Goal: Task Accomplishment & Management: Manage account settings

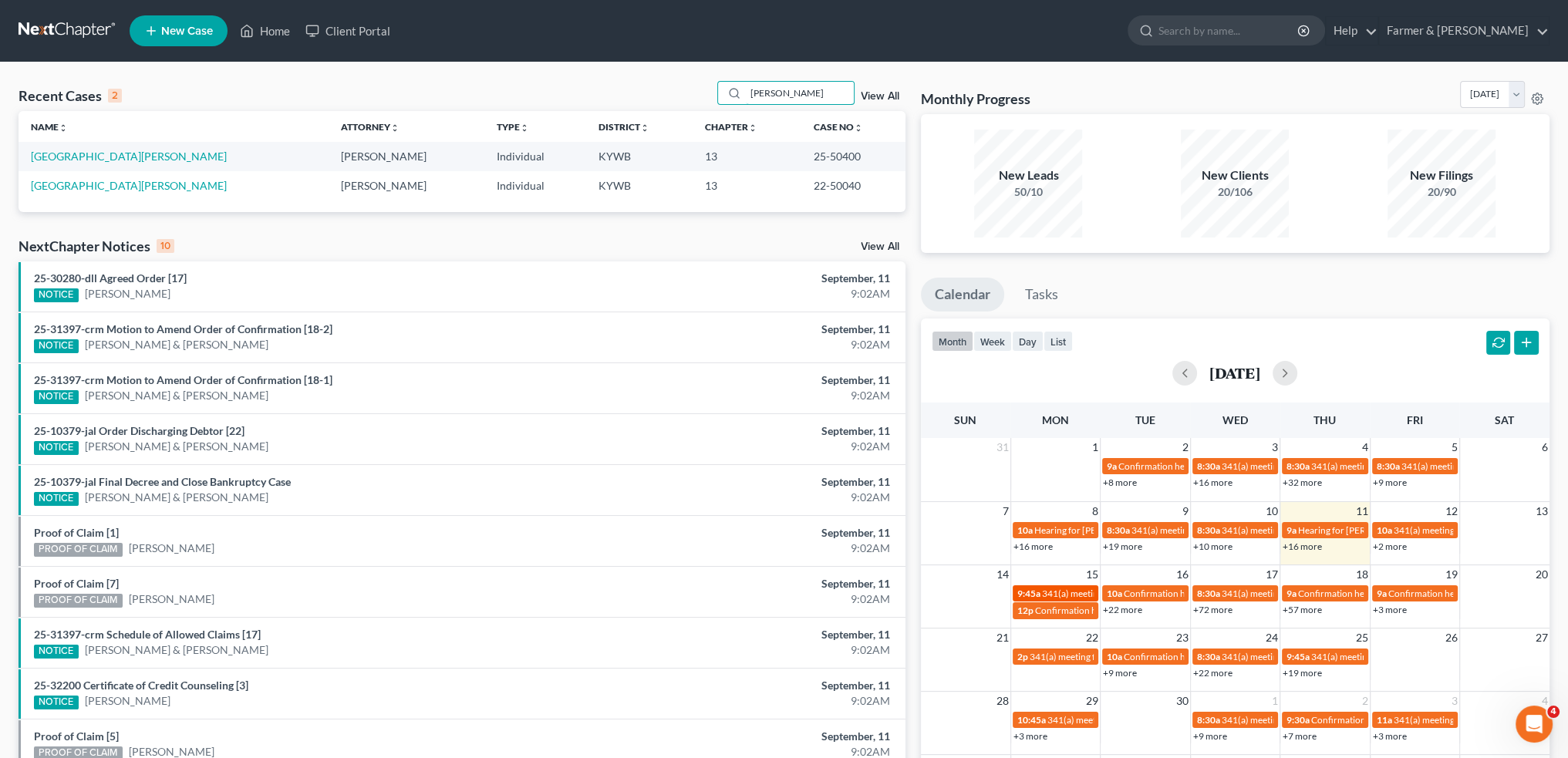
click at [1071, 589] on span "341(a) meeting for [PERSON_NAME]" at bounding box center [1116, 594] width 149 height 12
select select "Days"
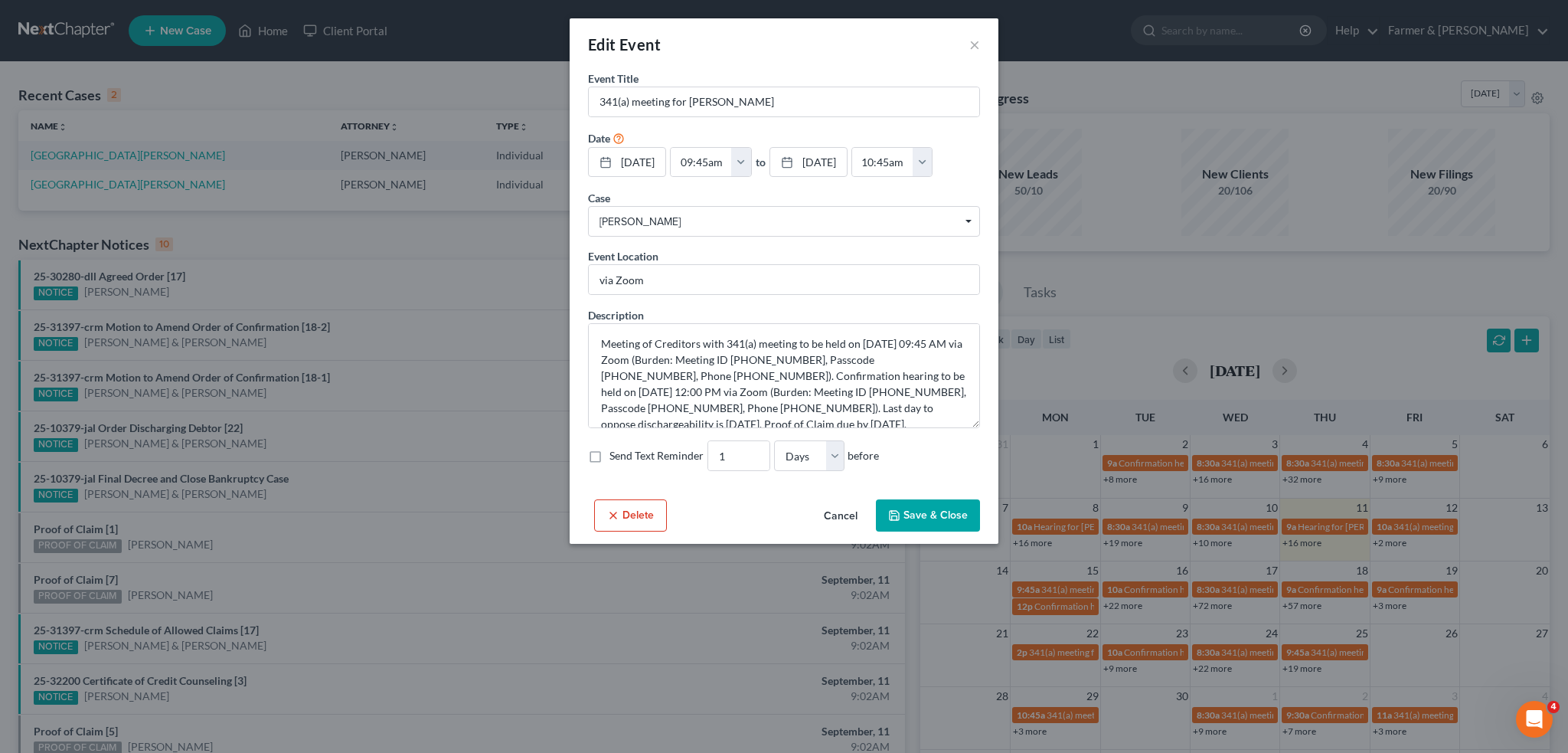
click at [848, 517] on button "Cancel" at bounding box center [841, 516] width 58 height 30
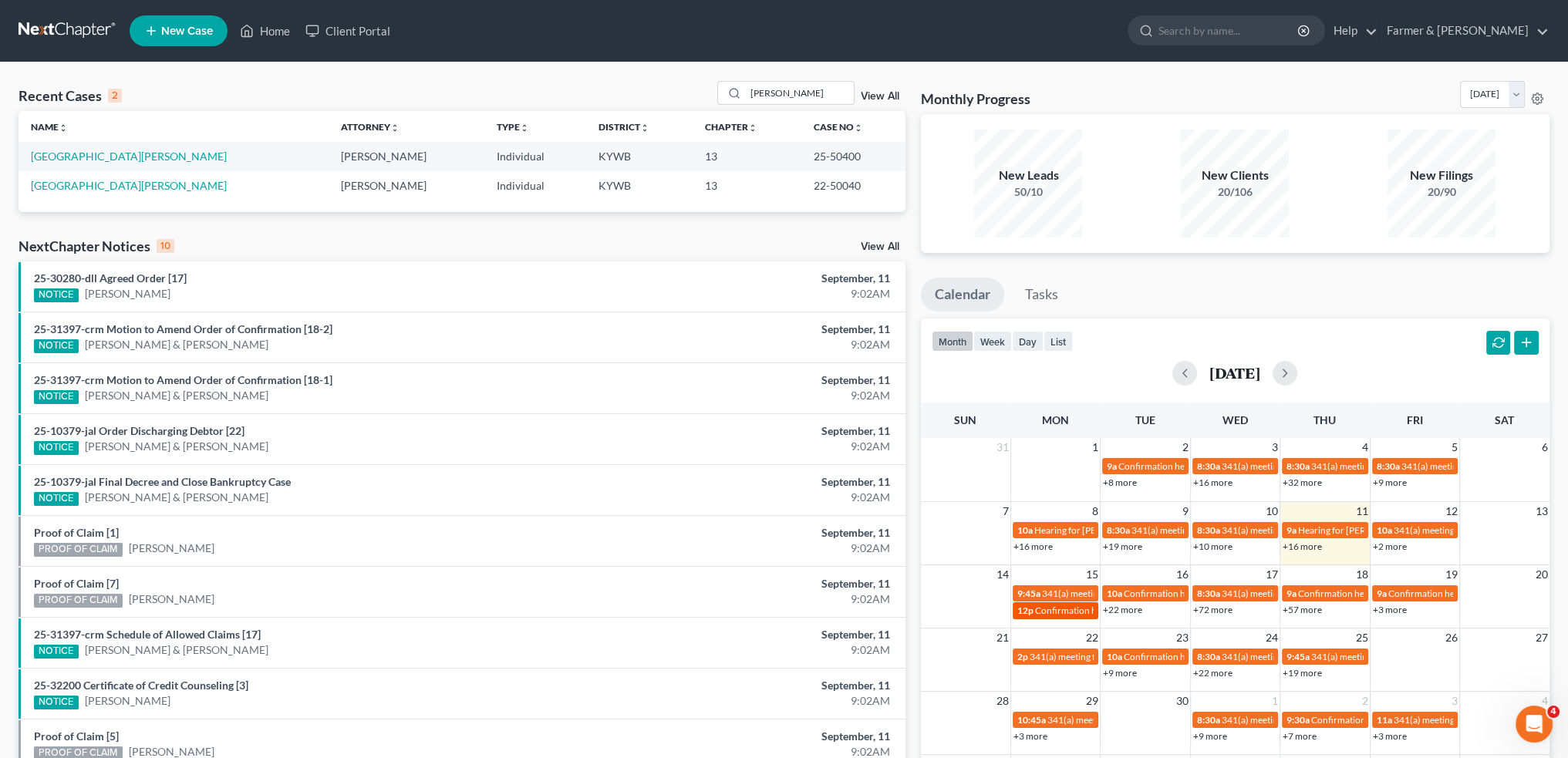
click at [1034, 608] on div "12p Confirmation hearing for Shannon Spicer & Bill Spicer II" at bounding box center [1055, 610] width 76 height 12
select select "Days"
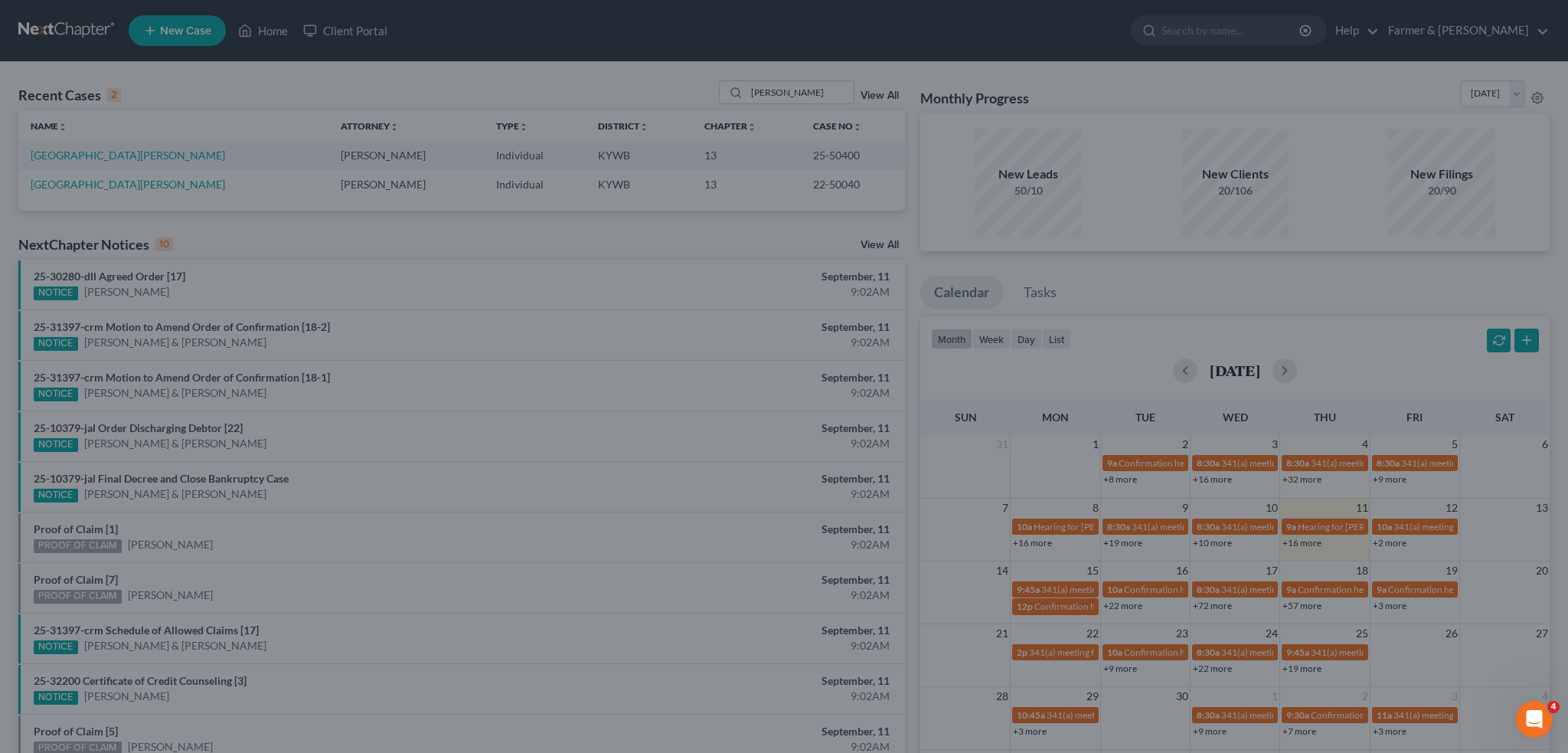
click at [431, 241] on div "Edit Event × Event Title * Confirmation hearing for Shannon Spicer & Bill Spice…" at bounding box center [784, 376] width 1568 height 753
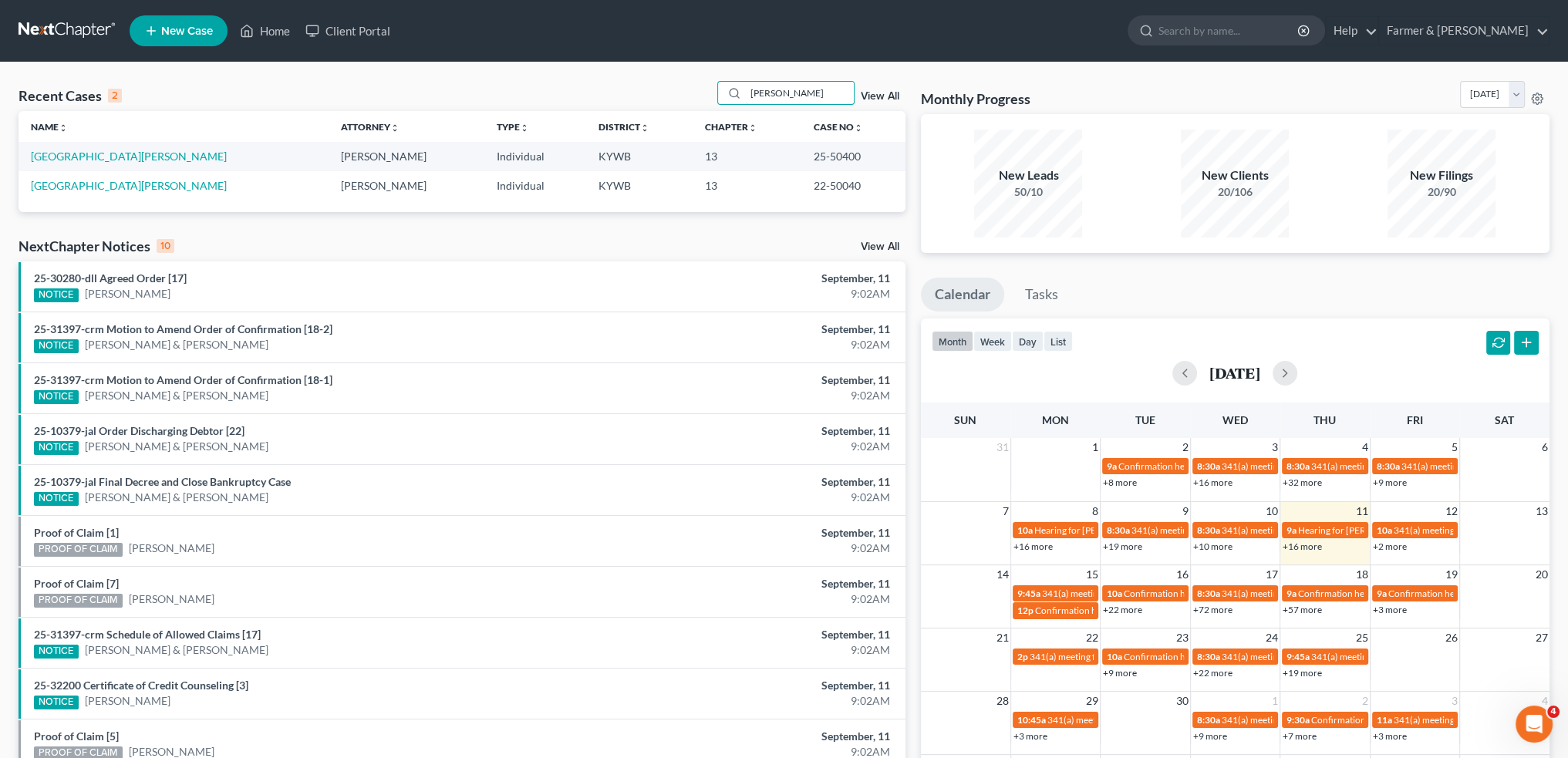
drag, startPoint x: 843, startPoint y: 89, endPoint x: 590, endPoint y: 89, distance: 253.0
click at [590, 89] on div "Recent Cases 2 KENNETH LYON View All" at bounding box center [461, 96] width 887 height 30
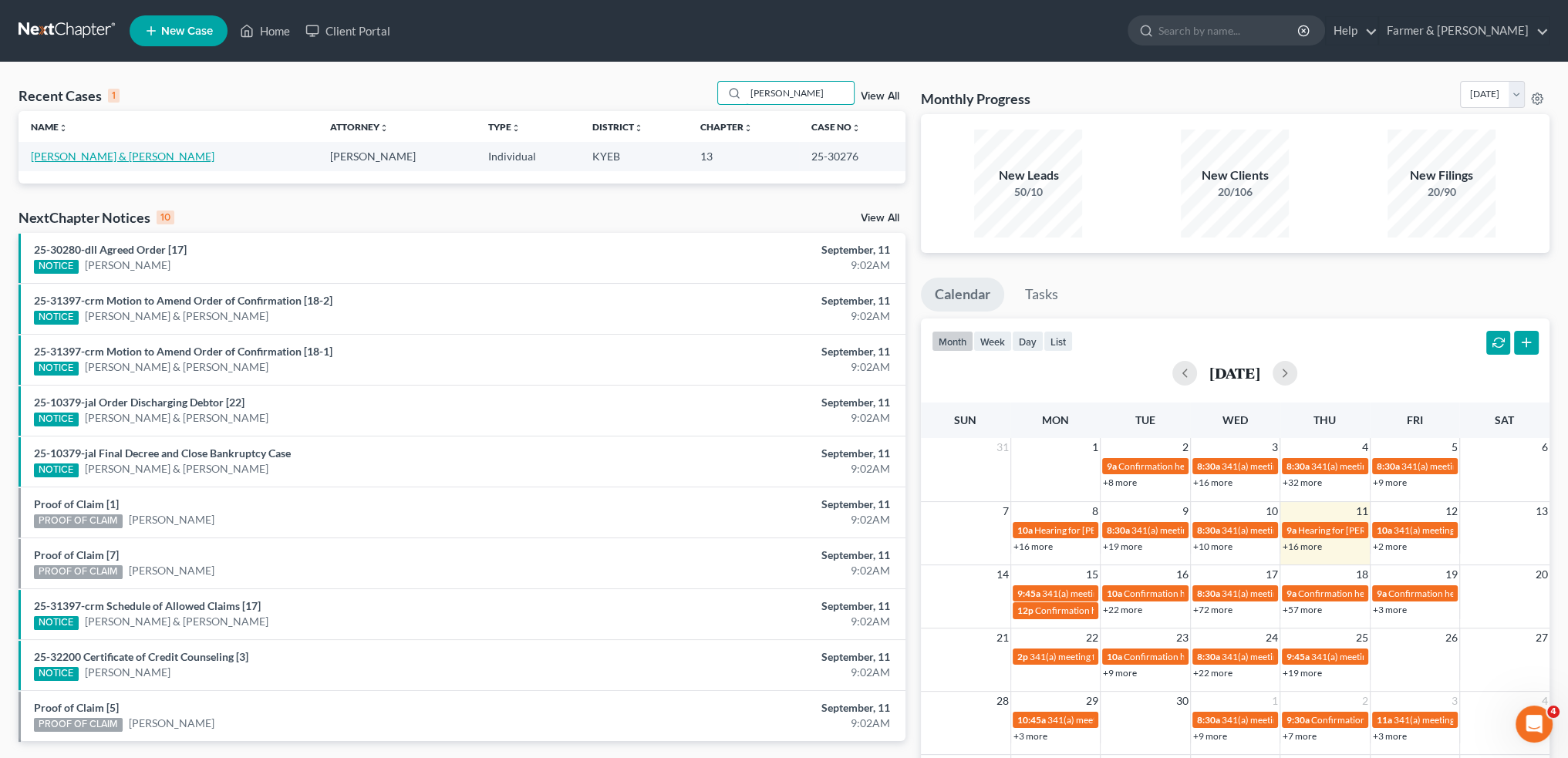
type input "spicer"
click at [121, 155] on link "Spicer, Shannon & Bill" at bounding box center [122, 156] width 184 height 13
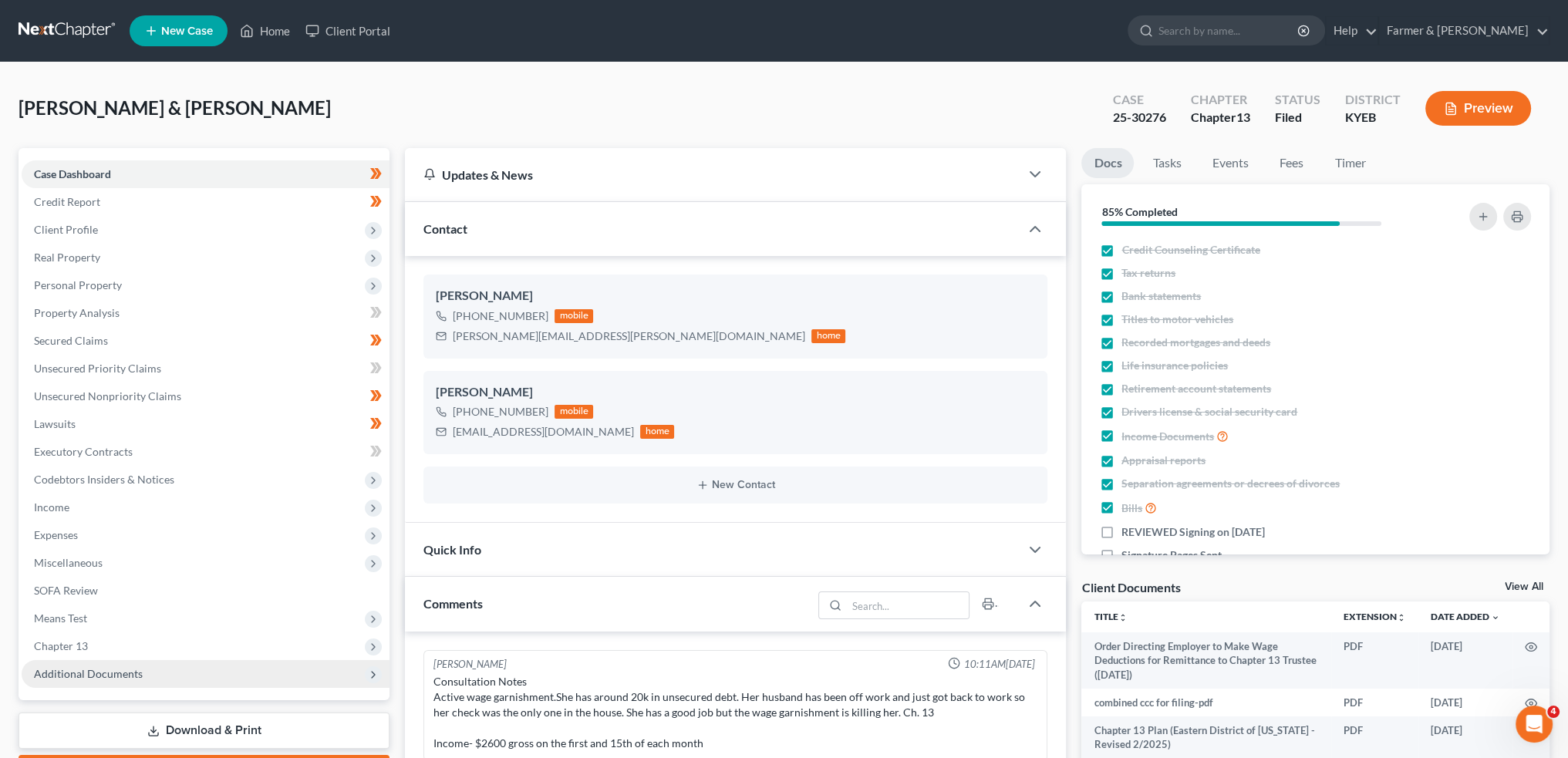
scroll to position [115, 0]
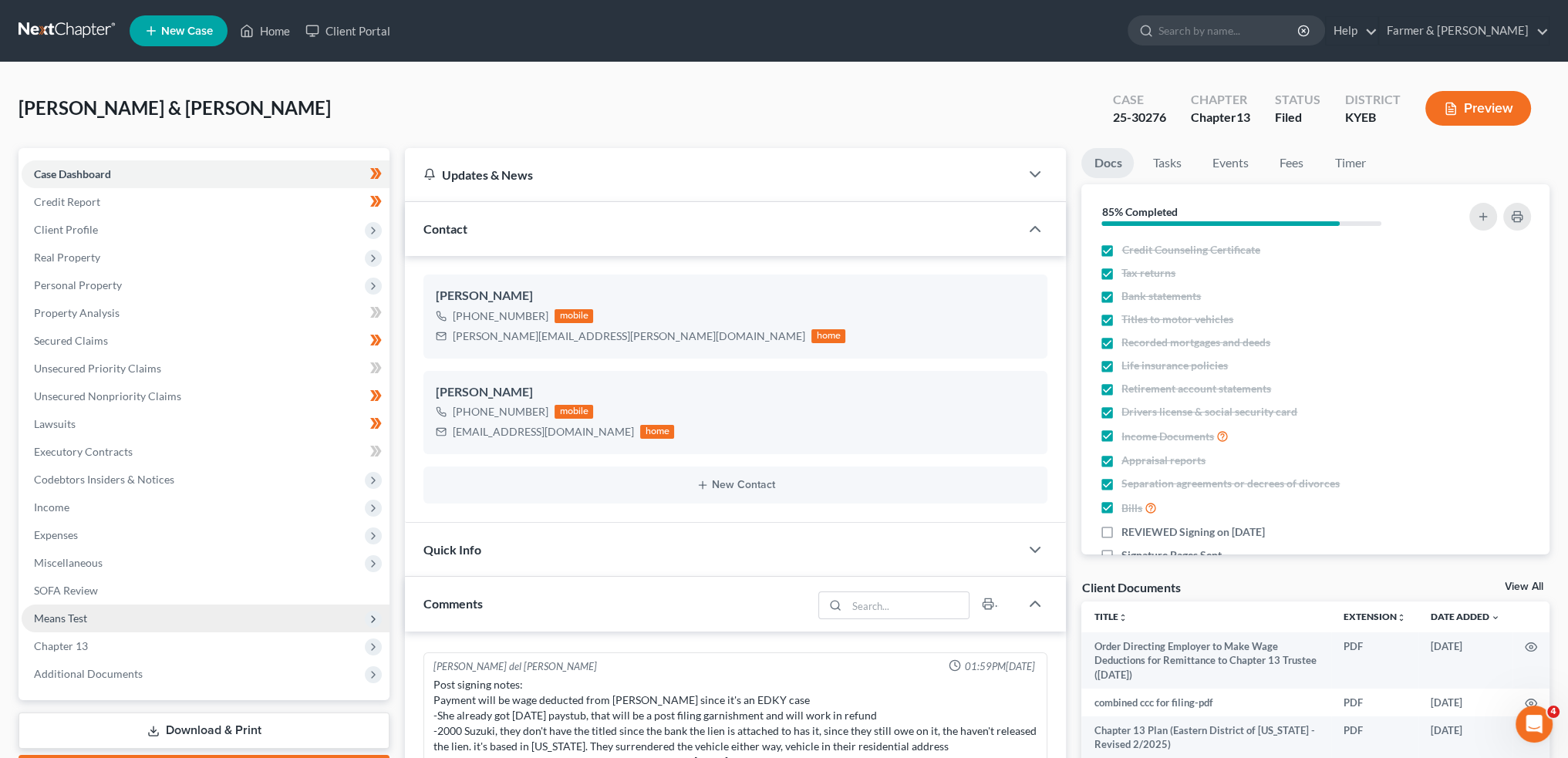
drag, startPoint x: 52, startPoint y: 682, endPoint x: 127, endPoint y: 612, distance: 102.6
click at [52, 682] on span "Additional Documents" at bounding box center [205, 674] width 368 height 28
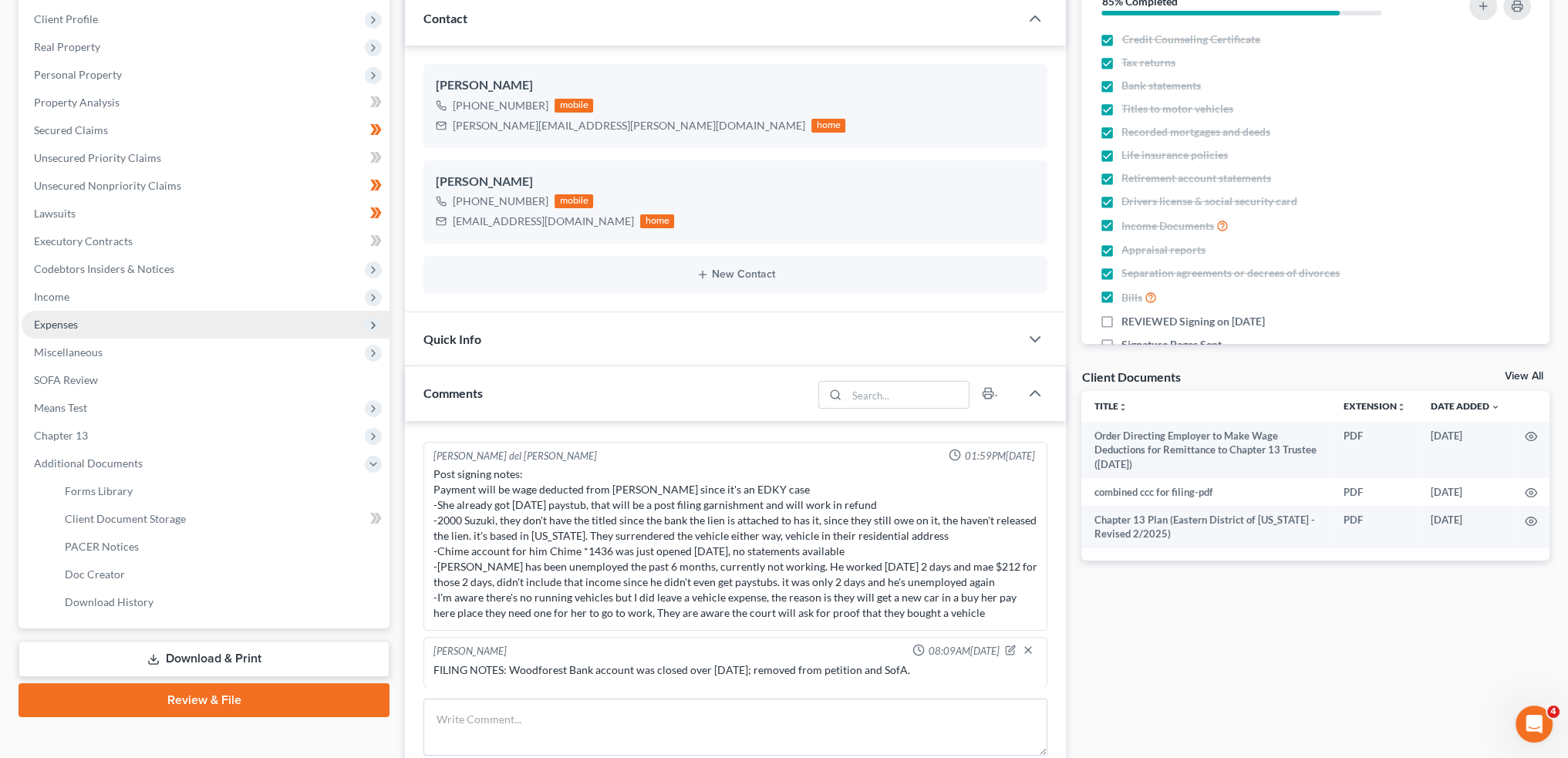
scroll to position [257, 0]
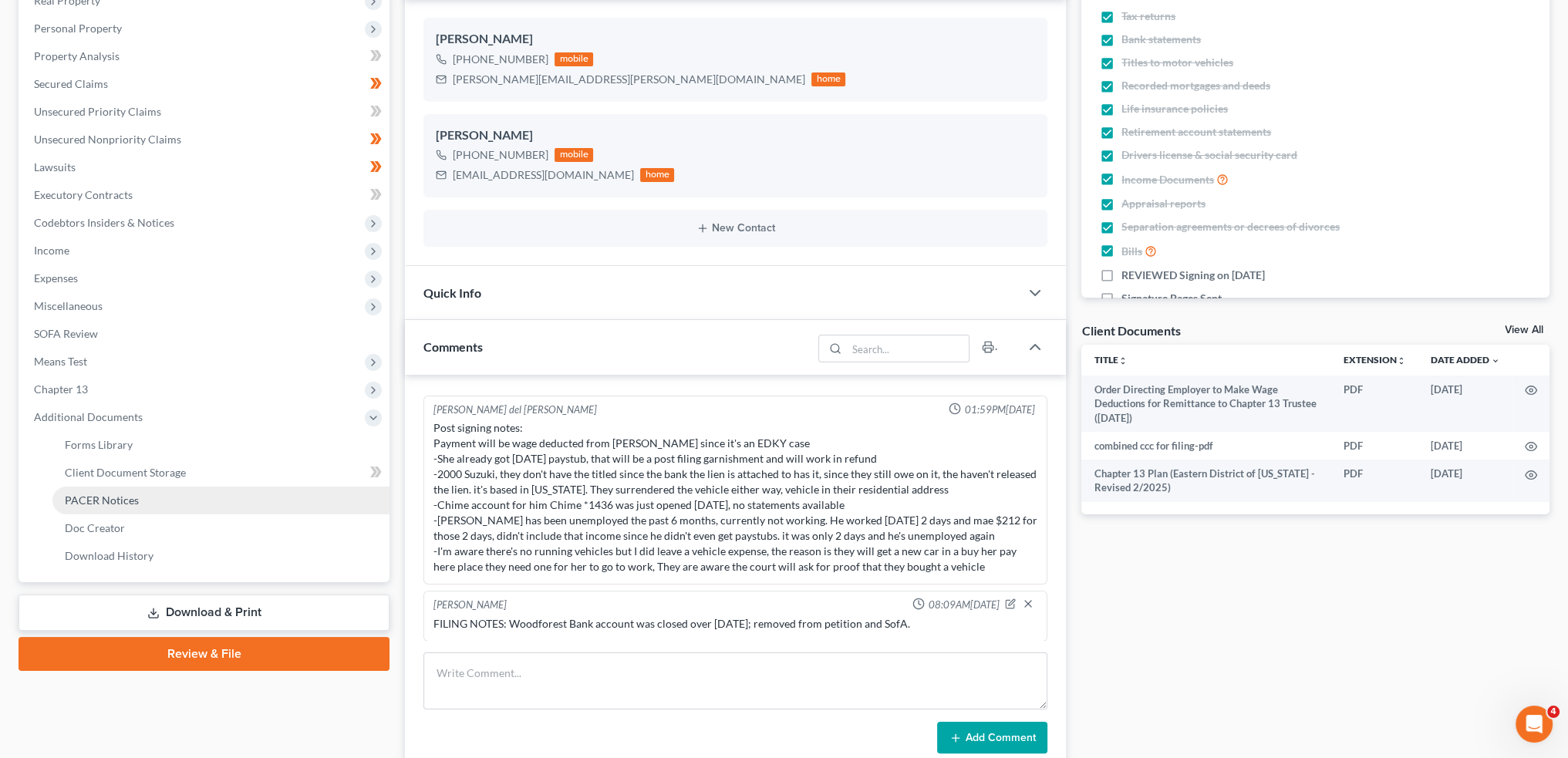
click at [155, 496] on link "PACER Notices" at bounding box center [221, 501] width 337 height 28
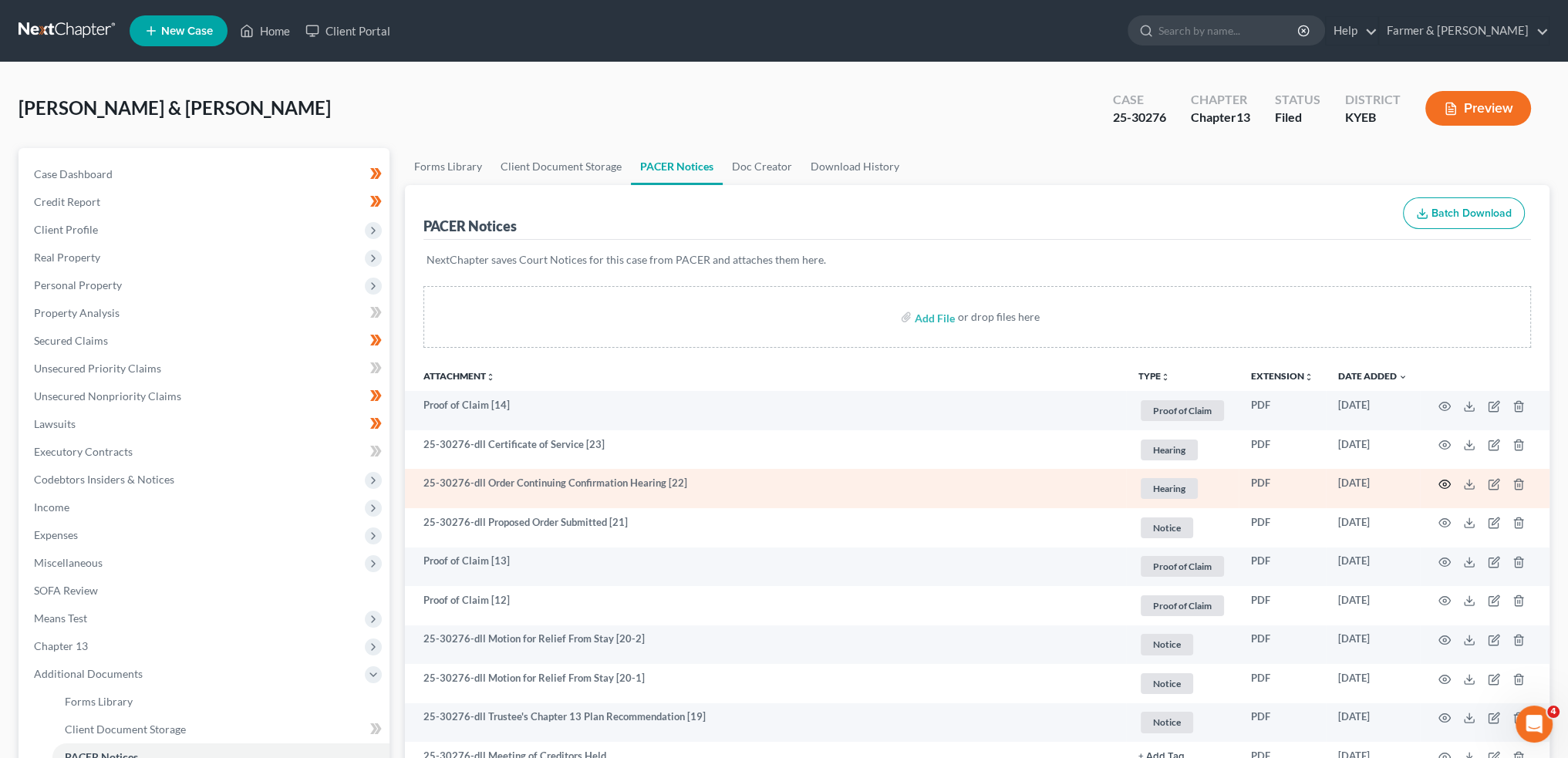
click at [1449, 483] on icon "button" at bounding box center [1445, 484] width 12 height 12
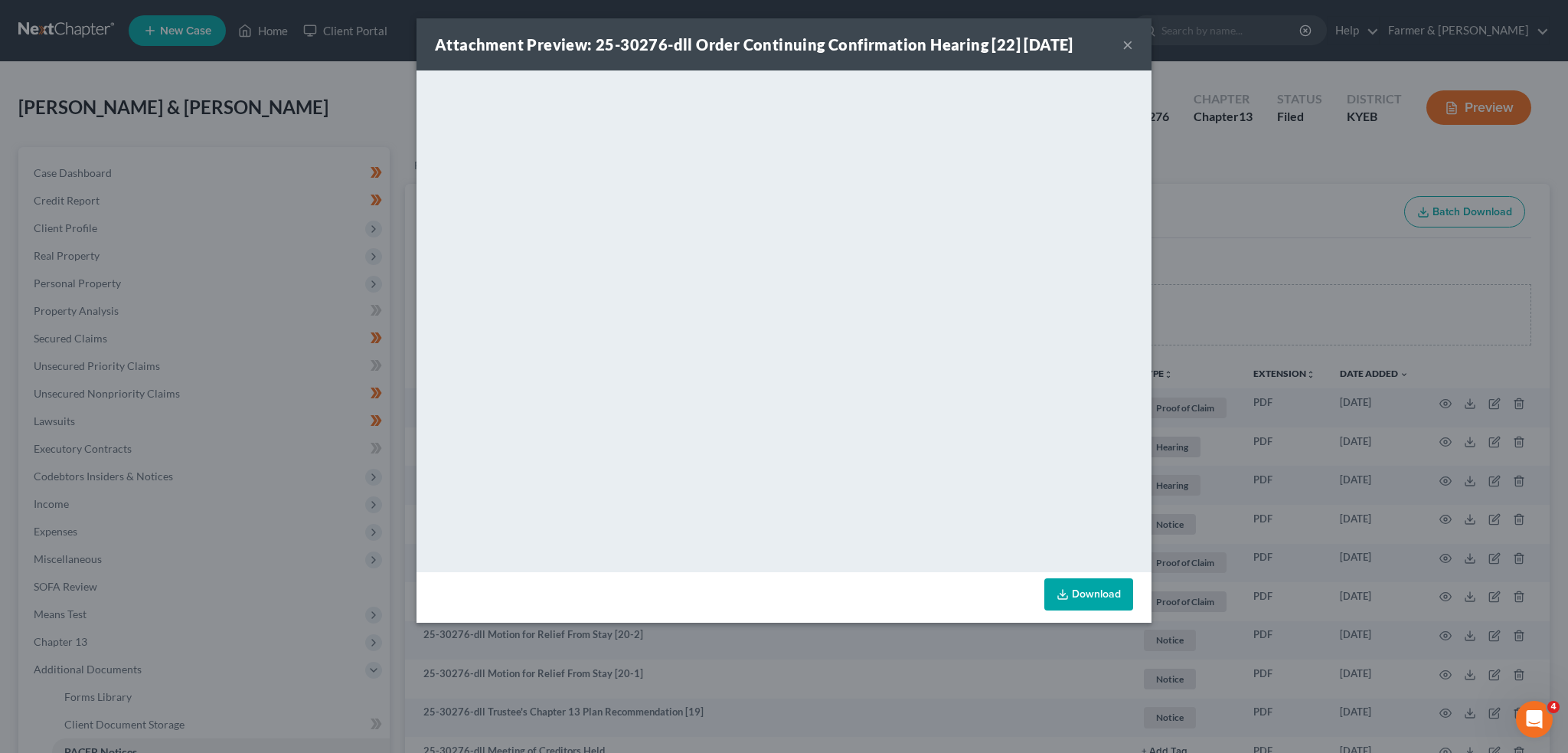
click at [1125, 42] on button "×" at bounding box center [1127, 44] width 11 height 18
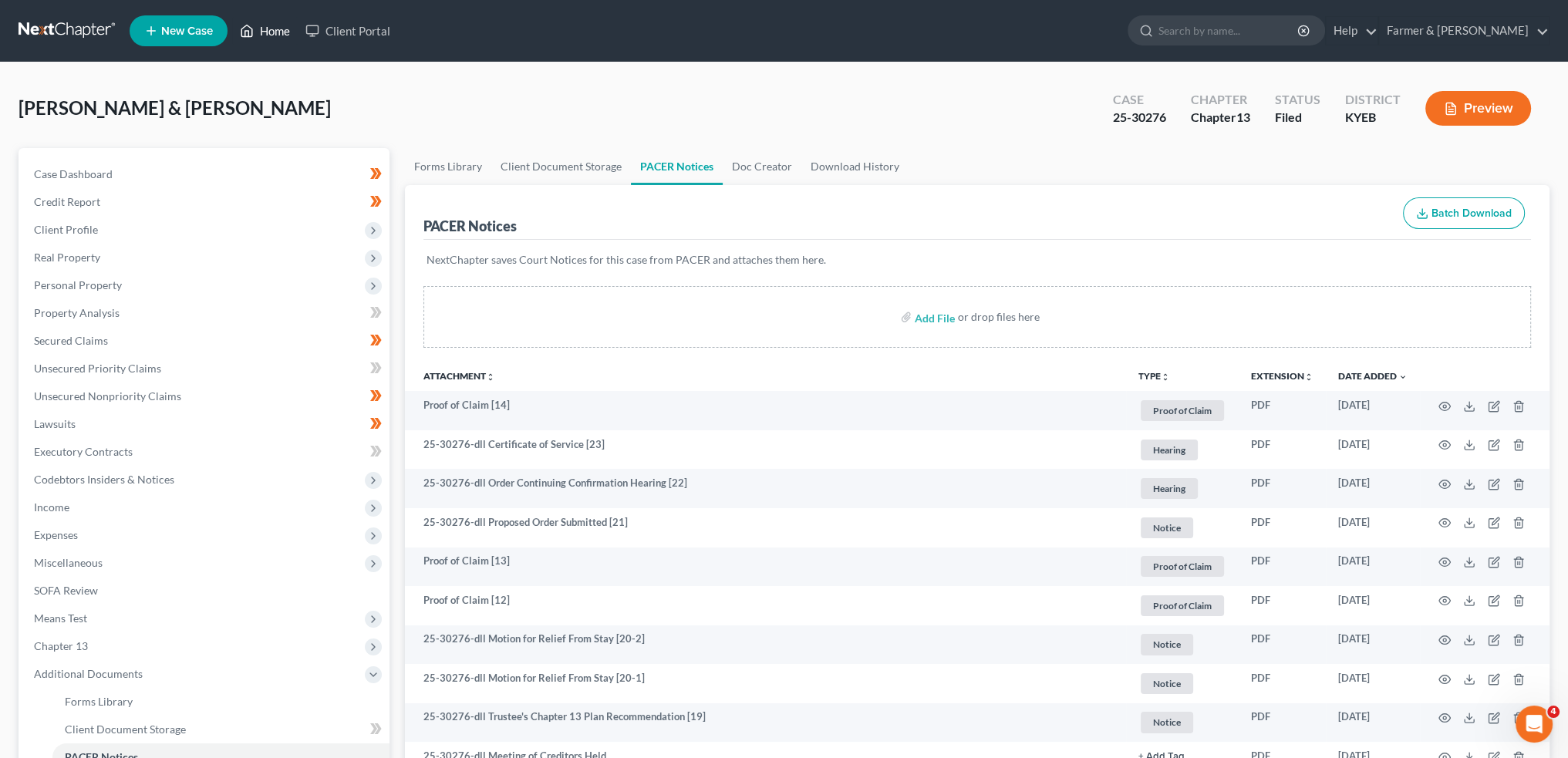
click at [244, 39] on icon at bounding box center [246, 31] width 14 height 18
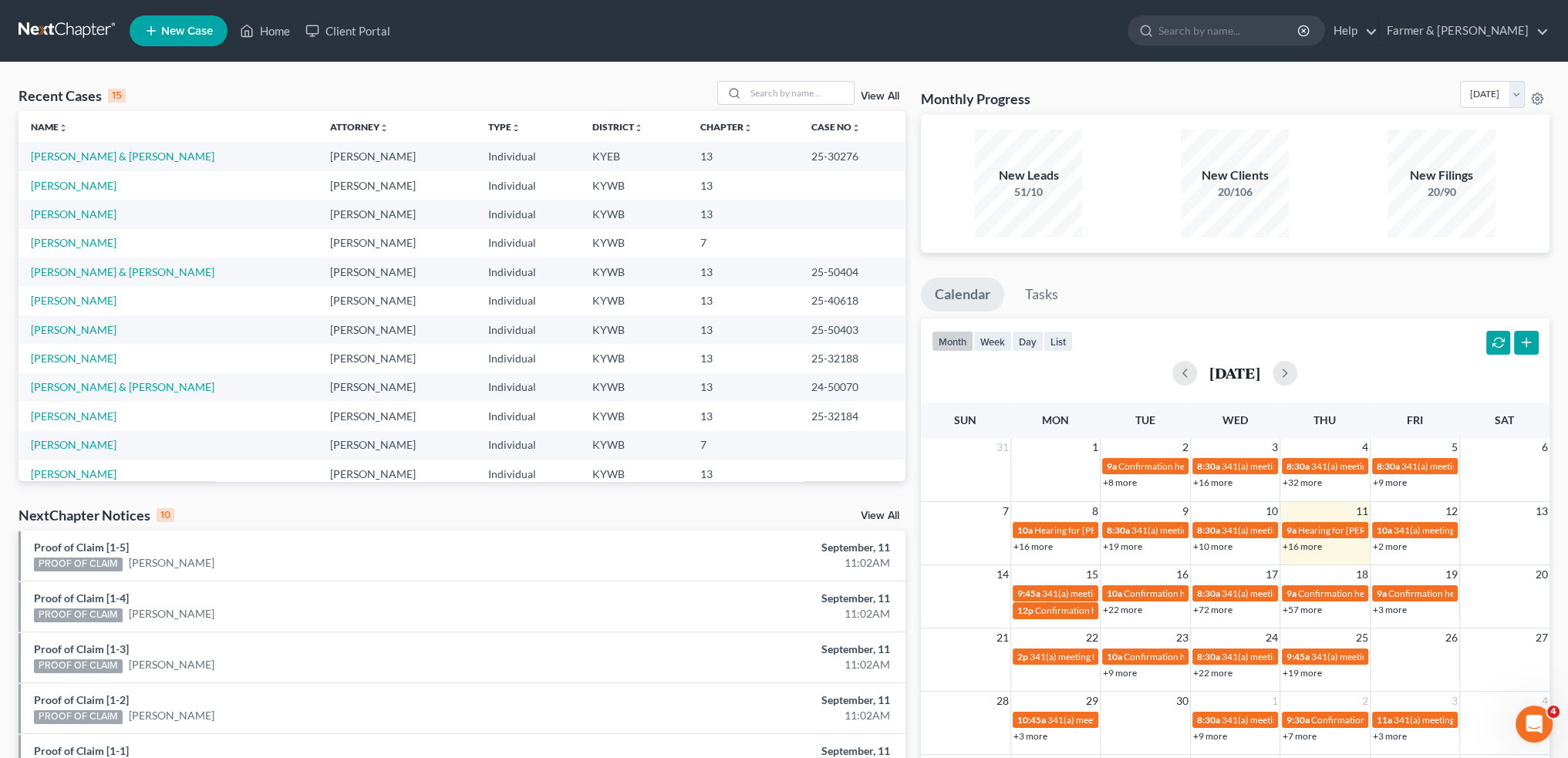
click at [1126, 610] on link "+22 more" at bounding box center [1123, 609] width 40 height 12
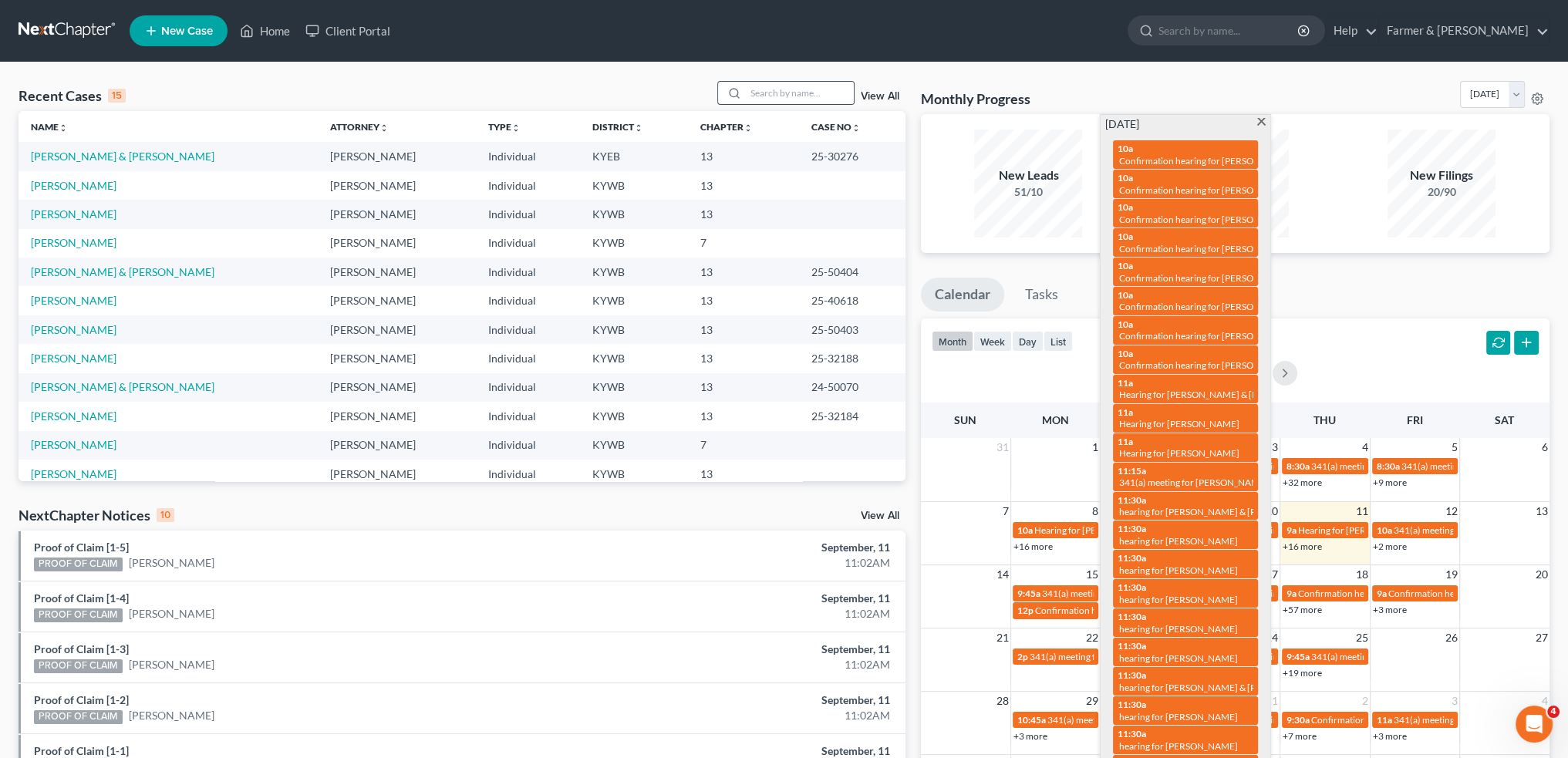
click at [740, 86] on div at bounding box center [732, 93] width 28 height 22
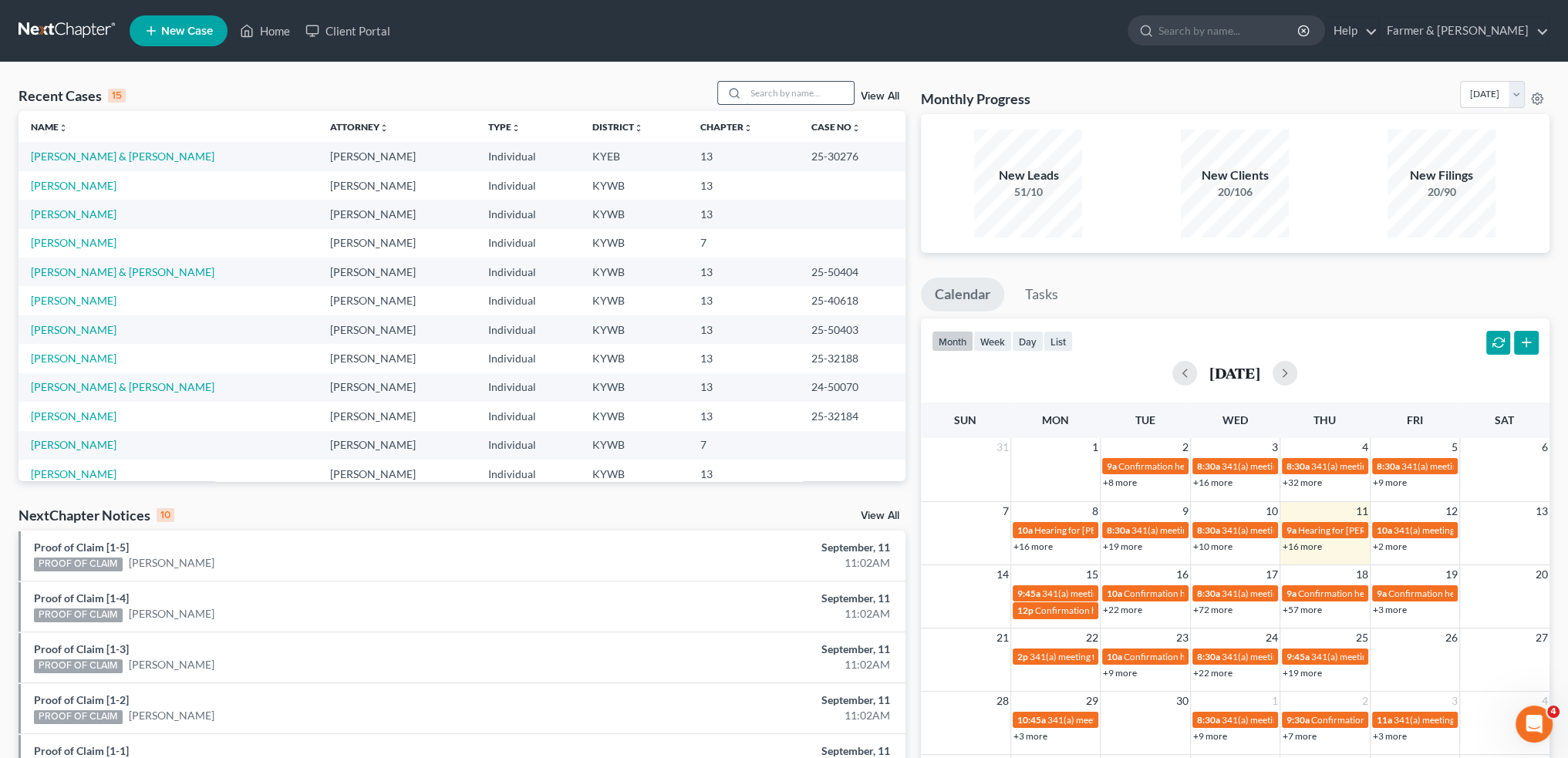
click at [751, 88] on input "search" at bounding box center [800, 93] width 108 height 22
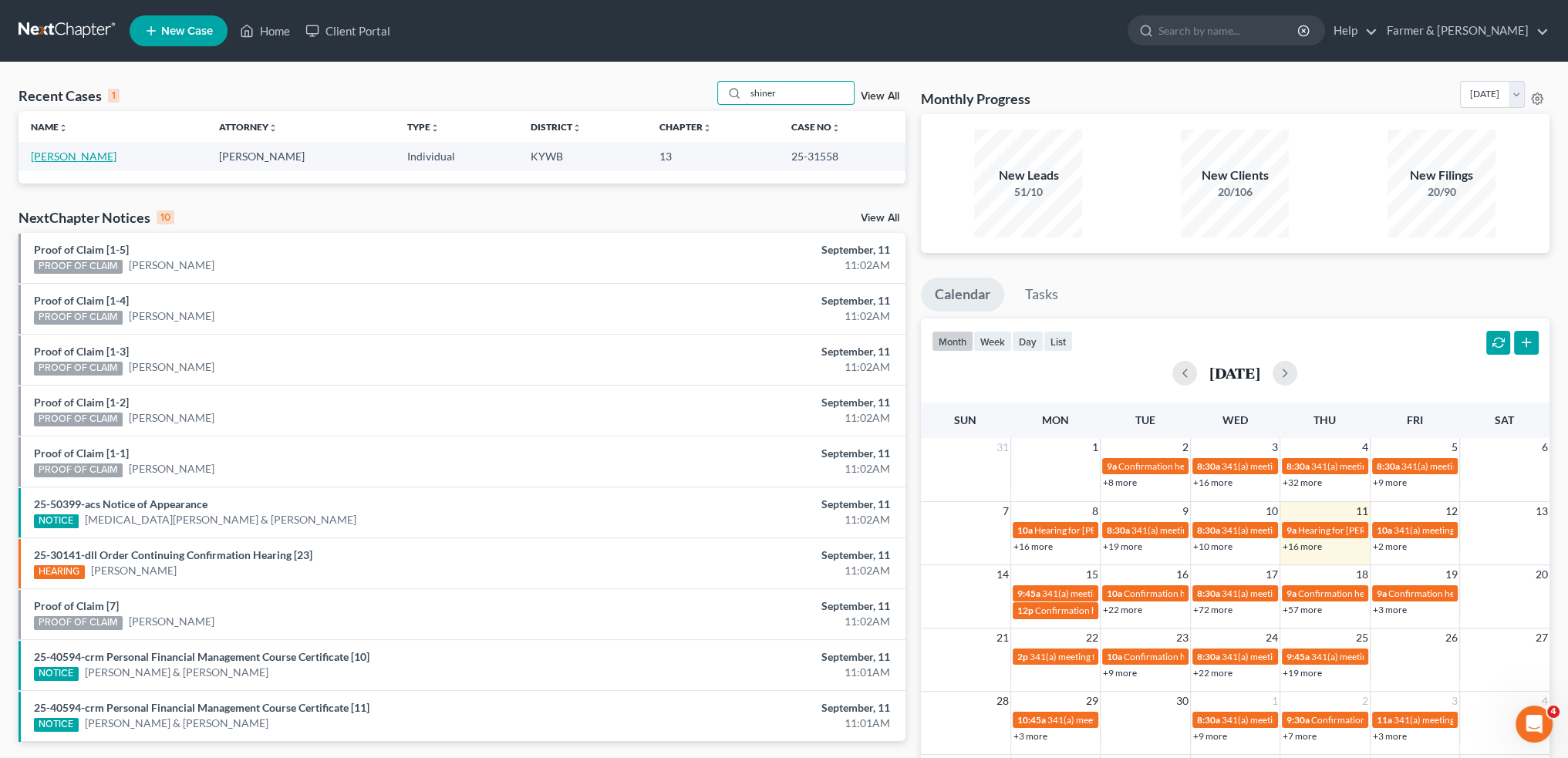
type input "shiner"
click at [90, 160] on link "Shiner, Sabrina" at bounding box center [74, 156] width 86 height 13
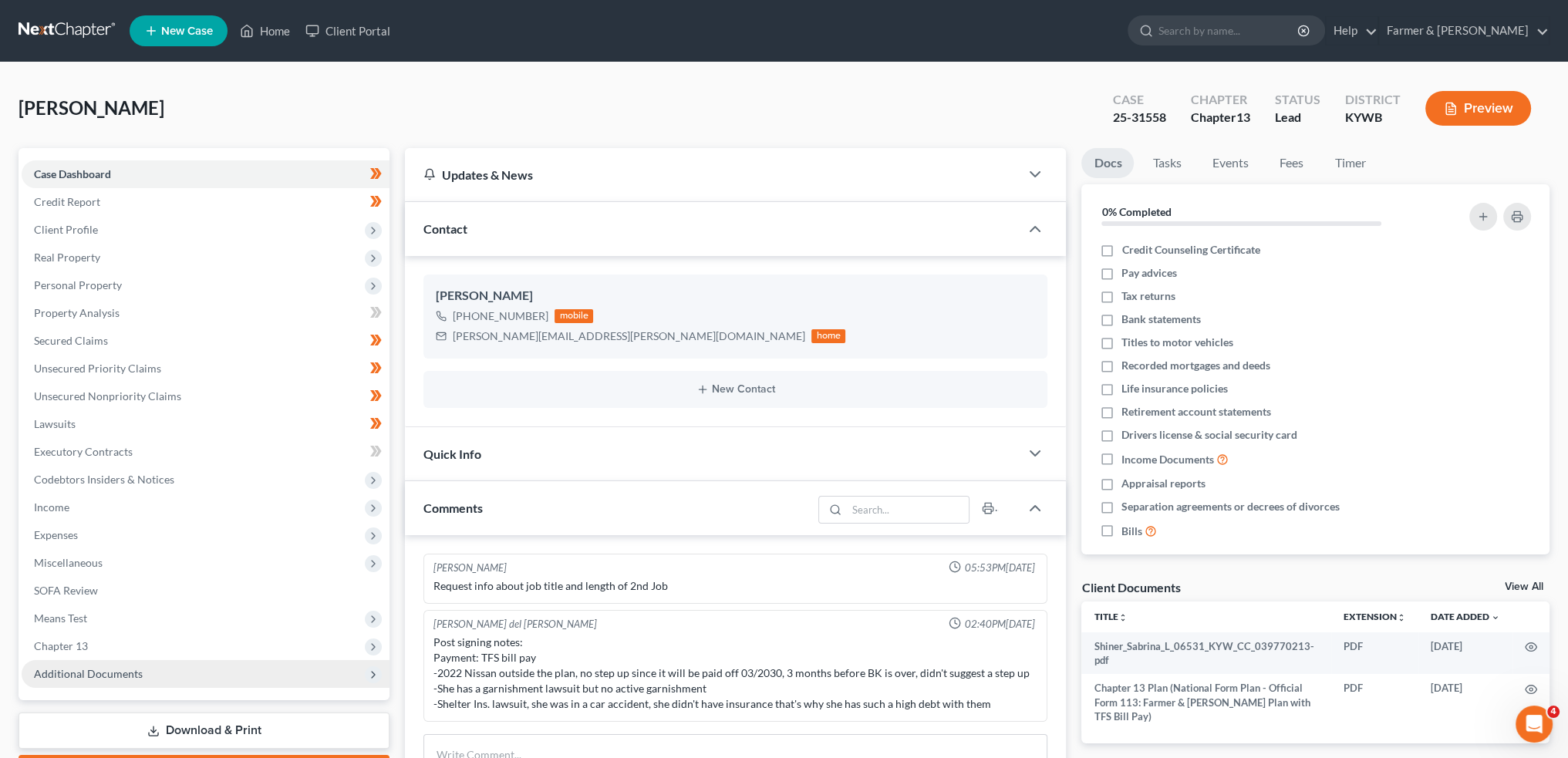
click at [103, 664] on span "Additional Documents" at bounding box center [205, 674] width 368 height 28
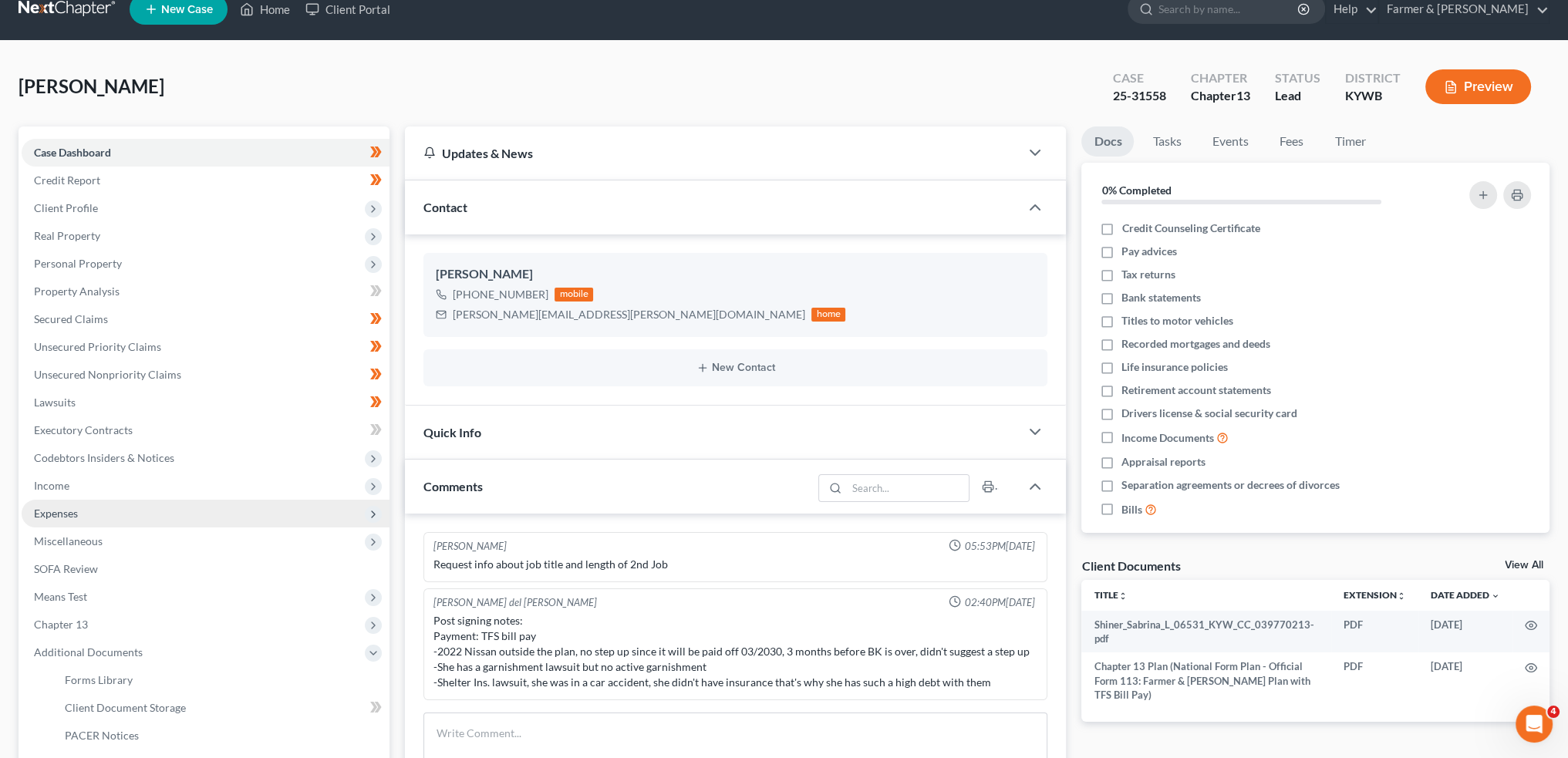
scroll to position [257, 0]
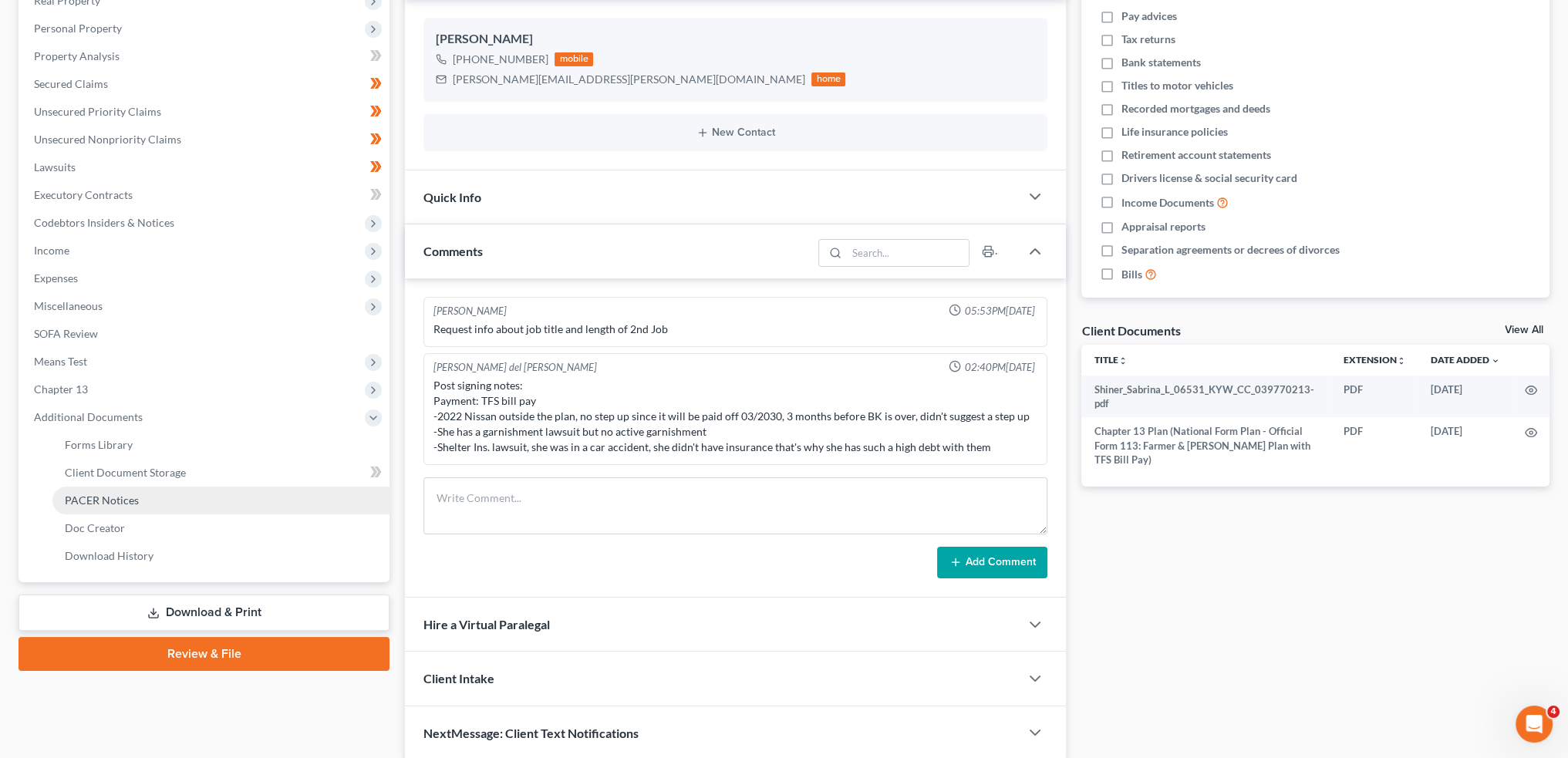
click at [147, 498] on link "PACER Notices" at bounding box center [221, 501] width 337 height 28
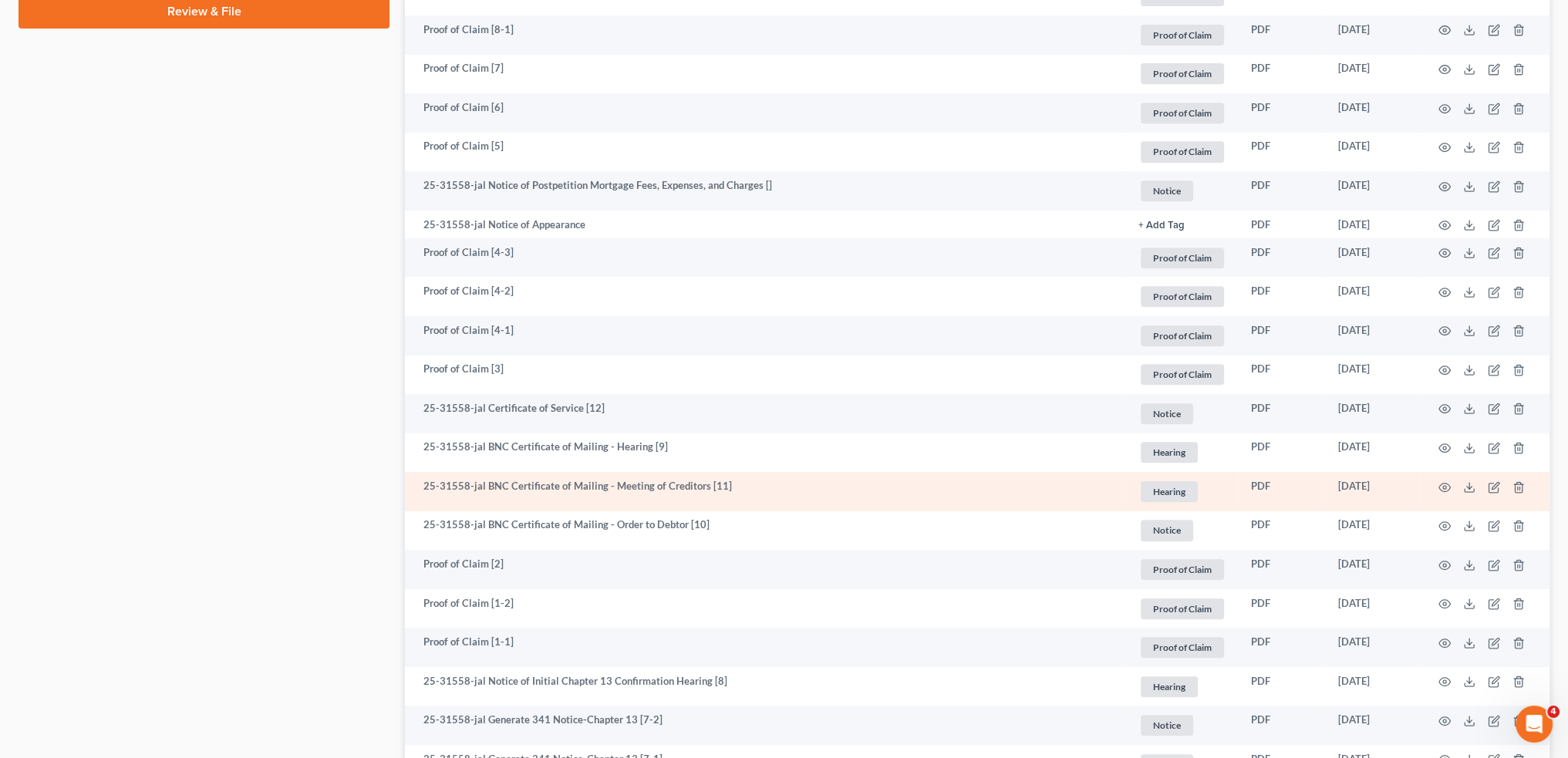
scroll to position [385, 0]
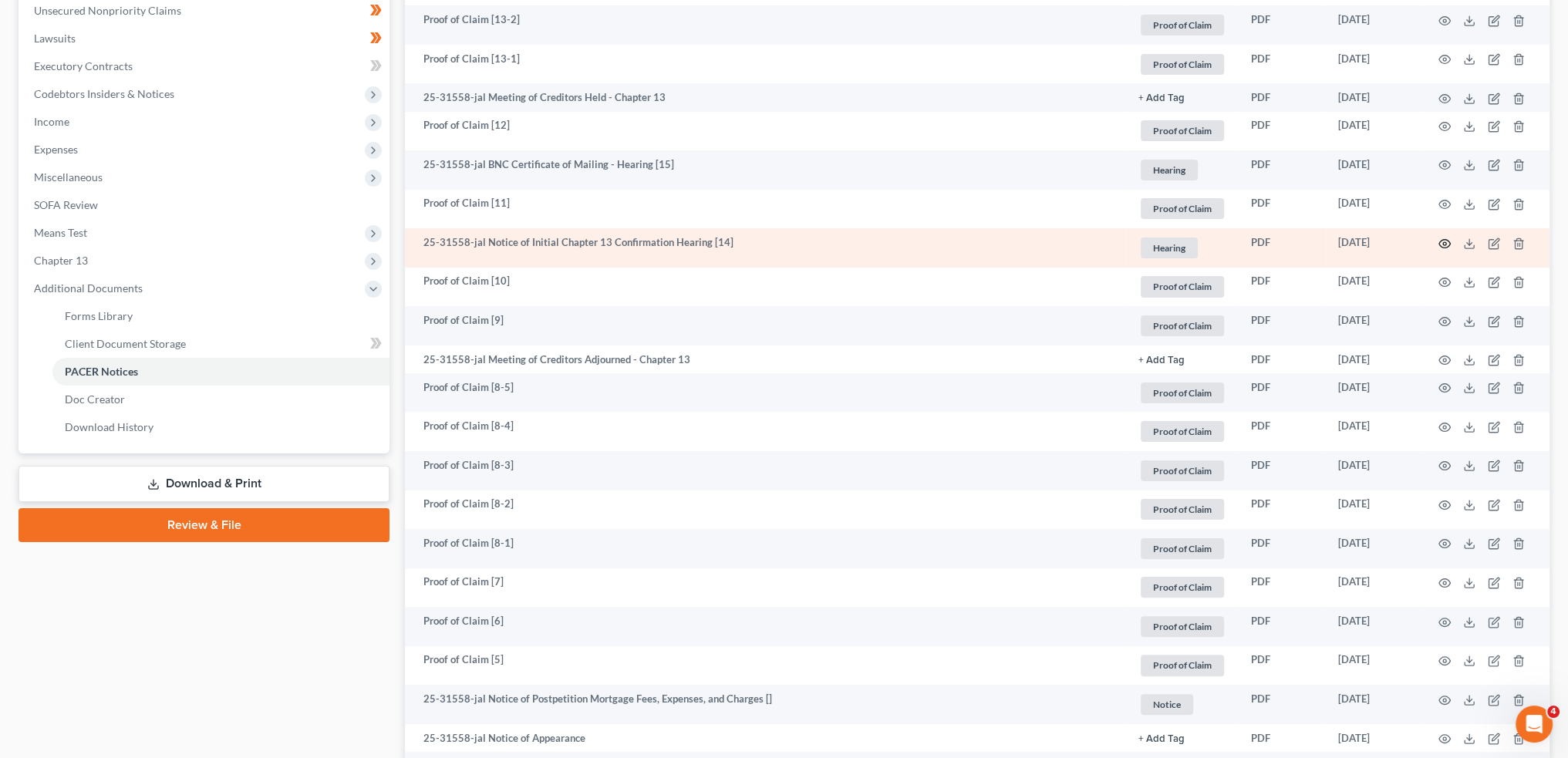
click at [1443, 239] on icon "button" at bounding box center [1446, 243] width 12 height 8
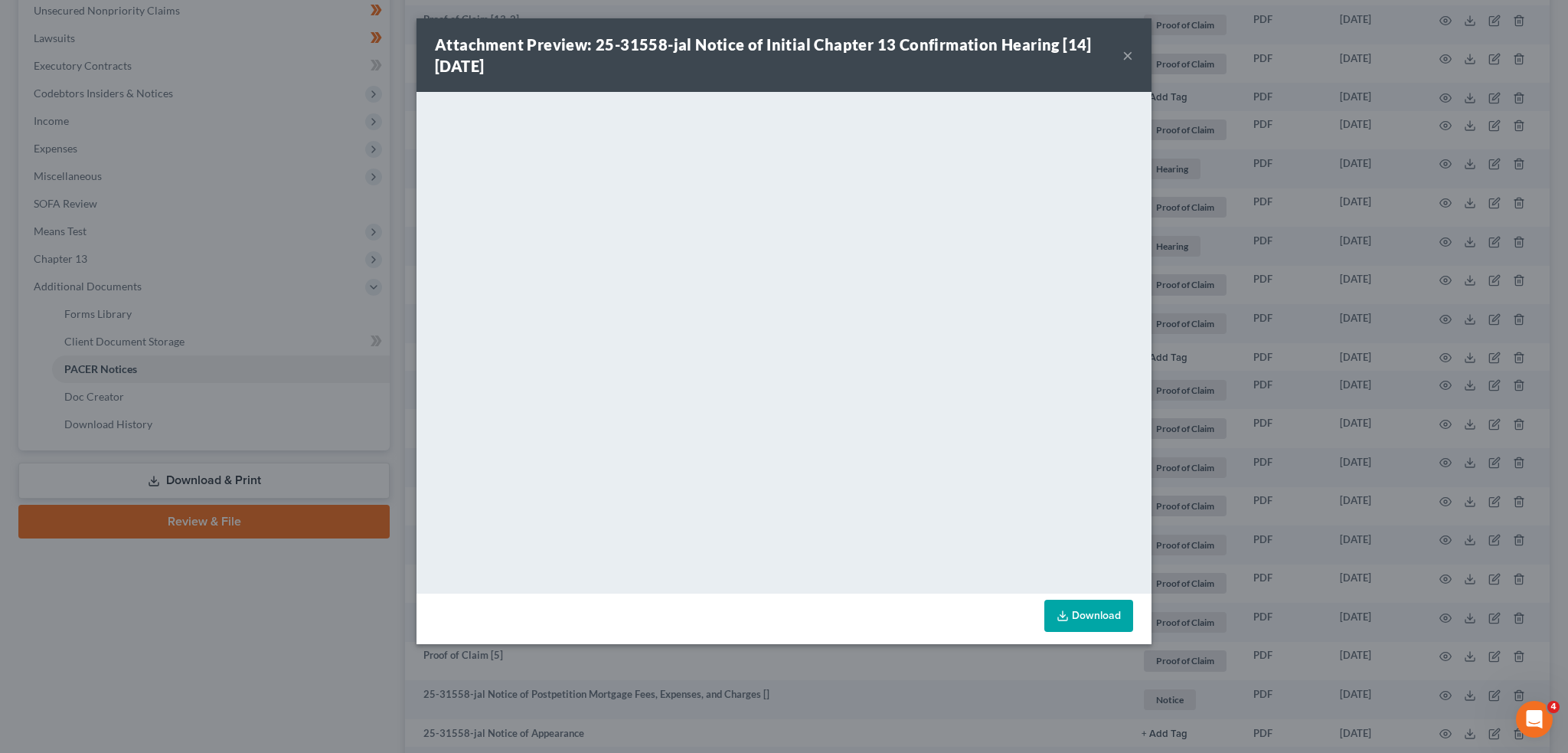
click at [1130, 48] on button "×" at bounding box center [1127, 55] width 11 height 18
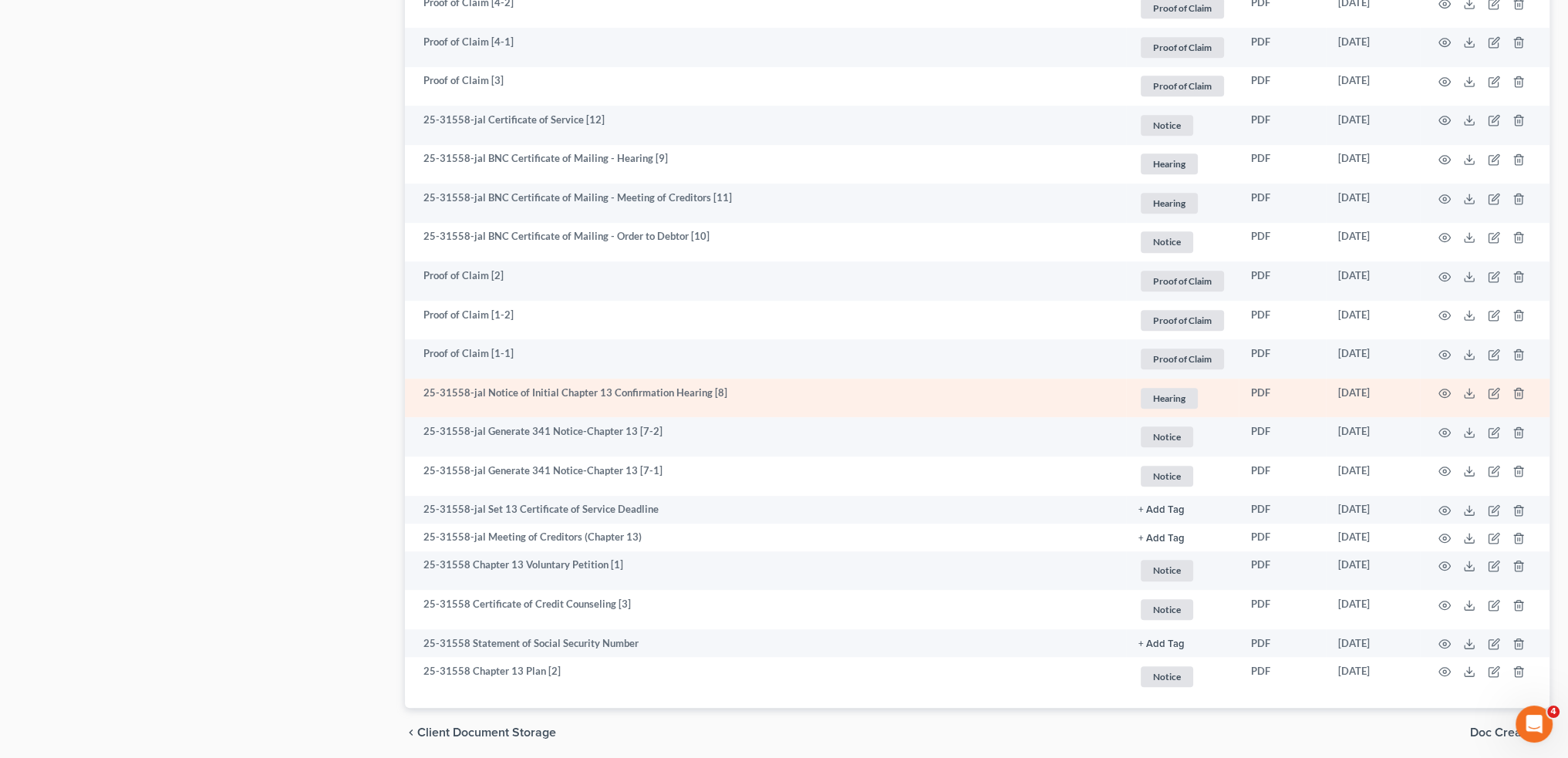
scroll to position [1246, 0]
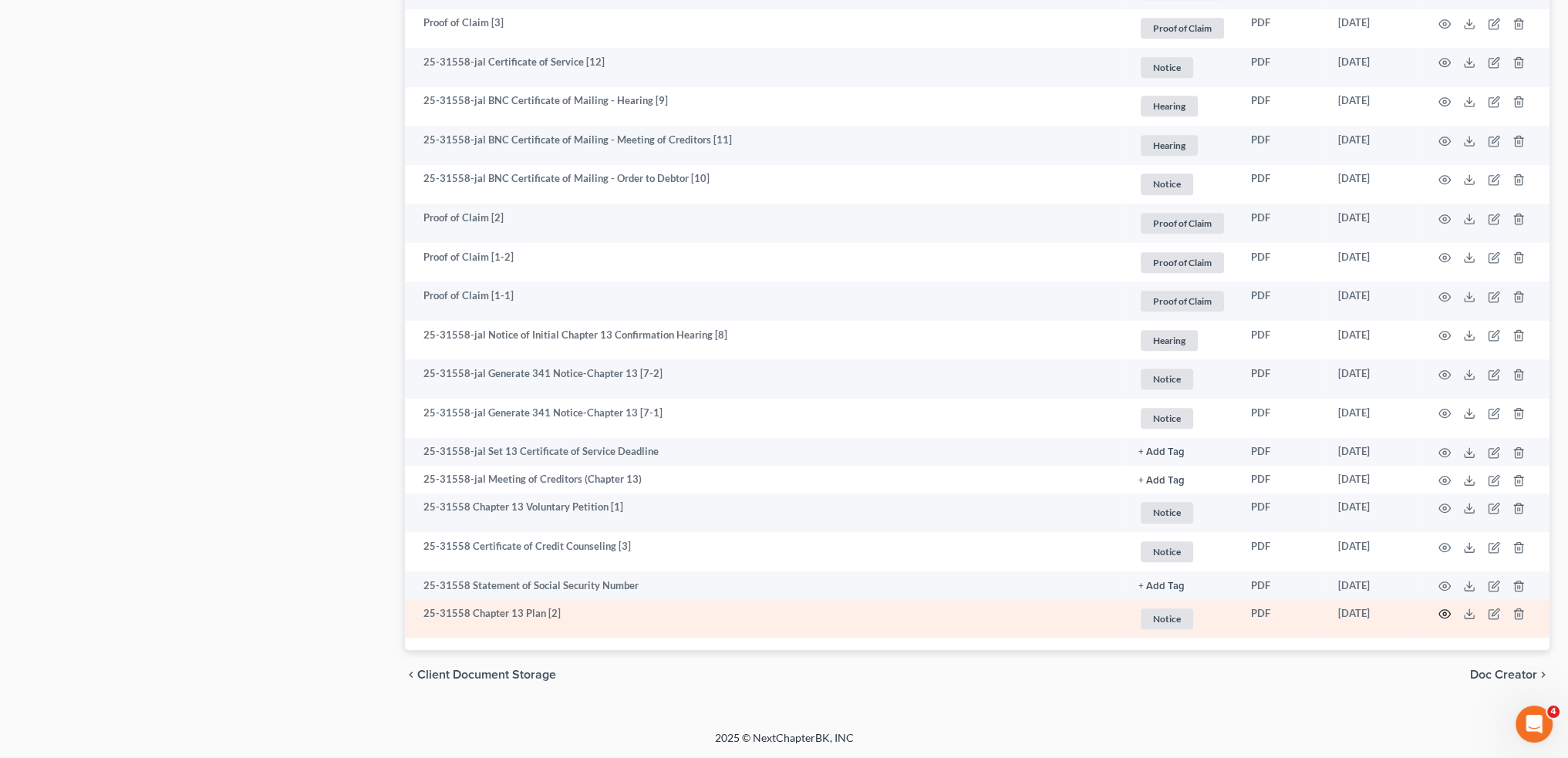
click at [1446, 613] on circle "button" at bounding box center [1445, 614] width 3 height 3
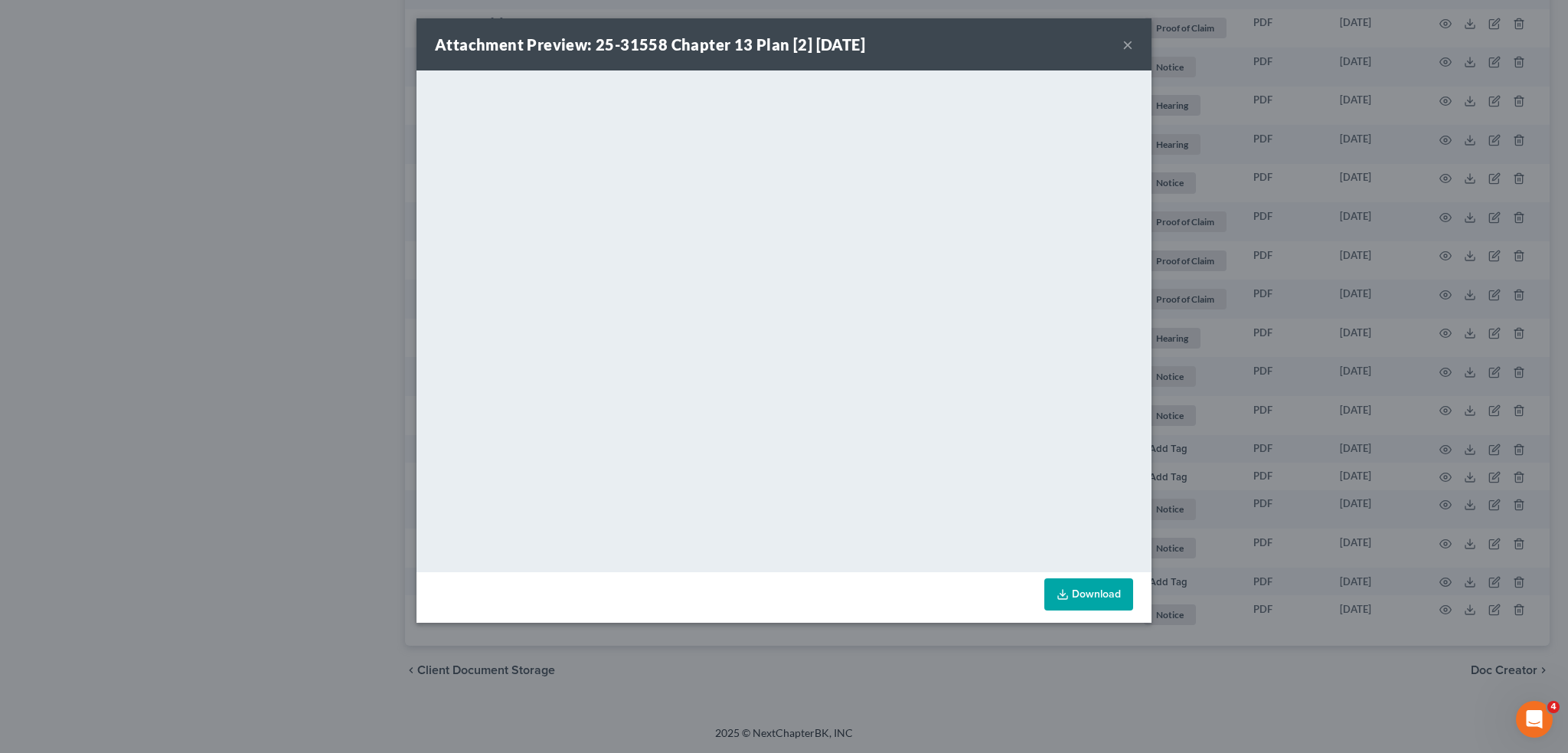
click at [1118, 36] on div "Attachment Preview: 25-31558 Chapter 13 Plan [2] 06/30/2025 ×" at bounding box center [783, 44] width 735 height 52
click at [1124, 43] on button "×" at bounding box center [1127, 44] width 11 height 18
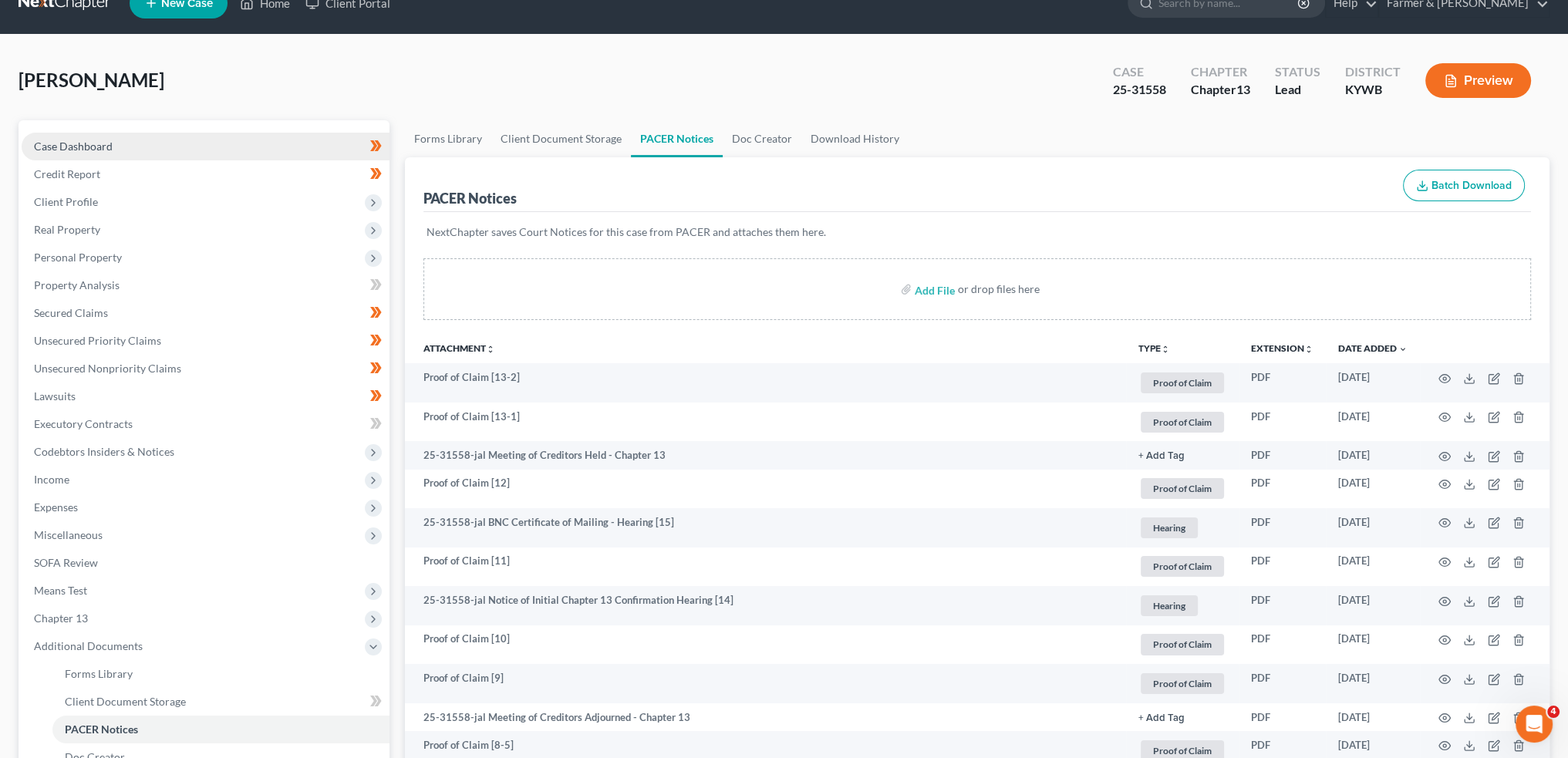
scroll to position [0, 0]
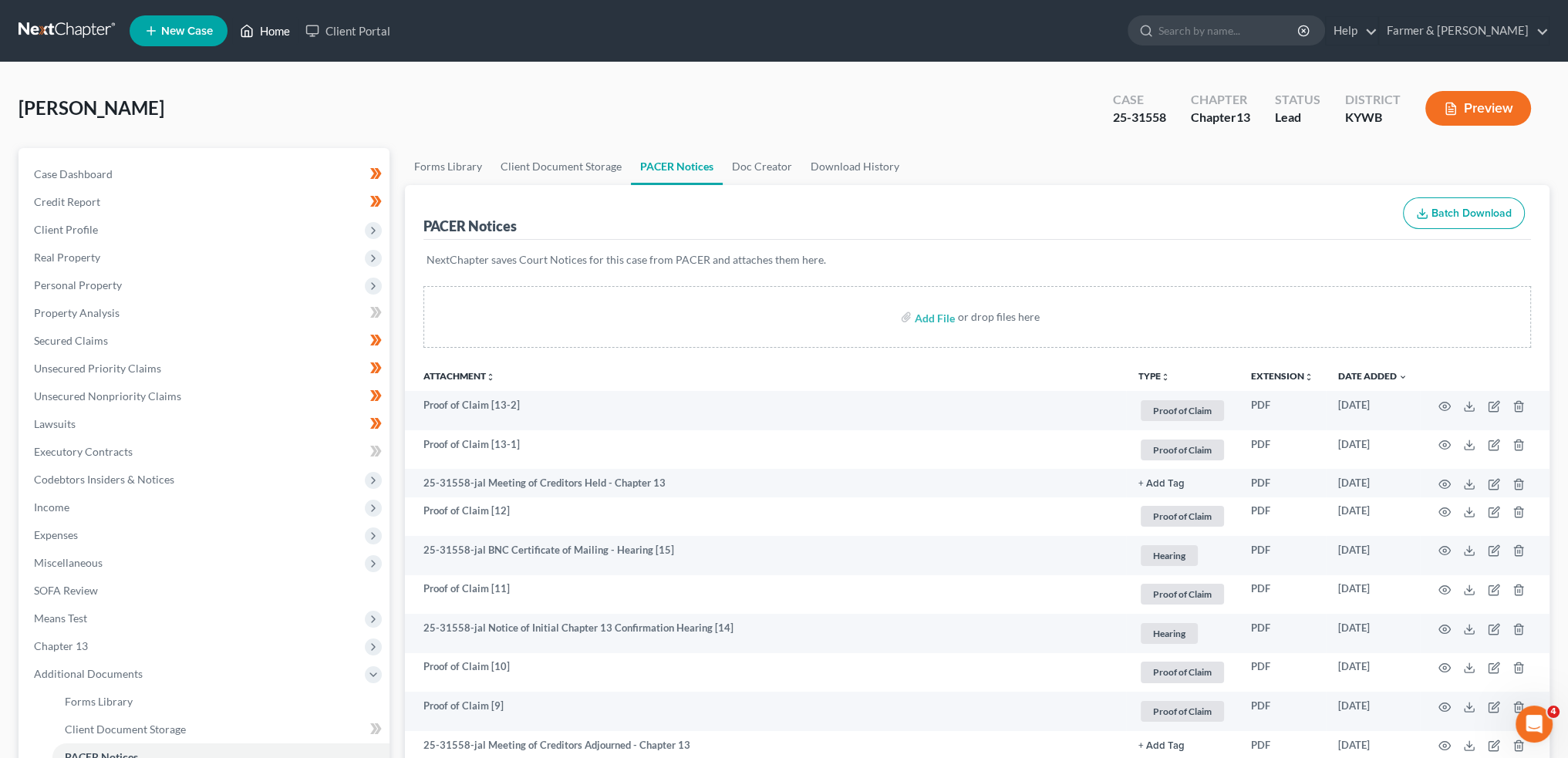
click at [263, 35] on link "Home" at bounding box center [265, 31] width 65 height 28
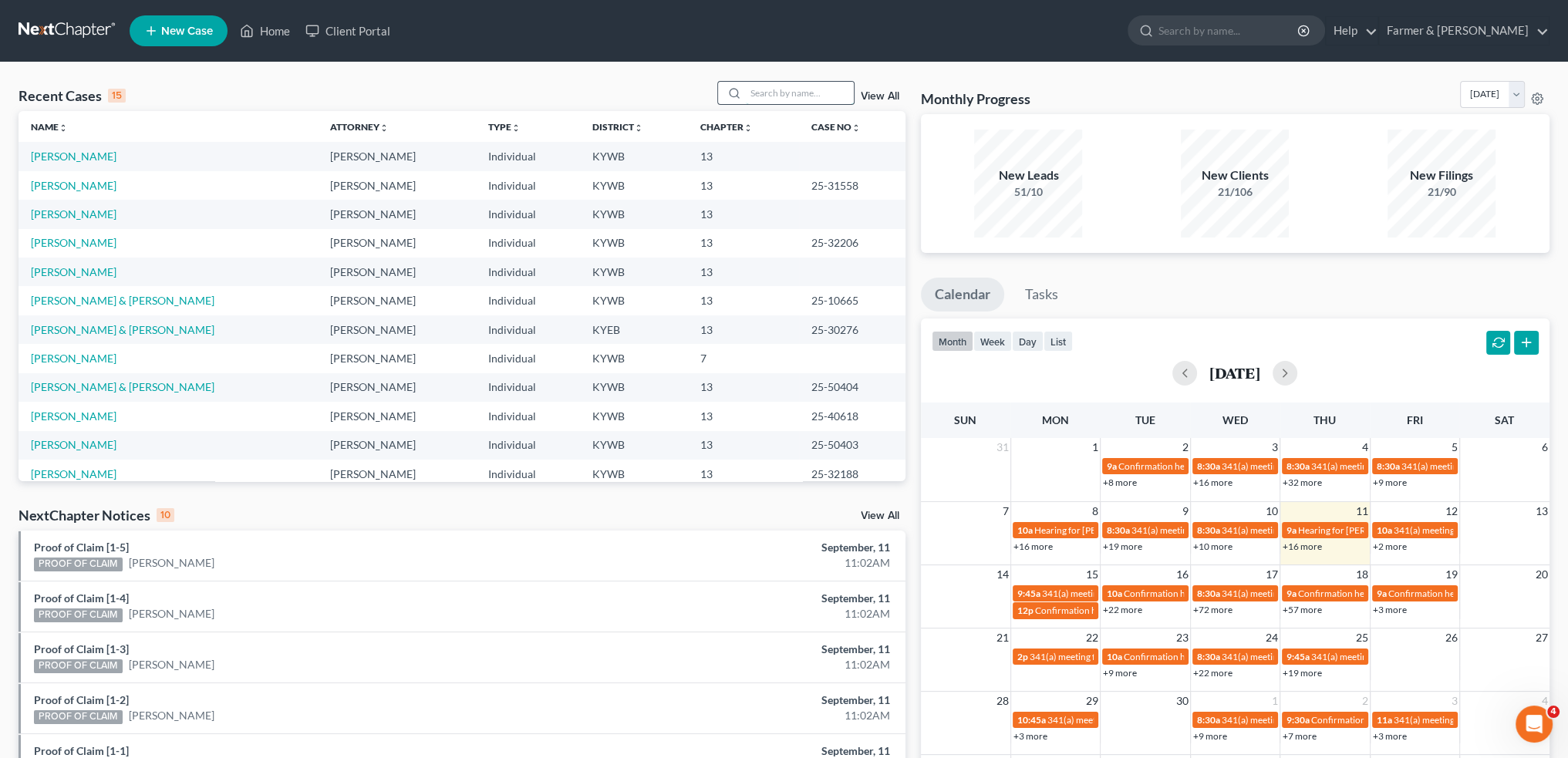
click at [825, 95] on input "search" at bounding box center [800, 93] width 108 height 22
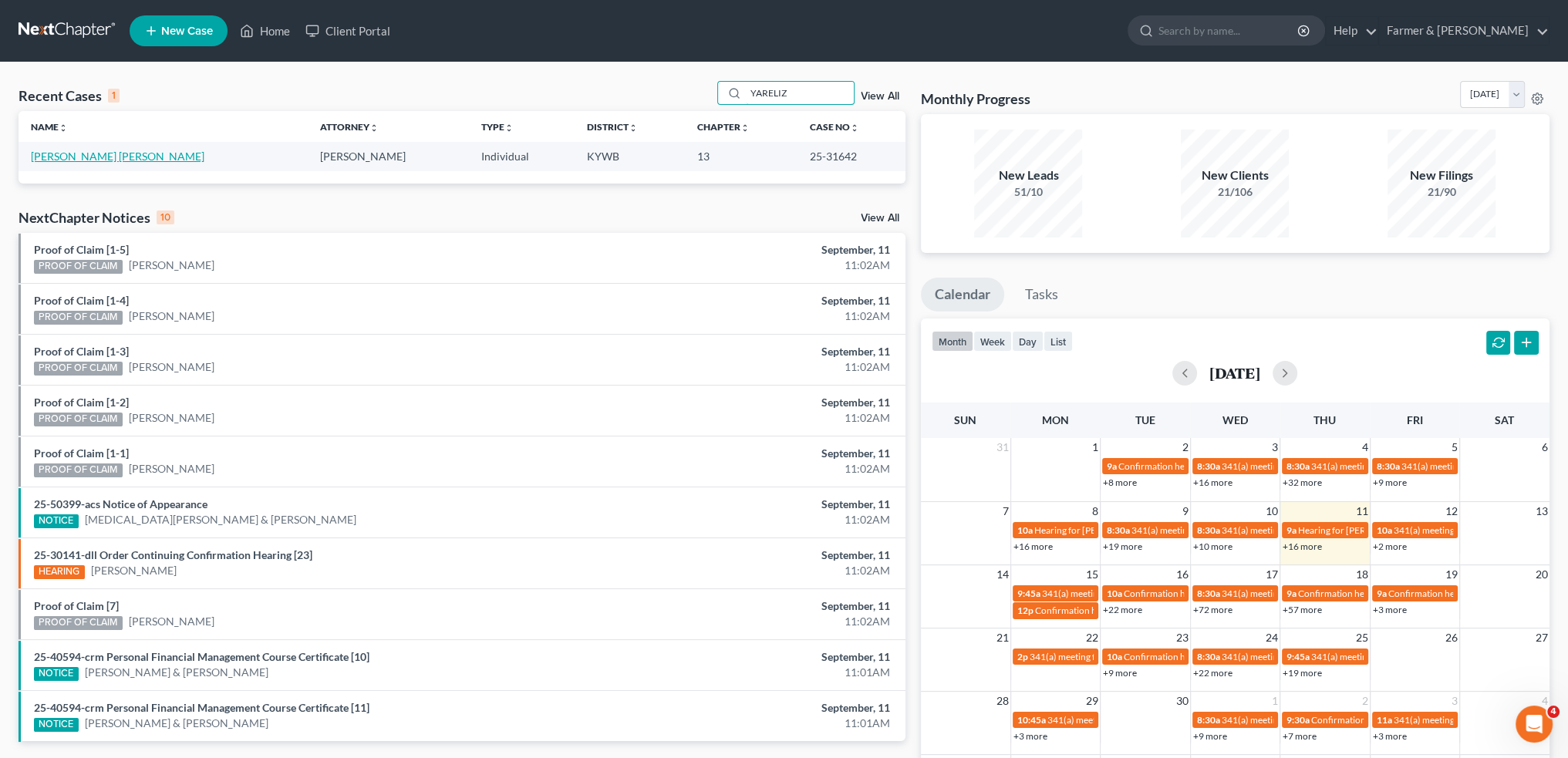
type input "YARELIZ"
click at [65, 160] on link "[PERSON_NAME] [PERSON_NAME]" at bounding box center [117, 156] width 174 height 13
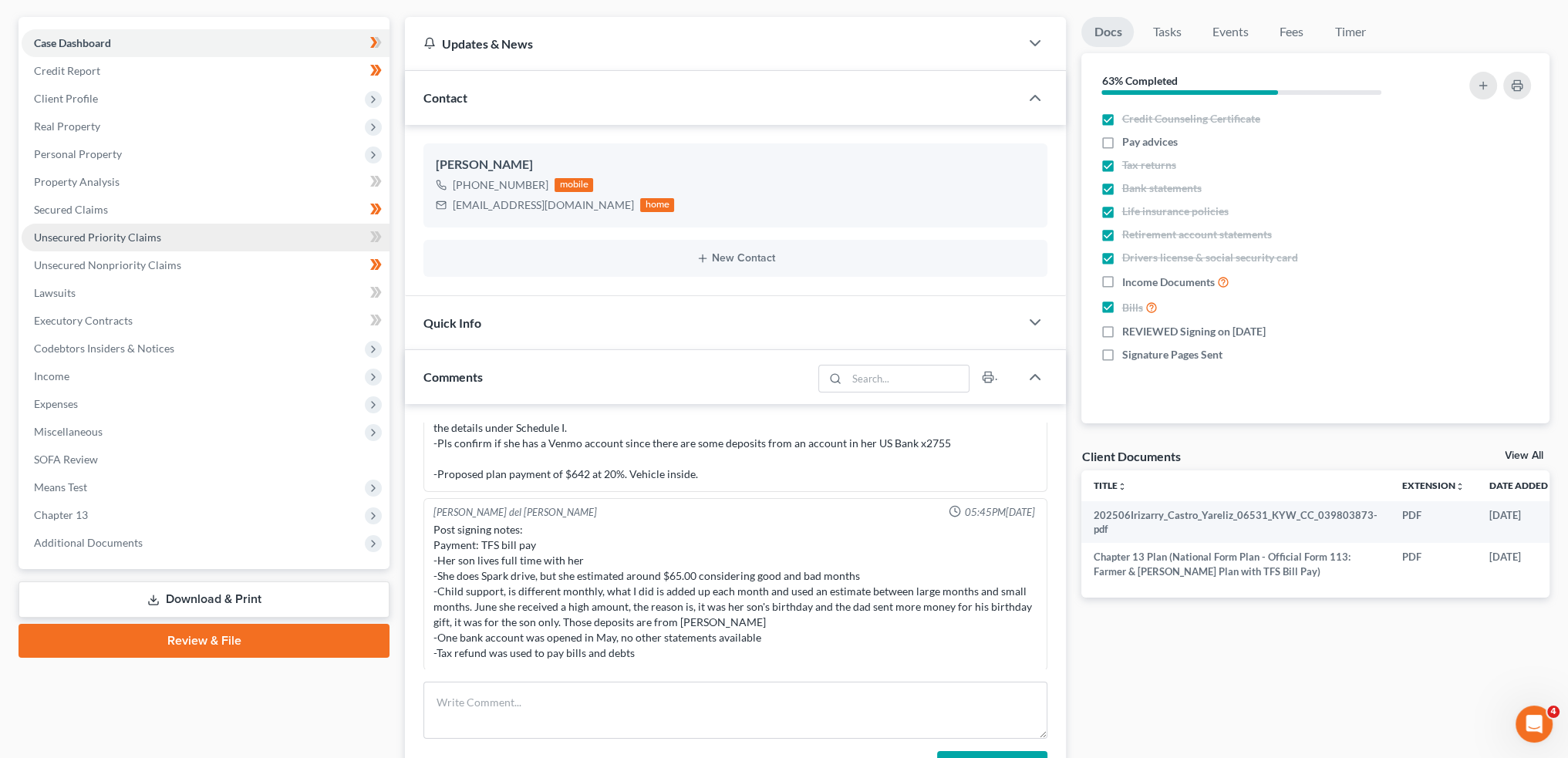
scroll to position [257, 0]
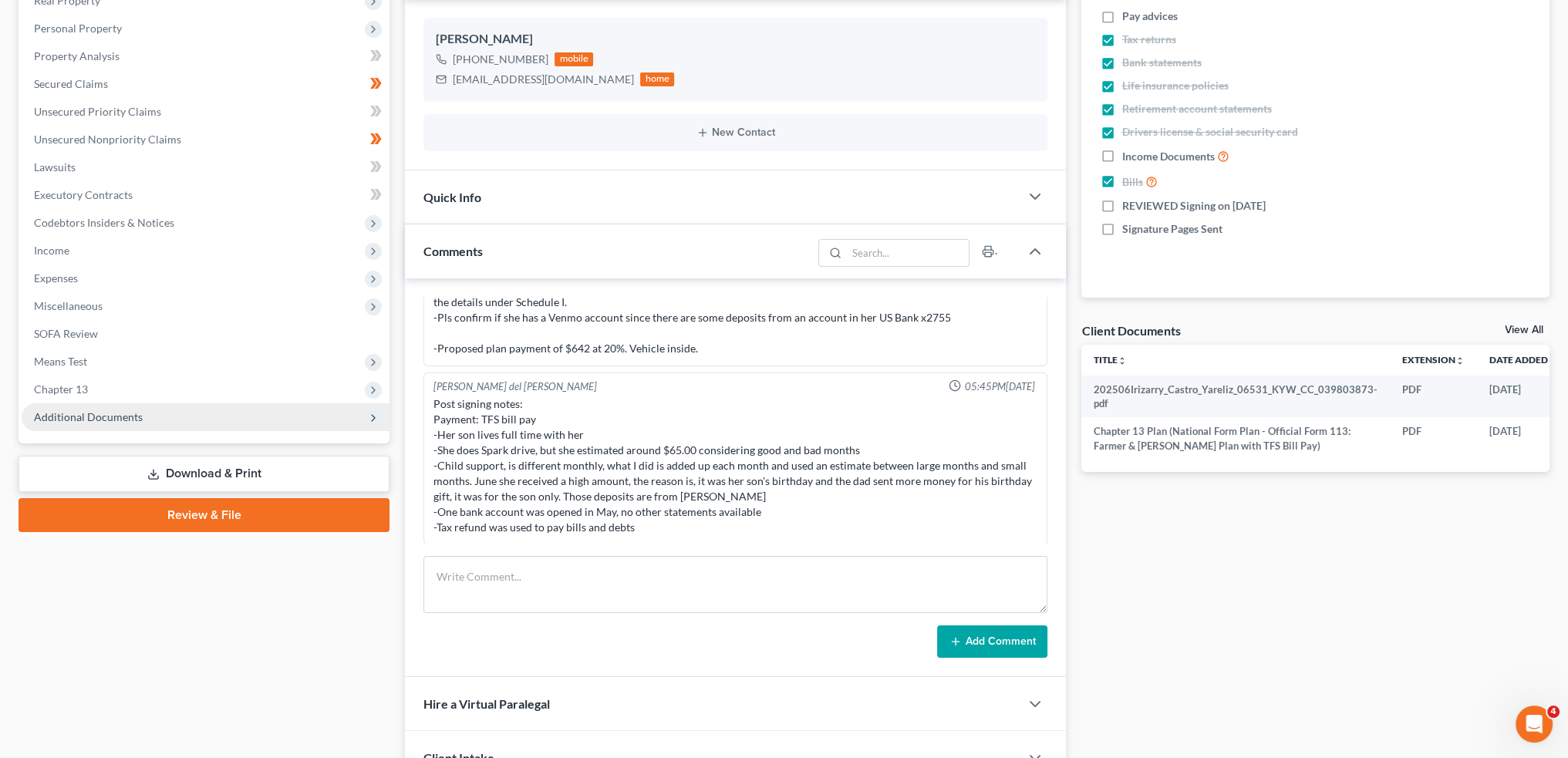
click at [121, 424] on span "Additional Documents" at bounding box center [205, 417] width 368 height 28
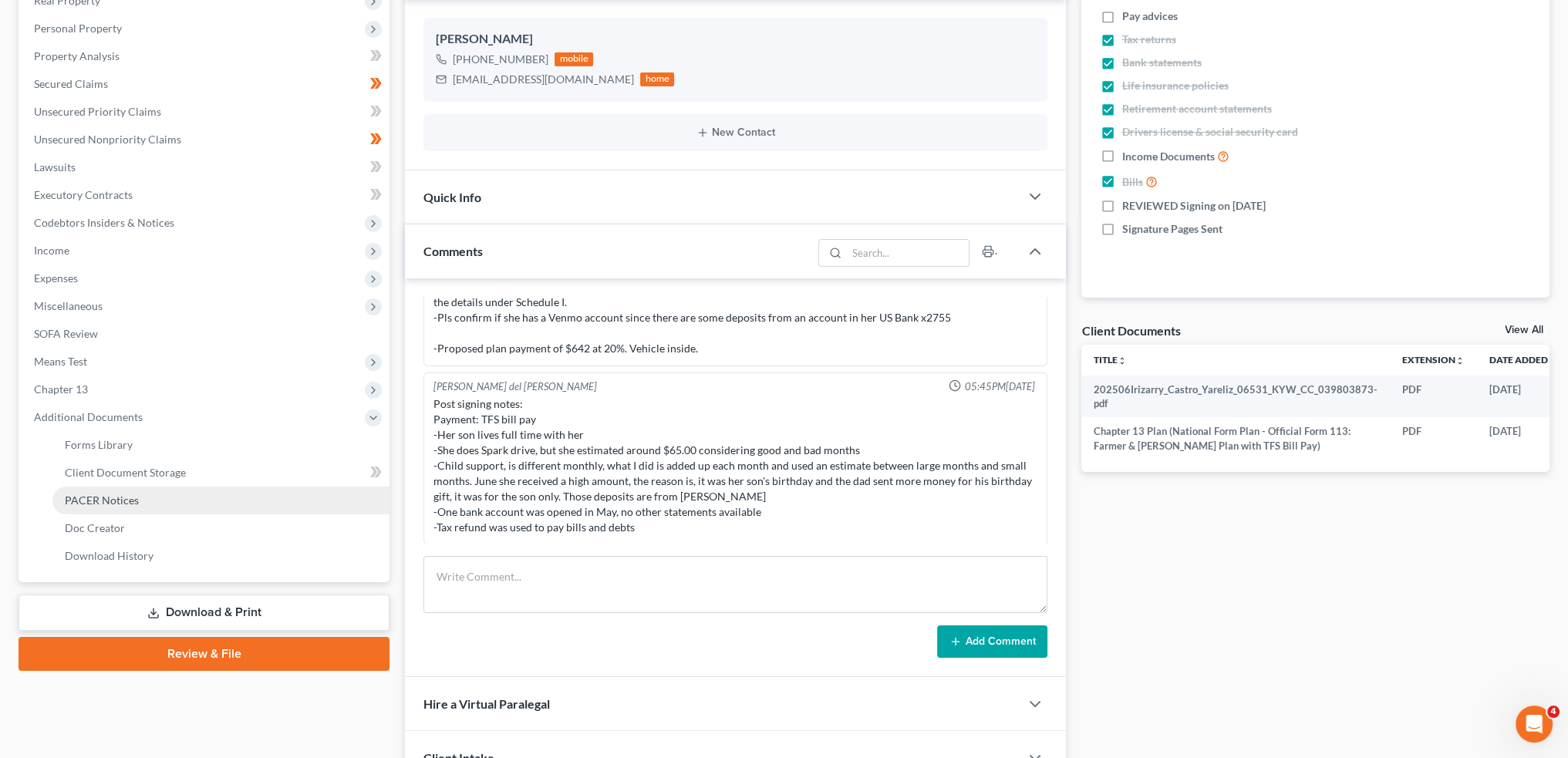
click at [104, 502] on span "PACER Notices" at bounding box center [102, 500] width 74 height 13
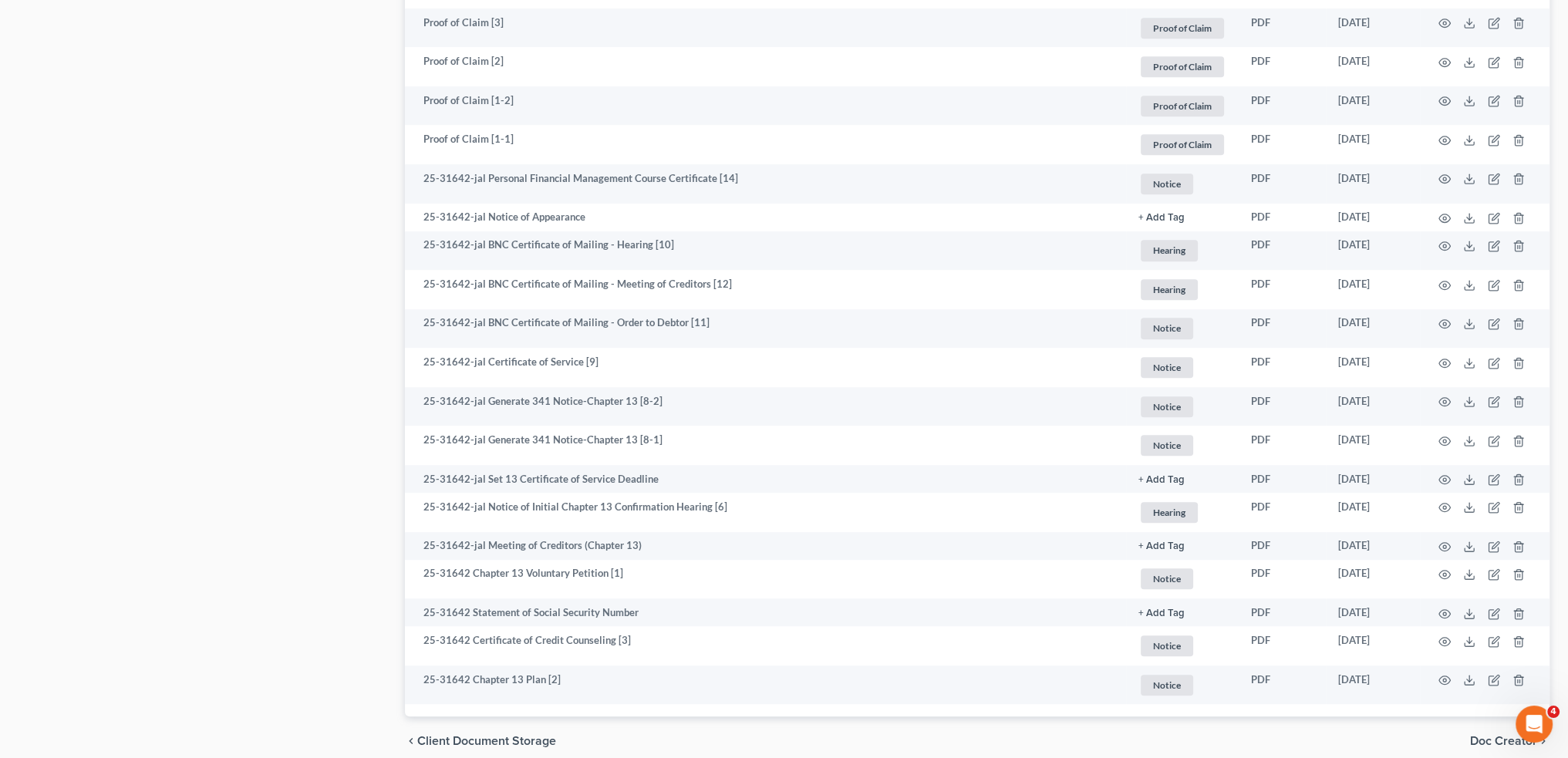
scroll to position [1218, 0]
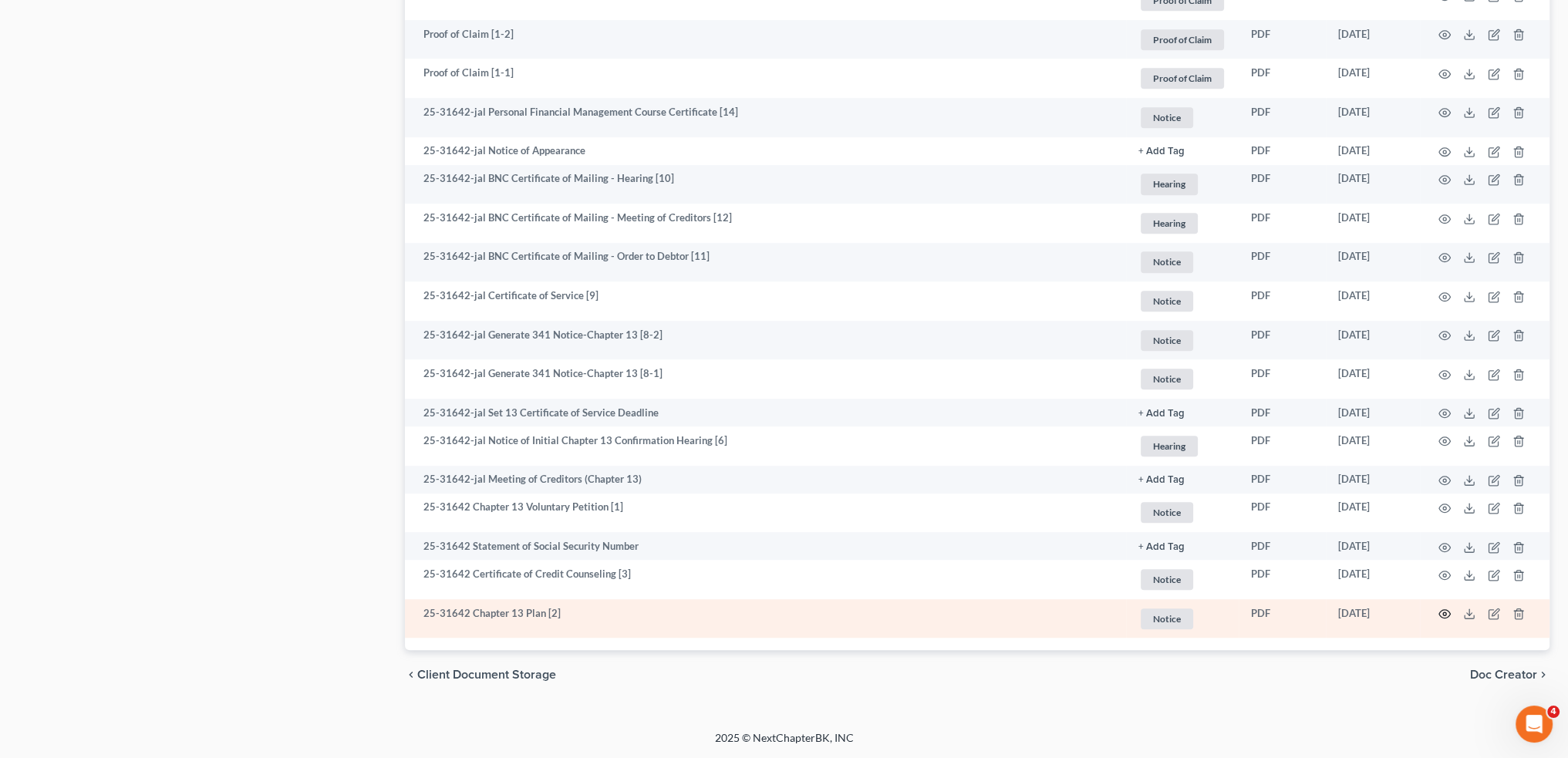
click at [1441, 614] on icon "button" at bounding box center [1445, 613] width 12 height 12
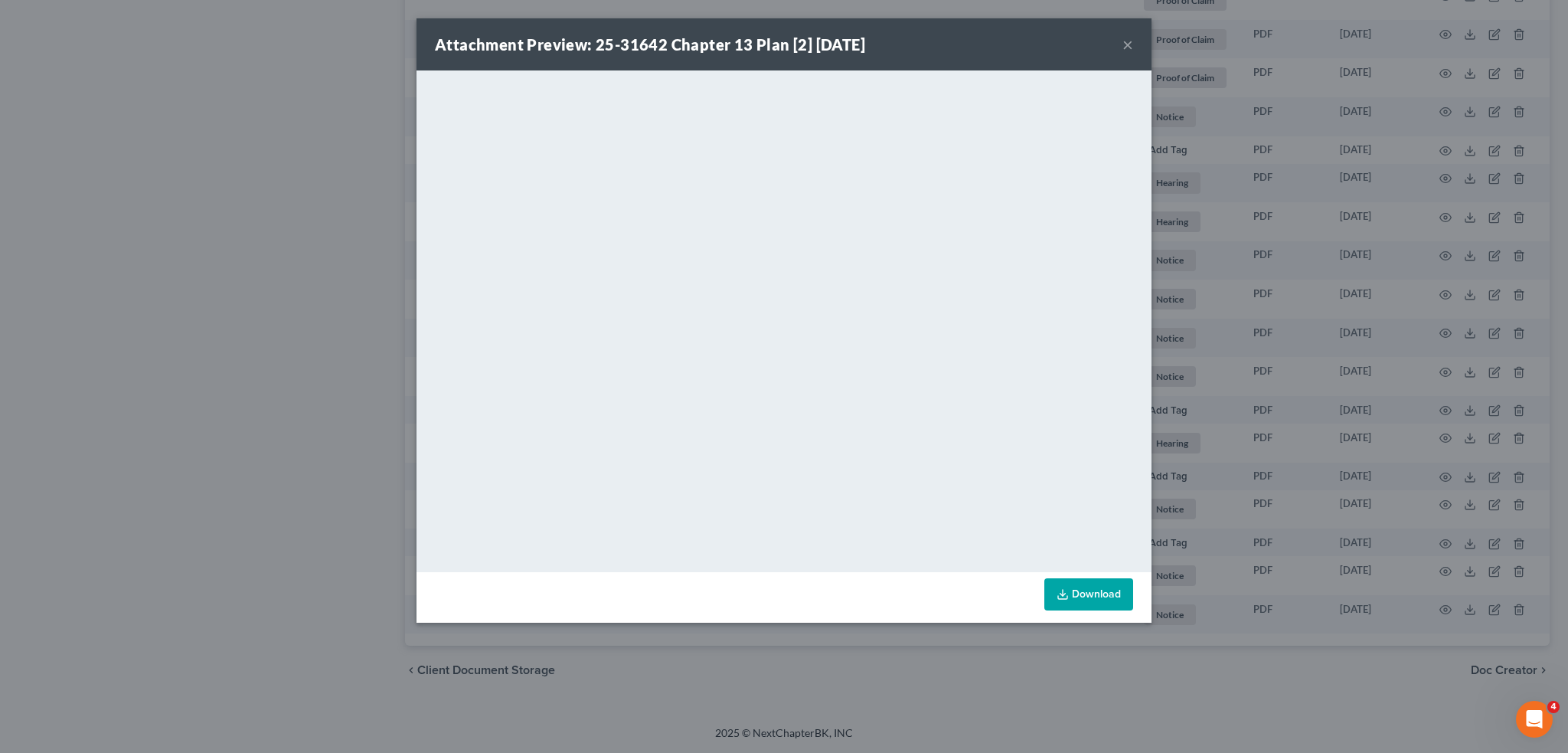
click at [1128, 46] on button "×" at bounding box center [1127, 44] width 11 height 18
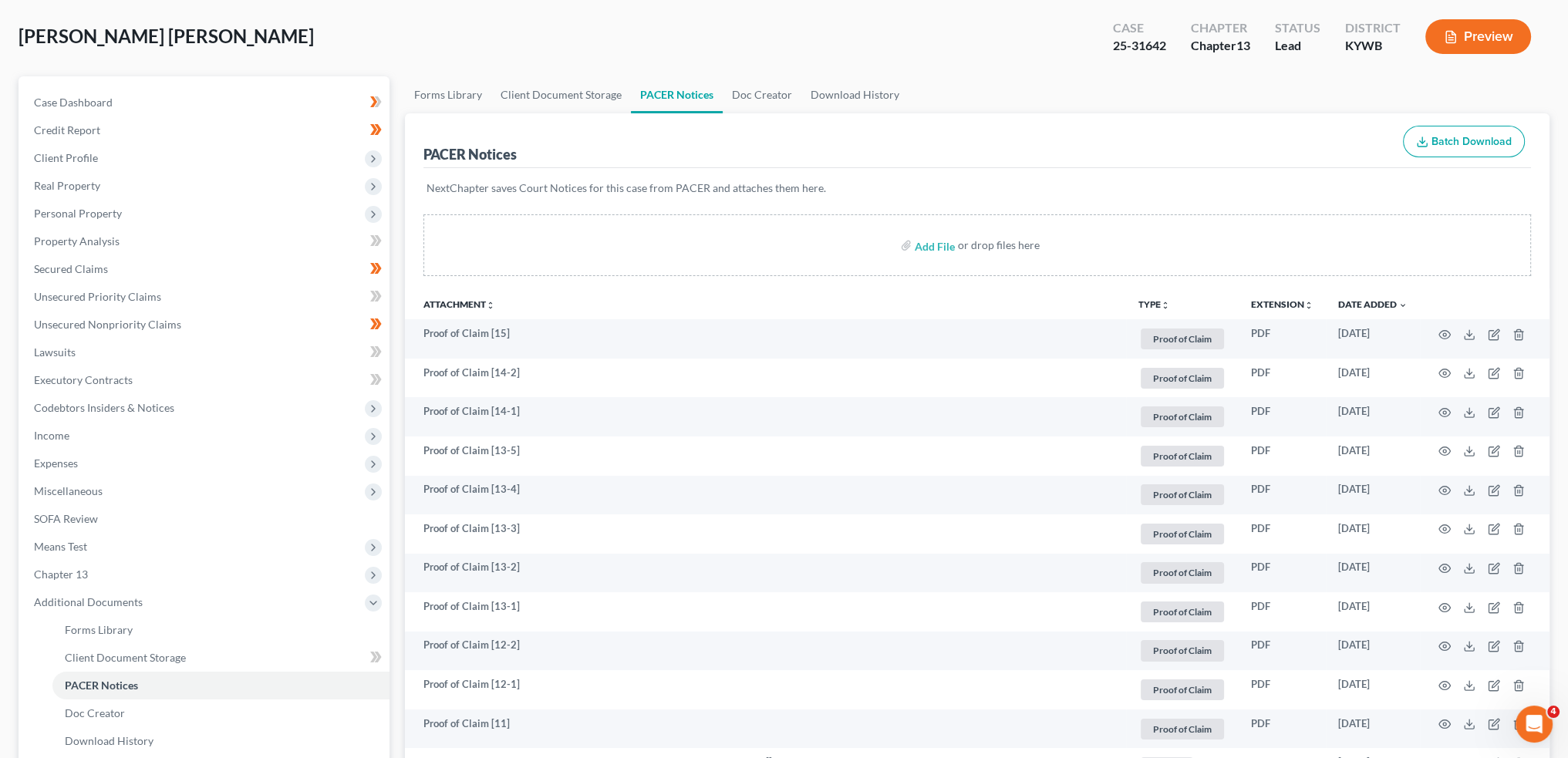
scroll to position [0, 0]
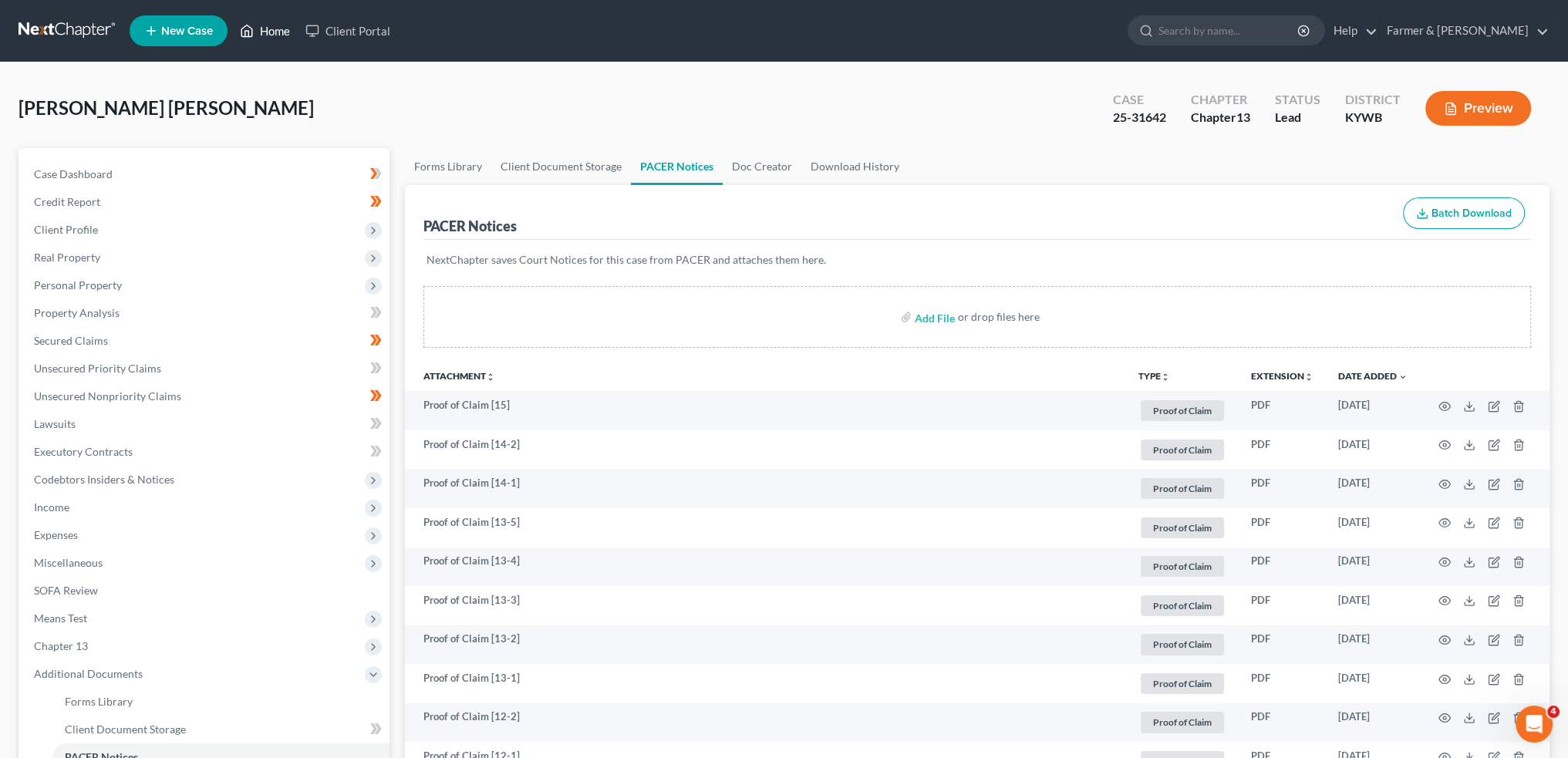
click at [289, 30] on link "Home" at bounding box center [265, 31] width 65 height 28
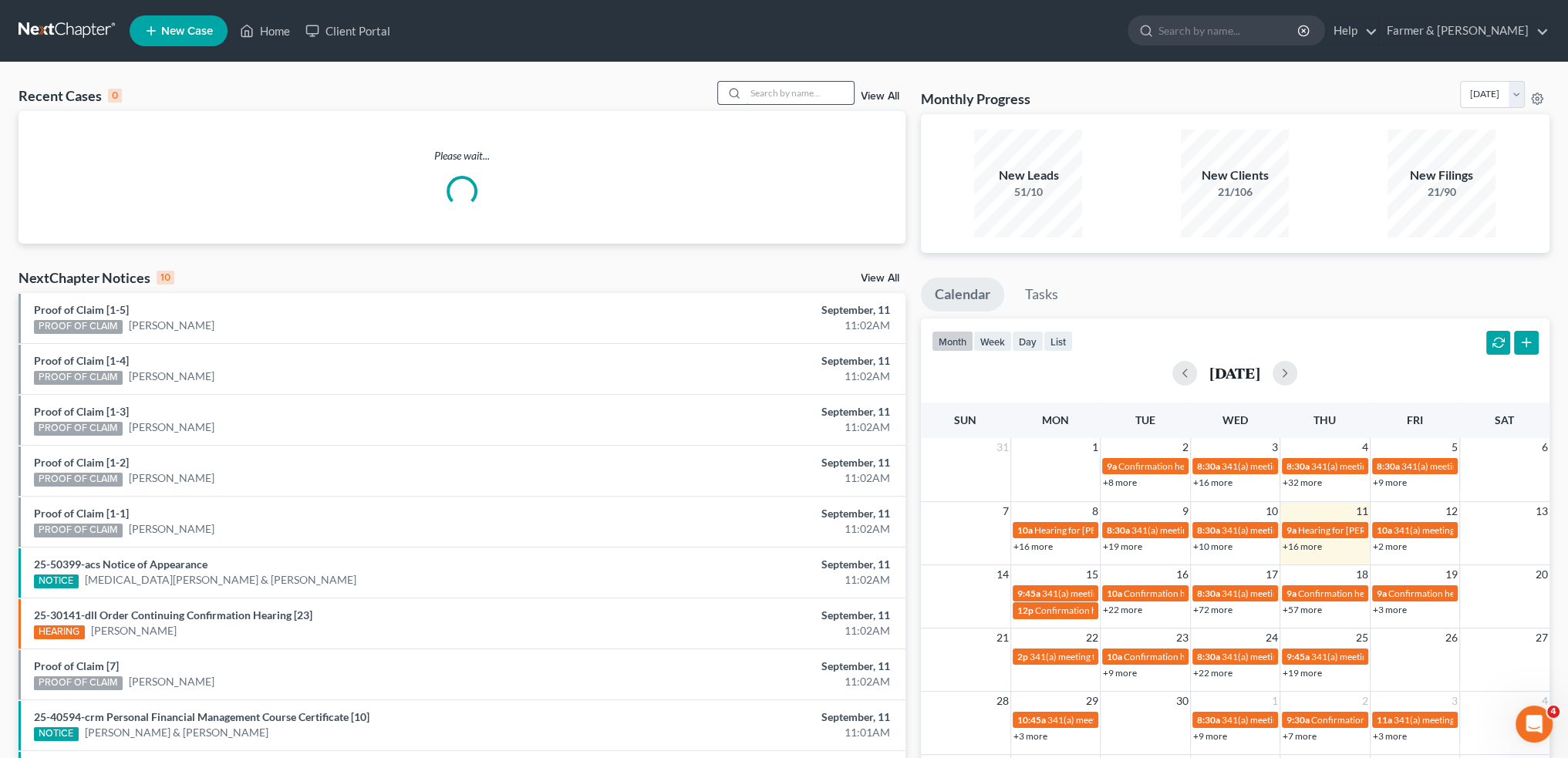
click at [762, 103] on input "search" at bounding box center [800, 93] width 108 height 22
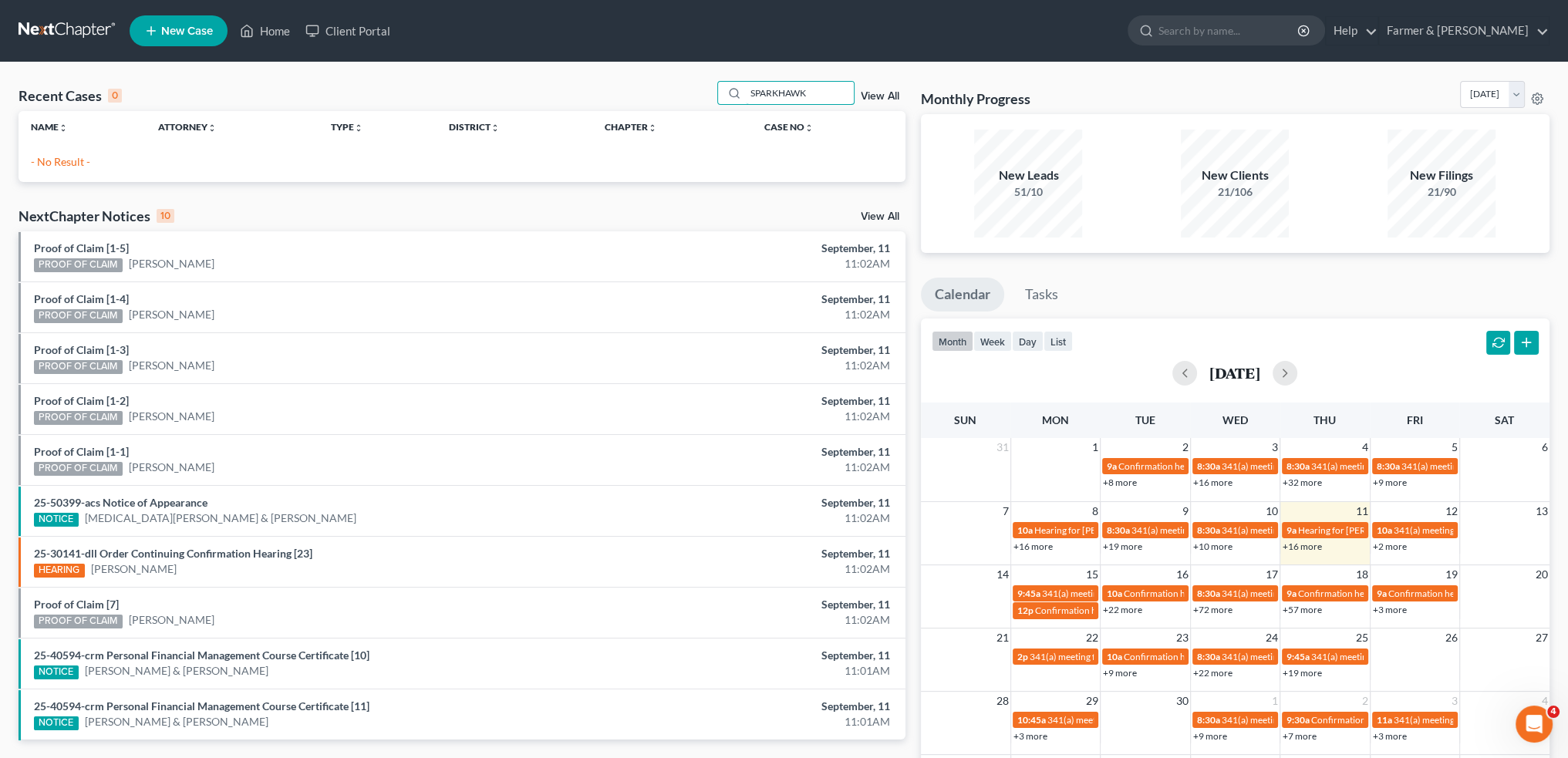
drag, startPoint x: 815, startPoint y: 98, endPoint x: 688, endPoint y: 92, distance: 127.1
click at [688, 92] on div "Recent Cases 0 SPARKHAWK View All" at bounding box center [461, 96] width 887 height 30
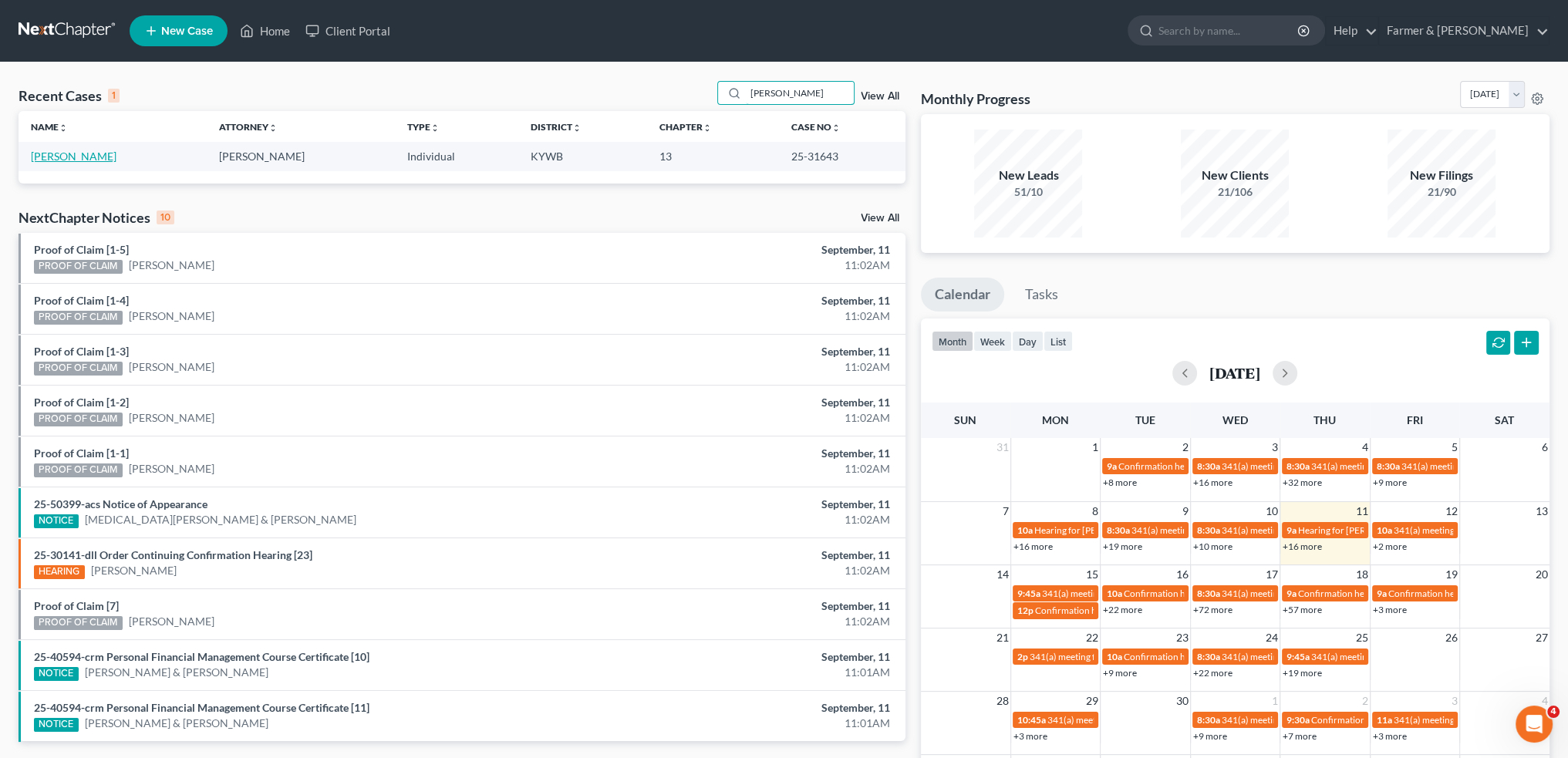
type input "JOHN SPARHAWK"
click at [50, 155] on link "Sparhawk, John" at bounding box center [74, 156] width 86 height 13
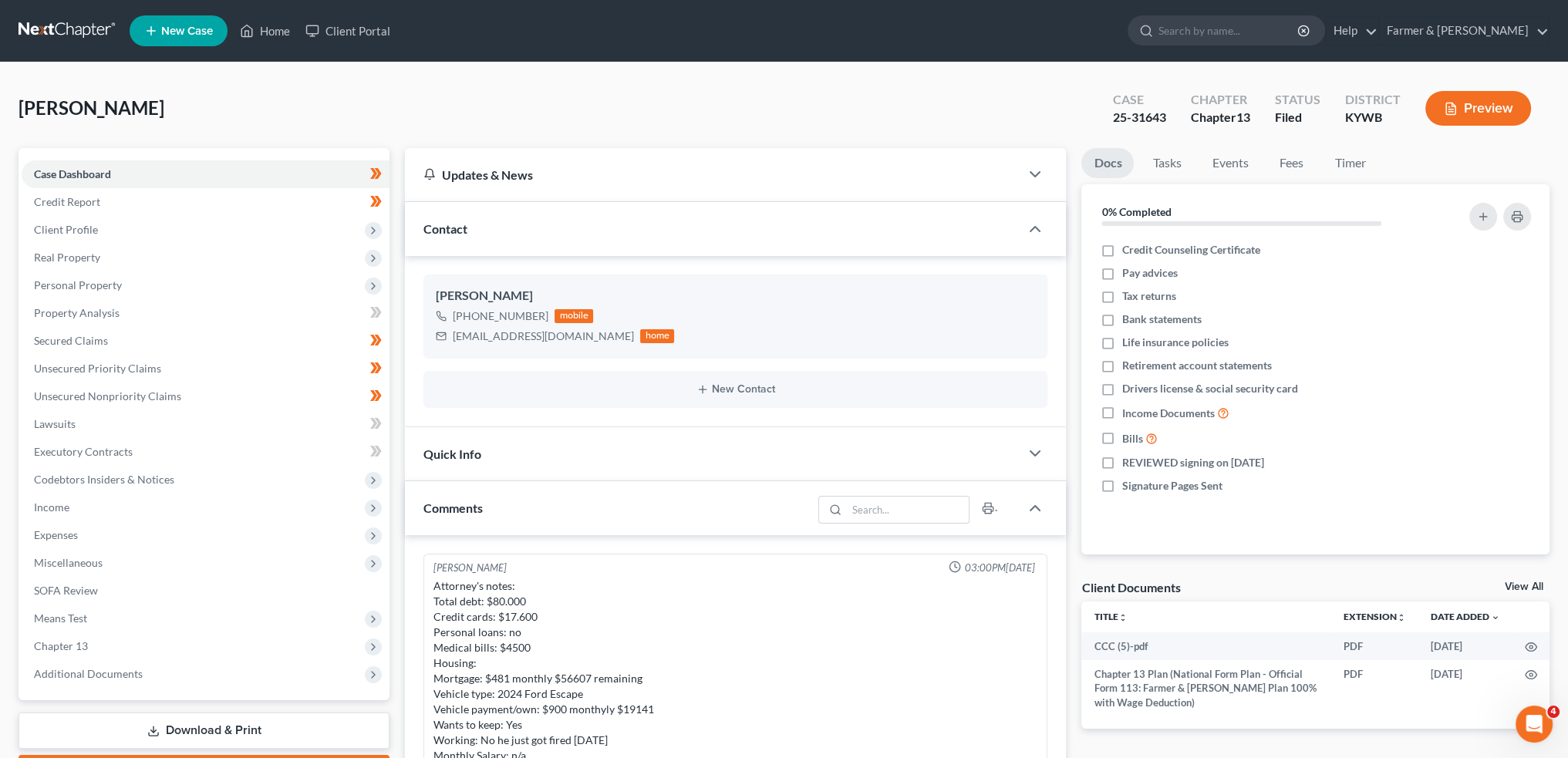
scroll to position [212, 0]
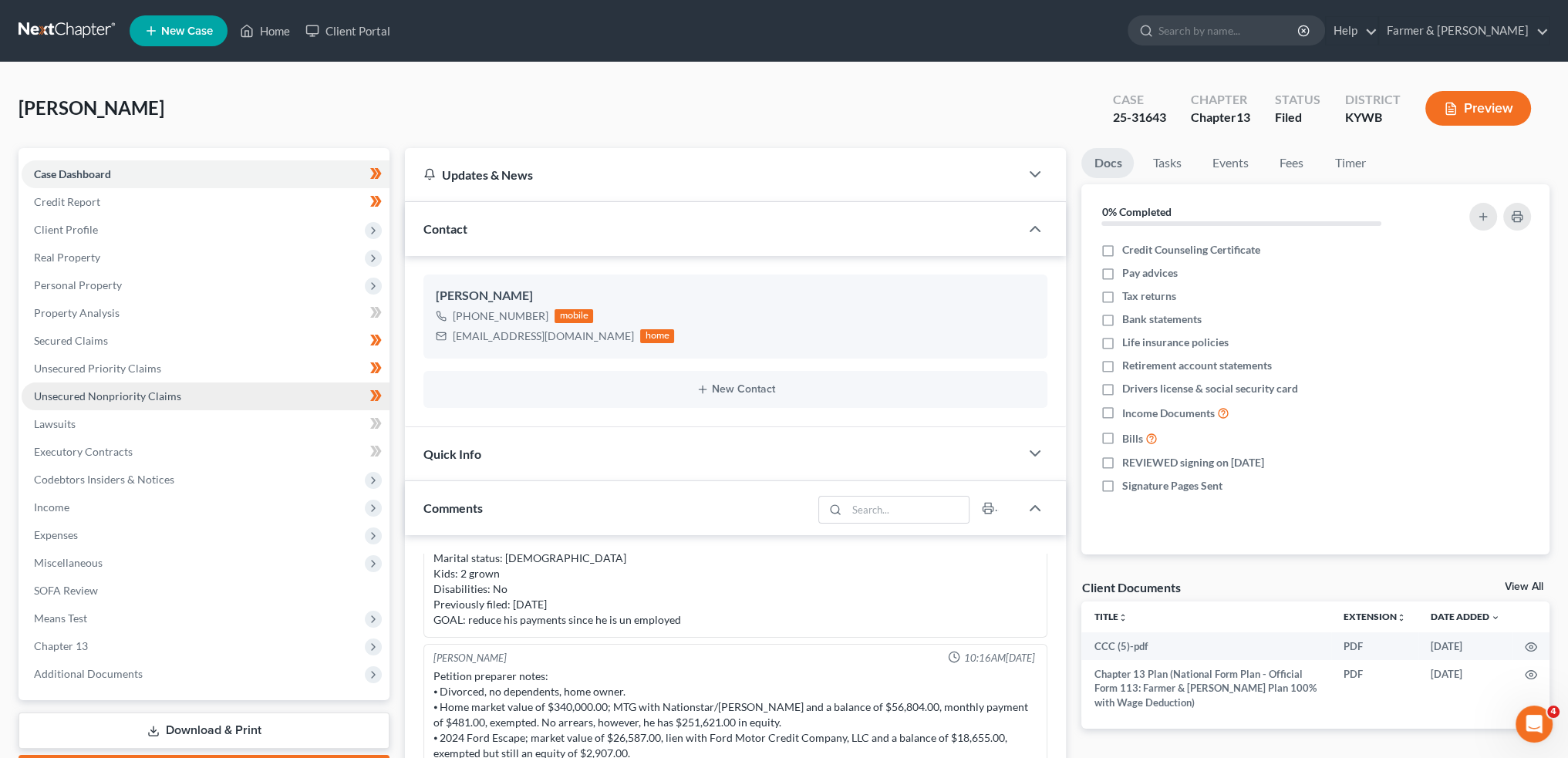
drag, startPoint x: 110, startPoint y: 82, endPoint x: 181, endPoint y: 388, distance: 314.1
click at [110, 82] on div "Sparhawk, John Upgraded Case 25-31643 Chapter Chapter 13 Status Filed District …" at bounding box center [784, 114] width 1532 height 67
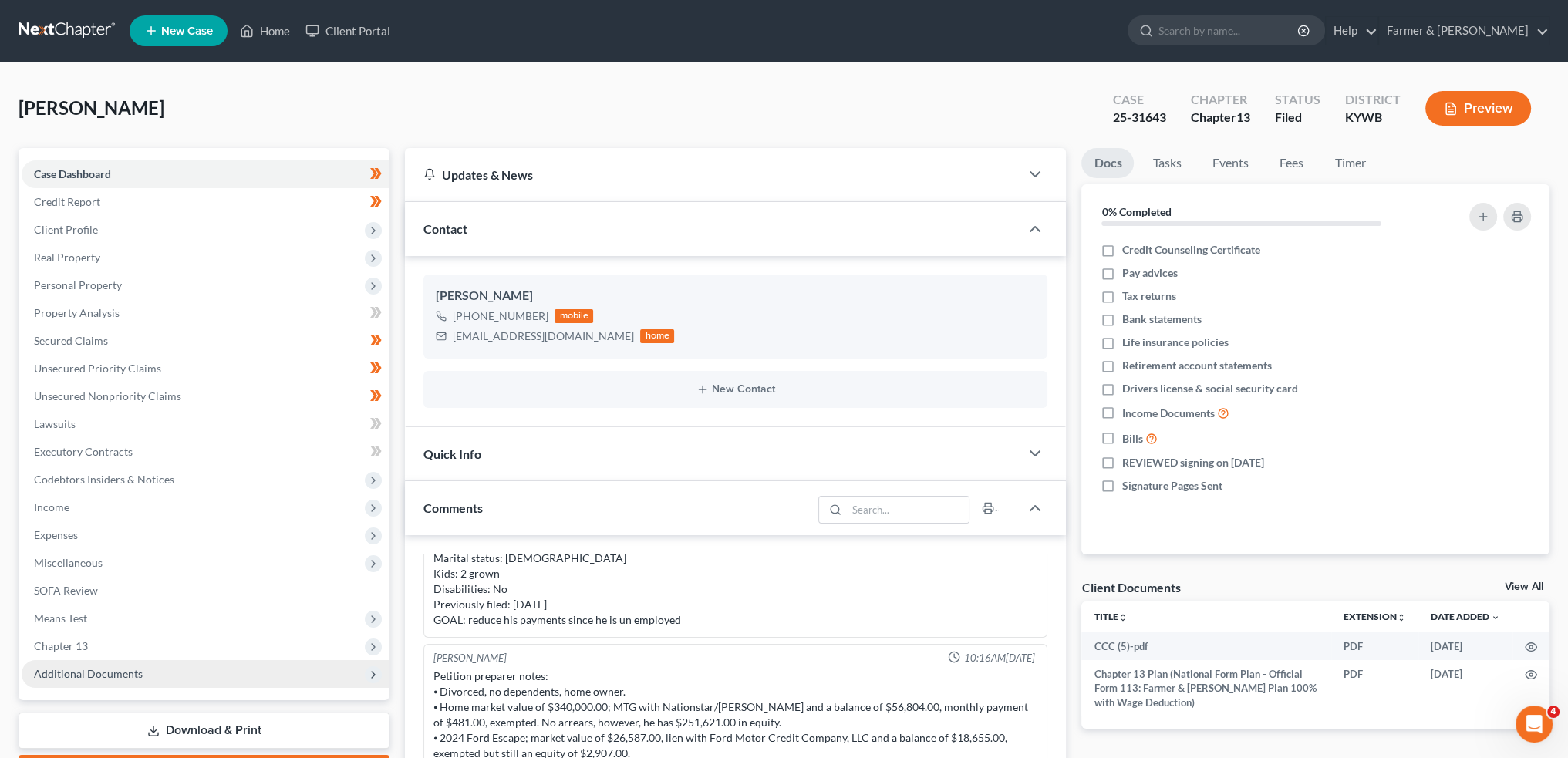
click at [108, 679] on span "Additional Documents" at bounding box center [88, 674] width 109 height 13
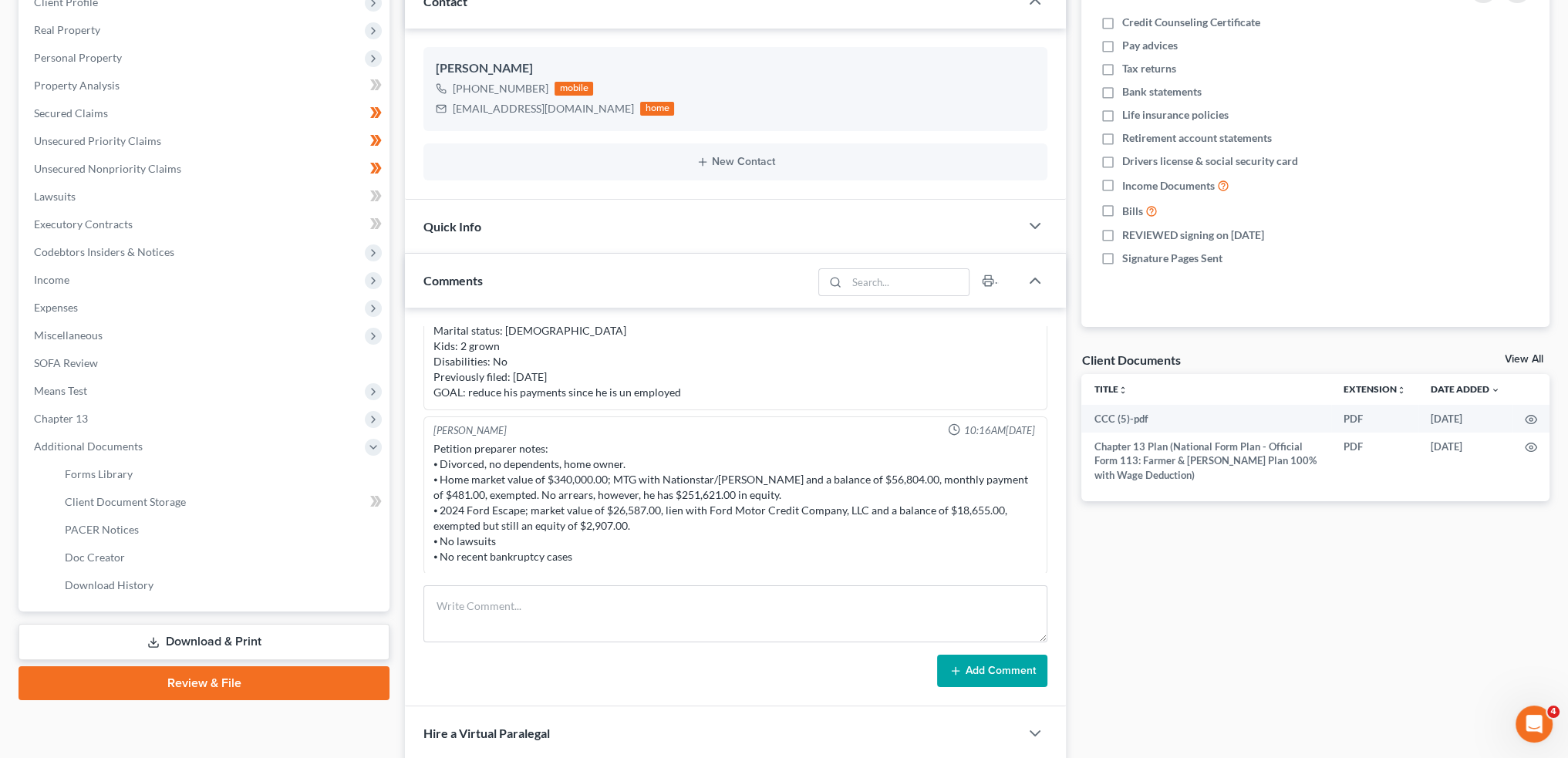
scroll to position [257, 0]
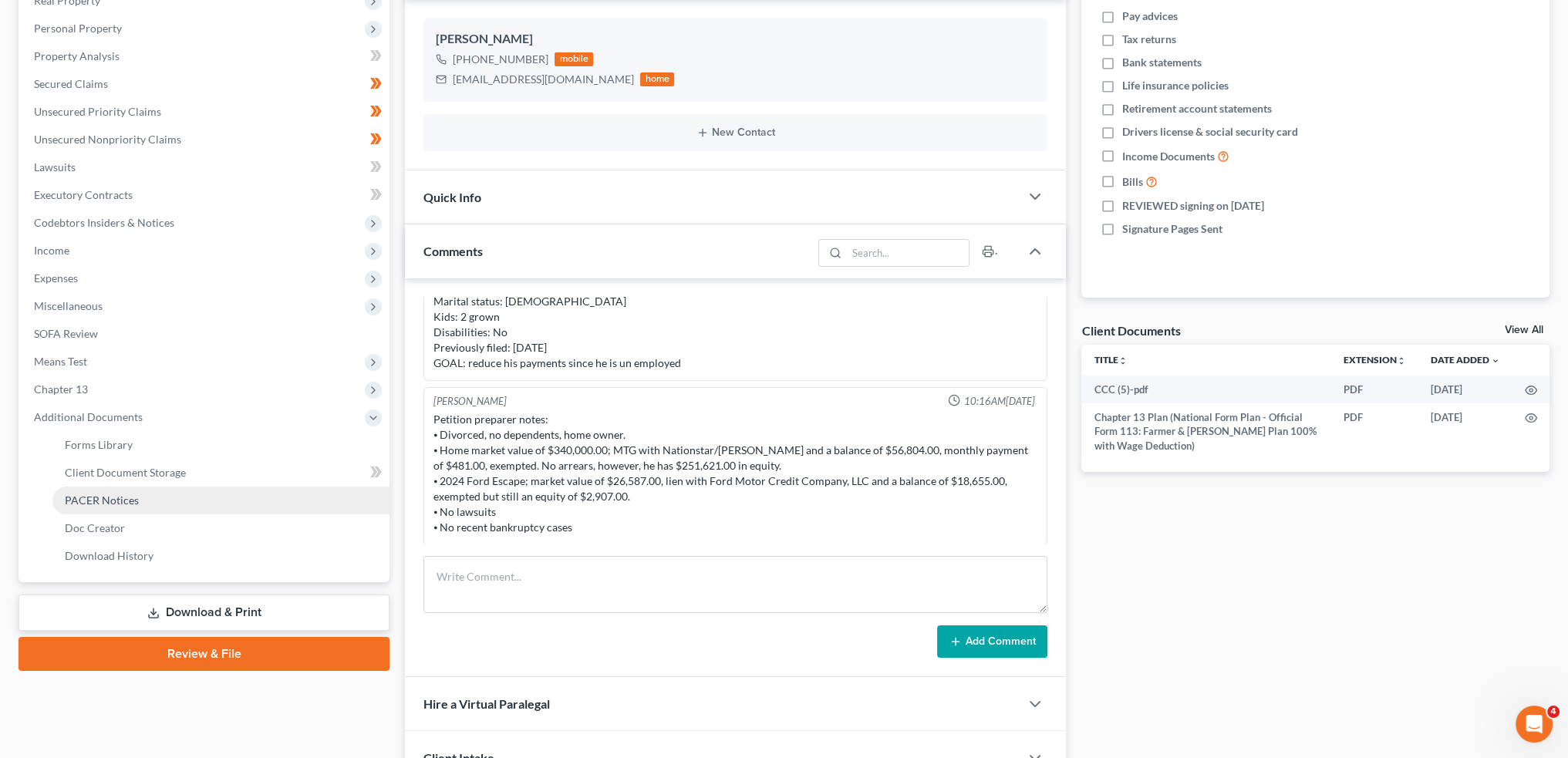
click at [108, 502] on span "PACER Notices" at bounding box center [102, 500] width 74 height 13
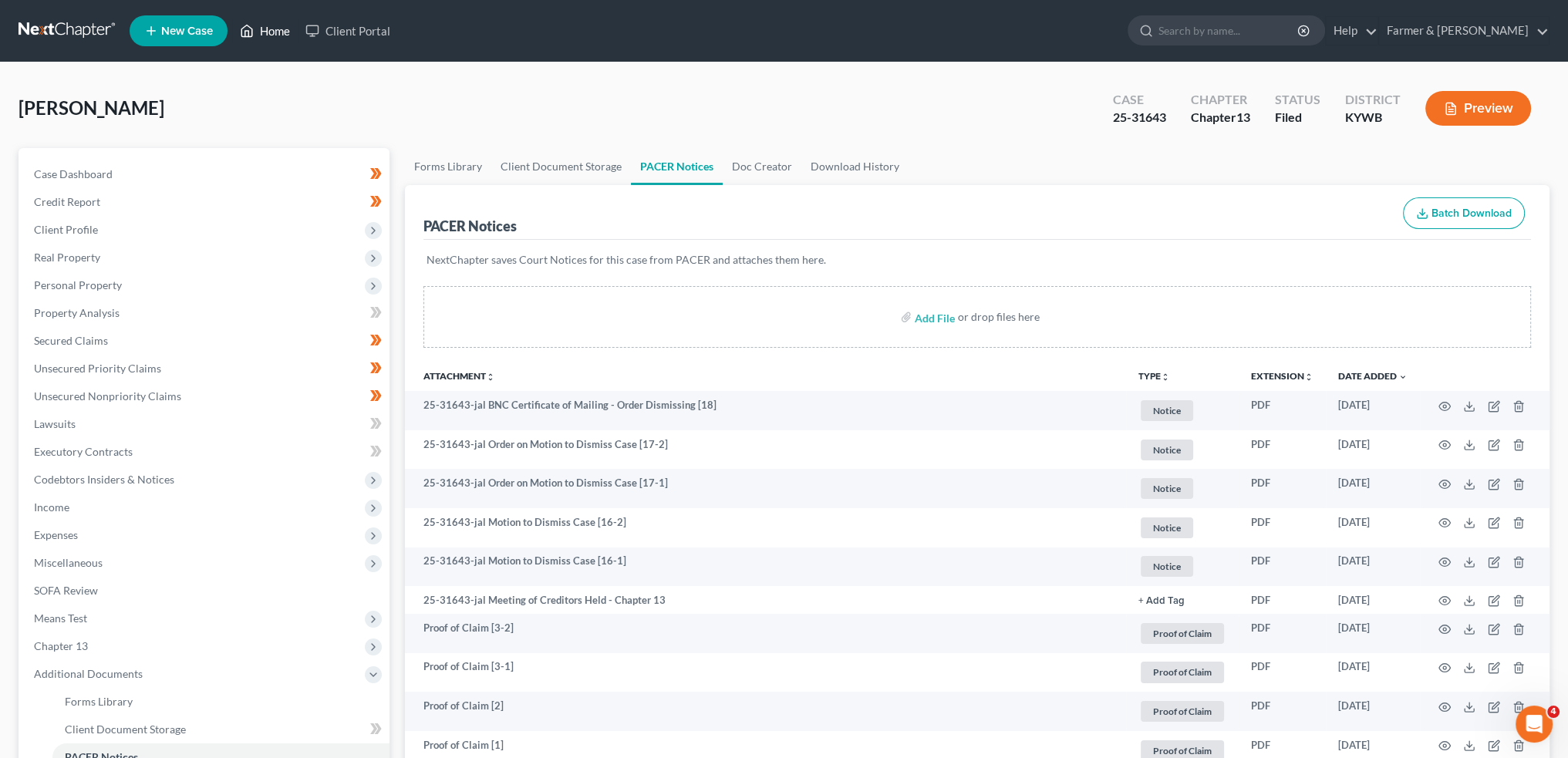
click at [259, 31] on link "Home" at bounding box center [265, 31] width 65 height 28
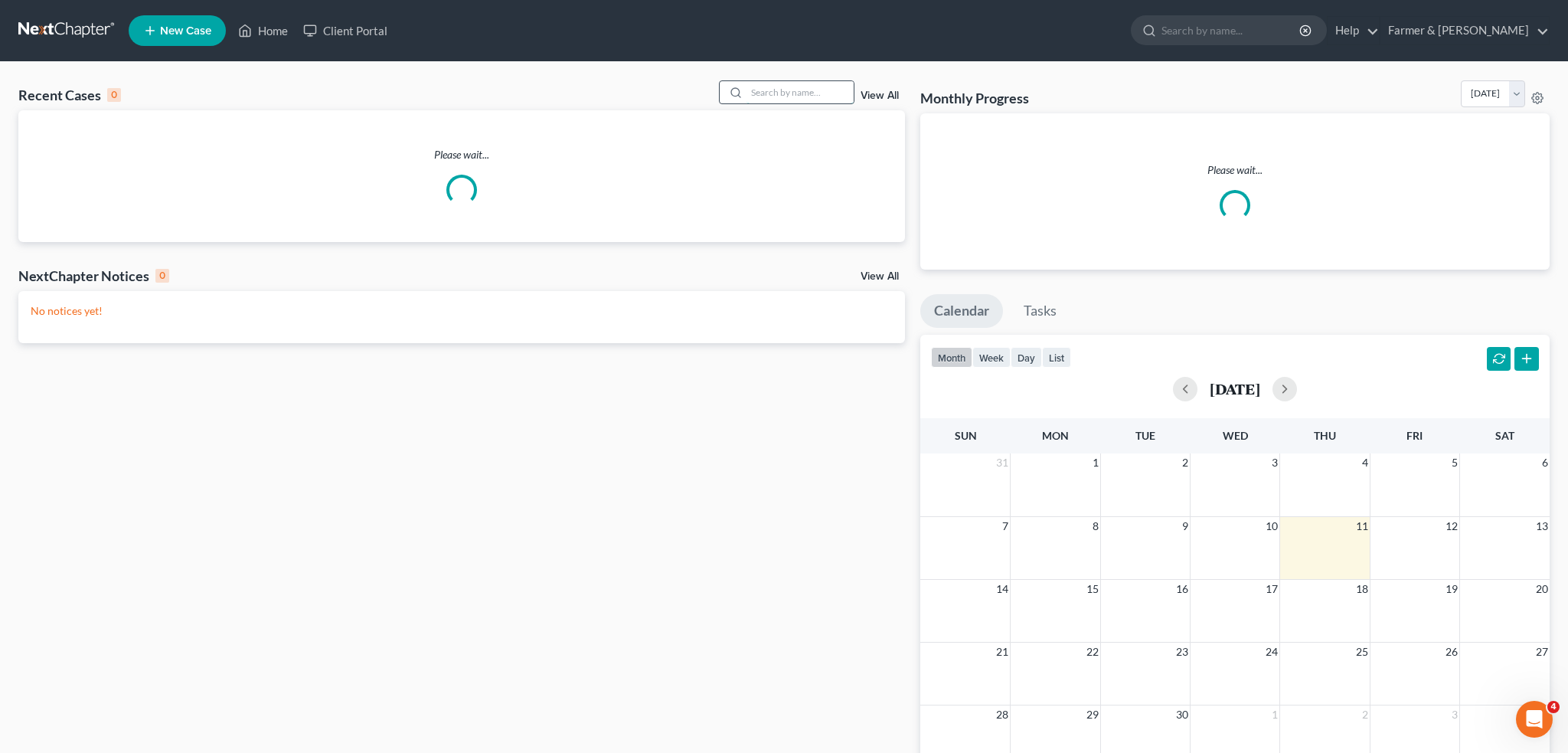
click at [775, 97] on input "search" at bounding box center [800, 92] width 108 height 22
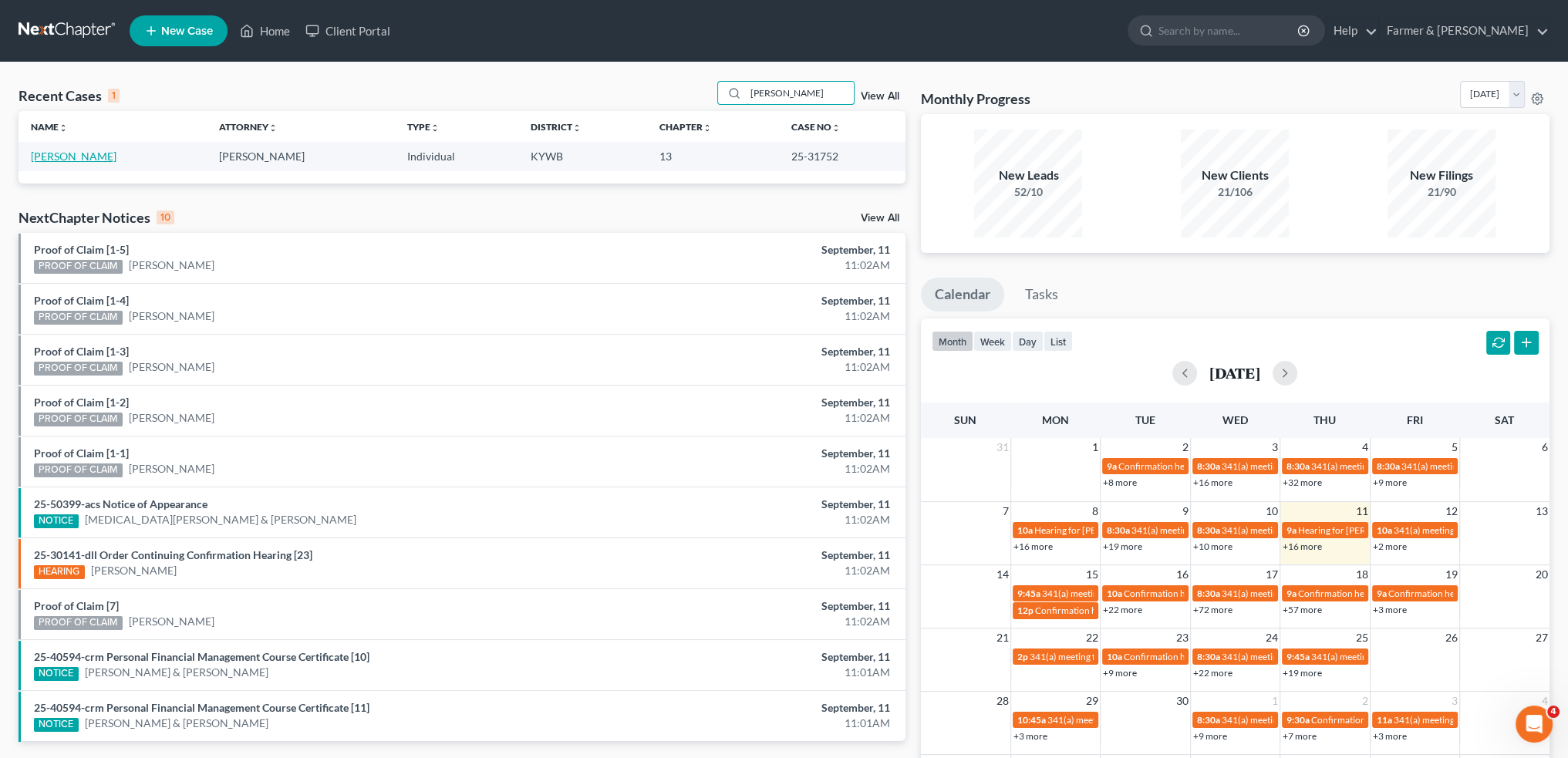
type input "WHITNEY FRANKLIN"
click at [82, 157] on link "Franklin, Whitney" at bounding box center [74, 156] width 86 height 13
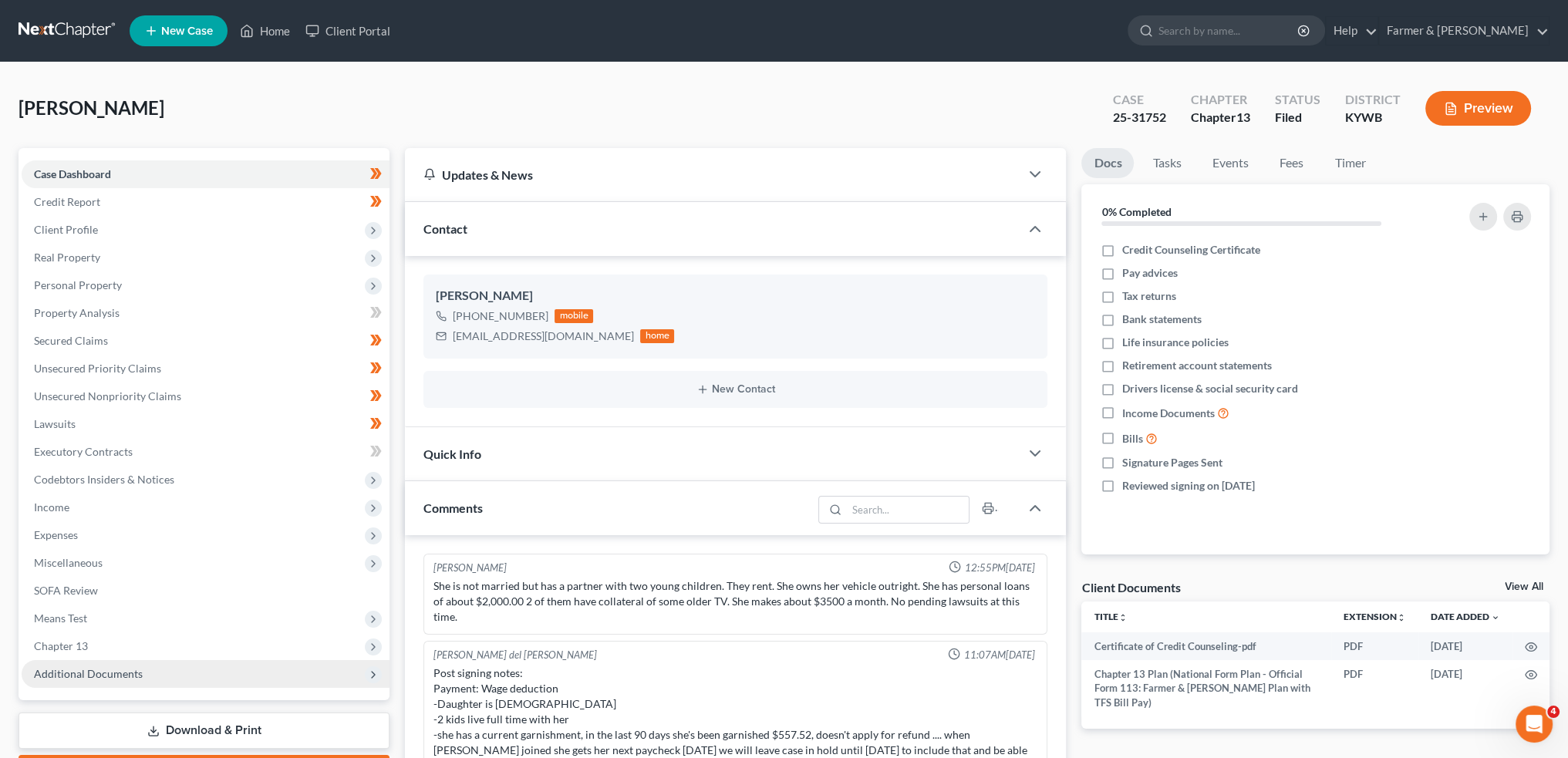
click at [139, 678] on span "Additional Documents" at bounding box center [88, 674] width 109 height 13
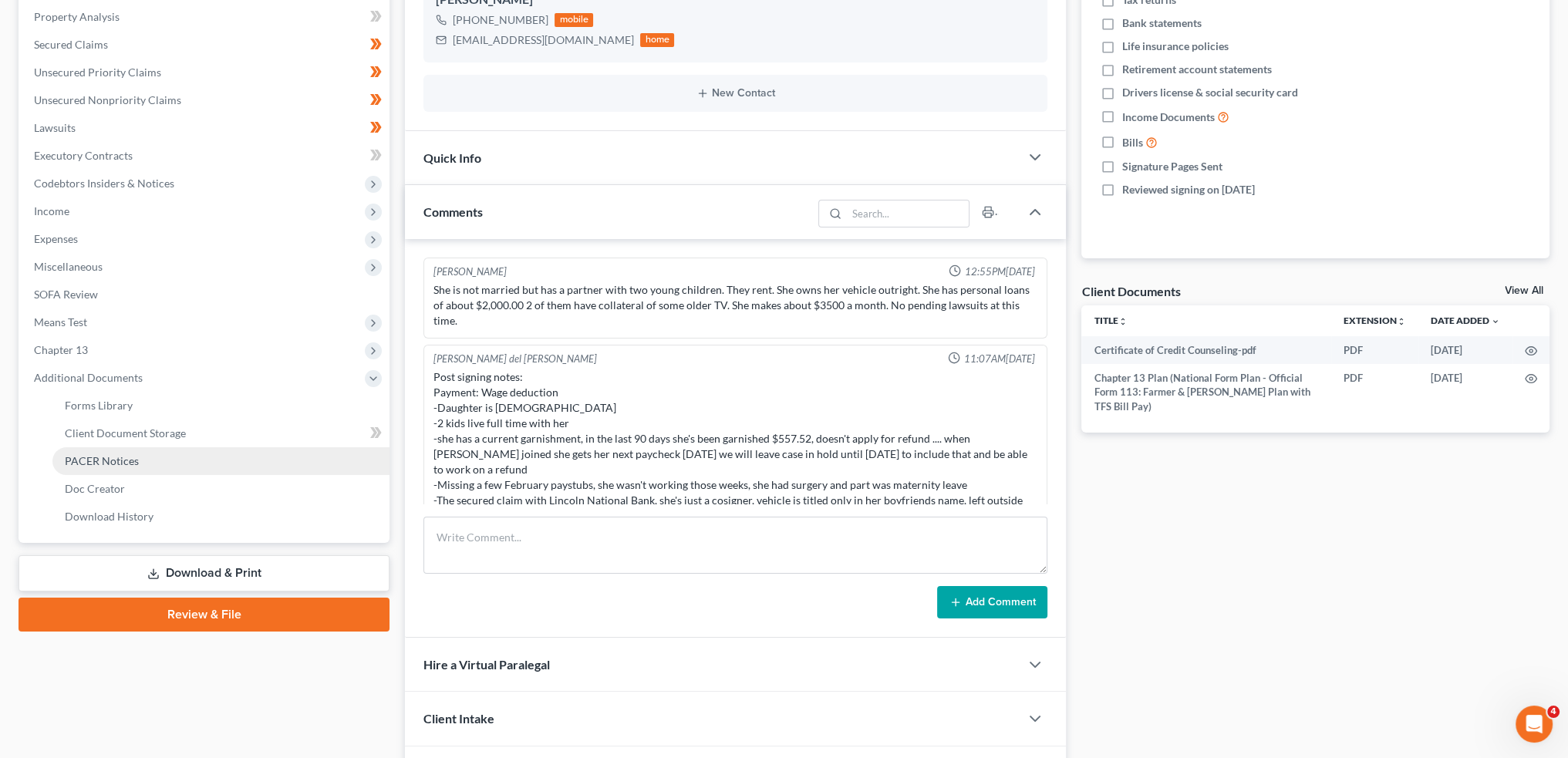
scroll to position [385, 0]
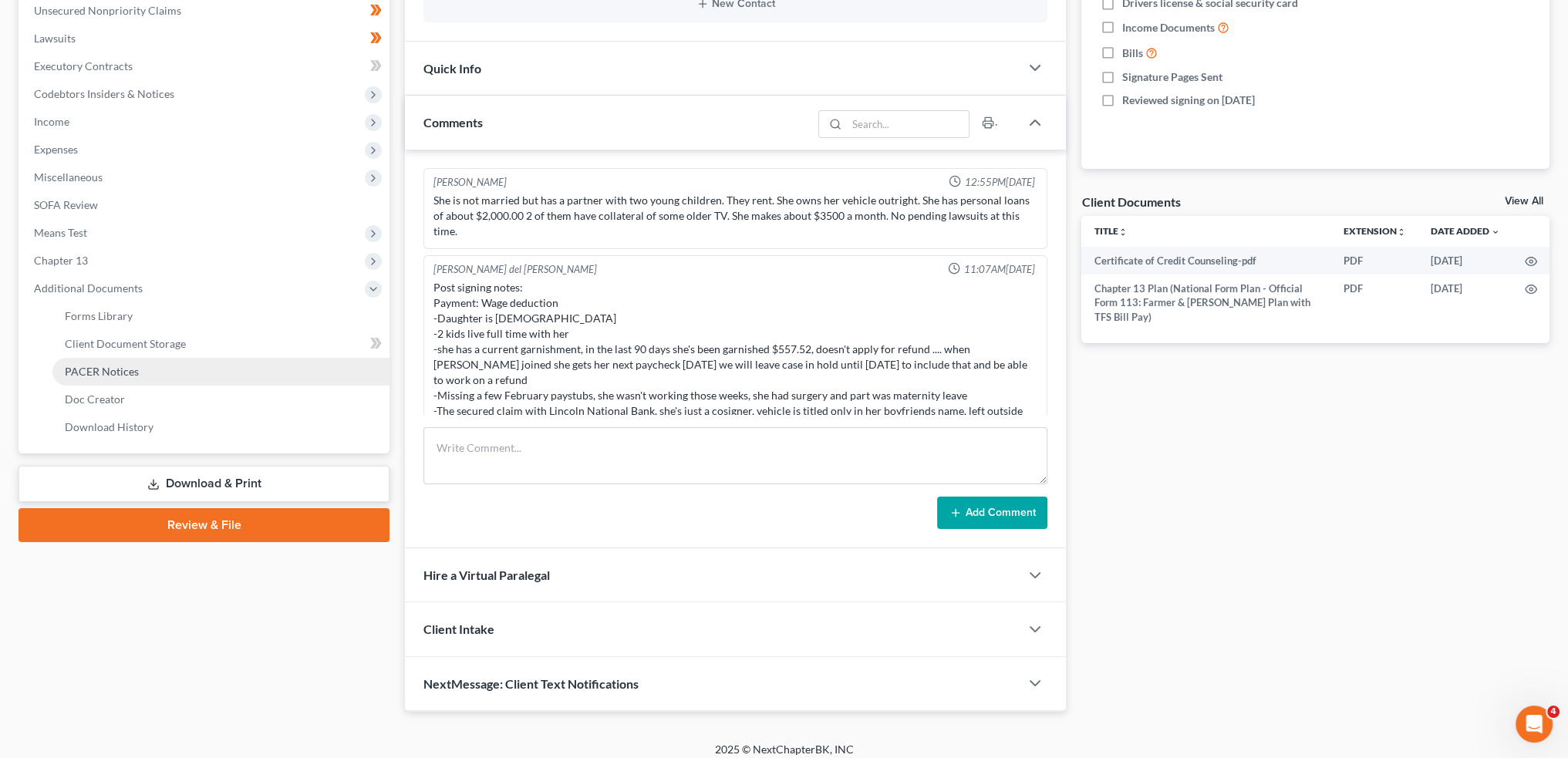
click at [170, 369] on link "PACER Notices" at bounding box center [221, 372] width 337 height 28
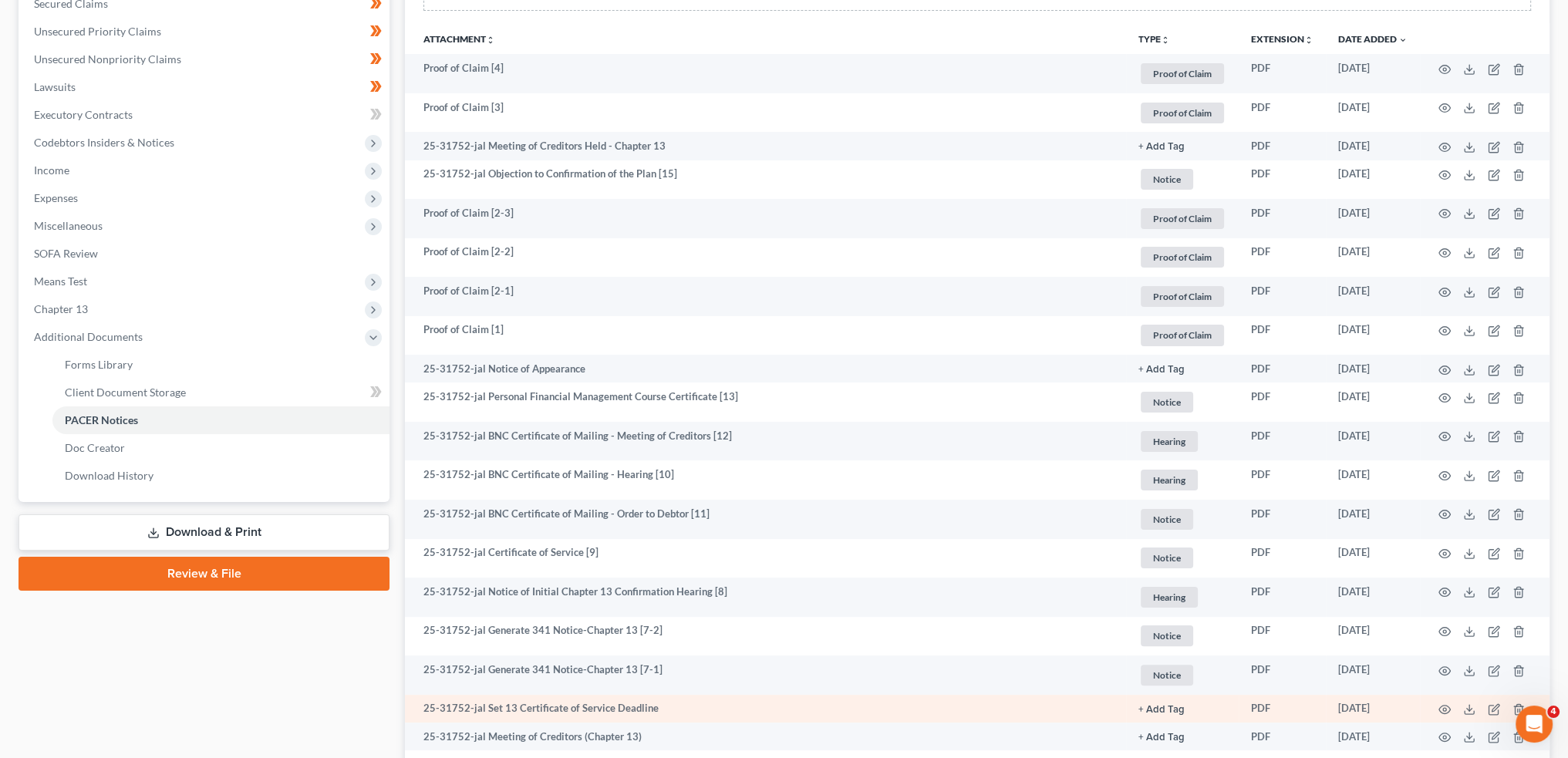
scroll to position [594, 0]
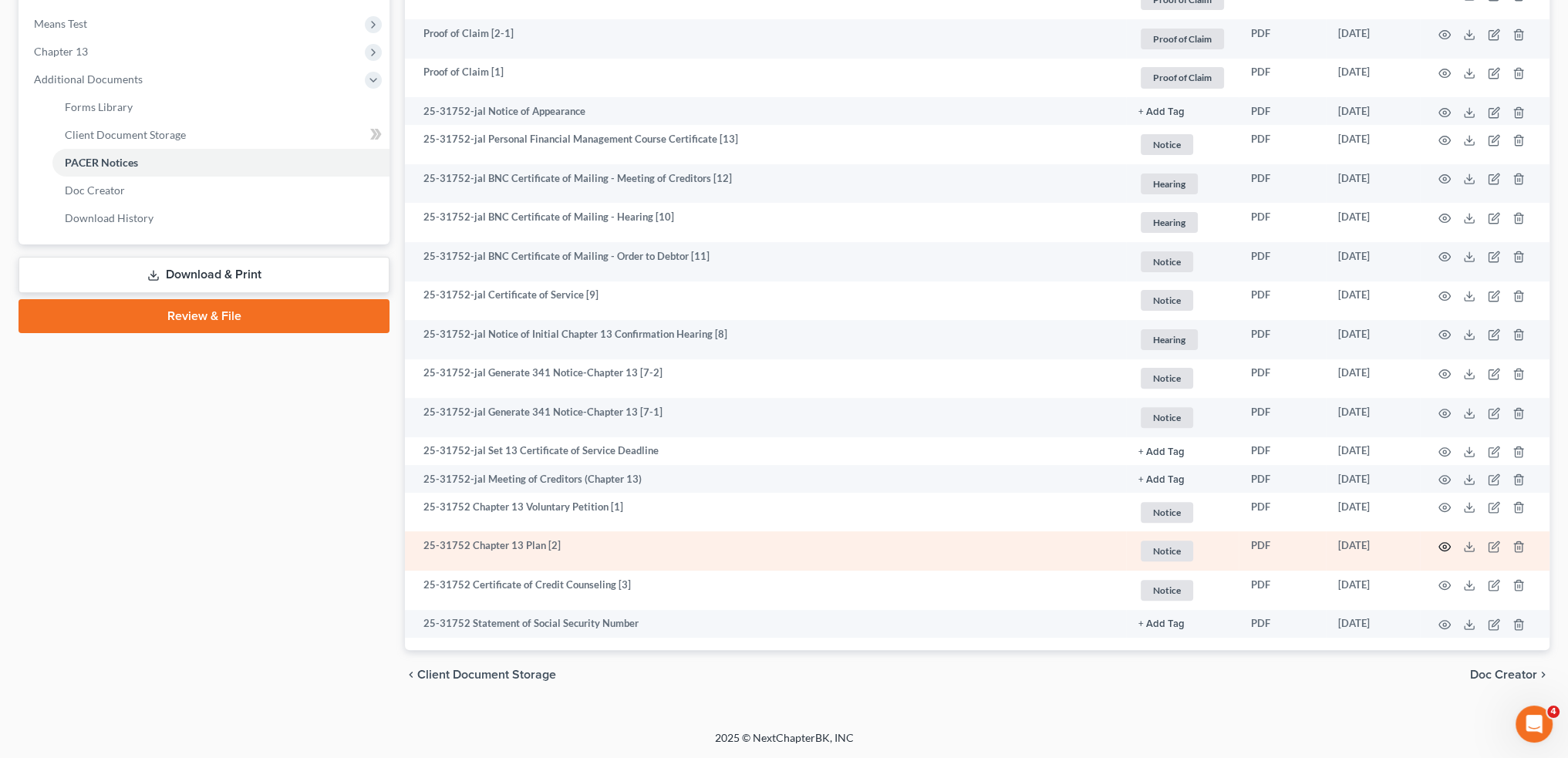
click at [1440, 545] on icon "button" at bounding box center [1446, 546] width 12 height 8
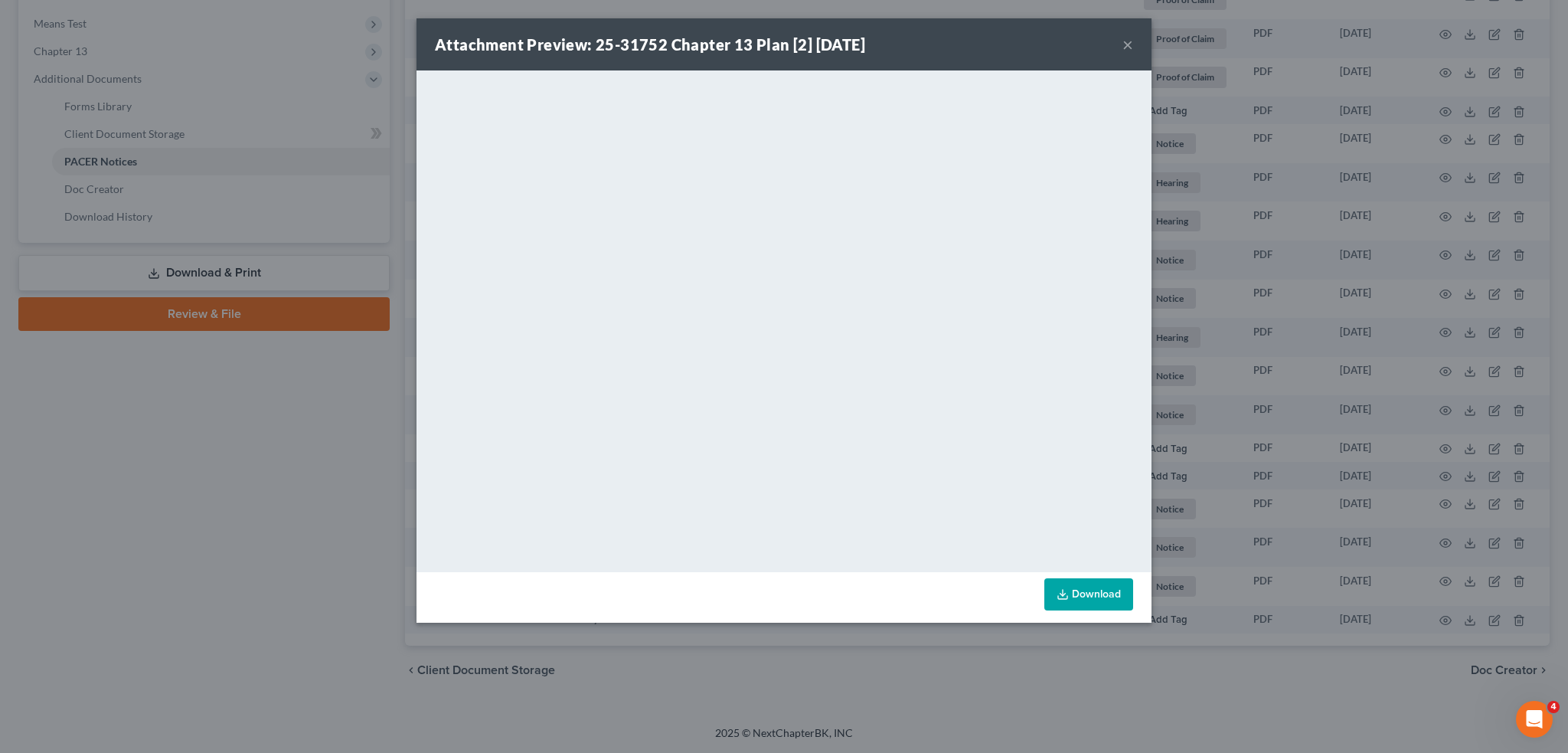
click at [1126, 45] on button "×" at bounding box center [1127, 44] width 11 height 18
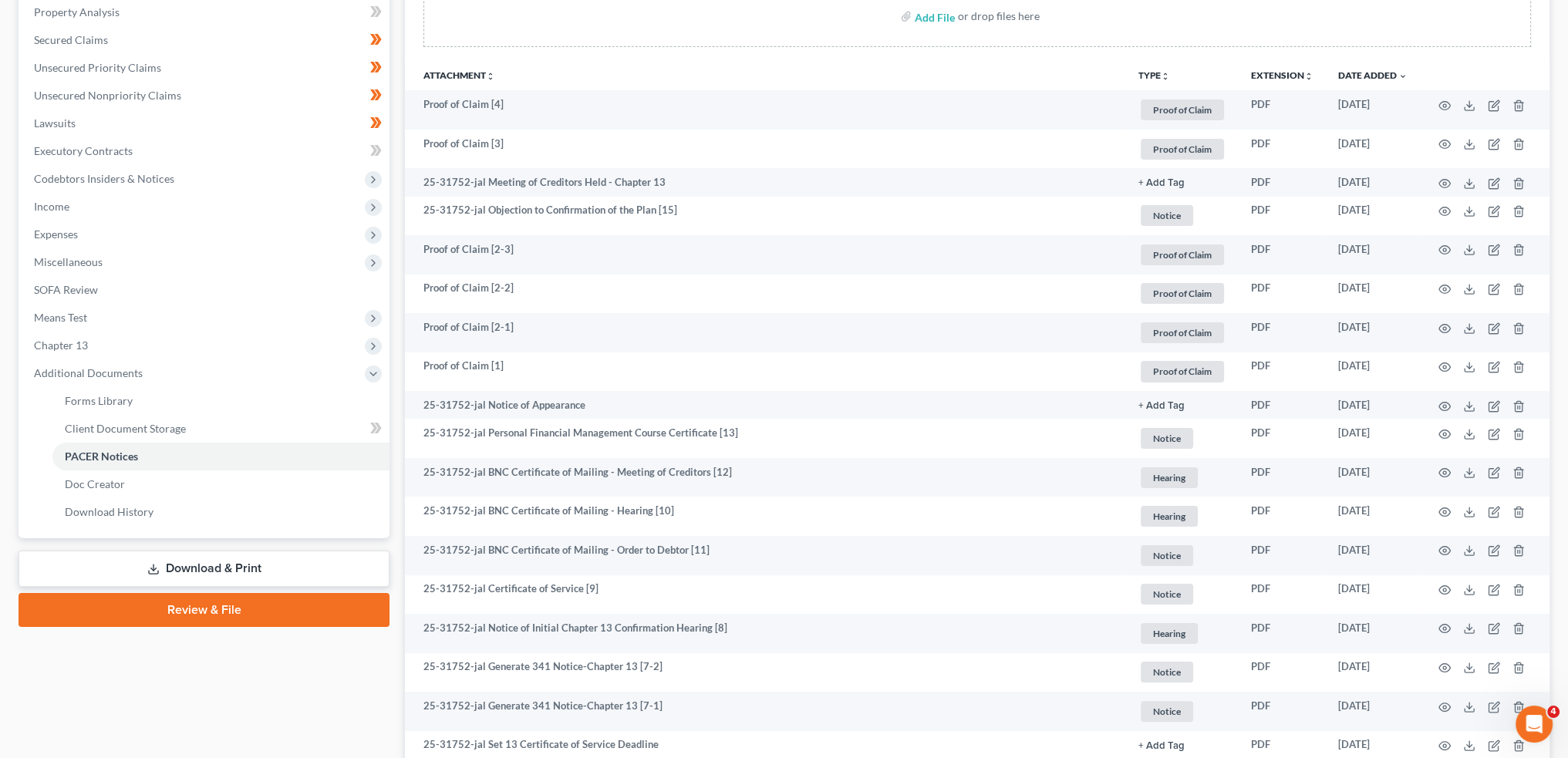
scroll to position [0, 0]
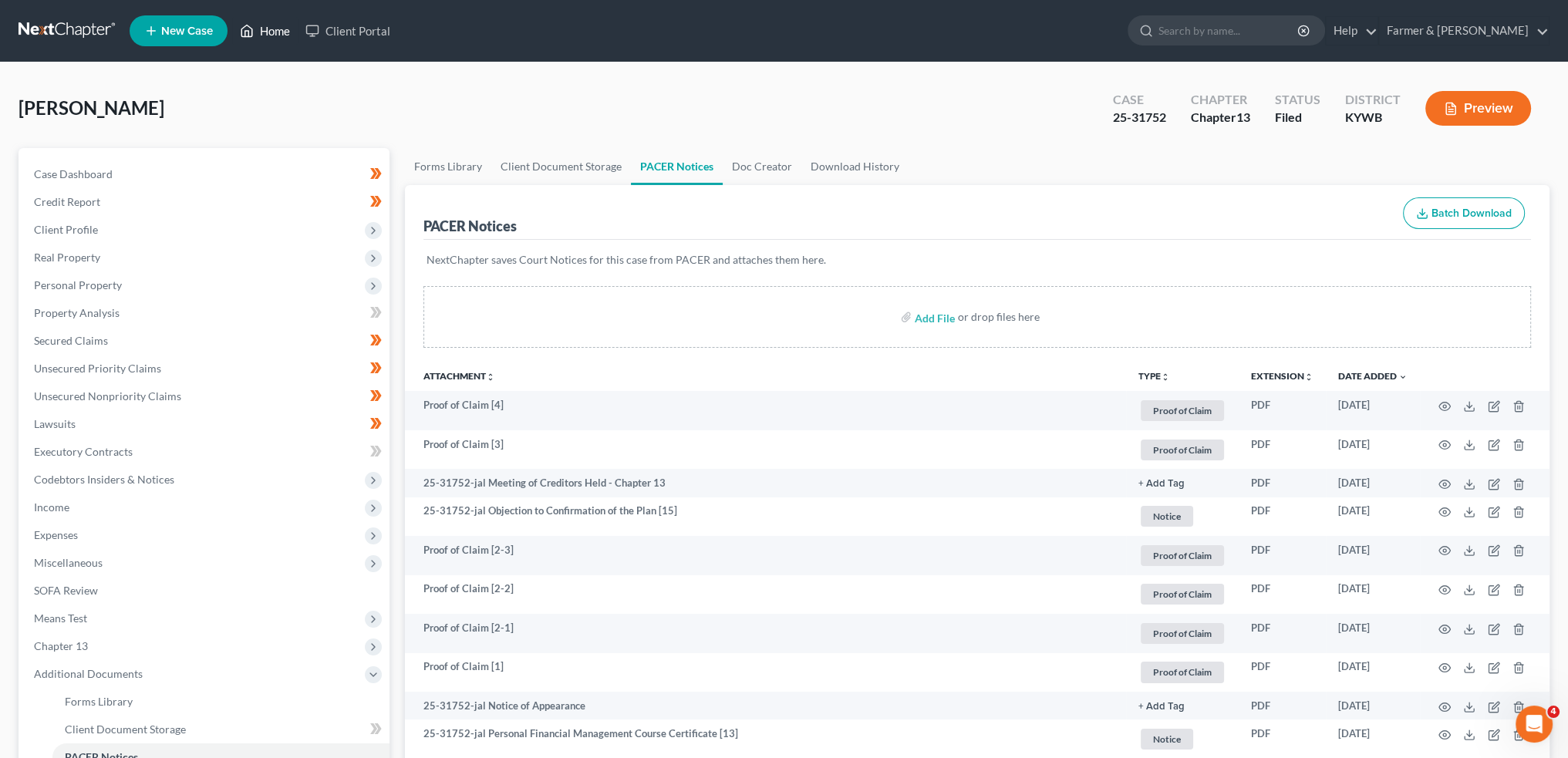
click at [261, 33] on link "Home" at bounding box center [265, 31] width 65 height 28
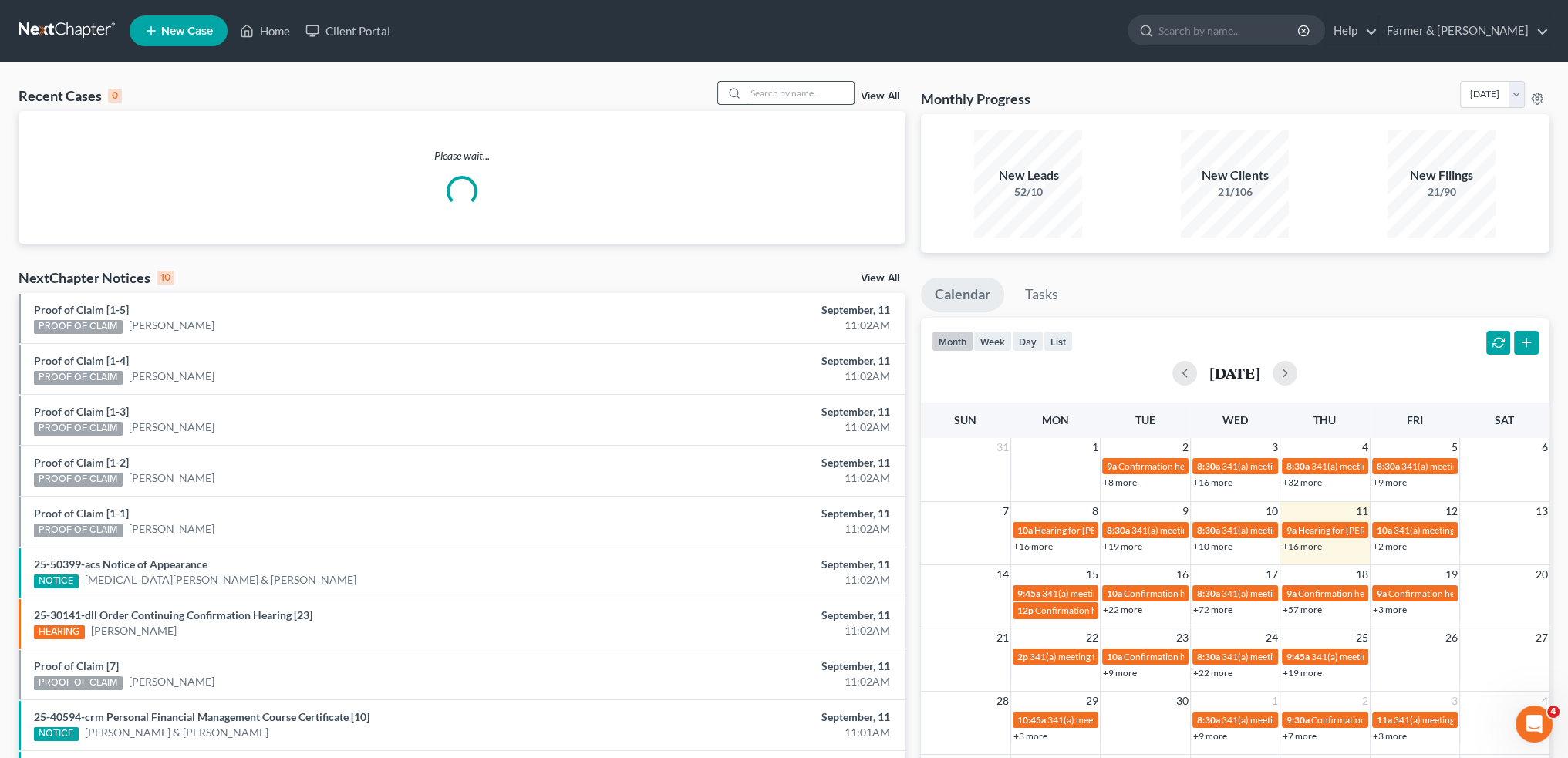
click at [772, 98] on input "search" at bounding box center [800, 93] width 108 height 22
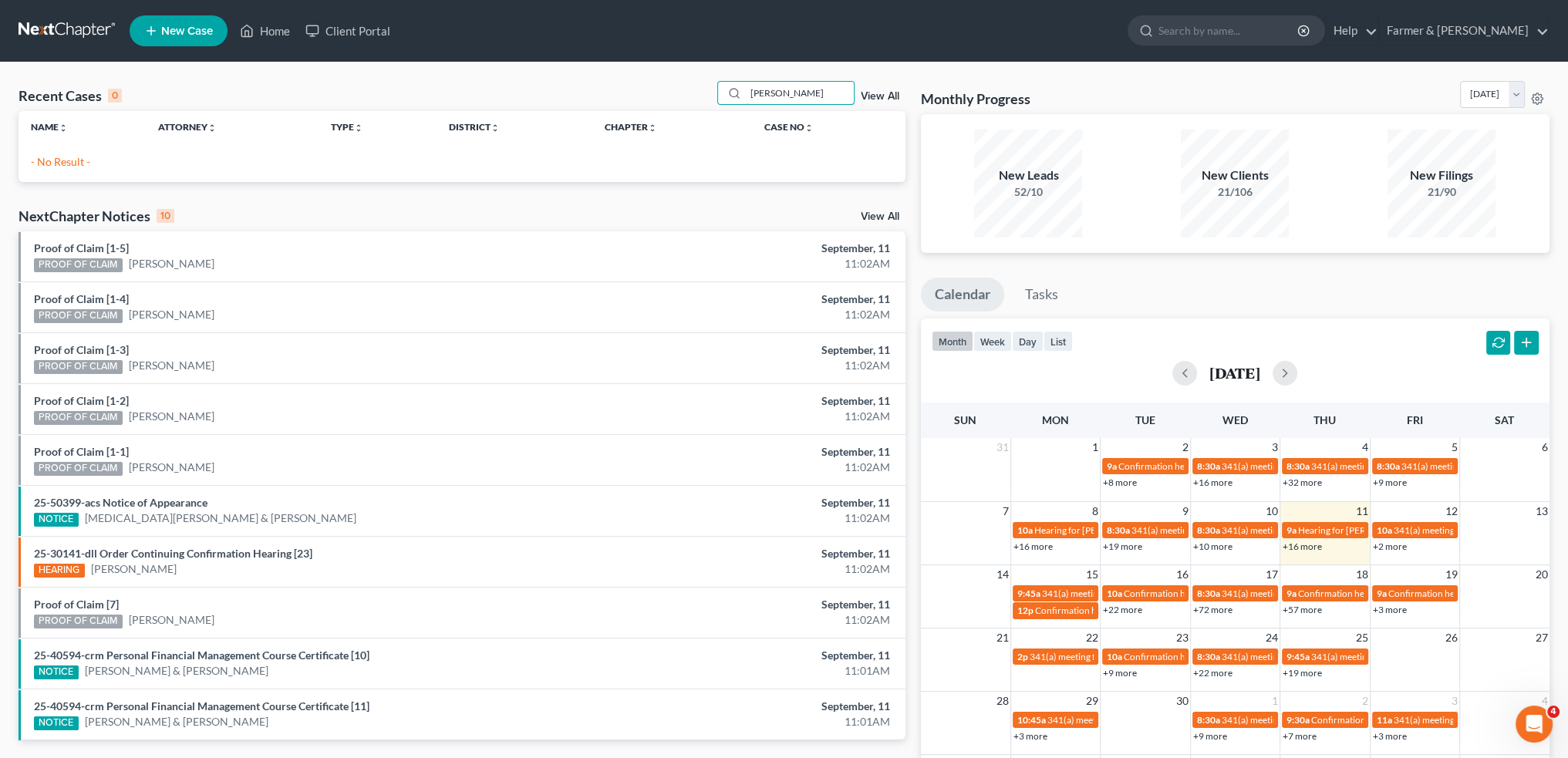
drag, startPoint x: 839, startPoint y: 98, endPoint x: 635, endPoint y: 90, distance: 204.2
click at [635, 90] on div "Recent Cases 0 NICHIOLAS CLARK View All" at bounding box center [461, 96] width 887 height 30
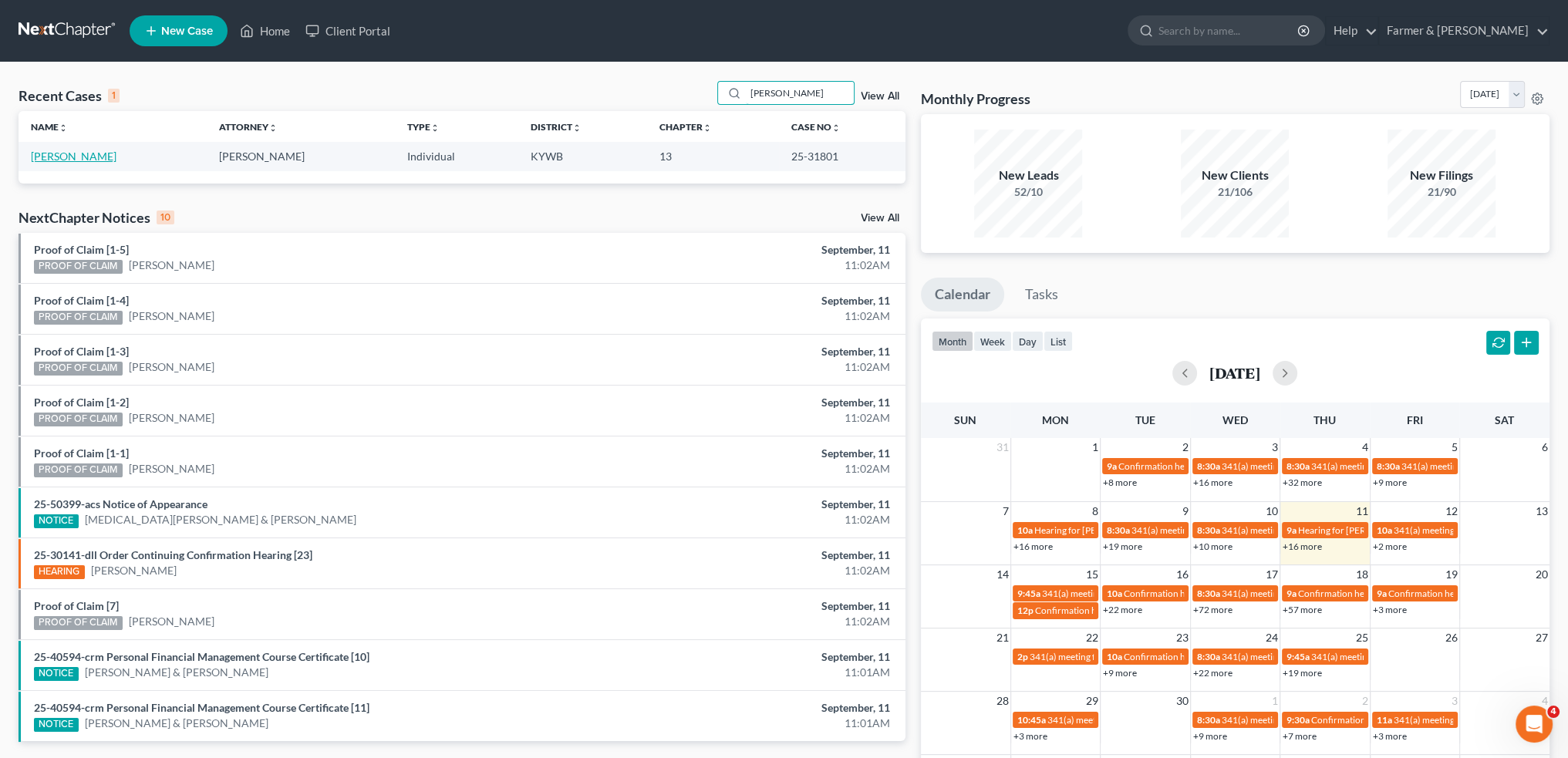
type input "NICHOLAS CLARK"
click at [77, 156] on link "Clark, Nicholas" at bounding box center [74, 156] width 86 height 13
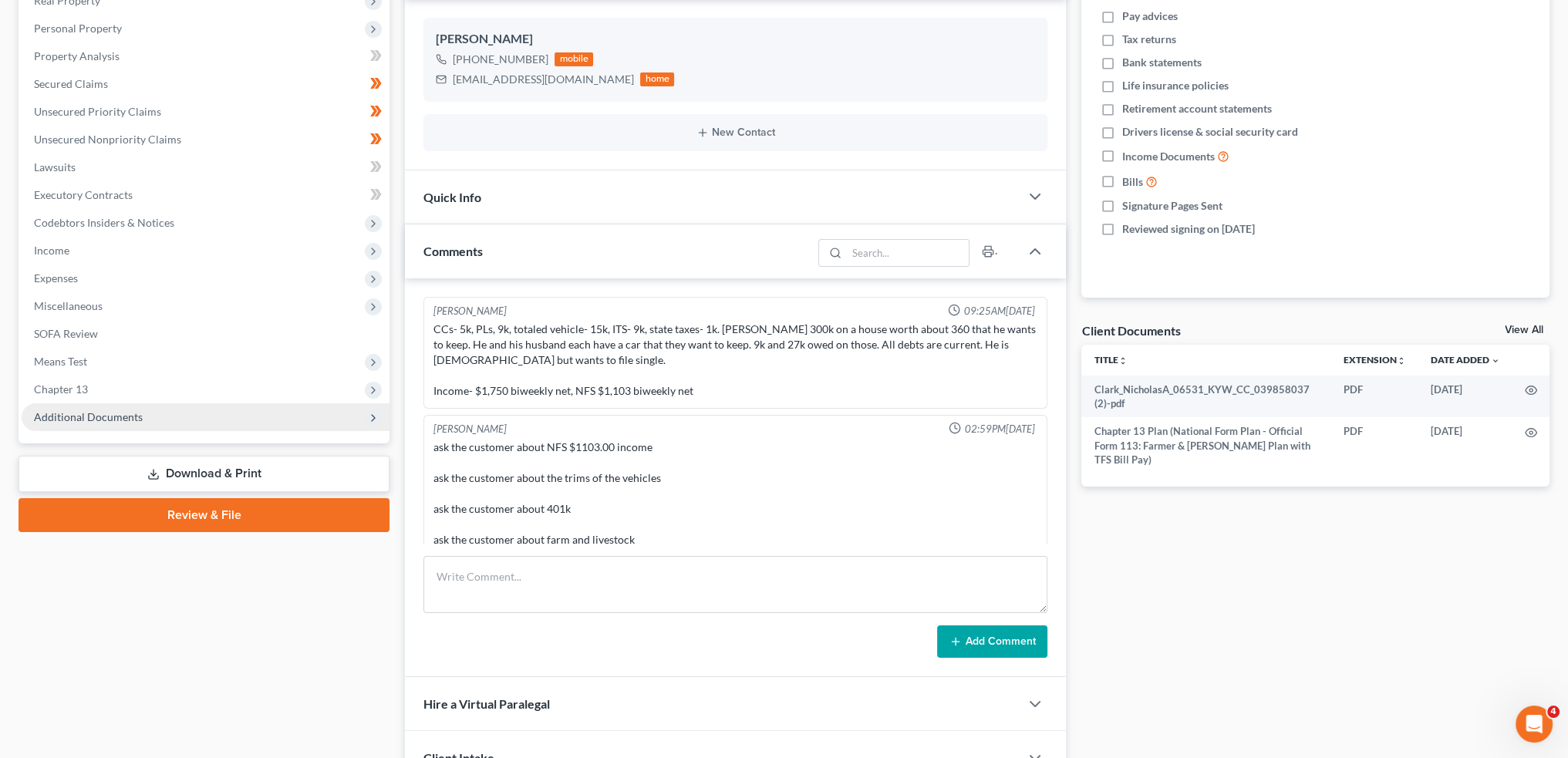
scroll to position [453, 0]
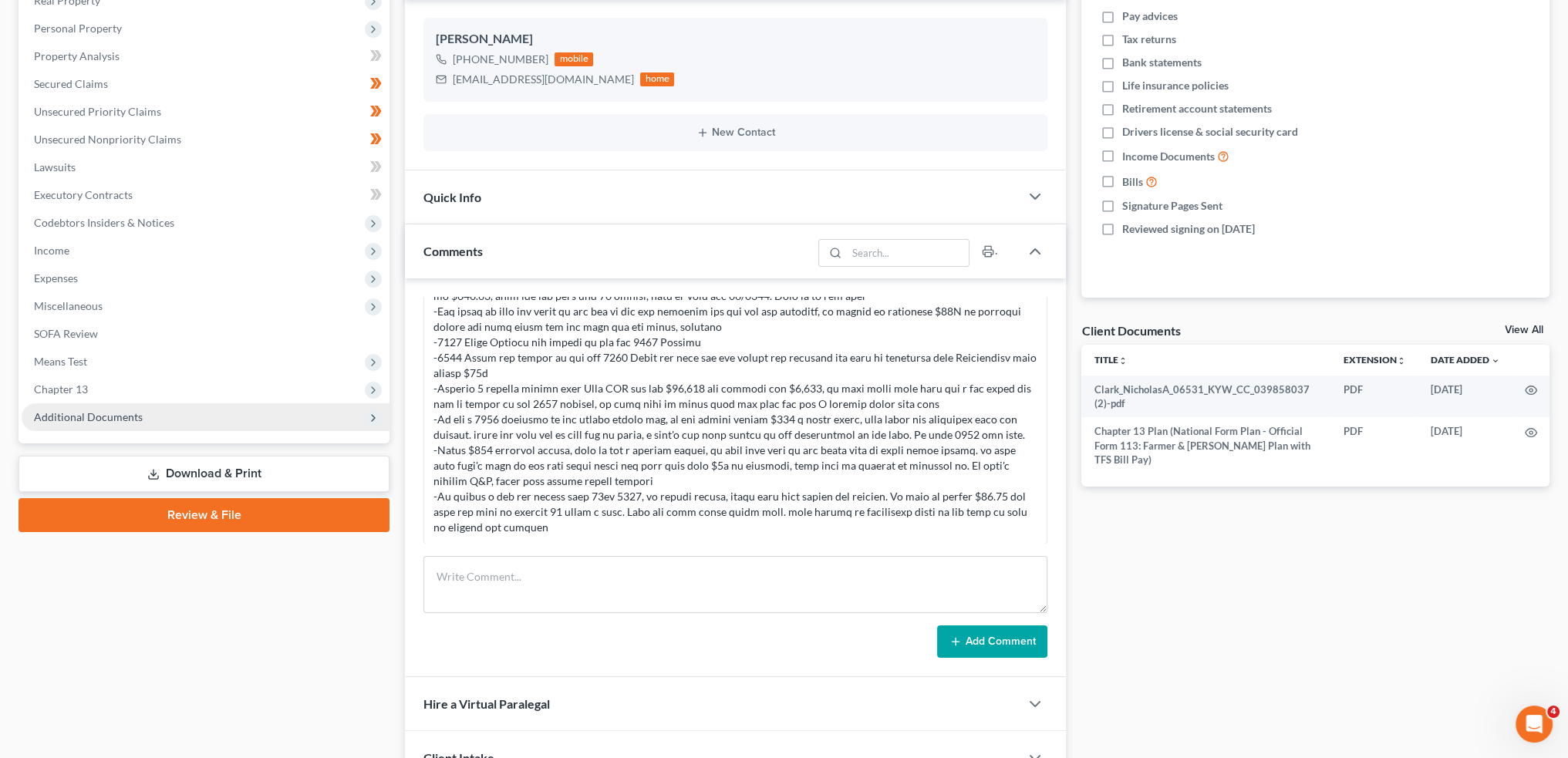
click at [151, 417] on span "Additional Documents" at bounding box center [205, 417] width 368 height 28
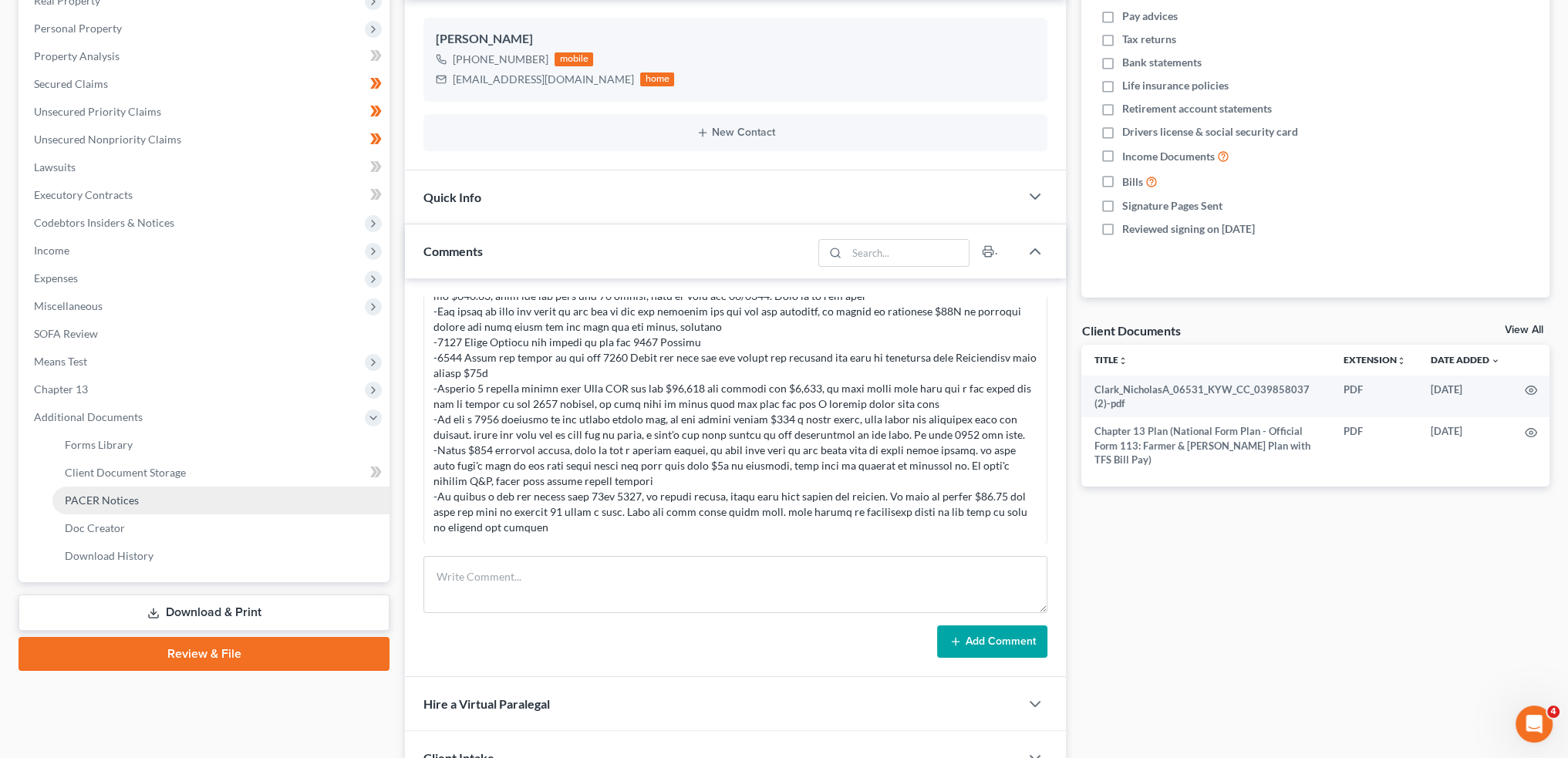
click at [146, 503] on link "PACER Notices" at bounding box center [221, 501] width 337 height 28
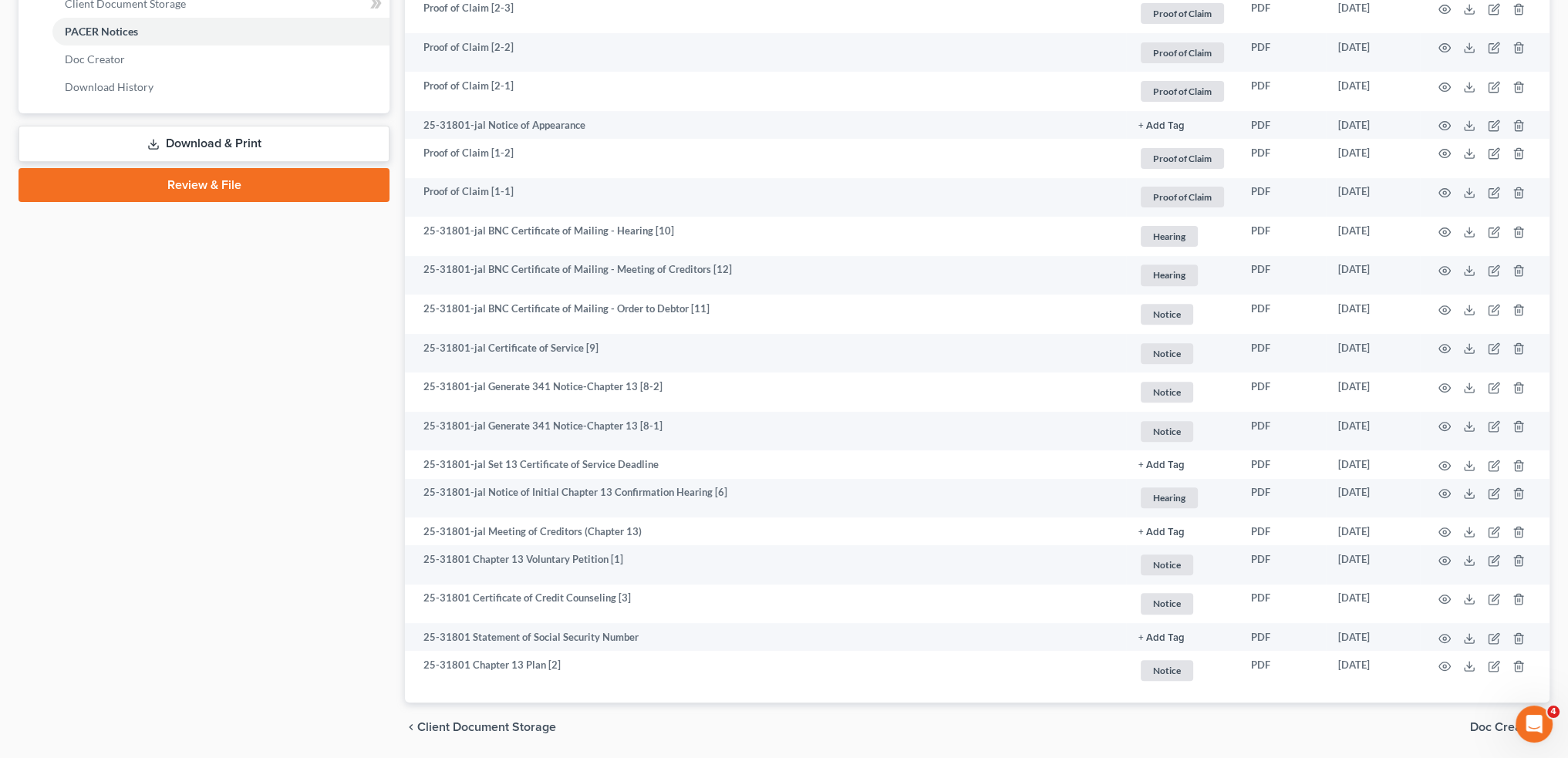
scroll to position [771, 0]
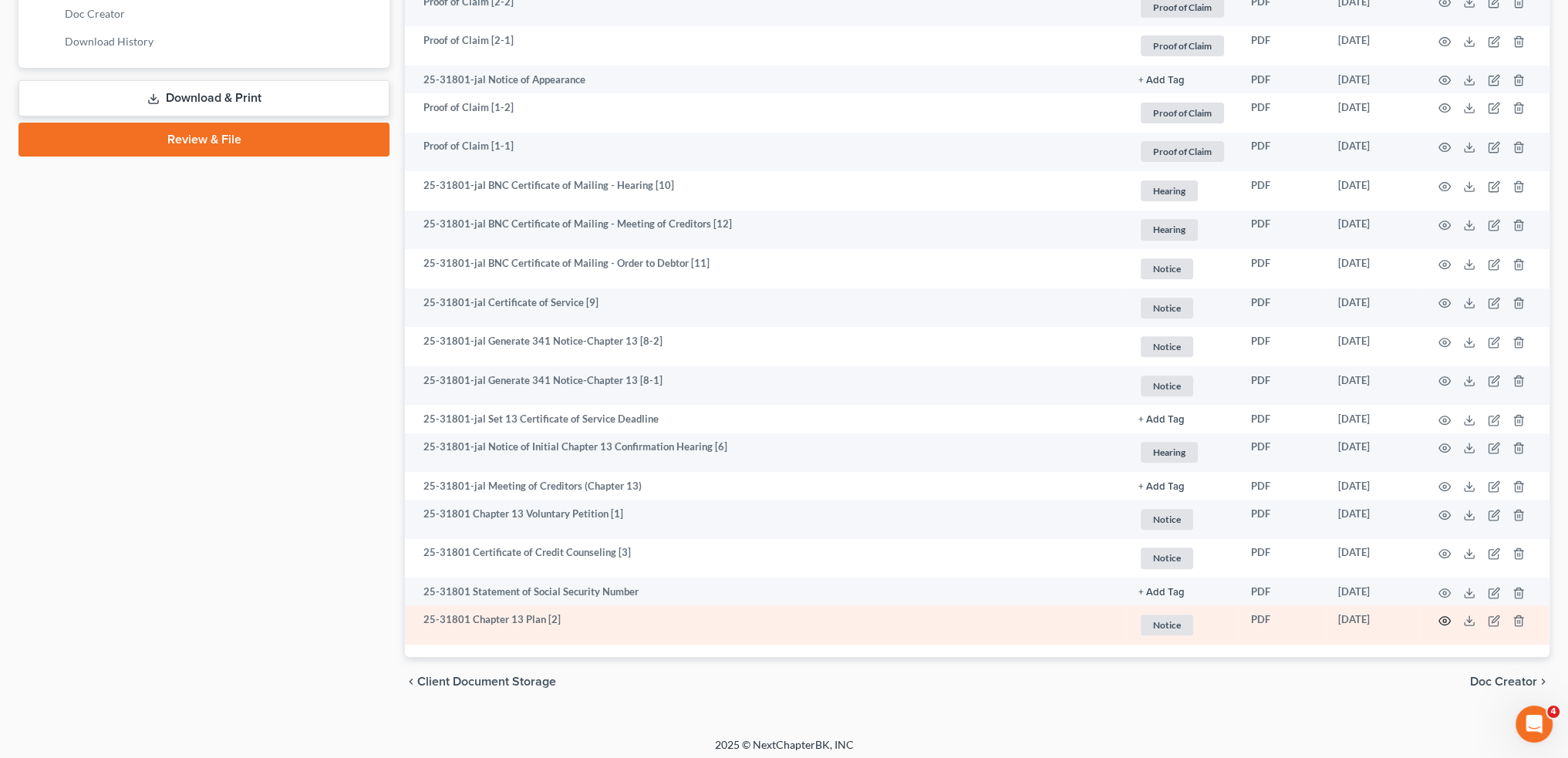
click at [1446, 622] on circle "button" at bounding box center [1445, 621] width 3 height 3
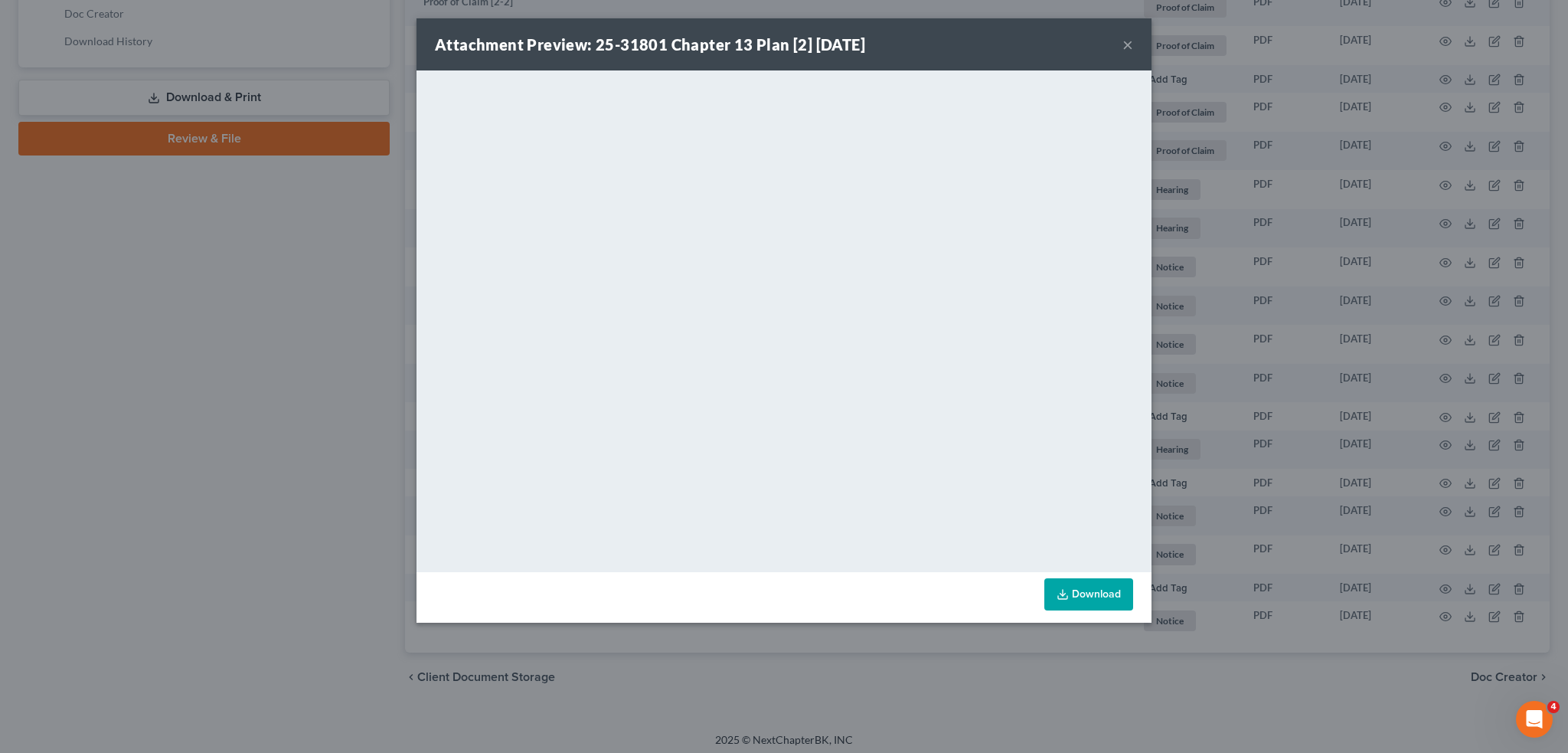
click at [1124, 44] on button "×" at bounding box center [1127, 44] width 11 height 18
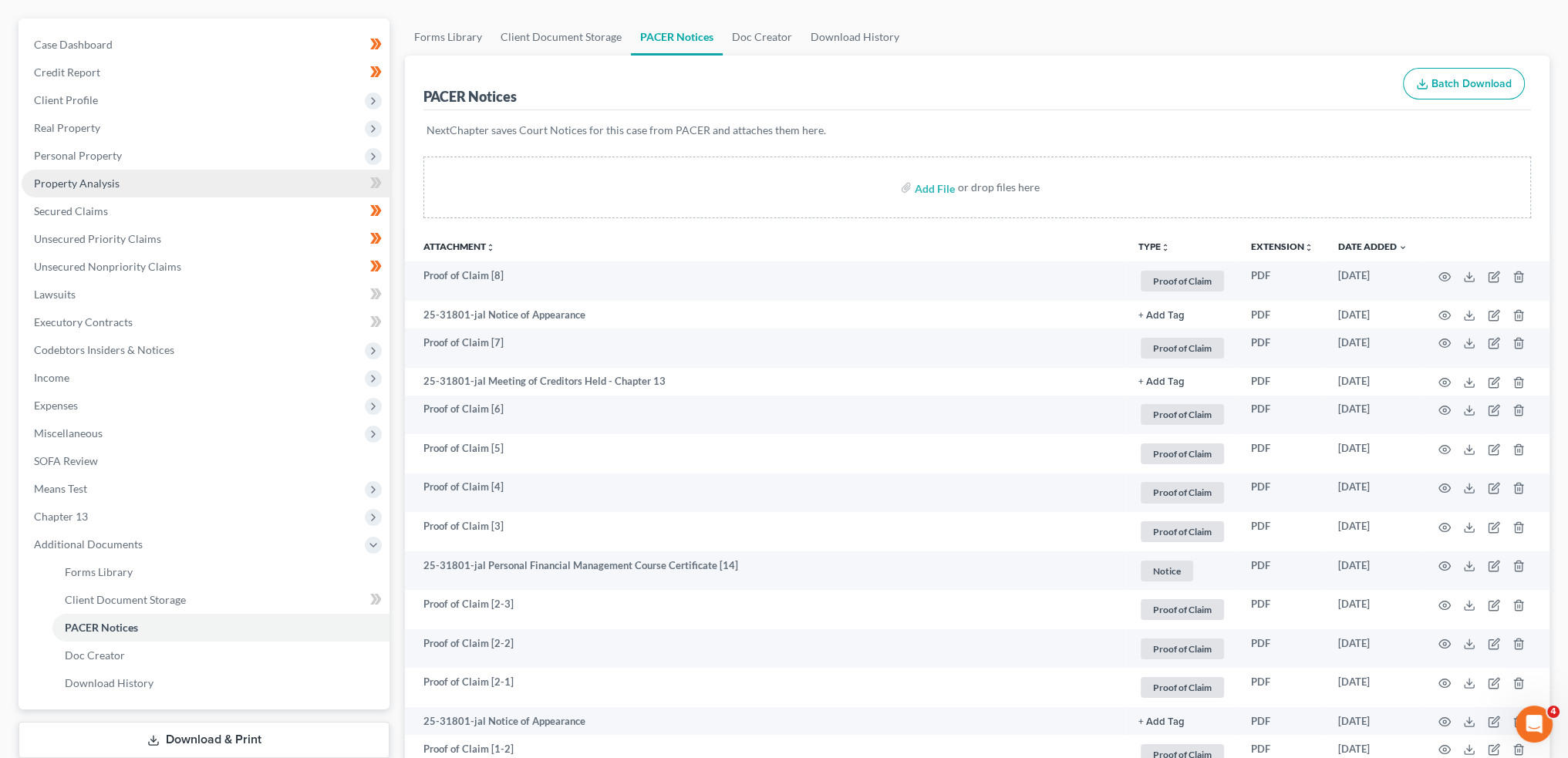
scroll to position [0, 0]
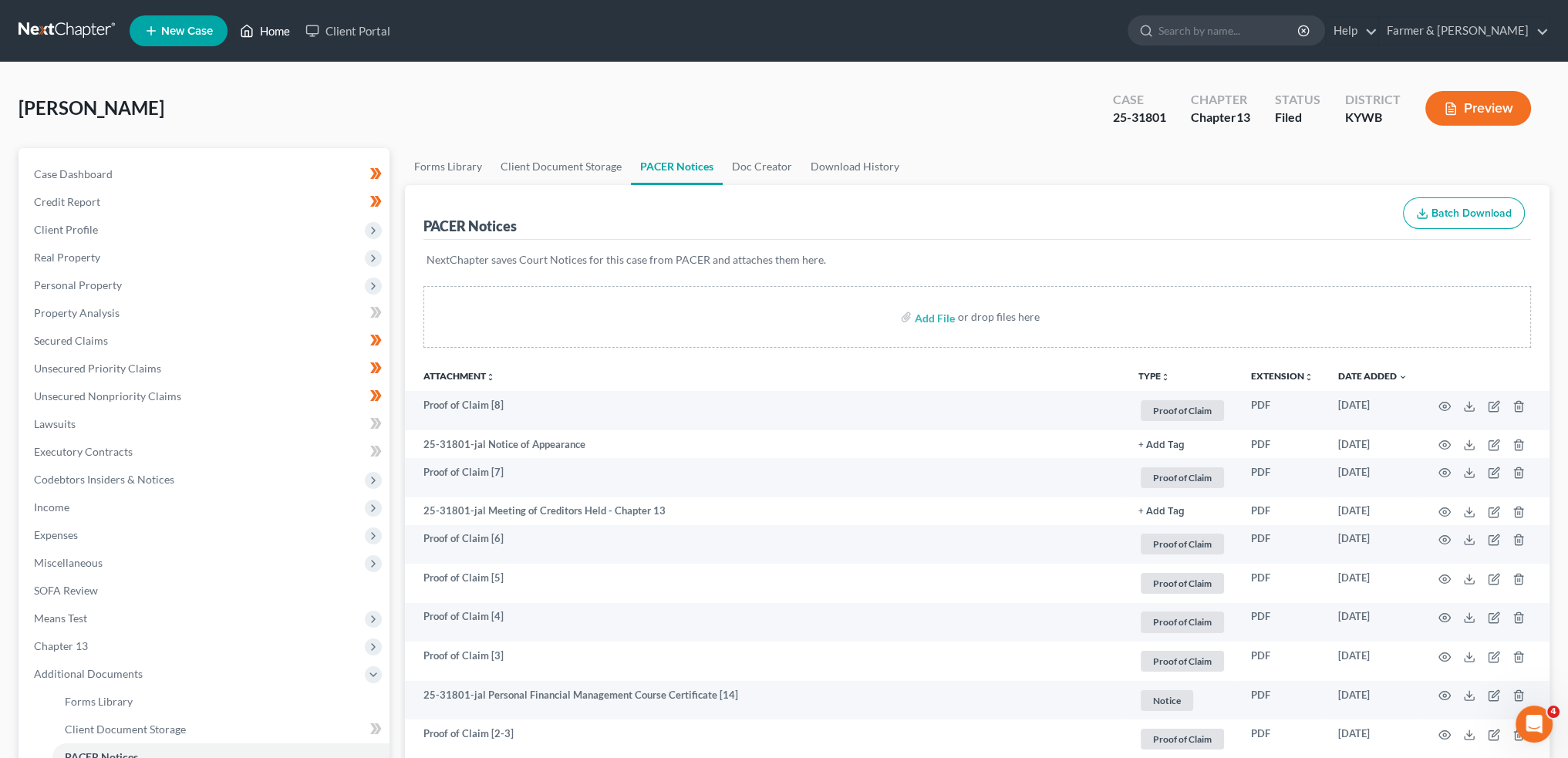
click at [256, 29] on link "Home" at bounding box center [265, 31] width 65 height 28
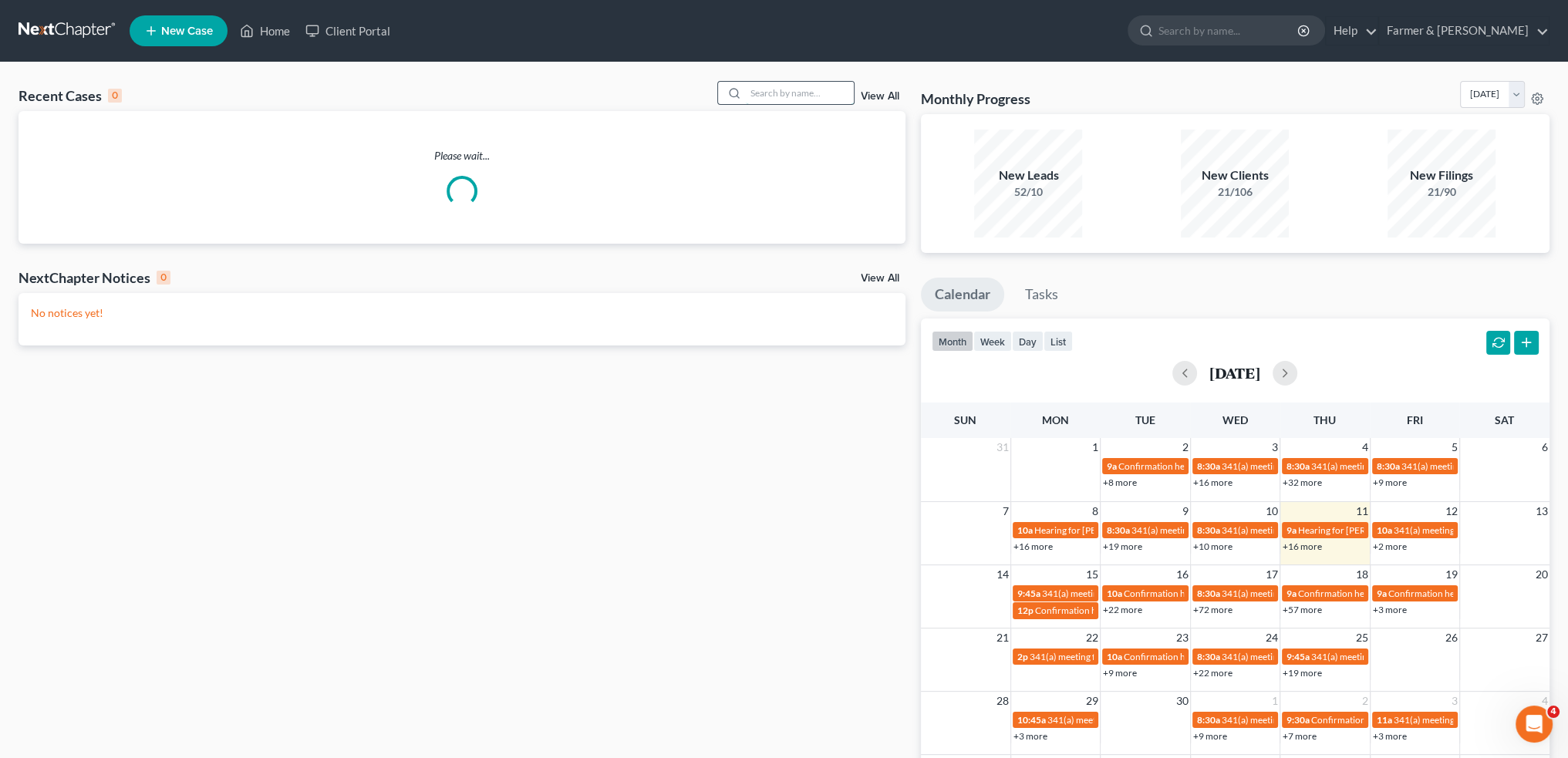
click at [762, 91] on input "search" at bounding box center [800, 93] width 108 height 22
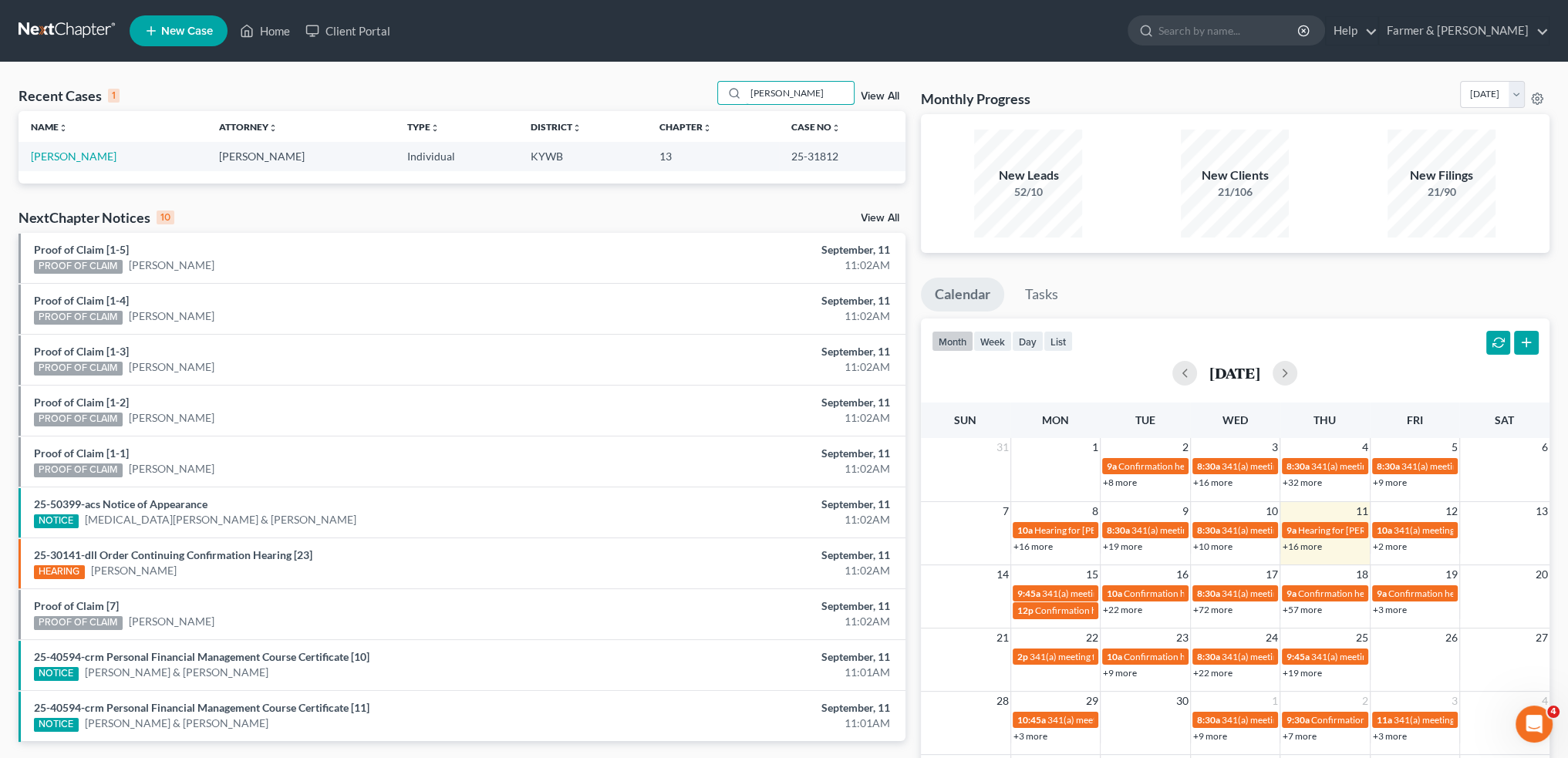
type input "JEREMY FOTHERGILL"
click at [103, 165] on td "Fothergill, Jeremy" at bounding box center [112, 156] width 189 height 29
click at [99, 158] on link "Fothergill, Jeremy" at bounding box center [74, 156] width 86 height 13
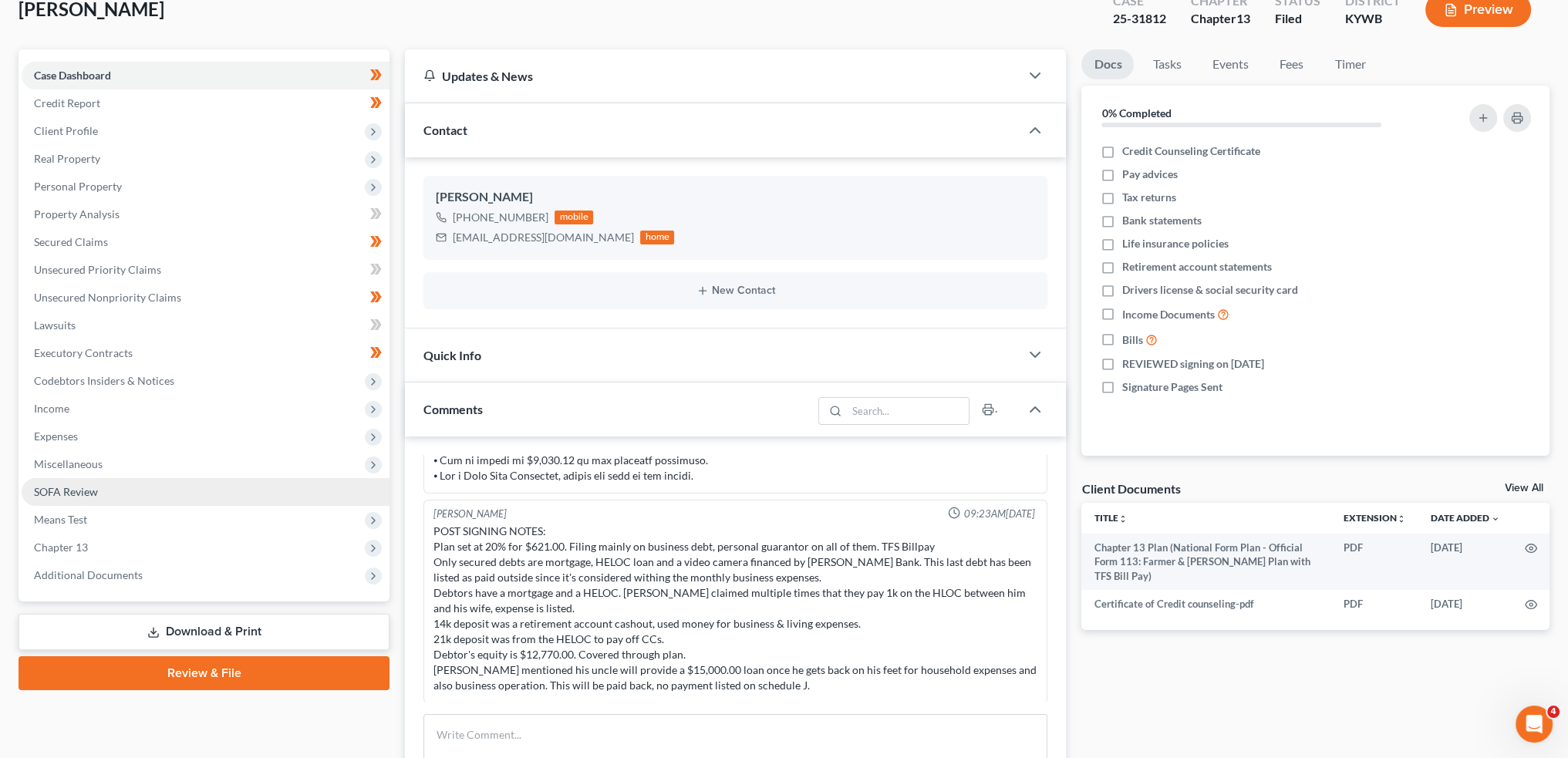
scroll to position [128, 0]
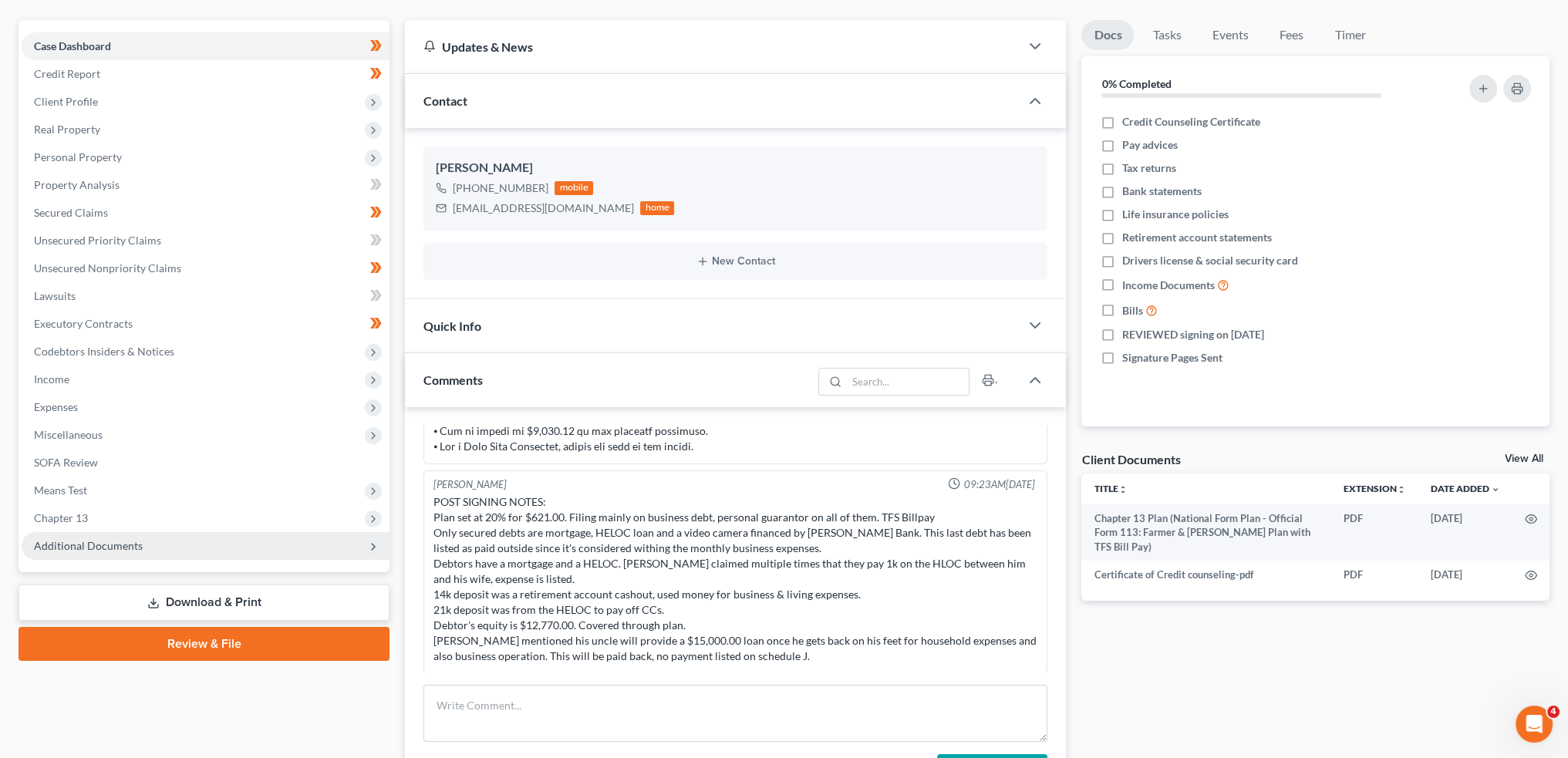
click at [149, 542] on span "Additional Documents" at bounding box center [205, 546] width 368 height 28
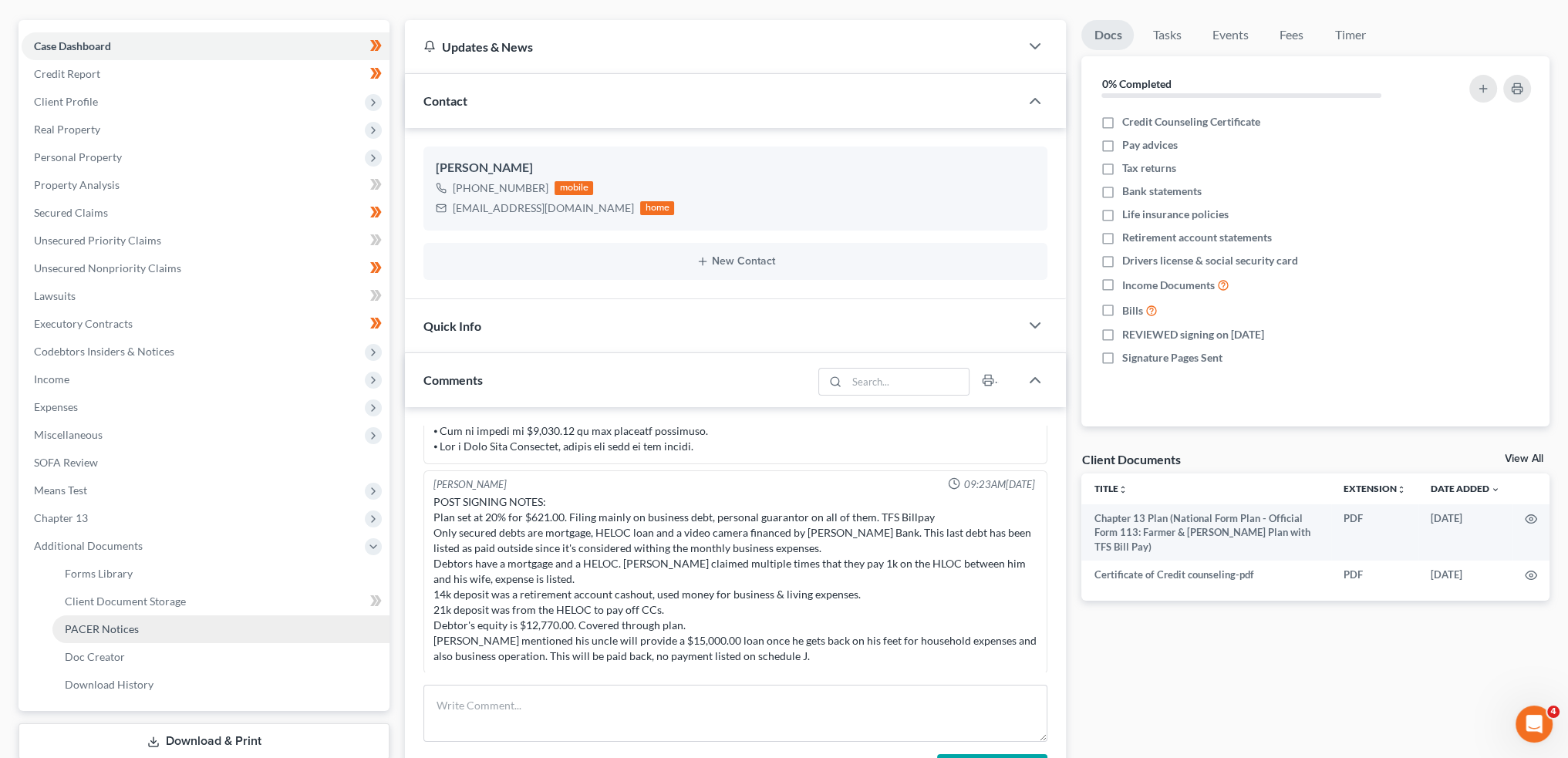
click at [167, 622] on link "PACER Notices" at bounding box center [221, 629] width 337 height 28
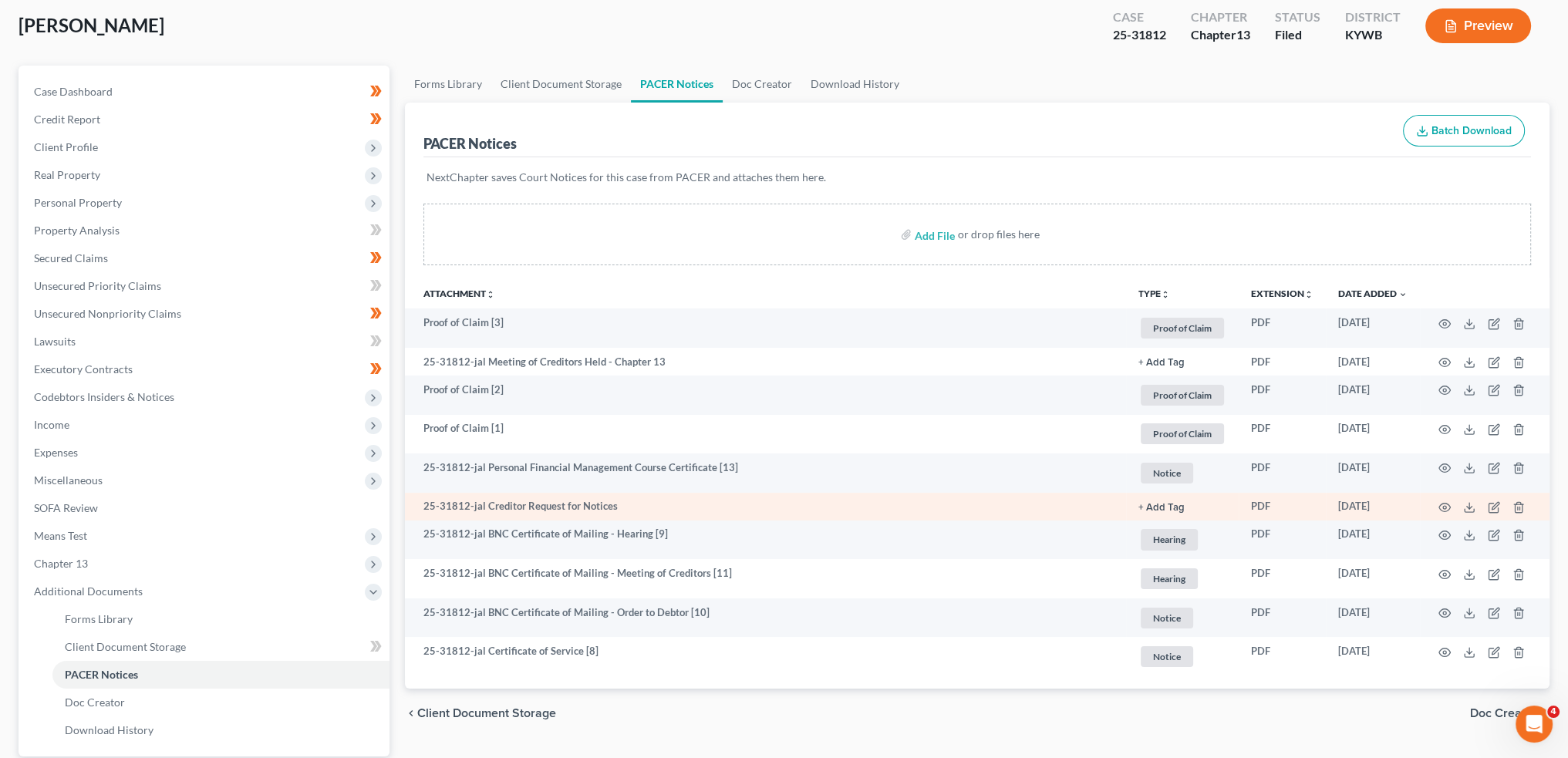
scroll to position [128, 0]
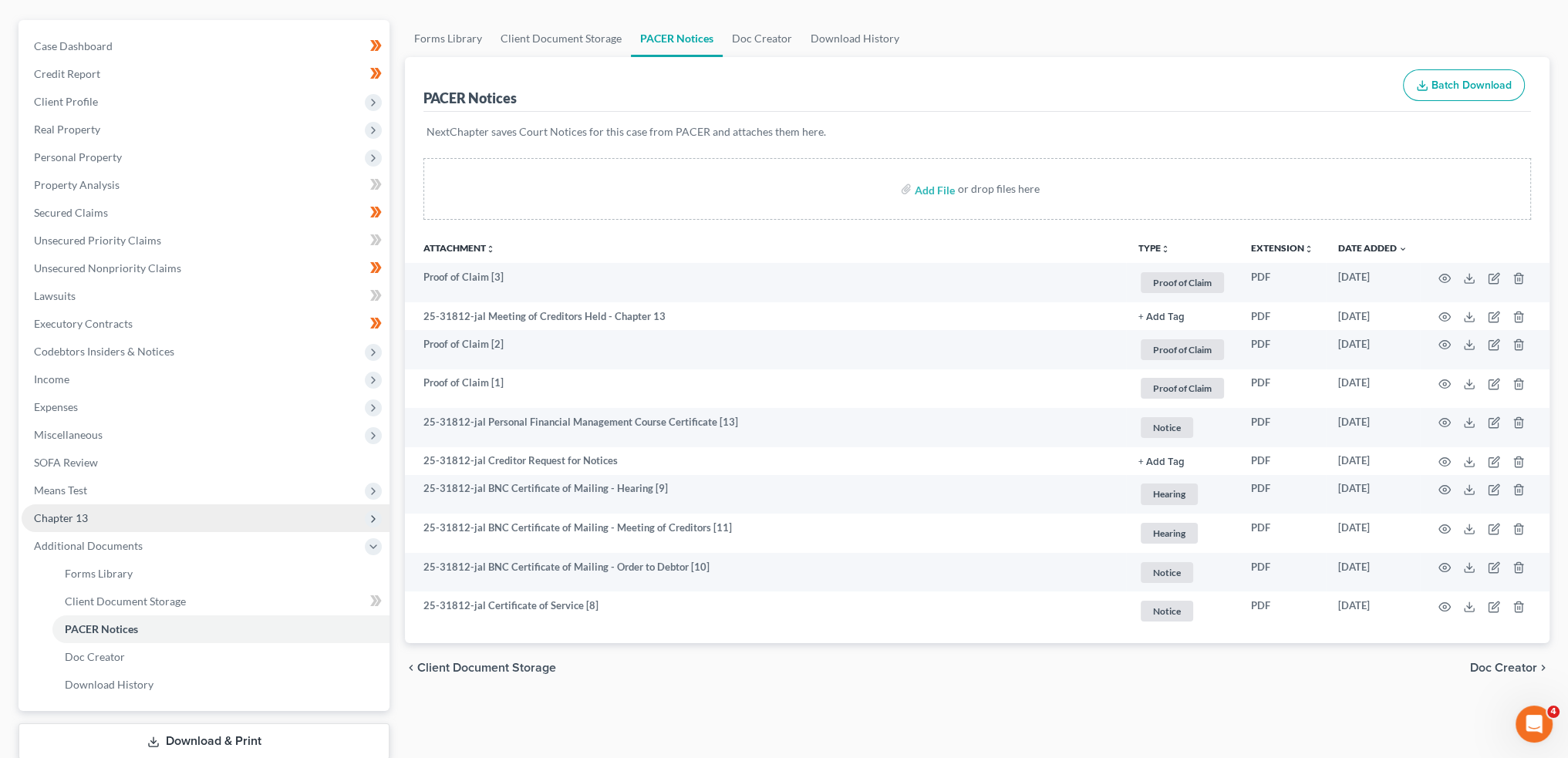
click at [159, 523] on span "Chapter 13" at bounding box center [205, 518] width 368 height 28
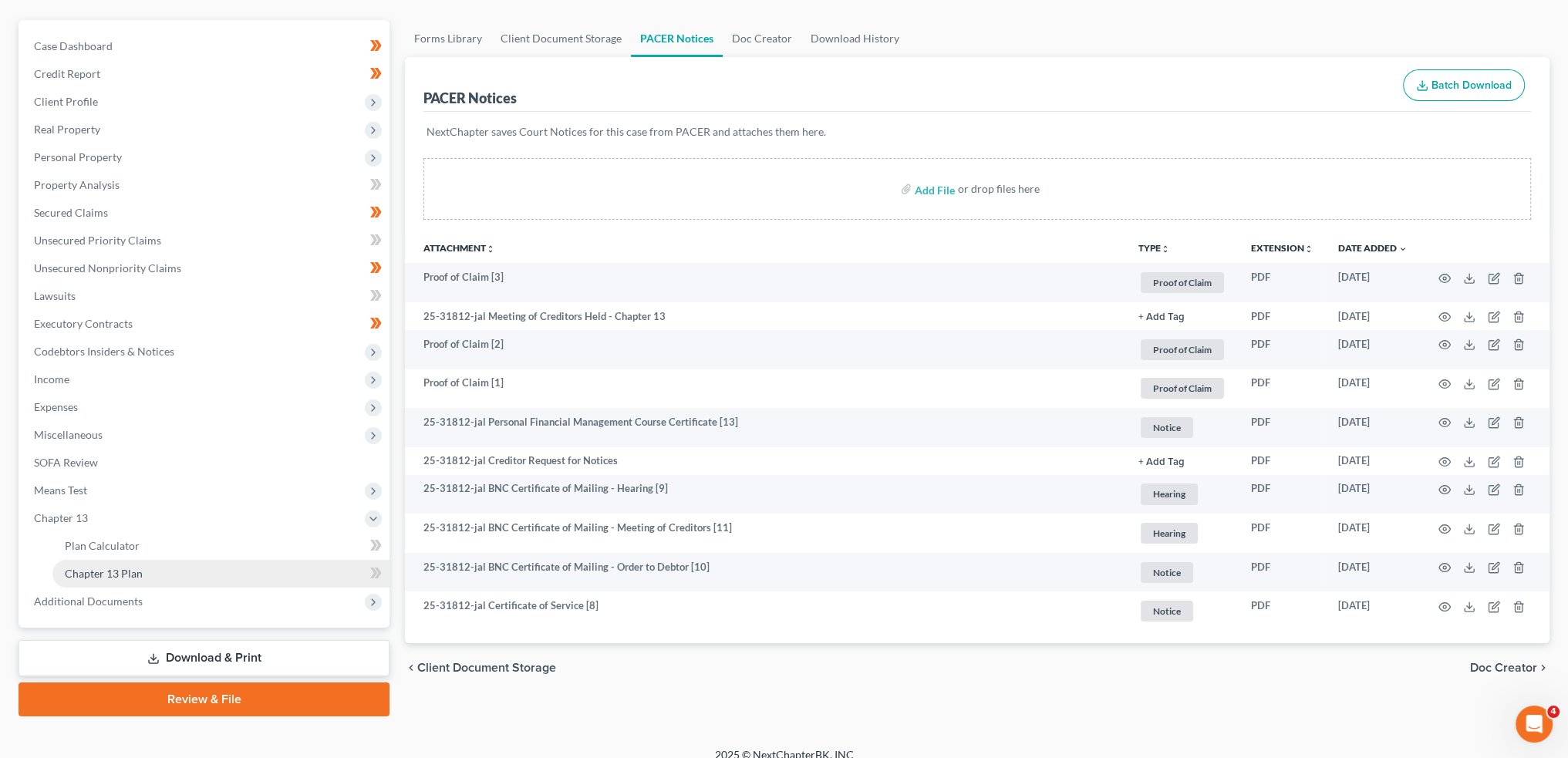
click at [159, 570] on link "Chapter 13 Plan" at bounding box center [221, 574] width 337 height 28
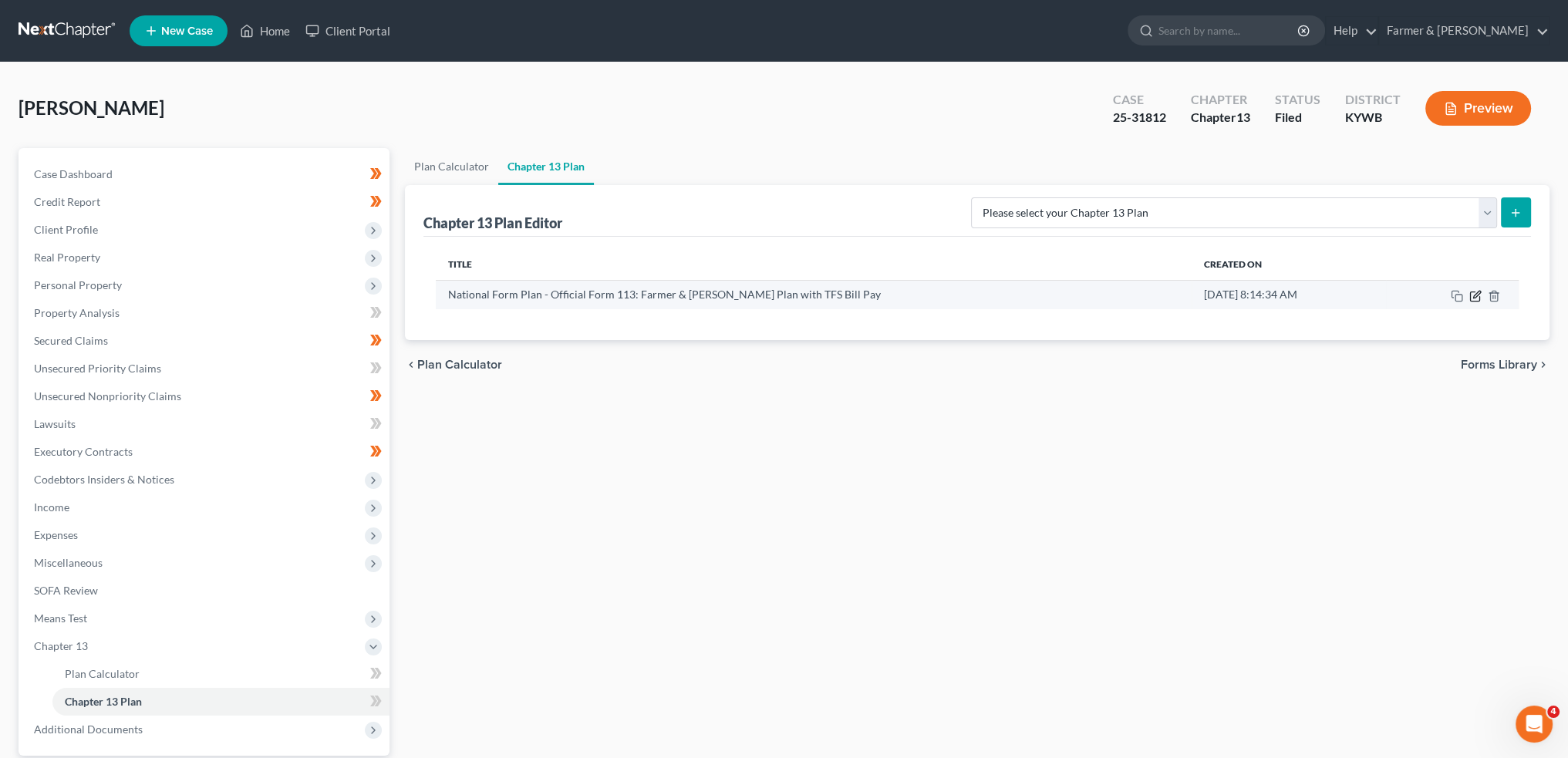
click at [1478, 294] on icon "button" at bounding box center [1475, 296] width 12 height 12
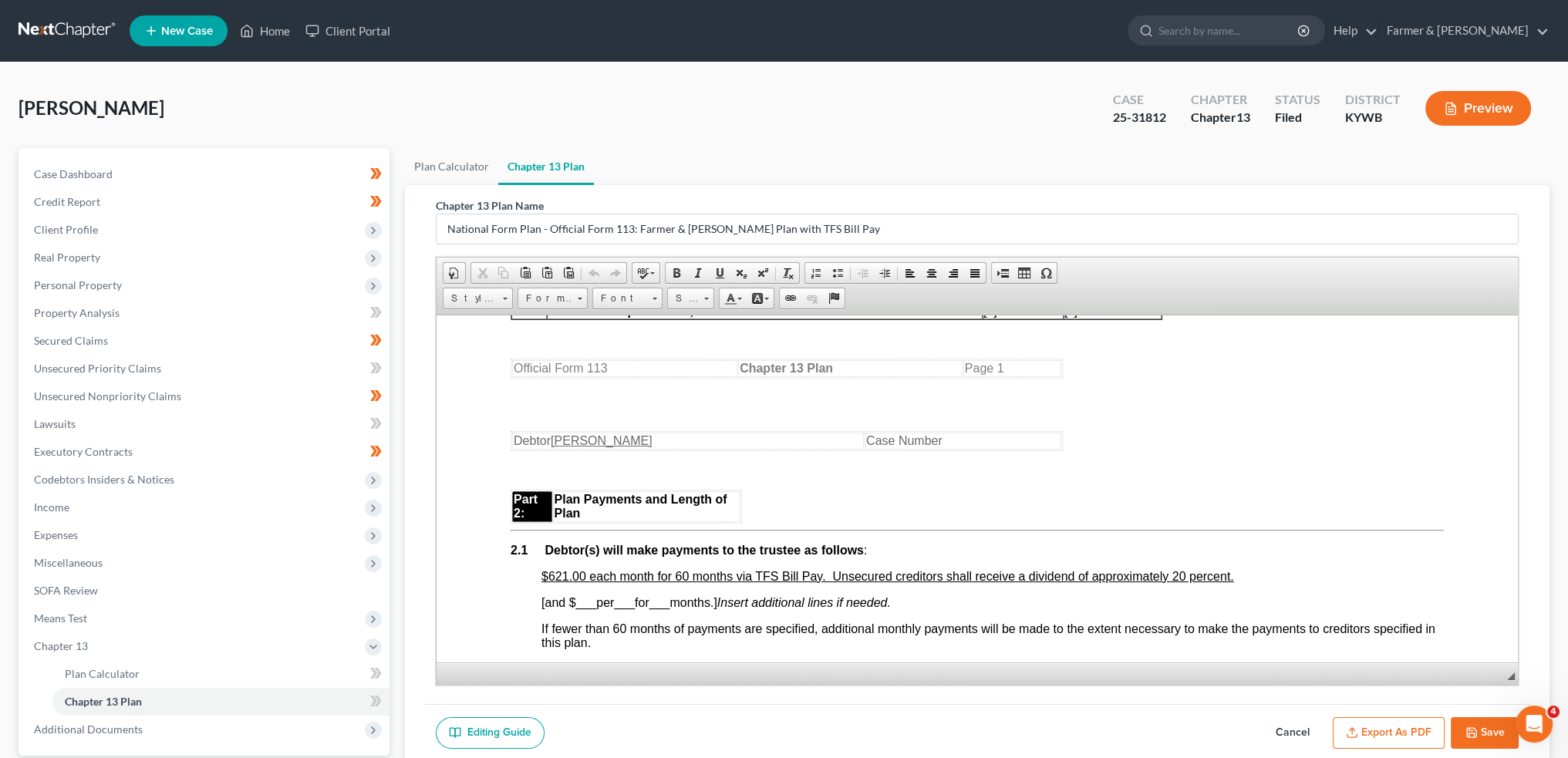
scroll to position [771, 0]
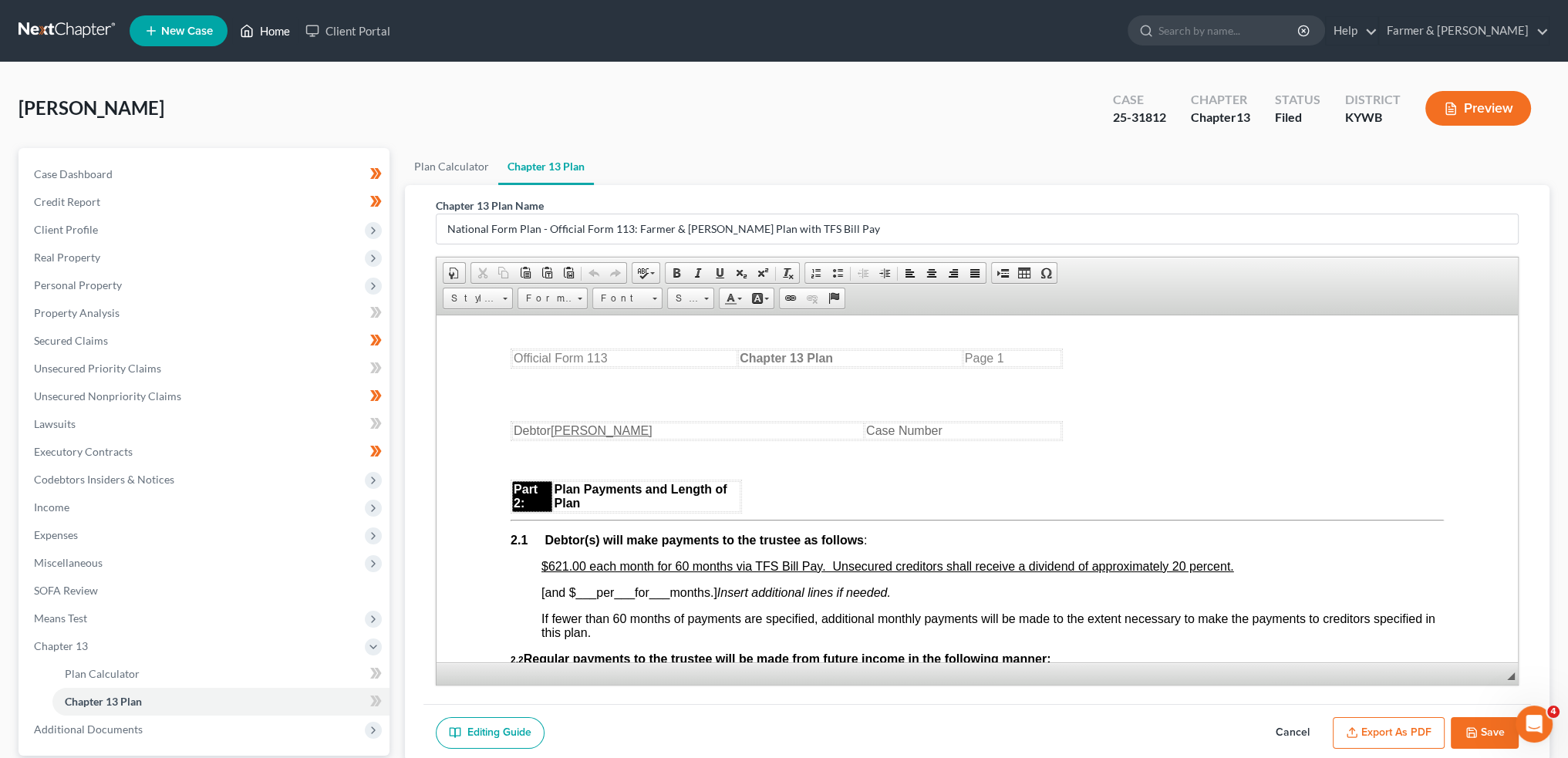
click at [274, 35] on link "Home" at bounding box center [265, 31] width 65 height 28
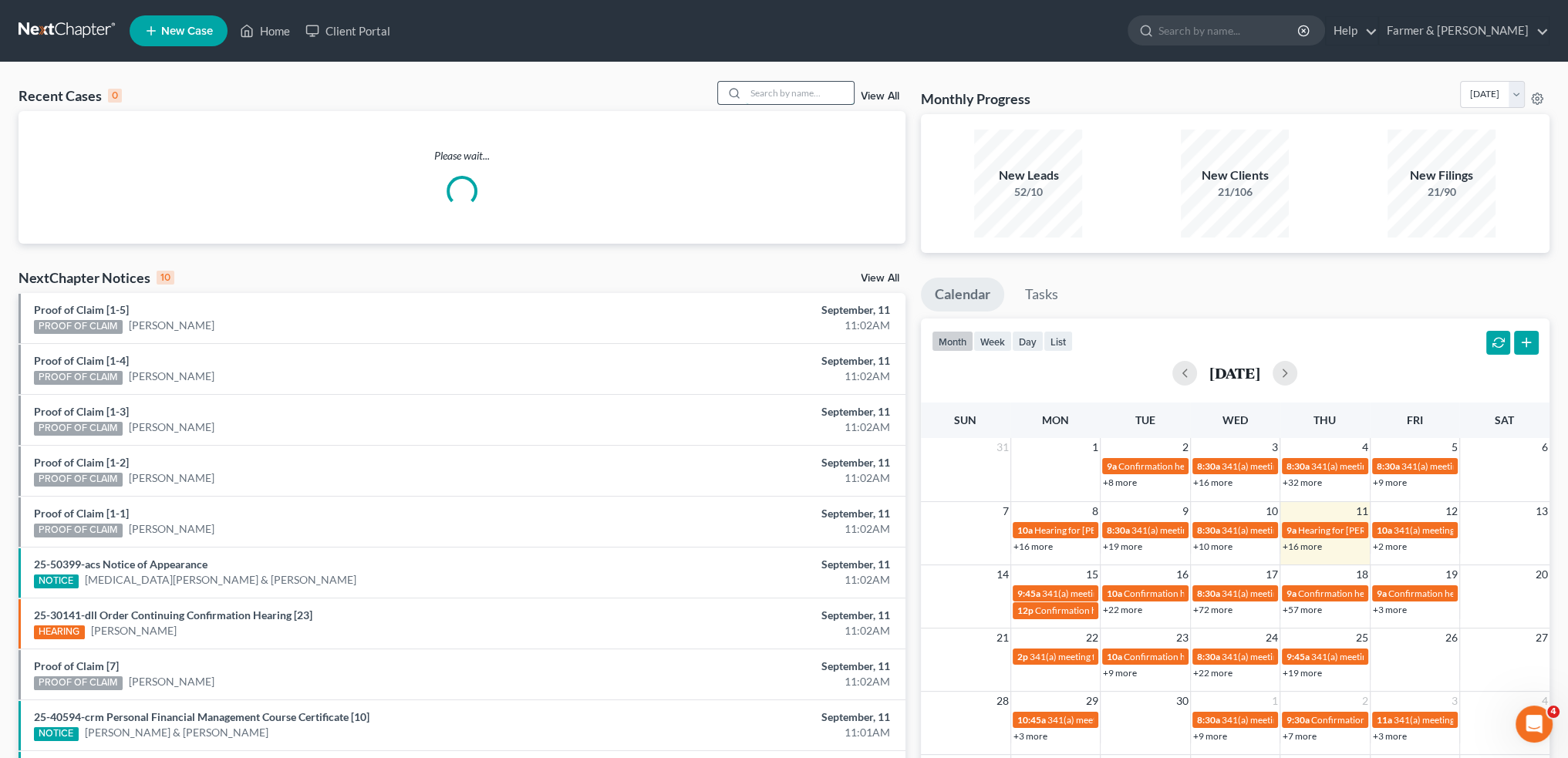
click at [797, 88] on input "search" at bounding box center [800, 93] width 108 height 22
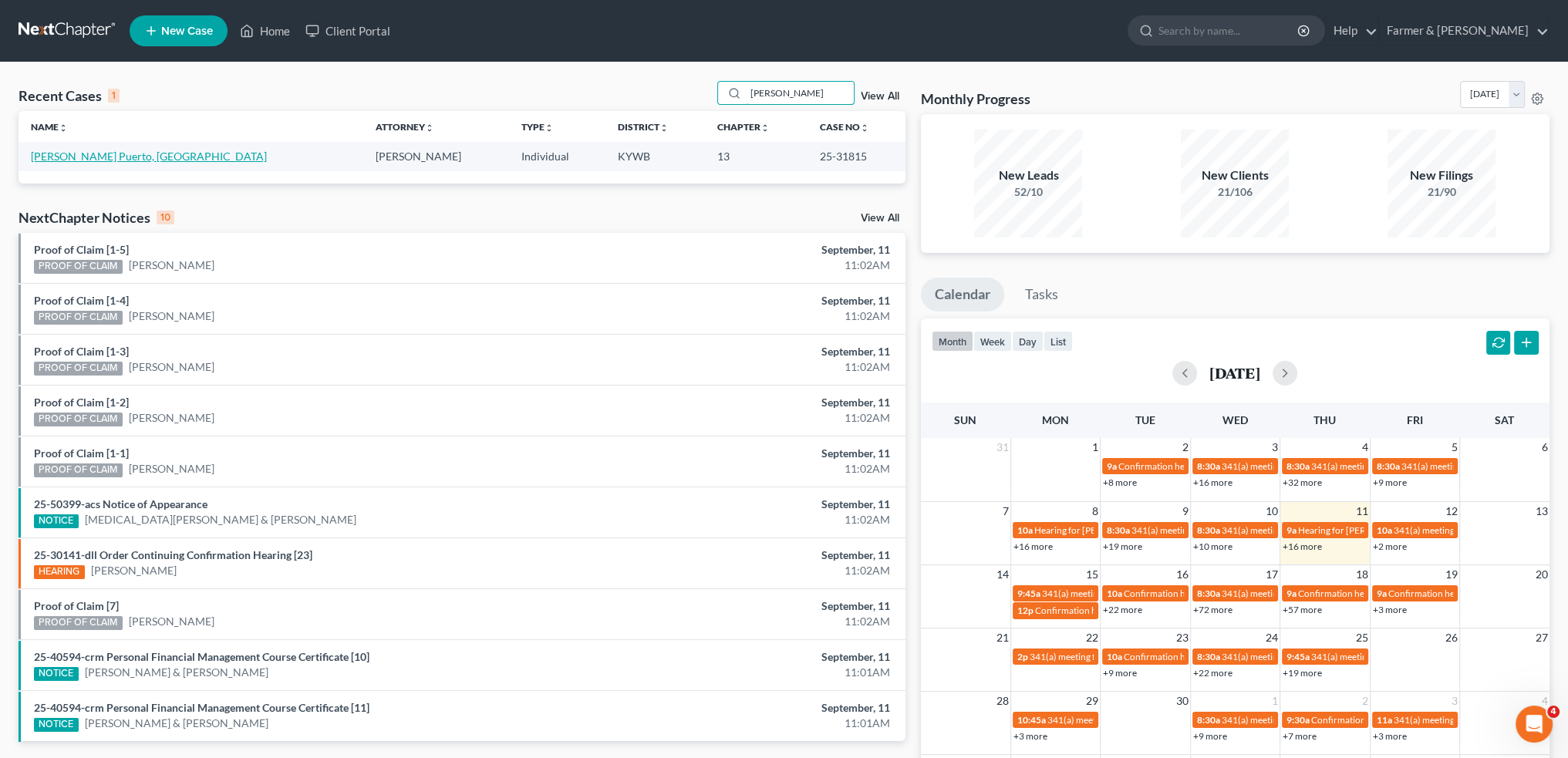
type input "JOSE PUERTO"
click at [121, 155] on link "Napoles Puerto, Jose" at bounding box center [148, 156] width 236 height 13
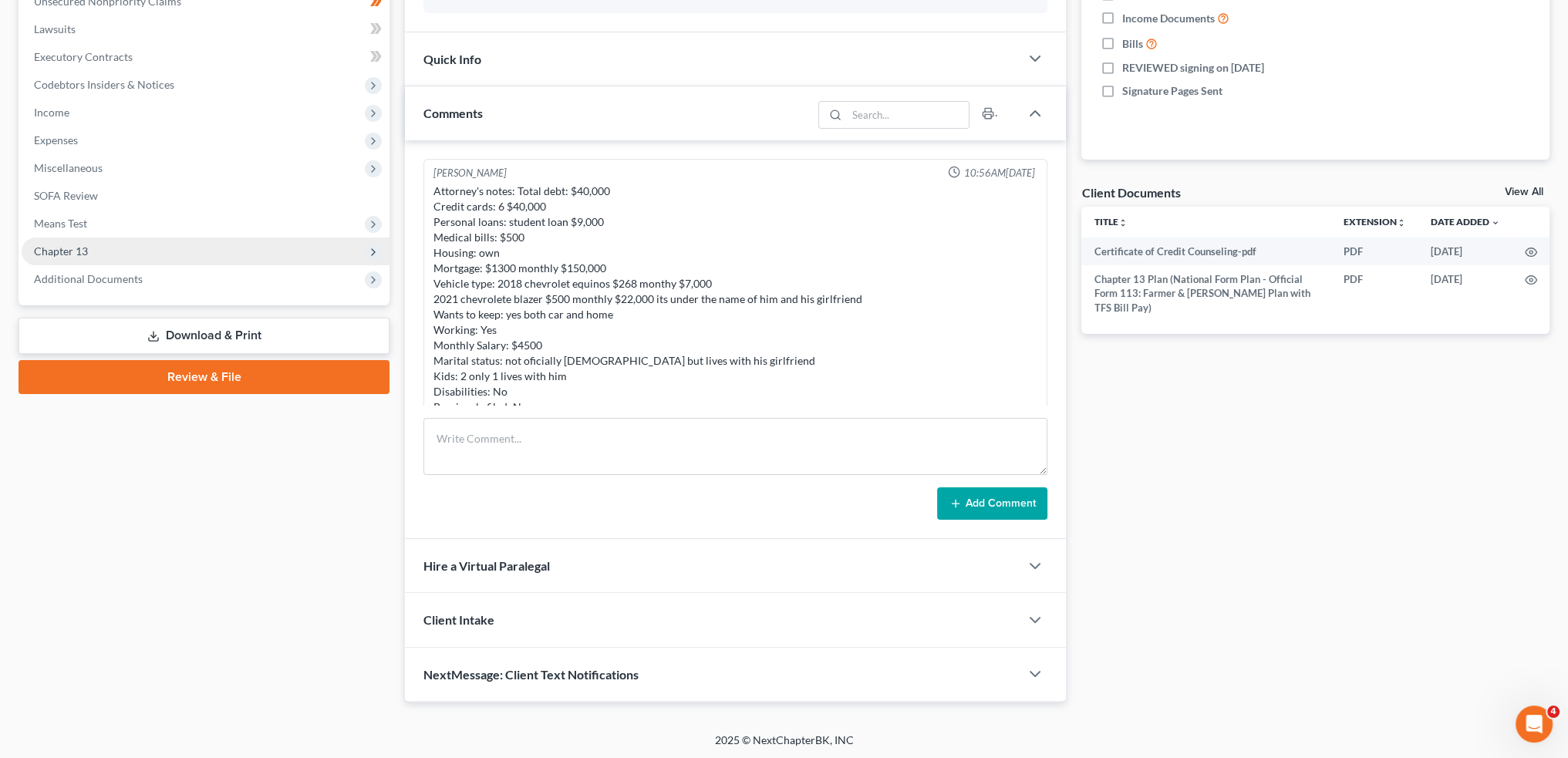
scroll to position [376, 0]
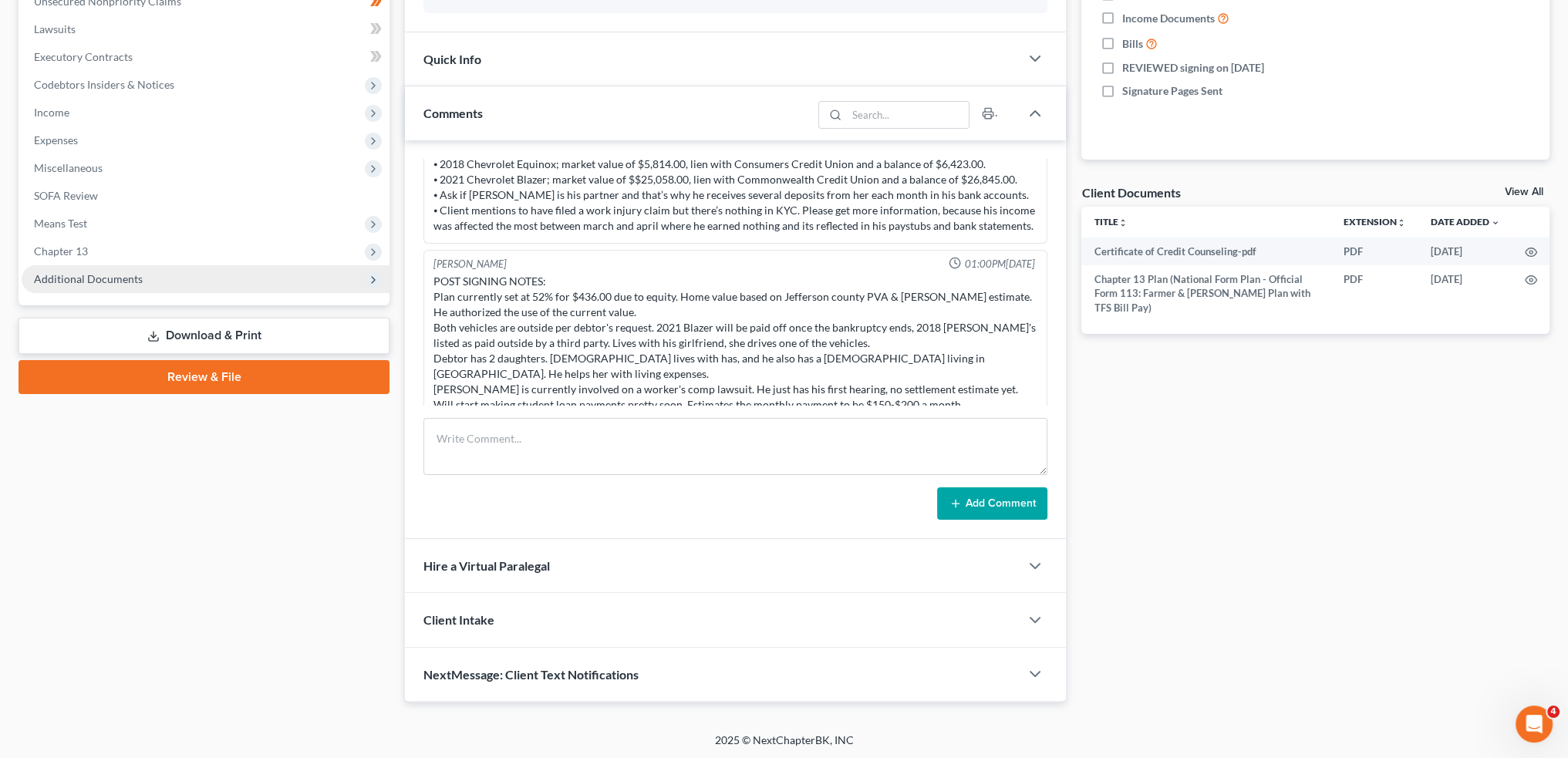
click at [98, 277] on span "Additional Documents" at bounding box center [88, 279] width 109 height 13
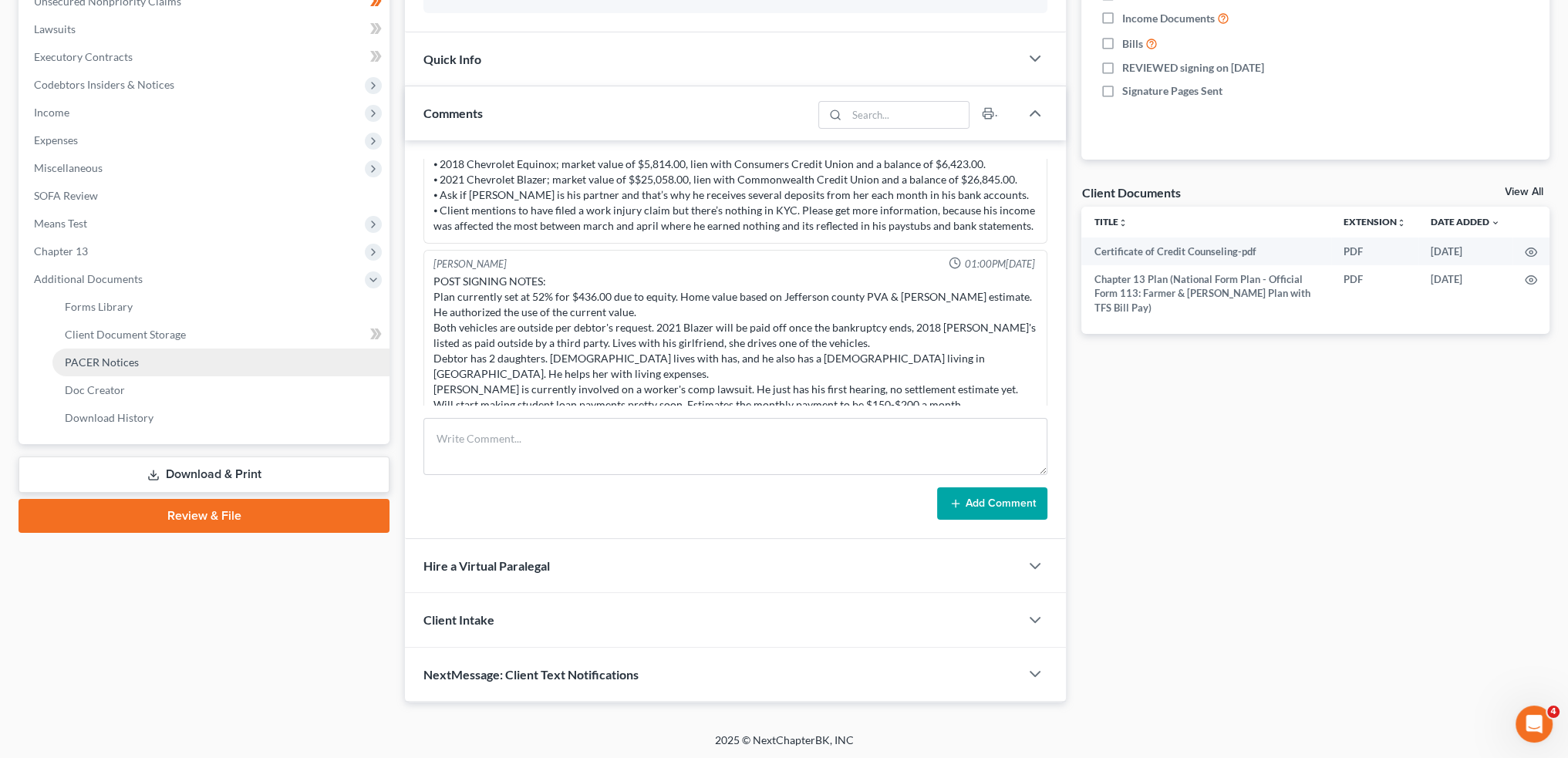
click at [108, 354] on link "PACER Notices" at bounding box center [221, 363] width 337 height 28
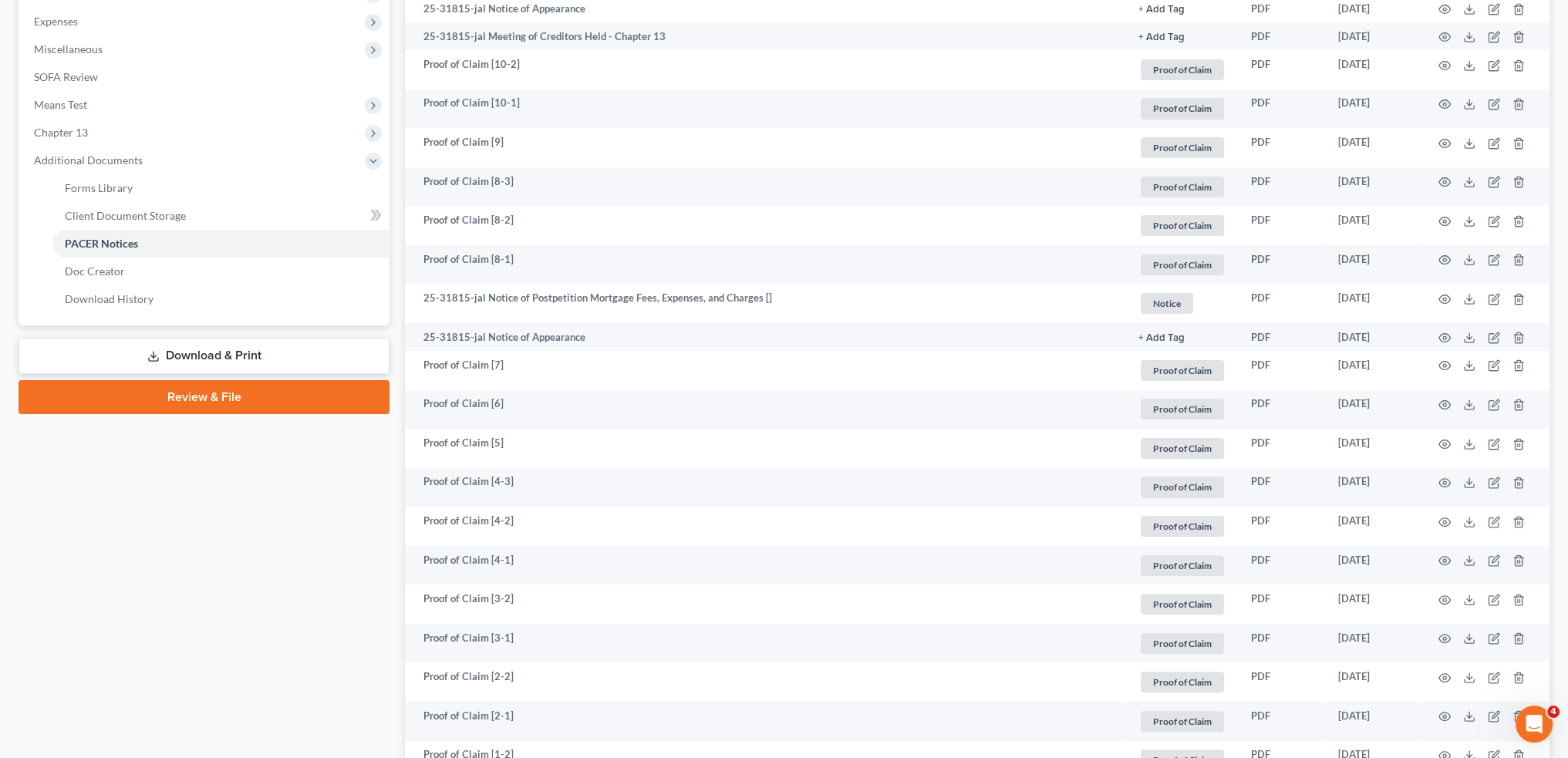
scroll to position [995, 0]
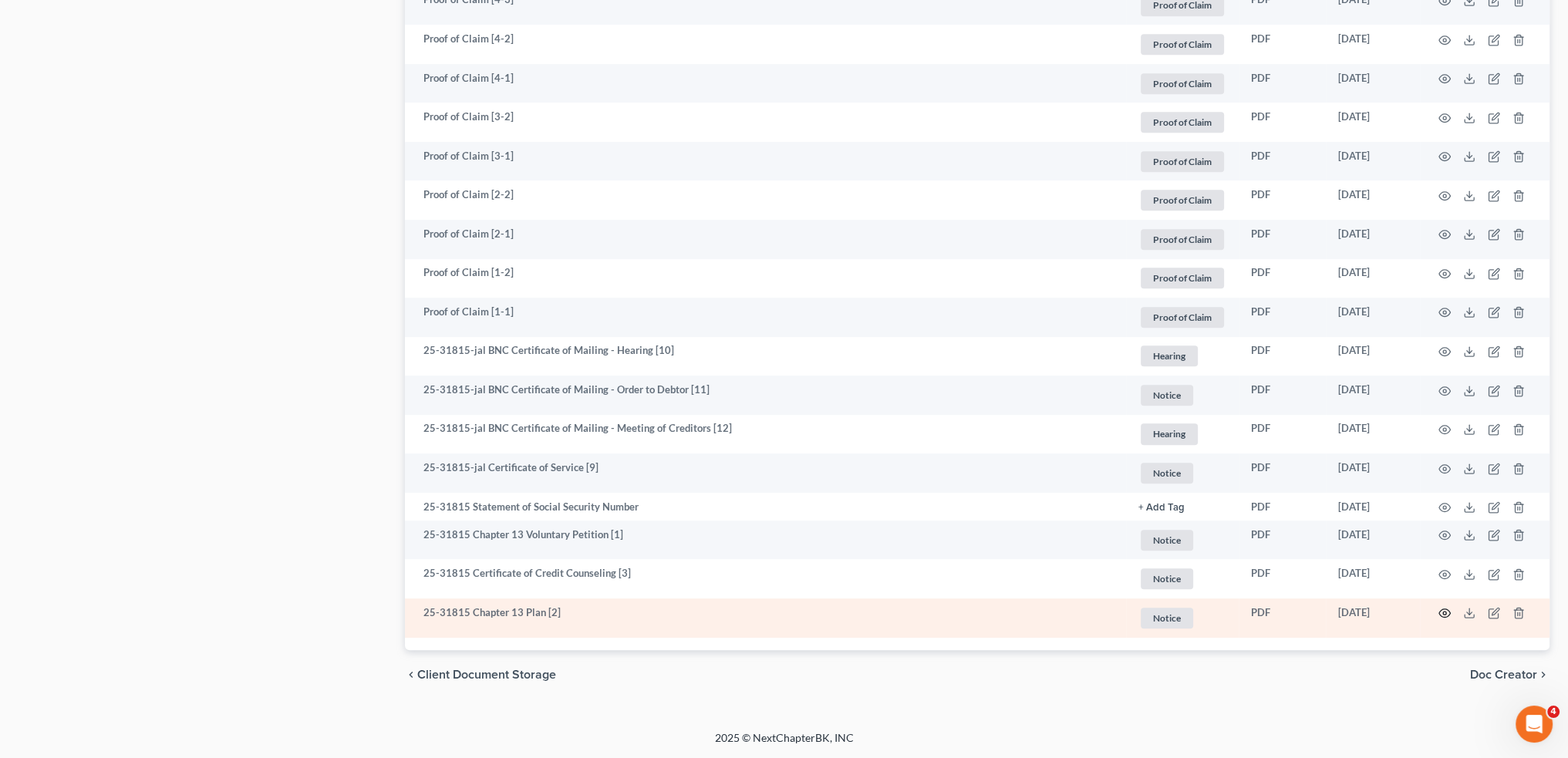
click at [1441, 611] on icon "button" at bounding box center [1445, 613] width 12 height 12
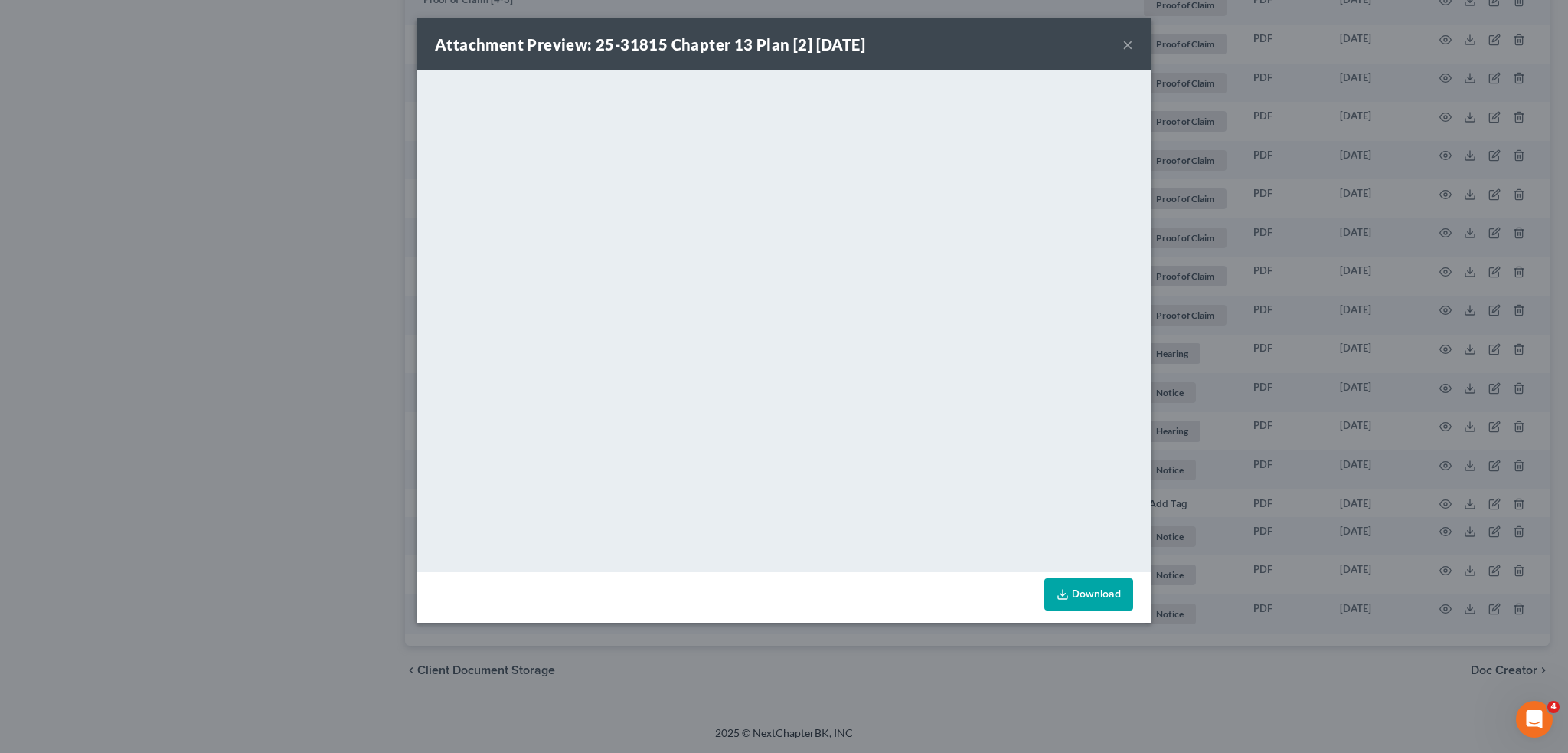
click at [1126, 46] on button "×" at bounding box center [1127, 44] width 11 height 18
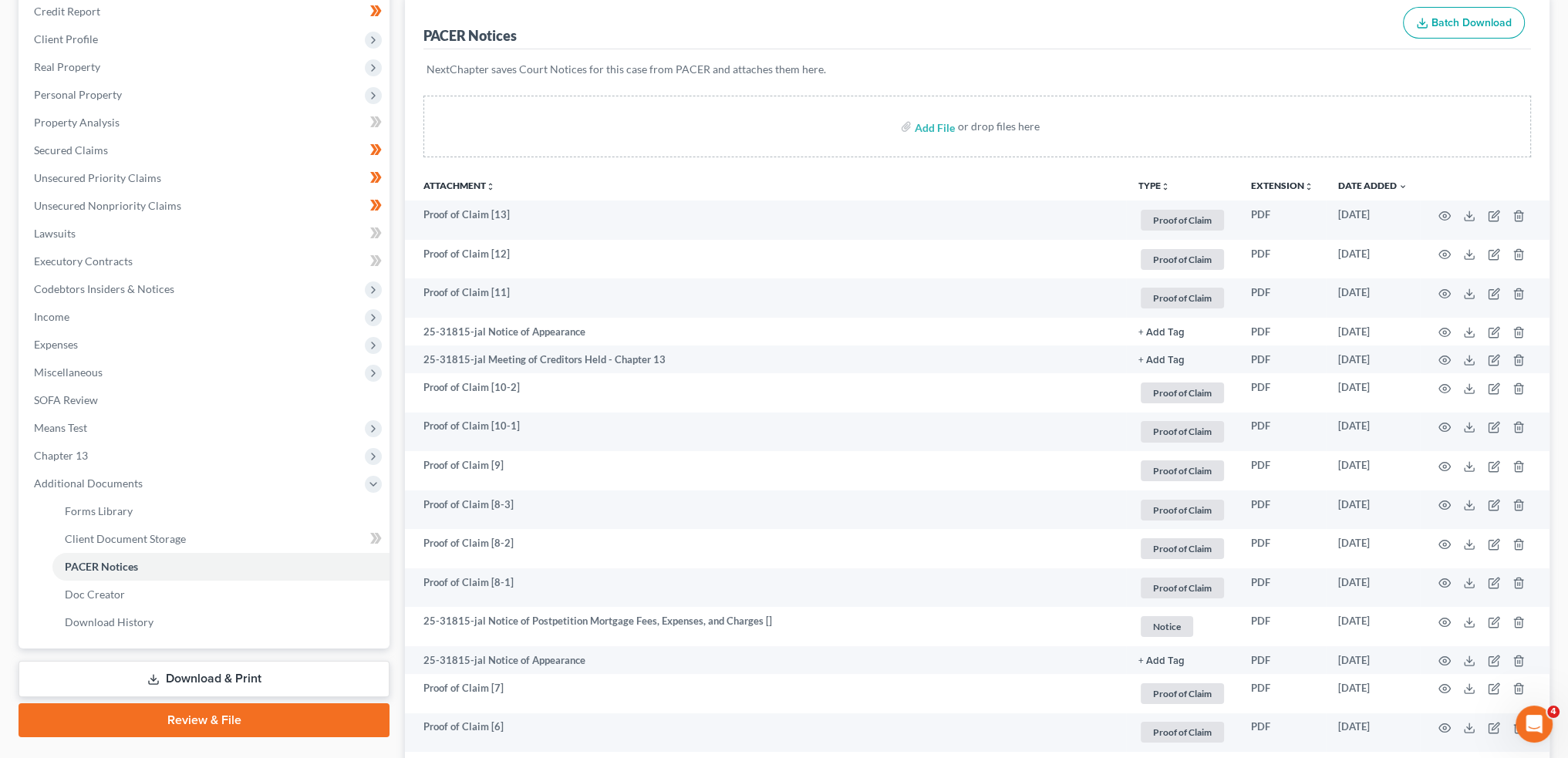
scroll to position [0, 0]
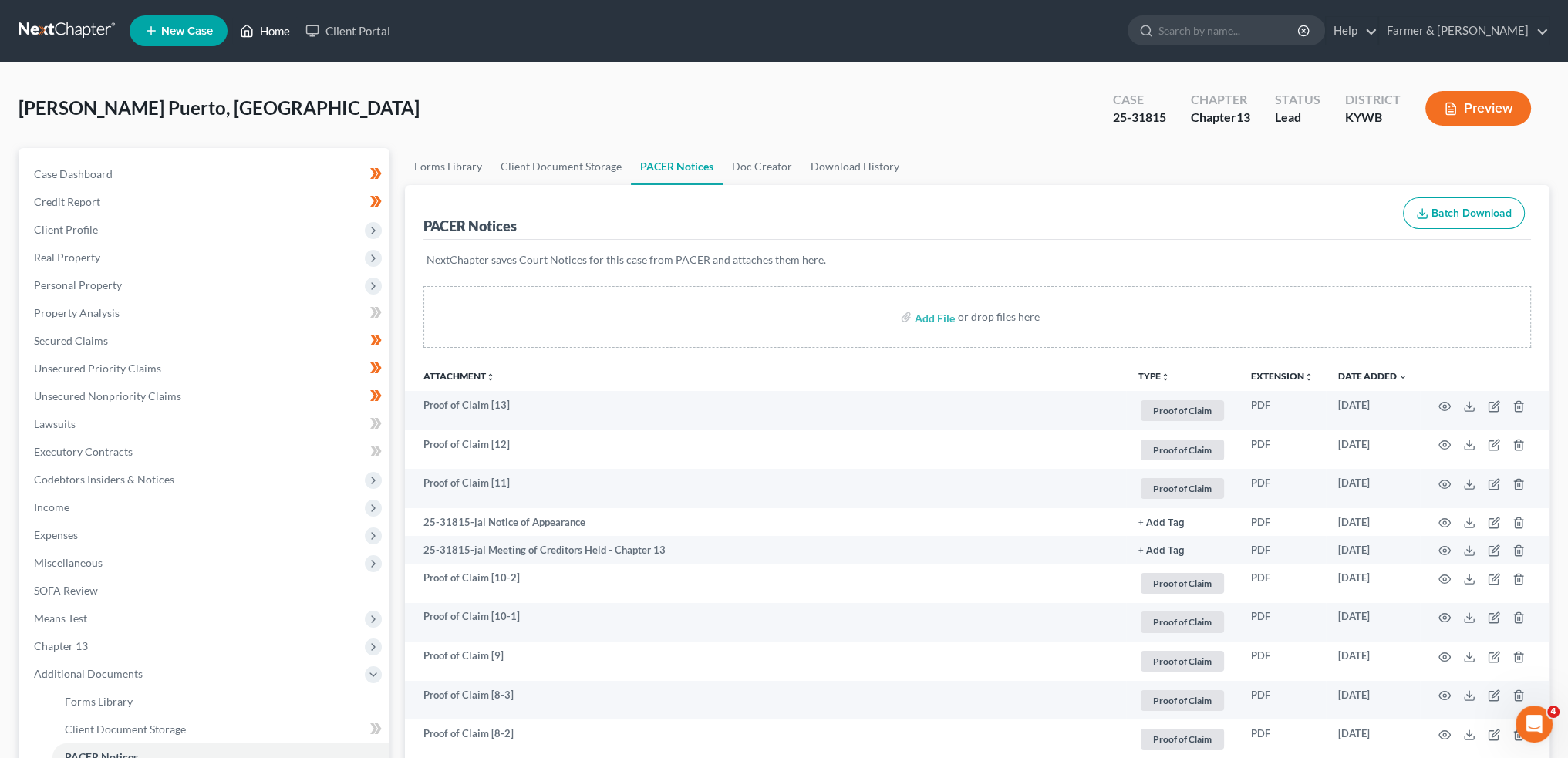
click at [273, 26] on link "Home" at bounding box center [265, 31] width 65 height 28
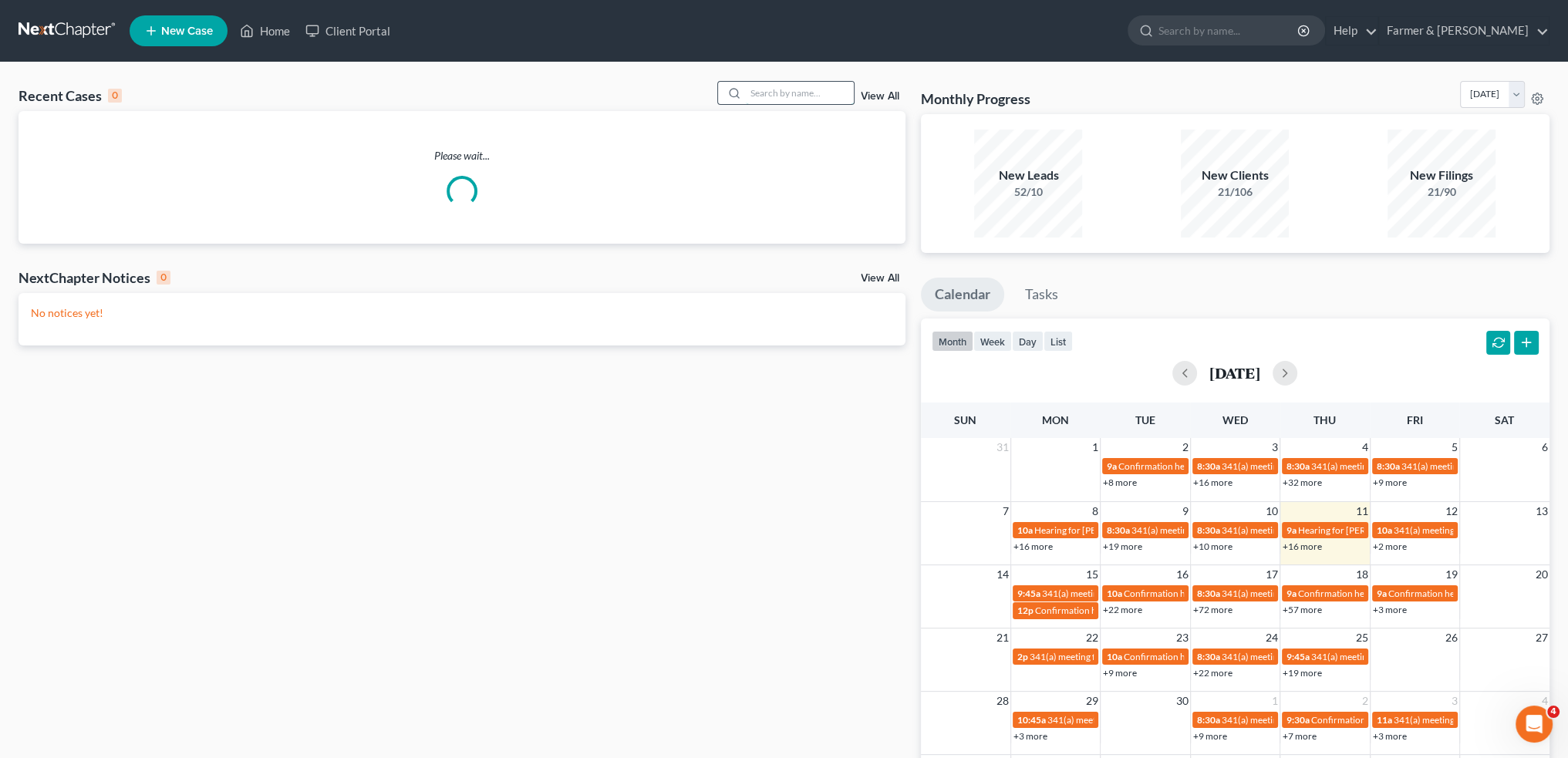
click at [806, 91] on input "search" at bounding box center [800, 93] width 108 height 22
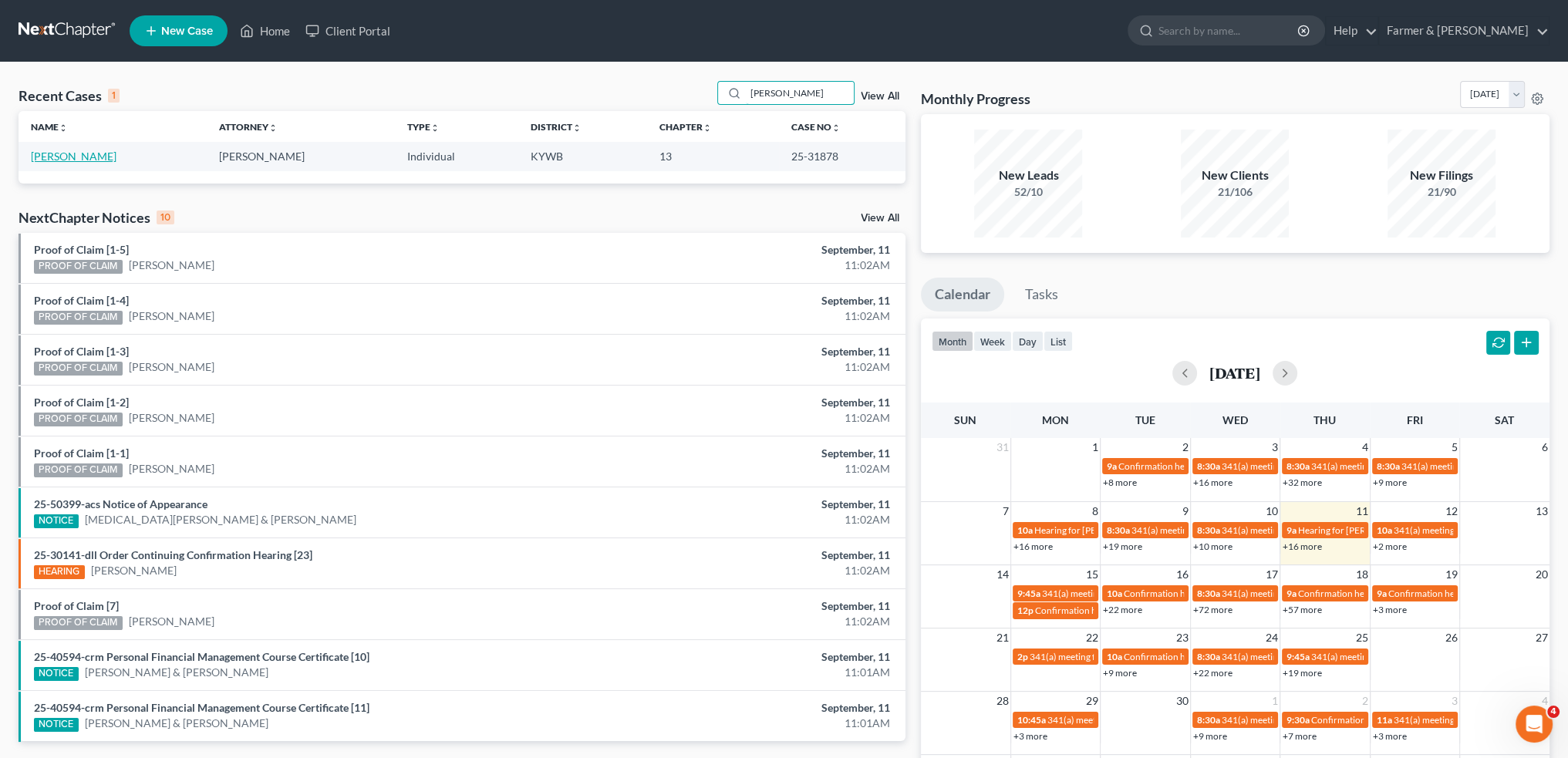
type input "GEORGE GRIFFIN"
click at [94, 159] on link "Griffin, George" at bounding box center [74, 156] width 86 height 13
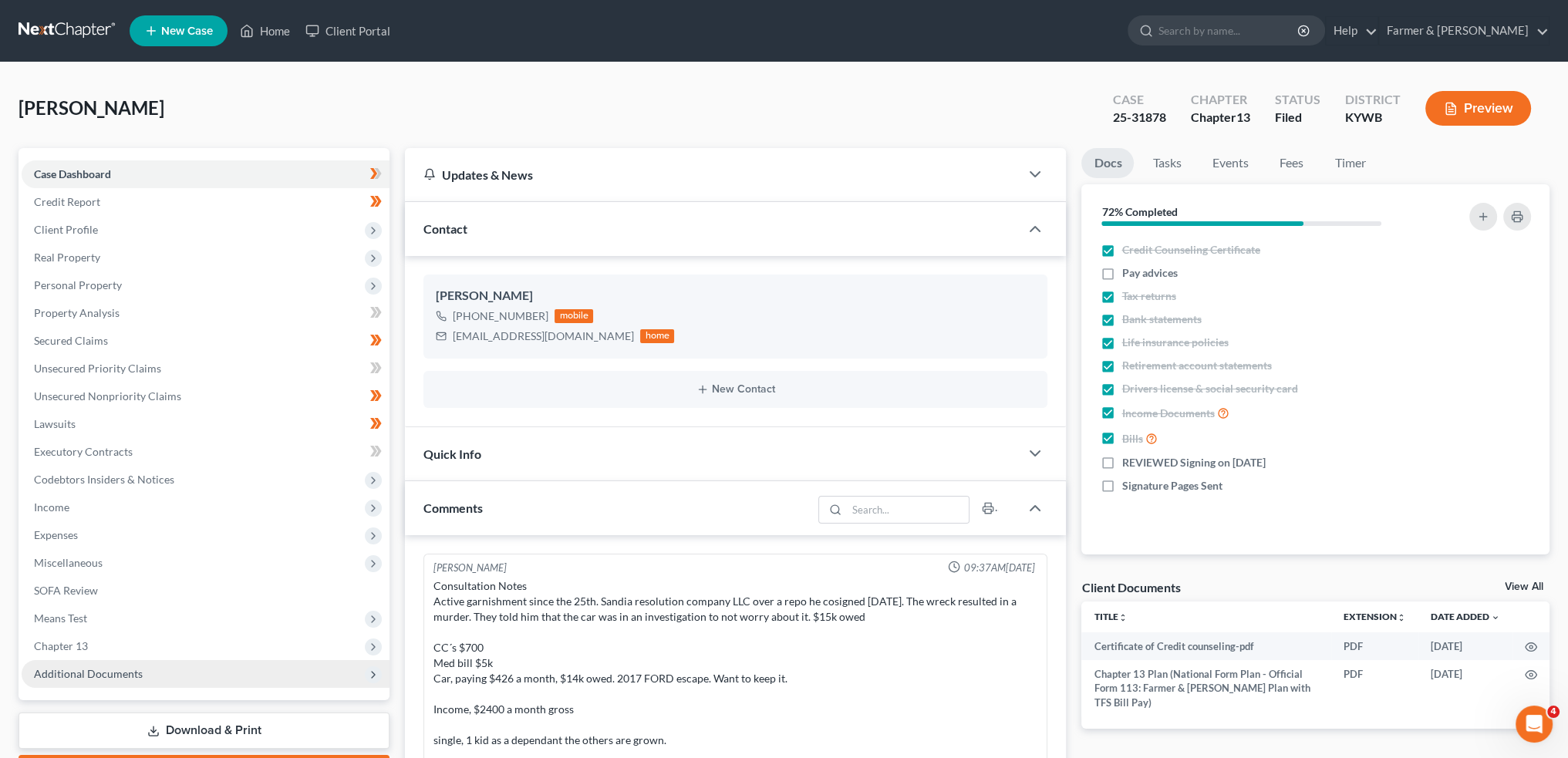
scroll to position [88, 0]
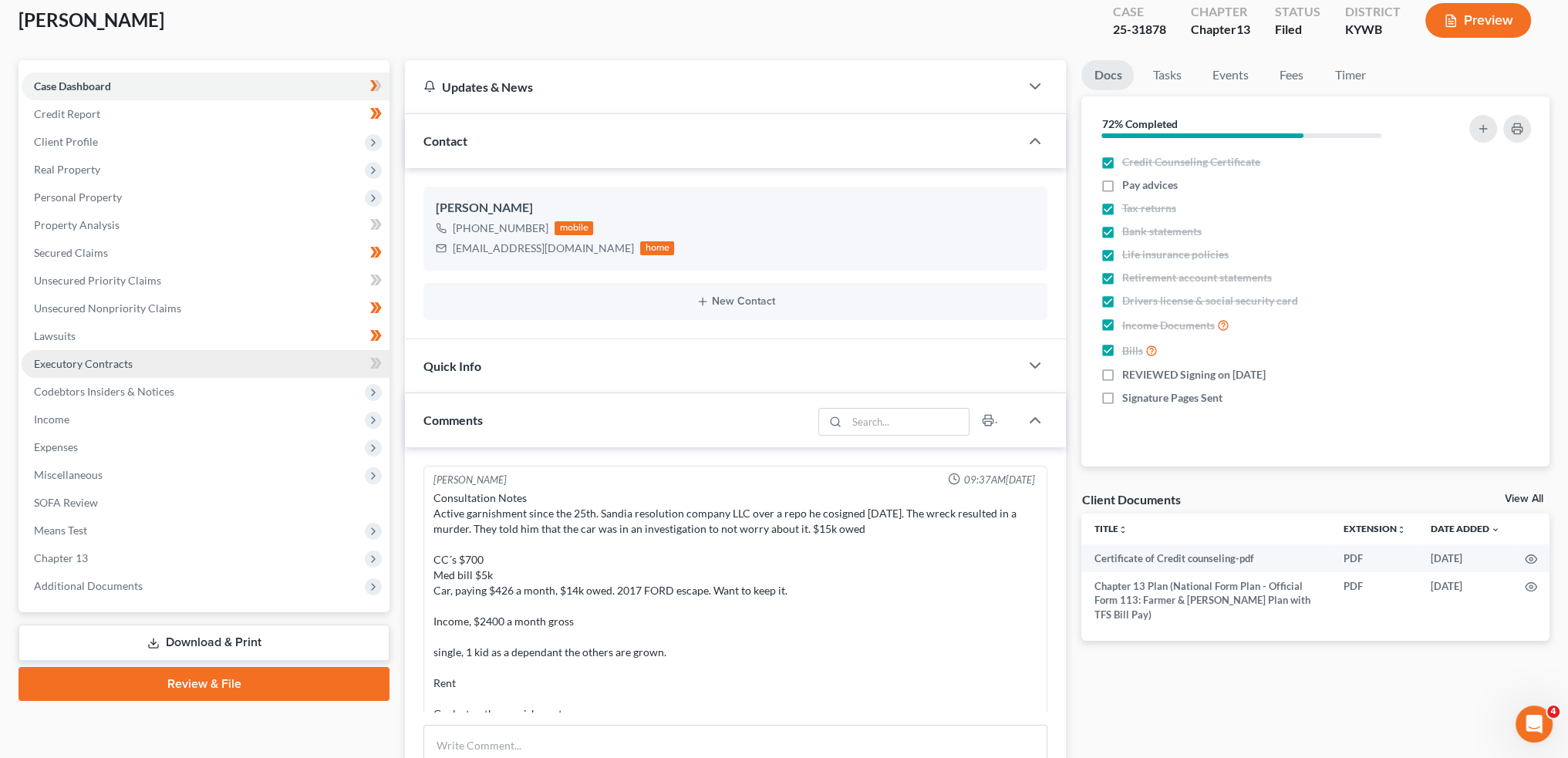
click at [100, 590] on span "Additional Documents" at bounding box center [88, 585] width 109 height 13
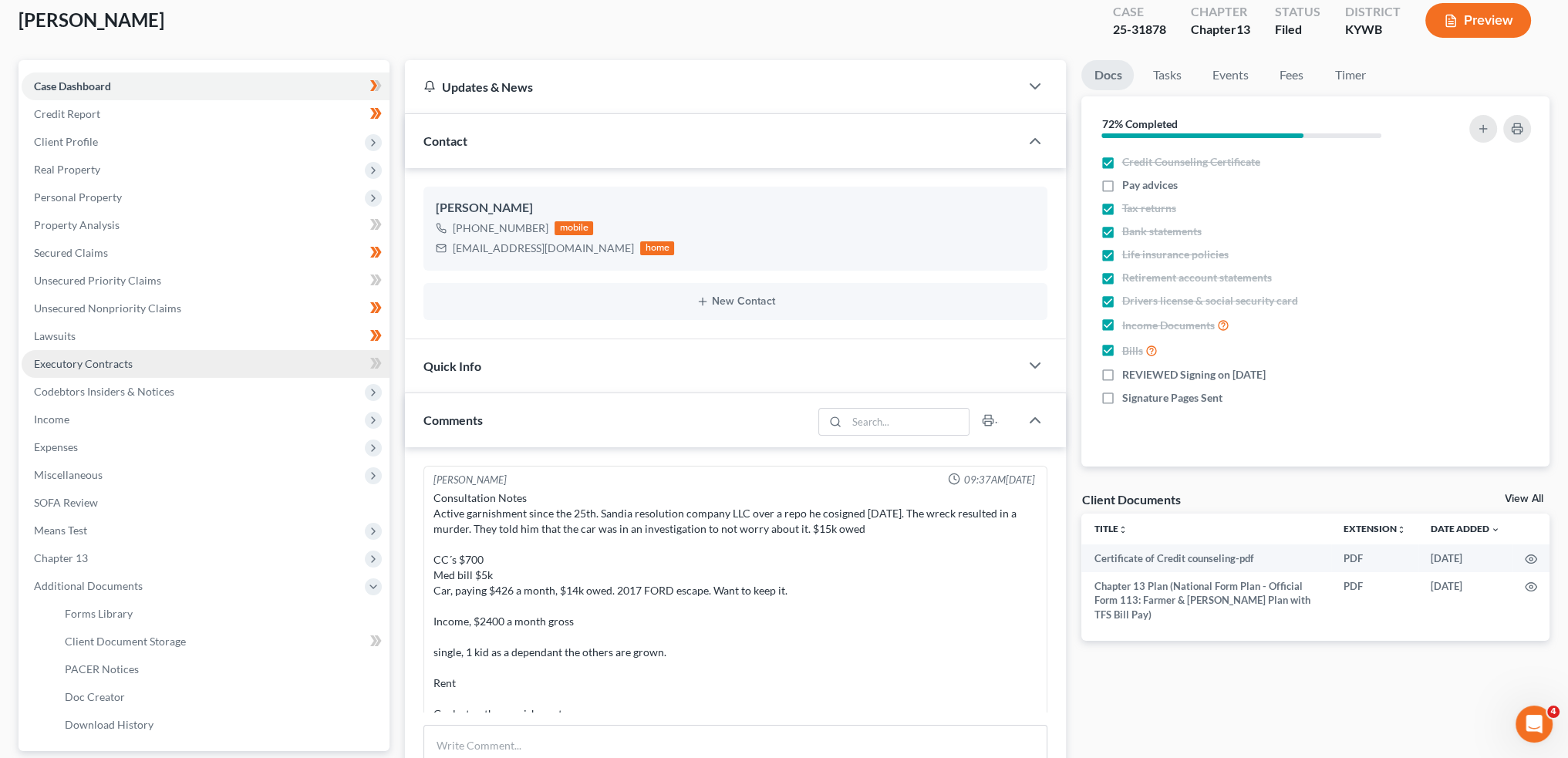
scroll to position [182, 0]
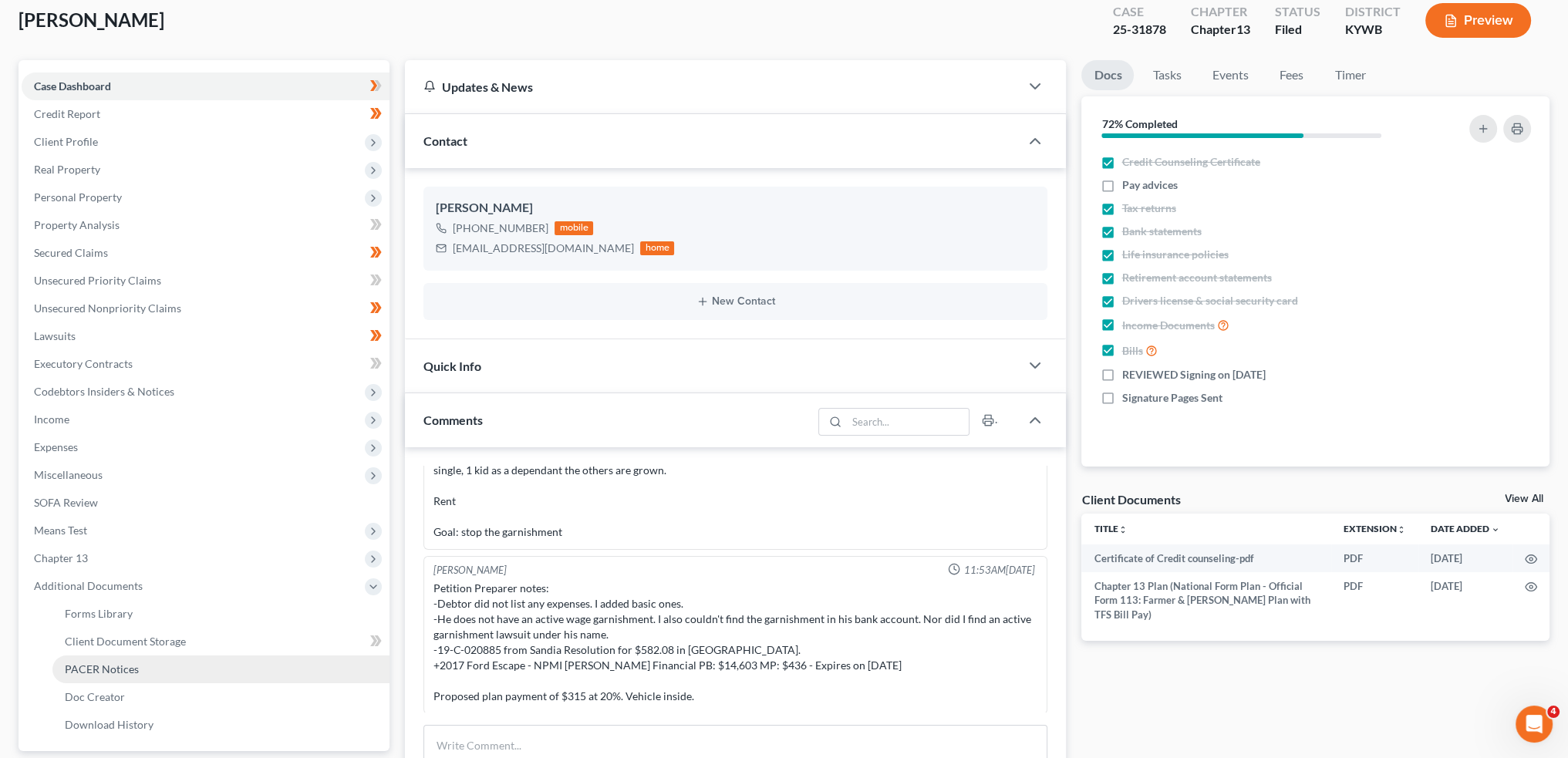
click at [125, 673] on span "PACER Notices" at bounding box center [102, 669] width 74 height 13
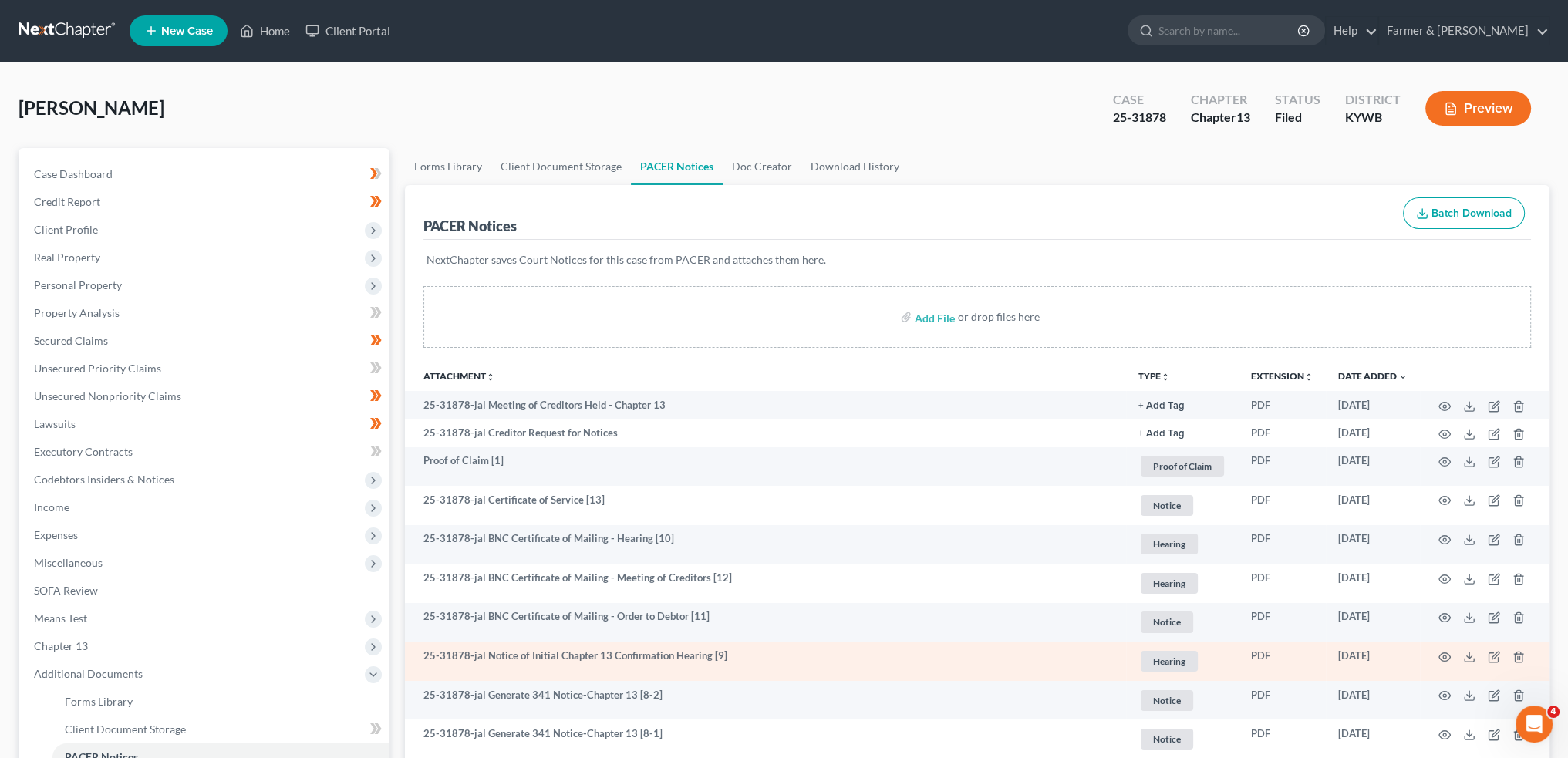
click at [1451, 658] on td at bounding box center [1484, 661] width 130 height 40
click at [1448, 657] on icon "button" at bounding box center [1445, 656] width 12 height 12
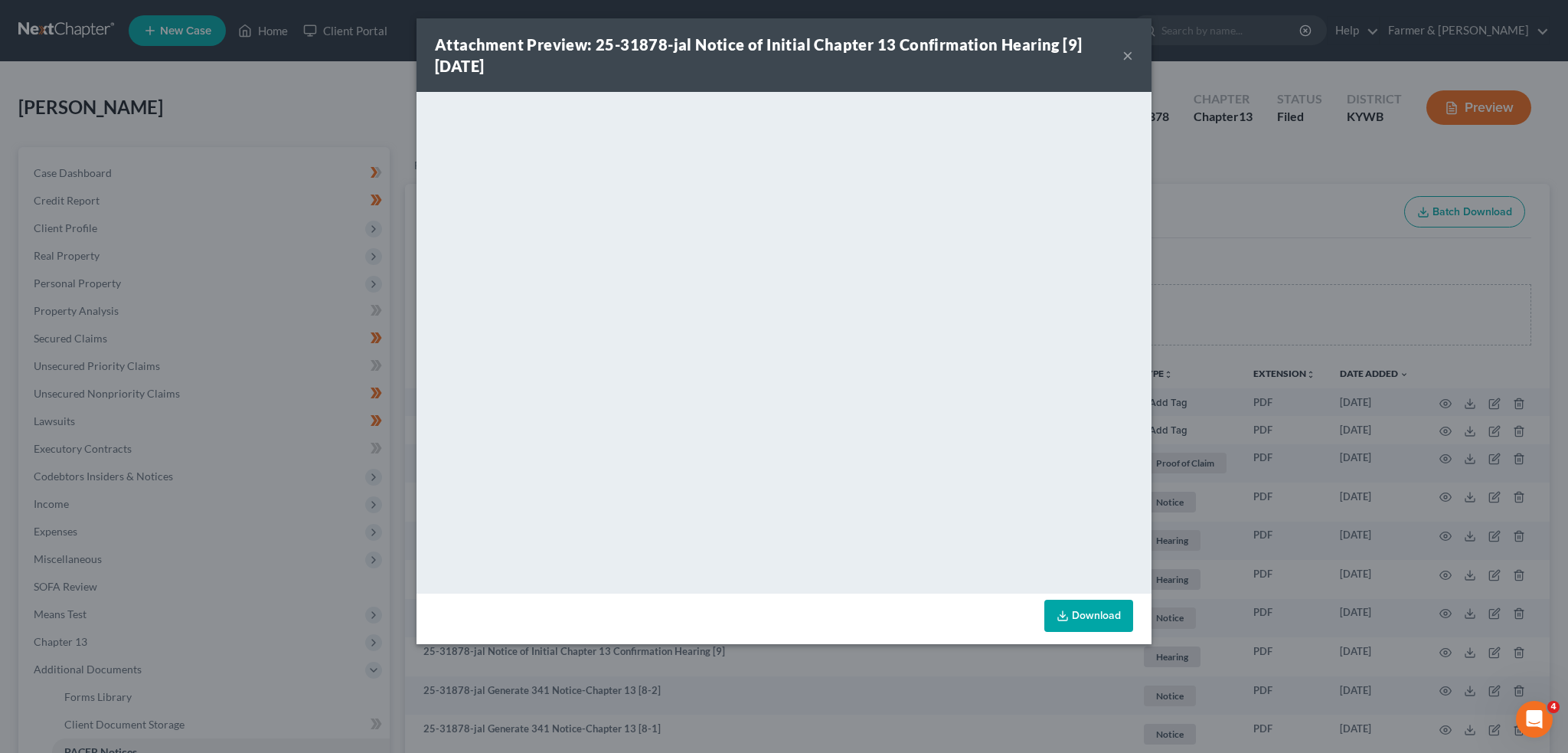
click at [1127, 57] on button "×" at bounding box center [1127, 55] width 11 height 18
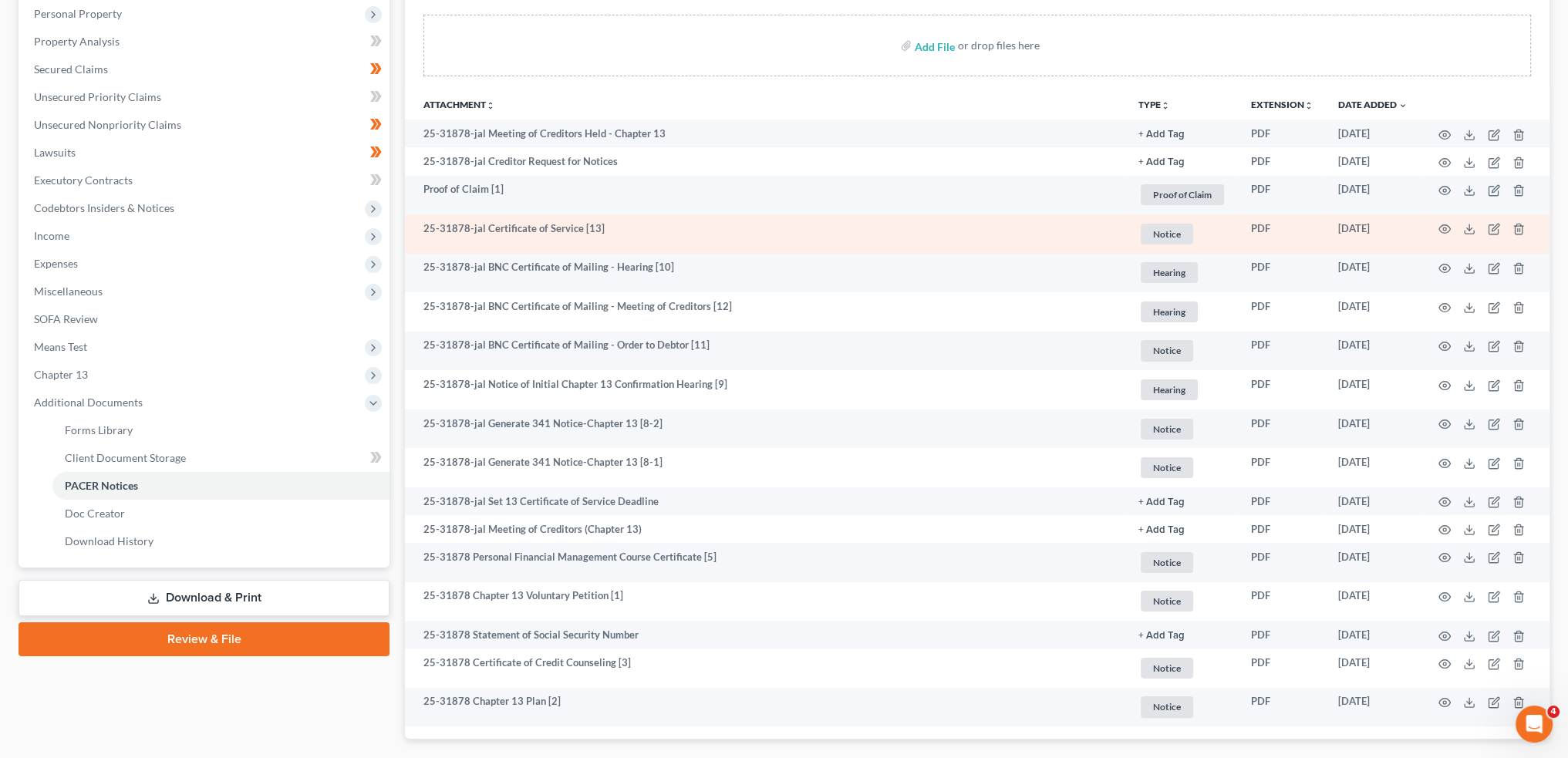
scroll to position [361, 0]
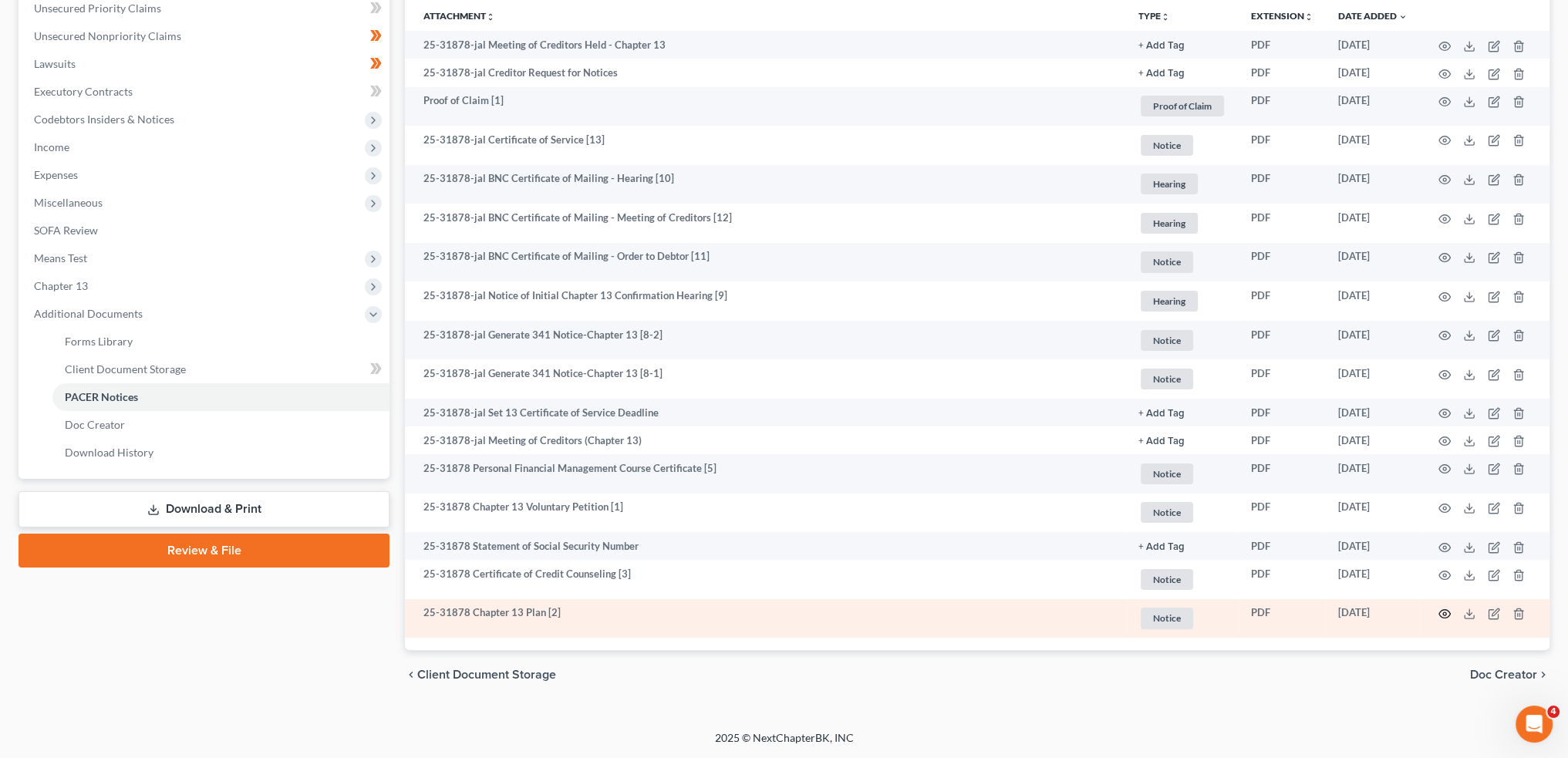
click at [1441, 614] on icon "button" at bounding box center [1445, 613] width 12 height 12
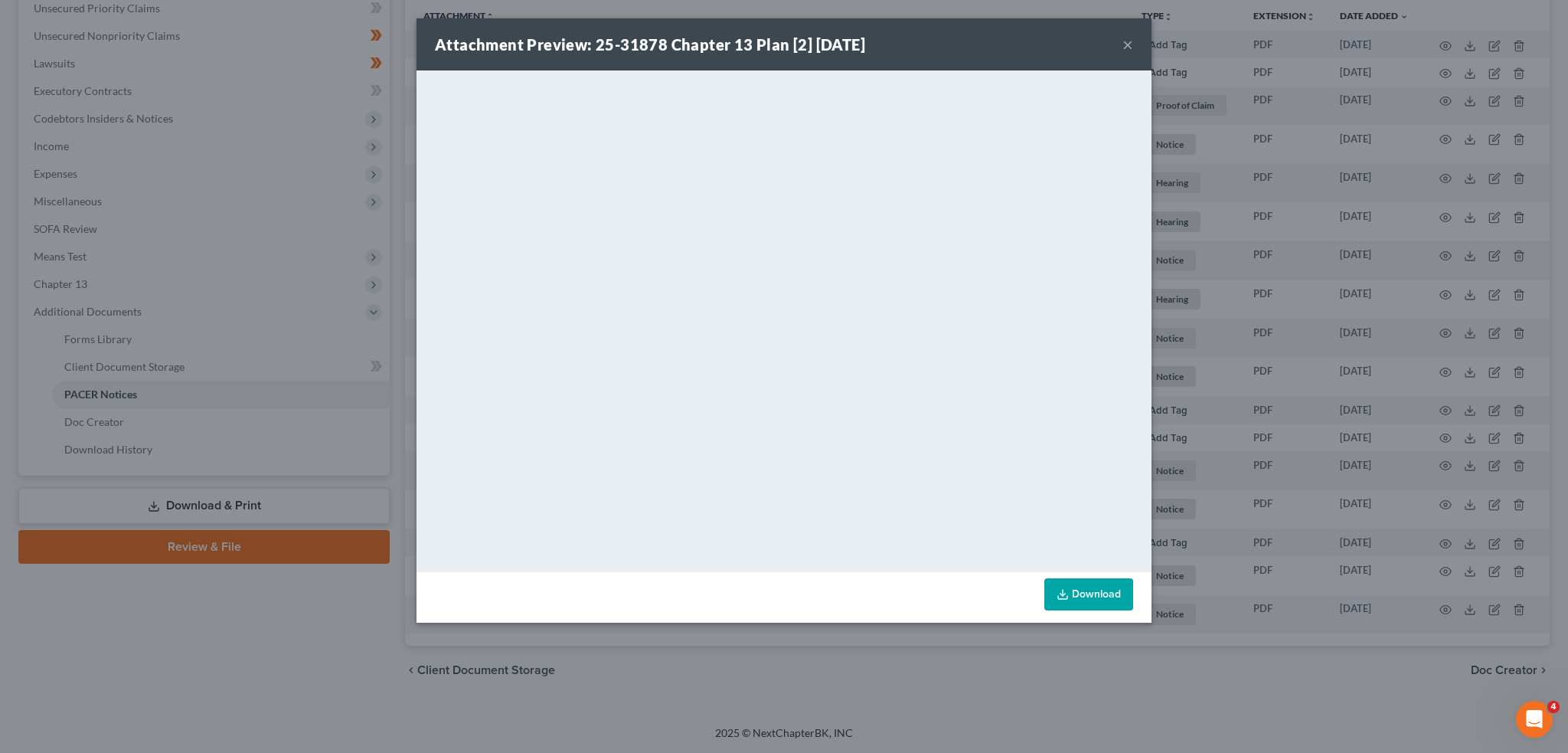
click at [1122, 48] on button "×" at bounding box center [1127, 44] width 11 height 18
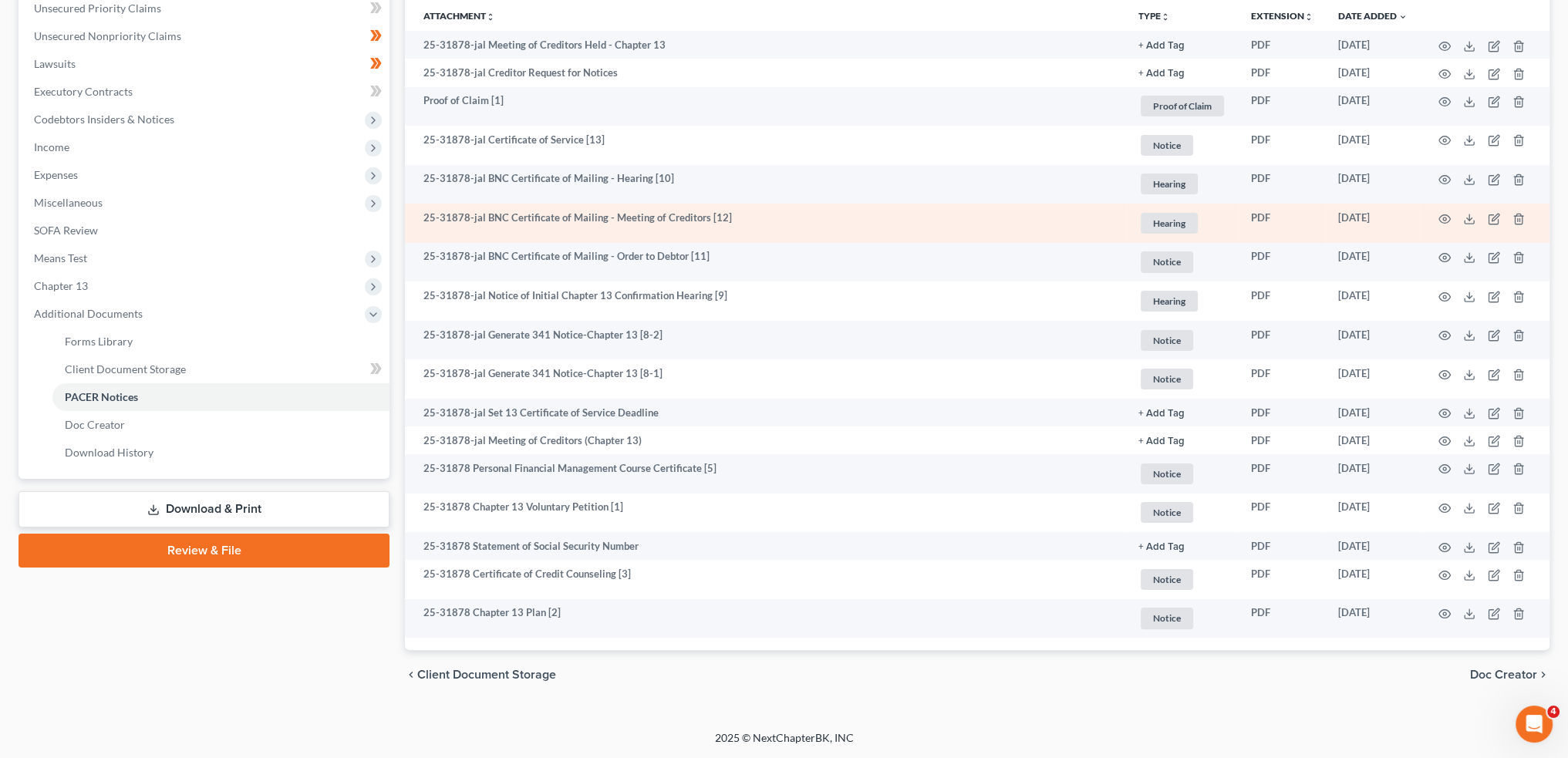
scroll to position [0, 0]
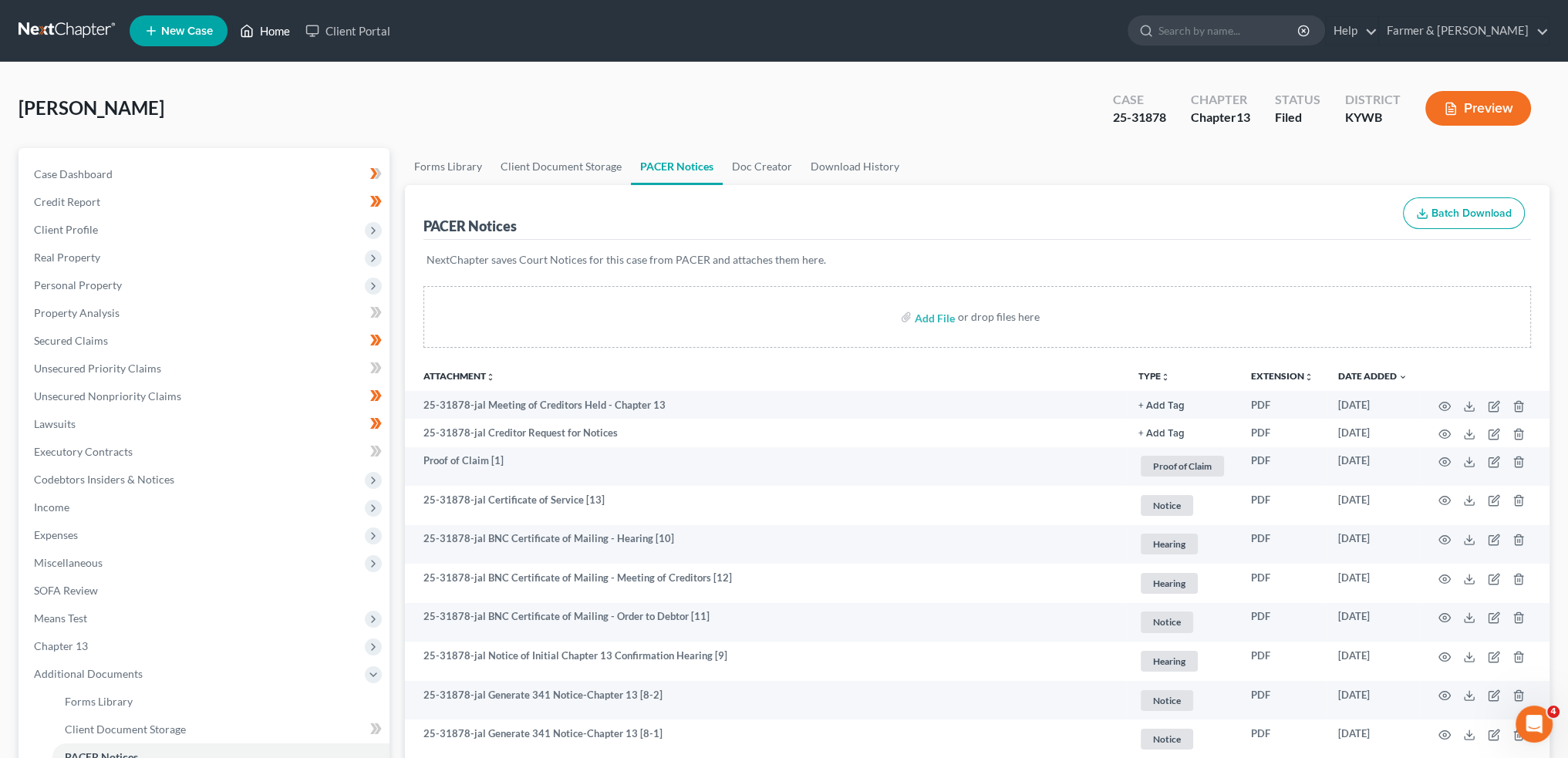
click at [277, 25] on link "Home" at bounding box center [265, 31] width 65 height 28
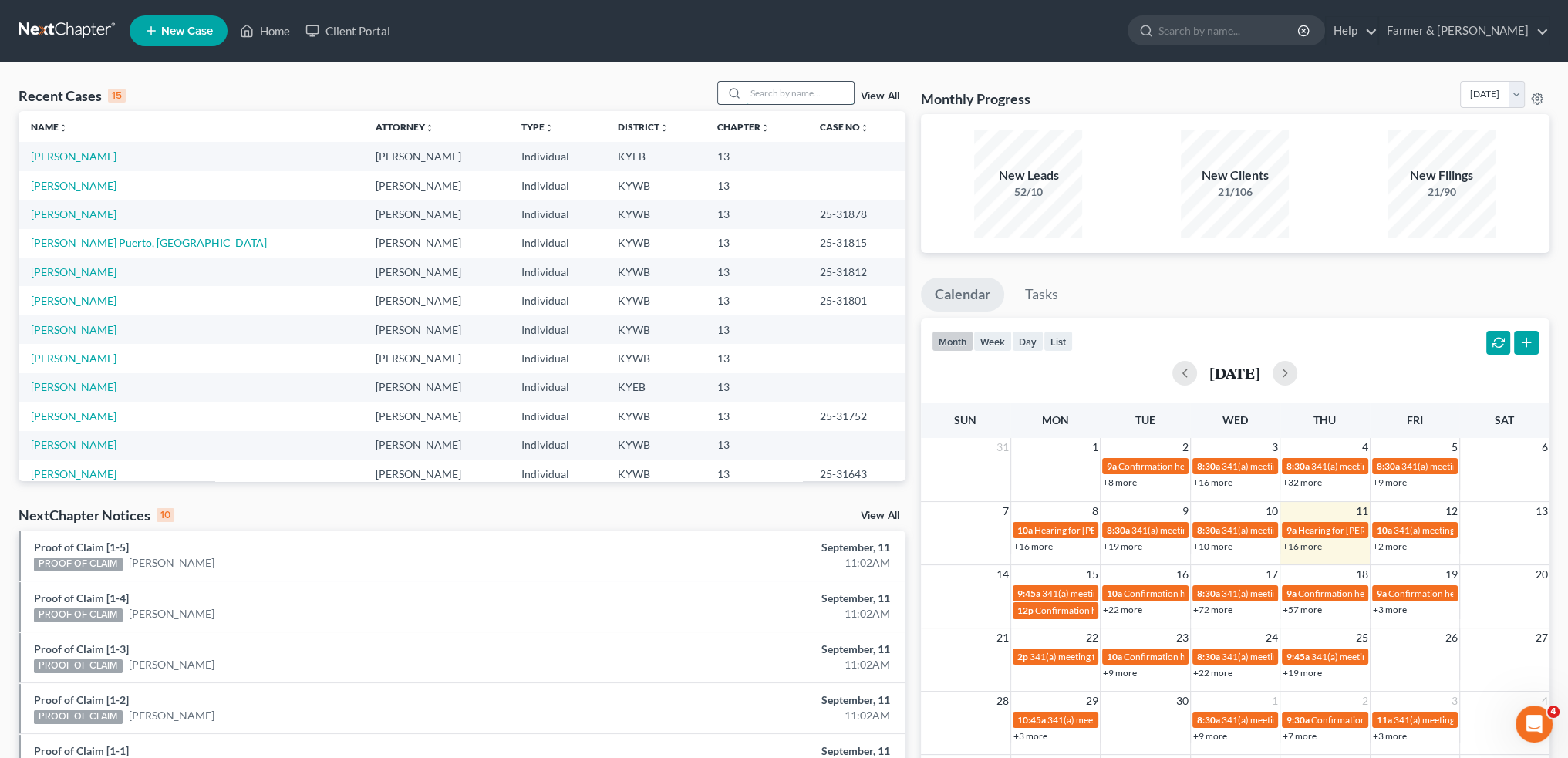
click at [817, 99] on input "search" at bounding box center [800, 93] width 108 height 22
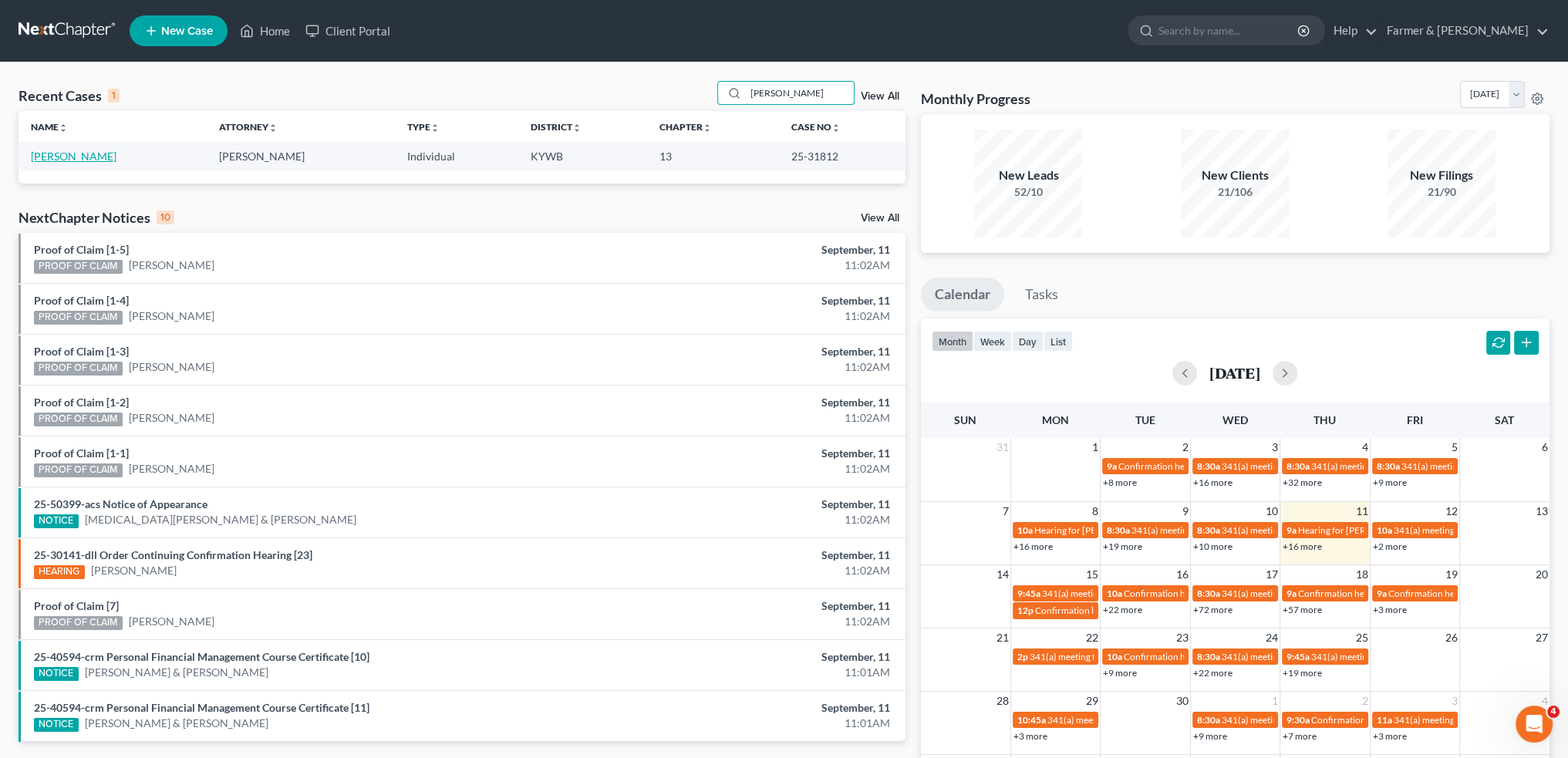
type input "fothergill"
click at [95, 160] on link "Fothergill, Jeremy" at bounding box center [74, 156] width 86 height 13
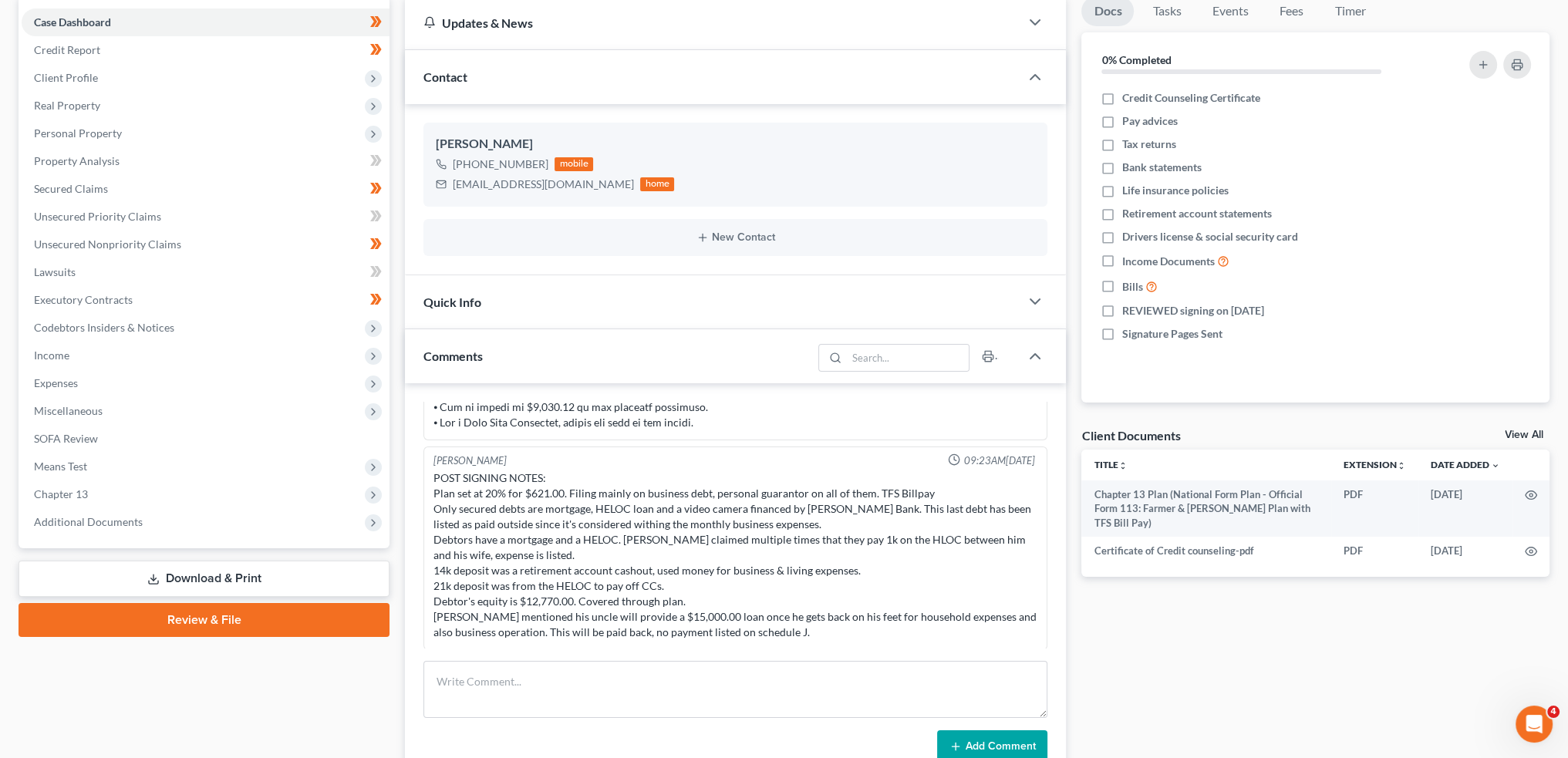
scroll to position [257, 0]
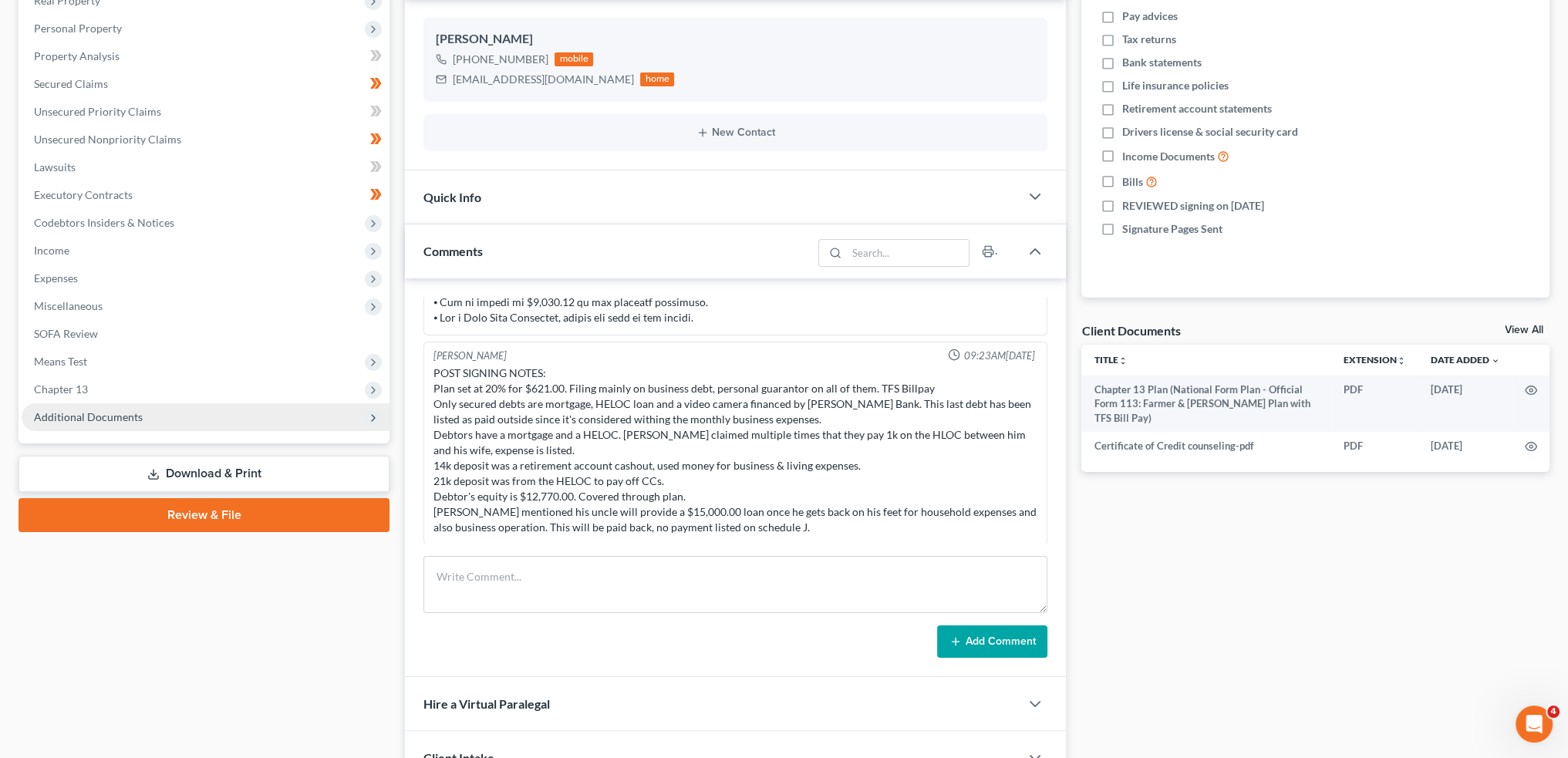
click at [201, 418] on span "Additional Documents" at bounding box center [205, 417] width 368 height 28
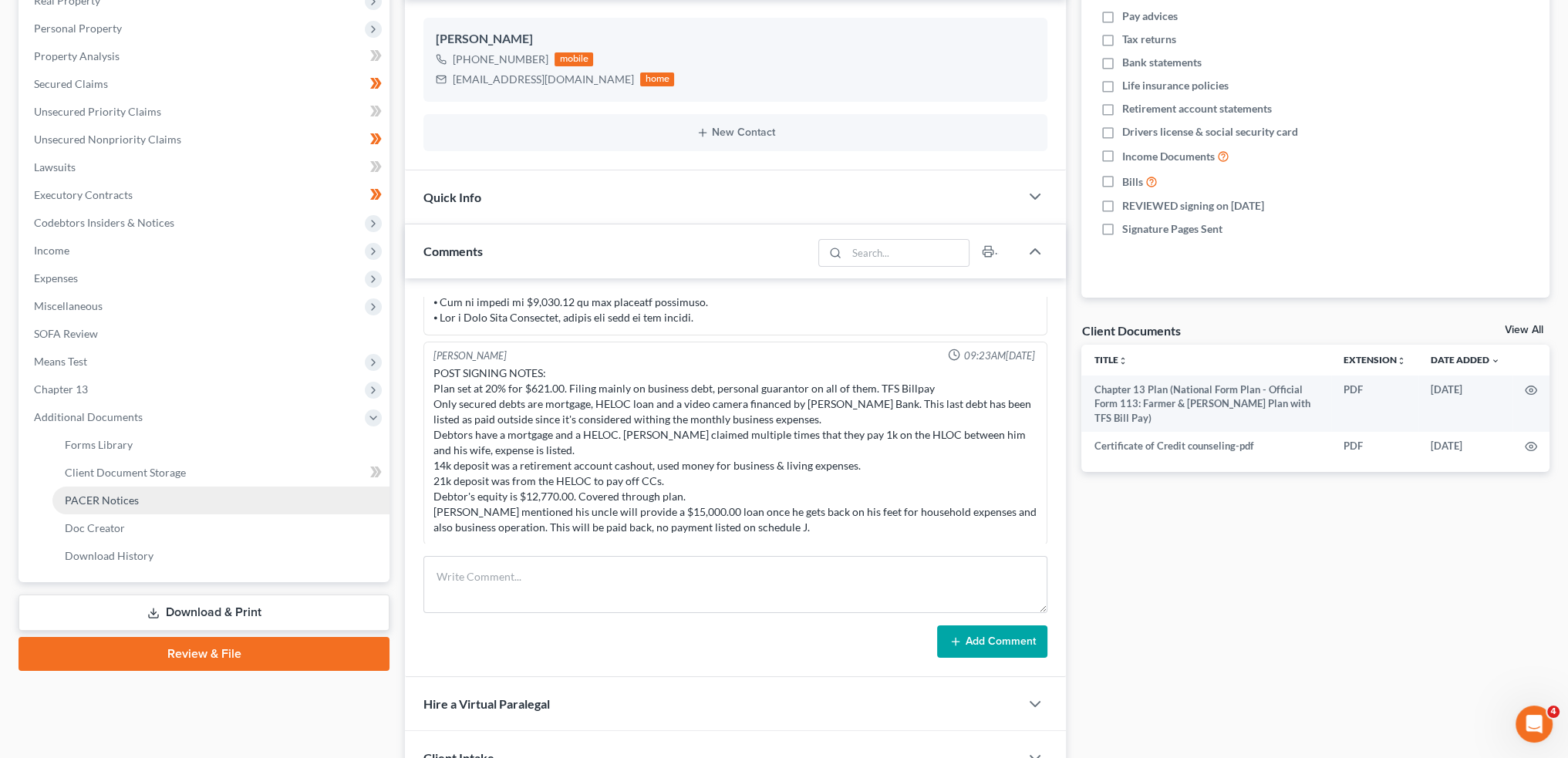
click at [183, 498] on link "PACER Notices" at bounding box center [221, 501] width 337 height 28
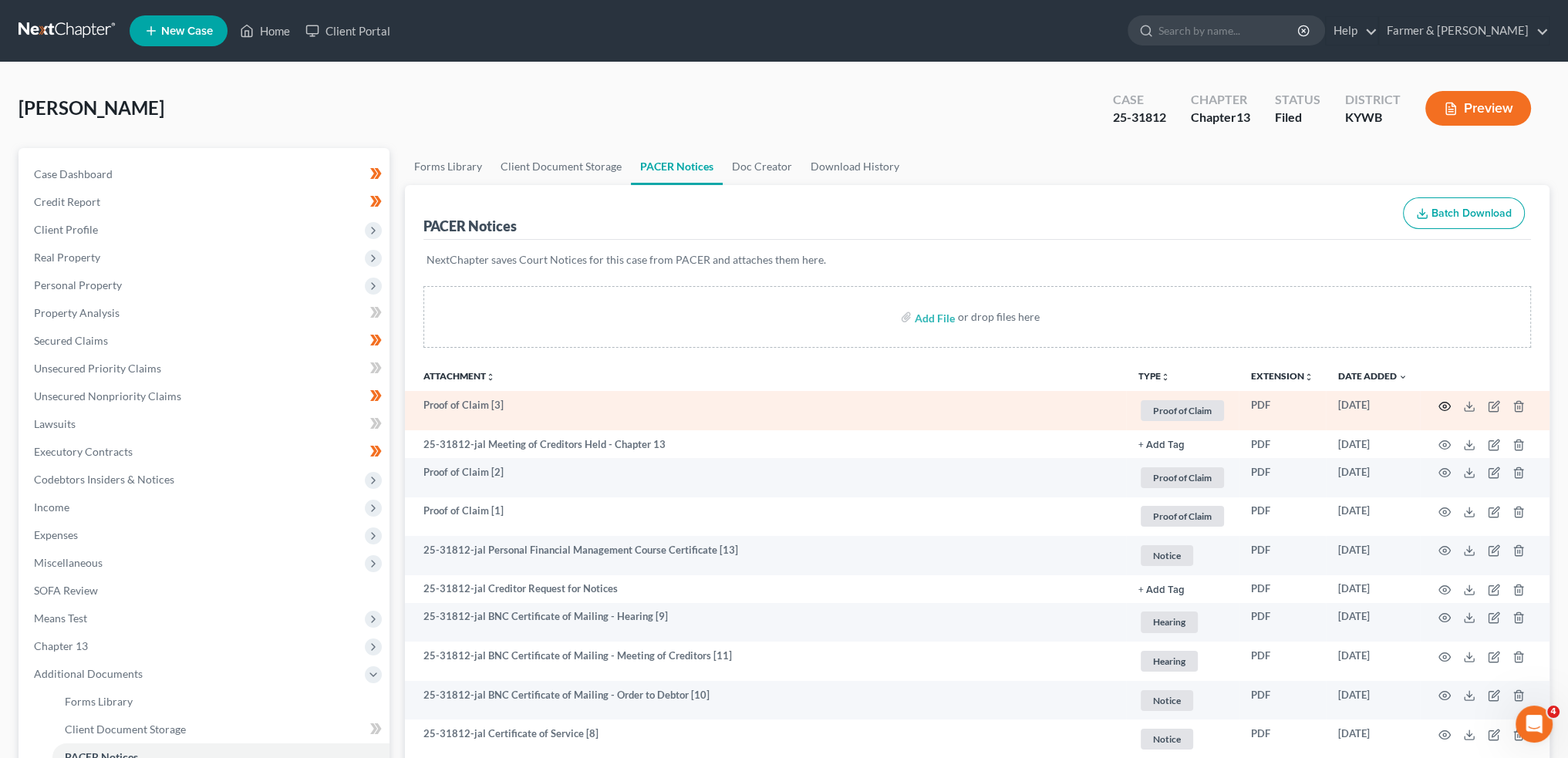
click at [1442, 404] on icon "button" at bounding box center [1445, 406] width 12 height 12
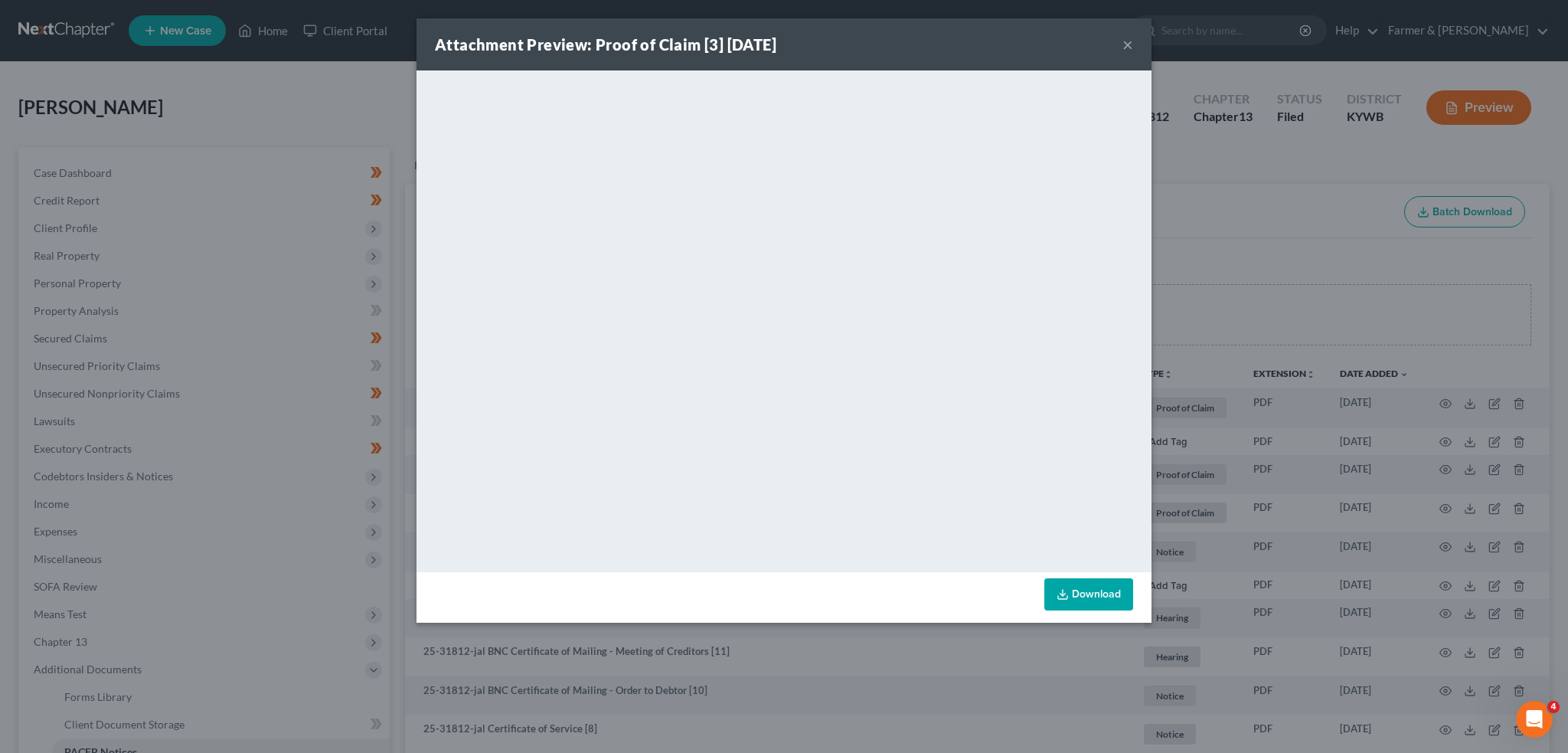
click at [1130, 47] on button "×" at bounding box center [1127, 44] width 11 height 18
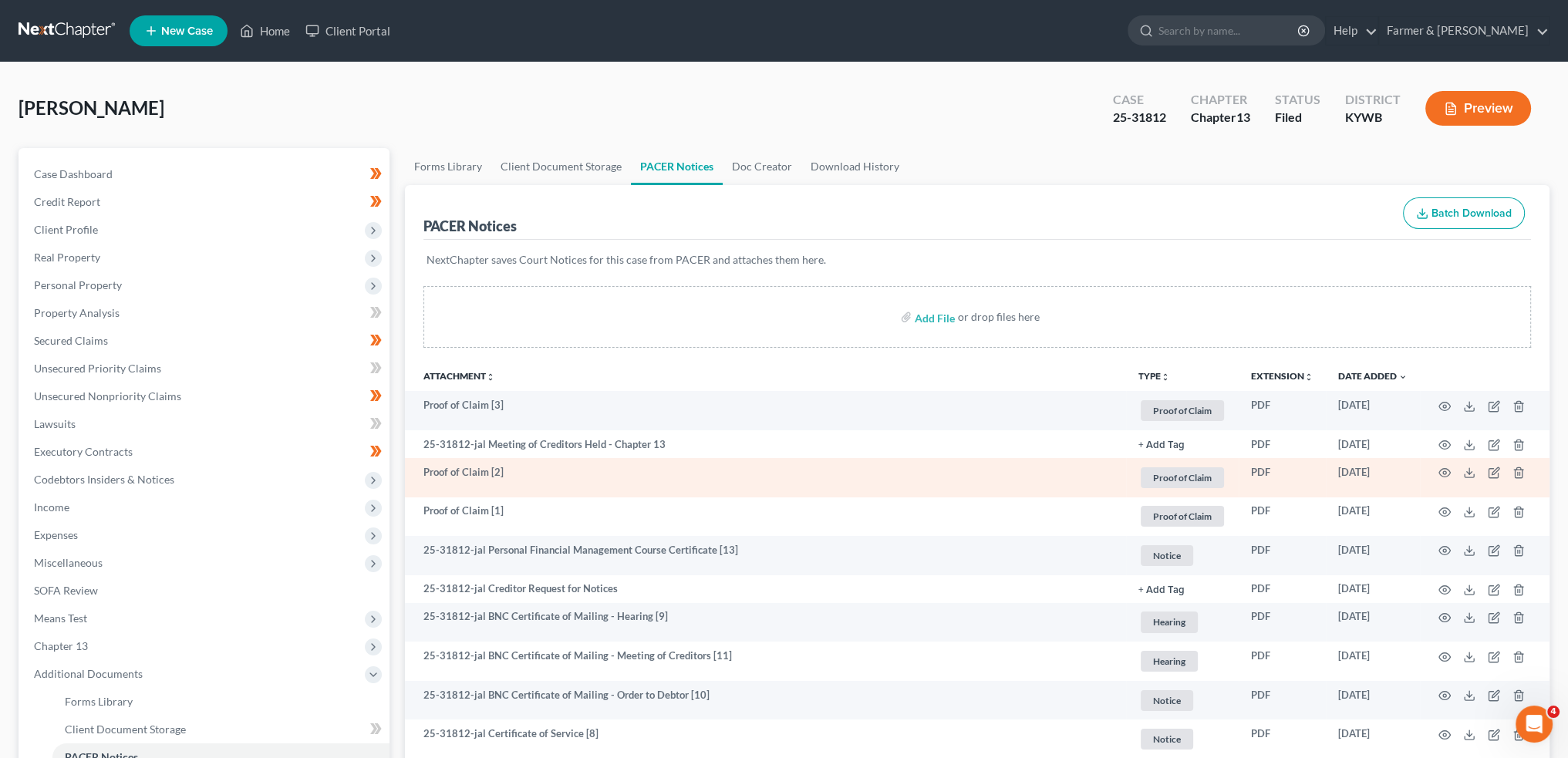
scroll to position [128, 0]
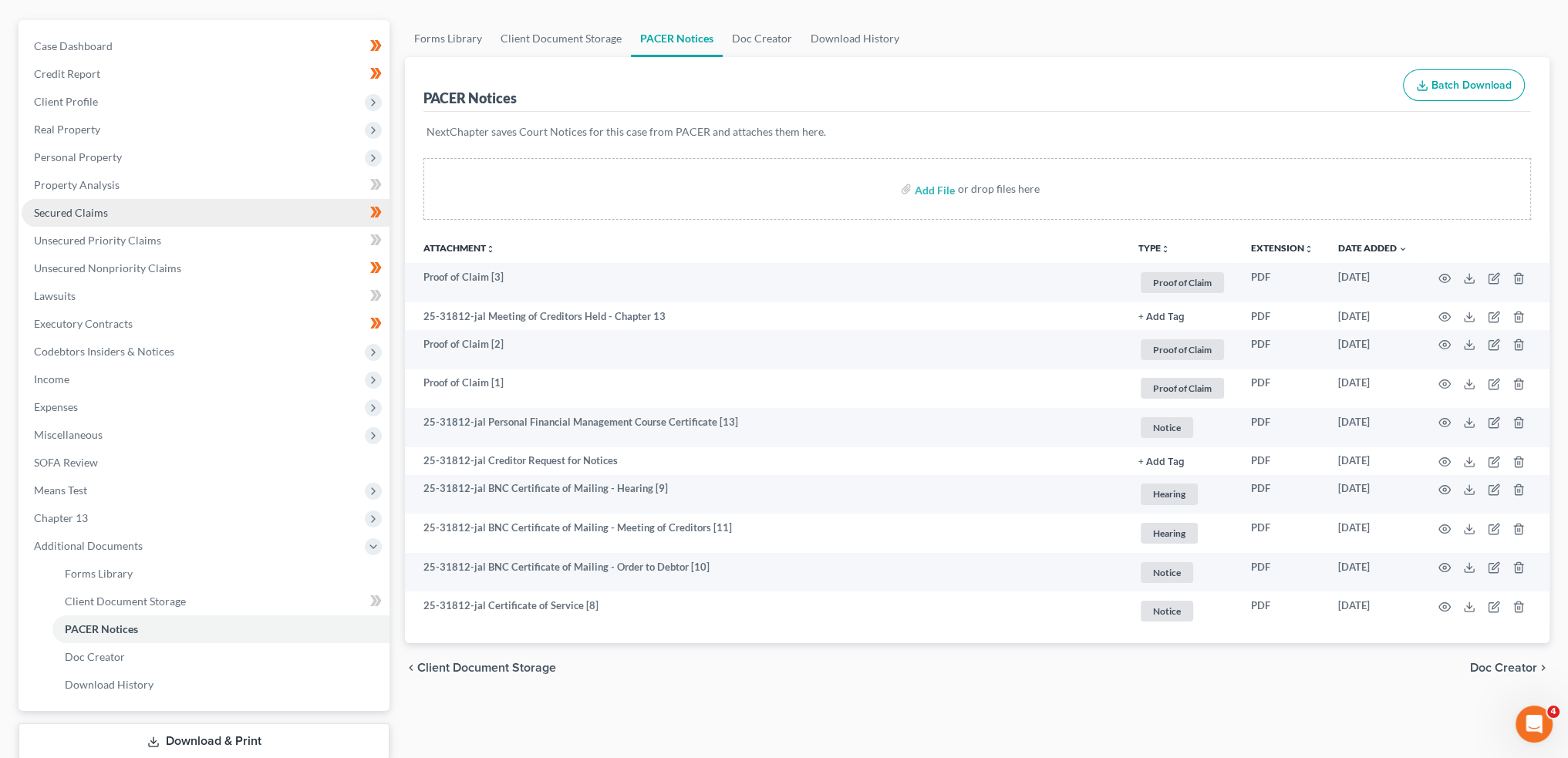
click at [146, 207] on link "Secured Claims" at bounding box center [205, 213] width 368 height 28
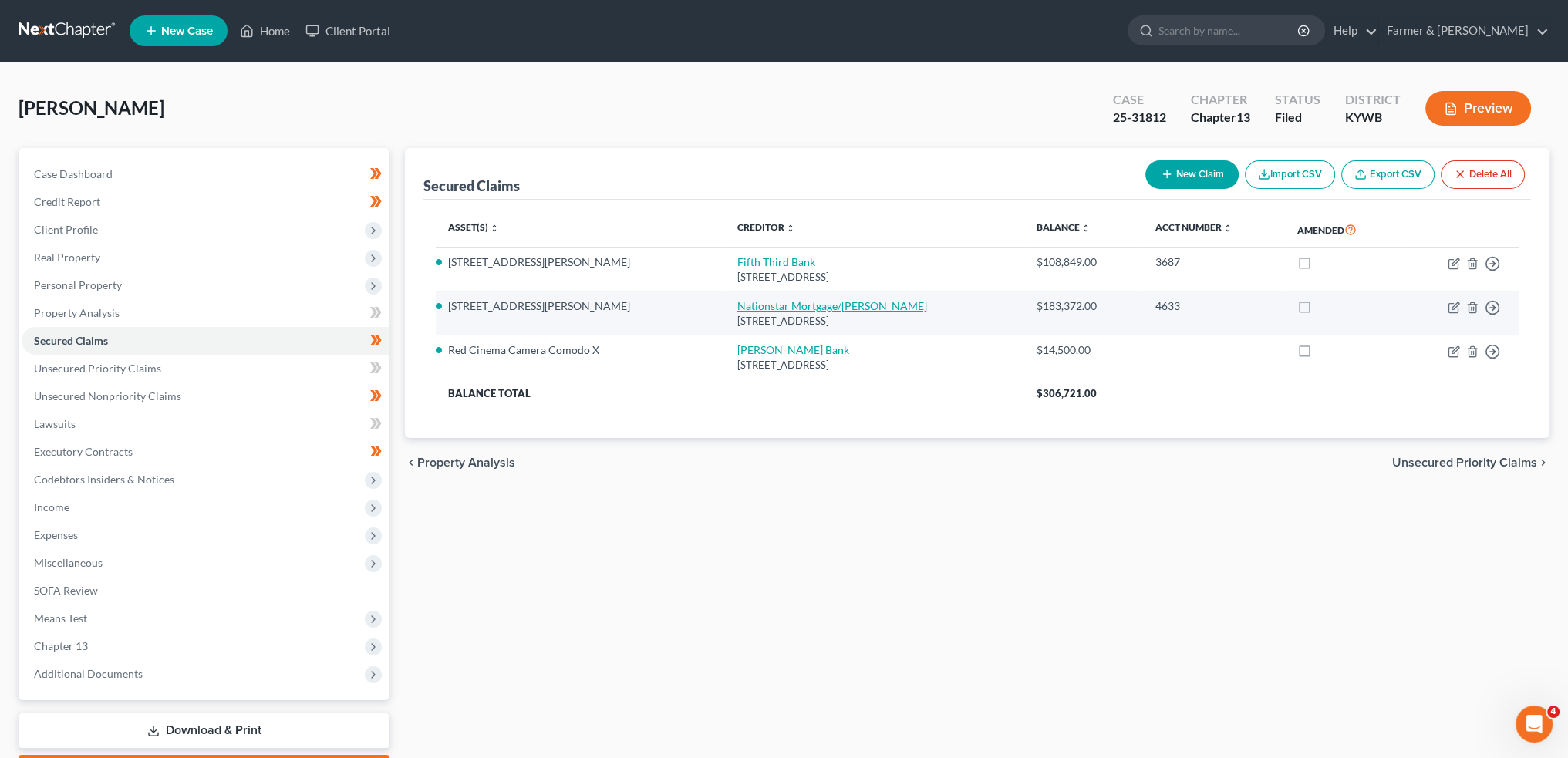
click at [738, 307] on link "Nationstar Mortgage/Mr. Cooper" at bounding box center [832, 306] width 189 height 13
select select "45"
select select "3"
select select "13"
select select "4"
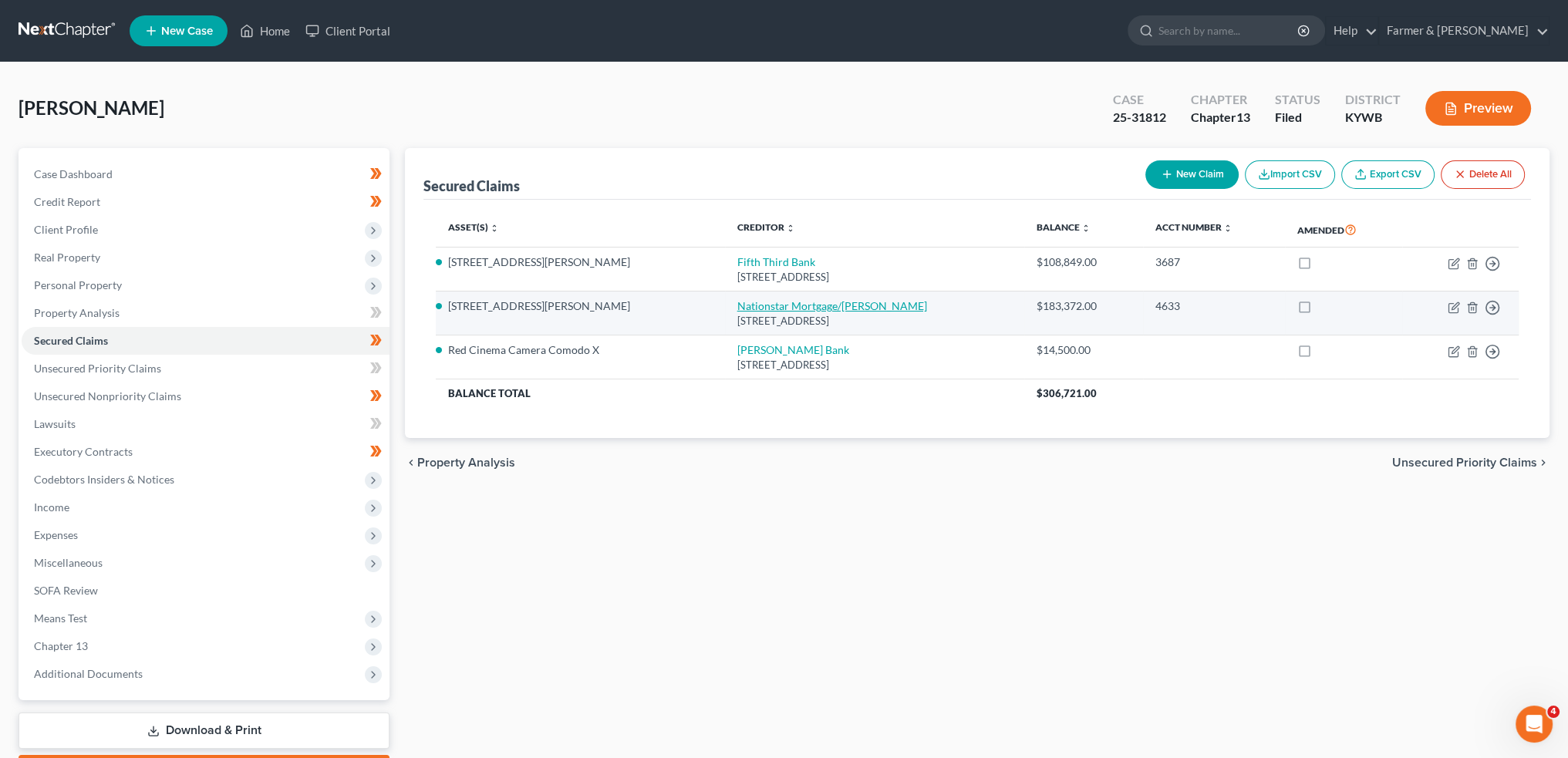
select select "0"
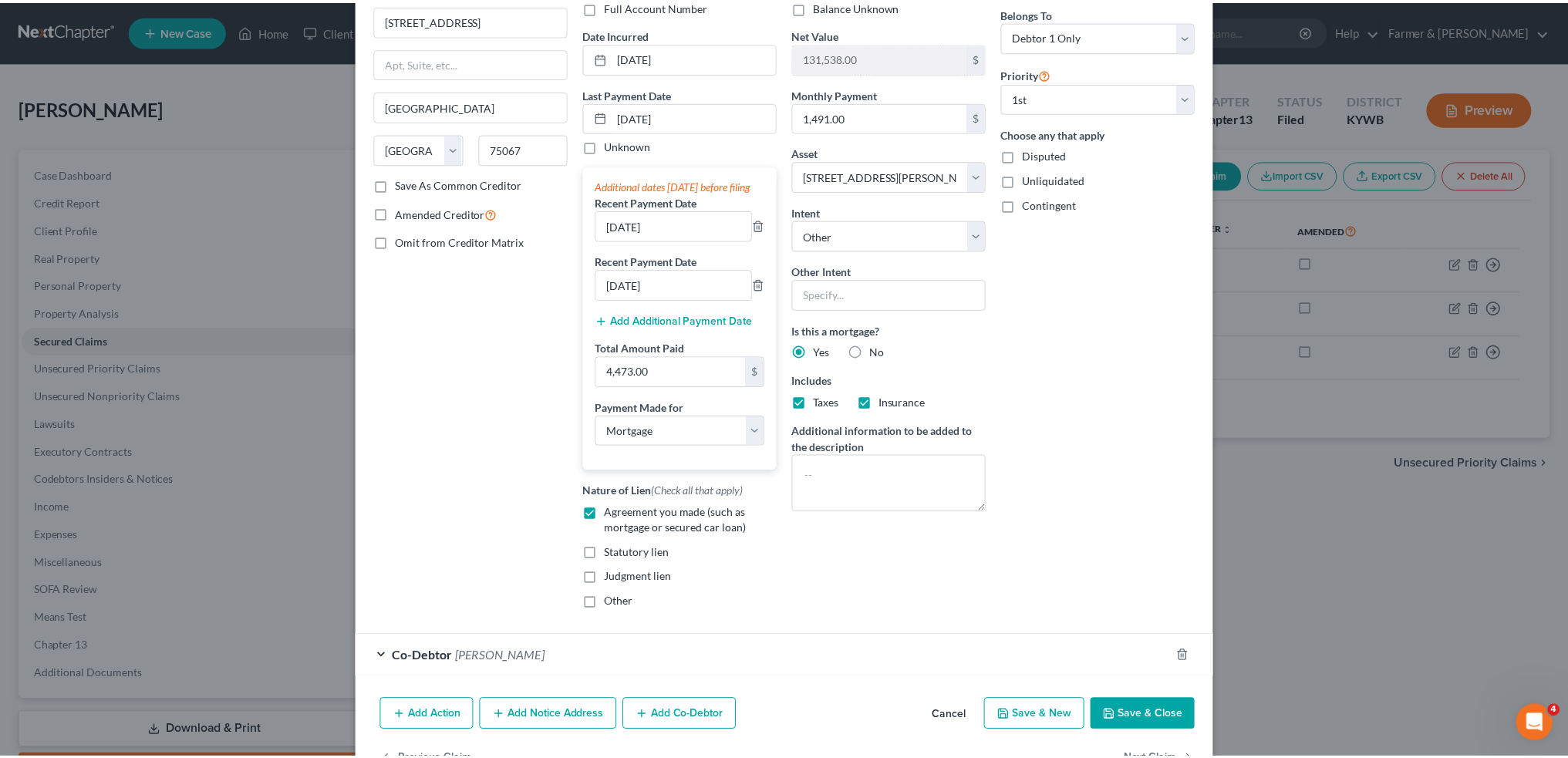
scroll to position [187, 0]
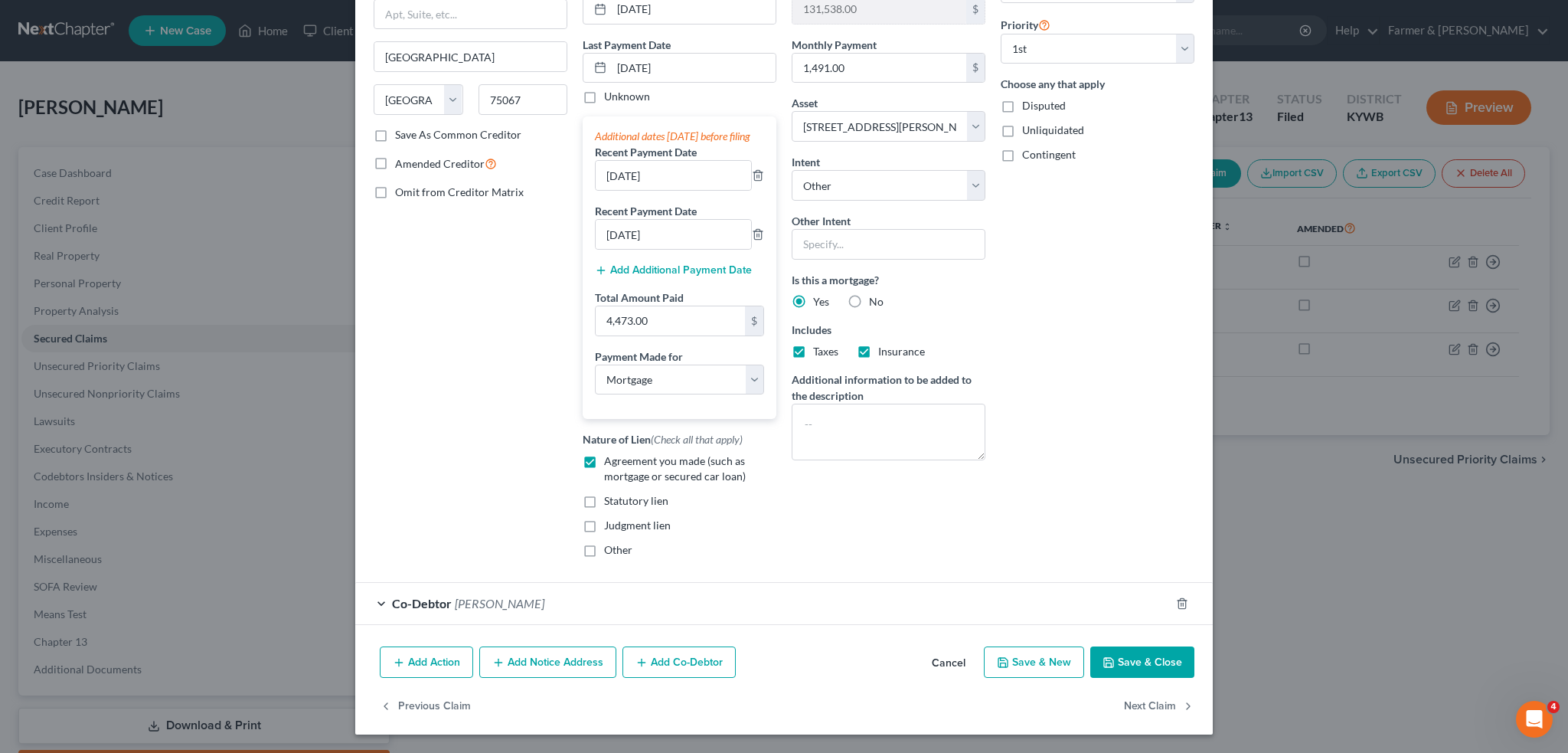
click at [1147, 666] on button "Save & Close" at bounding box center [1142, 662] width 104 height 32
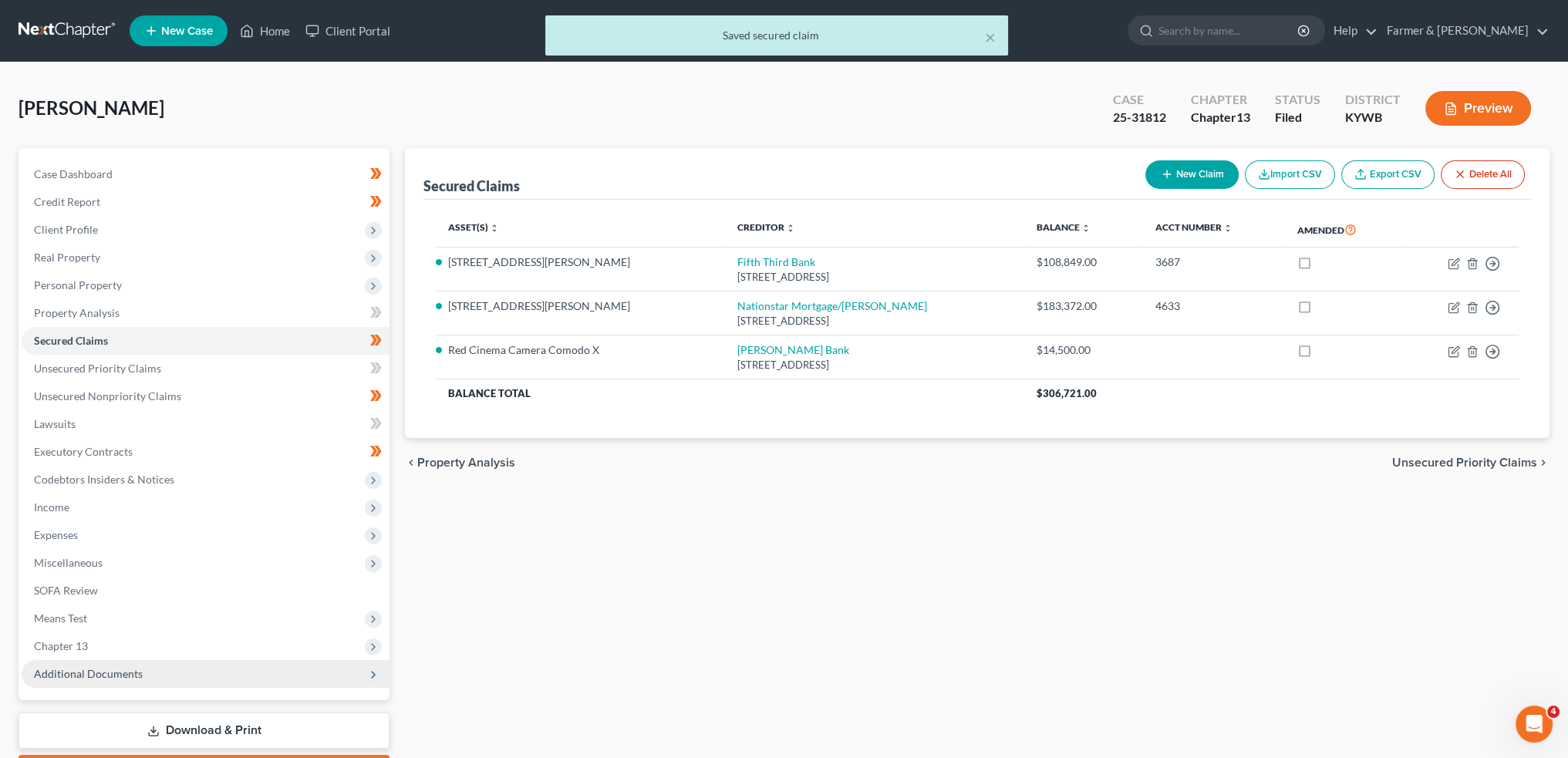
click at [103, 668] on span "Additional Documents" at bounding box center [88, 674] width 109 height 13
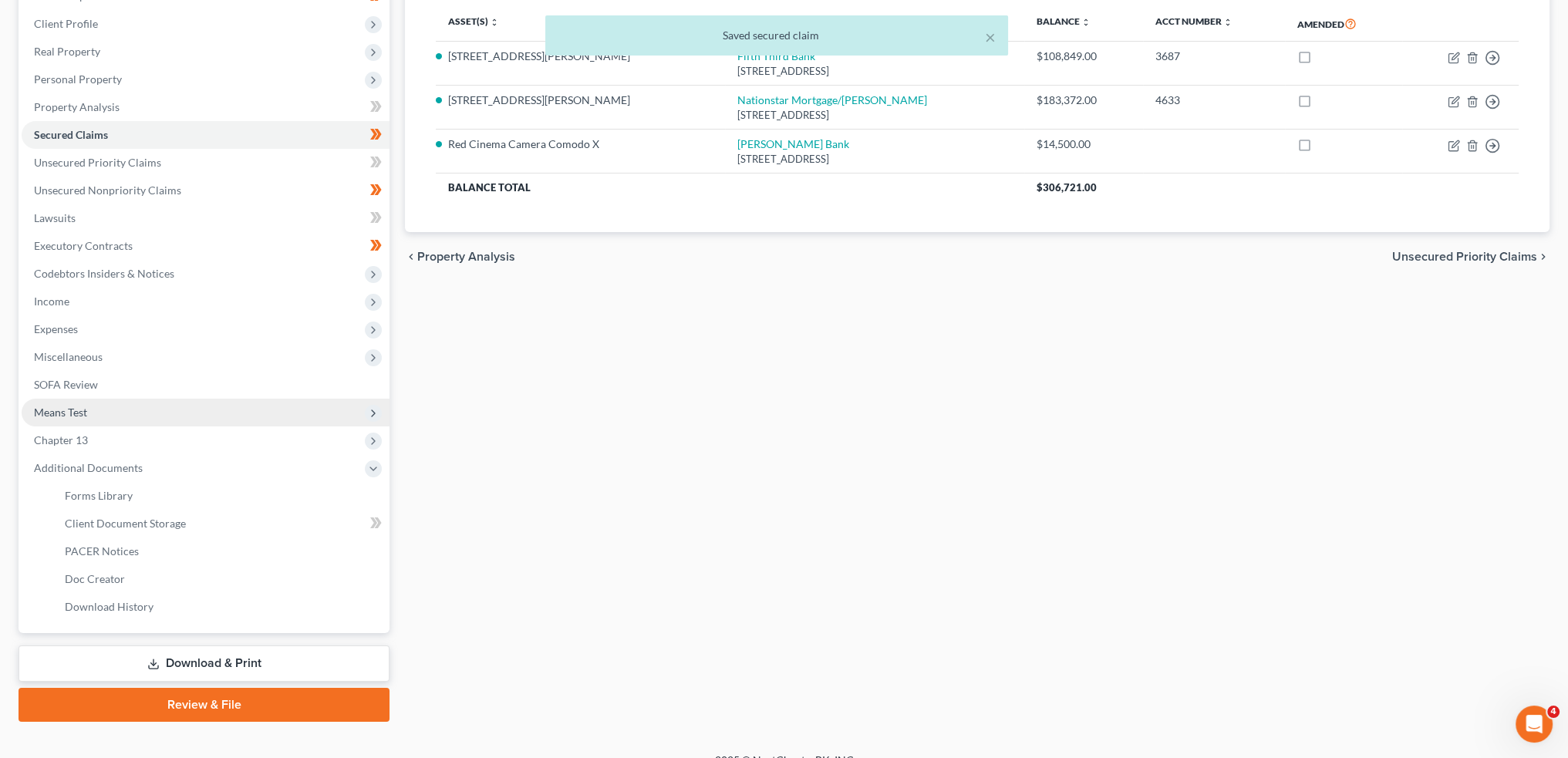
scroll to position [226, 0]
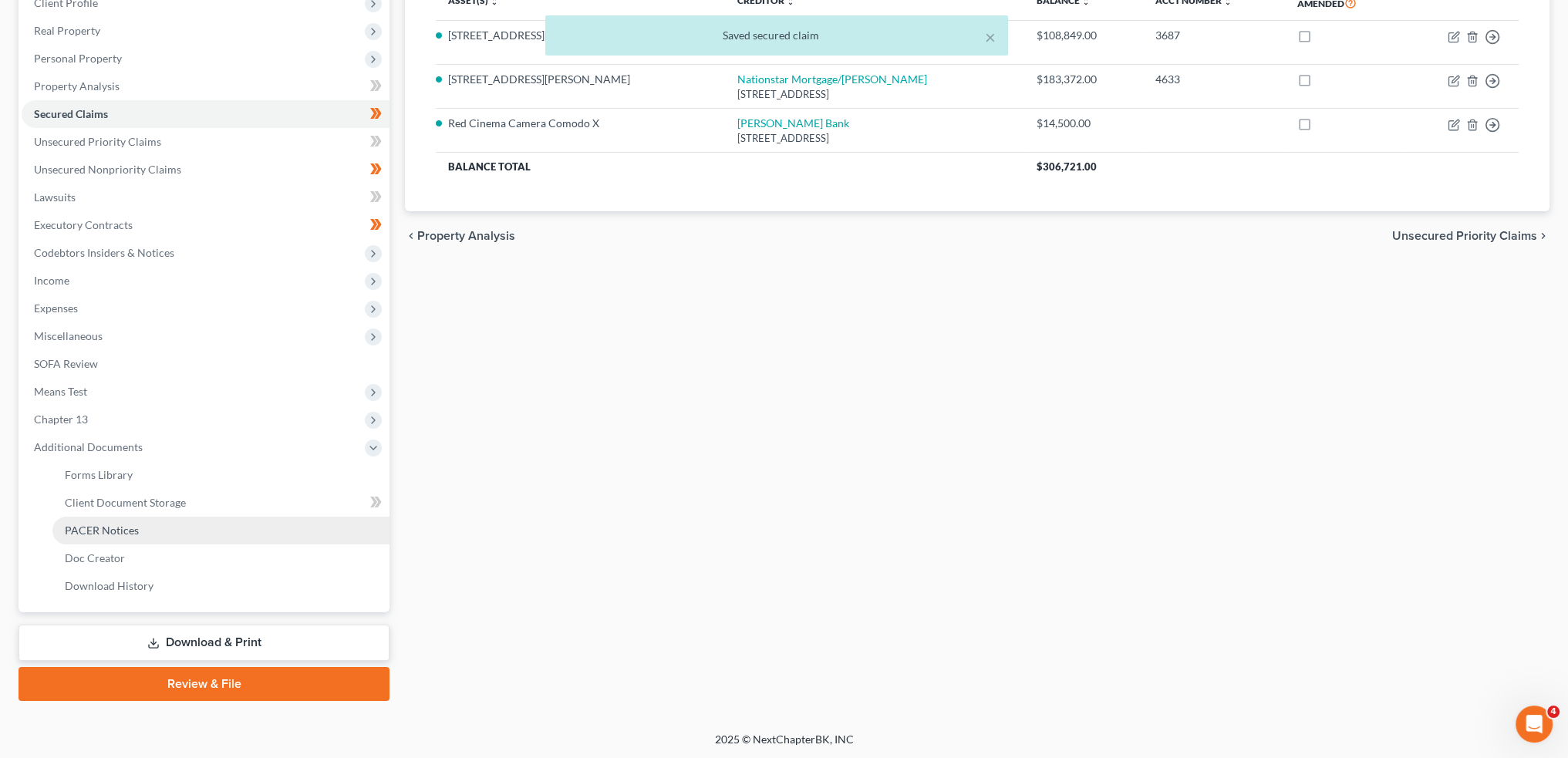
click at [113, 523] on span "PACER Notices" at bounding box center [102, 530] width 74 height 13
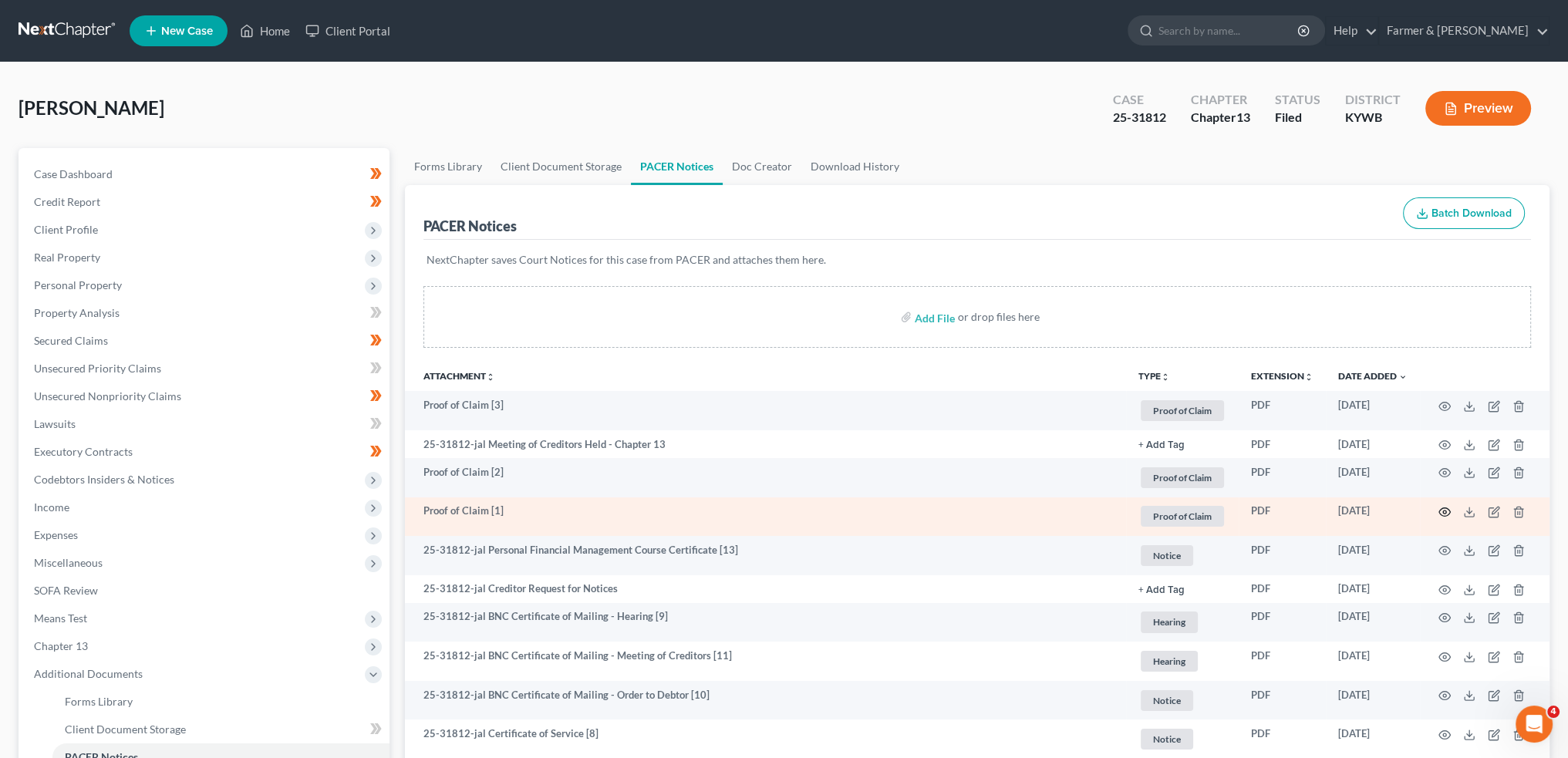
click at [1441, 508] on icon "button" at bounding box center [1446, 512] width 12 height 8
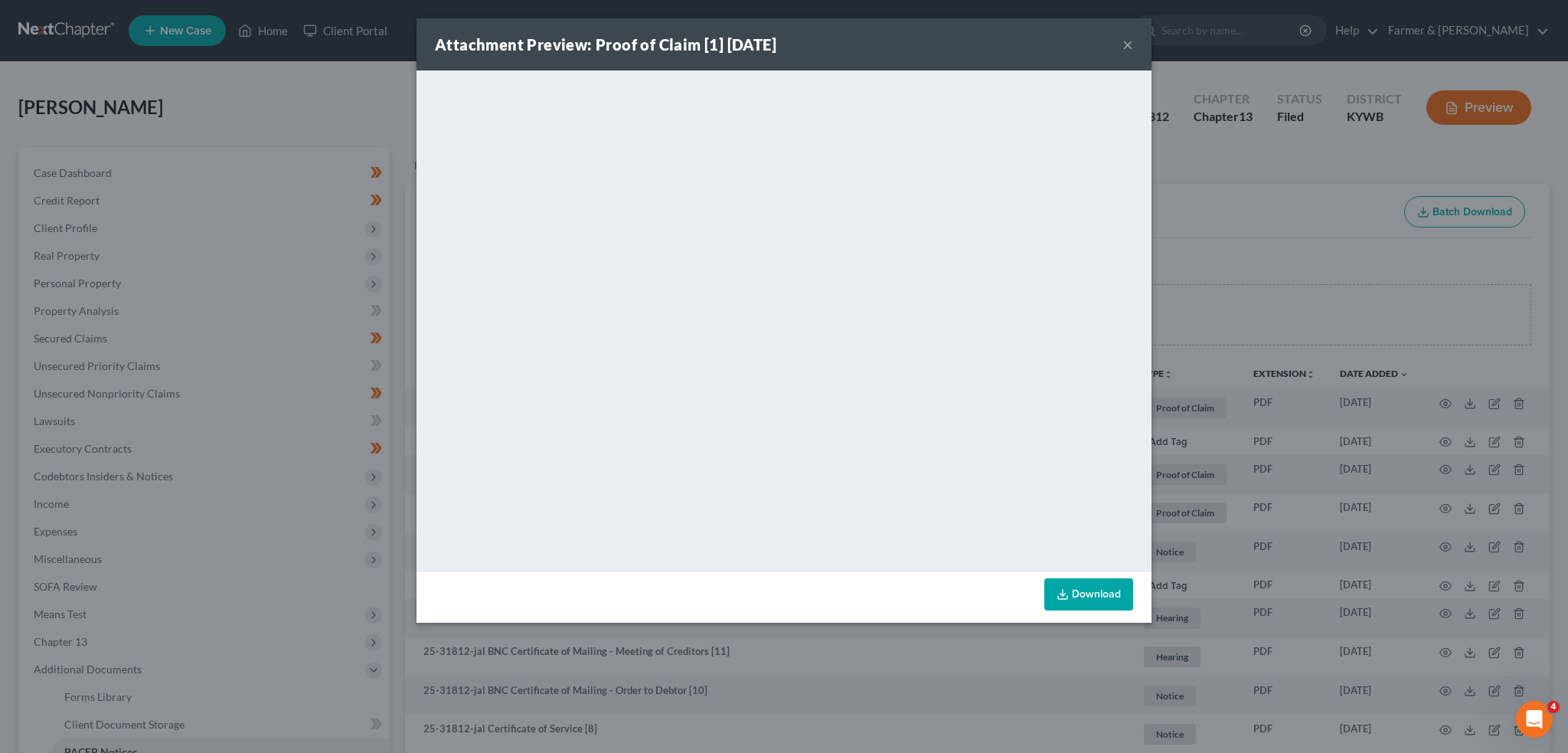
click at [1127, 45] on button "×" at bounding box center [1127, 44] width 11 height 18
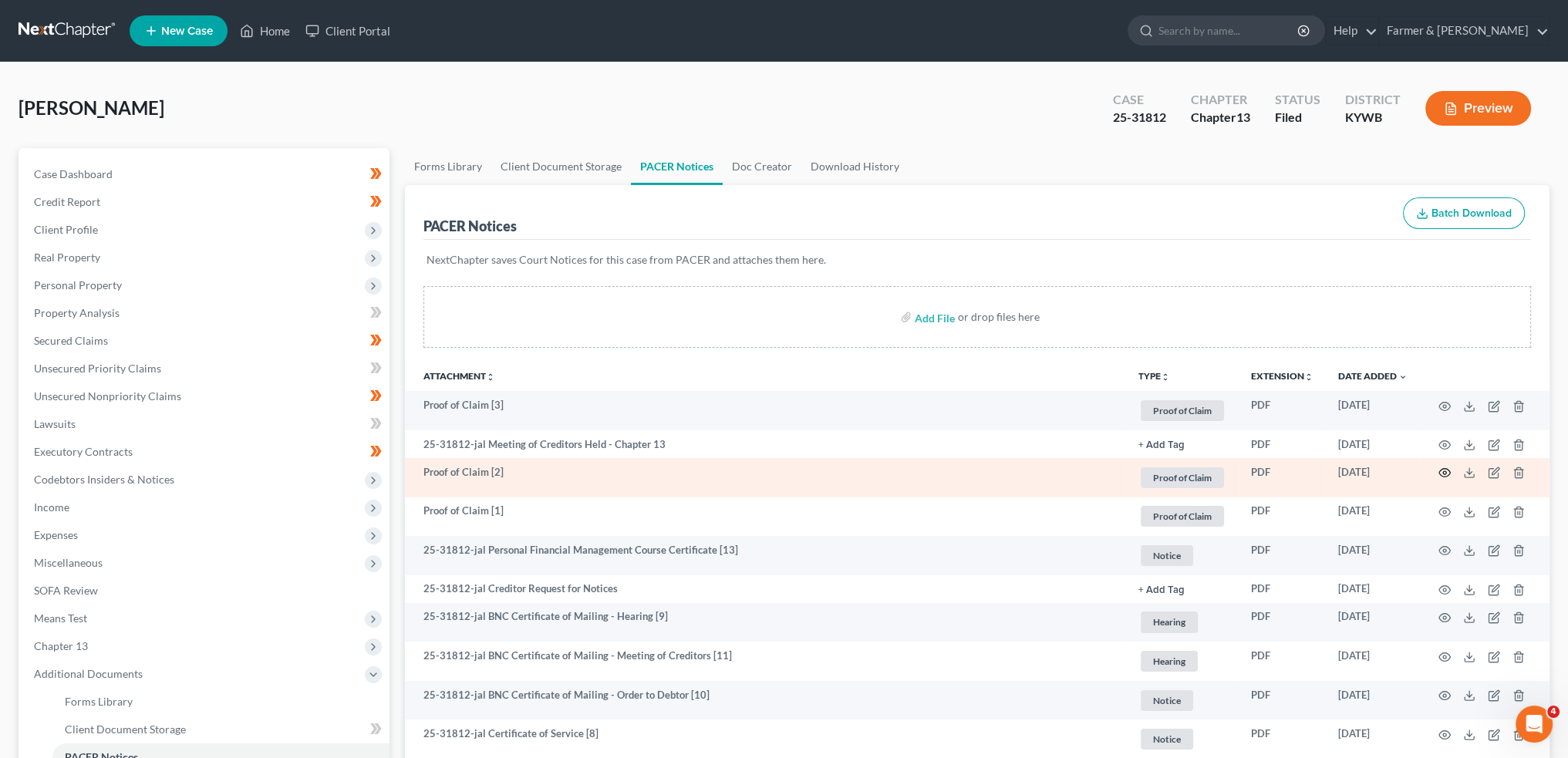
click at [1444, 470] on icon "button" at bounding box center [1445, 472] width 12 height 12
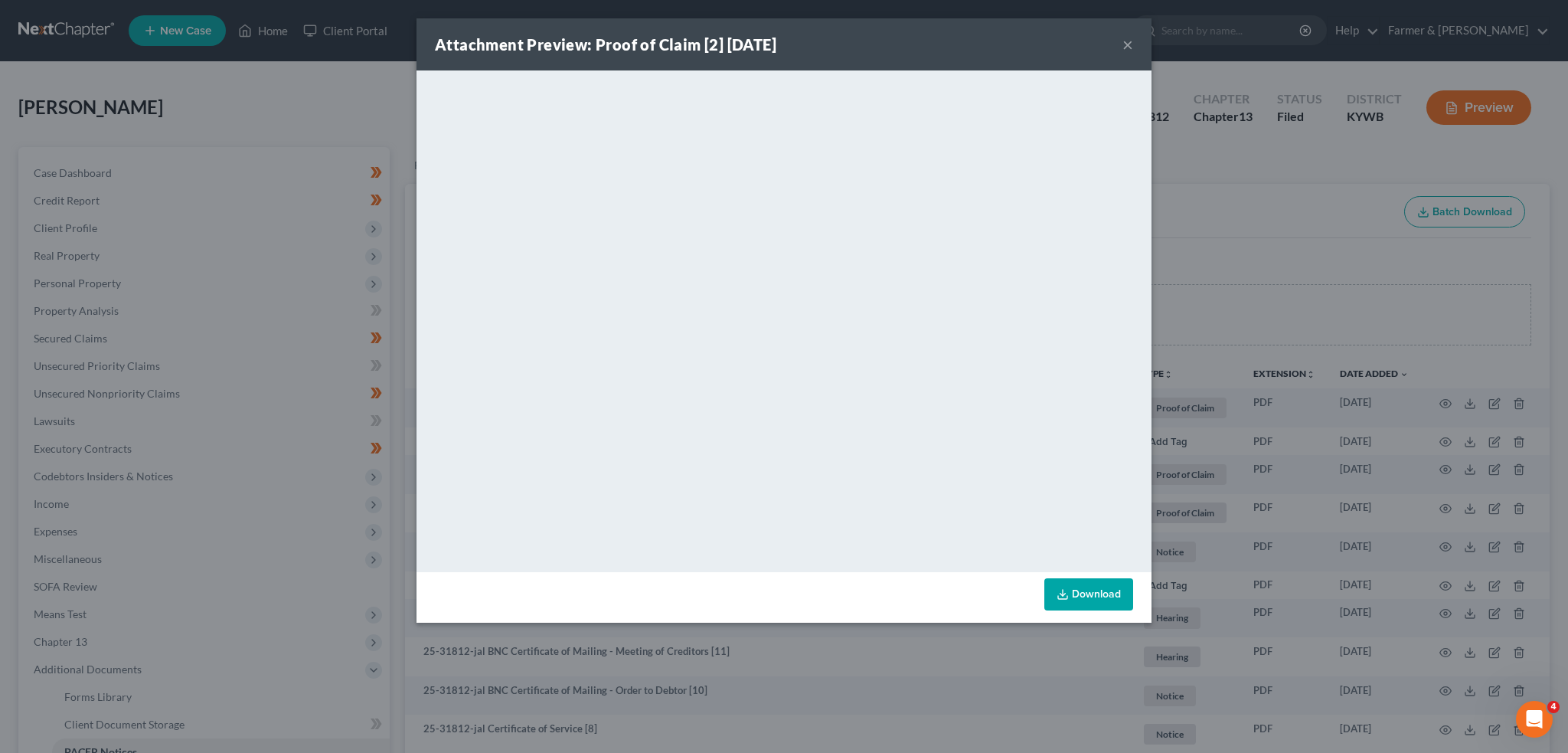
click at [1124, 45] on button "×" at bounding box center [1127, 44] width 11 height 18
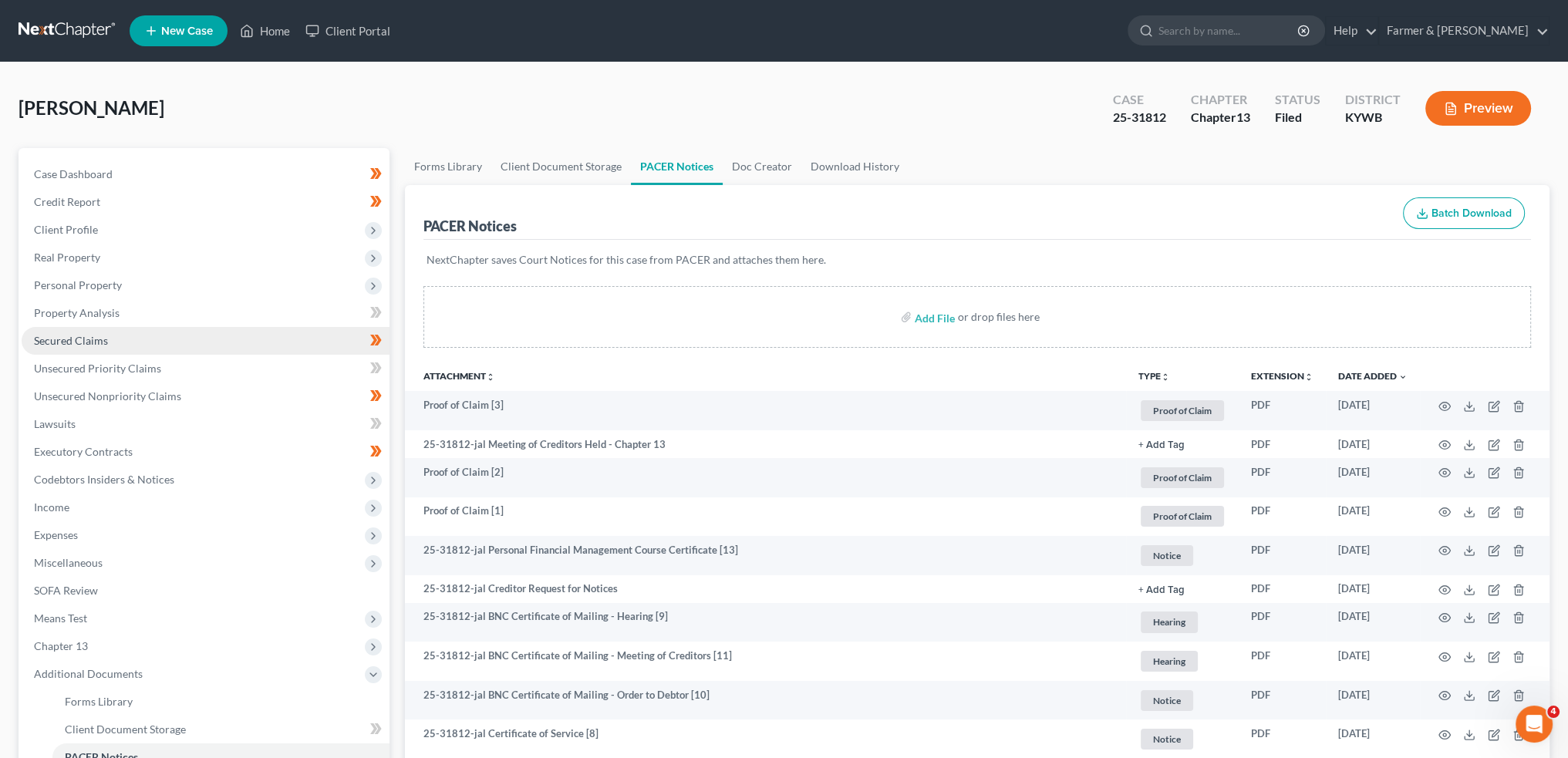
click at [145, 338] on link "Secured Claims" at bounding box center [205, 341] width 368 height 28
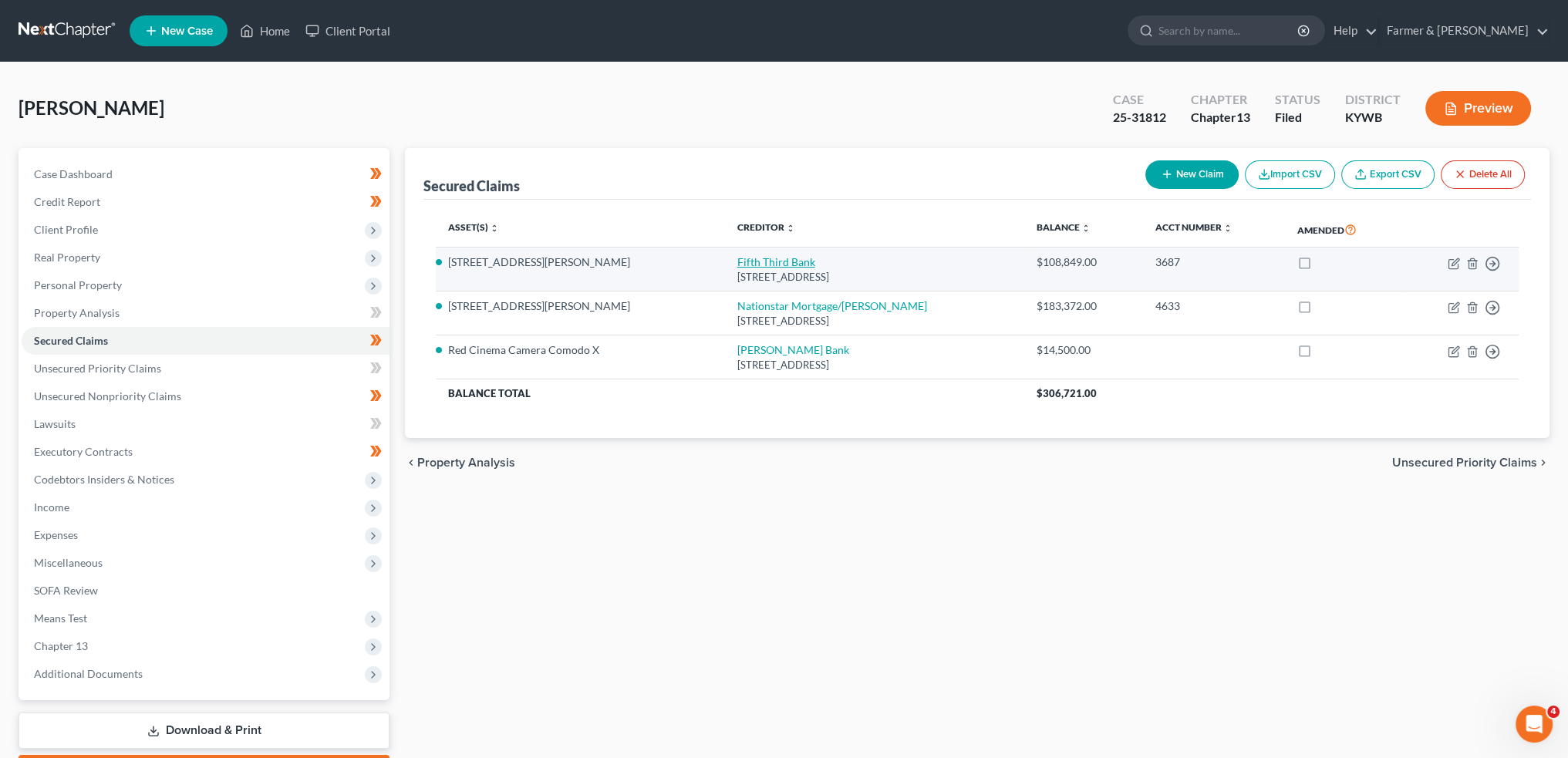
click at [738, 257] on link "Fifth Third Bank" at bounding box center [777, 262] width 78 height 13
select select "36"
select select "3"
select select "13"
select select "4"
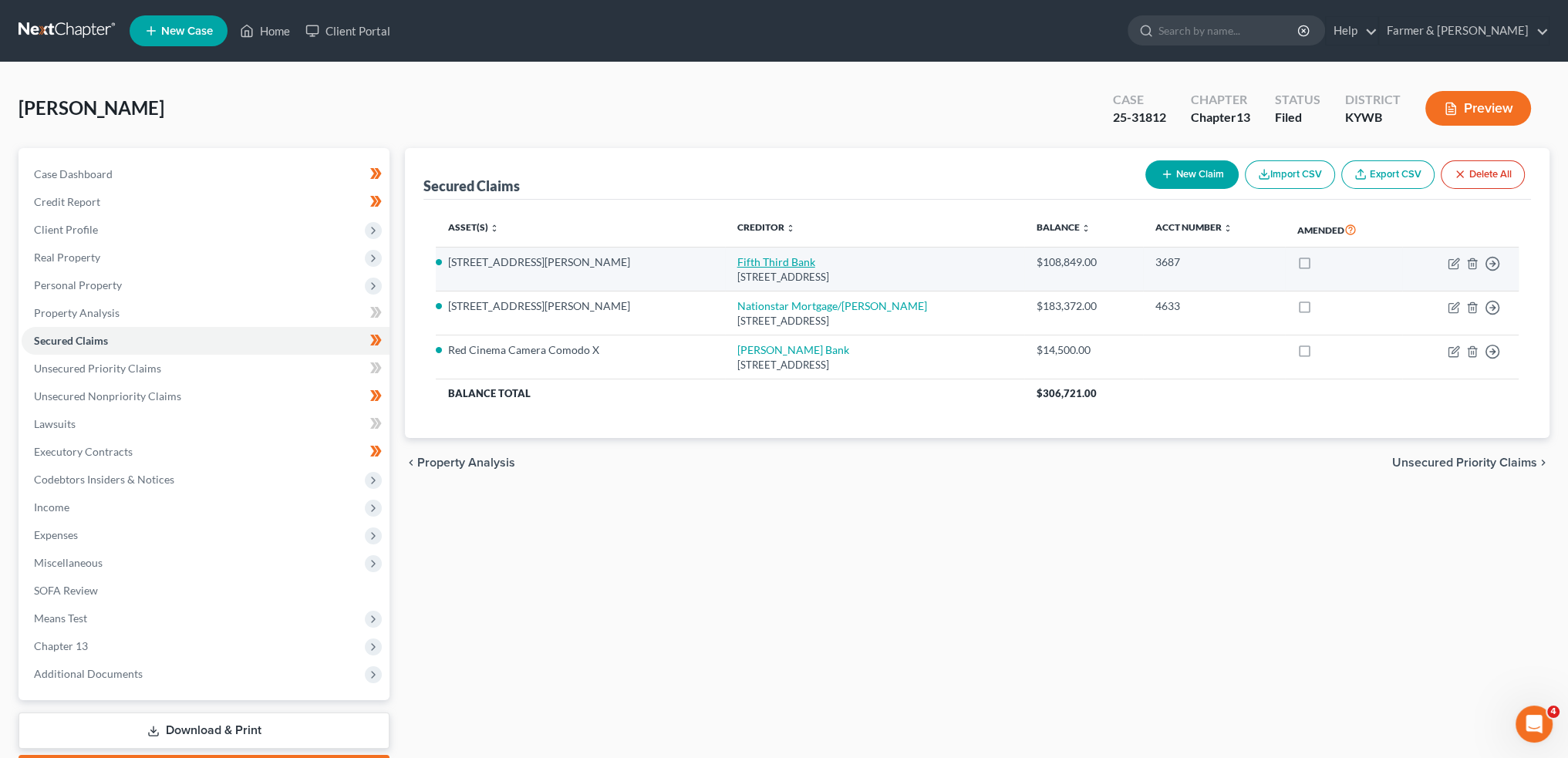
select select "0"
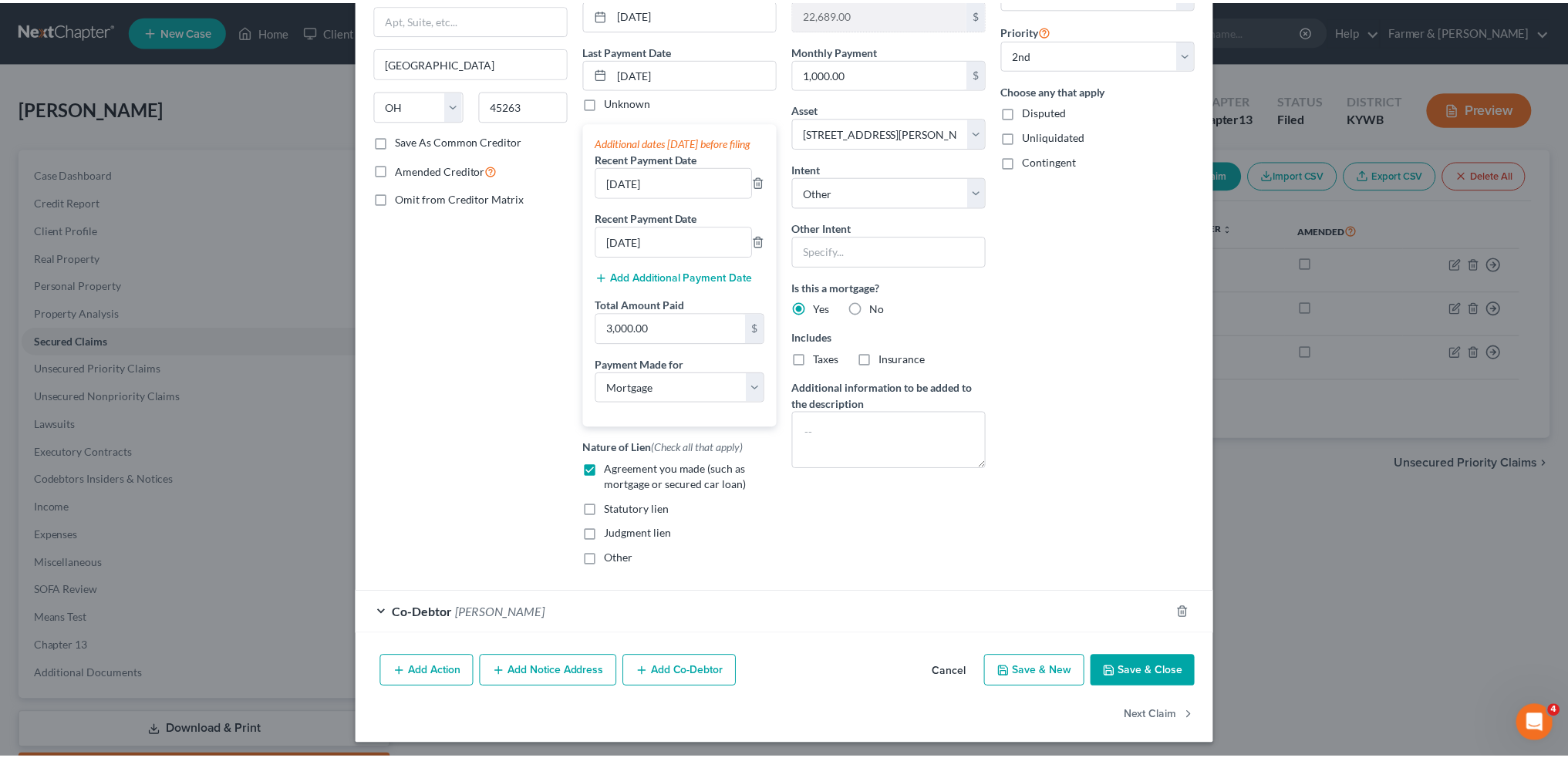
scroll to position [187, 0]
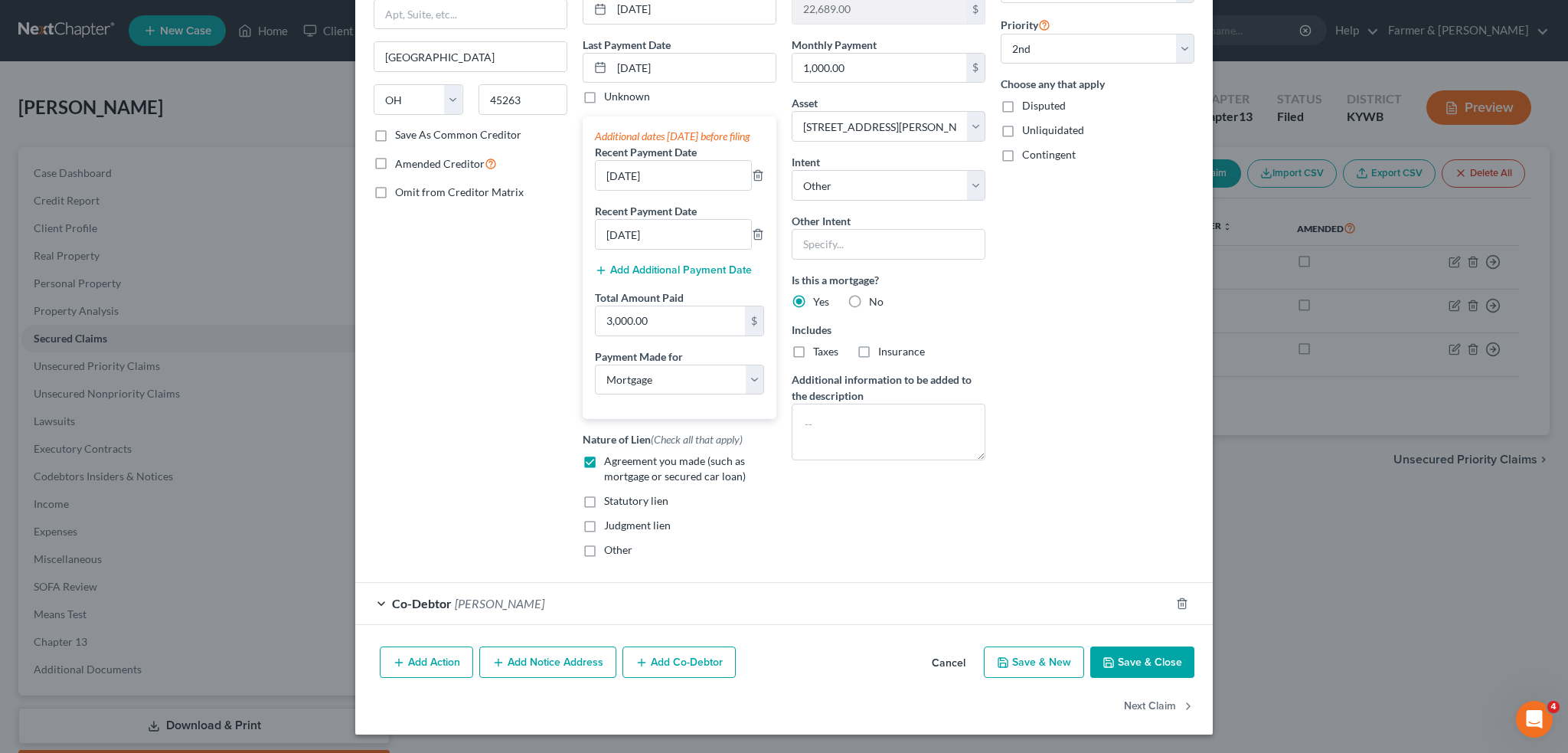
click at [1121, 659] on button "Save & Close" at bounding box center [1142, 662] width 104 height 32
select select
select select "1"
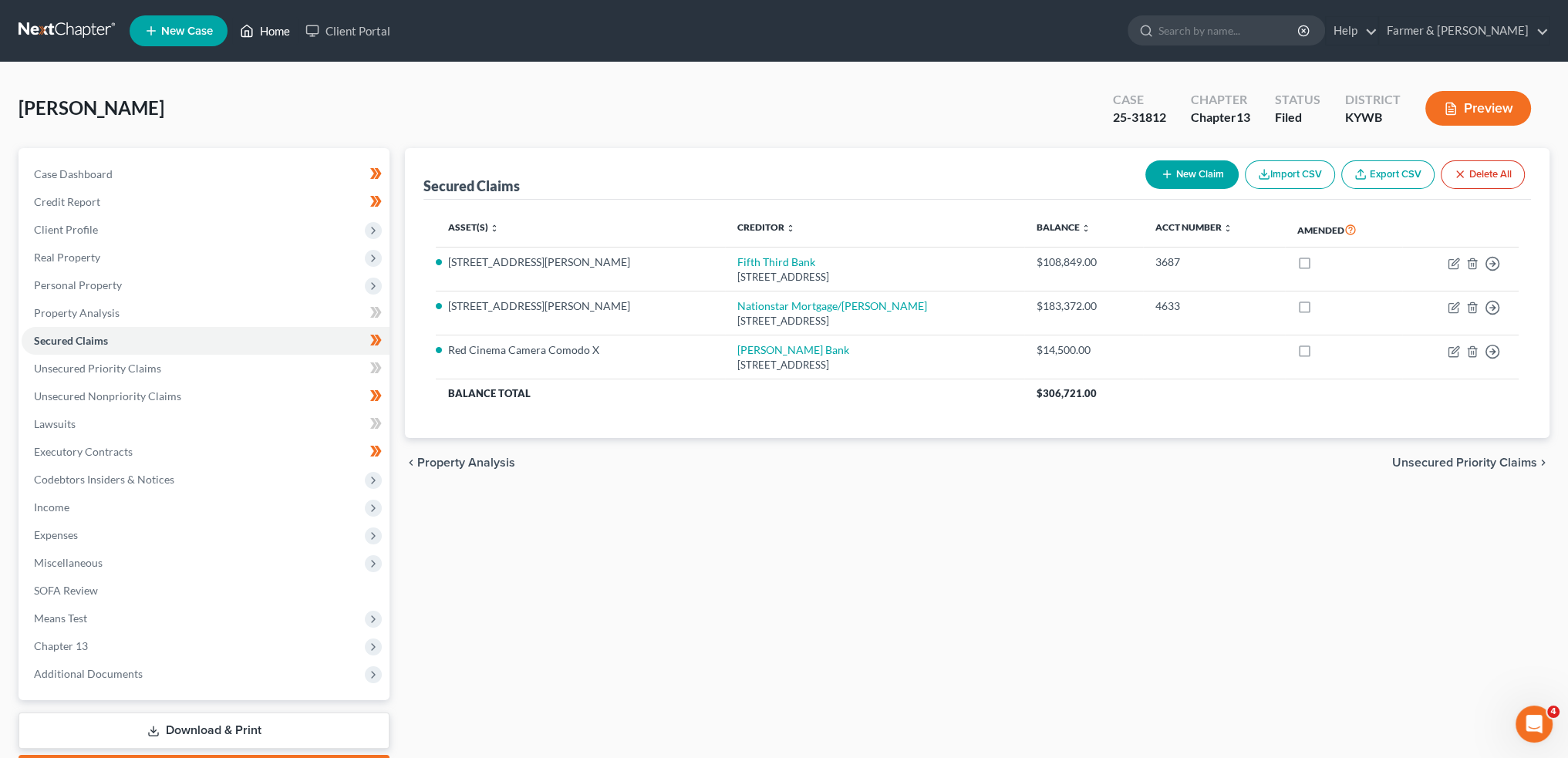
click at [256, 34] on link "Home" at bounding box center [265, 31] width 65 height 28
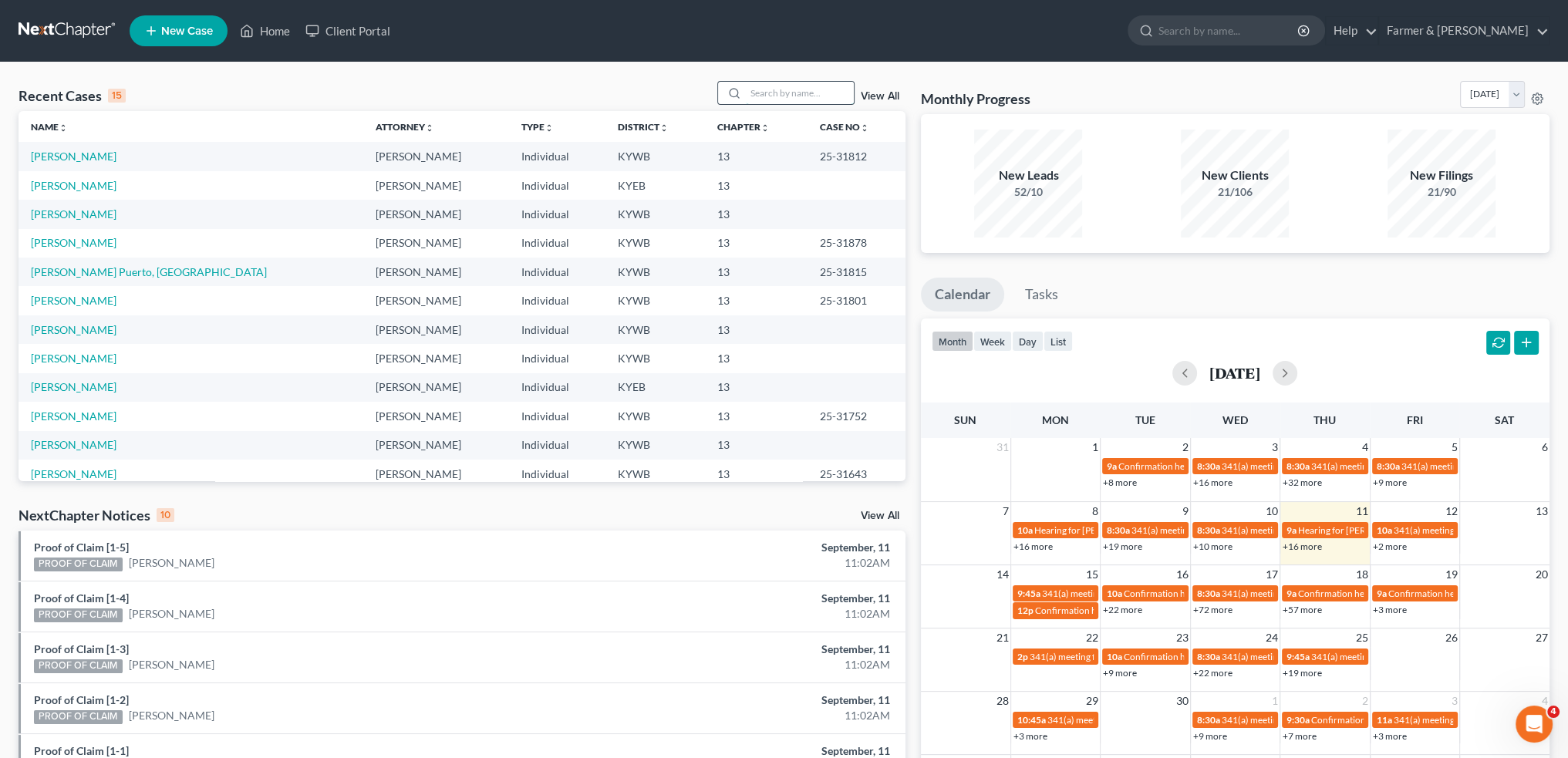
click at [781, 98] on input "search" at bounding box center [800, 93] width 108 height 22
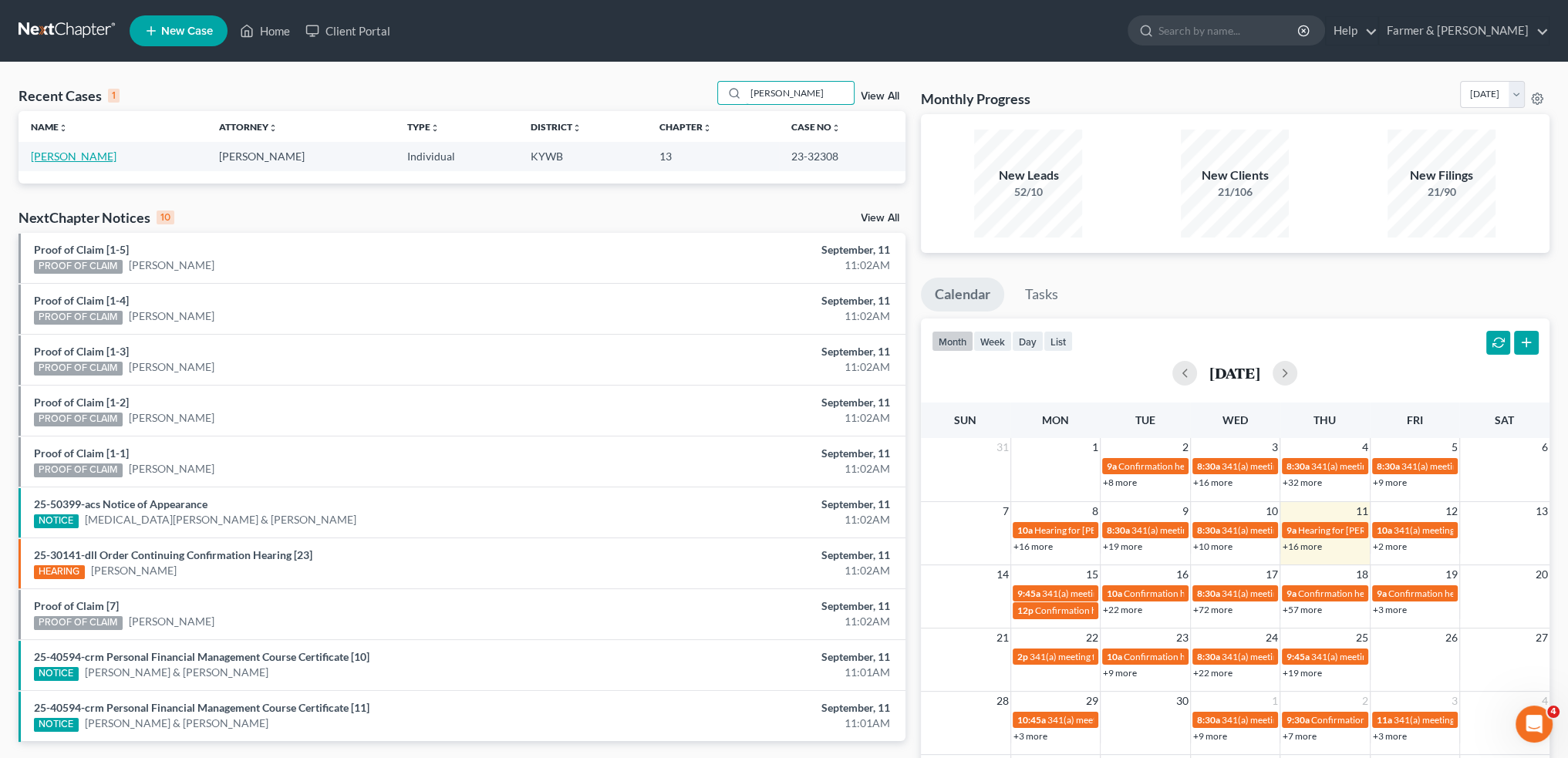
type input "joseph ford"
click at [66, 160] on link "Ford, Joseph" at bounding box center [74, 156] width 86 height 13
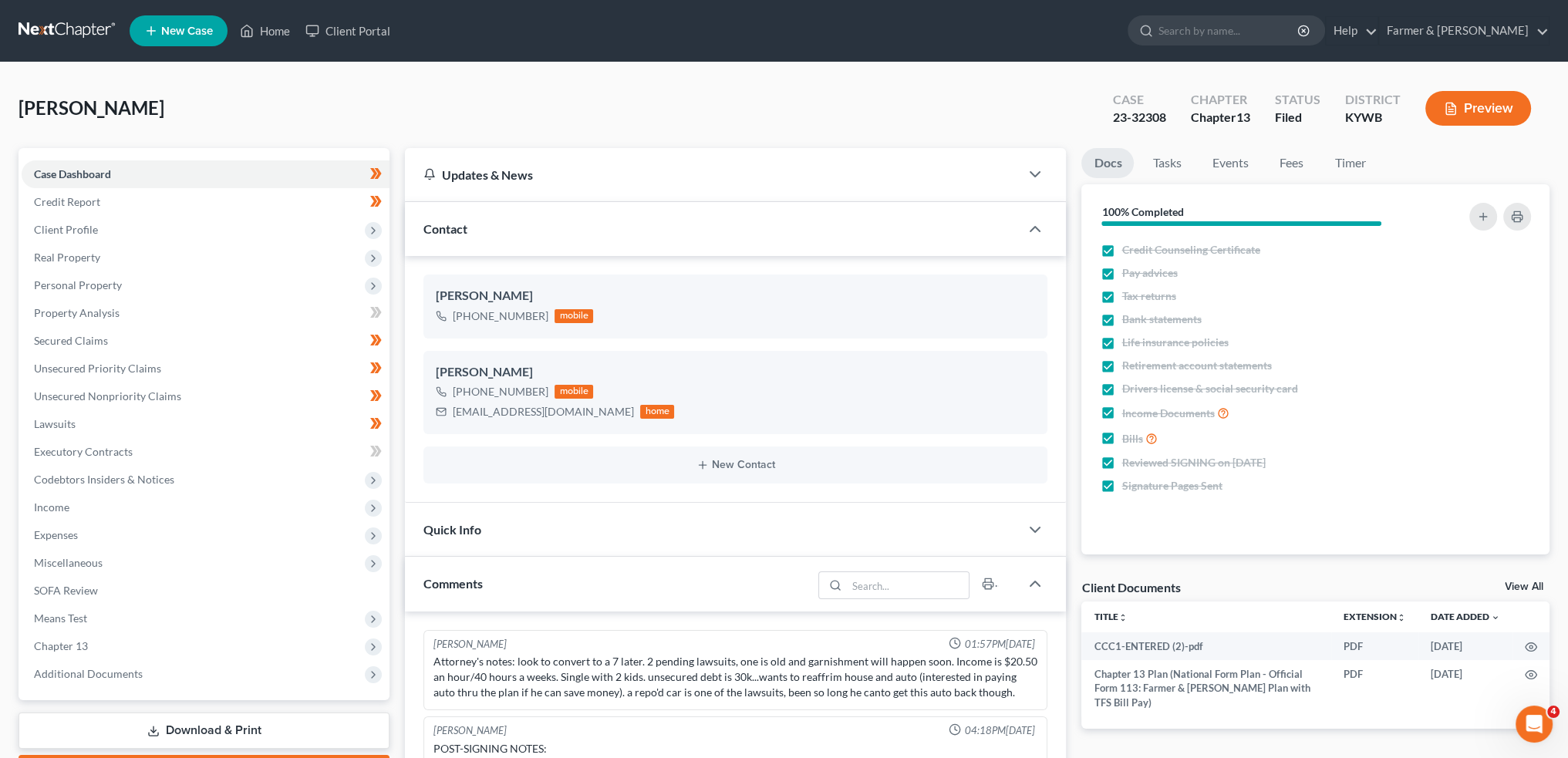
scroll to position [436, 0]
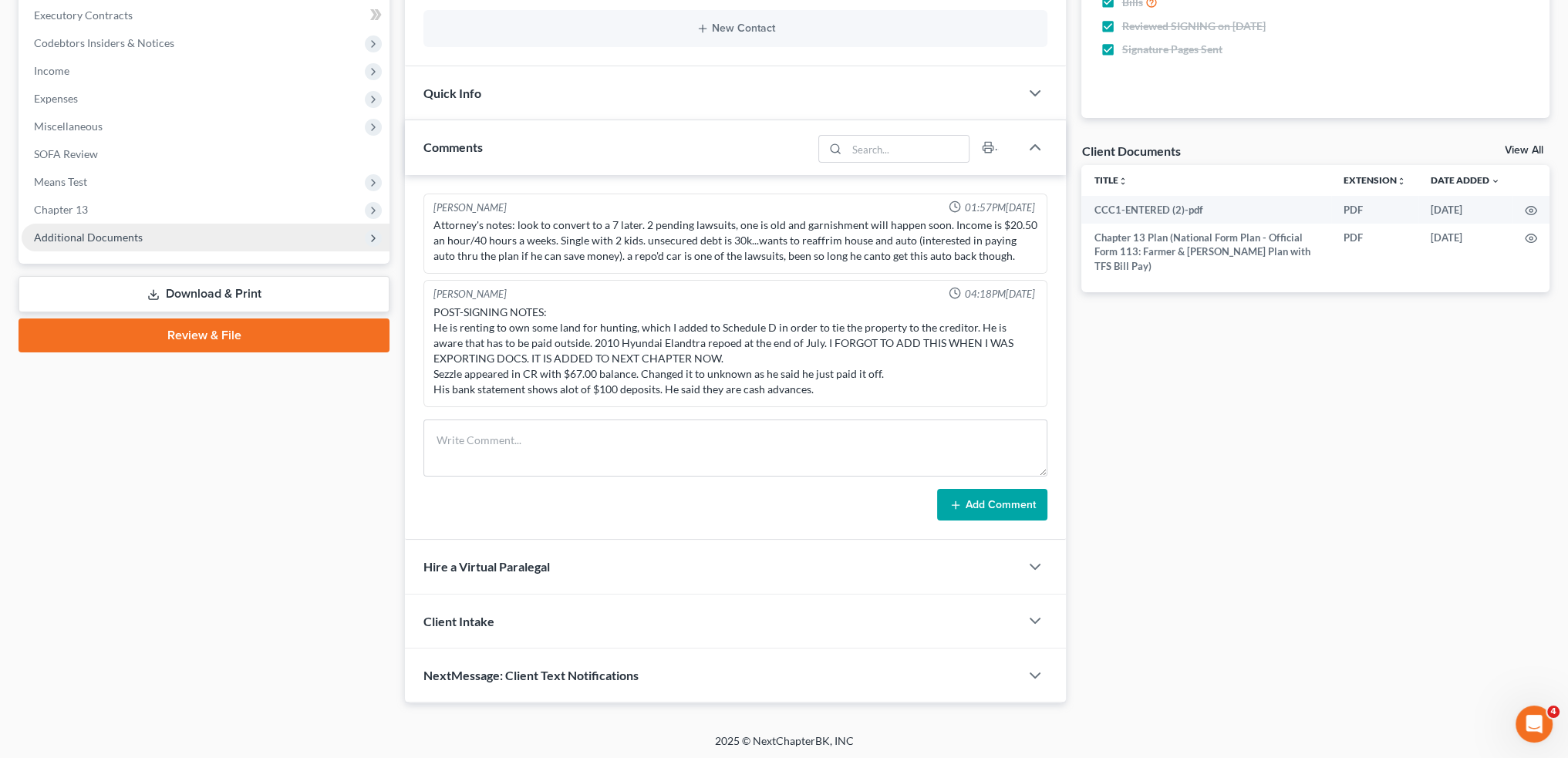
click at [93, 231] on span "Additional Documents" at bounding box center [88, 237] width 109 height 13
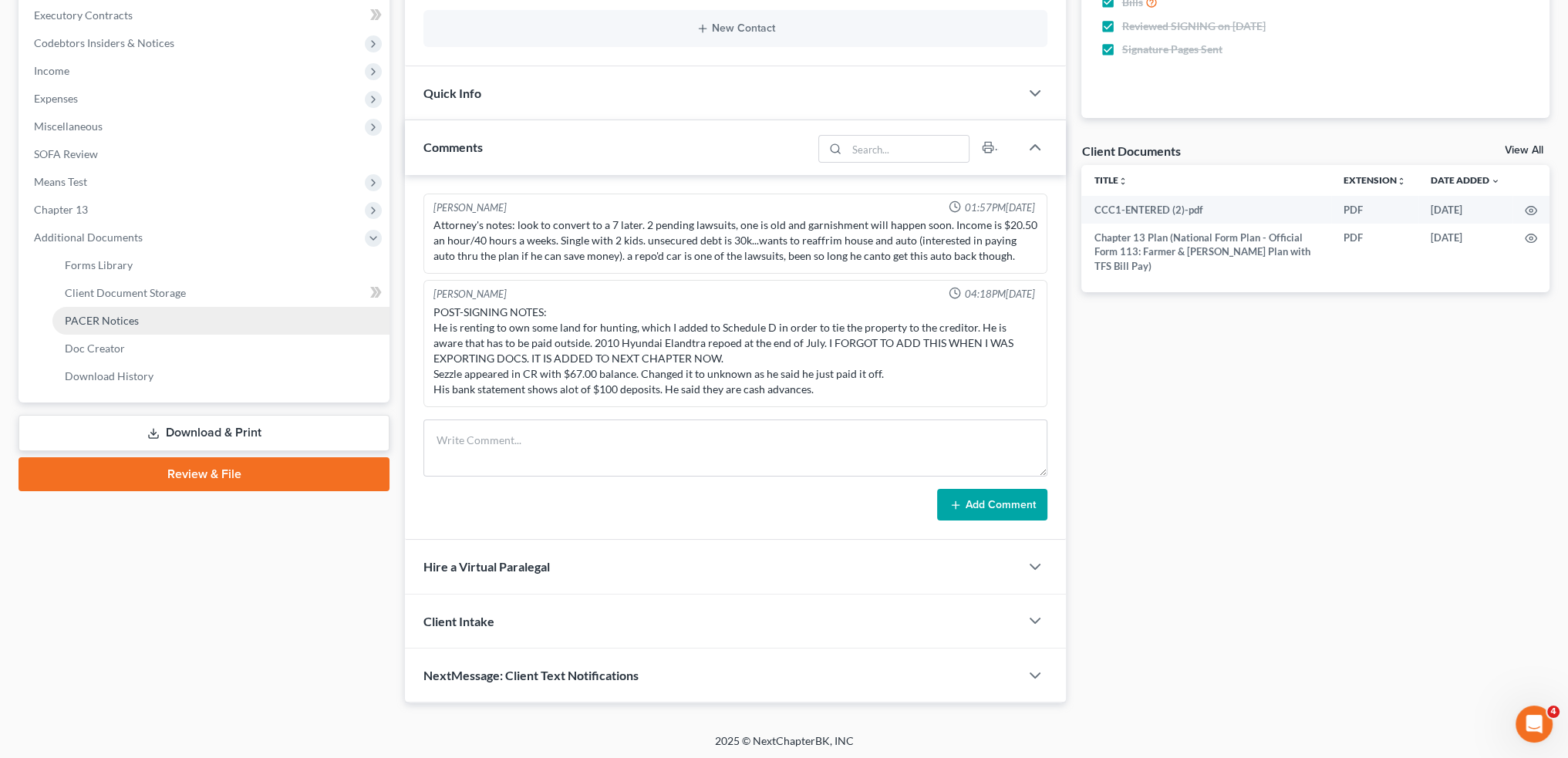
click at [107, 317] on span "PACER Notices" at bounding box center [102, 321] width 74 height 13
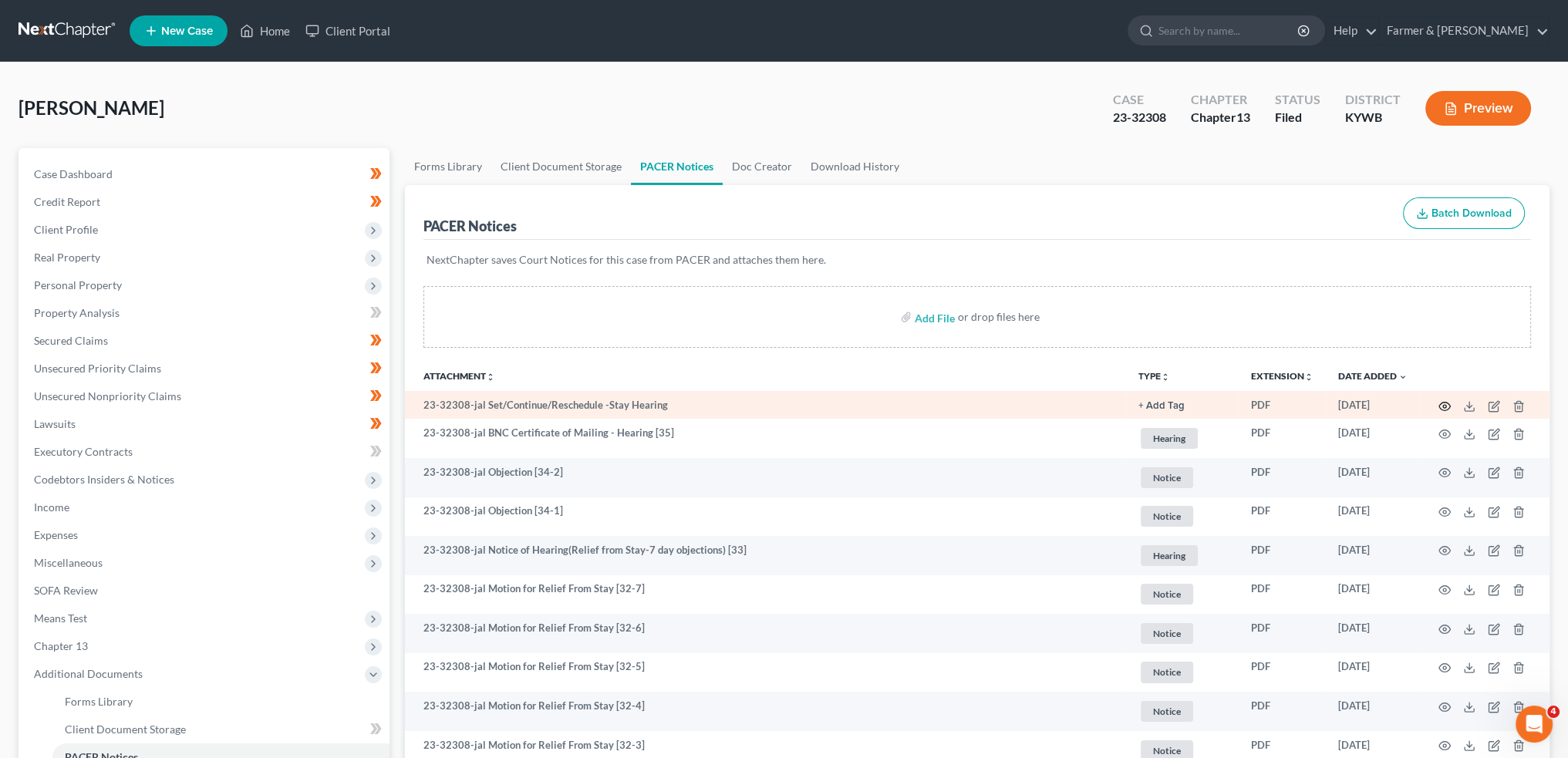
click at [1442, 406] on icon "button" at bounding box center [1445, 406] width 12 height 12
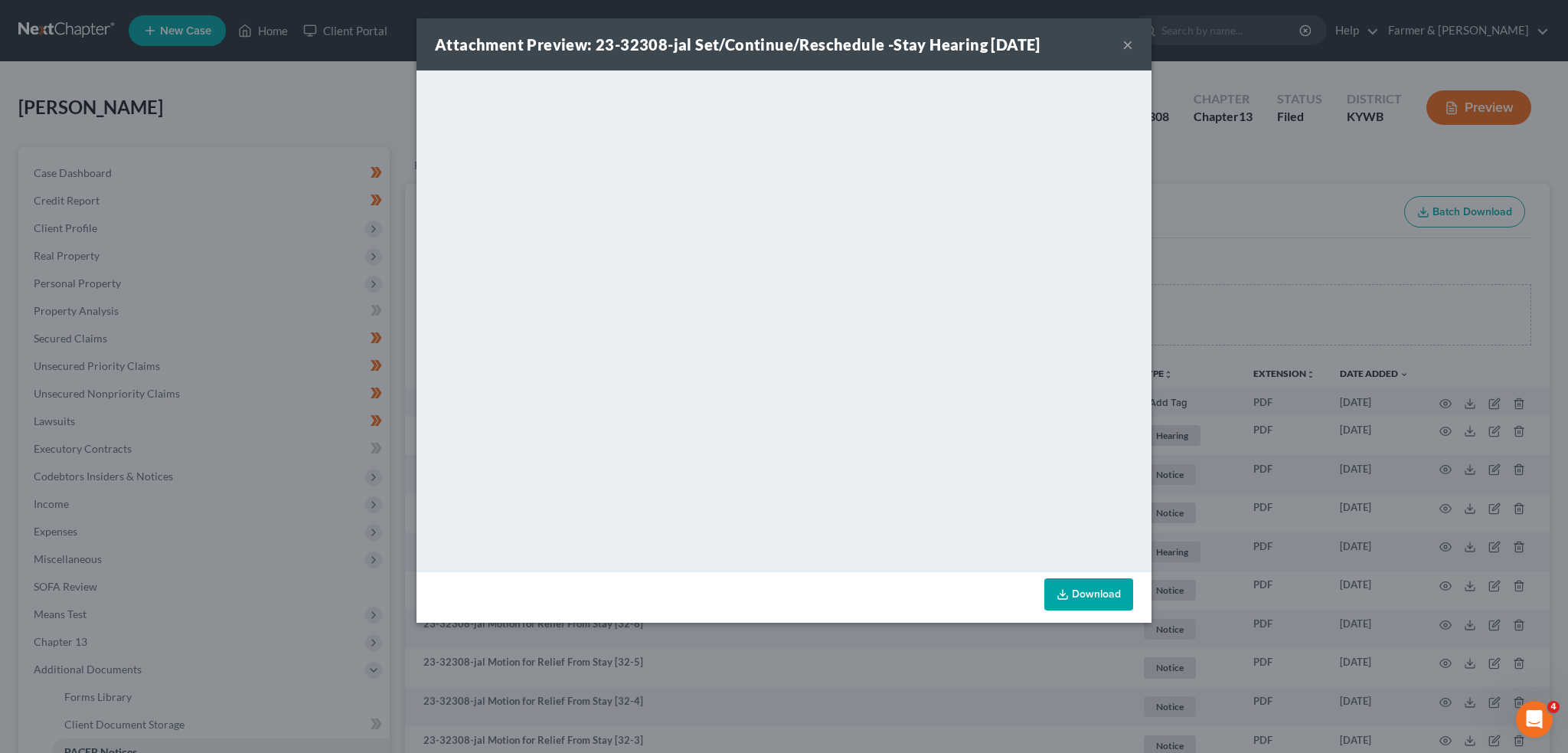
click at [1127, 44] on button "×" at bounding box center [1127, 44] width 11 height 18
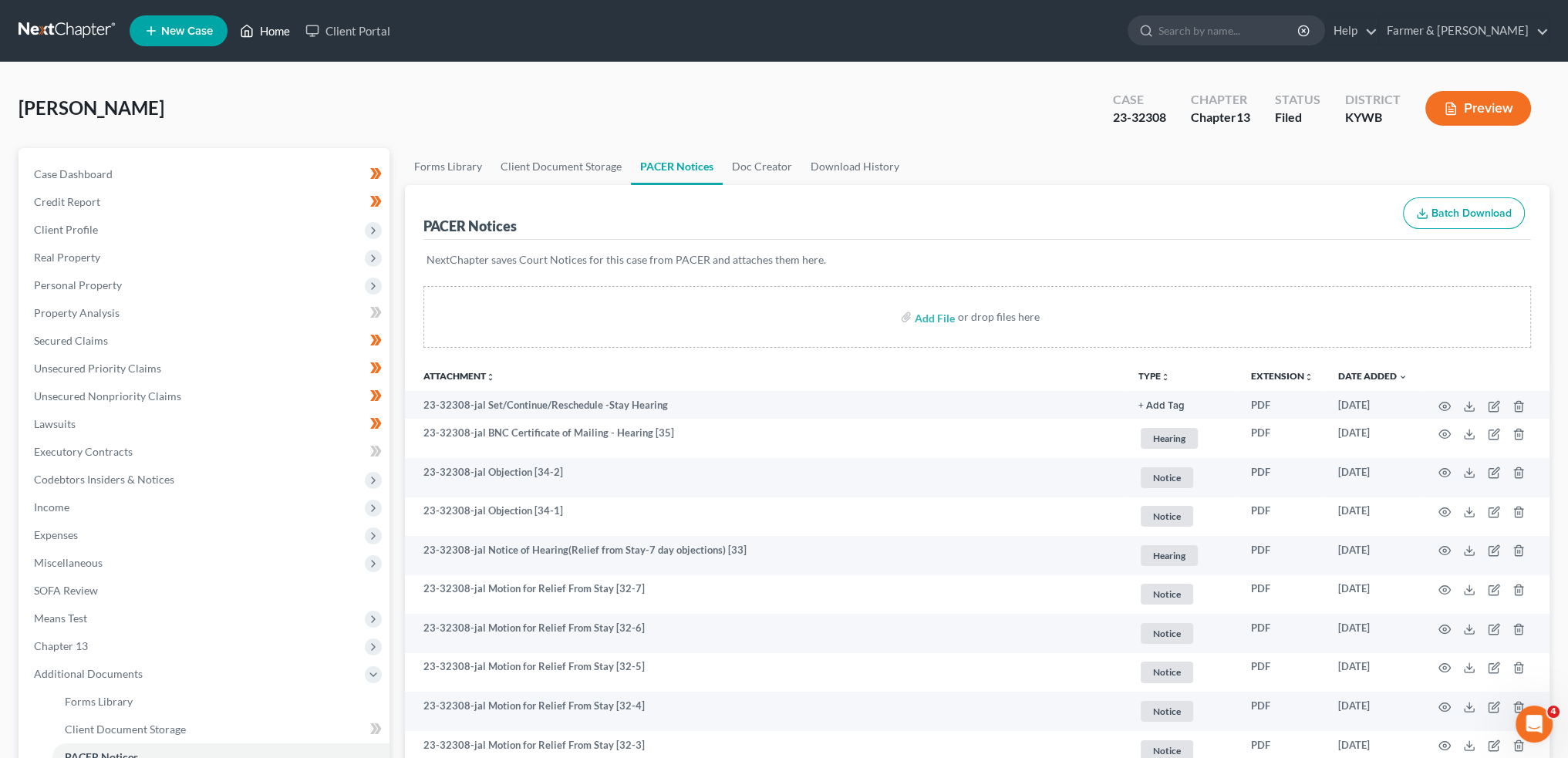
click at [259, 32] on link "Home" at bounding box center [265, 31] width 65 height 28
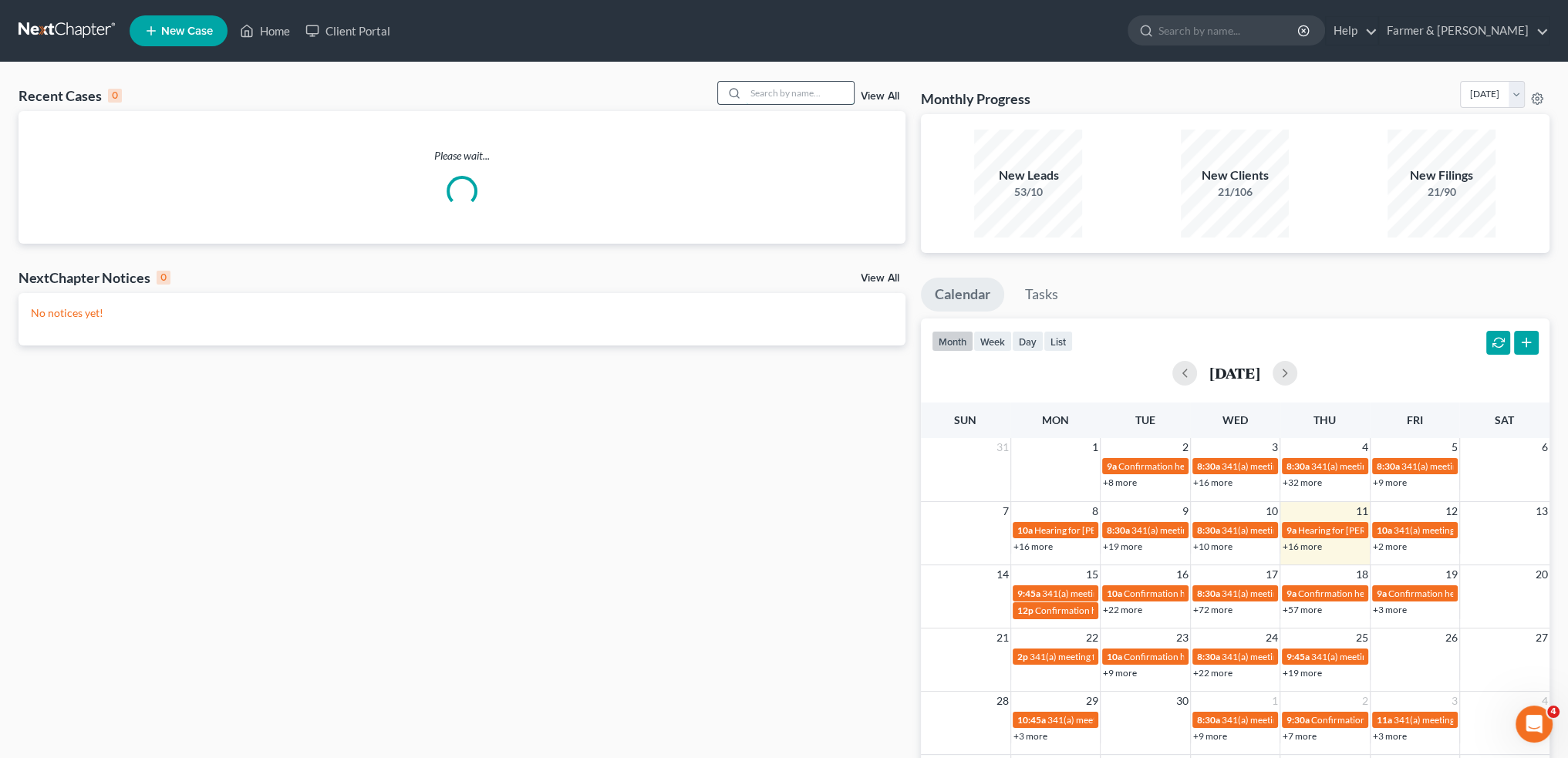
click at [797, 90] on input "search" at bounding box center [800, 93] width 108 height 22
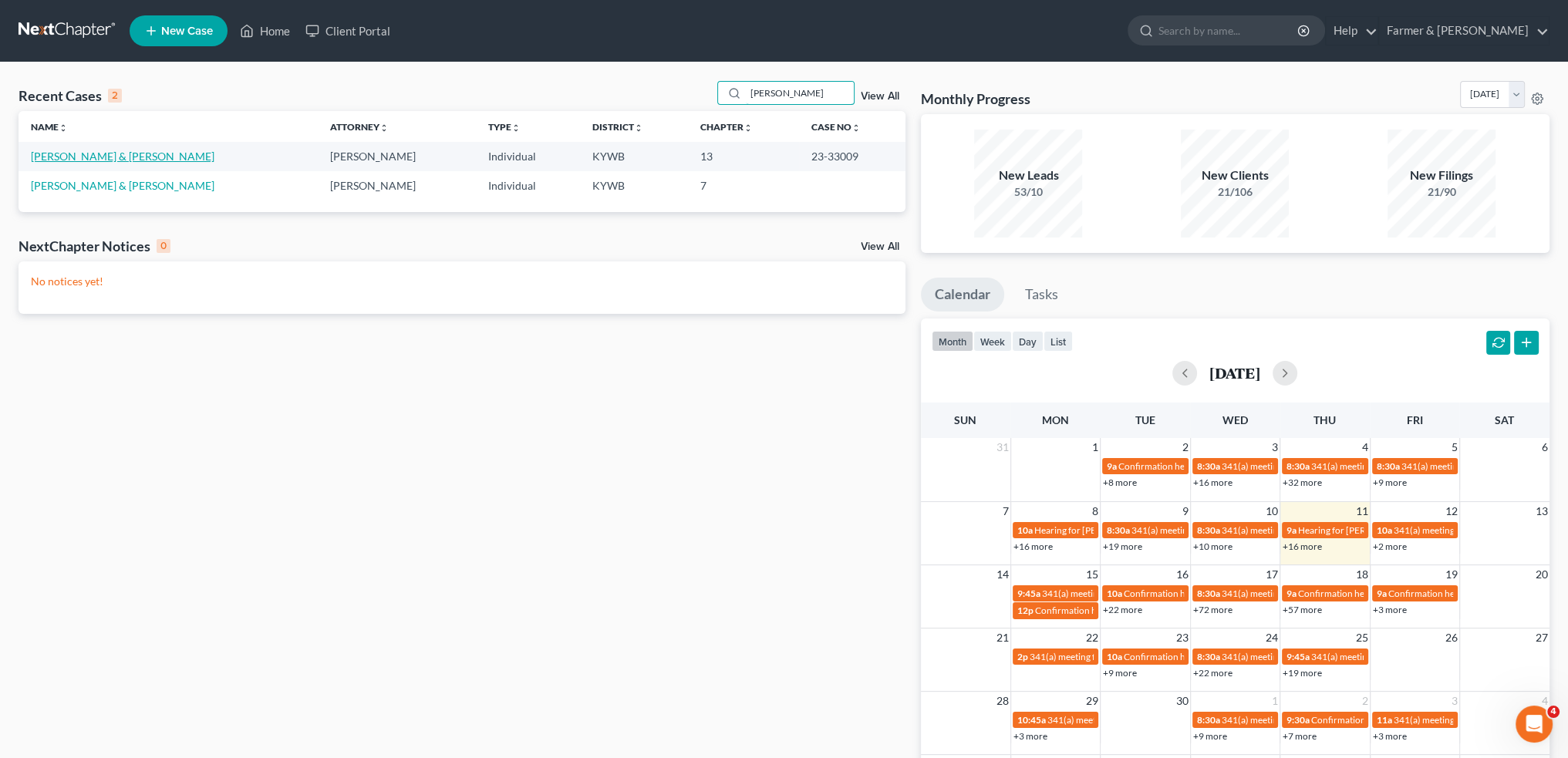
type input "stofel"
click at [108, 159] on link "Stofel, Courtney & George" at bounding box center [122, 156] width 184 height 13
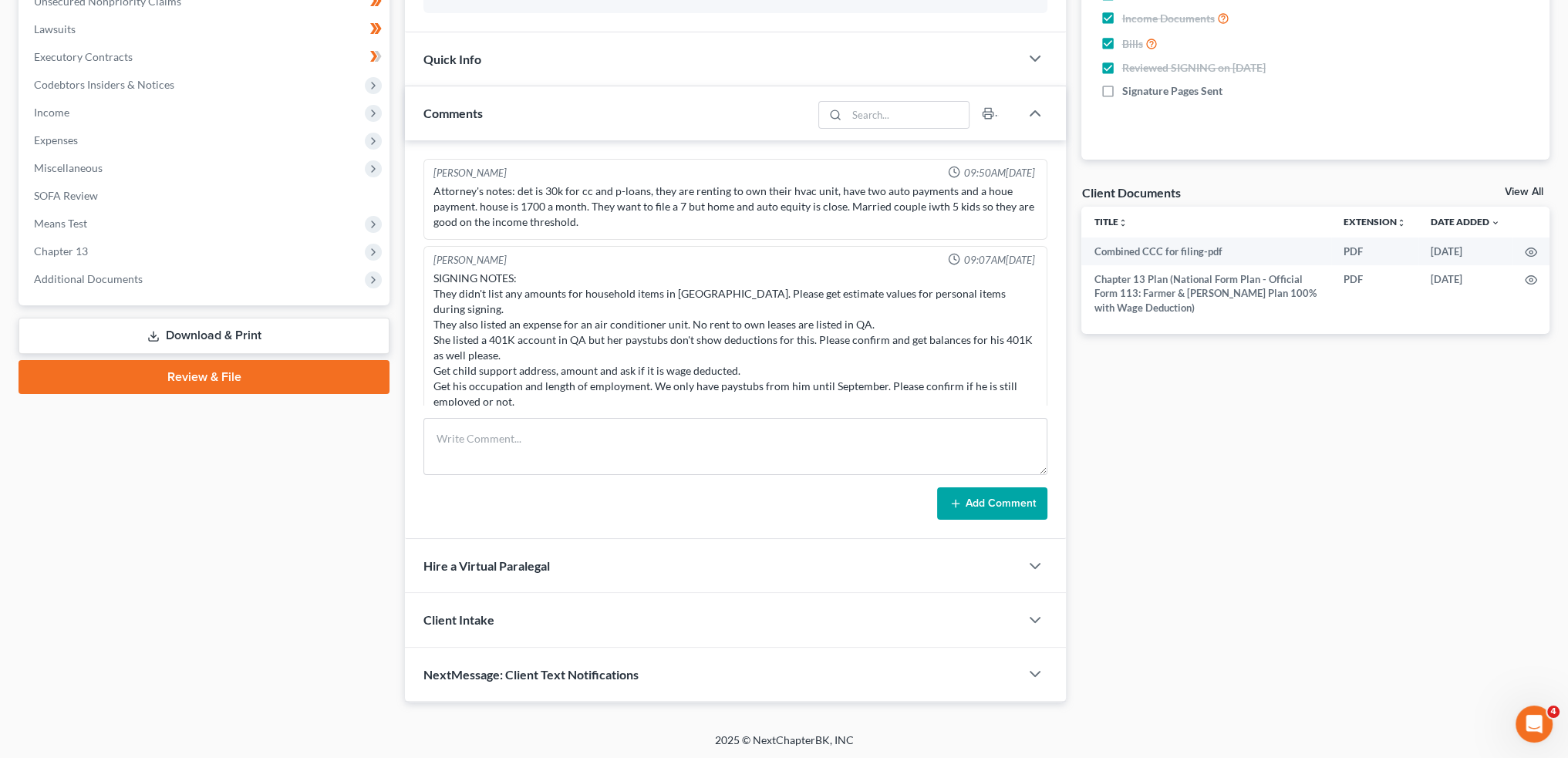
scroll to position [160, 0]
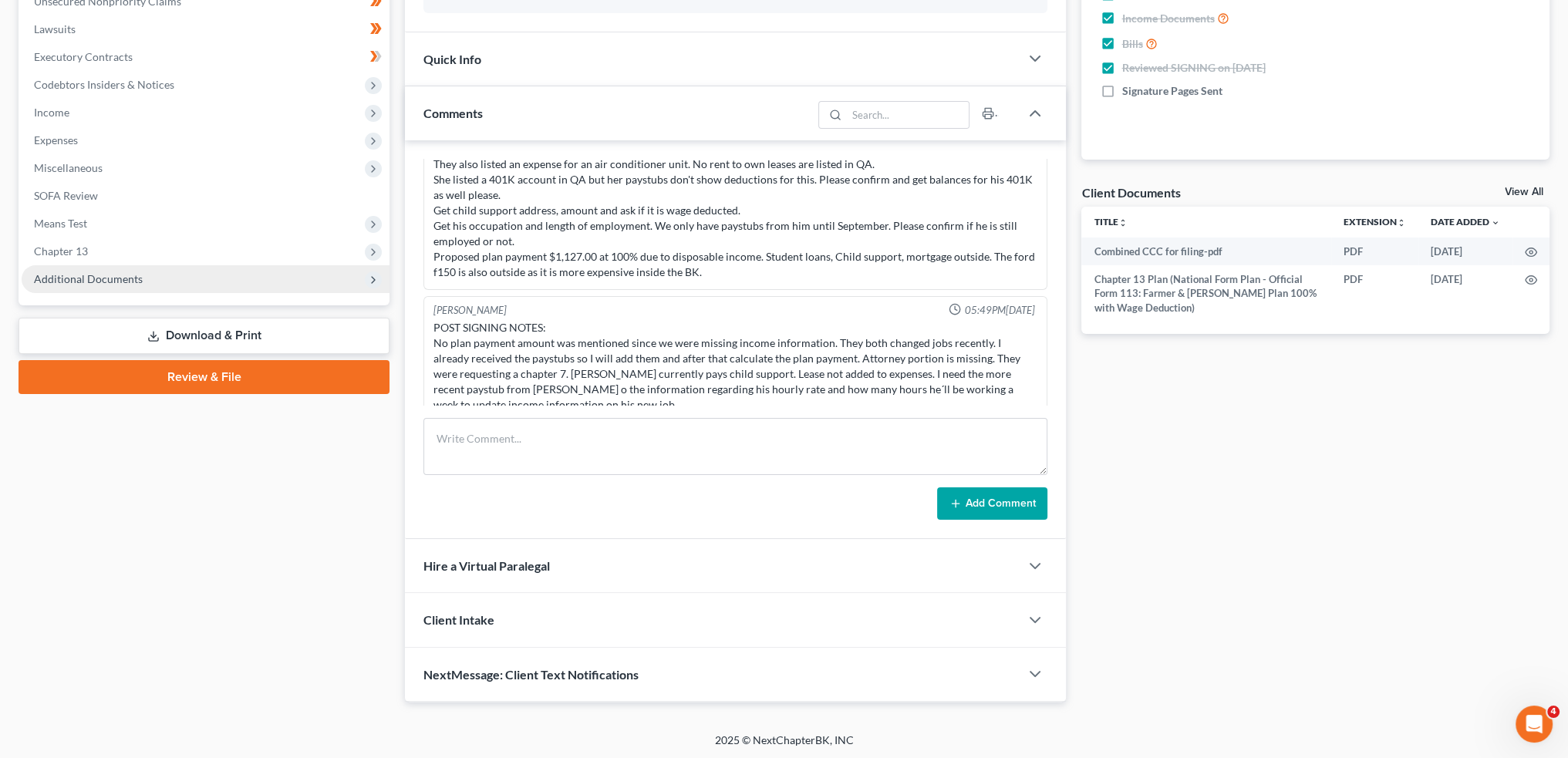
click at [104, 281] on span "Additional Documents" at bounding box center [88, 279] width 109 height 13
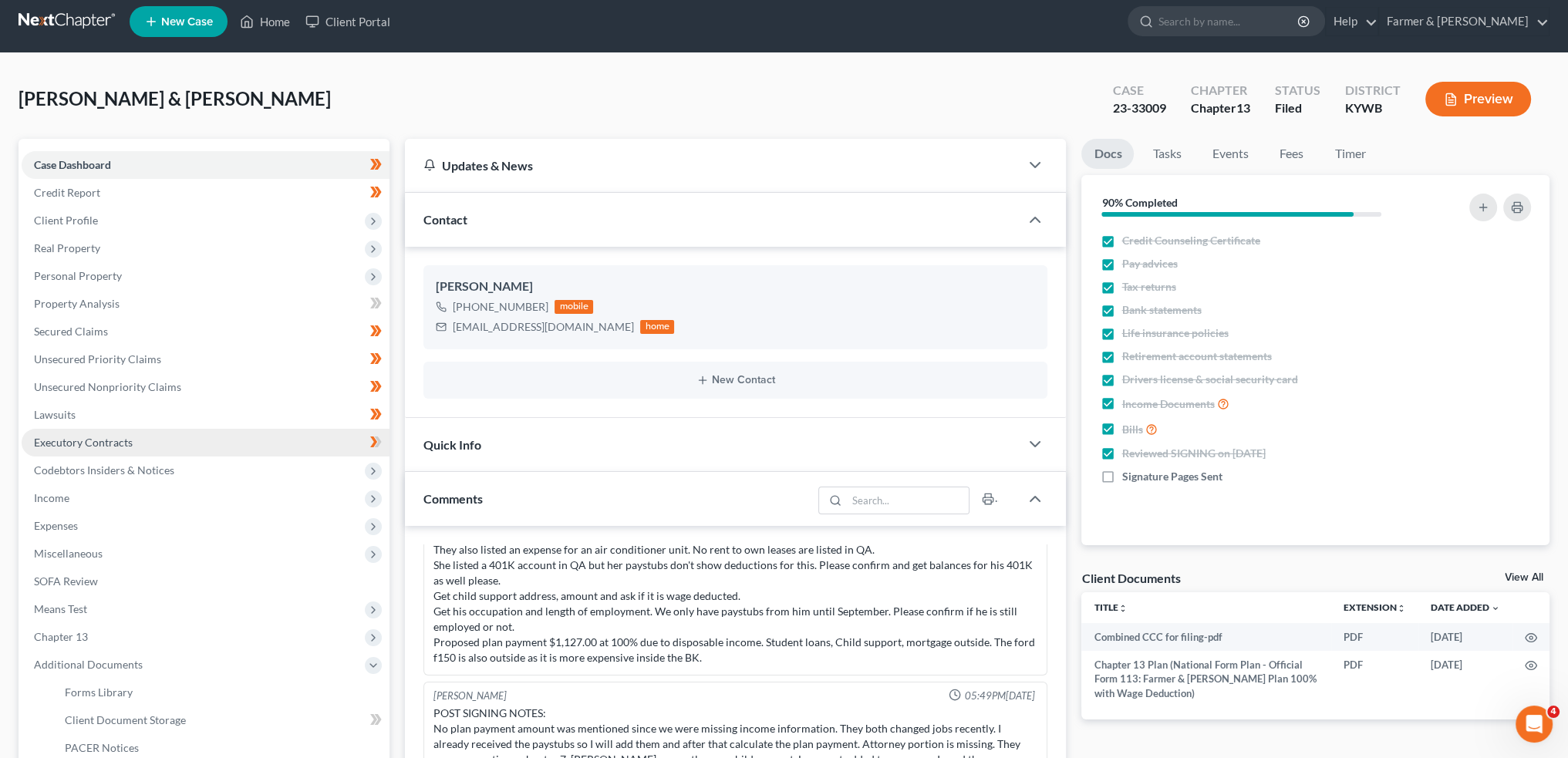
scroll to position [137, 0]
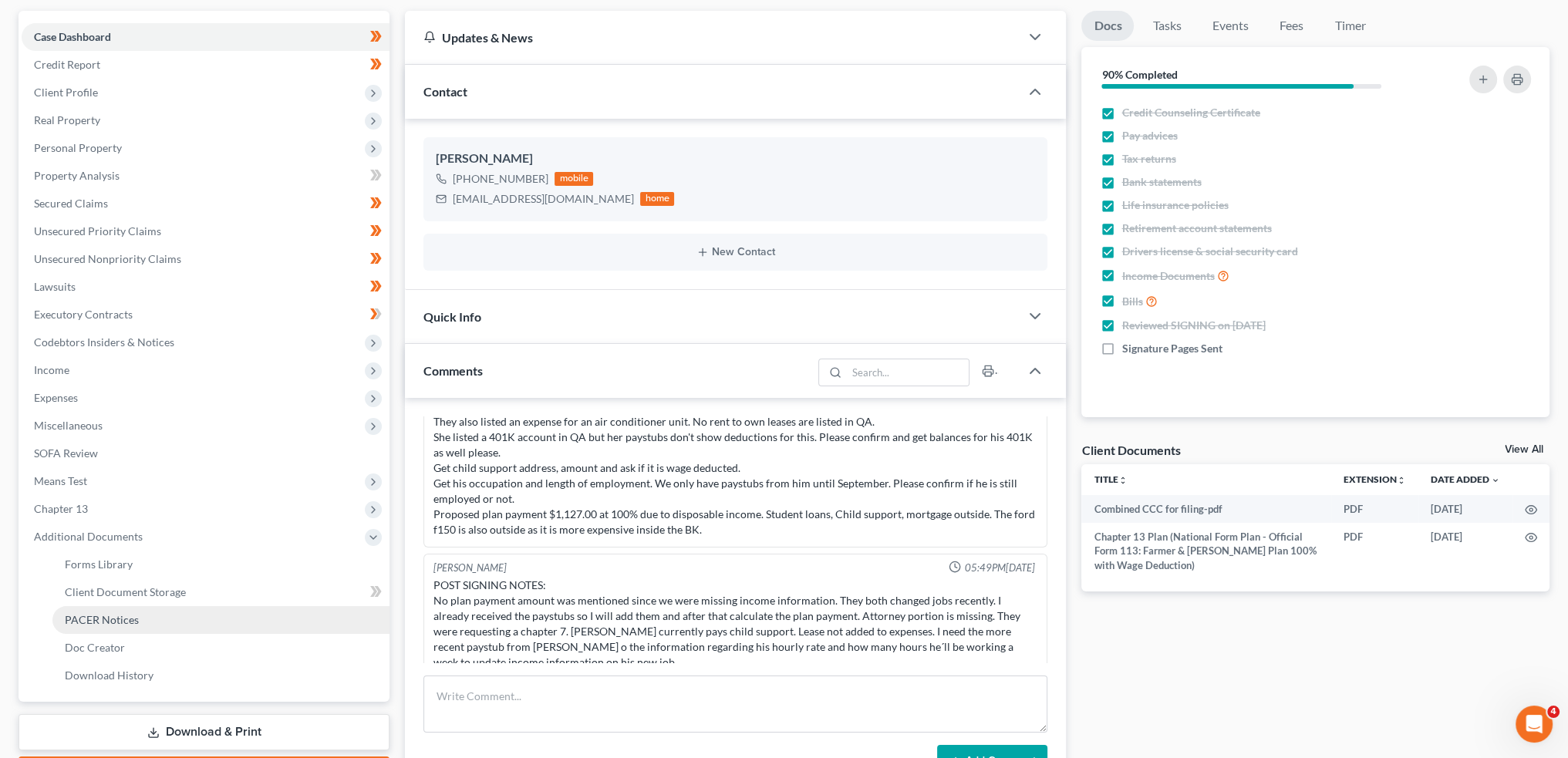
click at [139, 629] on link "PACER Notices" at bounding box center [221, 620] width 337 height 28
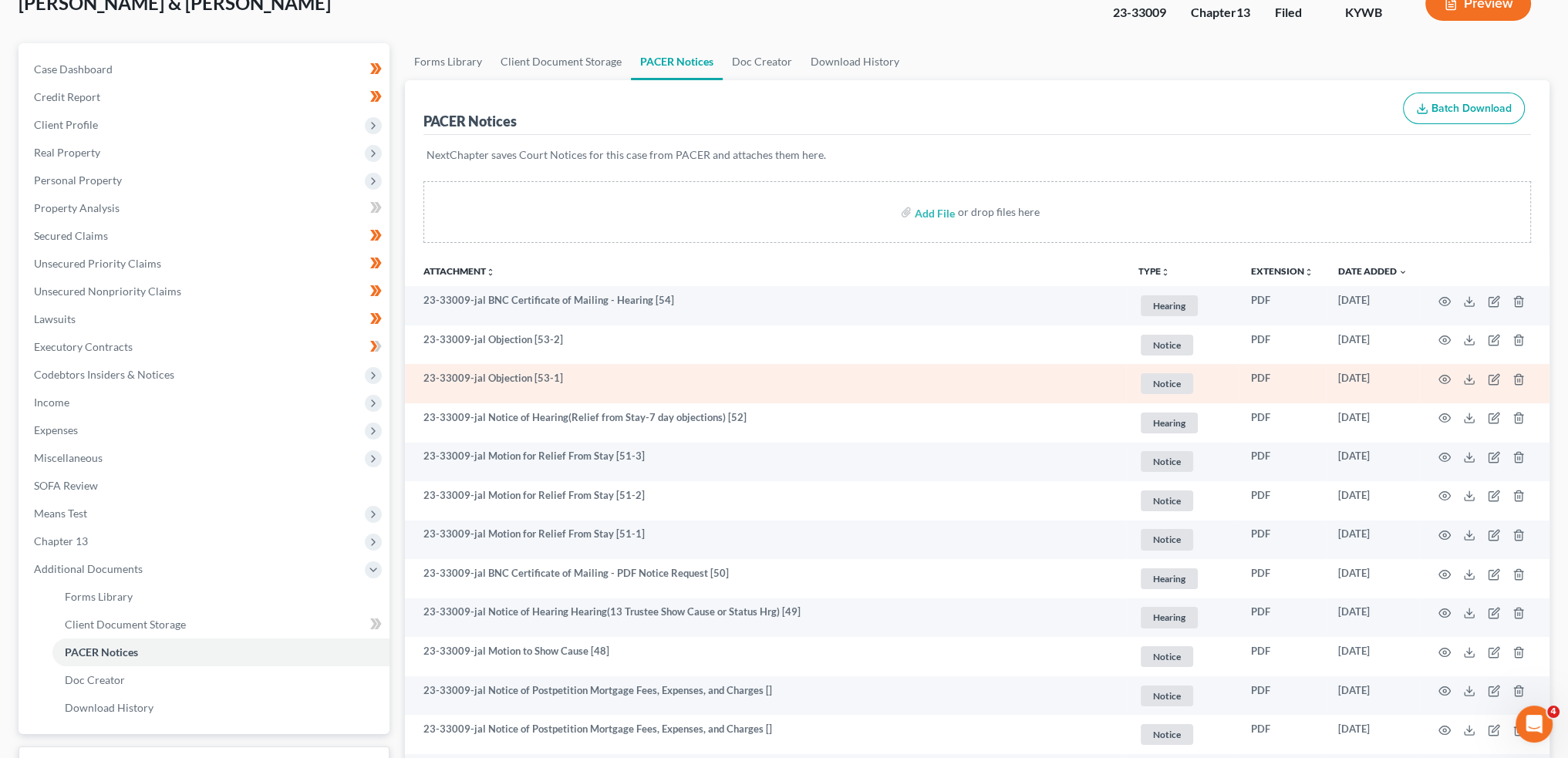
scroll to position [128, 0]
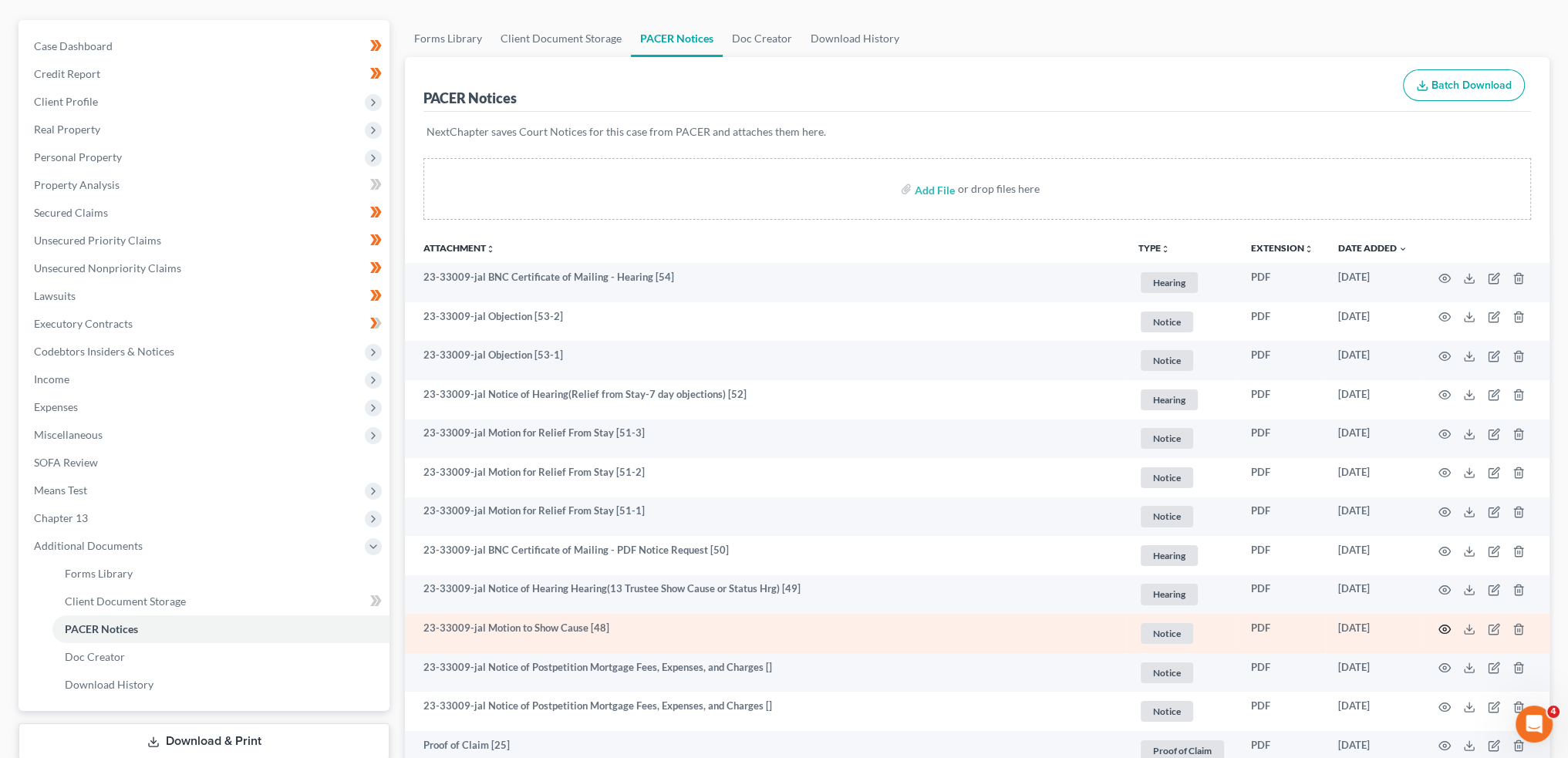
click at [1447, 627] on icon "button" at bounding box center [1445, 629] width 12 height 12
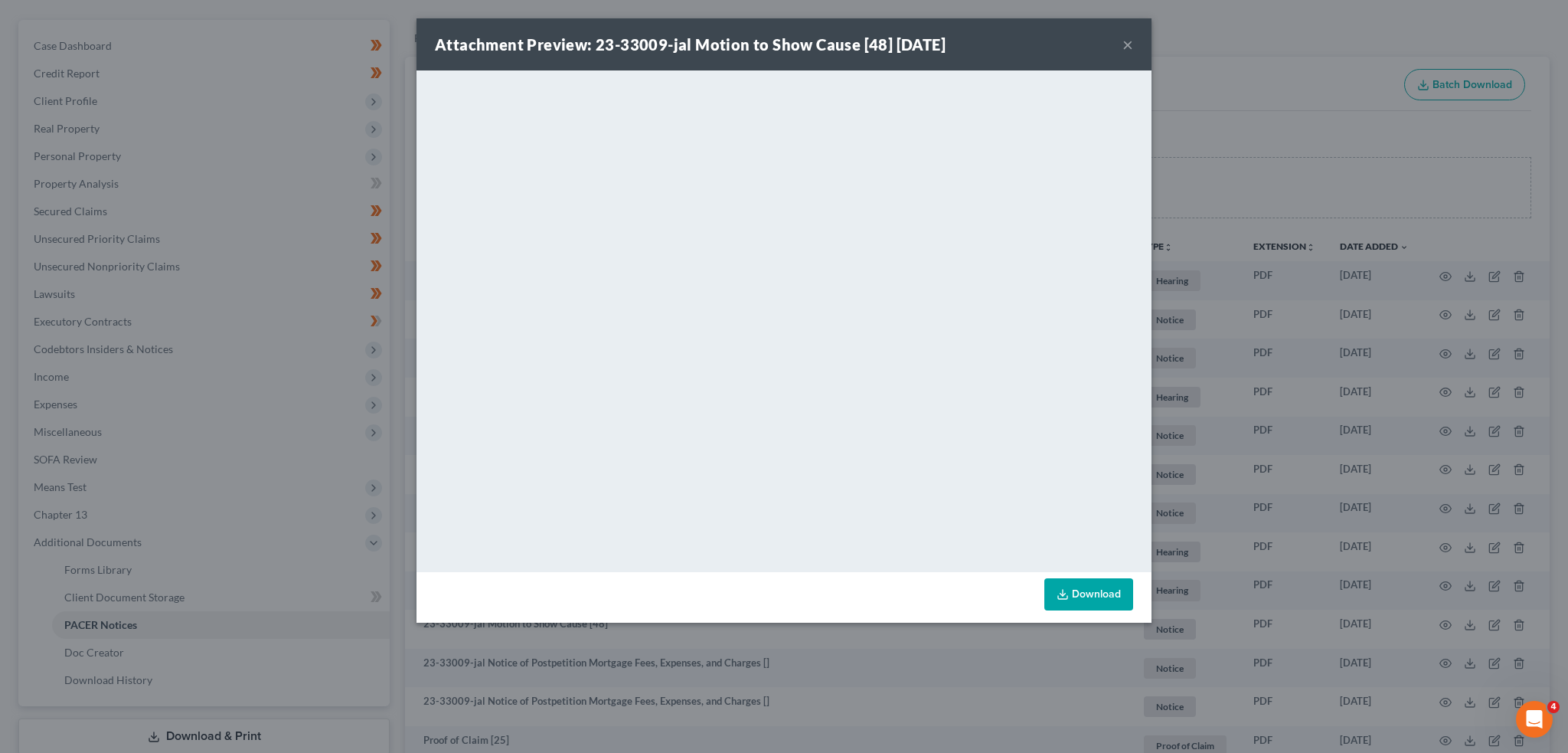
click at [1124, 45] on button "×" at bounding box center [1127, 44] width 11 height 18
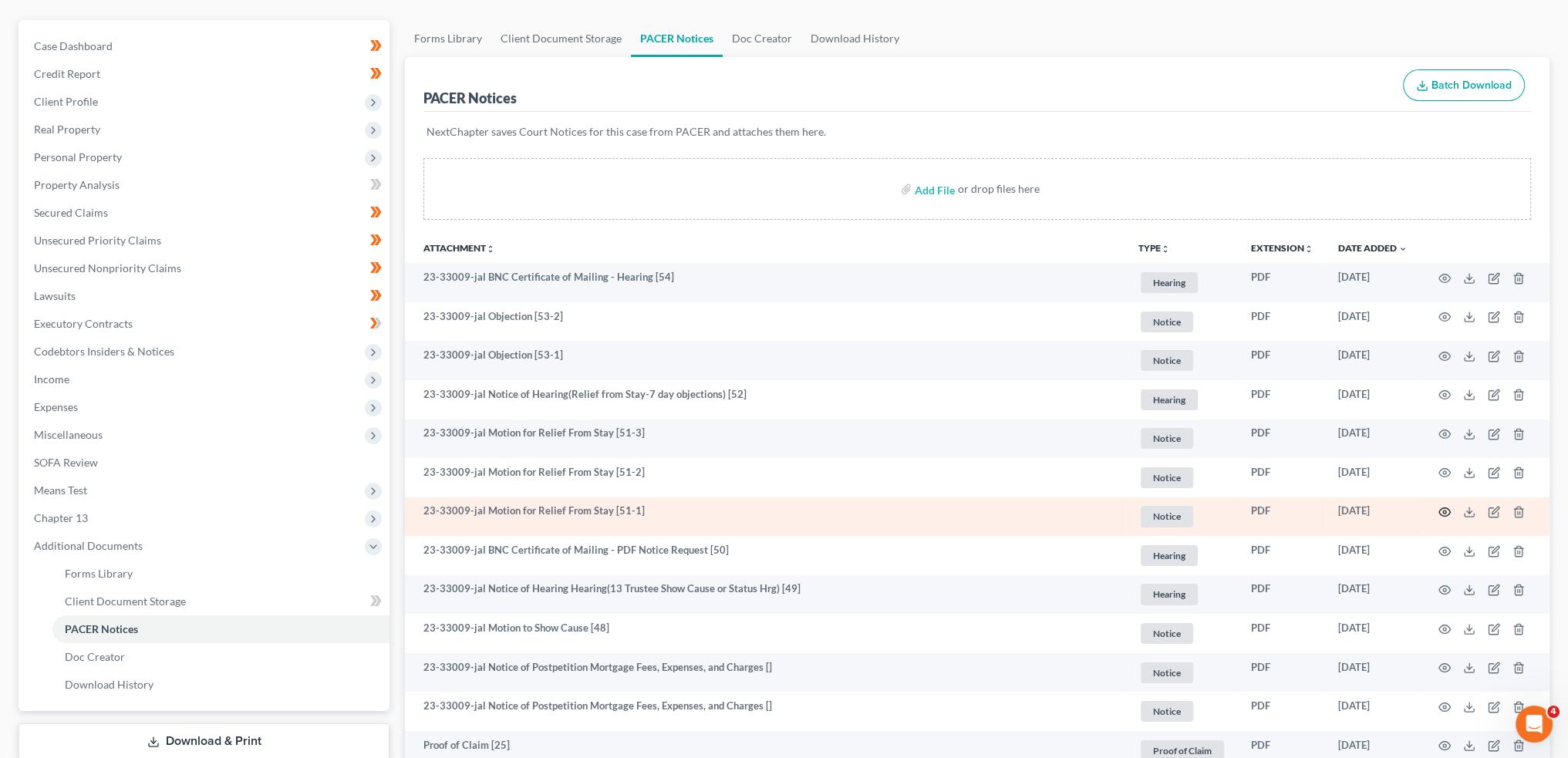
click at [1444, 510] on circle "button" at bounding box center [1445, 512] width 3 height 3
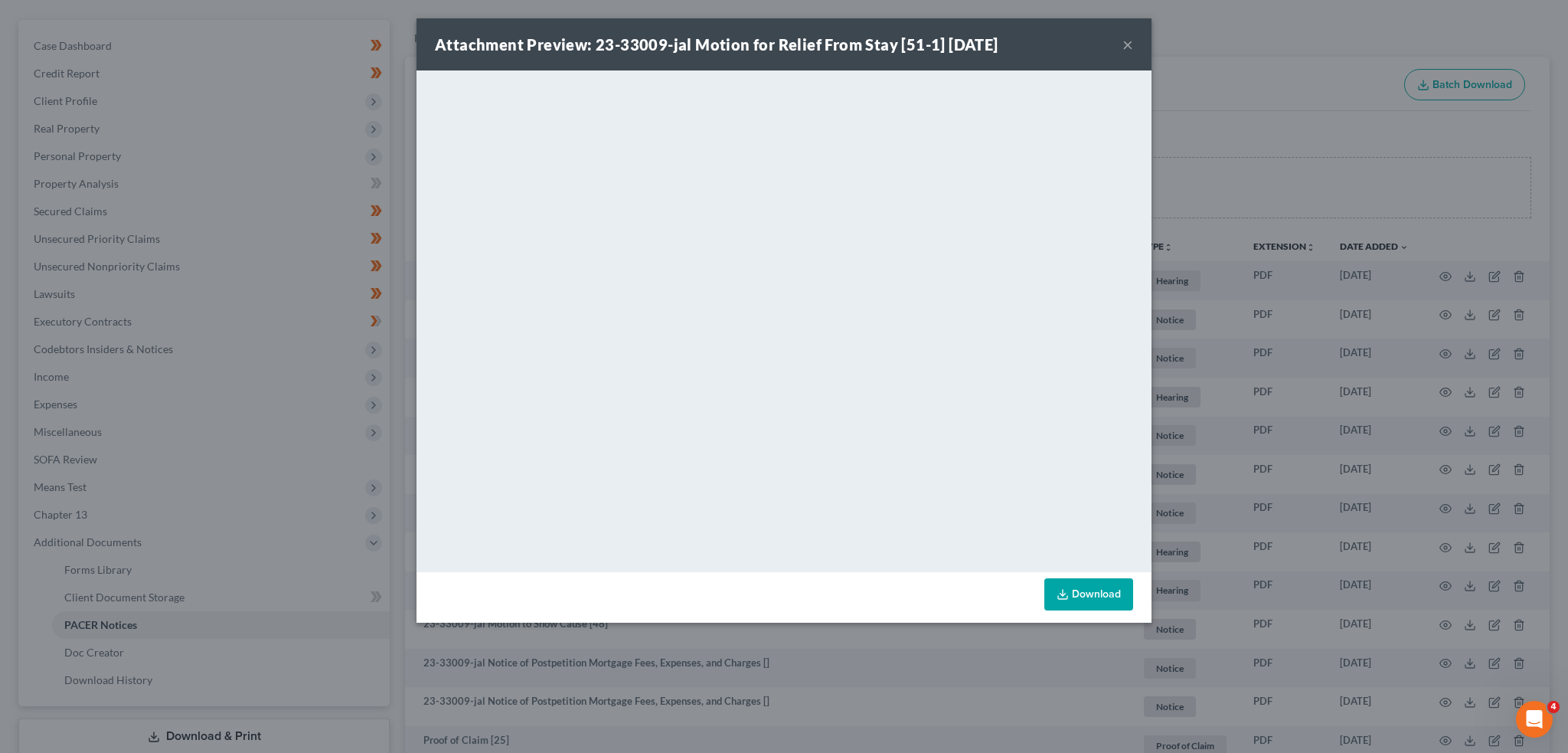
click at [1409, 39] on div "Attachment Preview: 23-33009-jal Motion for Relief From Stay [51-1] 08/27/2025 …" at bounding box center [784, 376] width 1568 height 753
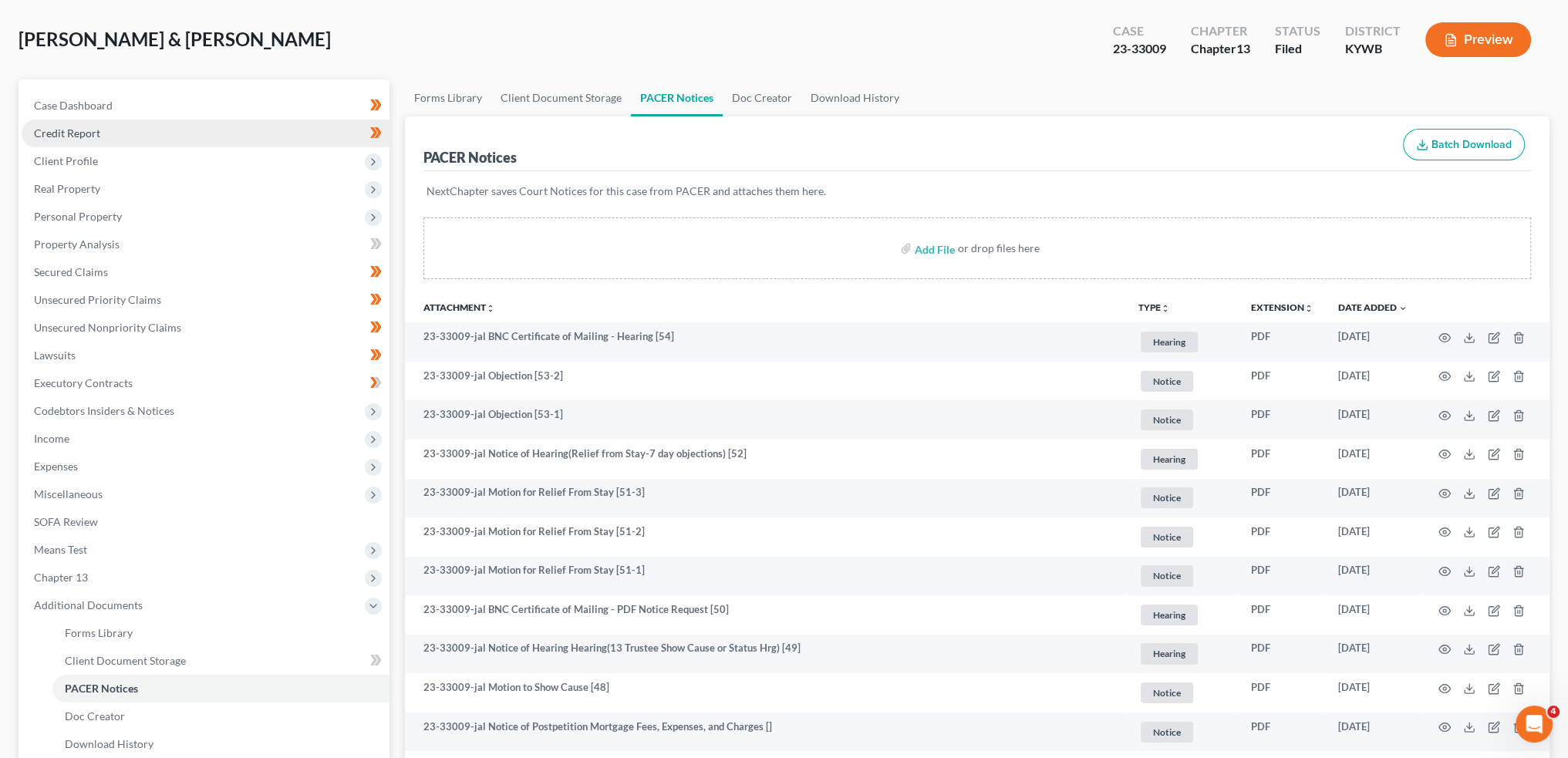
scroll to position [0, 0]
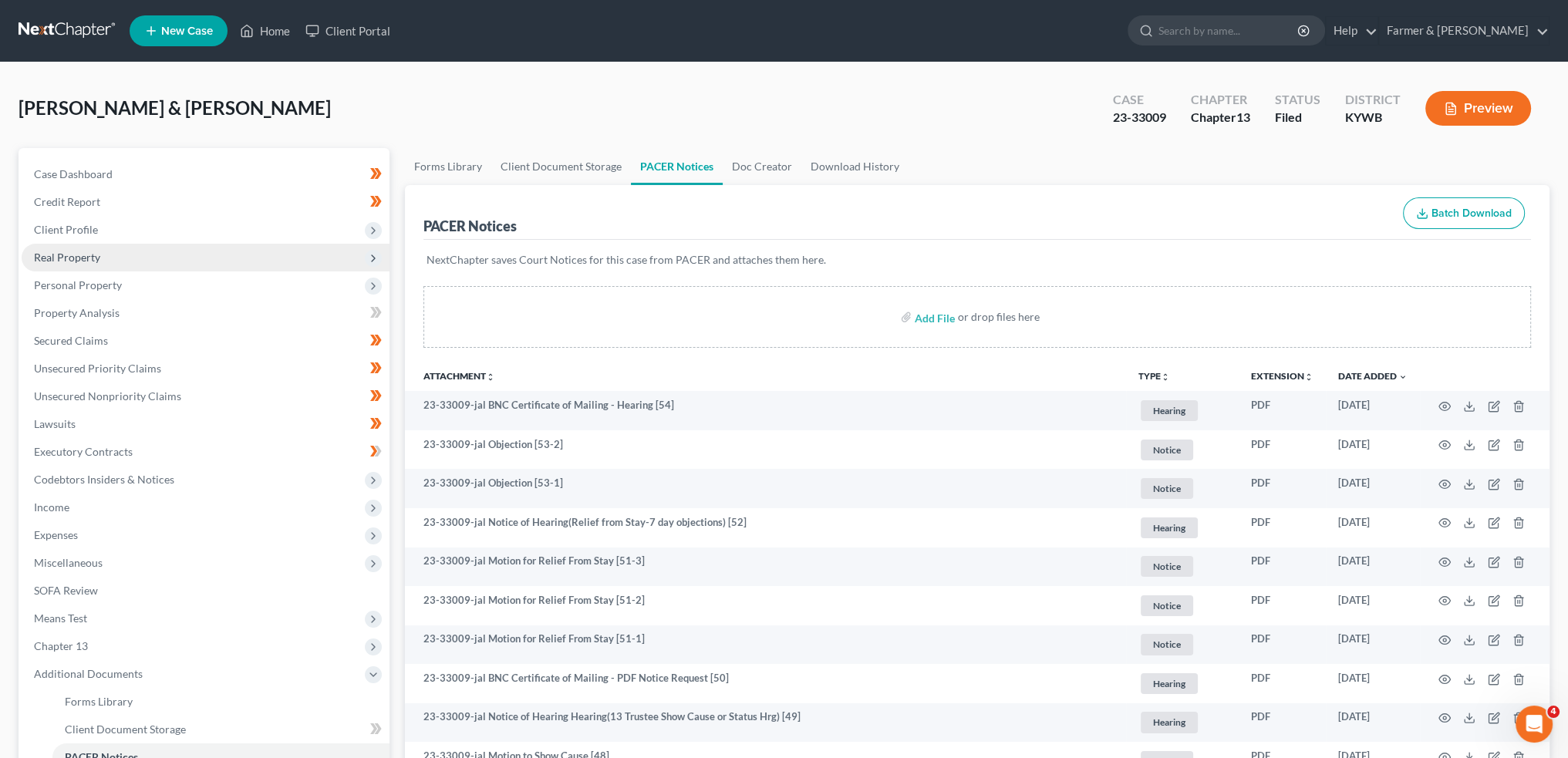
click at [117, 258] on span "Real Property" at bounding box center [205, 258] width 368 height 28
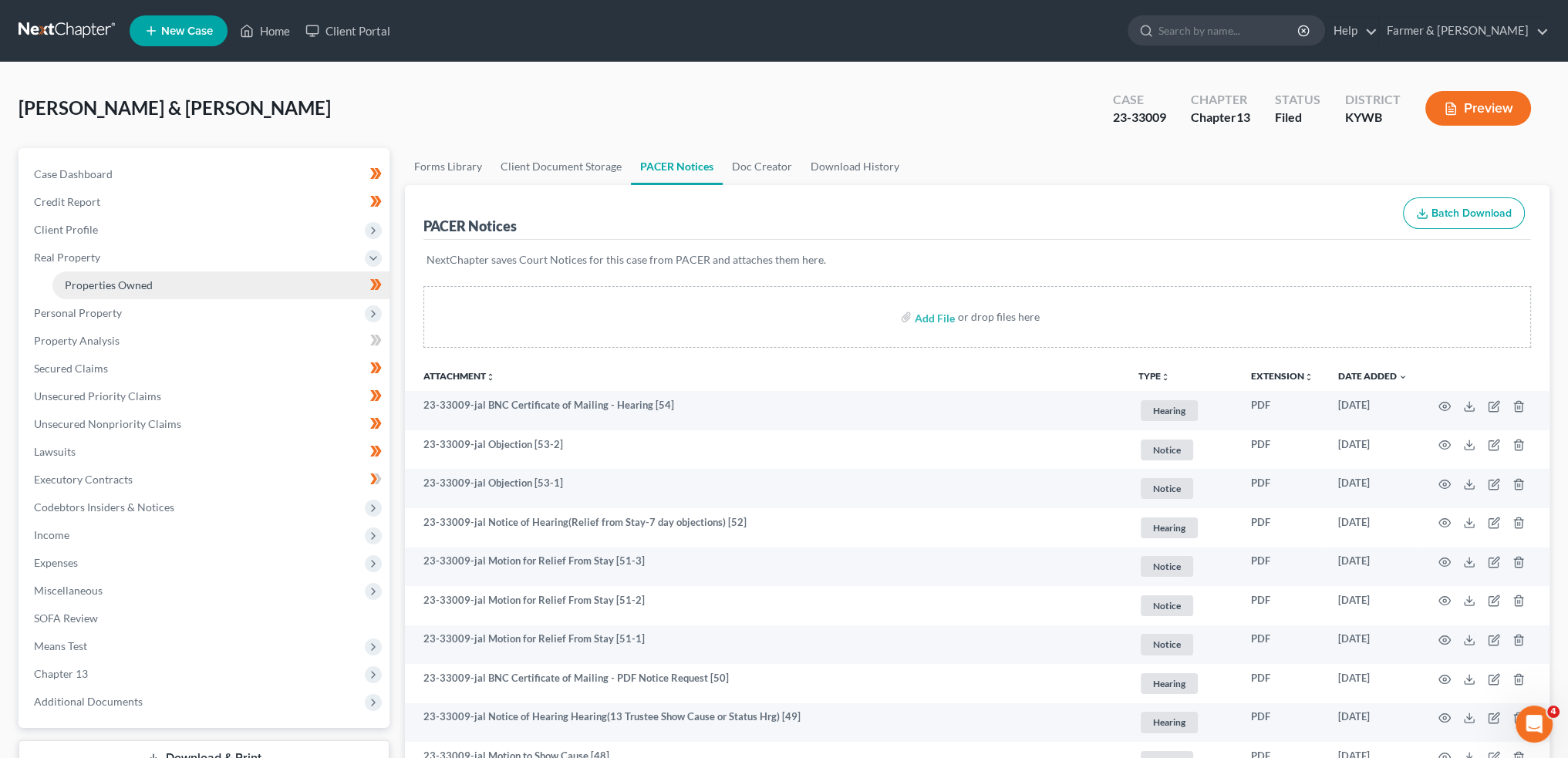
click at [120, 277] on link "Properties Owned" at bounding box center [221, 285] width 337 height 28
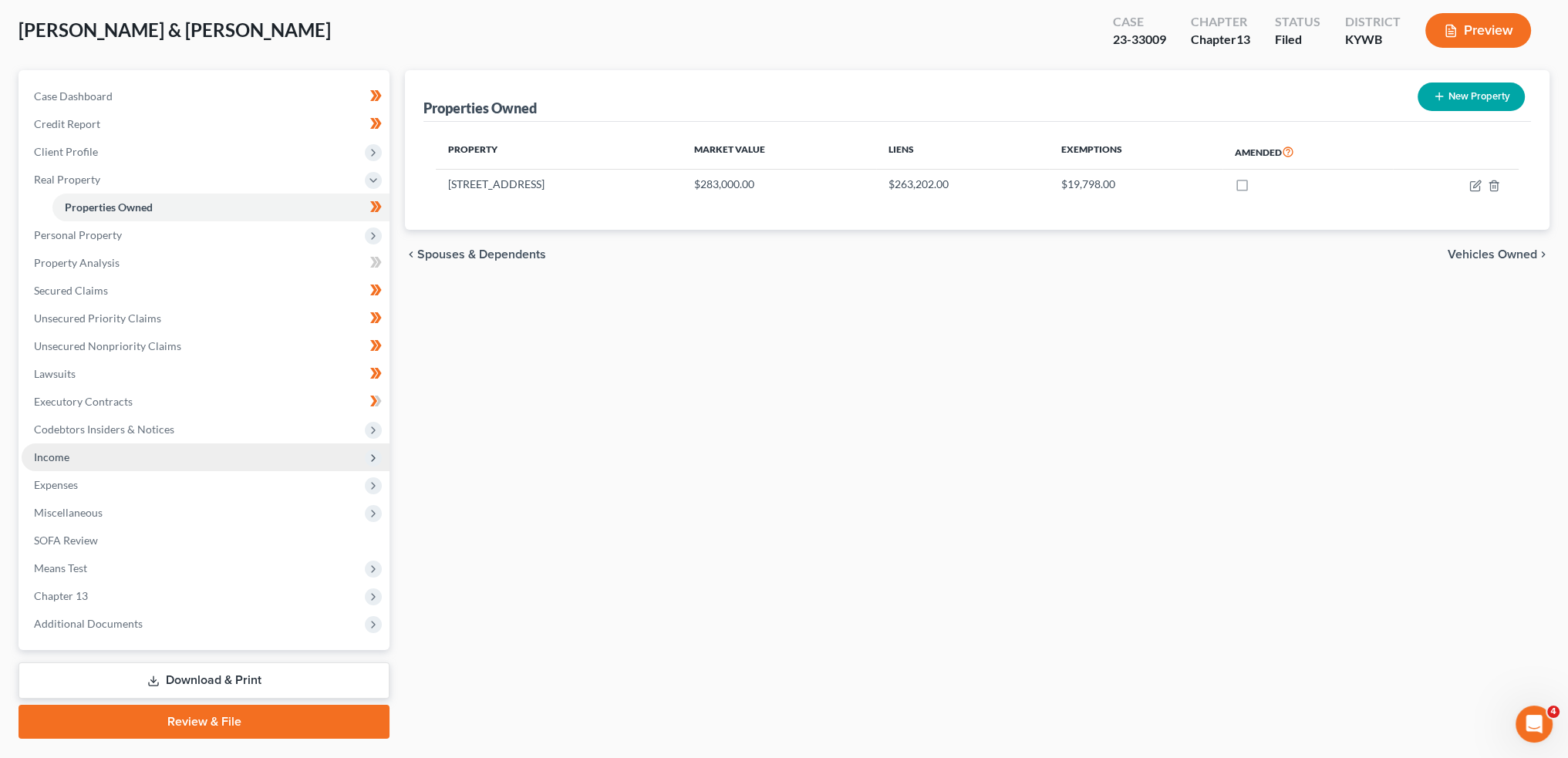
scroll to position [116, 0]
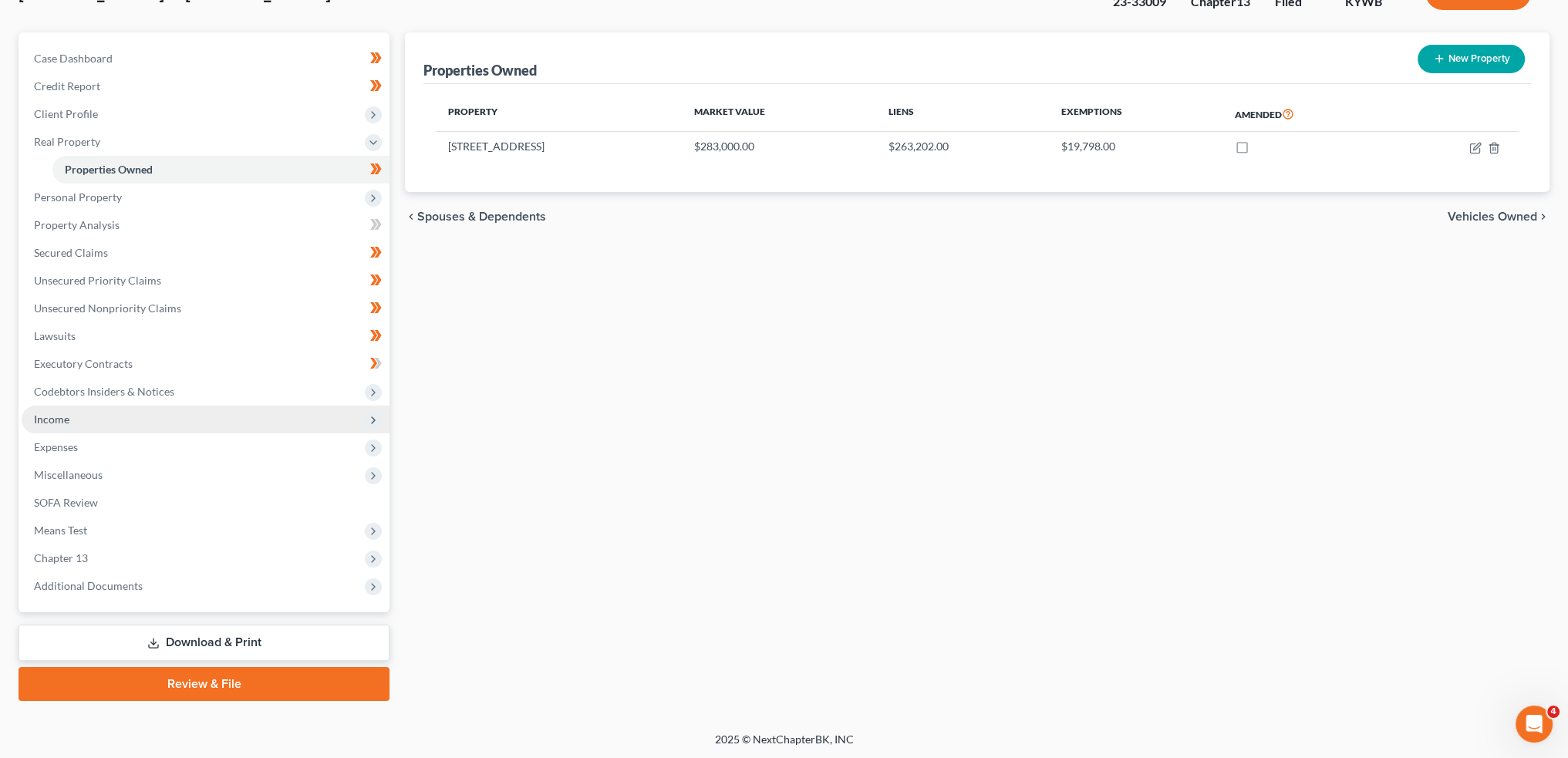
click at [119, 427] on span "Income" at bounding box center [205, 420] width 368 height 28
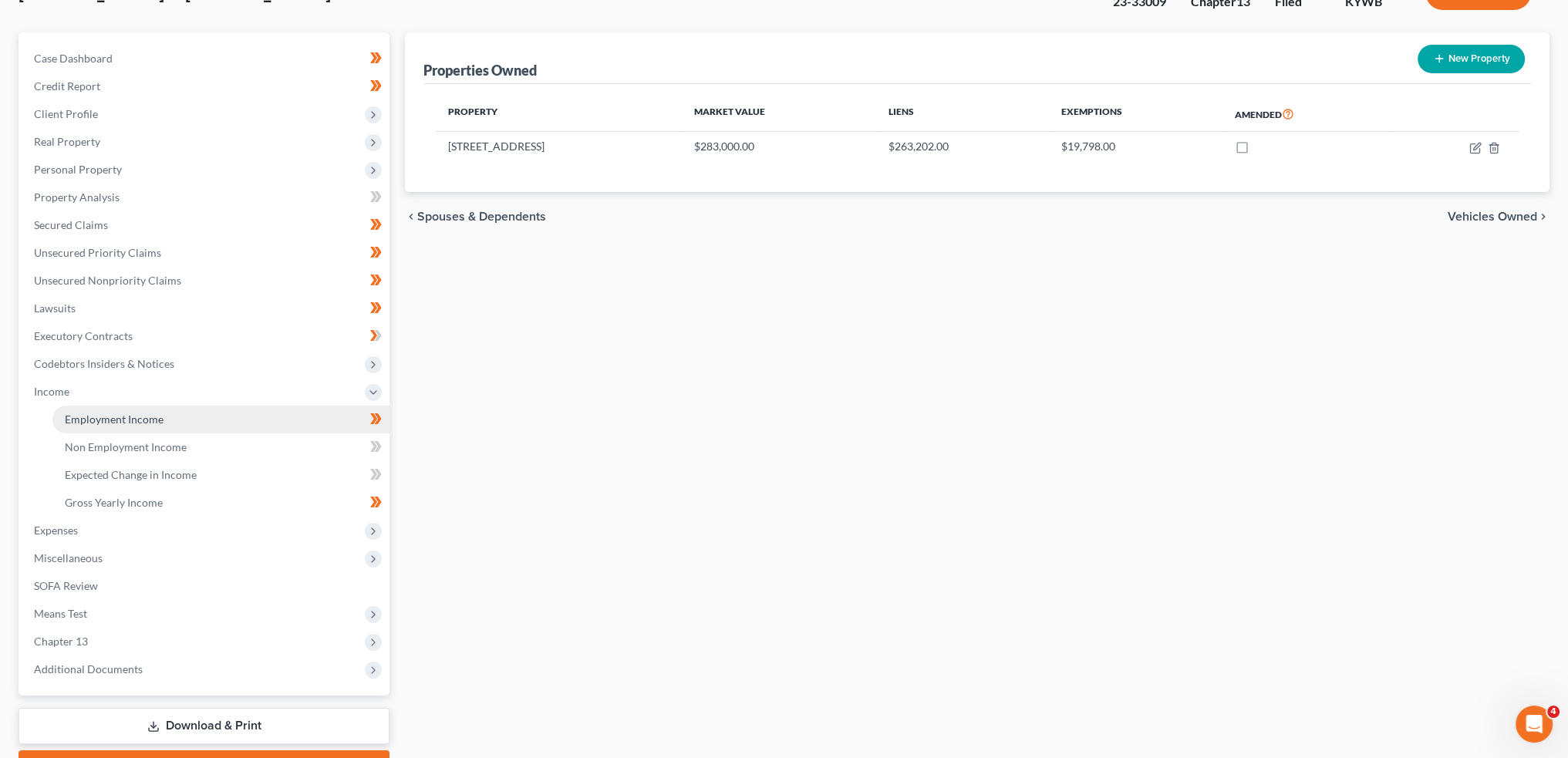
click at [121, 424] on span "Employment Income" at bounding box center [113, 419] width 98 height 13
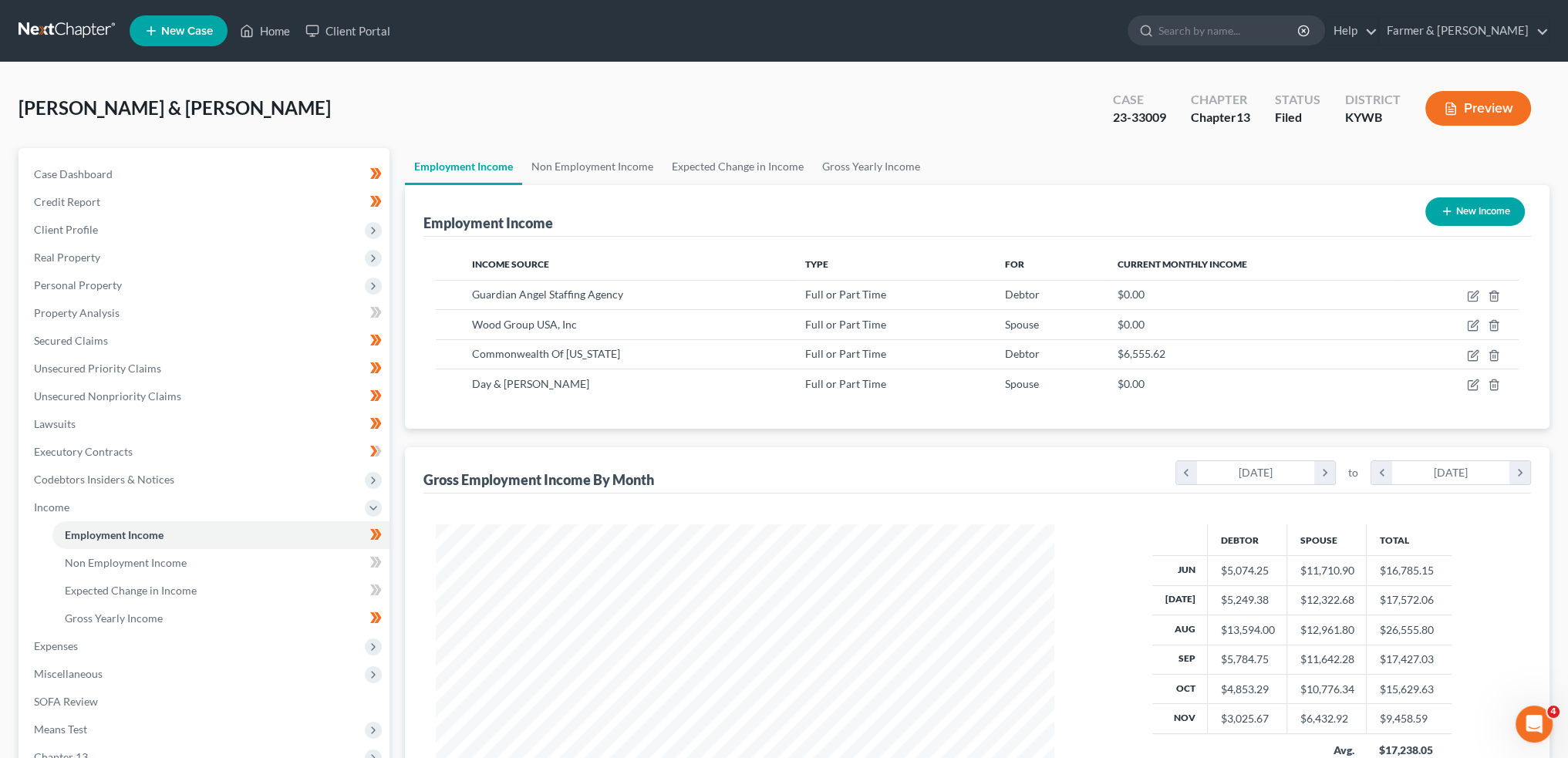
scroll to position [309, 648]
click at [178, 307] on link "Property Analysis" at bounding box center [205, 313] width 368 height 28
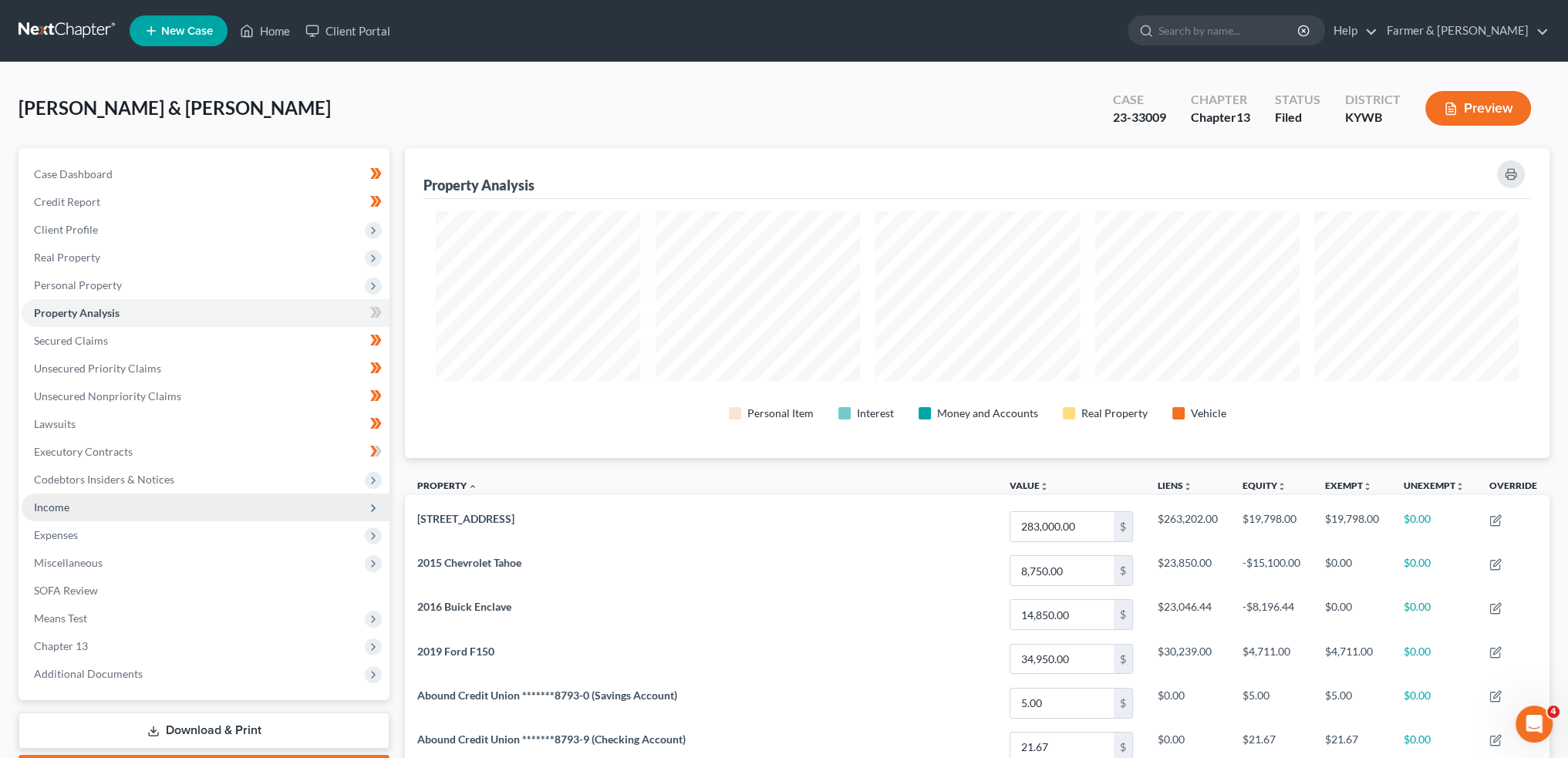
click at [103, 512] on span "Income" at bounding box center [205, 508] width 368 height 28
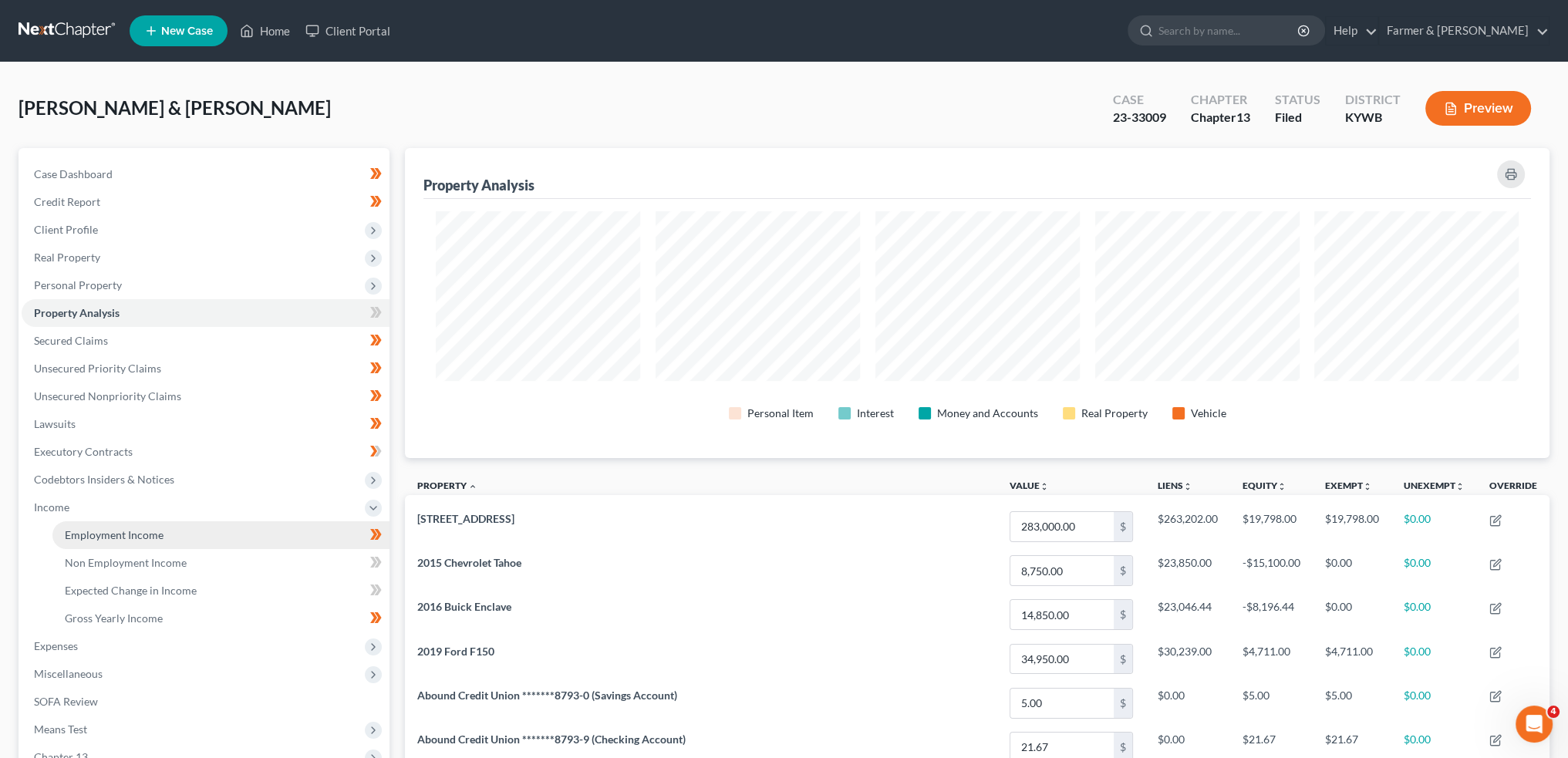
click at [103, 545] on link "Employment Income" at bounding box center [221, 536] width 337 height 28
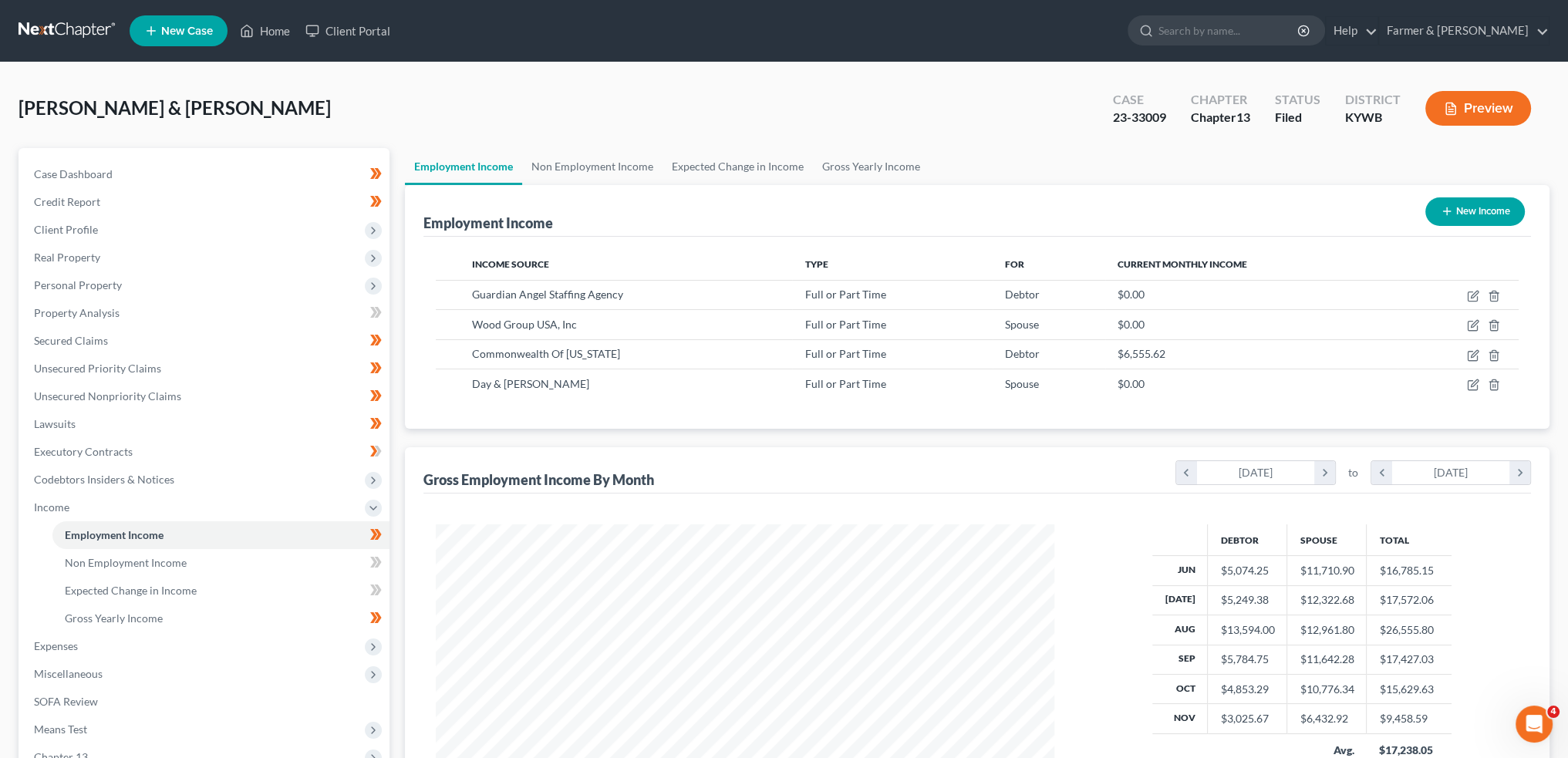
scroll to position [309, 648]
click at [135, 221] on span "Client Profile" at bounding box center [205, 230] width 368 height 28
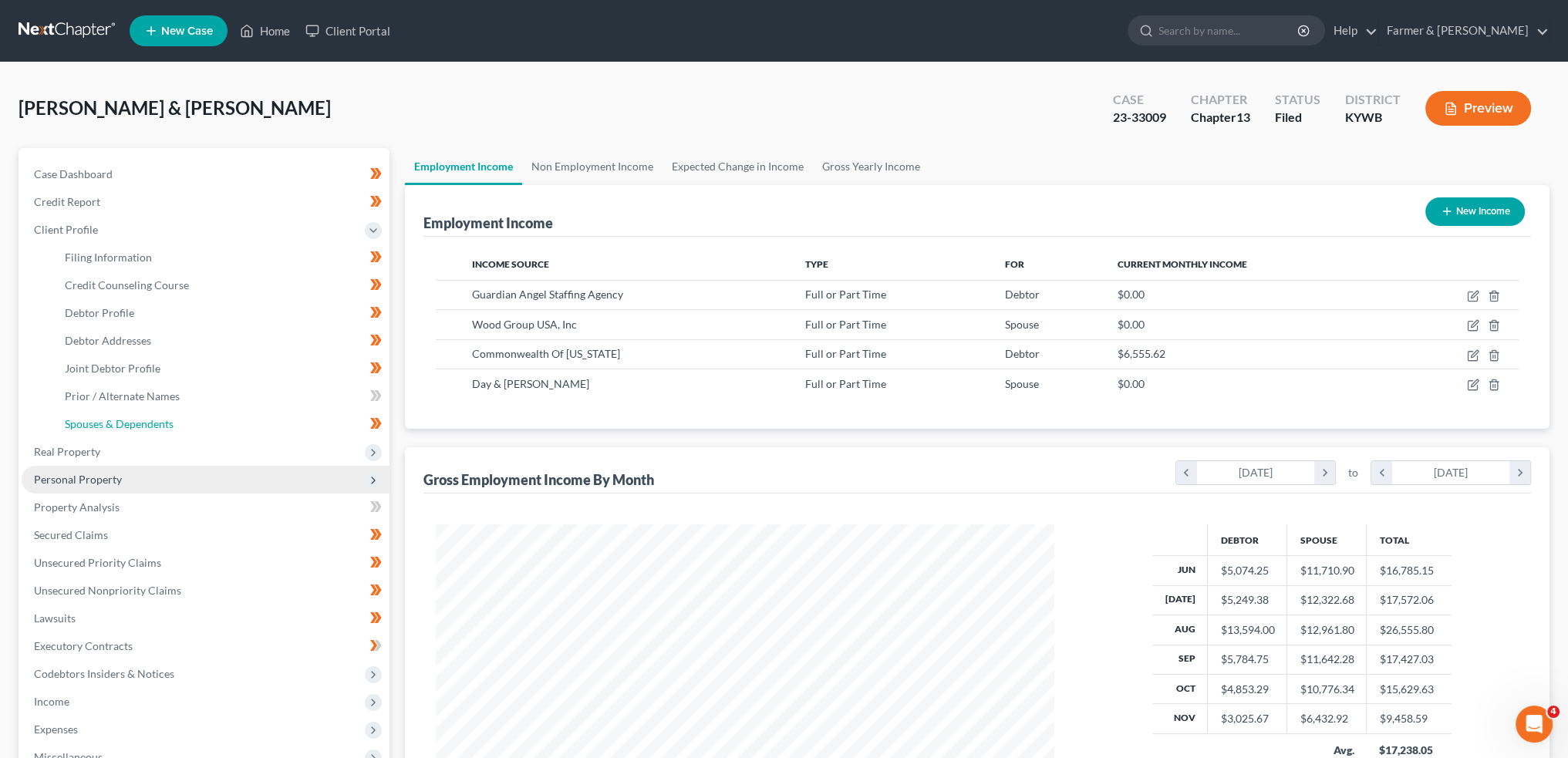
drag, startPoint x: 98, startPoint y: 419, endPoint x: 308, endPoint y: 485, distance: 220.1
click at [98, 420] on span "Spouses & Dependents" at bounding box center [119, 424] width 109 height 13
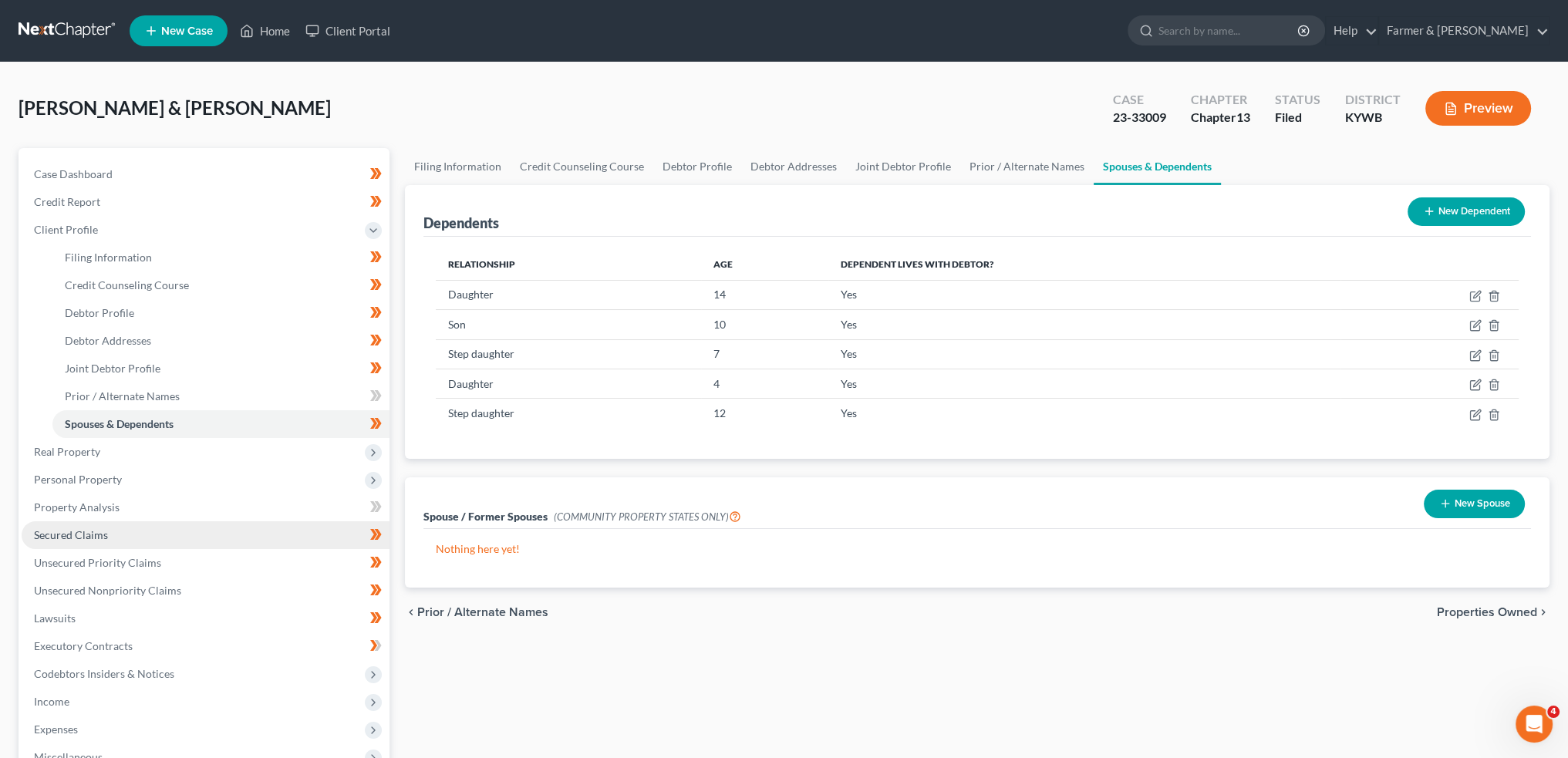
scroll to position [128, 0]
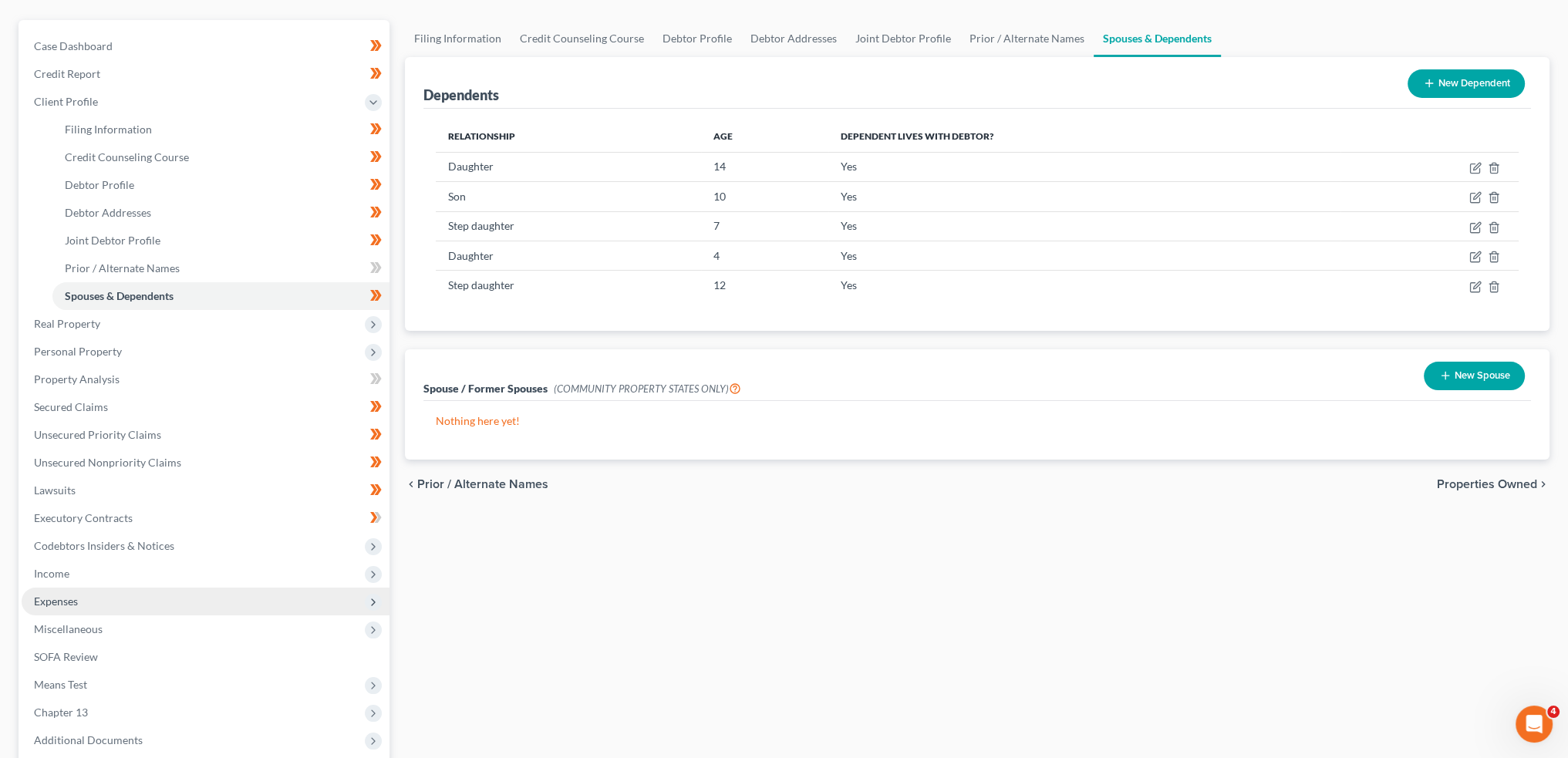
click at [69, 610] on span "Expenses" at bounding box center [205, 602] width 368 height 28
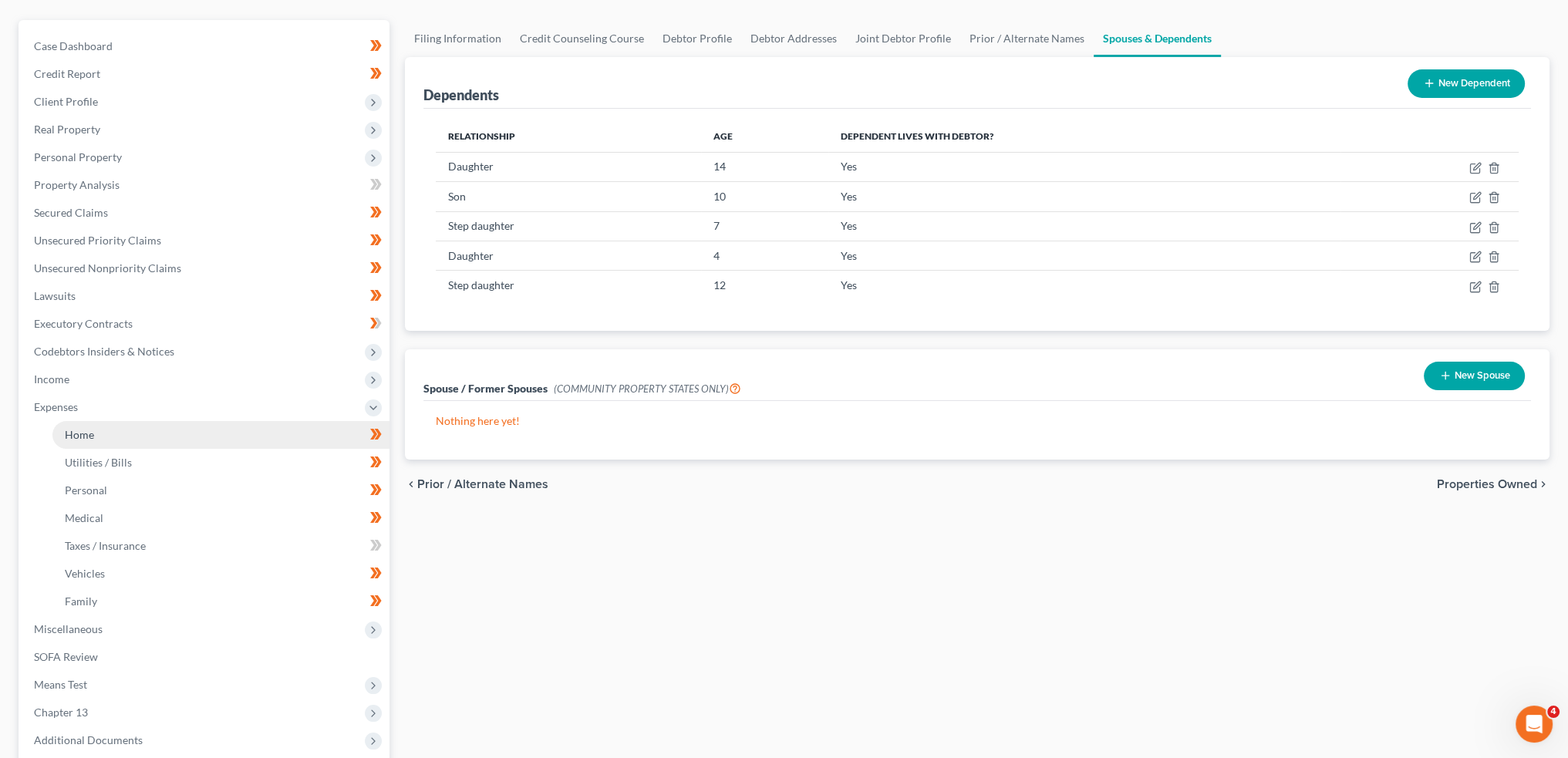
click at [117, 431] on link "Home" at bounding box center [221, 435] width 337 height 28
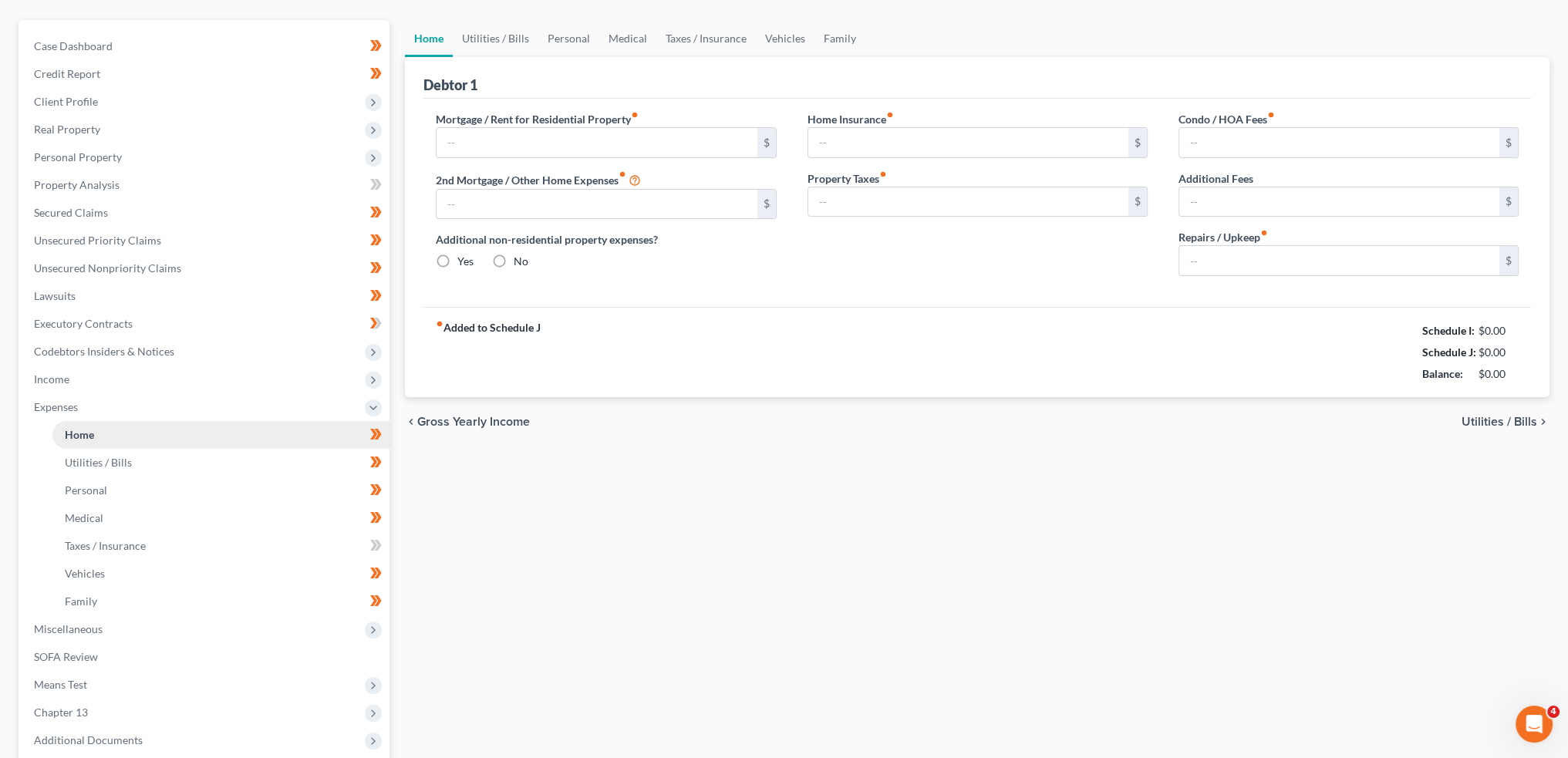
scroll to position [3, 0]
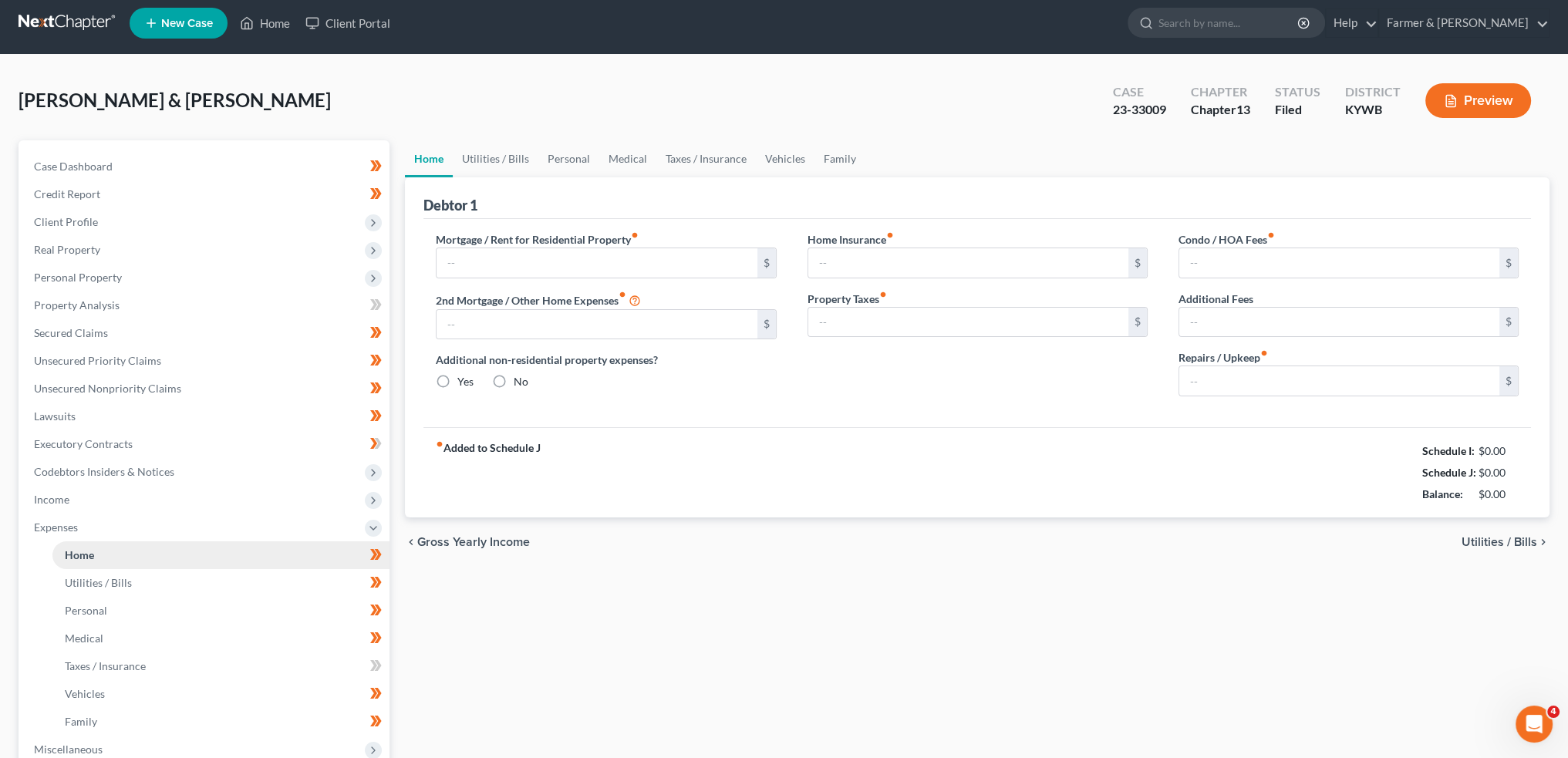
type input "1,593.00"
type input "0.00"
radio input "true"
type input "0.00"
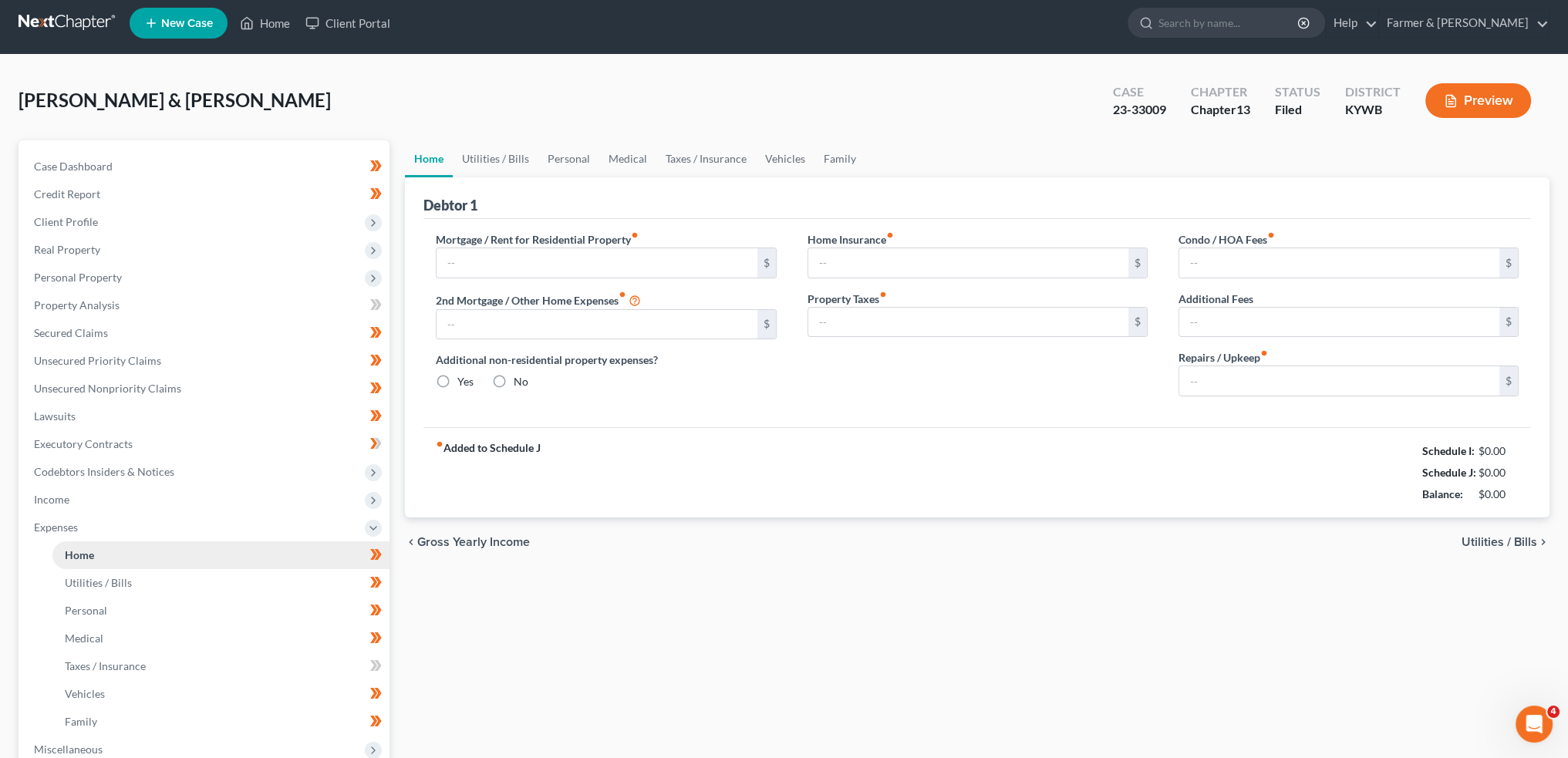
type input "0.00"
type input "100.00"
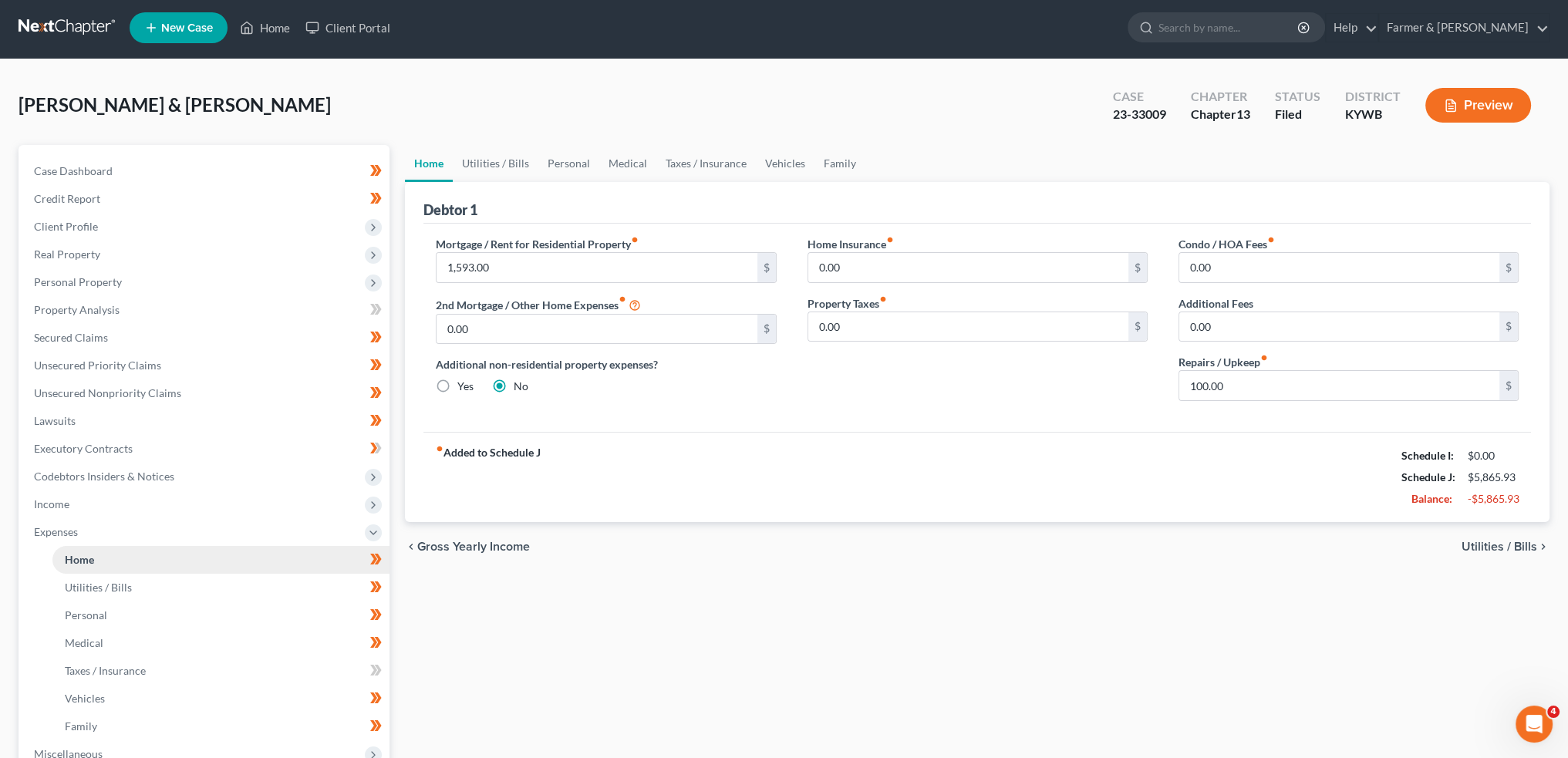
scroll to position [0, 0]
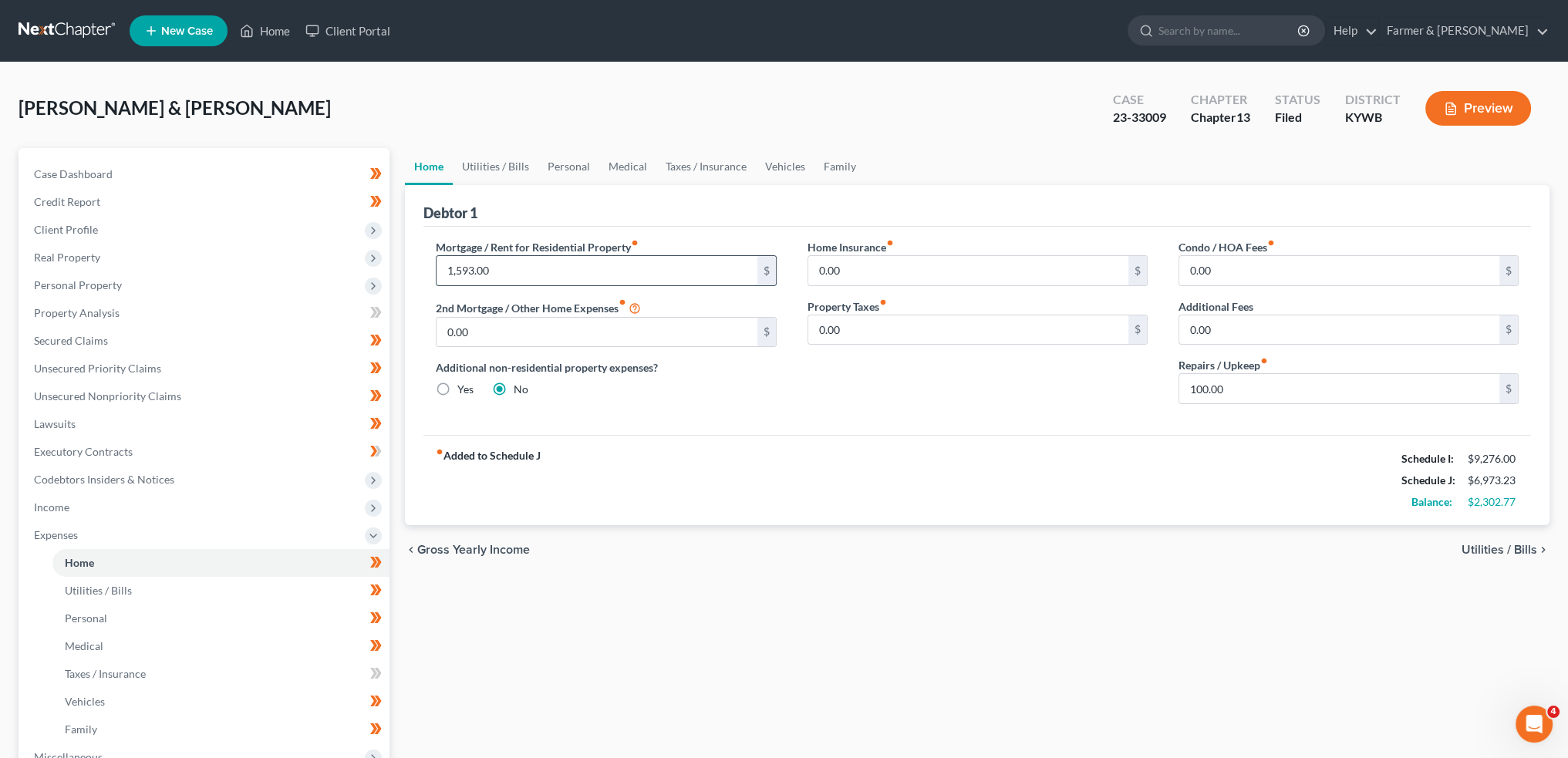
click at [599, 267] on input "1,593.00" at bounding box center [596, 270] width 320 height 29
type input "1,672.00"
type input "150.00"
click at [502, 159] on link "Utilities / Bills" at bounding box center [496, 166] width 86 height 37
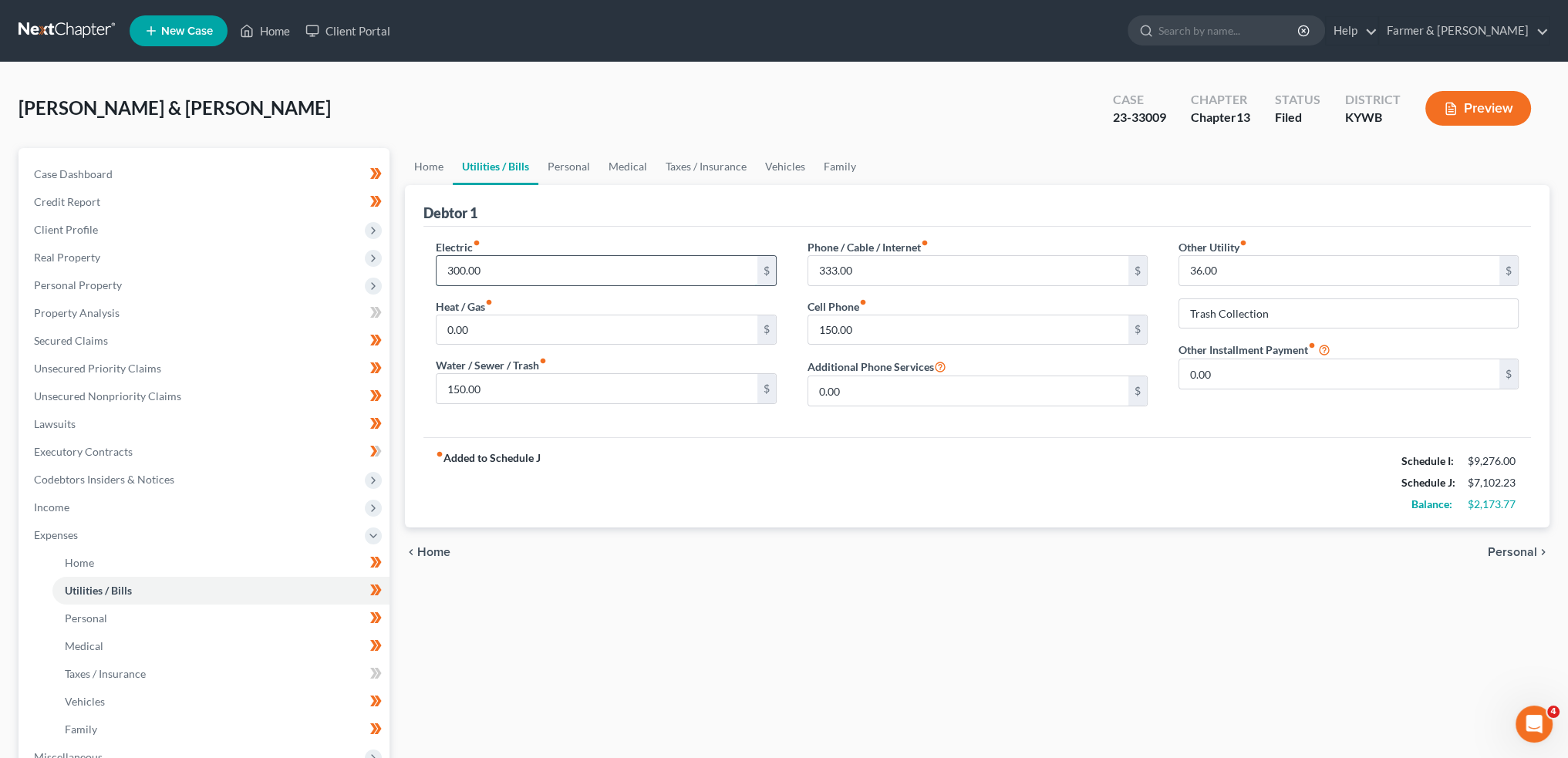
click at [520, 274] on input "300.00" at bounding box center [596, 270] width 320 height 29
type input "400.00"
type input "50.00"
type input "200.00"
click at [906, 318] on input "150.00" at bounding box center [968, 329] width 320 height 29
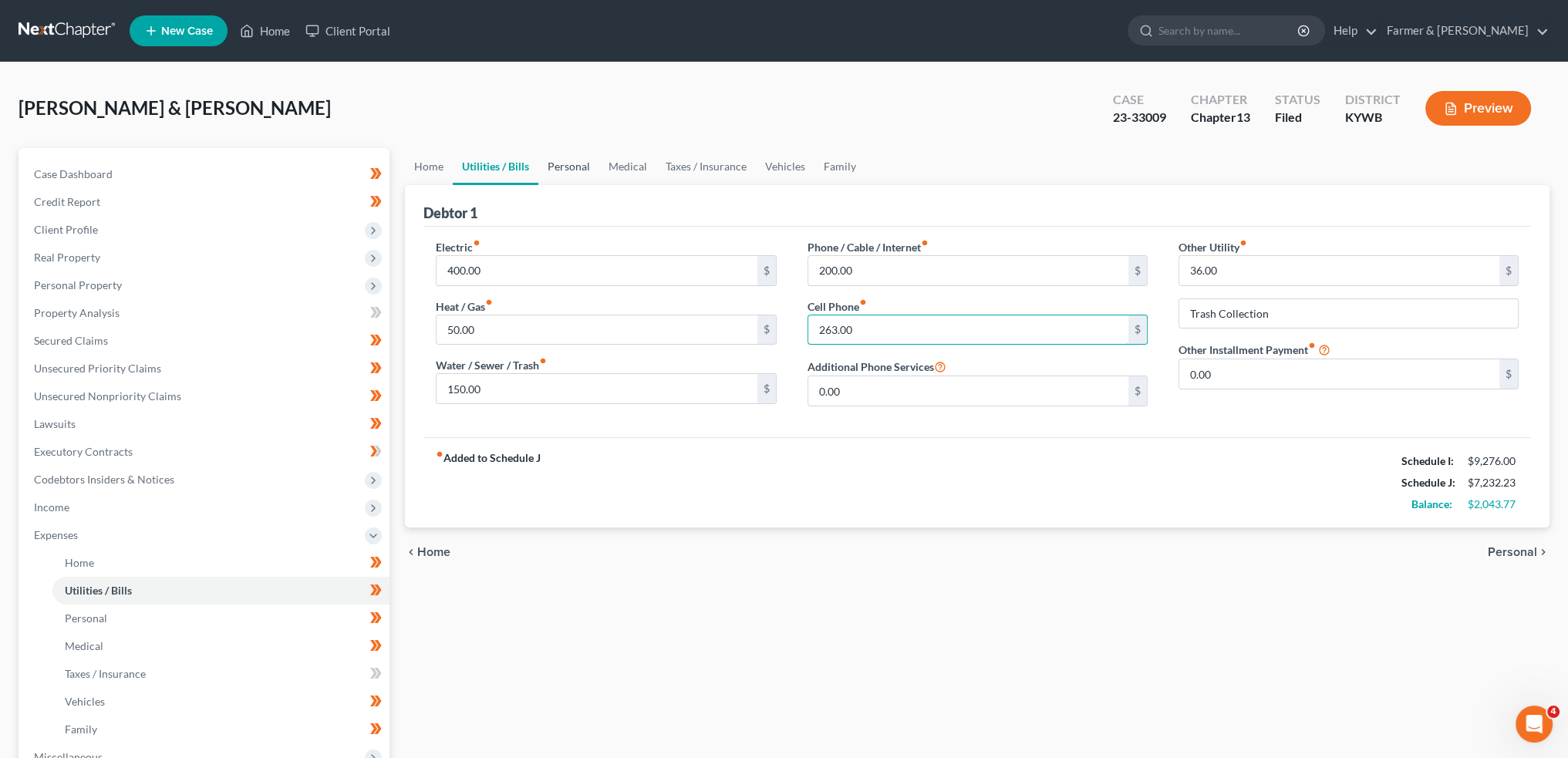
type input "263.00"
click at [566, 169] on link "Personal" at bounding box center [569, 166] width 61 height 37
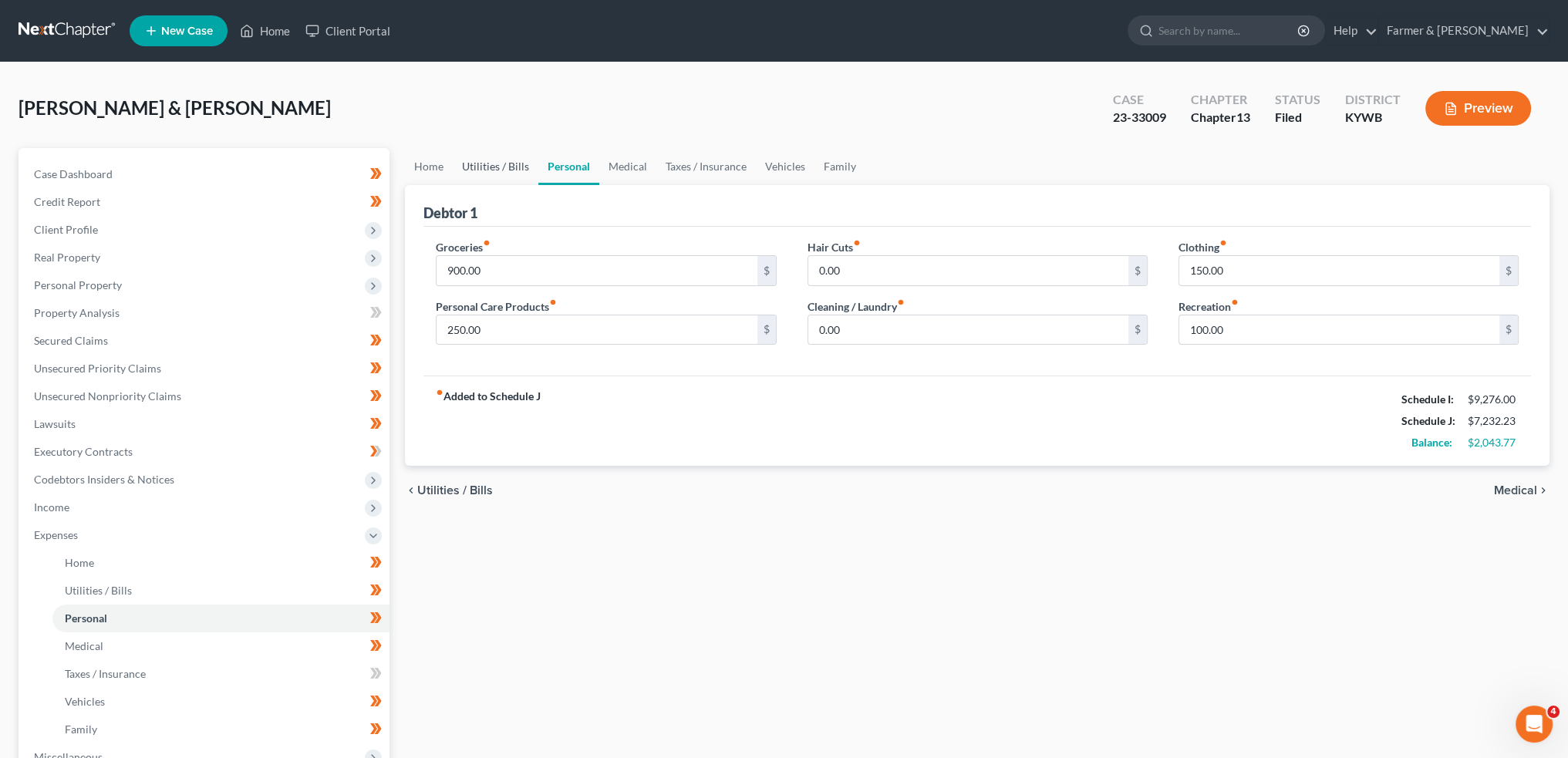
click at [514, 163] on link "Utilities / Bills" at bounding box center [496, 166] width 86 height 37
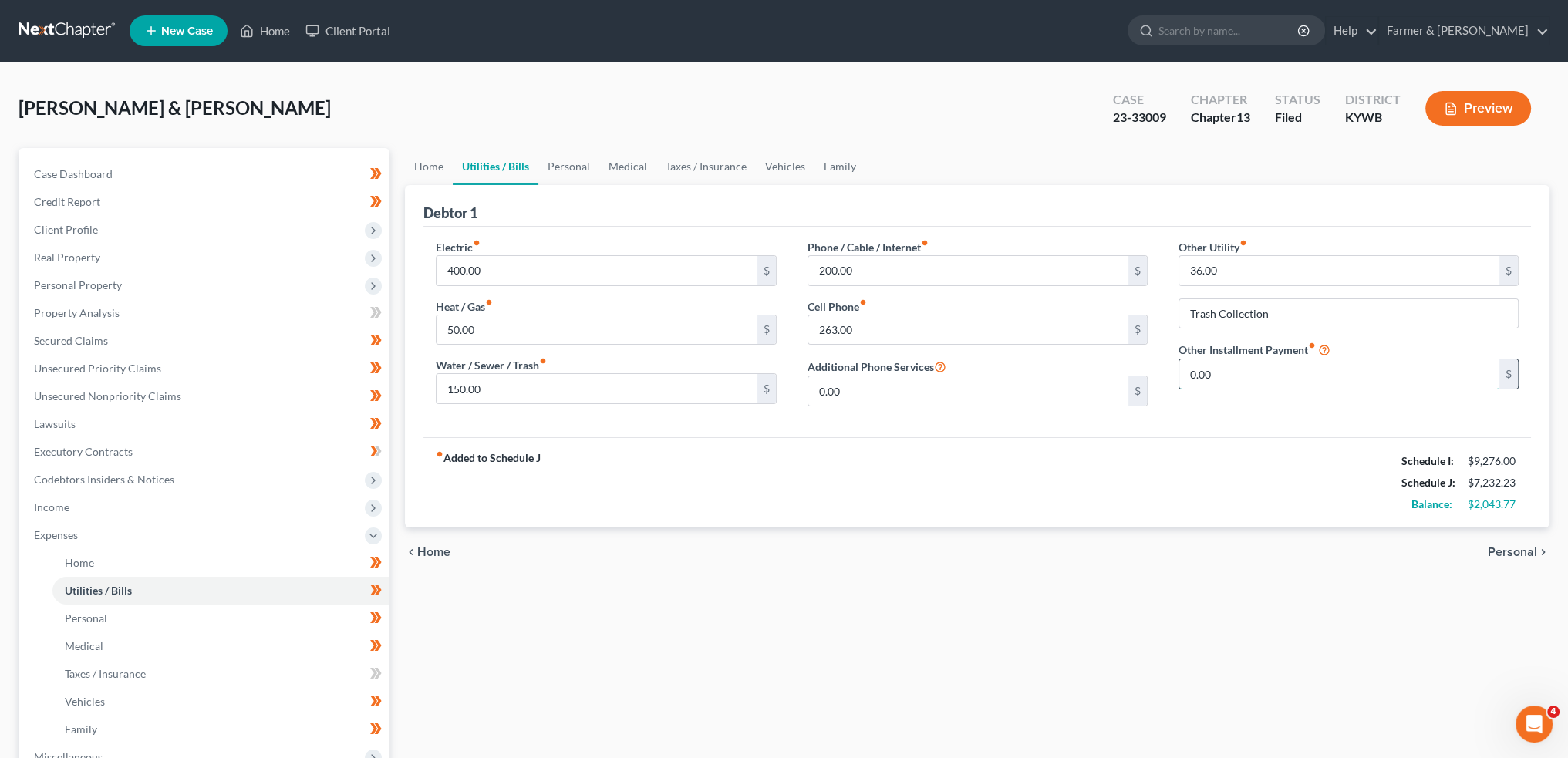
click at [1297, 372] on input "0.00" at bounding box center [1339, 374] width 320 height 29
click at [102, 505] on span "Income" at bounding box center [205, 508] width 368 height 28
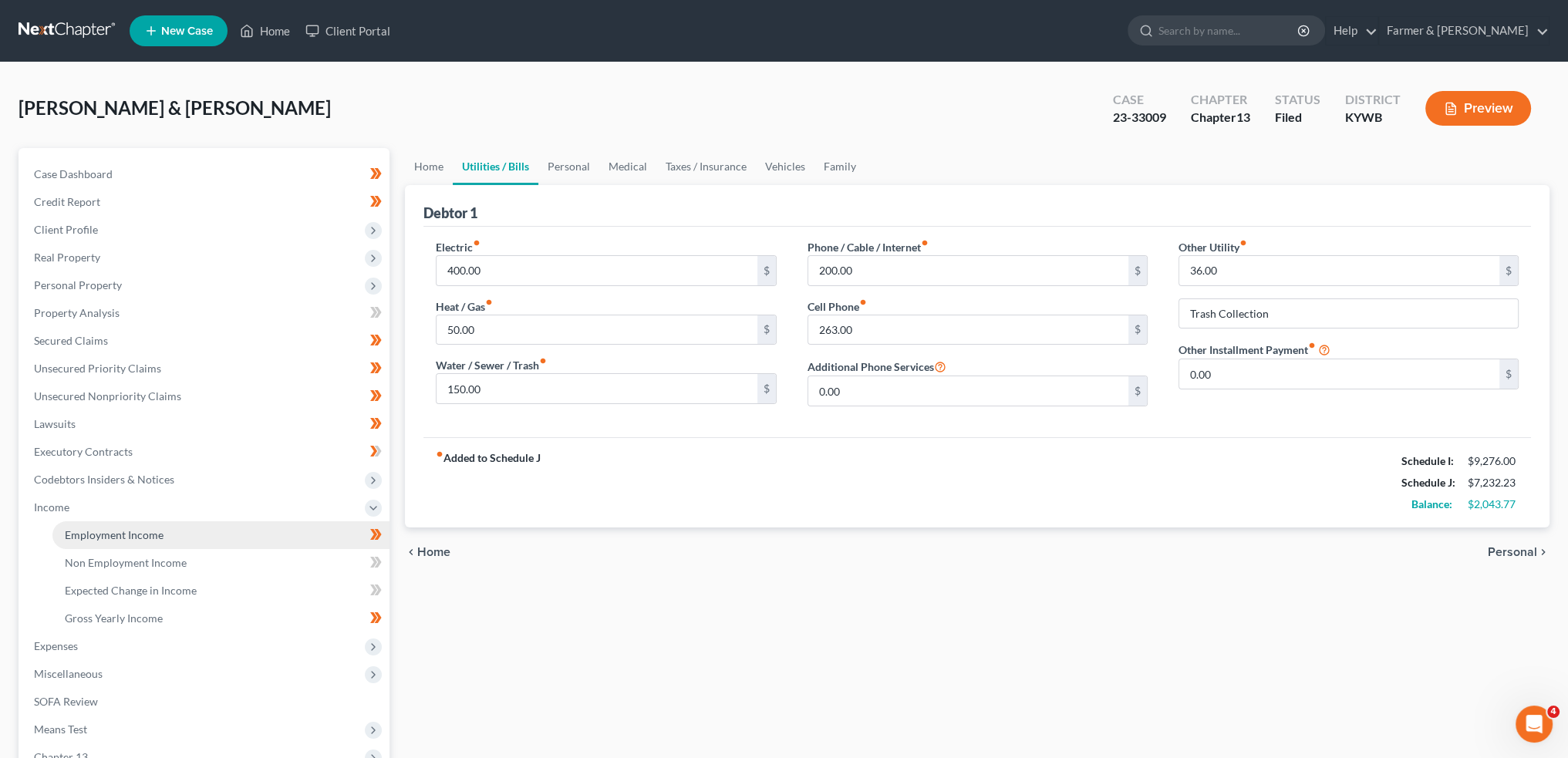
click at [108, 533] on span "Employment Income" at bounding box center [113, 535] width 98 height 13
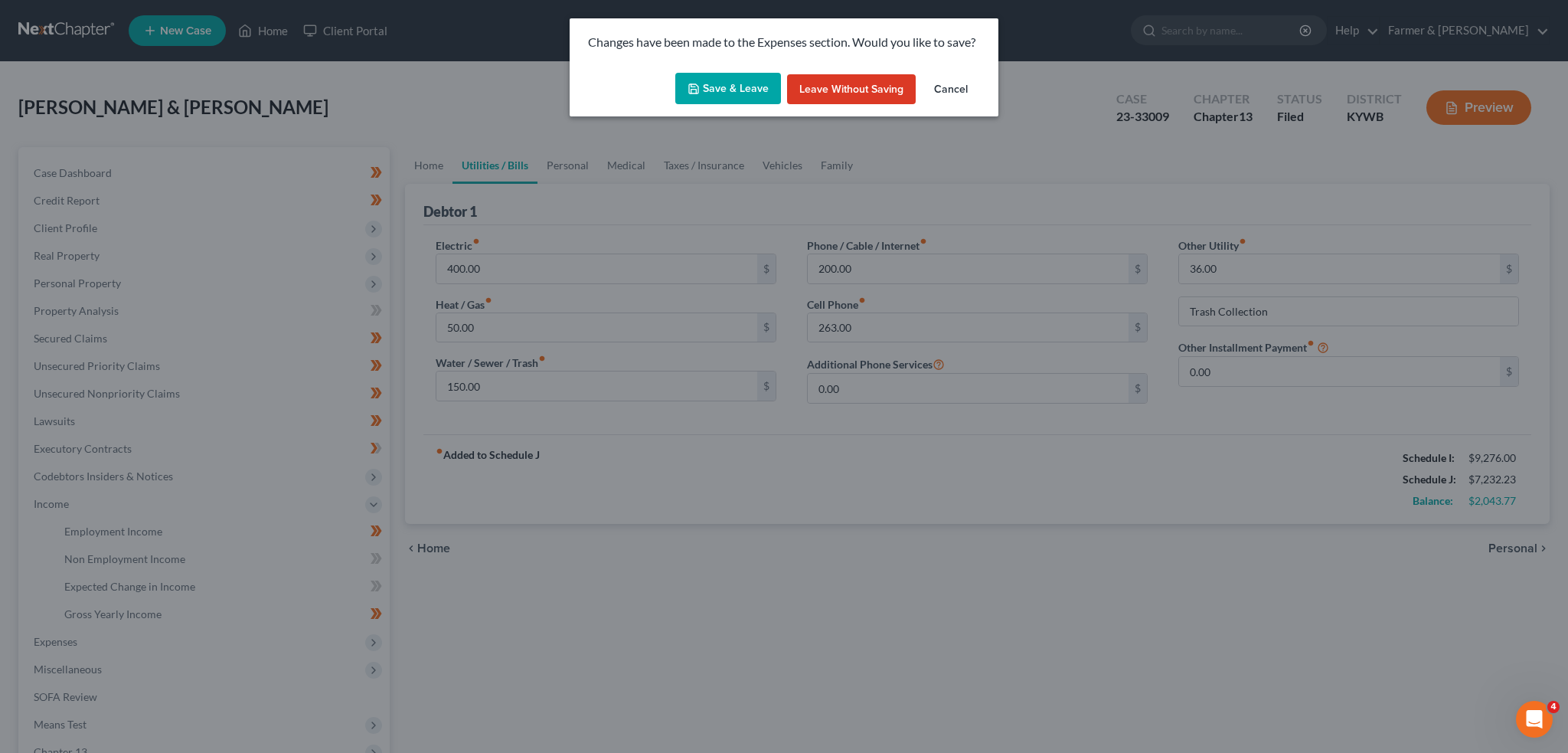
drag, startPoint x: 671, startPoint y: 93, endPoint x: 717, endPoint y: 88, distance: 46.3
click at [692, 90] on div "Save & Leave Leave without Saving Cancel" at bounding box center [784, 92] width 429 height 51
click at [717, 88] on button "Save & Leave" at bounding box center [728, 89] width 106 height 32
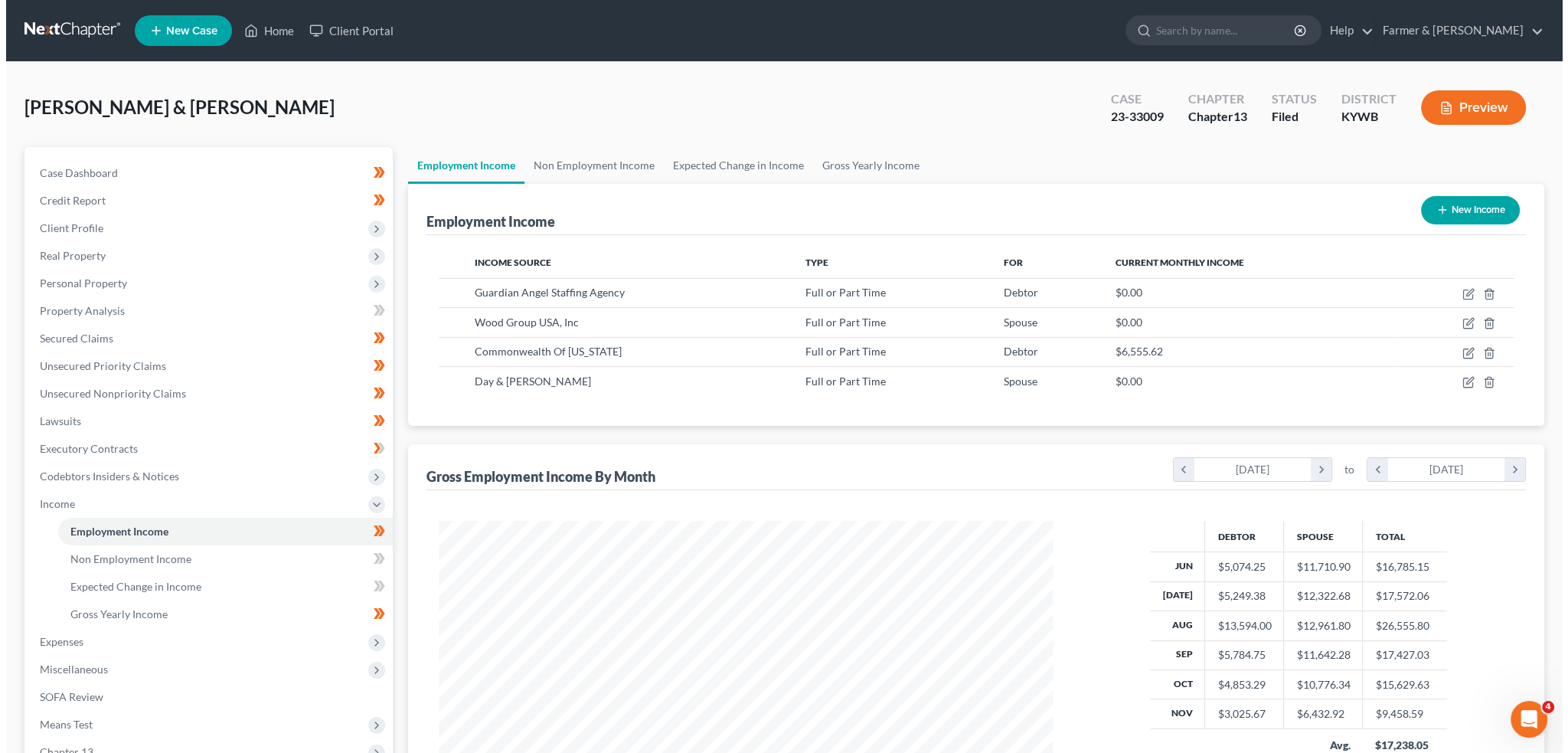
scroll to position [307, 644]
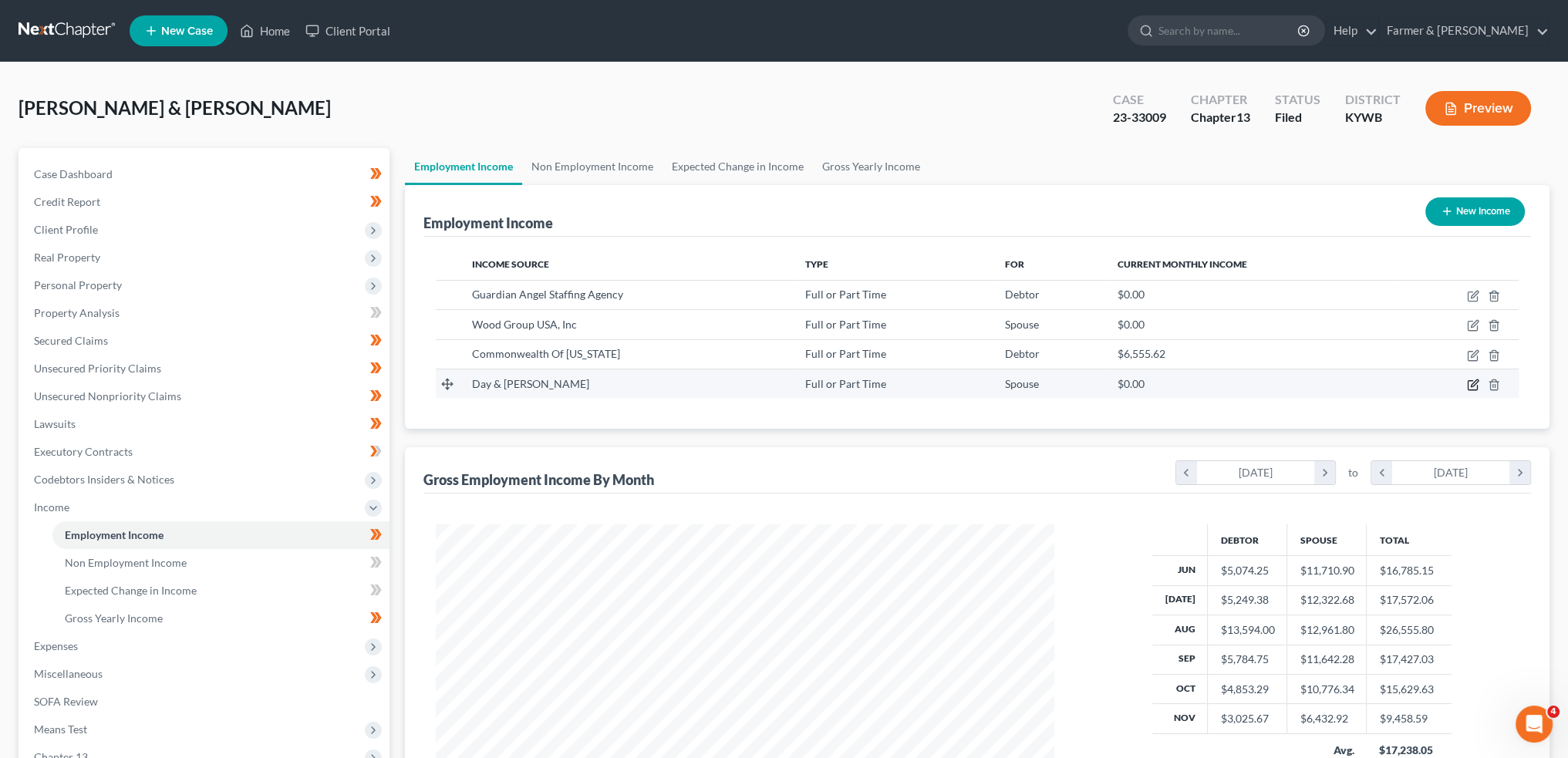
click at [1473, 383] on icon "button" at bounding box center [1475, 383] width 7 height 7
select select "0"
select select "18"
select select "3"
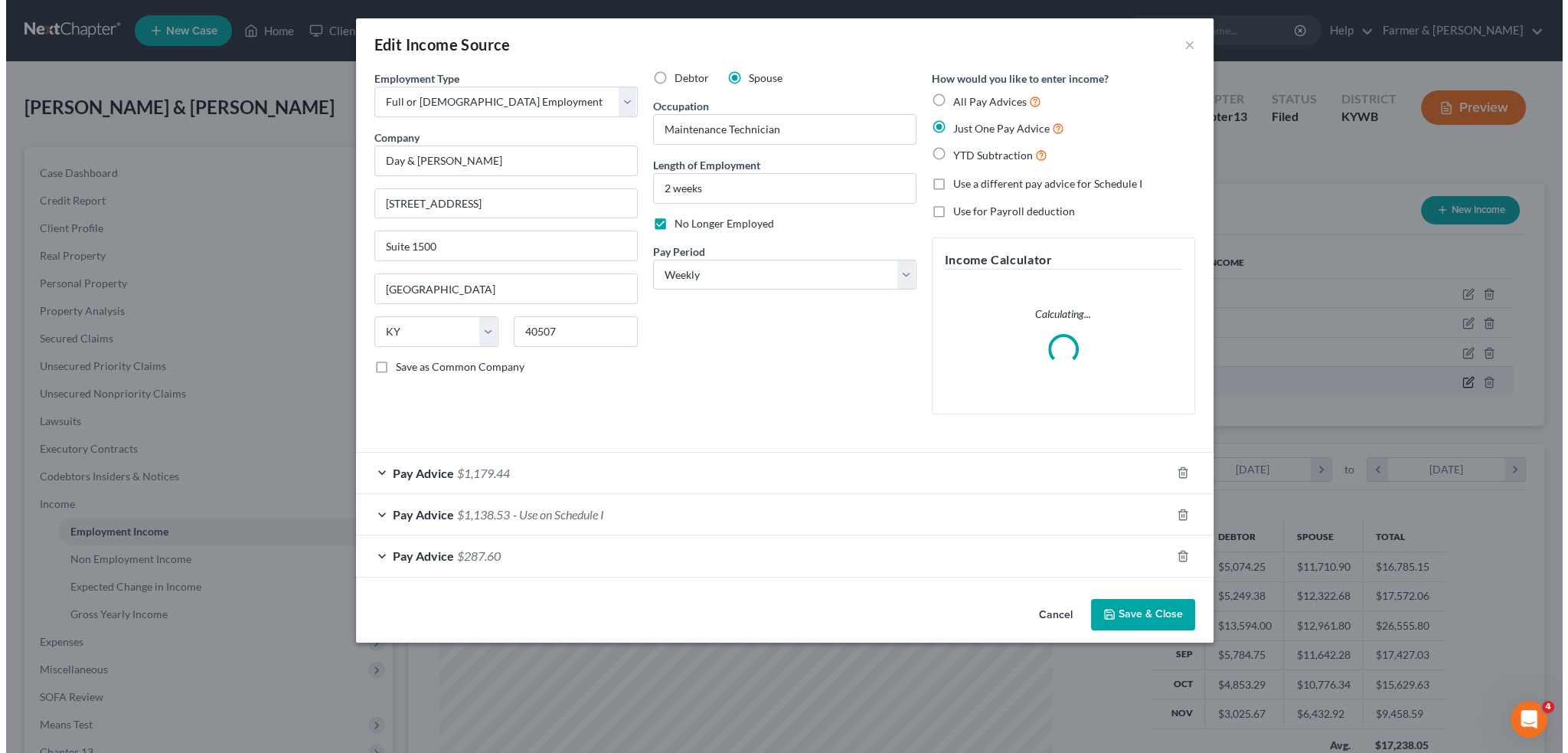
scroll to position [310, 649]
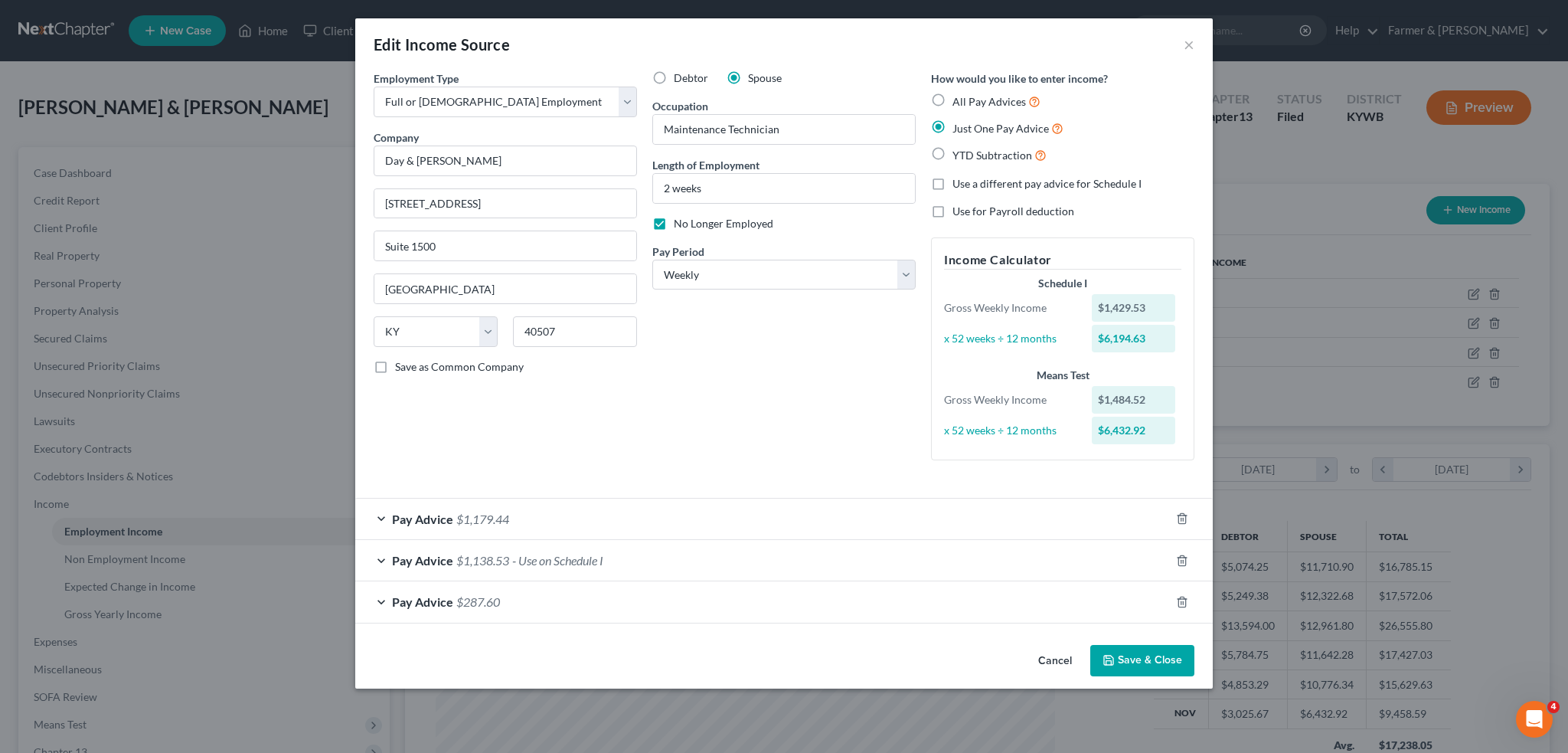
click at [674, 223] on label "No Longer Employed" at bounding box center [723, 223] width 99 height 16
click at [680, 223] on input "No Longer Employed" at bounding box center [685, 221] width 10 height 10
checkbox input "false"
drag, startPoint x: 764, startPoint y: 183, endPoint x: 576, endPoint y: 180, distance: 188.0
click at [580, 181] on div "Employment Type * Select Full or Part Time Employment Self Employment Company *…" at bounding box center [784, 278] width 837 height 416
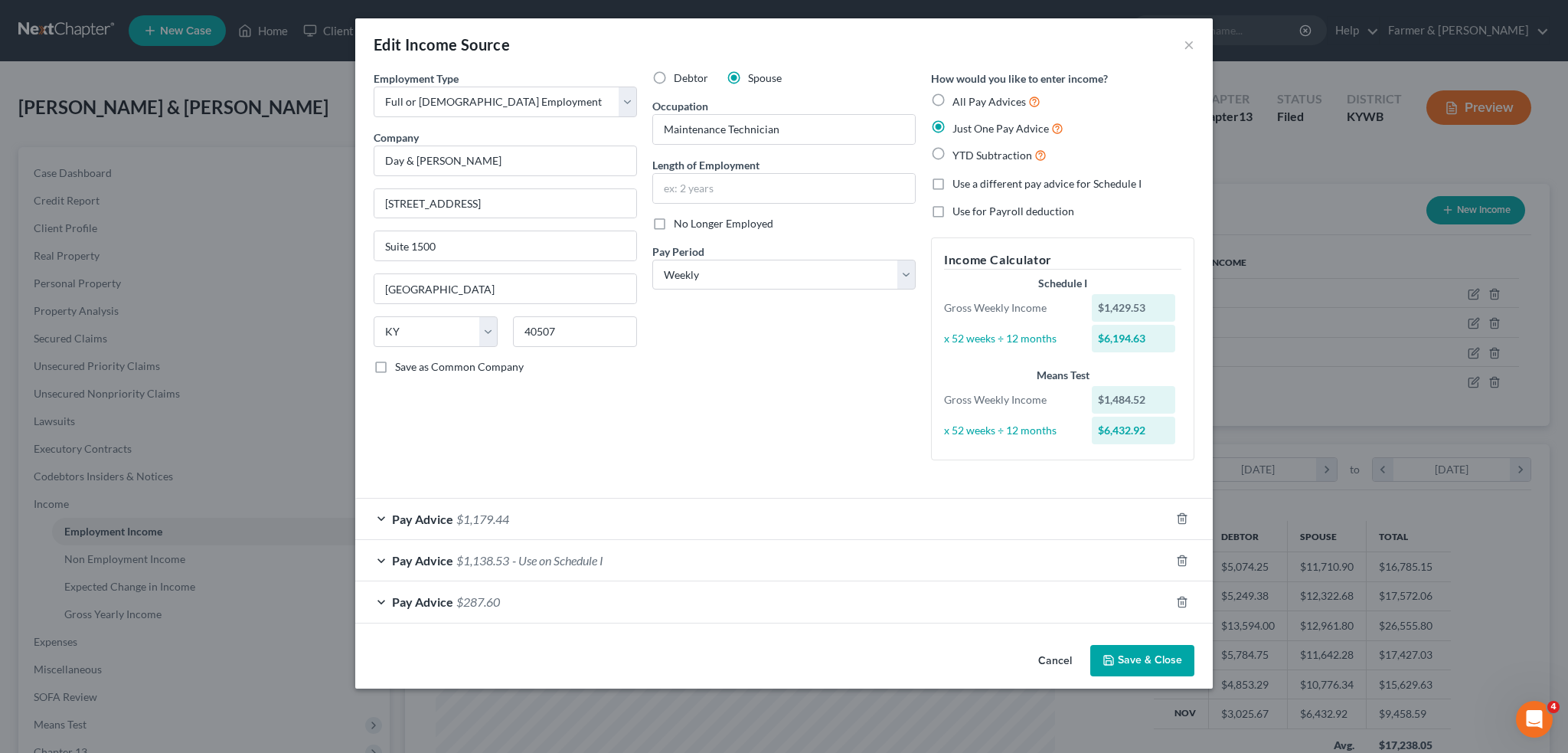
click at [1016, 546] on div "Pay Advice $1,138.53 - Use on Schedule I" at bounding box center [763, 560] width 814 height 40
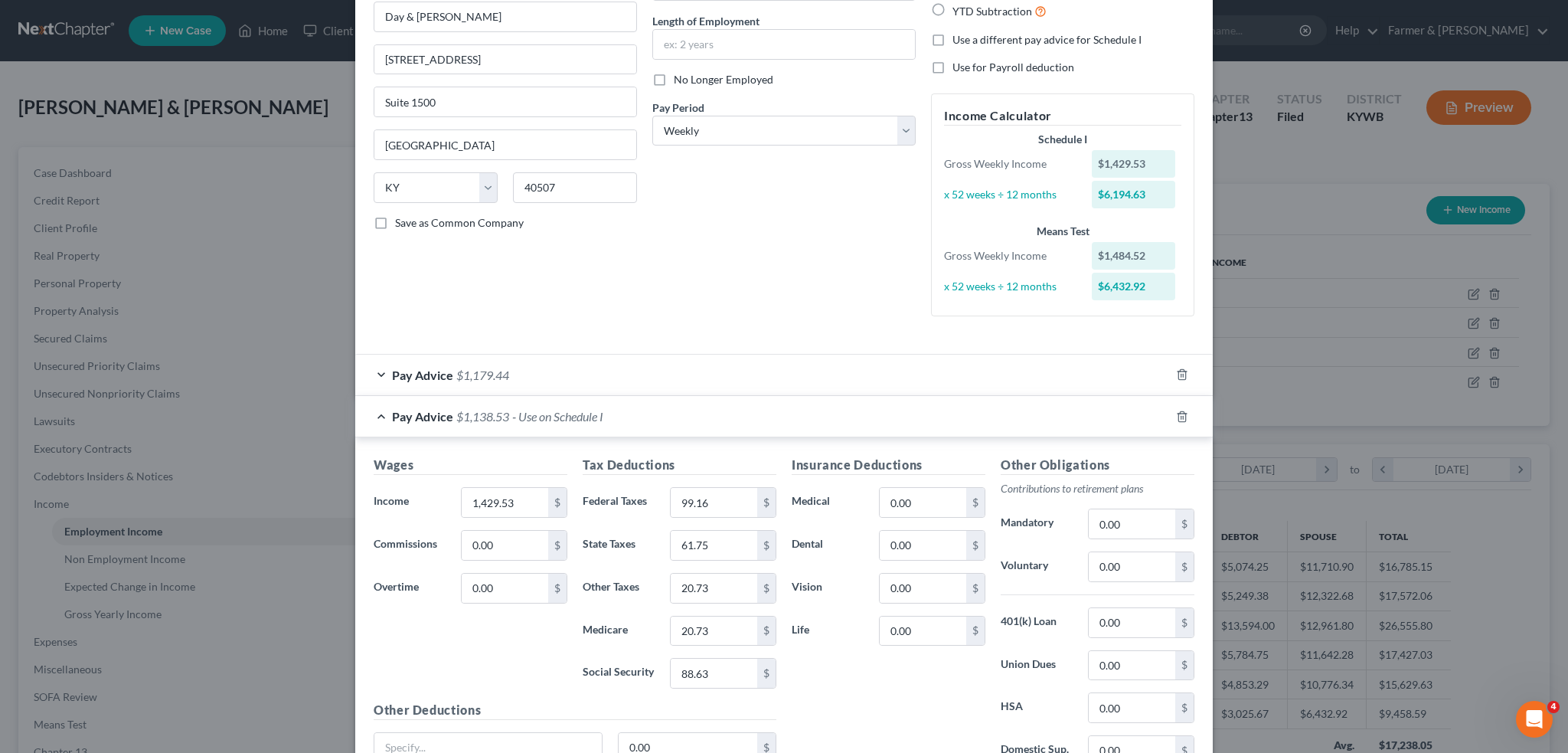
scroll to position [0, 0]
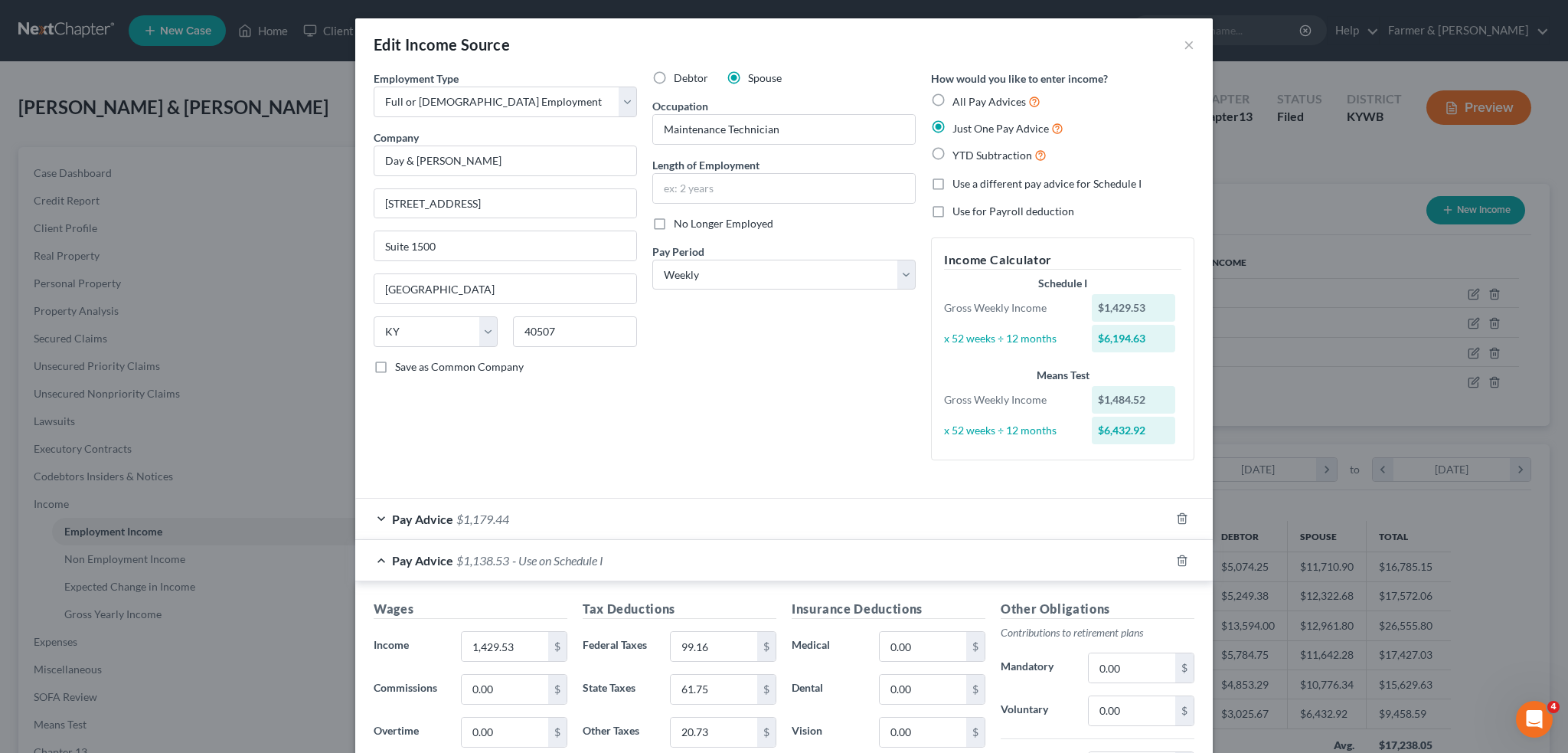
click at [952, 99] on label "All Pay Advices" at bounding box center [996, 101] width 88 height 17
click at [959, 99] on input "All Pay Advices" at bounding box center [964, 98] width 10 height 10
radio input "true"
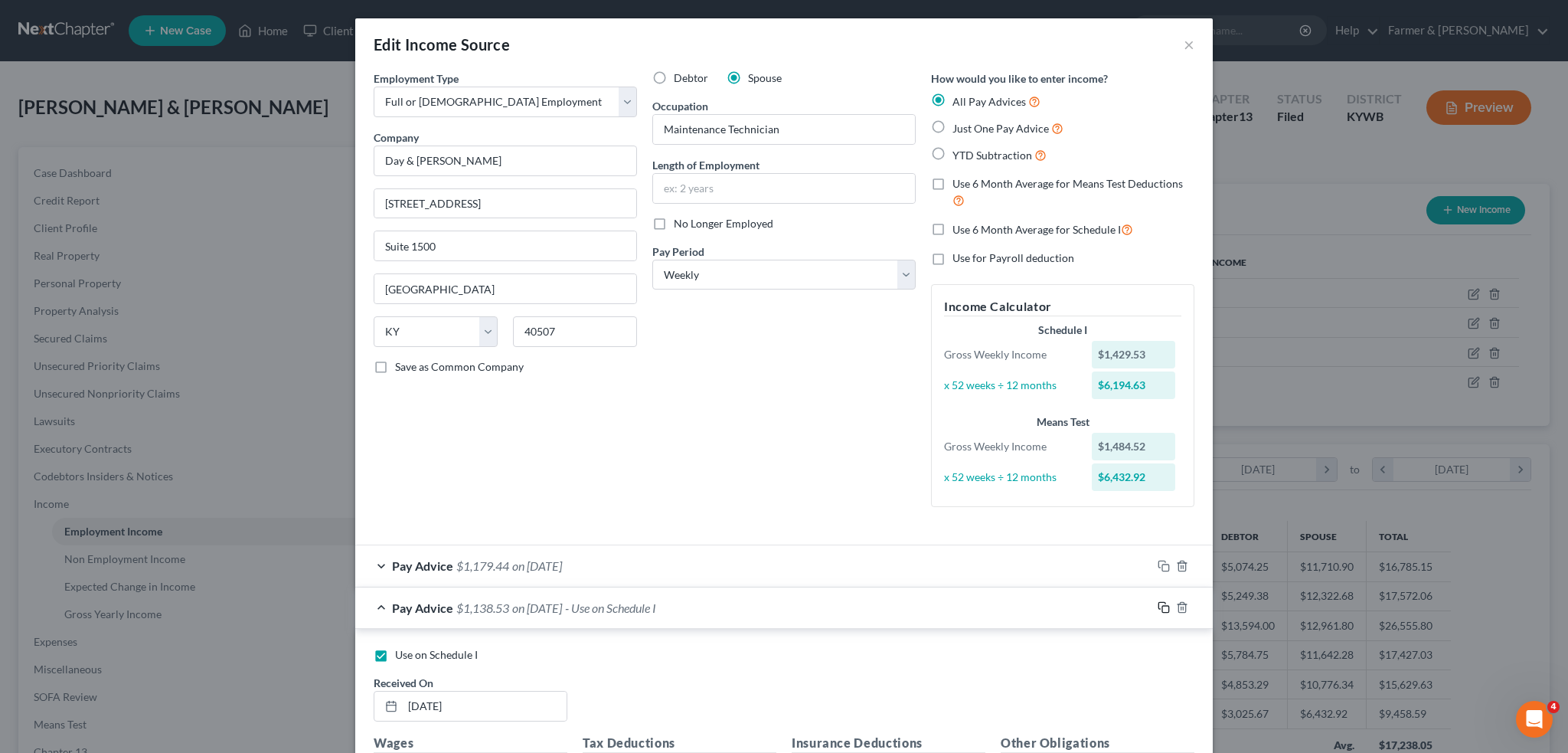
drag, startPoint x: 1160, startPoint y: 607, endPoint x: 916, endPoint y: 369, distance: 340.9
click at [1160, 606] on icon "button" at bounding box center [1163, 607] width 12 height 12
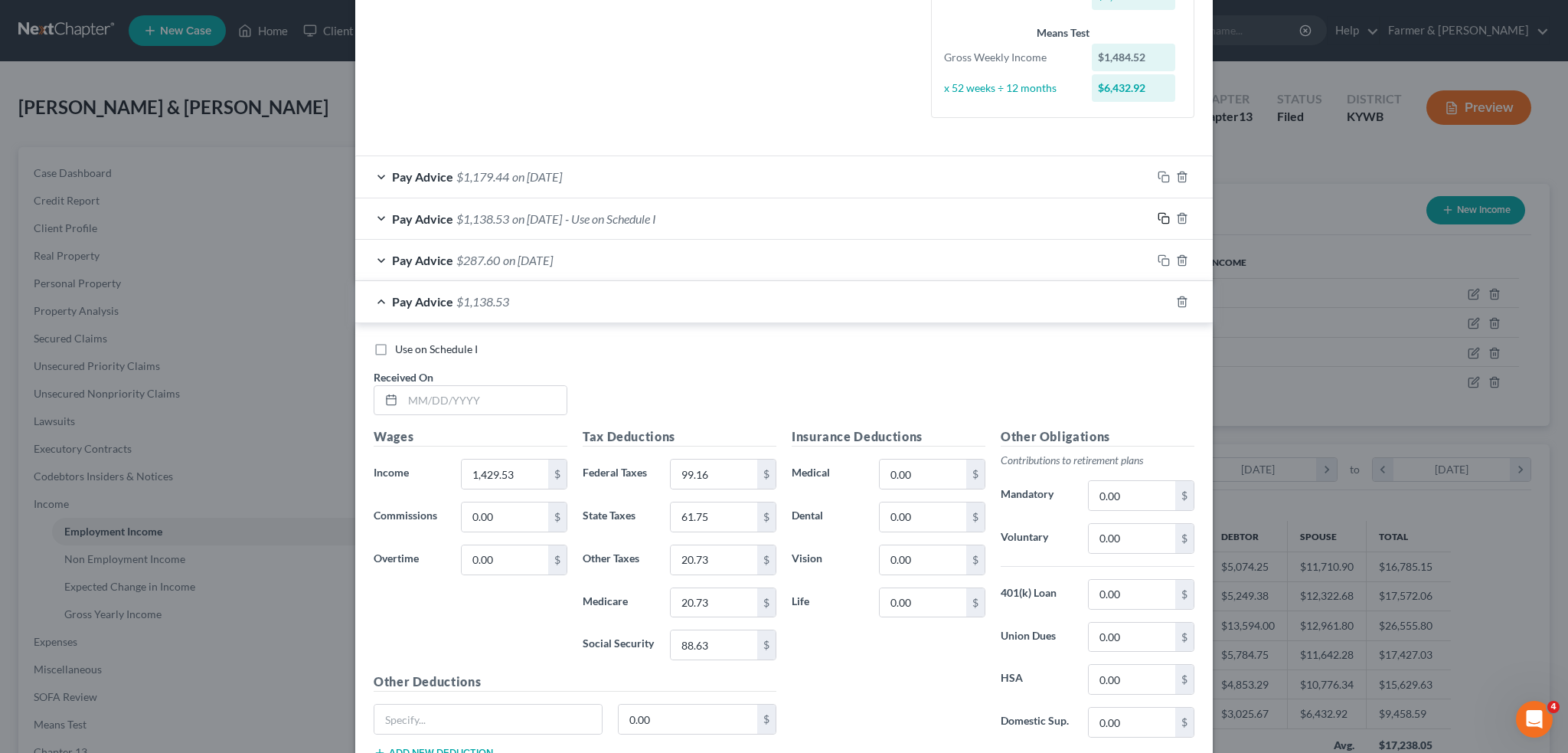
scroll to position [499, 0]
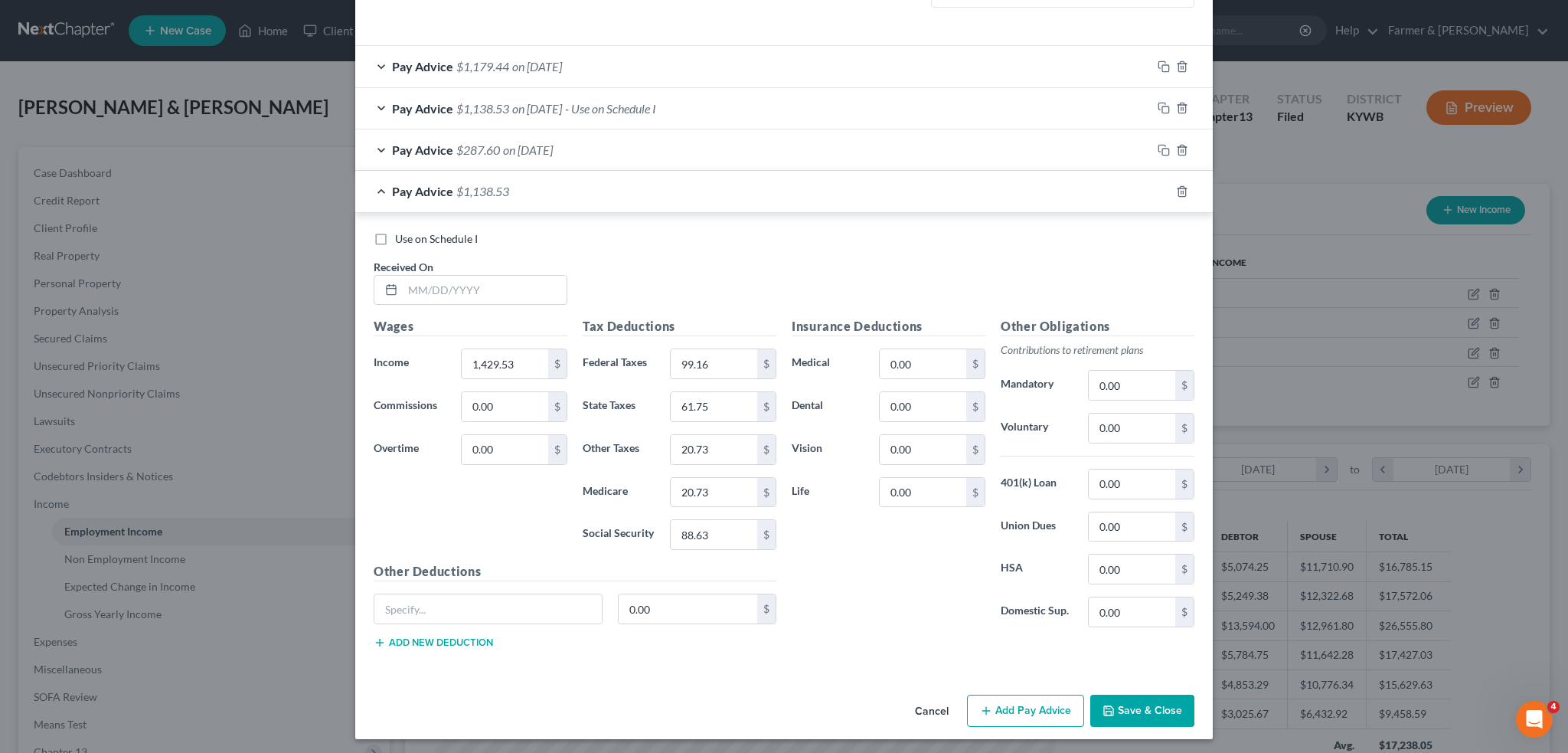
click at [395, 232] on label "Use on Schedule I" at bounding box center [436, 239] width 83 height 16
click at [401, 232] on input "Use on Schedule I" at bounding box center [406, 236] width 10 height 10
checkbox input "true"
click at [415, 293] on input "text" at bounding box center [485, 290] width 164 height 29
type input "09/11/2025"
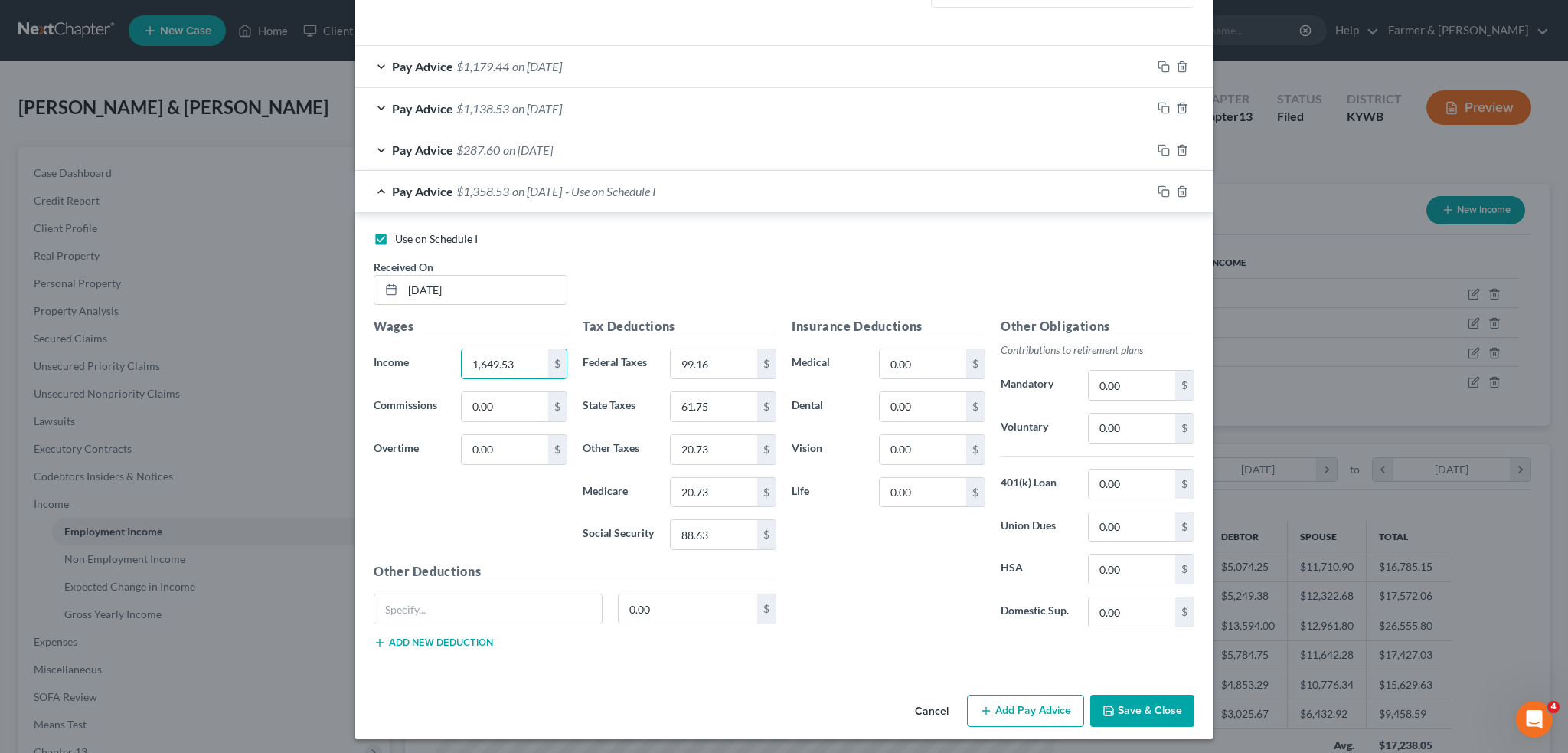
type input "1,649.53"
type input "412.38"
type input "0.00"
type input "0.0"
type input "0.00"
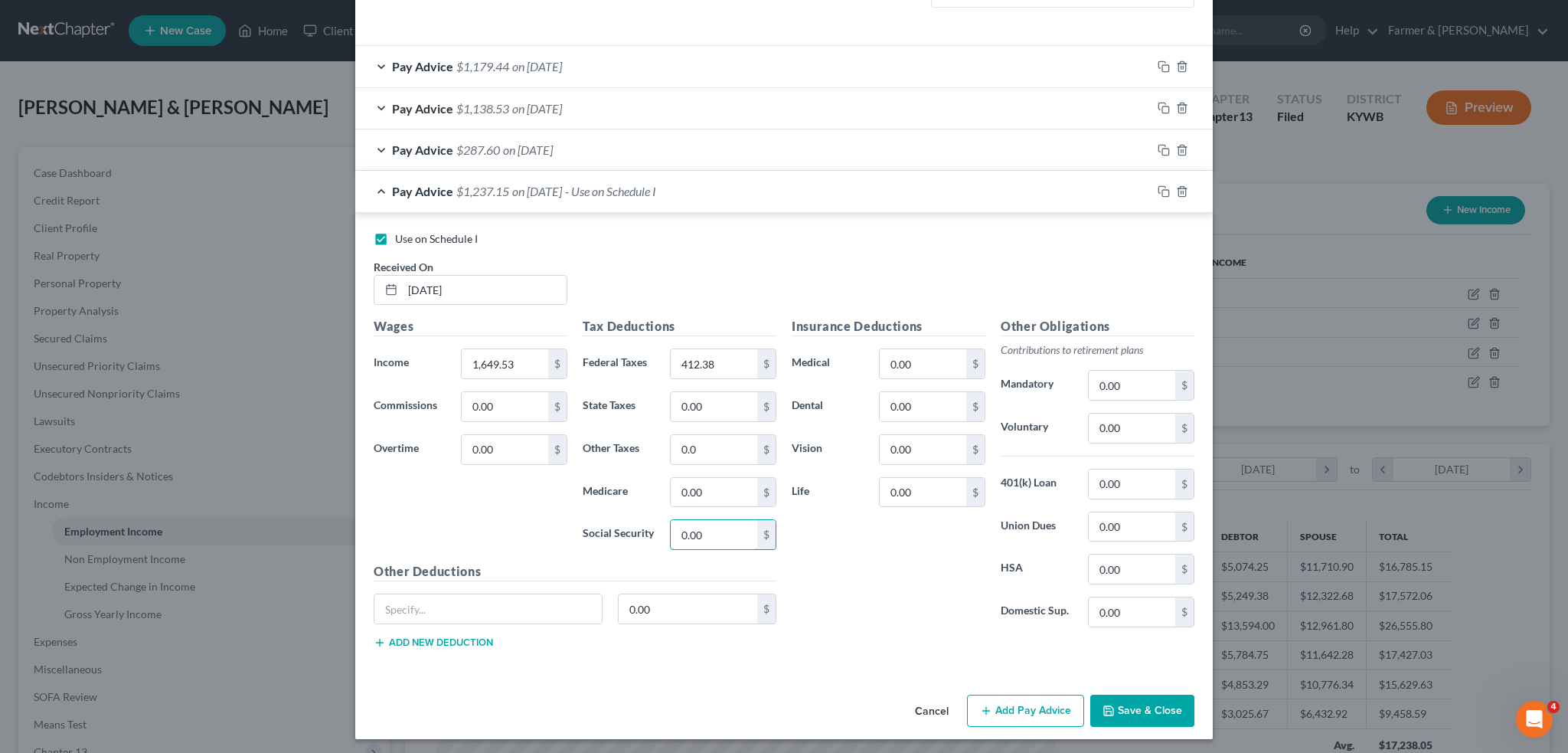
type input "0.00"
click at [947, 359] on input "0.00" at bounding box center [923, 363] width 86 height 29
type input "79.93"
click at [488, 599] on input "text" at bounding box center [488, 608] width 227 height 29
type input "Long/Short Term Disability"
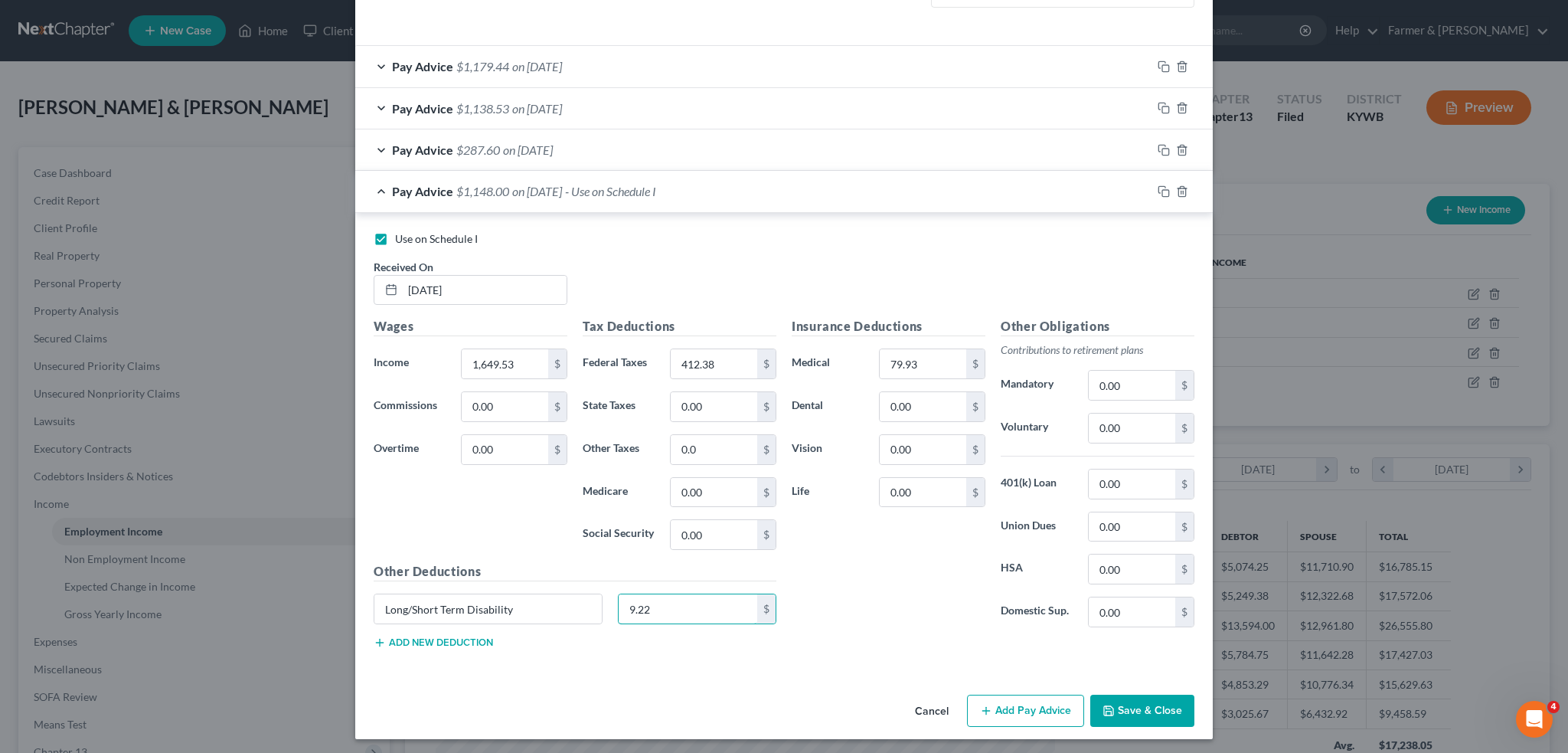
type input "9.22"
click at [462, 643] on button "Add new deduction" at bounding box center [433, 642] width 120 height 12
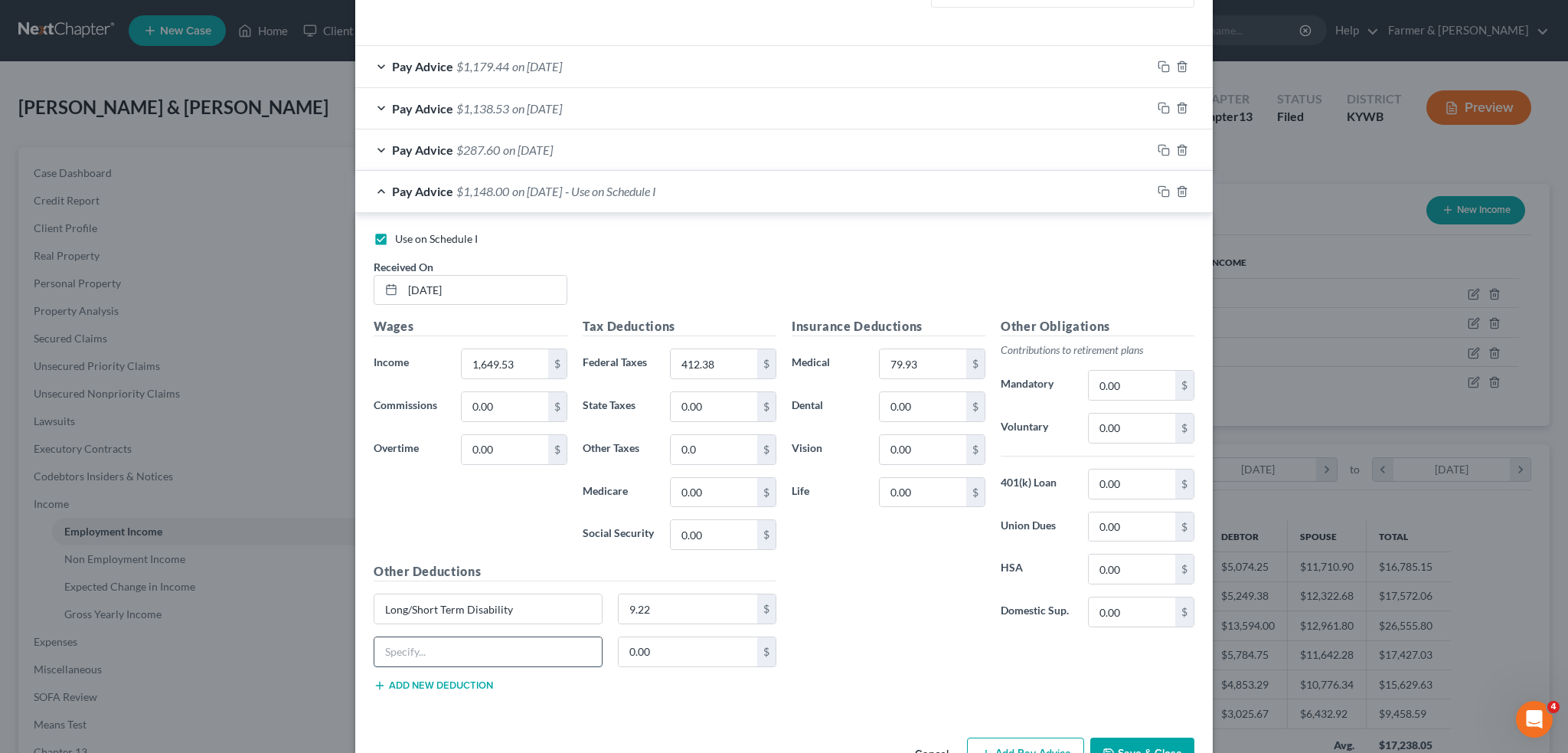
click at [466, 648] on input "text" at bounding box center [488, 651] width 227 height 29
type input "AD&D"
type input "1.35"
click at [455, 685] on button "Add new deduction" at bounding box center [433, 685] width 120 height 12
click at [455, 685] on input "text" at bounding box center [488, 694] width 227 height 29
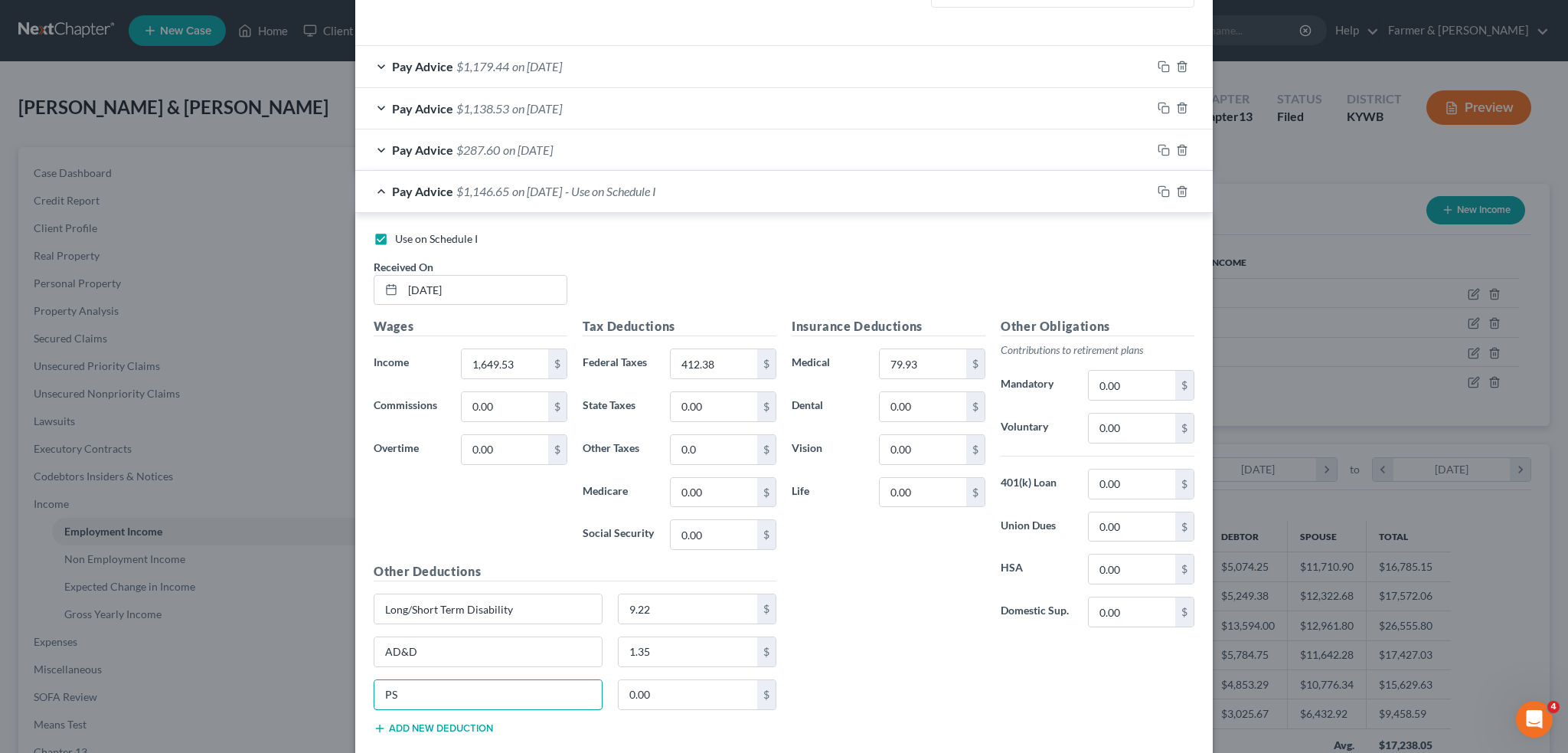
type input "P"
type input "Supp. Life"
click at [663, 680] on input "0.00" at bounding box center [689, 694] width 140 height 29
type input "0"
type input "5.03"
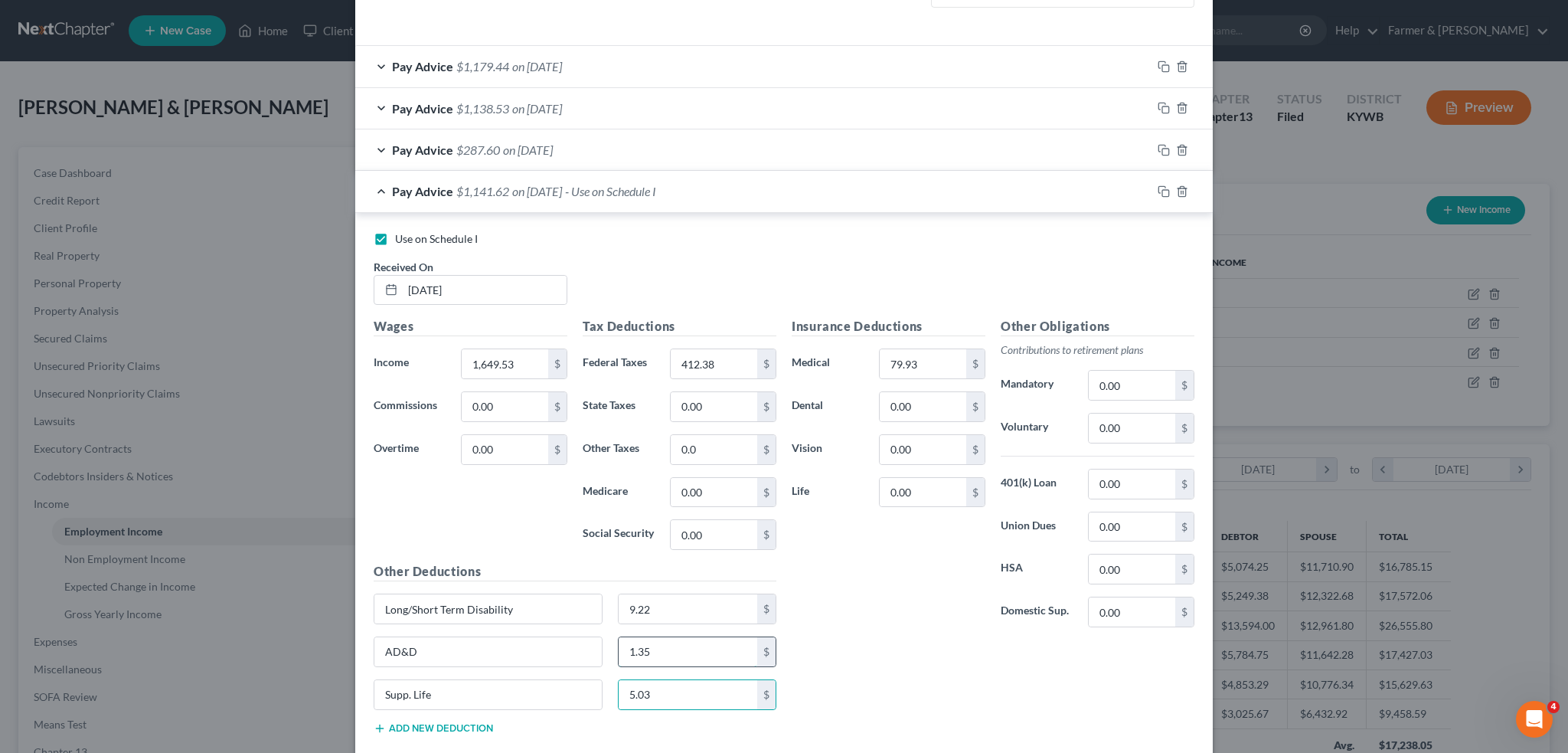
click at [700, 645] on input "1.35" at bounding box center [689, 651] width 140 height 29
type input "3.31"
click at [1135, 430] on input "0.00" at bounding box center [1131, 428] width 86 height 29
type input "82.45"
click at [924, 365] on input "79.93" at bounding box center [923, 363] width 86 height 29
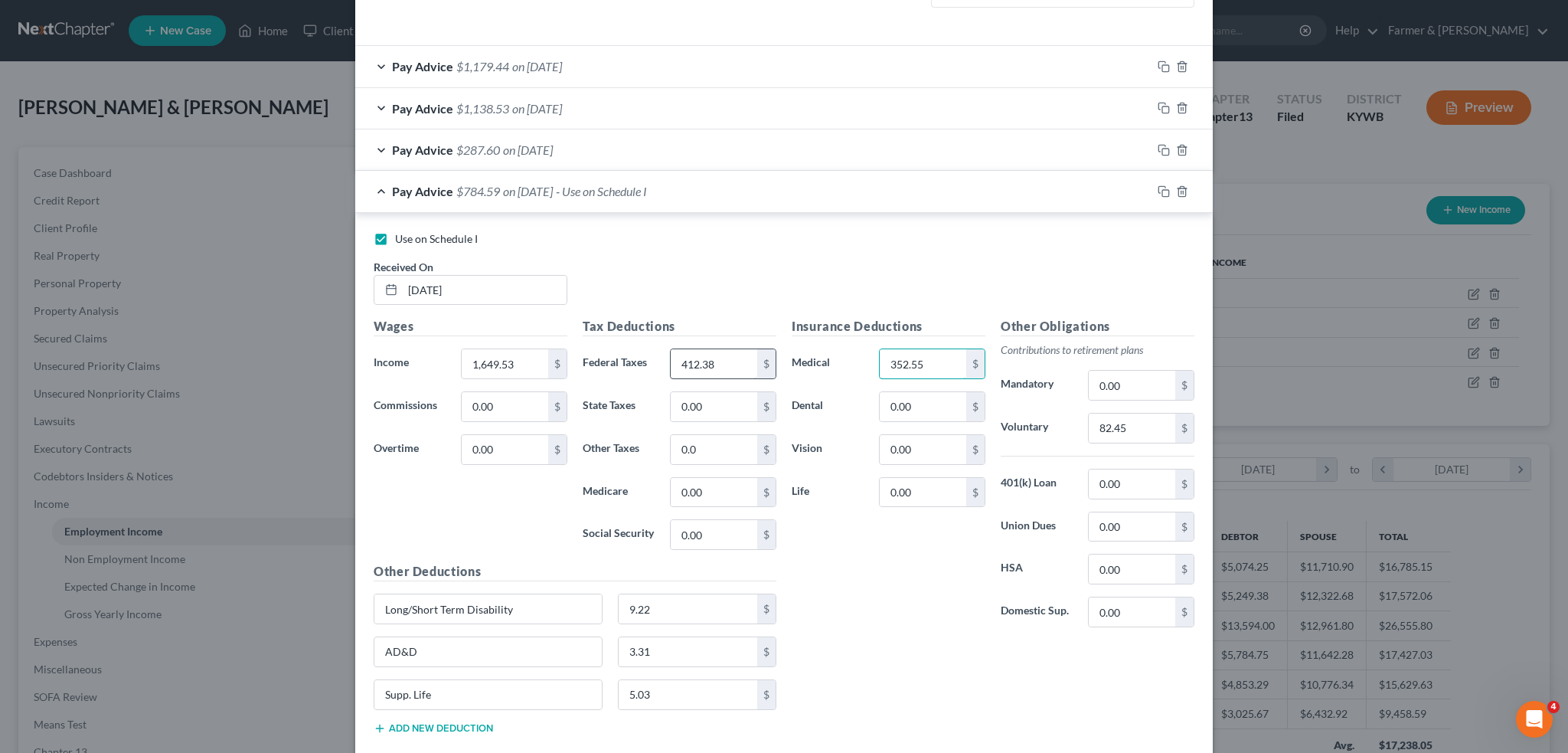
type input "352.55"
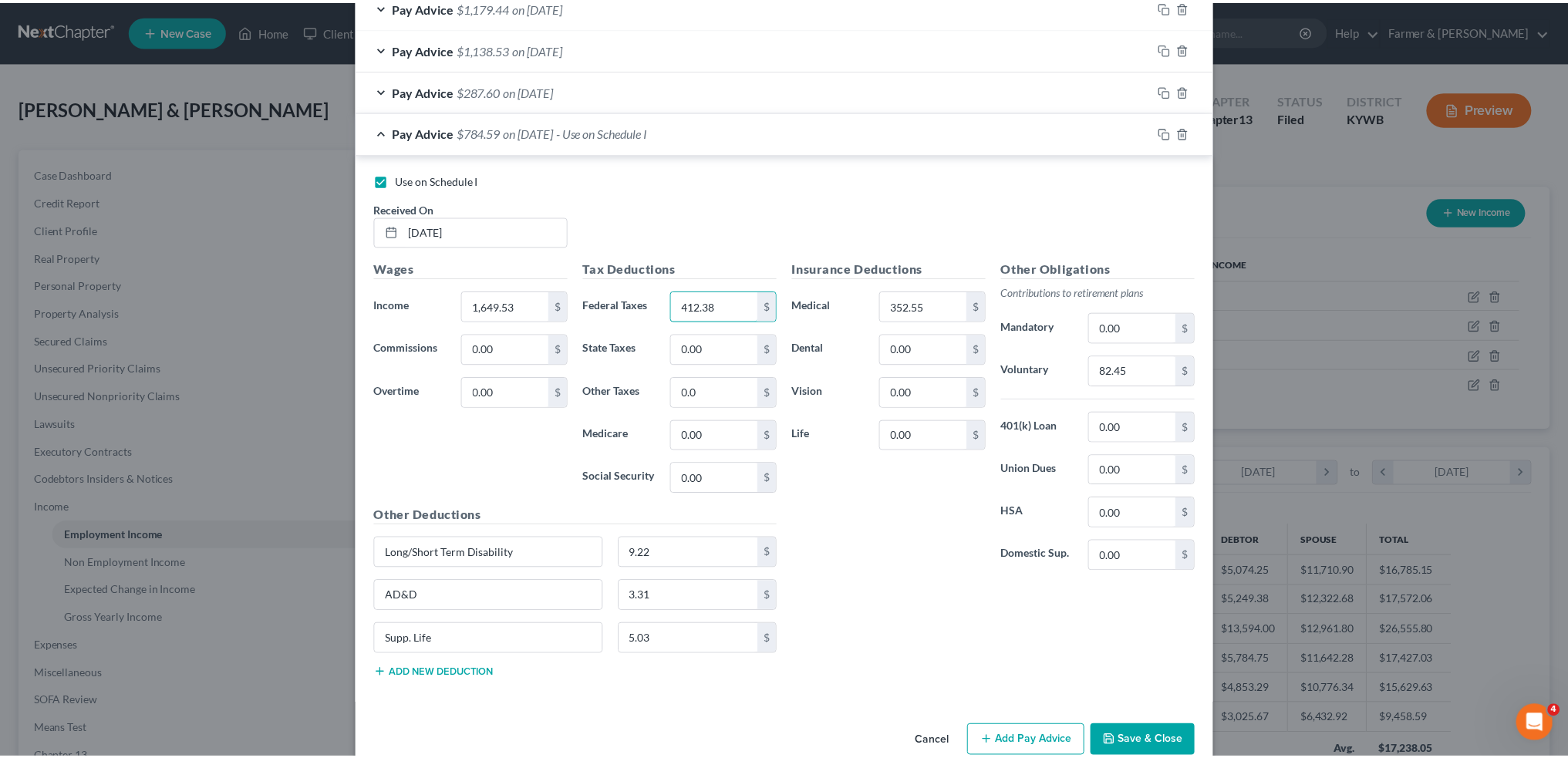
scroll to position [589, 0]
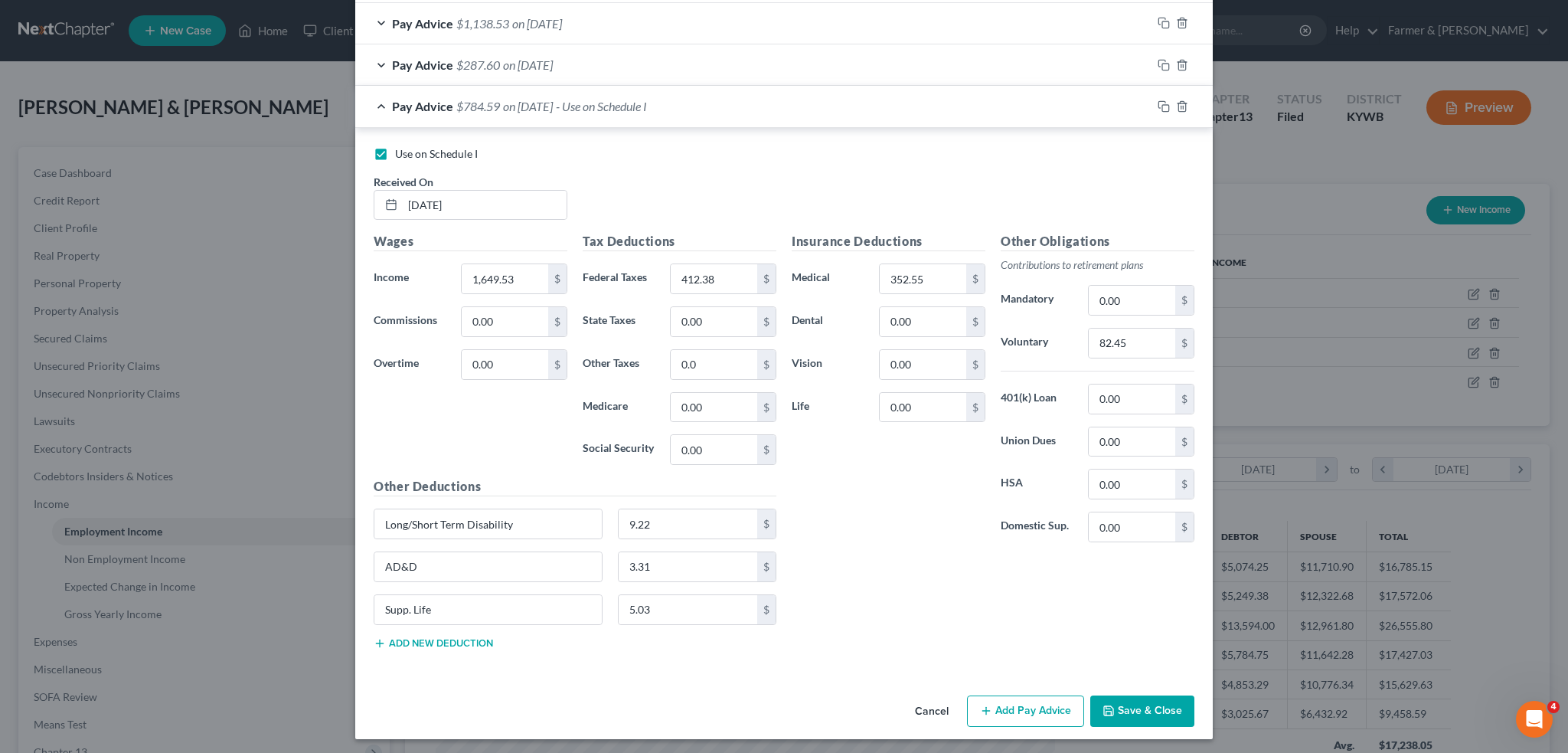
drag, startPoint x: 1128, startPoint y: 687, endPoint x: 1135, endPoint y: 699, distance: 13.9
click at [1135, 698] on div "Cancel Add Pay Advice Save & Close" at bounding box center [784, 714] width 858 height 51
click at [1135, 700] on button "Save & Close" at bounding box center [1142, 711] width 104 height 32
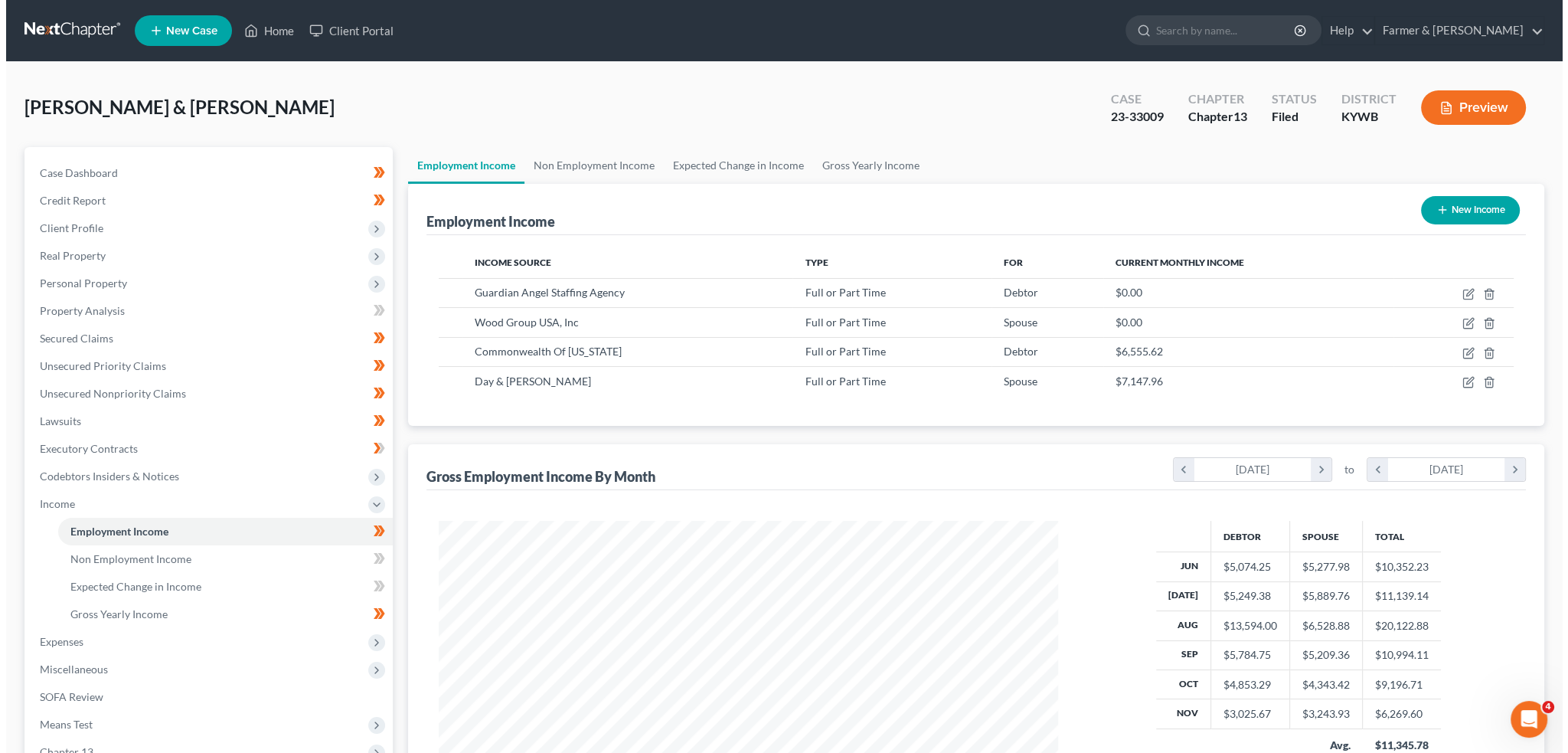
scroll to position [765630, 765093]
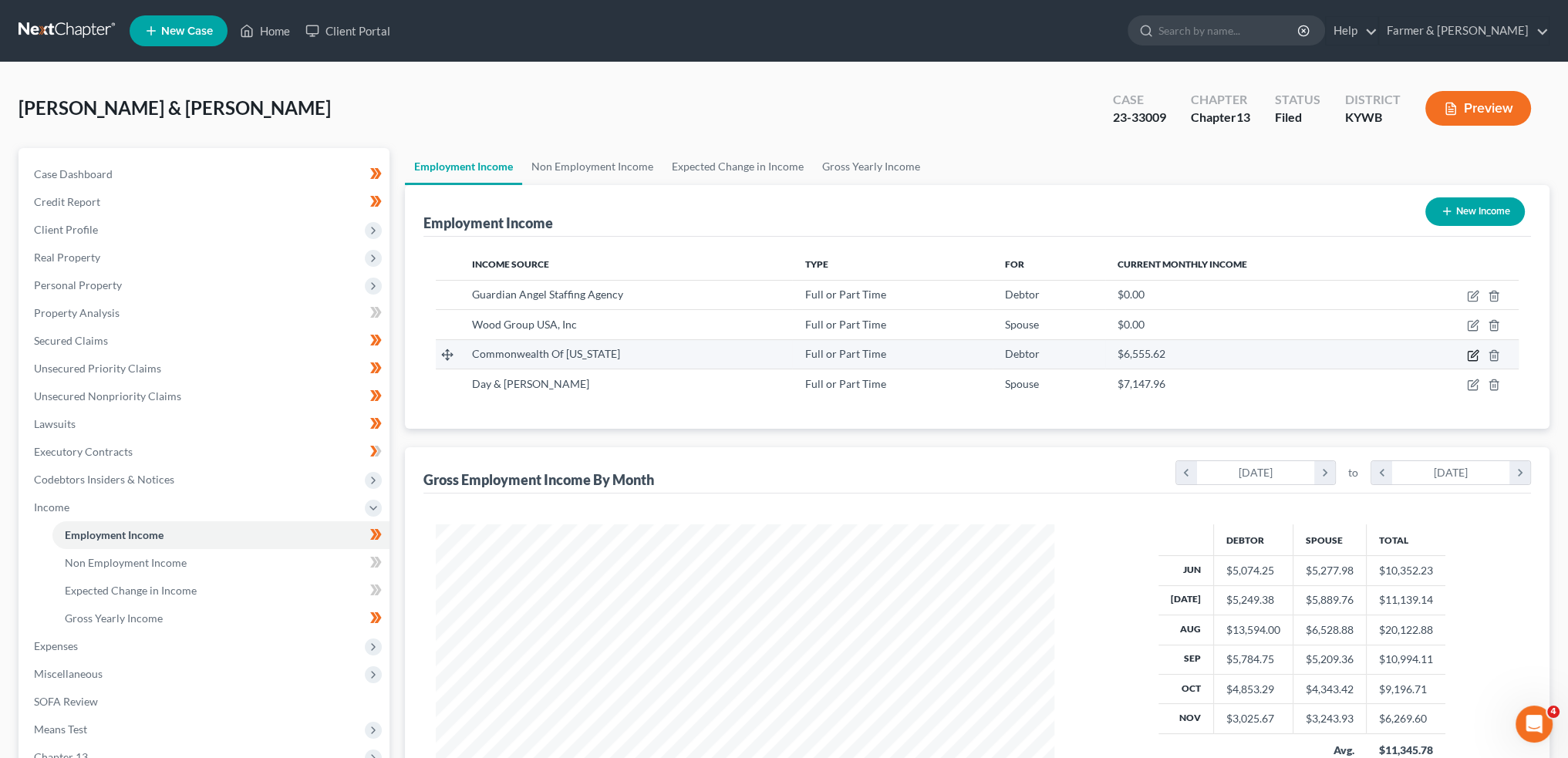
click at [1472, 354] on icon "button" at bounding box center [1475, 353] width 7 height 7
select select "0"
select select "18"
select select "2"
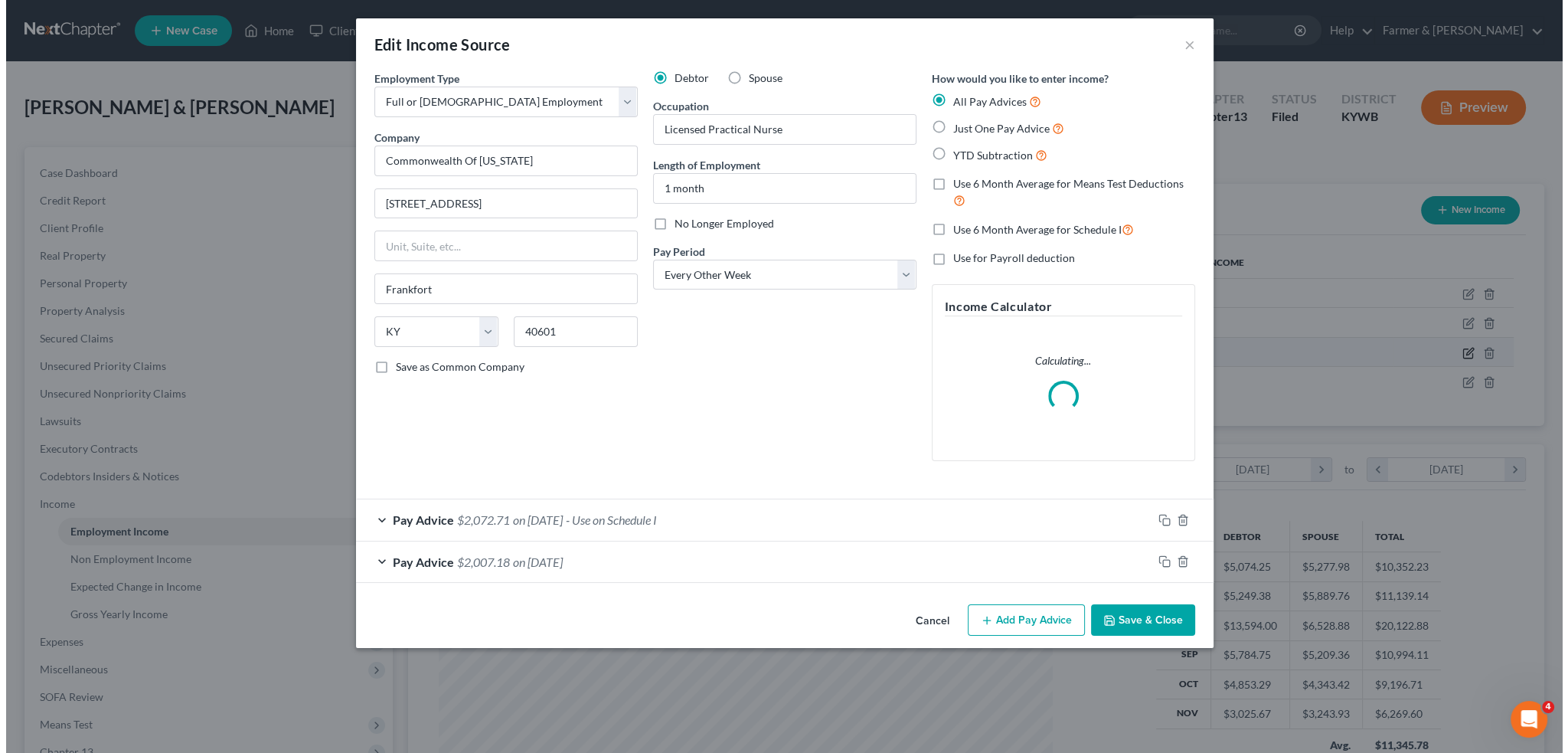
scroll to position [310, 649]
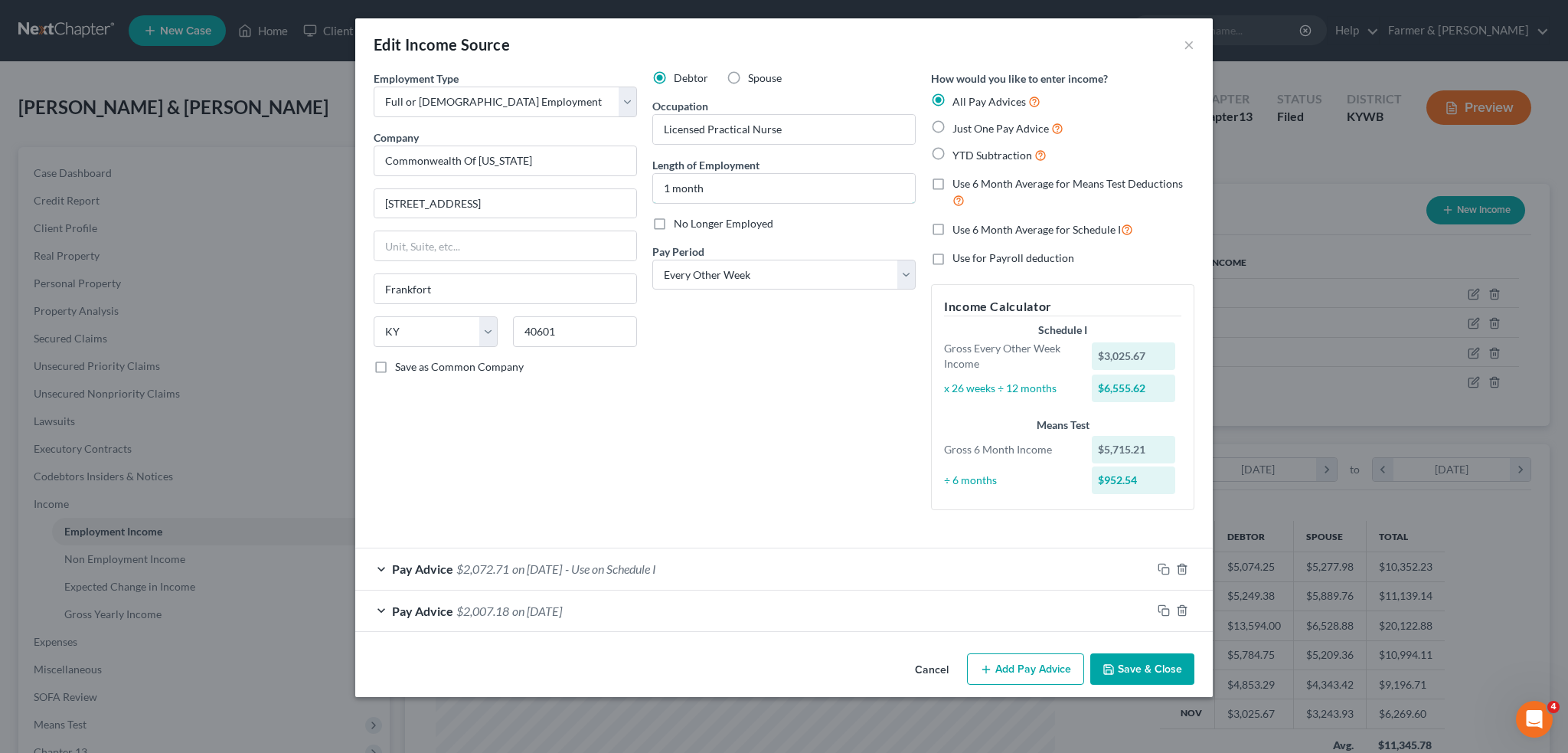
drag, startPoint x: 708, startPoint y: 186, endPoint x: 591, endPoint y: 177, distance: 117.3
click at [591, 177] on div "Employment Type * Select Full or Part Time Employment Self Employment Company *…" at bounding box center [784, 303] width 837 height 465
click at [1164, 572] on icon "button" at bounding box center [1163, 569] width 12 height 12
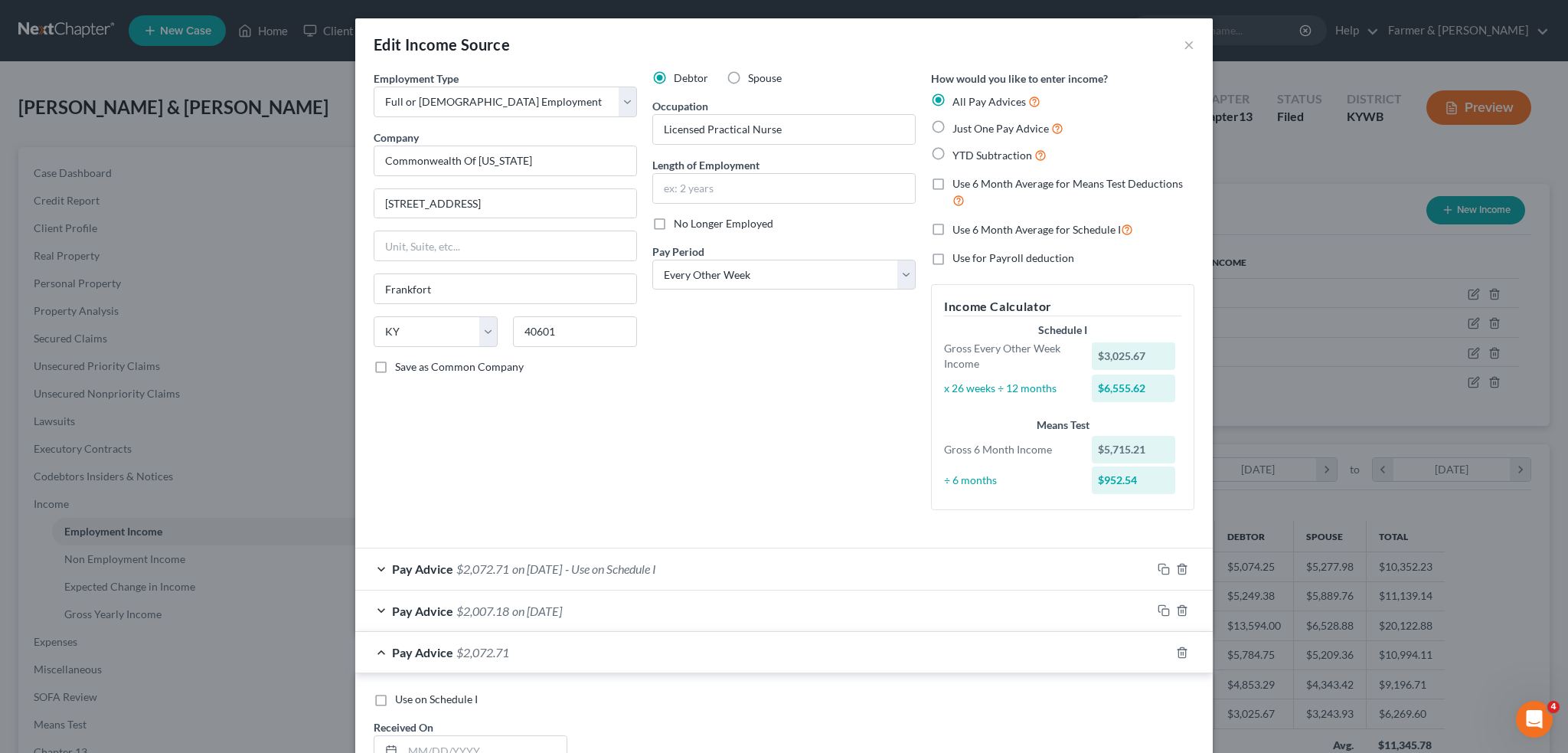
click at [678, 254] on span "Pay Period" at bounding box center [678, 251] width 52 height 13
click at [680, 269] on select "Select Monthly Twice Monthly Every Other Week Weekly" at bounding box center [784, 274] width 264 height 30
select select "1"
click at [653, 259] on select "Select Monthly Twice Monthly Every Other Week Weekly" at bounding box center [784, 274] width 264 height 30
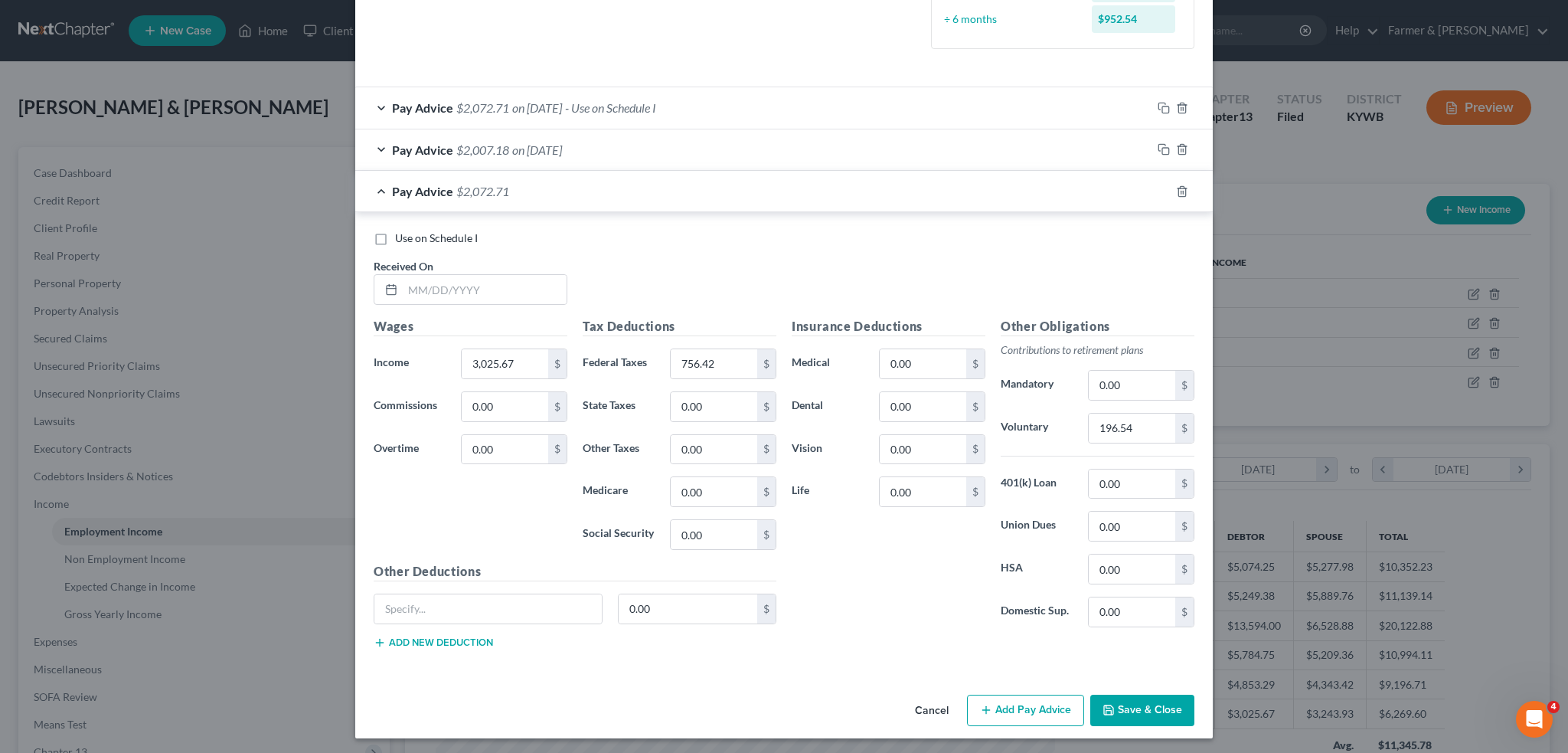
click at [395, 234] on label "Use on Schedule I" at bounding box center [436, 238] width 83 height 16
click at [401, 234] on input "Use on Schedule I" at bounding box center [406, 236] width 10 height 10
checkbox input "true"
click at [423, 281] on input "text" at bounding box center [485, 289] width 164 height 29
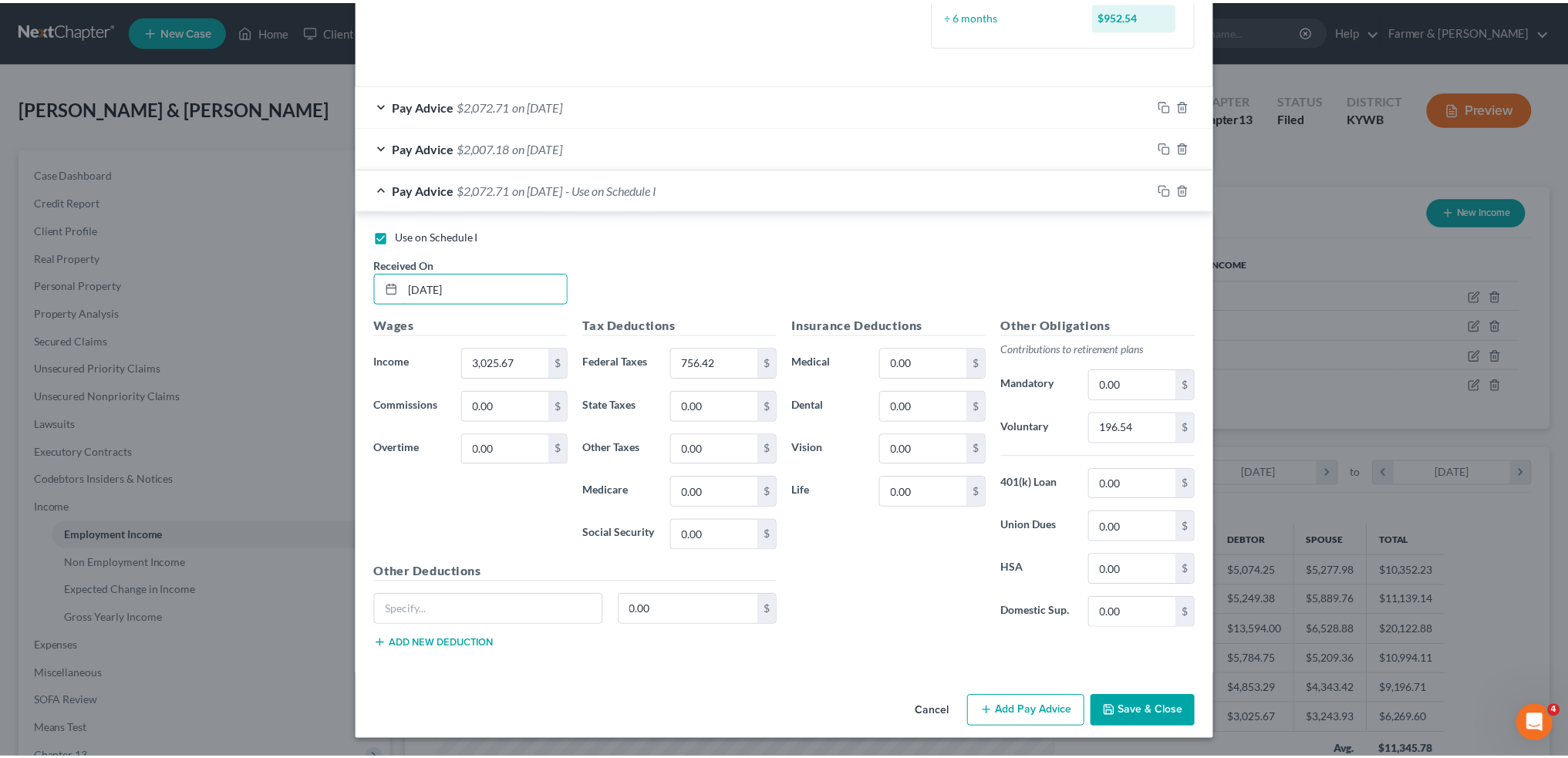
scroll to position [461, 0]
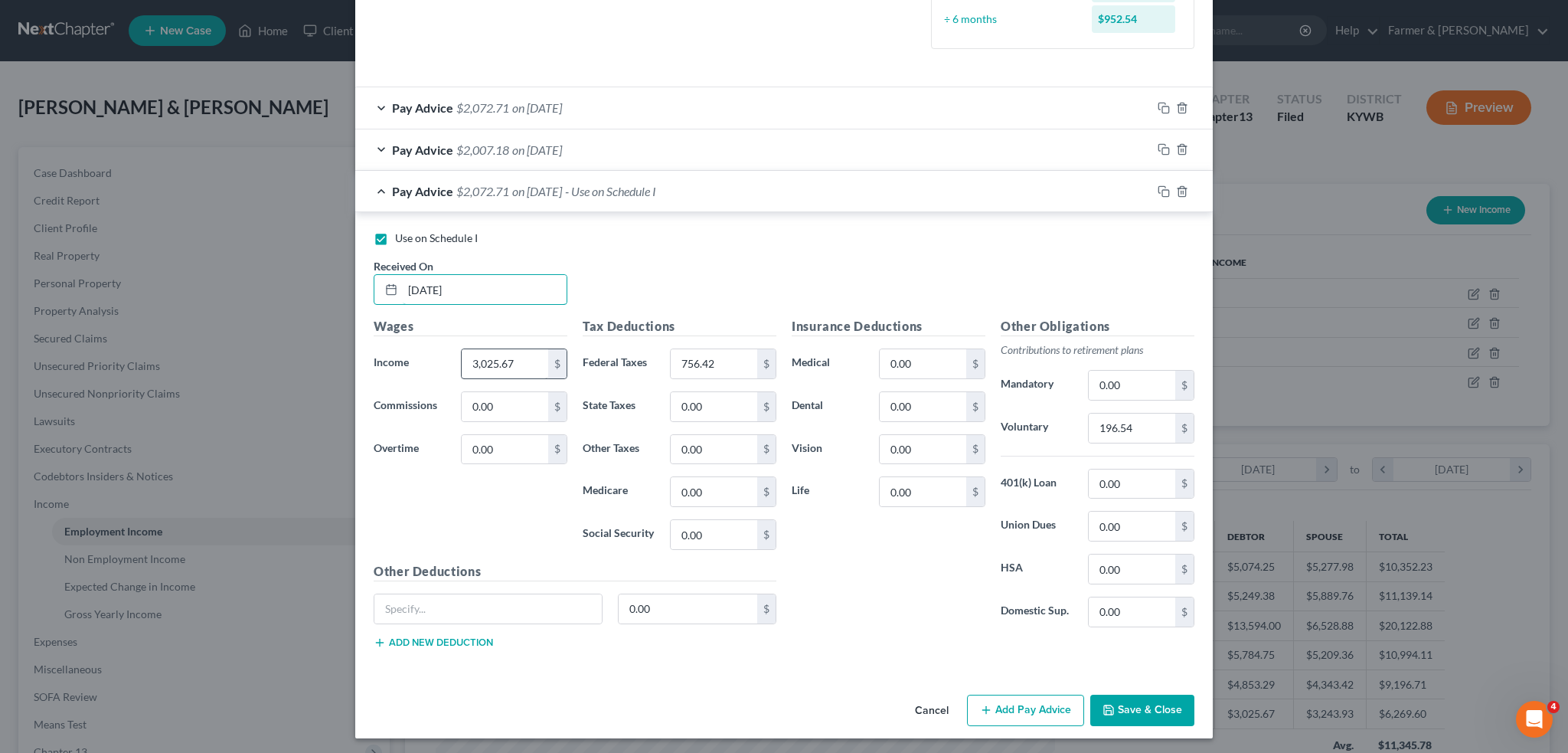
type input "09/11/2025"
click at [520, 355] on input "3,025.67" at bounding box center [504, 363] width 86 height 29
type input "3,054.98"
type input "855.40"
click at [1136, 391] on input "0.00" at bounding box center [1131, 384] width 86 height 29
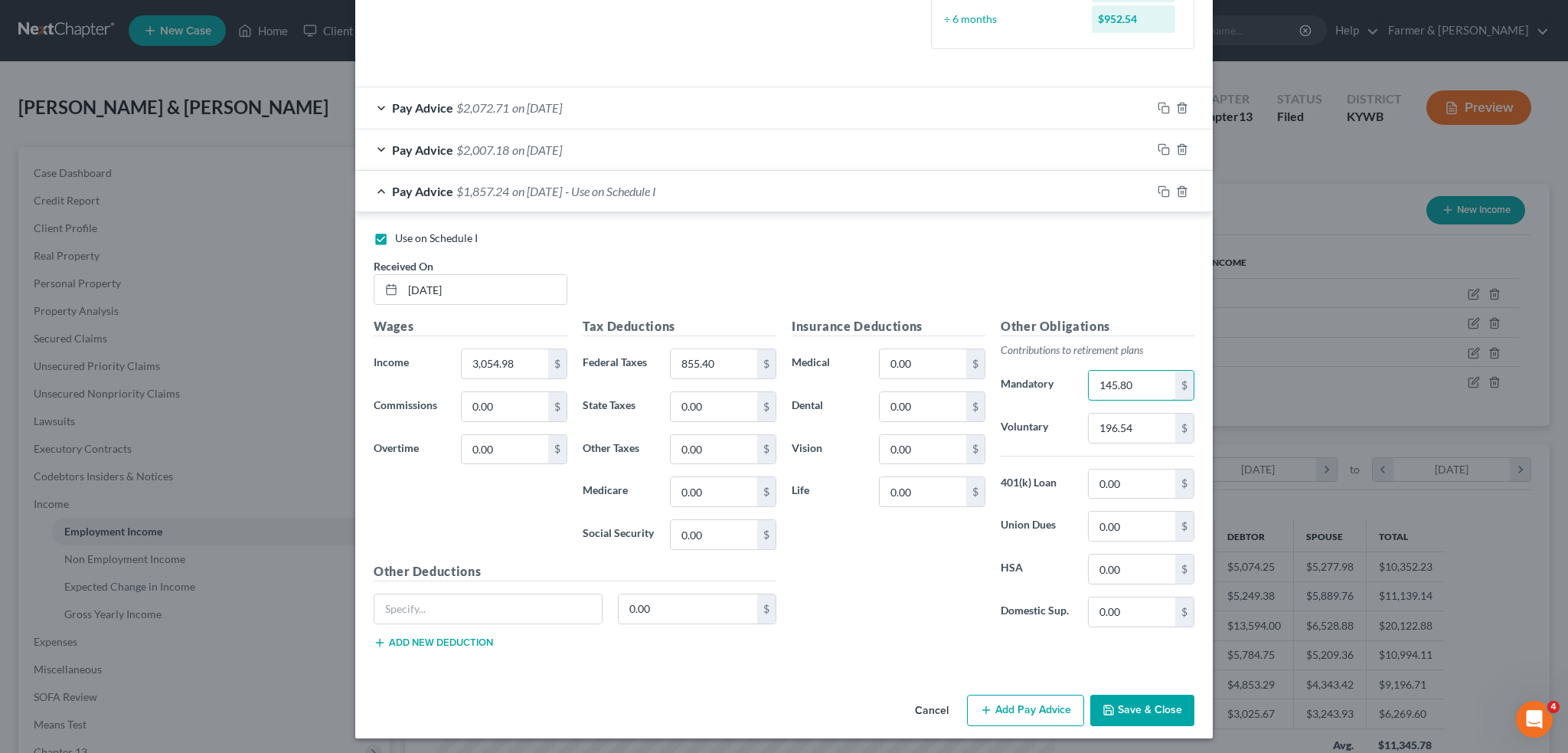
drag, startPoint x: 1135, startPoint y: 388, endPoint x: 1006, endPoint y: 370, distance: 130.2
click at [1006, 370] on div "Mandatory 145.80 $" at bounding box center [1098, 385] width 209 height 30
type input "183.30"
type input "15.00"
click at [930, 487] on input "0.00" at bounding box center [923, 491] width 86 height 29
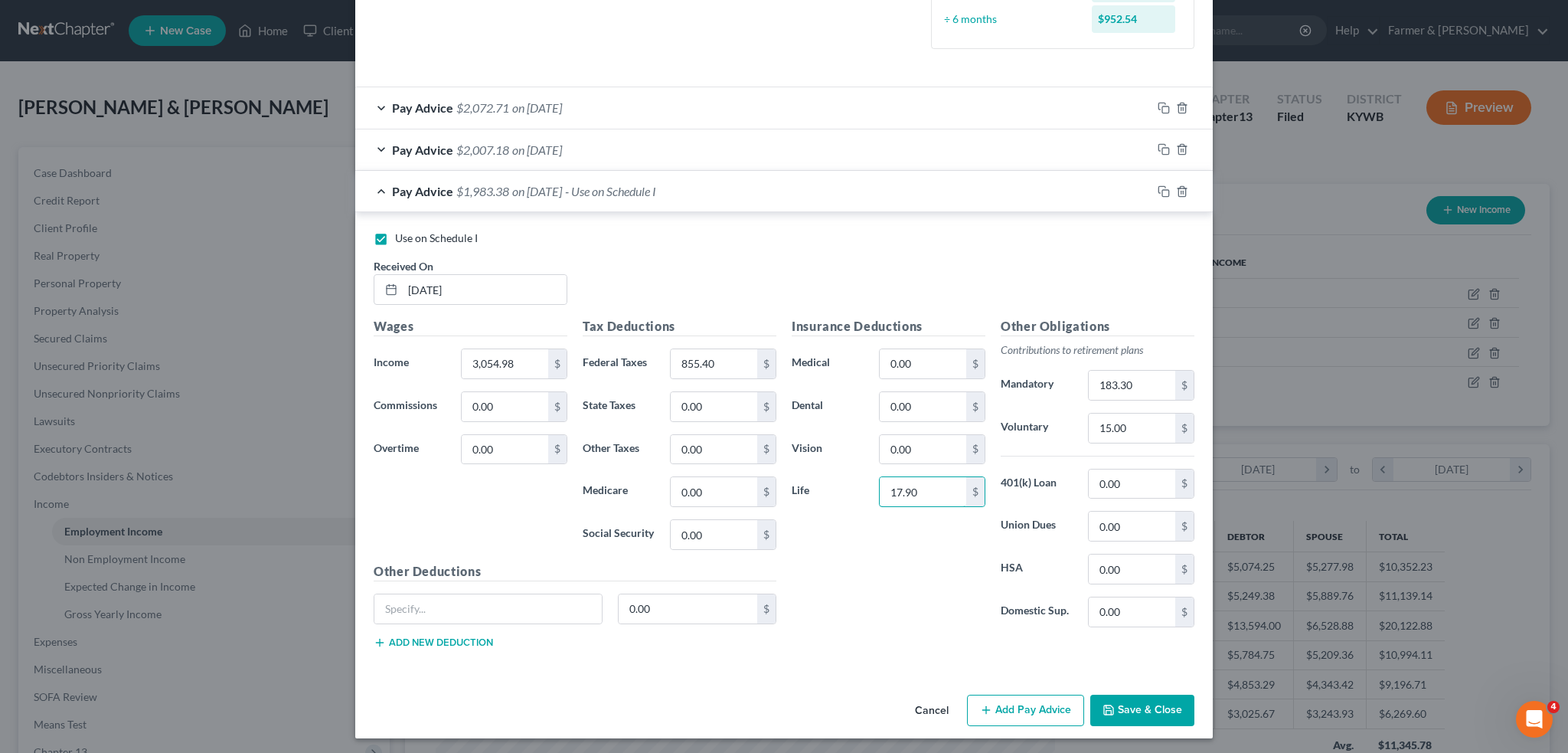
type input "17.90"
click at [1160, 700] on button "Save & Close" at bounding box center [1142, 710] width 104 height 32
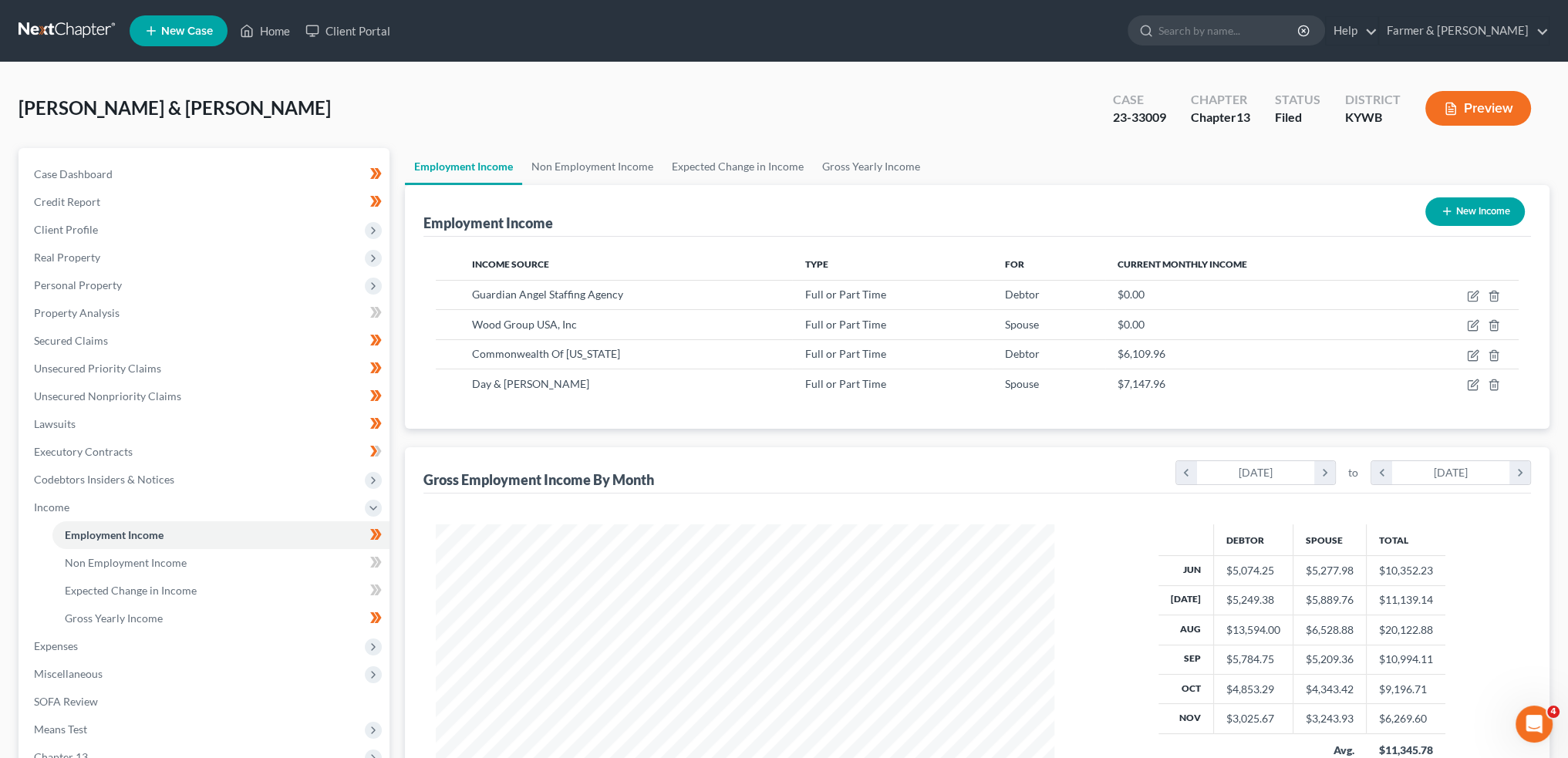
scroll to position [770714, 770742]
click at [581, 160] on link "Non Employment Income" at bounding box center [592, 166] width 141 height 37
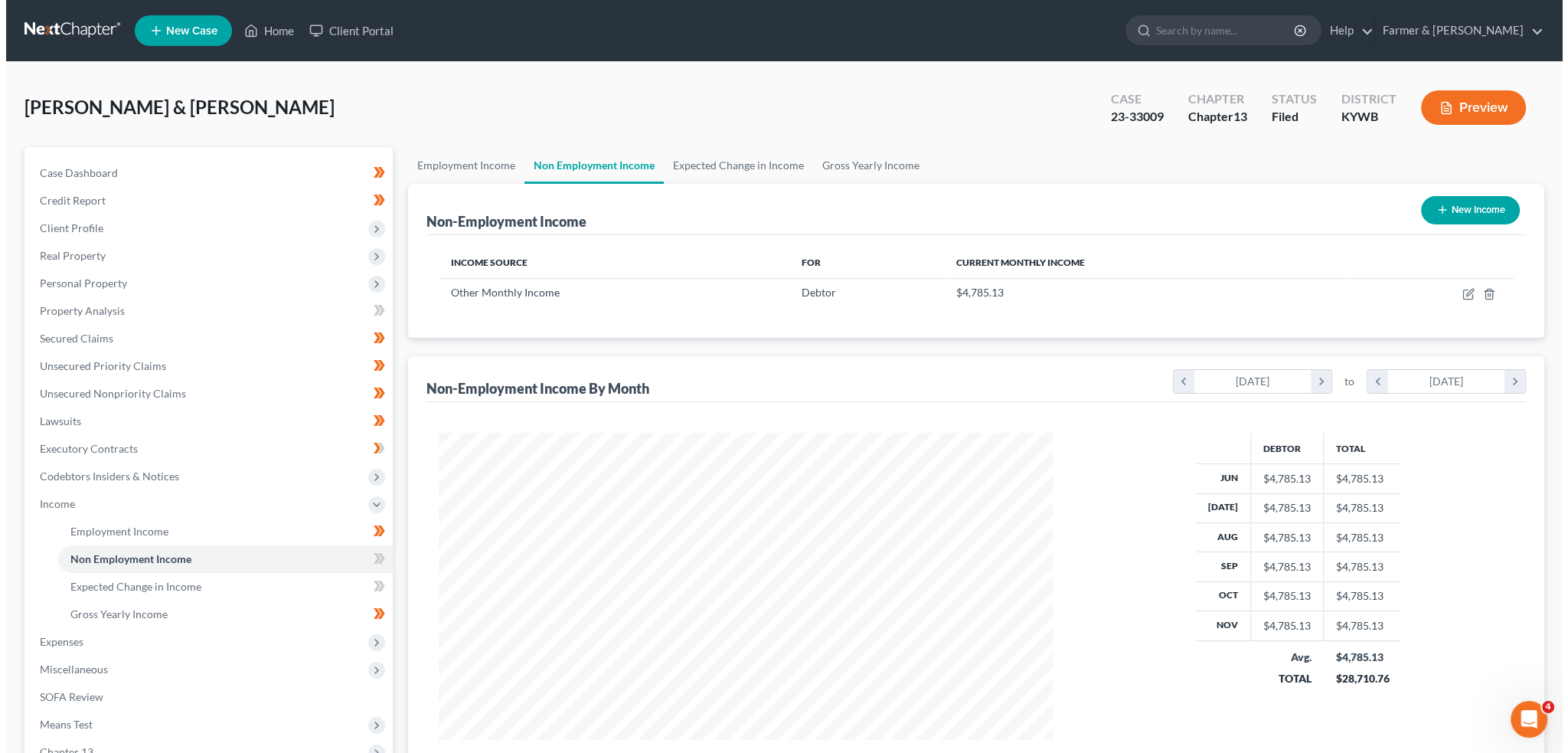
scroll to position [307, 644]
click at [1461, 291] on icon "button" at bounding box center [1462, 294] width 12 height 12
select select "13"
select select "3"
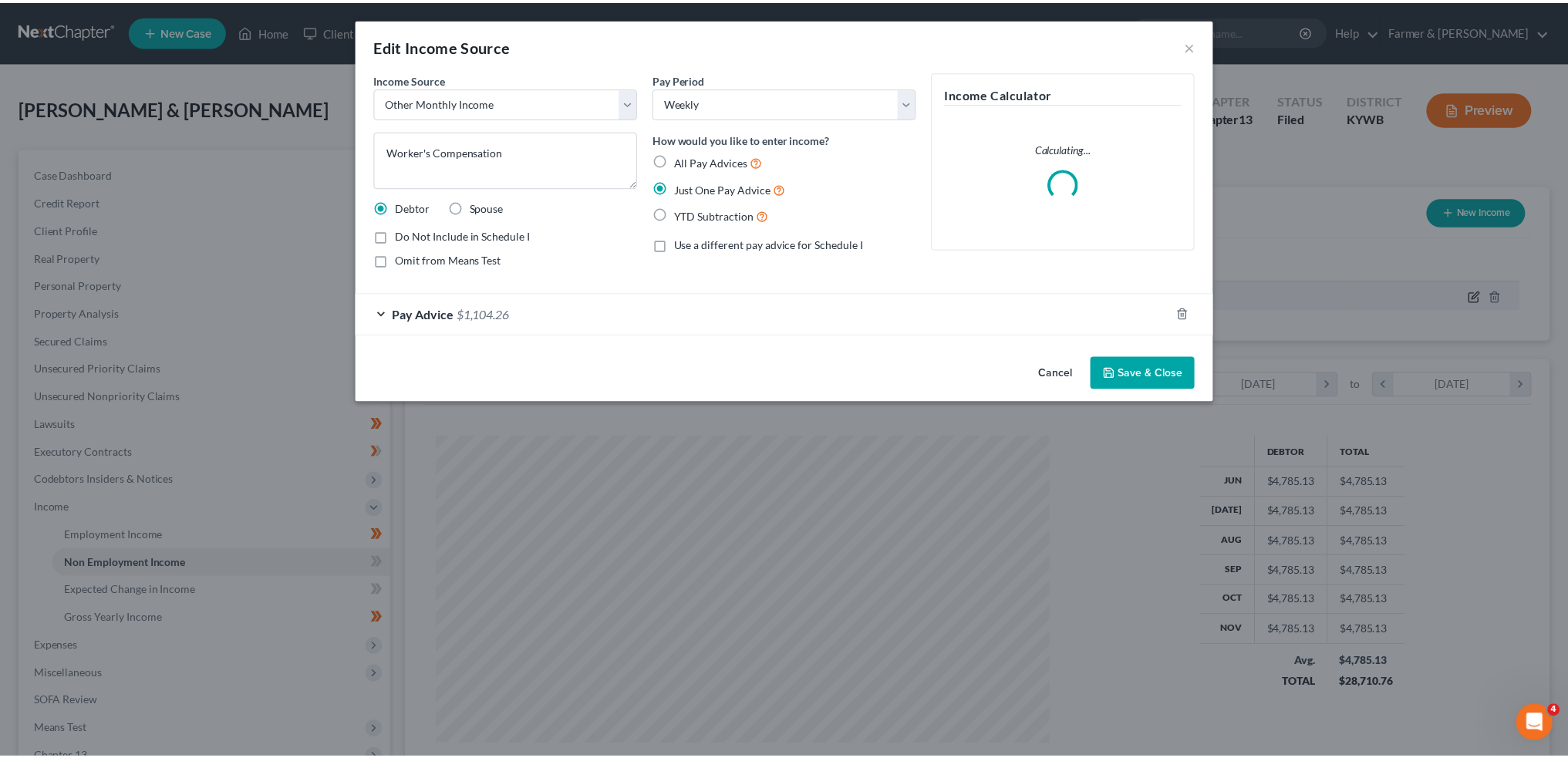
scroll to position [312, 654]
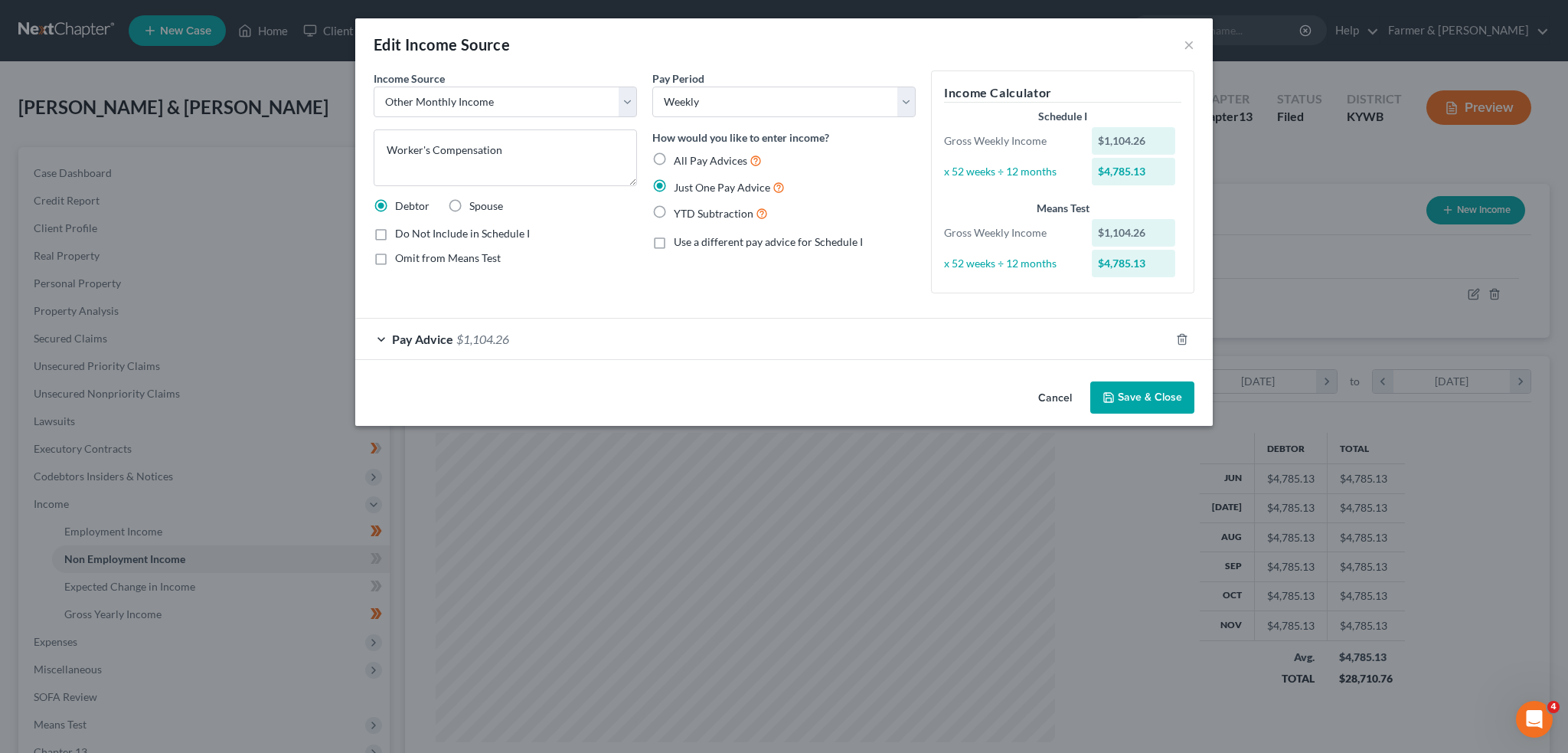
click at [552, 332] on div "Pay Advice $1,104.26" at bounding box center [763, 338] width 814 height 40
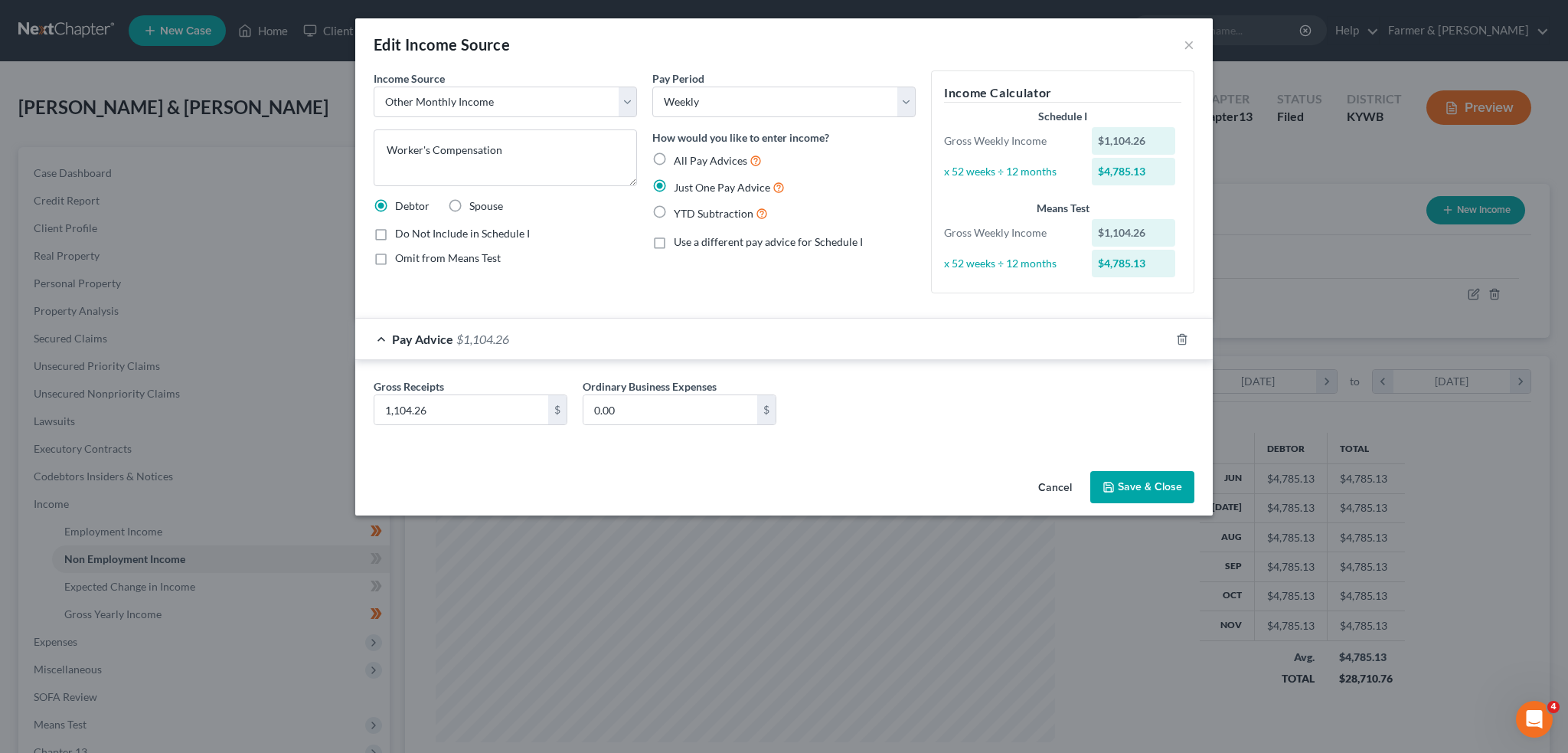
click at [552, 332] on div "Pay Advice $1,104.26" at bounding box center [763, 338] width 814 height 40
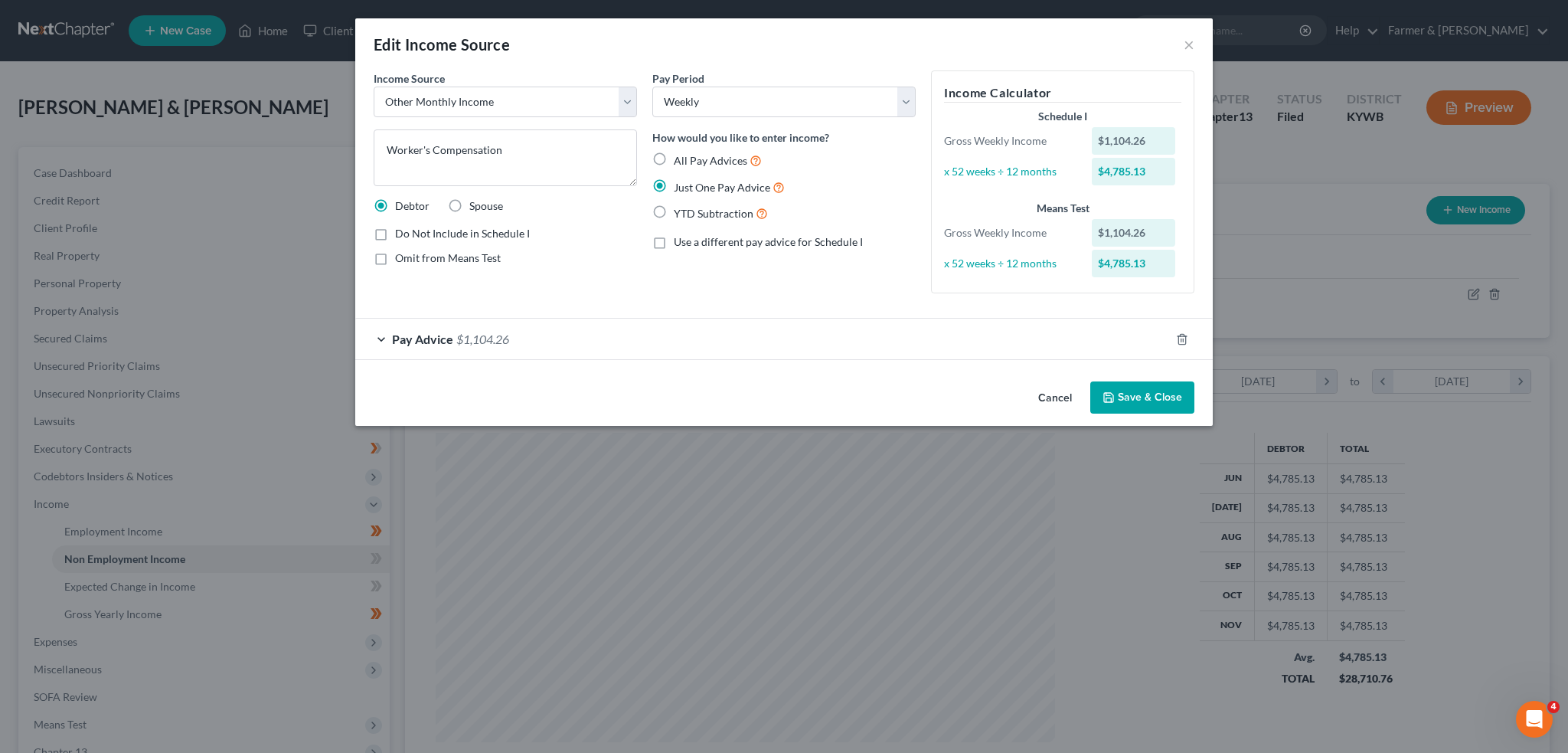
click at [395, 230] on label "Do Not Include in Schedule I" at bounding box center [462, 233] width 135 height 16
click at [401, 230] on input "Do Not Include in Schedule I" at bounding box center [406, 231] width 10 height 10
checkbox input "true"
click at [1162, 397] on button "Save & Close" at bounding box center [1142, 397] width 104 height 32
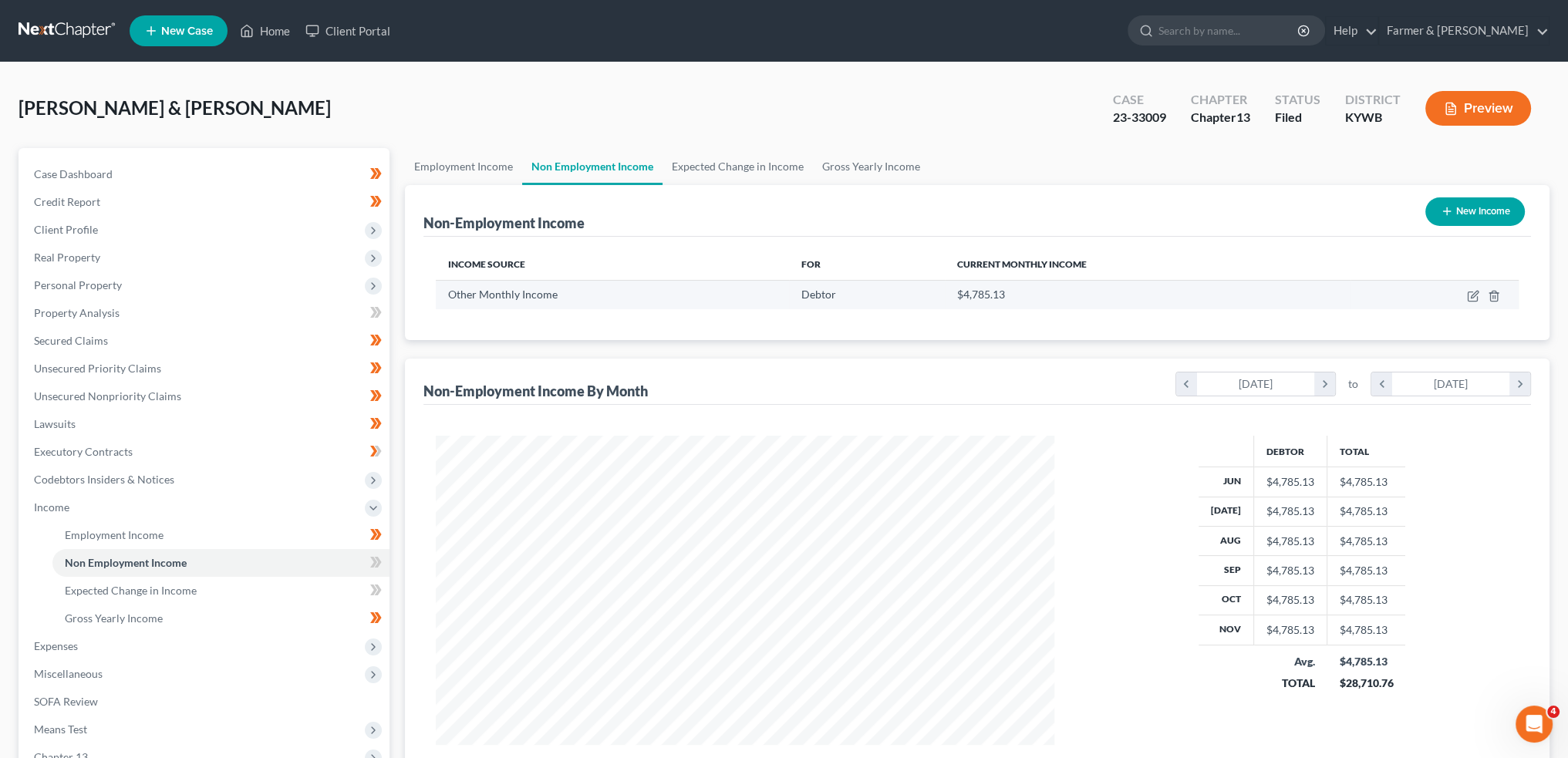
scroll to position [199, 0]
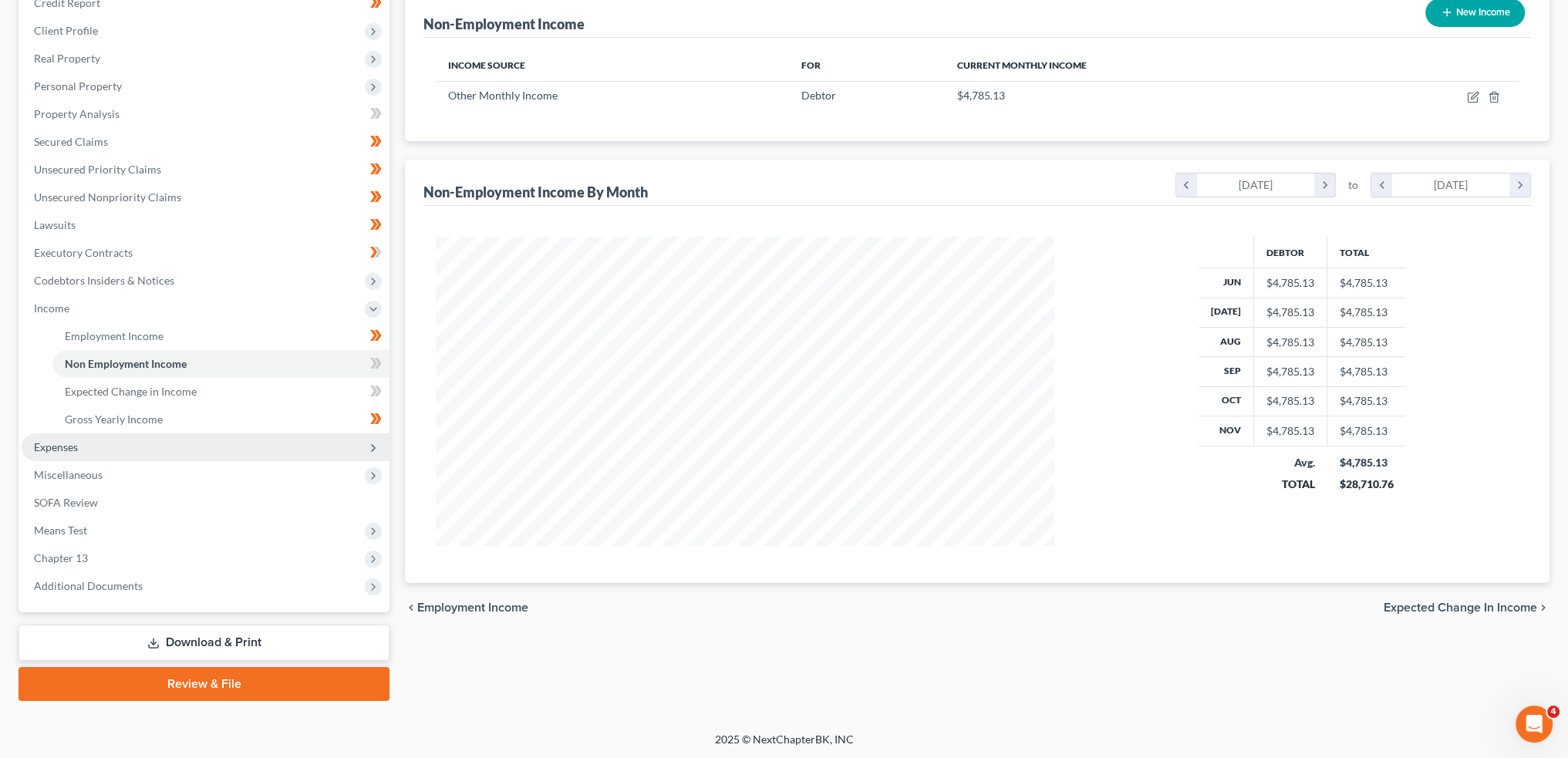
click at [128, 448] on span "Expenses" at bounding box center [205, 447] width 368 height 28
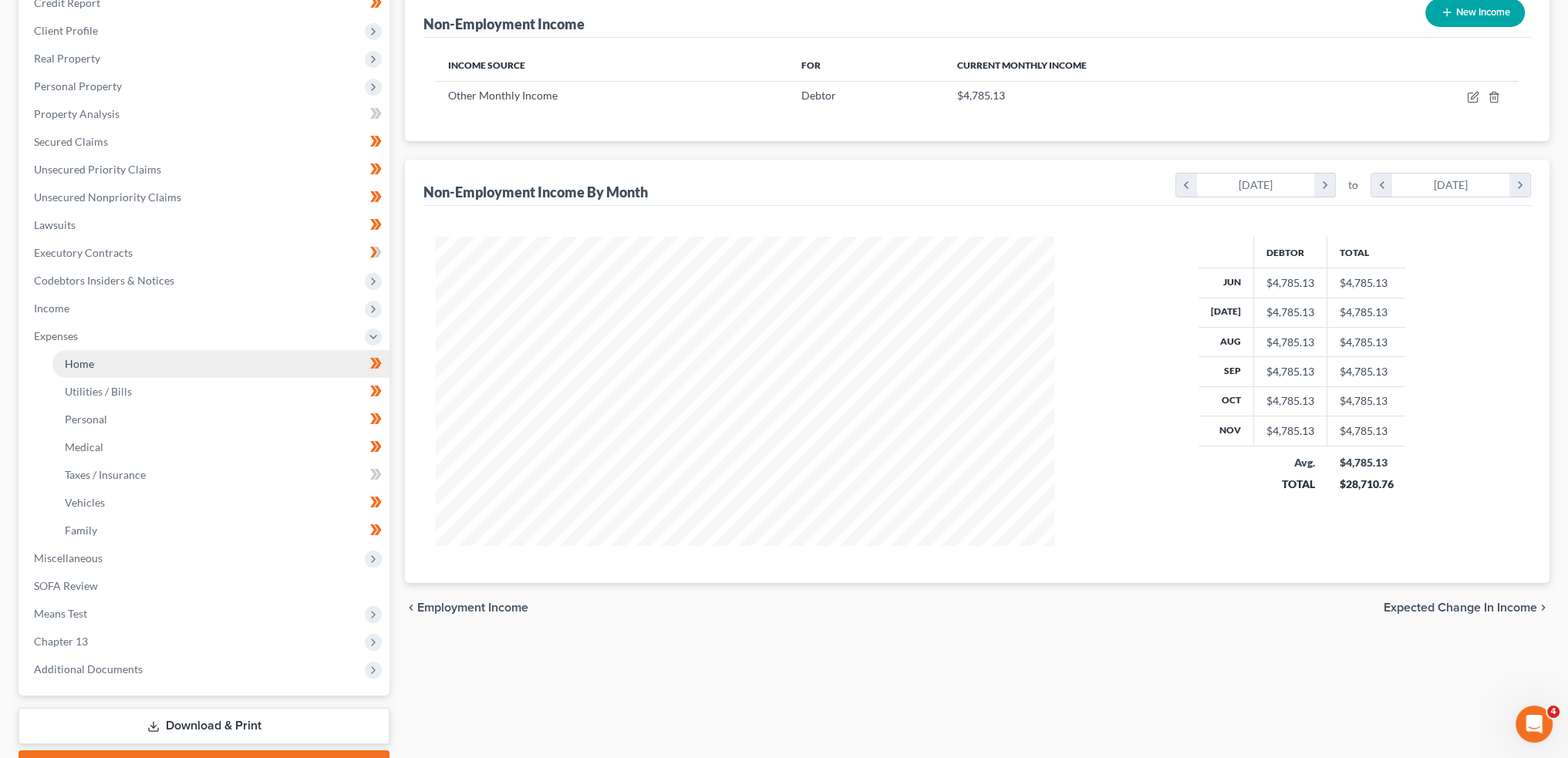
click at [117, 360] on link "Home" at bounding box center [221, 364] width 337 height 28
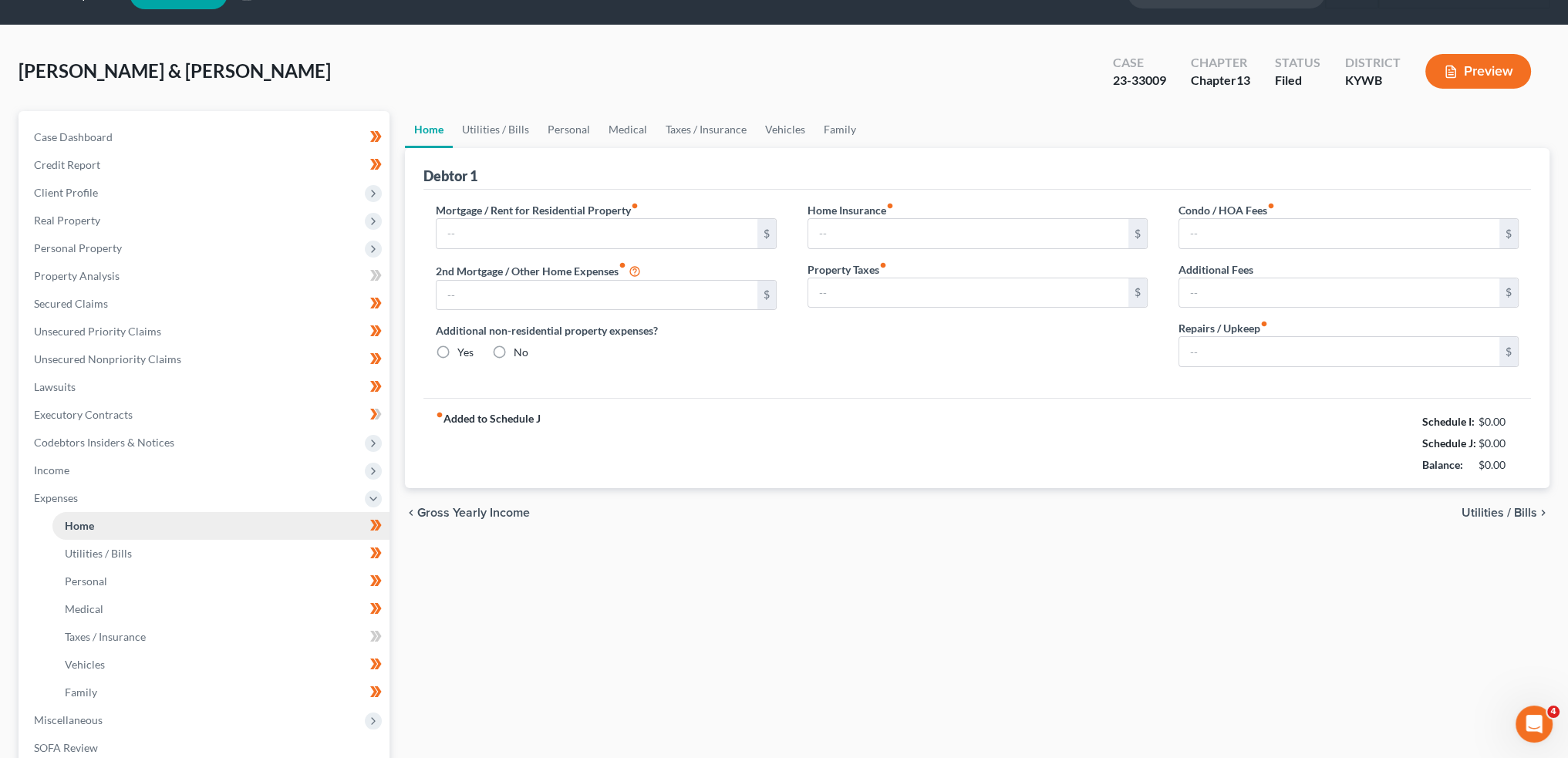
scroll to position [3, 0]
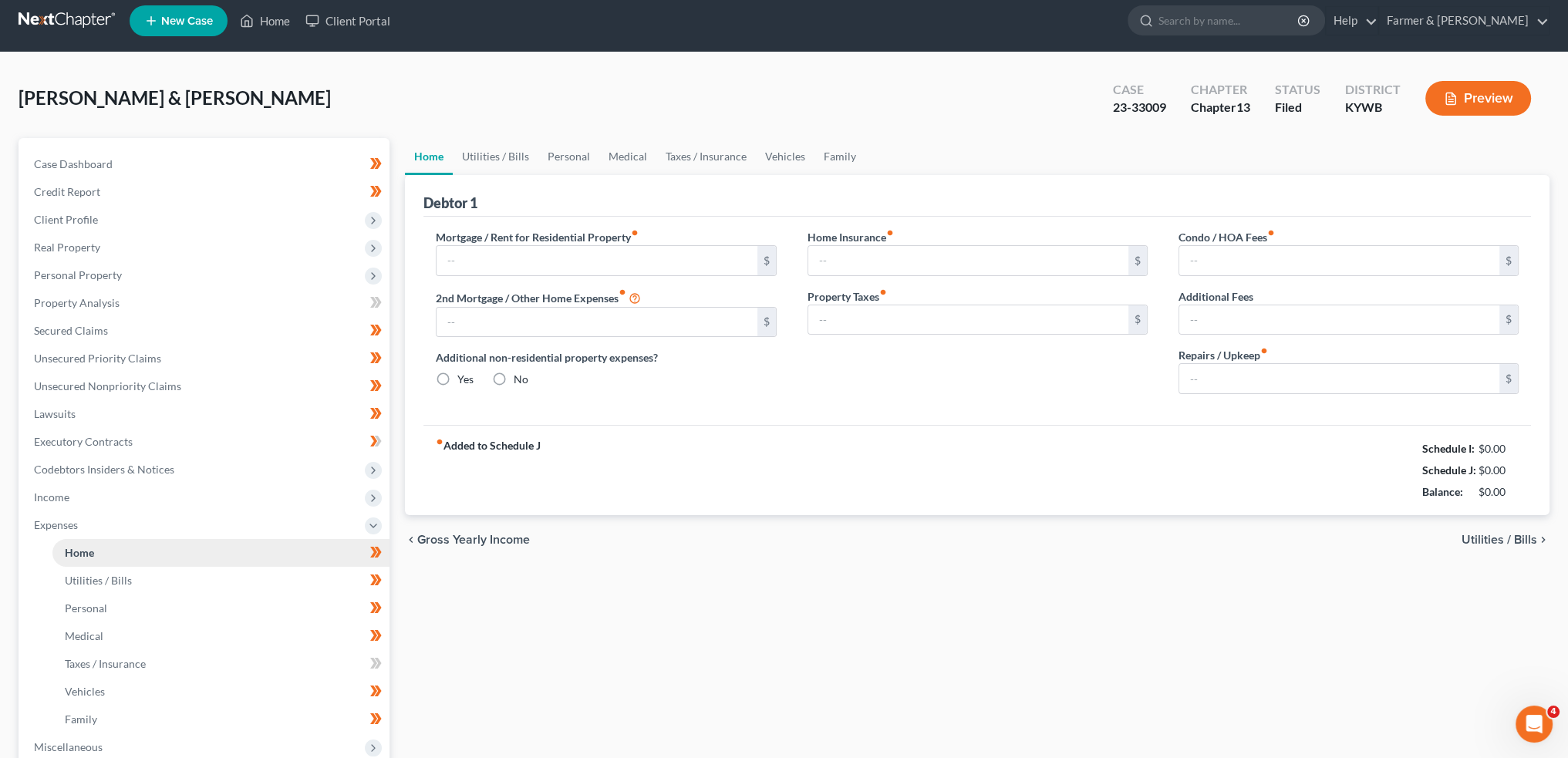
type input "1,672.00"
type input "0.00"
radio input "true"
type input "0.00"
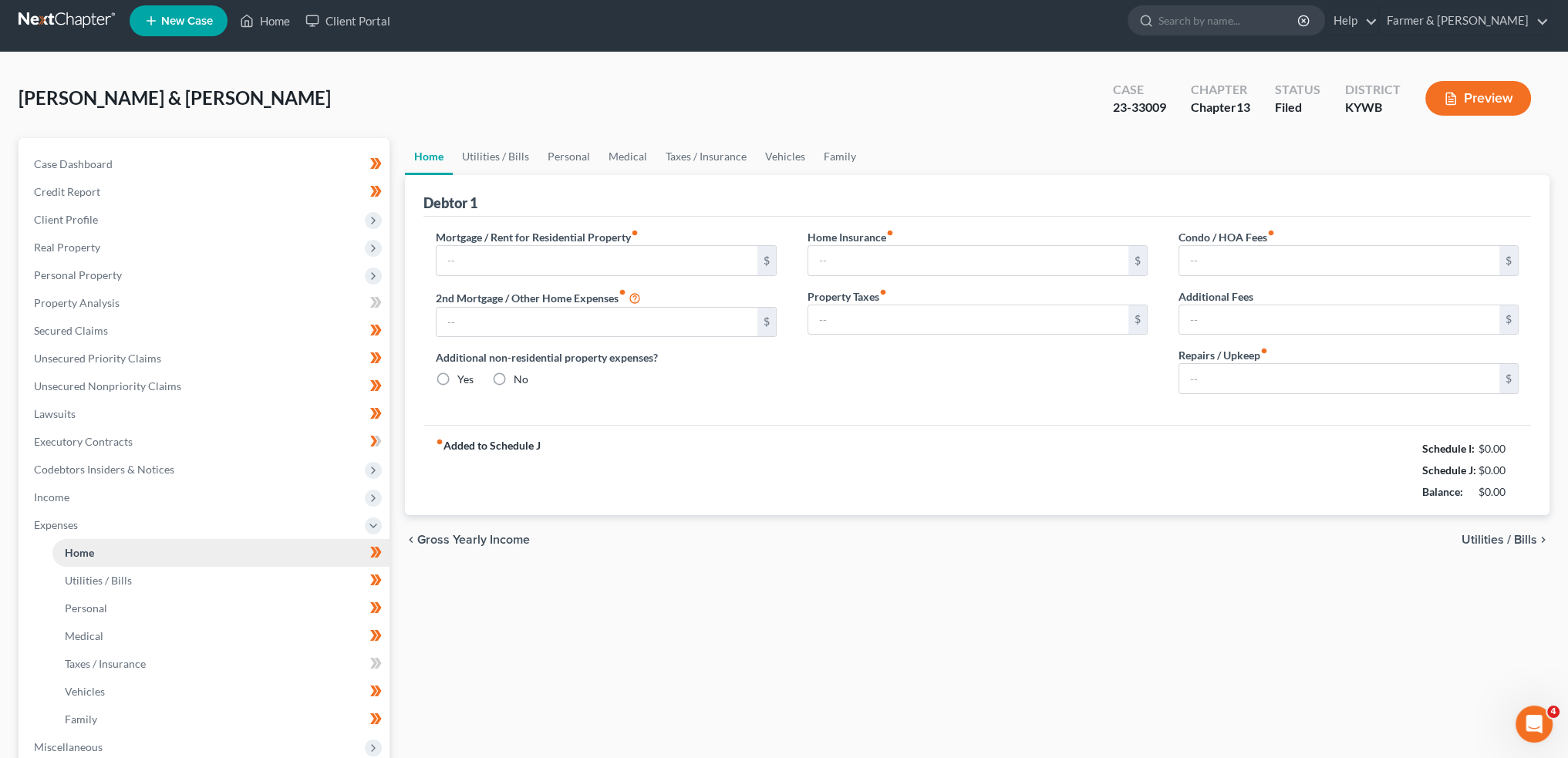
type input "0.00"
type input "150.00"
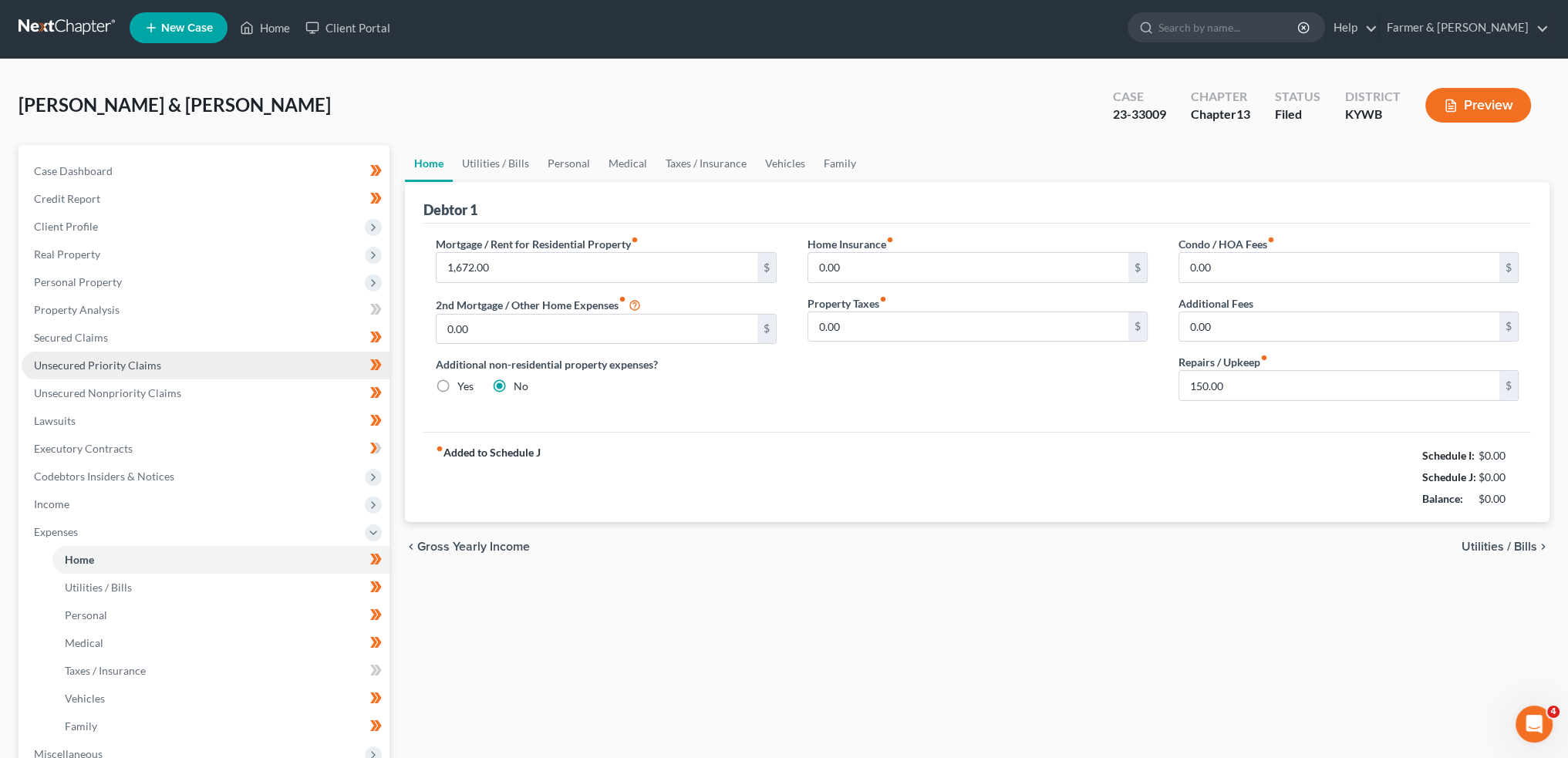
scroll to position [0, 0]
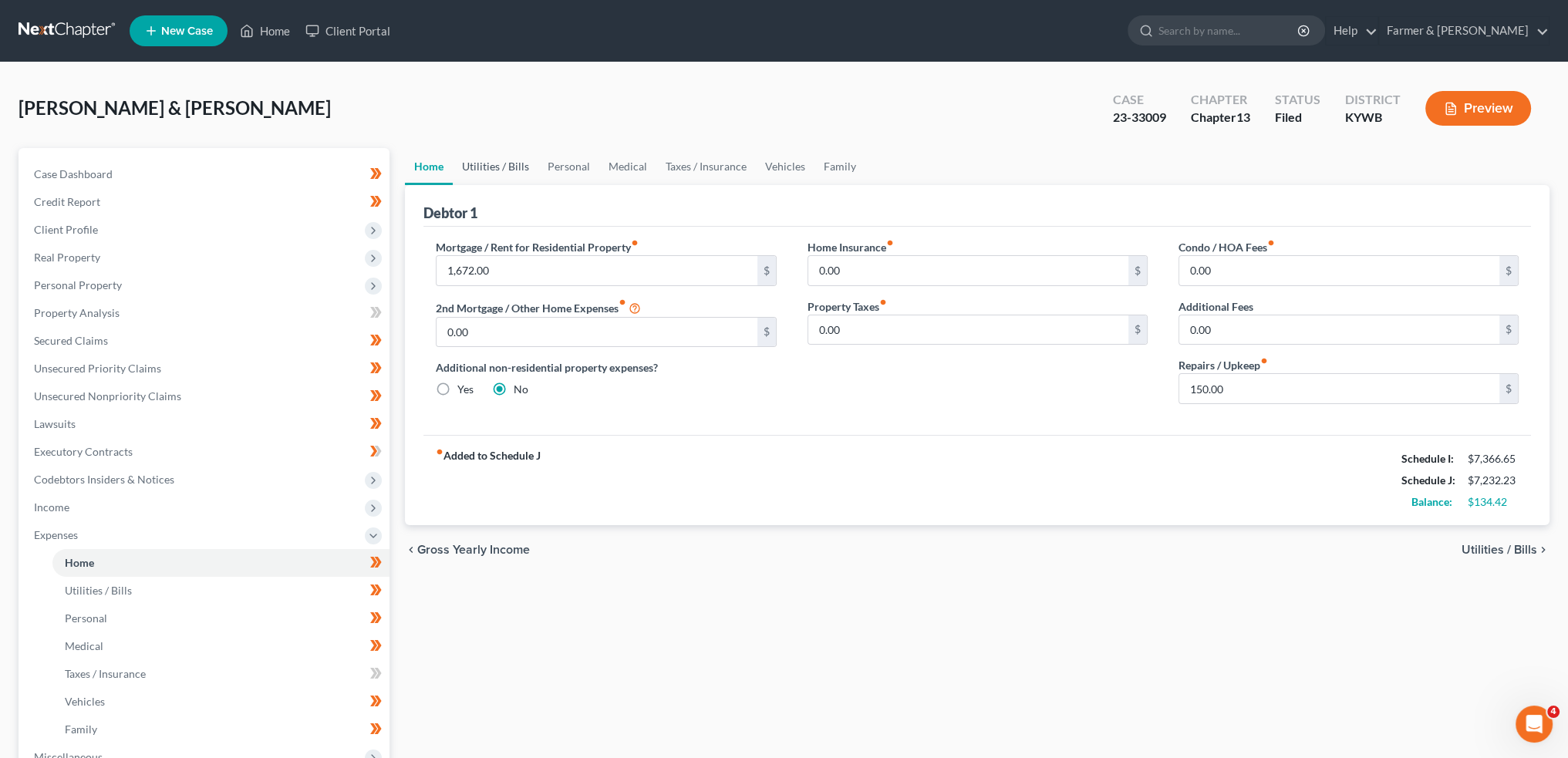
click at [481, 166] on link "Utilities / Bills" at bounding box center [496, 166] width 86 height 37
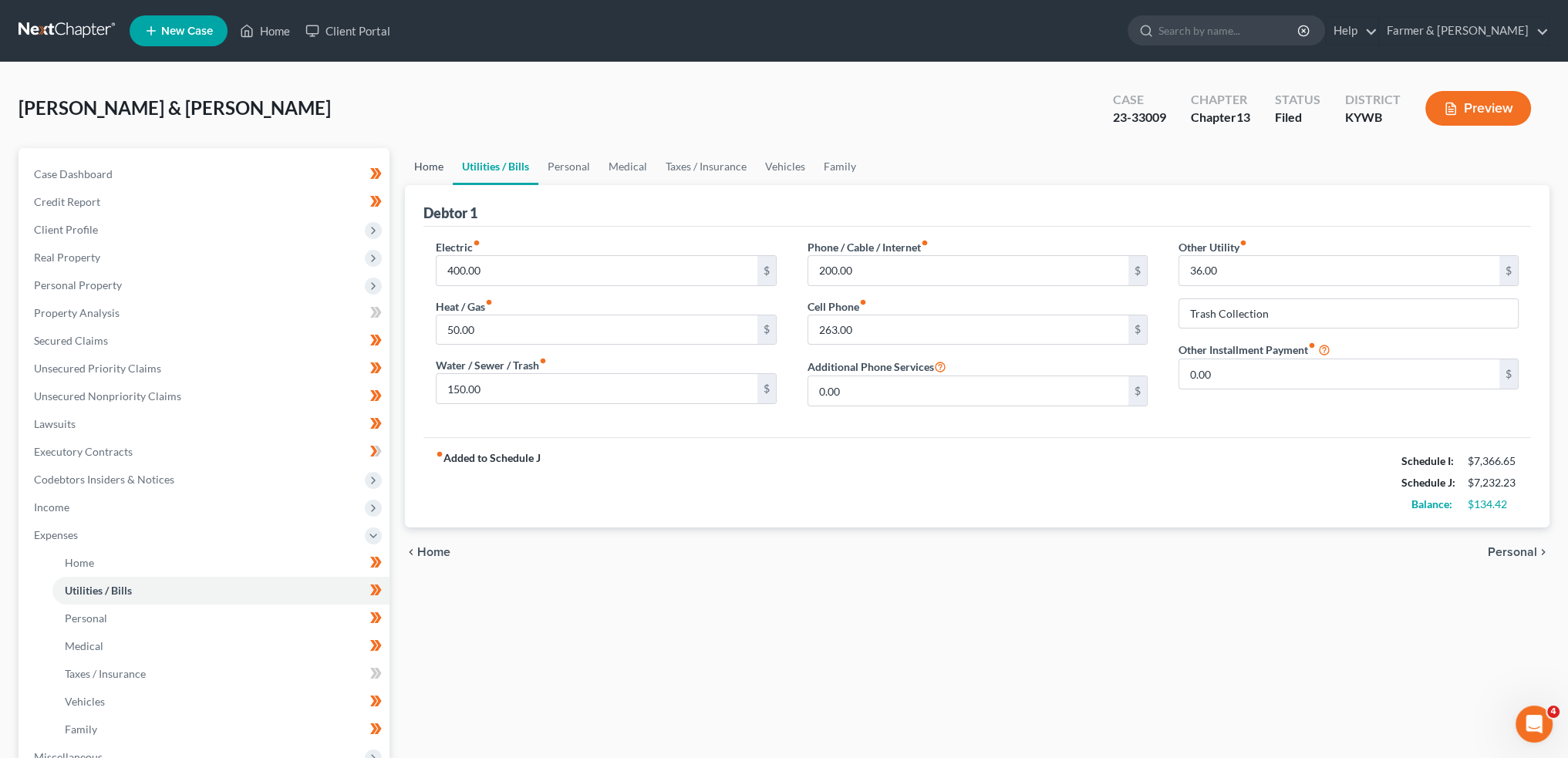
click at [432, 169] on link "Home" at bounding box center [429, 166] width 48 height 37
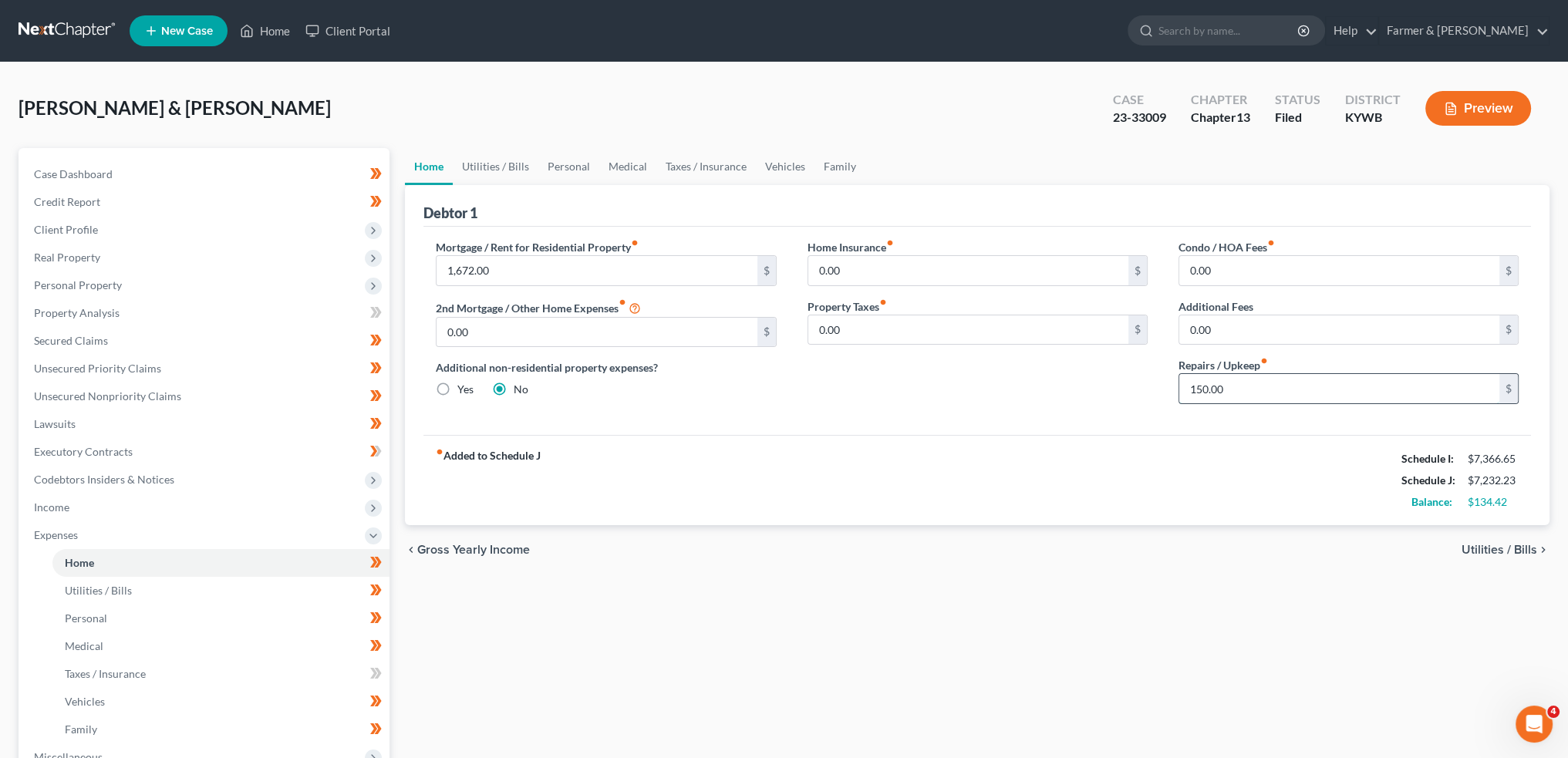
click at [1269, 393] on input "150.00" at bounding box center [1339, 388] width 320 height 29
type input "50.00"
click at [1225, 274] on input "0.00" at bounding box center [1339, 270] width 320 height 29
type input "200.00"
click at [502, 169] on link "Utilities / Bills" at bounding box center [496, 166] width 86 height 37
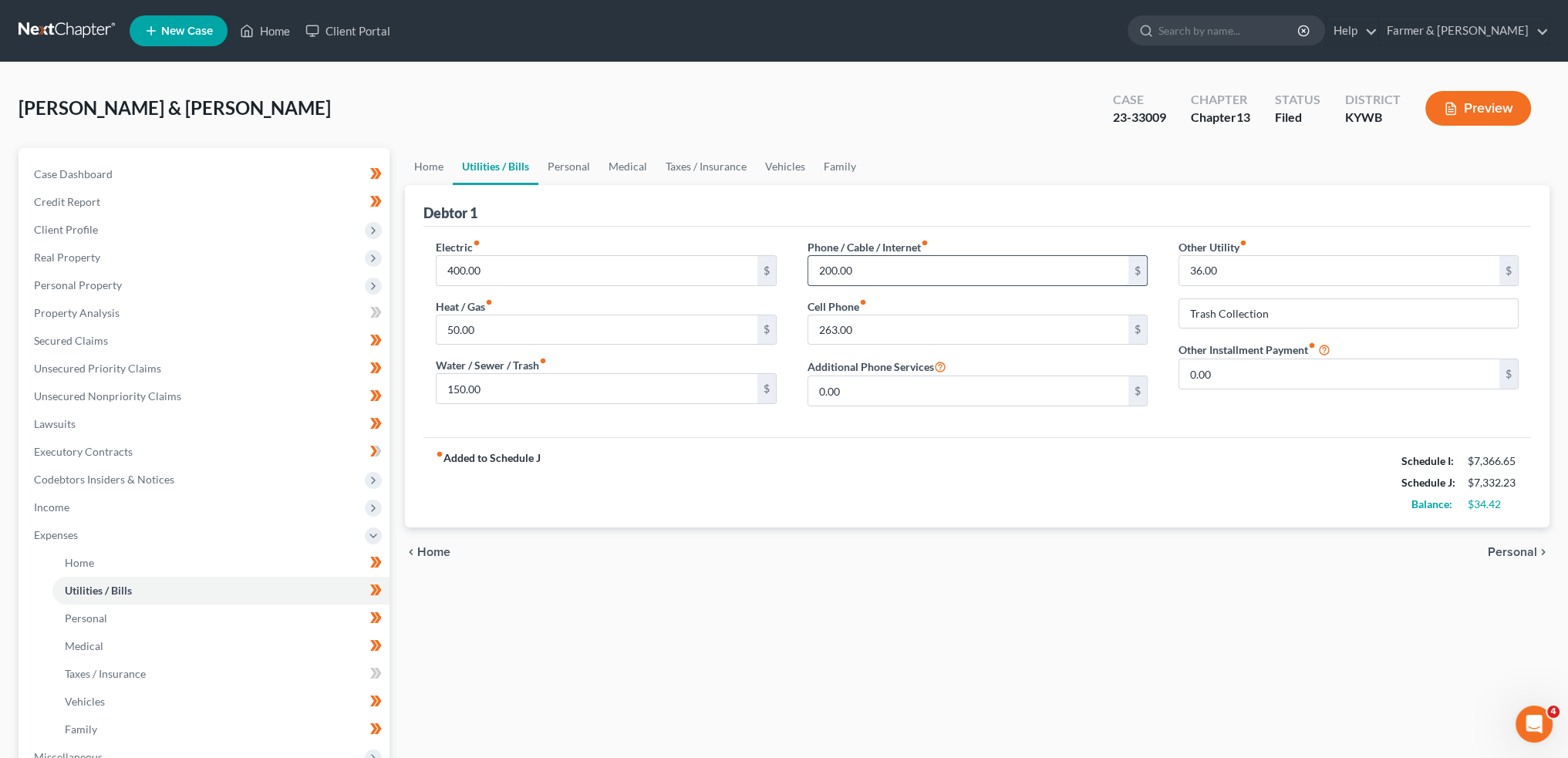
click at [865, 272] on input "200.00" at bounding box center [968, 270] width 320 height 29
type input "198.00"
click at [559, 155] on link "Personal" at bounding box center [569, 166] width 61 height 37
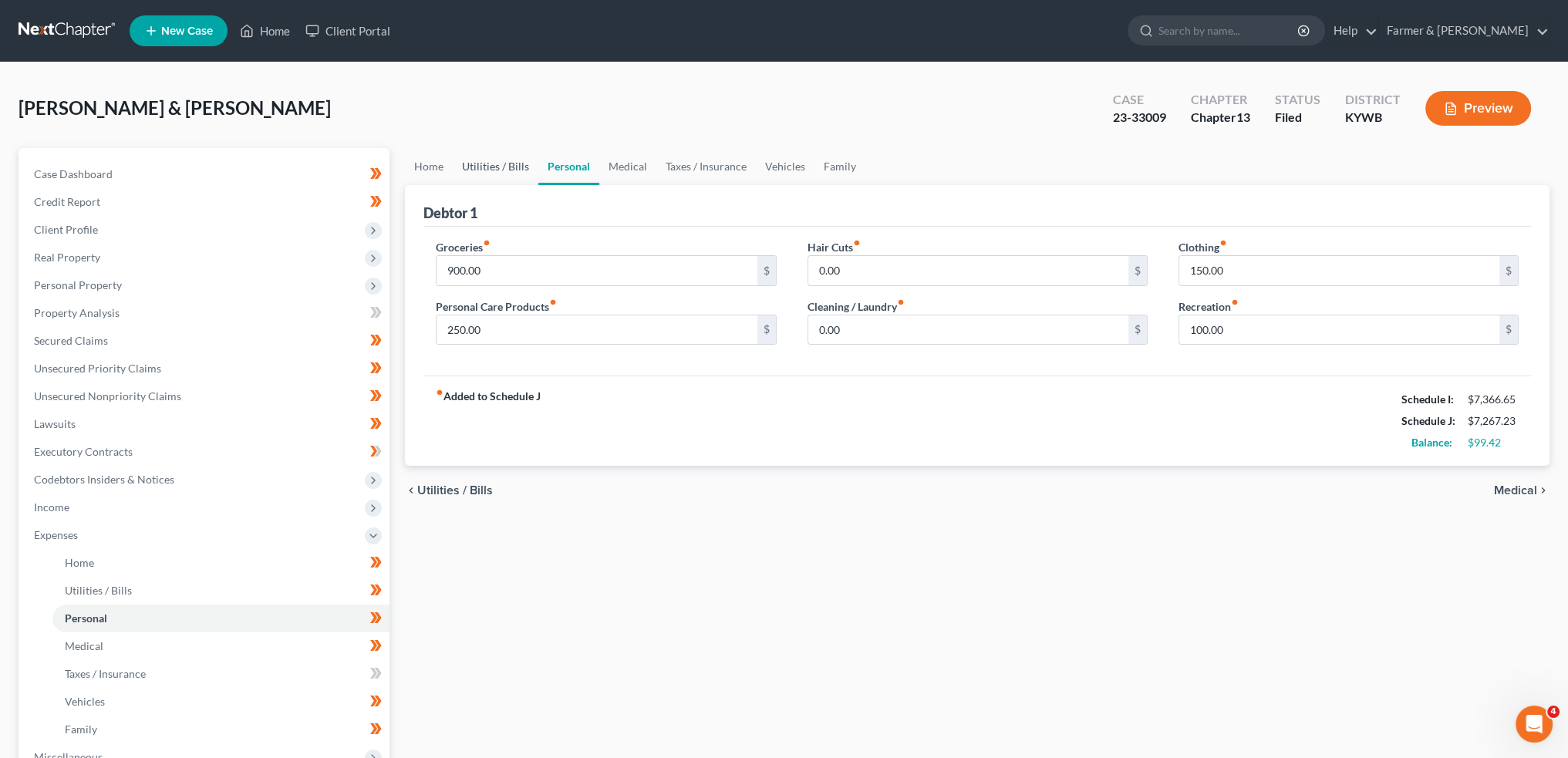
click at [512, 164] on link "Utilities / Bills" at bounding box center [496, 166] width 86 height 37
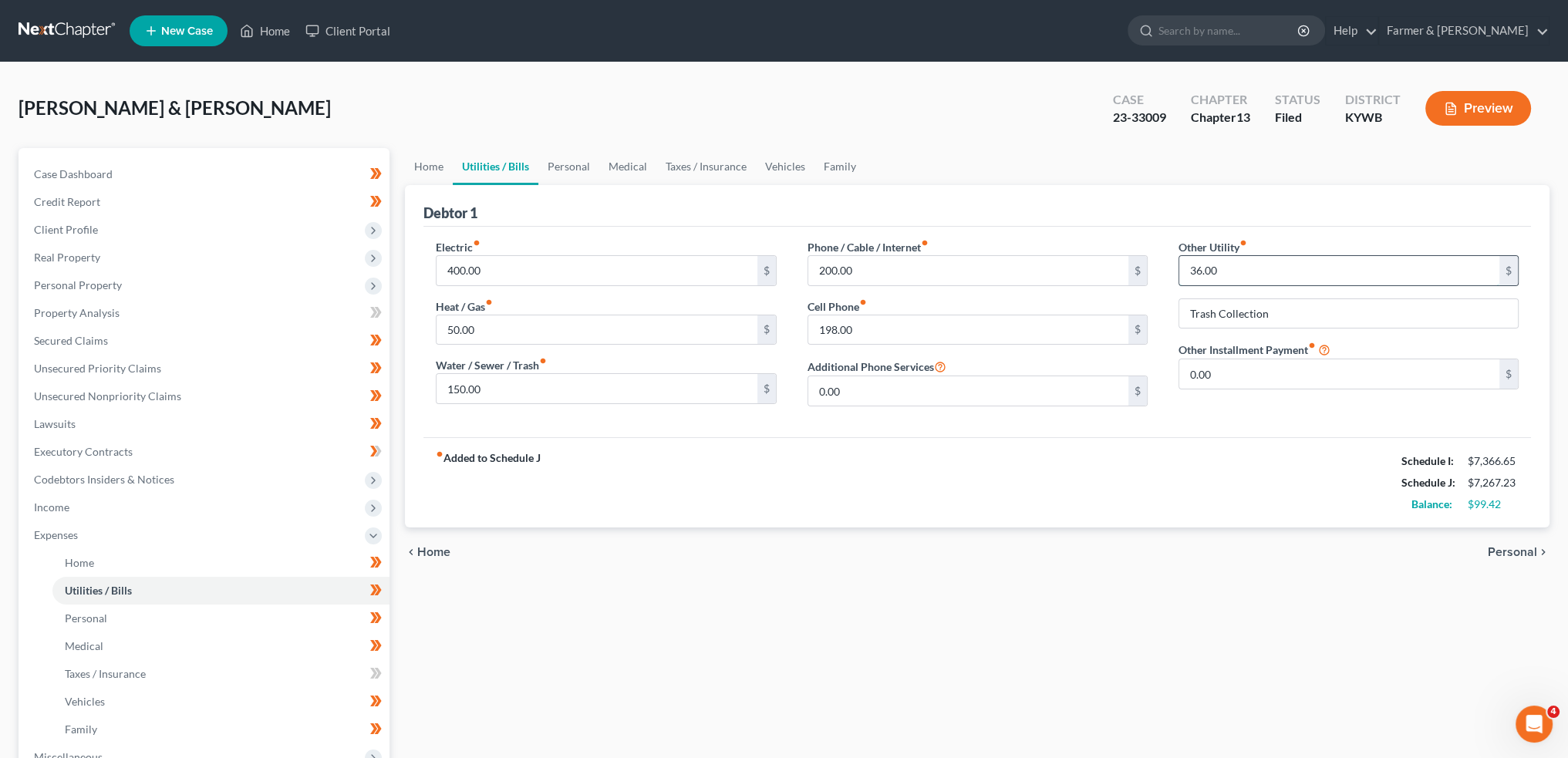
click at [1290, 270] on input "36.00" at bounding box center [1339, 270] width 320 height 29
click at [571, 156] on link "Personal" at bounding box center [569, 166] width 61 height 37
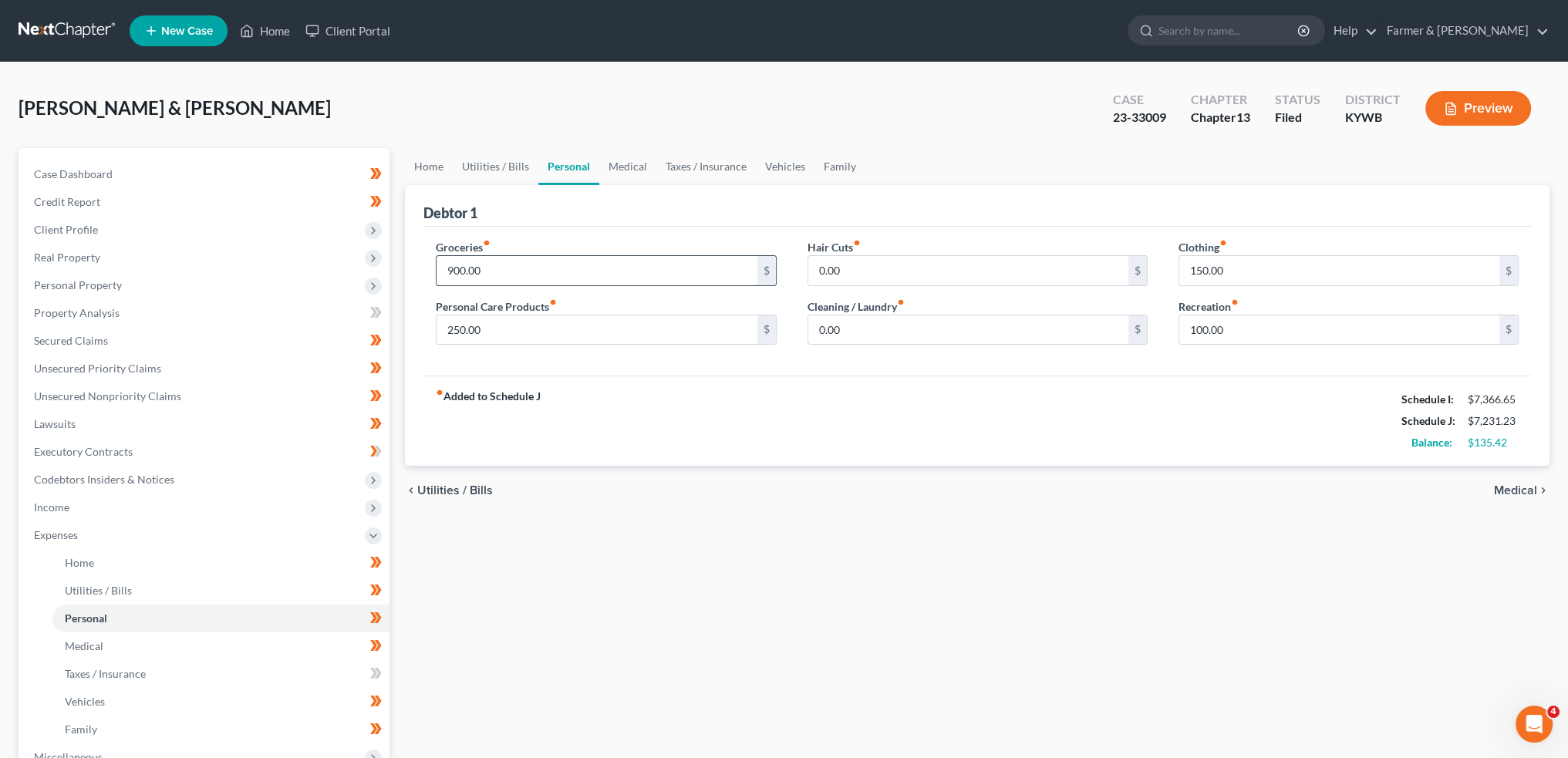
click at [509, 268] on input "900.00" at bounding box center [596, 270] width 320 height 29
type input "1,300.00"
click at [636, 164] on link "Medical" at bounding box center [628, 166] width 57 height 37
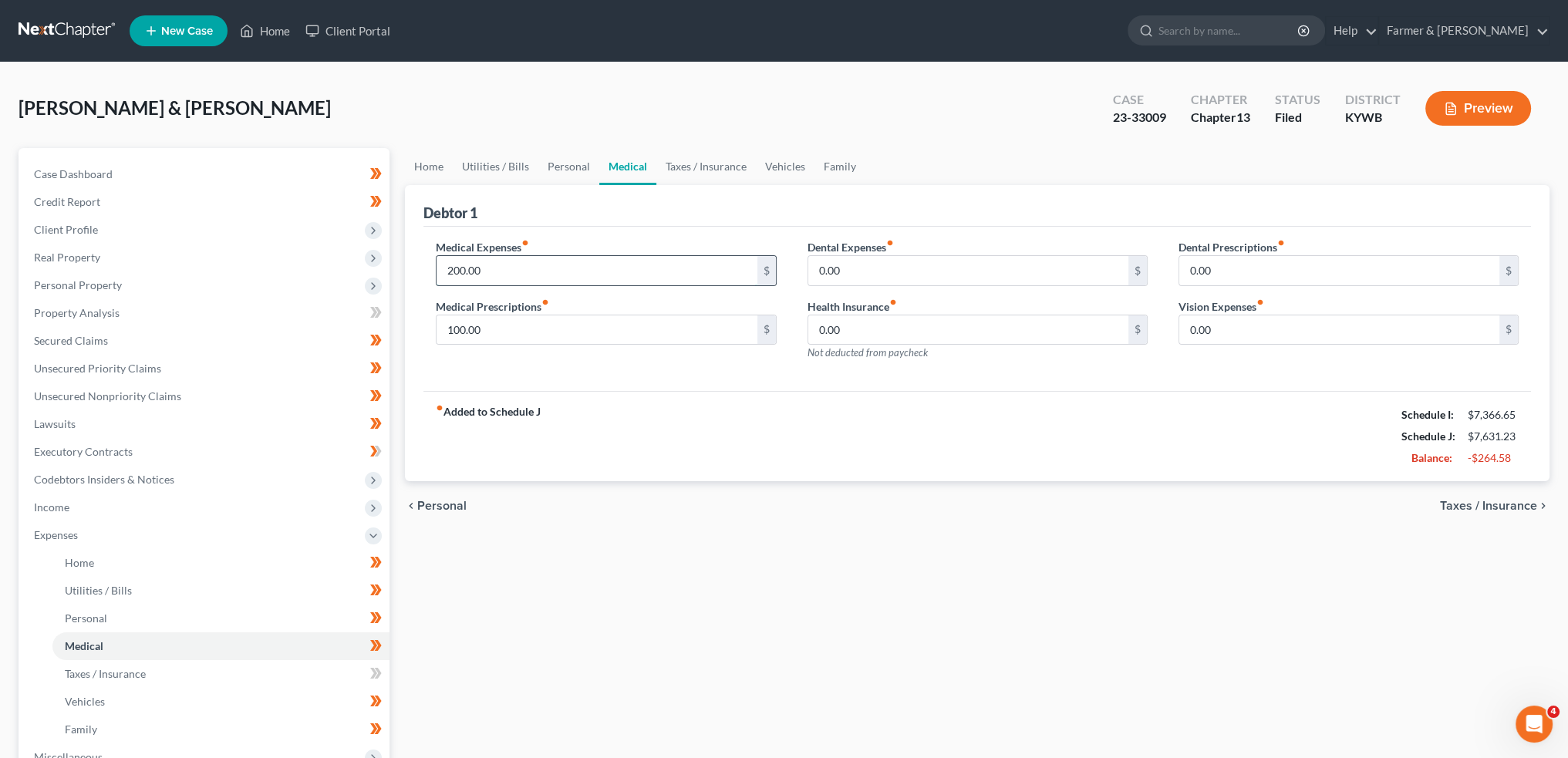
click at [570, 274] on input "200.00" at bounding box center [596, 270] width 320 height 29
type input "100.00"
type input "70.00"
click at [719, 172] on link "Taxes / Insurance" at bounding box center [706, 166] width 99 height 37
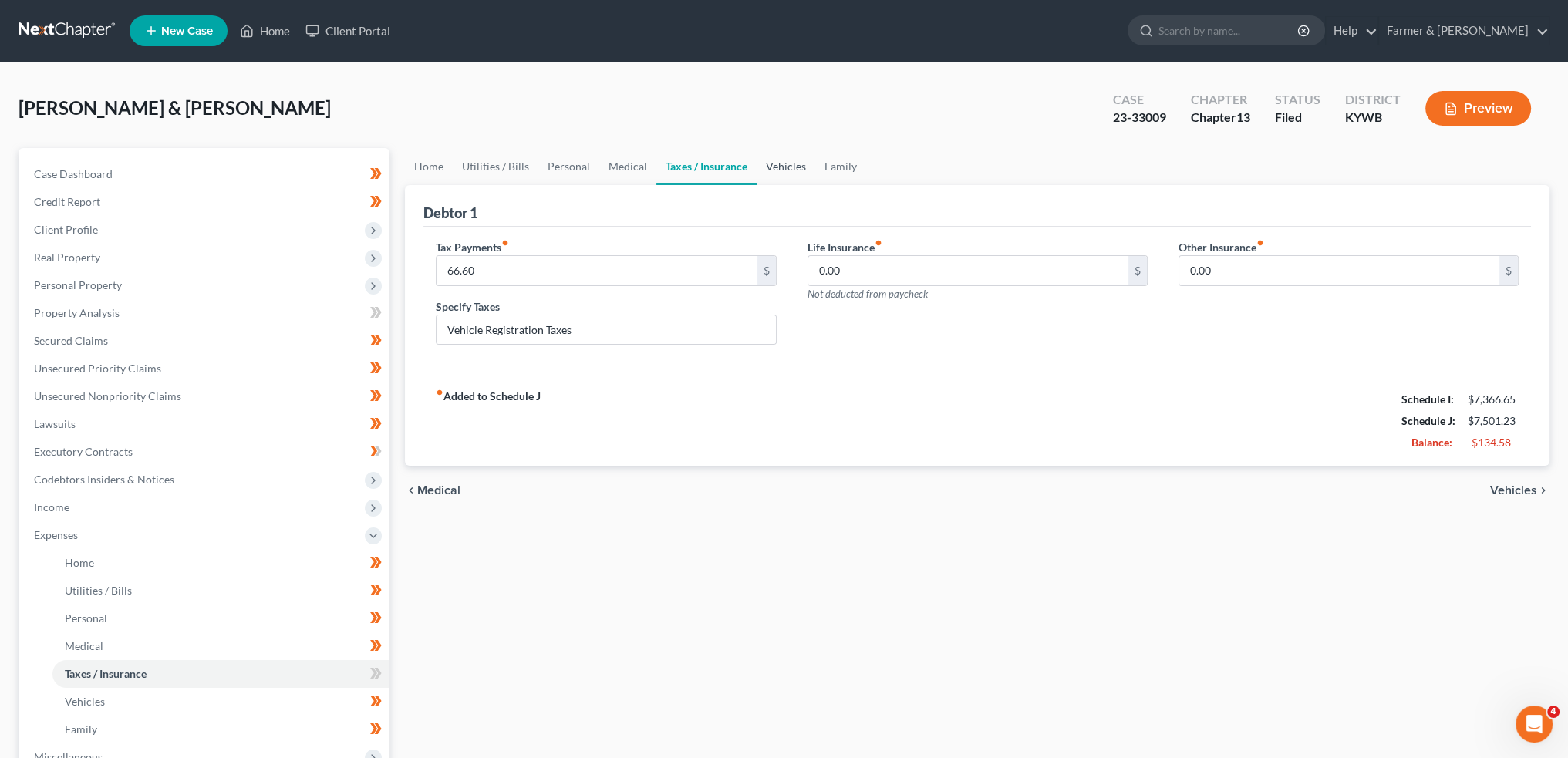
click at [782, 156] on link "Vehicles" at bounding box center [786, 166] width 59 height 37
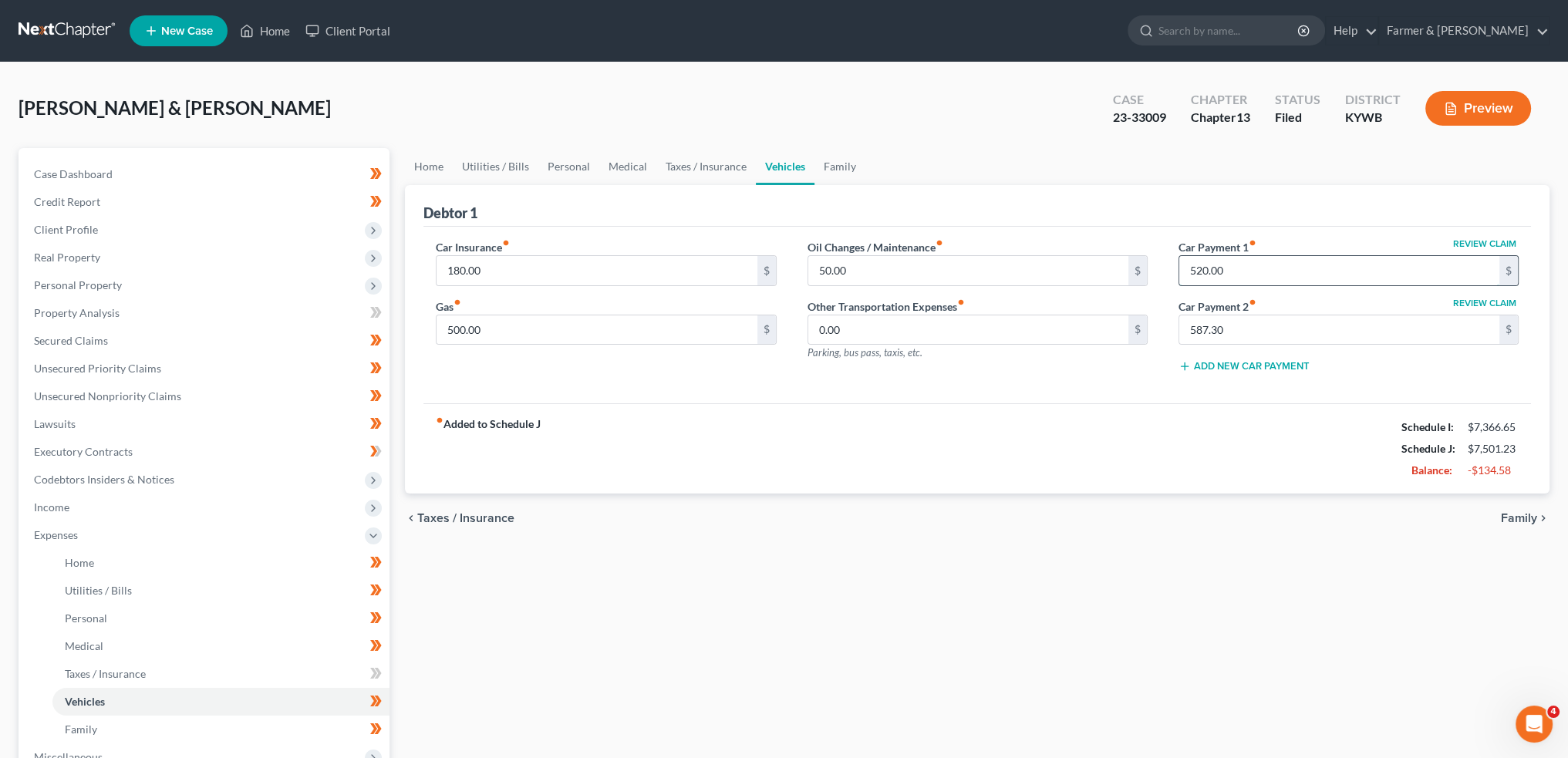
click at [1257, 269] on input "520.00" at bounding box center [1339, 270] width 320 height 29
type input "538.50"
click at [571, 338] on input "500.00" at bounding box center [596, 329] width 320 height 29
type input "400.00"
click at [533, 269] on input "180.00" at bounding box center [596, 270] width 320 height 29
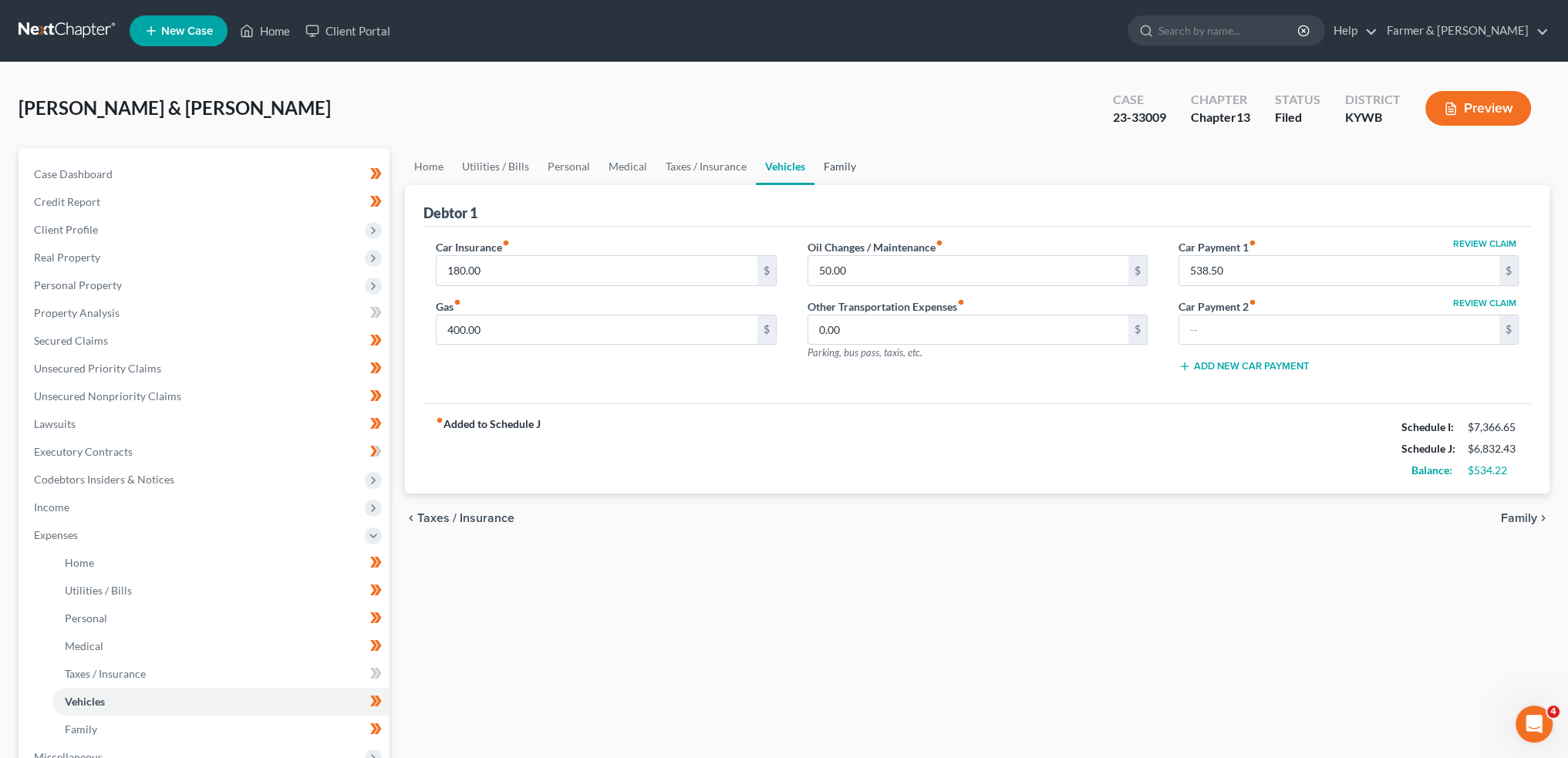
click at [839, 167] on link "Family" at bounding box center [840, 166] width 51 height 37
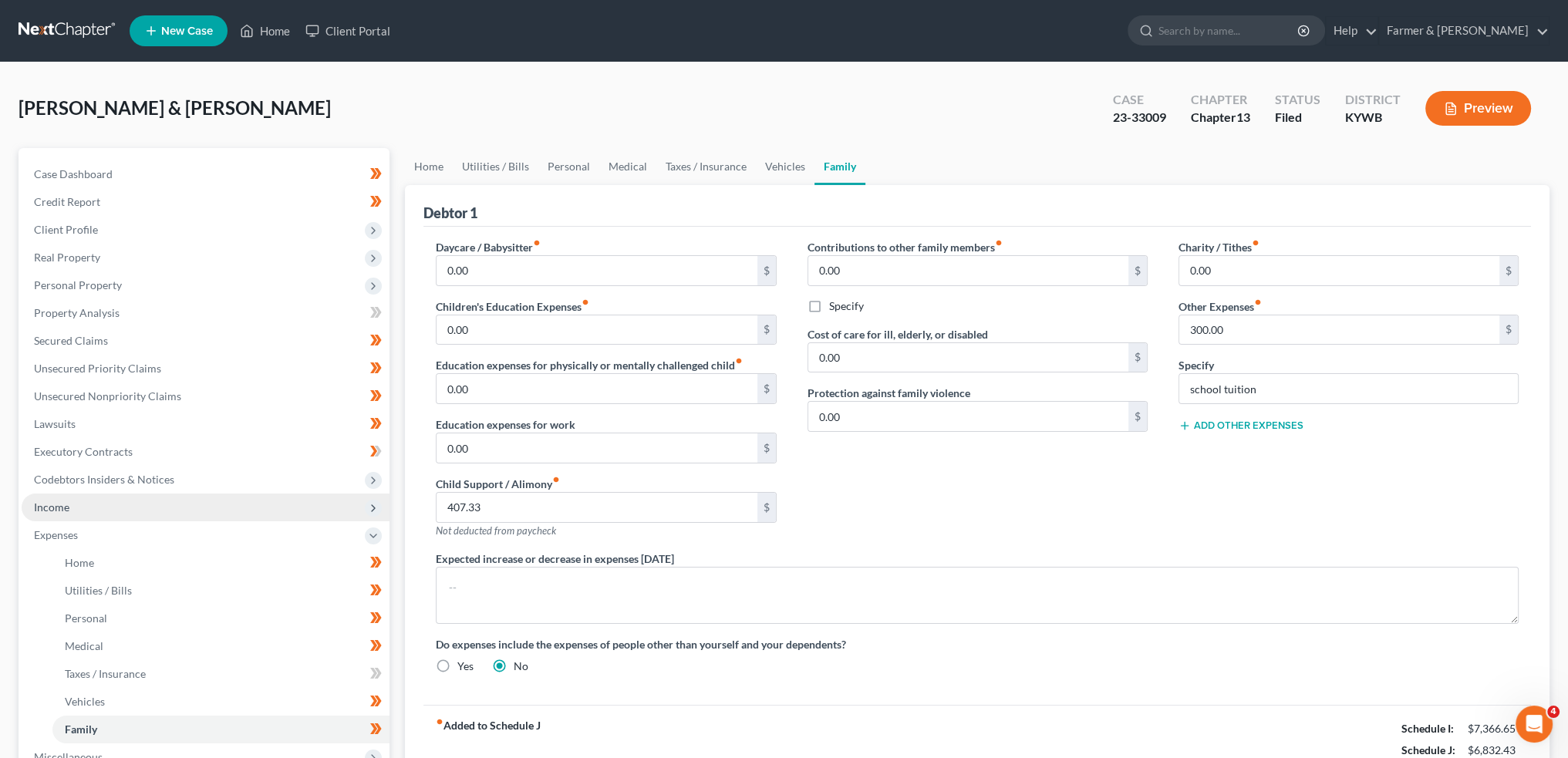
click at [148, 510] on span "Income" at bounding box center [205, 508] width 368 height 28
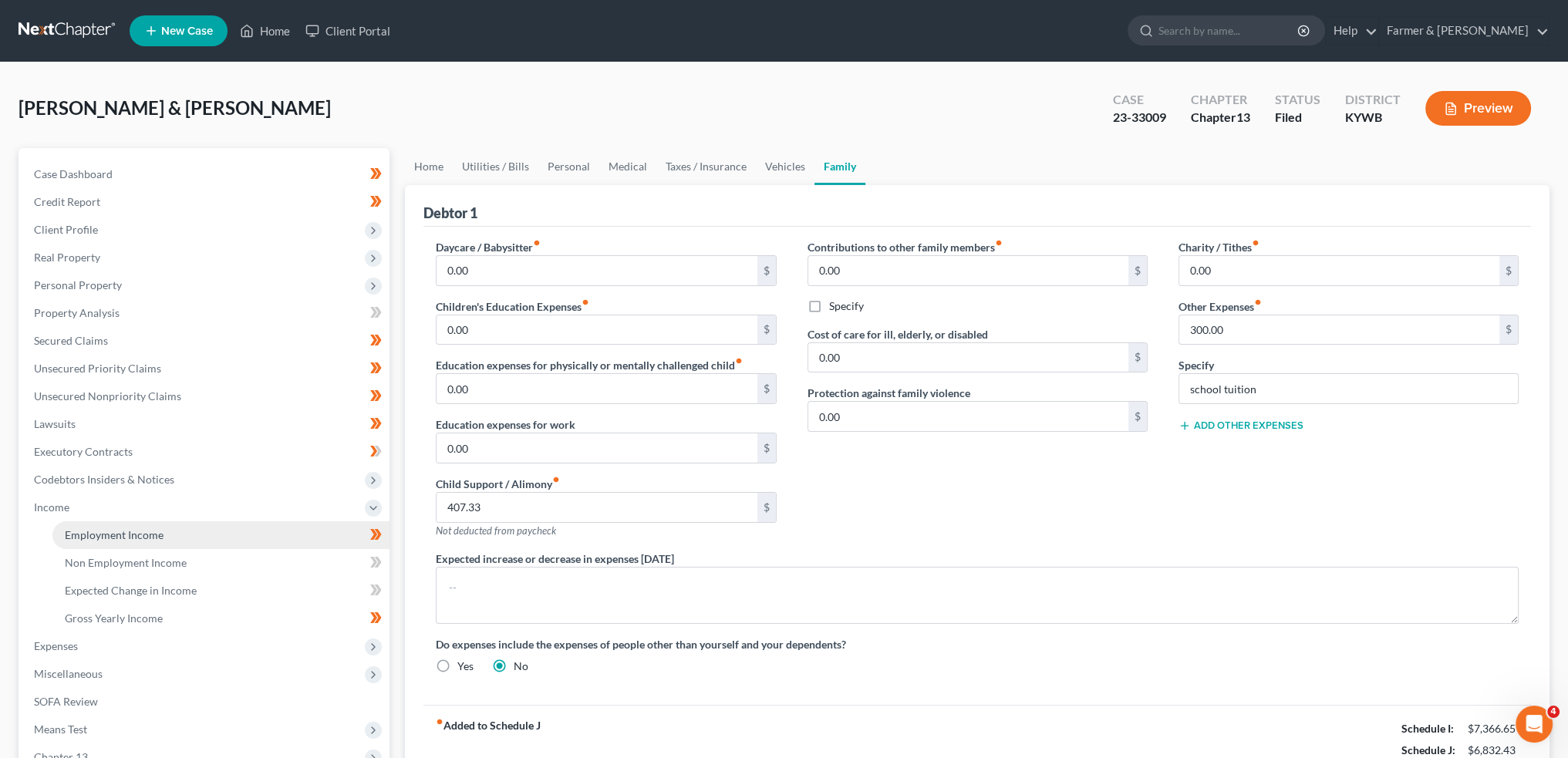
click at [157, 533] on span "Employment Income" at bounding box center [113, 535] width 98 height 13
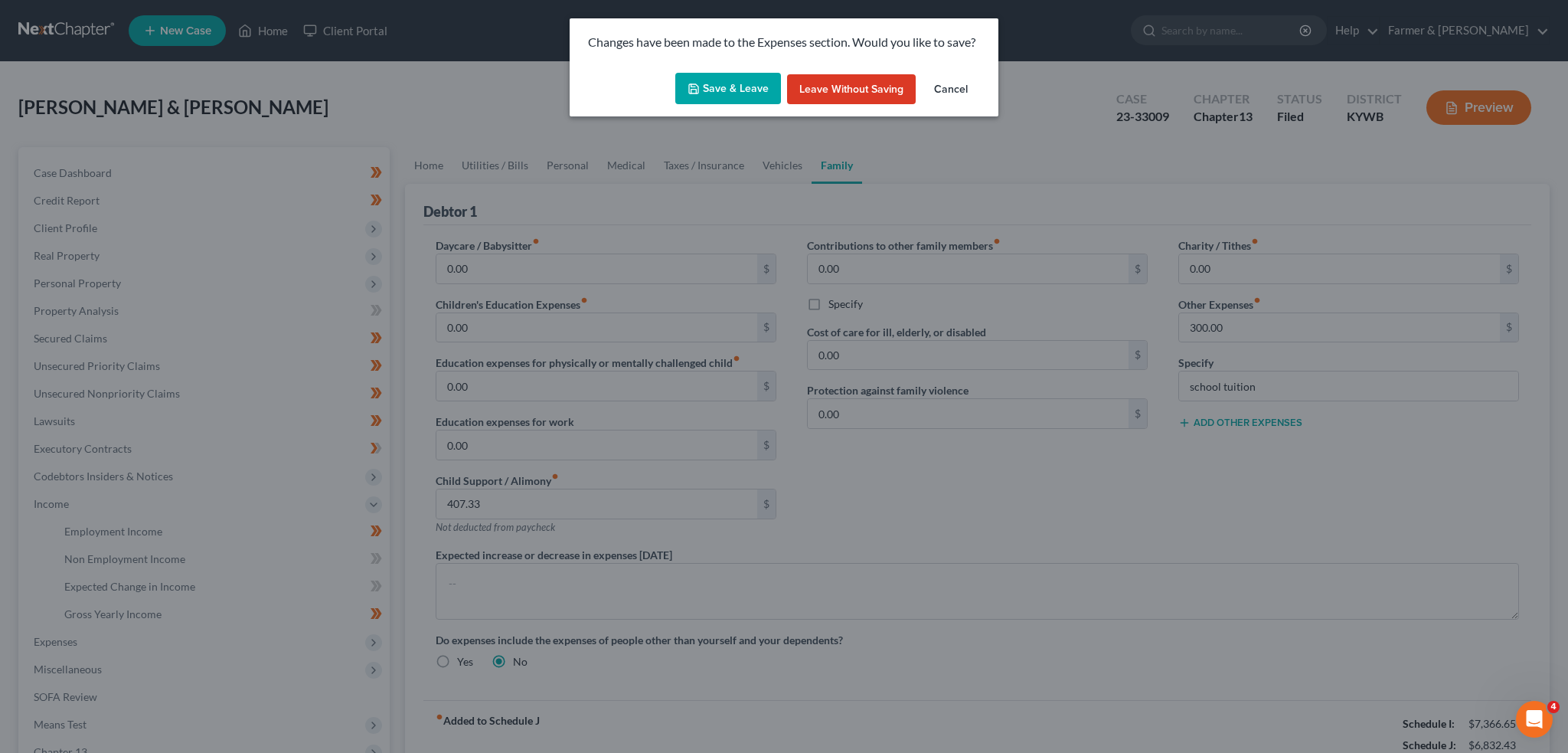
click at [741, 86] on button "Save & Leave" at bounding box center [728, 89] width 106 height 32
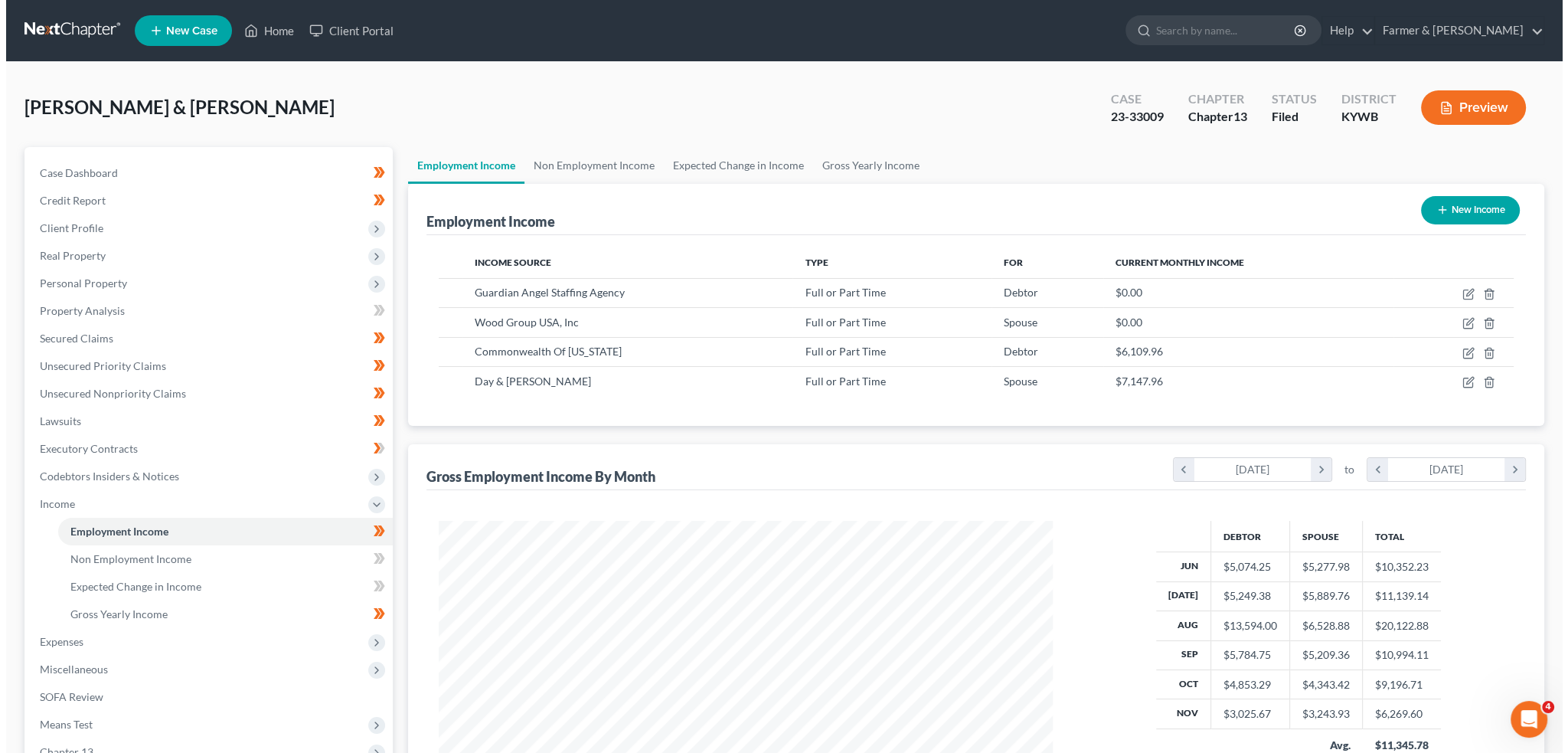
scroll to position [307, 644]
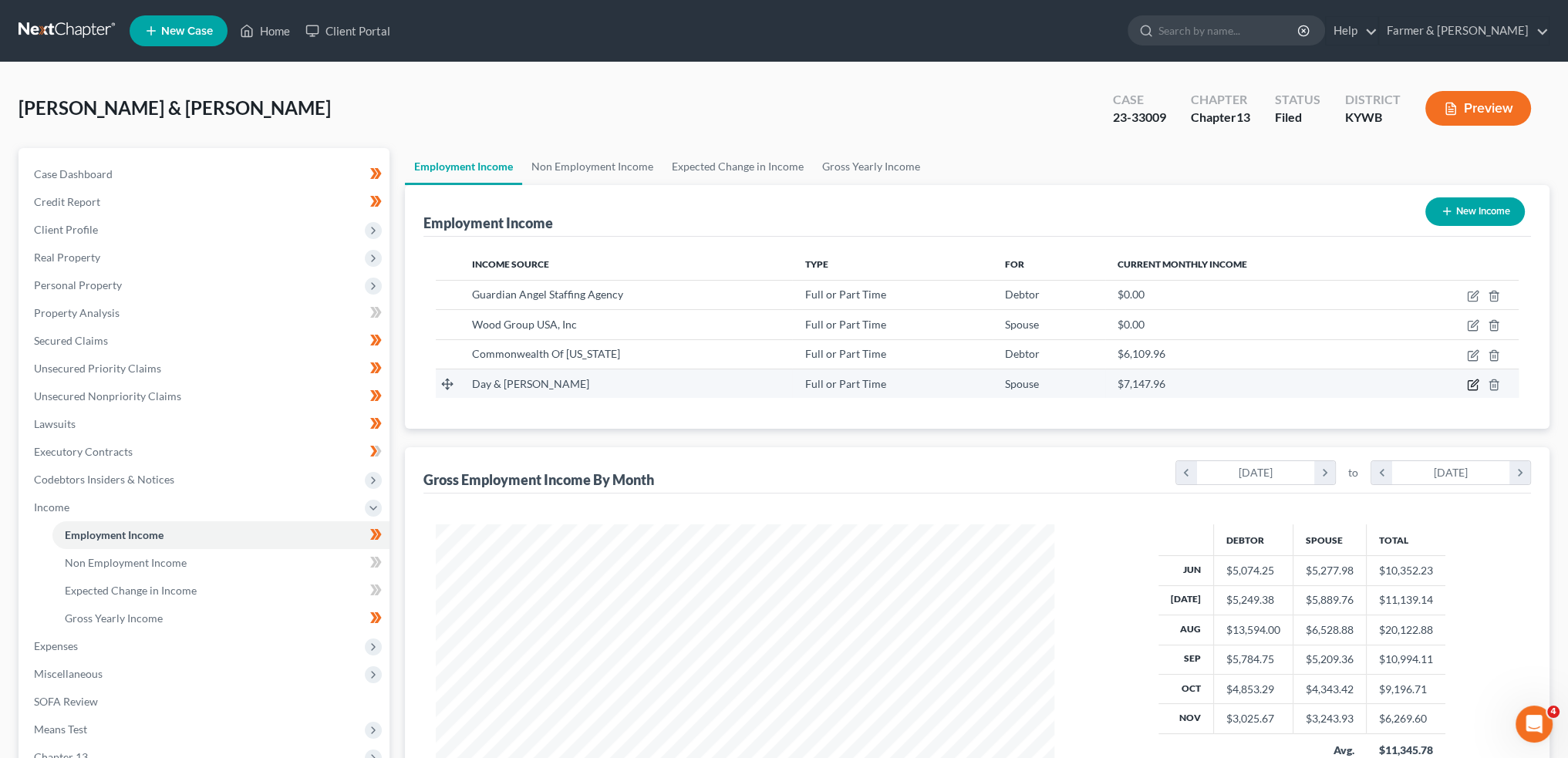
click at [1474, 384] on icon "button" at bounding box center [1473, 384] width 12 height 12
select select "0"
select select "18"
select select "3"
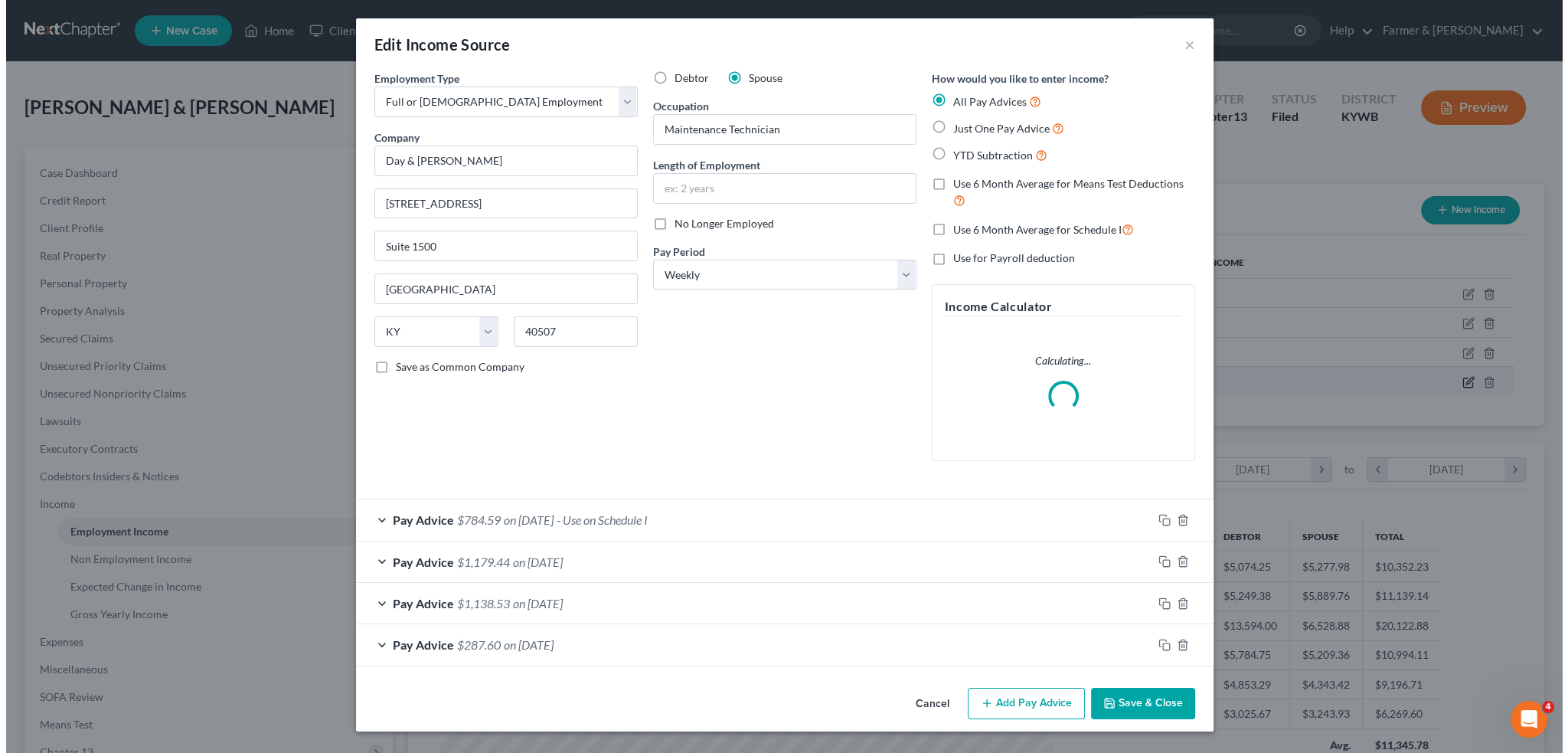
scroll to position [310, 649]
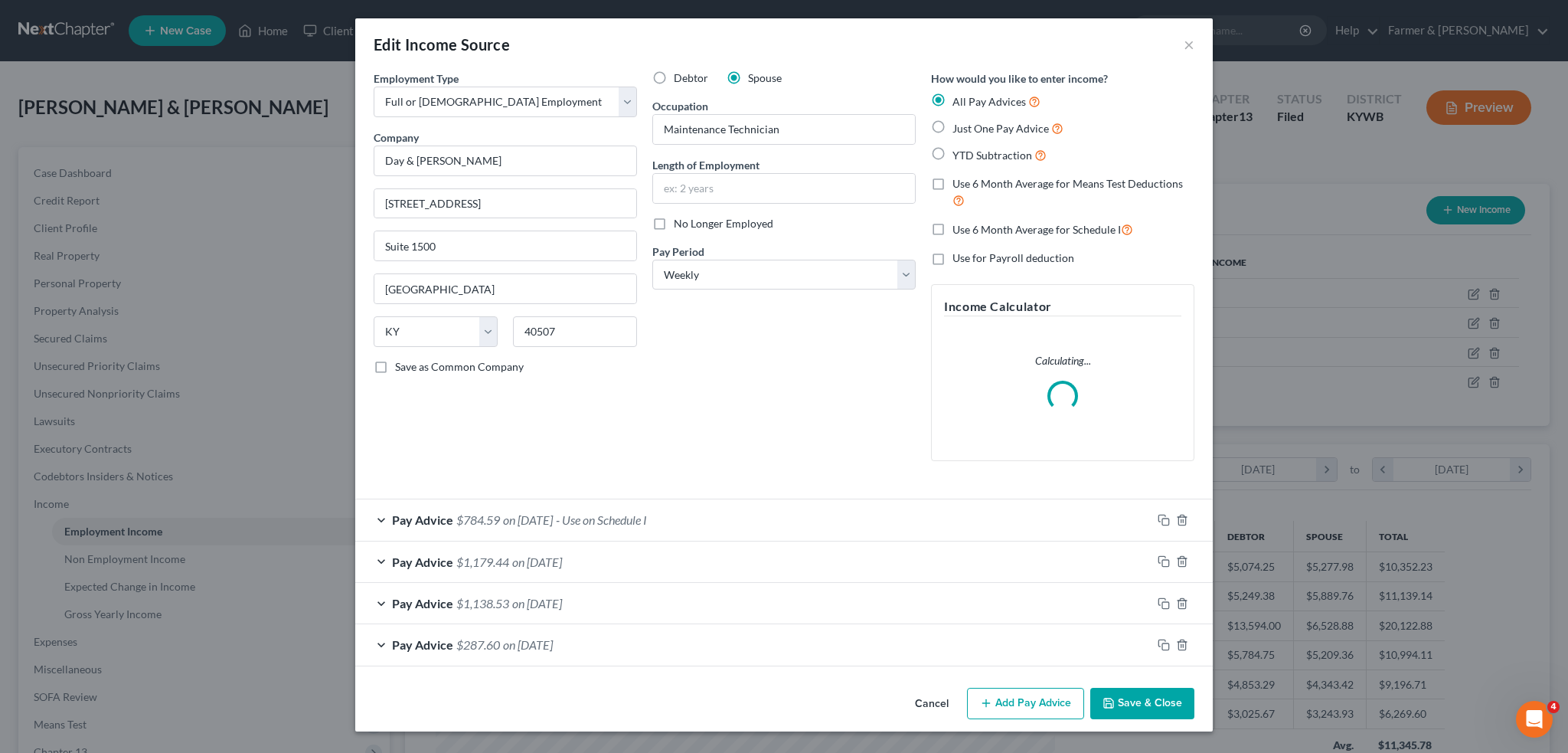
click at [801, 526] on div "Pay Advice $784.59 on 09/11/2025 - Use on Schedule I" at bounding box center [754, 519] width 796 height 40
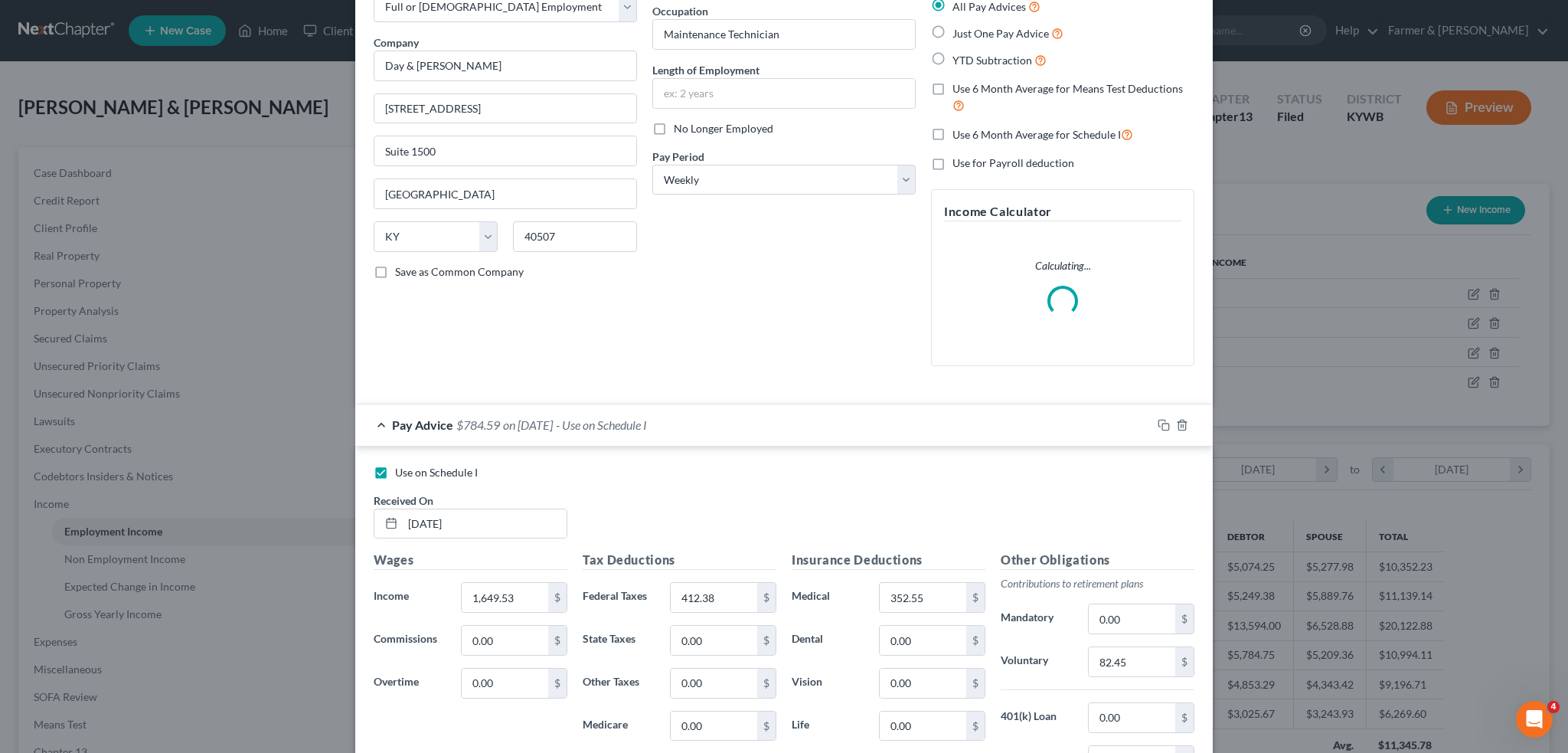
scroll to position [383, 0]
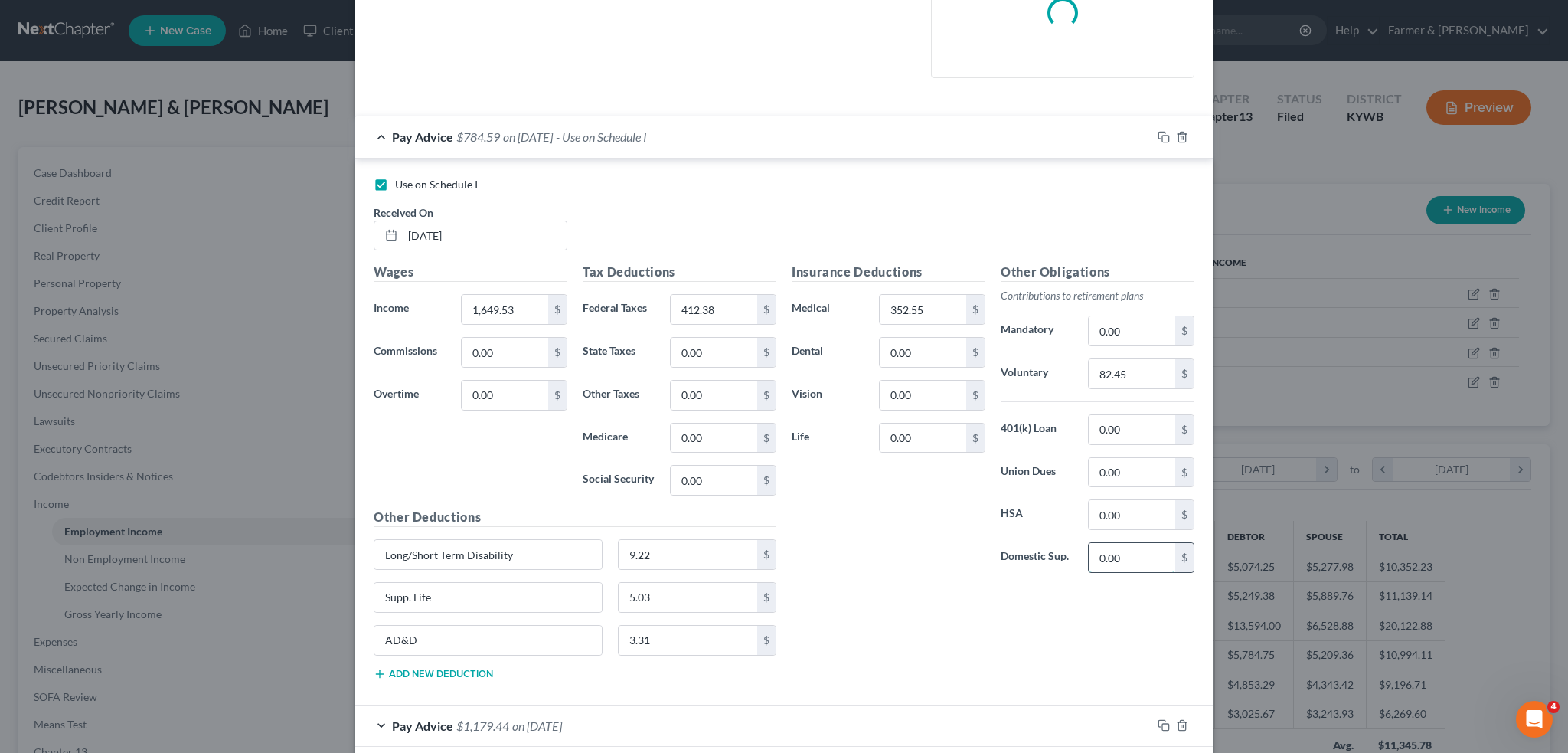
click at [1125, 558] on input "0.00" at bounding box center [1131, 557] width 86 height 29
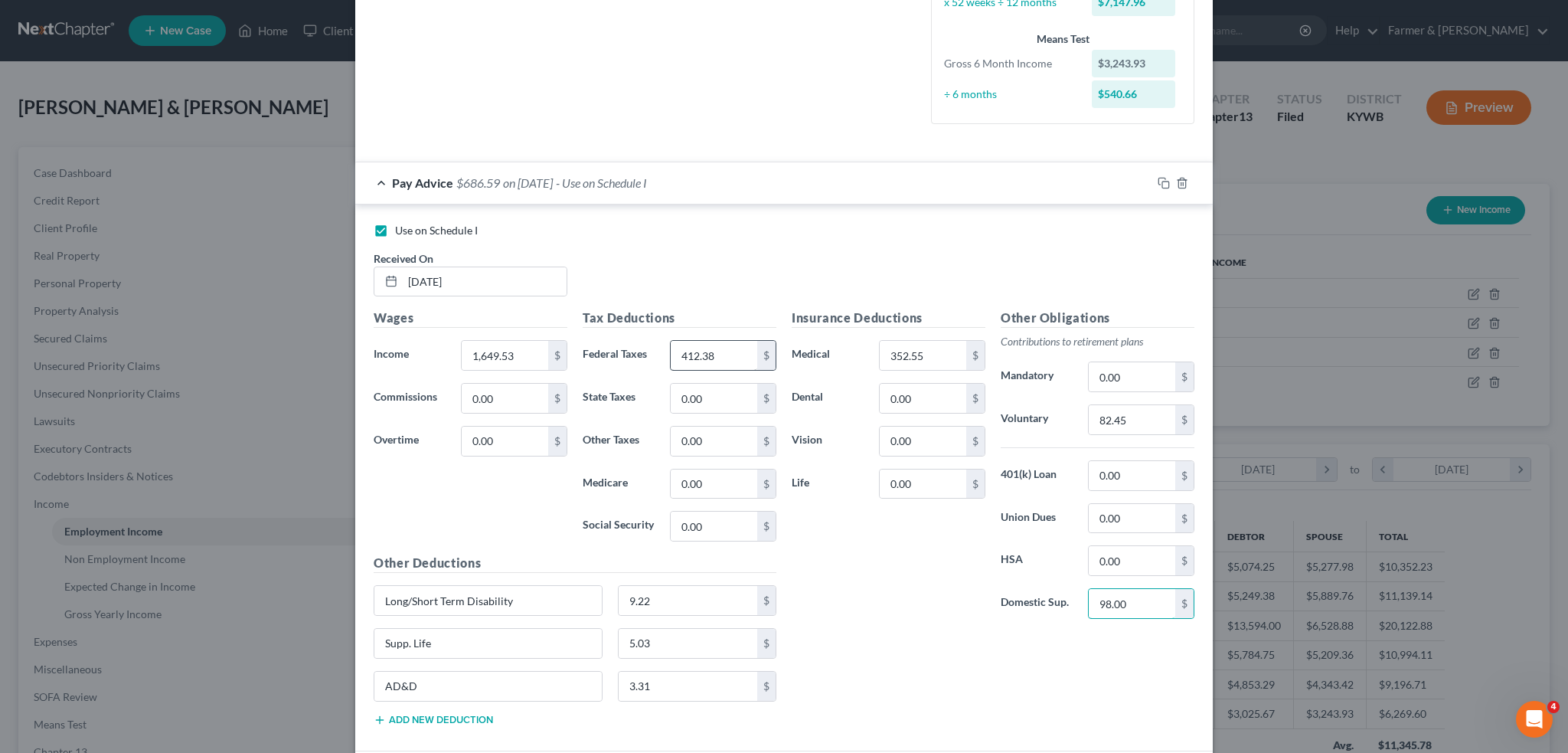
type input "98.00"
click at [713, 359] on input "412.38" at bounding box center [713, 355] width 86 height 29
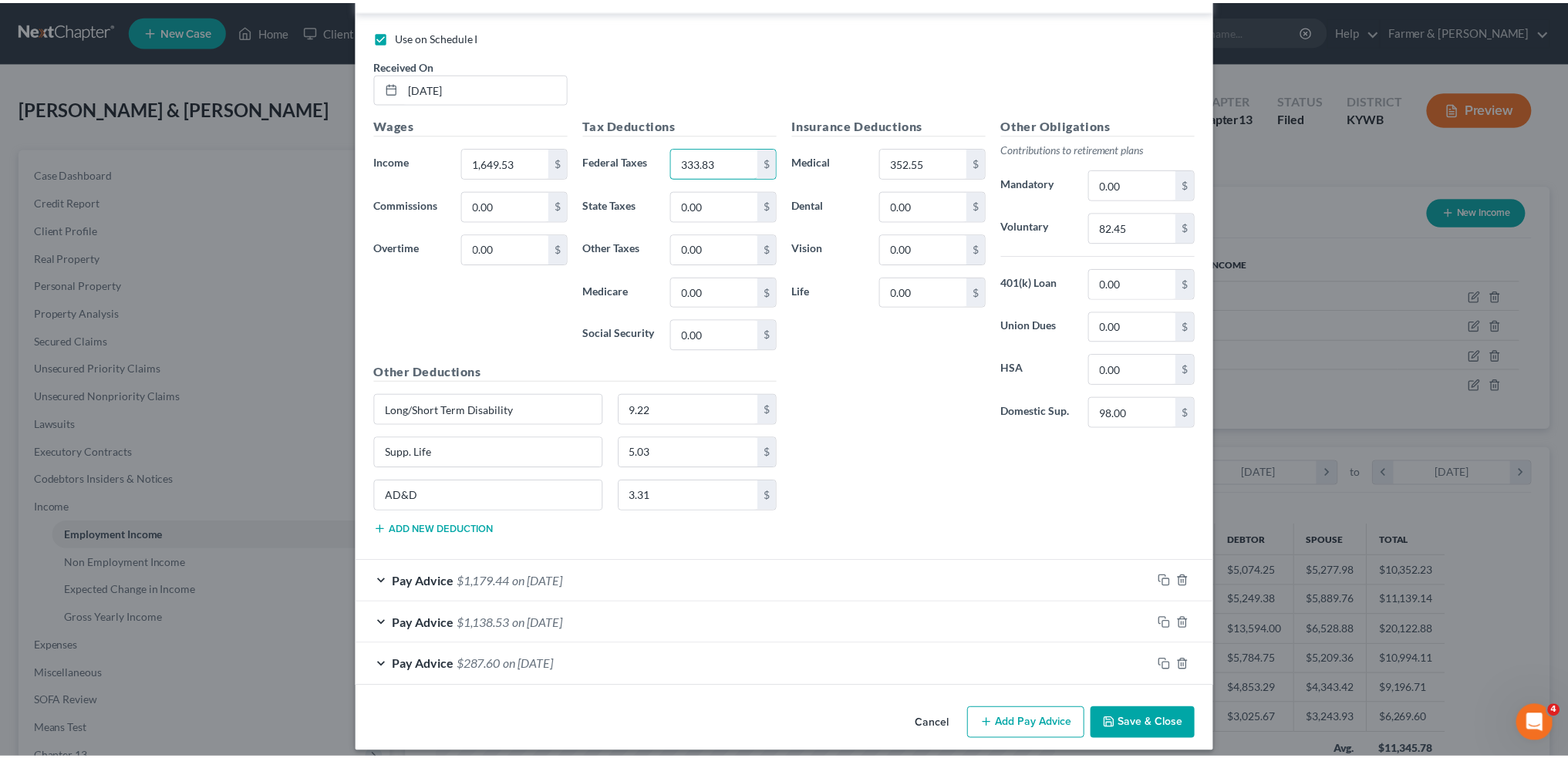
scroll to position [589, 0]
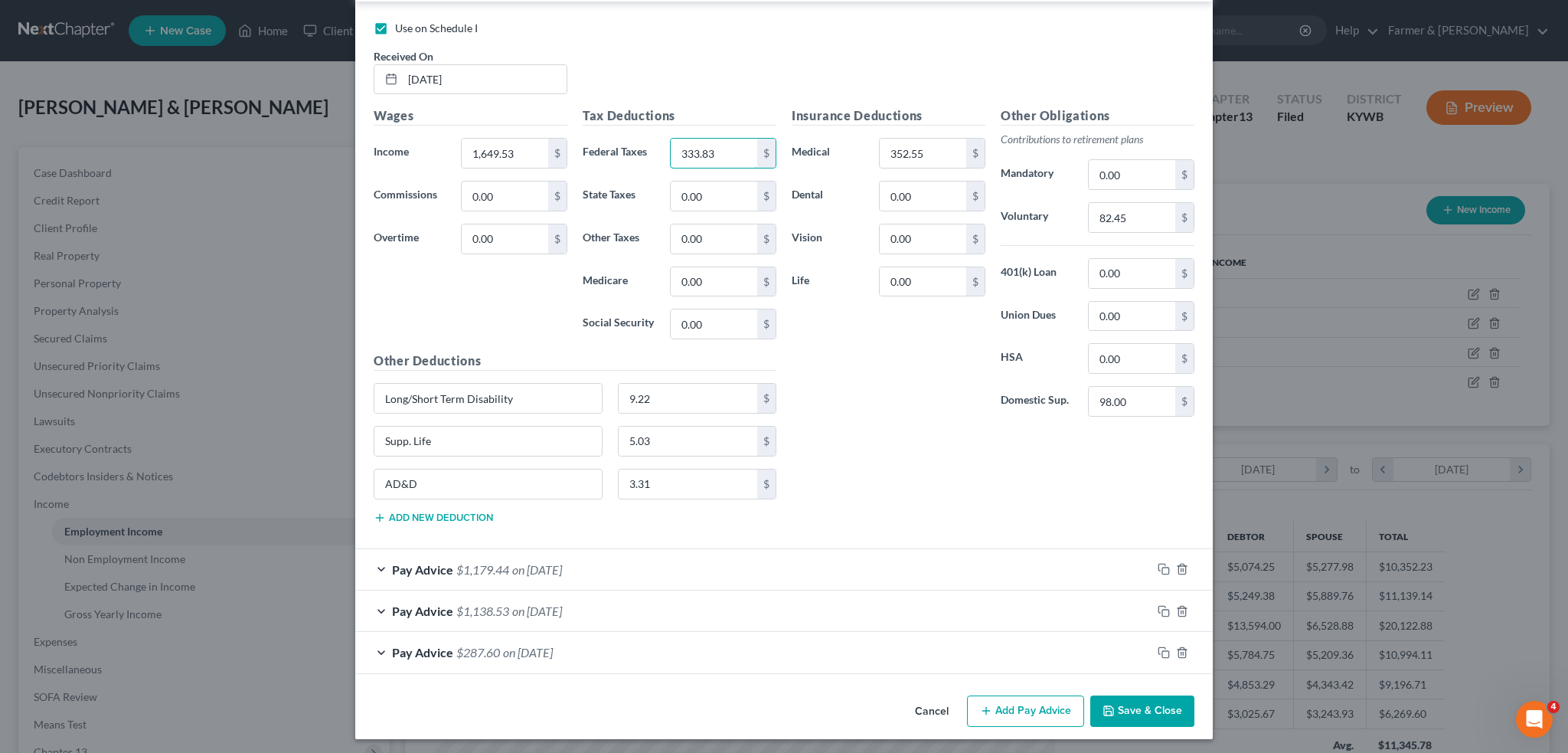
type input "333.83"
click at [1126, 701] on button "Save & Close" at bounding box center [1142, 711] width 104 height 32
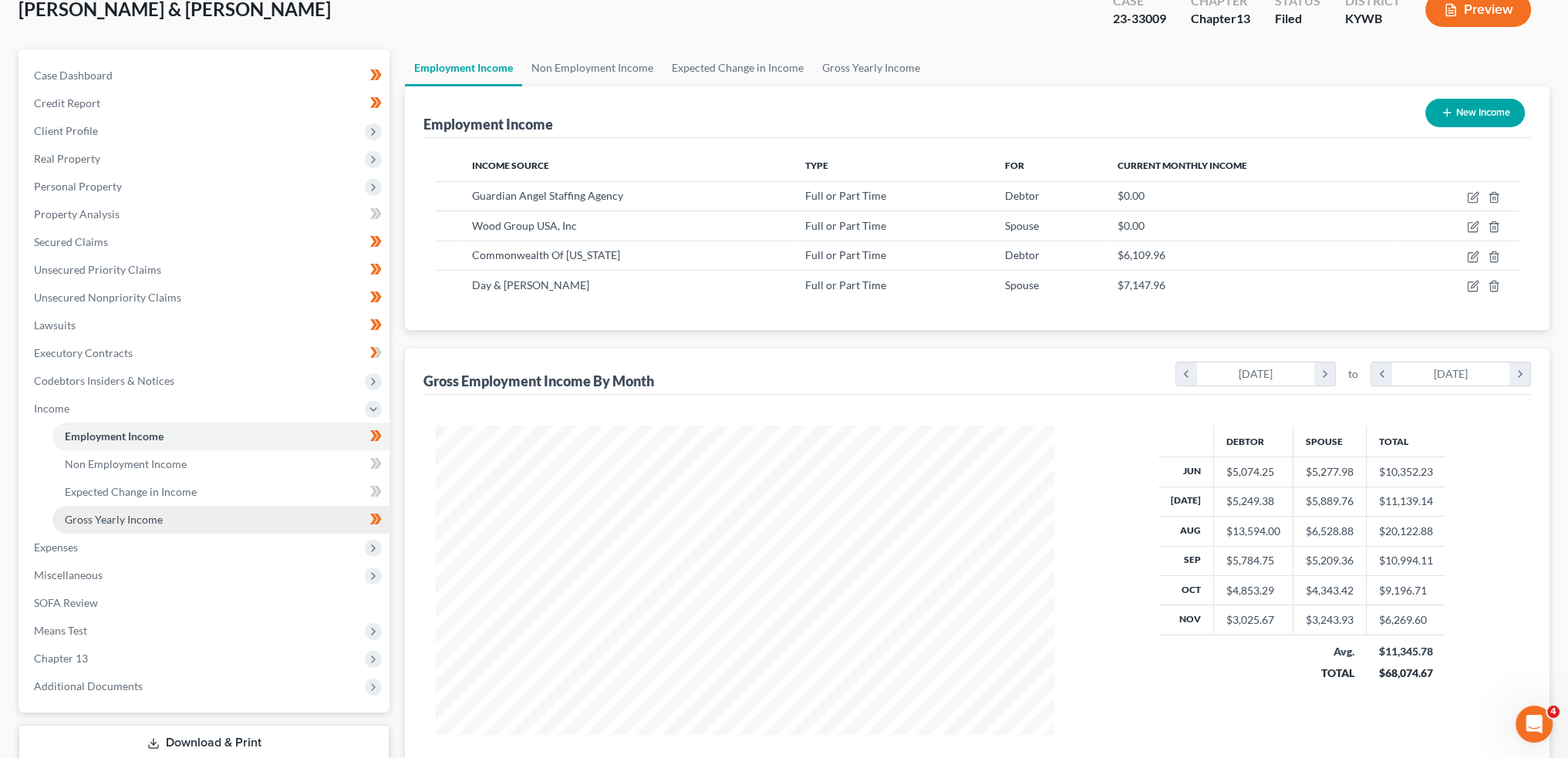
scroll to position [128, 0]
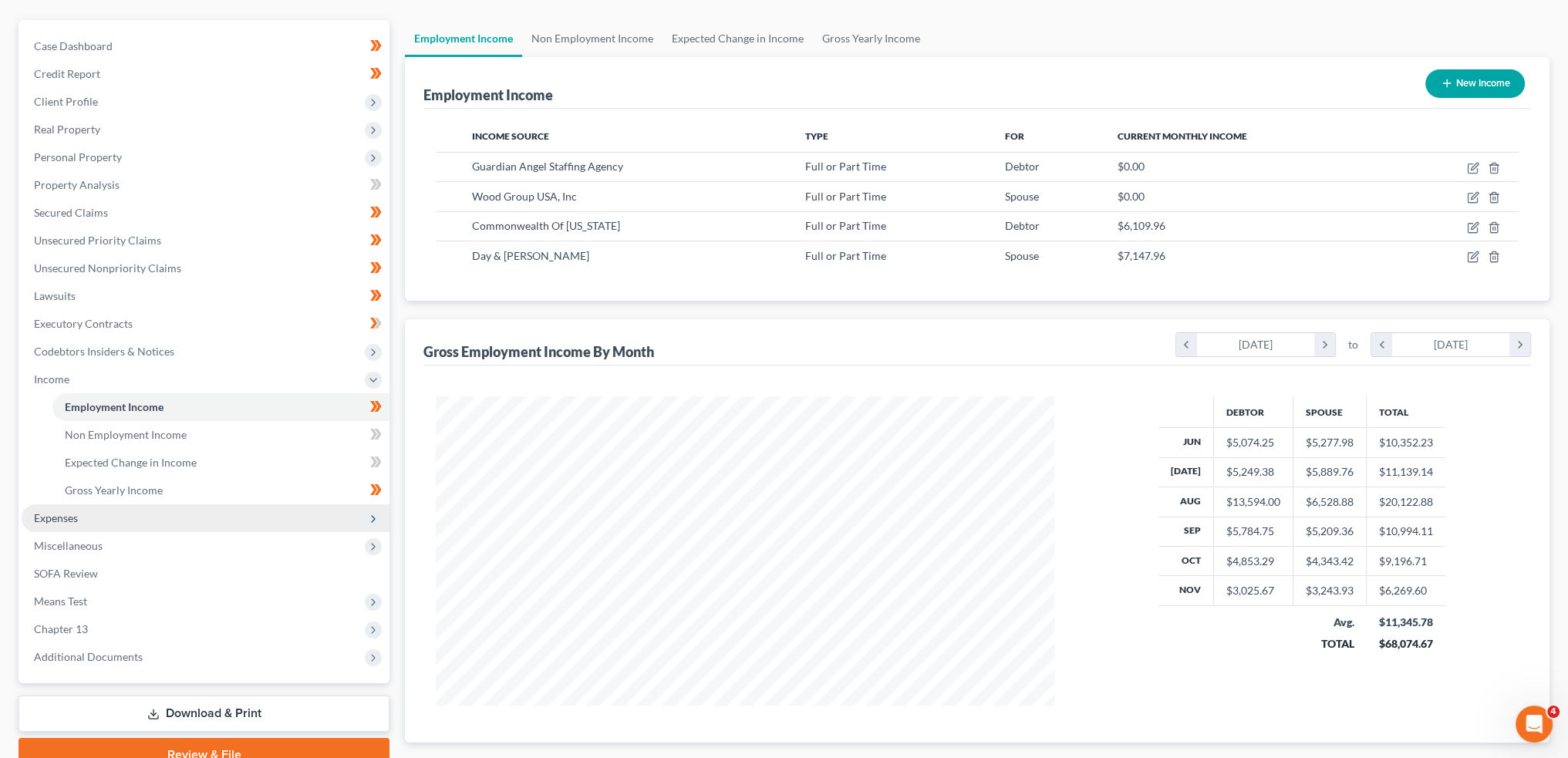
click at [154, 518] on span "Expenses" at bounding box center [205, 518] width 368 height 28
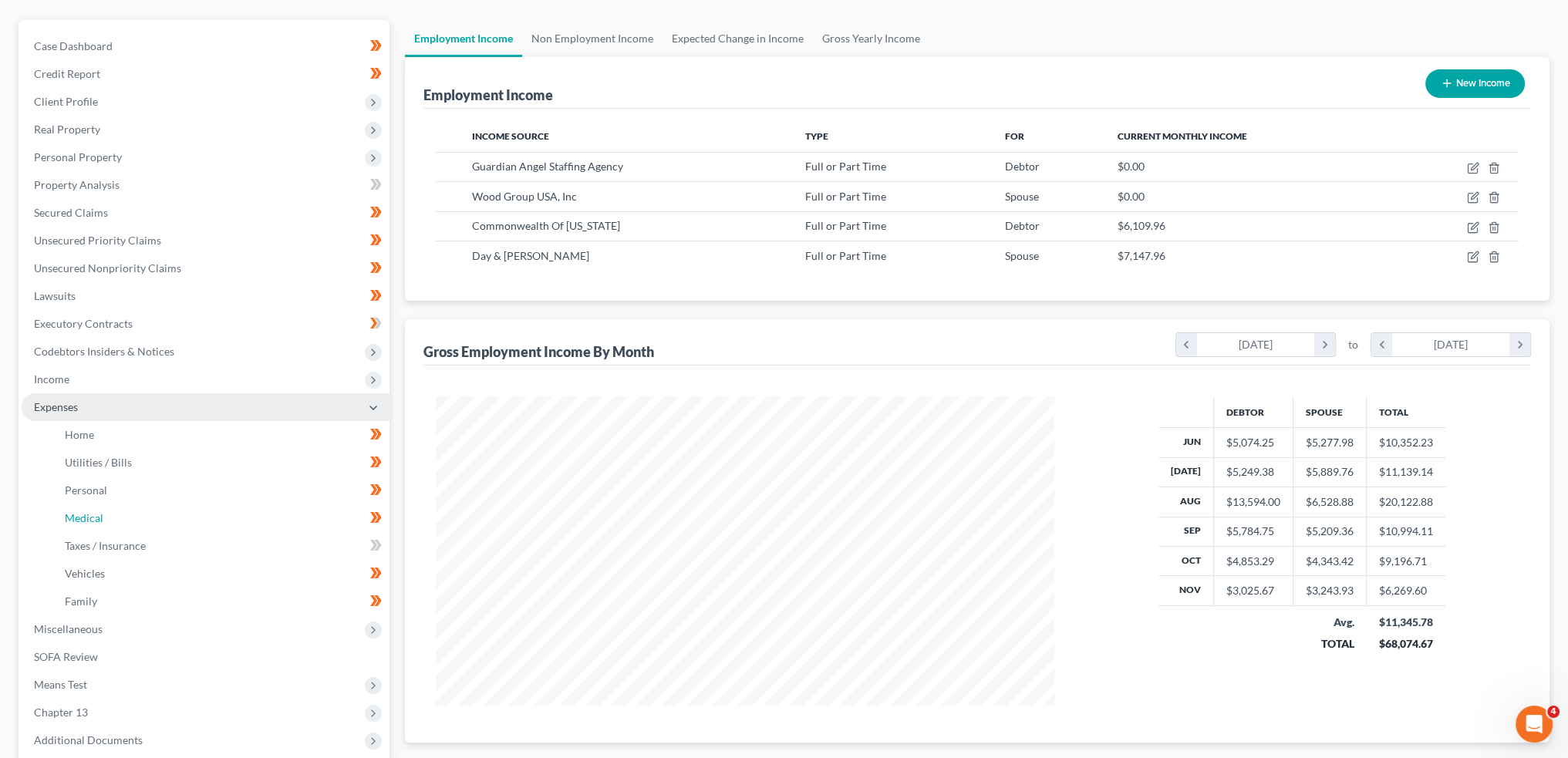
click at [153, 520] on link "Medical" at bounding box center [221, 518] width 337 height 28
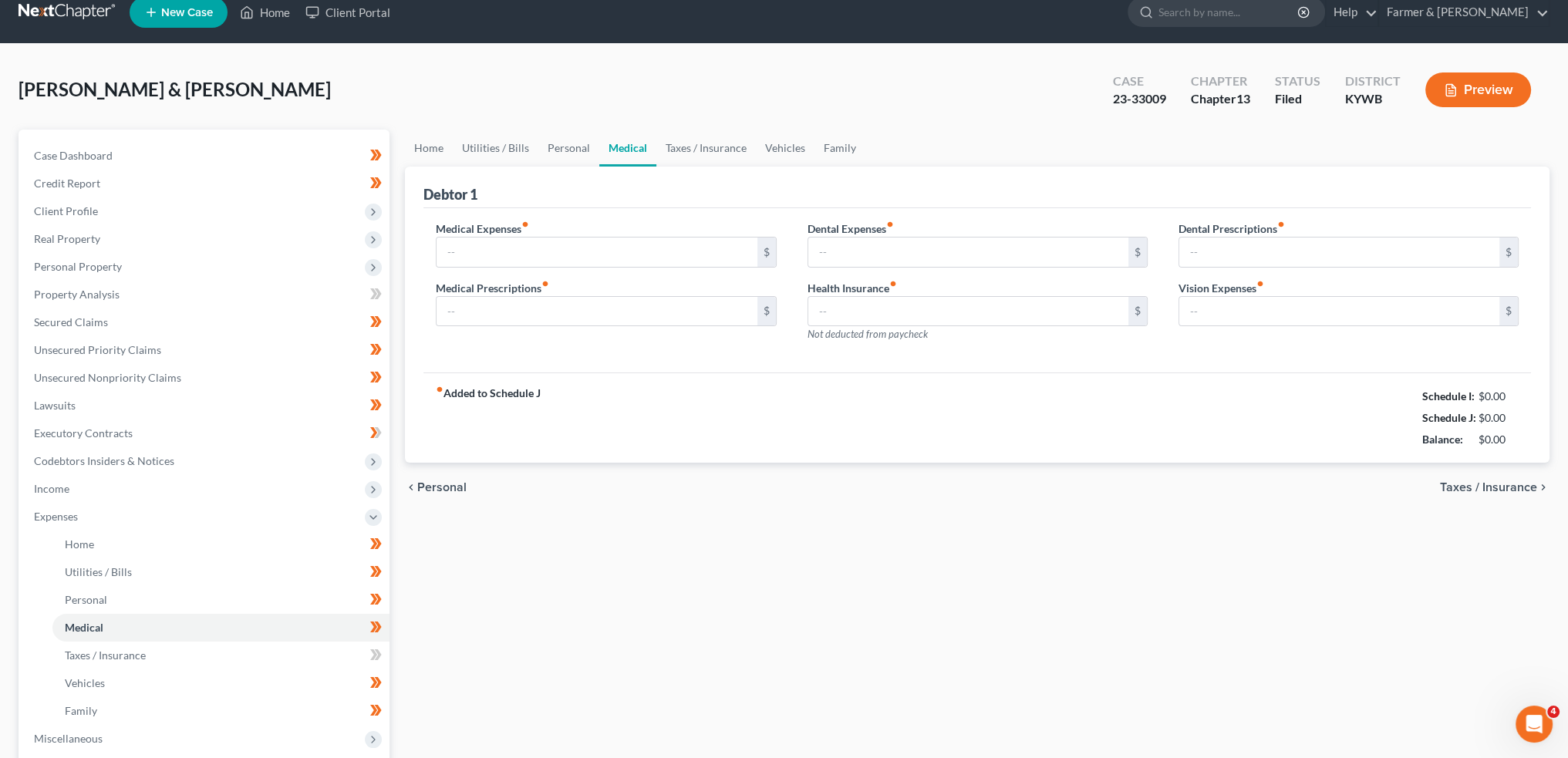
type input "100.00"
type input "70.00"
type input "0.00"
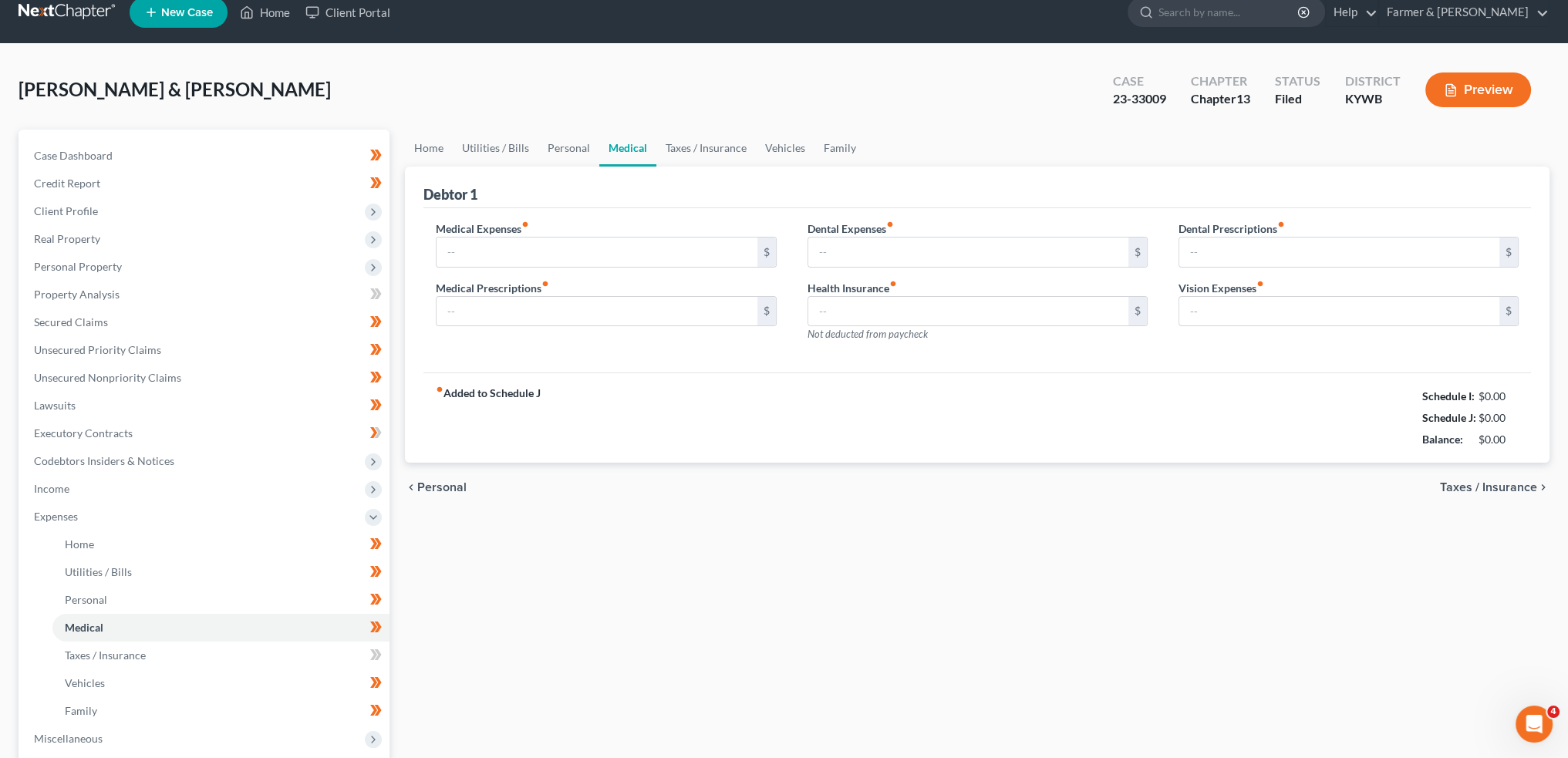
type input "0.00"
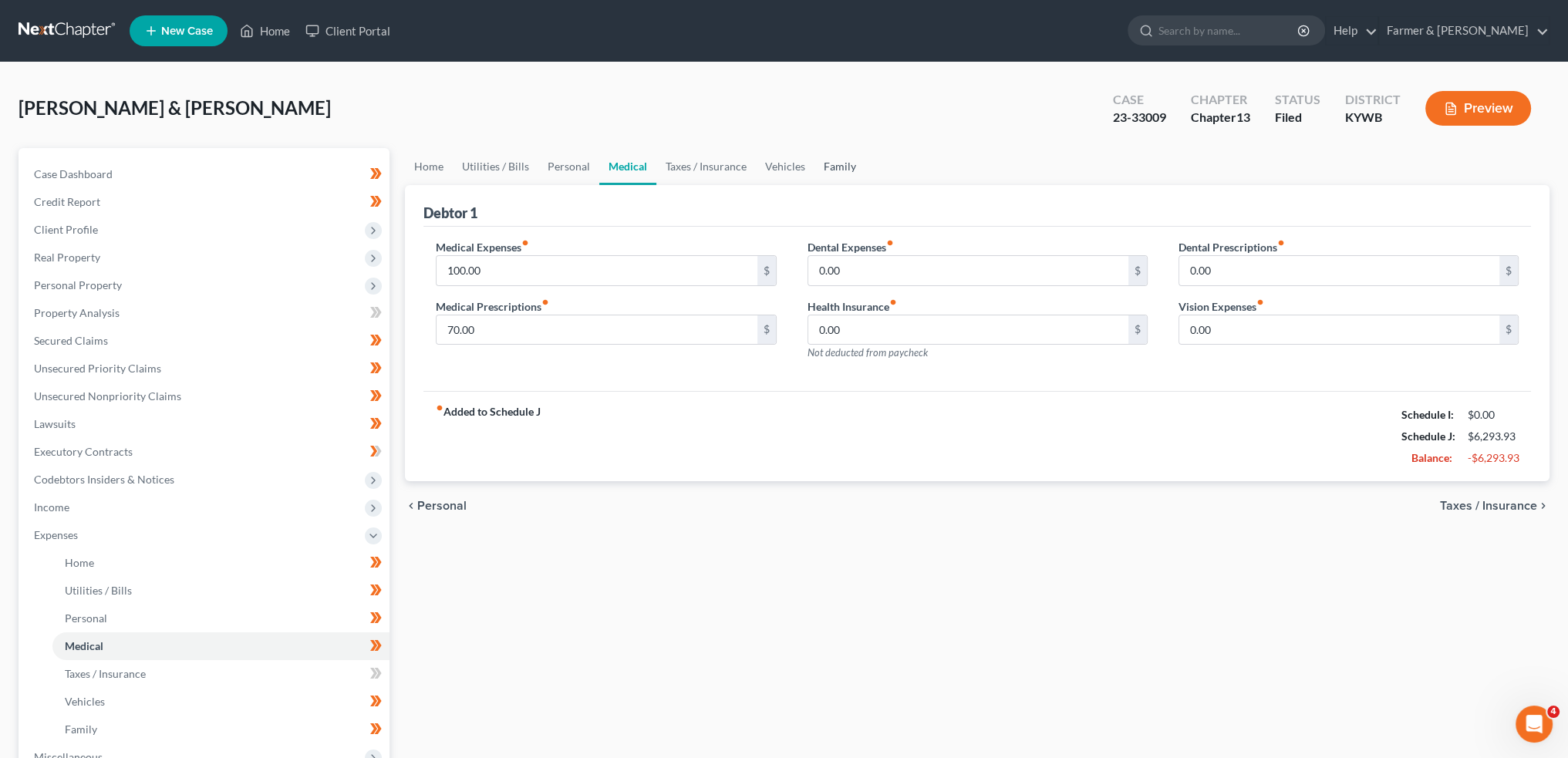
click at [836, 166] on link "Family" at bounding box center [840, 166] width 51 height 37
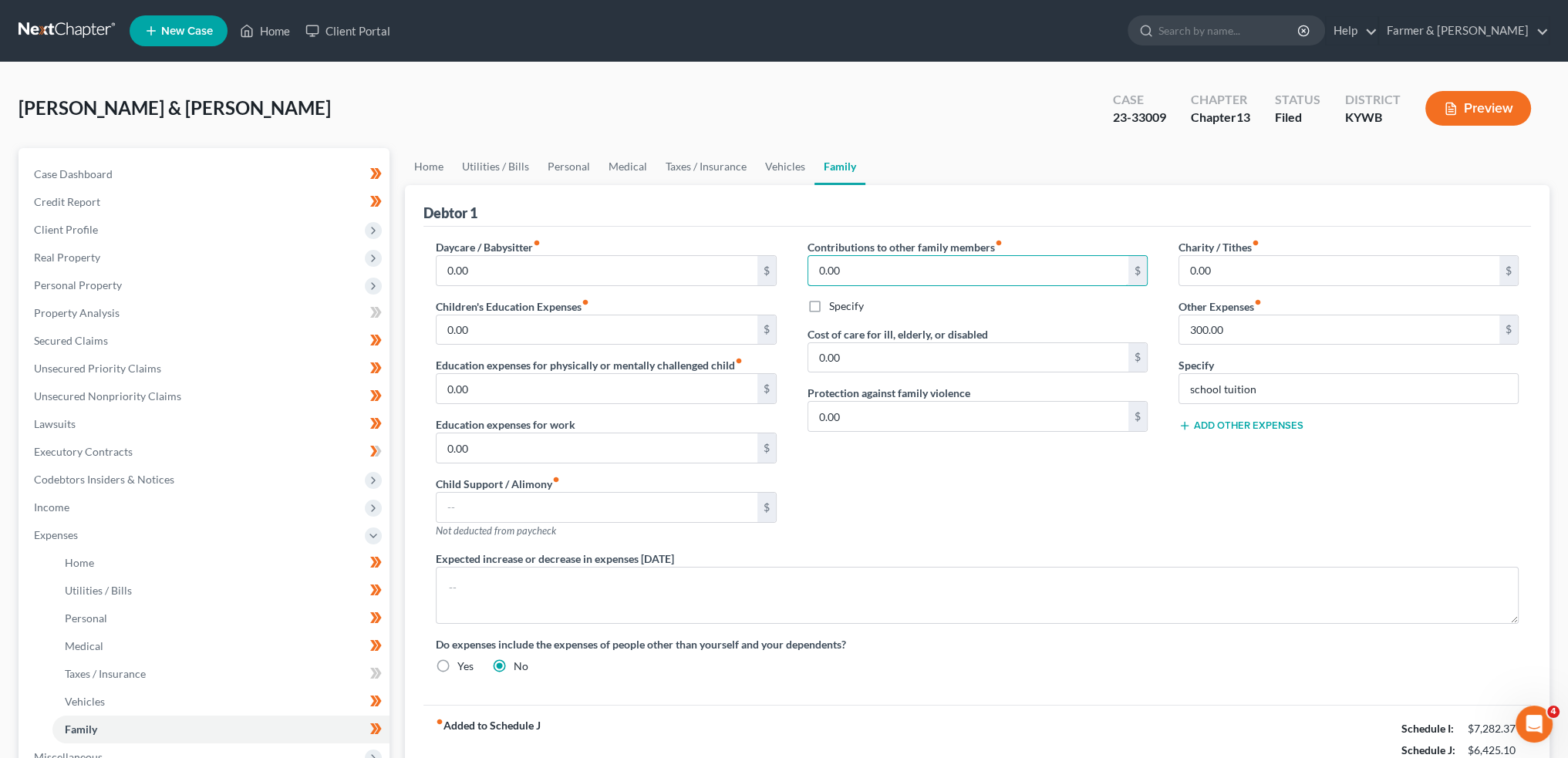
scroll to position [257, 0]
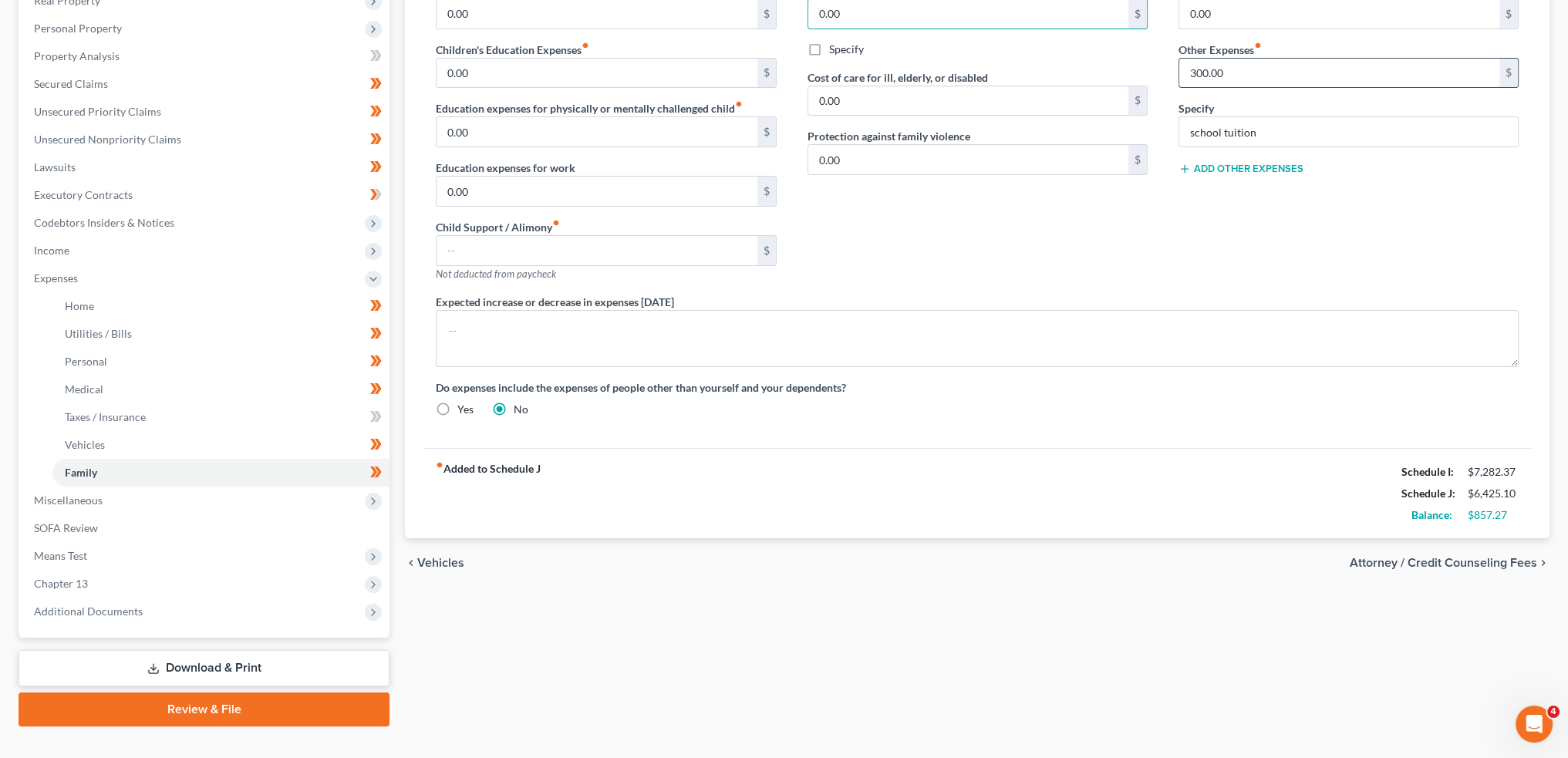
click at [1268, 69] on input "300.00" at bounding box center [1339, 73] width 320 height 29
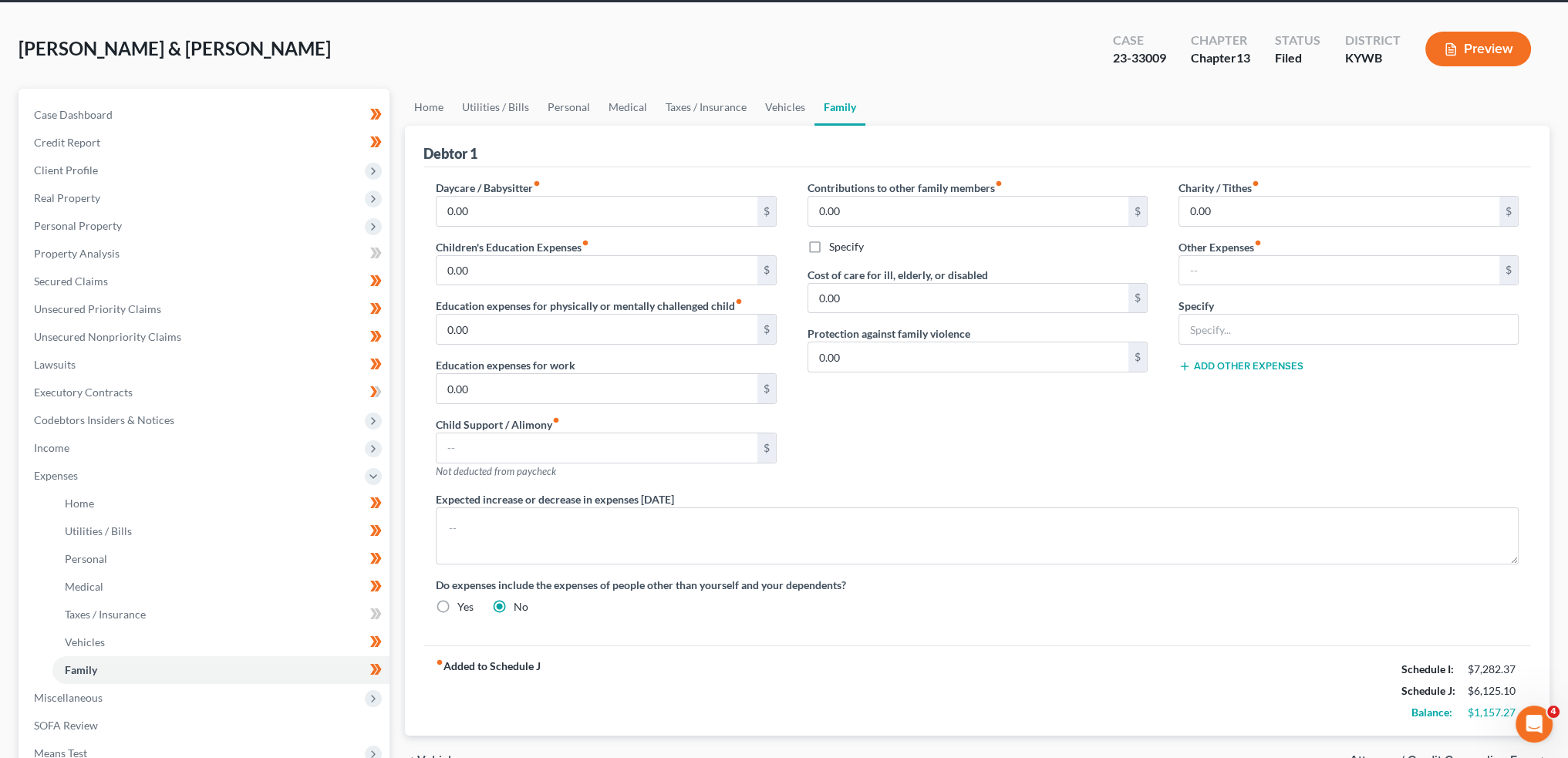
scroll to position [0, 0]
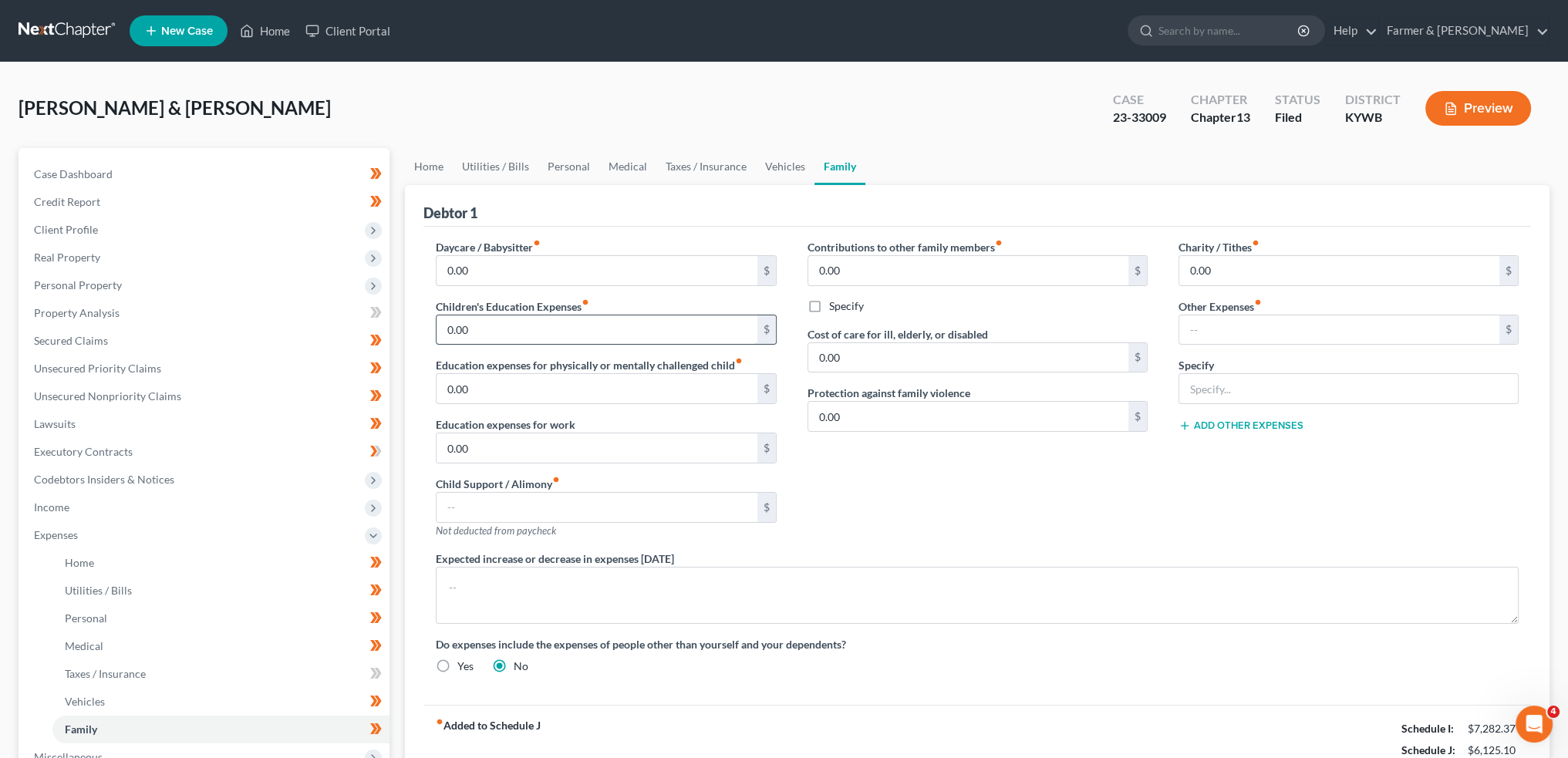
click at [519, 323] on input "0.00" at bounding box center [596, 329] width 320 height 29
type input "450.00"
click at [1244, 270] on input "0.00" at bounding box center [1339, 270] width 320 height 29
type input "50.00"
click at [604, 166] on link "Medical" at bounding box center [628, 166] width 57 height 37
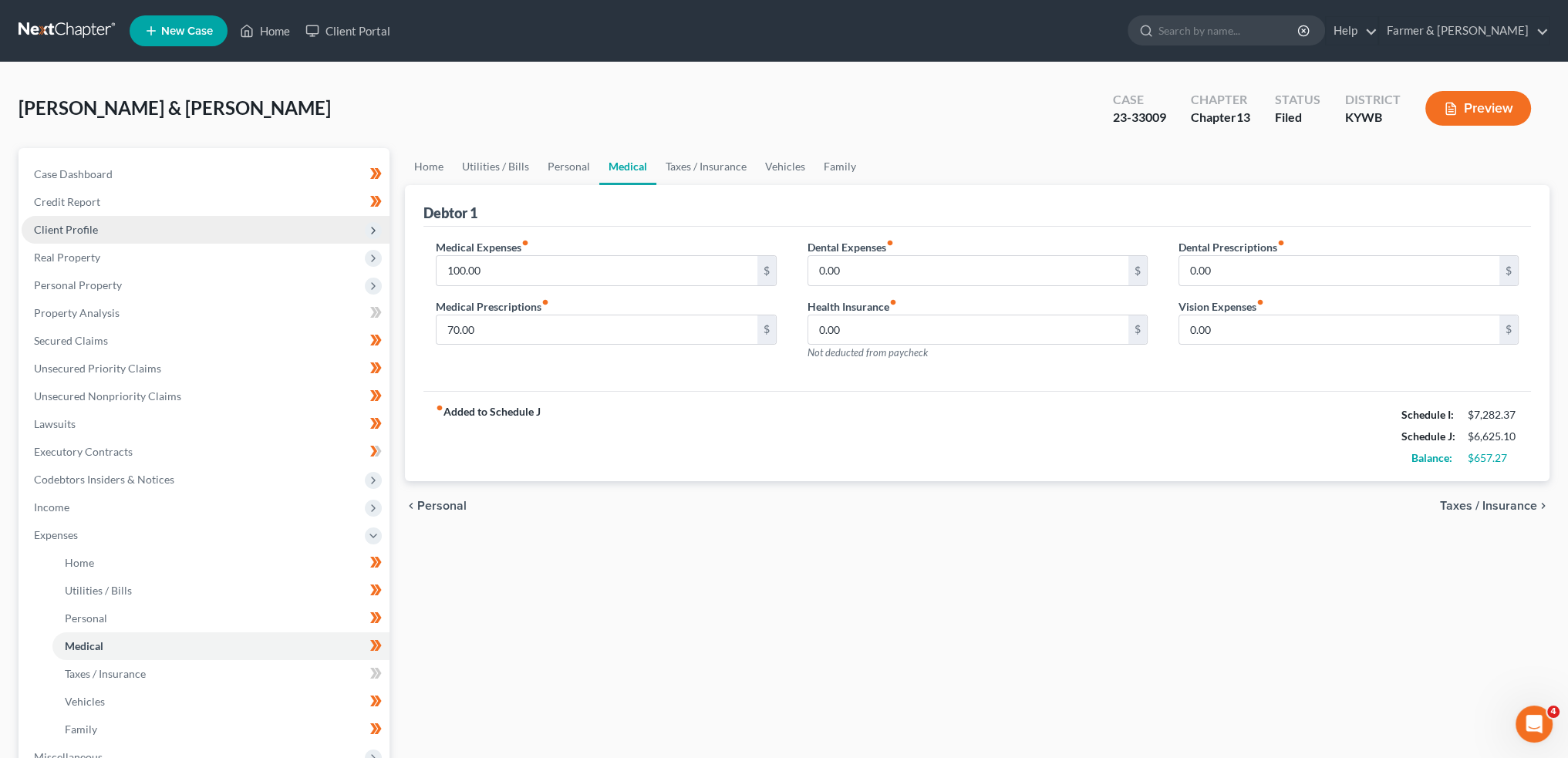
click at [123, 227] on span "Client Profile" at bounding box center [205, 230] width 368 height 28
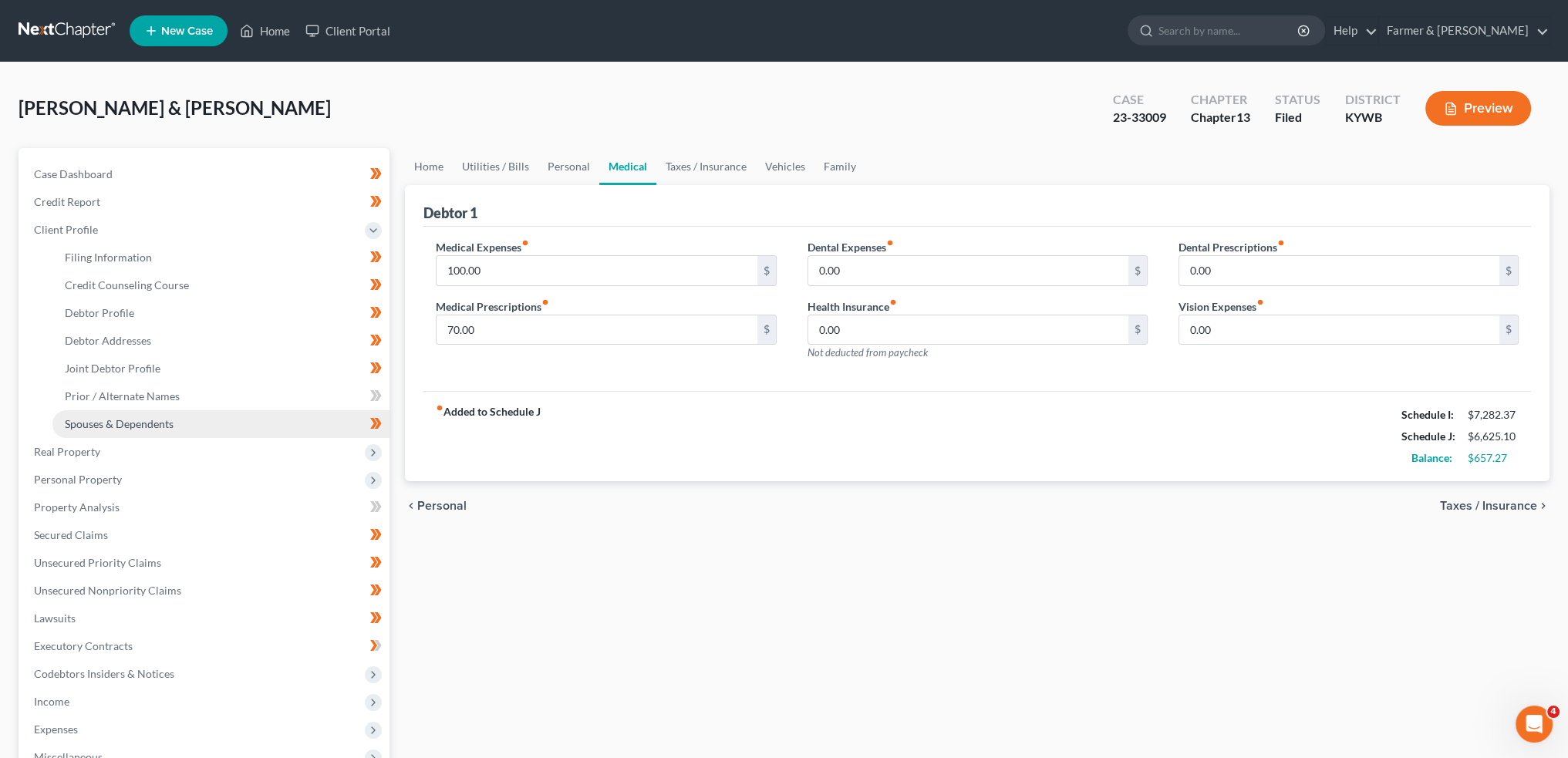
click at [134, 424] on span "Spouses & Dependents" at bounding box center [119, 424] width 109 height 13
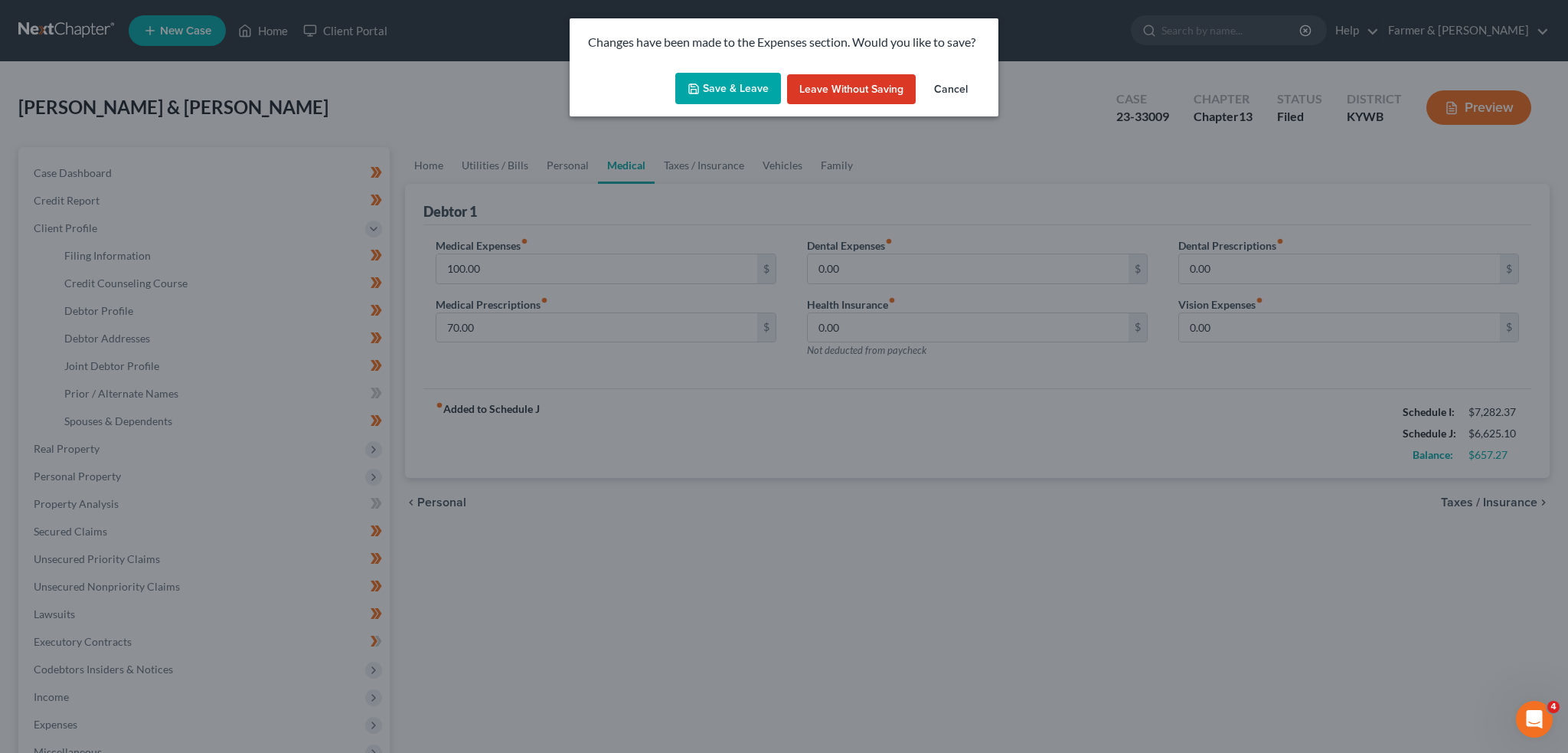
click at [711, 94] on button "Save & Leave" at bounding box center [728, 89] width 106 height 32
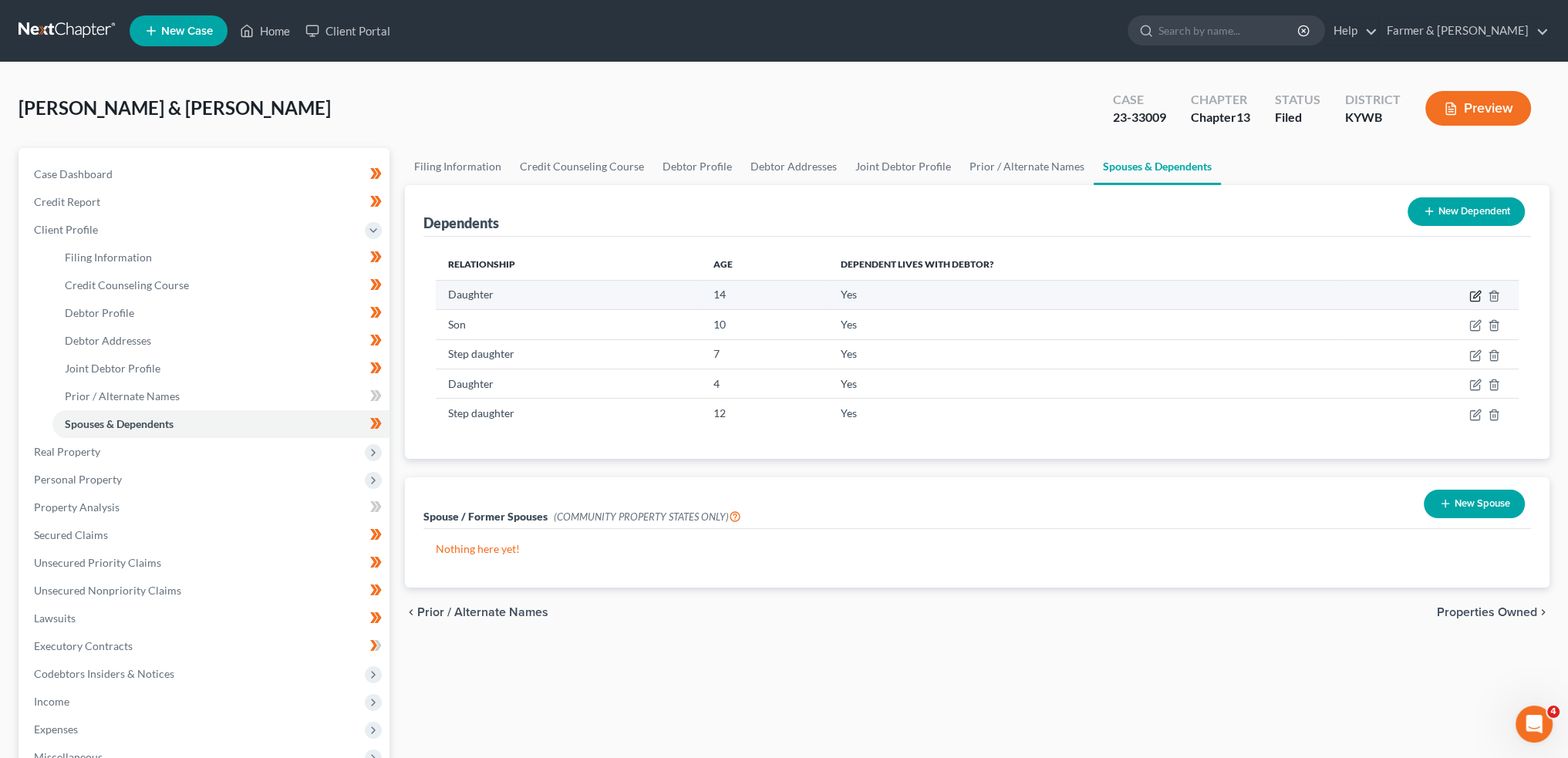
click at [1478, 293] on icon "button" at bounding box center [1475, 296] width 12 height 12
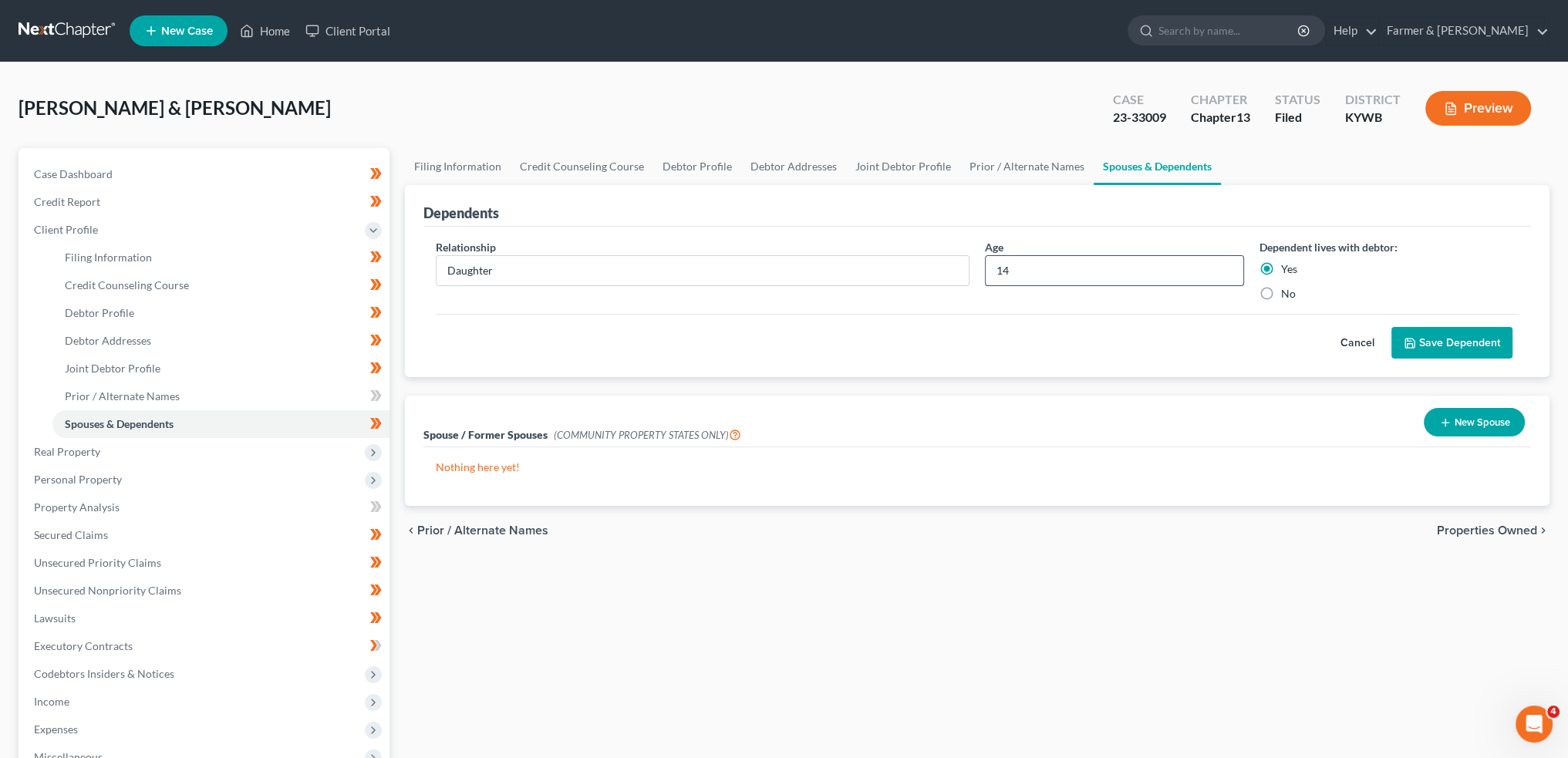
click at [1040, 265] on input "14" at bounding box center [1115, 270] width 258 height 29
type input "16"
click at [1444, 346] on button "Save Dependent" at bounding box center [1452, 342] width 121 height 32
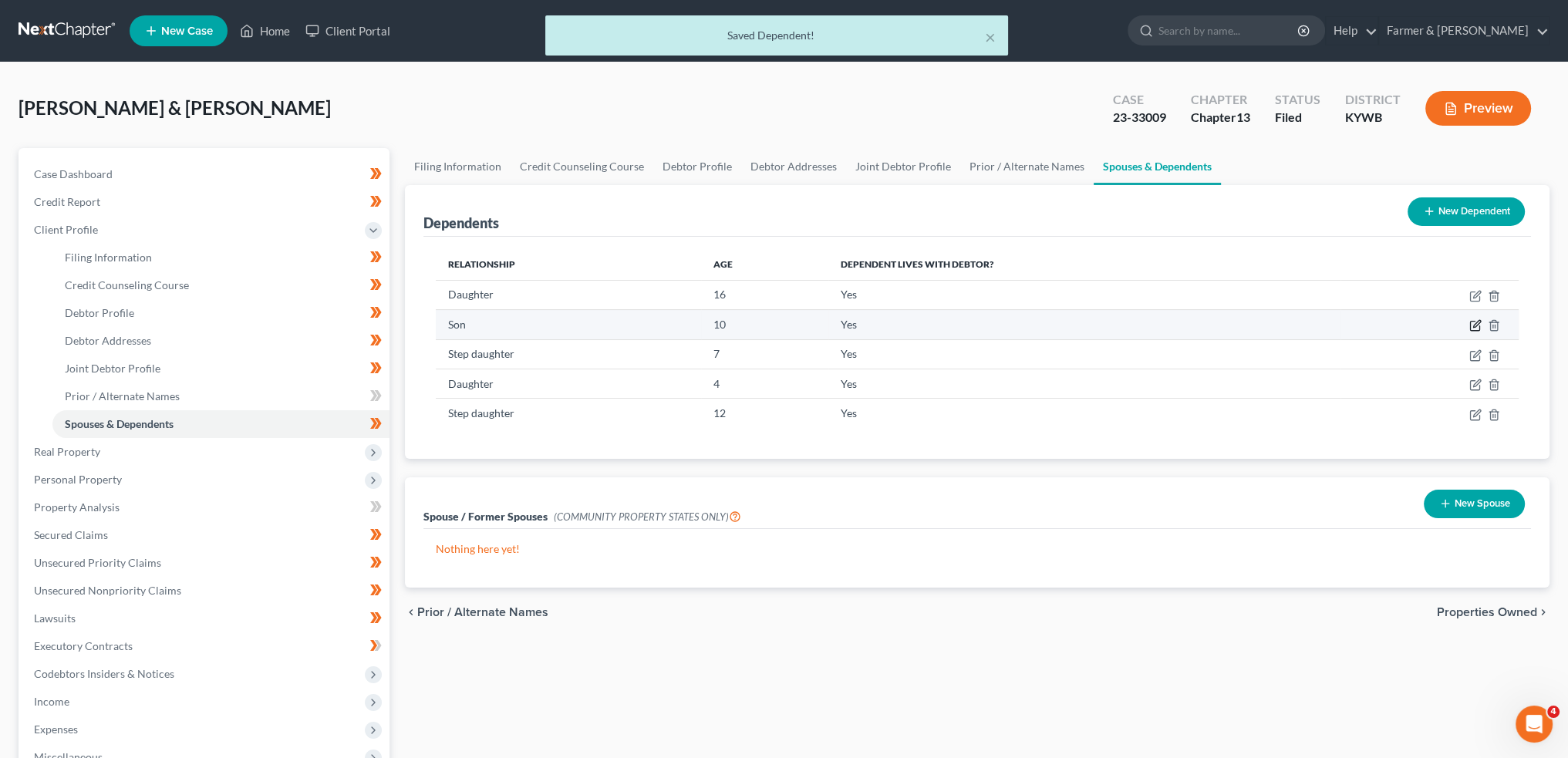
click at [1473, 322] on icon "button" at bounding box center [1475, 325] width 12 height 12
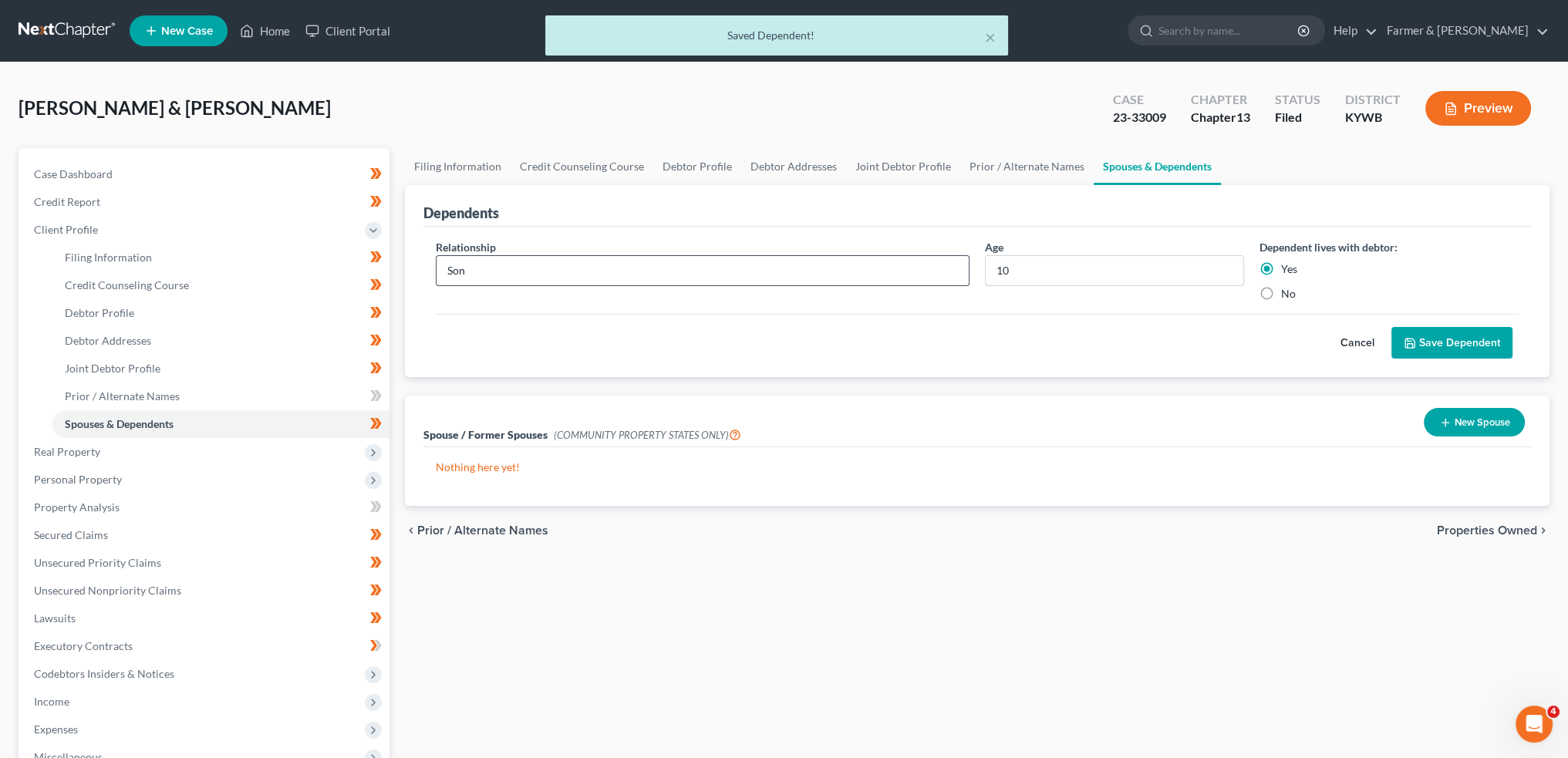
drag, startPoint x: 987, startPoint y: 273, endPoint x: 938, endPoint y: 269, distance: 49.2
click at [948, 268] on div "Relationship * Son Age 10 Dependent lives with debtor: Yes No" at bounding box center [978, 276] width 1098 height 74
type input "11"
click at [1442, 341] on button "Save Dependent" at bounding box center [1452, 342] width 121 height 32
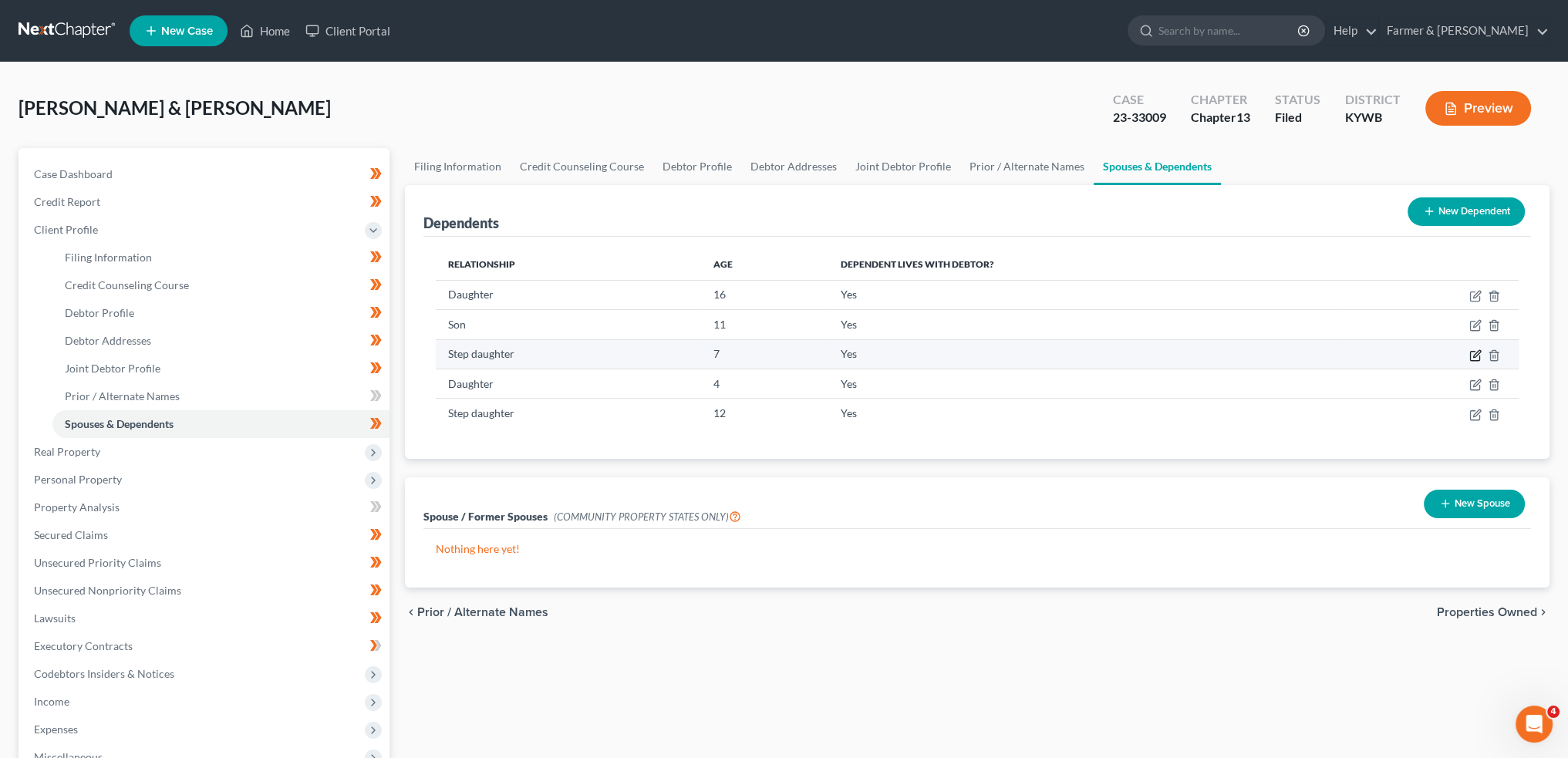
click at [1475, 353] on icon "button" at bounding box center [1475, 355] width 12 height 12
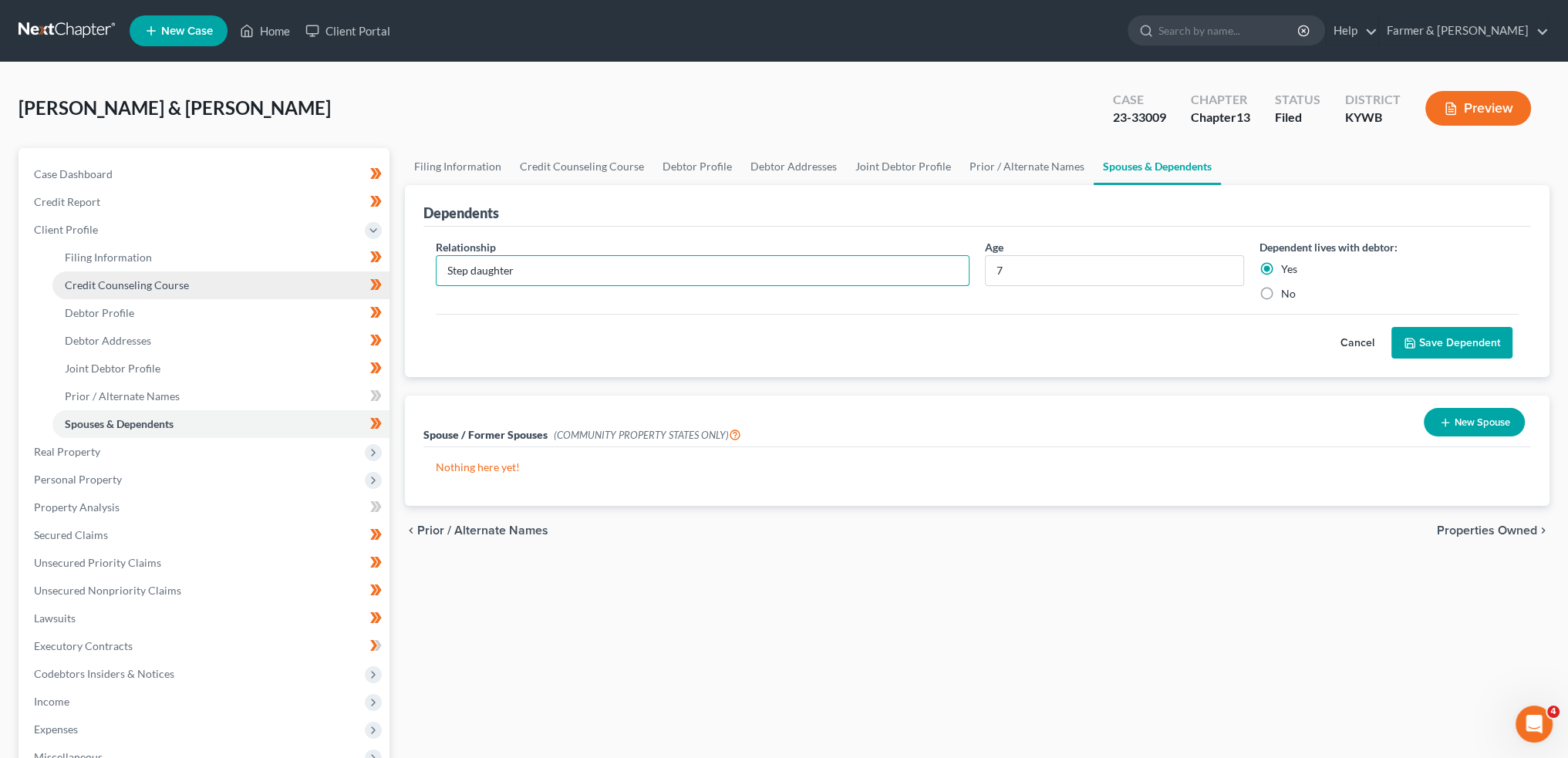
drag, startPoint x: 474, startPoint y: 273, endPoint x: 367, endPoint y: 272, distance: 107.0
click at [369, 271] on div "Petition Navigation Case Dashboard Payments Invoices Payments Payments Credit R…" at bounding box center [784, 565] width 1546 height 835
type input "Daughter"
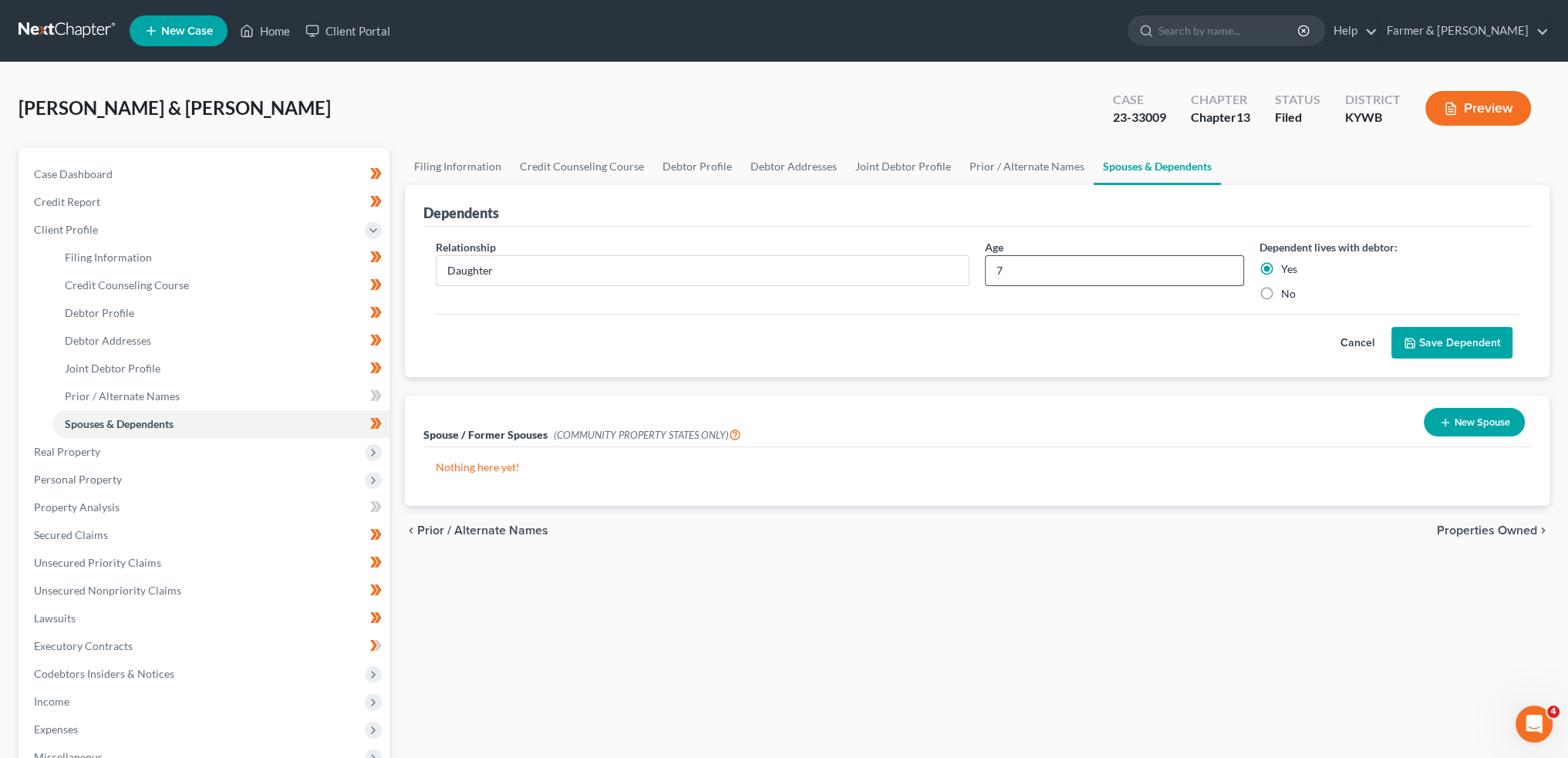
click at [1046, 277] on input "7" at bounding box center [1115, 270] width 258 height 29
type input "8"
click at [1439, 338] on button "Save Dependent" at bounding box center [1452, 342] width 121 height 32
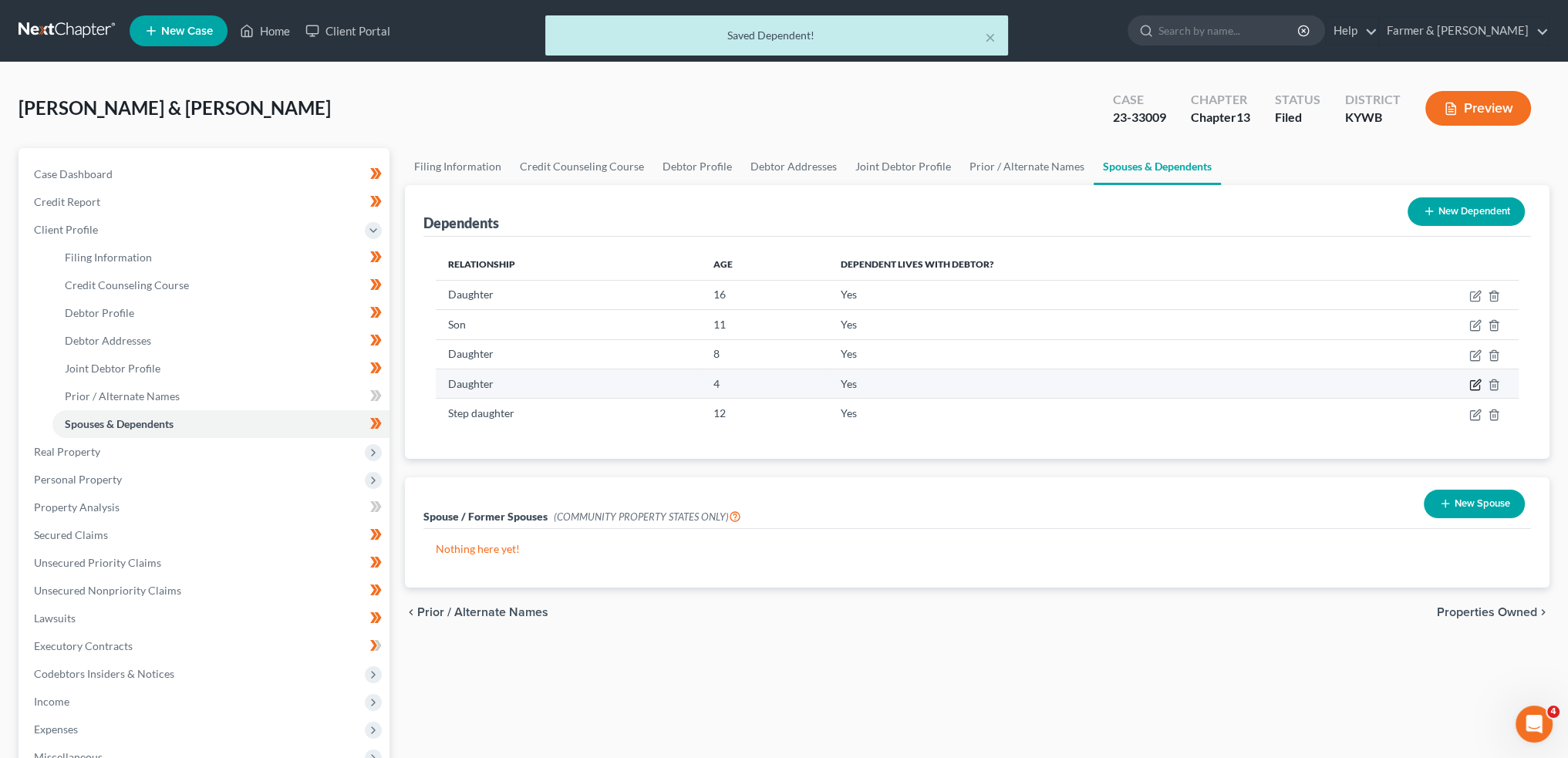
click at [1476, 382] on icon "button" at bounding box center [1475, 384] width 12 height 12
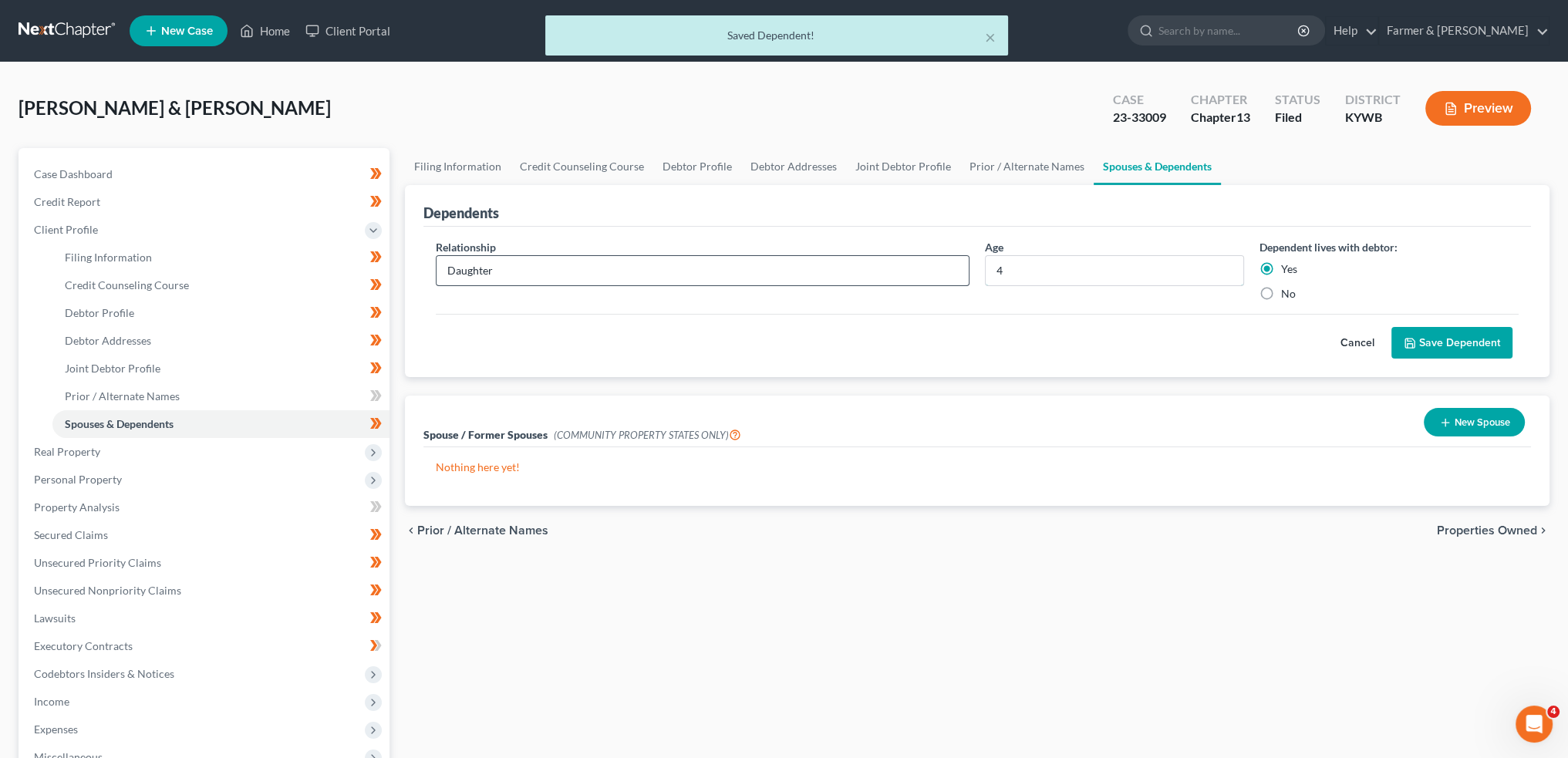
drag, startPoint x: 1030, startPoint y: 270, endPoint x: 911, endPoint y: 270, distance: 119.0
click at [930, 272] on div "Relationship * Daughter Age 4 Dependent lives with debtor: Yes No" at bounding box center [978, 276] width 1098 height 74
type input "6"
click at [1455, 336] on button "Save Dependent" at bounding box center [1452, 342] width 121 height 32
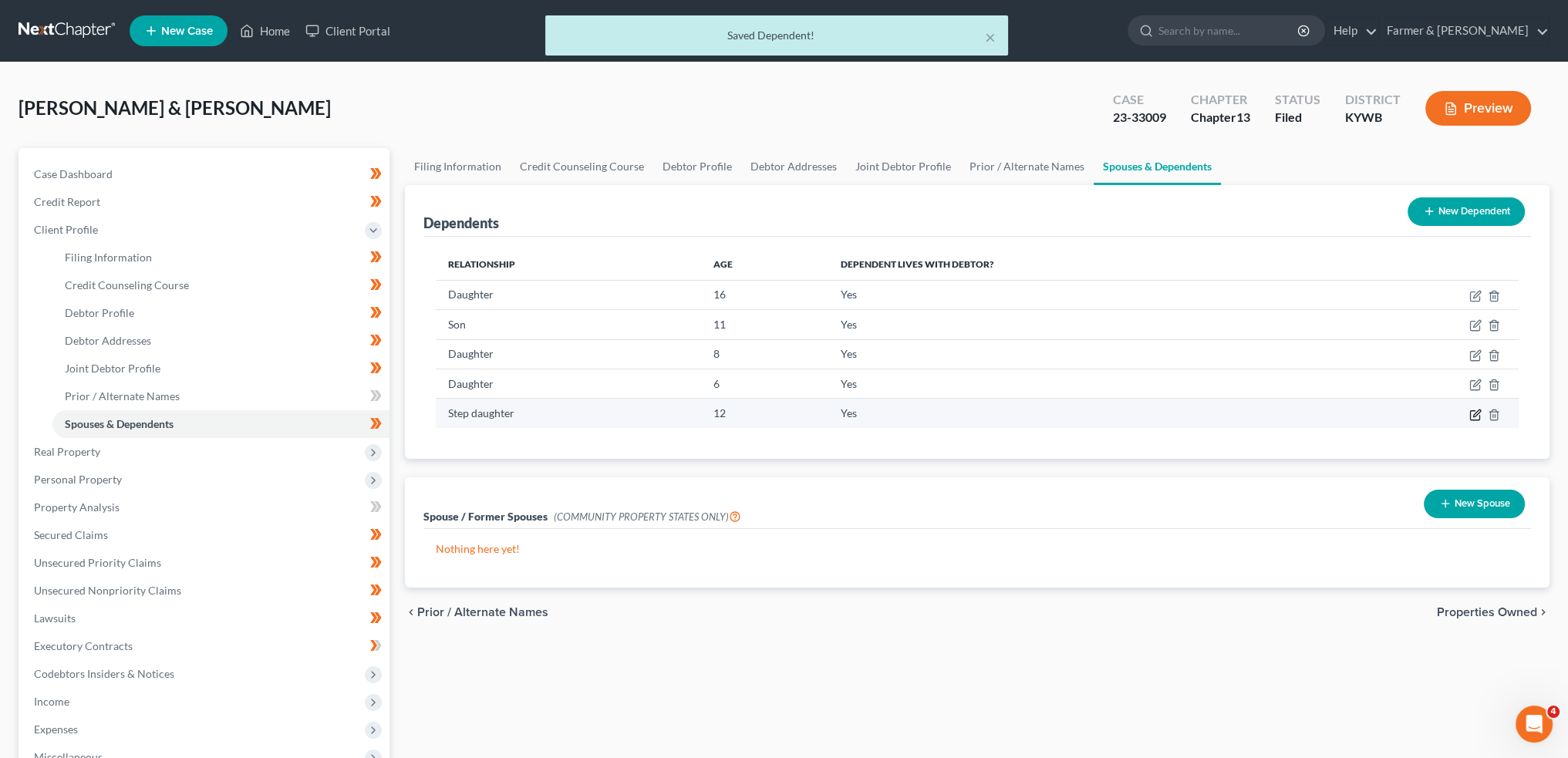
click at [1478, 409] on icon "button" at bounding box center [1477, 412] width 7 height 7
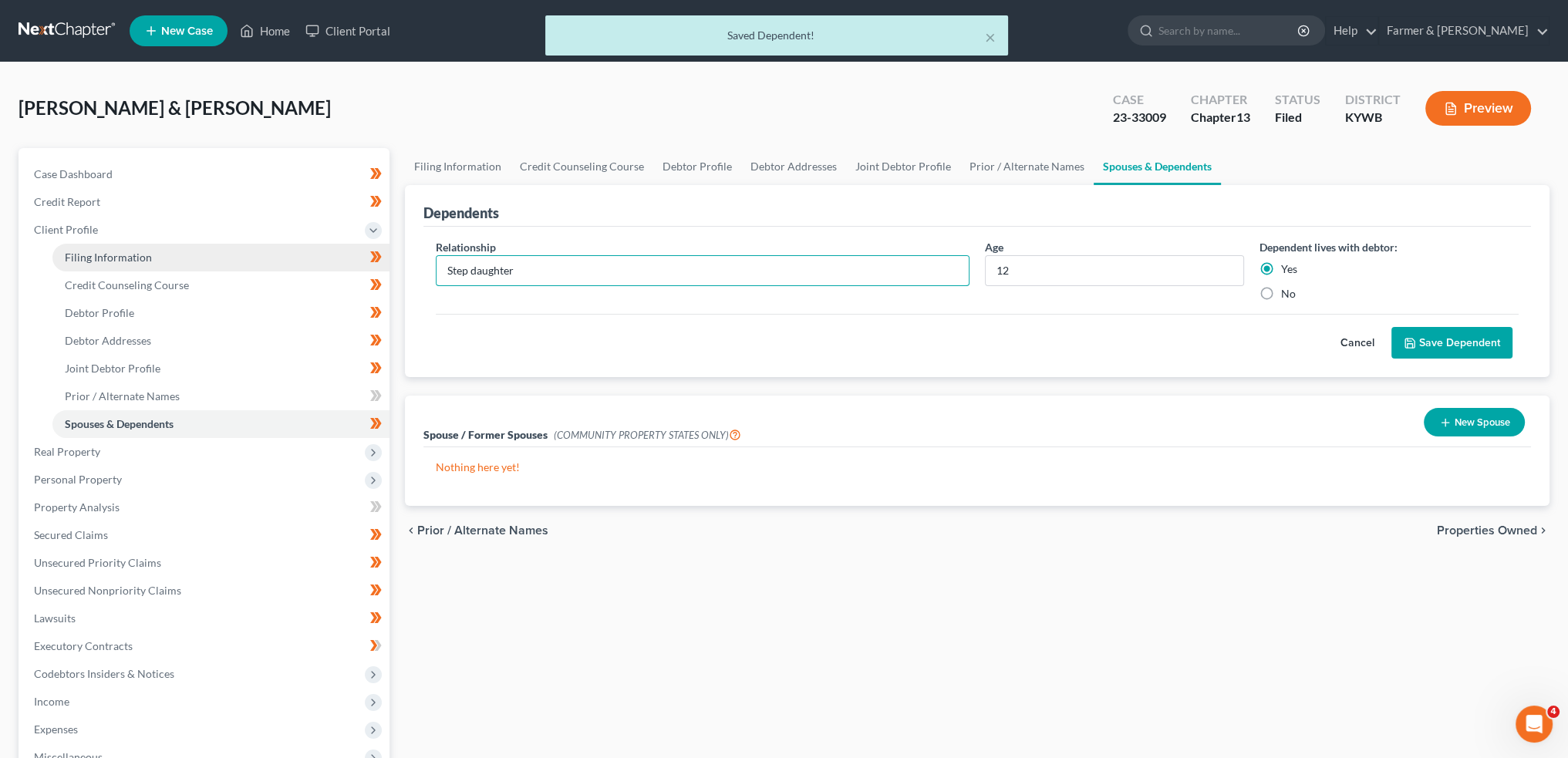
drag, startPoint x: 472, startPoint y: 274, endPoint x: 270, endPoint y: 260, distance: 202.5
click at [270, 260] on div "Petition Navigation Case Dashboard Payments Invoices Payments Payments Credit R…" at bounding box center [784, 565] width 1546 height 835
type input "Daughter"
drag, startPoint x: 1040, startPoint y: 266, endPoint x: 918, endPoint y: 269, distance: 122.0
click at [919, 268] on div "Relationship * Daughter Age 12 Dependent lives with debtor: Yes No" at bounding box center [978, 276] width 1098 height 74
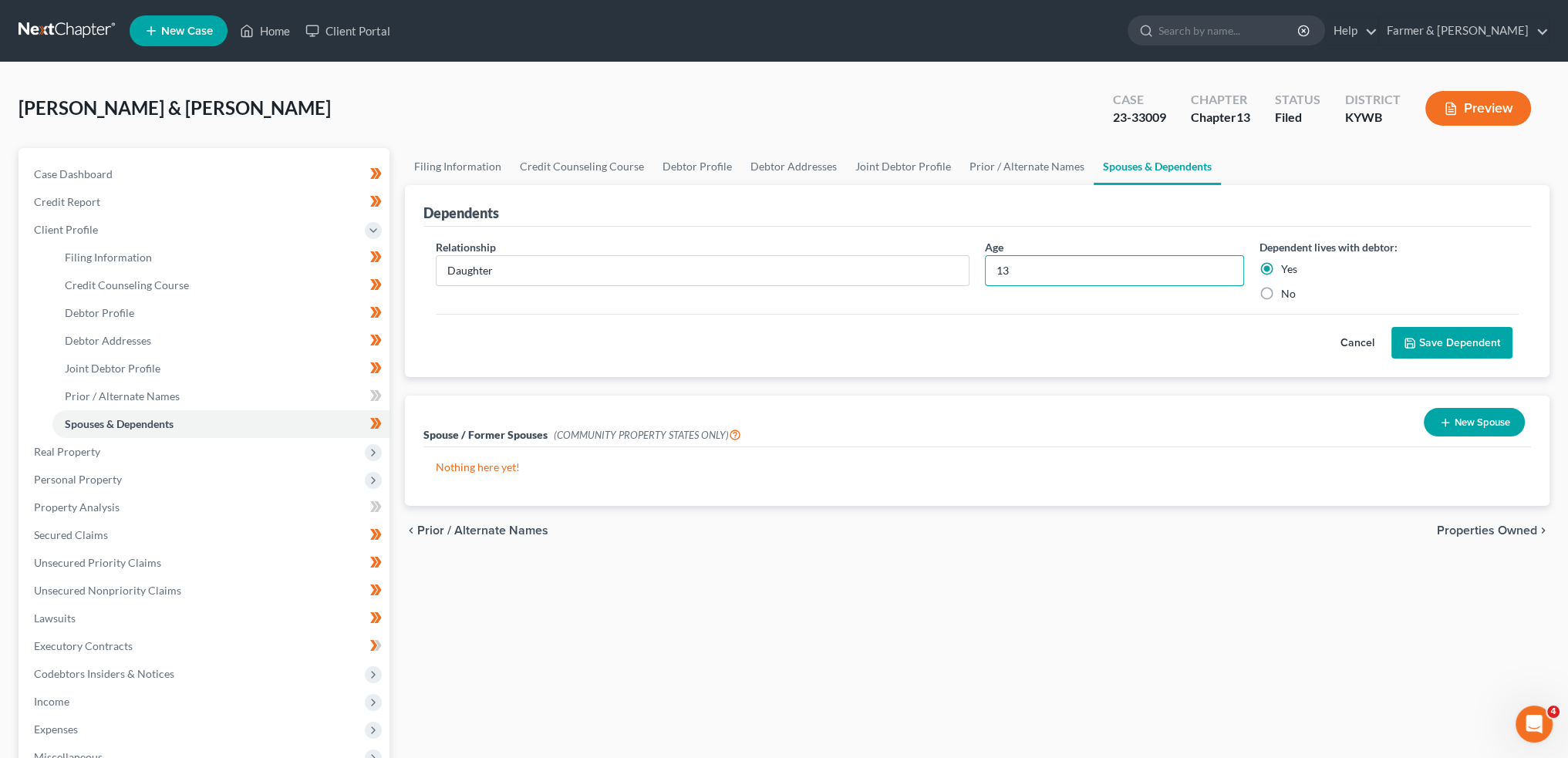
type input "13"
click at [1429, 338] on button "Save Dependent" at bounding box center [1452, 342] width 121 height 32
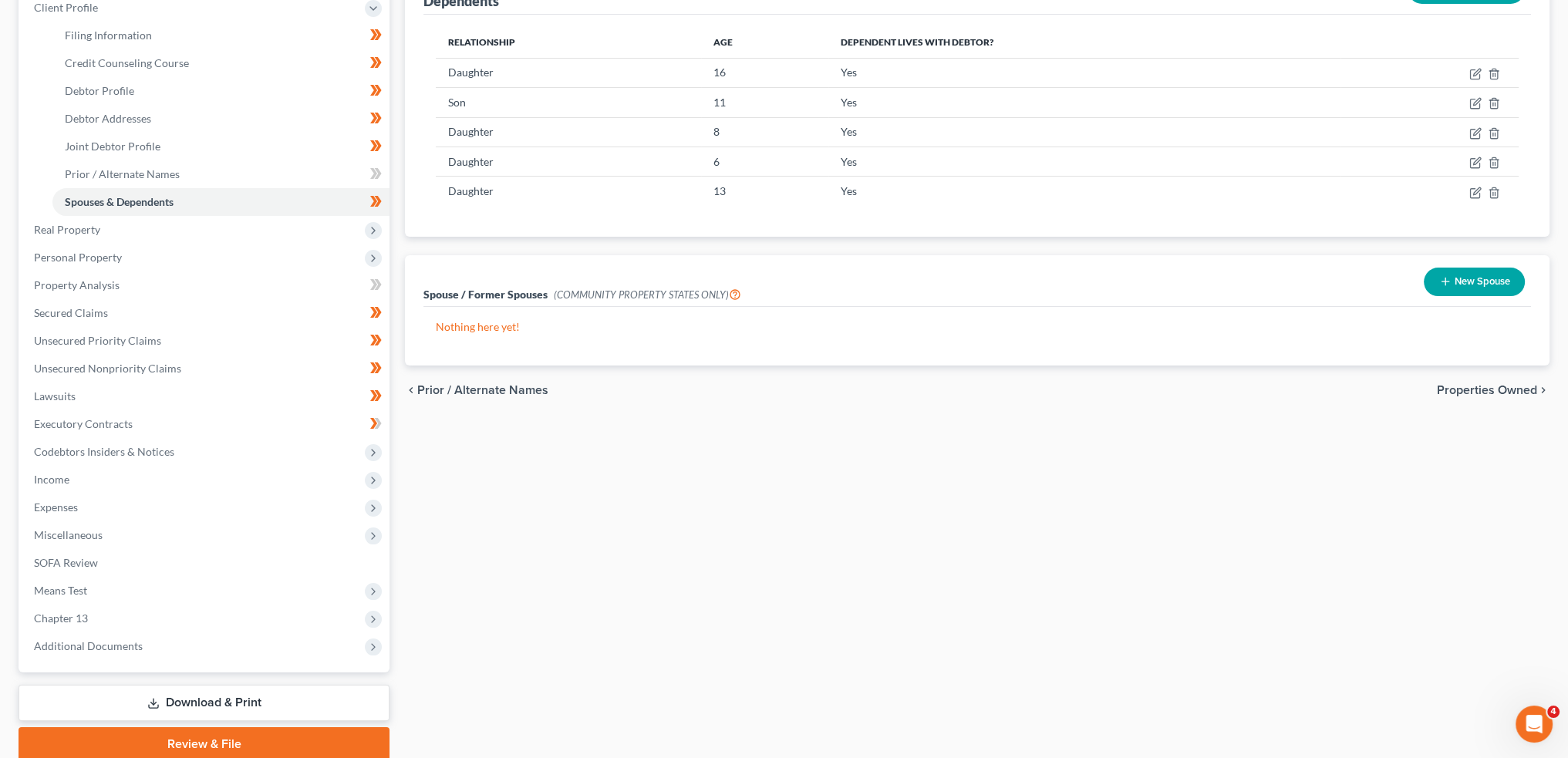
scroll to position [282, 0]
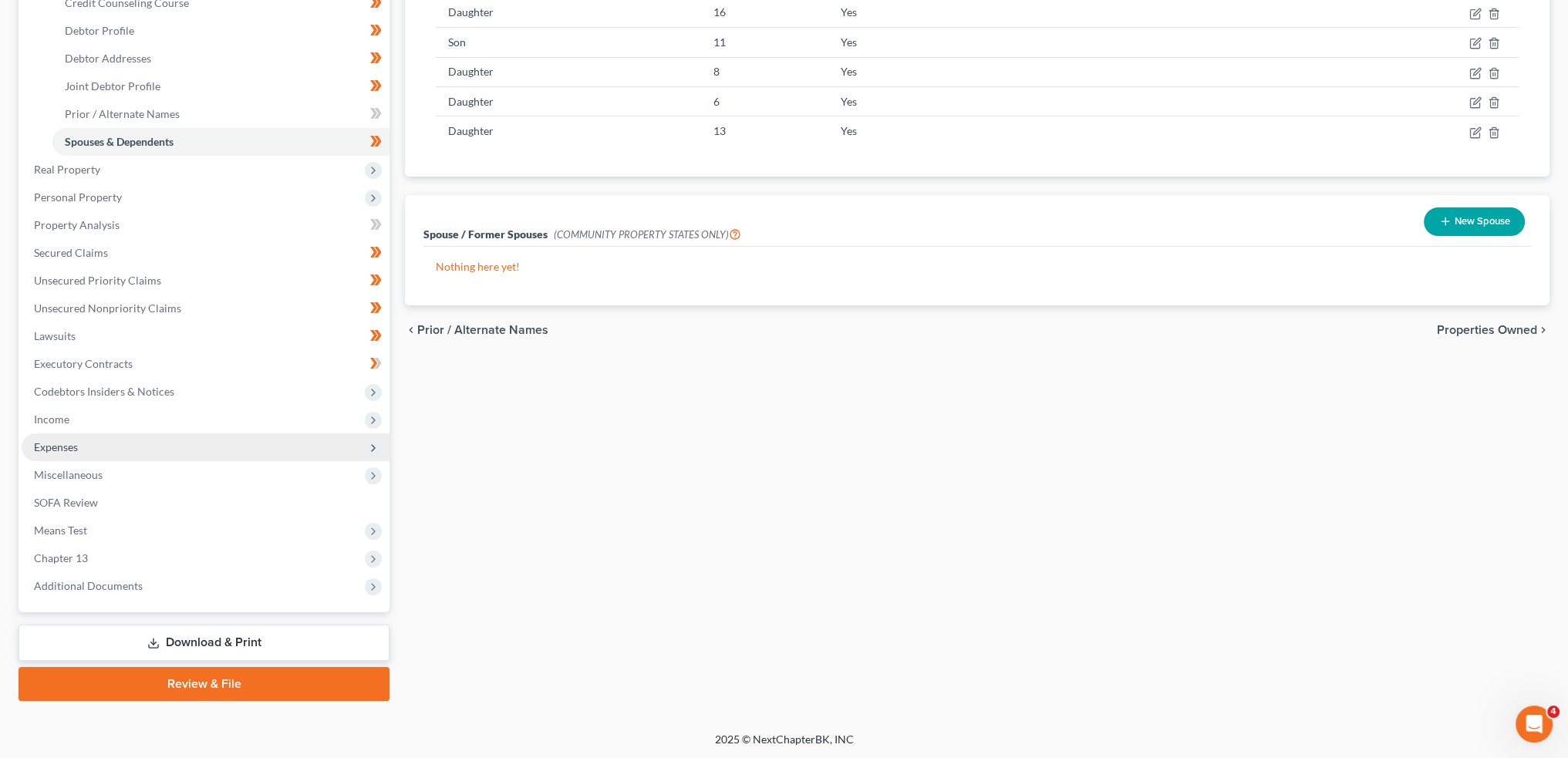
click at [122, 446] on span "Expenses" at bounding box center [205, 447] width 368 height 28
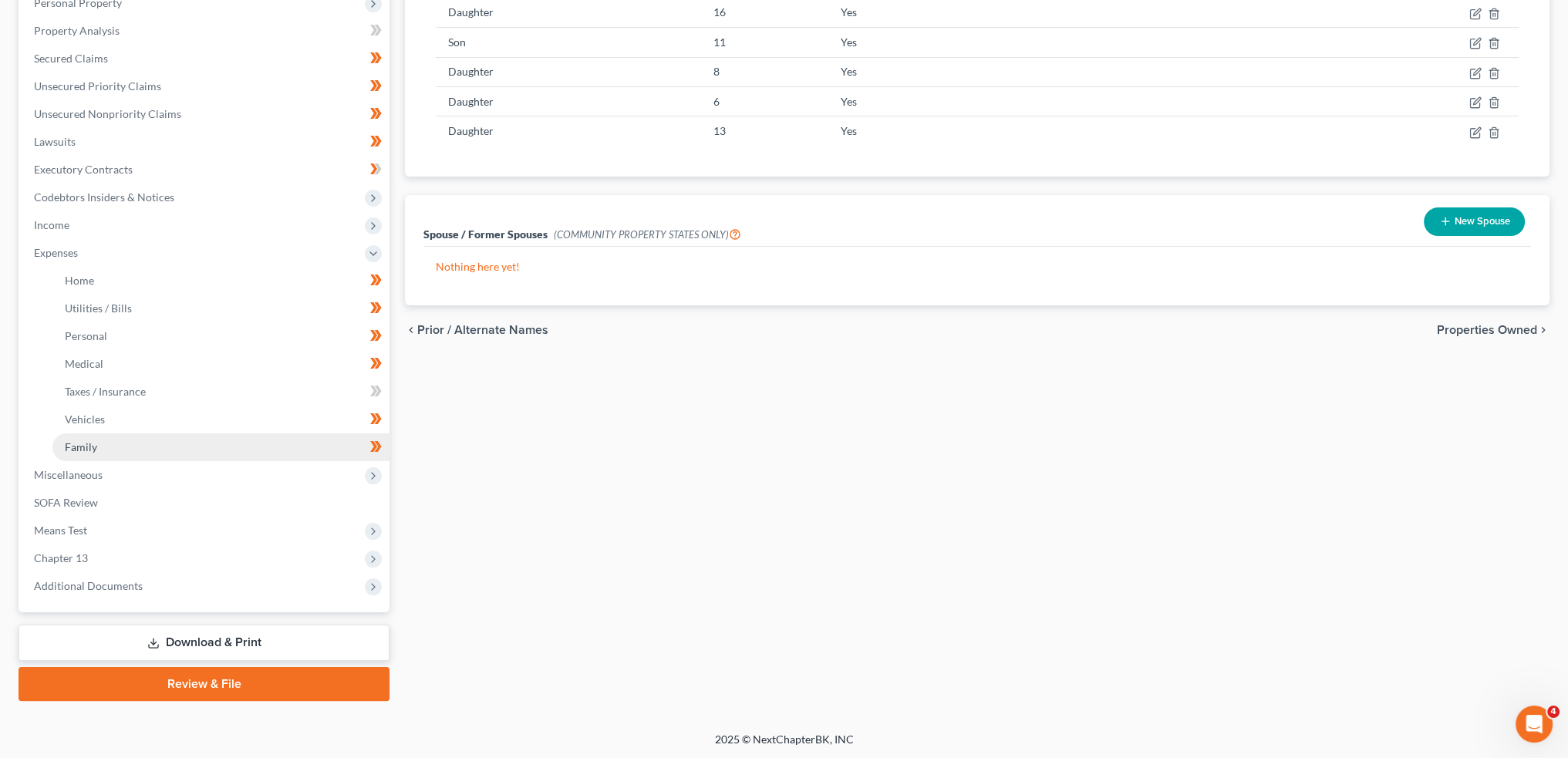
click at [123, 446] on link "Family" at bounding box center [221, 447] width 337 height 28
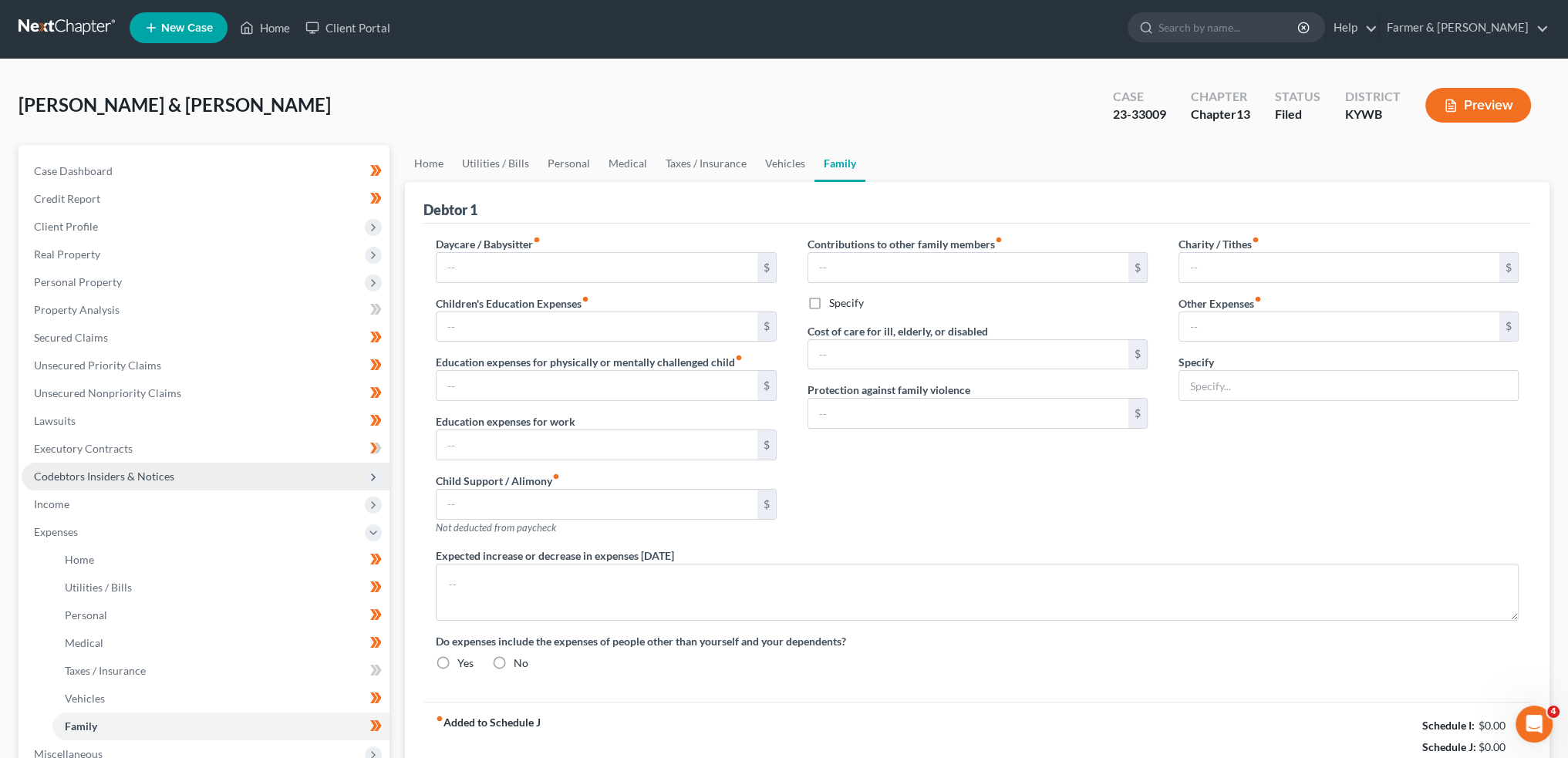
type input "0.00"
type input "450.00"
type input "0.00"
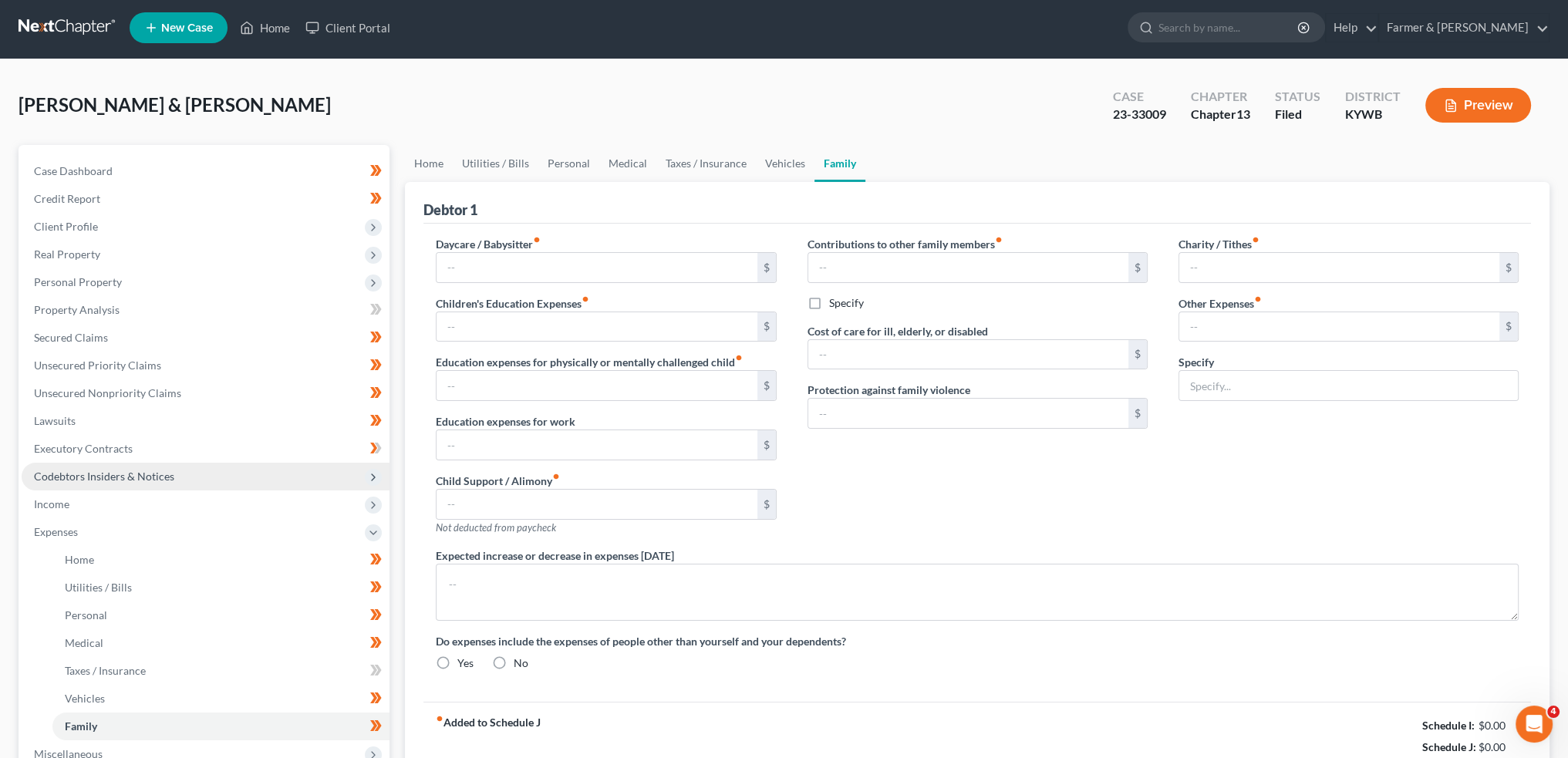
type input "0.00"
type input "50.00"
radio input "true"
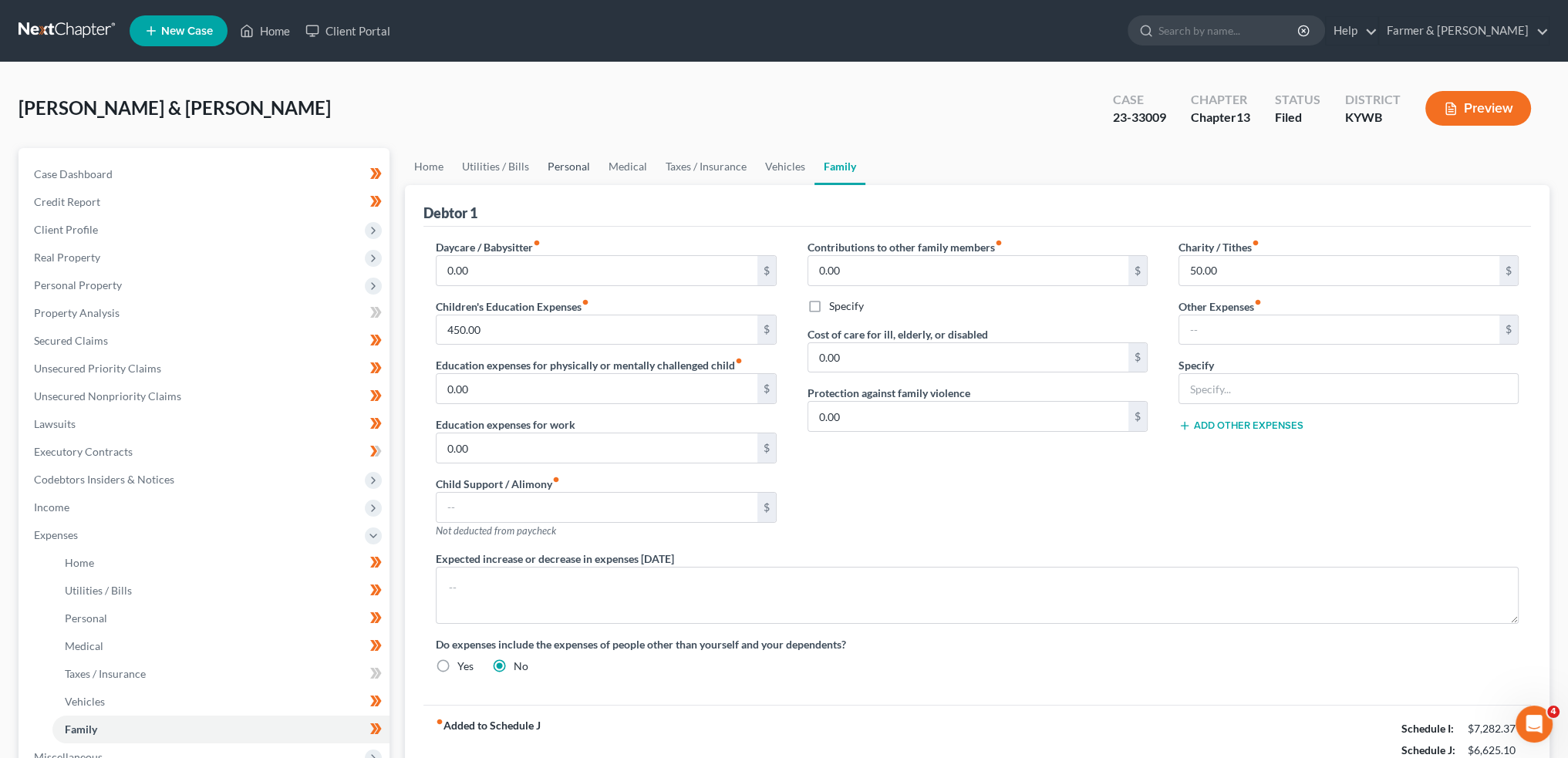
click at [562, 155] on link "Personal" at bounding box center [569, 166] width 61 height 37
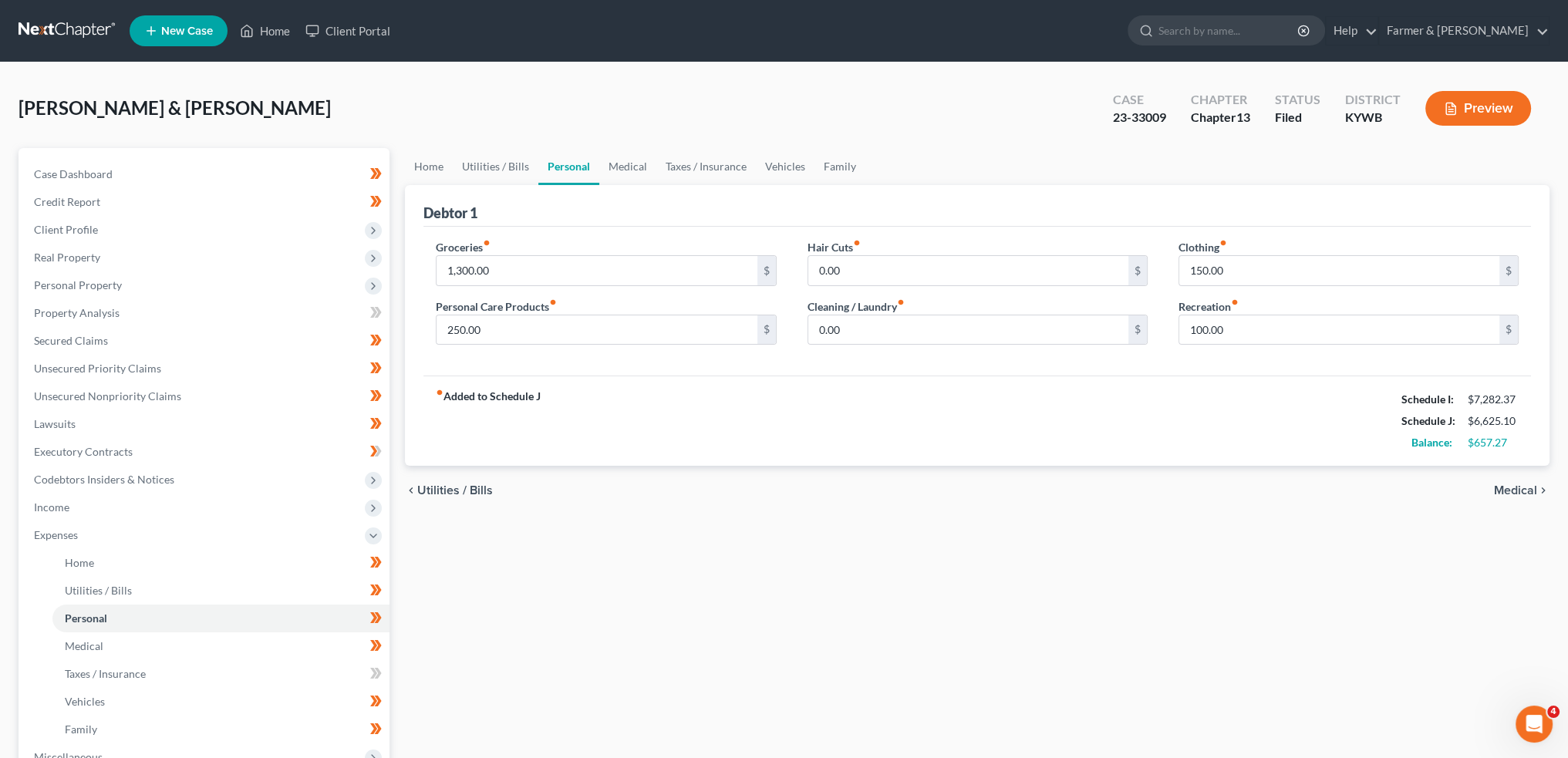
click at [871, 167] on ul "Home Utilities / Bills Personal Medical Taxes / Insurance Vehicles Family" at bounding box center [978, 166] width 1145 height 37
click at [842, 163] on link "Family" at bounding box center [840, 166] width 51 height 37
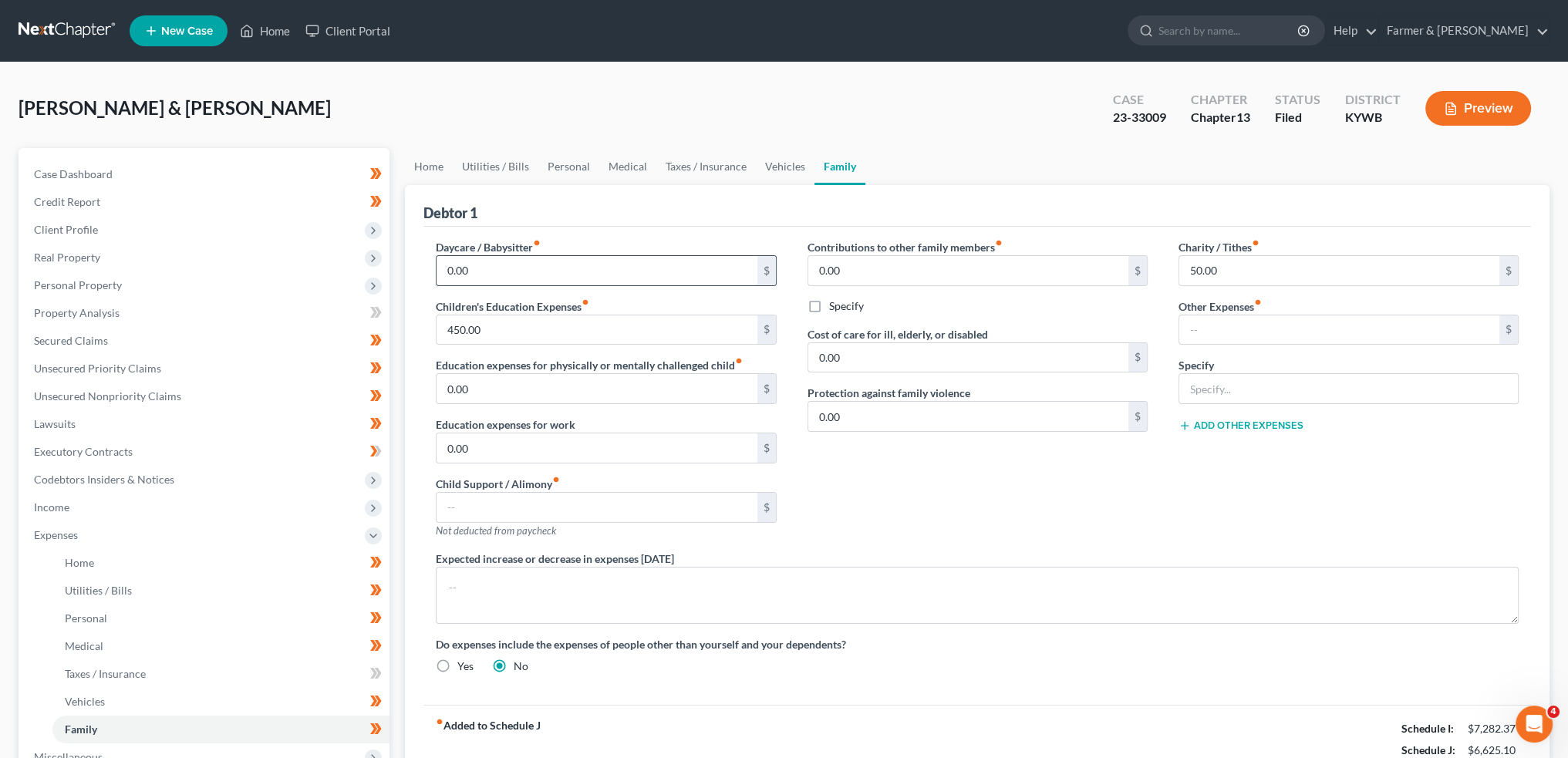
click at [519, 271] on input "0.00" at bounding box center [596, 270] width 320 height 29
click at [500, 338] on input "450.00" at bounding box center [596, 329] width 320 height 29
type input "550.00"
click at [901, 480] on div "Contributions to other family members fiber_manual_record 0.00 $ Specify Cost o…" at bounding box center [978, 394] width 371 height 312
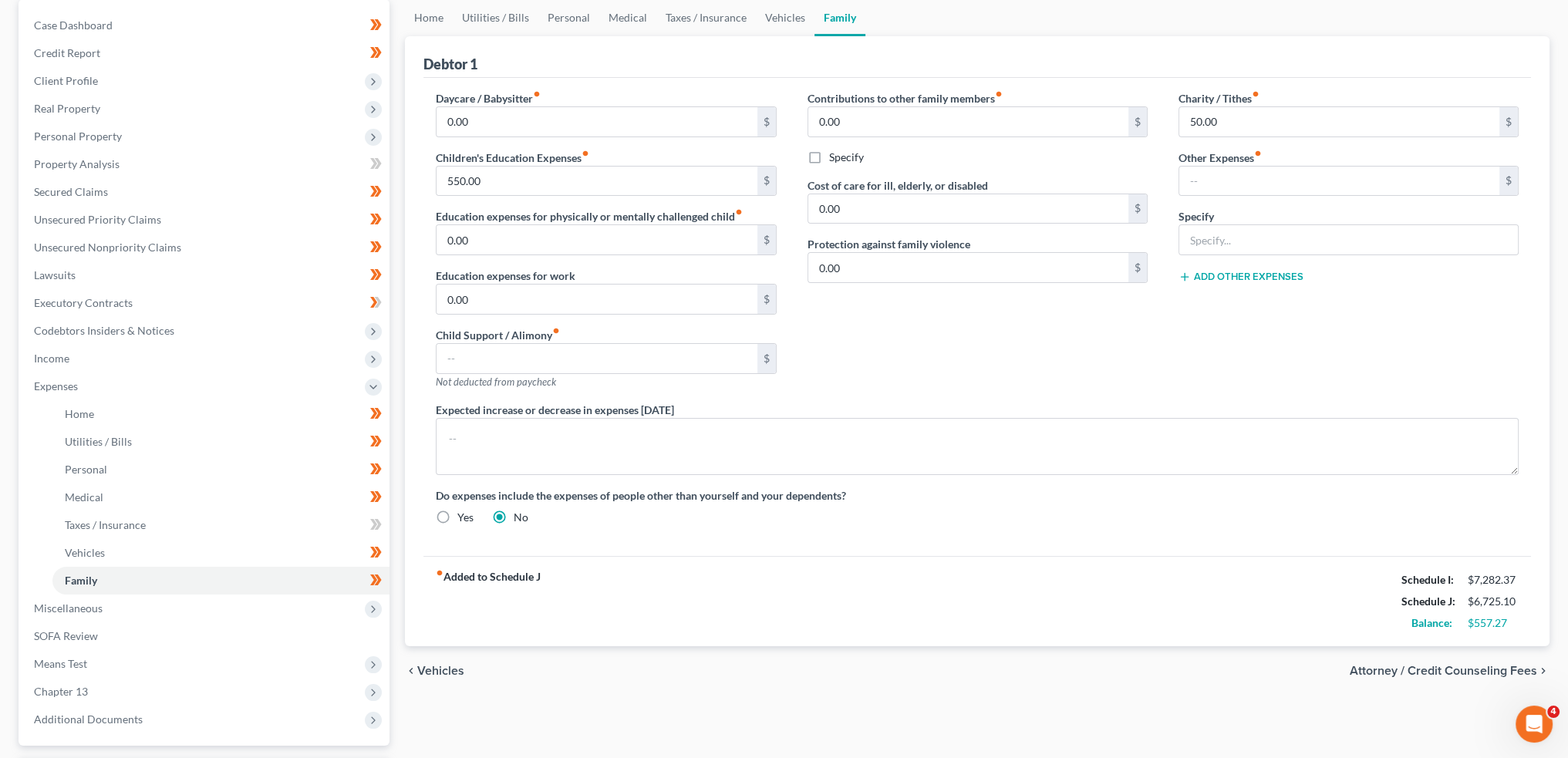
scroll to position [25, 0]
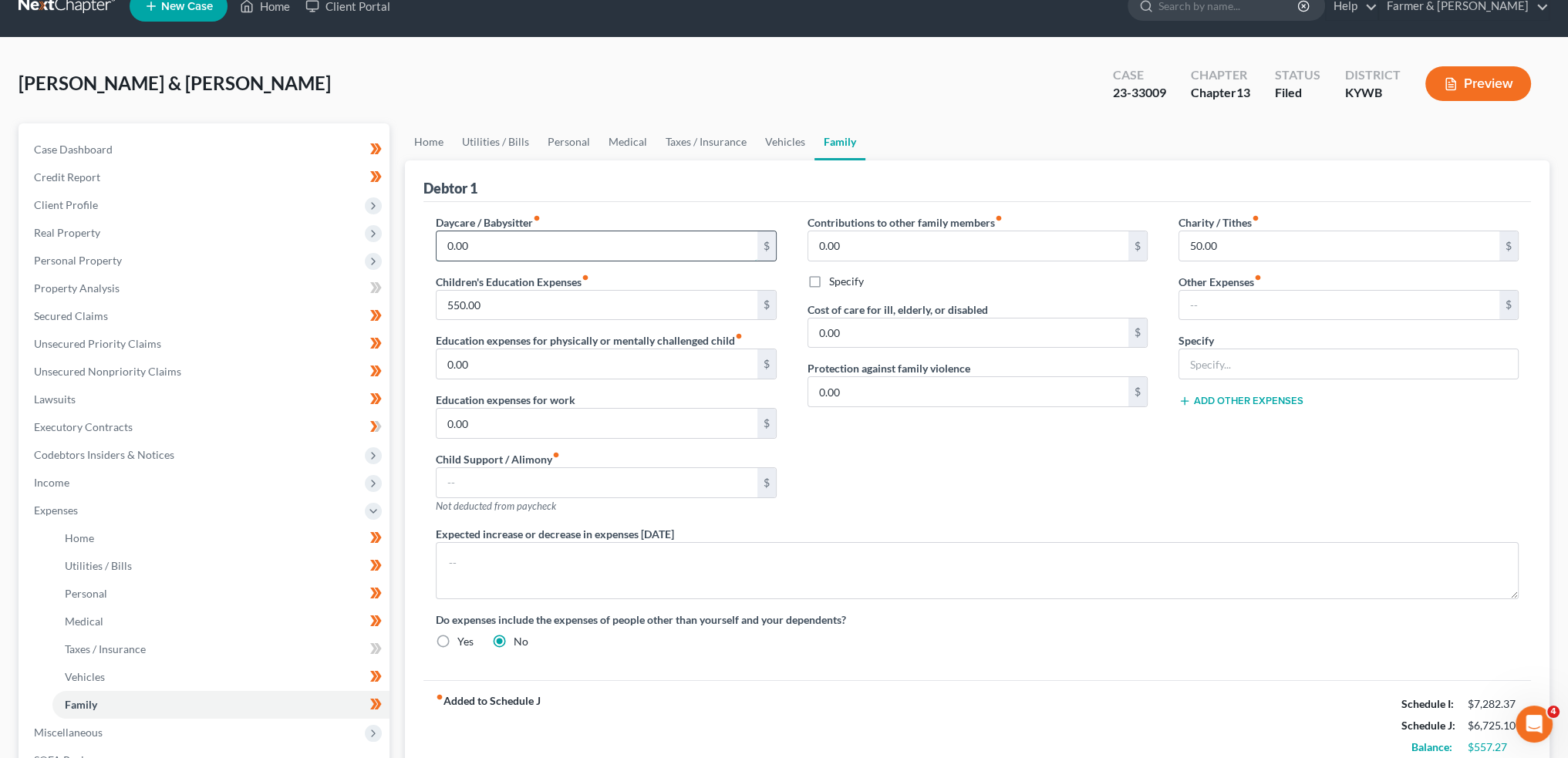
click at [487, 236] on input "0.00" at bounding box center [596, 246] width 320 height 29
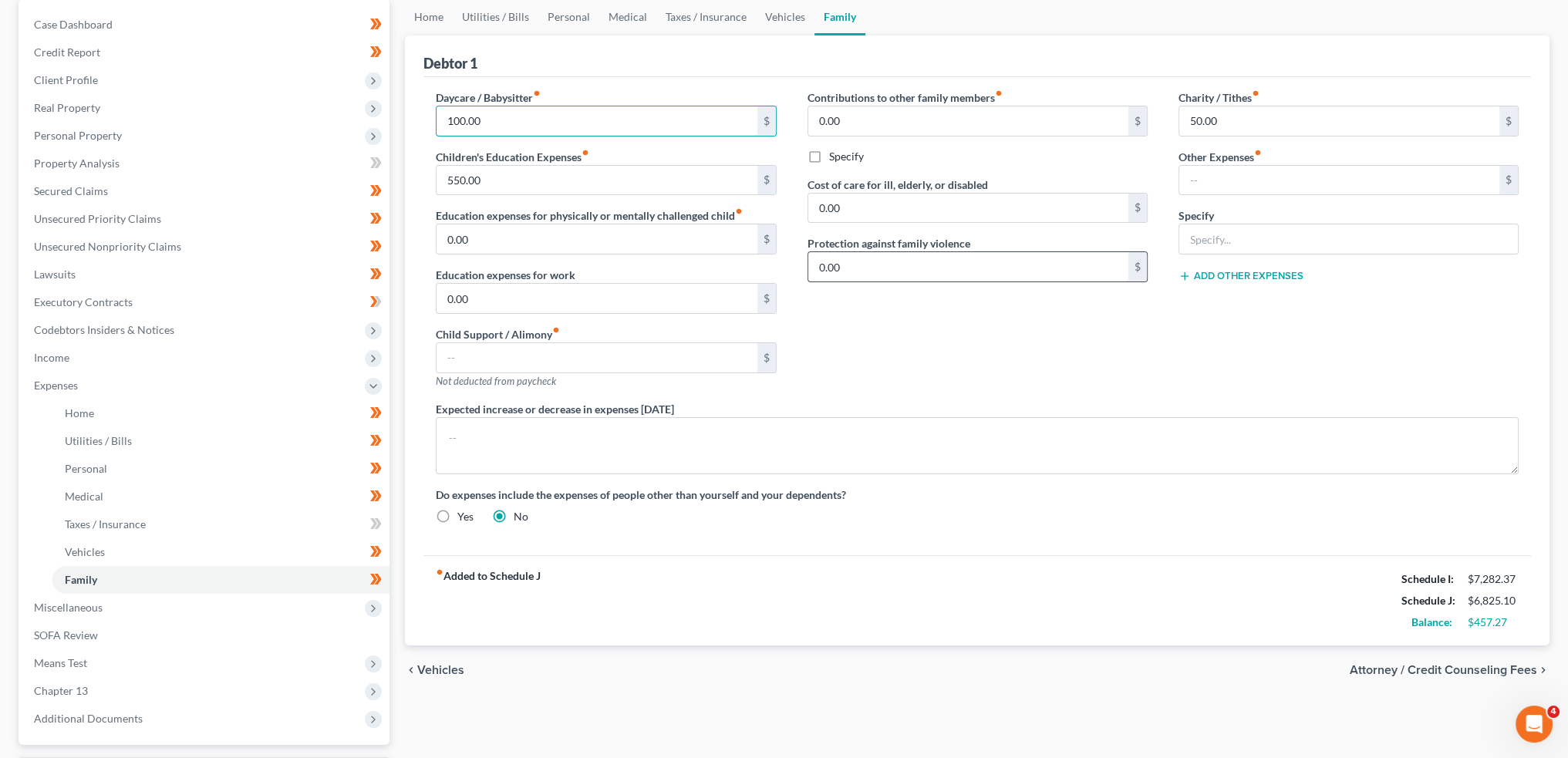
scroll to position [155, 0]
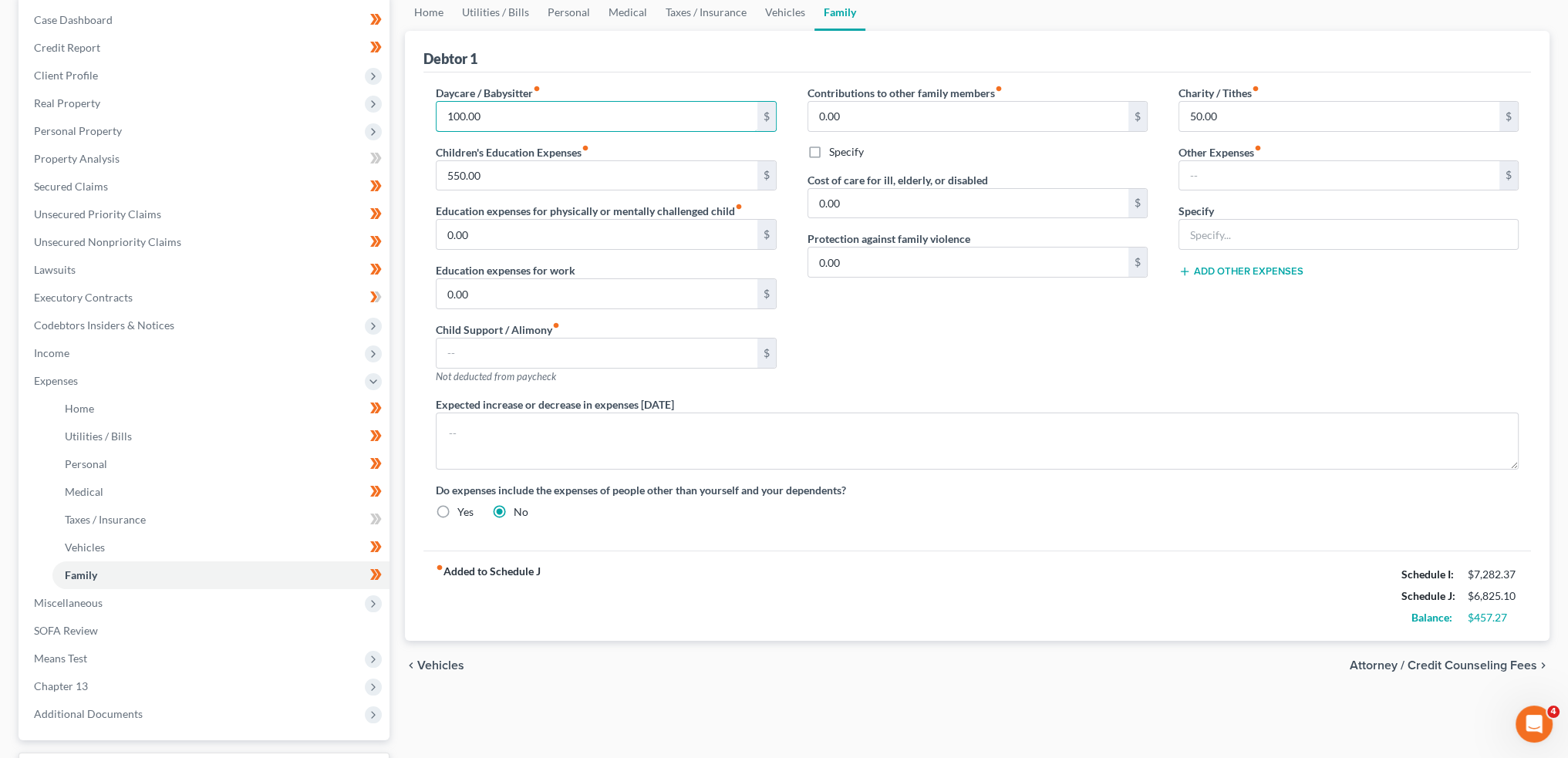
drag, startPoint x: 442, startPoint y: 102, endPoint x: 429, endPoint y: 100, distance: 13.2
click at [429, 100] on div "Daycare / Babysitter fiber_manual_record 100.00 $ Children's Education Expenses…" at bounding box center [605, 241] width 371 height 312
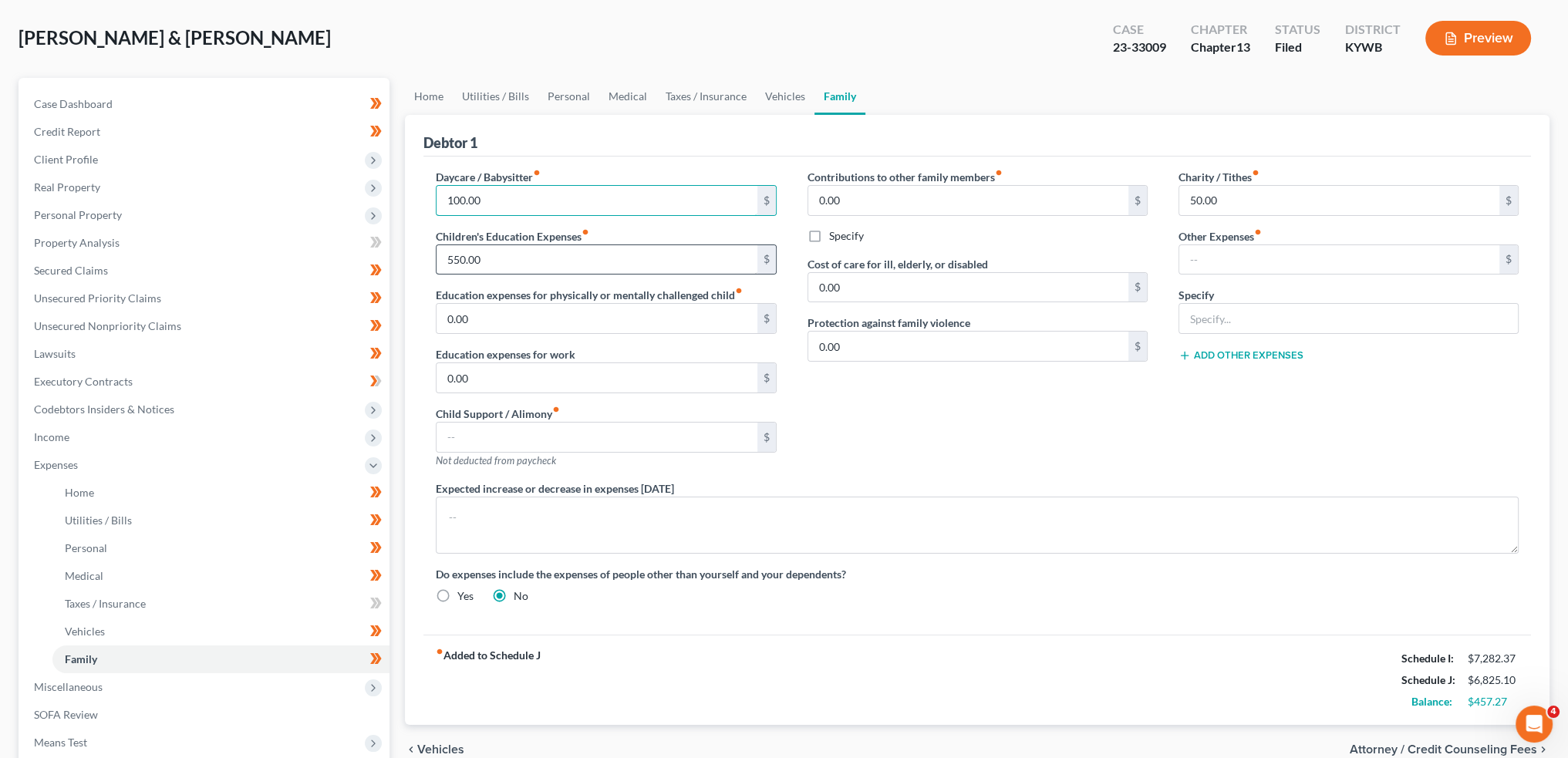
scroll to position [0, 0]
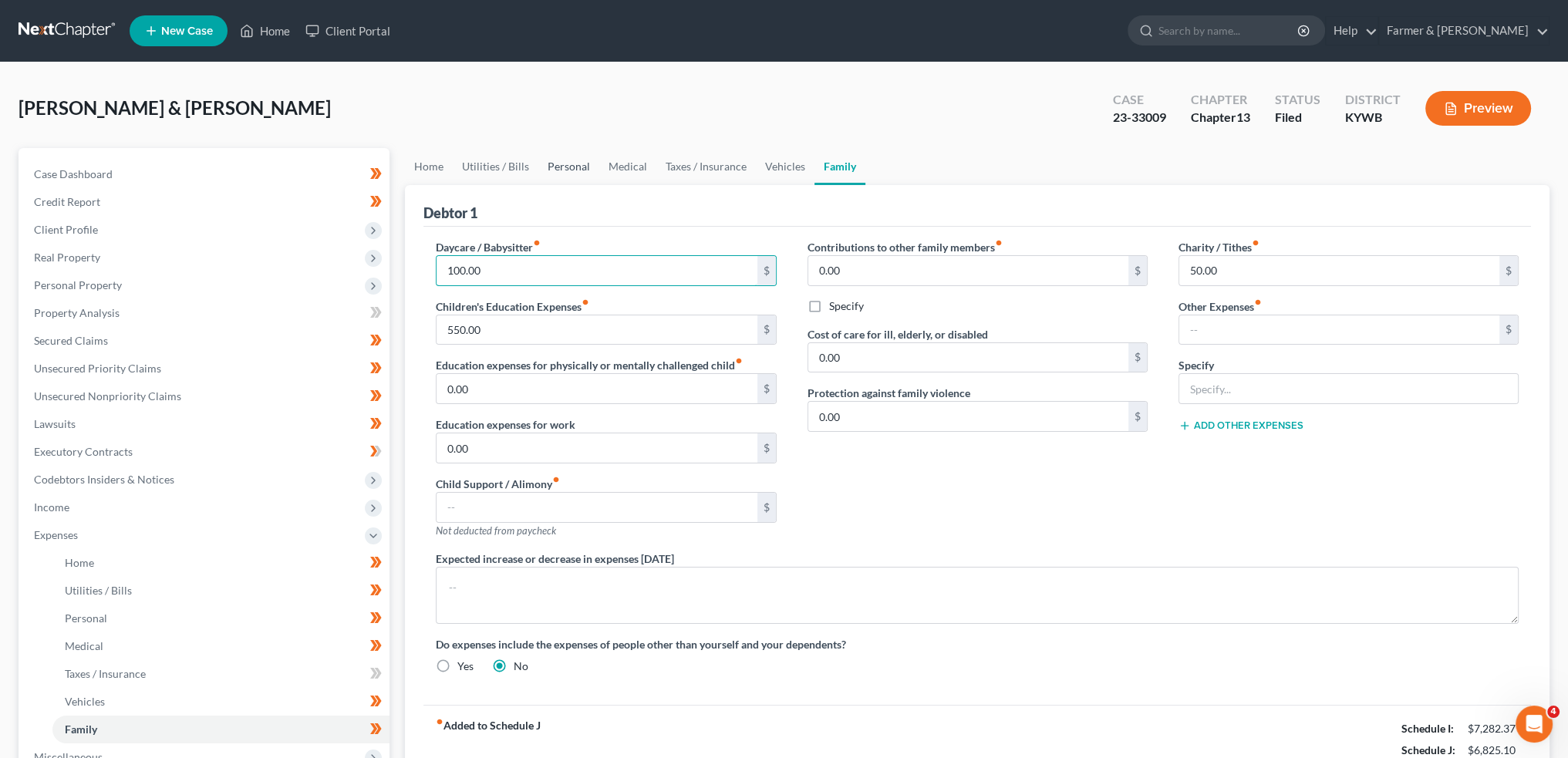
type input "100.00"
click at [571, 166] on link "Personal" at bounding box center [569, 166] width 61 height 37
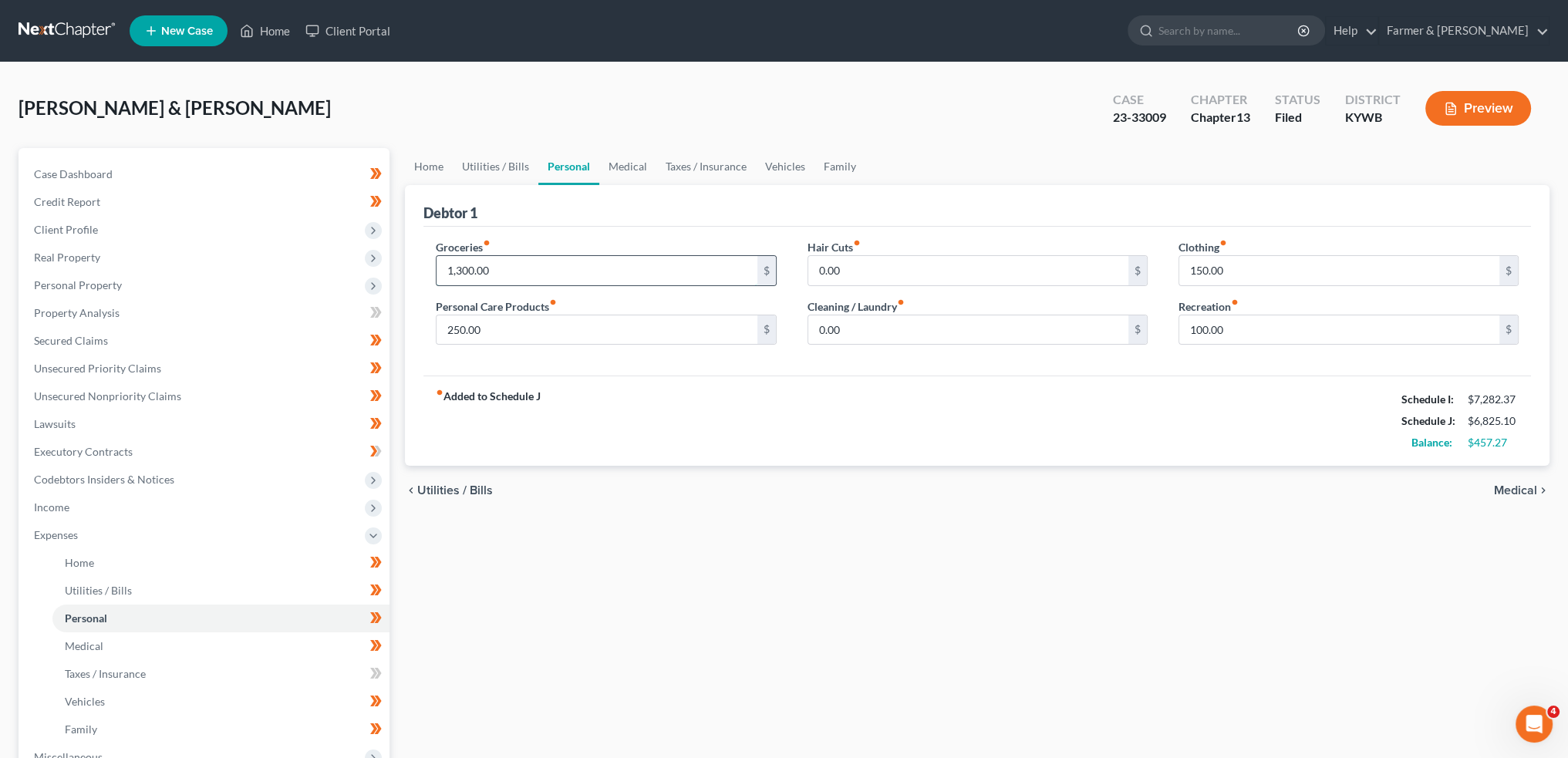
click at [586, 274] on input "1,300.00" at bounding box center [596, 270] width 320 height 29
type input "200.00"
click at [734, 583] on div "Home Utilities / Bills Personal Medical Taxes / Insurance Vehicles Family Debto…" at bounding box center [977, 565] width 1160 height 835
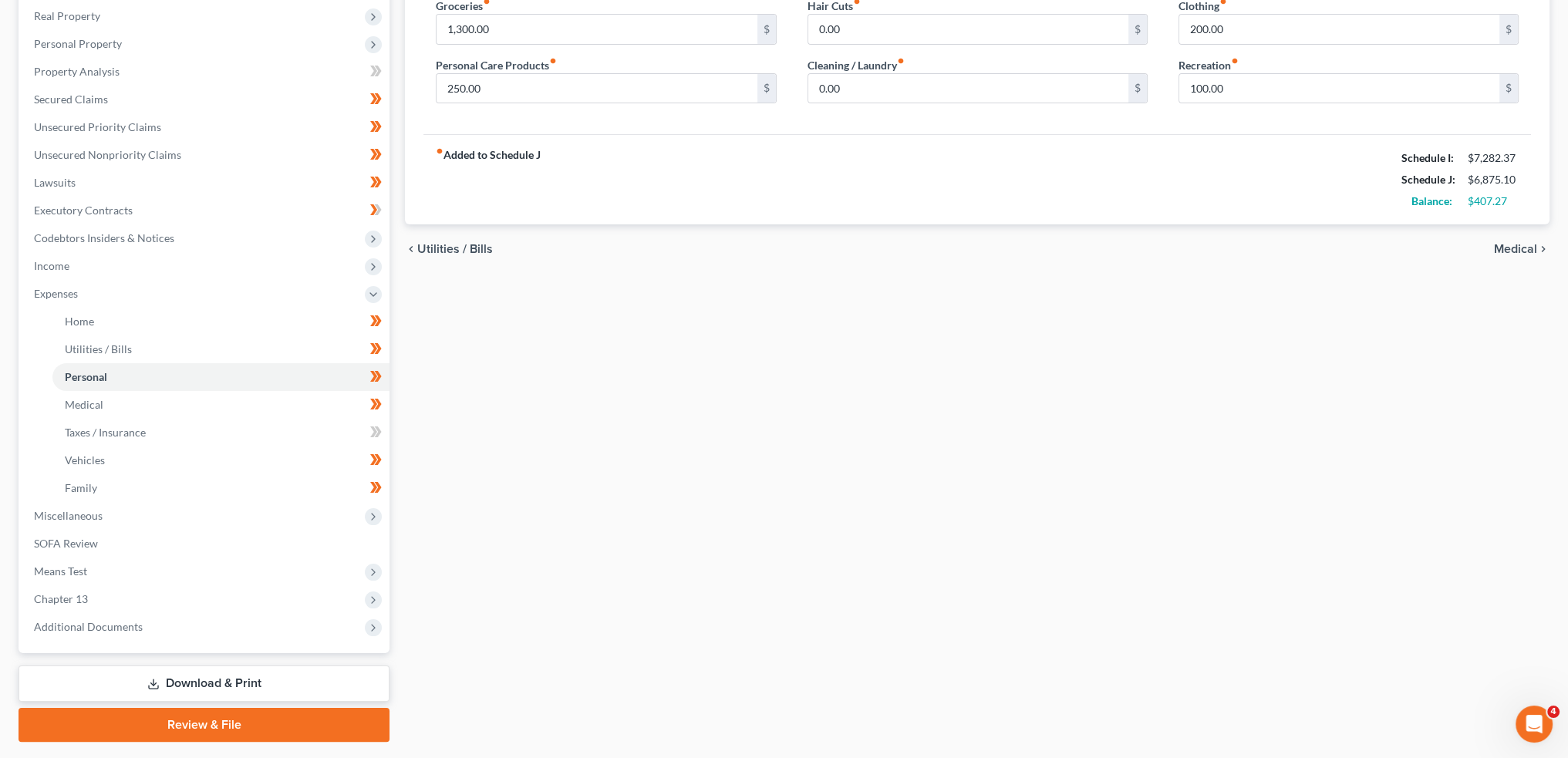
scroll to position [282, 0]
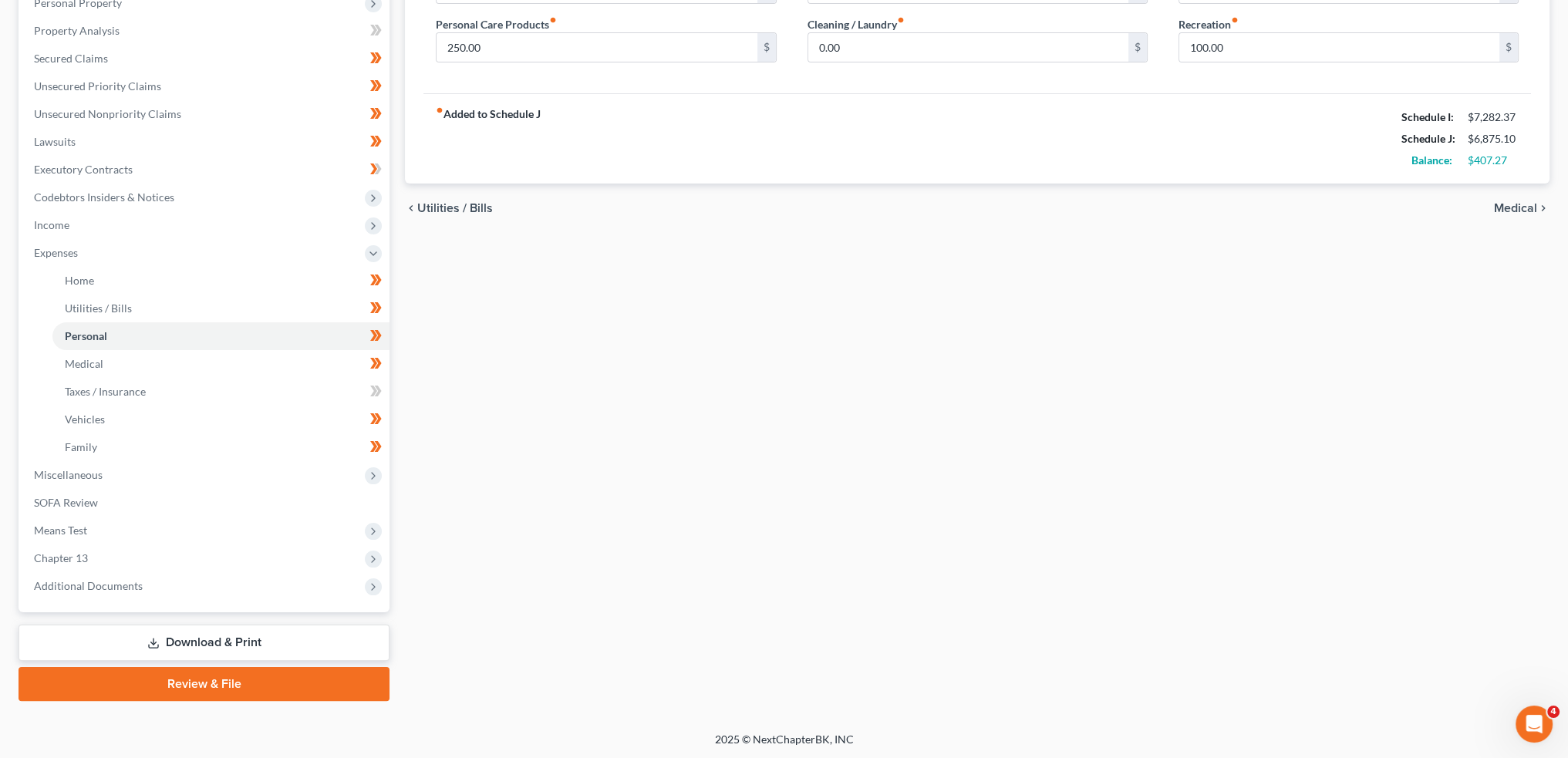
click at [193, 636] on link "Download & Print" at bounding box center [203, 643] width 371 height 36
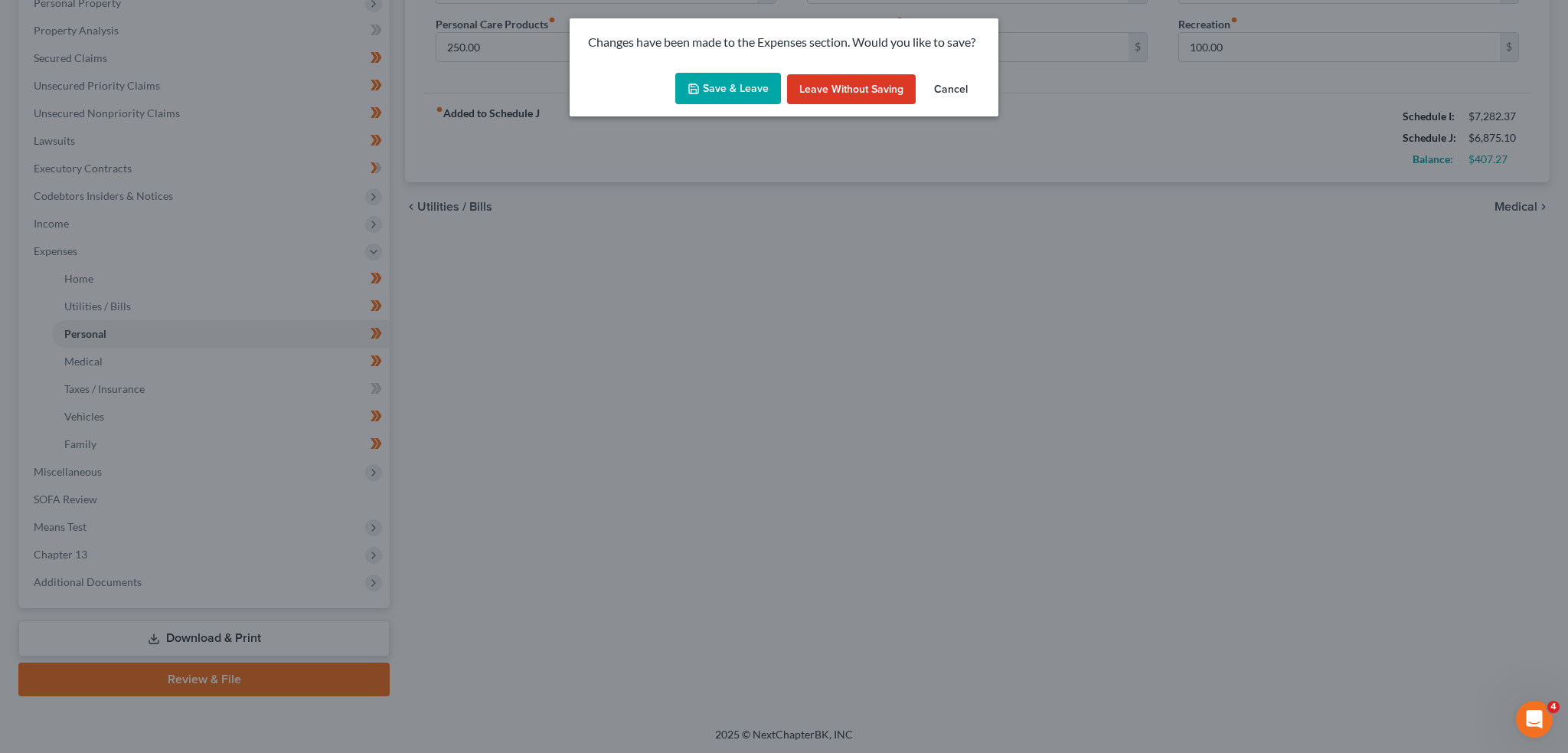
click at [745, 81] on button "Save & Leave" at bounding box center [728, 89] width 106 height 32
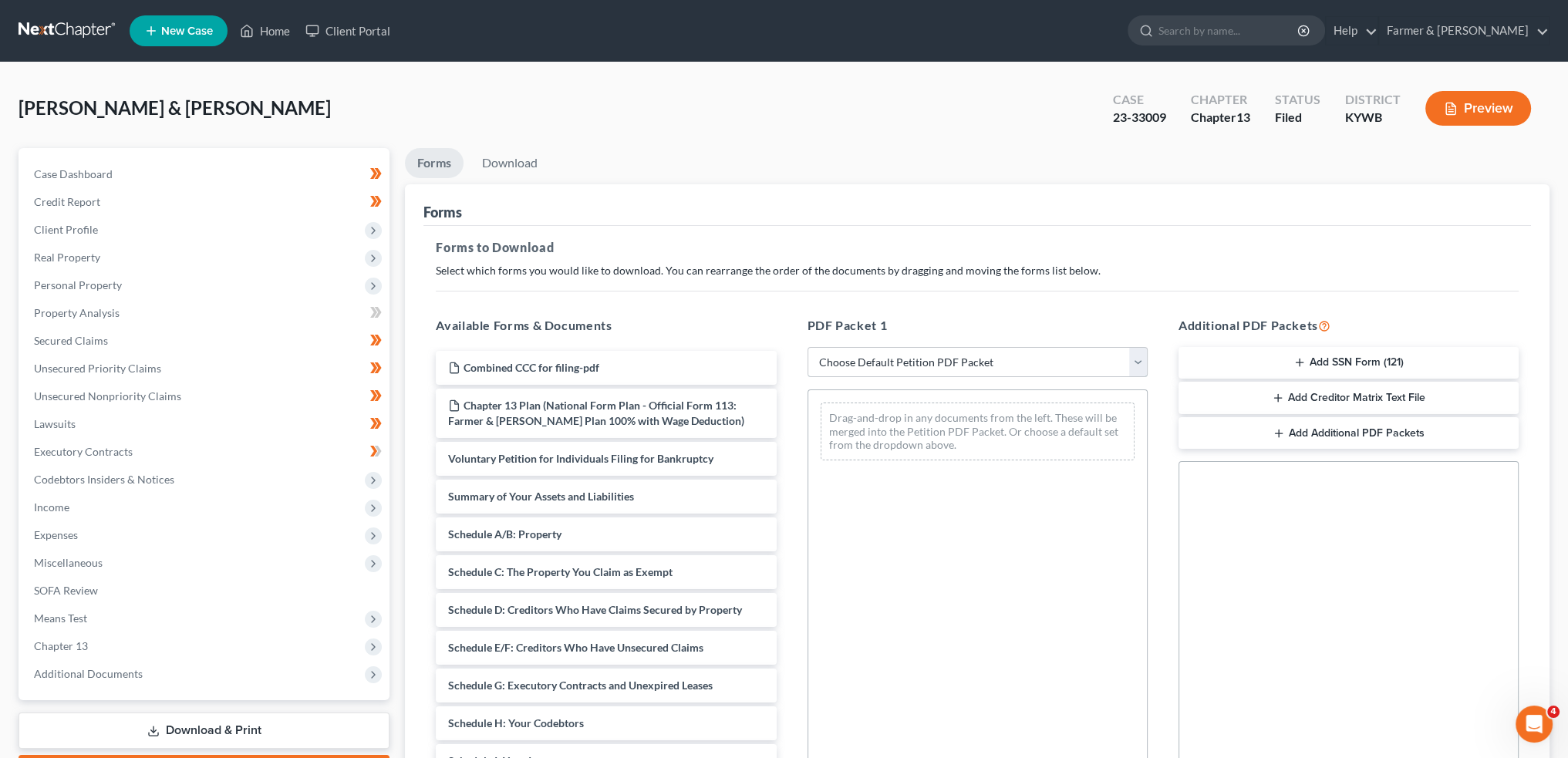
click at [868, 363] on select "Choose Default Petition PDF Packet Complete Bankruptcy Petition (all forms and …" at bounding box center [978, 362] width 340 height 31
select select "2"
click at [808, 347] on select "Choose Default Petition PDF Packet Complete Bankruptcy Petition (all forms and …" at bounding box center [978, 362] width 340 height 31
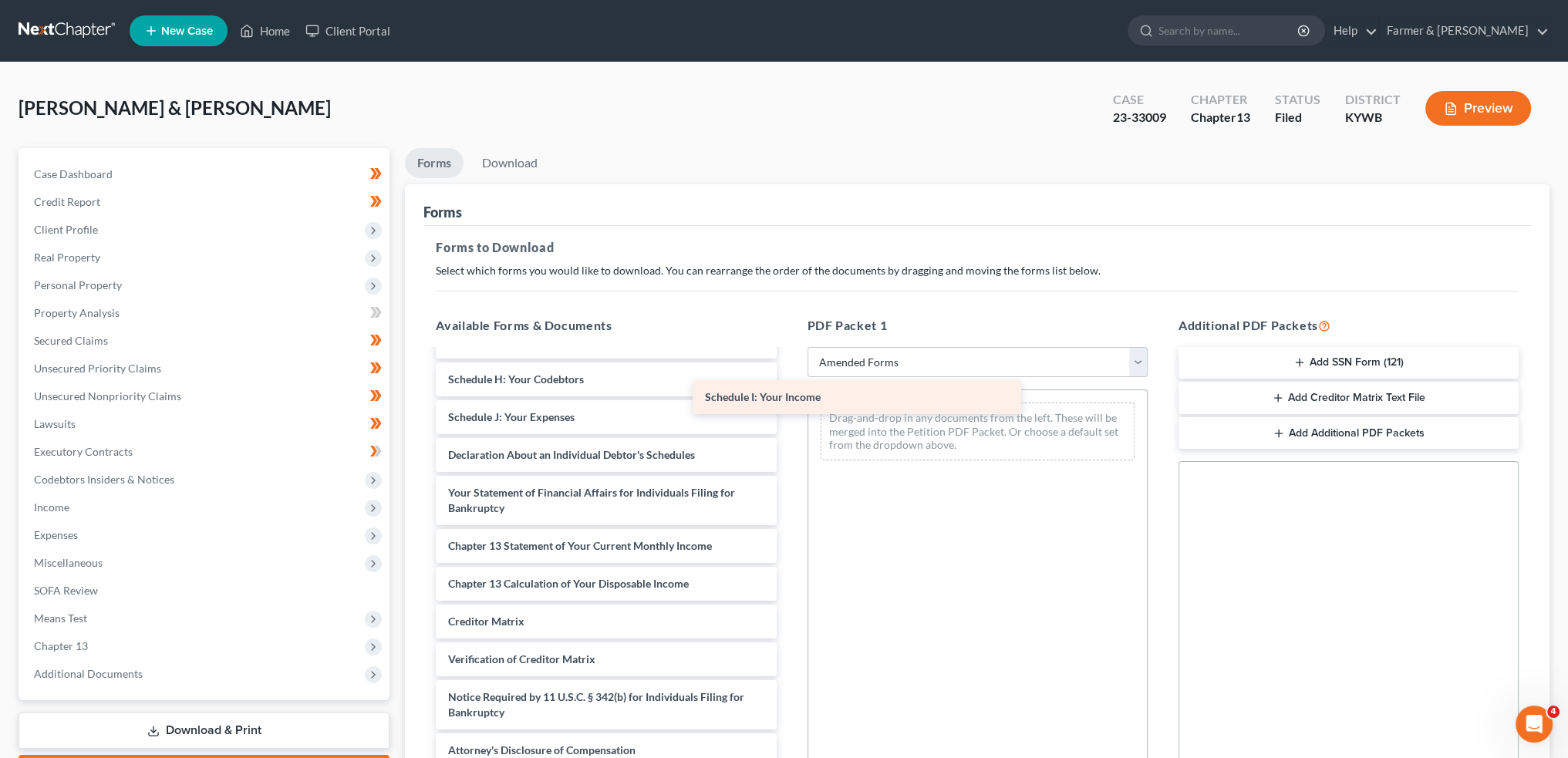
scroll to position [253, 0]
drag, startPoint x: 534, startPoint y: 378, endPoint x: 559, endPoint y: 396, distance: 30.8
click at [788, 412] on div "Schedule I: Your Income Voluntary Petition for Individuals Filing for Bankruptc…" at bounding box center [605, 432] width 365 height 670
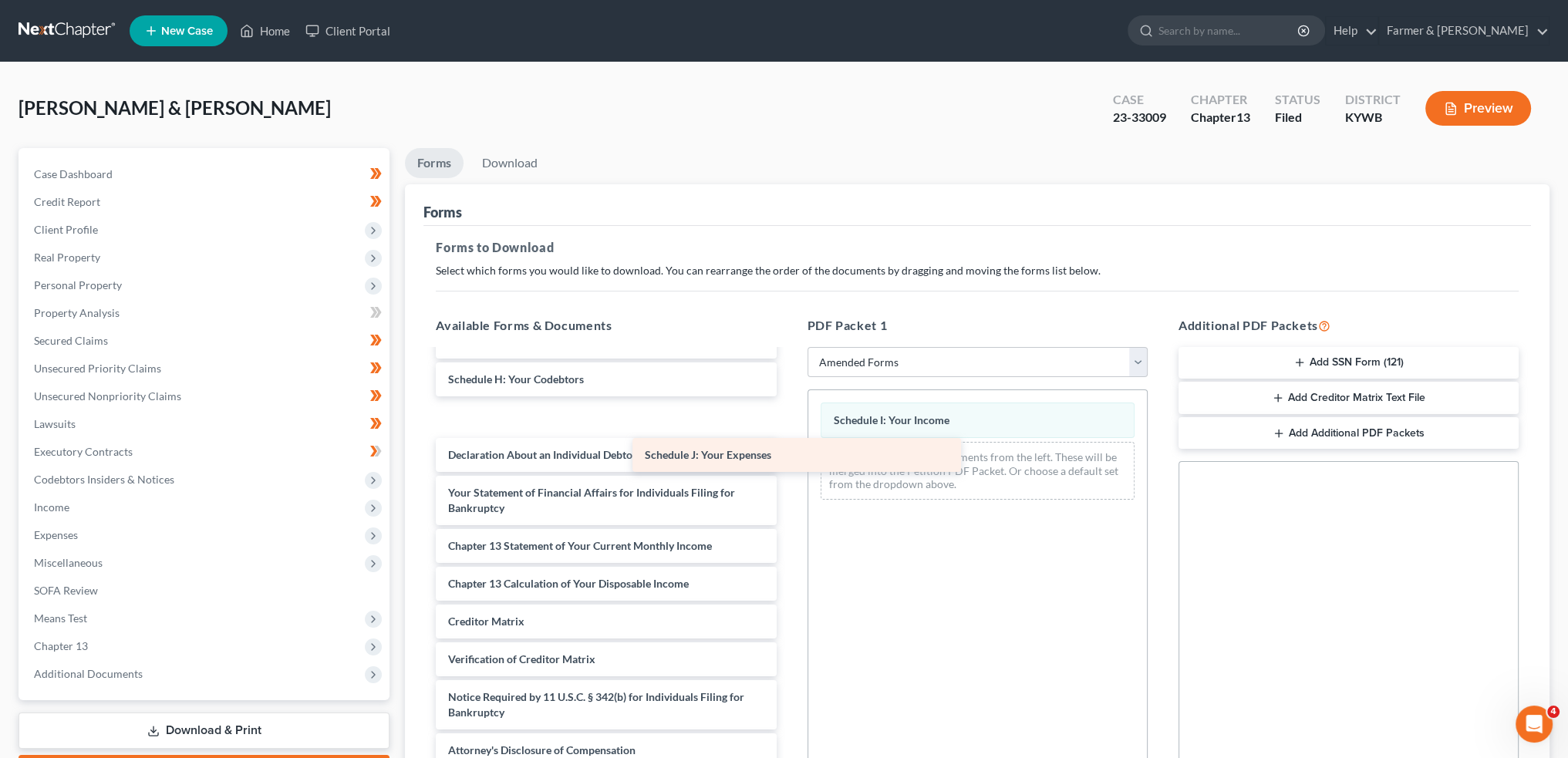
scroll to position [214, 0]
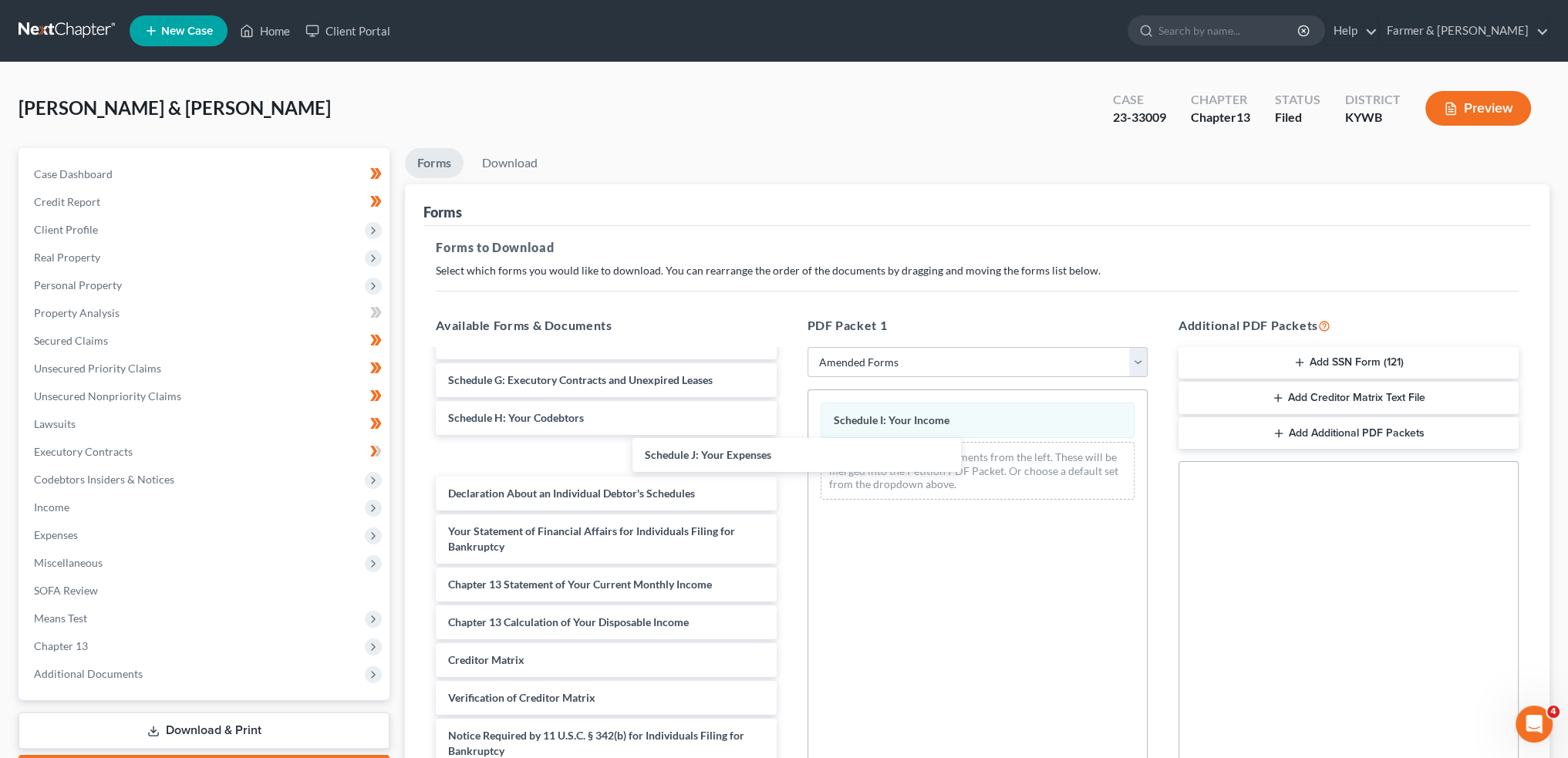
drag, startPoint x: 544, startPoint y: 410, endPoint x: 992, endPoint y: 221, distance: 486.2
click at [788, 471] on div "Schedule J: Your Expenses Voluntary Petition for Individuals Filing for Bankrup…" at bounding box center [605, 471] width 365 height 670
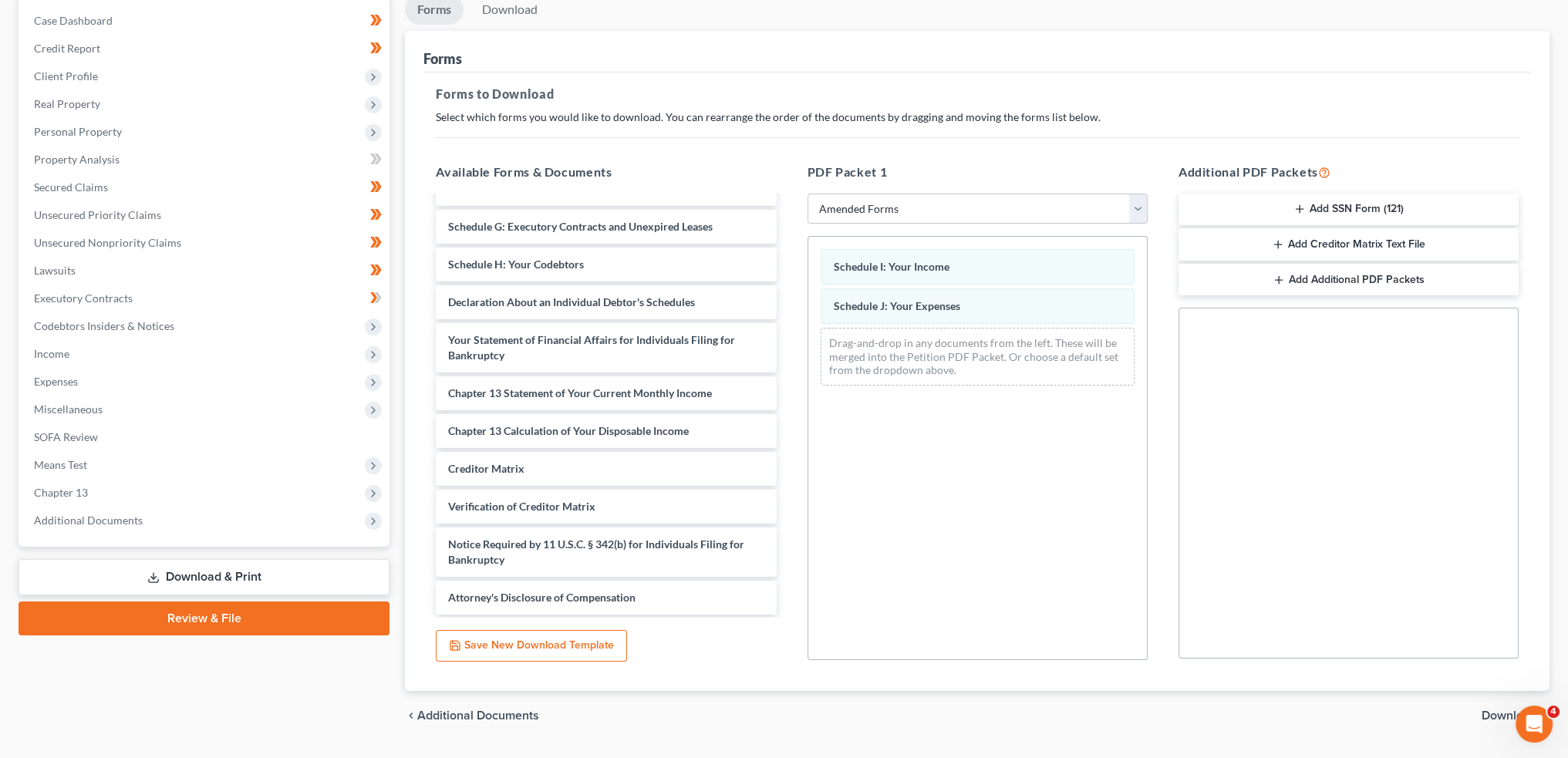
scroll to position [193, 0]
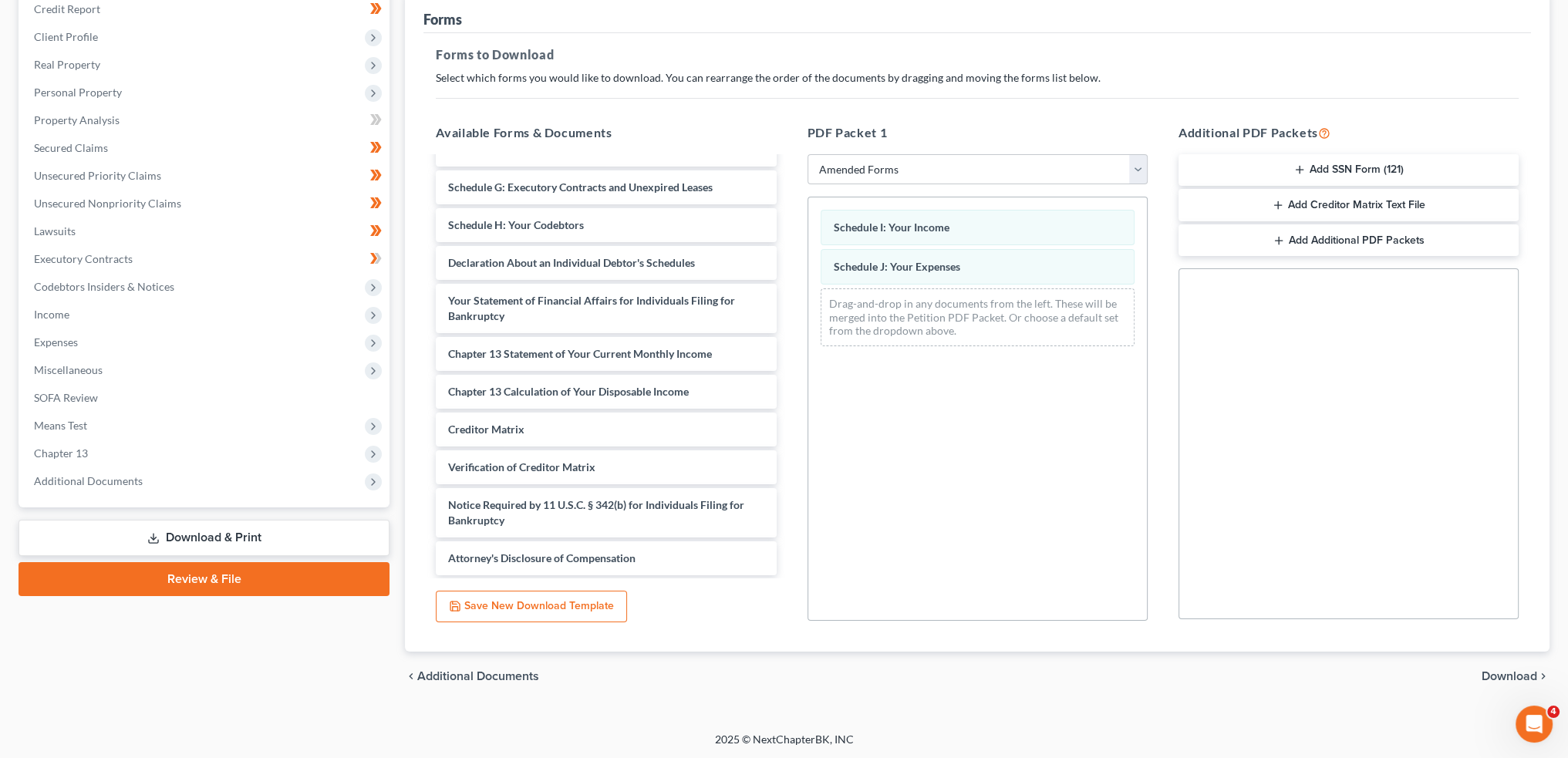
click at [1510, 676] on span "Download" at bounding box center [1509, 676] width 55 height 12
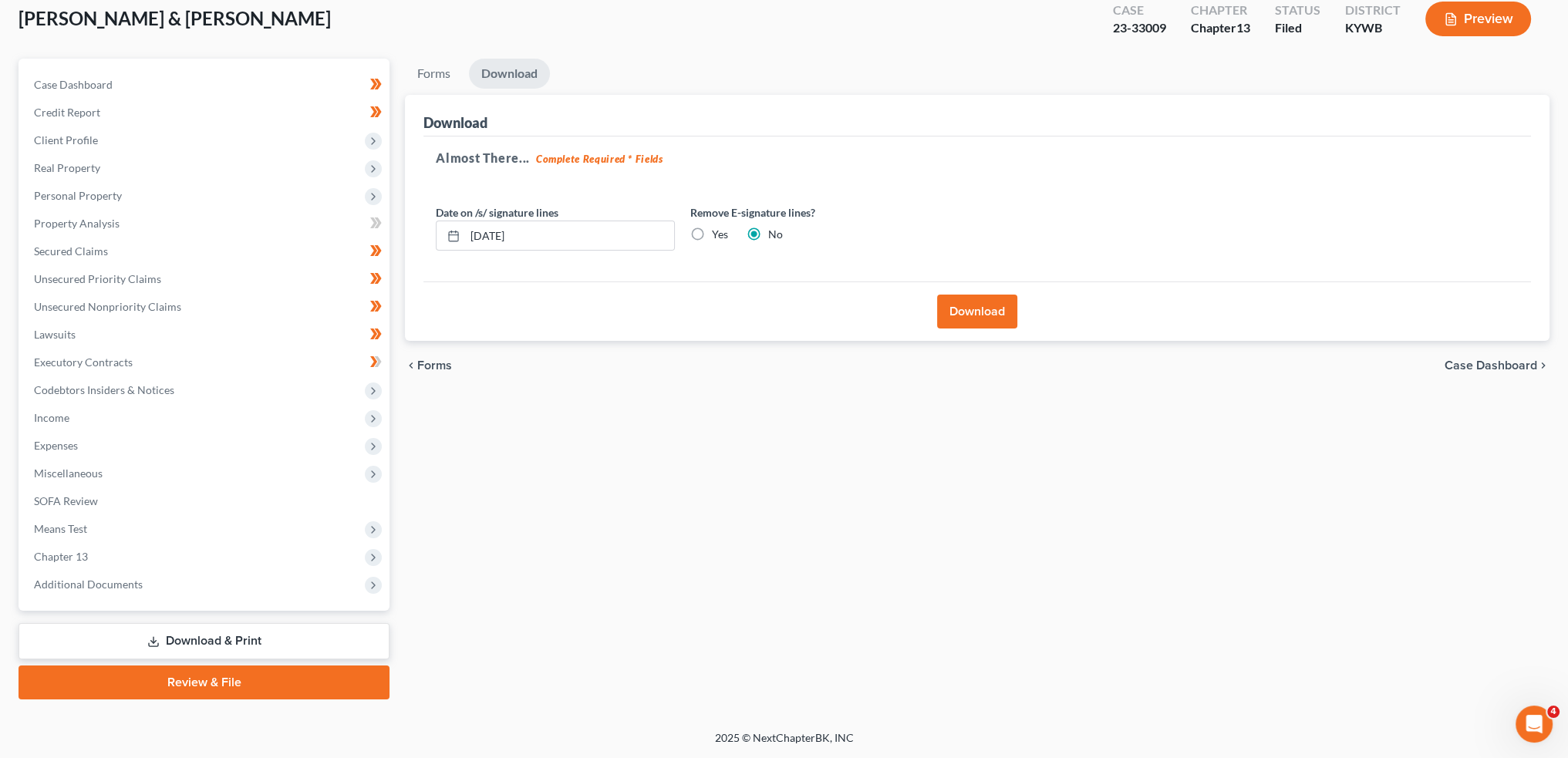
scroll to position [88, 0]
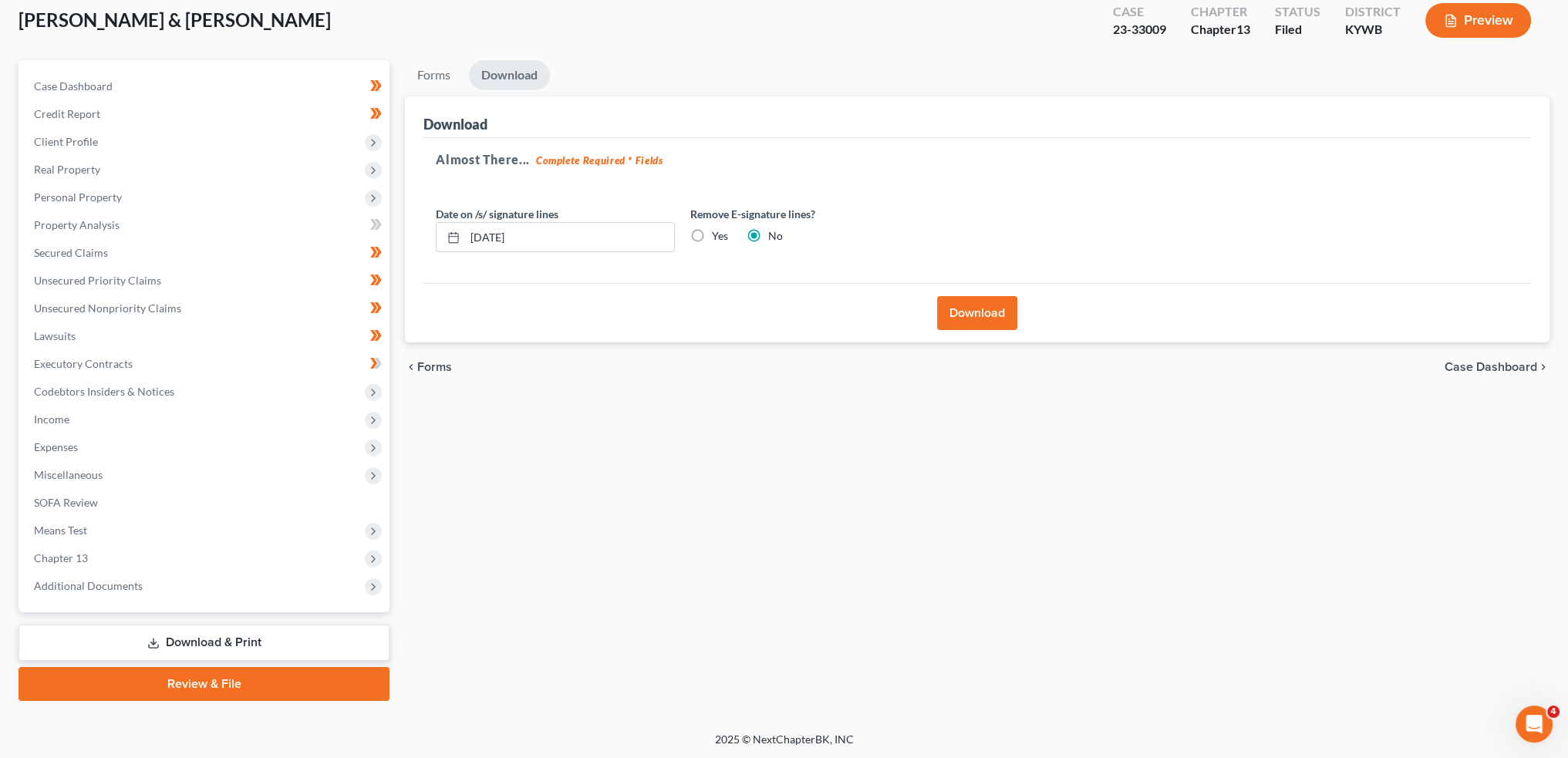
drag, startPoint x: 957, startPoint y: 308, endPoint x: 968, endPoint y: 313, distance: 12.1
click at [968, 313] on button "Download" at bounding box center [977, 312] width 80 height 34
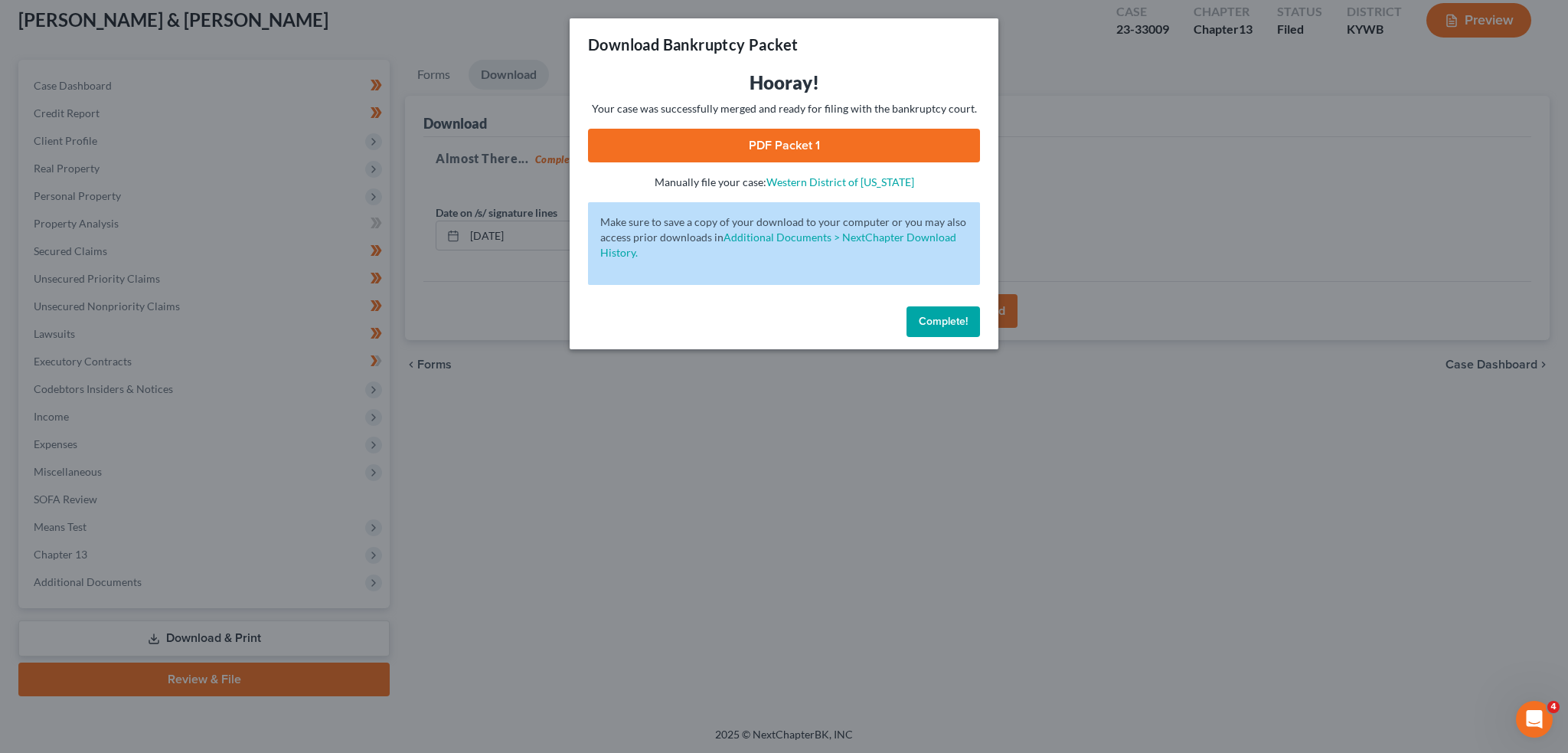
click at [763, 146] on link "PDF Packet 1" at bounding box center [784, 145] width 392 height 34
click at [960, 320] on span "Complete!" at bounding box center [943, 321] width 49 height 13
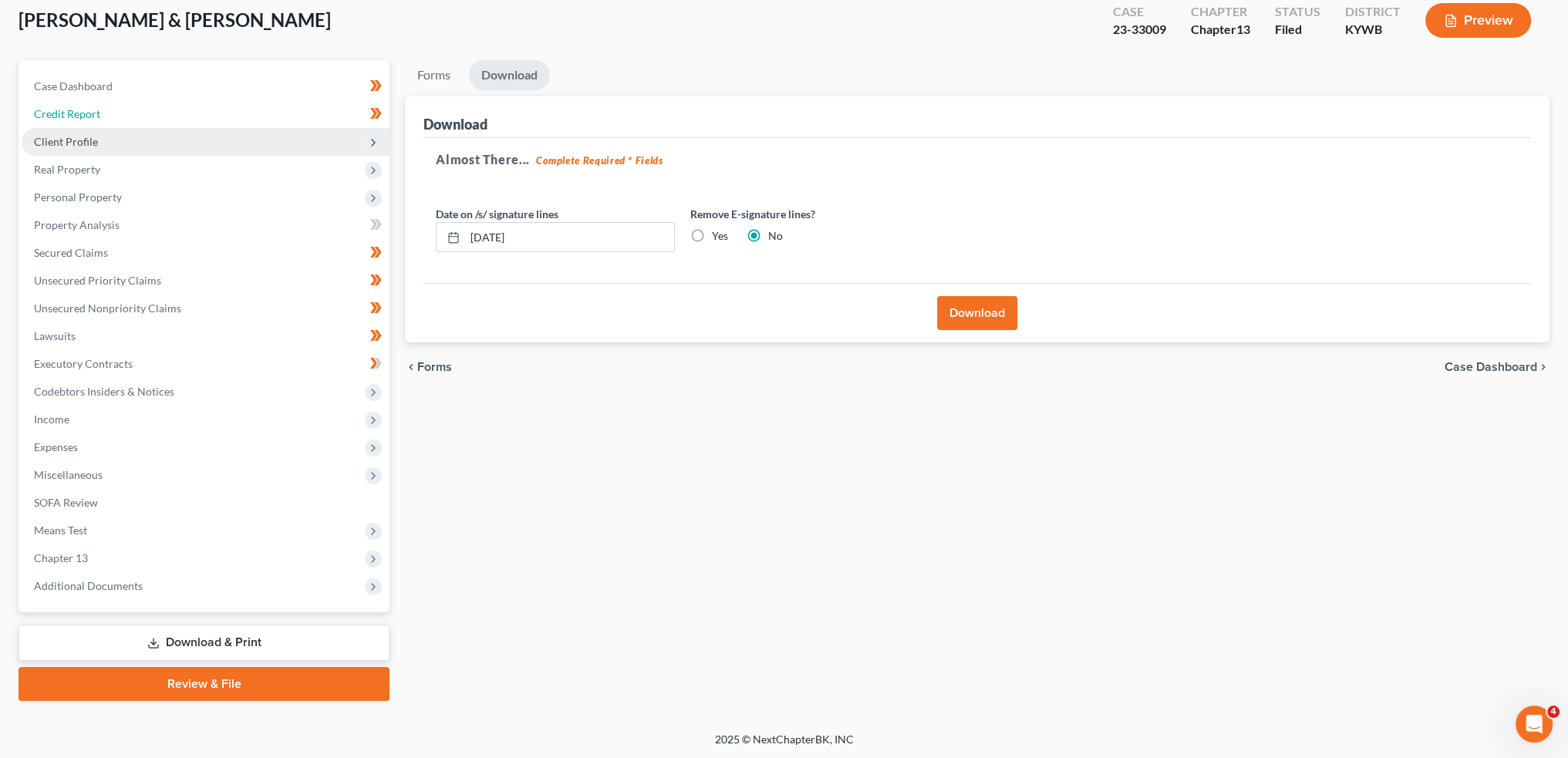
click at [99, 124] on link "Credit Report" at bounding box center [205, 114] width 368 height 28
click at [99, 140] on span "Client Profile" at bounding box center [205, 142] width 368 height 28
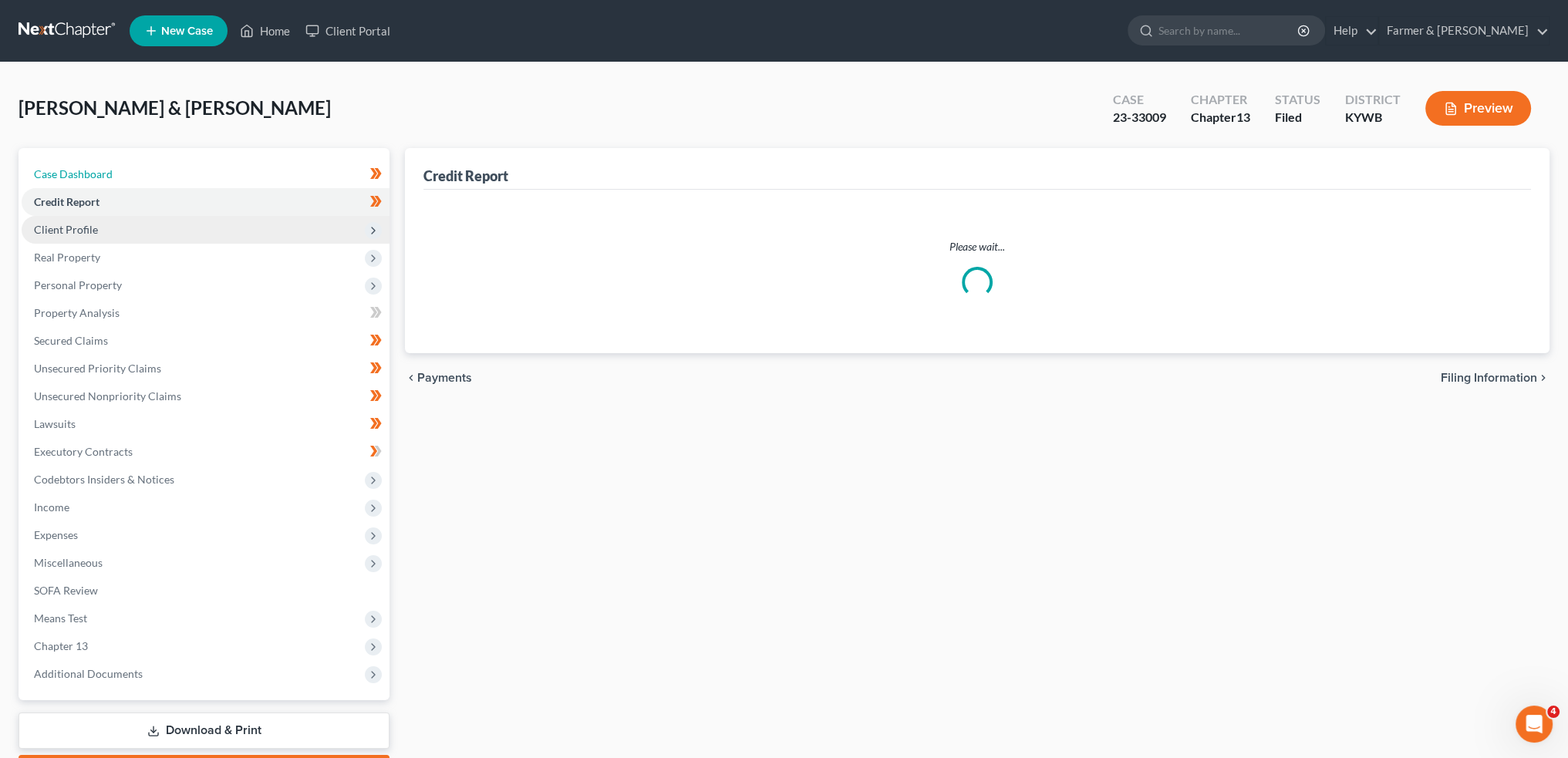
click at [102, 171] on span "Case Dashboard" at bounding box center [73, 174] width 79 height 13
click at [103, 205] on link "Credit Report" at bounding box center [205, 203] width 368 height 28
click at [105, 228] on span "Client Profile" at bounding box center [205, 230] width 368 height 28
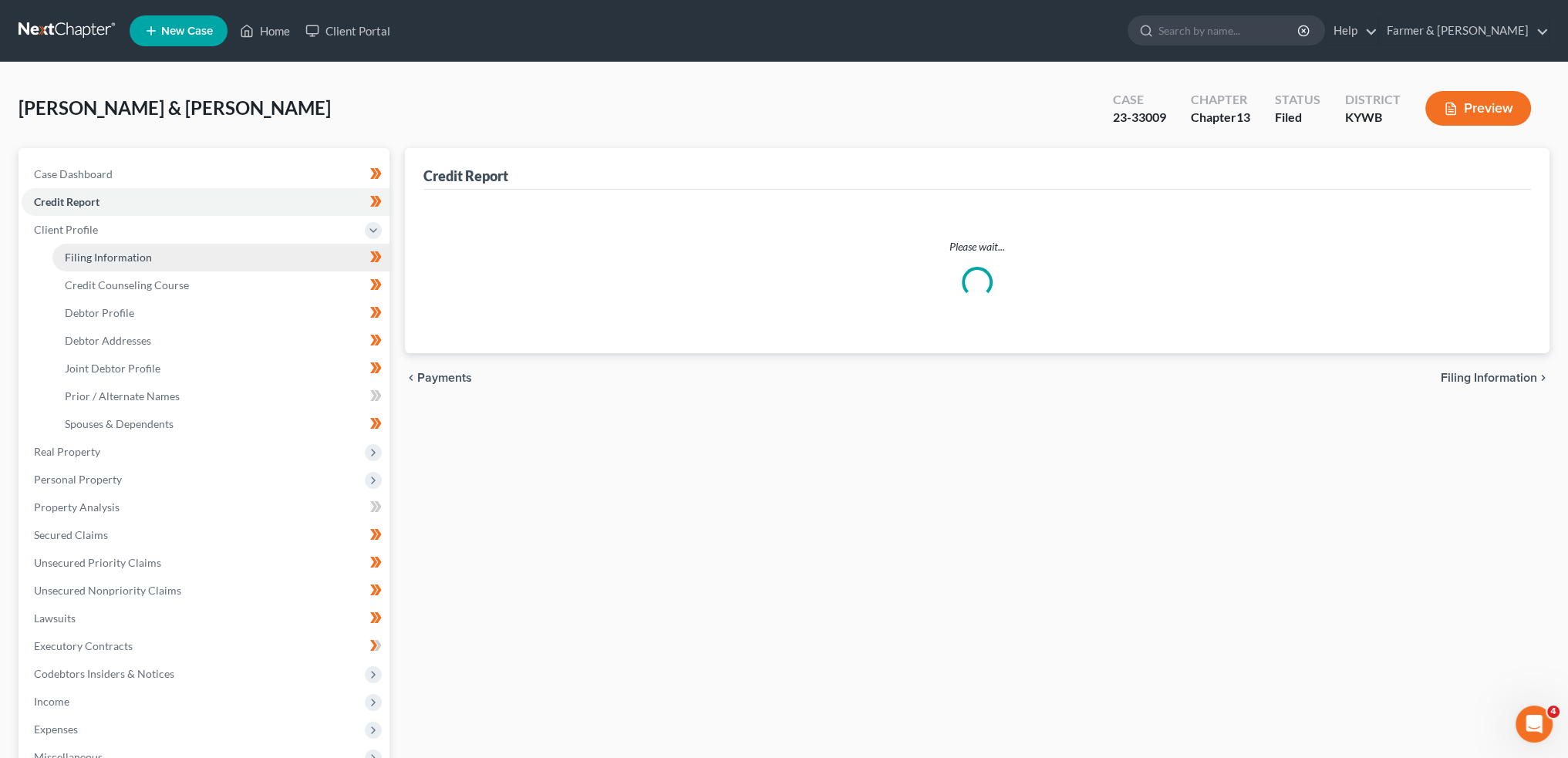
click at [105, 256] on span "Filing Information" at bounding box center [108, 257] width 87 height 13
select select "1"
select select "3"
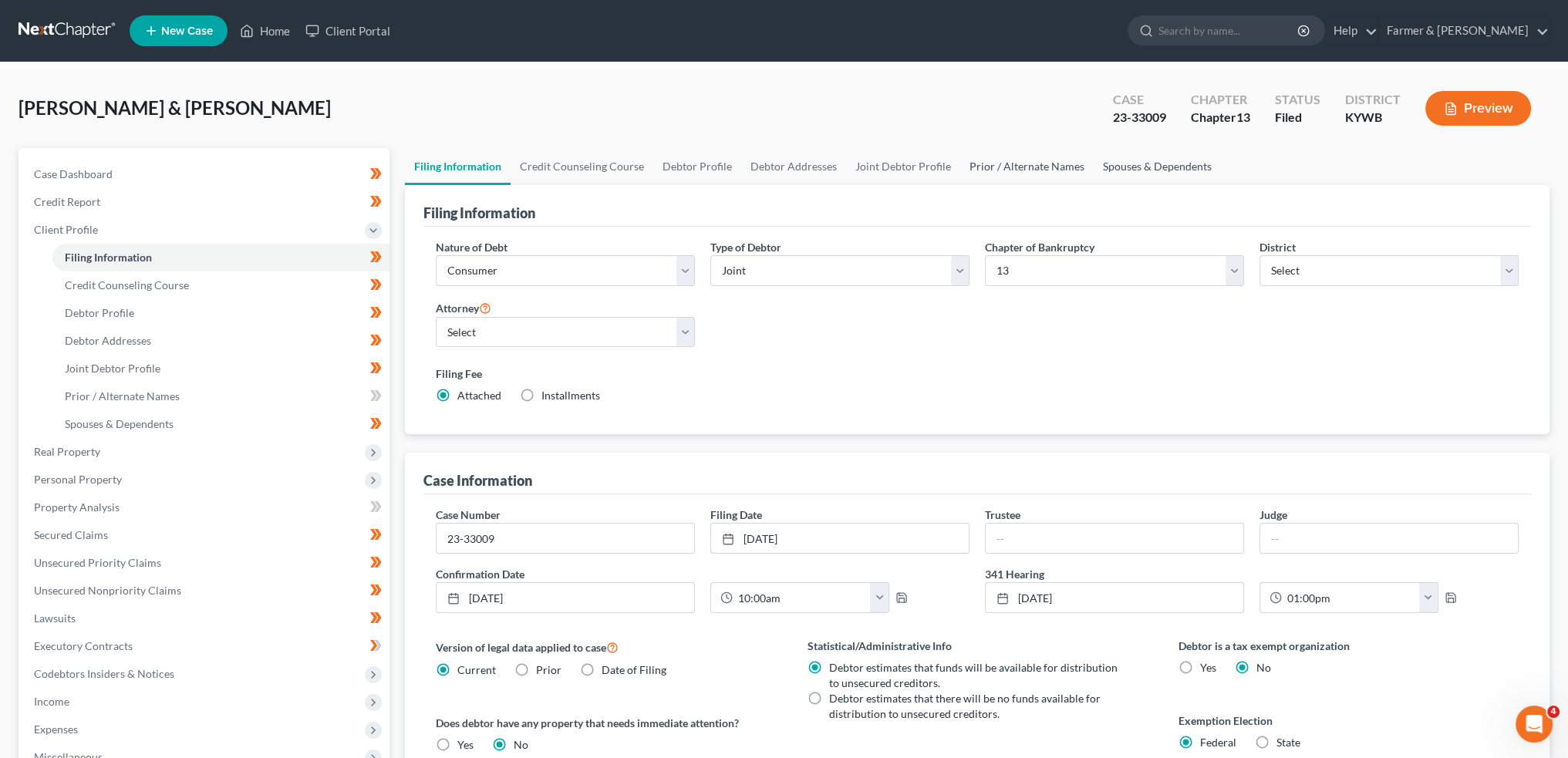
click at [1079, 169] on link "Prior / Alternate Names" at bounding box center [1026, 166] width 133 height 37
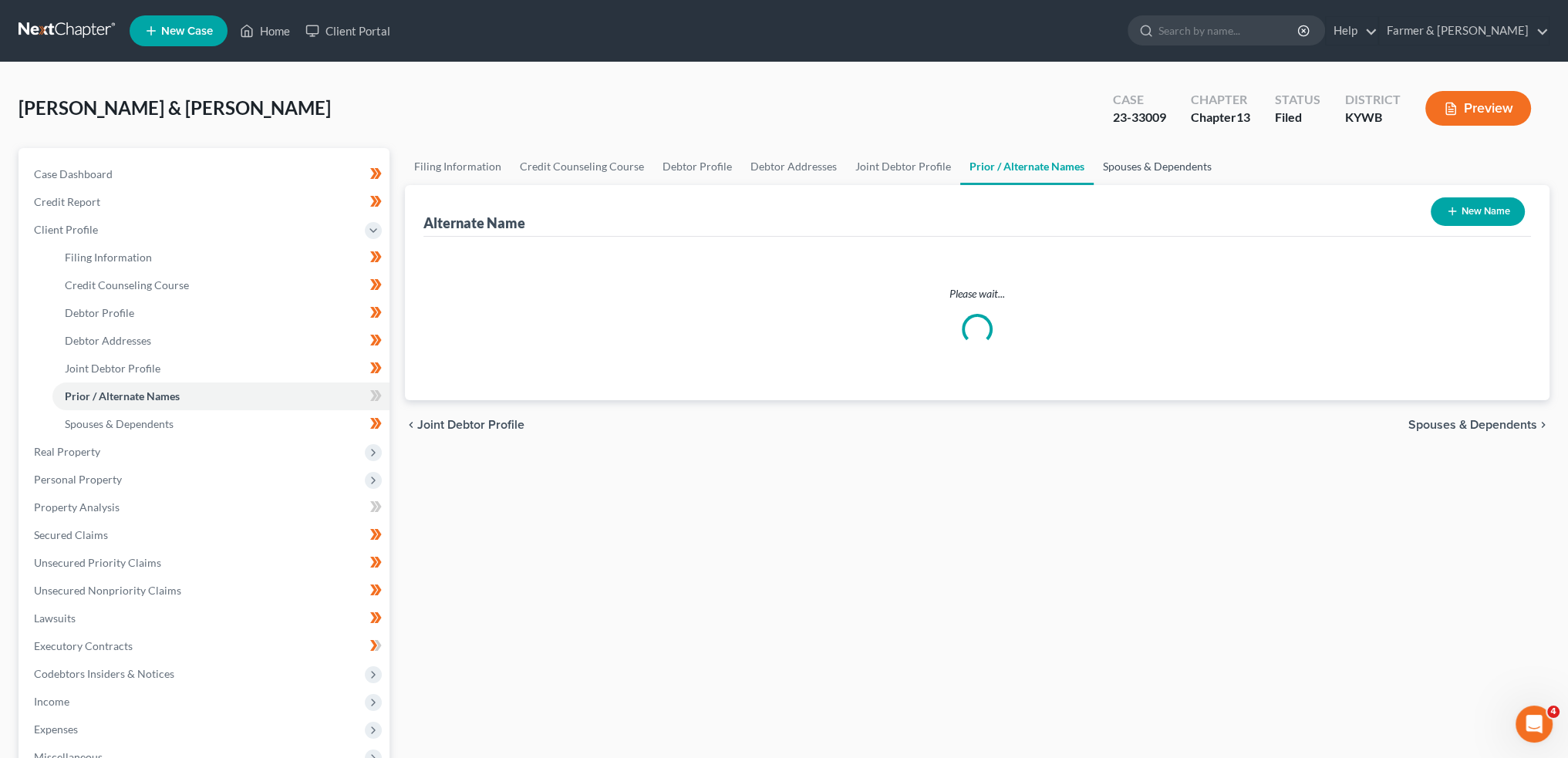
click at [1119, 166] on link "Spouses & Dependents" at bounding box center [1158, 166] width 127 height 37
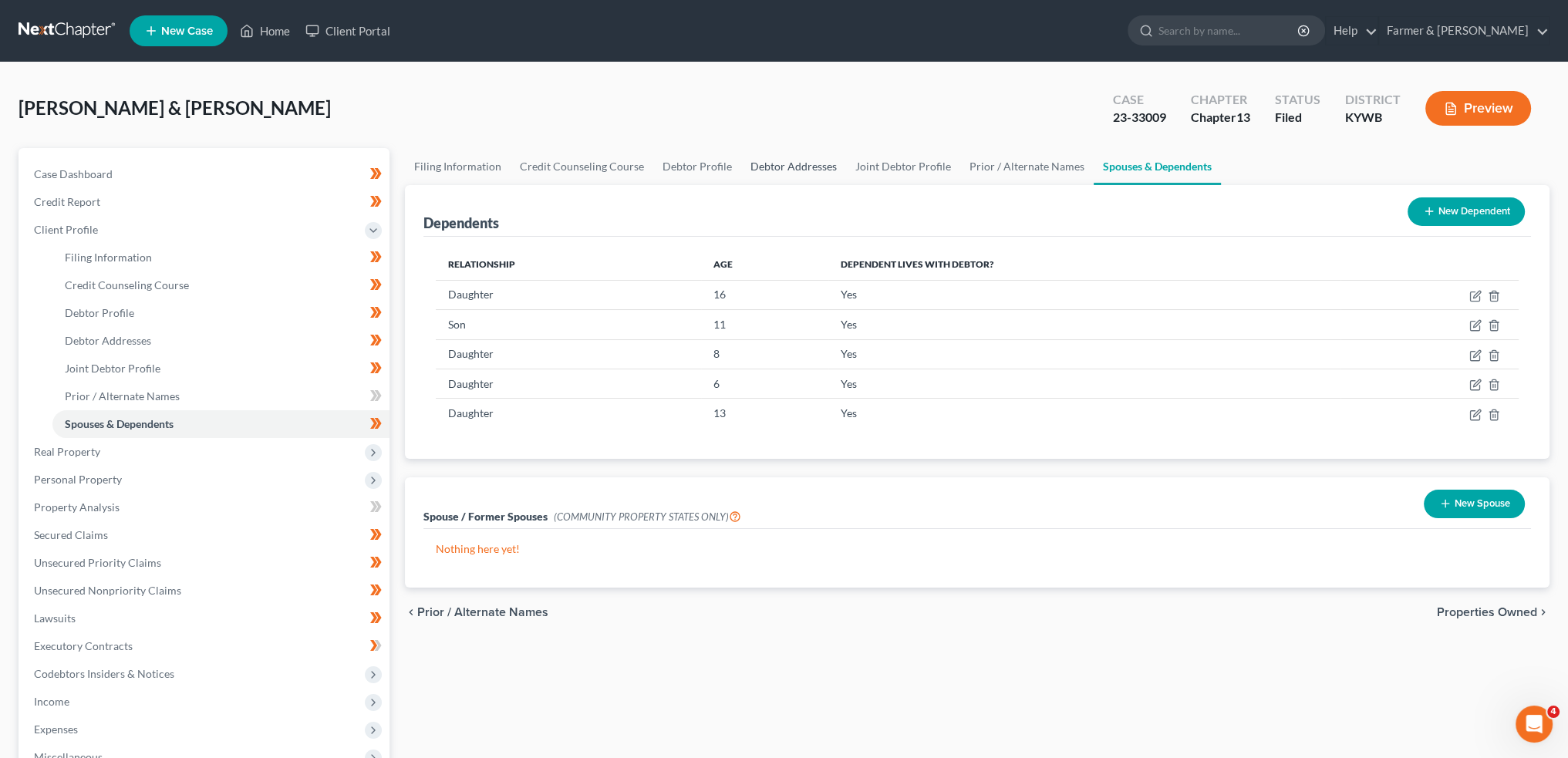
click at [777, 162] on link "Debtor Addresses" at bounding box center [793, 166] width 105 height 37
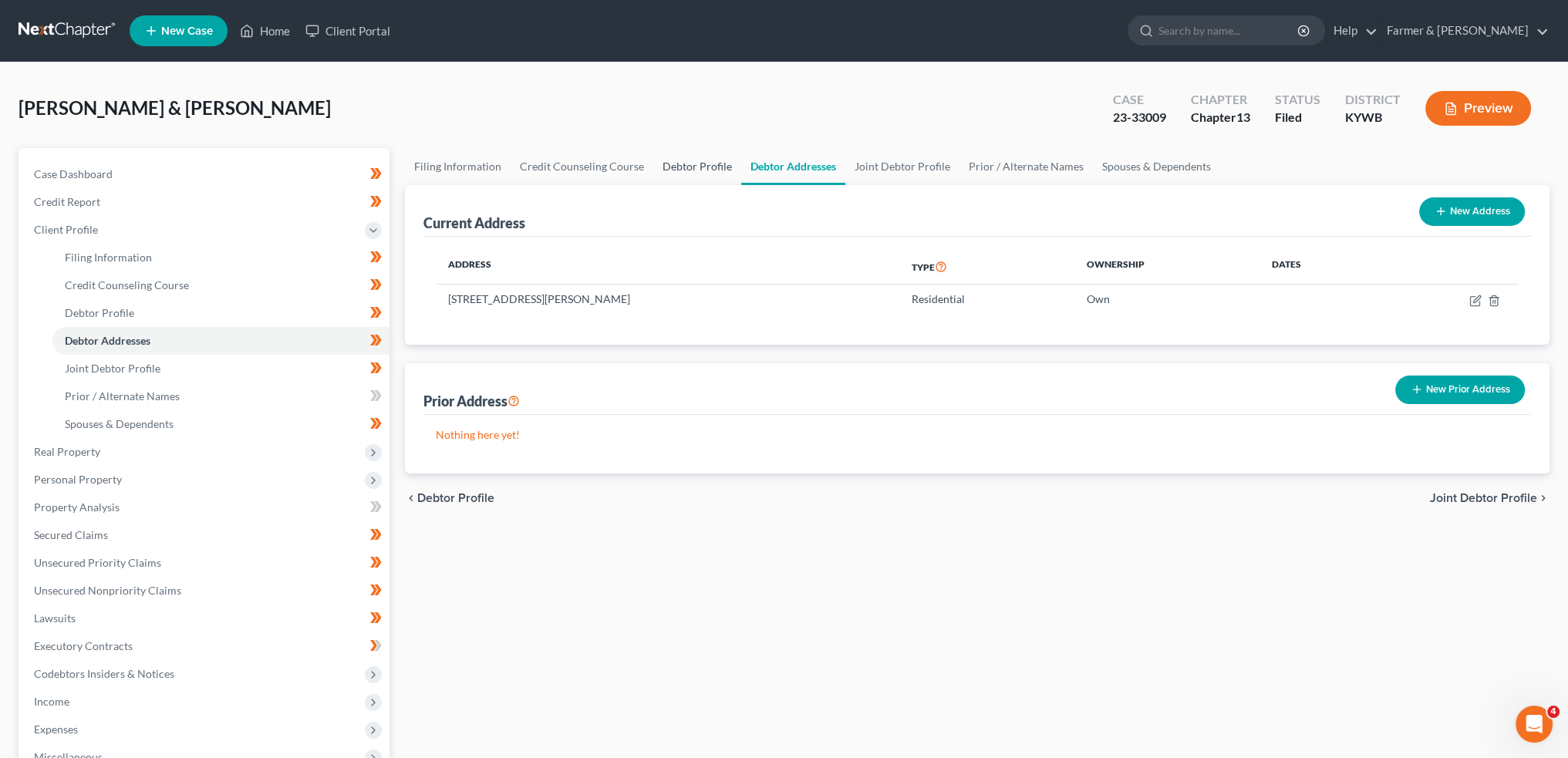
click at [677, 170] on link "Debtor Profile" at bounding box center [697, 166] width 88 height 37
select select "1"
select select "6"
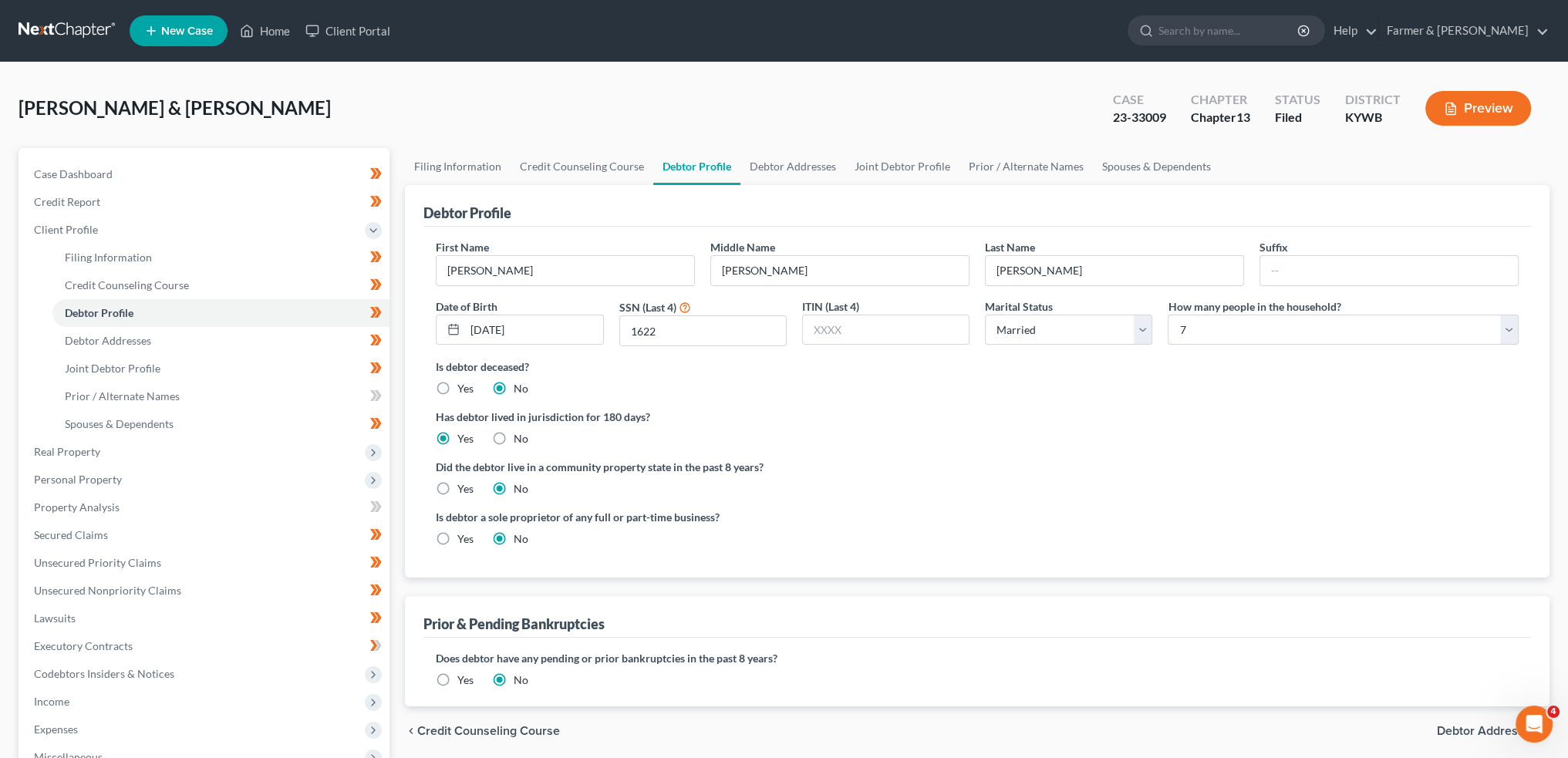
radio input "true"
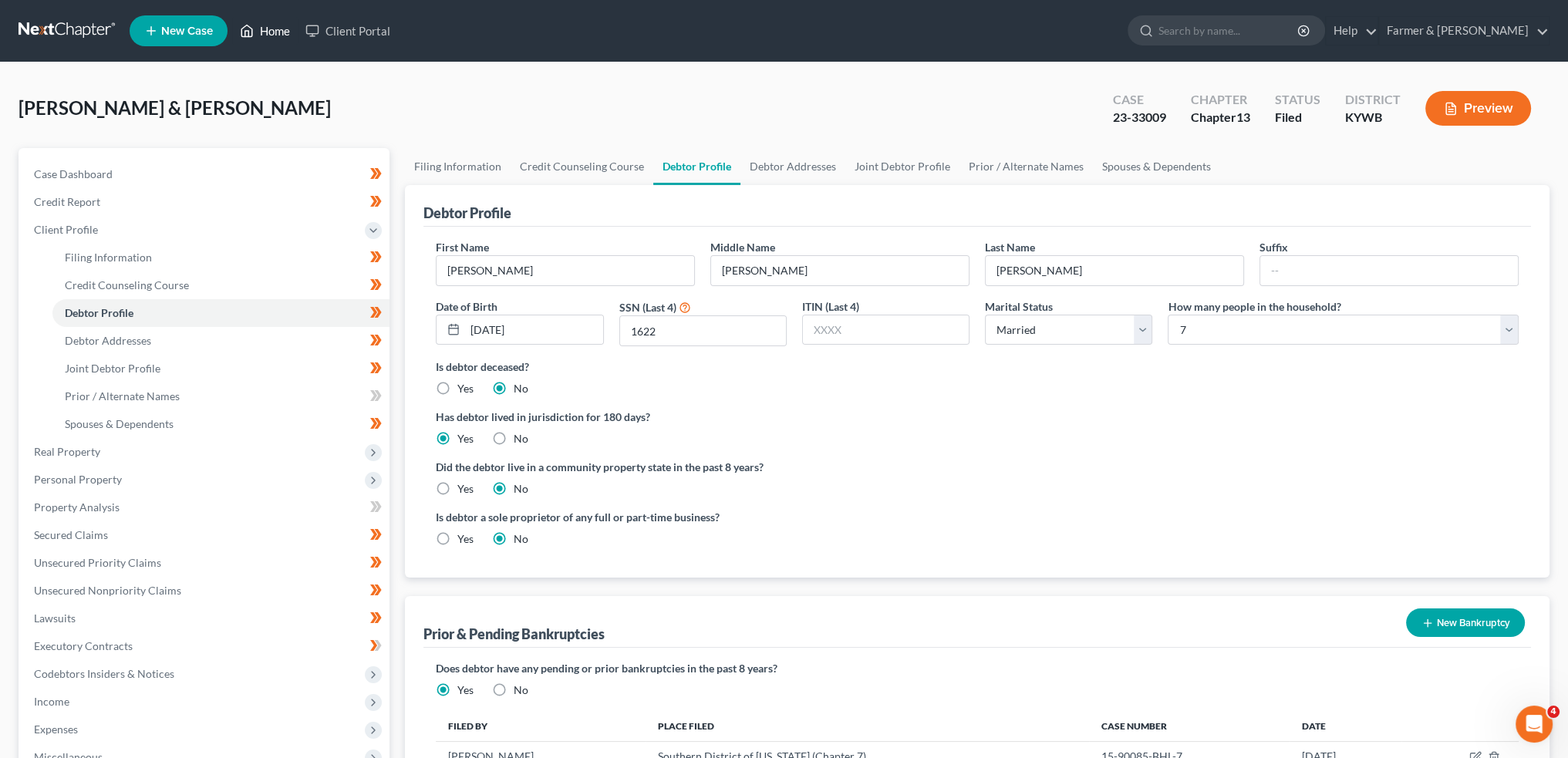
click at [265, 31] on link "Home" at bounding box center [265, 31] width 65 height 28
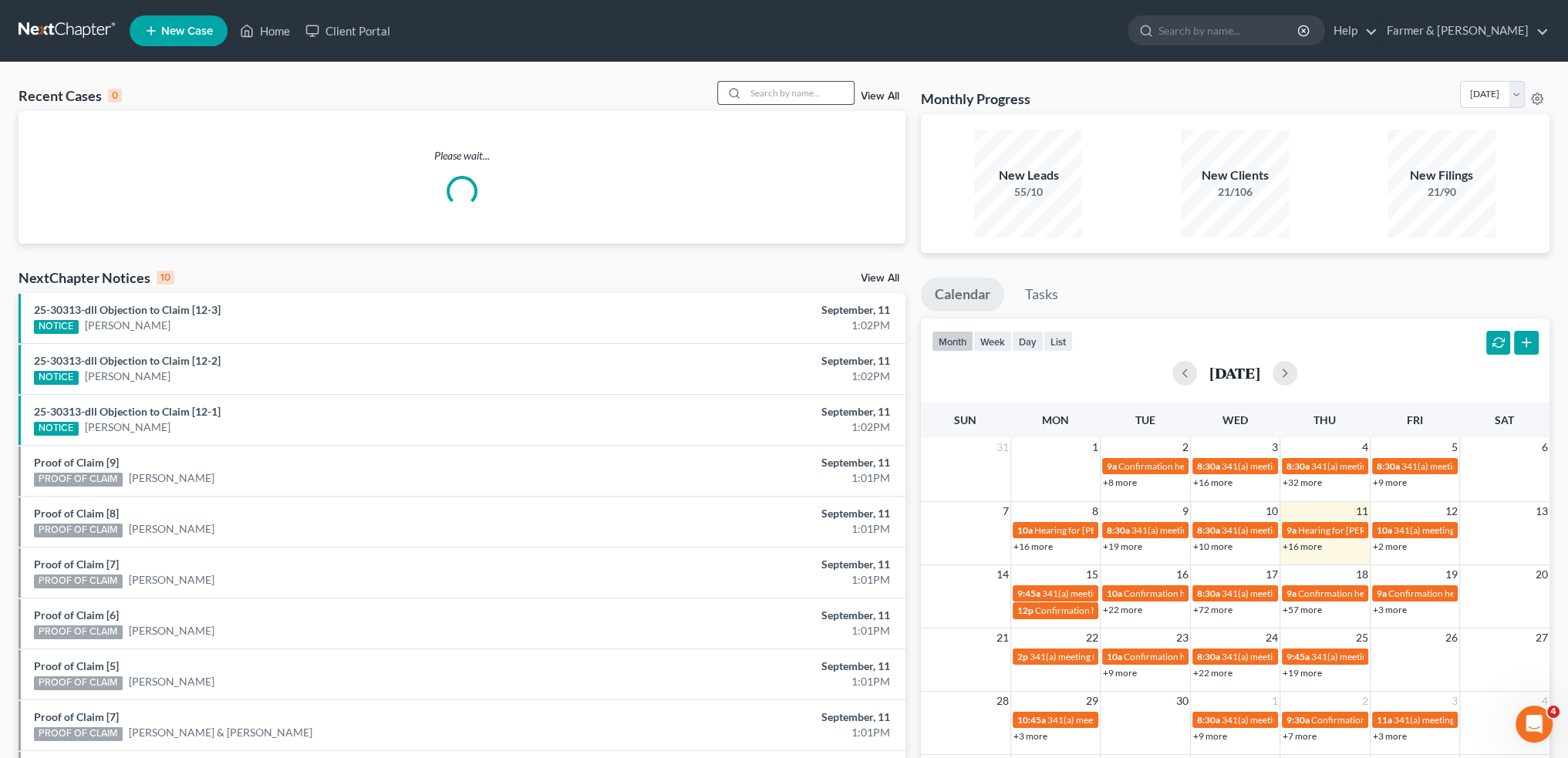
click at [776, 86] on input "search" at bounding box center [800, 93] width 108 height 22
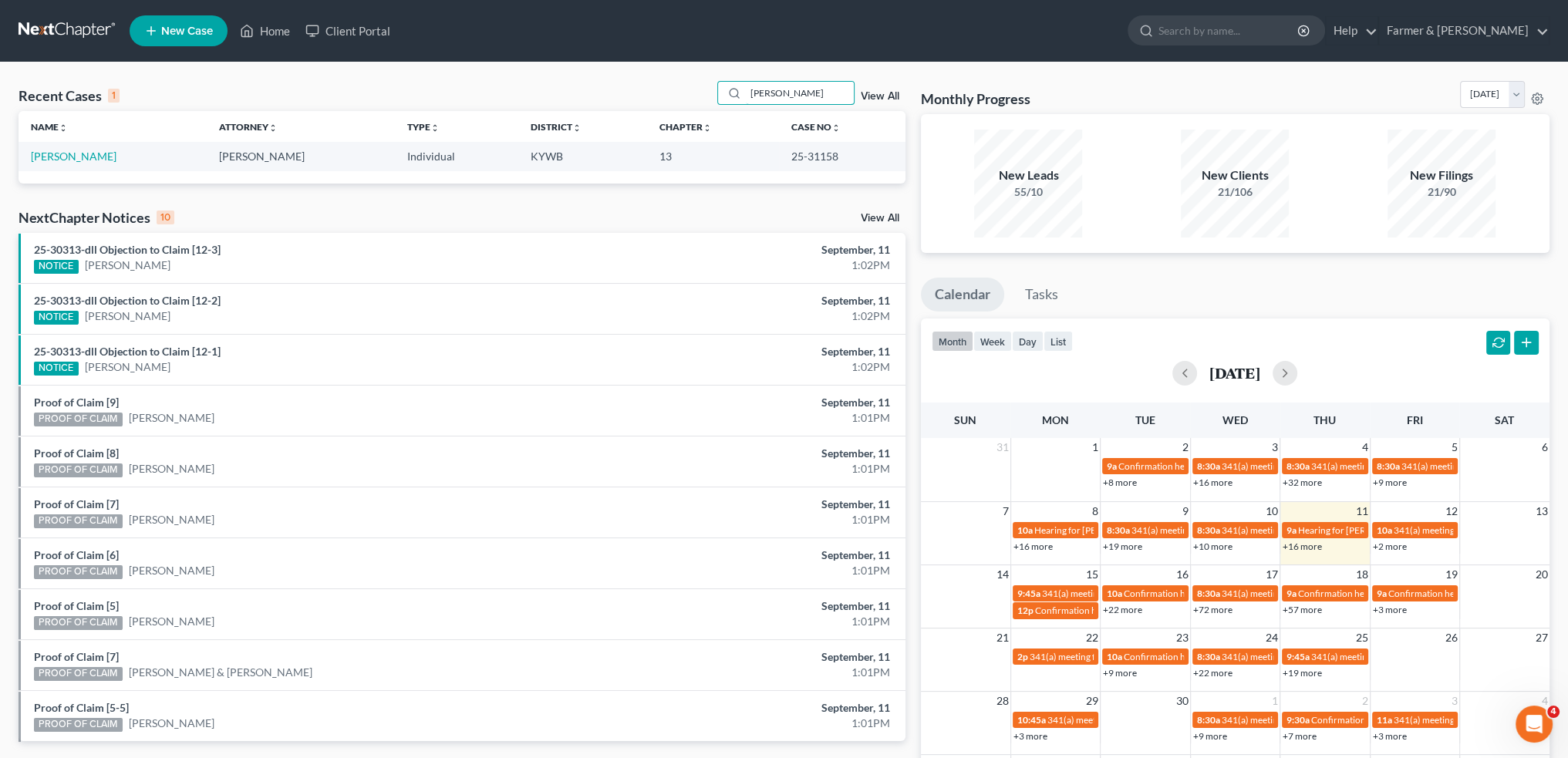
type input "ronald brown"
click at [72, 160] on link "Brown, Ronald" at bounding box center [74, 156] width 86 height 13
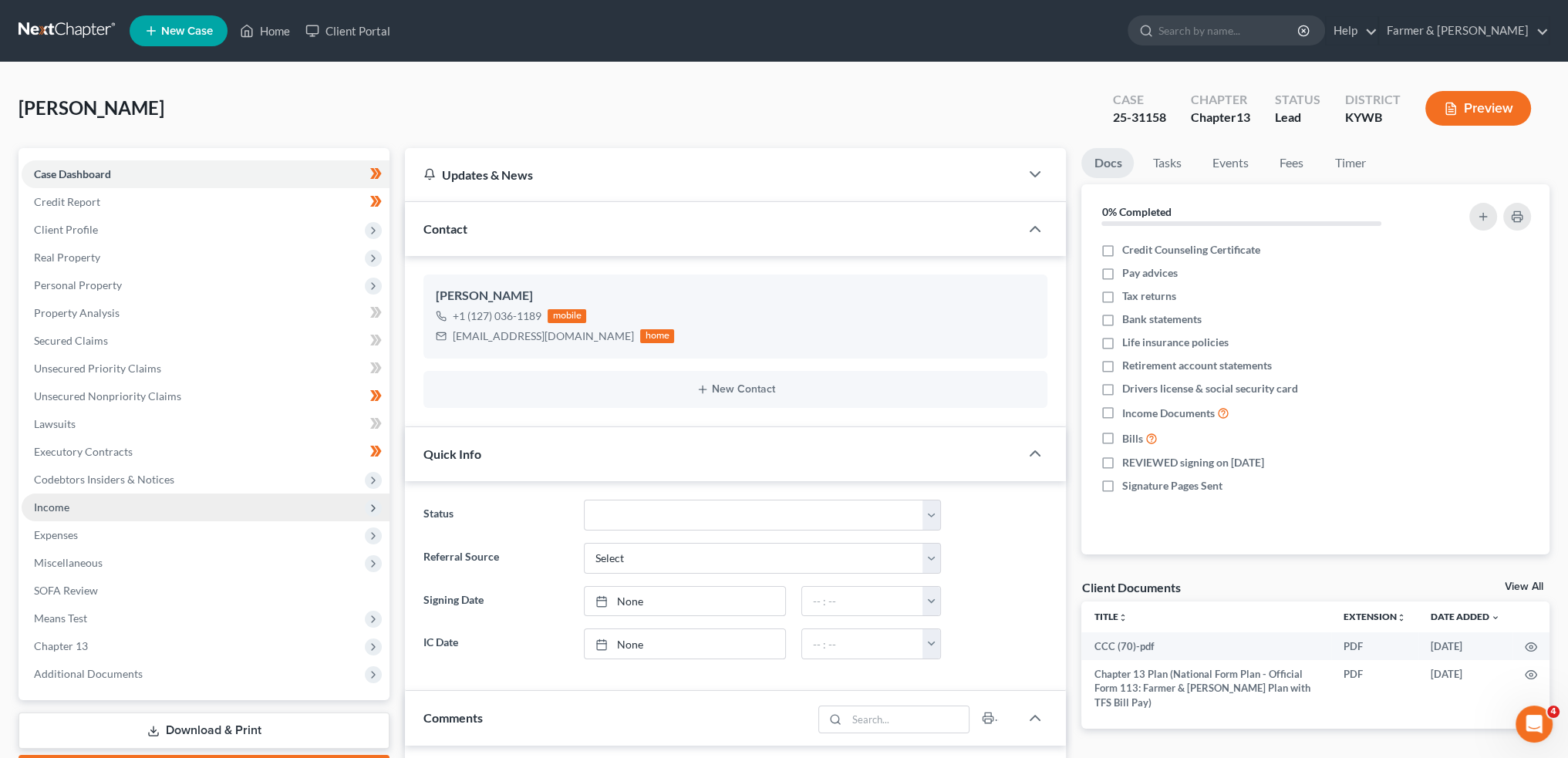
scroll to position [385, 0]
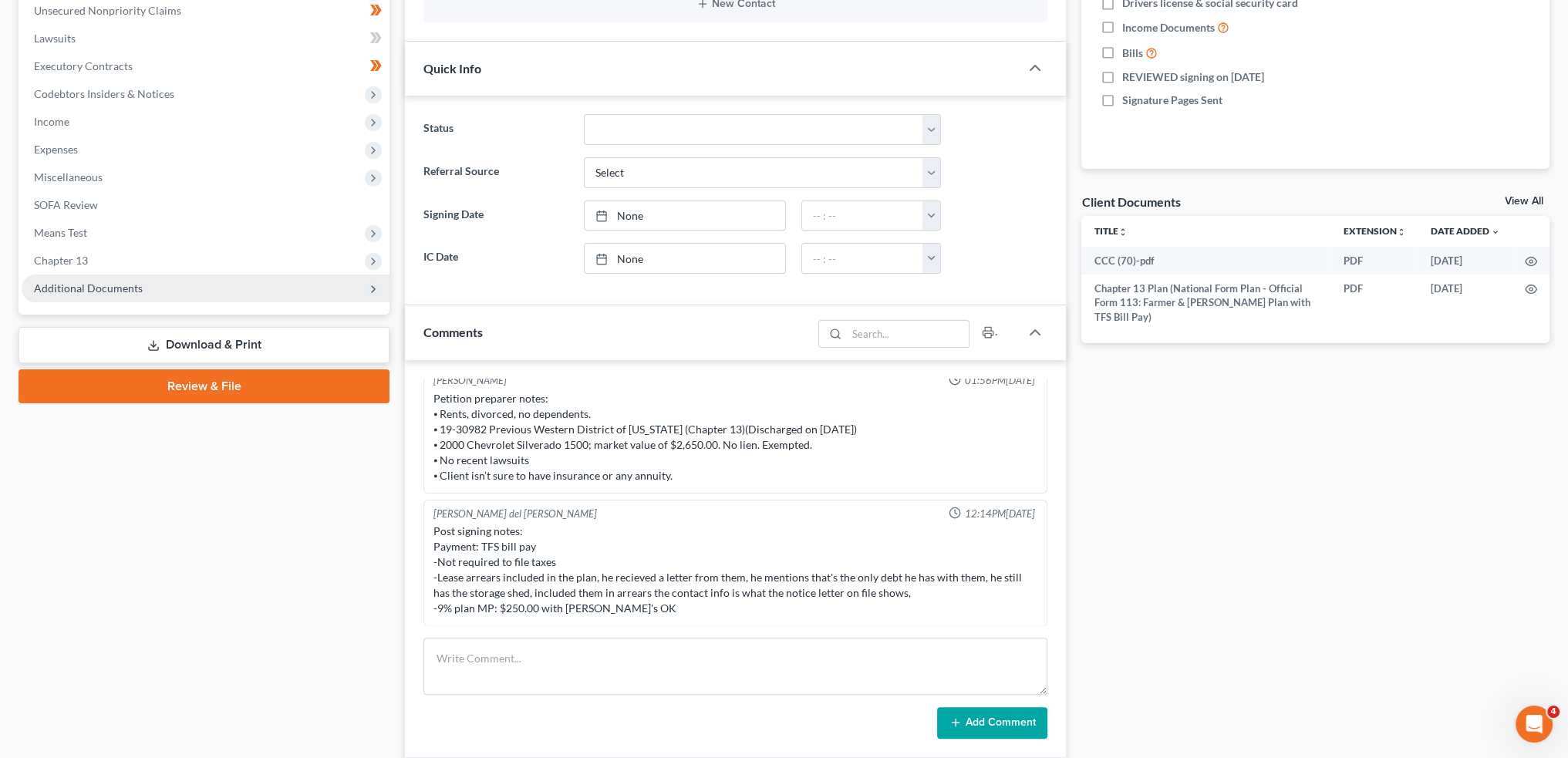
click at [97, 285] on span "Additional Documents" at bounding box center [88, 288] width 109 height 13
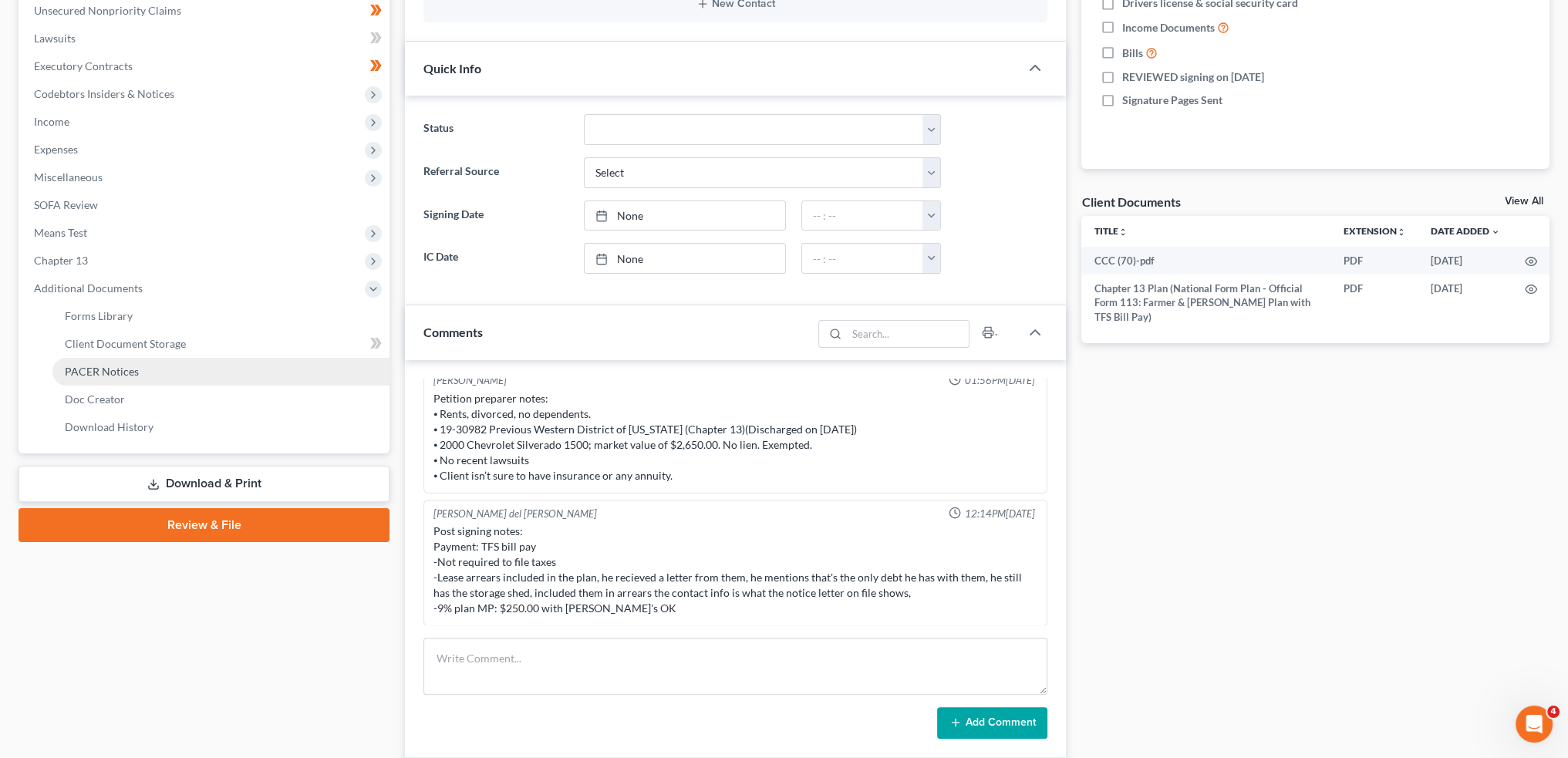
click at [88, 376] on span "PACER Notices" at bounding box center [102, 371] width 74 height 13
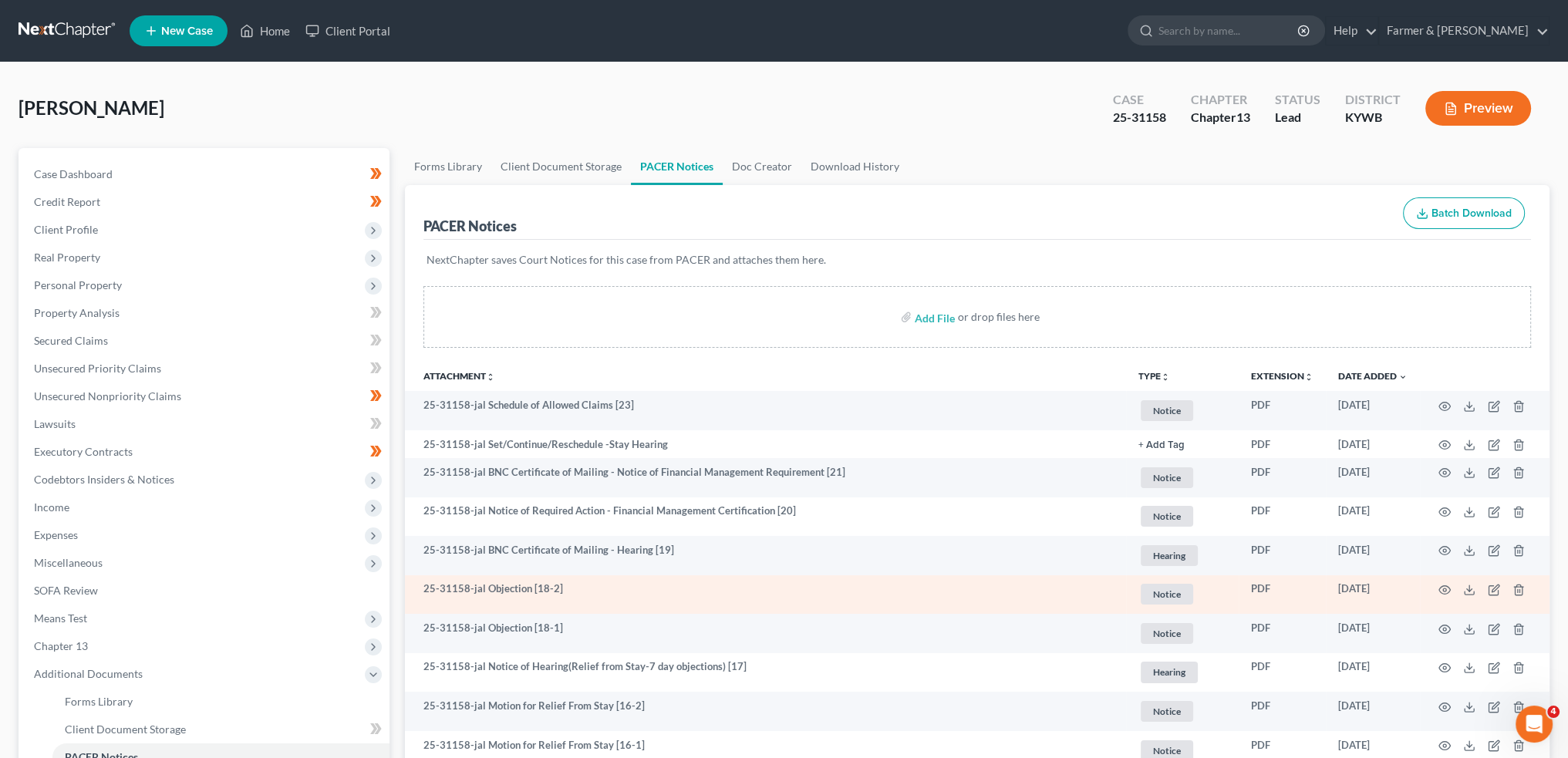
drag, startPoint x: 182, startPoint y: 88, endPoint x: 1532, endPoint y: 611, distance: 1447.8
click at [182, 88] on div "Brown, Ronald Upgraded Case 25-31158 Chapter Chapter 13 Status Lead District KY…" at bounding box center [784, 114] width 1532 height 67
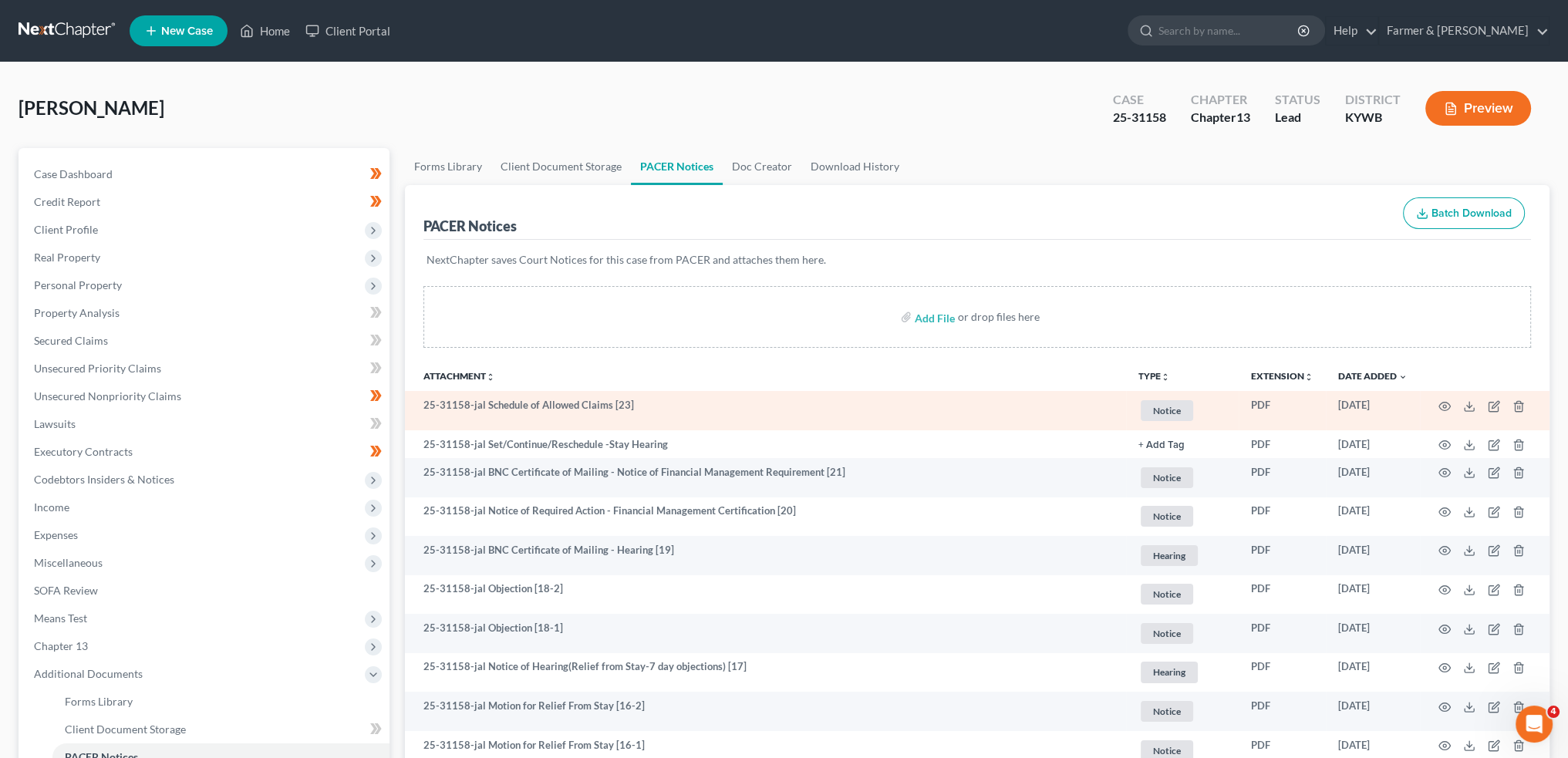
scroll to position [128, 0]
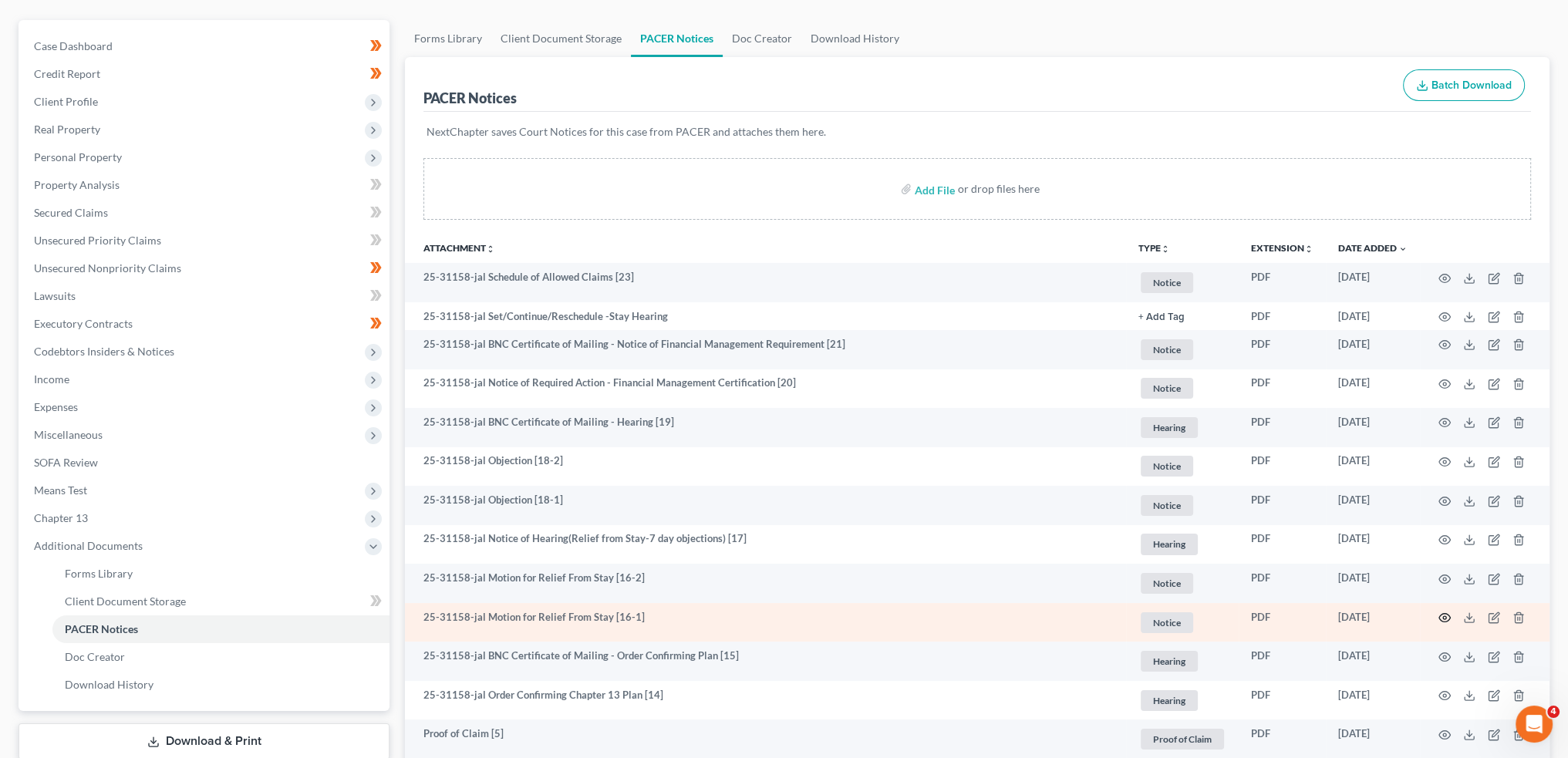
drag, startPoint x: 1454, startPoint y: 613, endPoint x: 1446, endPoint y: 614, distance: 8.1
click at [1454, 613] on td at bounding box center [1484, 622] width 130 height 40
click at [1446, 614] on icon "button" at bounding box center [1445, 617] width 12 height 12
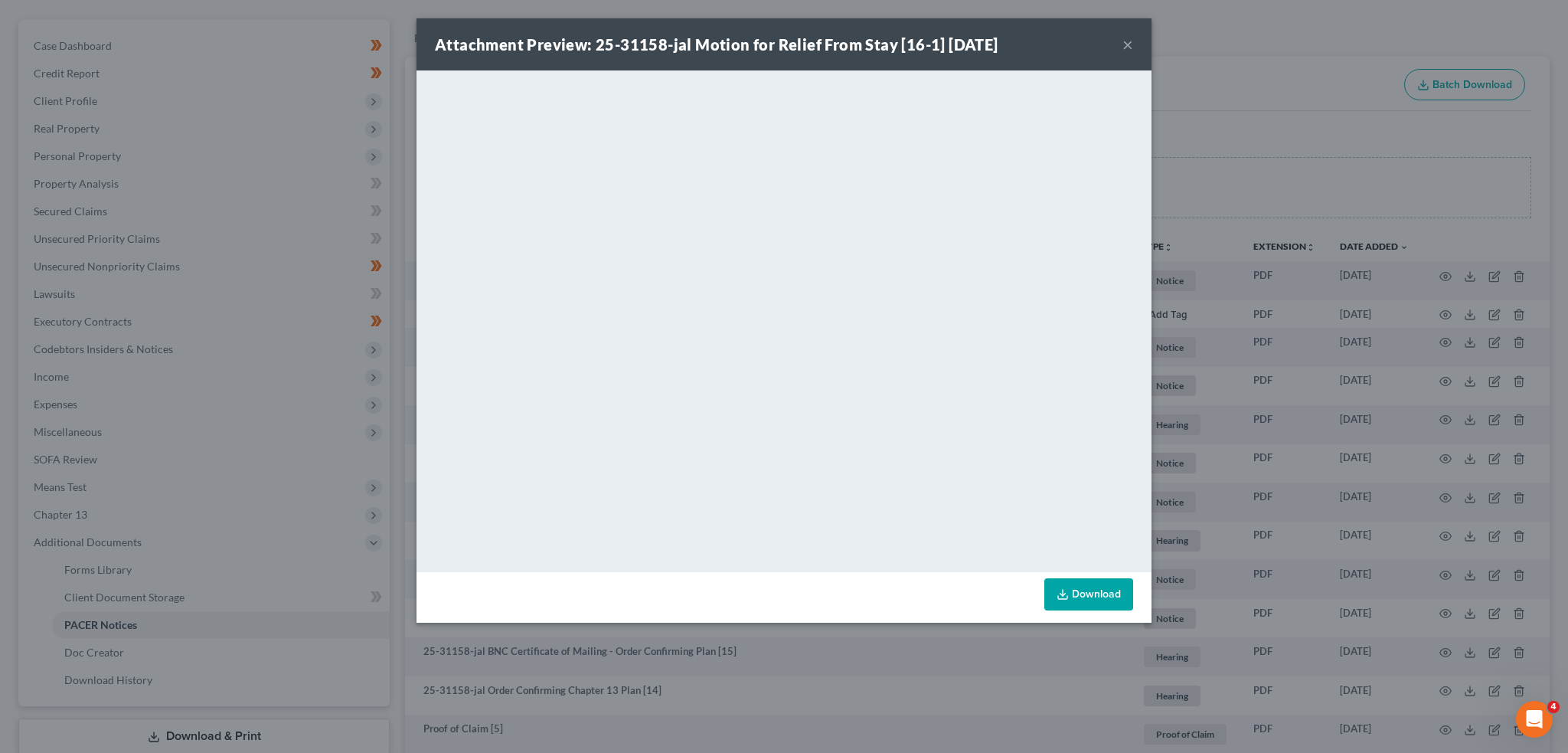
drag, startPoint x: 1126, startPoint y: 44, endPoint x: 1148, endPoint y: 140, distance: 98.5
click at [1126, 44] on button "×" at bounding box center [1127, 44] width 11 height 18
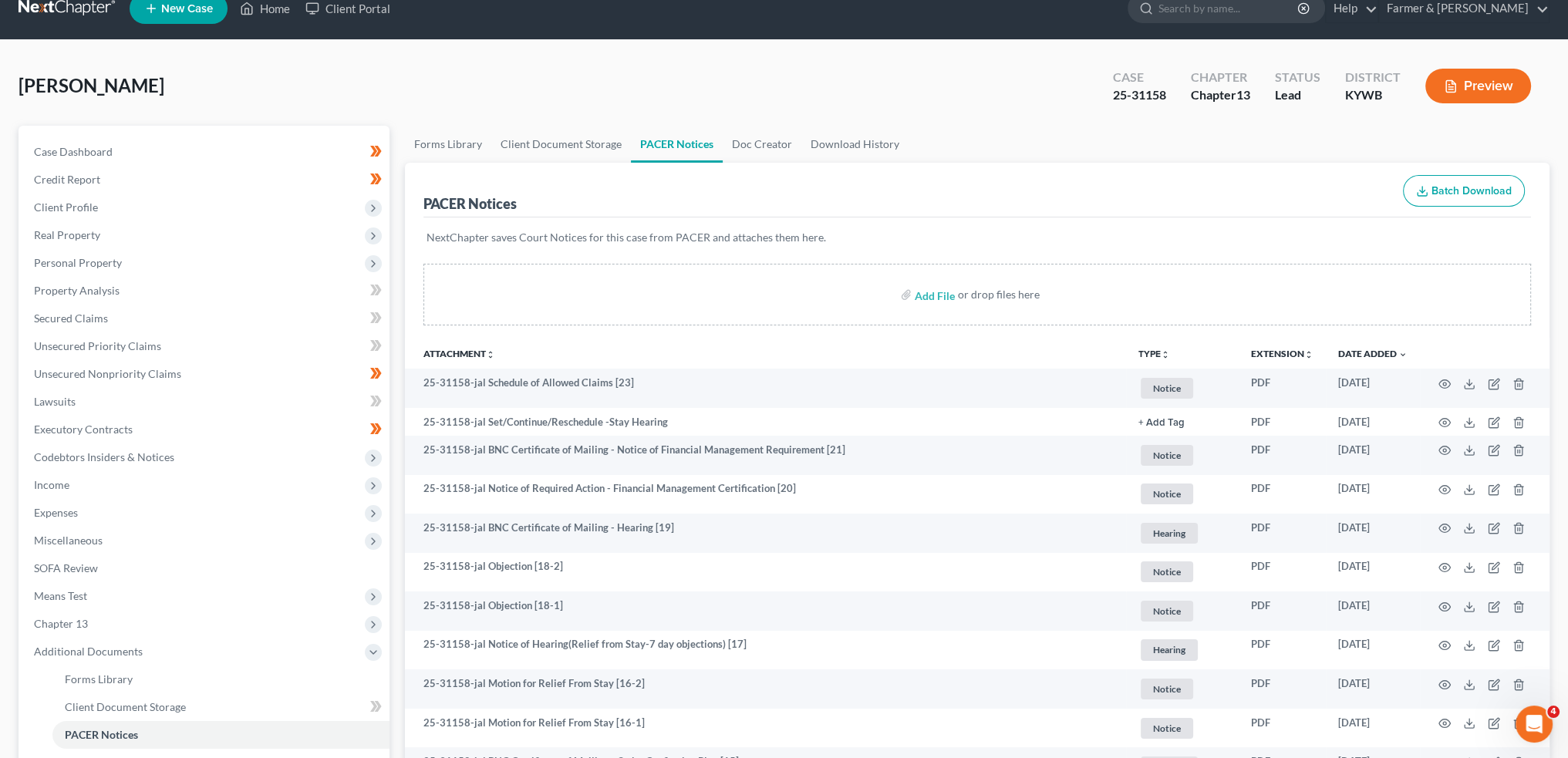
scroll to position [0, 0]
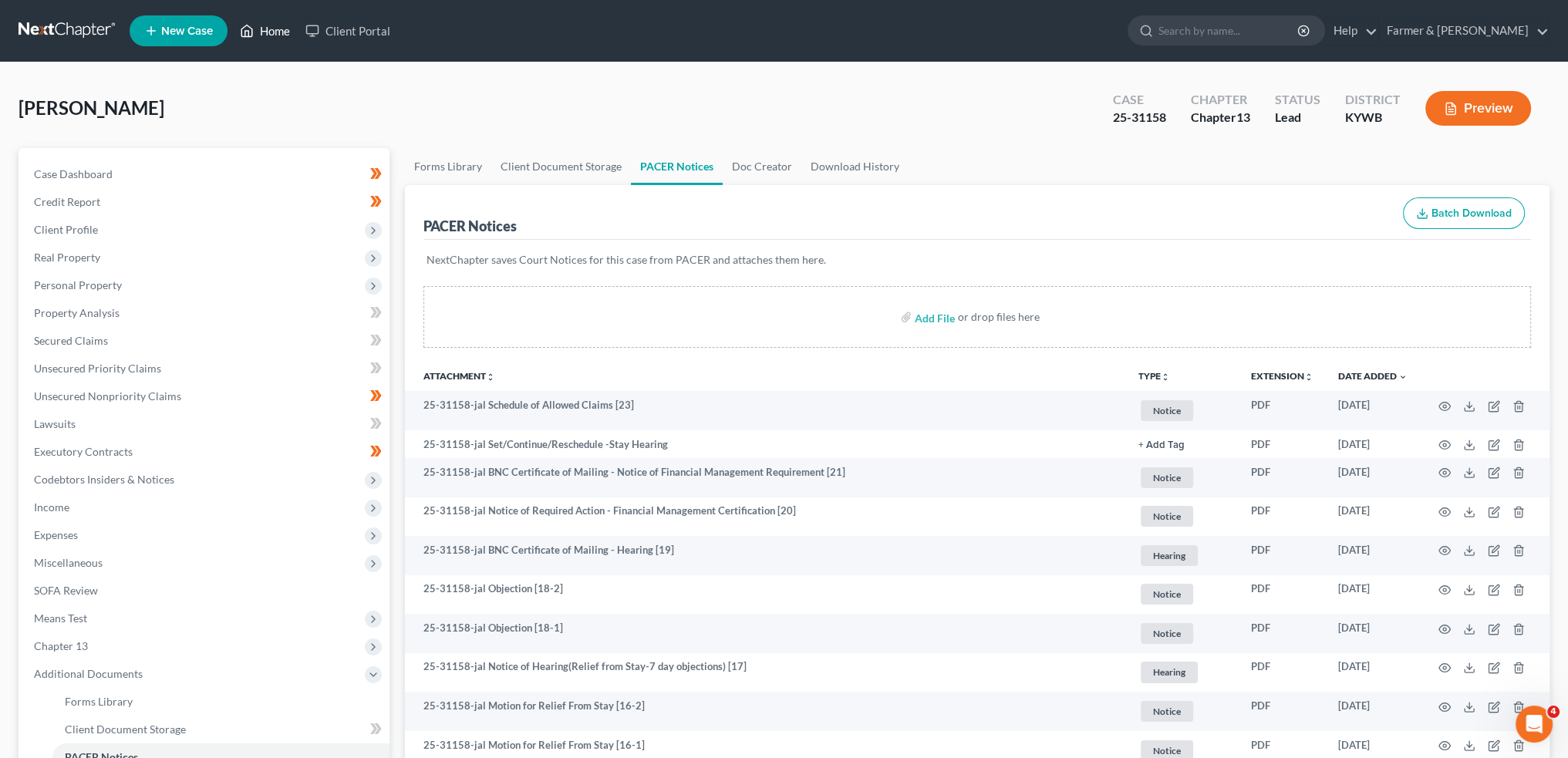
click at [264, 24] on link "Home" at bounding box center [265, 31] width 65 height 28
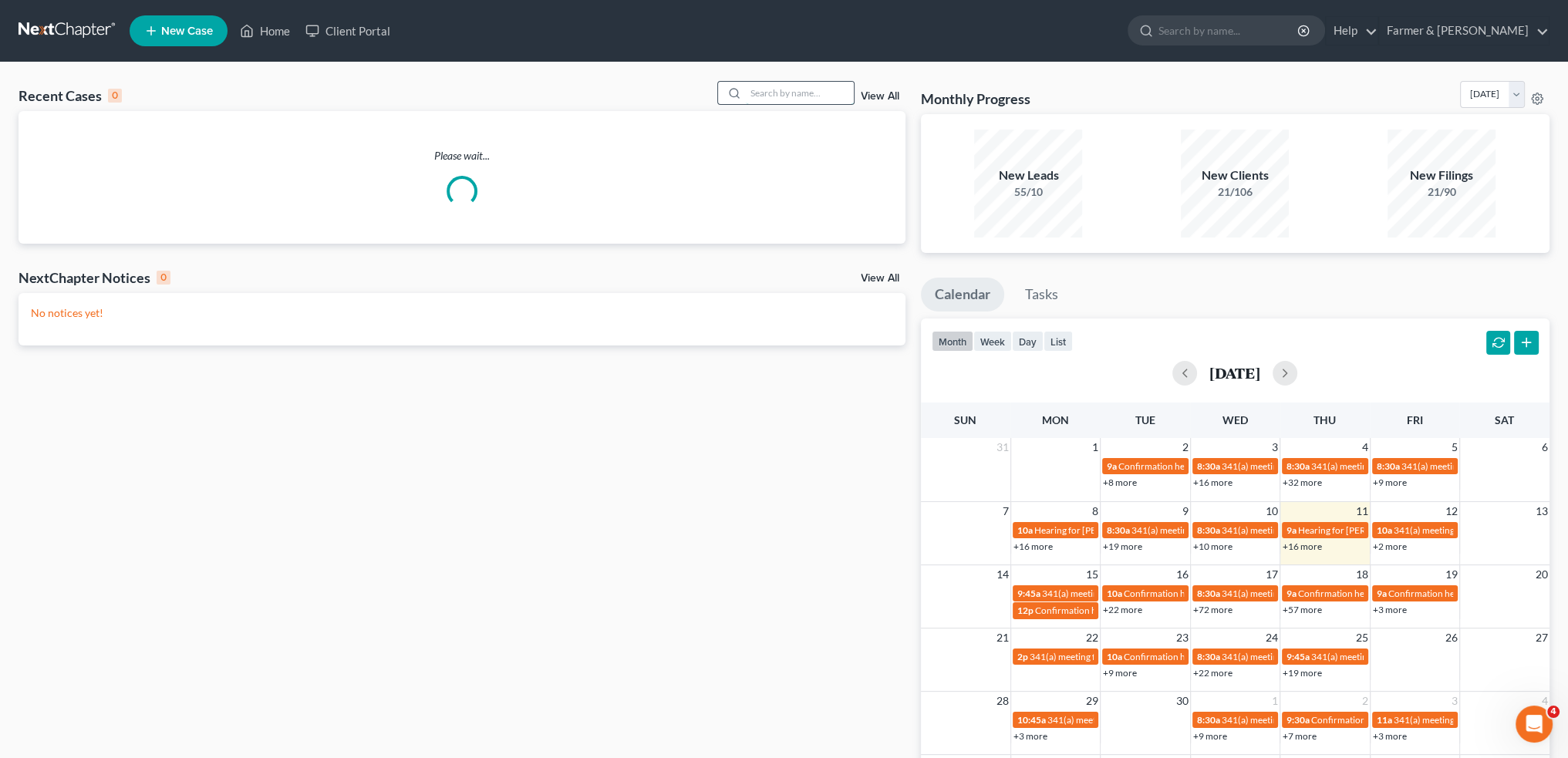
click at [786, 93] on input "search" at bounding box center [800, 93] width 108 height 22
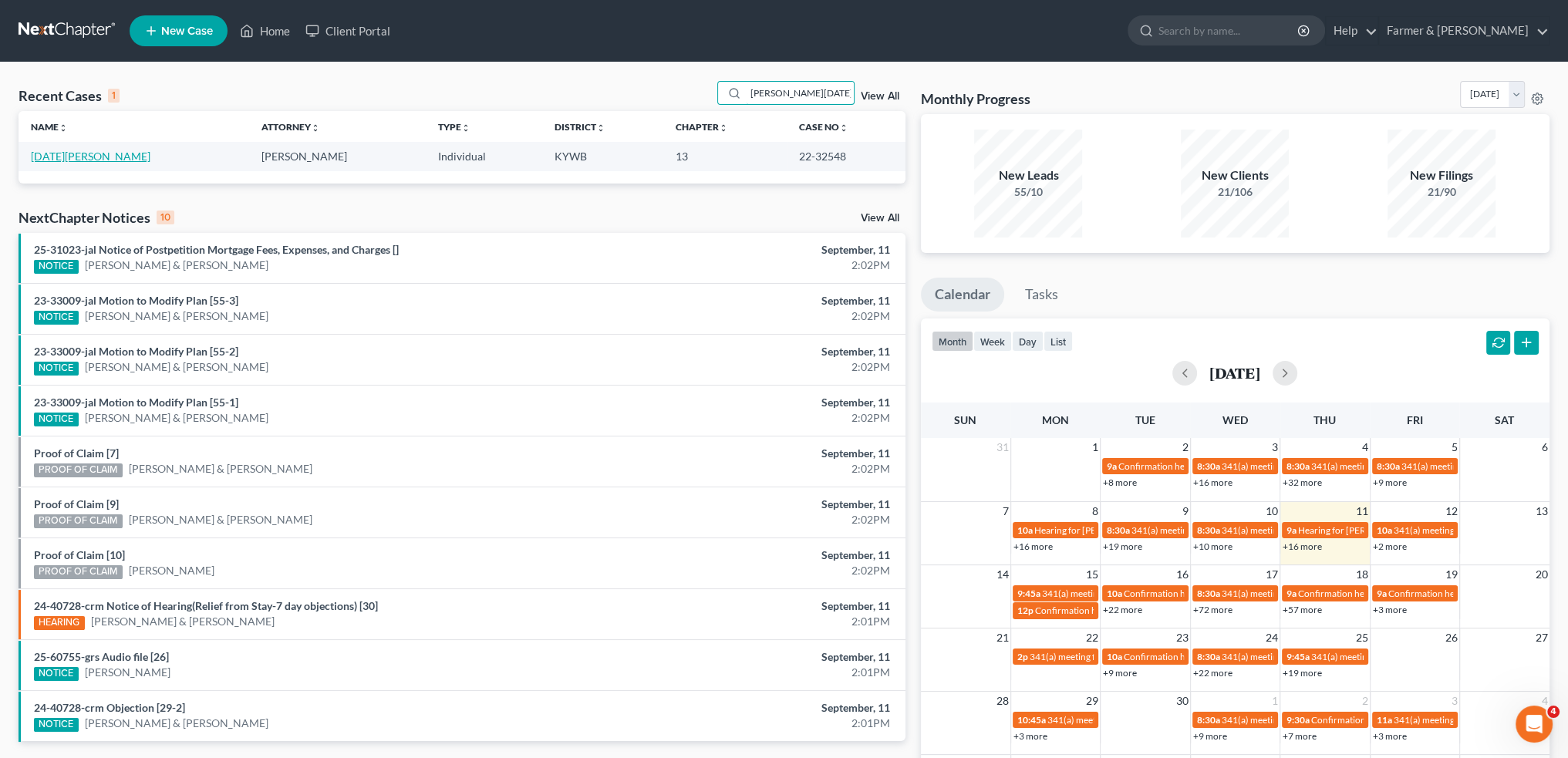
type input "tommy noel"
click at [68, 155] on link "Noel, Tommy" at bounding box center [90, 156] width 120 height 13
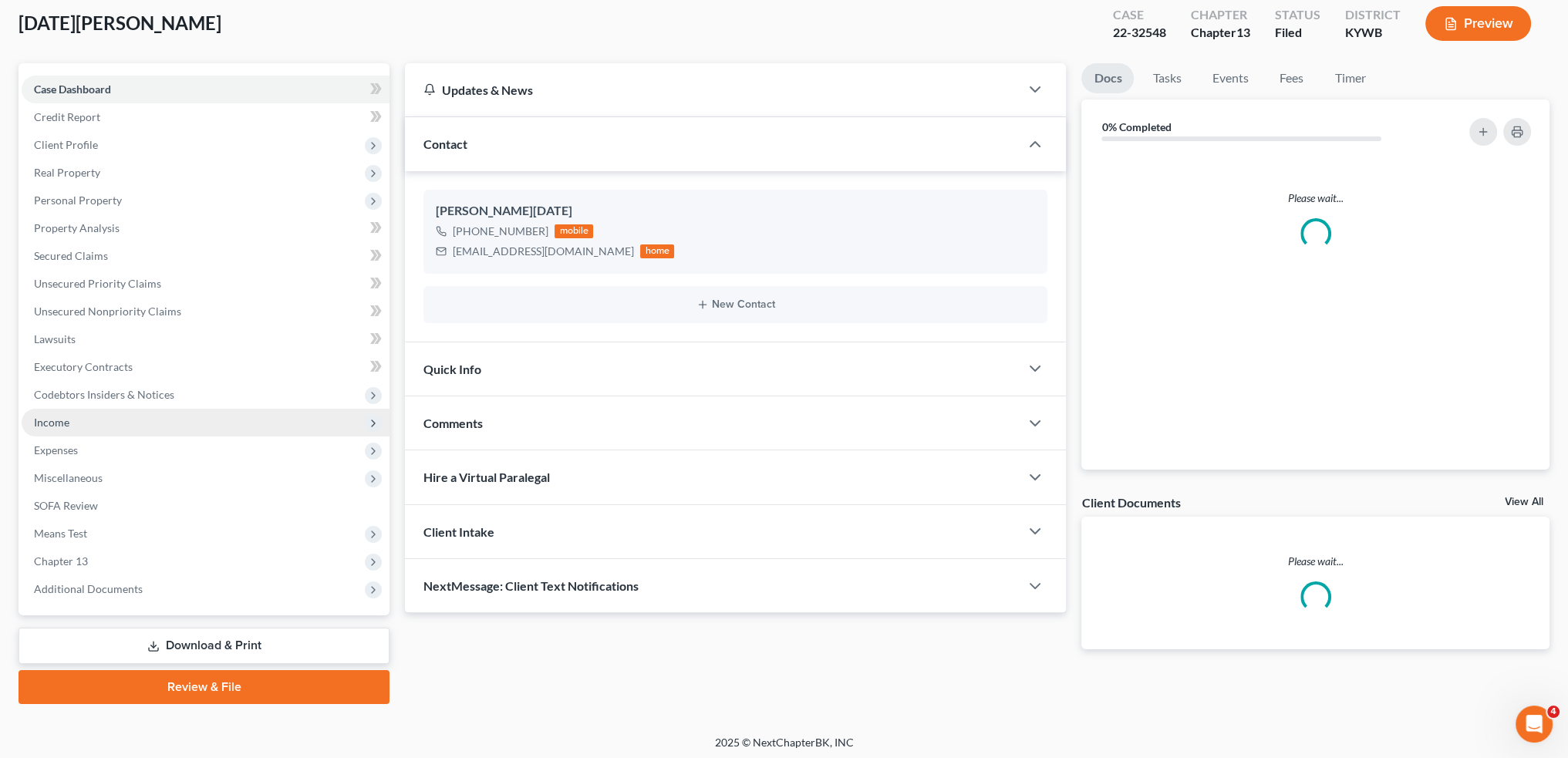
scroll to position [88, 0]
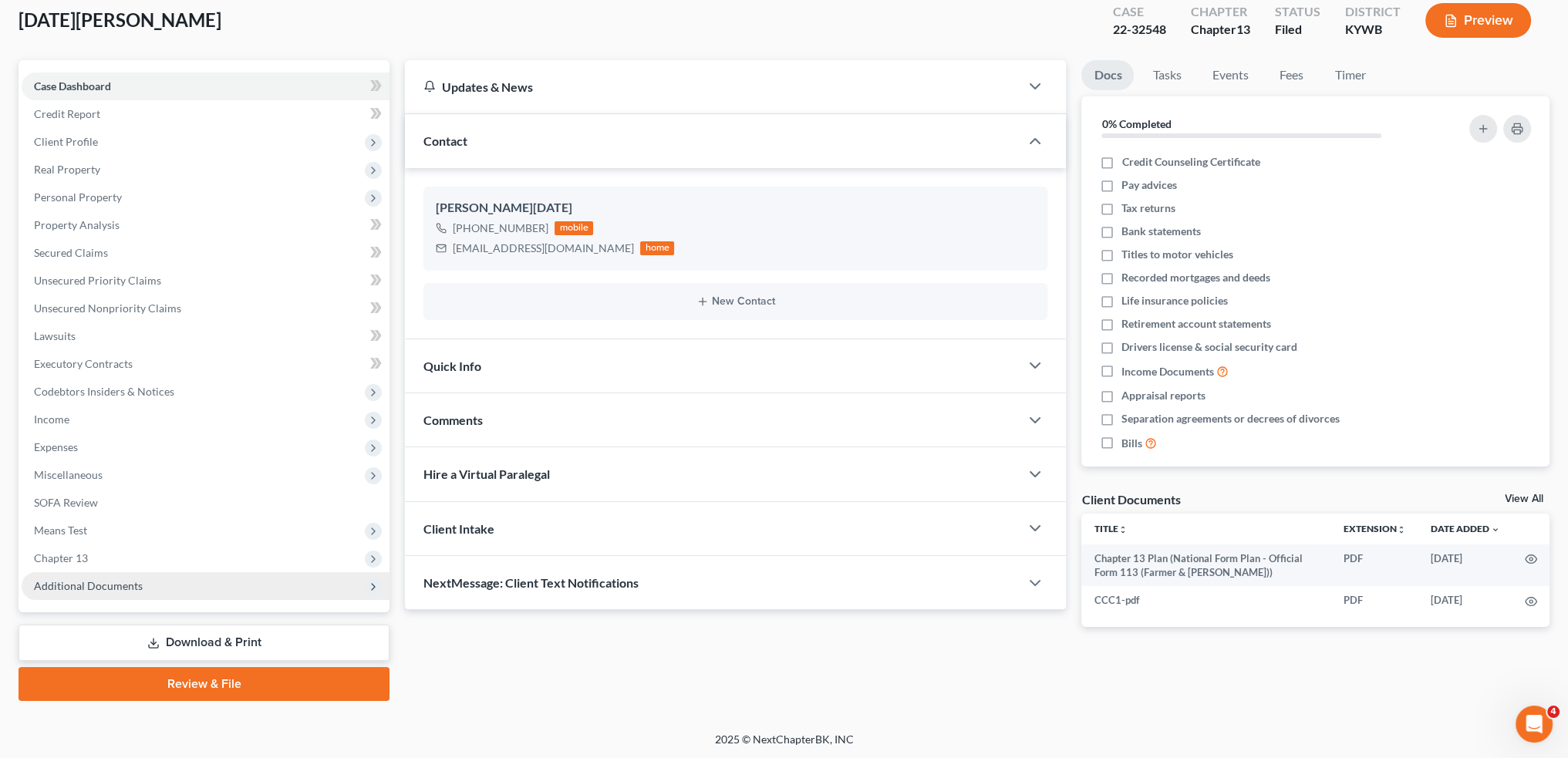
click at [132, 588] on span "Additional Documents" at bounding box center [88, 585] width 109 height 13
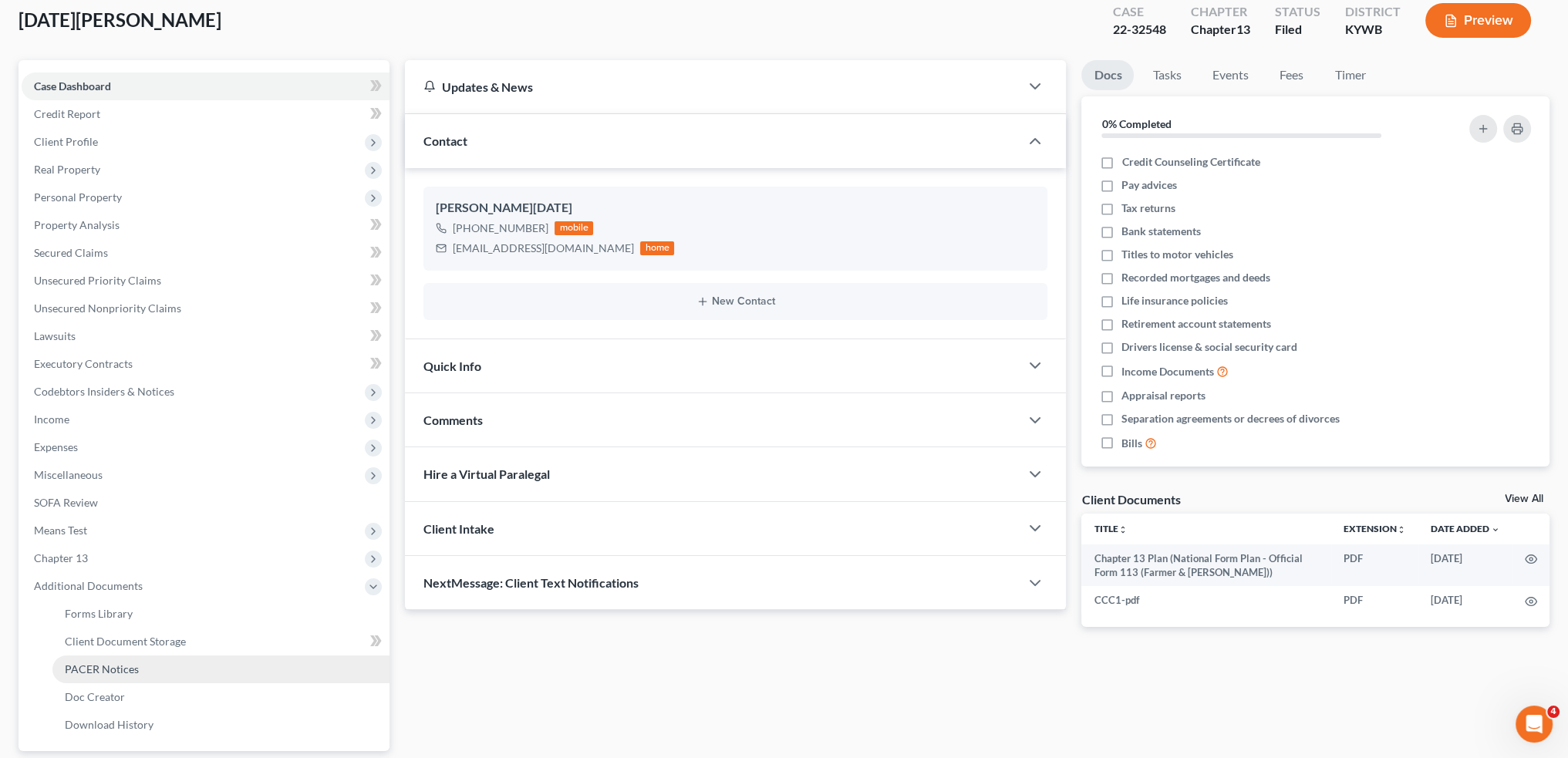
click at [117, 674] on span "PACER Notices" at bounding box center [102, 669] width 74 height 13
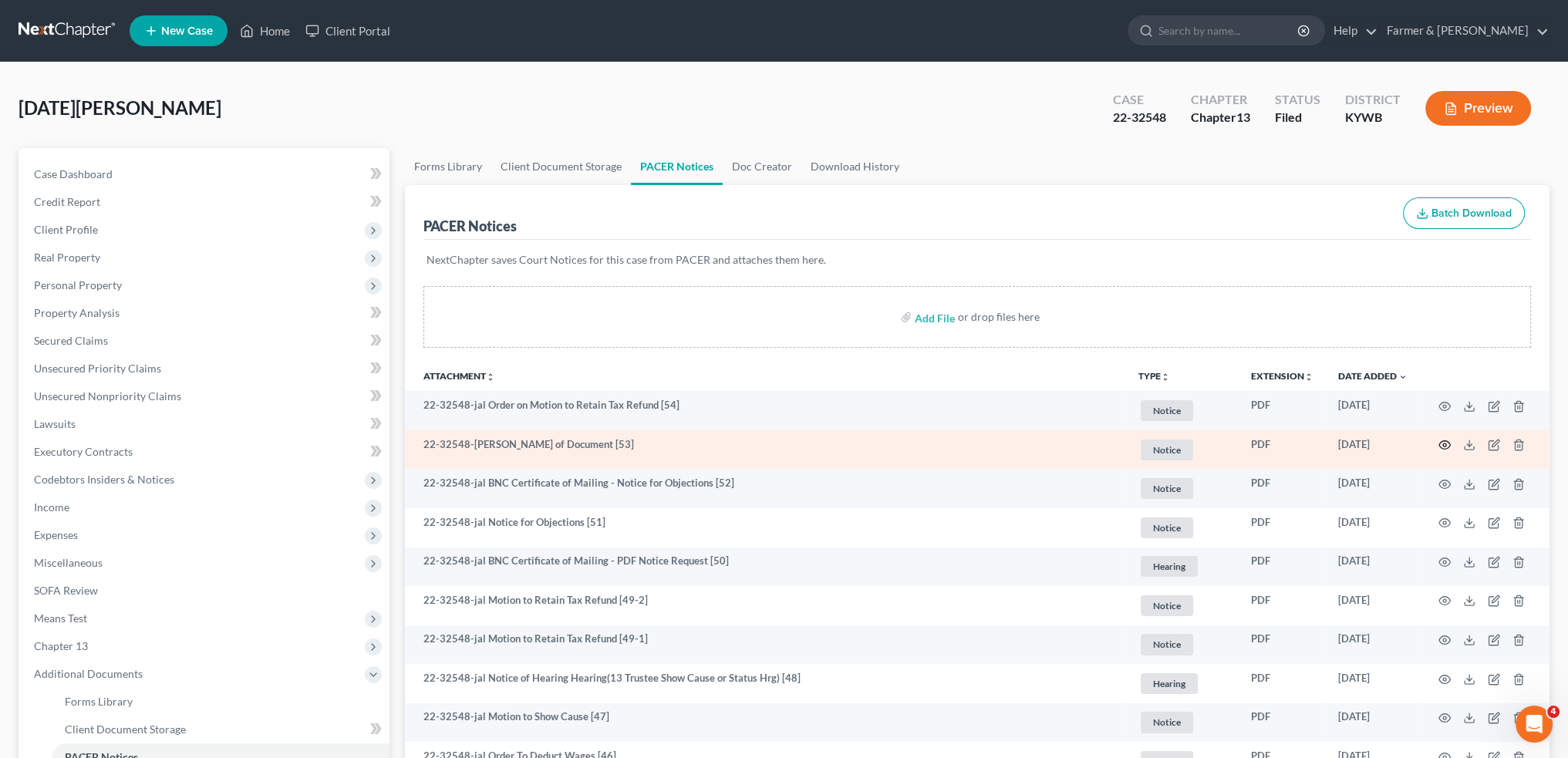
click at [1444, 441] on icon "button" at bounding box center [1445, 445] width 12 height 12
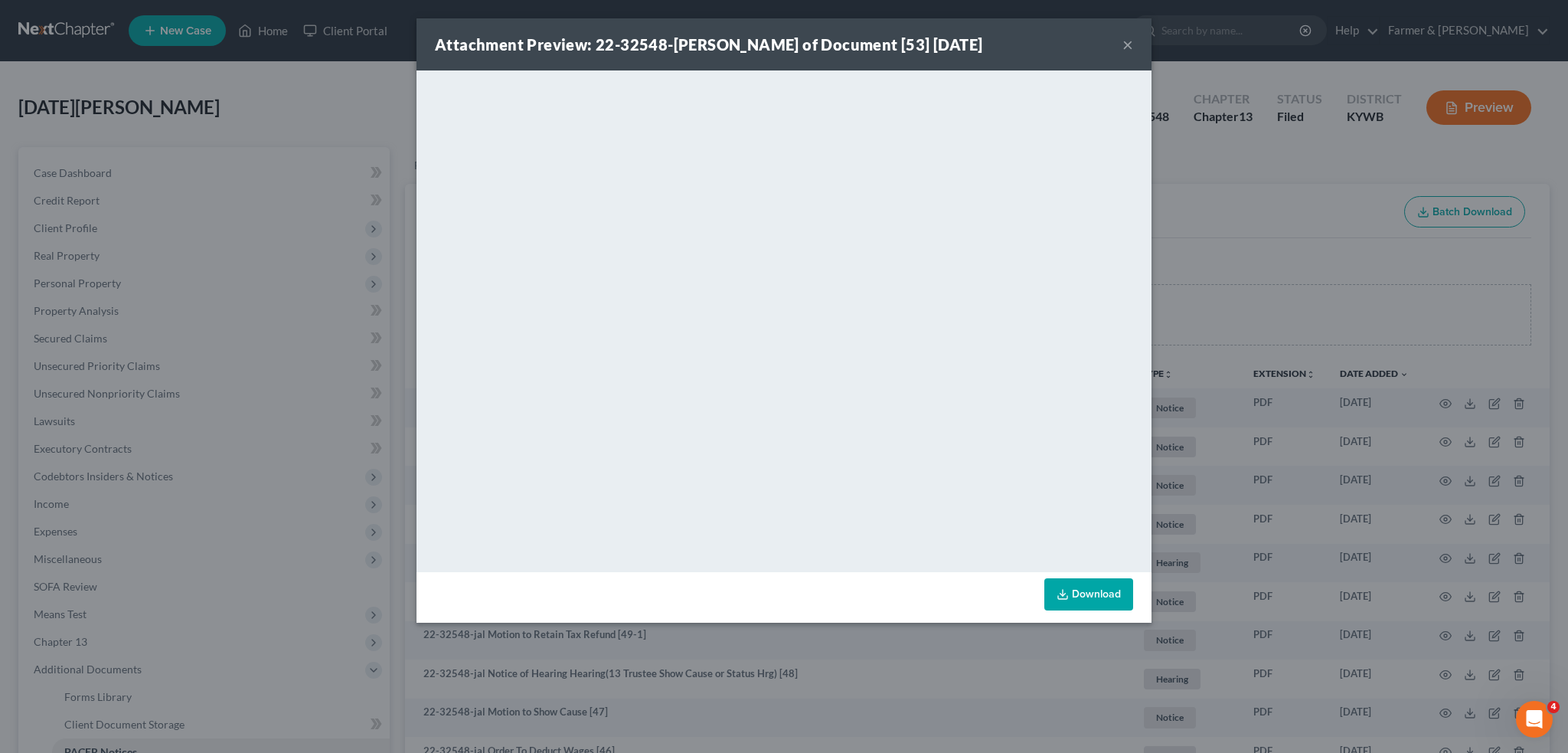
drag, startPoint x: 1127, startPoint y: 43, endPoint x: 271, endPoint y: 55, distance: 856.1
click at [1127, 43] on button "×" at bounding box center [1127, 44] width 11 height 18
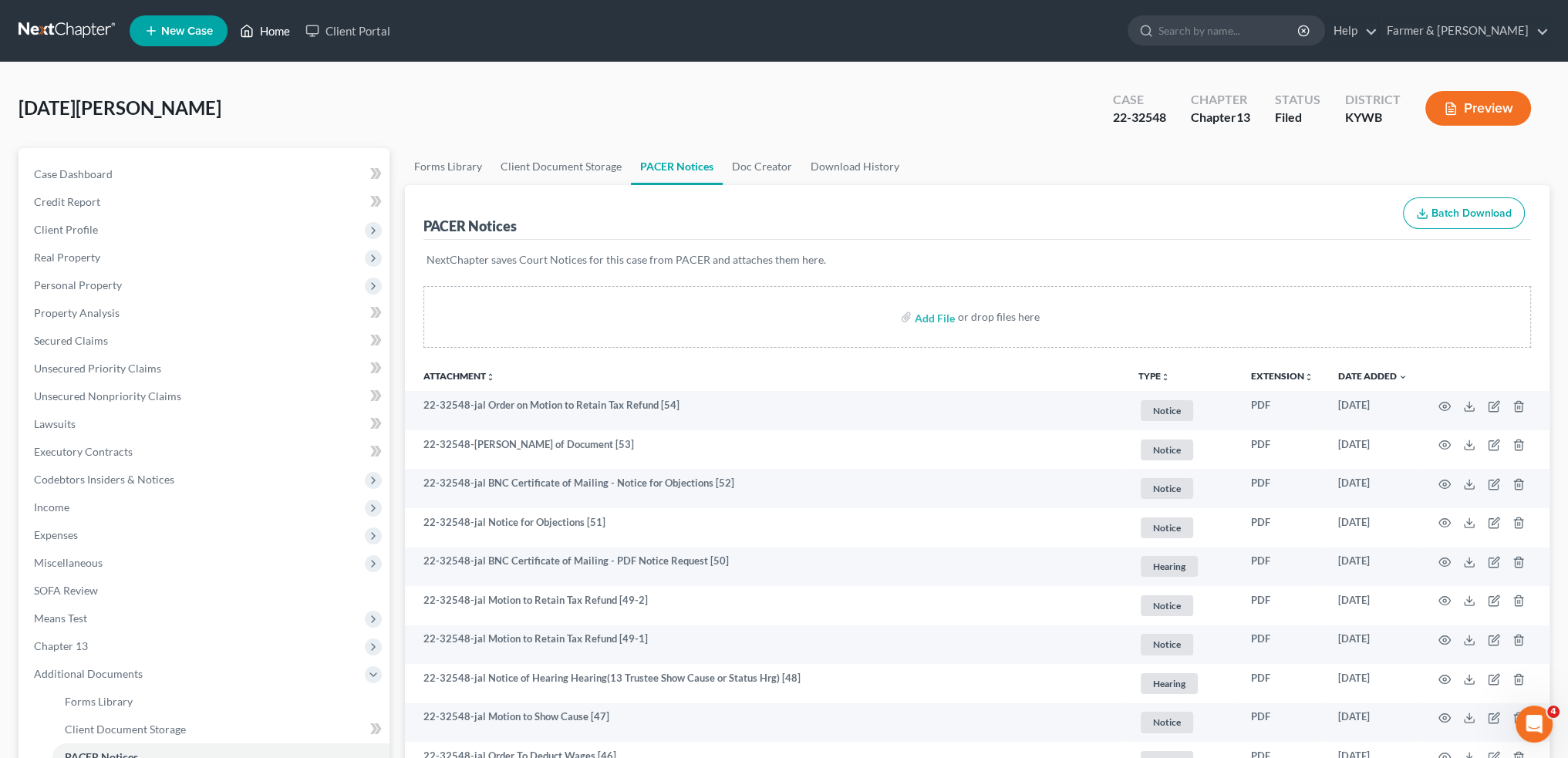
click at [269, 28] on link "Home" at bounding box center [265, 31] width 65 height 28
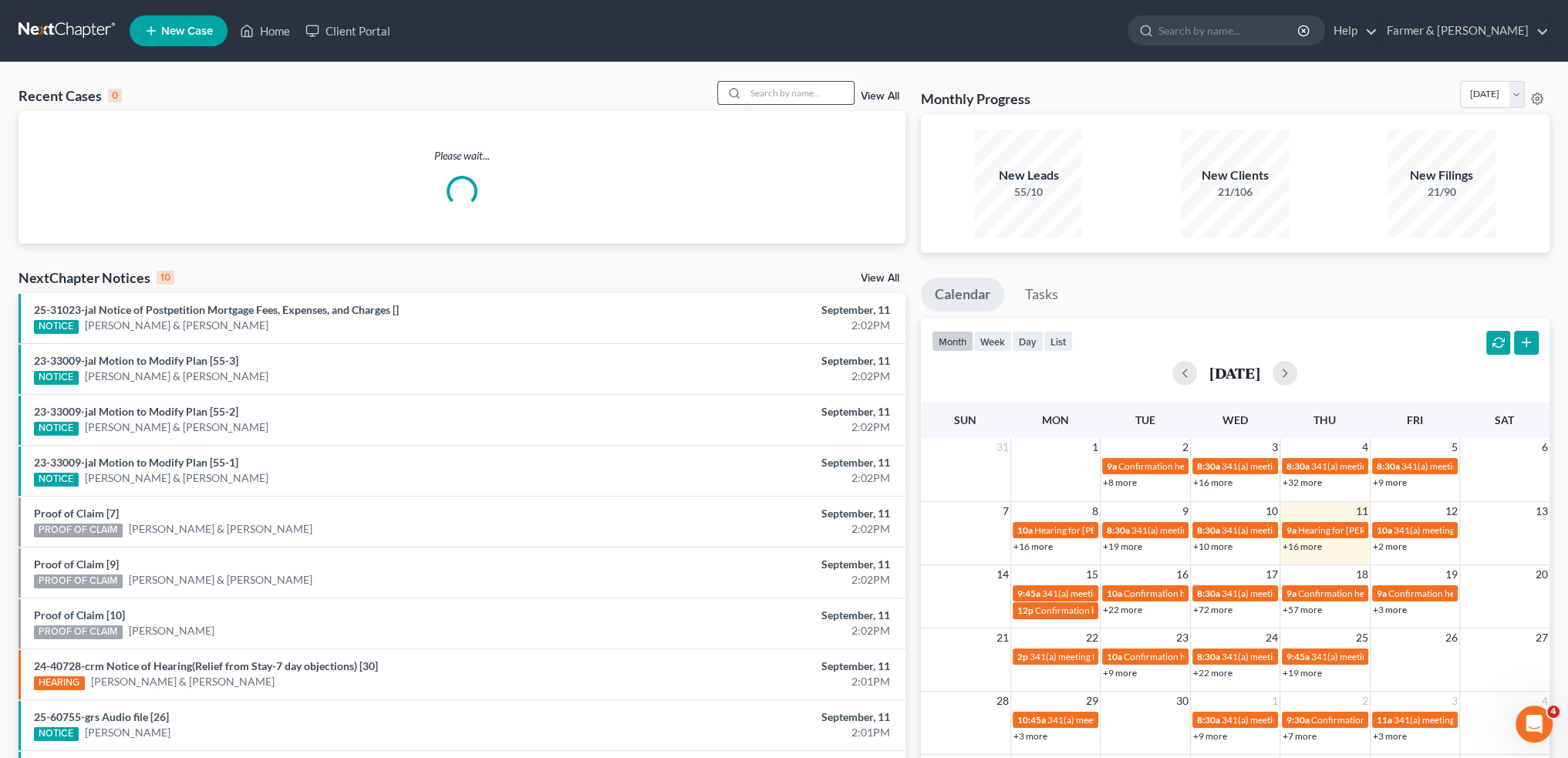
click at [818, 92] on input "search" at bounding box center [800, 93] width 108 height 22
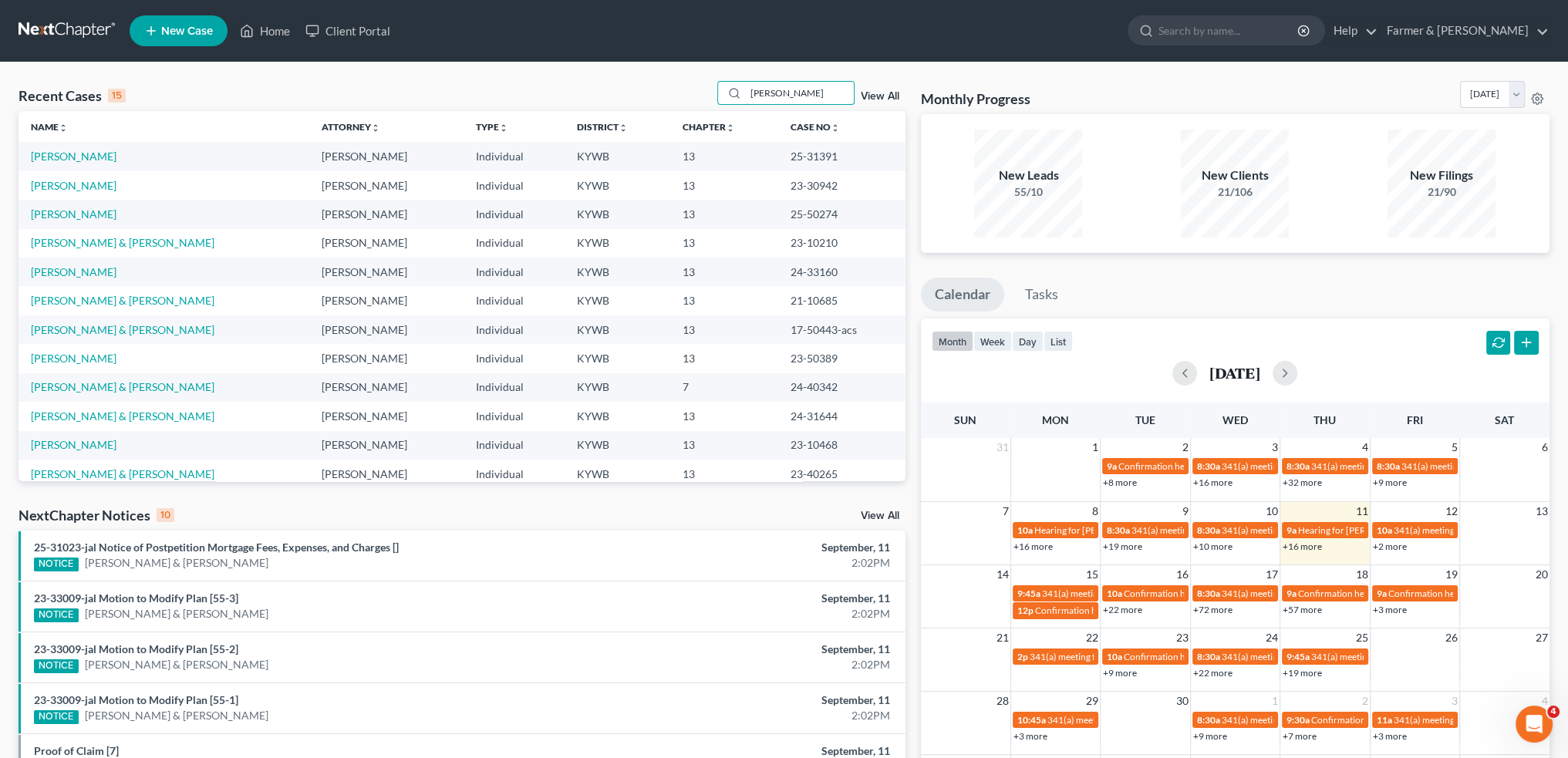
type input "dennis fox"
click at [55, 152] on link "Courtney, James" at bounding box center [74, 156] width 86 height 13
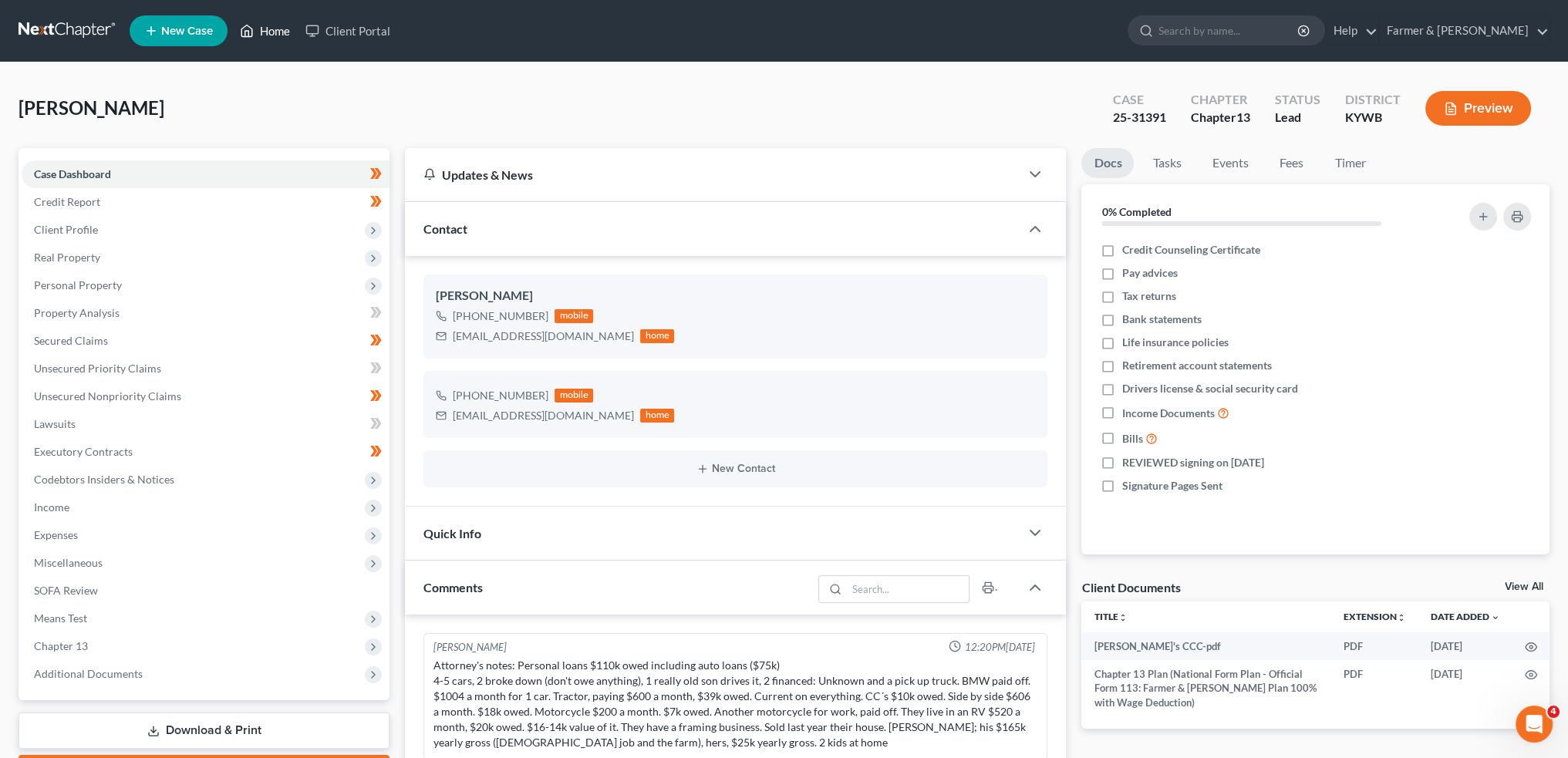
click at [277, 28] on link "Home" at bounding box center [265, 31] width 65 height 28
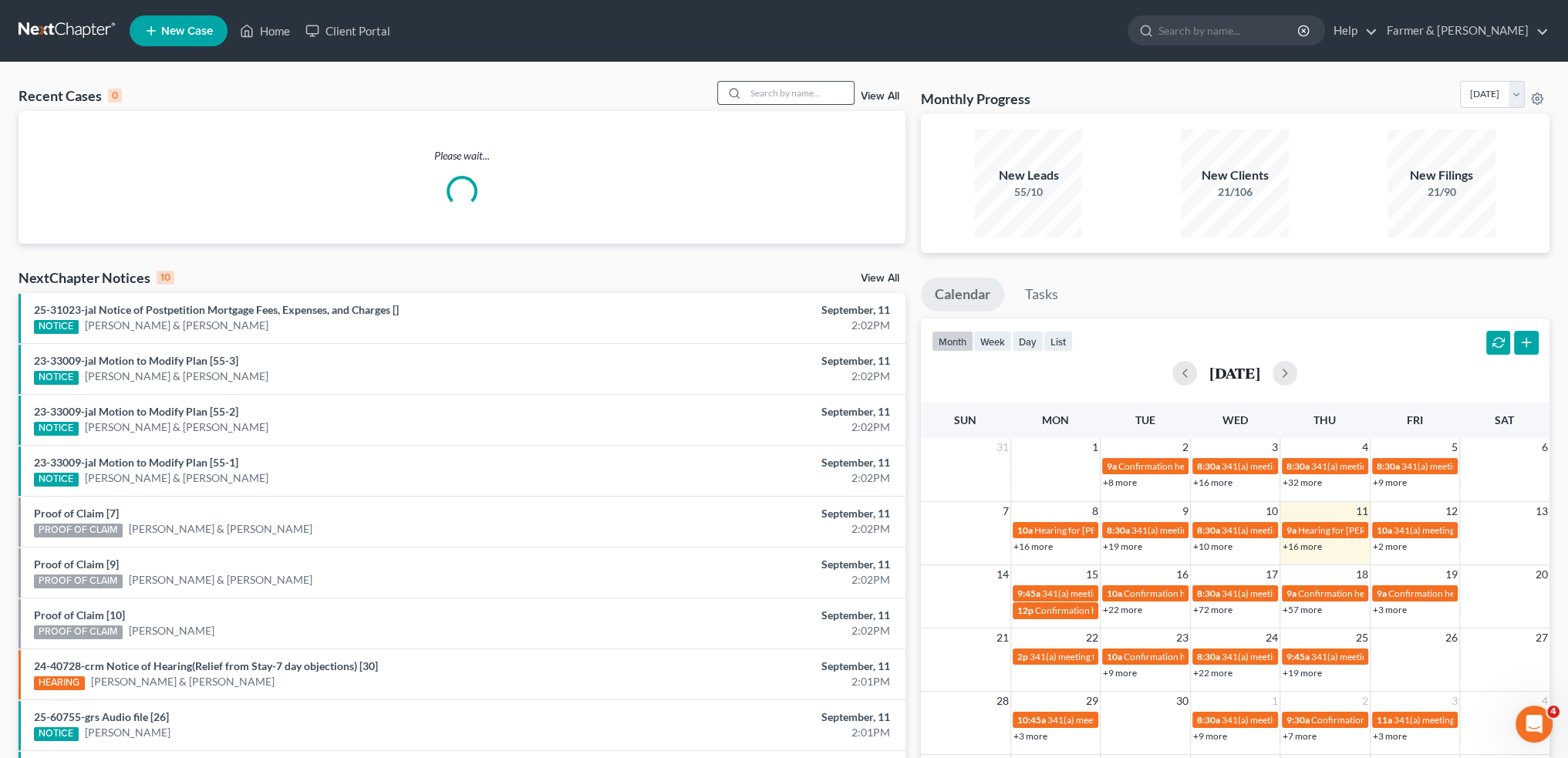
click at [815, 94] on input "search" at bounding box center [800, 93] width 108 height 22
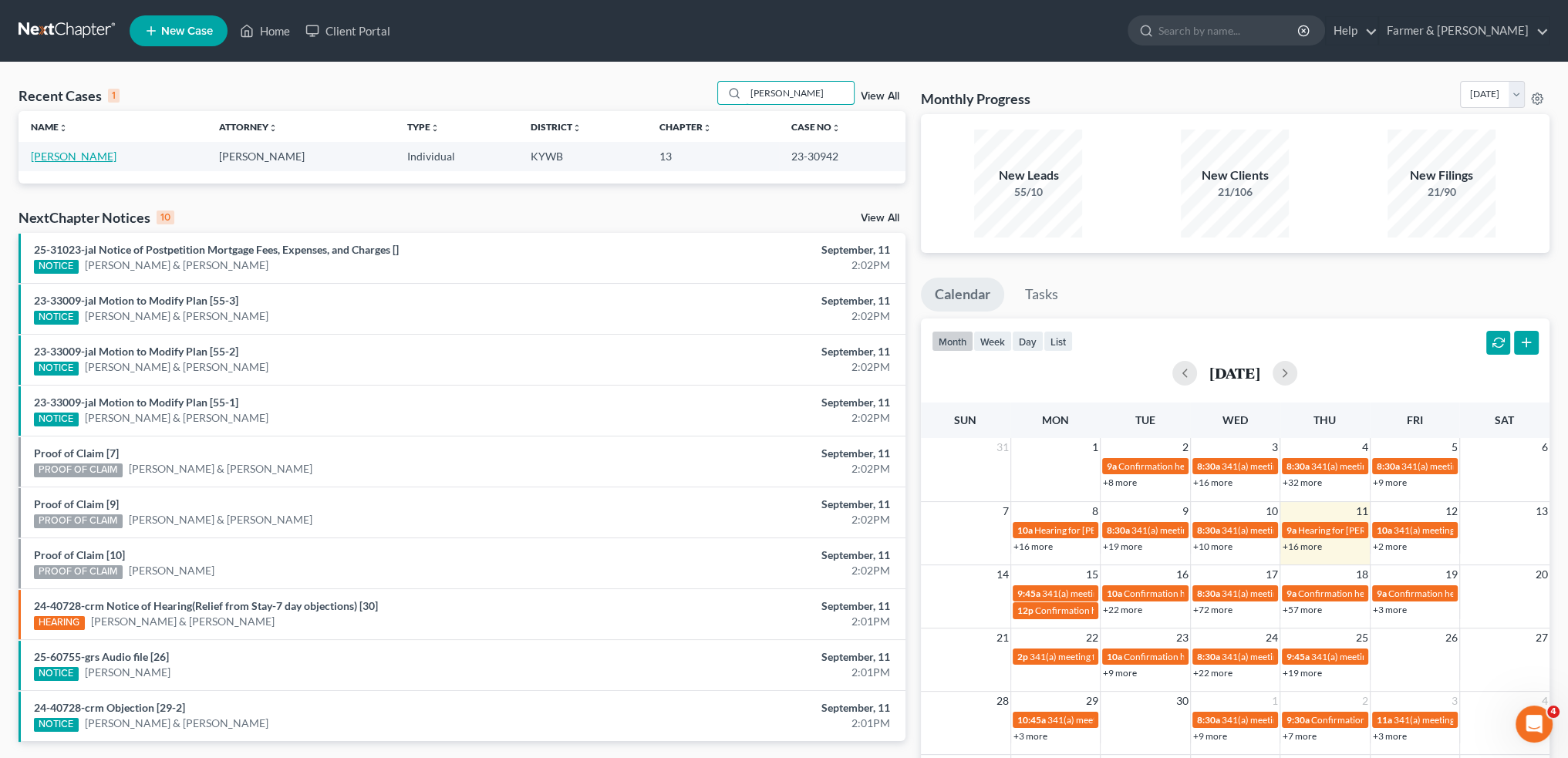
type input "dennis fox"
click at [64, 157] on link "Fox, Dennis" at bounding box center [74, 156] width 86 height 13
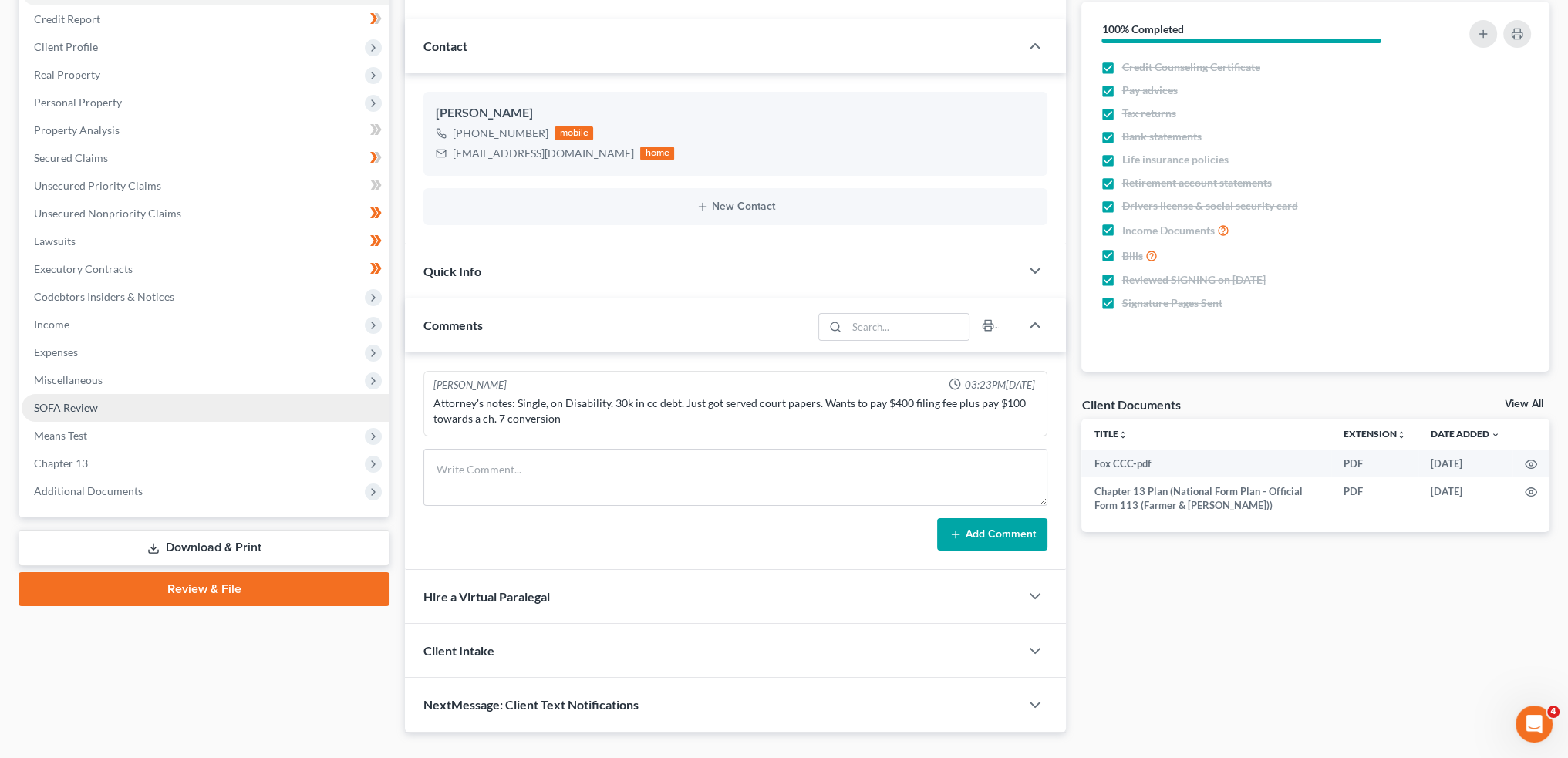
scroll to position [212, 0]
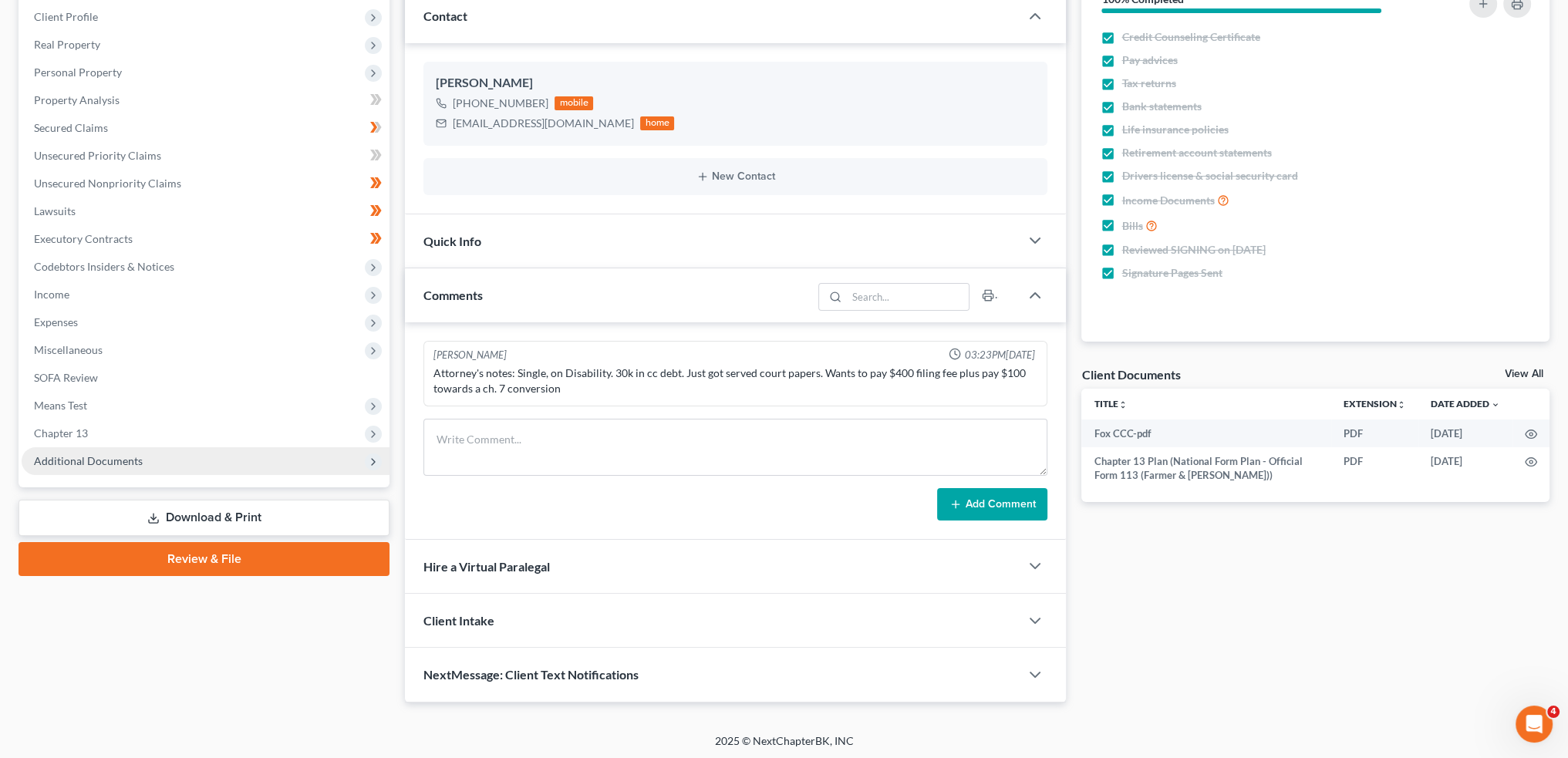
click at [111, 460] on span "Additional Documents" at bounding box center [88, 460] width 109 height 13
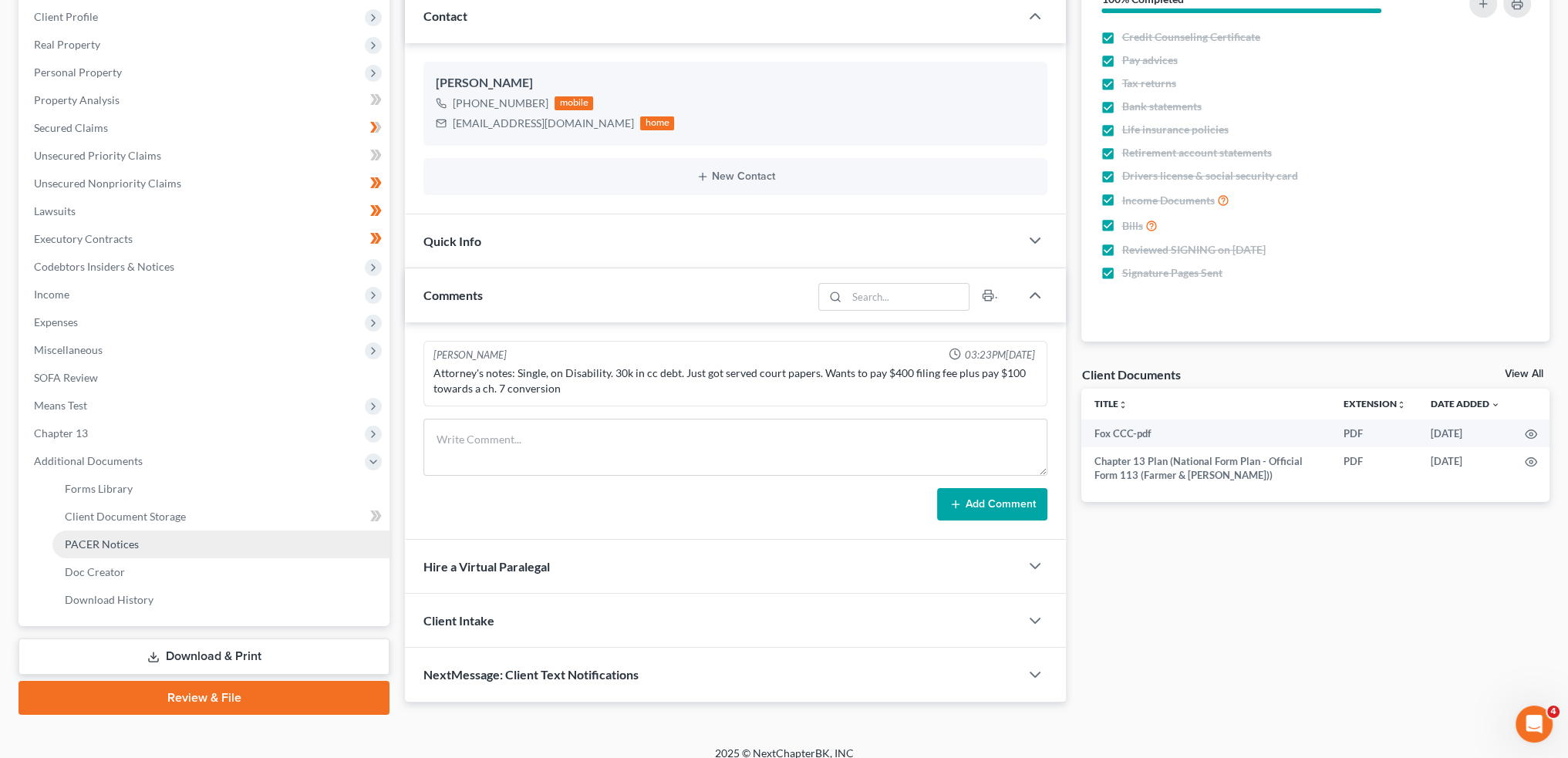
click at [117, 548] on span "PACER Notices" at bounding box center [102, 544] width 74 height 13
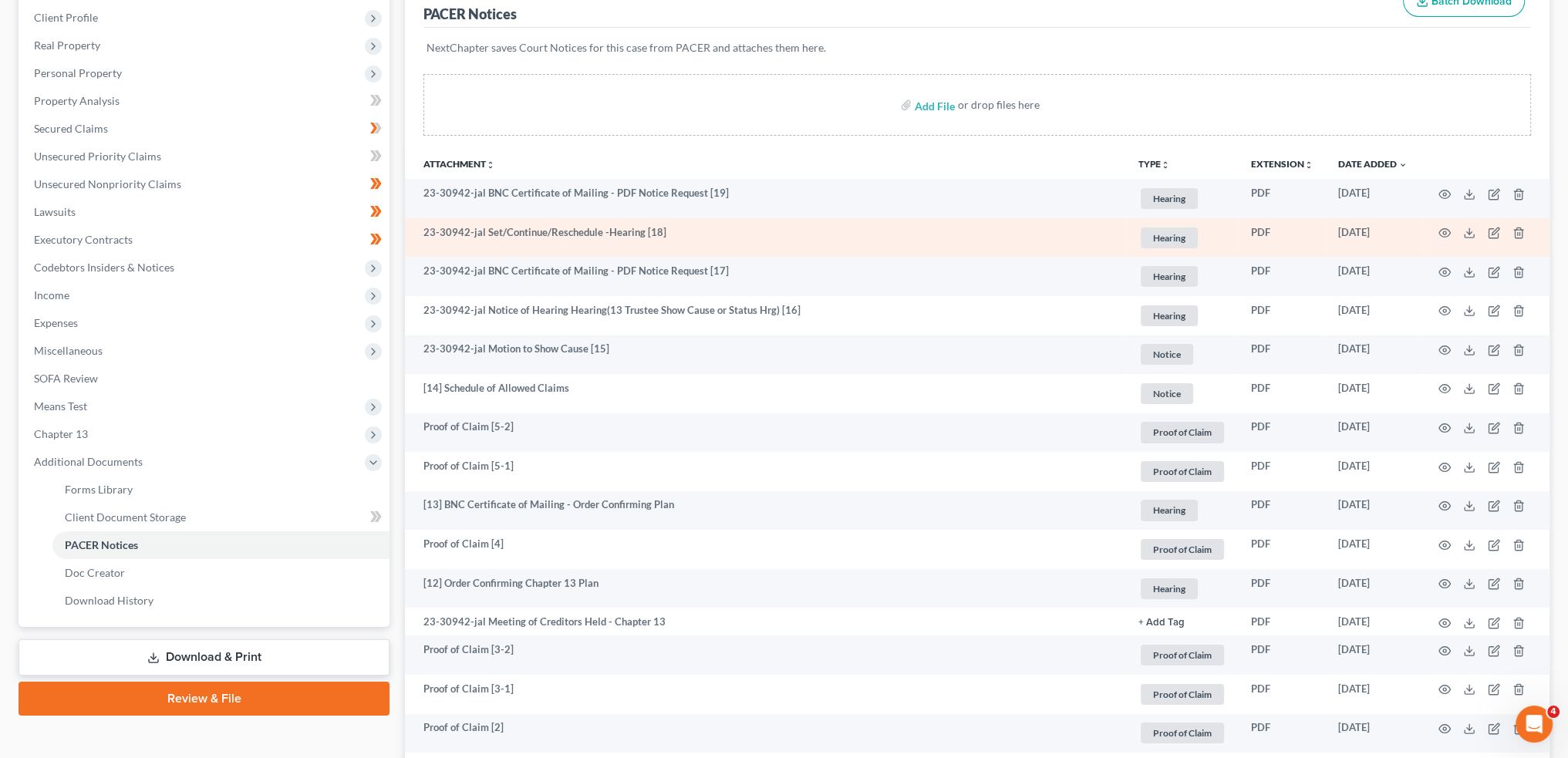
scroll to position [257, 0]
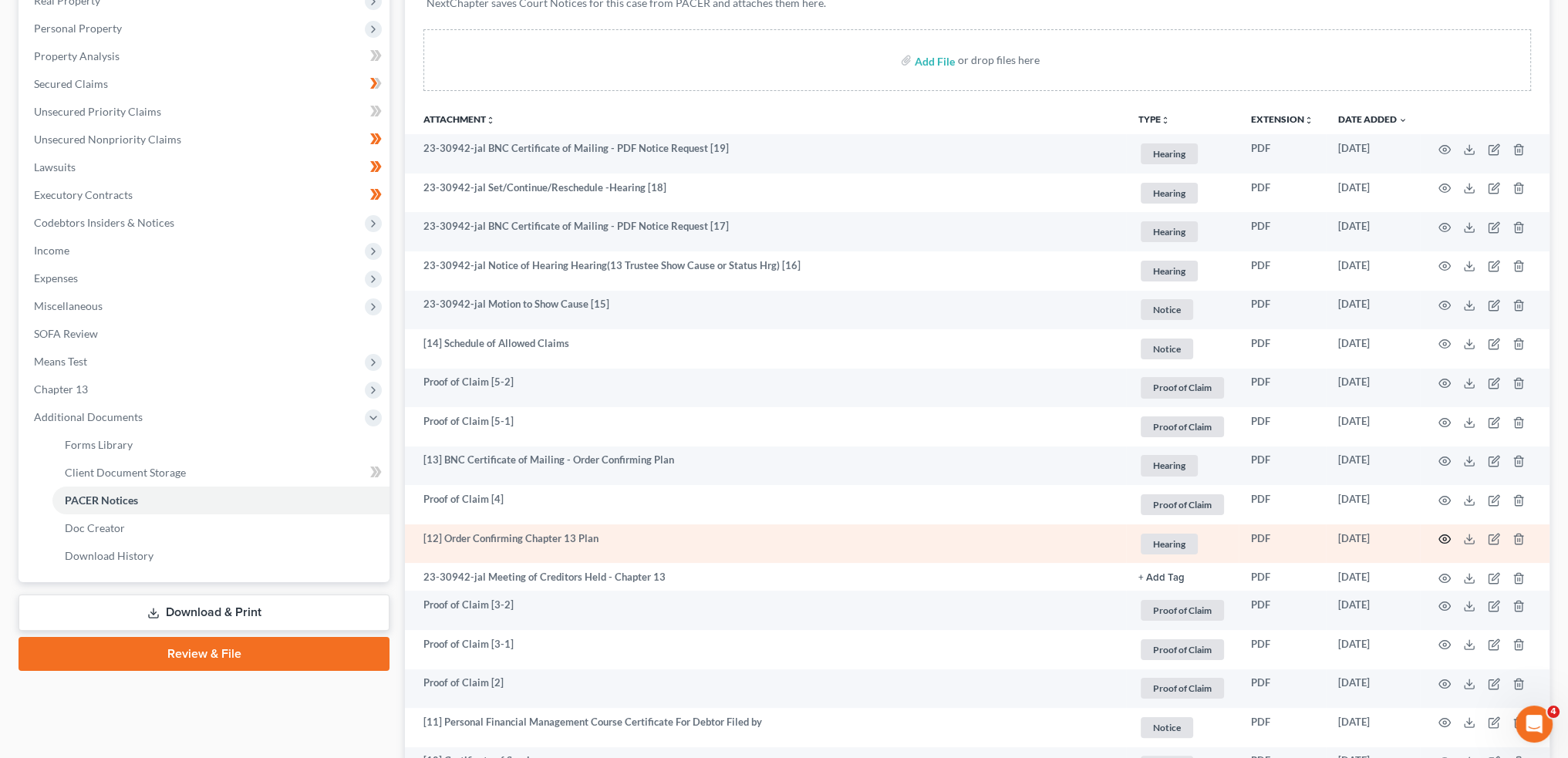
click at [1440, 536] on icon "button" at bounding box center [1445, 539] width 12 height 12
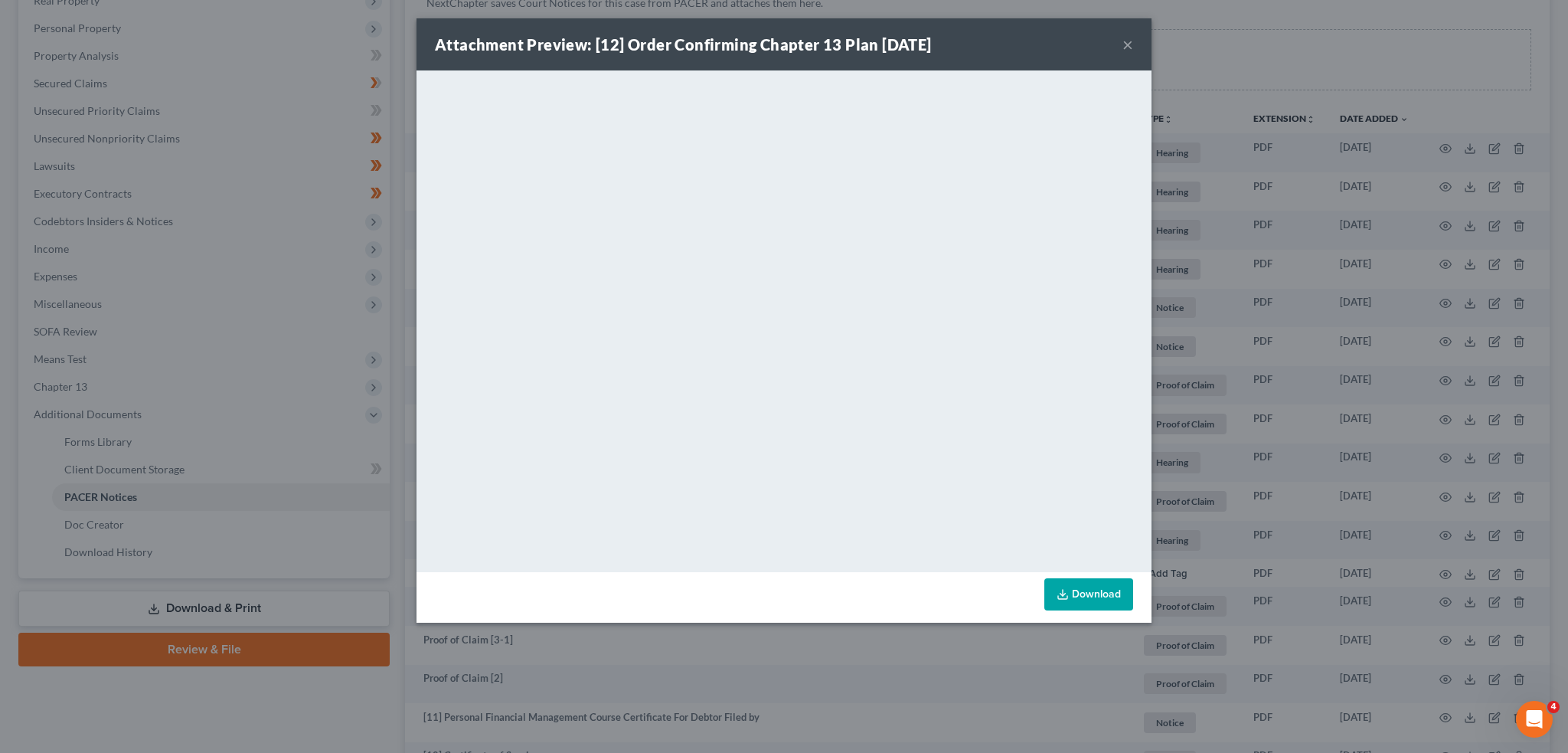
click at [1124, 42] on button "×" at bounding box center [1127, 44] width 11 height 18
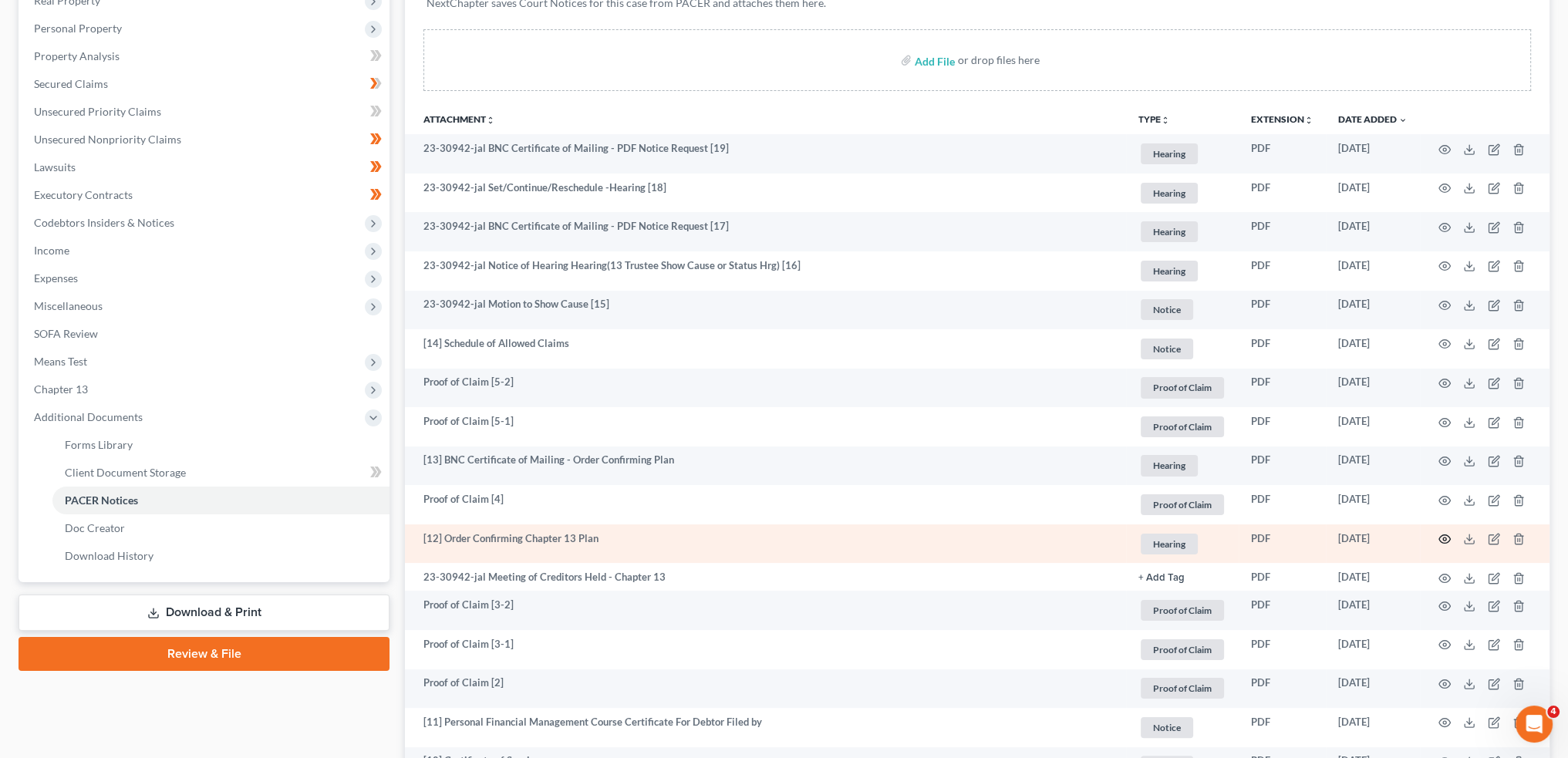
click at [1444, 539] on circle "button" at bounding box center [1445, 539] width 3 height 3
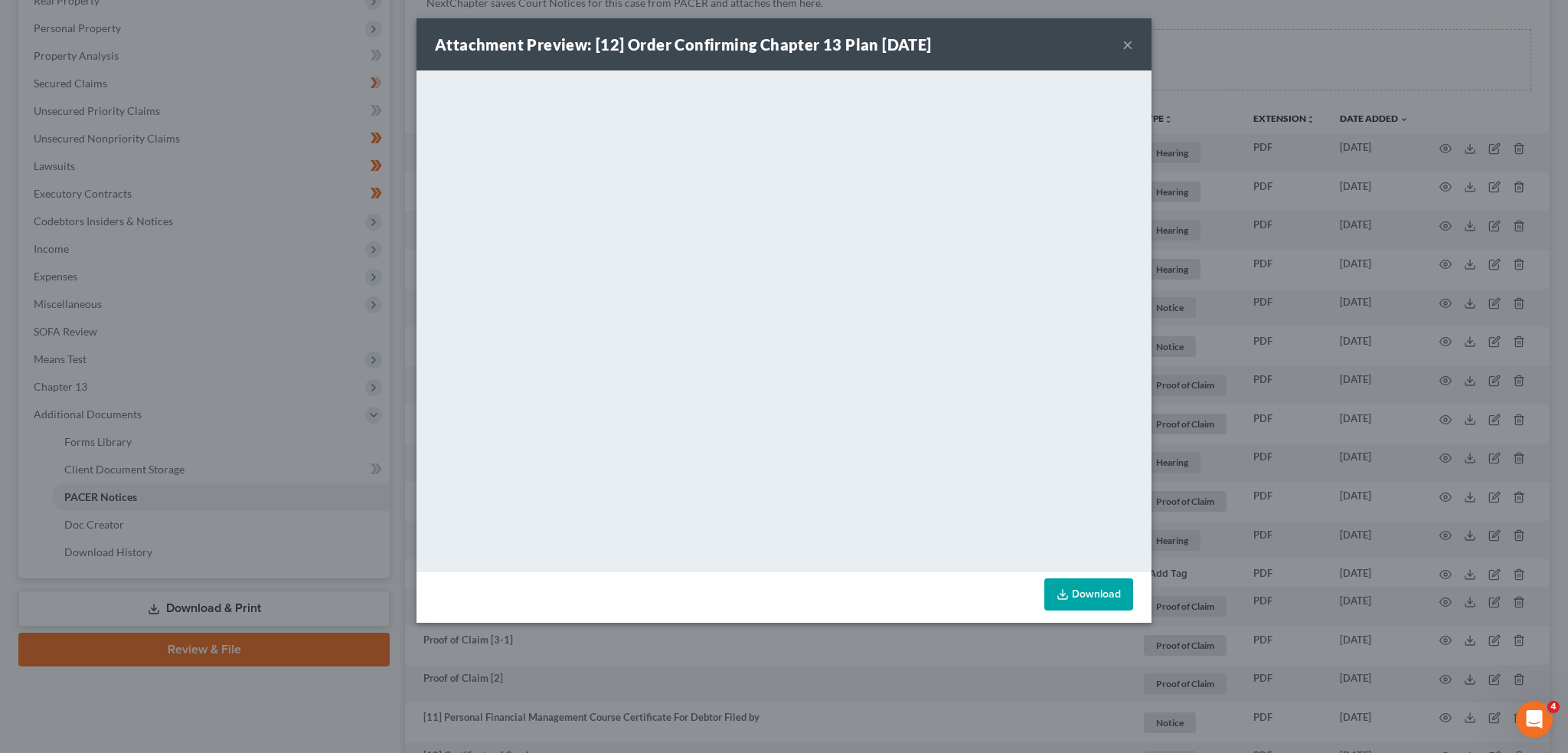
click at [1126, 45] on button "×" at bounding box center [1127, 44] width 11 height 18
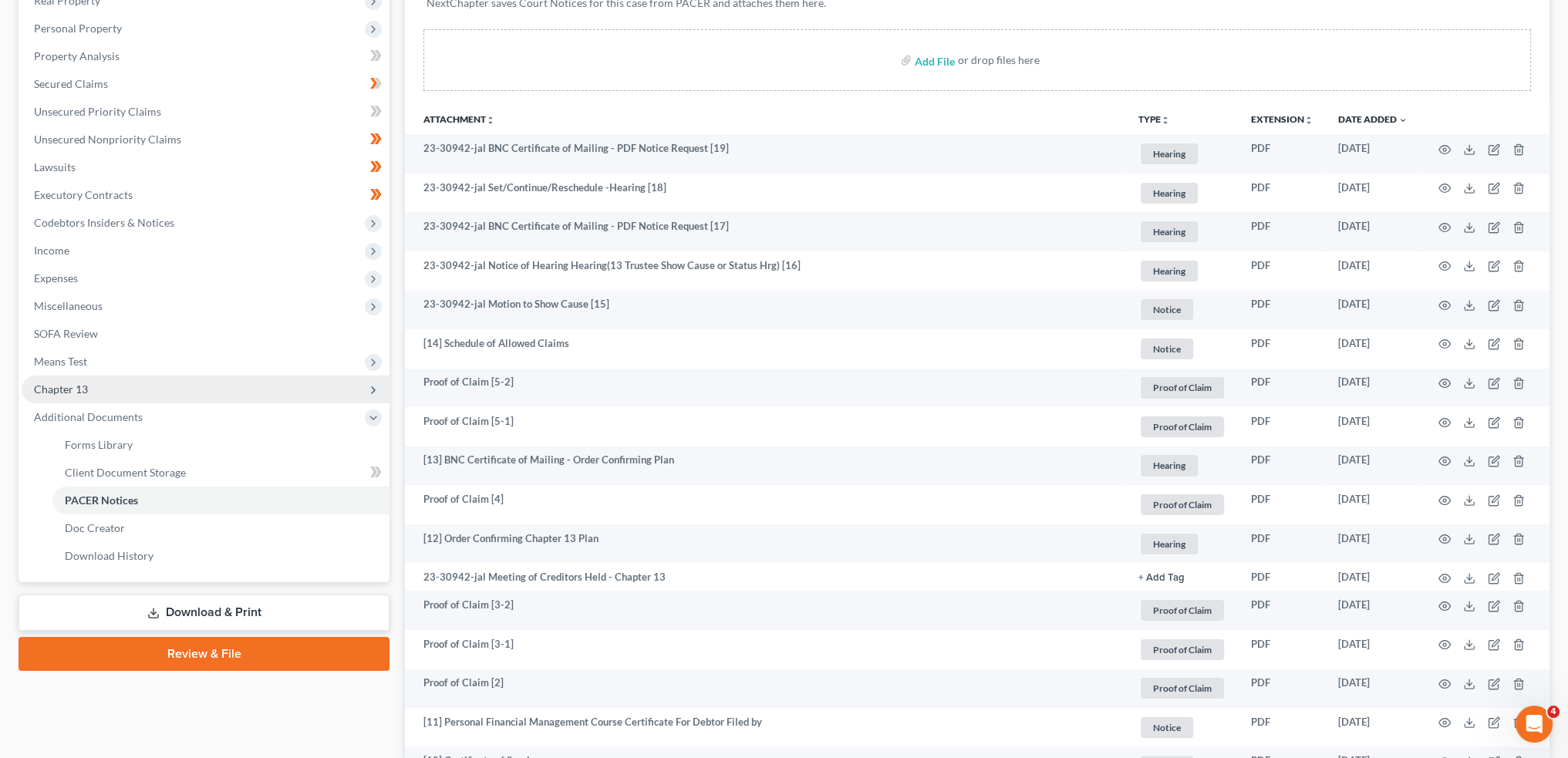
click at [105, 390] on span "Chapter 13" at bounding box center [205, 389] width 368 height 28
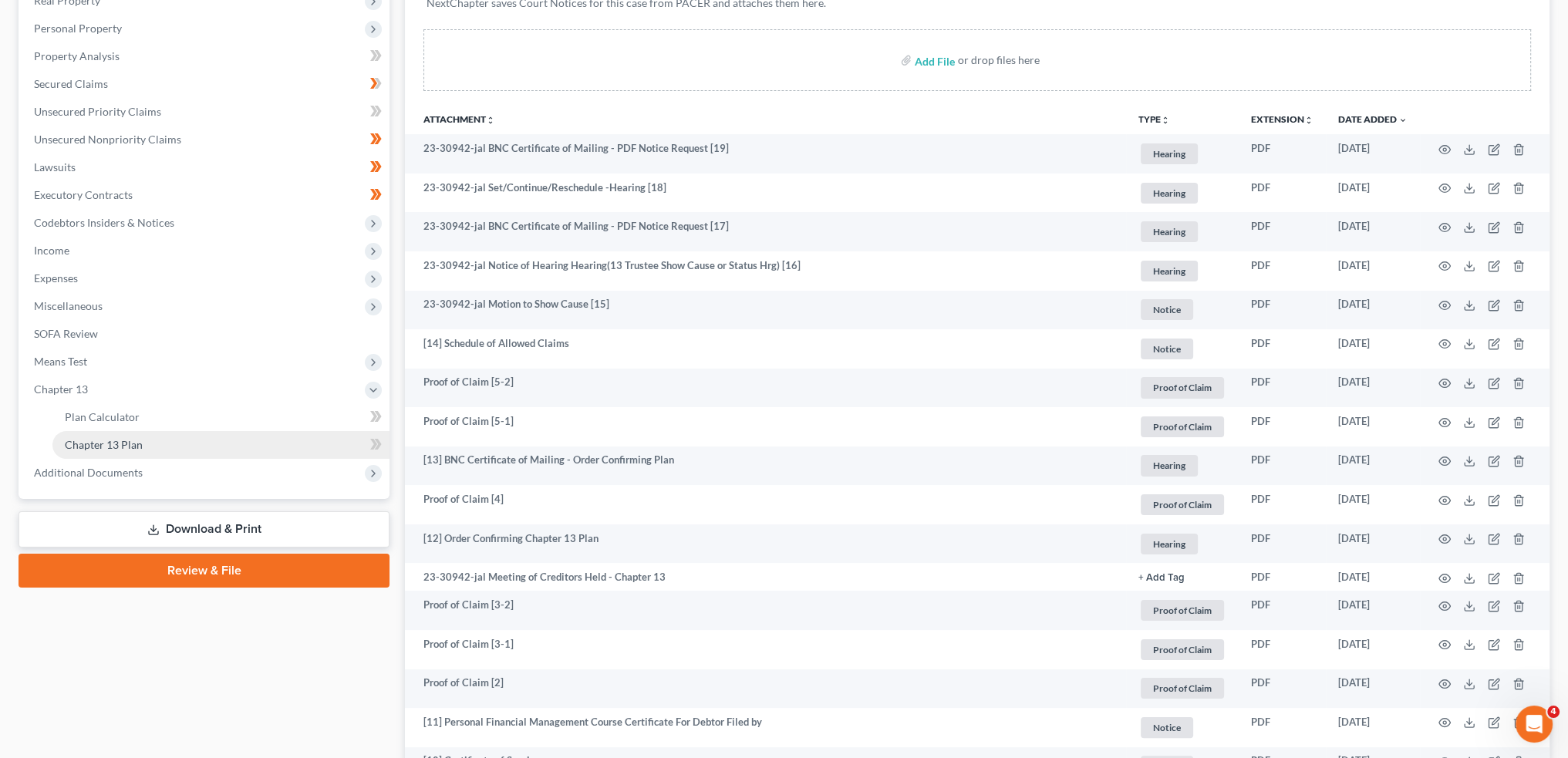
click at [109, 439] on span "Chapter 13 Plan" at bounding box center [103, 445] width 78 height 13
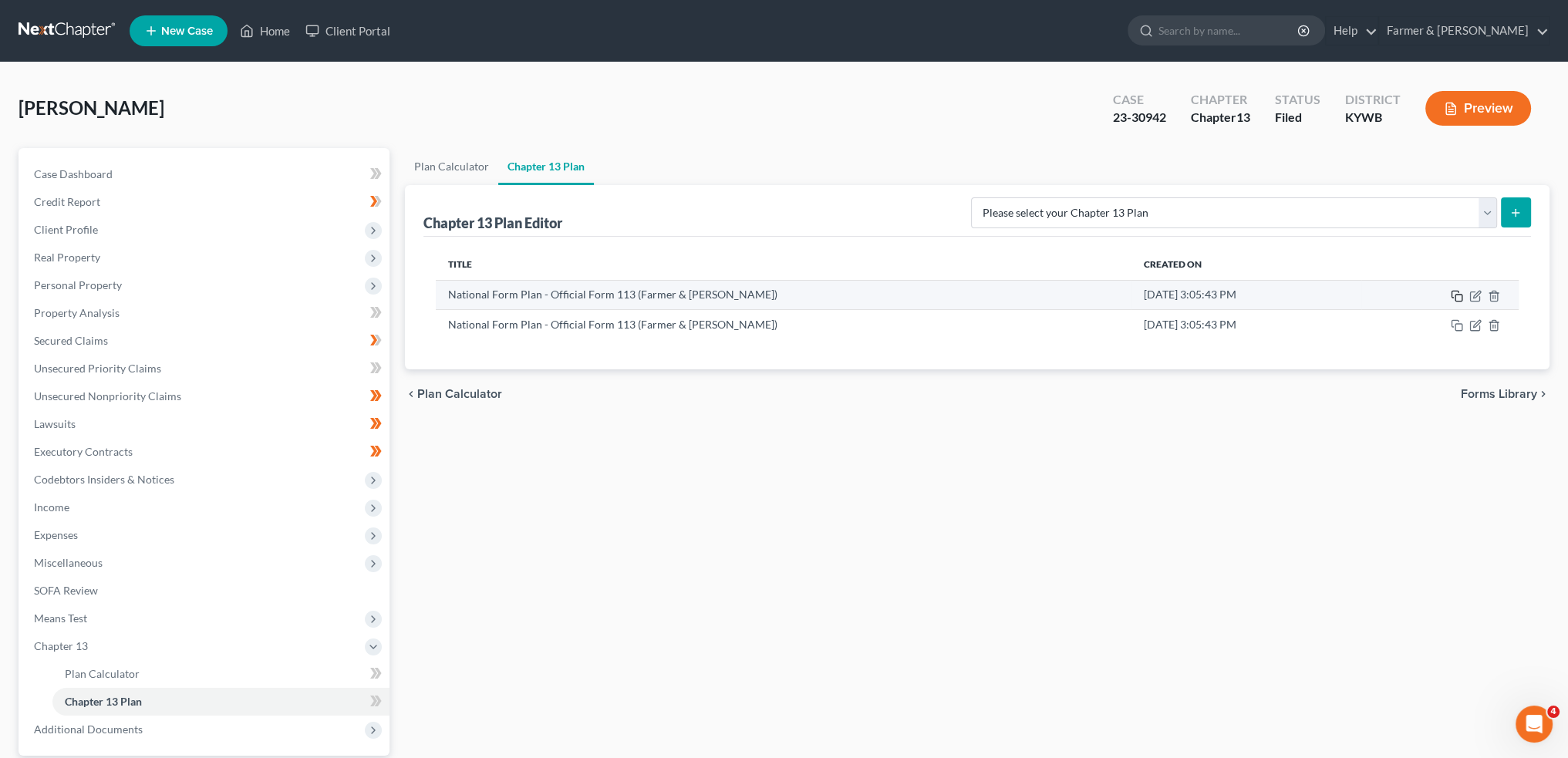
click at [1458, 294] on rect "button" at bounding box center [1459, 298] width 7 height 7
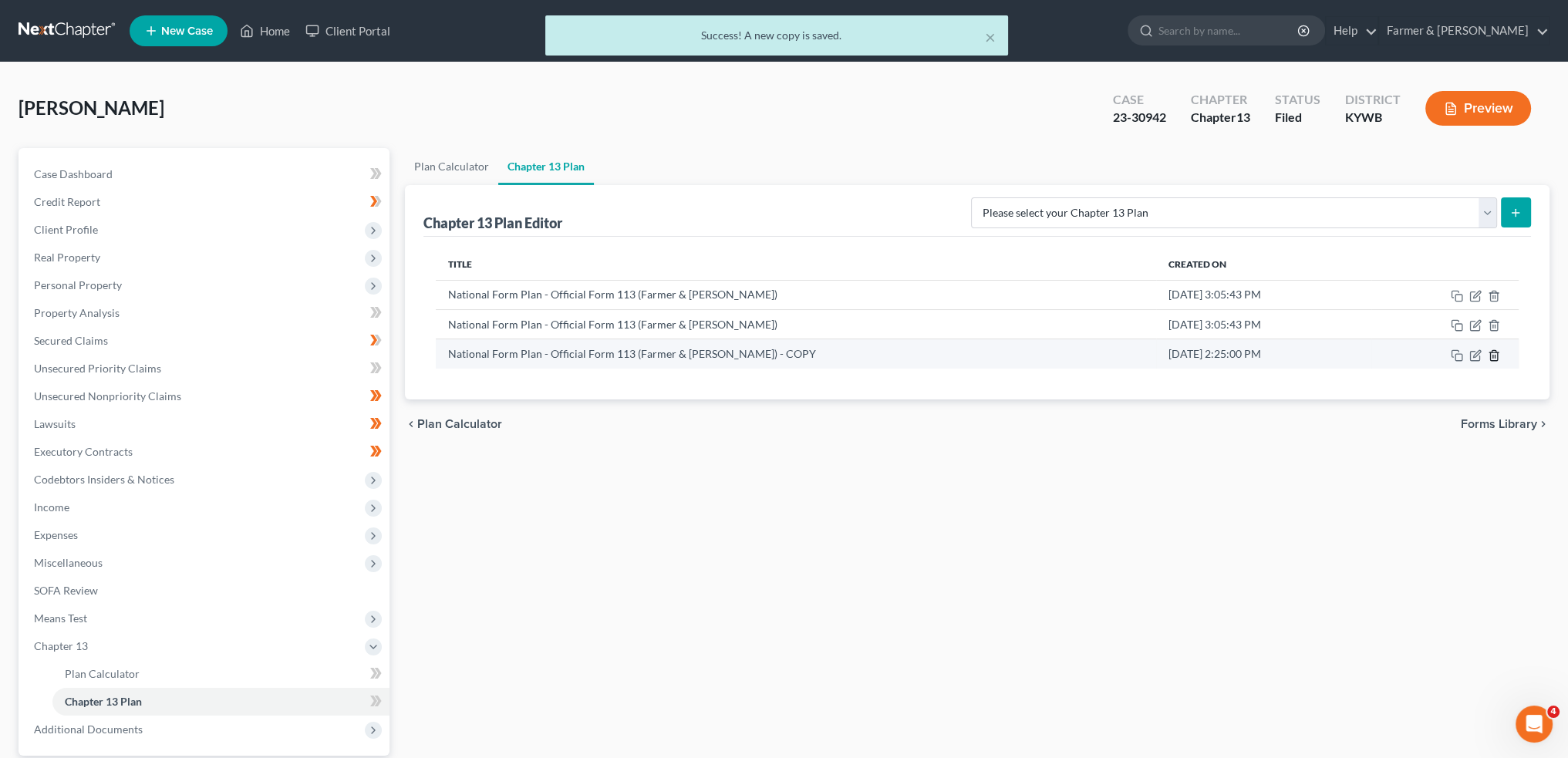
click at [1492, 351] on icon "button" at bounding box center [1494, 355] width 12 height 12
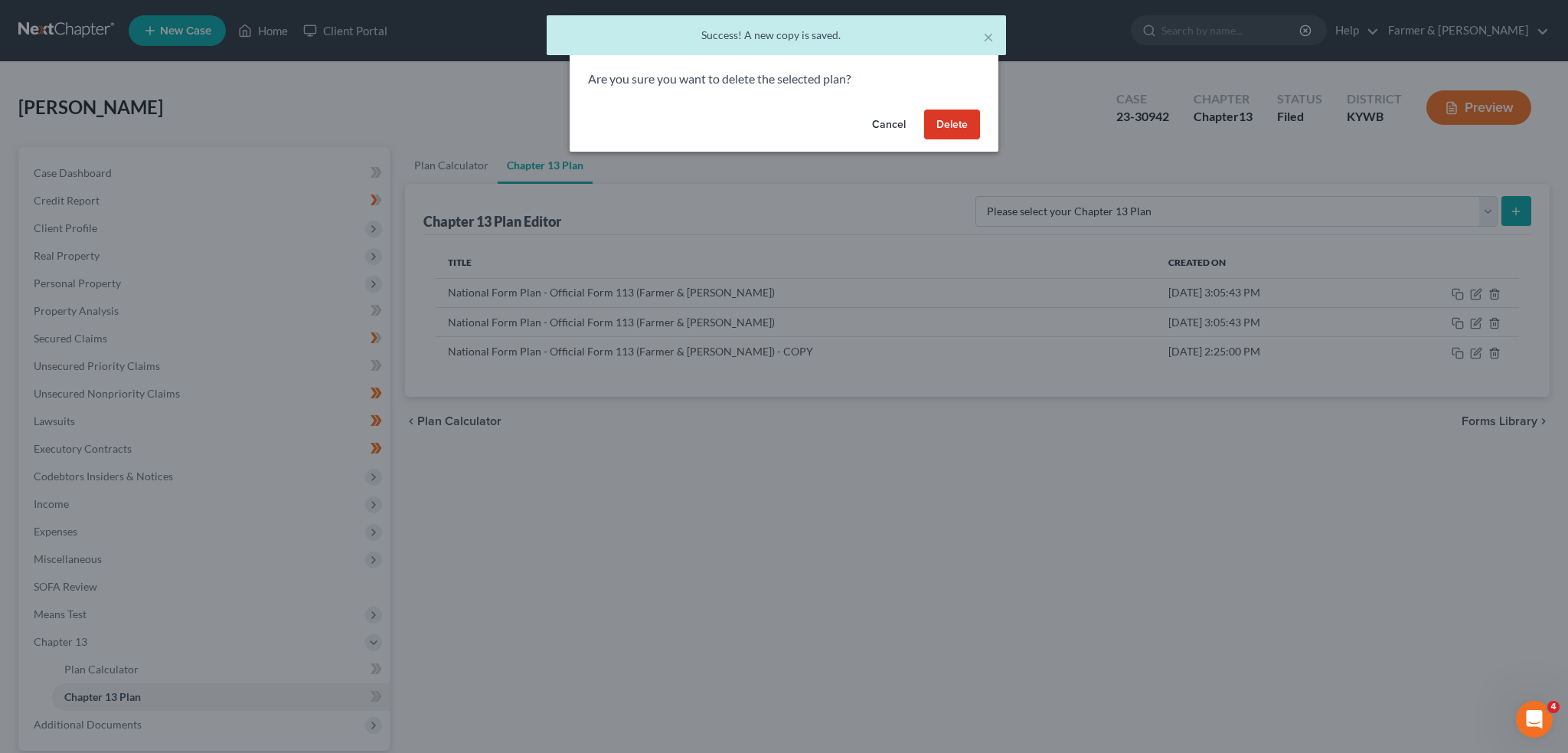
drag, startPoint x: 938, startPoint y: 118, endPoint x: 1424, endPoint y: 324, distance: 527.9
click at [942, 120] on button "Delete" at bounding box center [952, 124] width 56 height 30
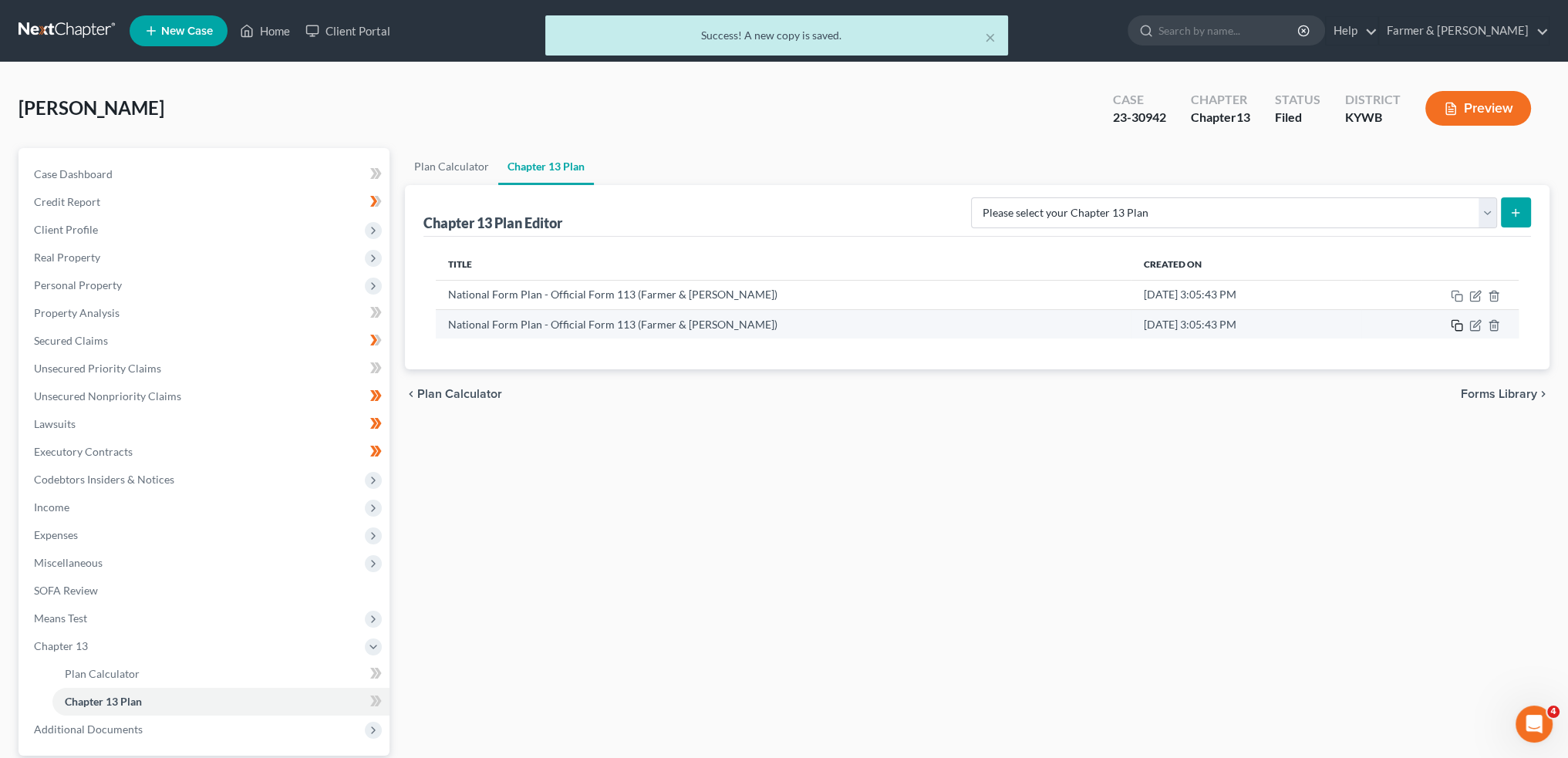
click at [1458, 327] on icon "button" at bounding box center [1457, 325] width 12 height 12
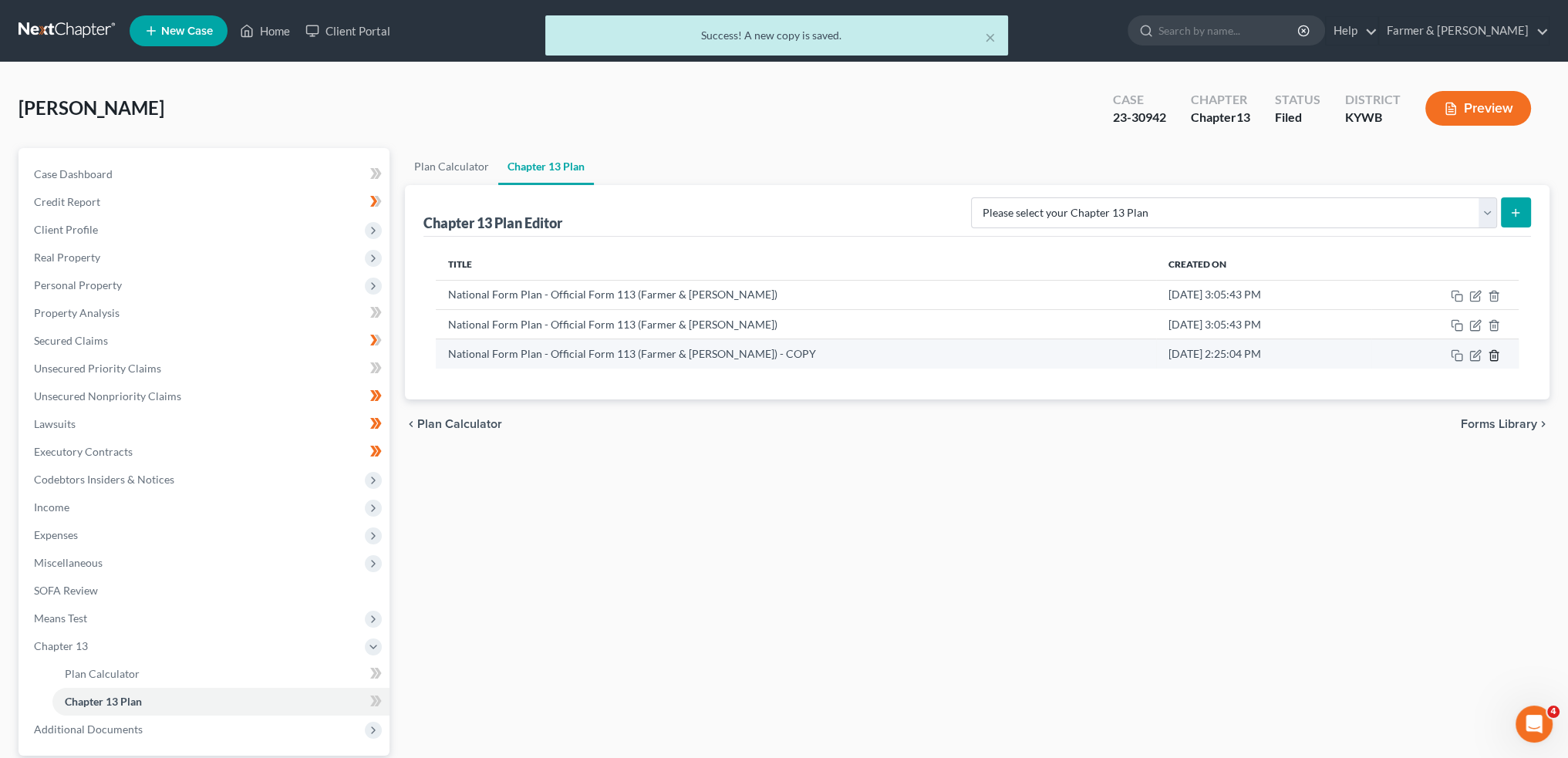
click at [1495, 355] on line "button" at bounding box center [1495, 356] width 0 height 3
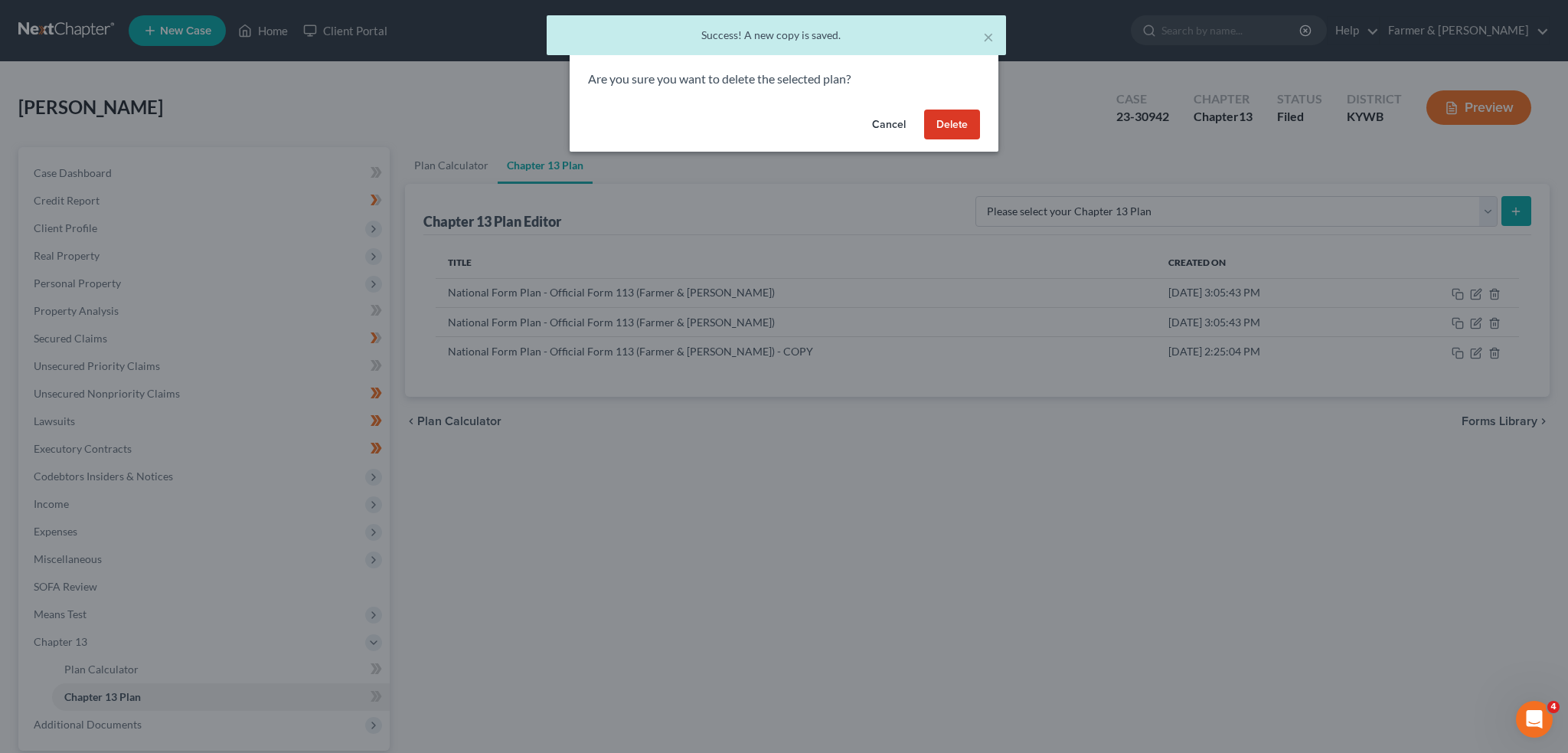
click at [962, 123] on button "Delete" at bounding box center [952, 124] width 56 height 30
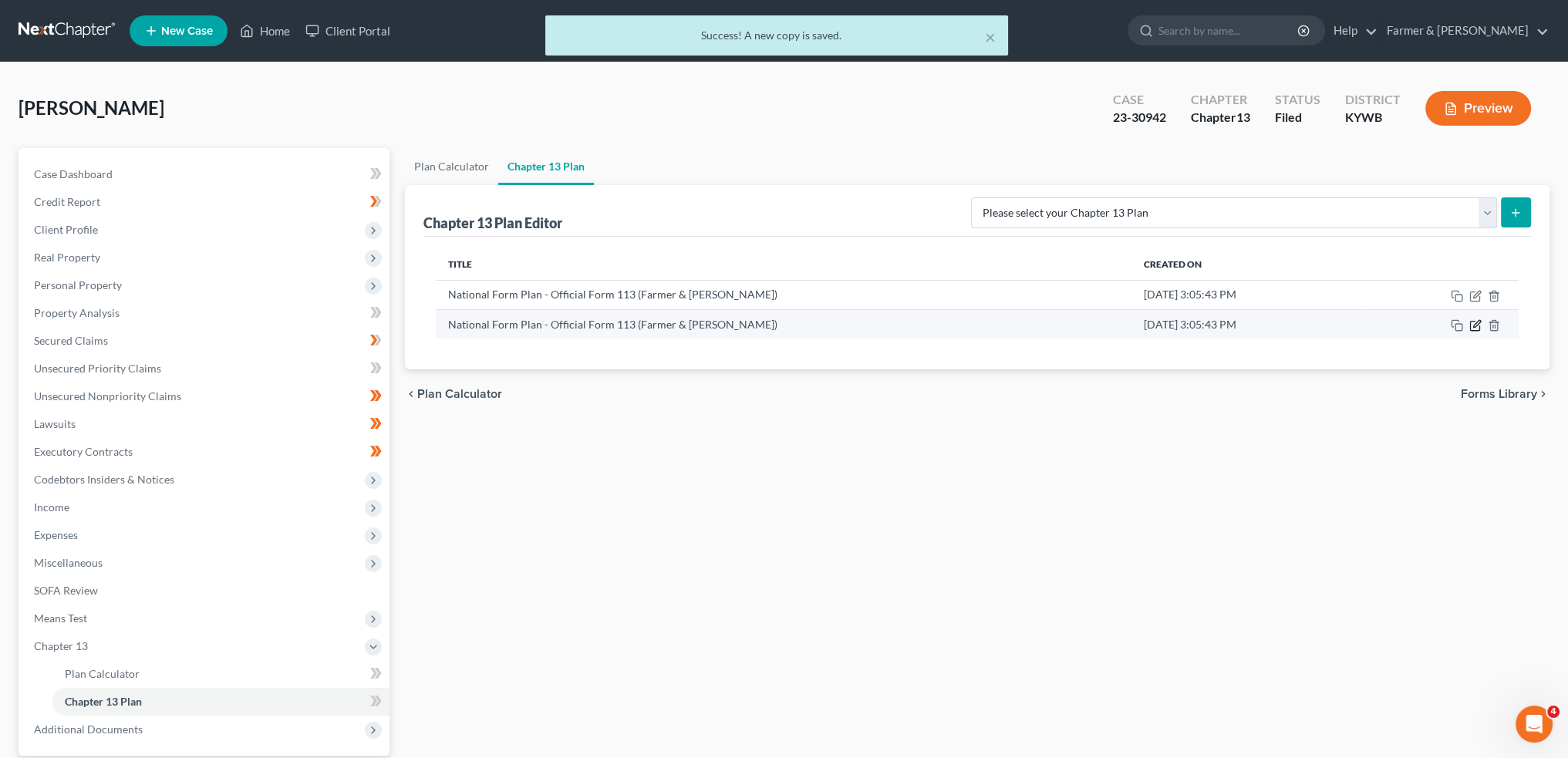
click at [1472, 323] on icon "button" at bounding box center [1475, 325] width 12 height 12
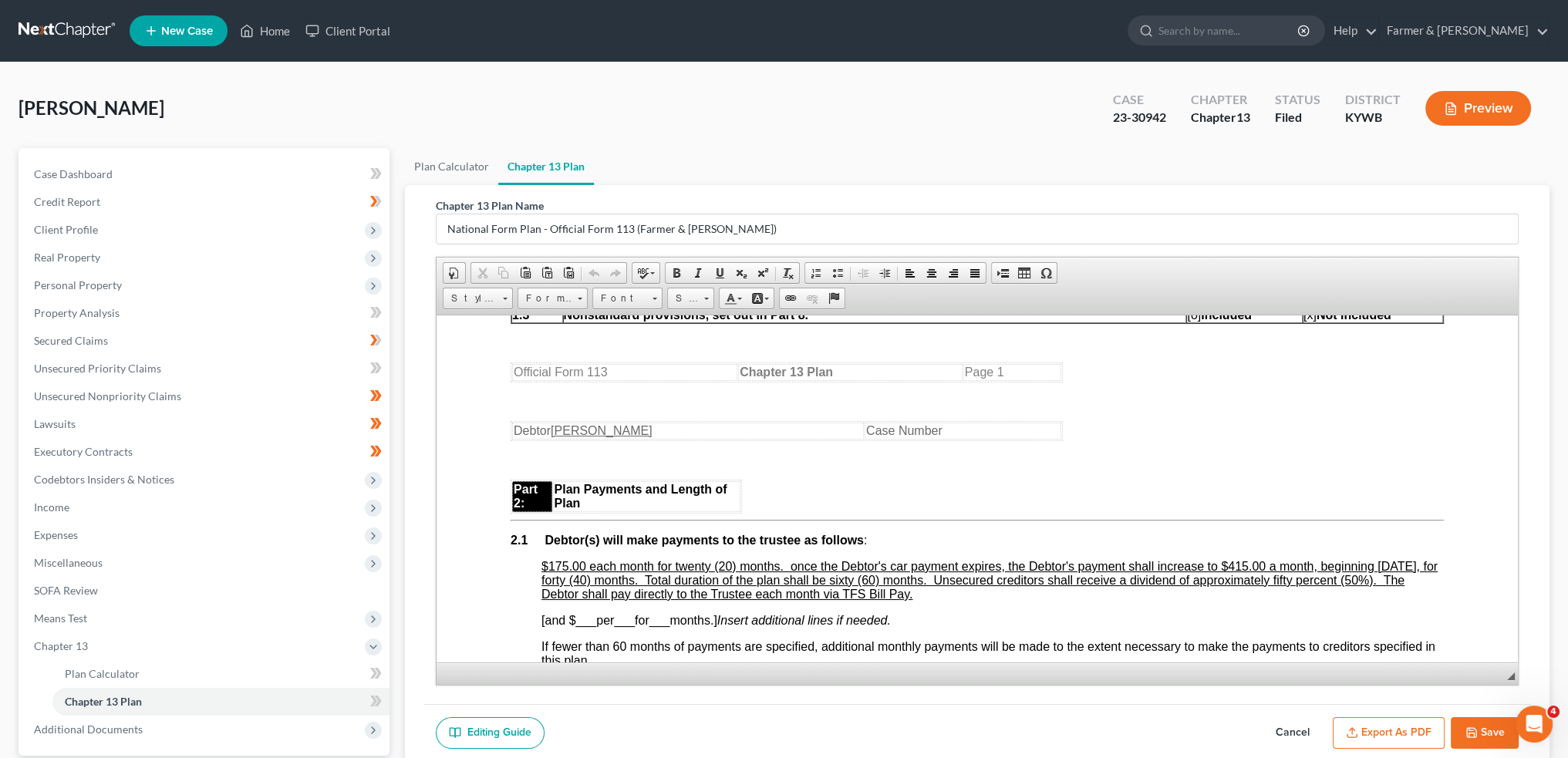
scroll to position [771, 0]
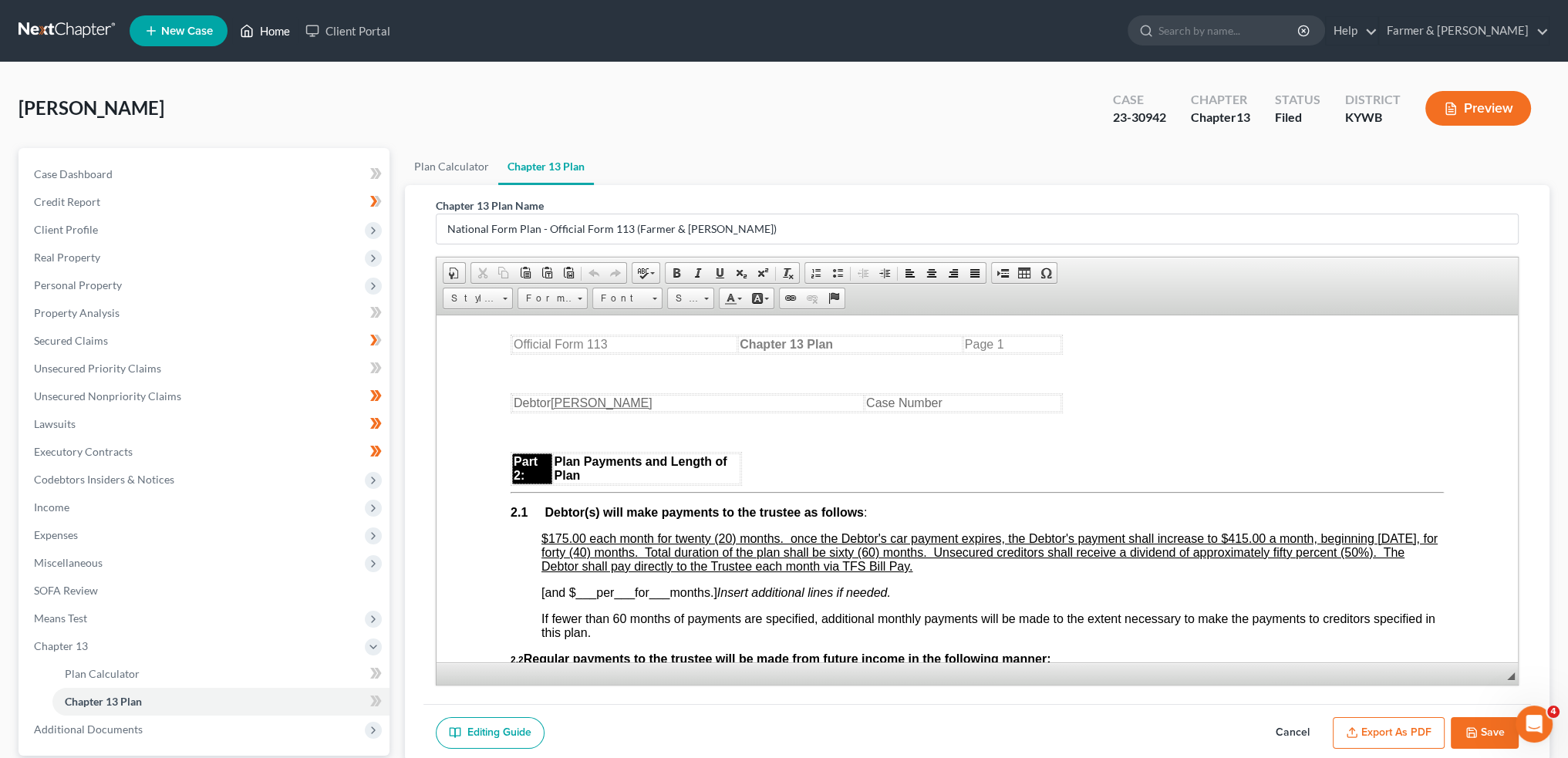
click at [262, 31] on link "Home" at bounding box center [265, 31] width 65 height 28
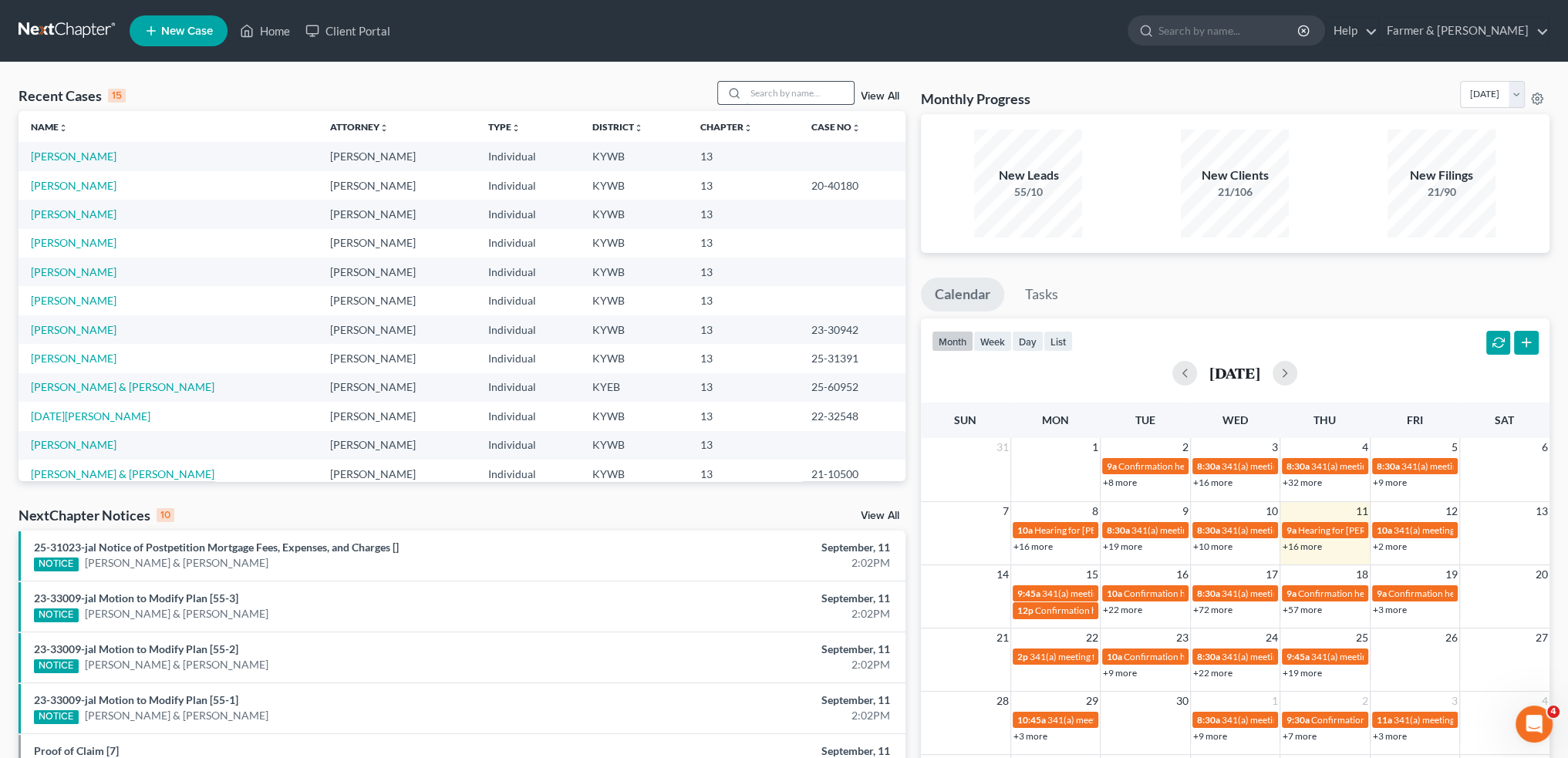
click at [829, 94] on input "search" at bounding box center [800, 93] width 108 height 22
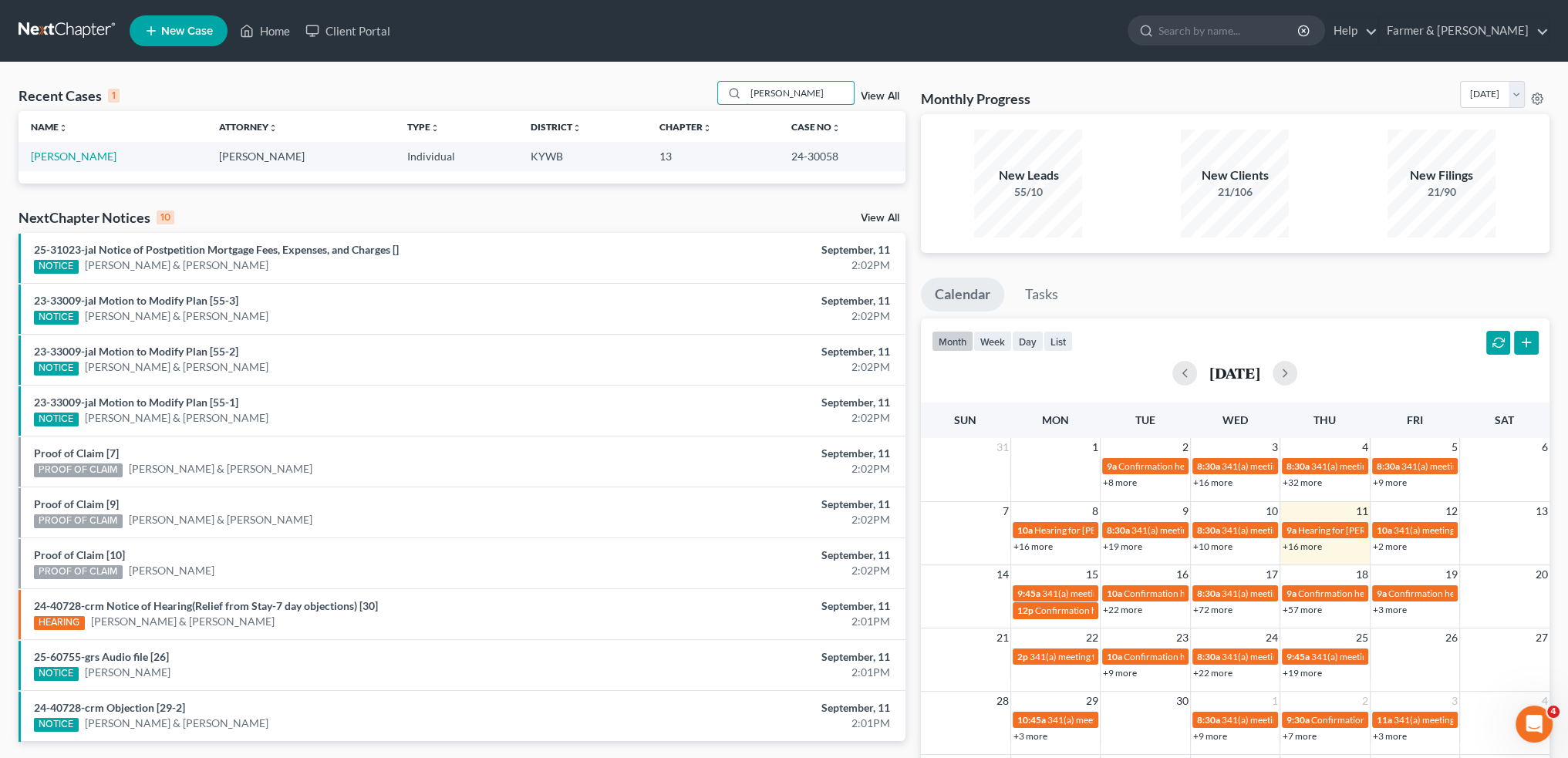
type input "michael smith"
click at [78, 162] on link "Smith, Michael" at bounding box center [74, 156] width 86 height 13
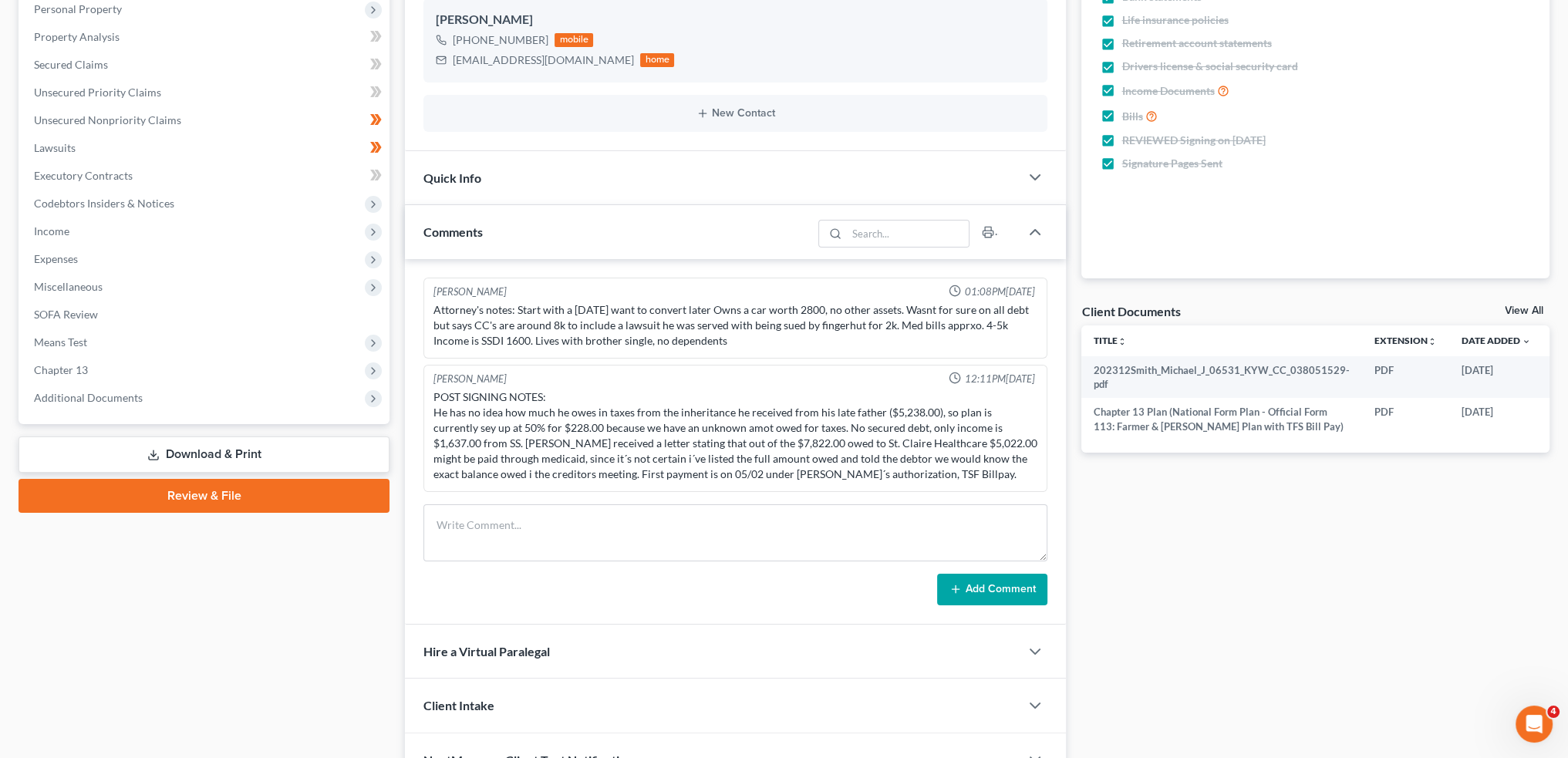
scroll to position [361, 0]
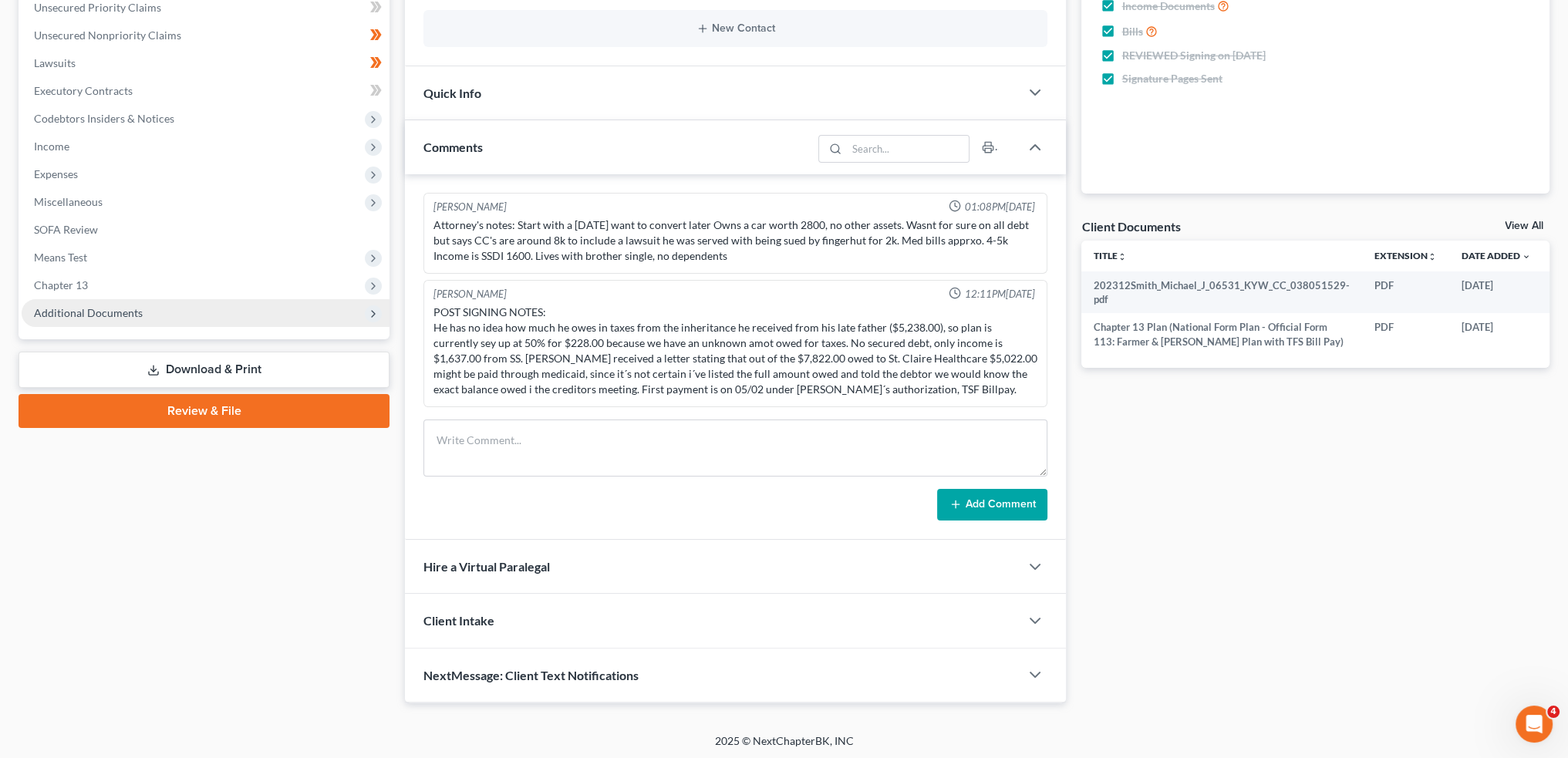
click at [98, 307] on span "Additional Documents" at bounding box center [88, 312] width 109 height 13
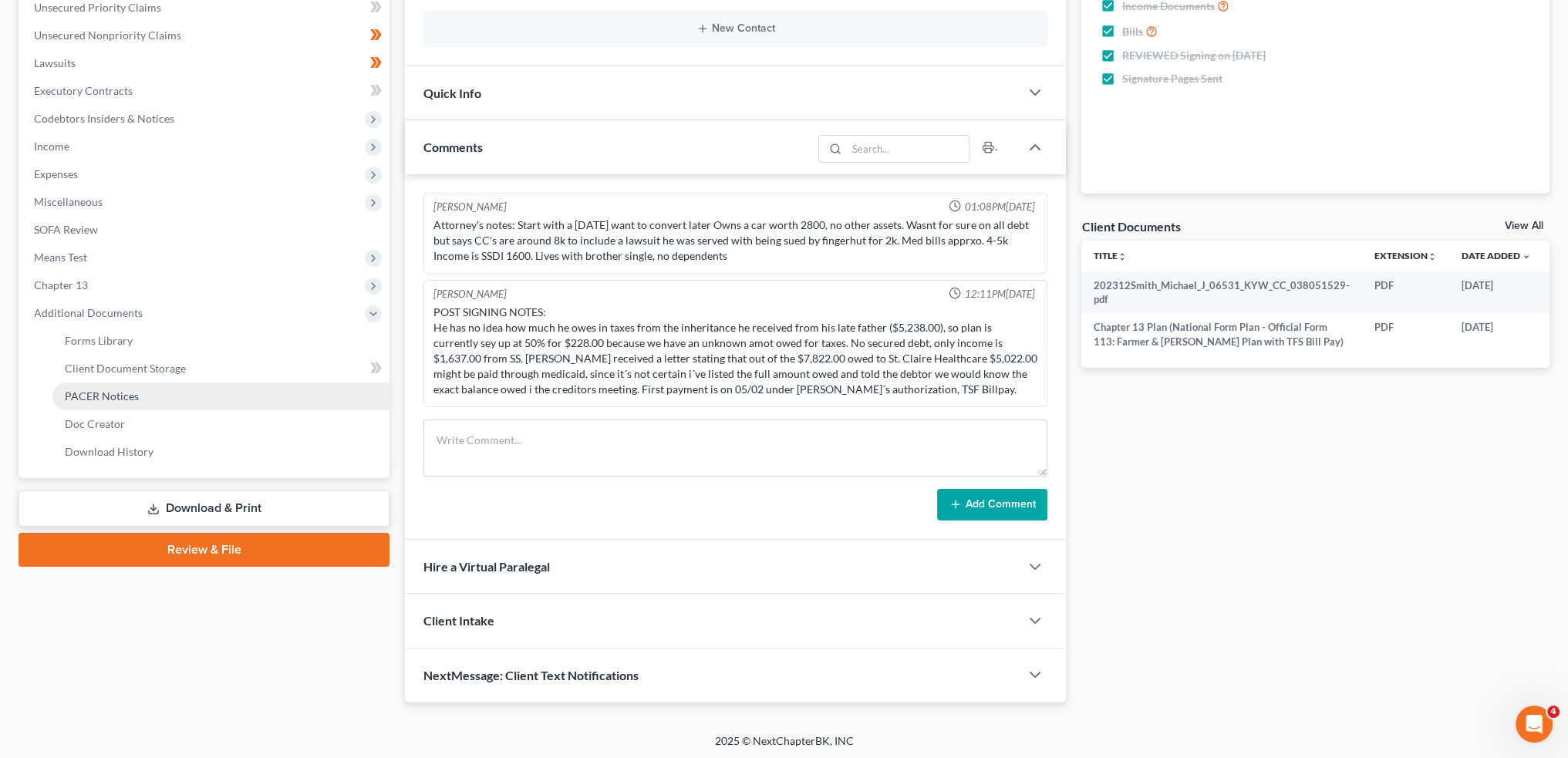
click at [123, 389] on span "PACER Notices" at bounding box center [102, 396] width 74 height 13
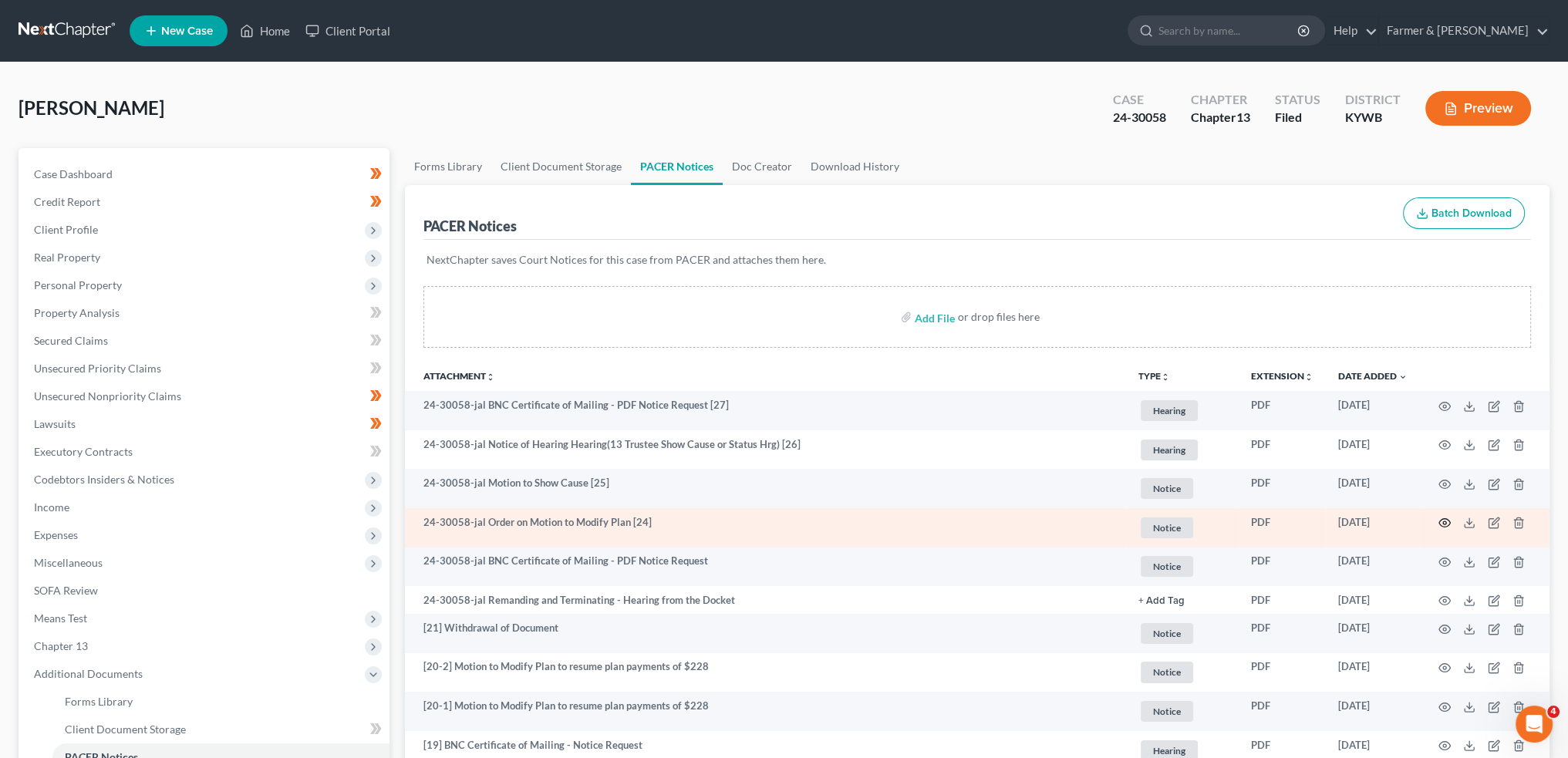
click at [1445, 522] on icon "button" at bounding box center [1445, 522] width 12 height 12
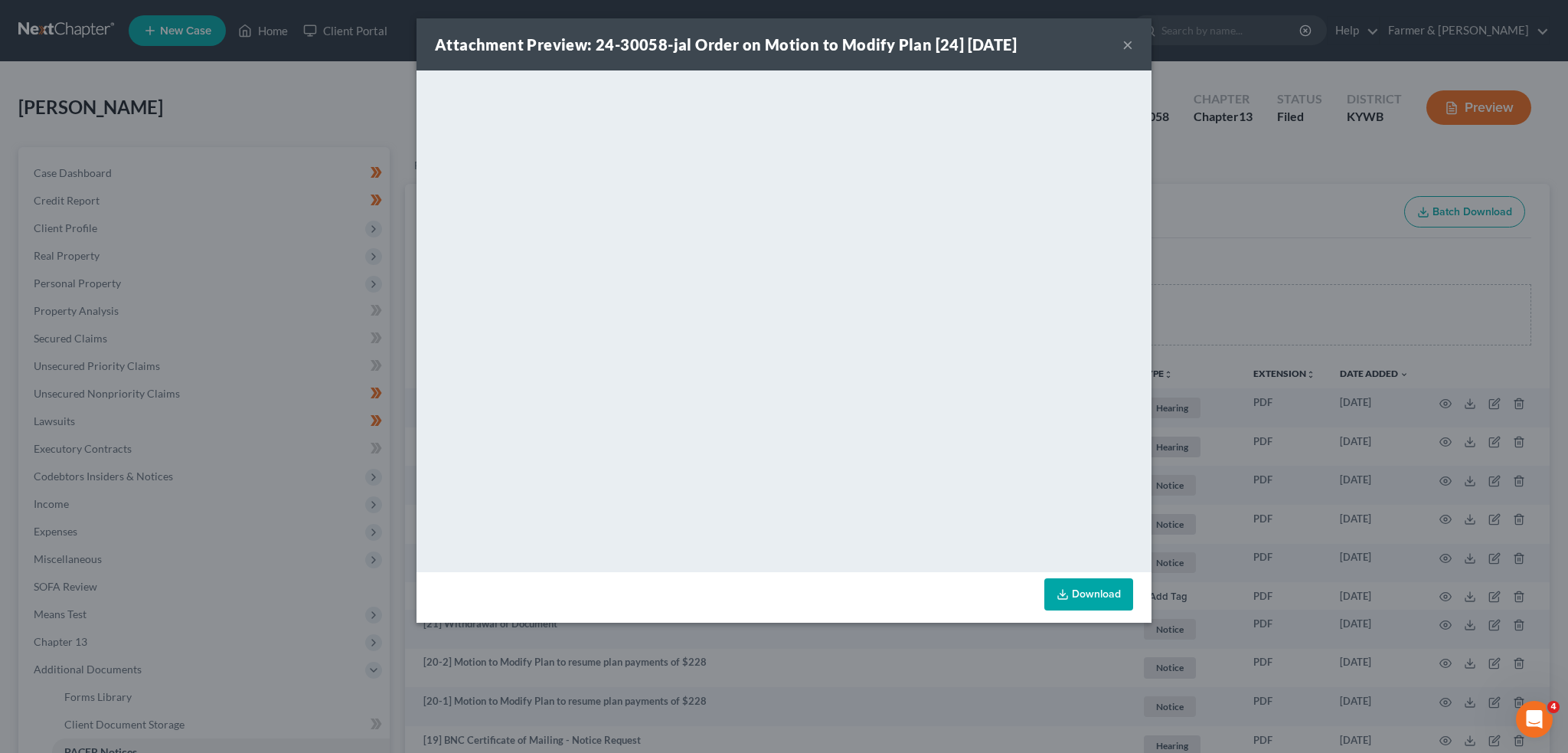
click at [1130, 44] on button "×" at bounding box center [1127, 44] width 11 height 18
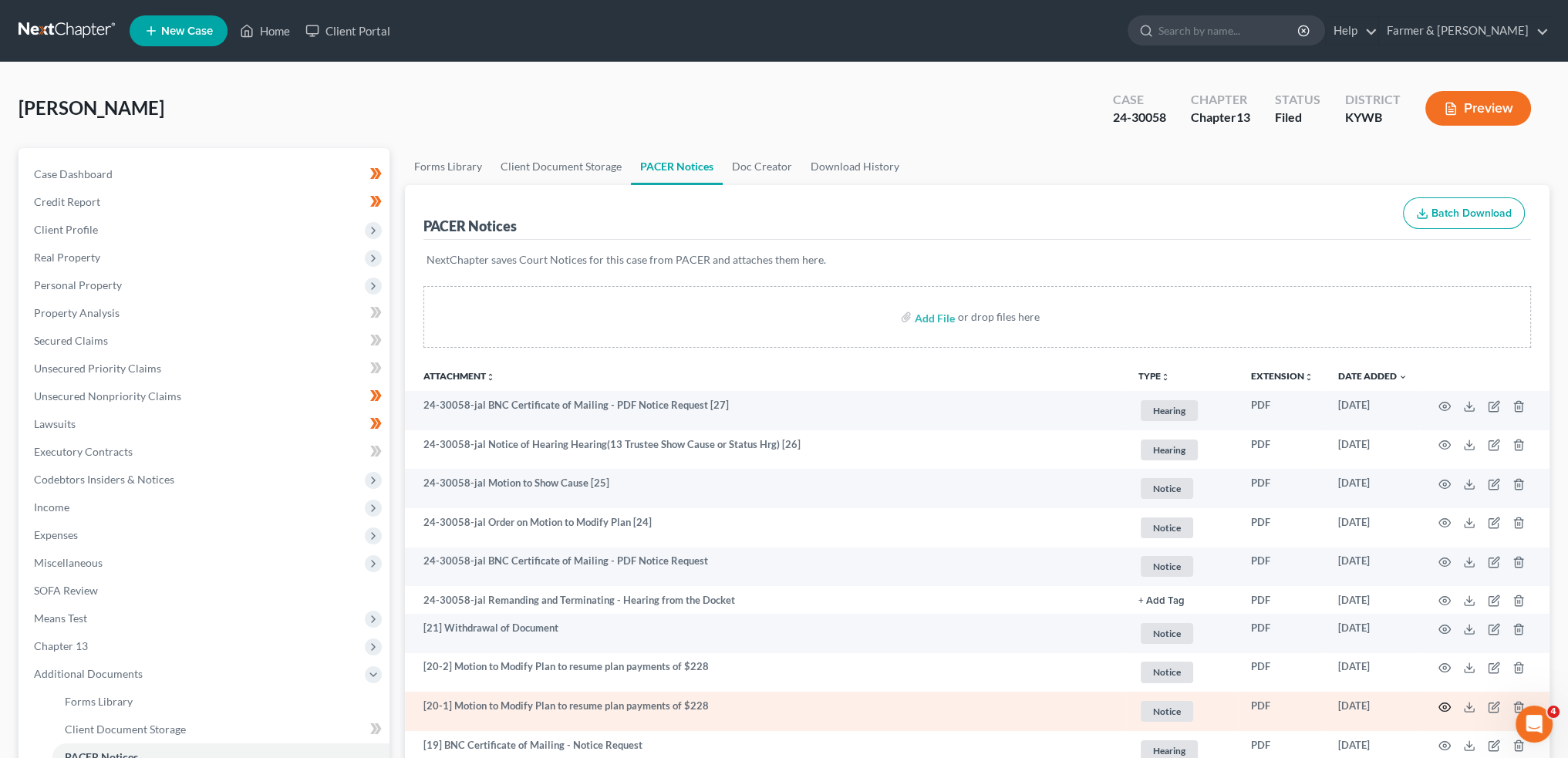
click at [1441, 706] on icon "button" at bounding box center [1445, 707] width 12 height 12
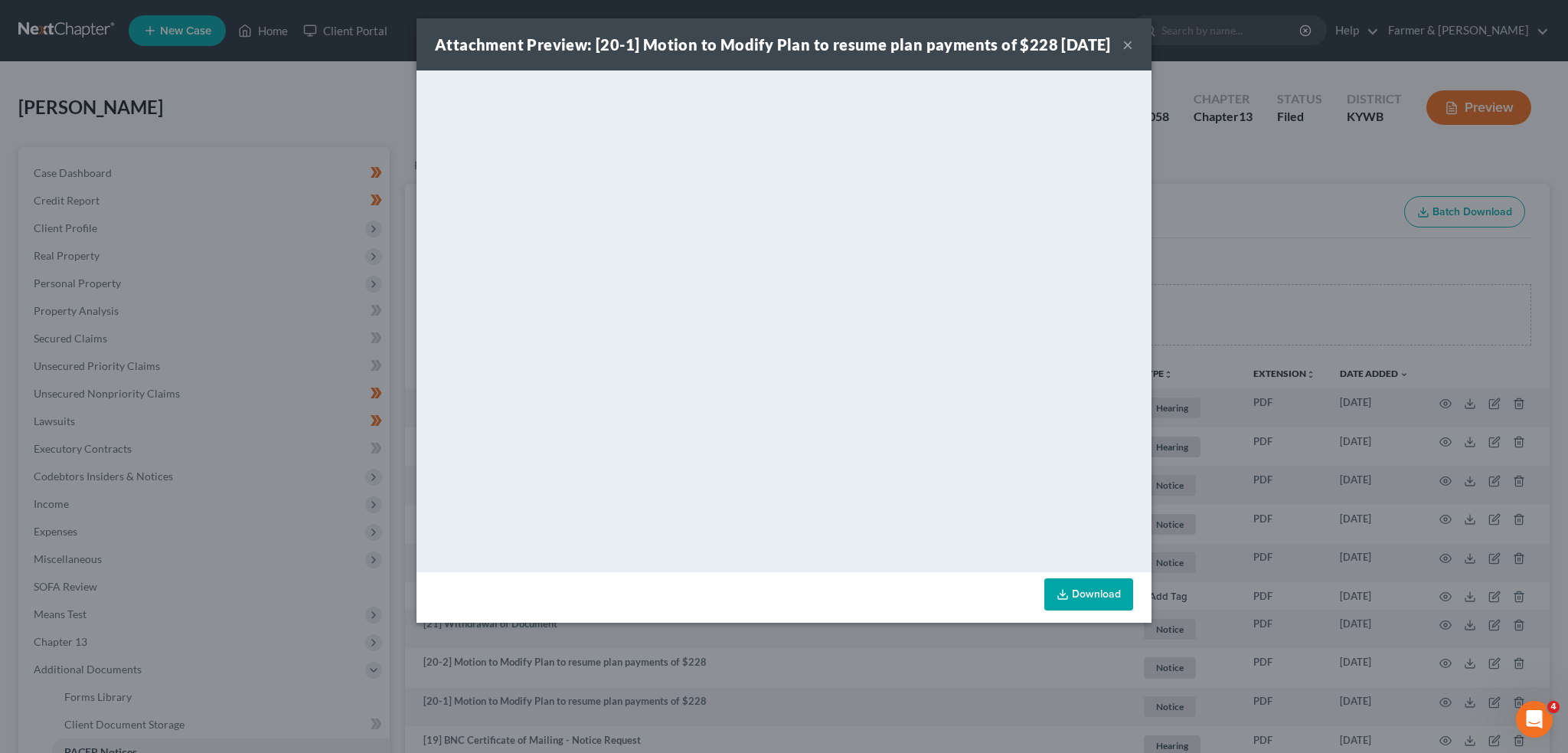
click at [1127, 53] on button "×" at bounding box center [1127, 44] width 11 height 18
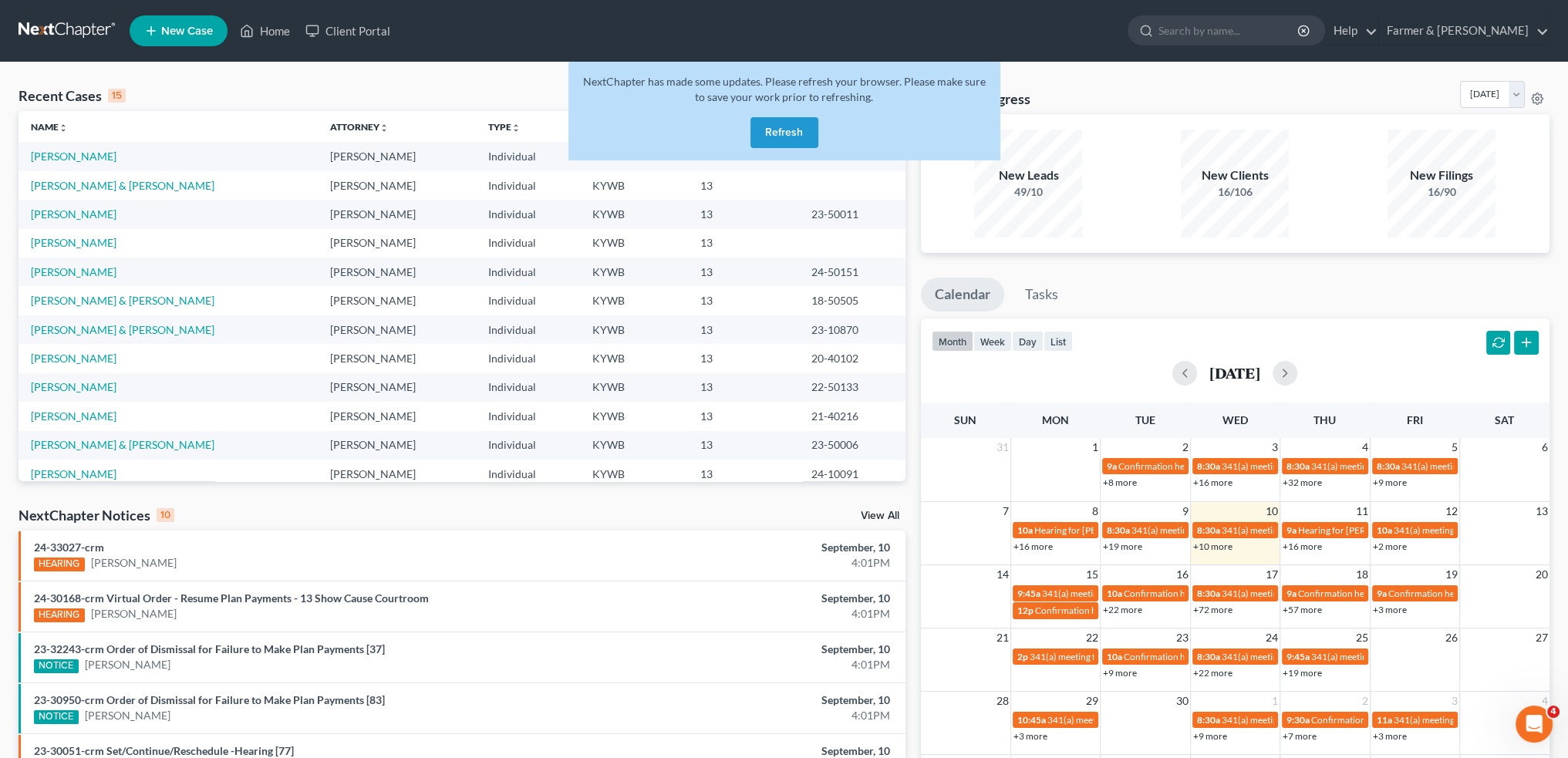
click at [777, 129] on button "Refresh" at bounding box center [785, 132] width 68 height 31
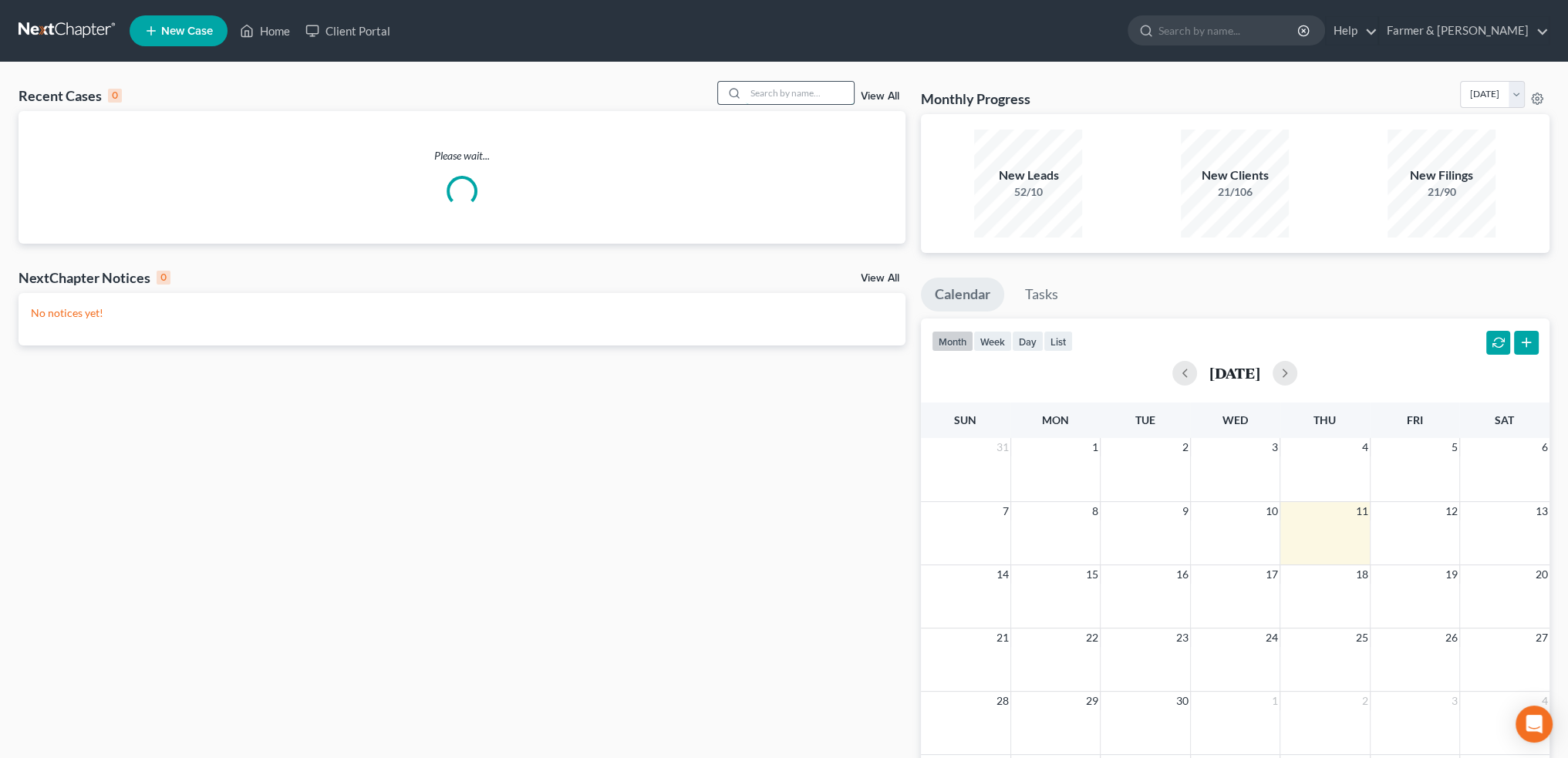
click at [821, 94] on input "search" at bounding box center [800, 93] width 108 height 22
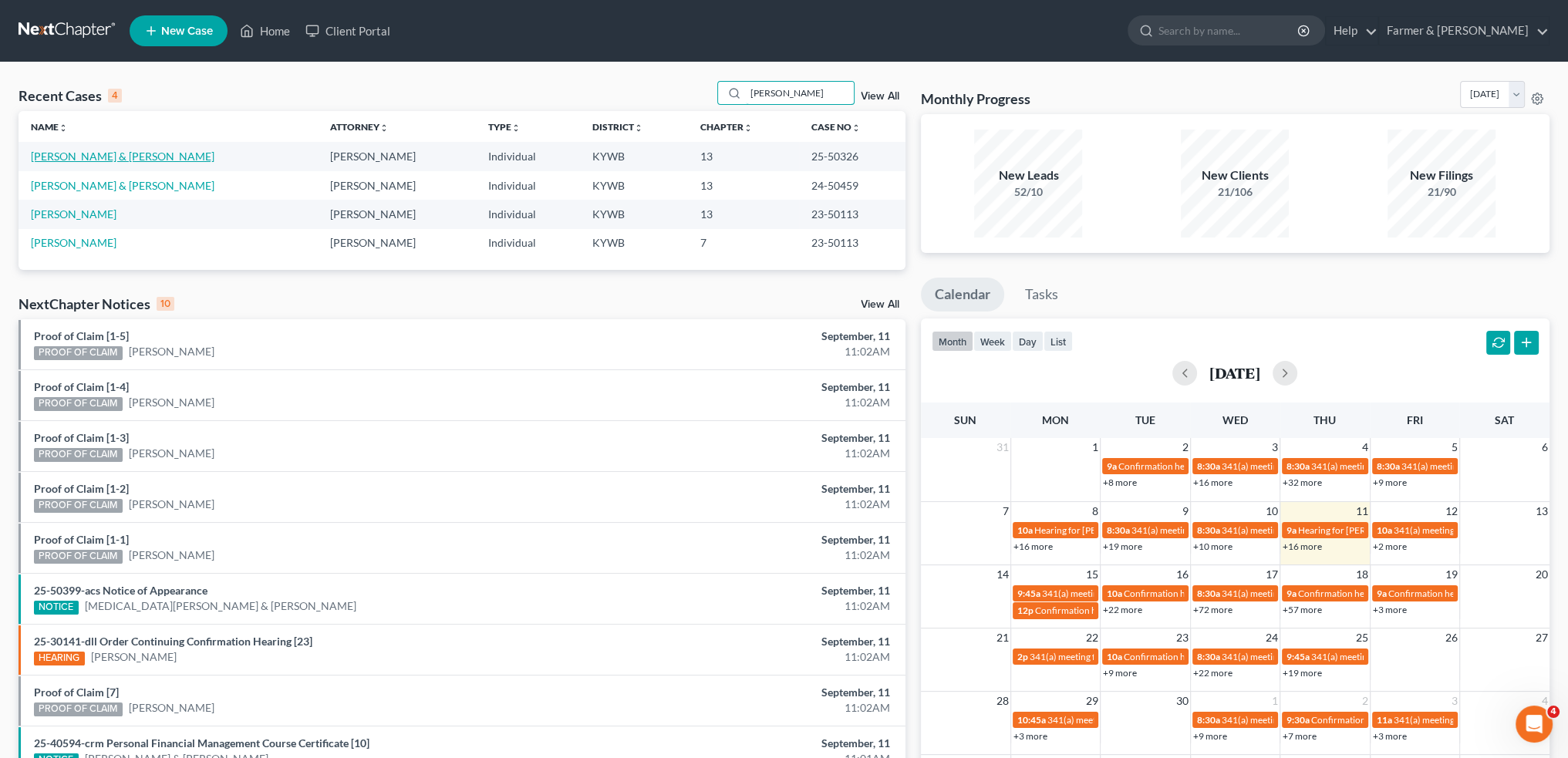
type input "atwell"
click at [109, 156] on link "Atwell, Kaitlin & James" at bounding box center [122, 156] width 184 height 13
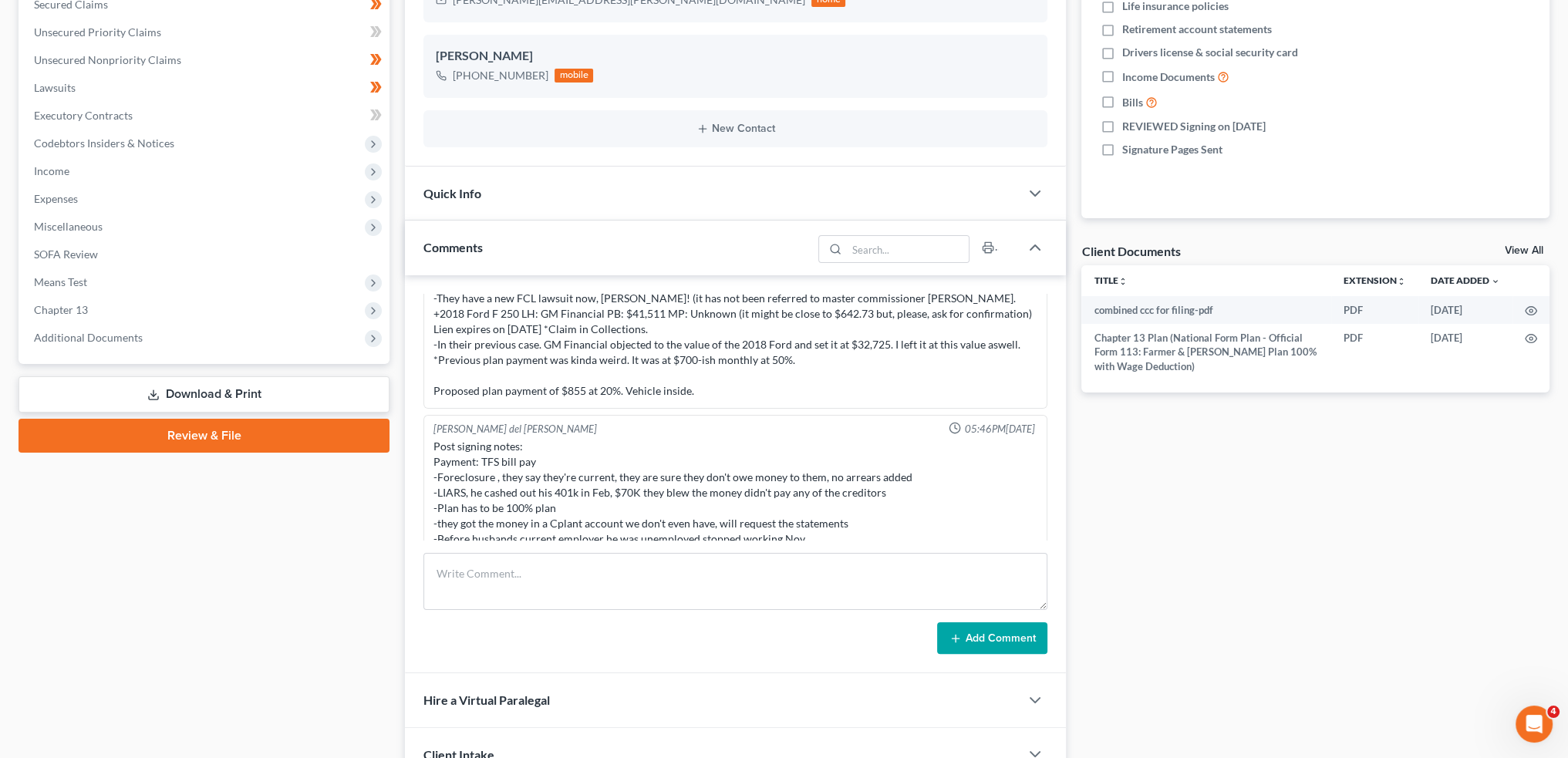
scroll to position [470, 0]
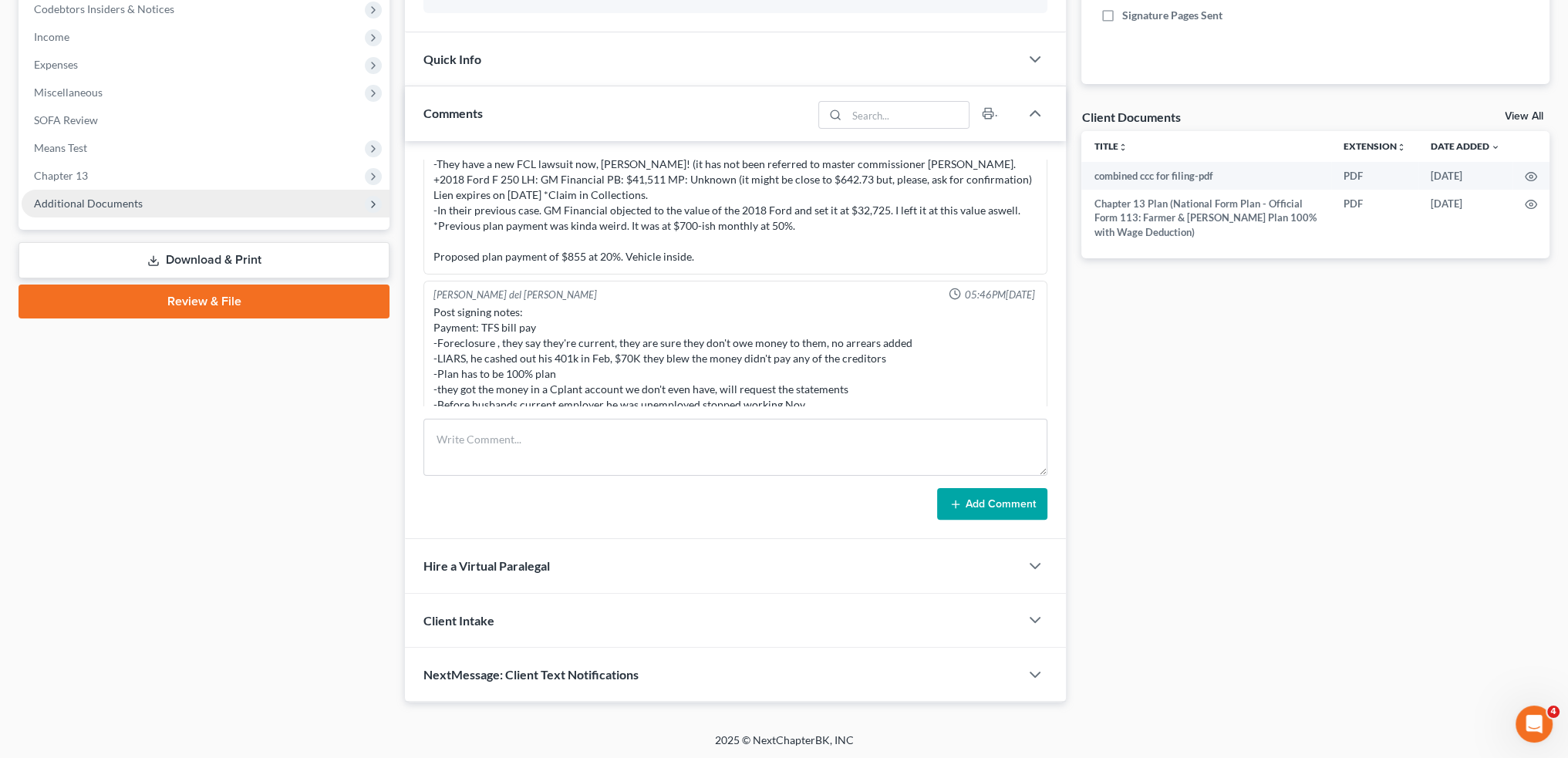
click at [148, 202] on span "Additional Documents" at bounding box center [205, 203] width 368 height 28
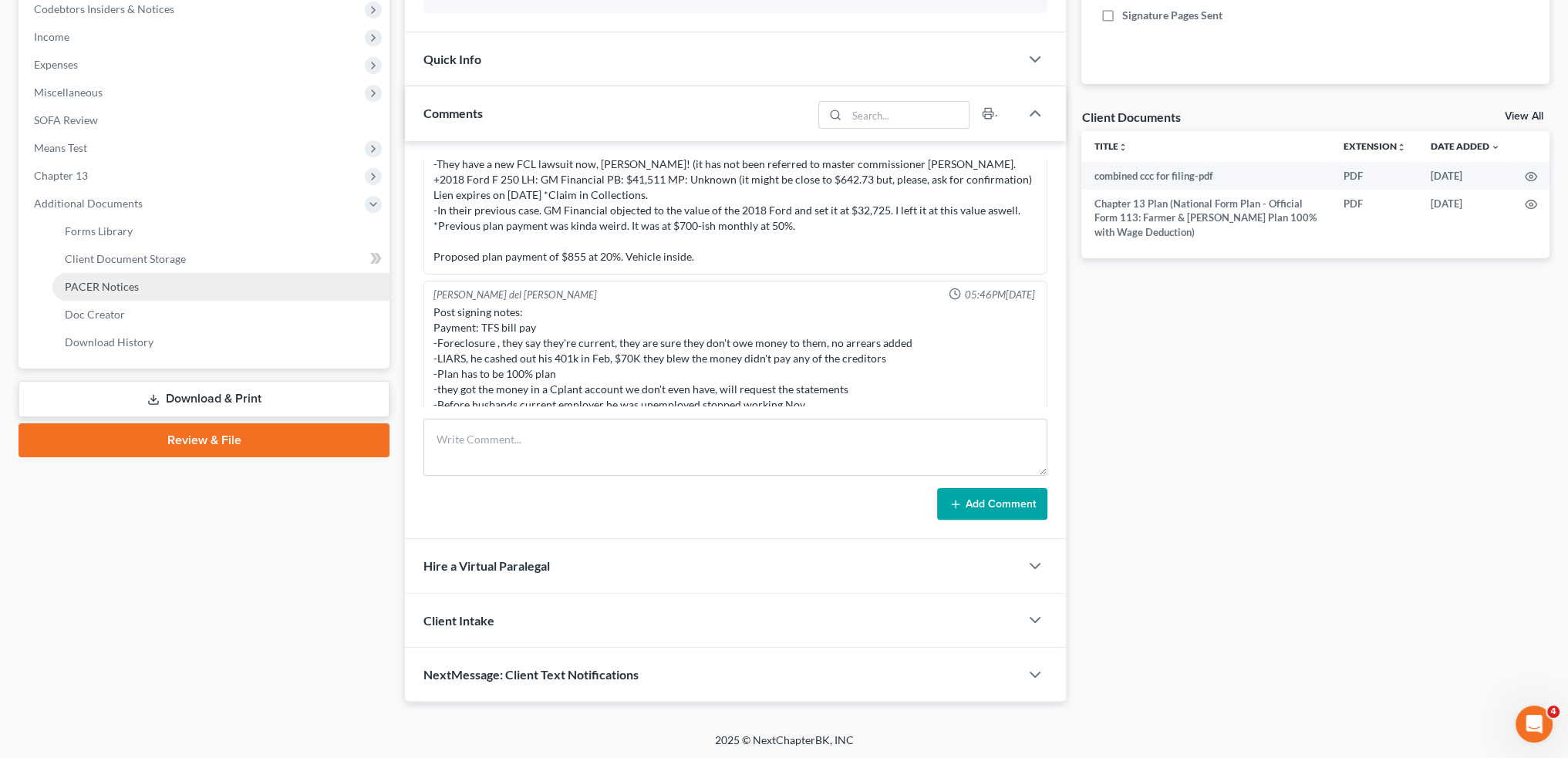
click at [161, 291] on link "PACER Notices" at bounding box center [221, 287] width 337 height 28
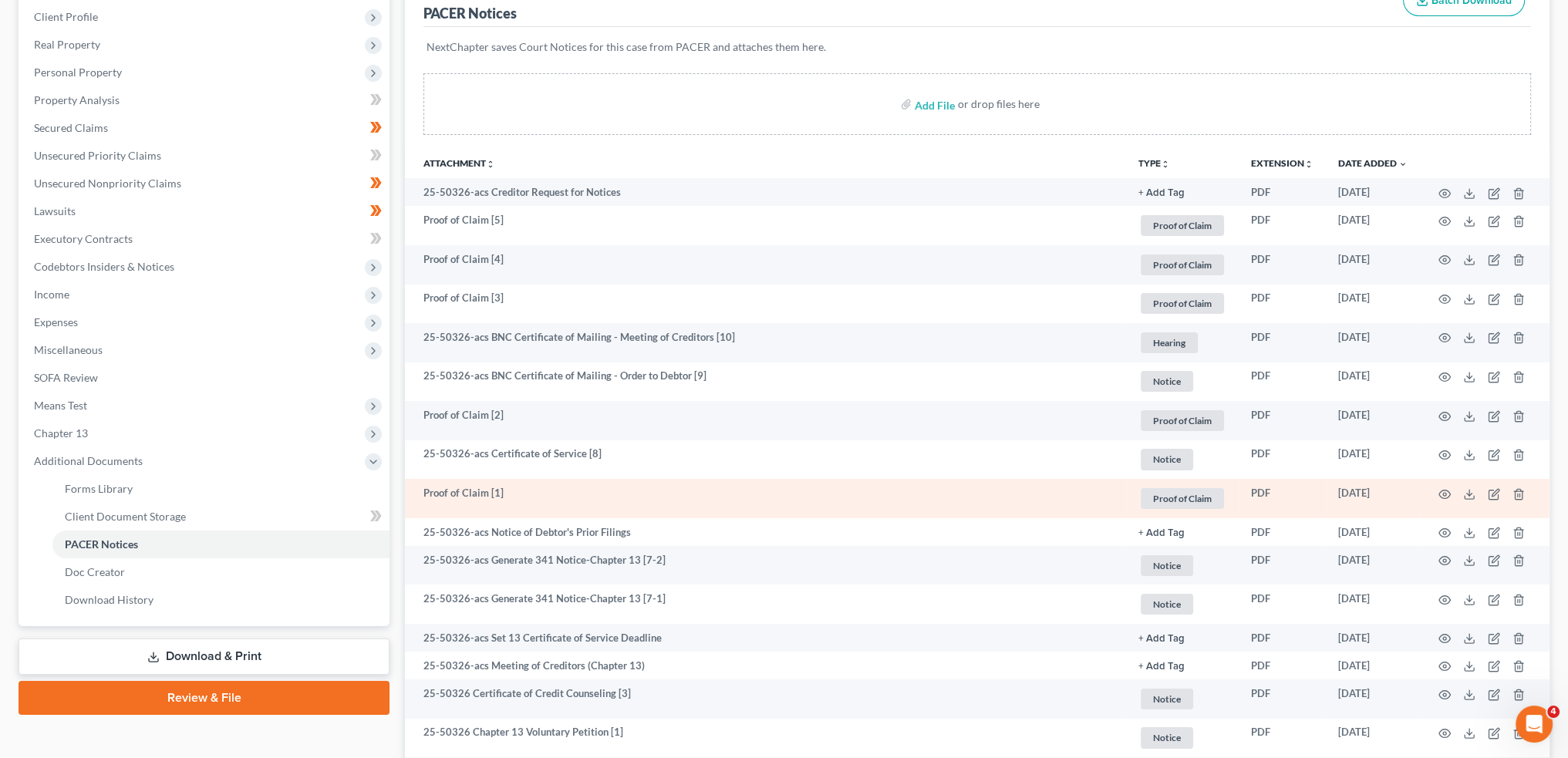
scroll to position [257, 0]
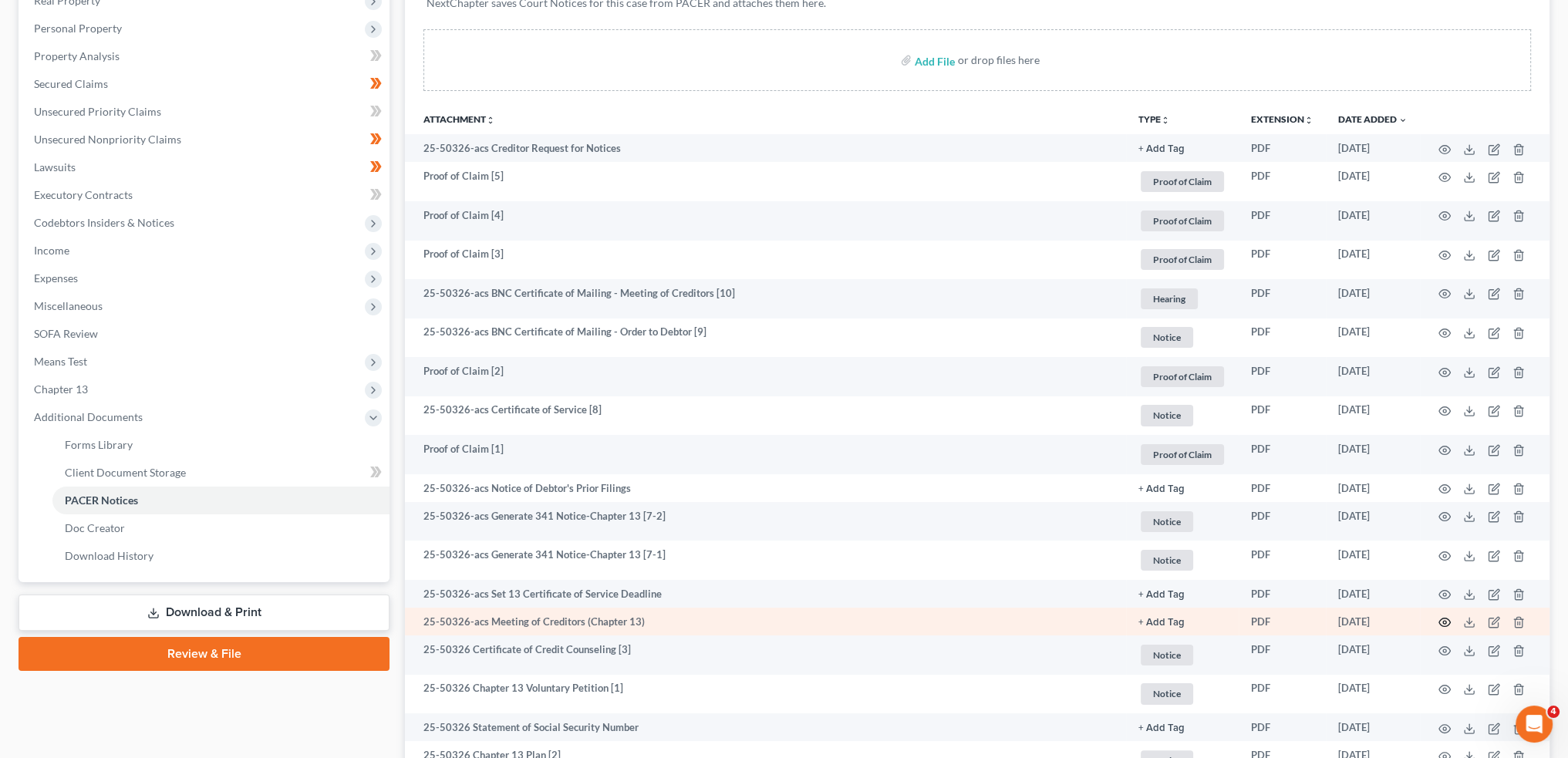
click at [1441, 619] on icon "button" at bounding box center [1446, 622] width 12 height 8
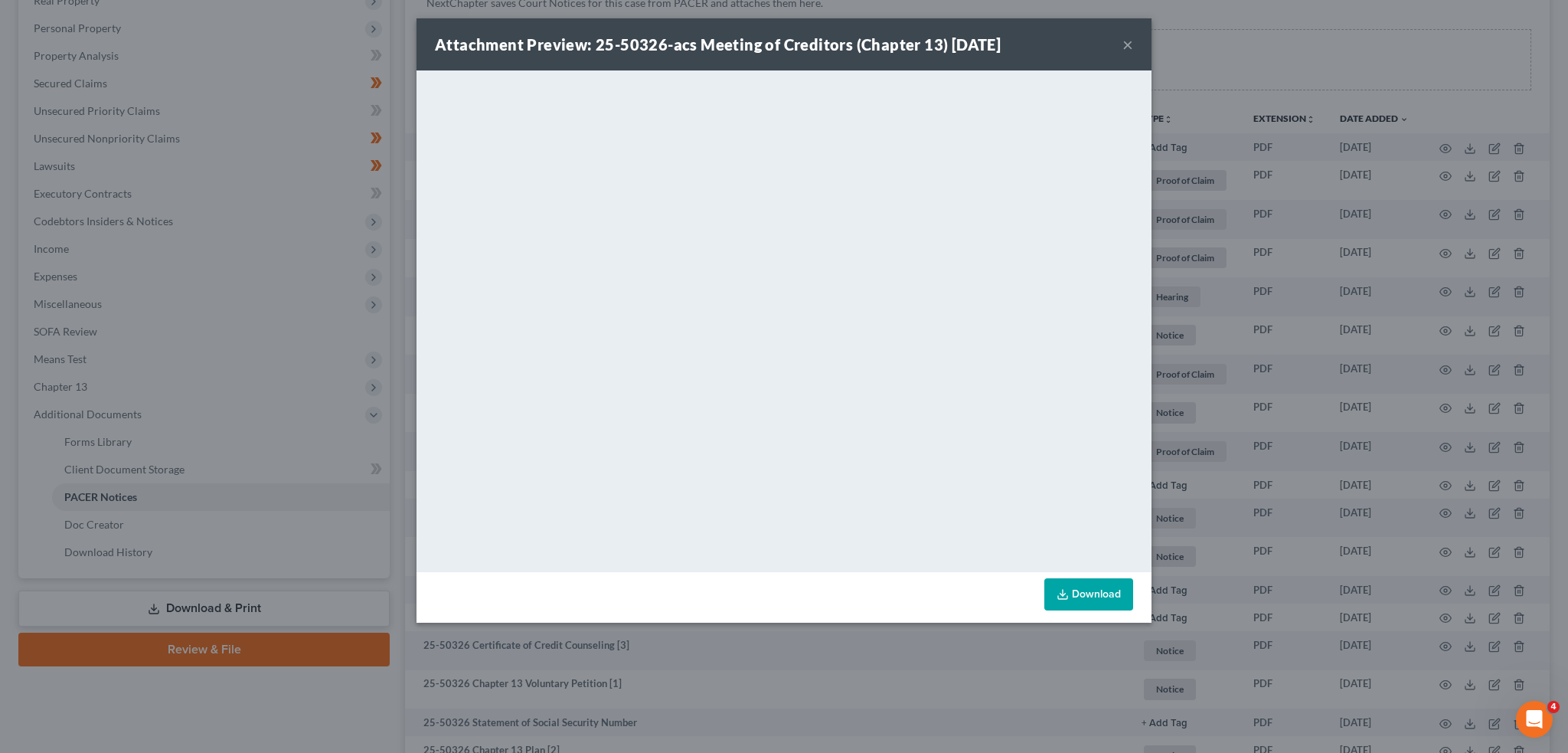
click at [1127, 44] on button "×" at bounding box center [1127, 44] width 11 height 18
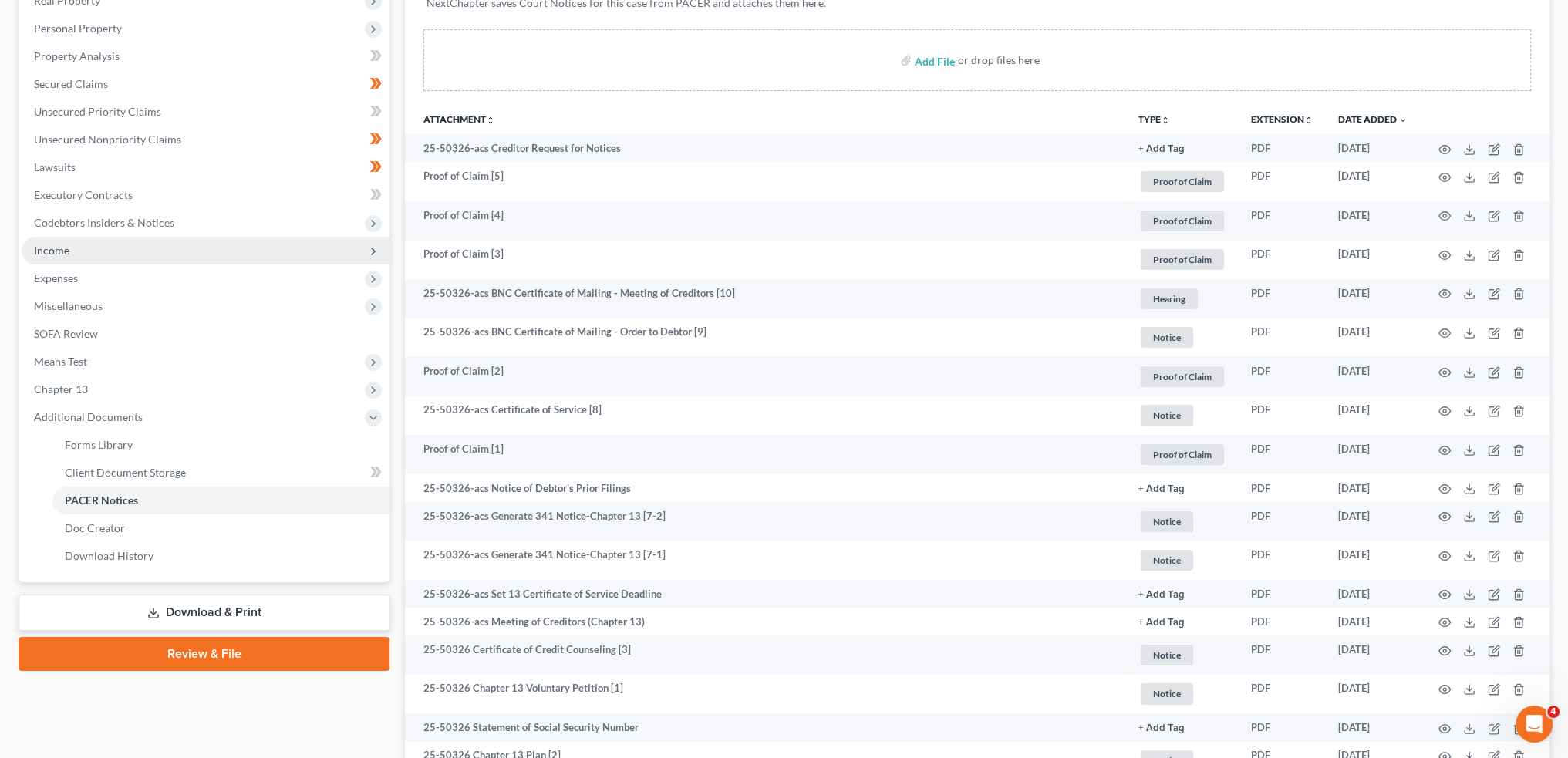
click at [169, 255] on span "Income" at bounding box center [205, 250] width 368 height 28
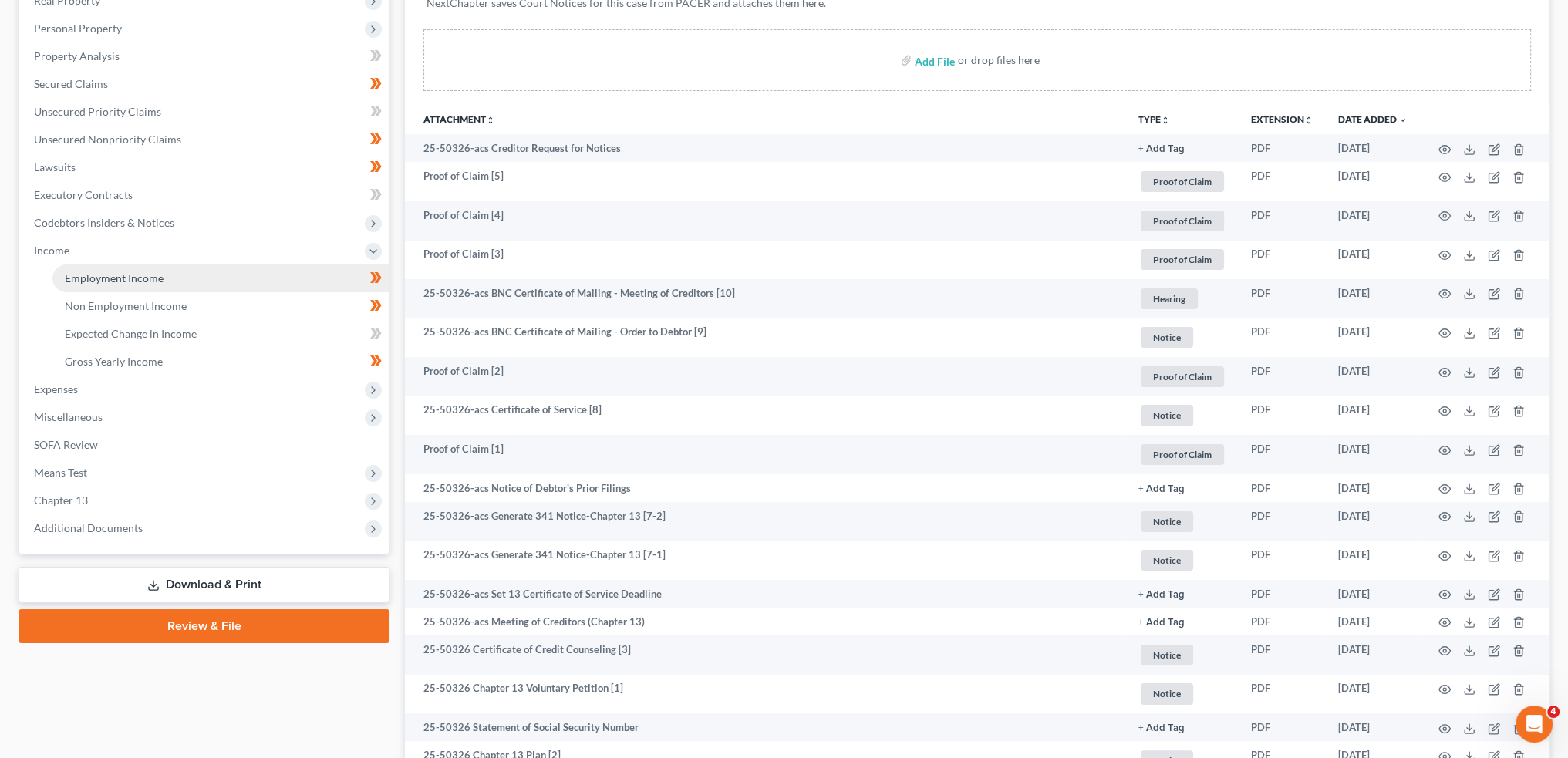
click at [166, 277] on link "Employment Income" at bounding box center [221, 279] width 337 height 28
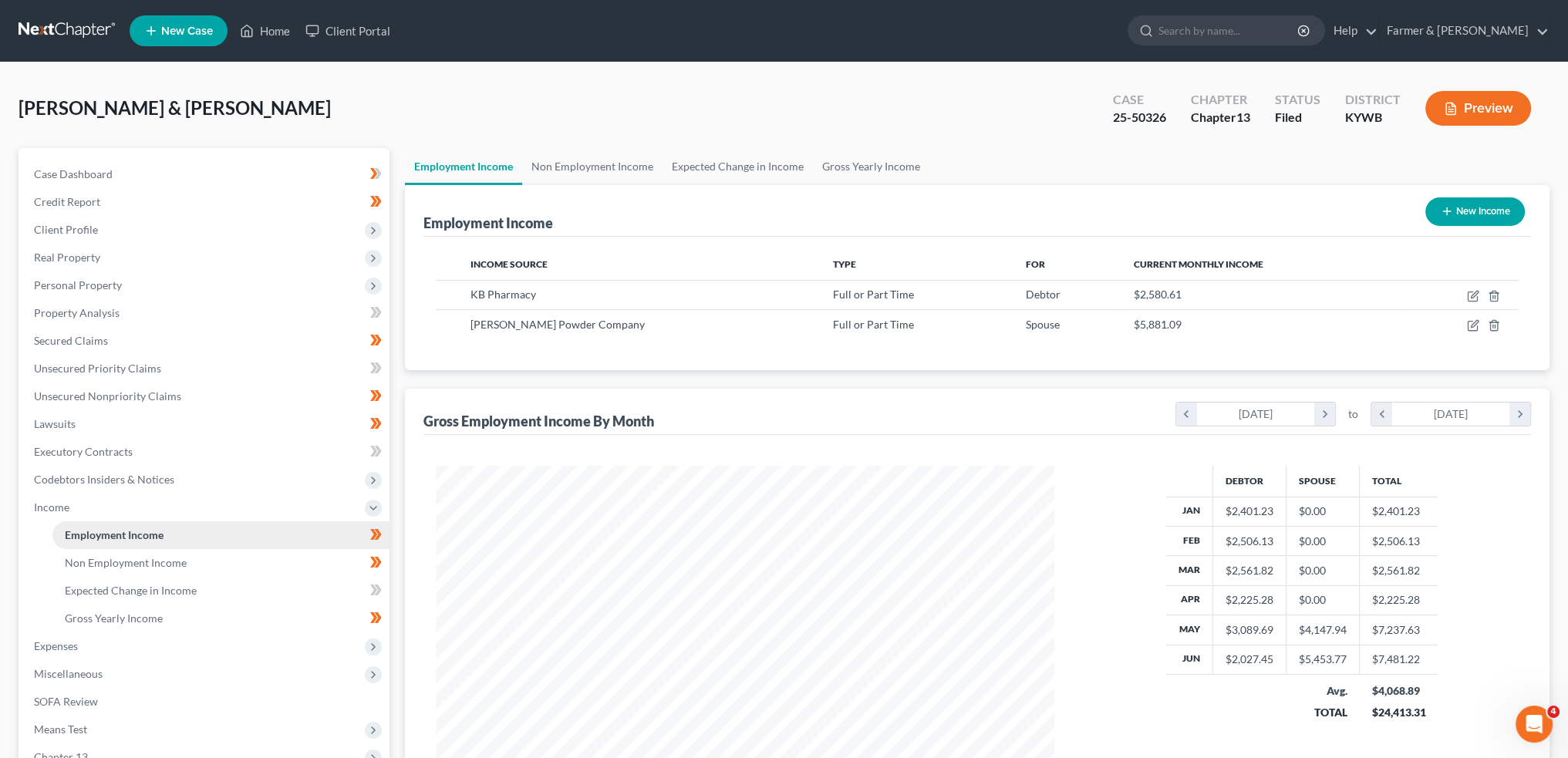
scroll to position [309, 648]
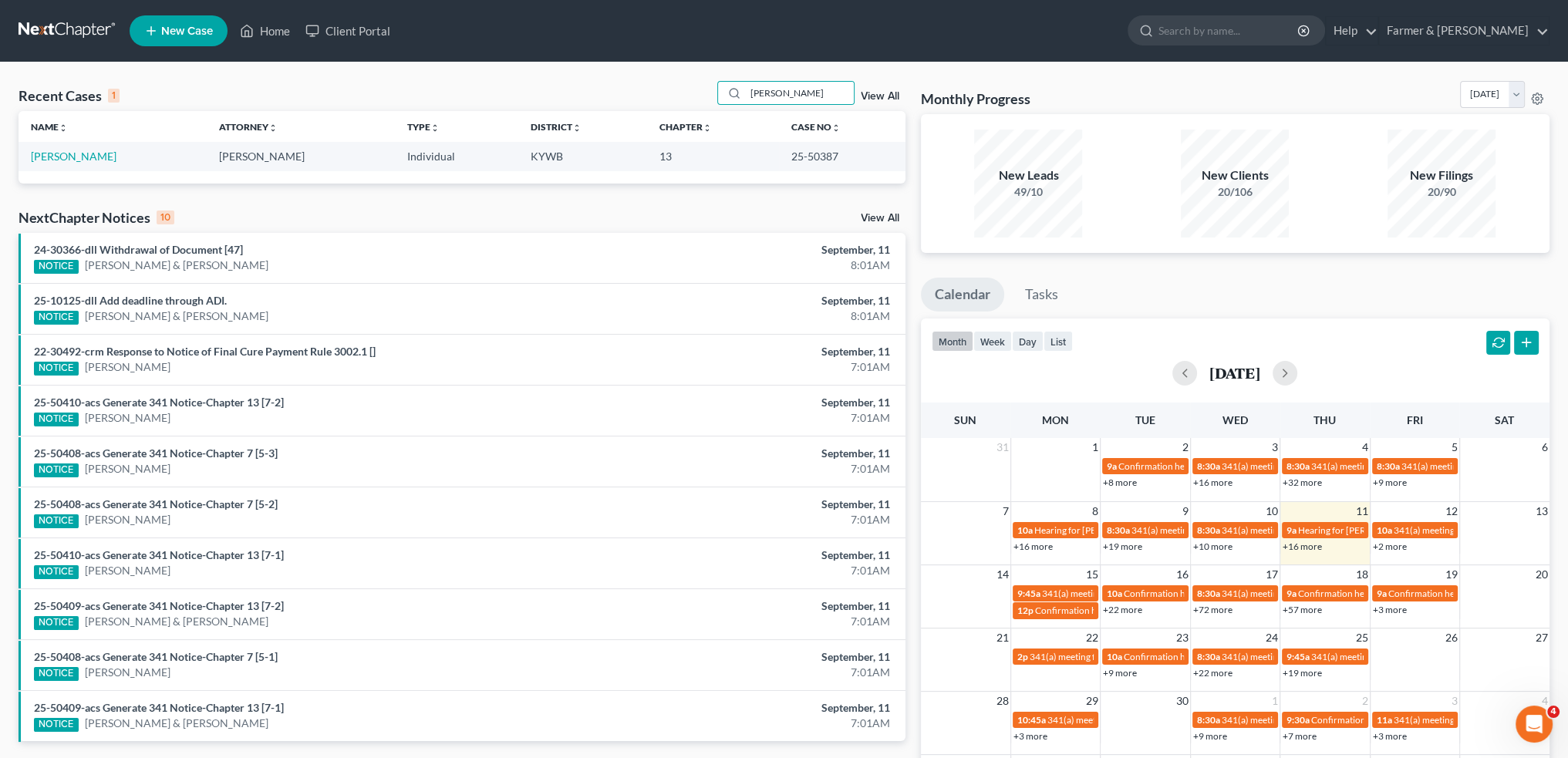
drag, startPoint x: 597, startPoint y: 69, endPoint x: 568, endPoint y: 69, distance: 29.0
click at [568, 69] on div "Recent Cases 1 FRIEDA View All Name unfold_more expand_more expand_less Attorne…" at bounding box center [784, 463] width 1568 height 800
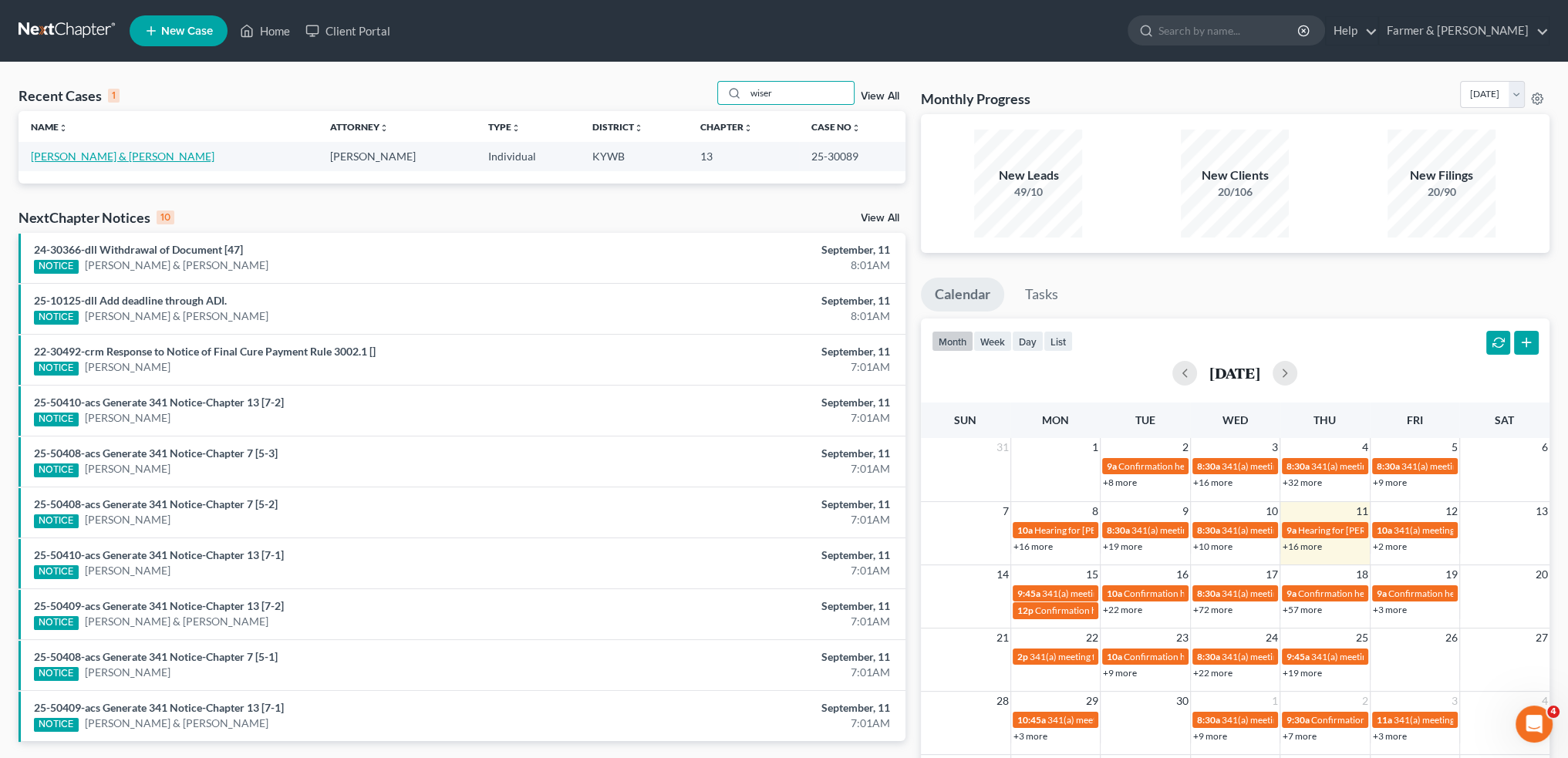
type input "wiser"
click at [55, 155] on link "Wiser, Mark & Lisa" at bounding box center [122, 156] width 184 height 13
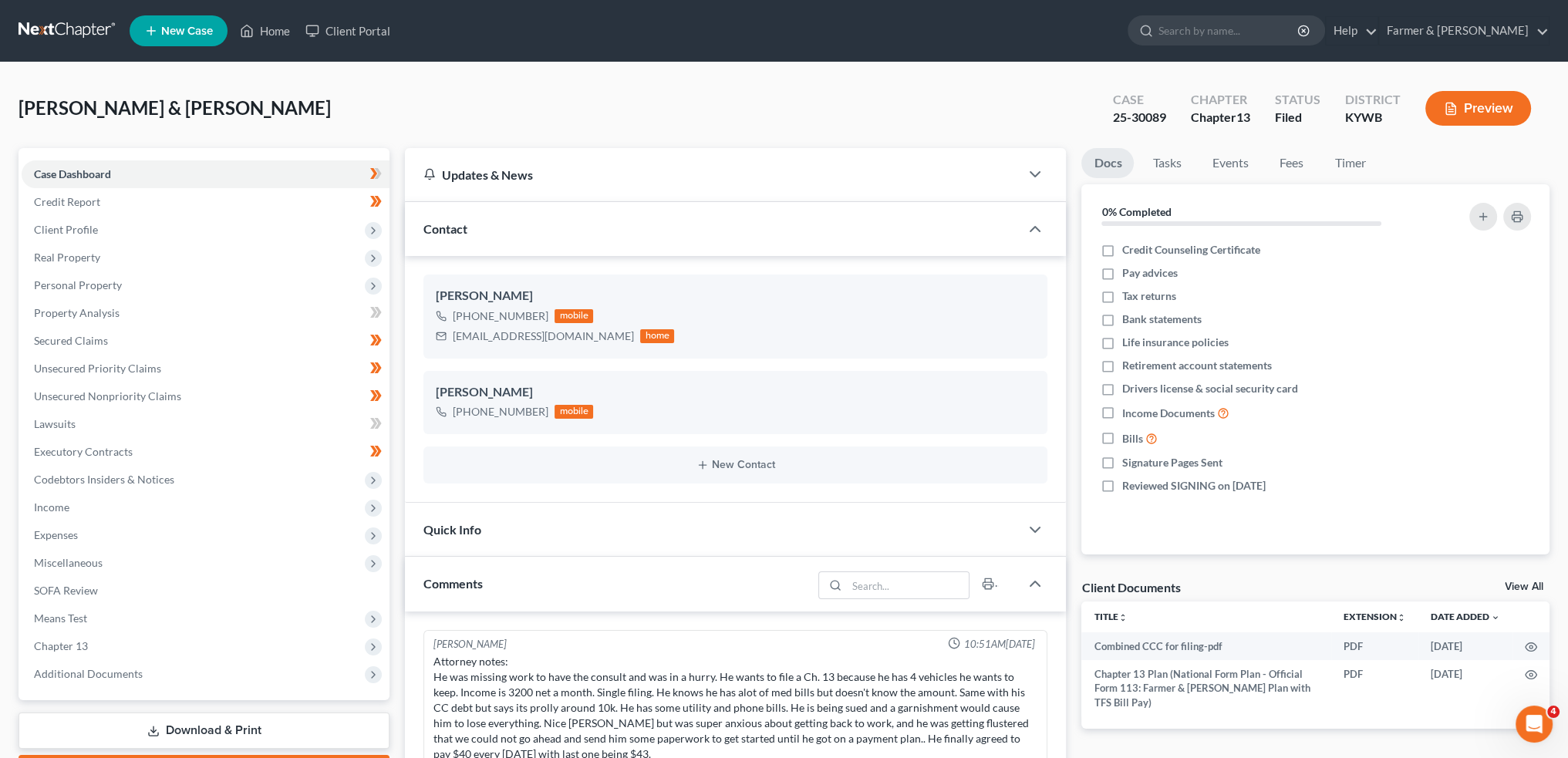
scroll to position [253, 0]
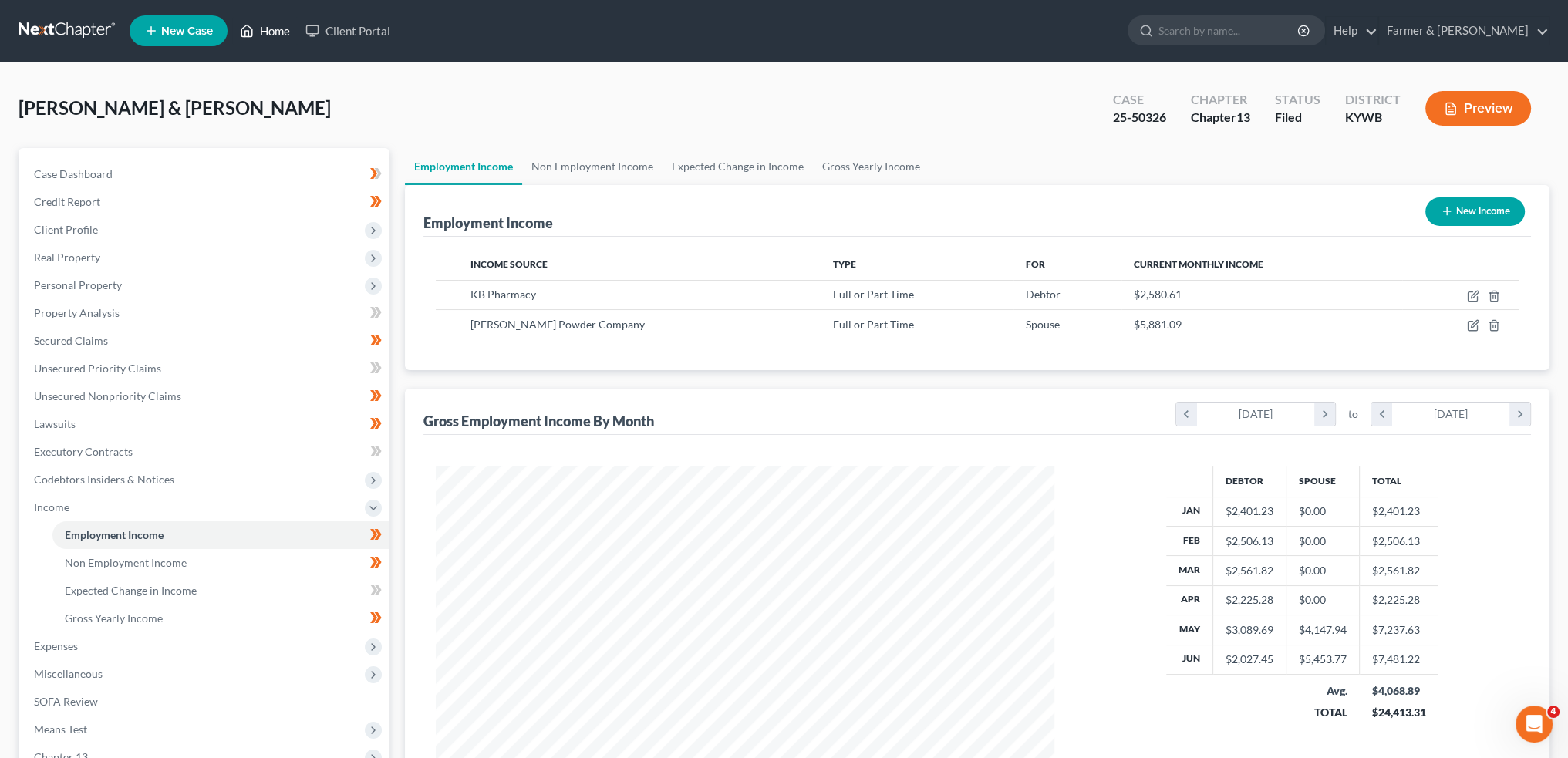
scroll to position [309, 648]
click at [282, 30] on link "Home" at bounding box center [265, 31] width 65 height 28
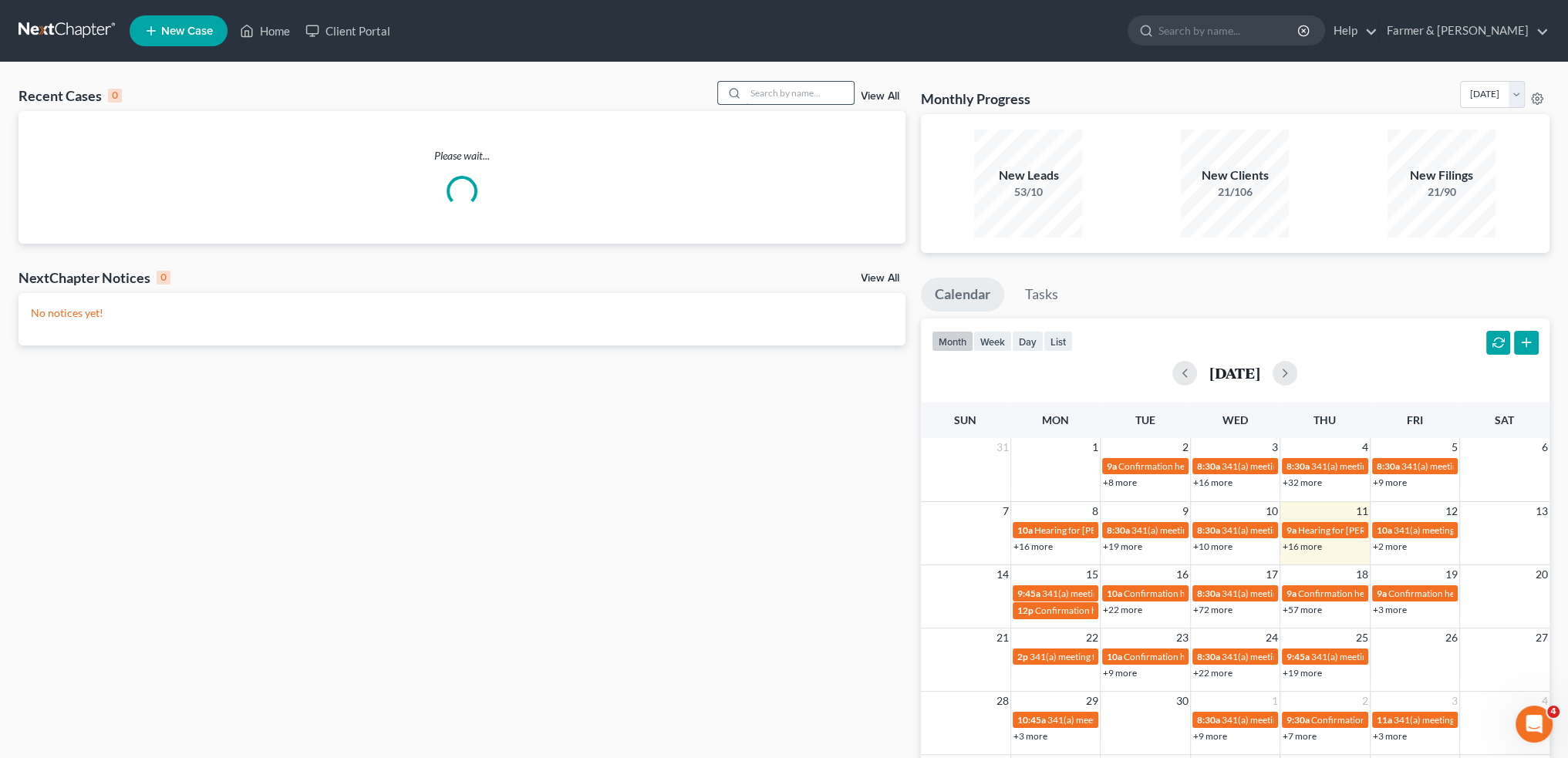
click at [766, 83] on input "search" at bounding box center [800, 93] width 108 height 22
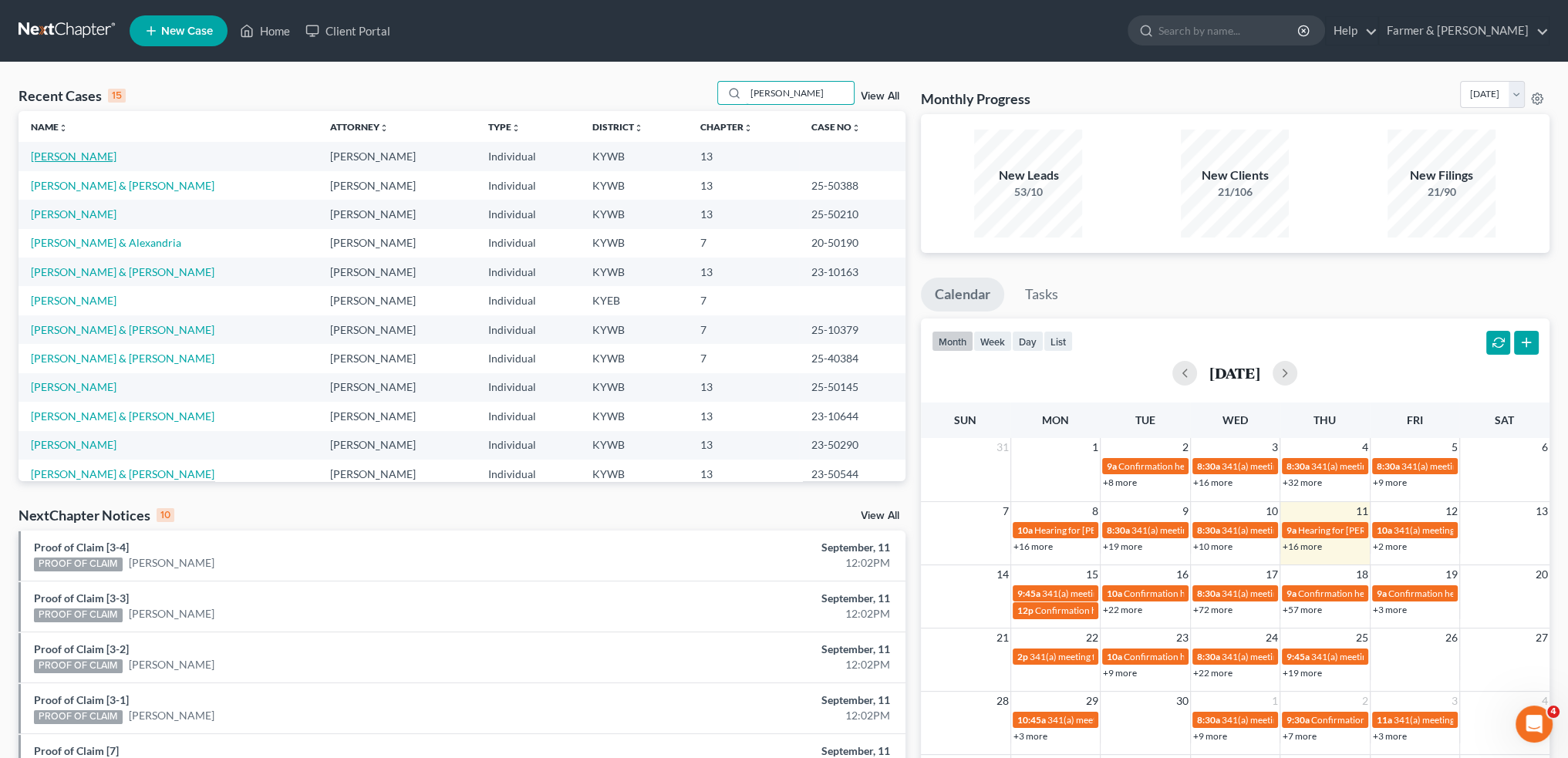
type input "jacobs"
click at [84, 154] on link "[PERSON_NAME]" at bounding box center [74, 156] width 86 height 13
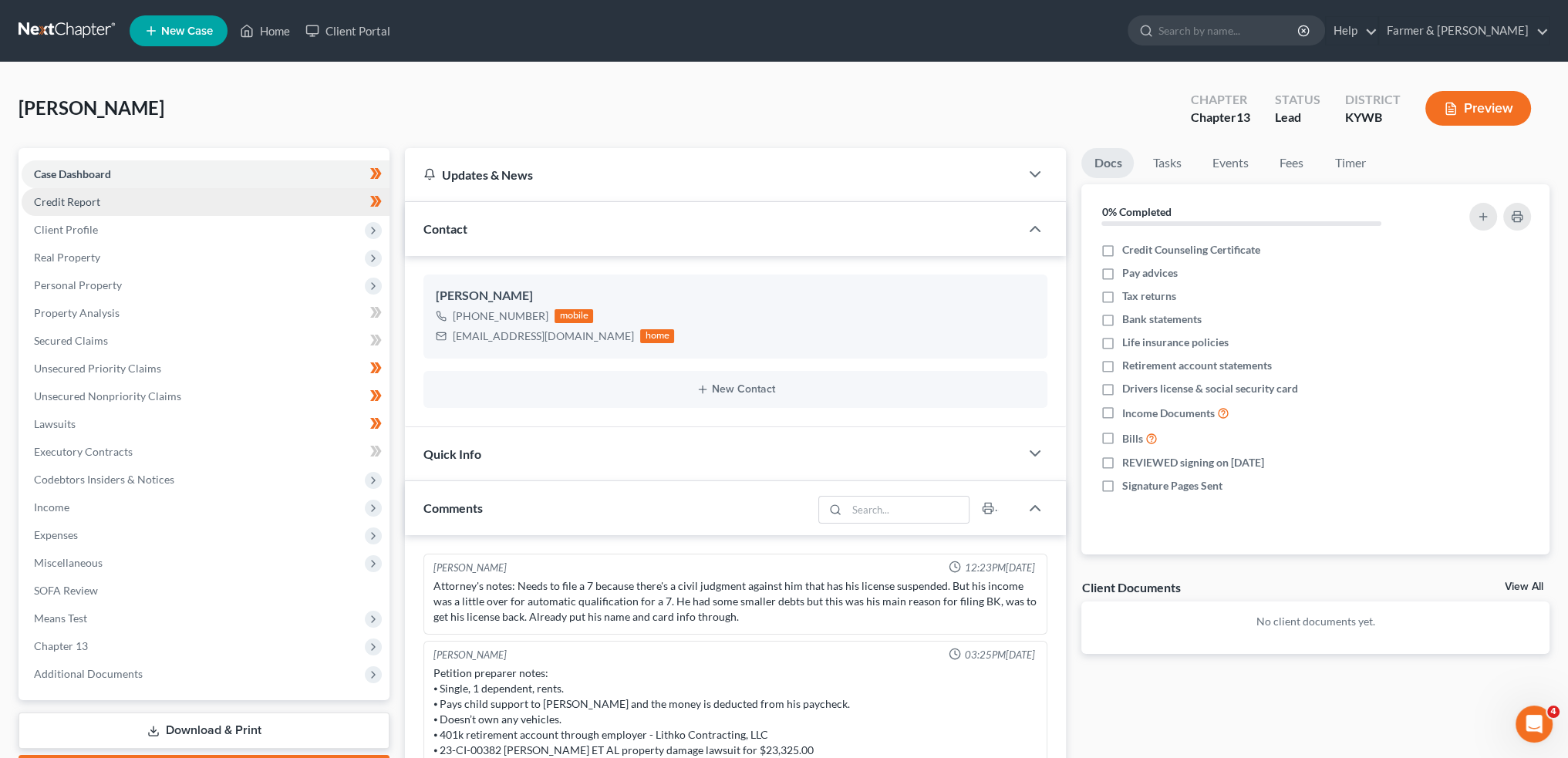
scroll to position [28, 0]
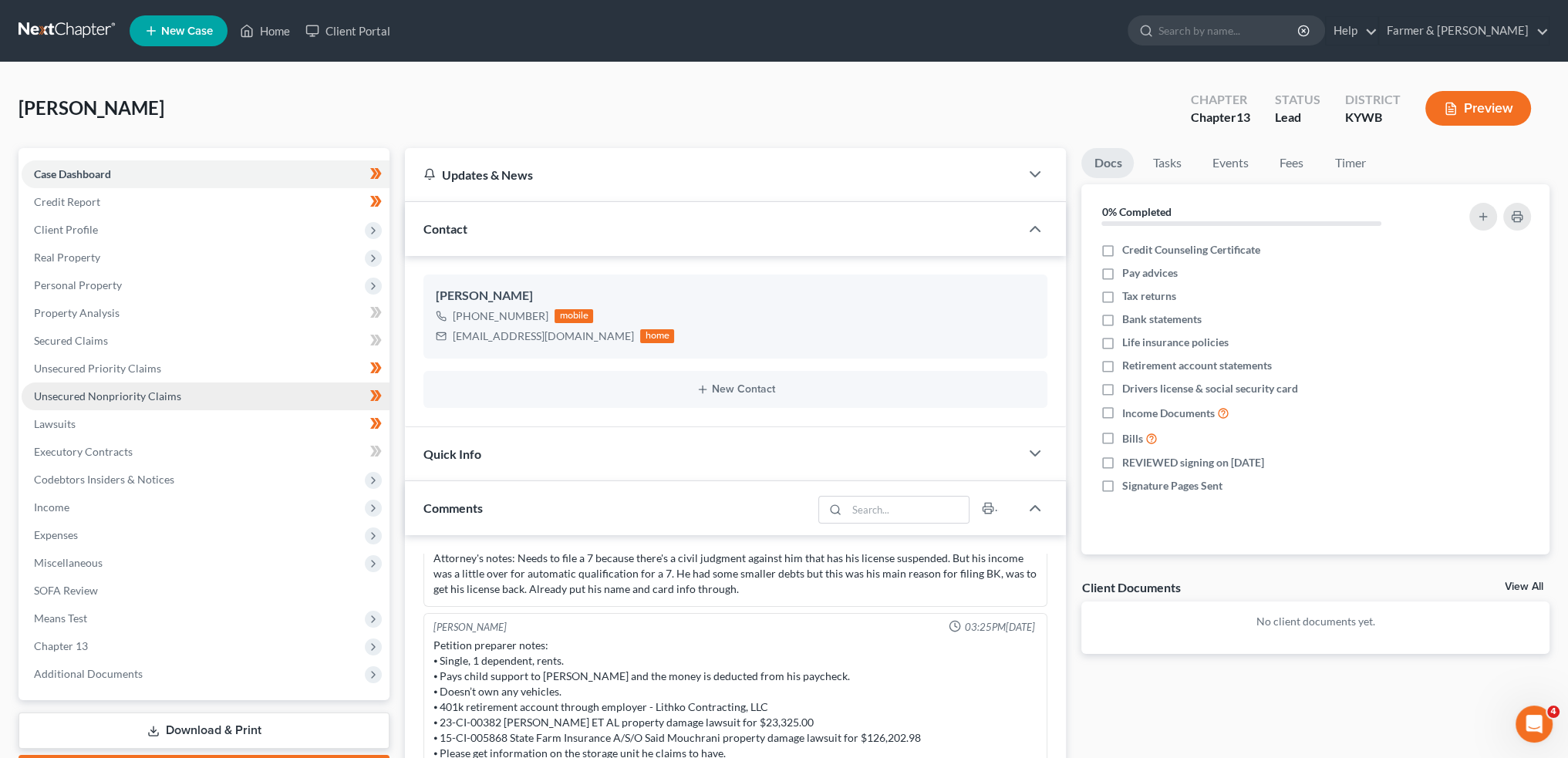
click at [106, 404] on link "Unsecured Nonpriority Claims" at bounding box center [205, 397] width 368 height 28
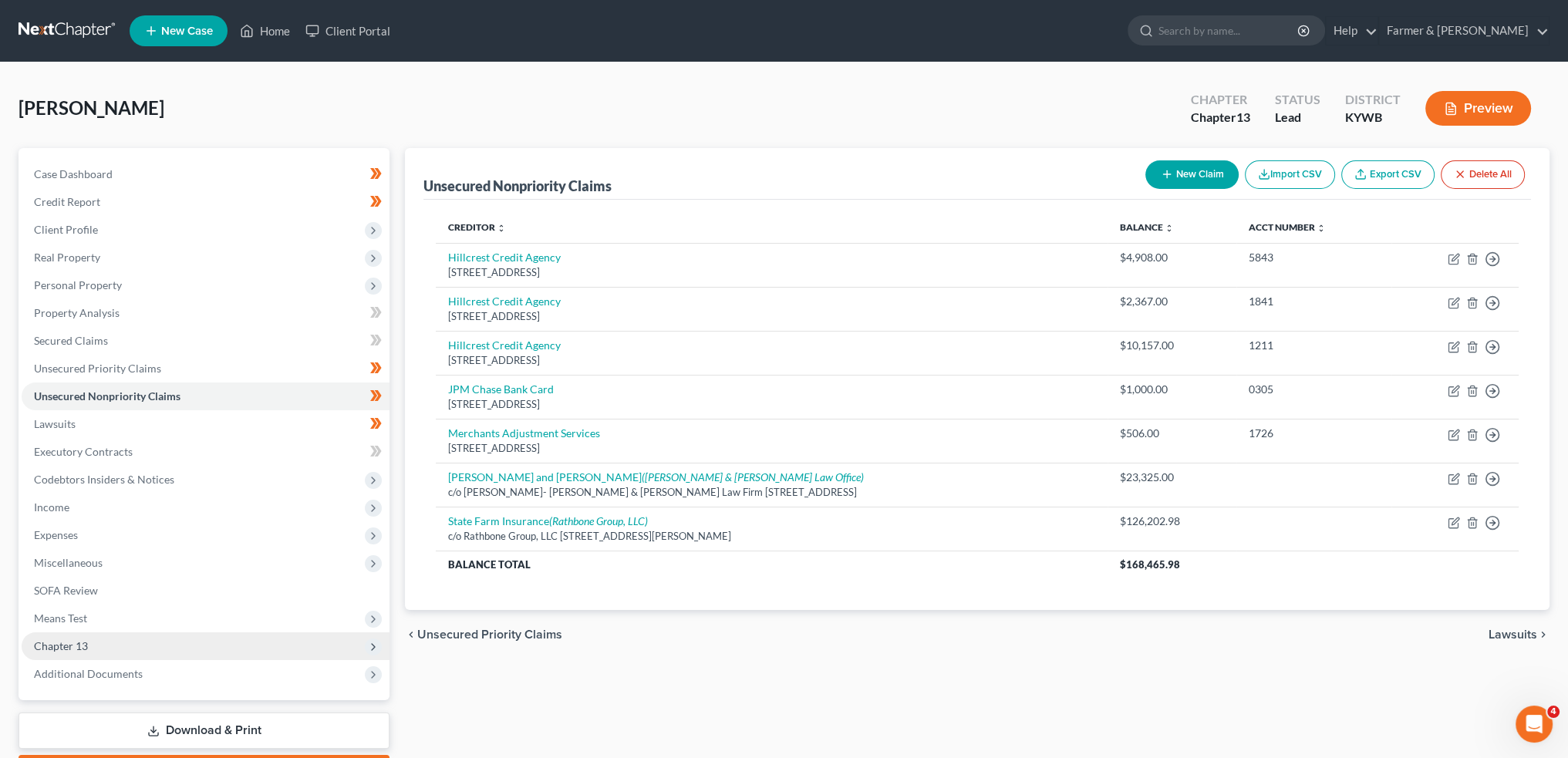
click at [93, 651] on span "Chapter 13" at bounding box center [205, 646] width 368 height 28
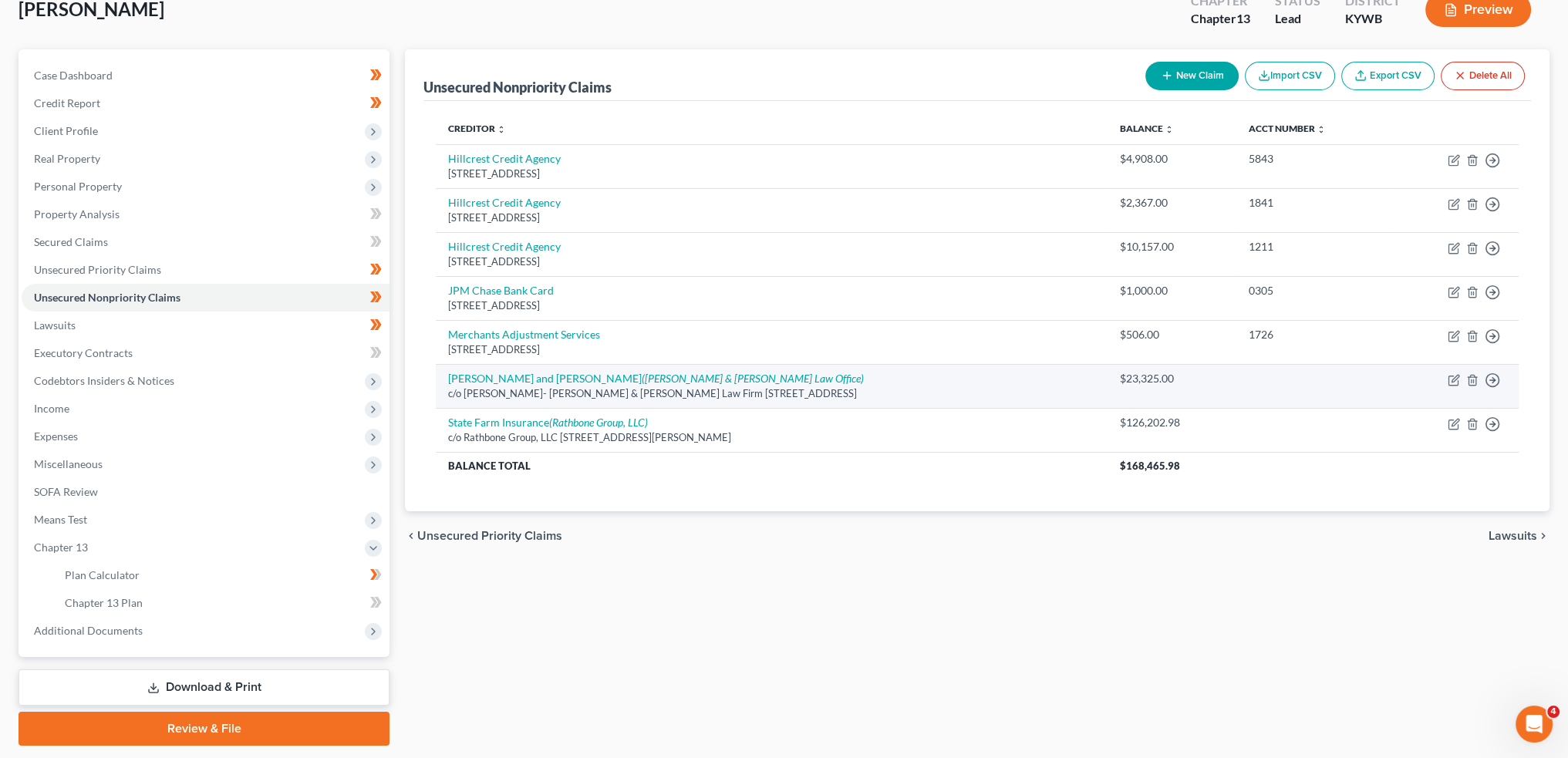
scroll to position [128, 0]
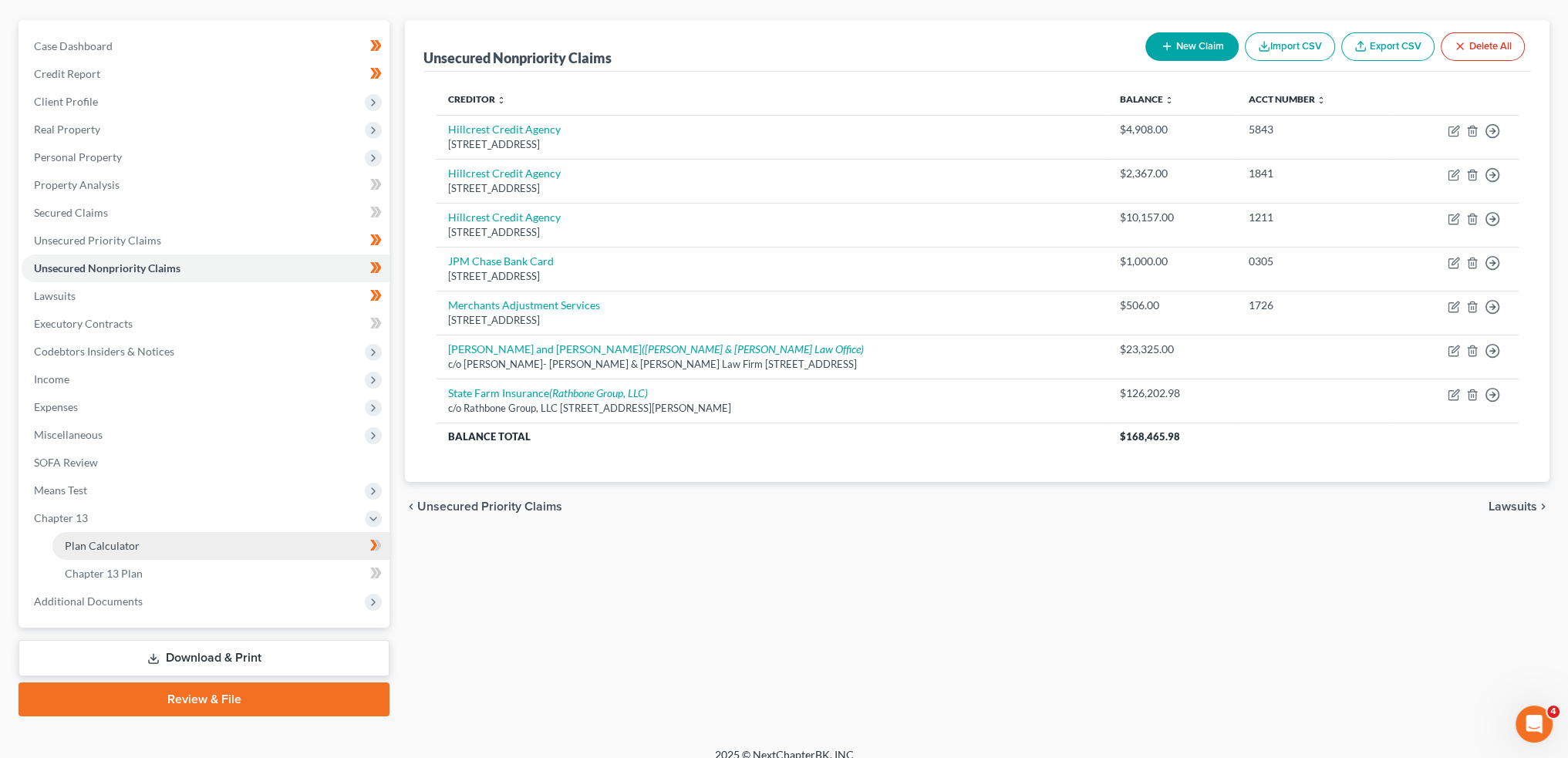
click at [203, 551] on link "Plan Calculator" at bounding box center [221, 546] width 337 height 28
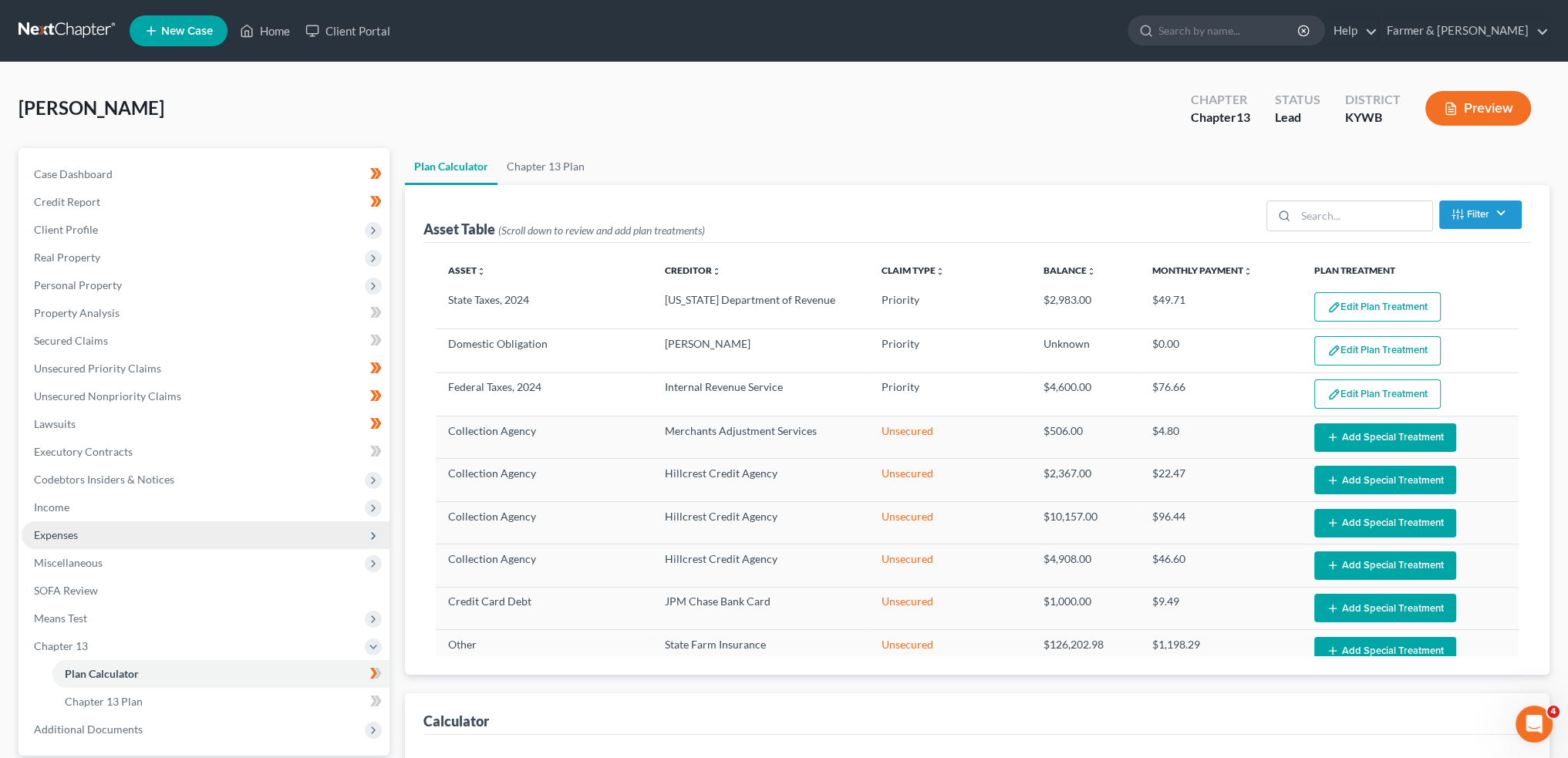
select select "59"
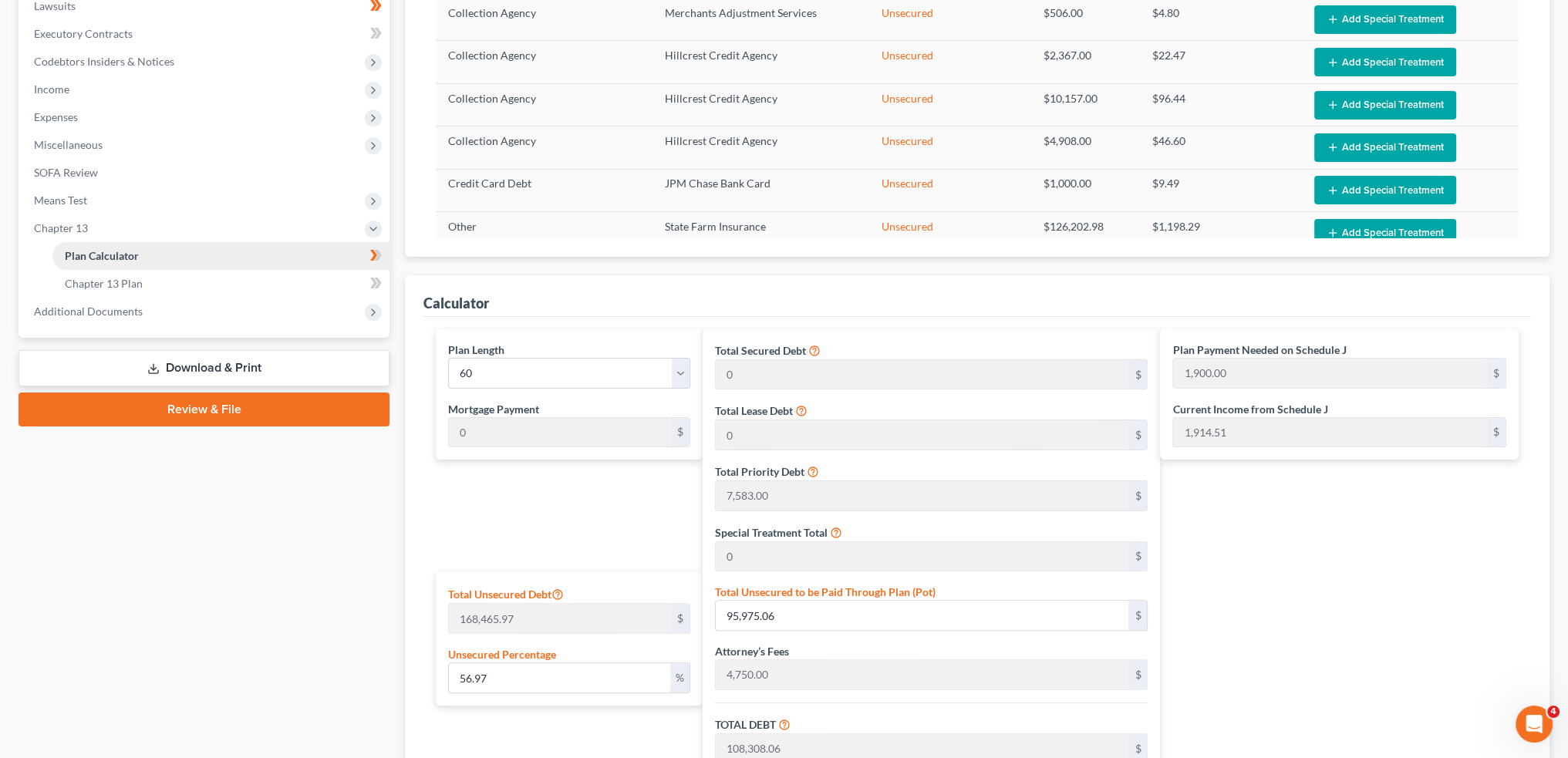
scroll to position [355, 0]
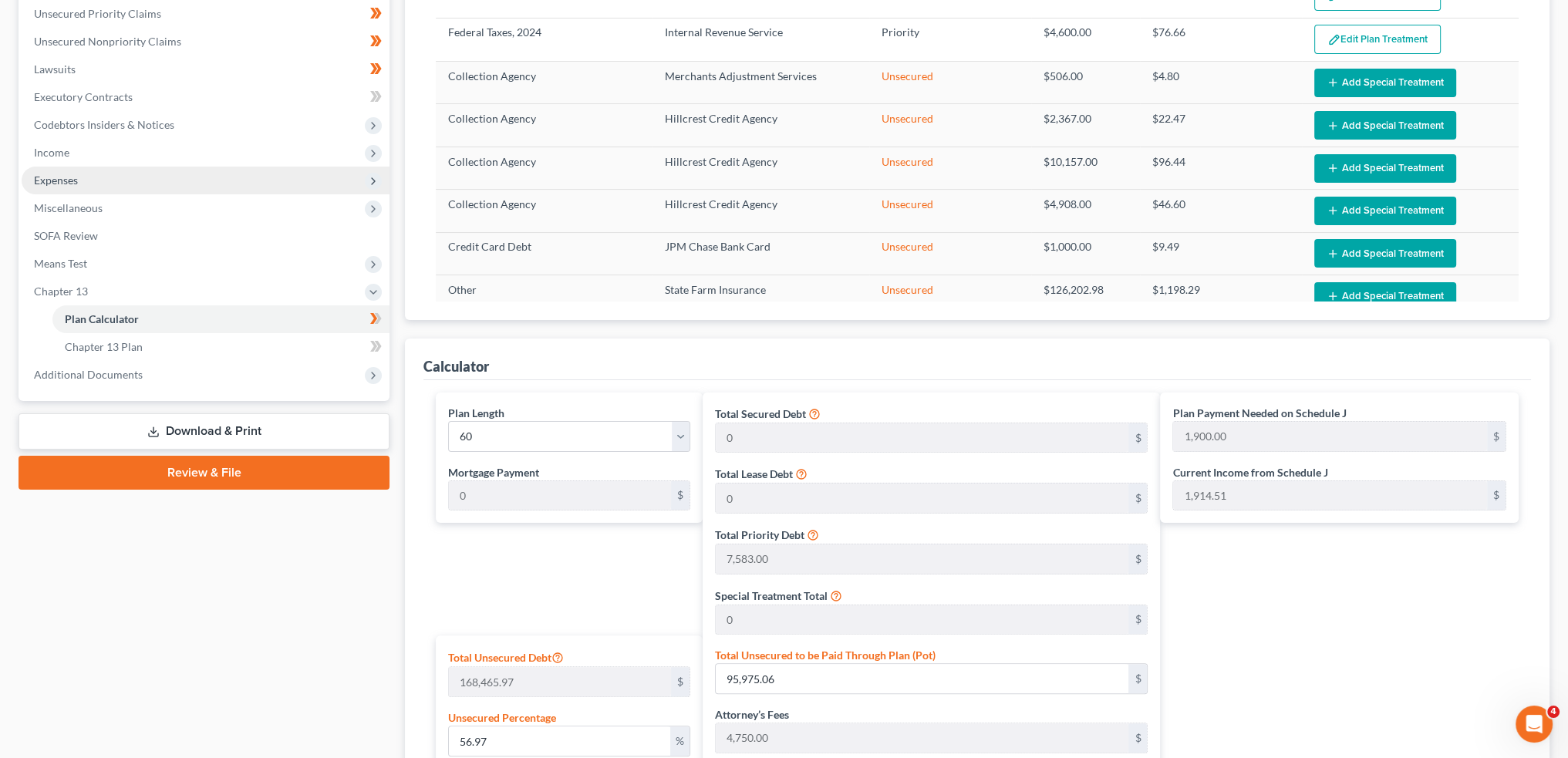
click at [130, 182] on span "Expenses" at bounding box center [205, 180] width 368 height 28
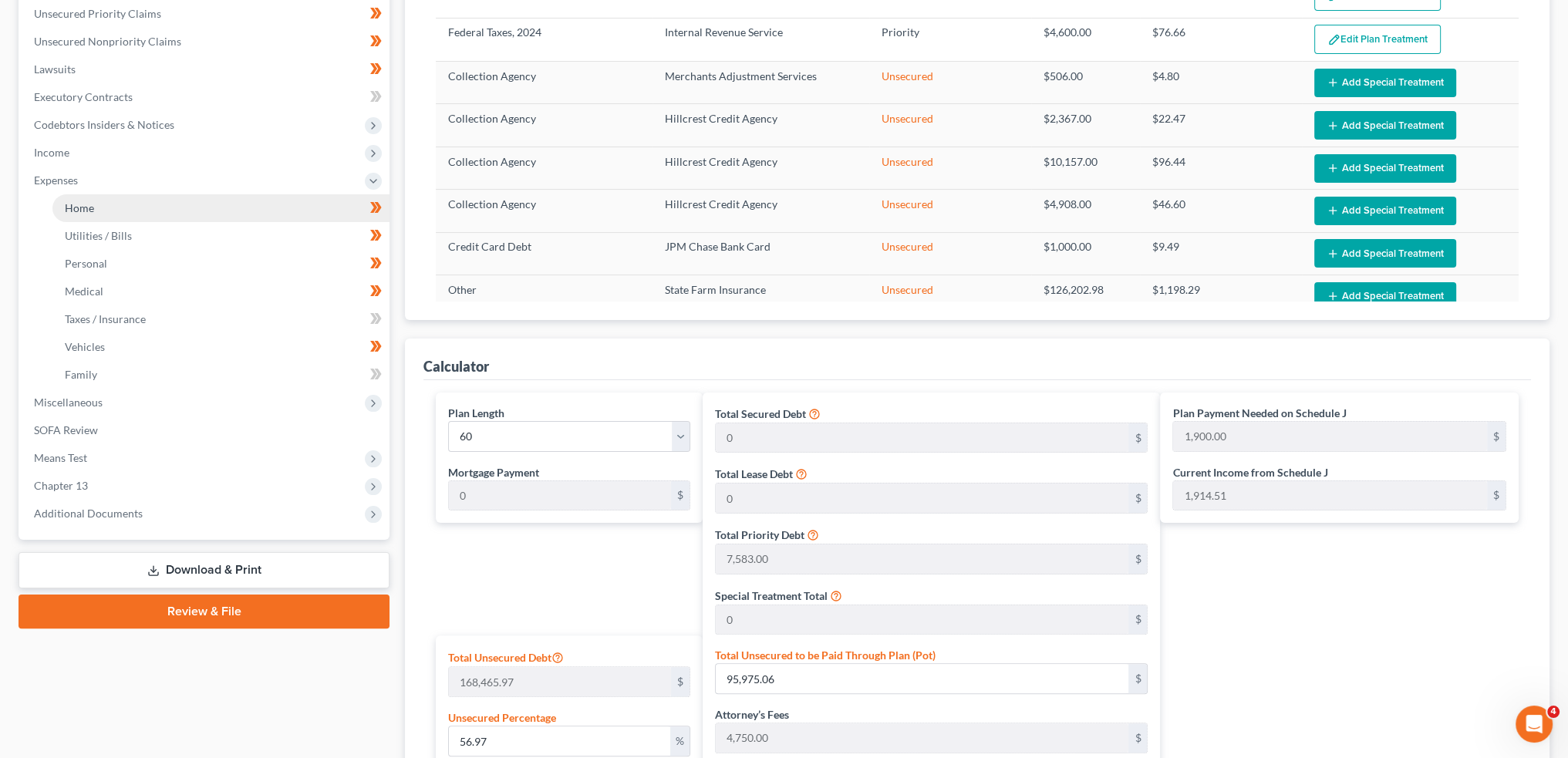
click at [122, 208] on link "Home" at bounding box center [221, 208] width 337 height 28
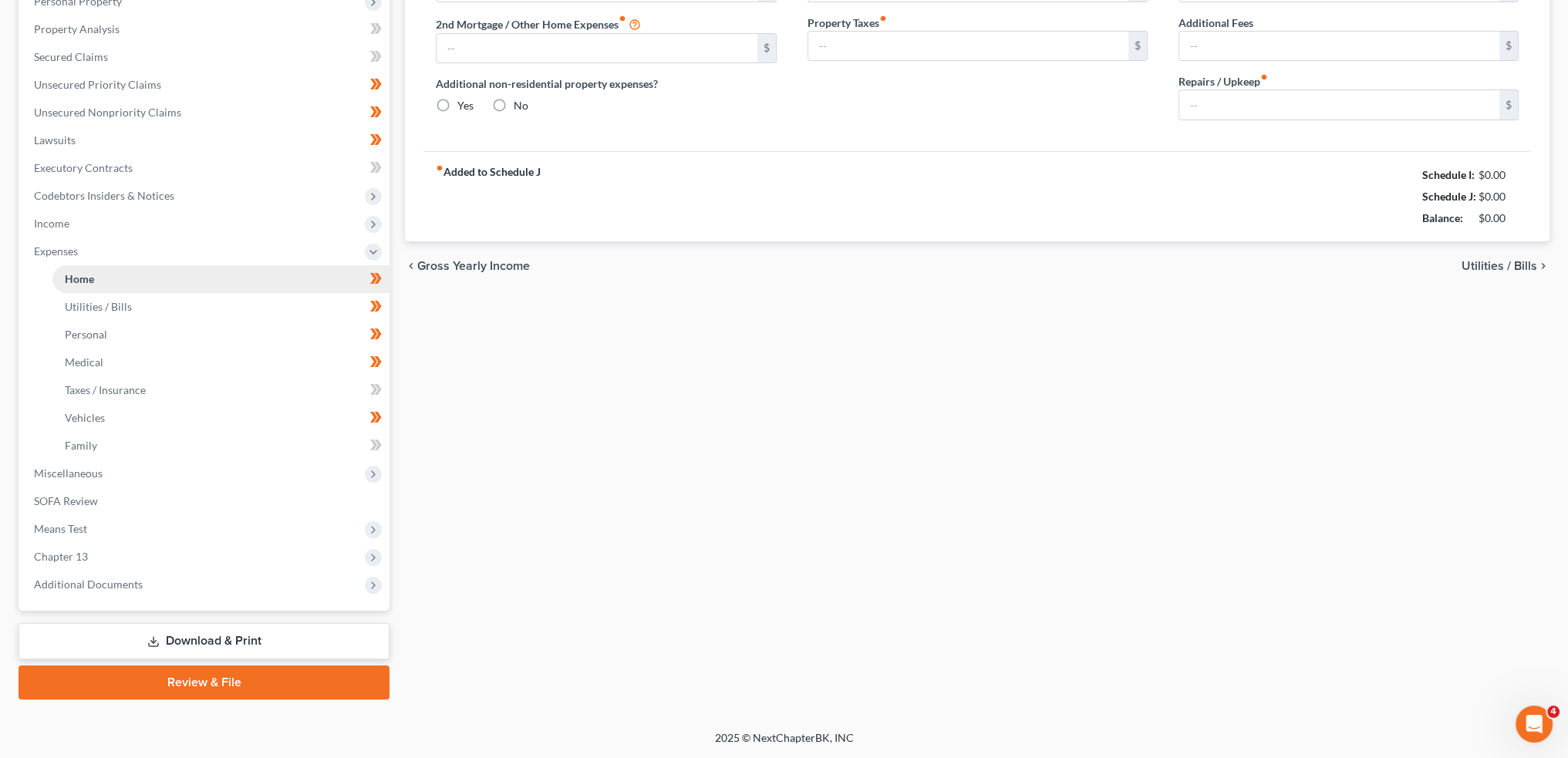
scroll to position [102, 0]
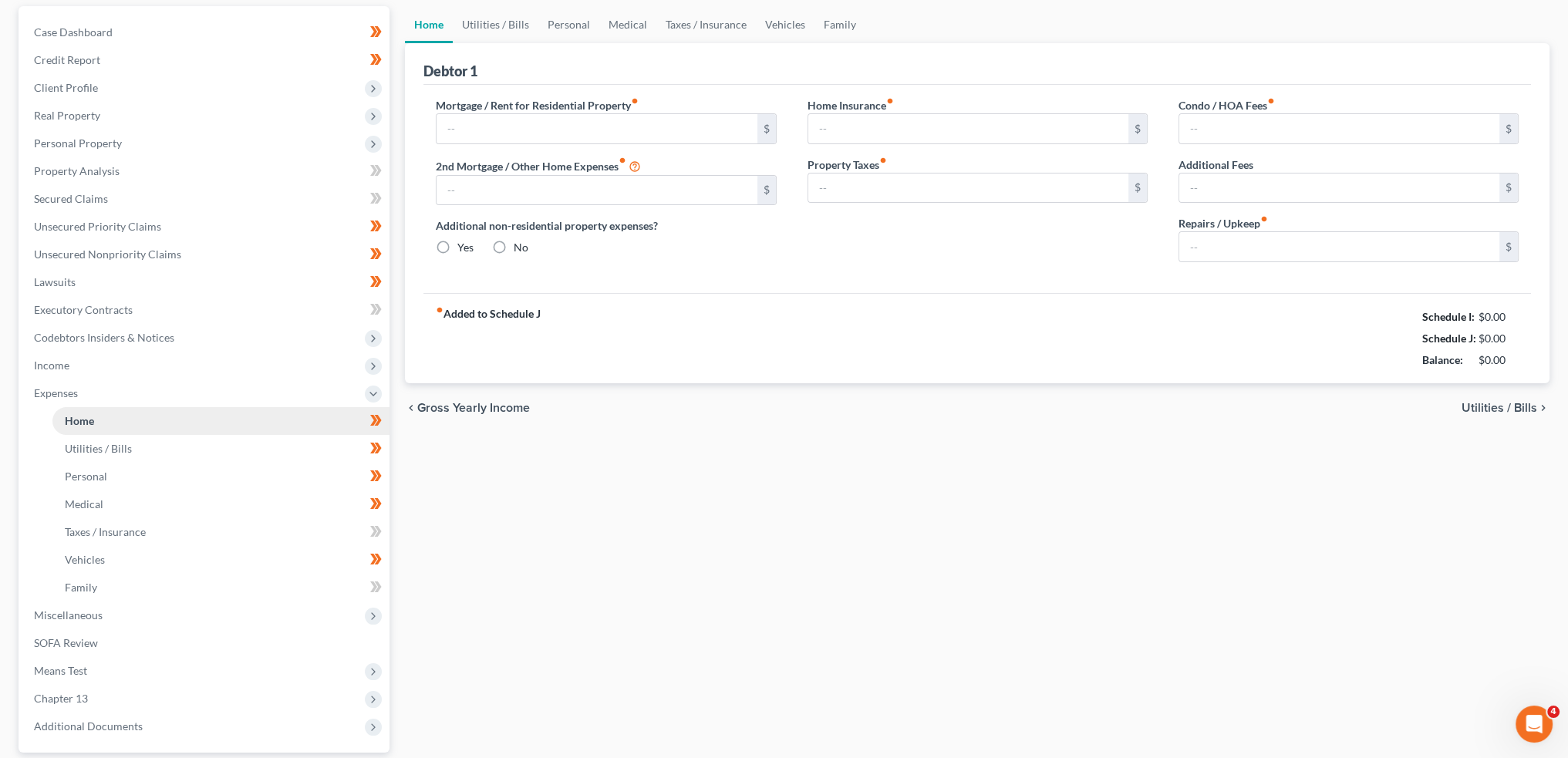
type input "950.00"
type input "0.00"
radio input "true"
type input "0.00"
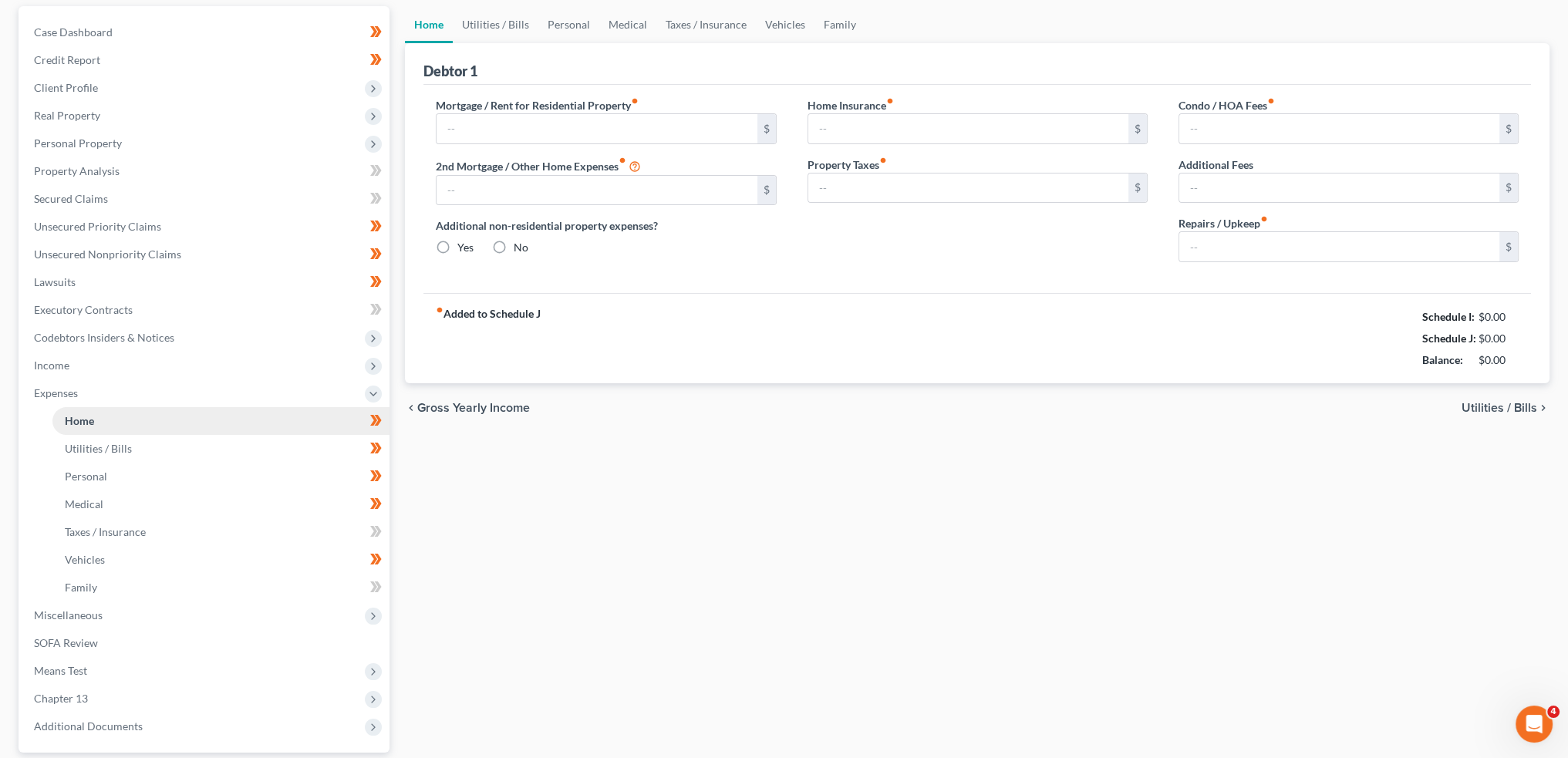
type input "0.00"
type input "100.00"
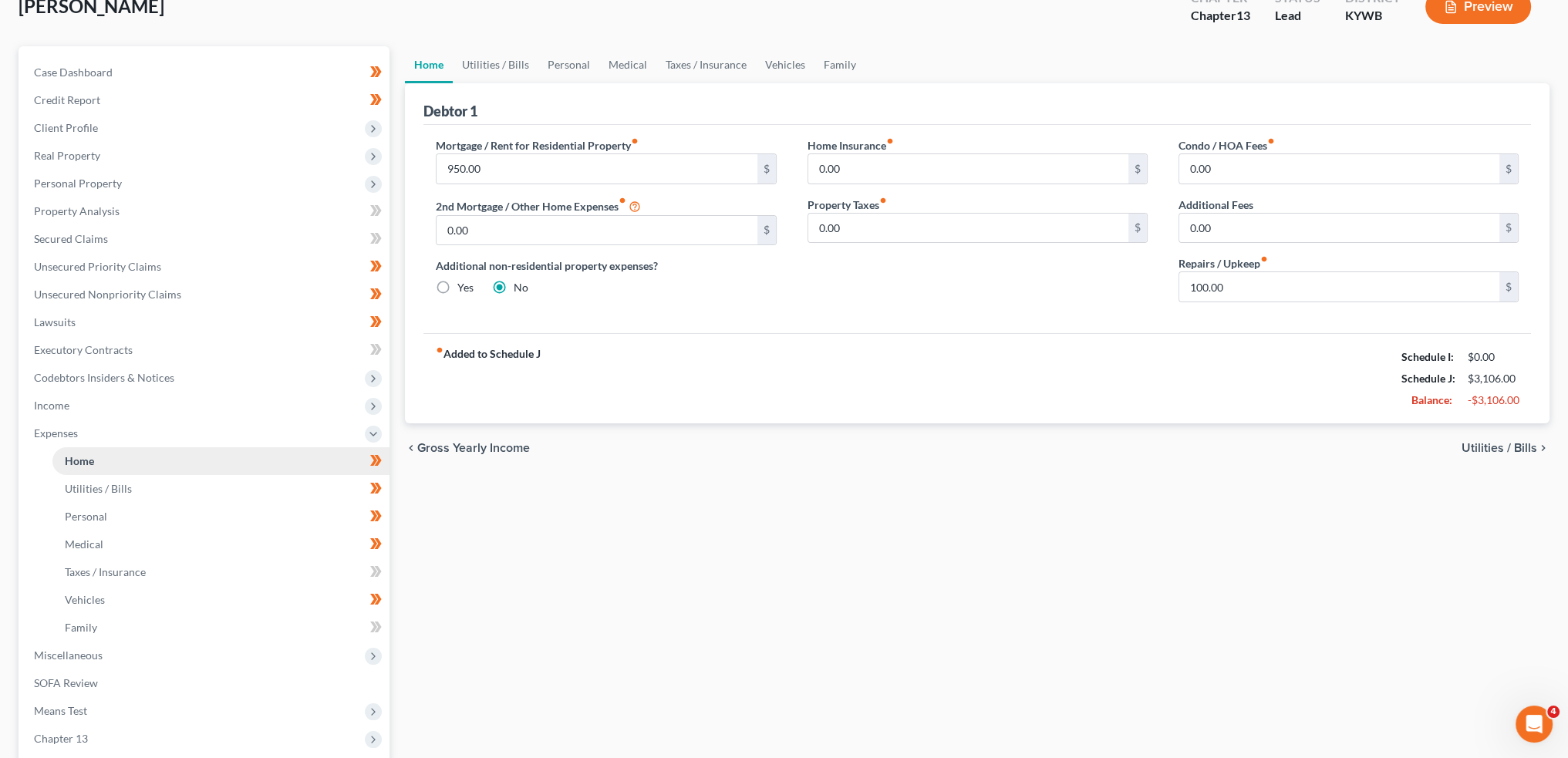
scroll to position [0, 0]
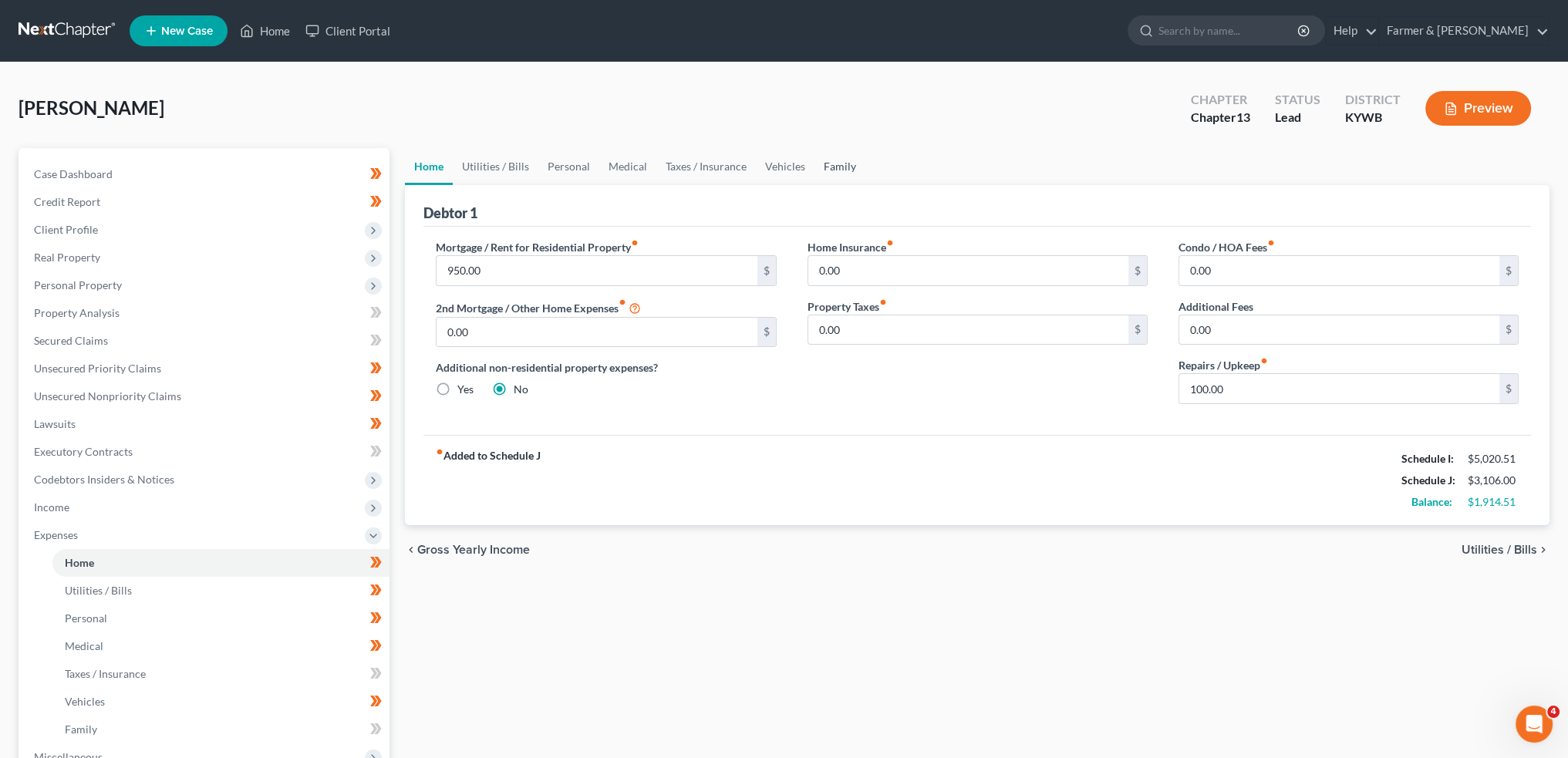
click at [815, 170] on link "Family" at bounding box center [840, 166] width 51 height 37
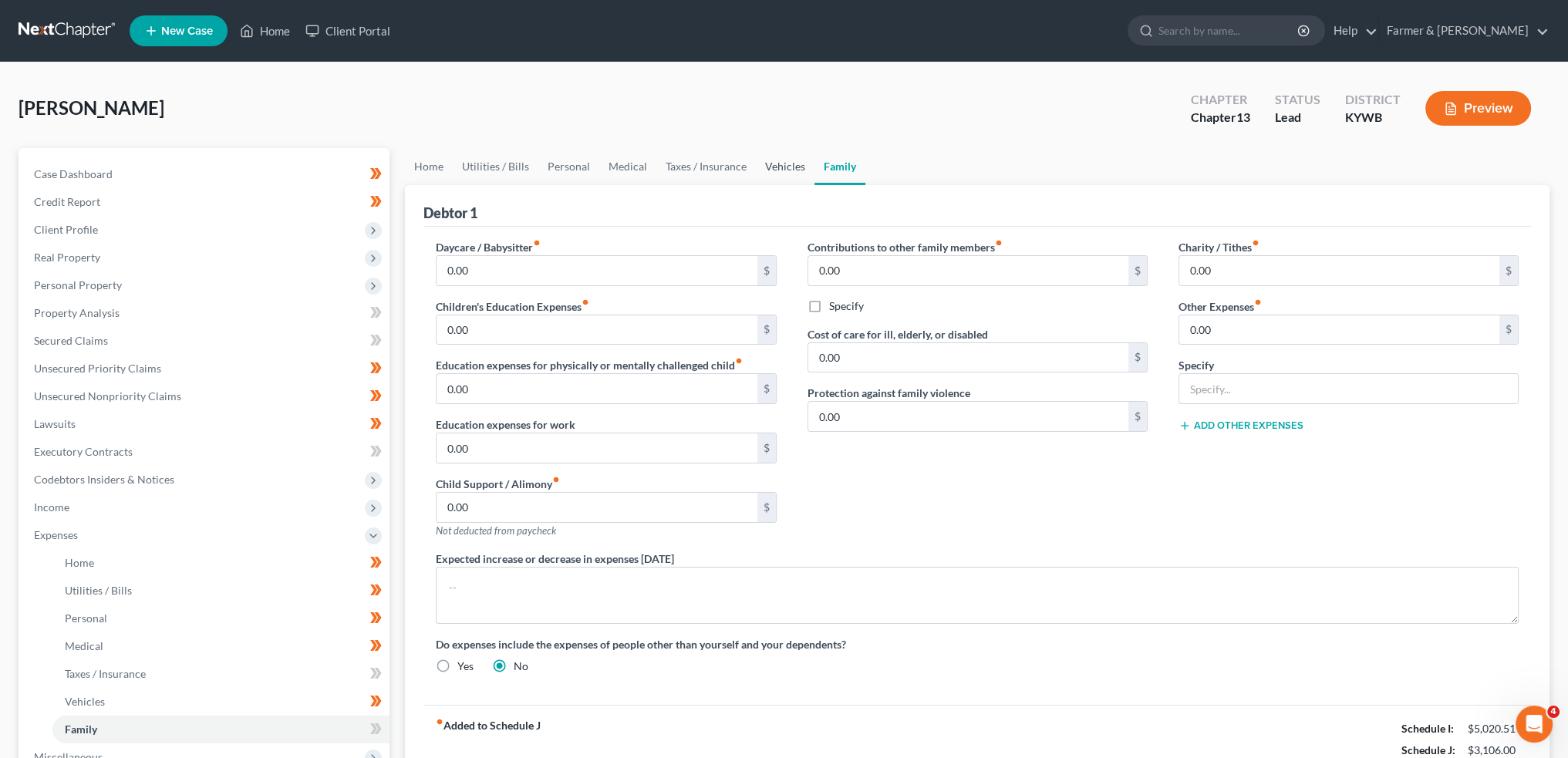
click at [793, 164] on link "Vehicles" at bounding box center [785, 166] width 59 height 37
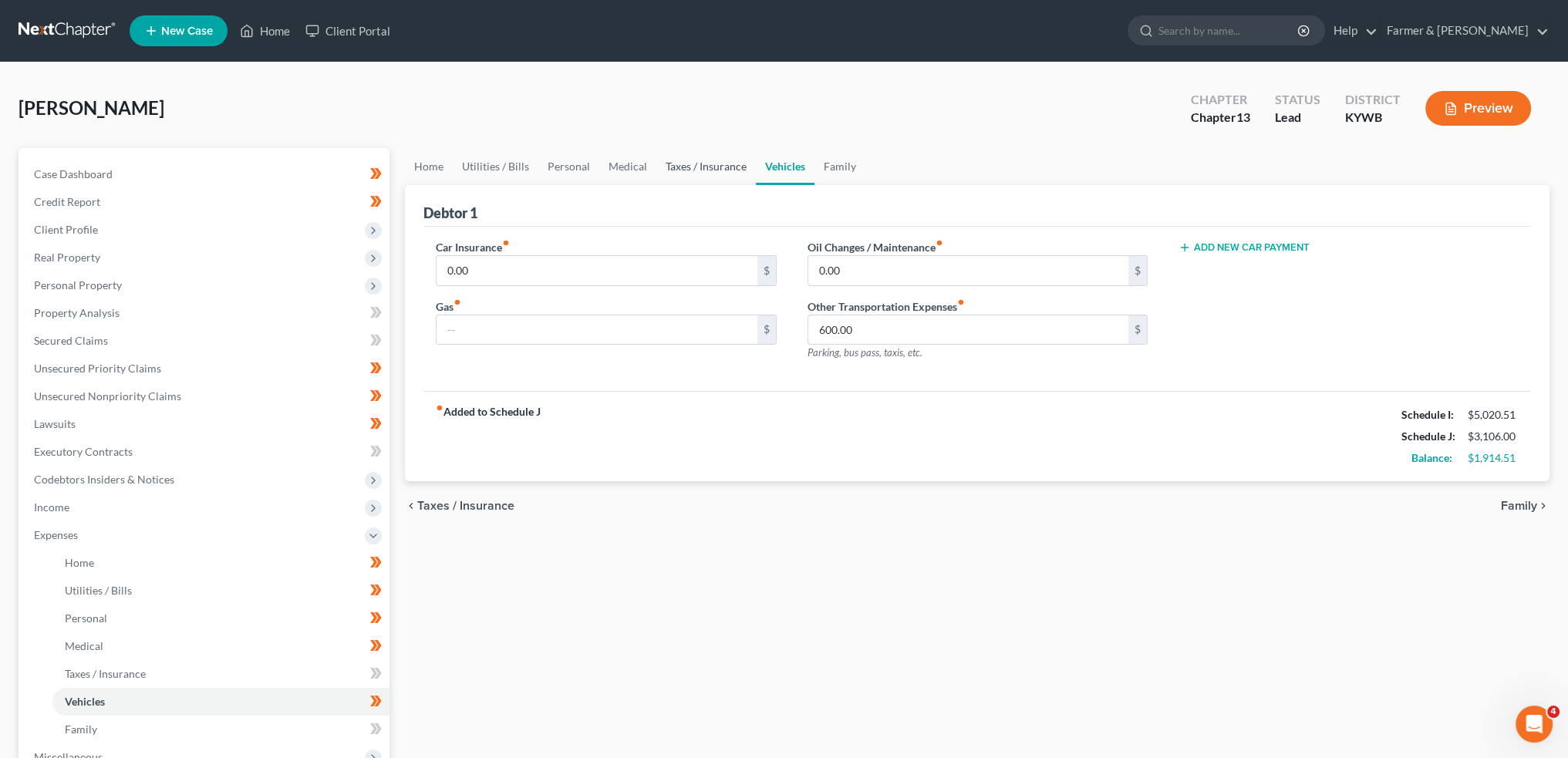
click at [678, 164] on link "Taxes / Insurance" at bounding box center [706, 166] width 99 height 37
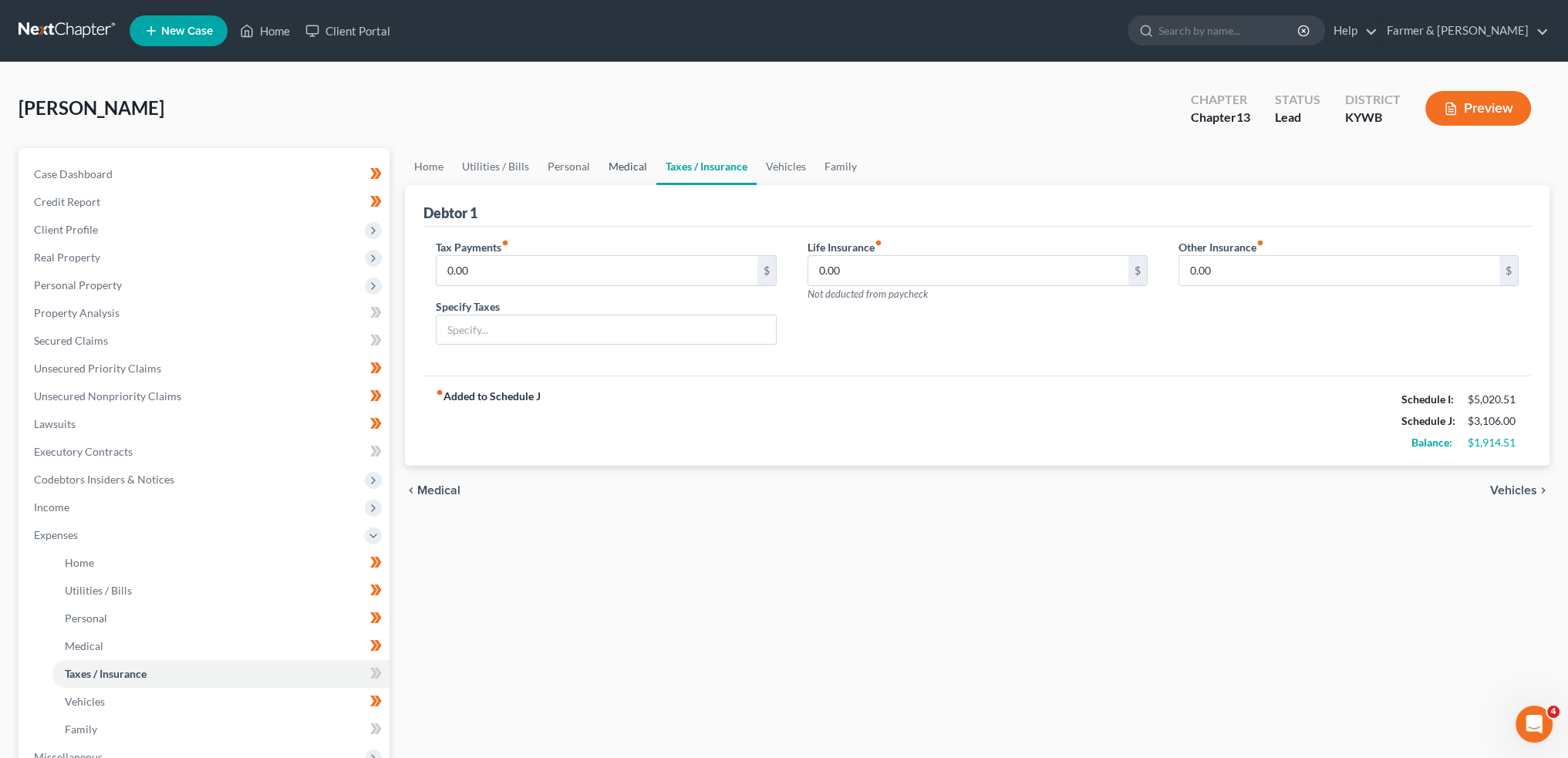
click at [631, 161] on link "Medical" at bounding box center [628, 166] width 57 height 37
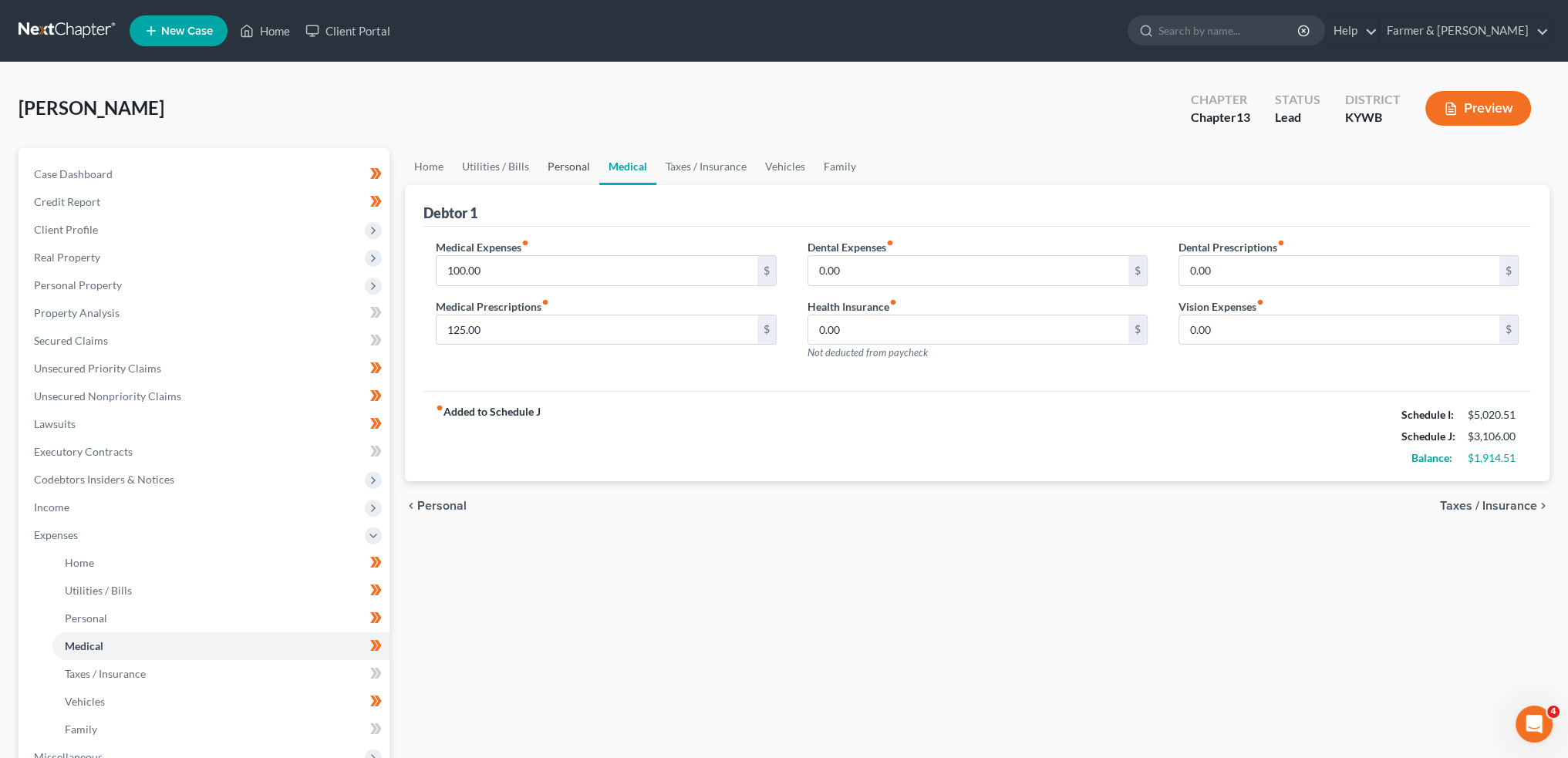
click at [542, 164] on link "Personal" at bounding box center [569, 166] width 61 height 37
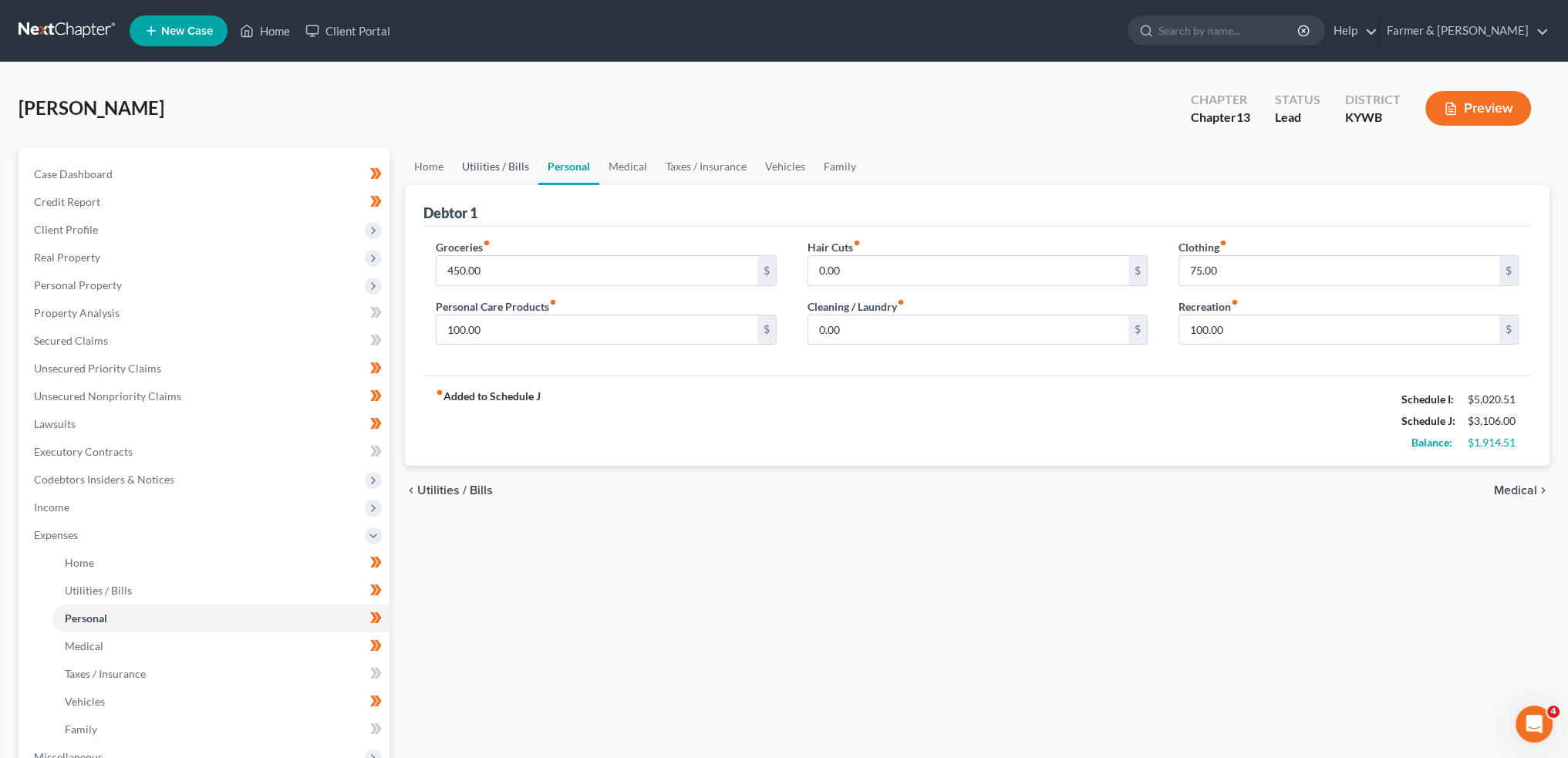
click at [498, 165] on link "Utilities / Bills" at bounding box center [496, 166] width 86 height 37
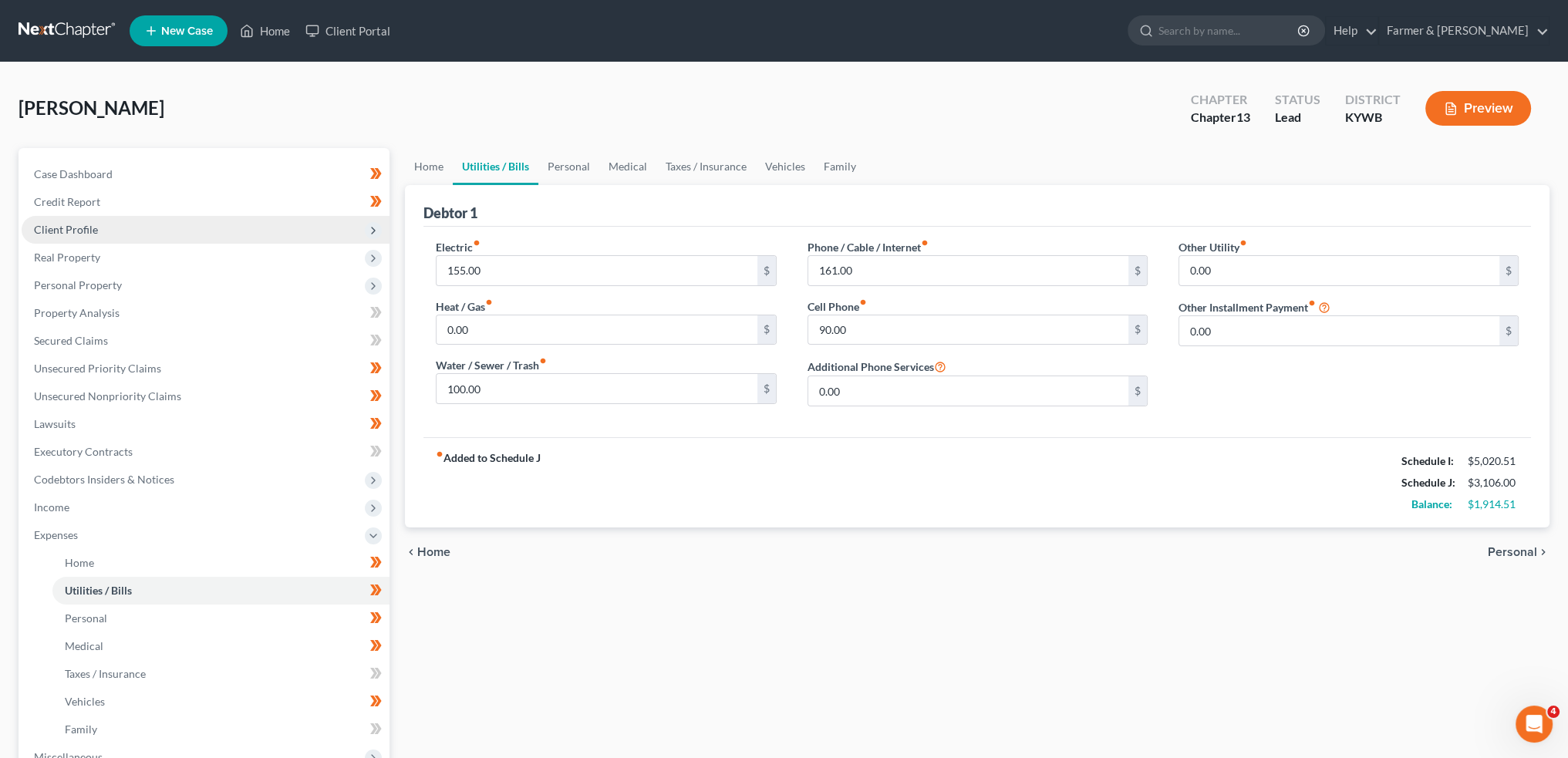
click at [206, 229] on span "Client Profile" at bounding box center [205, 230] width 368 height 28
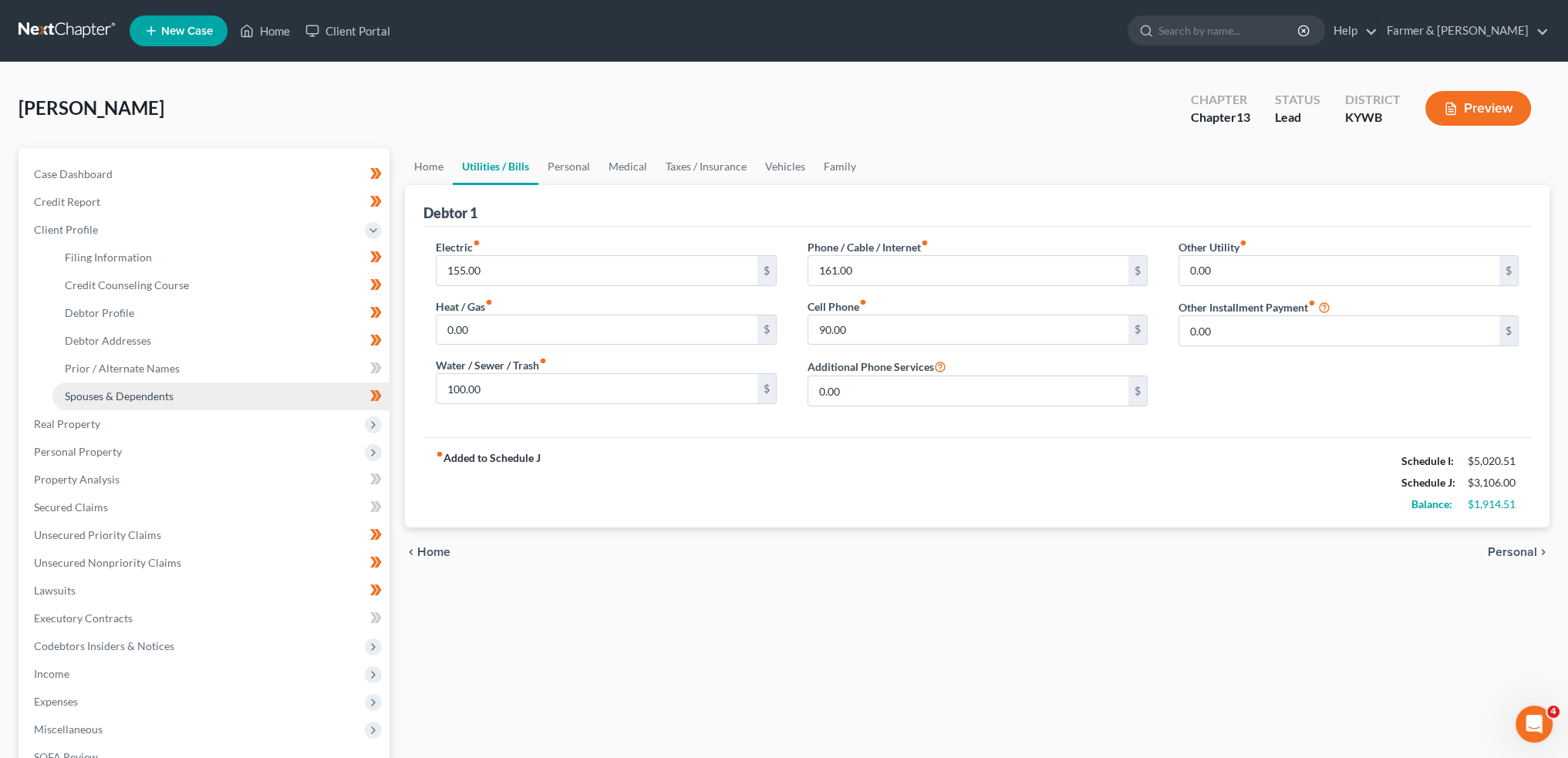
click at [149, 403] on link "Spouses & Dependents" at bounding box center [221, 397] width 337 height 28
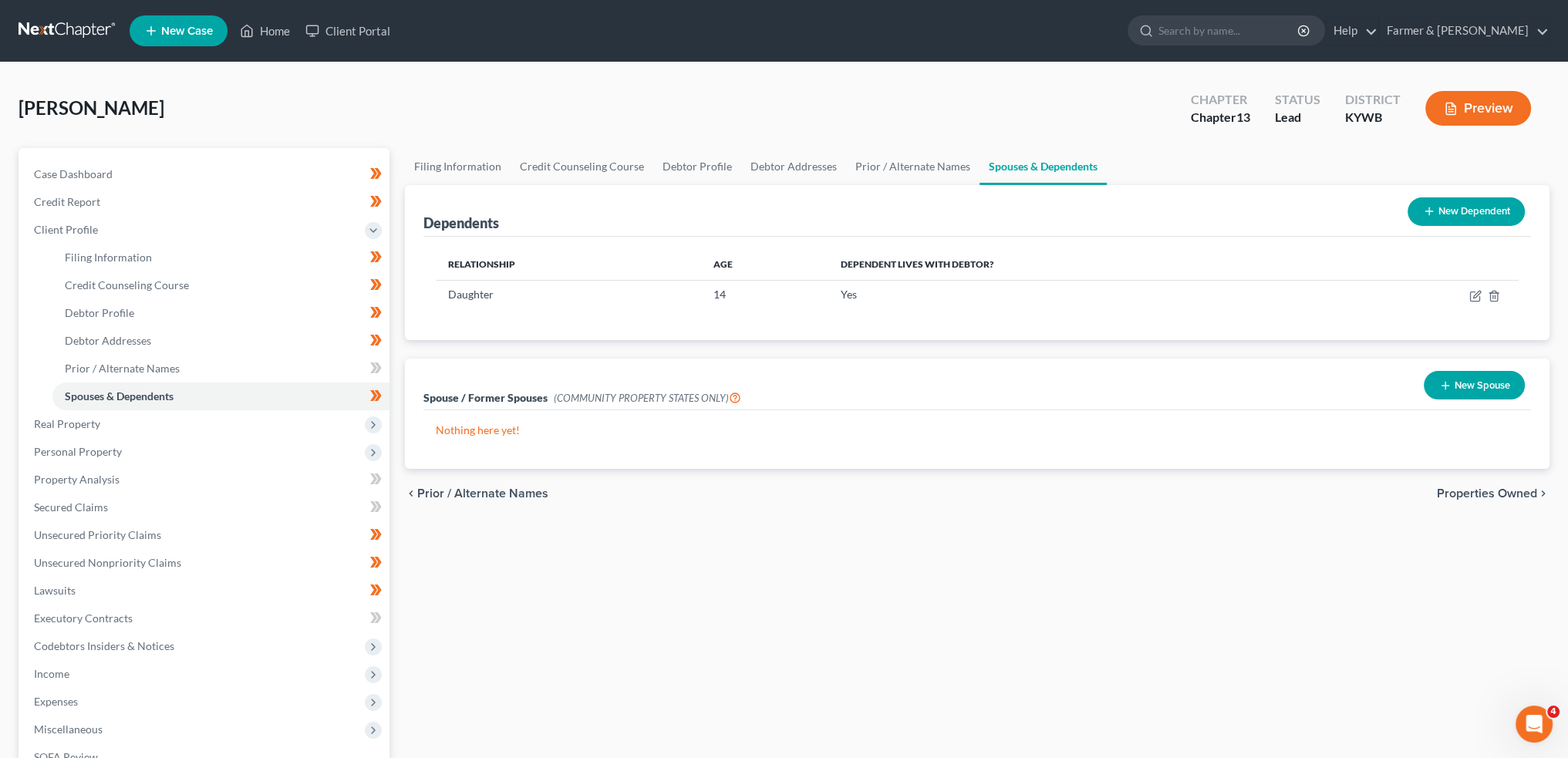
click at [249, 17] on li "Home" at bounding box center [265, 31] width 65 height 28
click at [258, 29] on link "Home" at bounding box center [265, 31] width 65 height 28
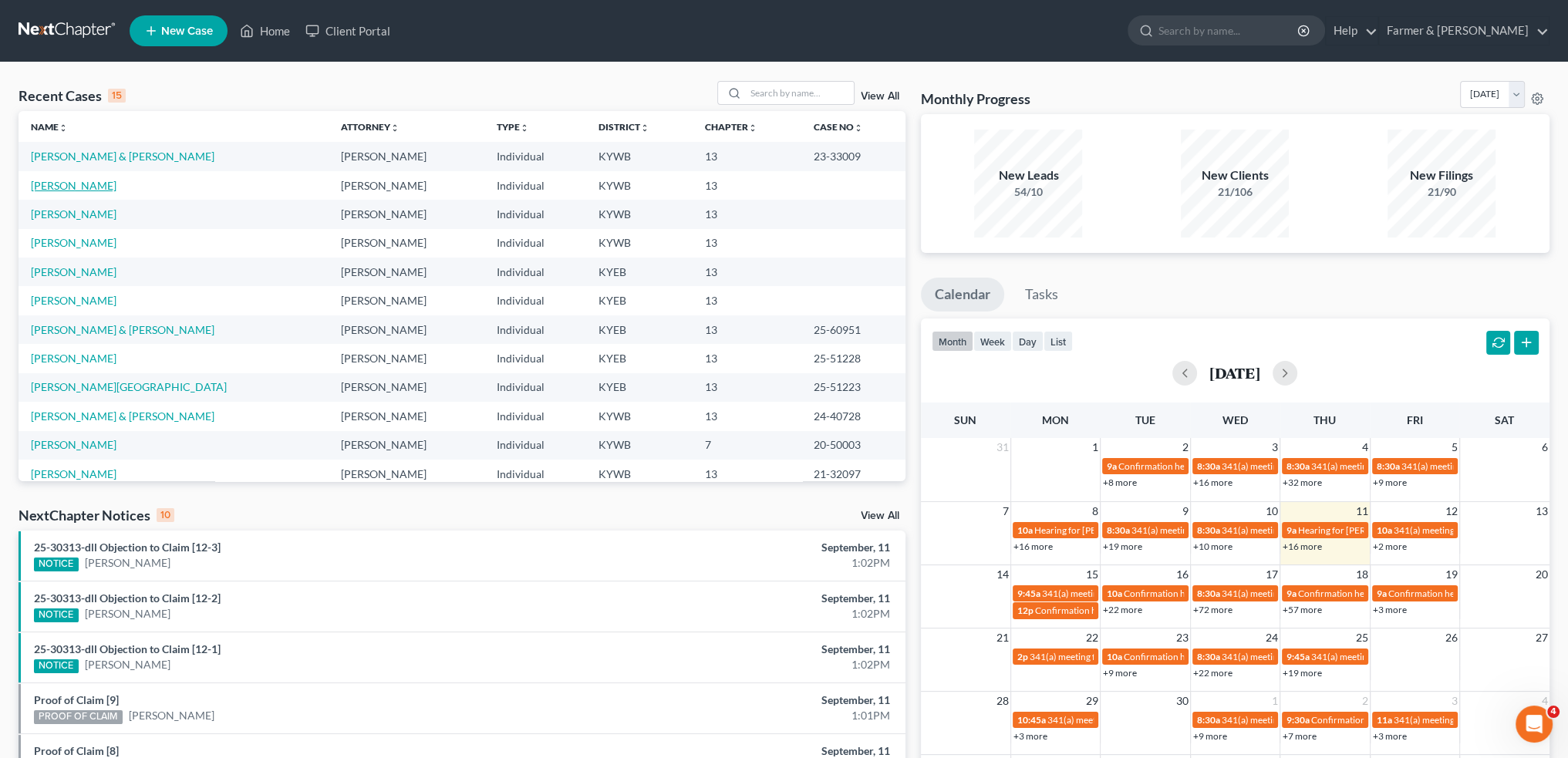
click at [50, 187] on link "[PERSON_NAME]" at bounding box center [74, 185] width 86 height 13
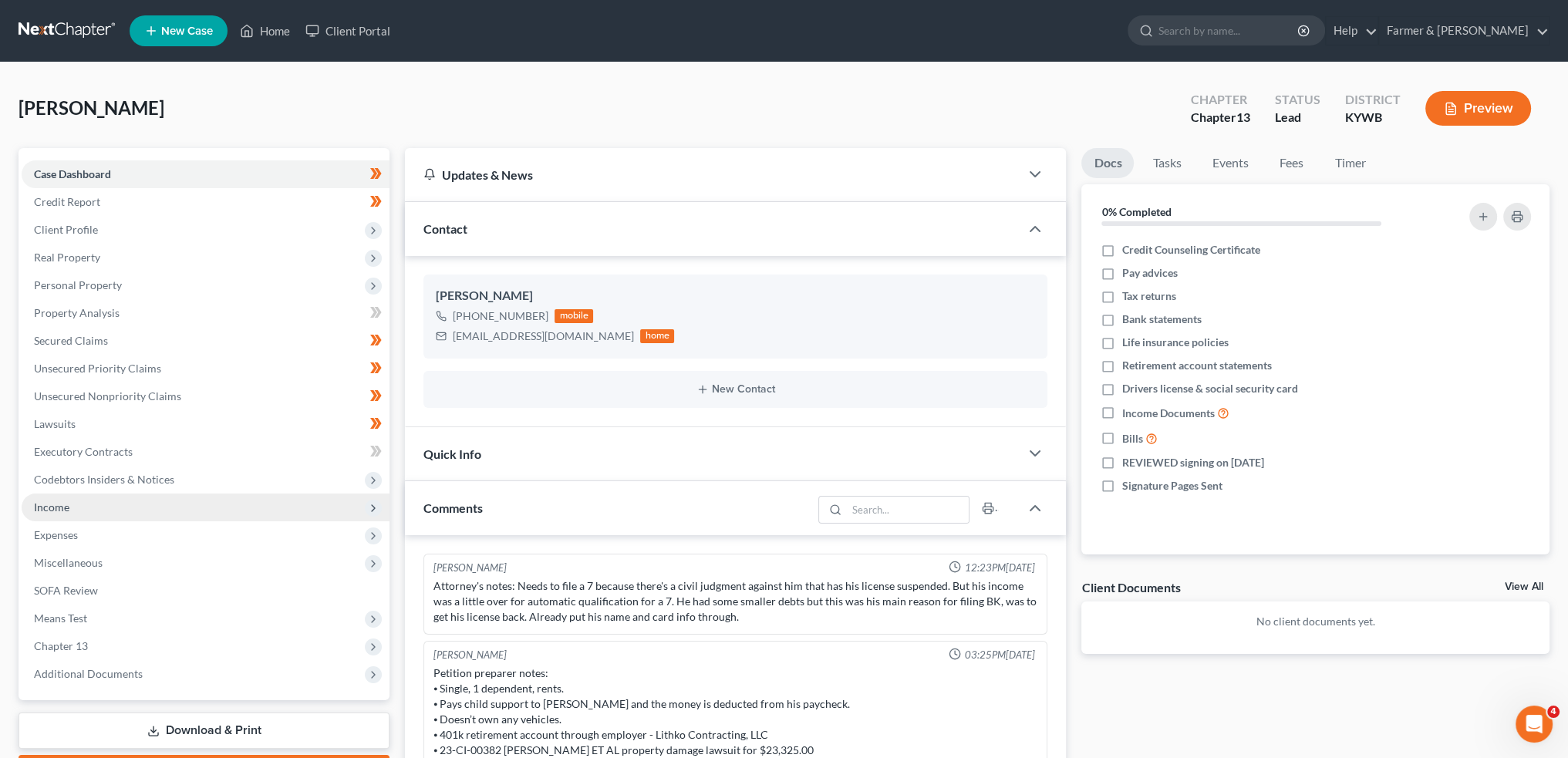
click at [92, 511] on span "Income" at bounding box center [205, 508] width 368 height 28
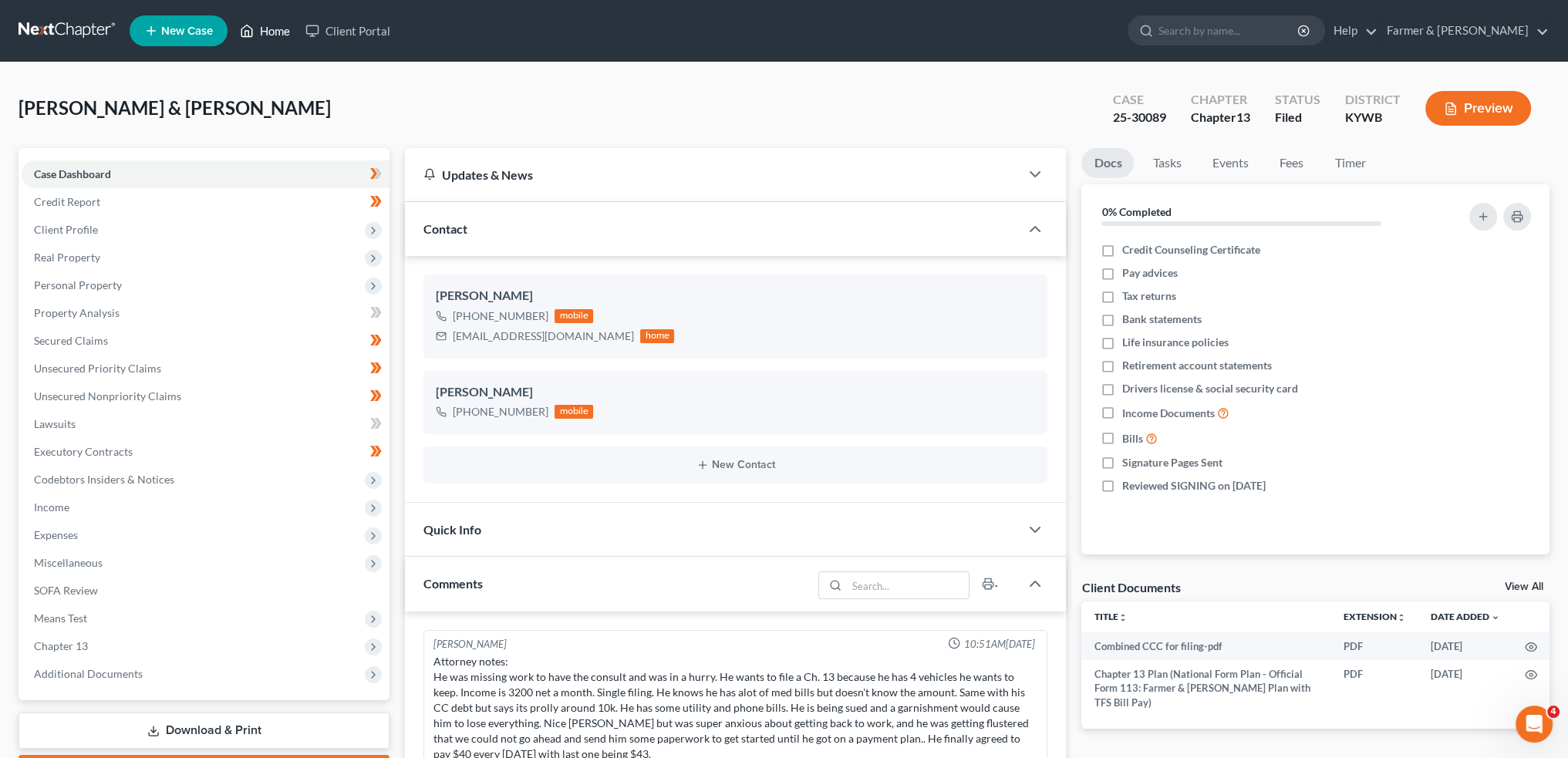
scroll to position [253, 0]
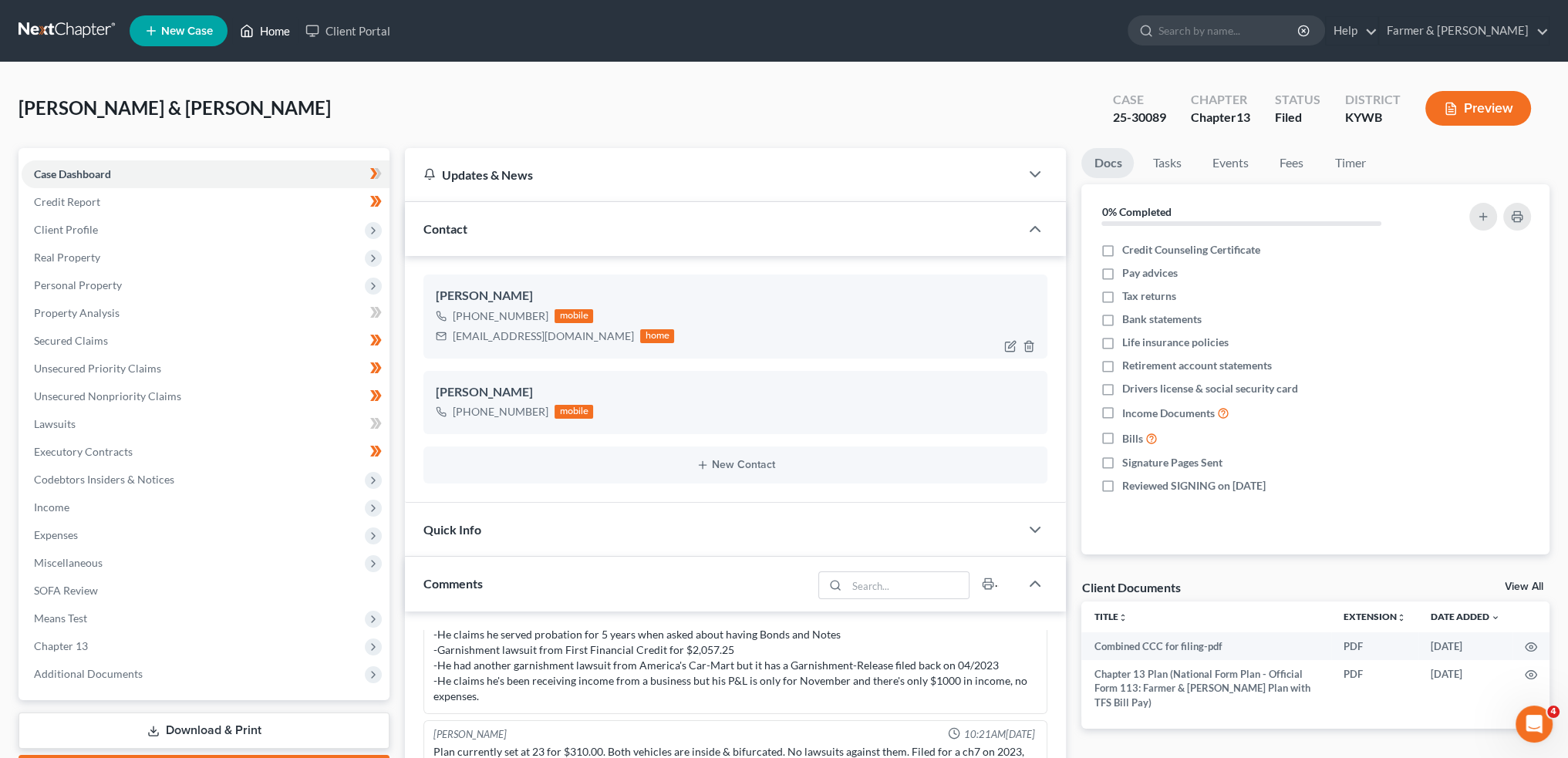
click at [269, 22] on link "Home" at bounding box center [265, 31] width 65 height 28
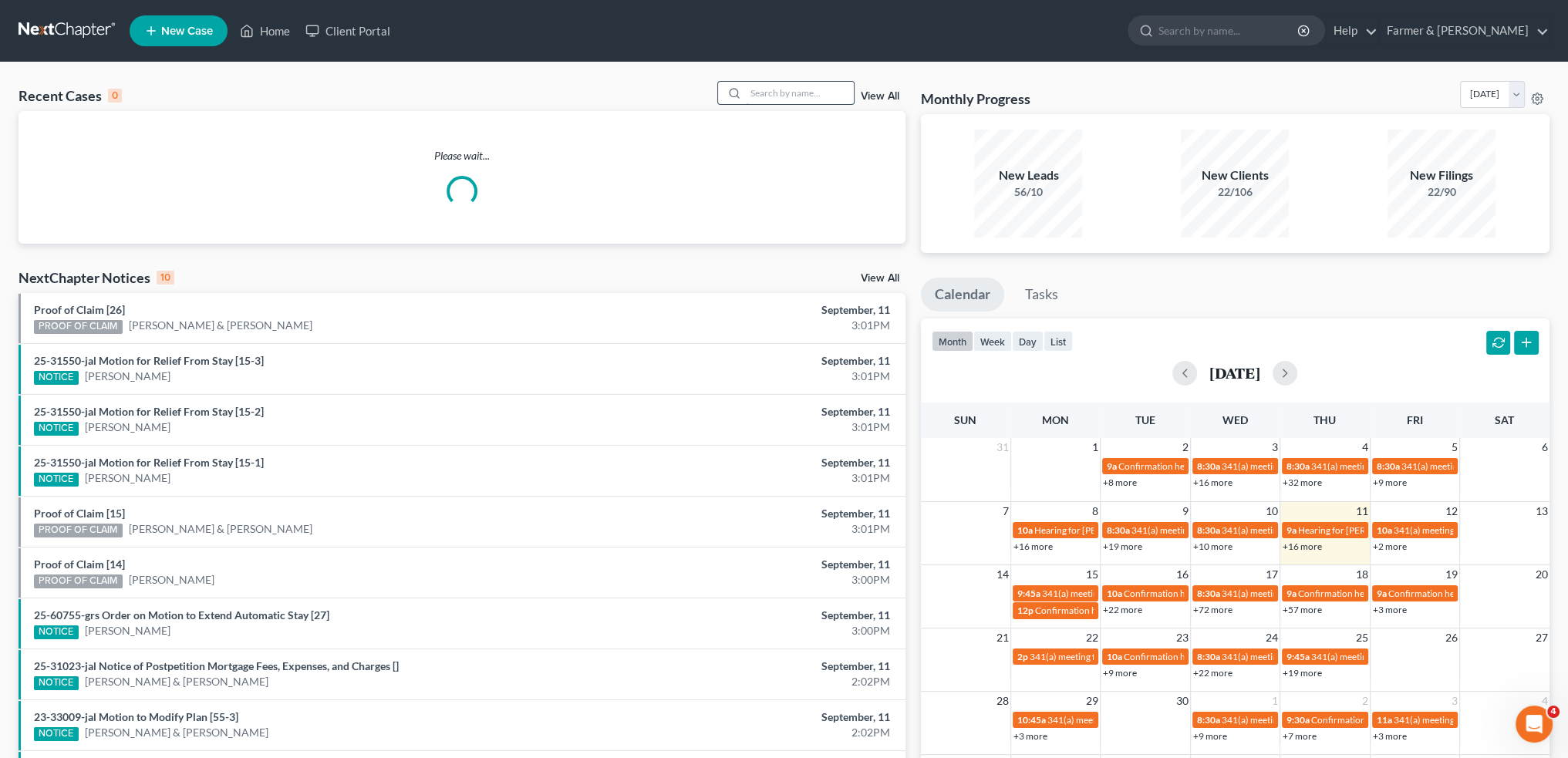
click at [801, 87] on input "search" at bounding box center [800, 93] width 108 height 22
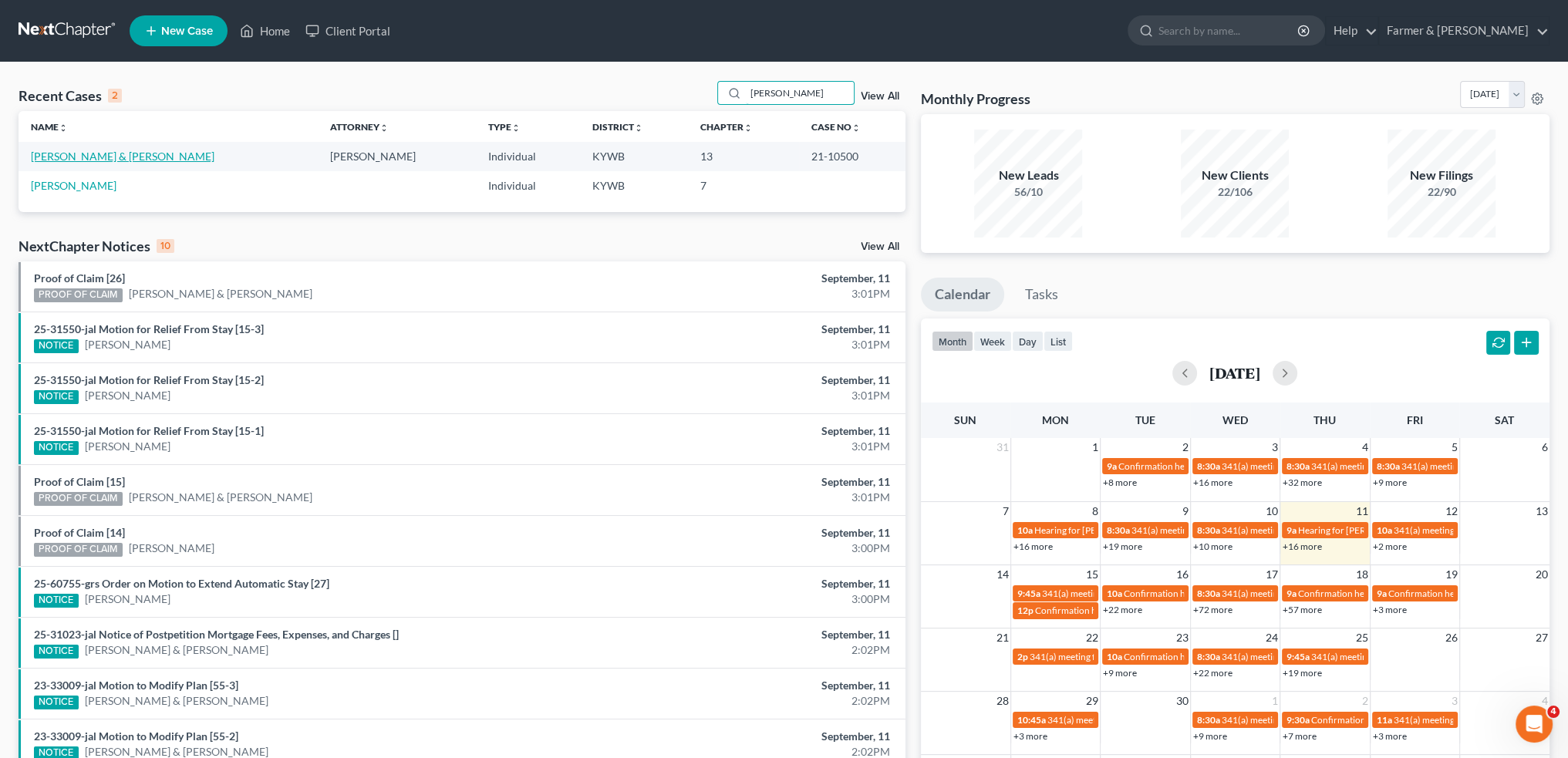
type input "jessie dowell"
click at [95, 154] on link "[PERSON_NAME] & [PERSON_NAME]" at bounding box center [122, 156] width 184 height 13
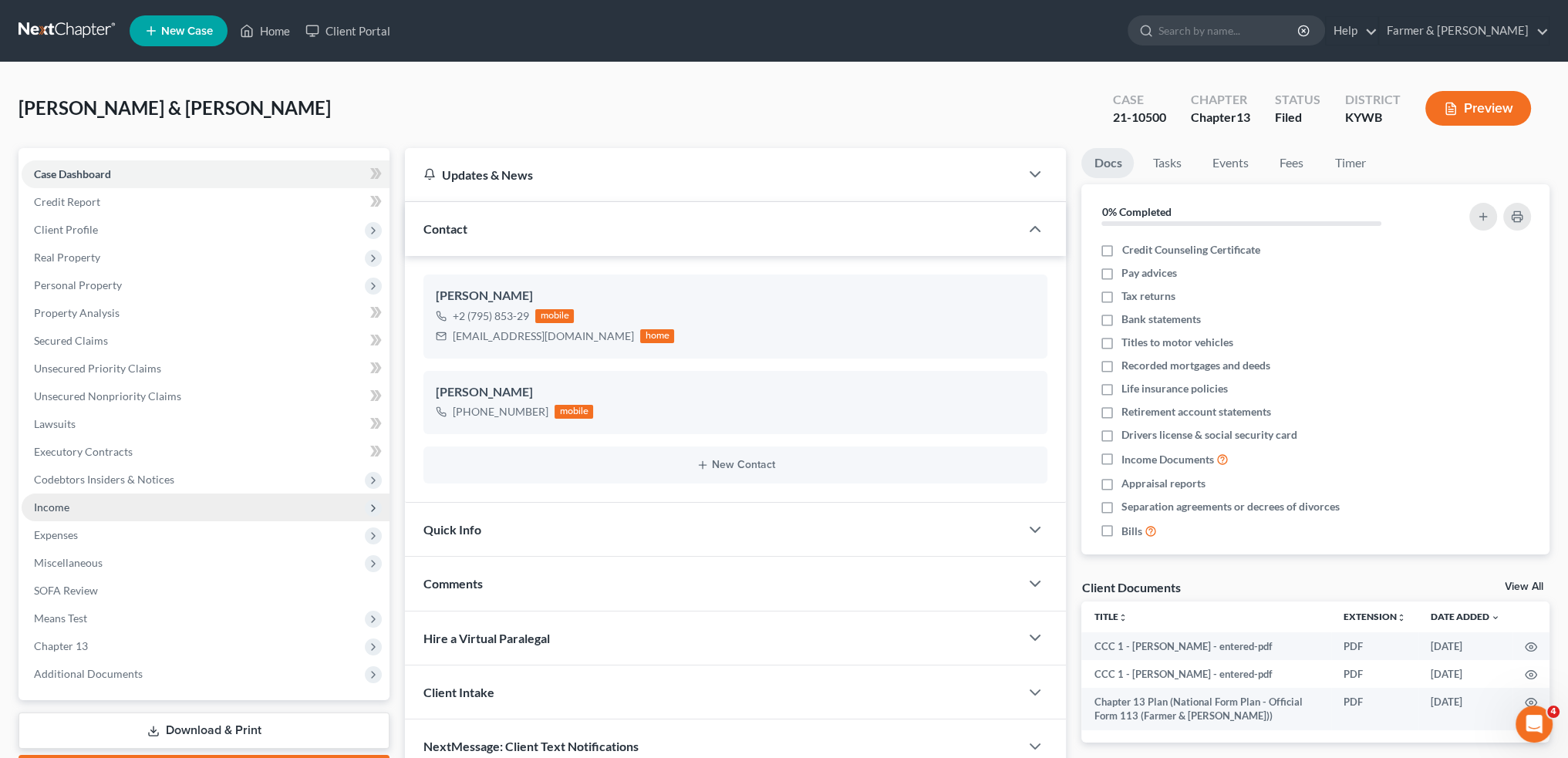
scroll to position [88, 0]
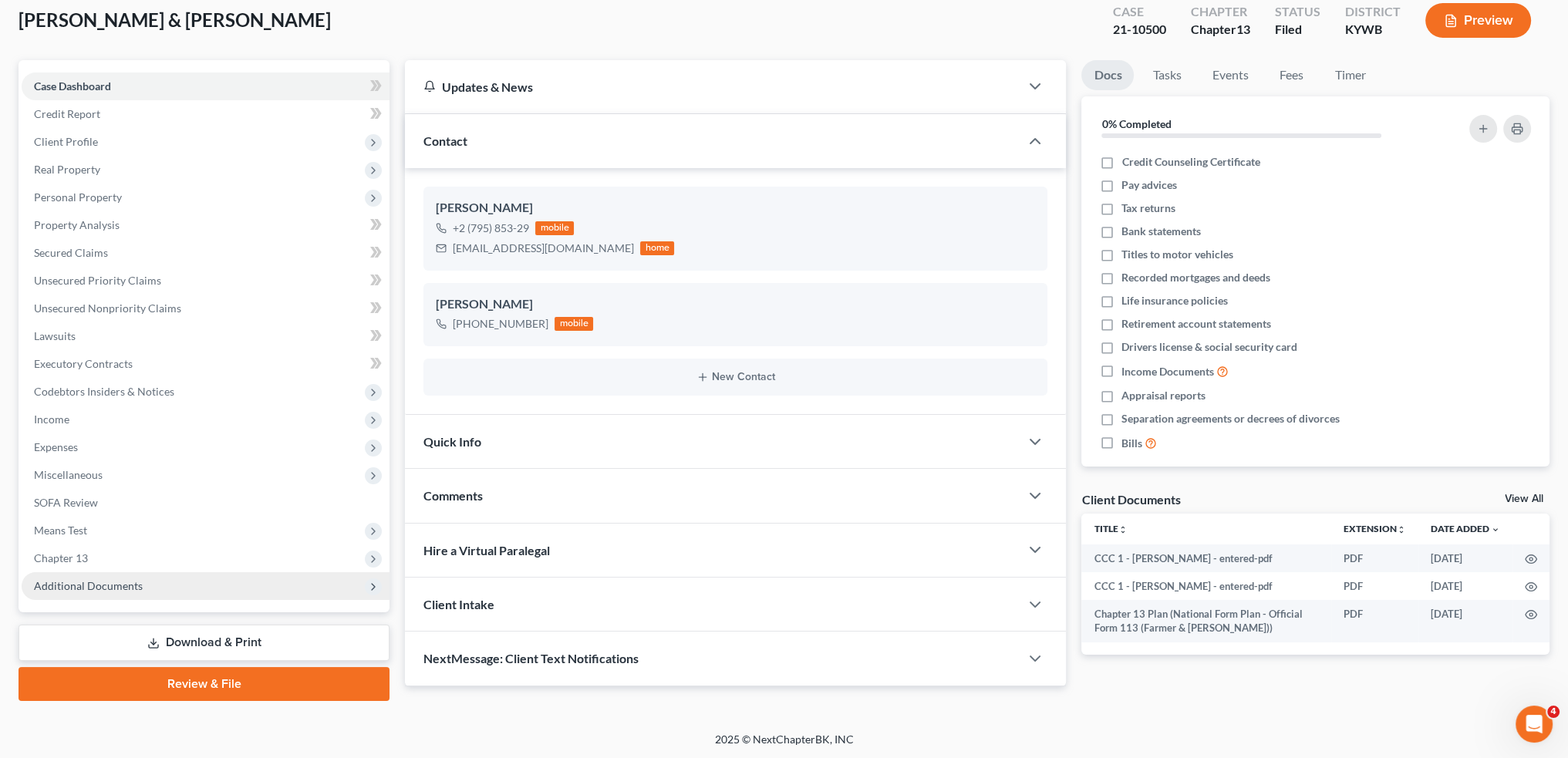
click at [137, 590] on span "Additional Documents" at bounding box center [88, 585] width 109 height 13
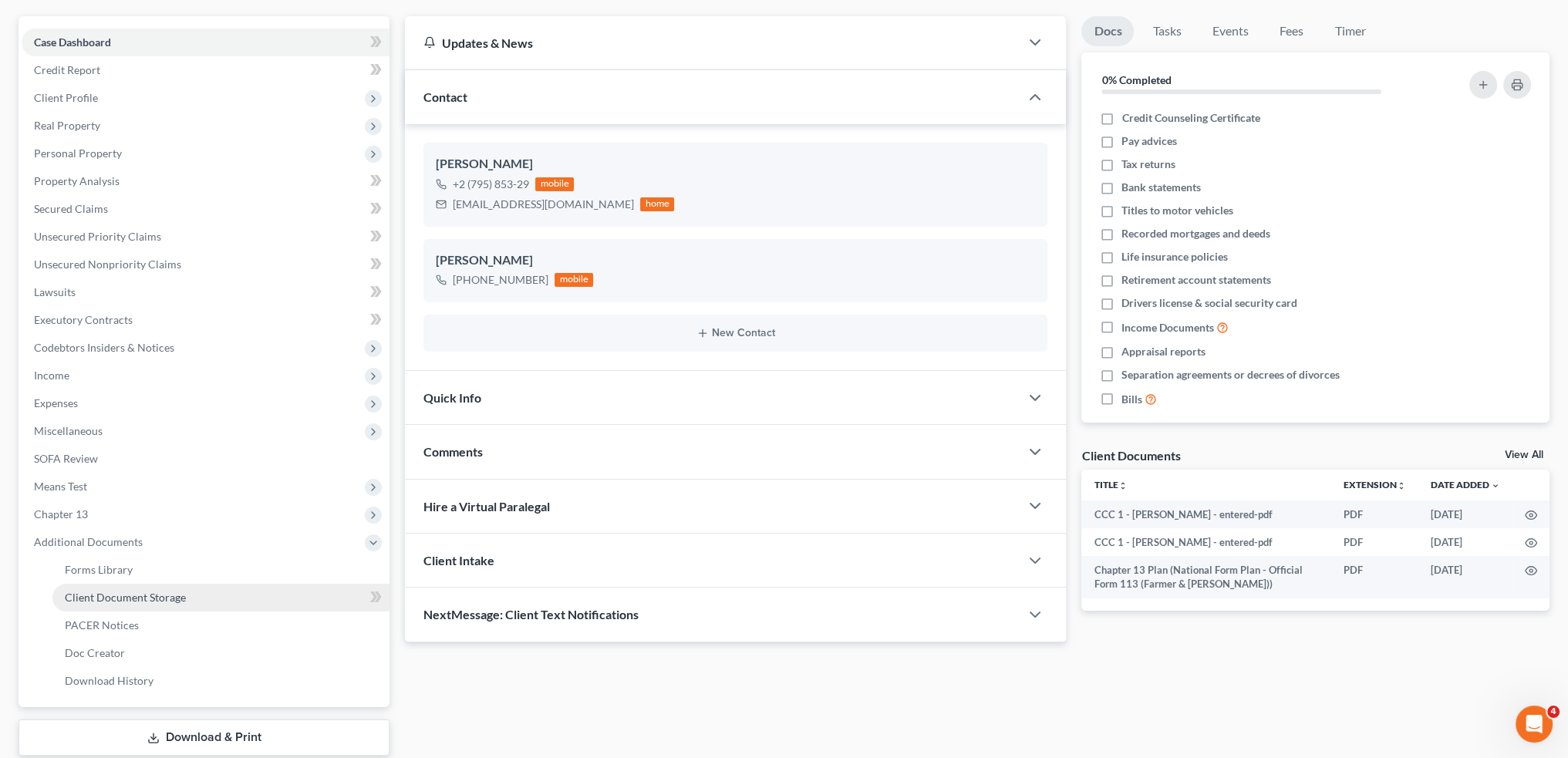
scroll to position [216, 0]
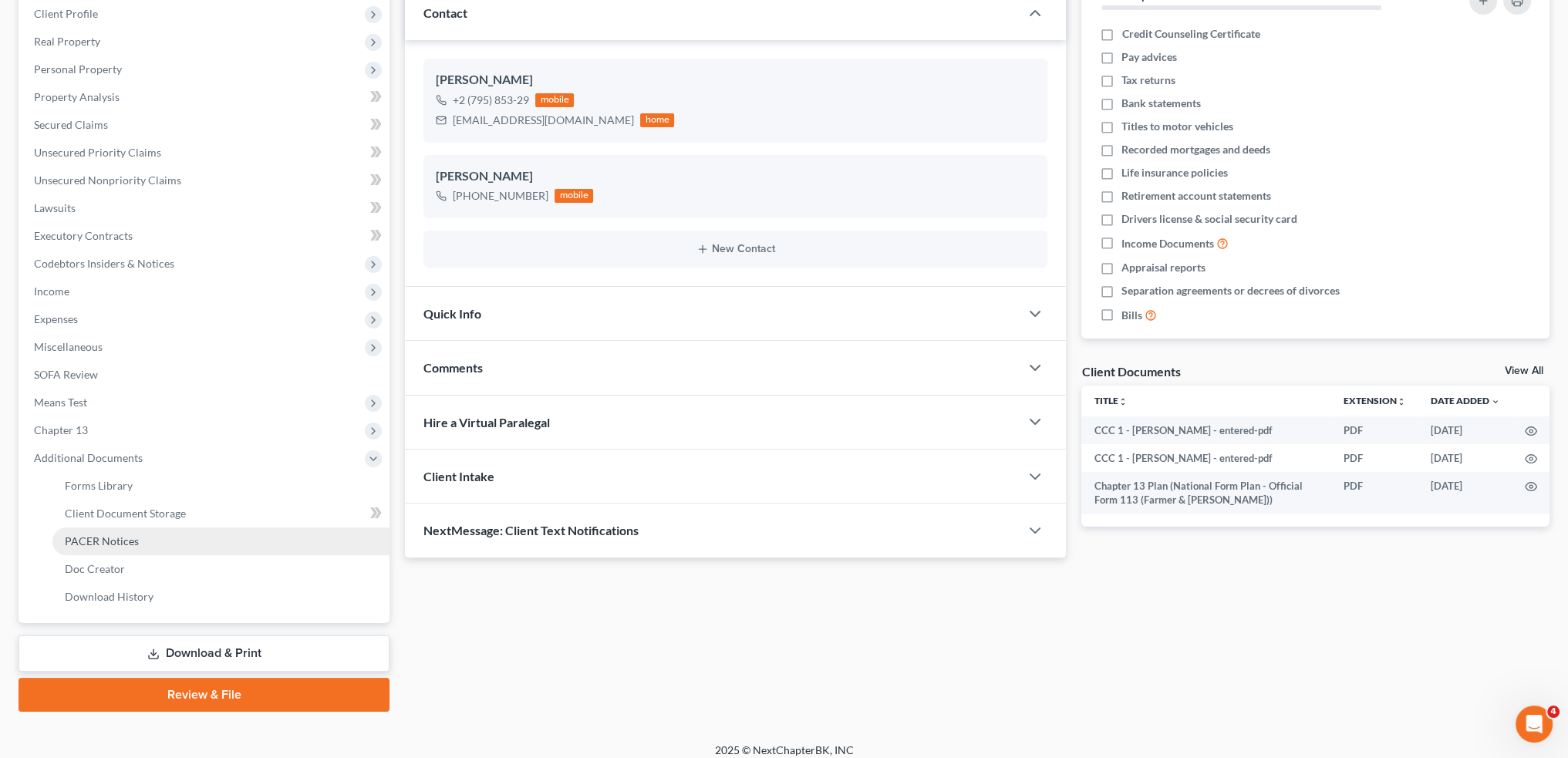
click at [149, 547] on link "PACER Notices" at bounding box center [221, 541] width 337 height 28
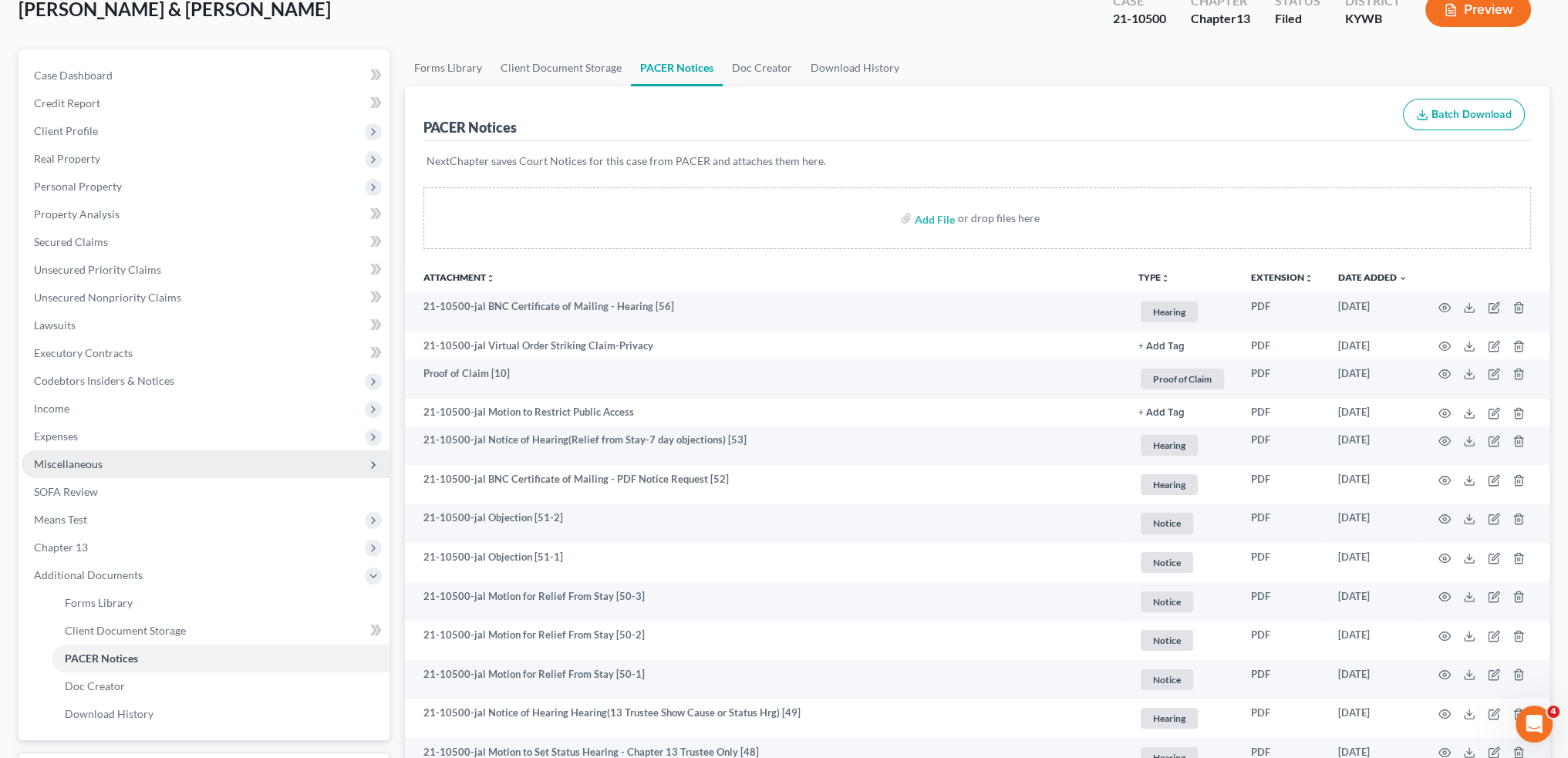
scroll to position [128, 0]
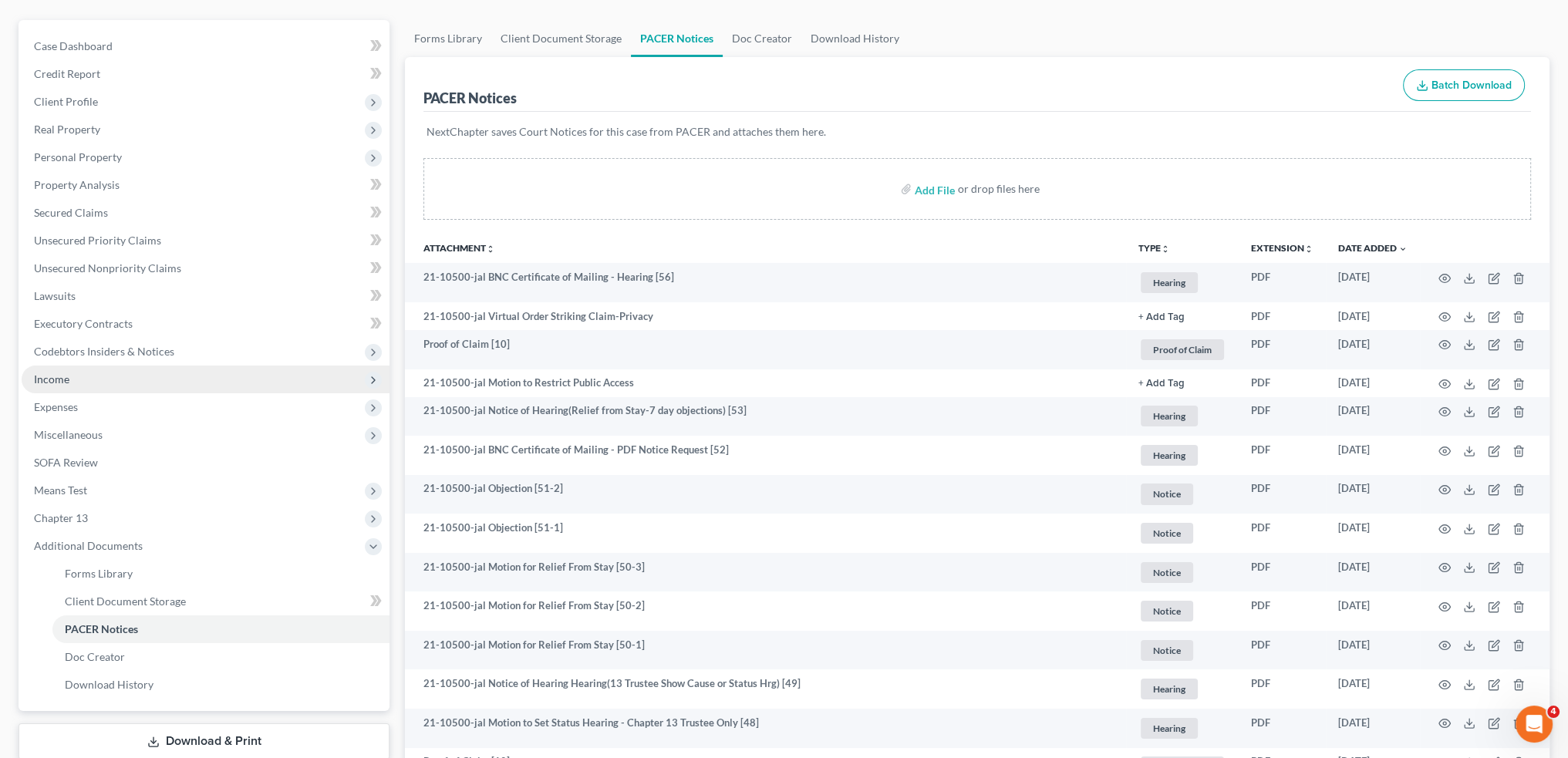
click at [84, 379] on span "Income" at bounding box center [205, 379] width 368 height 28
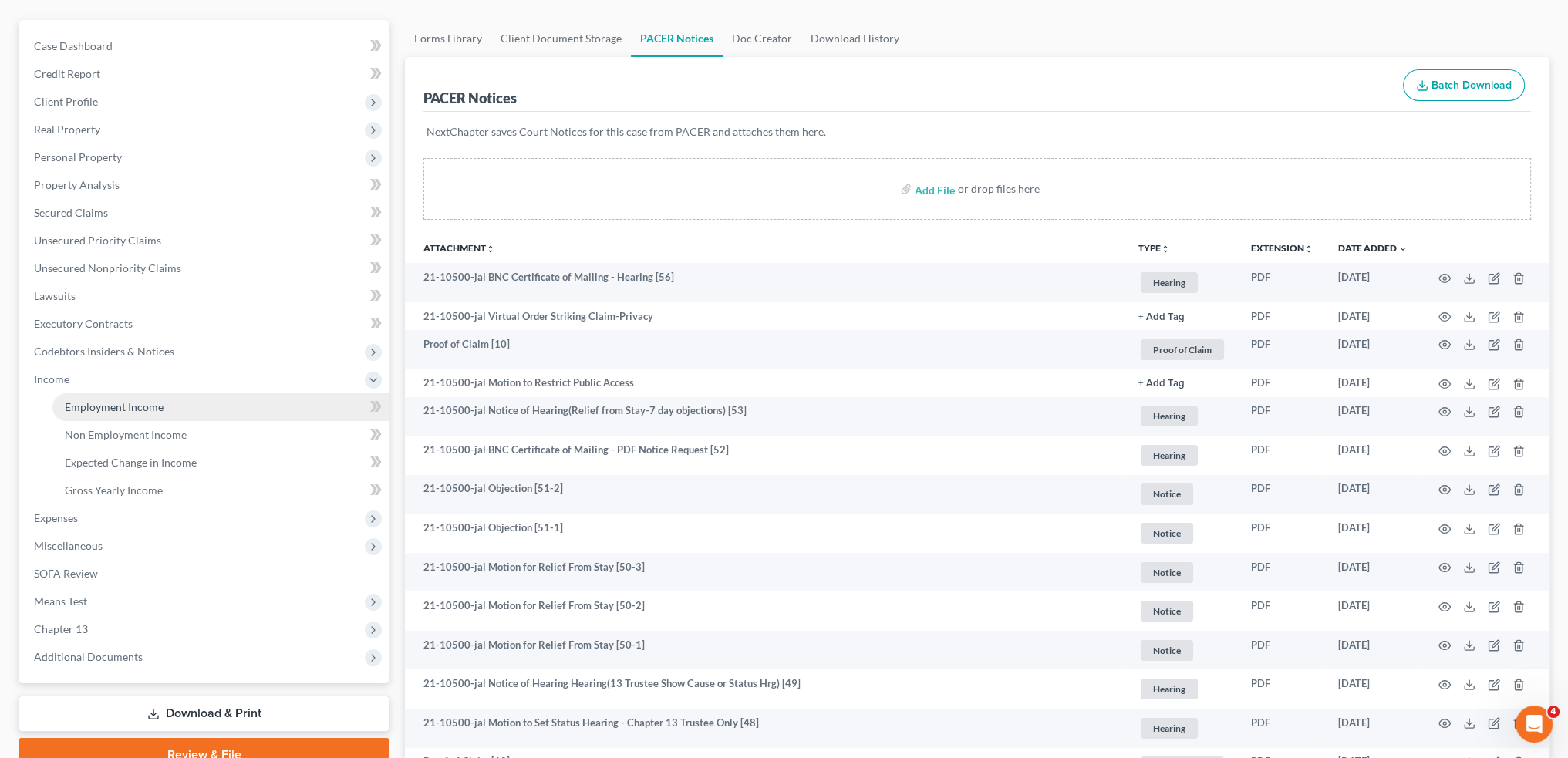
click at [88, 415] on link "Employment Income" at bounding box center [221, 408] width 337 height 28
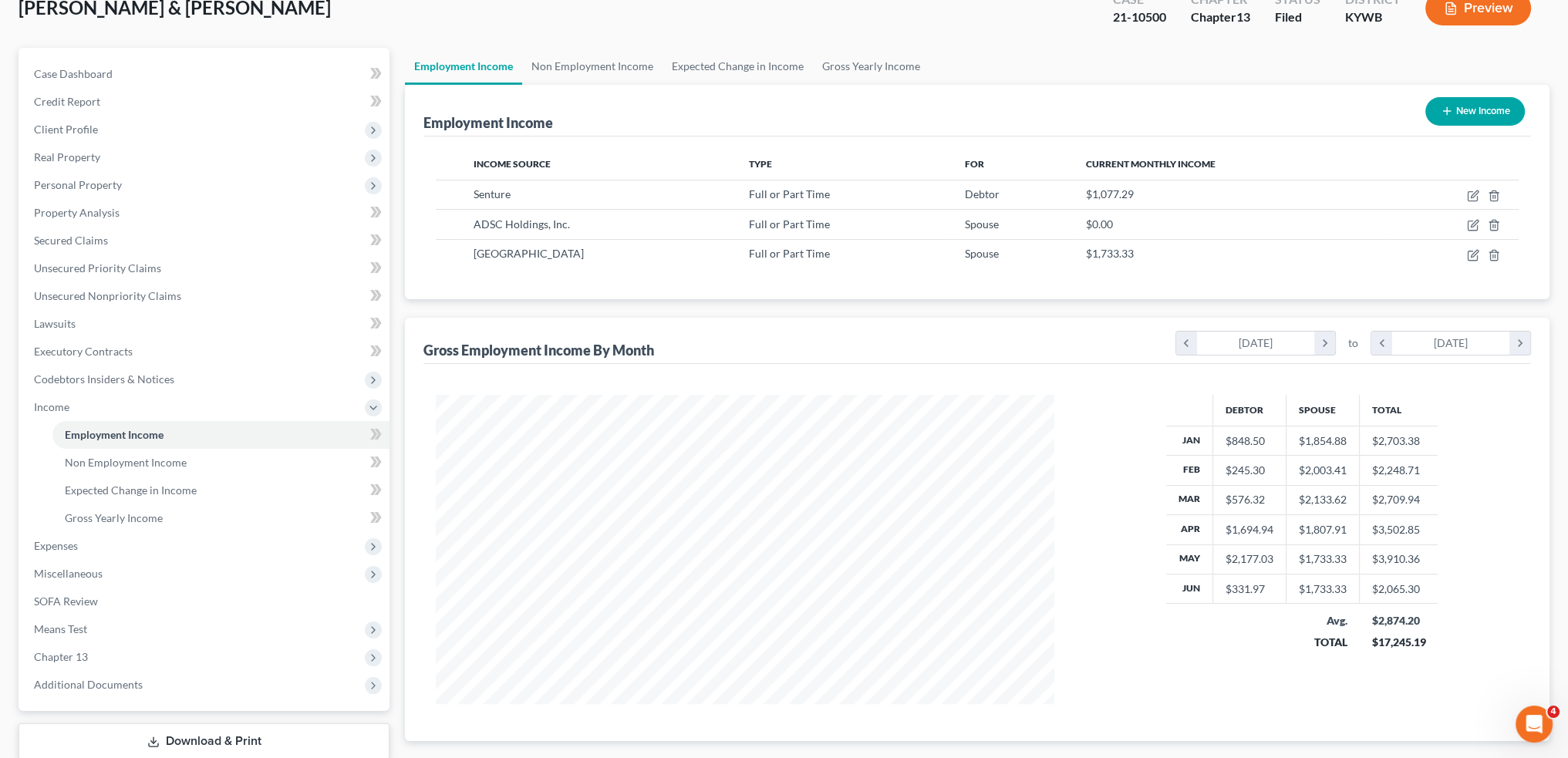
scroll to position [128, 0]
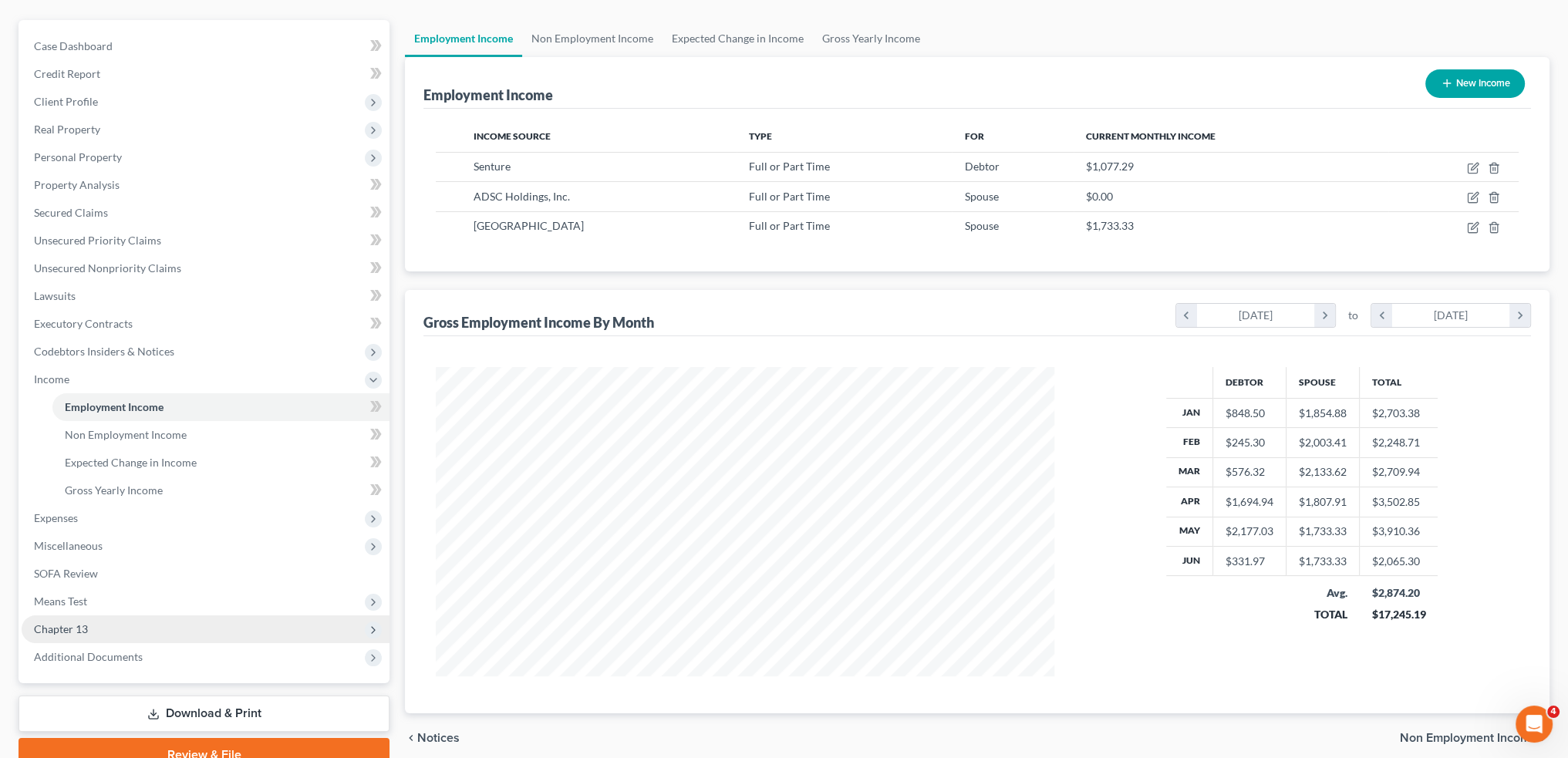
drag, startPoint x: 61, startPoint y: 648, endPoint x: 85, endPoint y: 618, distance: 38.4
click at [61, 648] on span "Additional Documents" at bounding box center [205, 657] width 368 height 28
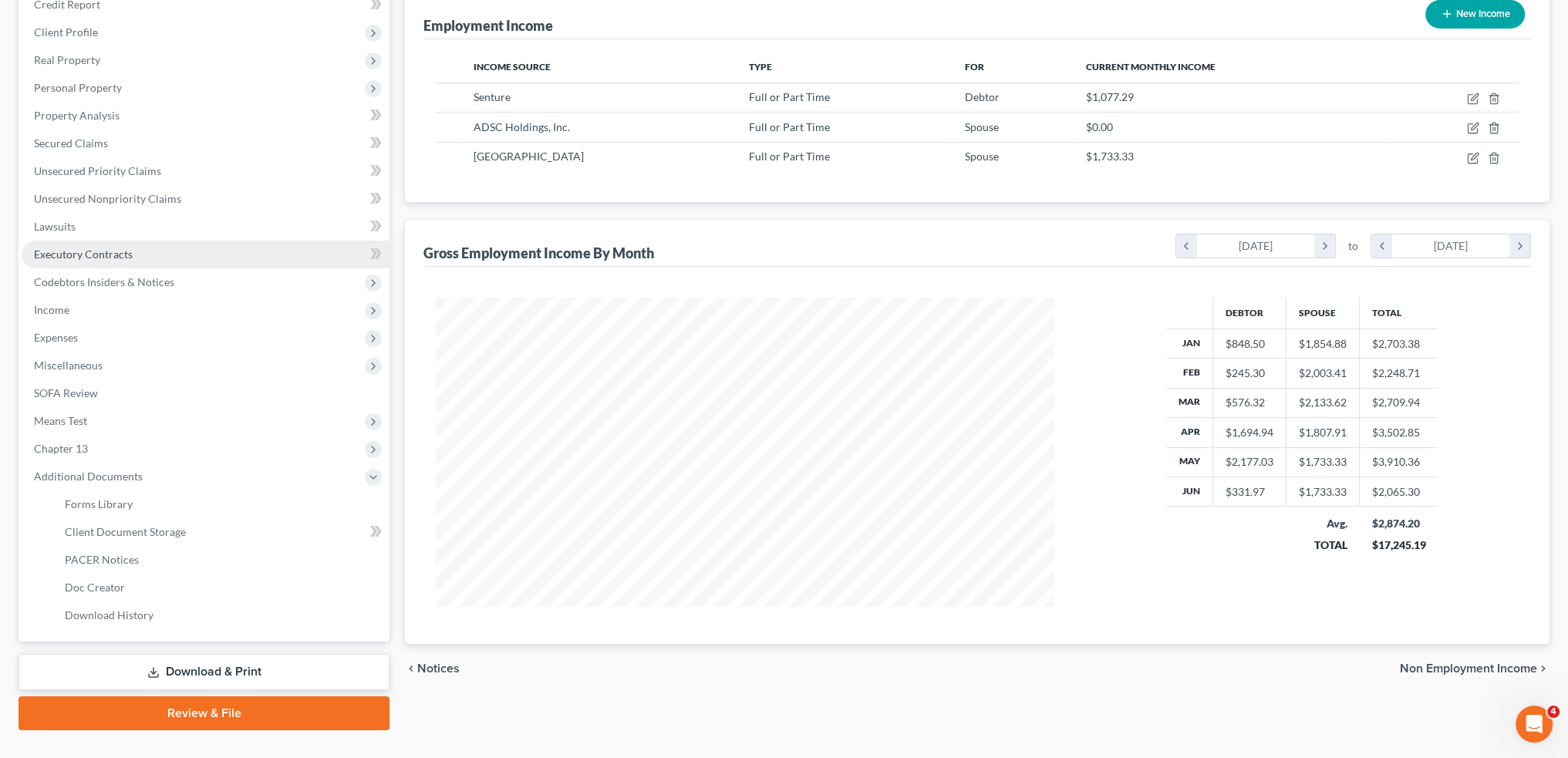
scroll to position [226, 0]
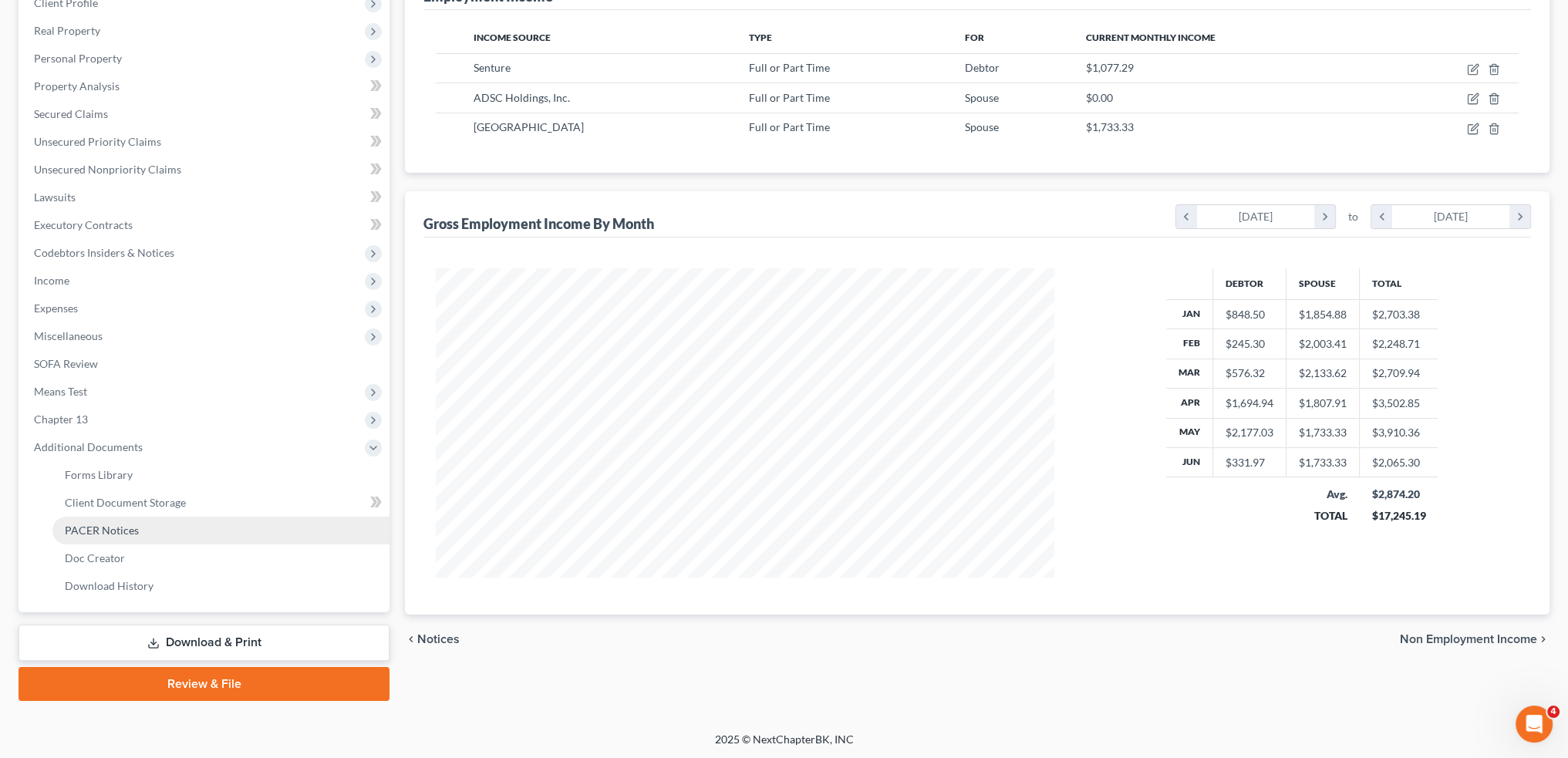
click at [146, 527] on link "PACER Notices" at bounding box center [221, 531] width 337 height 28
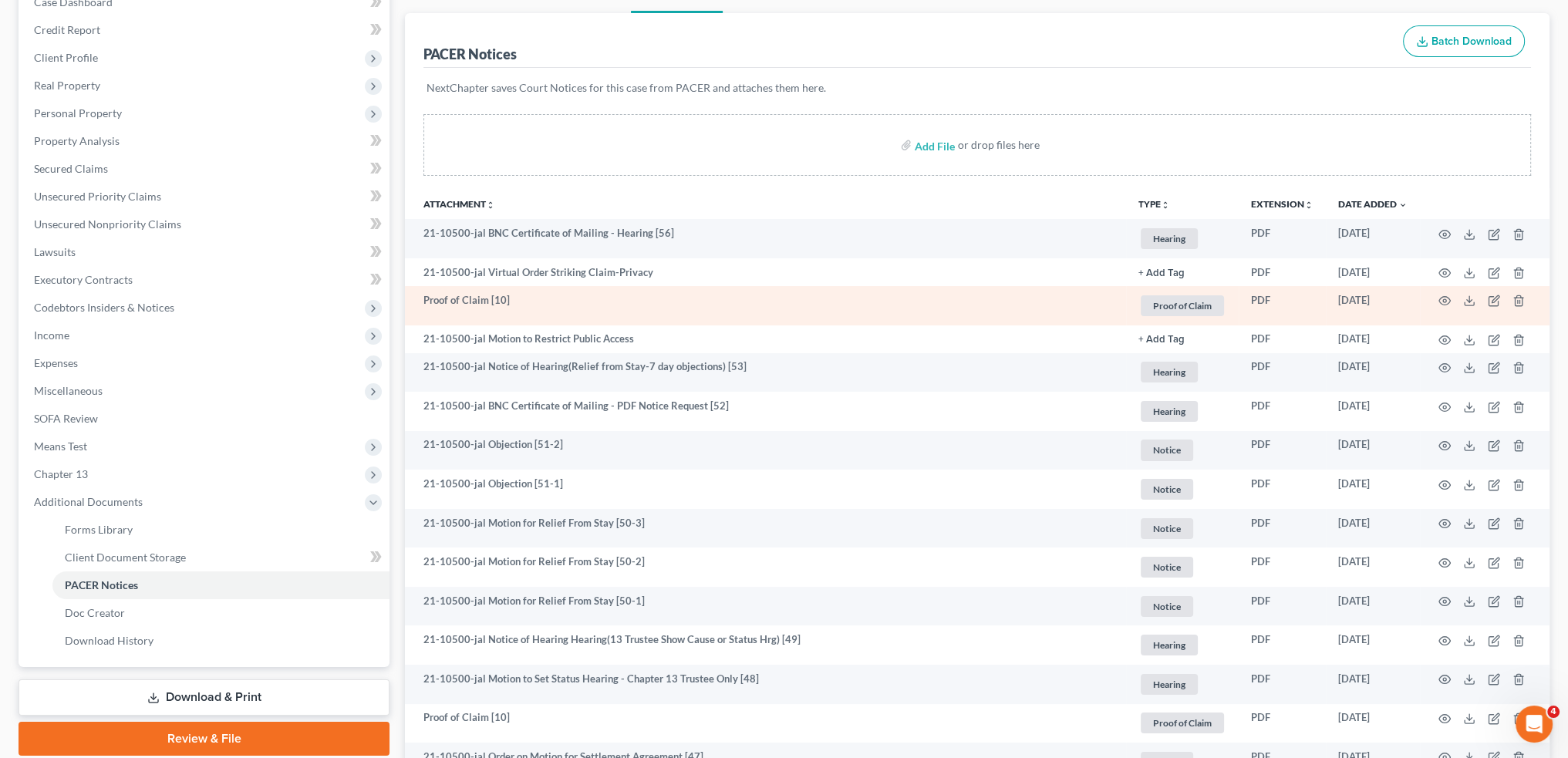
scroll to position [257, 0]
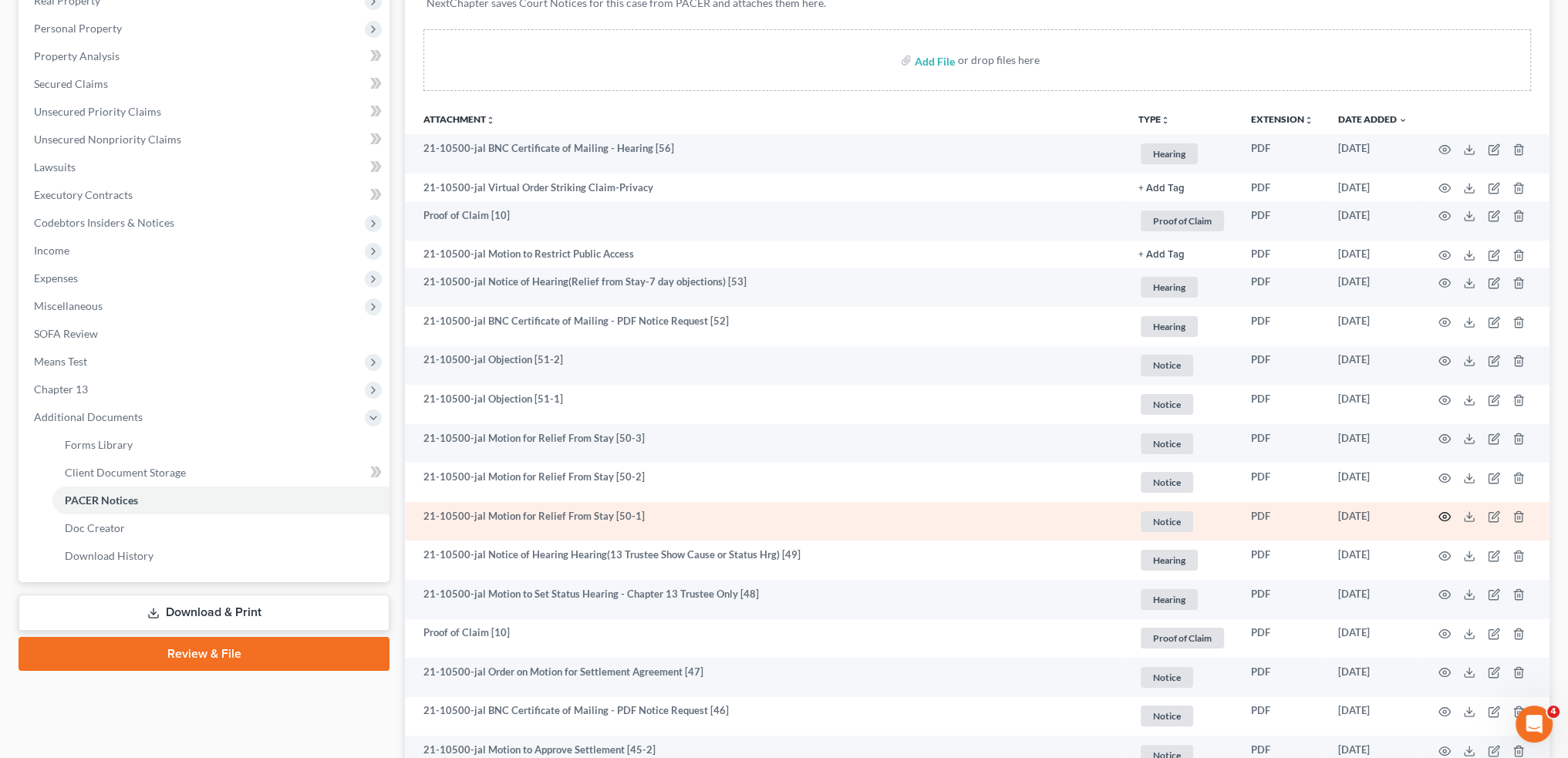
click at [1444, 517] on icon "button" at bounding box center [1445, 516] width 12 height 12
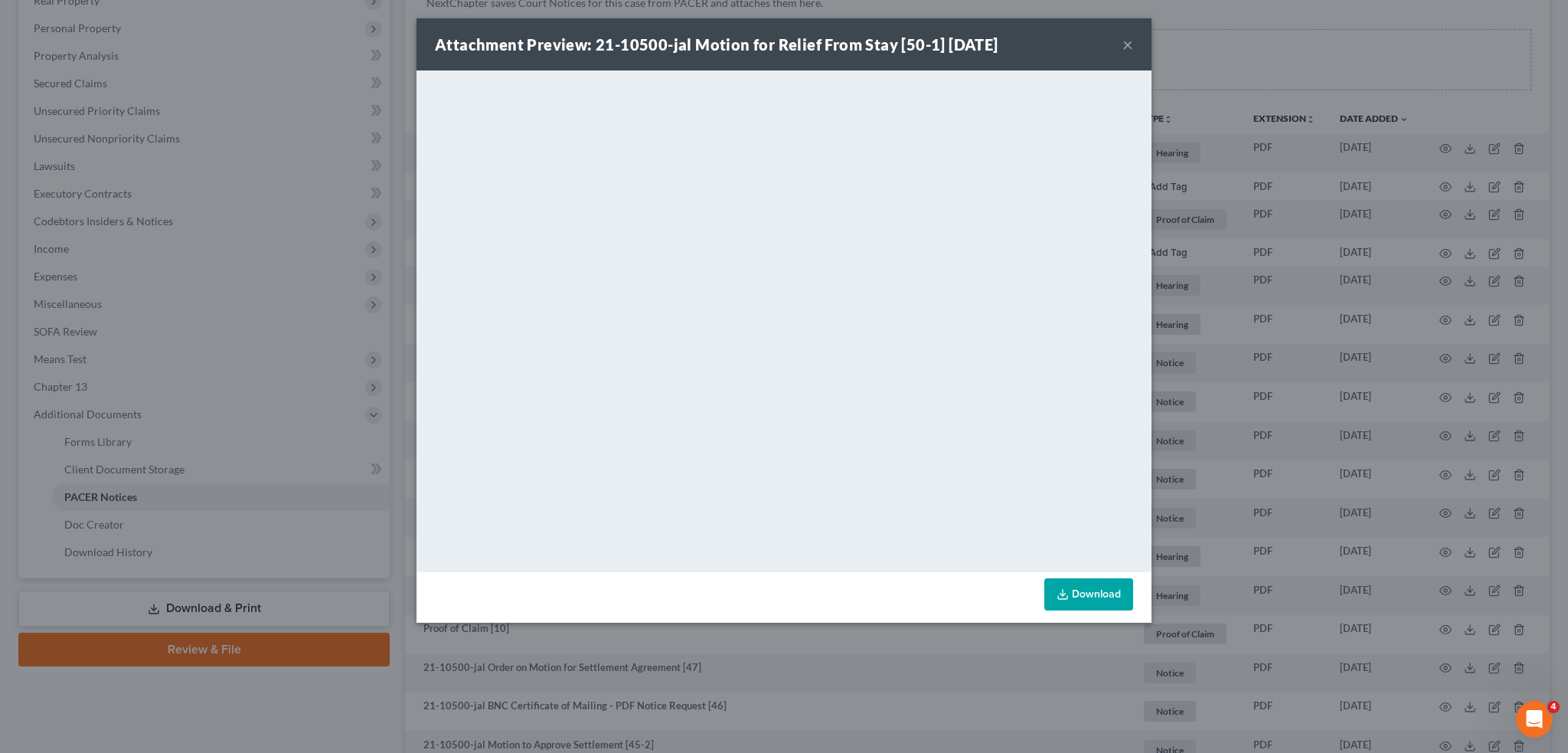
click at [1127, 42] on button "×" at bounding box center [1127, 44] width 11 height 18
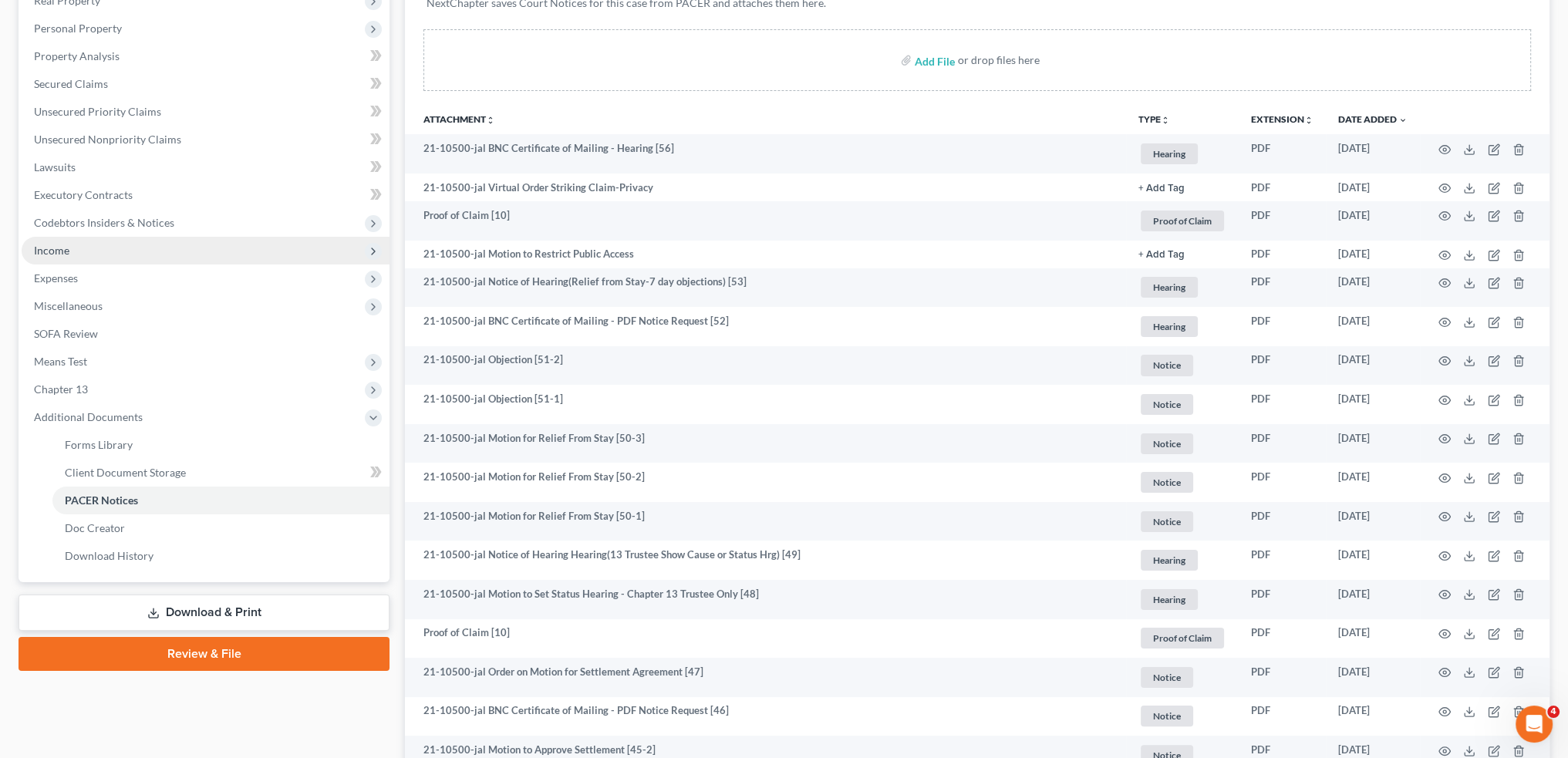
click at [93, 243] on span "Income" at bounding box center [205, 250] width 368 height 28
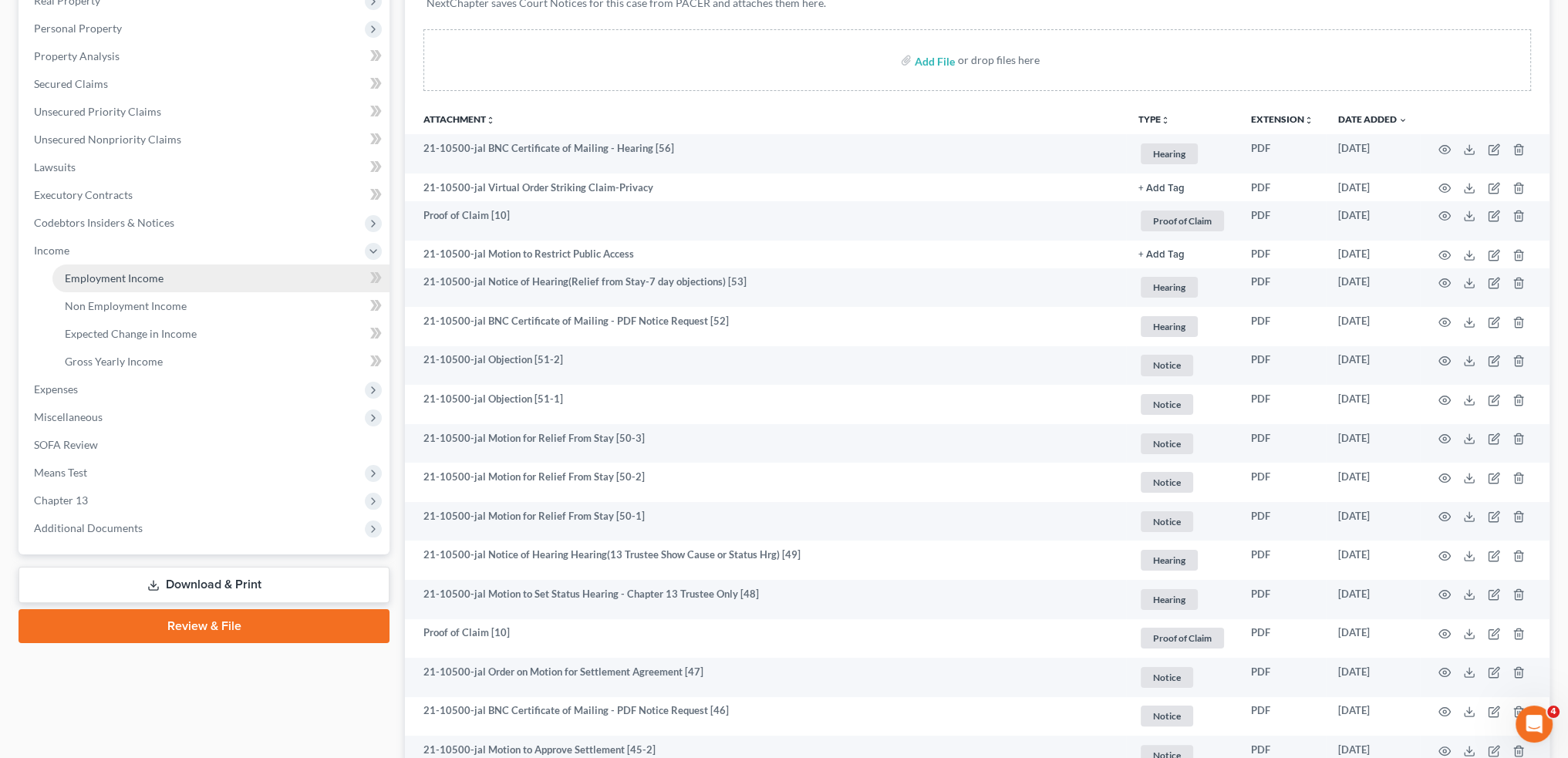
click at [102, 275] on span "Employment Income" at bounding box center [113, 278] width 98 height 13
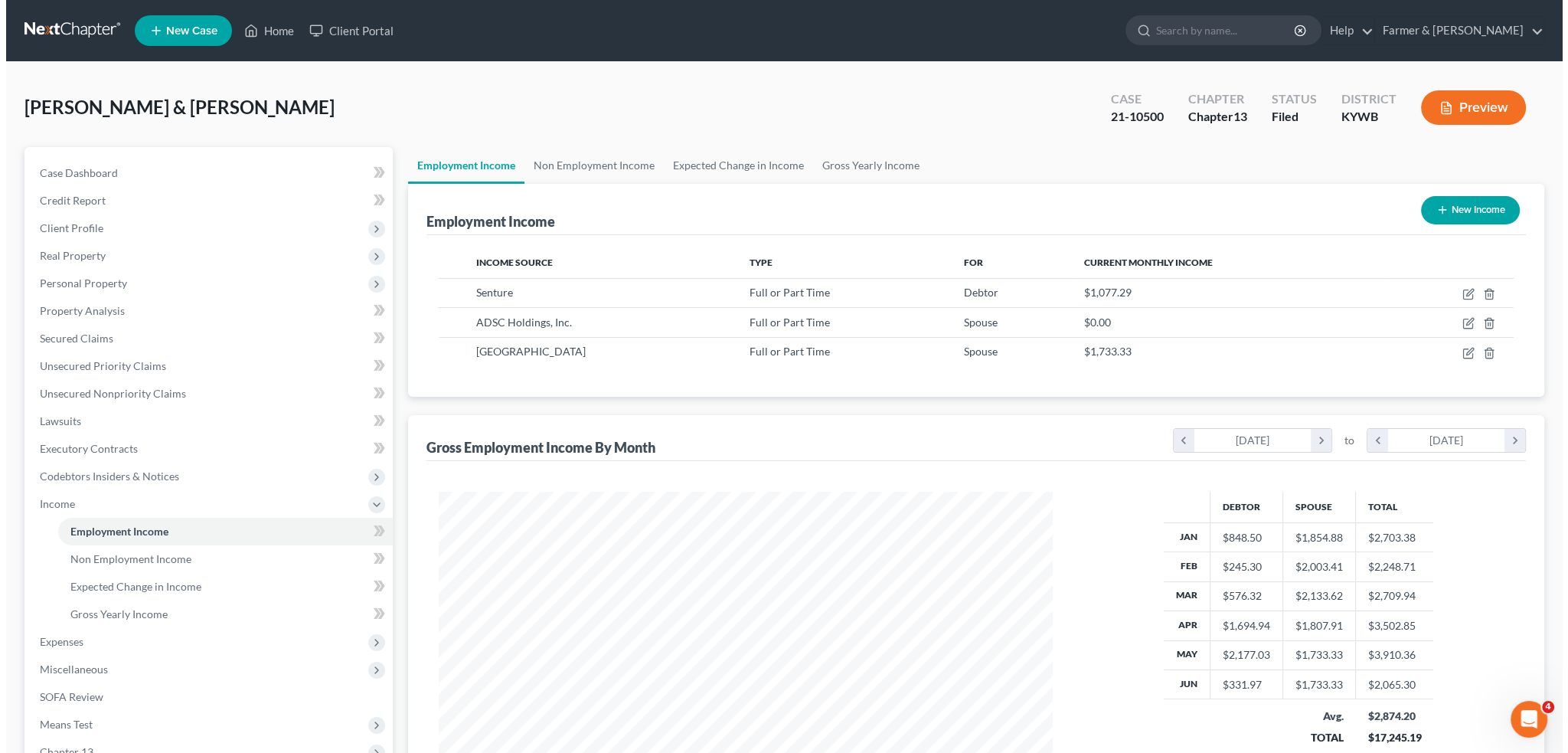
scroll to position [307, 644]
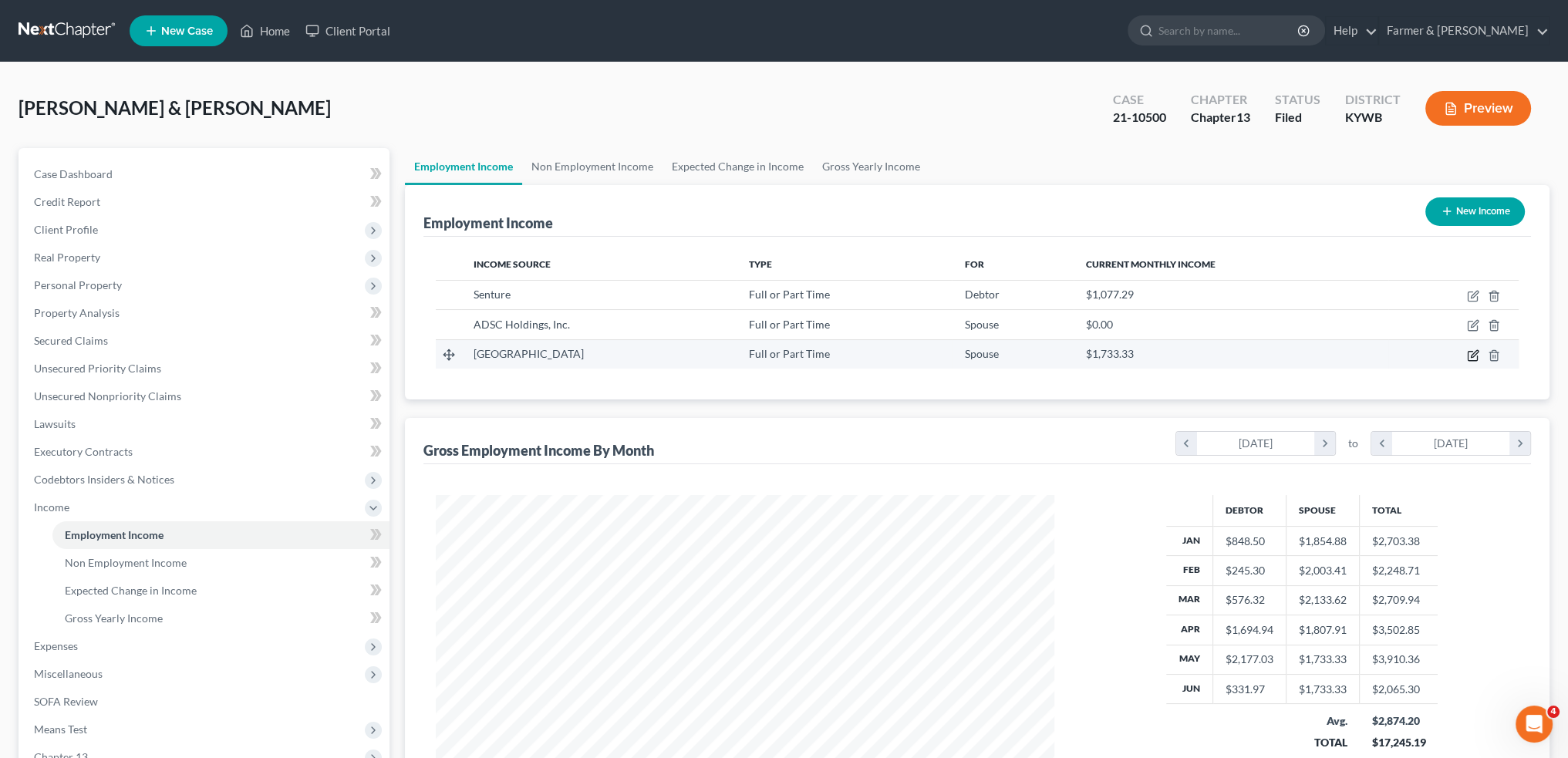
click at [1470, 355] on icon "button" at bounding box center [1473, 355] width 12 height 12
select select "0"
select select "18"
select select "2"
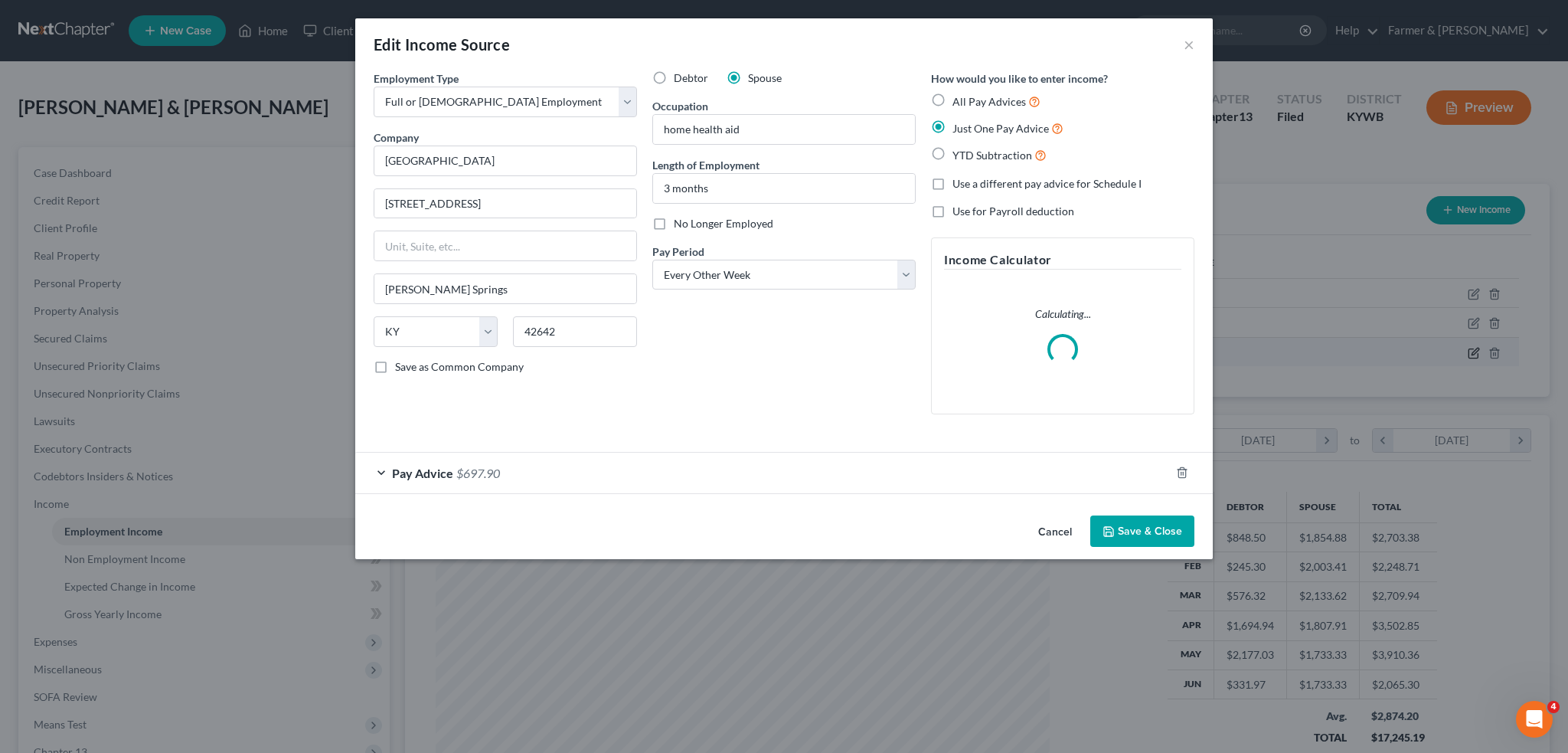
scroll to position [310, 649]
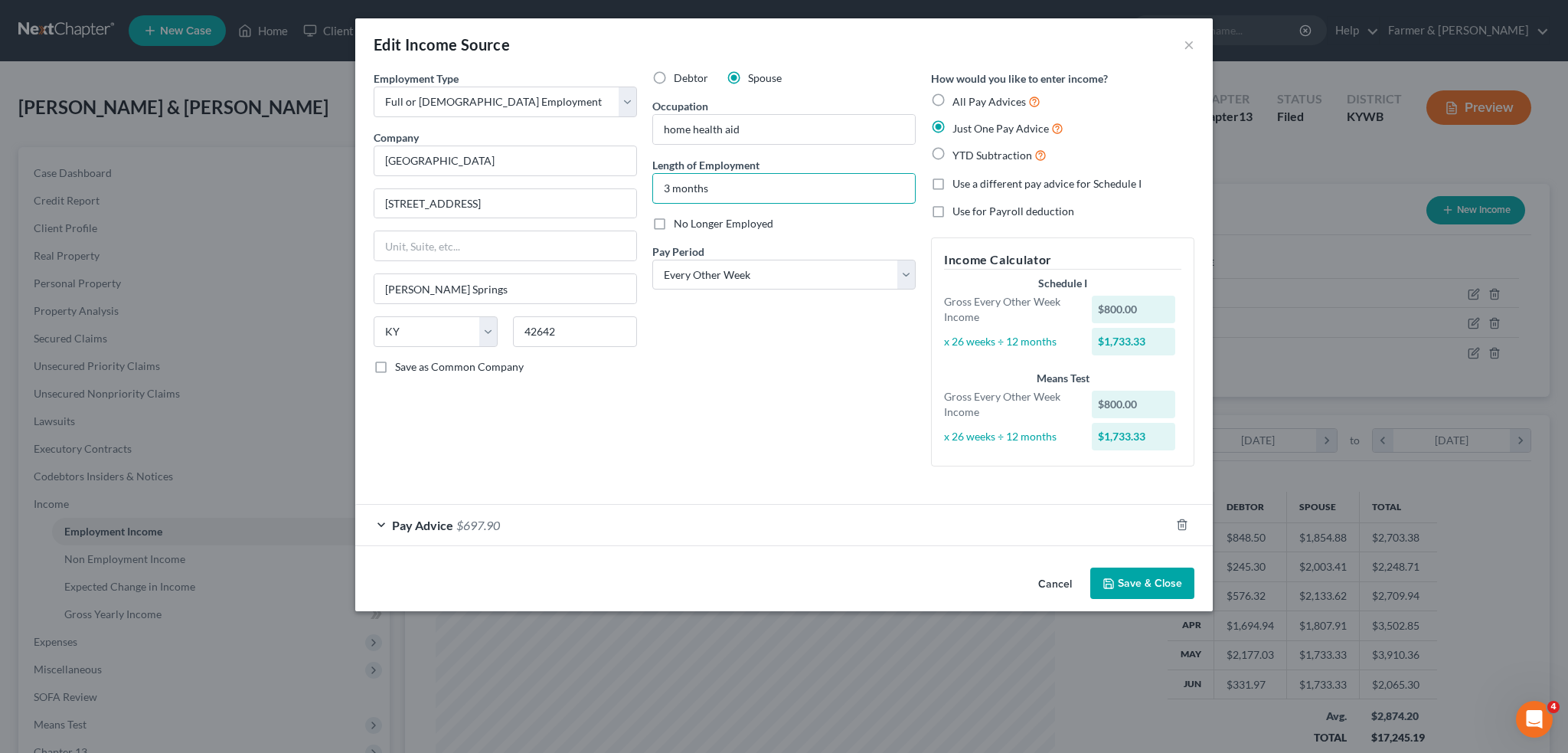
drag, startPoint x: 735, startPoint y: 195, endPoint x: 527, endPoint y: 182, distance: 208.4
click at [530, 182] on div "Employment Type * Select Full or Part Time Employment Self Employment Company *…" at bounding box center [784, 281] width 837 height 421
click at [1033, 527] on div "Pay Advice $697.90" at bounding box center [763, 525] width 814 height 40
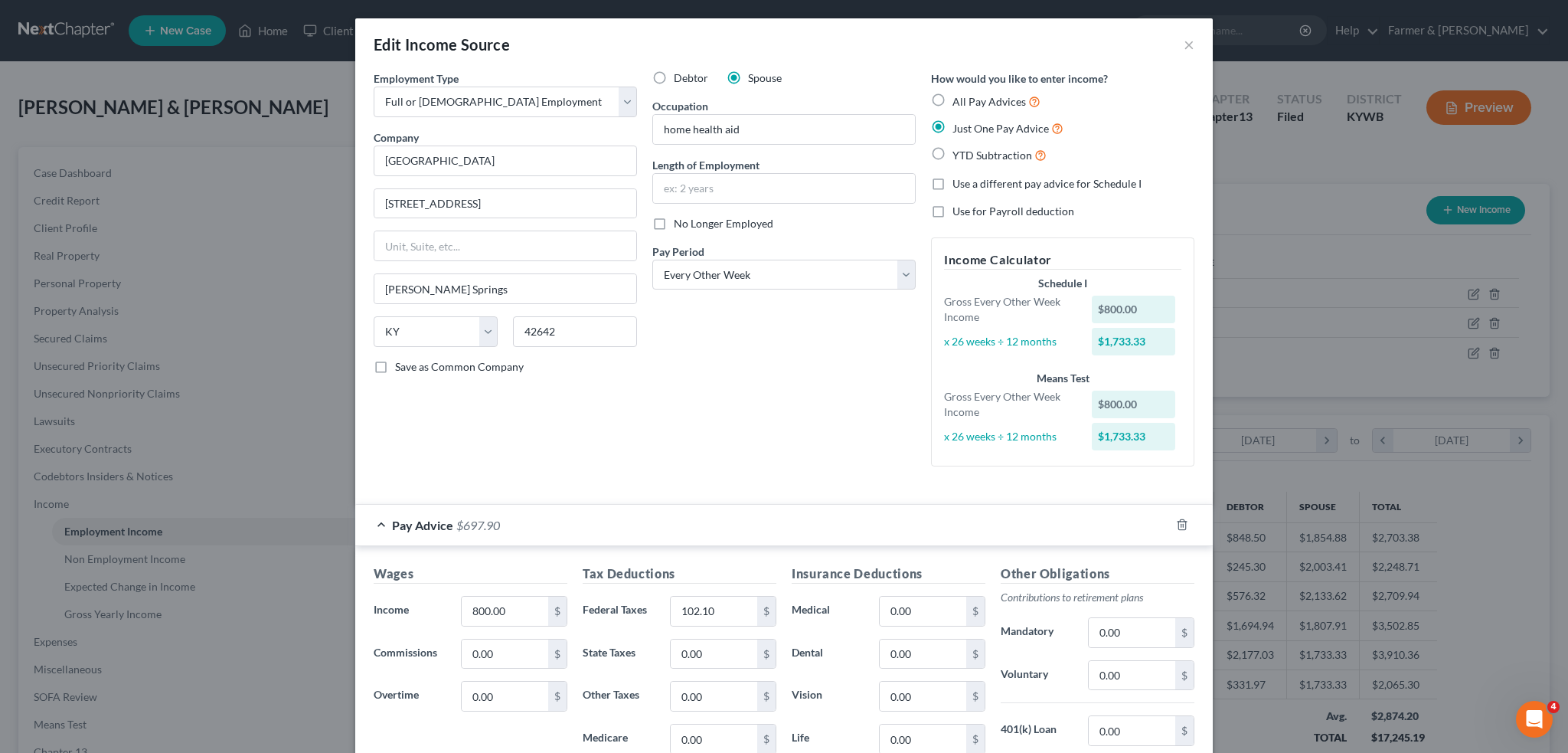
click at [952, 97] on label "All Pay Advices" at bounding box center [996, 101] width 88 height 17
click at [959, 97] on input "All Pay Advices" at bounding box center [964, 98] width 10 height 10
radio input "true"
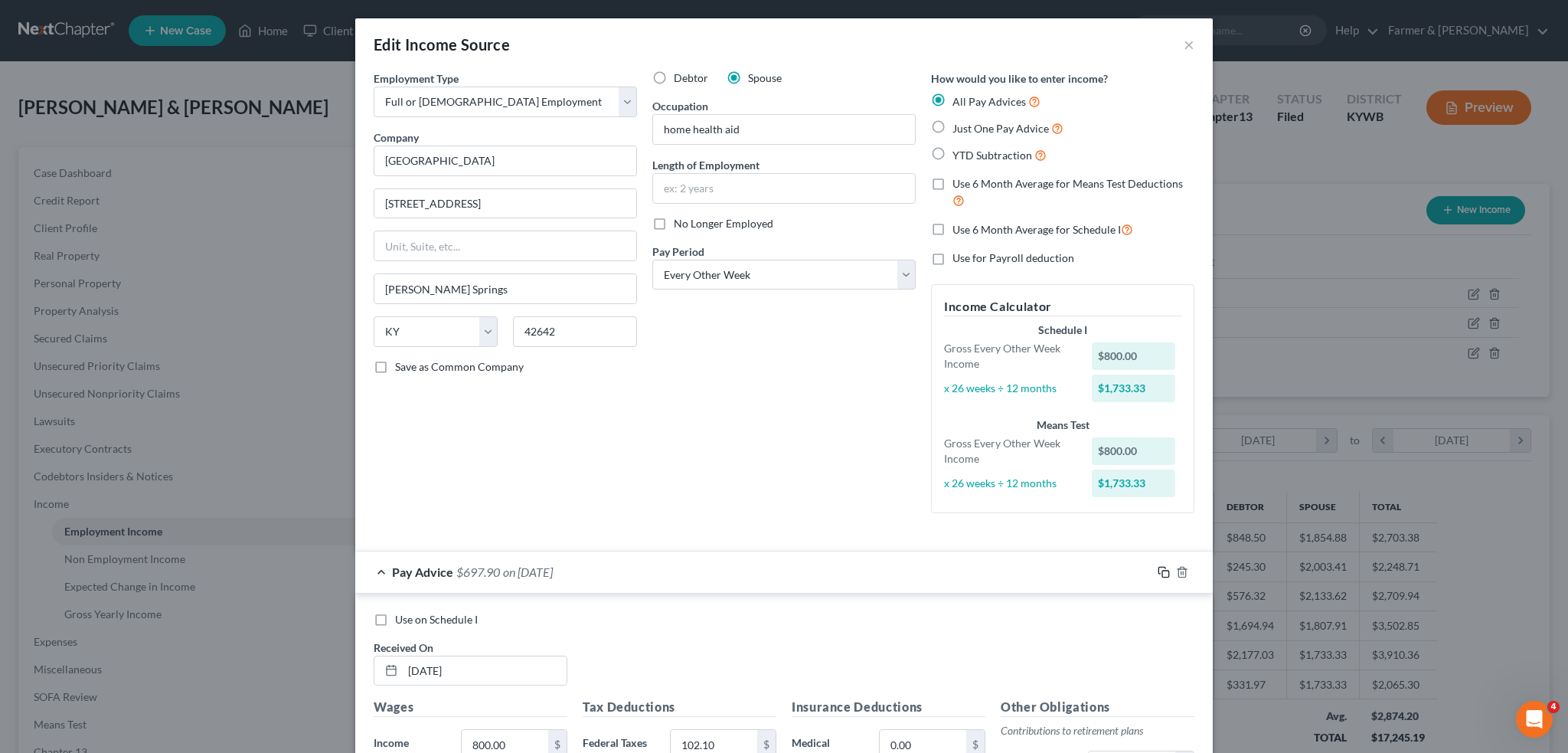
click at [1158, 568] on icon "button" at bounding box center [1163, 572] width 12 height 12
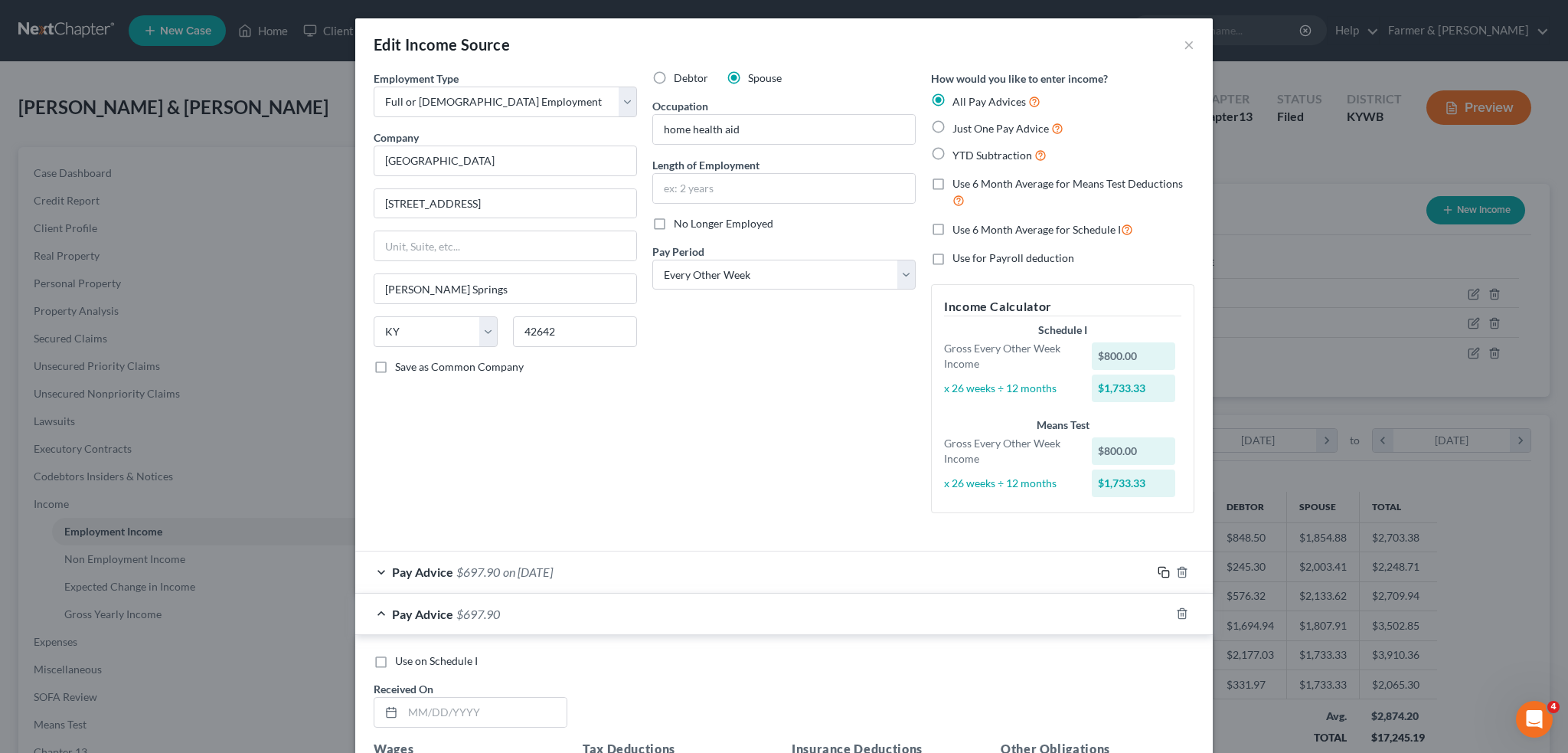
scroll to position [423, 0]
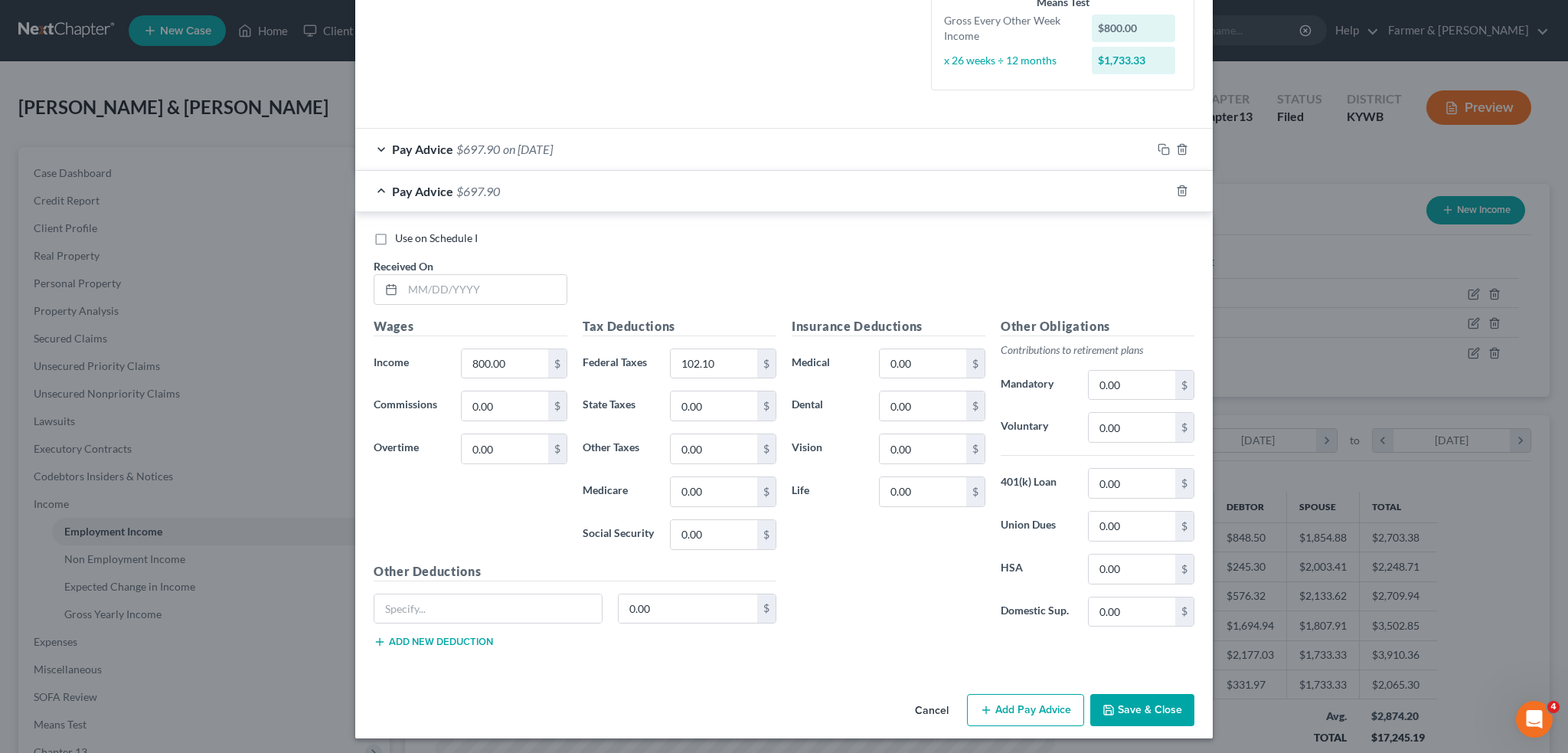
click at [395, 236] on label "Use on Schedule I" at bounding box center [436, 238] width 83 height 16
click at [401, 236] on input "Use on Schedule I" at bounding box center [406, 236] width 10 height 10
checkbox input "true"
click at [459, 293] on input "text" at bounding box center [485, 289] width 164 height 29
type input "[DATE]"
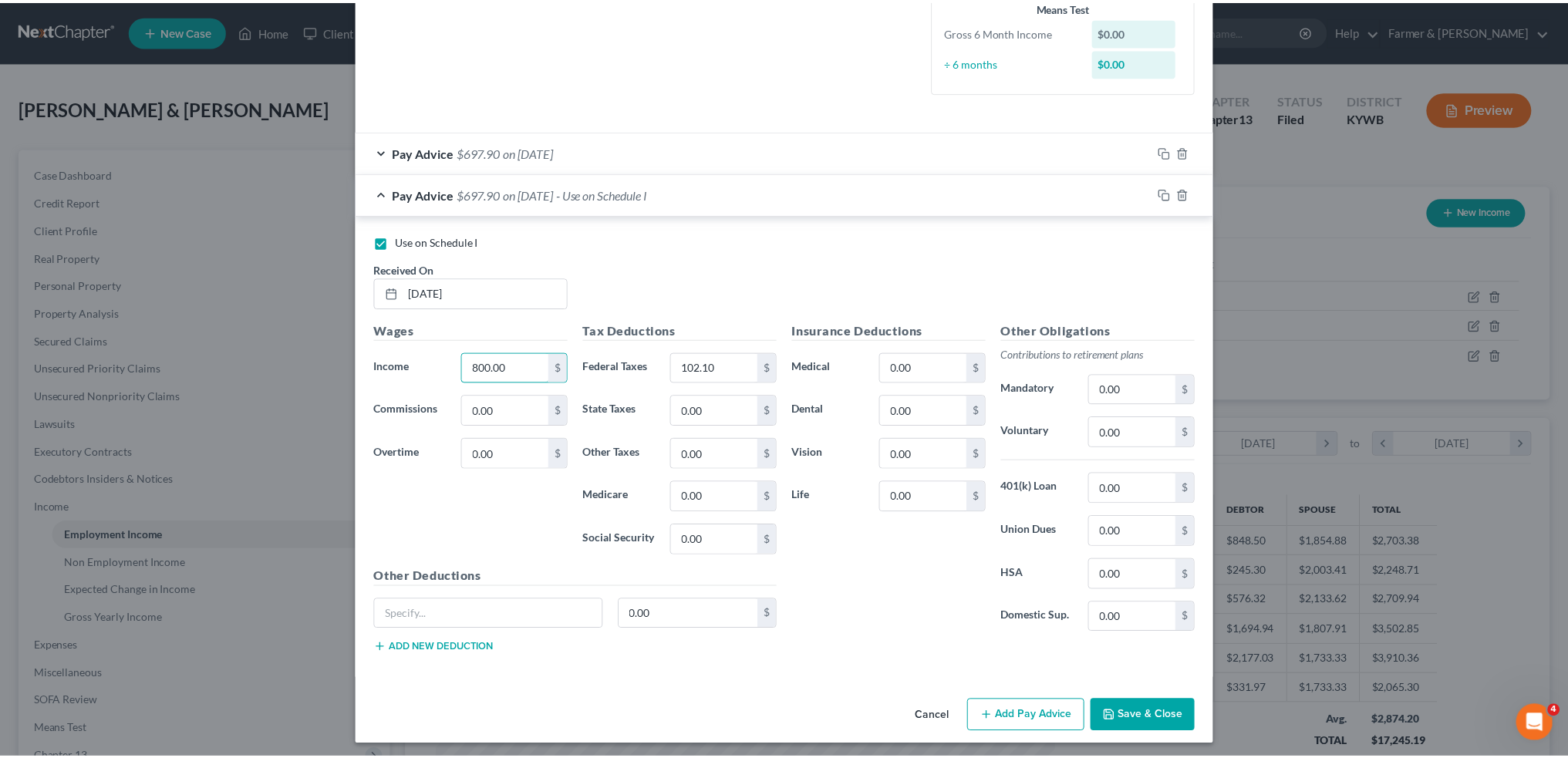
scroll to position [422, 0]
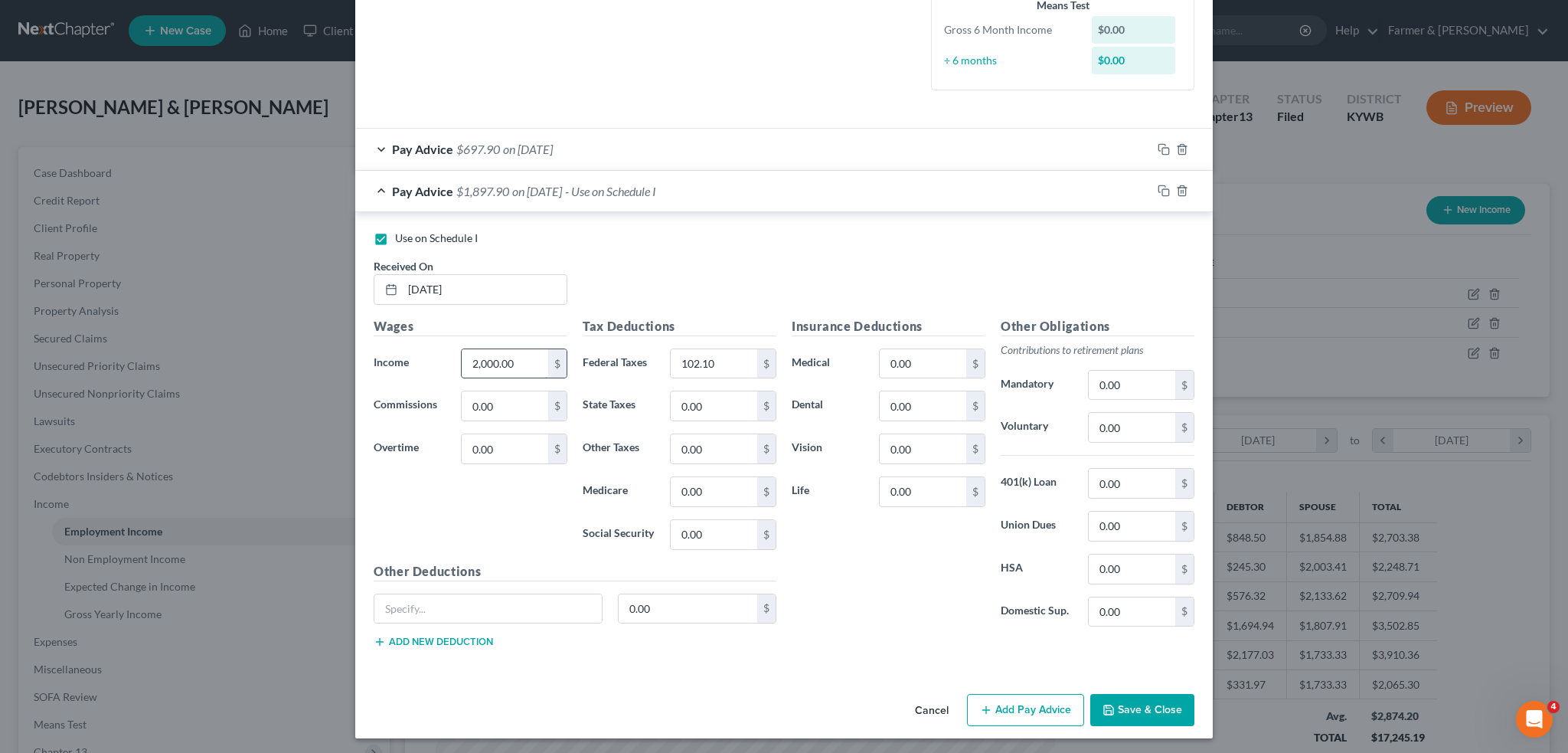
type input "2,000.00"
type input "332.59"
click at [1164, 704] on button "Save & Close" at bounding box center [1142, 709] width 104 height 32
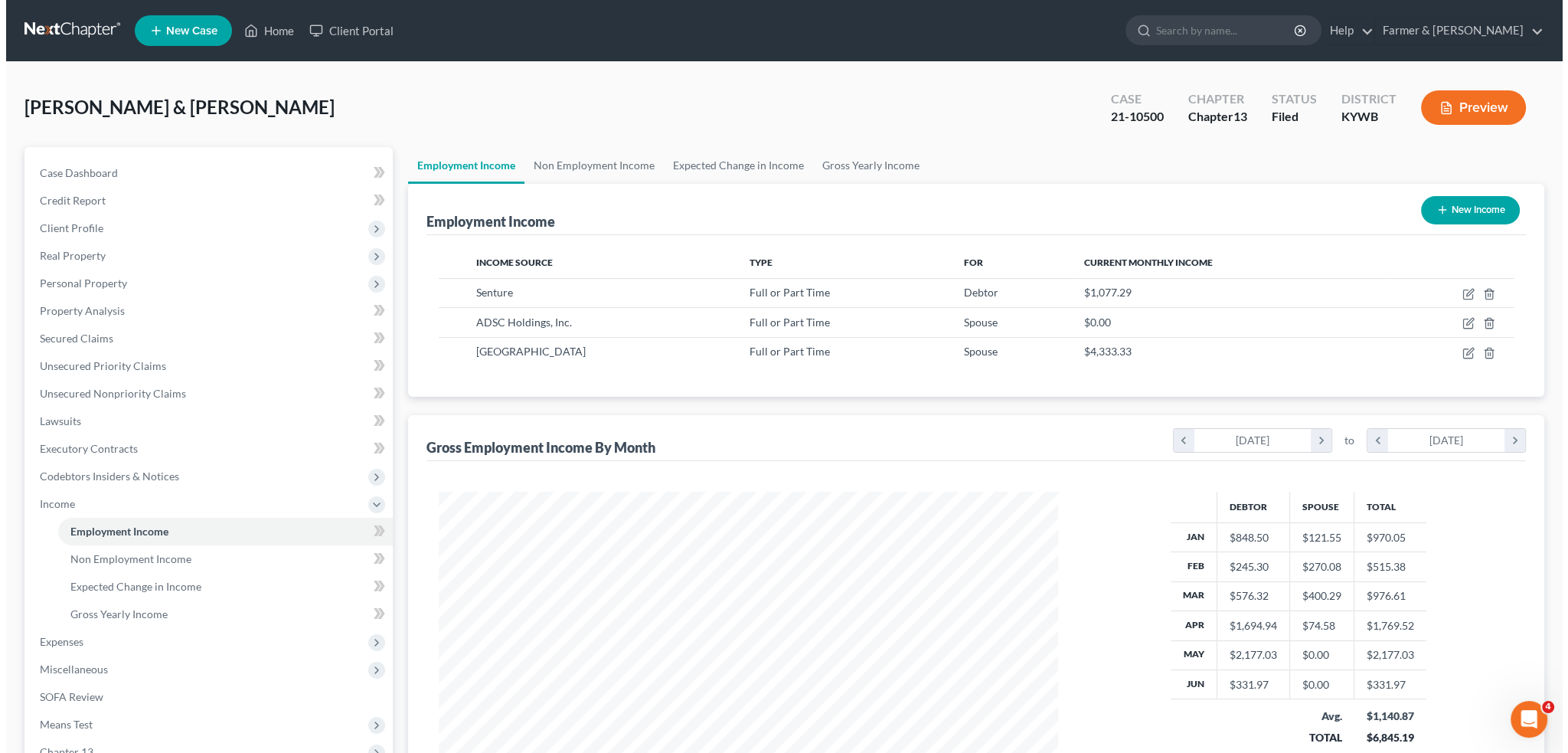
scroll to position [765630, 765093]
click at [1461, 291] on icon "button" at bounding box center [1461, 295] width 9 height 9
select select "0"
select select "18"
select select "2"
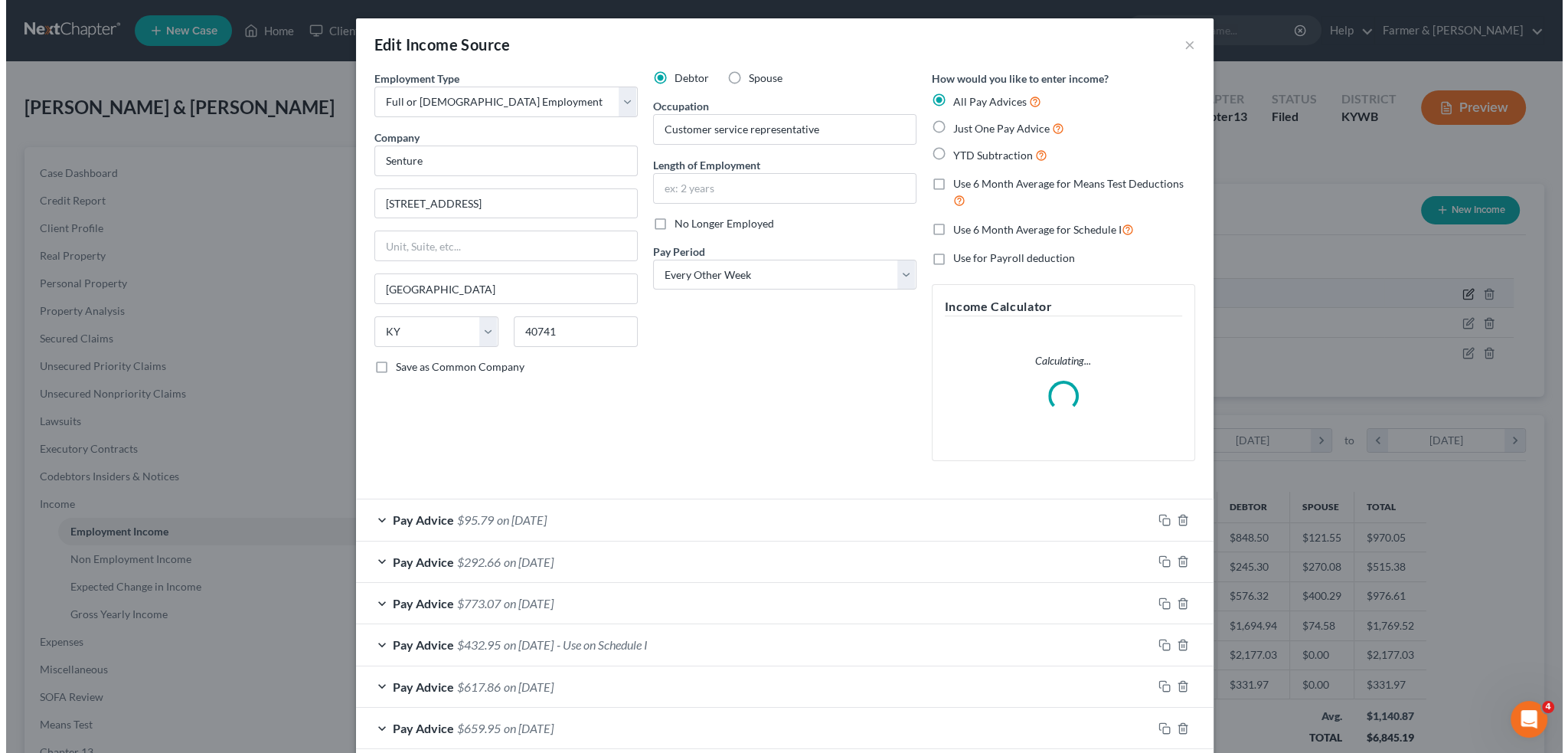
scroll to position [310, 649]
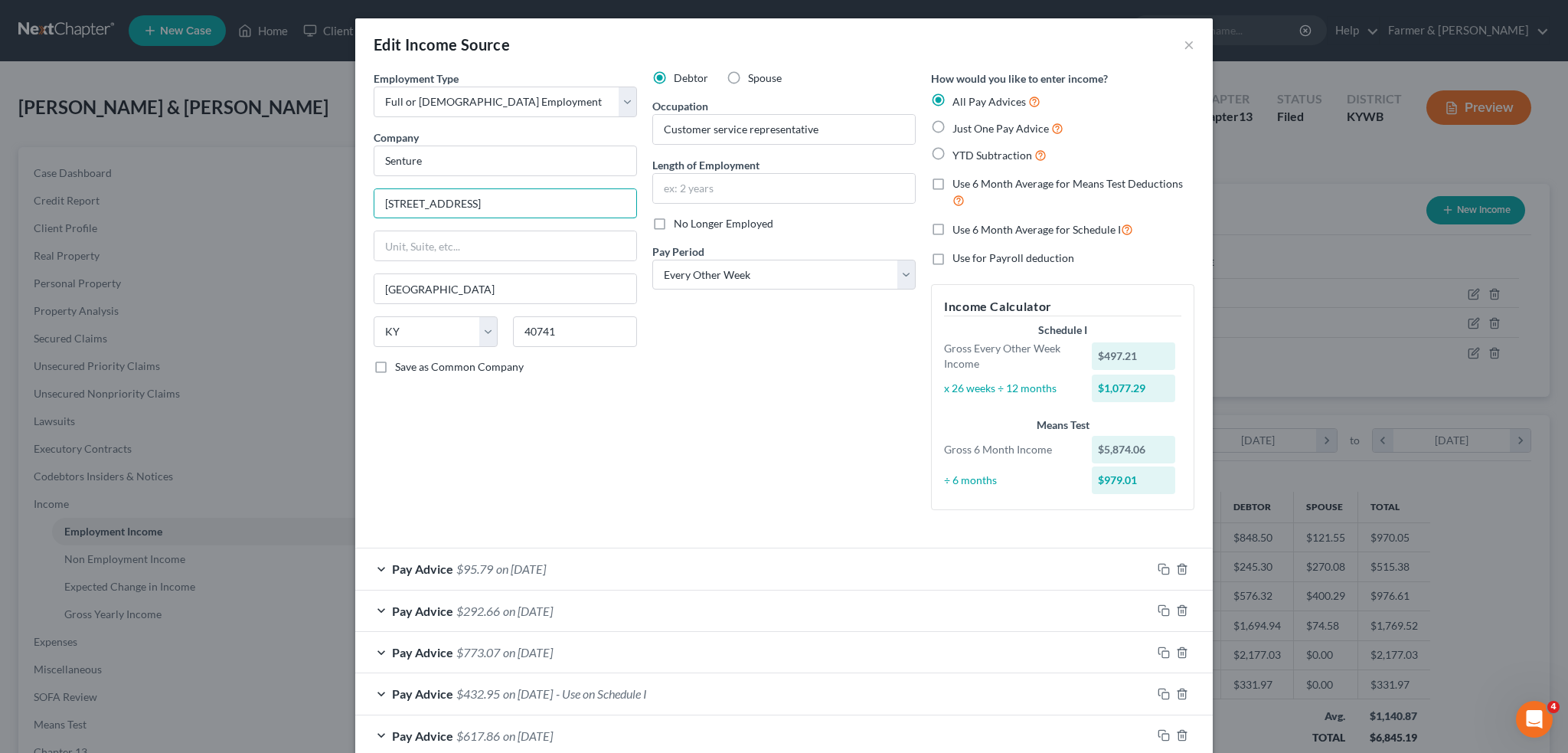
drag, startPoint x: 502, startPoint y: 209, endPoint x: 307, endPoint y: 199, distance: 195.3
click at [307, 199] on div "Edit Income Source × Employment Type * Select Full or Part Time Employment Self…" at bounding box center [784, 376] width 1568 height 753
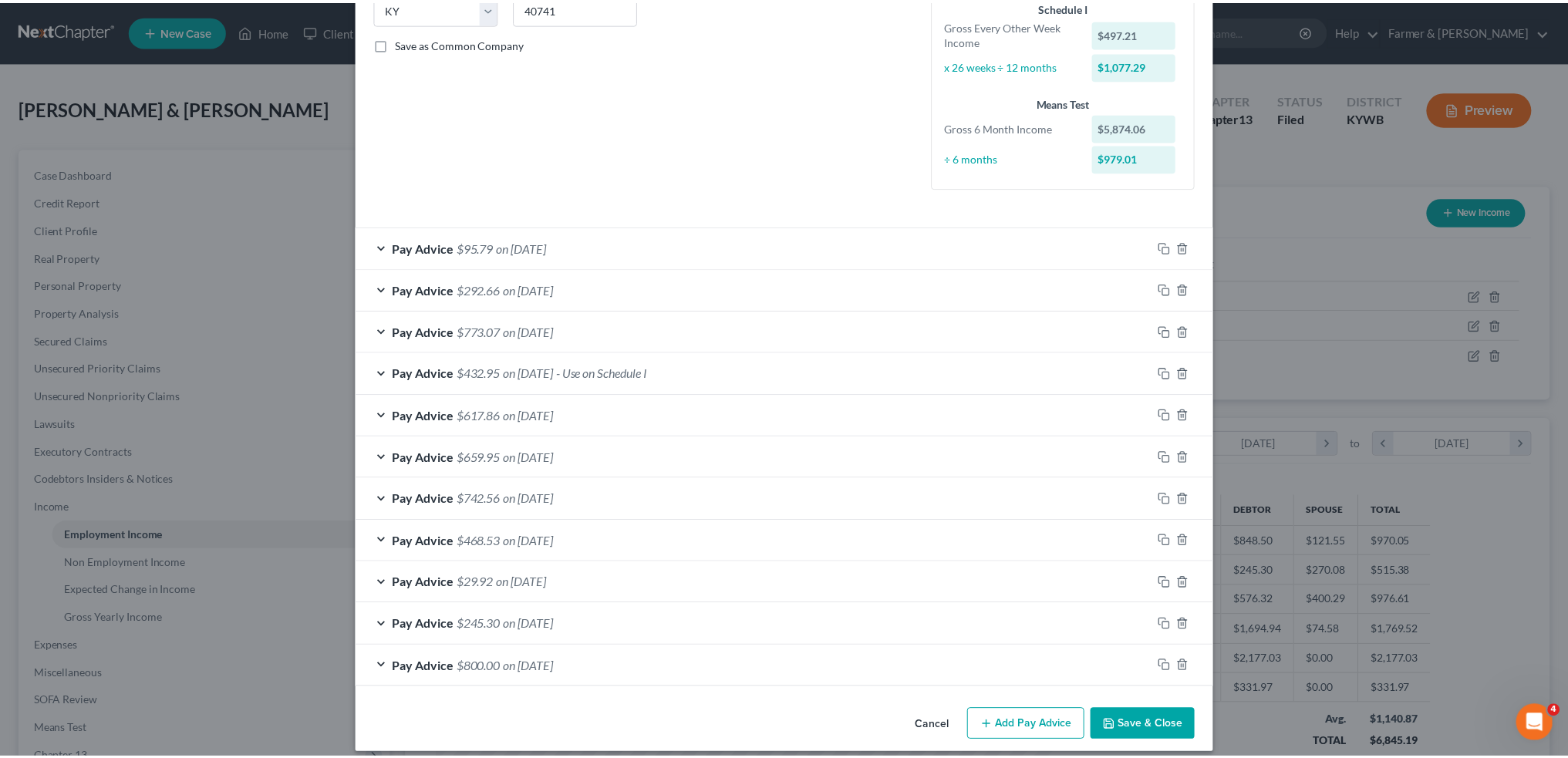
scroll to position [337, 0]
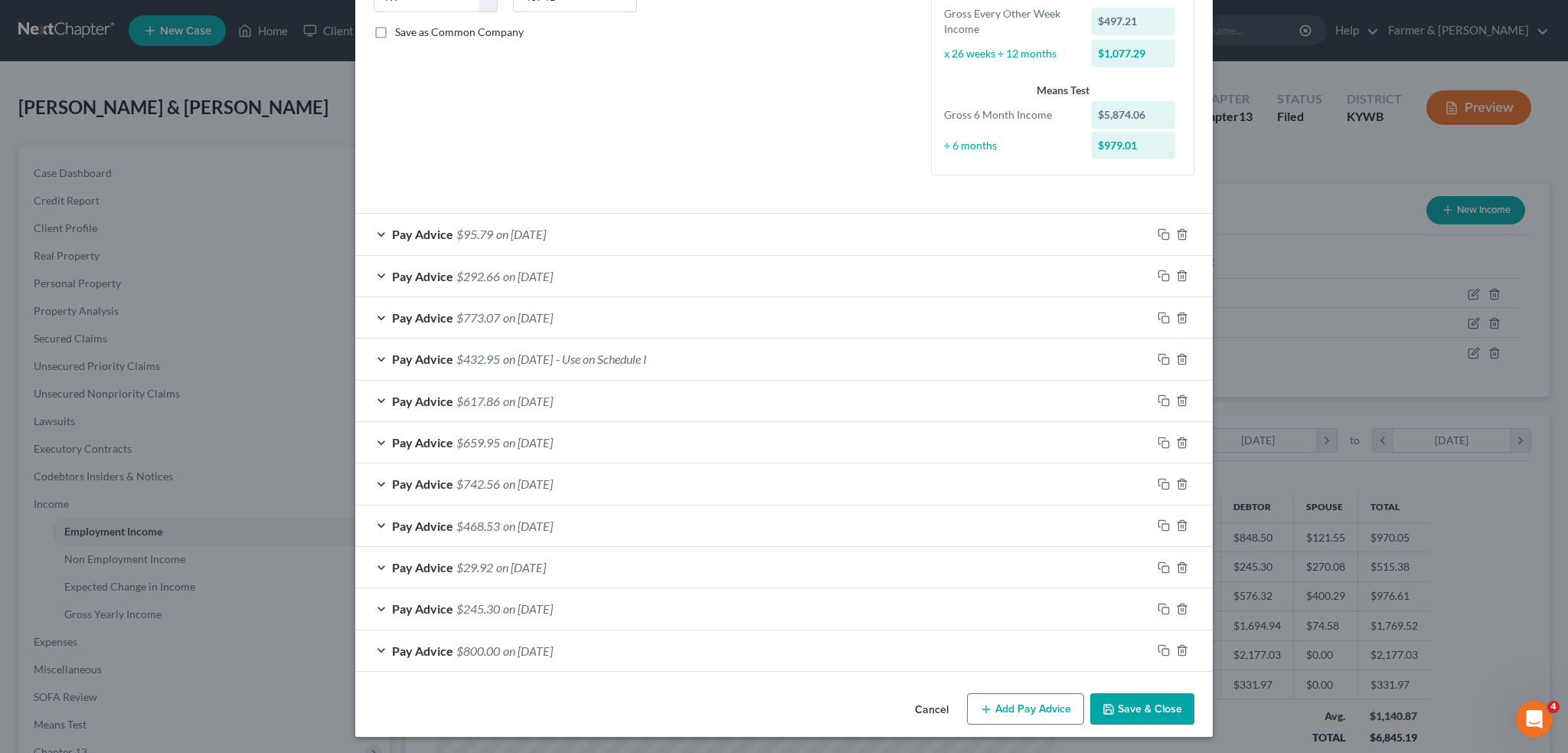
drag, startPoint x: 1153, startPoint y: 705, endPoint x: 1143, endPoint y: 700, distance: 11.2
click at [1150, 704] on button "Save & Close" at bounding box center [1142, 709] width 104 height 32
click at [1158, 707] on button "Save & Close" at bounding box center [1142, 709] width 104 height 32
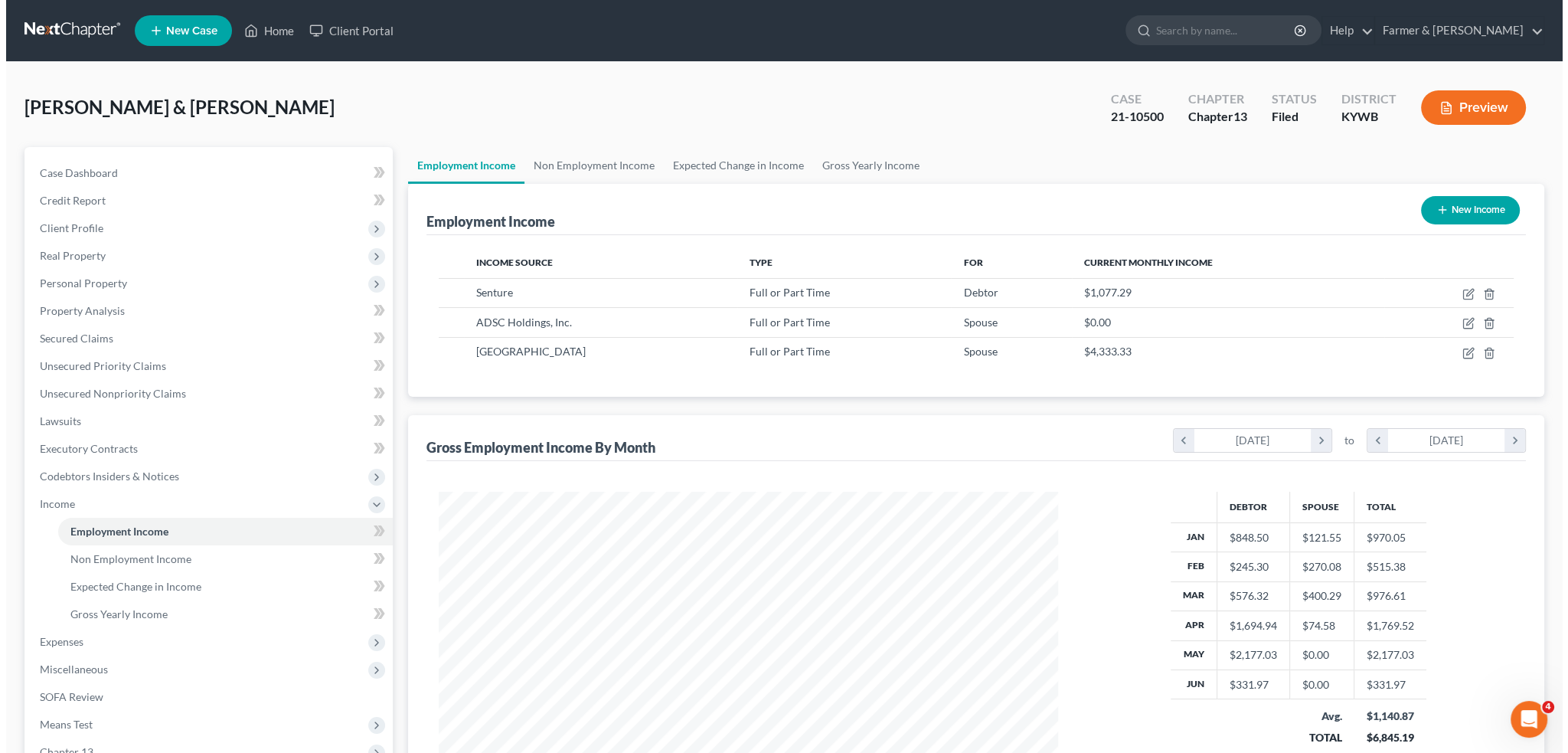
scroll to position [765630, 765093]
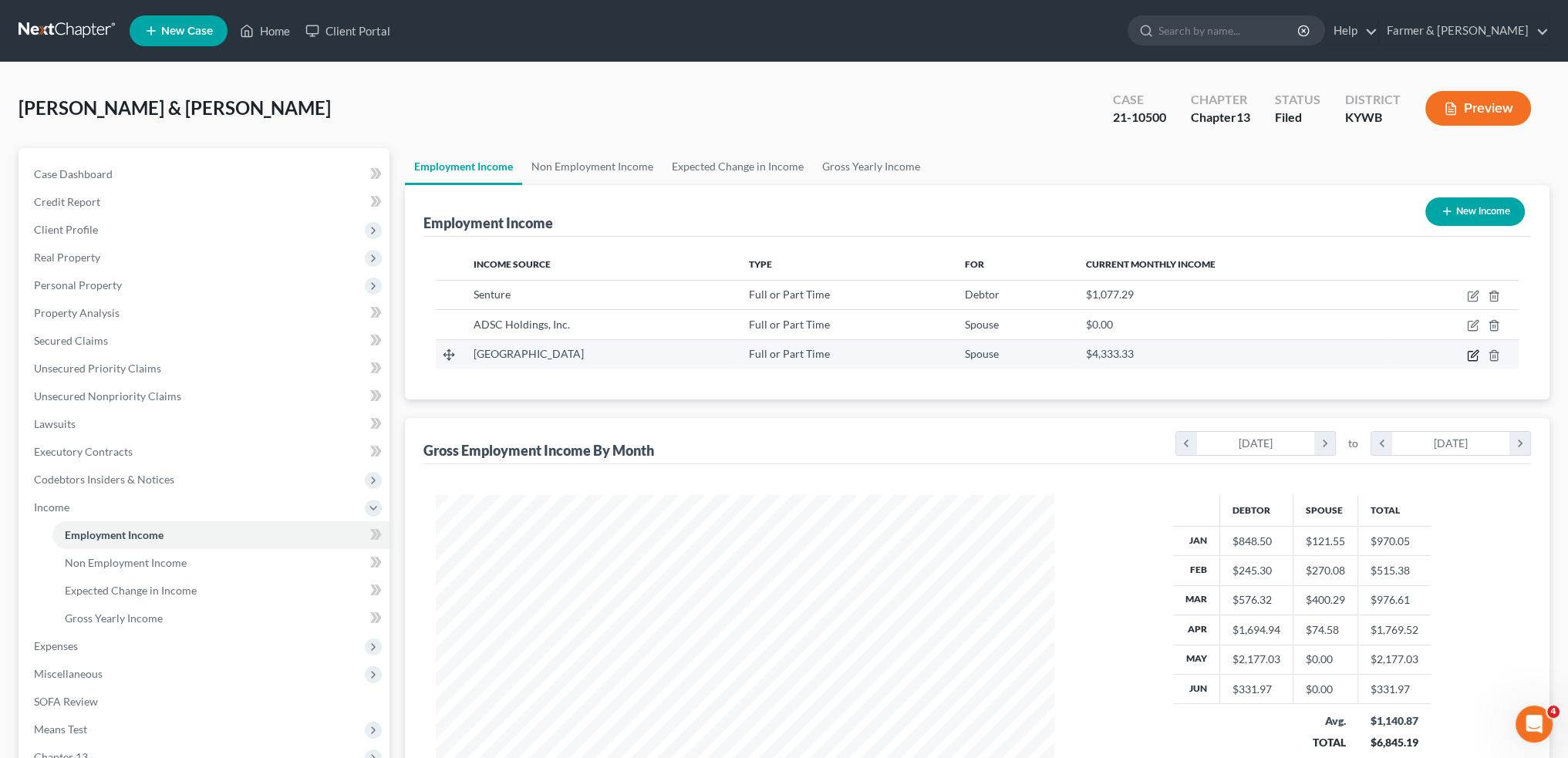
click at [1472, 357] on icon "button" at bounding box center [1473, 355] width 12 height 12
select select "0"
select select "18"
select select "2"
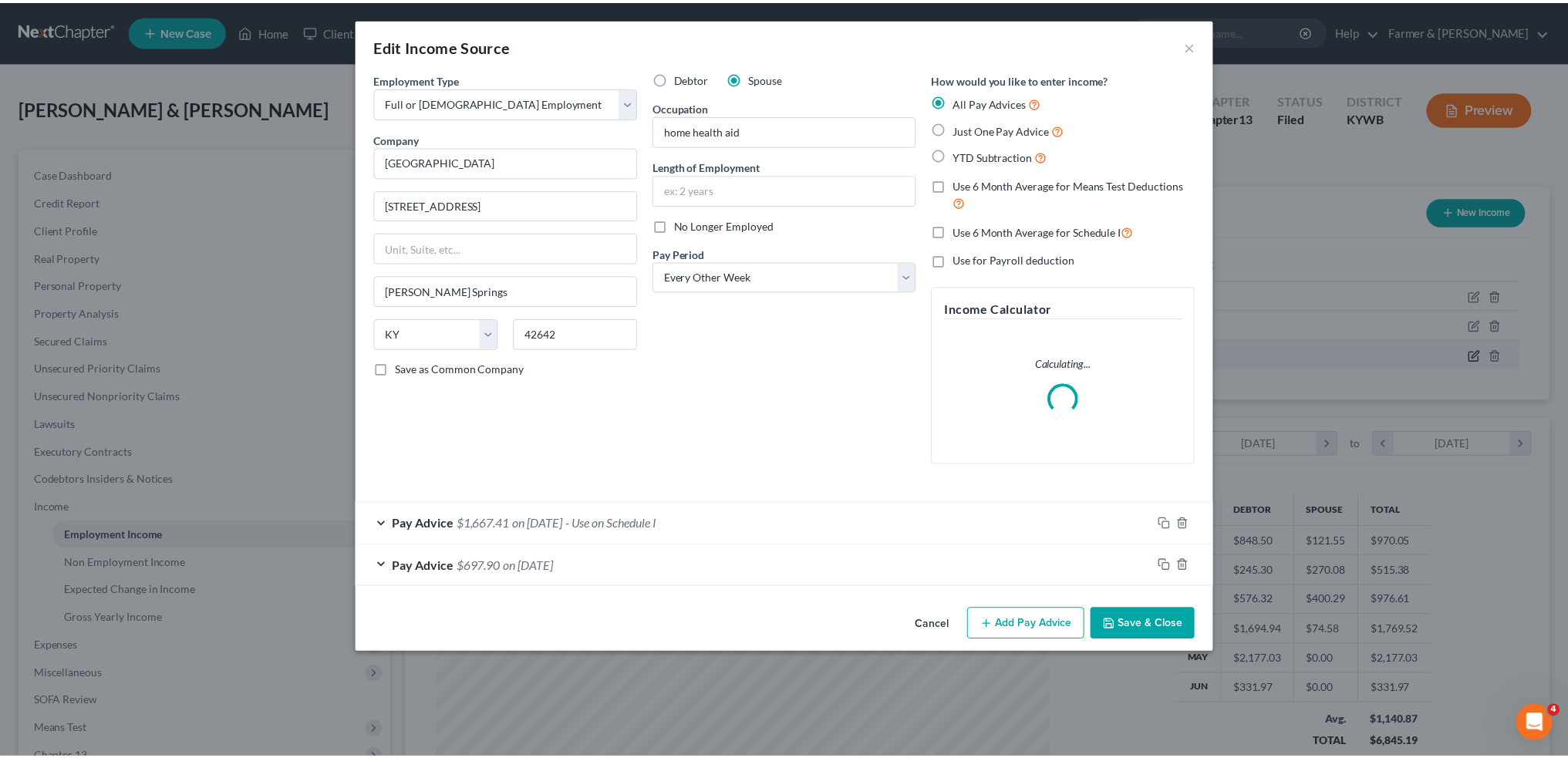
scroll to position [312, 654]
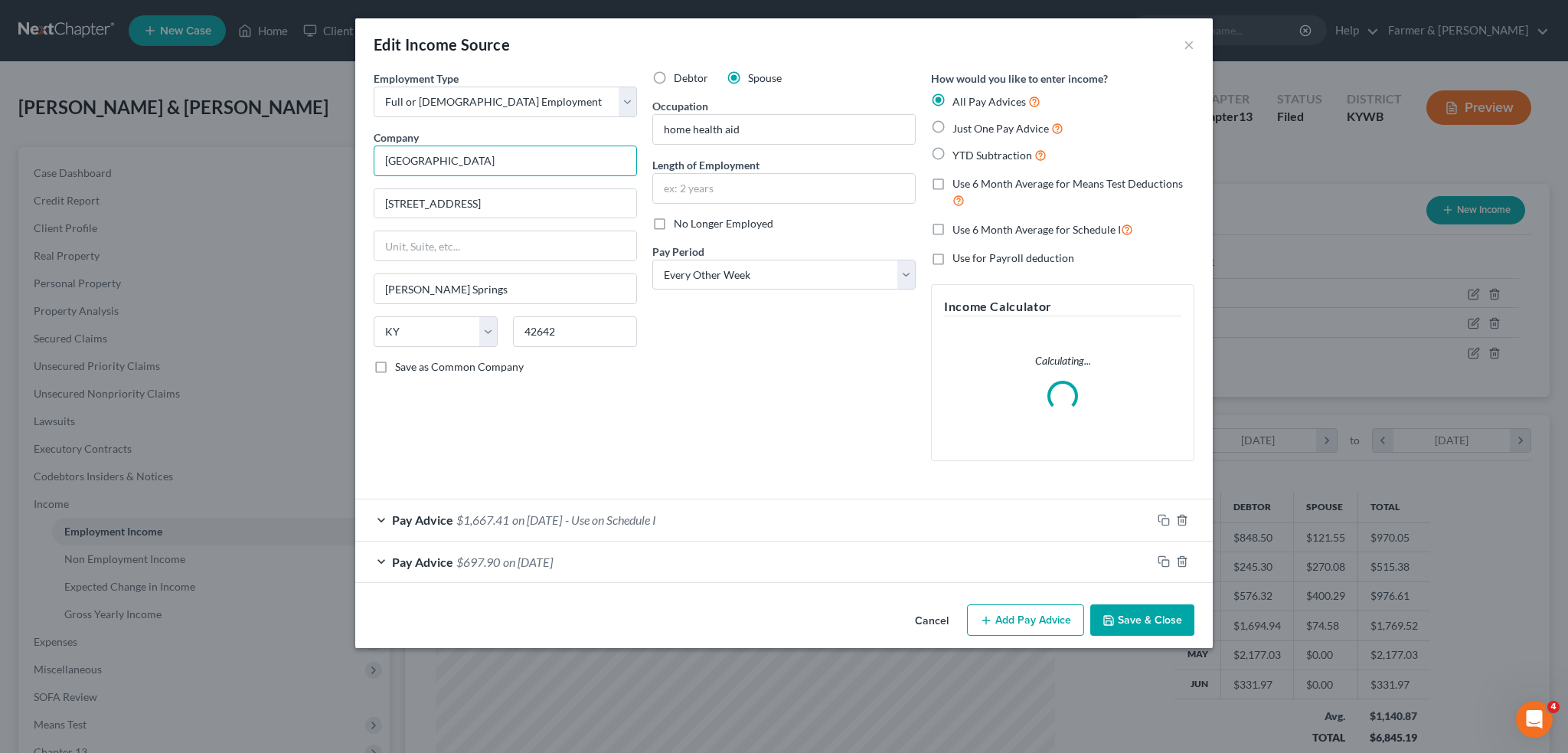
drag, startPoint x: 594, startPoint y: 164, endPoint x: 229, endPoint y: 143, distance: 365.6
click at [229, 143] on div "Edit Income Source × Employment Type * Select Full or Part Time Employment Self…" at bounding box center [784, 376] width 1568 height 753
paste input "460 Industrial Blvd"
type input "460 Industrial Blvd"
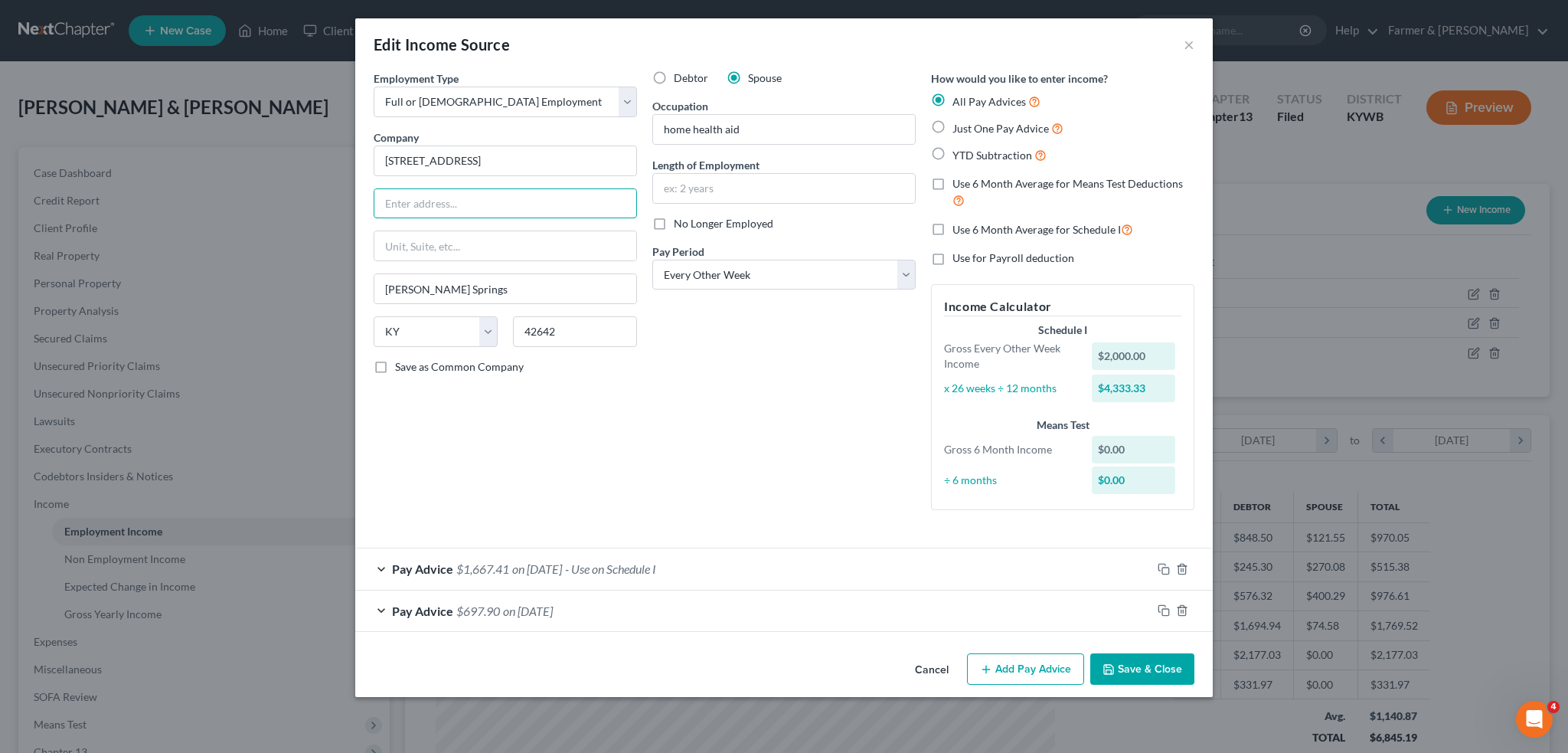
paste input "460 Industrial Blvd"
type input "460 Industrial Blvd"
drag, startPoint x: 488, startPoint y: 165, endPoint x: 298, endPoint y: 151, distance: 190.5
click at [299, 151] on div "Edit Income Source × Employment Type * Select Full or Part Time Employment Self…" at bounding box center [784, 376] width 1568 height 753
click at [493, 155] on input "460 Industrial Blvd" at bounding box center [505, 160] width 264 height 30
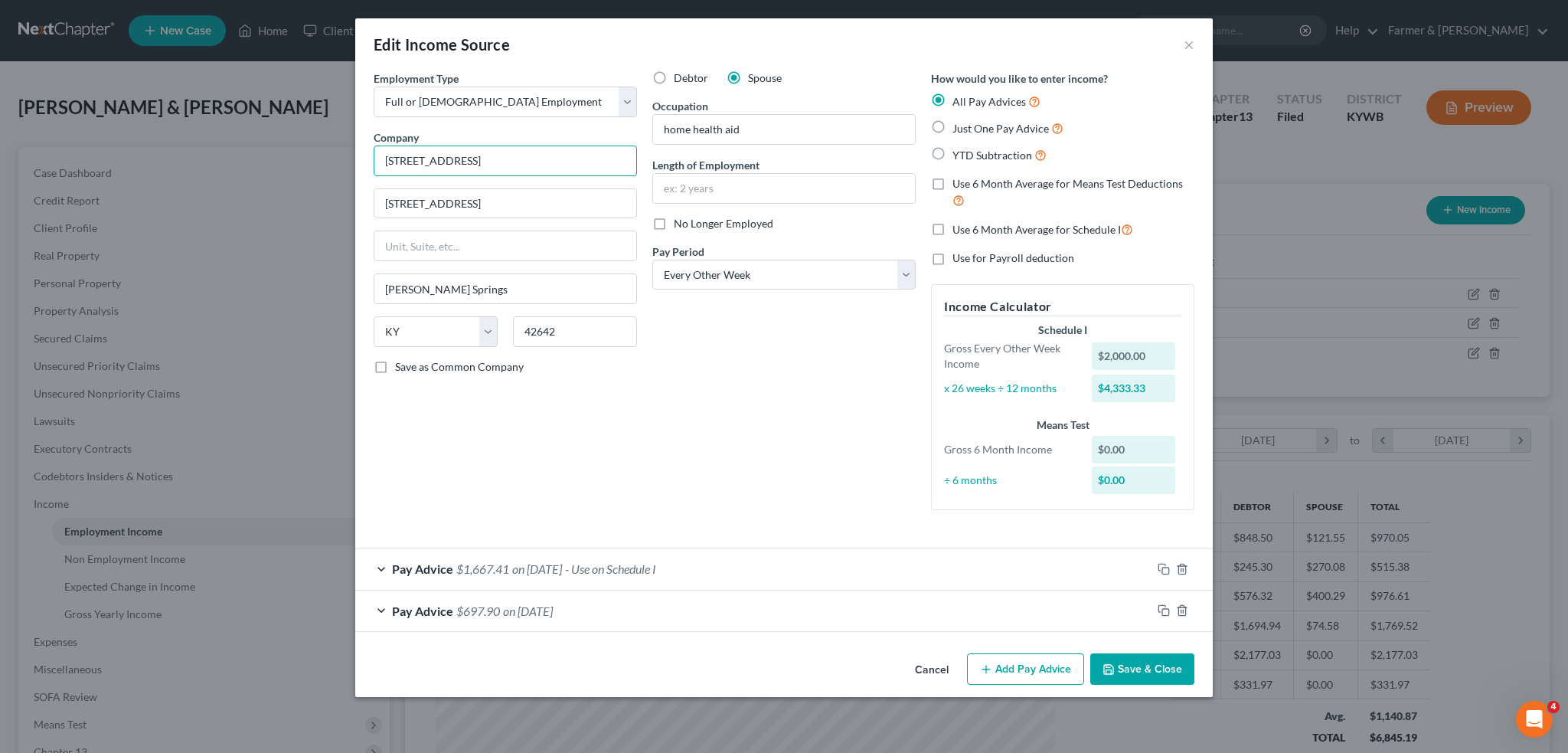
drag, startPoint x: 493, startPoint y: 155, endPoint x: 303, endPoint y: 160, distance: 190.1
click at [303, 160] on div "Edit Income Source × Employment Type * Select Full or Part Time Employment Self…" at bounding box center [784, 376] width 1568 height 753
type input "Senture"
drag, startPoint x: 585, startPoint y: 327, endPoint x: 496, endPoint y: 318, distance: 89.5
click at [496, 318] on div "State AL AK AR AZ CA CO CT DE DC FL GA GU HI ID IL IN IA KS KY LA ME MD MA MI M…" at bounding box center [506, 337] width 279 height 43
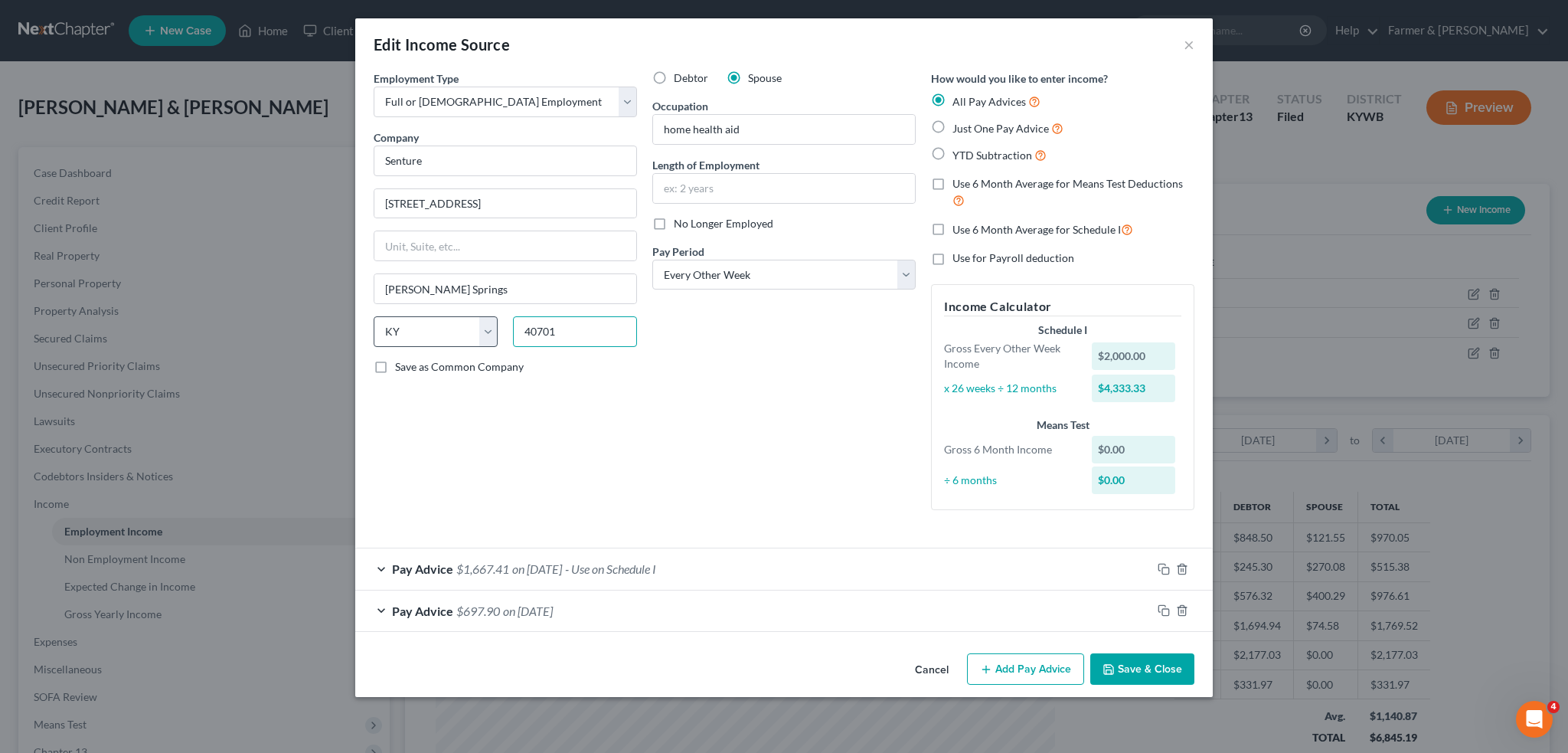
type input "40701"
type input "Corbin"
click at [456, 312] on div "Employment Type * Select Full or Part Time Employment Self Employment Company *…" at bounding box center [506, 296] width 279 height 452
drag, startPoint x: 596, startPoint y: 321, endPoint x: 383, endPoint y: 305, distance: 213.6
click at [387, 305] on div "Employment Type * Select Full or Part Time Employment Self Employment Company *…" at bounding box center [506, 296] width 279 height 452
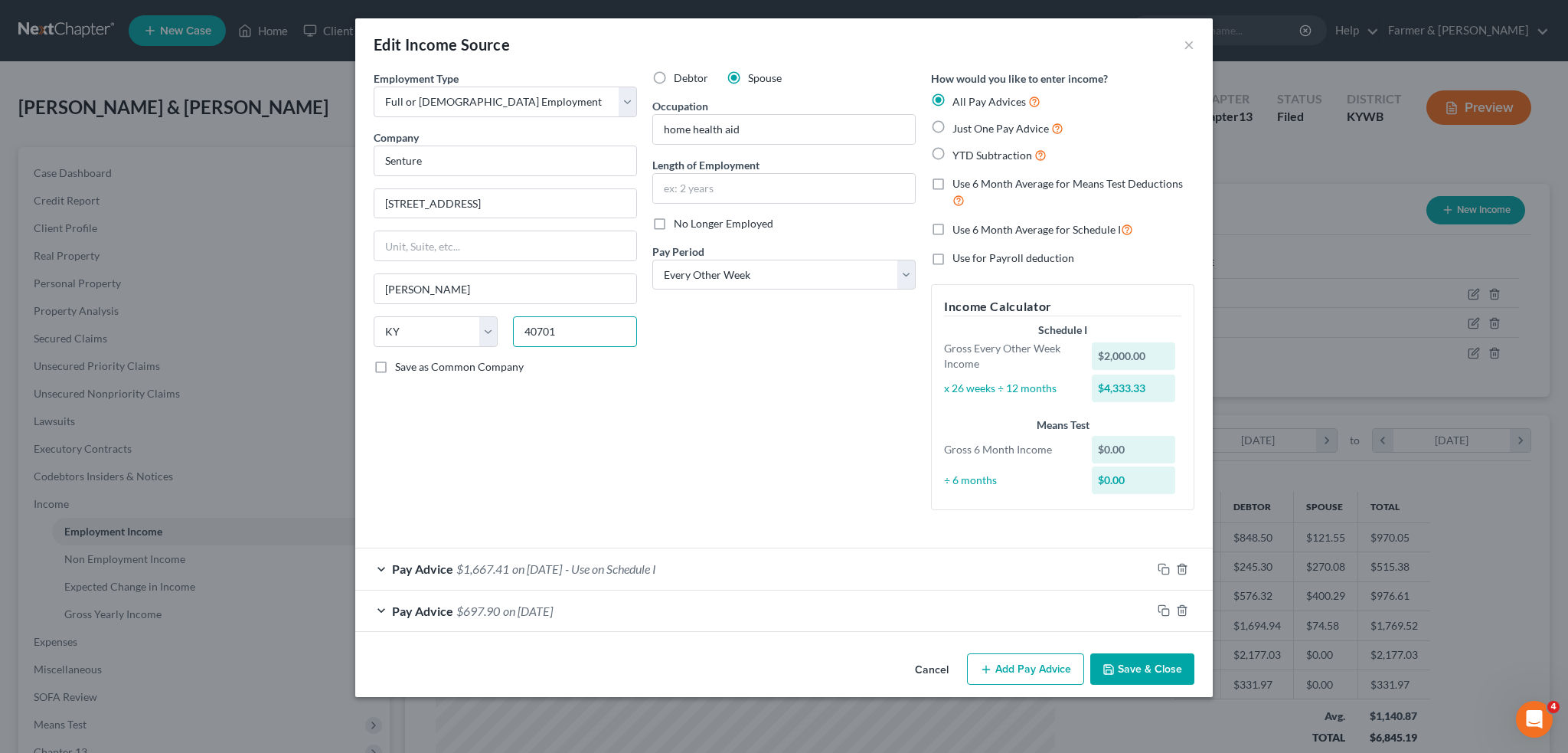
type input "40701"
drag, startPoint x: 718, startPoint y: 122, endPoint x: 488, endPoint y: 140, distance: 230.7
click at [488, 140] on div "Employment Type * Select Full or Part Time Employment Self Employment Company *…" at bounding box center [784, 303] width 837 height 465
type input "customer service"
click at [1181, 668] on button "Save & Close" at bounding box center [1142, 669] width 104 height 32
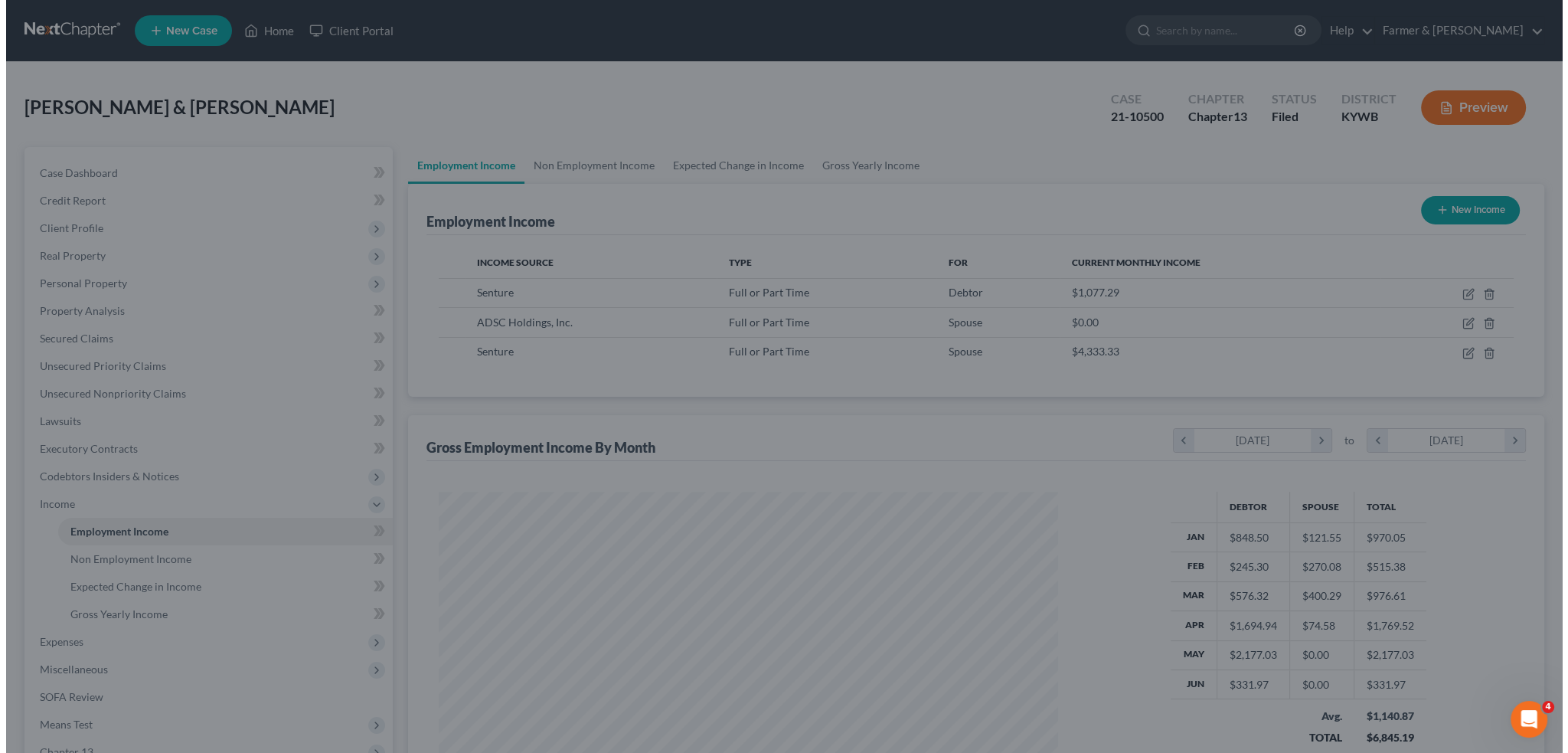
scroll to position [765630, 765093]
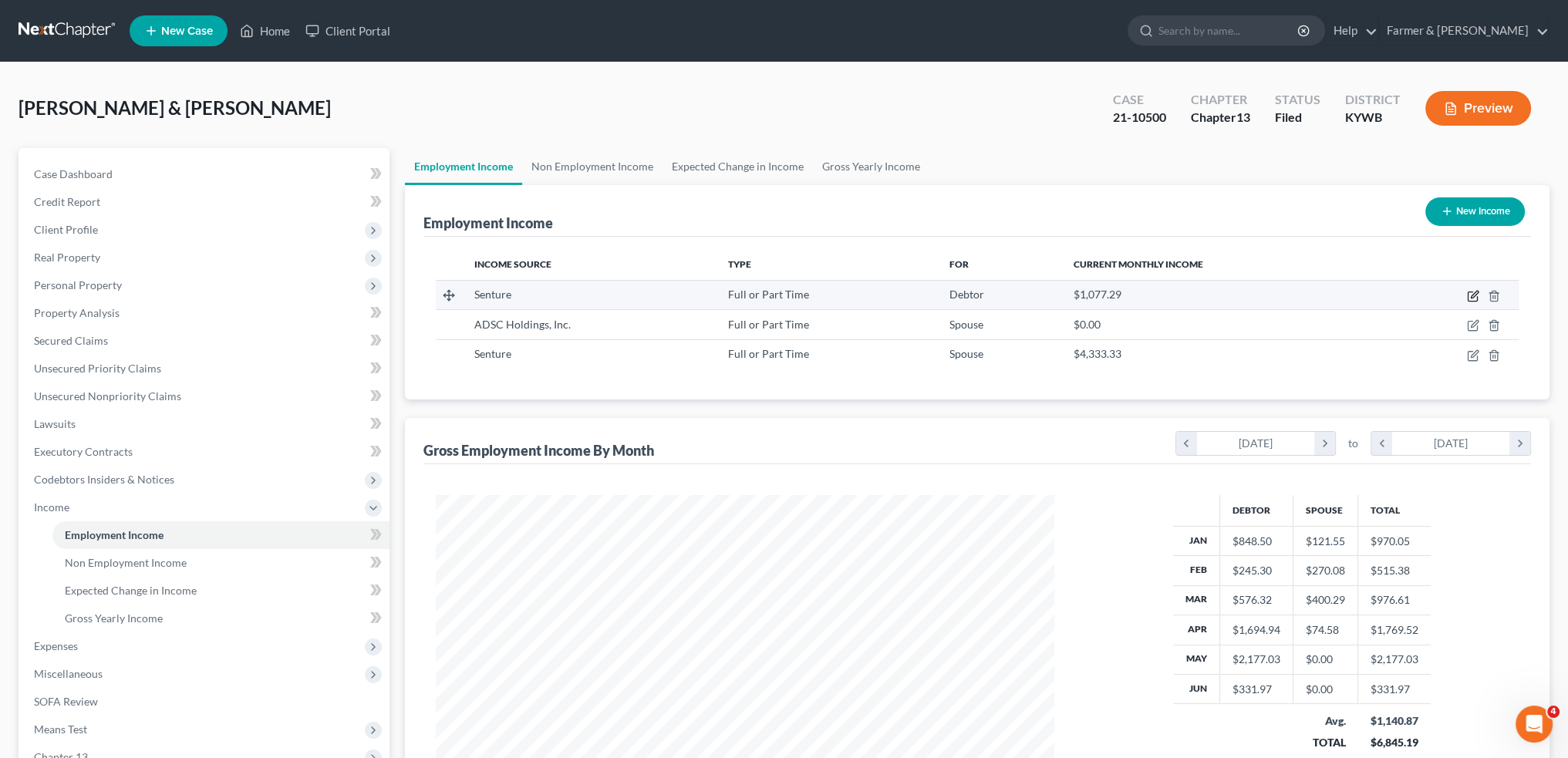
click at [1474, 295] on icon "button" at bounding box center [1473, 296] width 12 height 12
select select "0"
select select "18"
select select "2"
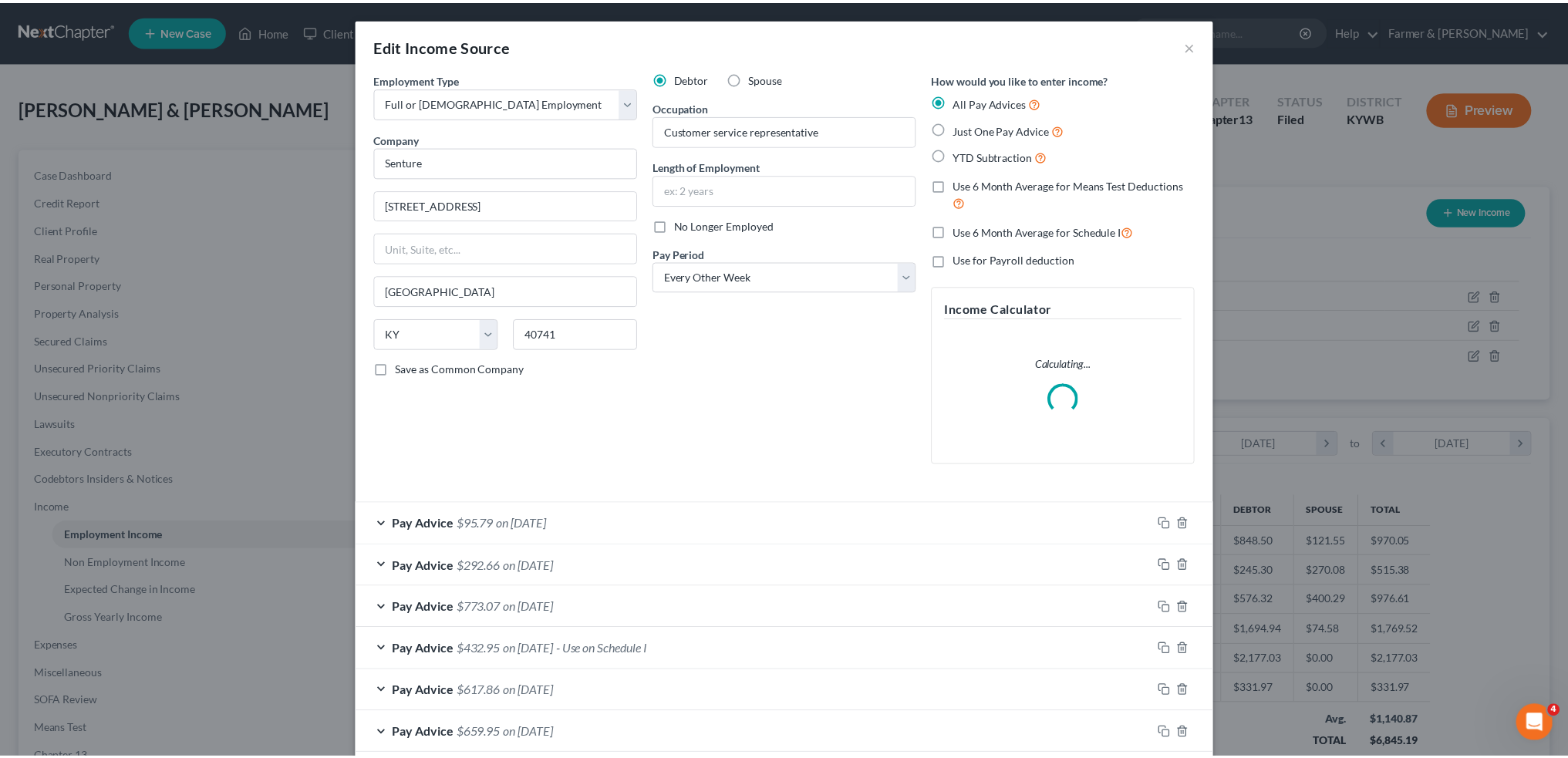
scroll to position [288, 0]
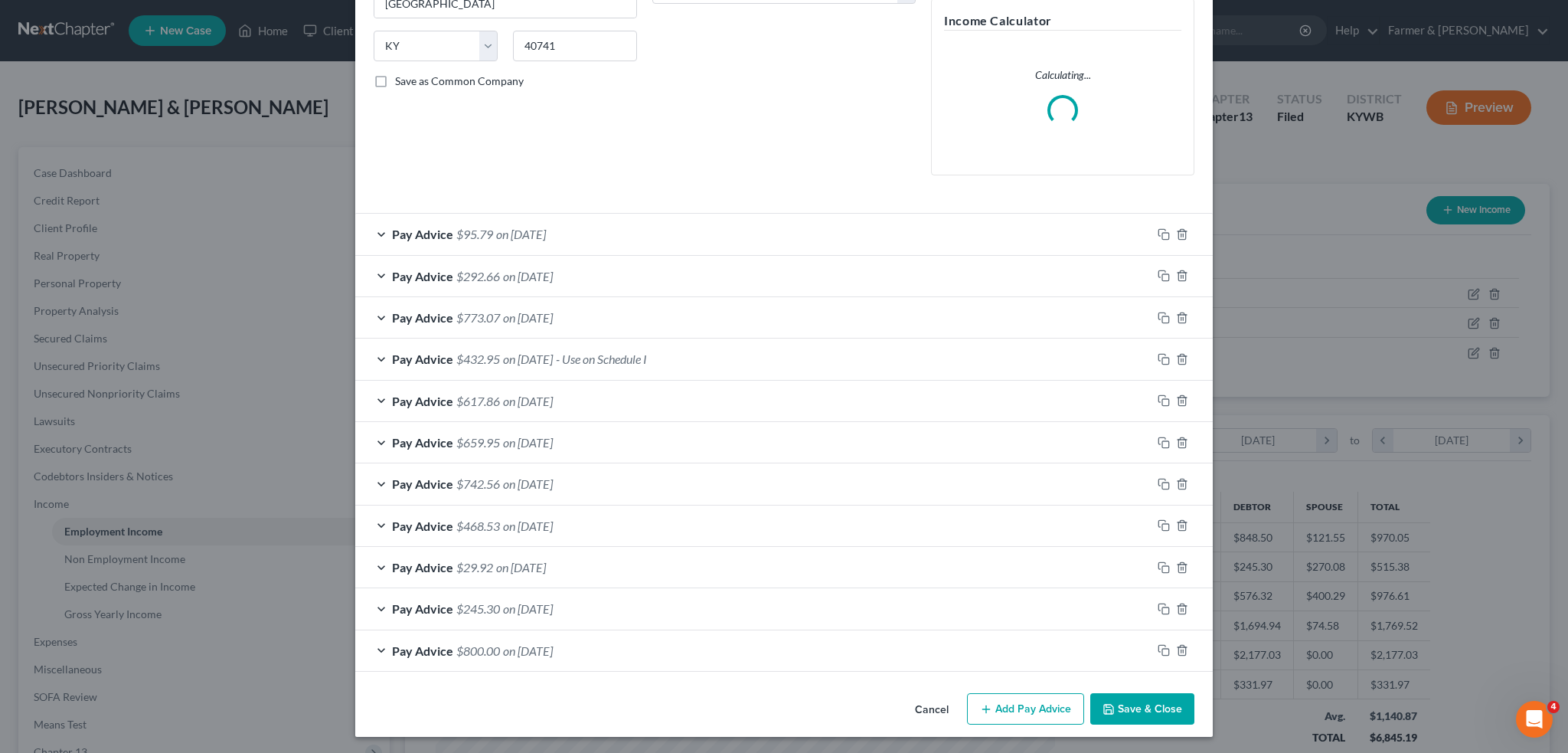
click at [1143, 700] on button "Save & Close" at bounding box center [1142, 709] width 104 height 32
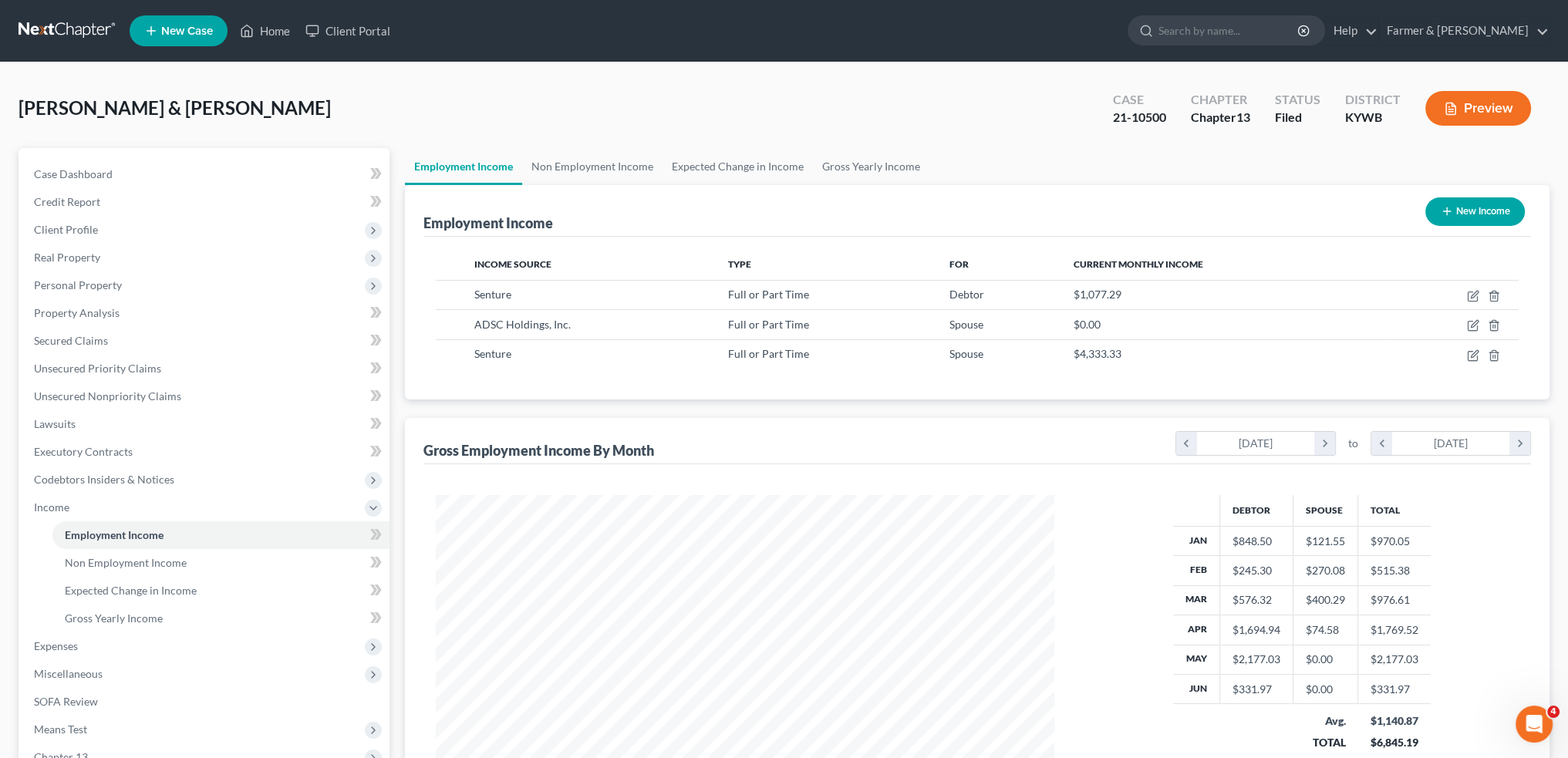
scroll to position [309, 648]
click at [1477, 353] on icon "button" at bounding box center [1473, 355] width 12 height 12
select select "0"
select select "18"
select select "2"
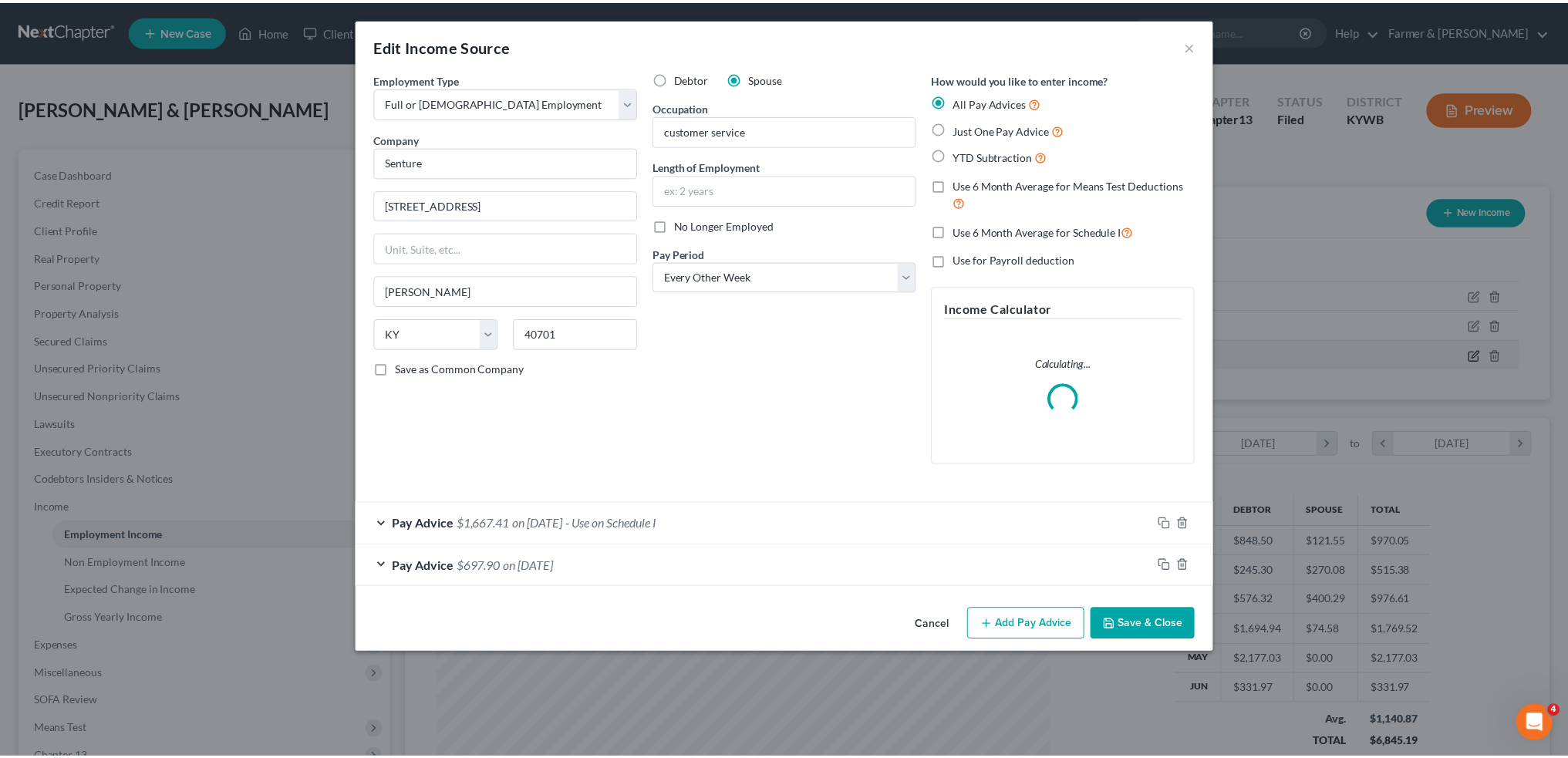
scroll to position [312, 654]
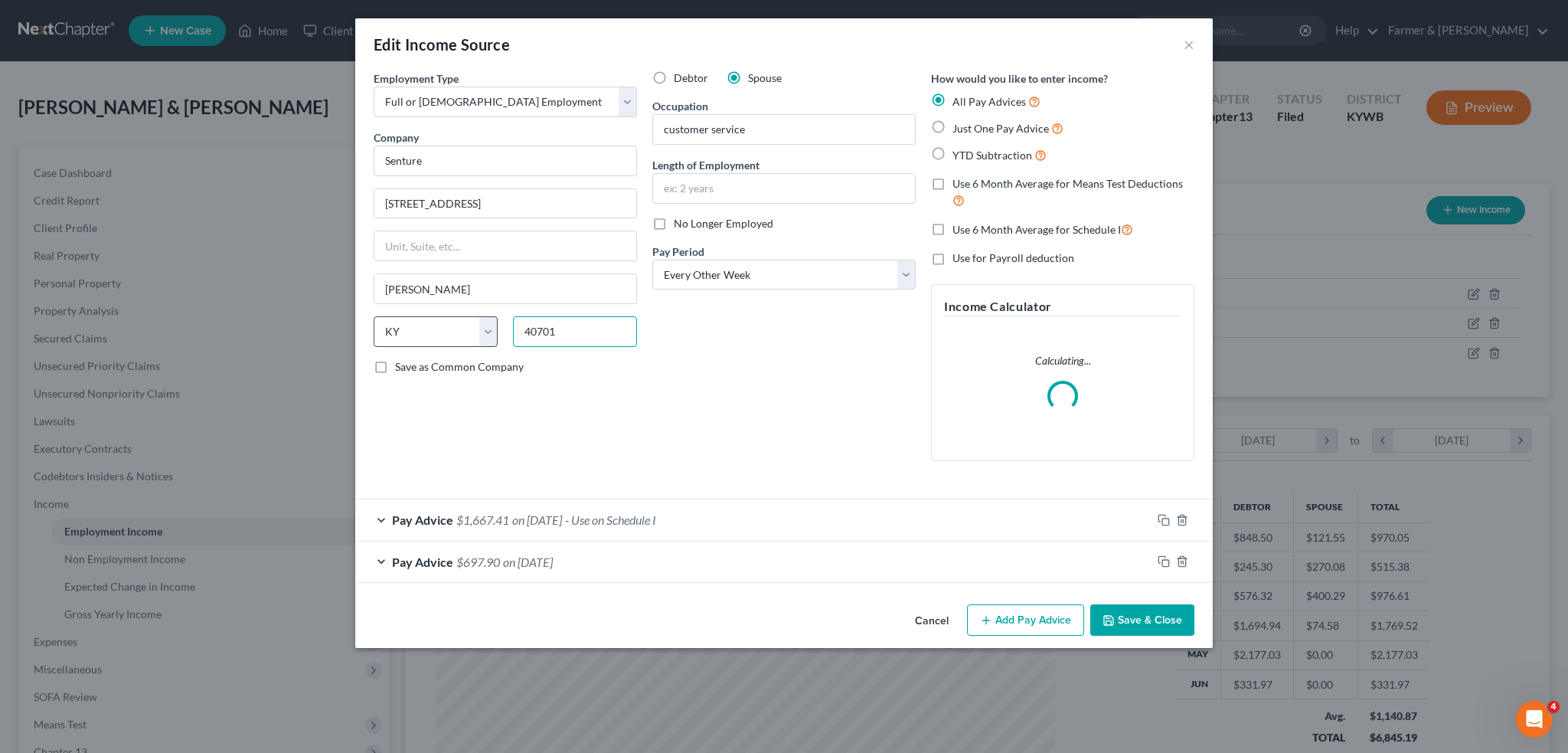
drag, startPoint x: 594, startPoint y: 342, endPoint x: 414, endPoint y: 318, distance: 181.6
click at [414, 318] on div "State AL AK AR AZ CA CO CT DE DC FL GA GU HI ID IL IN IA KS KY LA ME MD MA MI M…" at bounding box center [506, 337] width 279 height 43
drag, startPoint x: 573, startPoint y: 330, endPoint x: 389, endPoint y: 305, distance: 185.7
click at [389, 305] on div "Employment Type * Select Full or Part Time Employment Self Employment Company *…" at bounding box center [506, 272] width 279 height 403
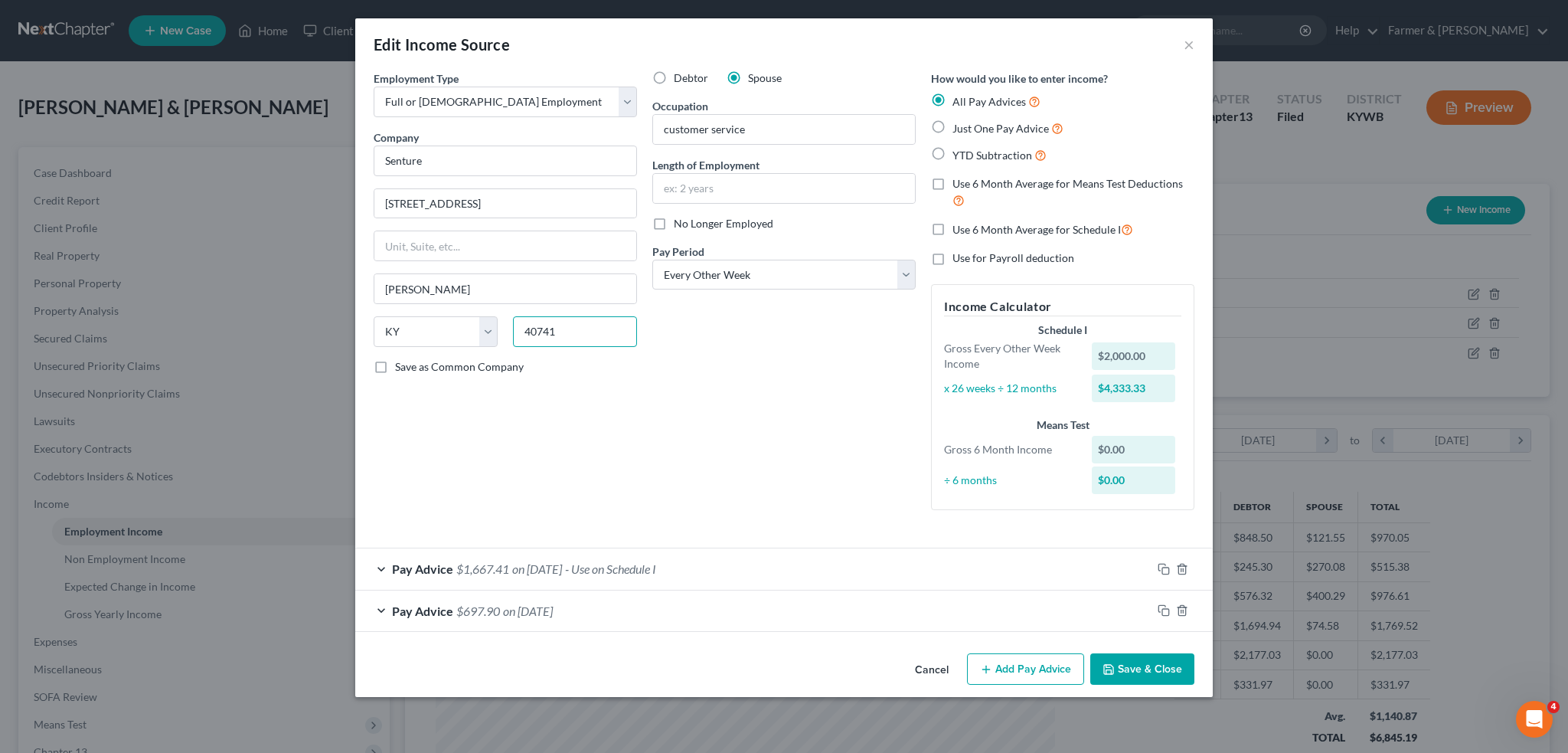
type input "40741"
type input "London"
click at [1168, 682] on button "Save & Close" at bounding box center [1142, 669] width 104 height 32
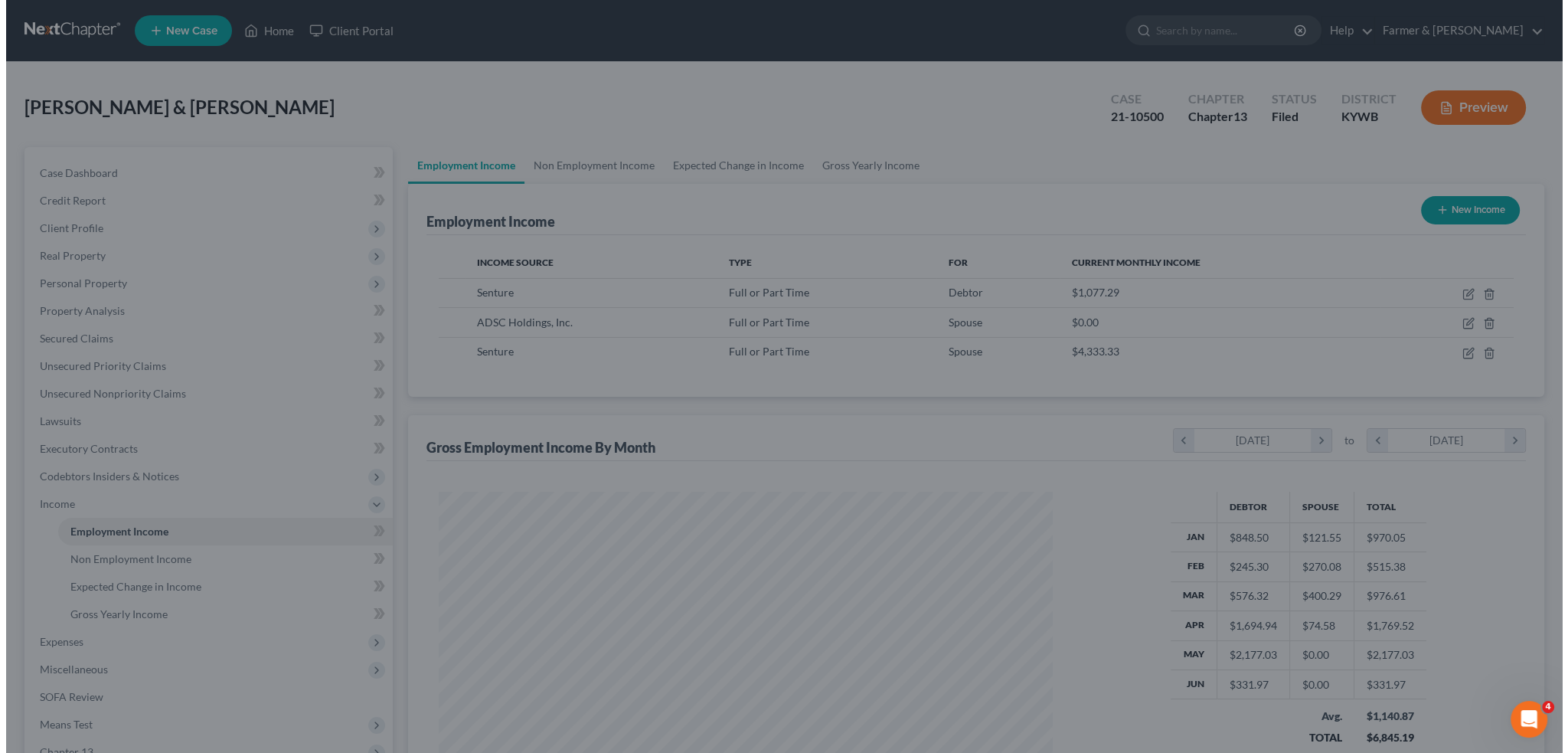
scroll to position [765630, 765093]
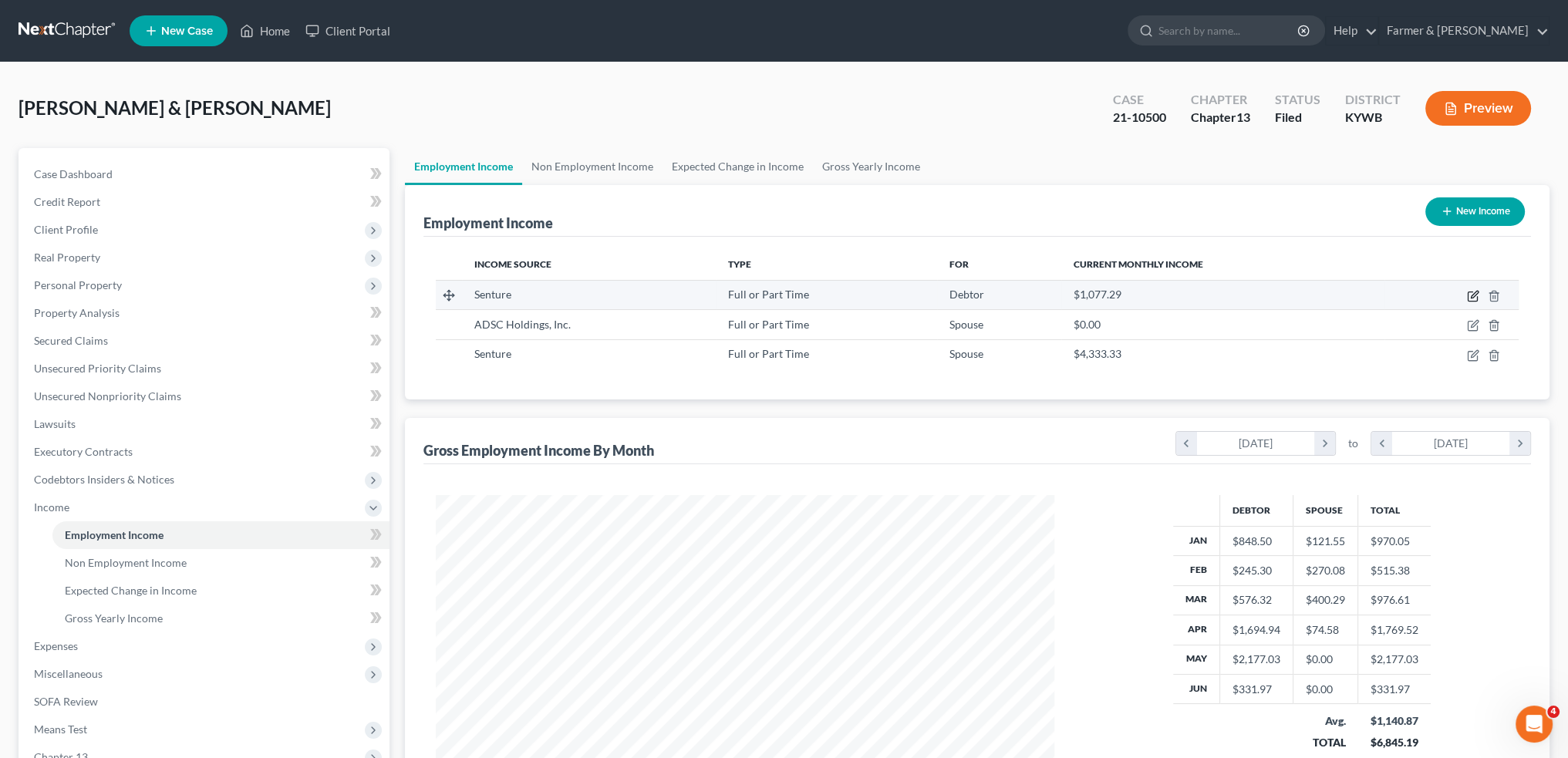
click at [1472, 295] on icon "button" at bounding box center [1473, 296] width 12 height 12
select select "0"
select select "18"
select select "2"
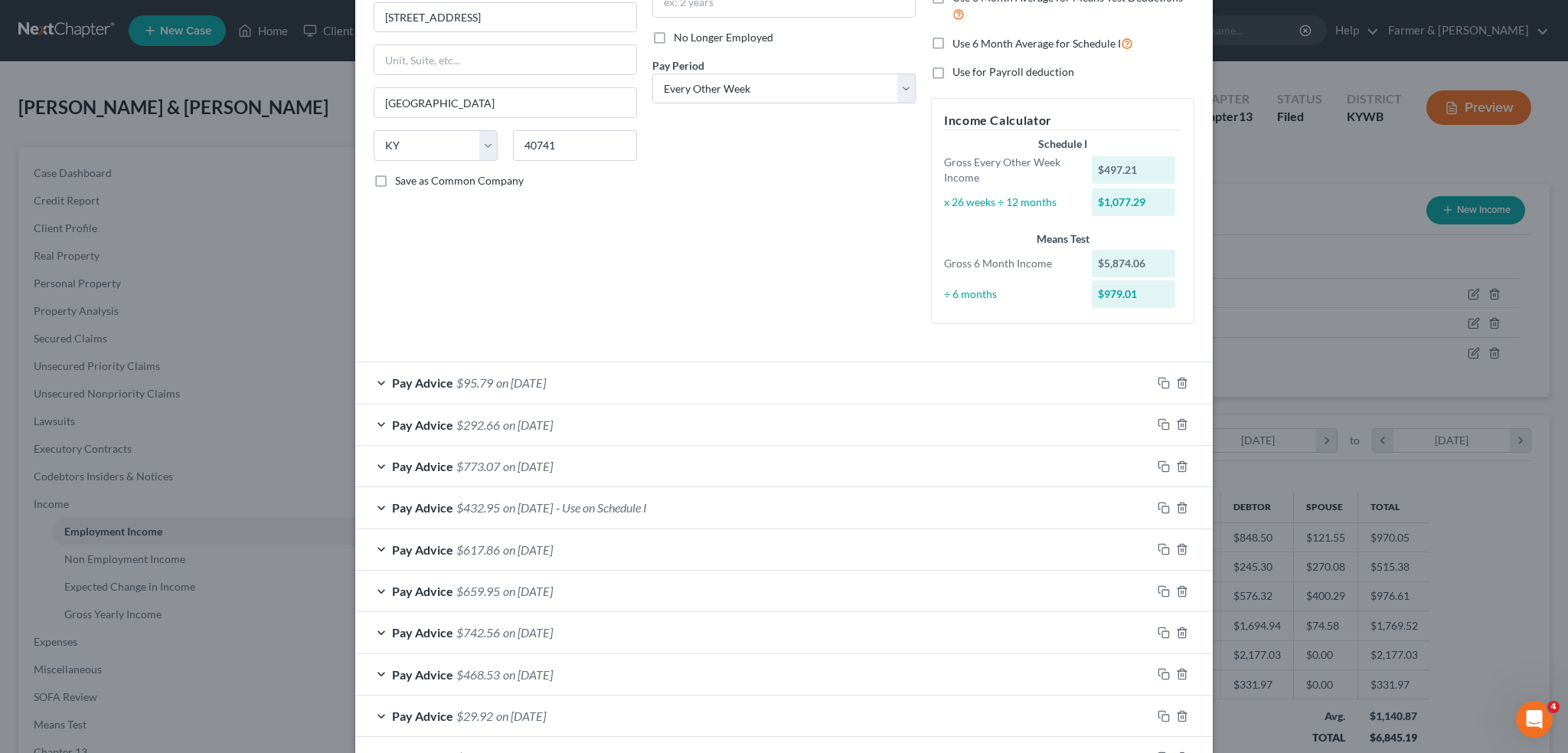
scroll to position [335, 0]
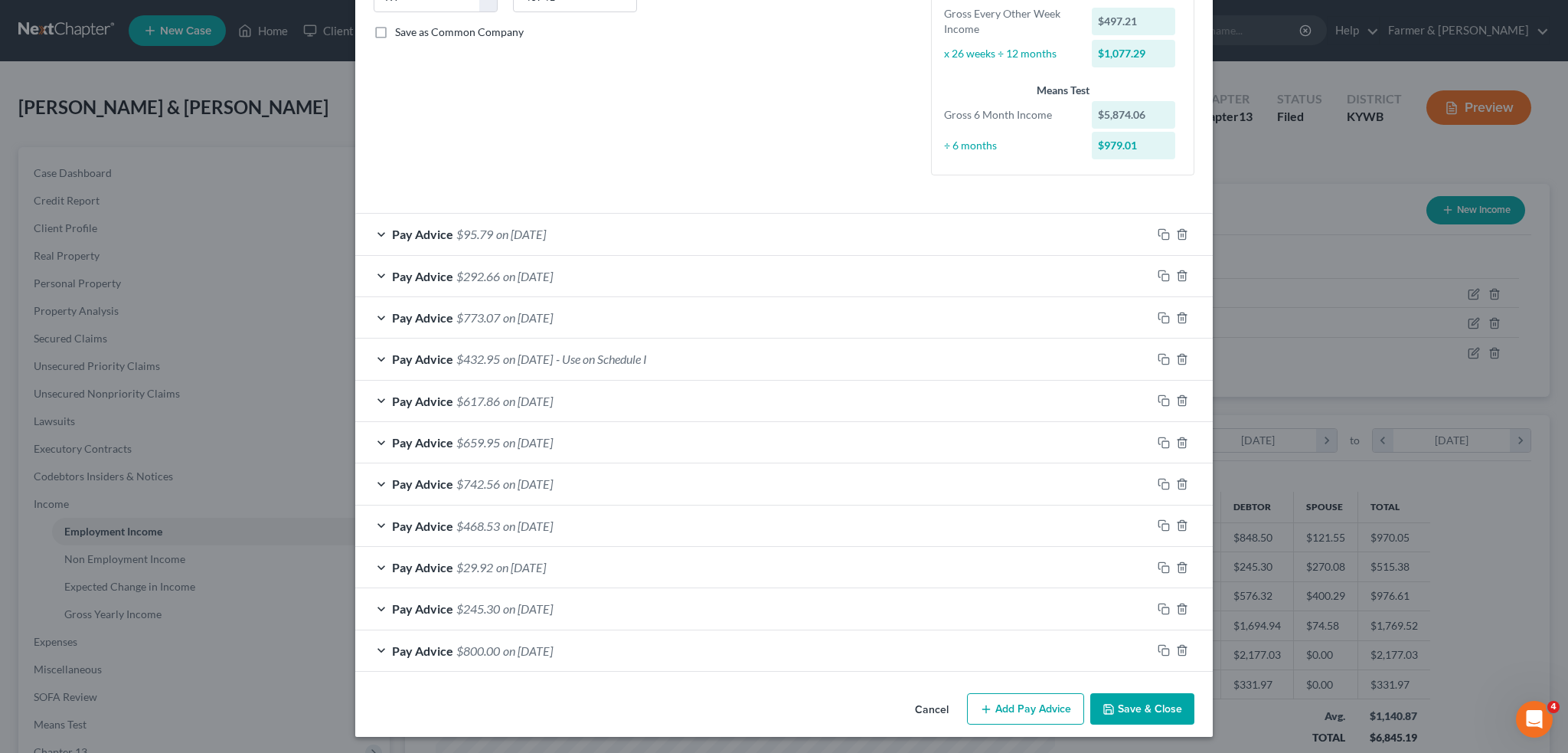
drag, startPoint x: 1048, startPoint y: 704, endPoint x: 951, endPoint y: 275, distance: 439.8
click at [1048, 704] on button "Add Pay Advice" at bounding box center [1025, 709] width 117 height 32
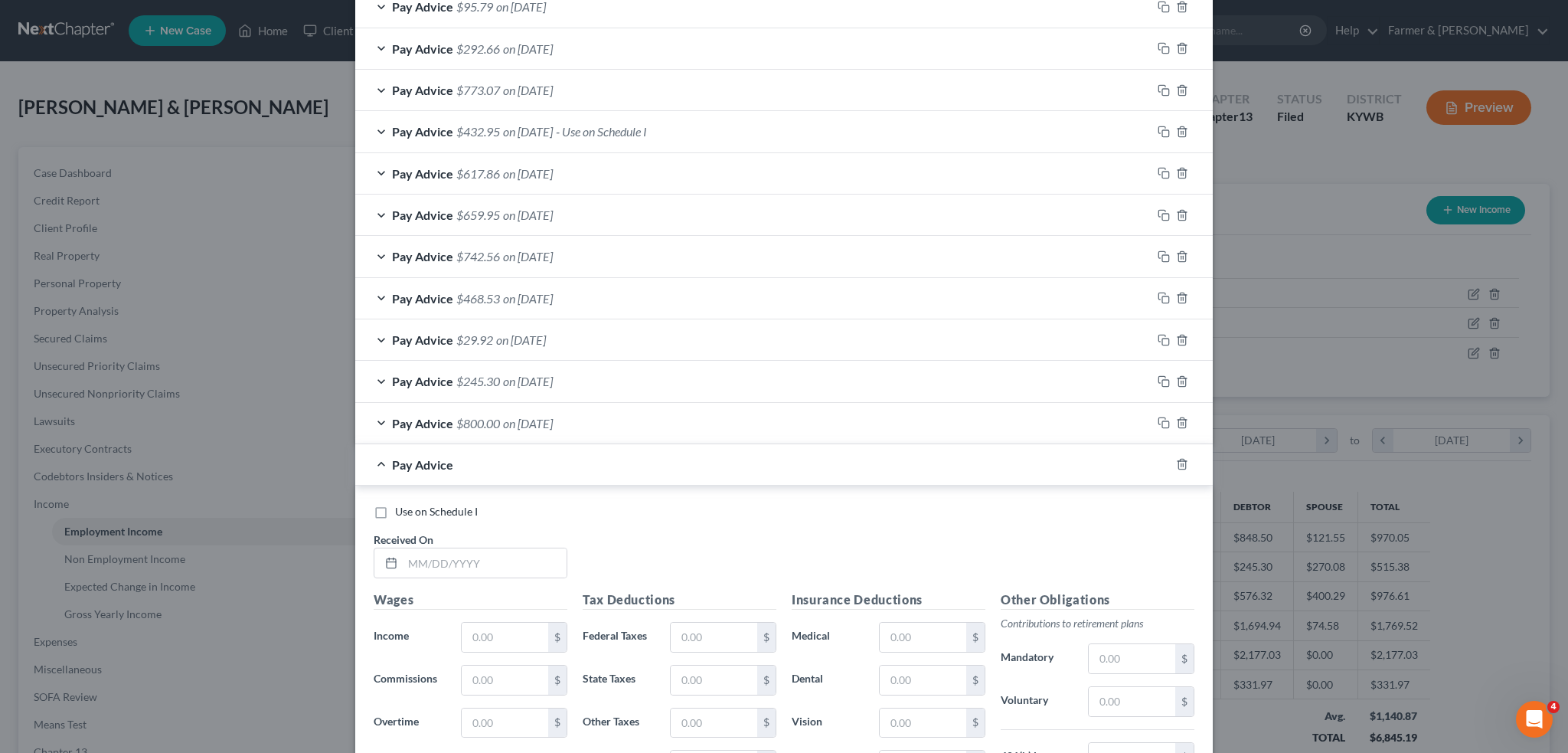
scroll to position [834, 0]
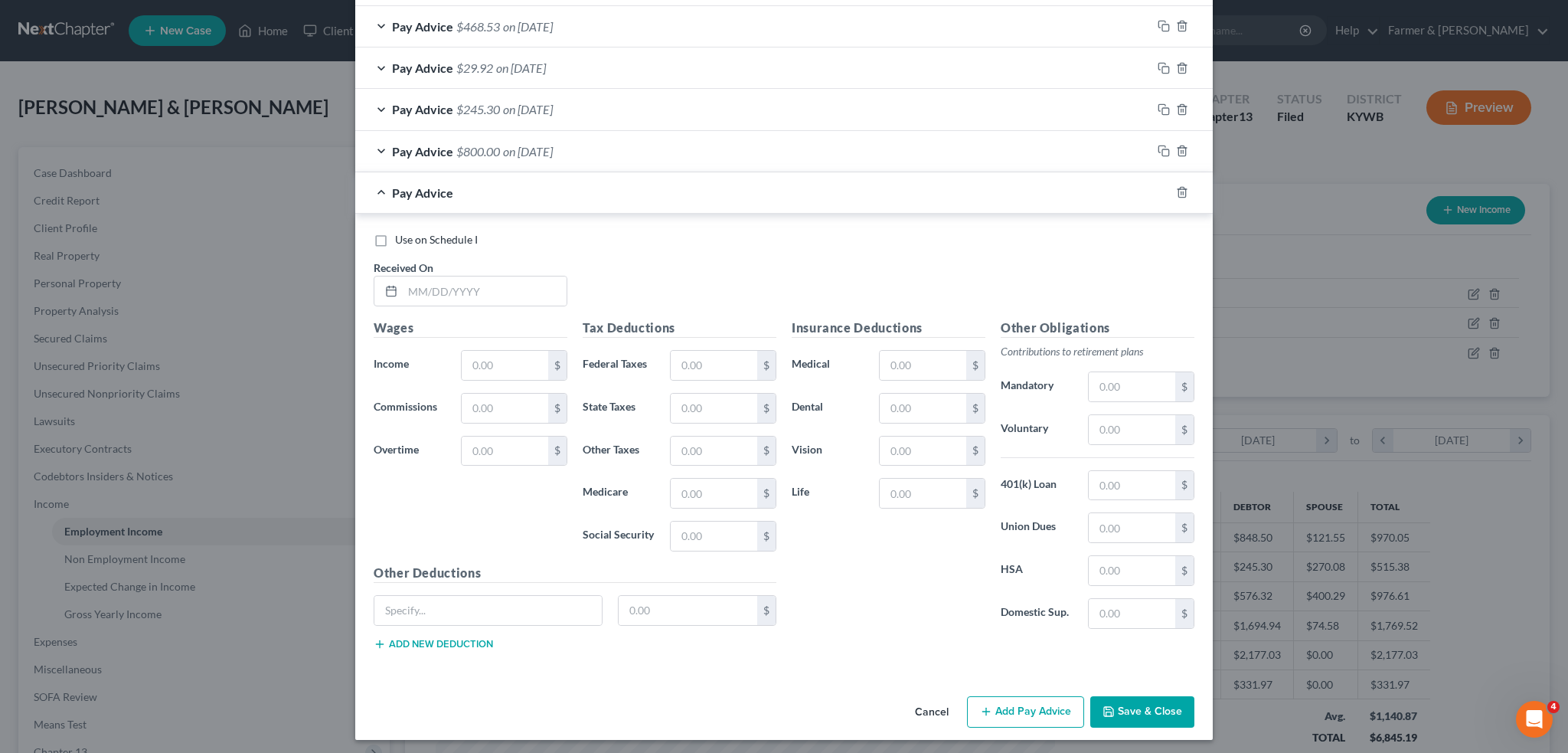
click at [395, 234] on label "Use on Schedule I" at bounding box center [436, 240] width 83 height 16
click at [401, 234] on input "Use on Schedule I" at bounding box center [406, 237] width 10 height 10
checkbox input "true"
click at [444, 293] on input "text" at bounding box center [485, 291] width 164 height 29
type input "09/11/2025"
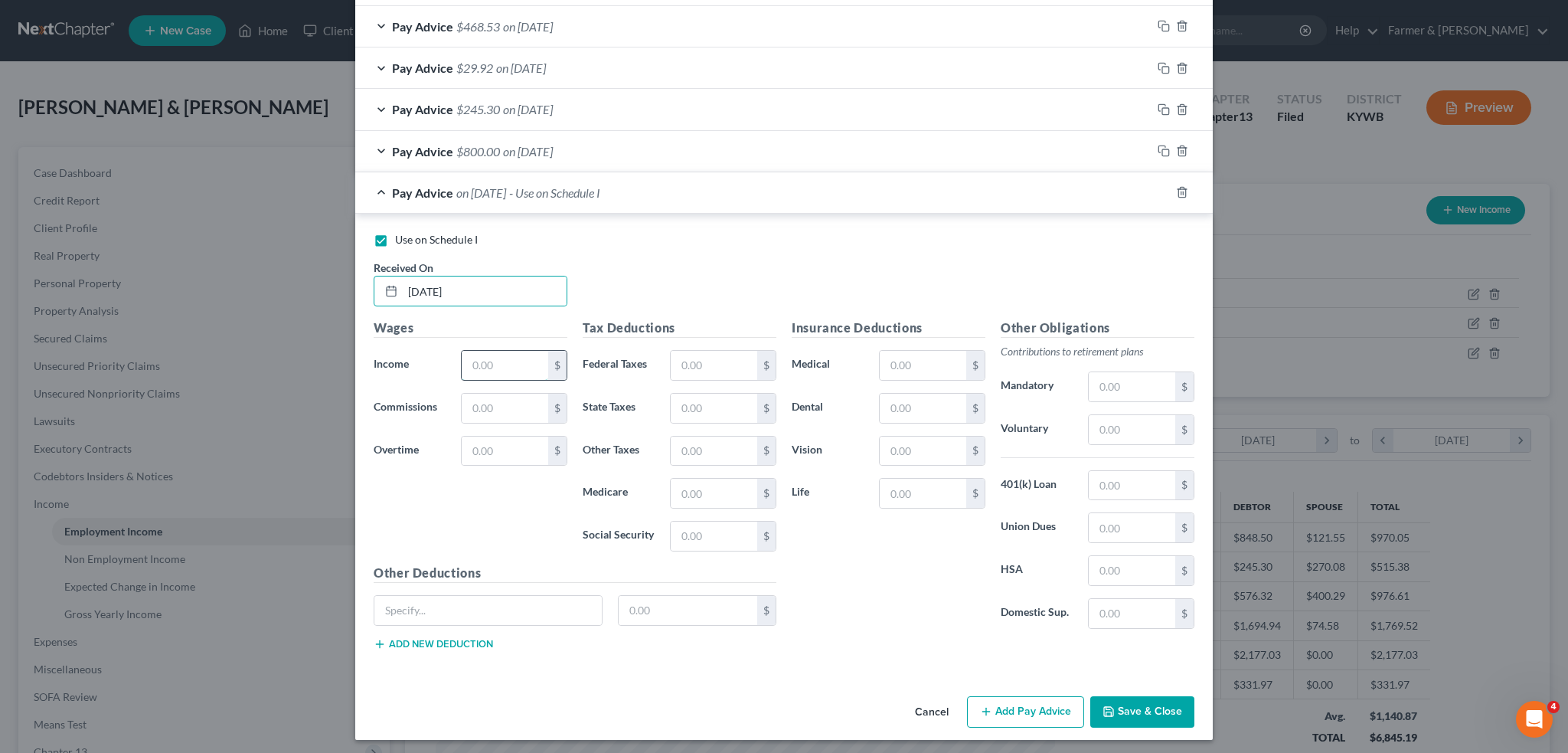
click at [519, 359] on input "text" at bounding box center [504, 365] width 86 height 29
type input "1,943.75"
type input "240.85"
click at [1133, 705] on button "Save & Close" at bounding box center [1142, 712] width 104 height 32
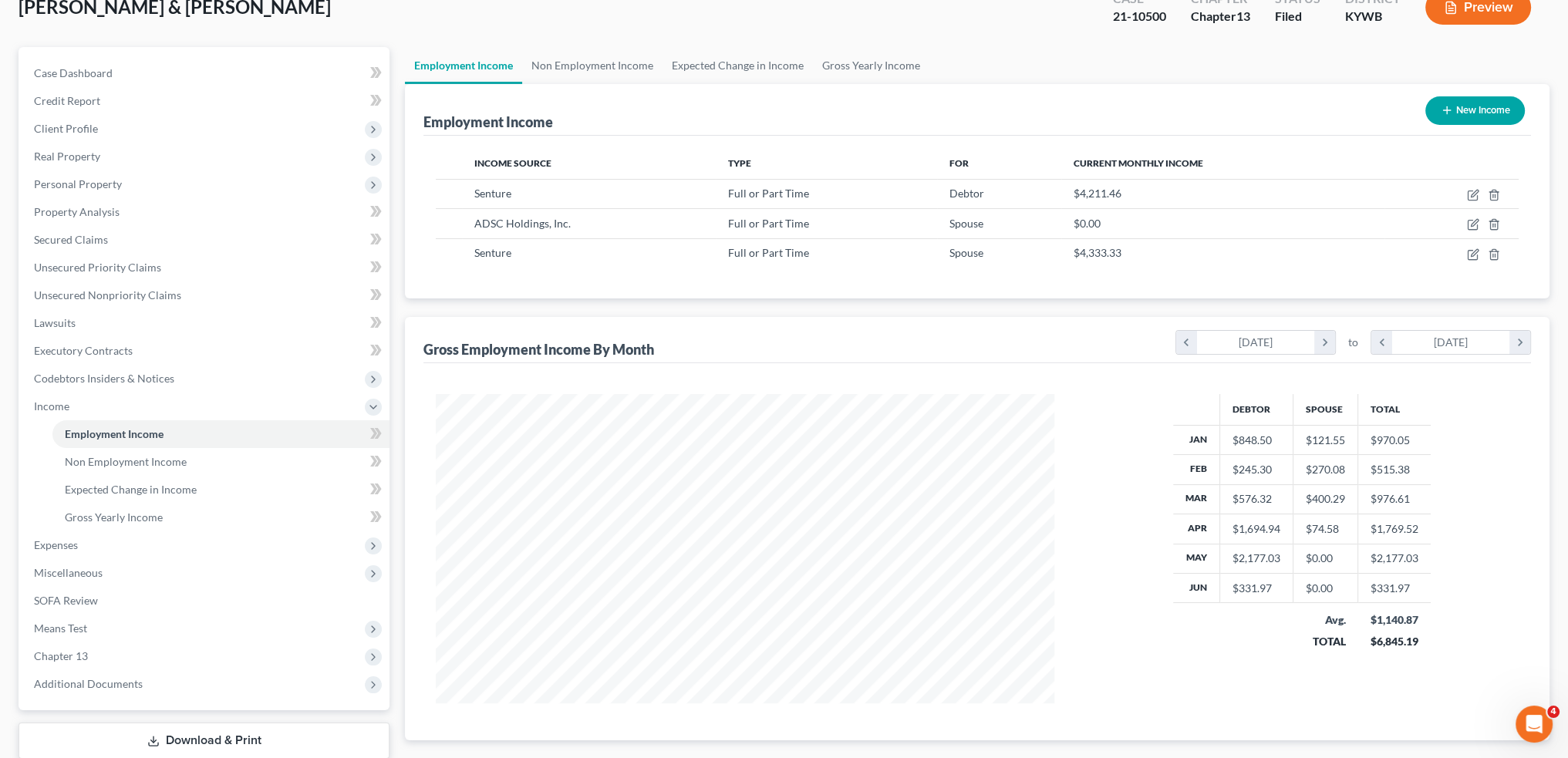
scroll to position [128, 0]
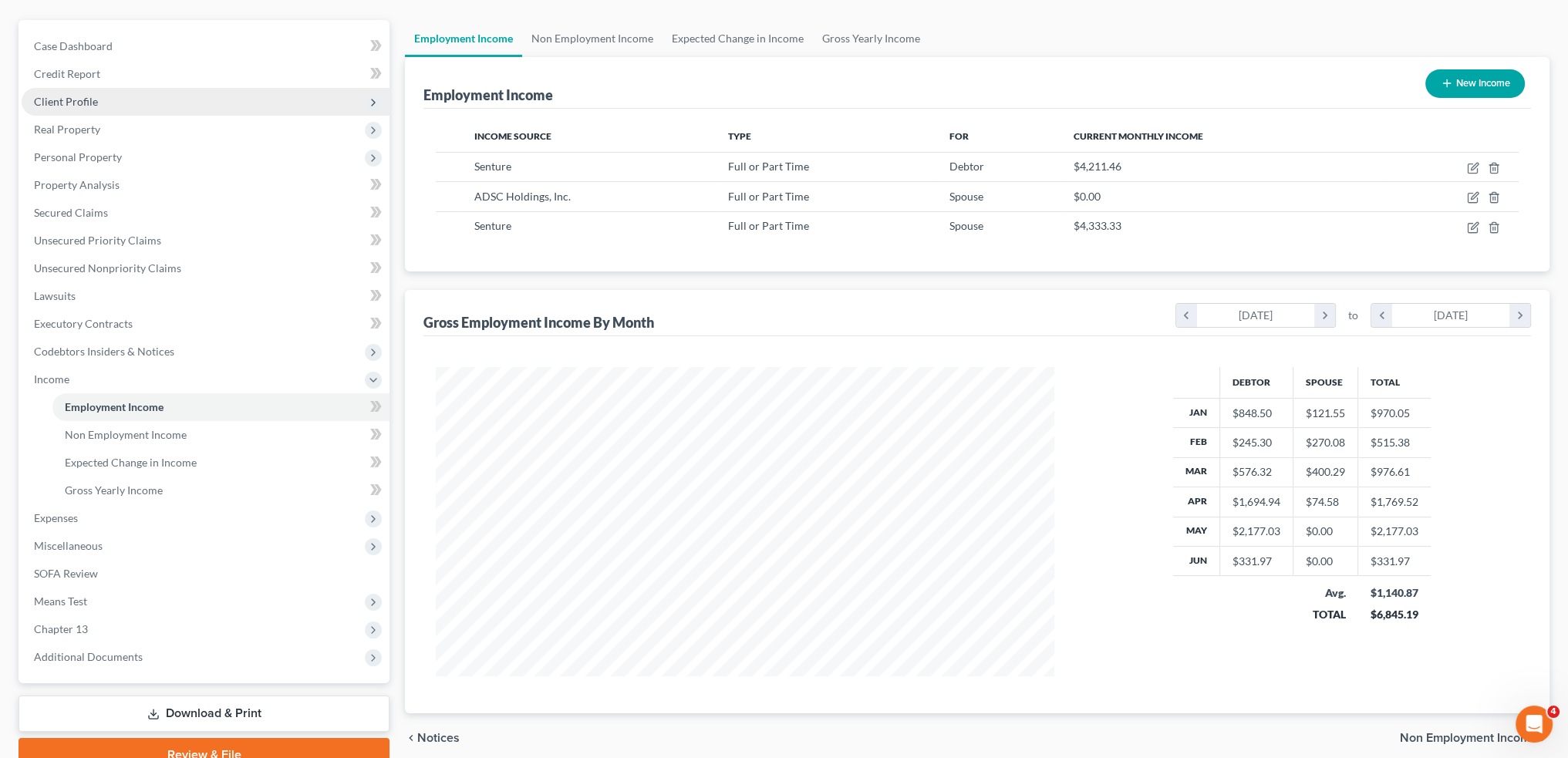
click at [139, 99] on span "Client Profile" at bounding box center [205, 102] width 368 height 28
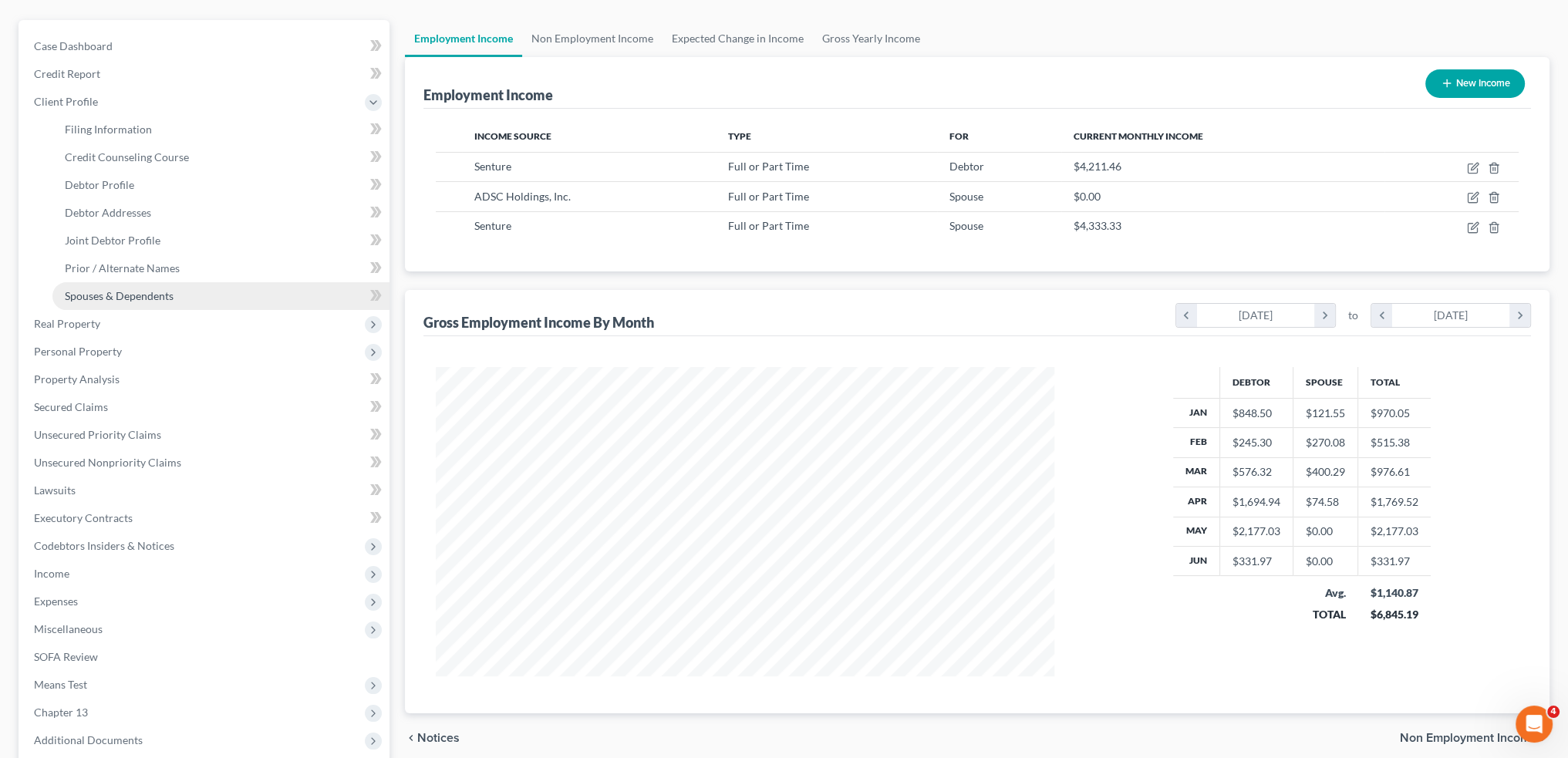
click at [152, 303] on link "Spouses & Dependents" at bounding box center [221, 296] width 337 height 28
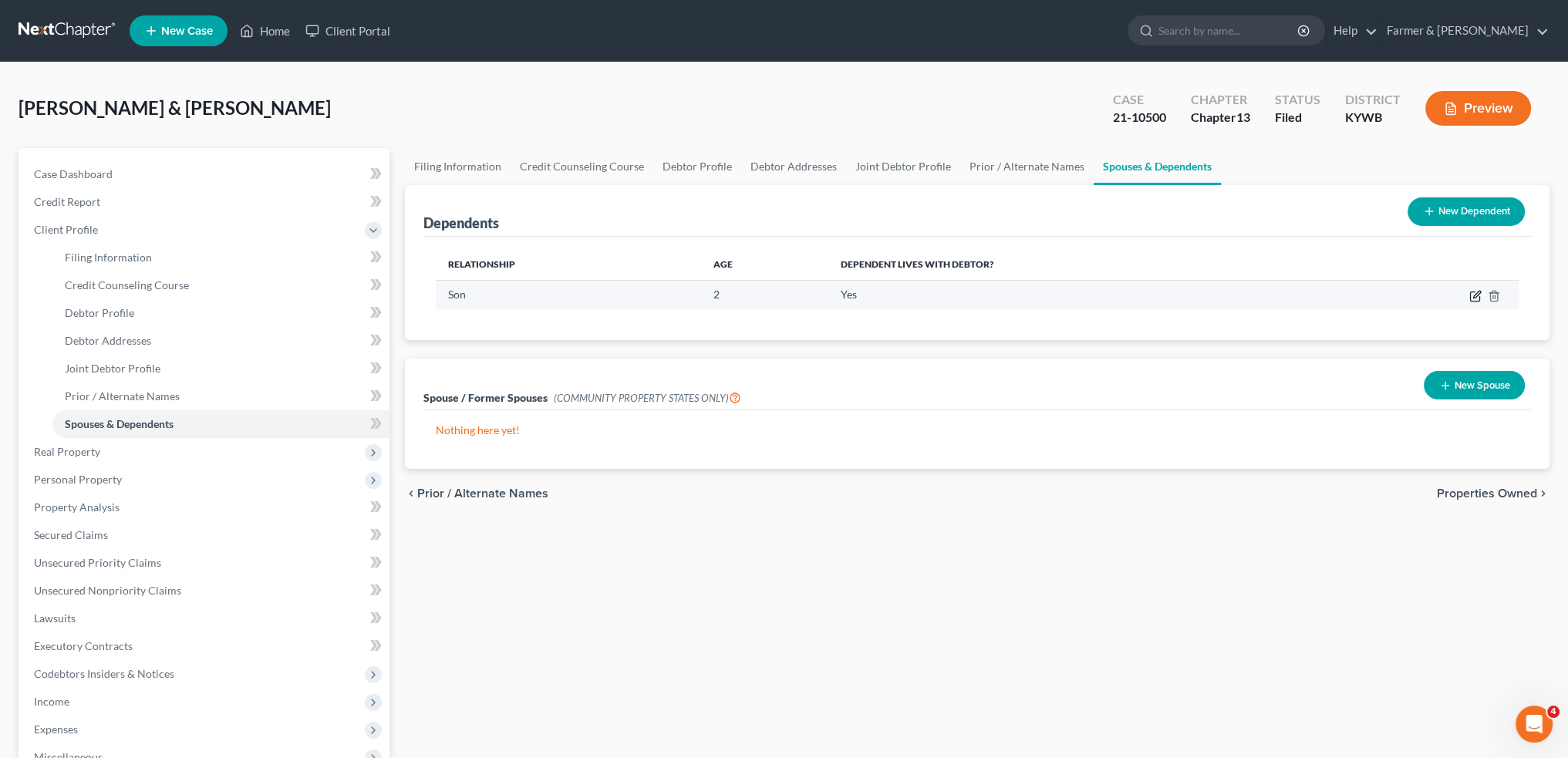
click at [1480, 295] on icon "button" at bounding box center [1475, 296] width 12 height 12
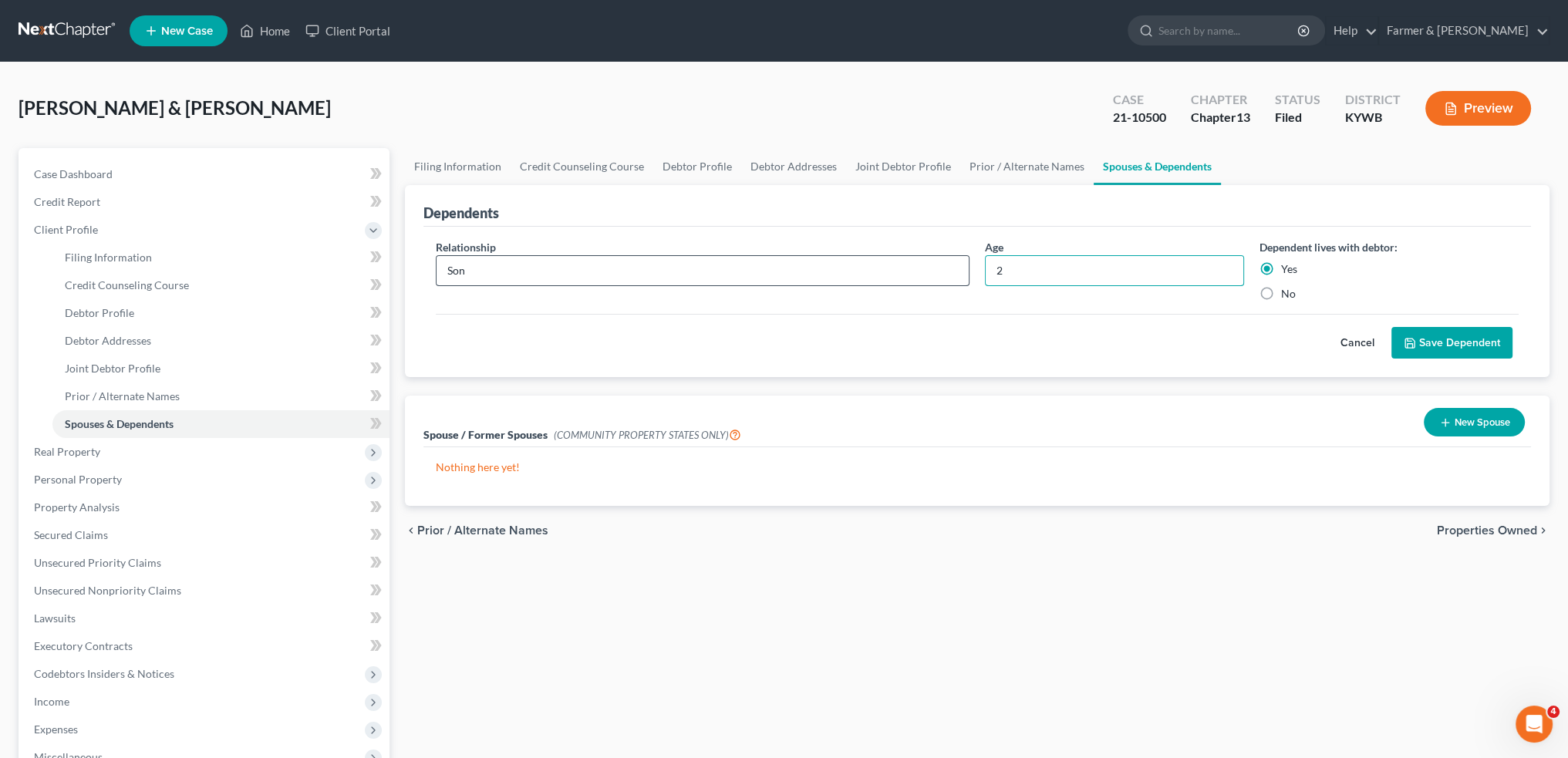
drag, startPoint x: 1086, startPoint y: 274, endPoint x: 916, endPoint y: 264, distance: 170.3
click at [920, 264] on div "Relationship * Son Age 2 Dependent lives with debtor: Yes No" at bounding box center [978, 276] width 1098 height 74
type input "6"
drag, startPoint x: 1016, startPoint y: 274, endPoint x: 912, endPoint y: 269, distance: 104.1
click at [912, 269] on div "Relationship * Son Age 5 Dependent lives with debtor: Yes No" at bounding box center [978, 276] width 1098 height 74
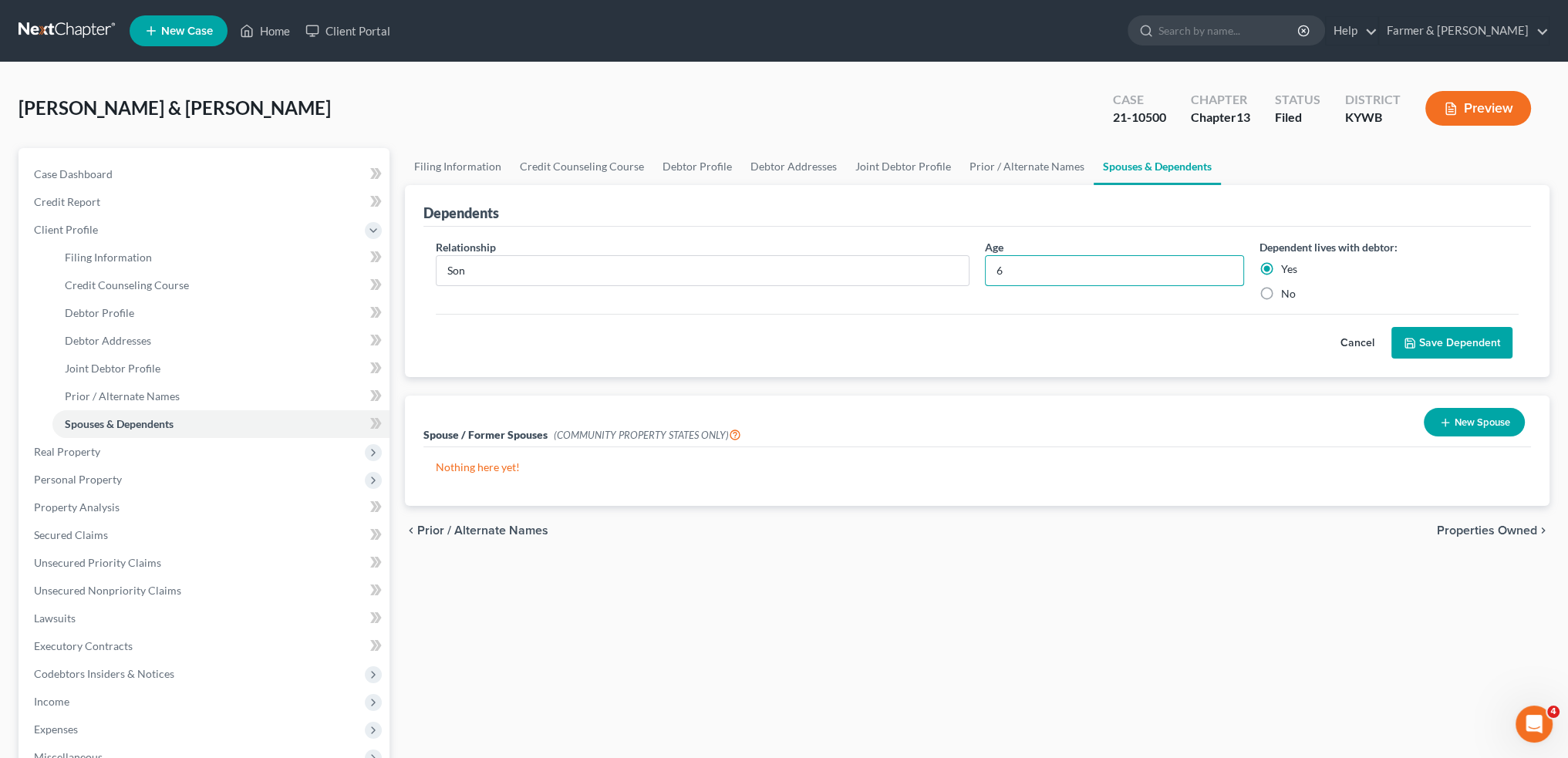
type input "6"
click at [1465, 338] on button "Save Dependent" at bounding box center [1452, 342] width 121 height 32
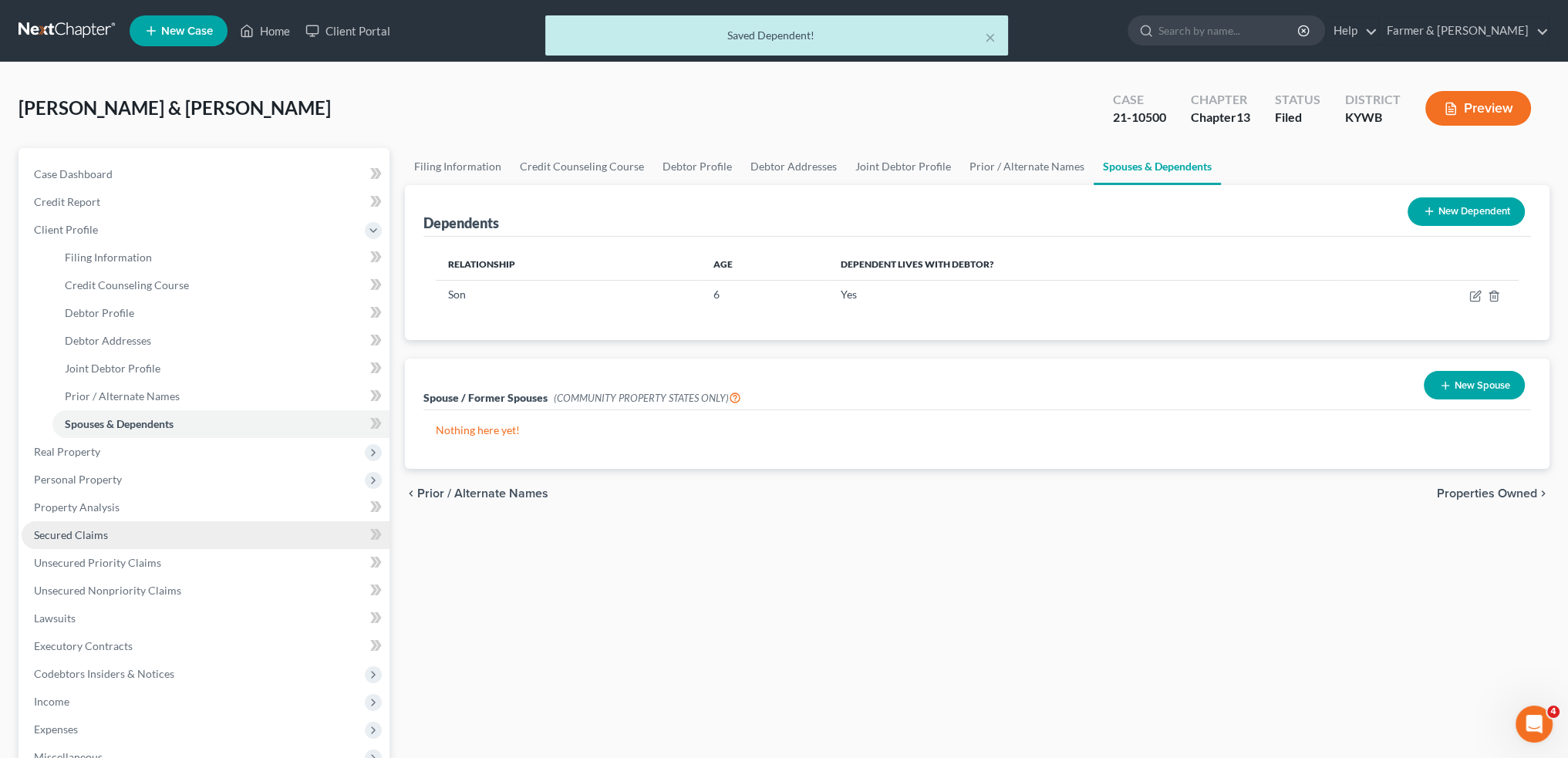
scroll to position [257, 0]
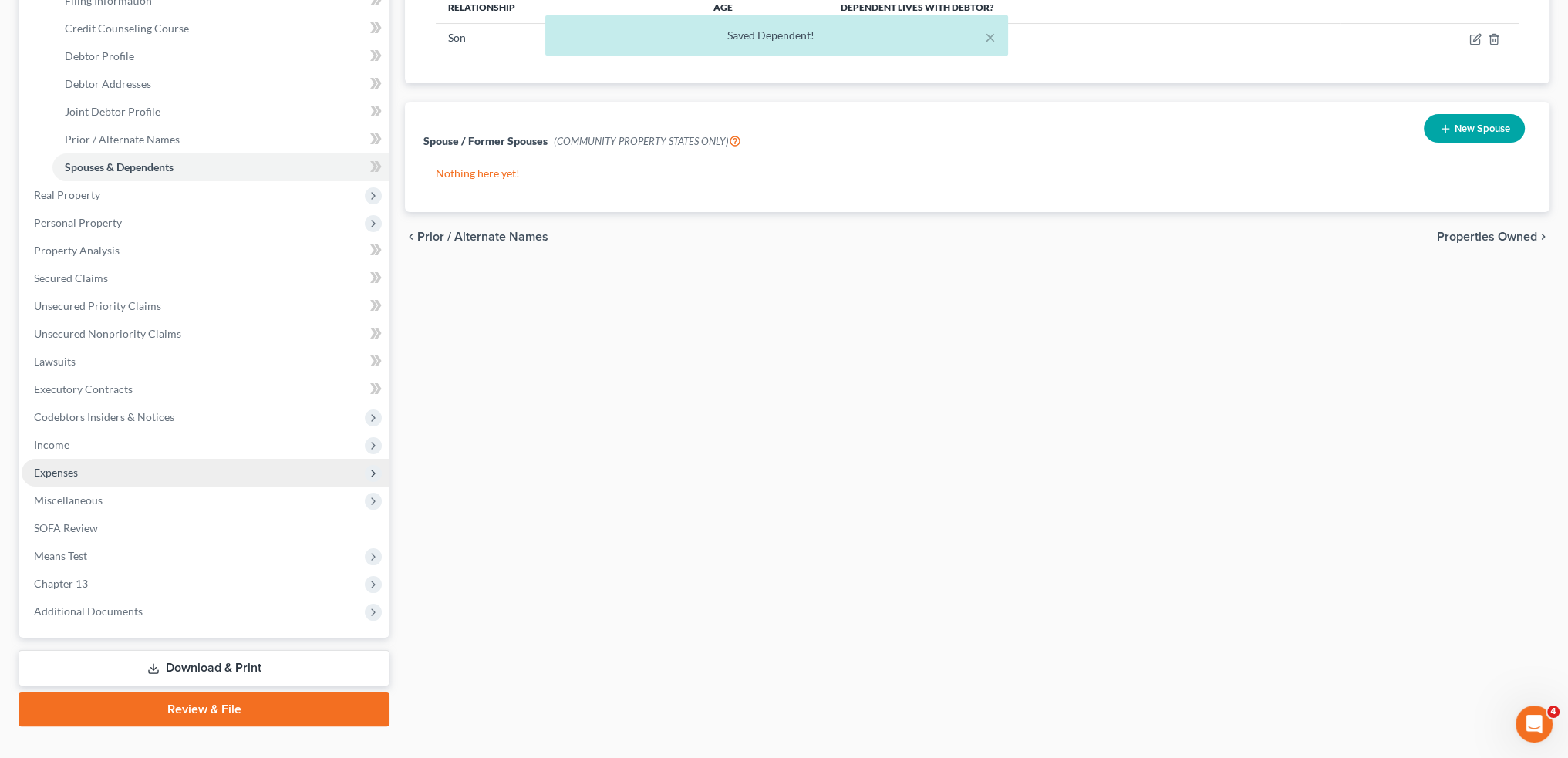
click at [120, 465] on span "Expenses" at bounding box center [205, 473] width 368 height 28
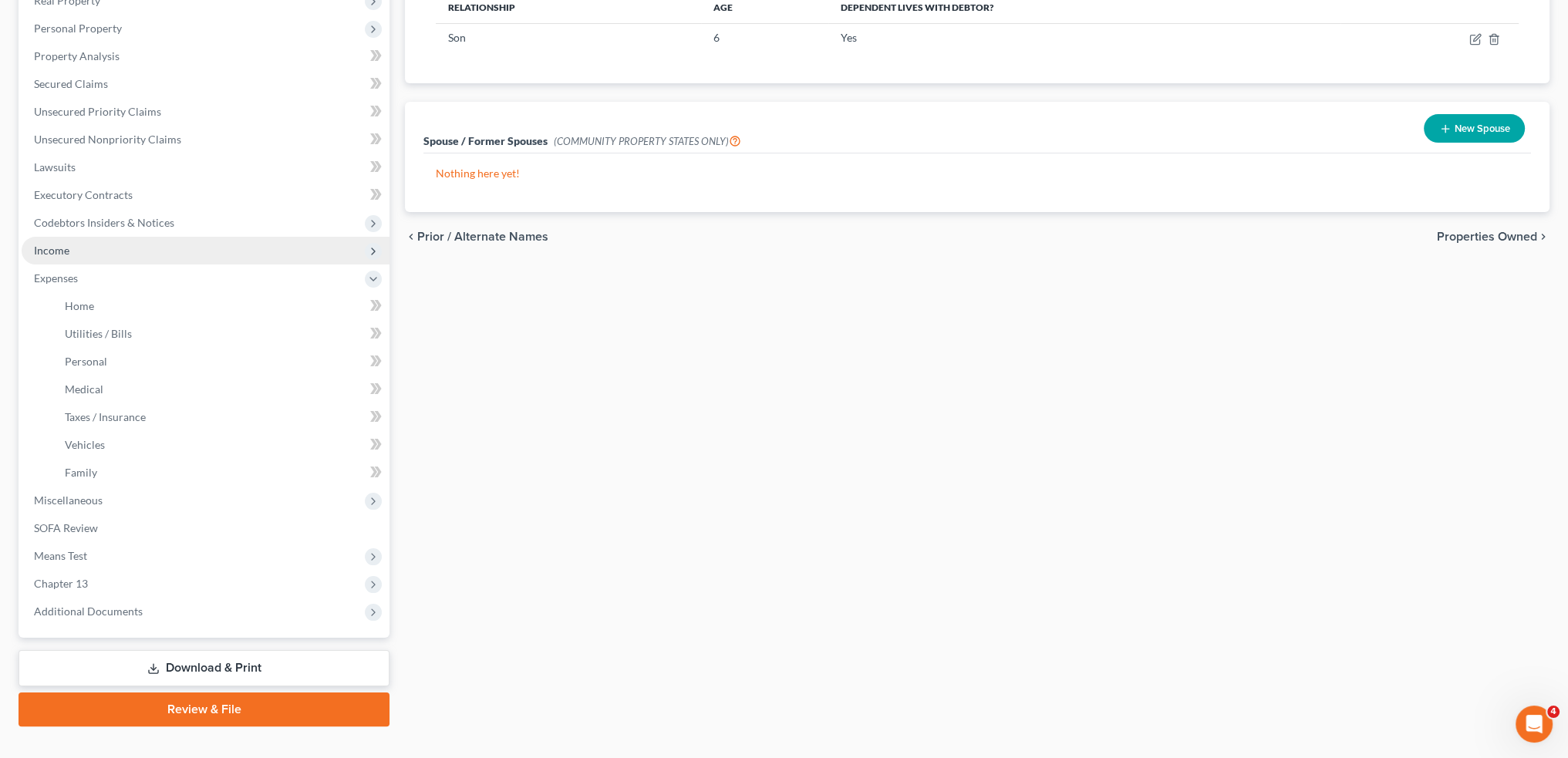
click at [117, 247] on span "Income" at bounding box center [205, 250] width 368 height 28
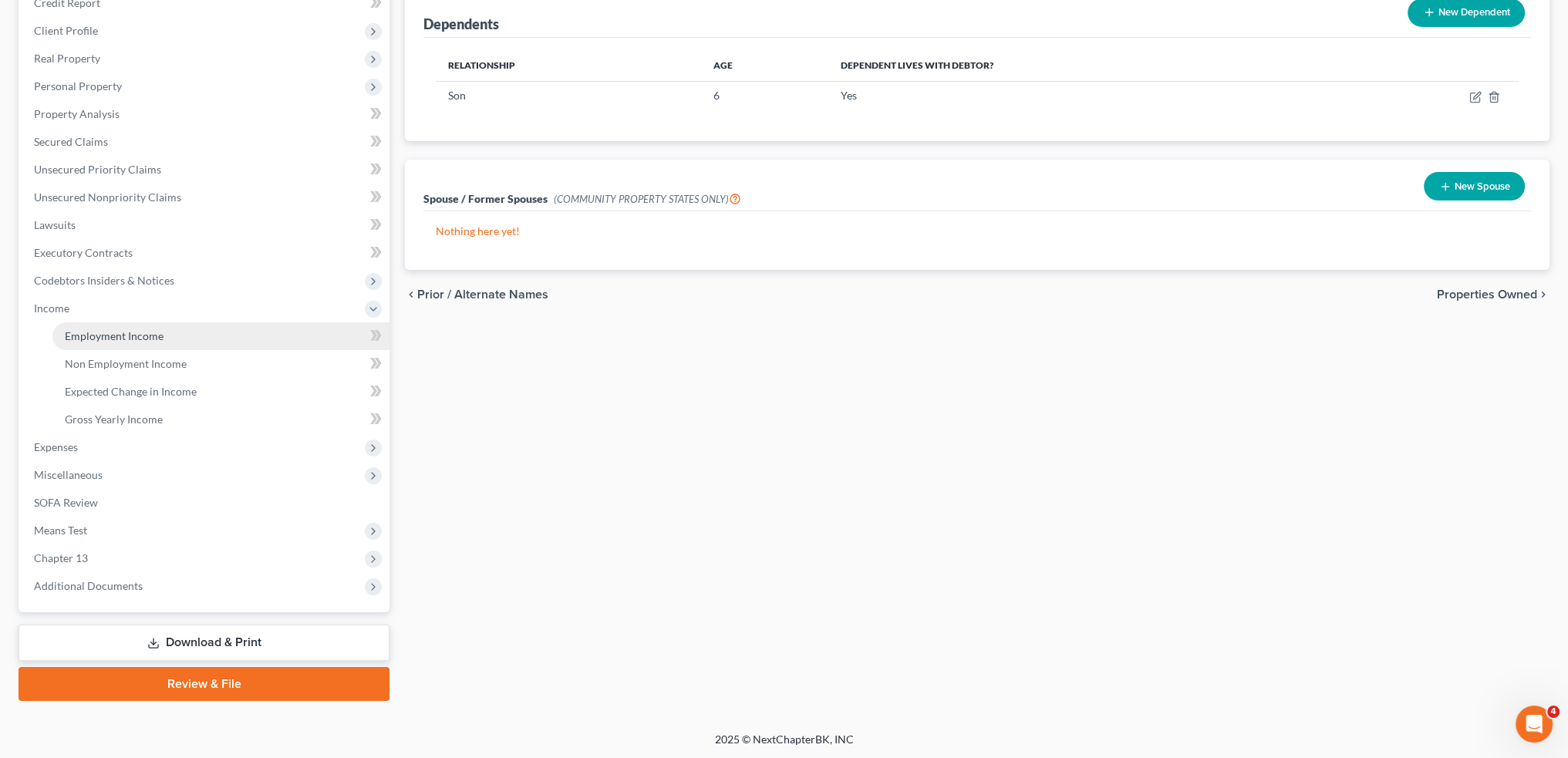
click at [146, 338] on span "Employment Income" at bounding box center [113, 336] width 98 height 13
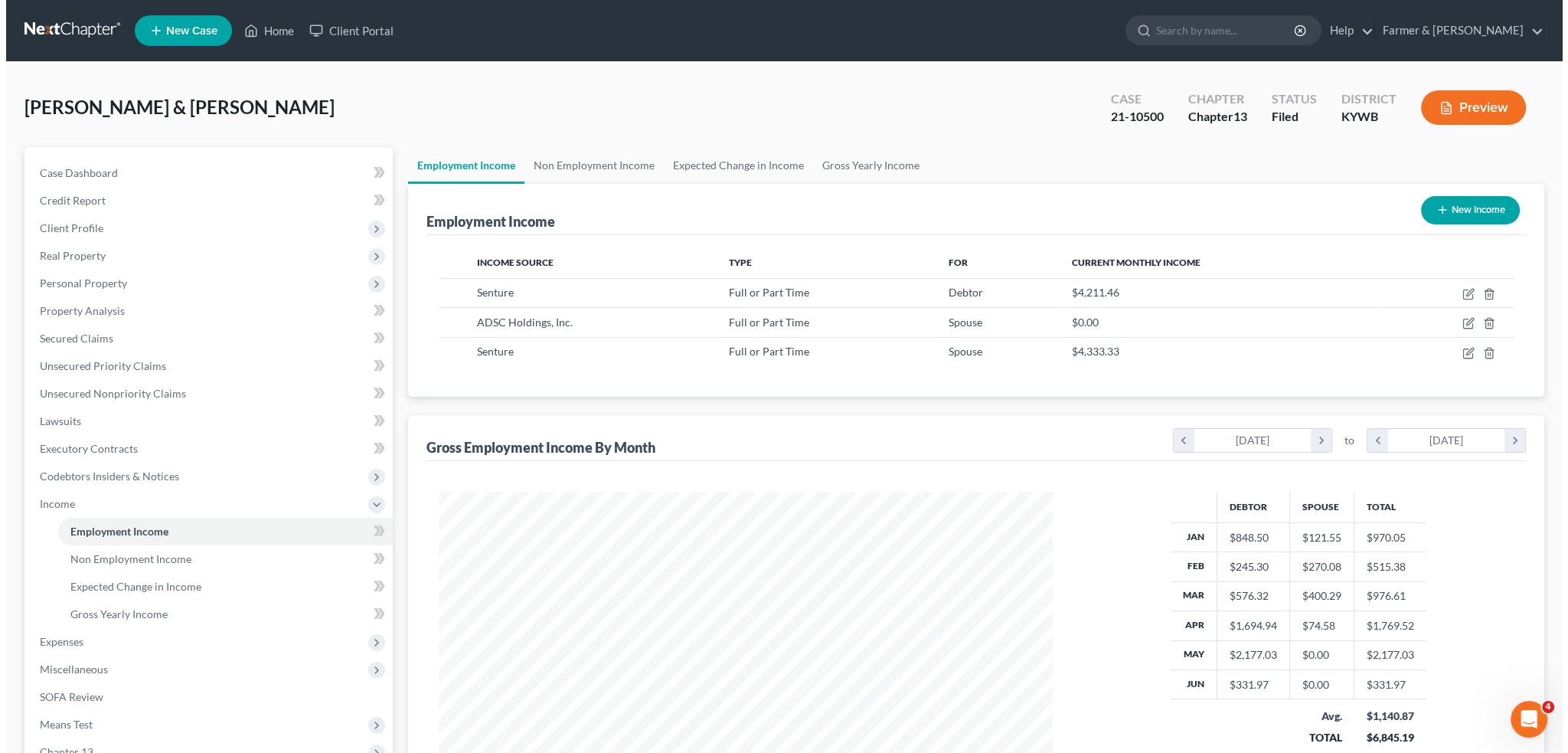
scroll to position [307, 644]
click at [1464, 290] on icon "button" at bounding box center [1464, 292] width 7 height 7
select select "0"
select select "18"
select select "2"
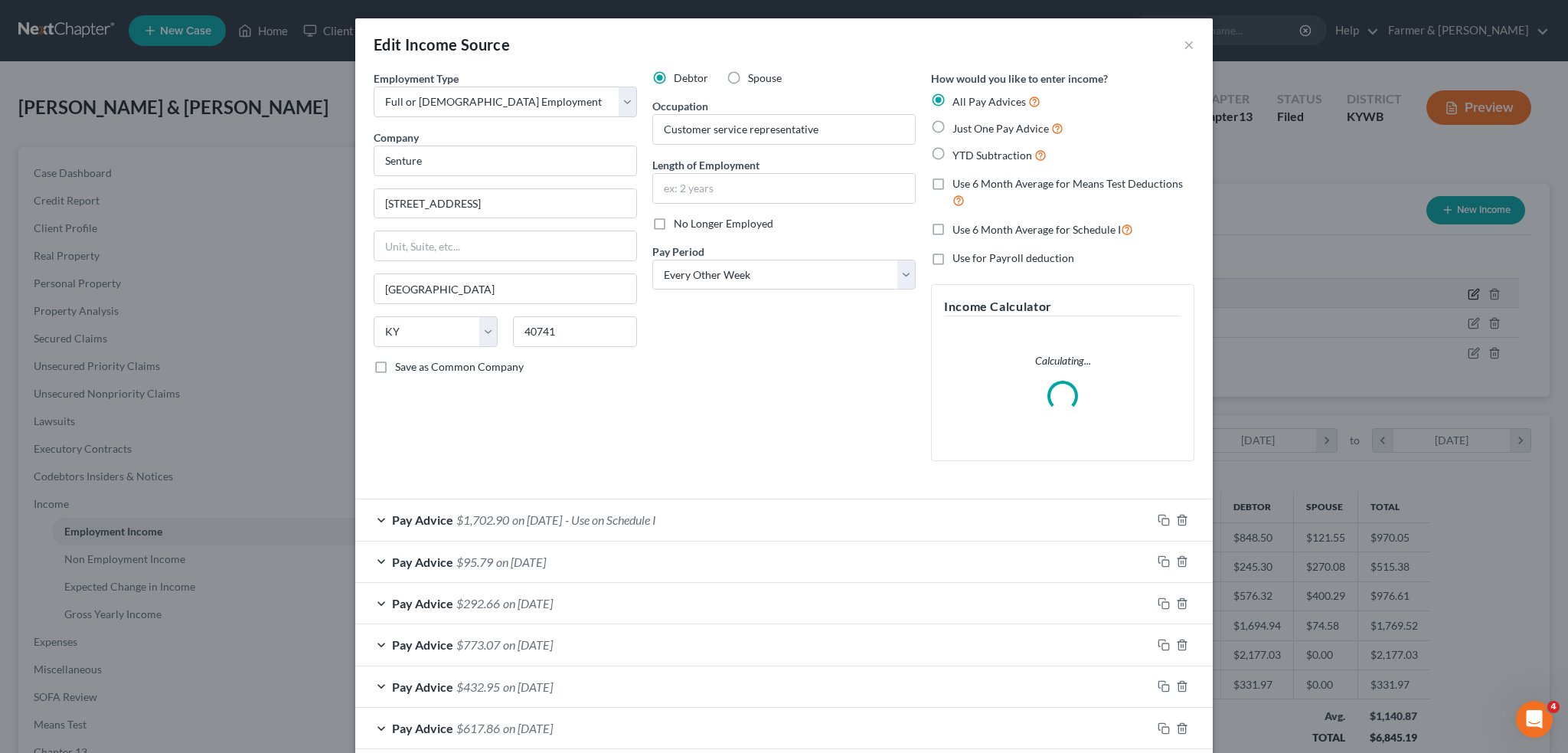
scroll to position [310, 649]
click at [776, 523] on div "Pay Advice $1,702.90 on 09/11/2025 - Use on Schedule I" at bounding box center [754, 519] width 796 height 40
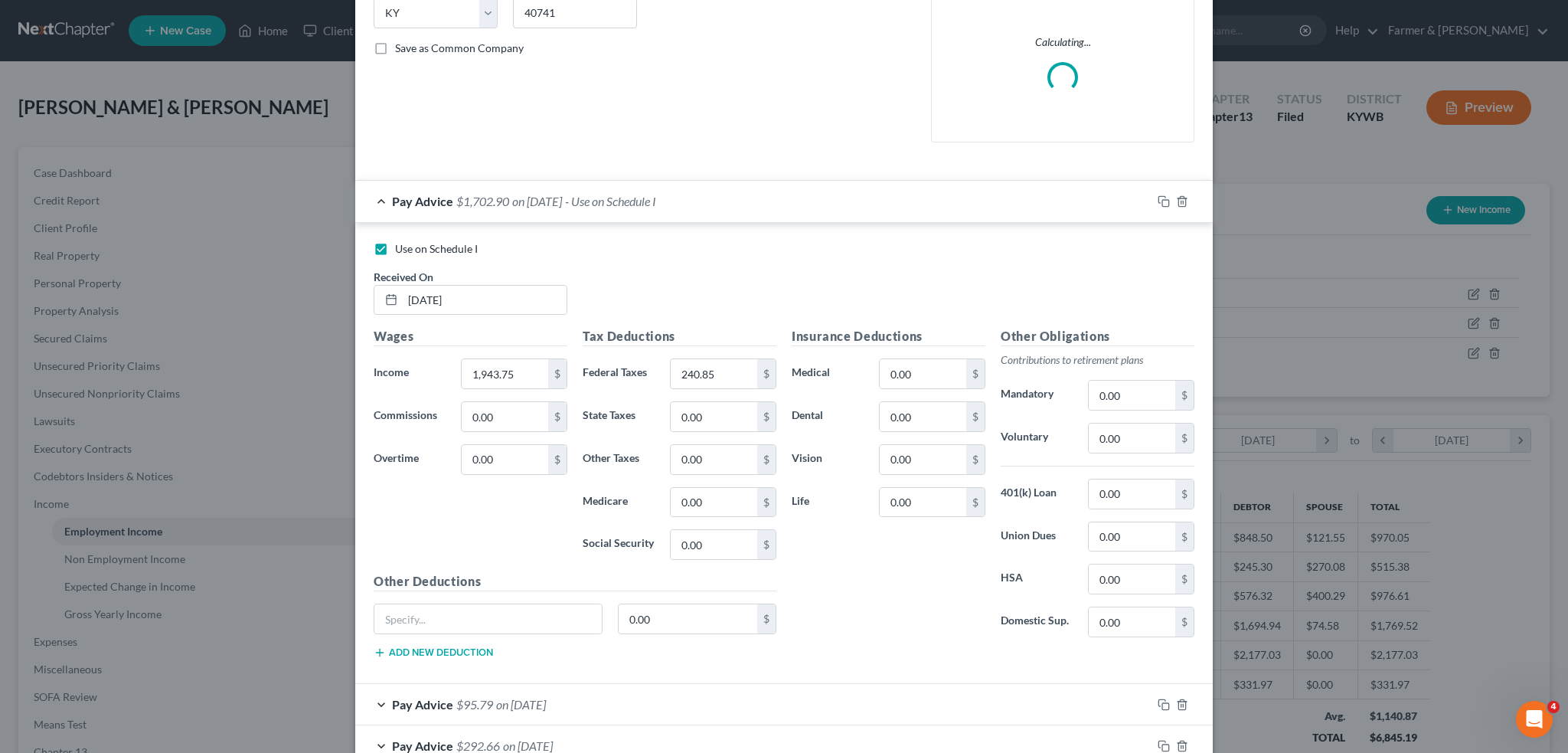
scroll to position [383, 0]
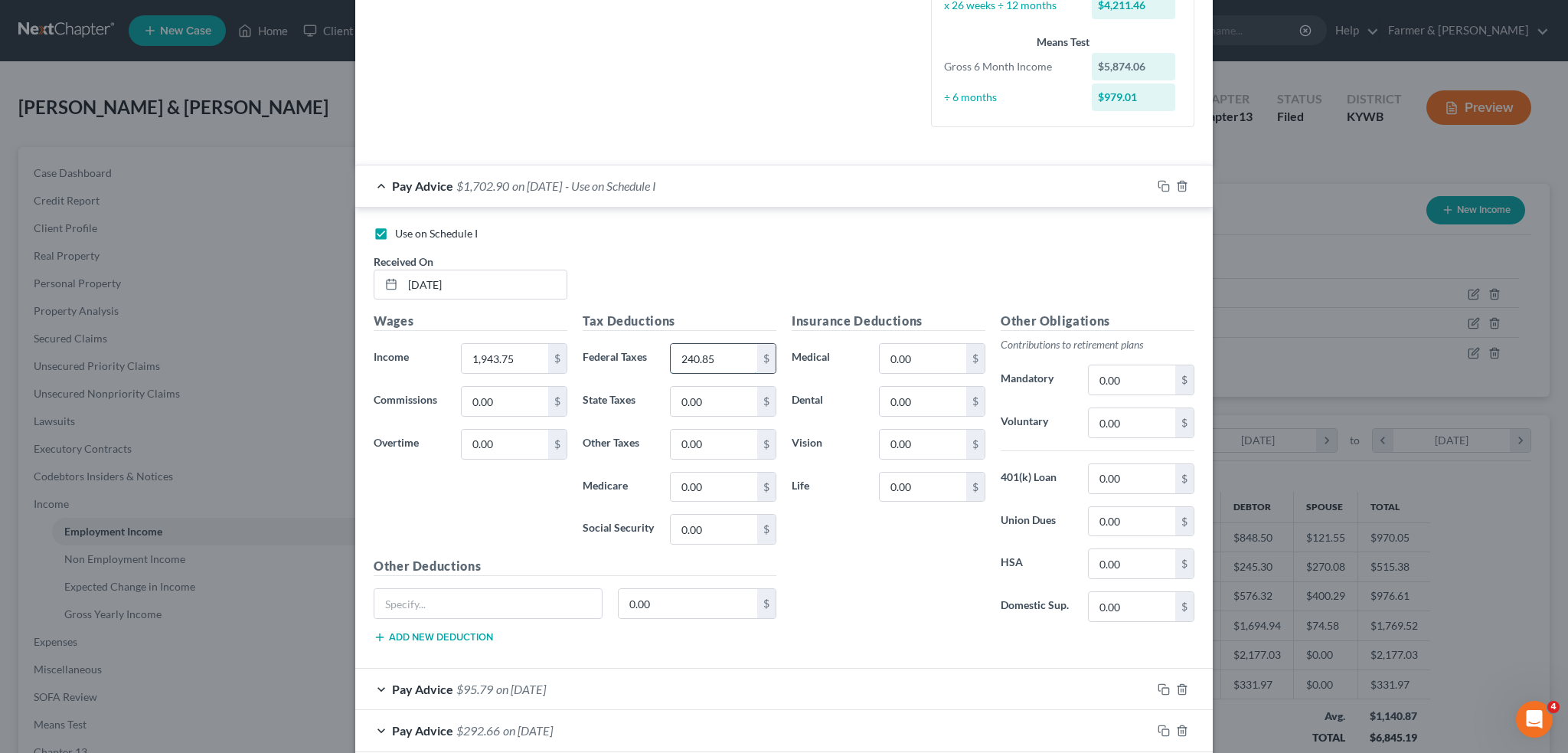
click at [732, 352] on input "240.85" at bounding box center [713, 358] width 86 height 29
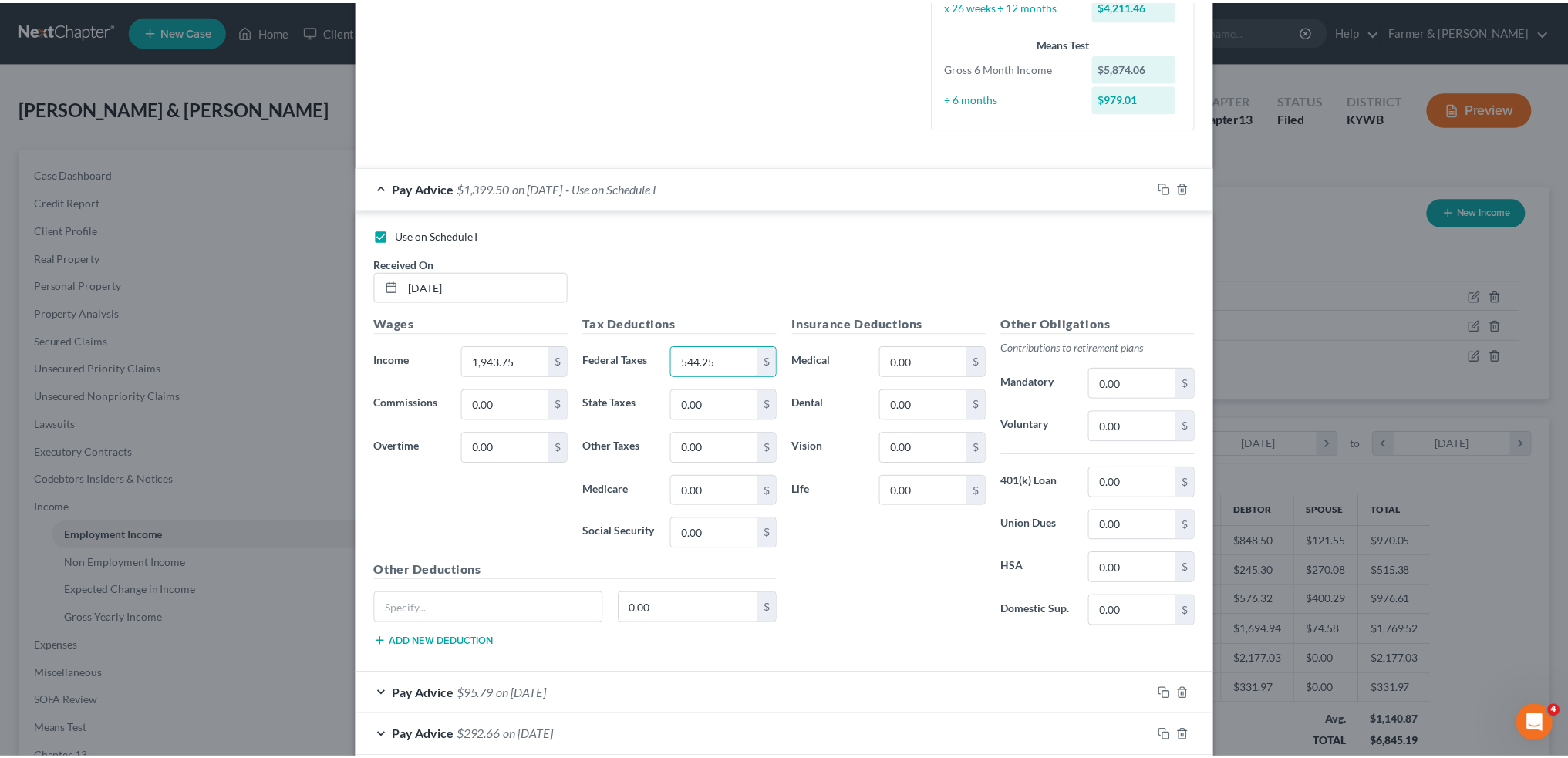
scroll to position [841, 0]
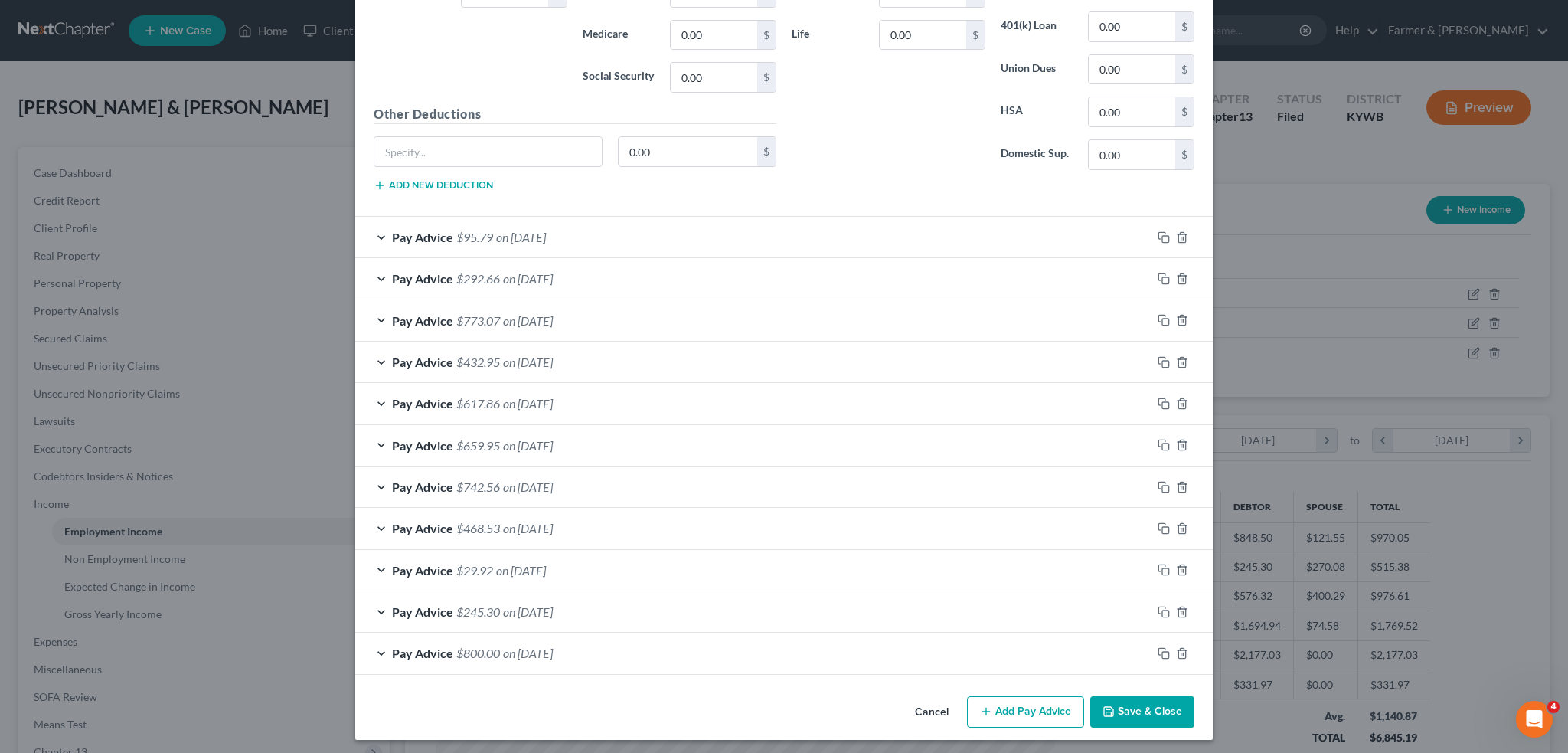
type input "544.25"
drag, startPoint x: 1099, startPoint y: 709, endPoint x: 1169, endPoint y: 679, distance: 76.2
click at [1103, 709] on icon "button" at bounding box center [1108, 711] width 12 height 12
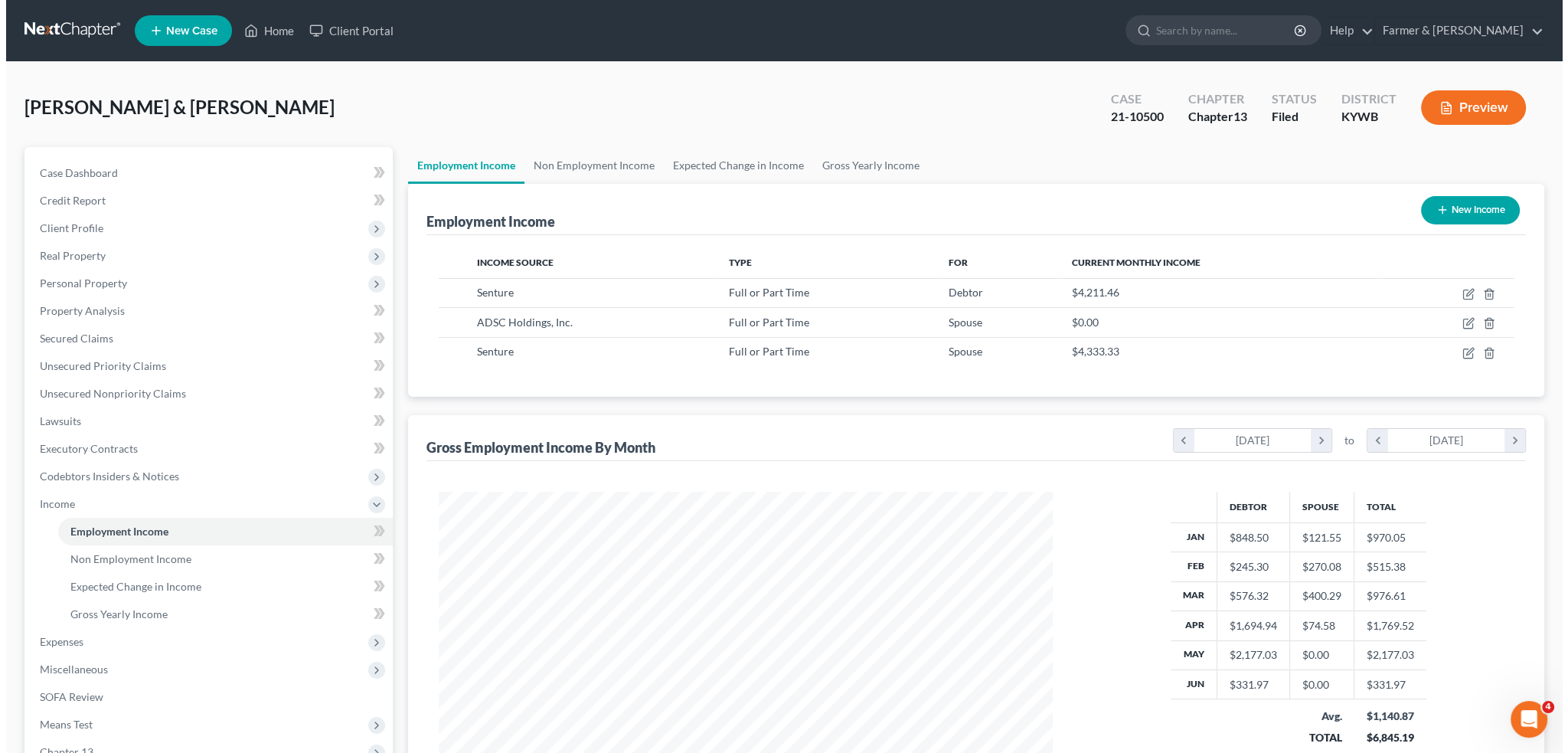
scroll to position [765630, 765093]
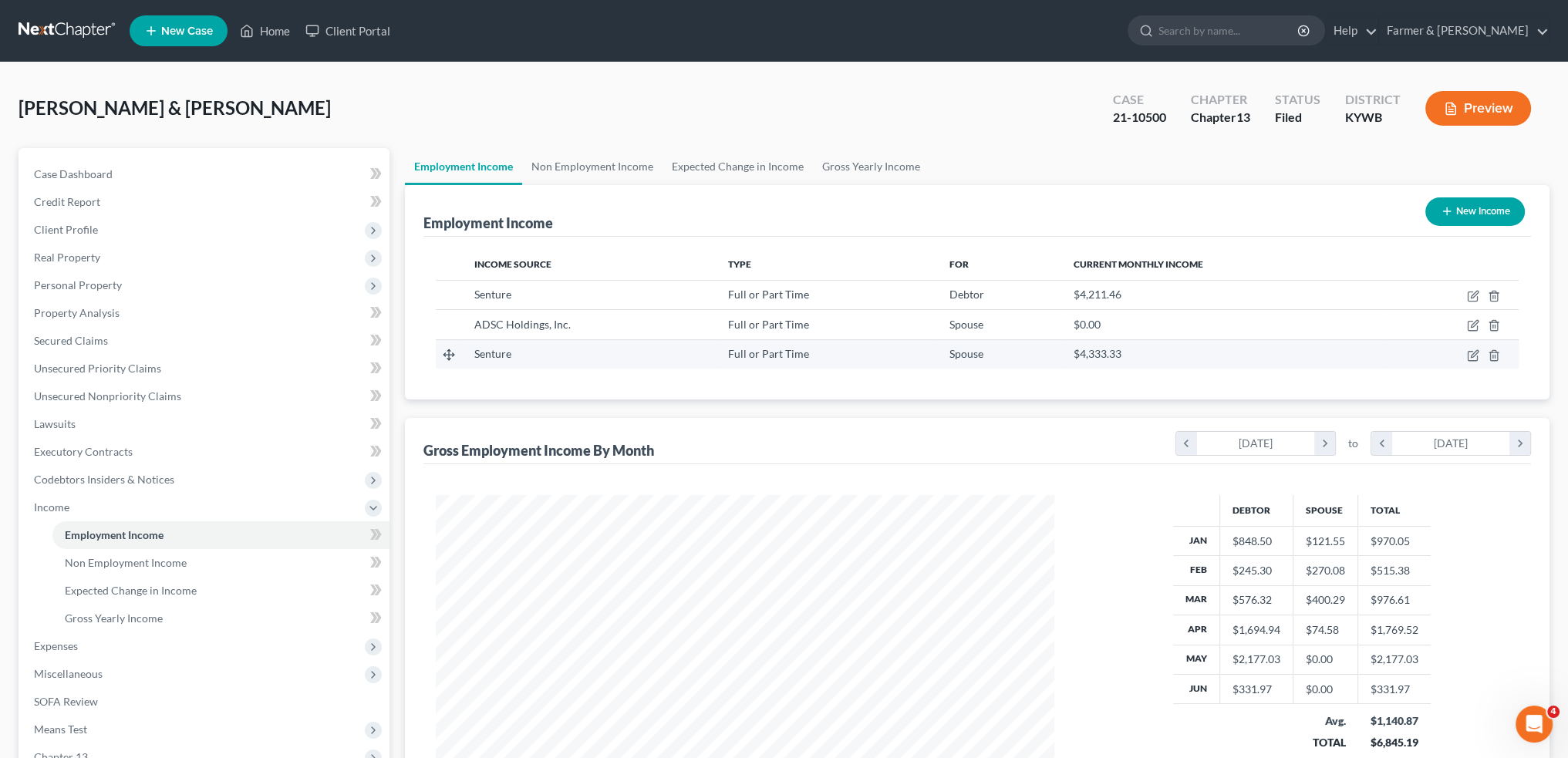
click at [1482, 352] on td at bounding box center [1451, 353] width 134 height 29
click at [1474, 354] on icon "button" at bounding box center [1473, 355] width 12 height 12
select select "0"
select select "18"
select select "2"
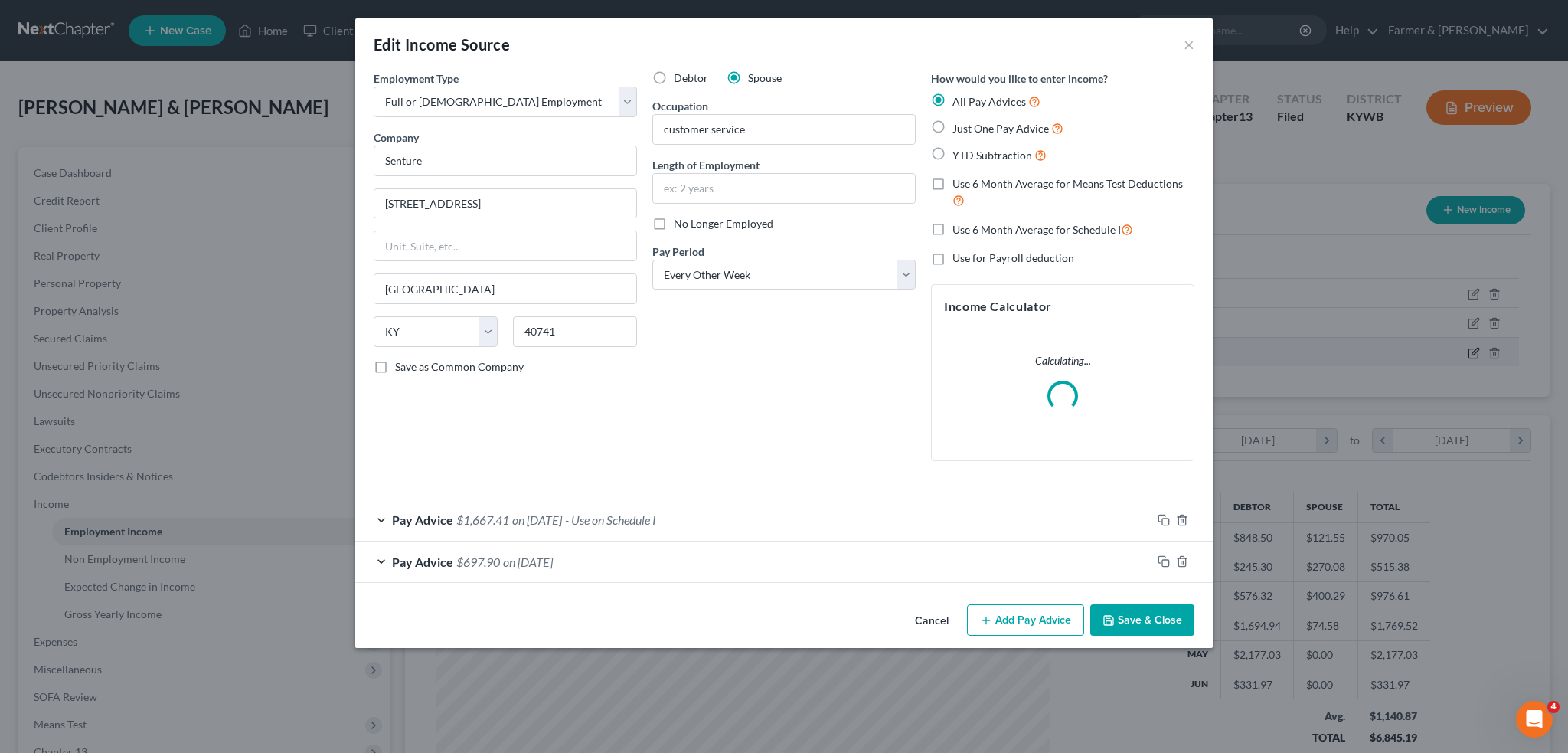
scroll to position [310, 649]
click at [722, 517] on div "Pay Advice $1,667.41 on 09/11/2025 - Use on Schedule I" at bounding box center [754, 519] width 796 height 40
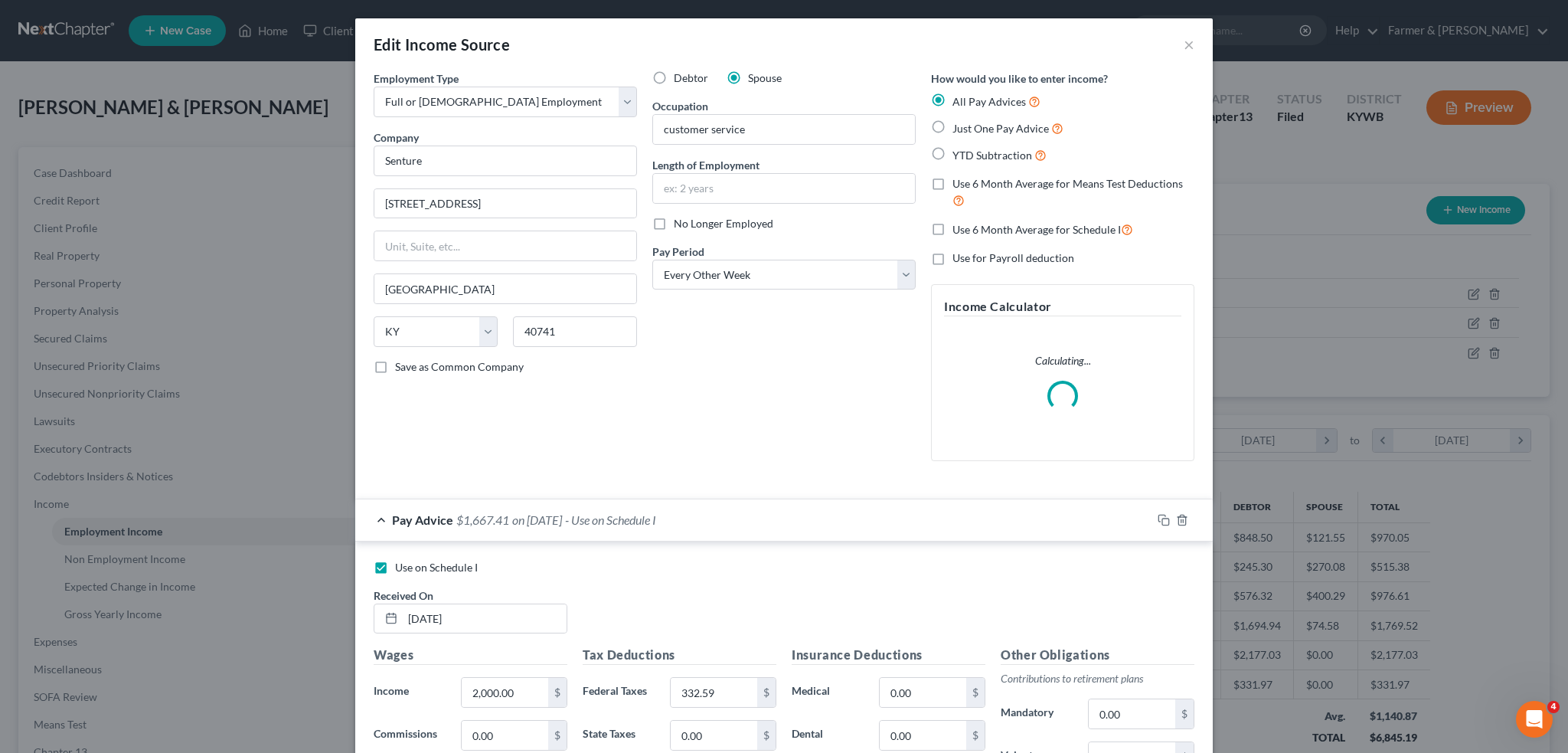
scroll to position [255, 0]
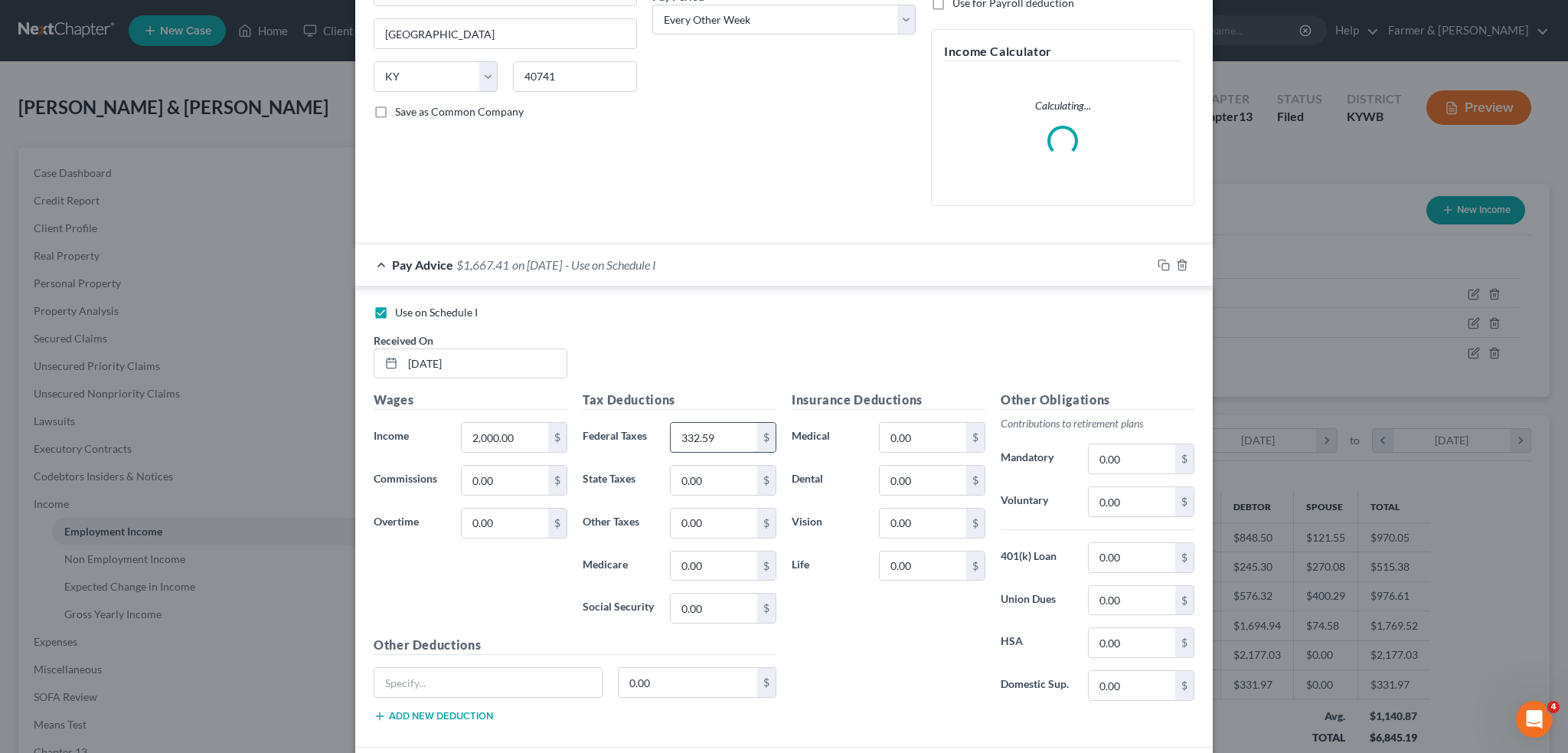
click at [730, 438] on div "Tax Deductions Federal Taxes 332.59 $ State Taxes 0.00 $ Other Taxes 0.00 $ Med…" at bounding box center [679, 513] width 209 height 245
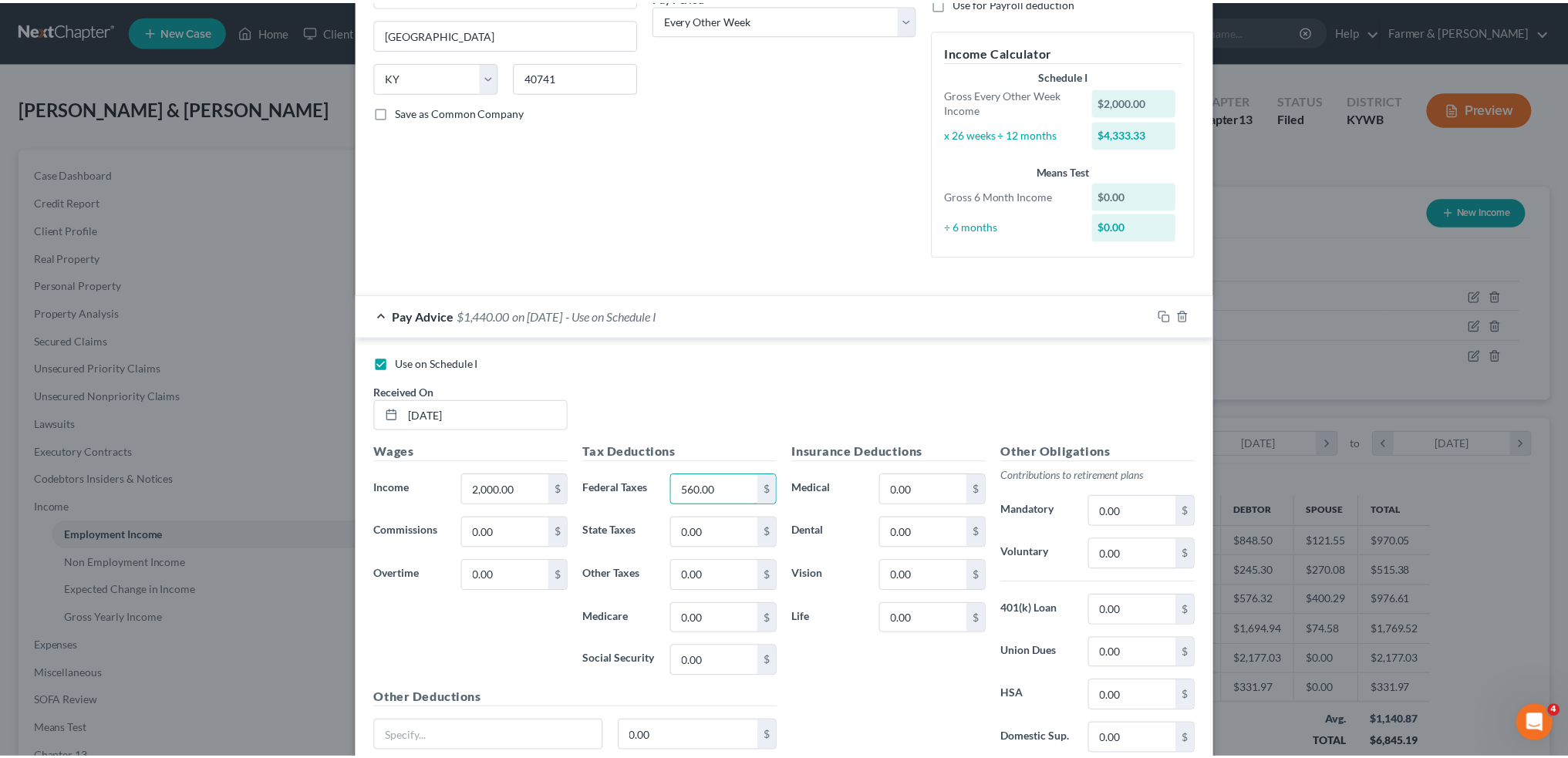
scroll to position [423, 0]
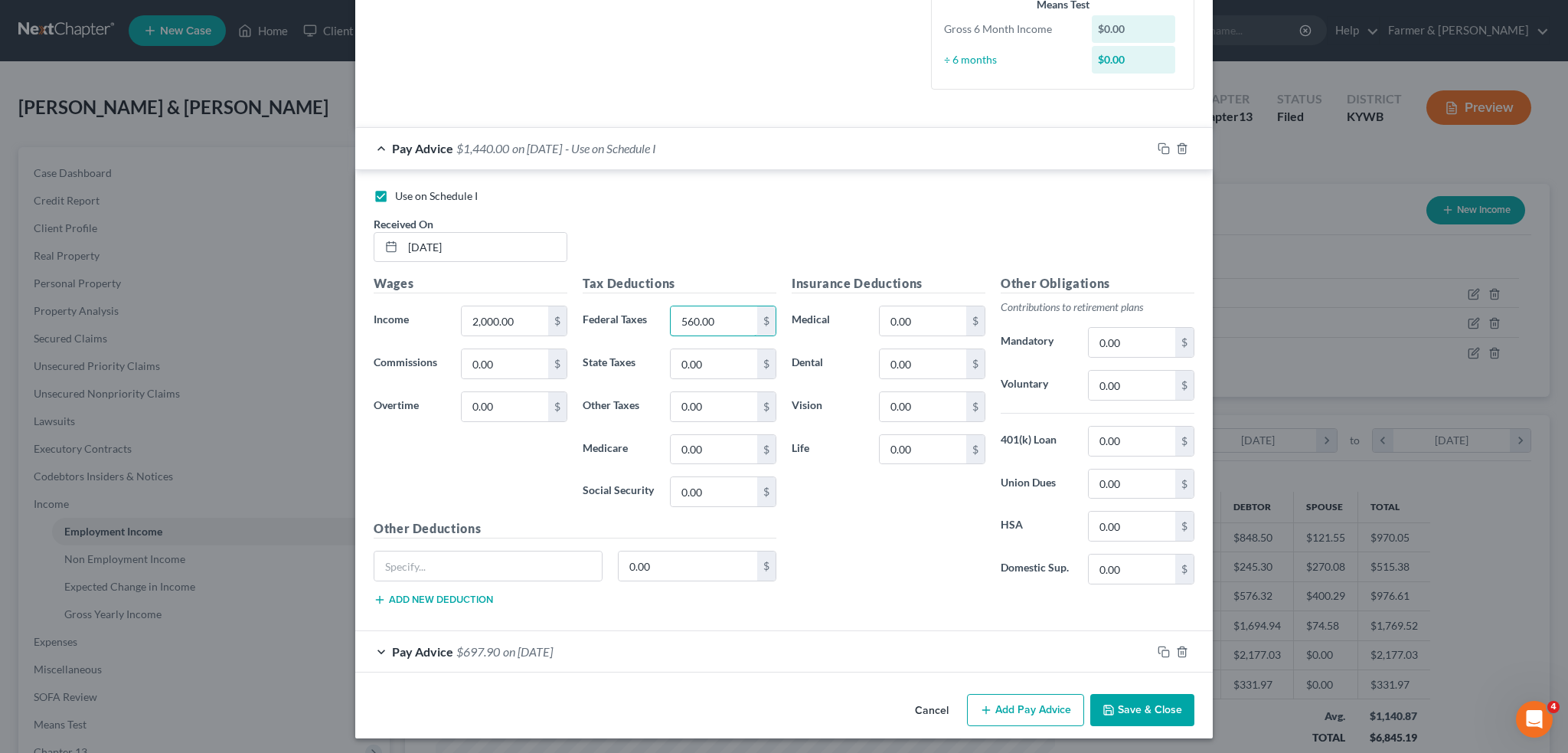
type input "560.00"
click at [1130, 696] on button "Save & Close" at bounding box center [1142, 709] width 104 height 32
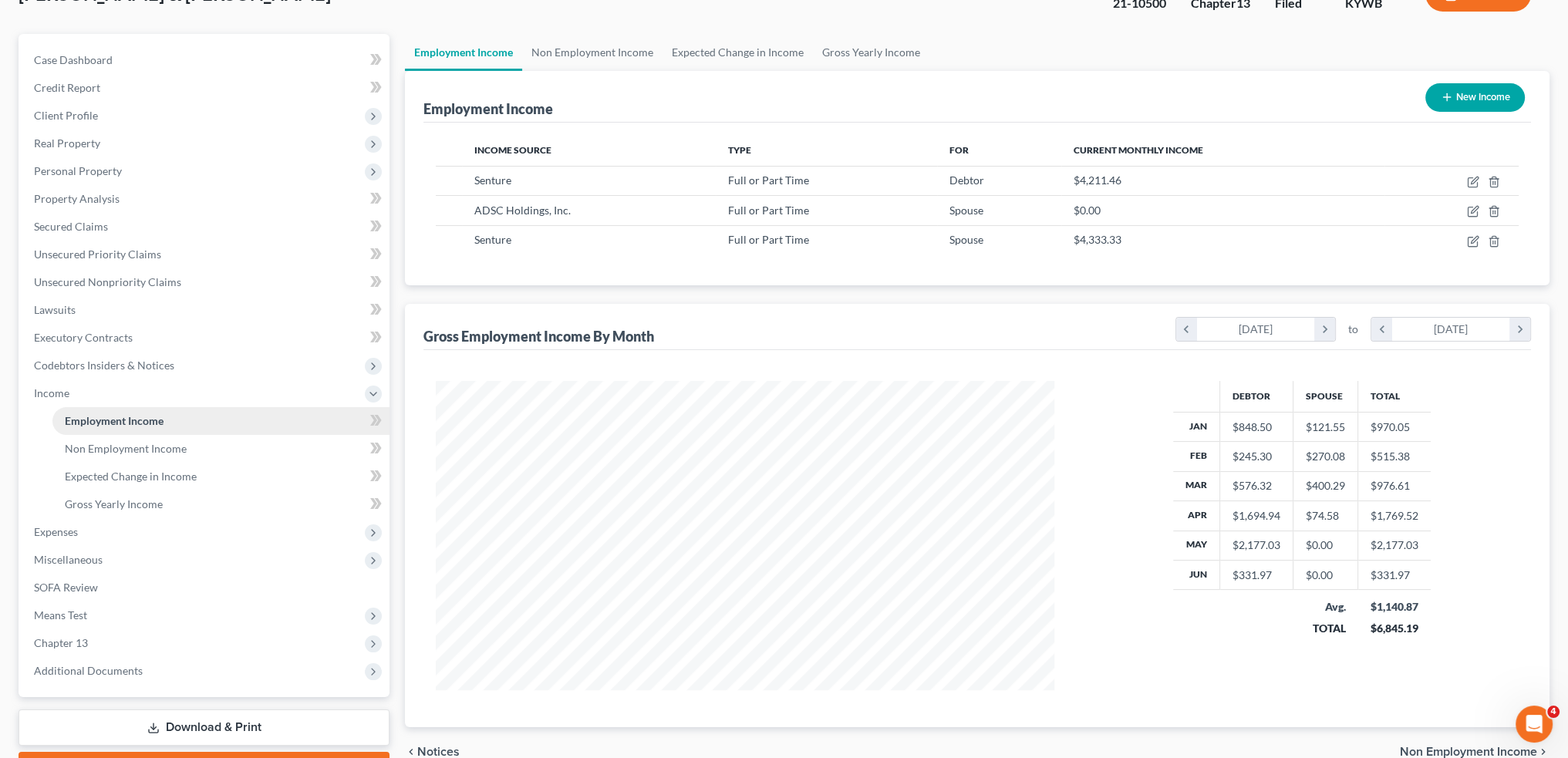
scroll to position [128, 0]
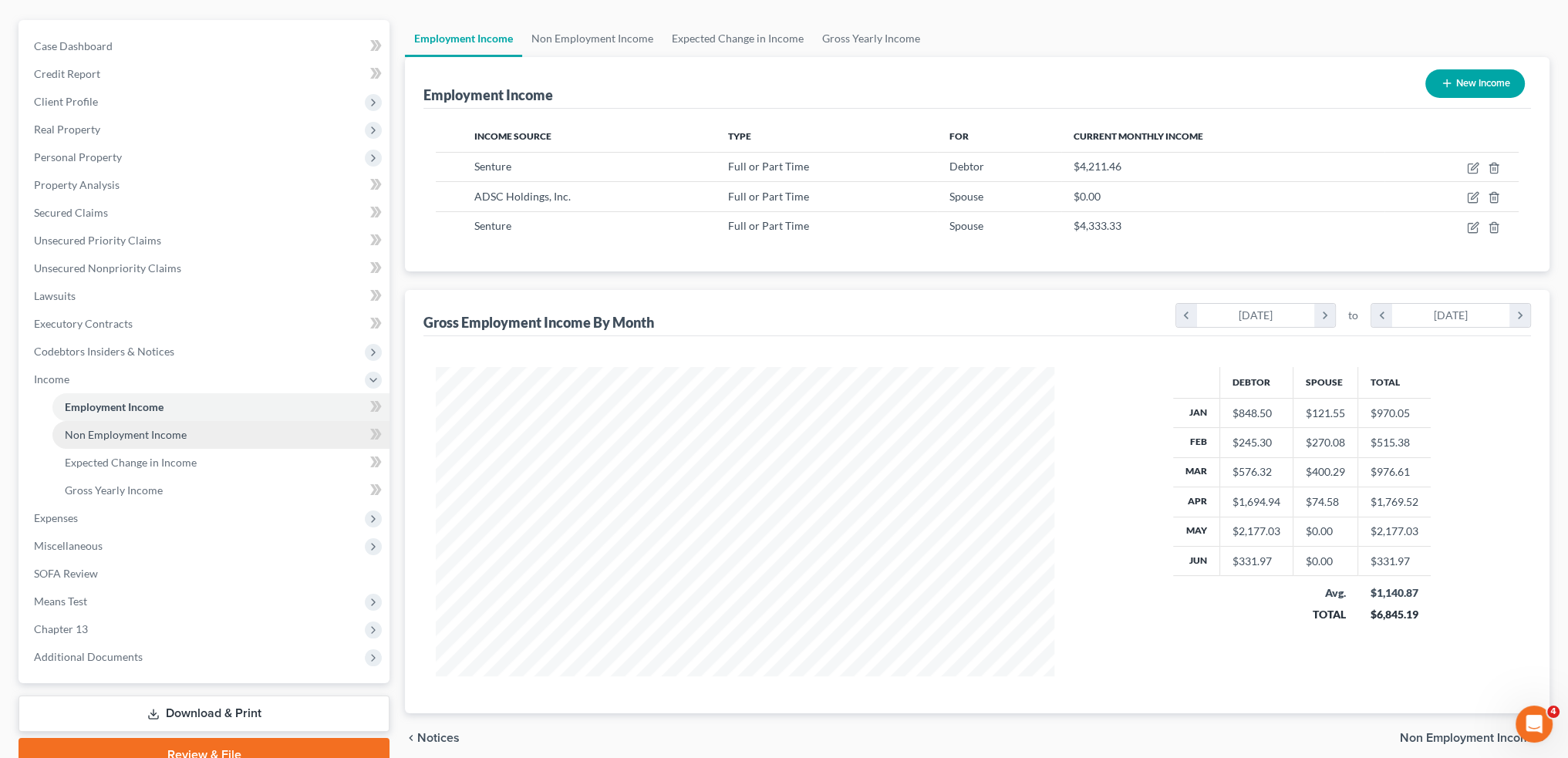
click at [148, 440] on span "Non Employment Income" at bounding box center [125, 435] width 122 height 13
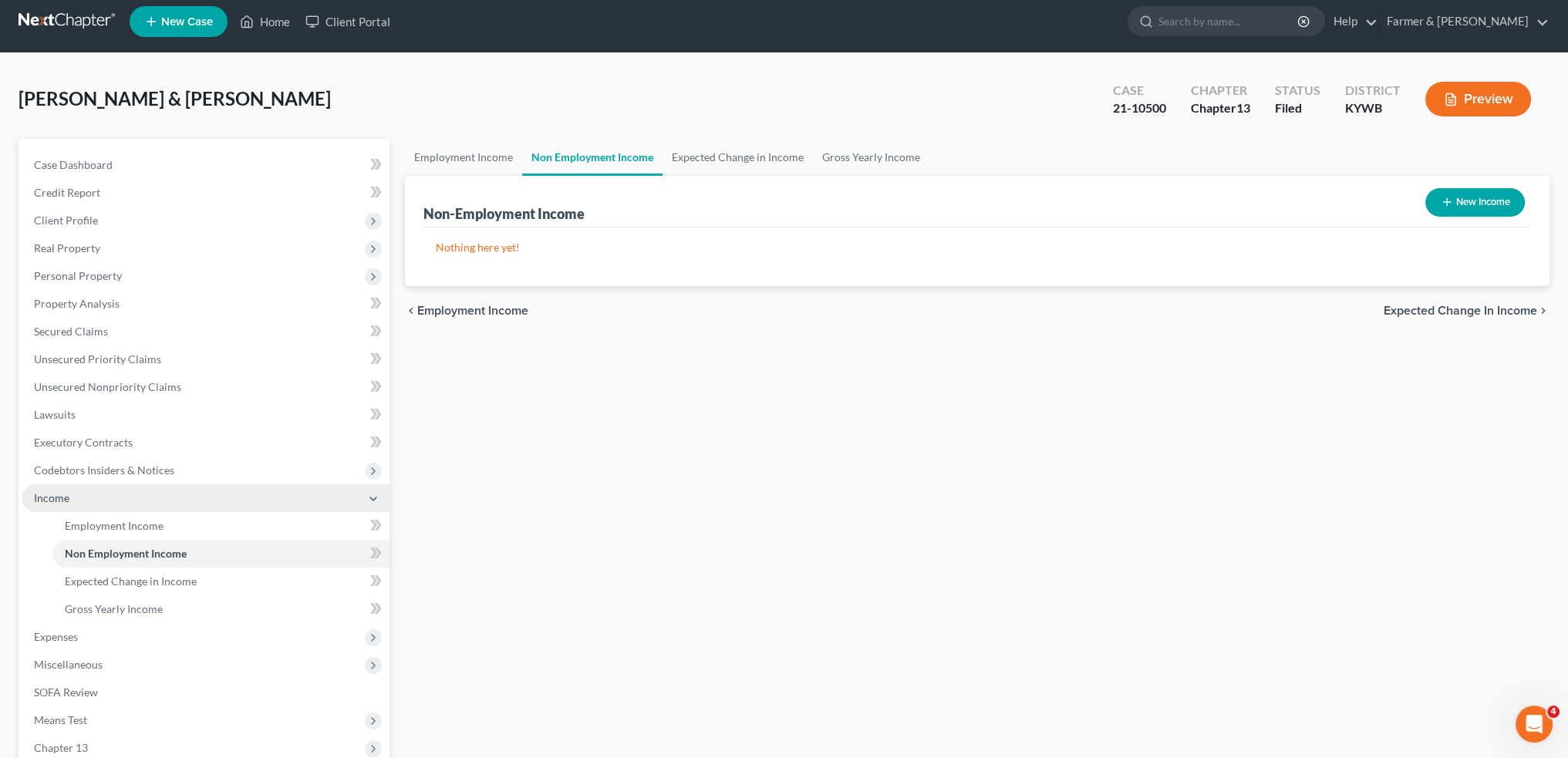
scroll to position [128, 0]
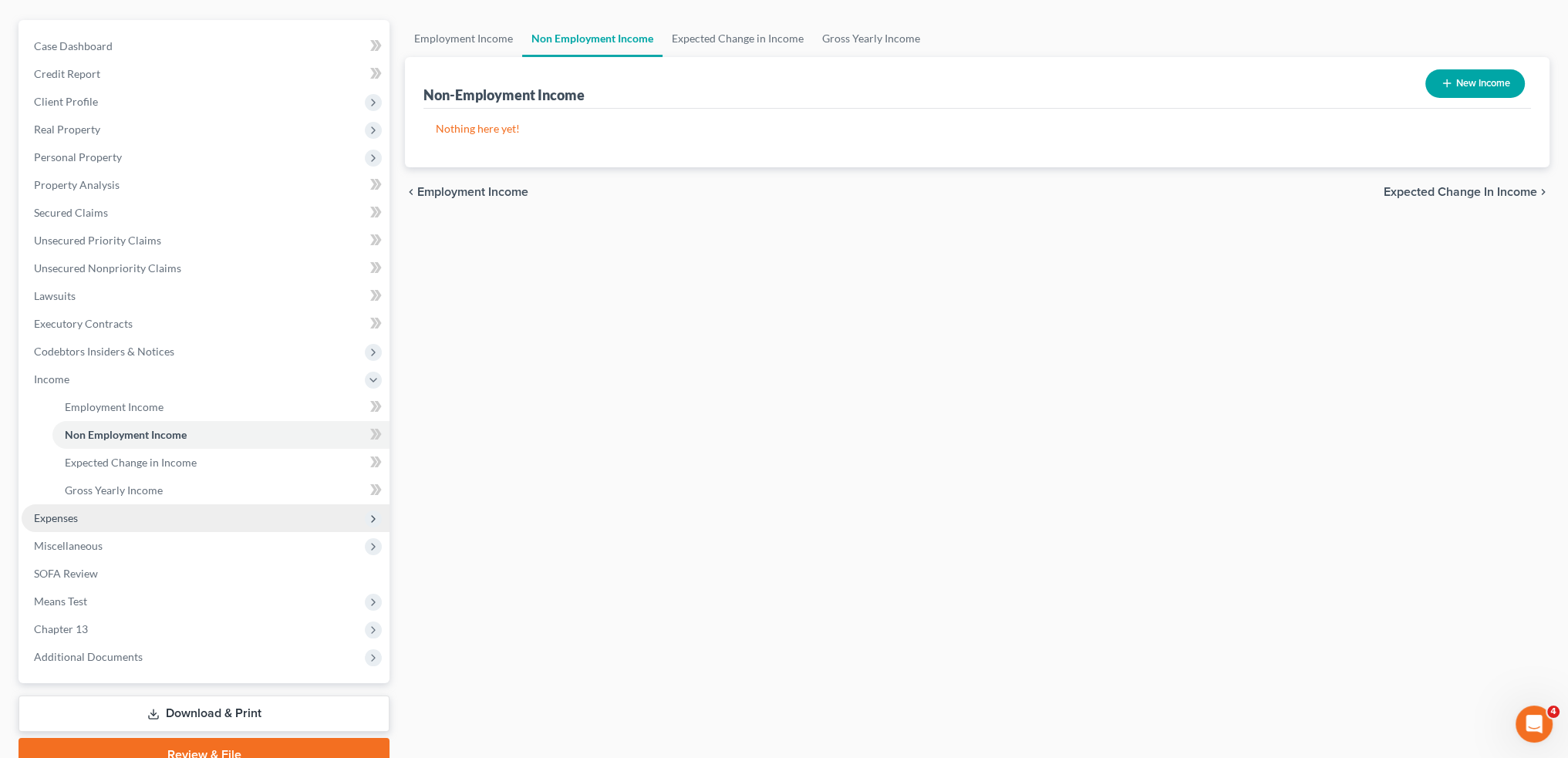
click at [112, 527] on span "Expenses" at bounding box center [205, 518] width 368 height 28
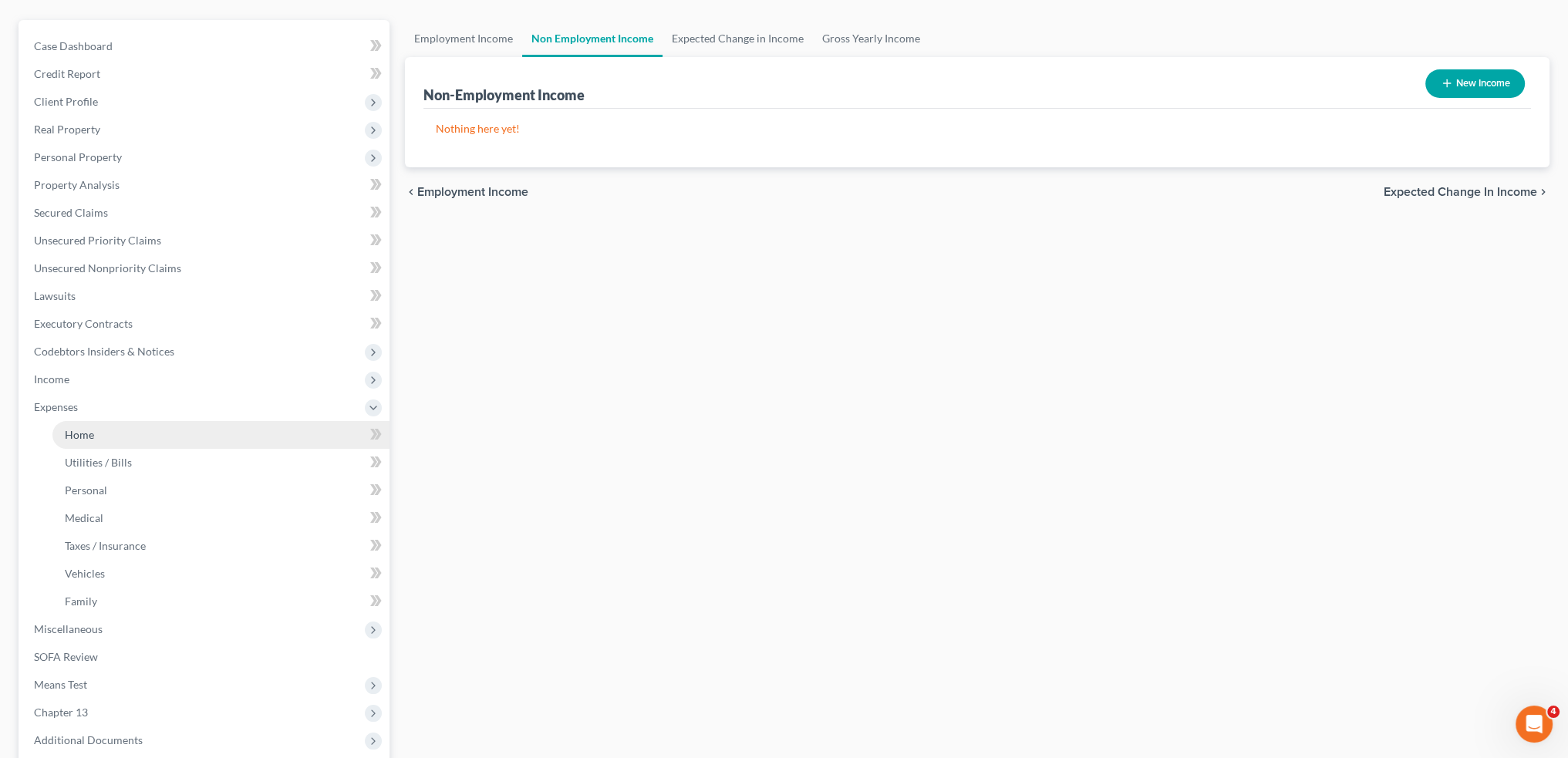
click at [123, 433] on link "Home" at bounding box center [221, 435] width 337 height 28
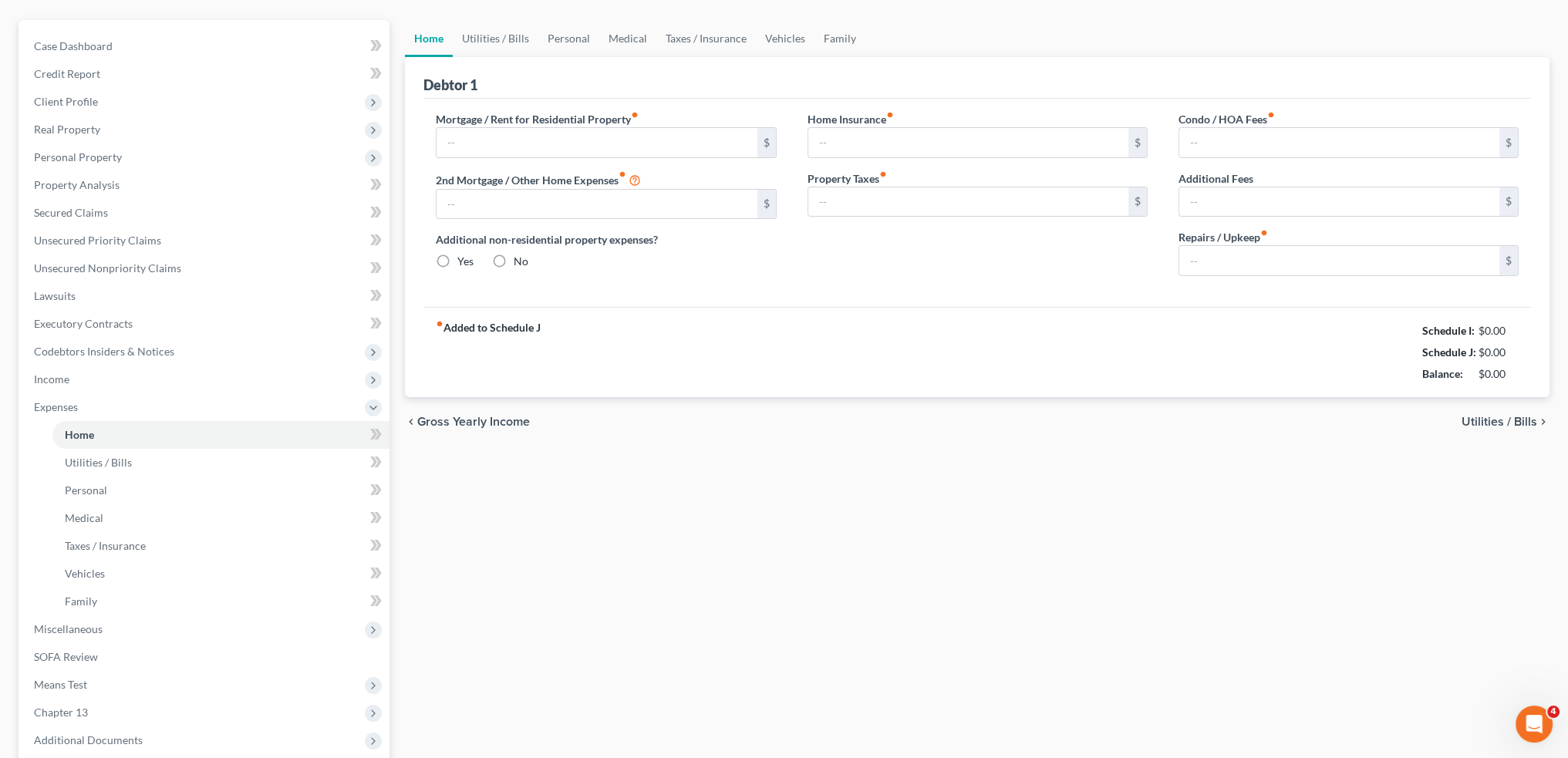
scroll to position [18, 0]
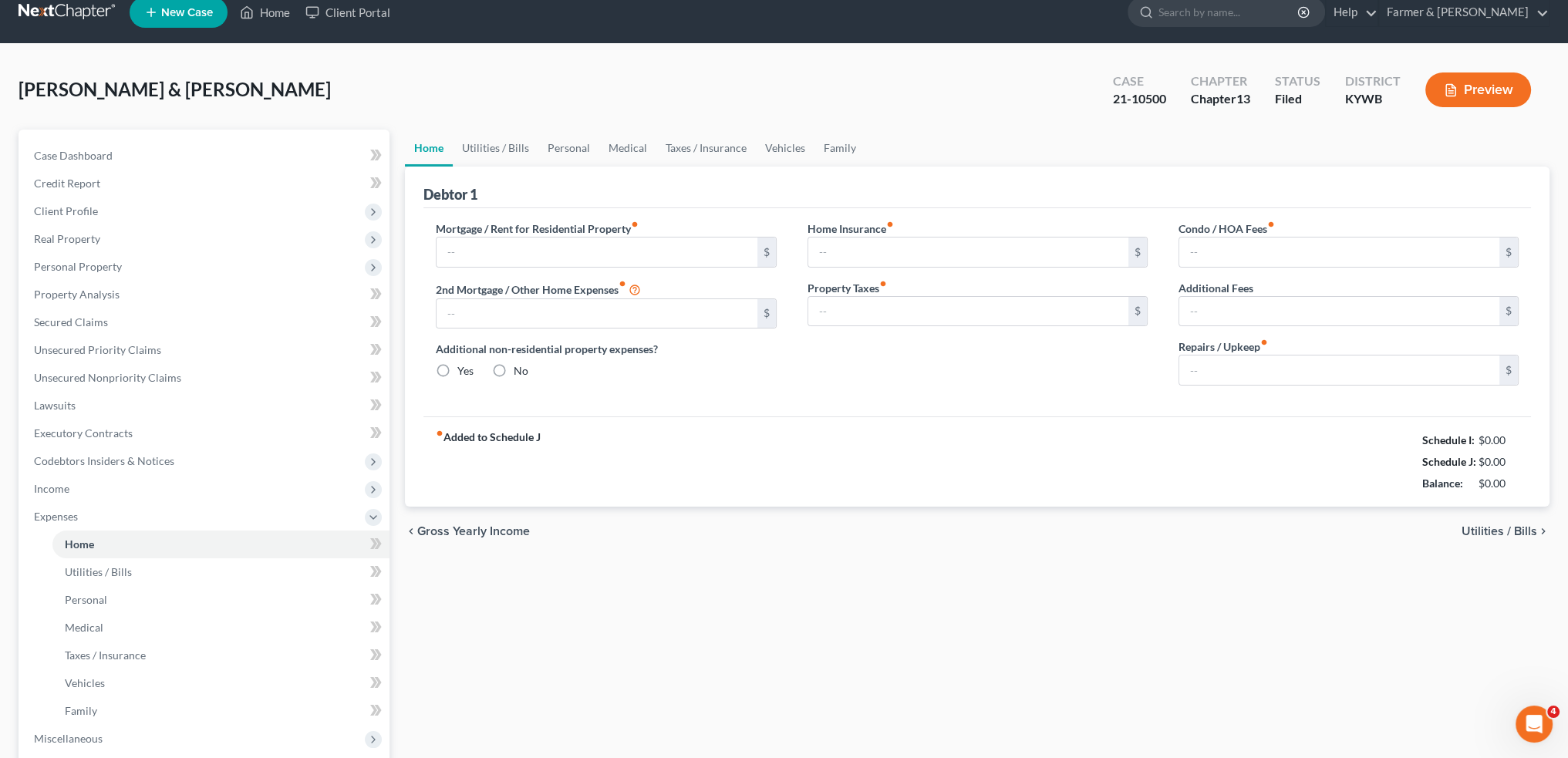
type input "300.00"
type input "0.00"
radio input "true"
type input "0.00"
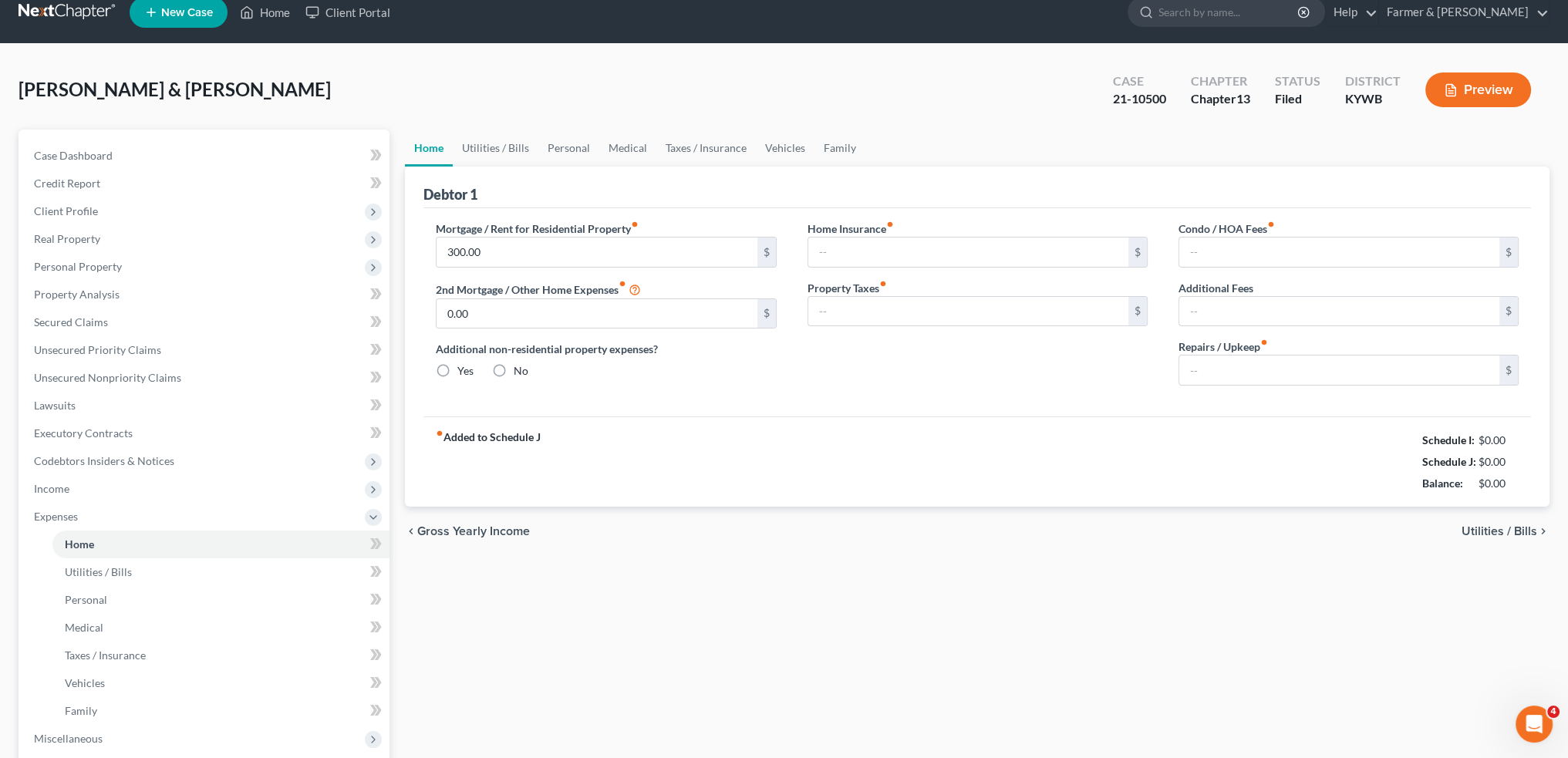
type input "0.00"
type input "50.00"
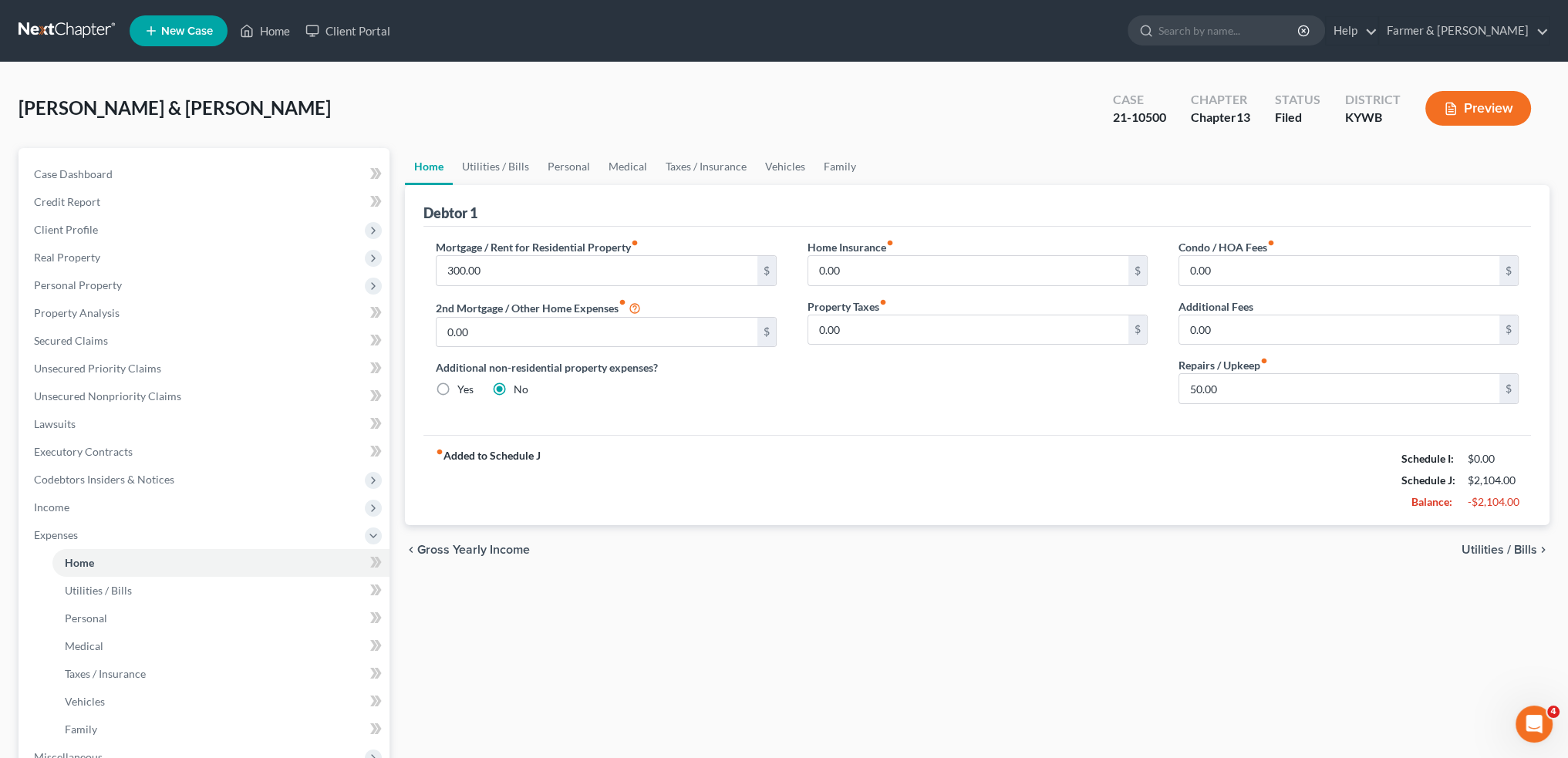
scroll to position [0, 0]
drag, startPoint x: 843, startPoint y: 166, endPoint x: 816, endPoint y: 161, distance: 27.5
click at [843, 166] on link "Family" at bounding box center [840, 166] width 51 height 37
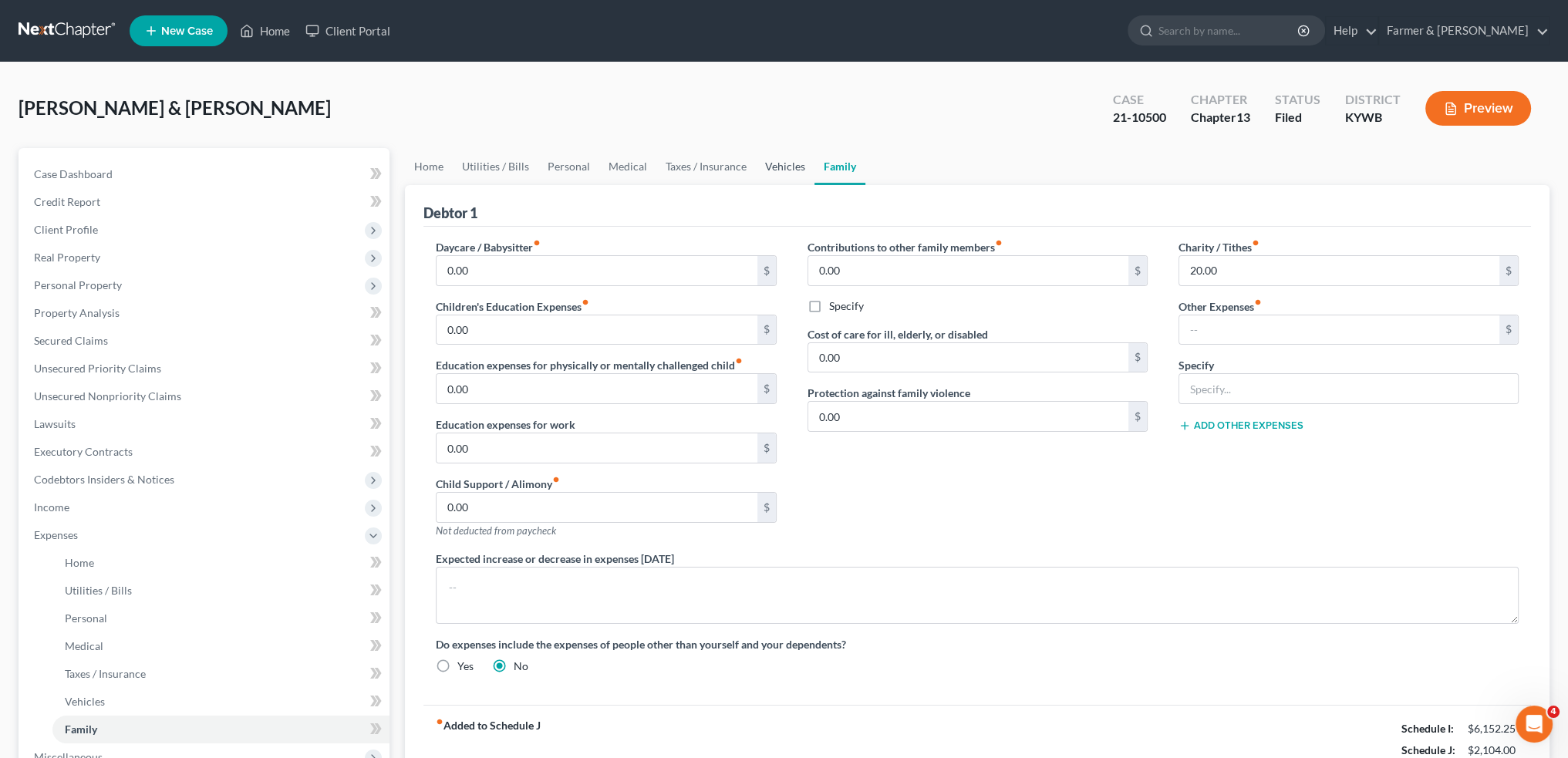
click at [791, 166] on link "Vehicles" at bounding box center [785, 166] width 59 height 37
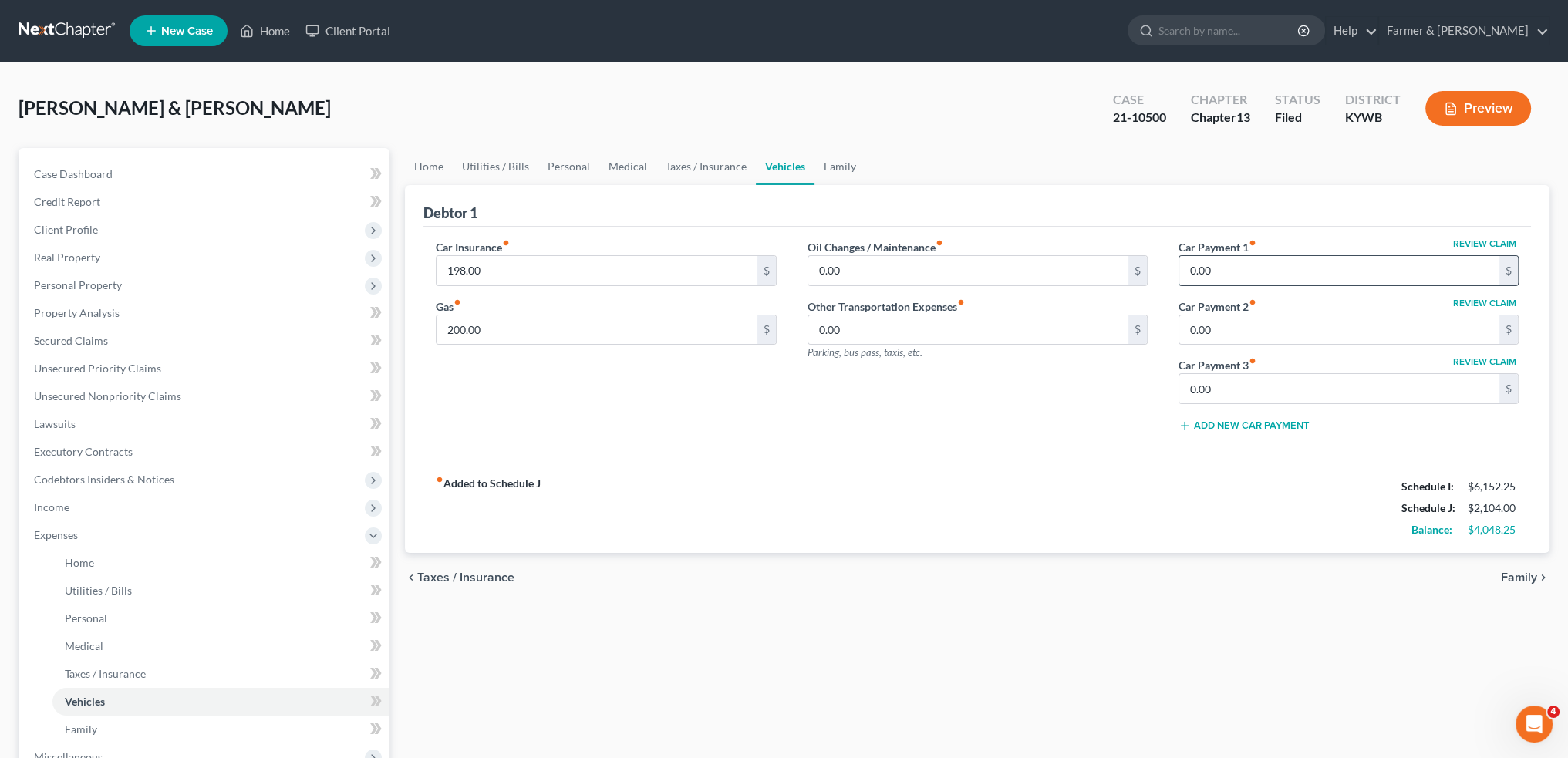
click at [1243, 270] on input "0.00" at bounding box center [1339, 270] width 320 height 29
type input "755.00"
click at [439, 163] on link "Home" at bounding box center [429, 166] width 48 height 37
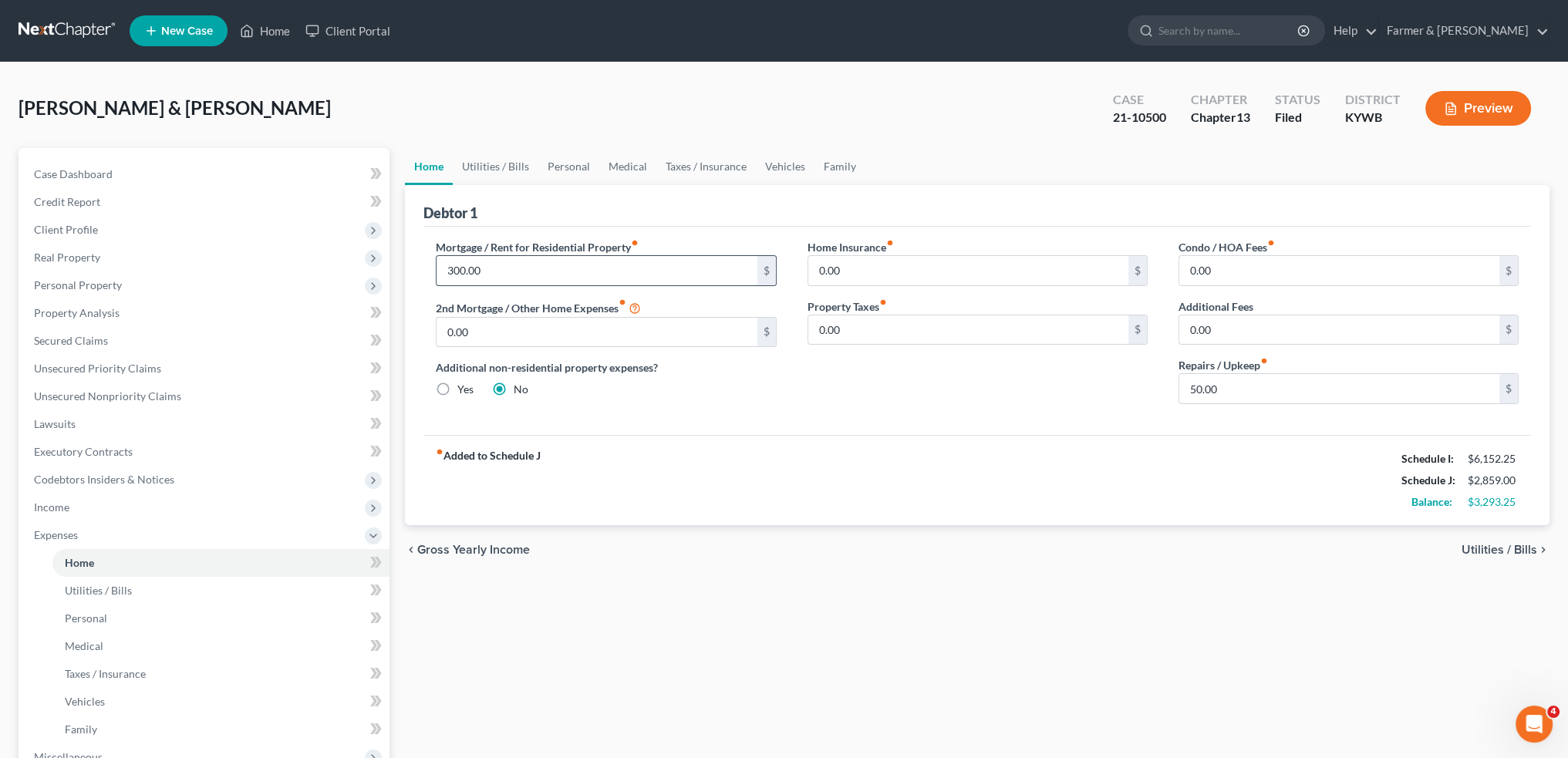
click at [498, 268] on input "300.00" at bounding box center [596, 270] width 320 height 29
type input "450.00"
type input "28.00"
type input "100.00"
click at [515, 157] on link "Utilities / Bills" at bounding box center [496, 166] width 86 height 37
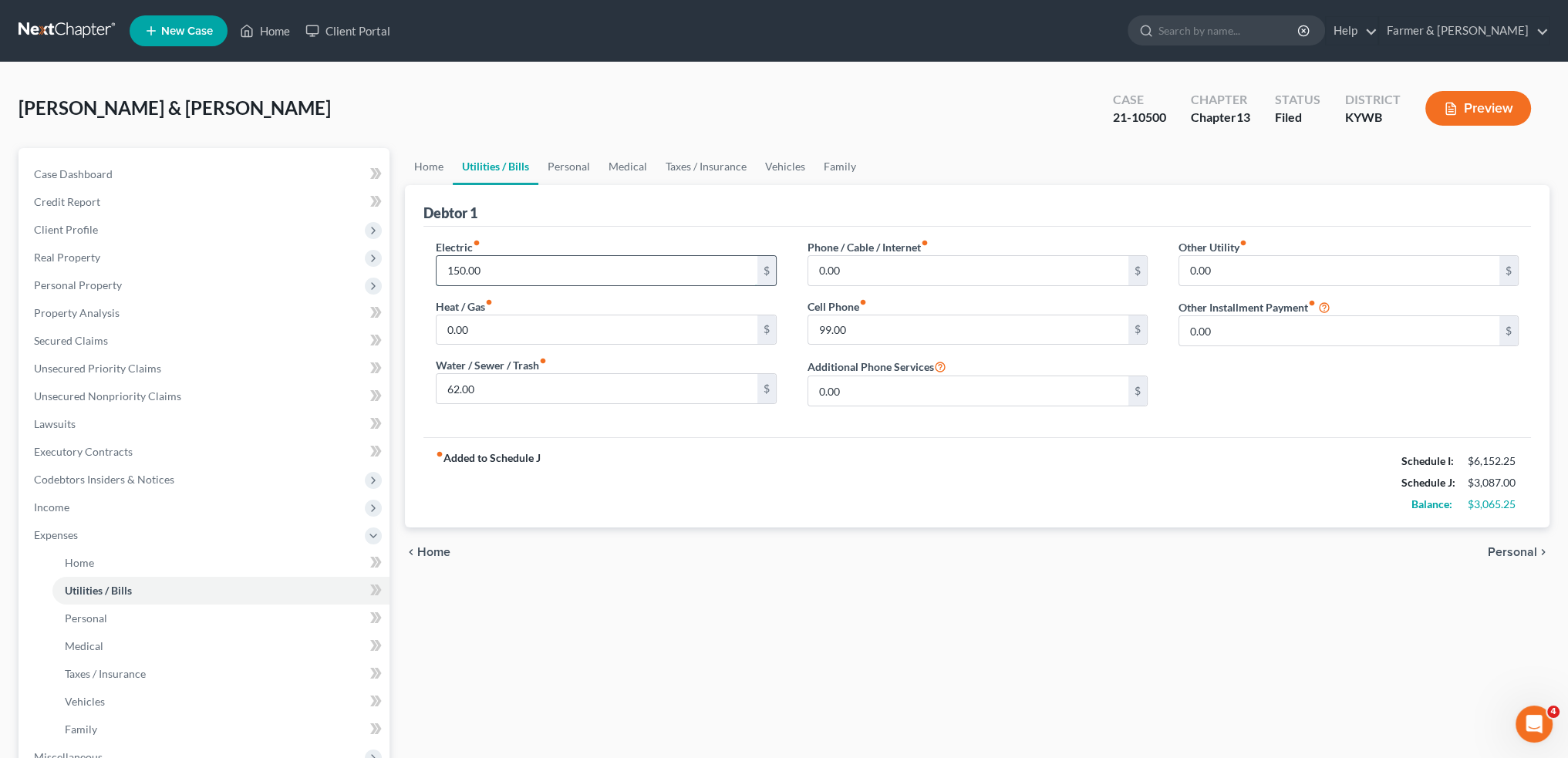
click at [503, 272] on input "150.00" at bounding box center [596, 270] width 320 height 29
type input "255.00"
type input "95.00"
type input "208.00"
click at [555, 165] on link "Personal" at bounding box center [569, 166] width 61 height 37
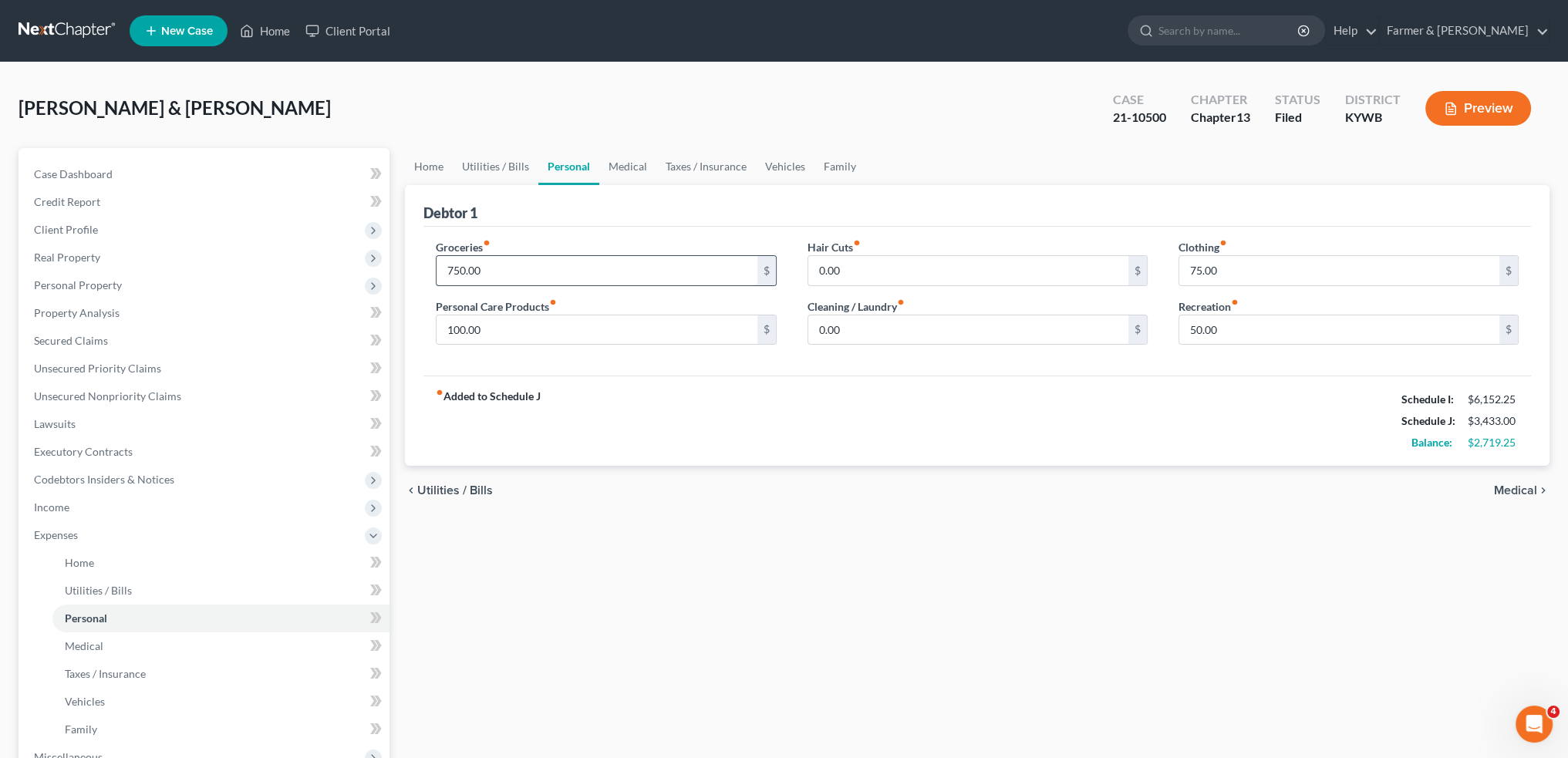
click at [529, 267] on input "750.00" at bounding box center [596, 270] width 320 height 29
type input "1,000.00"
type input "200.00"
type input "150.00"
type input "100.00"
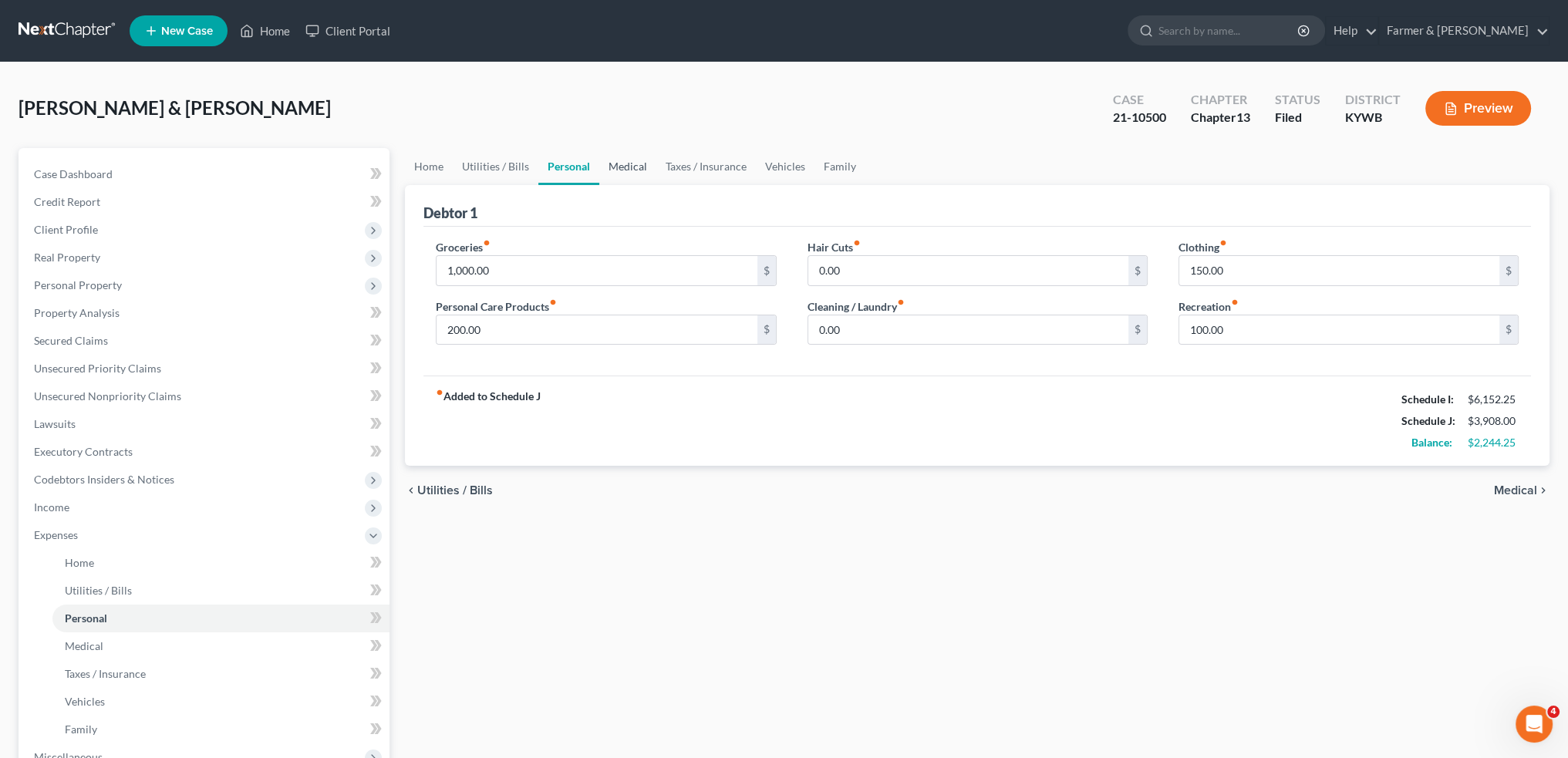
click at [630, 169] on link "Medical" at bounding box center [628, 166] width 57 height 37
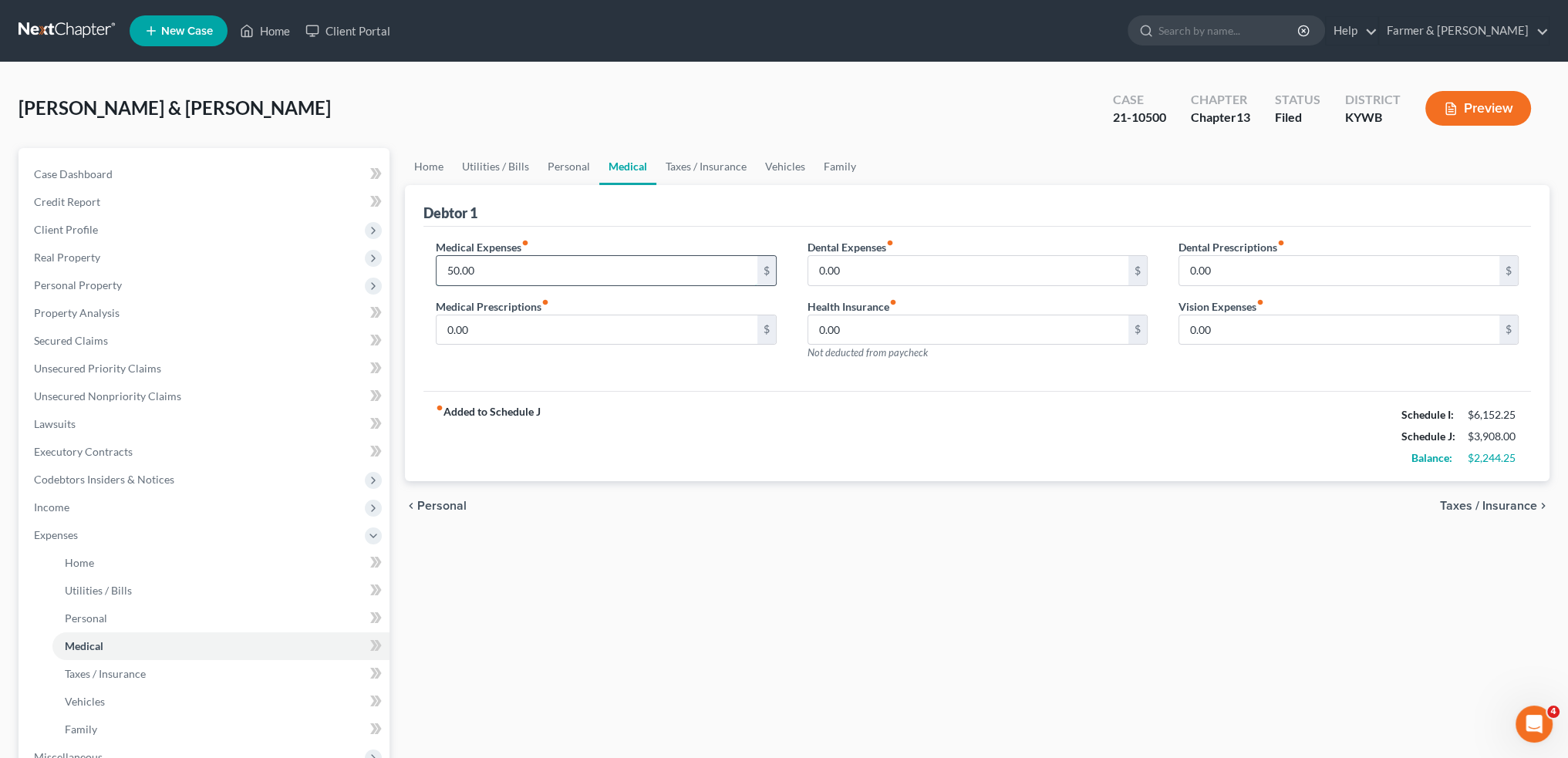
click at [571, 276] on input "50.00" at bounding box center [596, 270] width 320 height 29
type input "120.00"
click at [701, 169] on link "Taxes / Insurance" at bounding box center [706, 166] width 99 height 37
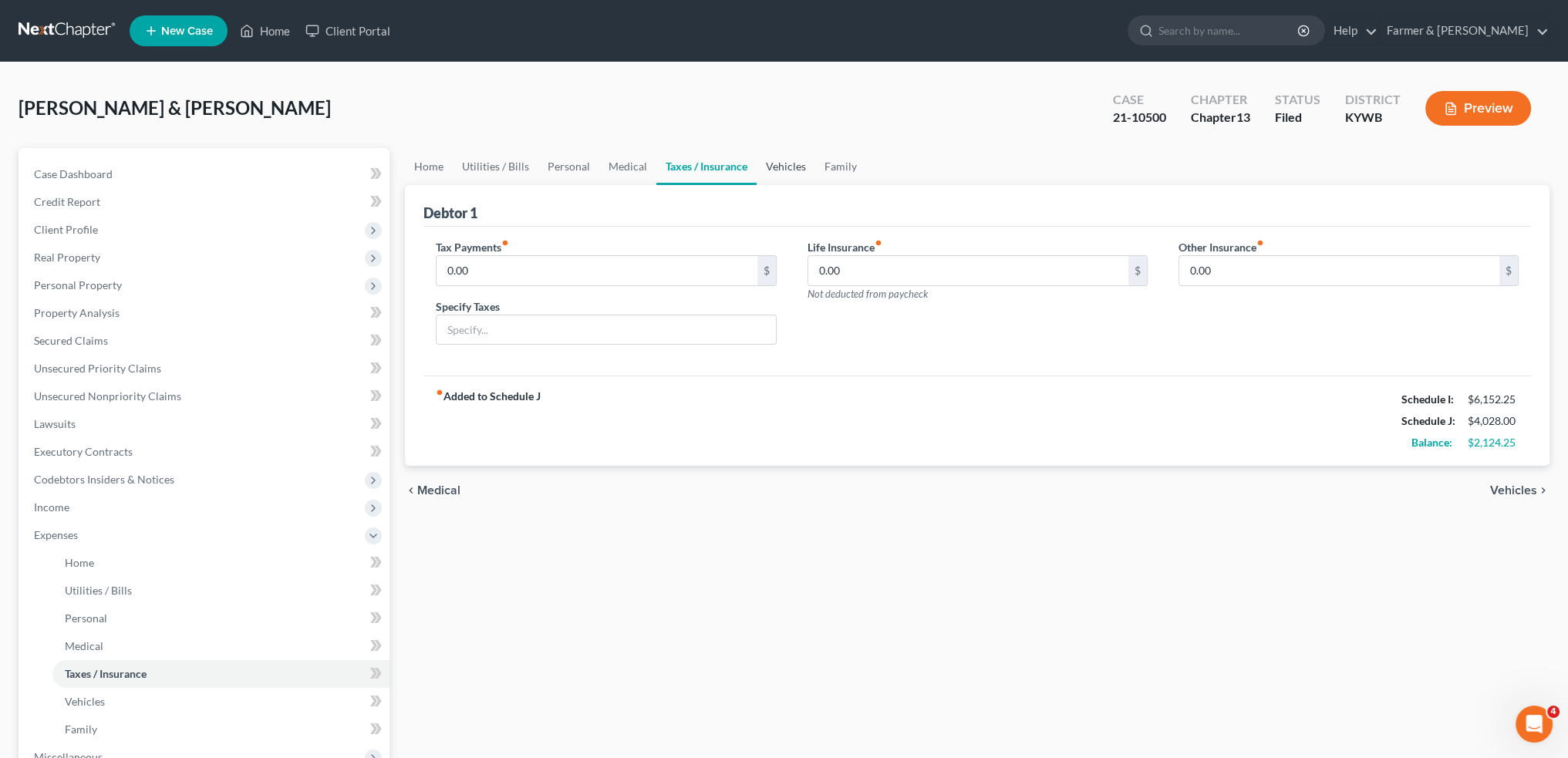
click at [777, 163] on link "Vehicles" at bounding box center [786, 166] width 59 height 37
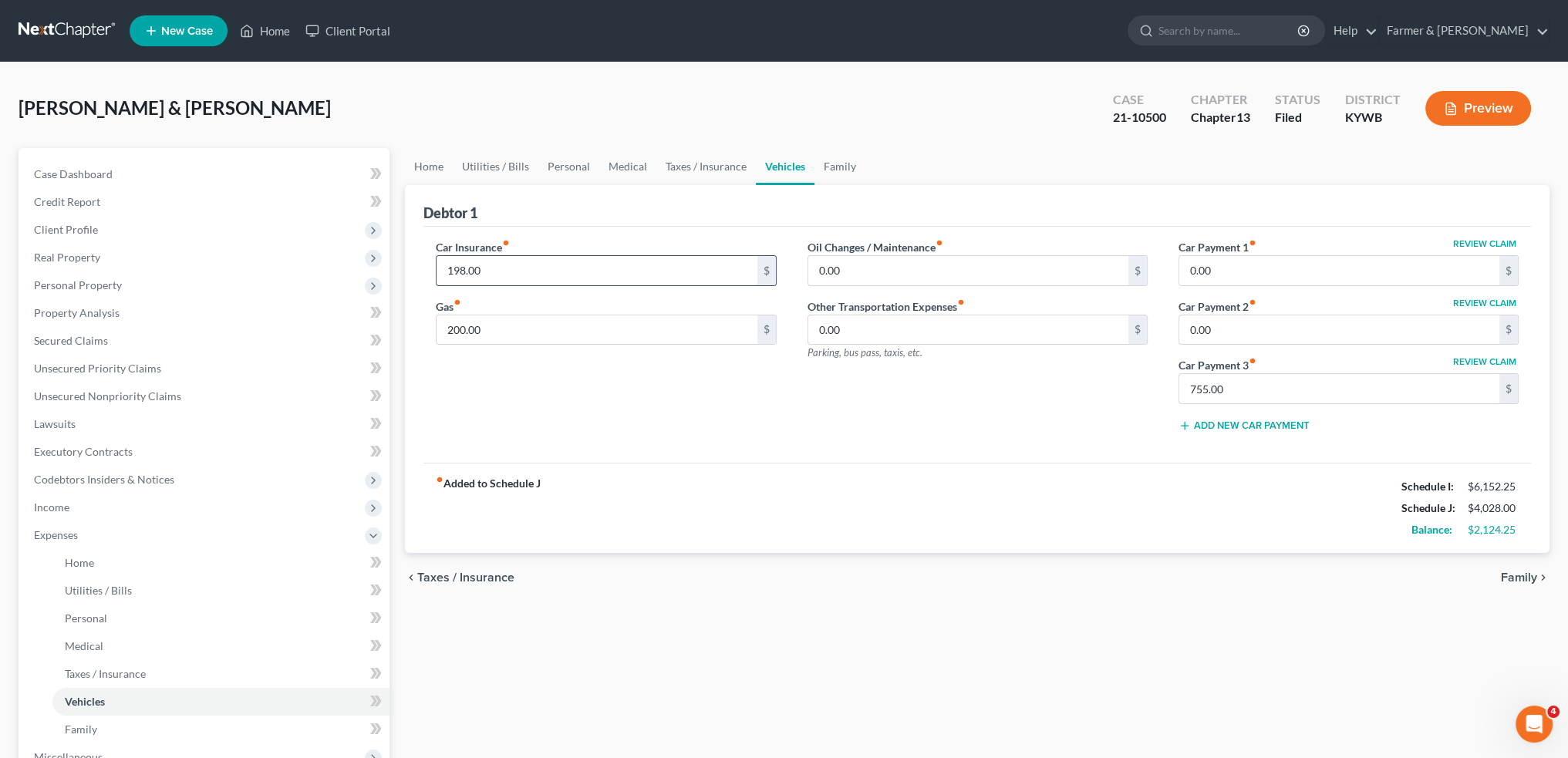
click at [565, 270] on input "198.00" at bounding box center [596, 270] width 320 height 29
type input "339.00"
type input "500.00"
type input "50.00"
click at [854, 162] on link "Family" at bounding box center [840, 166] width 51 height 37
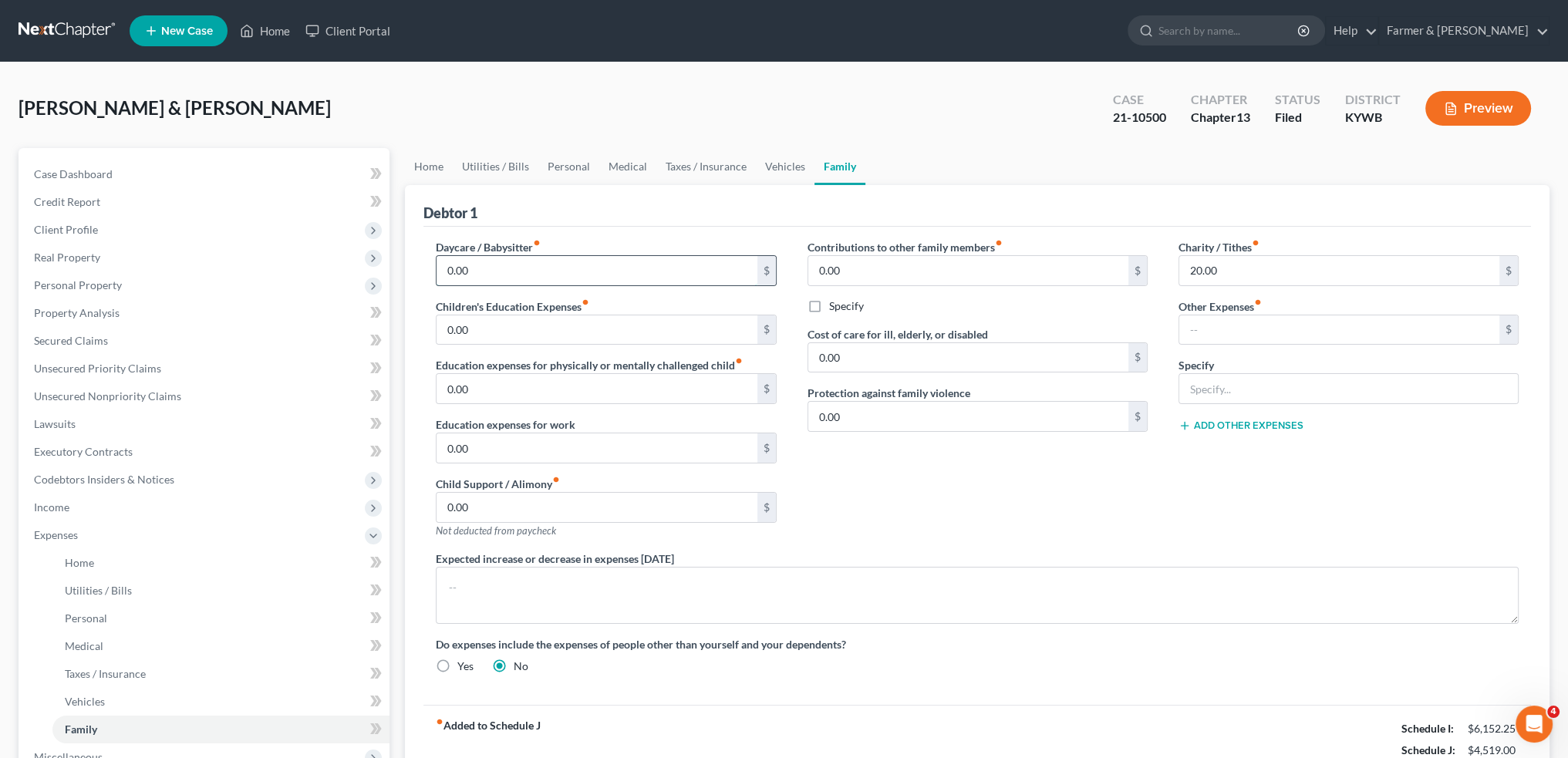
click at [490, 268] on input "0.00" at bounding box center [596, 270] width 320 height 29
type input "325.00"
type input "150.00"
click at [1307, 277] on input "20.00" at bounding box center [1339, 270] width 320 height 29
type input "100.00"
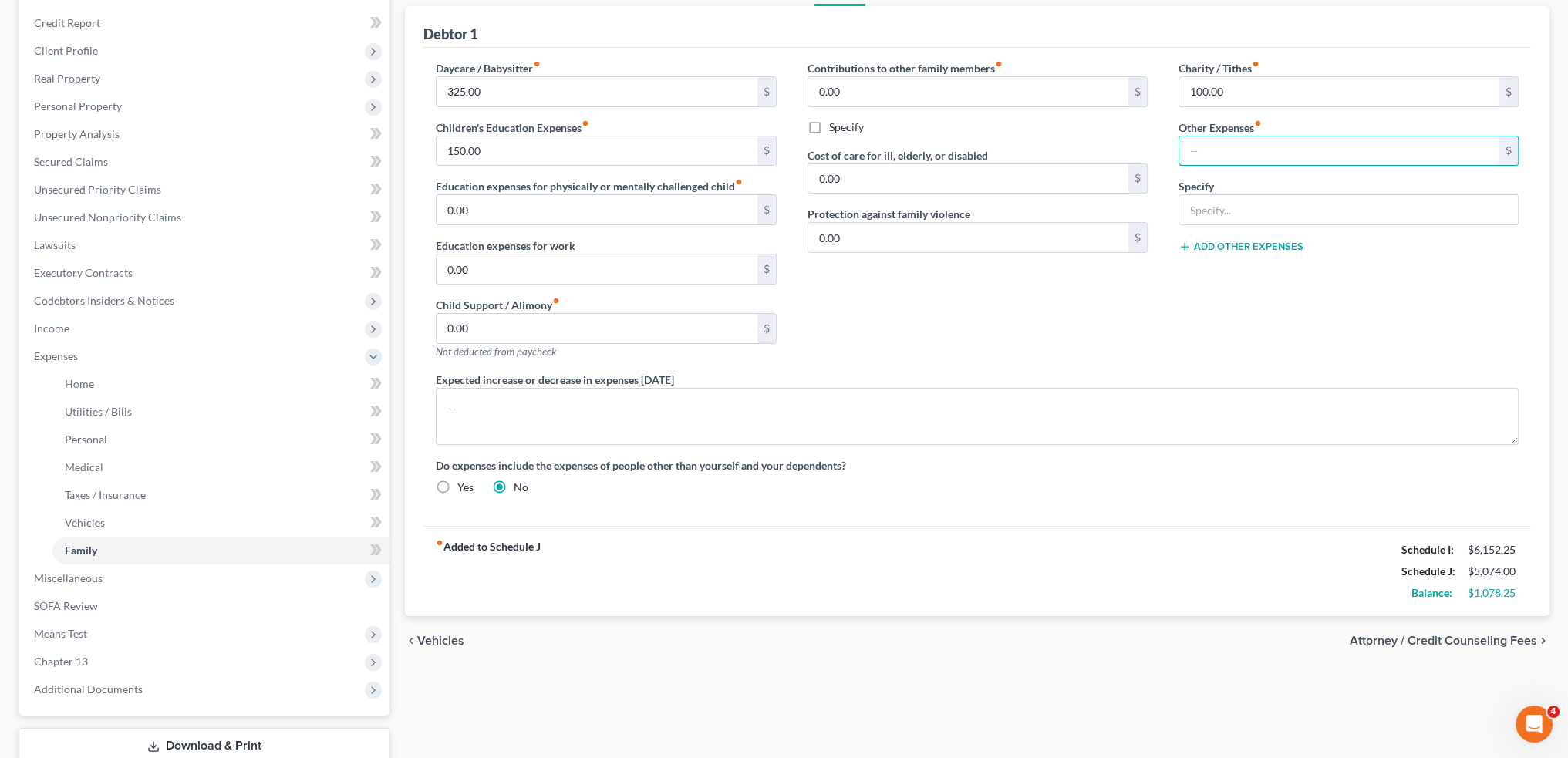
scroll to position [282, 0]
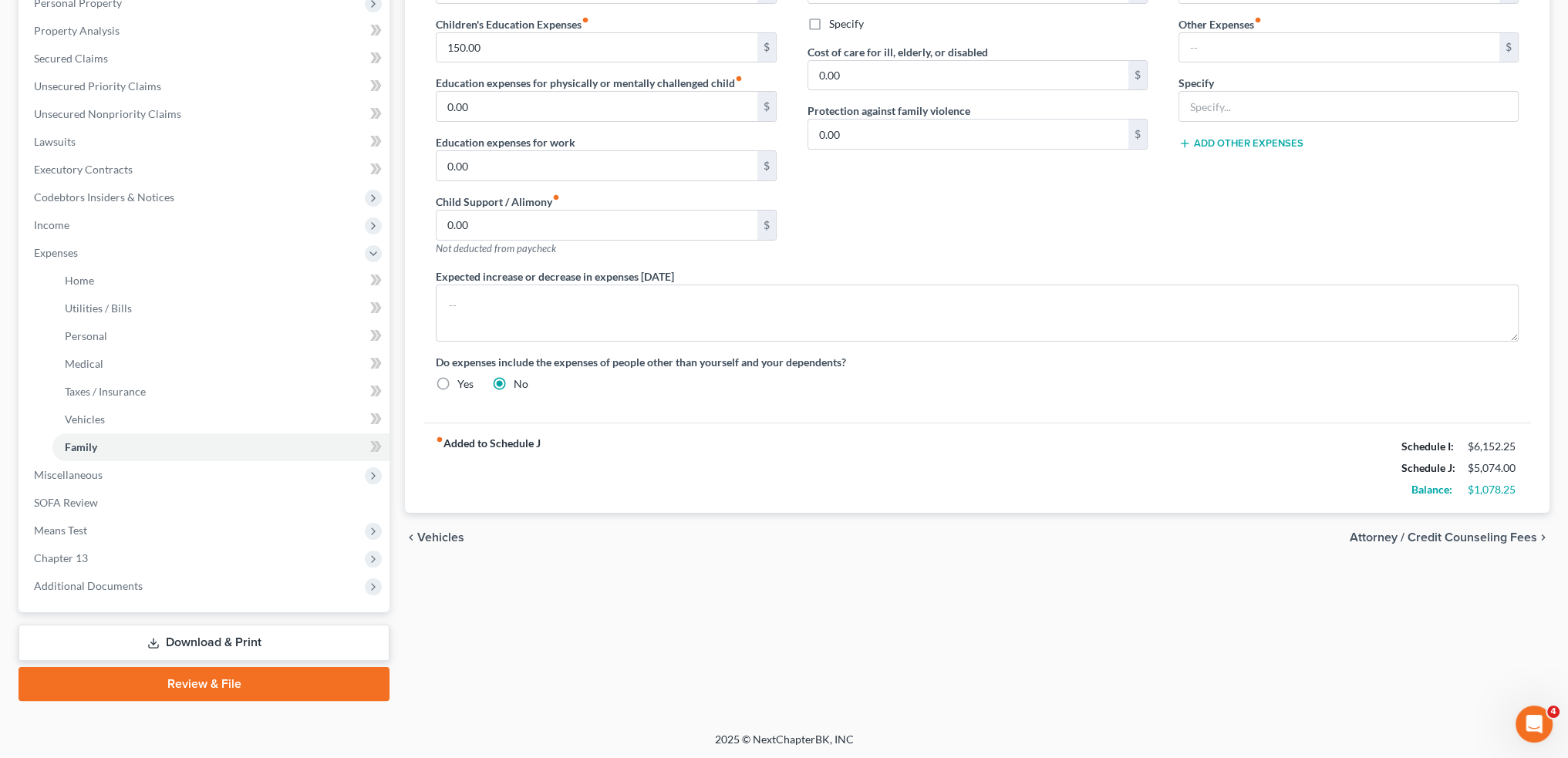
click at [1061, 579] on div "Home Utilities / Bills Personal Medical Taxes / Insurance Vehicles Family Debto…" at bounding box center [977, 284] width 1160 height 835
click at [314, 634] on link "Download & Print" at bounding box center [203, 643] width 371 height 36
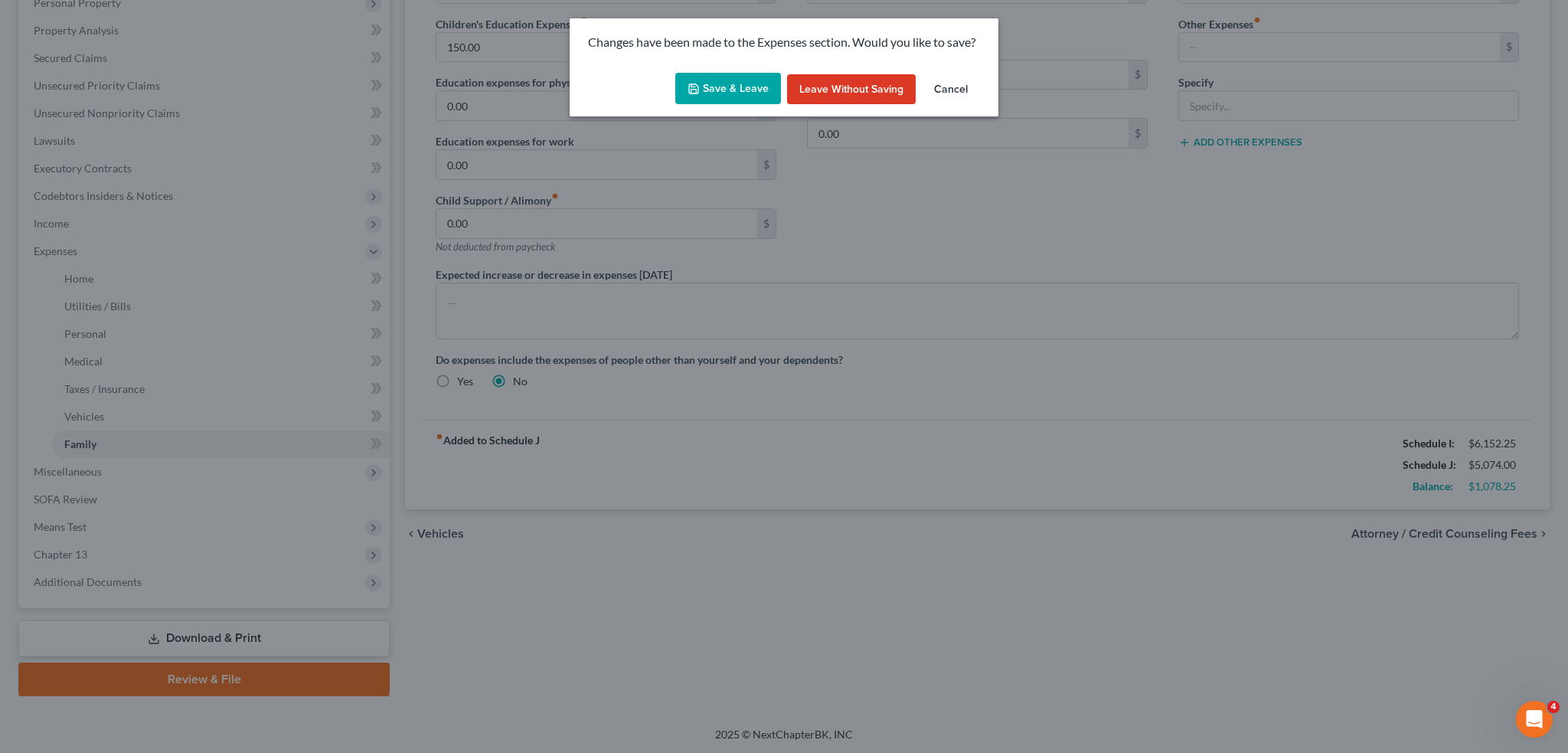
click at [745, 94] on button "Save & Leave" at bounding box center [728, 89] width 106 height 32
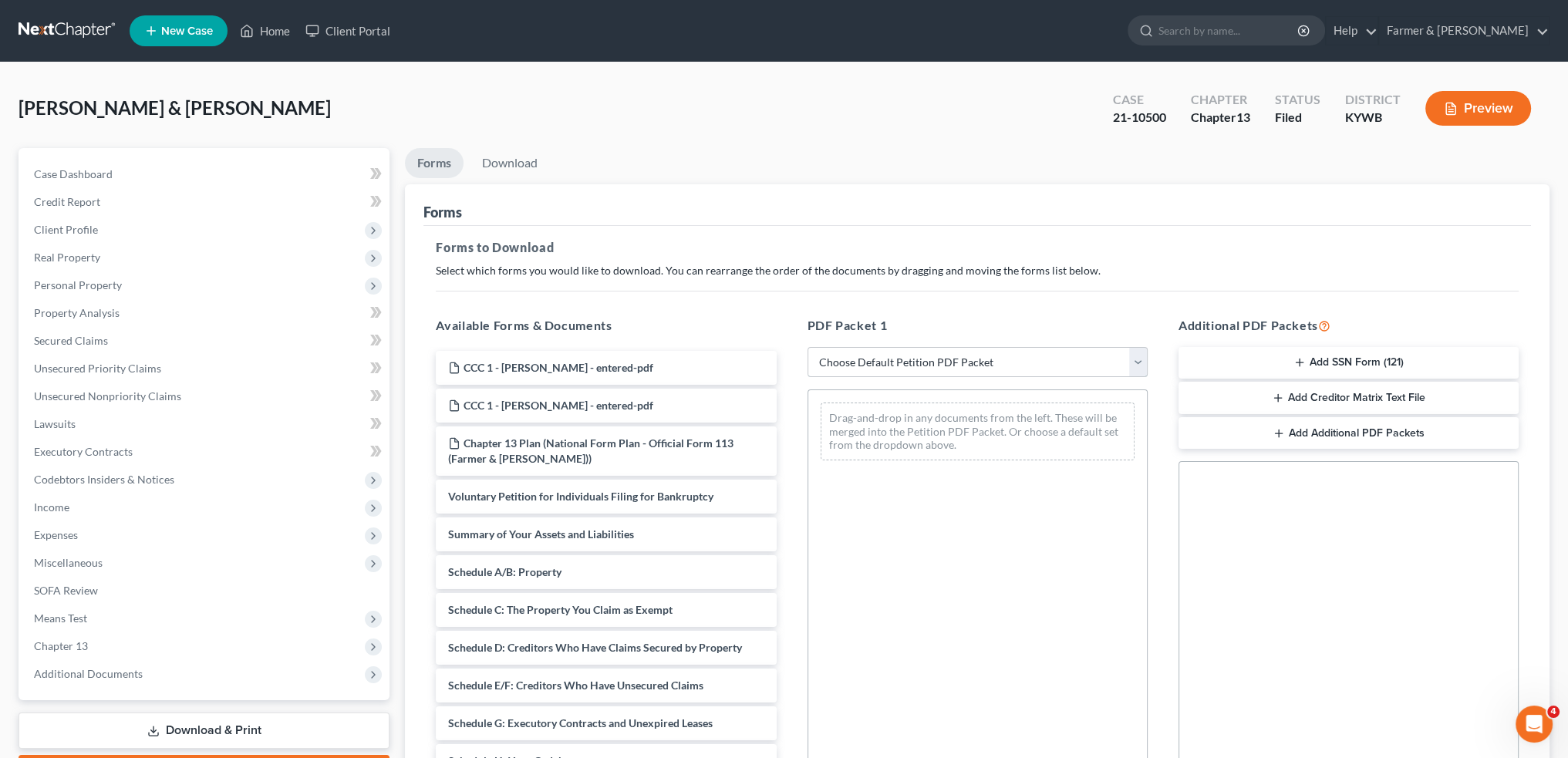
click at [932, 361] on select "Choose Default Petition PDF Packet Complete Bankruptcy Petition (all forms and …" at bounding box center [978, 362] width 340 height 31
select select "2"
click at [808, 347] on select "Choose Default Petition PDF Packet Complete Bankruptcy Petition (all forms and …" at bounding box center [978, 362] width 340 height 31
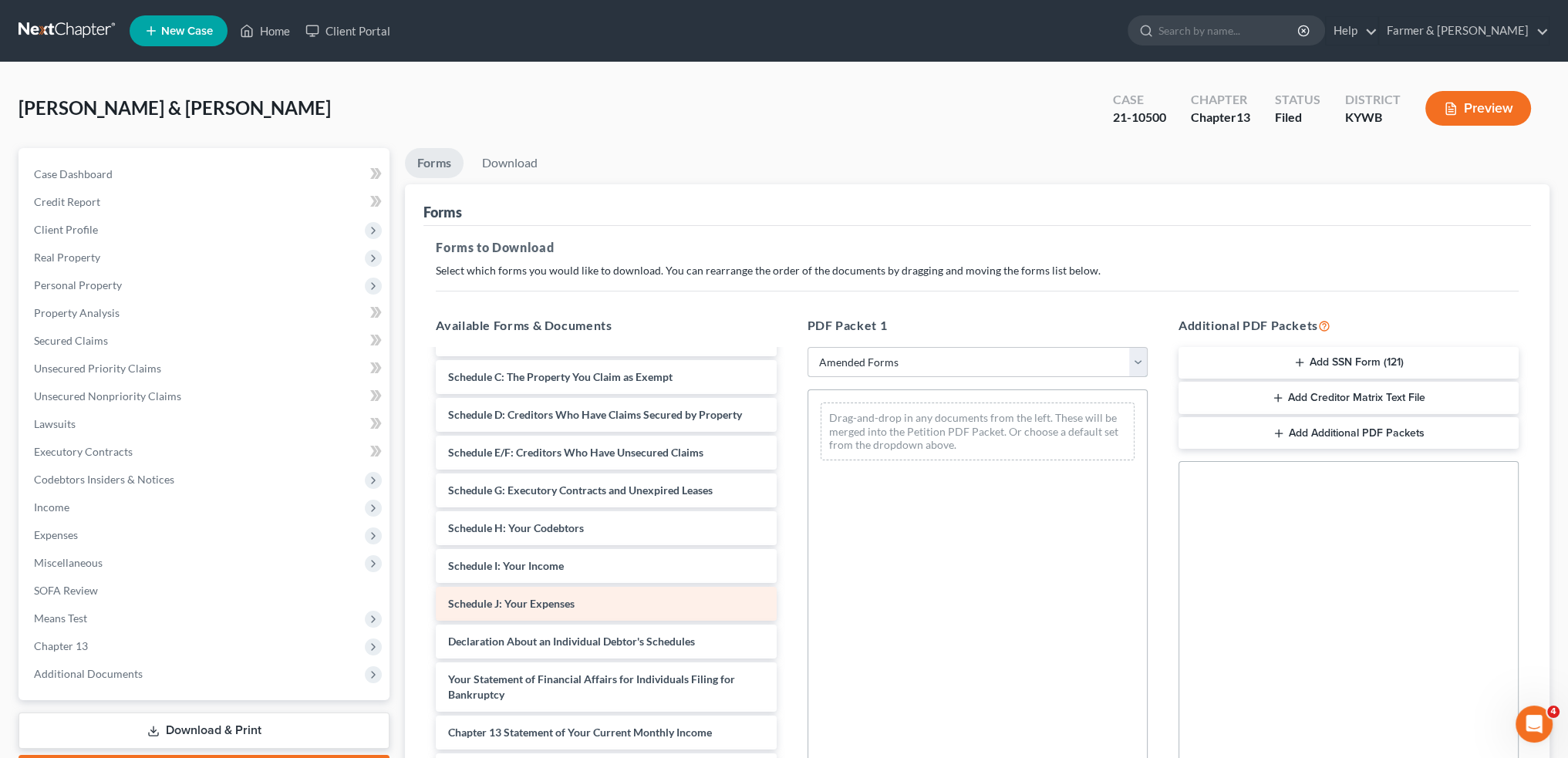
scroll to position [128, 0]
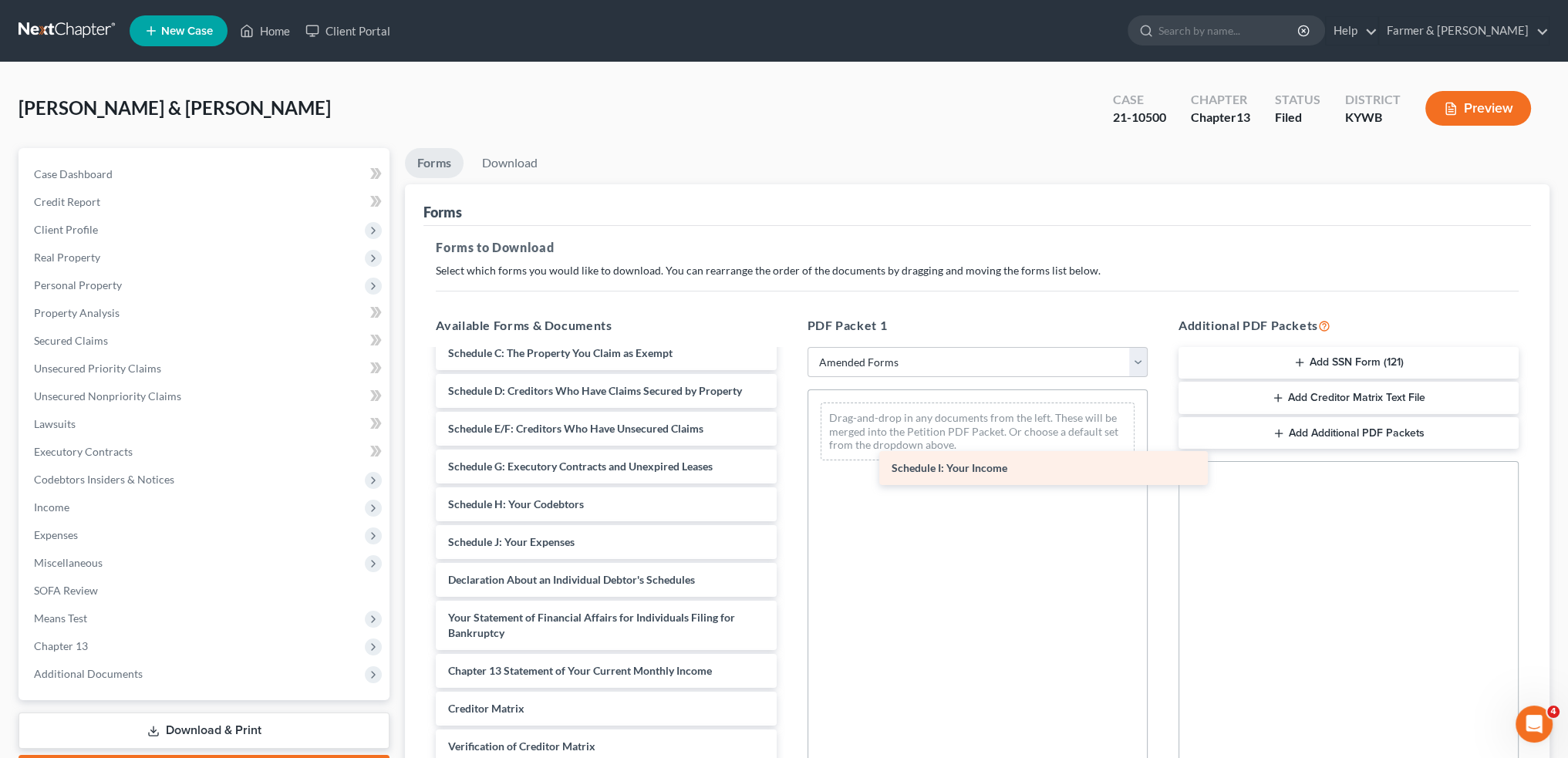
drag, startPoint x: 541, startPoint y: 545, endPoint x: 984, endPoint y: 472, distance: 449.0
click at [788, 472] on div "Schedule I: Your Income Voluntary Petition for Individuals Filing for Bankruptc…" at bounding box center [605, 539] width 365 height 632
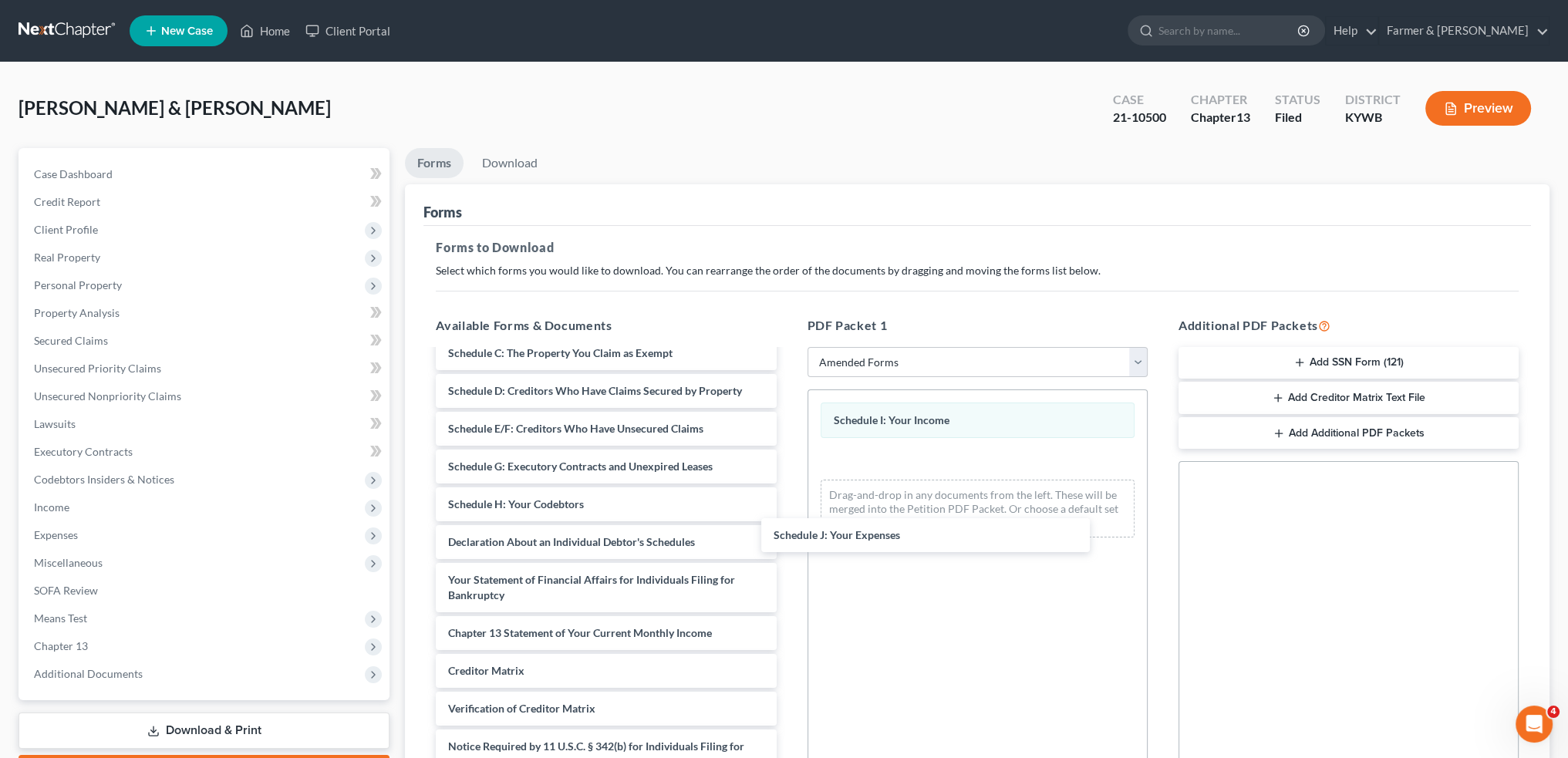
drag, startPoint x: 567, startPoint y: 545, endPoint x: 1099, endPoint y: 337, distance: 571.2
click at [788, 539] on div "Schedule J: Your Expenses Voluntary Petition for Individuals Filing for Bankrup…" at bounding box center [605, 520] width 365 height 594
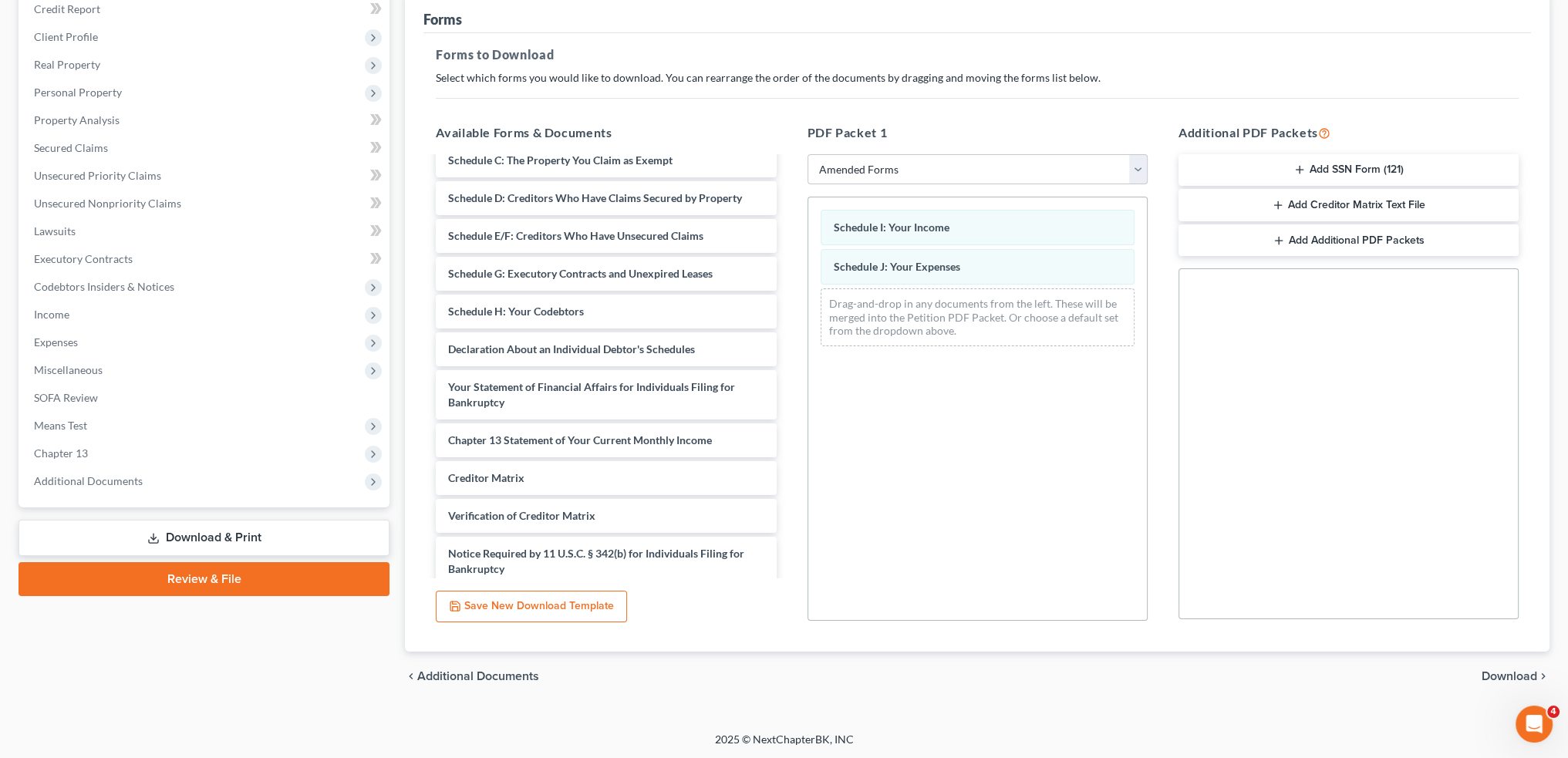
click at [1513, 672] on span "Download" at bounding box center [1509, 676] width 55 height 12
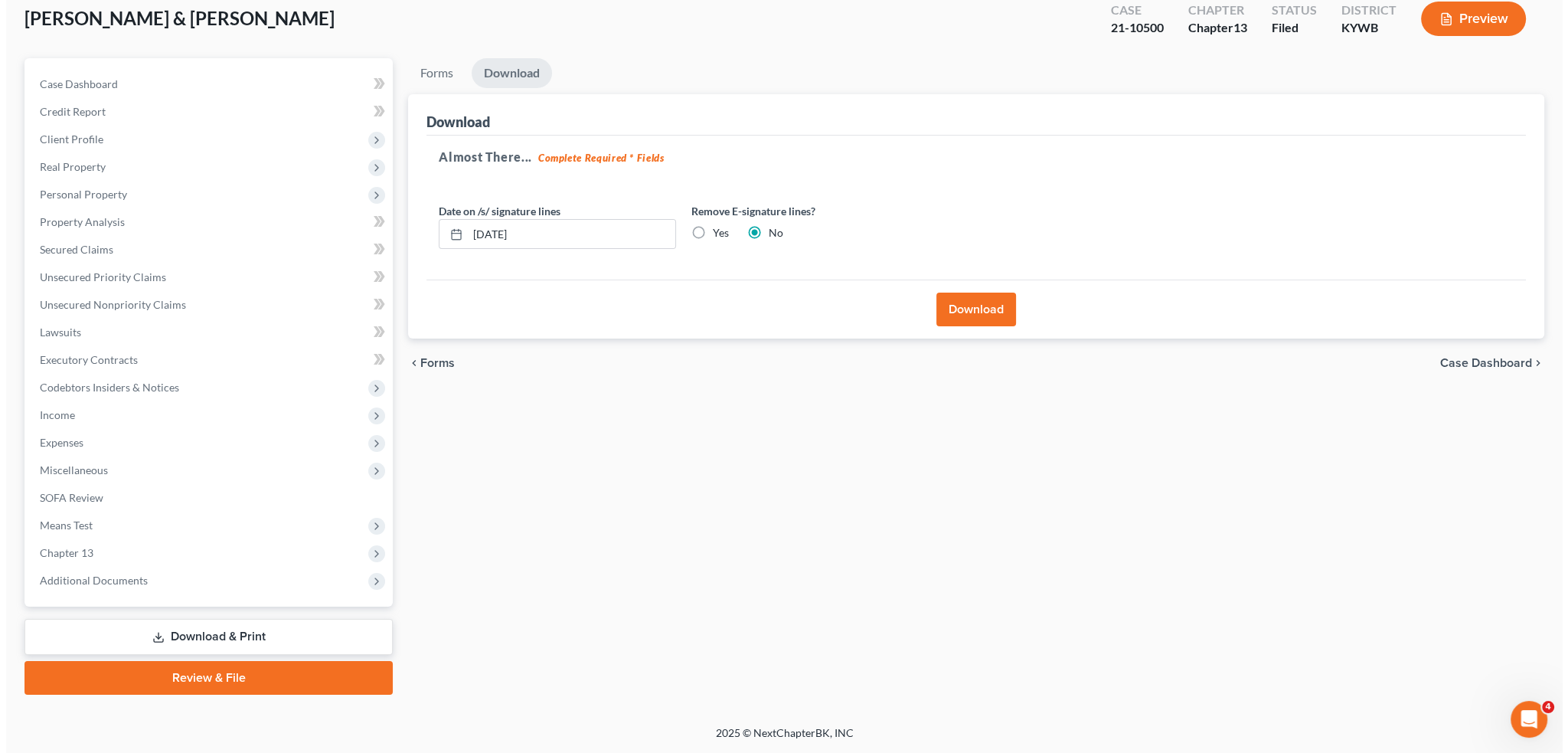
scroll to position [87, 0]
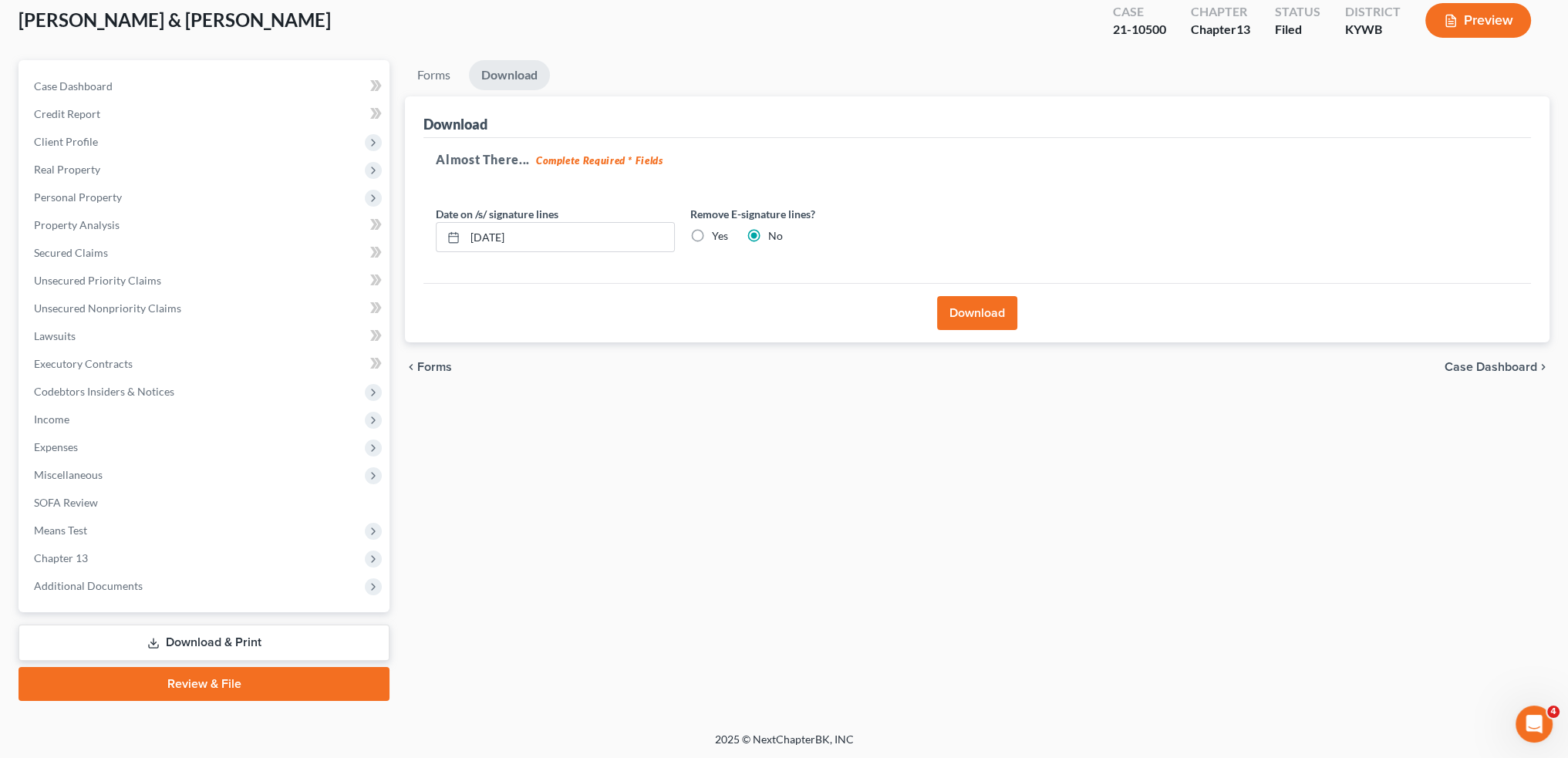
click at [959, 297] on button "Download" at bounding box center [977, 312] width 80 height 34
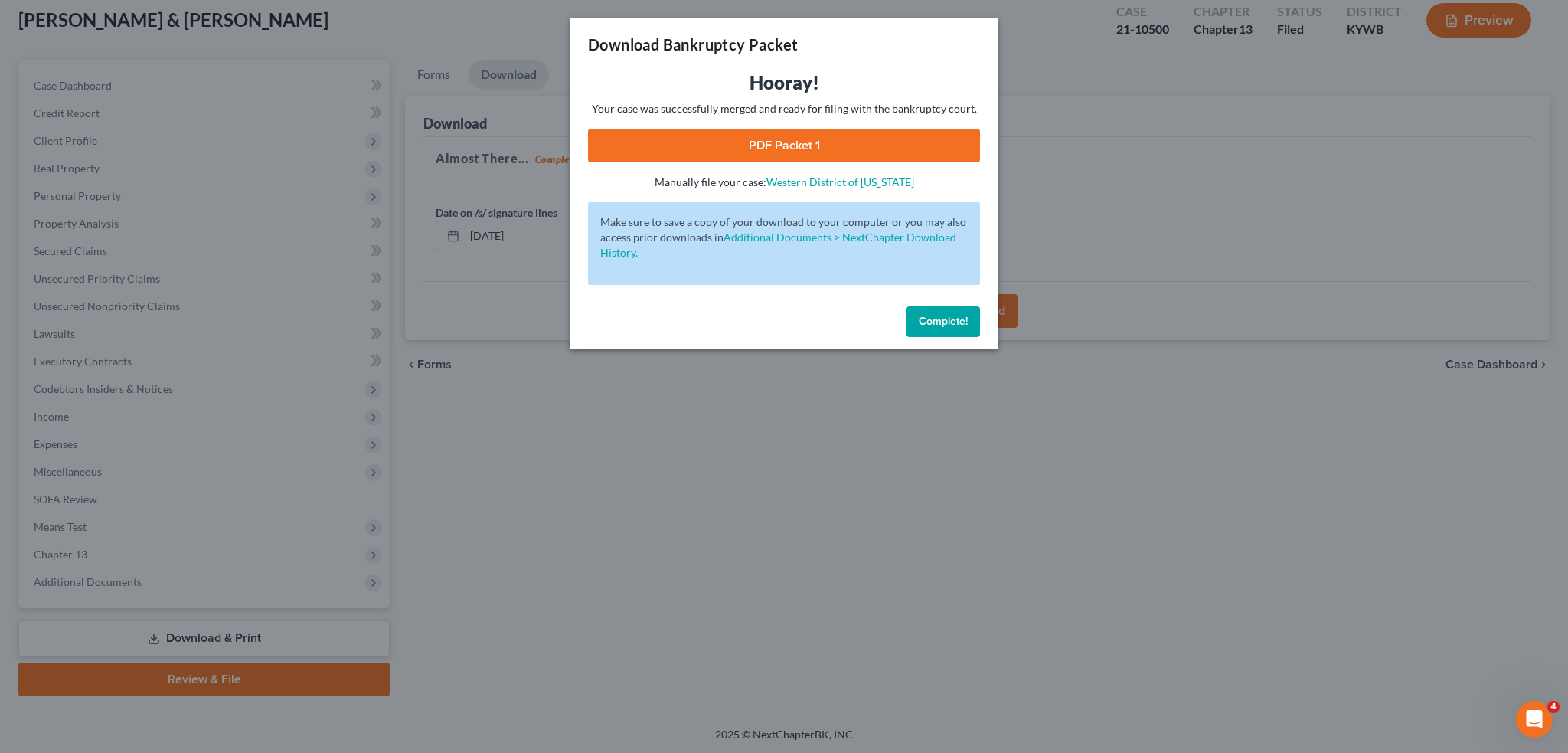
click at [751, 147] on link "PDF Packet 1" at bounding box center [784, 145] width 392 height 34
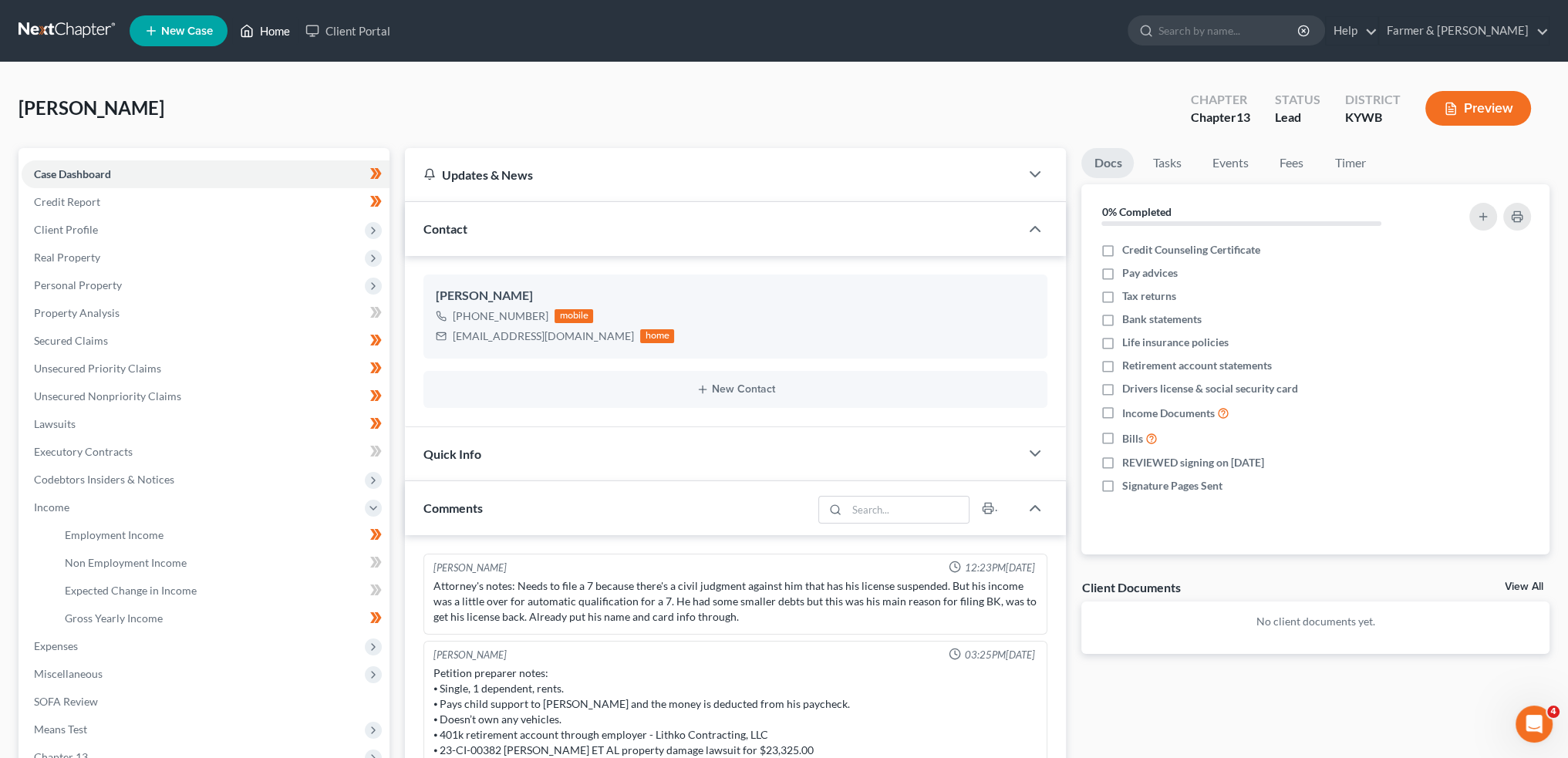
click at [268, 29] on link "Home" at bounding box center [265, 31] width 65 height 28
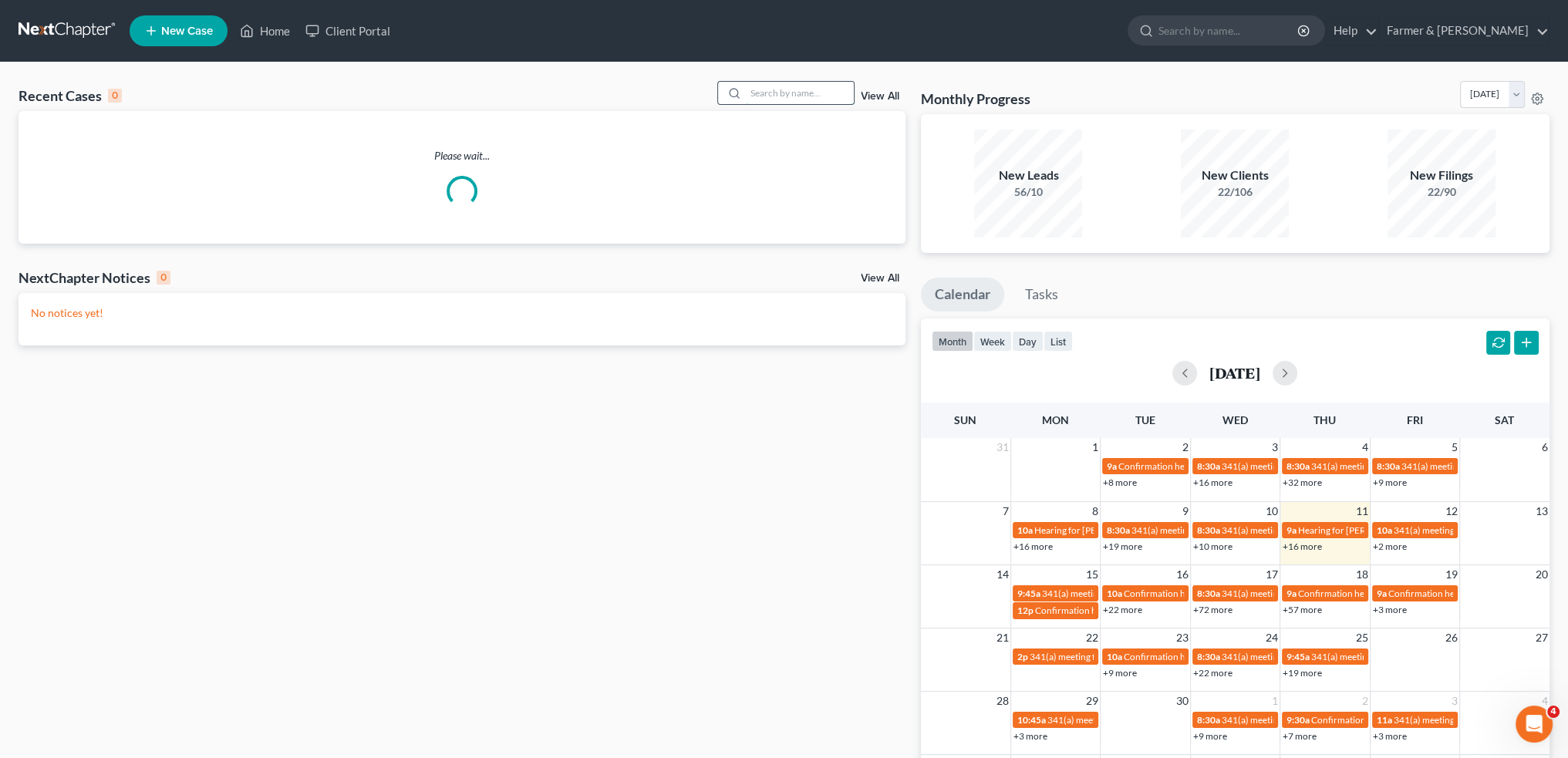
click at [772, 95] on input "search" at bounding box center [800, 93] width 108 height 22
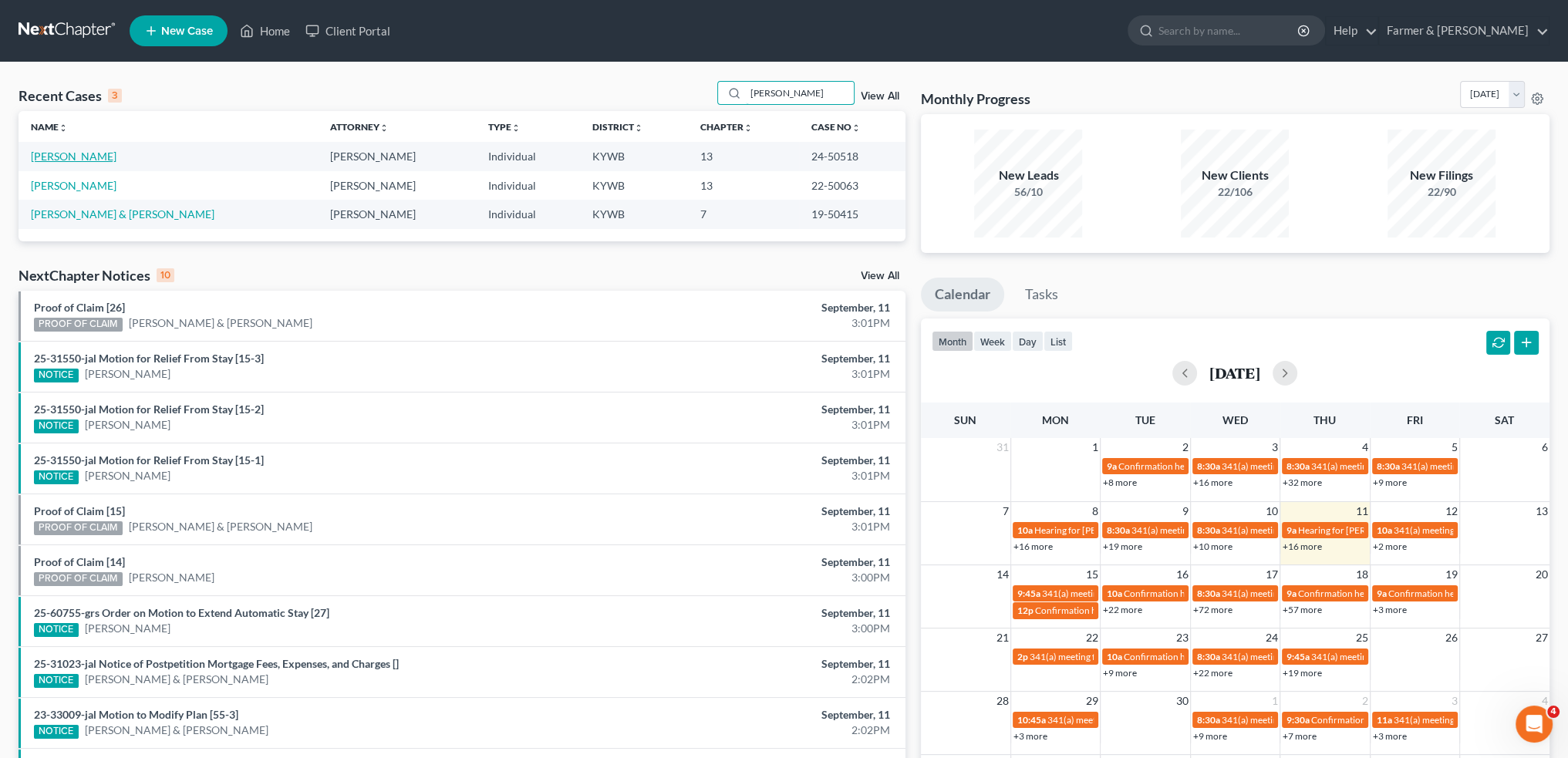
type input "[PERSON_NAME]"
click at [61, 153] on link "[PERSON_NAME]" at bounding box center [74, 156] width 86 height 13
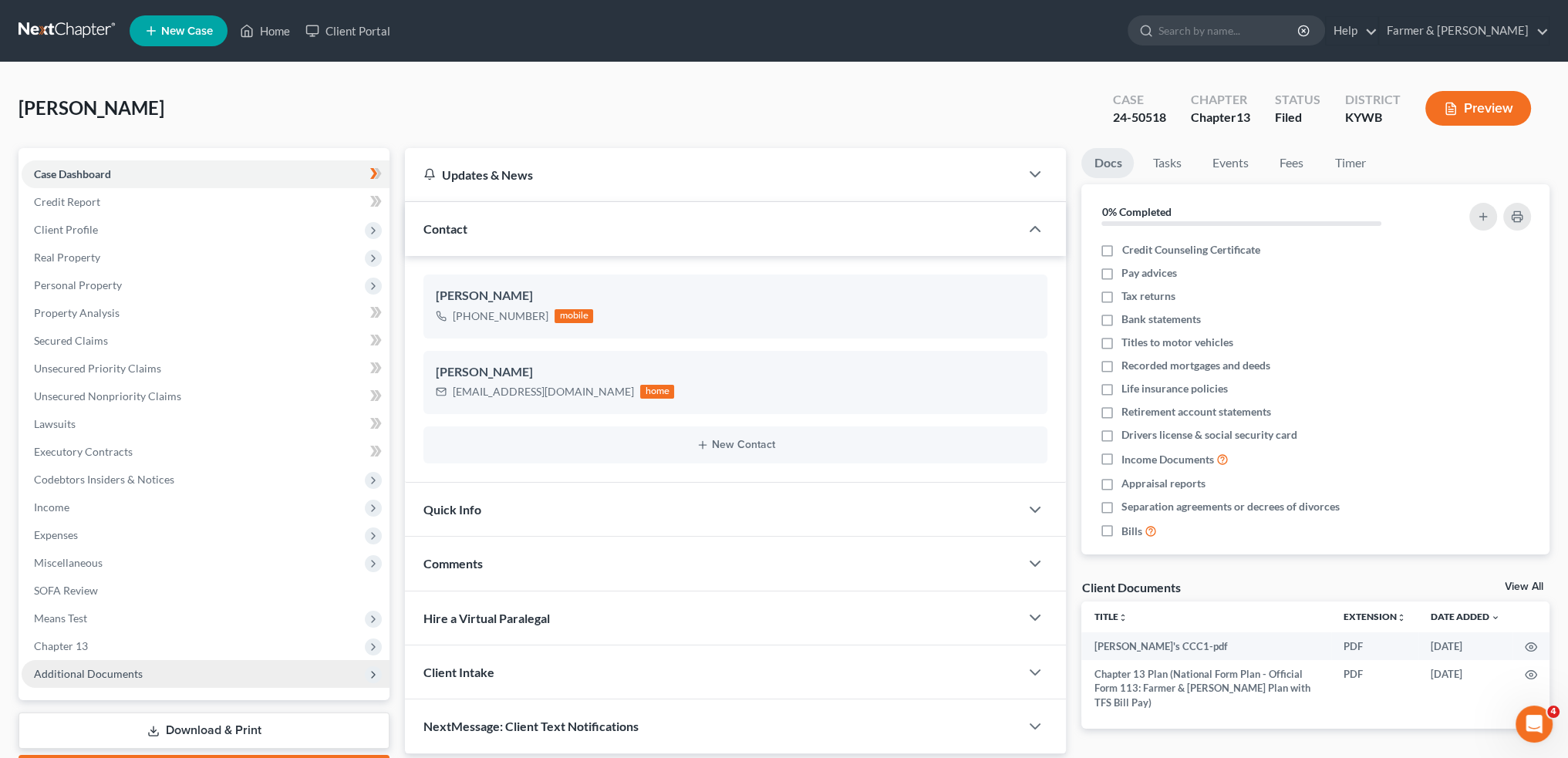
scroll to position [88, 0]
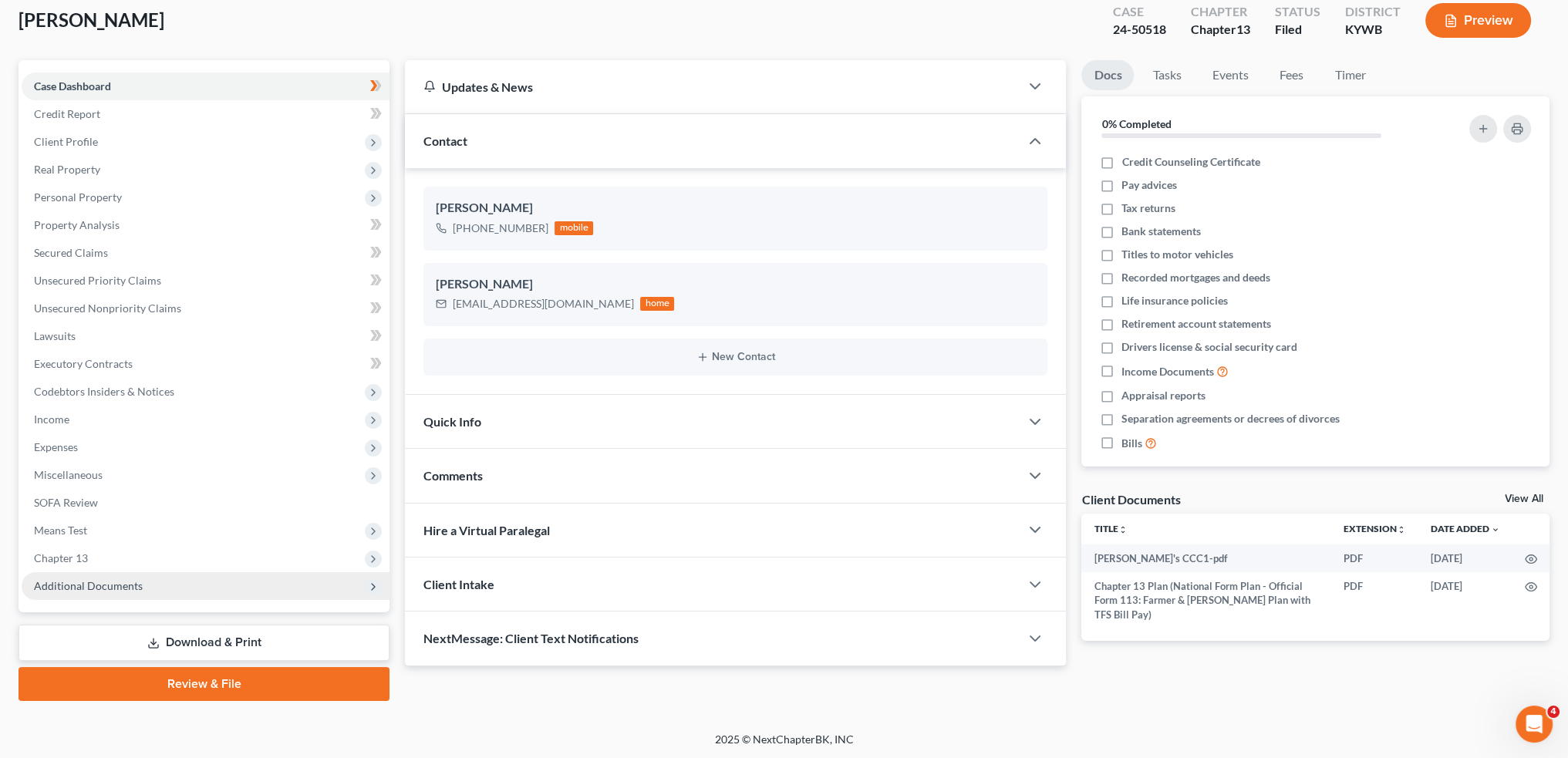
click at [79, 584] on span "Additional Documents" at bounding box center [88, 585] width 109 height 13
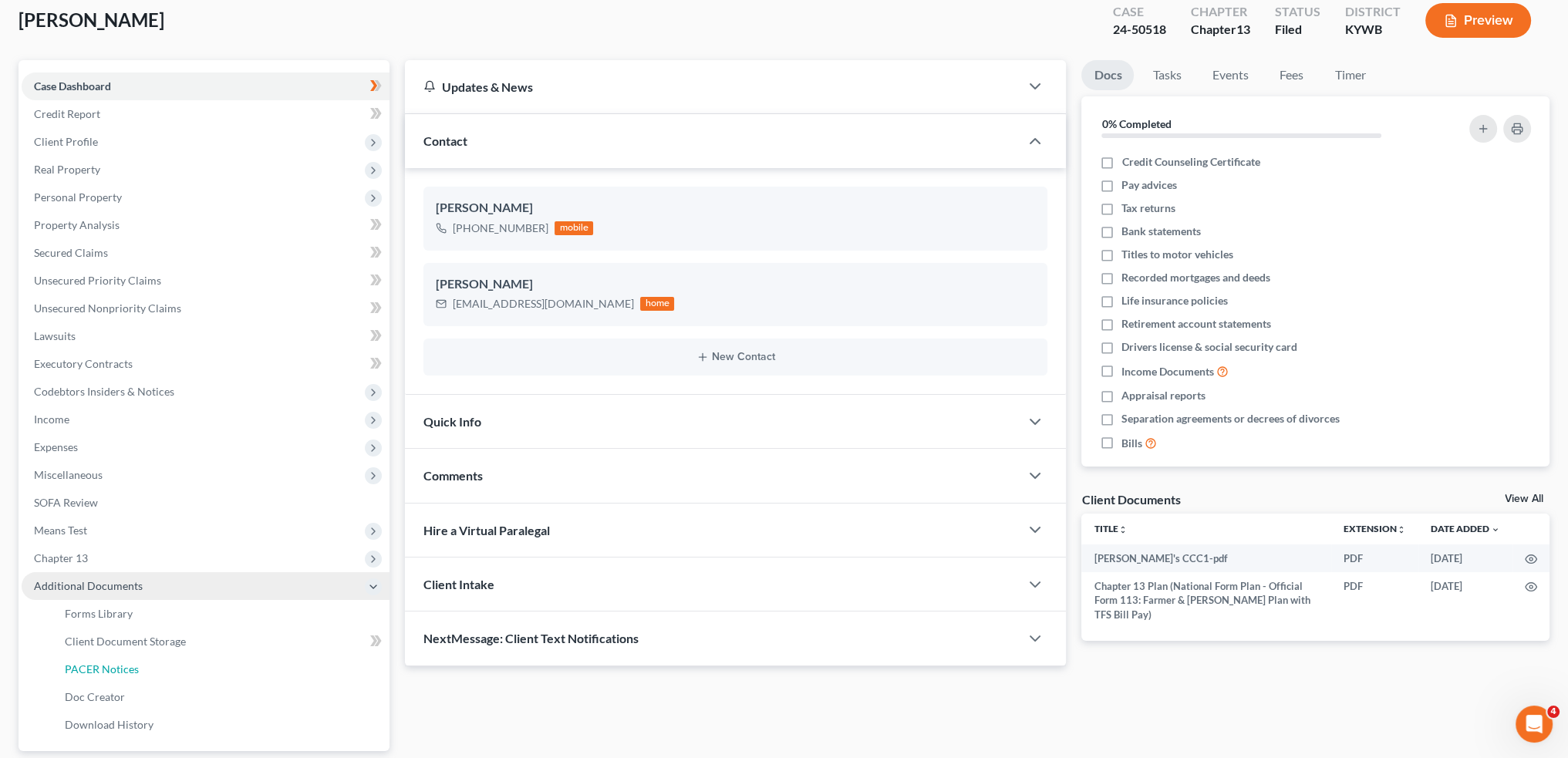
drag, startPoint x: 110, startPoint y: 669, endPoint x: 370, endPoint y: 579, distance: 275.1
click at [109, 669] on span "PACER Notices" at bounding box center [102, 669] width 74 height 13
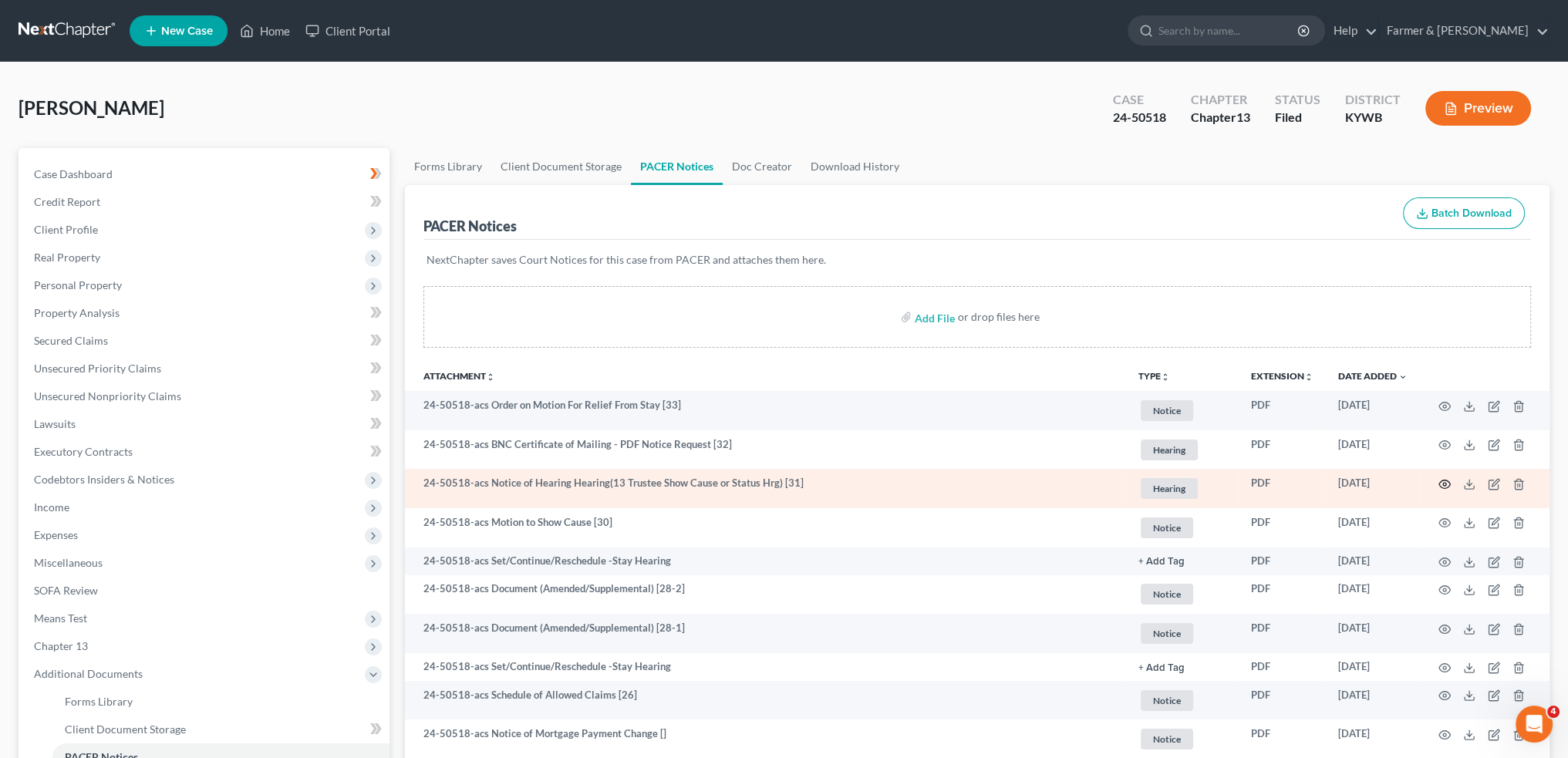
click at [1441, 482] on icon "button" at bounding box center [1445, 484] width 12 height 12
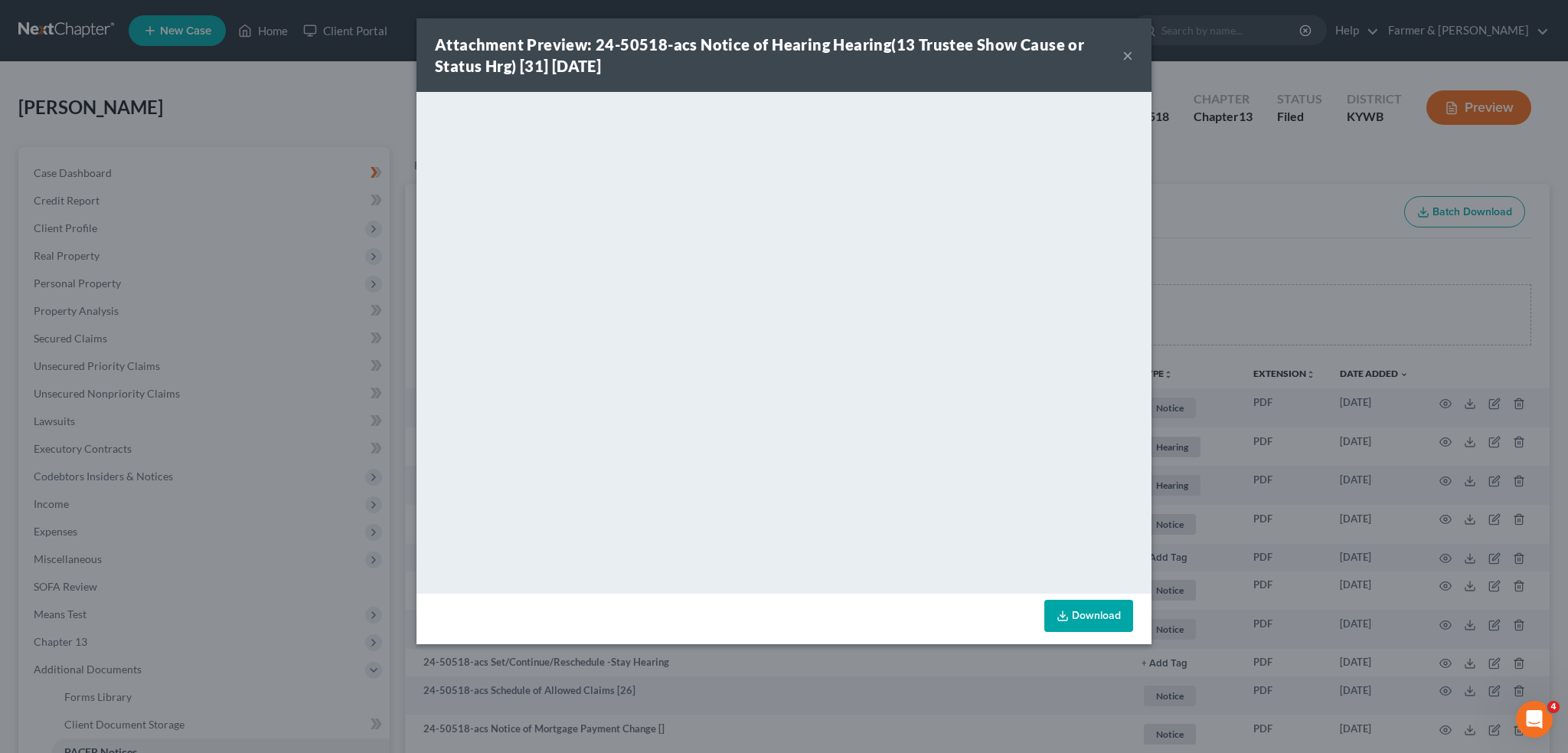
click at [1122, 51] on button "×" at bounding box center [1127, 55] width 11 height 18
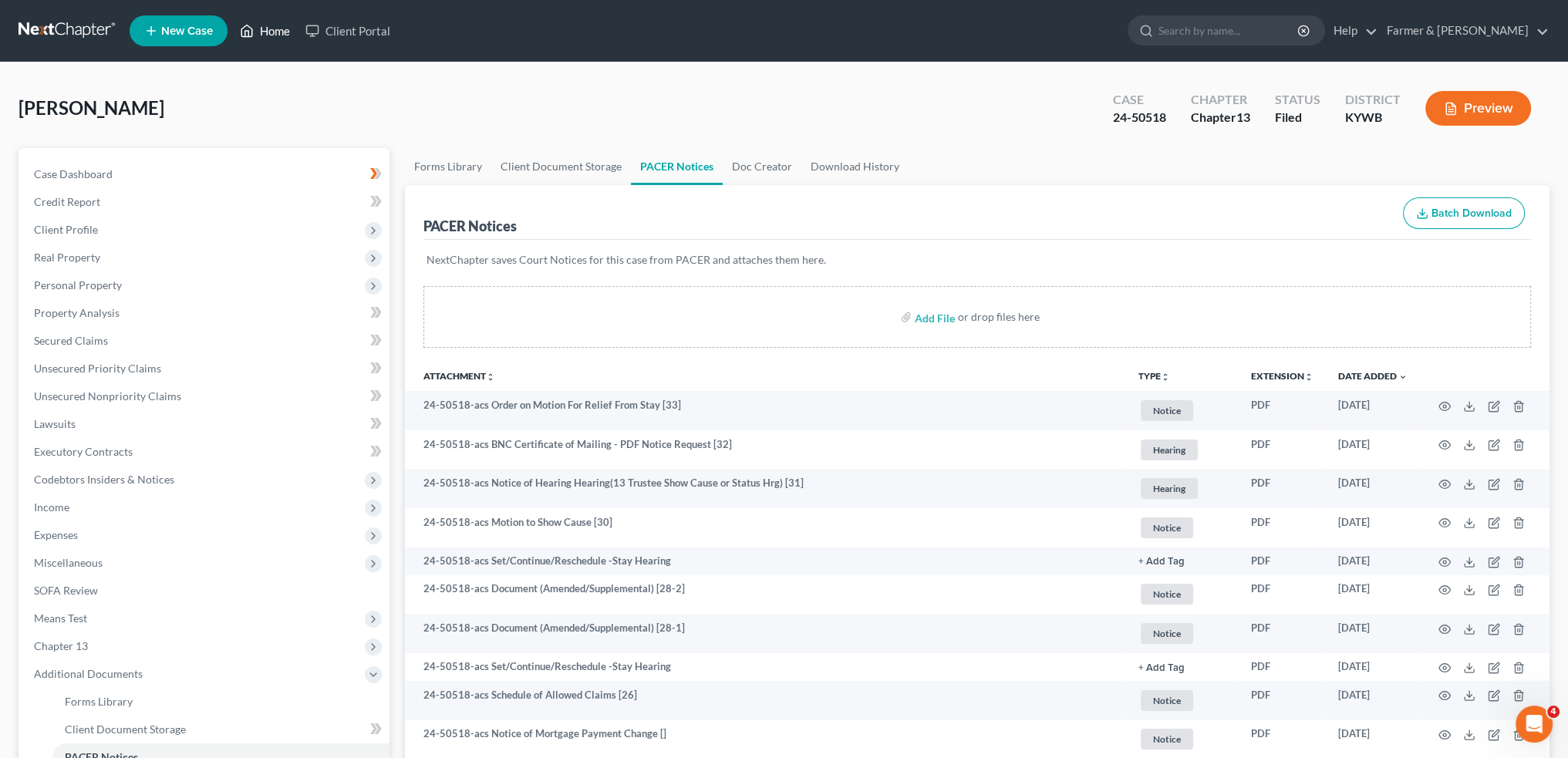
drag, startPoint x: 265, startPoint y: 27, endPoint x: 276, endPoint y: 38, distance: 15.6
click at [265, 27] on link "Home" at bounding box center [265, 31] width 65 height 28
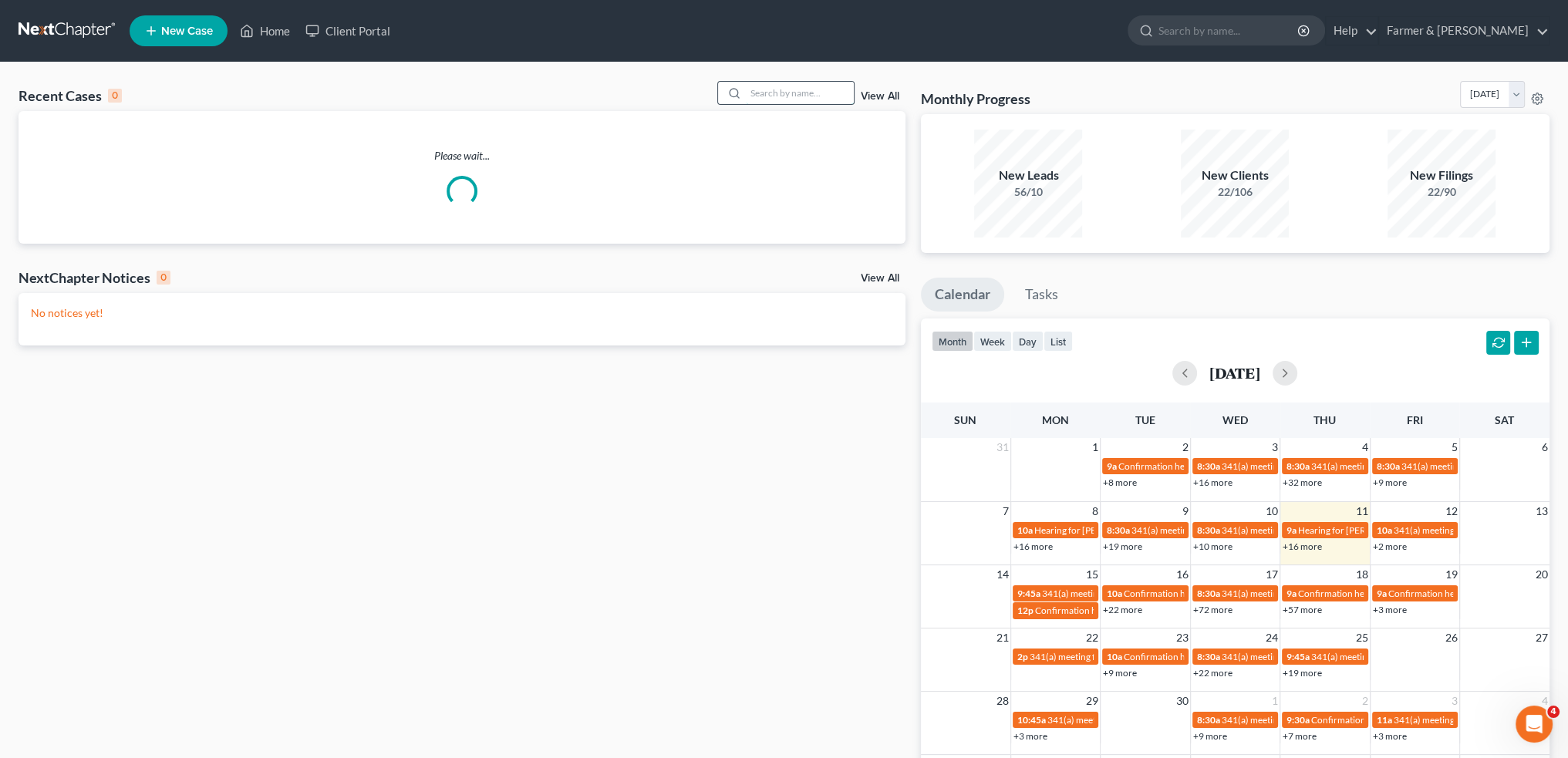
click at [809, 98] on input "search" at bounding box center [800, 93] width 108 height 22
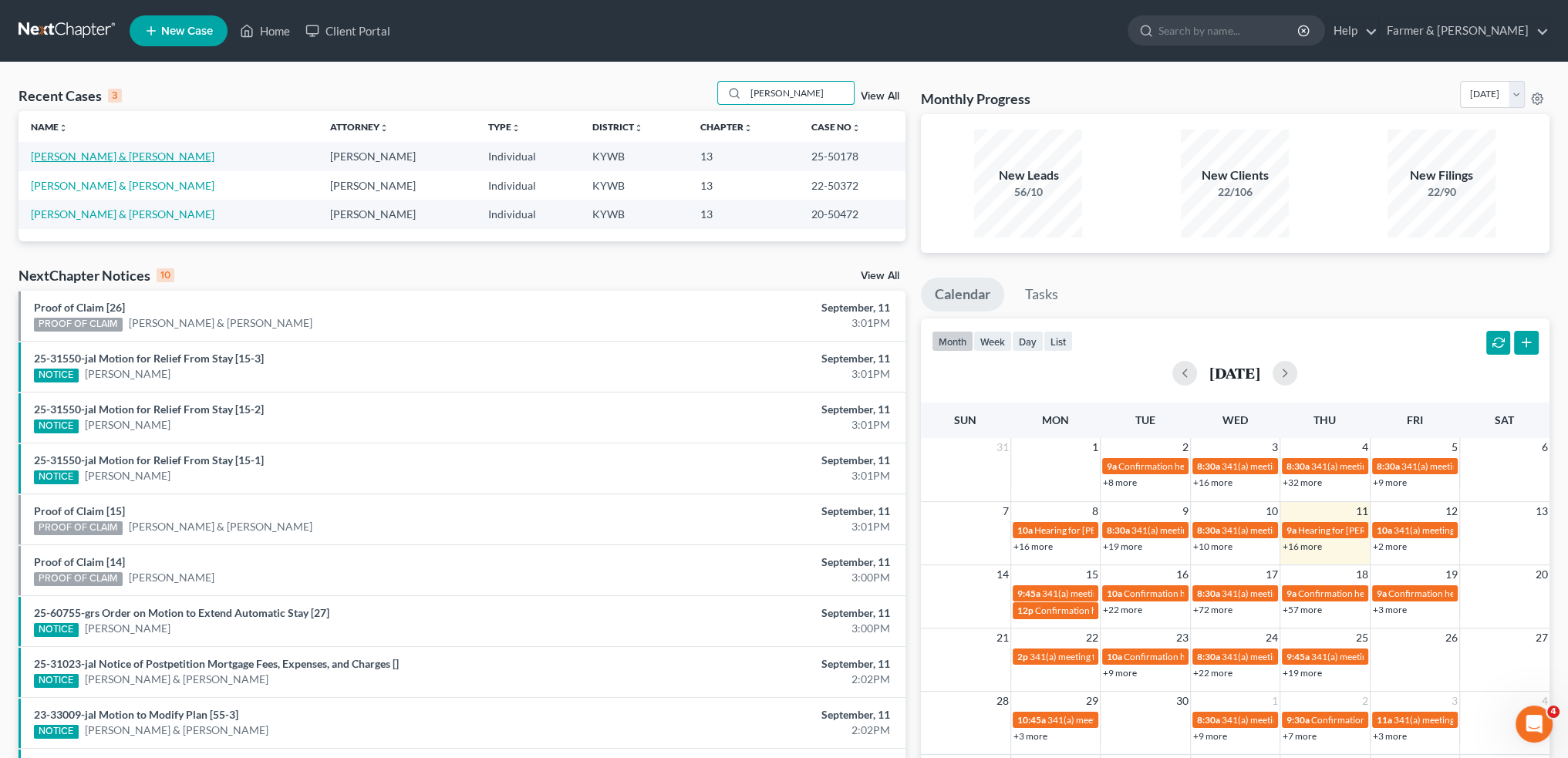
type input "ginger brewer"
click at [98, 150] on link "[PERSON_NAME] & [PERSON_NAME]" at bounding box center [122, 156] width 184 height 13
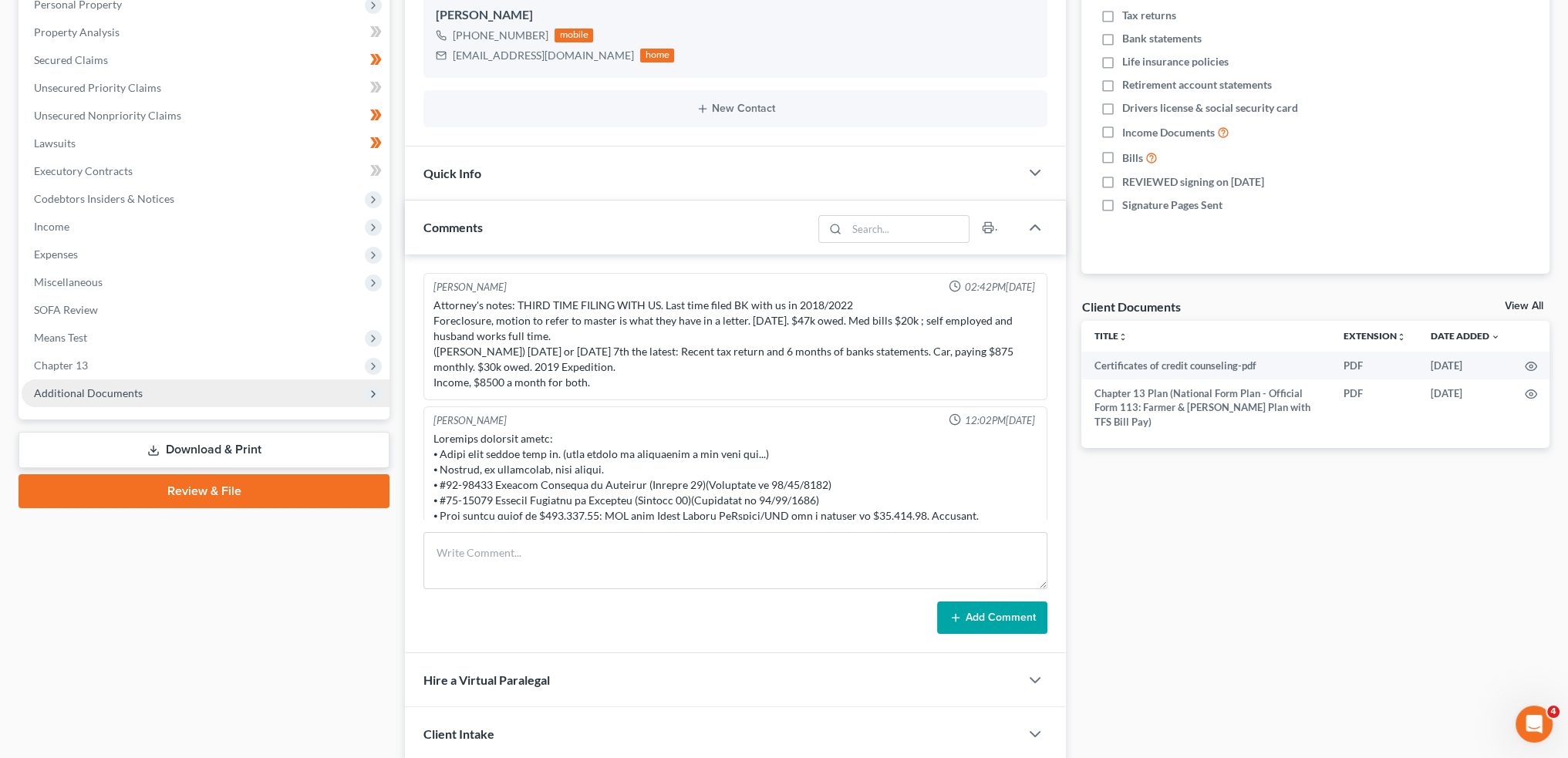
scroll to position [469, 0]
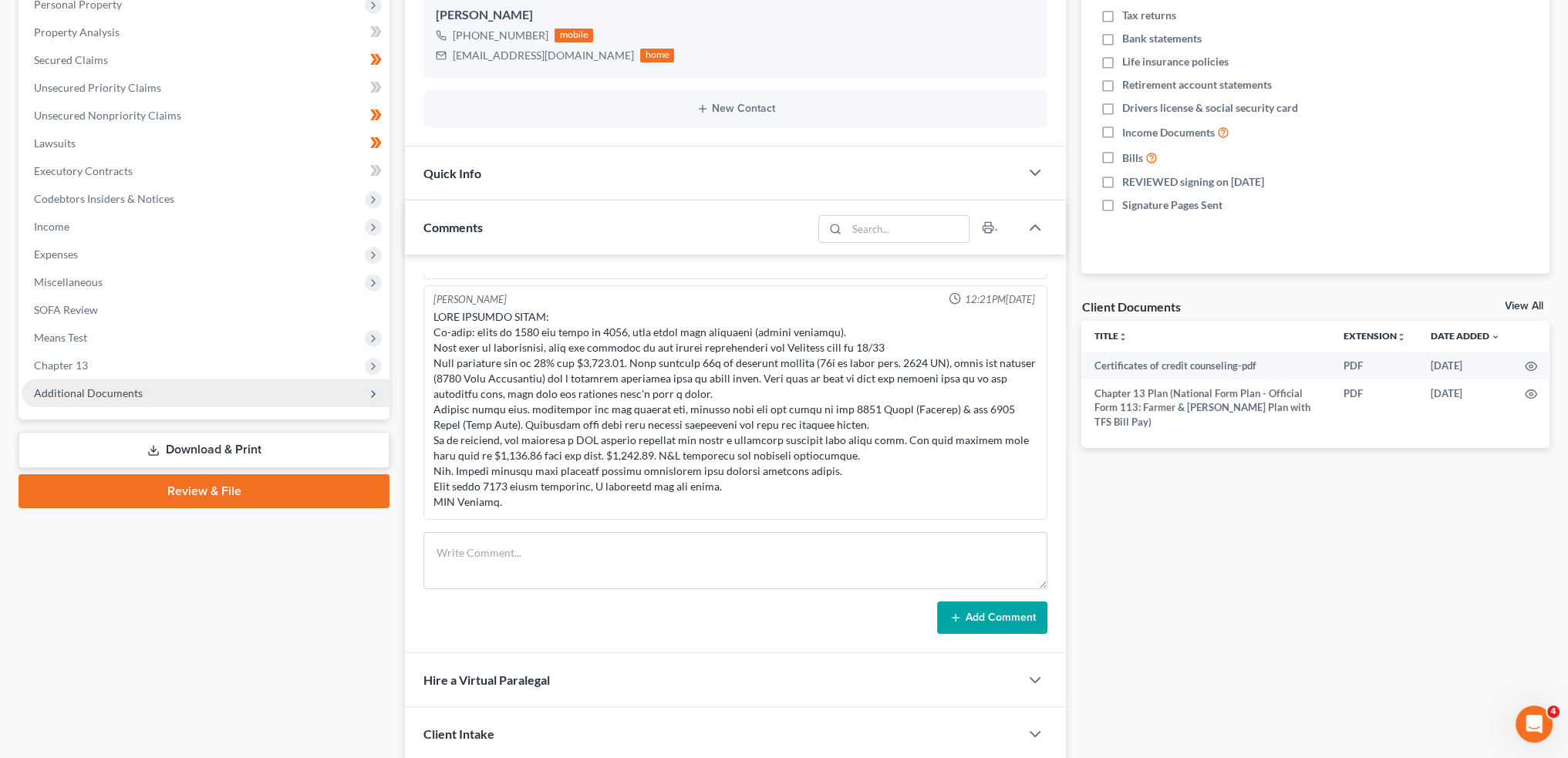
click at [89, 390] on span "Additional Documents" at bounding box center [88, 393] width 109 height 13
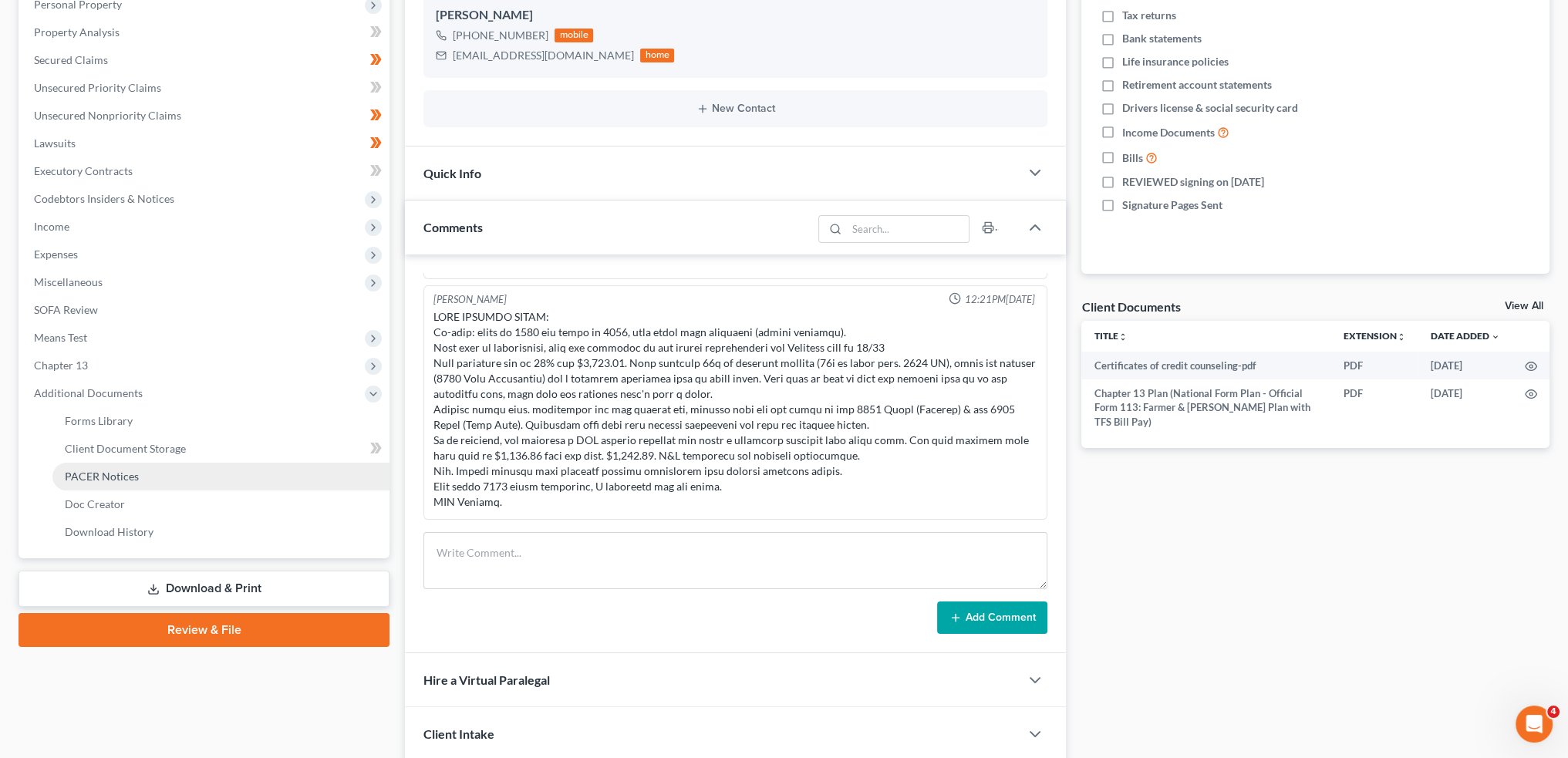
click at [101, 482] on span "PACER Notices" at bounding box center [102, 476] width 74 height 13
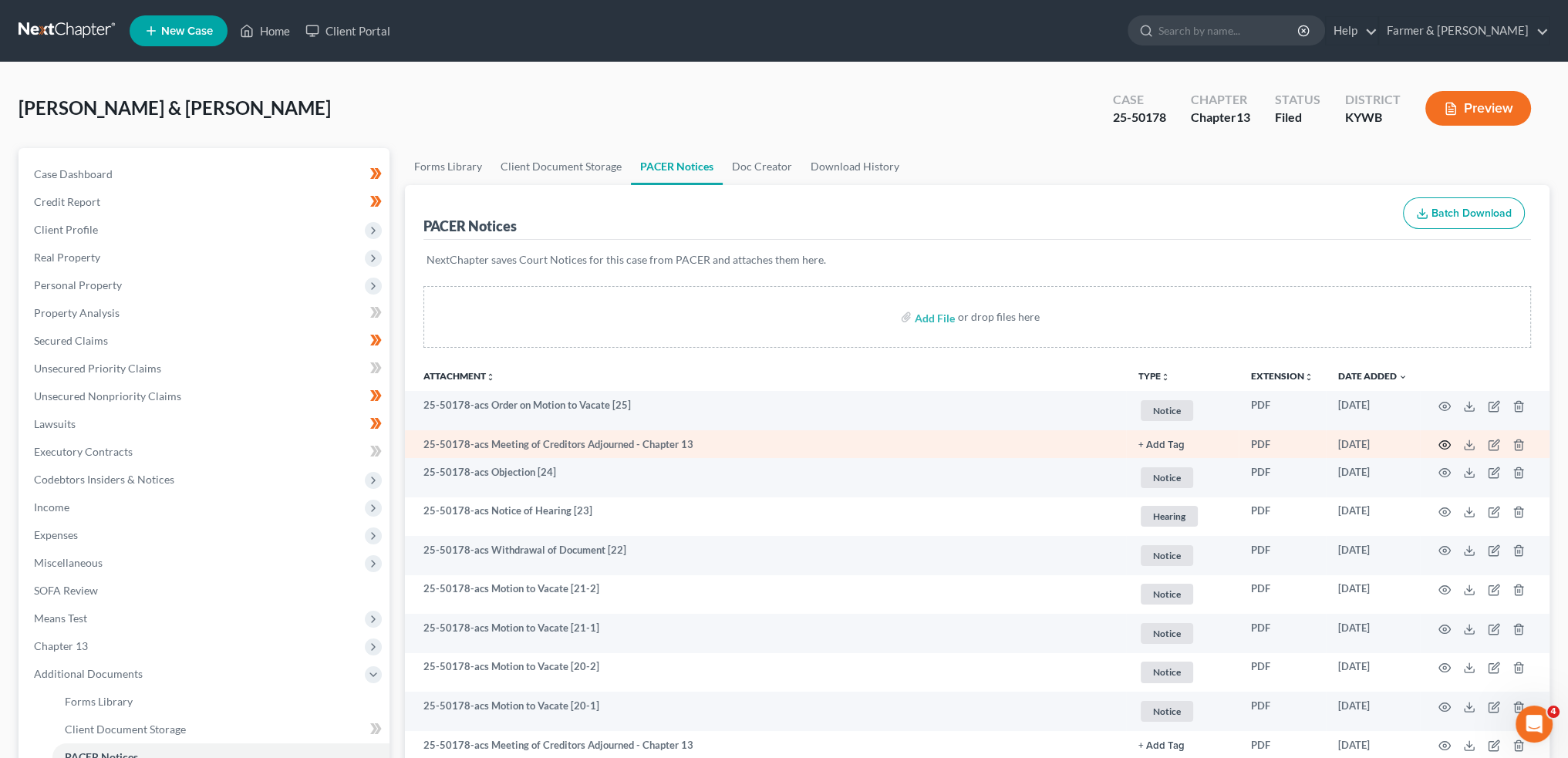
click at [1444, 443] on icon "button" at bounding box center [1445, 445] width 12 height 12
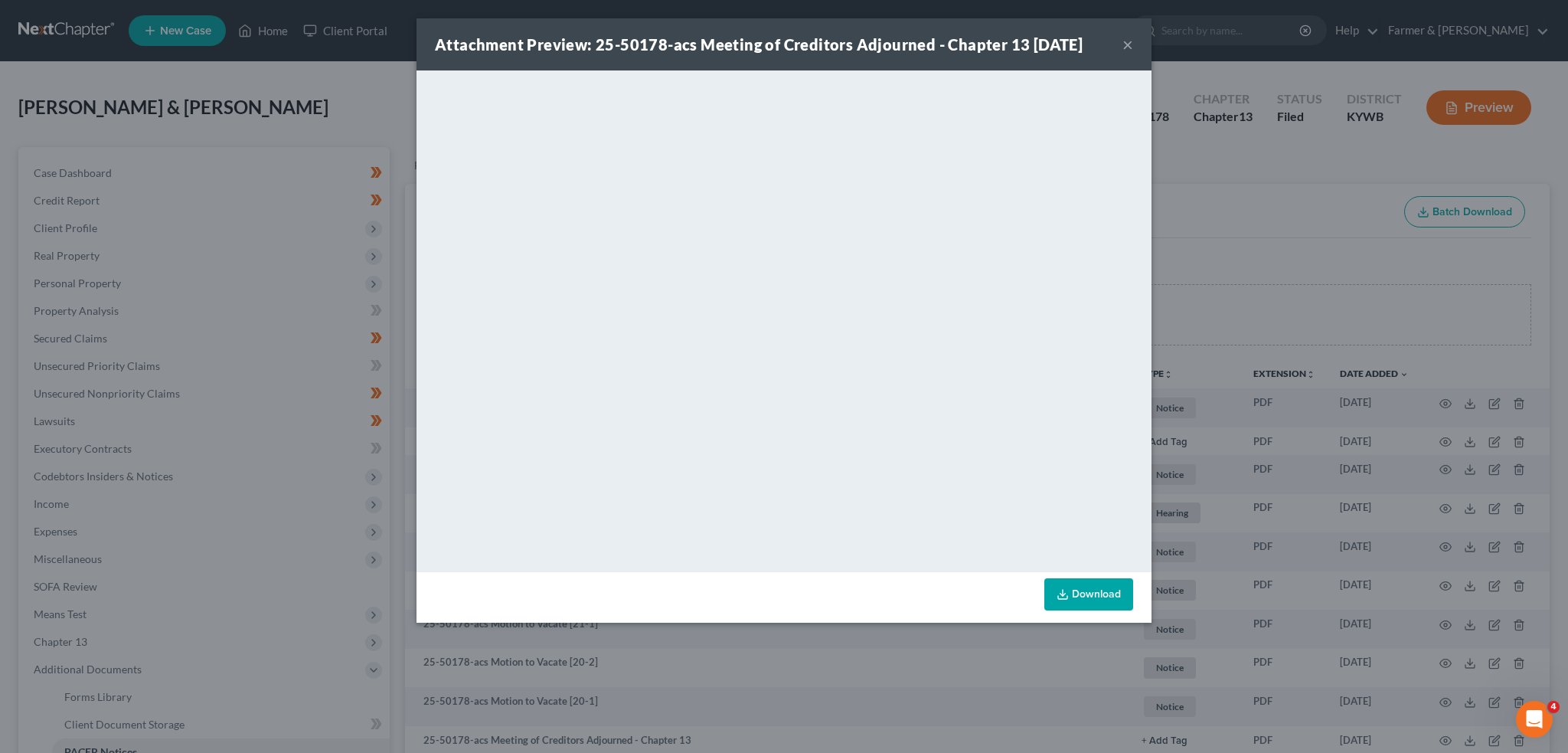
click at [1130, 46] on button "×" at bounding box center [1127, 44] width 11 height 18
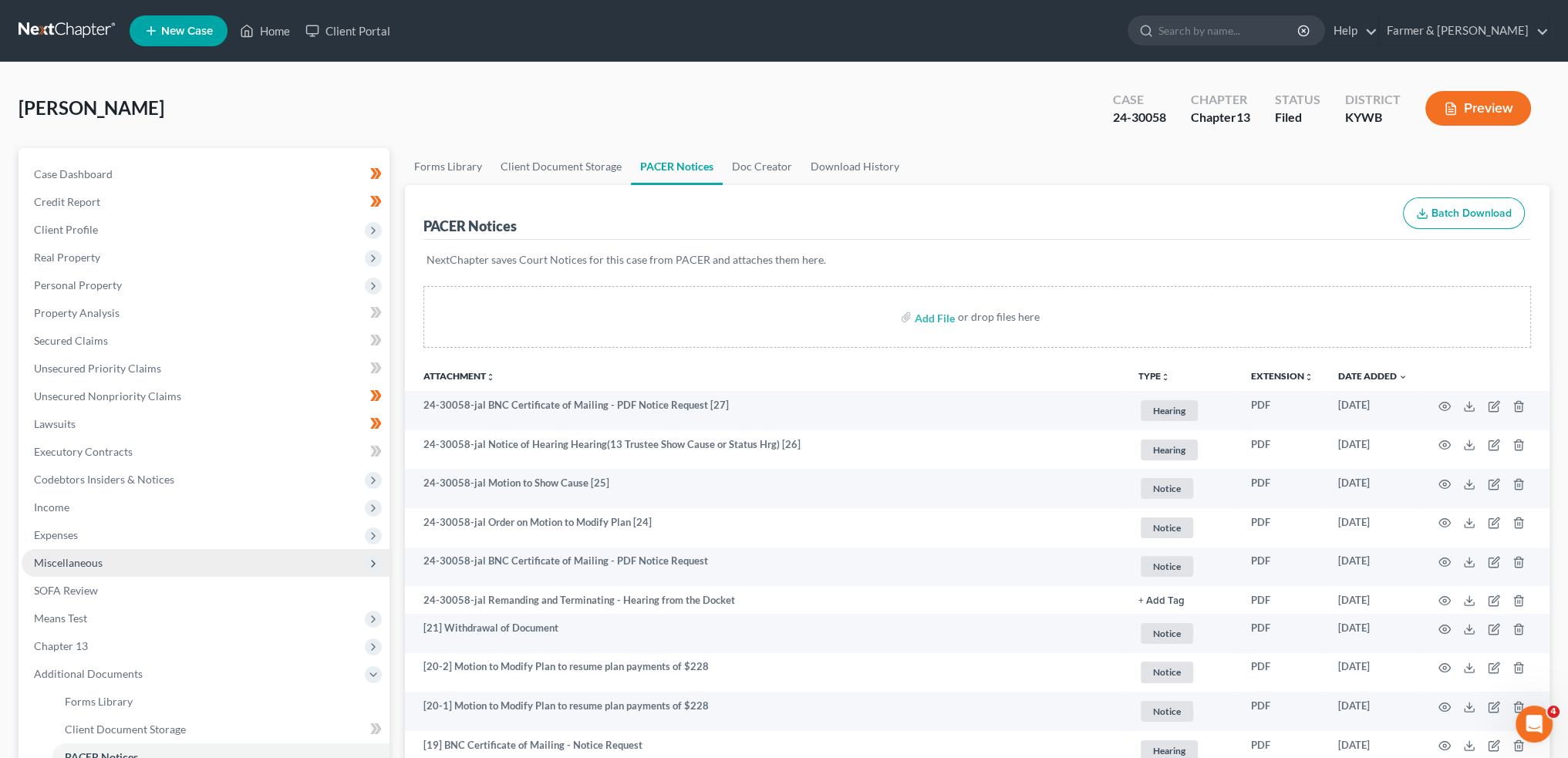
scroll to position [257, 0]
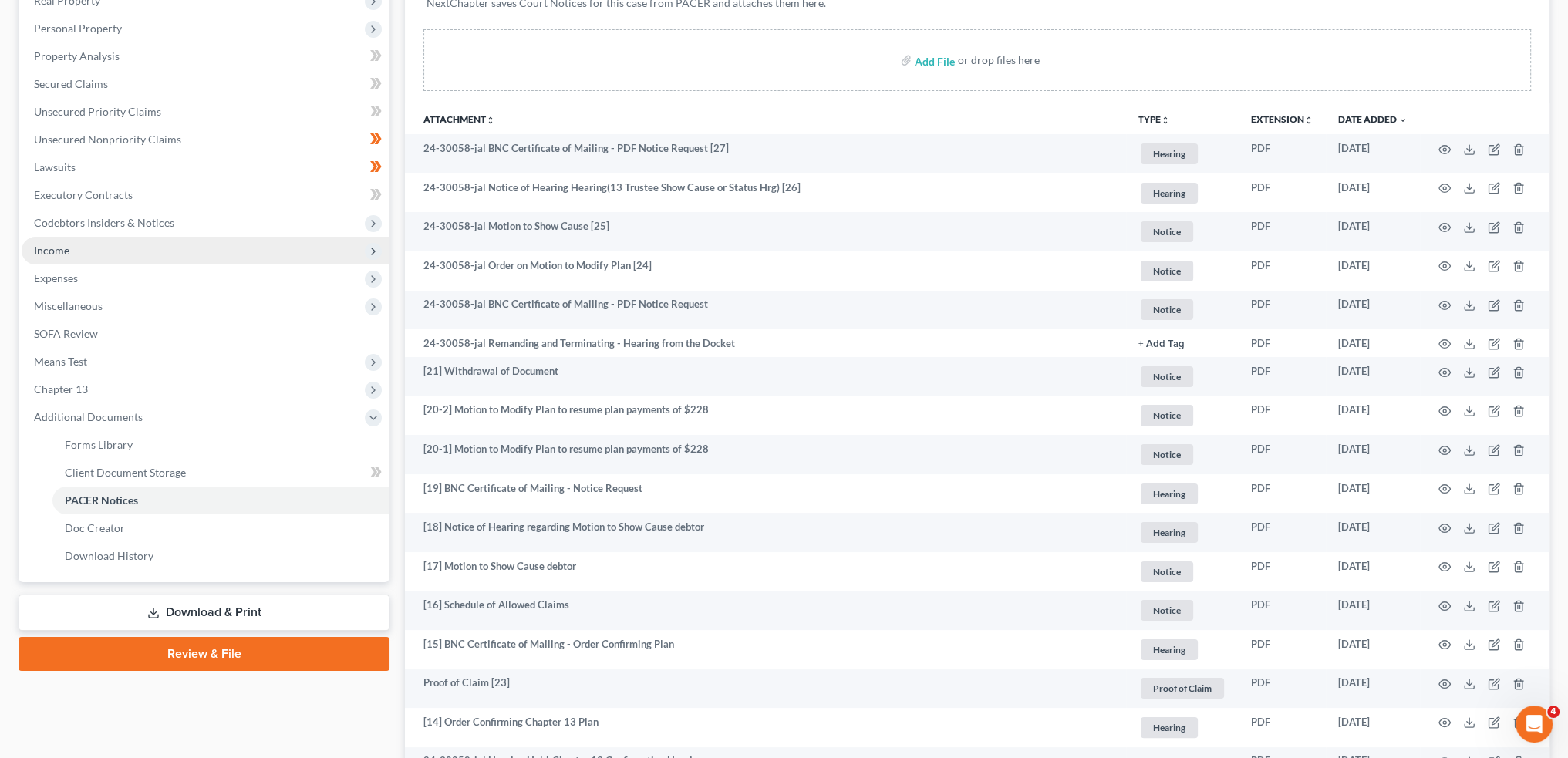
click at [98, 246] on span "Income" at bounding box center [205, 250] width 368 height 28
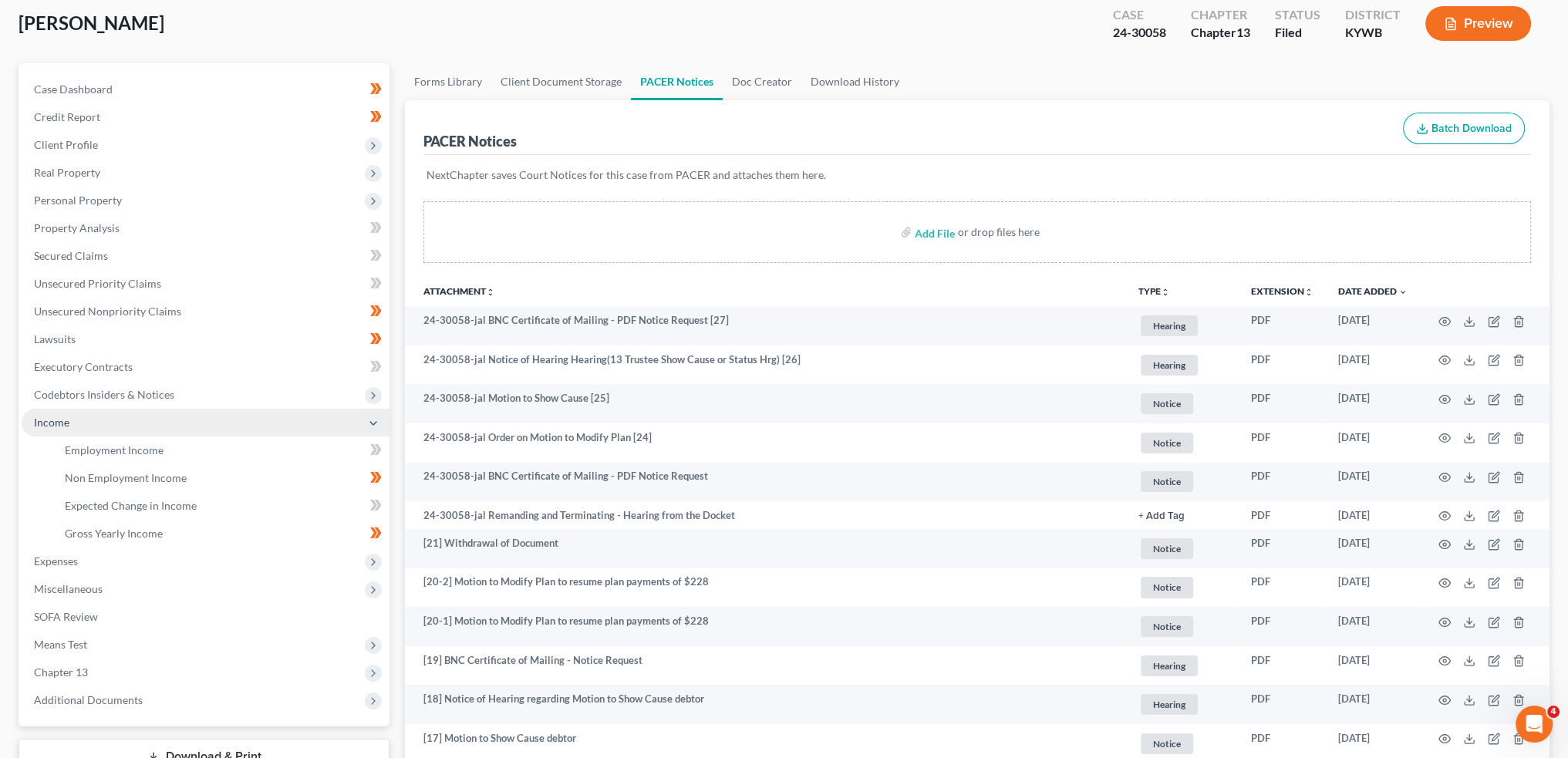
scroll to position [0, 0]
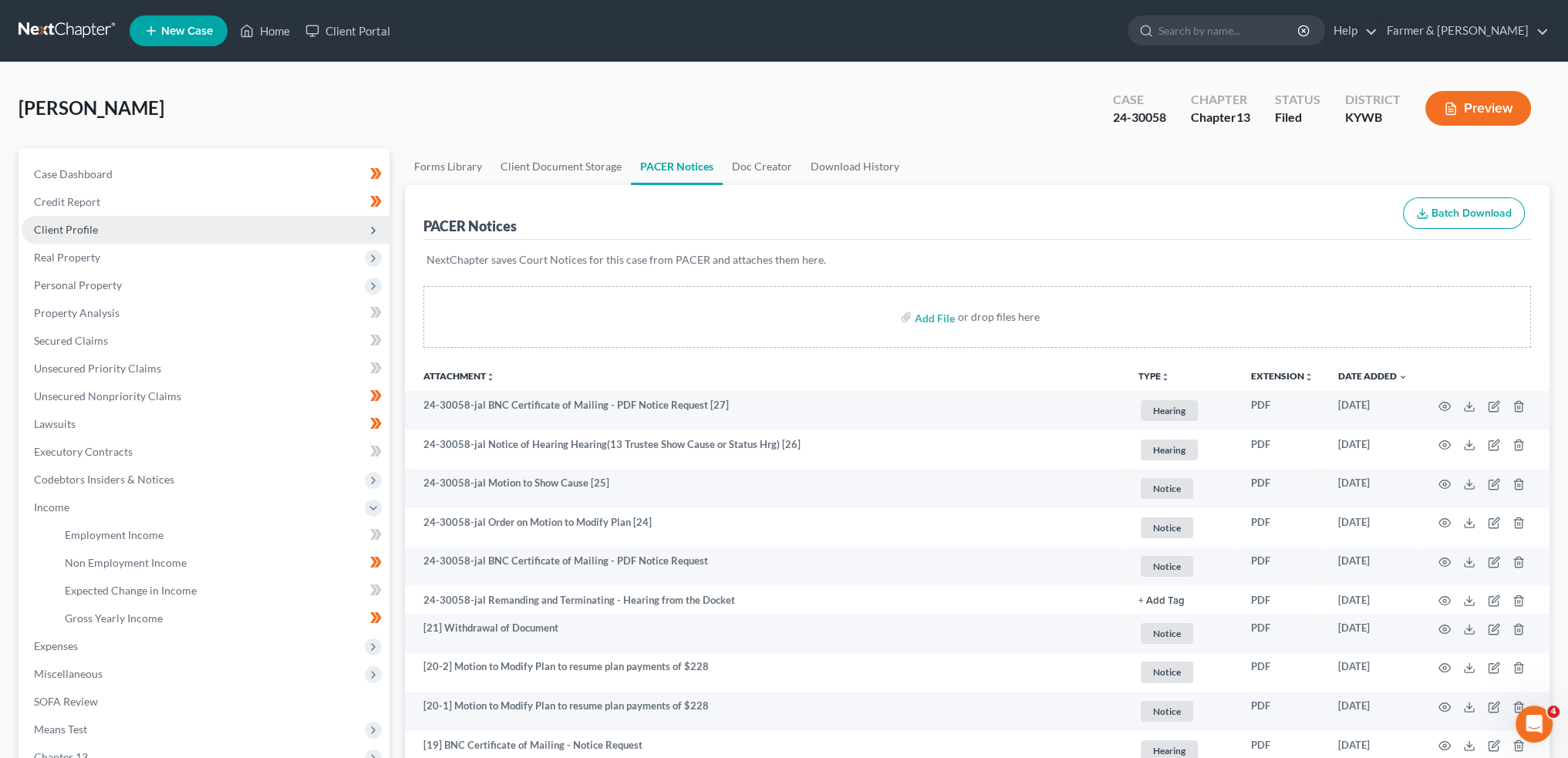
click at [166, 234] on span "Client Profile" at bounding box center [205, 230] width 368 height 28
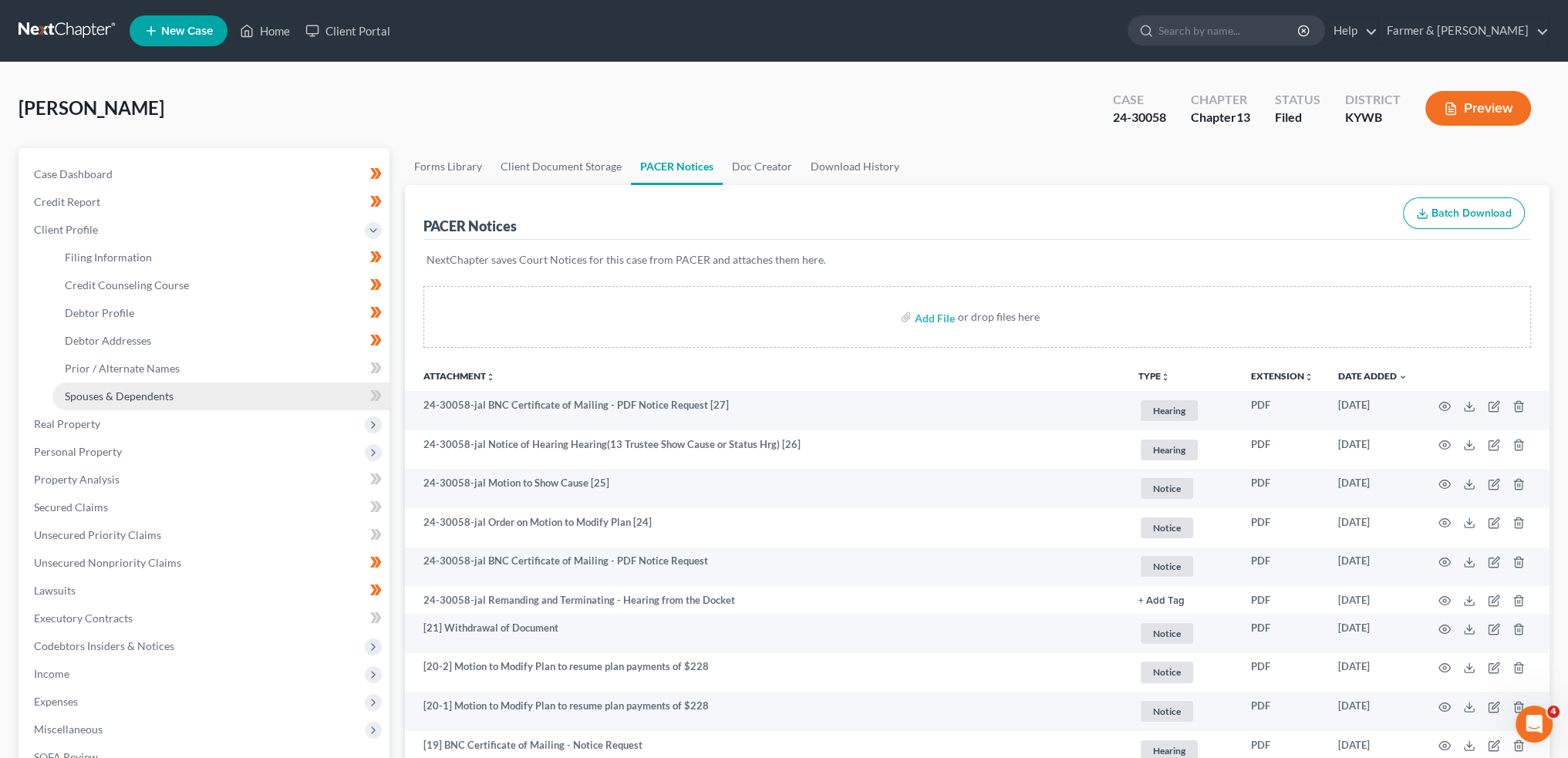
click at [189, 397] on link "Spouses & Dependents" at bounding box center [221, 397] width 337 height 28
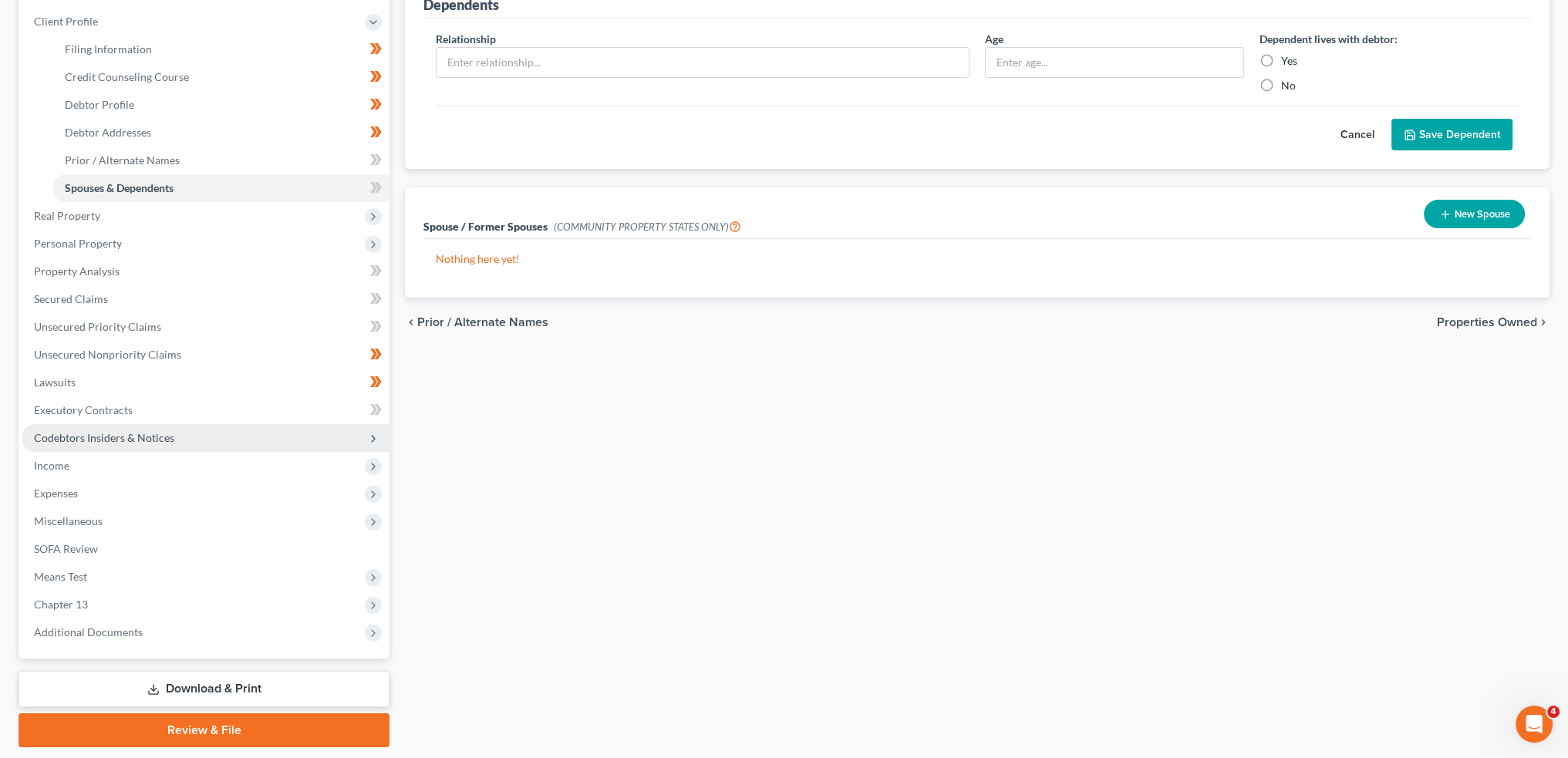
scroll to position [255, 0]
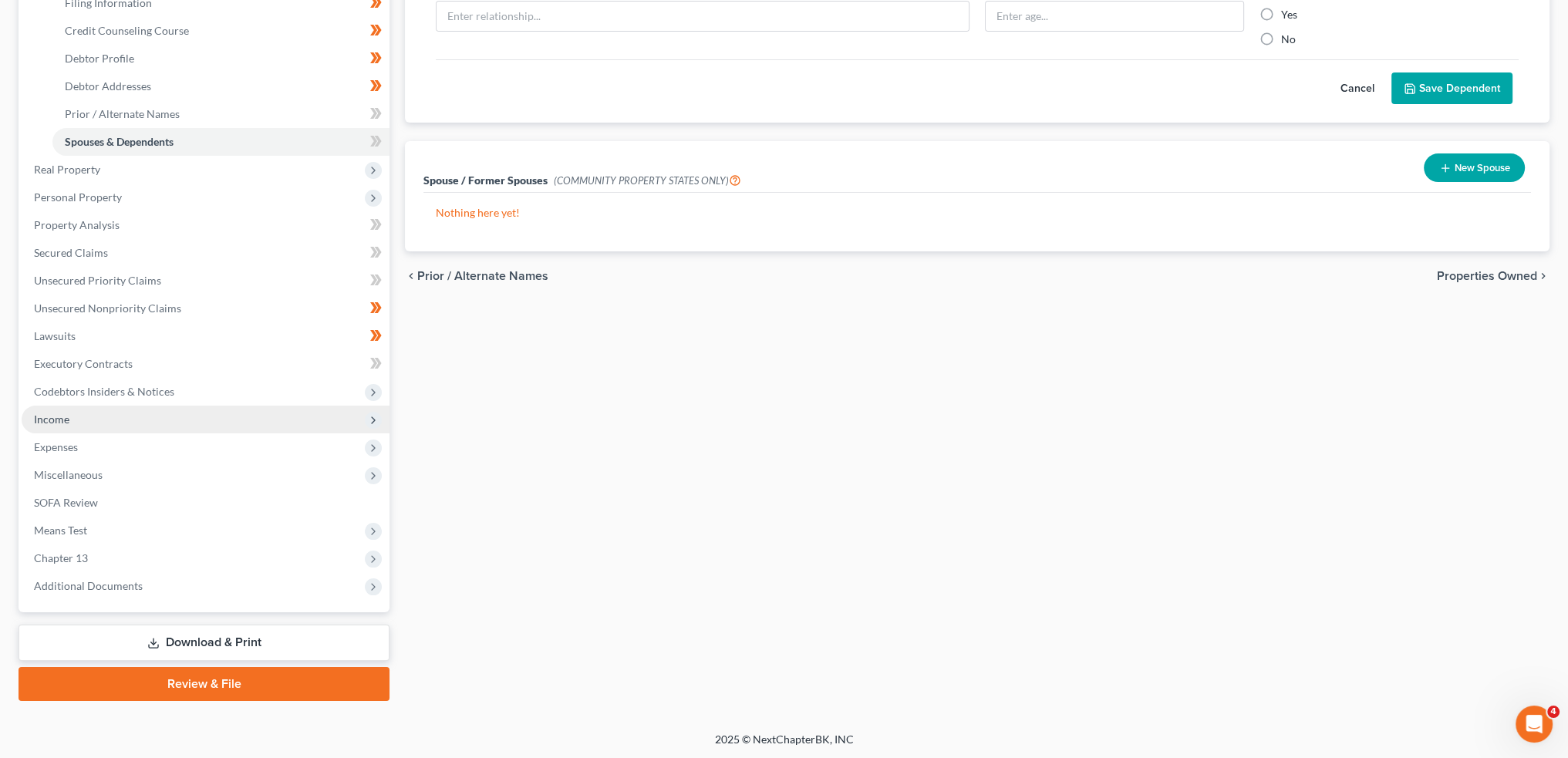
click at [165, 422] on span "Income" at bounding box center [205, 420] width 368 height 28
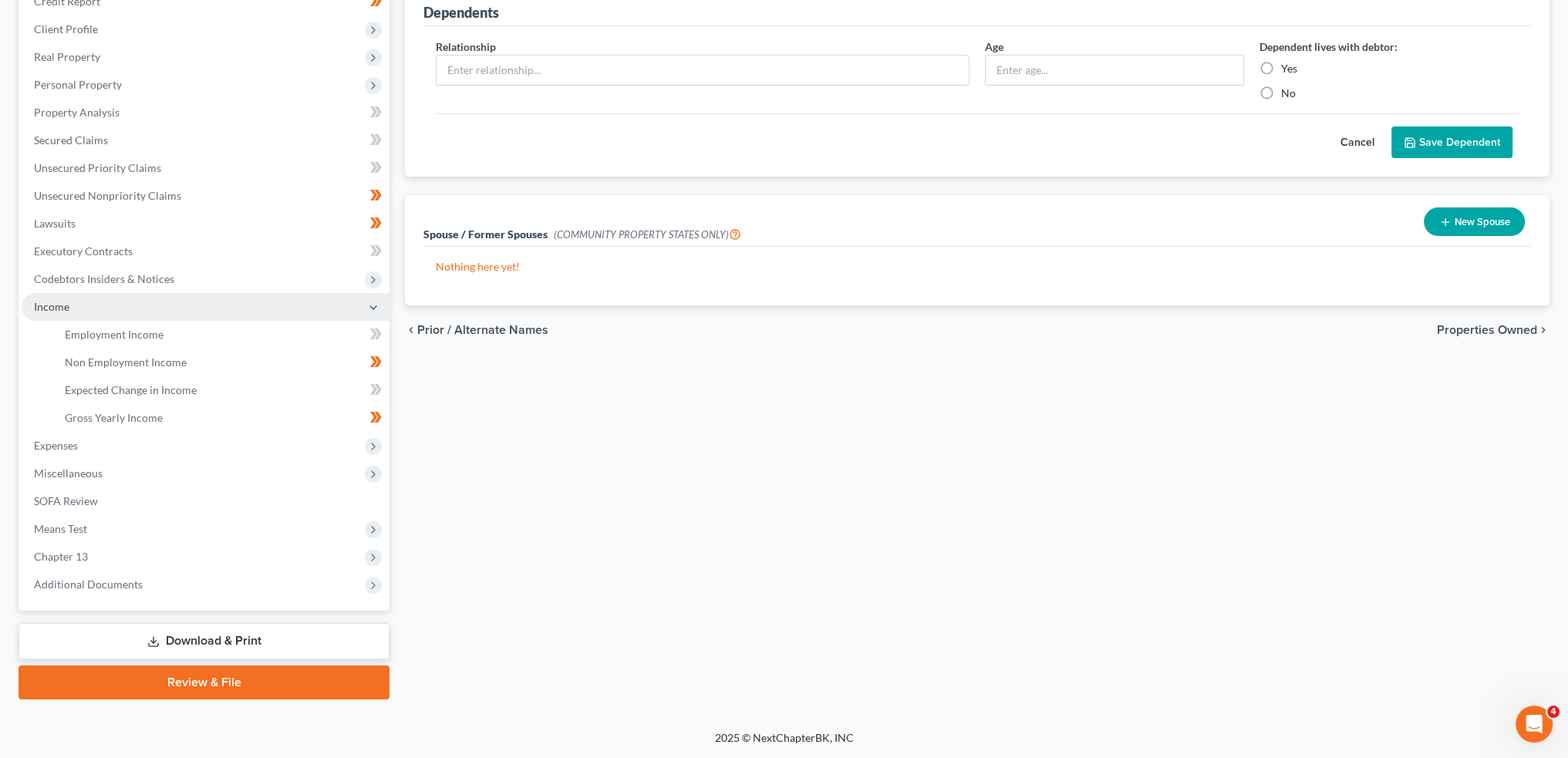
scroll to position [199, 0]
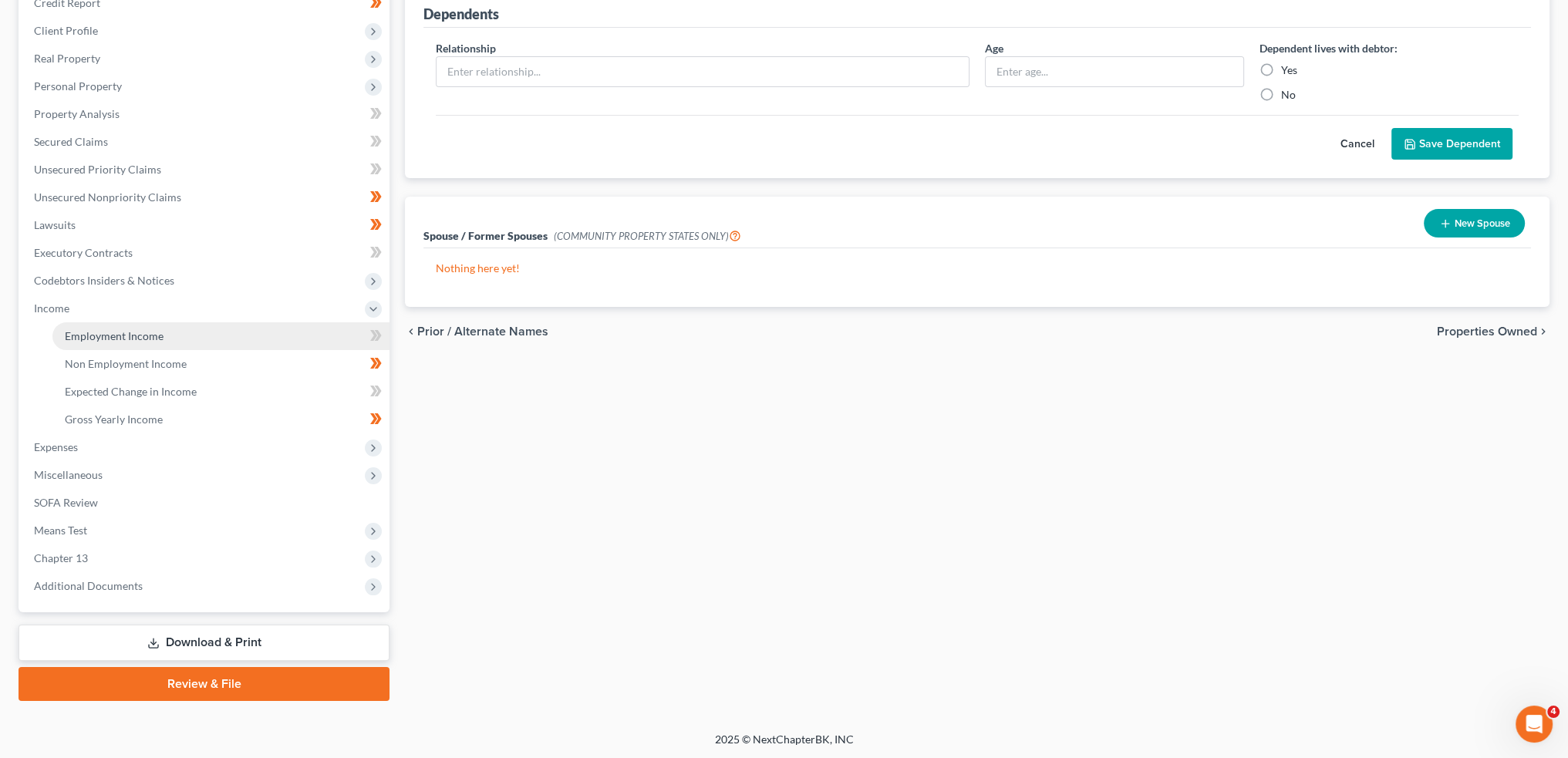
click at [171, 336] on link "Employment Income" at bounding box center [221, 336] width 337 height 28
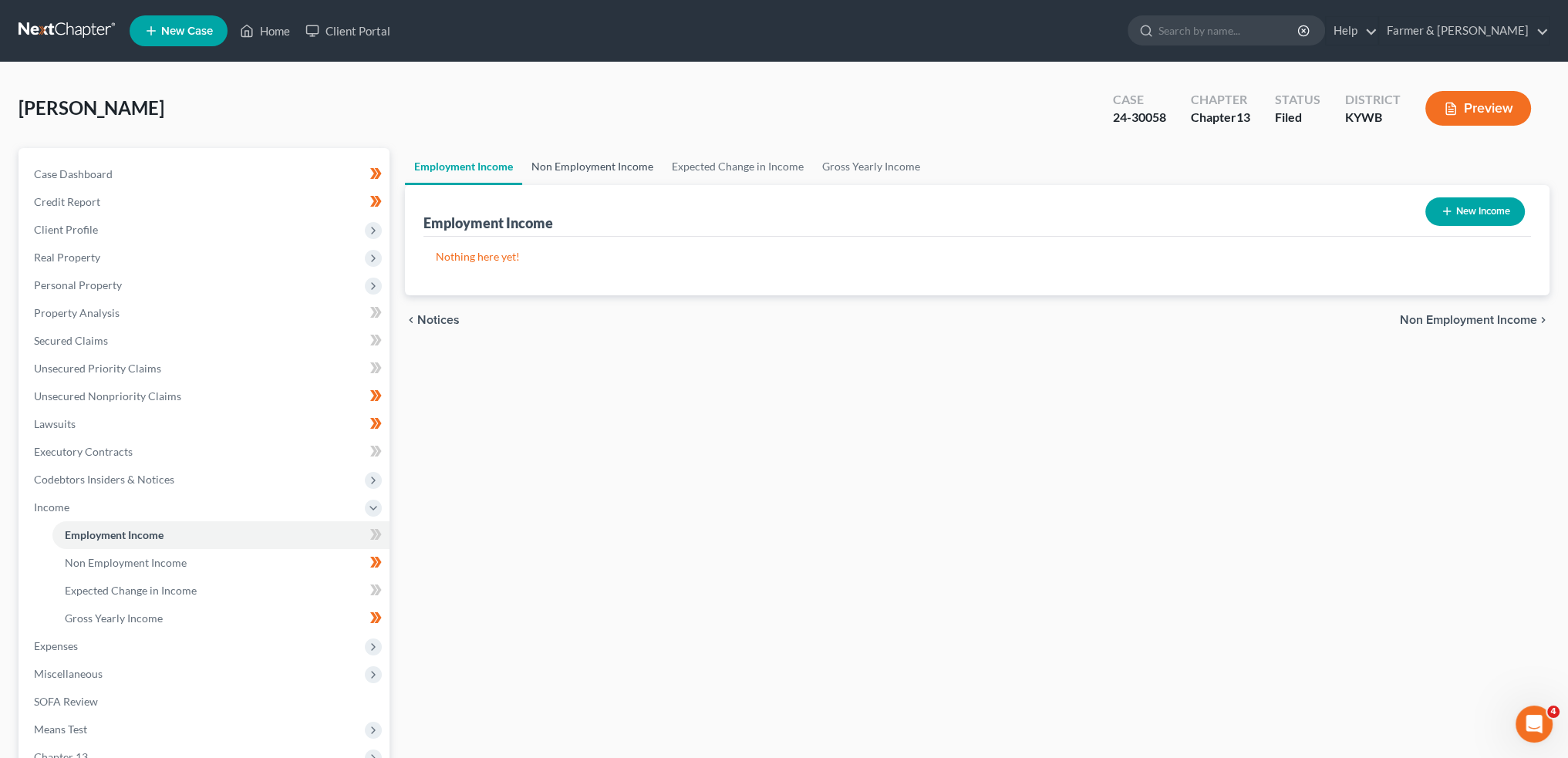
click at [586, 174] on link "Non Employment Income" at bounding box center [592, 166] width 141 height 37
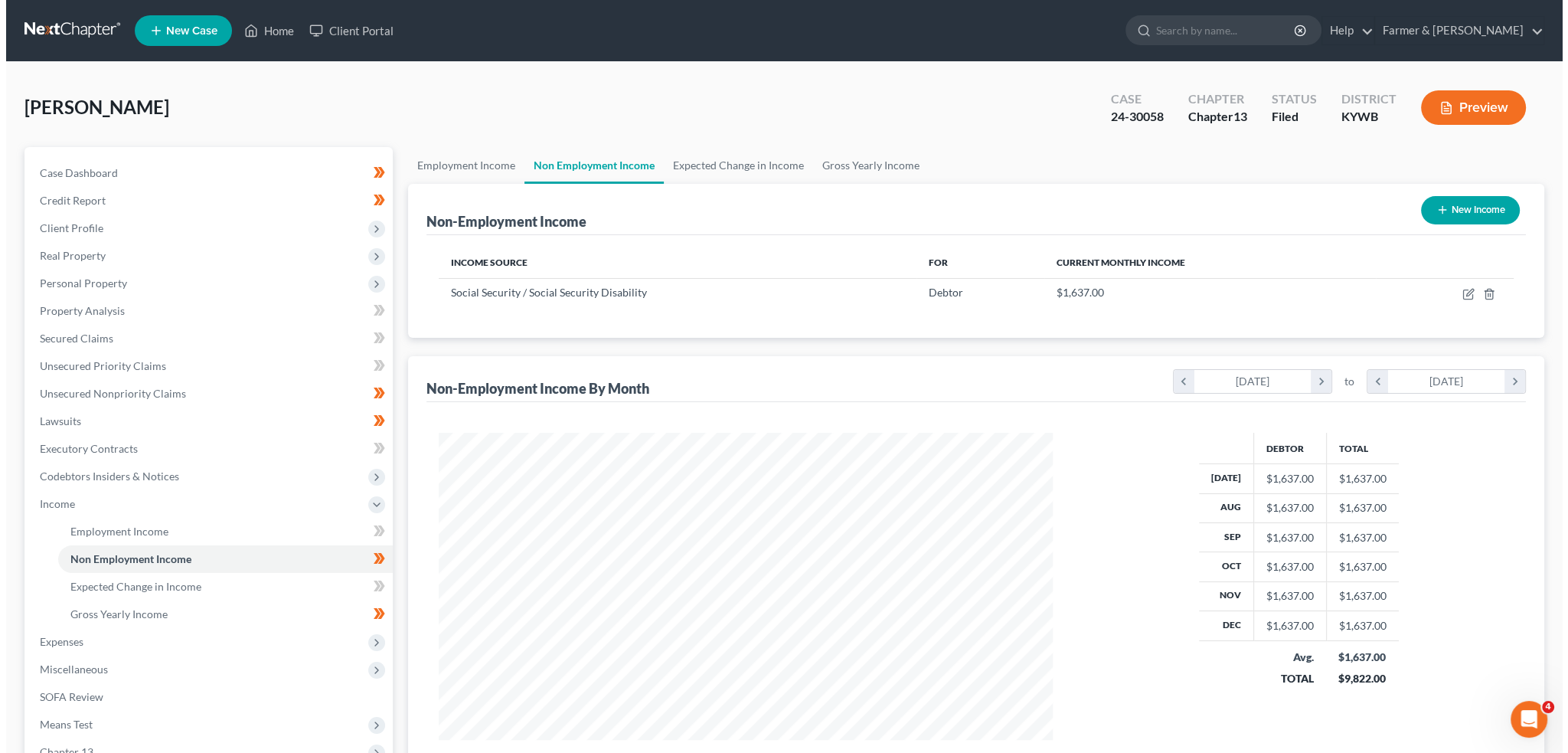
scroll to position [307, 644]
click at [1463, 292] on icon "button" at bounding box center [1462, 294] width 12 height 12
select select "4"
select select "0"
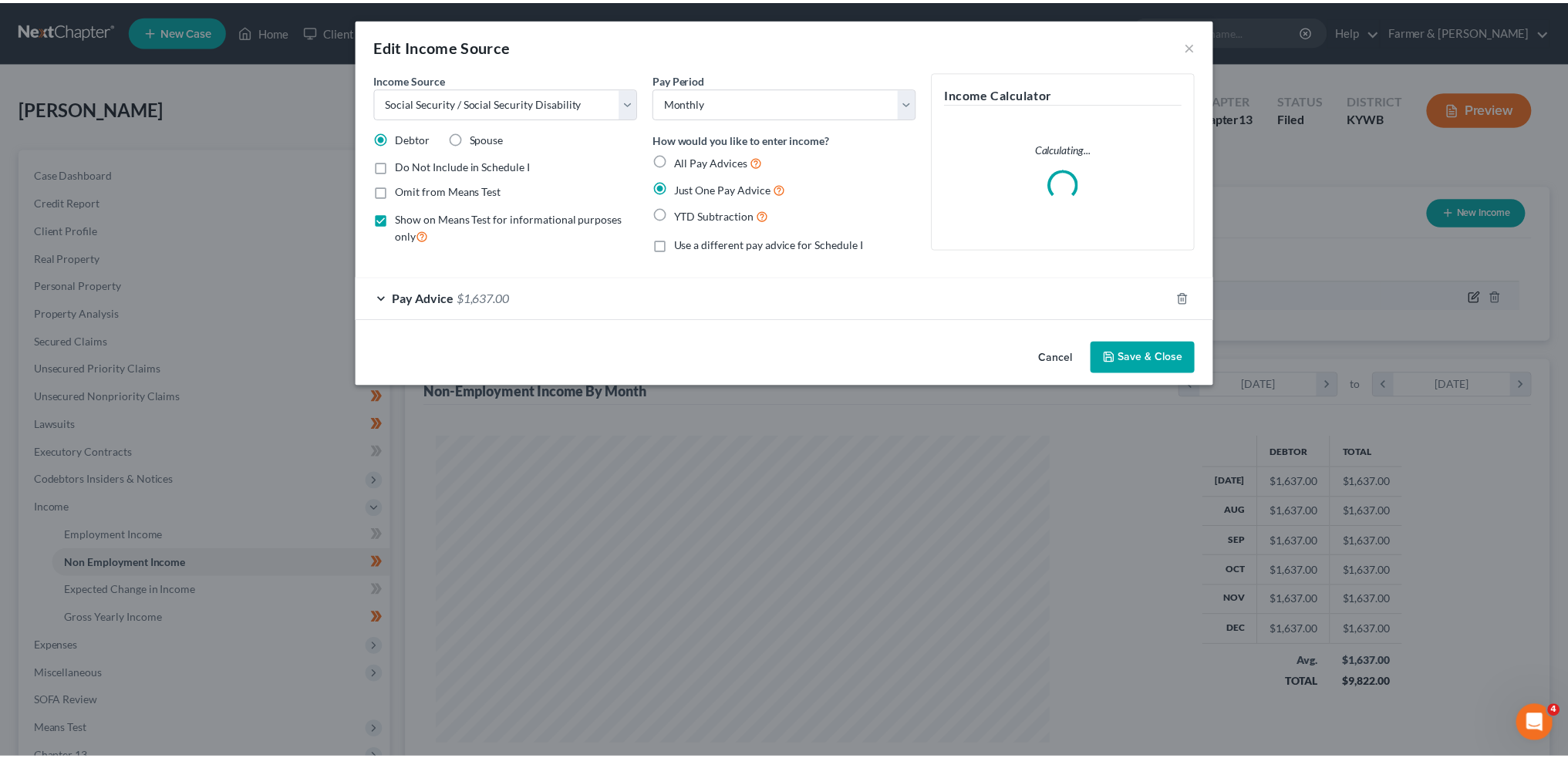
scroll to position [312, 654]
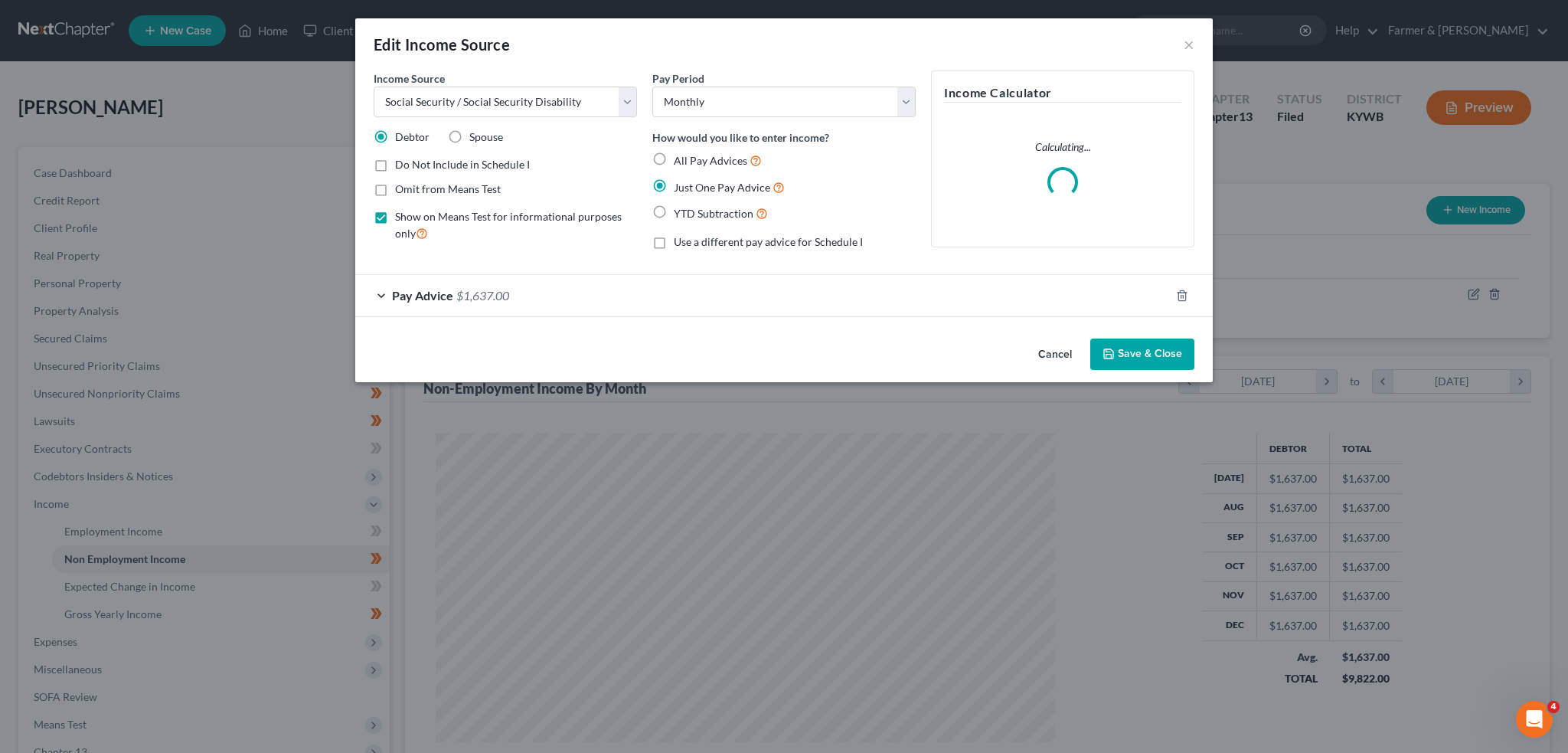
click at [633, 291] on div "Pay Advice $1,637.00" at bounding box center [763, 295] width 814 height 40
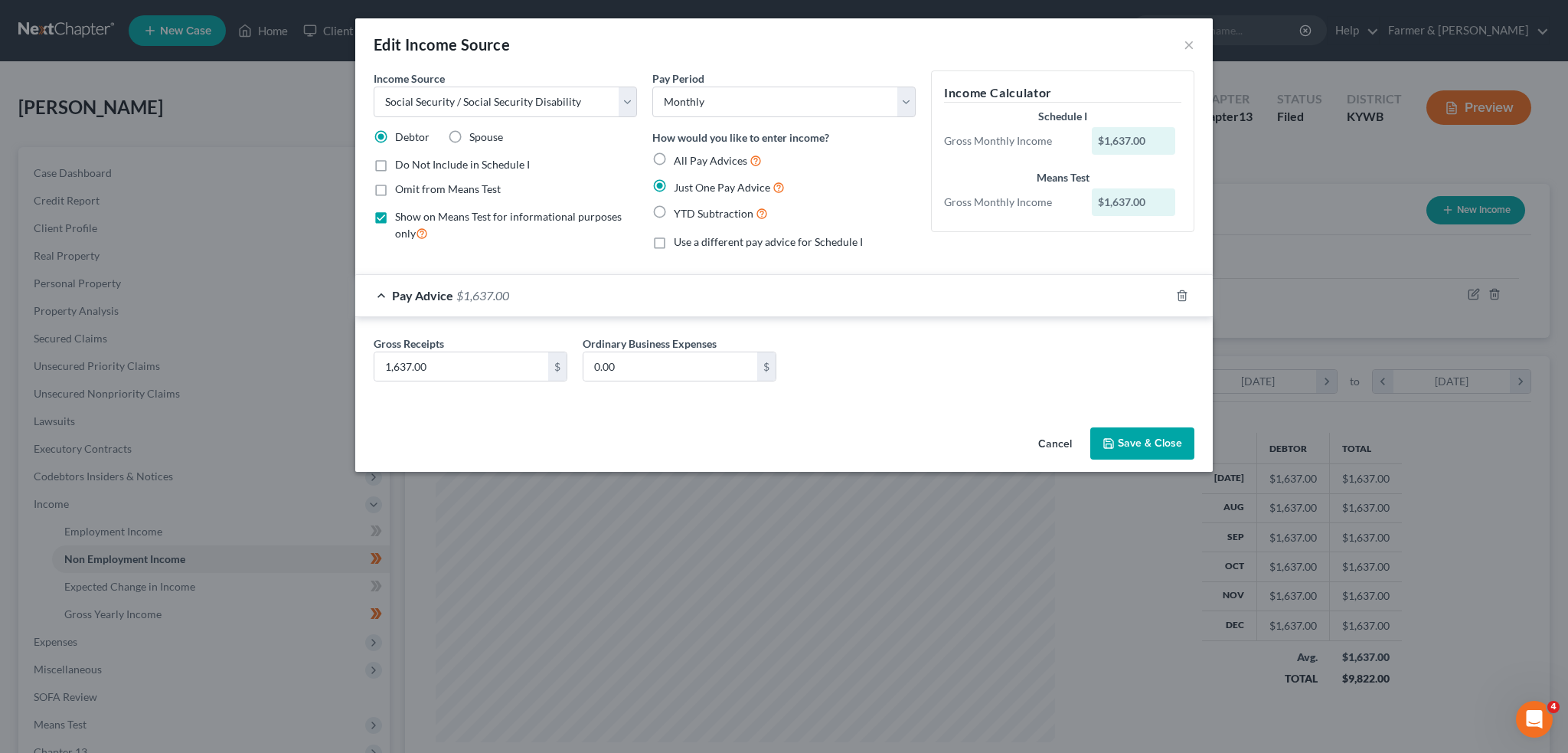
click at [1148, 434] on button "Save & Close" at bounding box center [1142, 443] width 104 height 32
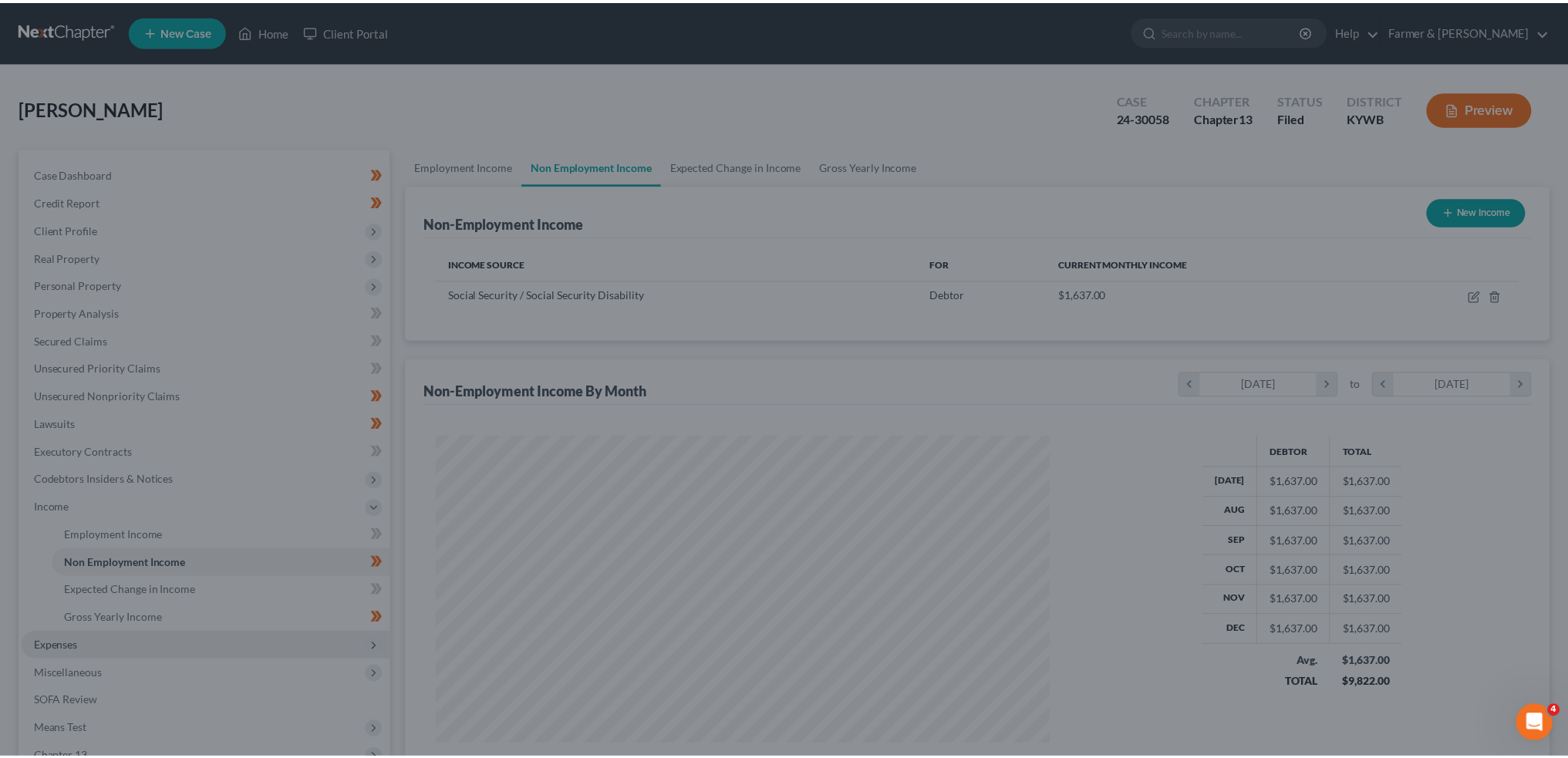
scroll to position [770714, 770742]
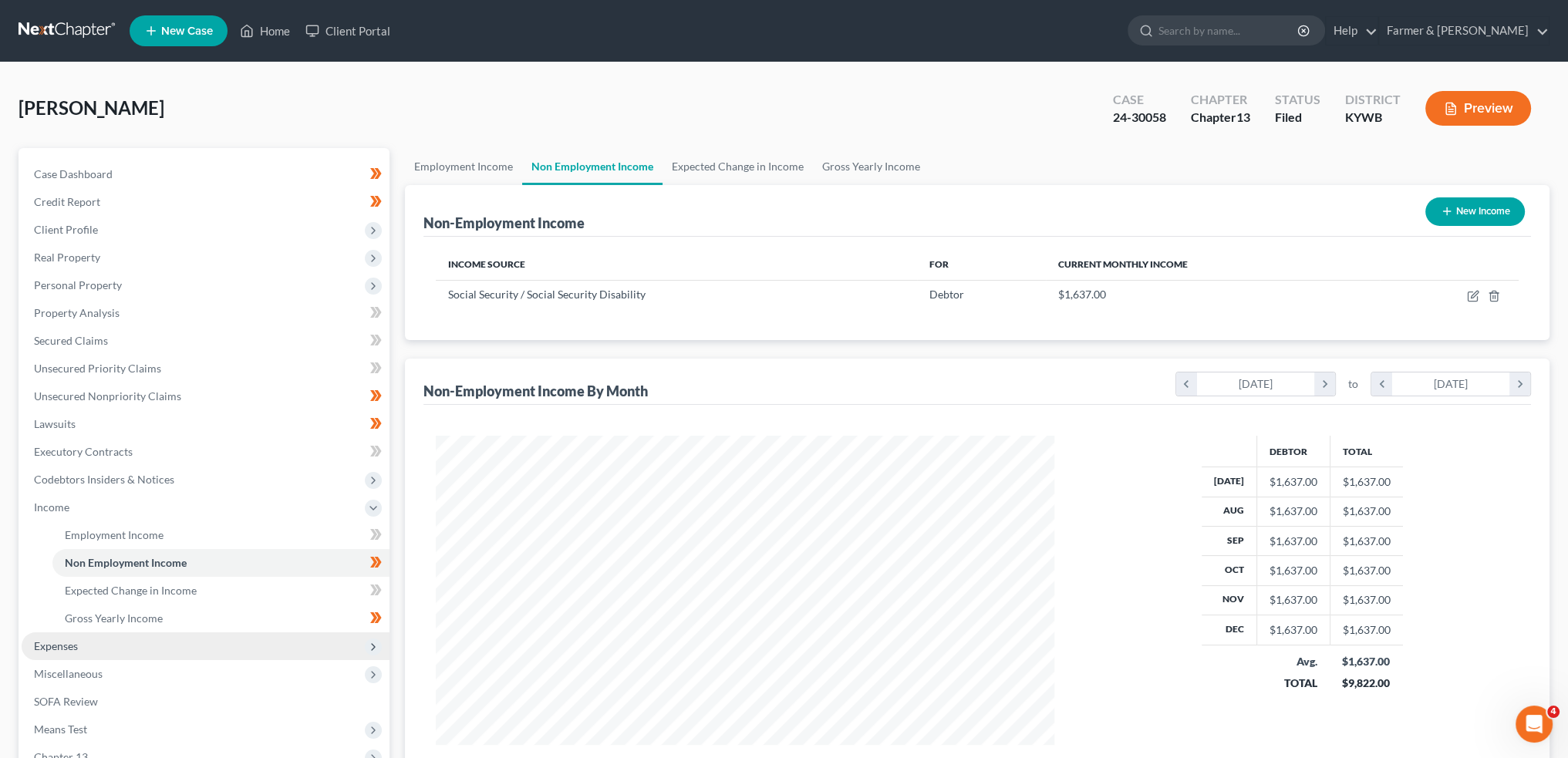
click at [73, 644] on span "Expenses" at bounding box center [55, 646] width 44 height 13
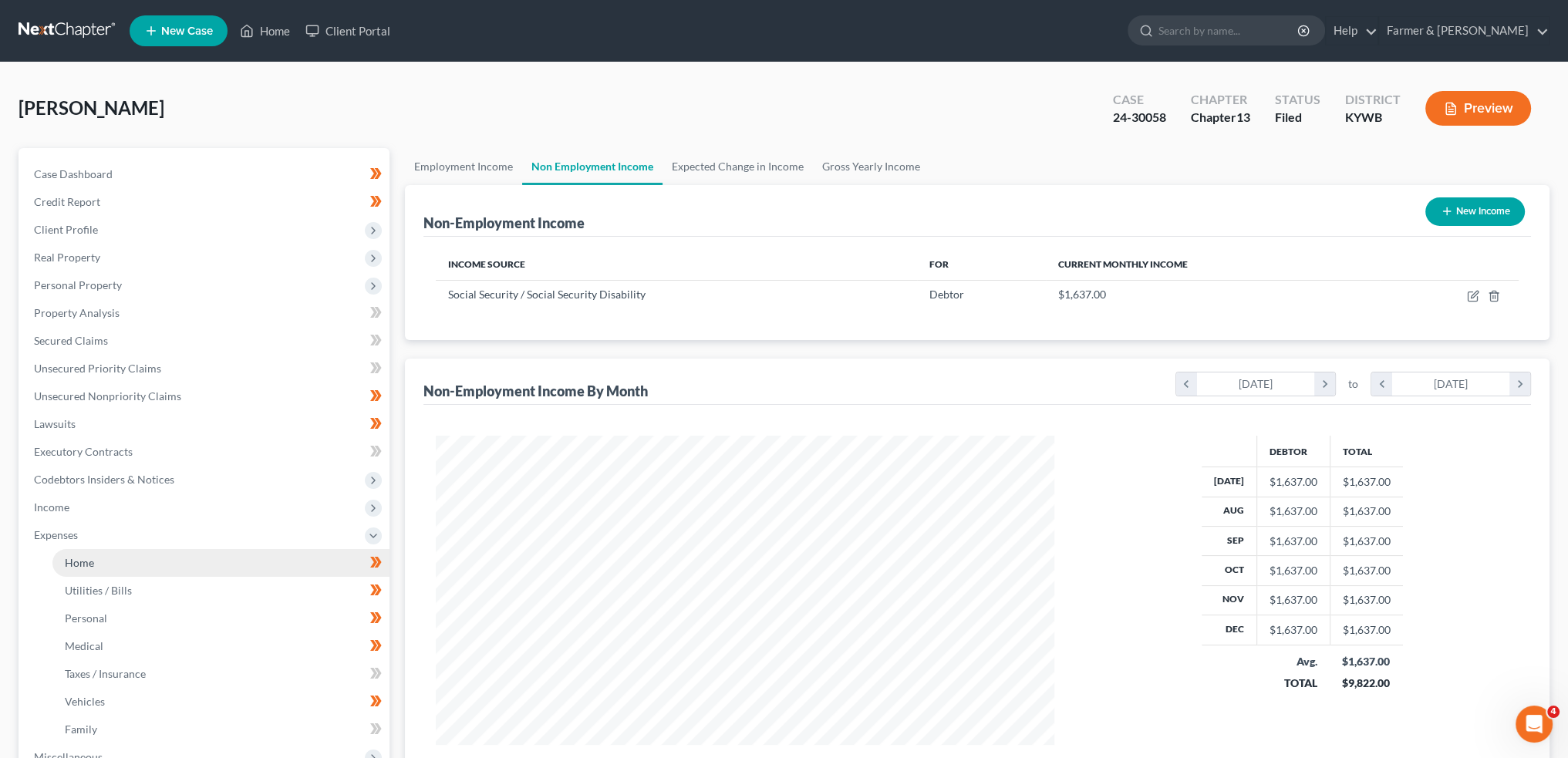
click at [105, 561] on link "Home" at bounding box center [221, 563] width 337 height 28
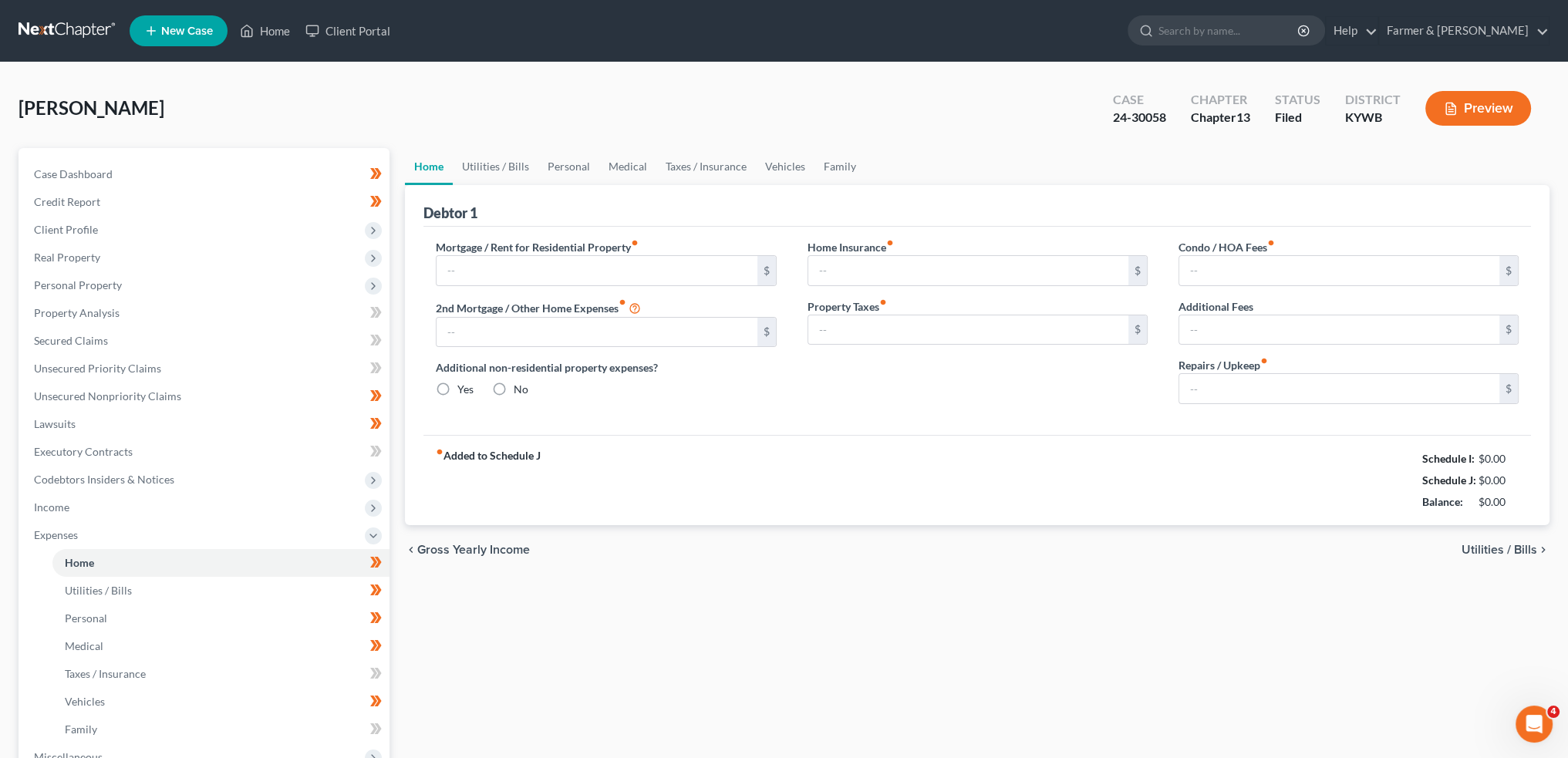
type input "370.00"
type input "0.00"
radio input "true"
type input "0.00"
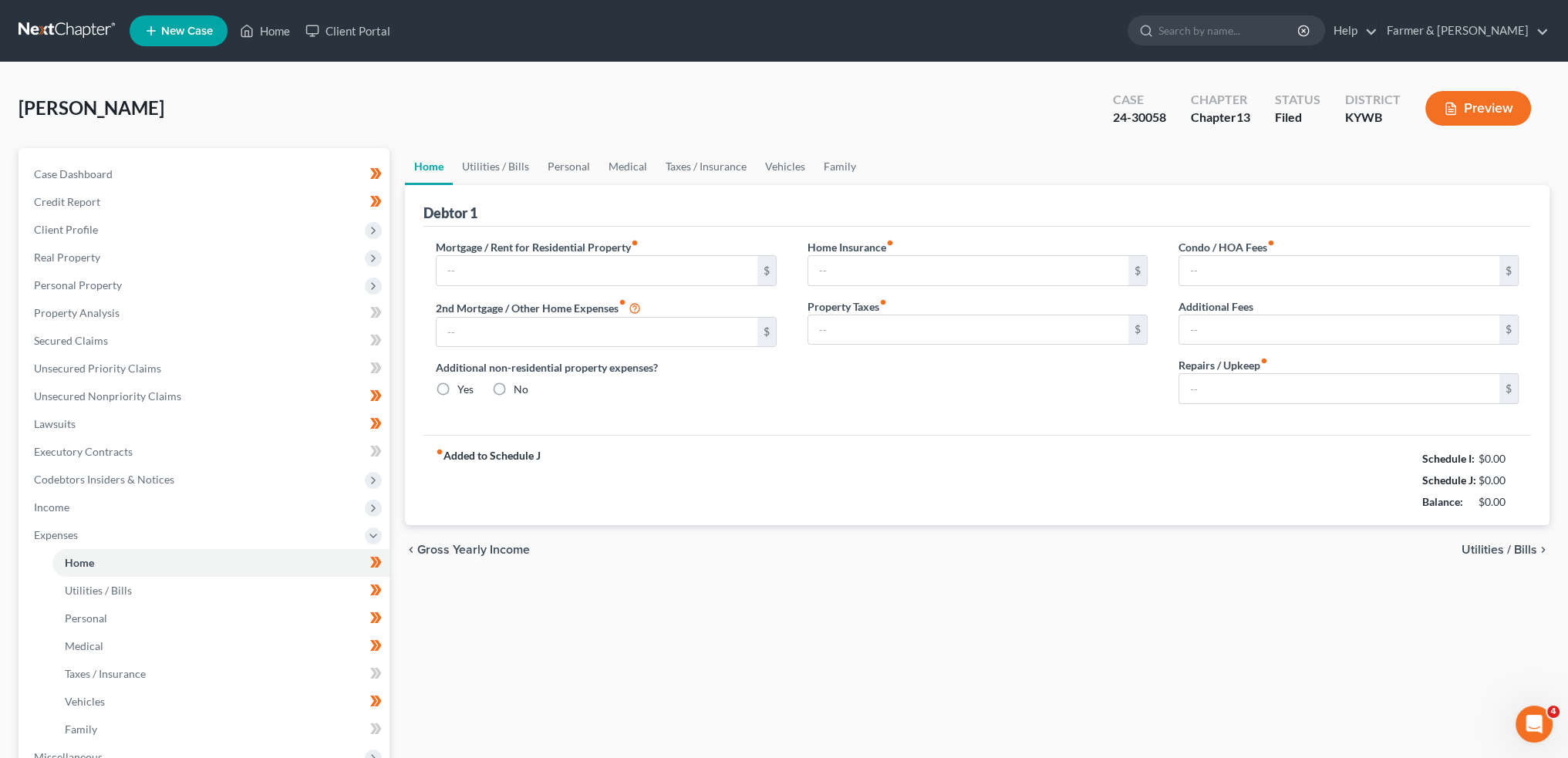
type input "0.00"
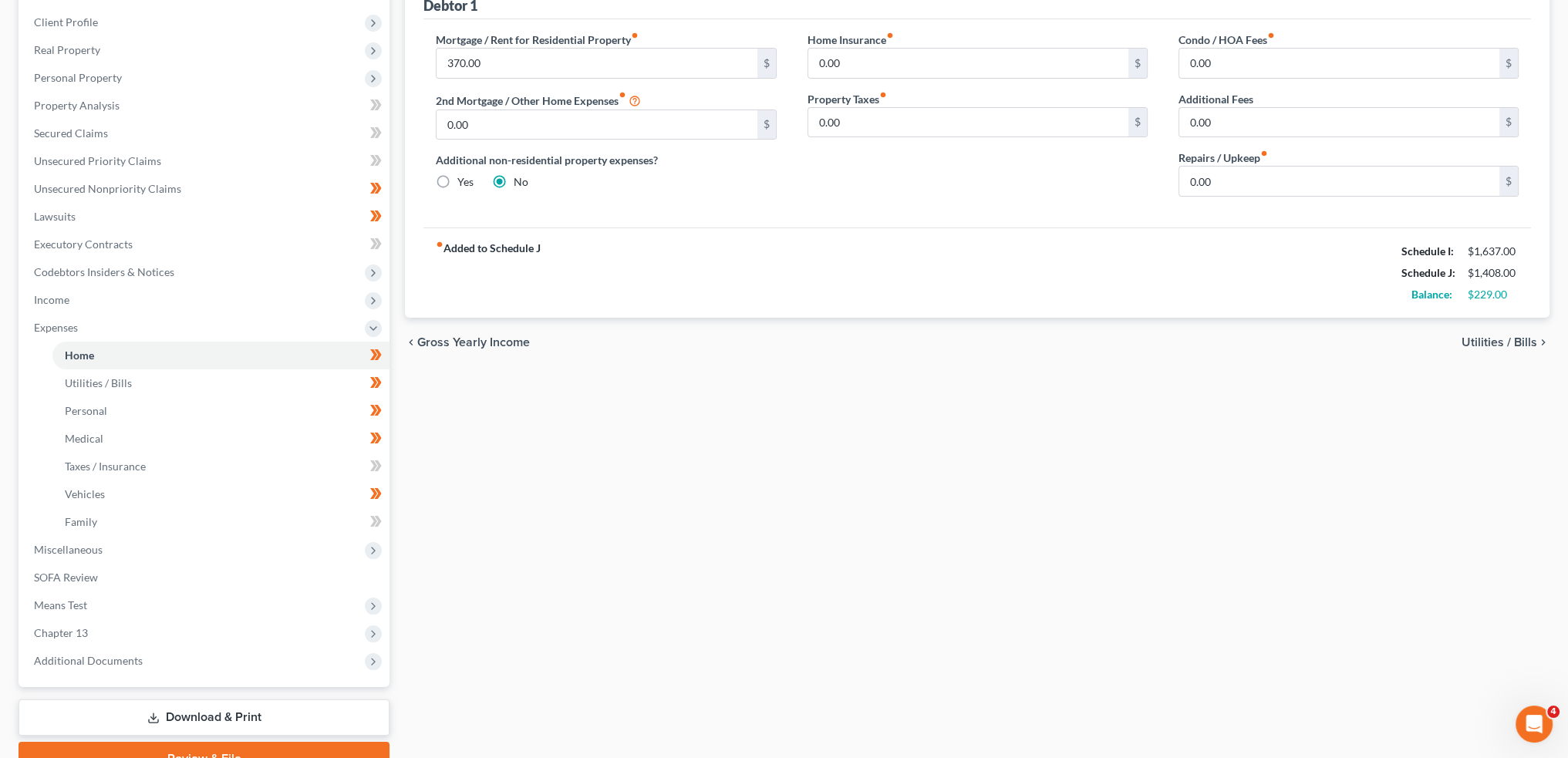
scroll to position [282, 0]
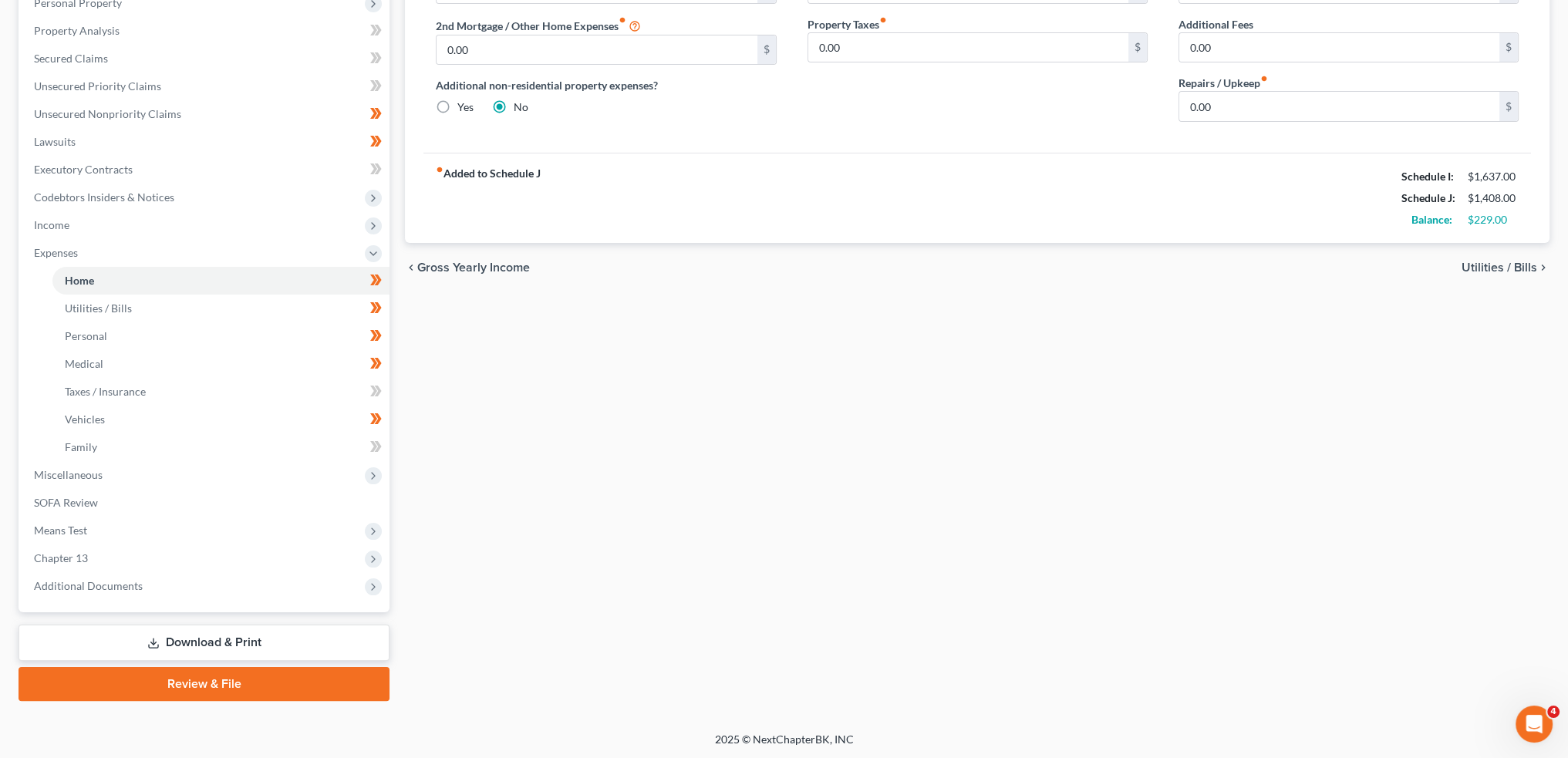
click at [210, 639] on link "Download & Print" at bounding box center [203, 643] width 371 height 36
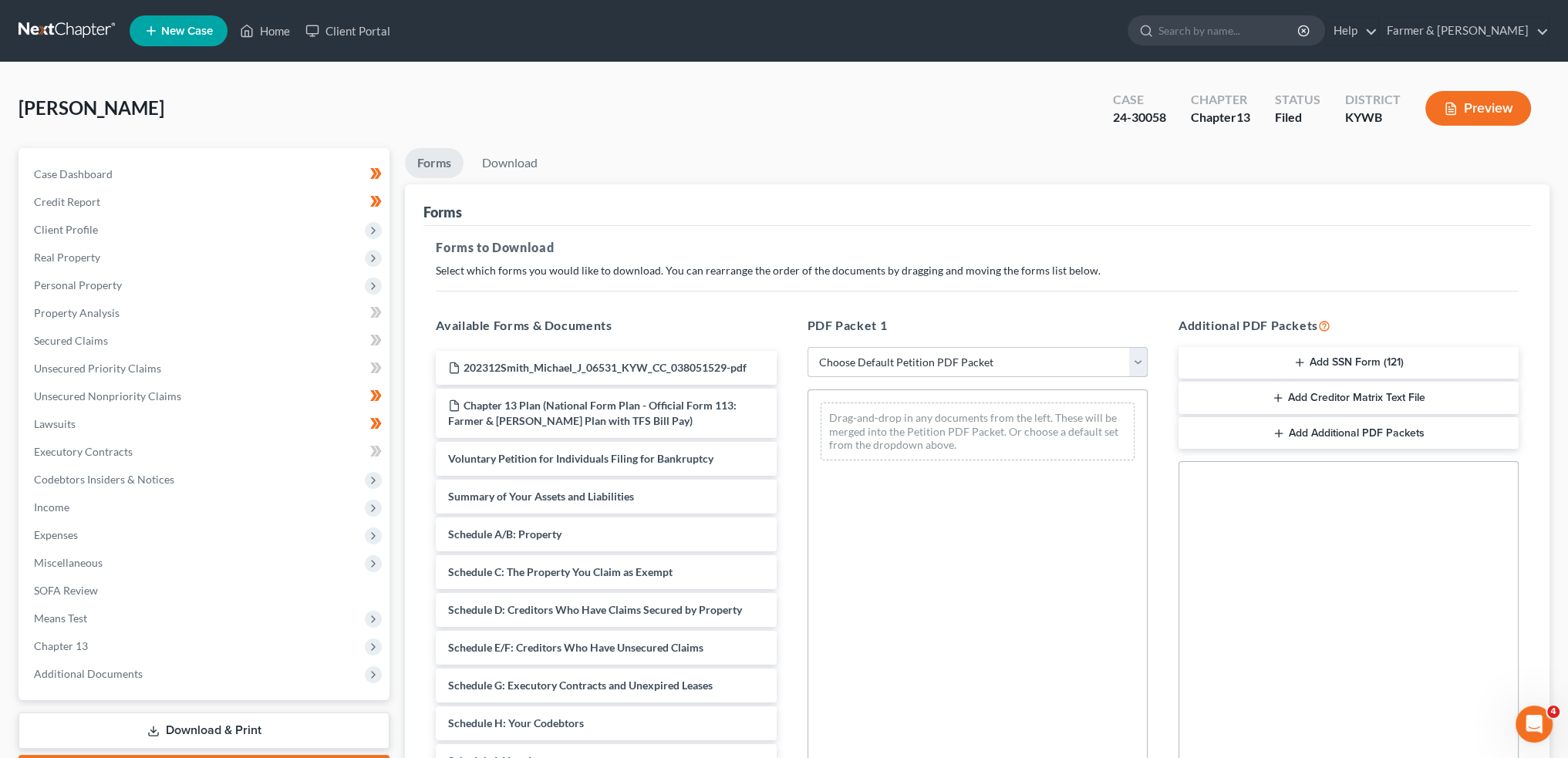
click at [879, 375] on select "Choose Default Petition PDF Packet Complete Bankruptcy Petition (all forms and …" at bounding box center [978, 362] width 340 height 31
select select "2"
click at [808, 347] on select "Choose Default Petition PDF Packet Complete Bankruptcy Petition (all forms and …" at bounding box center [978, 362] width 340 height 31
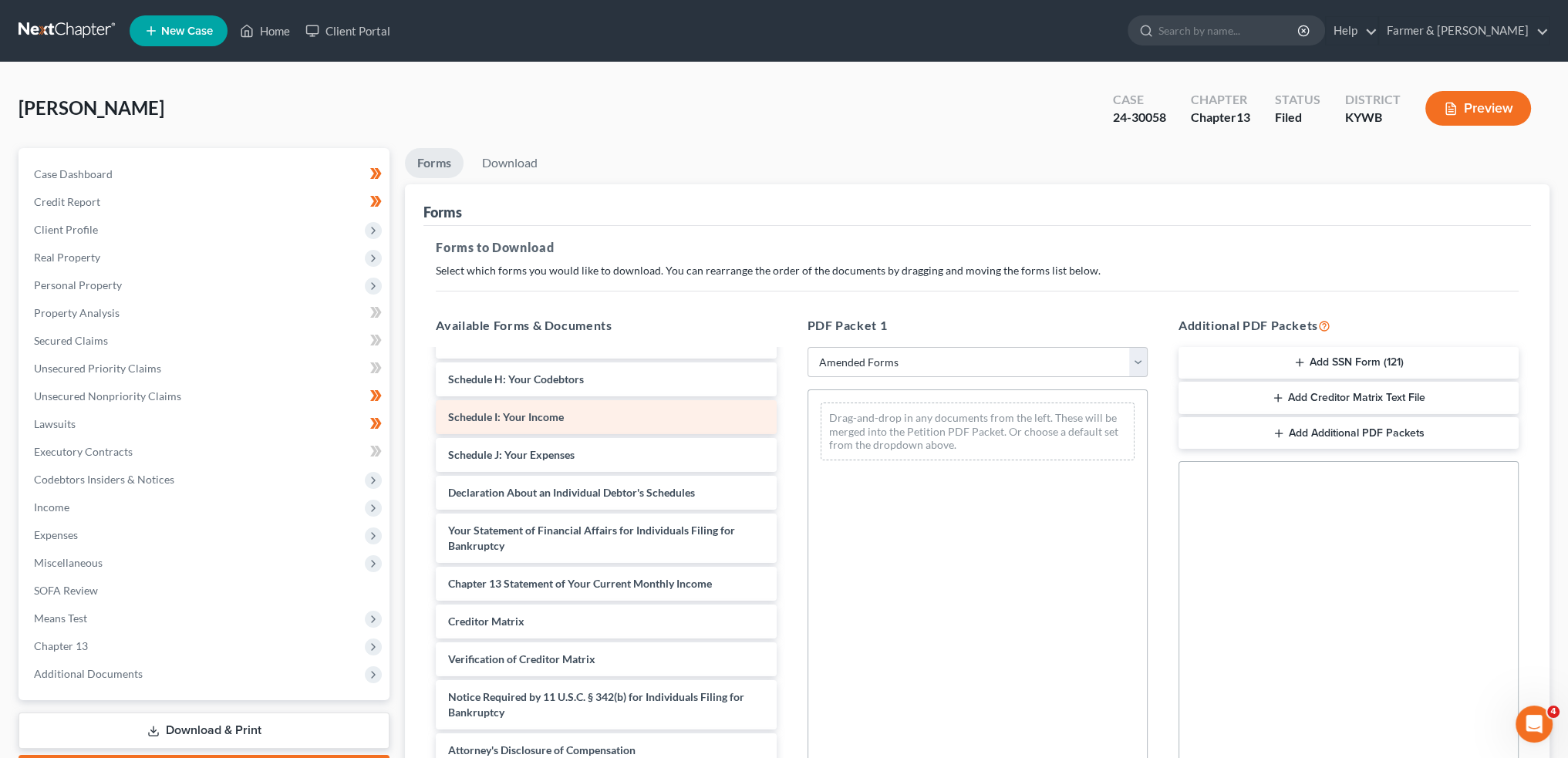
scroll to position [214, 0]
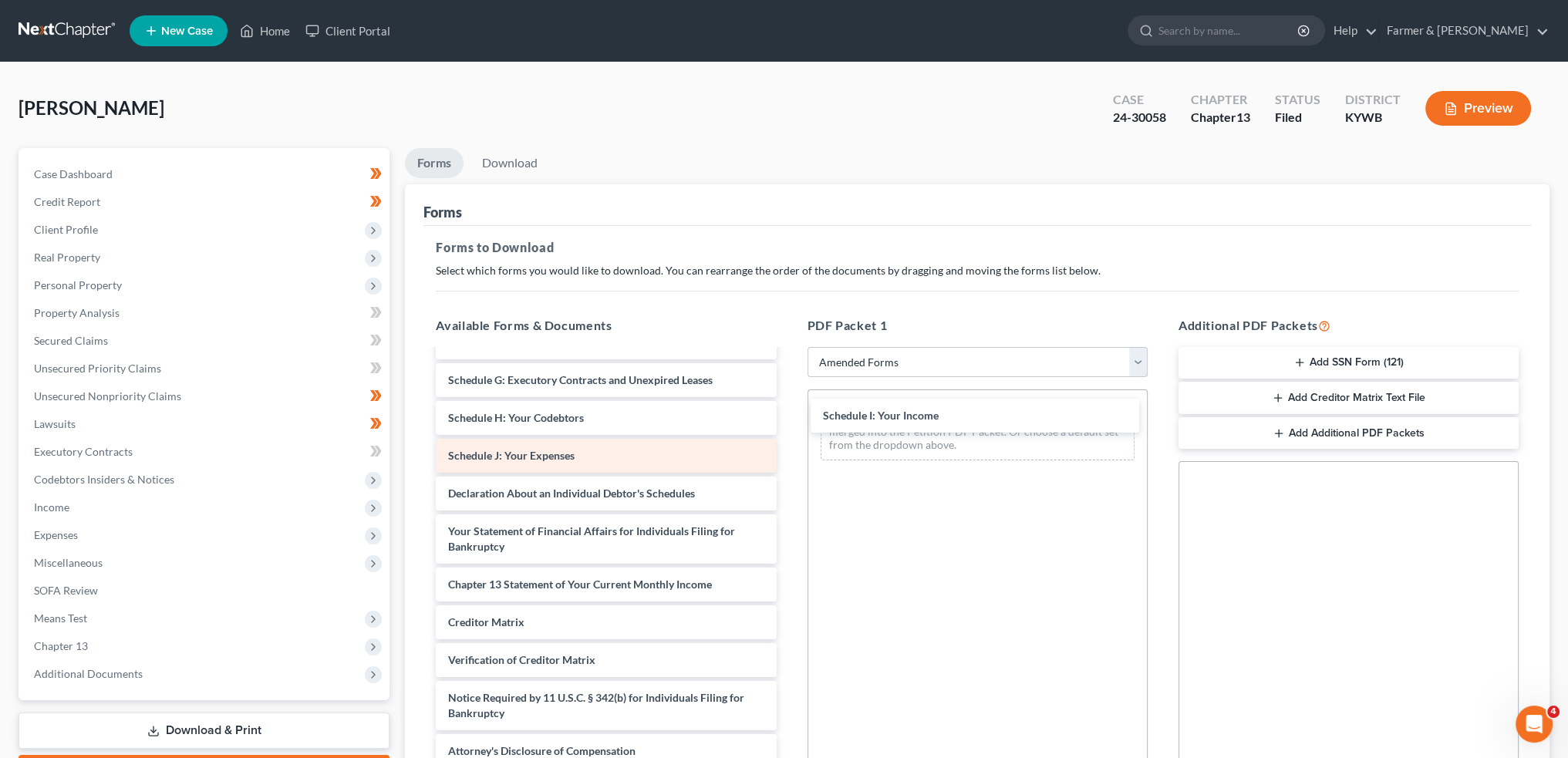
drag, startPoint x: 535, startPoint y: 418, endPoint x: 521, endPoint y: 450, distance: 34.9
click at [788, 418] on div "Schedule I: Your Income Voluntary Petition for Individuals Filing for Bankruptc…" at bounding box center [605, 452] width 365 height 632
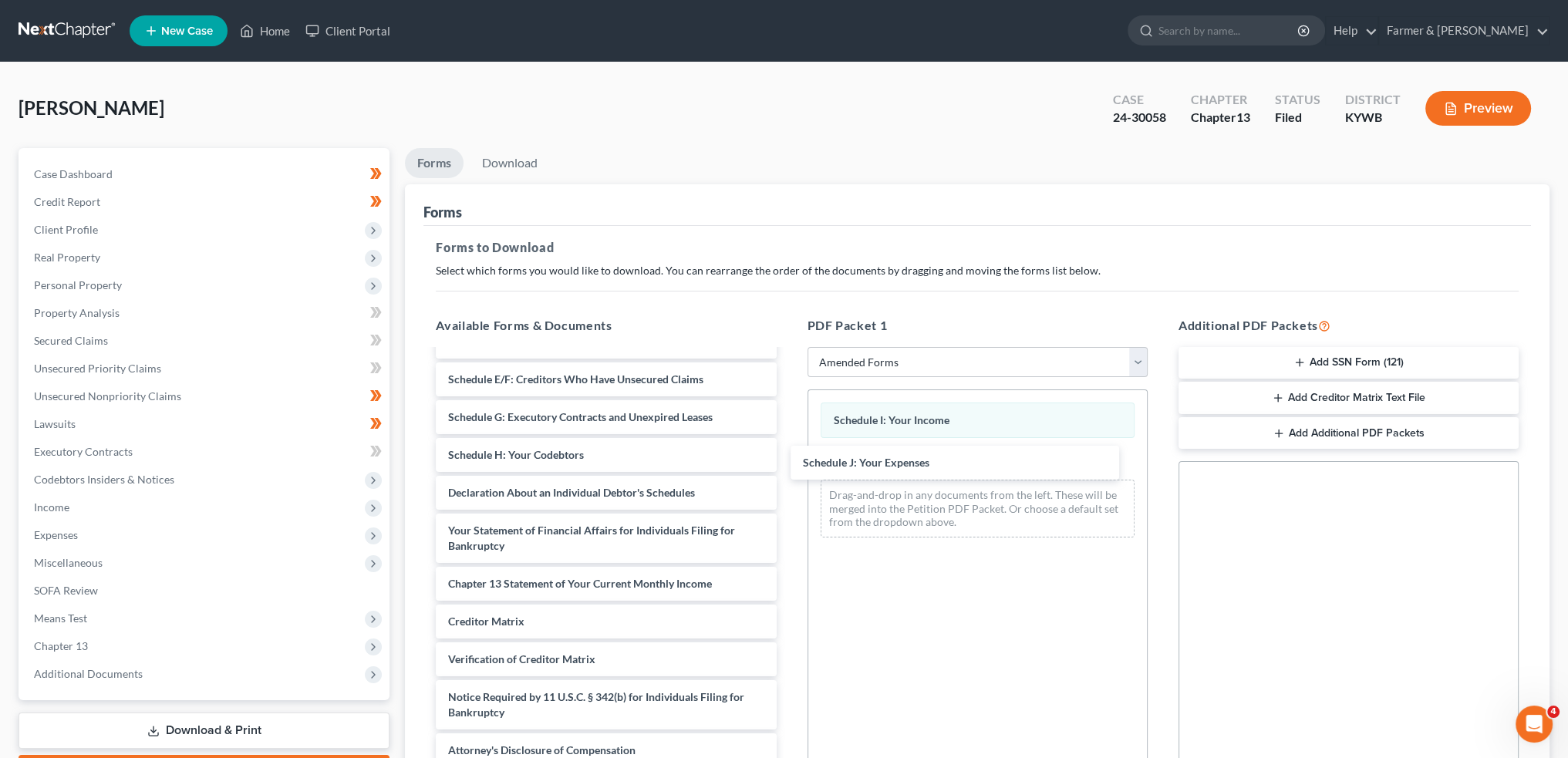
scroll to position [177, 0]
drag, startPoint x: 521, startPoint y: 453, endPoint x: 1094, endPoint y: 236, distance: 612.7
click at [788, 461] on div "Schedule J: Your Expenses Voluntary Petition for Individuals Filing for Bankrup…" at bounding box center [605, 471] width 365 height 594
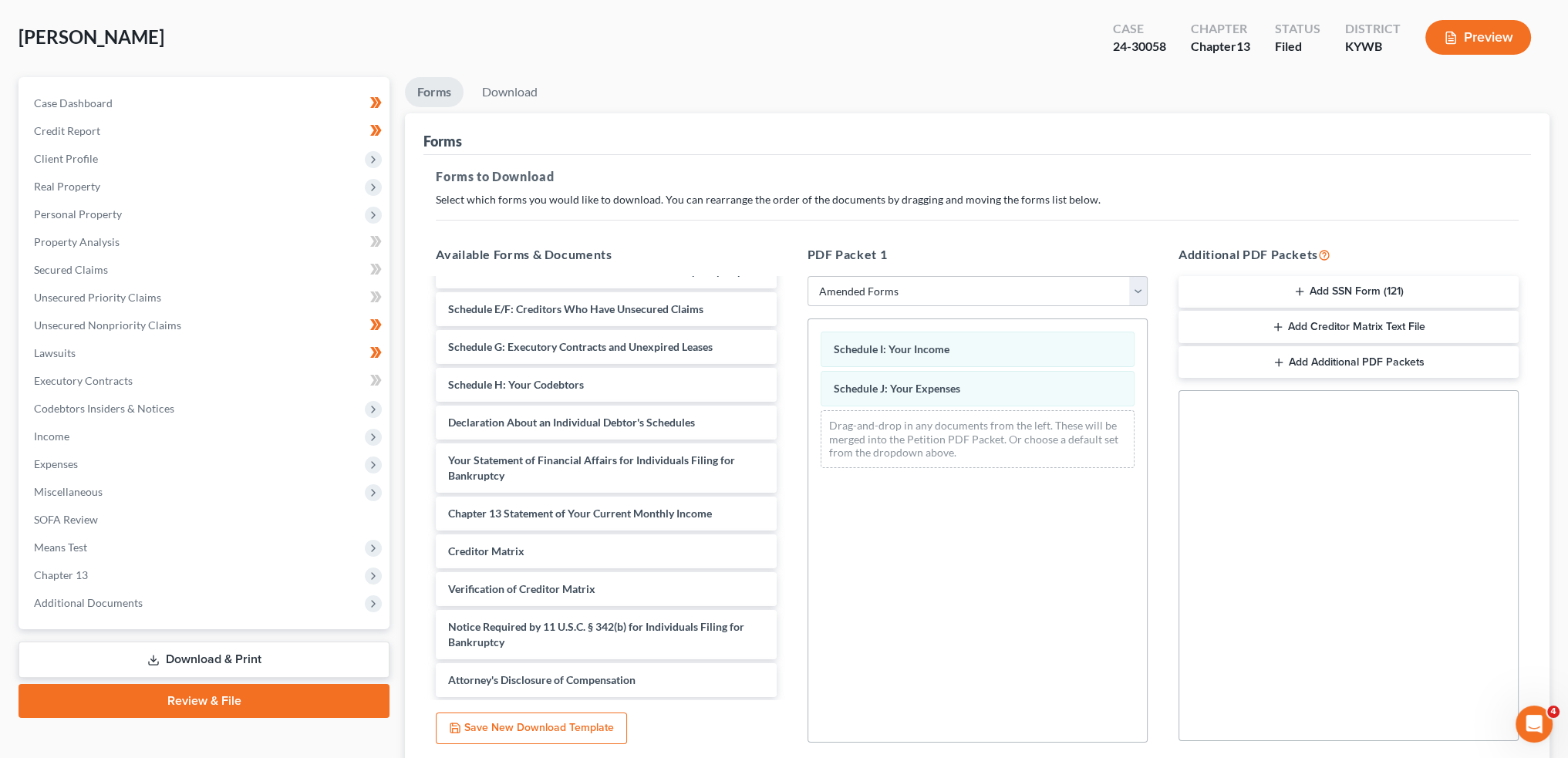
scroll to position [193, 0]
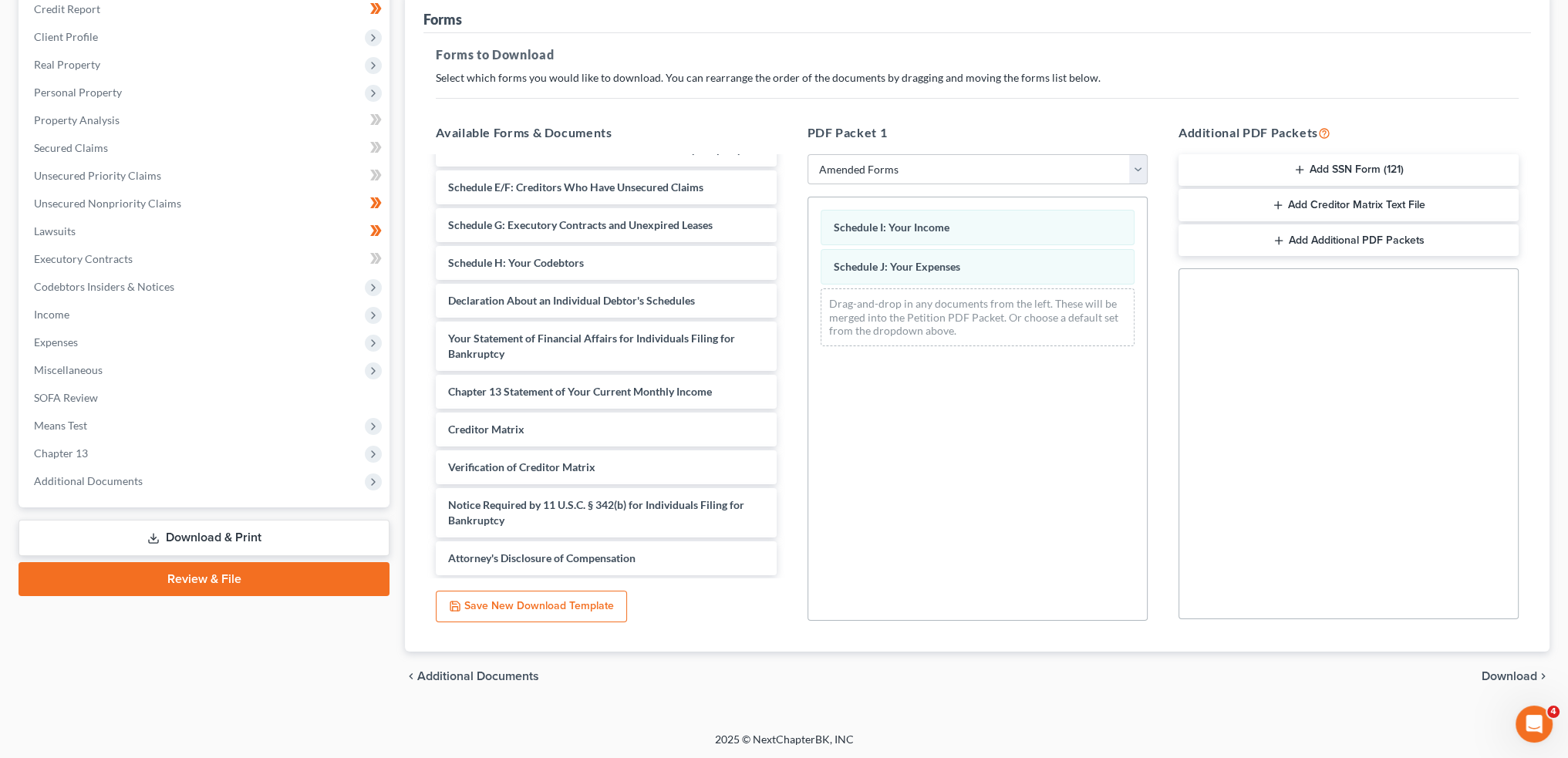
click at [1494, 678] on span "Download" at bounding box center [1509, 676] width 55 height 12
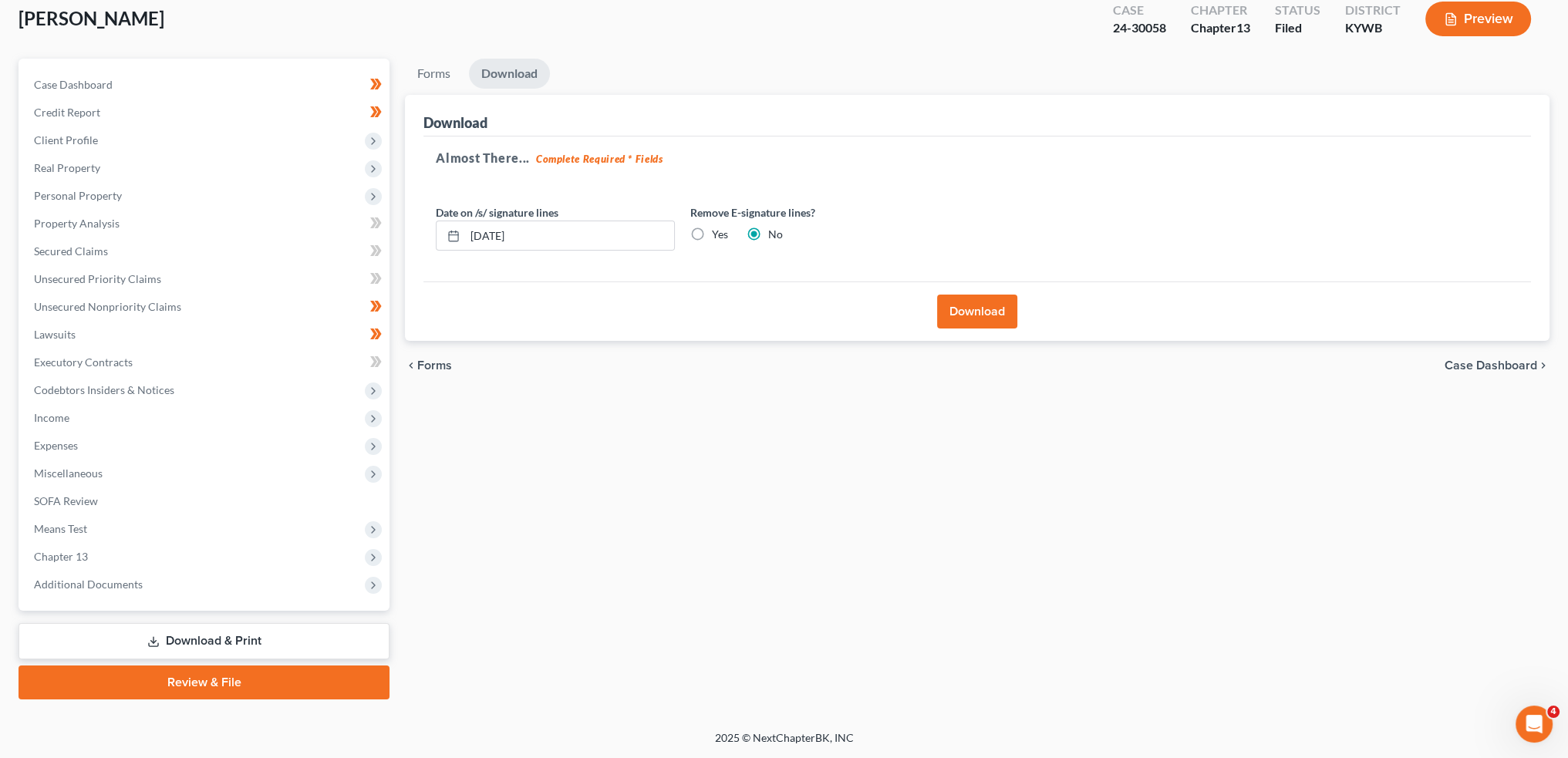
scroll to position [88, 0]
click at [998, 310] on button "Download" at bounding box center [977, 312] width 80 height 34
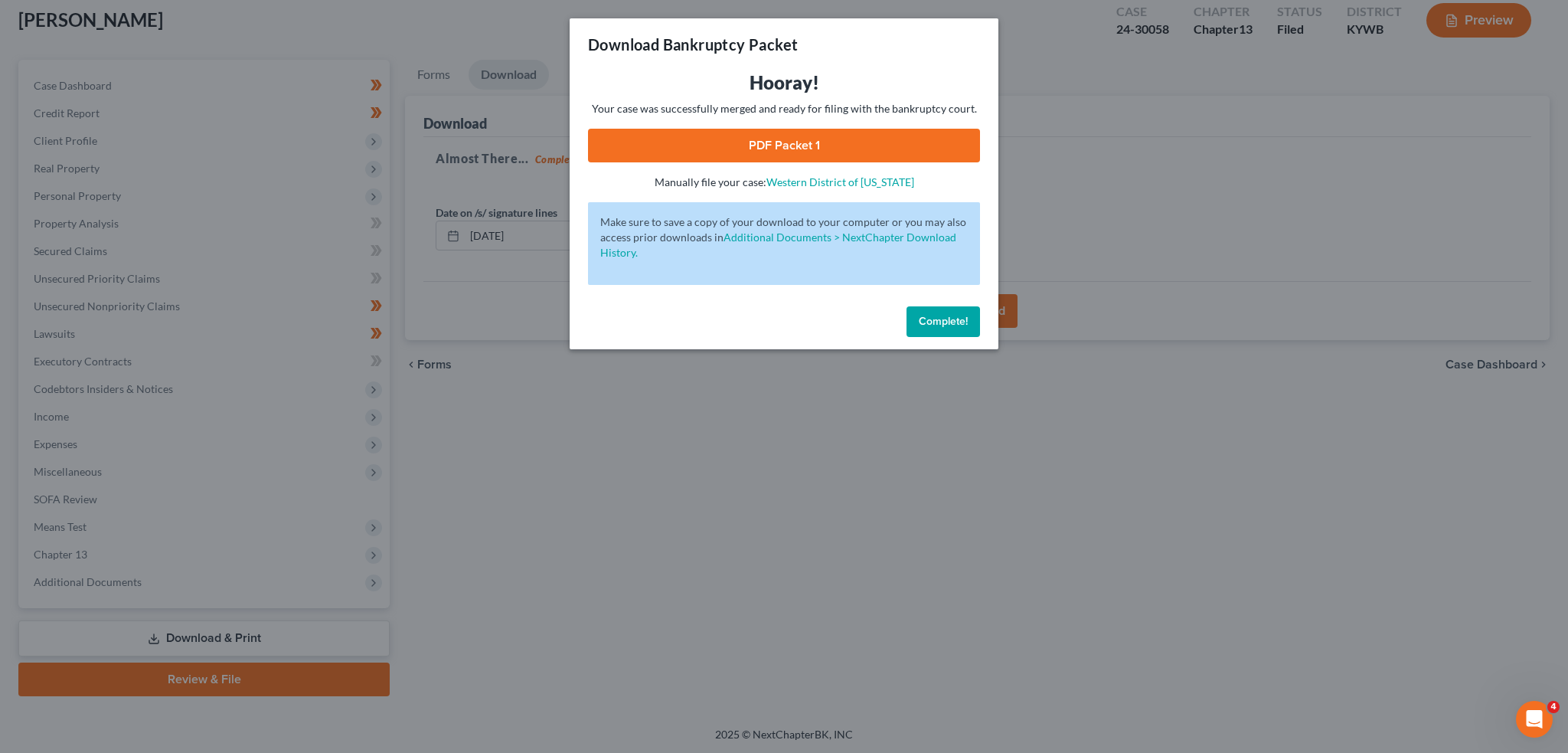
click at [768, 140] on link "PDF Packet 1" at bounding box center [784, 145] width 392 height 34
click at [944, 315] on span "Complete!" at bounding box center [943, 321] width 49 height 13
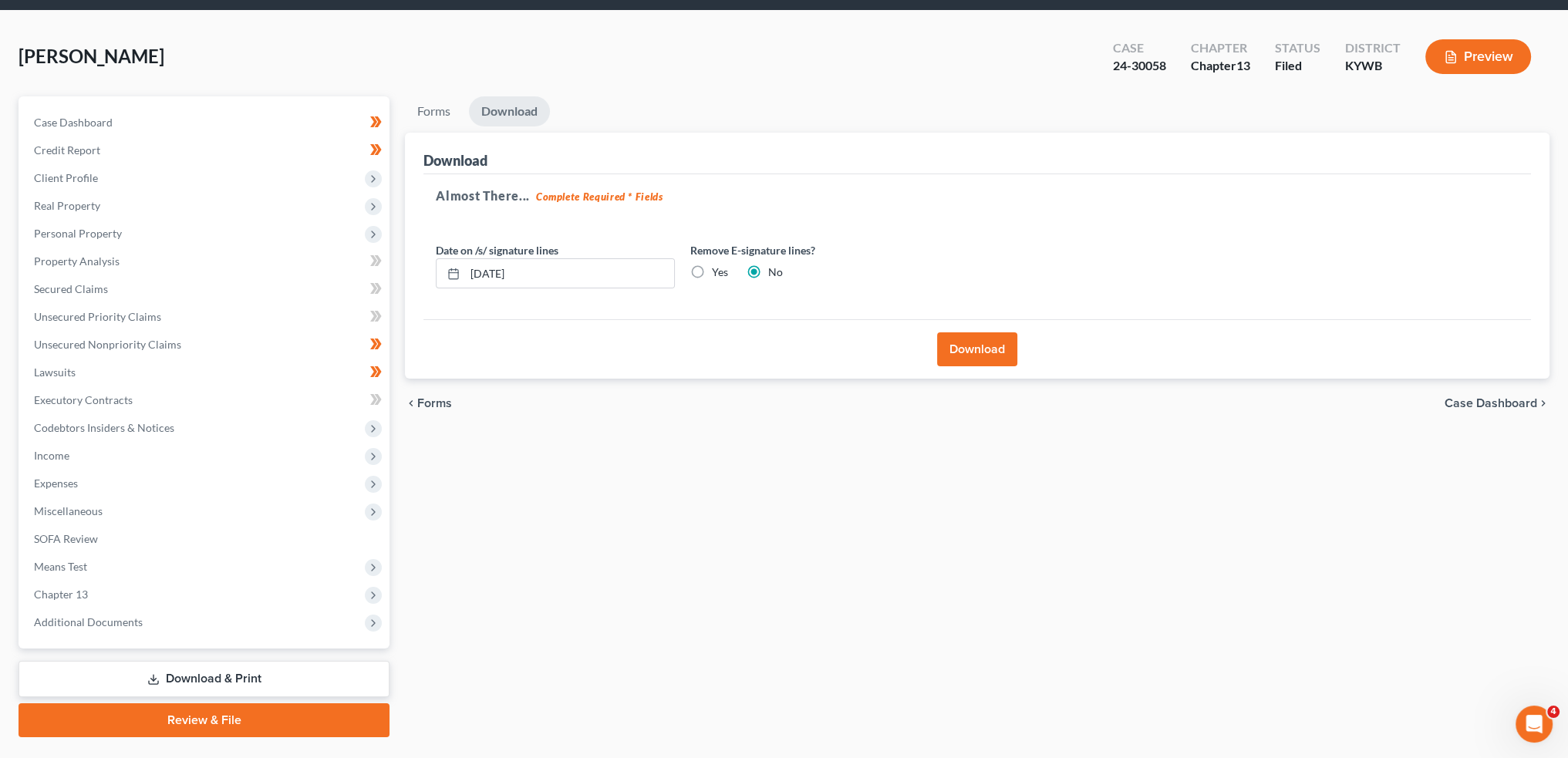
scroll to position [0, 0]
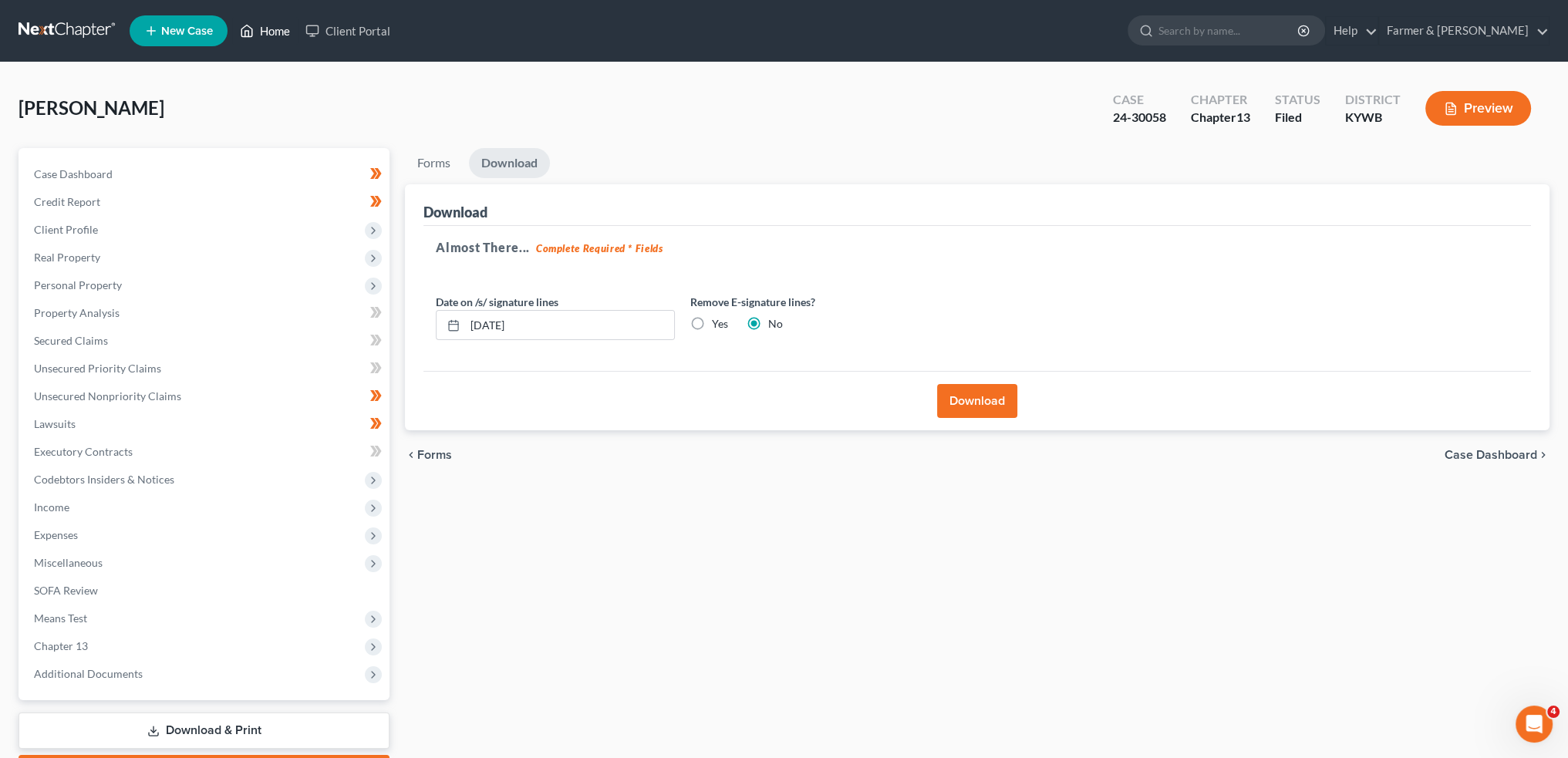
click at [262, 29] on link "Home" at bounding box center [265, 31] width 65 height 28
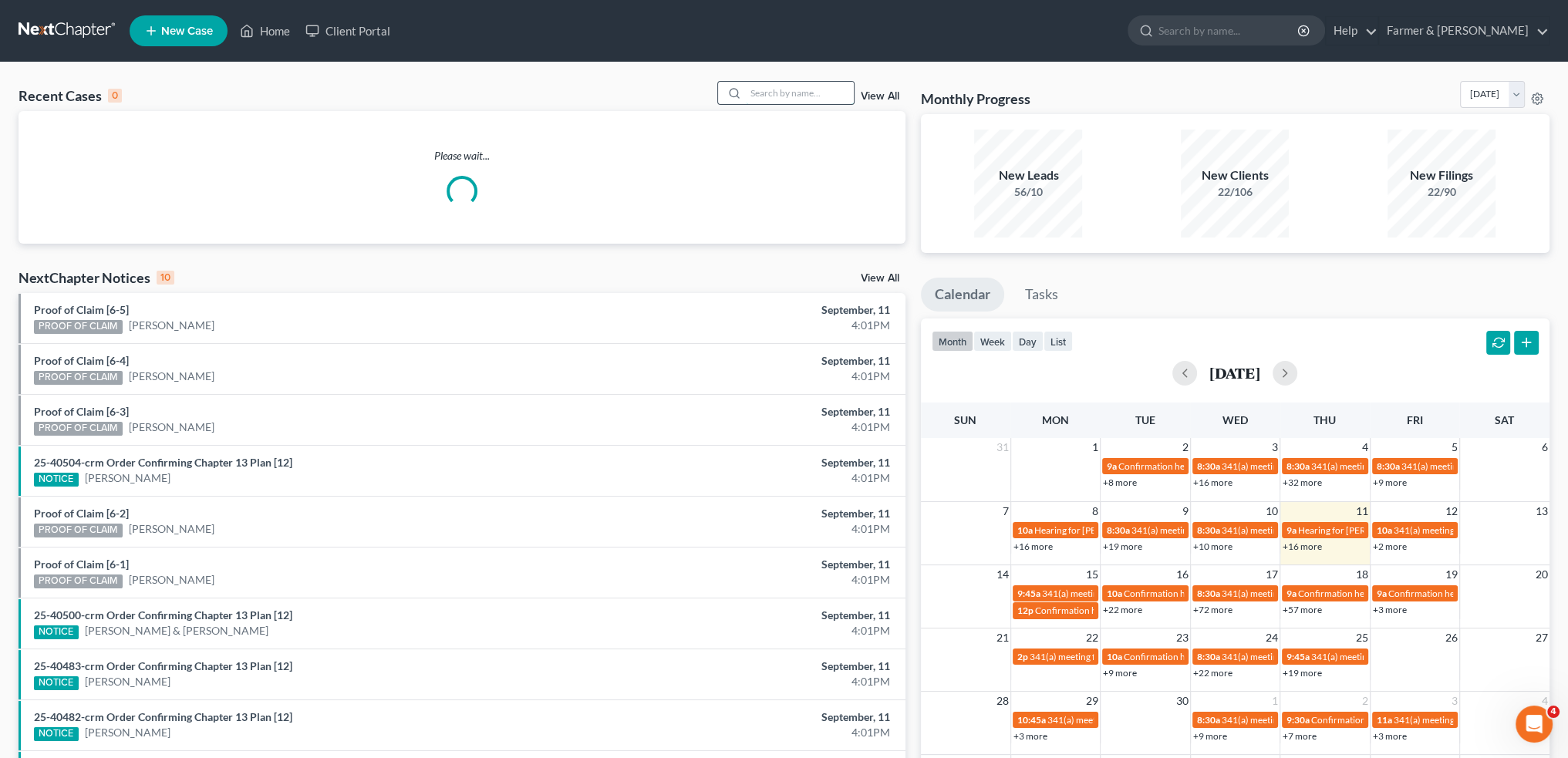
click at [786, 88] on input "search" at bounding box center [800, 93] width 108 height 22
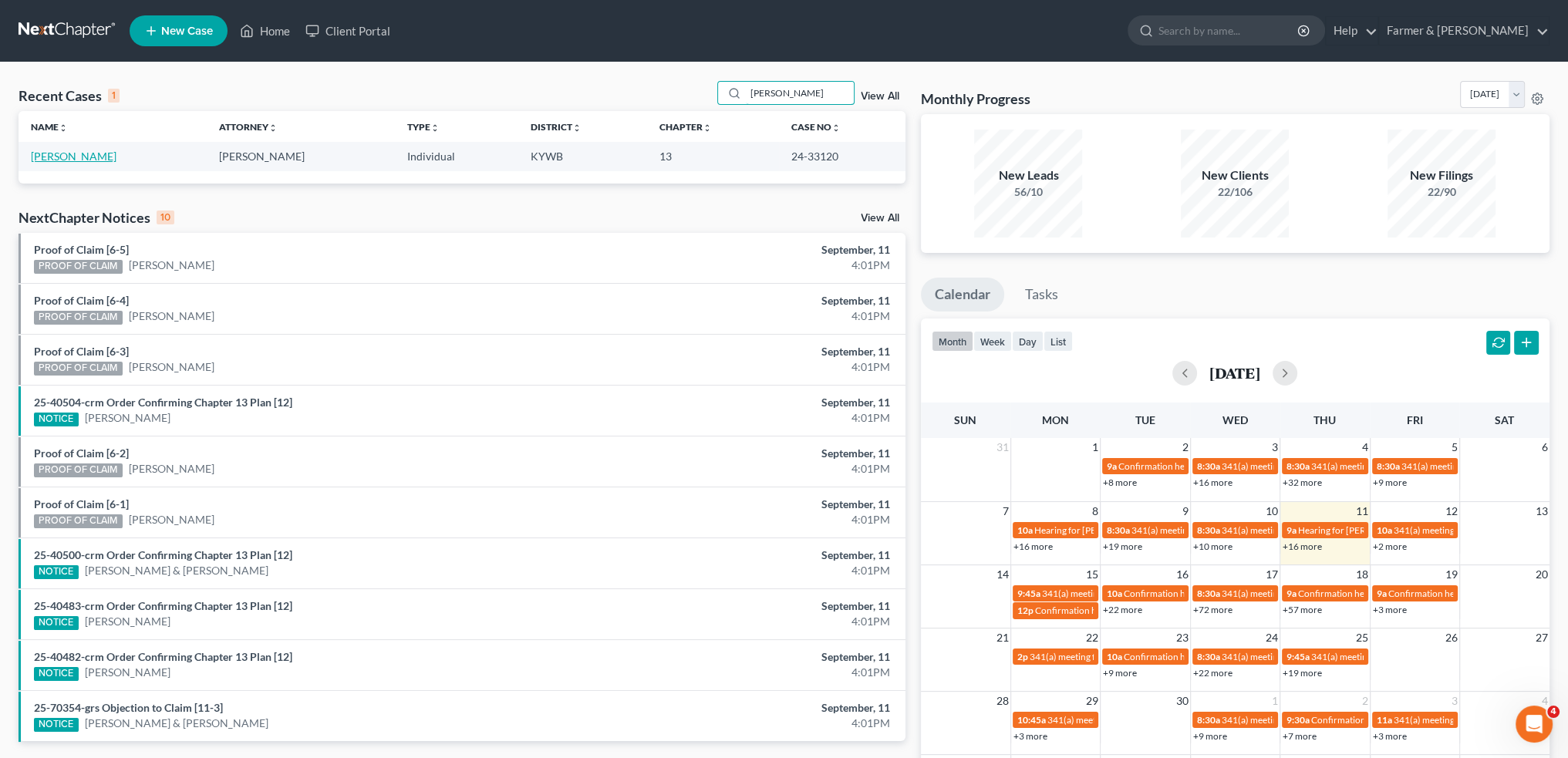
type input "[PERSON_NAME]"
click at [80, 159] on link "[PERSON_NAME]" at bounding box center [74, 156] width 86 height 13
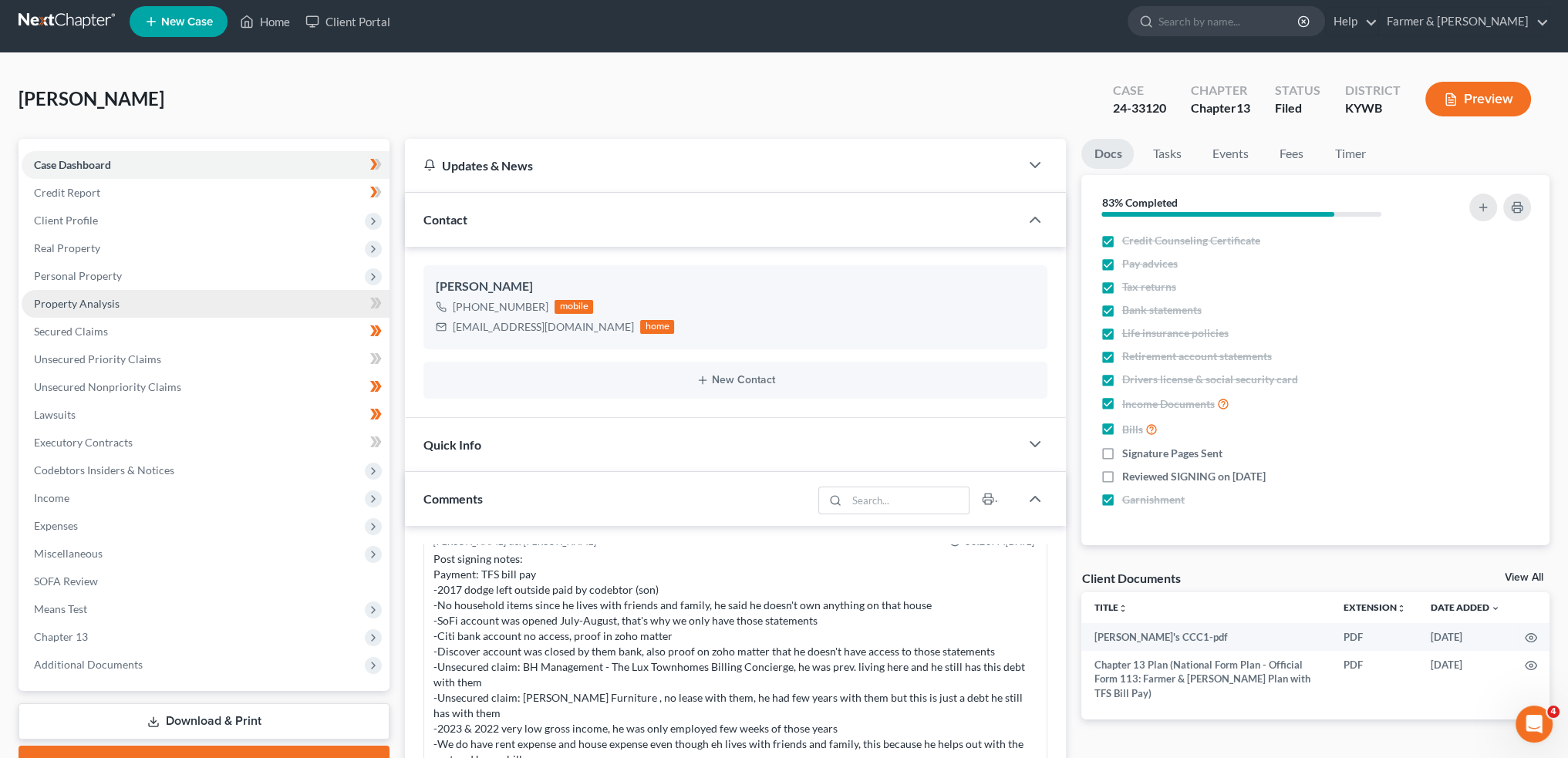
scroll to position [385, 0]
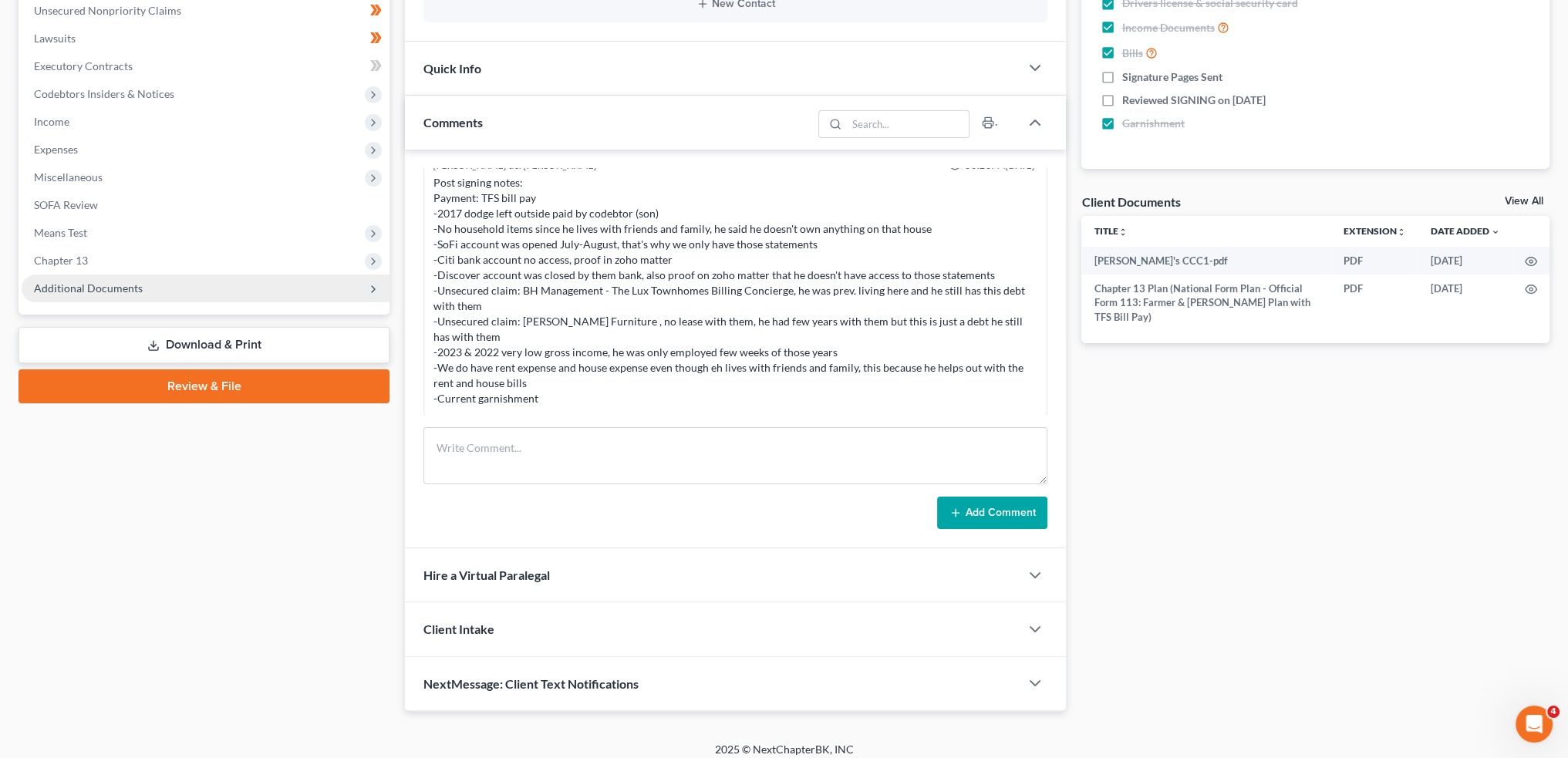
click at [109, 285] on span "Additional Documents" at bounding box center [88, 288] width 109 height 13
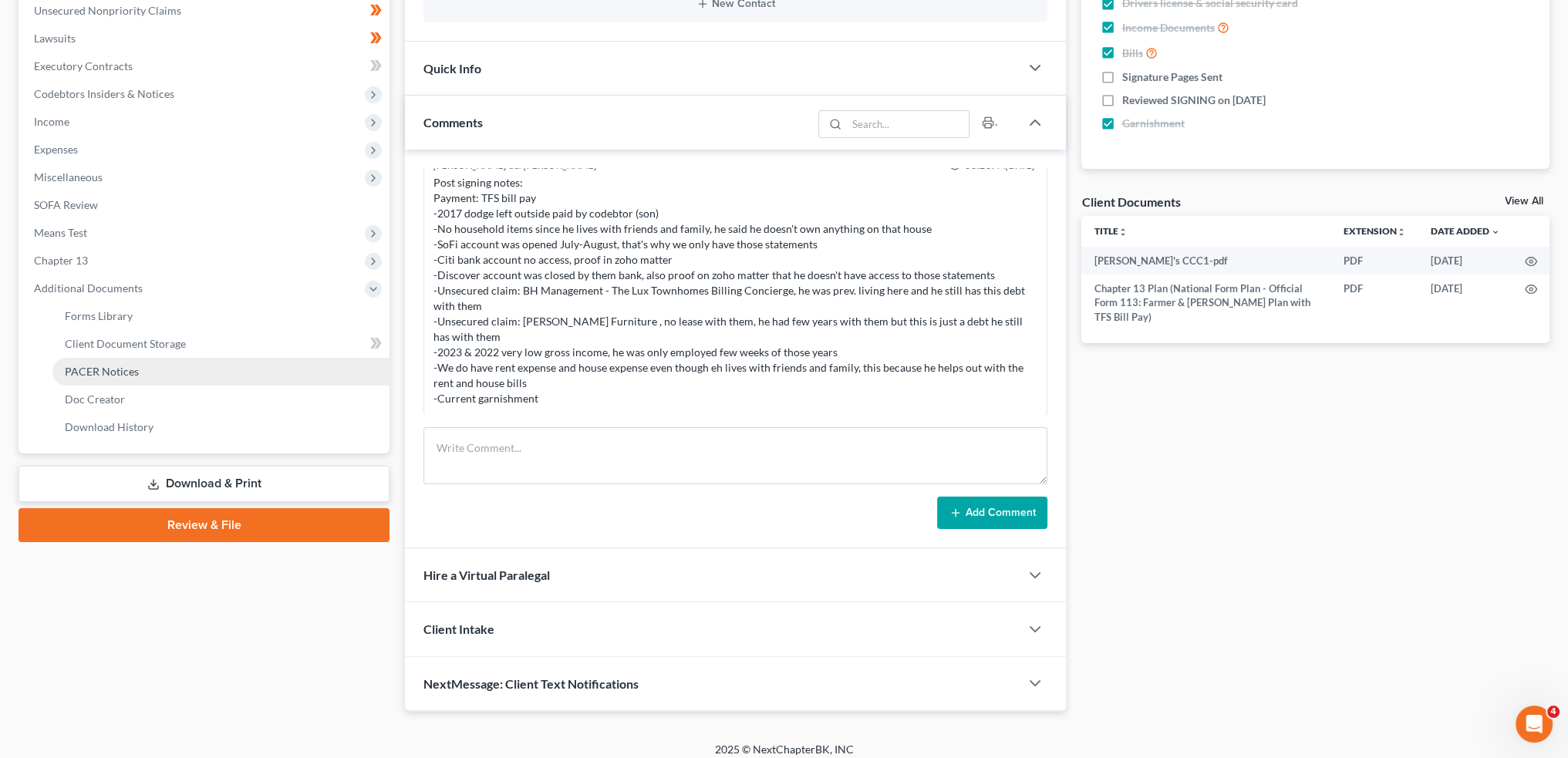
click at [120, 373] on span "PACER Notices" at bounding box center [102, 371] width 74 height 13
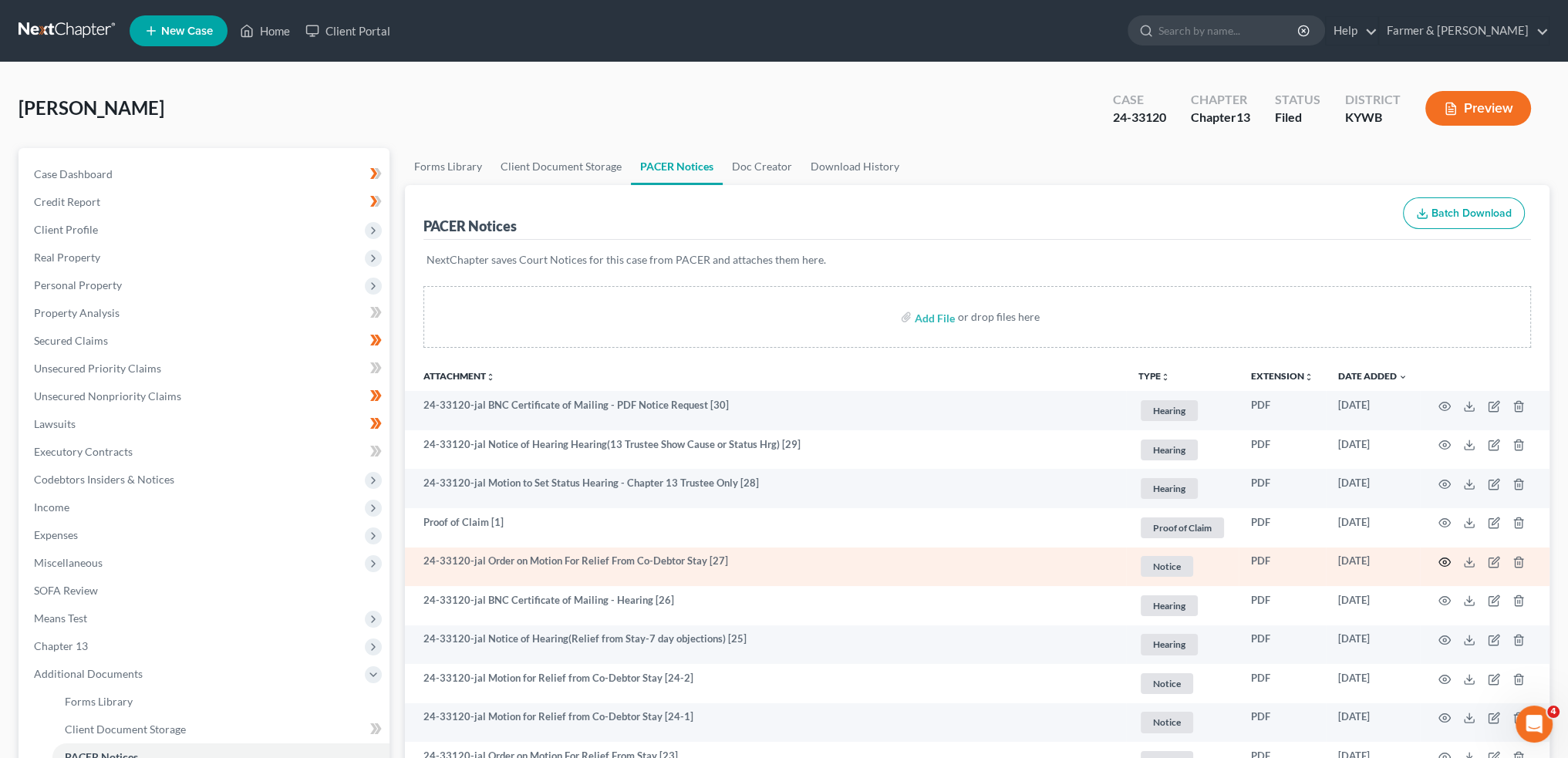
click at [1441, 558] on icon "button" at bounding box center [1446, 562] width 12 height 8
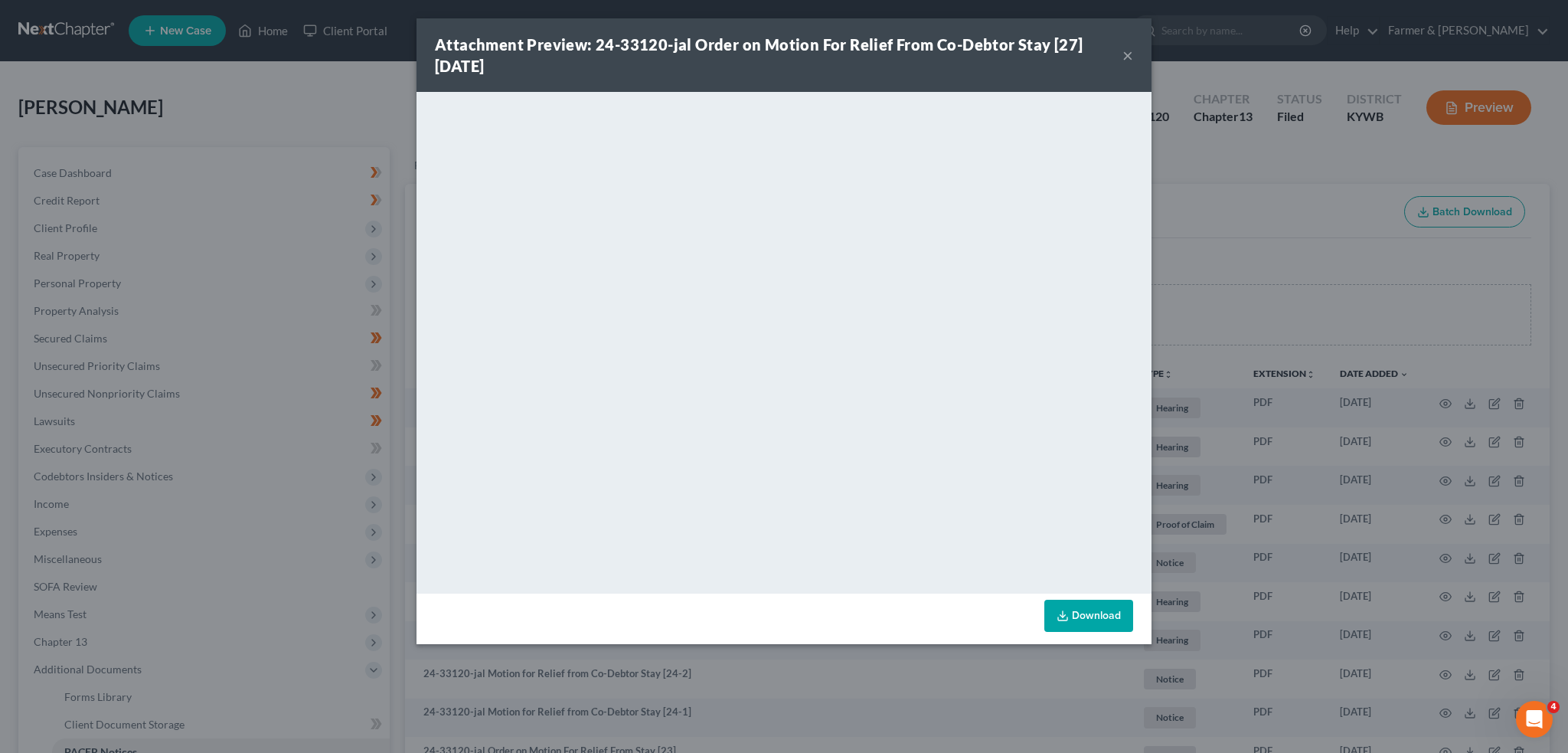
click at [1125, 58] on button "×" at bounding box center [1127, 55] width 11 height 18
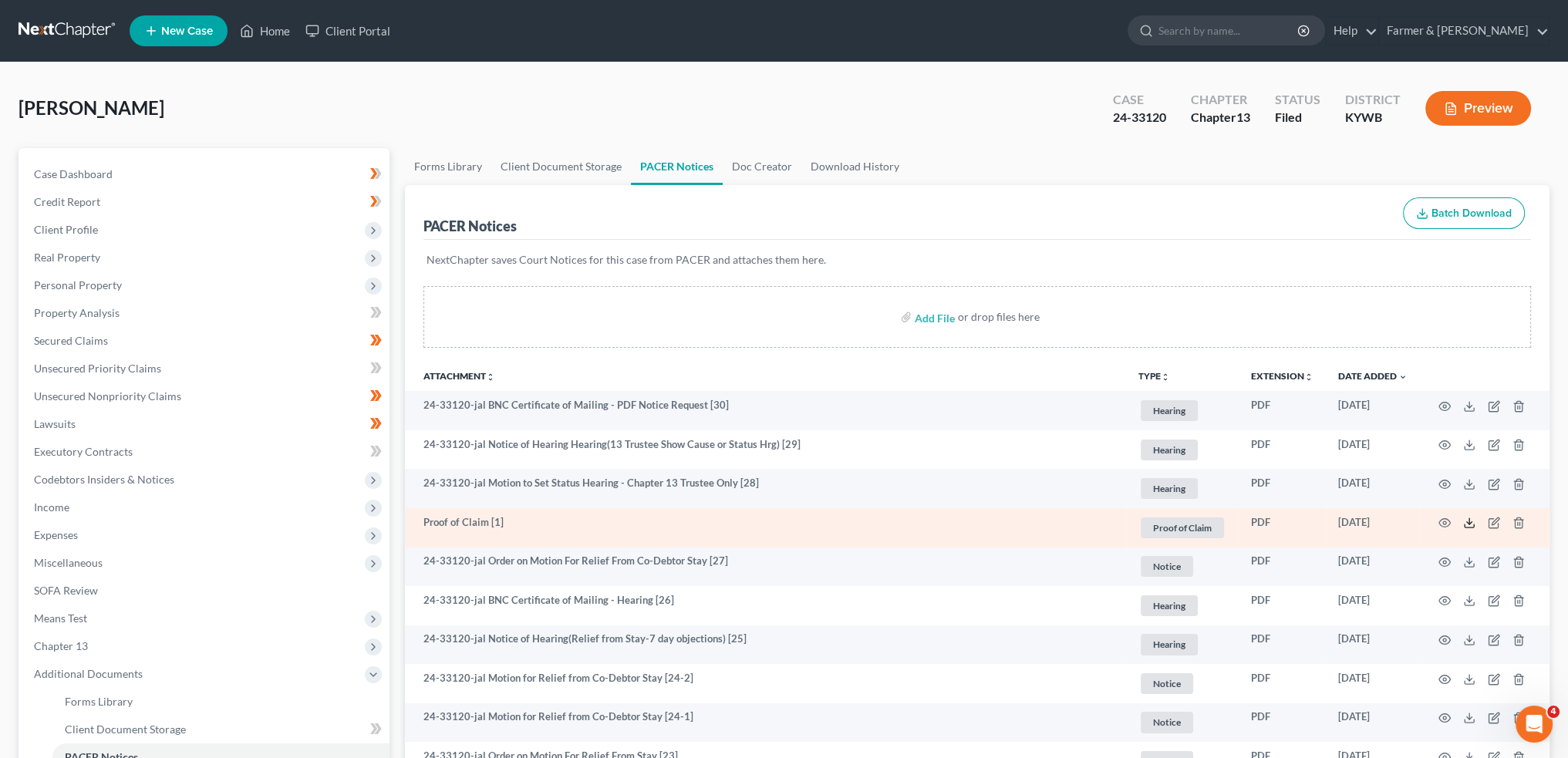
click at [1470, 523] on icon at bounding box center [1469, 522] width 12 height 12
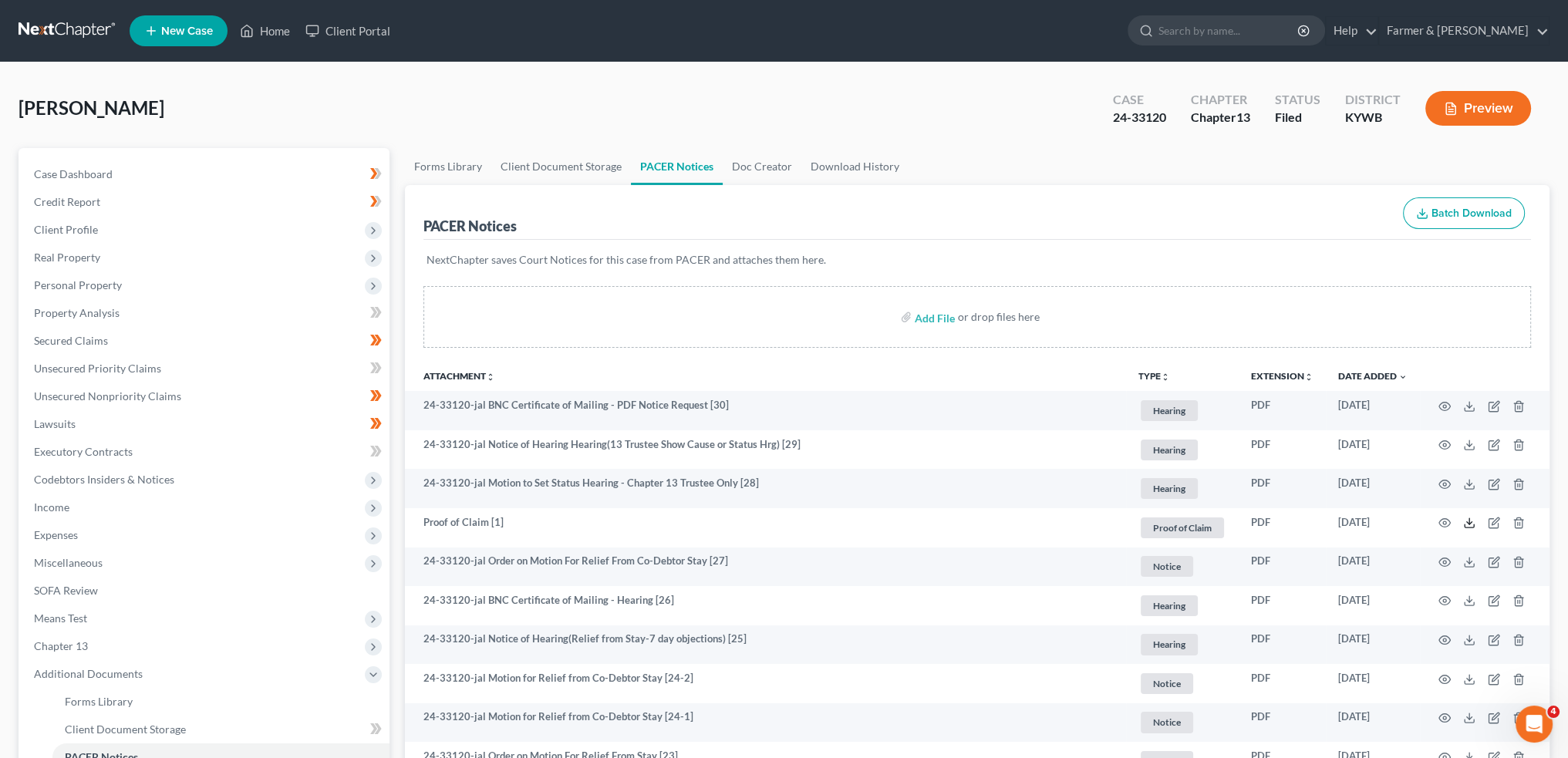
scroll to position [385, 0]
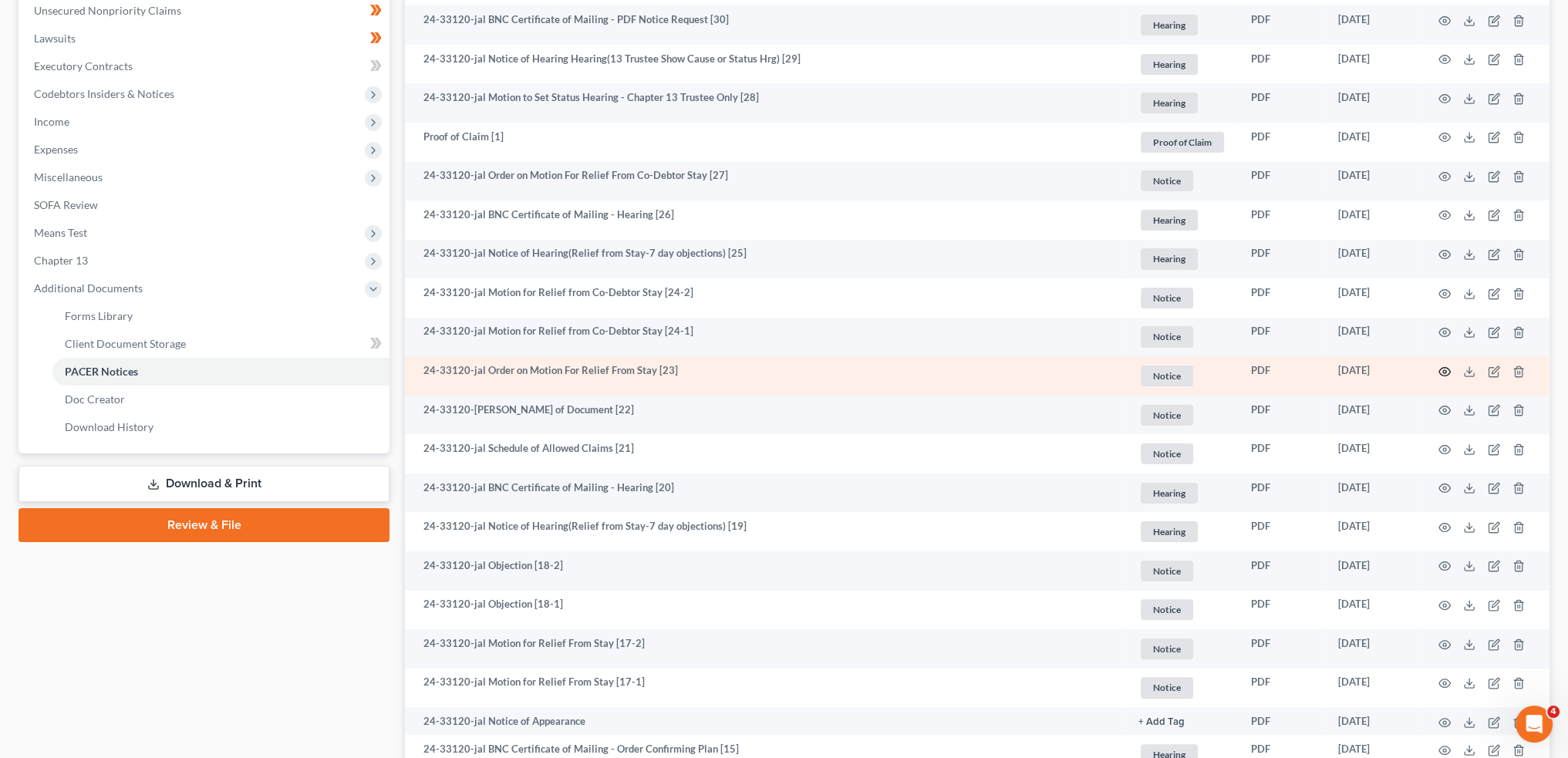
click at [1444, 368] on icon "button" at bounding box center [1445, 371] width 12 height 12
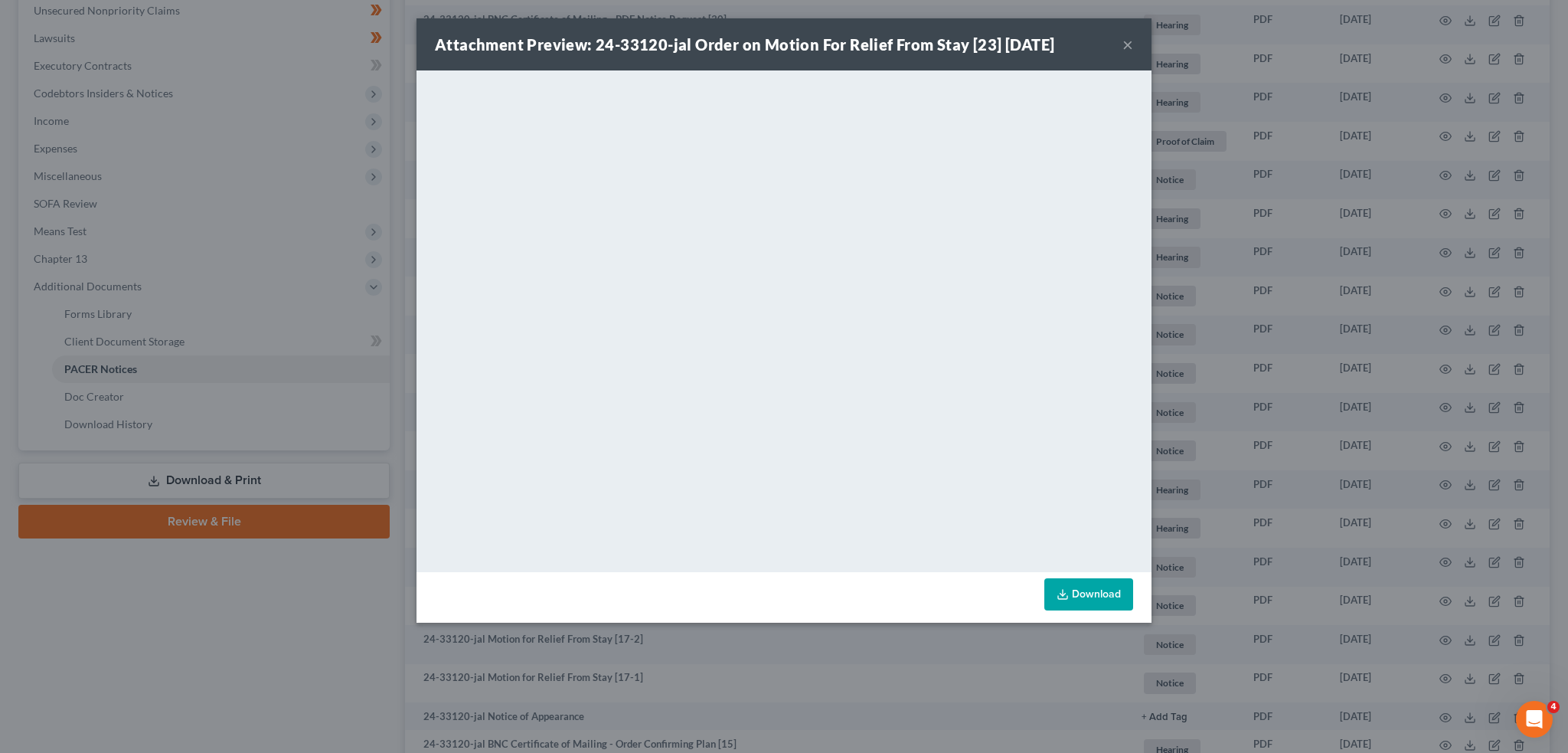
click at [1130, 48] on button "×" at bounding box center [1127, 44] width 11 height 18
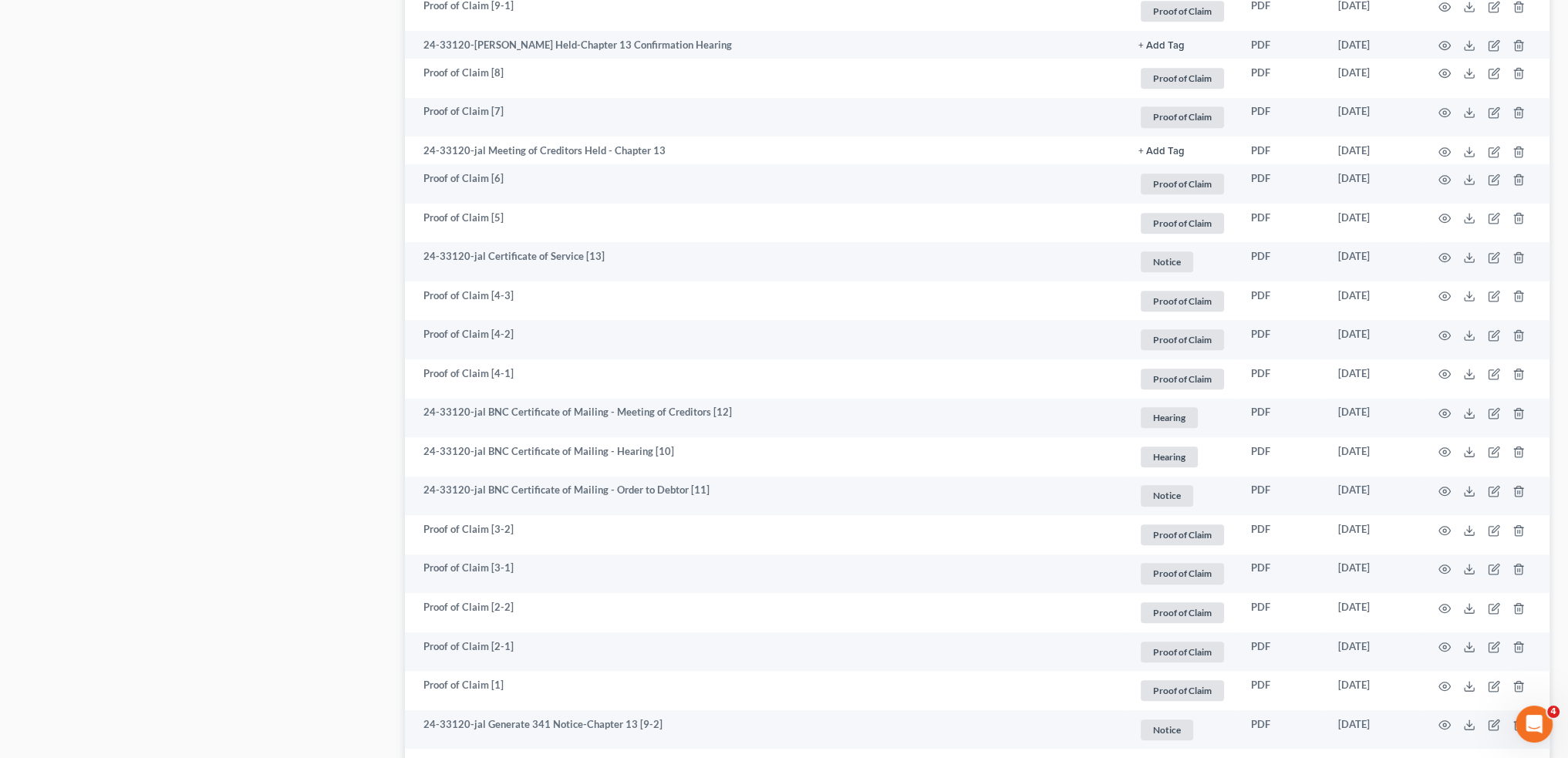
scroll to position [1542, 0]
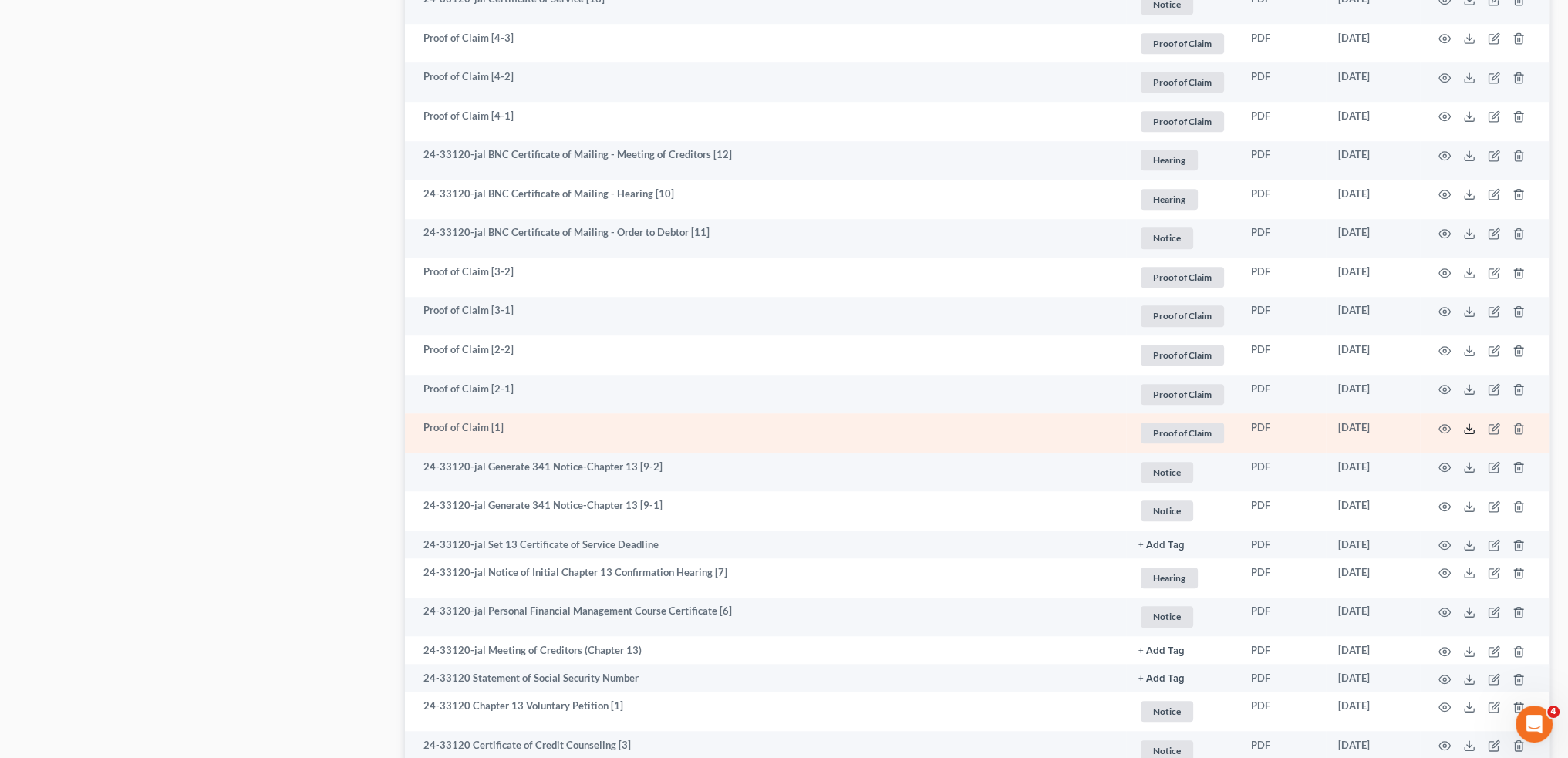
click at [1467, 427] on icon at bounding box center [1469, 428] width 12 height 12
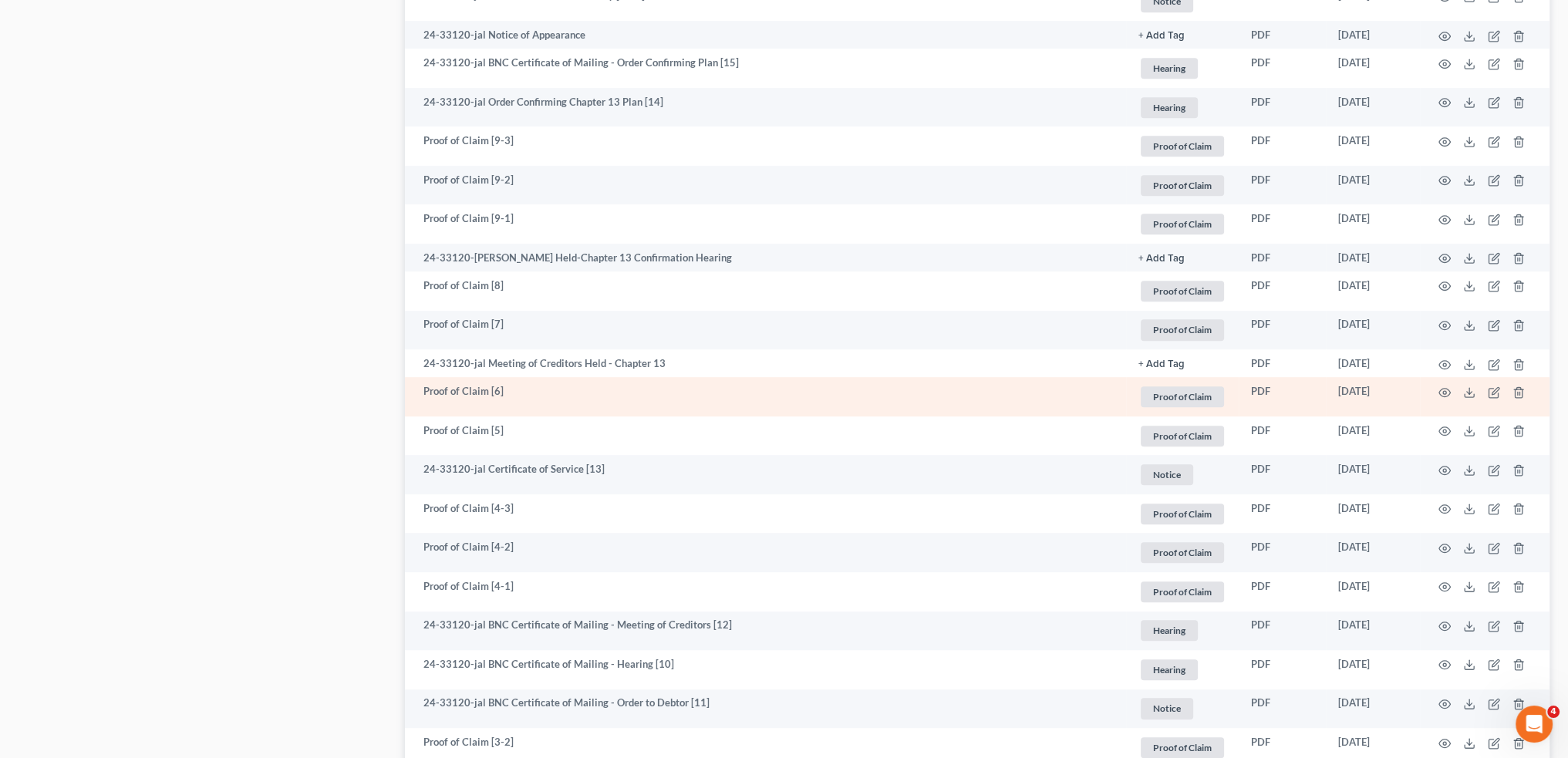
scroll to position [944, 0]
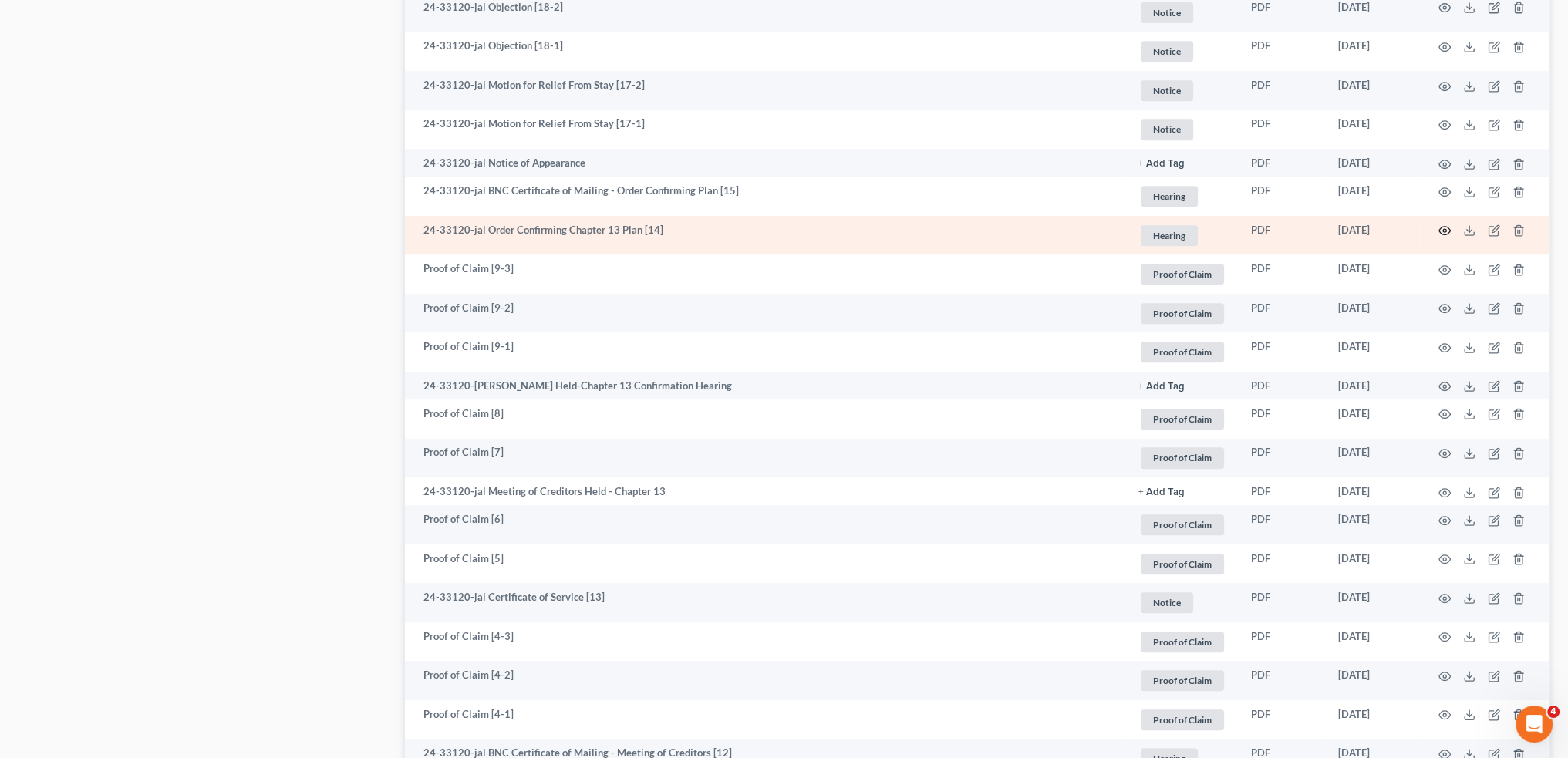
click at [1441, 227] on icon "button" at bounding box center [1445, 230] width 12 height 12
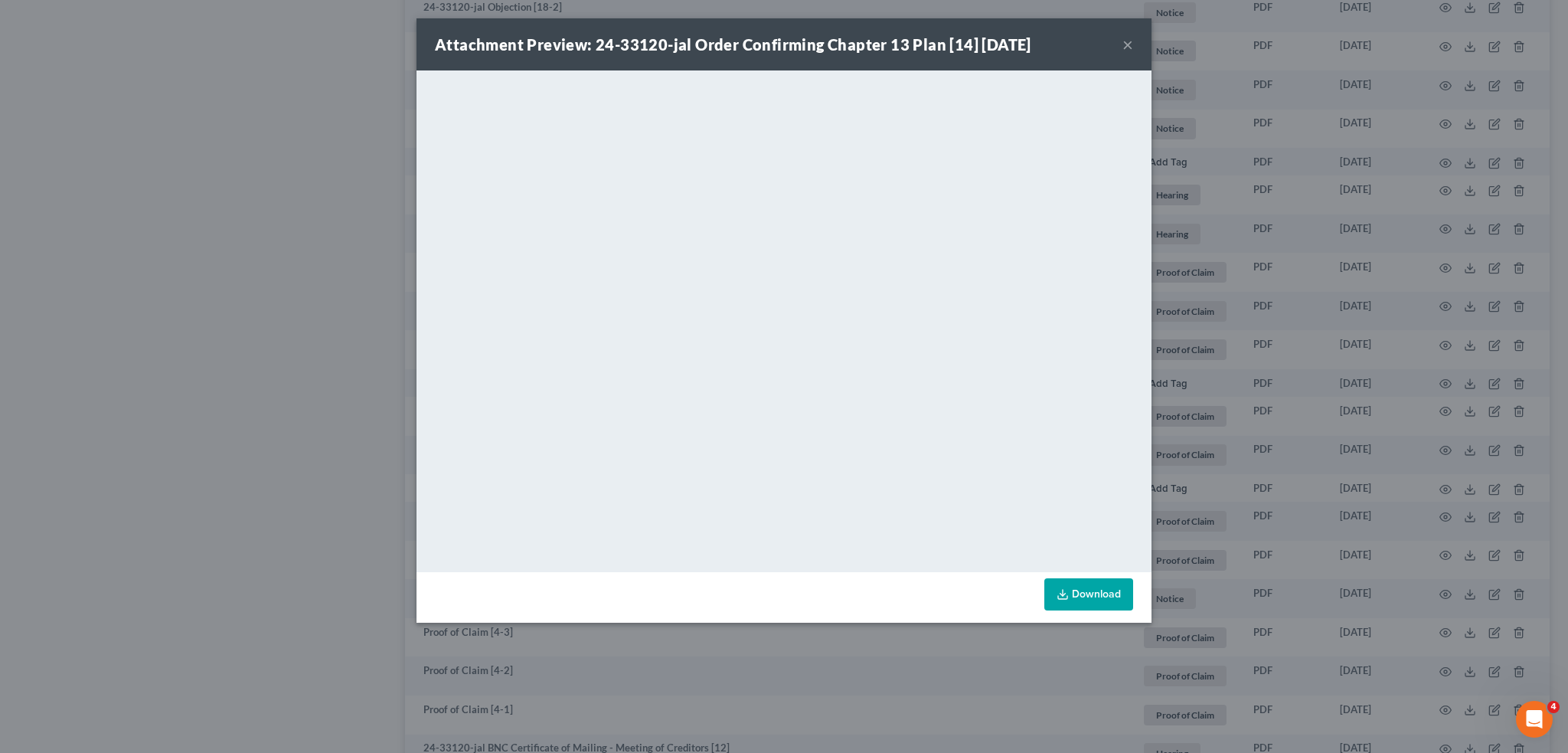
click at [1128, 39] on button "×" at bounding box center [1127, 44] width 11 height 18
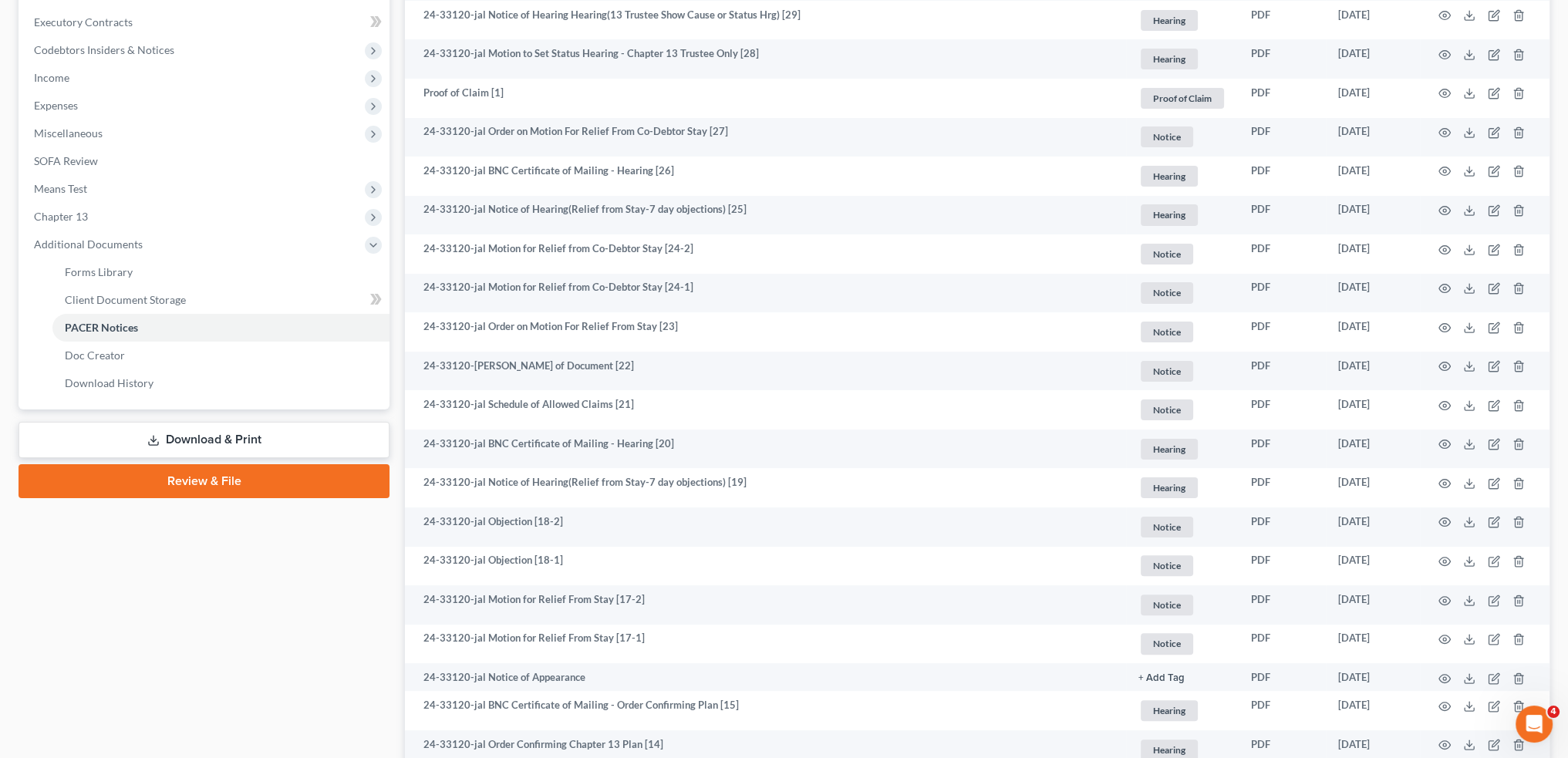
scroll to position [0, 0]
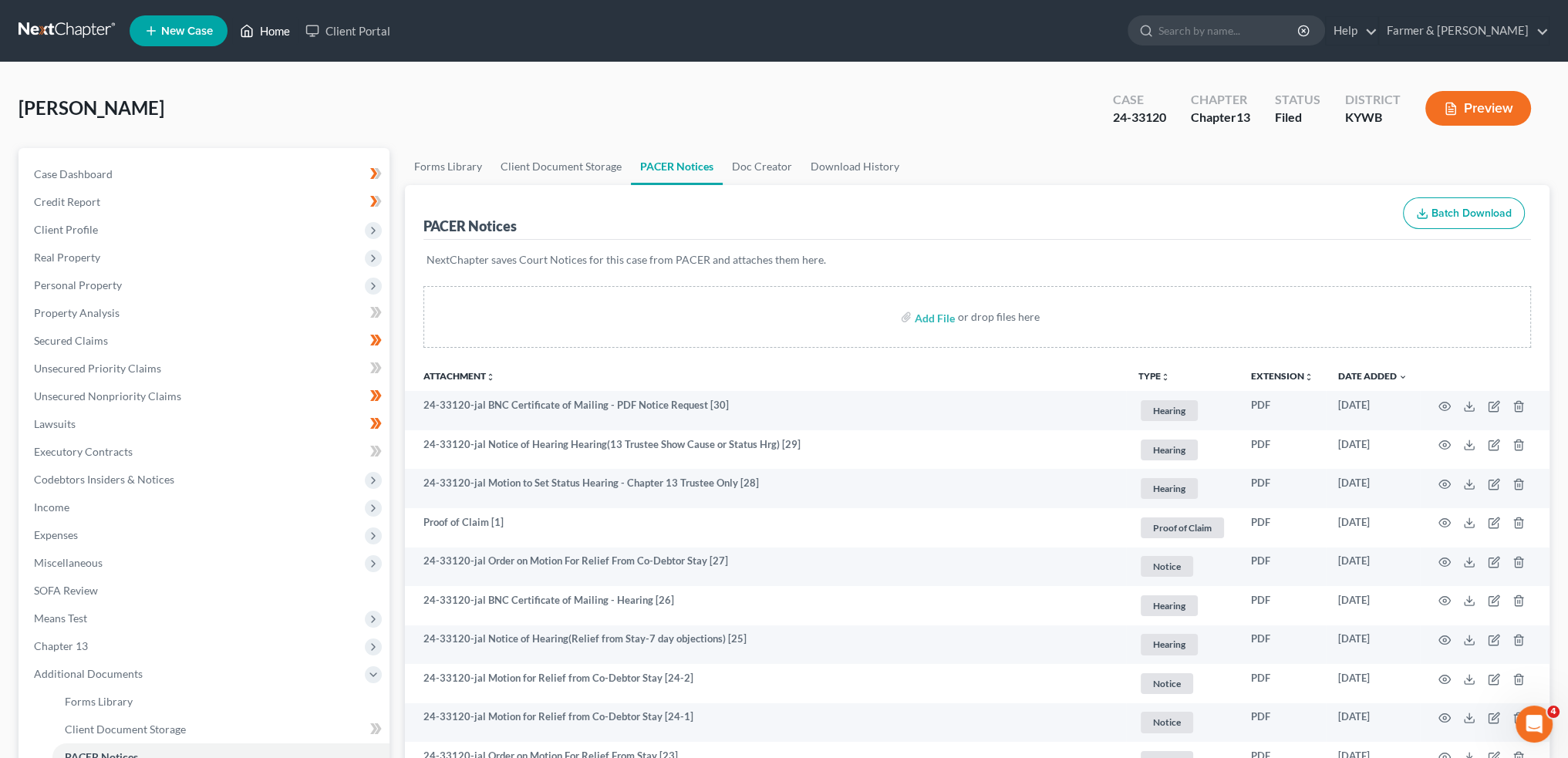
click at [281, 31] on link "Home" at bounding box center [265, 31] width 65 height 28
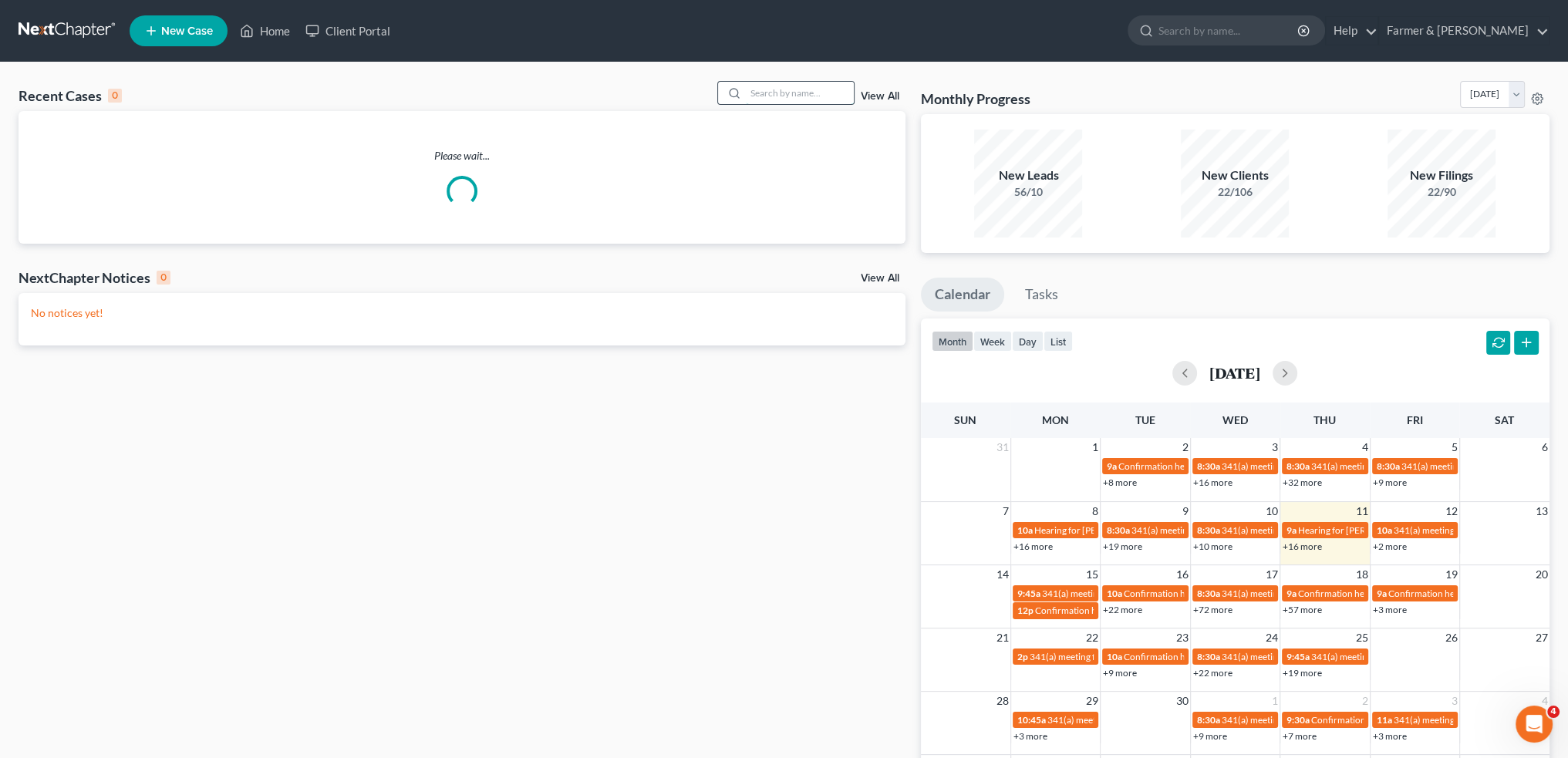
click at [776, 86] on input "search" at bounding box center [800, 93] width 108 height 22
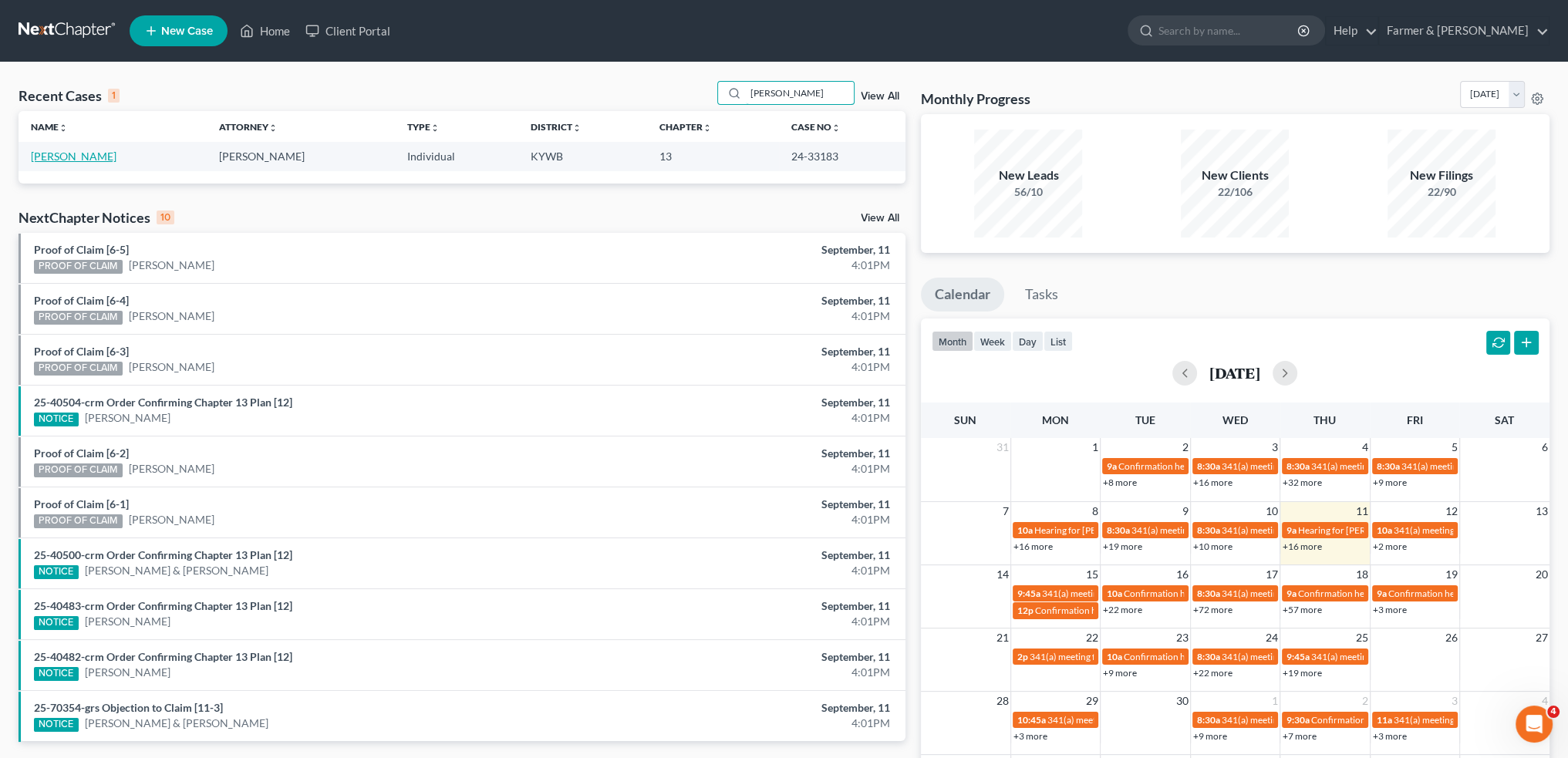
type input "stephen anderson"
click at [68, 158] on link "Anderson, Stephen" at bounding box center [74, 156] width 86 height 13
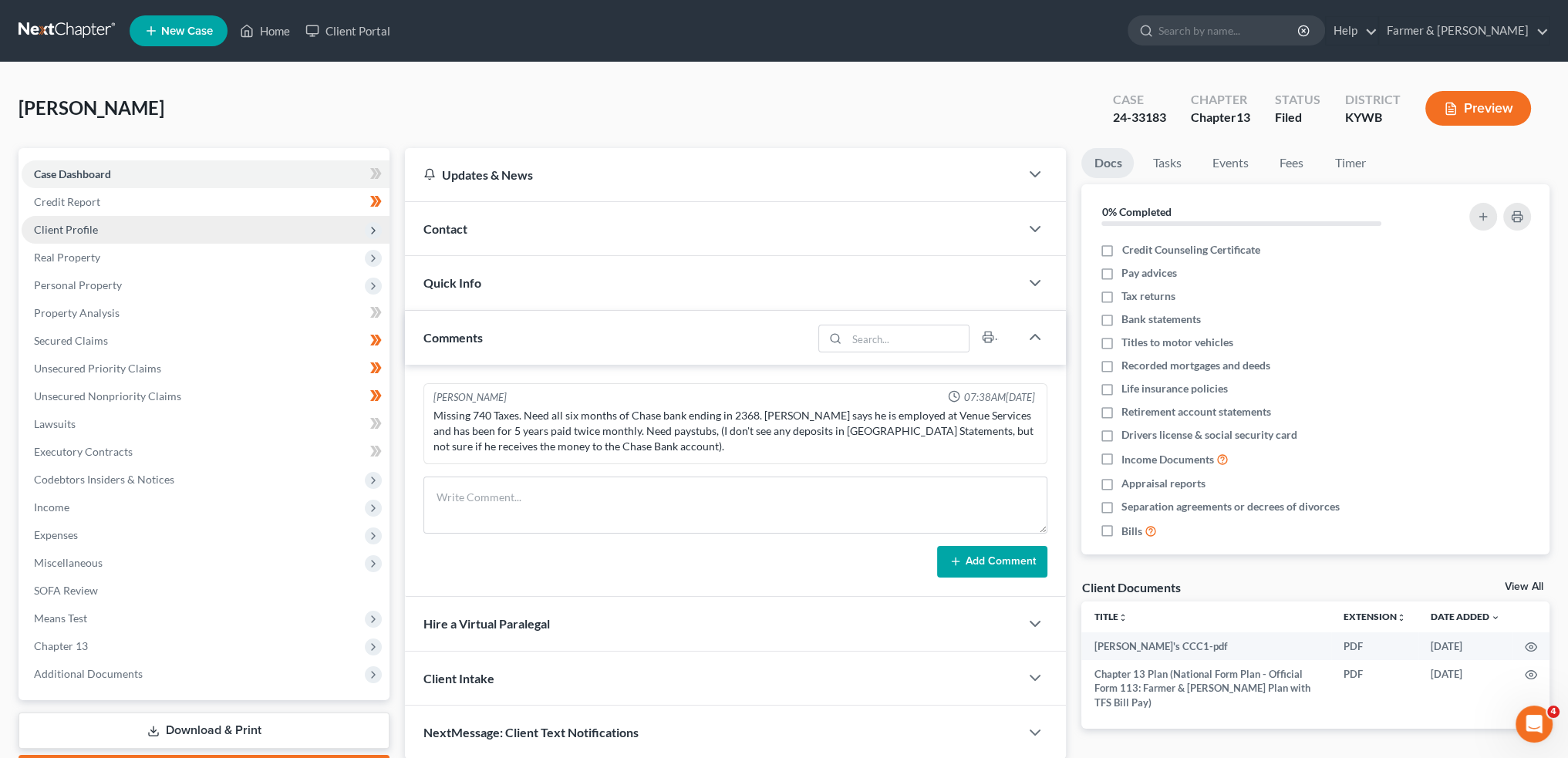
scroll to position [88, 0]
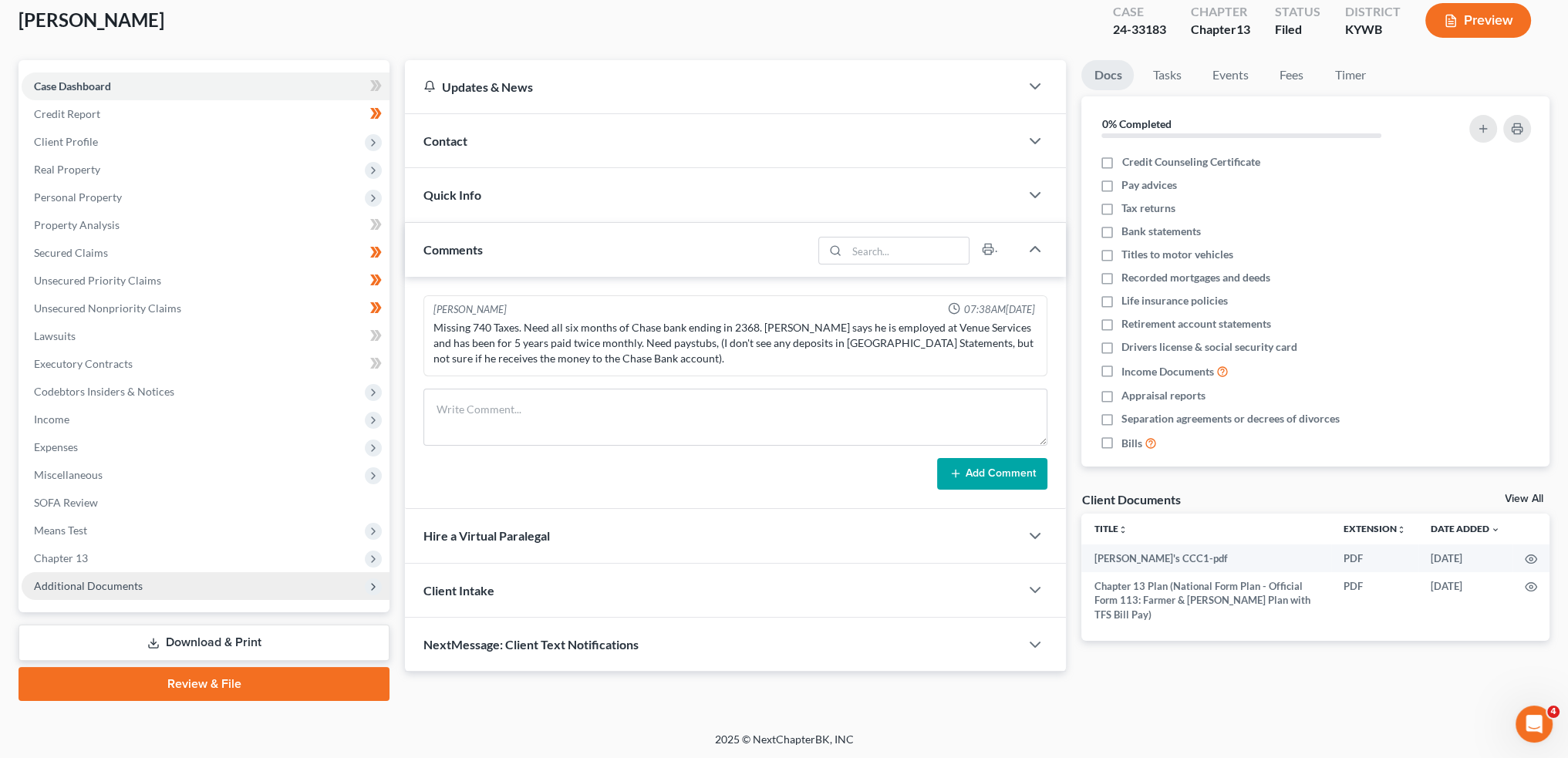
click at [218, 580] on span "Additional Documents" at bounding box center [205, 586] width 368 height 28
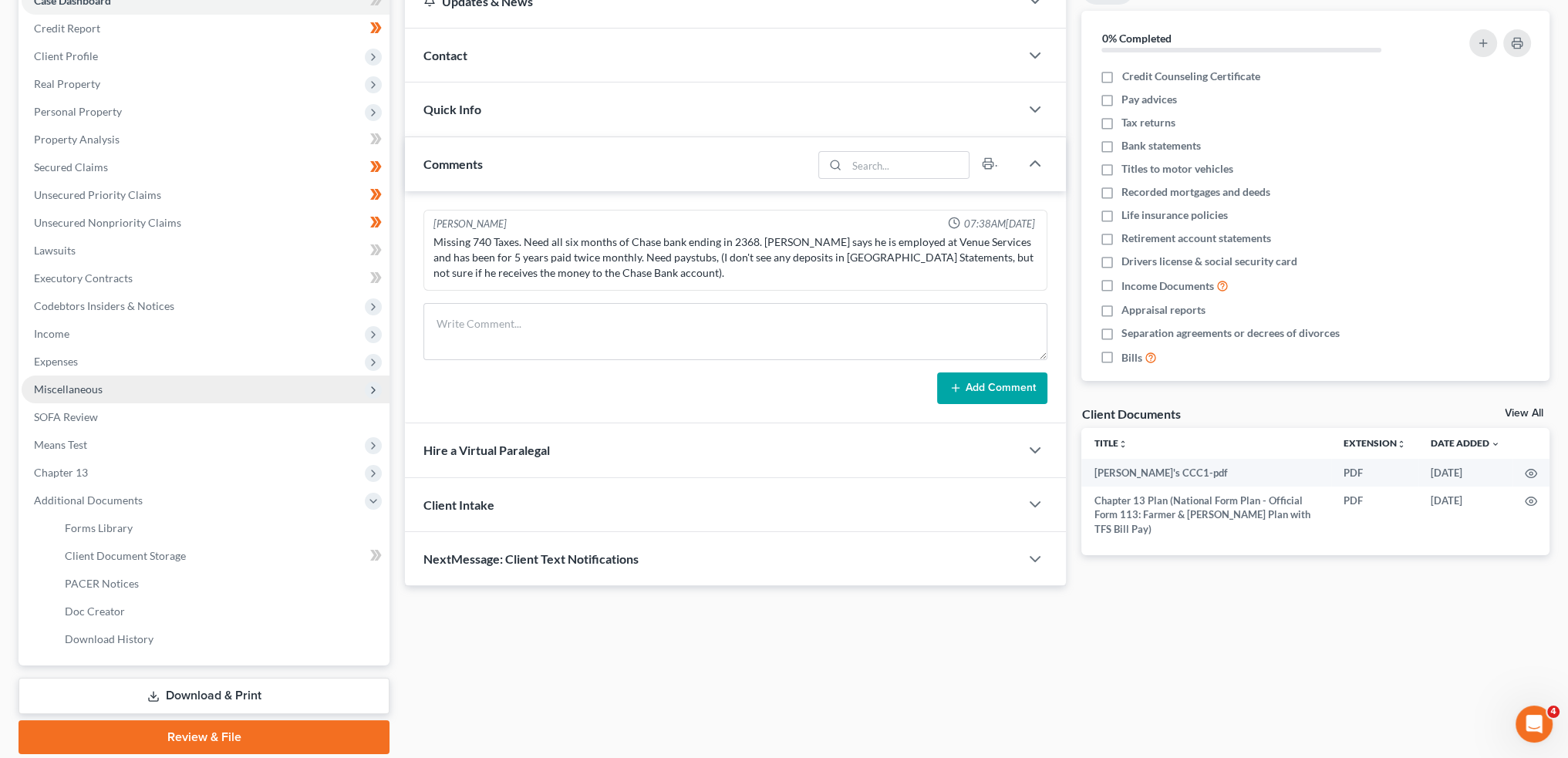
scroll to position [226, 0]
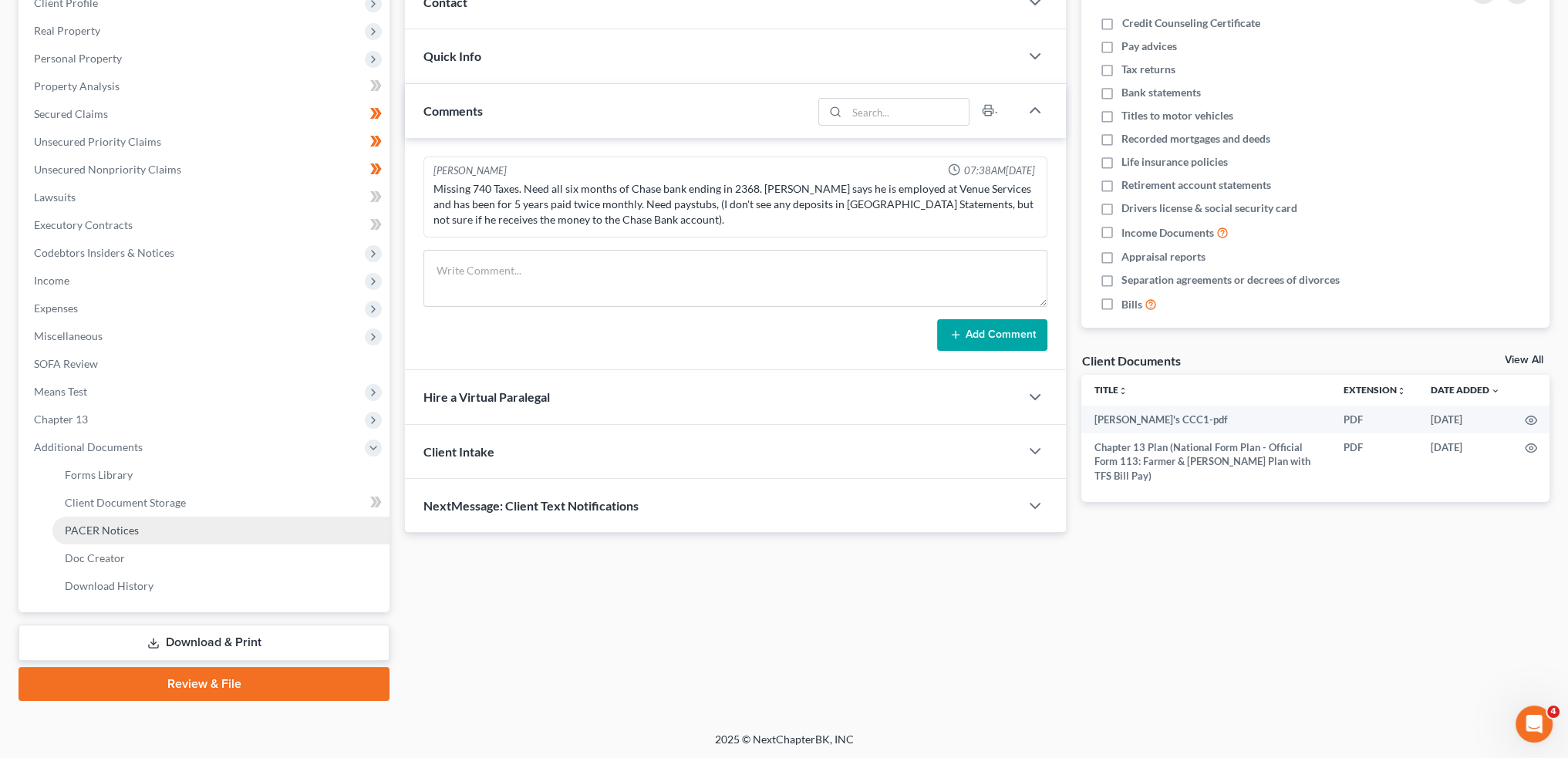
click at [148, 534] on link "PACER Notices" at bounding box center [221, 531] width 337 height 28
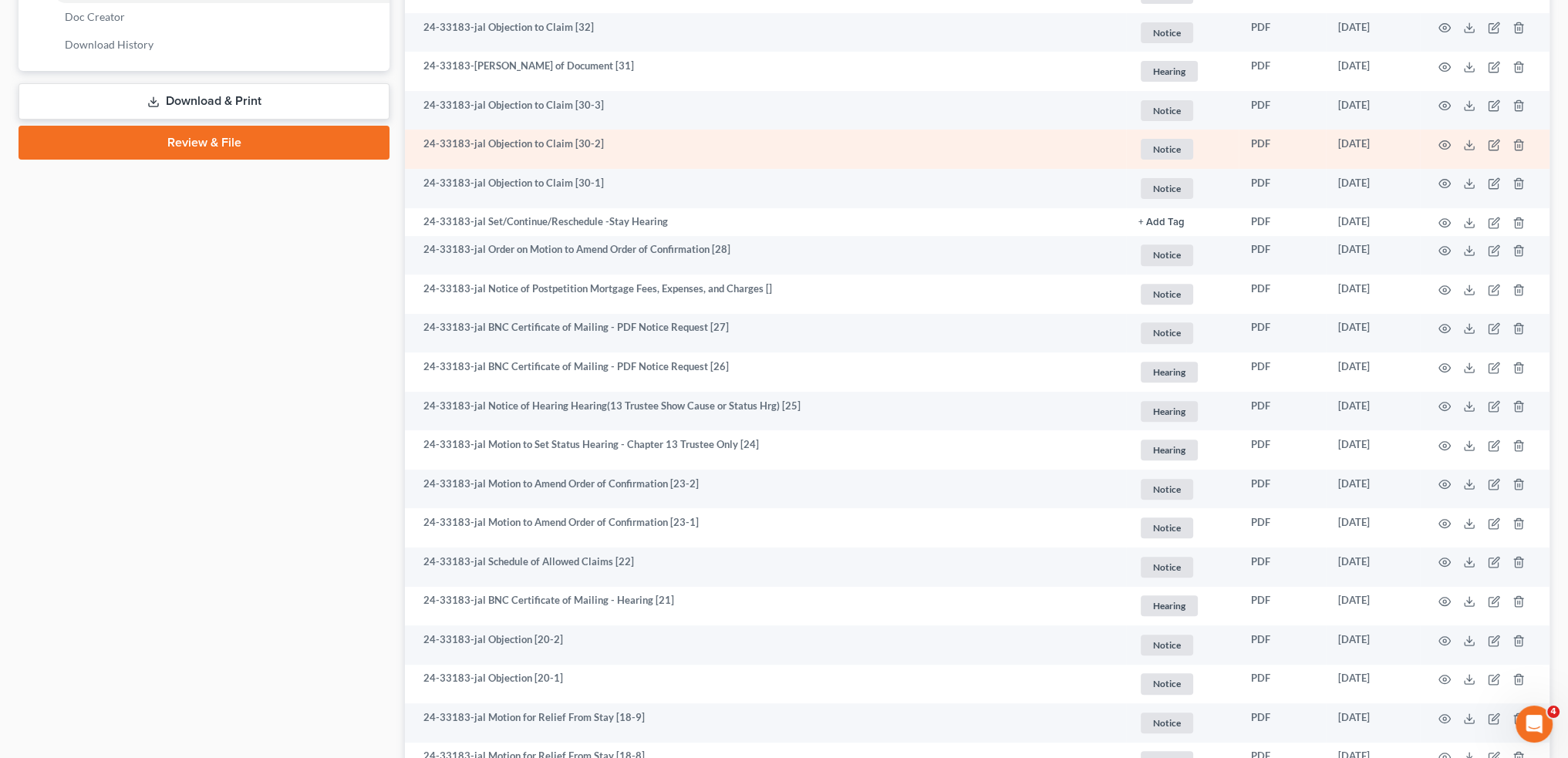
scroll to position [899, 0]
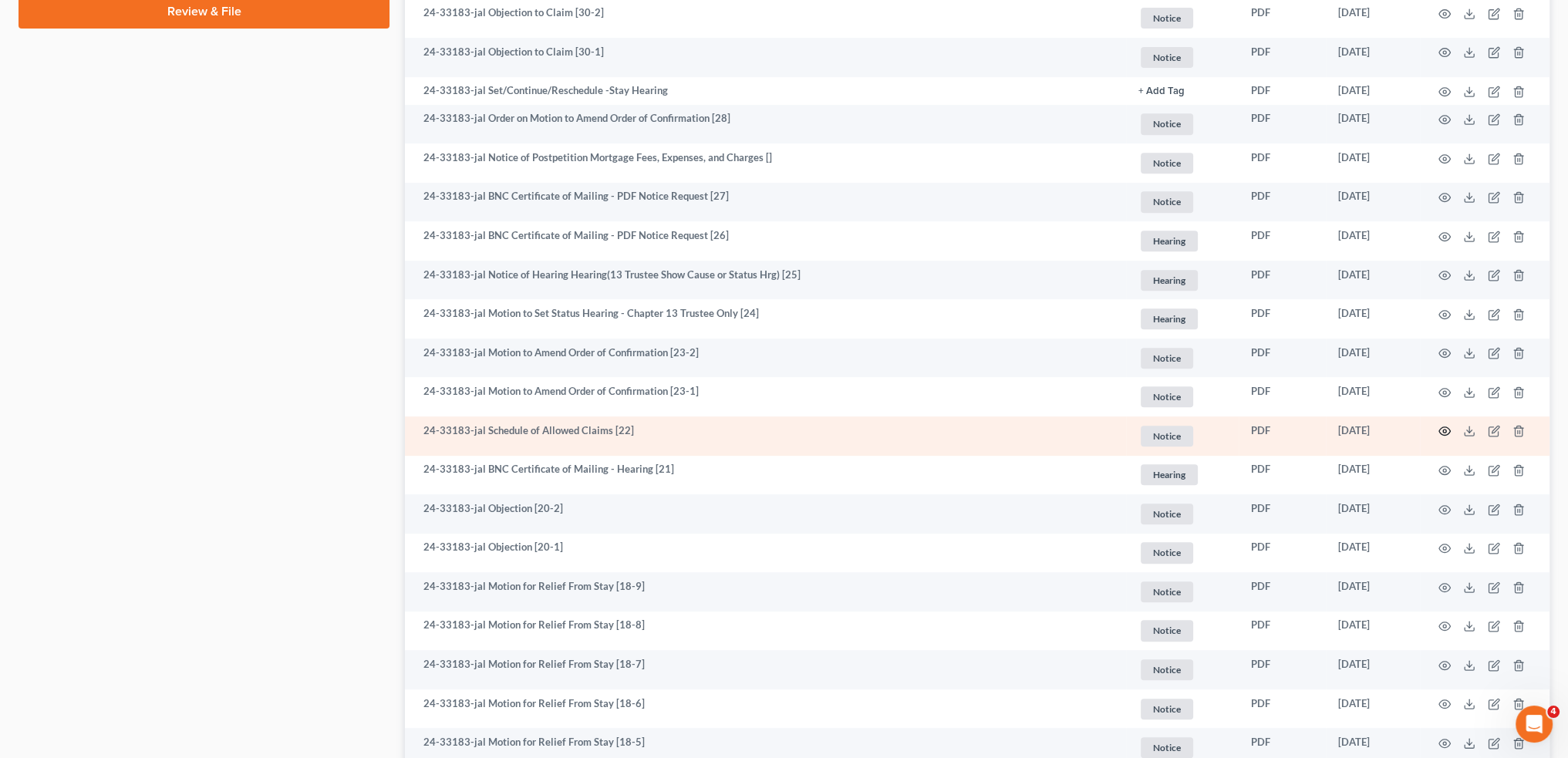
click at [1444, 430] on circle "button" at bounding box center [1445, 431] width 3 height 3
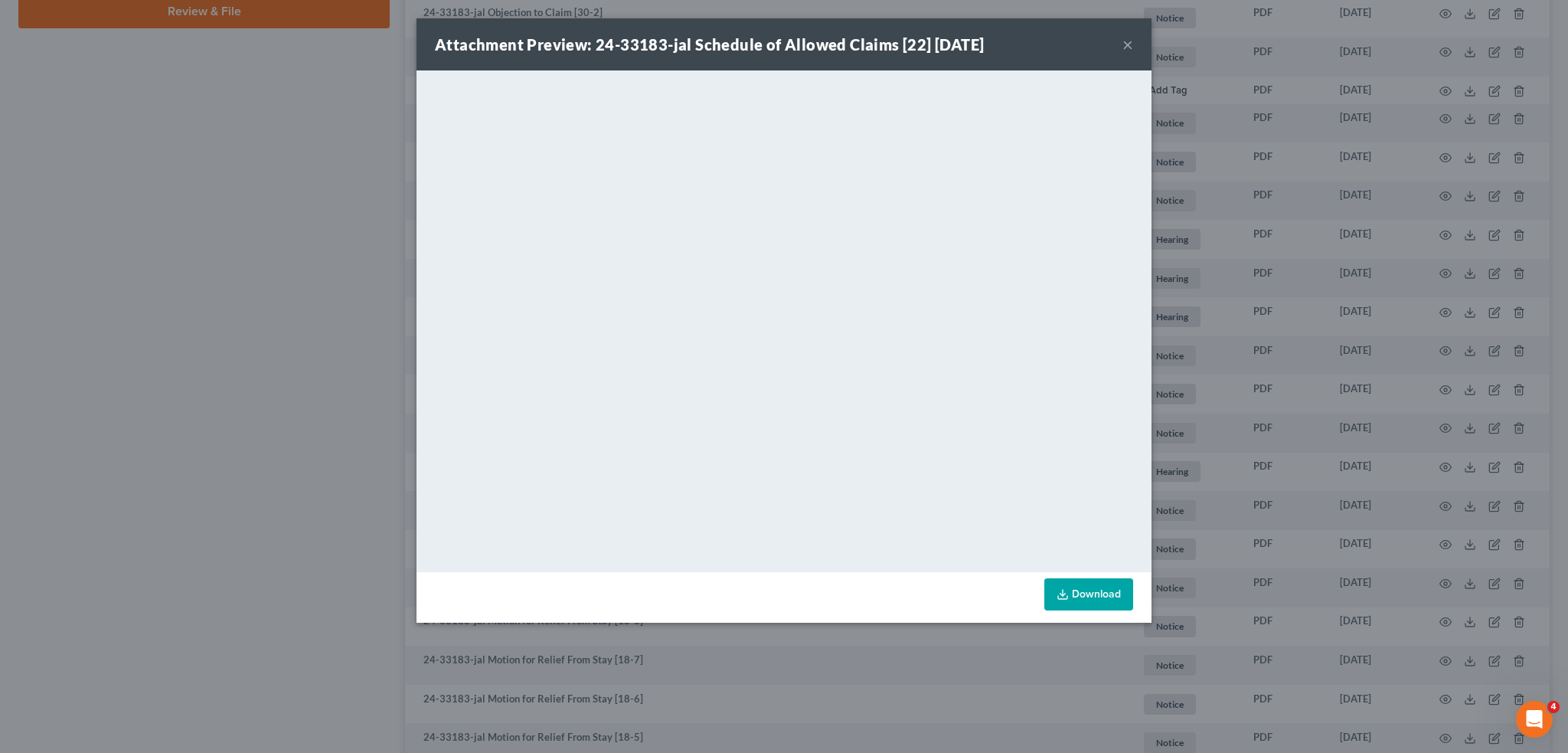
click at [1125, 44] on button "×" at bounding box center [1127, 44] width 11 height 18
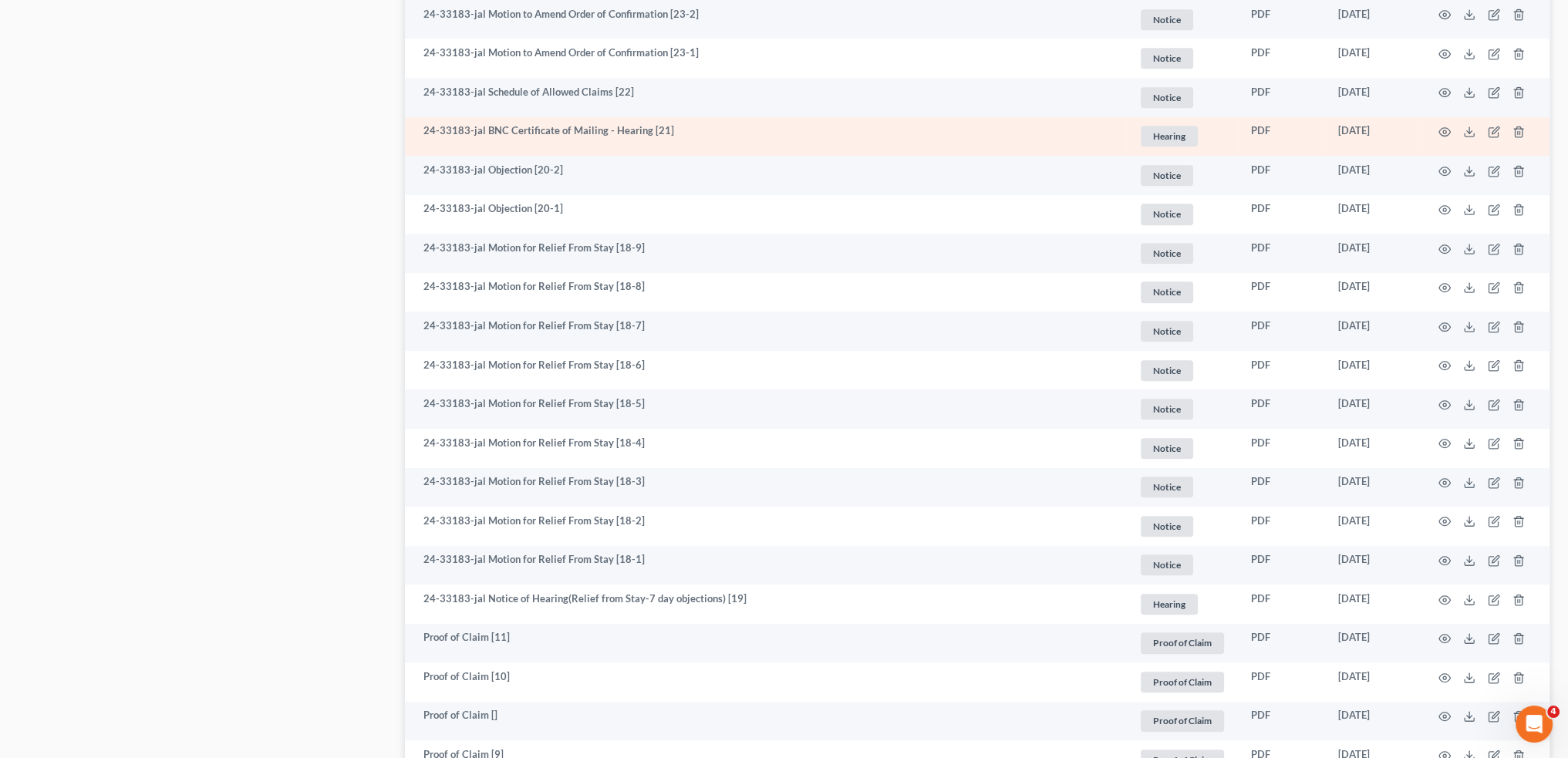
scroll to position [1414, 0]
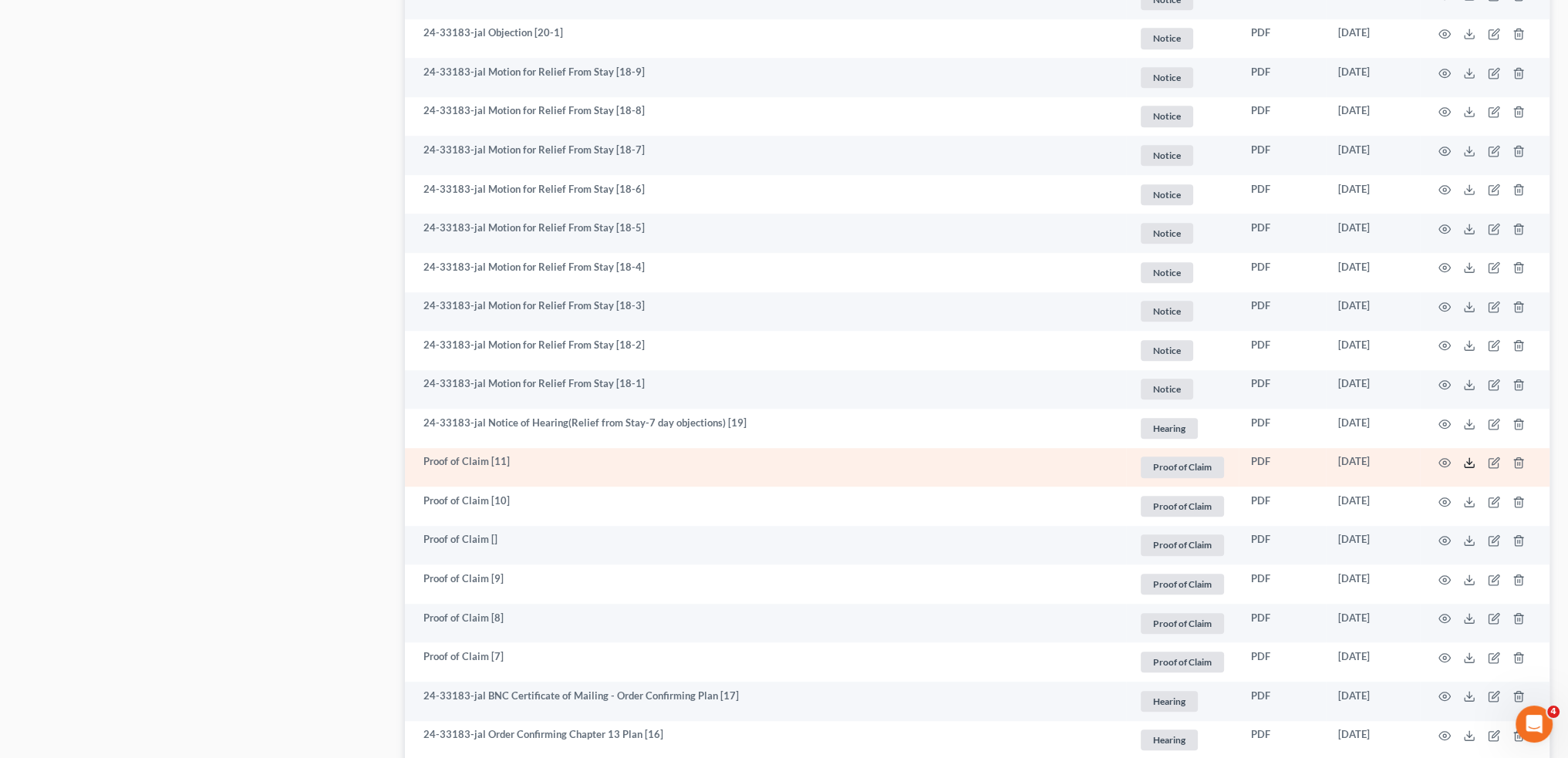
click at [1471, 459] on icon at bounding box center [1469, 462] width 12 height 12
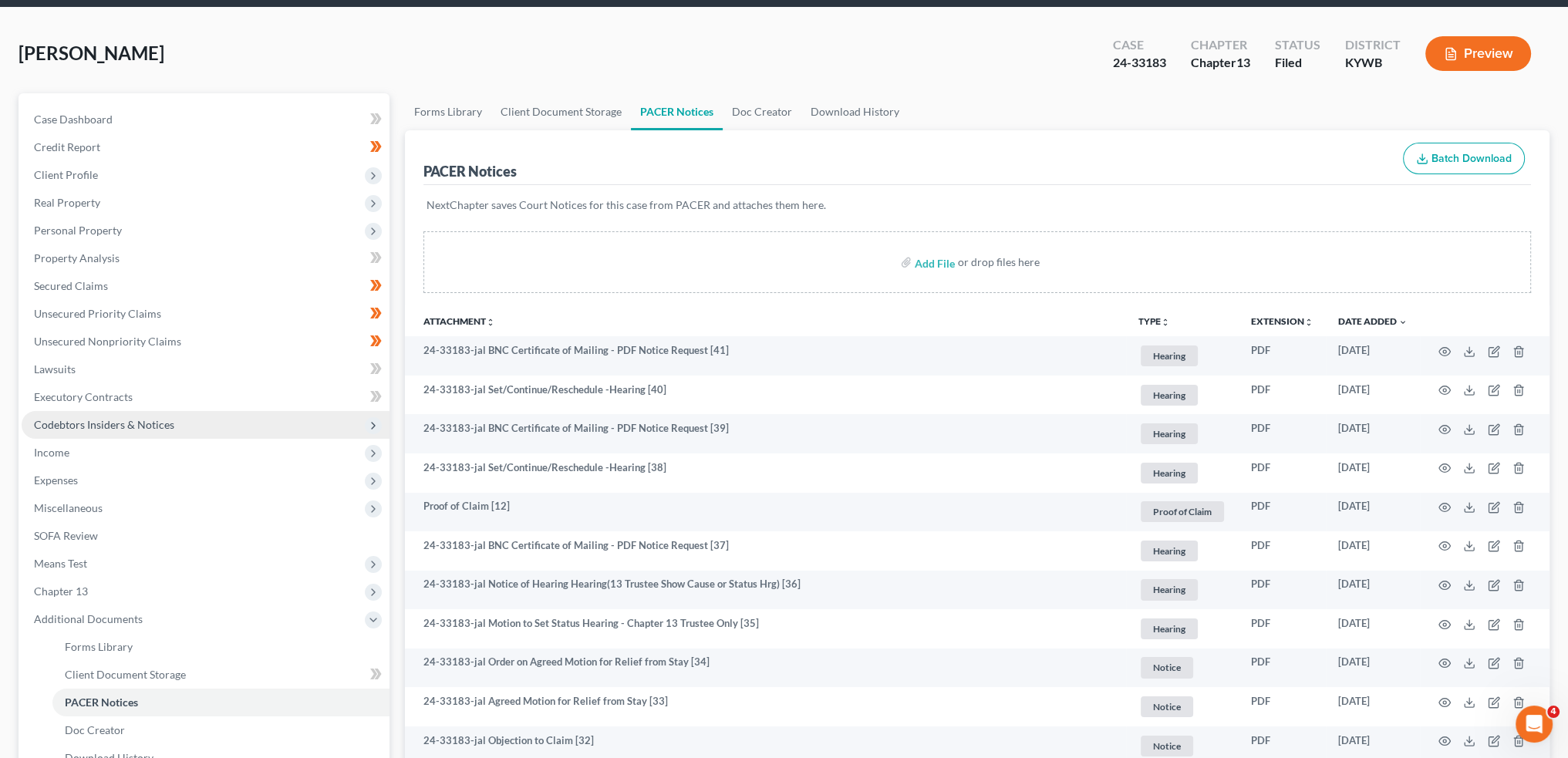
scroll to position [0, 0]
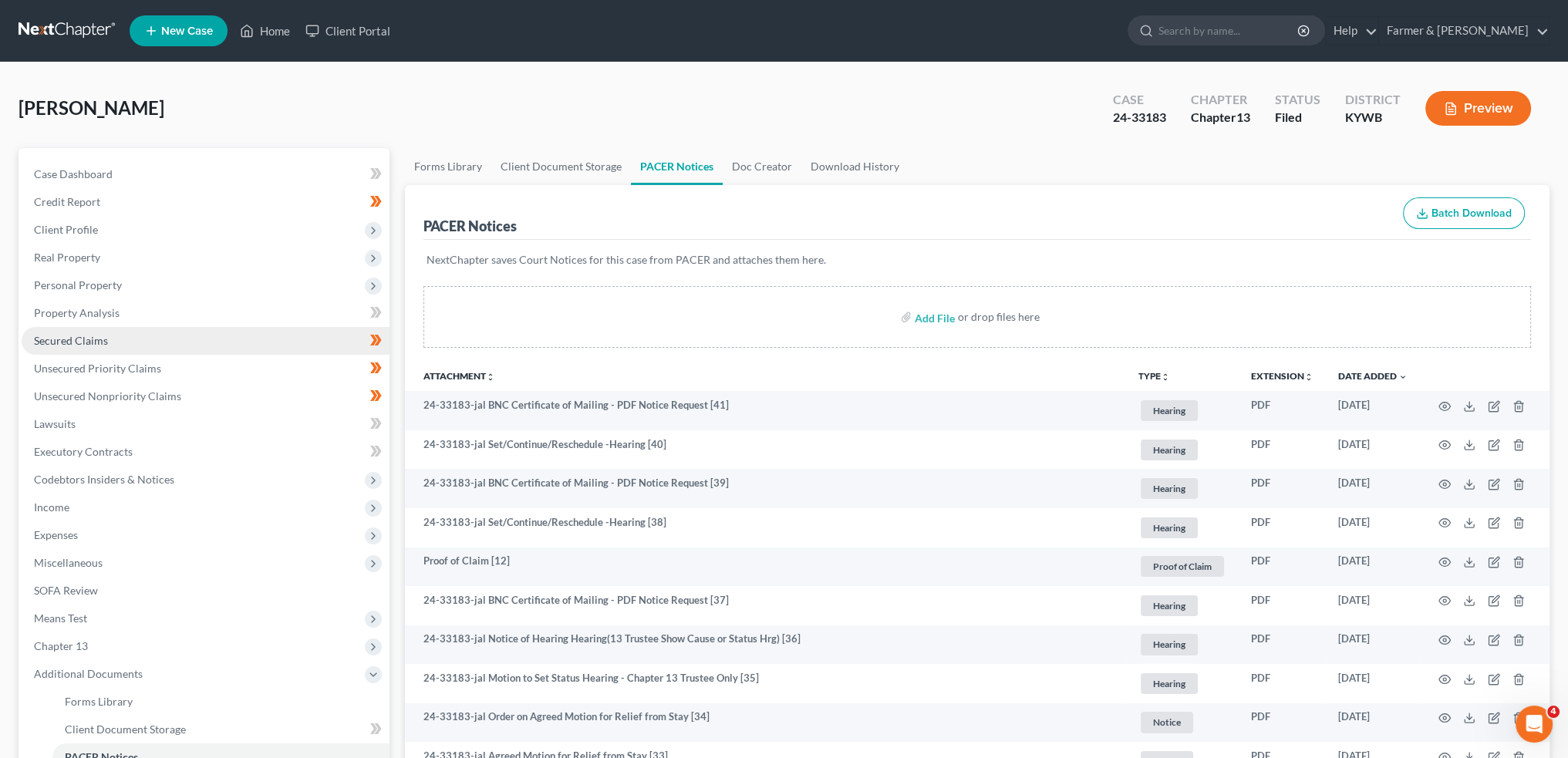
click at [191, 341] on link "Secured Claims" at bounding box center [205, 341] width 368 height 28
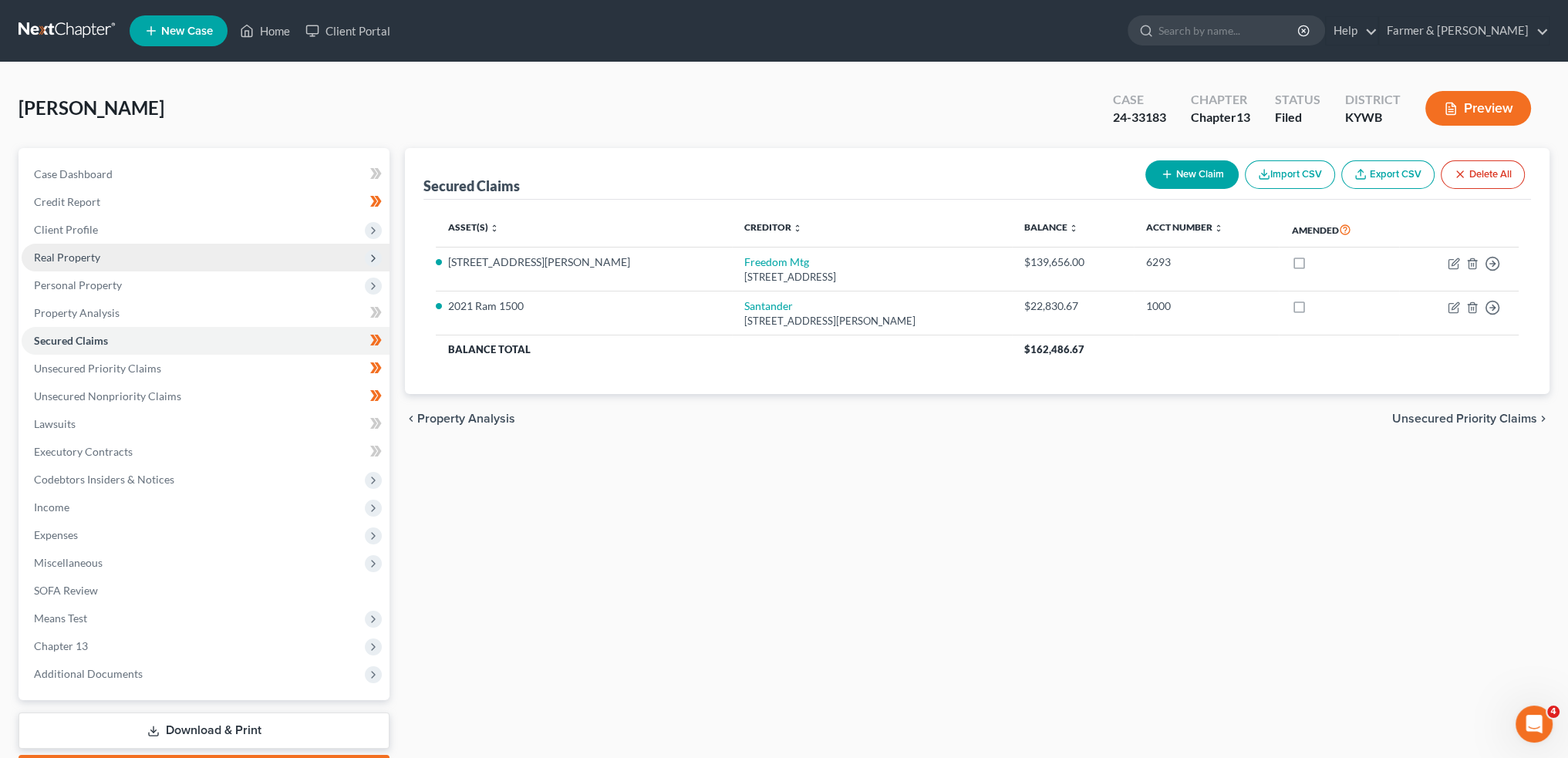
click at [160, 260] on span "Real Property" at bounding box center [205, 258] width 368 height 28
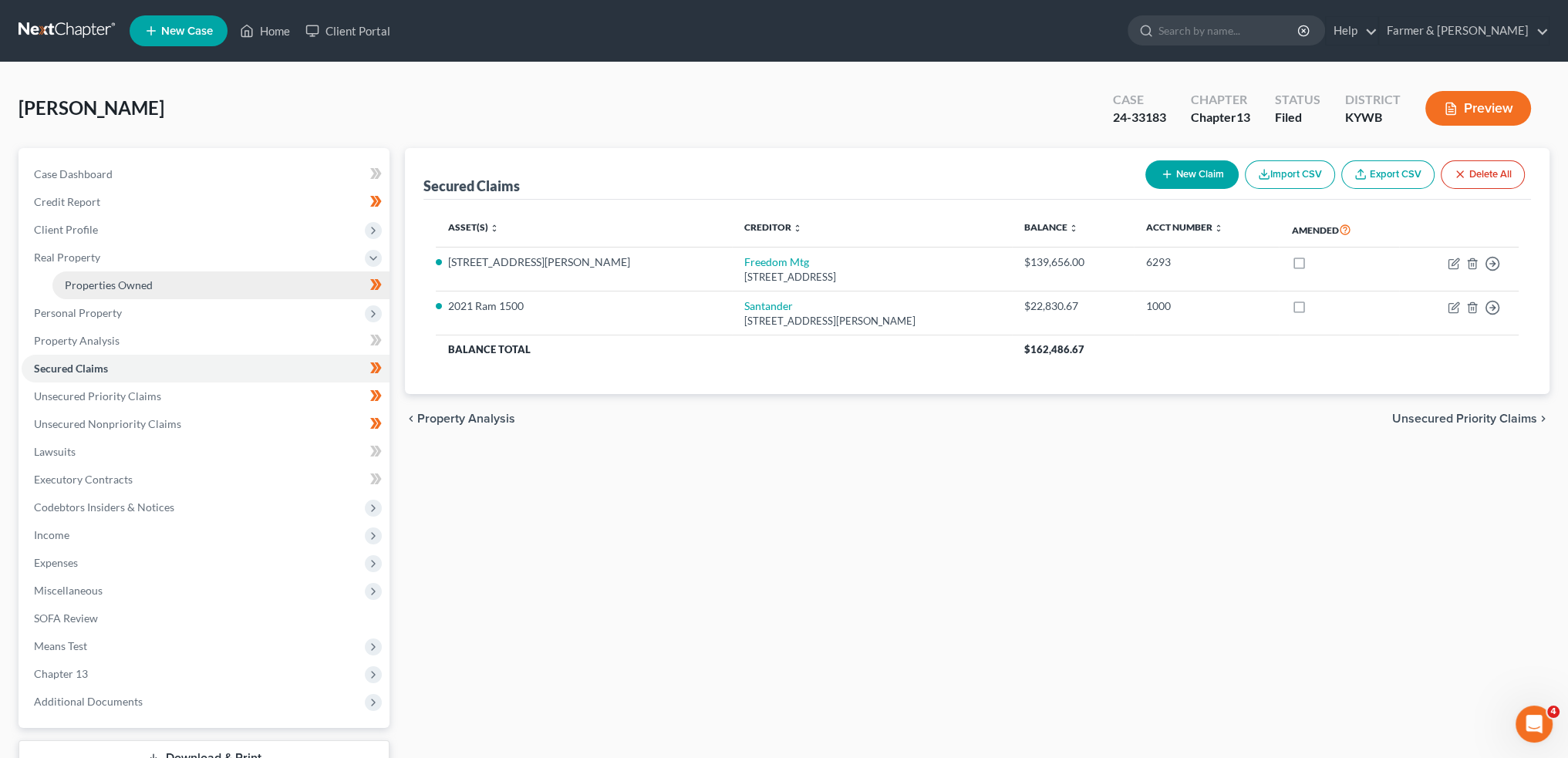
click at [155, 288] on link "Properties Owned" at bounding box center [221, 285] width 337 height 28
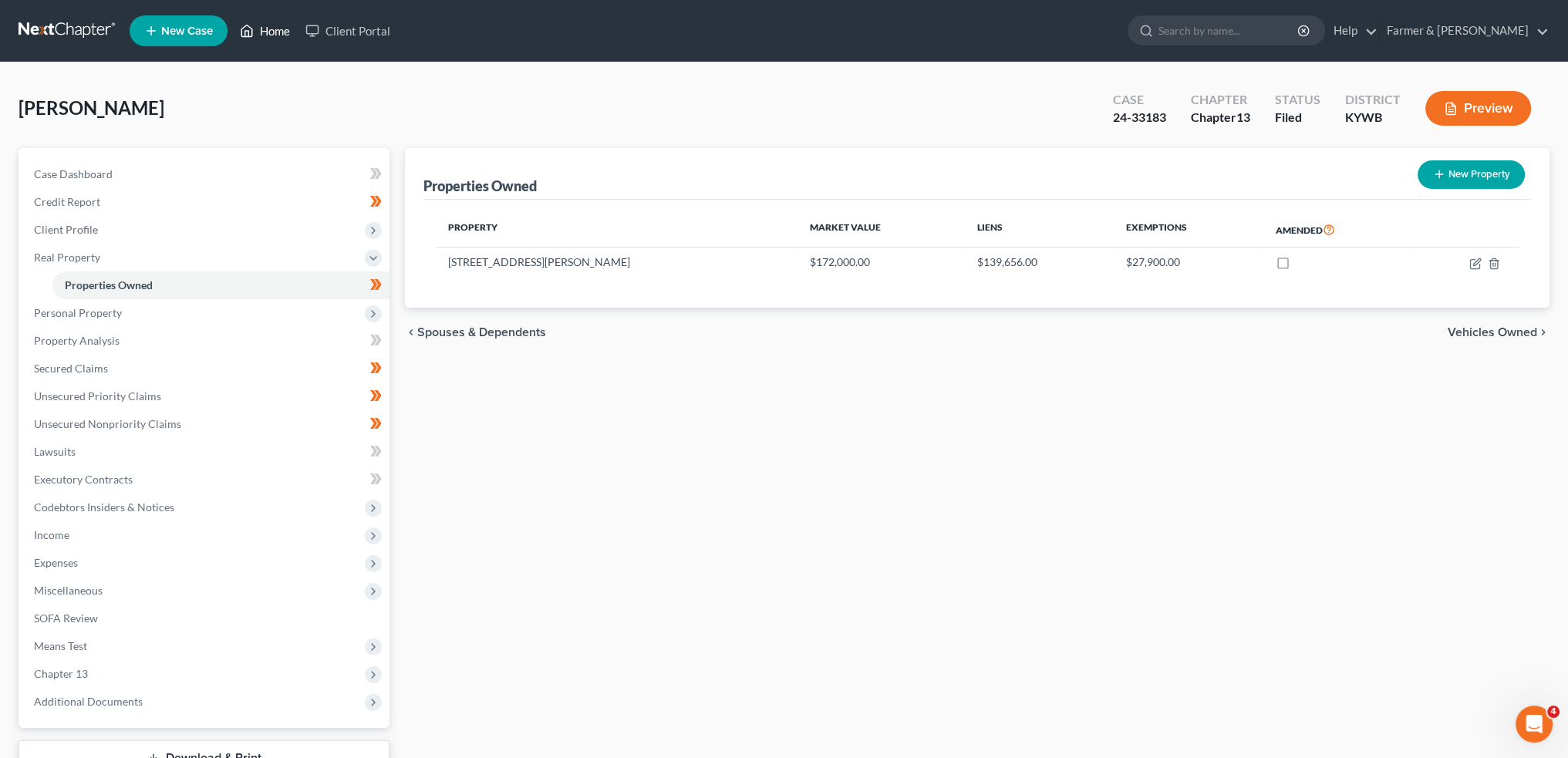
click at [263, 29] on link "Home" at bounding box center [265, 31] width 65 height 28
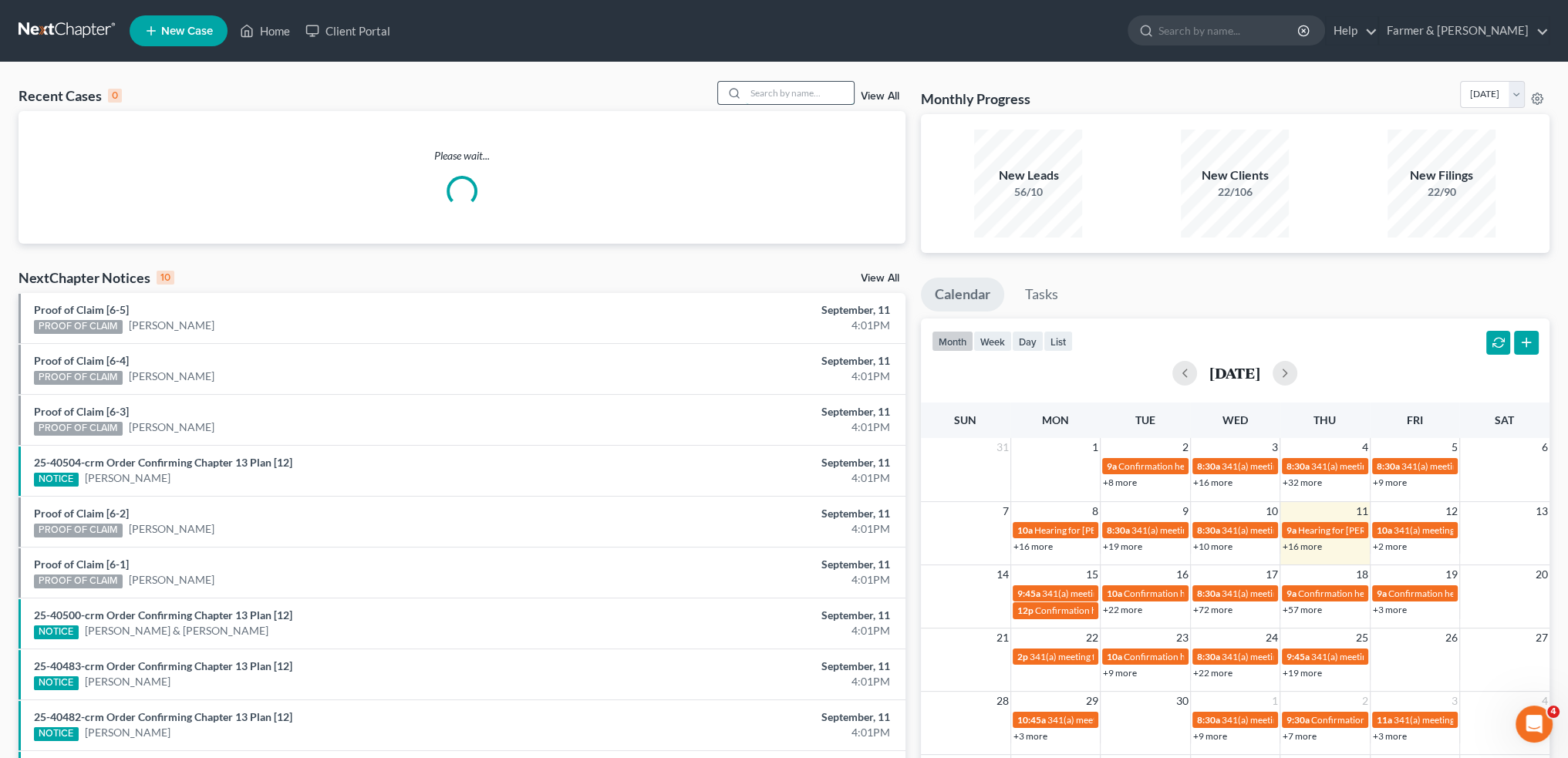
click at [789, 92] on input "search" at bounding box center [800, 93] width 108 height 22
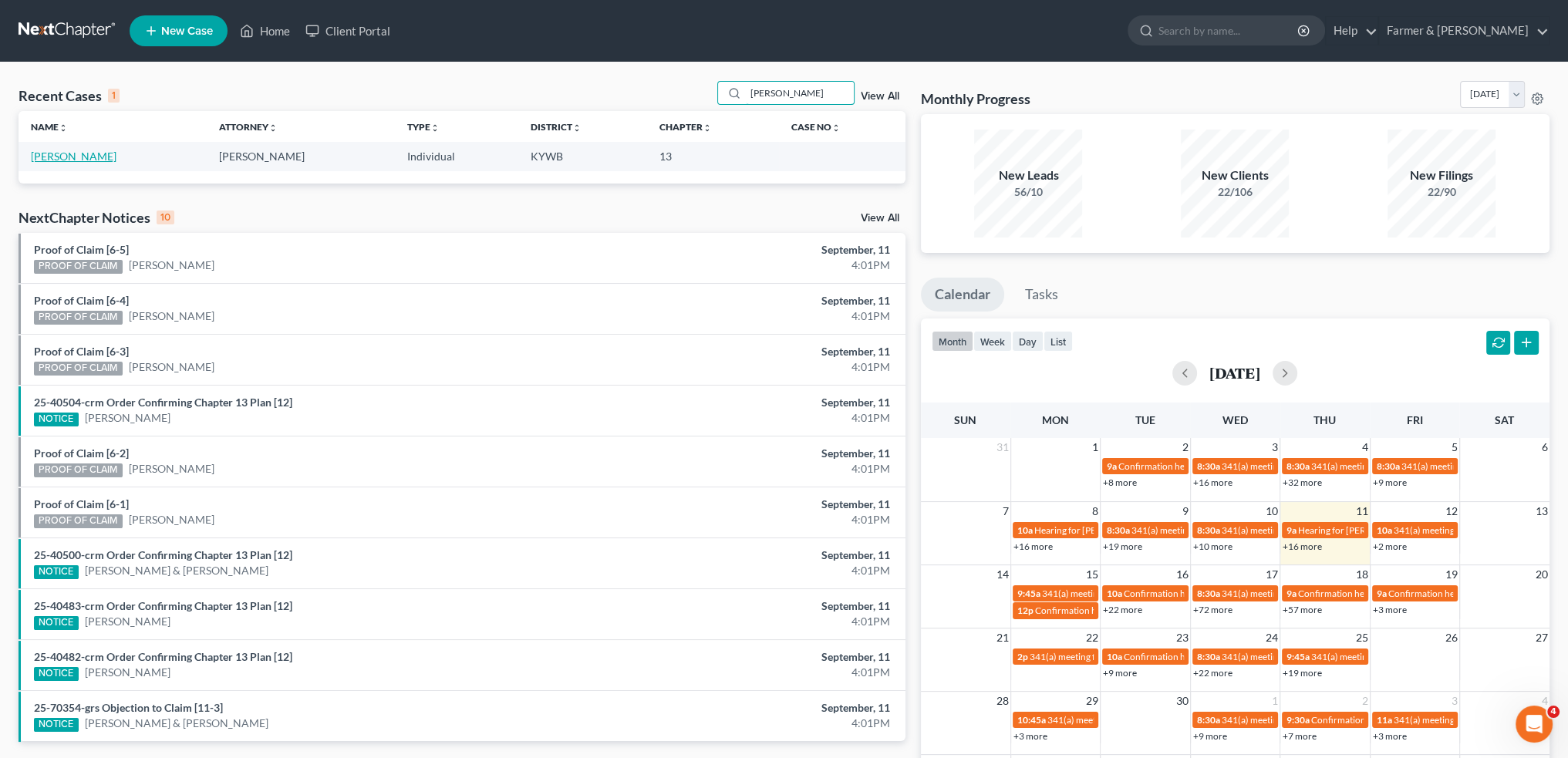
type input "samuel parker"
click at [52, 153] on link "[PERSON_NAME]" at bounding box center [74, 156] width 86 height 13
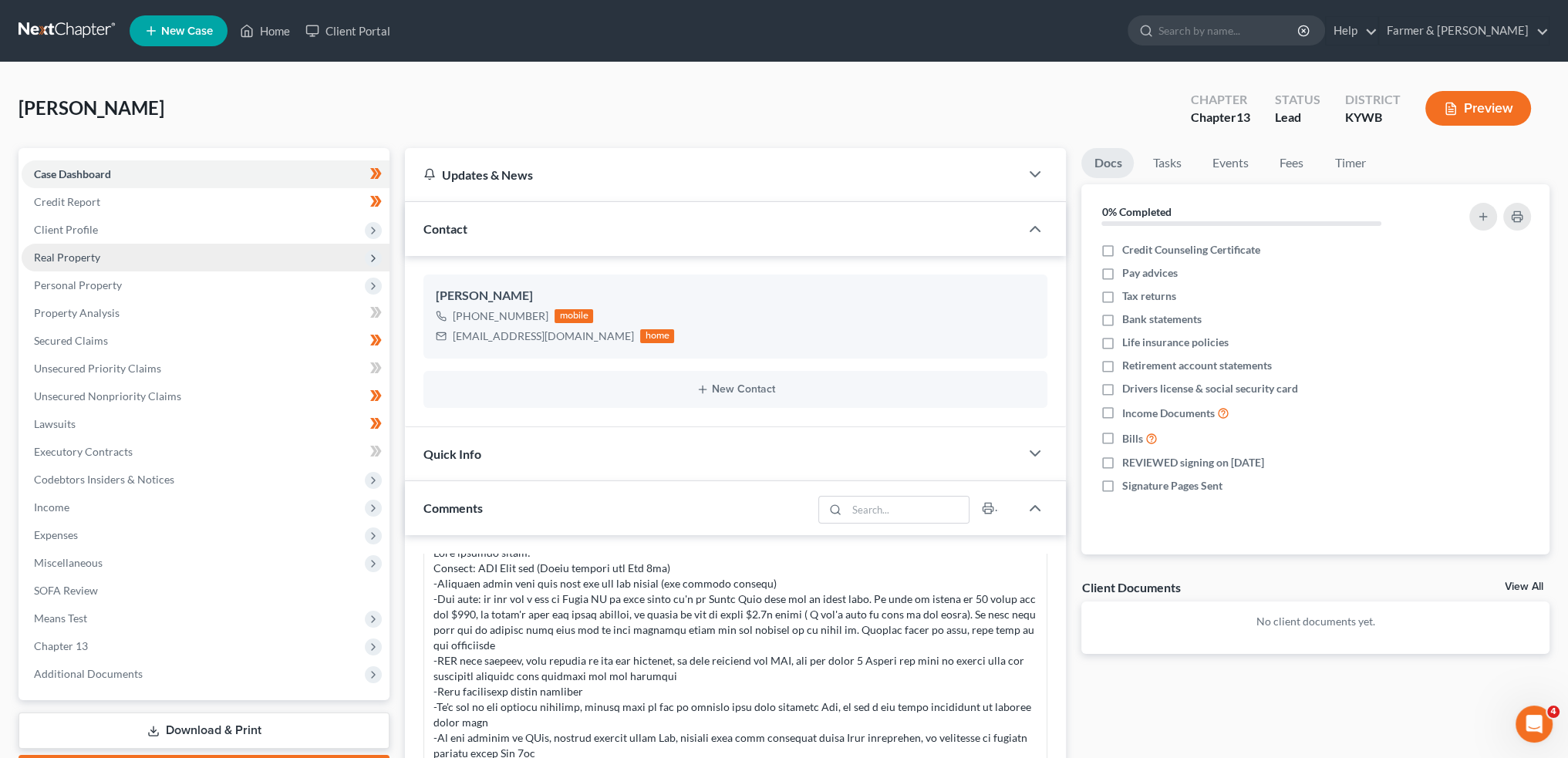
click at [123, 225] on span "Client Profile" at bounding box center [205, 230] width 368 height 28
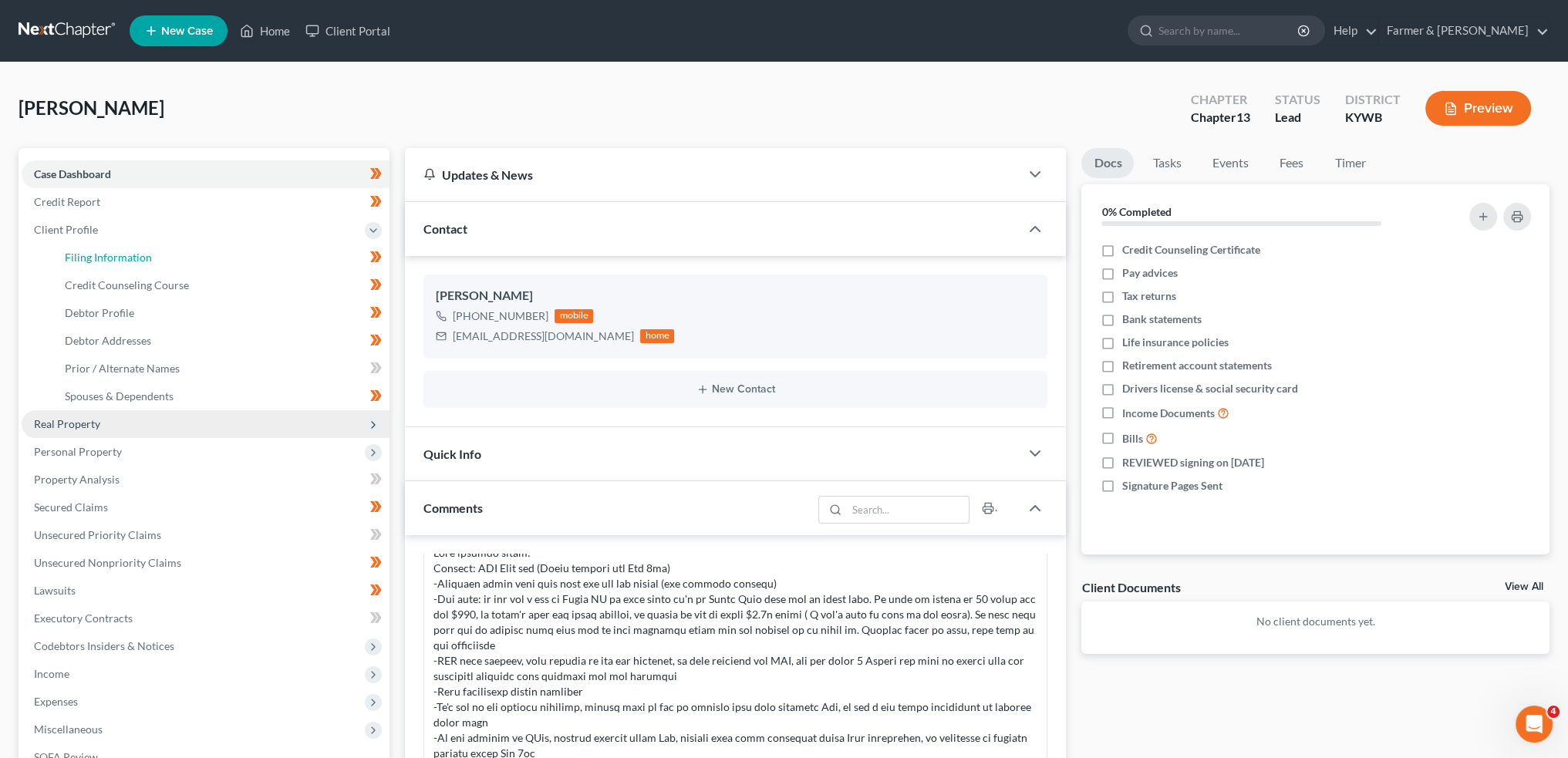
click at [117, 244] on link "Filing Information" at bounding box center [221, 258] width 337 height 28
select select "1"
select select "0"
select select "3"
select select "33"
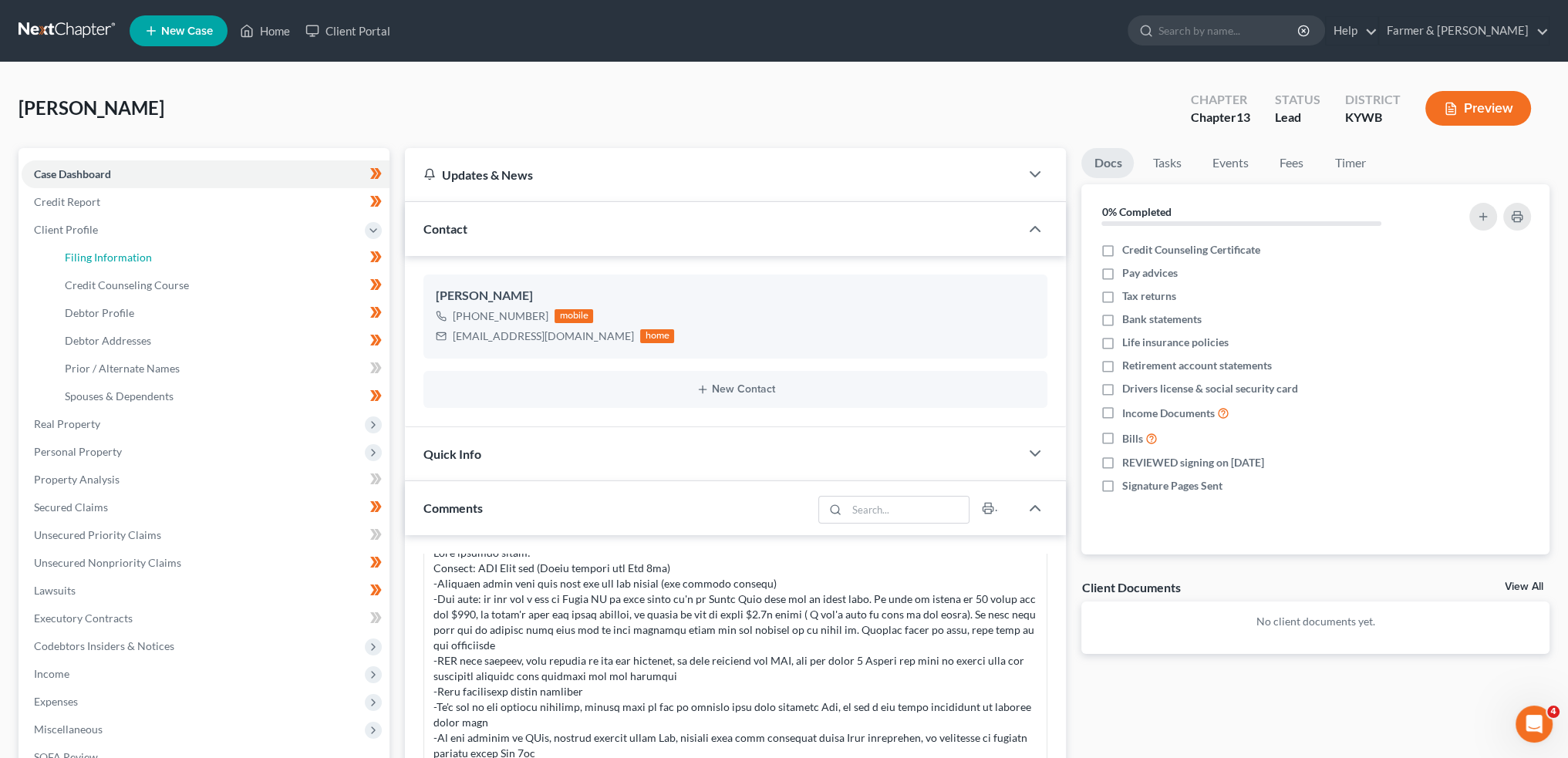
select select "0"
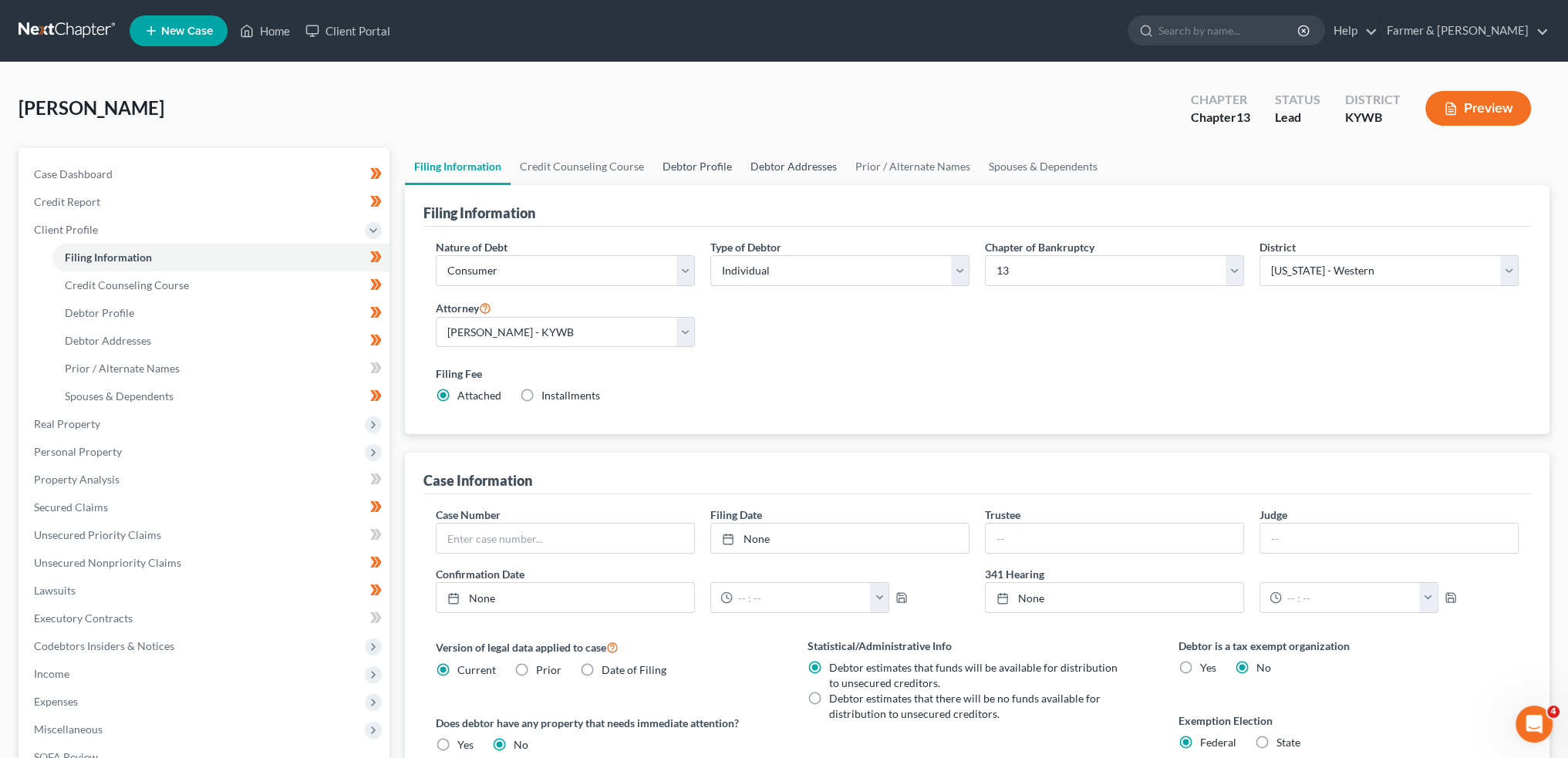
drag, startPoint x: 716, startPoint y: 160, endPoint x: 786, endPoint y: 165, distance: 70.2
click at [716, 160] on link "Debtor Profile" at bounding box center [697, 166] width 88 height 37
select select "3"
select select "1"
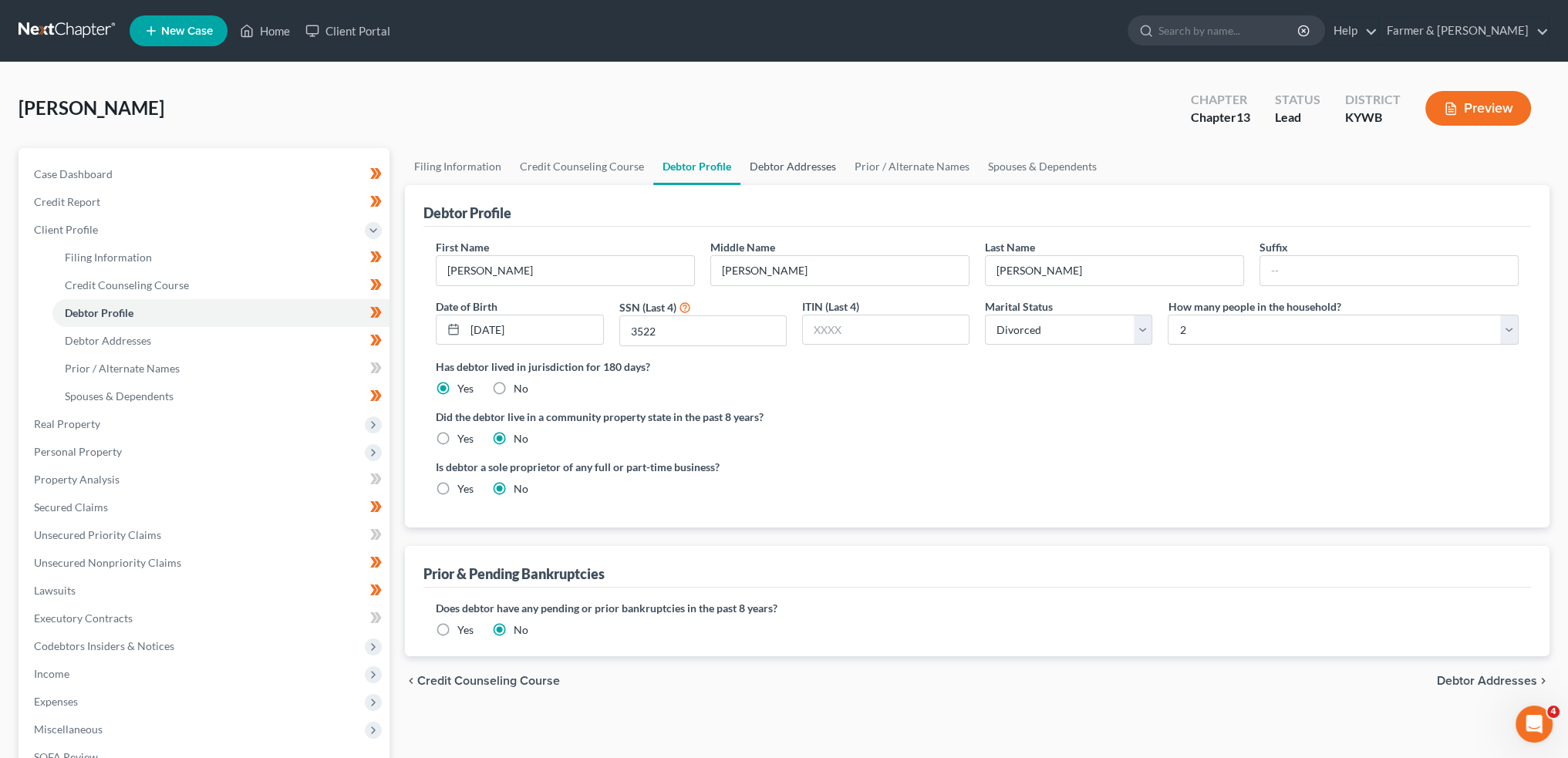
click at [793, 166] on link "Debtor Addresses" at bounding box center [792, 166] width 105 height 37
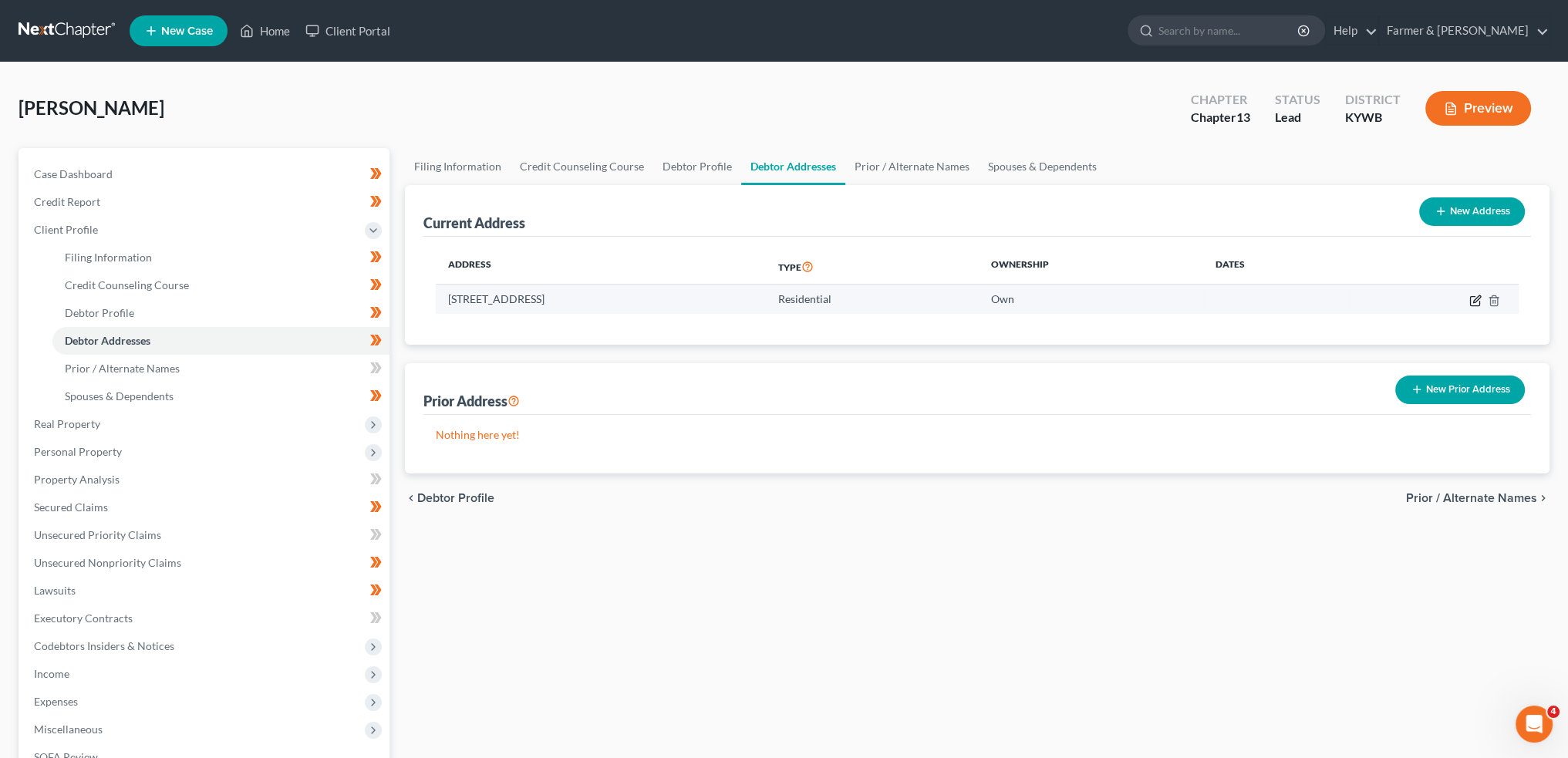
click at [1475, 298] on icon "button" at bounding box center [1477, 298] width 7 height 7
select select "18"
select select "23"
select select "0"
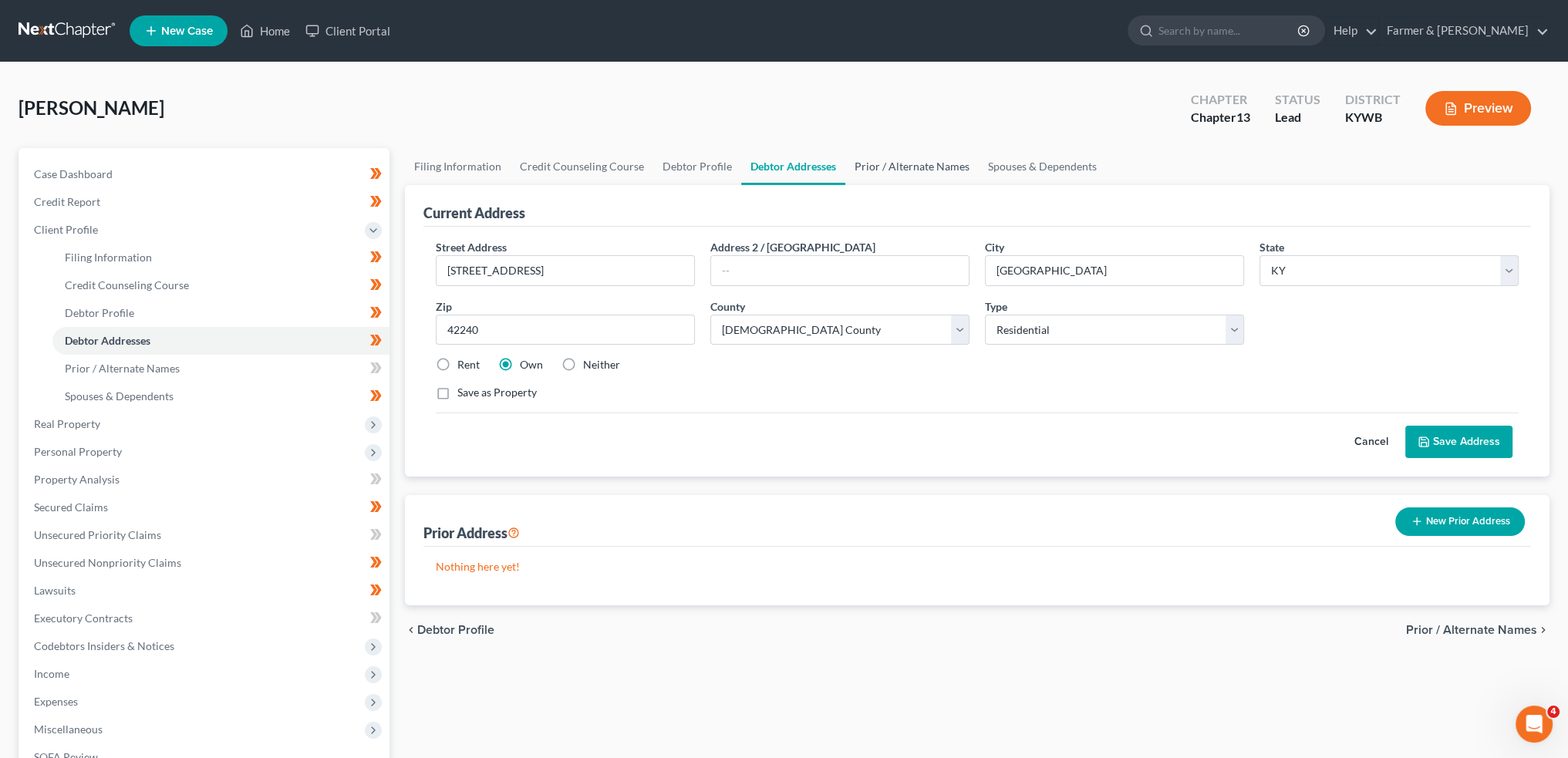
drag, startPoint x: 1450, startPoint y: 449, endPoint x: 921, endPoint y: 175, distance: 595.7
click at [1450, 446] on button "Save Address" at bounding box center [1459, 441] width 108 height 32
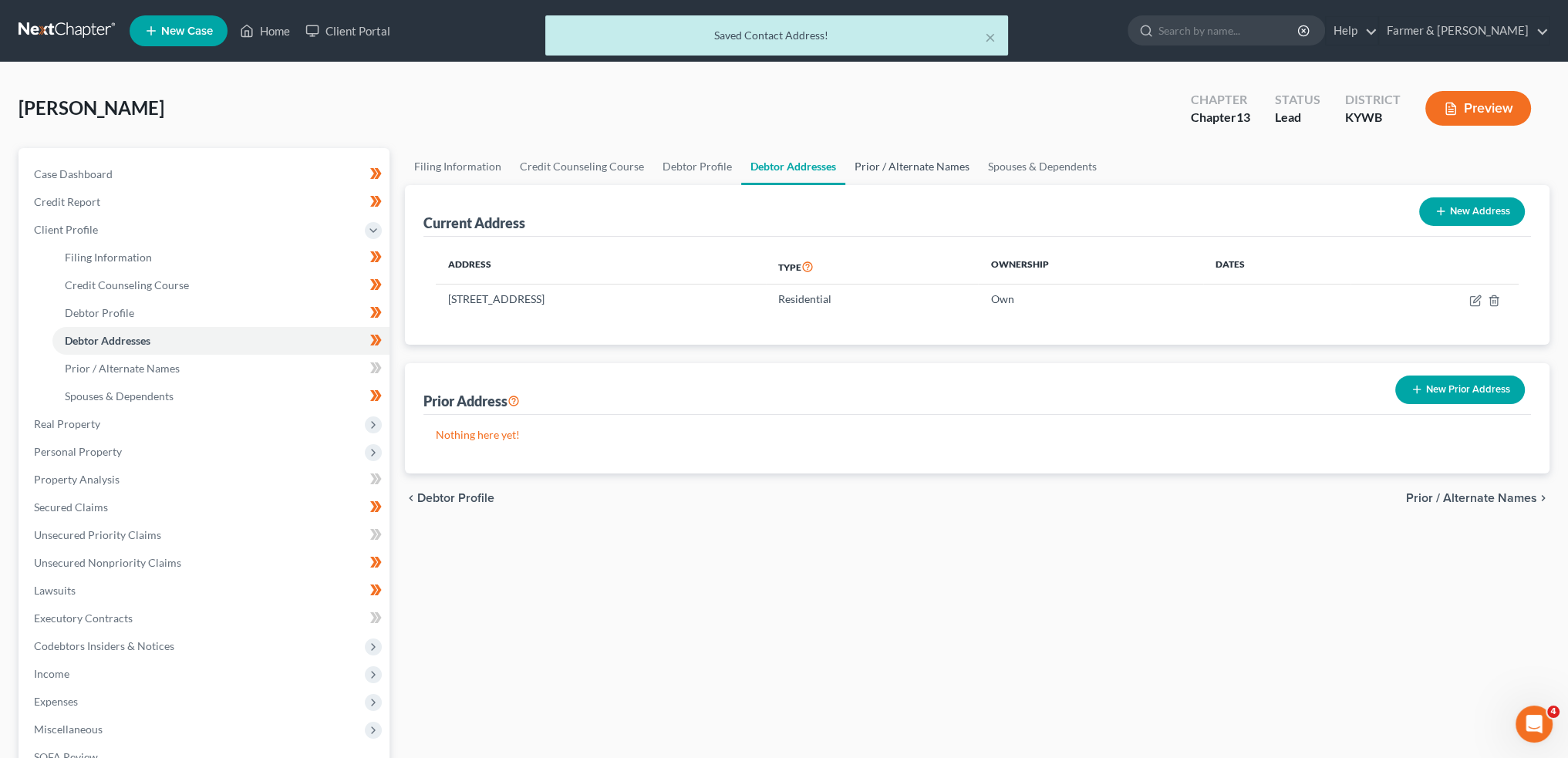
click at [915, 163] on link "Prior / Alternate Names" at bounding box center [911, 166] width 133 height 37
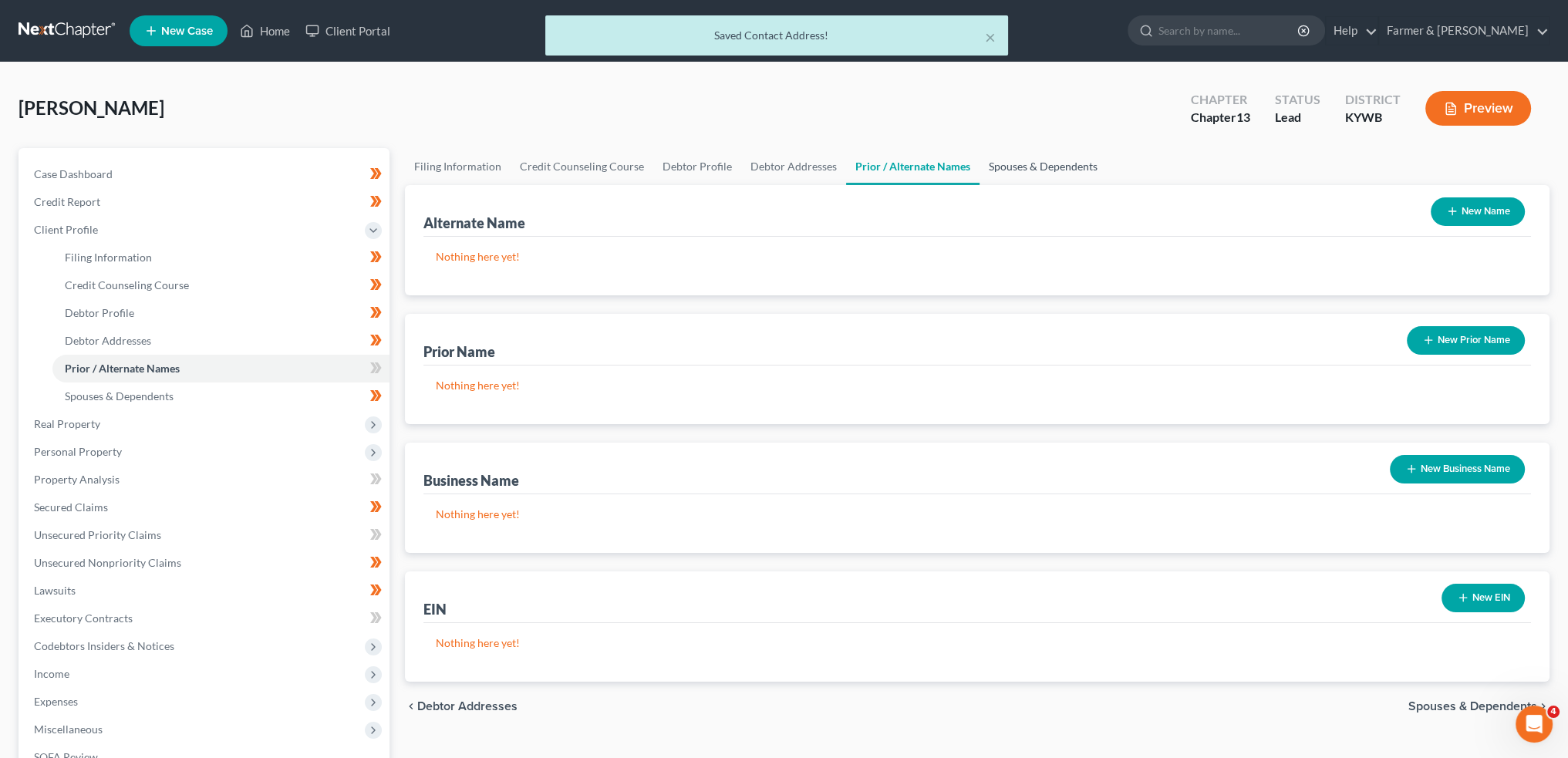
click at [1036, 163] on link "Spouses & Dependents" at bounding box center [1044, 166] width 127 height 37
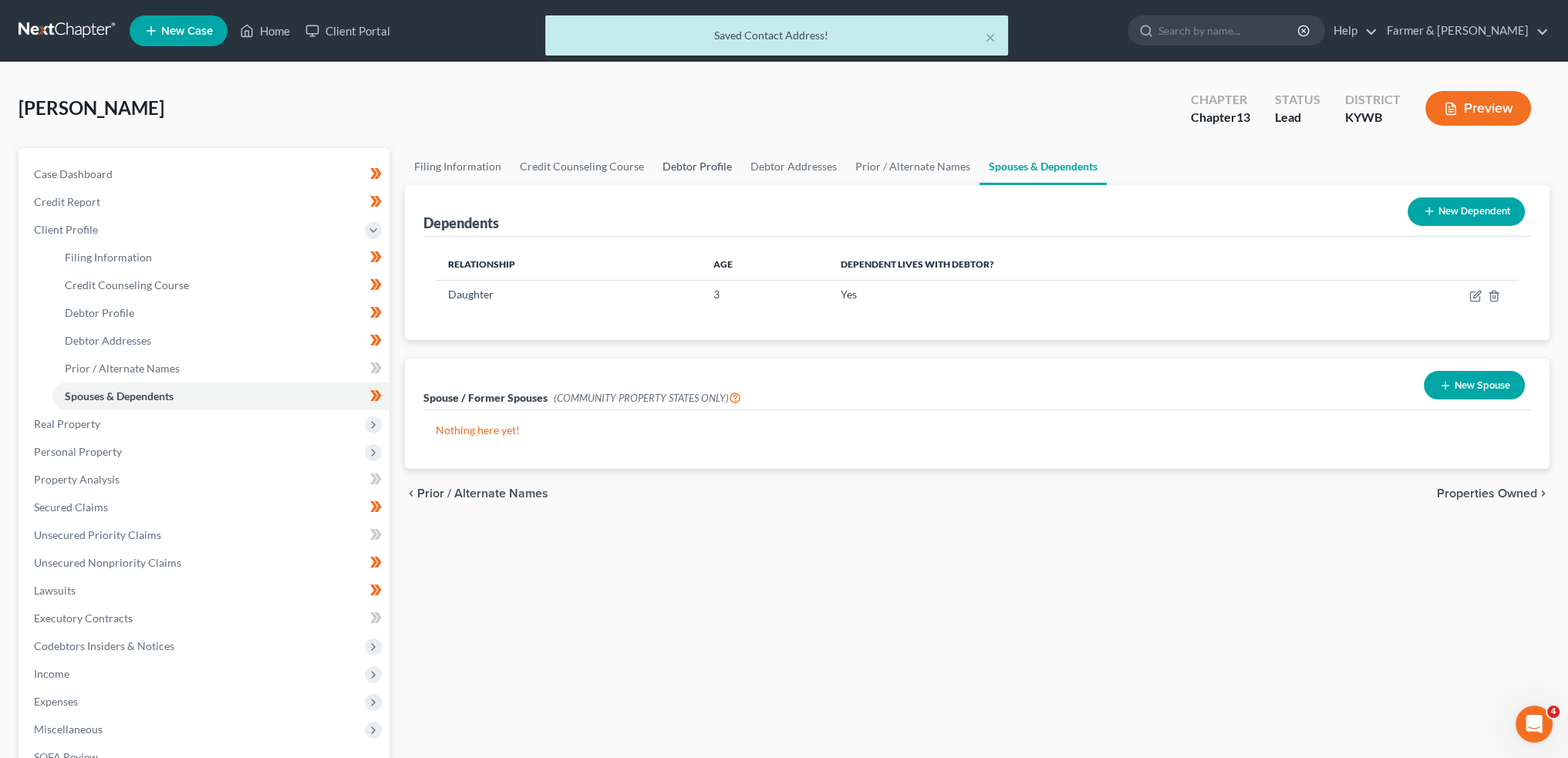
click at [679, 160] on link "Debtor Profile" at bounding box center [697, 166] width 88 height 37
select select "3"
select select "1"
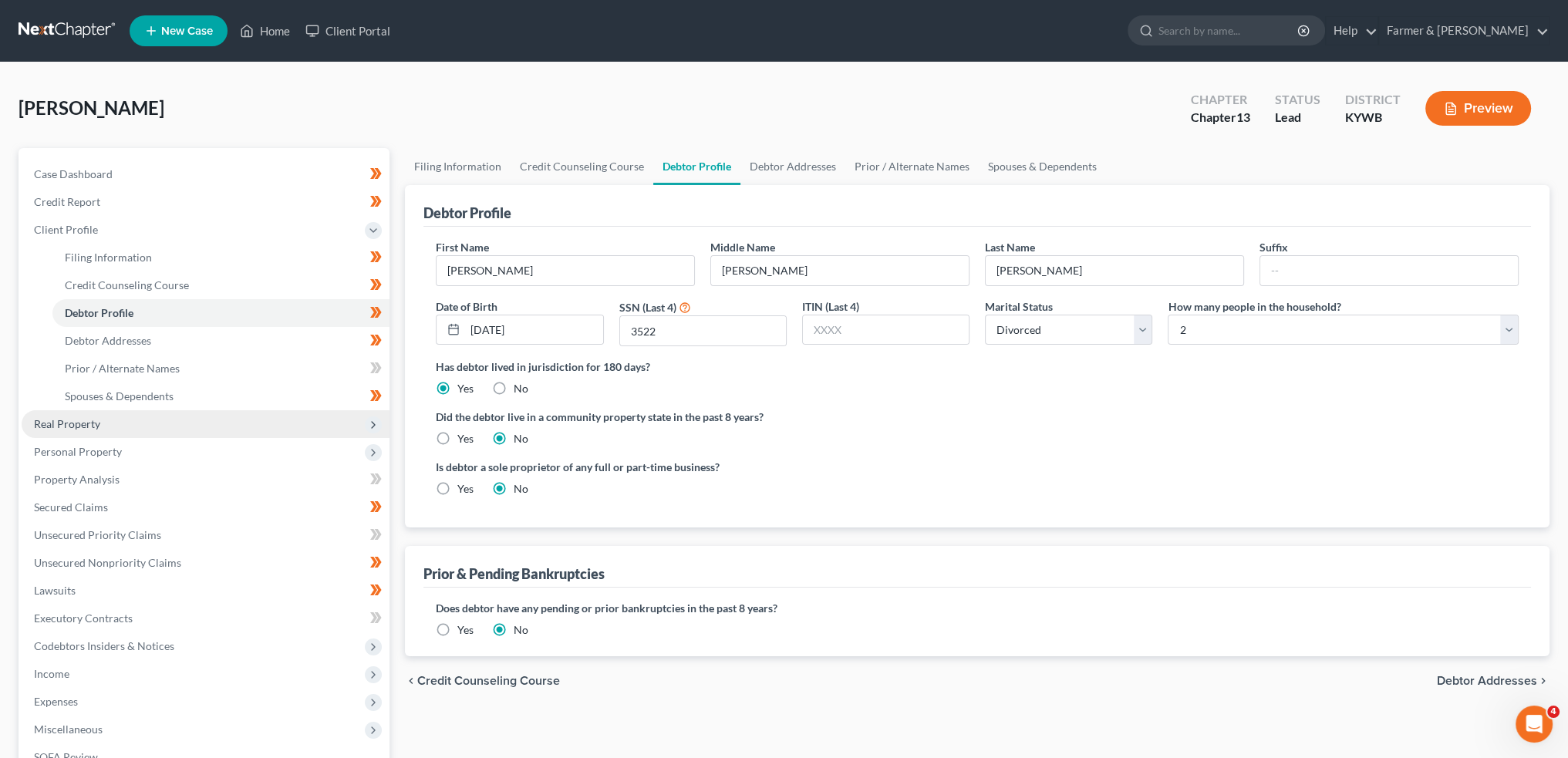
click at [142, 425] on span "Real Property" at bounding box center [205, 424] width 368 height 28
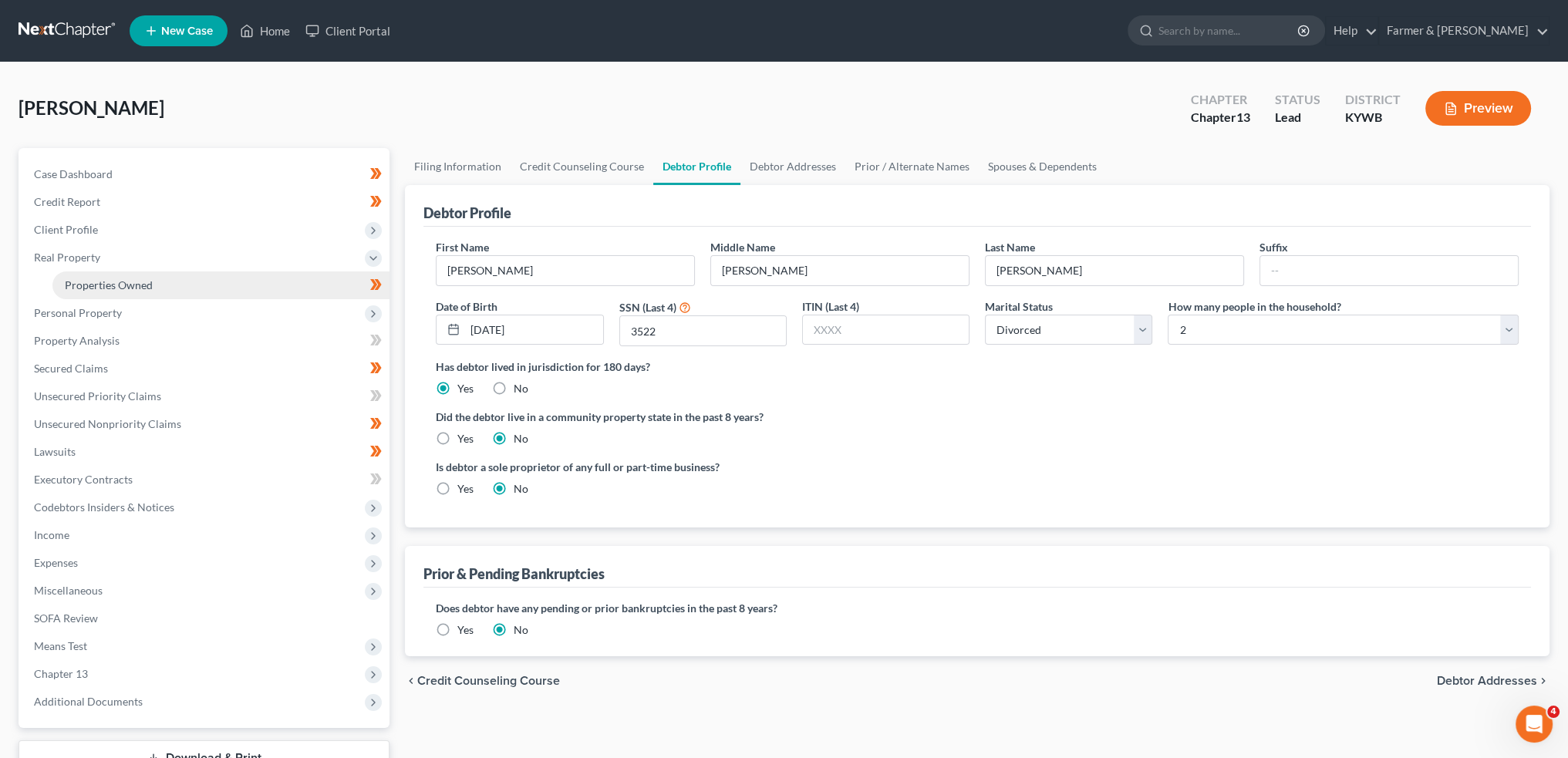
click at [130, 274] on link "Properties Owned" at bounding box center [221, 285] width 337 height 28
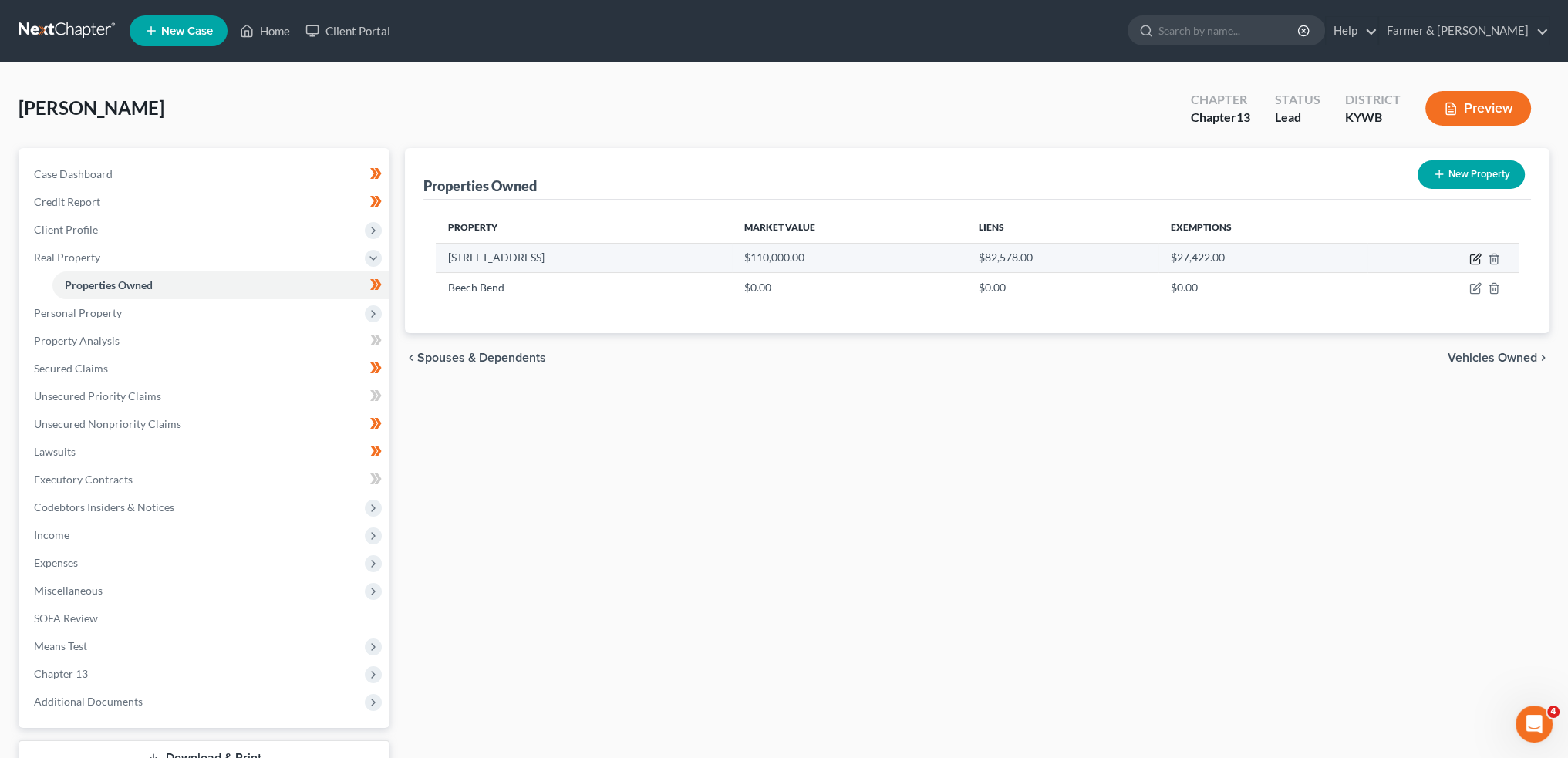
click at [1472, 260] on icon "button" at bounding box center [1475, 259] width 12 height 12
select select "18"
select select "23"
select select "0"
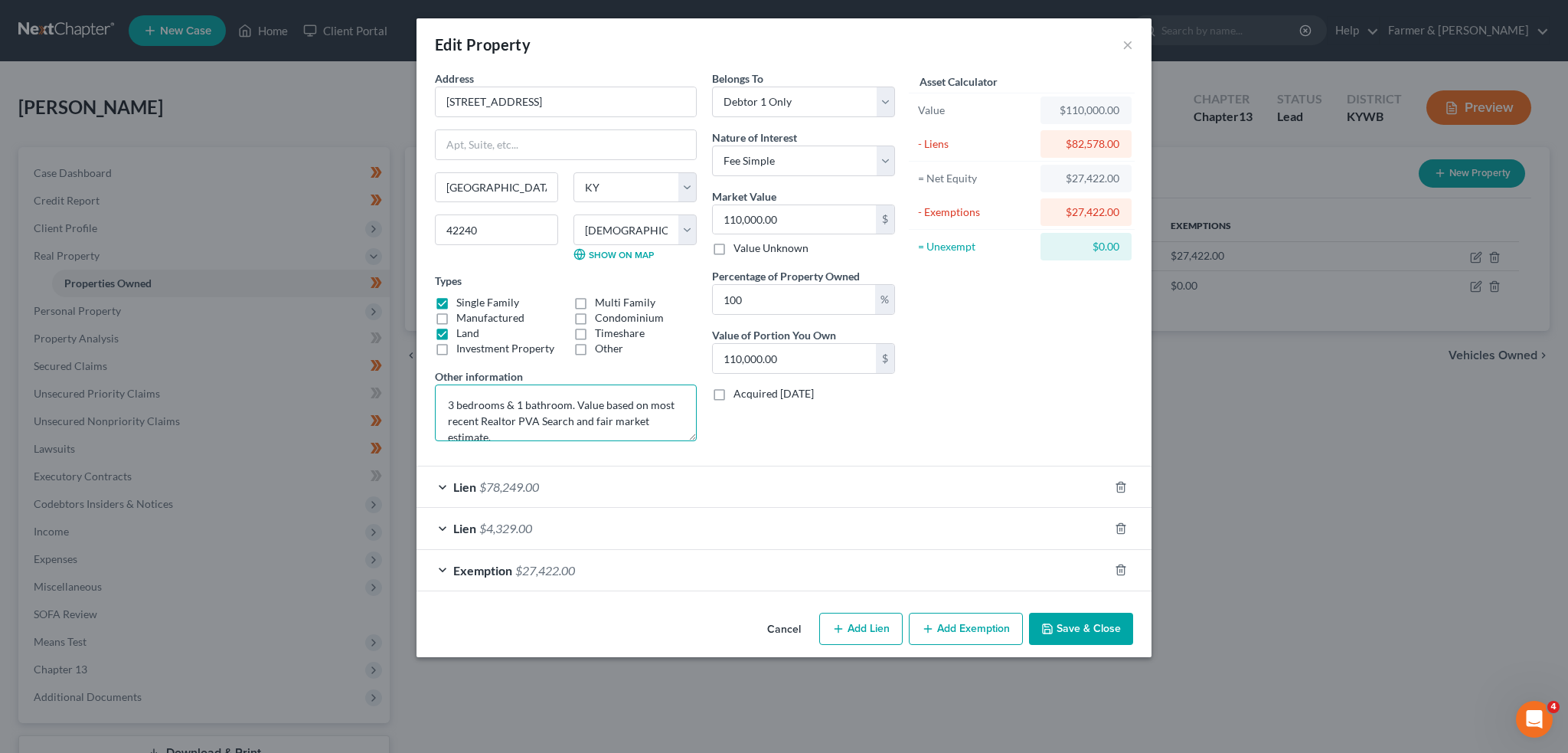
scroll to position [16, 0]
drag, startPoint x: 483, startPoint y: 419, endPoint x: 546, endPoint y: 455, distance: 72.6
click at [546, 455] on form "Address * 2403 Canton St Hopkinsville State AL AK AR AZ CA CO CT DE DC FL GA GU…" at bounding box center [784, 331] width 699 height 521
type textarea "3 bedrooms & 1 bathroom. Value based on most recent PVA"
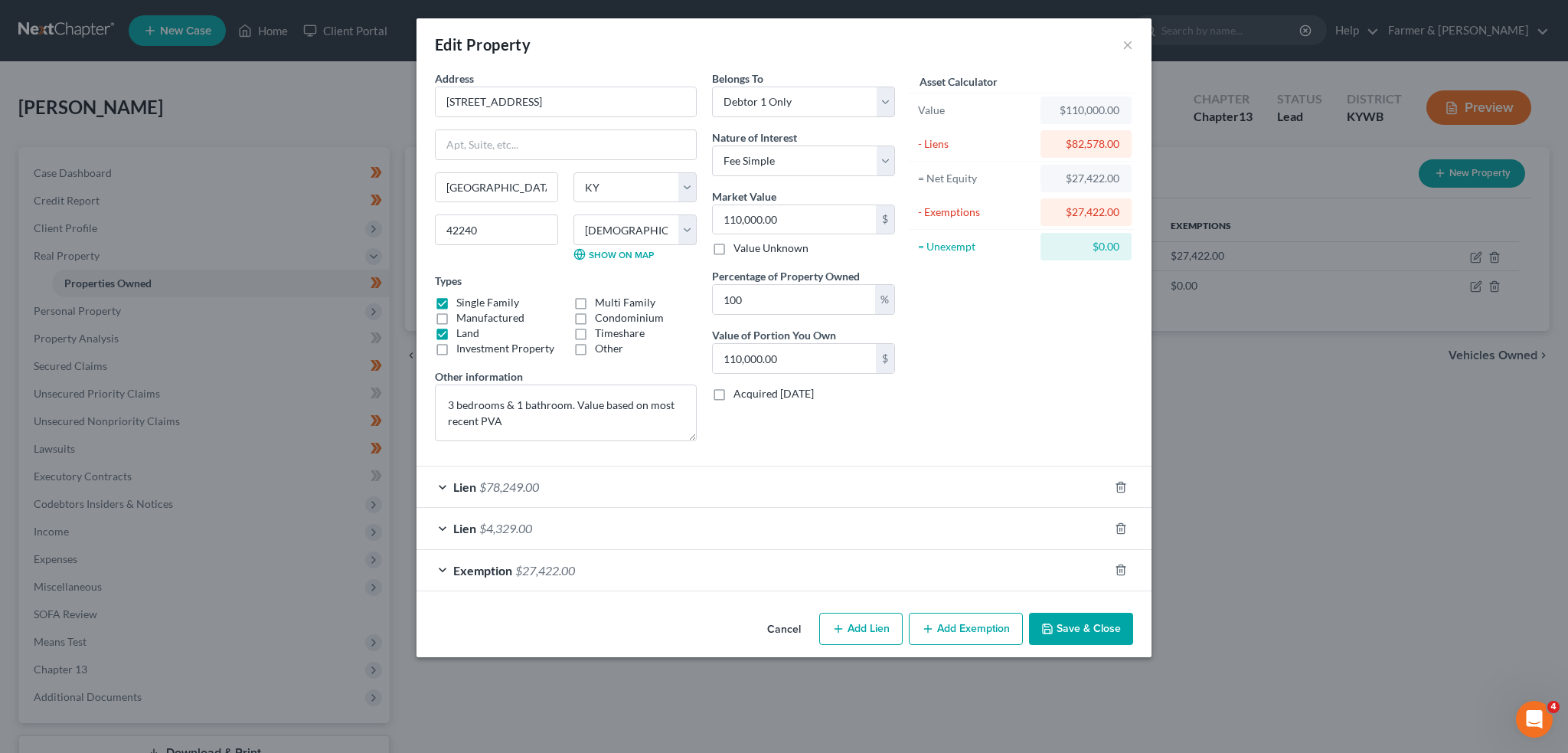
click at [732, 481] on div "Lien $78,249.00" at bounding box center [762, 486] width 692 height 40
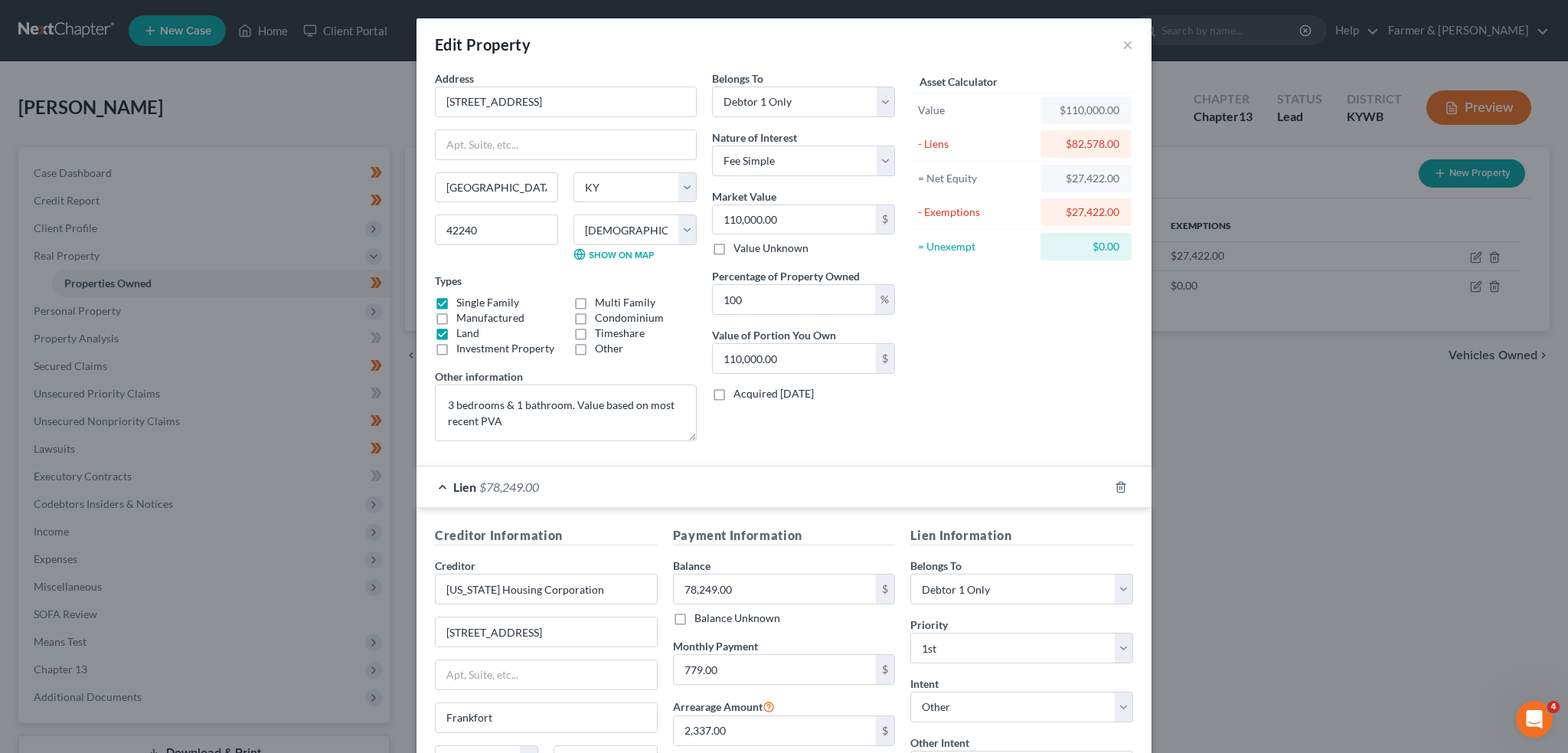
scroll to position [315, 0]
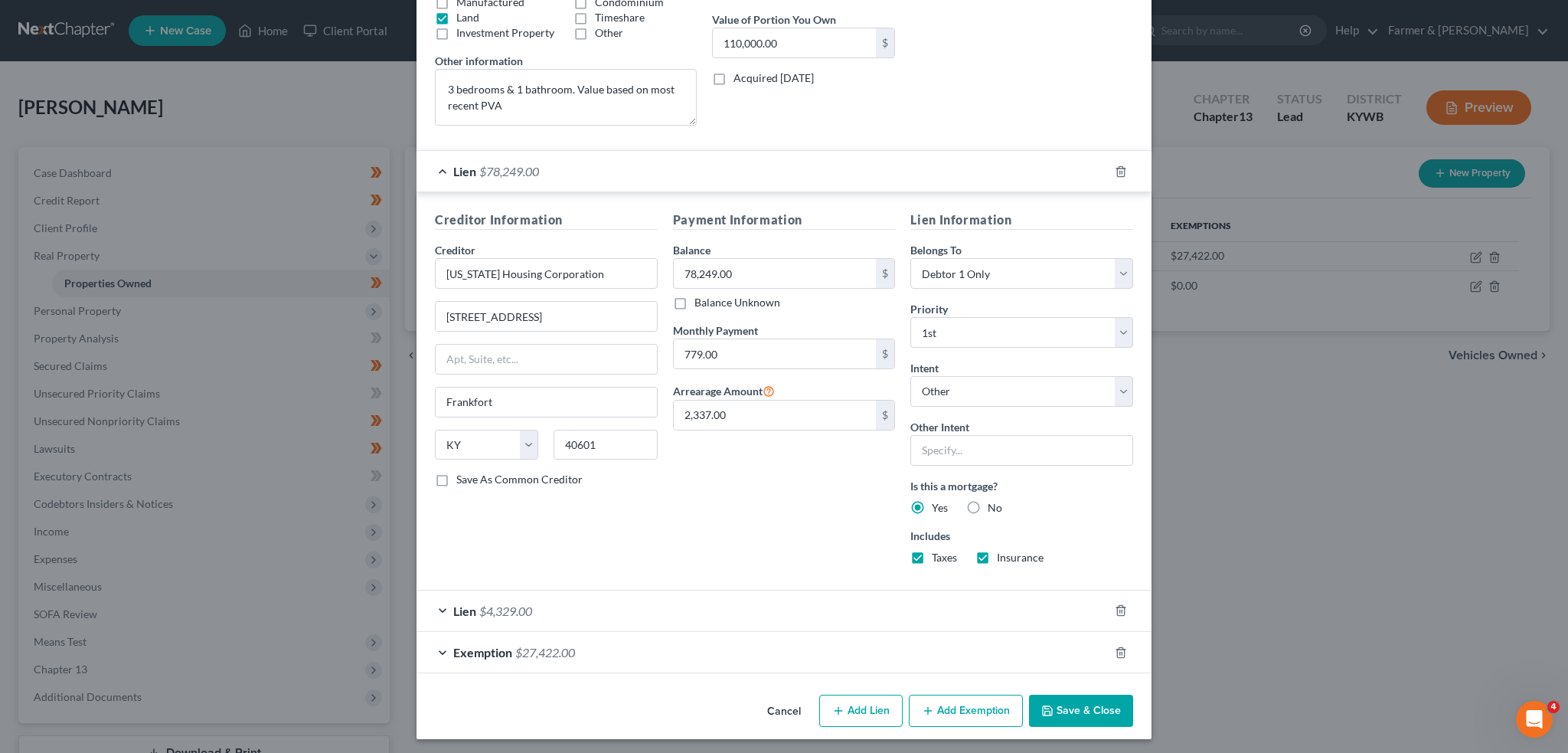
click at [788, 607] on div "Lien $4,329.00" at bounding box center [762, 610] width 692 height 40
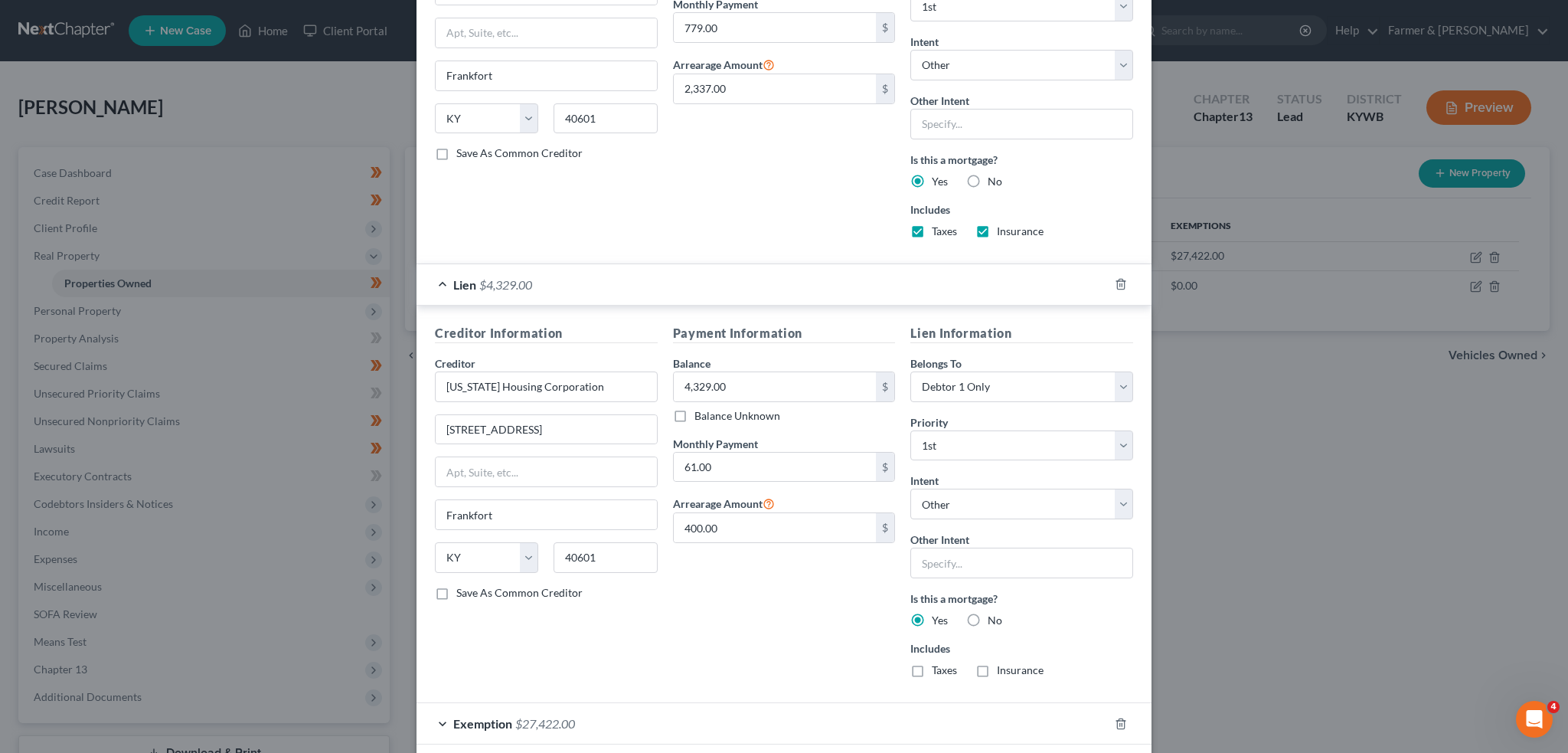
scroll to position [712, 0]
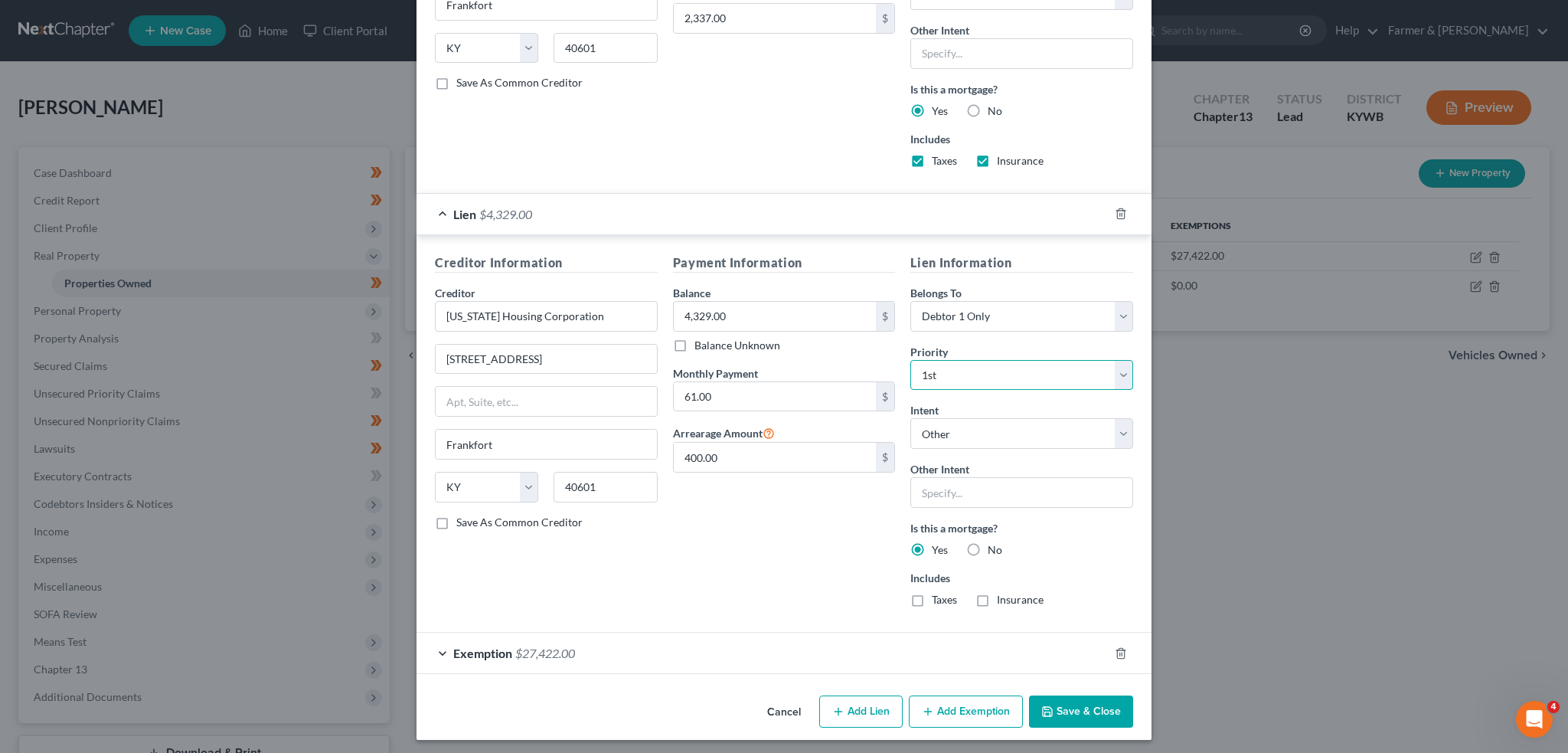
click at [951, 373] on select "Select 1st 2nd 3rd 4th 5th 6th 7th 8th 9th 10th 11th 12th 13th 14th 15th 16th 1…" at bounding box center [1021, 374] width 222 height 30
click at [910, 360] on select "Select 1st 2nd 3rd 4th 5th 6th 7th 8th 9th 10th 11th 12th 13th 14th 15th 16th 1…" at bounding box center [1021, 374] width 222 height 30
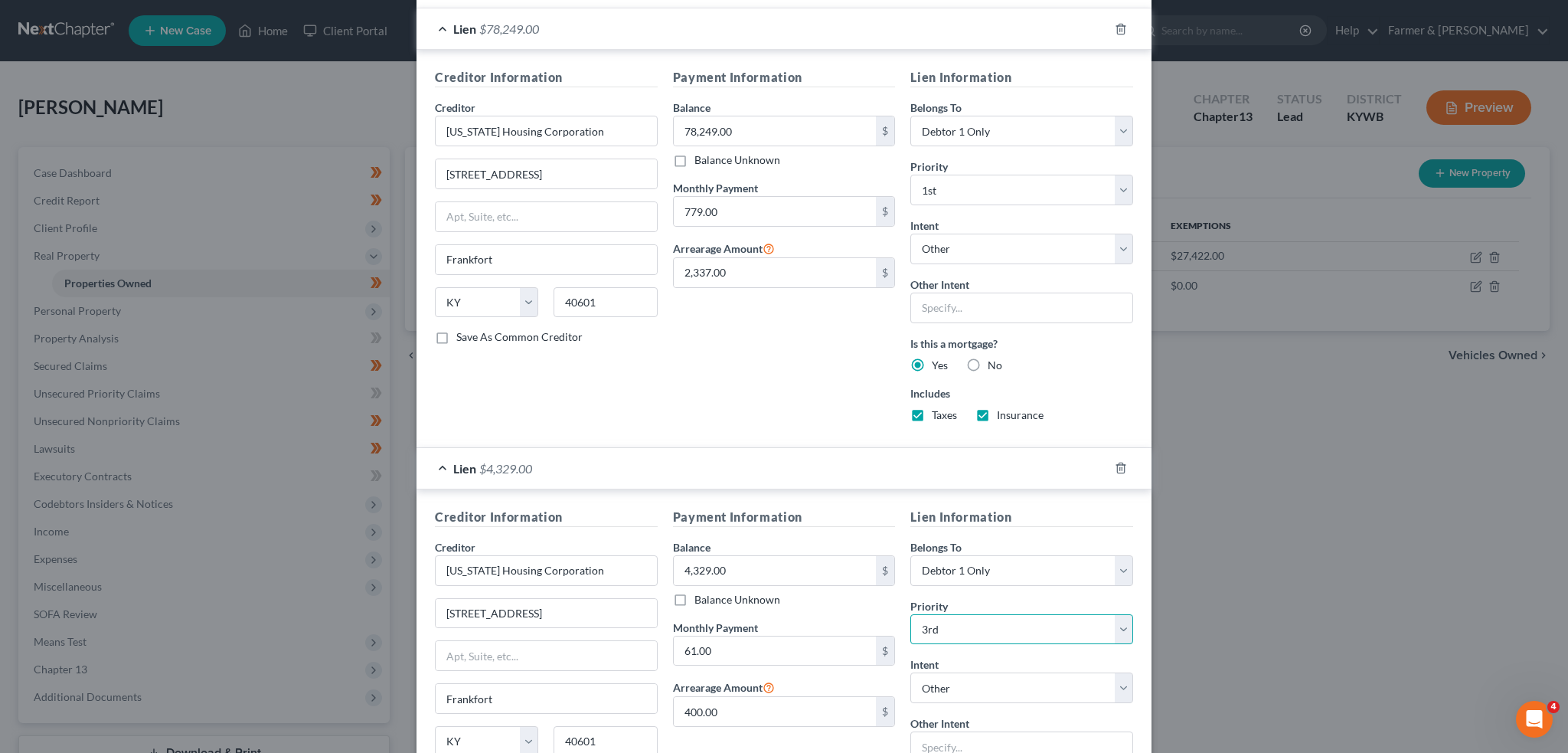
scroll to position [457, 0]
click at [970, 633] on select "Select 2nd 3rd 4th 5th 6th 7th 8th 9th 10th 11th 12th 13th 14th 15th 16th 17th …" at bounding box center [1021, 631] width 222 height 30
select select "0"
click at [910, 616] on select "Select 2nd 3rd 4th 5th 6th 7th 8th 9th 10th 11th 12th 13th 14th 15th 16th 17th …" at bounding box center [1021, 631] width 222 height 30
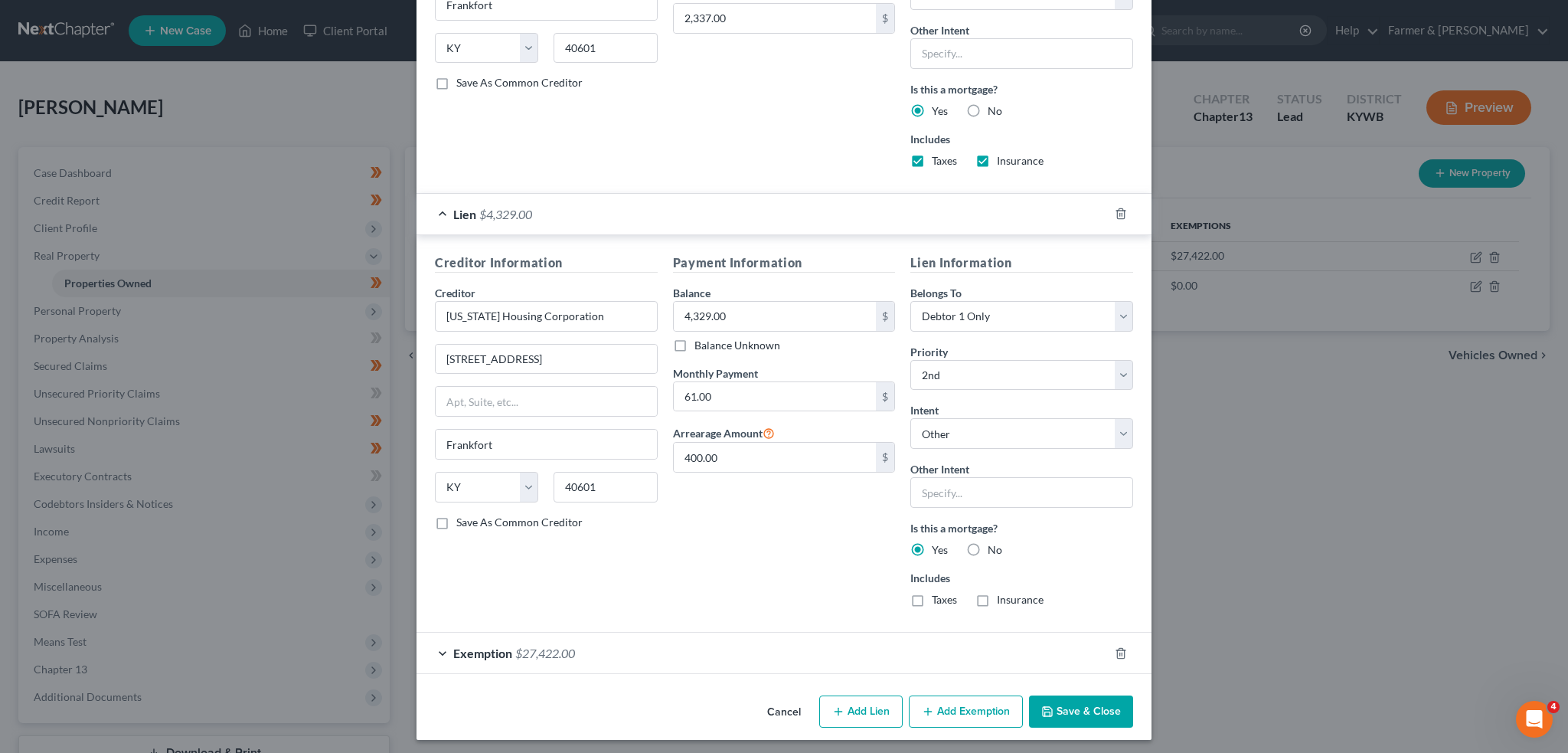
click at [1063, 698] on button "Save & Close" at bounding box center [1081, 711] width 104 height 32
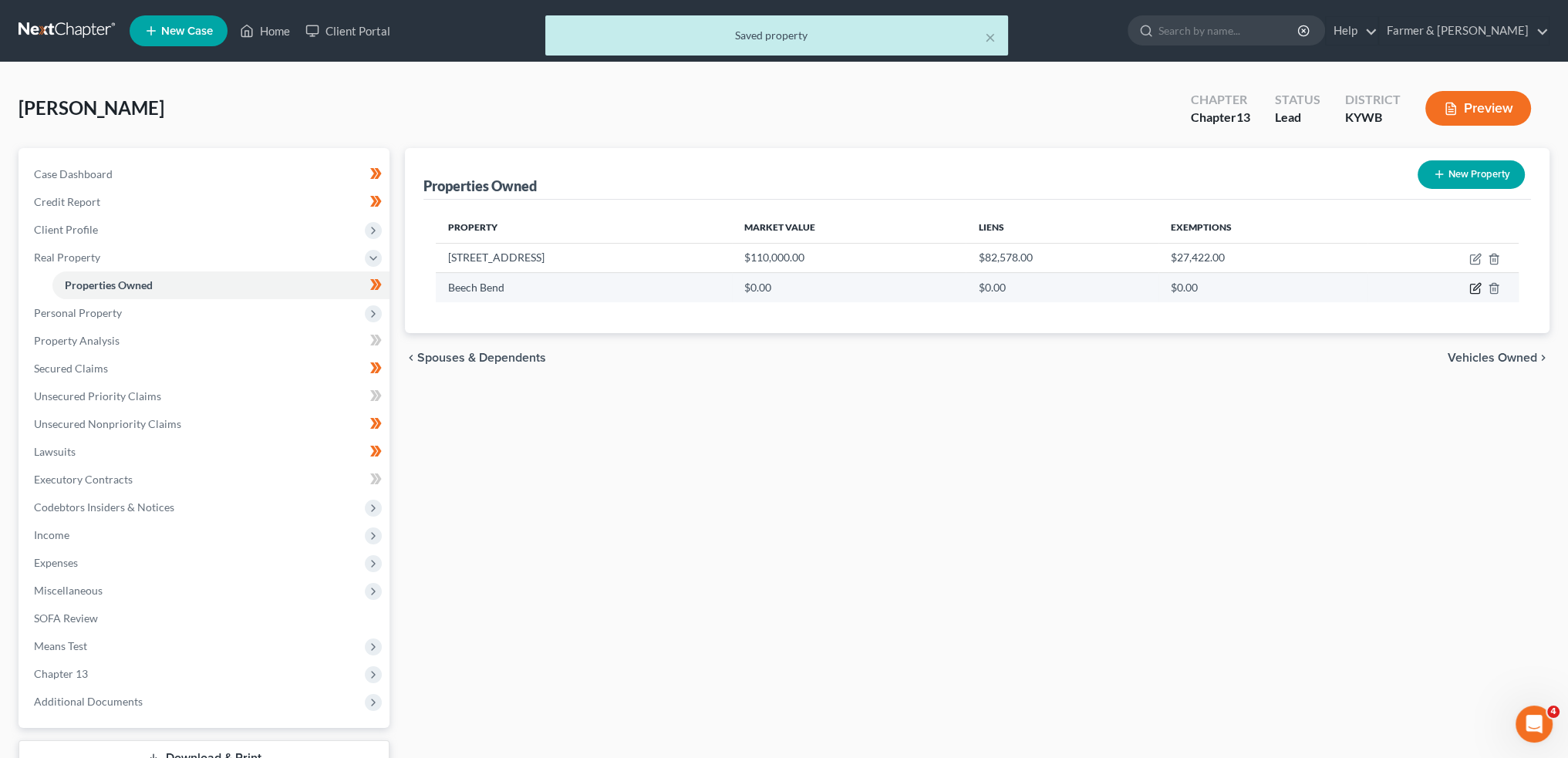
click at [1474, 286] on icon "button" at bounding box center [1475, 288] width 12 height 12
select select "18"
select select "110"
select select "0"
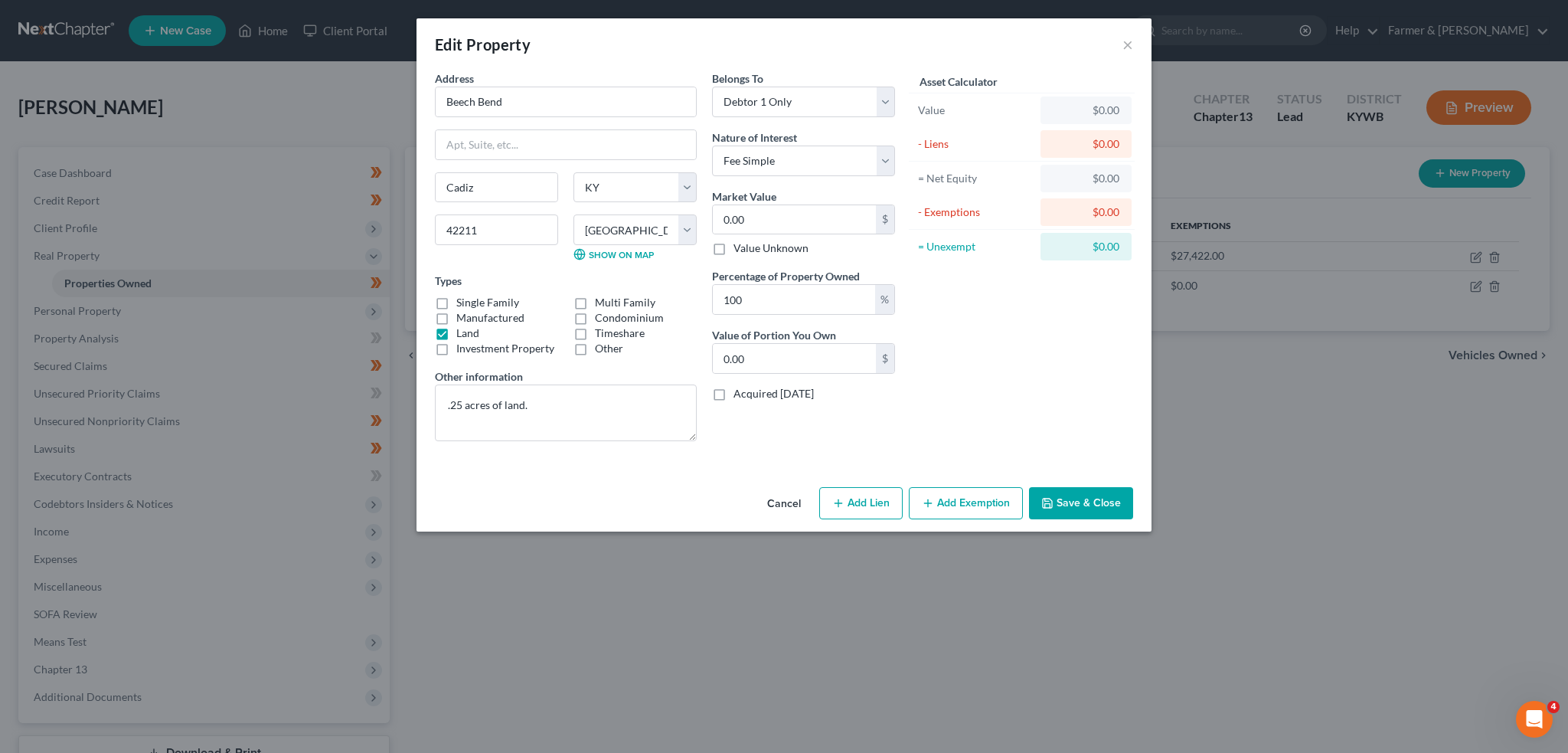
click at [788, 498] on button "Cancel" at bounding box center [784, 503] width 58 height 30
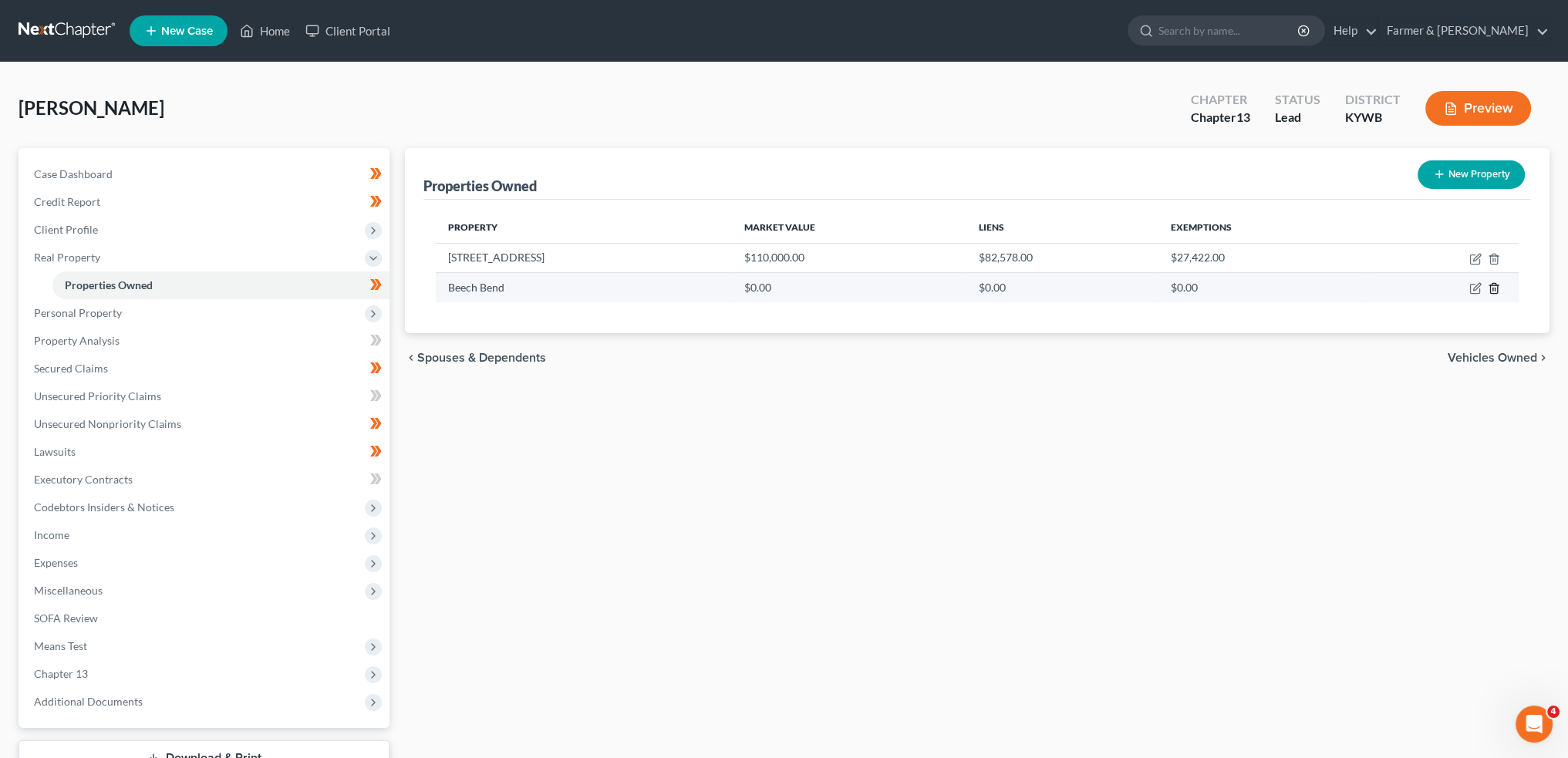
click at [1494, 285] on polyline "button" at bounding box center [1494, 285] width 9 height 0
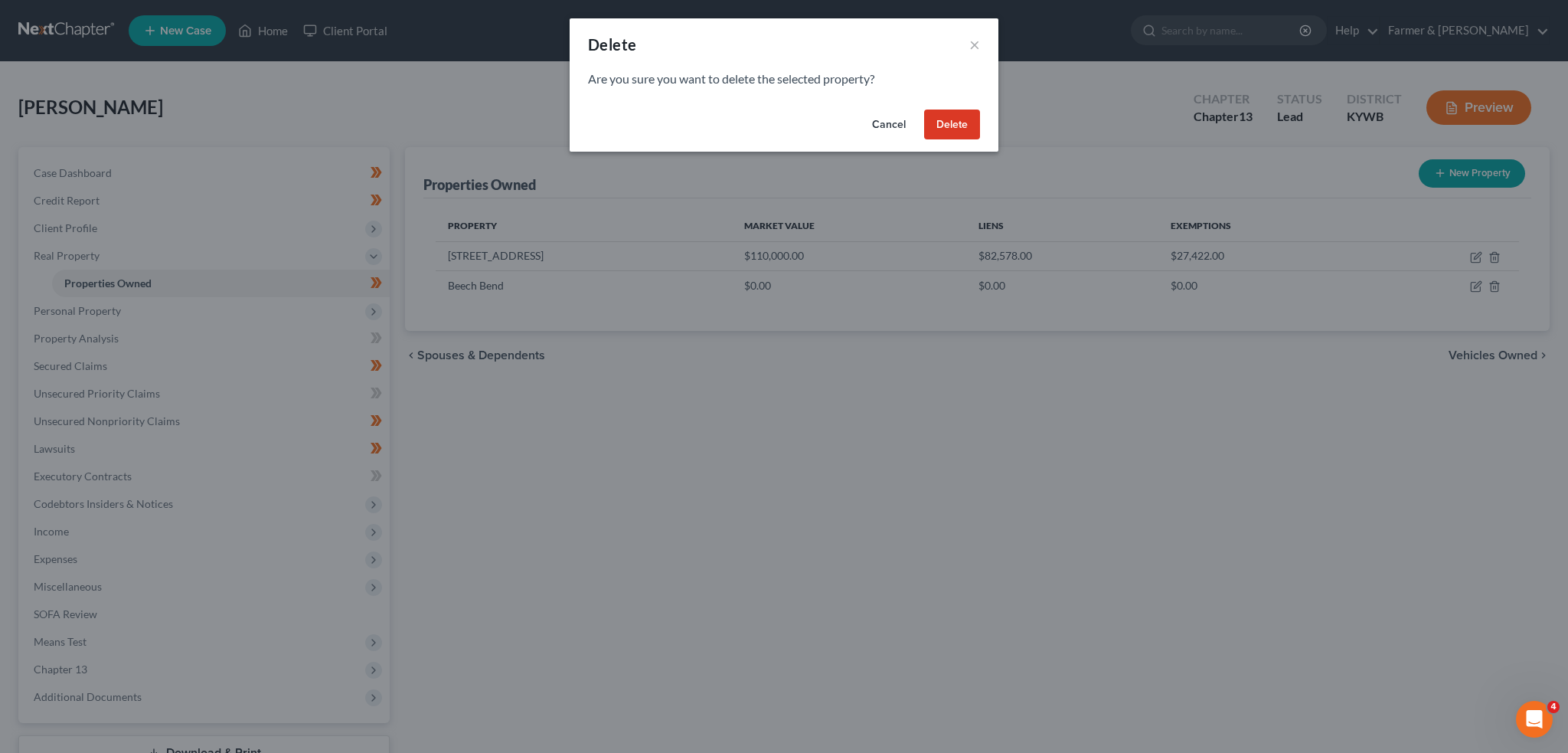
click at [956, 126] on button "Delete" at bounding box center [952, 124] width 56 height 30
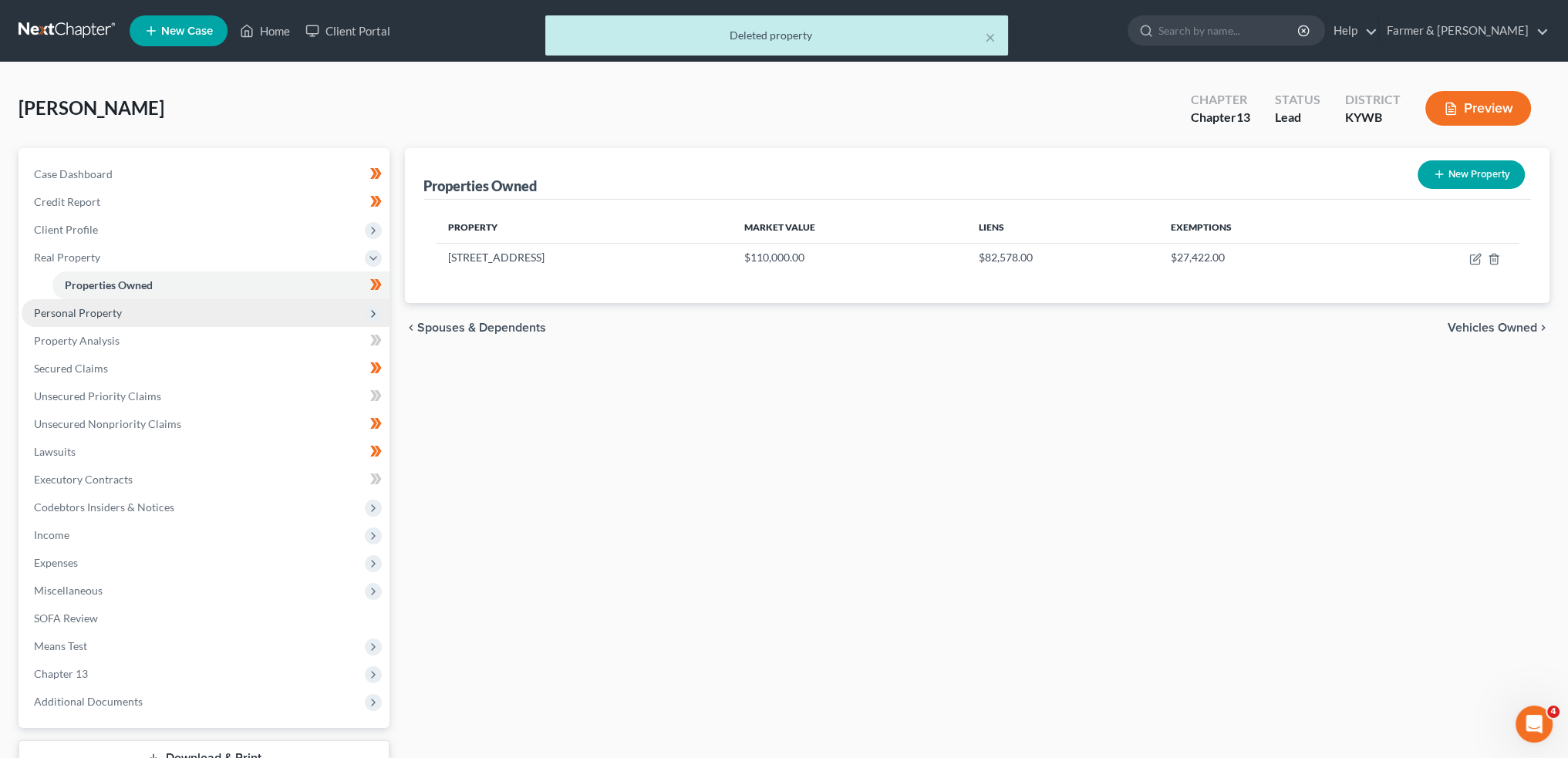
click at [123, 315] on span "Personal Property" at bounding box center [205, 313] width 368 height 28
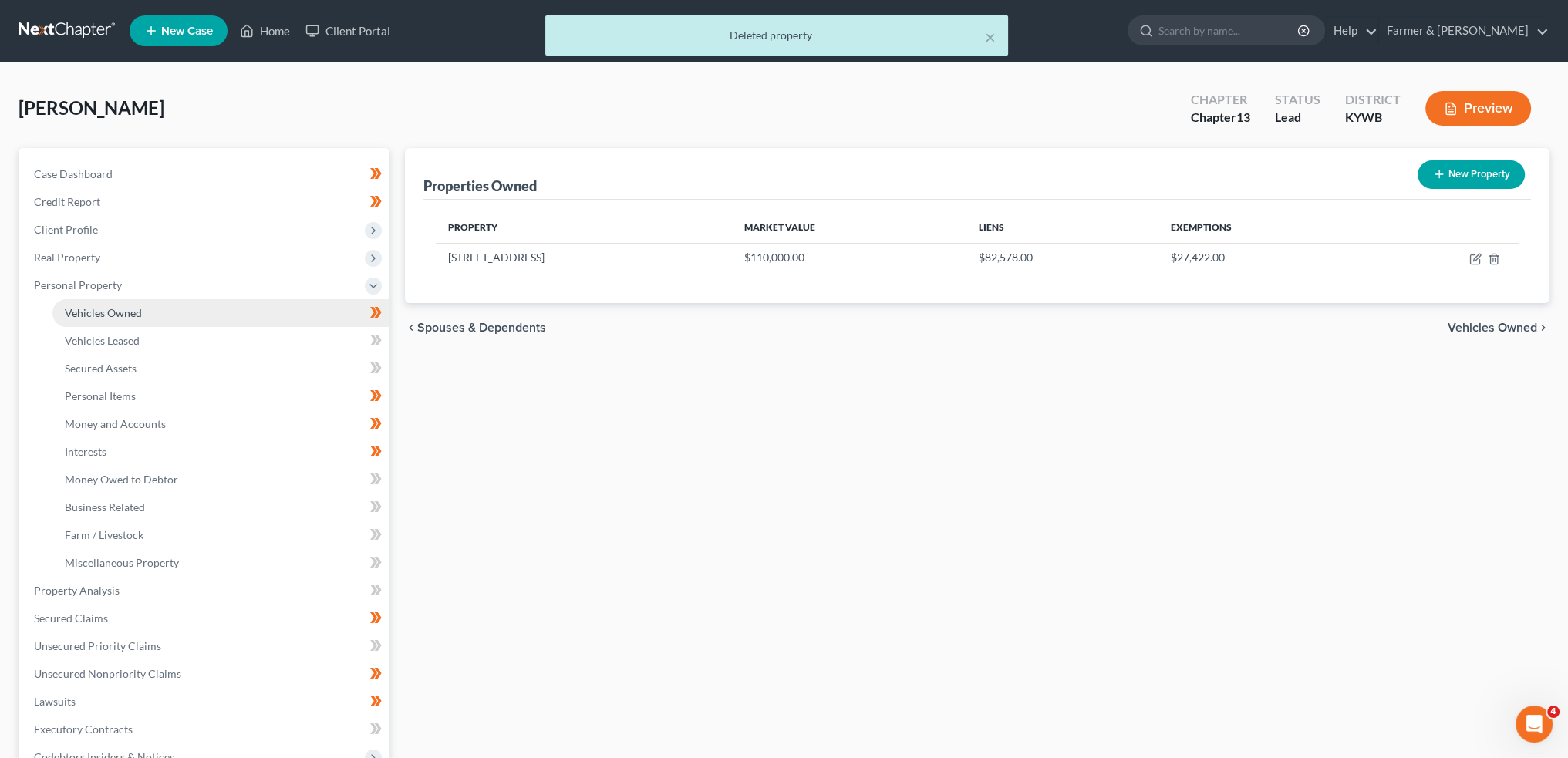
click at [126, 307] on span "Vehicles Owned" at bounding box center [103, 312] width 77 height 13
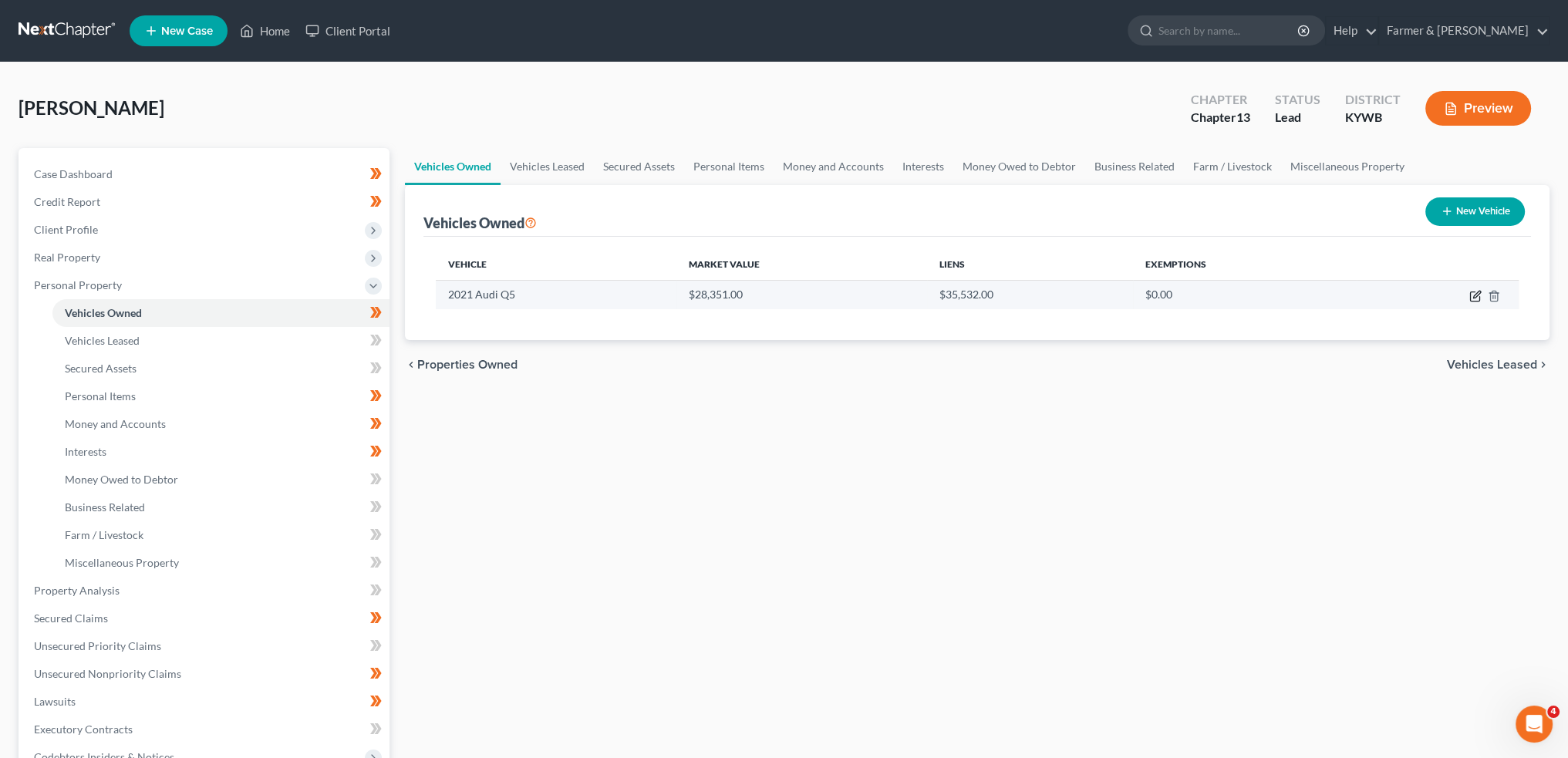
click at [1475, 290] on icon "button" at bounding box center [1475, 296] width 12 height 12
select select "0"
select select "5"
select select "2"
select select "0"
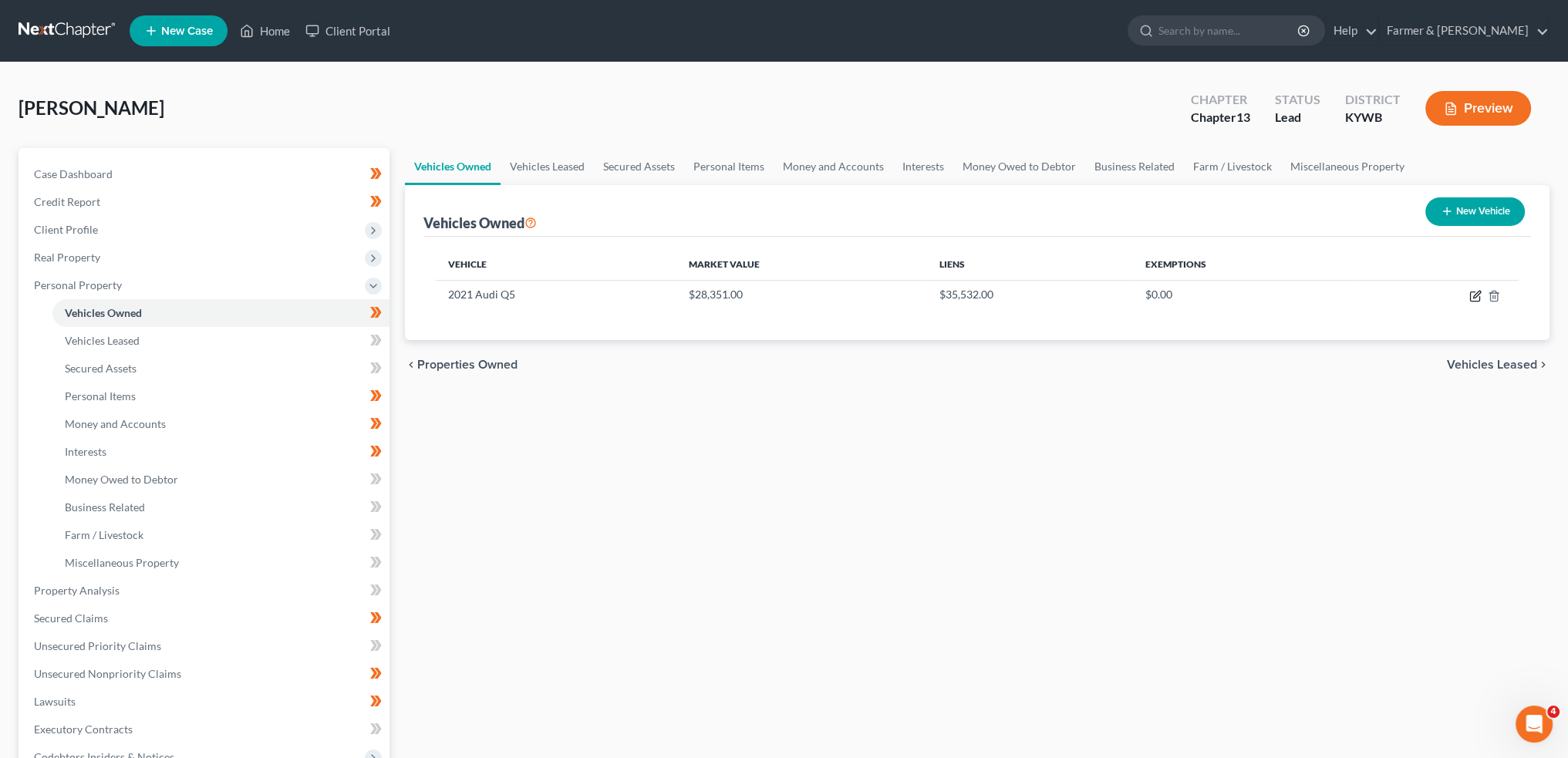
select select "15"
select select "0"
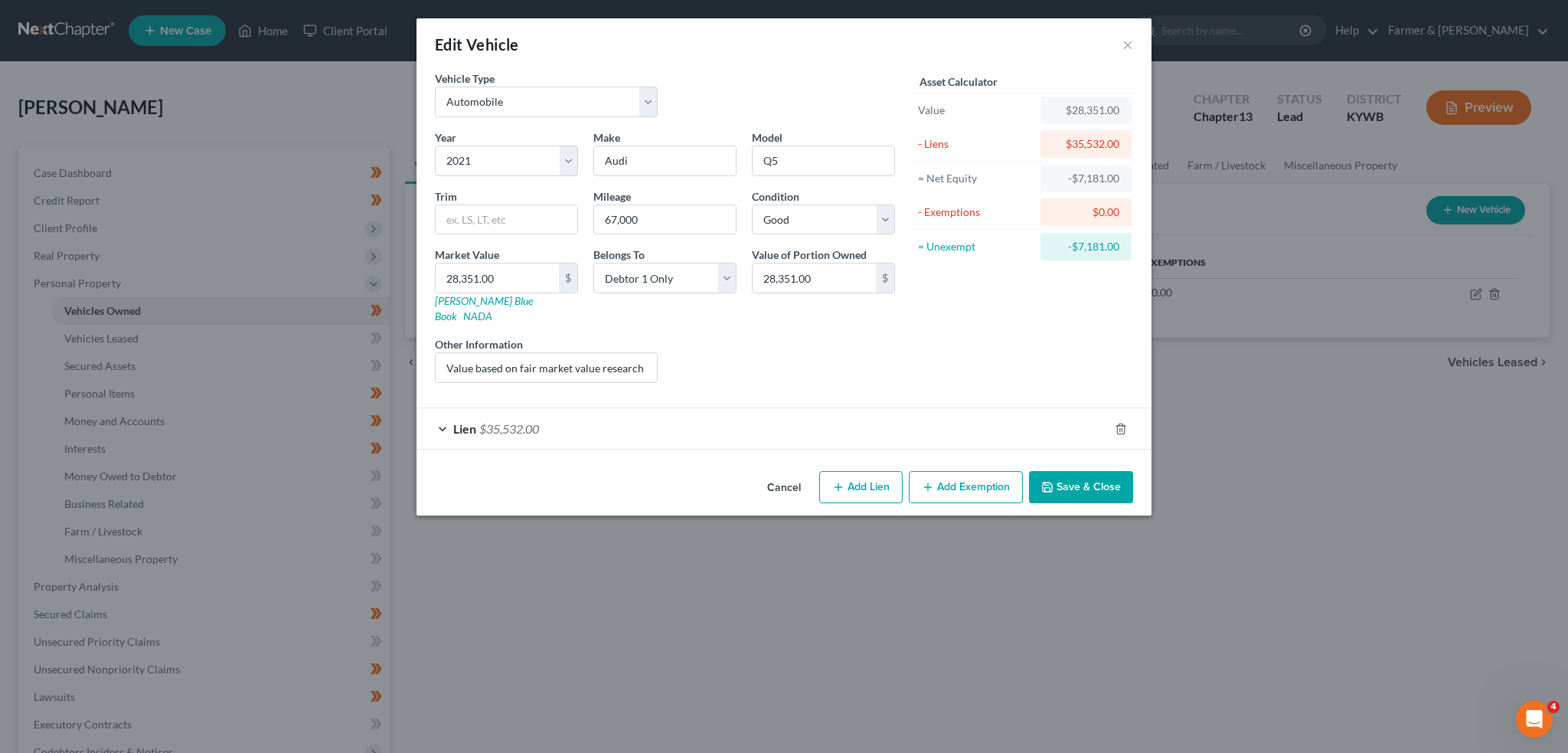
click at [576, 420] on div "Lien $35,532.00" at bounding box center [762, 428] width 692 height 40
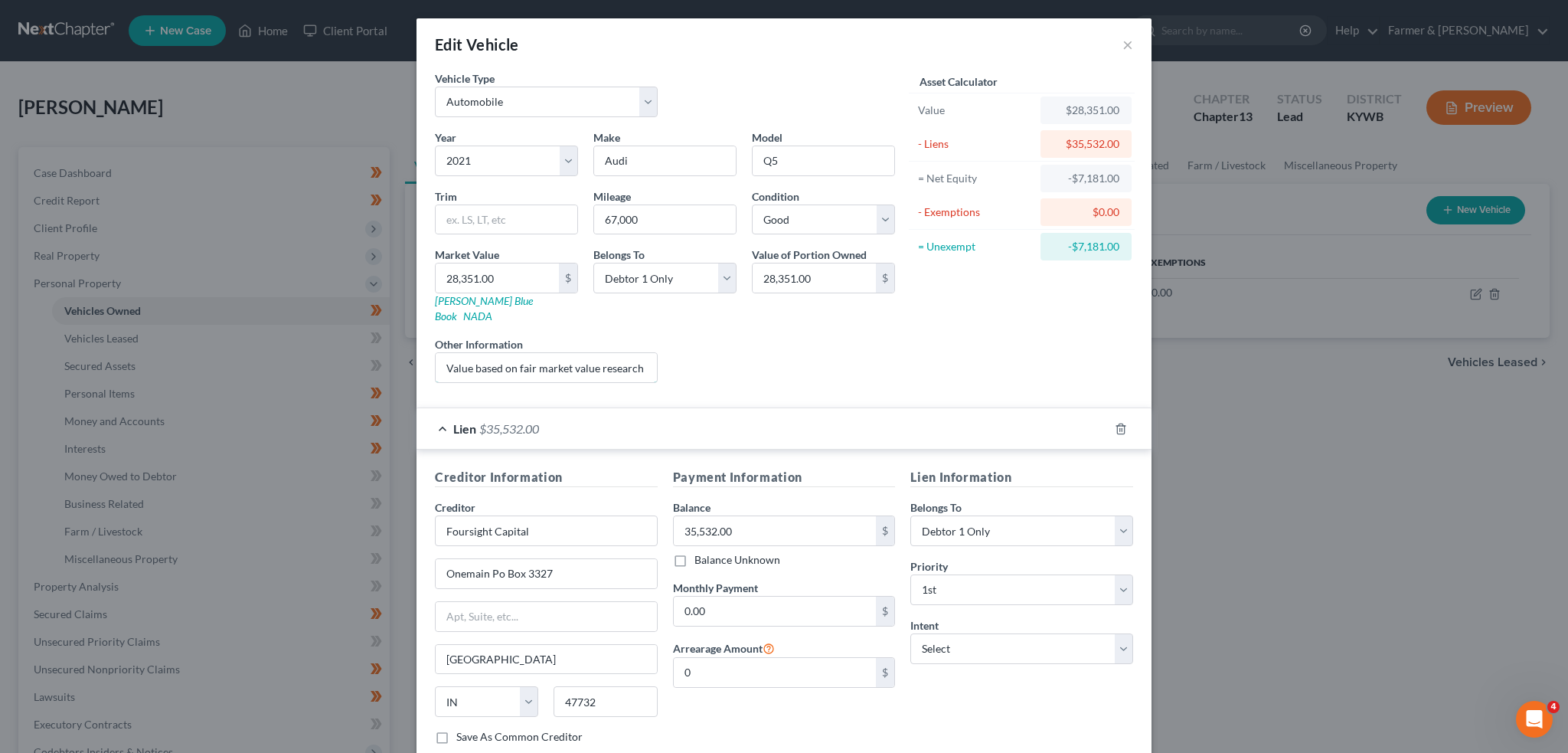
scroll to position [0, 211]
drag, startPoint x: 522, startPoint y: 346, endPoint x: 931, endPoint y: 347, distance: 409.0
click at [928, 336] on div "Vehicle Type Select Automobile Truck Trailer Watercraft Aircraft Motor Home Atv…" at bounding box center [783, 232] width 713 height 324
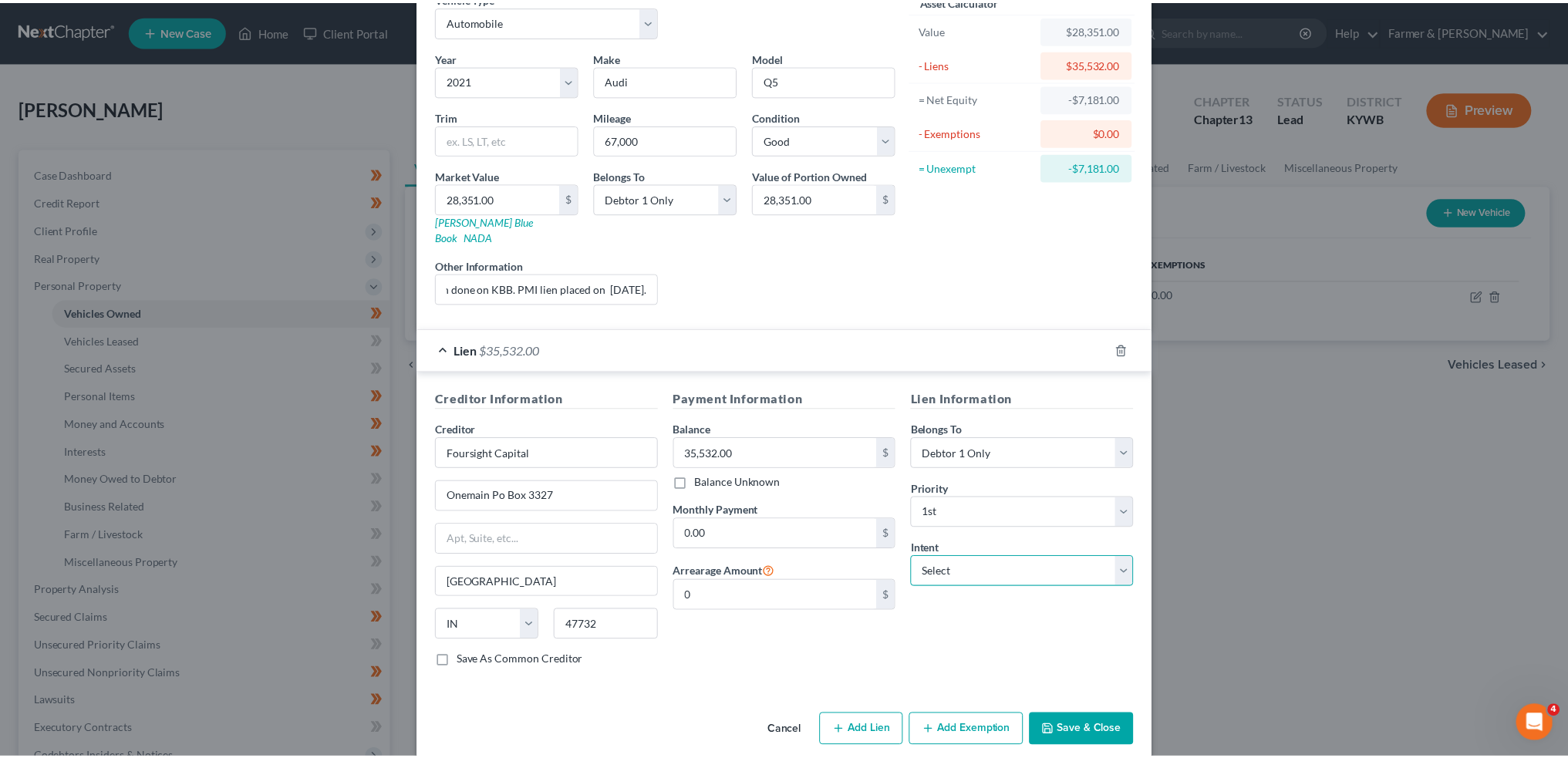
scroll to position [0, 0]
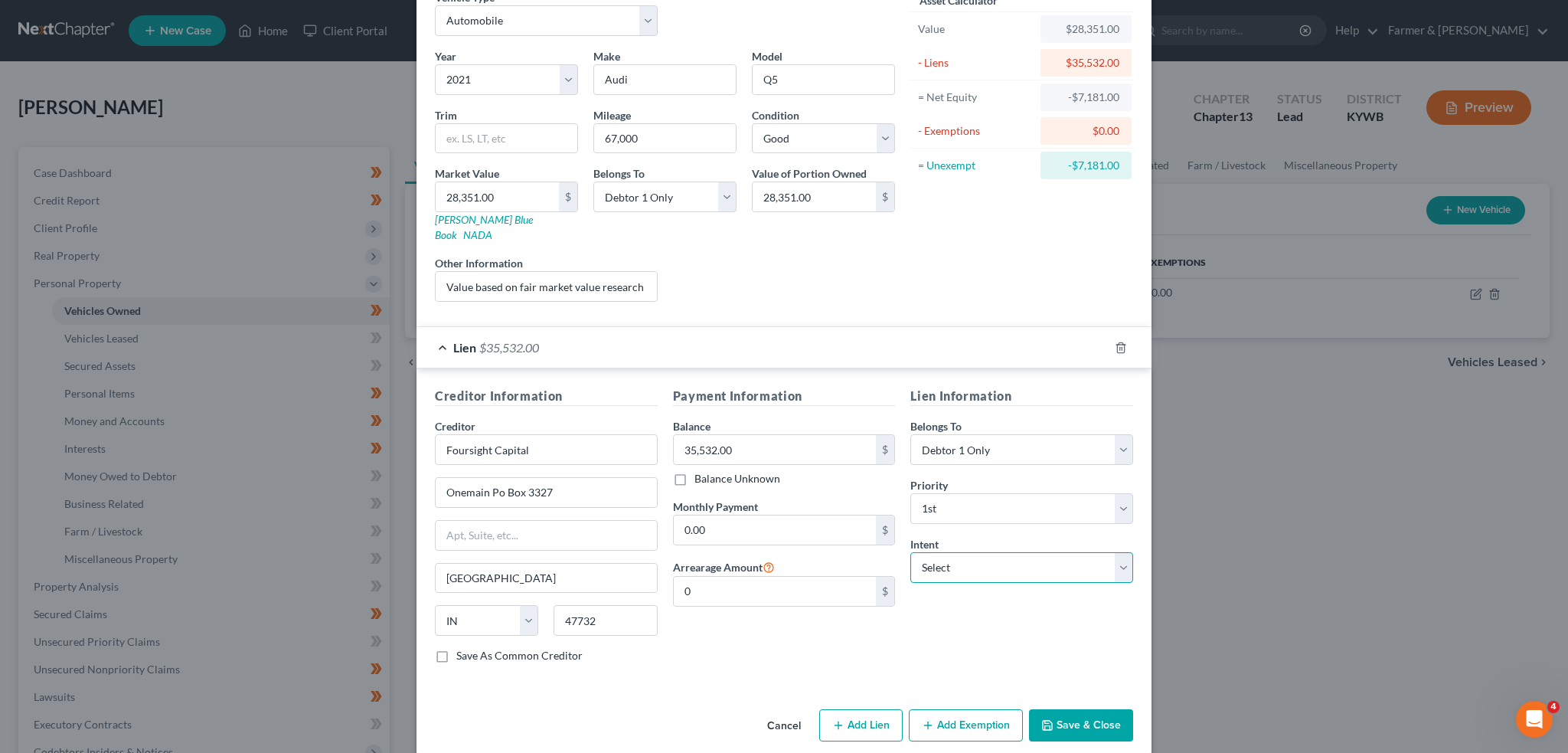
click at [973, 553] on select "Select Surrender Redeem Reaffirm Avoid Other" at bounding box center [1021, 567] width 222 height 30
select select "4"
click at [910, 553] on select "Select Surrender Redeem Reaffirm Avoid Other" at bounding box center [1021, 567] width 222 height 30
click at [1068, 709] on button "Save & Close" at bounding box center [1081, 725] width 104 height 32
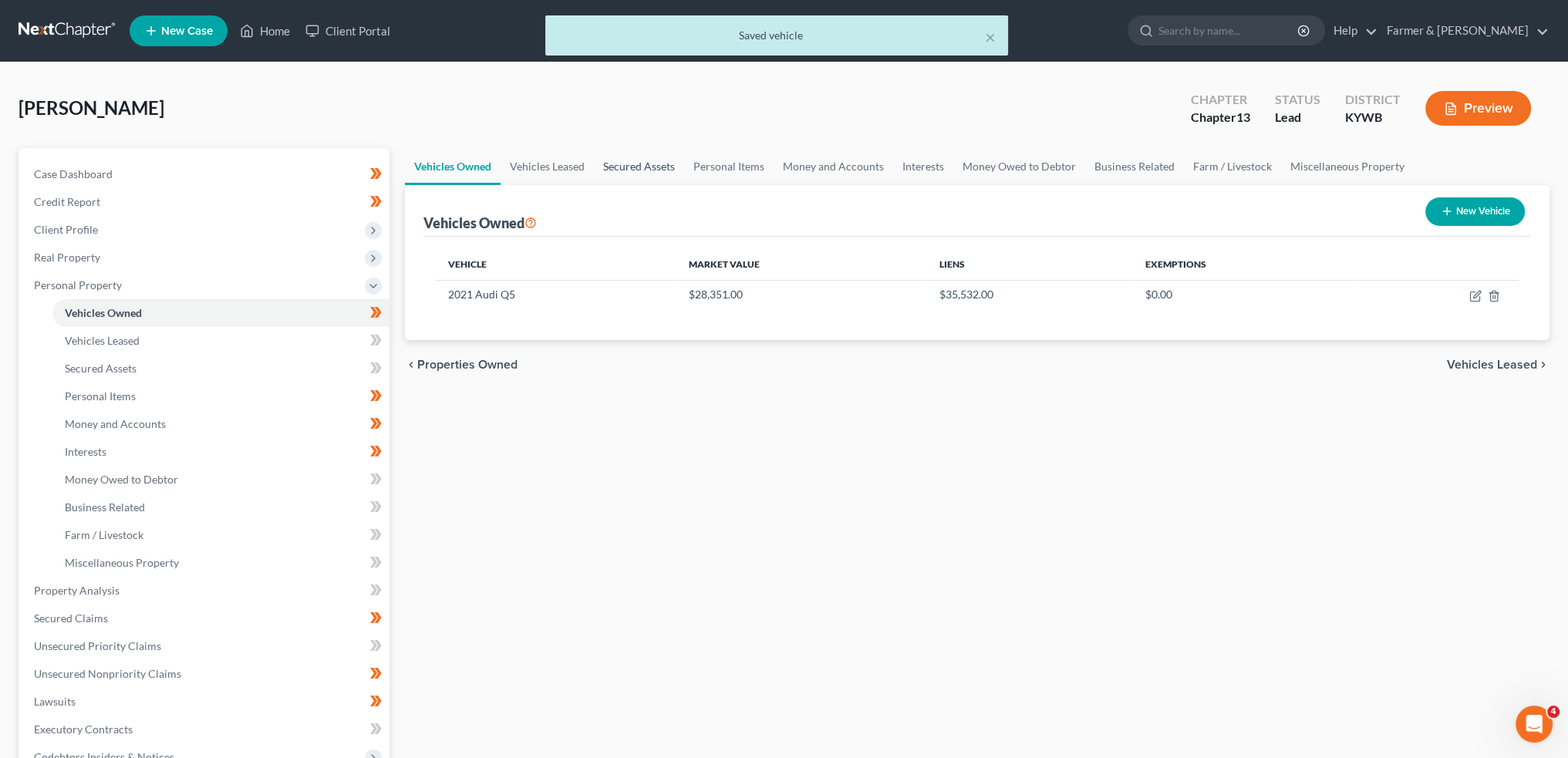
click at [642, 157] on link "Secured Assets" at bounding box center [638, 166] width 90 height 37
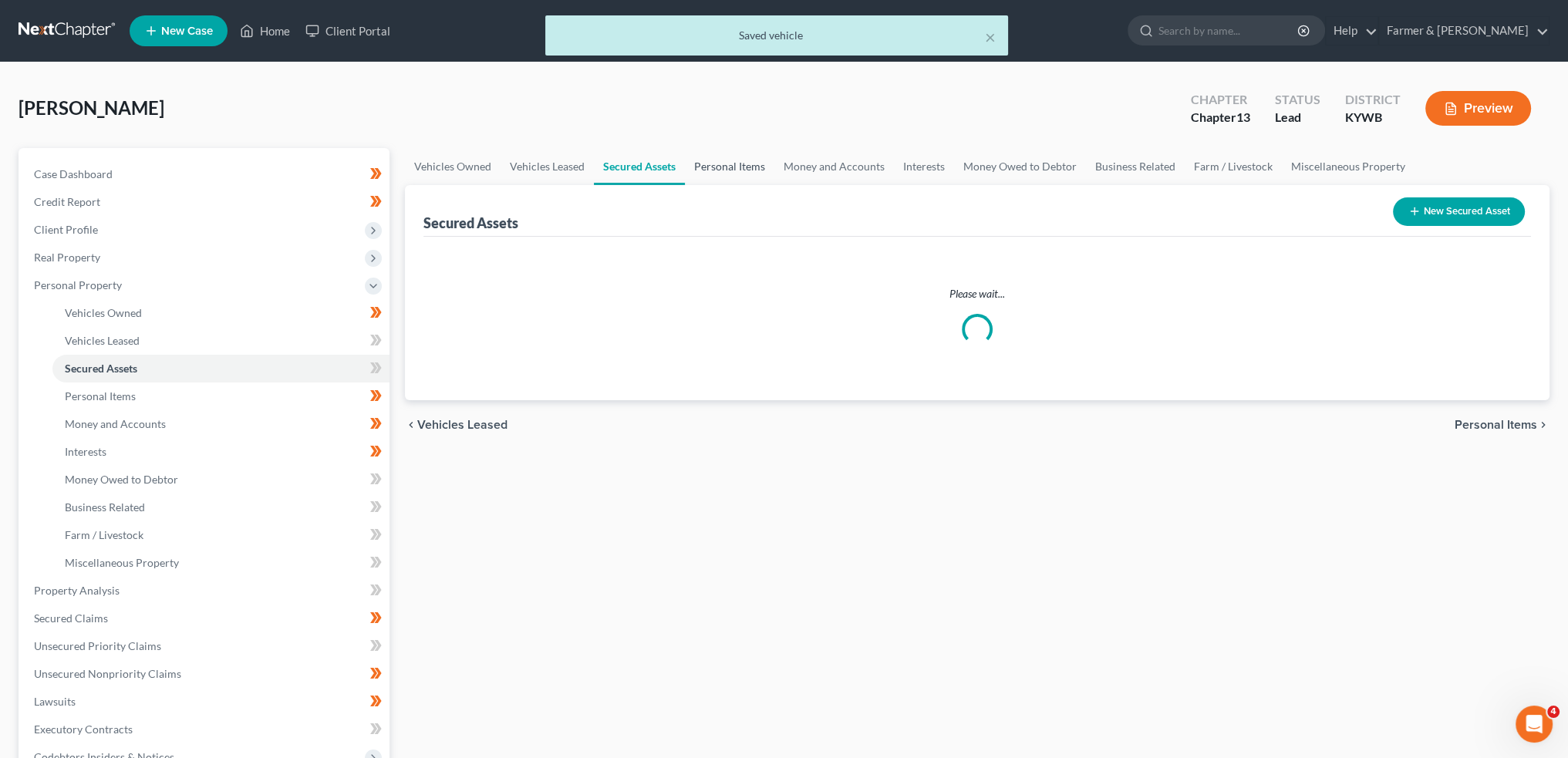
click at [729, 160] on link "Personal Items" at bounding box center [729, 166] width 89 height 37
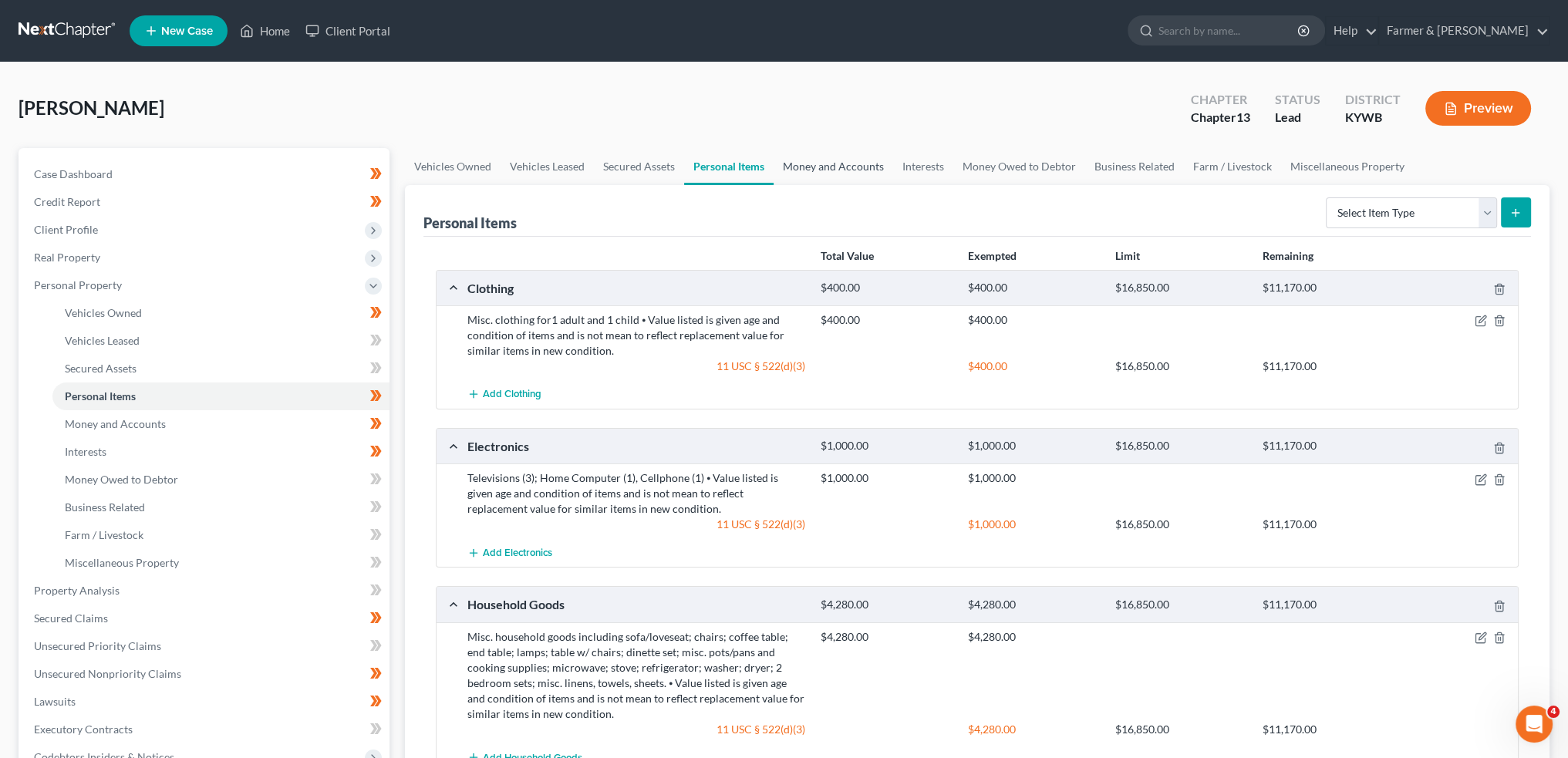
click at [821, 163] on link "Money and Accounts" at bounding box center [834, 166] width 120 height 37
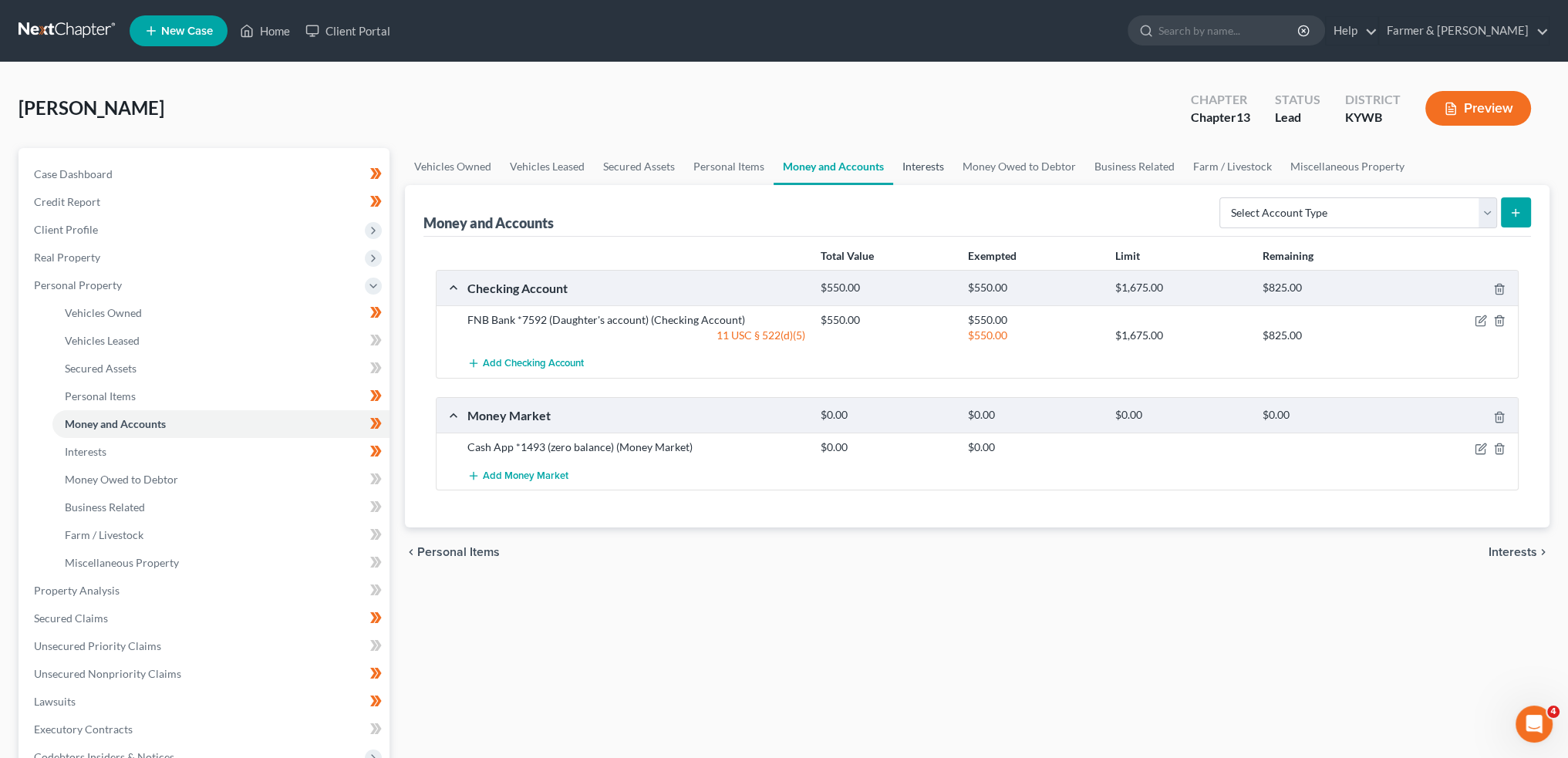
click at [925, 159] on link "Interests" at bounding box center [923, 166] width 60 height 37
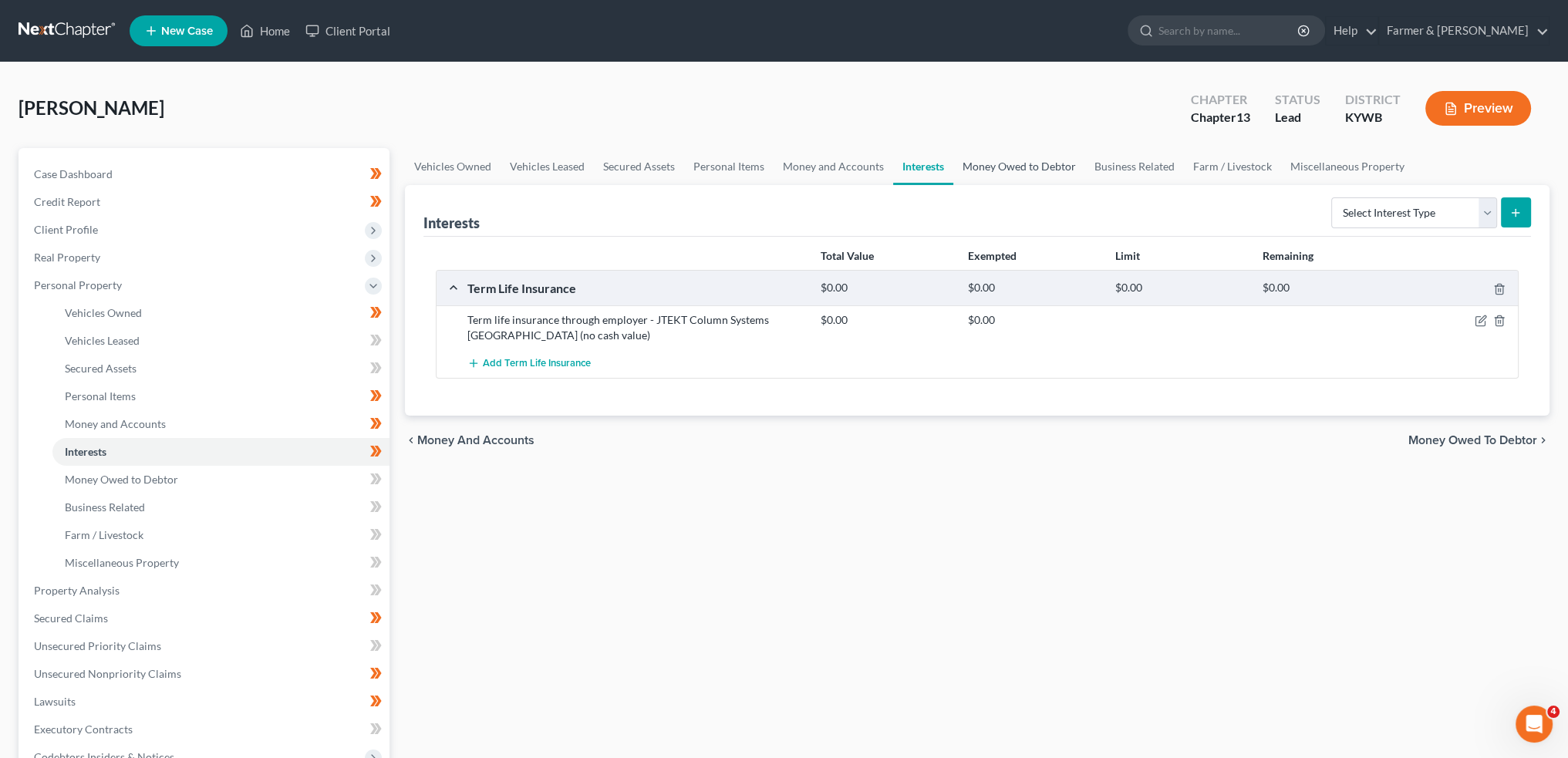
click at [1006, 163] on link "Money Owed to Debtor" at bounding box center [1020, 166] width 132 height 37
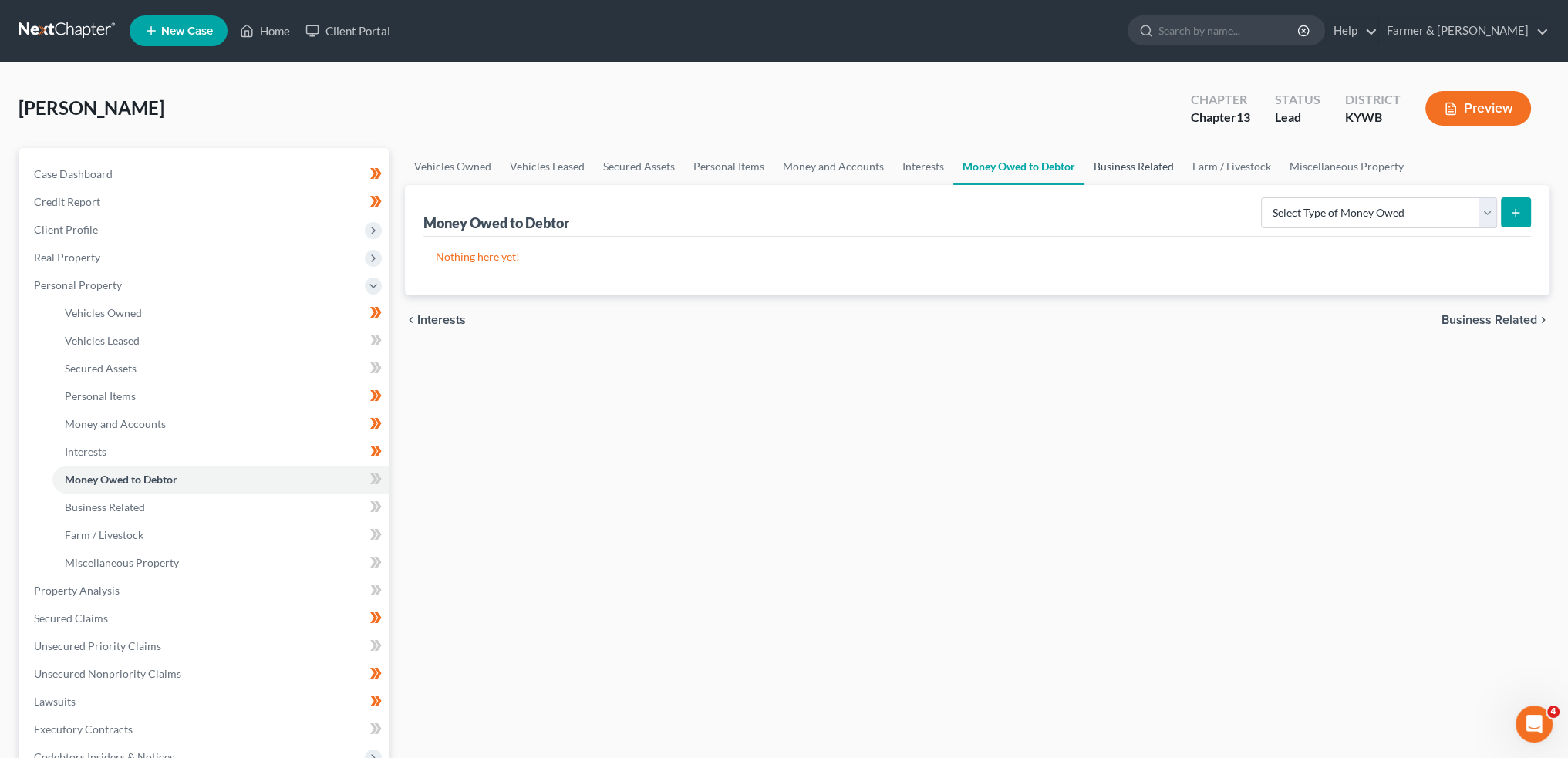
click at [1115, 157] on link "Business Related" at bounding box center [1133, 166] width 98 height 37
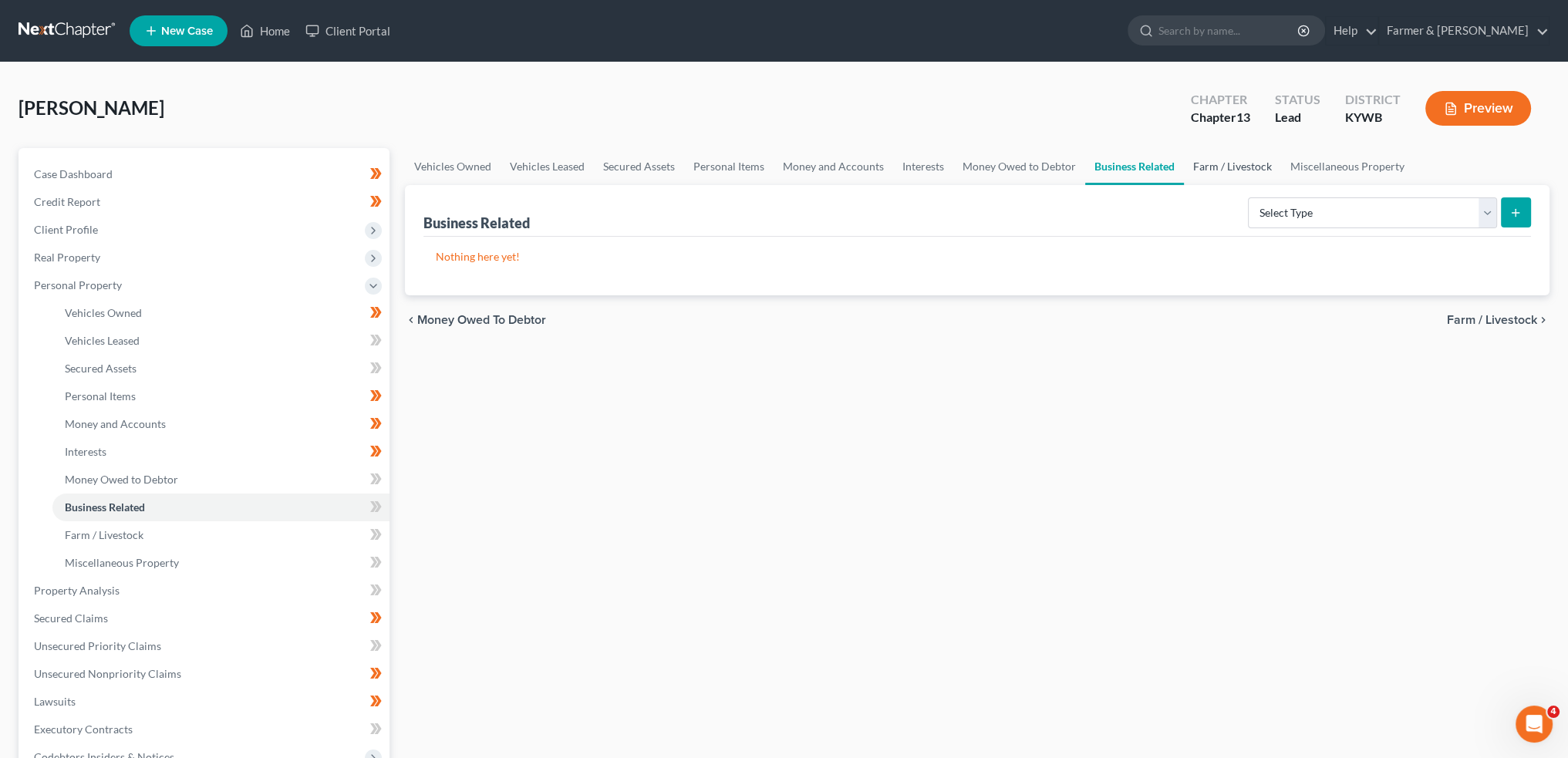
click at [1224, 163] on link "Farm / Livestock" at bounding box center [1233, 166] width 98 height 37
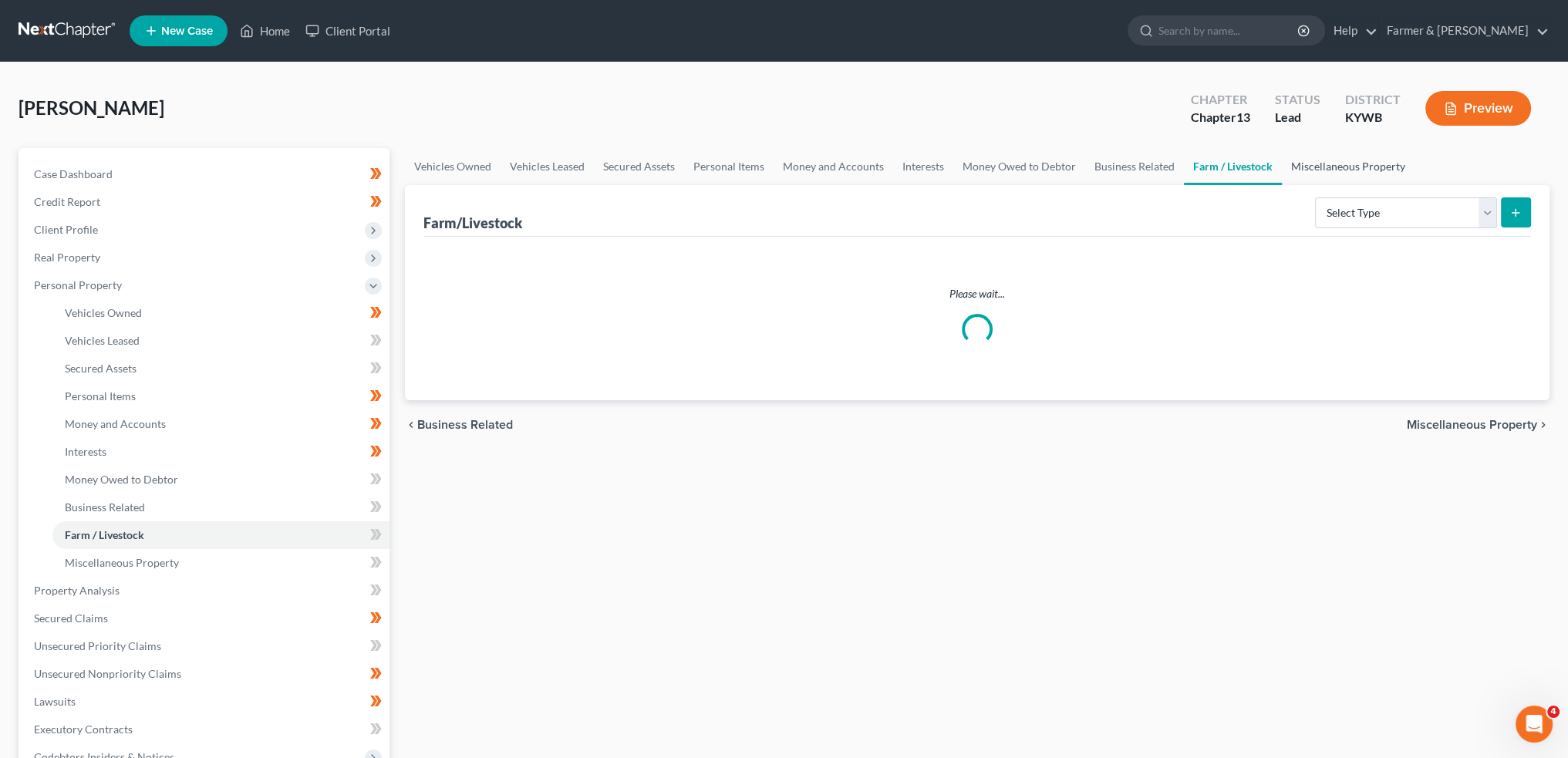
click at [1313, 165] on link "Miscellaneous Property" at bounding box center [1348, 166] width 132 height 37
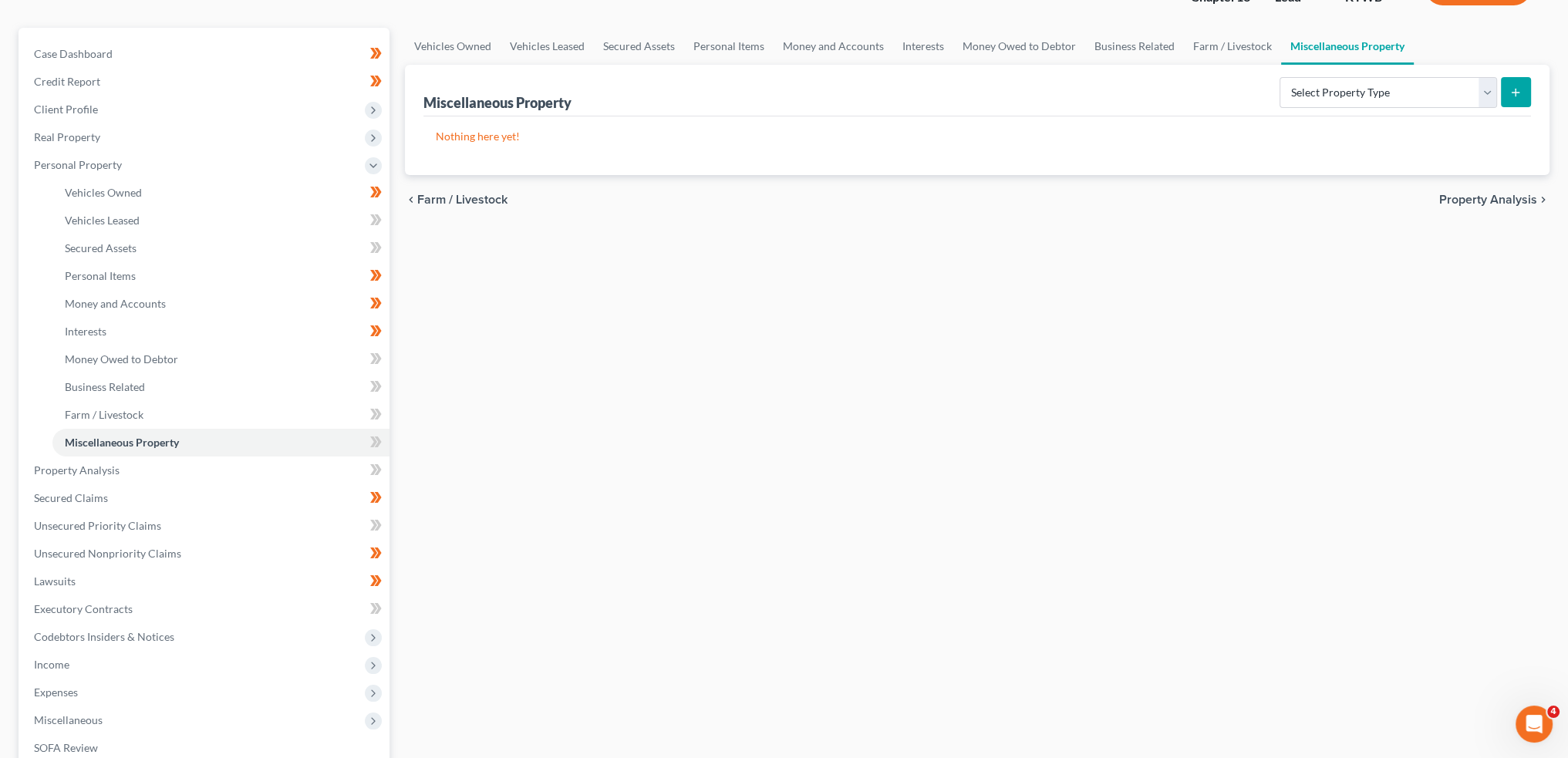
scroll to position [257, 0]
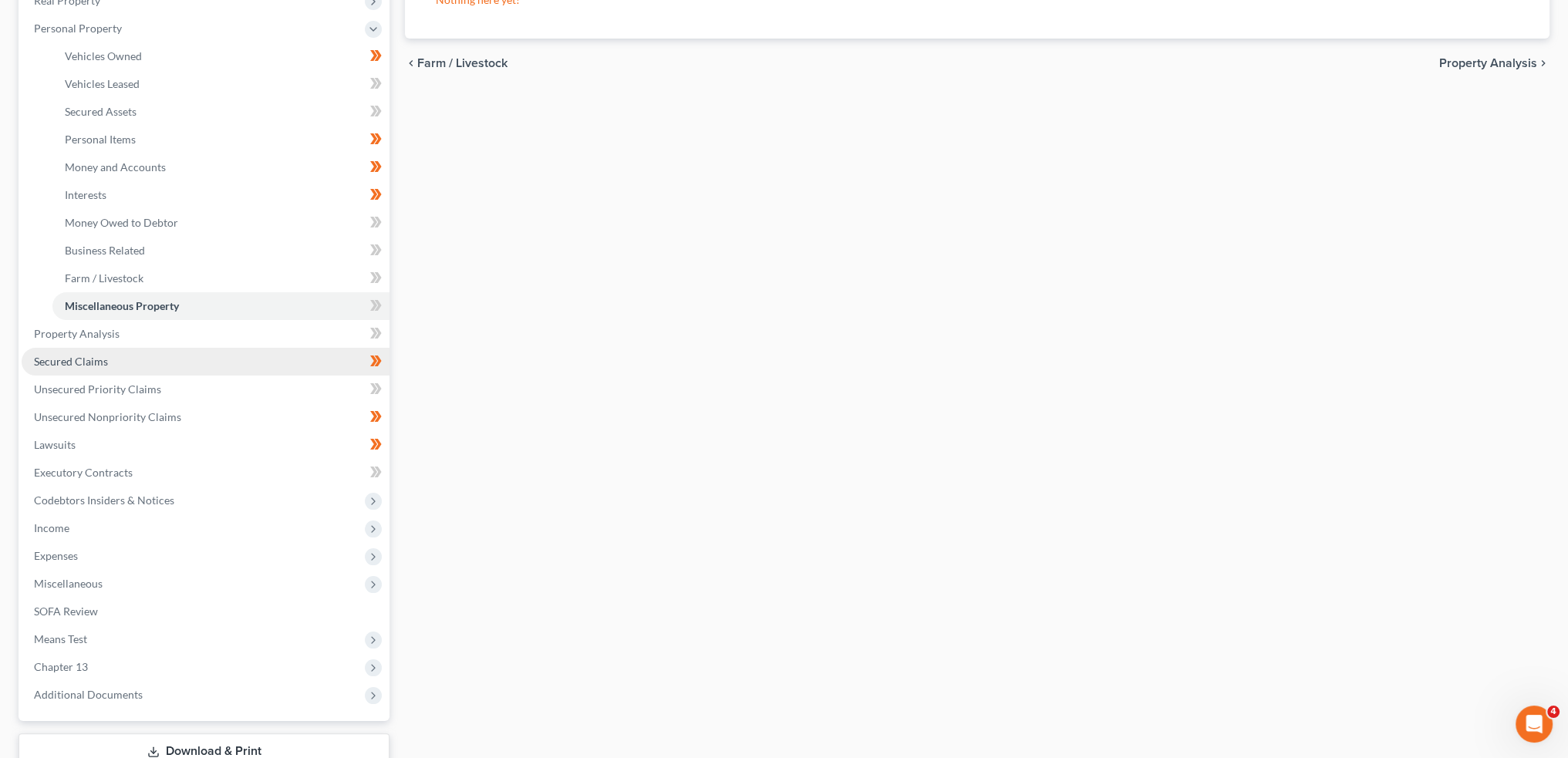
click at [157, 360] on link "Secured Claims" at bounding box center [205, 362] width 368 height 28
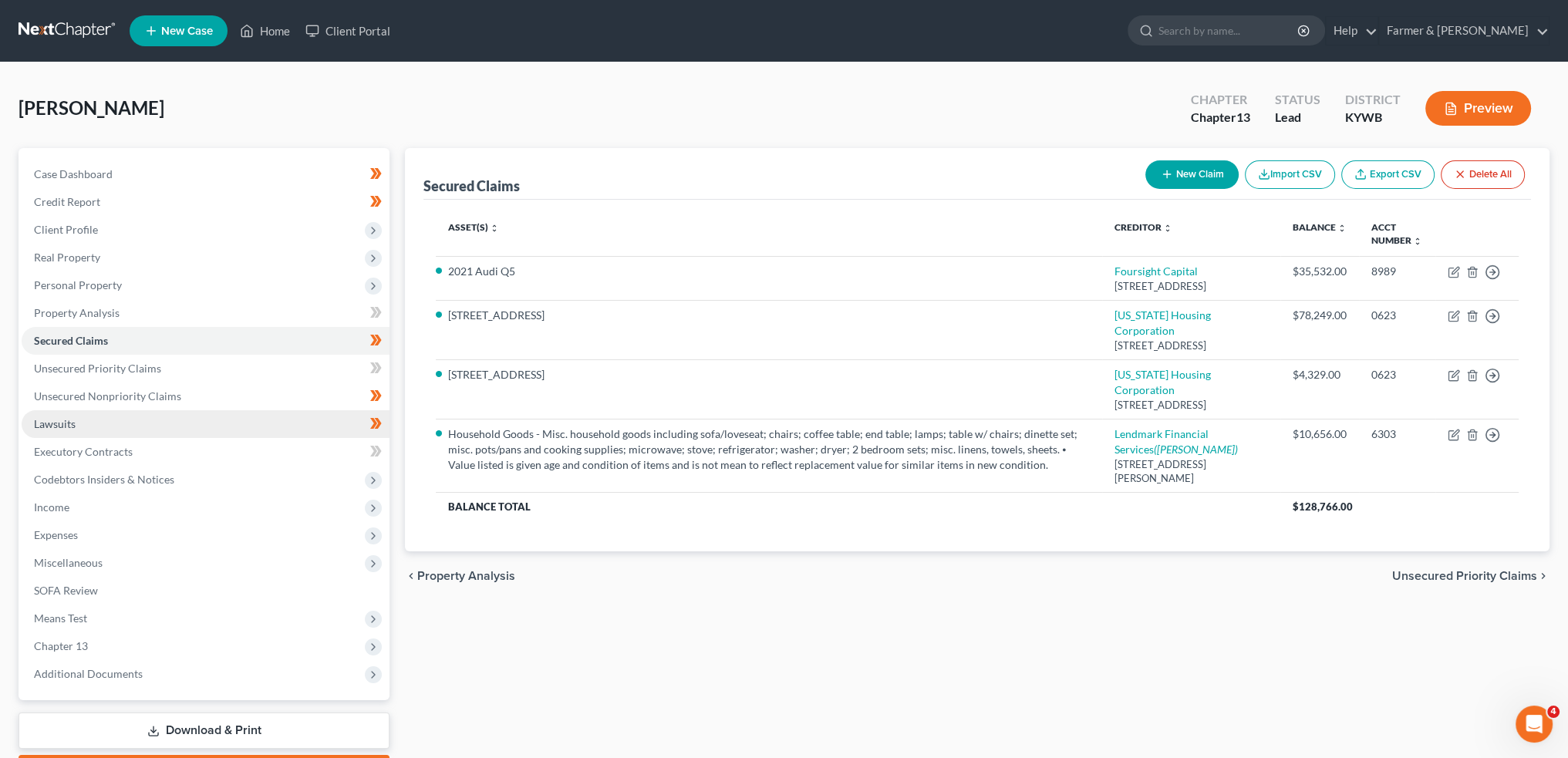
click at [172, 425] on link "Lawsuits" at bounding box center [205, 424] width 368 height 28
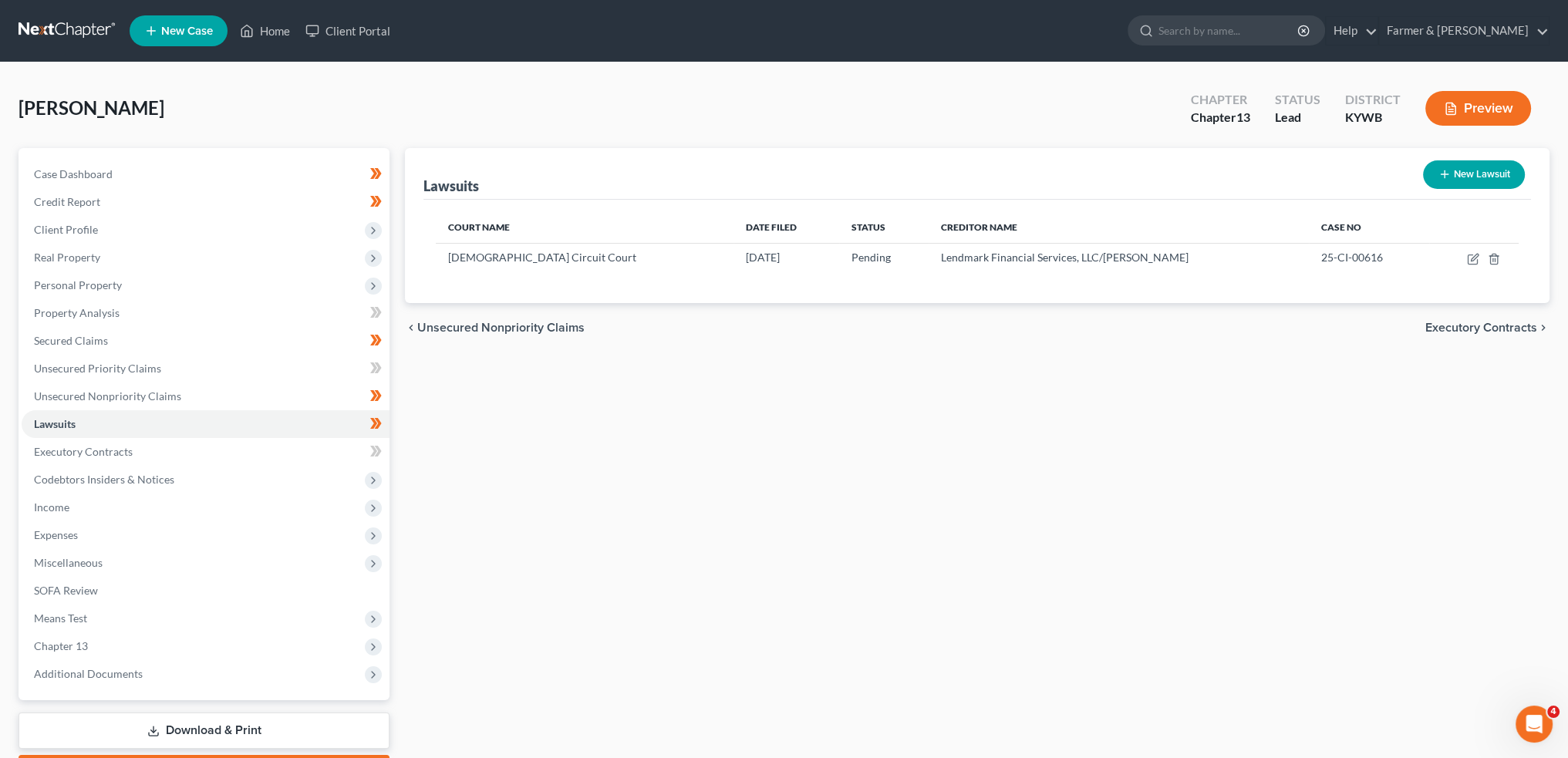
drag, startPoint x: 138, startPoint y: 505, endPoint x: 439, endPoint y: 472, distance: 302.8
click at [138, 505] on span "Income" at bounding box center [205, 508] width 368 height 28
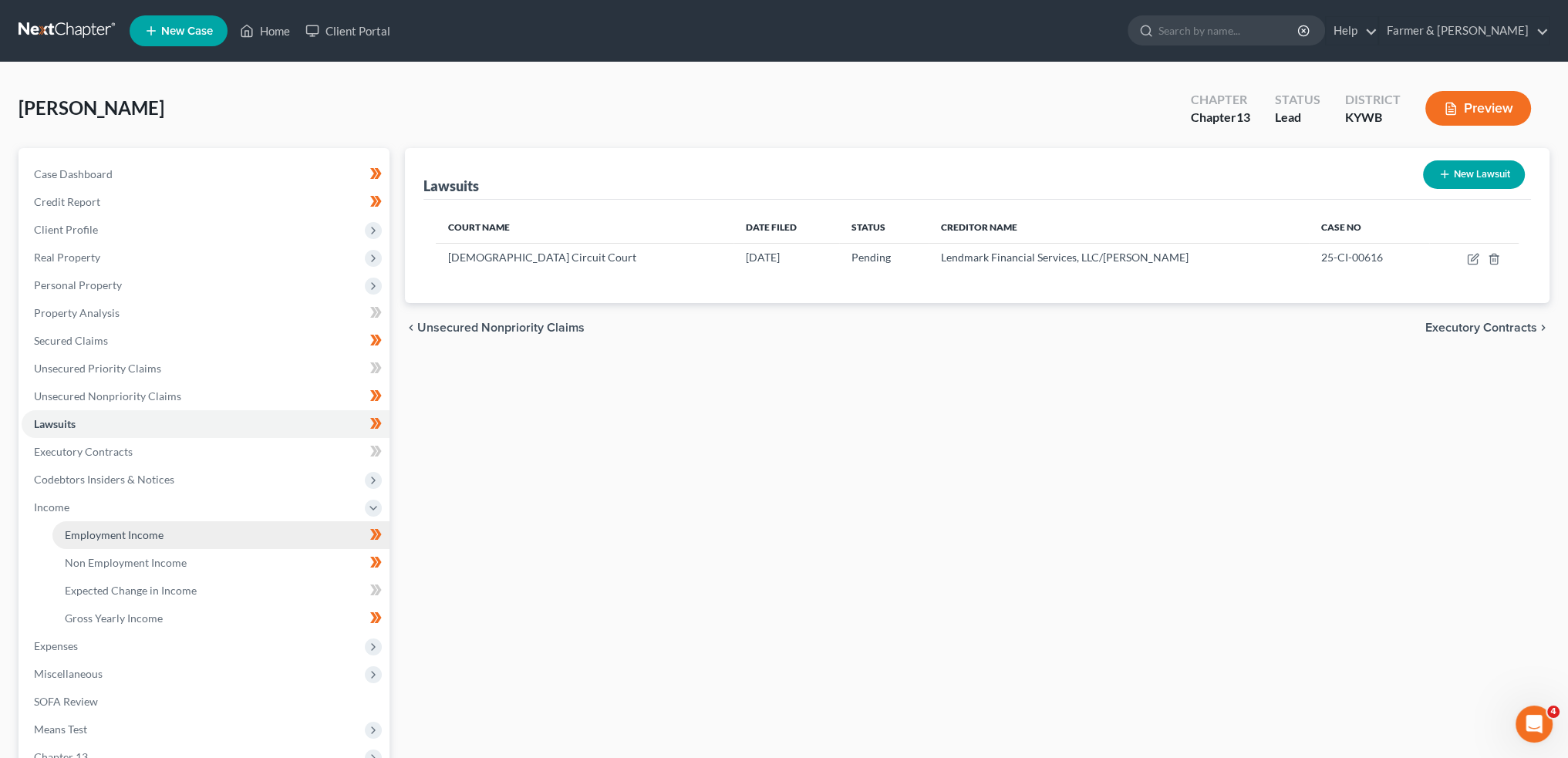
click at [185, 529] on link "Employment Income" at bounding box center [221, 536] width 337 height 28
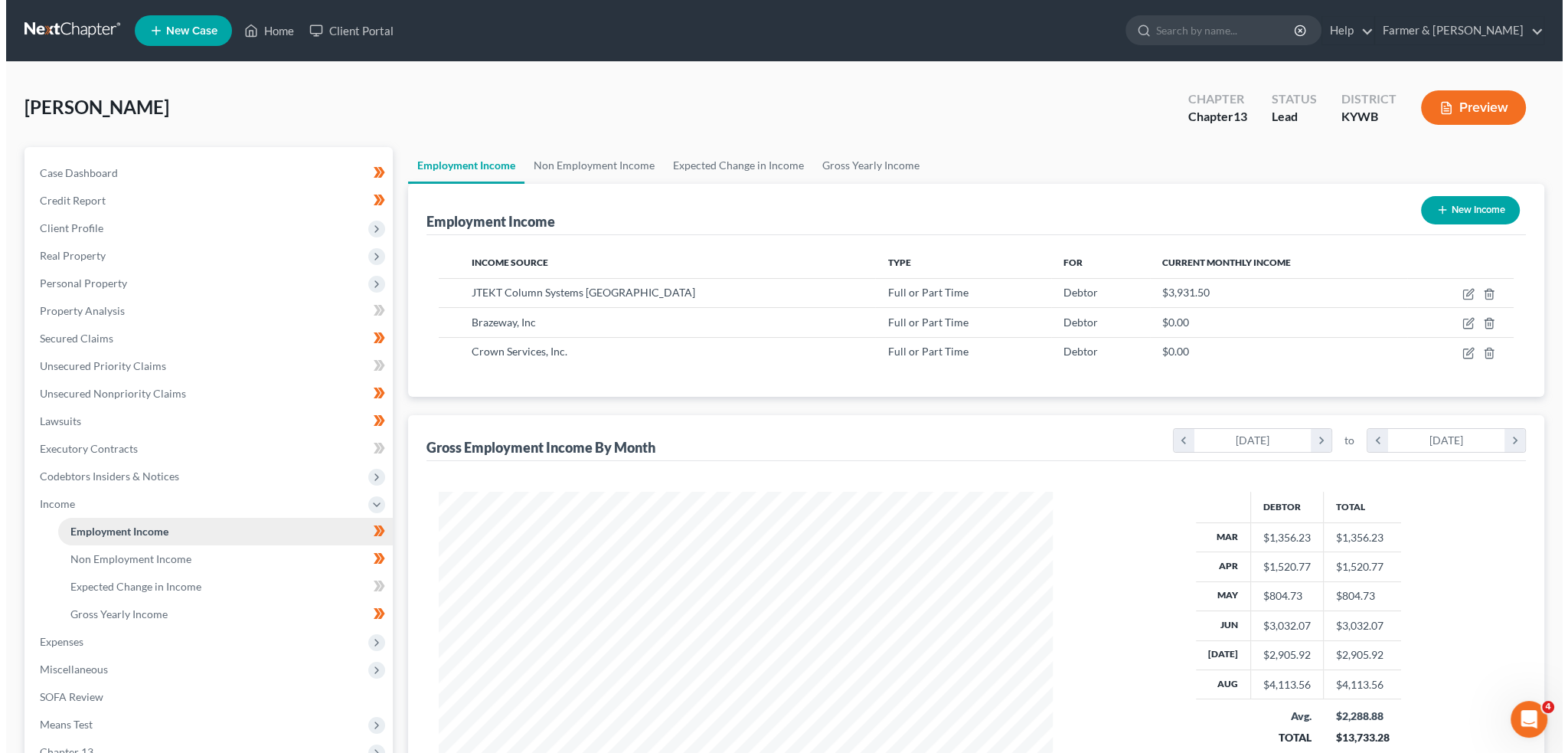
scroll to position [307, 644]
click at [1456, 294] on icon "button" at bounding box center [1462, 294] width 12 height 12
select select "0"
select select "23"
select select "3"
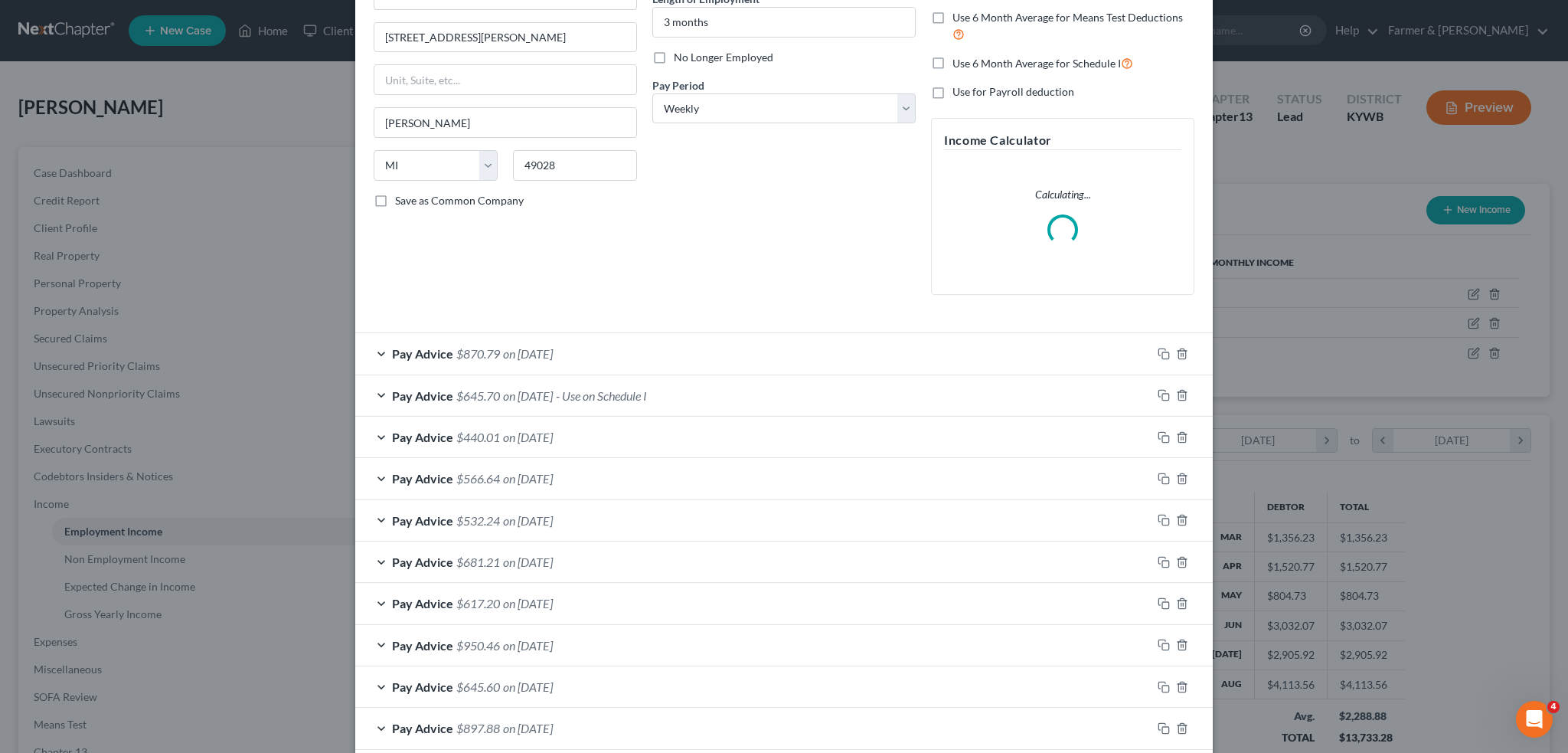
scroll to position [255, 0]
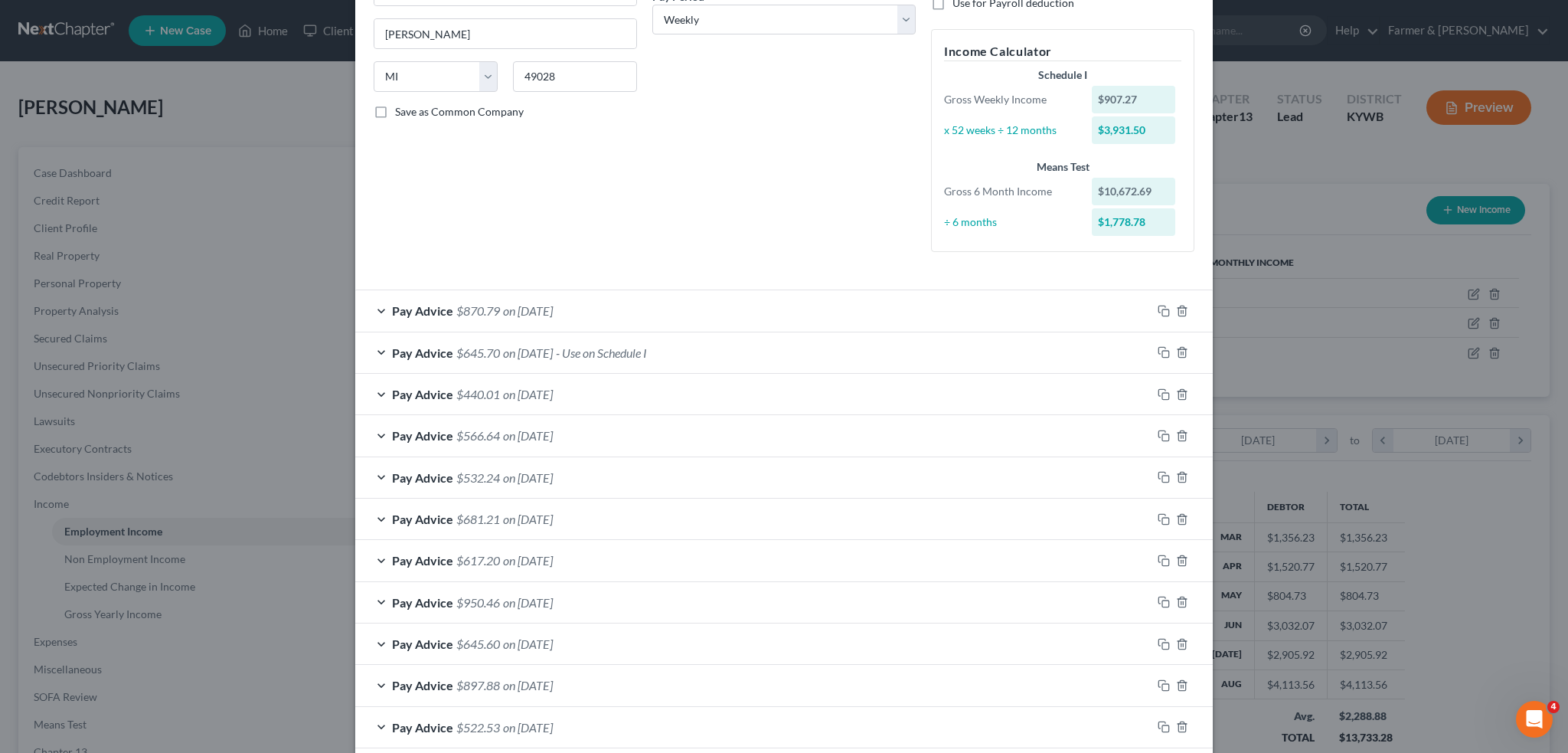
click at [708, 347] on div "Pay Advice $645.70 on 08/22/2025 - Use on Schedule I" at bounding box center [754, 352] width 796 height 40
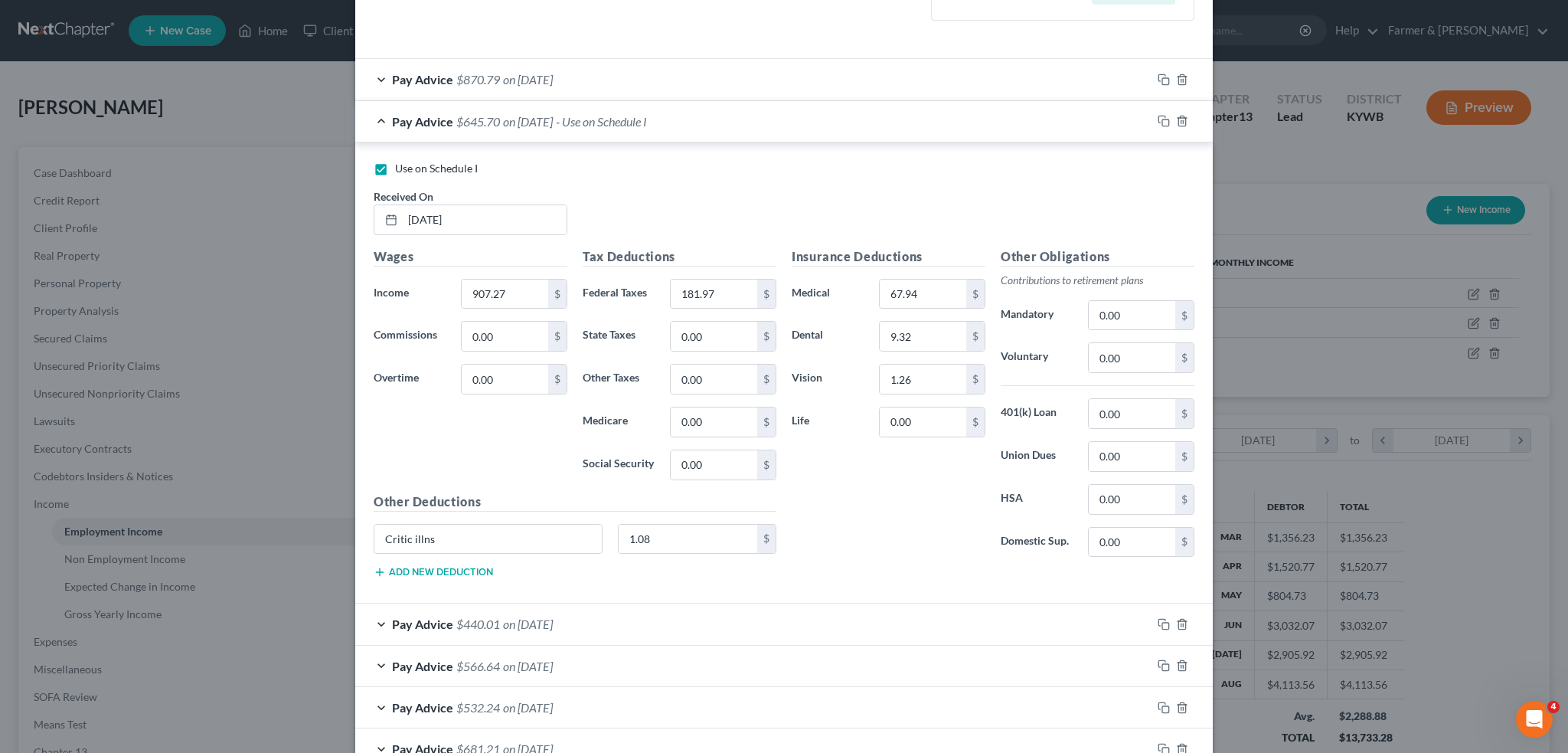
scroll to position [510, 0]
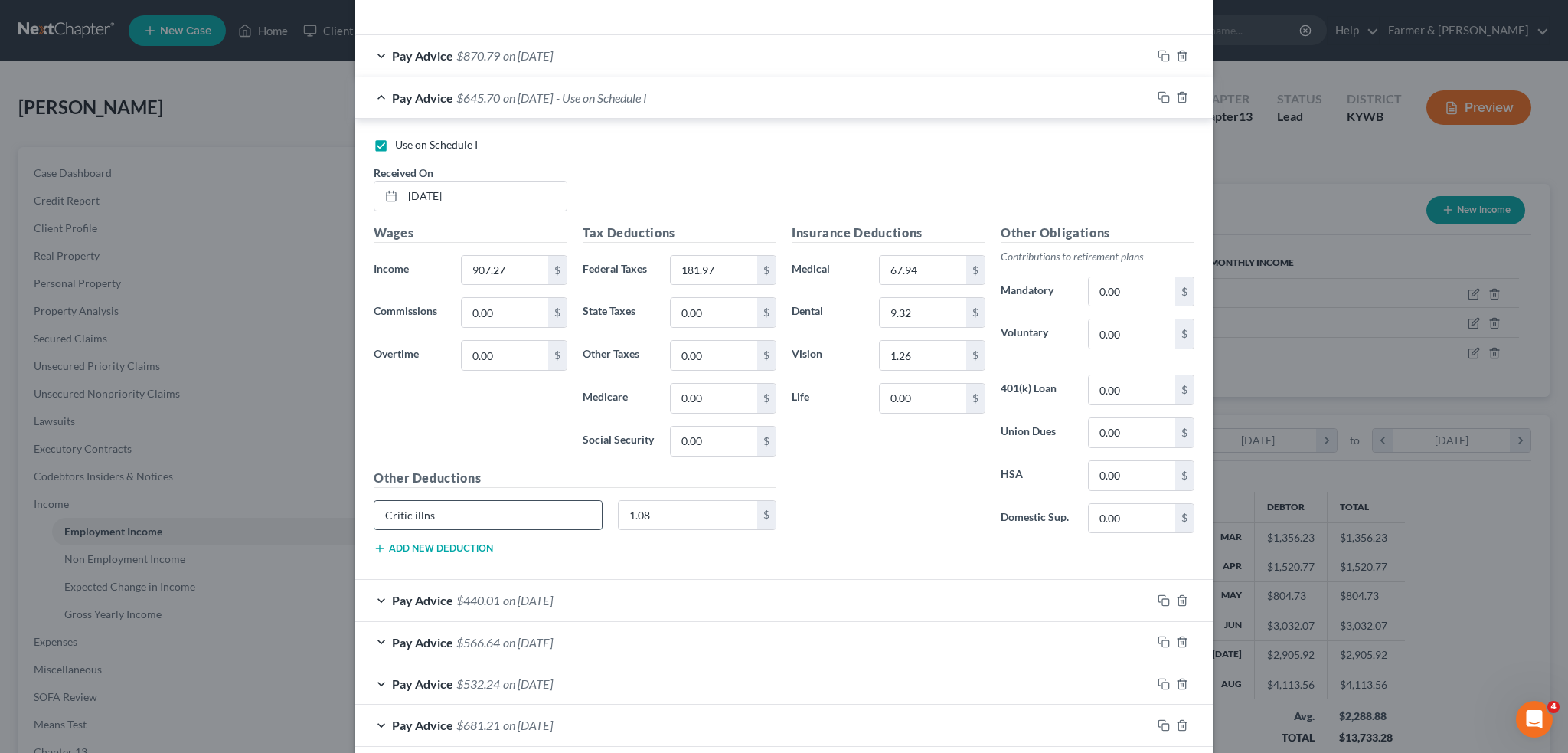
click at [404, 509] on input "Critic illns" at bounding box center [488, 515] width 227 height 29
click at [473, 438] on div "Wages Income * 907.27 $ Commissions 0.00 $ Overtime 0.00 $" at bounding box center [470, 346] width 209 height 245
click at [423, 507] on input "Critical Illness" at bounding box center [488, 515] width 227 height 29
click at [545, 505] on input "Critical Ilness" at bounding box center [488, 515] width 227 height 29
drag, startPoint x: 499, startPoint y: 509, endPoint x: 540, endPoint y: 512, distance: 41.1
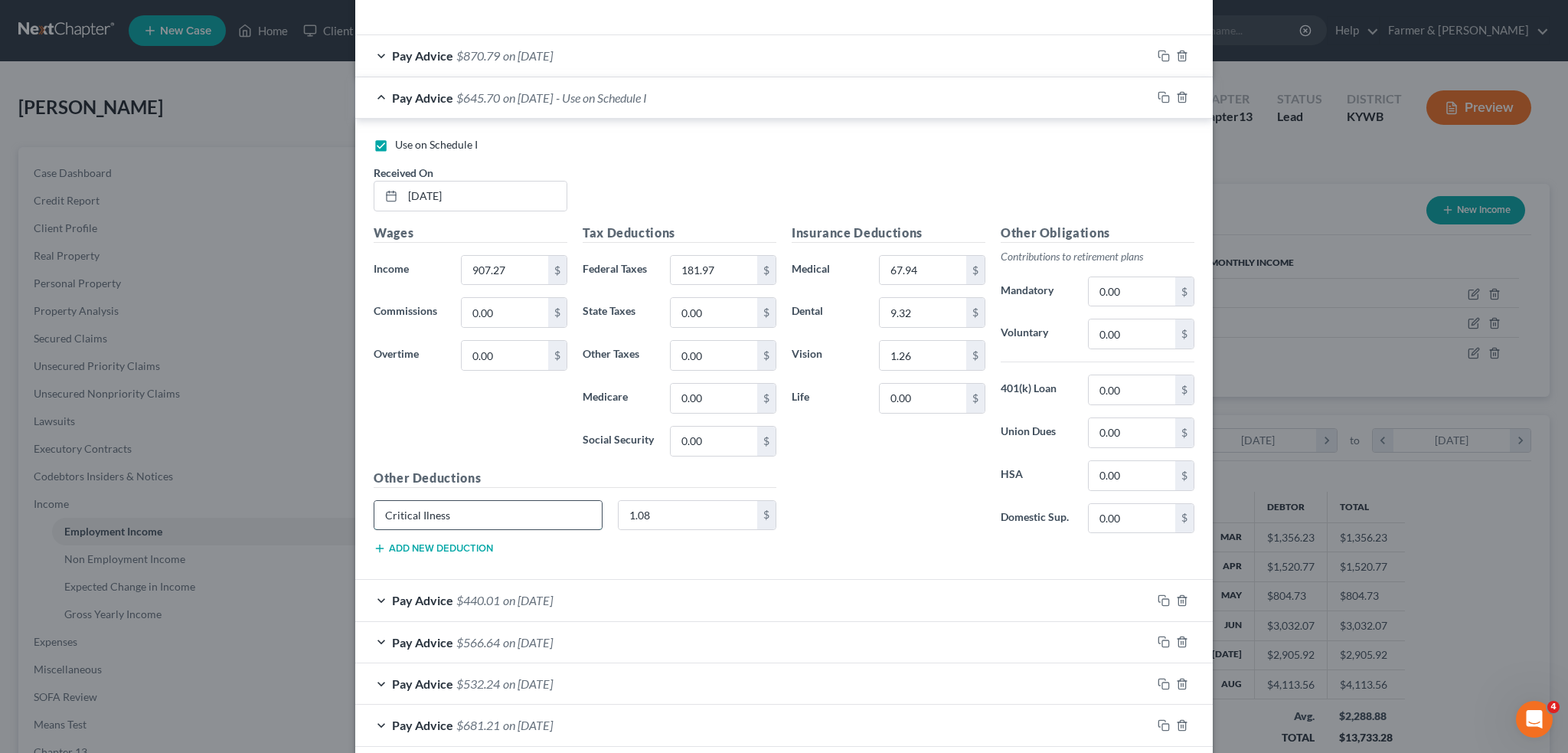
click at [539, 512] on input "Critical Ilness" at bounding box center [488, 515] width 227 height 29
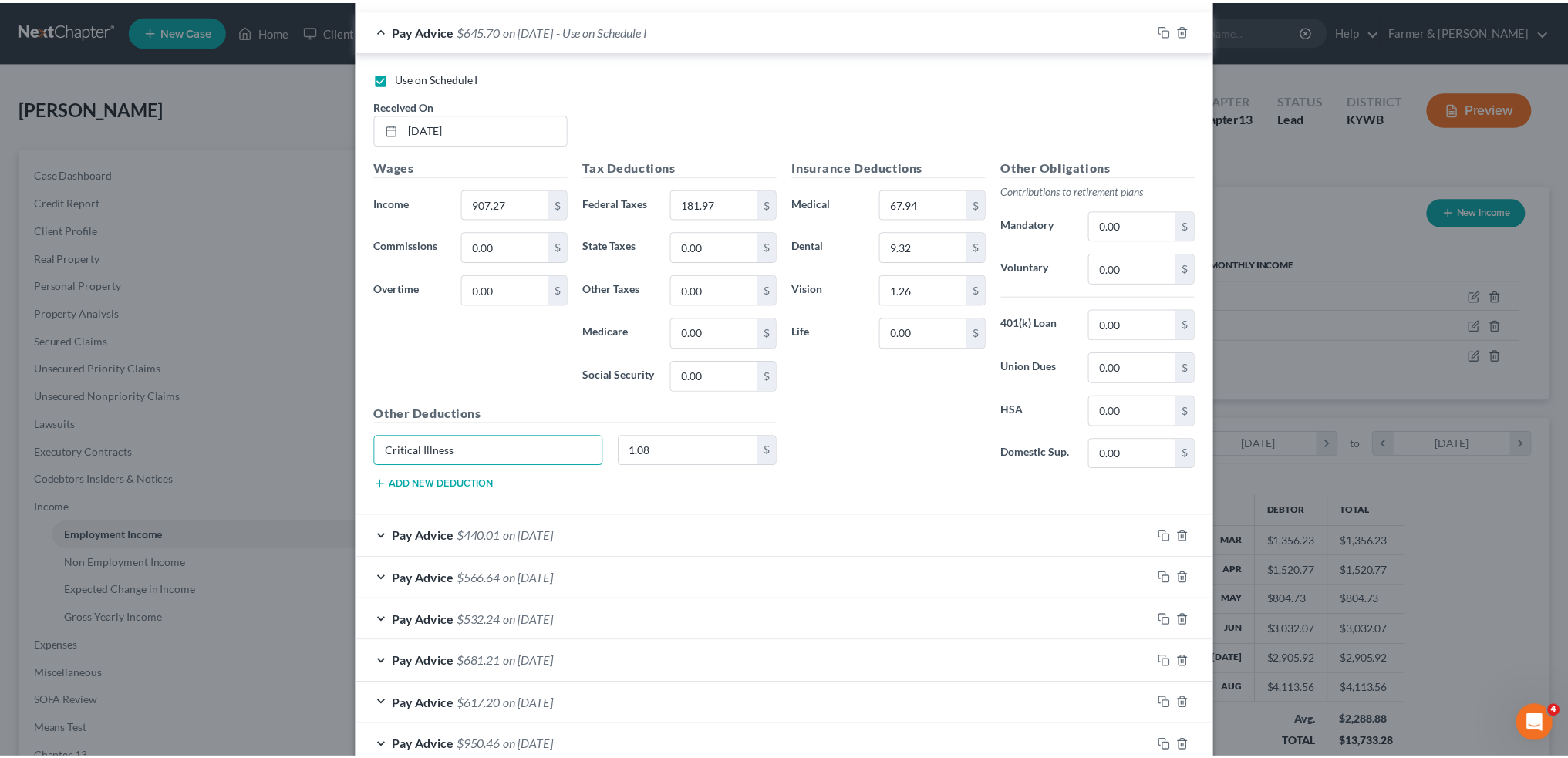
scroll to position [879, 0]
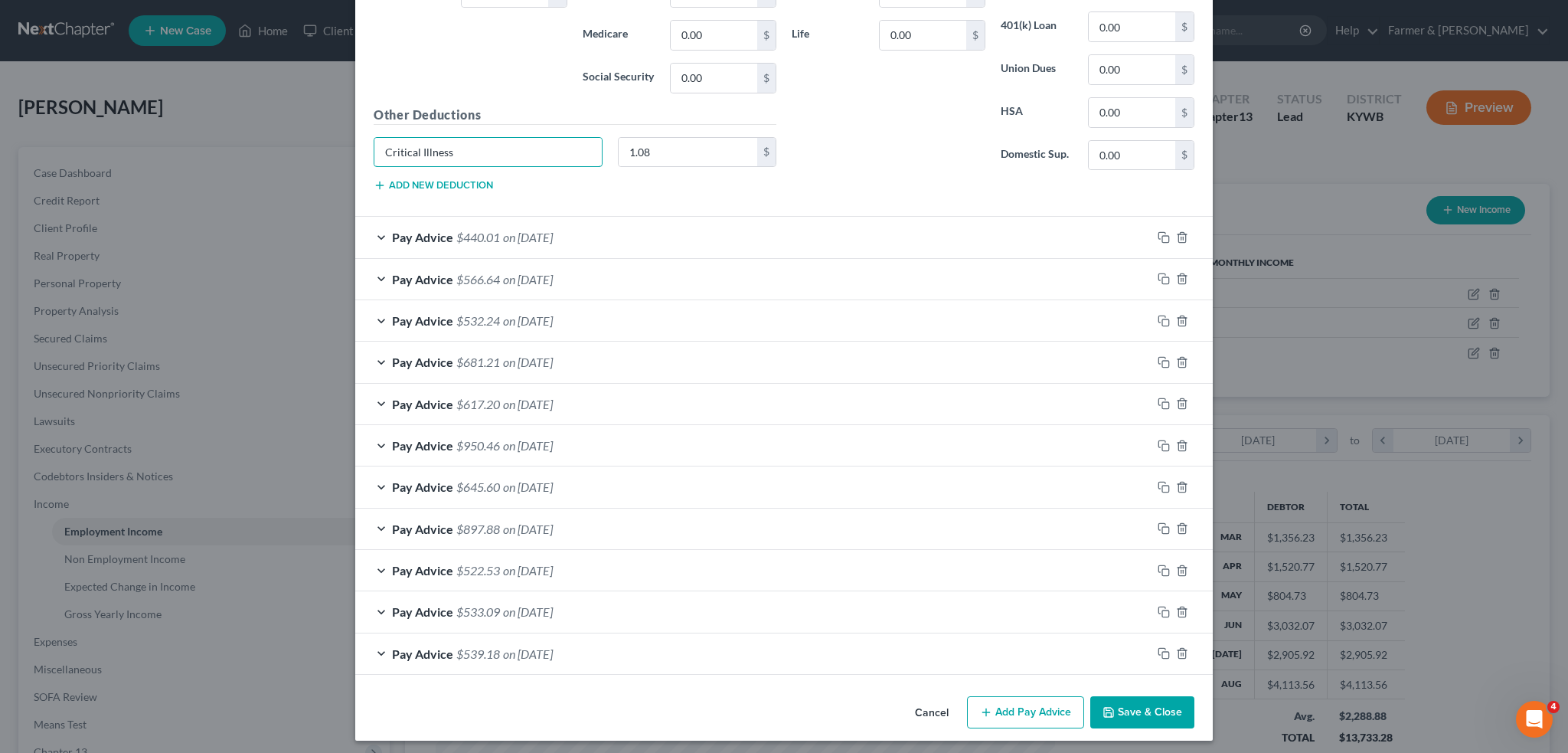
type input "Critical Illness"
click at [1158, 696] on button "Save & Close" at bounding box center [1142, 712] width 104 height 32
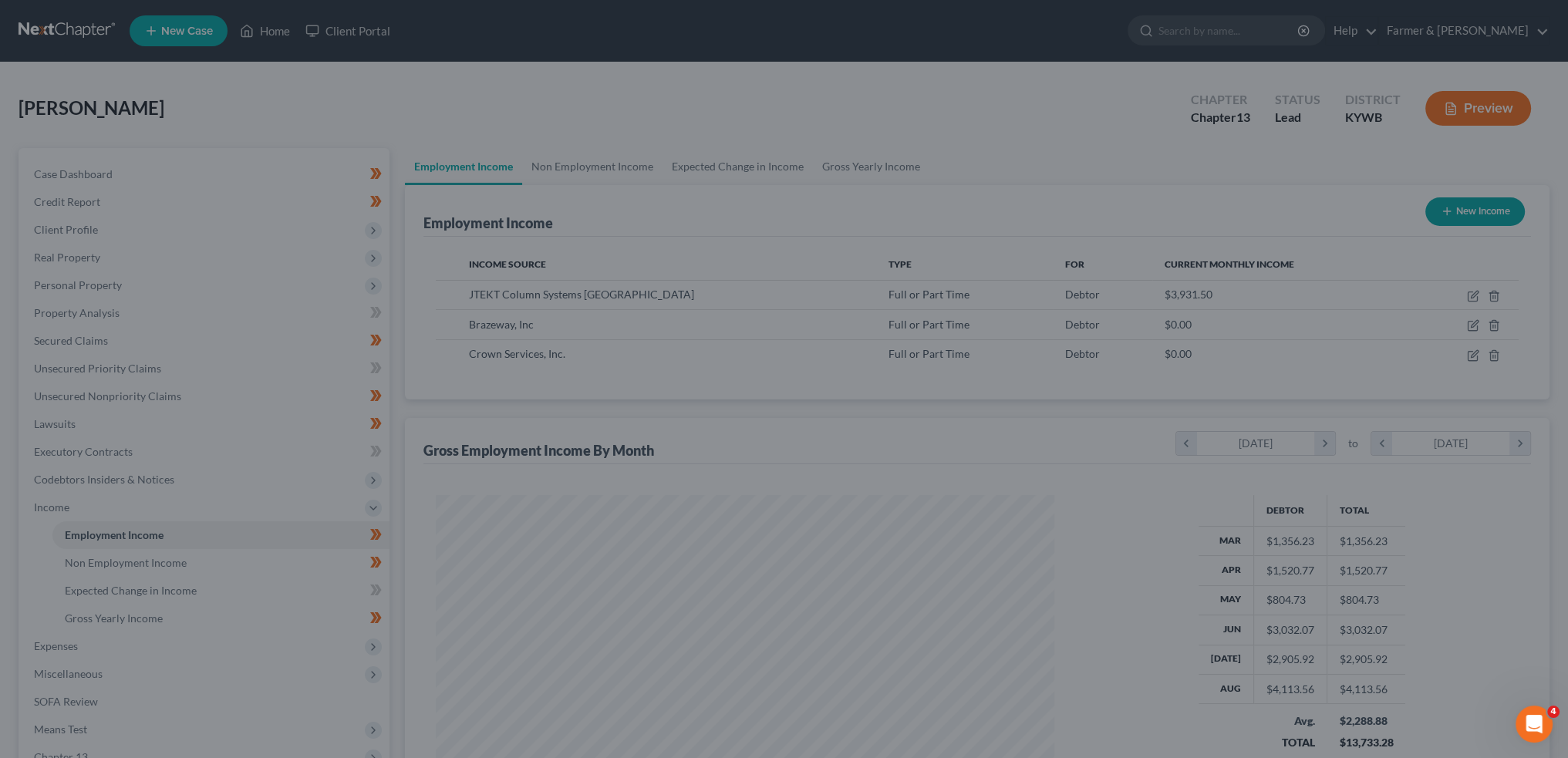
scroll to position [770714, 770742]
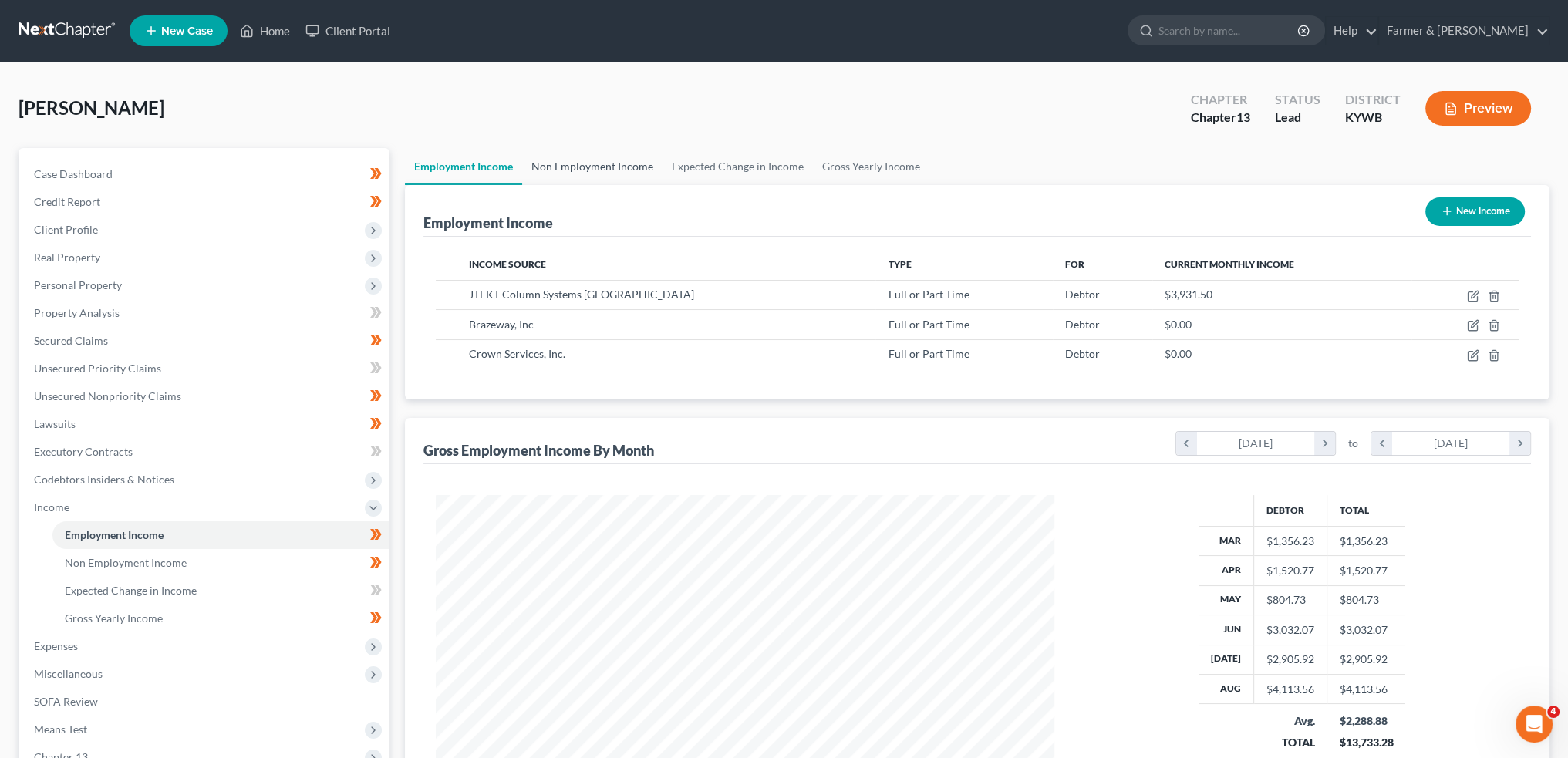
click at [637, 168] on link "Non Employment Income" at bounding box center [592, 166] width 141 height 37
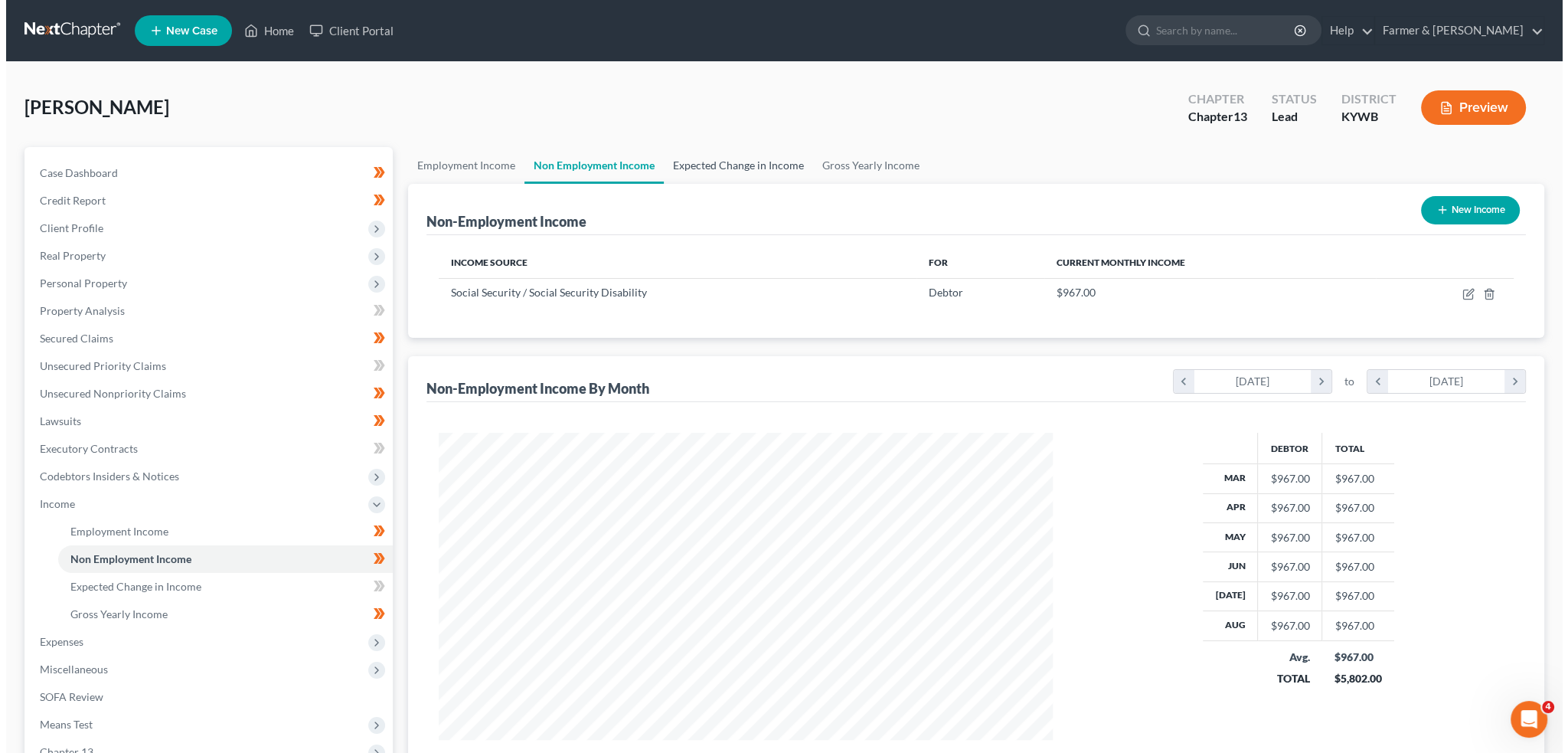
scroll to position [307, 644]
click at [1460, 293] on icon "button" at bounding box center [1462, 294] width 12 height 12
select select "4"
select select "0"
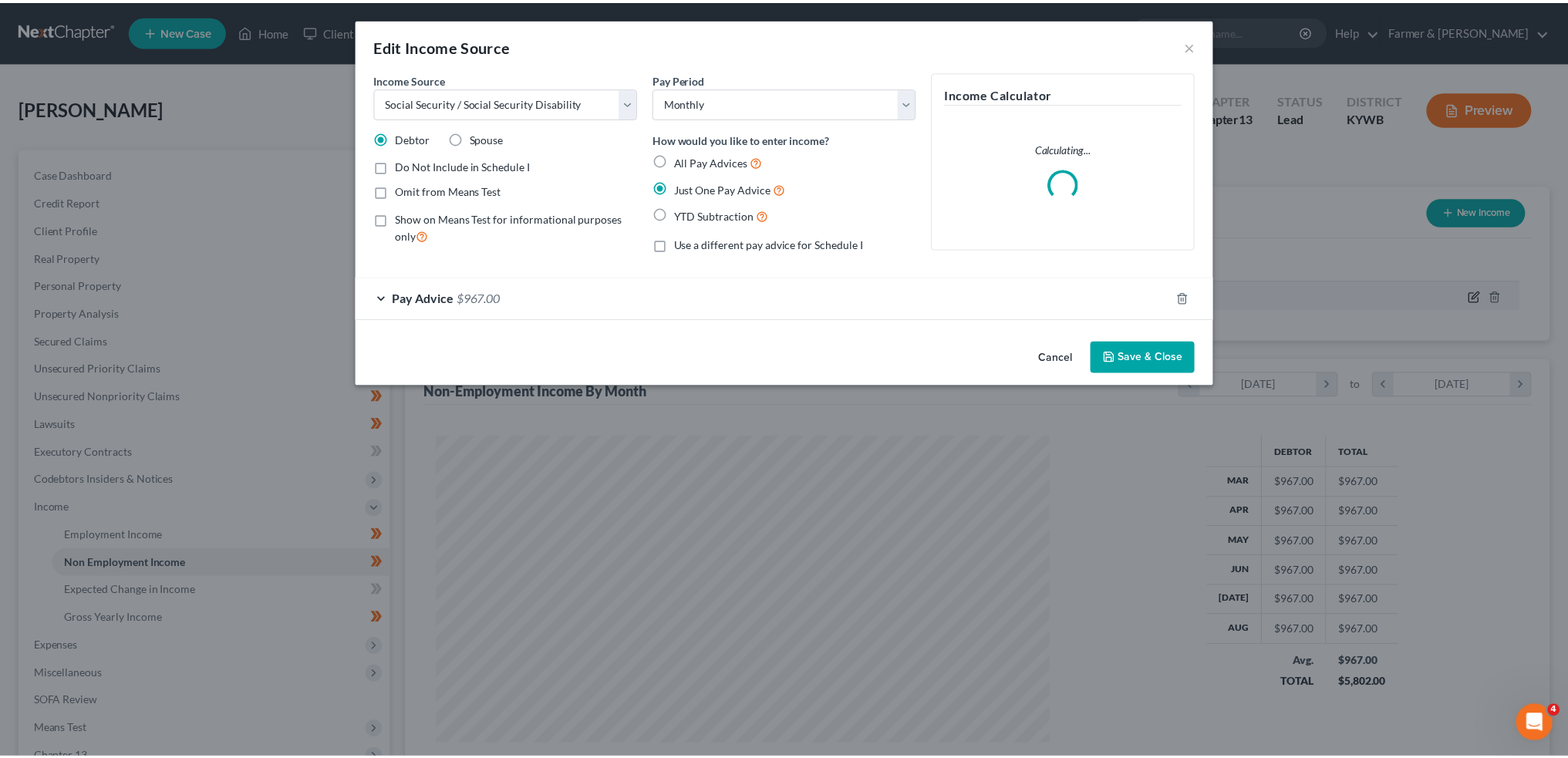
scroll to position [312, 654]
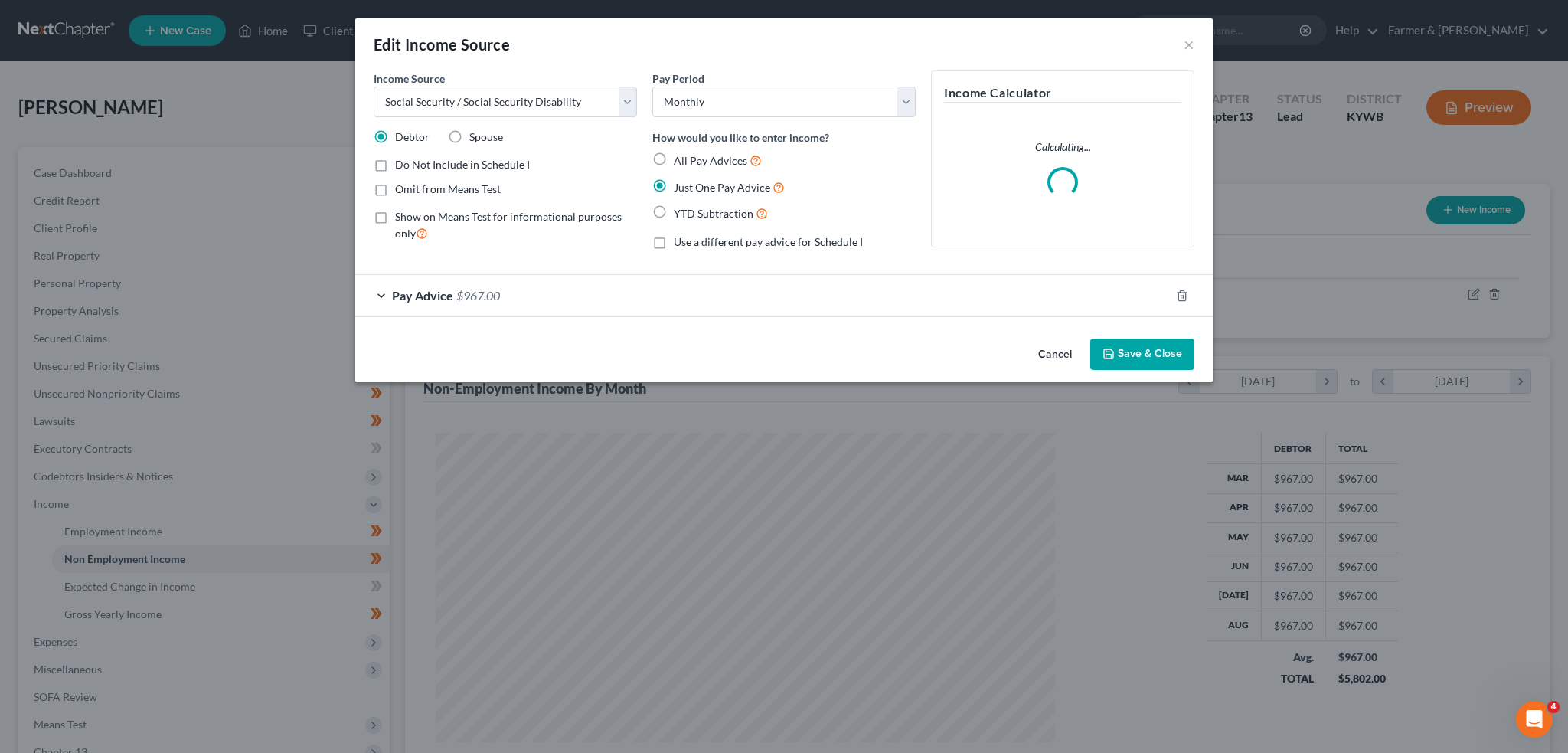
click at [395, 217] on label "Show on Means Test for informational purposes only" at bounding box center [516, 226] width 242 height 33
click at [401, 217] on input "Show on Means Test for informational purposes only" at bounding box center [406, 214] width 10 height 10
checkbox input "true"
click at [1142, 353] on button "Save & Close" at bounding box center [1142, 354] width 104 height 32
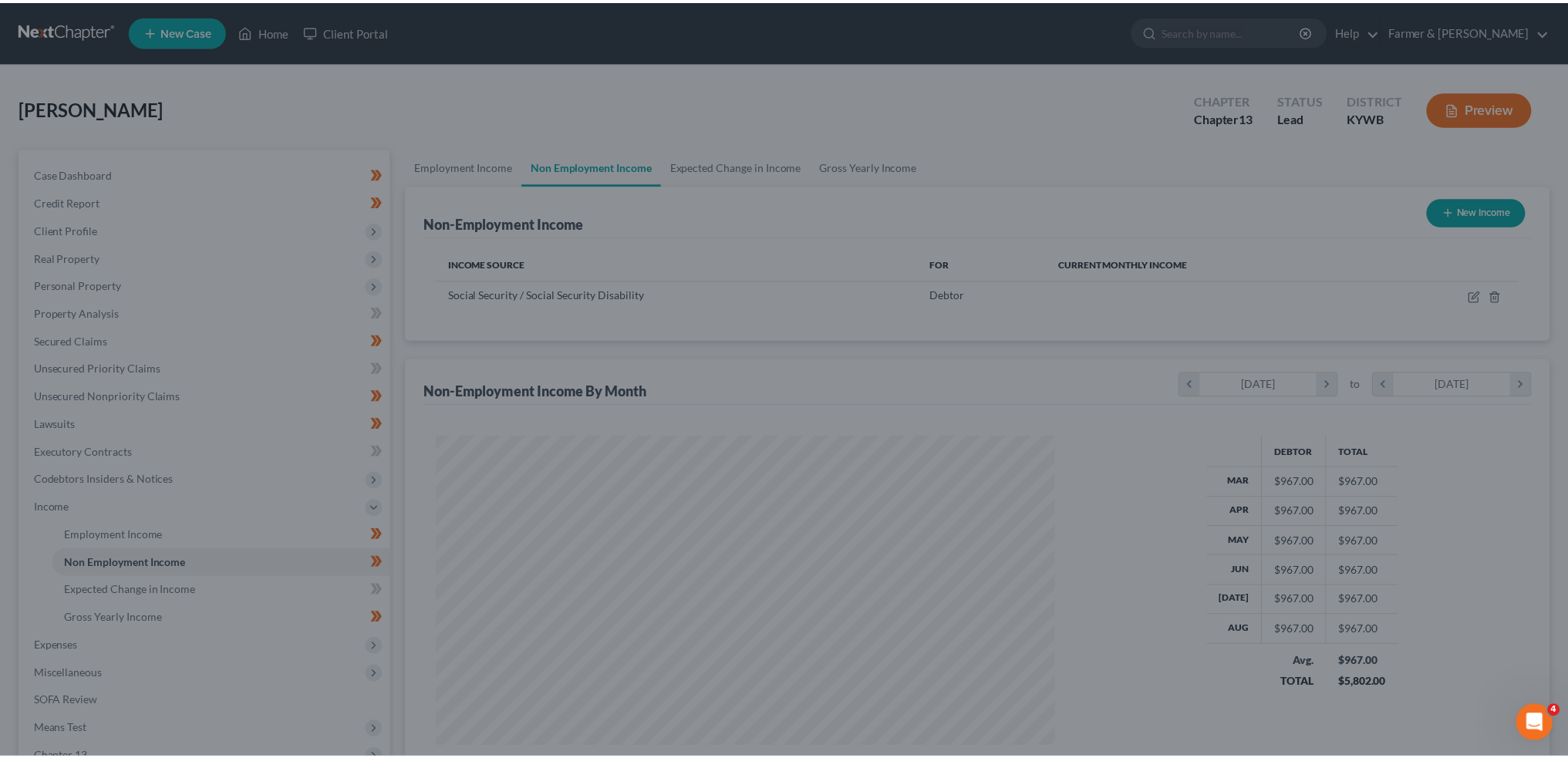
scroll to position [770714, 770742]
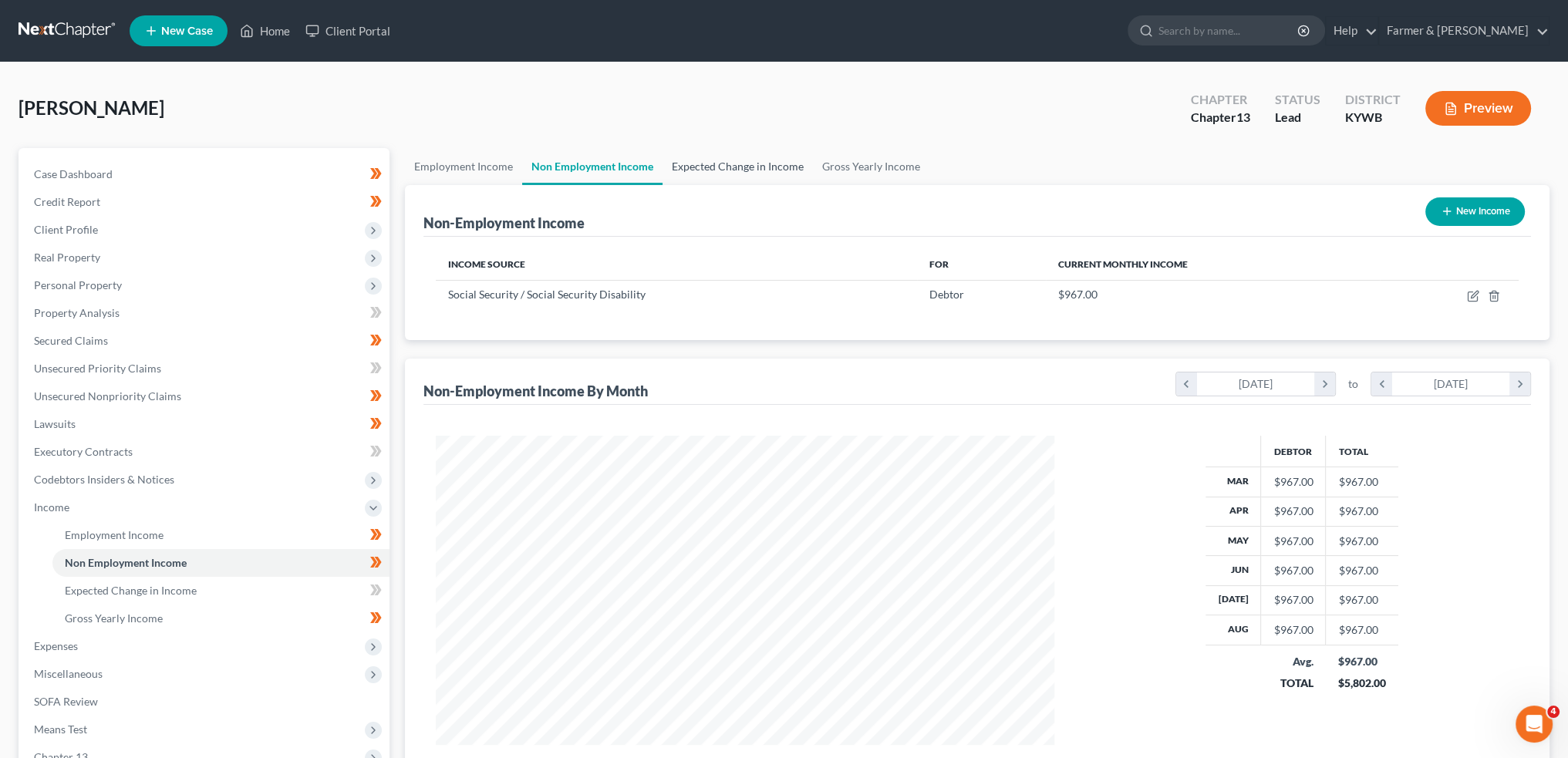
click at [759, 160] on link "Expected Change in Income" at bounding box center [738, 166] width 151 height 37
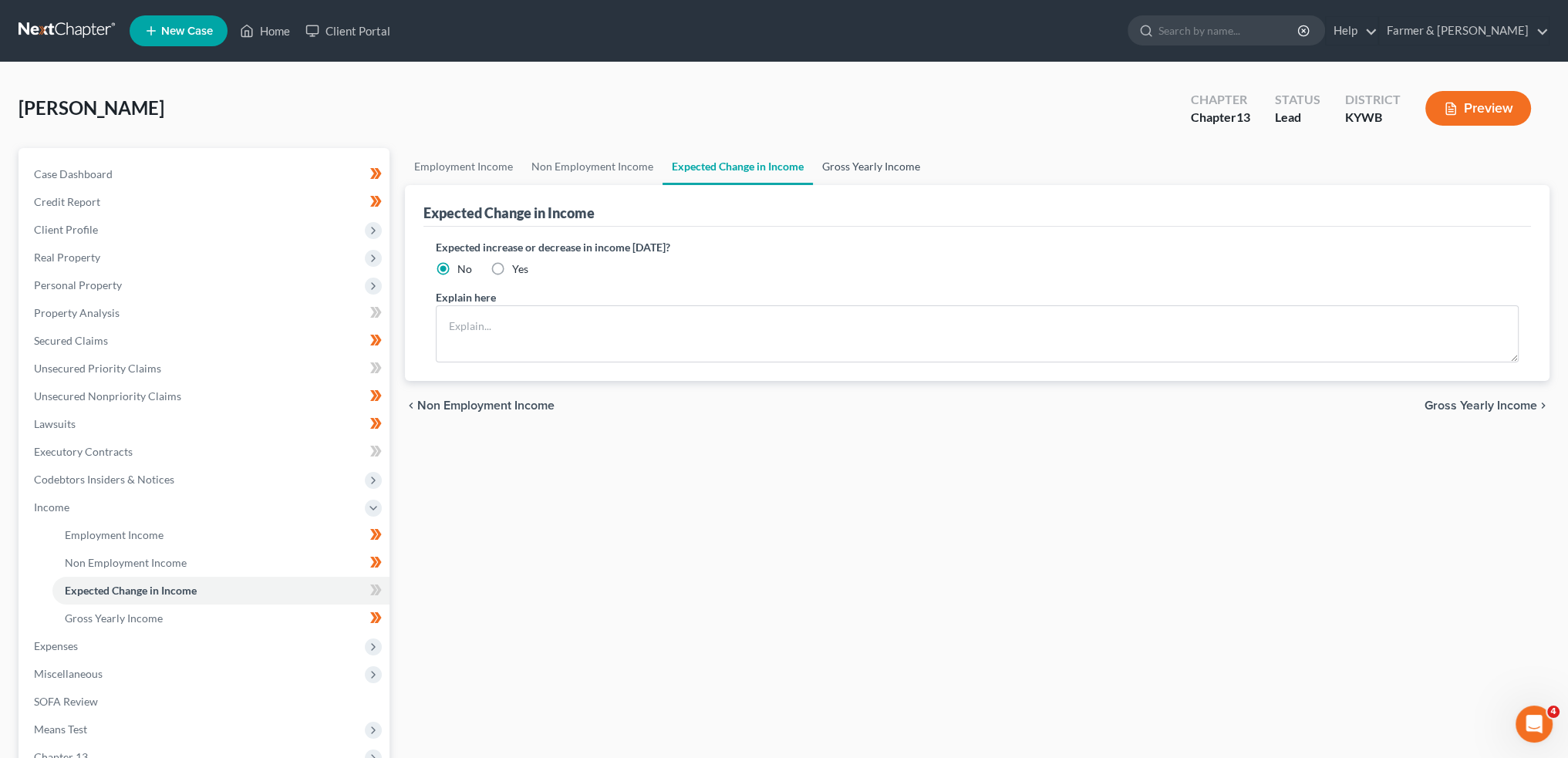
click at [883, 167] on link "Gross Yearly Income" at bounding box center [871, 166] width 117 height 37
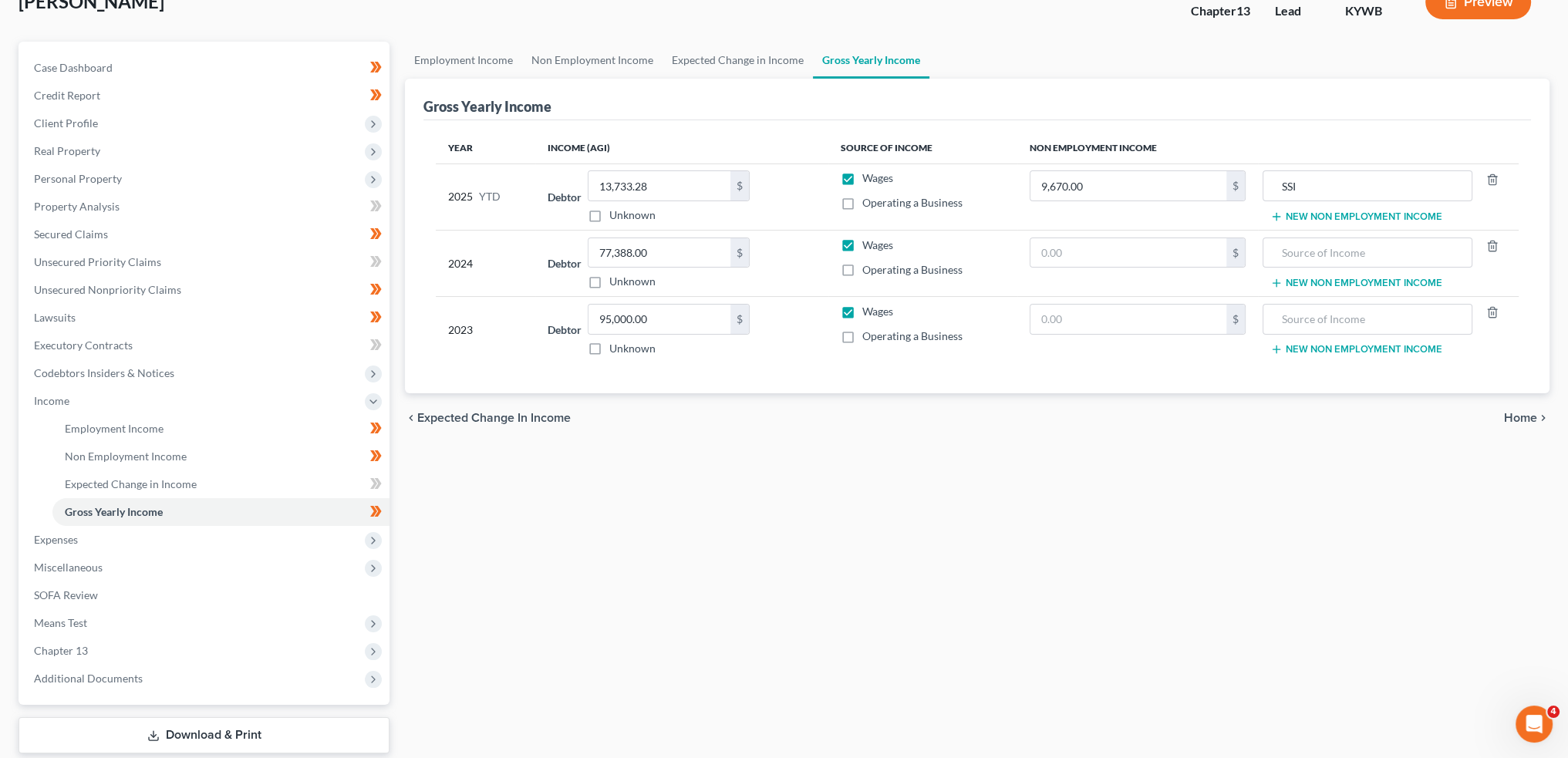
scroll to position [199, 0]
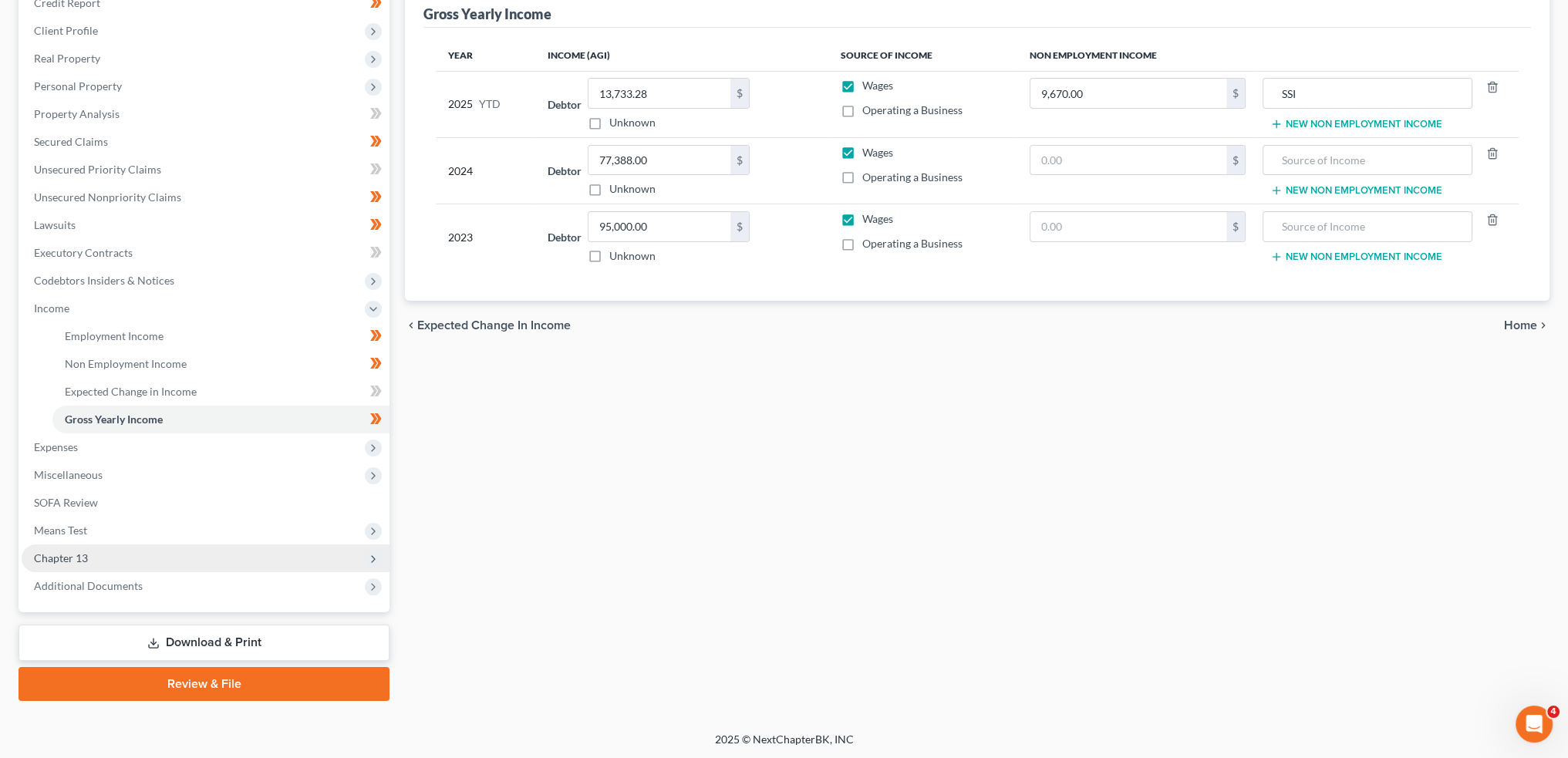
click at [88, 560] on span "Chapter 13" at bounding box center [205, 559] width 368 height 28
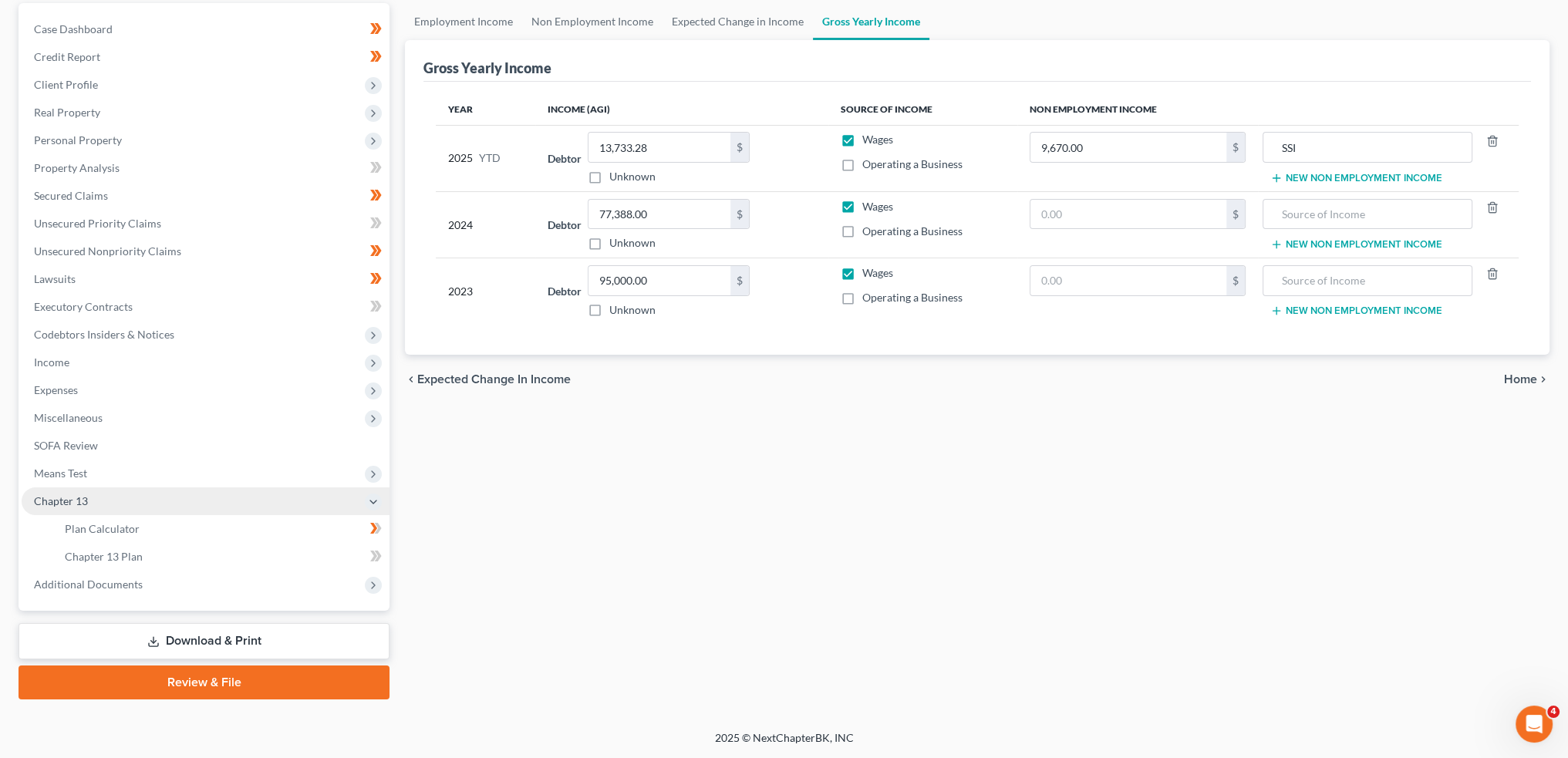
scroll to position [143, 0]
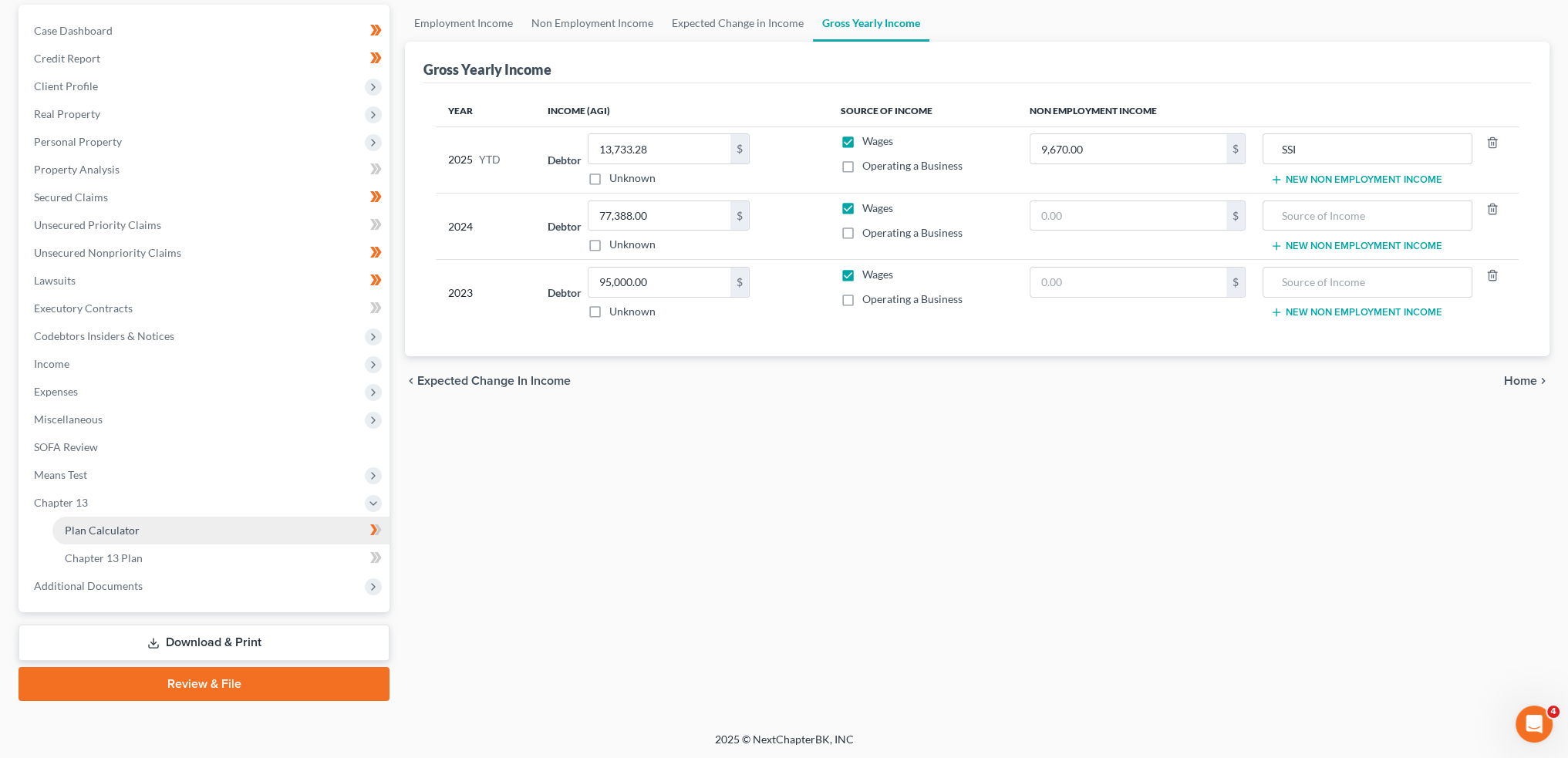
click at [88, 526] on span "Plan Calculator" at bounding box center [102, 530] width 74 height 13
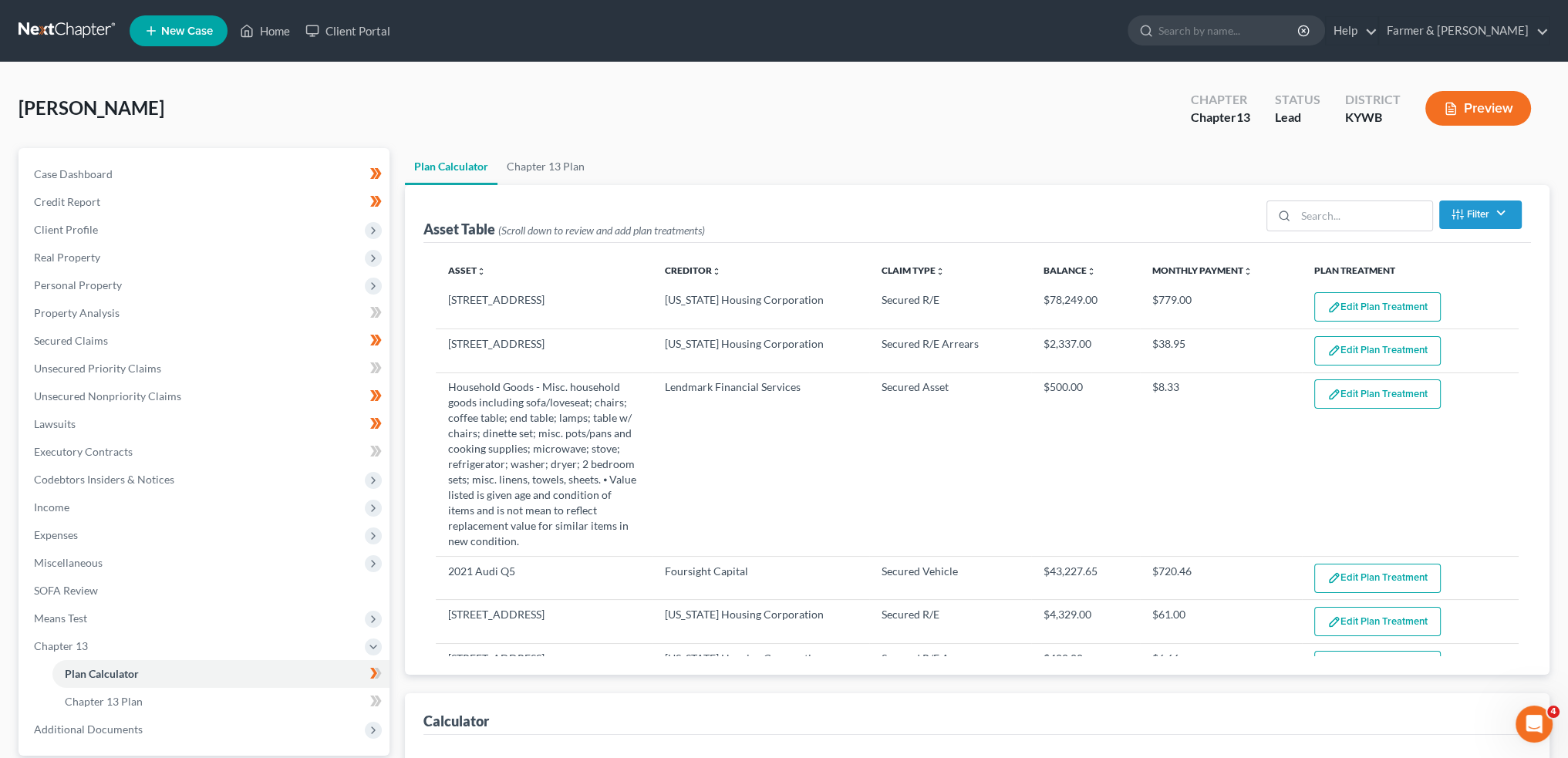
select select "59"
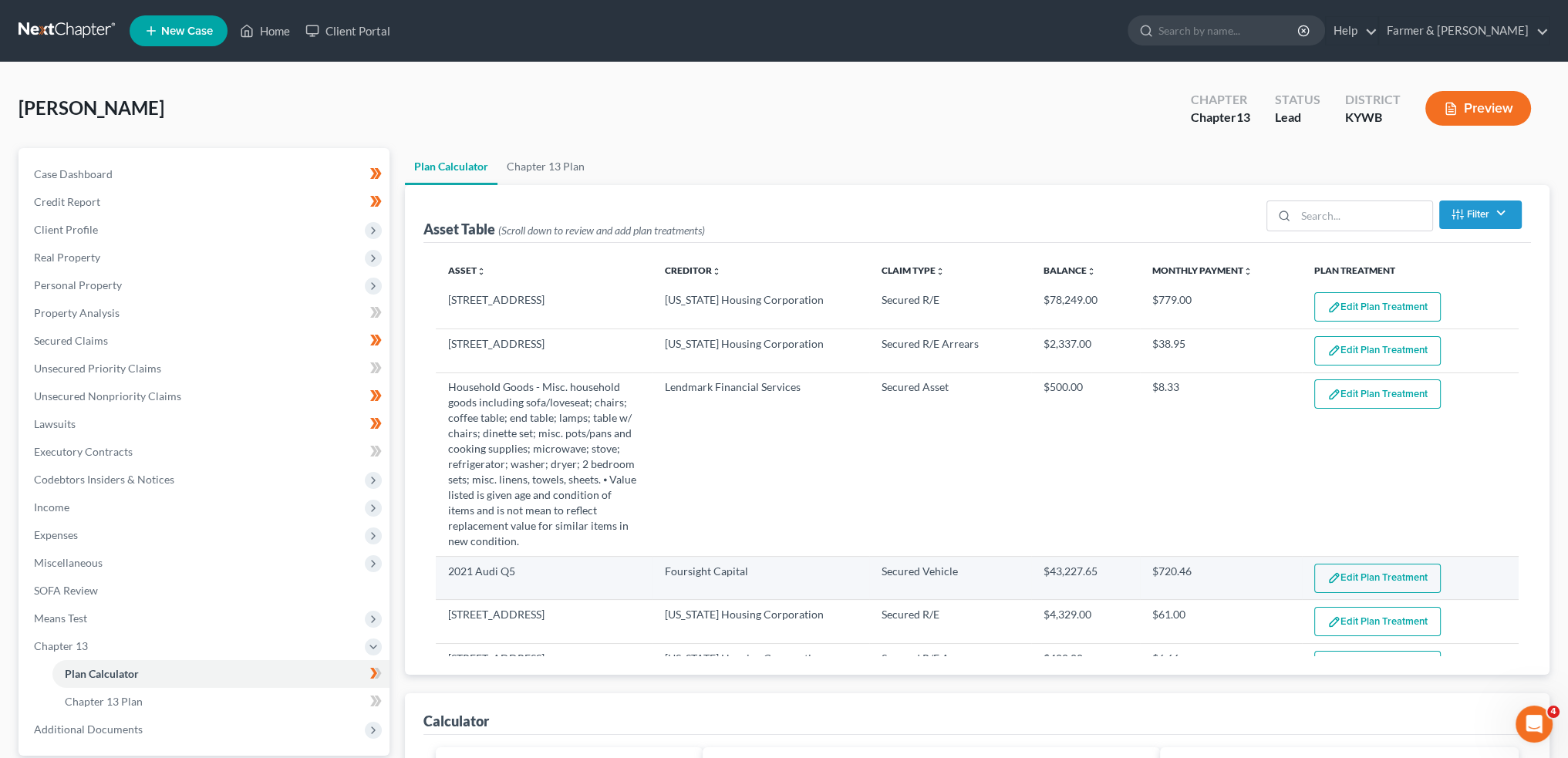
click at [1367, 564] on button "Edit Plan Treatment" at bounding box center [1377, 578] width 127 height 29
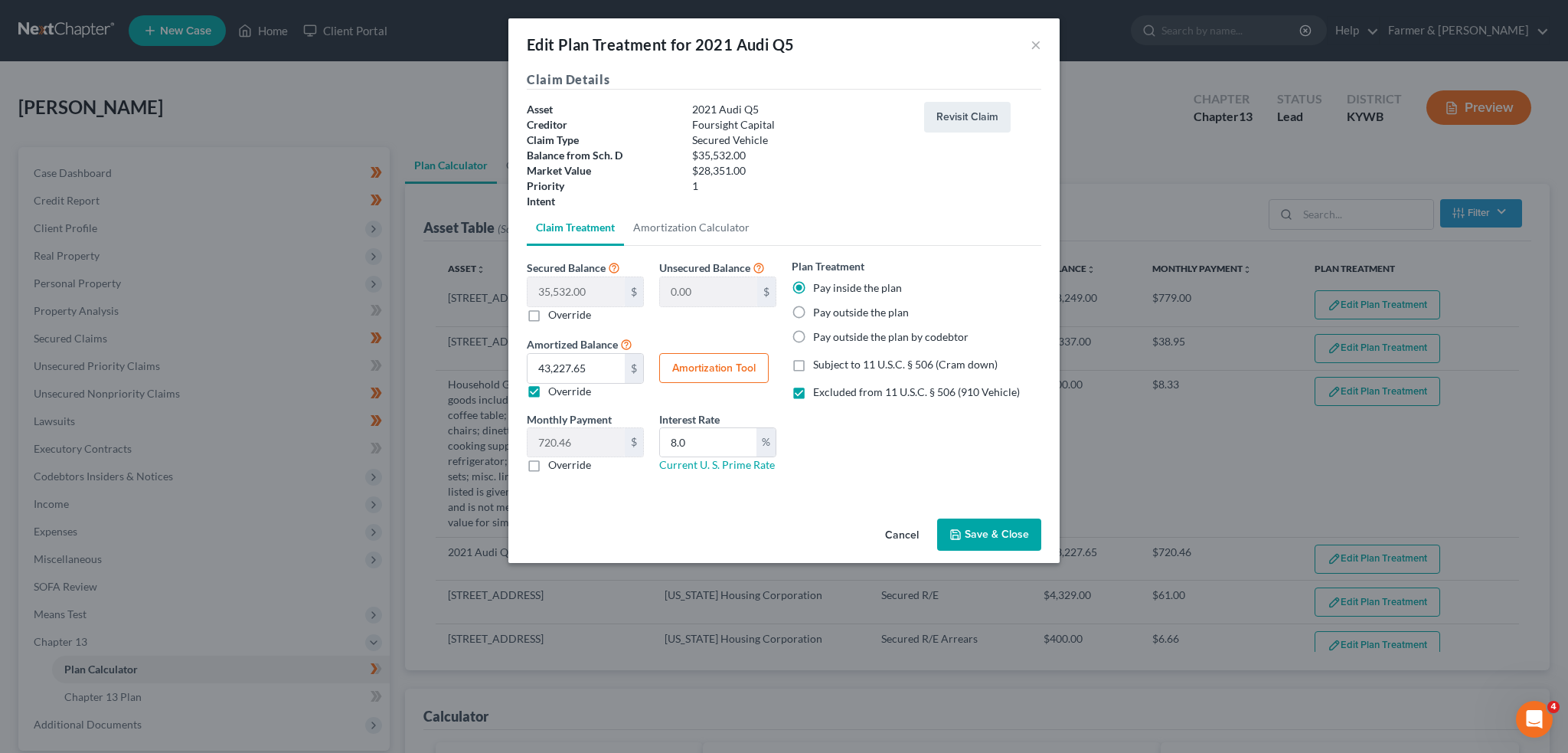
click at [997, 530] on button "Save & Close" at bounding box center [989, 534] width 104 height 32
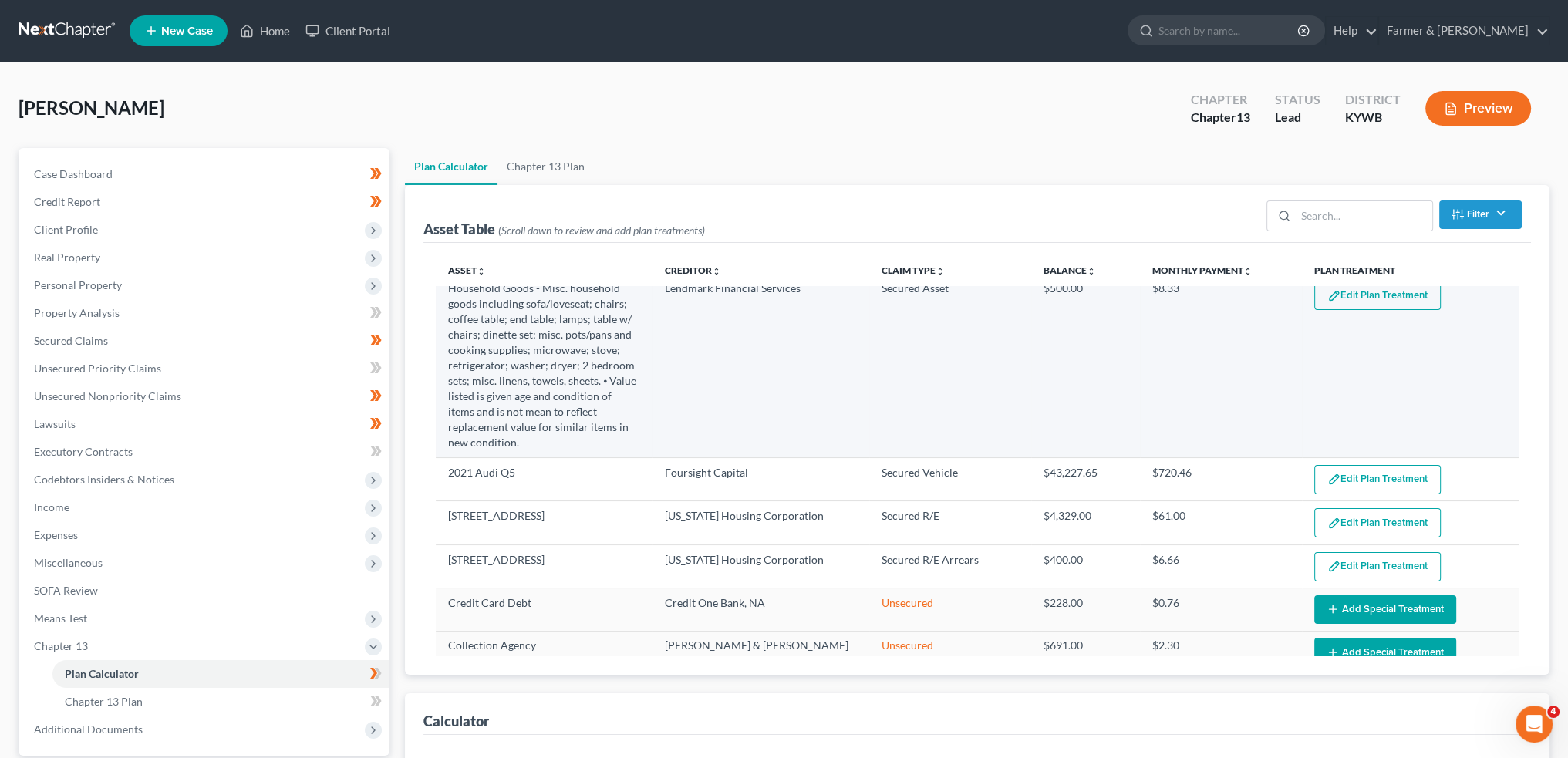
scroll to position [128, 0]
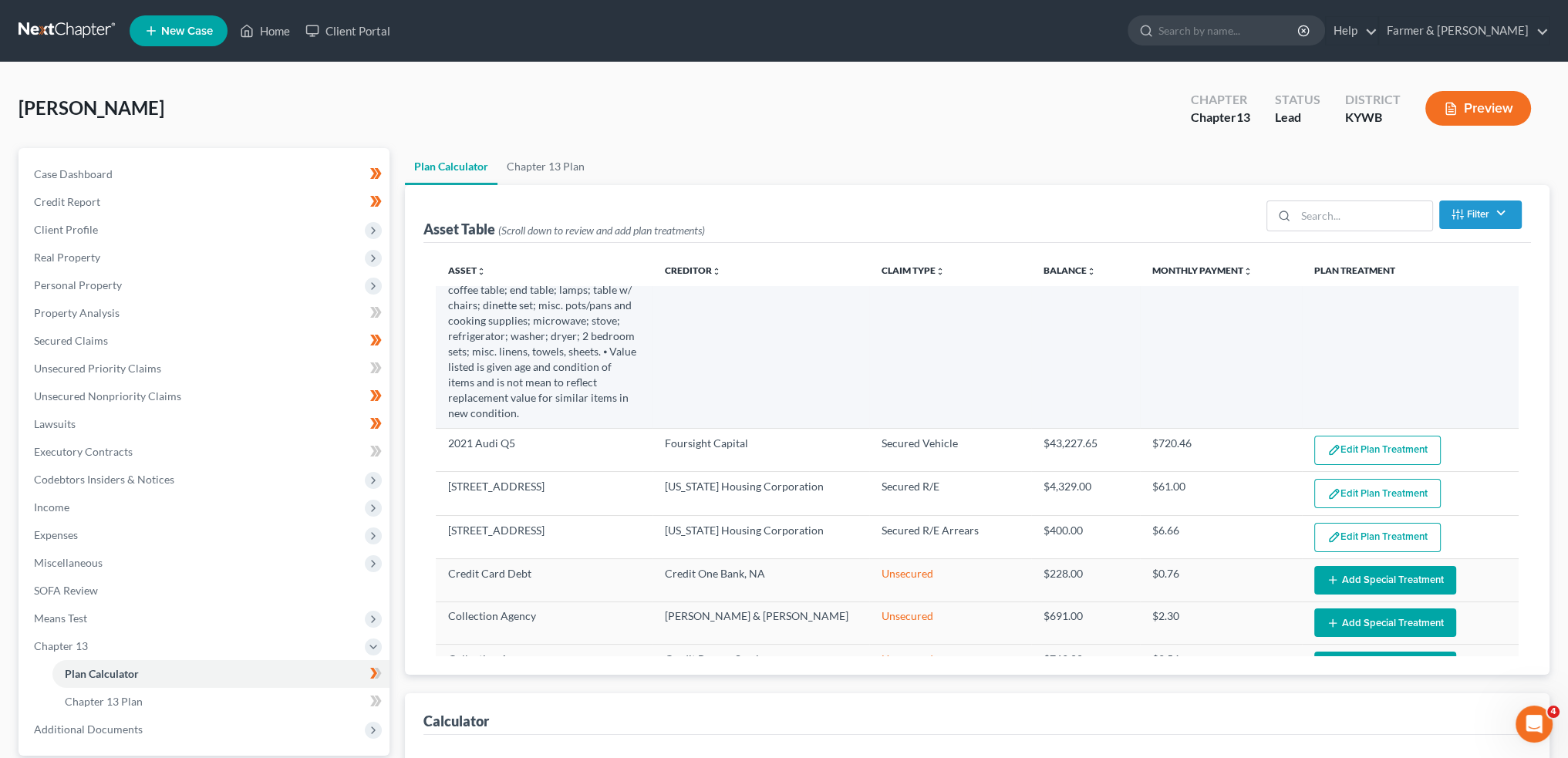
select select "59"
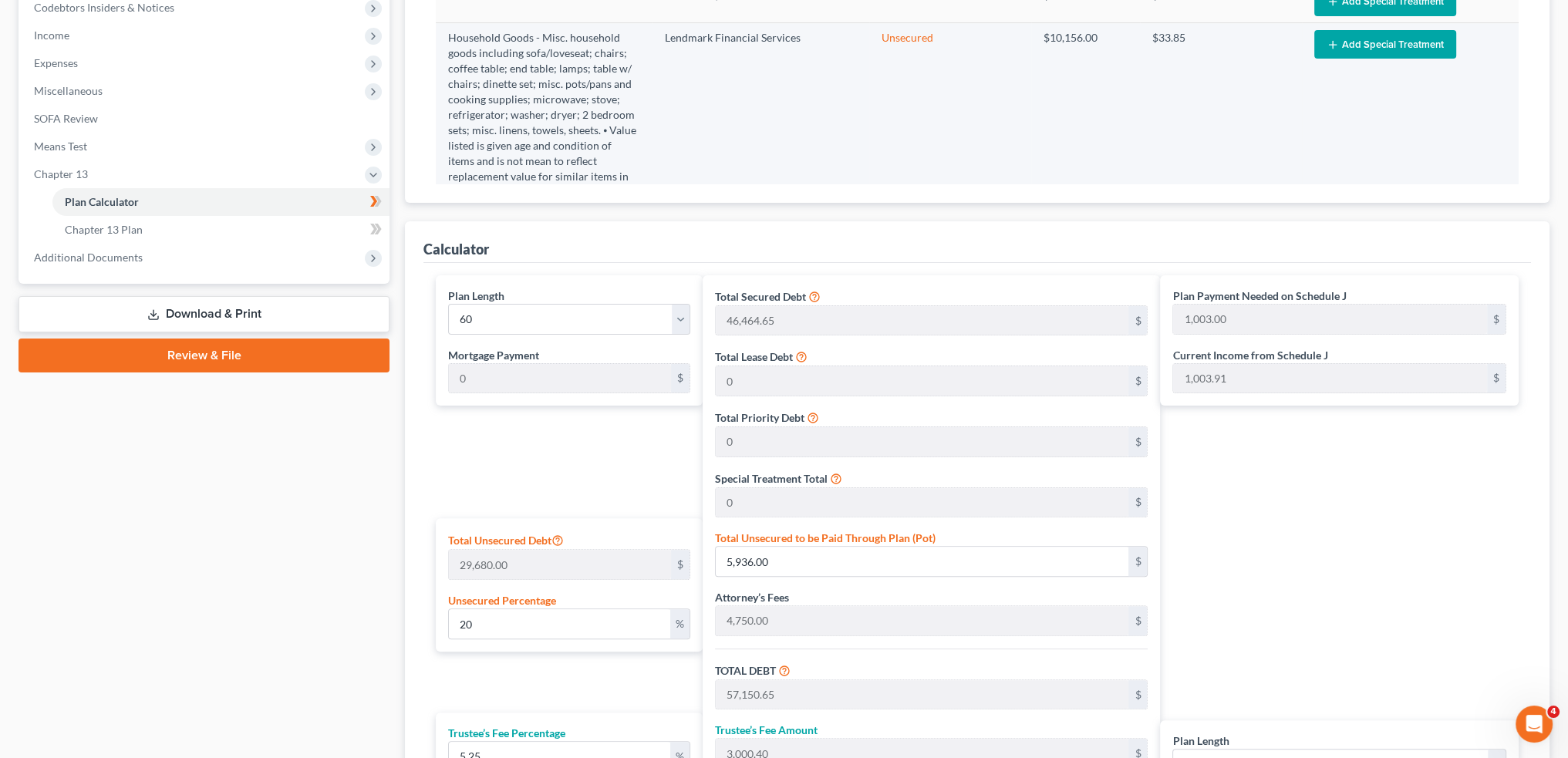
scroll to position [385, 0]
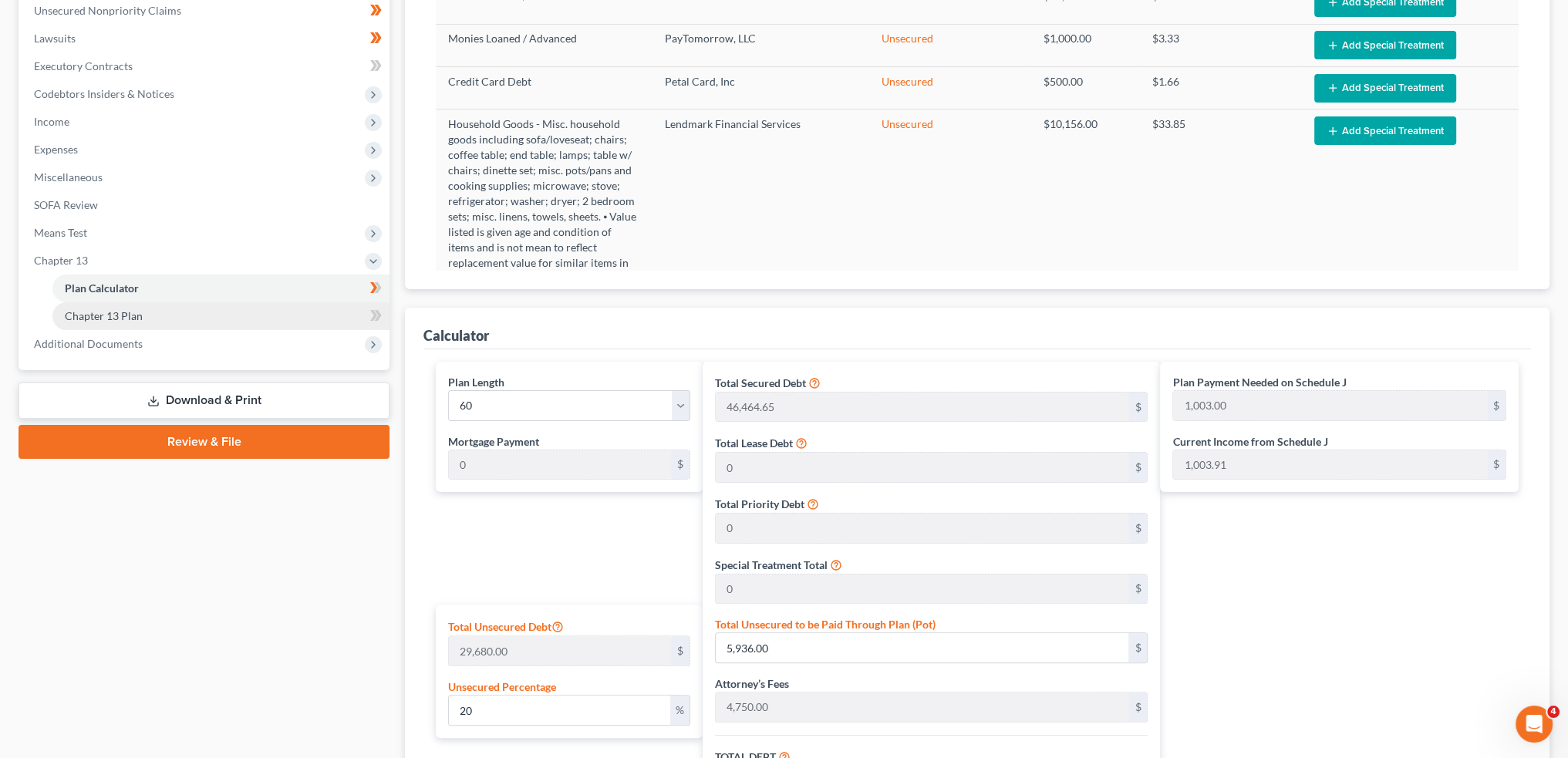
click at [235, 304] on link "Chapter 13 Plan" at bounding box center [221, 317] width 337 height 28
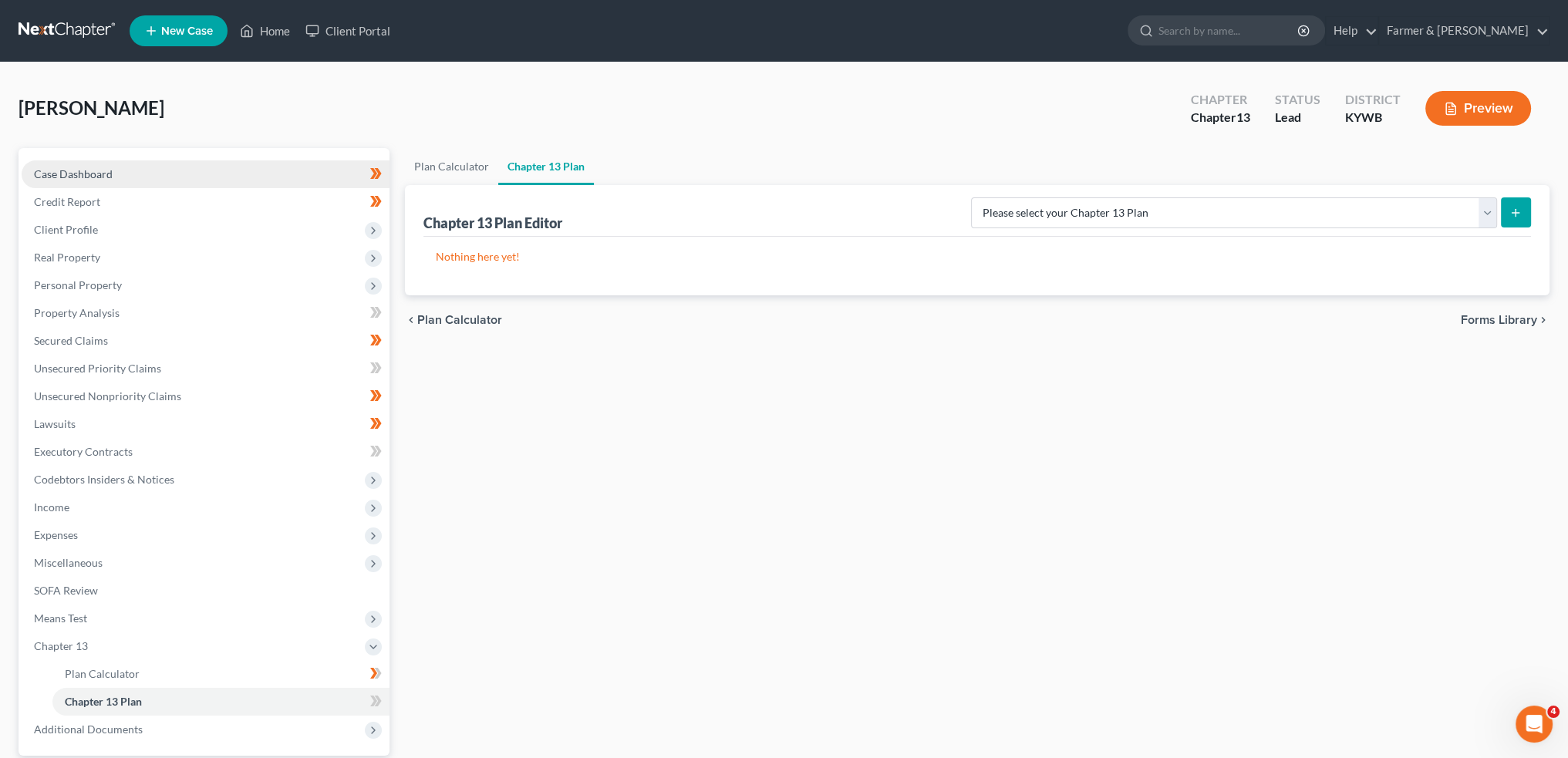
click at [170, 166] on link "Case Dashboard" at bounding box center [205, 174] width 368 height 28
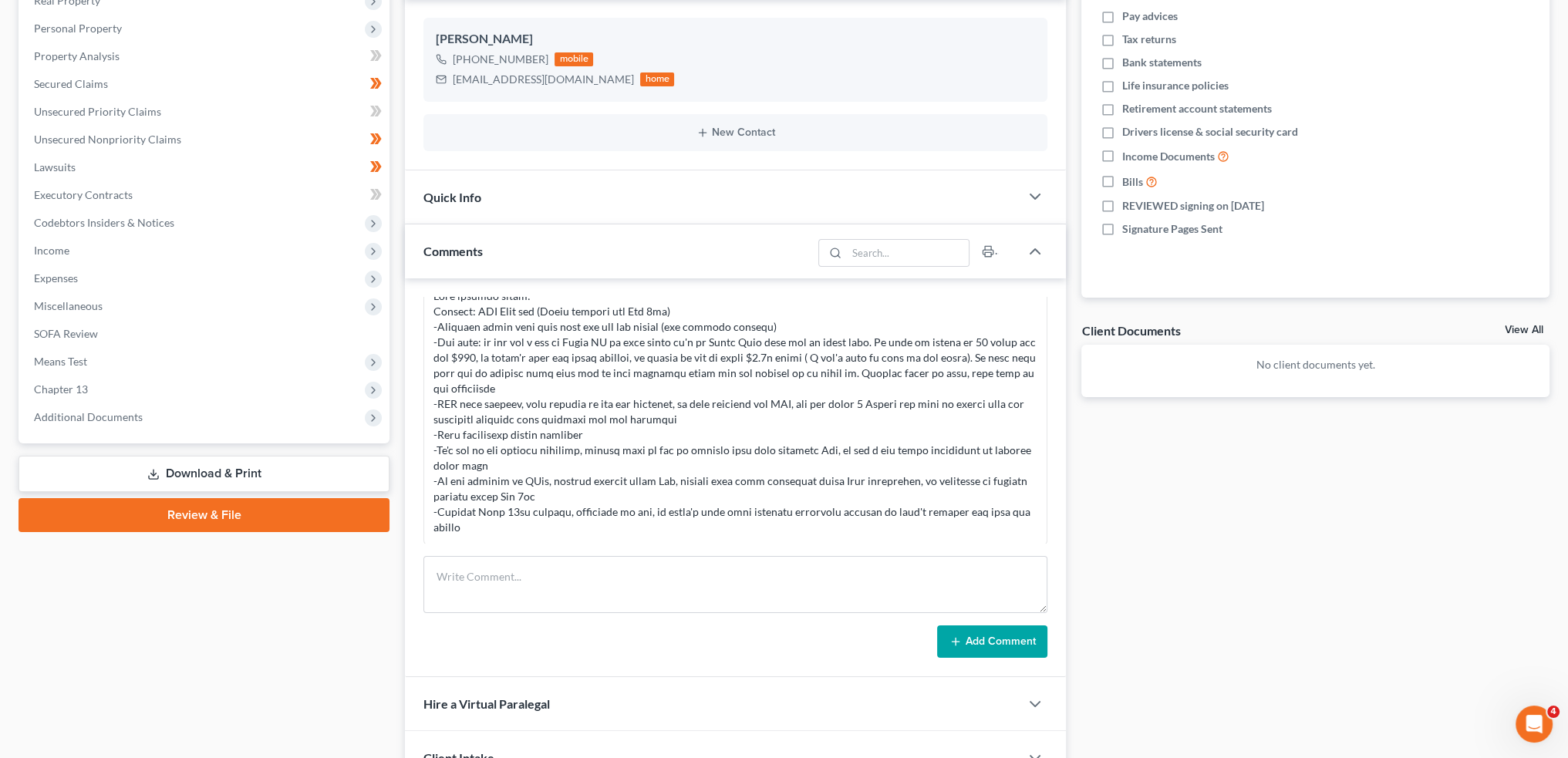
scroll to position [326, 0]
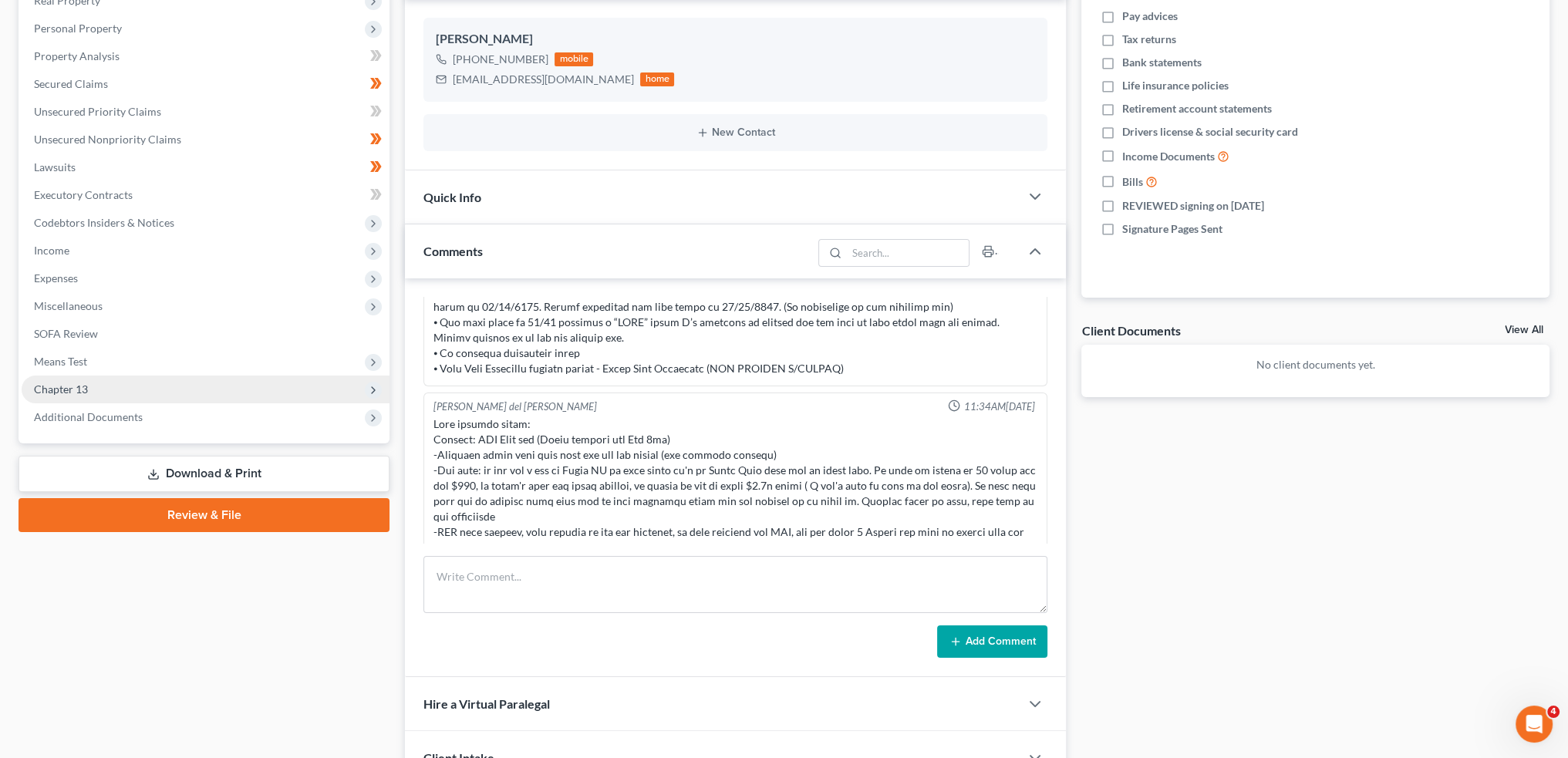
click at [101, 380] on span "Chapter 13" at bounding box center [205, 389] width 368 height 28
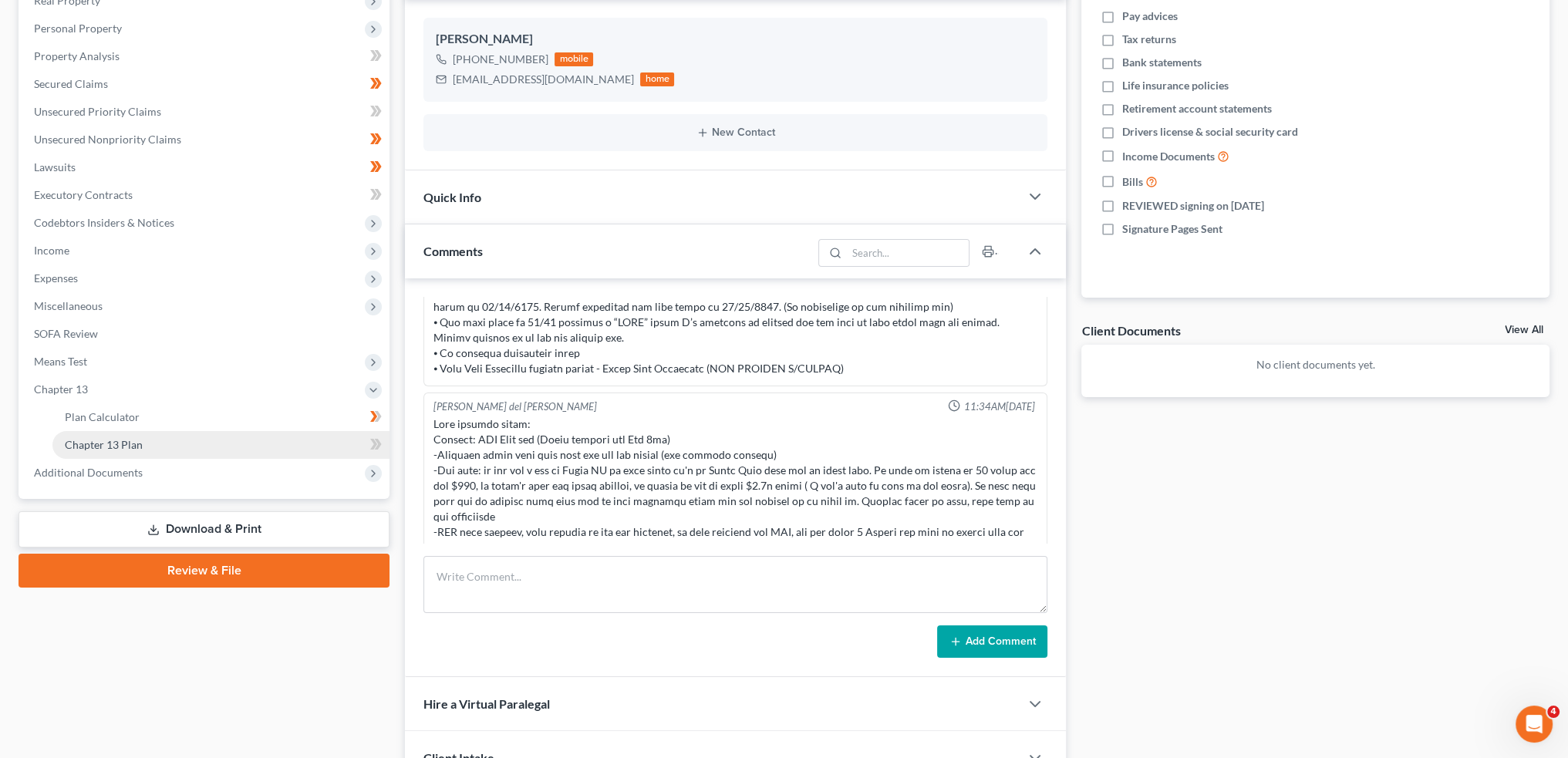
click at [234, 449] on link "Chapter 13 Plan" at bounding box center [221, 445] width 337 height 28
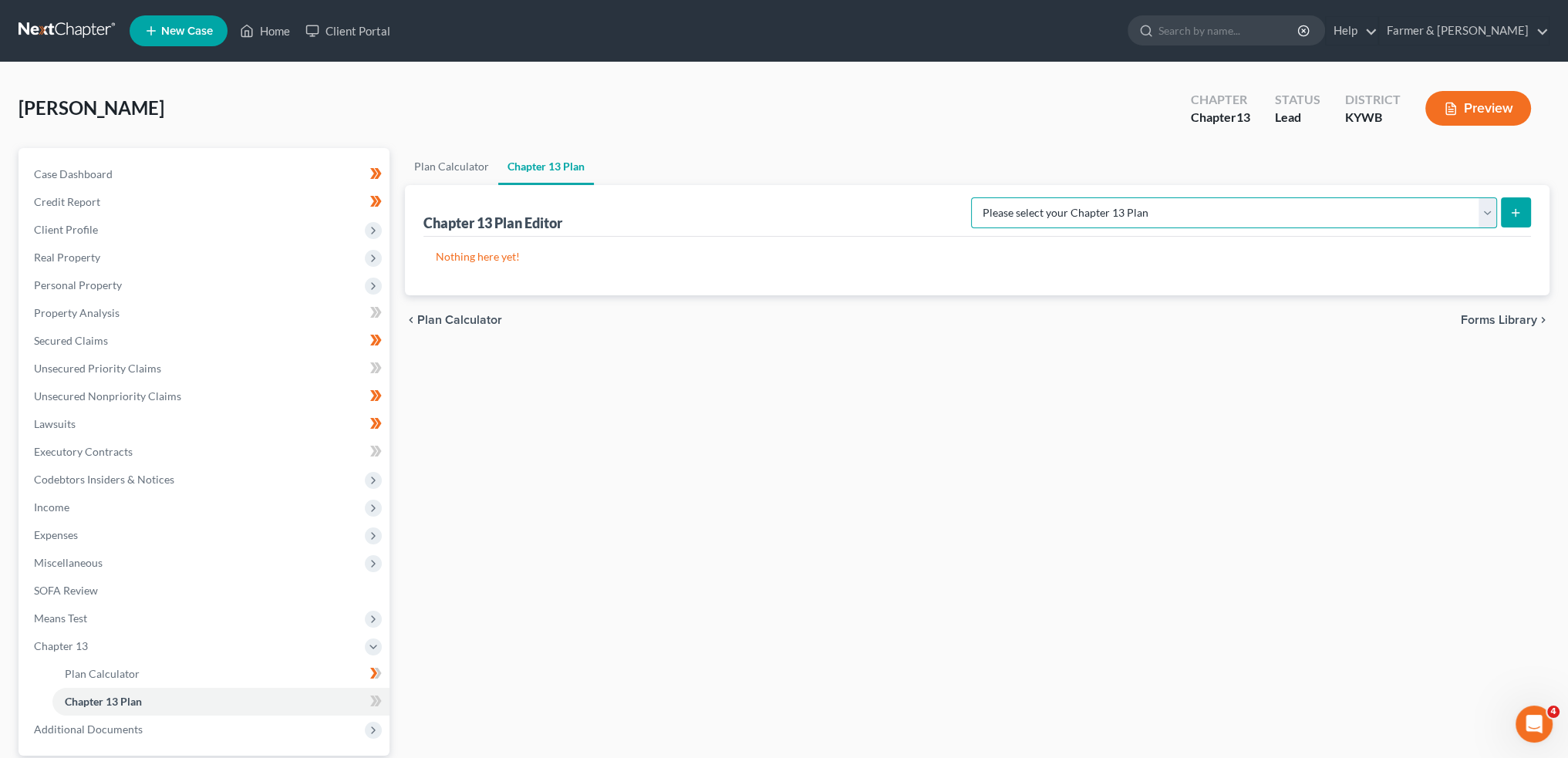
drag, startPoint x: 1340, startPoint y: 203, endPoint x: 1336, endPoint y: 224, distance: 21.4
click at [1340, 203] on select "Please select your Chapter 13 Plan National Form Plan - Official Form 113 Natio…" at bounding box center [1234, 212] width 526 height 31
select select "3"
click at [1033, 198] on select "Please select your Chapter 13 Plan National Form Plan - Official Form 113 Natio…" at bounding box center [1234, 212] width 526 height 31
click at [1509, 207] on icon "submit" at bounding box center [1515, 212] width 12 height 12
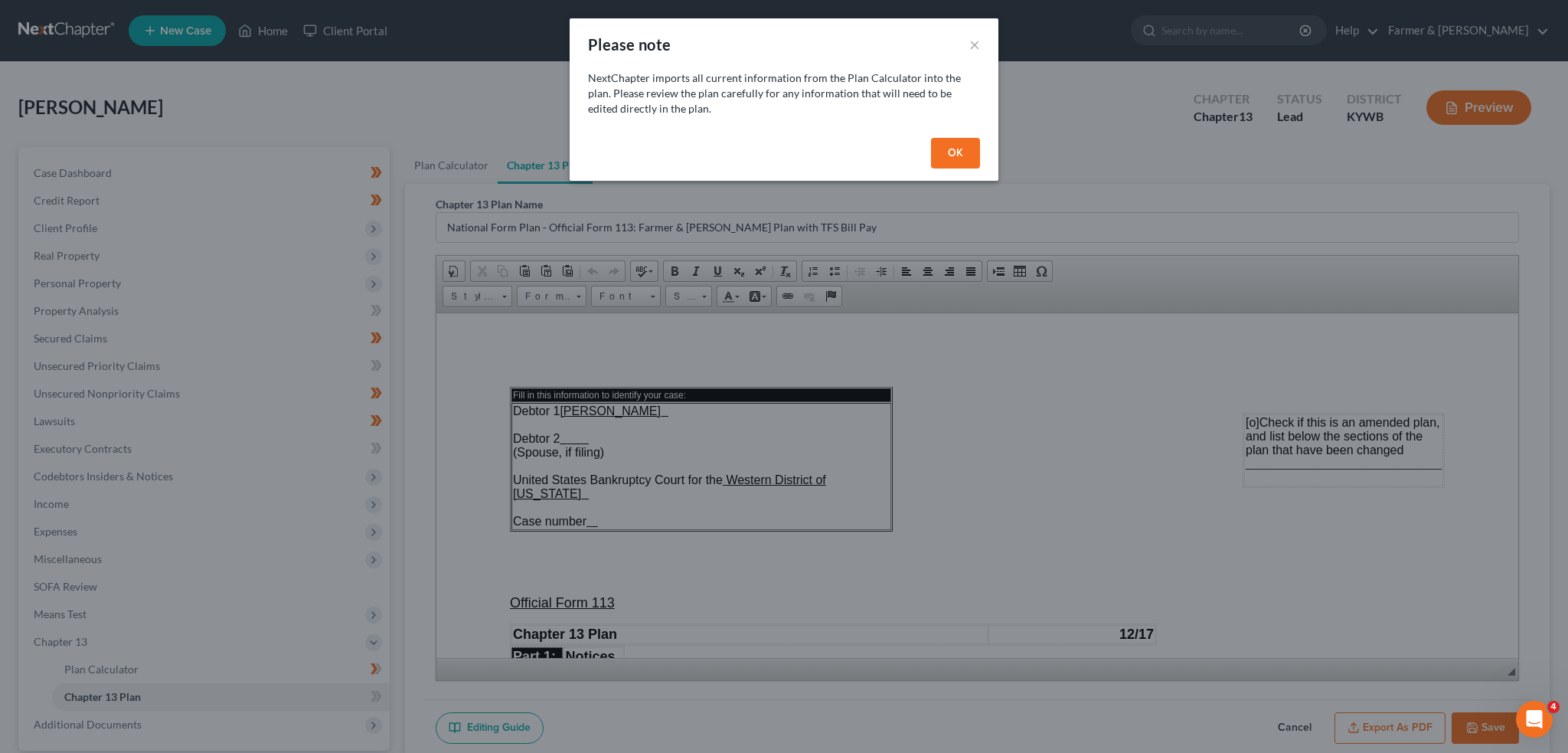
click at [953, 151] on button "OK" at bounding box center [956, 153] width 49 height 30
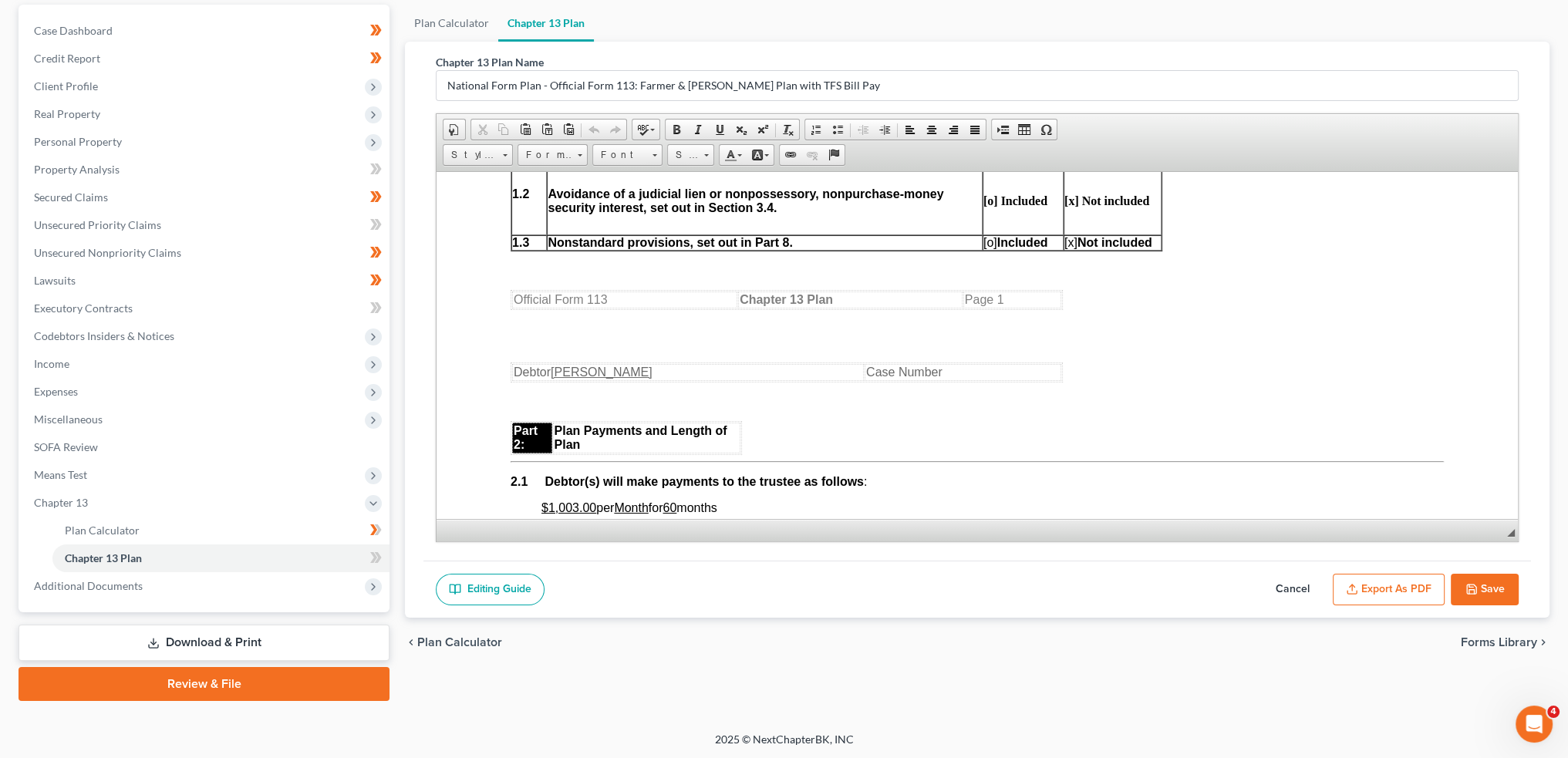
scroll to position [771, 0]
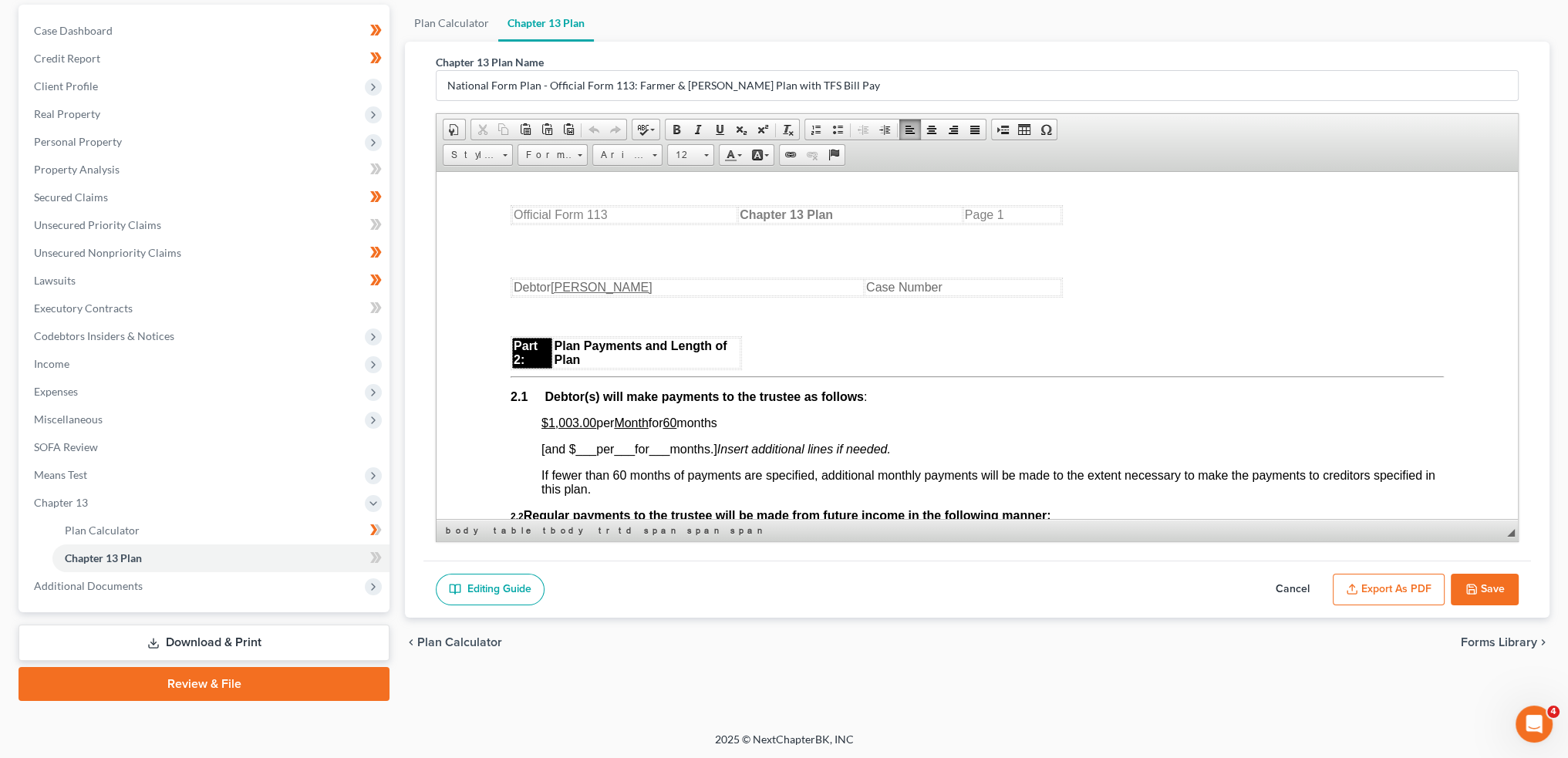
drag, startPoint x: 595, startPoint y: 427, endPoint x: 740, endPoint y: 430, distance: 145.0
click at [739, 430] on p "$1,003.00 per Month for 60 months" at bounding box center [992, 422] width 902 height 14
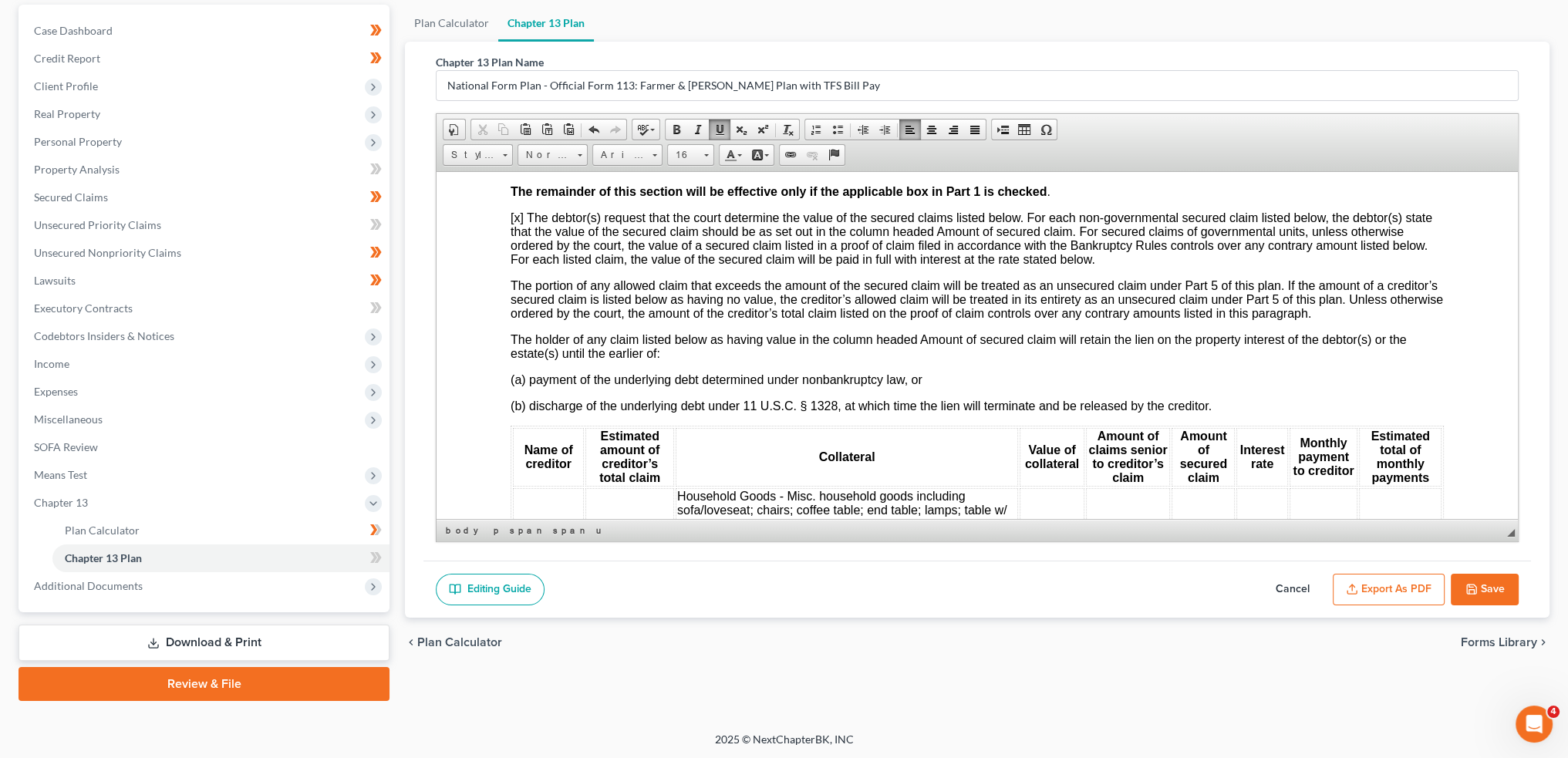
scroll to position [2184, 0]
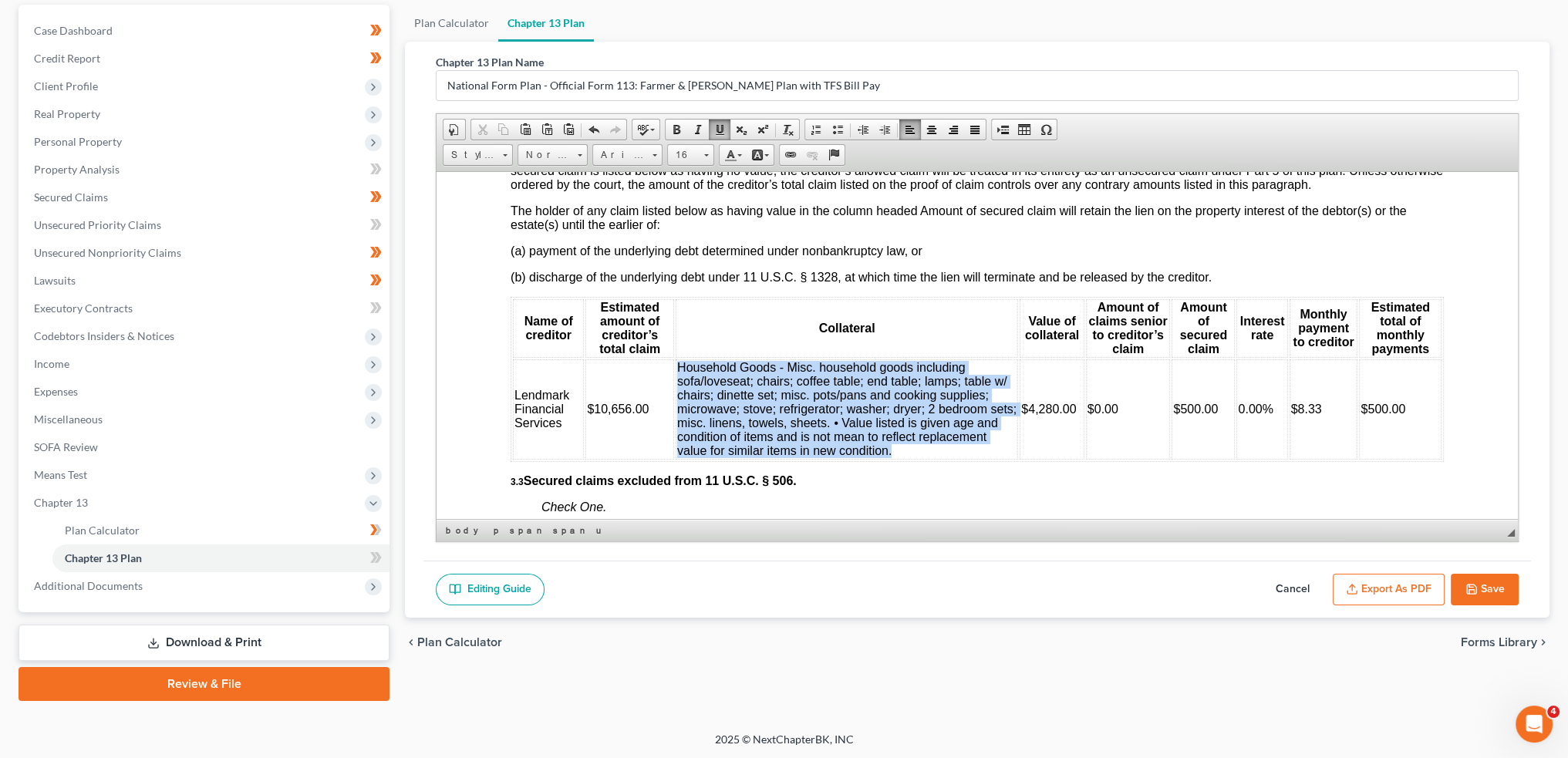
drag, startPoint x: 894, startPoint y: 457, endPoint x: 678, endPoint y: 374, distance: 231.4
click at [678, 374] on td "Household Goods - Misc. household goods including sofa/loveseat; chairs; coffee…" at bounding box center [847, 408] width 342 height 100
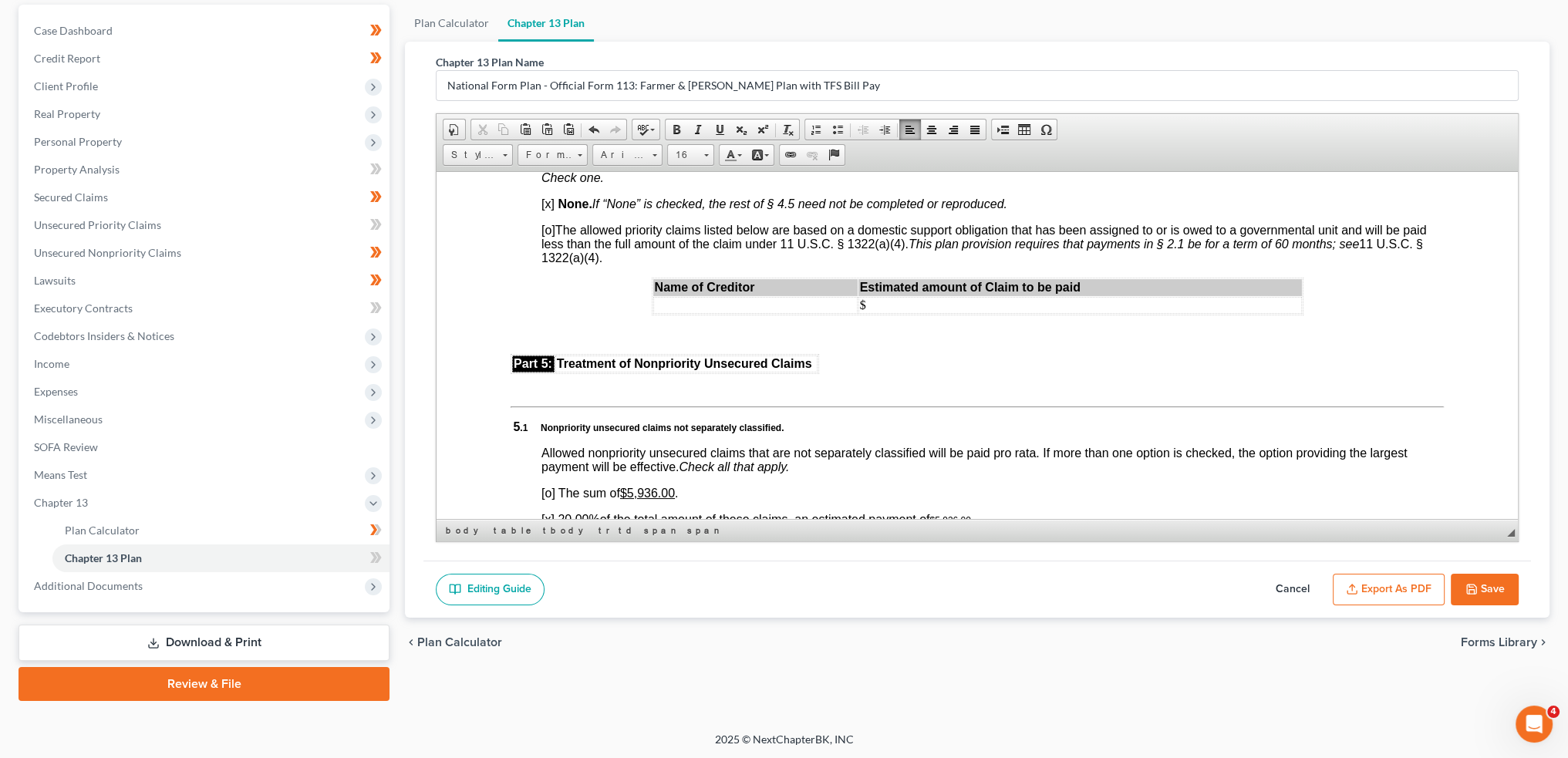
scroll to position [3597, 0]
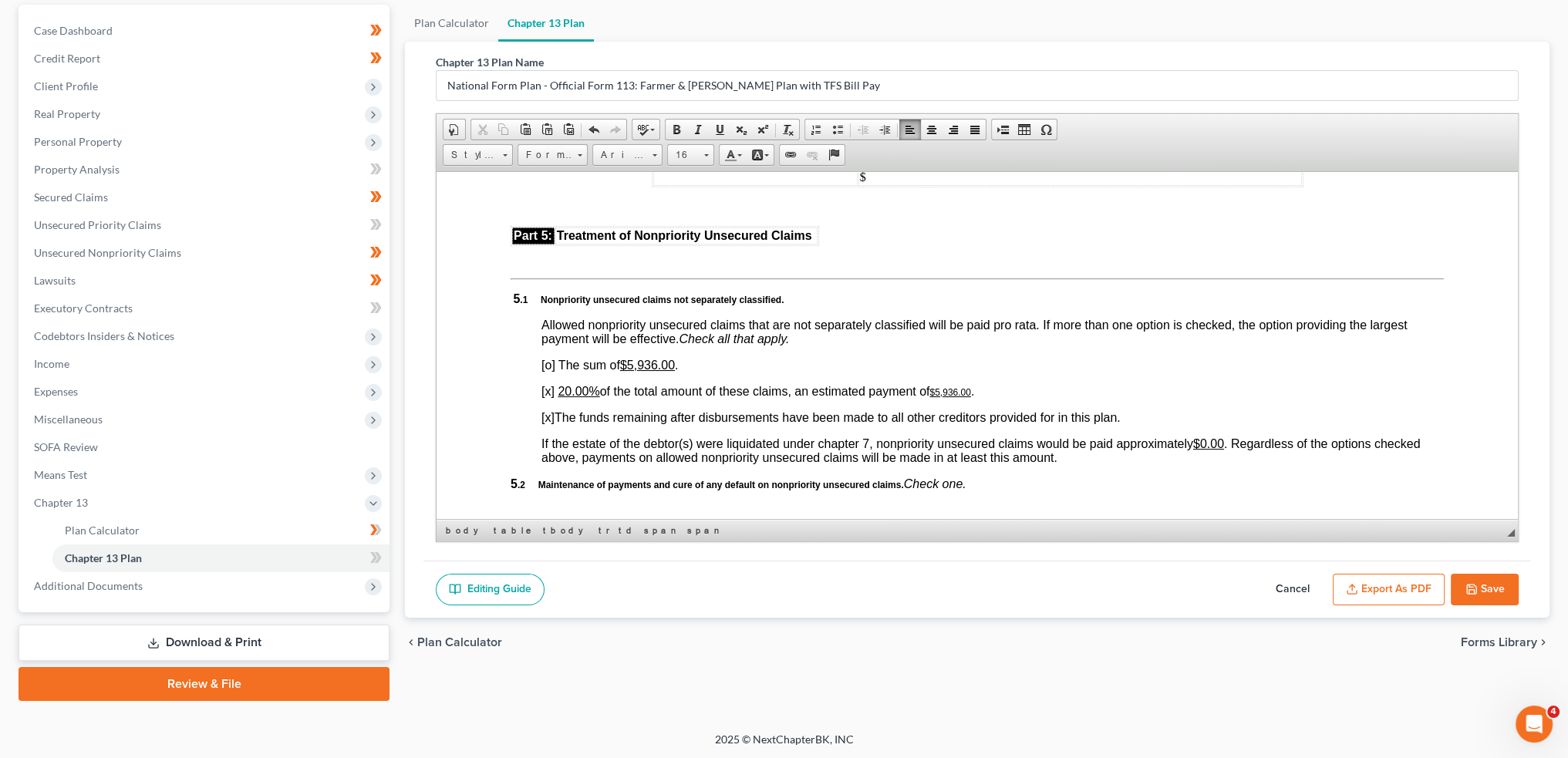
click at [567, 397] on u "20.00%" at bounding box center [578, 391] width 41 height 13
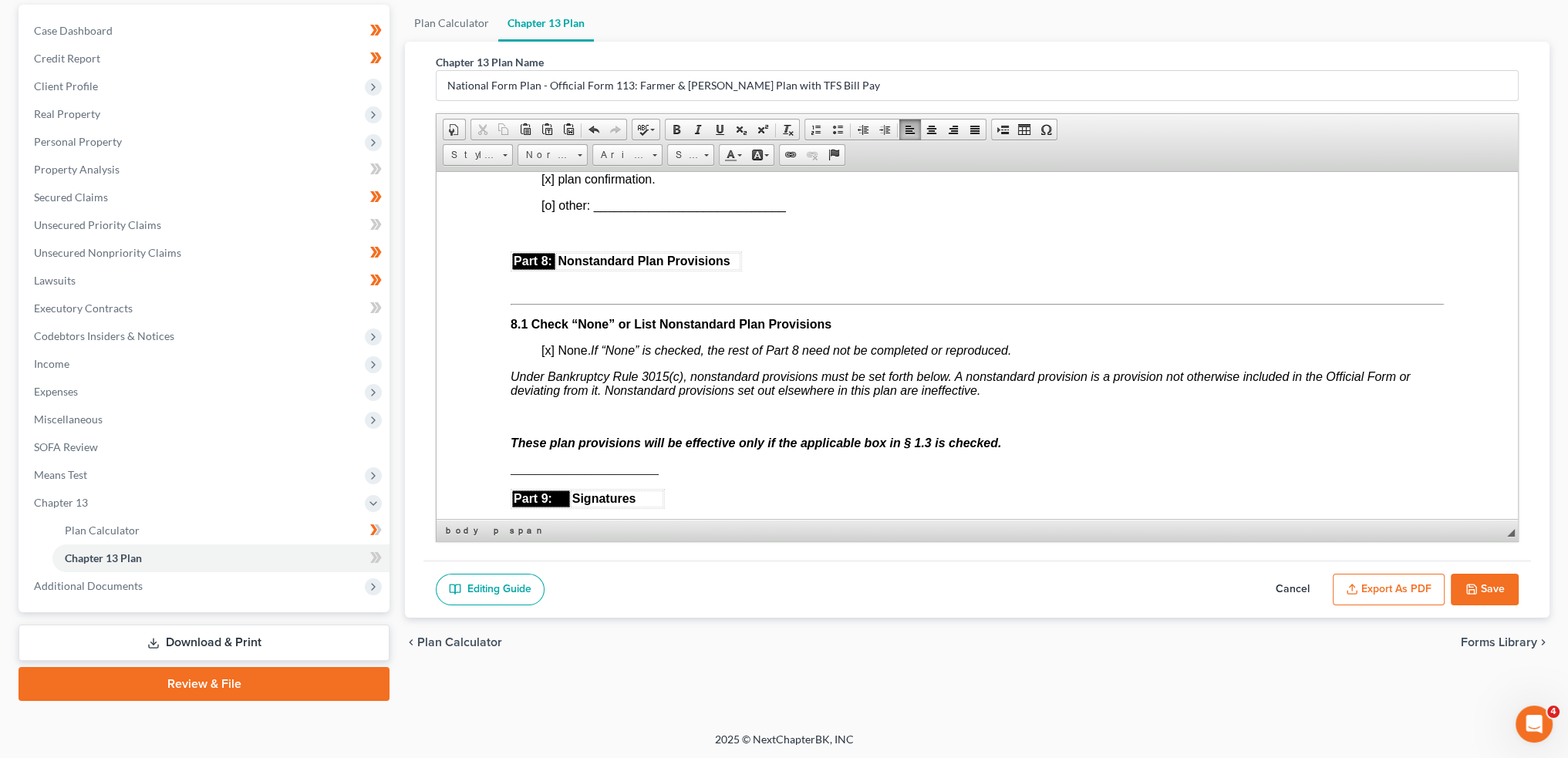
scroll to position [4627, 0]
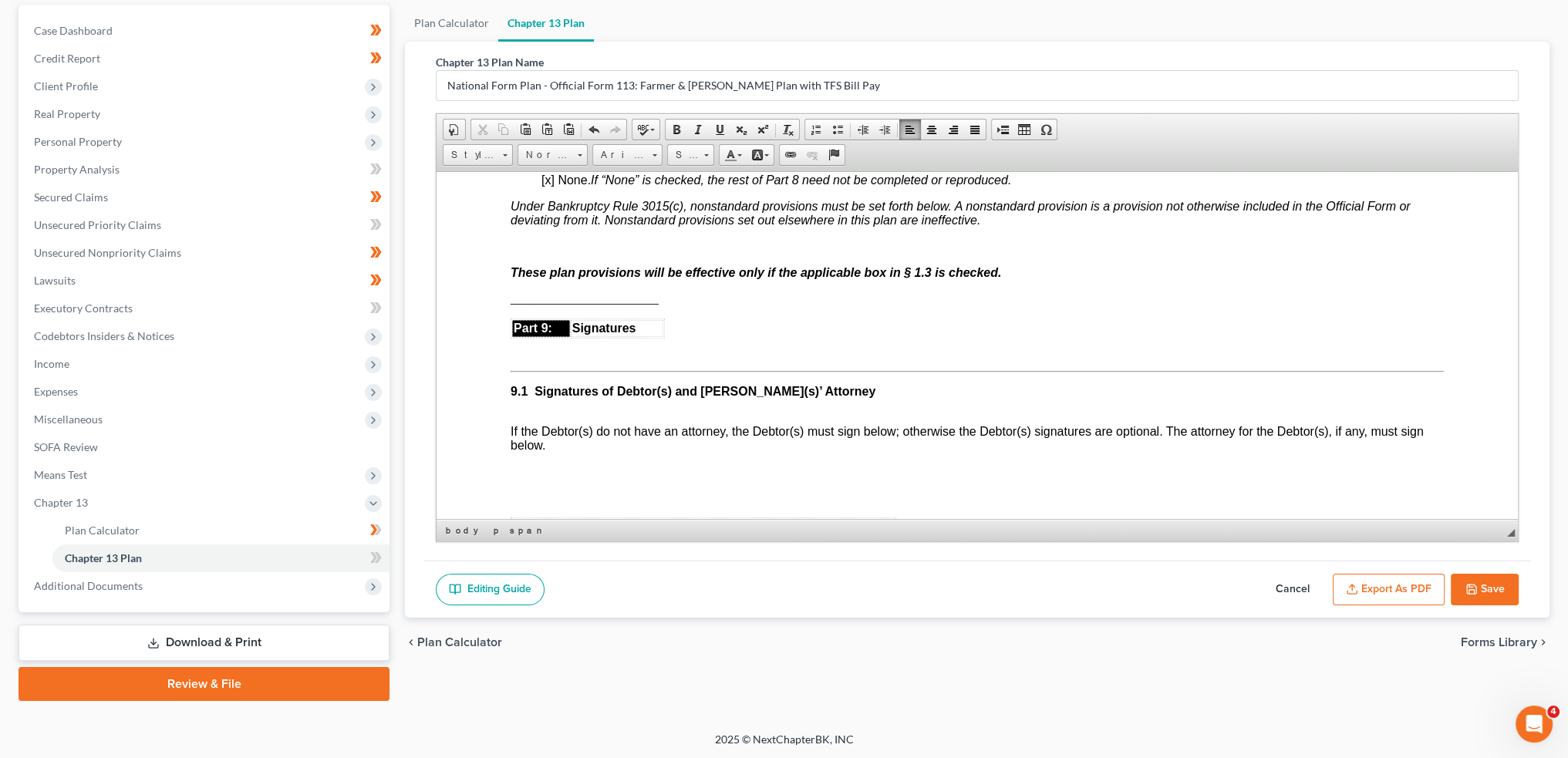
click at [1426, 580] on button "Export as PDF" at bounding box center [1389, 589] width 112 height 32
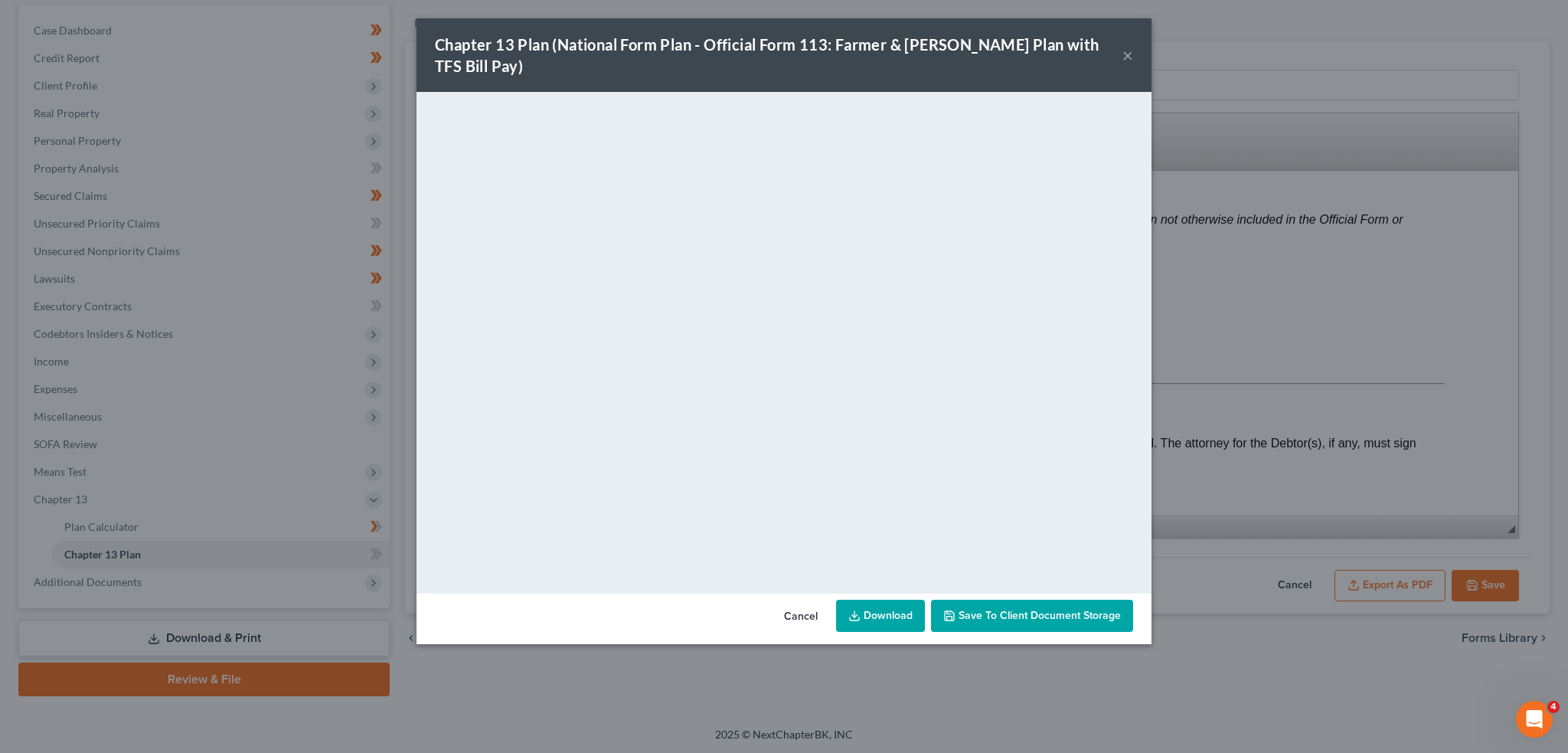
click at [1081, 609] on span "Save to Client Document Storage" at bounding box center [1040, 616] width 163 height 13
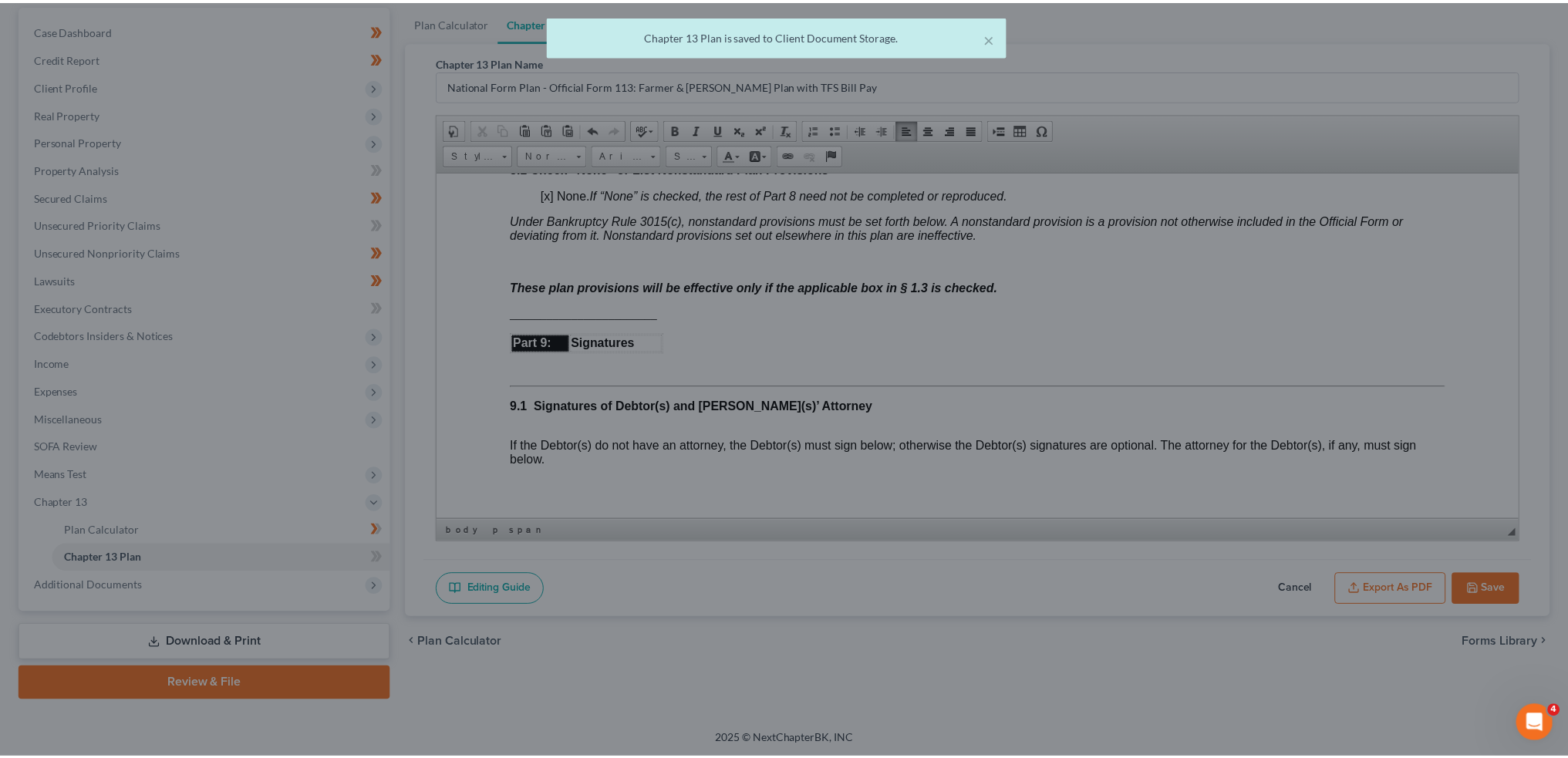
scroll to position [4627, 0]
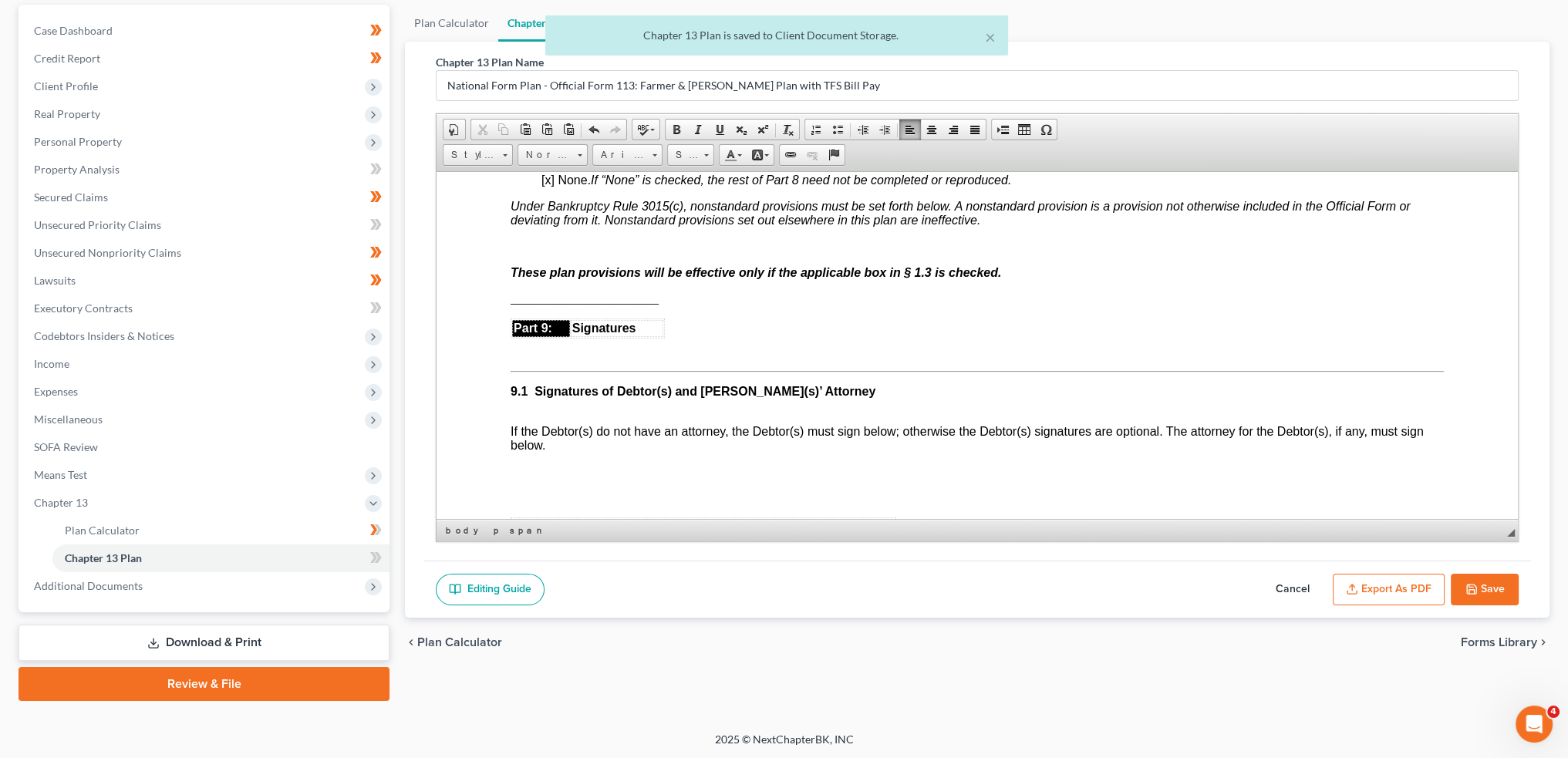
click at [1472, 590] on polyline "button" at bounding box center [1471, 592] width 6 height 4
select select "3"
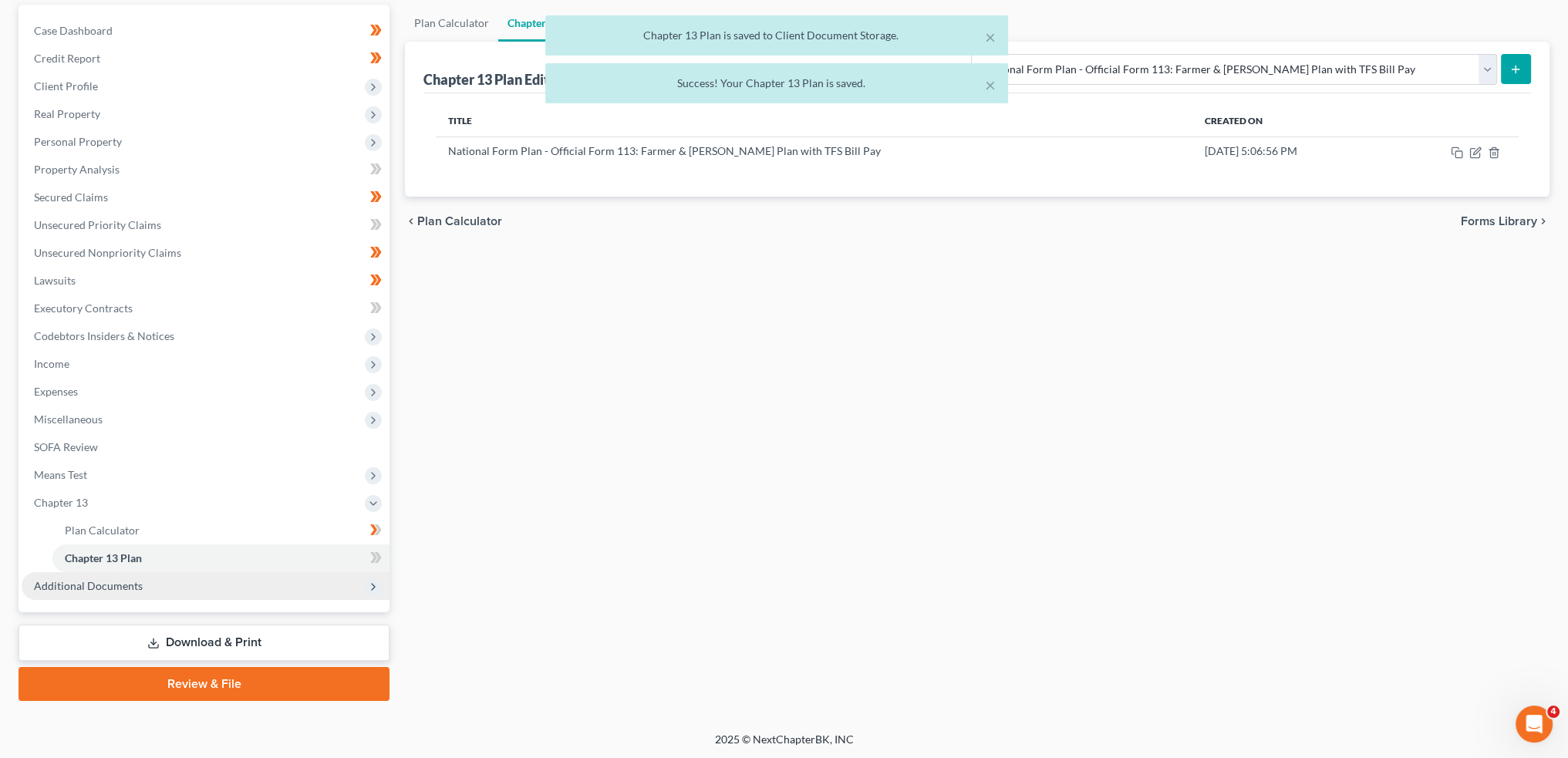
click at [148, 588] on span "Additional Documents" at bounding box center [205, 586] width 368 height 28
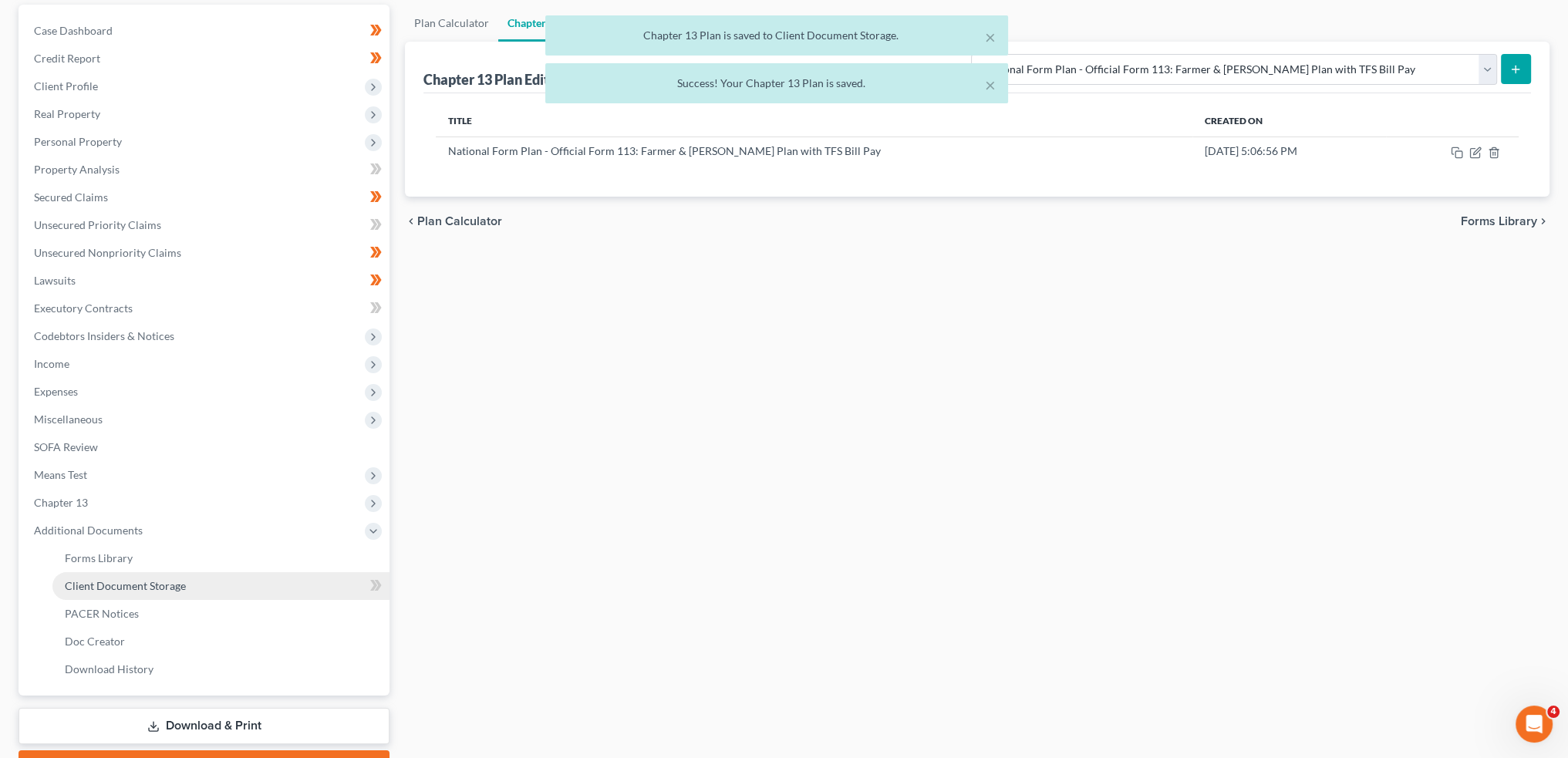
click at [153, 585] on span "Client Document Storage" at bounding box center [125, 585] width 121 height 13
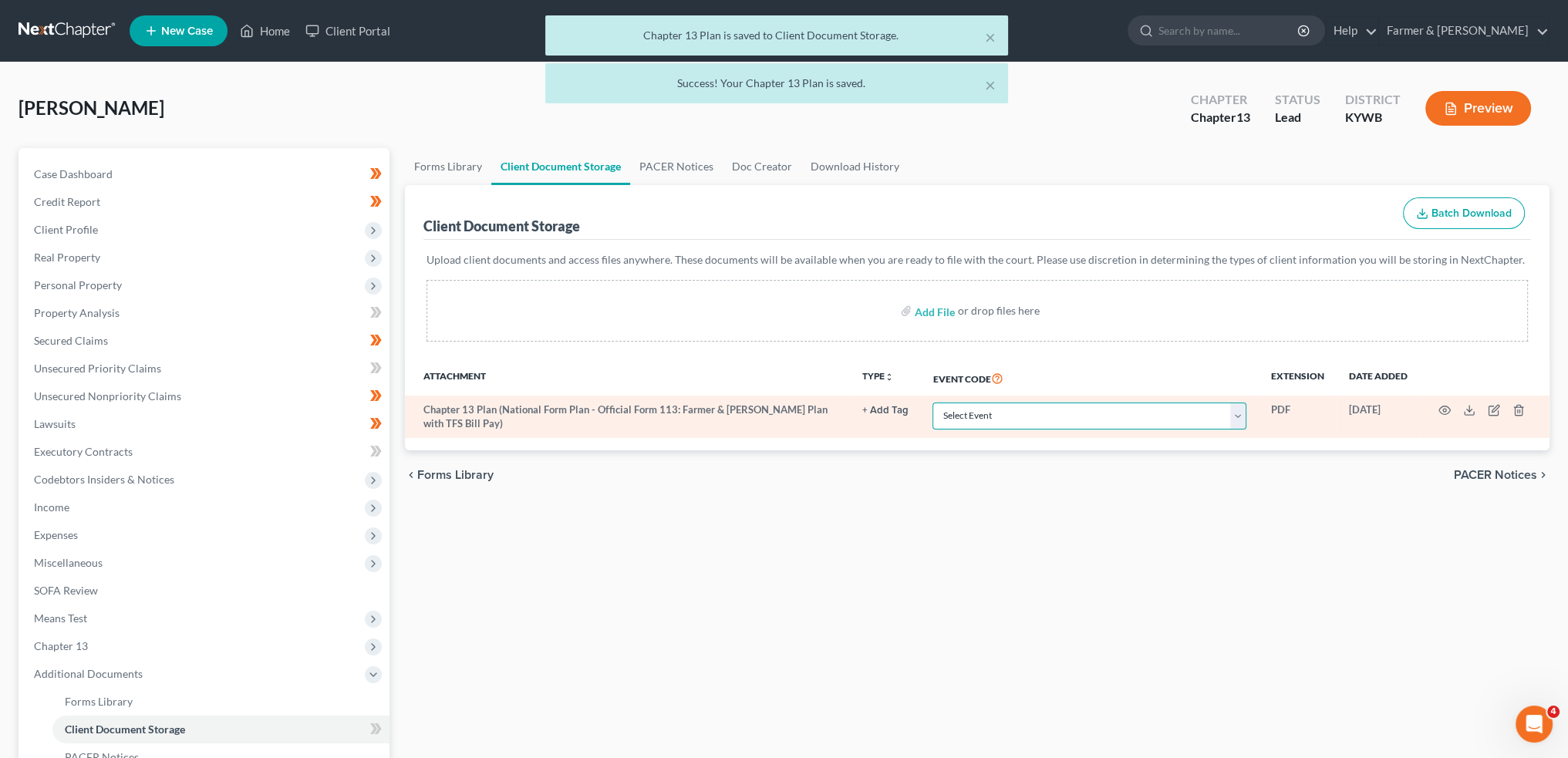
click at [1004, 405] on select "Select Event Amended Answer Amended Complaint Amended List of Creditors (Fee) A…" at bounding box center [1090, 416] width 314 height 27
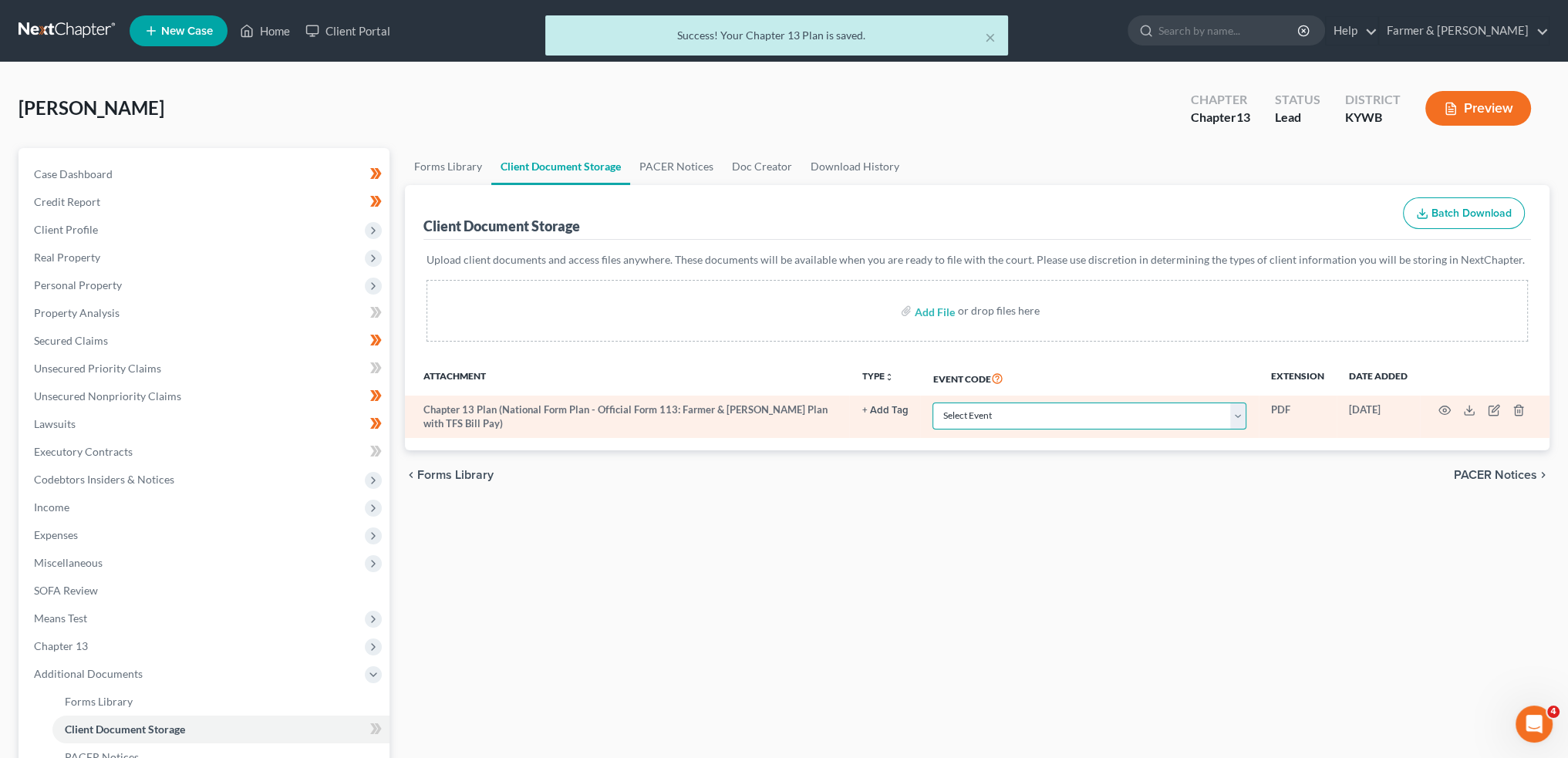
select select "16"
click at [933, 403] on select "Select Event Amended Answer Amended Complaint Amended List of Creditors (Fee) A…" at bounding box center [1090, 416] width 314 height 27
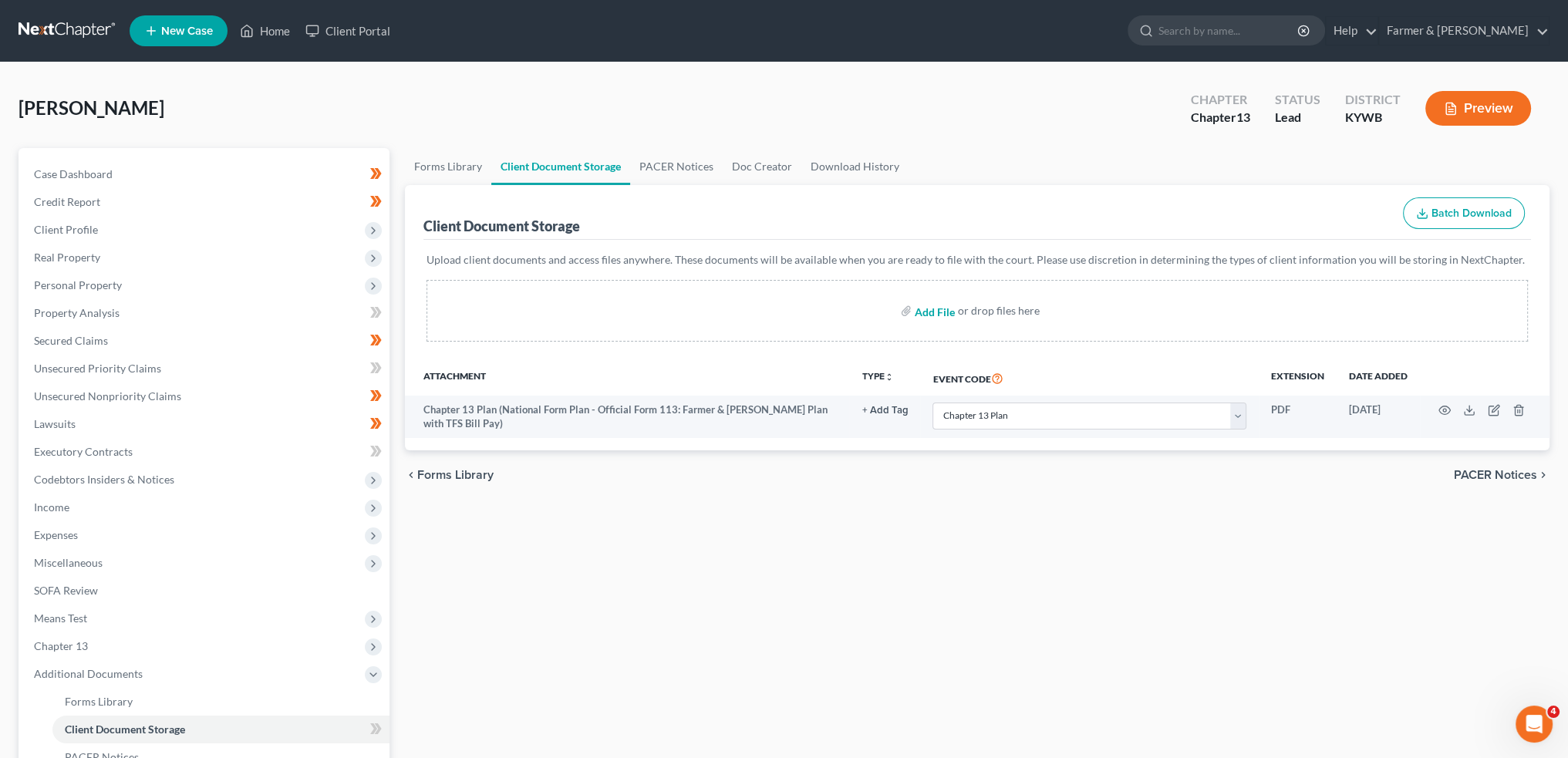
click at [932, 307] on input "file" at bounding box center [933, 311] width 37 height 28
type input "C:\fakepath\CCC (24).pdf"
select select "16"
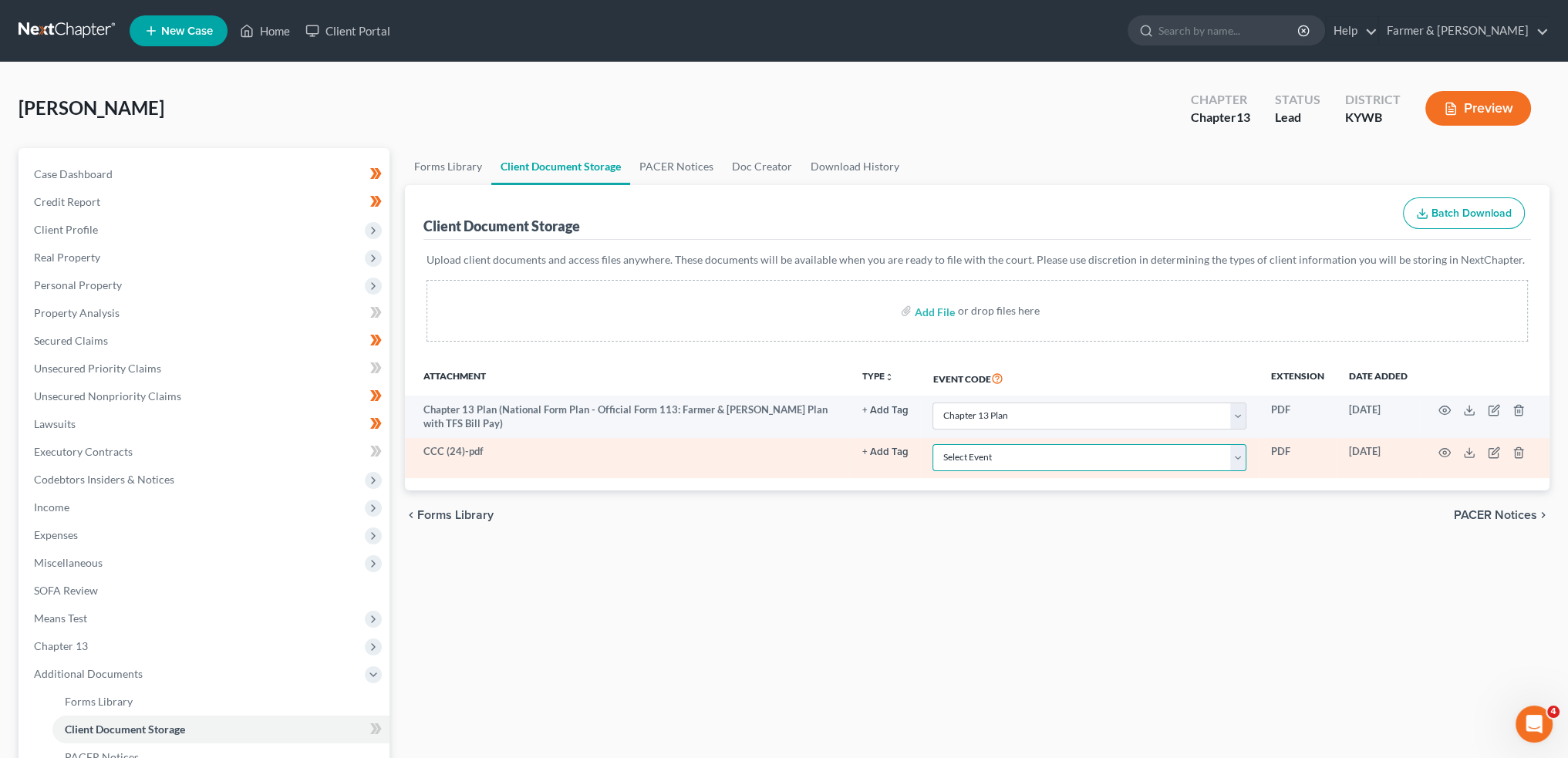
drag, startPoint x: 1001, startPoint y: 465, endPoint x: 1005, endPoint y: 453, distance: 12.6
click at [1001, 465] on select "Select Event Amended Answer Amended Complaint Amended List of Creditors (Fee) A…" at bounding box center [1090, 457] width 314 height 27
click at [933, 444] on select "Select Event Amended Answer Amended Complaint Amended List of Creditors (Fee) A…" at bounding box center [1090, 457] width 314 height 27
click at [1003, 242] on div "Upload client documents and access files anywhere. These documents will be avai…" at bounding box center [977, 300] width 1107 height 121
click at [1012, 453] on select "Select Event Amended Answer Amended Complaint Amended List of Creditors (Fee) A…" at bounding box center [1090, 457] width 314 height 27
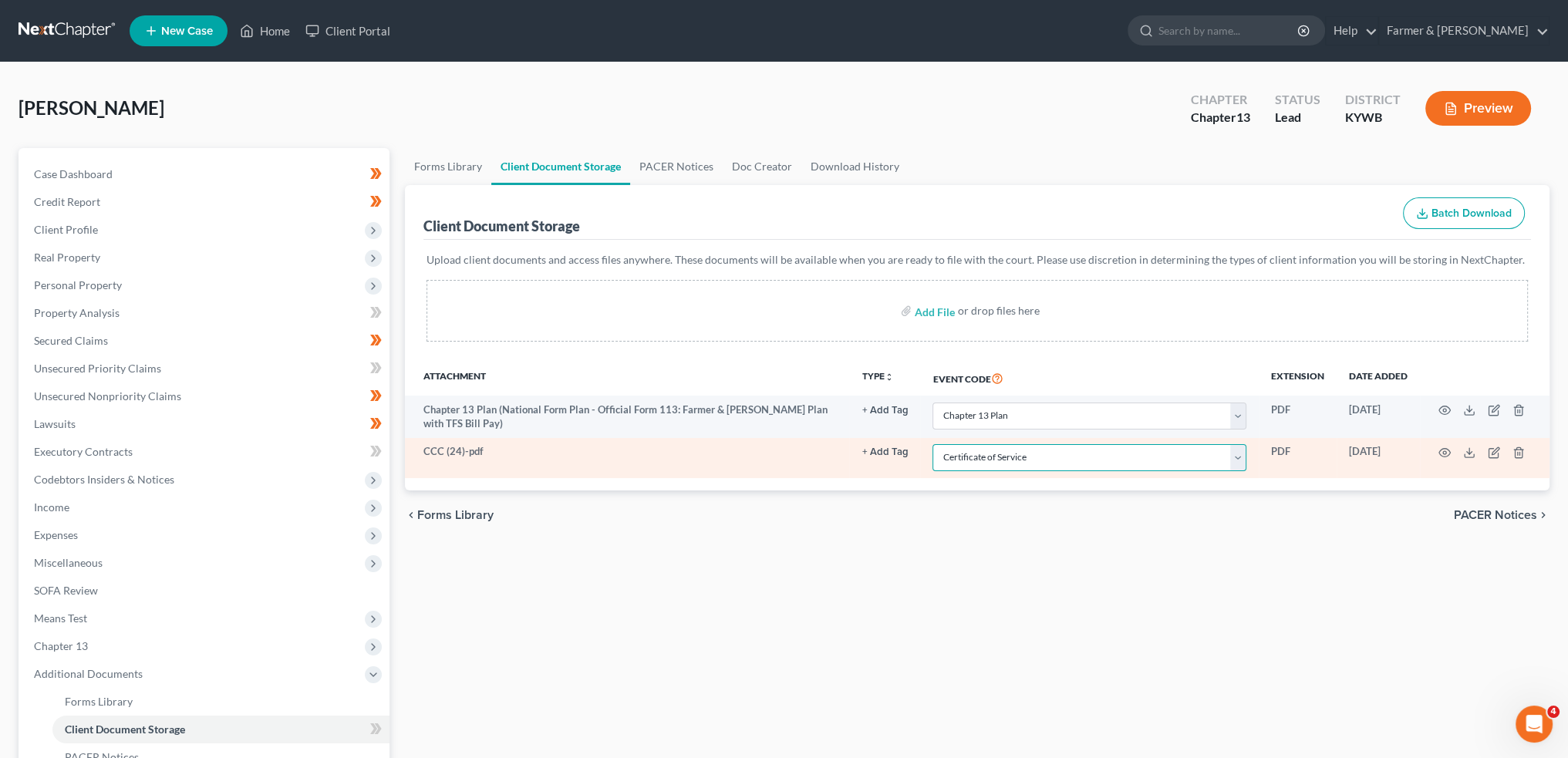
select select "7"
click at [933, 444] on select "Select Event Amended Answer Amended Complaint Amended List of Creditors (Fee) A…" at bounding box center [1090, 457] width 314 height 27
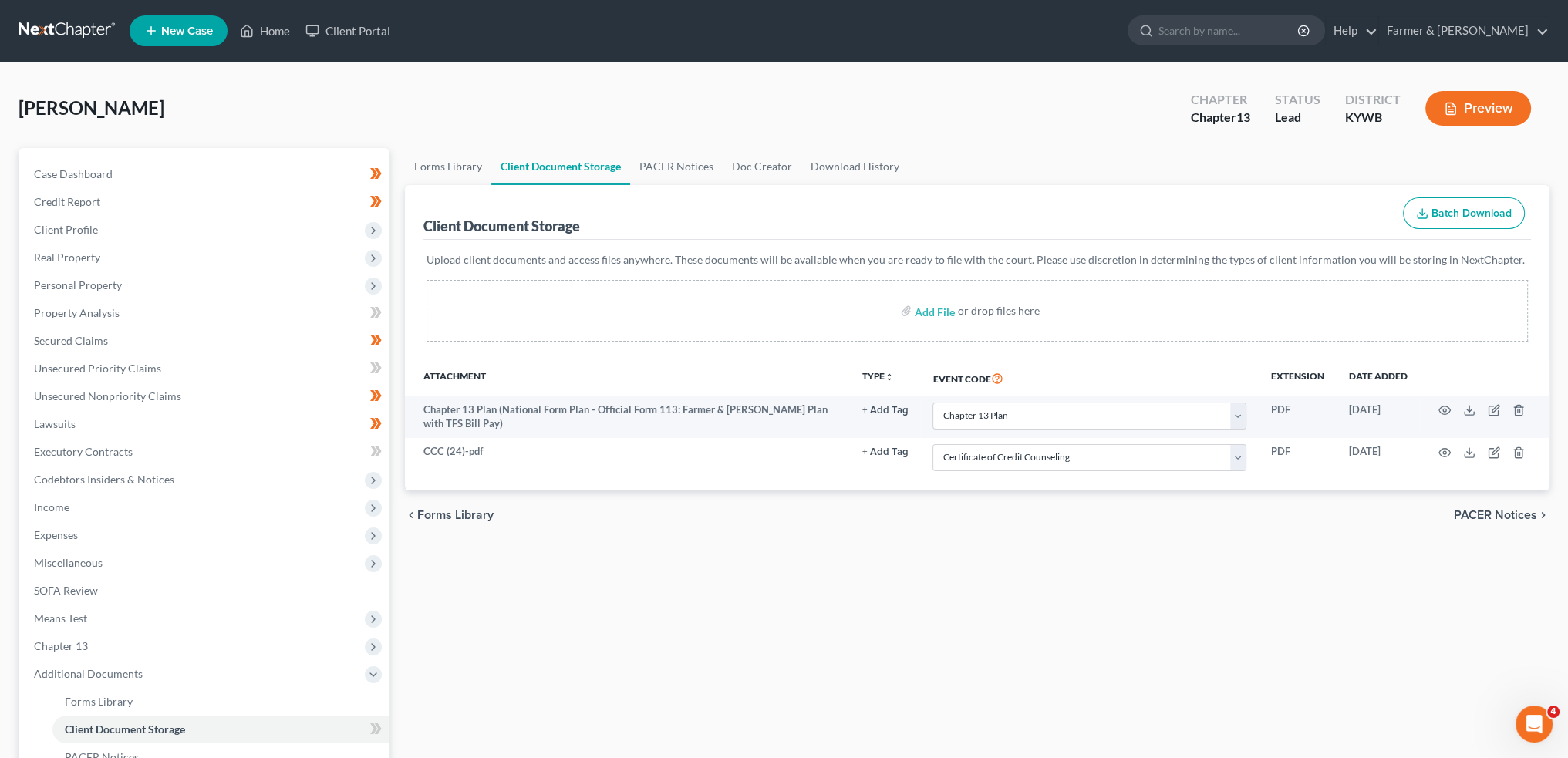
click at [901, 545] on div "Forms Library Client Document Storage PACER Notices Doc Creator Download Histor…" at bounding box center [977, 537] width 1160 height 779
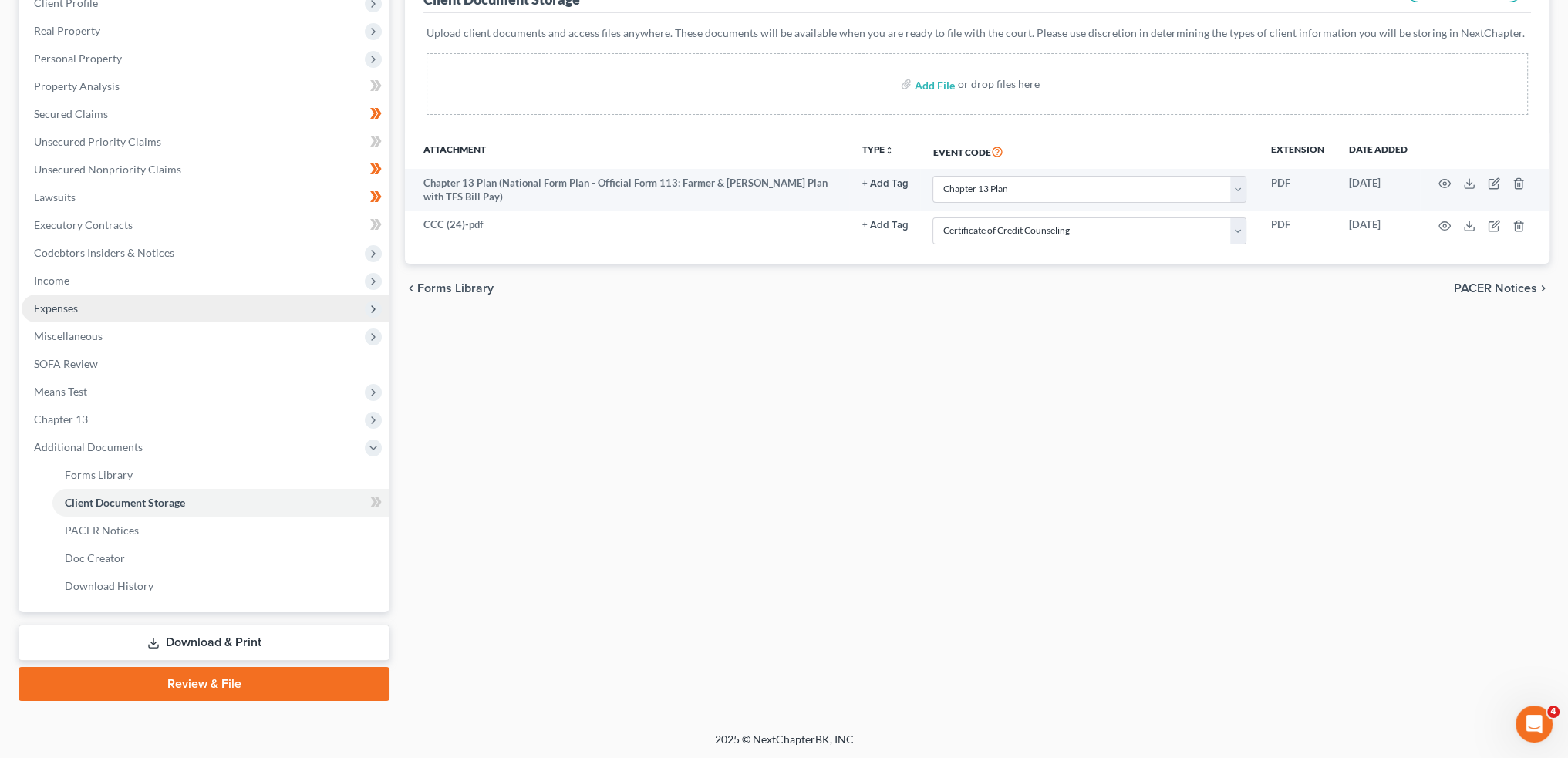
click at [103, 305] on span "Expenses" at bounding box center [205, 308] width 368 height 28
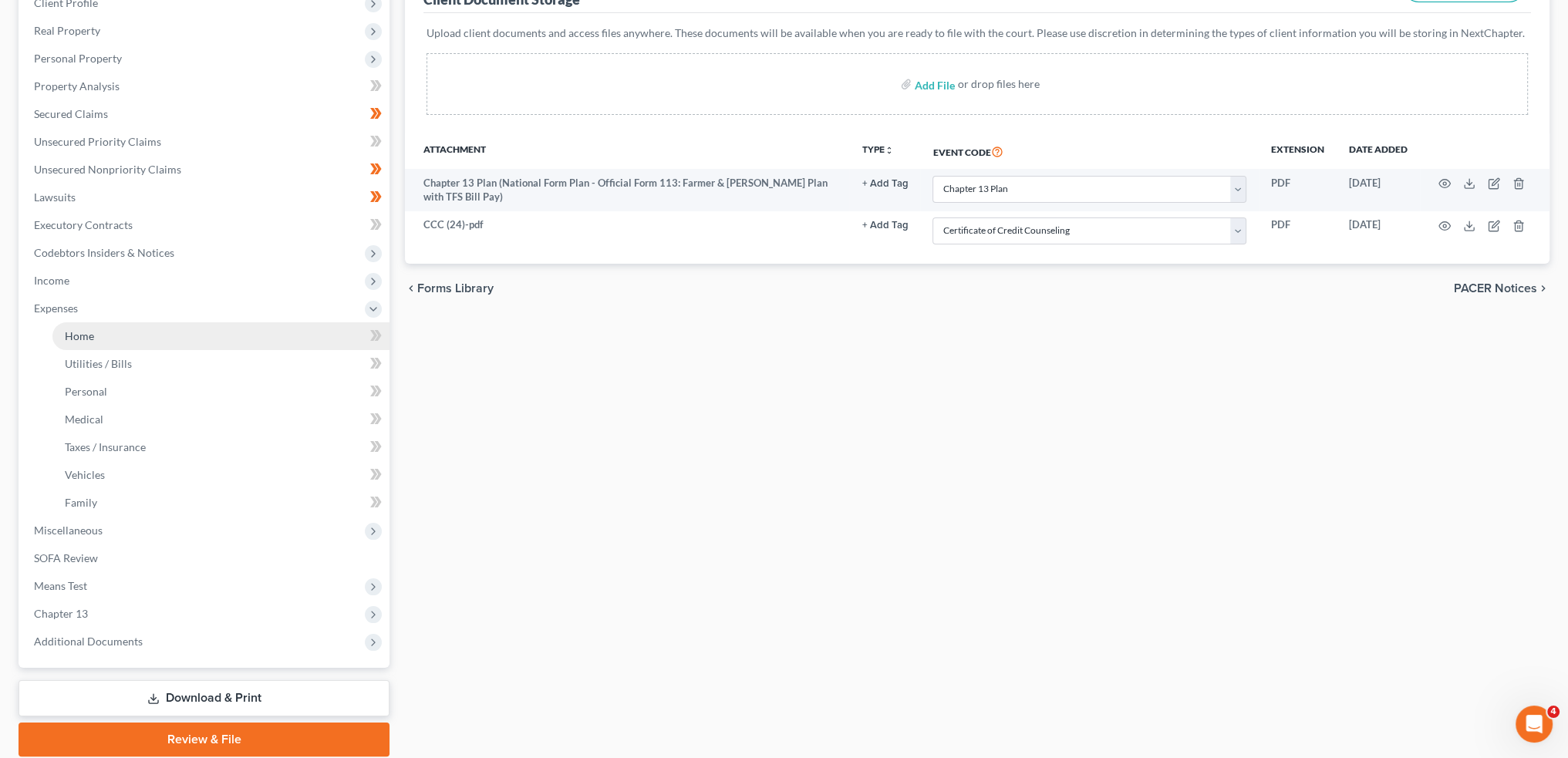
click at [112, 332] on link "Home" at bounding box center [221, 336] width 337 height 28
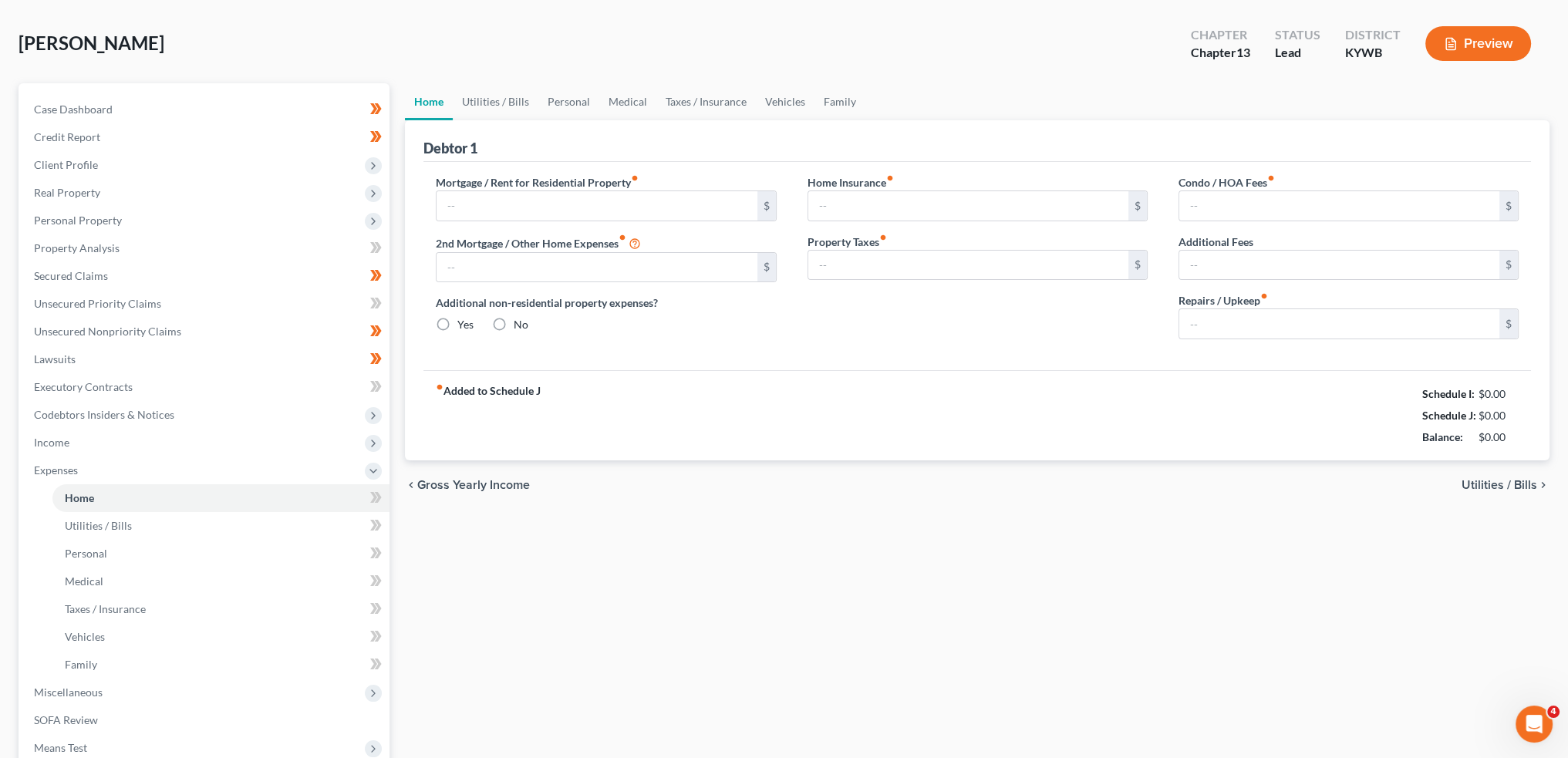
type input "779.00"
type input "61.00"
radio input "true"
type input "0.00"
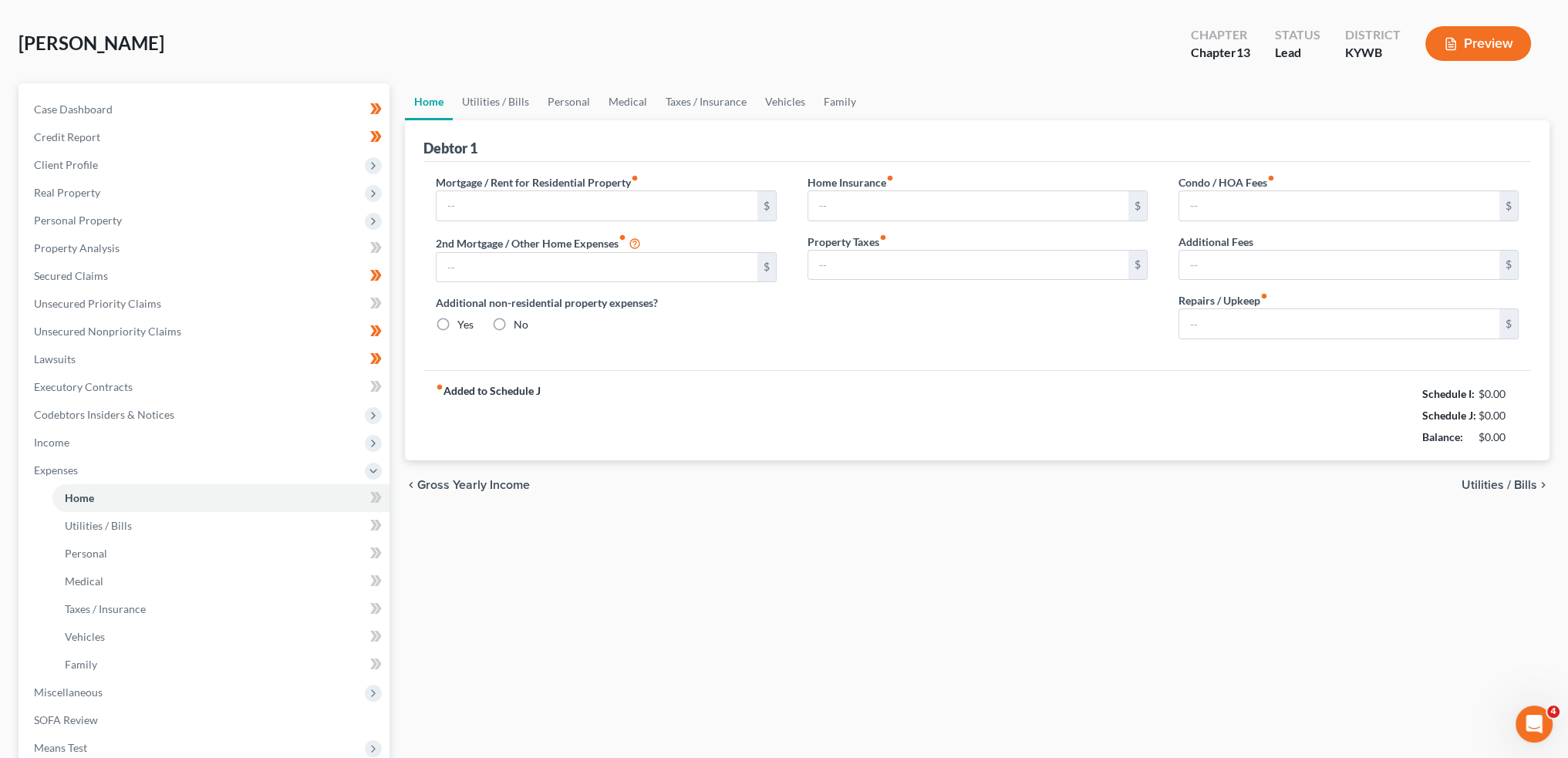
type input "0.00"
type input "100.00"
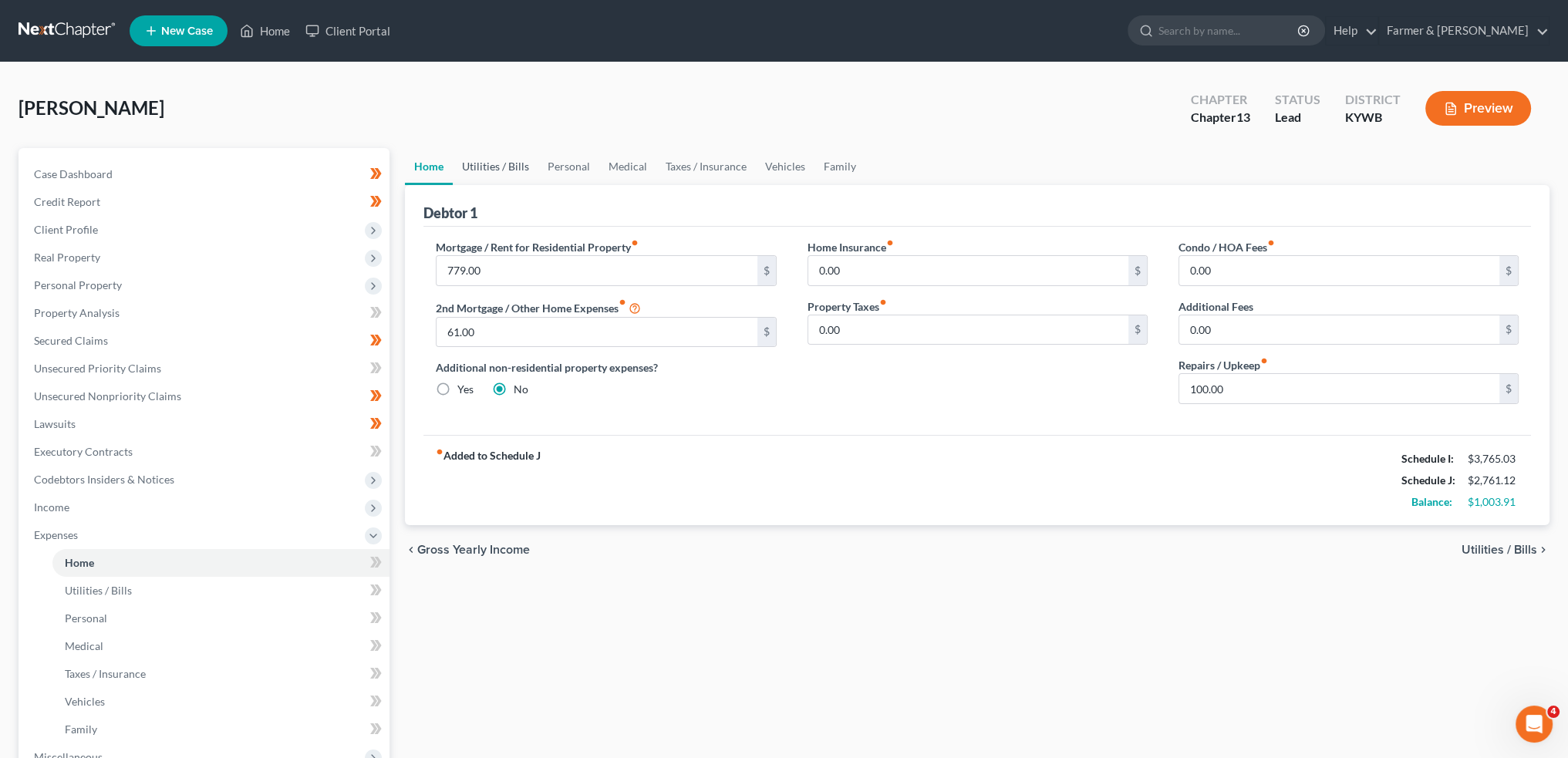
click at [509, 165] on link "Utilities / Bills" at bounding box center [496, 166] width 86 height 37
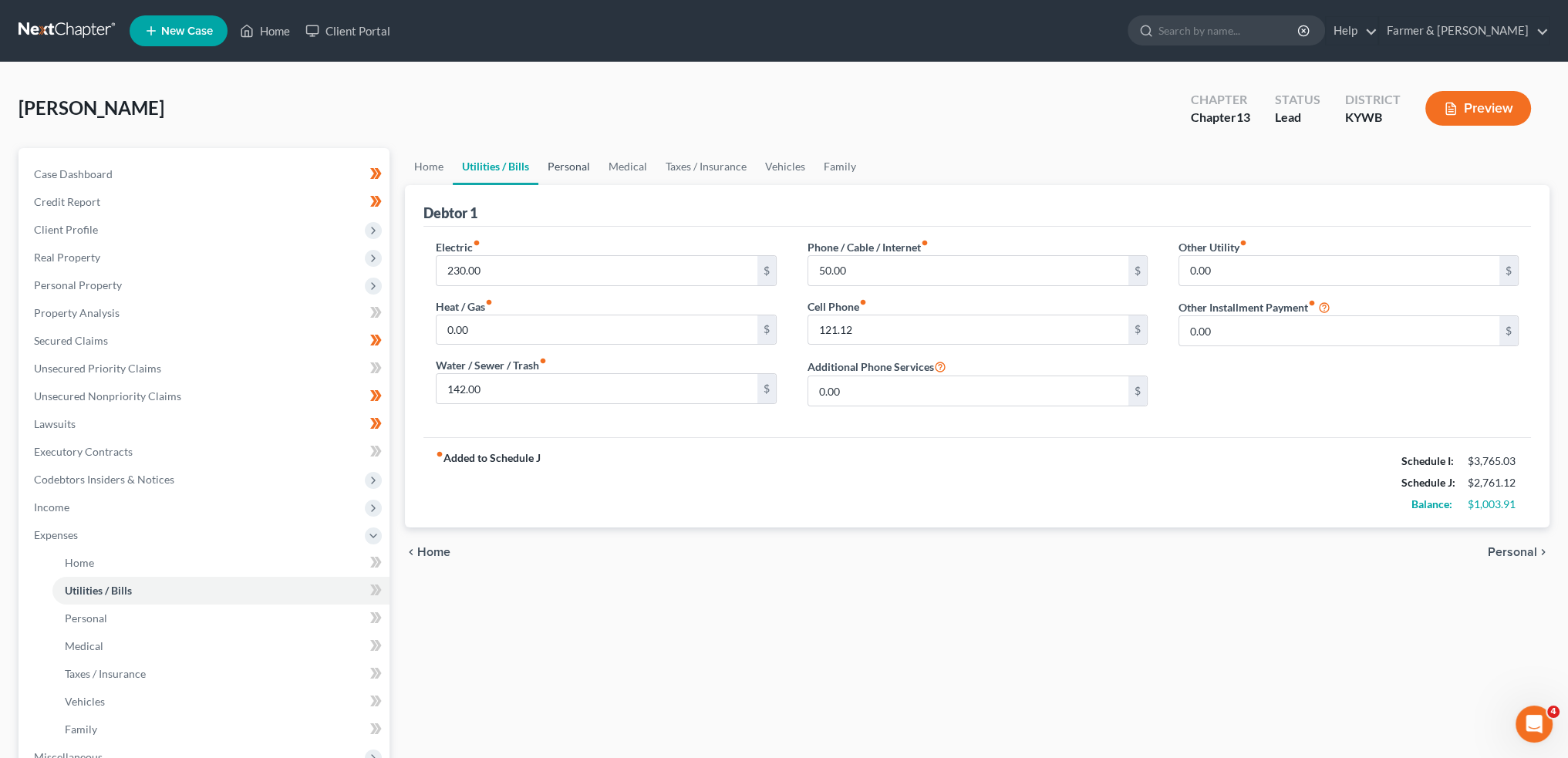
click at [571, 177] on link "Personal" at bounding box center [569, 166] width 61 height 37
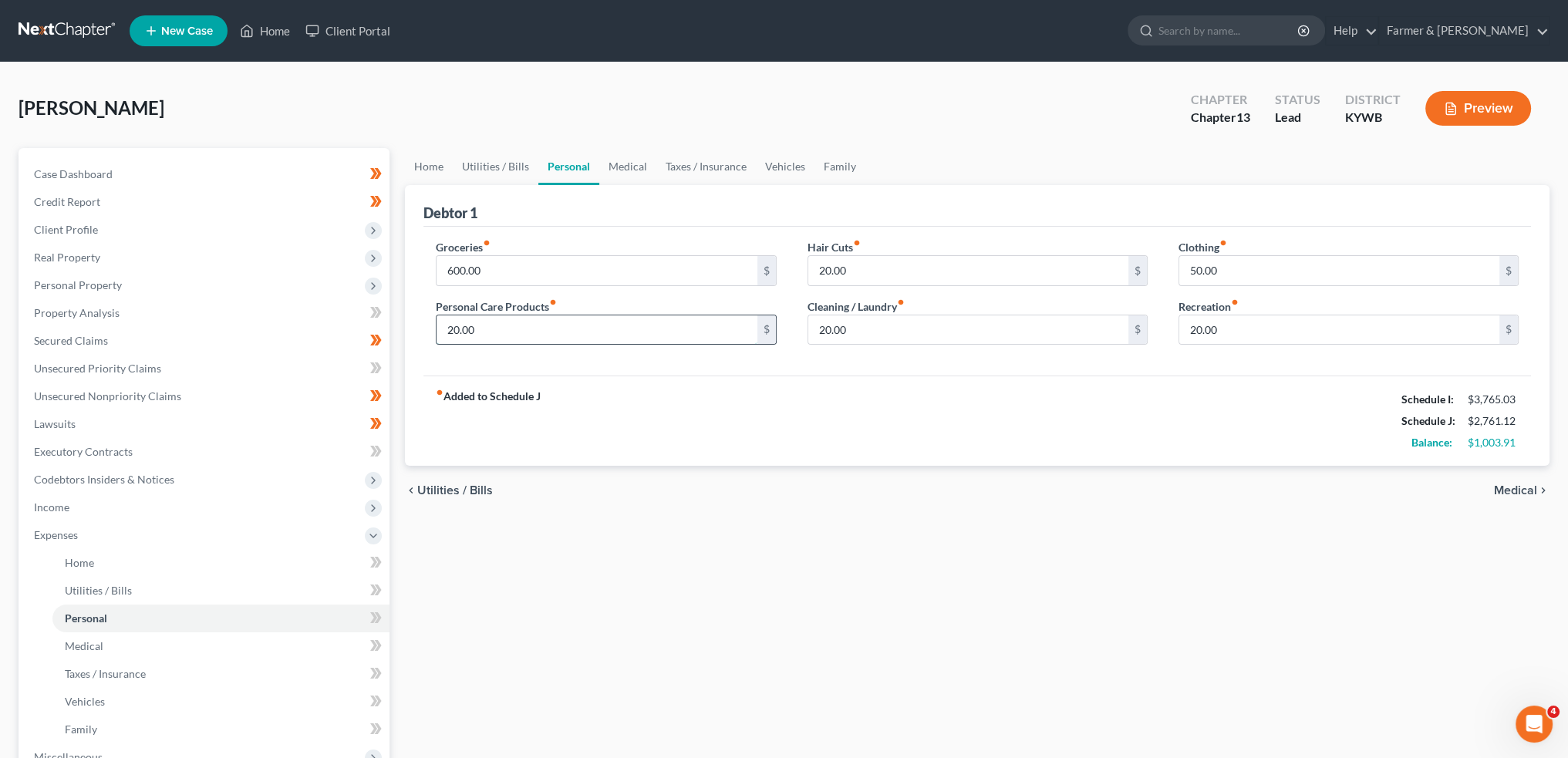
click at [515, 335] on input "20.00" at bounding box center [596, 329] width 320 height 29
type input "75.00"
type input "0.00"
type input "50.00"
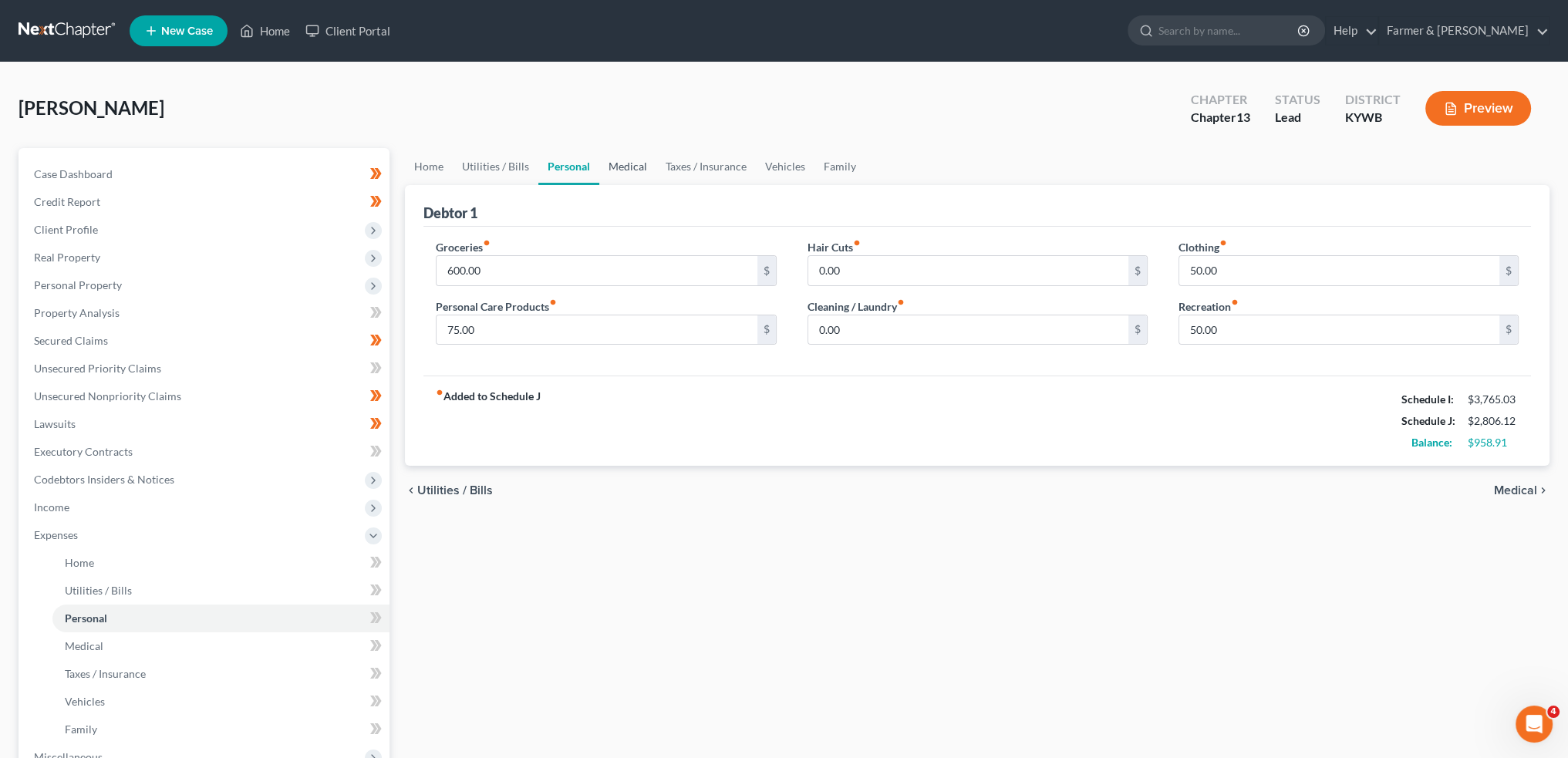
click at [636, 164] on link "Medical" at bounding box center [628, 166] width 57 height 37
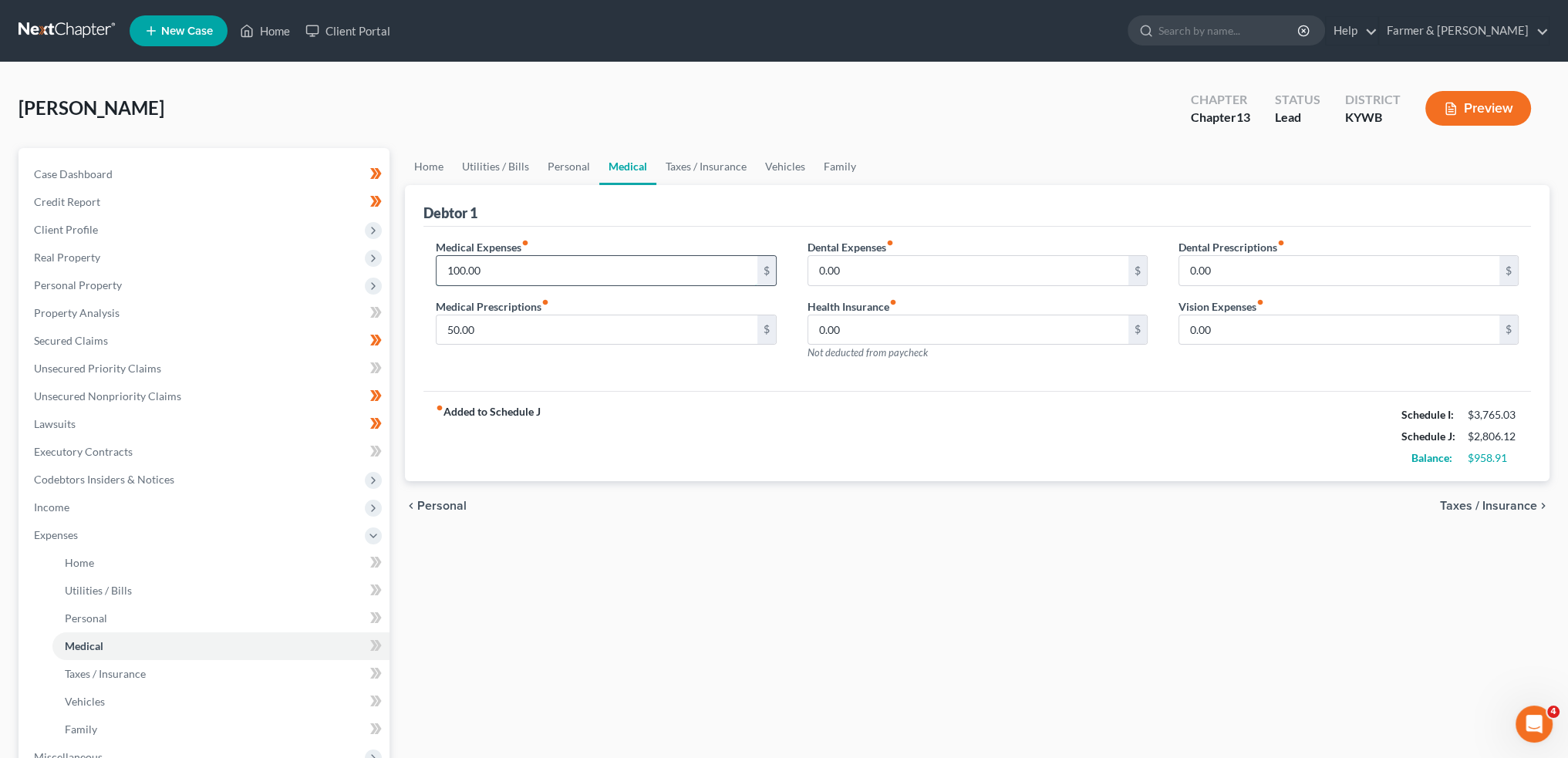
click at [564, 270] on input "100.00" at bounding box center [596, 270] width 320 height 29
click at [552, 268] on input "25.00" at bounding box center [596, 270] width 320 height 29
type input "50.00"
click at [688, 156] on link "Taxes / Insurance" at bounding box center [706, 166] width 99 height 37
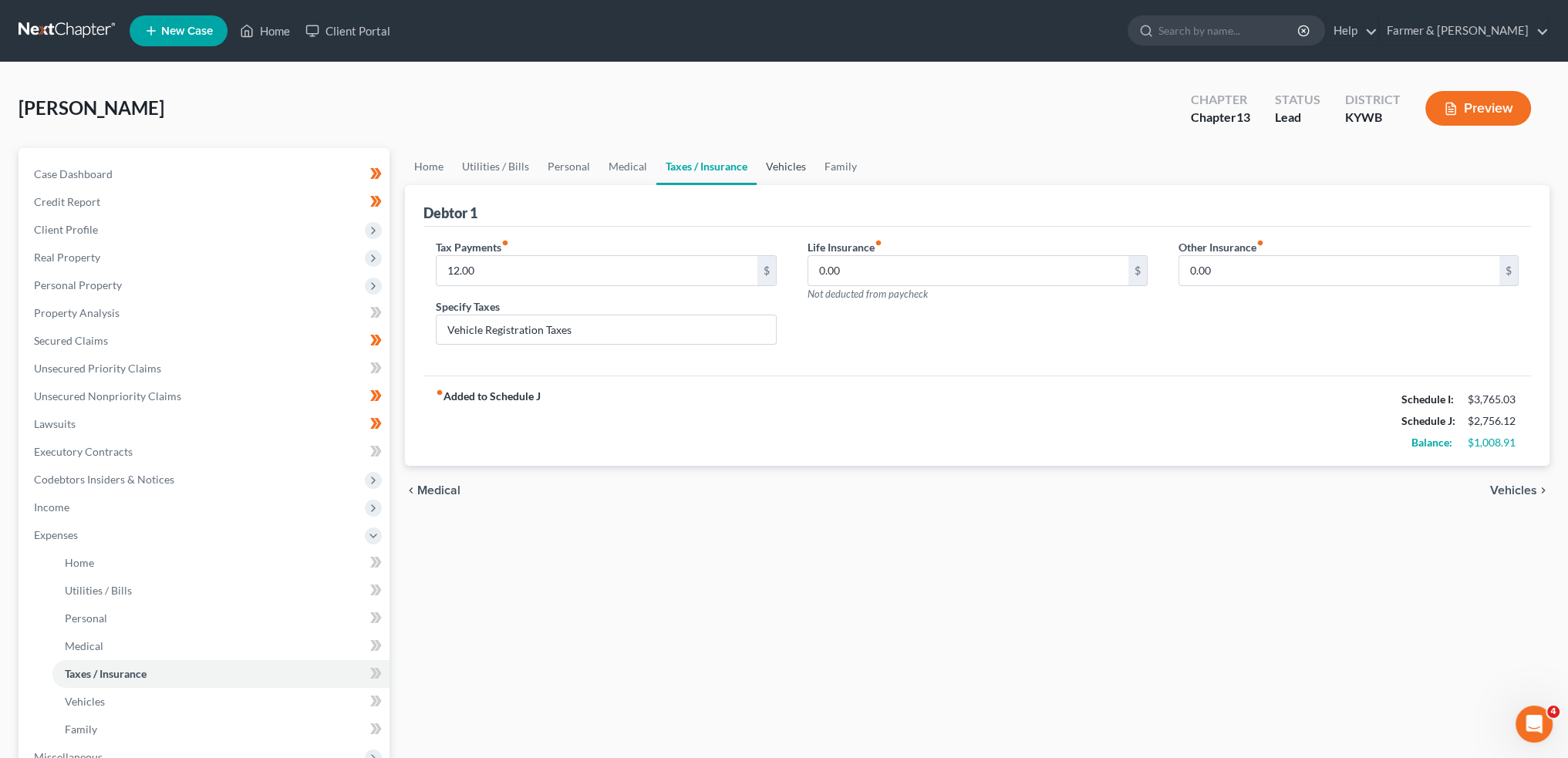
click at [792, 164] on link "Vehicles" at bounding box center [786, 166] width 59 height 37
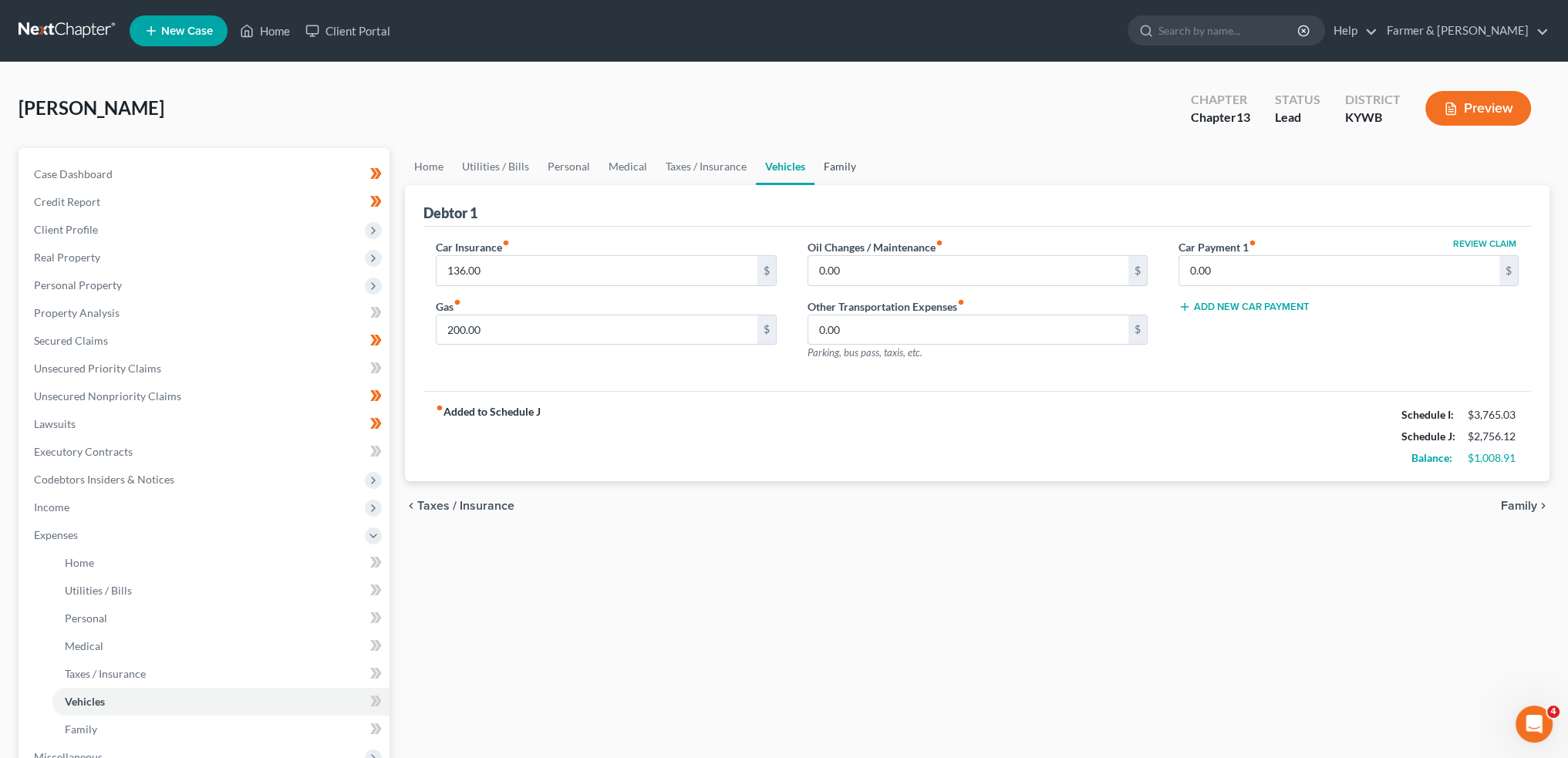
click at [833, 167] on link "Family" at bounding box center [840, 166] width 51 height 37
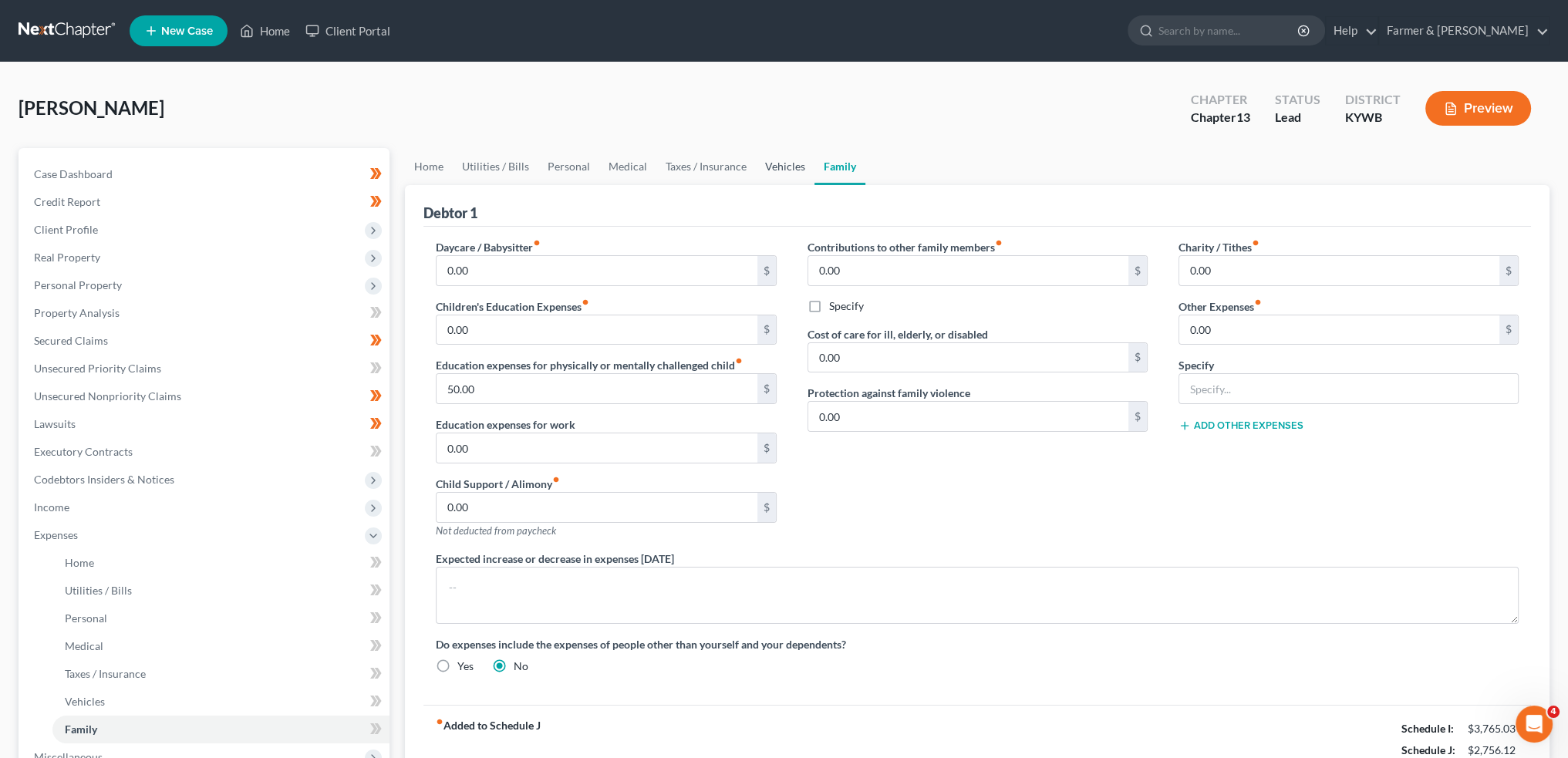
click at [765, 155] on link "Vehicles" at bounding box center [785, 166] width 59 height 37
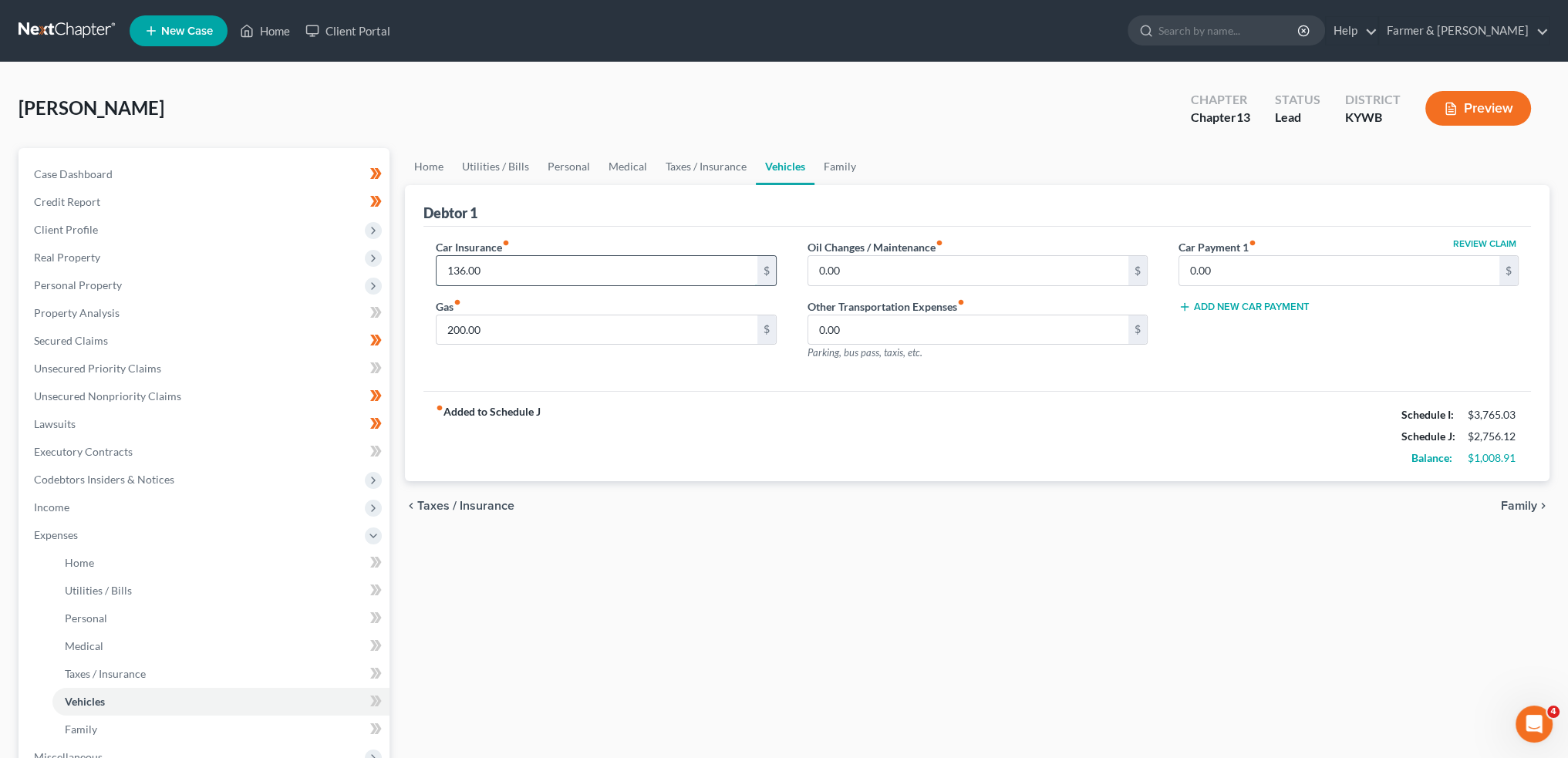
click at [510, 275] on input "136.00" at bounding box center [596, 270] width 320 height 29
type input "141.00"
click at [748, 476] on div "fiber_manual_record Added to Schedule J Schedule I: $3,765.03 Schedule J: $2,76…" at bounding box center [977, 436] width 1107 height 90
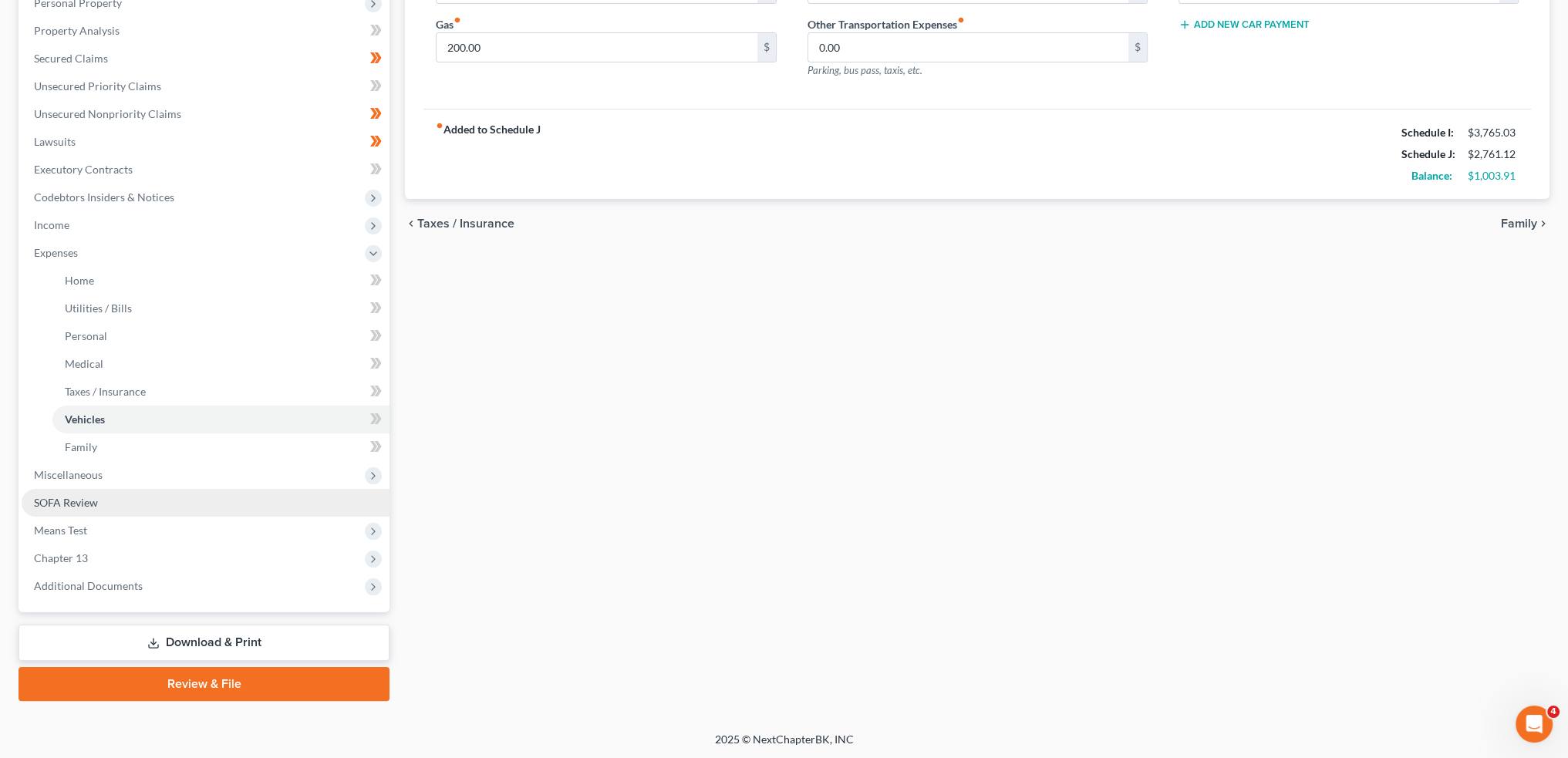
click at [162, 498] on link "SOFA Review" at bounding box center [205, 503] width 368 height 28
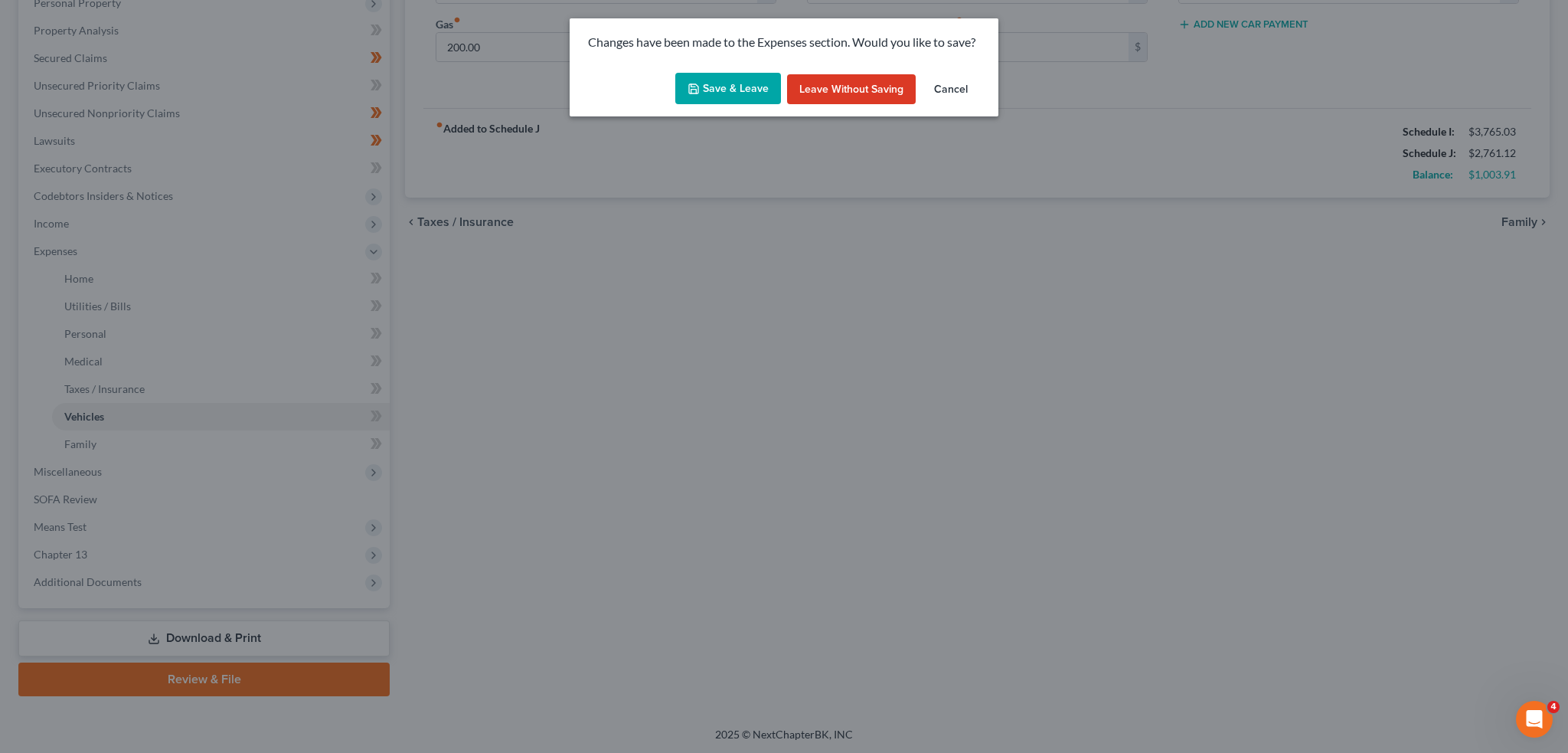
drag, startPoint x: 718, startPoint y: 95, endPoint x: 908, endPoint y: 374, distance: 337.6
click at [718, 94] on button "Save & Leave" at bounding box center [728, 89] width 106 height 32
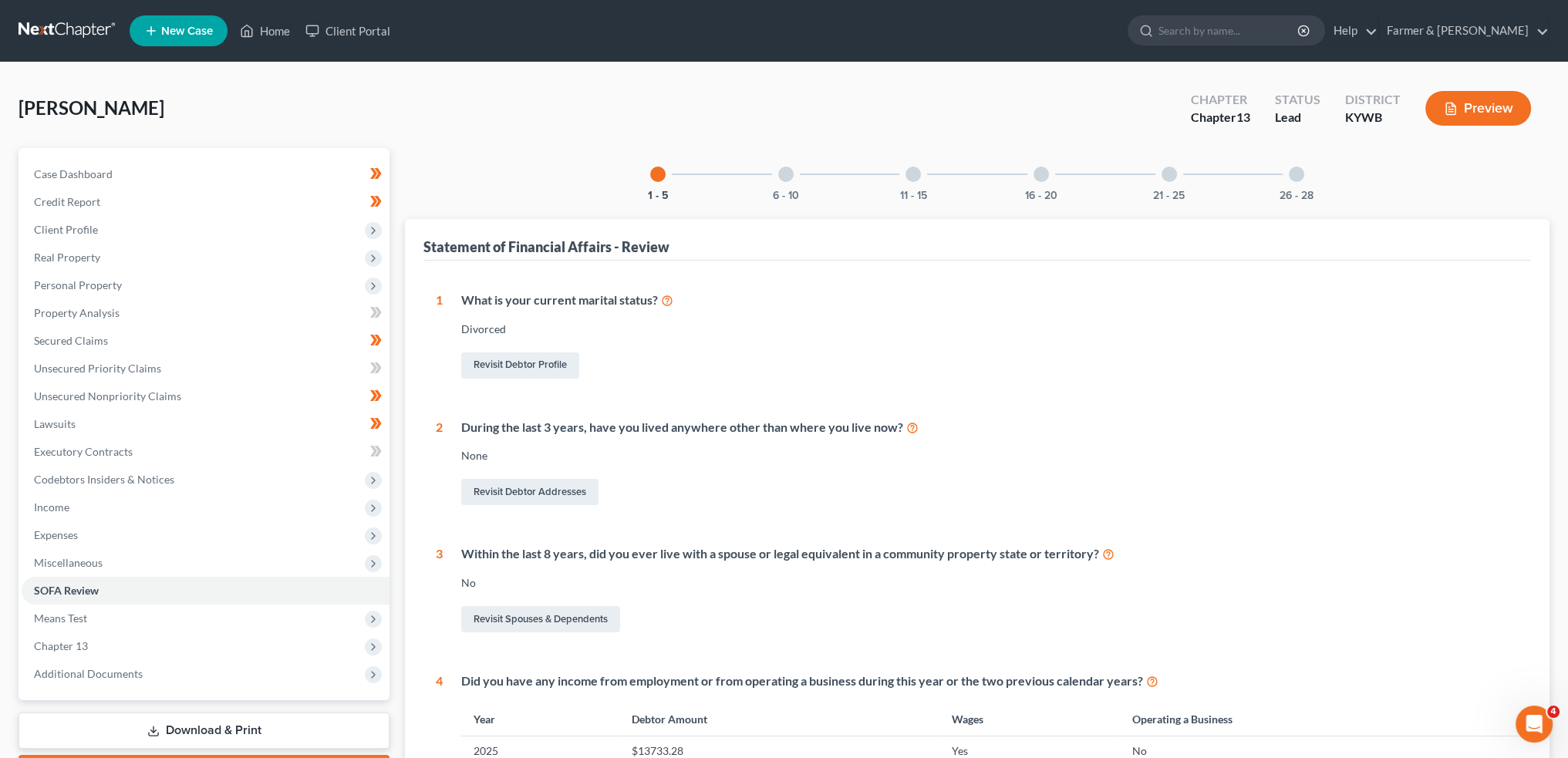
click at [790, 173] on div at bounding box center [786, 174] width 16 height 16
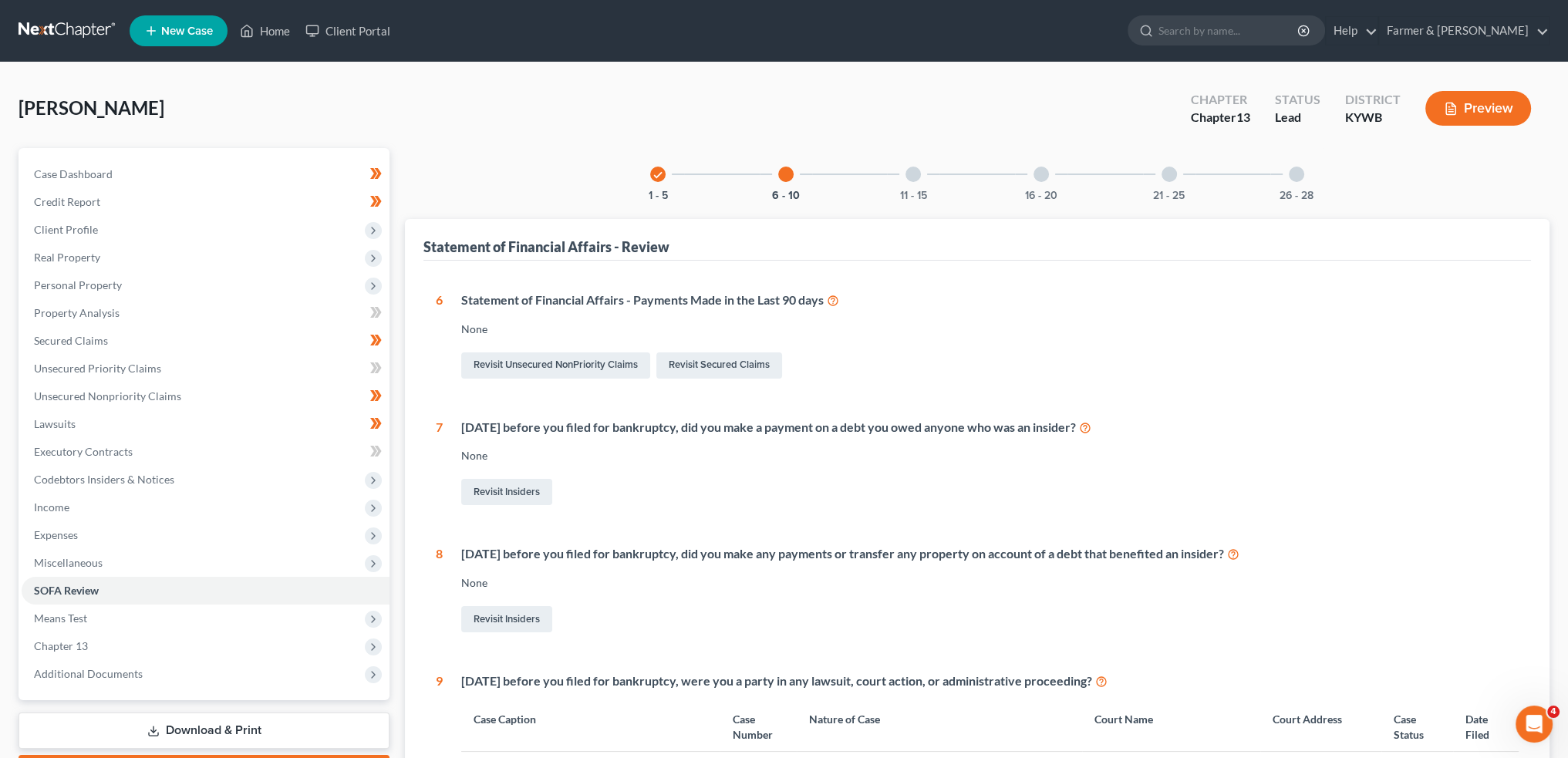
click at [914, 177] on div at bounding box center [913, 174] width 16 height 16
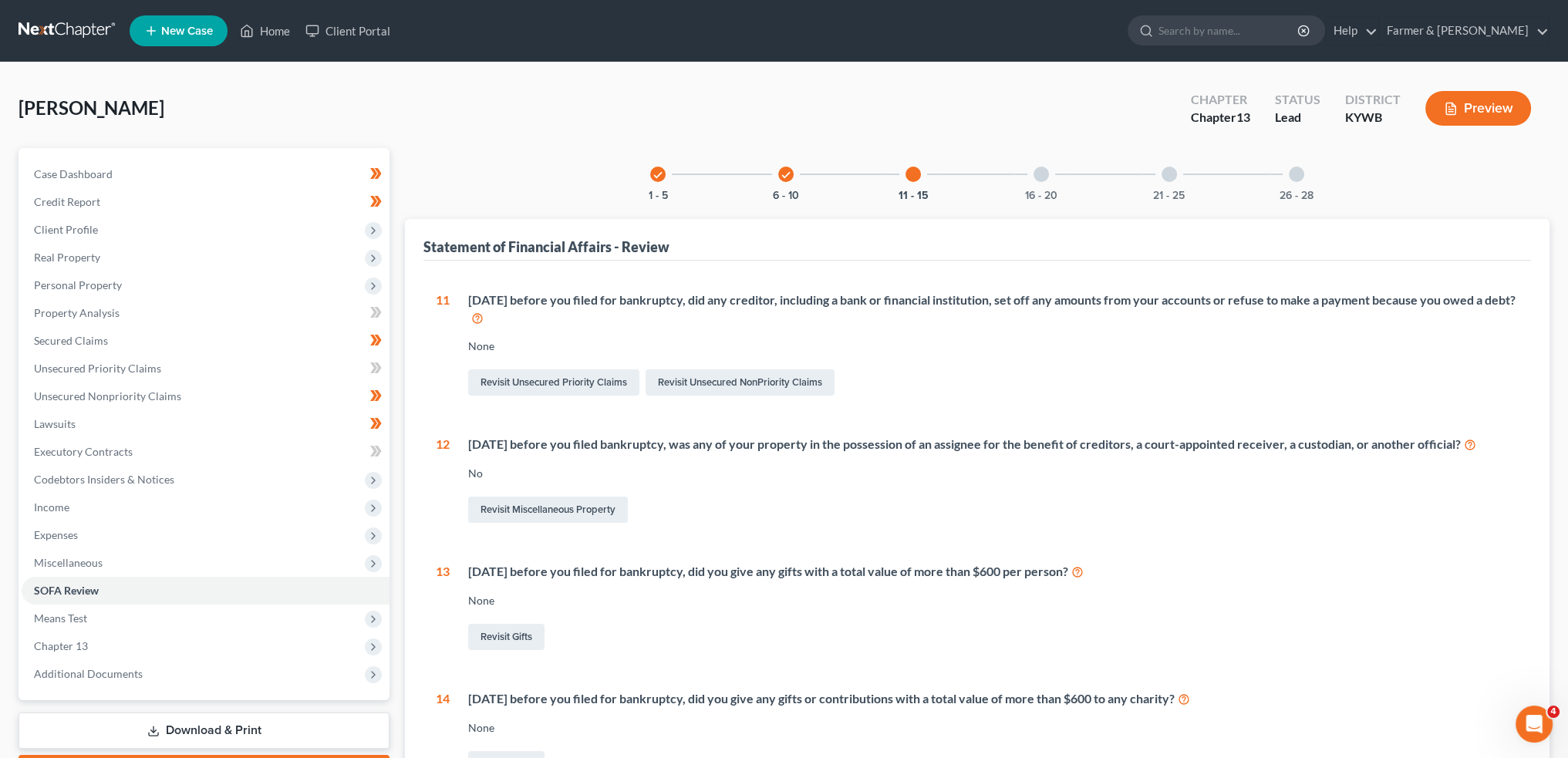
click at [1049, 181] on div "16 - 20" at bounding box center [1041, 174] width 52 height 52
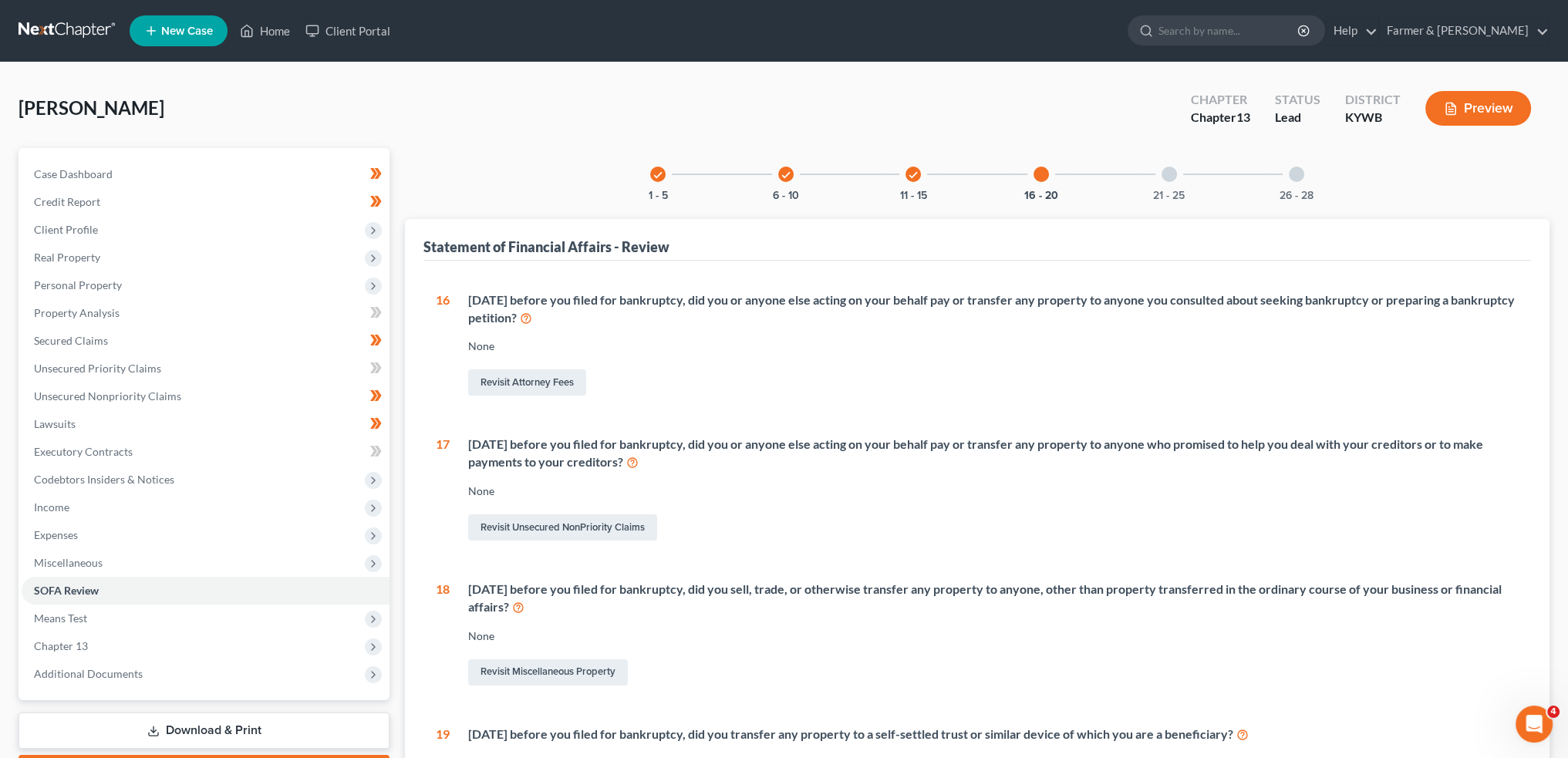
click at [1167, 178] on div at bounding box center [1169, 174] width 16 height 16
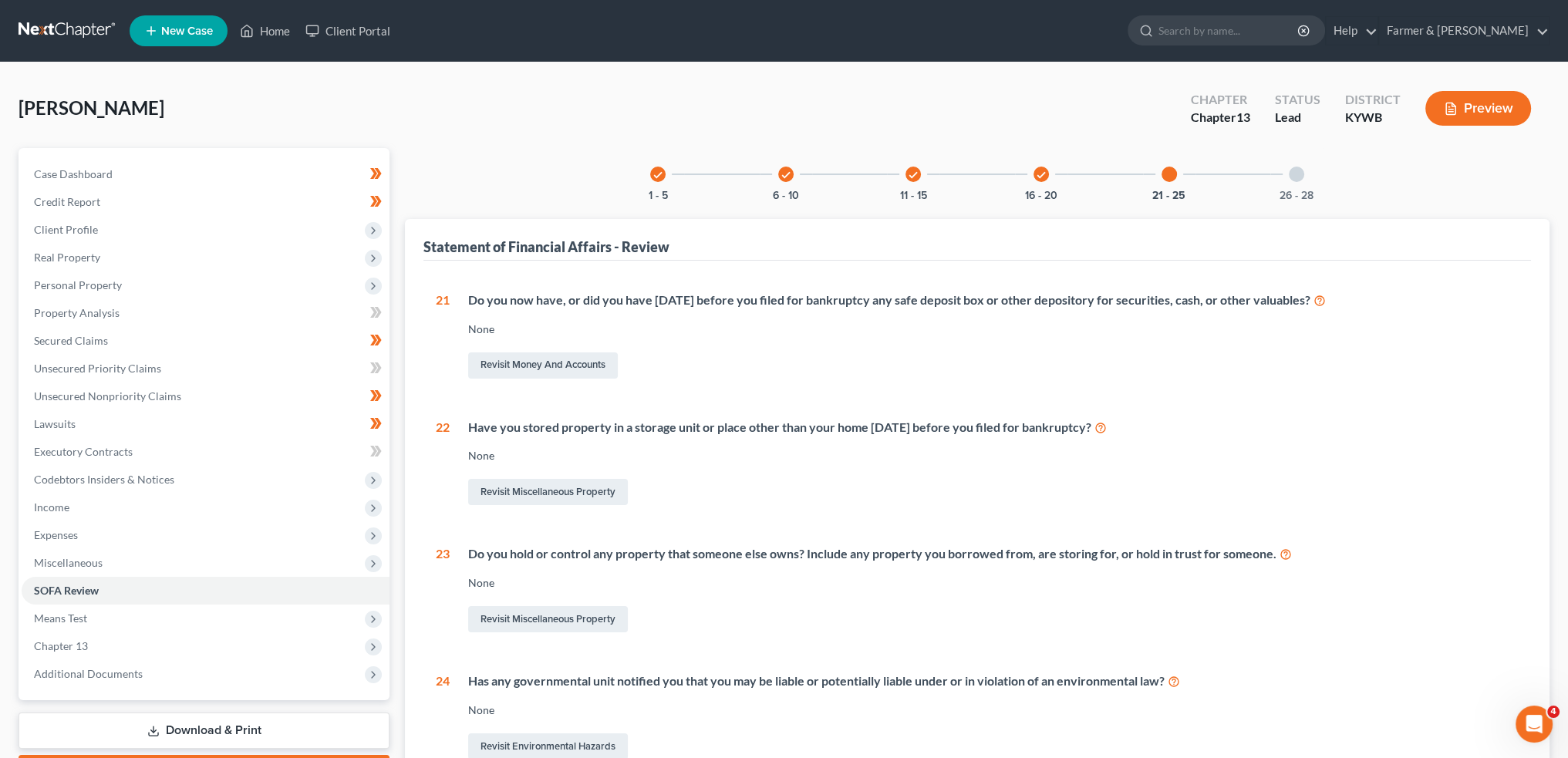
click at [1296, 178] on div at bounding box center [1297, 174] width 16 height 16
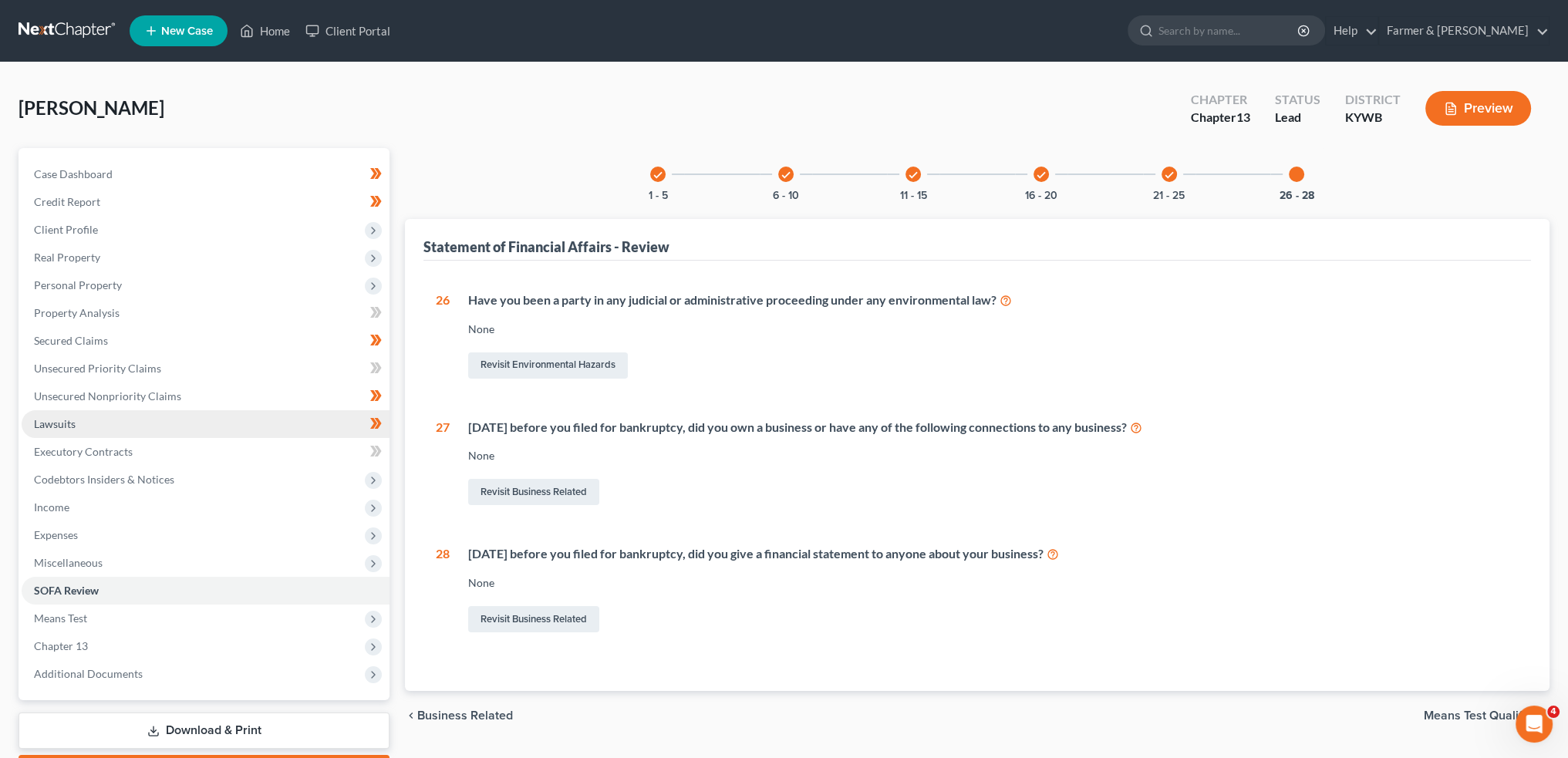
click at [88, 419] on link "Lawsuits" at bounding box center [205, 424] width 368 height 28
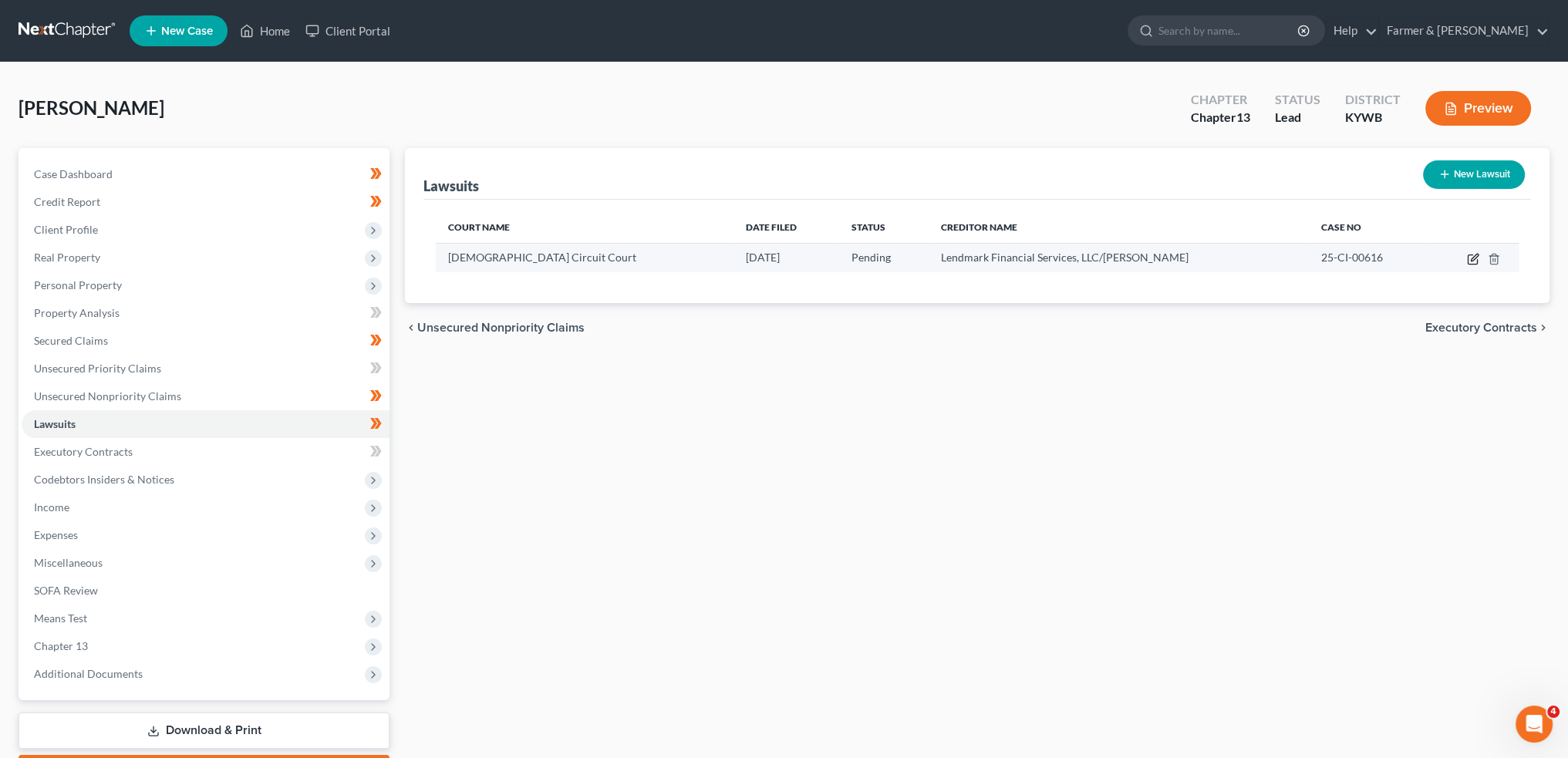
click at [1473, 258] on icon "button" at bounding box center [1473, 259] width 12 height 12
select select "18"
select select "0"
select select "1"
select select "18"
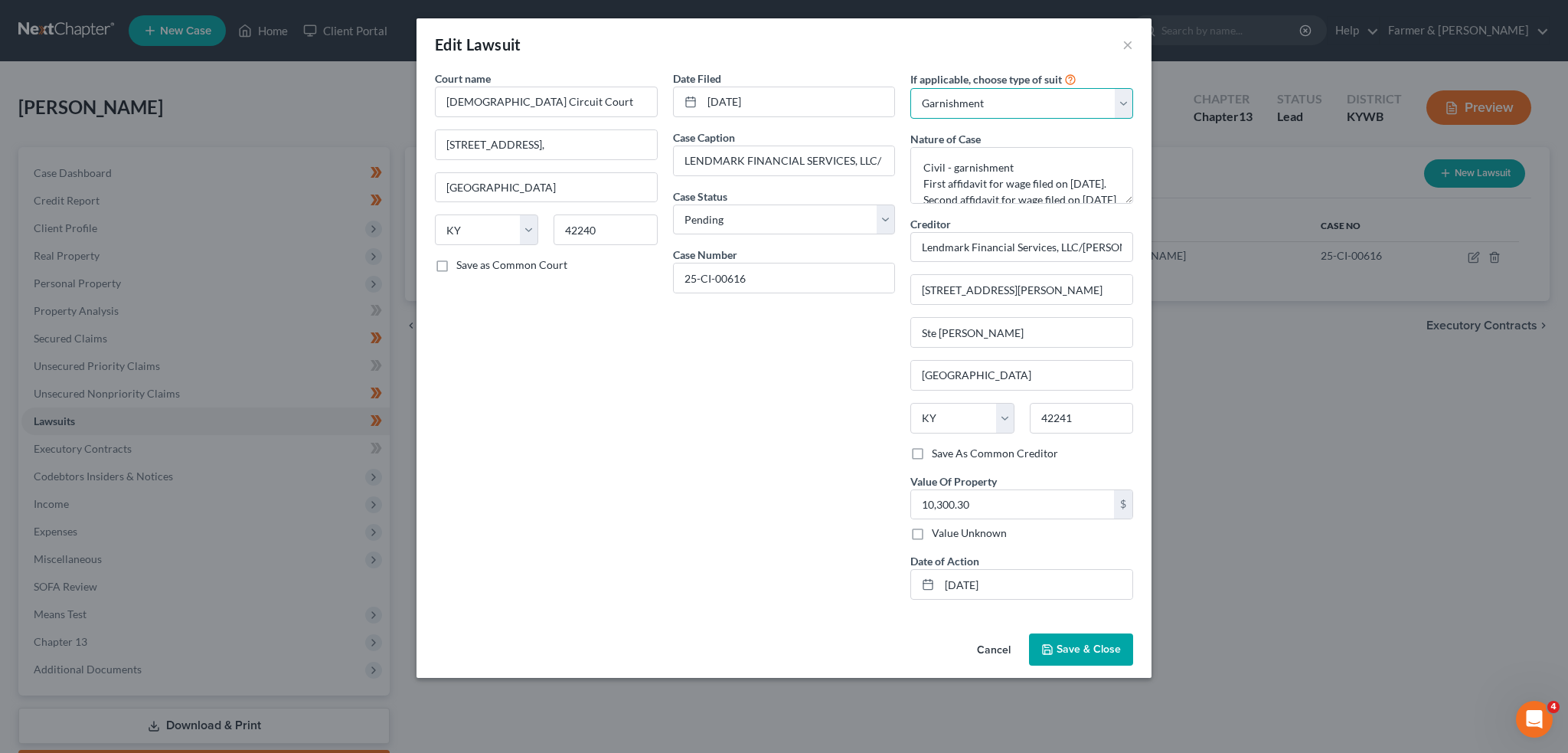
drag, startPoint x: 1032, startPoint y: 107, endPoint x: 1032, endPoint y: 118, distance: 11.0
click at [1032, 107] on select "Select Repossession Garnishment Foreclosure Attached, Seized, Or Levied Other" at bounding box center [1021, 103] width 222 height 30
select select "4"
click at [910, 88] on select "Select Repossession Garnishment Foreclosure Attached, Seized, Or Levied Other" at bounding box center [1021, 103] width 222 height 30
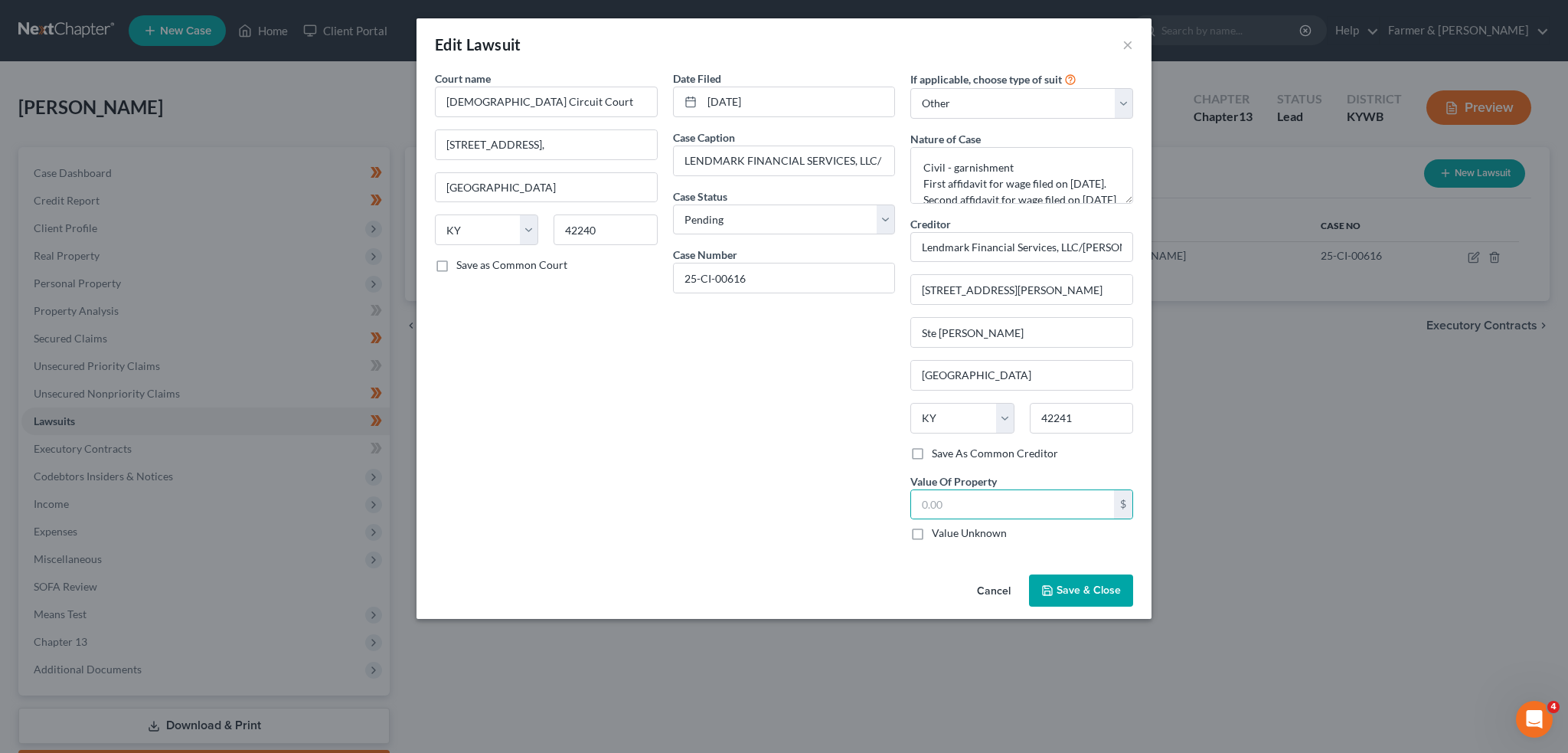
drag, startPoint x: 1071, startPoint y: 582, endPoint x: 156, endPoint y: 491, distance: 919.5
click at [1070, 584] on span "Save & Close" at bounding box center [1089, 590] width 64 height 13
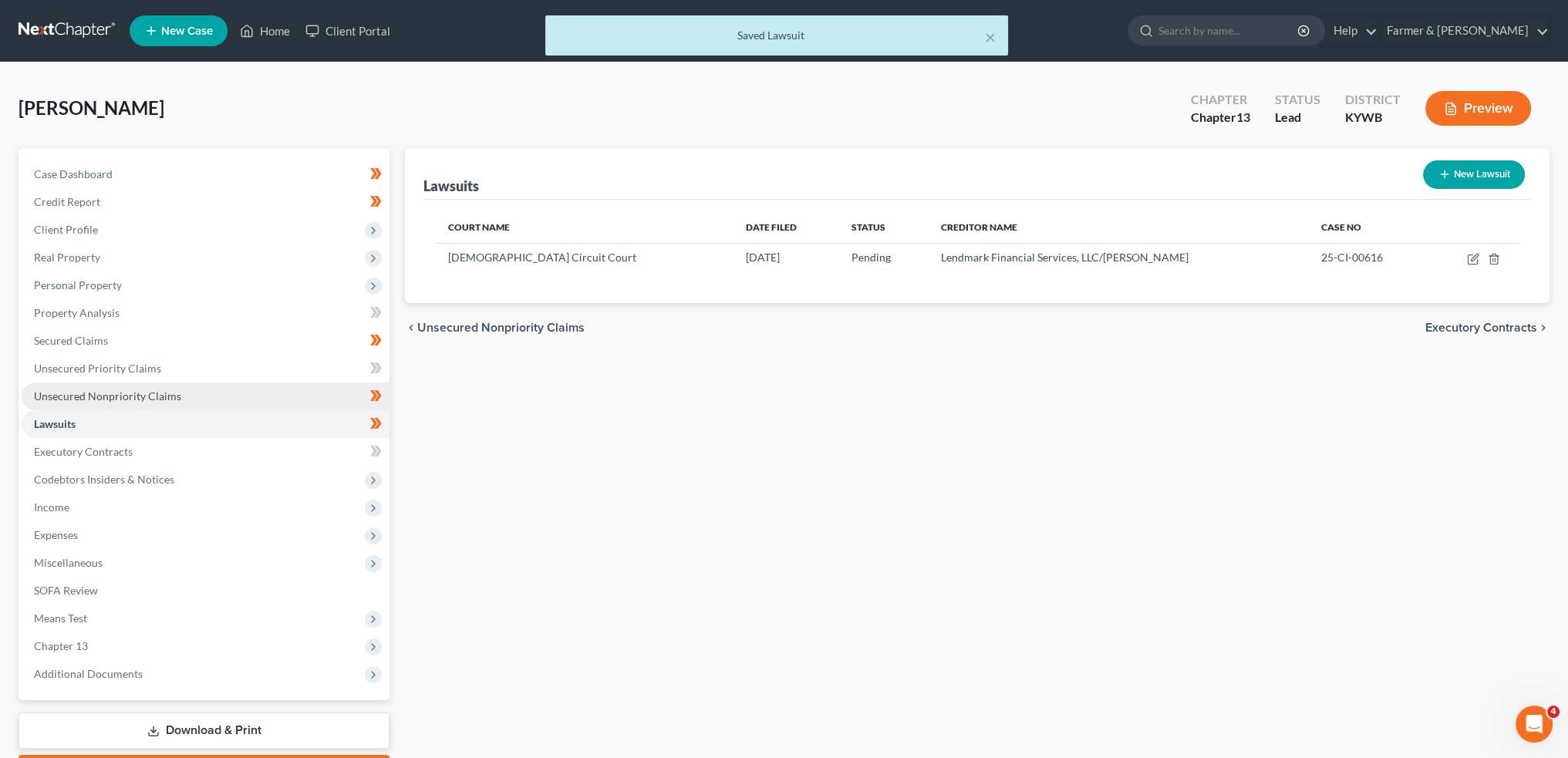
click at [142, 389] on span "Unsecured Nonpriority Claims" at bounding box center [108, 396] width 147 height 13
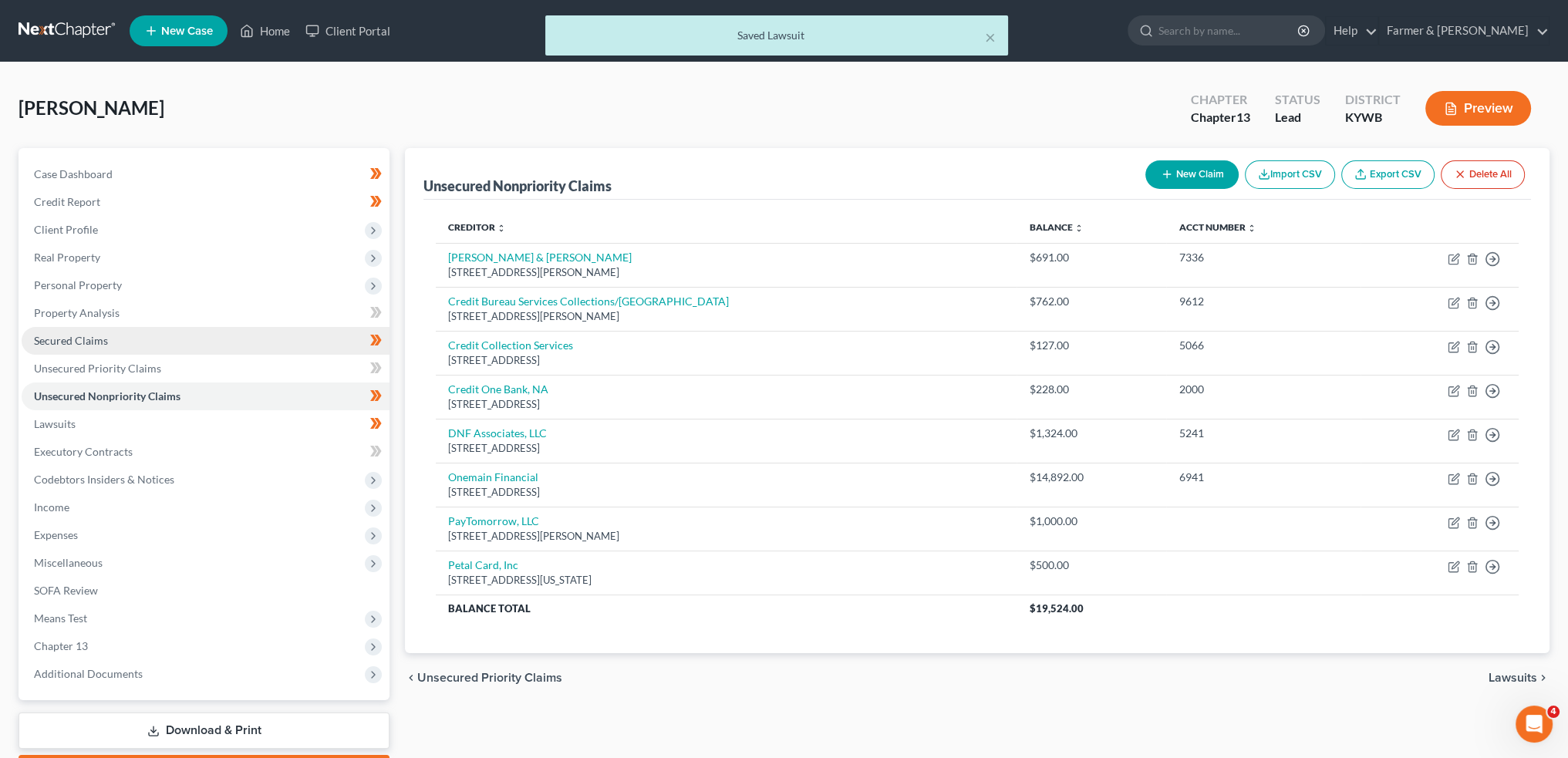
click at [146, 338] on link "Secured Claims" at bounding box center [205, 341] width 368 height 28
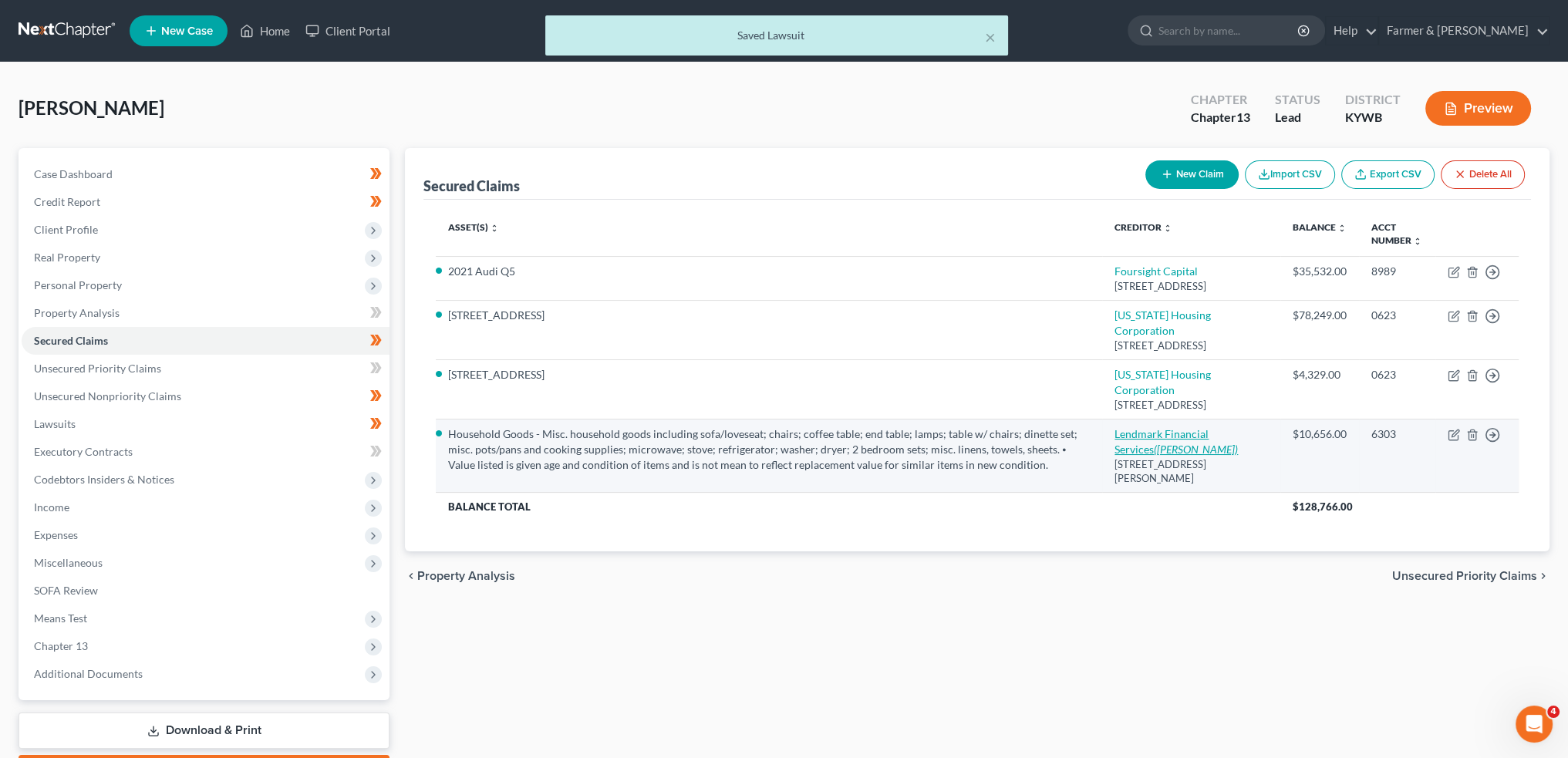
click at [1196, 455] on link "Lendmark Financial Services (Bruce, James E Jr)" at bounding box center [1176, 441] width 123 height 29
select select "10"
select select "6"
select select "4"
select select "0"
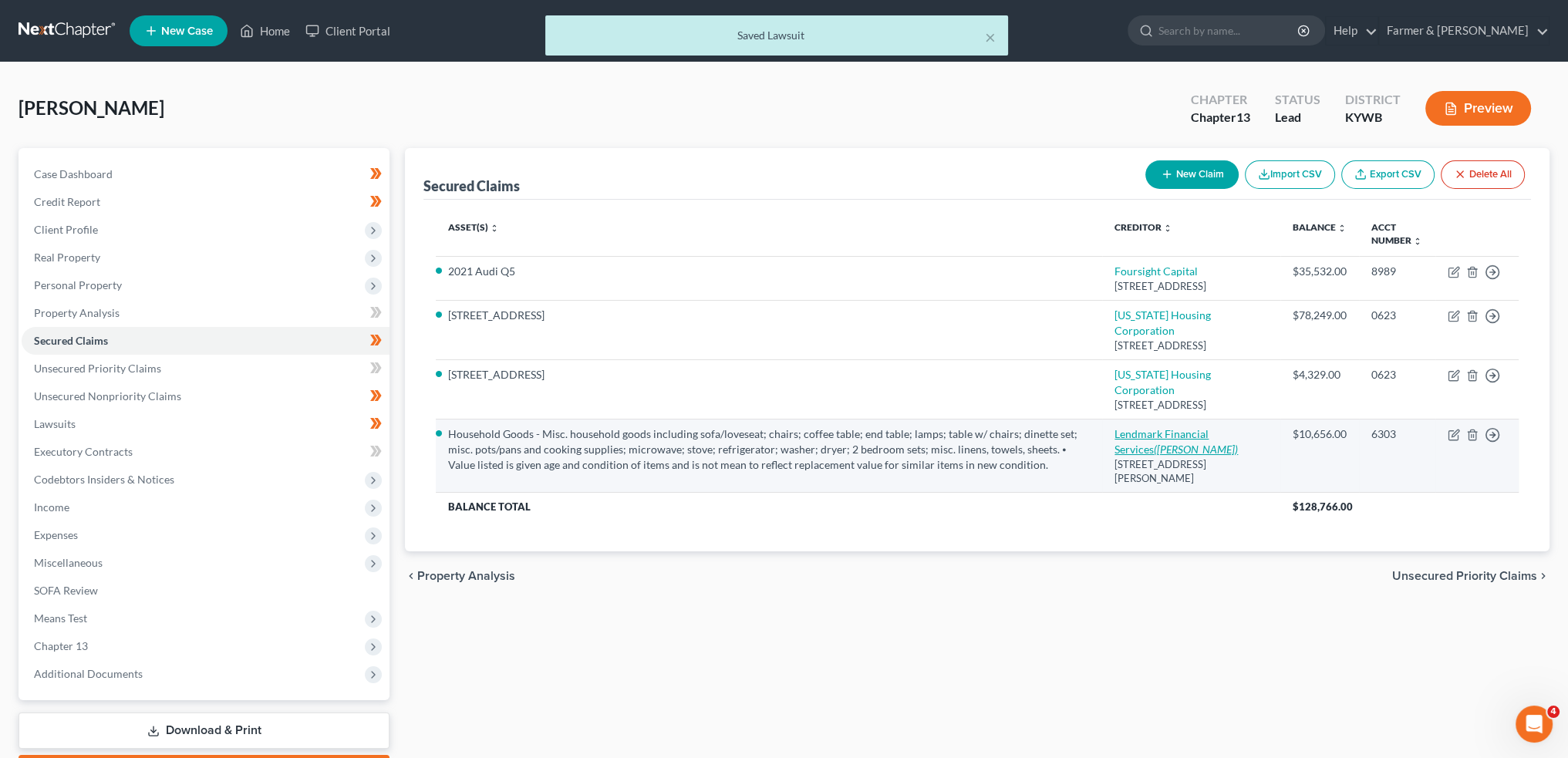
select select "0"
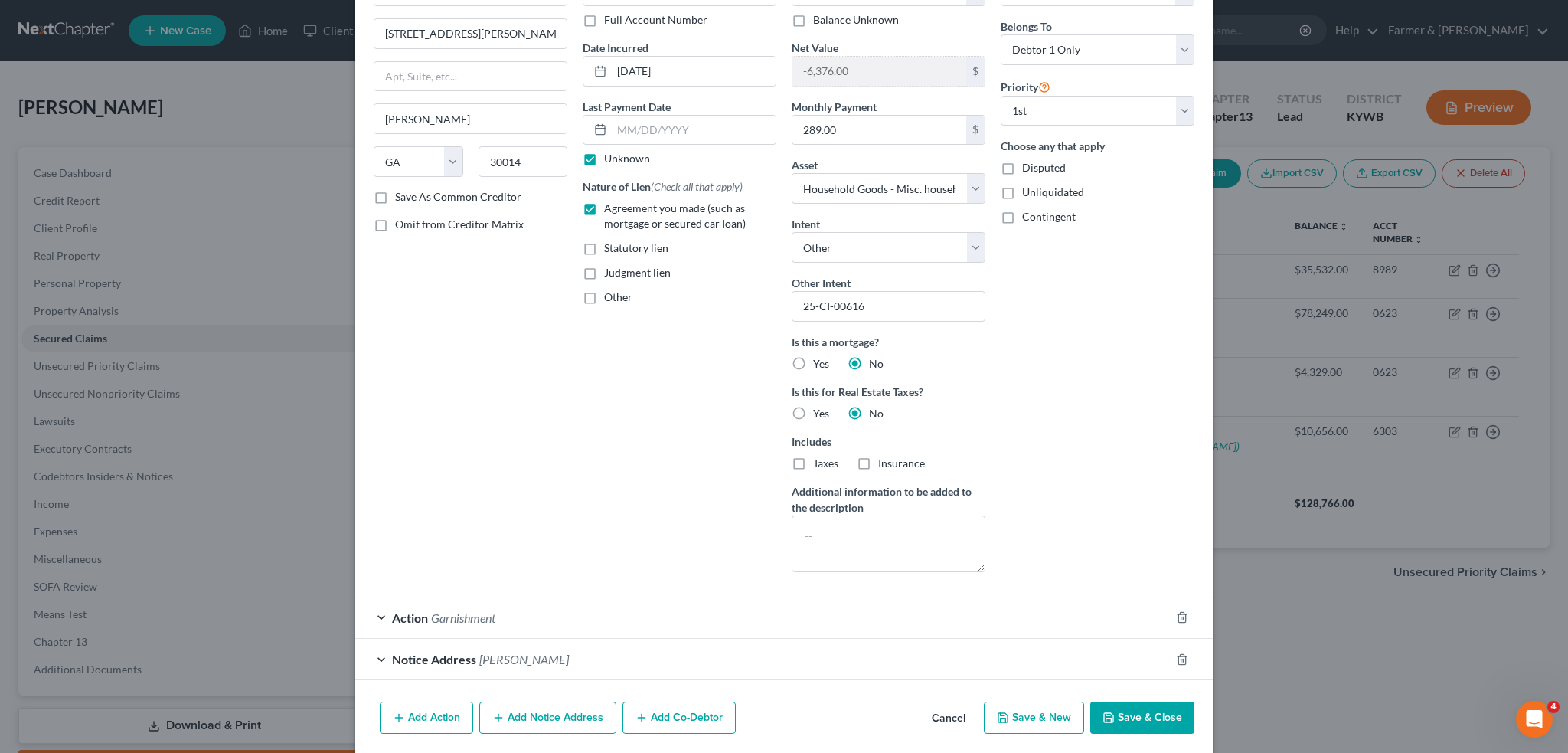
scroll to position [164, 0]
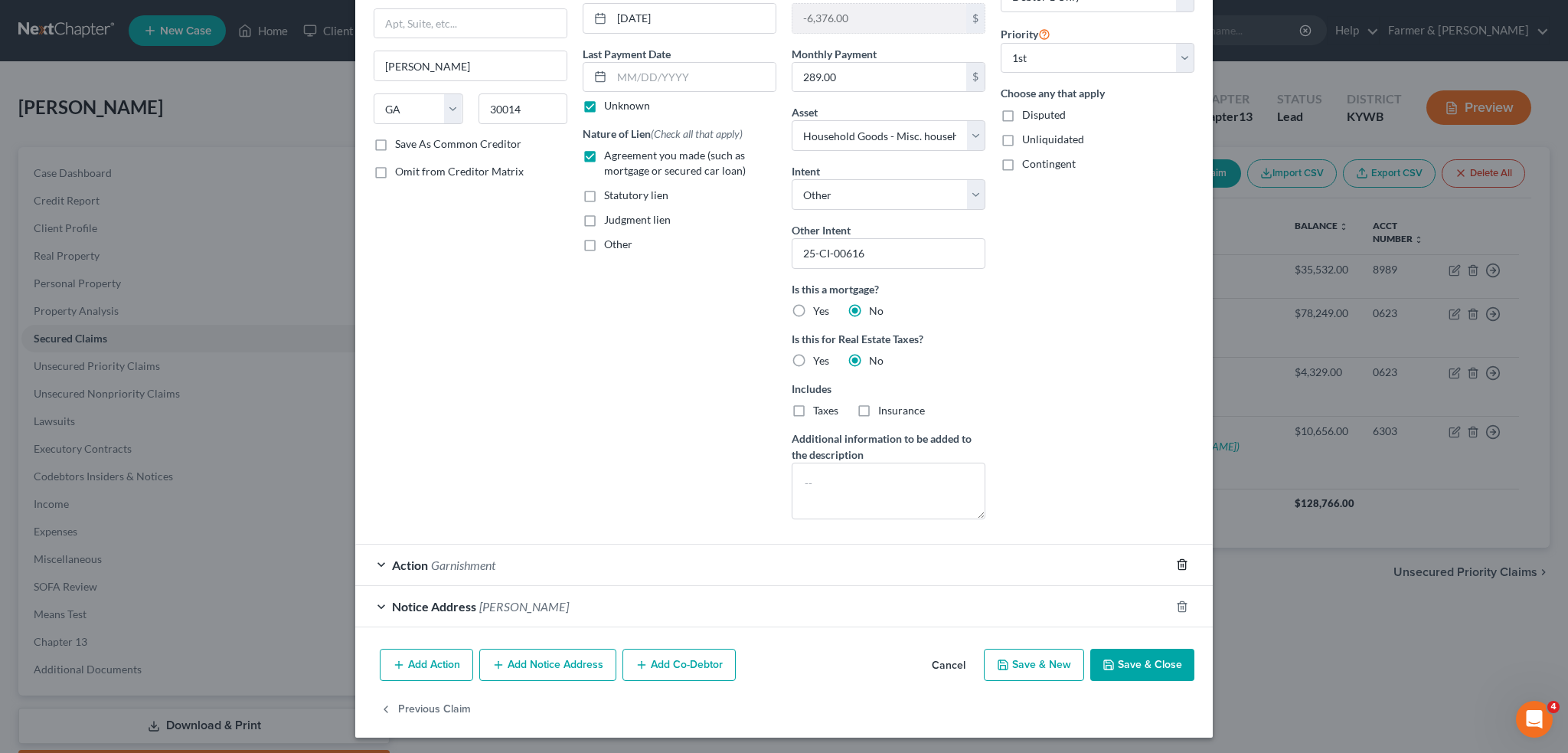
click at [1176, 561] on icon "button" at bounding box center [1182, 564] width 12 height 12
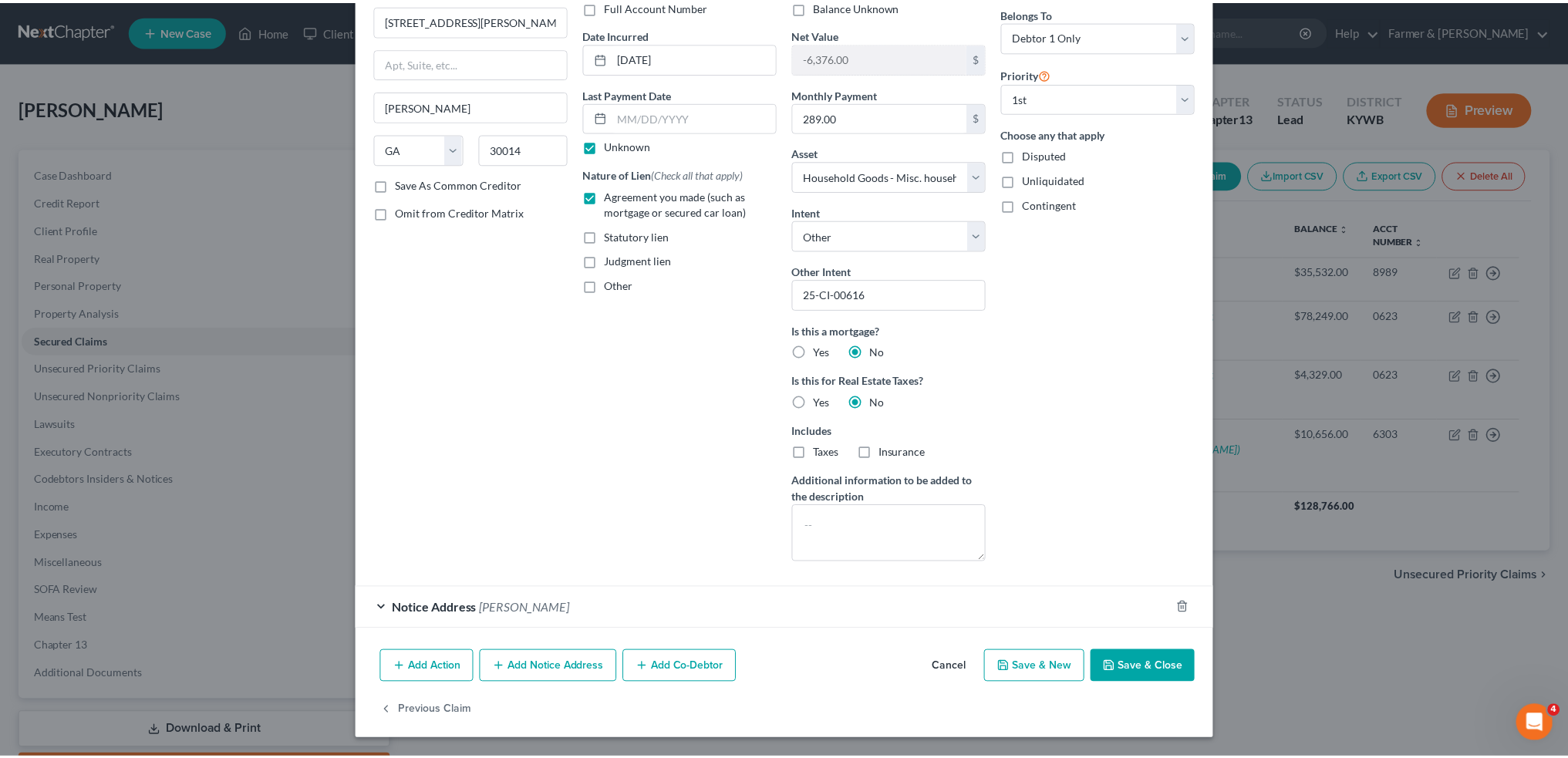
scroll to position [123, 0]
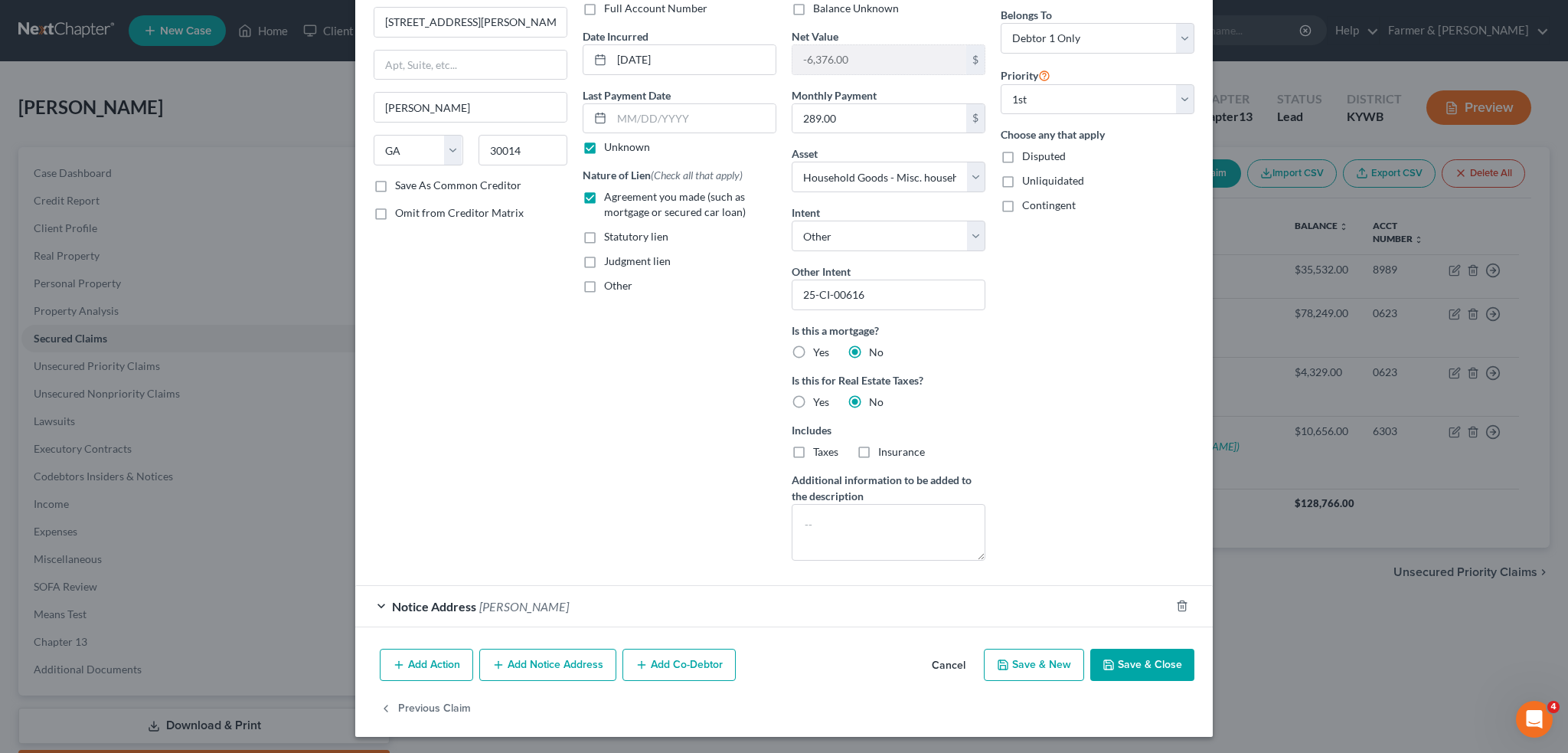
click at [1123, 658] on button "Save & Close" at bounding box center [1142, 664] width 104 height 32
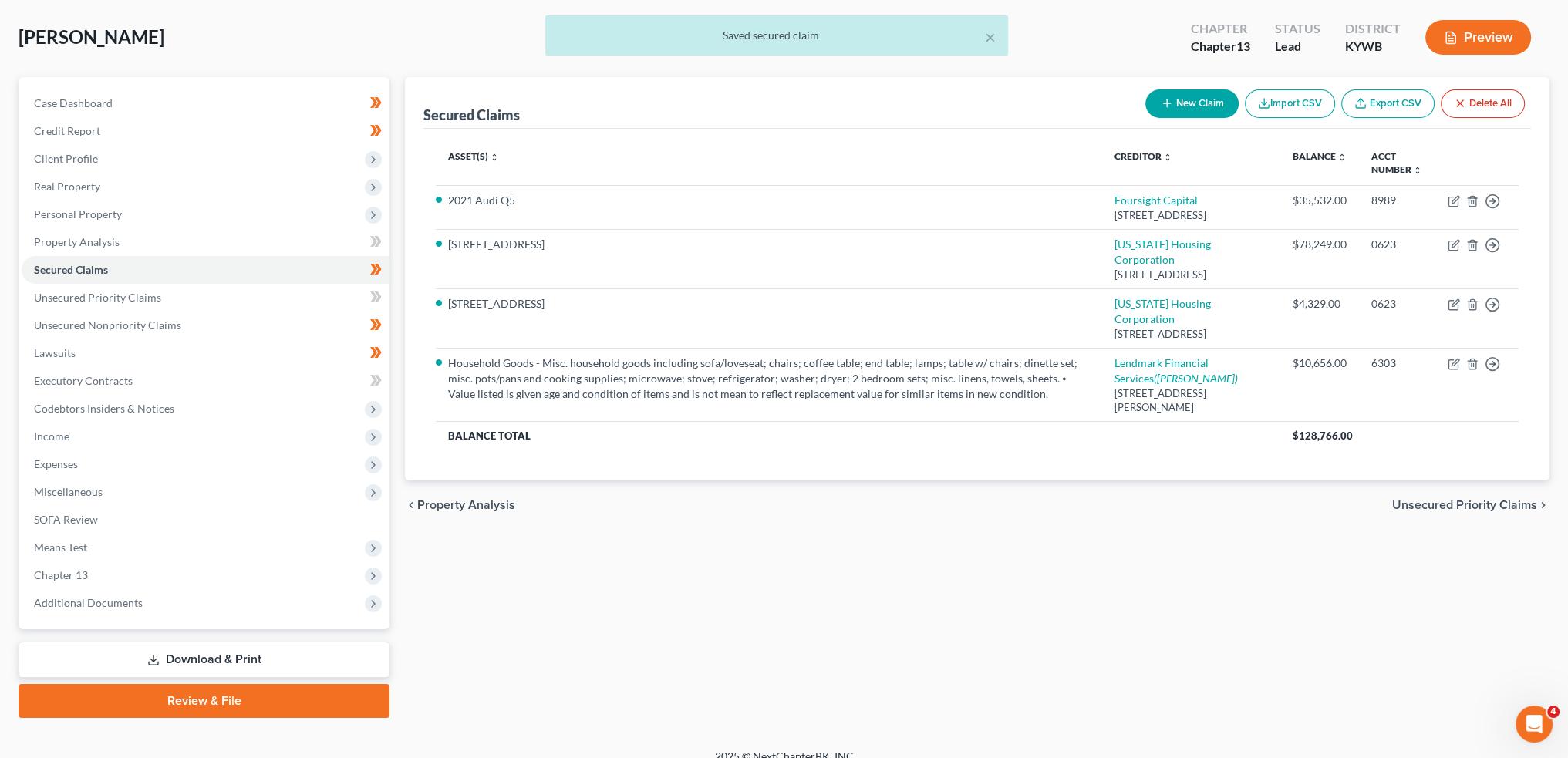
scroll to position [88, 0]
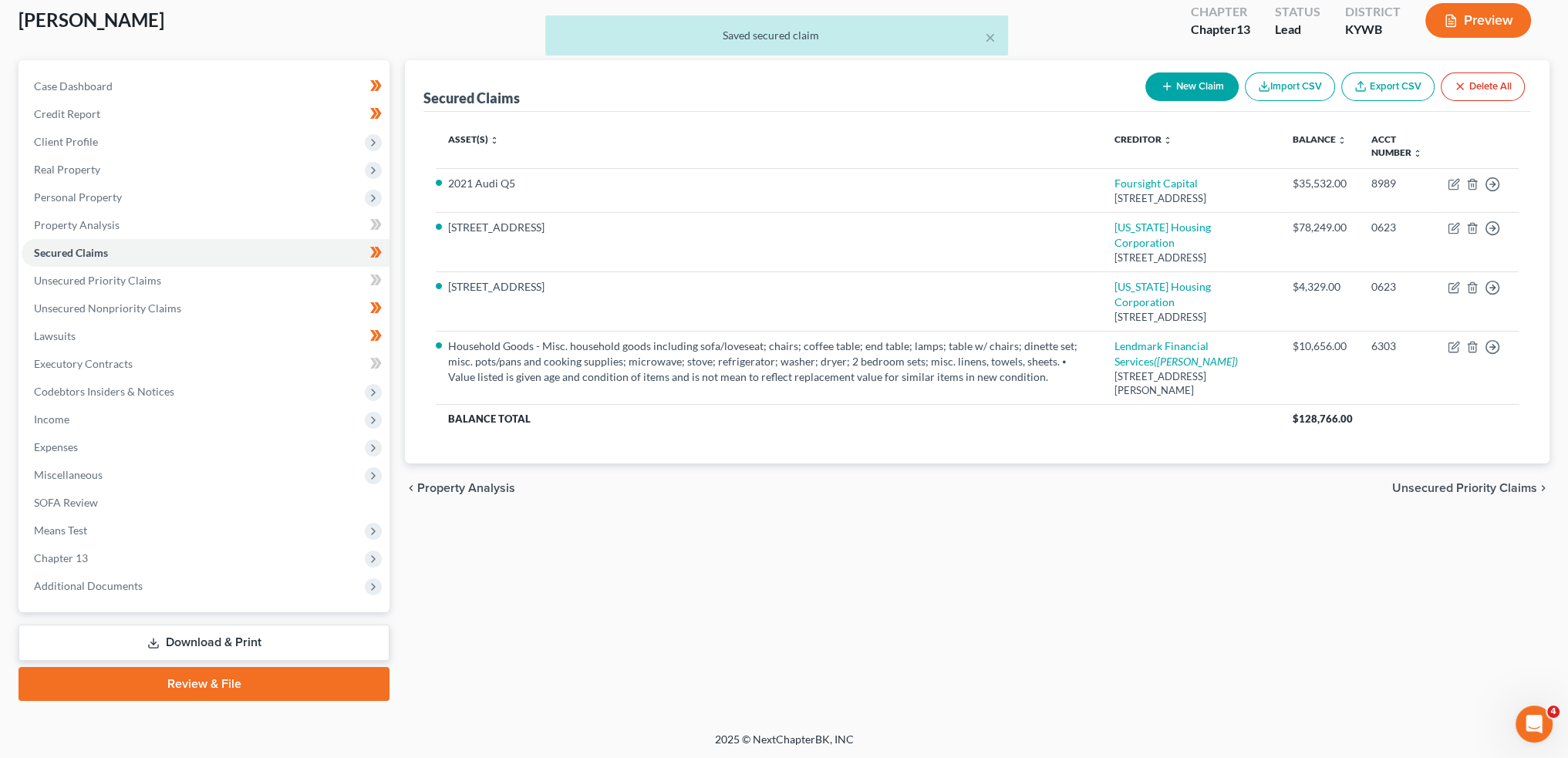
click at [155, 697] on link "Review & File" at bounding box center [203, 684] width 371 height 34
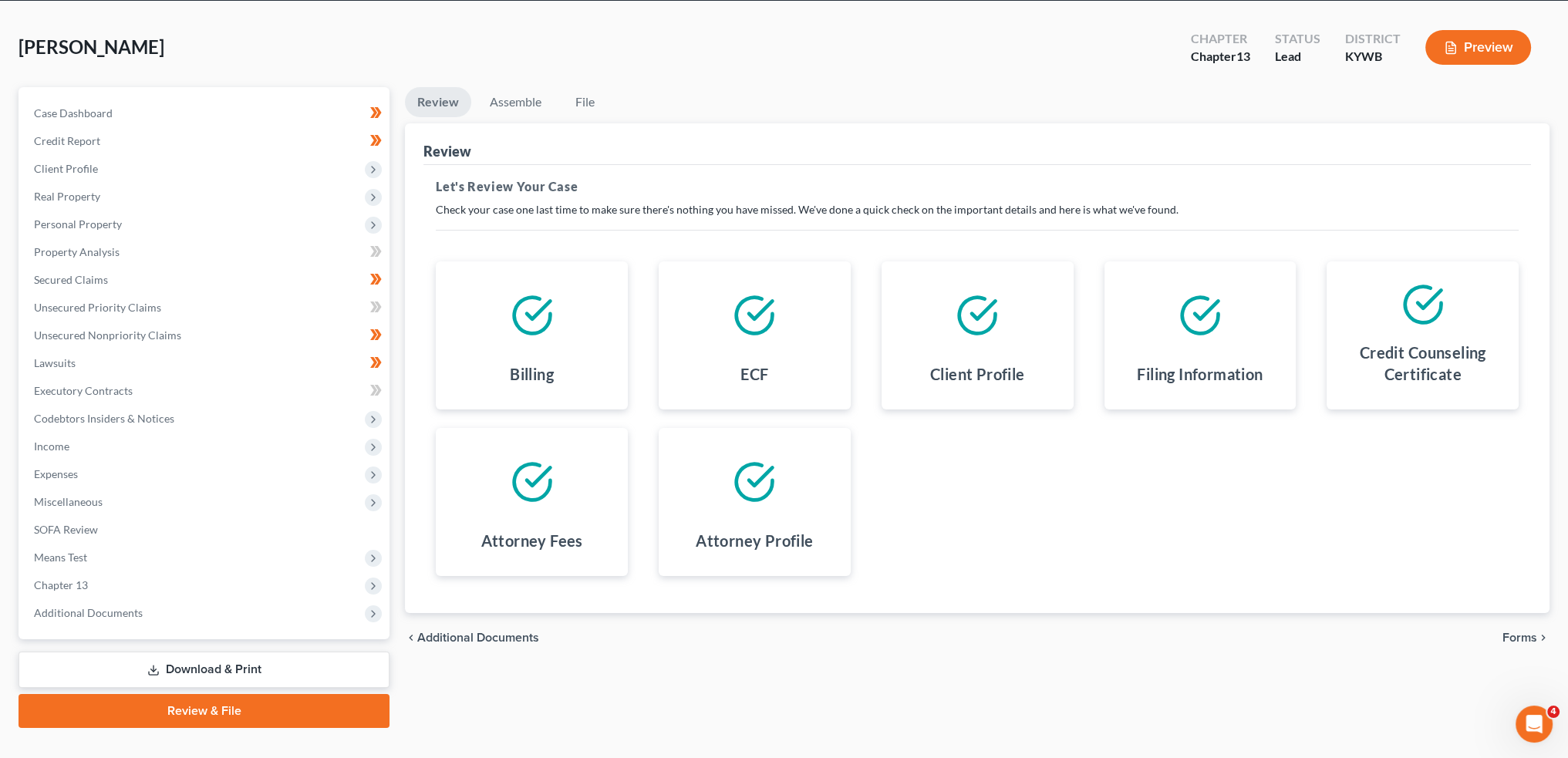
scroll to position [88, 0]
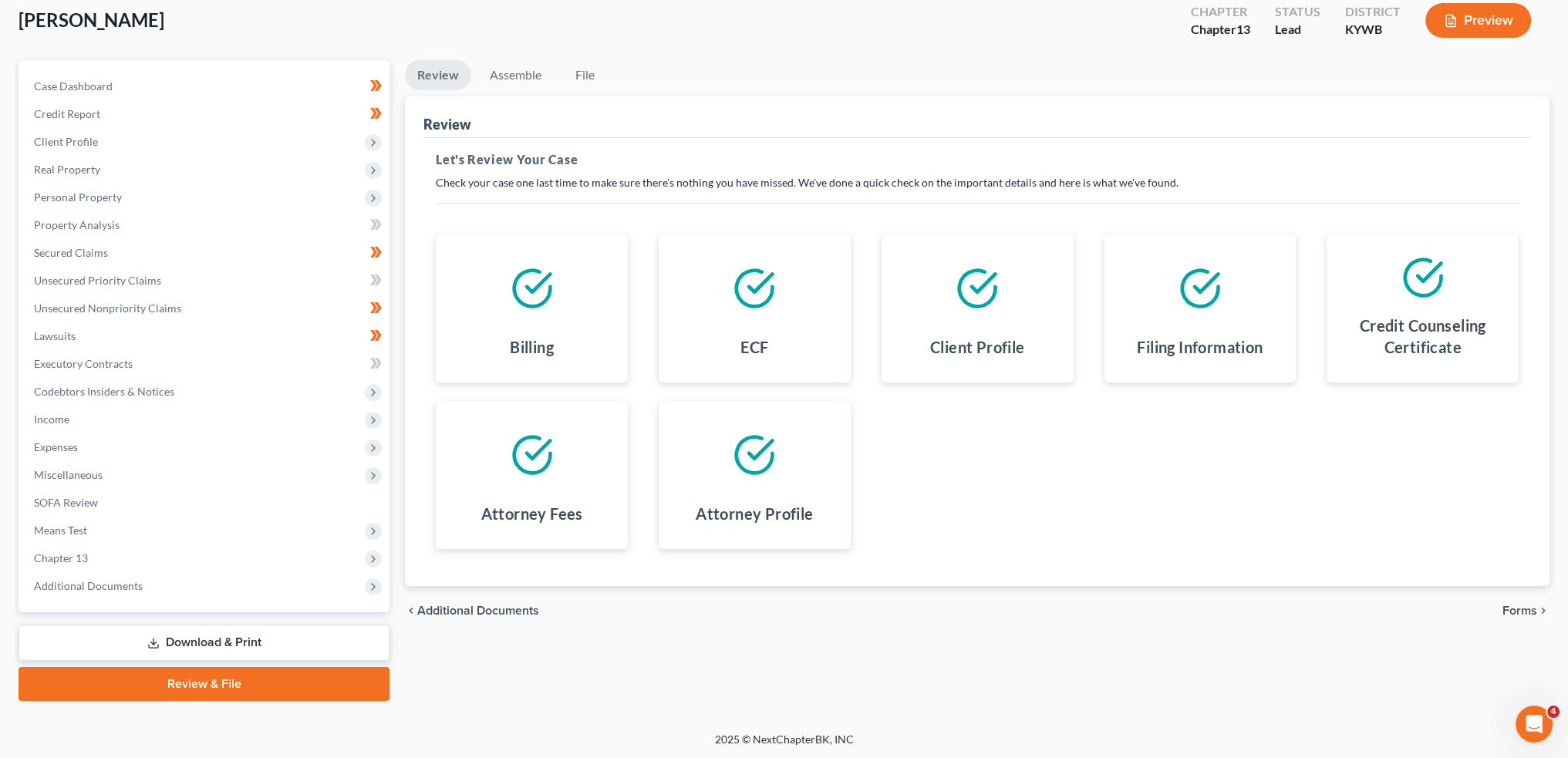
drag, startPoint x: 1512, startPoint y: 605, endPoint x: 1000, endPoint y: 418, distance: 545.1
click at [1512, 605] on span "Forms" at bounding box center [1520, 610] width 35 height 12
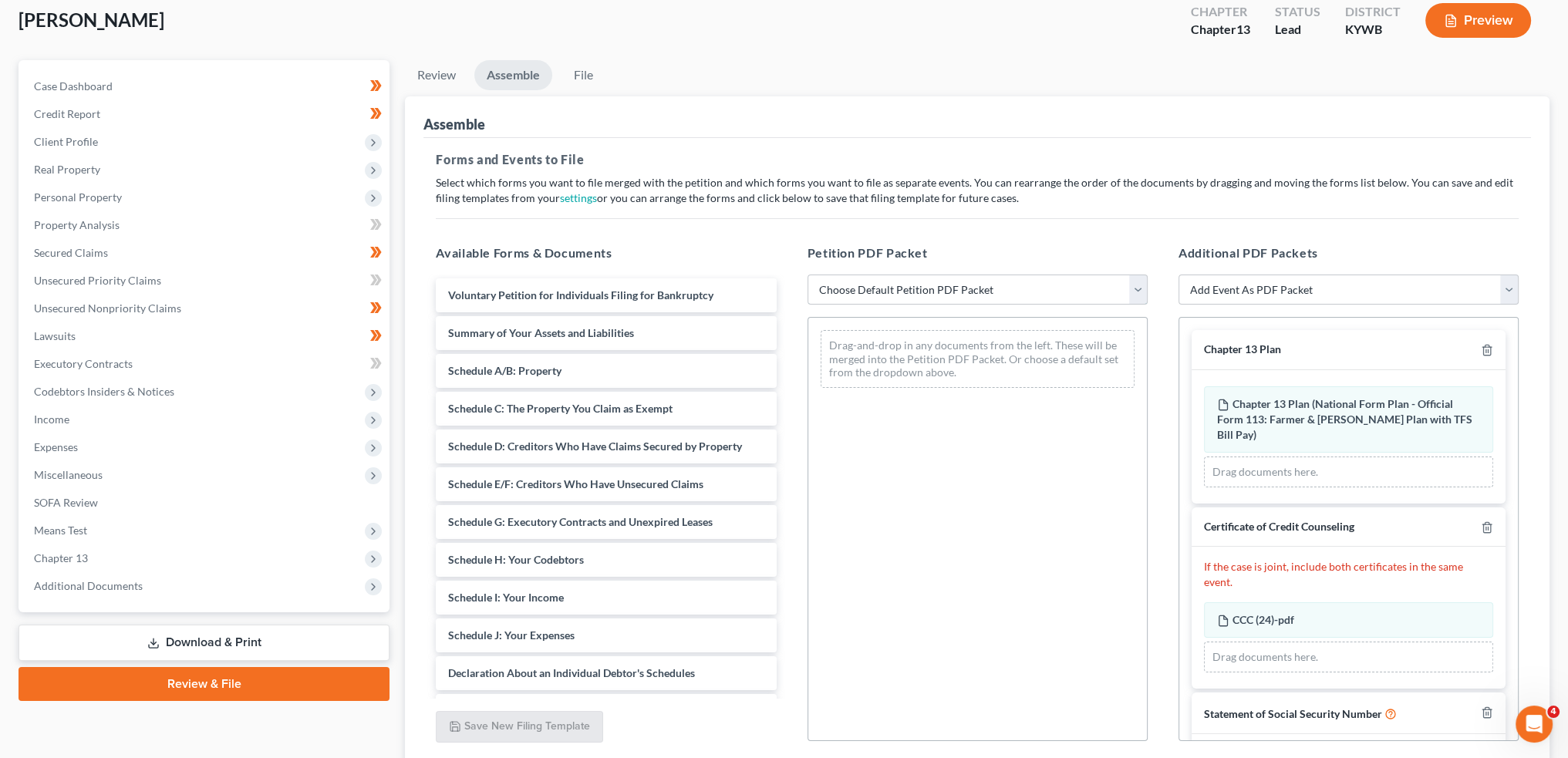
click at [952, 281] on select "Choose Default Petition PDF Packet Emergency Filing (Voluntary Petition and Cre…" at bounding box center [978, 289] width 340 height 31
select select "1"
click at [808, 274] on select "Choose Default Petition PDF Packet Emergency Filing (Voluntary Petition and Cre…" at bounding box center [978, 289] width 340 height 31
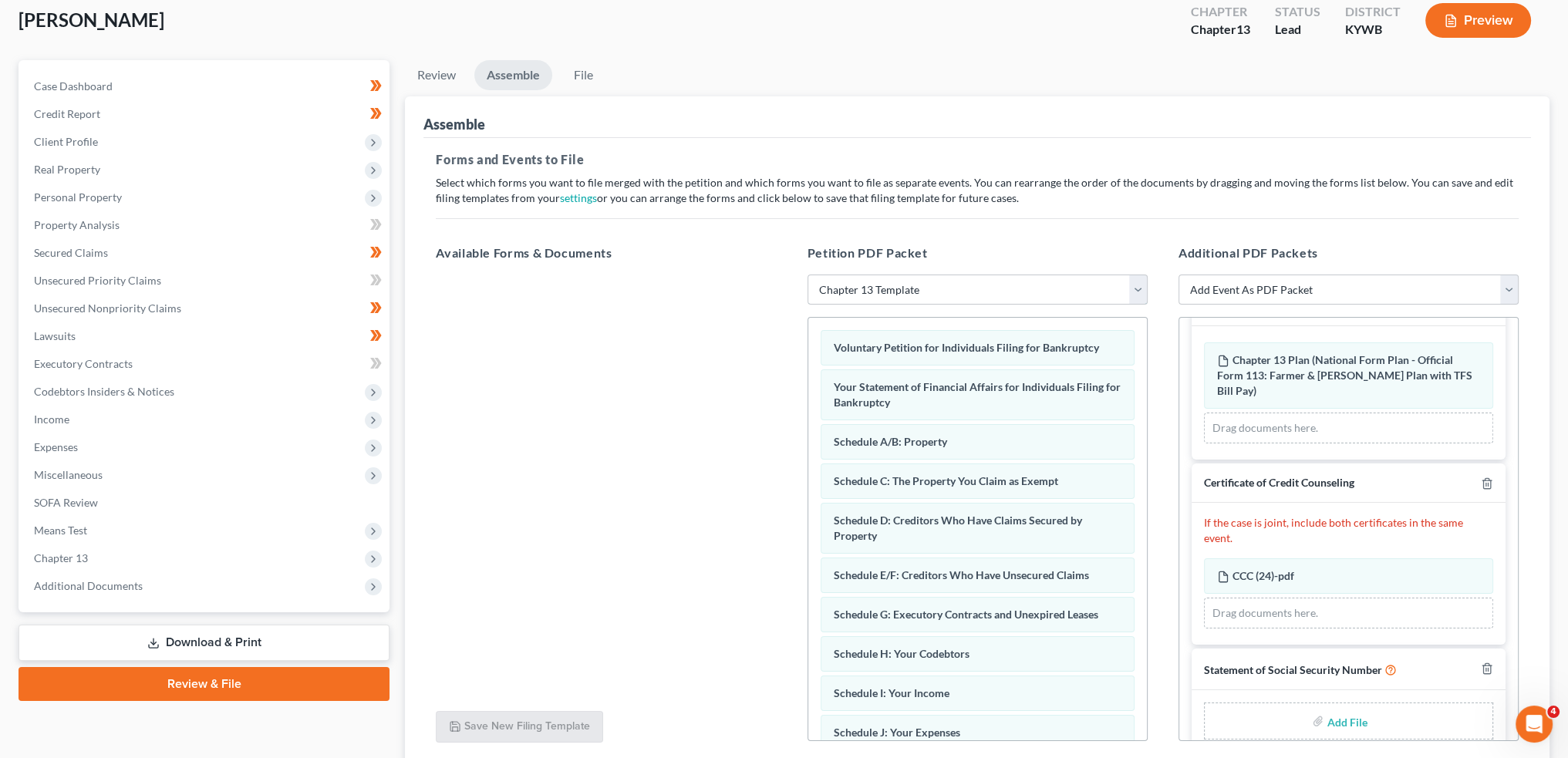
scroll to position [50, 0]
click at [1335, 702] on input "file" at bounding box center [1345, 716] width 37 height 28
type input "C:\fakepath\SSN to Sign.pdf"
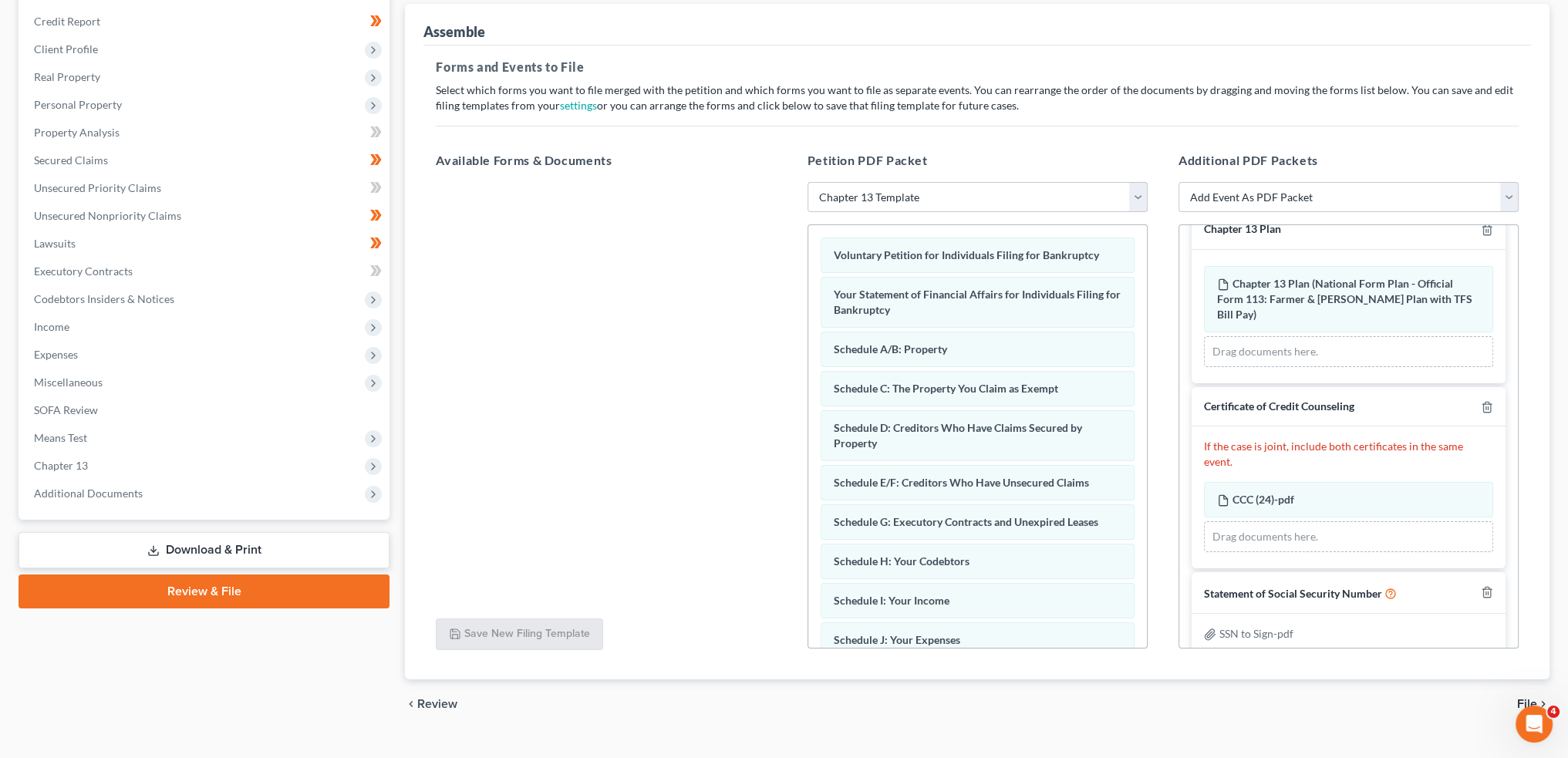
scroll to position [208, 0]
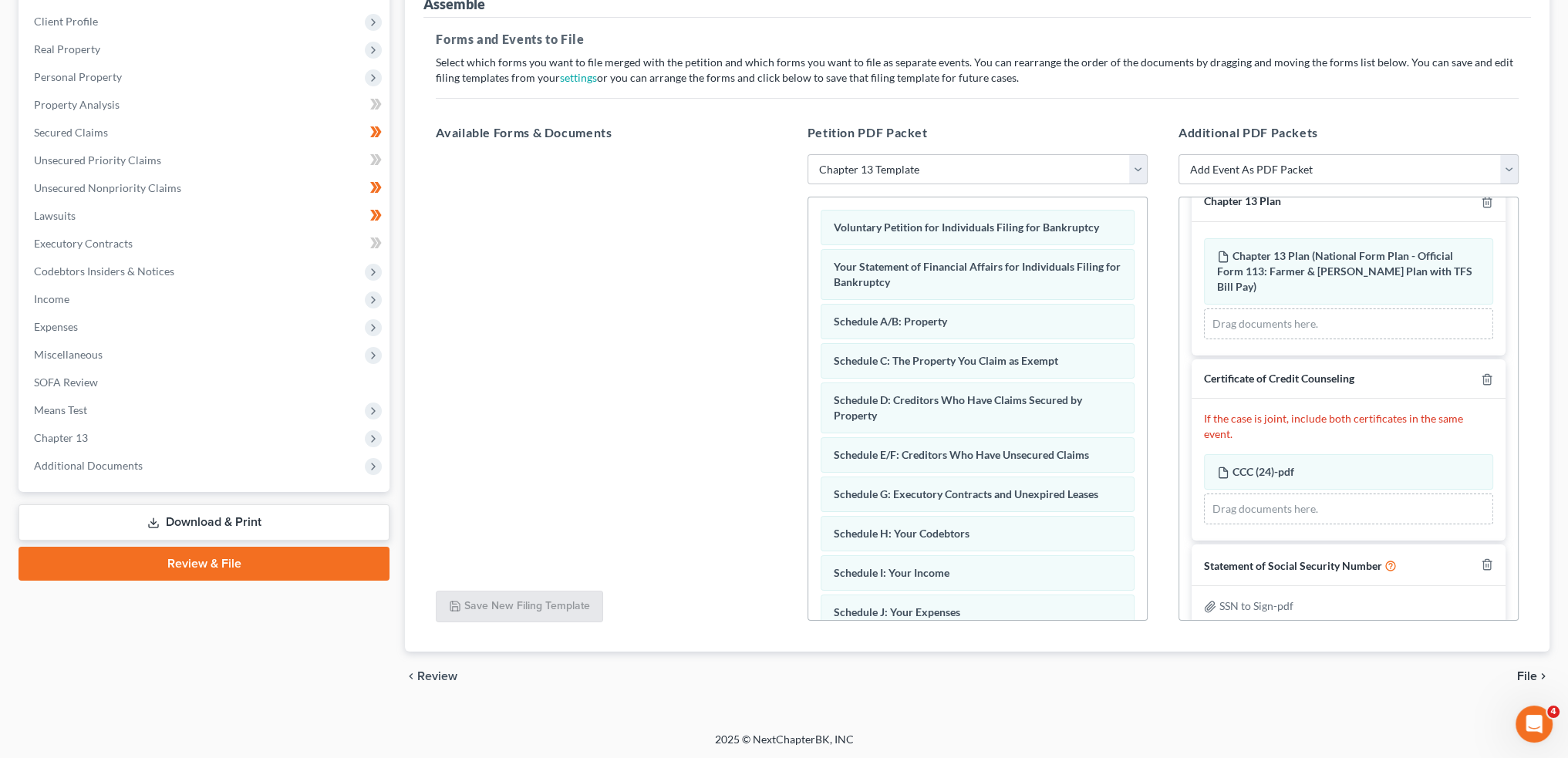
click at [1527, 673] on span "File" at bounding box center [1527, 676] width 20 height 12
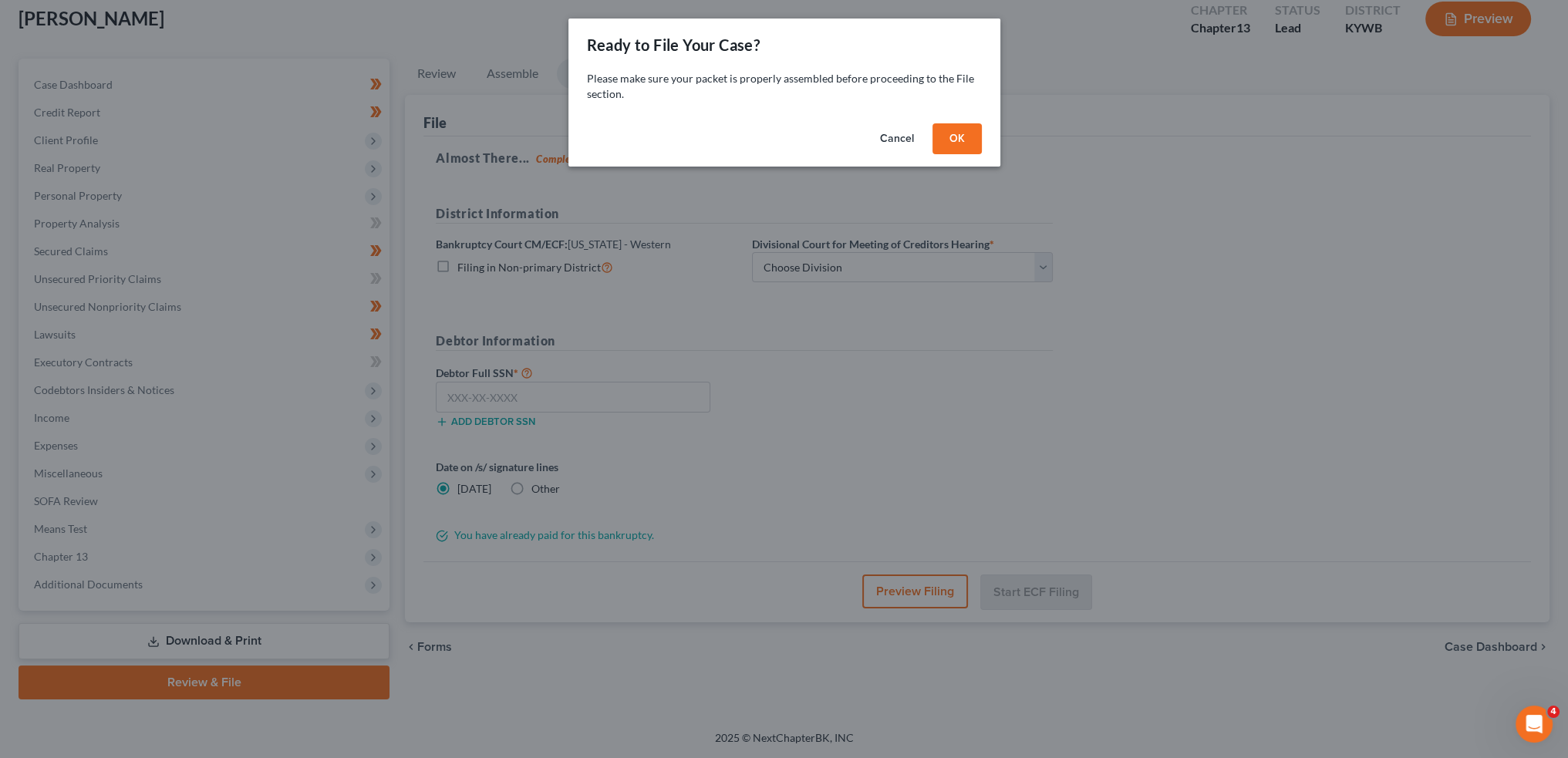
scroll to position [88, 0]
click at [979, 121] on div "Cancel OK" at bounding box center [790, 142] width 432 height 50
click at [971, 133] on button "OK" at bounding box center [963, 138] width 50 height 31
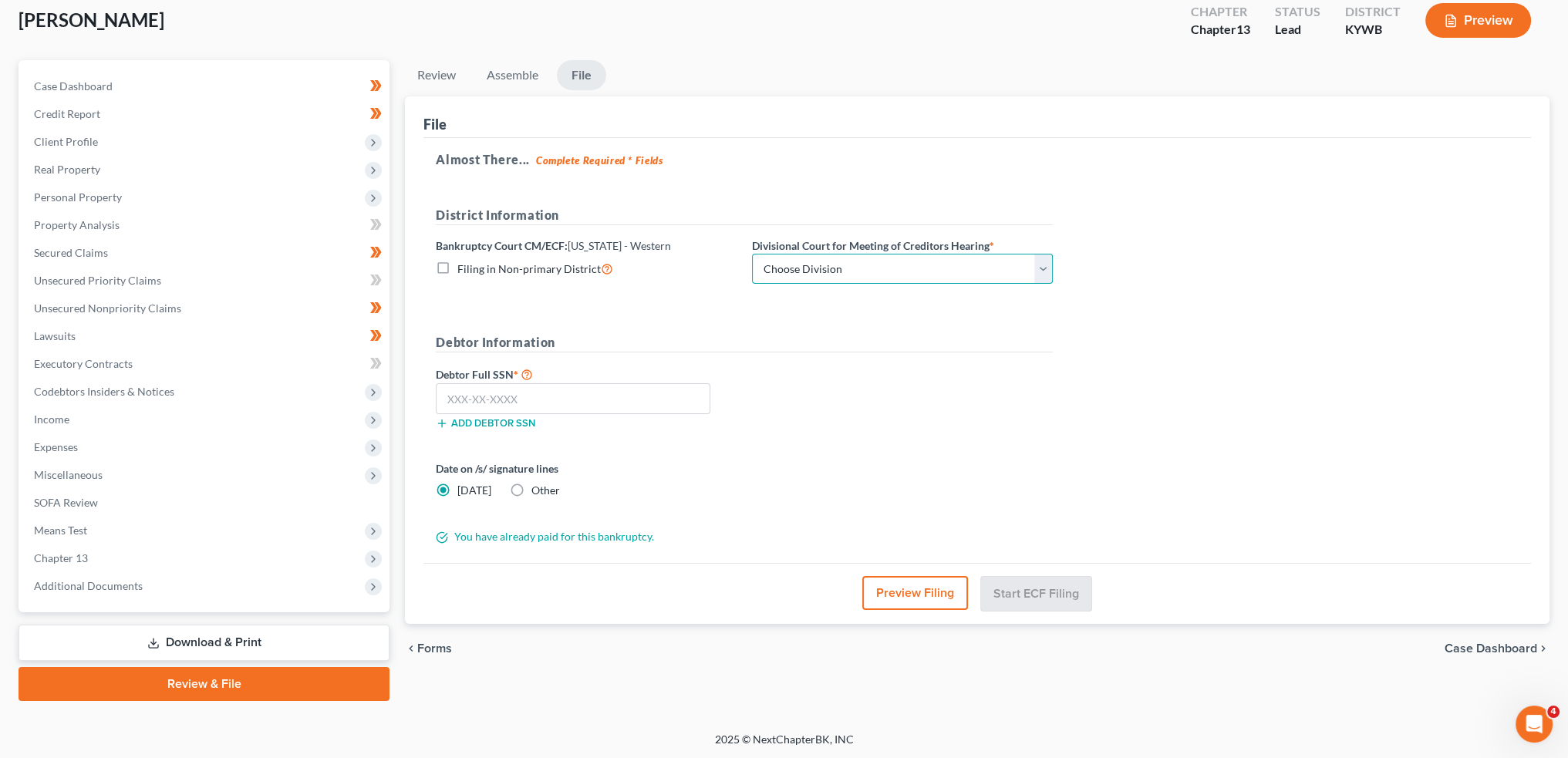
click at [884, 263] on select "Choose Division Bowling Green Louisville Owensboro Paducah" at bounding box center [902, 269] width 301 height 31
select select "3"
click at [752, 254] on select "Choose Division Bowling Green Louisville Owensboro Paducah" at bounding box center [902, 269] width 301 height 31
click at [654, 398] on input "text" at bounding box center [573, 398] width 275 height 31
paste input "406-15-3522"
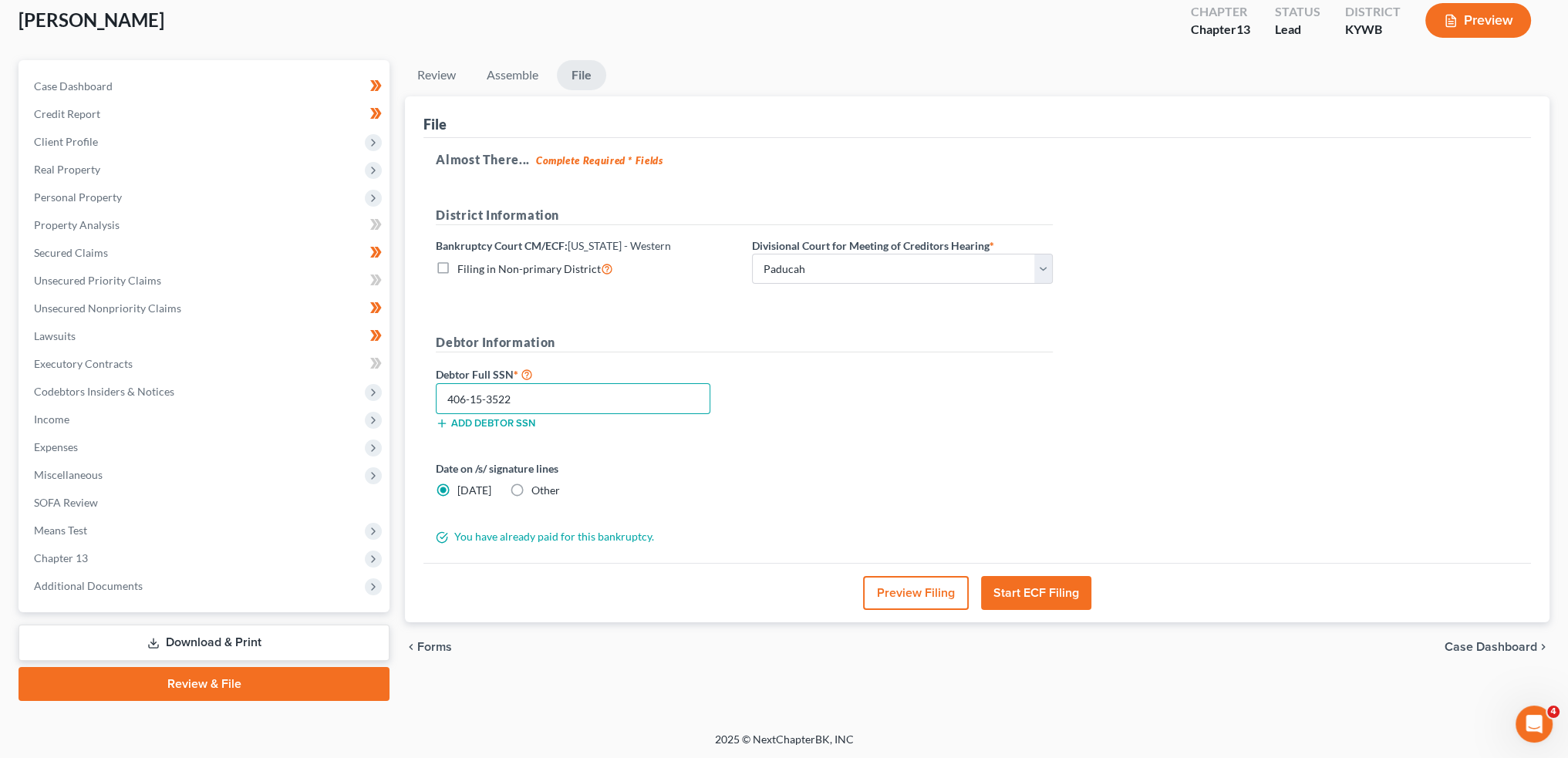
type input "406-15-3522"
click at [1032, 586] on button "Start ECF Filing" at bounding box center [1035, 593] width 110 height 34
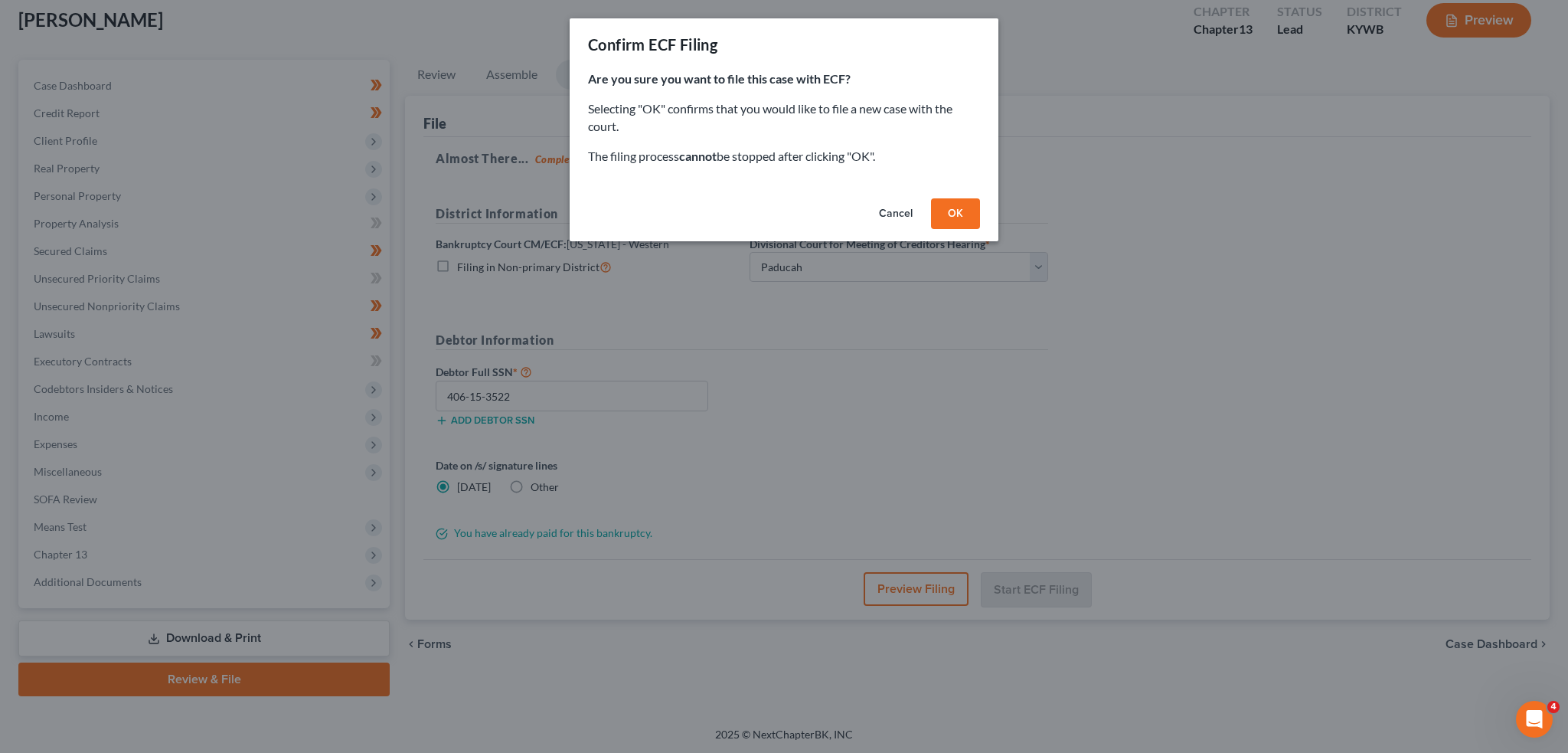
click at [962, 204] on button "OK" at bounding box center [956, 214] width 49 height 30
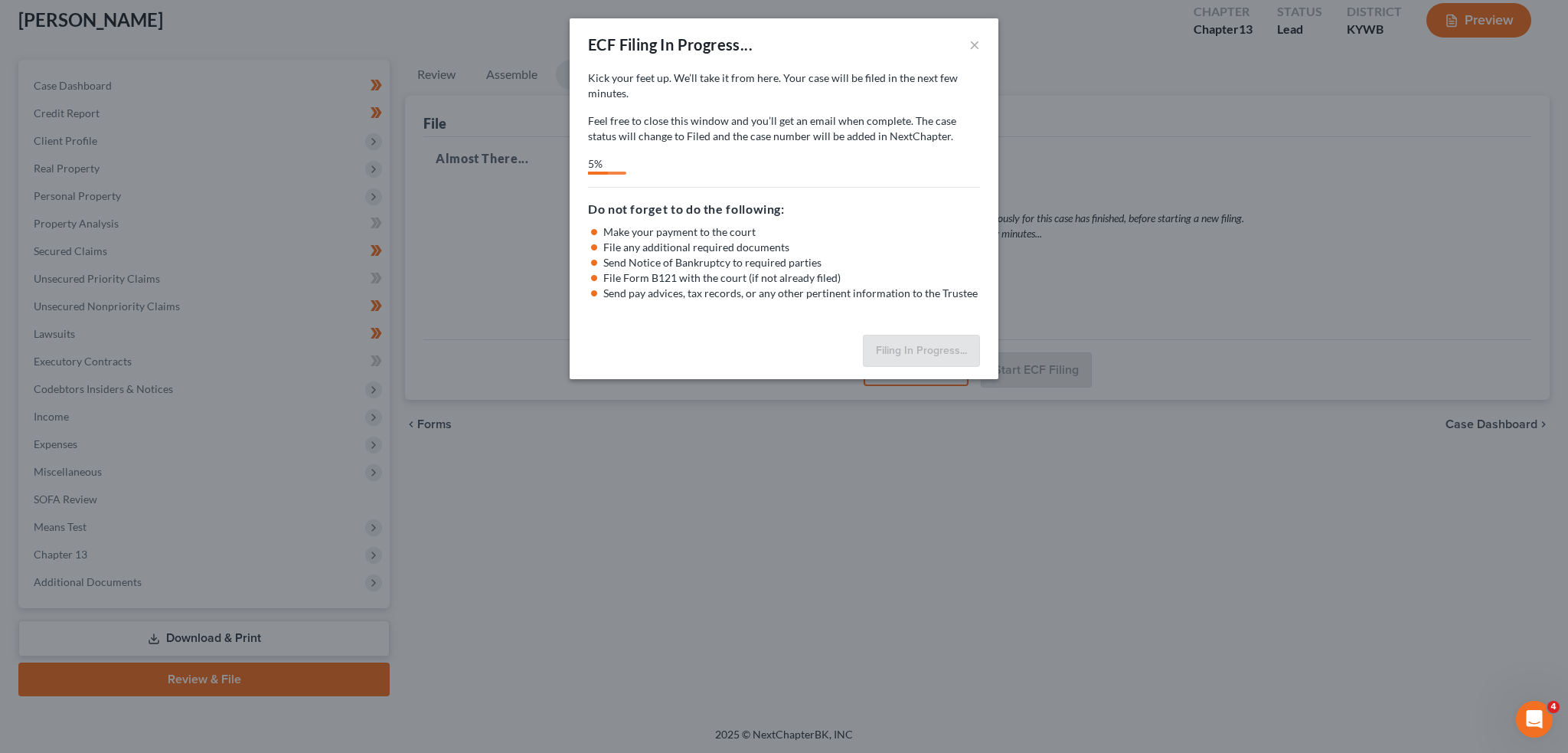
click at [1226, 447] on div "ECF Filing In Progress... × Kick your feet up. We’ll take it from here. Your ca…" at bounding box center [784, 376] width 1568 height 753
select select "3"
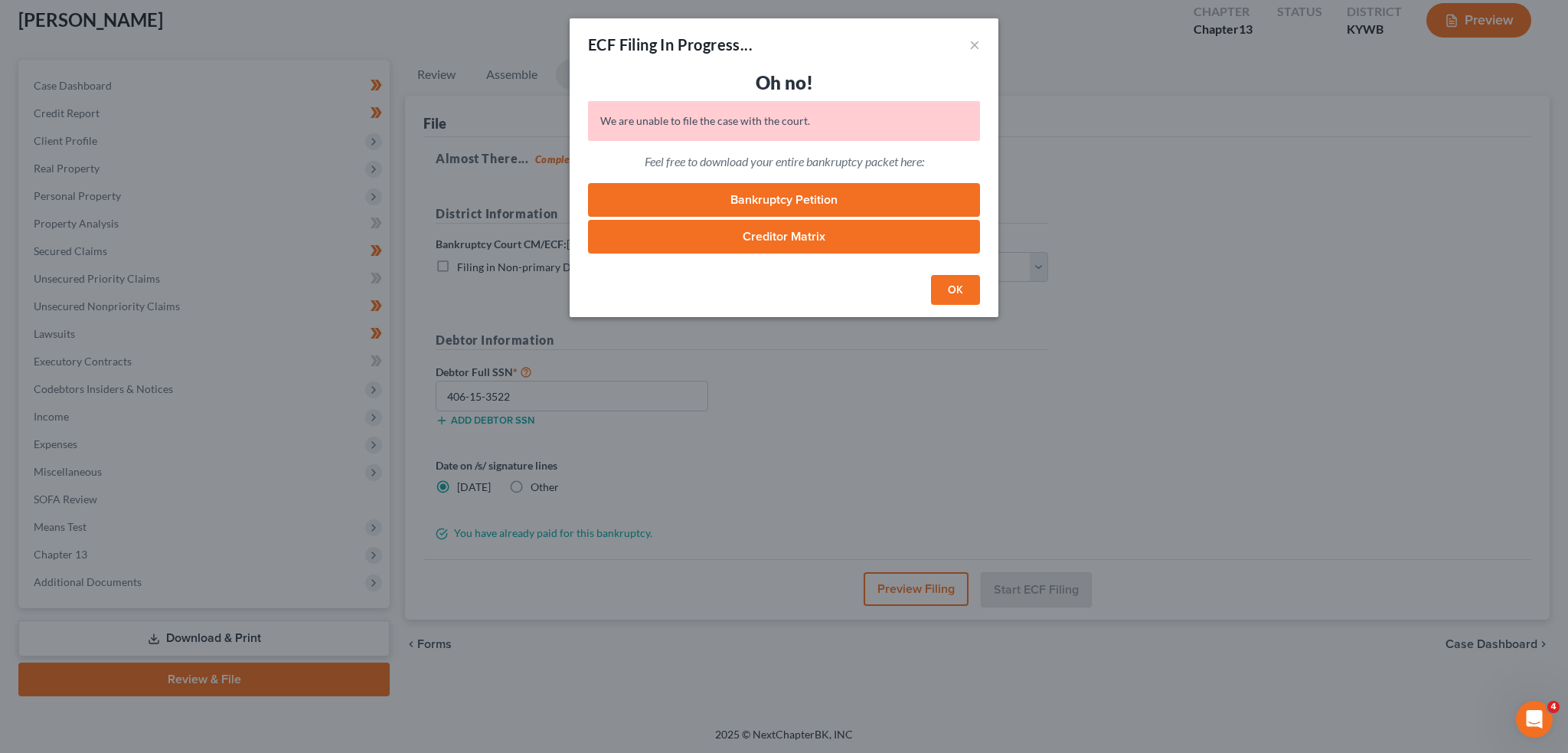
click at [784, 236] on link "Creditor Matrix" at bounding box center [784, 236] width 392 height 34
click at [962, 289] on button "OK" at bounding box center [956, 290] width 49 height 30
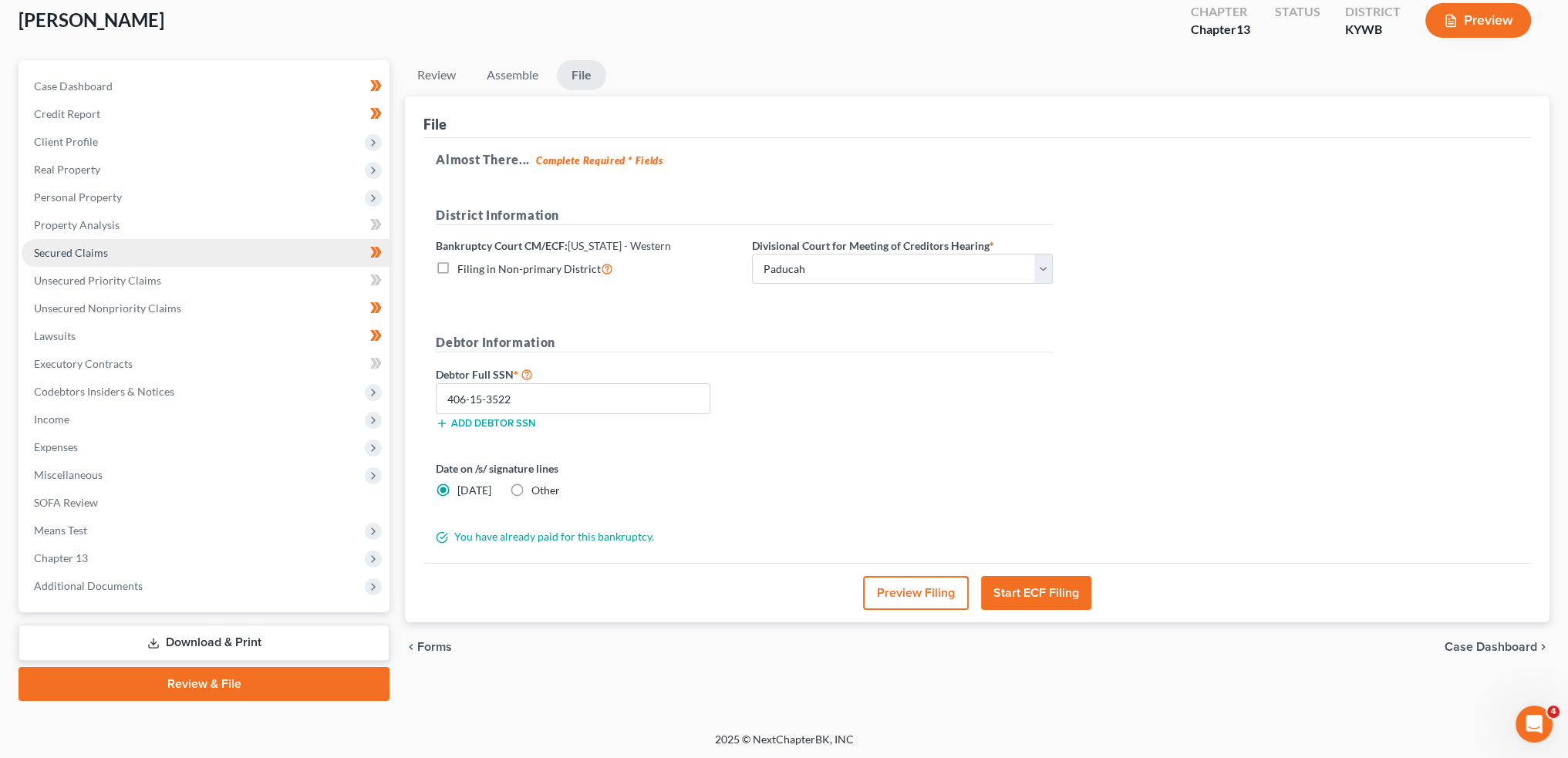
click at [68, 254] on span "Secured Claims" at bounding box center [71, 253] width 74 height 13
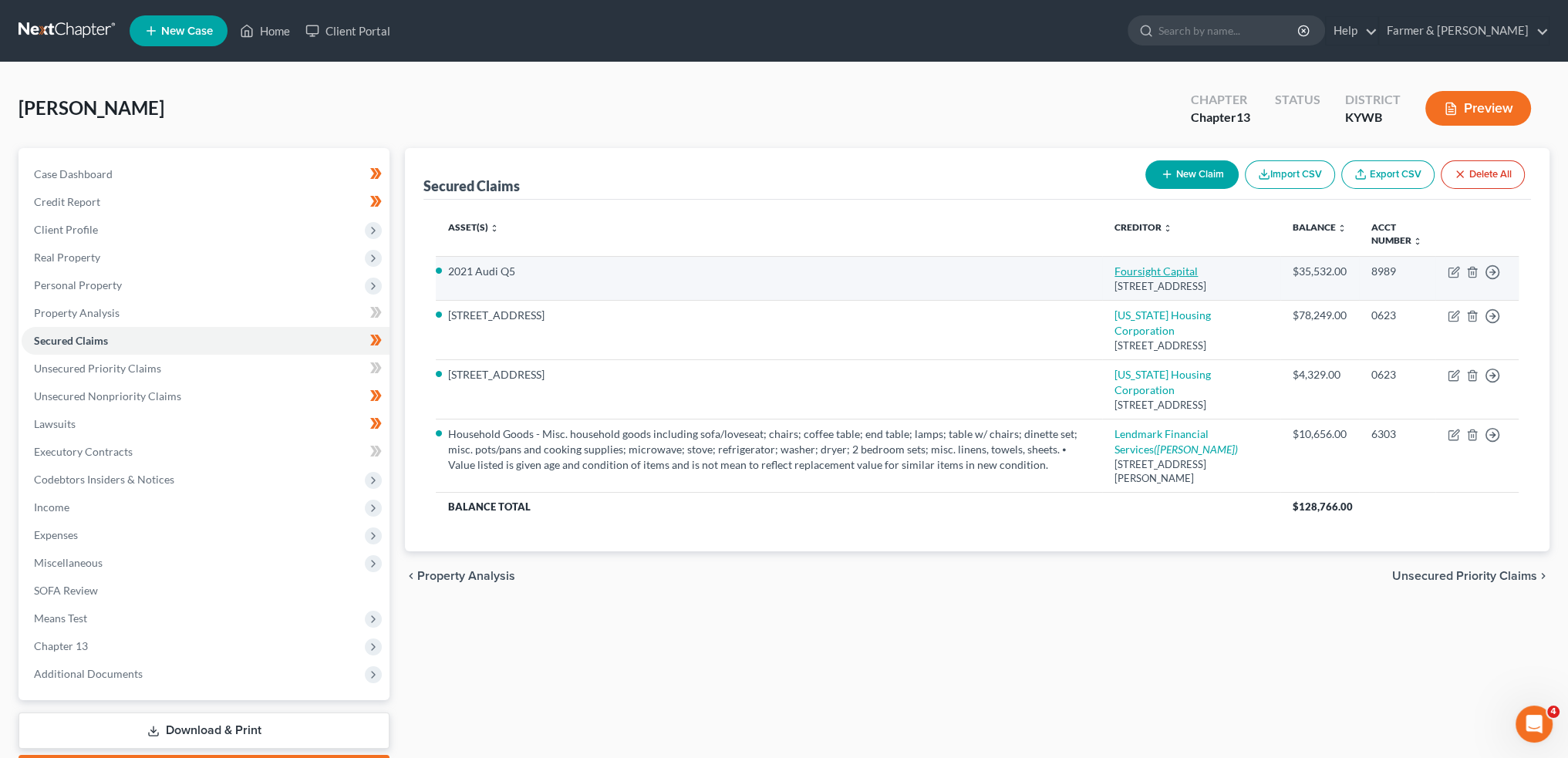
click at [1198, 270] on link "Foursight Capital" at bounding box center [1156, 271] width 84 height 13
select select "15"
select select "4"
select select "0"
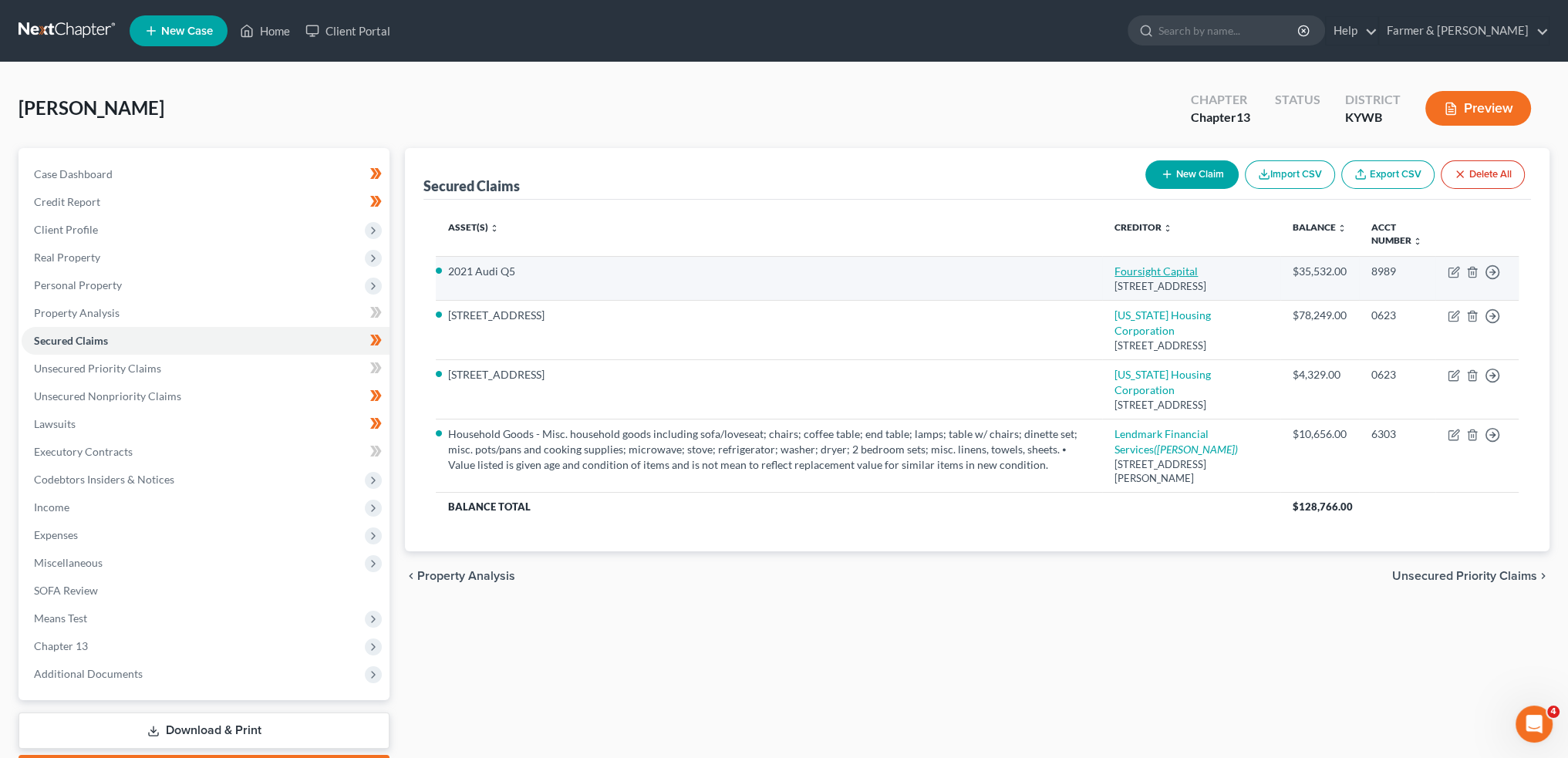
select select "0"
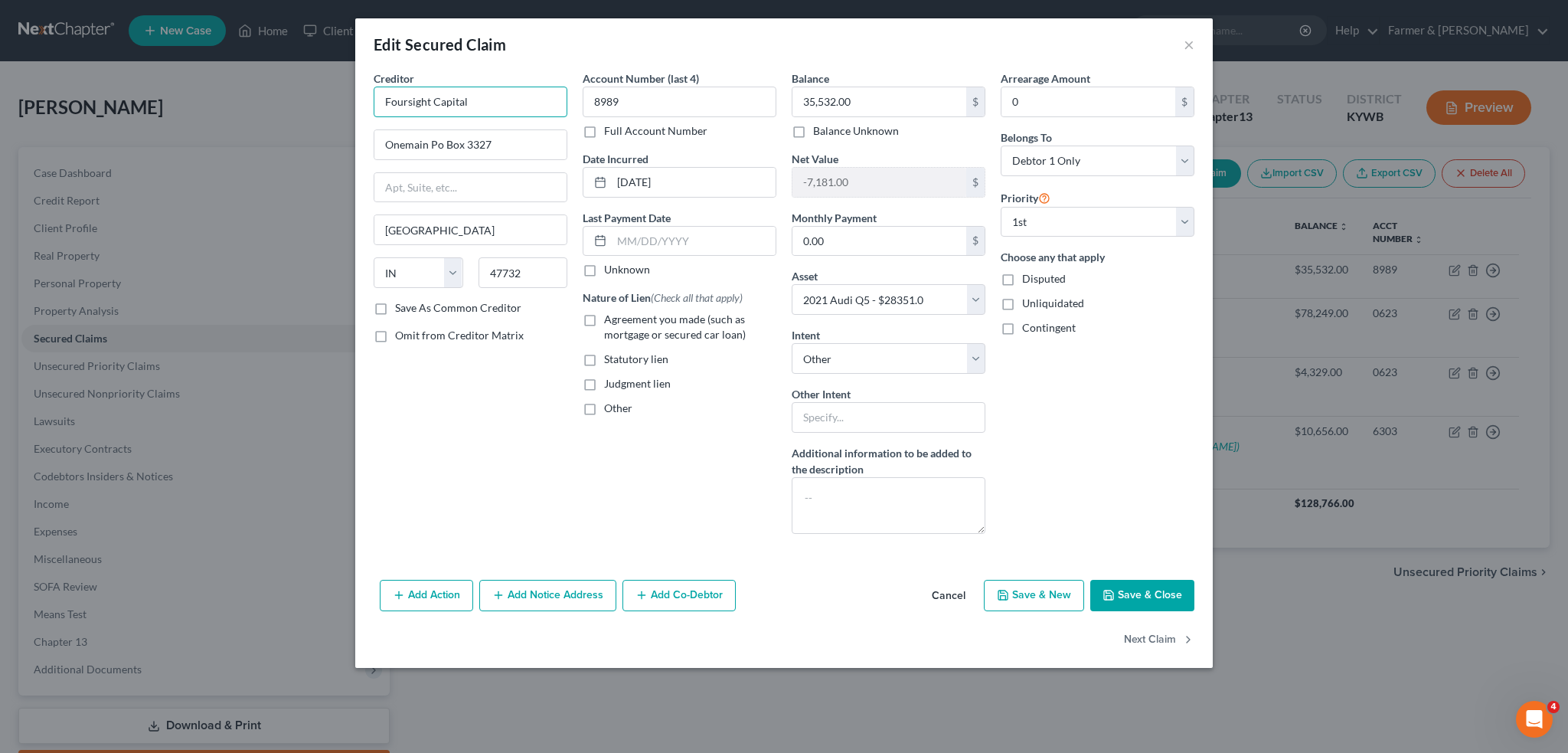
drag, startPoint x: 535, startPoint y: 103, endPoint x: 252, endPoint y: 94, distance: 283.1
click at [252, 94] on div "Edit Secured Claim × Creditor * Foursight Capital Onemain Po Box 3327 Evansvill…" at bounding box center [784, 376] width 1568 height 753
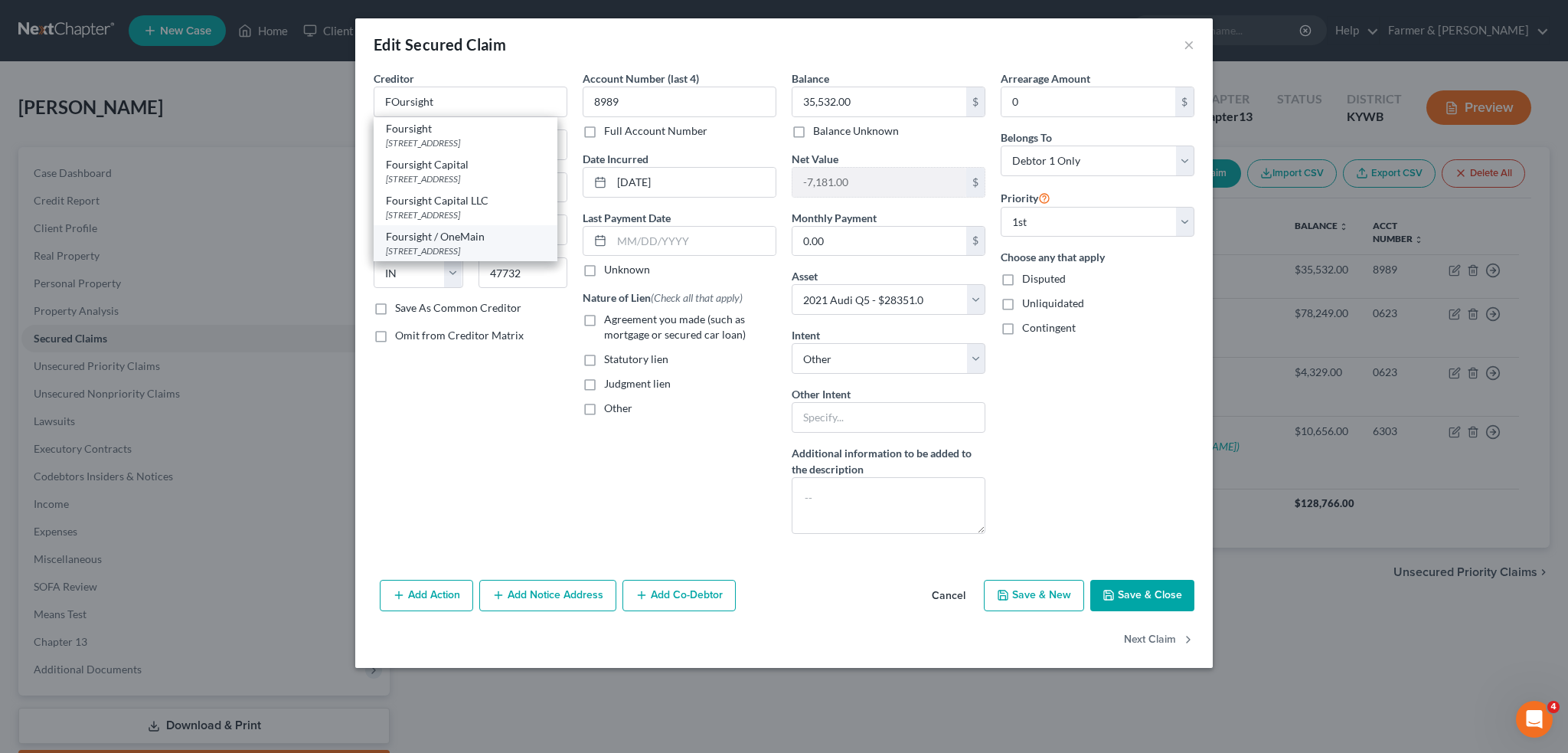
click at [408, 257] on div "PO Box 3327, Evansville, IN 47732" at bounding box center [465, 251] width 159 height 13
type input "Foursight / OneMain"
type input "PO Box 3327"
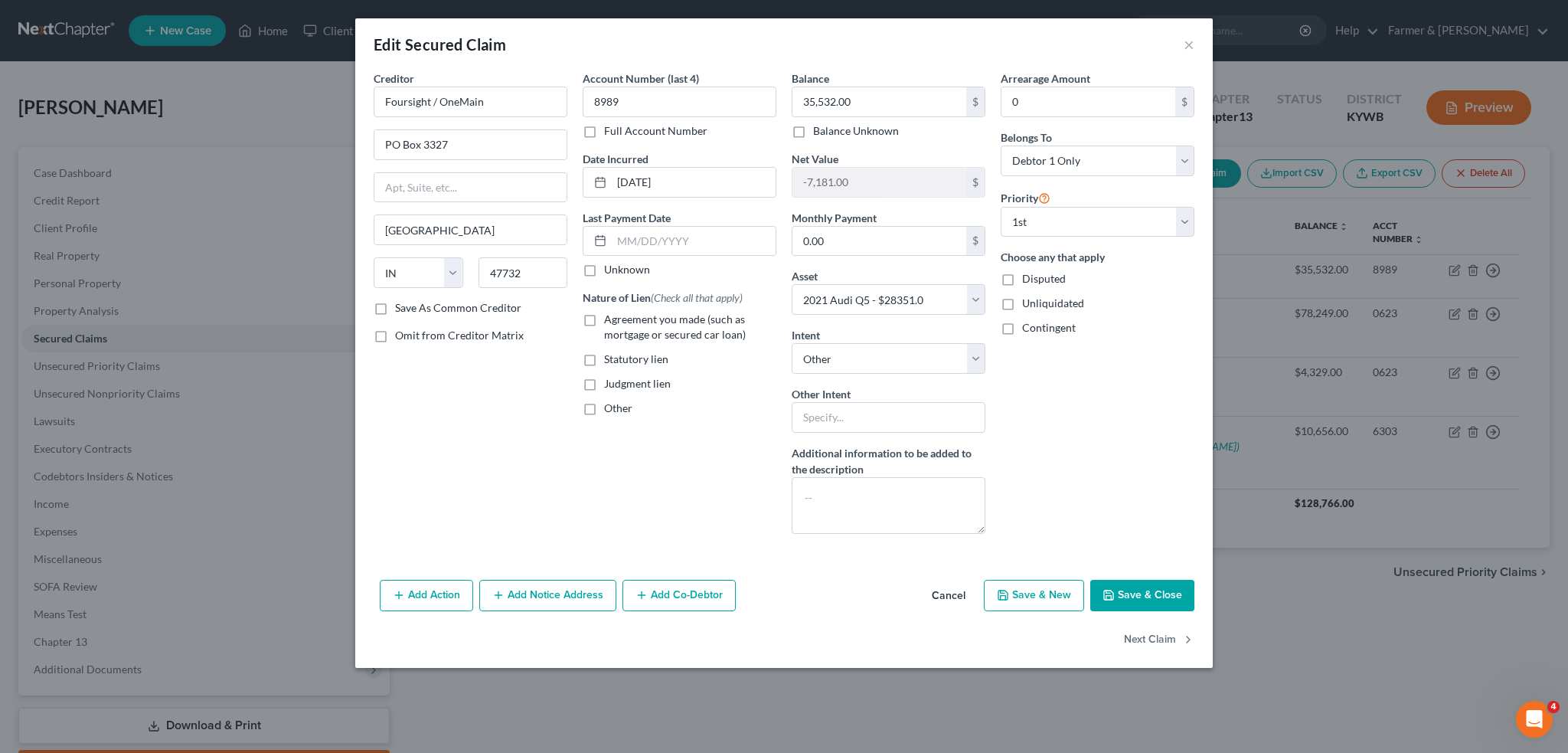
click at [1157, 597] on button "Save & Close" at bounding box center [1142, 595] width 104 height 32
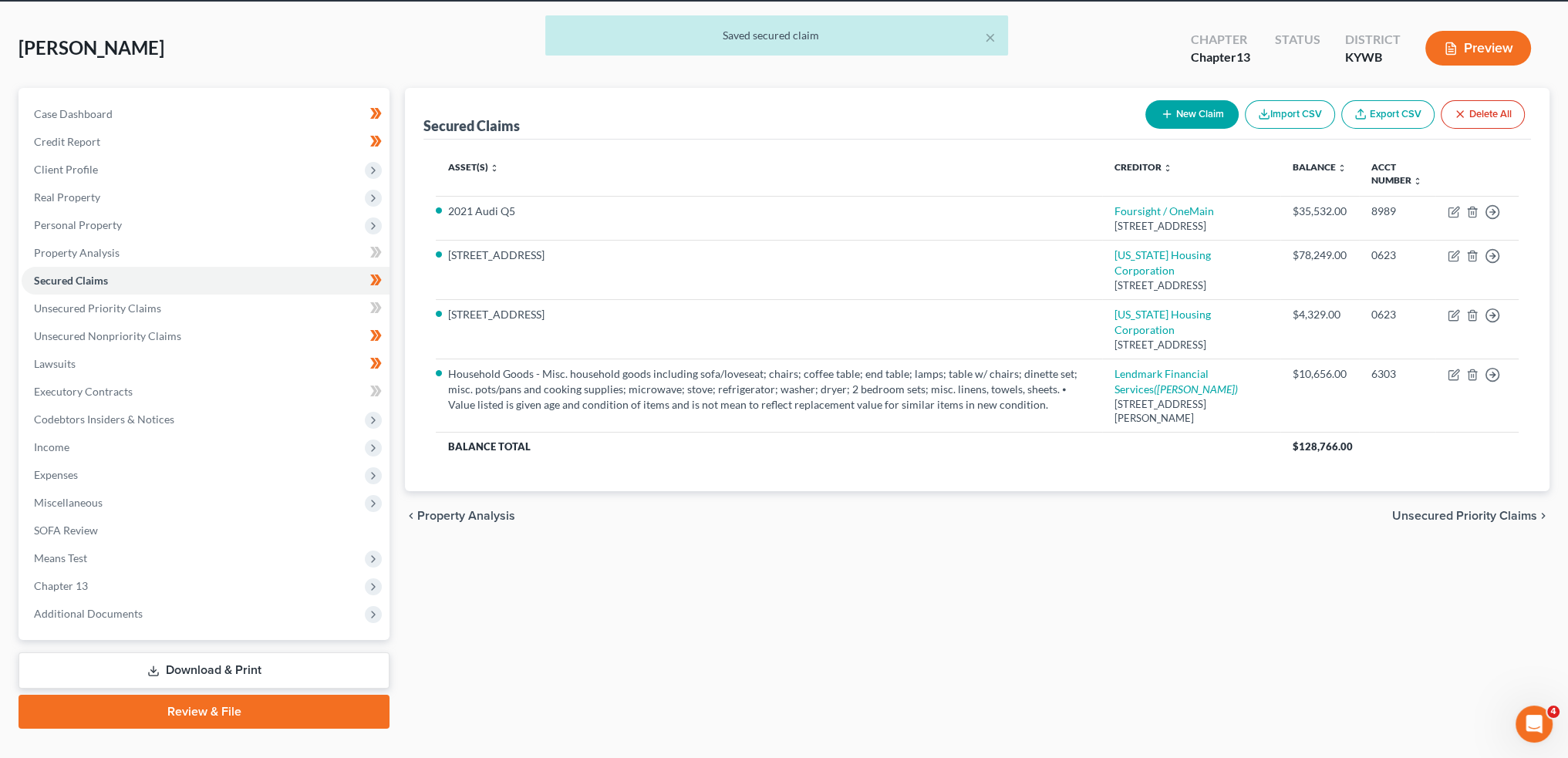
scroll to position [88, 0]
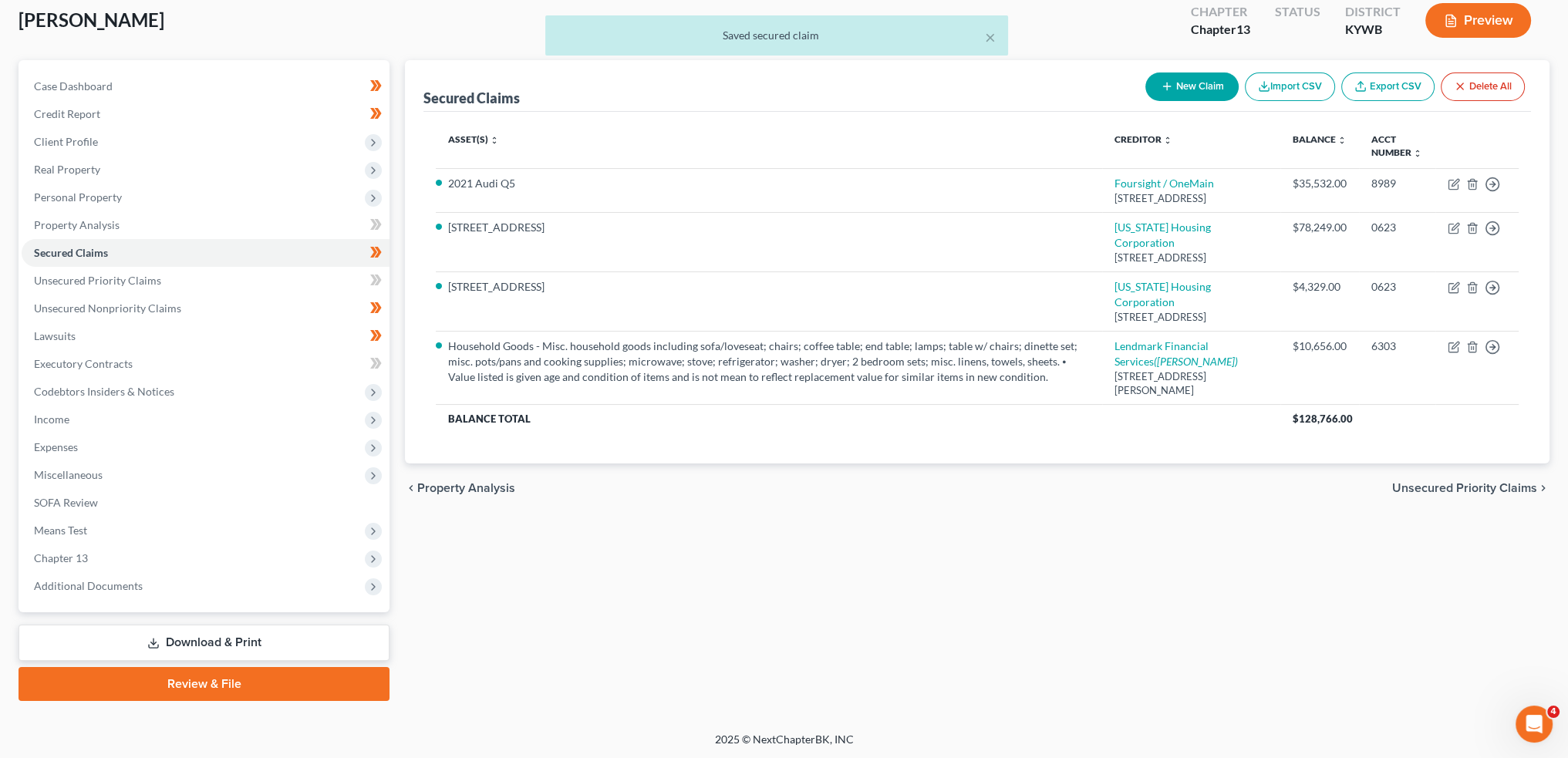
click at [327, 682] on link "Review & File" at bounding box center [203, 684] width 371 height 34
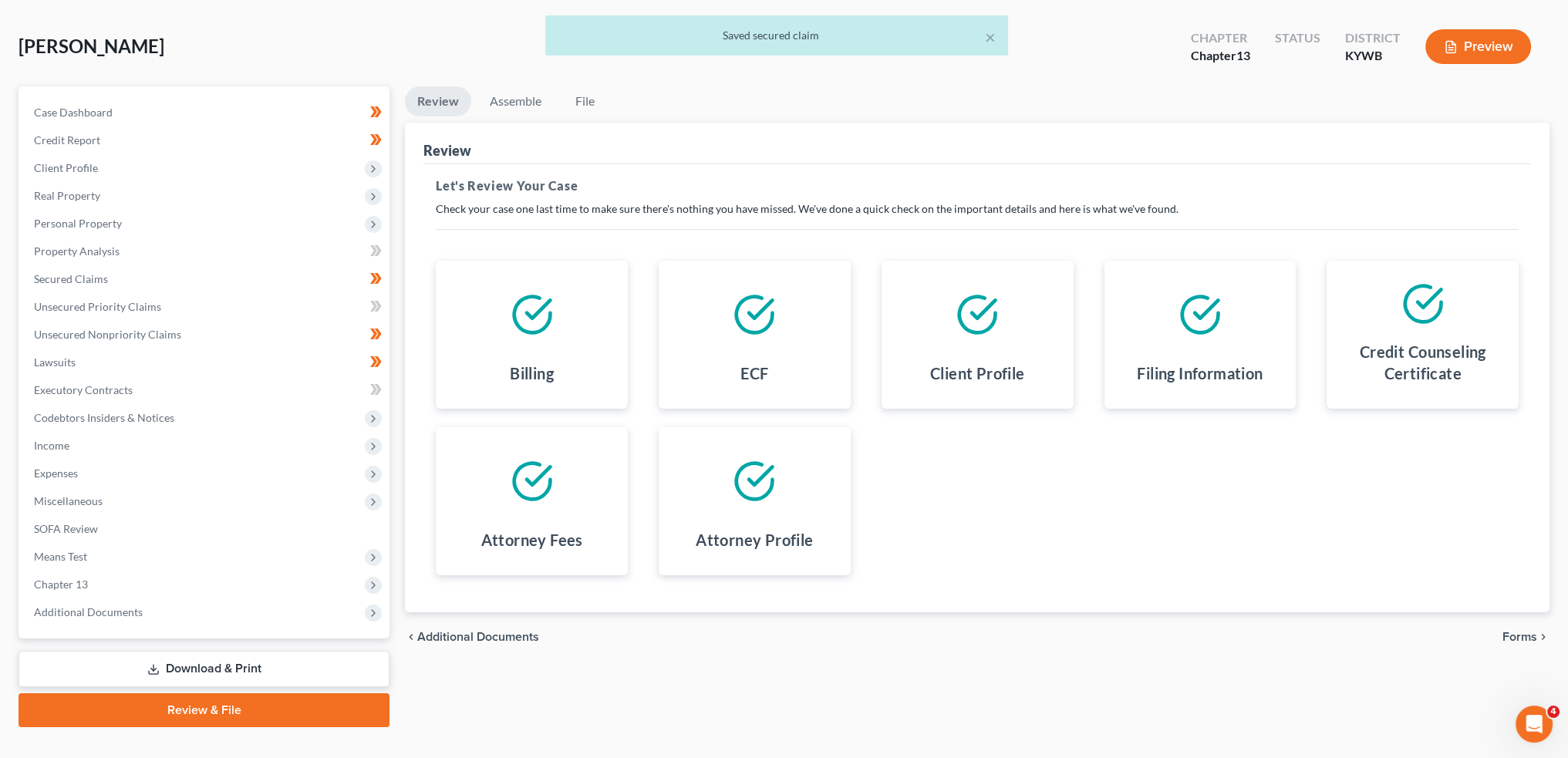
scroll to position [88, 0]
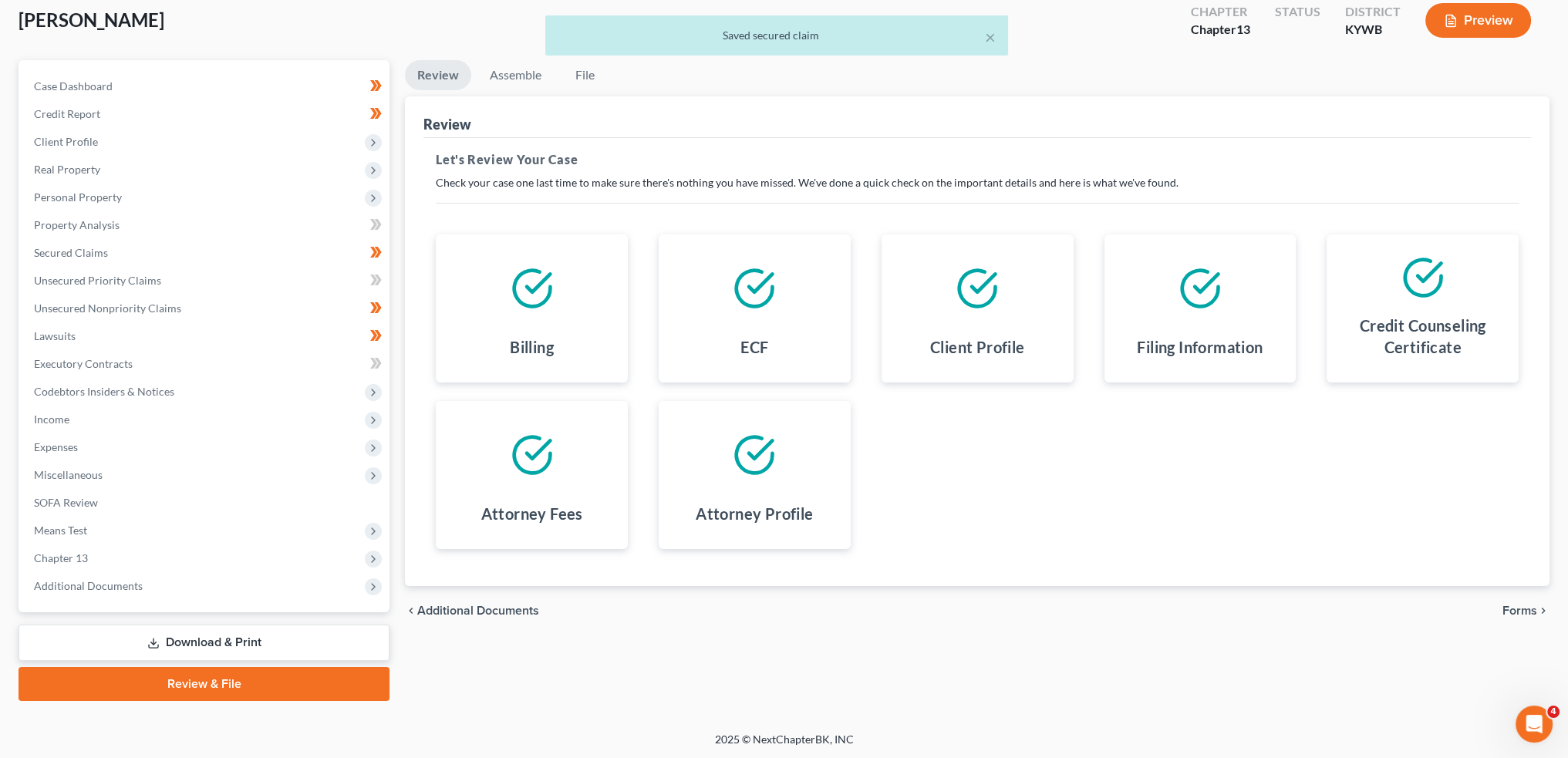
drag, startPoint x: 1521, startPoint y: 613, endPoint x: 1567, endPoint y: 611, distance: 46.0
click at [1521, 613] on span "Forms" at bounding box center [1520, 610] width 35 height 12
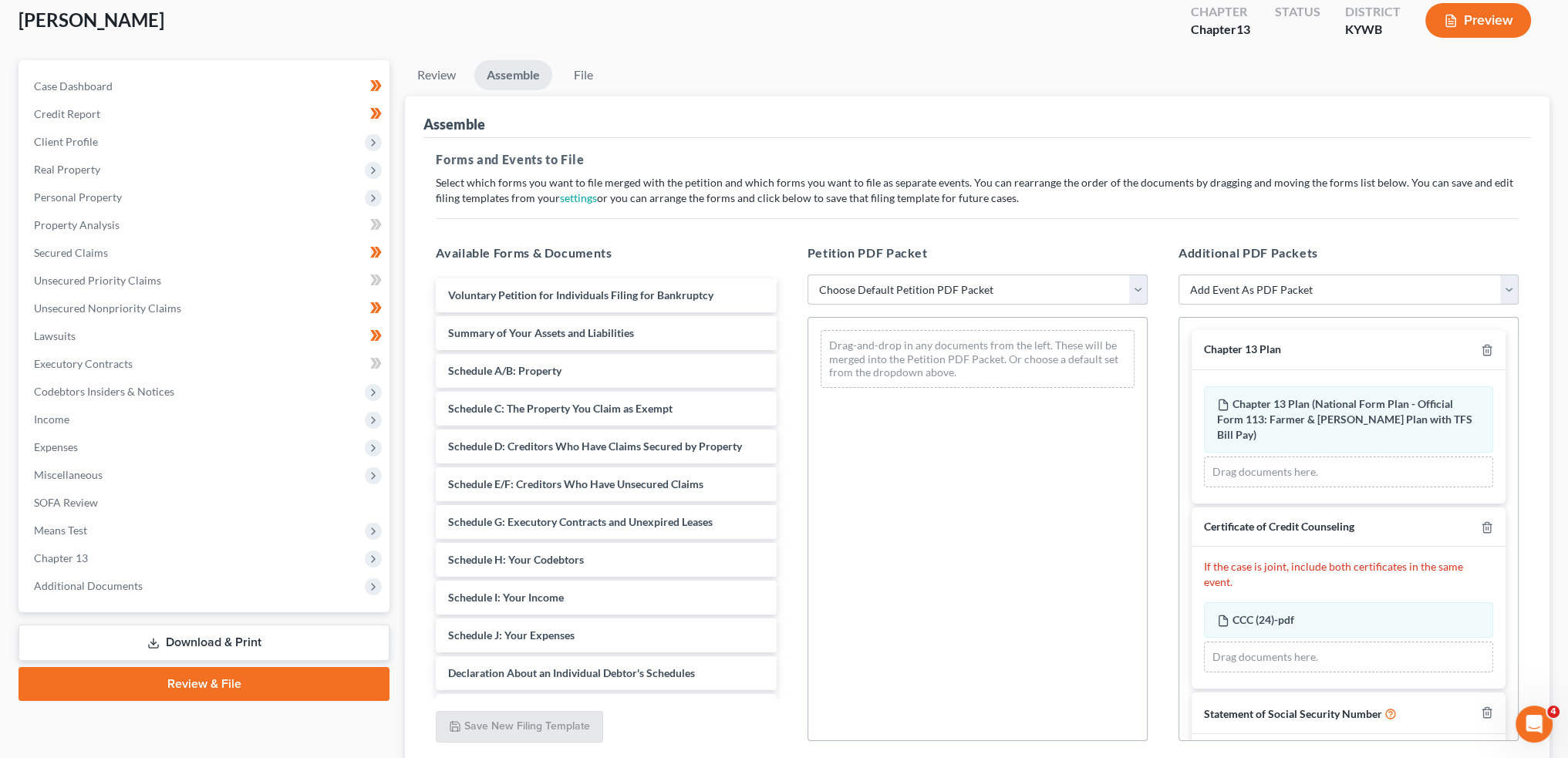
click at [960, 291] on select "Choose Default Petition PDF Packet Emergency Filing (Voluntary Petition and Cre…" at bounding box center [978, 289] width 340 height 31
select select "1"
click at [808, 274] on select "Choose Default Petition PDF Packet Emergency Filing (Voluntary Petition and Cre…" at bounding box center [978, 289] width 340 height 31
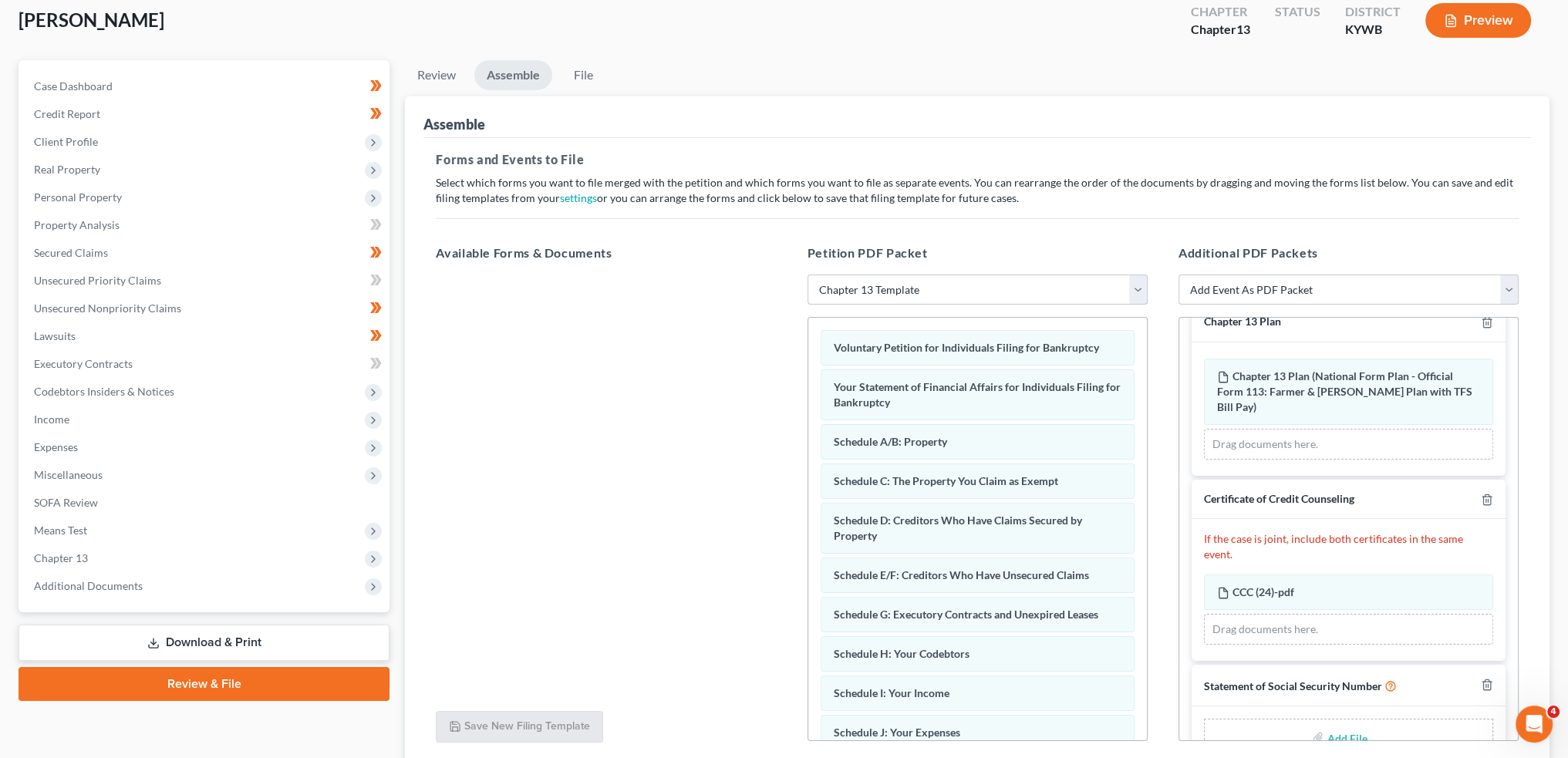
scroll to position [50, 0]
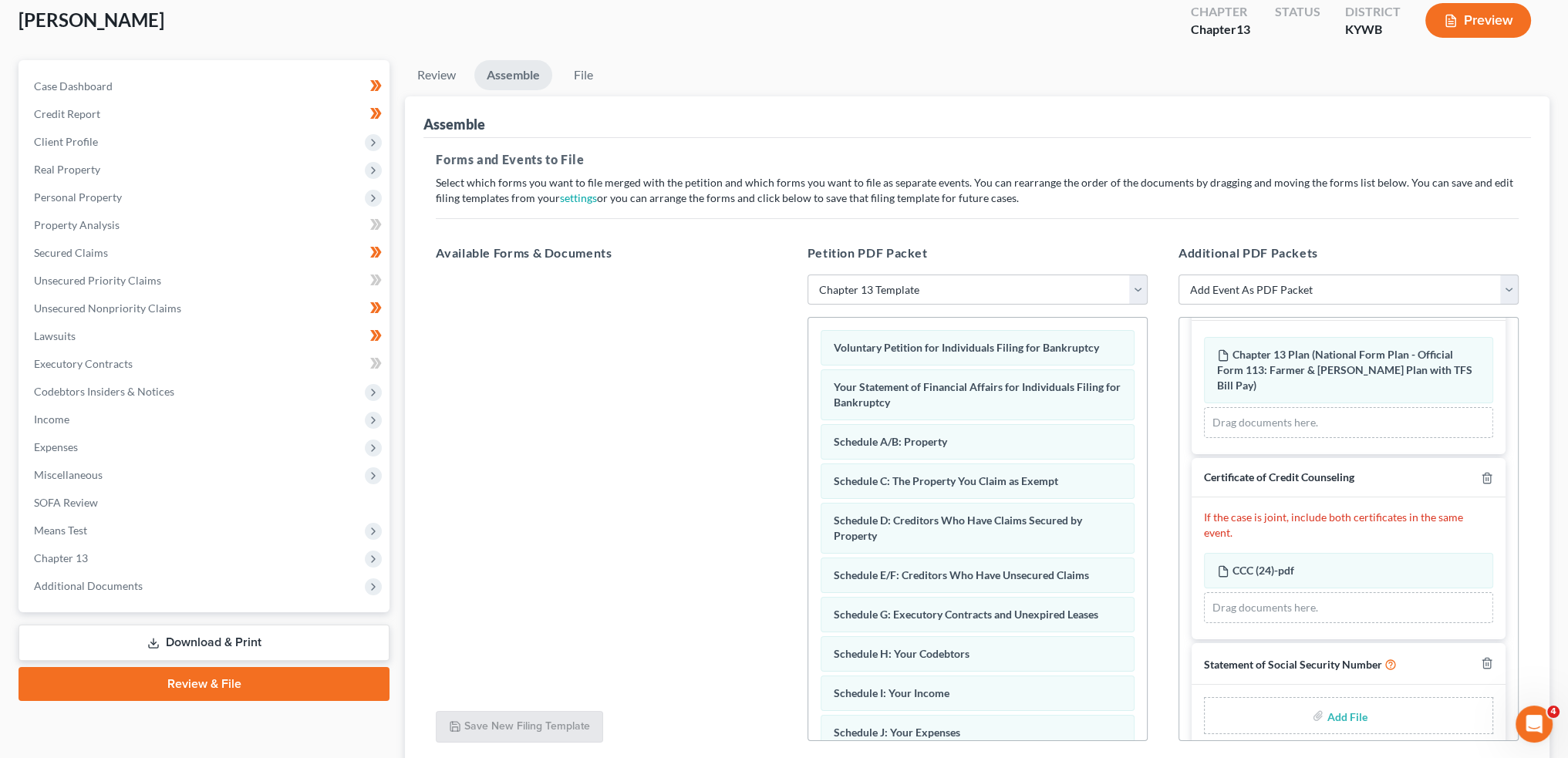
click at [1339, 702] on input "file" at bounding box center [1345, 716] width 37 height 28
type input "C:\fakepath\SSN to Sign.pdf"
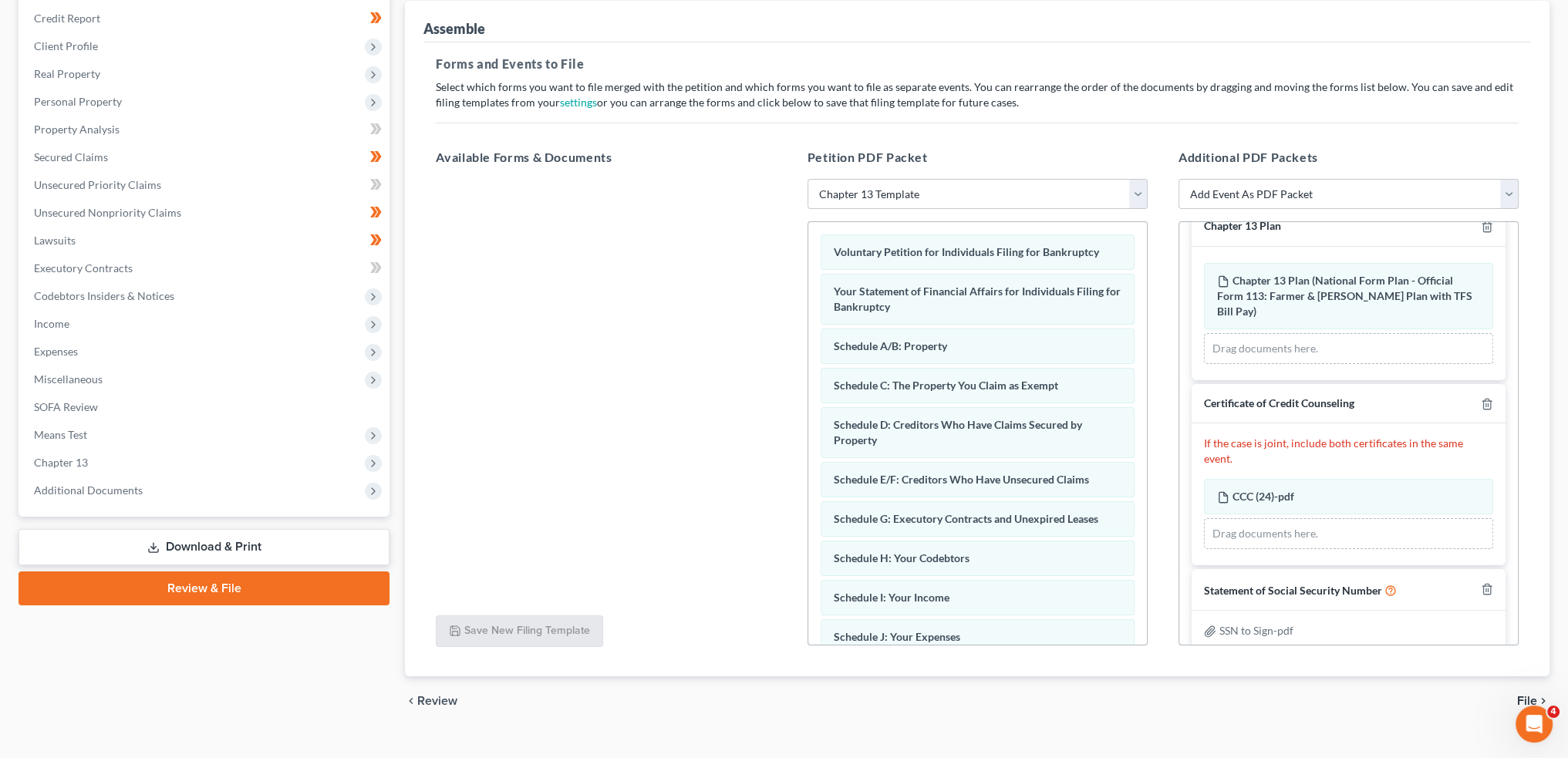
scroll to position [208, 0]
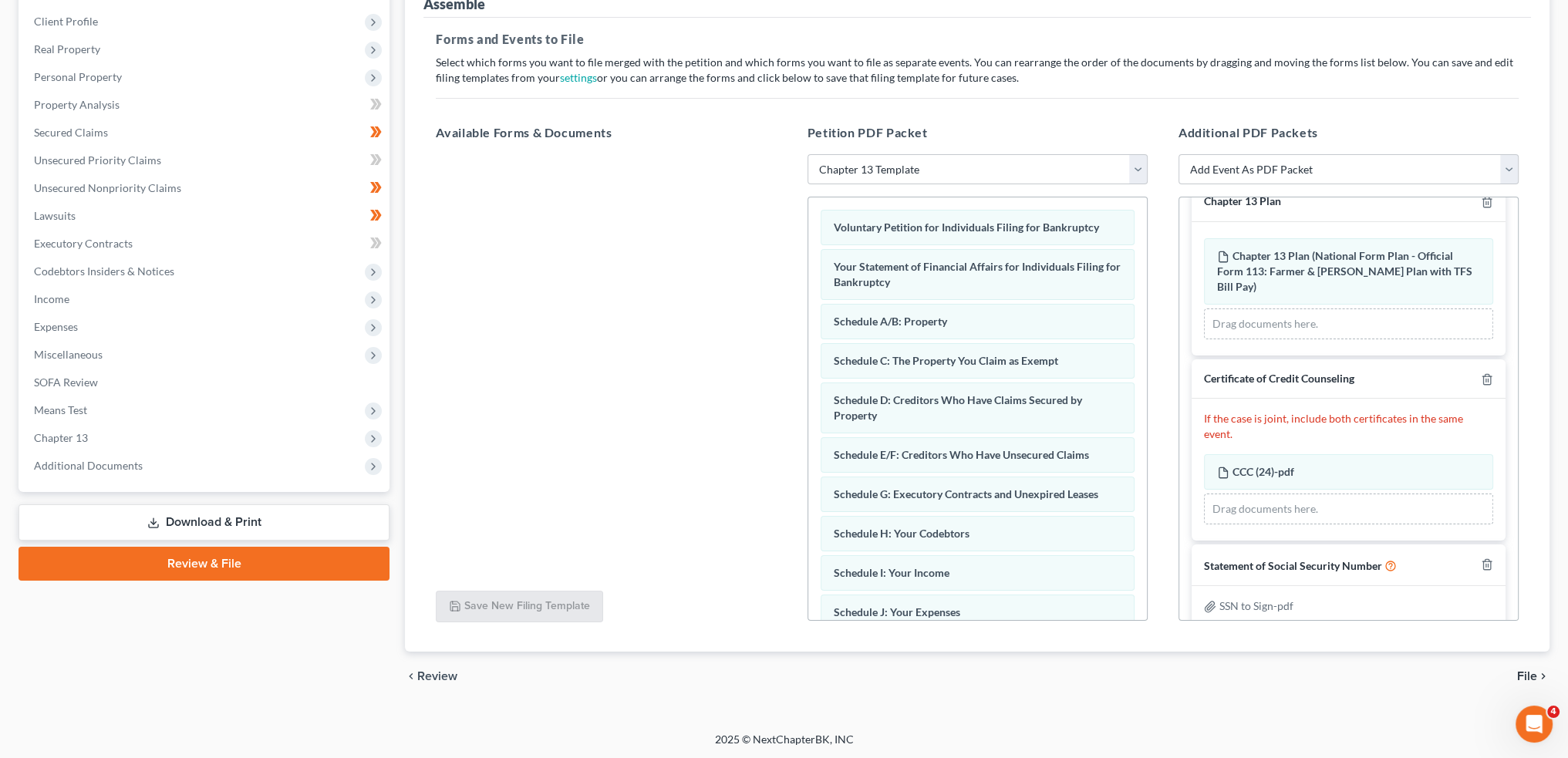
click at [1537, 671] on span "File" at bounding box center [1527, 676] width 20 height 12
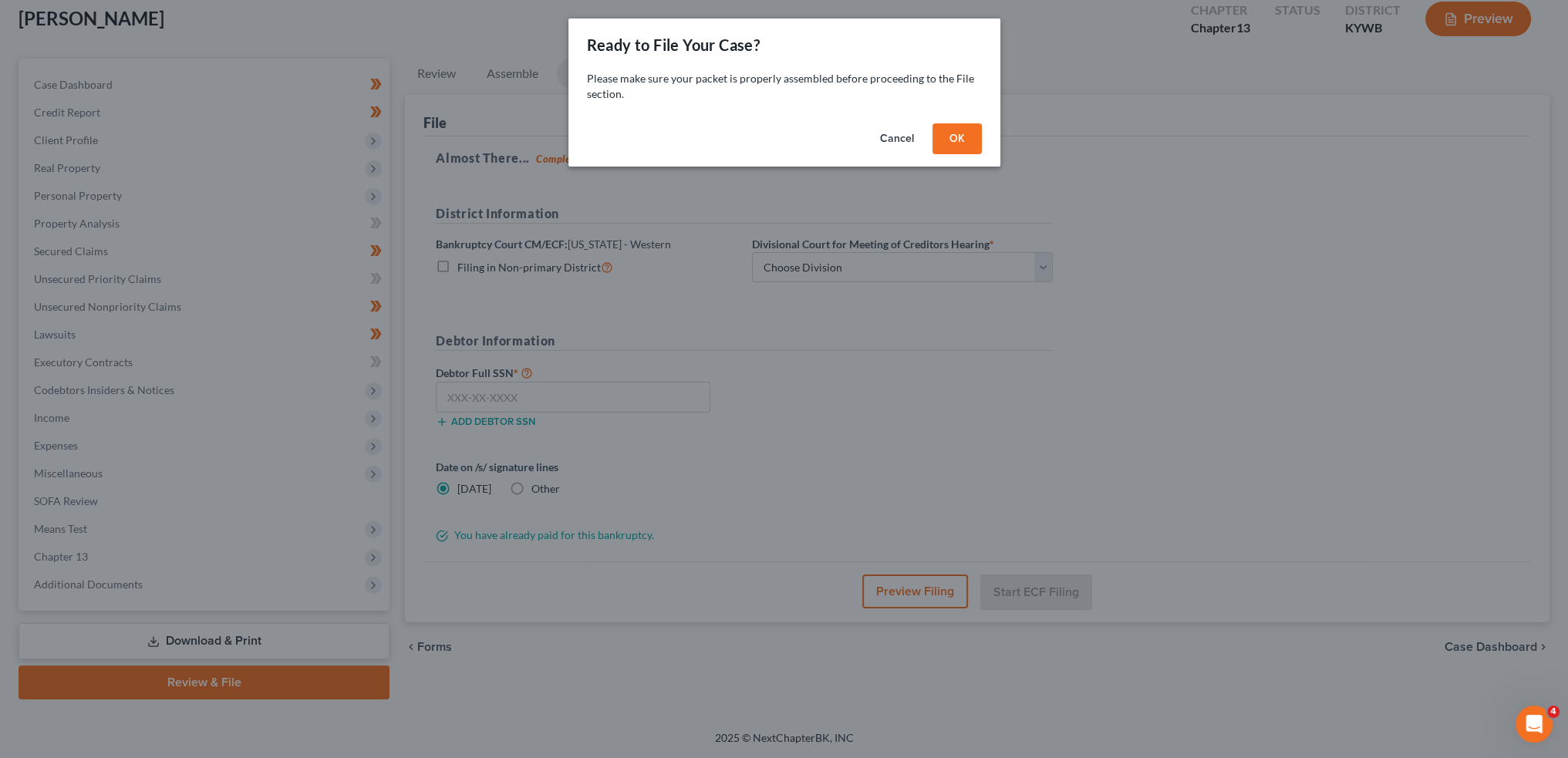
scroll to position [88, 0]
click at [958, 131] on button "OK" at bounding box center [963, 138] width 50 height 31
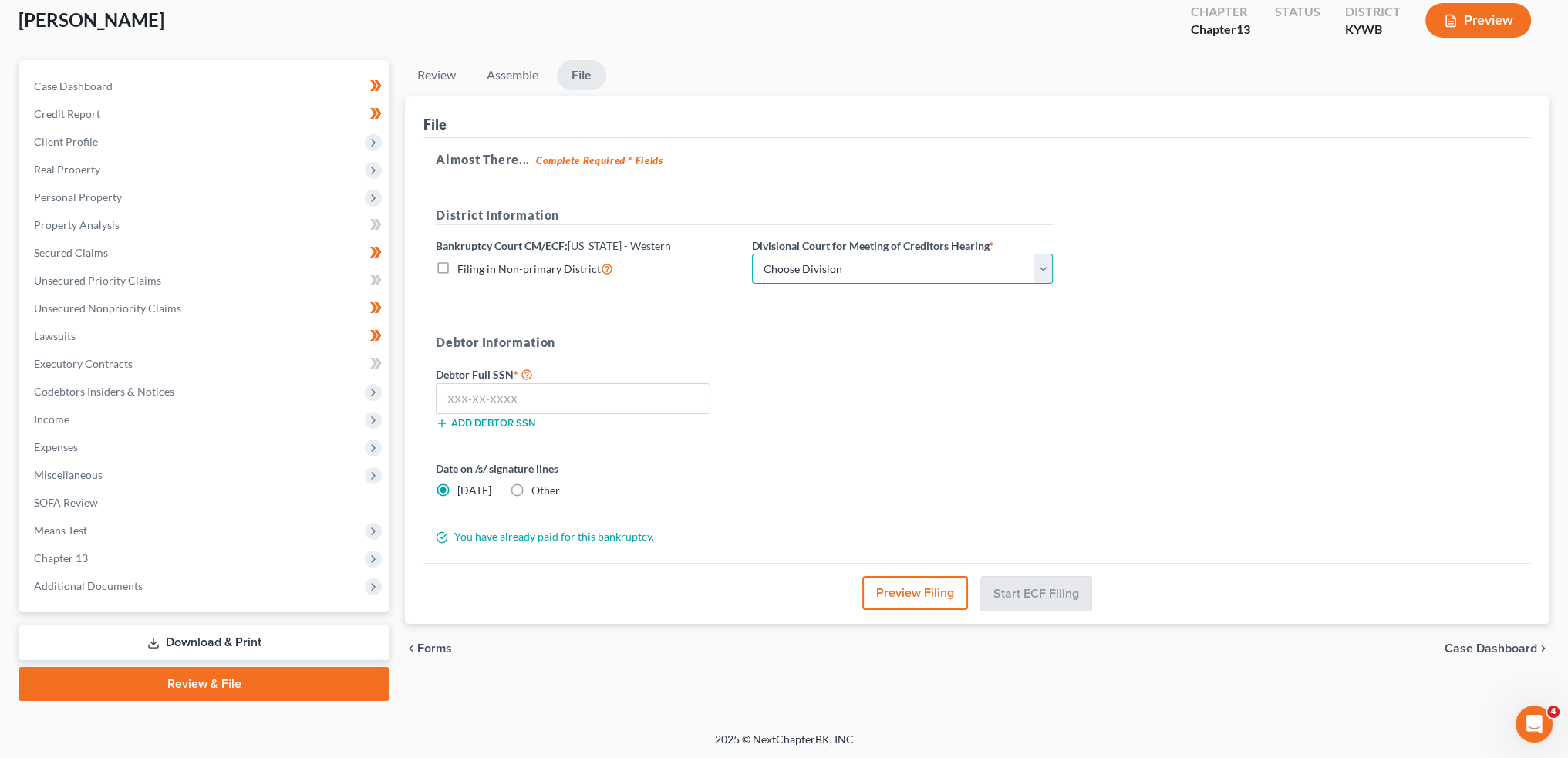
click at [806, 273] on select "Choose Division Bowling Green Louisville Owensboro Paducah" at bounding box center [902, 269] width 301 height 31
select select "3"
click at [752, 254] on select "Choose Division Bowling Green Louisville Owensboro Paducah" at bounding box center [902, 269] width 301 height 31
click at [673, 395] on input "text" at bounding box center [573, 398] width 275 height 31
paste input "406-15-3522"
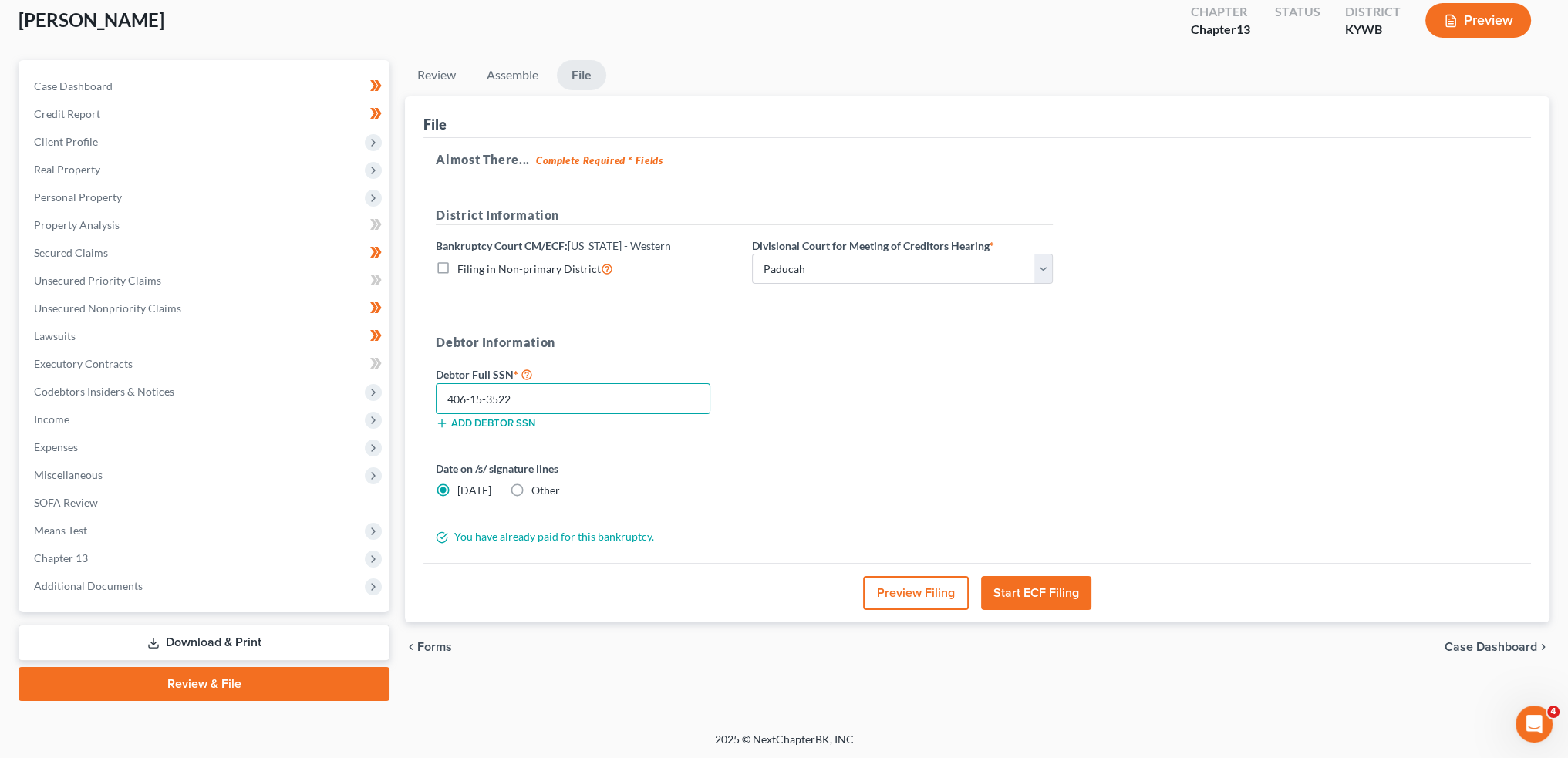
type input "406-15-3522"
click at [1030, 598] on button "Start ECF Filing" at bounding box center [1035, 593] width 110 height 34
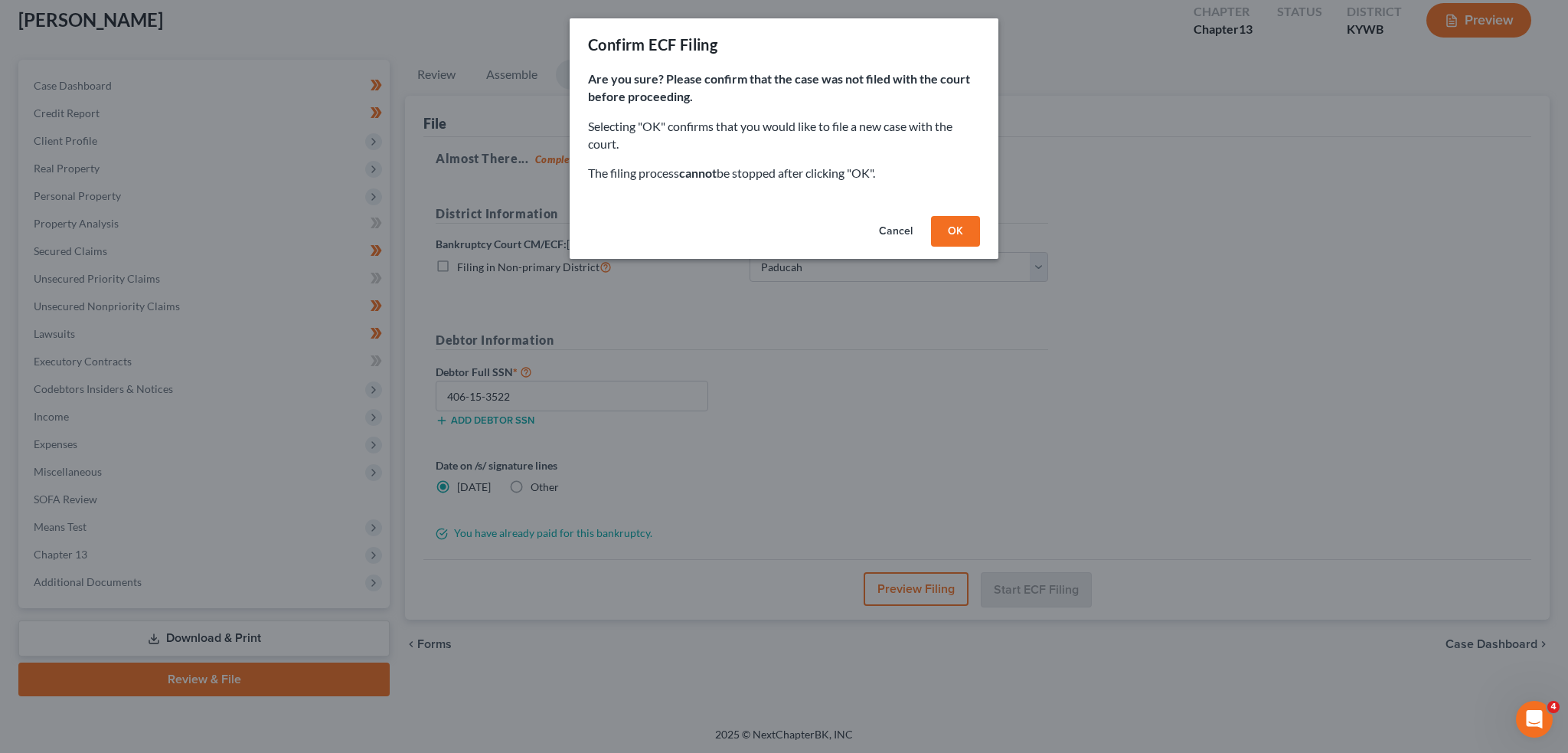
click at [946, 228] on button "OK" at bounding box center [956, 231] width 49 height 30
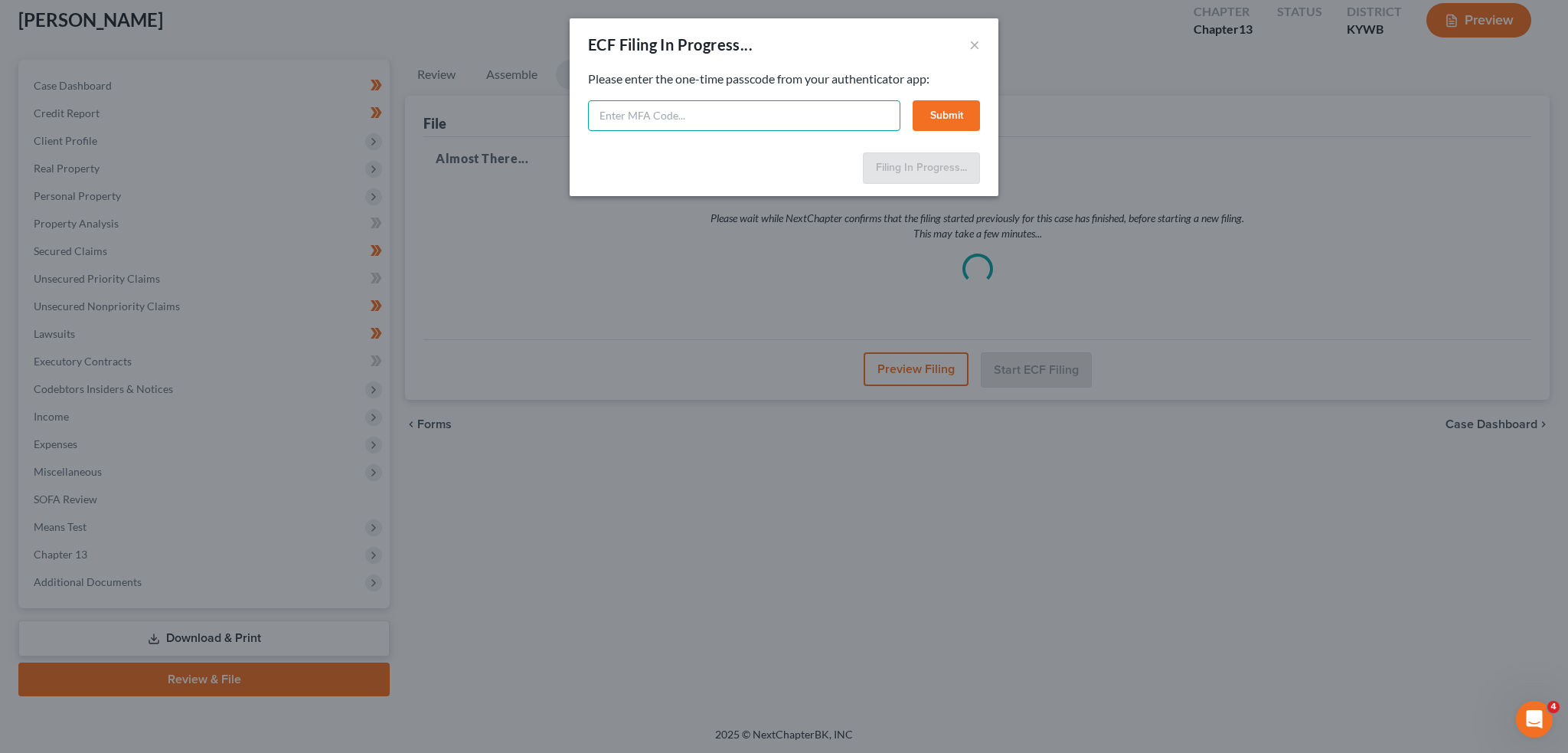
click at [746, 129] on input "text" at bounding box center [744, 115] width 313 height 30
type input "327479"
click at [955, 106] on button "Submit" at bounding box center [947, 115] width 67 height 30
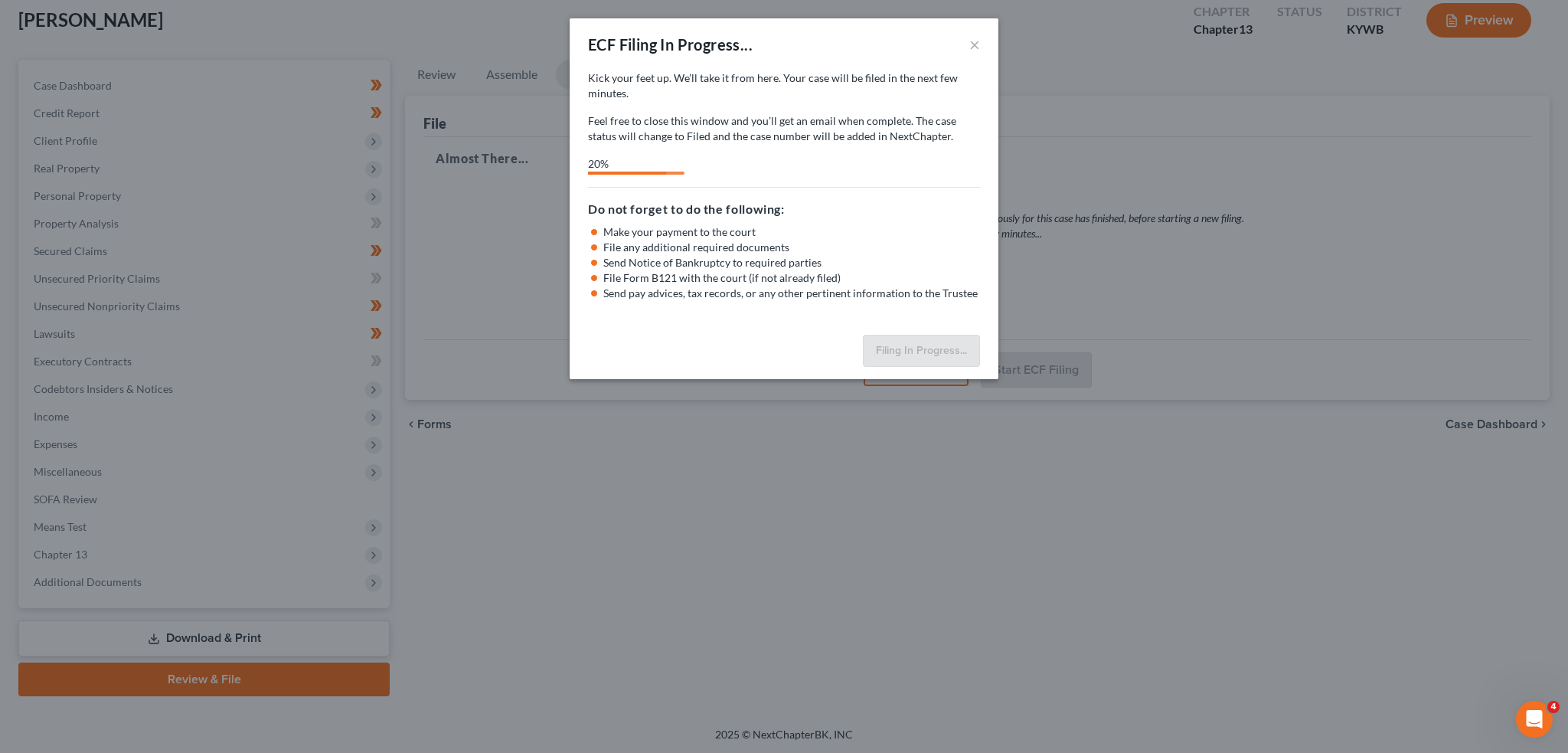
select select "3"
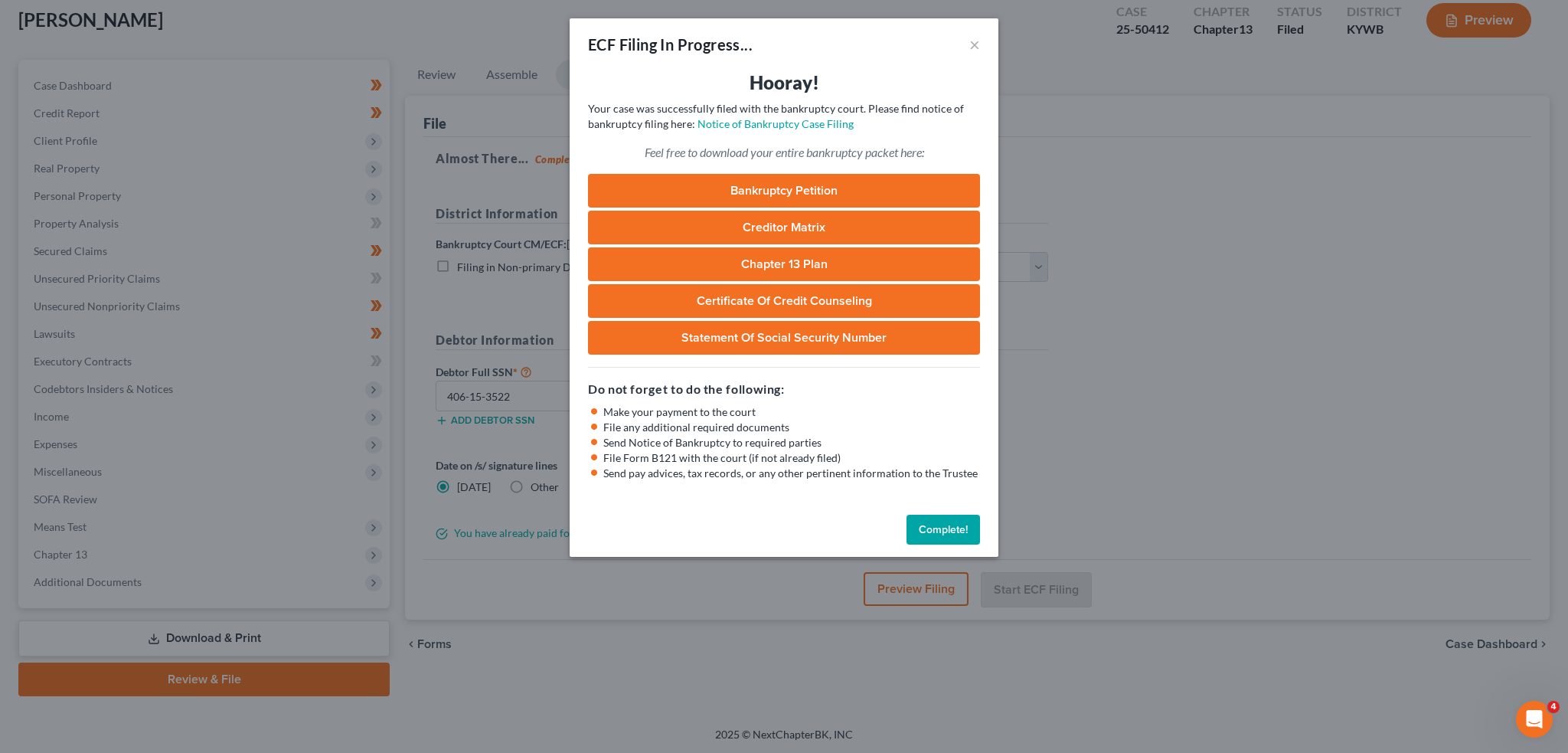
drag, startPoint x: 928, startPoint y: 71, endPoint x: 940, endPoint y: 527, distance: 456.2
click at [928, 71] on h3 "Hooray!" at bounding box center [784, 83] width 392 height 25
click at [940, 527] on button "Complete!" at bounding box center [943, 530] width 74 height 30
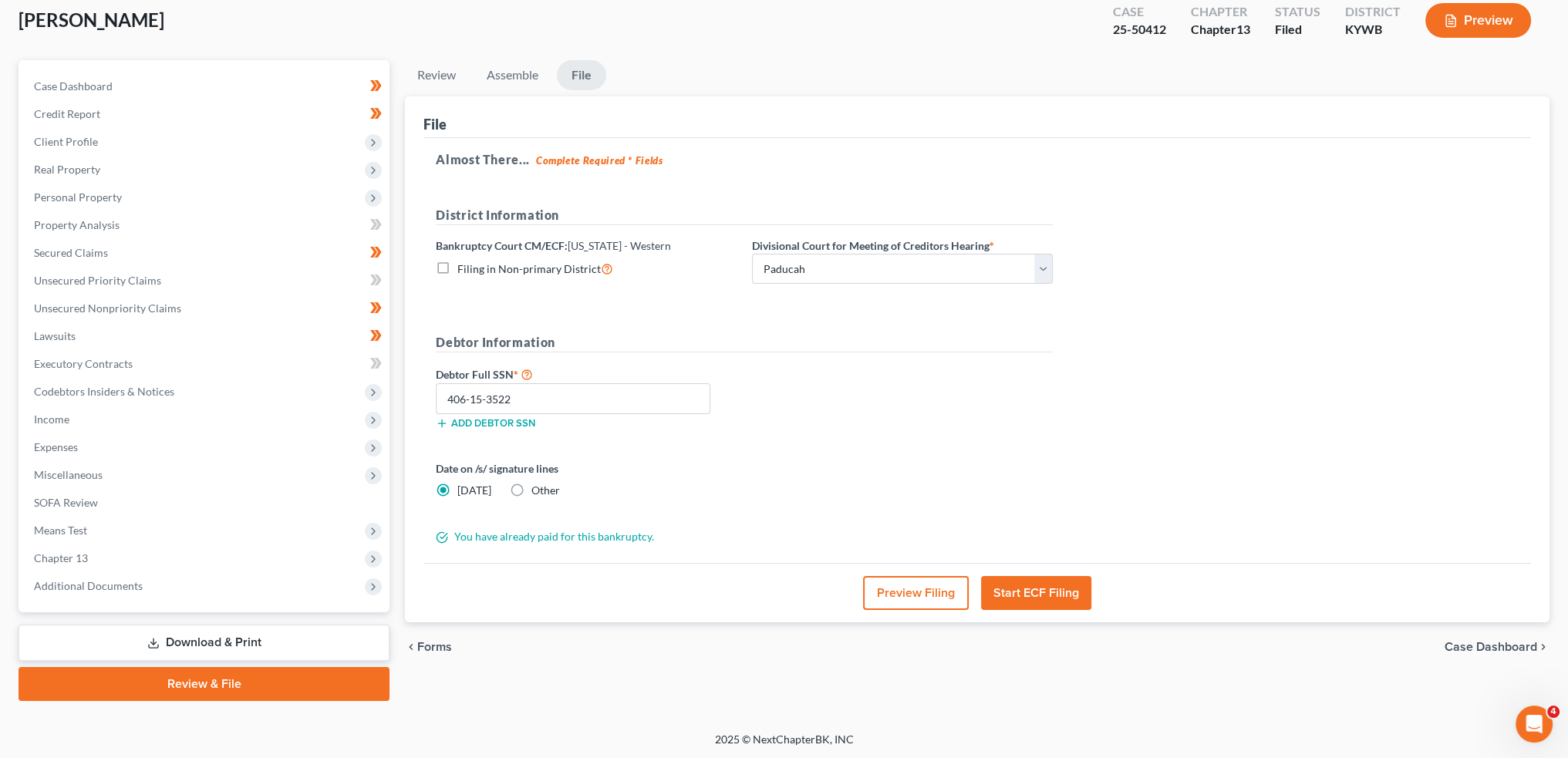
scroll to position [0, 0]
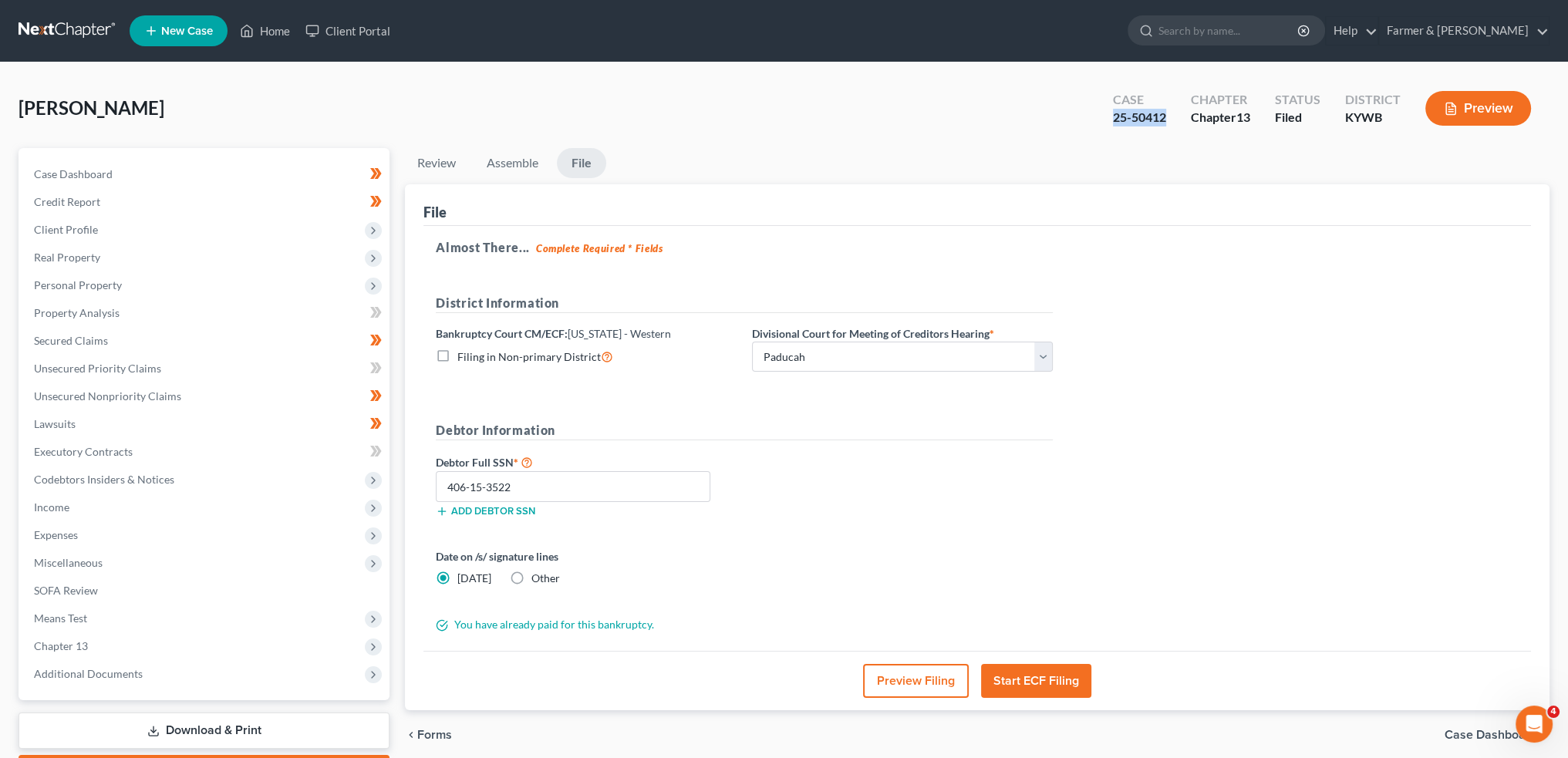
drag, startPoint x: 1169, startPoint y: 117, endPoint x: 1107, endPoint y: 117, distance: 62.0
click at [1107, 117] on div "Case 25-50412" at bounding box center [1140, 109] width 78 height 45
copy div "25-50412"
click at [275, 36] on link "Home" at bounding box center [265, 31] width 65 height 28
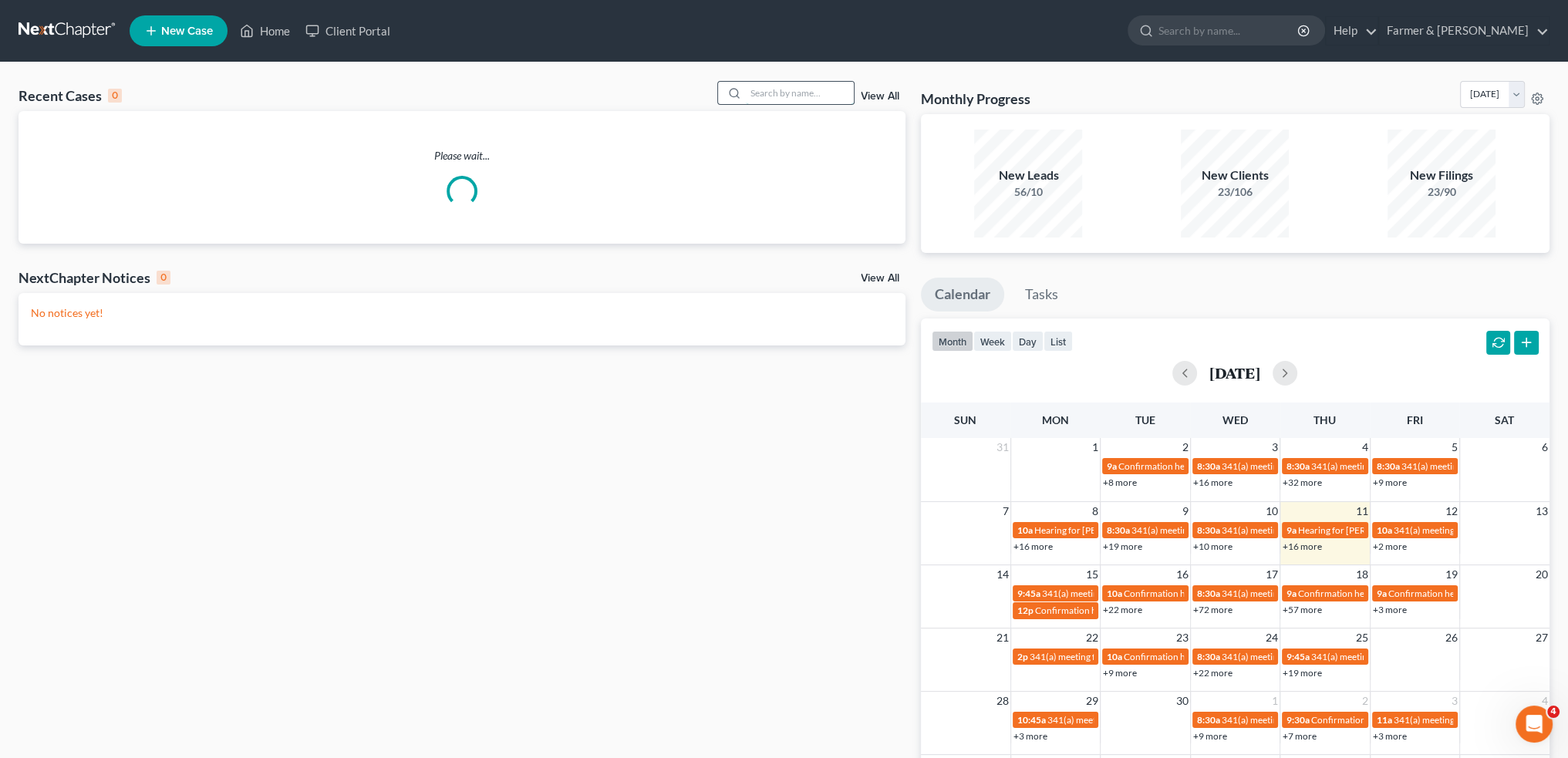
click at [780, 95] on input "search" at bounding box center [800, 93] width 108 height 22
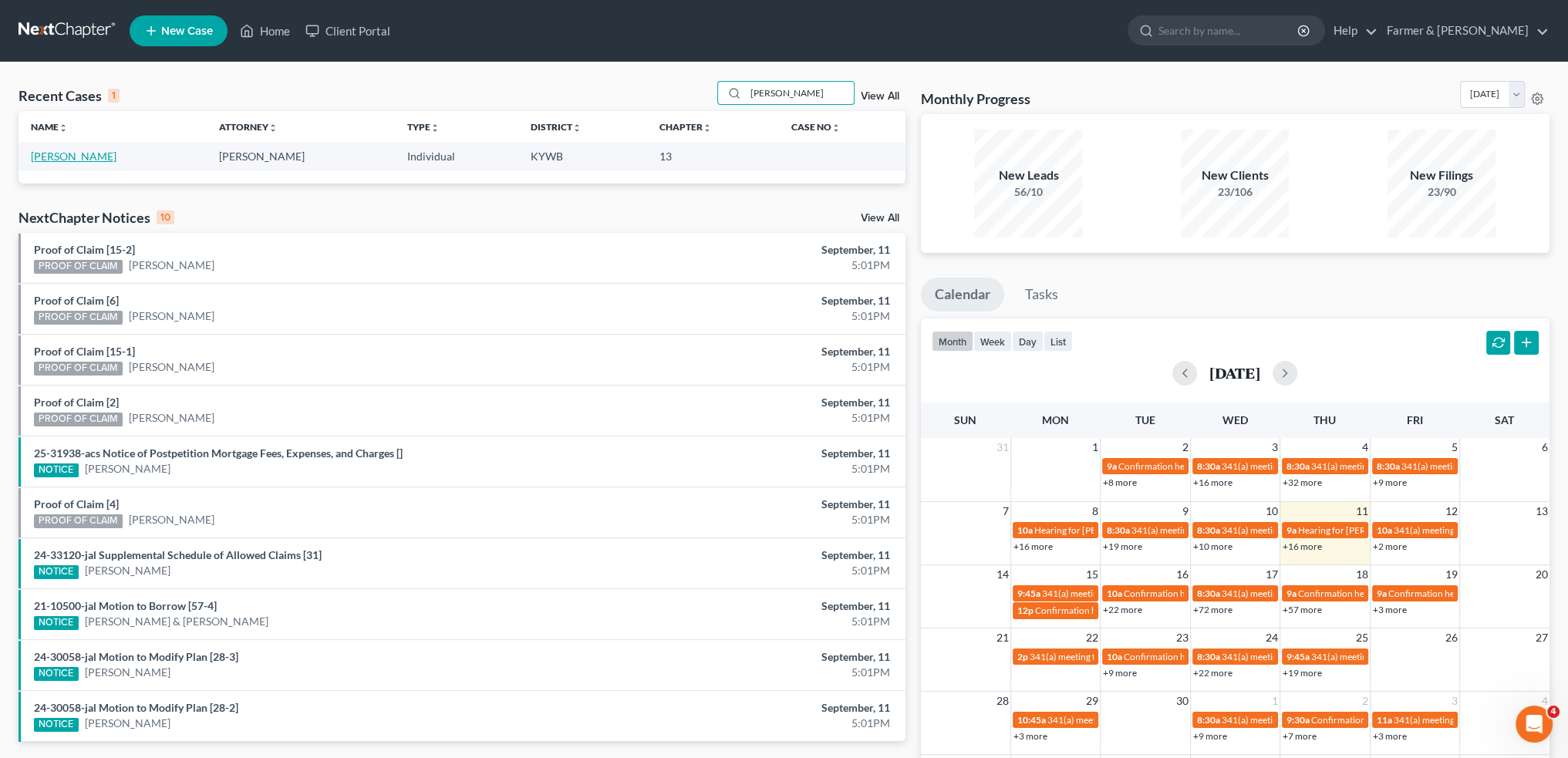
type input "sylvia stinson"
click at [59, 152] on link "[PERSON_NAME]" at bounding box center [74, 156] width 86 height 13
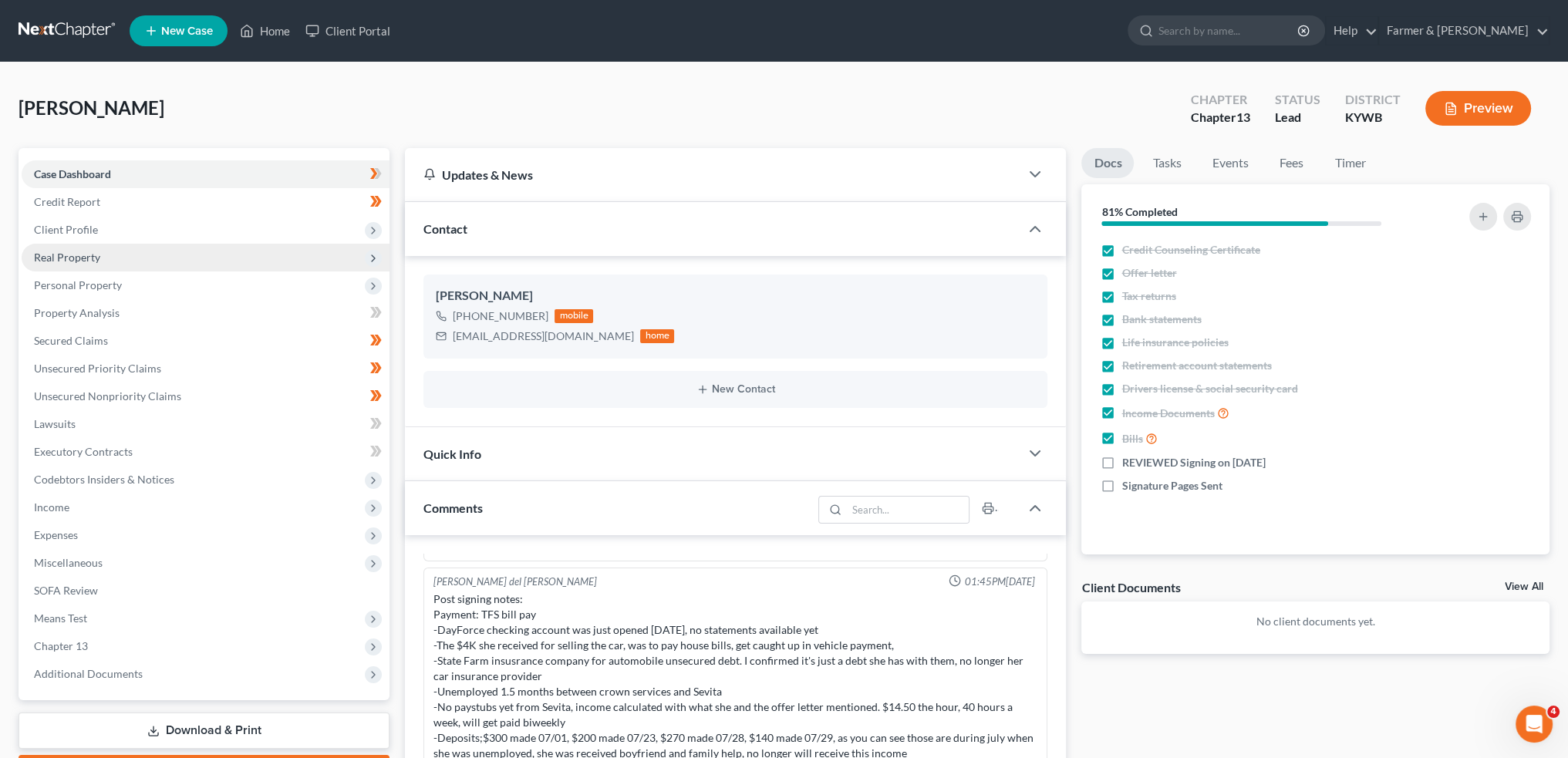
drag, startPoint x: 105, startPoint y: 217, endPoint x: 103, endPoint y: 254, distance: 37.1
click at [105, 217] on span "Client Profile" at bounding box center [205, 230] width 368 height 28
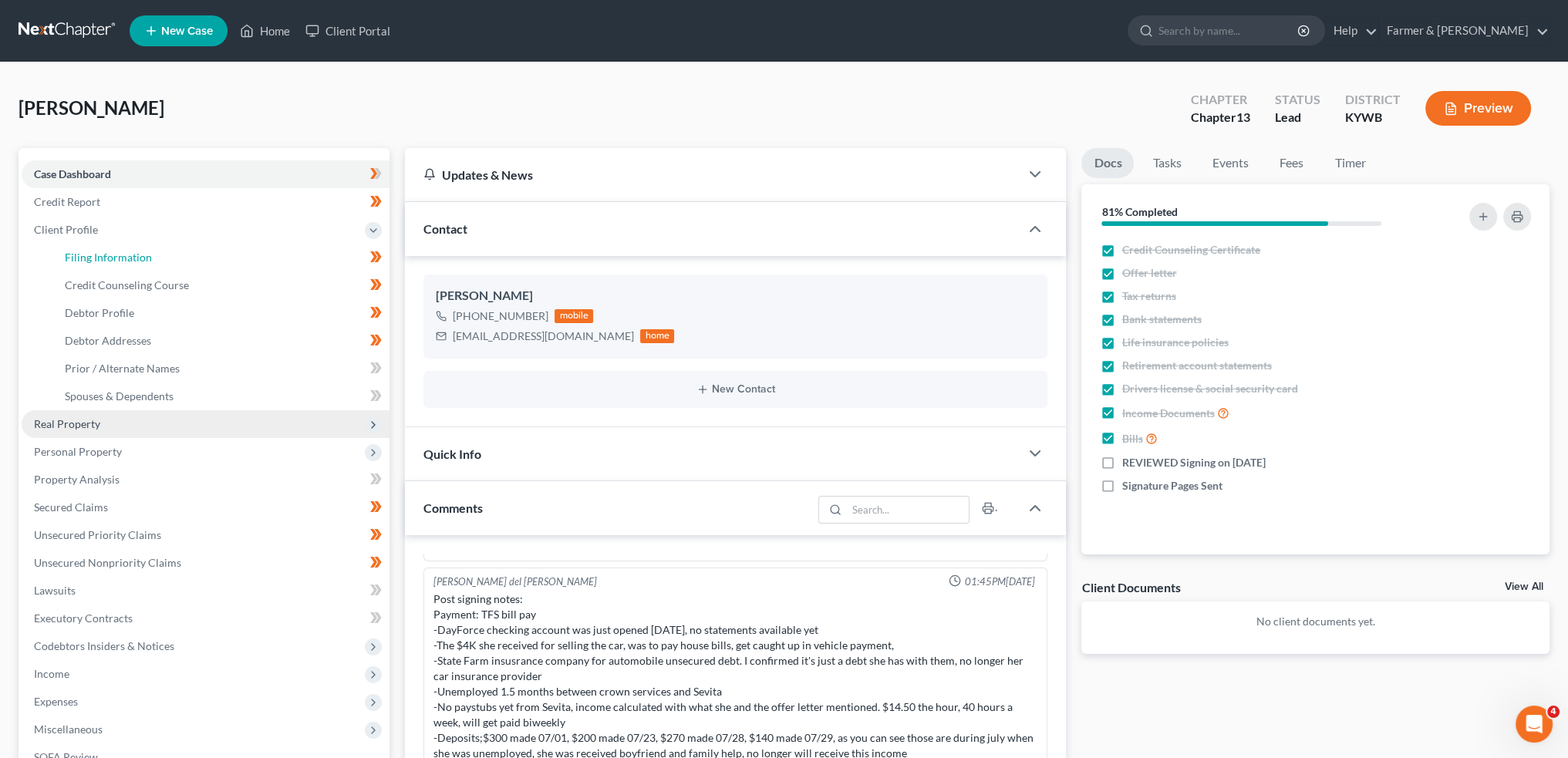
click at [103, 254] on span "Filing Information" at bounding box center [108, 257] width 87 height 13
select select "1"
select select "0"
select select "3"
select select "33"
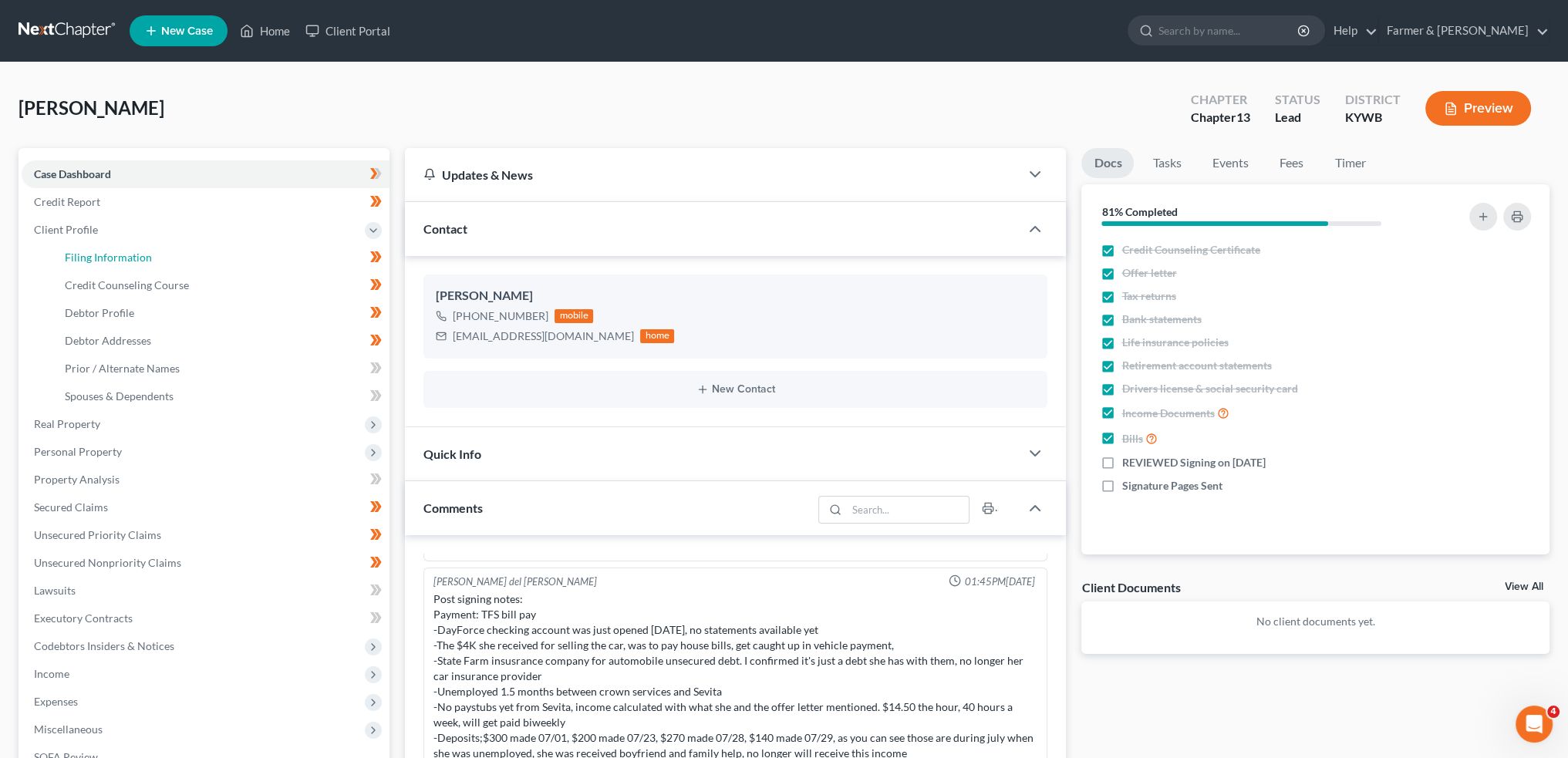
select select "2"
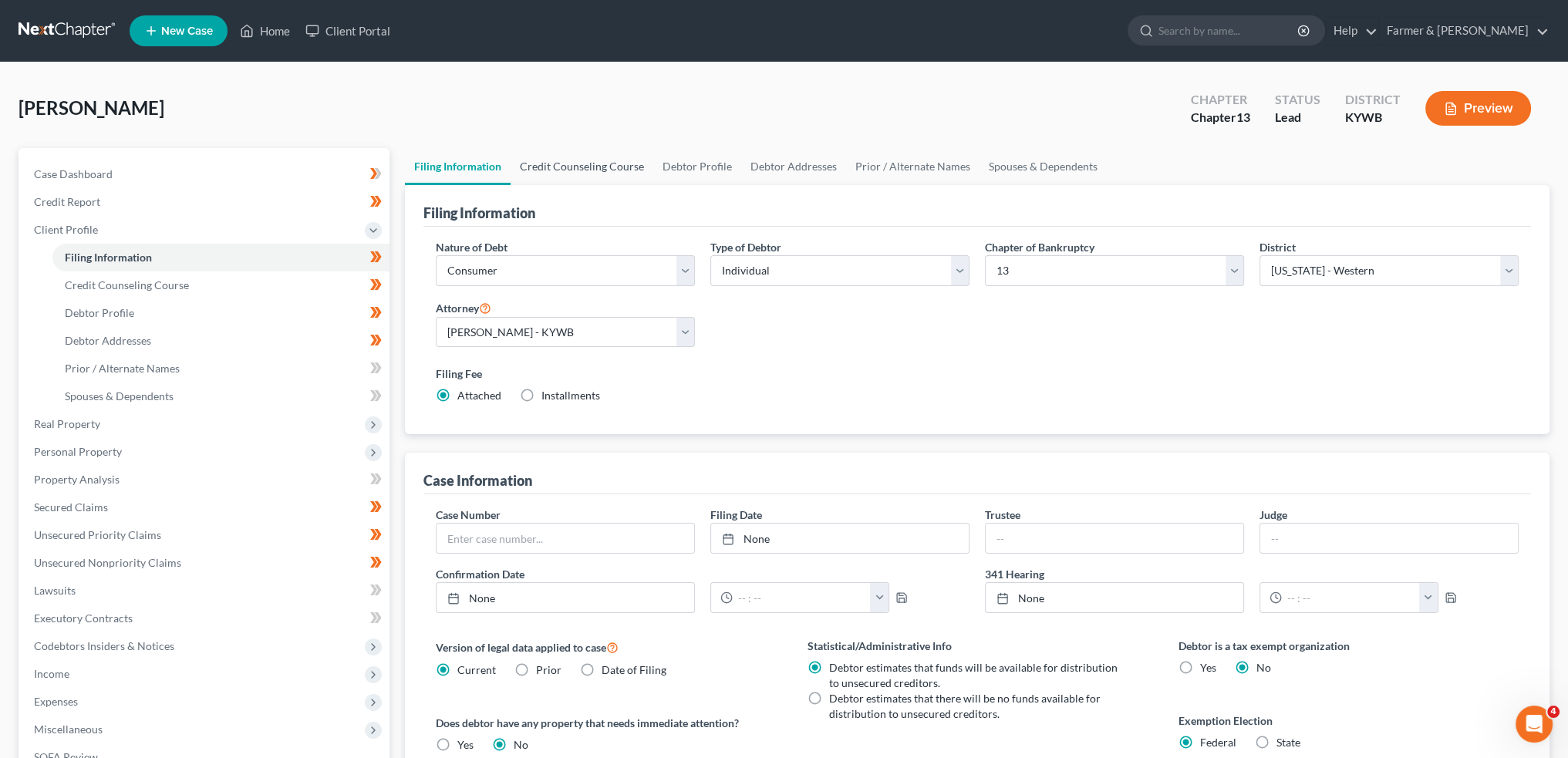
click at [607, 161] on link "Credit Counseling Course" at bounding box center [581, 166] width 143 height 37
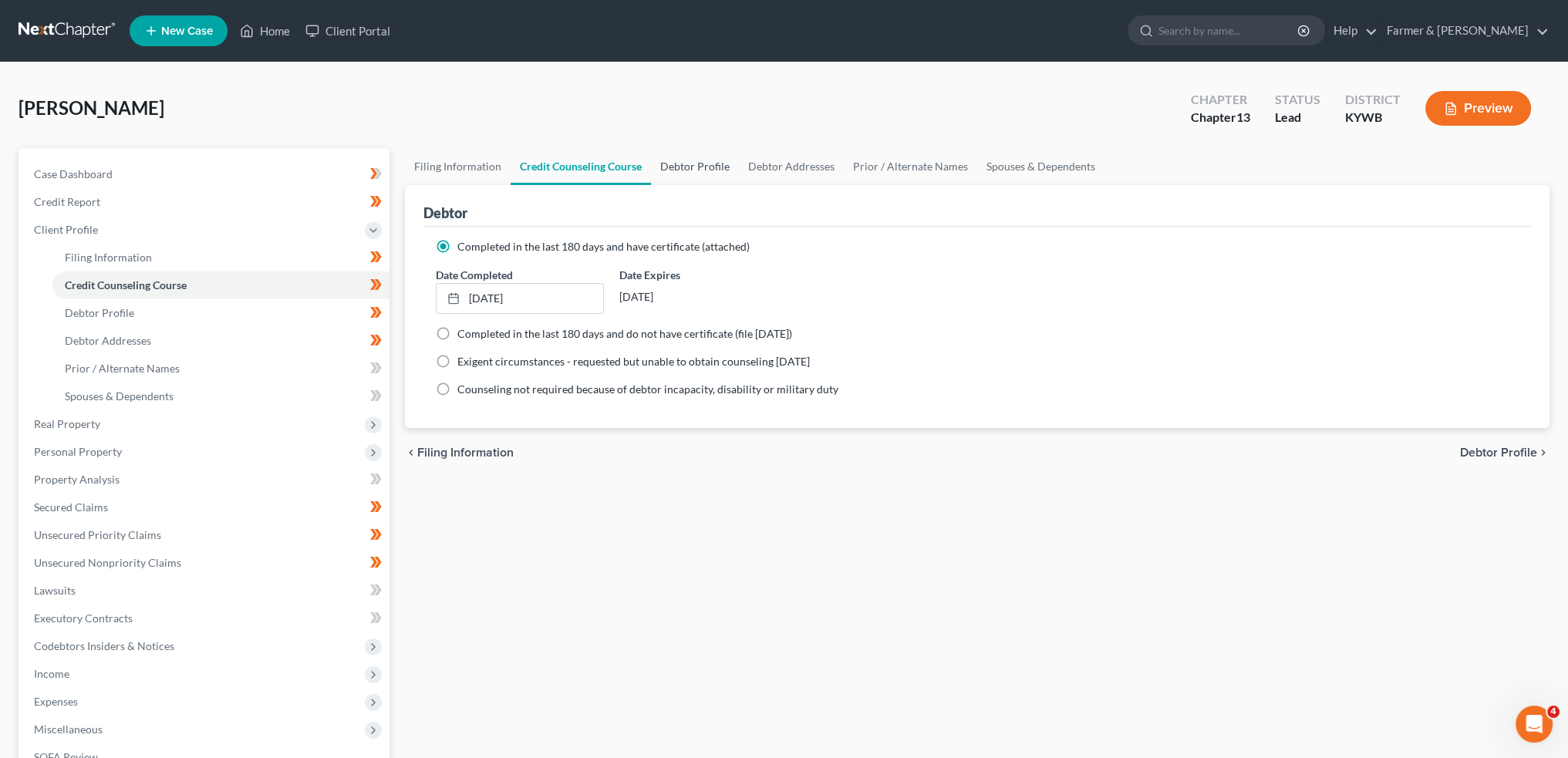
click at [711, 166] on link "Debtor Profile" at bounding box center [695, 166] width 88 height 37
select select "3"
select select "0"
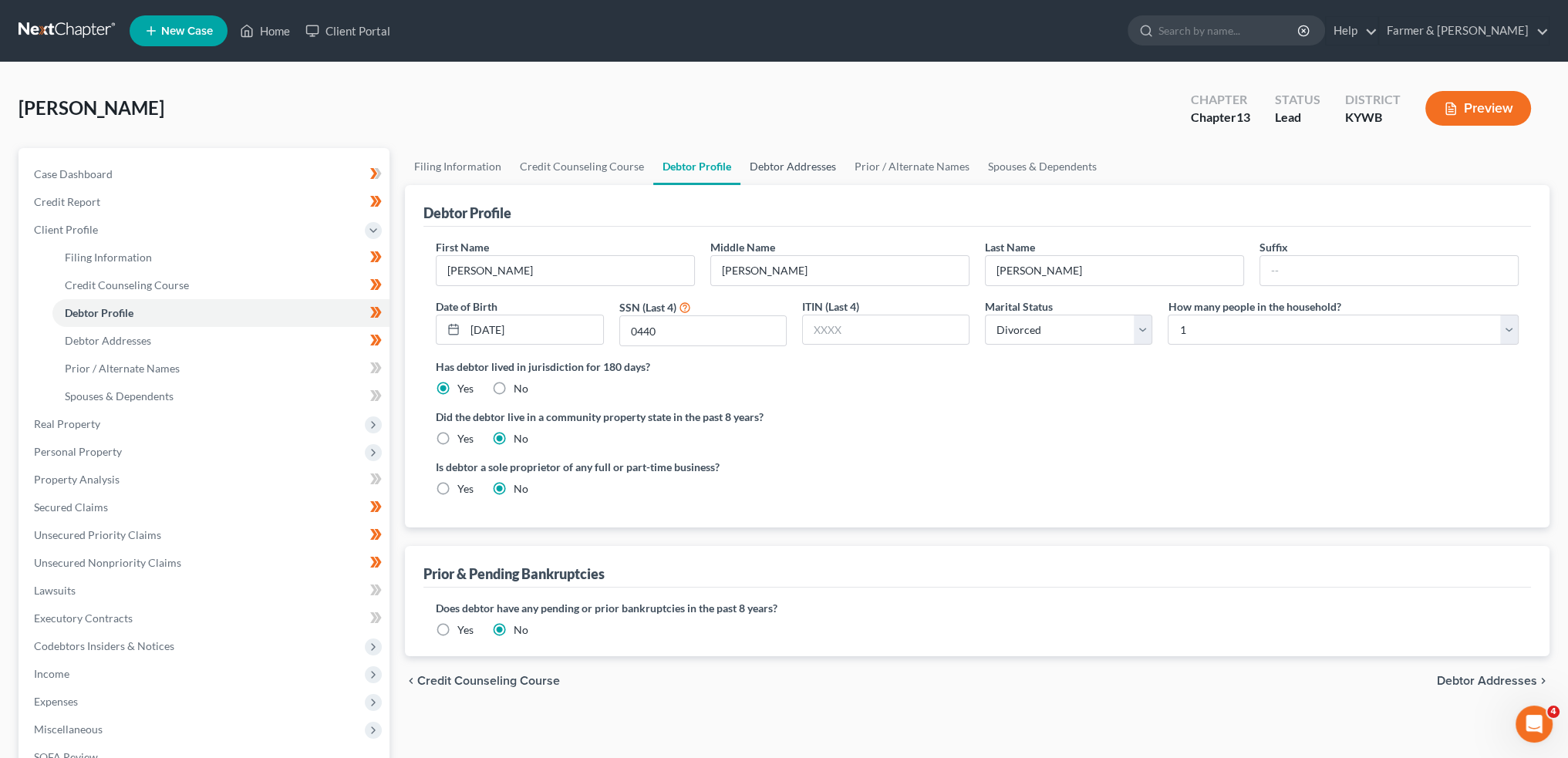
click at [784, 160] on link "Debtor Addresses" at bounding box center [792, 166] width 105 height 37
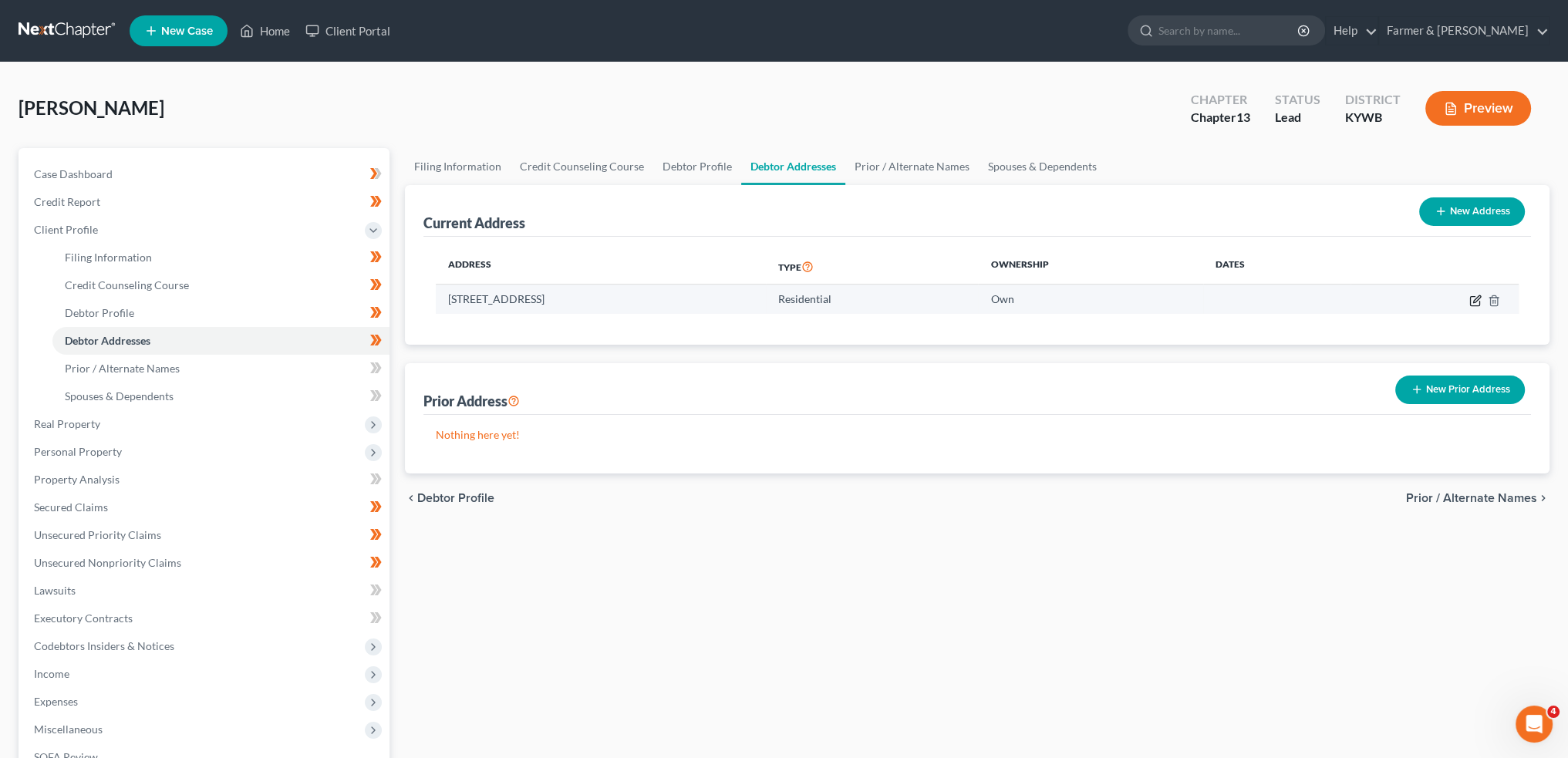
click at [1475, 301] on icon "button" at bounding box center [1477, 298] width 7 height 7
select select "18"
select select "22"
select select "0"
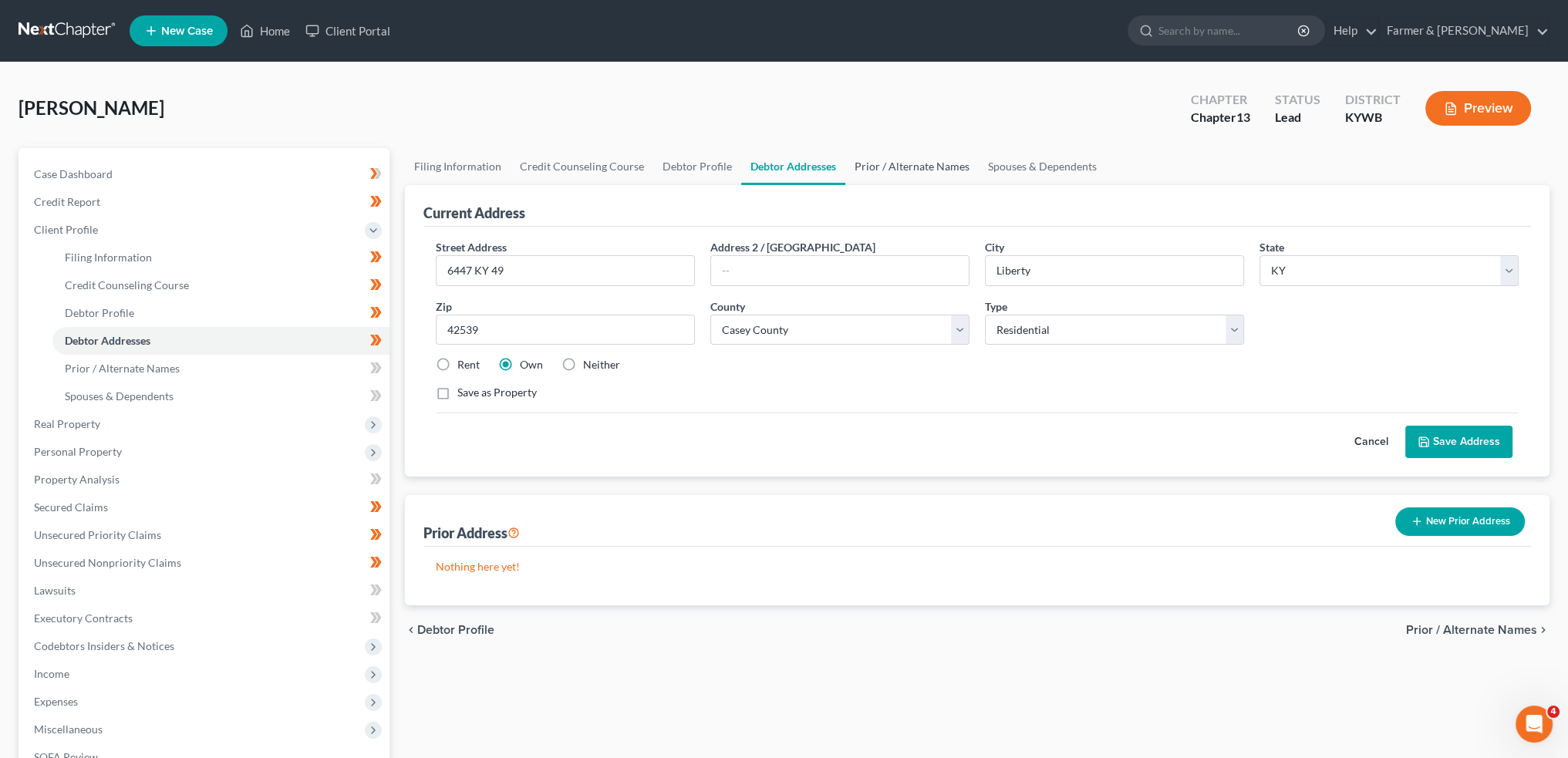
click at [911, 168] on link "Prior / Alternate Names" at bounding box center [911, 166] width 133 height 37
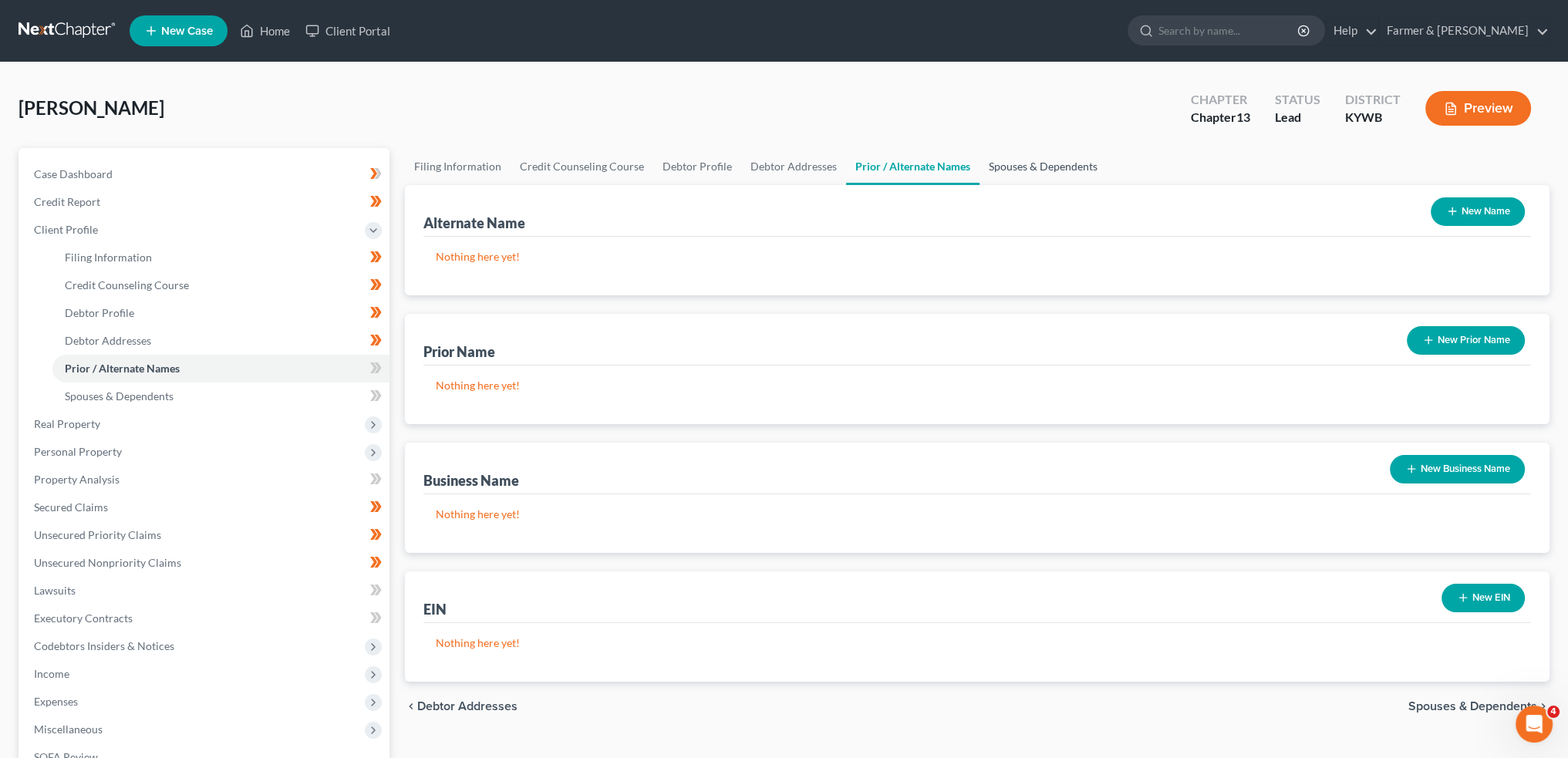
click at [1030, 160] on link "Spouses & Dependents" at bounding box center [1044, 166] width 127 height 37
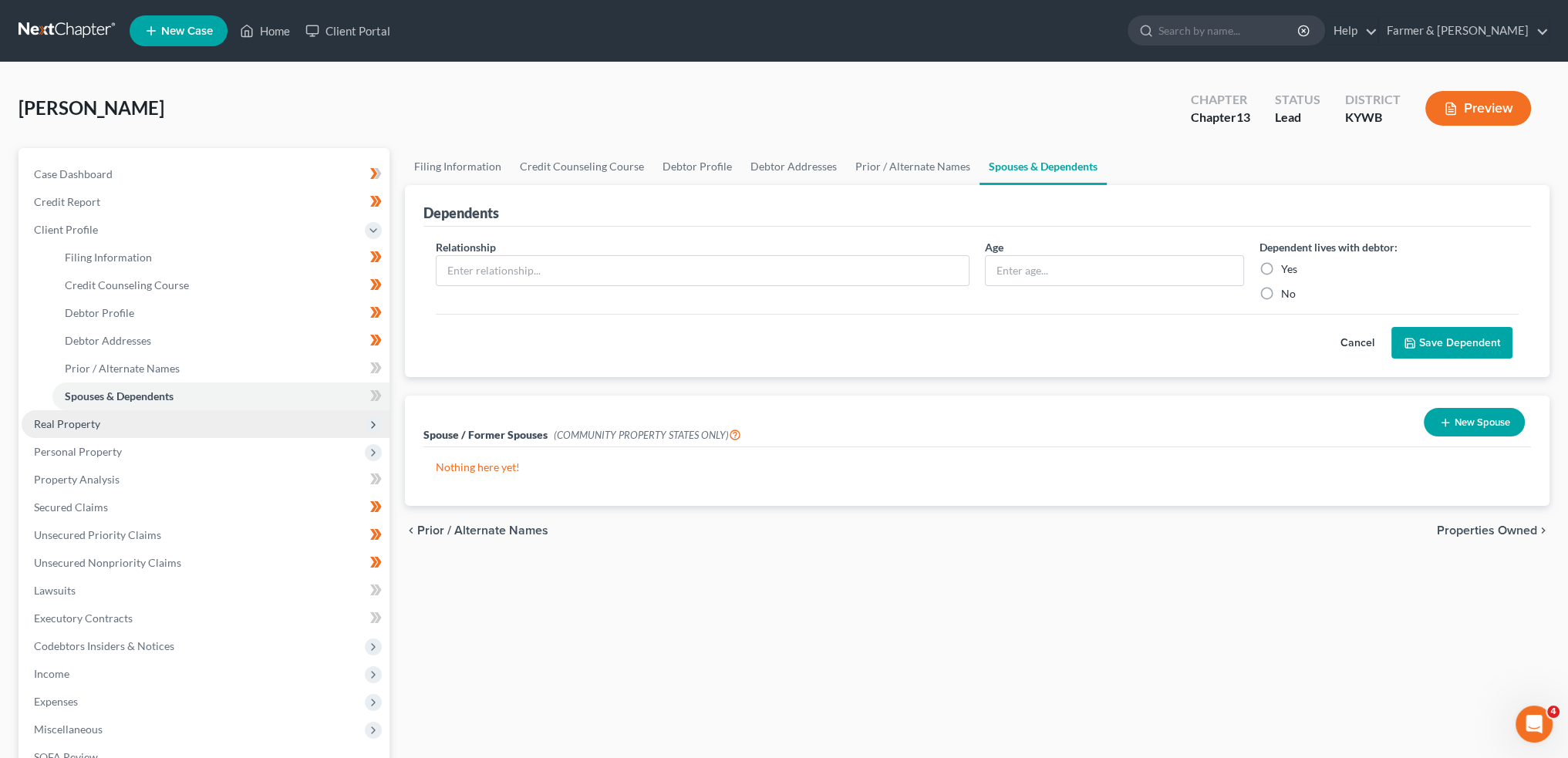
click at [86, 419] on span "Real Property" at bounding box center [67, 424] width 66 height 13
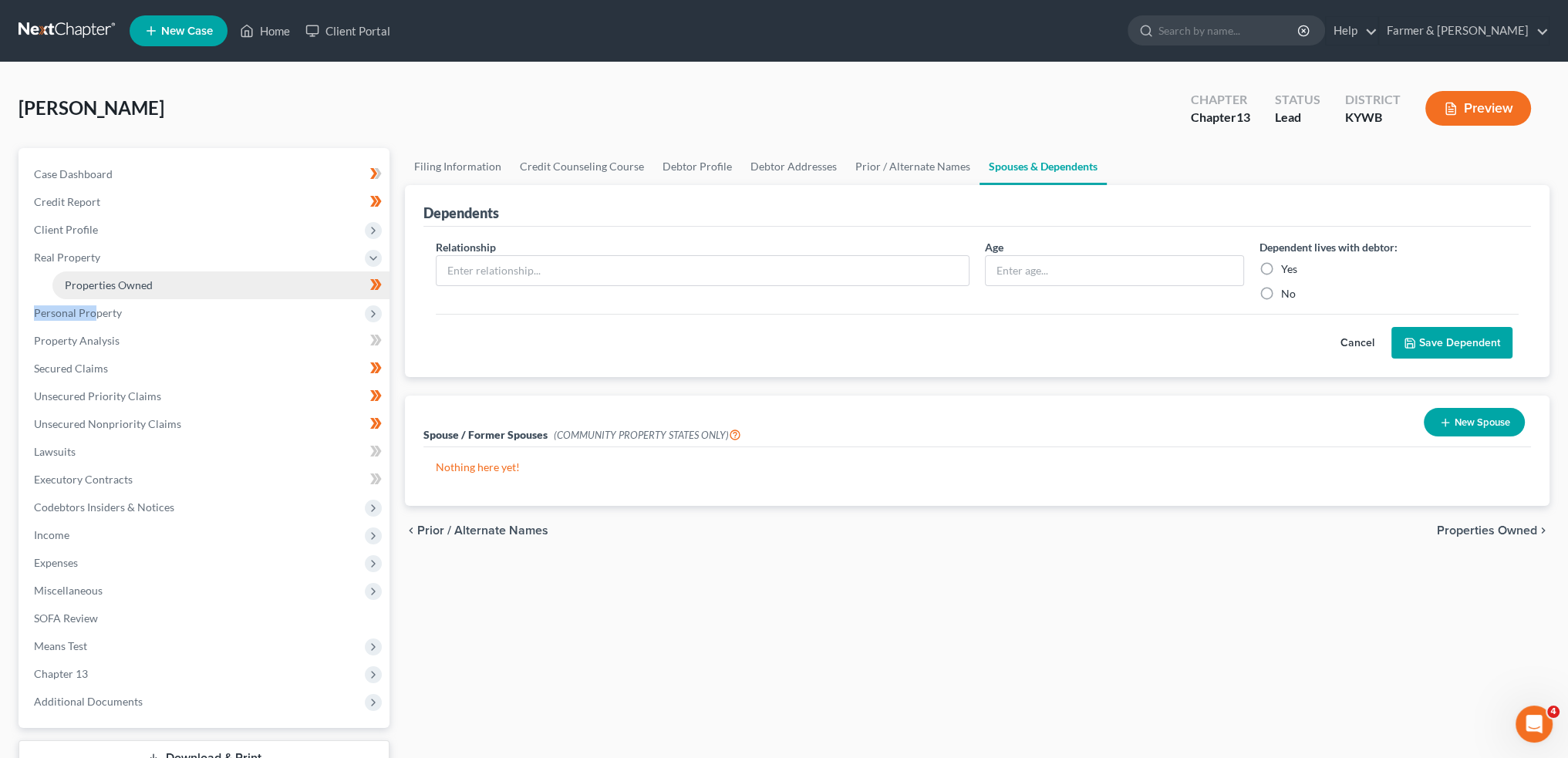
drag, startPoint x: 96, startPoint y: 311, endPoint x: 155, endPoint y: 283, distance: 65.3
click at [160, 277] on ul "Case Dashboard Payments Invoices Payments Payments Credit Report Client Profile" at bounding box center [205, 438] width 368 height 555
click at [155, 283] on link "Properties Owned" at bounding box center [221, 285] width 337 height 28
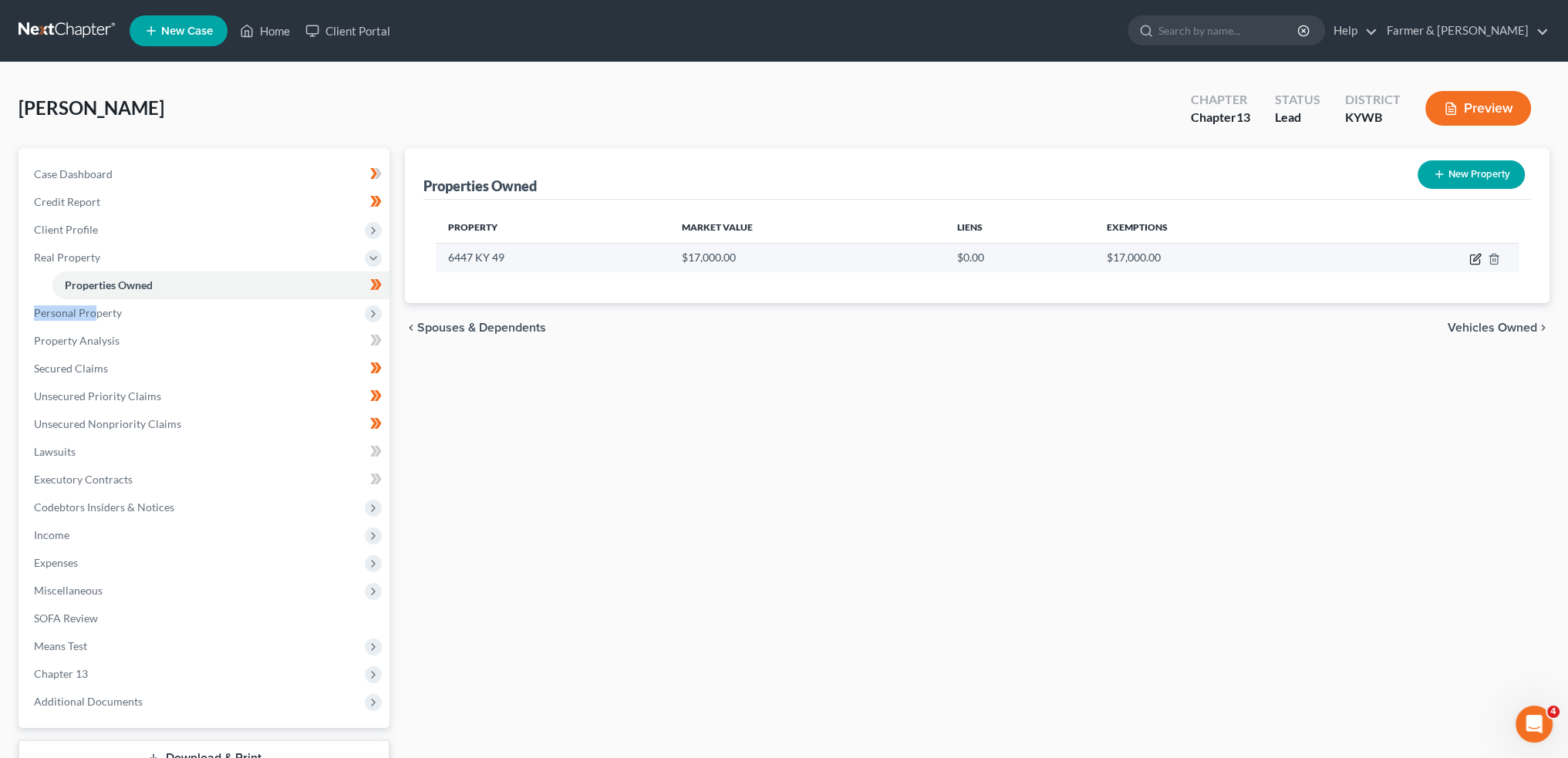
click at [1472, 256] on icon "button" at bounding box center [1475, 259] width 12 height 12
select select "18"
select select "22"
select select "0"
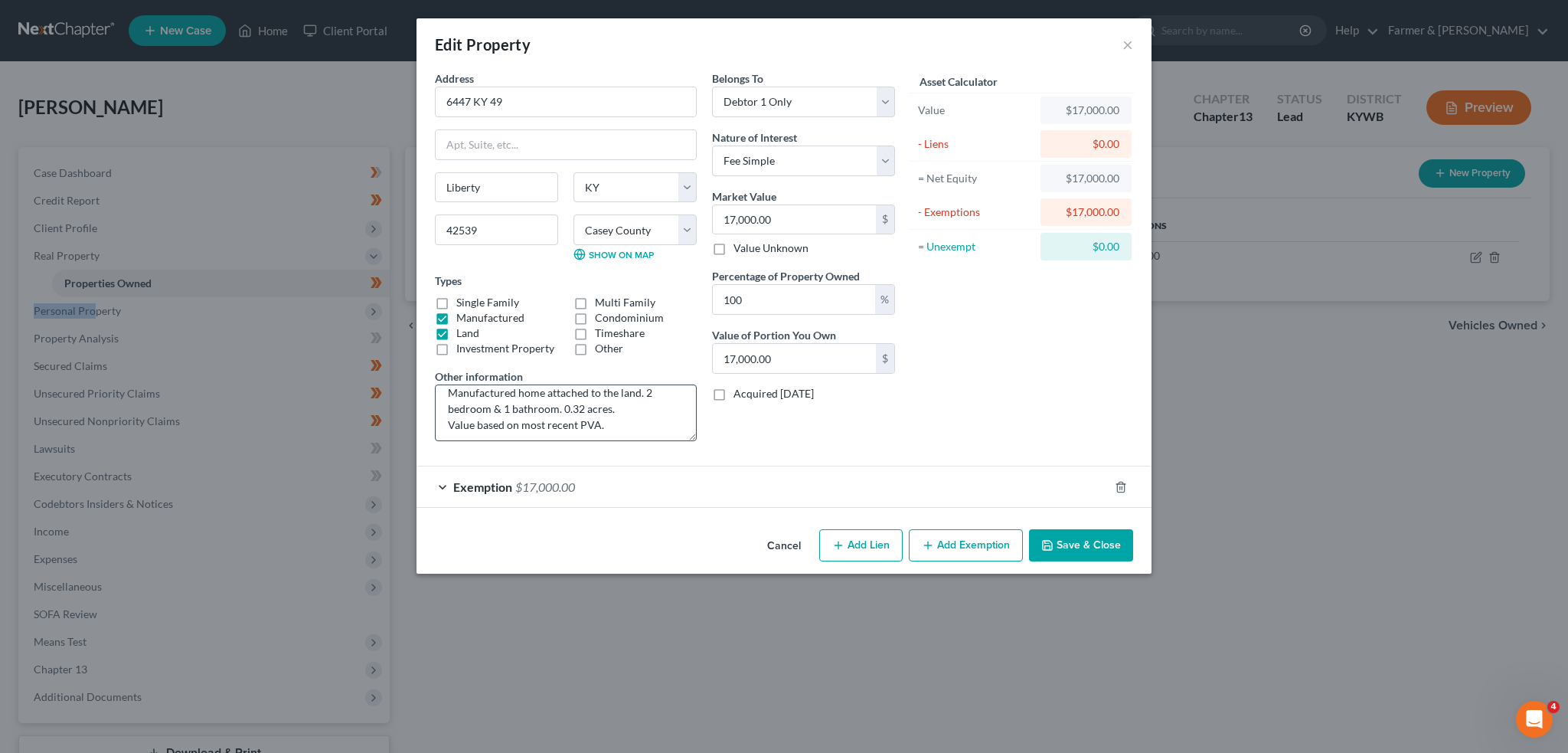
scroll to position [16, 0]
click at [1104, 544] on button "Save & Close" at bounding box center [1081, 545] width 104 height 32
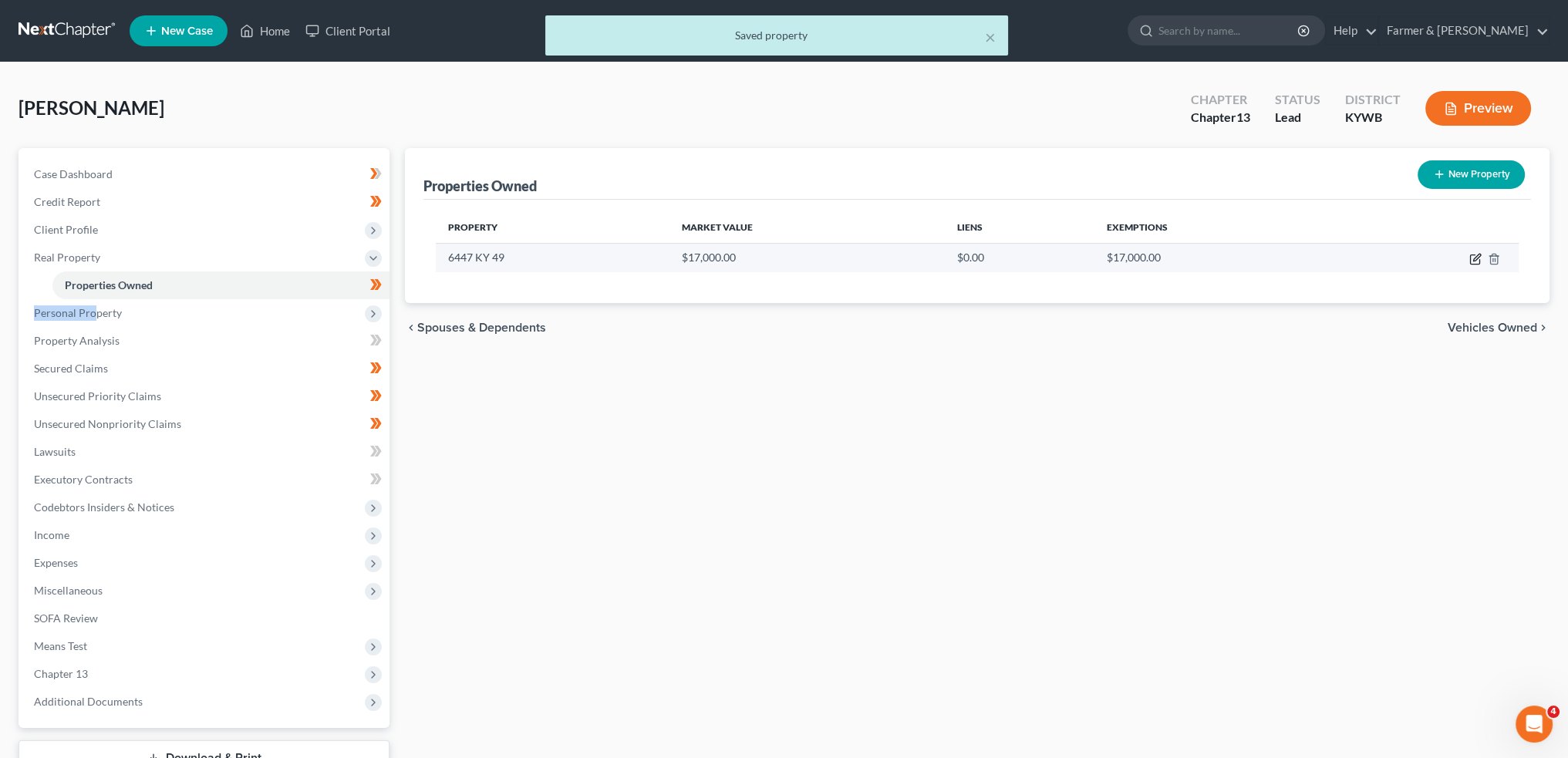
click at [1475, 257] on icon "button" at bounding box center [1475, 259] width 12 height 12
select select "18"
select select "22"
select select "0"
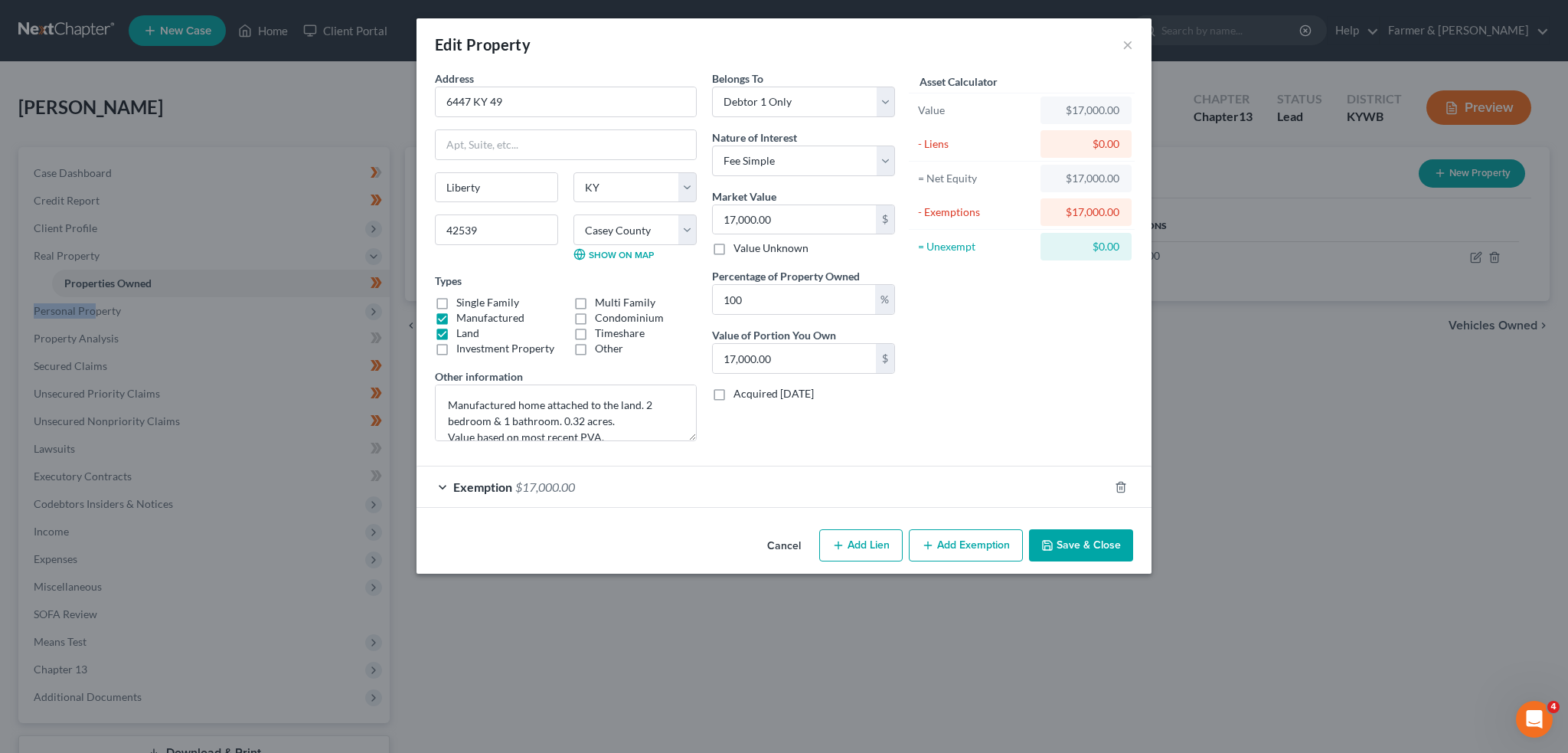
click at [1098, 547] on button "Save & Close" at bounding box center [1081, 545] width 104 height 32
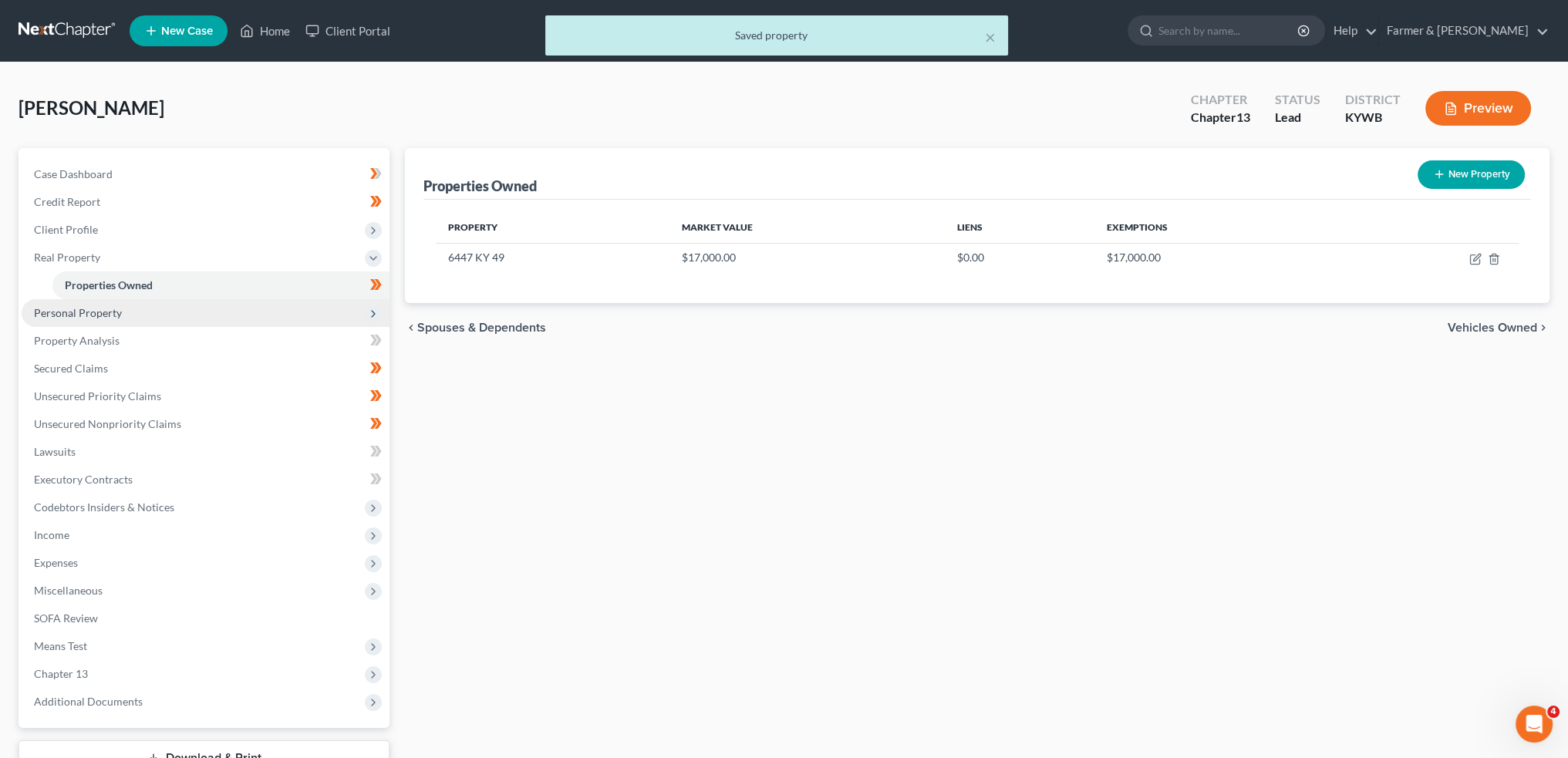
click at [109, 312] on span "Personal Property" at bounding box center [78, 312] width 88 height 13
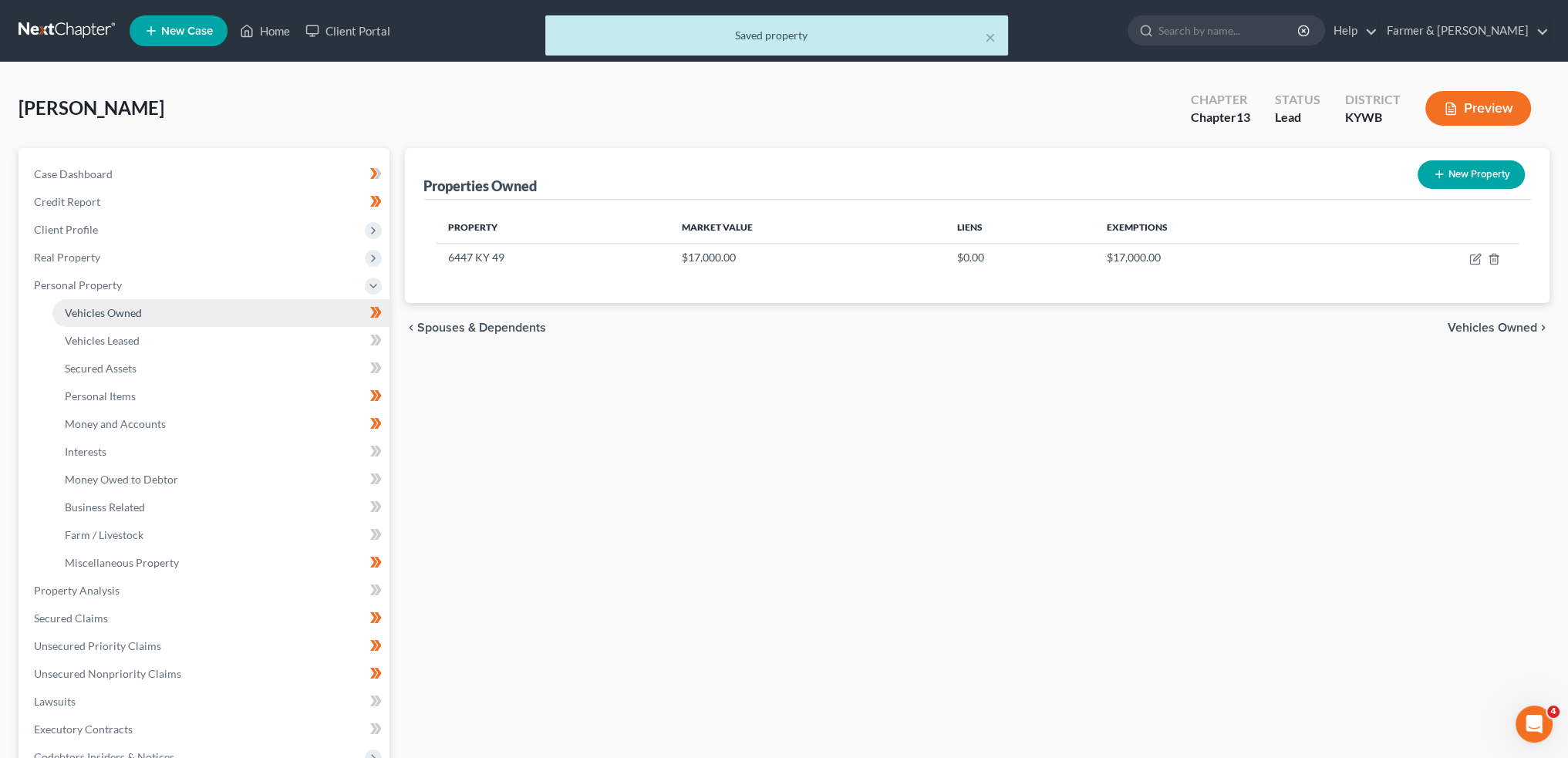
click at [118, 313] on span "Vehicles Owned" at bounding box center [103, 312] width 77 height 13
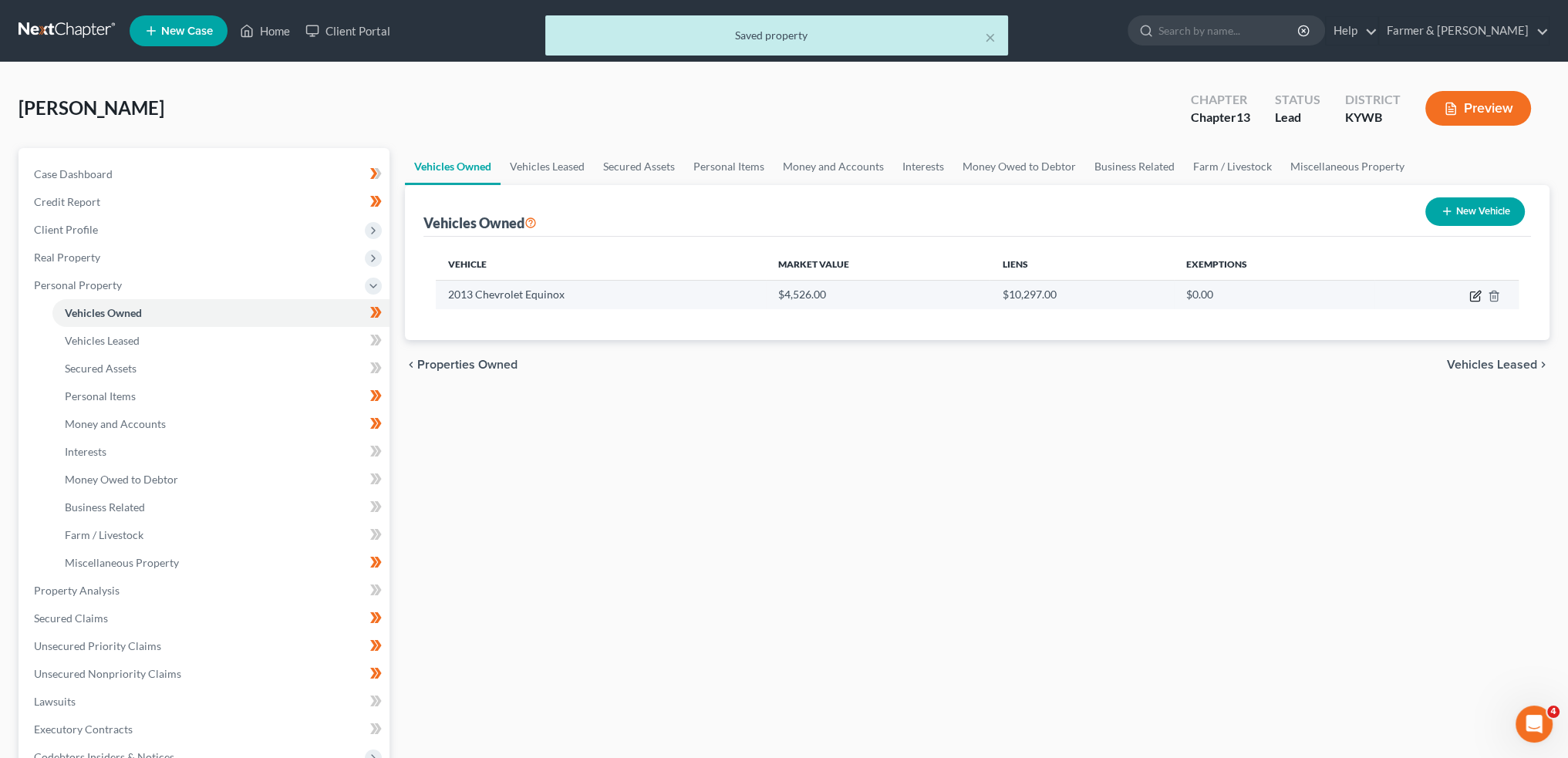
click at [1476, 296] on icon "button" at bounding box center [1475, 296] width 12 height 12
select select "0"
select select "13"
select select "2"
select select "0"
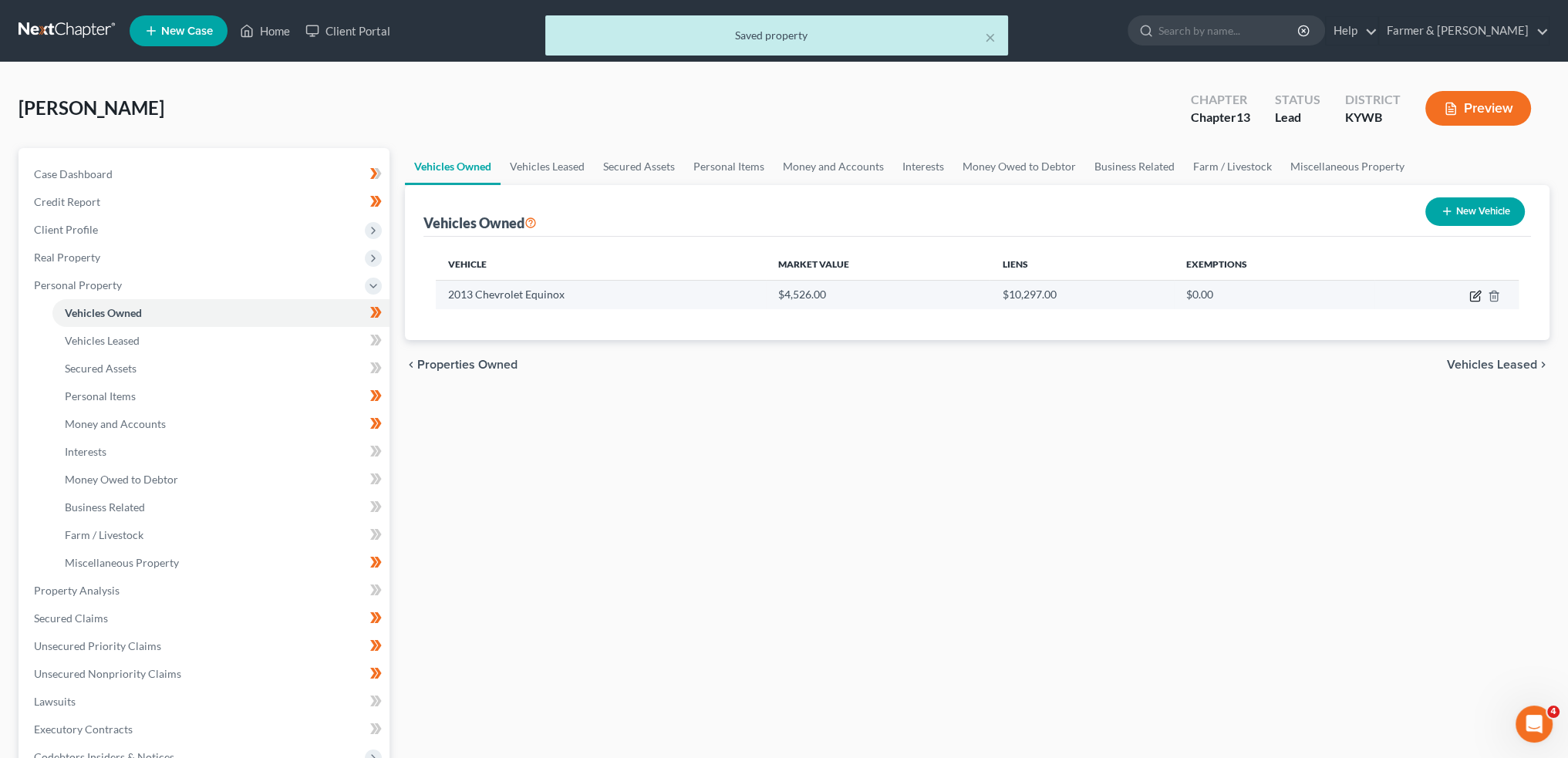
select select "45"
select select "0"
select select "4"
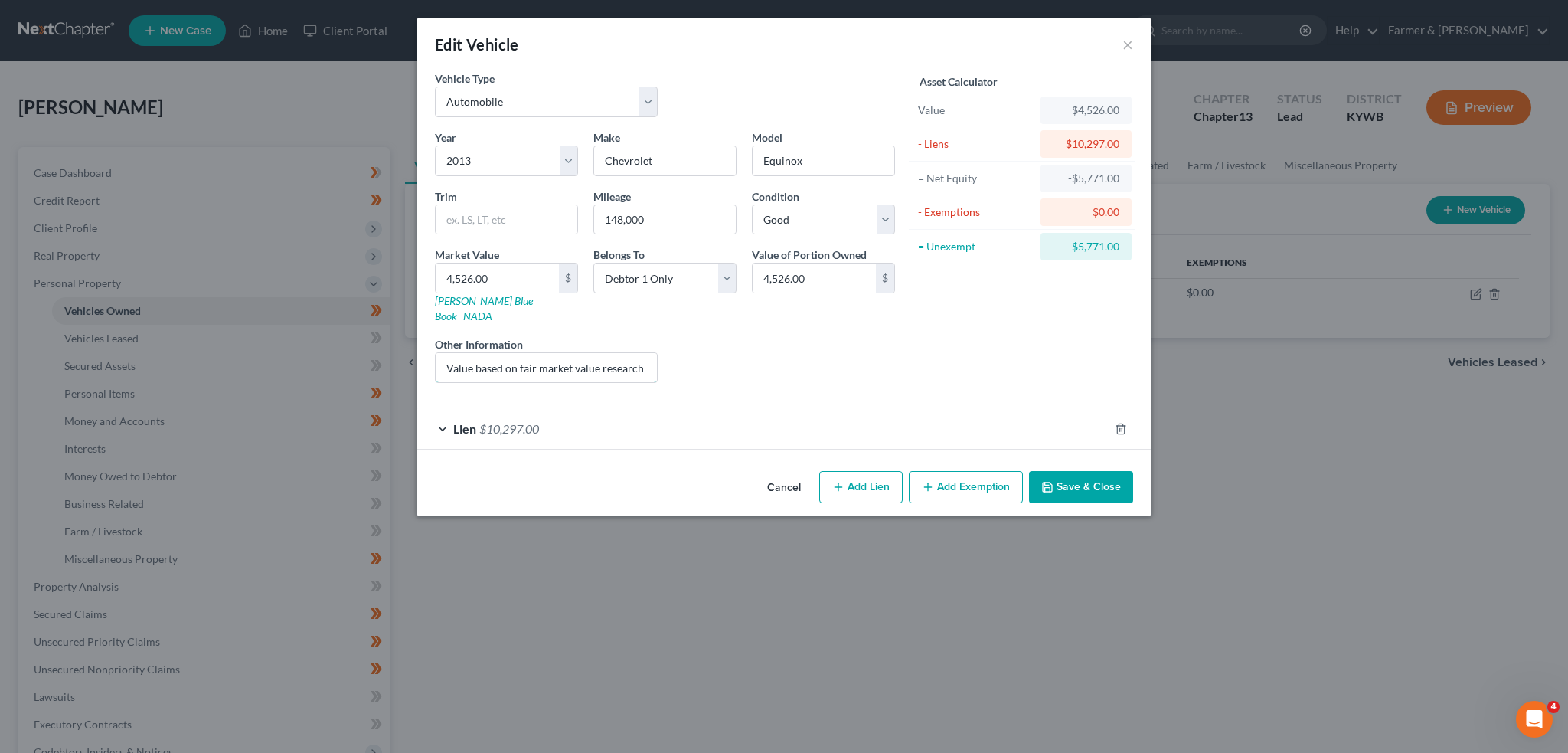
scroll to position [0, 209]
drag, startPoint x: 565, startPoint y: 352, endPoint x: 827, endPoint y: 370, distance: 262.6
click at [827, 370] on div "Year Select 2026 2025 2024 2023 2022 2021 2020 2019 2018 2017 2016 2015 2014 20…" at bounding box center [664, 263] width 475 height 266
click at [829, 420] on div "Lien $10,297.00" at bounding box center [762, 428] width 692 height 40
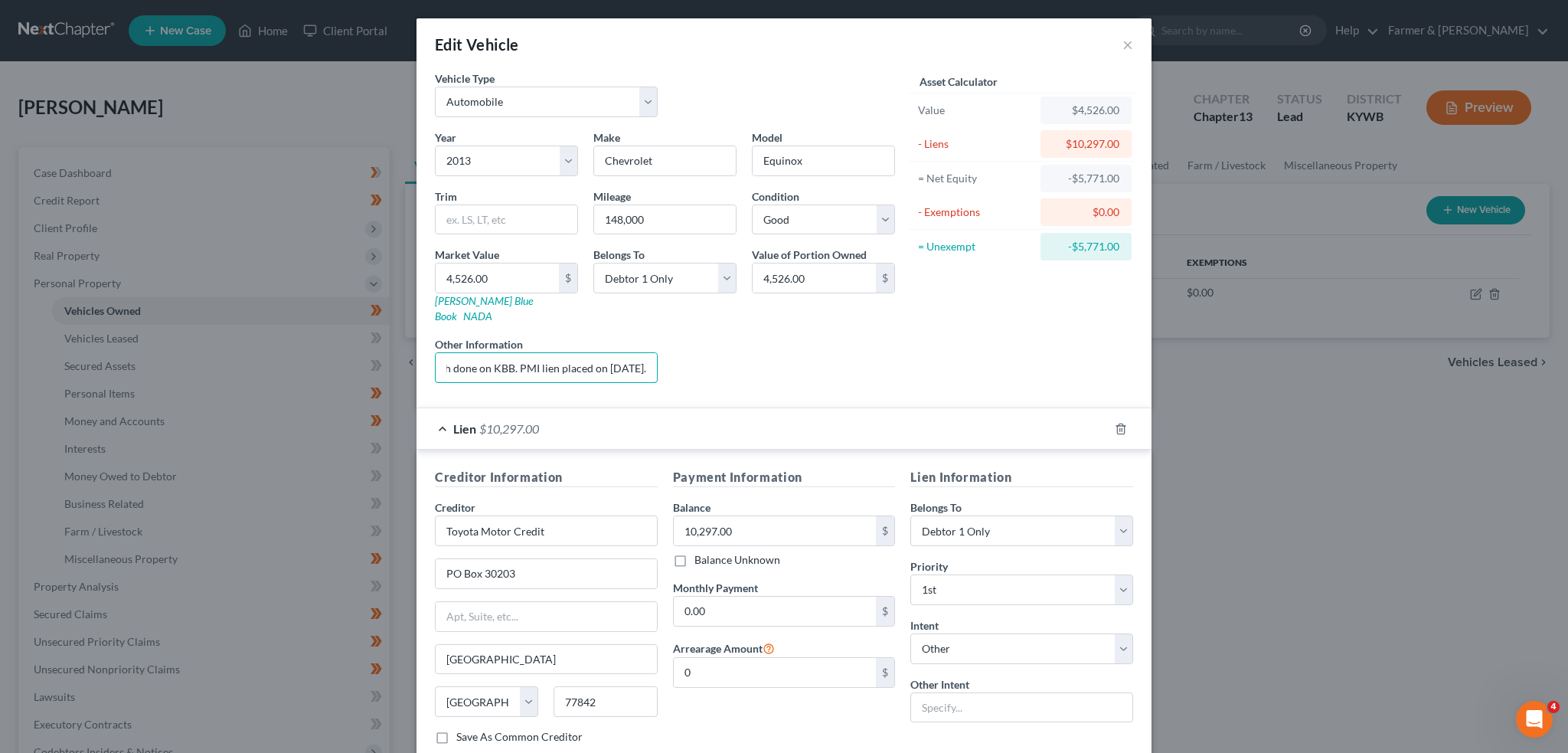
drag, startPoint x: 866, startPoint y: 366, endPoint x: 910, endPoint y: 368, distance: 44.0
click at [910, 368] on div "Vehicle Type Select Automobile Truck Trailer Watercraft Aircraft Motor Home Atv…" at bounding box center [783, 232] width 713 height 324
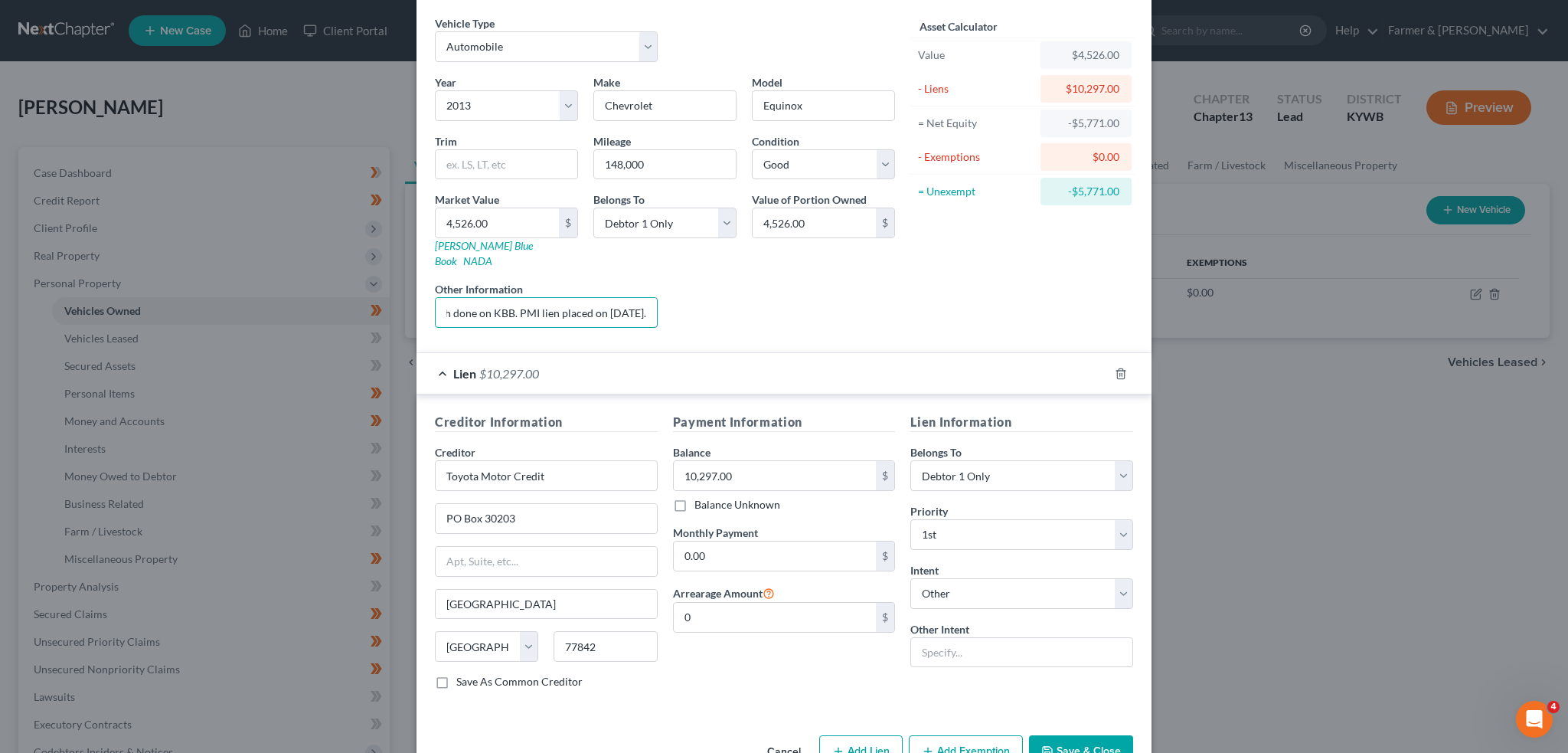
scroll to position [81, 0]
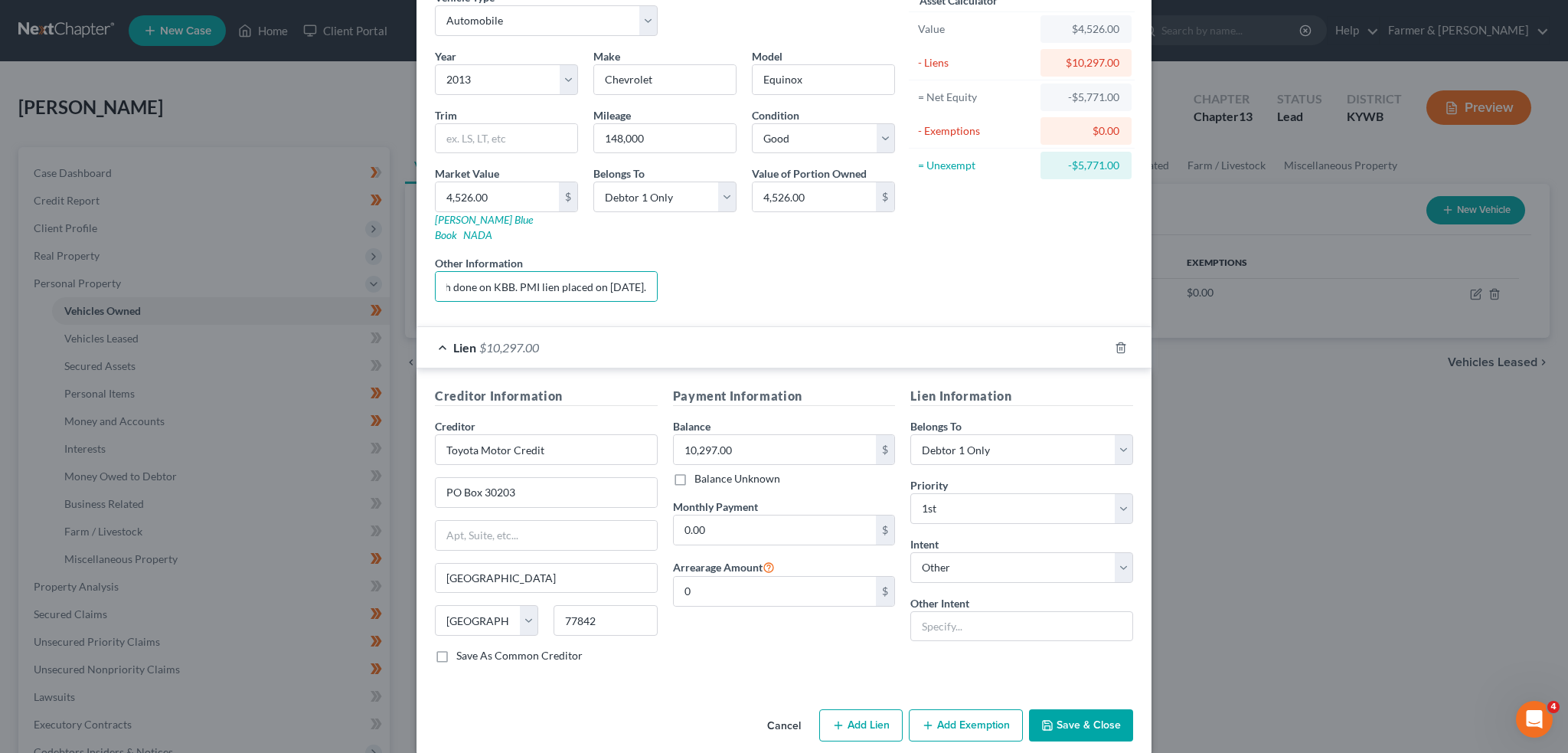
click at [1080, 703] on div "Cancel Add Lien Add Lease Add Exemption Save & Close" at bounding box center [783, 728] width 735 height 51
click at [1074, 709] on button "Save & Close" at bounding box center [1081, 725] width 104 height 32
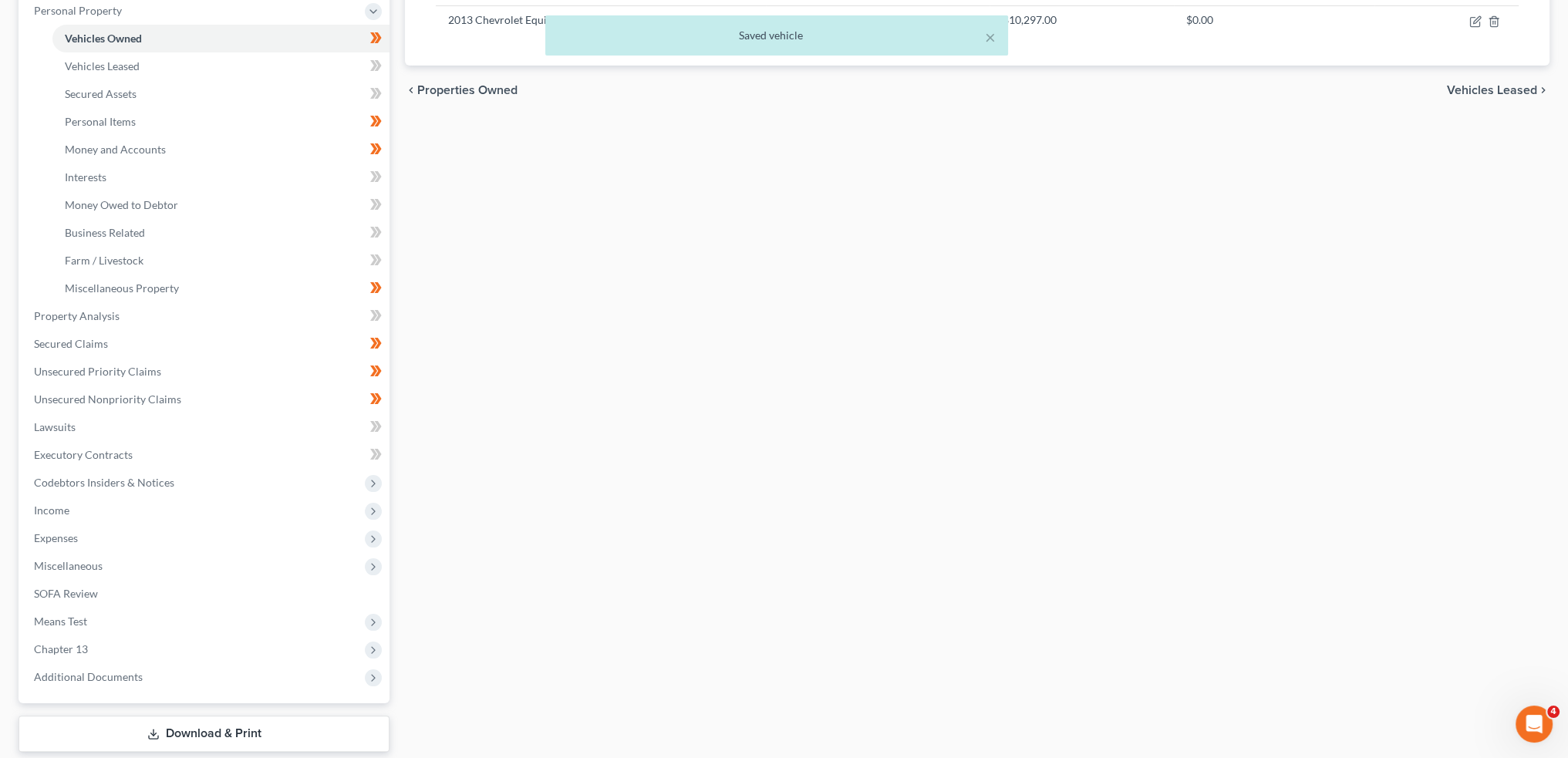
scroll to position [365, 0]
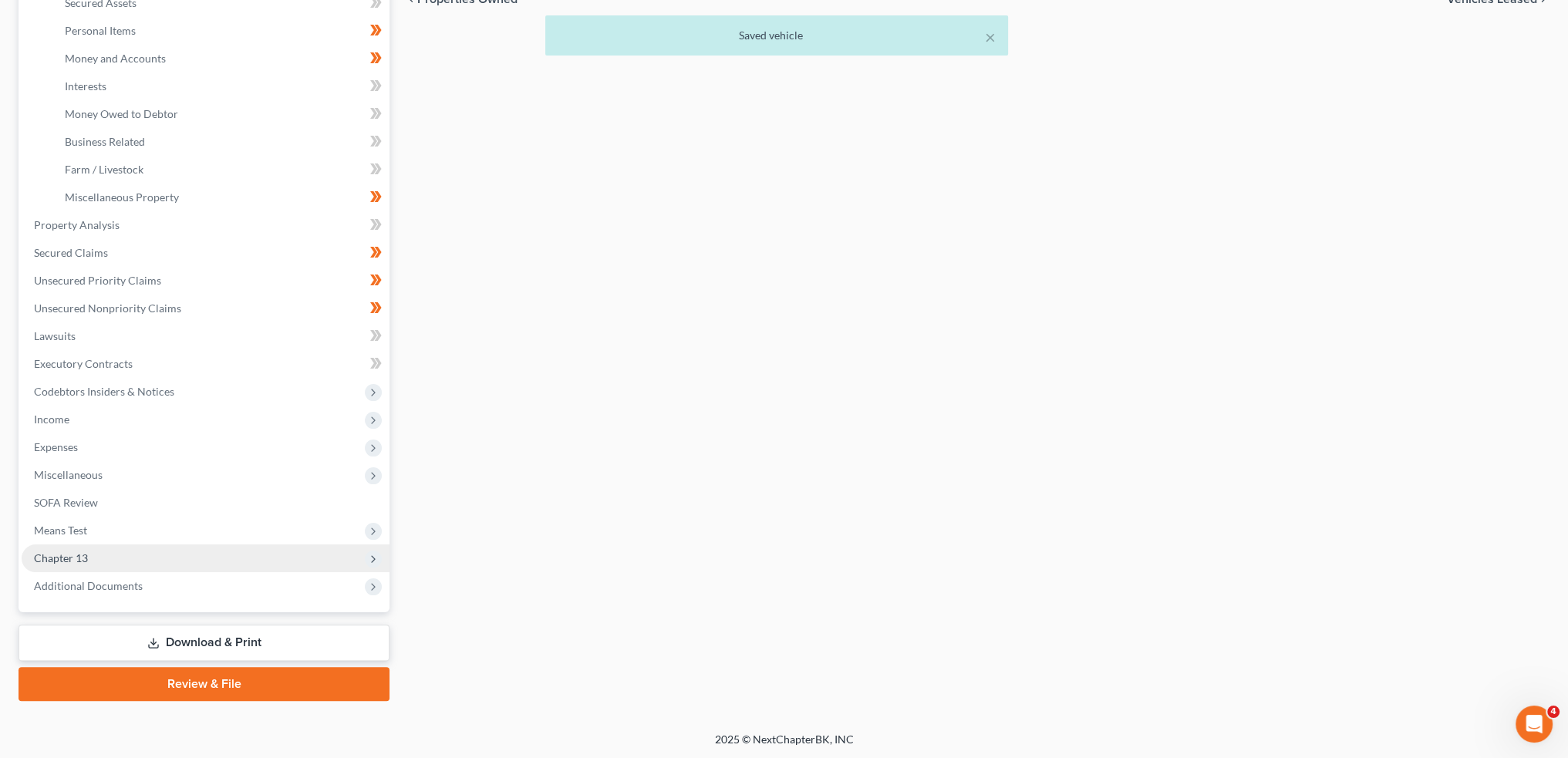
click at [92, 555] on span "Chapter 13" at bounding box center [205, 559] width 368 height 28
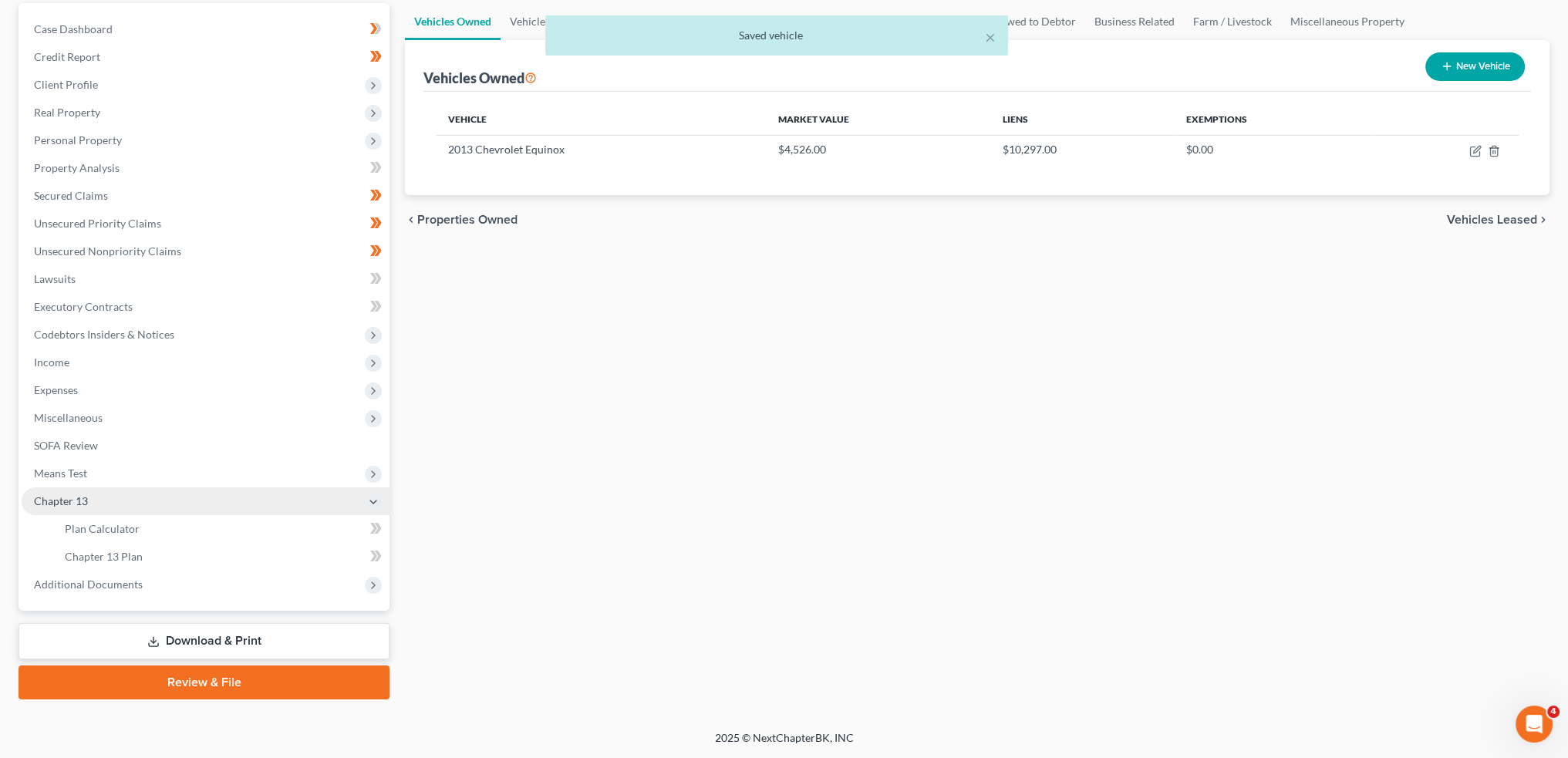
scroll to position [143, 0]
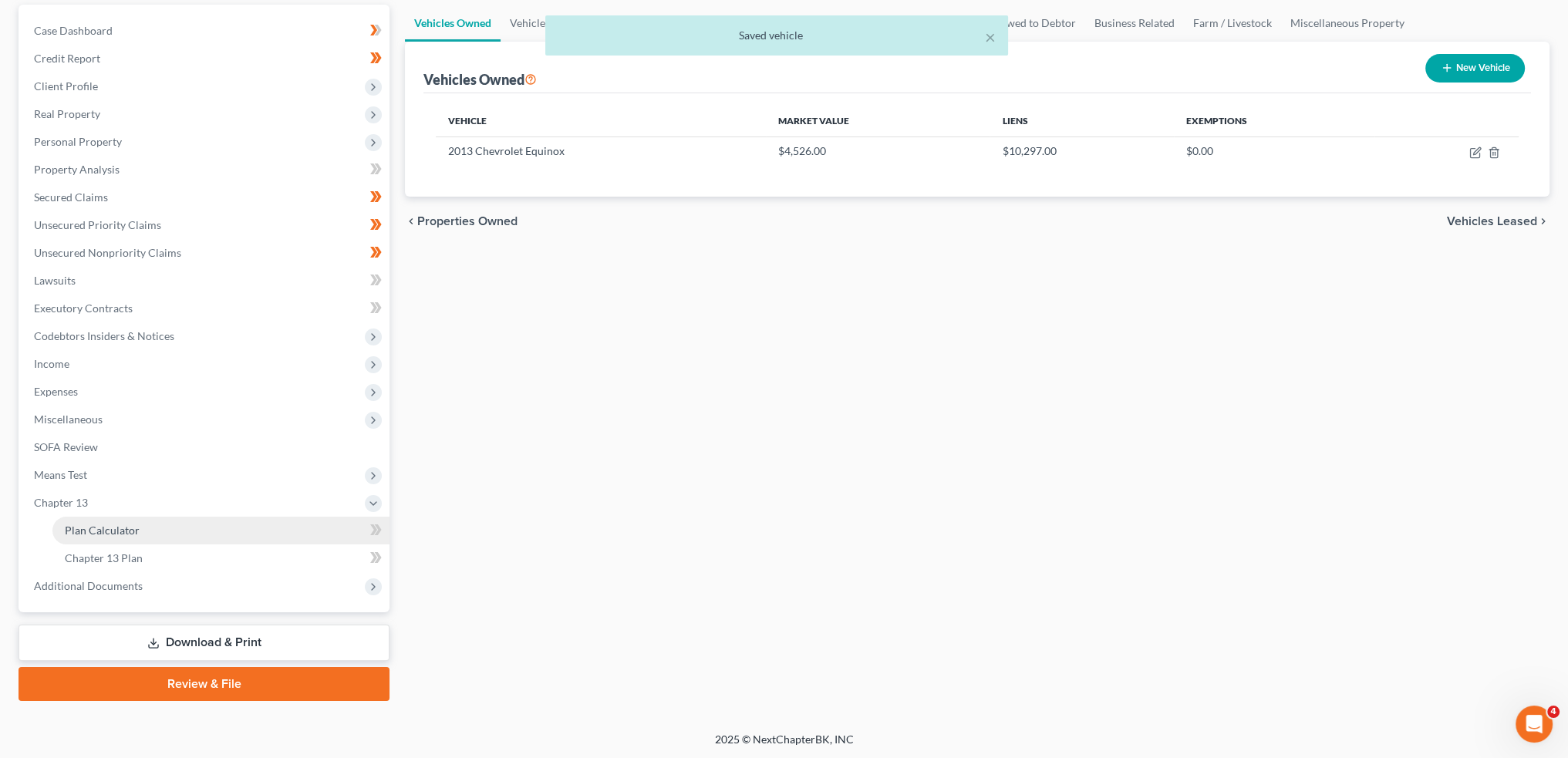
click at [100, 523] on span "Plan Calculator" at bounding box center [102, 530] width 74 height 13
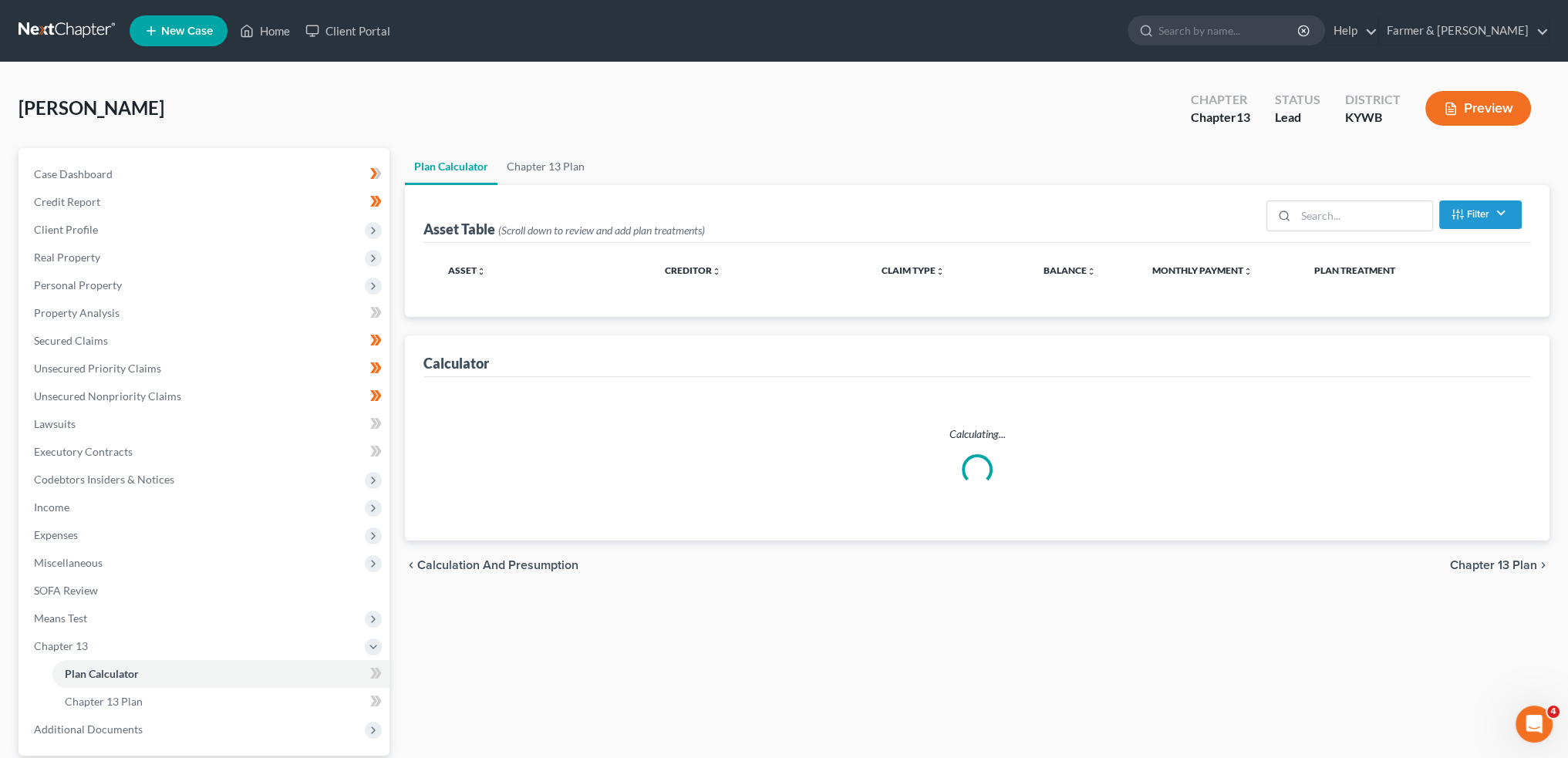
select select "59"
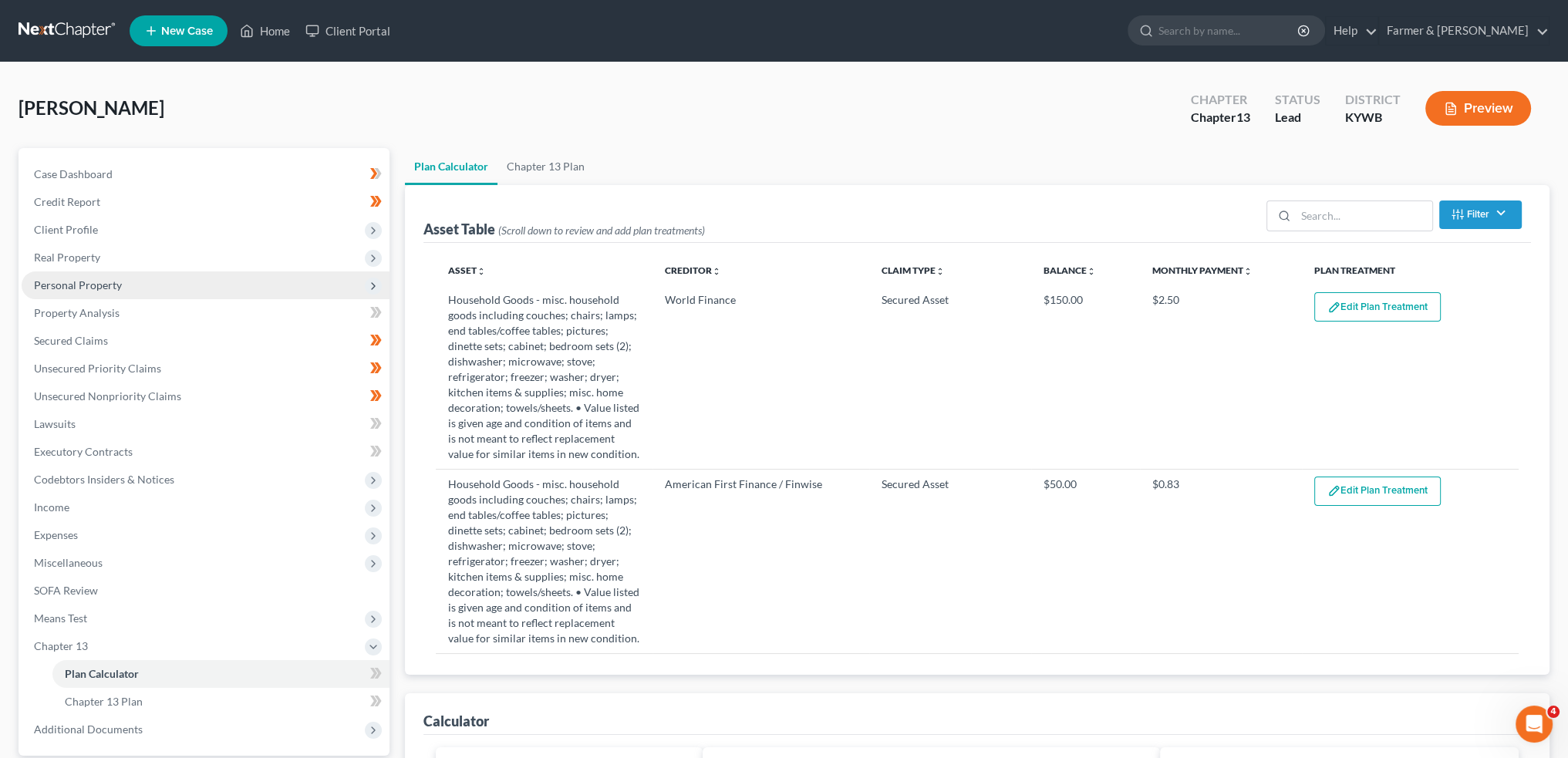
click at [74, 274] on span "Personal Property" at bounding box center [205, 285] width 368 height 28
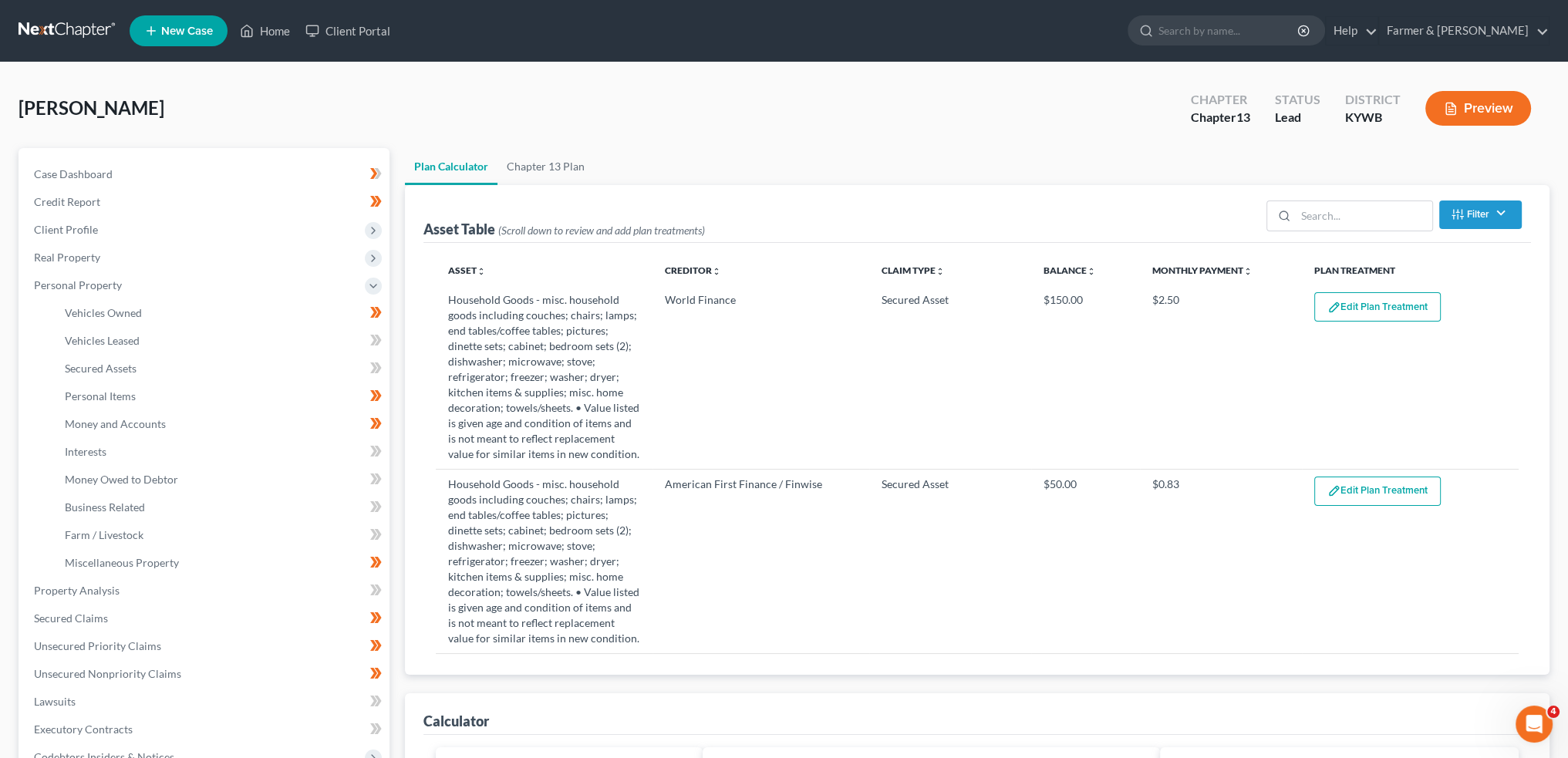
drag, startPoint x: 55, startPoint y: 106, endPoint x: 453, endPoint y: 208, distance: 410.9
click at [55, 106] on span "[PERSON_NAME]" at bounding box center [91, 107] width 146 height 22
click at [158, 397] on link "Personal Items" at bounding box center [221, 397] width 337 height 28
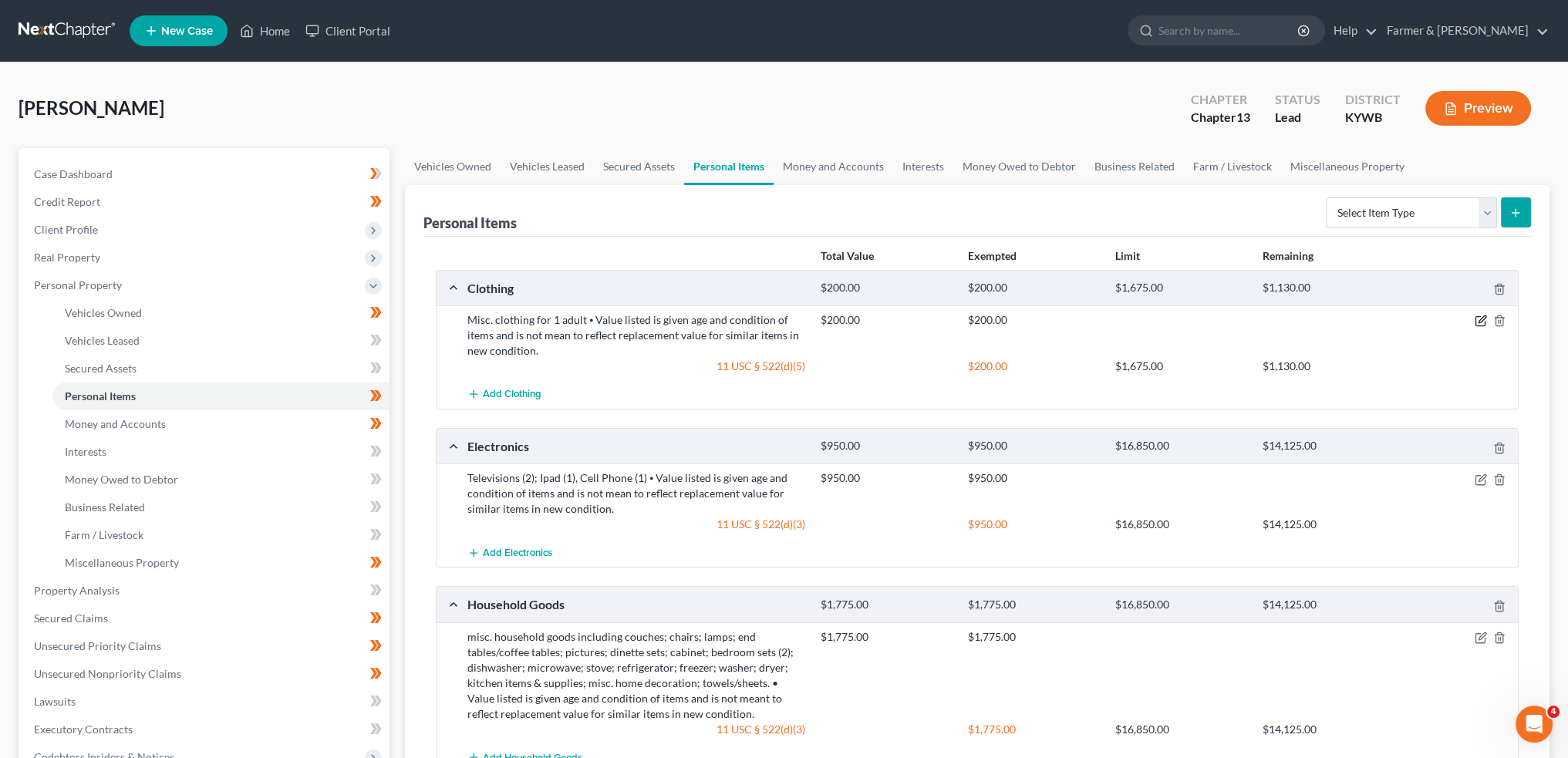
click at [1484, 324] on icon "button" at bounding box center [1480, 321] width 12 height 12
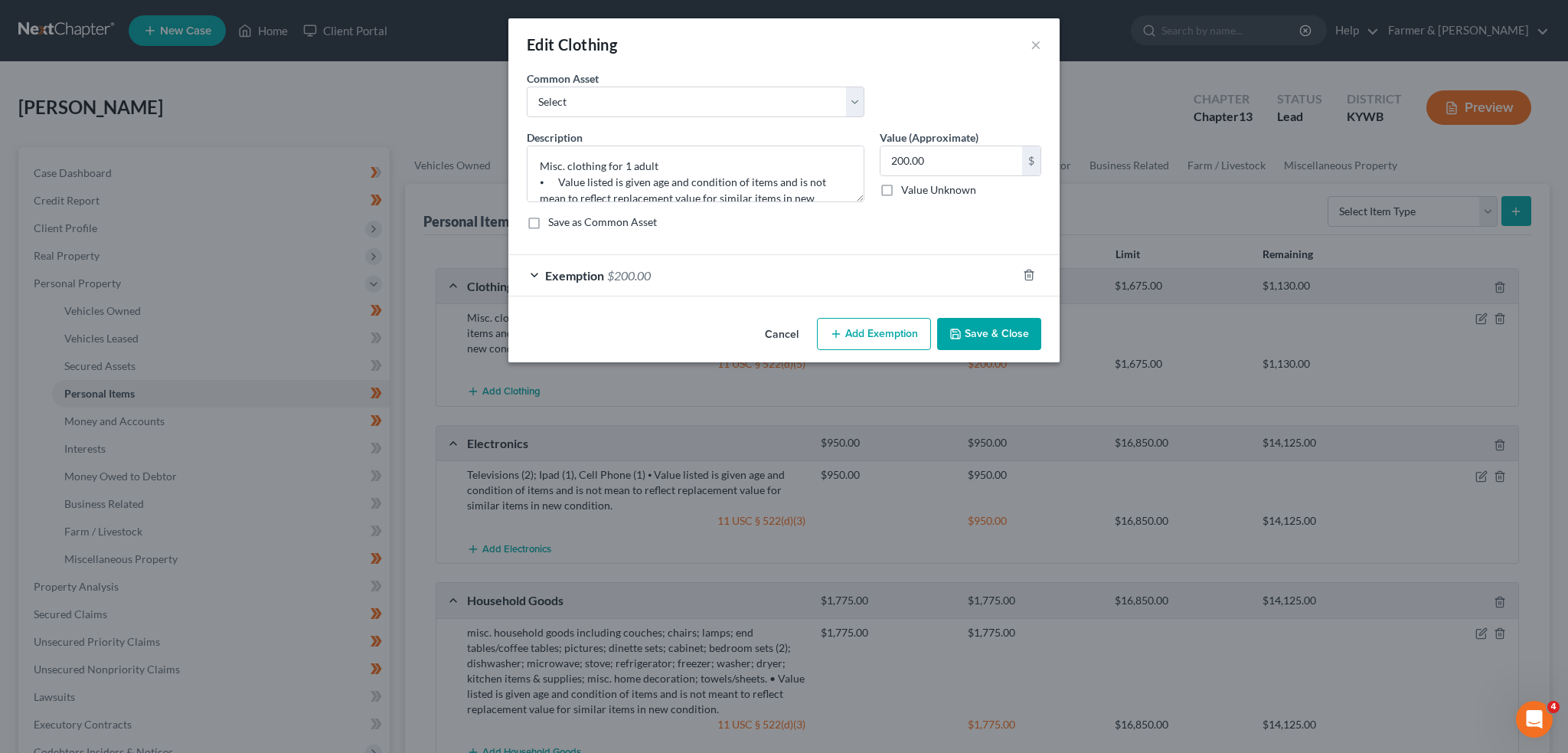
click at [700, 266] on div "Exemption $200.00" at bounding box center [762, 275] width 508 height 40
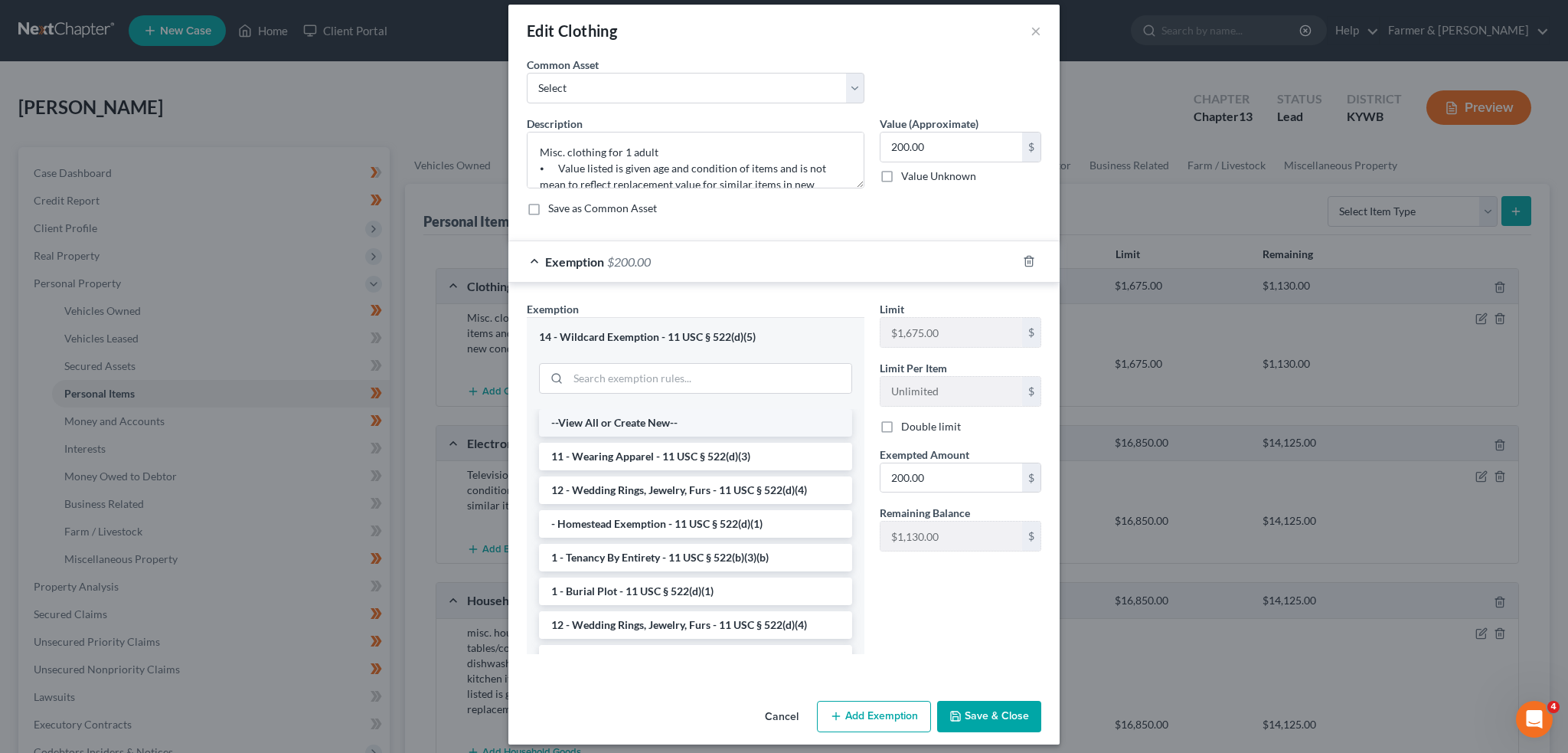
scroll to position [21, 0]
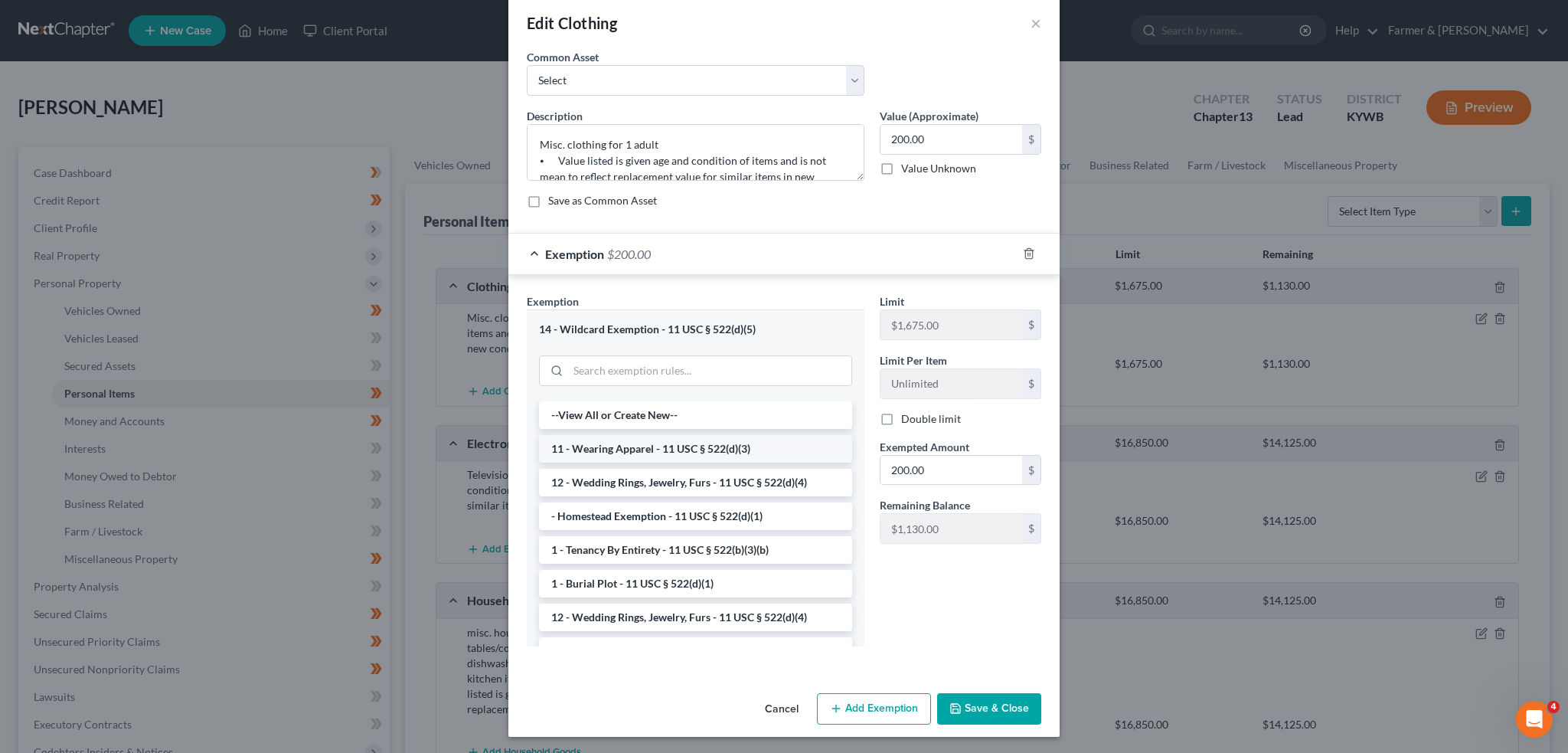
click at [689, 443] on li "11 - Wearing Apparel - 11 USC § 522(d)(3)" at bounding box center [695, 449] width 313 height 28
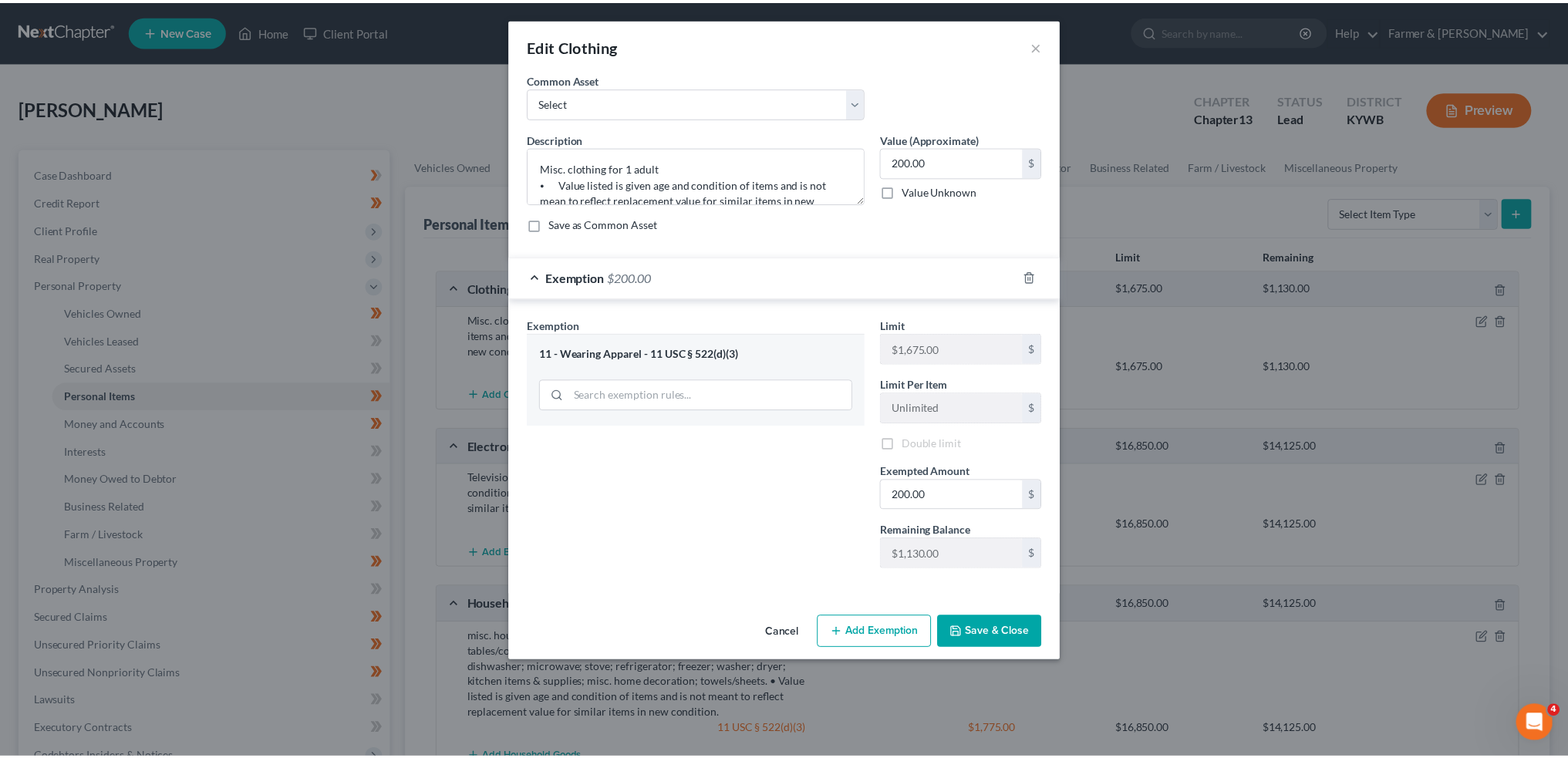
scroll to position [0, 0]
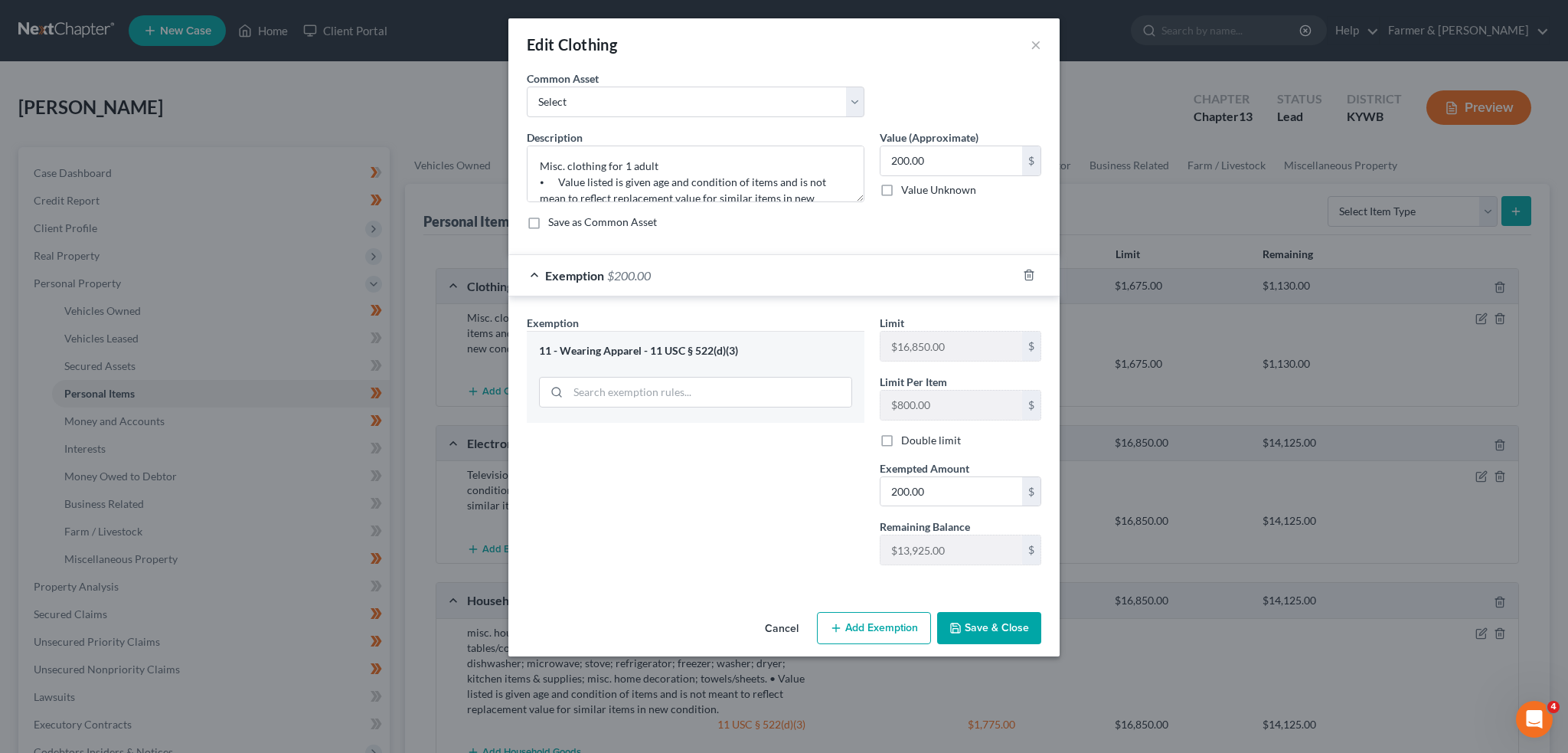
click at [978, 627] on button "Save & Close" at bounding box center [989, 627] width 104 height 32
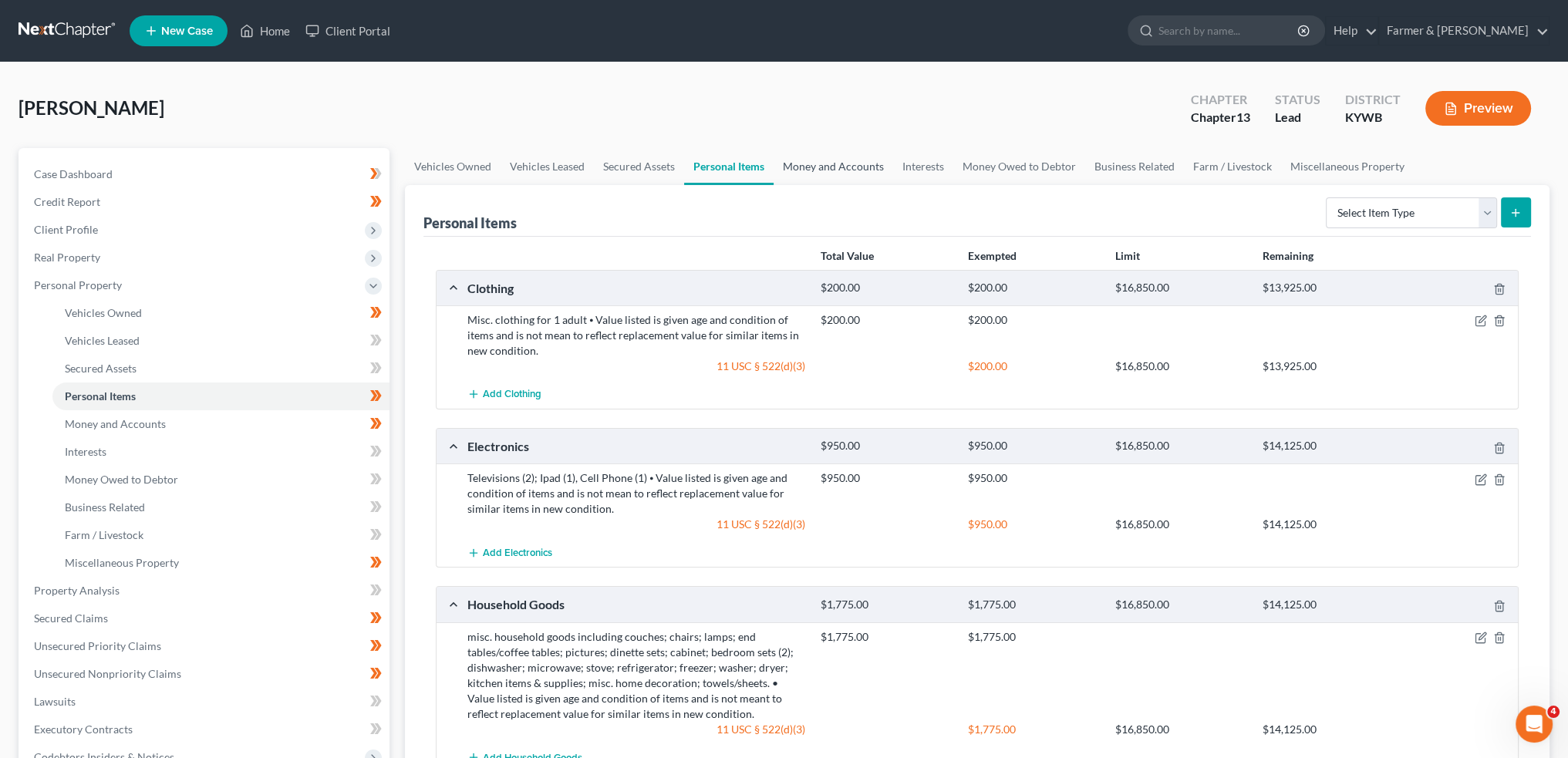
click at [843, 150] on link "Money and Accounts" at bounding box center [834, 166] width 120 height 37
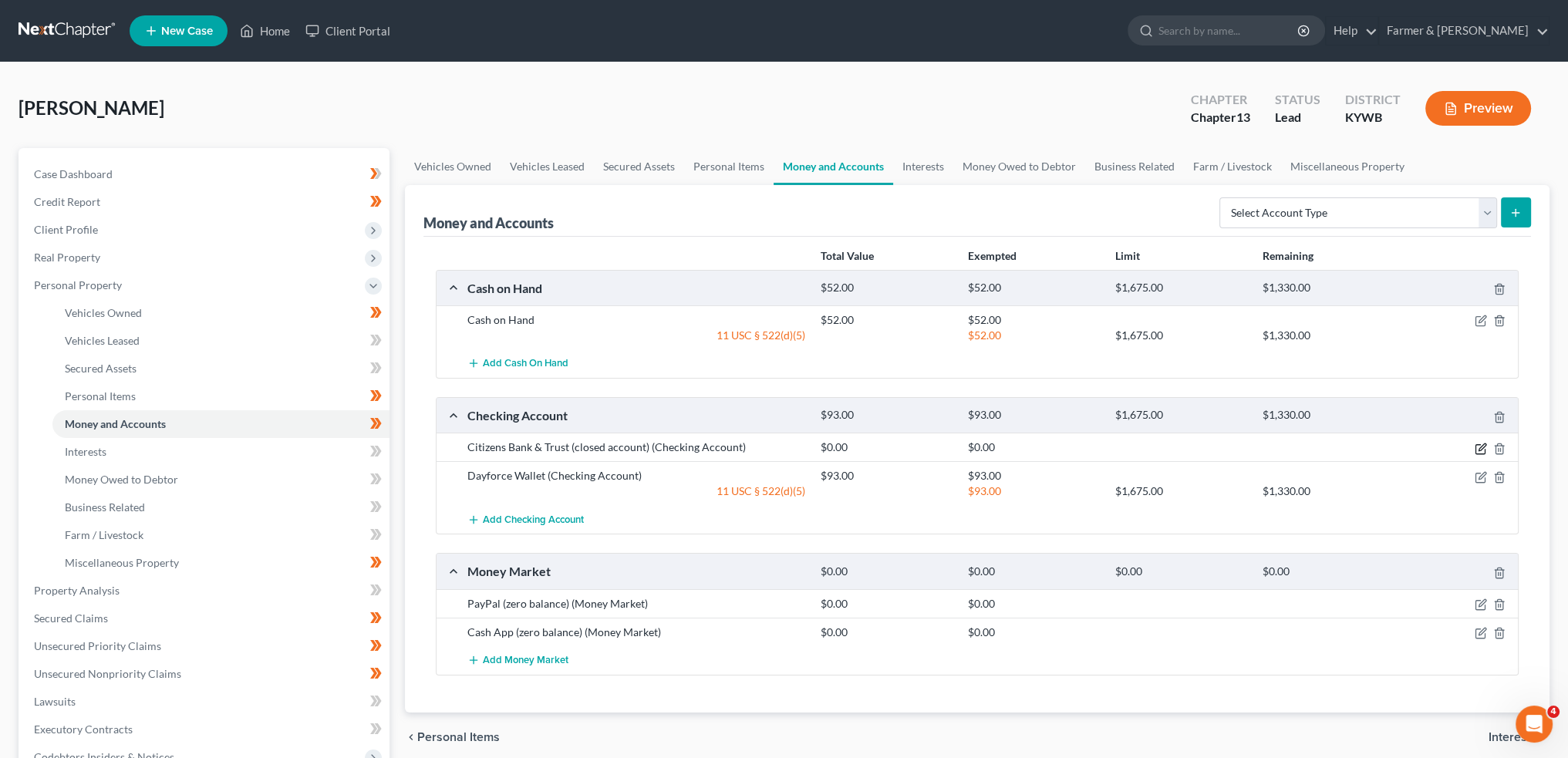
click at [1480, 442] on icon "button" at bounding box center [1480, 448] width 12 height 12
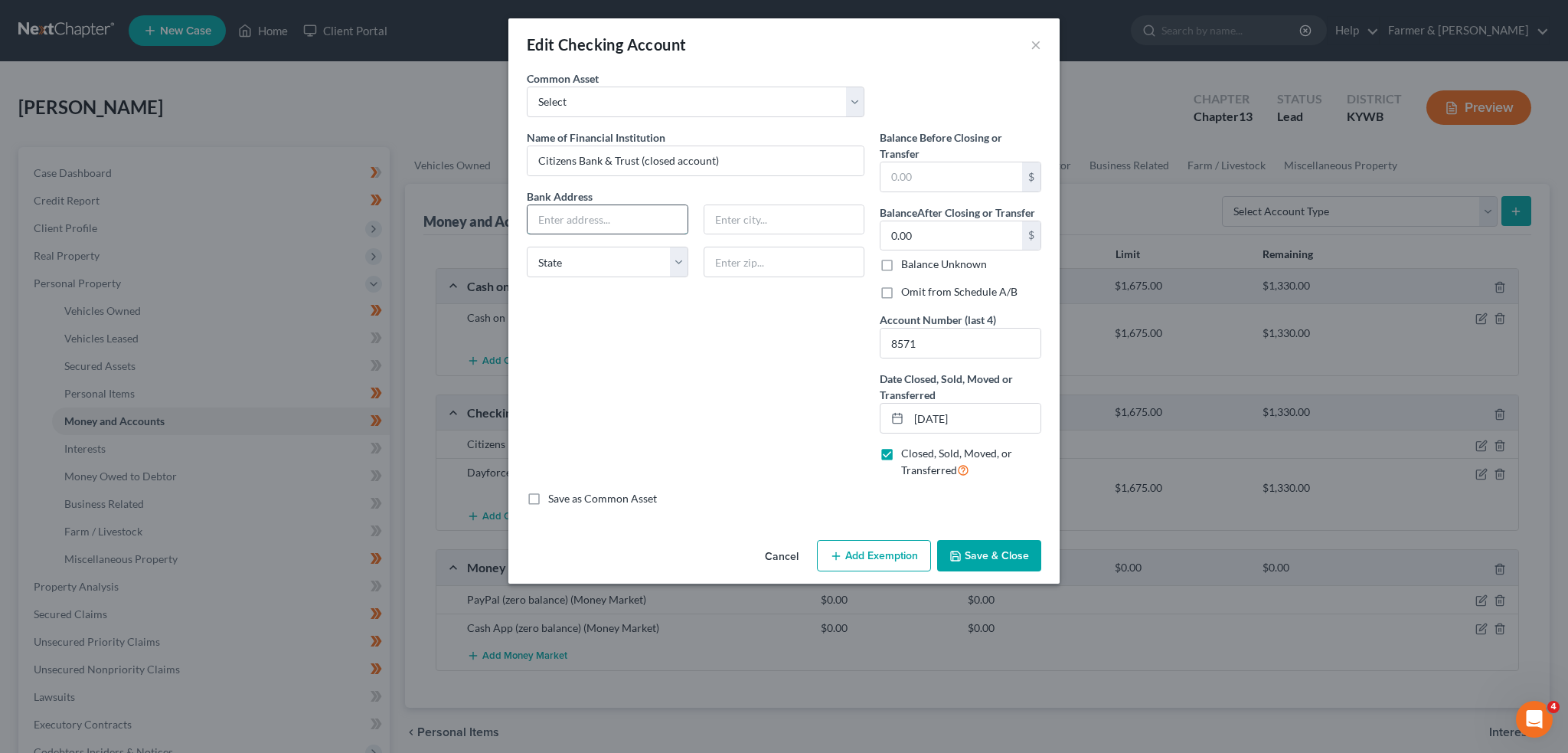
click at [625, 222] on input "text" at bounding box center [607, 219] width 160 height 29
type input "02"
click at [612, 211] on input "02" at bounding box center [607, 219] width 160 height 29
click at [497, 193] on div "Edit Checking Account × An exemption set must first be selected from the Filing…" at bounding box center [784, 376] width 1568 height 753
type input "201 East Main St."
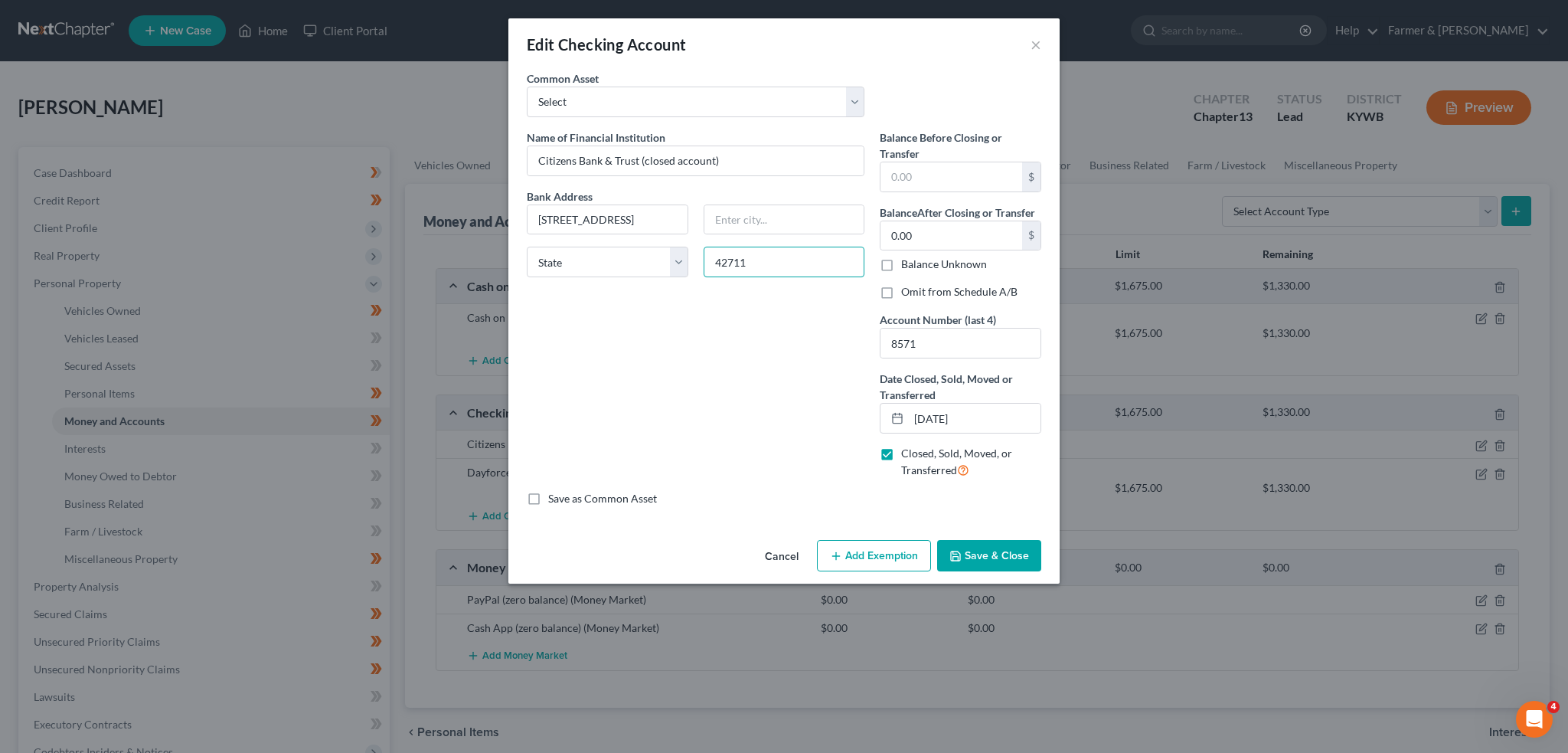
type input "42711"
type input "Bakerton"
select select "18"
click at [768, 267] on input "42711" at bounding box center [784, 261] width 162 height 30
drag, startPoint x: 763, startPoint y: 255, endPoint x: 602, endPoint y: 254, distance: 161.0
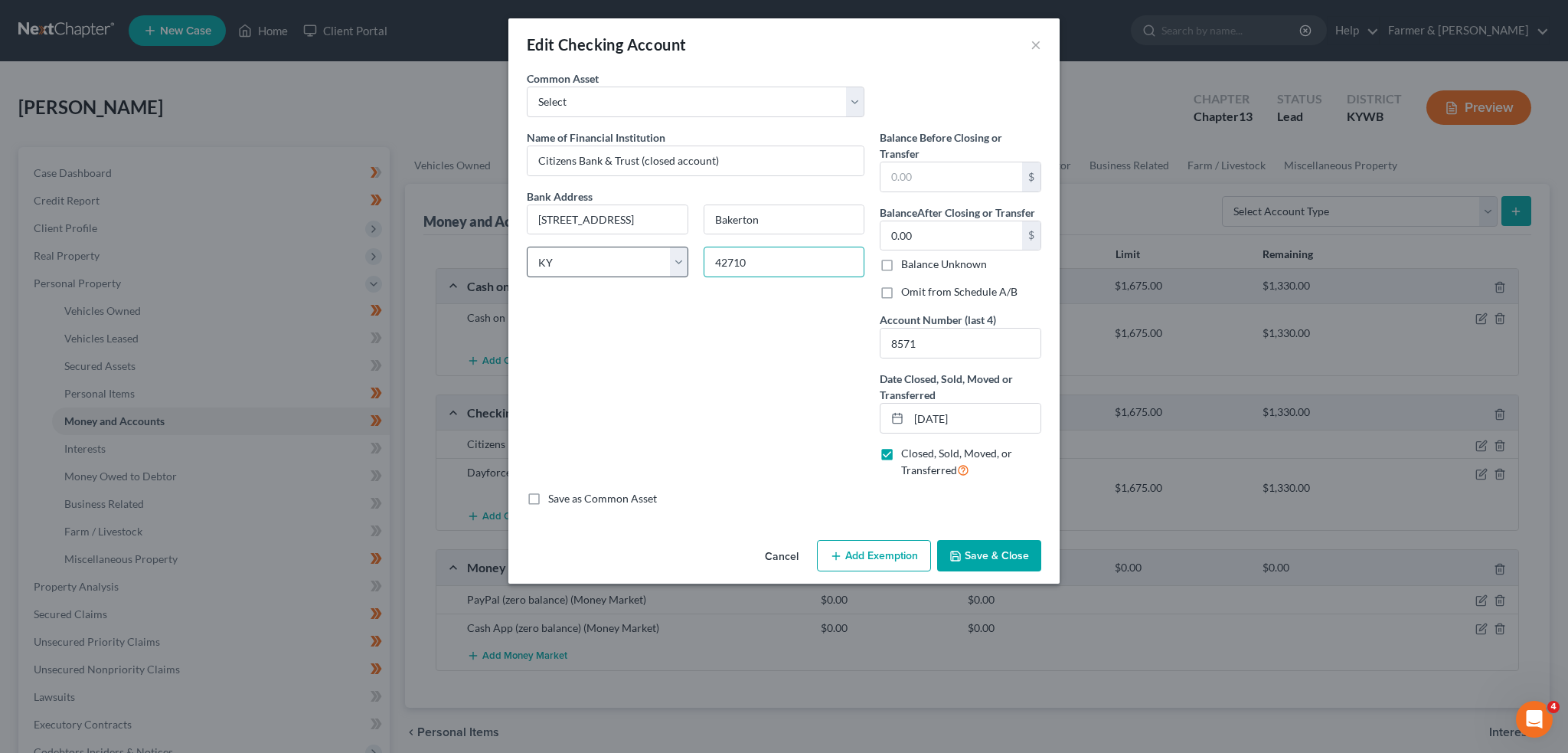
click at [602, 254] on div "Bank Address 201 East Main St. Bakerton State AL AK AR AZ CA CO CT DE DC FL GA …" at bounding box center [695, 239] width 353 height 102
drag, startPoint x: 771, startPoint y: 255, endPoint x: 680, endPoint y: 254, distance: 91.0
click at [680, 254] on div "Bank Address 201 East Main St. Bakerton State AL AK AR AZ CA CO CT DE DC FL GA …" at bounding box center [695, 239] width 353 height 102
type input "42713"
type input "Bonnieville"
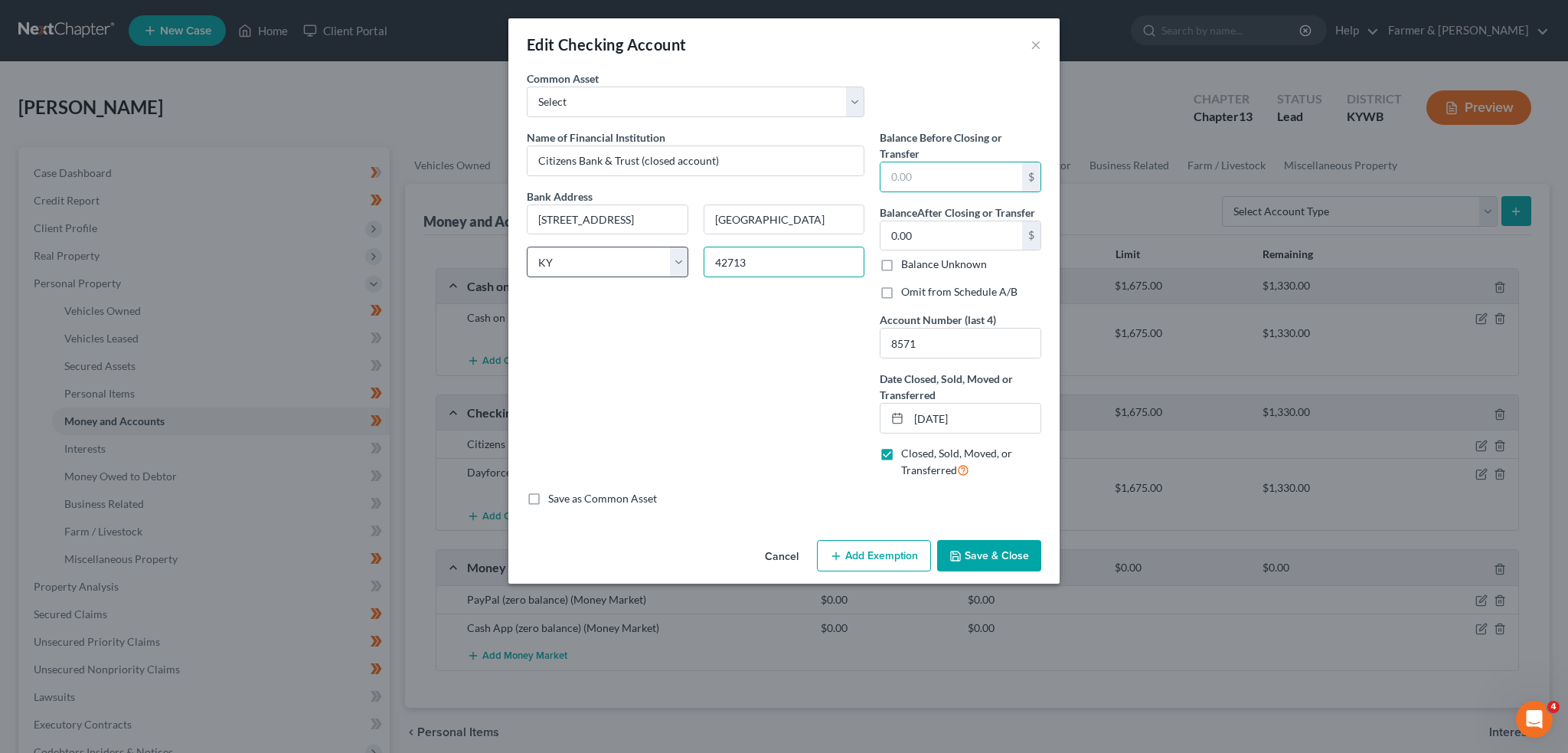
drag, startPoint x: 777, startPoint y: 265, endPoint x: 667, endPoint y: 254, distance: 110.5
click at [667, 254] on div "Bank Address 201 East Main St. Bonnieville State AL AK AR AZ CA CO CT DE DC FL …" at bounding box center [695, 239] width 353 height 102
type input "7"
drag, startPoint x: 760, startPoint y: 261, endPoint x: 682, endPoint y: 250, distance: 78.8
click at [681, 247] on div "Bank Address 201 East Main St. Bonnieville State AL AK AR AZ CA CO CT DE DC FL …" at bounding box center [695, 239] width 353 height 102
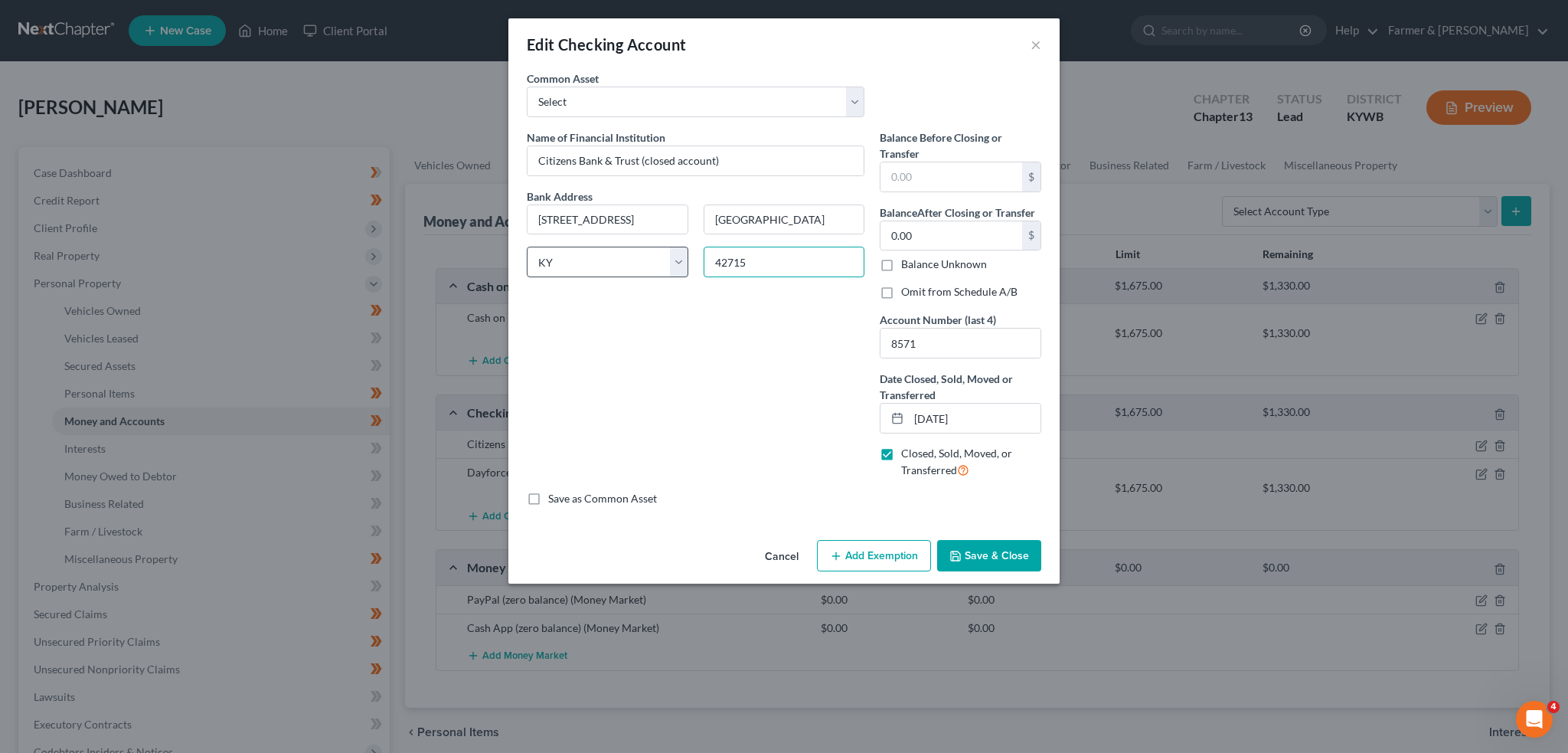
type input "42715"
type input "Breeding"
drag, startPoint x: 790, startPoint y: 269, endPoint x: 685, endPoint y: 257, distance: 105.7
click at [685, 257] on div "Bank Address 201 East Main St. Breeding State AL AK AR AZ CA CO CT DE DC FL GA …" at bounding box center [695, 239] width 353 height 102
type input "42716"
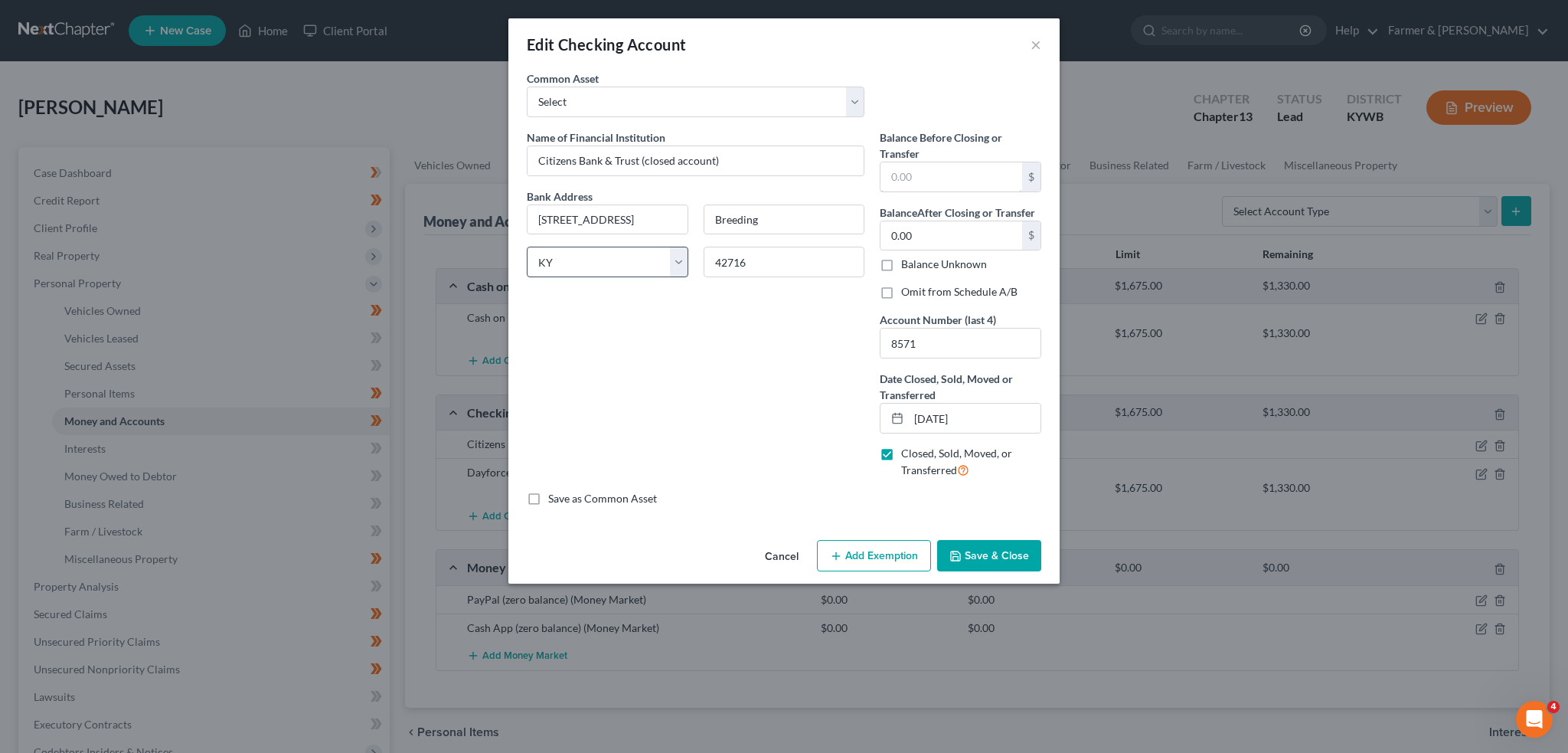
type input "Buffalo"
drag, startPoint x: 770, startPoint y: 256, endPoint x: 695, endPoint y: 256, distance: 75.0
click at [696, 256] on div "42716" at bounding box center [784, 261] width 177 height 30
drag, startPoint x: 763, startPoint y: 261, endPoint x: 646, endPoint y: 252, distance: 117.3
click at [646, 252] on div "Bank Address 201 East Main St. Buffalo State AL AK AR AZ CA CO CT DE DC FL GA G…" at bounding box center [695, 239] width 353 height 102
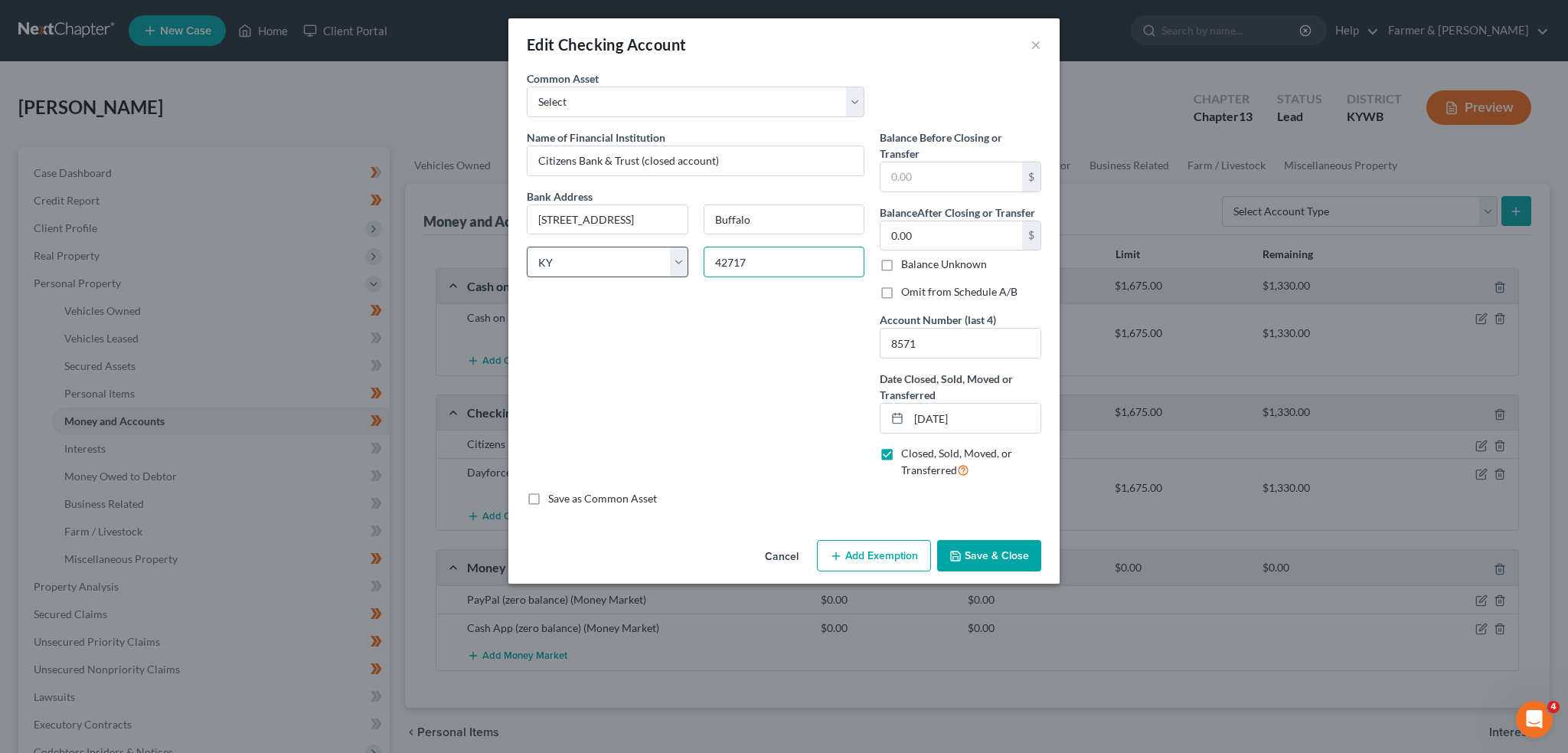
type input "42717"
type input "Burkesville"
drag, startPoint x: 760, startPoint y: 258, endPoint x: 625, endPoint y: 256, distance: 135.0
click at [632, 250] on div "Bank Address 201 East Main St. Burkesville State AL AK AR AZ CA CO CT DE DC FL …" at bounding box center [695, 239] width 353 height 102
type input "42718"
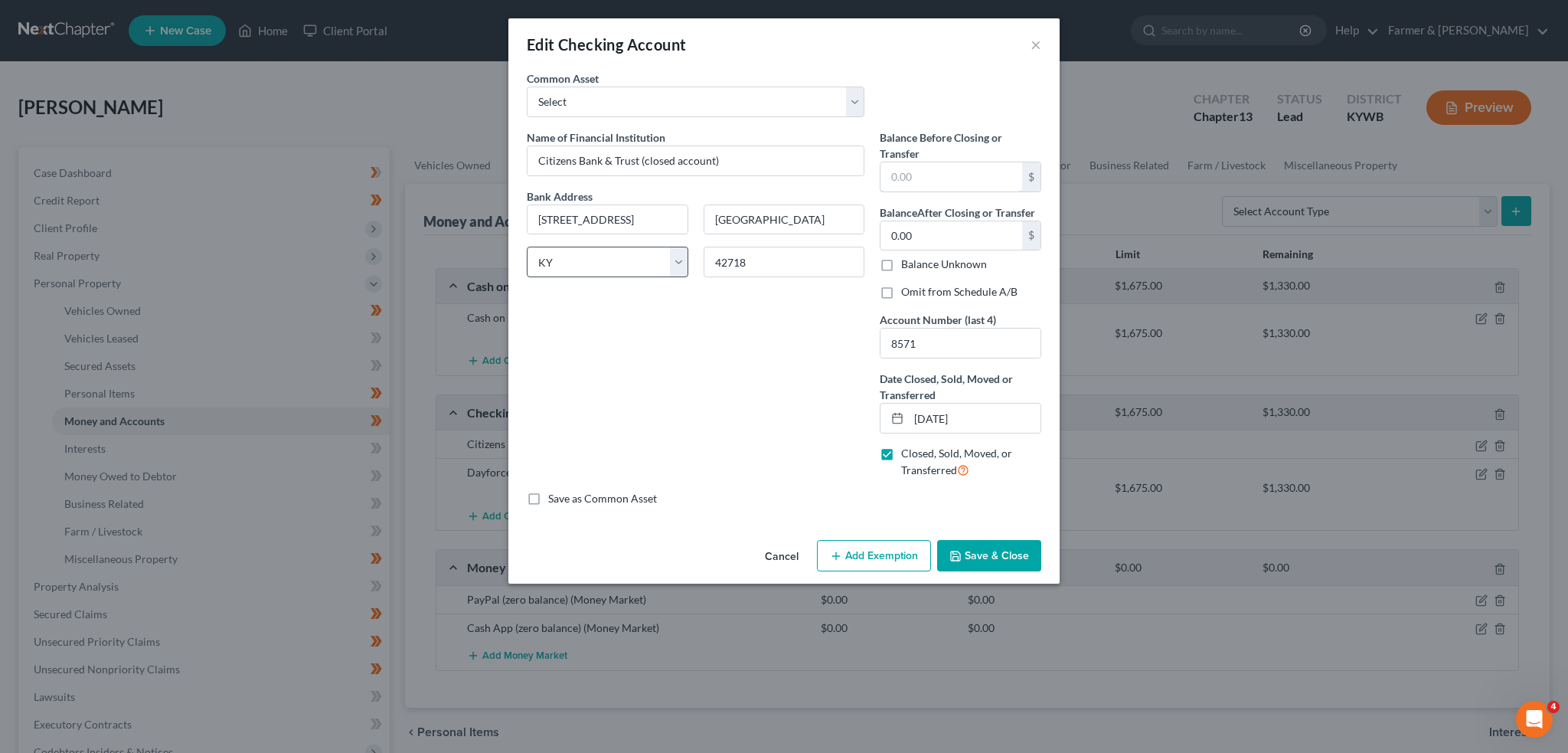
type input "Campbellsville"
click at [901, 294] on label "Omit from Schedule A/B" at bounding box center [960, 292] width 117 height 16
click at [907, 294] on input "Omit from Schedule A/B" at bounding box center [912, 289] width 10 height 10
checkbox input "true"
click at [935, 181] on input "text" at bounding box center [951, 177] width 142 height 29
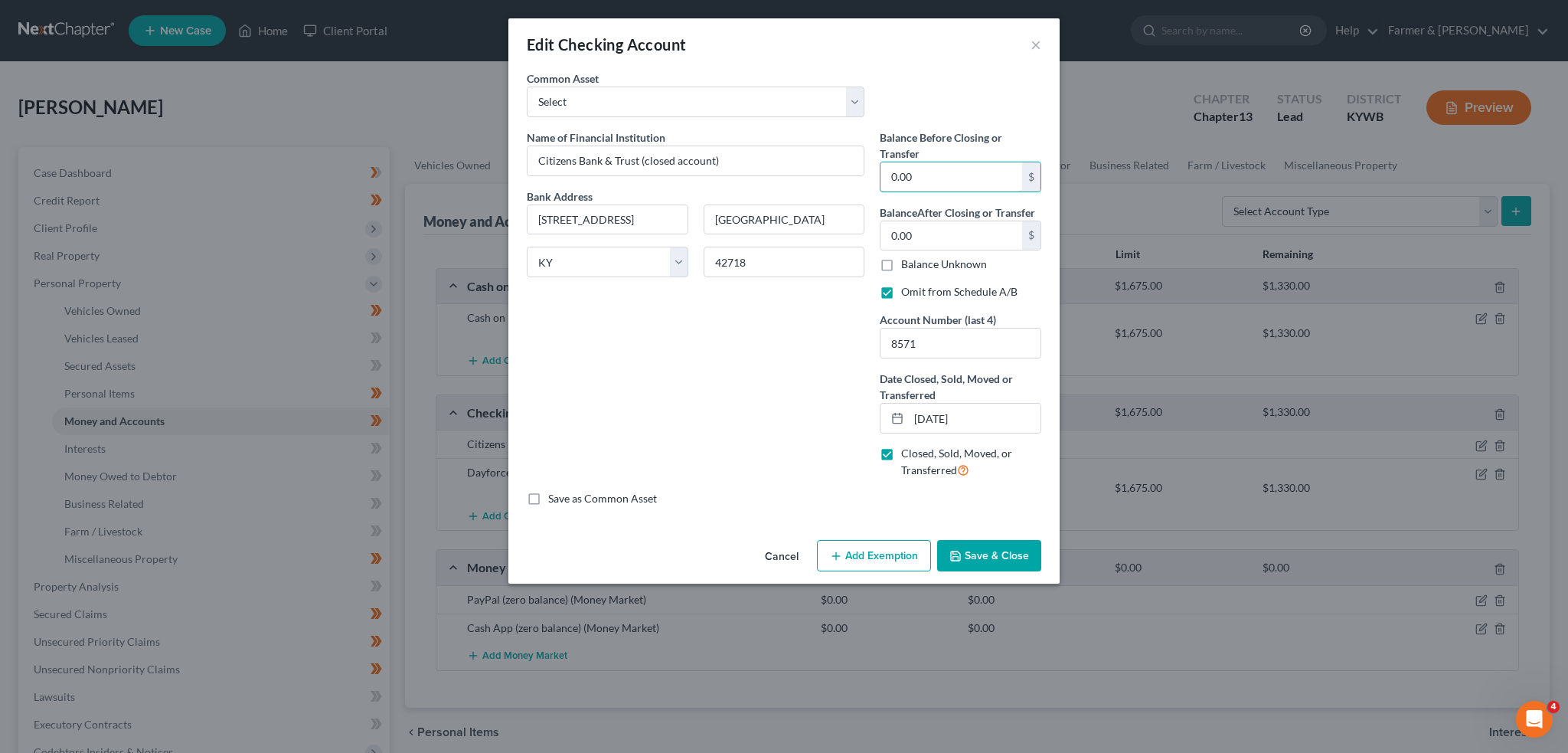
type input "0.00"
click at [995, 553] on button "Save & Close" at bounding box center [989, 556] width 104 height 32
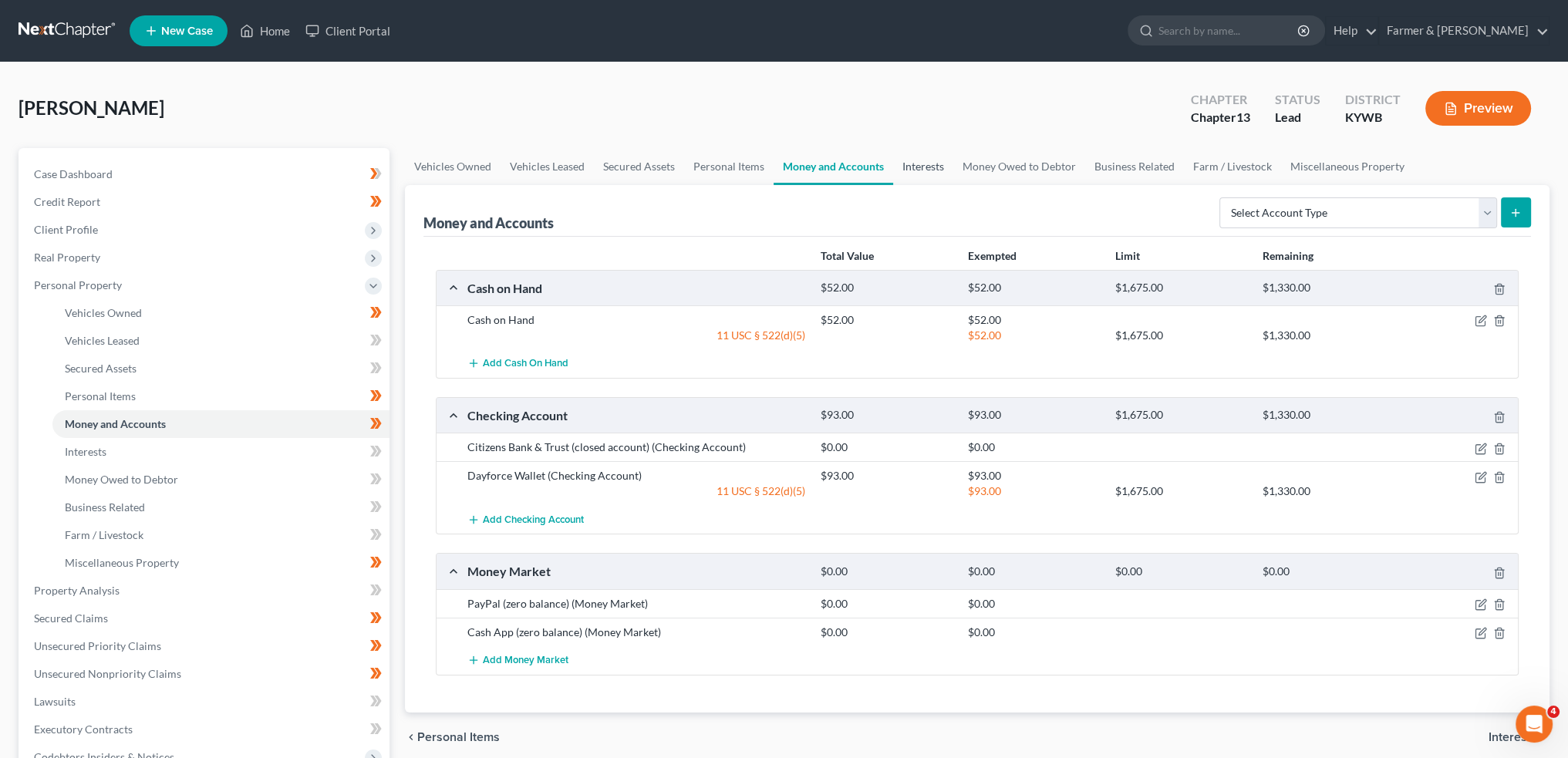
click at [944, 172] on link "Interests" at bounding box center [923, 166] width 60 height 37
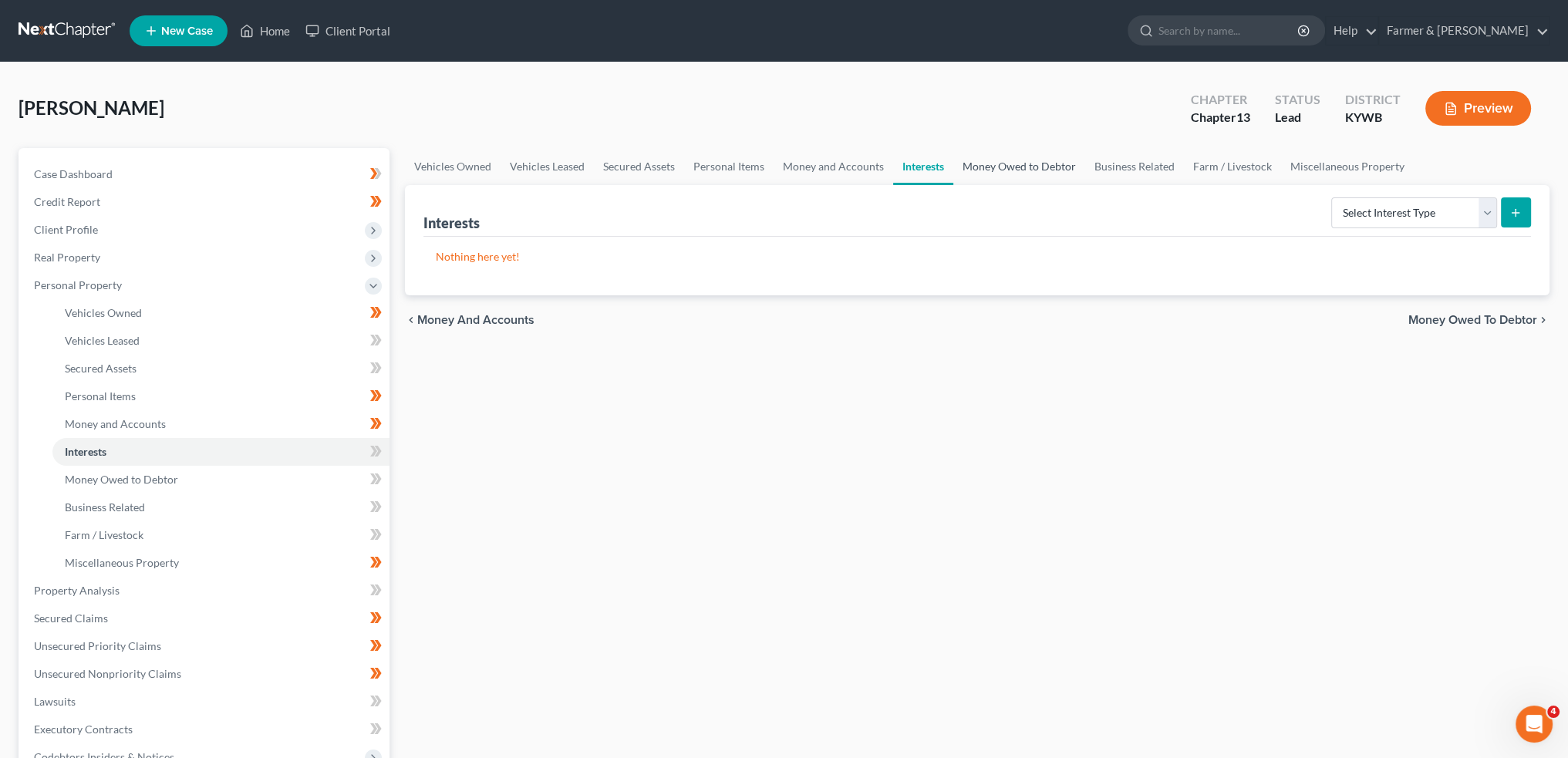
click at [997, 160] on link "Money Owed to Debtor" at bounding box center [1020, 166] width 132 height 37
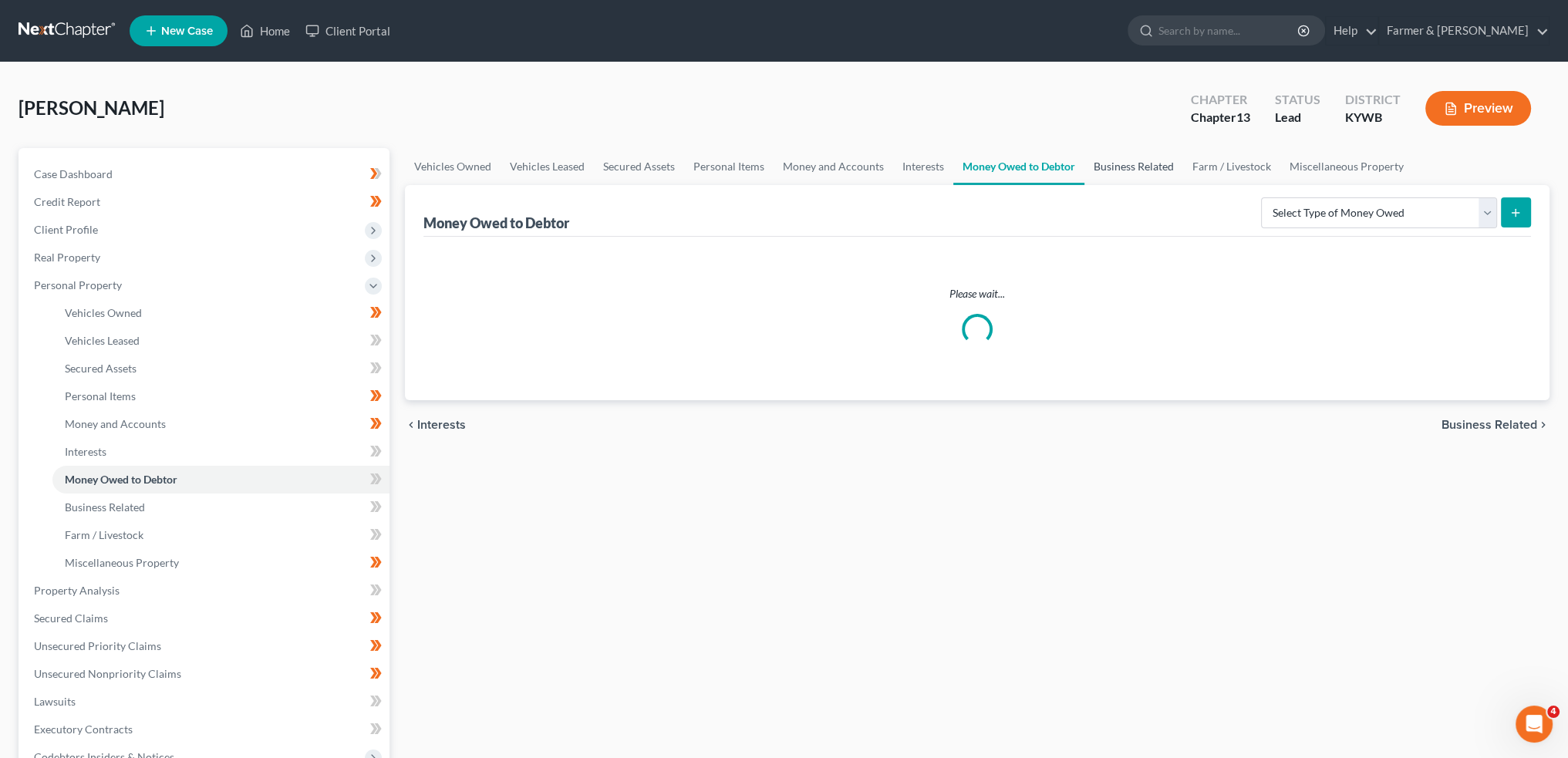
click at [1110, 163] on link "Business Related" at bounding box center [1133, 166] width 98 height 37
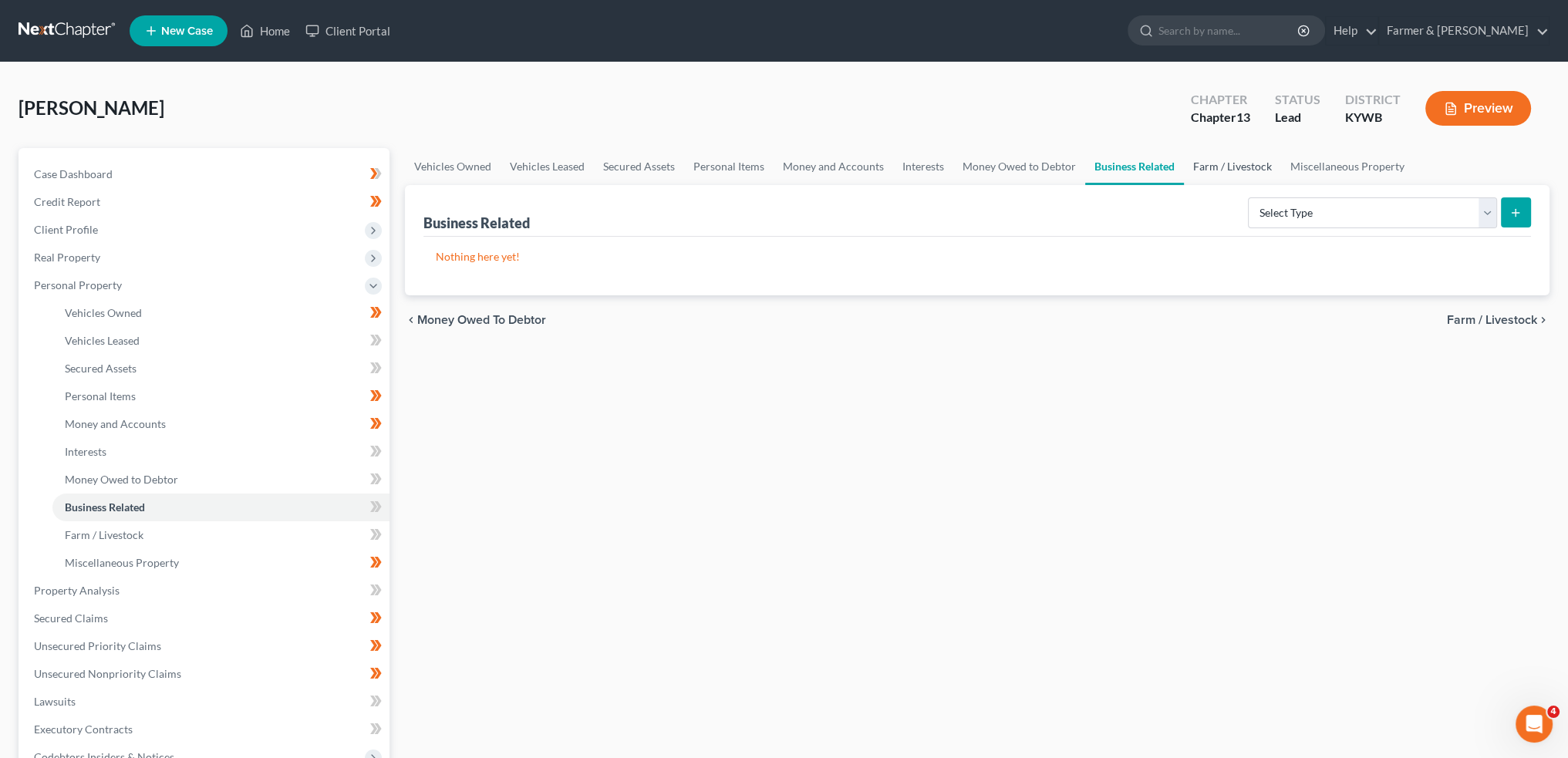
click at [1244, 166] on link "Farm / Livestock" at bounding box center [1233, 166] width 98 height 37
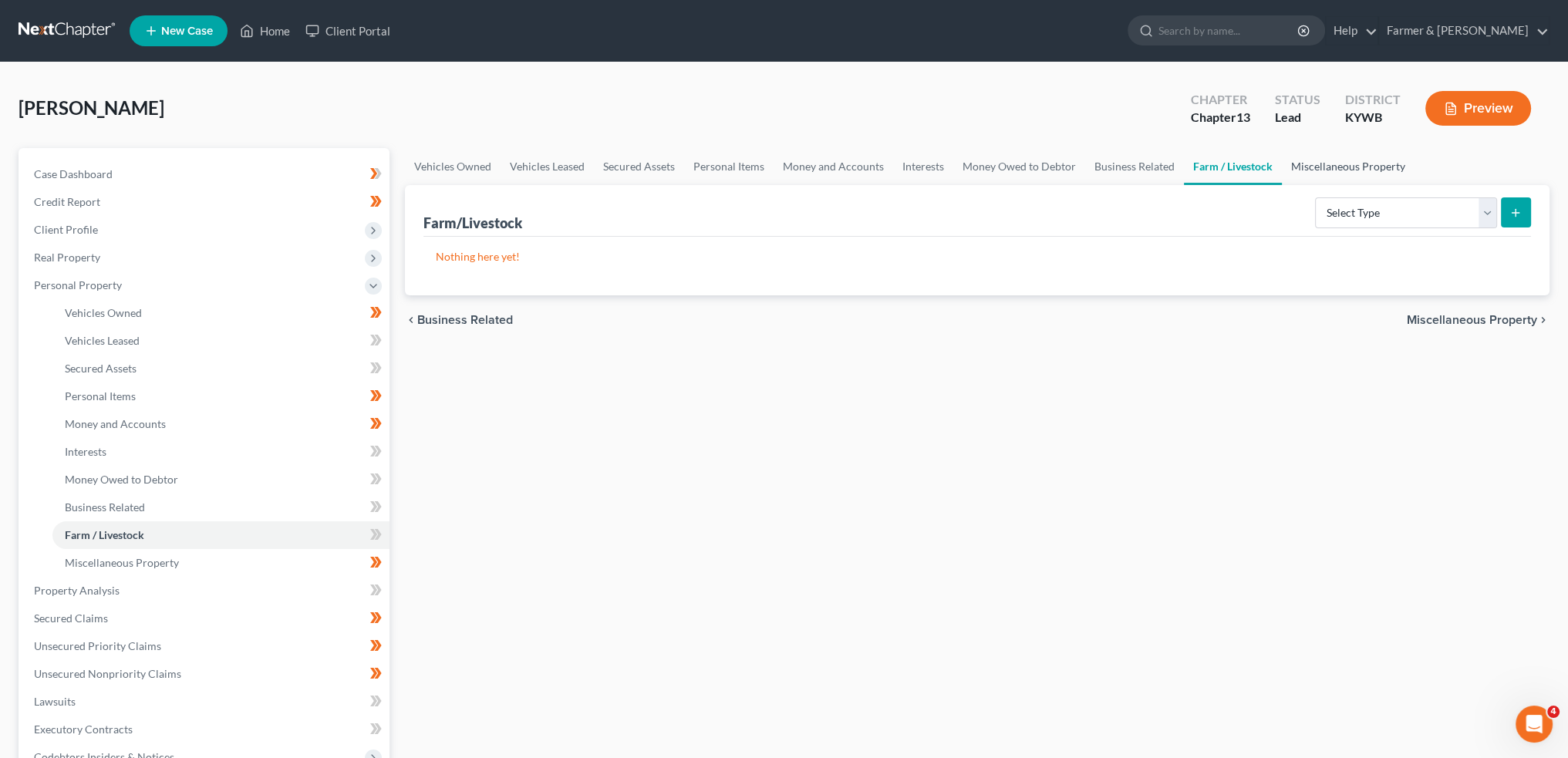
click at [1321, 162] on link "Miscellaneous Property" at bounding box center [1348, 166] width 132 height 37
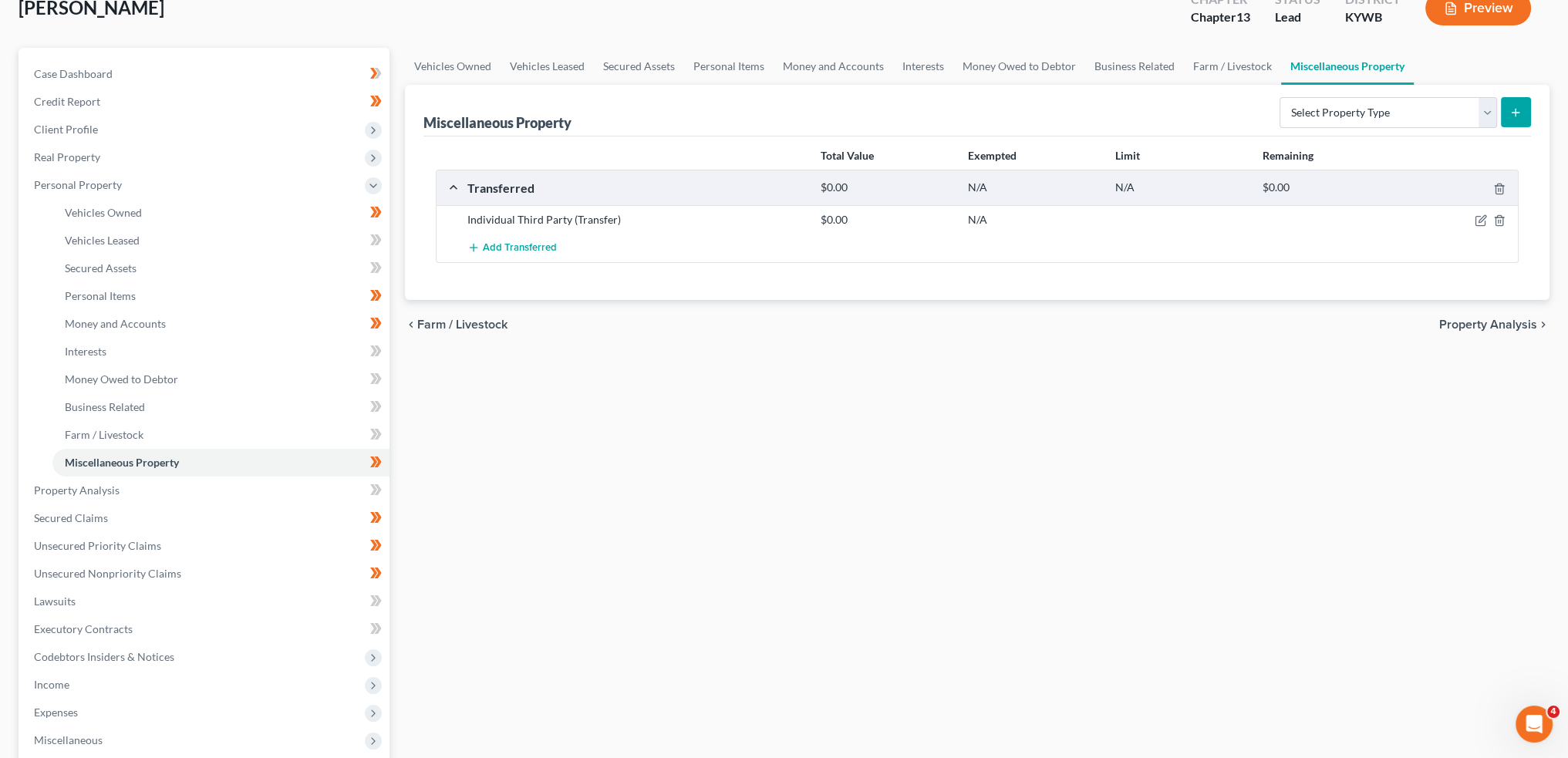
scroll to position [128, 0]
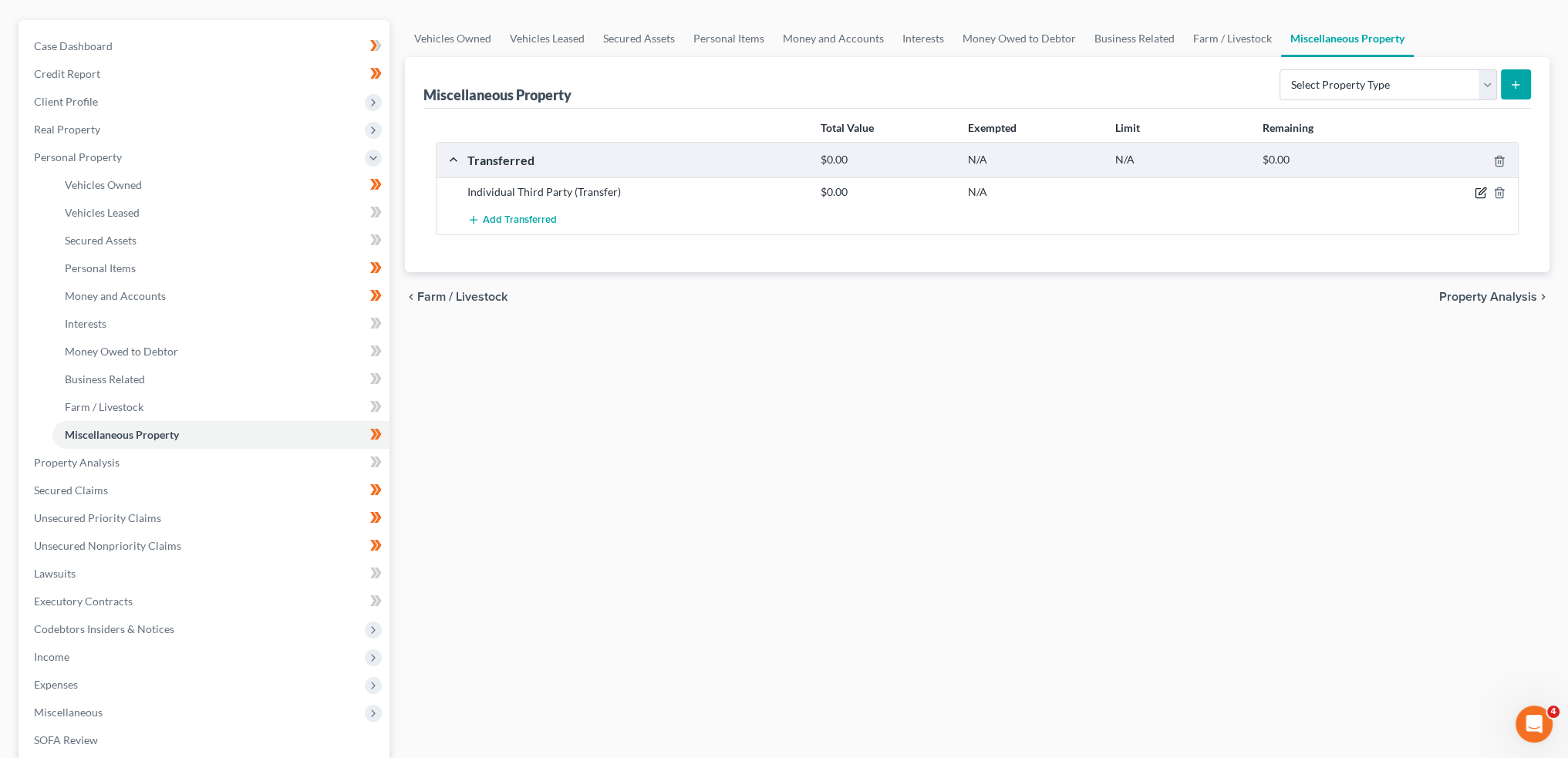
click at [1480, 193] on icon "button" at bounding box center [1482, 192] width 7 height 7
select select "Ordinary (within 2 years)"
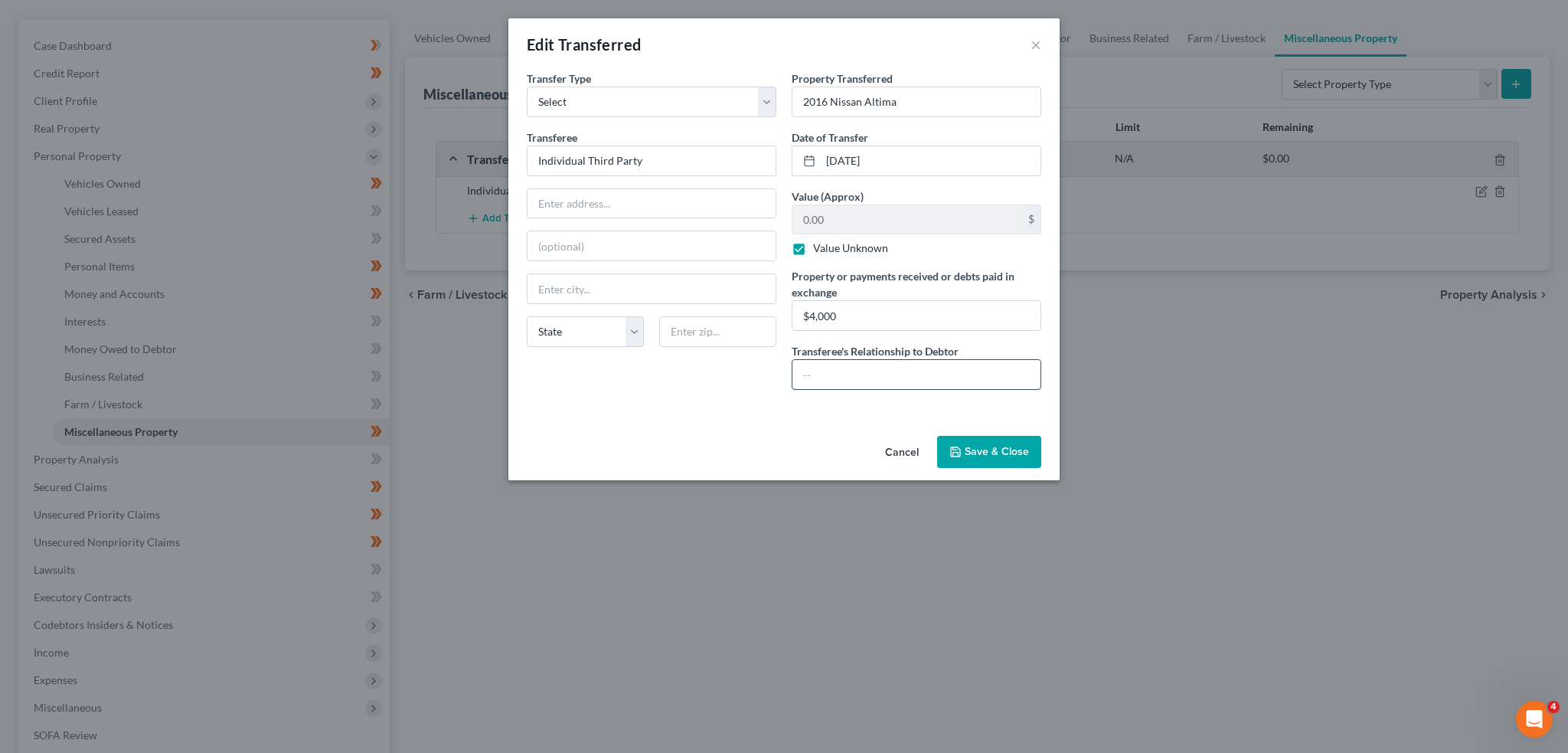
click at [898, 373] on input "text" at bounding box center [916, 374] width 248 height 29
click at [894, 315] on input "$4,000" at bounding box center [916, 315] width 248 height 29
type input "$4,000- used funds for living expenses"
click at [814, 246] on label "Value Unknown" at bounding box center [850, 248] width 75 height 16
click at [819, 246] on input "Value Unknown" at bounding box center [824, 246] width 10 height 10
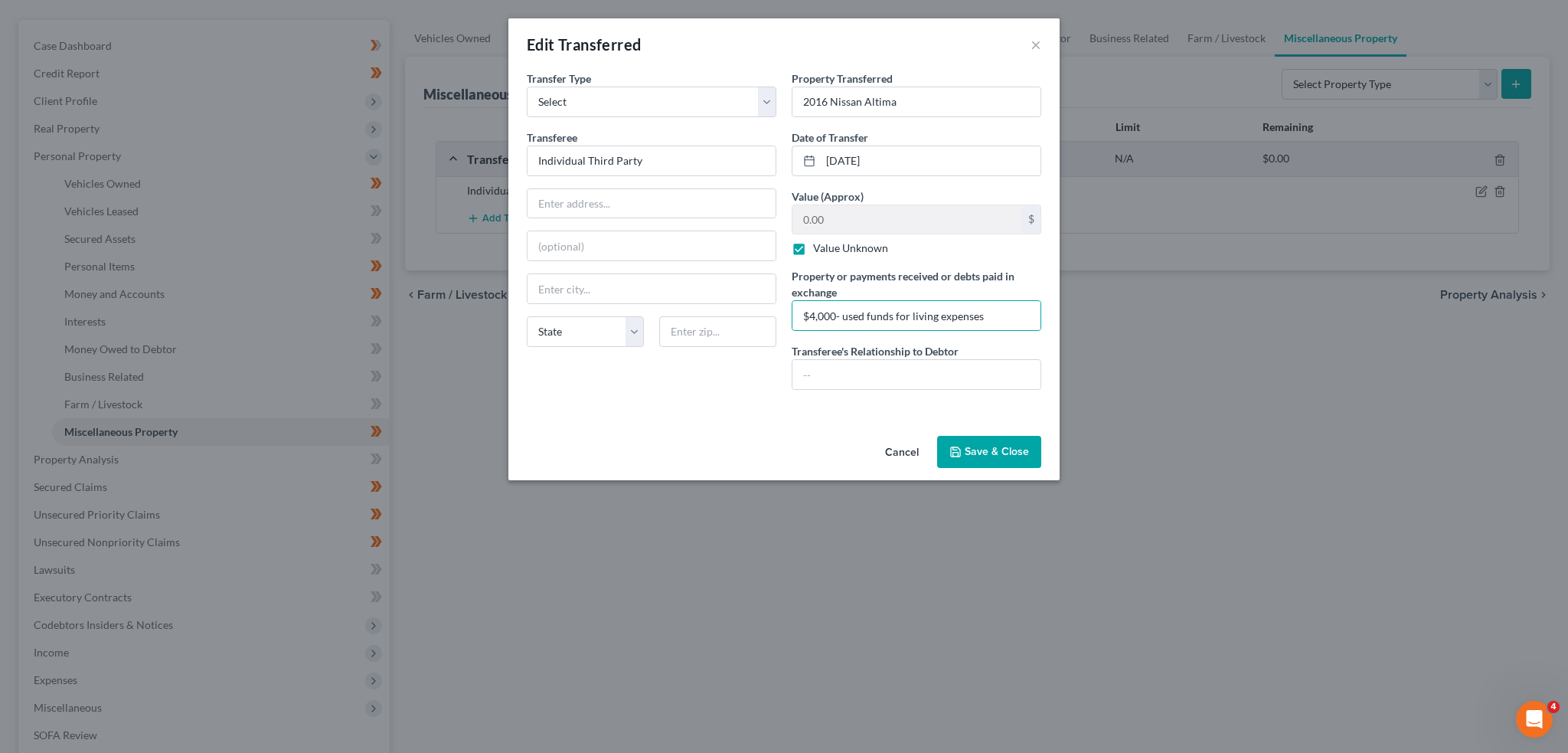
checkbox input "false"
click at [840, 215] on input "0.00" at bounding box center [907, 219] width 230 height 29
type input "4,000.00"
click at [844, 370] on input "text" at bounding box center [916, 374] width 248 height 29
type input "n"
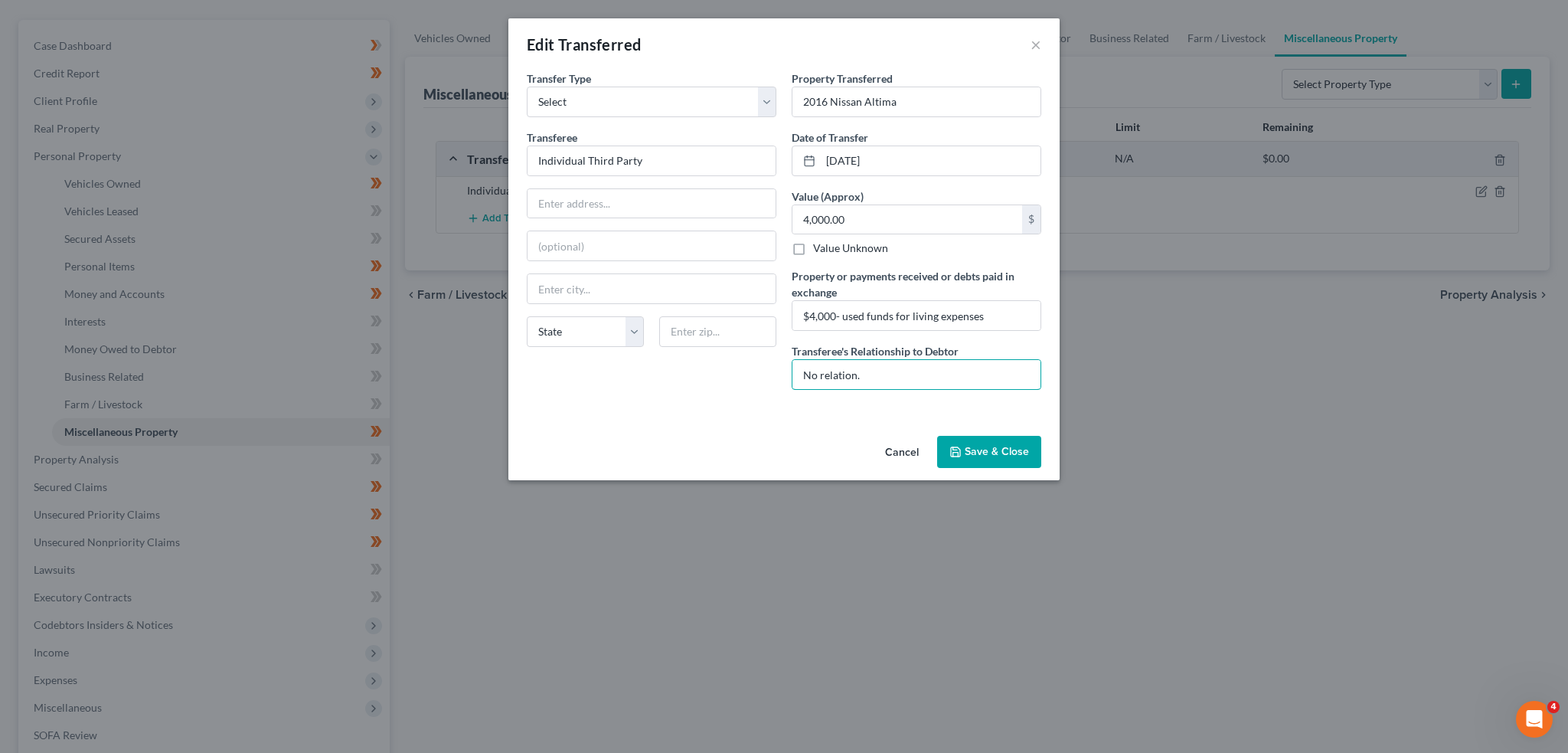
type input "No relation."
click at [993, 456] on button "Save & Close" at bounding box center [989, 452] width 104 height 32
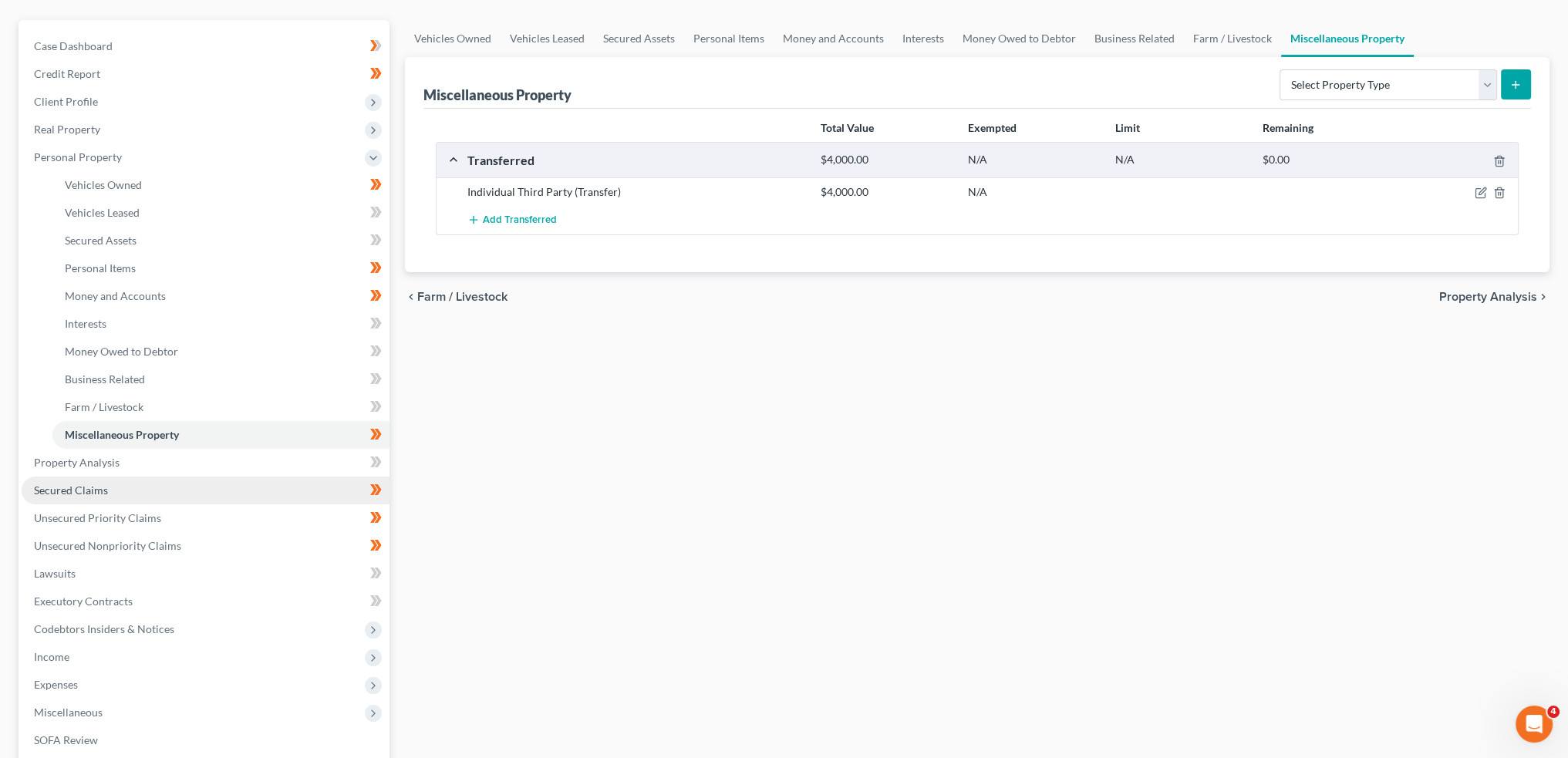
click at [146, 488] on link "Secured Claims" at bounding box center [205, 490] width 368 height 28
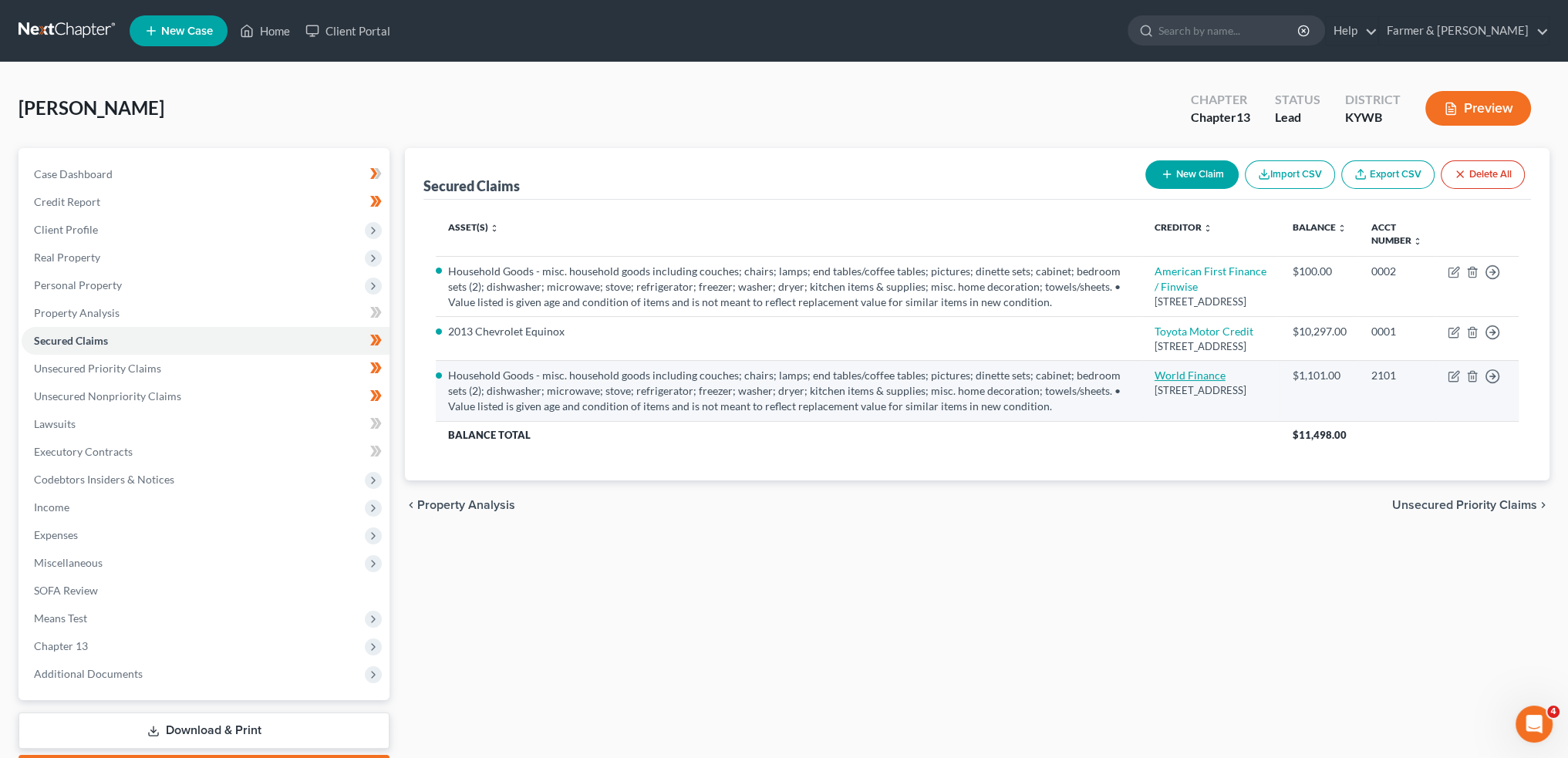
click at [1219, 382] on link "World Finance" at bounding box center [1190, 375] width 71 height 13
select select "42"
select select "9"
select select "4"
select select "0"
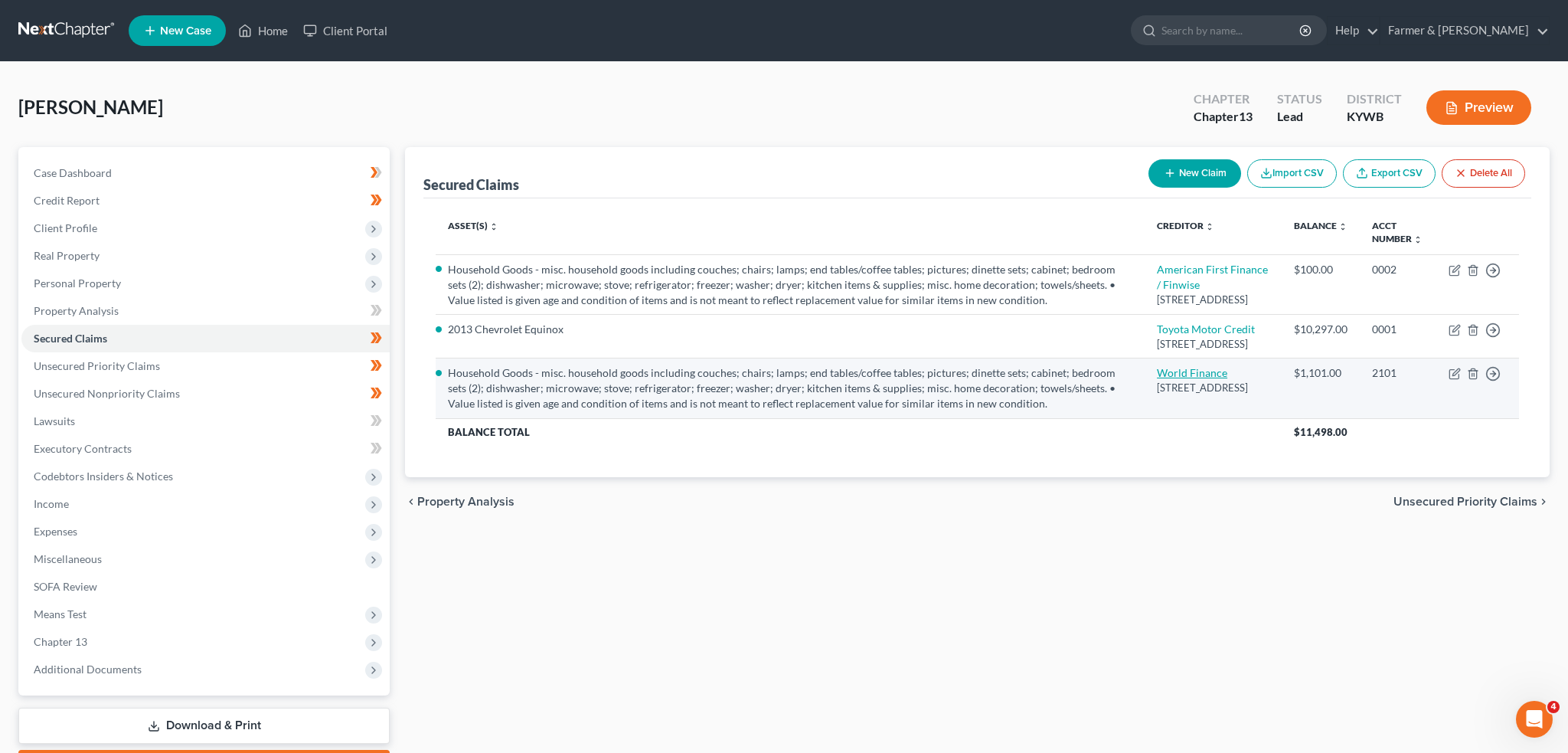
select select "0"
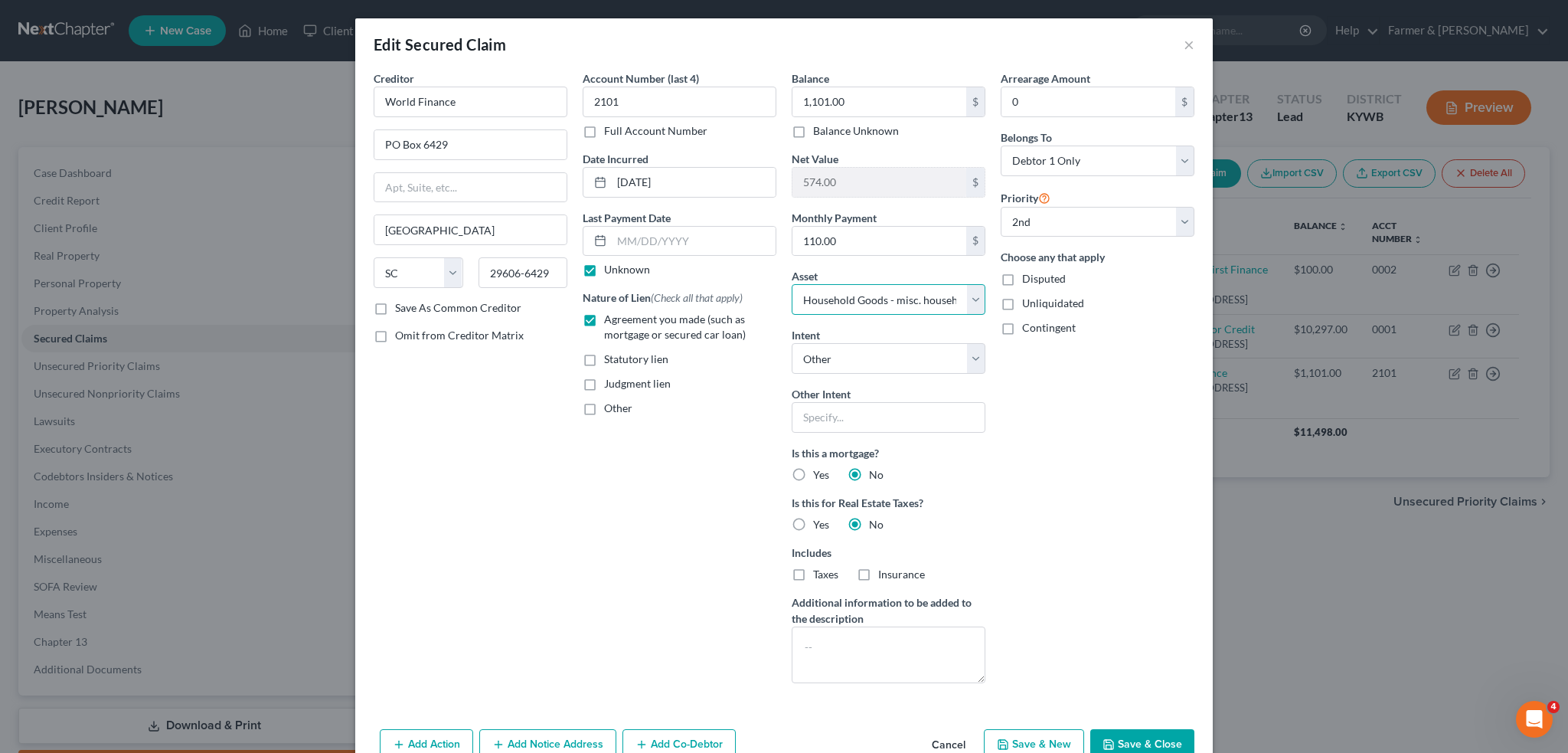
drag, startPoint x: 846, startPoint y: 289, endPoint x: 841, endPoint y: 312, distance: 23.5
click at [846, 289] on select "Select Other Multiple Assets Citizens Bank & Trust (closed account) (Checking A…" at bounding box center [888, 299] width 194 height 30
select select "0"
click at [791, 284] on select "Select Other Multiple Assets Citizens Bank & Trust (closed account) (Checking A…" at bounding box center [888, 299] width 194 height 30
select select "1"
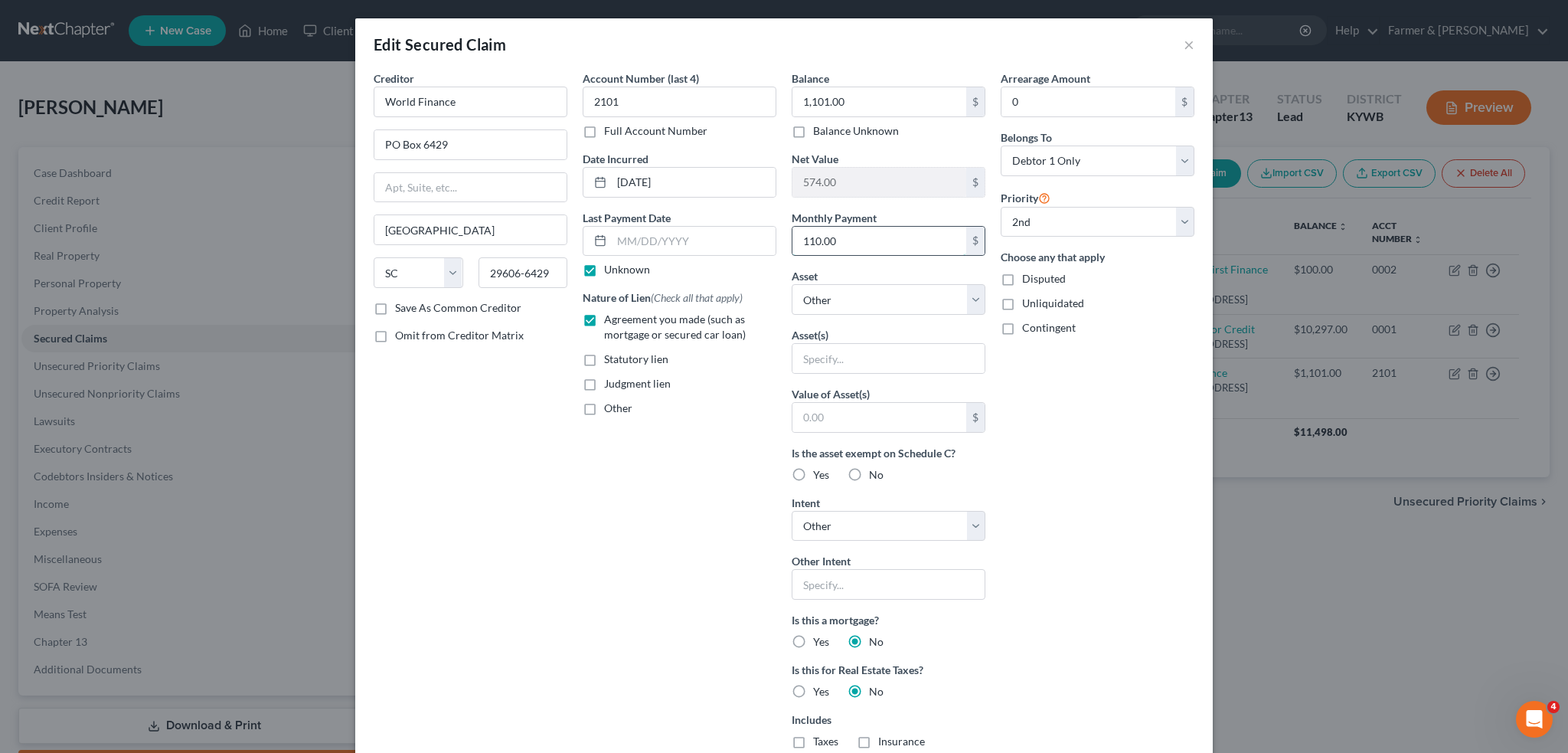
click at [837, 245] on input "110.00" at bounding box center [879, 241] width 174 height 29
click at [1043, 224] on select "Select 1st 2nd 3rd 4th 5th 6th 7th 8th 9th 10th 11th 12th 13th 14th 15th 16th 1…" at bounding box center [1098, 222] width 194 height 30
select select
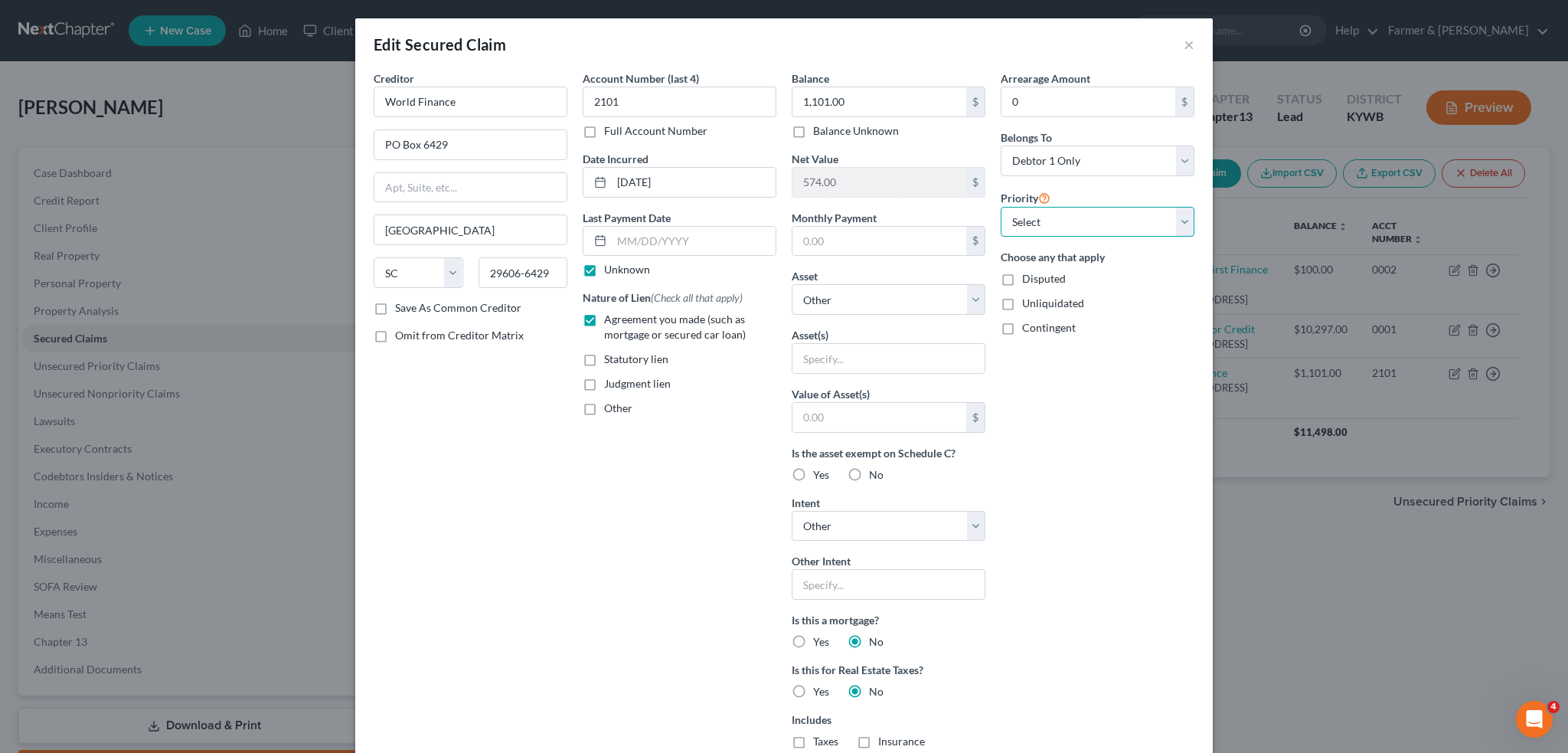
click at [1001, 207] on select "Select 1st 2nd 3rd 4th 5th 6th 7th 8th 9th 10th 11th 12th 13th 14th 15th 16th 1…" at bounding box center [1098, 222] width 194 height 30
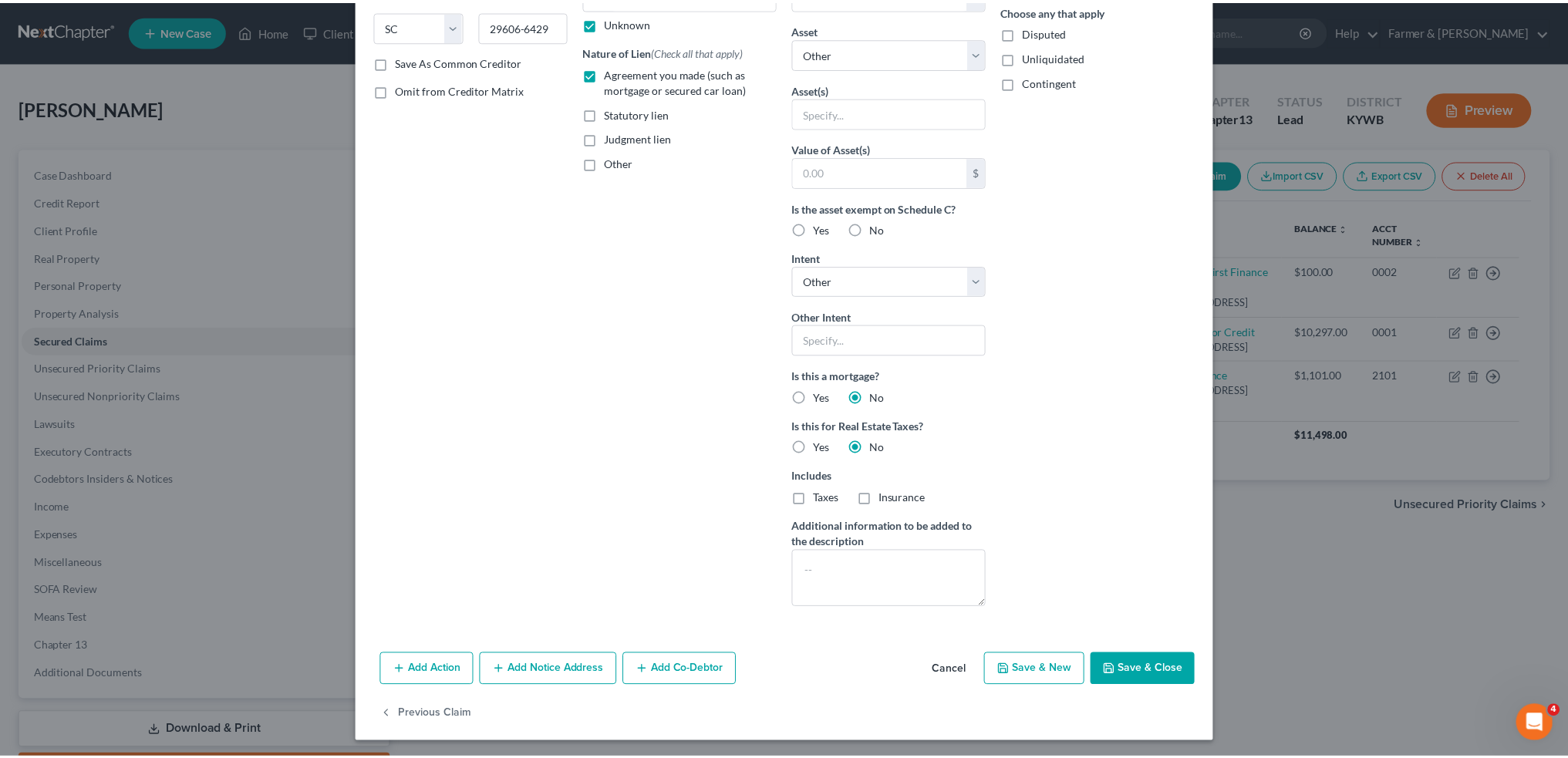
scroll to position [249, 0]
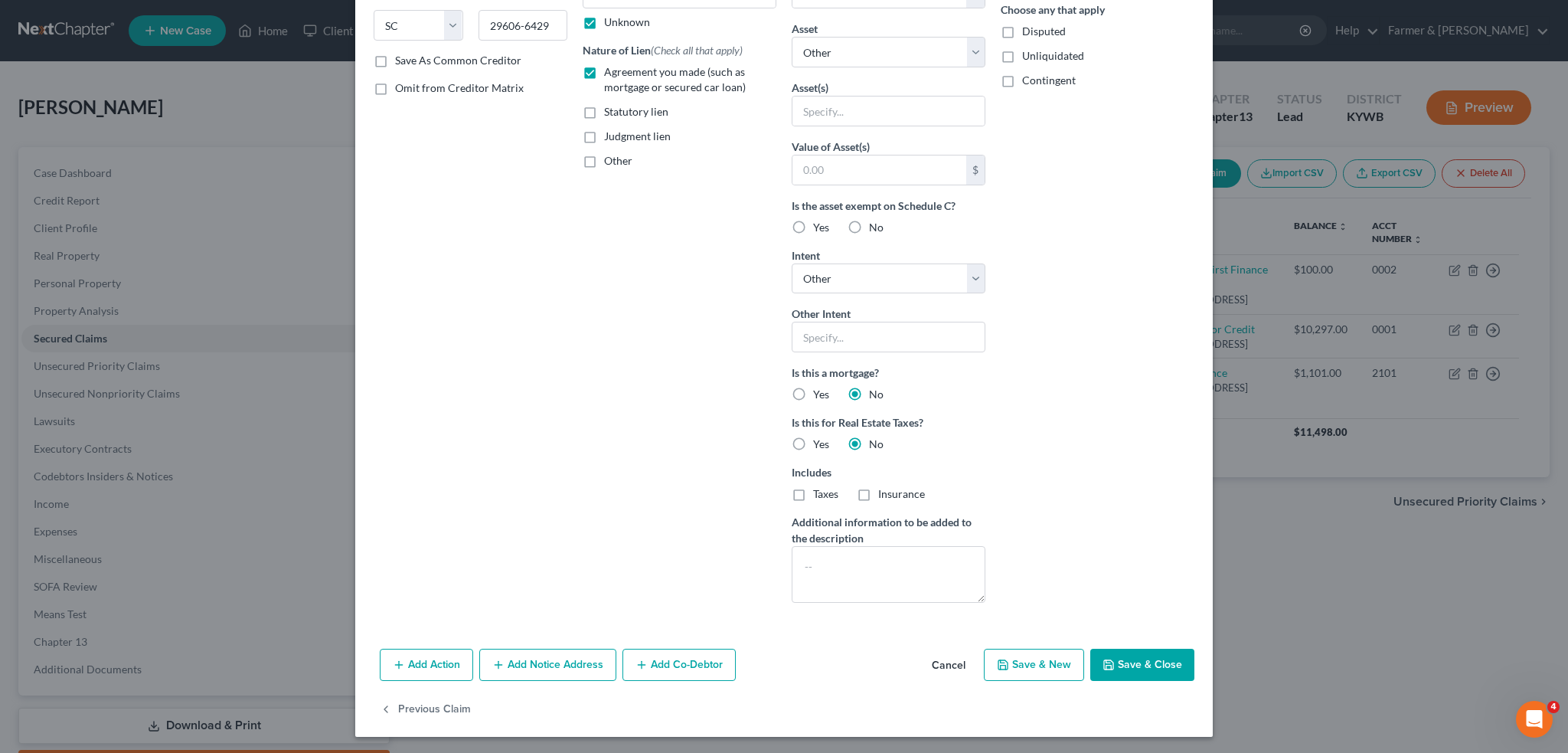
click at [1164, 671] on button "Save & Close" at bounding box center [1142, 664] width 104 height 32
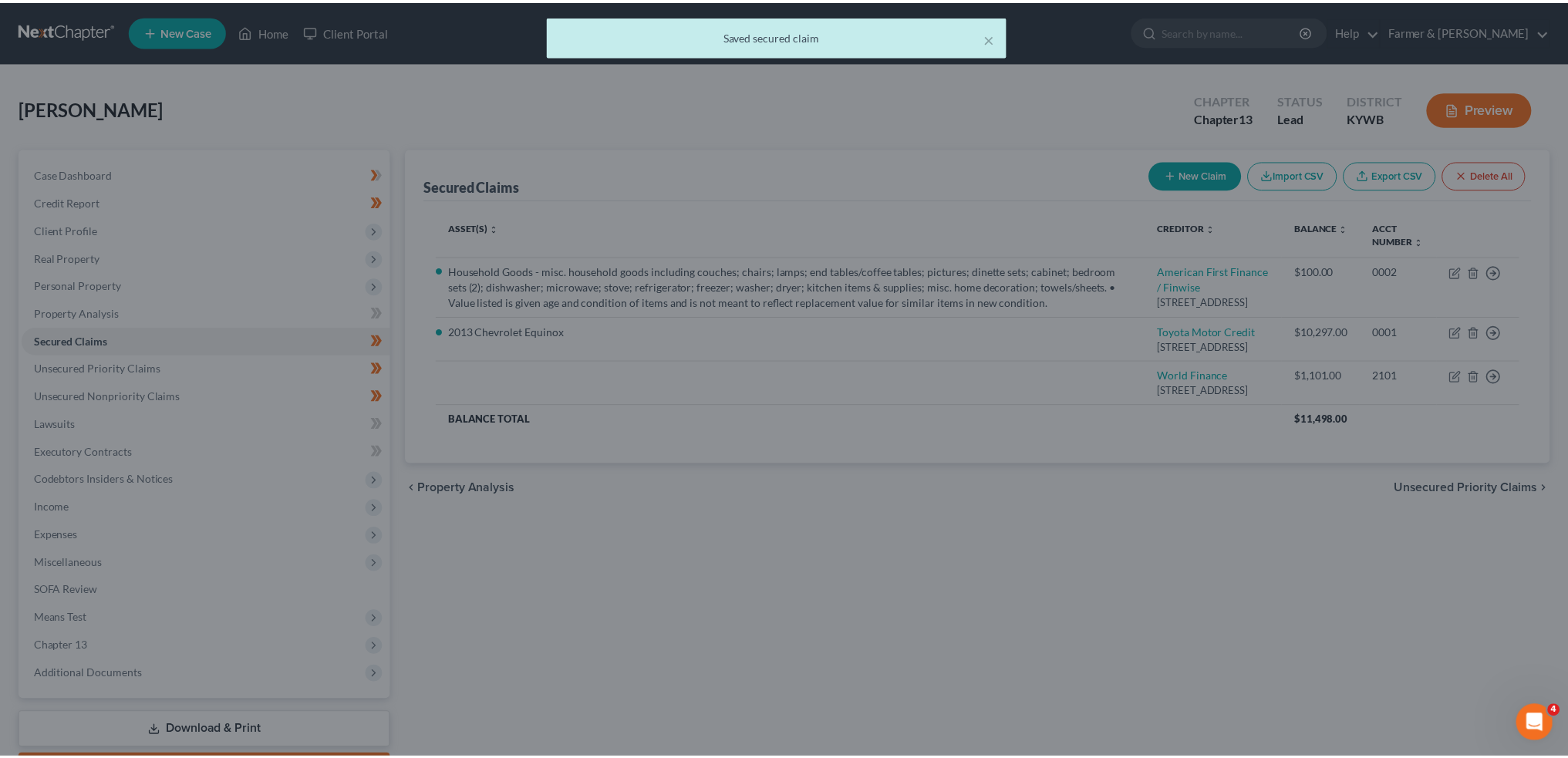
scroll to position [0, 0]
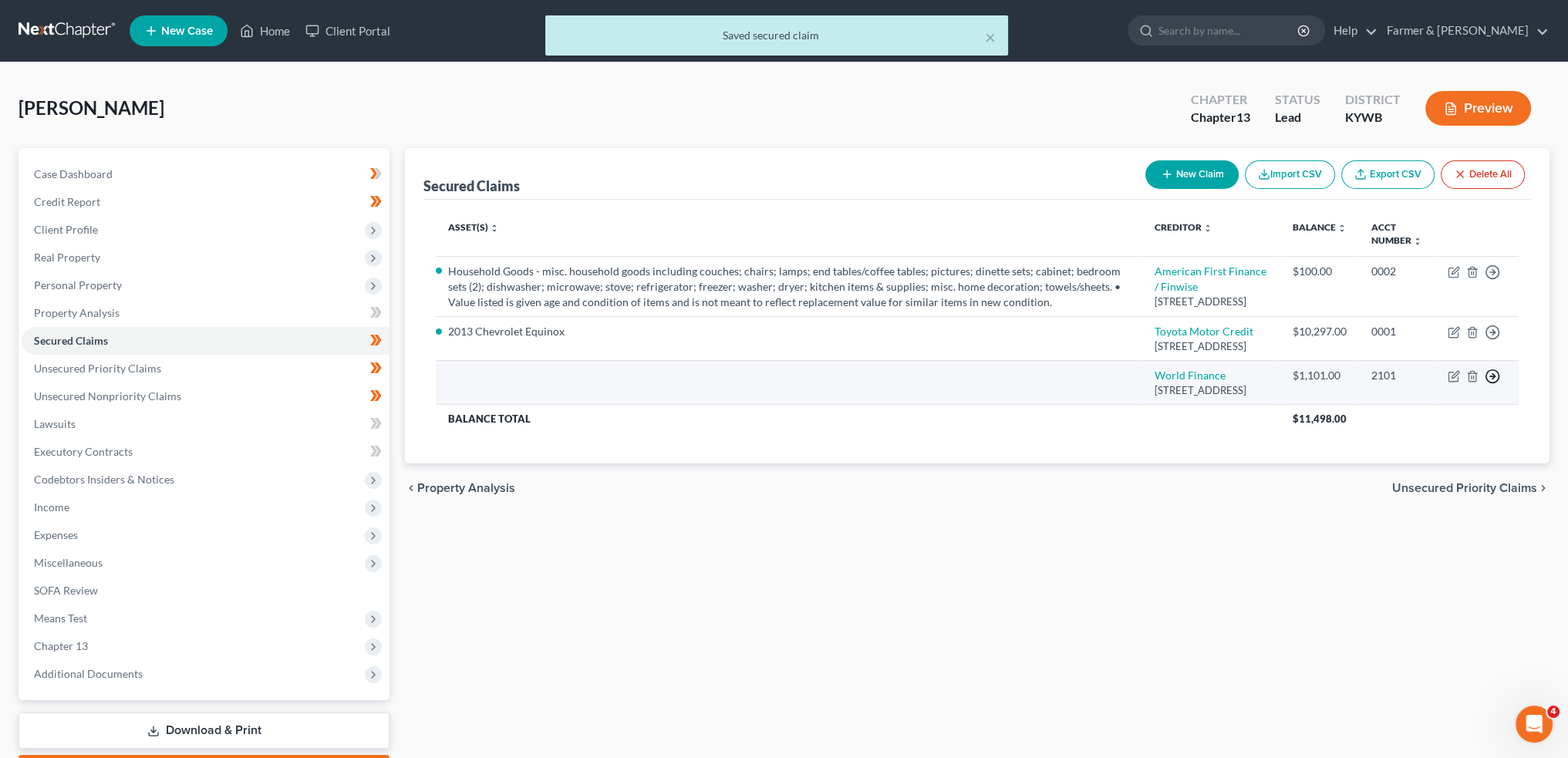
click at [1490, 376] on line "button" at bounding box center [1493, 376] width 6 height 0
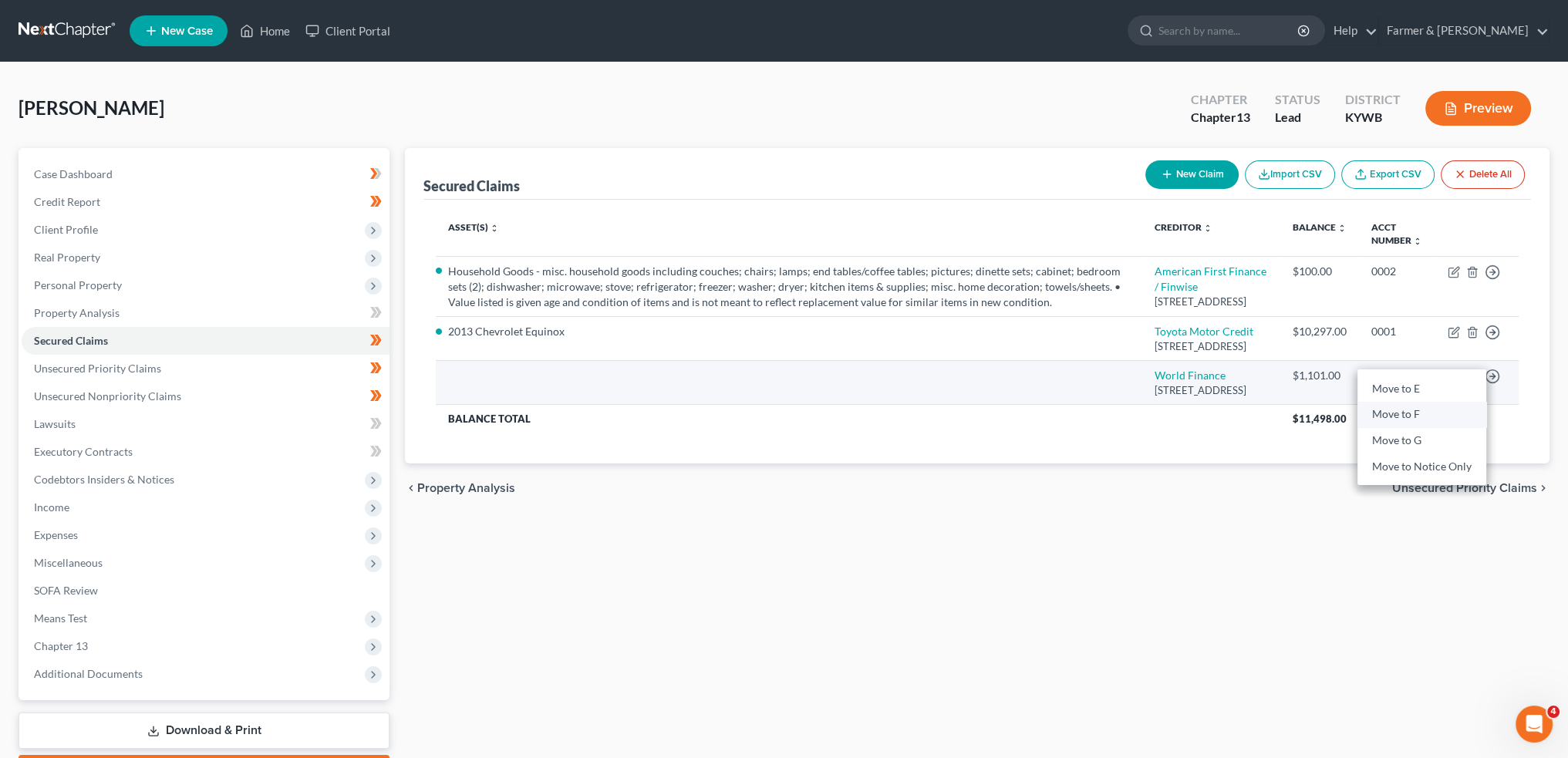
click at [1400, 428] on link "Move to F" at bounding box center [1422, 415] width 129 height 26
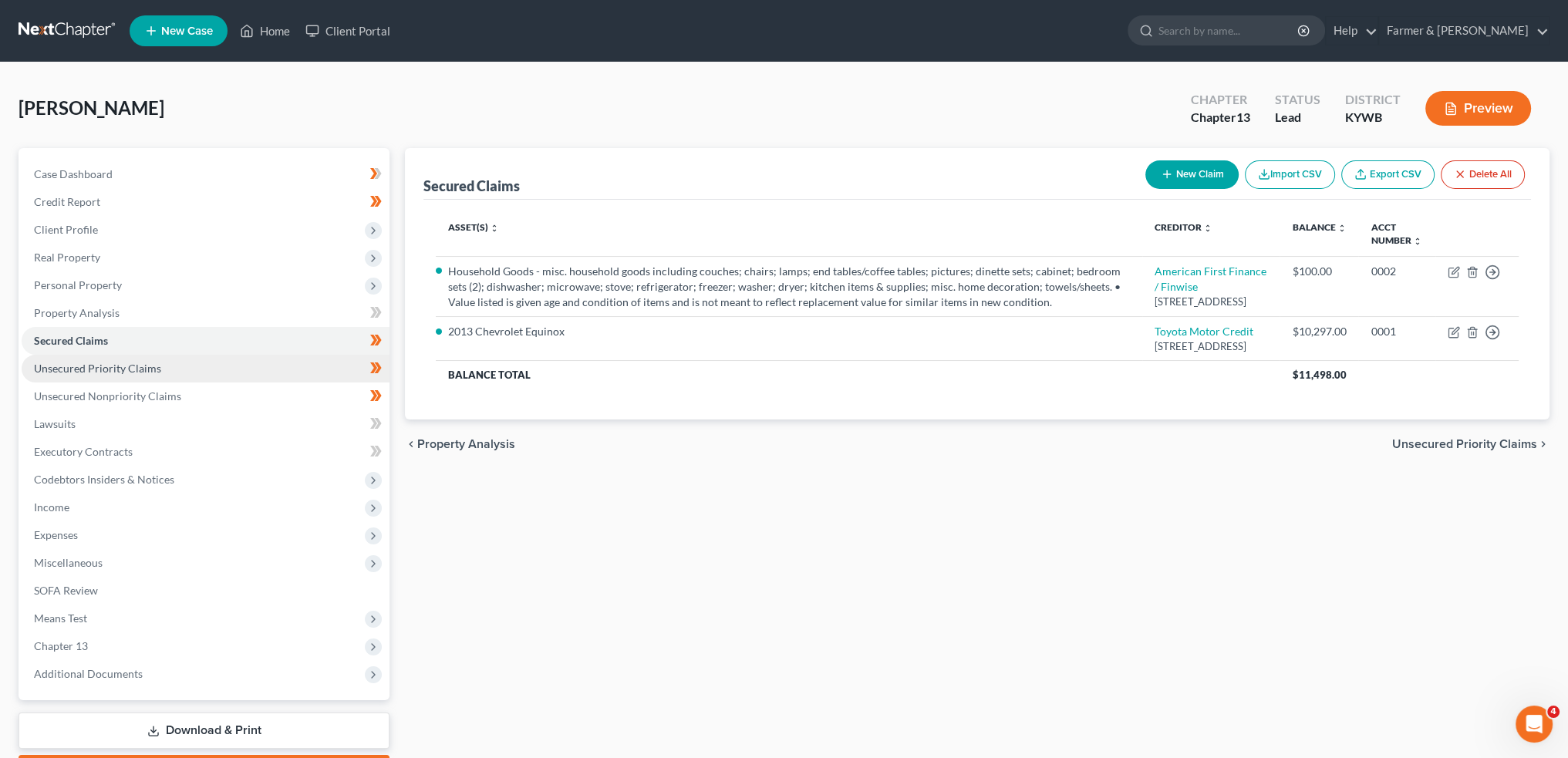
click at [110, 361] on span "Unsecured Priority Claims" at bounding box center [98, 368] width 127 height 13
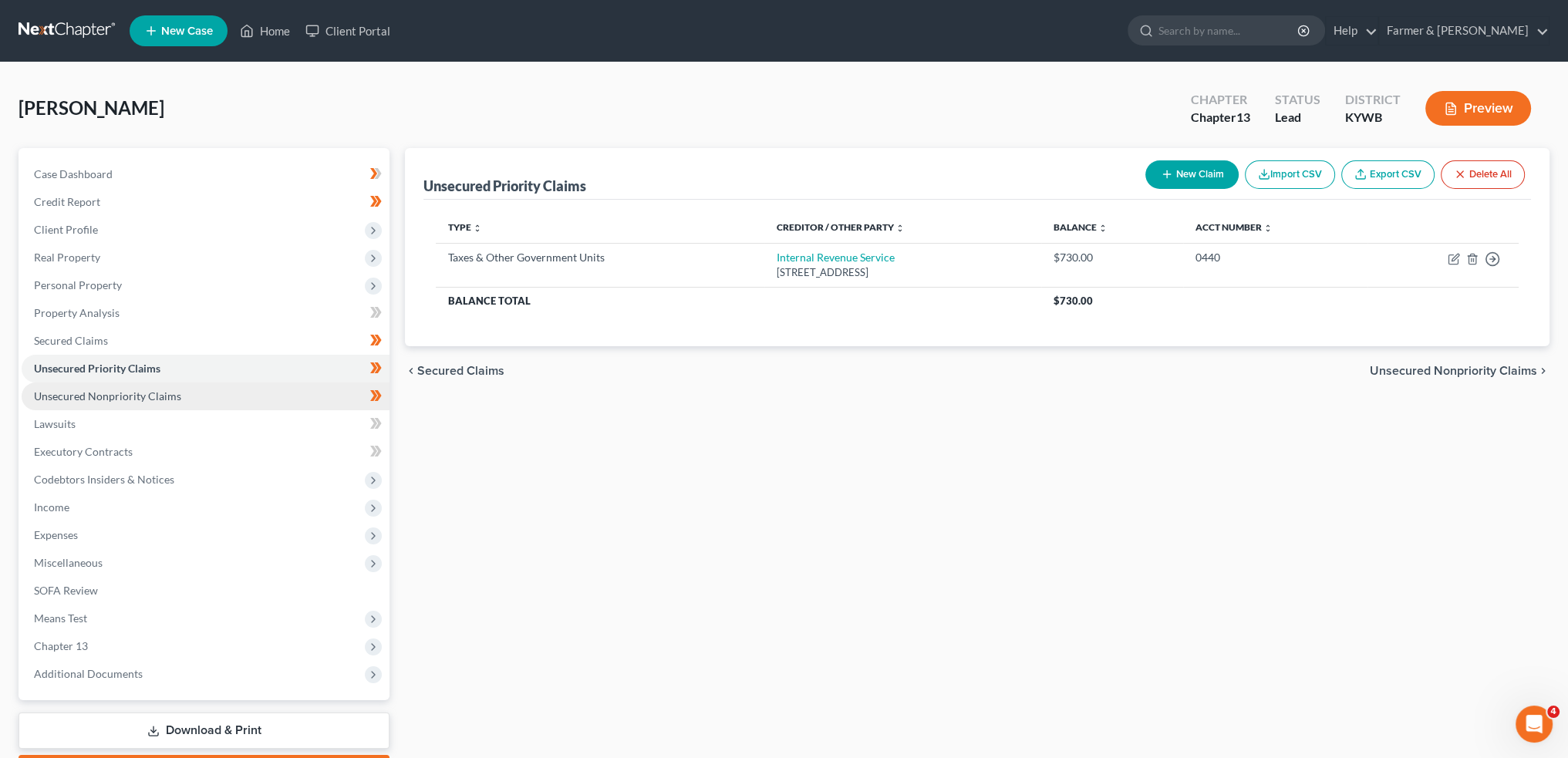
click at [115, 394] on span "Unsecured Nonpriority Claims" at bounding box center [108, 396] width 147 height 13
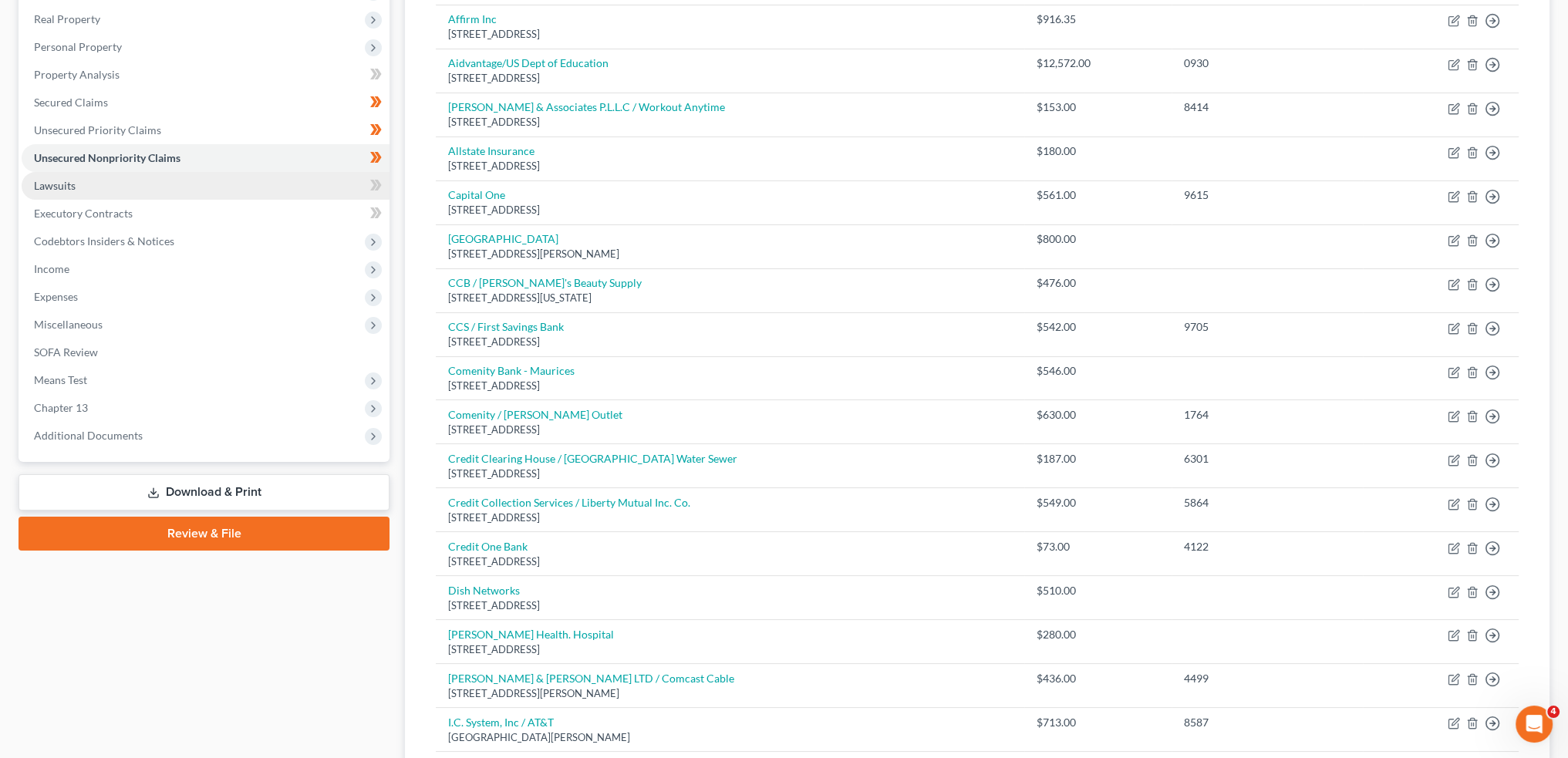
scroll to position [18, 0]
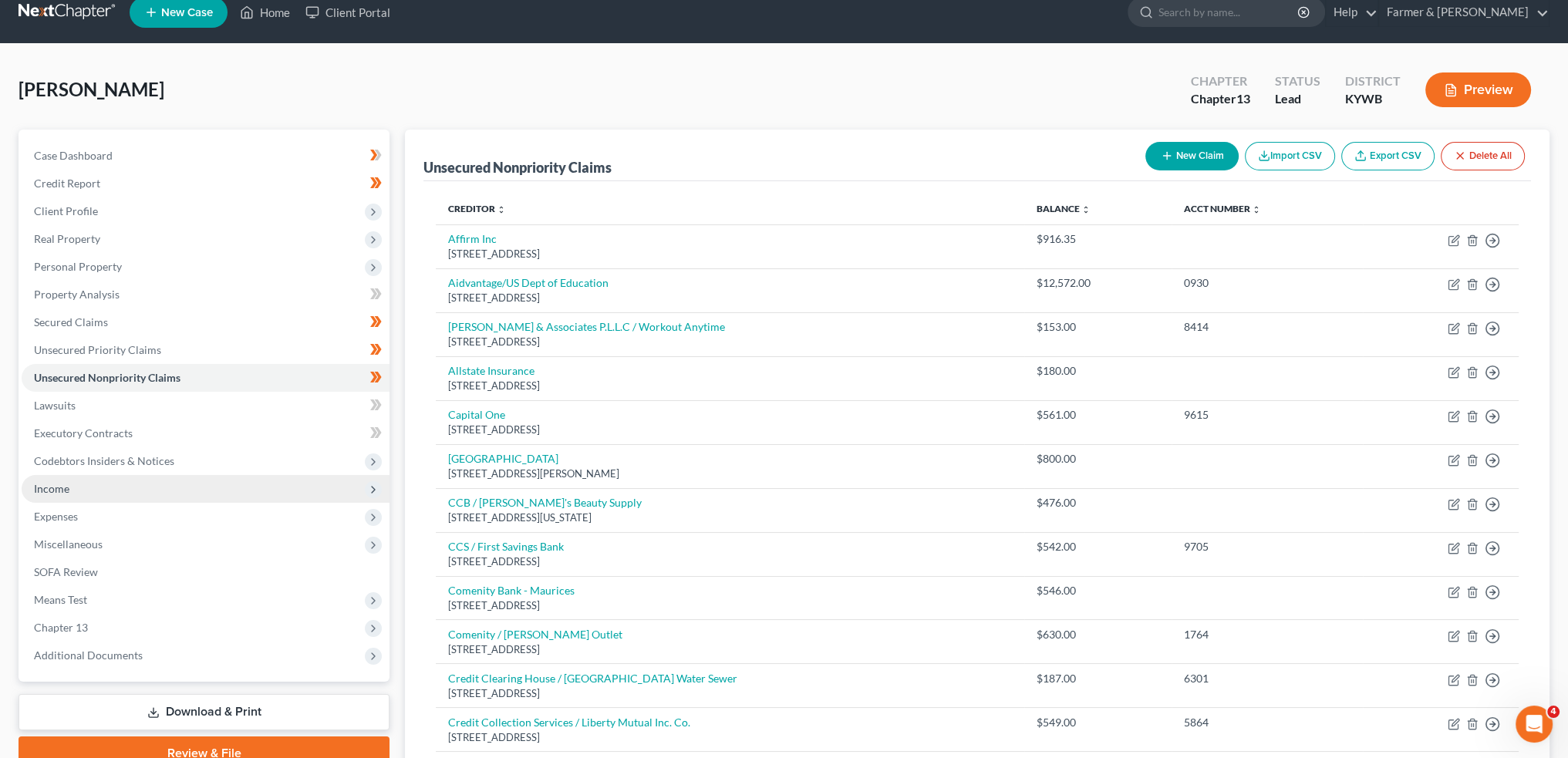
click at [107, 492] on span "Income" at bounding box center [205, 489] width 368 height 28
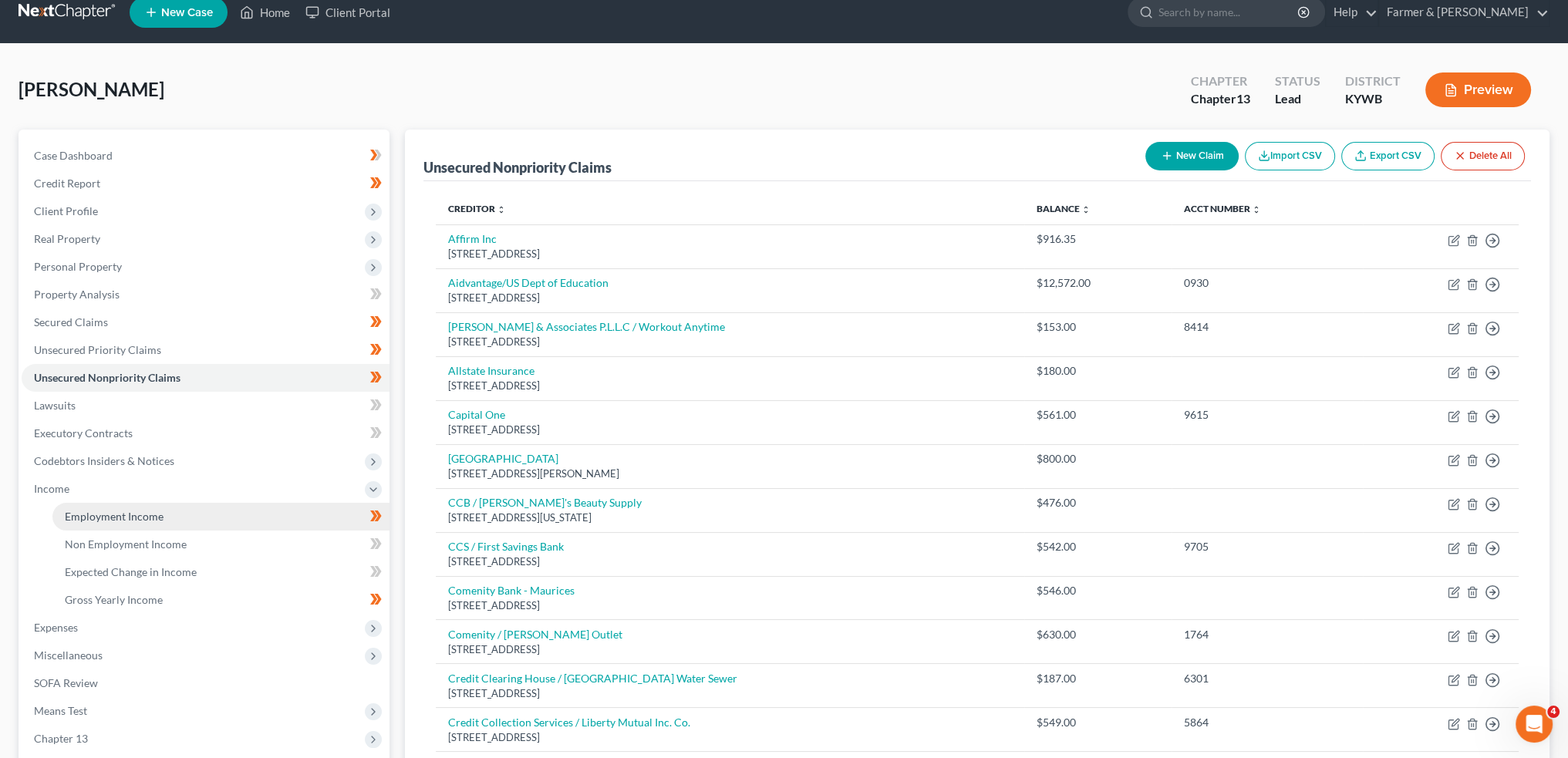
click at [107, 508] on link "Employment Income" at bounding box center [221, 517] width 337 height 28
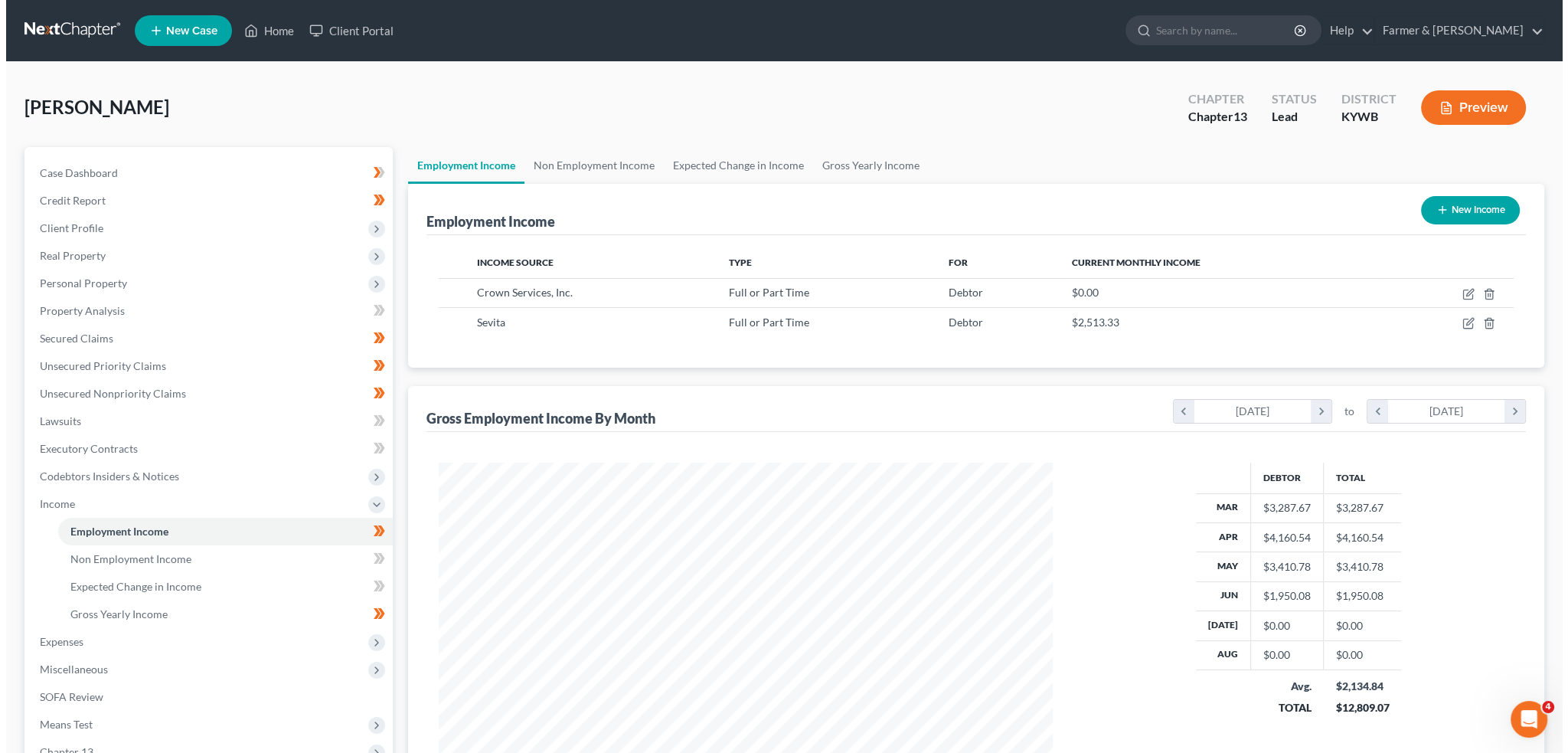
scroll to position [307, 644]
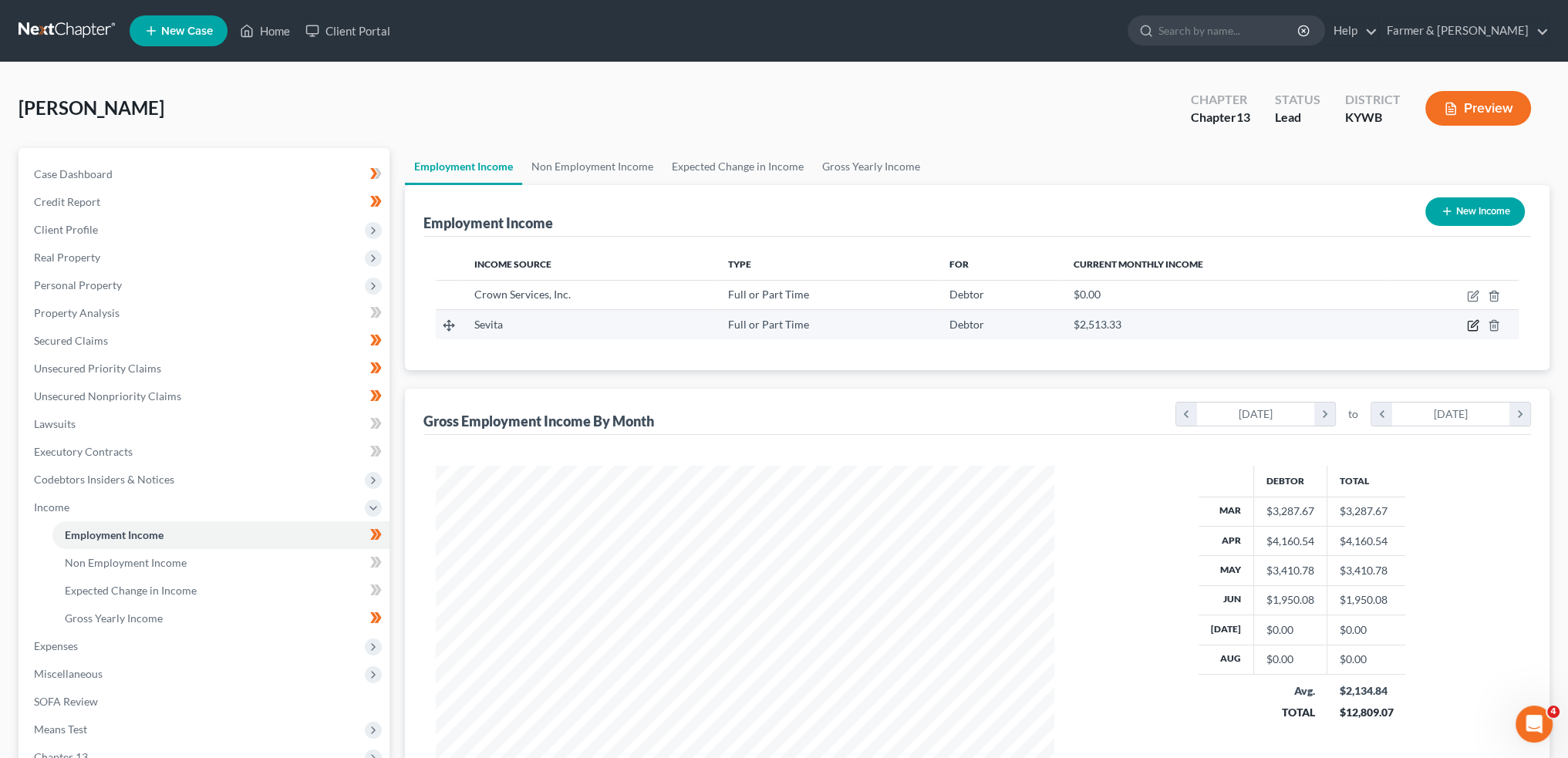
click at [1474, 323] on icon "button" at bounding box center [1475, 324] width 7 height 7
select select "0"
select select "18"
select select "2"
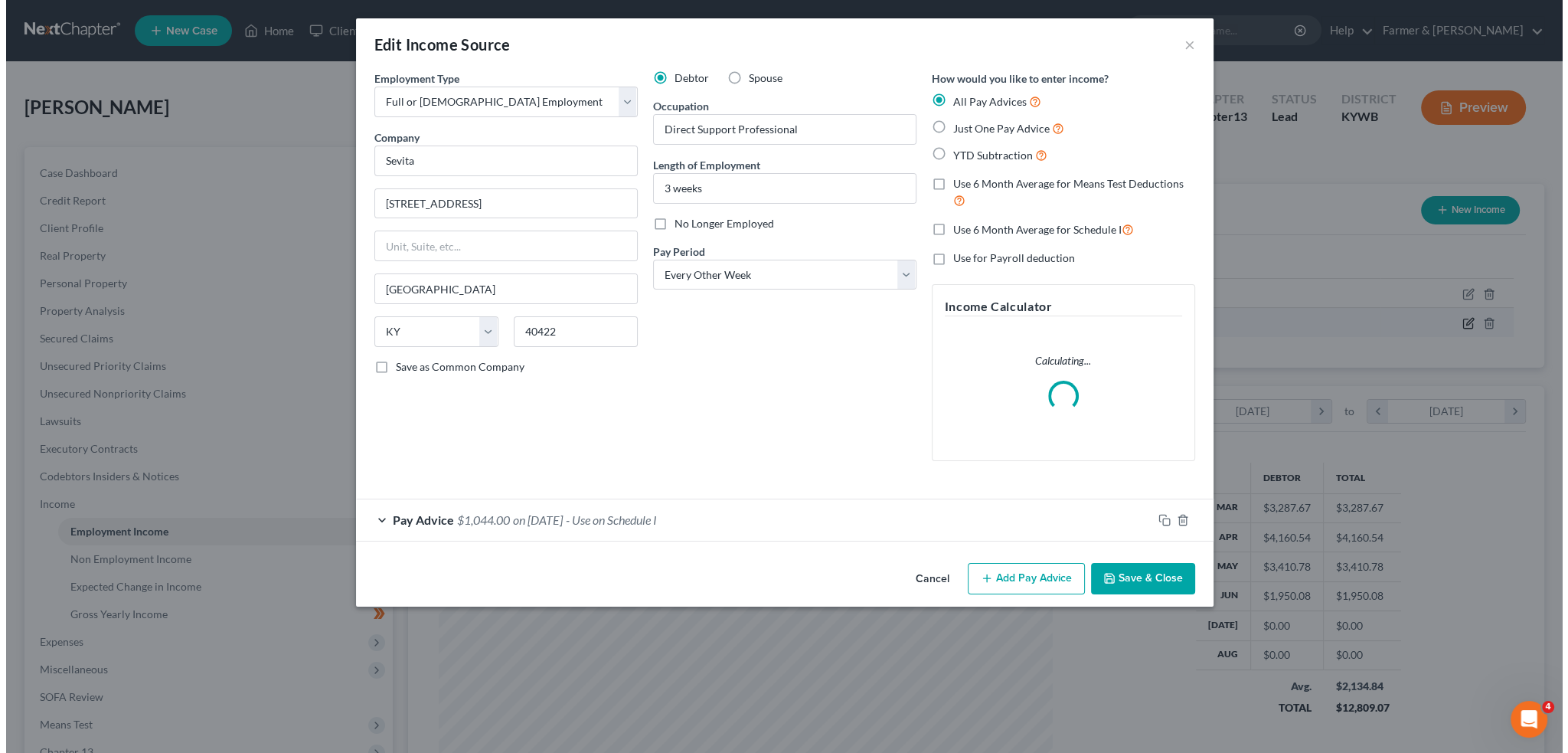
scroll to position [310, 649]
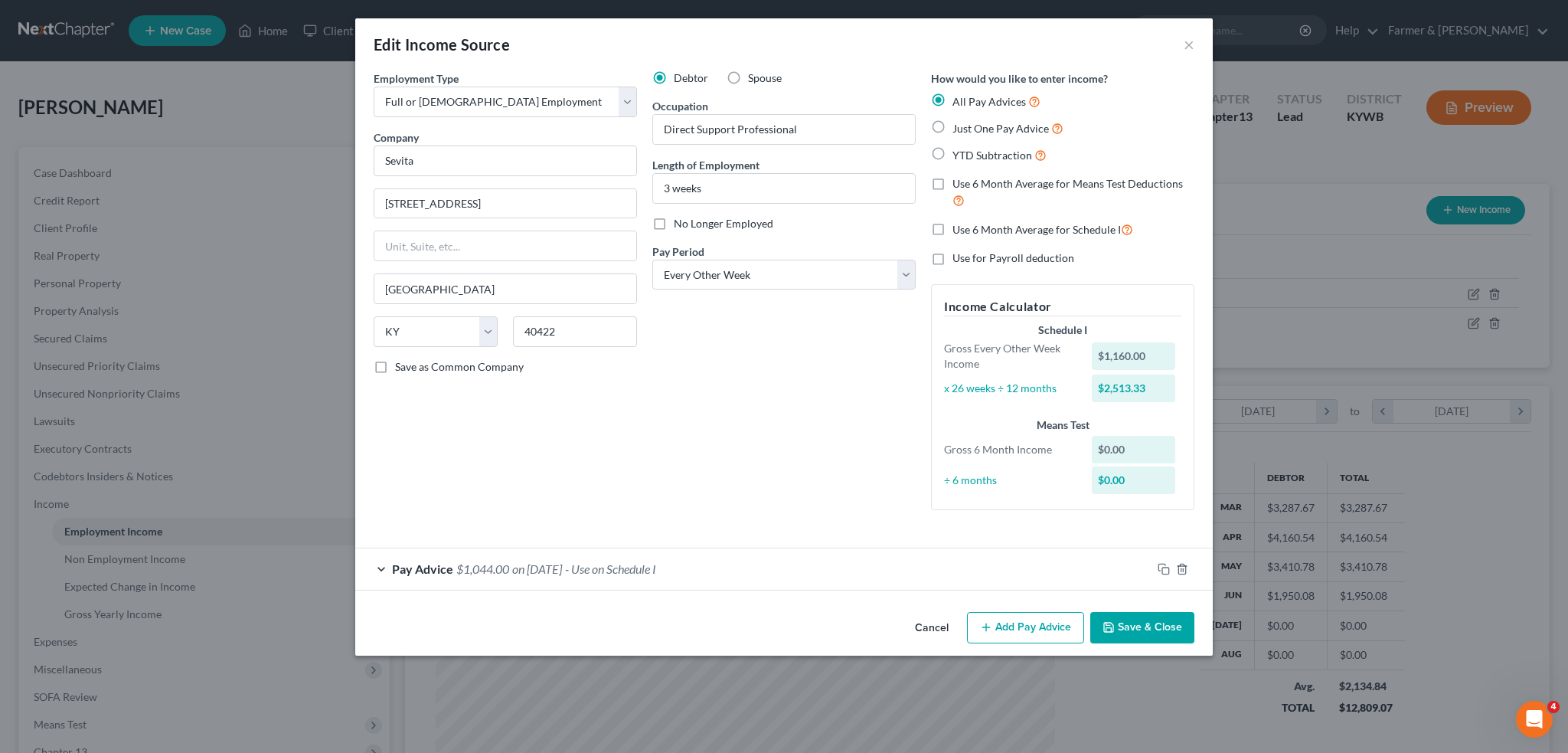
click at [758, 572] on div "Pay Advice $1,044.00 on 09/10/2025 - Use on Schedule I" at bounding box center [754, 568] width 796 height 40
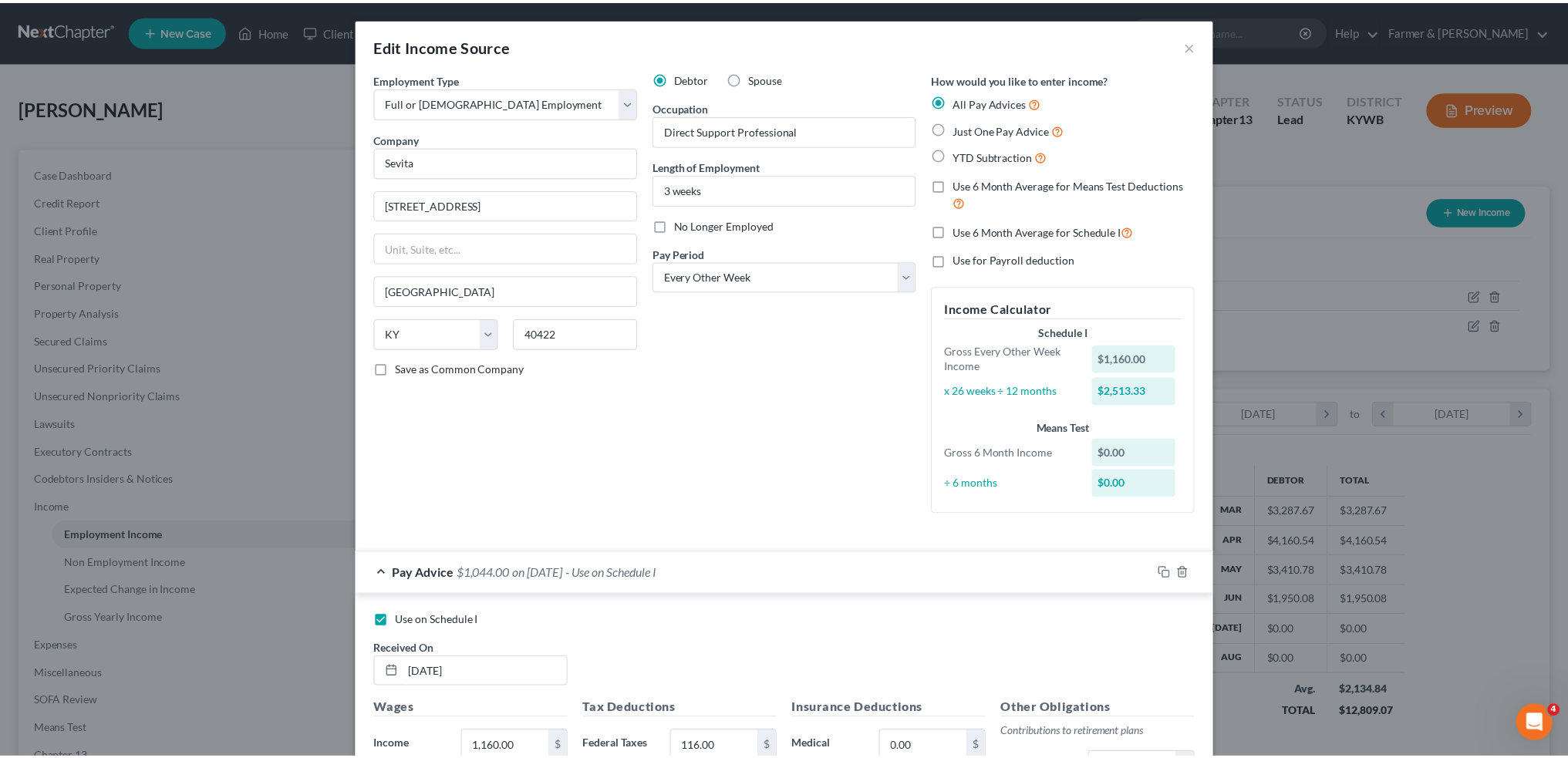
scroll to position [381, 0]
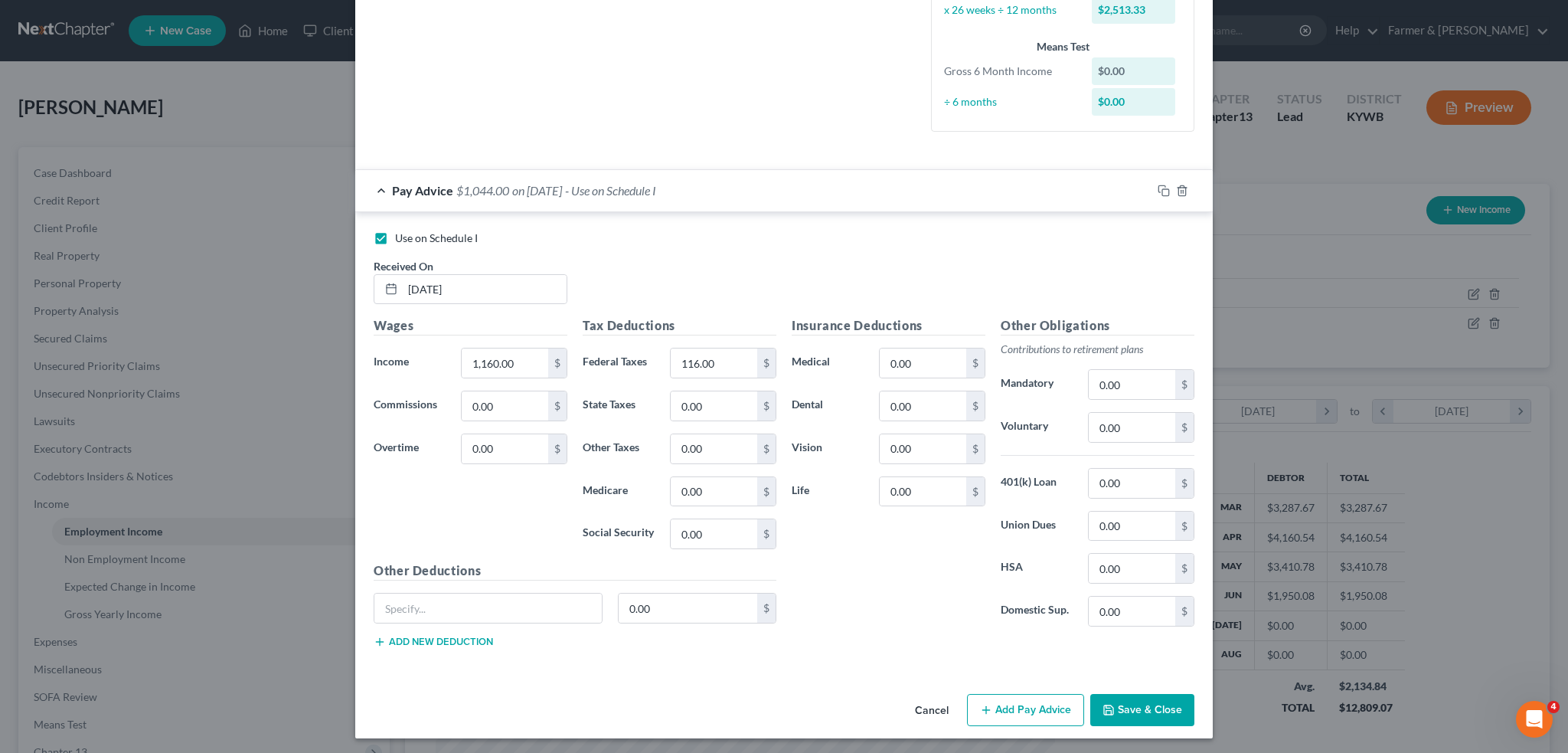
click at [1124, 702] on button "Save & Close" at bounding box center [1142, 709] width 104 height 32
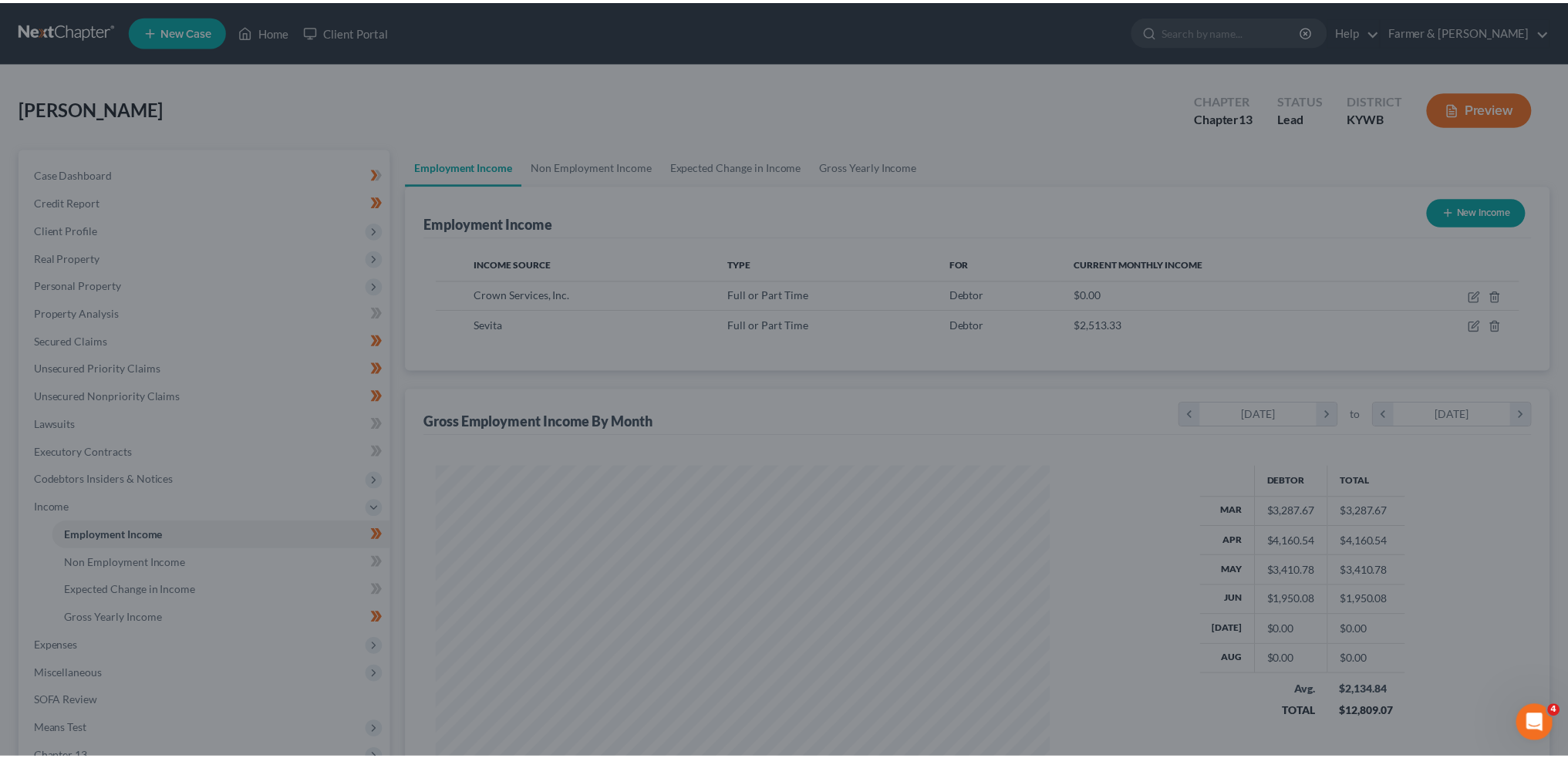
scroll to position [770714, 770742]
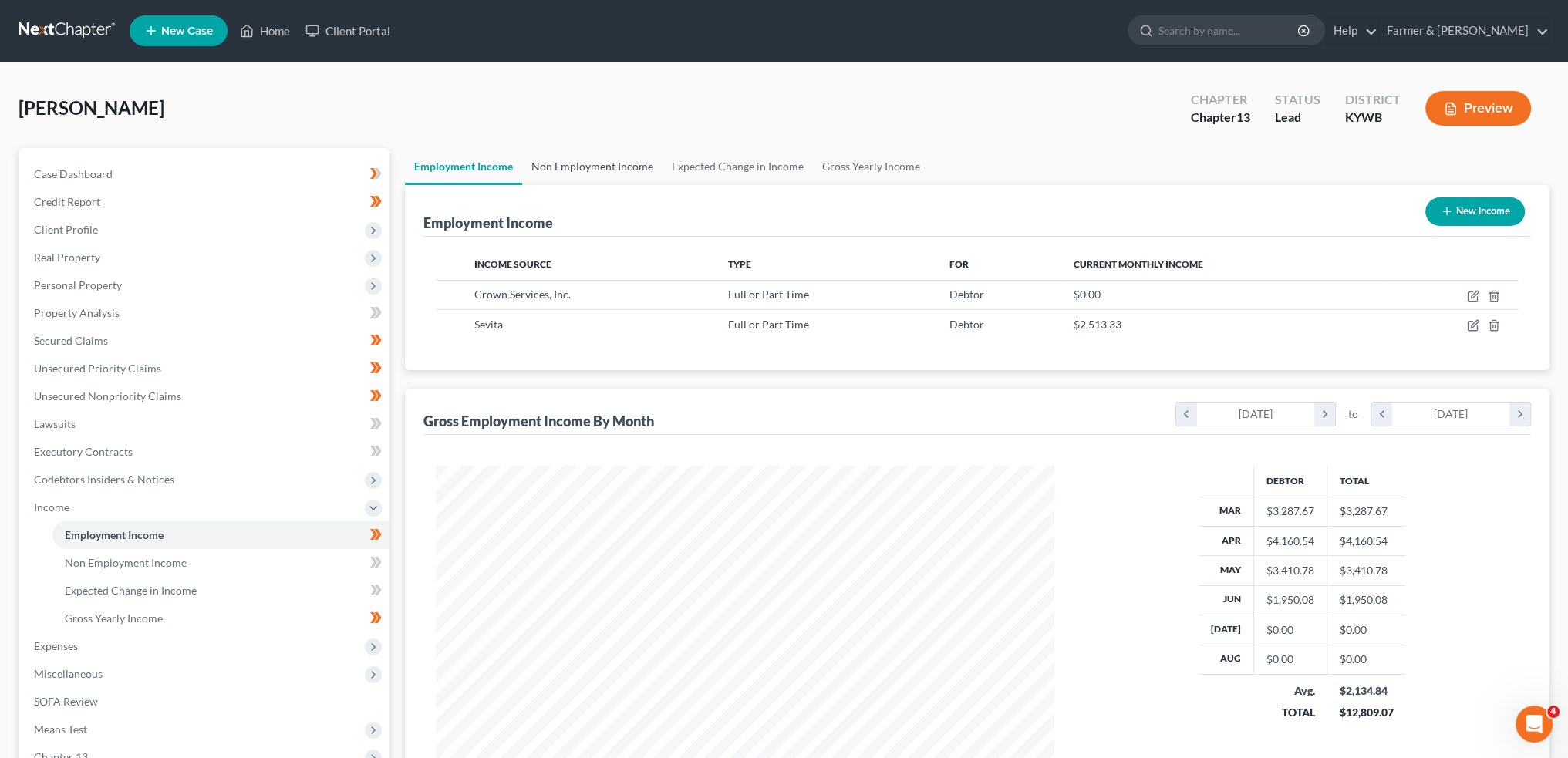
click at [624, 175] on link "Non Employment Income" at bounding box center [592, 166] width 141 height 37
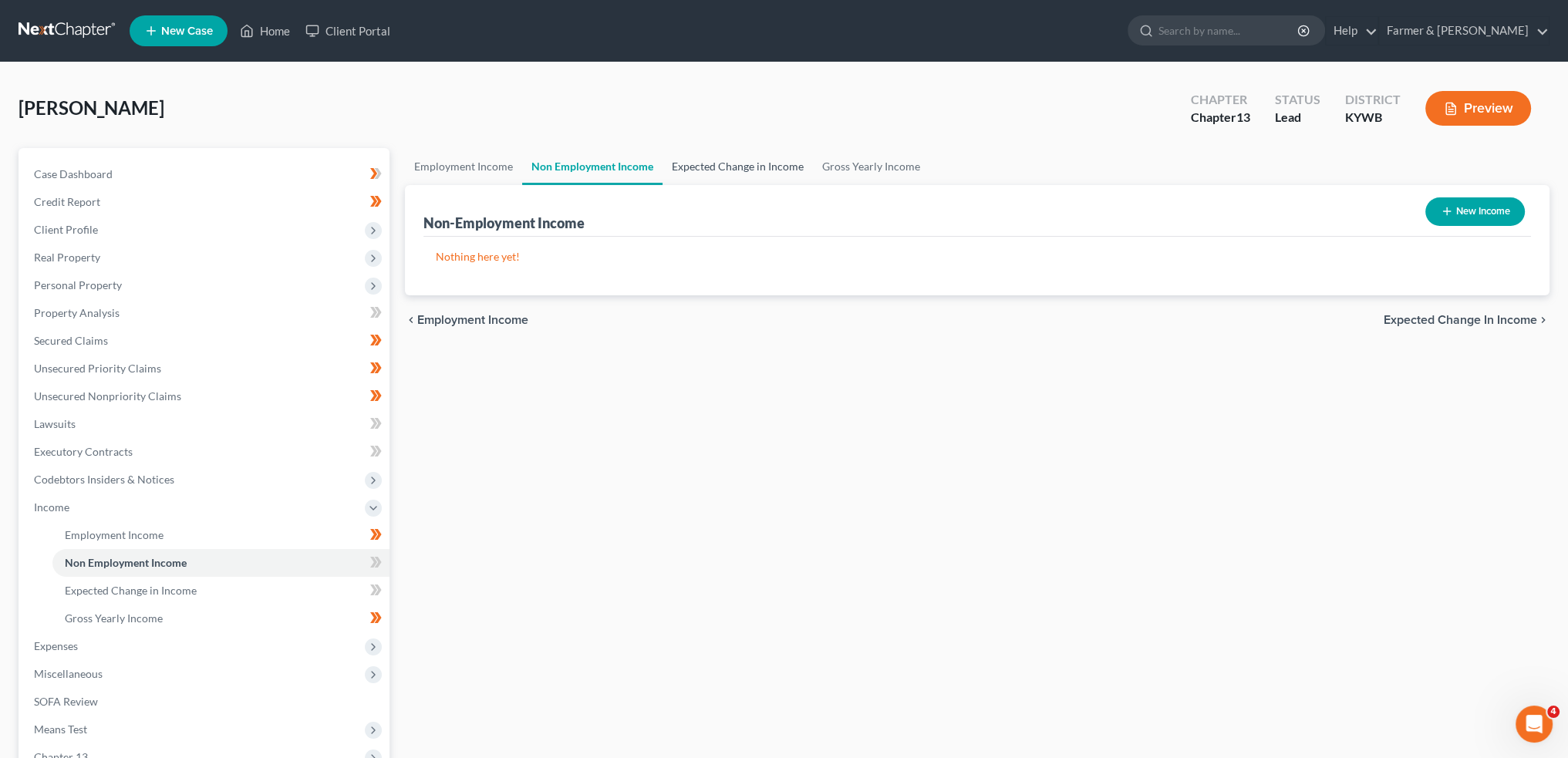
click at [776, 169] on link "Expected Change in Income" at bounding box center [738, 166] width 151 height 37
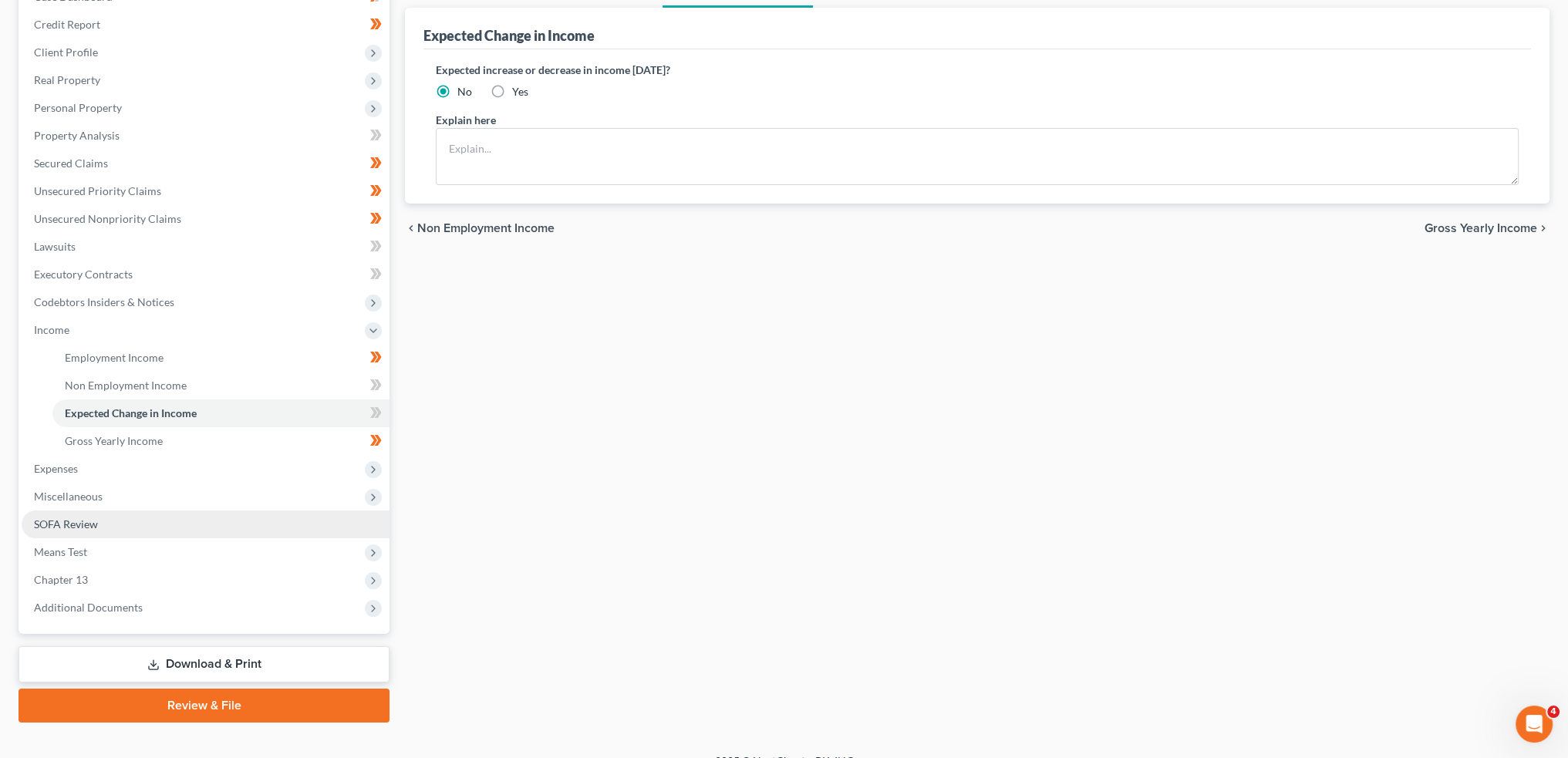
scroll to position [199, 0]
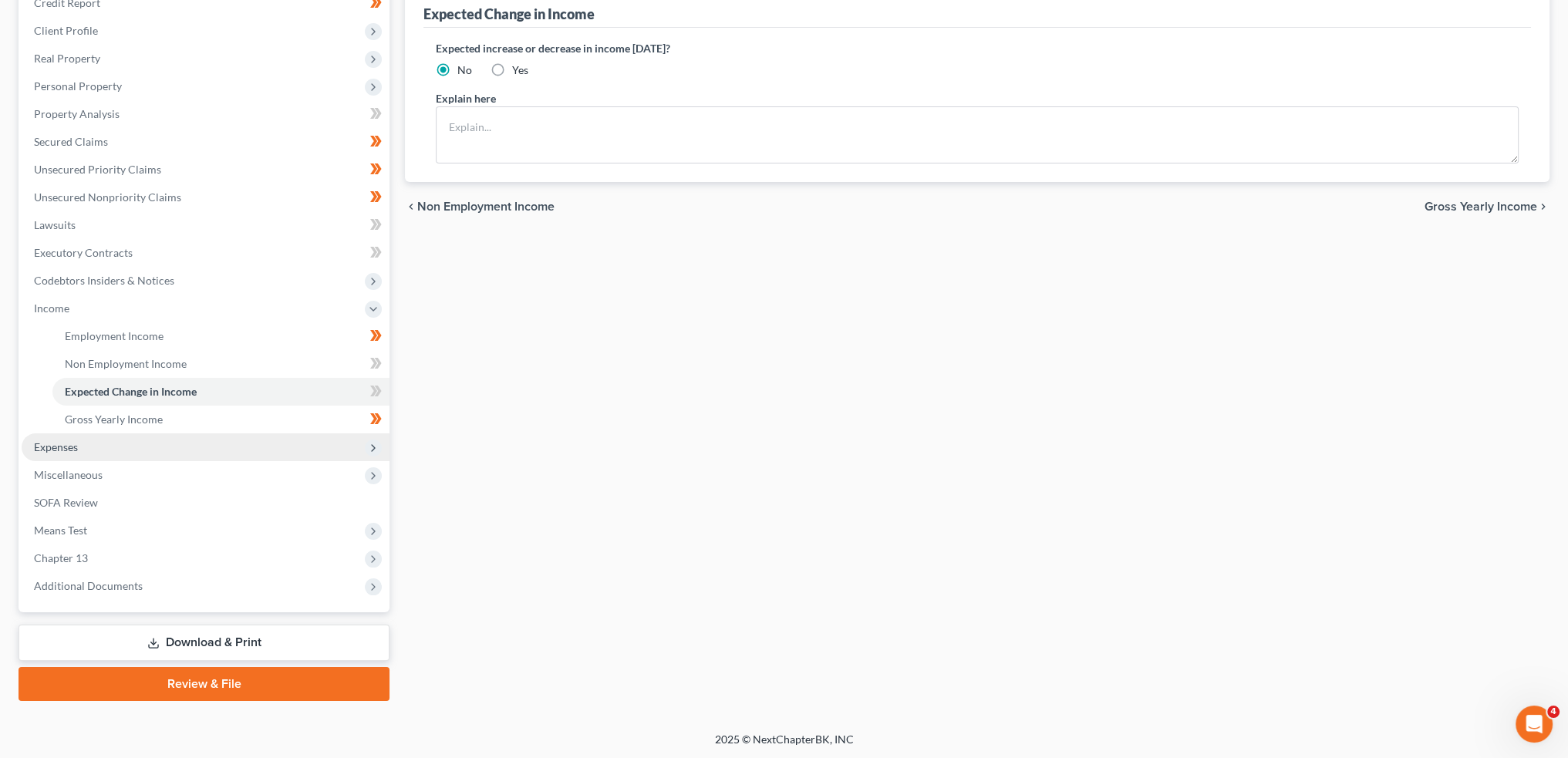
click at [116, 441] on span "Expenses" at bounding box center [205, 447] width 368 height 28
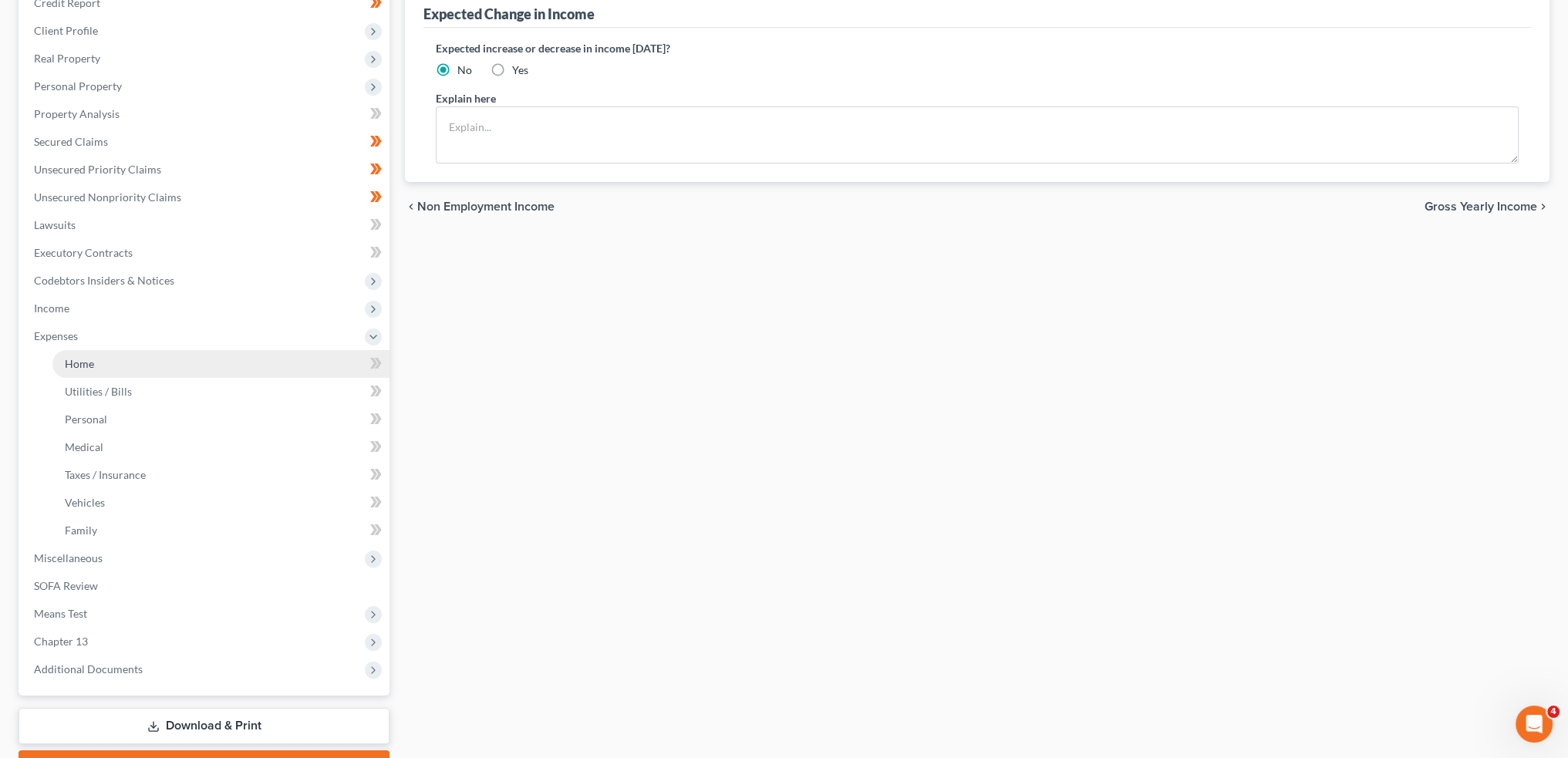
click at [117, 357] on link "Home" at bounding box center [221, 364] width 337 height 28
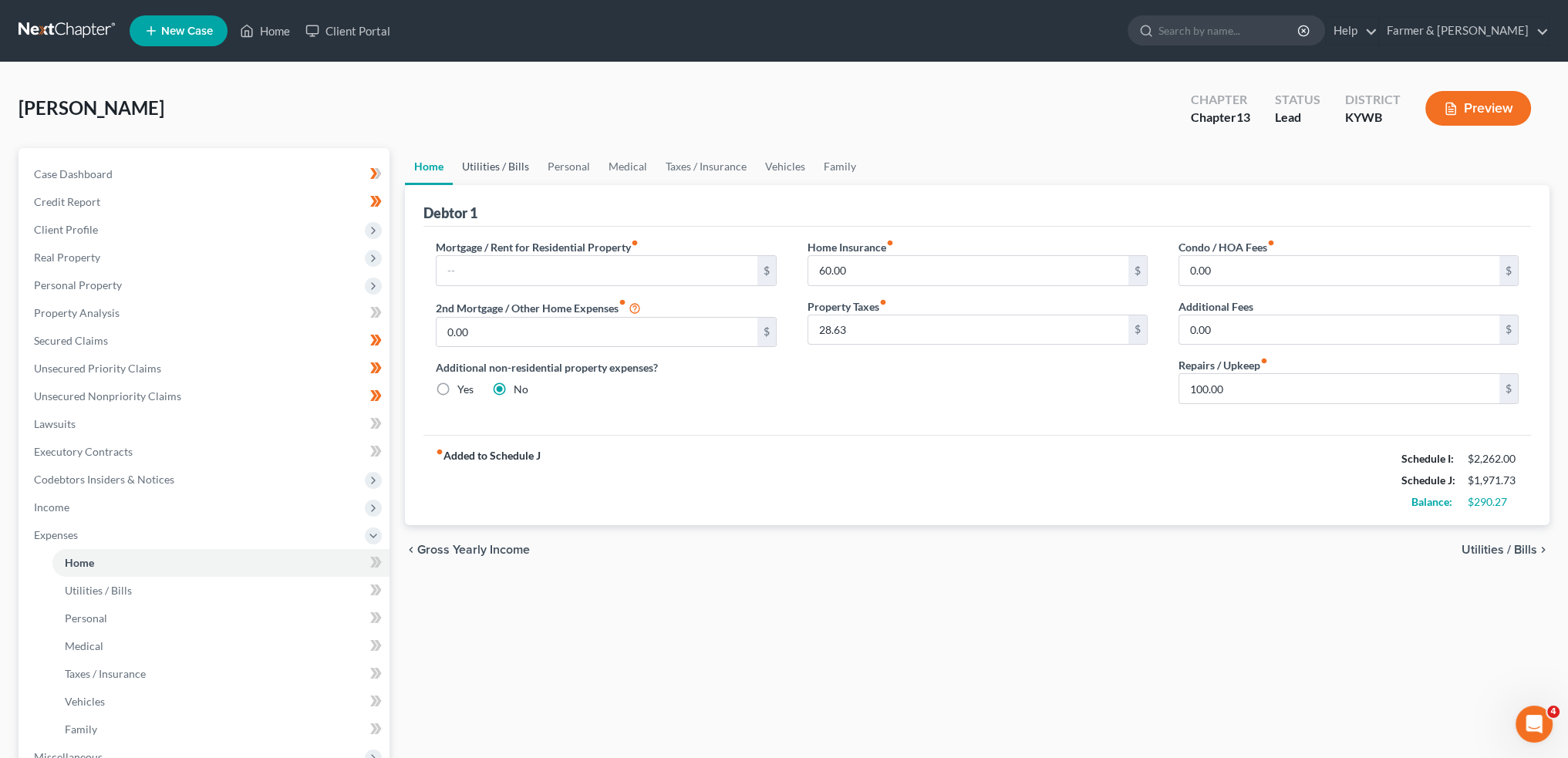
click at [486, 152] on link "Utilities / Bills" at bounding box center [496, 166] width 86 height 37
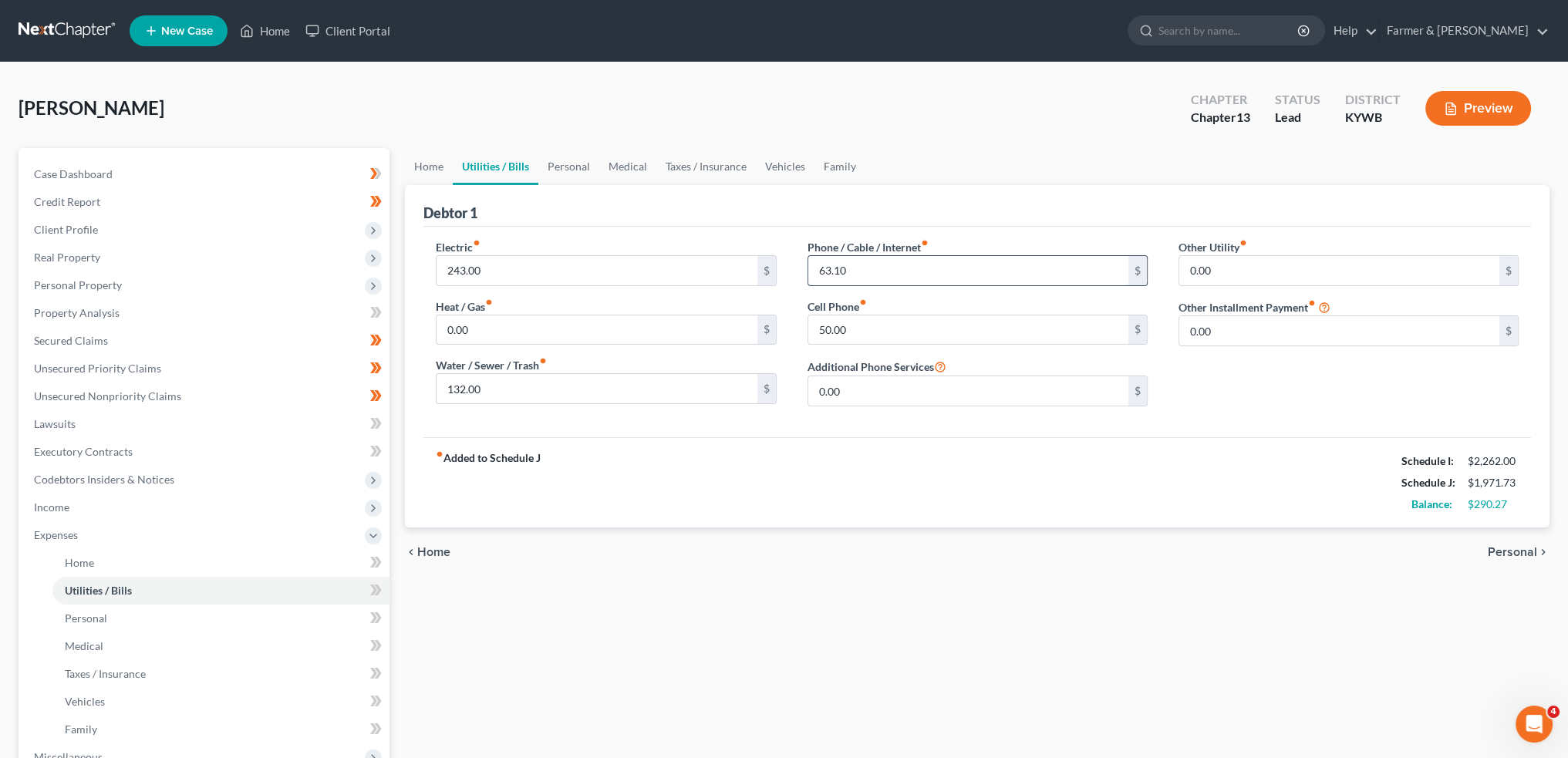
click at [895, 269] on input "63.10" at bounding box center [968, 270] width 320 height 29
type input "63.00"
click at [566, 159] on link "Personal" at bounding box center [569, 166] width 61 height 37
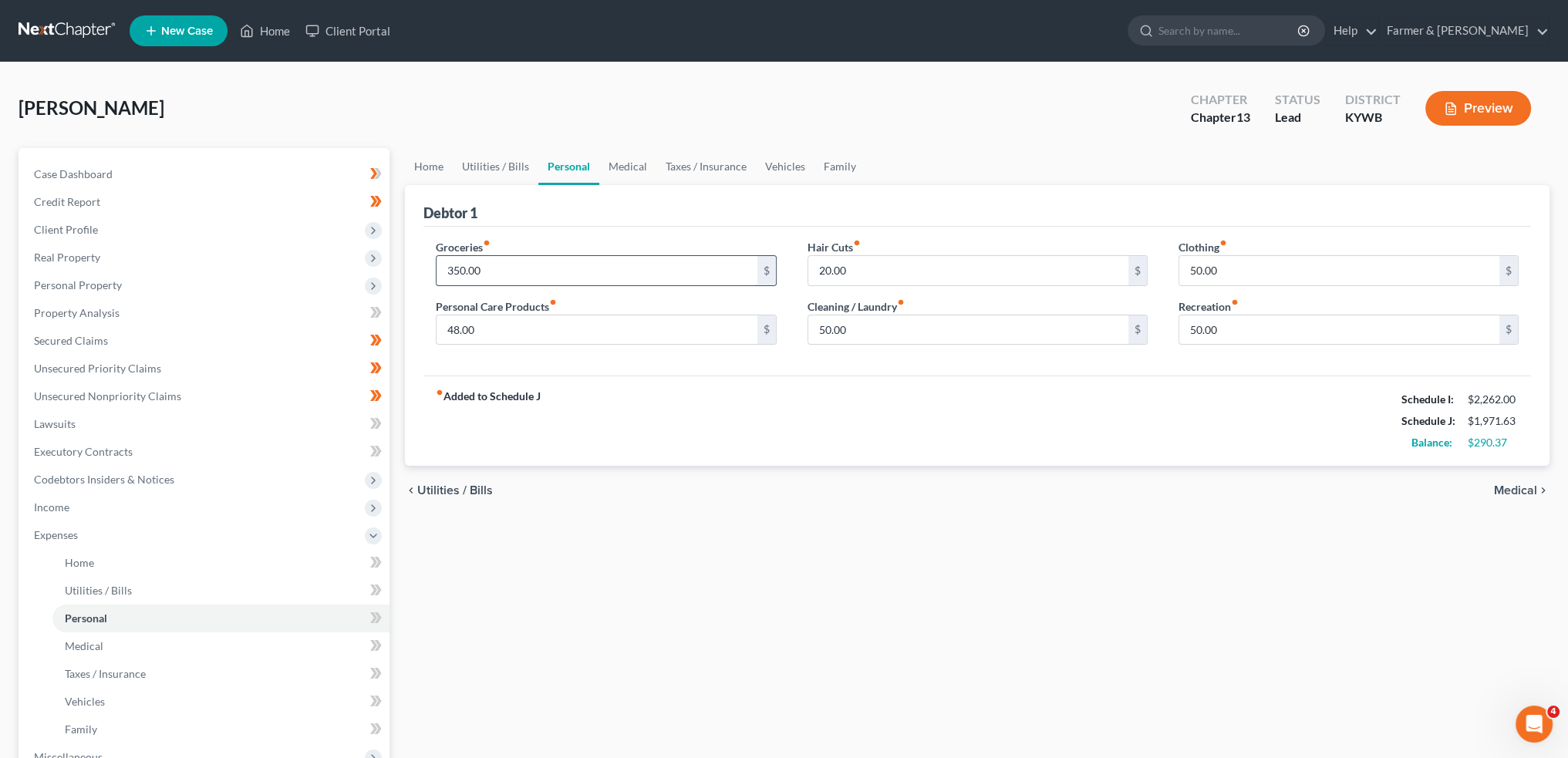
click at [528, 275] on input "350.00" at bounding box center [596, 270] width 320 height 29
type input "400.00"
type input "75.00"
type input "0.00"
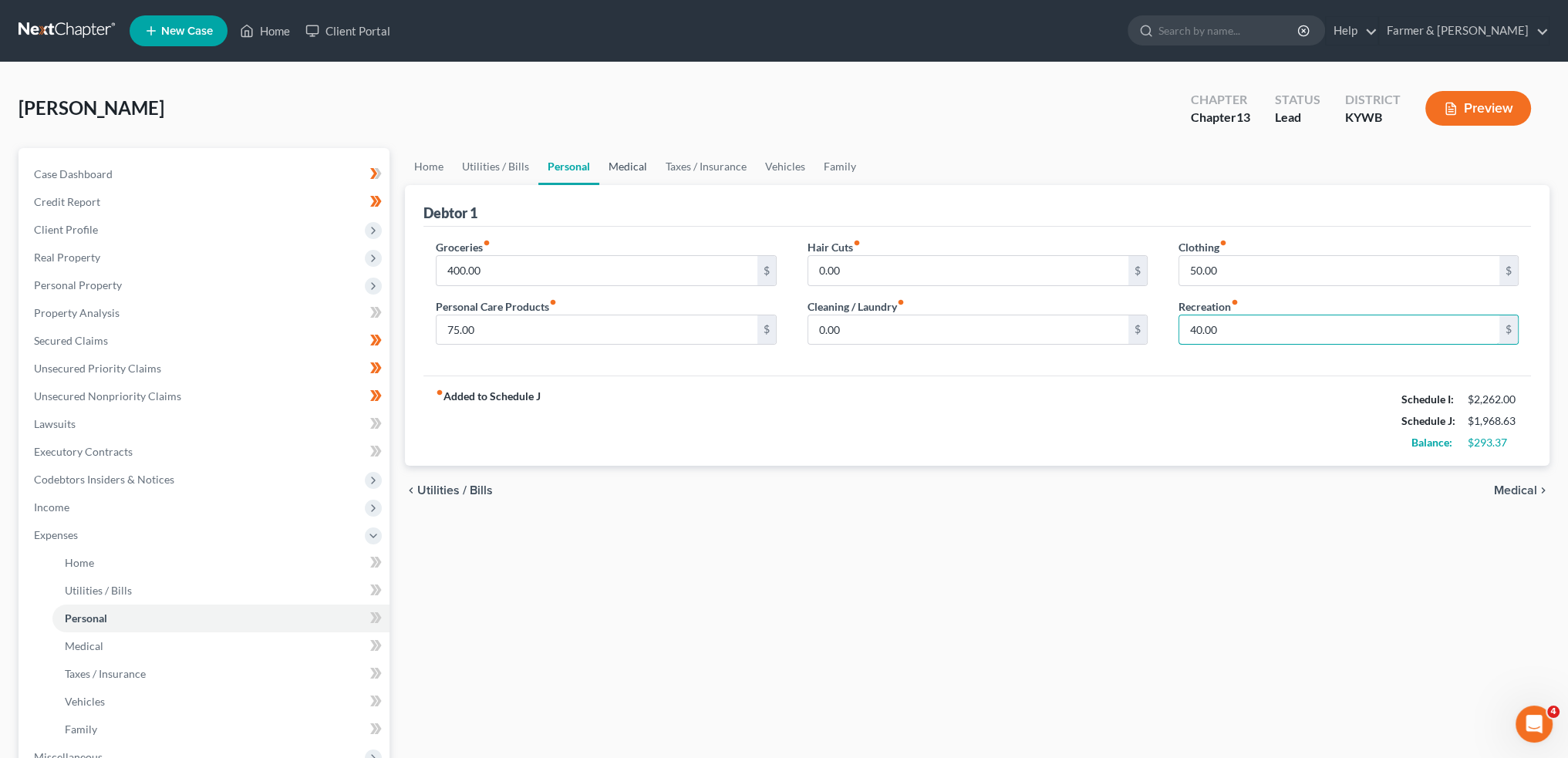
type input "40.00"
click at [638, 164] on link "Medical" at bounding box center [628, 166] width 57 height 37
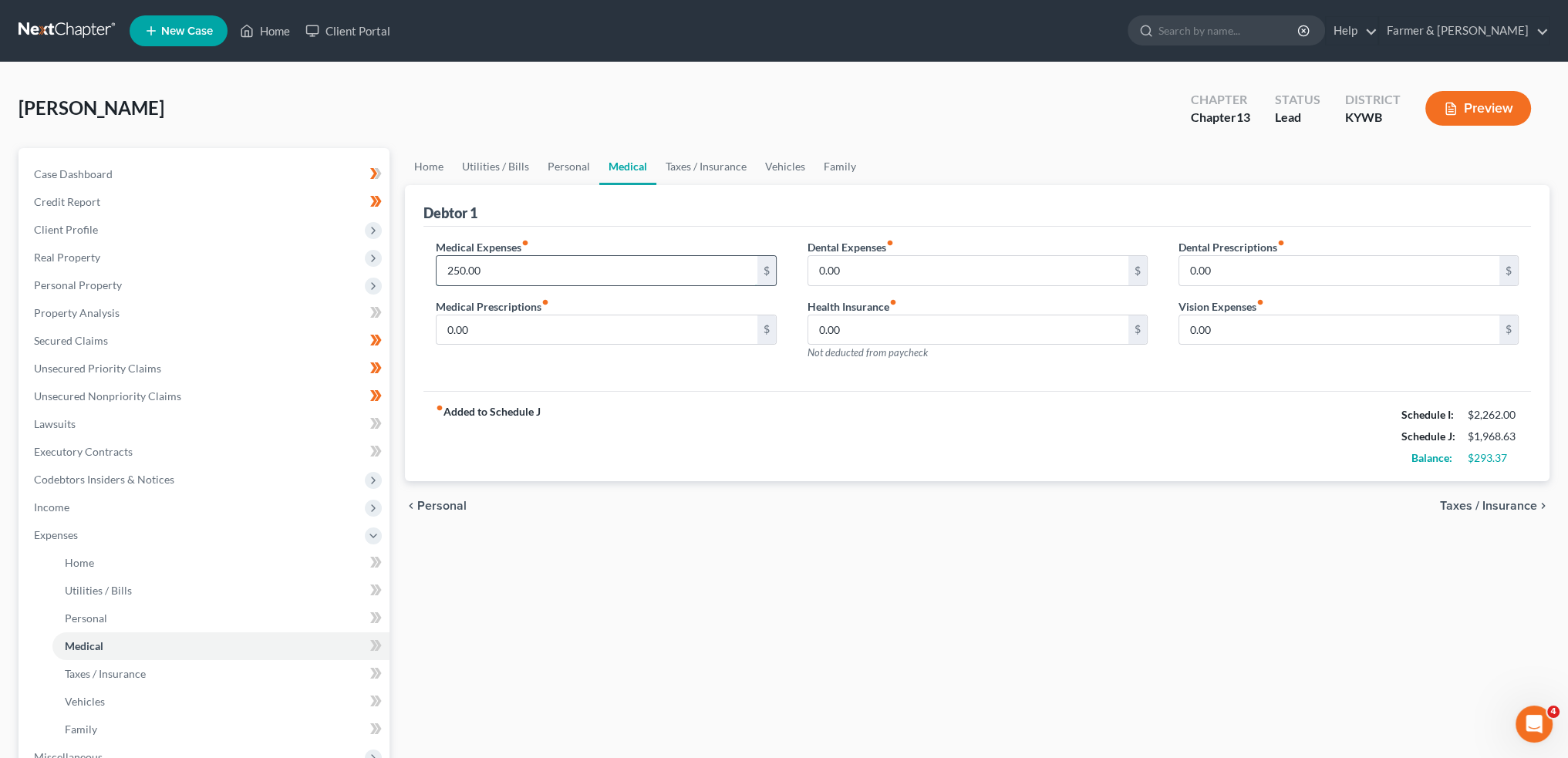
click at [525, 274] on input "250.00" at bounding box center [596, 270] width 320 height 29
type input "125.00"
click at [701, 168] on link "Taxes / Insurance" at bounding box center [706, 166] width 99 height 37
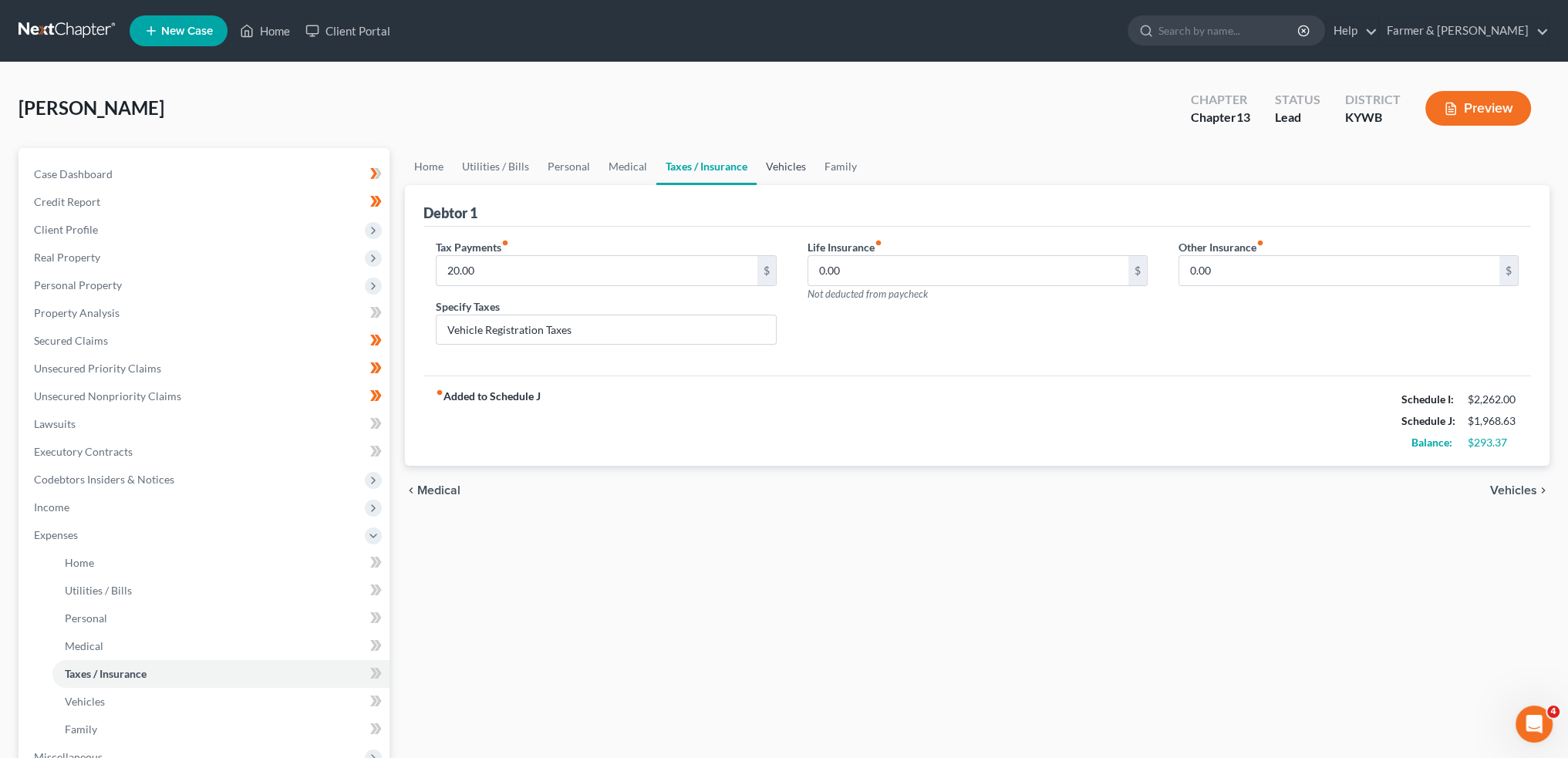
click at [774, 167] on link "Vehicles" at bounding box center [786, 166] width 59 height 37
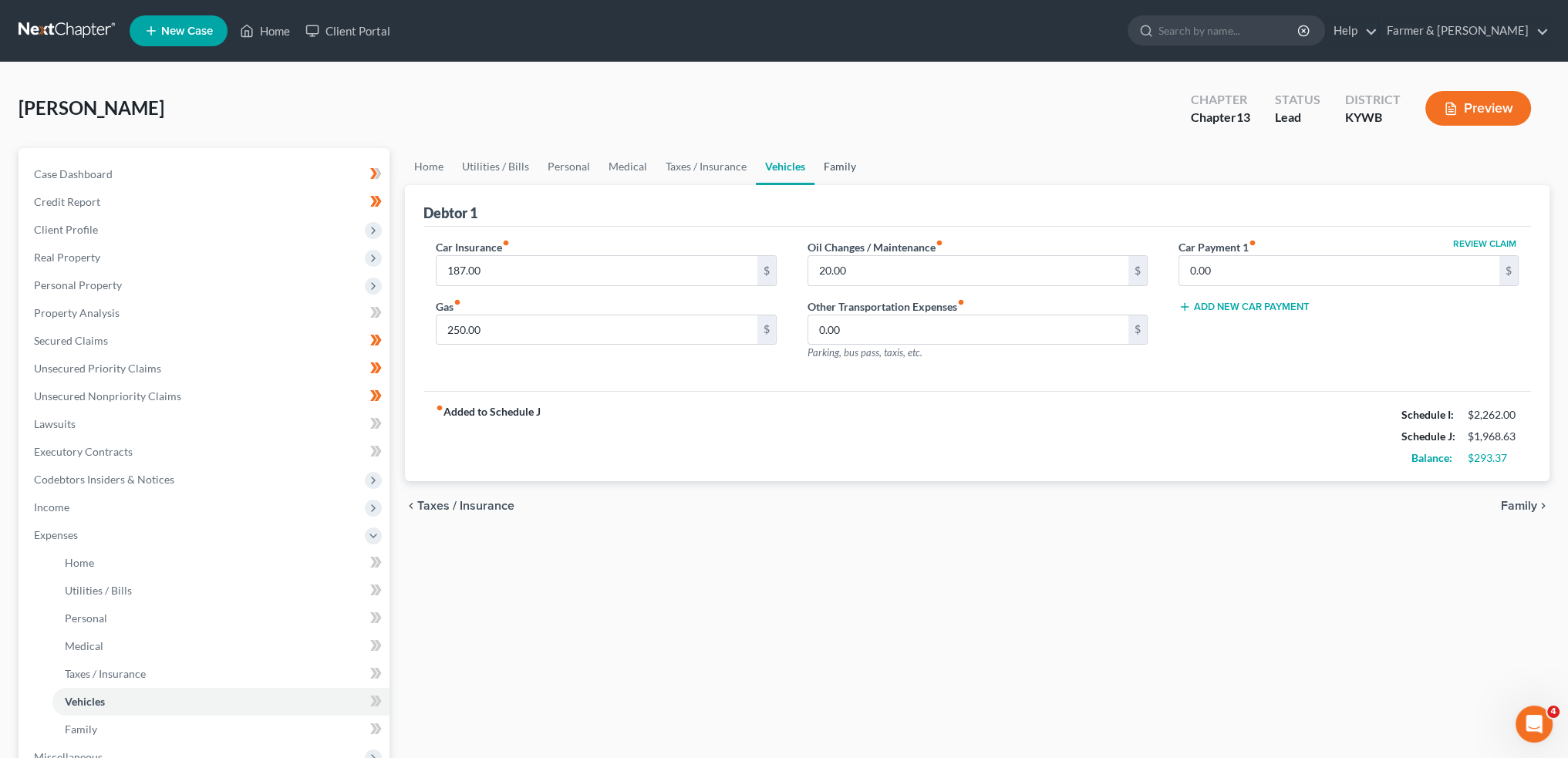
click at [824, 169] on link "Family" at bounding box center [840, 166] width 51 height 37
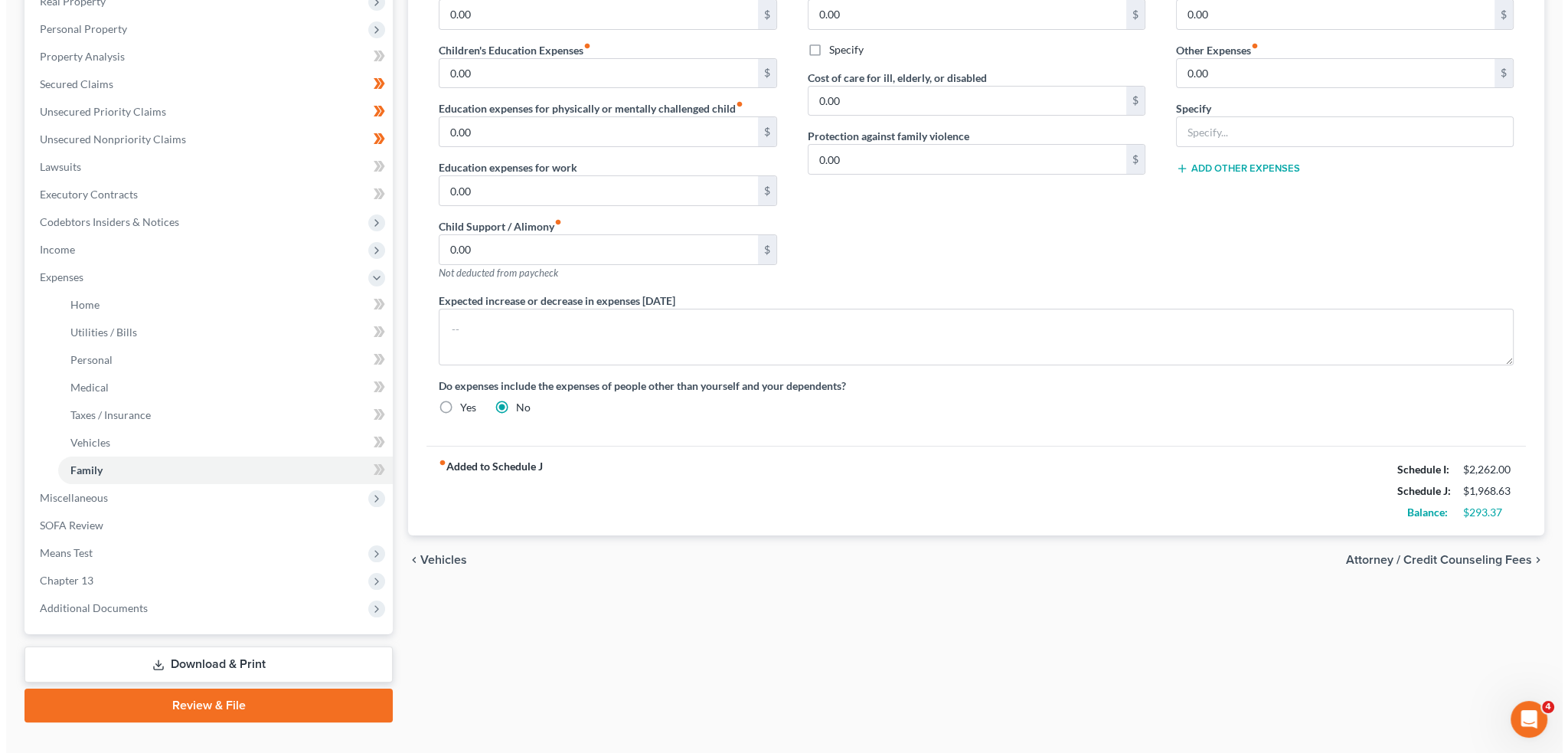
scroll to position [280, 0]
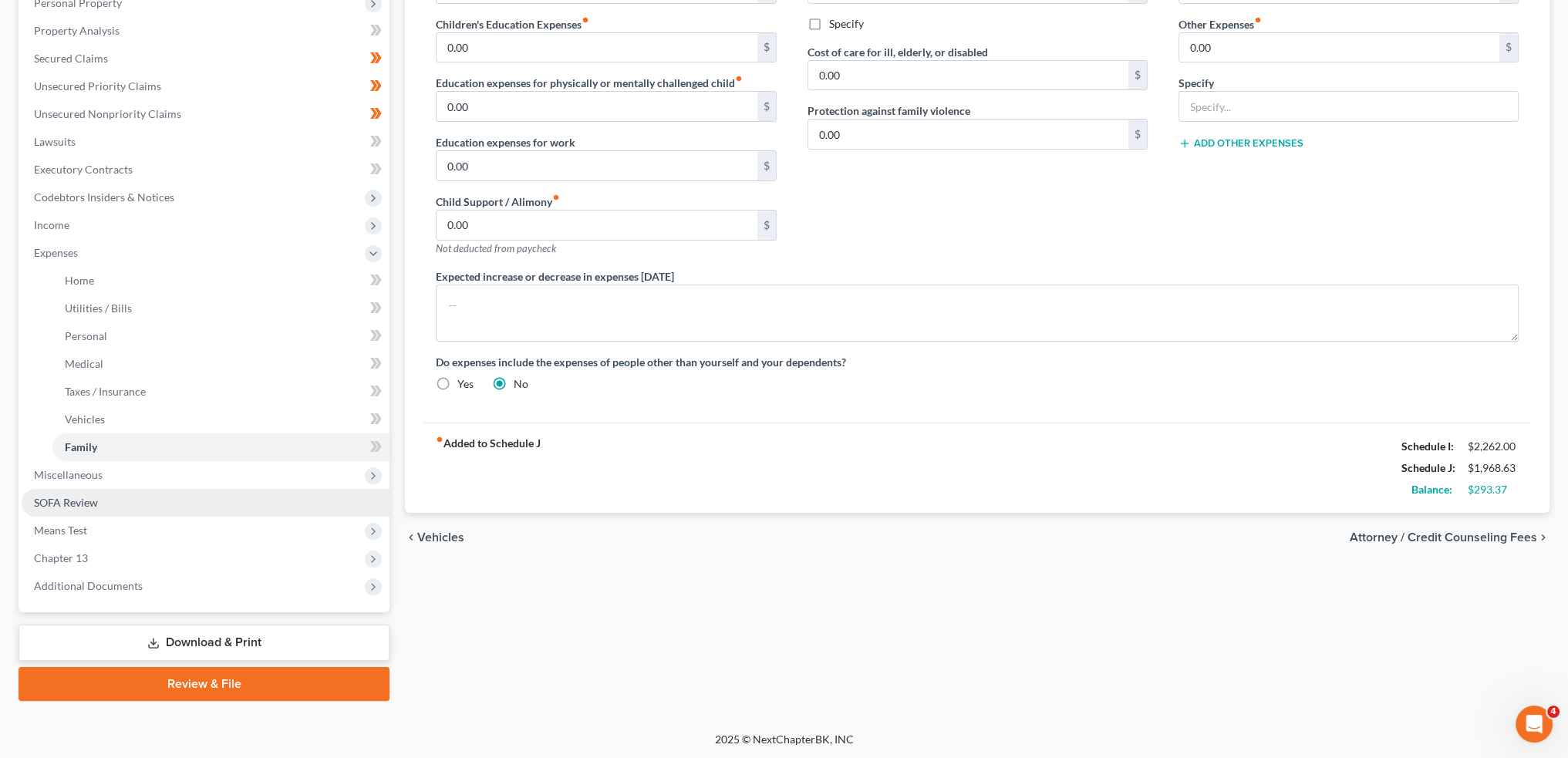
click at [117, 499] on link "SOFA Review" at bounding box center [205, 503] width 368 height 28
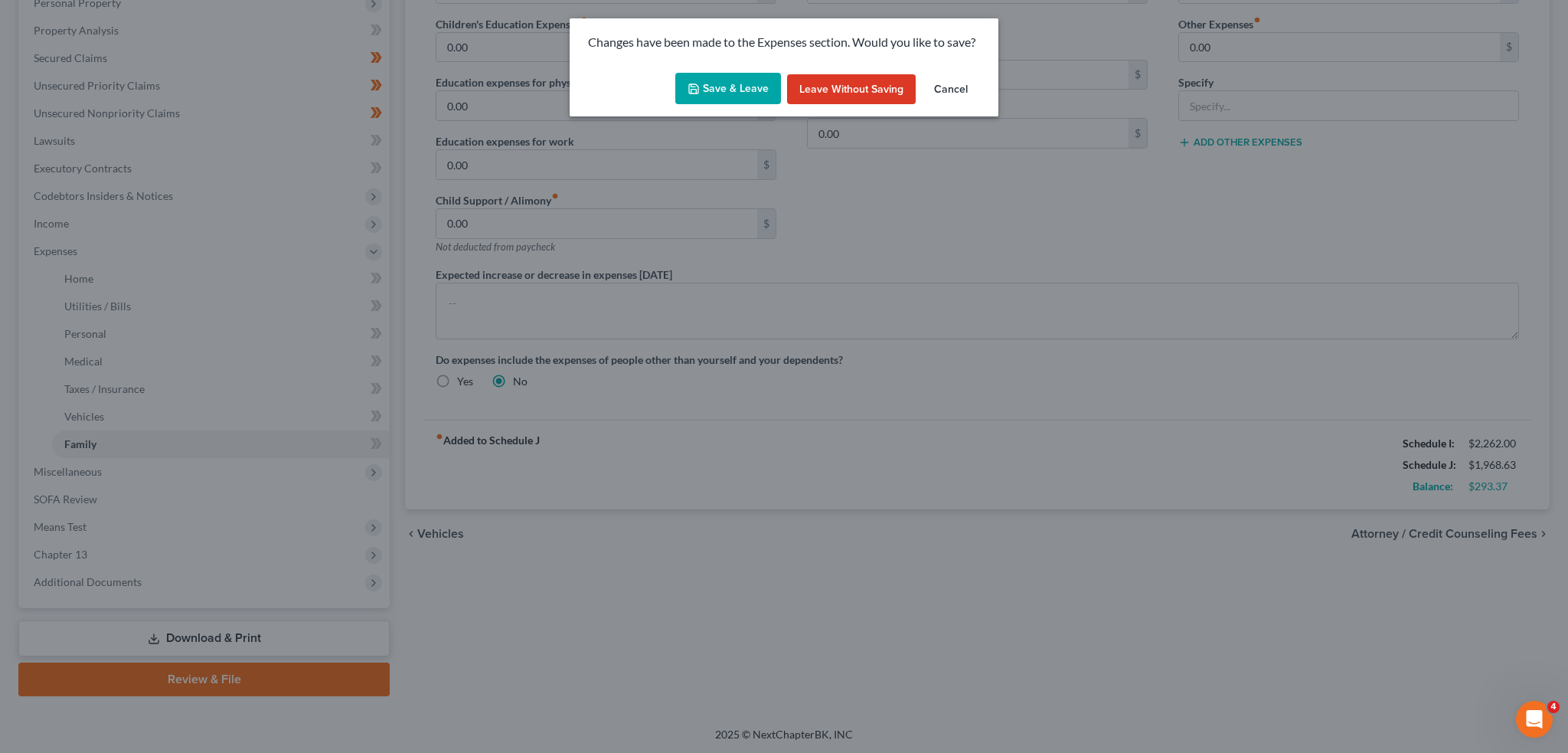
click at [732, 78] on button "Save & Leave" at bounding box center [728, 89] width 106 height 32
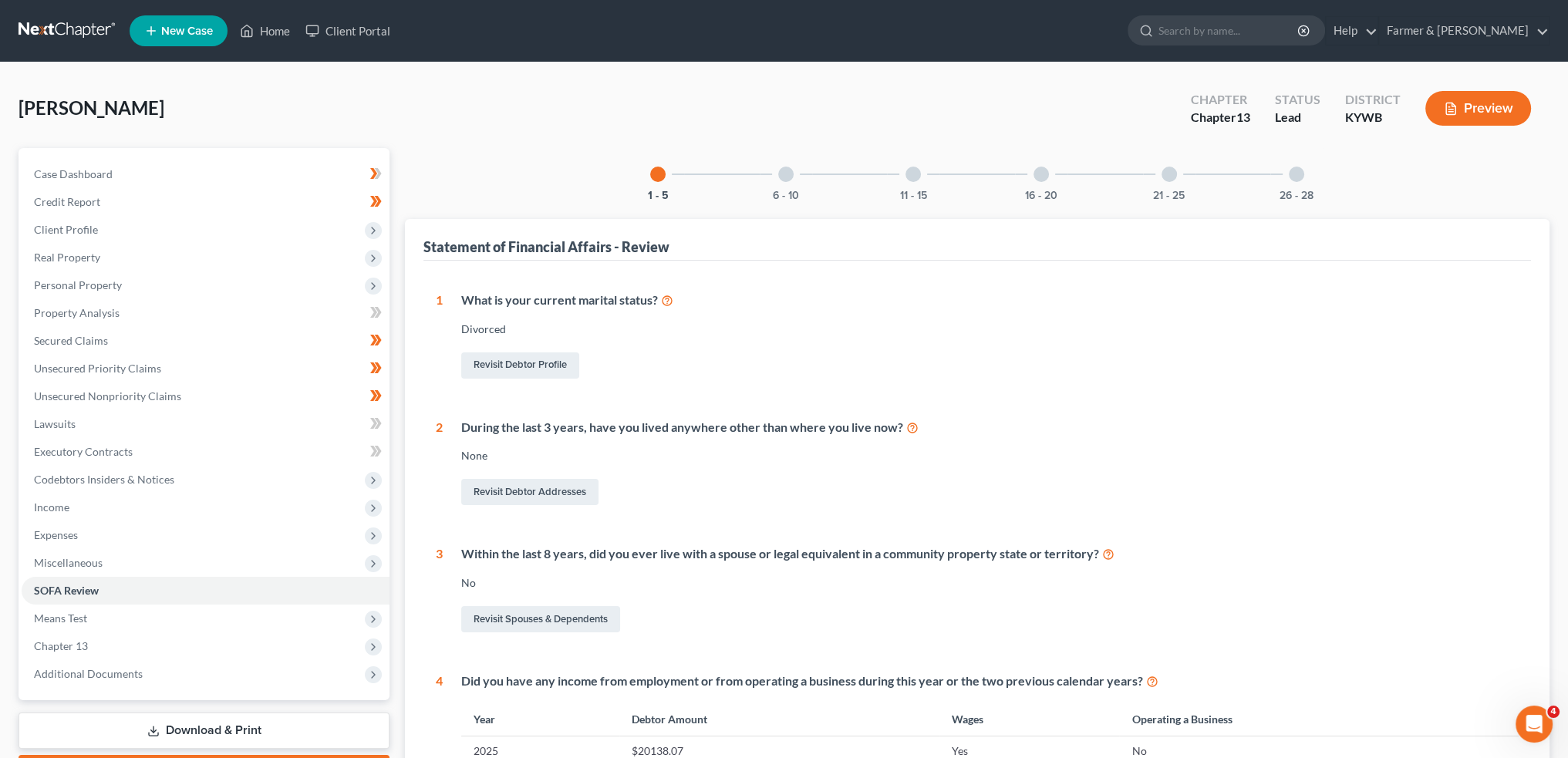
click at [793, 178] on div "6 - 10" at bounding box center [786, 174] width 52 height 52
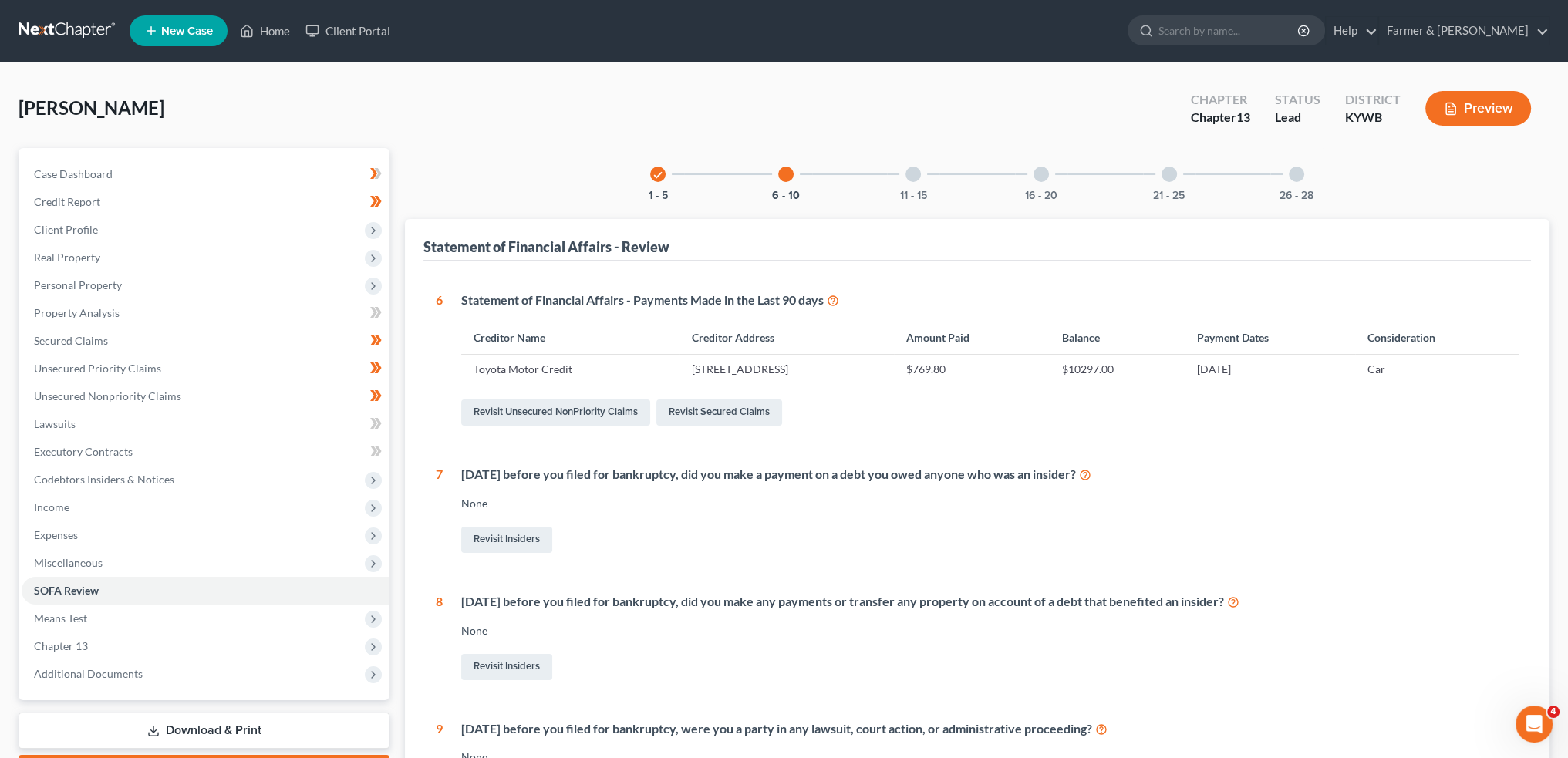
click at [913, 179] on div at bounding box center [913, 174] width 16 height 16
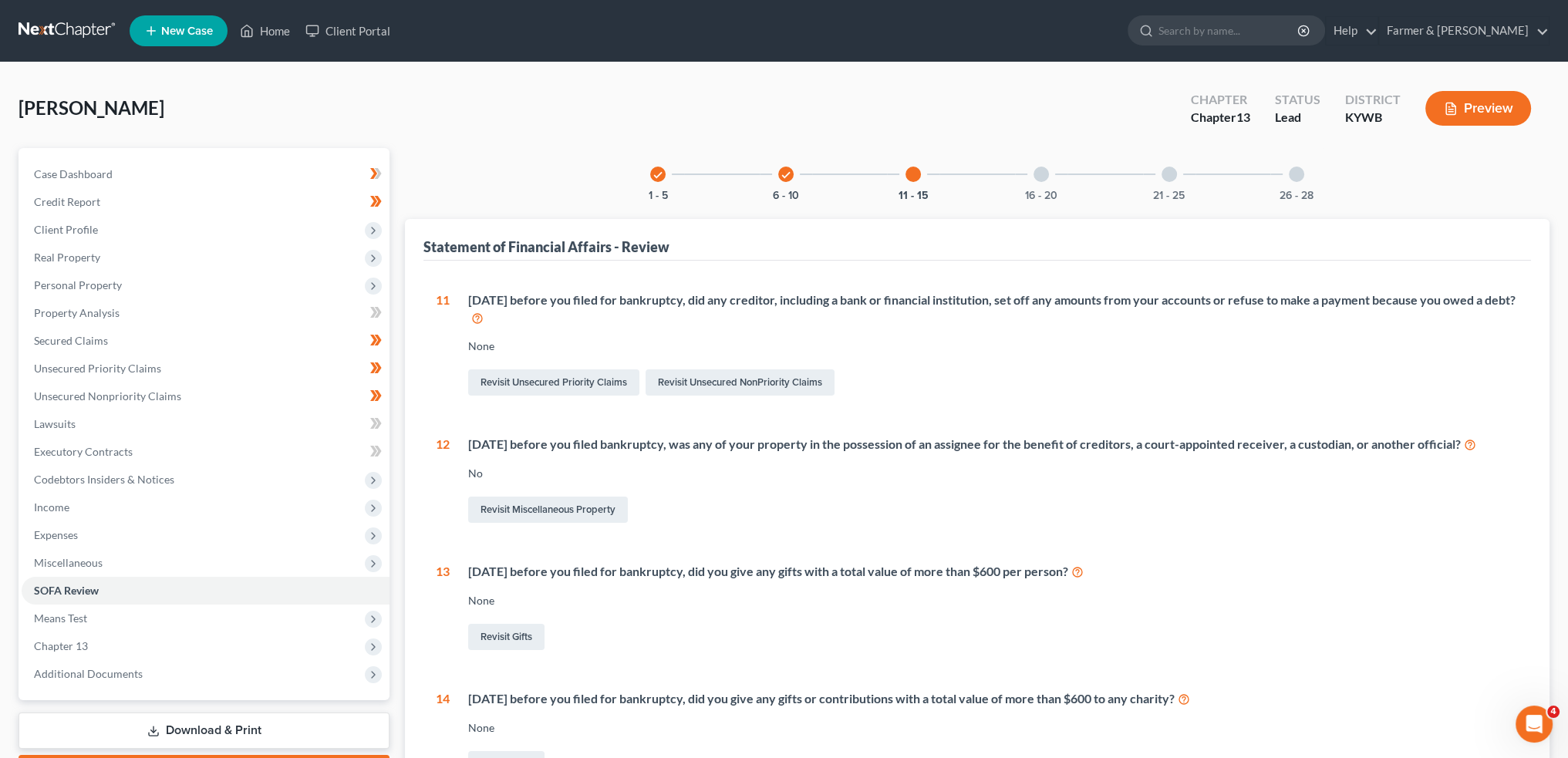
click at [1046, 181] on div "16 - 20" at bounding box center [1041, 174] width 52 height 52
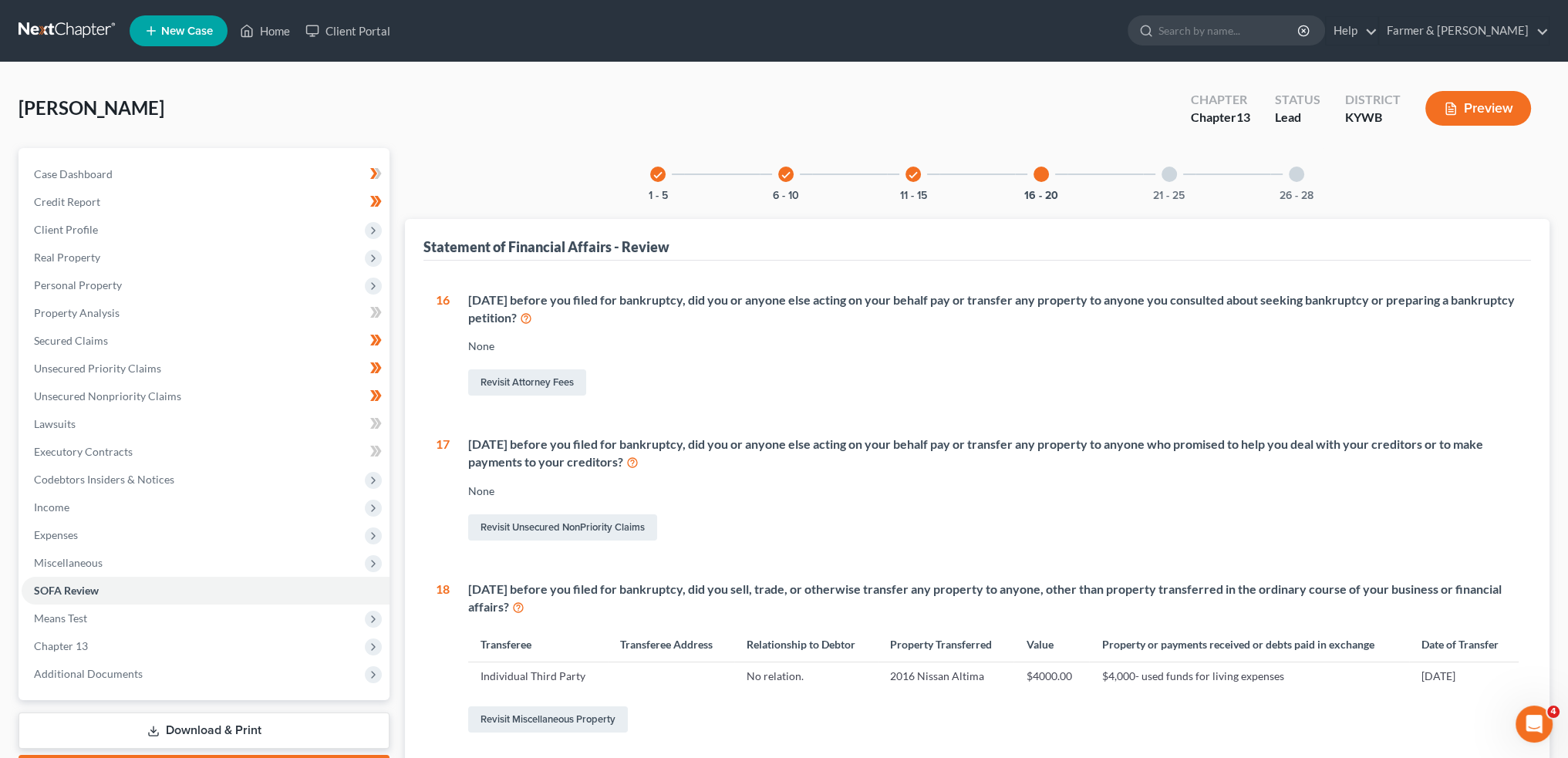
click at [1152, 178] on div "21 - 25" at bounding box center [1169, 174] width 52 height 52
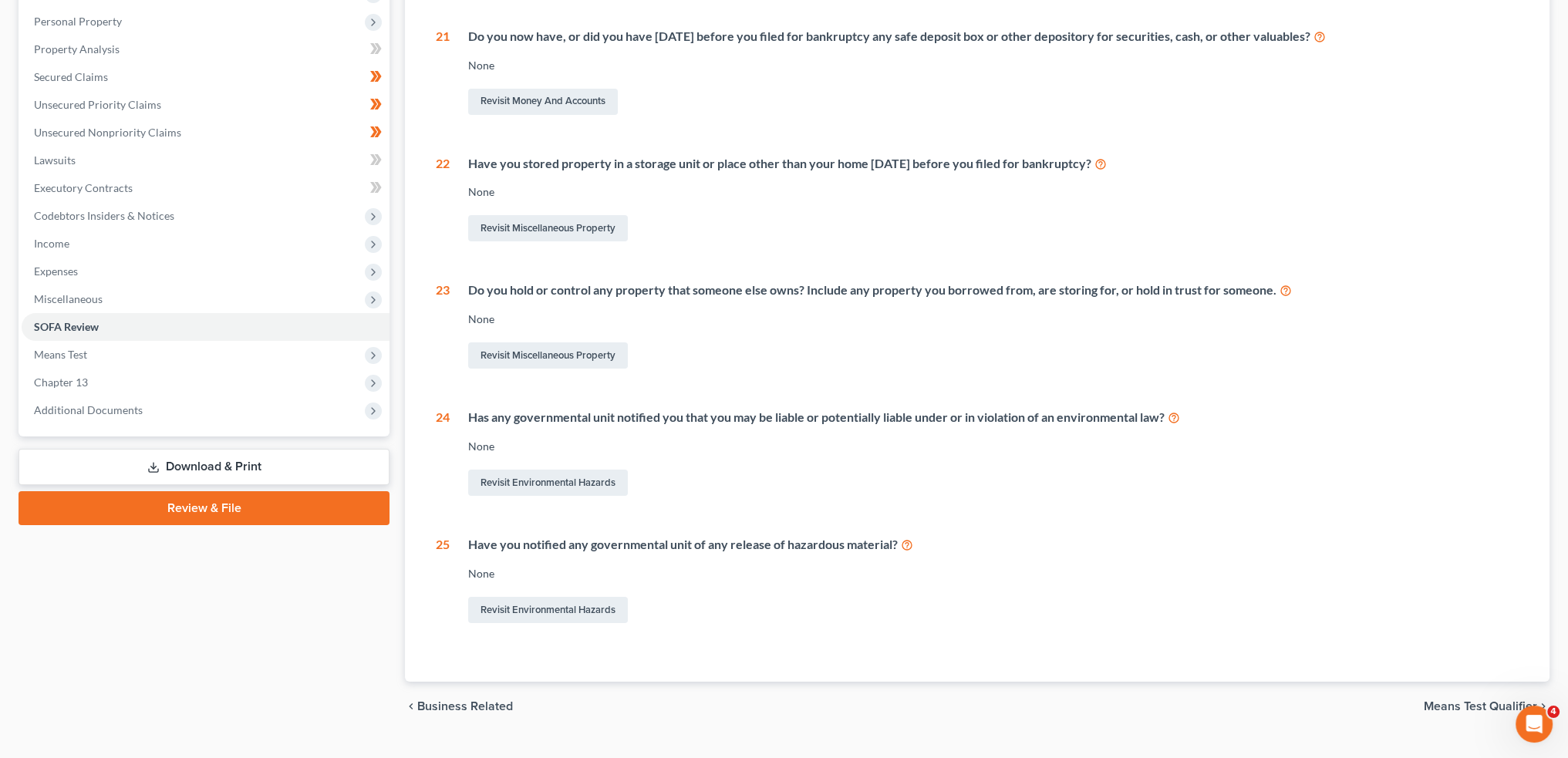
scroll to position [293, 0]
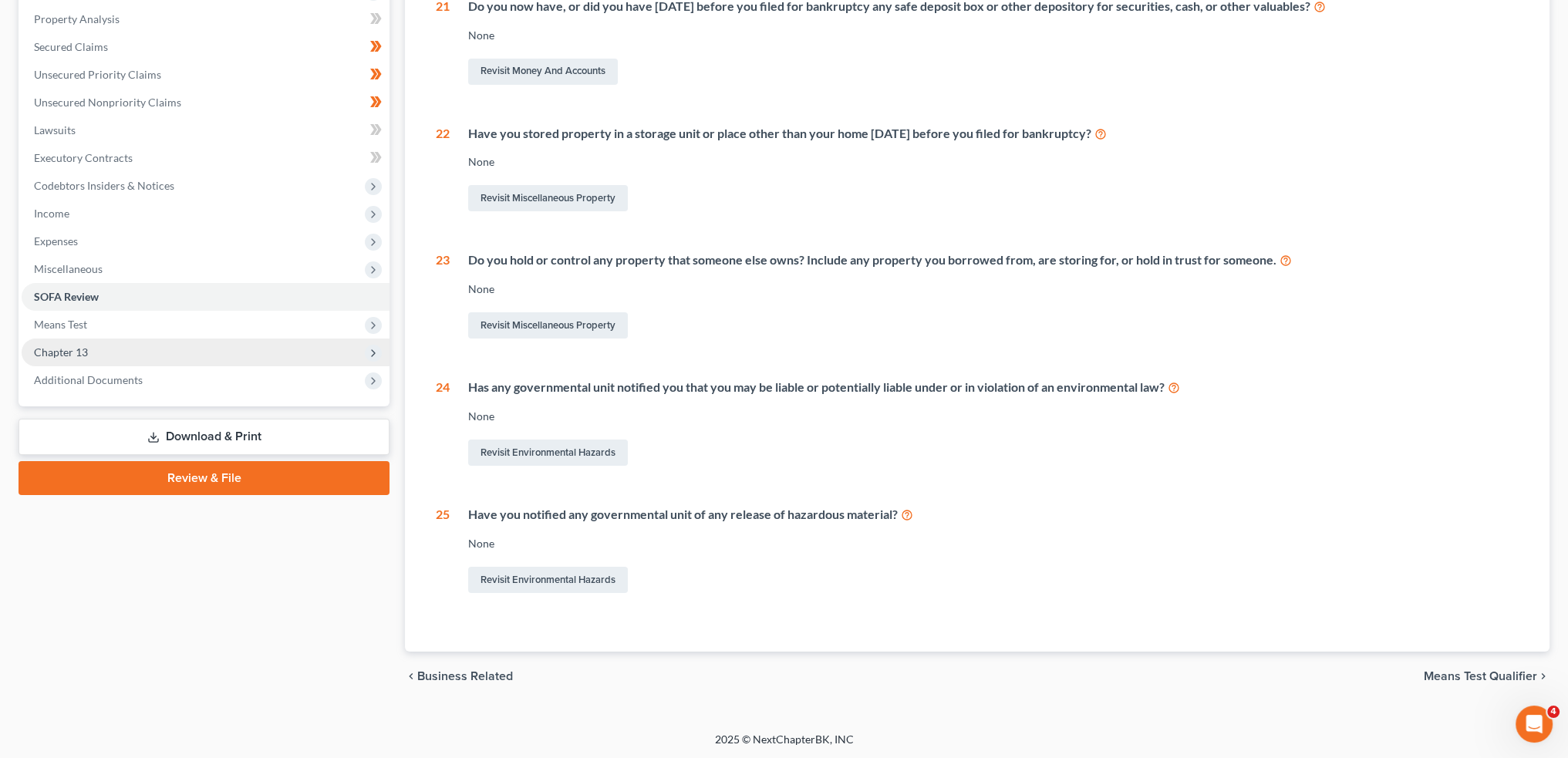
click at [75, 346] on span "Chapter 13" at bounding box center [60, 352] width 54 height 13
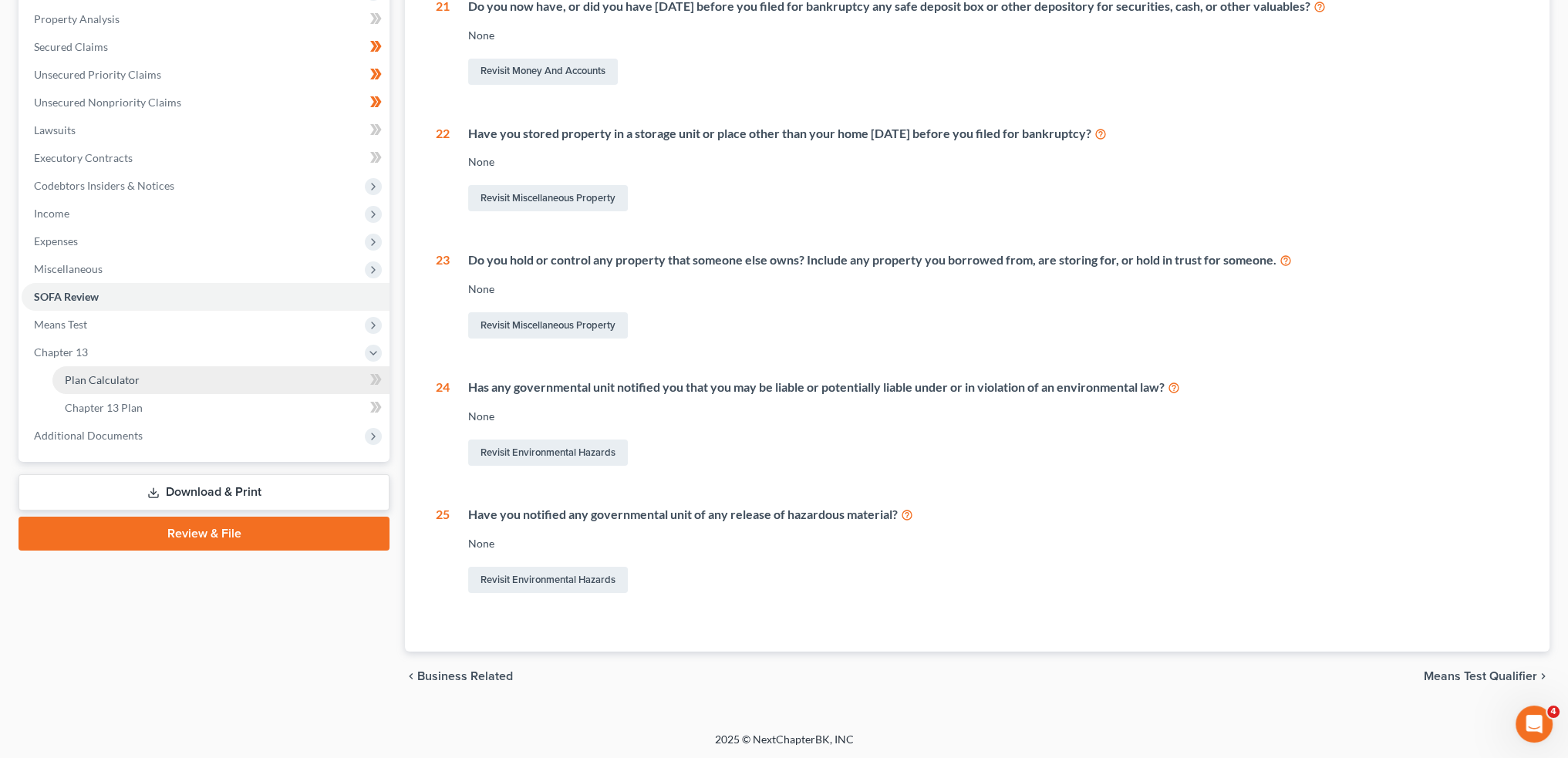
click at [86, 382] on span "Plan Calculator" at bounding box center [102, 379] width 74 height 13
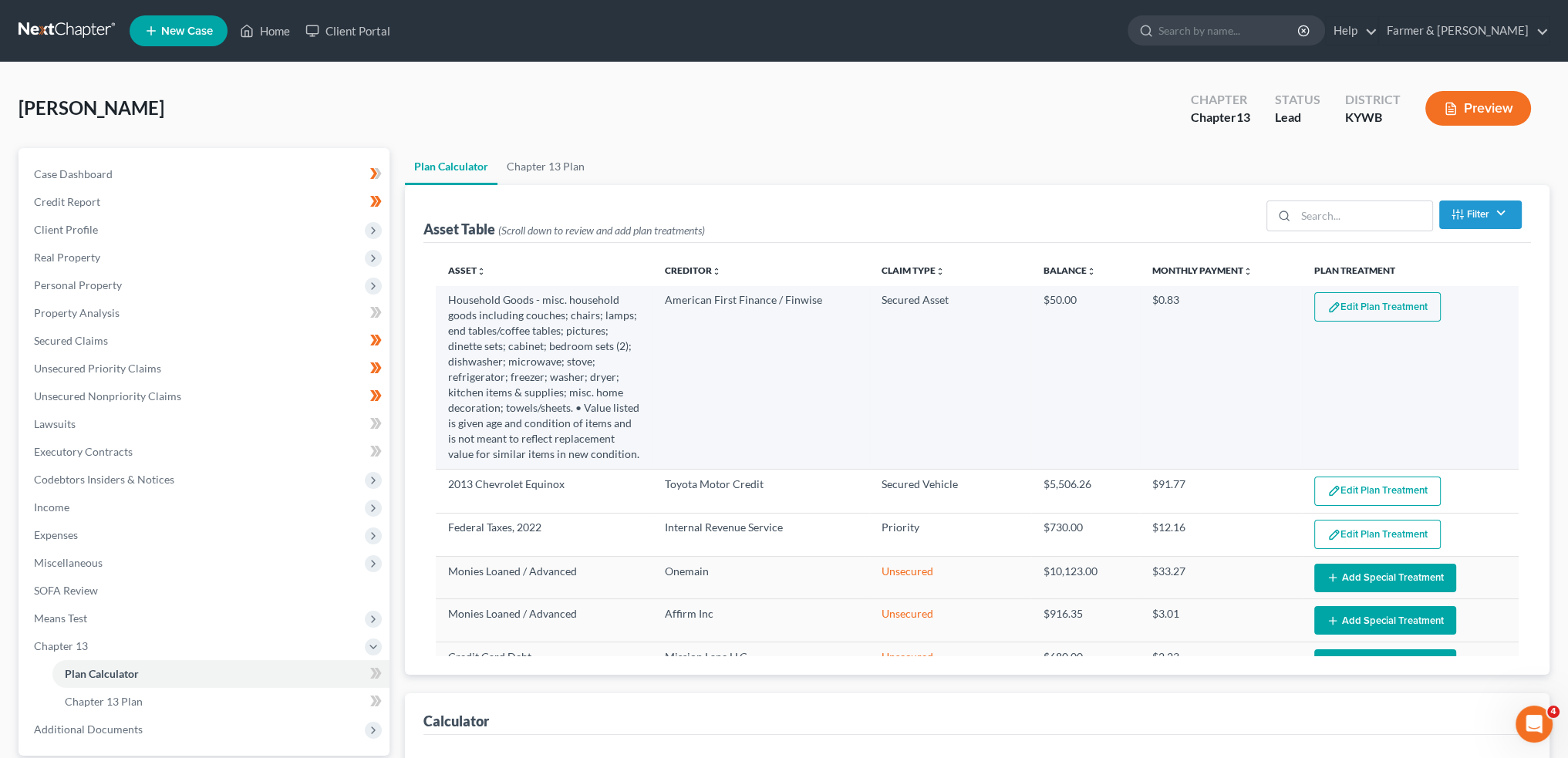
select select "59"
click at [1398, 307] on button "Edit Plan Treatment" at bounding box center [1377, 307] width 127 height 29
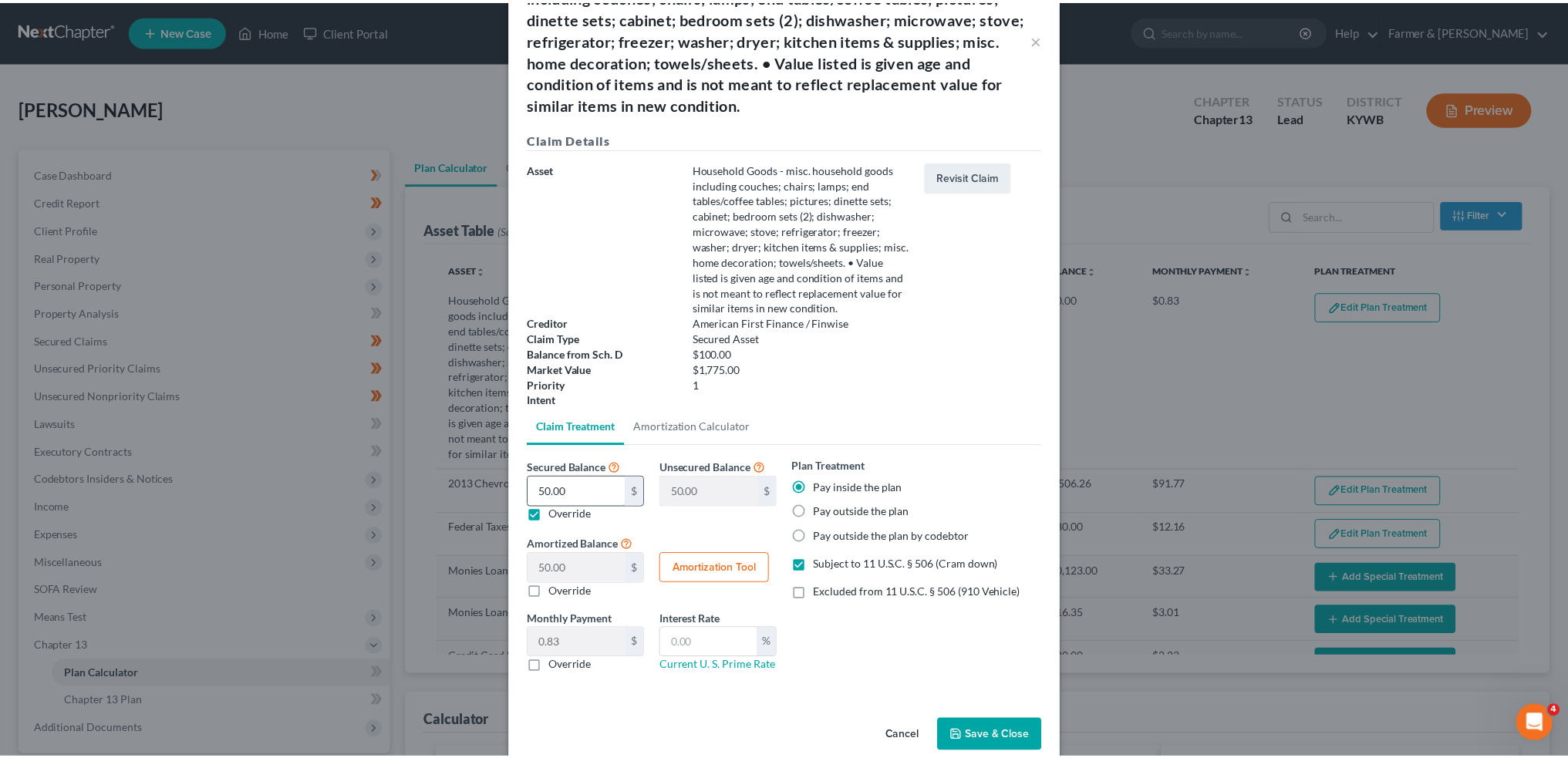
scroll to position [95, 0]
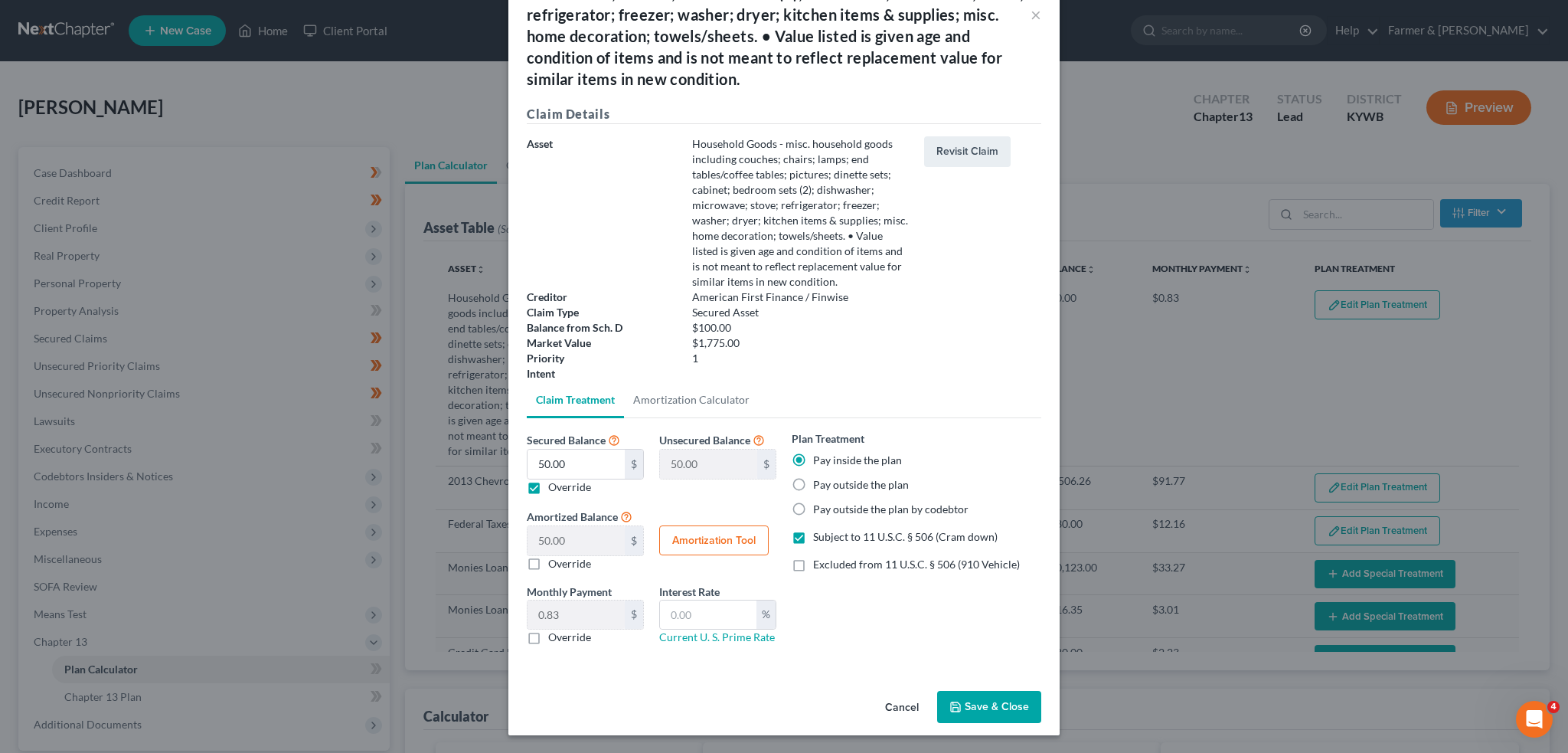
click at [548, 486] on label "Override" at bounding box center [570, 487] width 43 height 16
click at [554, 486] on input "Override" at bounding box center [559, 484] width 10 height 10
checkbox input "false"
type input "0.00"
type input "100.00"
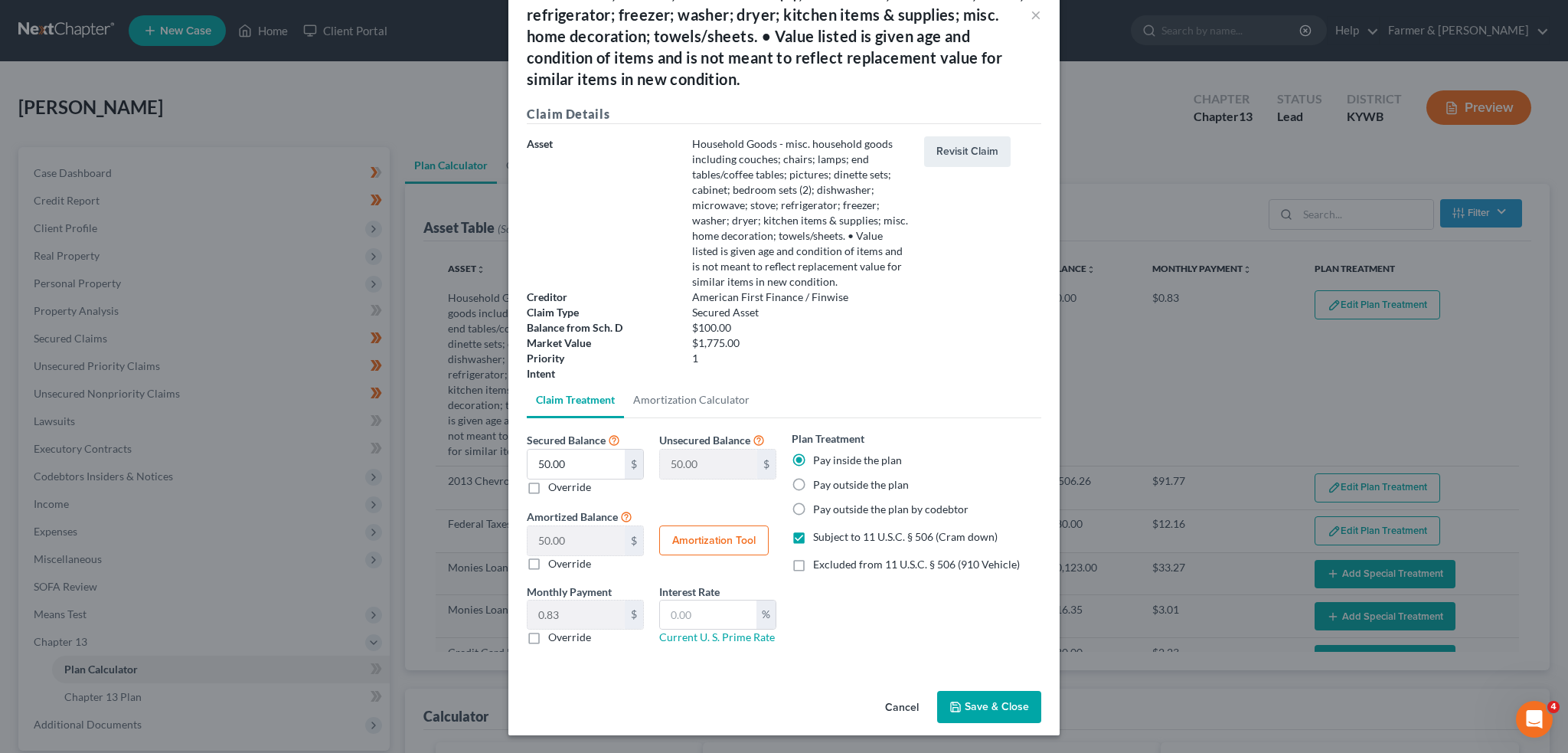
type input "1.66"
click at [985, 705] on button "Save & Close" at bounding box center [989, 706] width 104 height 32
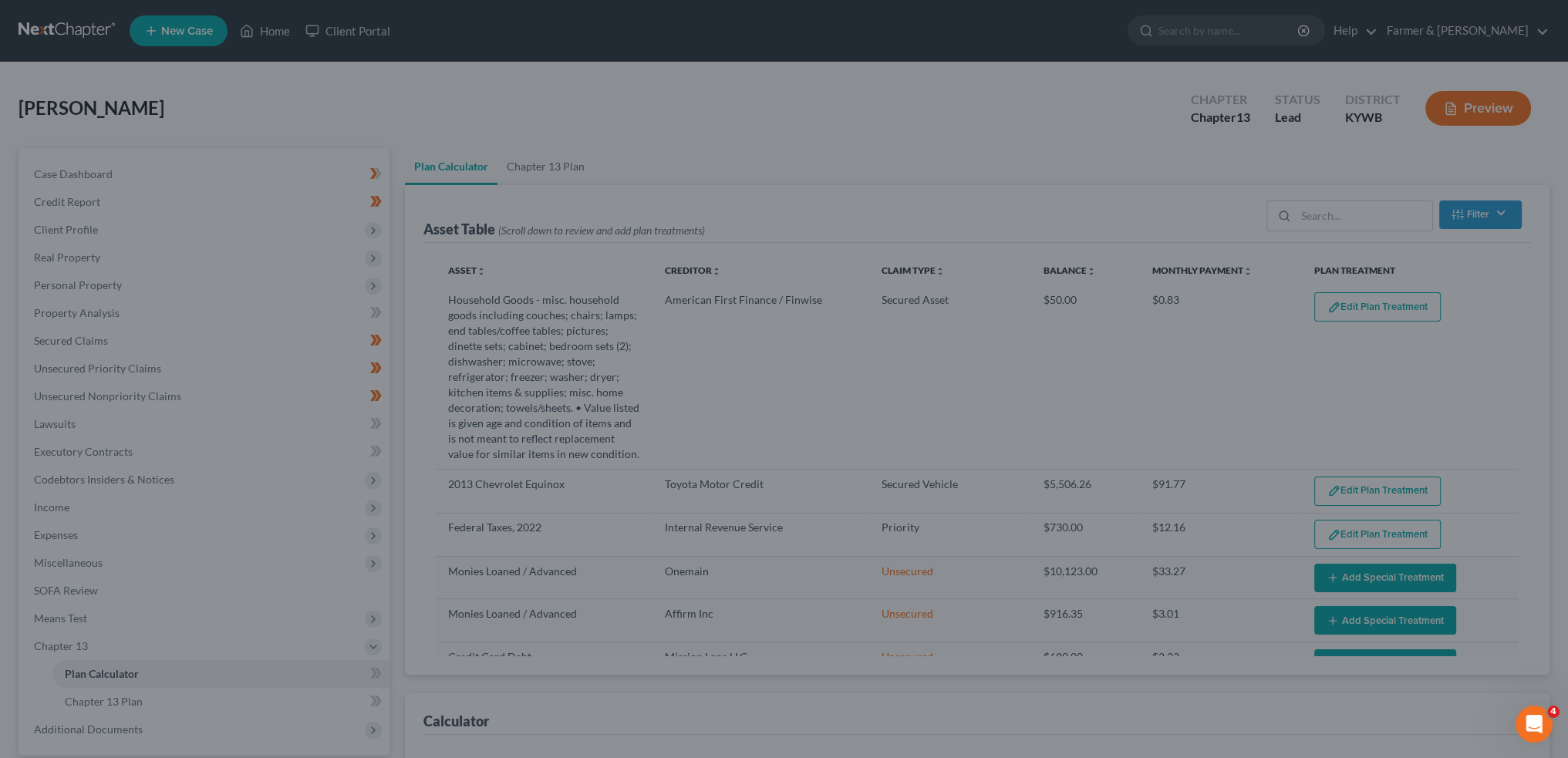
select select "59"
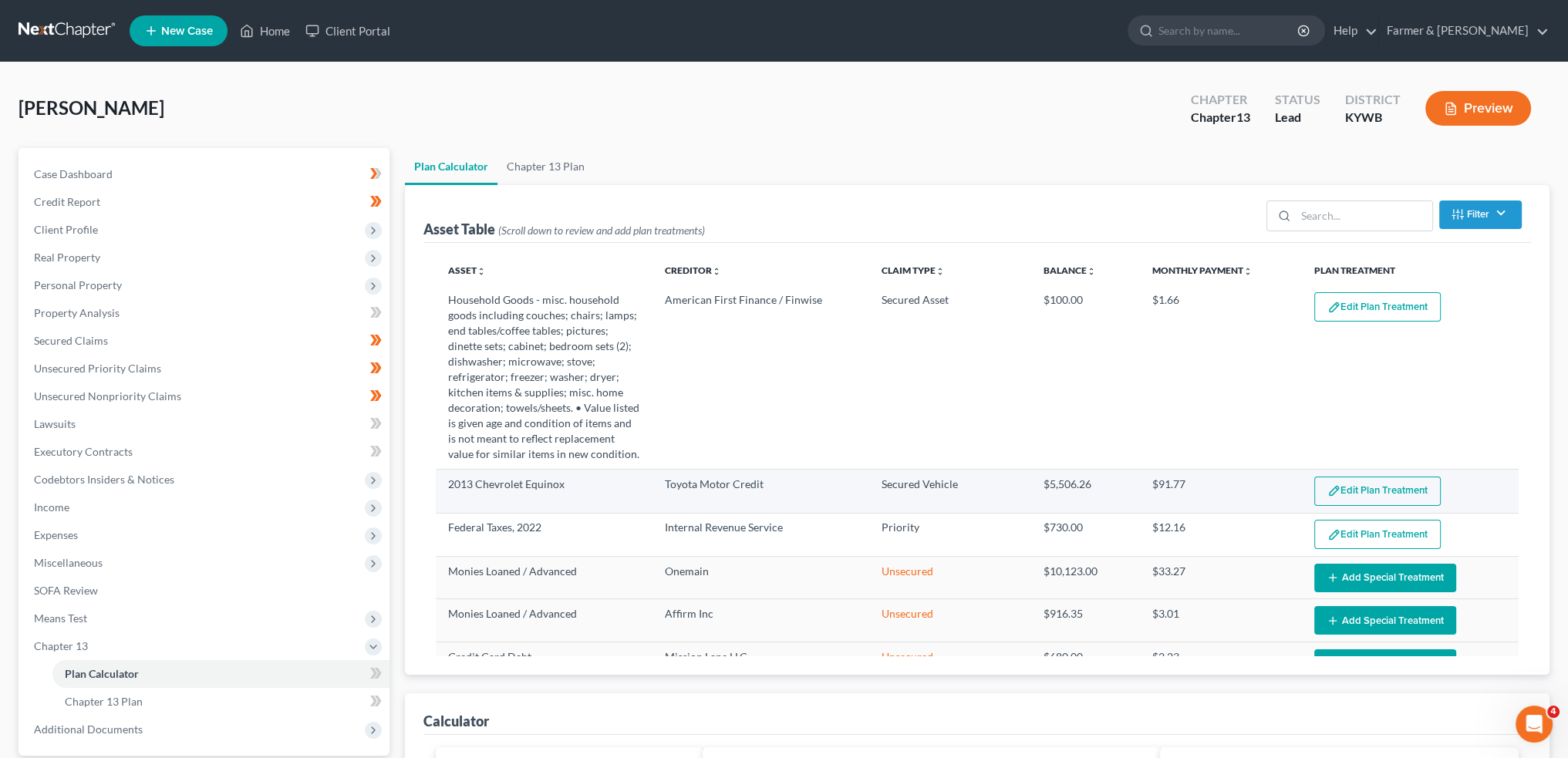
click at [1344, 484] on button "Edit Plan Treatment" at bounding box center [1377, 490] width 127 height 29
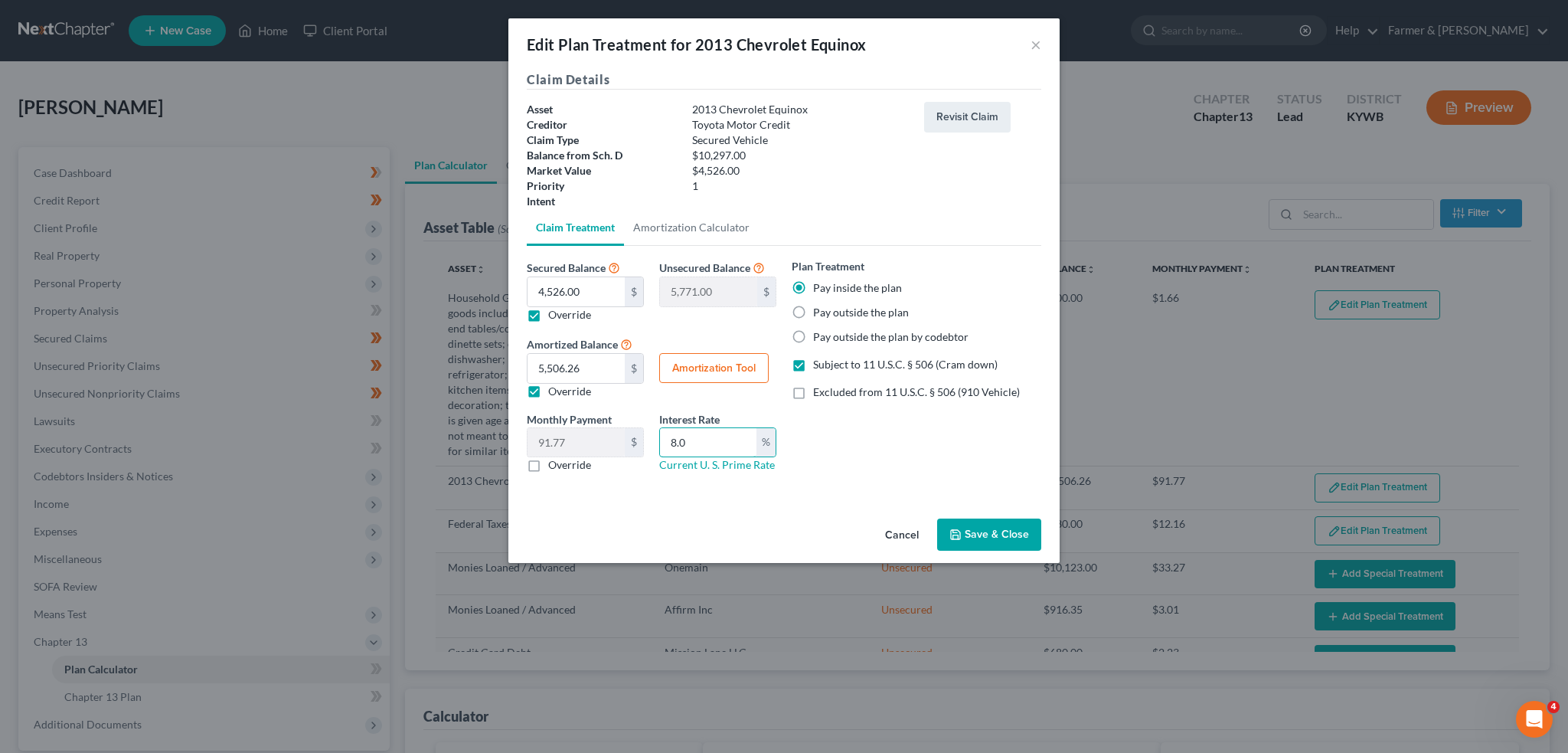
drag, startPoint x: 726, startPoint y: 440, endPoint x: 655, endPoint y: 438, distance: 71.0
click at [655, 438] on div "Interest Rate 8.0 % Current U. S. Prime Rate" at bounding box center [718, 443] width 132 height 62
type input "9"
type input "8.5"
drag, startPoint x: 693, startPoint y: 364, endPoint x: 1028, endPoint y: 400, distance: 336.9
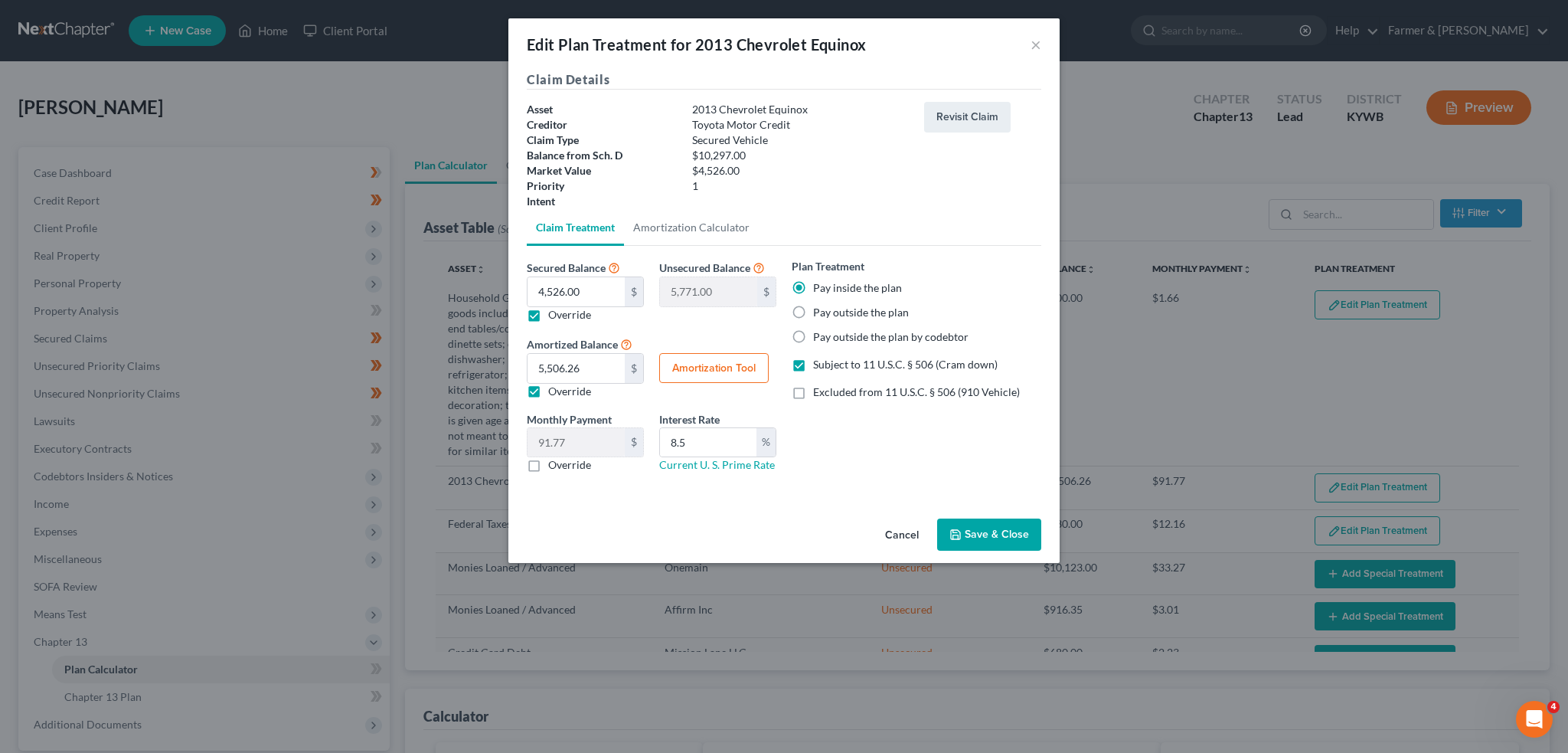
click at [693, 364] on button "Amortization Tool" at bounding box center [713, 368] width 109 height 30
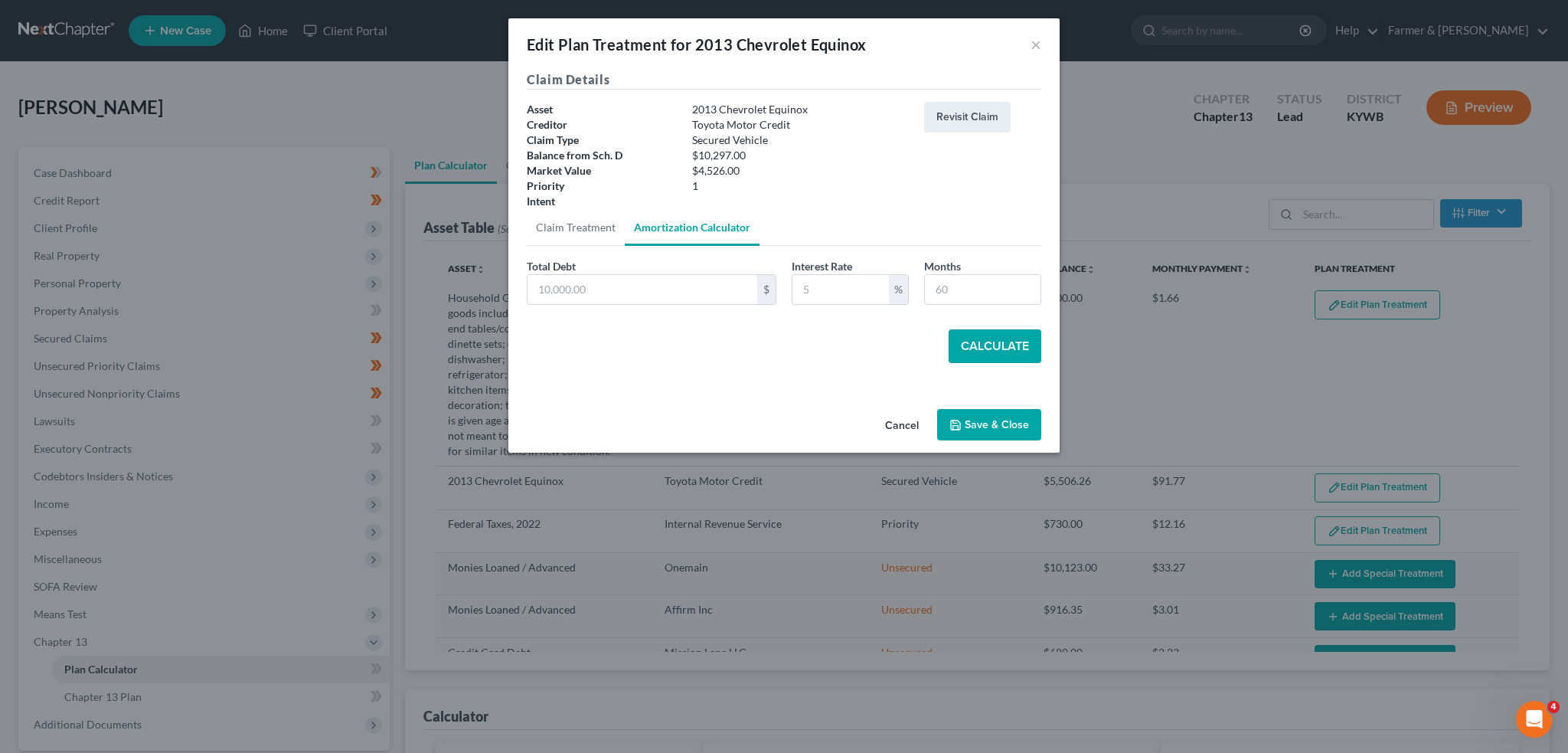
type input "4,526.00"
type input "8.5"
type input "60"
click at [986, 348] on button "Calculate" at bounding box center [995, 346] width 93 height 34
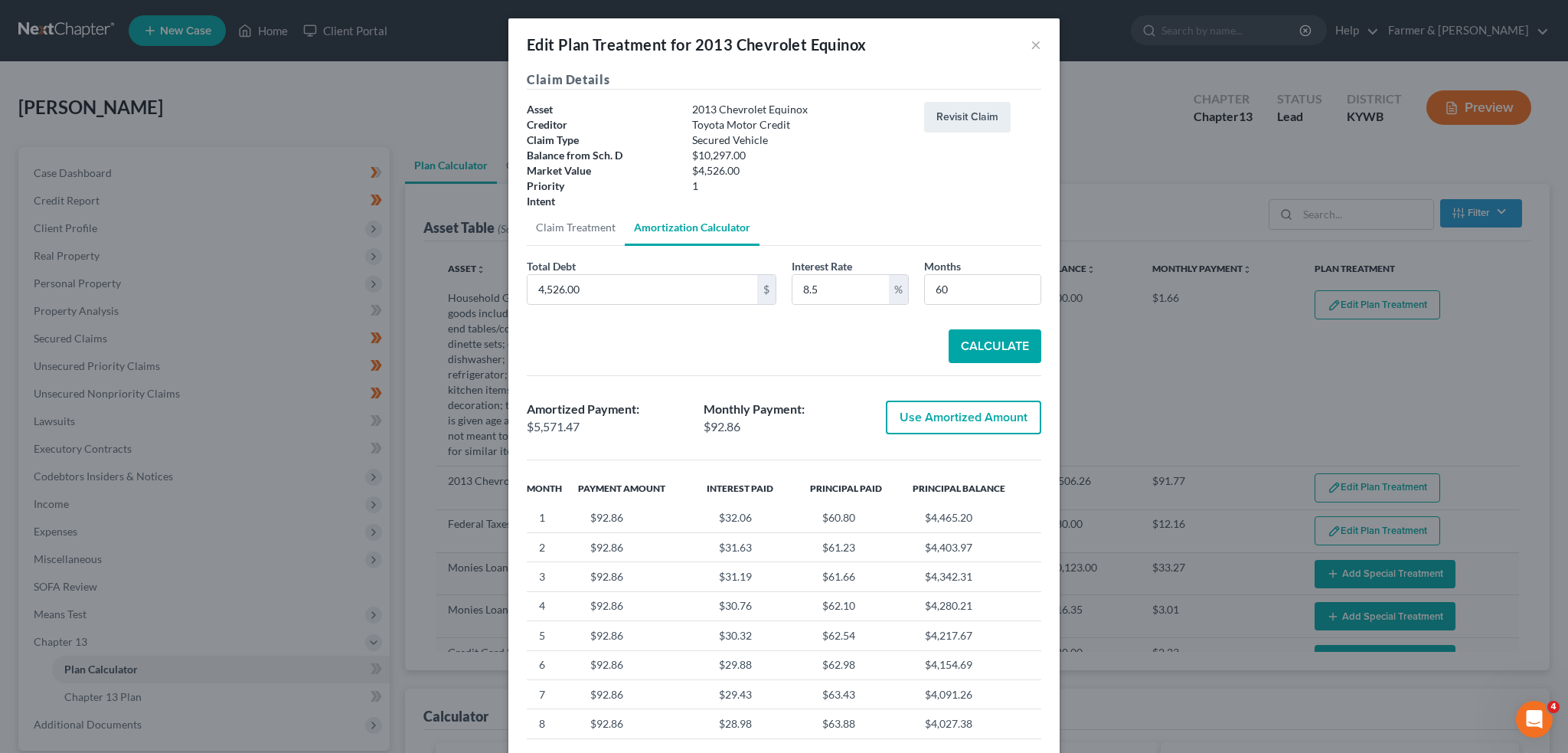
click at [949, 406] on button "Use Amortized Amount" at bounding box center [963, 417] width 155 height 34
type input "5,571.46"
type input "92.85"
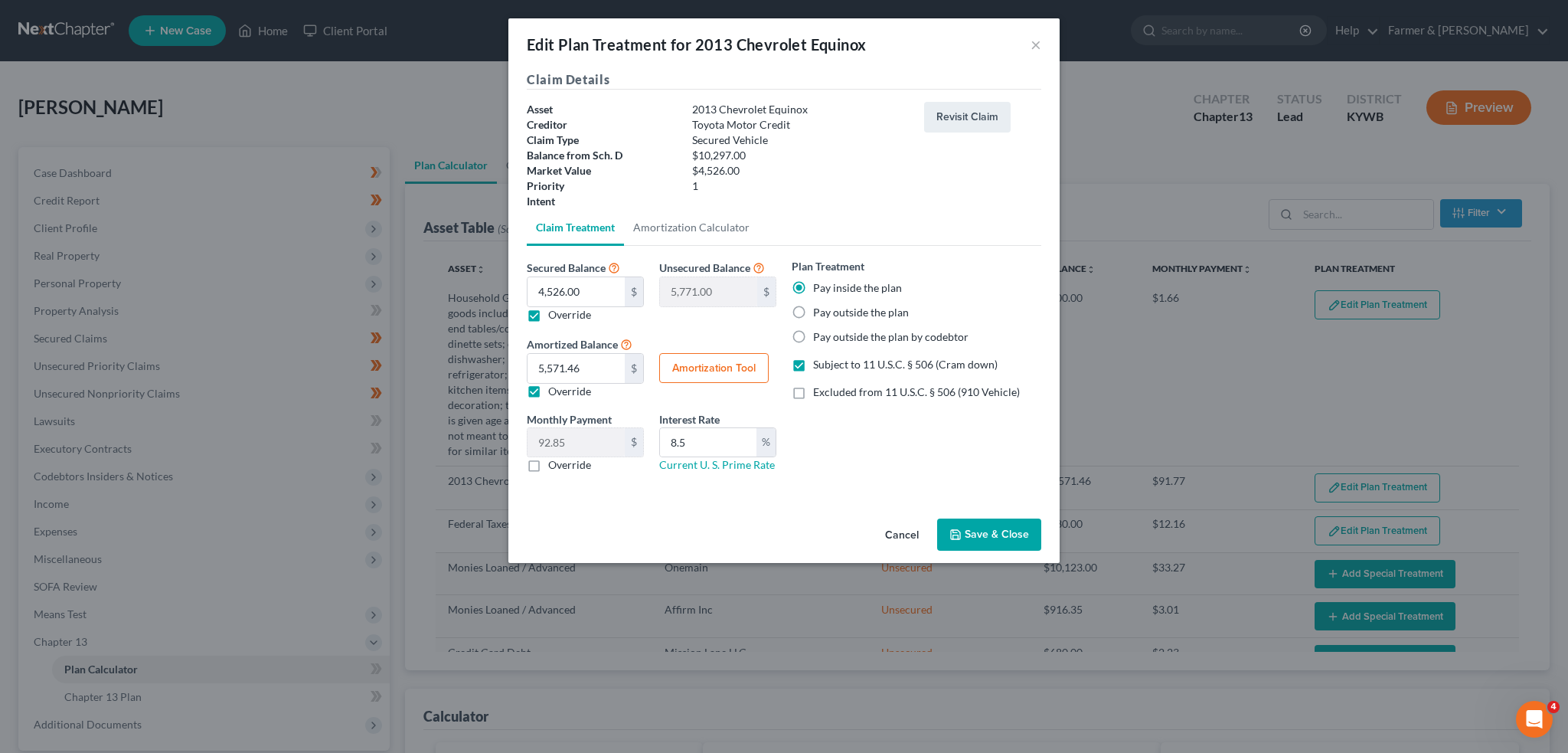
click at [971, 529] on button "Save & Close" at bounding box center [989, 534] width 104 height 32
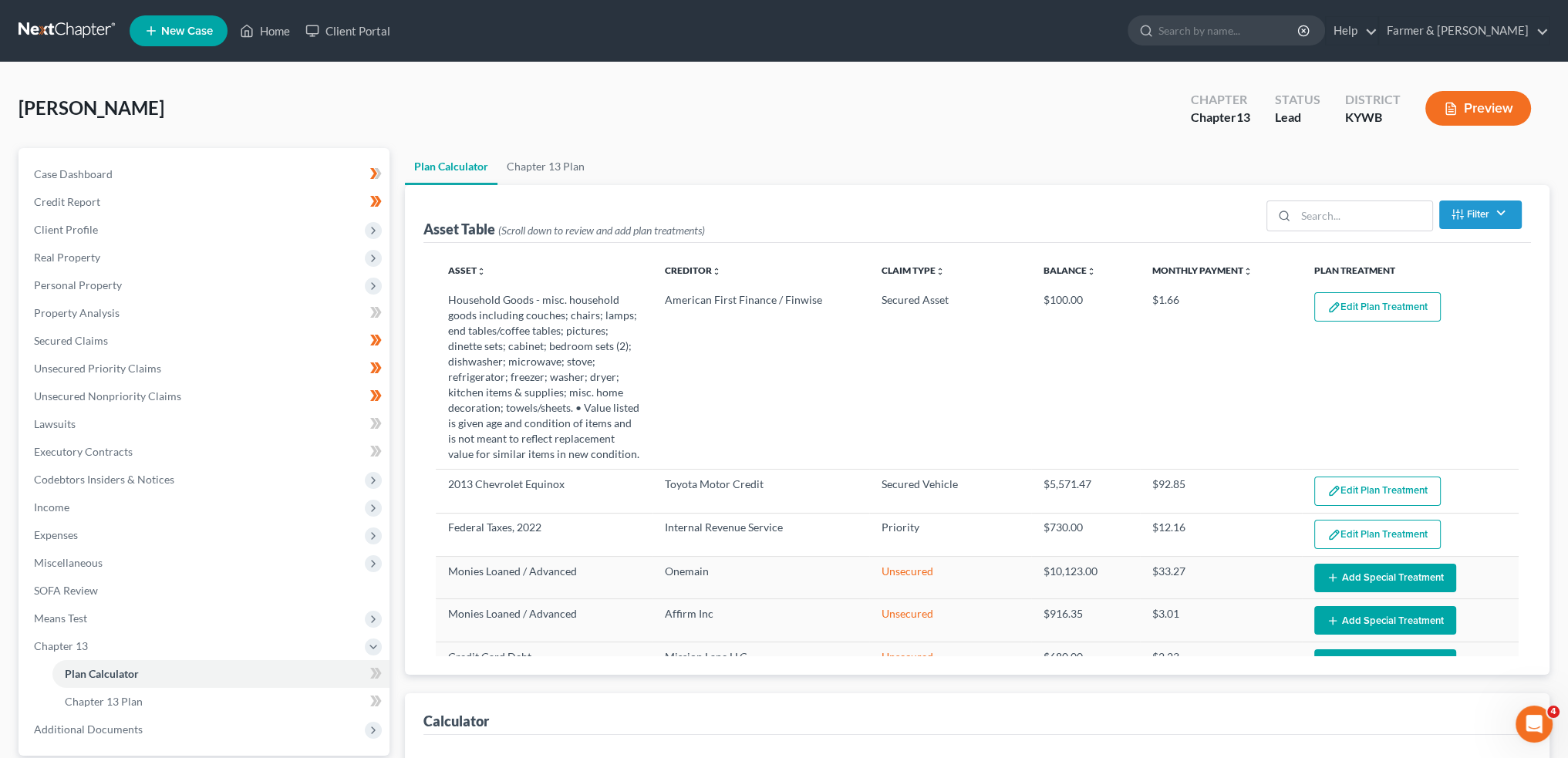
select select "59"
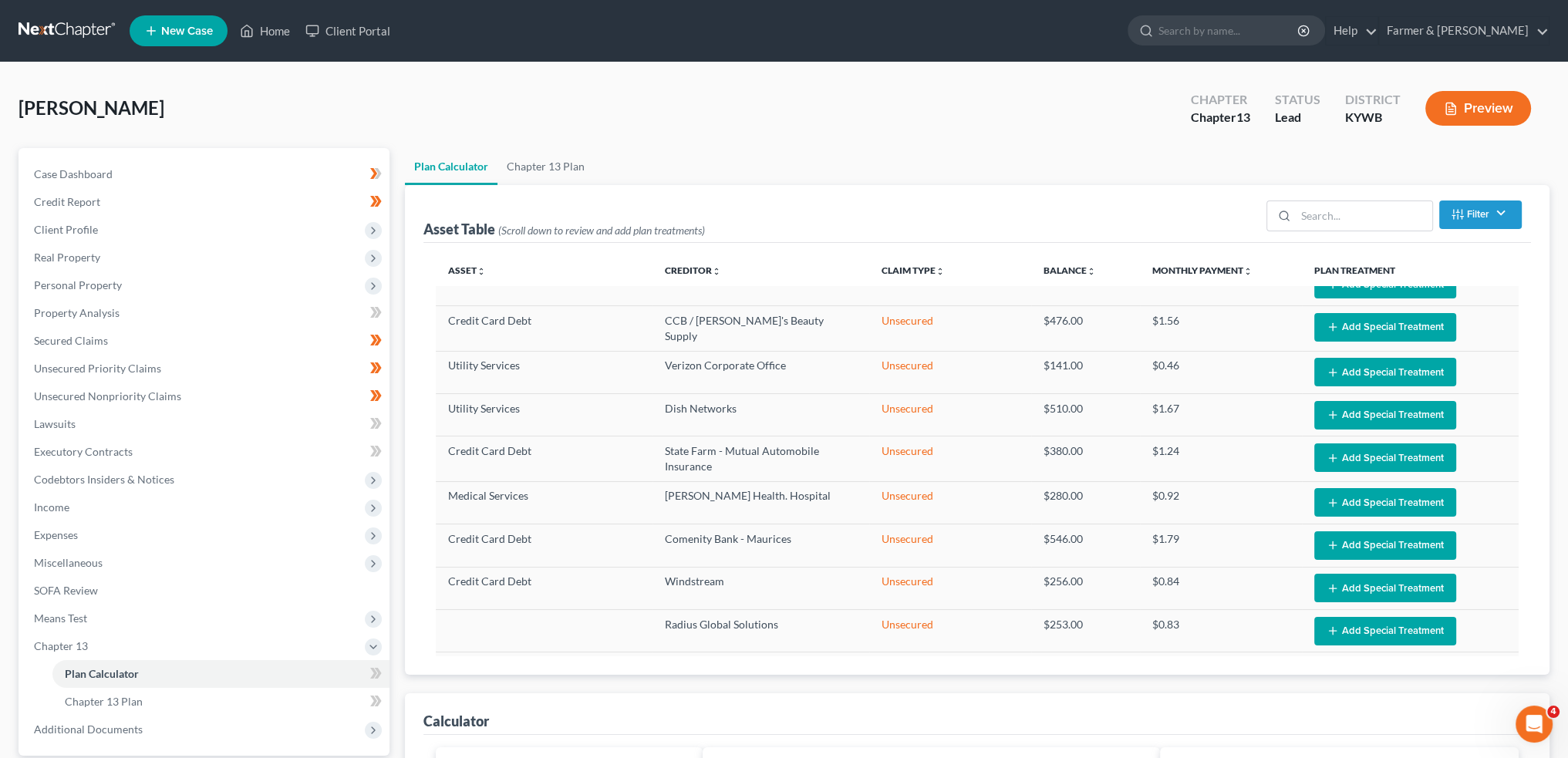
scroll to position [1071, 0]
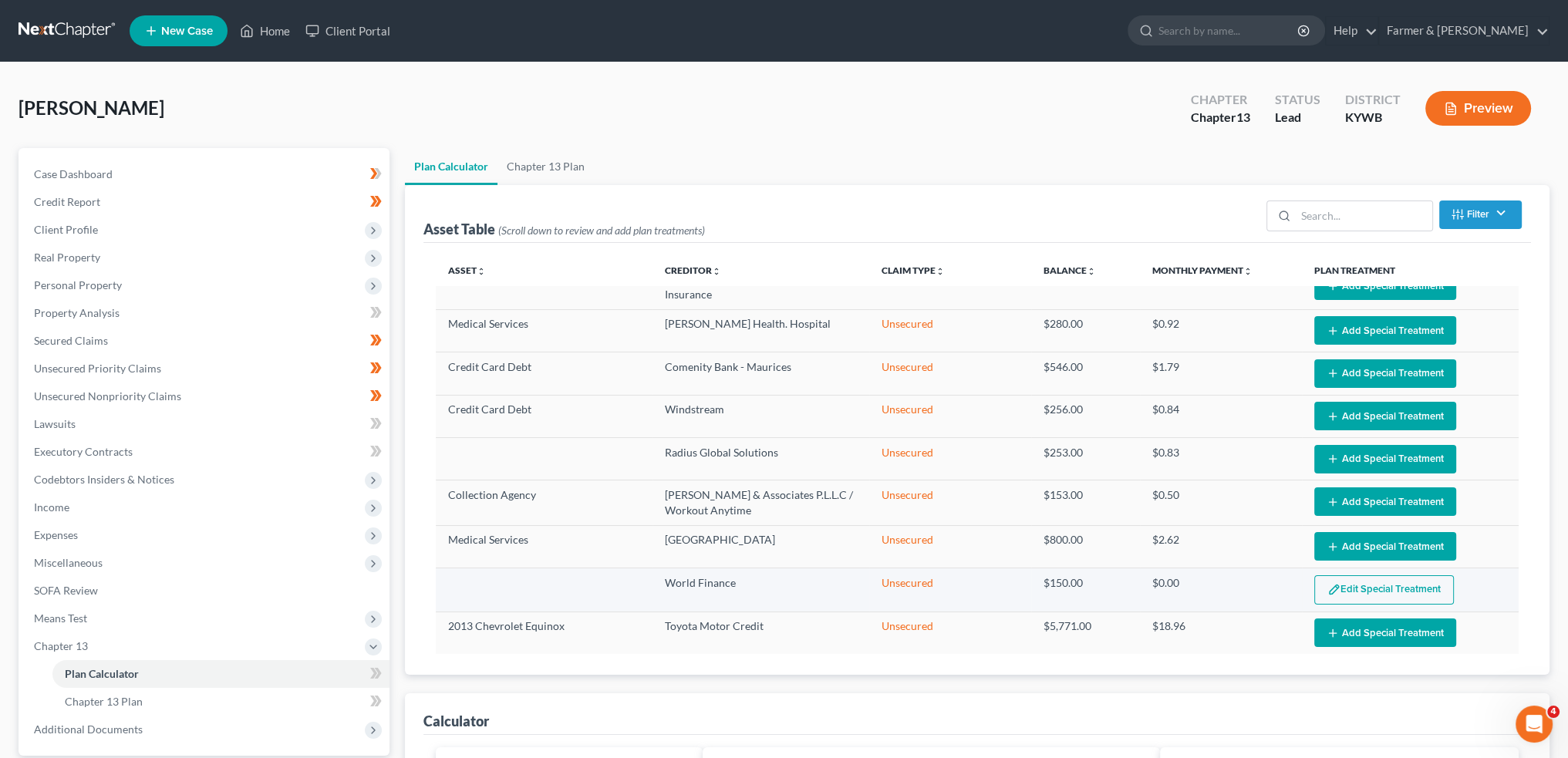
click at [1332, 579] on button "Edit Special Treatment" at bounding box center [1384, 589] width 140 height 29
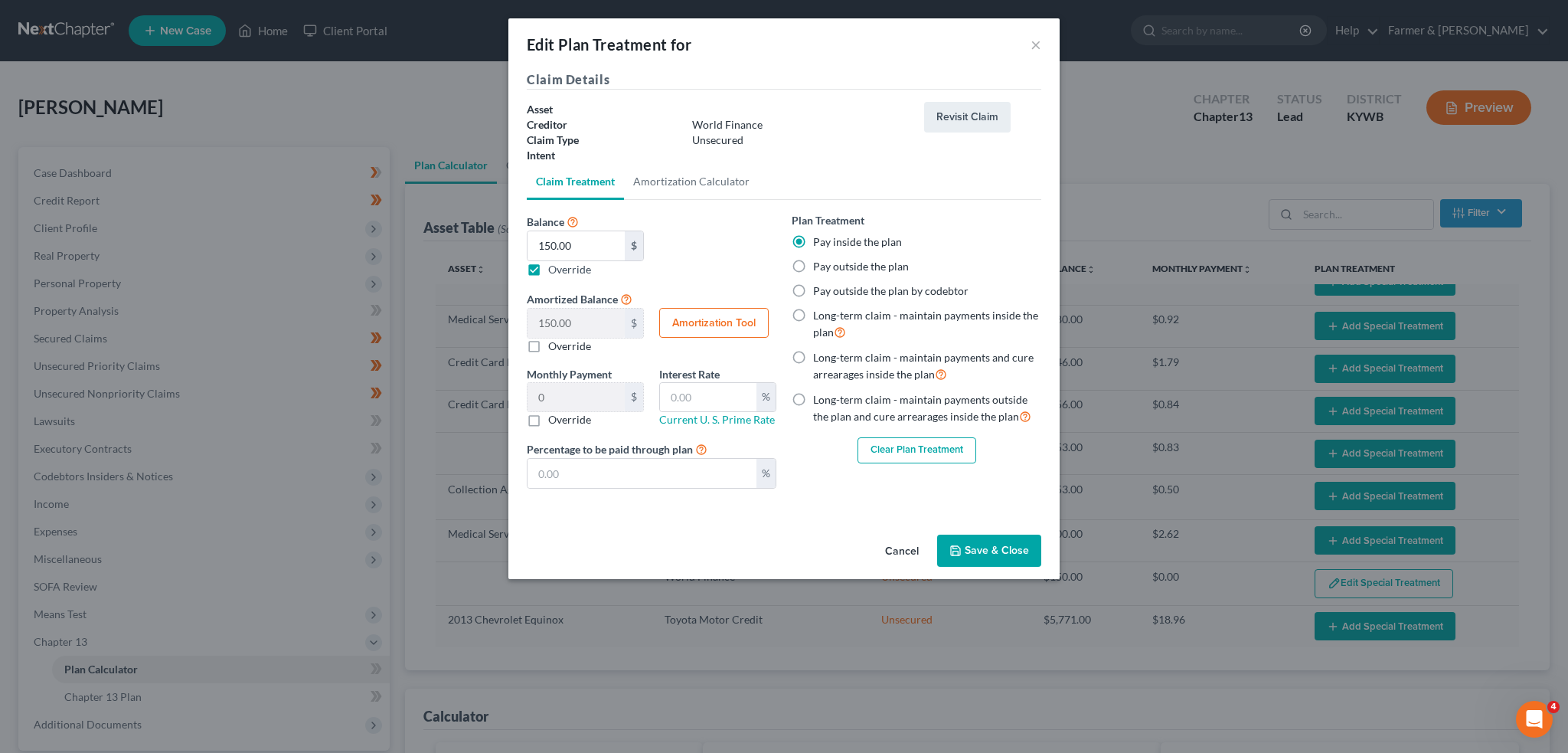
click at [905, 451] on button "Clear Plan Treatment" at bounding box center [917, 451] width 119 height 26
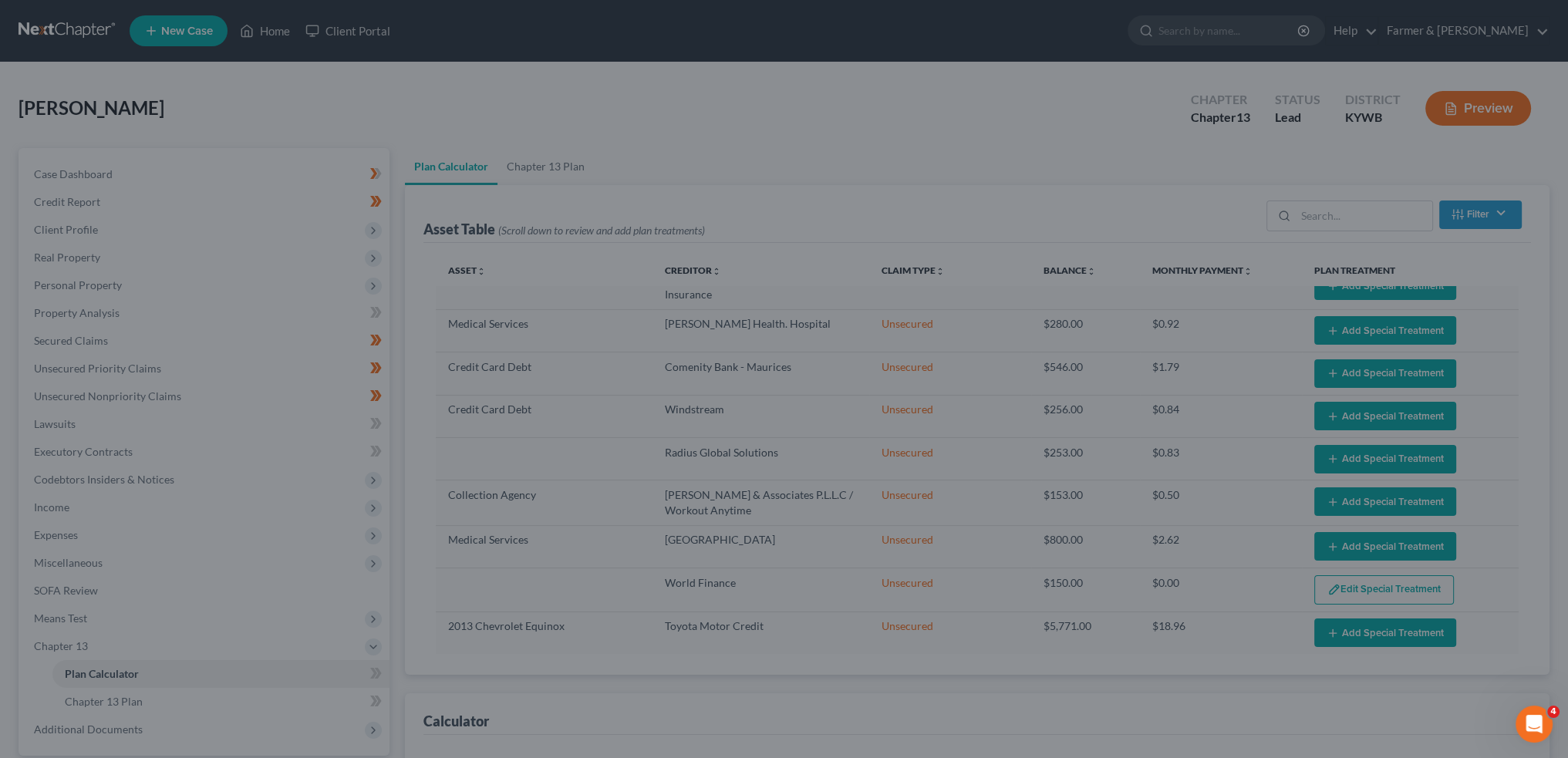
select select "59"
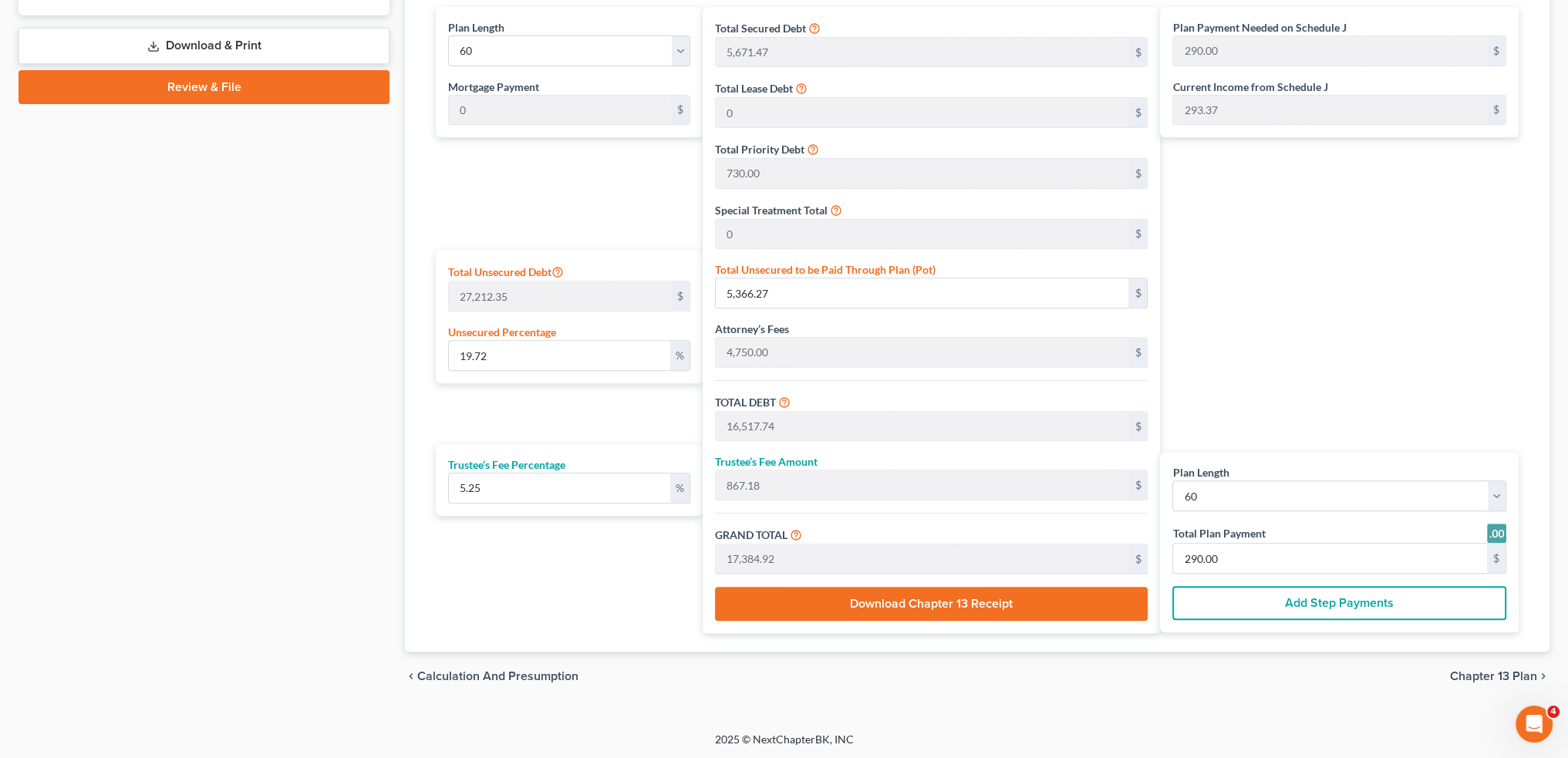
scroll to position [355, 0]
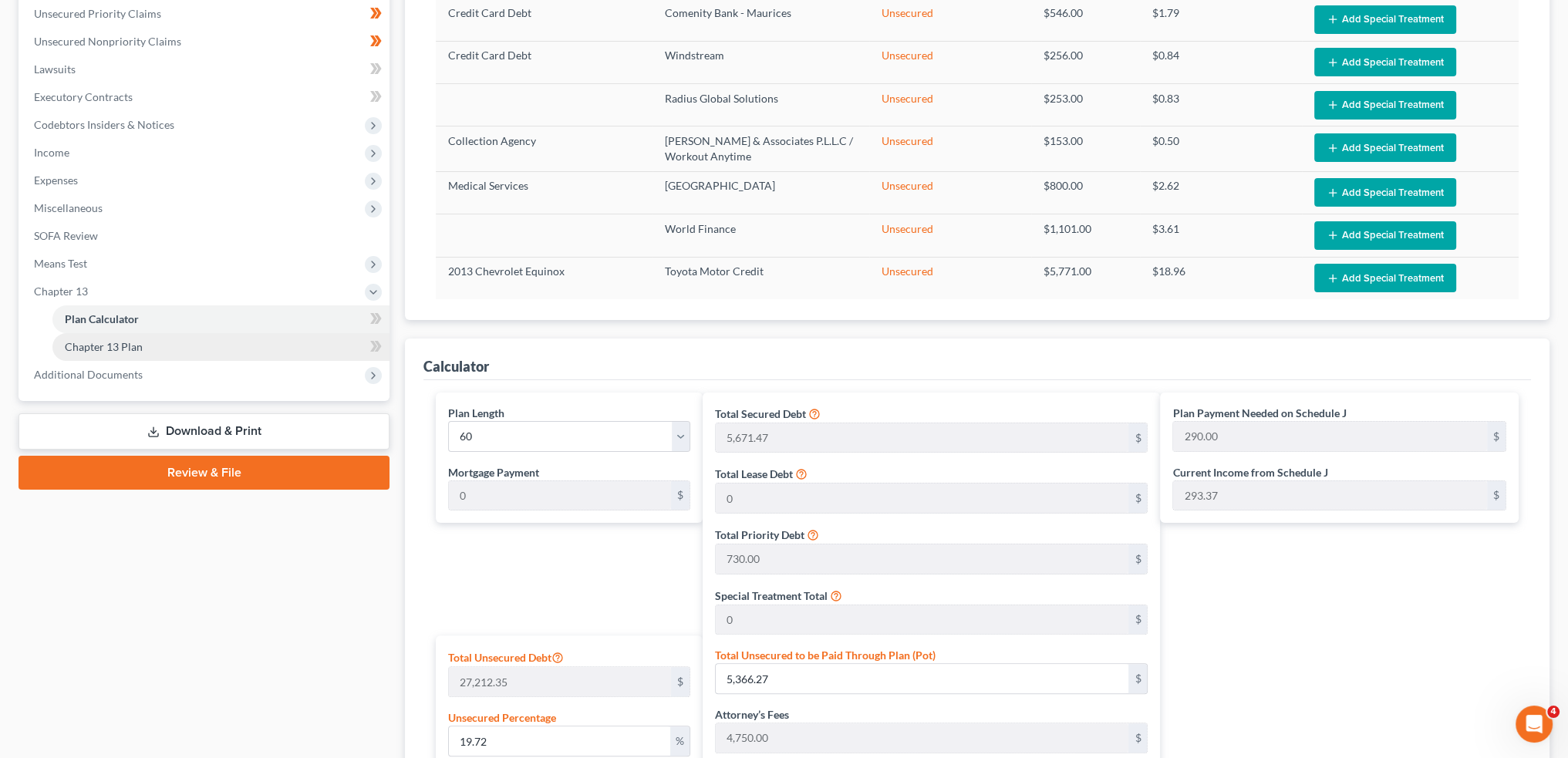
click at [174, 350] on link "Chapter 13 Plan" at bounding box center [221, 347] width 337 height 28
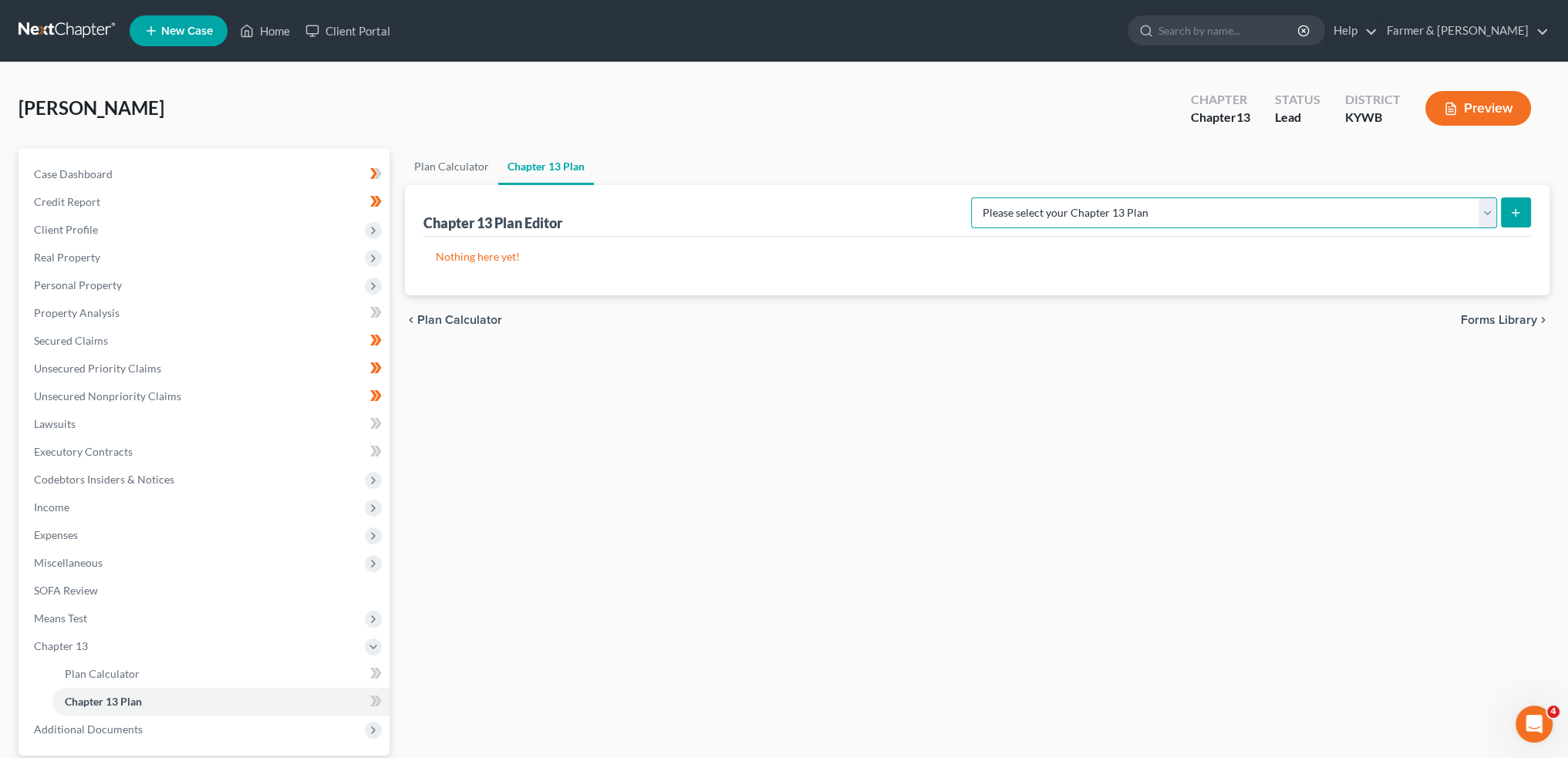
click at [1302, 209] on select "Please select your Chapter 13 Plan National Form Plan - Official Form 113 Natio…" at bounding box center [1234, 212] width 526 height 31
select select "3"
click at [1033, 198] on select "Please select your Chapter 13 Plan National Form Plan - Official Form 113 Natio…" at bounding box center [1234, 212] width 526 height 31
click at [1512, 212] on icon "submit" at bounding box center [1515, 212] width 12 height 12
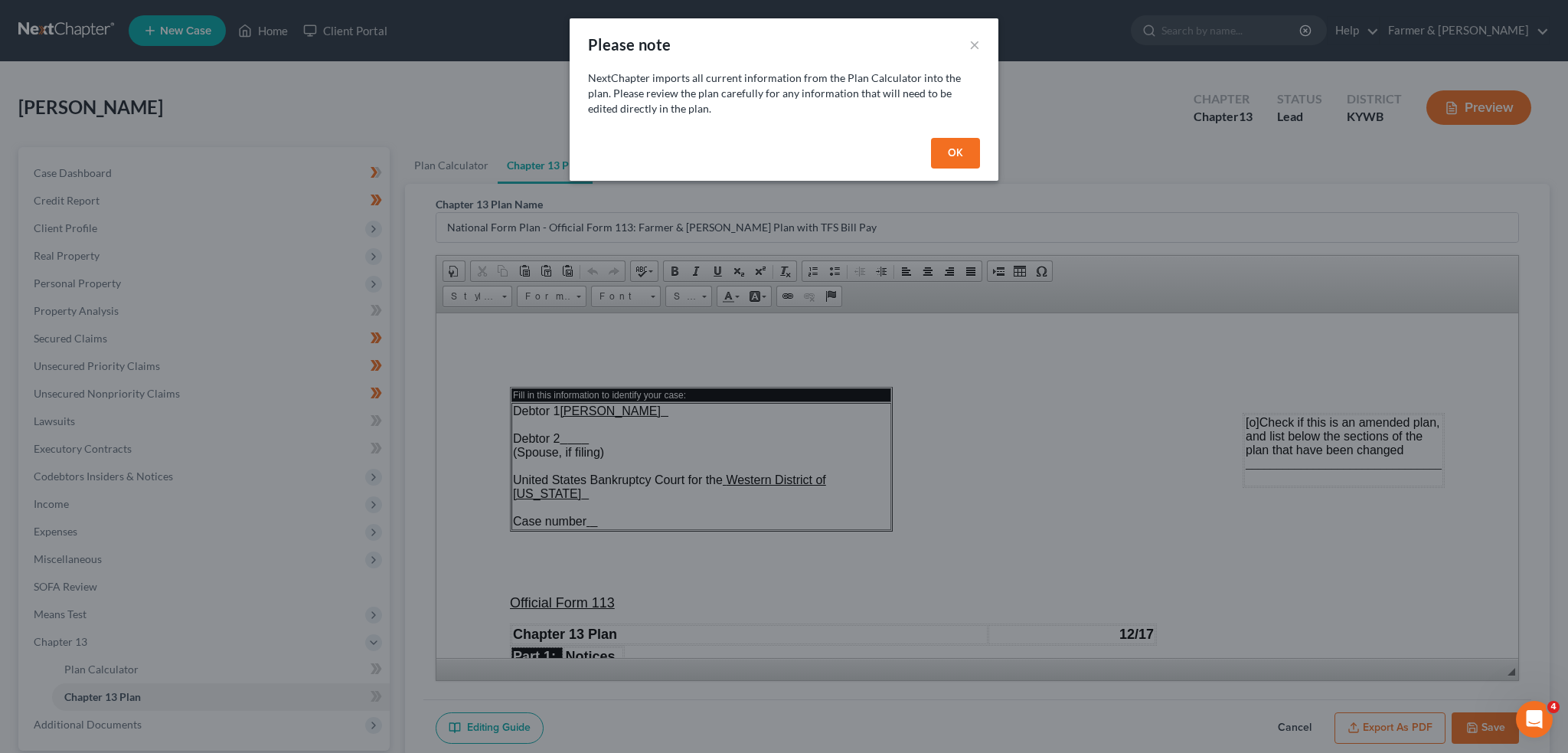
click at [949, 157] on button "OK" at bounding box center [956, 153] width 49 height 30
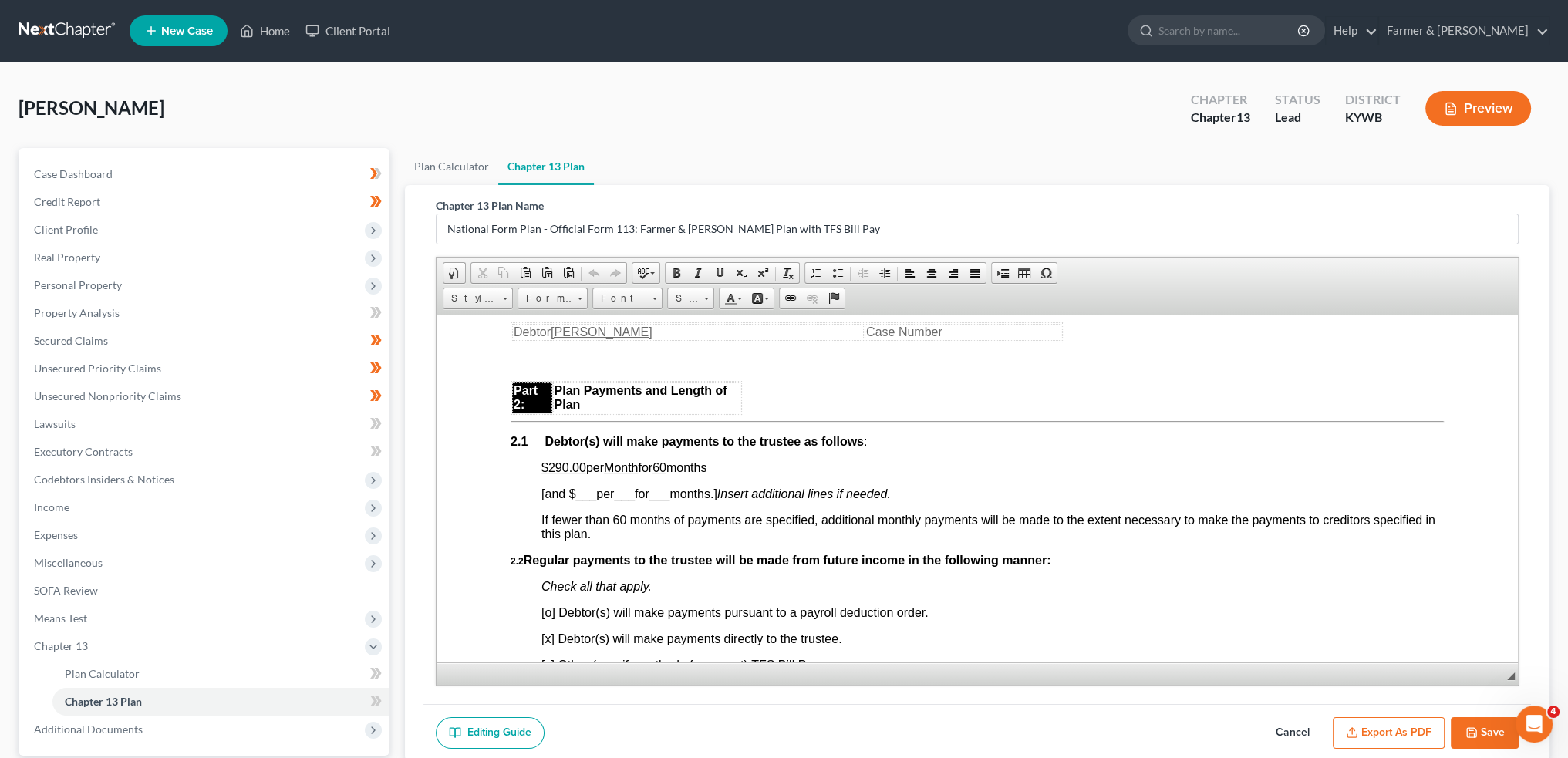
scroll to position [899, 0]
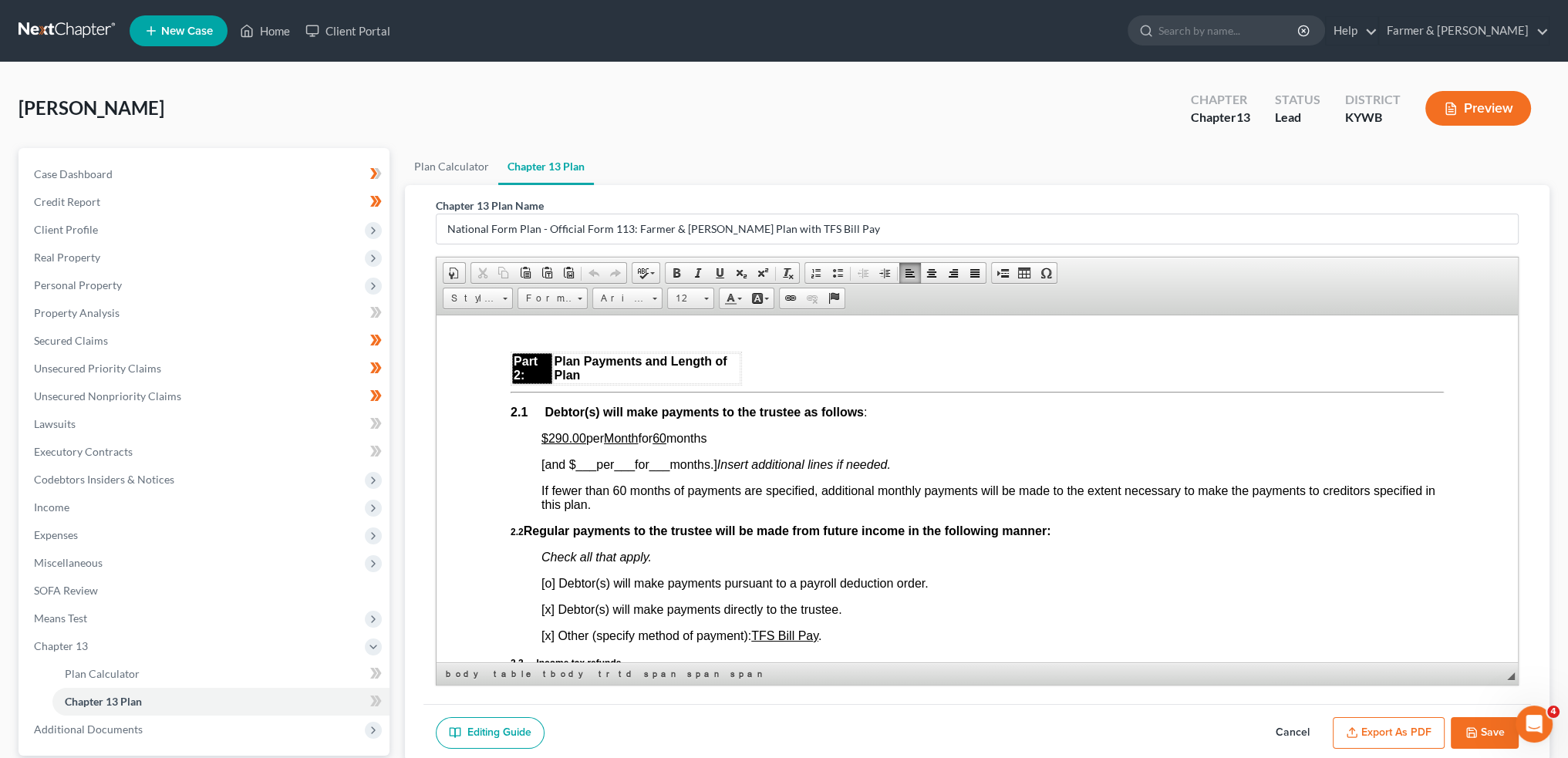
drag, startPoint x: 580, startPoint y: 441, endPoint x: 724, endPoint y: 446, distance: 144.1
click at [706, 444] on span "$290.00 per Month for 60 months" at bounding box center [624, 437] width 165 height 13
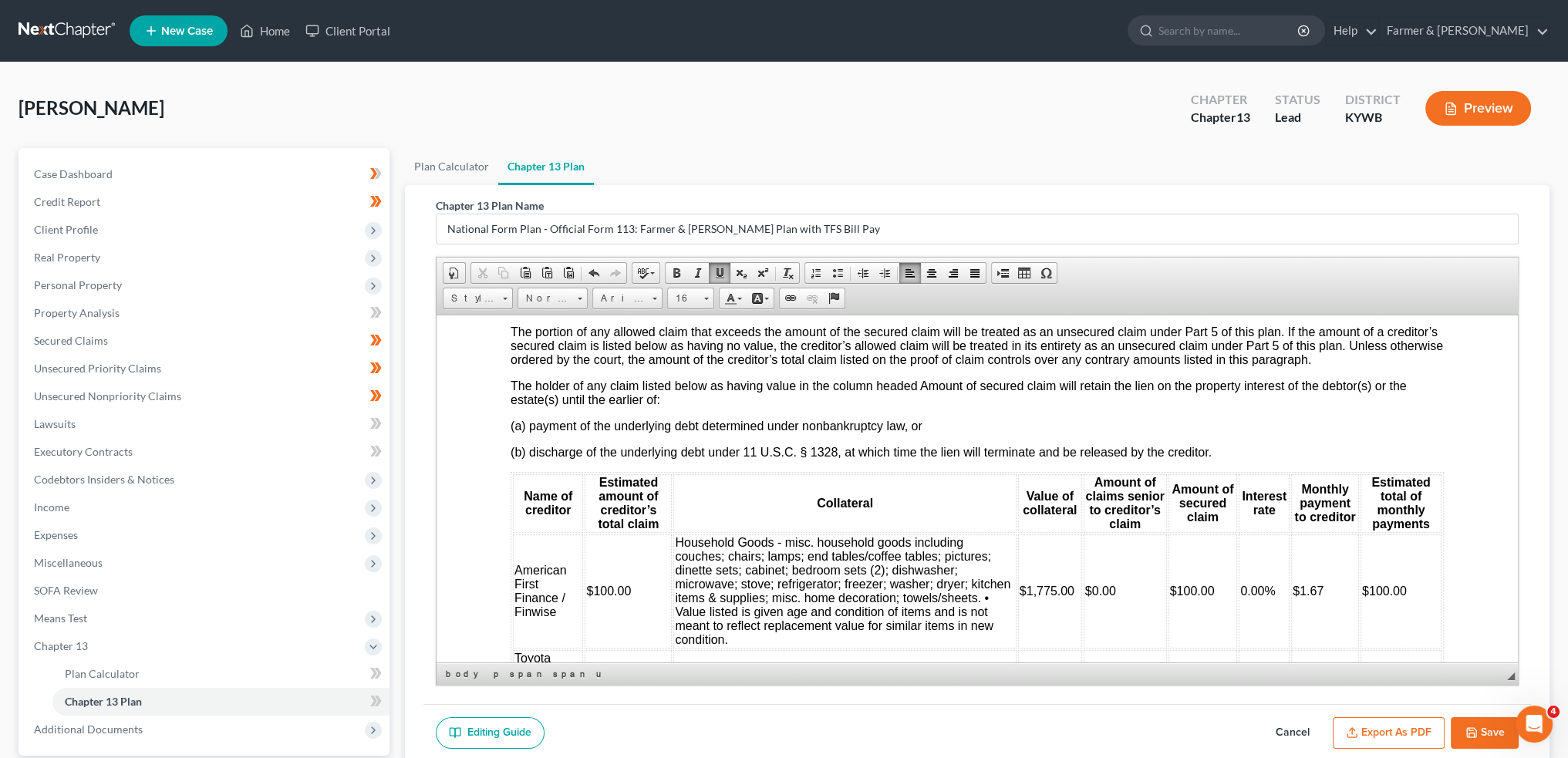
scroll to position [2056, 0]
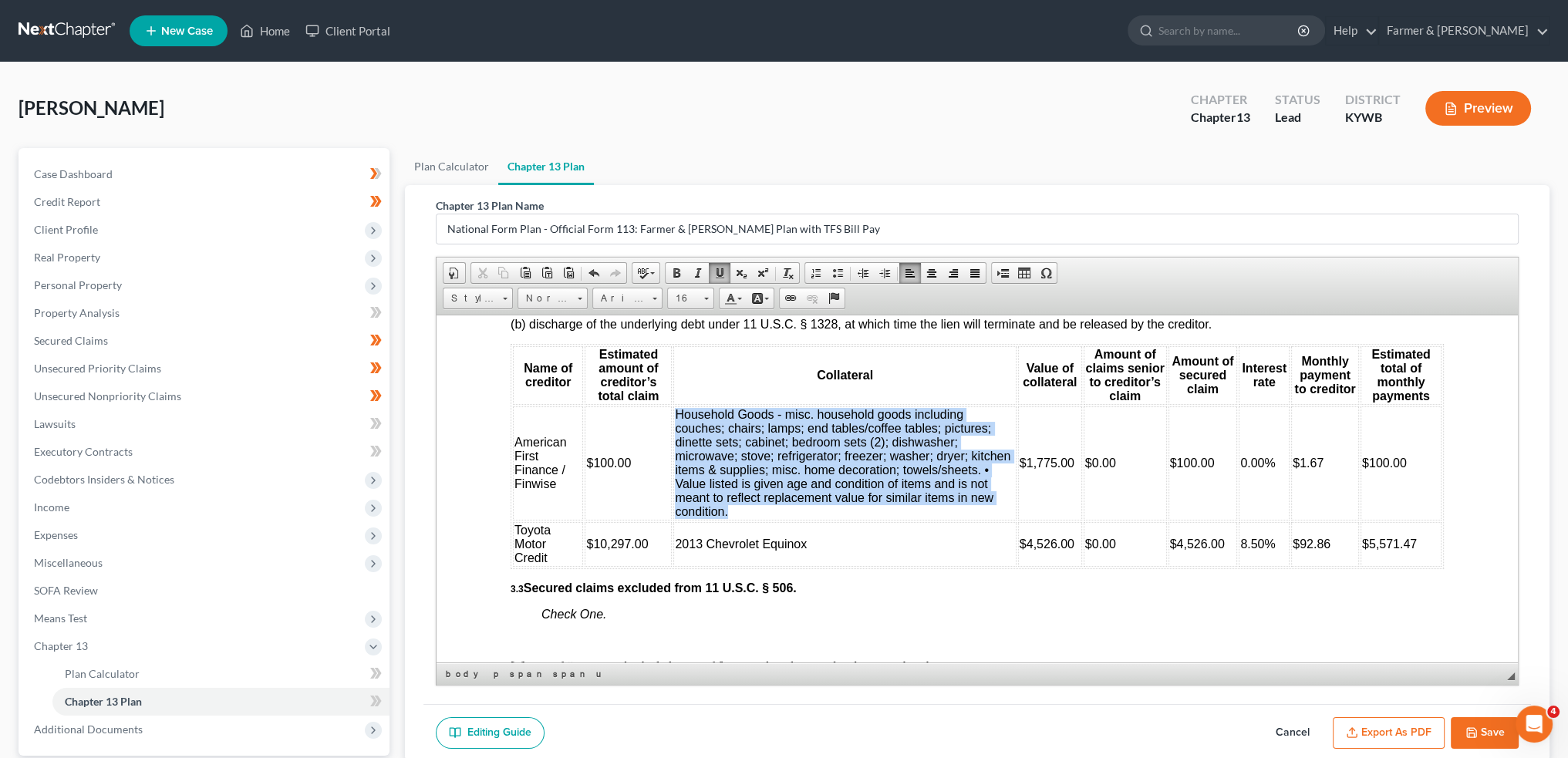
drag, startPoint x: 735, startPoint y: 532, endPoint x: 676, endPoint y: 432, distance: 116.1
click at [676, 432] on td "Household Goods - misc. household goods including couches; chairs; lamps; end t…" at bounding box center [844, 463] width 342 height 114
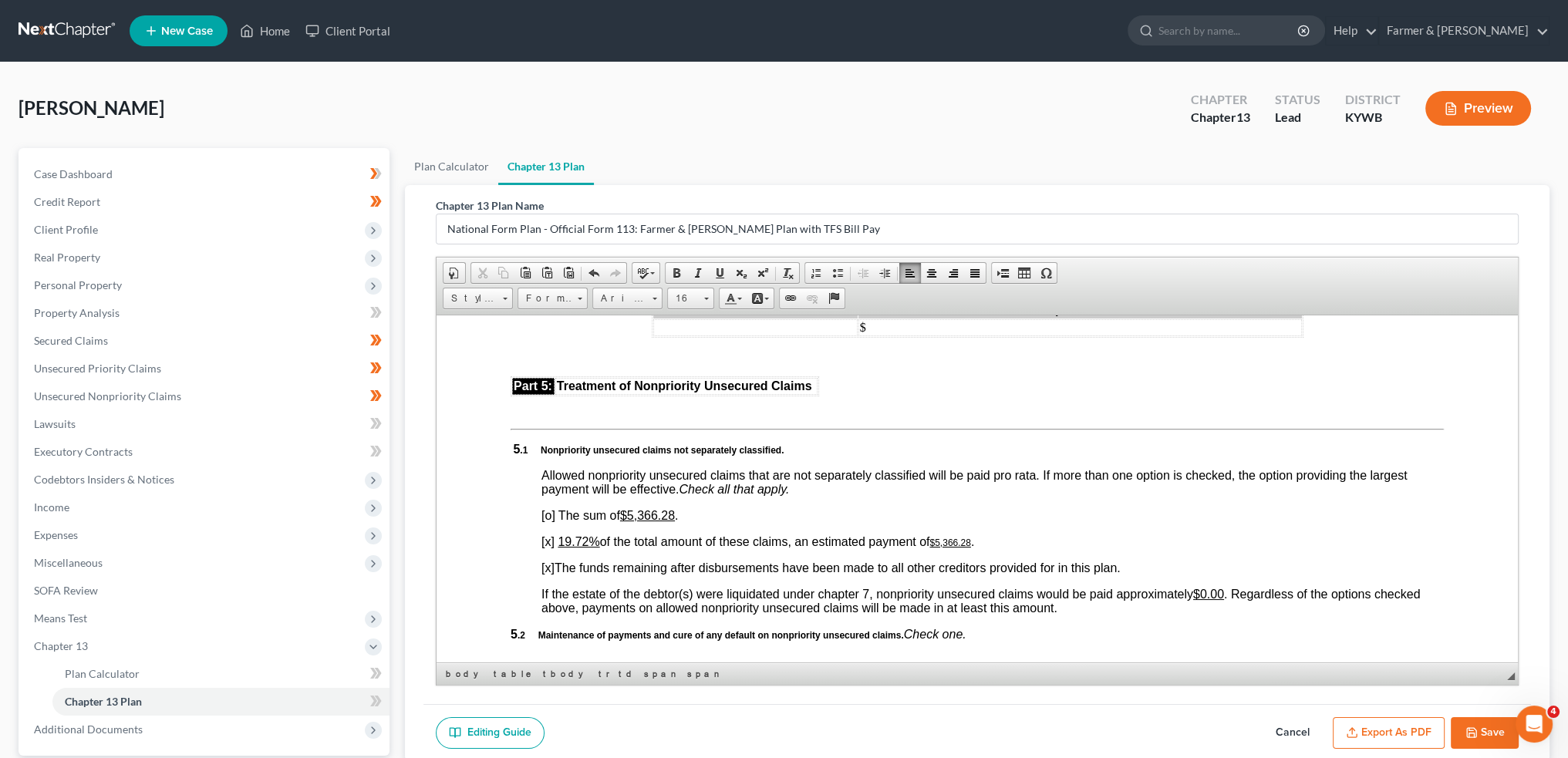
scroll to position [3212, 0]
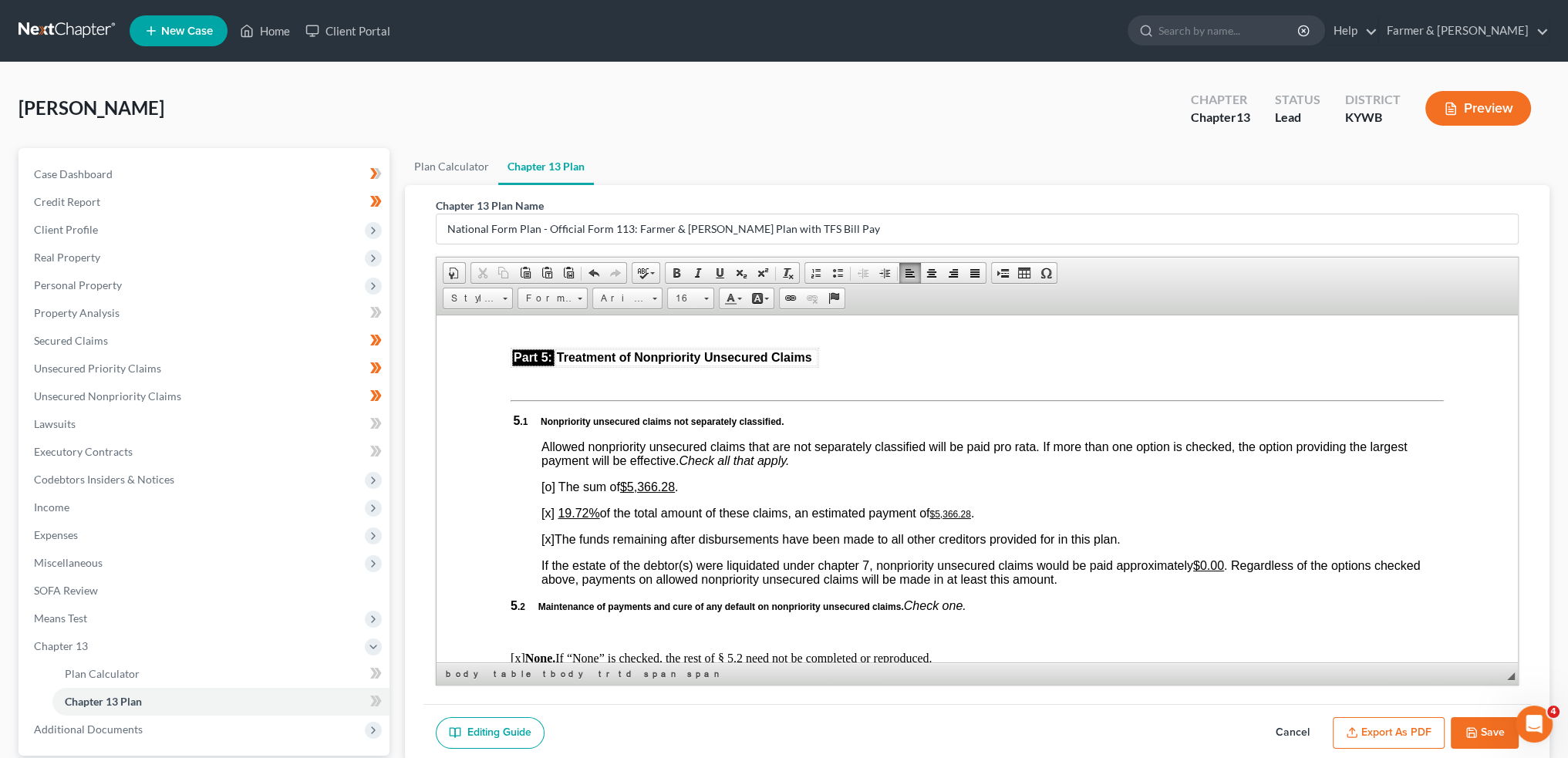
click at [566, 519] on u "19.72%" at bounding box center [578, 512] width 41 height 13
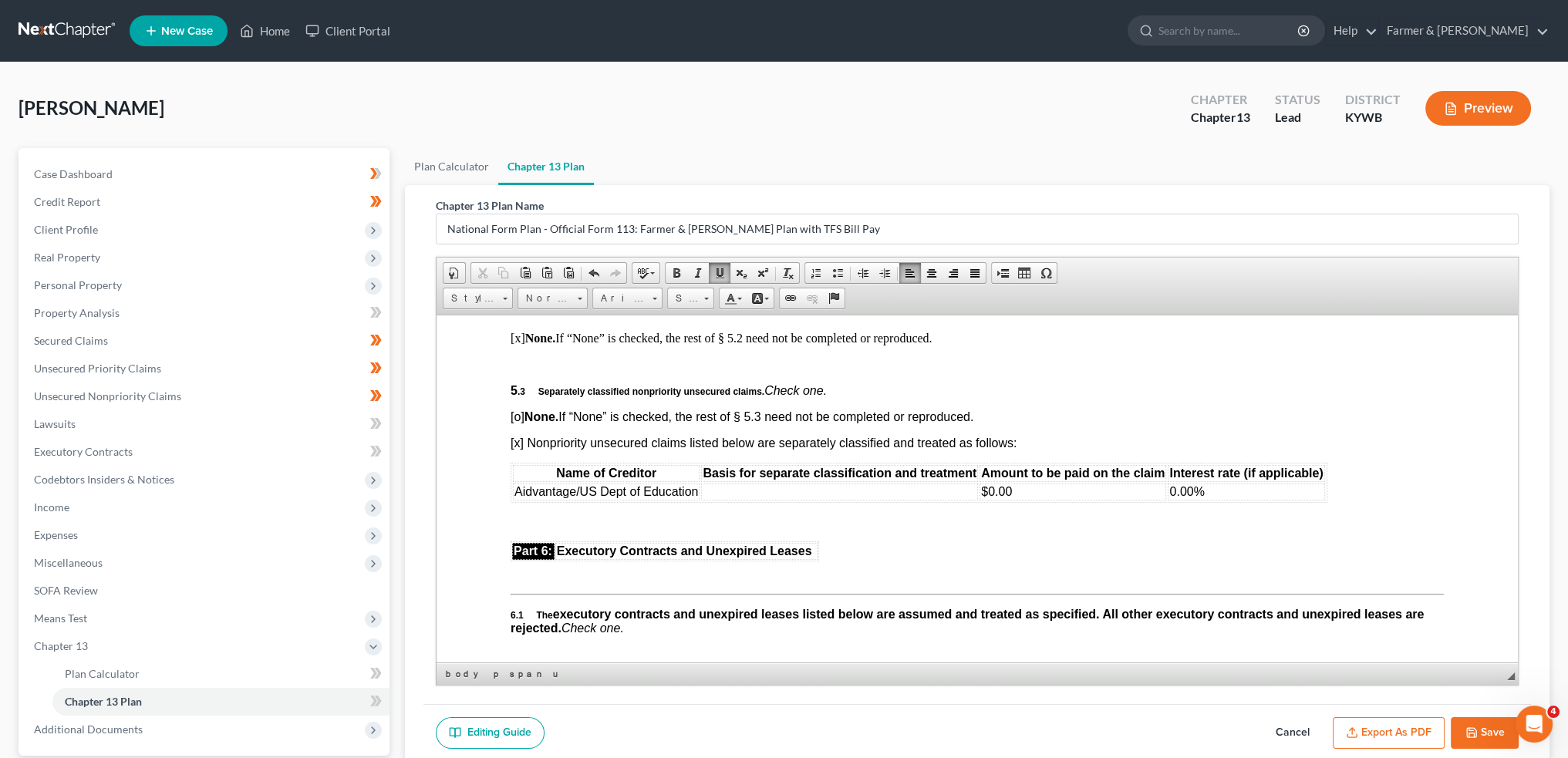
scroll to position [3597, 0]
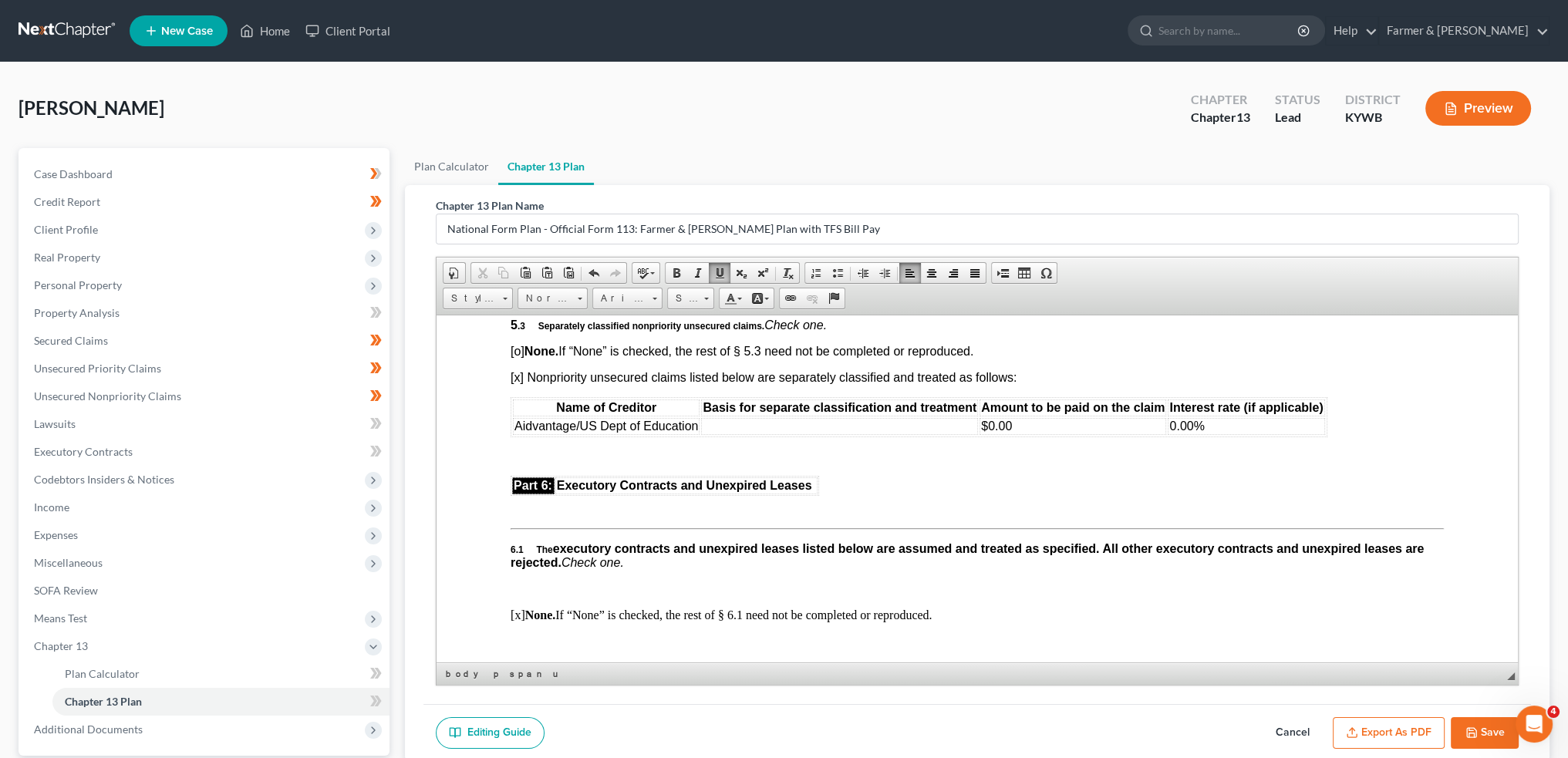
click at [731, 434] on td at bounding box center [839, 426] width 277 height 17
click at [1373, 737] on button "Export as PDF" at bounding box center [1389, 732] width 112 height 32
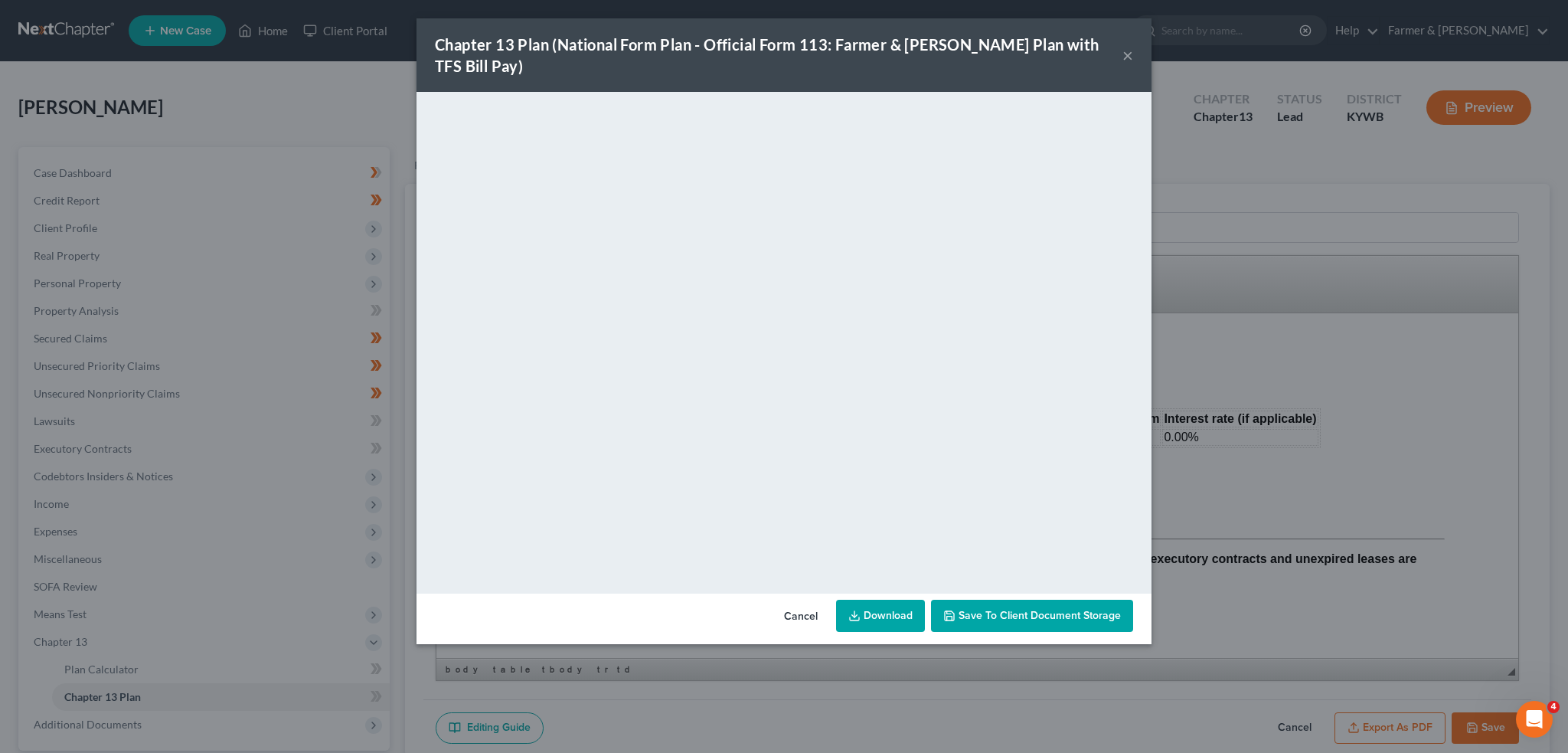
click at [1048, 609] on span "Save to Client Document Storage" at bounding box center [1040, 616] width 163 height 13
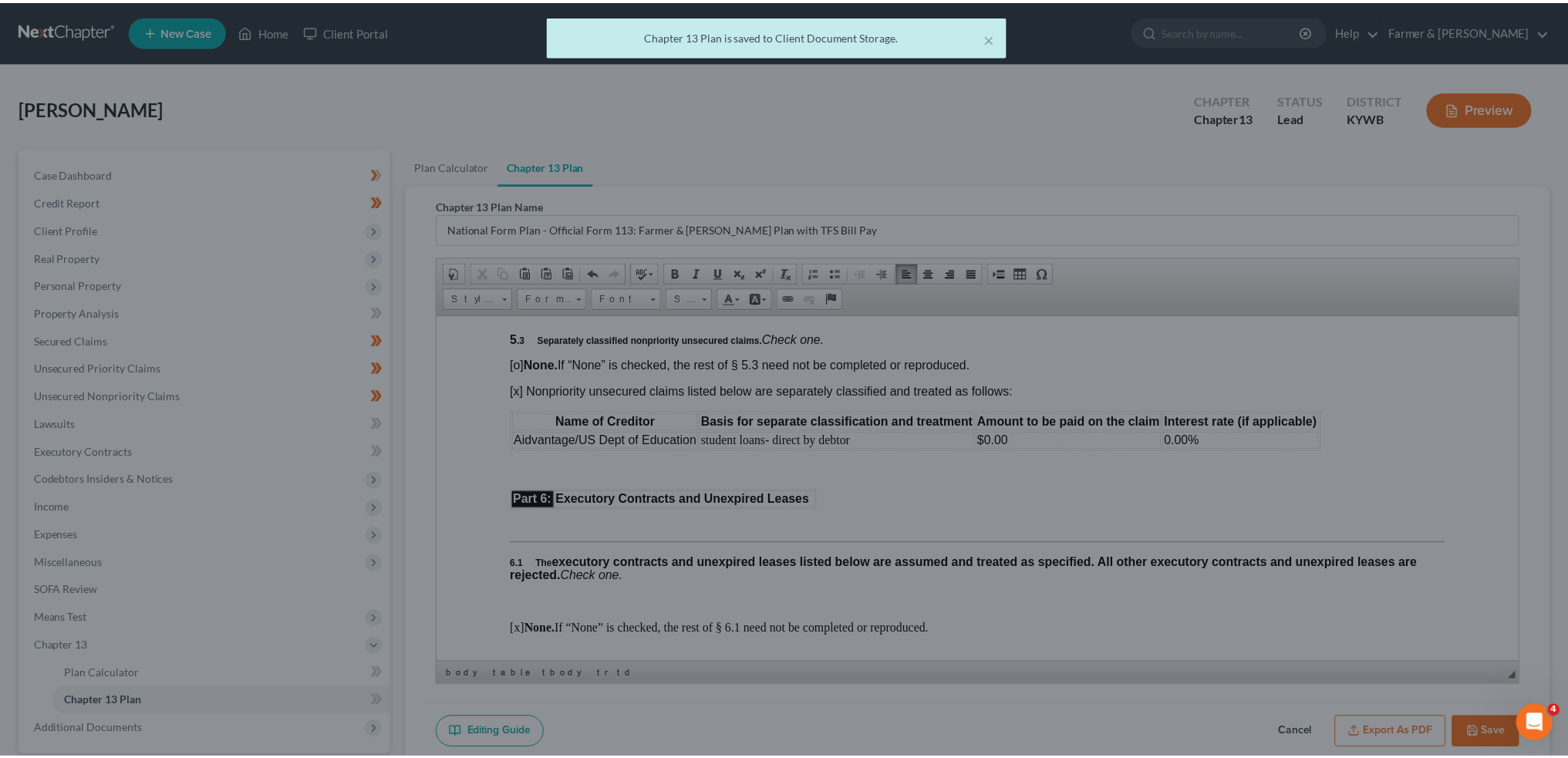
scroll to position [3597, 0]
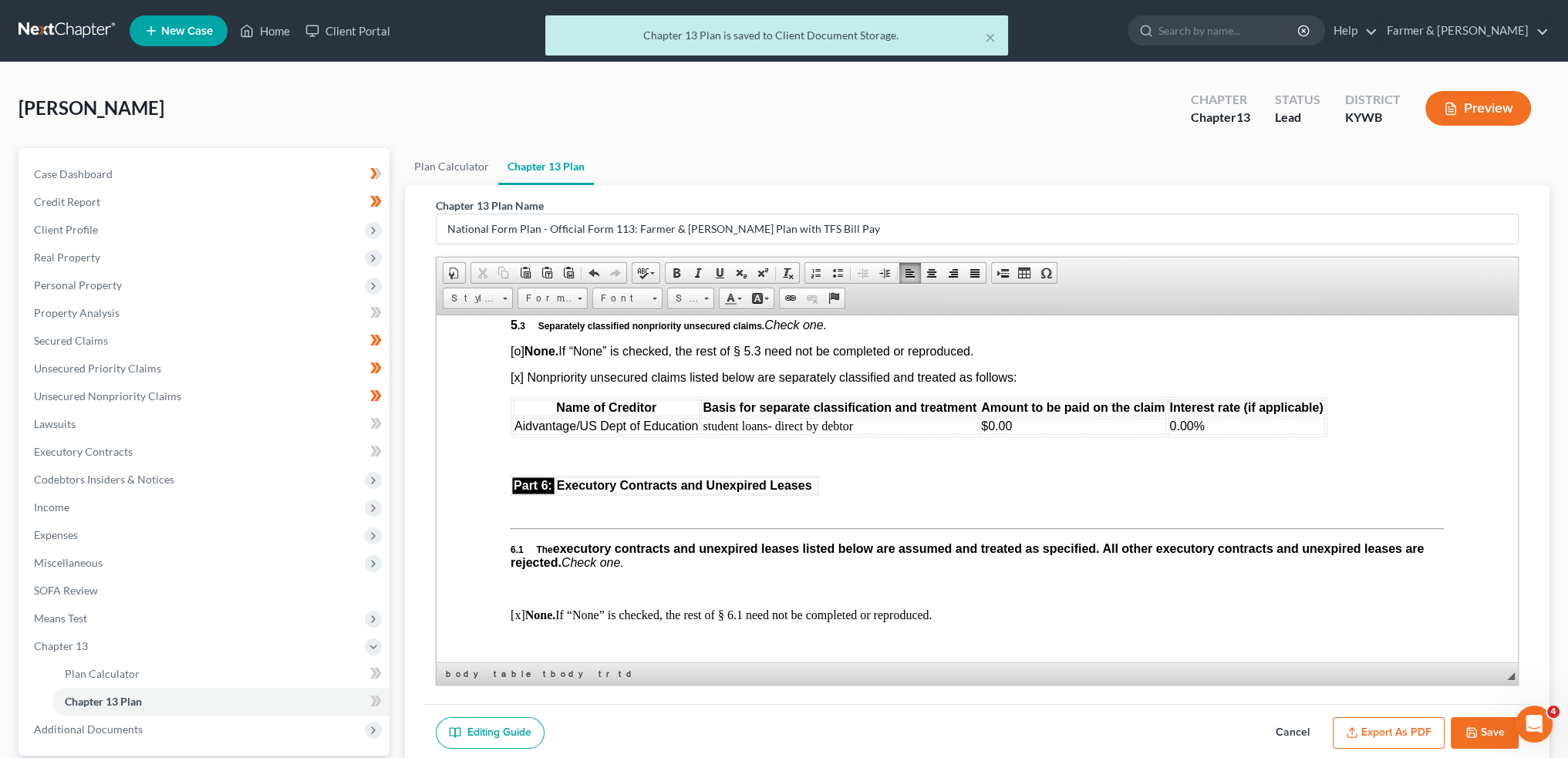
click at [1472, 742] on button "Save" at bounding box center [1485, 732] width 68 height 32
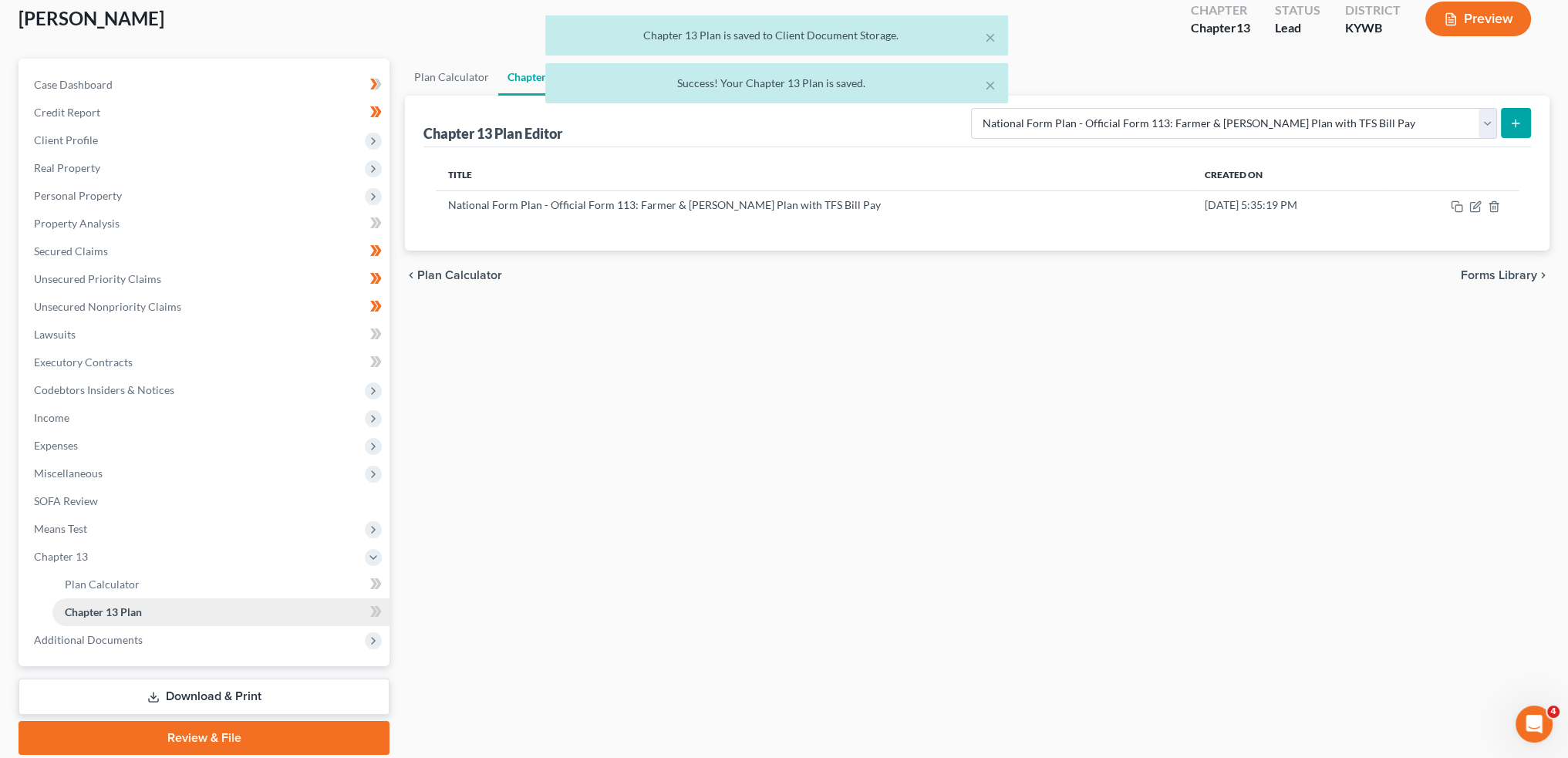
scroll to position [143, 0]
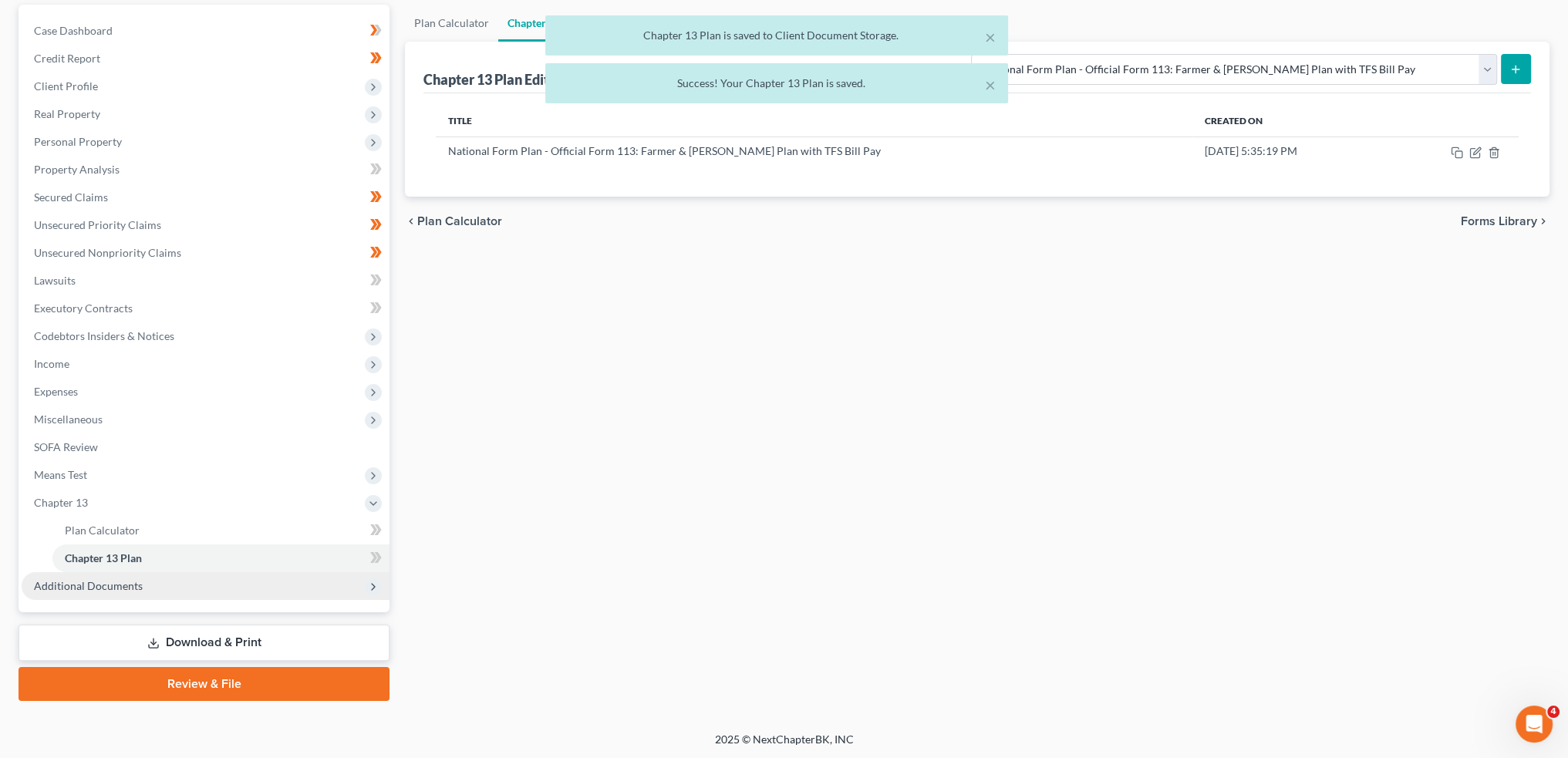
click at [101, 587] on span "Additional Documents" at bounding box center [88, 585] width 109 height 13
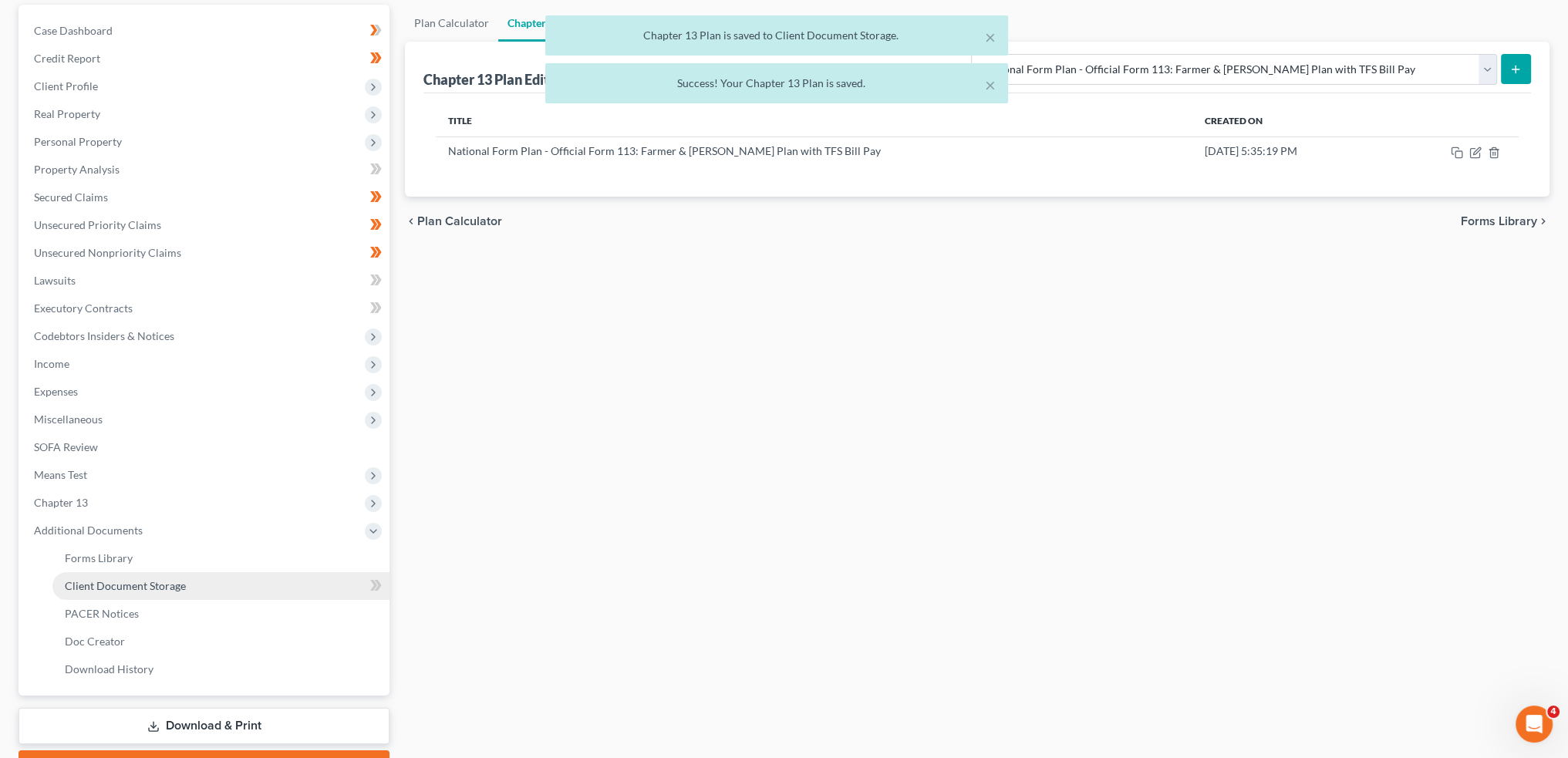
click at [107, 582] on span "Client Document Storage" at bounding box center [125, 585] width 121 height 13
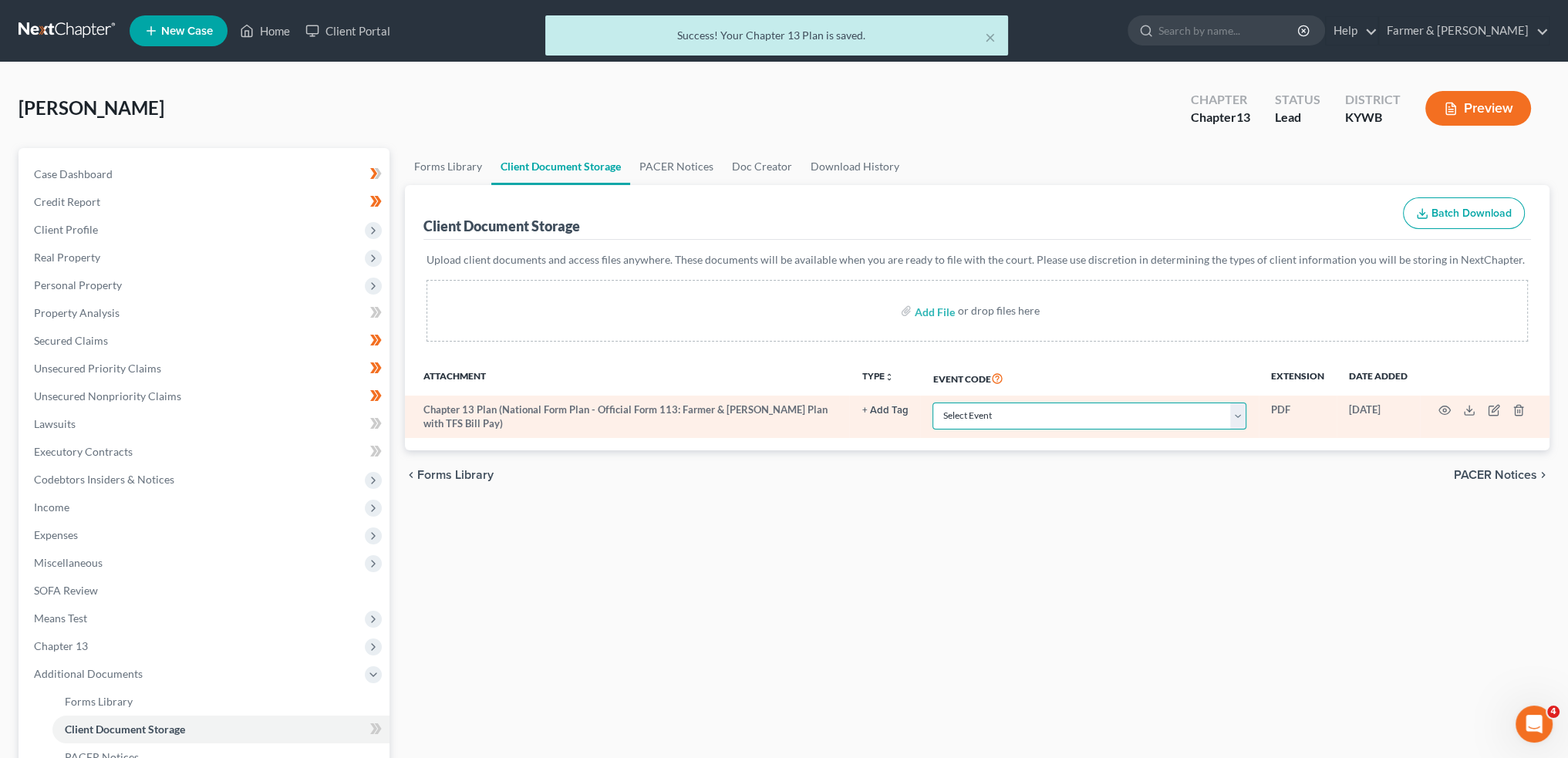
drag, startPoint x: 1016, startPoint y: 413, endPoint x: 1017, endPoint y: 404, distance: 9.1
click at [1016, 413] on select "Select Event Amended Answer Amended Complaint Amended List of Creditors (Fee) A…" at bounding box center [1090, 416] width 314 height 27
click at [933, 403] on select "Select Event Amended Answer Amended Complaint Amended List of Creditors (Fee) A…" at bounding box center [1090, 416] width 314 height 27
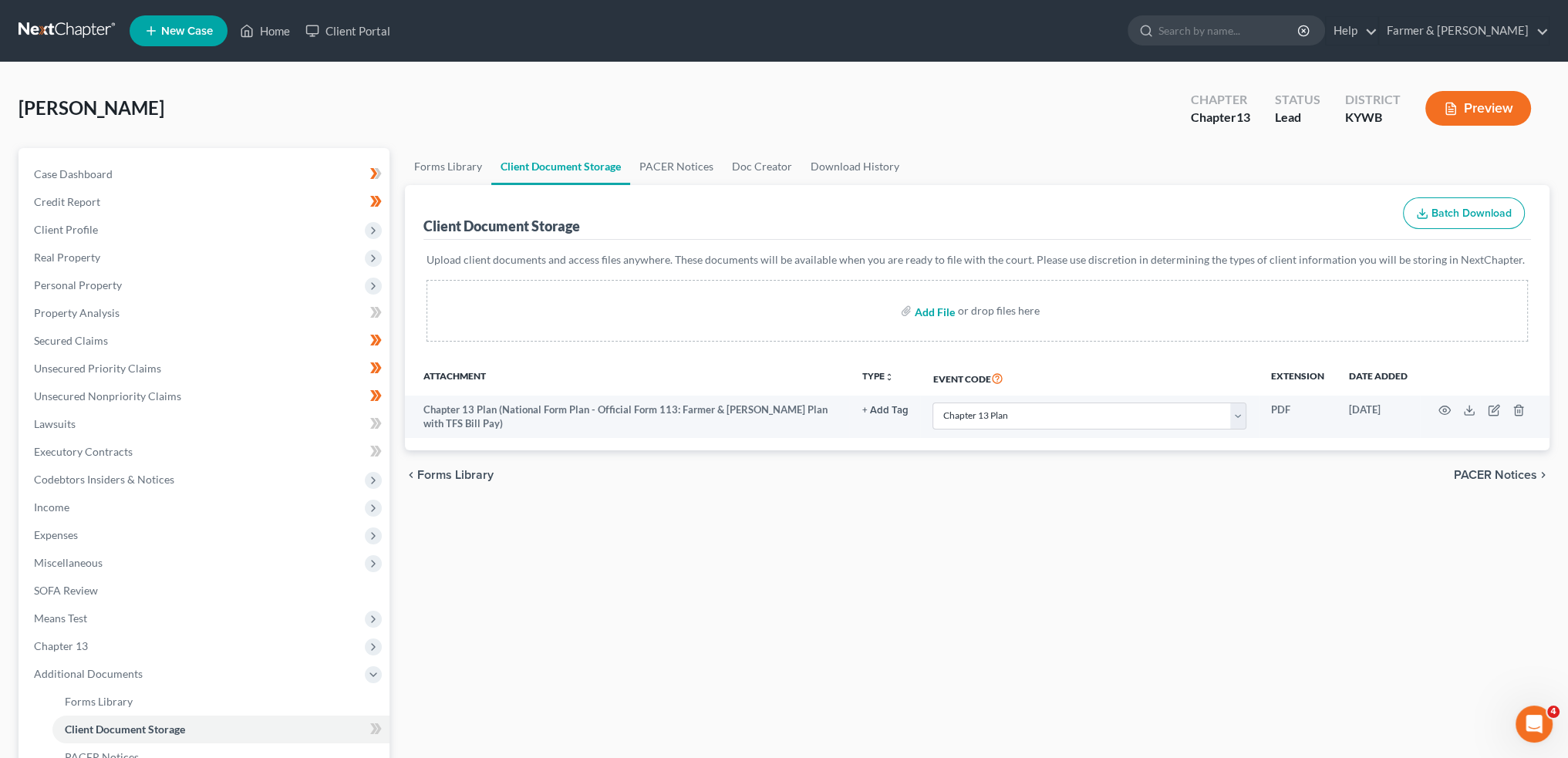
click at [930, 307] on input "file" at bounding box center [933, 311] width 37 height 28
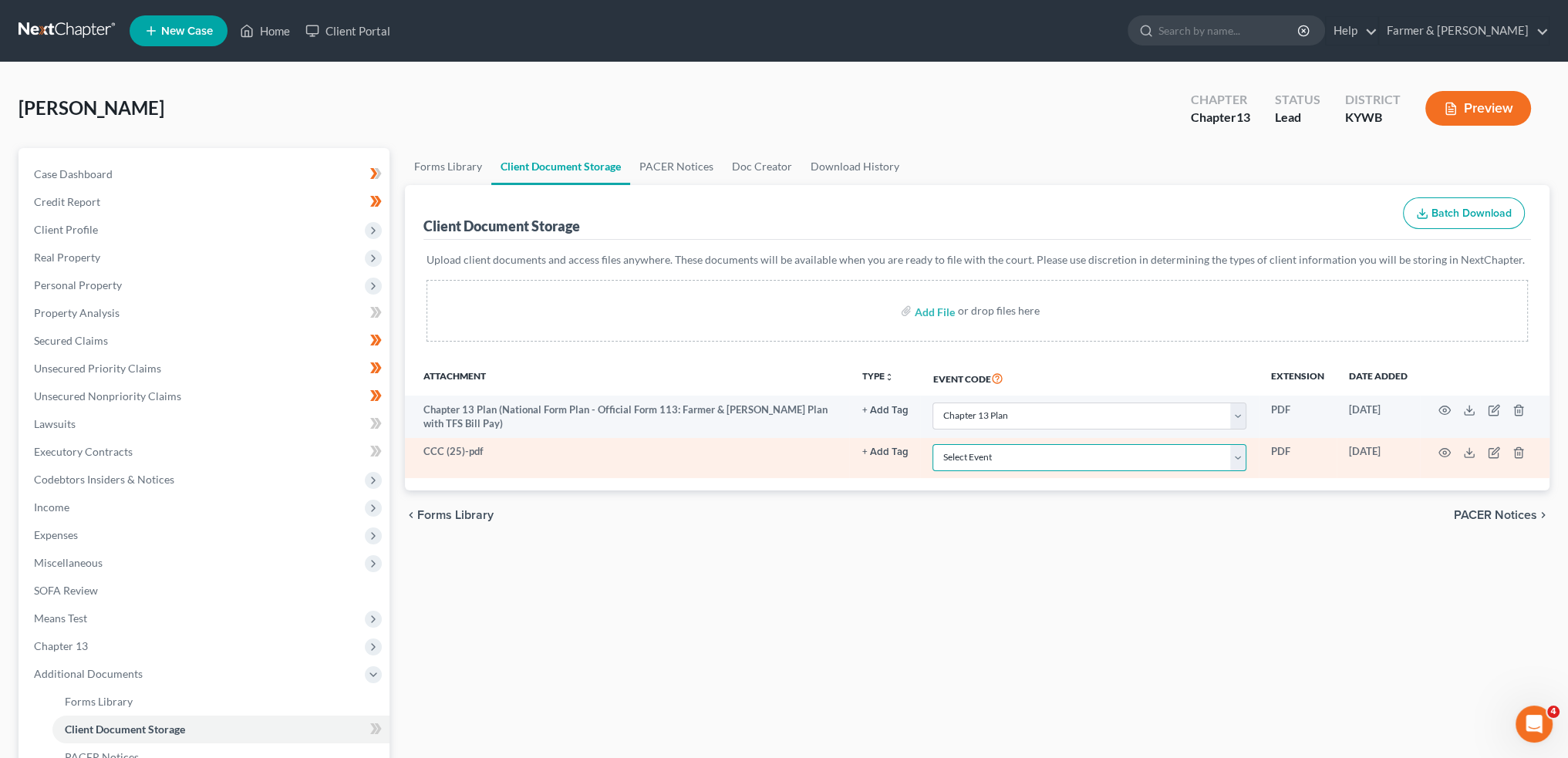
drag, startPoint x: 1078, startPoint y: 455, endPoint x: 1078, endPoint y: 445, distance: 10.0
click at [1078, 455] on select "Select Event Amended Answer Amended Complaint Amended List of Creditors (Fee) A…" at bounding box center [1090, 457] width 314 height 27
click at [933, 444] on select "Select Event Amended Answer Amended Complaint Amended List of Creditors (Fee) A…" at bounding box center [1090, 457] width 314 height 27
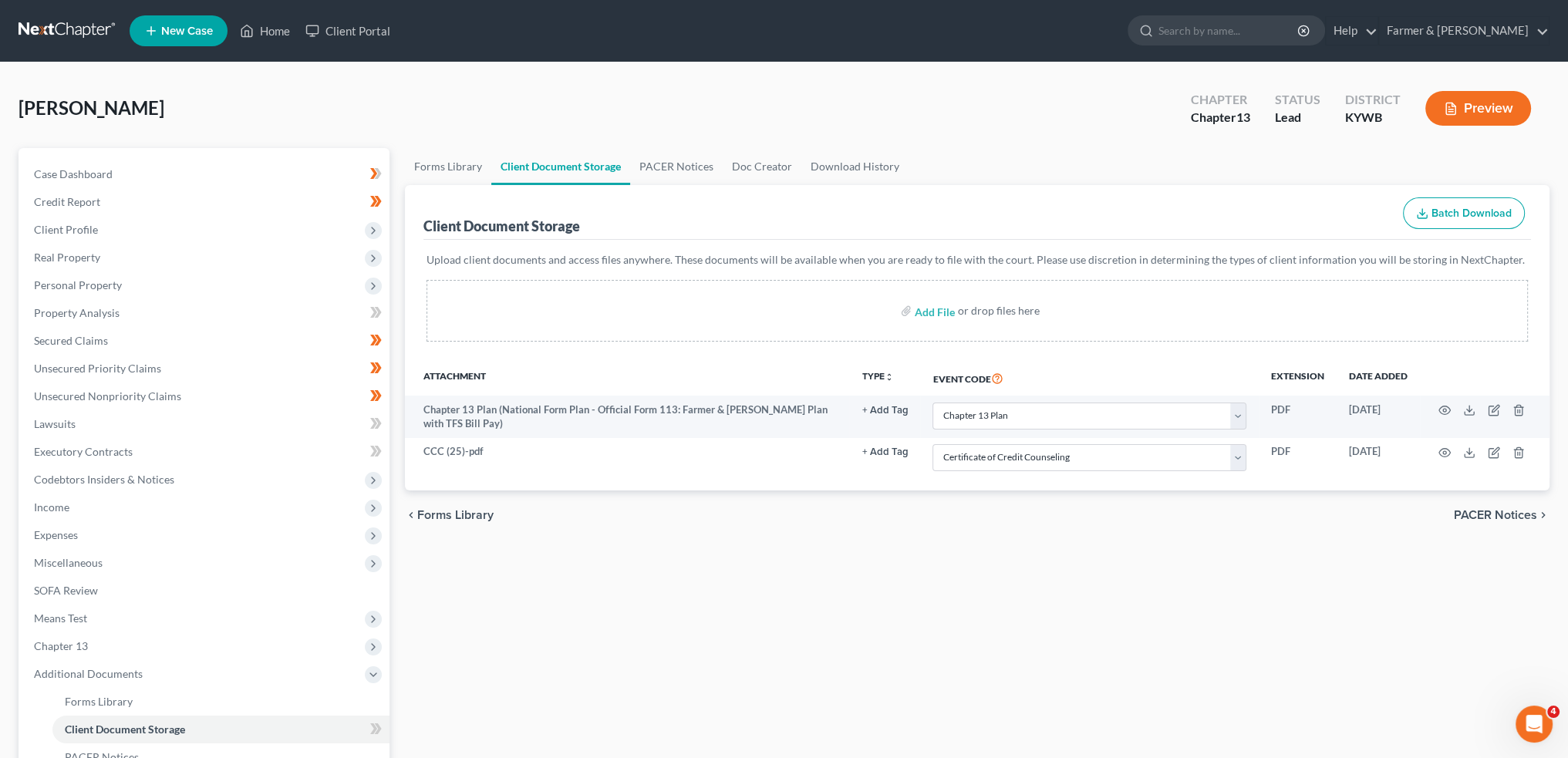
click at [853, 589] on div "Forms Library Client Document Storage PACER Notices Doc Creator Download Histor…" at bounding box center [977, 537] width 1160 height 779
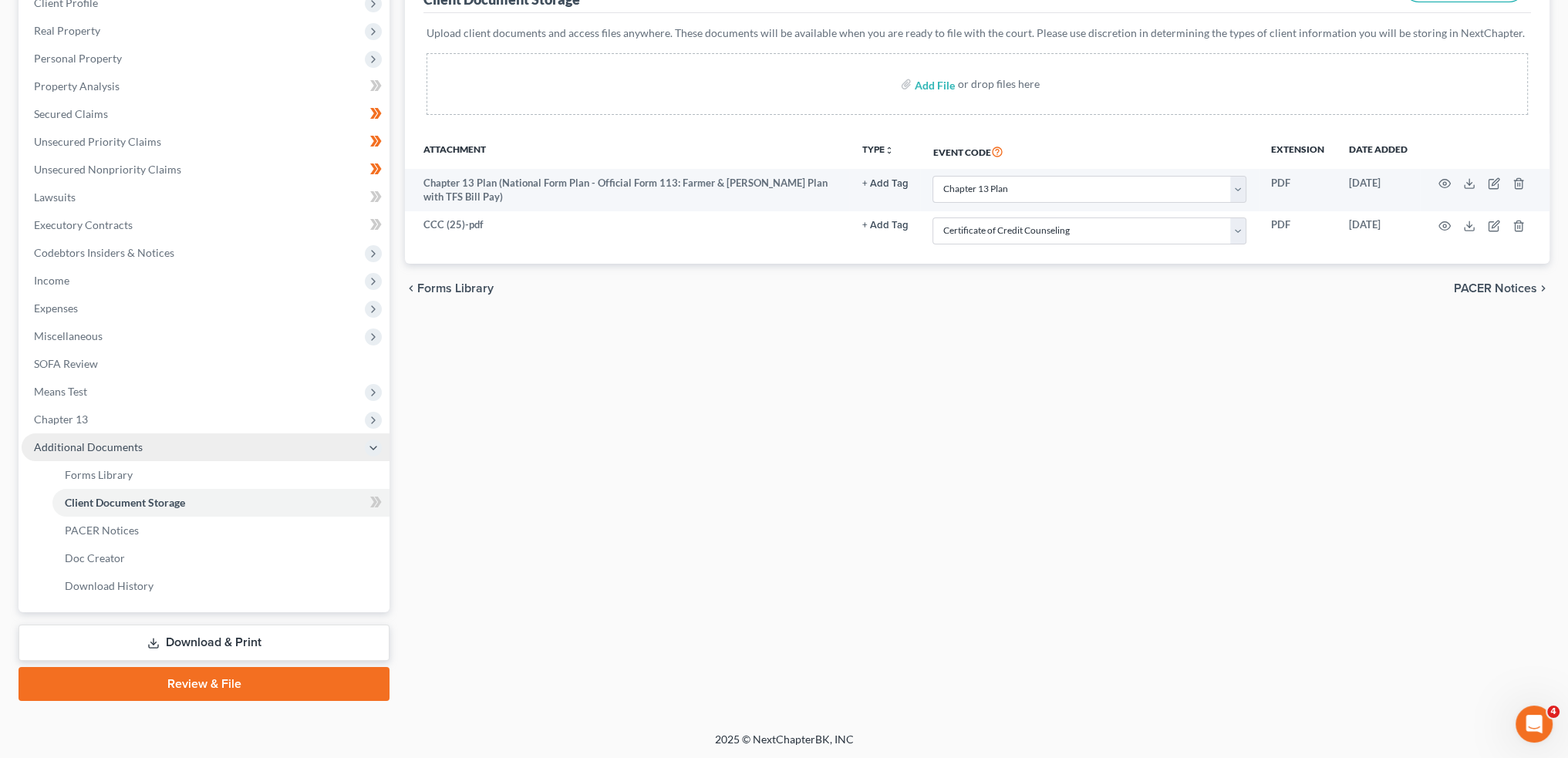
click at [222, 671] on div "Case Dashboard Payments Invoices Payments Payments Credit Report Client Profile" at bounding box center [203, 311] width 386 height 779
click at [195, 684] on link "Review & File" at bounding box center [203, 684] width 371 height 34
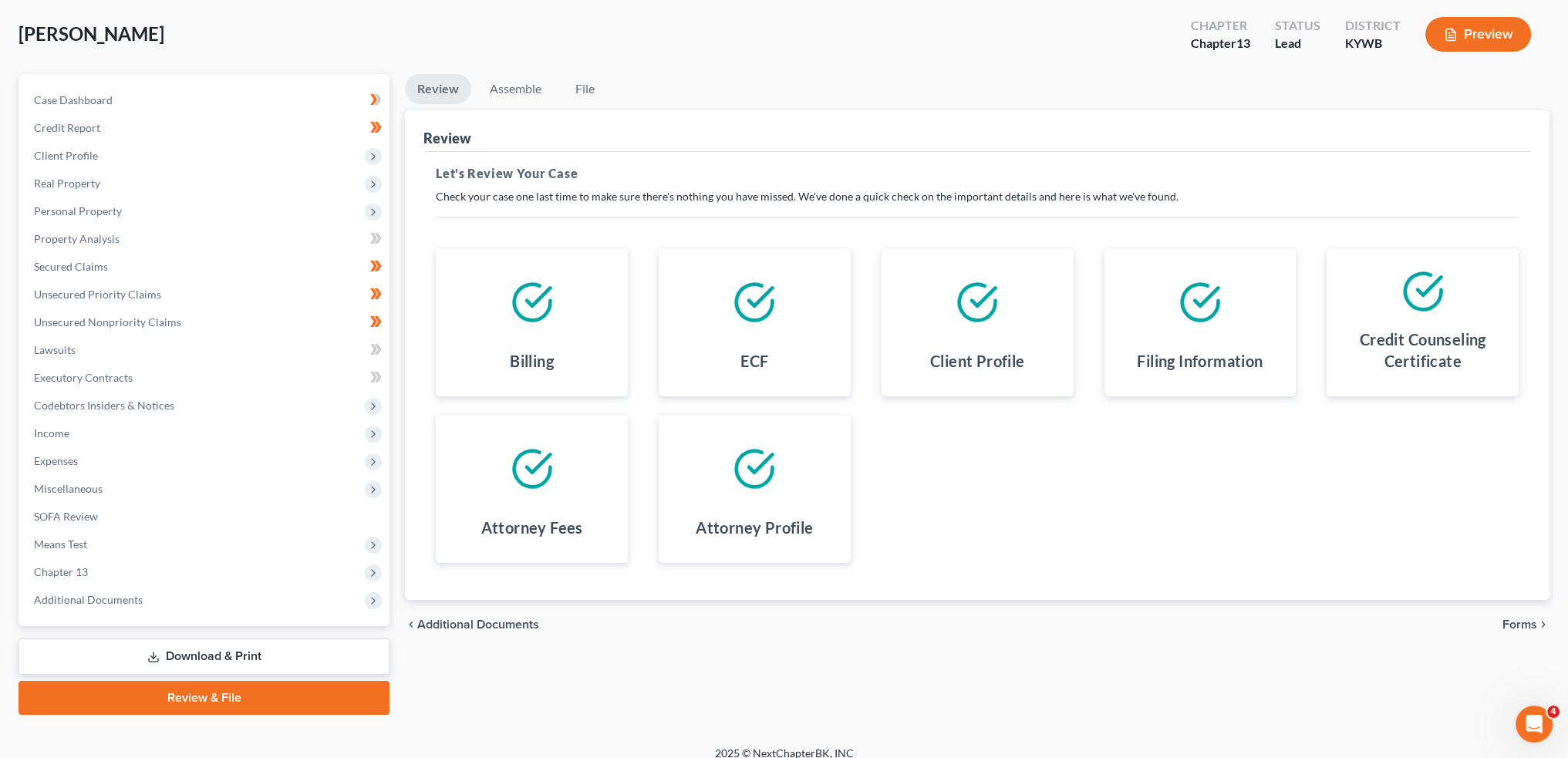
scroll to position [88, 0]
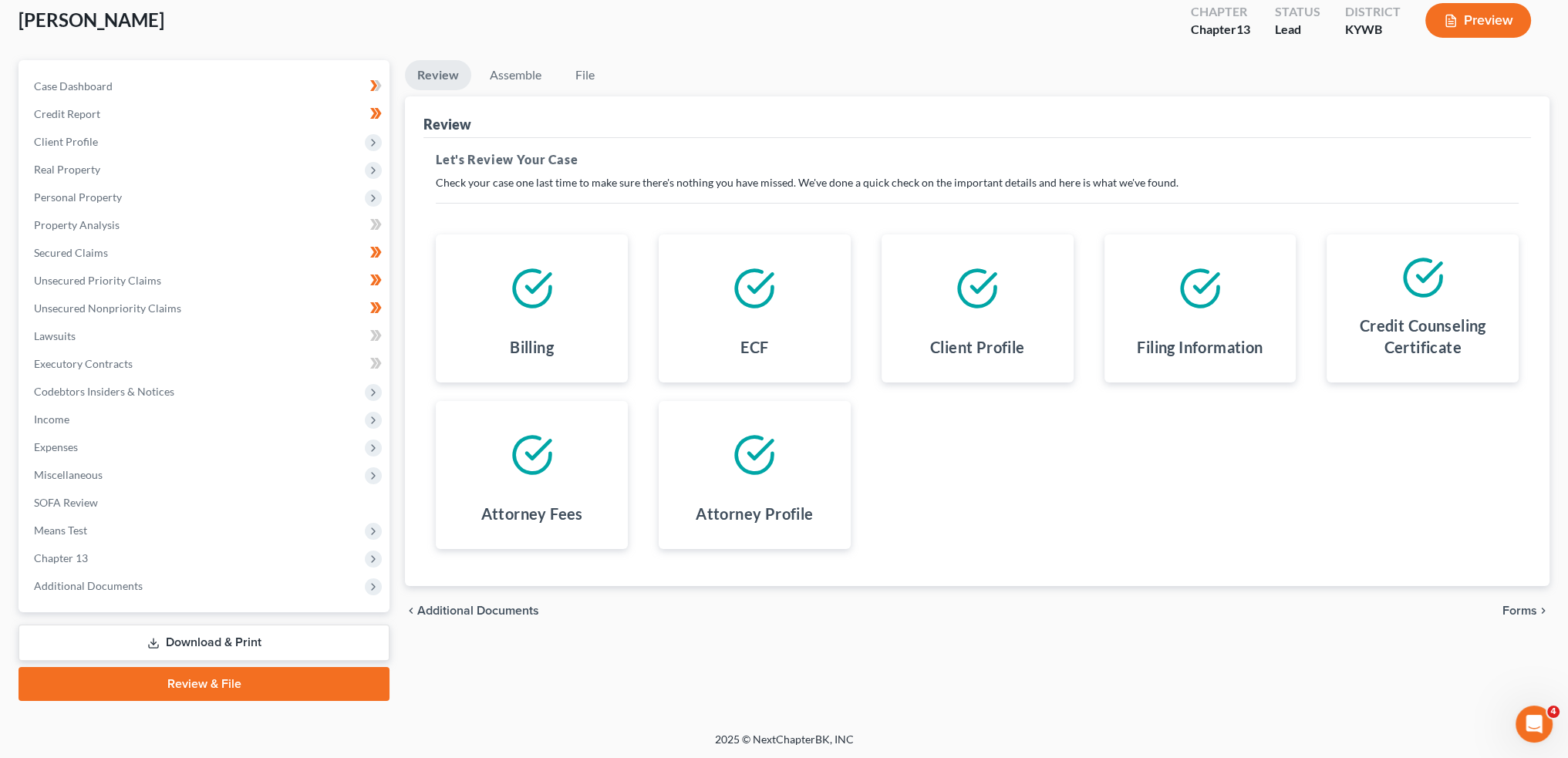
click at [1531, 609] on span "Forms" at bounding box center [1520, 610] width 35 height 12
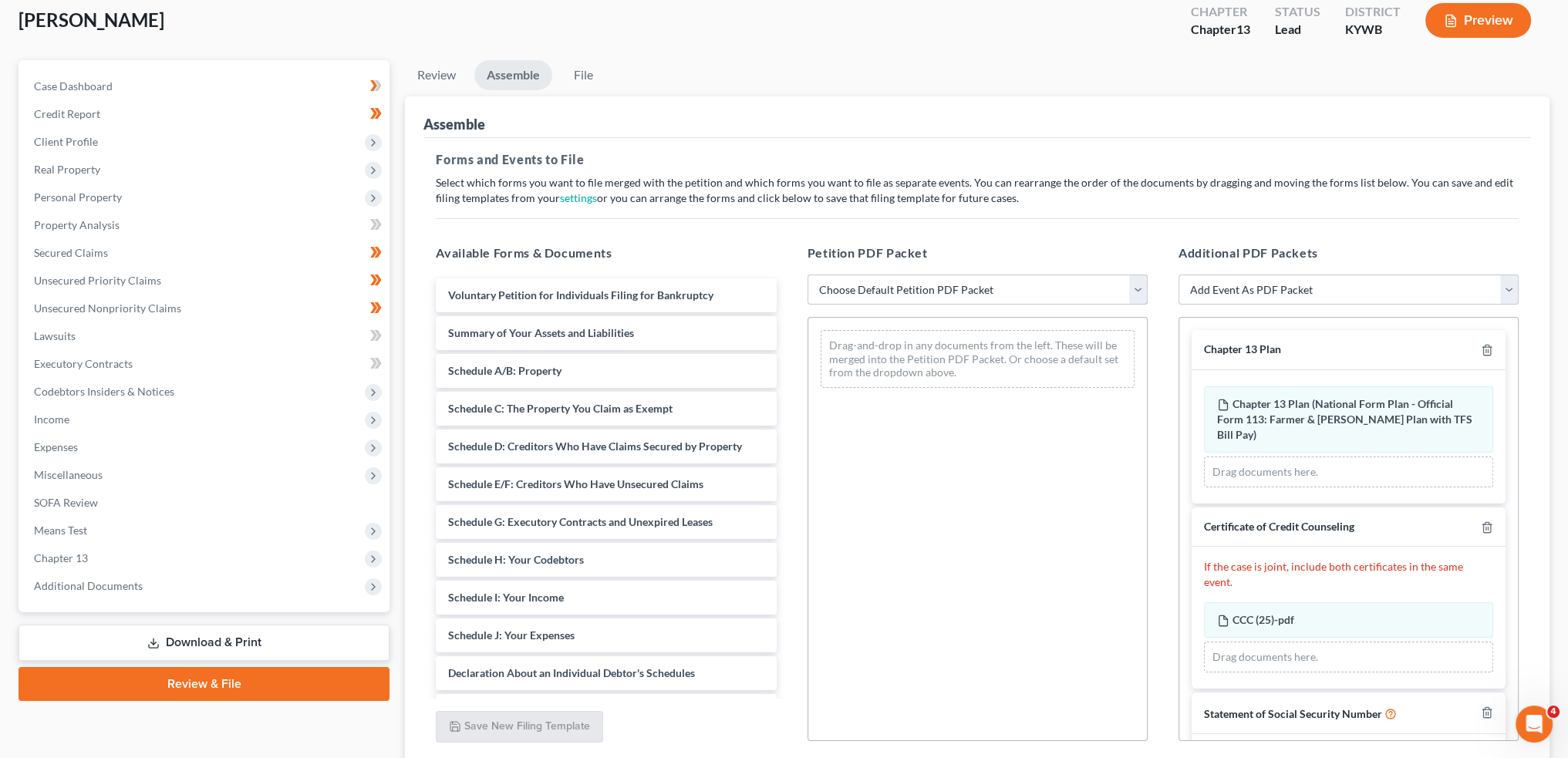
drag, startPoint x: 996, startPoint y: 282, endPoint x: 986, endPoint y: 302, distance: 22.4
click at [996, 282] on select "Choose Default Petition PDF Packet Emergency Filing (Voluntary Petition and Cre…" at bounding box center [978, 289] width 340 height 31
click at [808, 274] on select "Choose Default Petition PDF Packet Emergency Filing (Voluntary Petition and Cre…" at bounding box center [978, 289] width 340 height 31
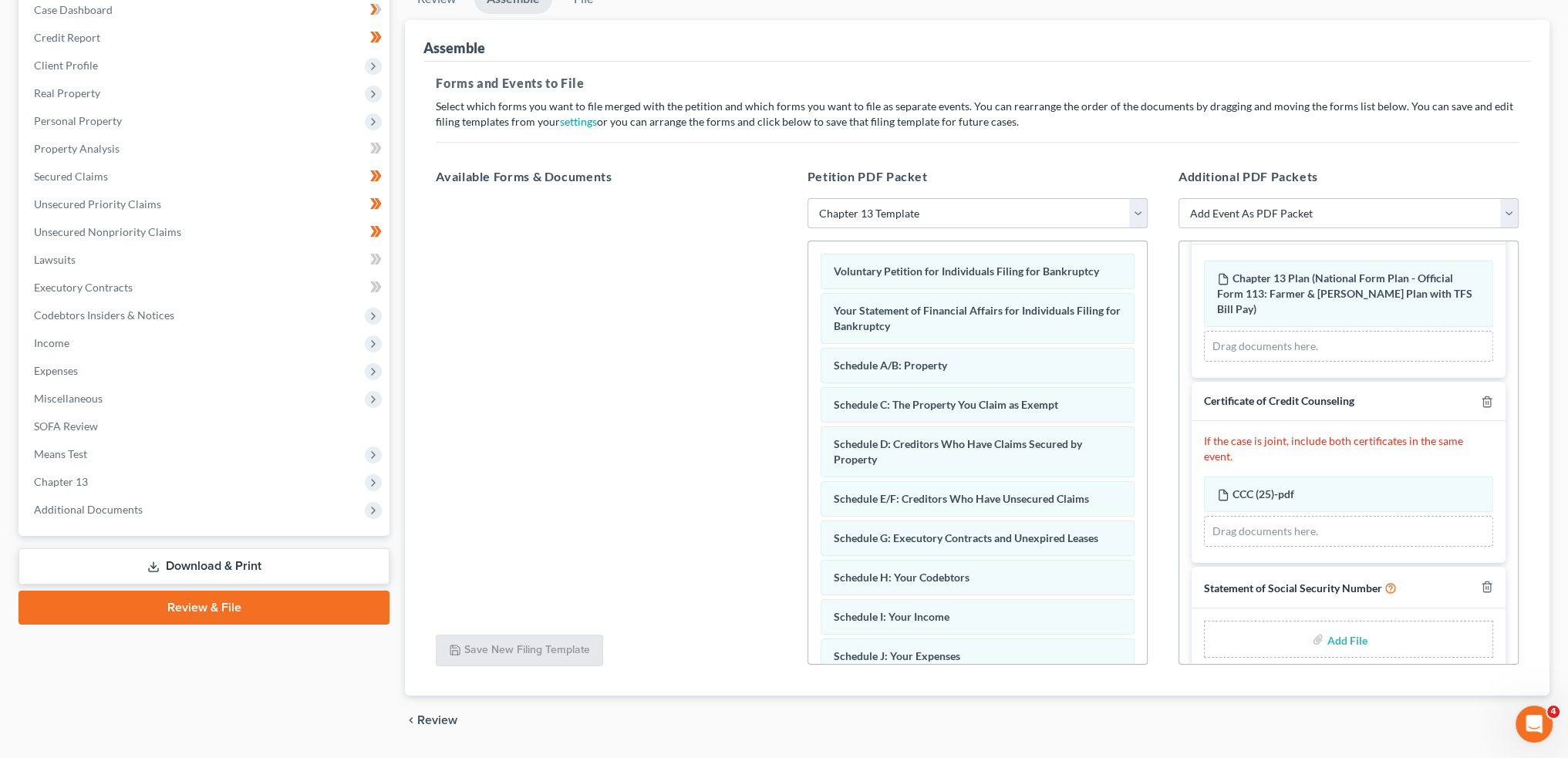
scroll to position [208, 0]
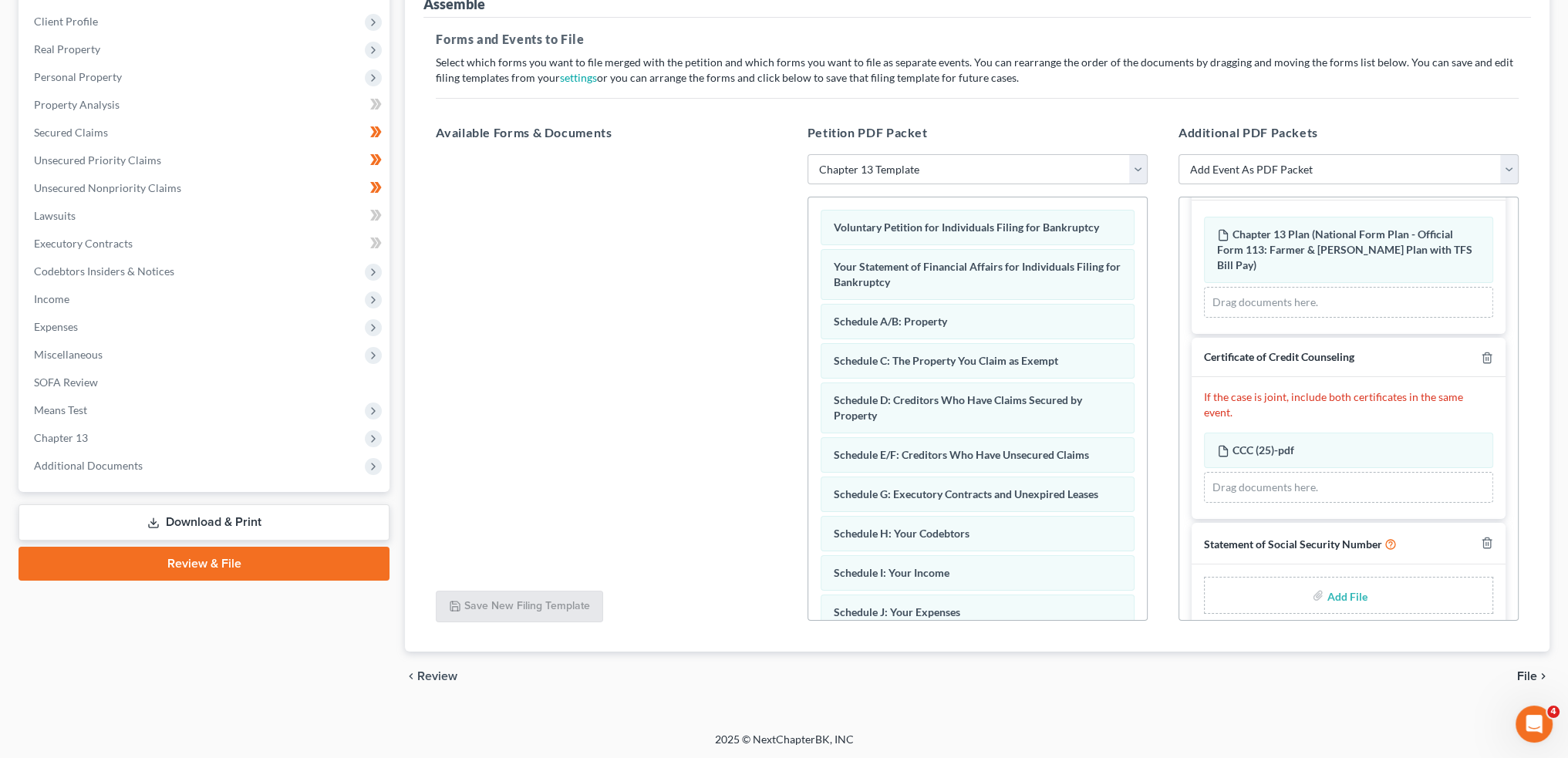
click at [1341, 692] on ui-view "Review Assemble File Review This court does not allow electronic filing for cas…" at bounding box center [978, 321] width 1145 height 762
click at [1336, 581] on input "file" at bounding box center [1345, 595] width 37 height 28
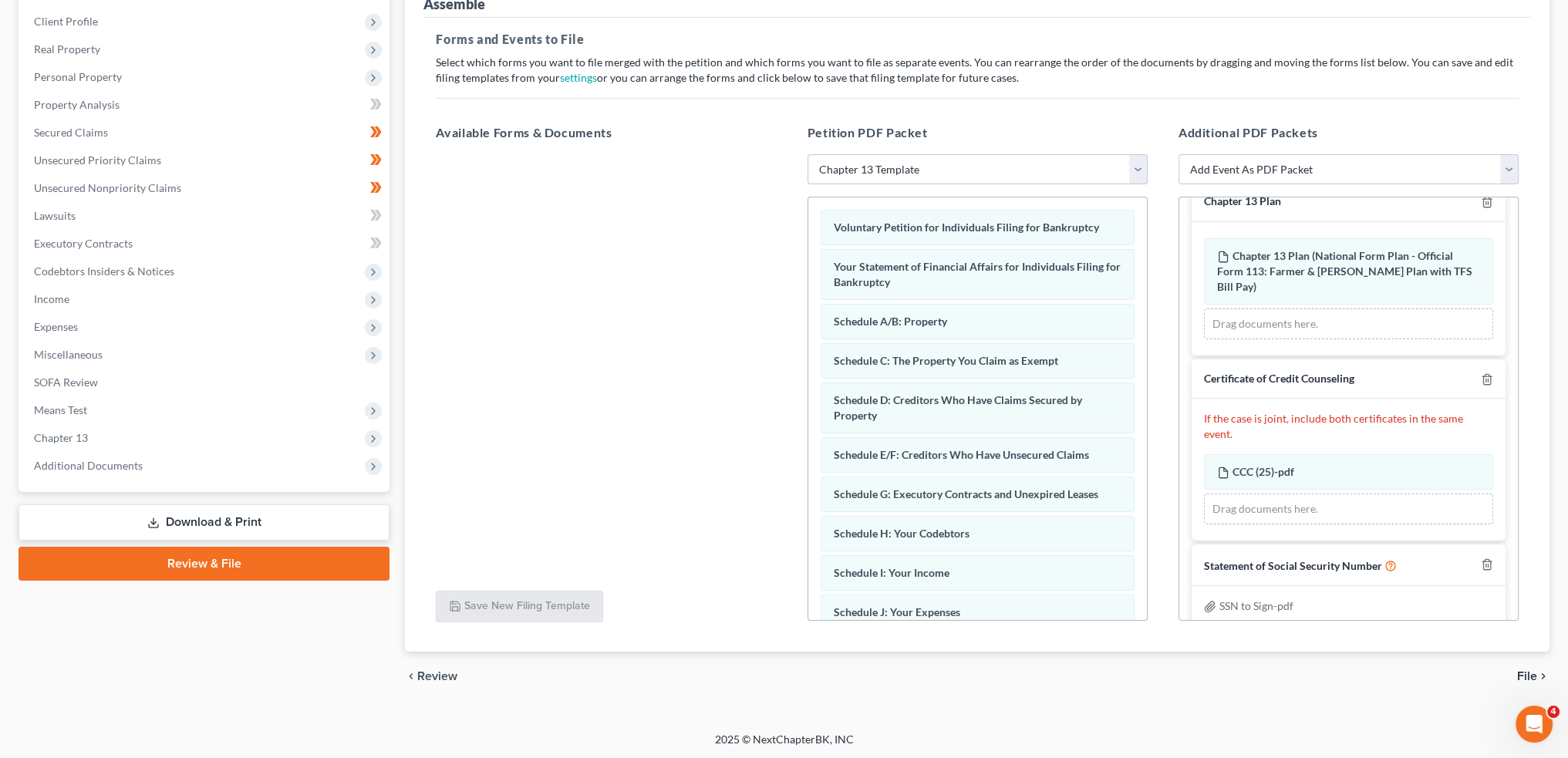
click at [1520, 670] on span "File" at bounding box center [1527, 676] width 20 height 12
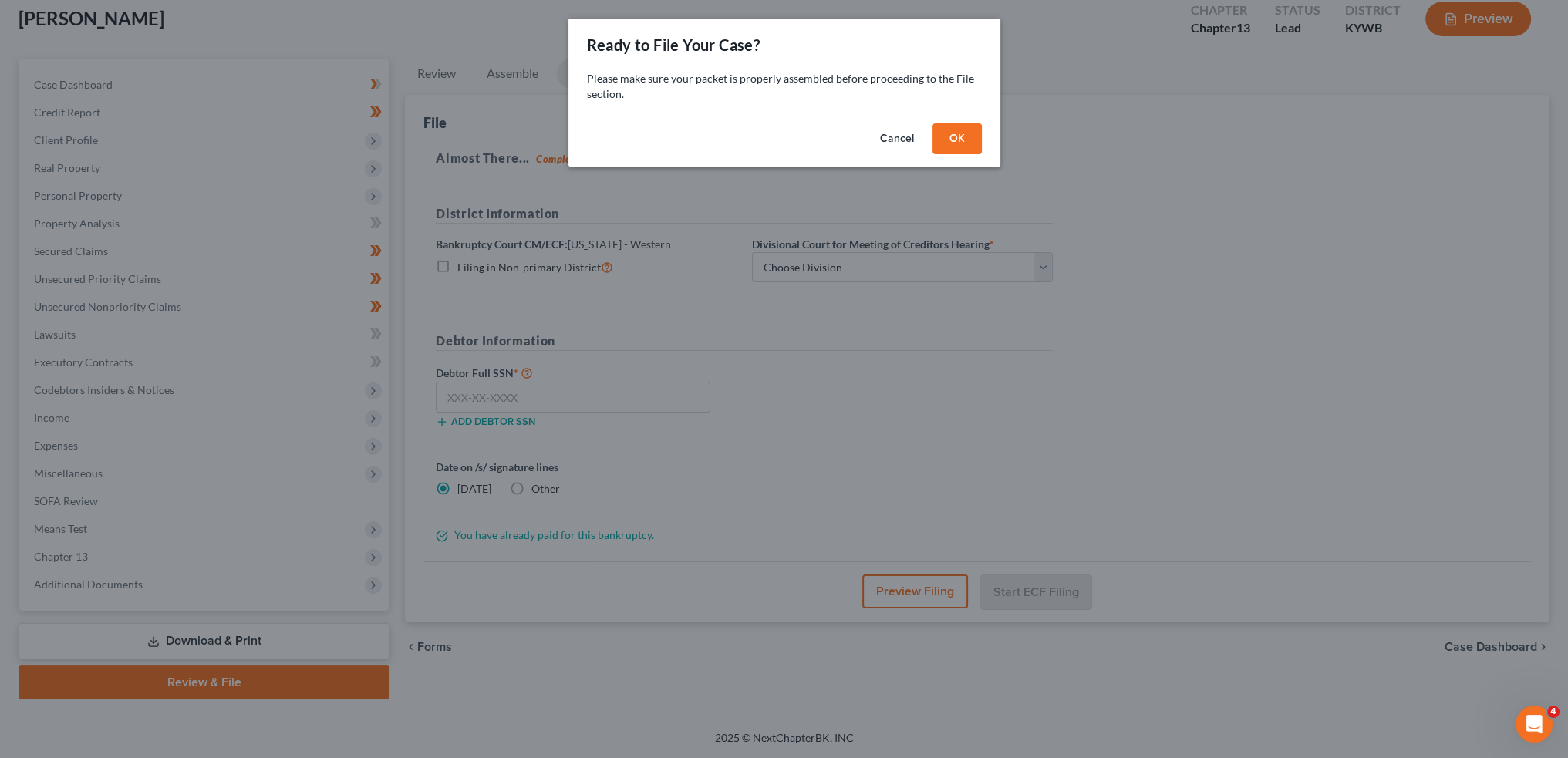
scroll to position [88, 0]
click at [961, 141] on button "OK" at bounding box center [963, 138] width 50 height 31
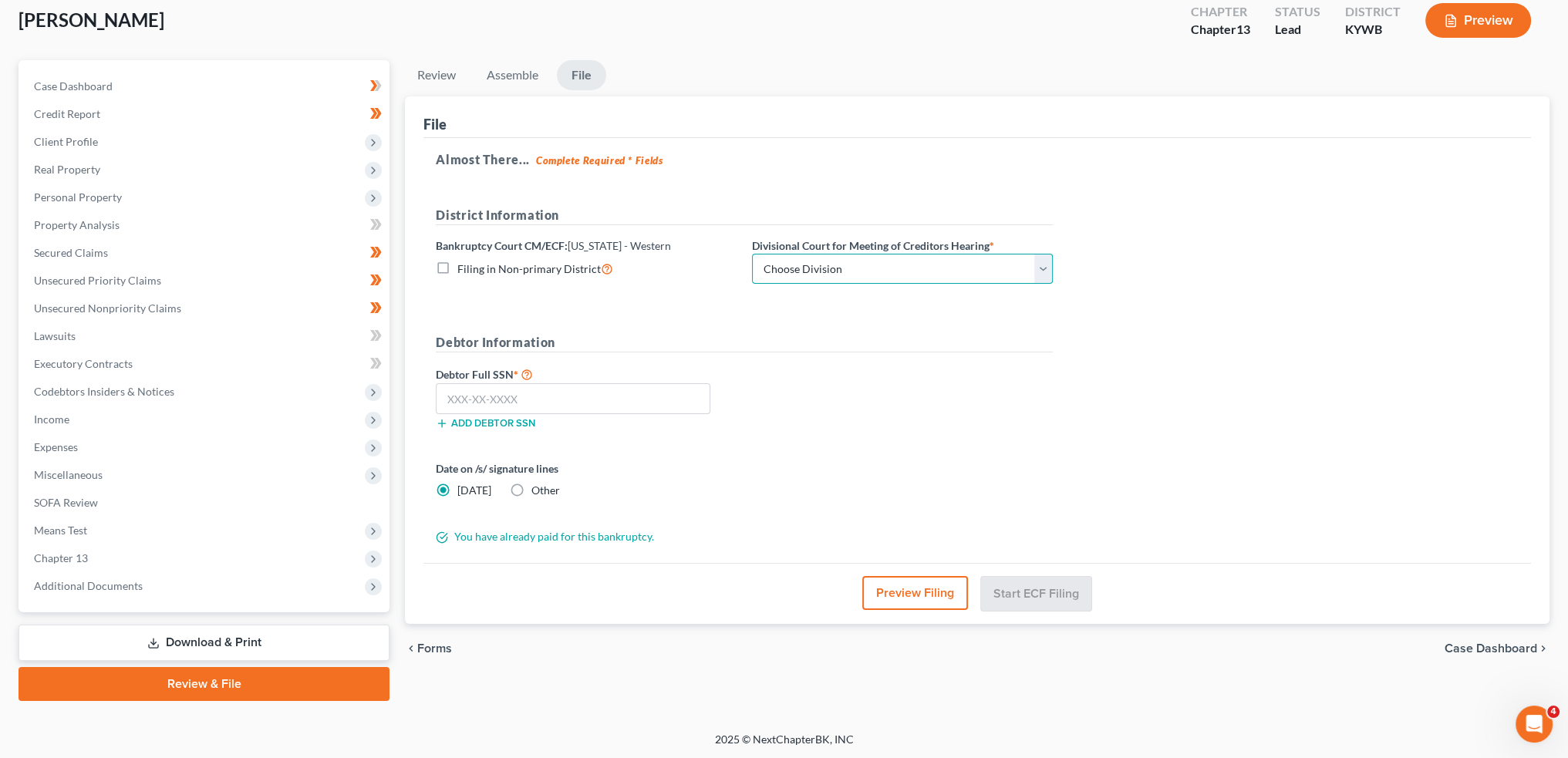
drag, startPoint x: 895, startPoint y: 270, endPoint x: 892, endPoint y: 279, distance: 9.5
click at [895, 270] on select "Choose Division Bowling Green Louisville Owensboro Paducah" at bounding box center [902, 269] width 301 height 31
click at [752, 254] on select "Choose Division Bowling Green Louisville Owensboro Paducah" at bounding box center [902, 269] width 301 height 31
click at [633, 396] on input "text" at bounding box center [573, 398] width 275 height 31
paste input "400-27-0440"
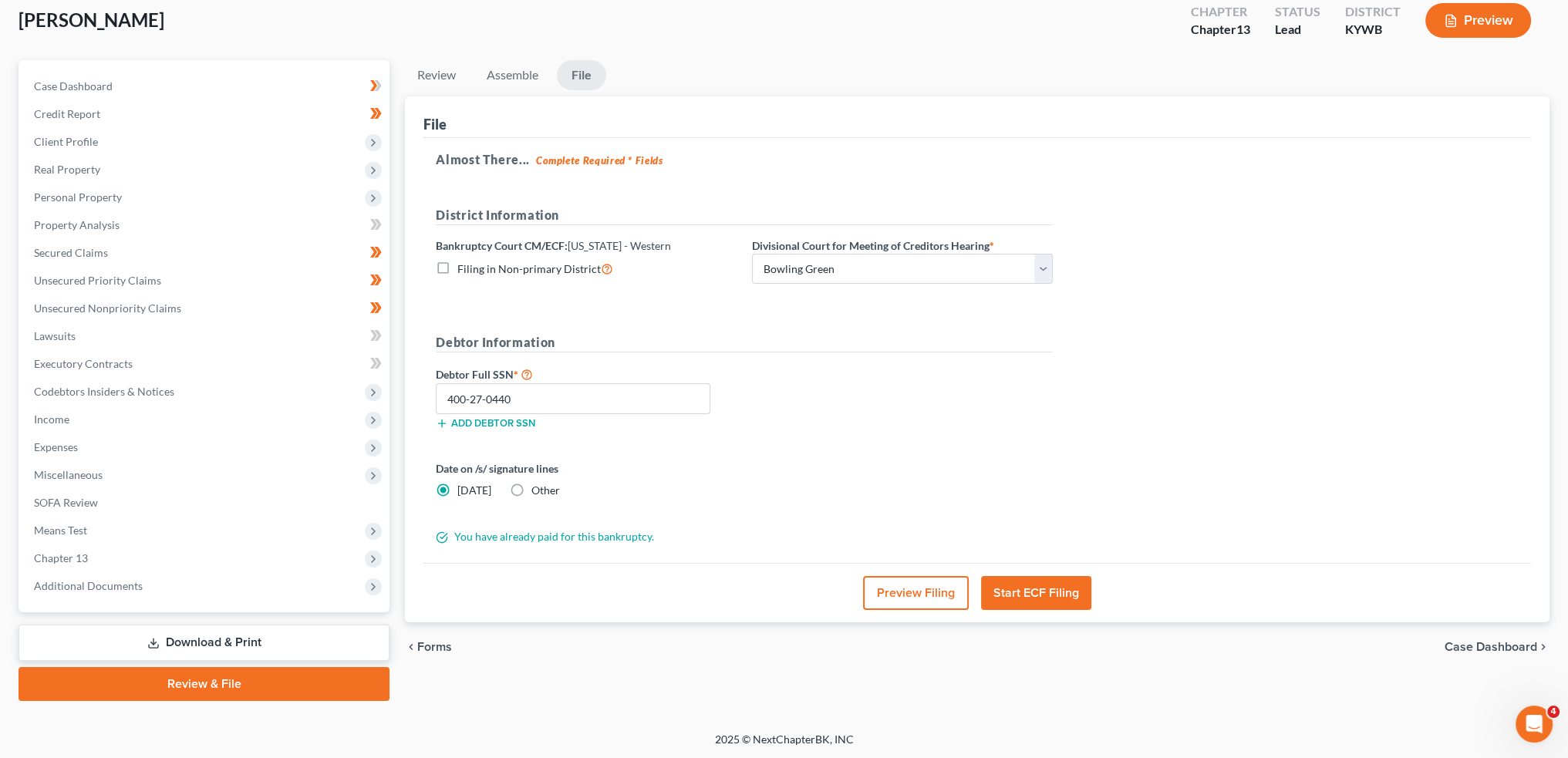
click at [1049, 593] on button "Start ECF Filing" at bounding box center [1035, 593] width 110 height 34
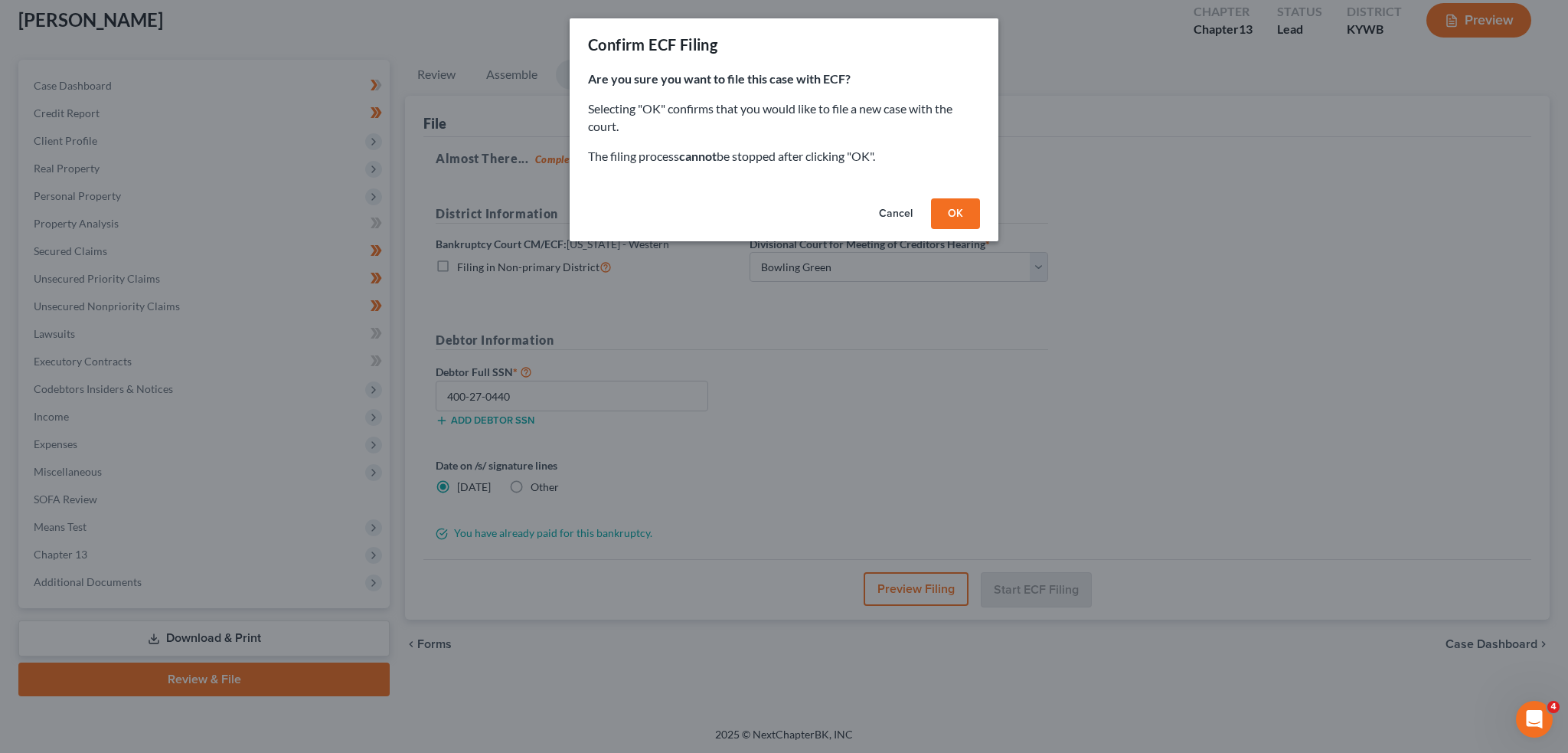
click at [945, 217] on button "OK" at bounding box center [956, 214] width 49 height 30
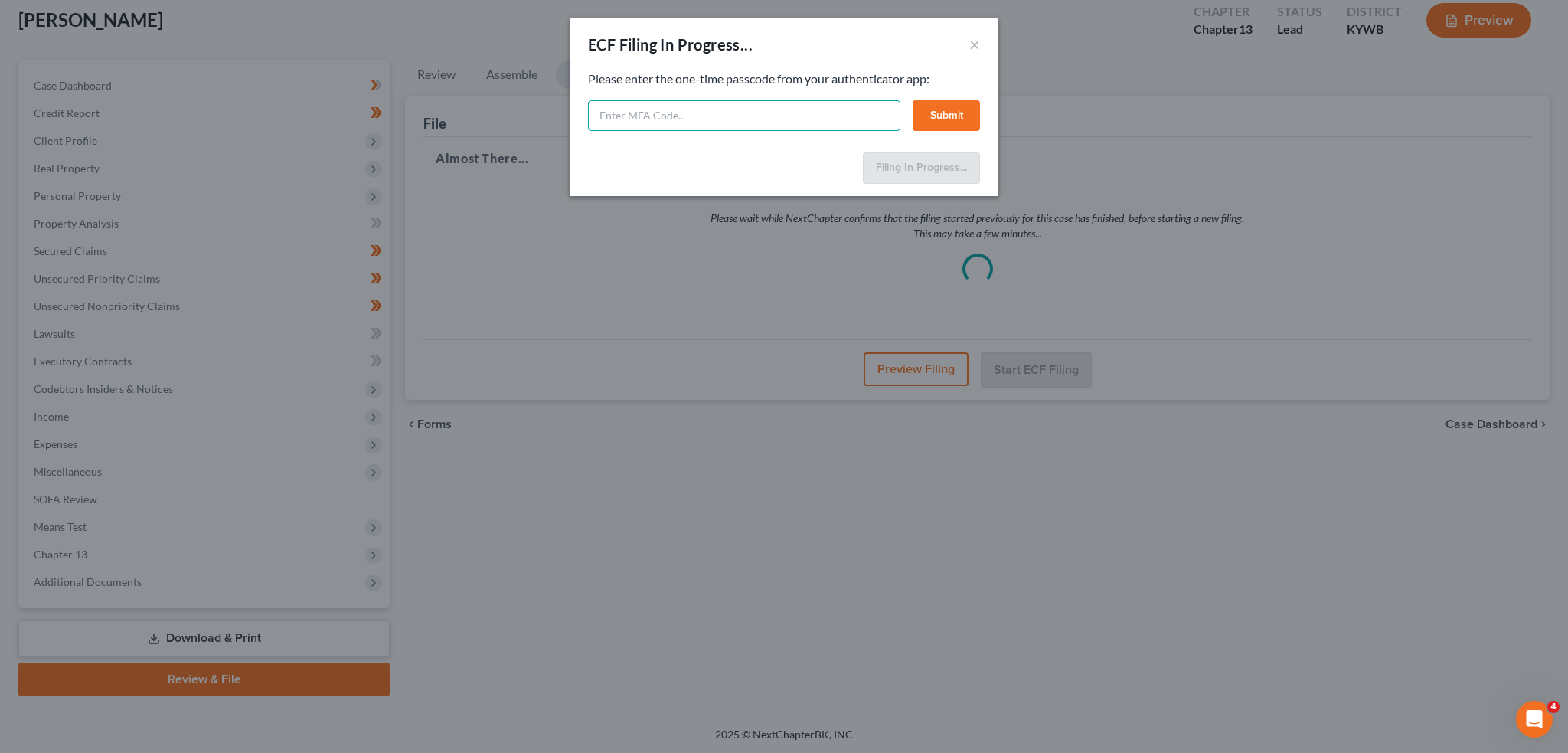
click at [677, 116] on input "text" at bounding box center [744, 115] width 313 height 30
click at [945, 109] on button "Submit" at bounding box center [947, 115] width 67 height 30
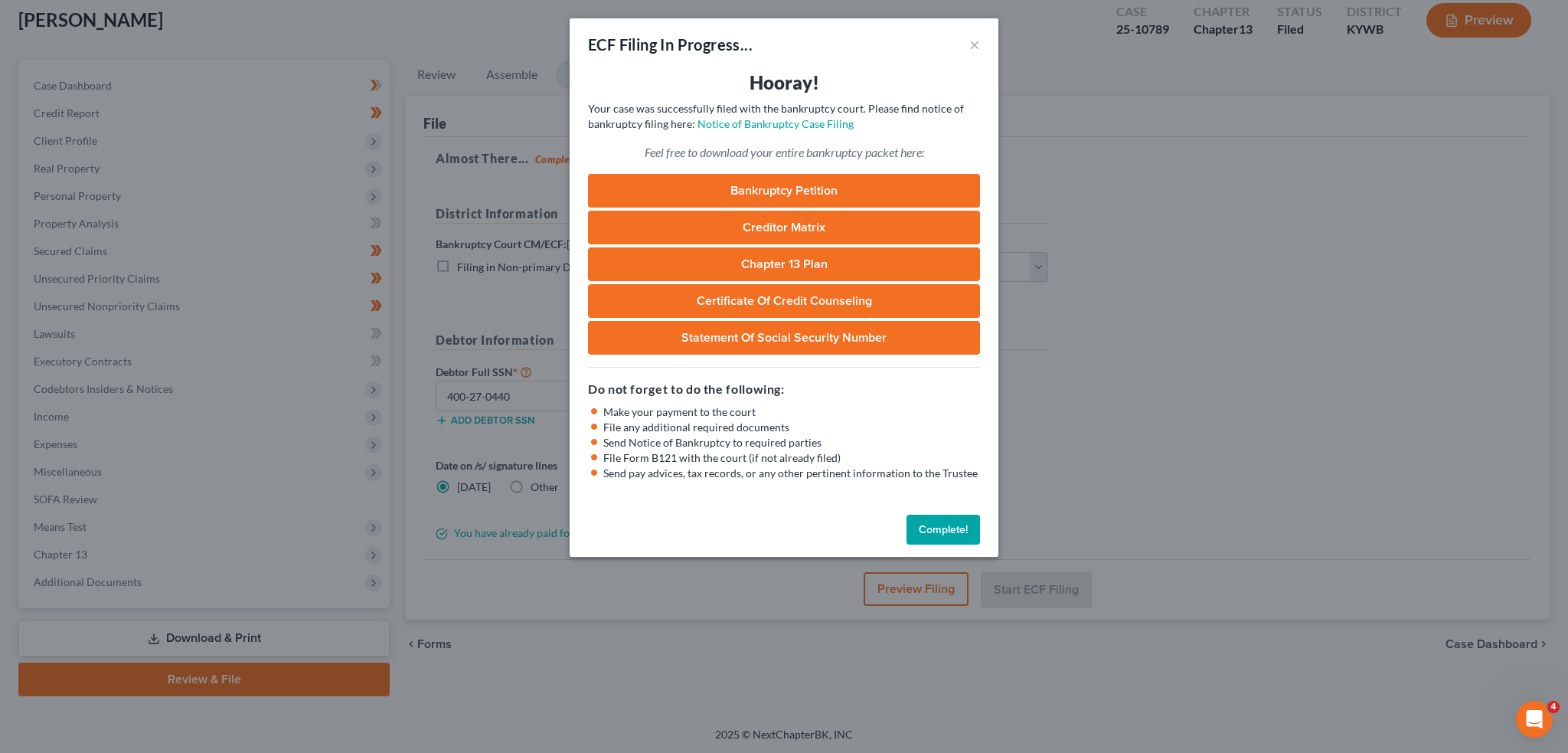
click at [961, 520] on button "Complete!" at bounding box center [943, 530] width 74 height 30
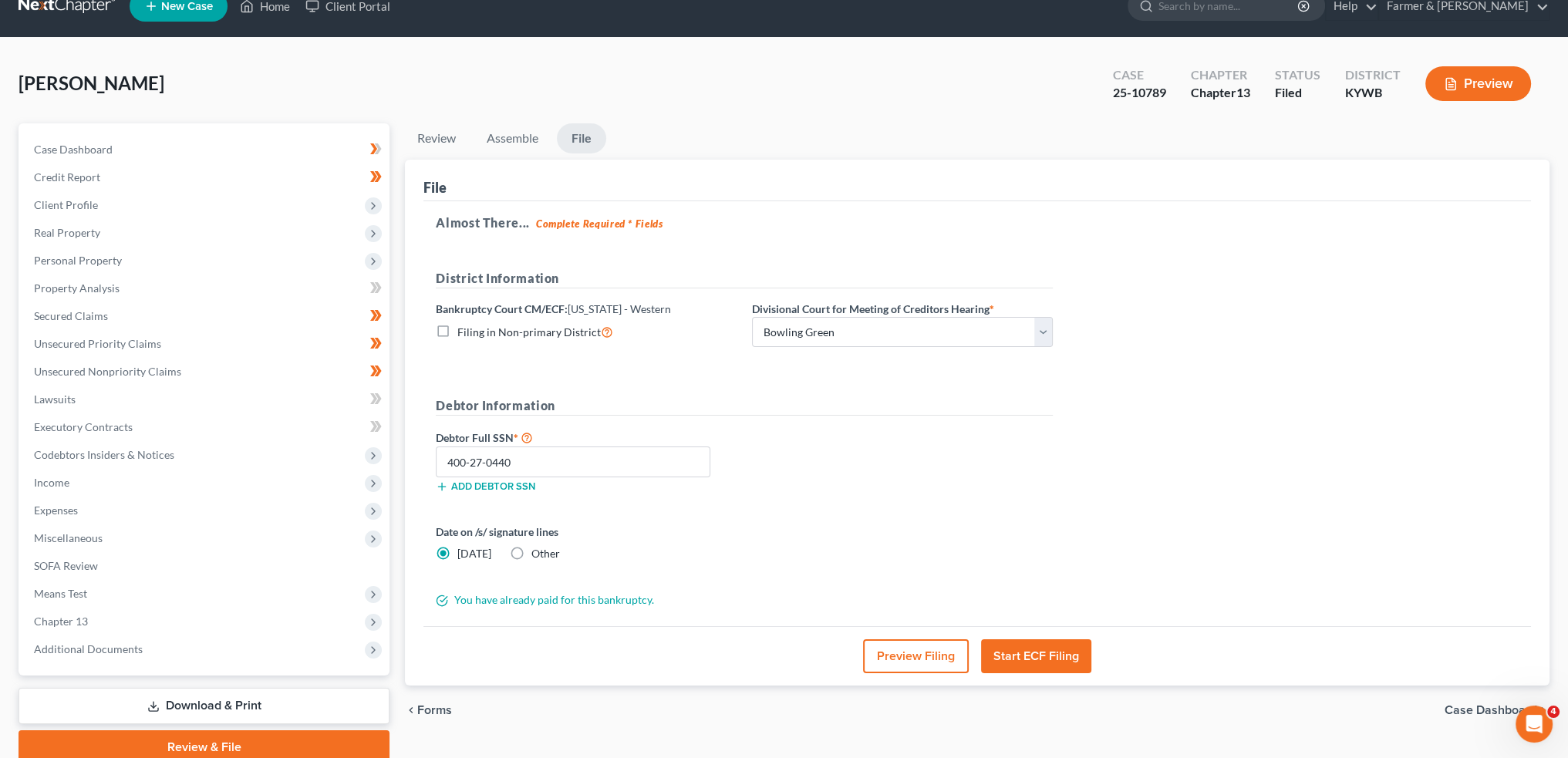
scroll to position [0, 0]
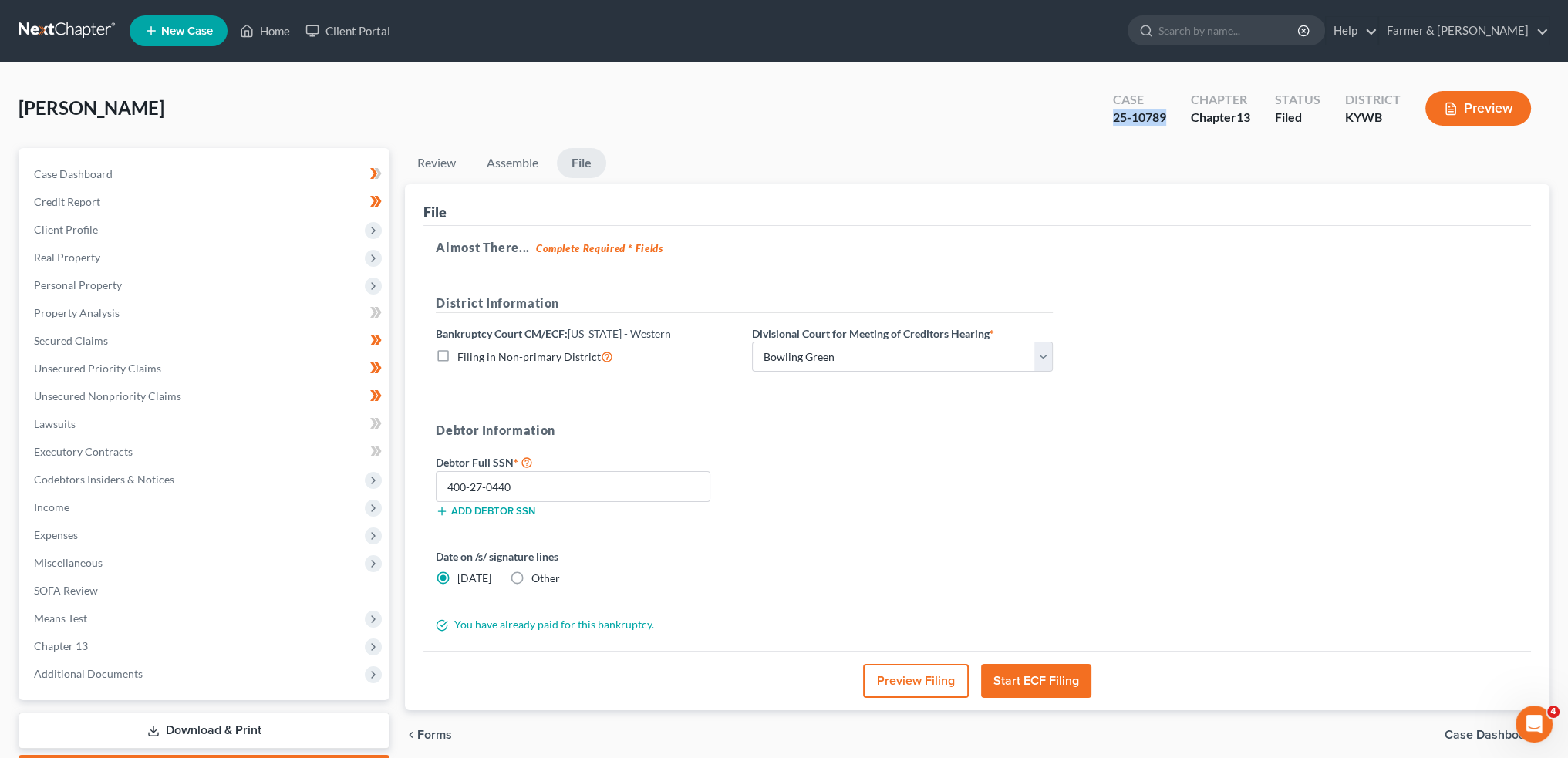
drag, startPoint x: 1166, startPoint y: 117, endPoint x: 1114, endPoint y: 122, distance: 52.2
click at [1114, 122] on div "Case 25-10789" at bounding box center [1140, 109] width 78 height 45
copy div "25-10789"
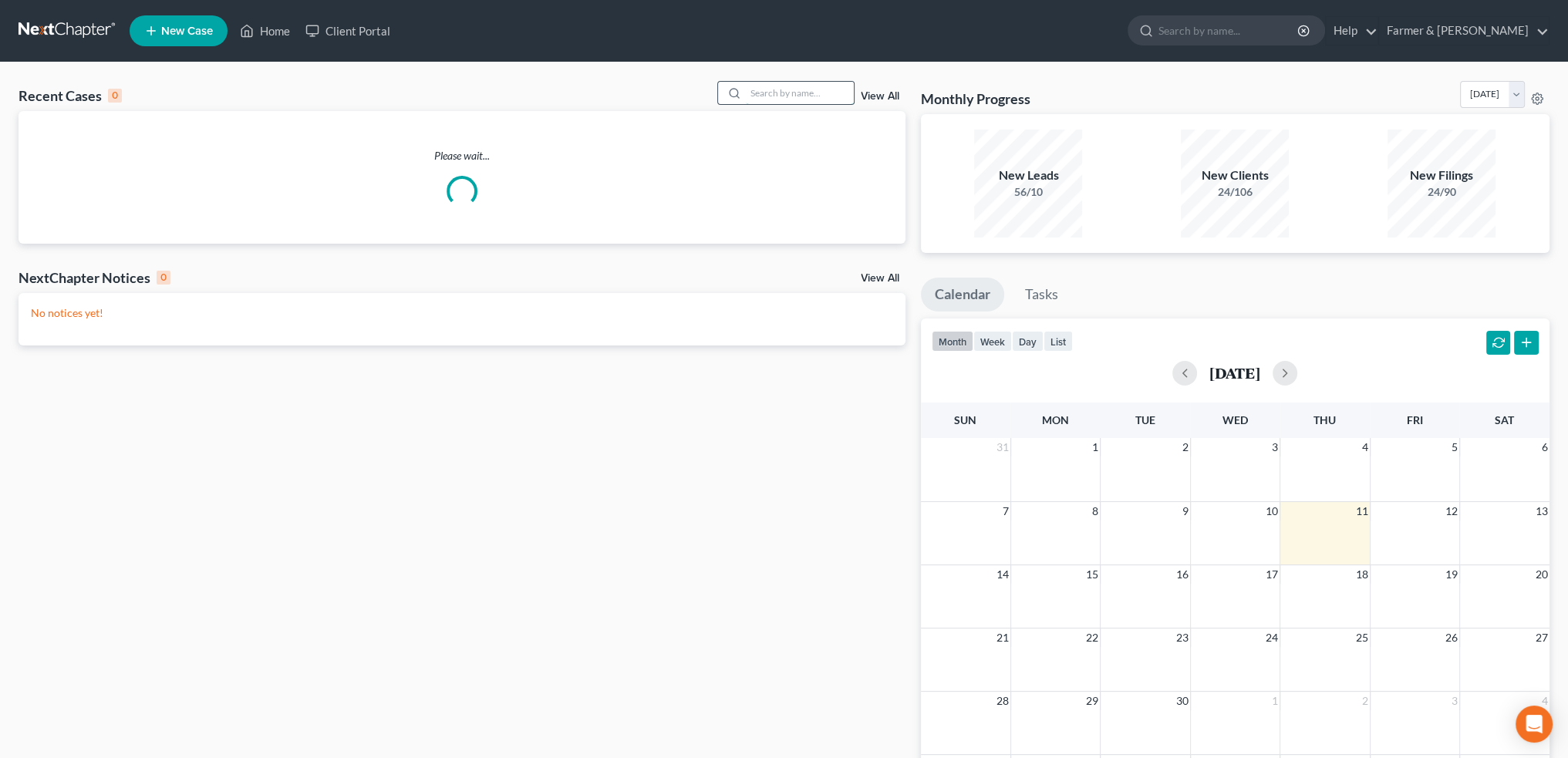
click at [773, 96] on input "search" at bounding box center [800, 93] width 108 height 22
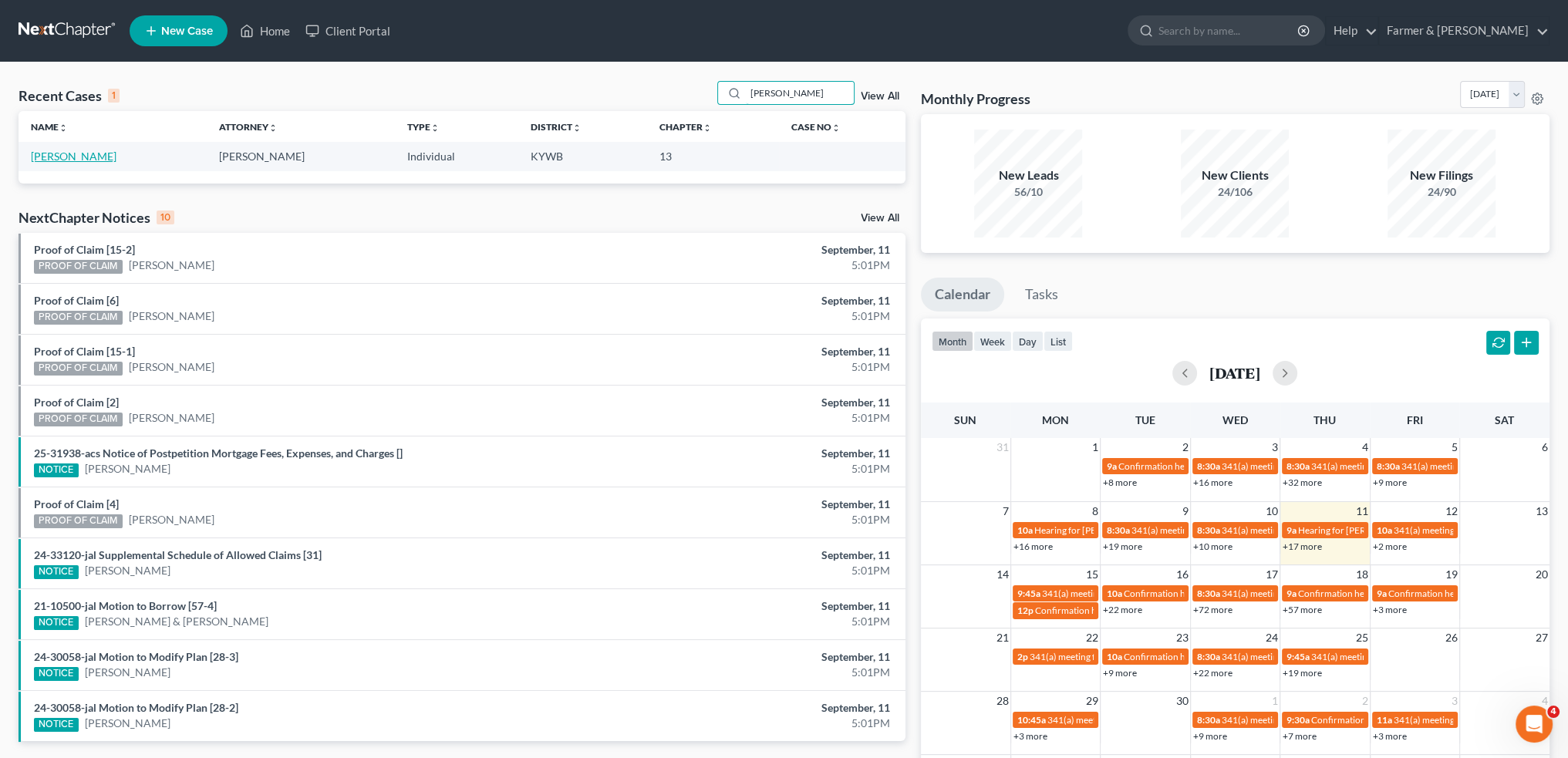
type input "[PERSON_NAME]"
click at [83, 159] on link "[PERSON_NAME]" at bounding box center [74, 156] width 86 height 13
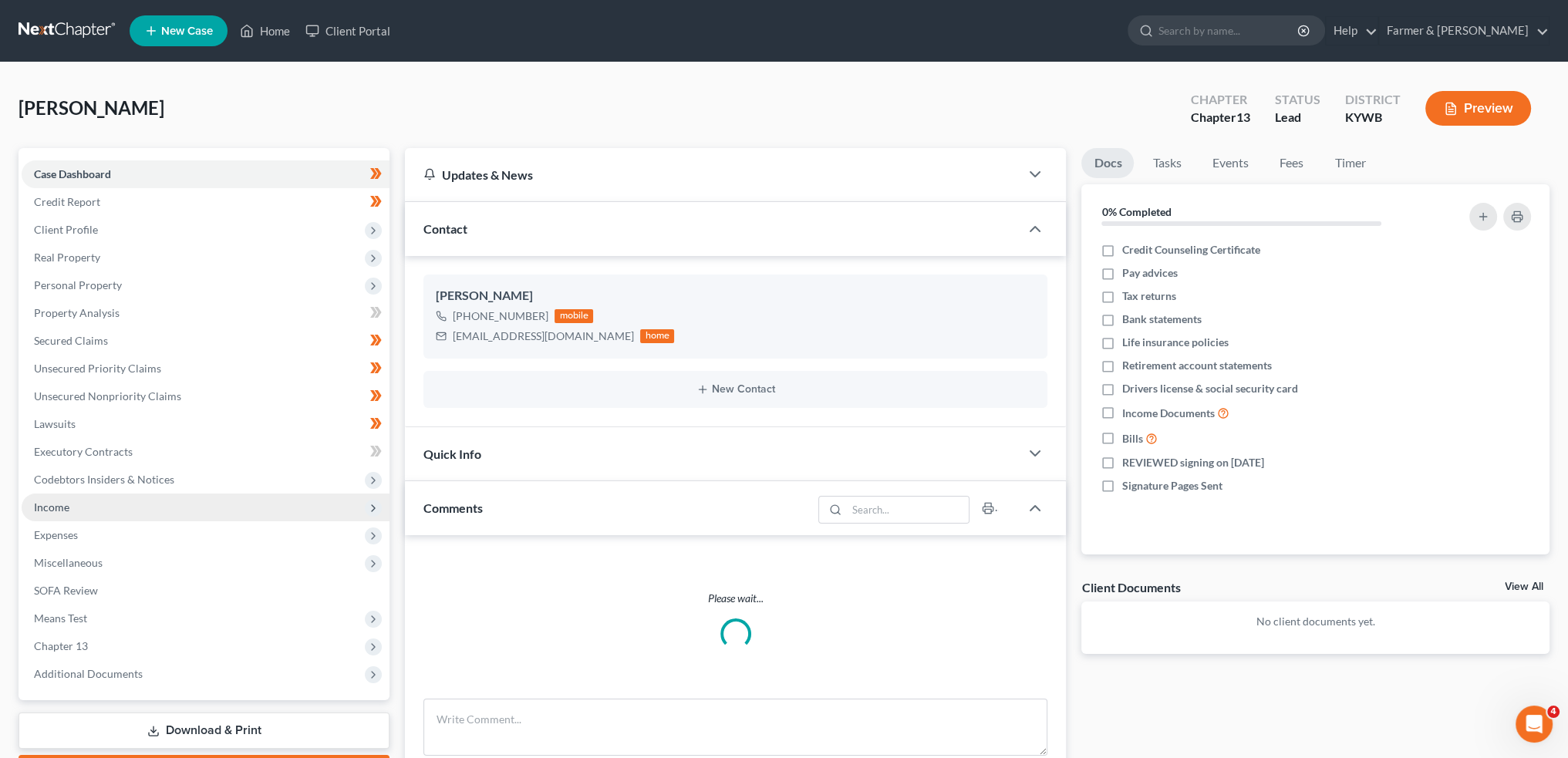
click at [62, 501] on span "Income" at bounding box center [51, 507] width 36 height 13
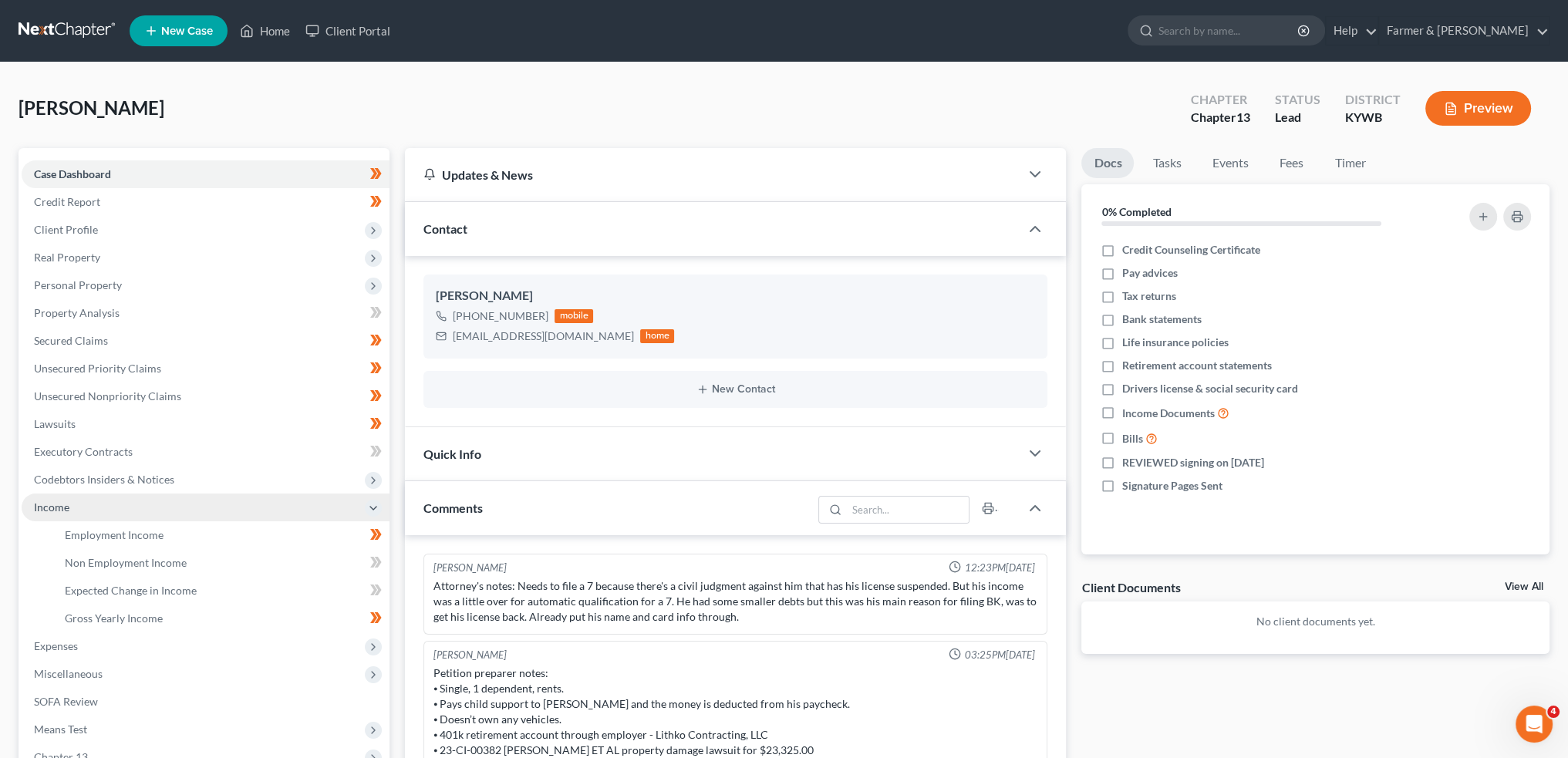
scroll to position [130, 0]
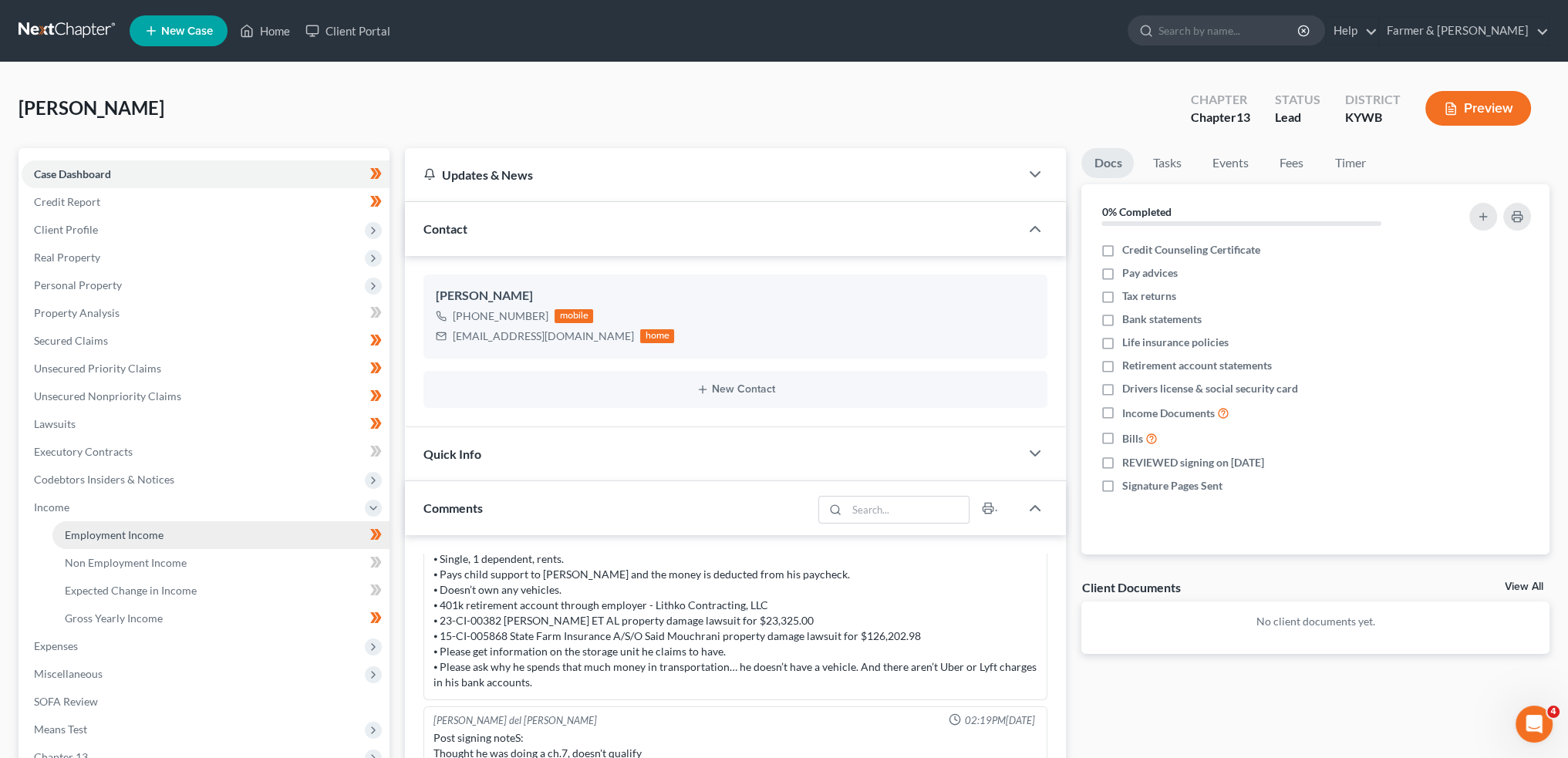
click at [73, 533] on span "Employment Income" at bounding box center [113, 535] width 98 height 13
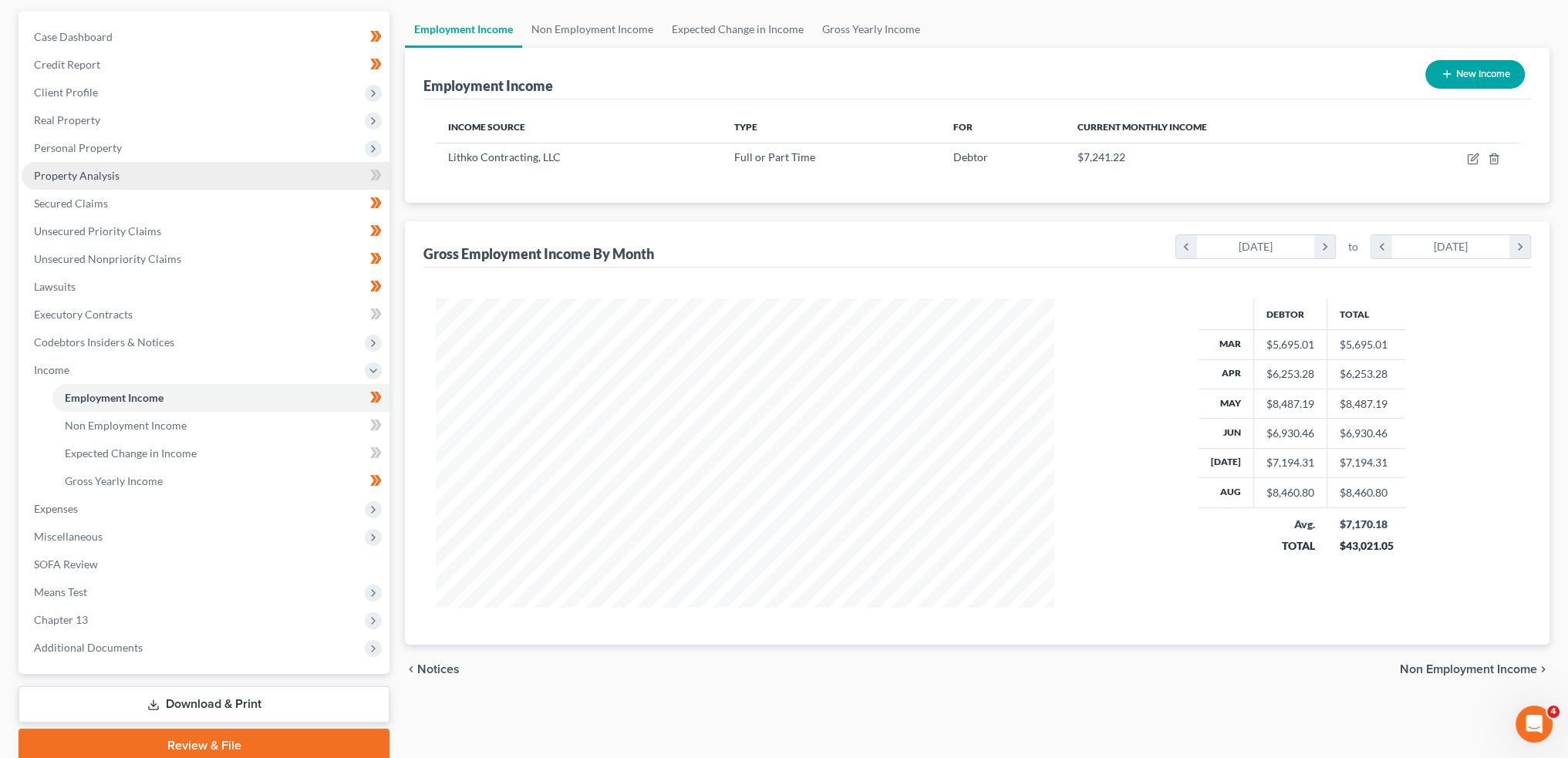
scroll to position [199, 0]
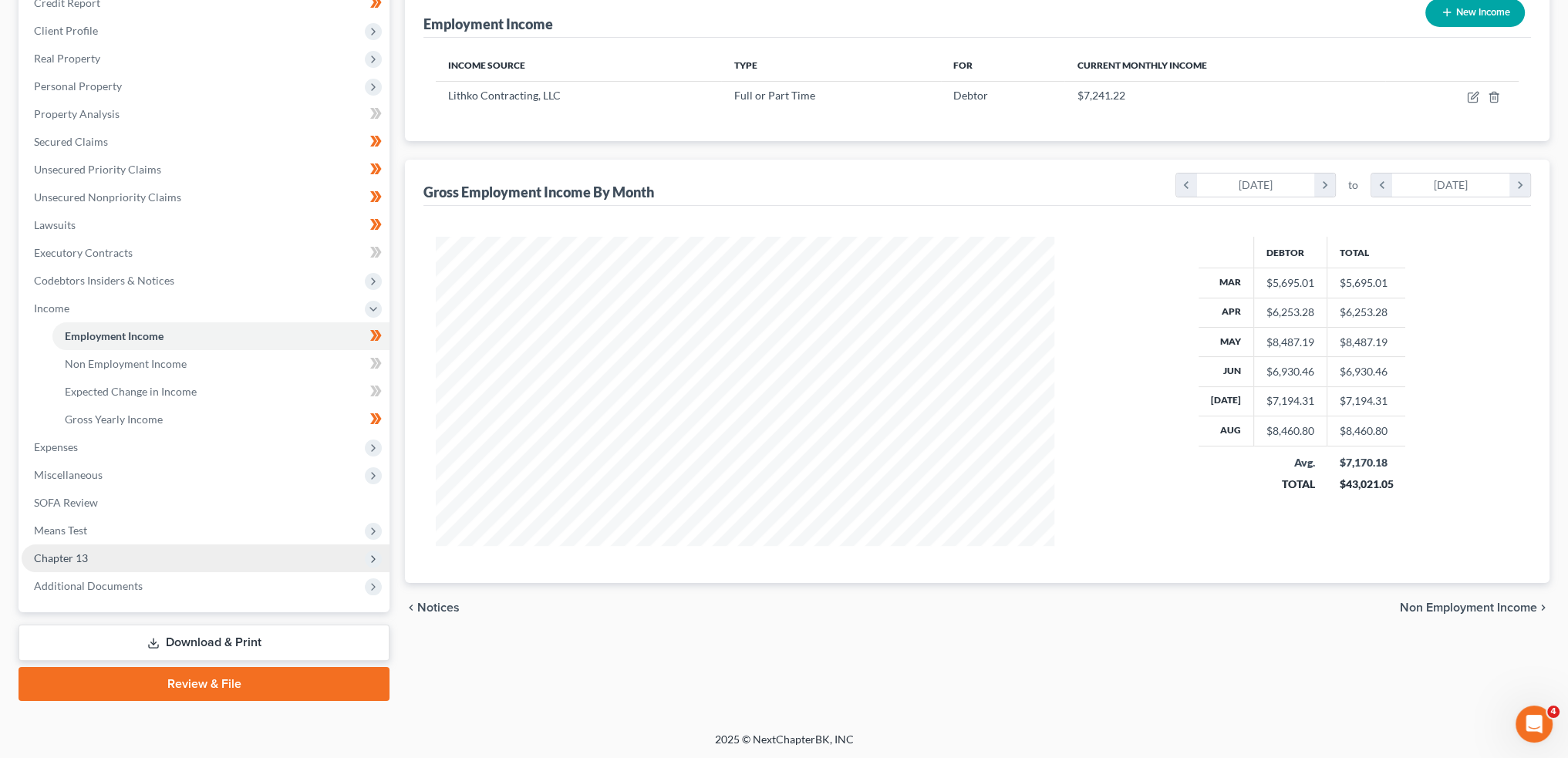
click at [74, 547] on span "Chapter 13" at bounding box center [205, 559] width 368 height 28
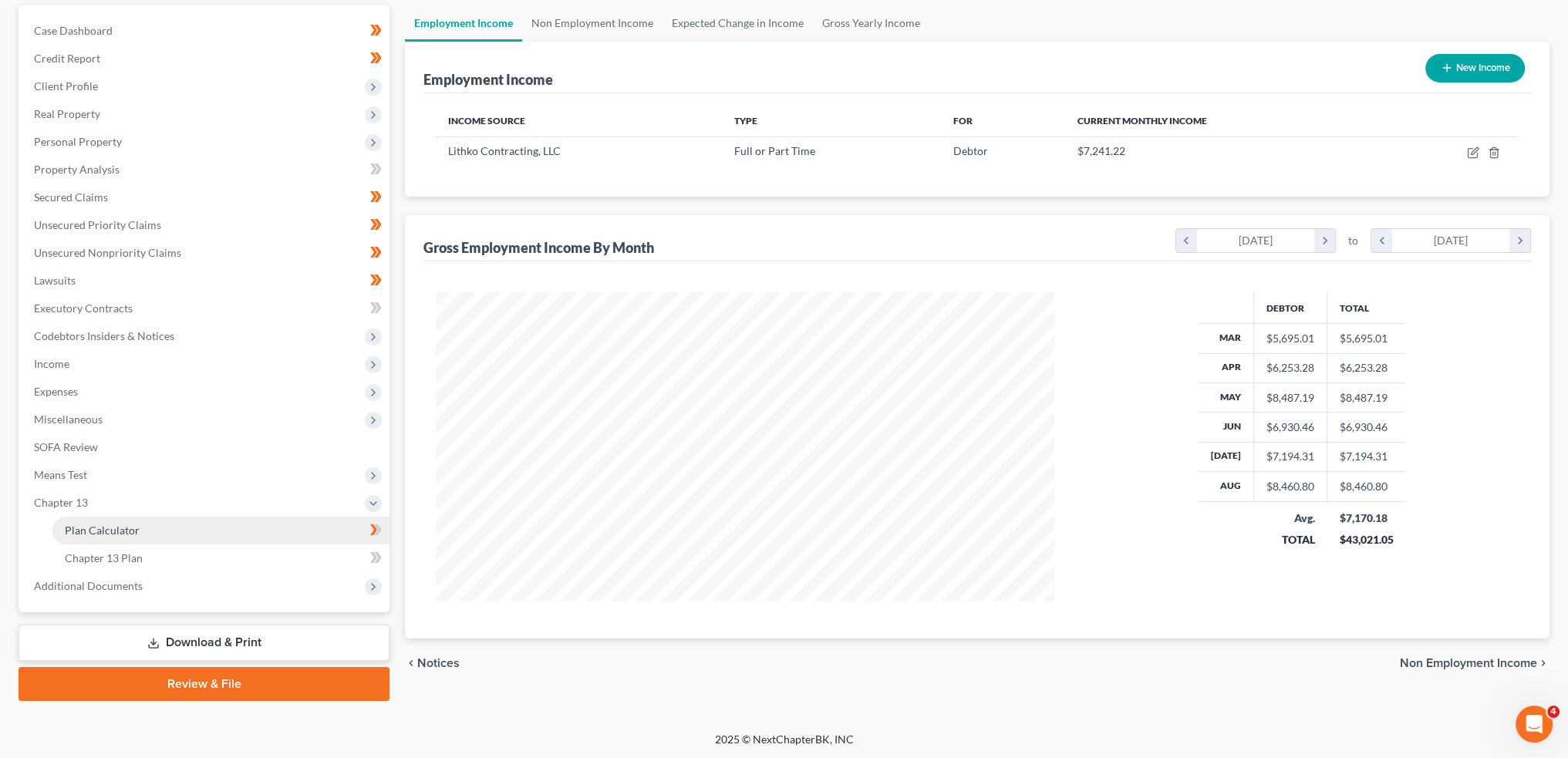
click at [96, 535] on span "Plan Calculator" at bounding box center [102, 530] width 74 height 13
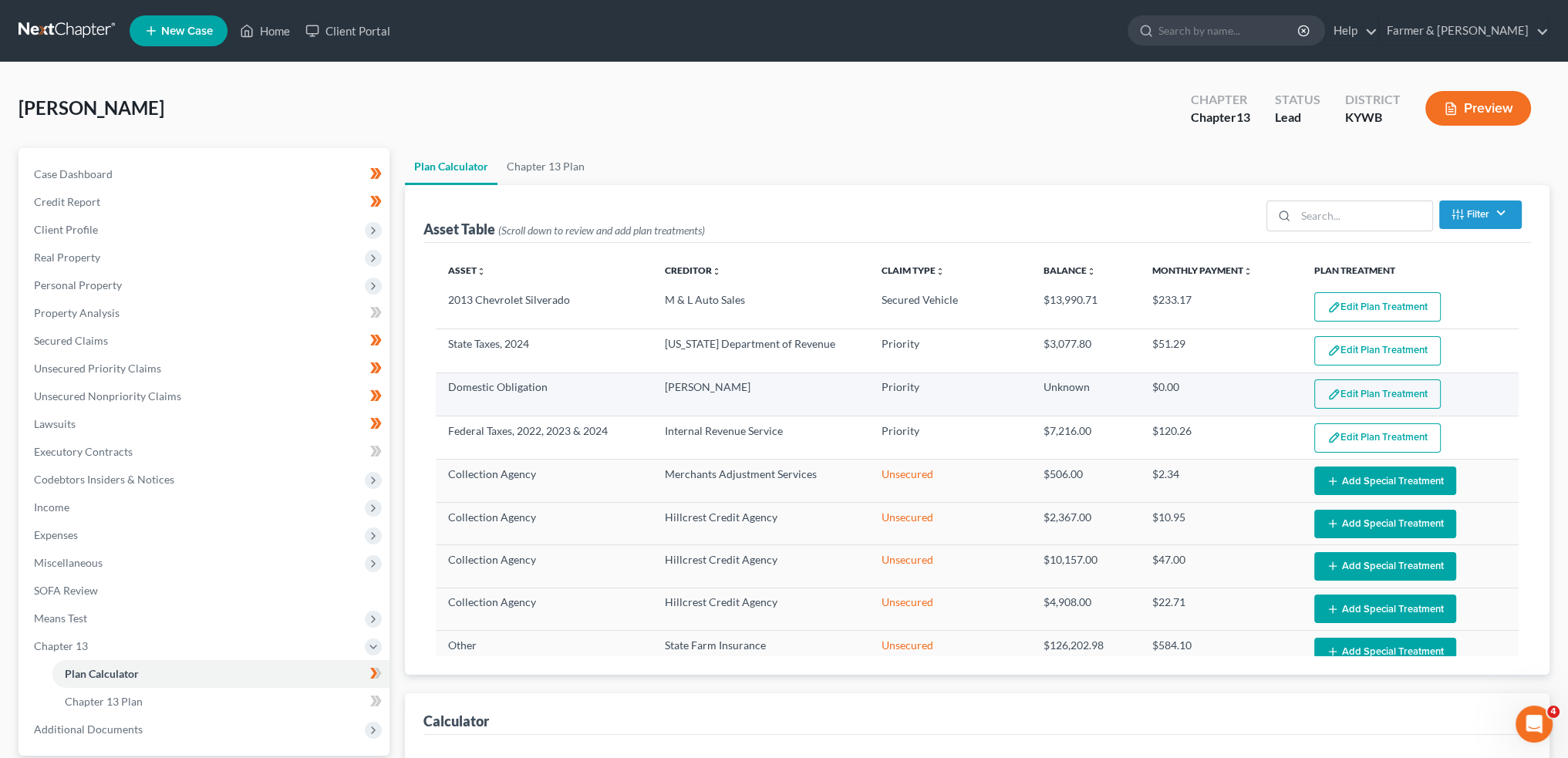
select select "59"
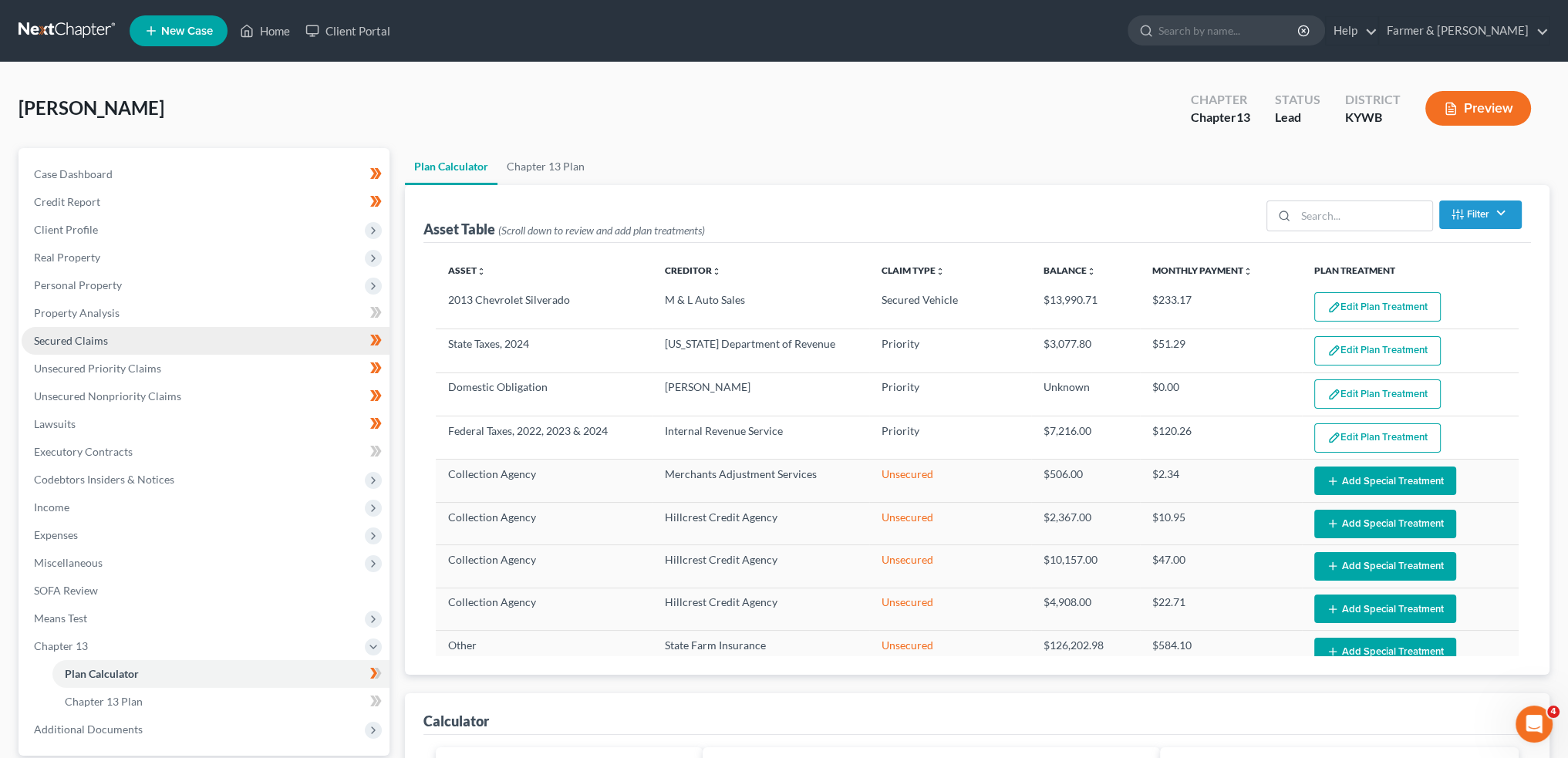
click at [98, 343] on span "Secured Claims" at bounding box center [71, 341] width 74 height 13
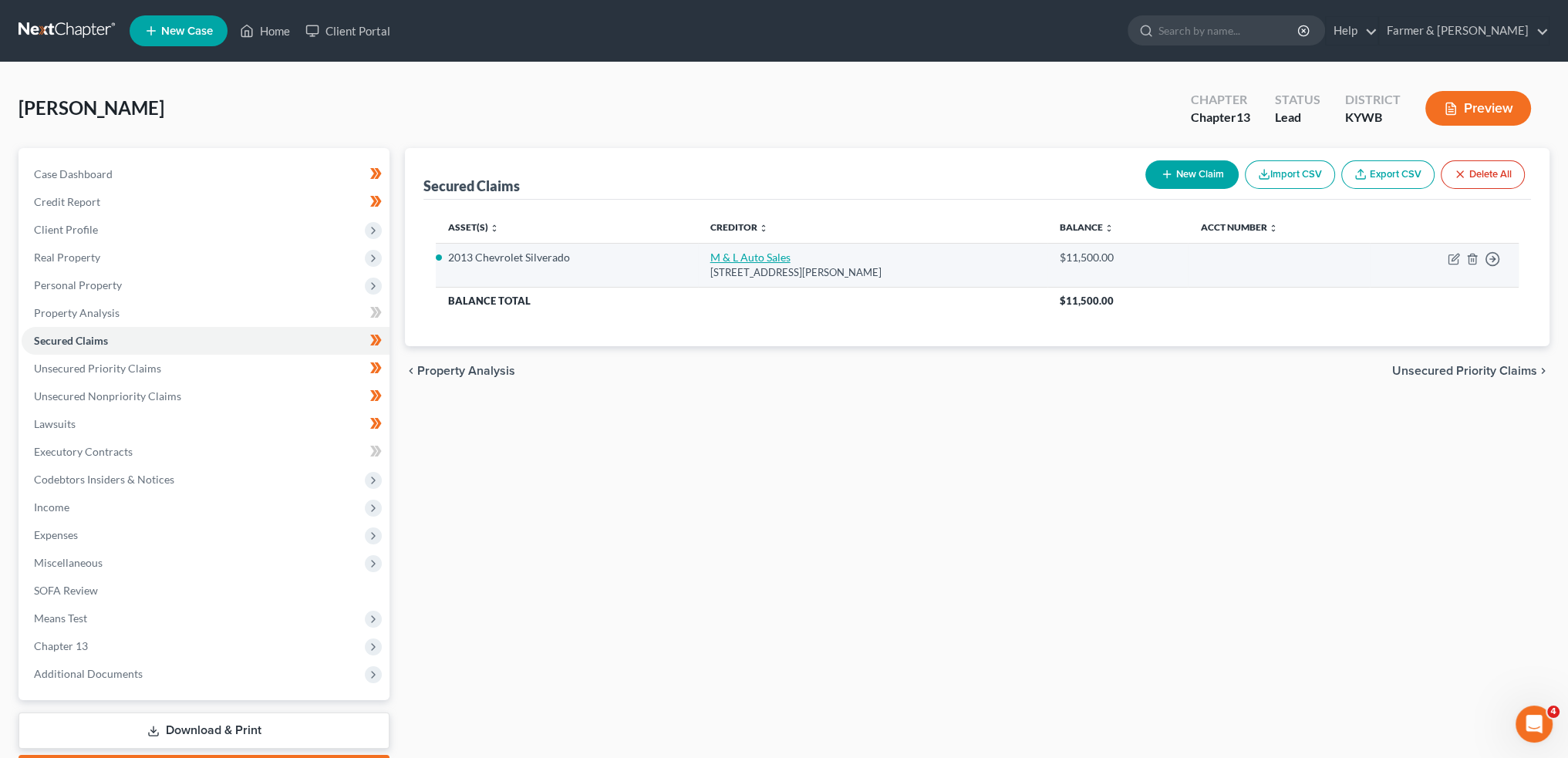
click at [746, 263] on link "M & L Auto Sales" at bounding box center [750, 257] width 80 height 13
select select "18"
select select "0"
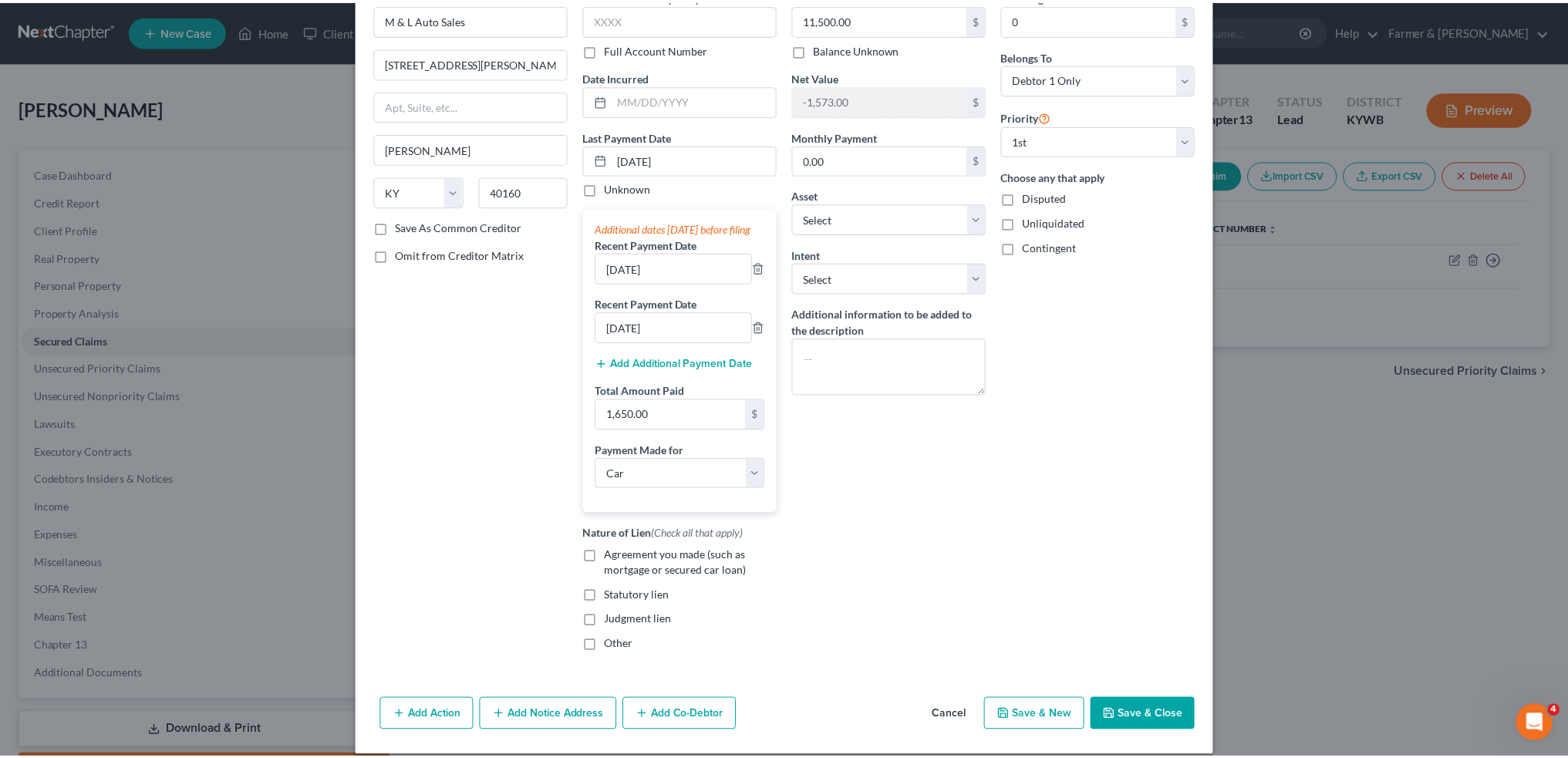
scroll to position [112, 0]
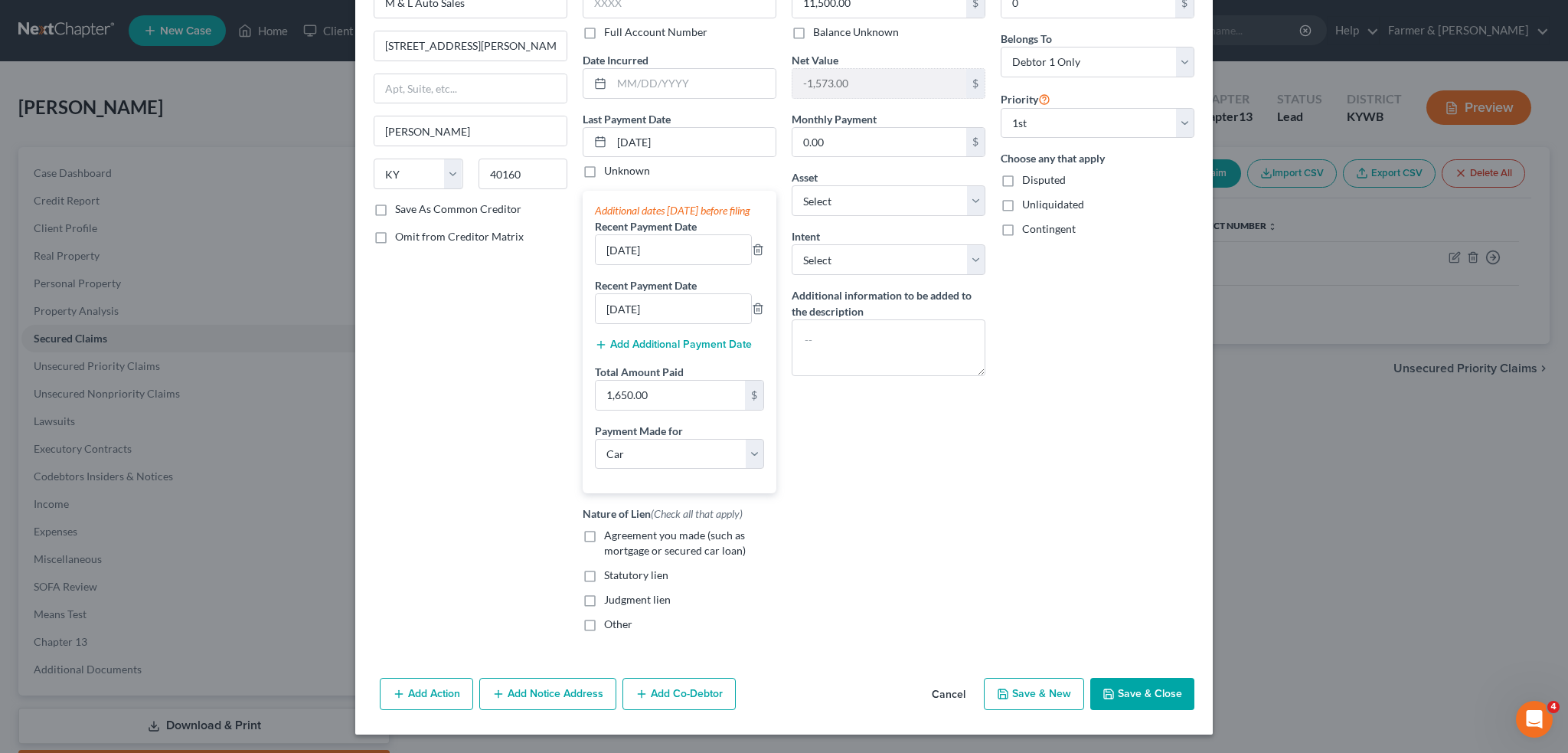
click at [604, 530] on label "Agreement you made (such as mortgage or secured car loan)" at bounding box center [690, 543] width 172 height 30
click at [610, 530] on input "Agreement you made (such as mortgage or secured car loan)" at bounding box center [615, 533] width 10 height 10
checkbox input "true"
click at [1112, 695] on button "Save & Close" at bounding box center [1142, 693] width 104 height 32
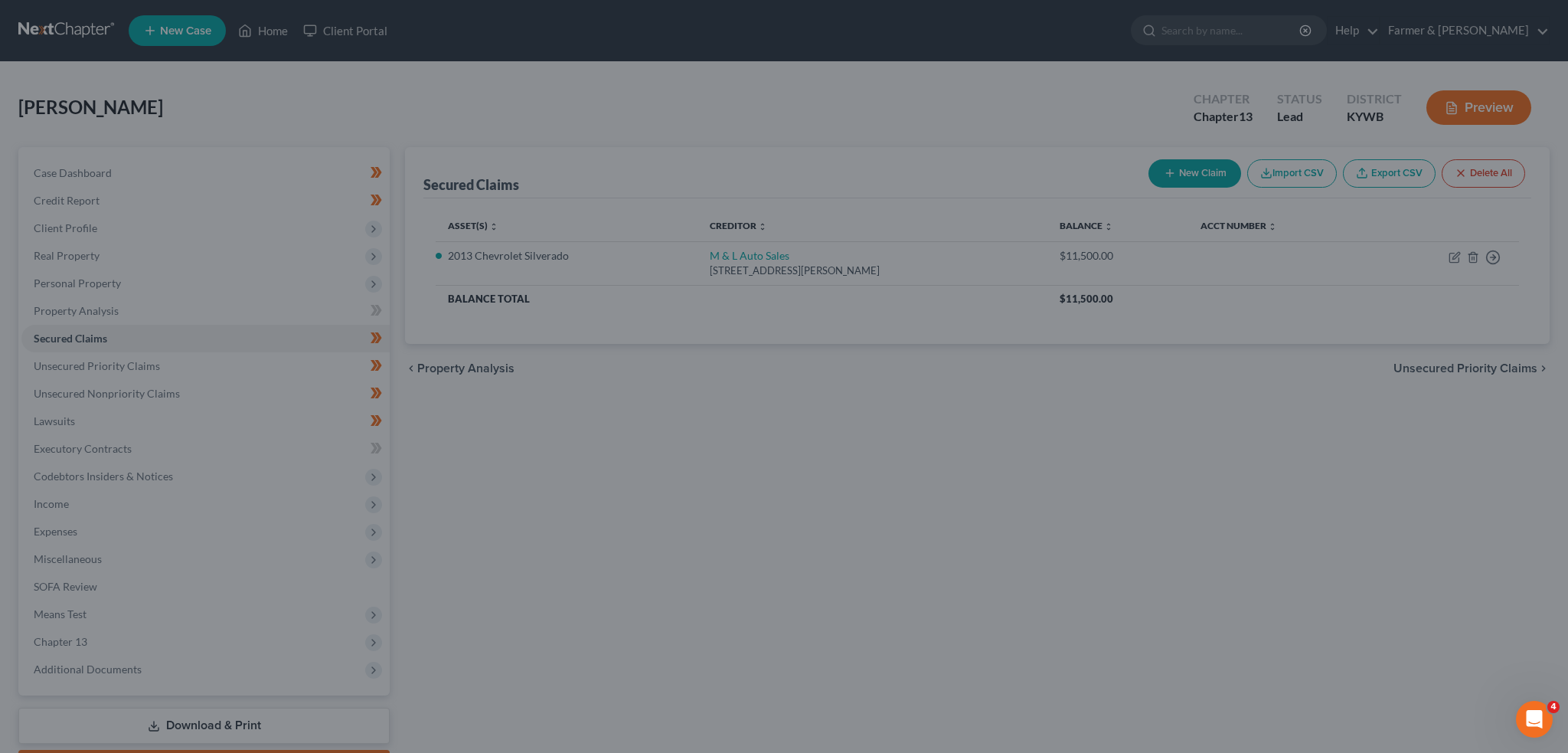
select select "10"
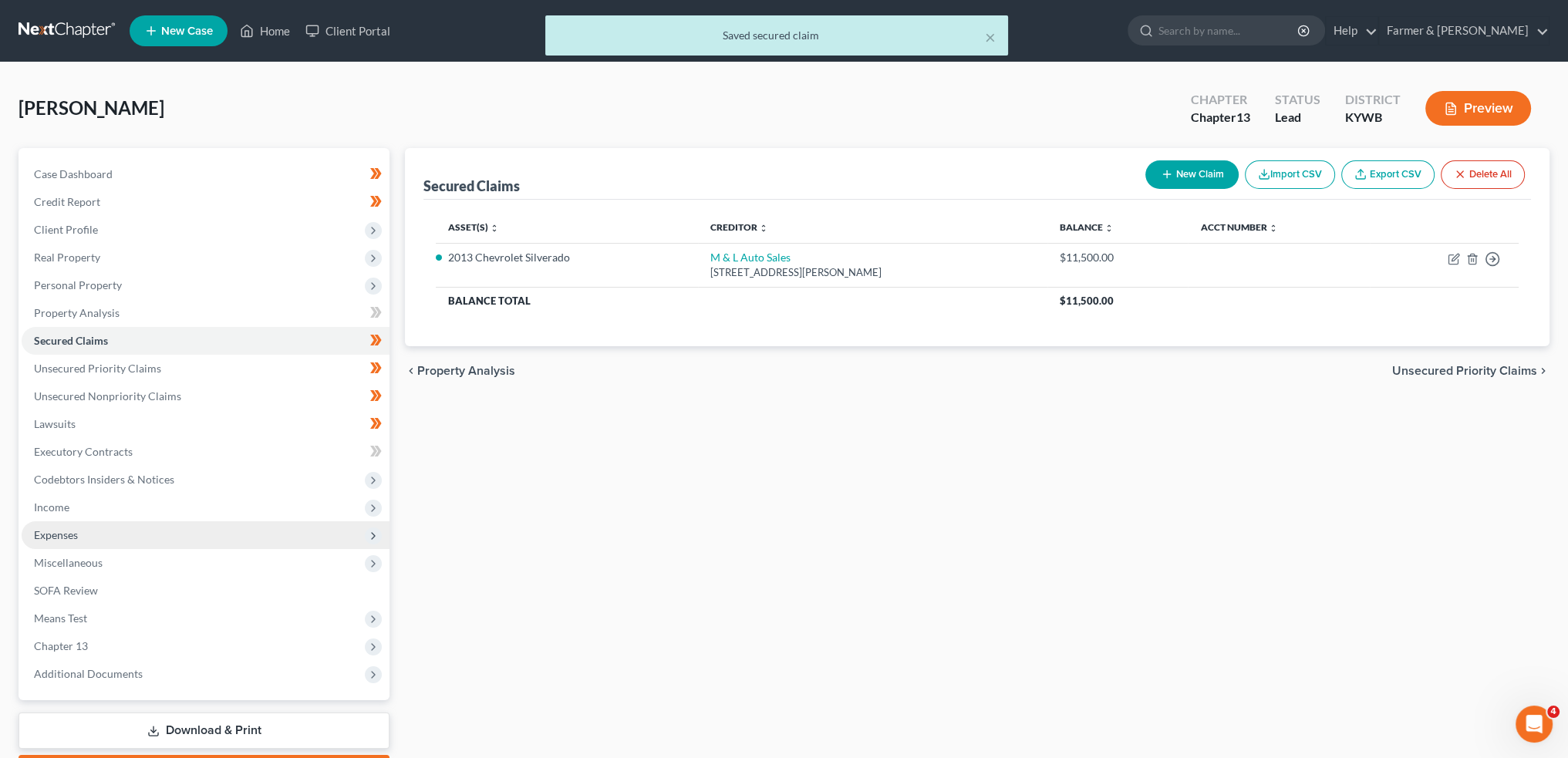
click at [146, 532] on span "Expenses" at bounding box center [205, 536] width 368 height 28
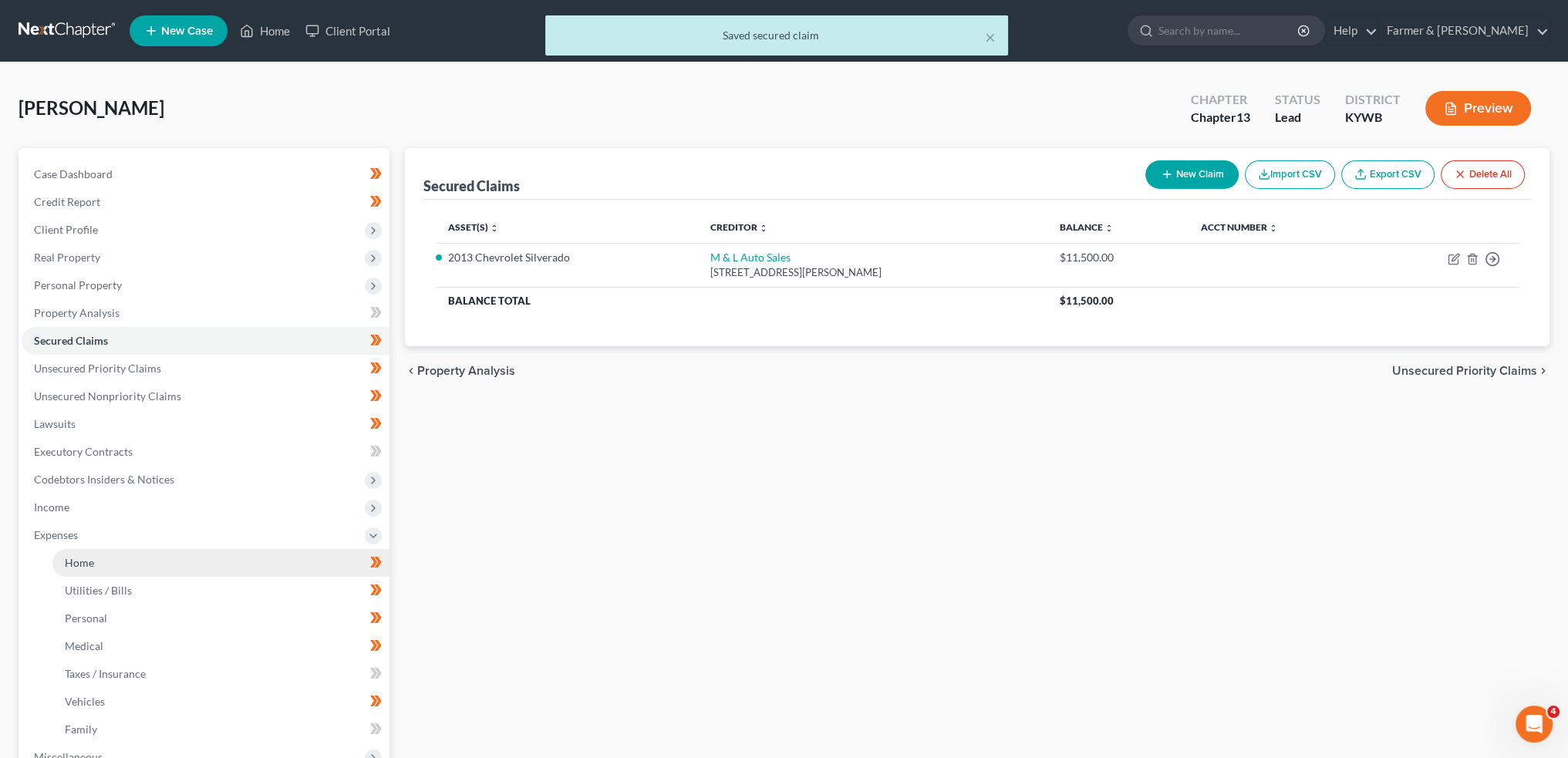
click at [148, 560] on link "Home" at bounding box center [221, 563] width 337 height 28
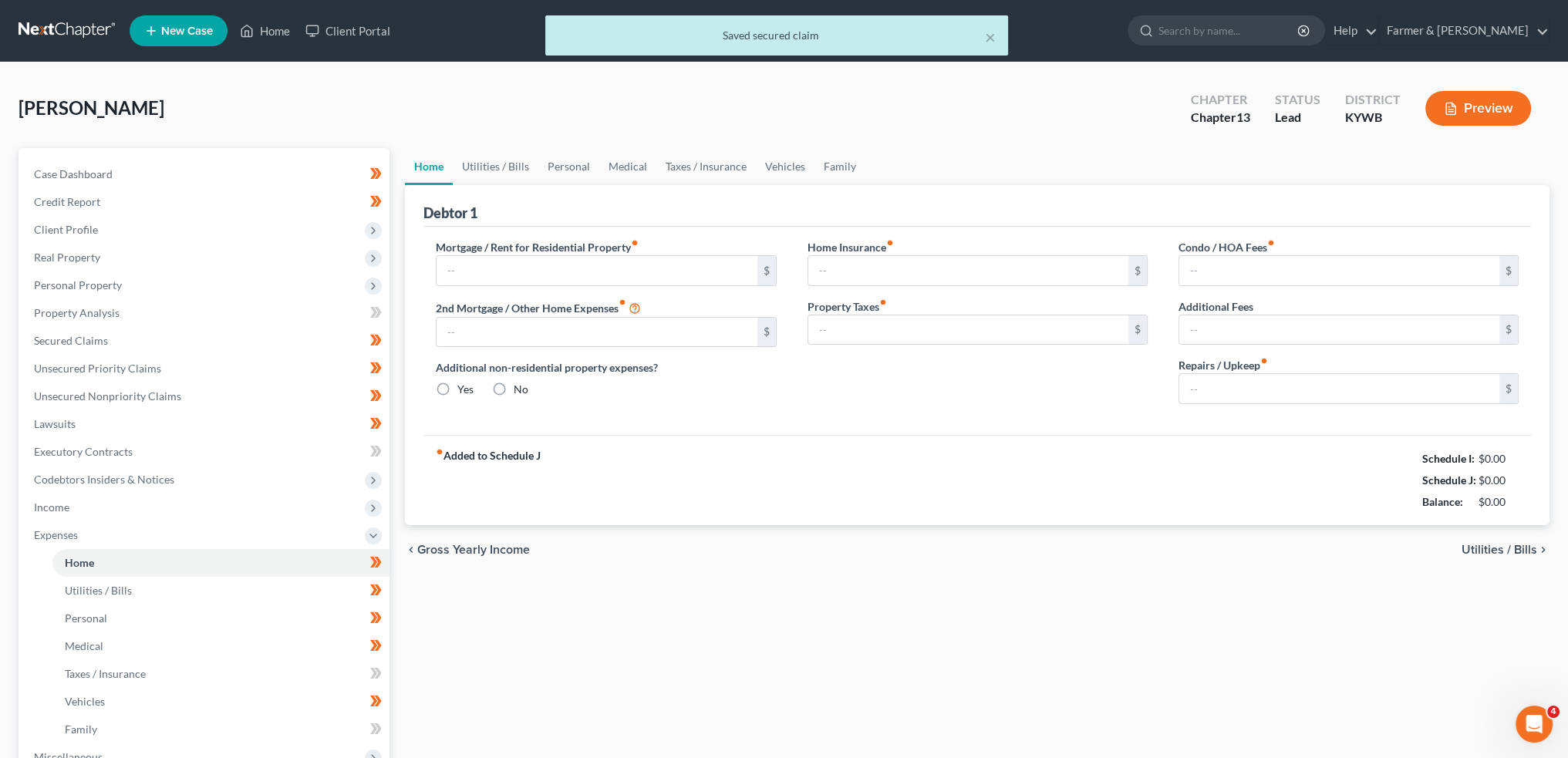
type input "950.00"
type input "0.00"
radio input "true"
type input "0.00"
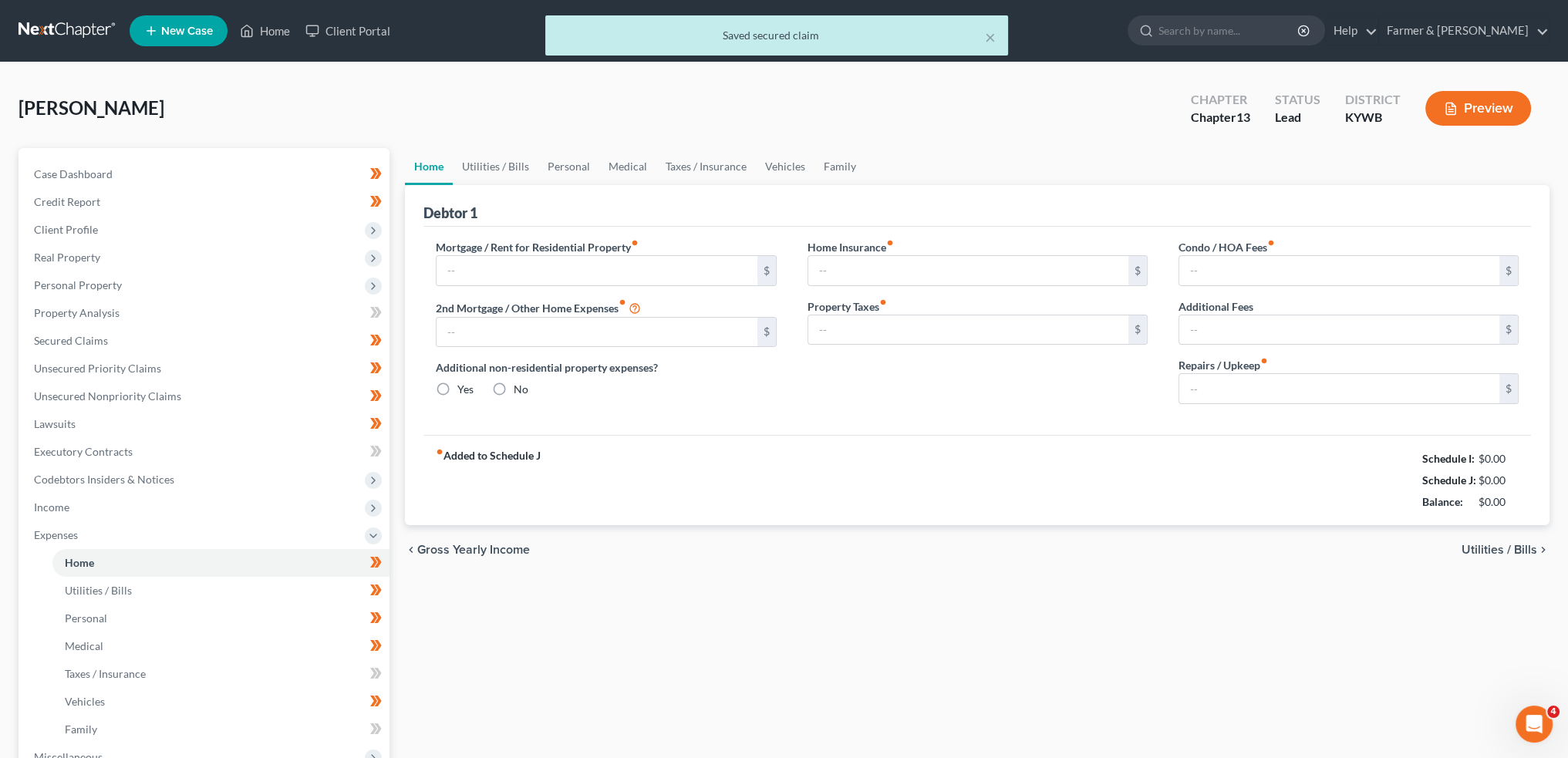
type input "0.00"
click at [824, 163] on link "Family" at bounding box center [840, 166] width 51 height 37
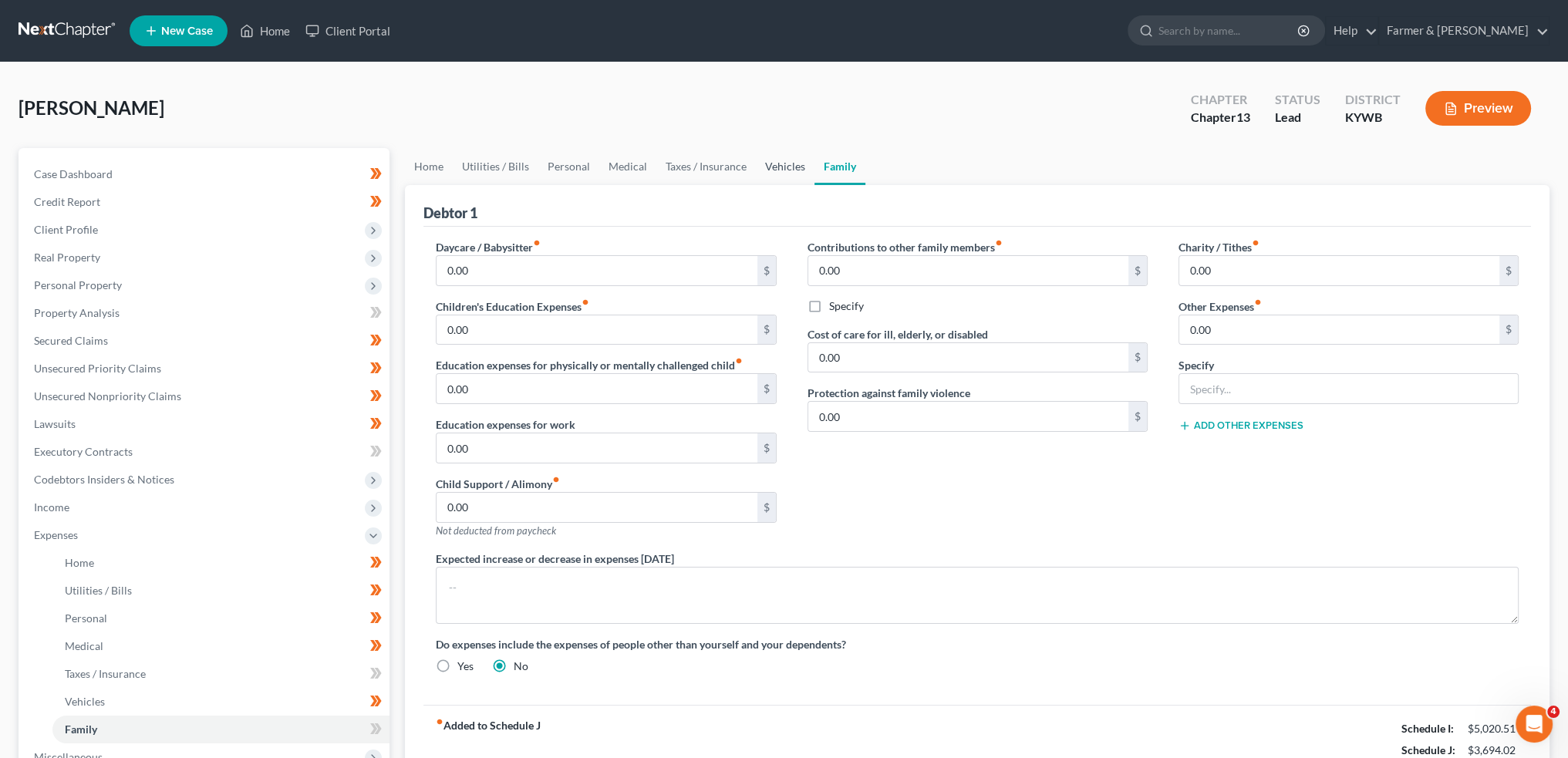
click at [791, 164] on link "Vehicles" at bounding box center [785, 166] width 59 height 37
